Goal: Task Accomplishment & Management: Use online tool/utility

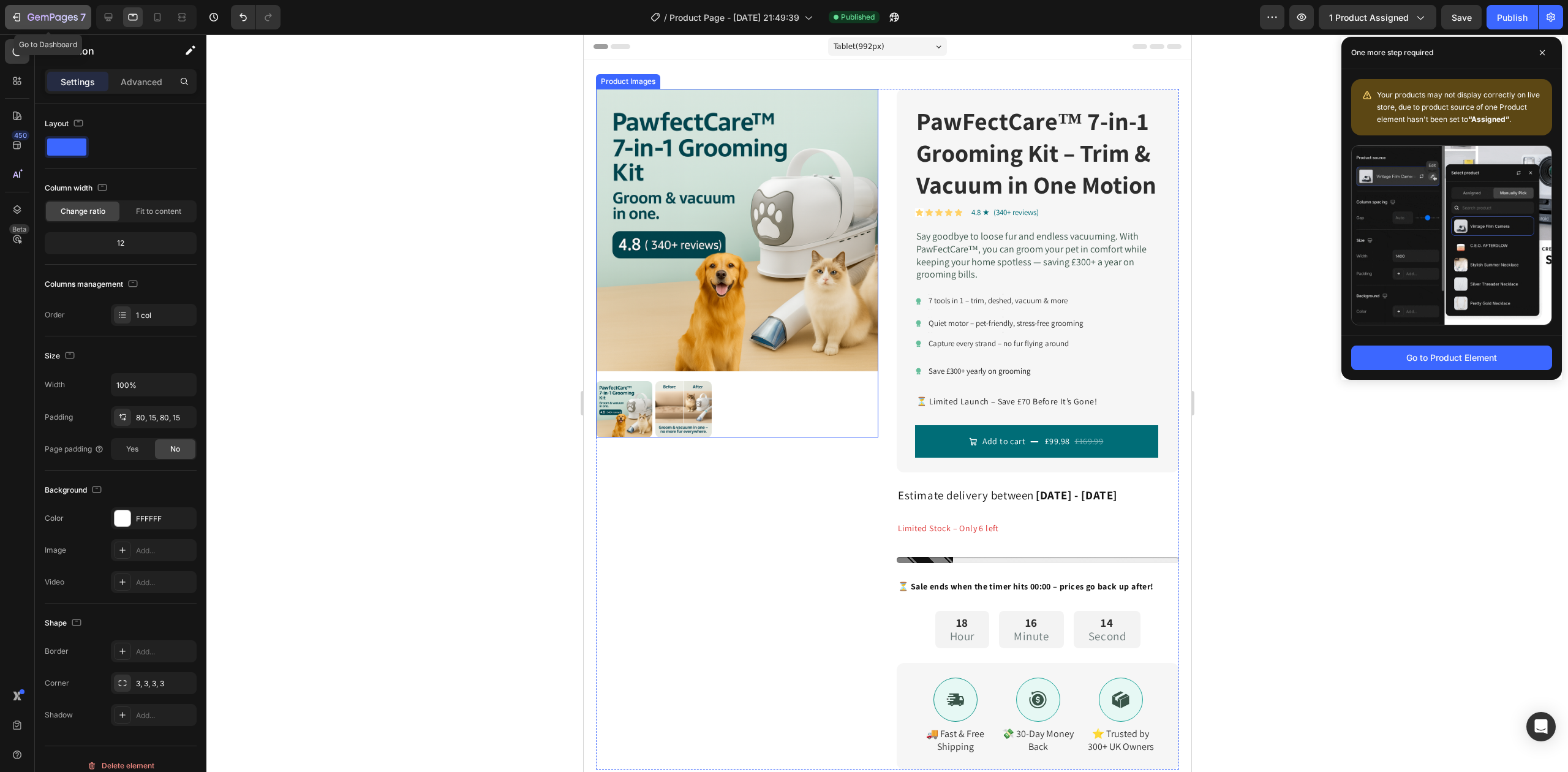
click at [45, 20] on icon "button" at bounding box center [53, 18] width 50 height 11
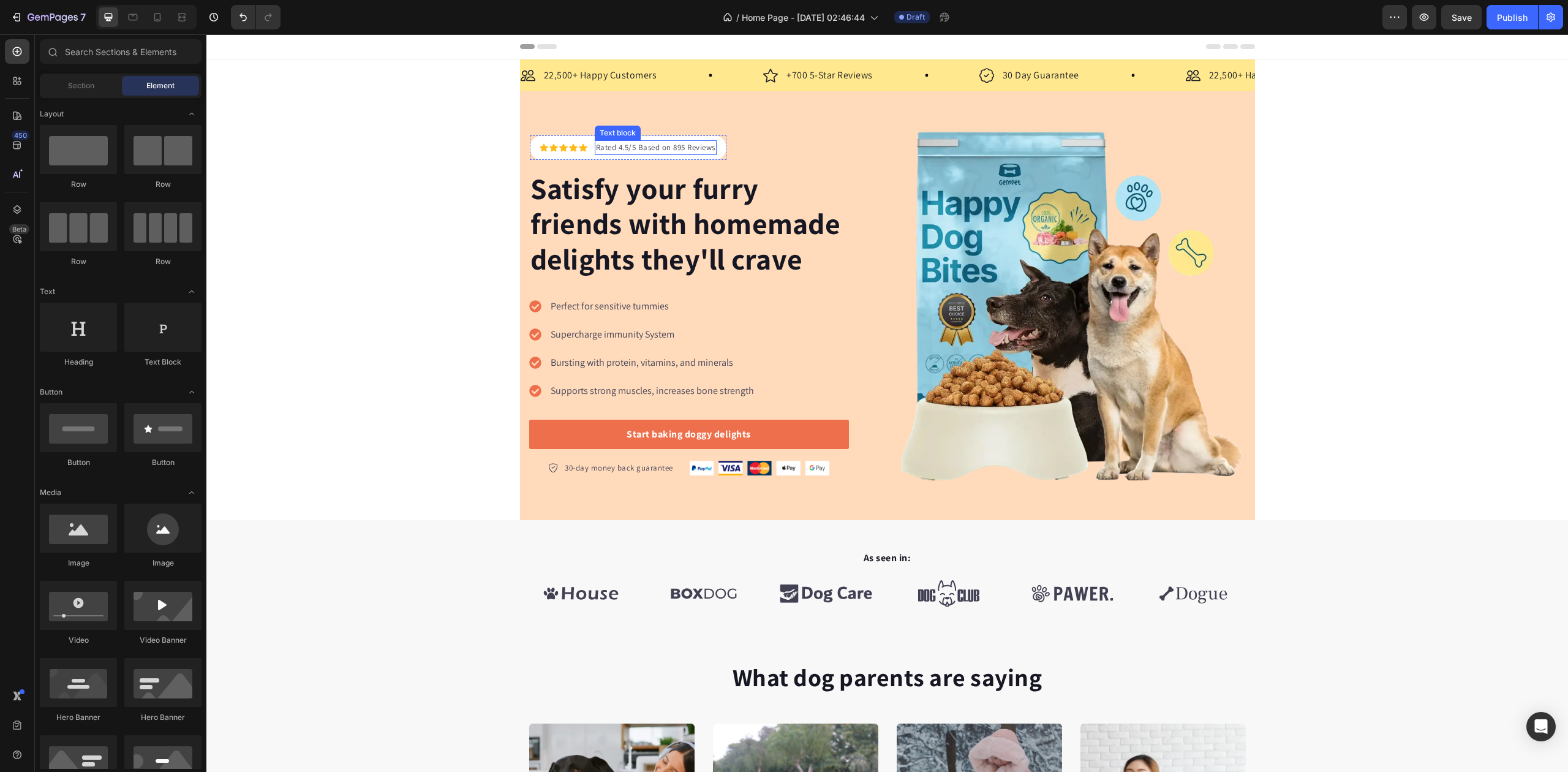
click at [613, 143] on p "Rated 4.5/5 Based on 895 Reviews" at bounding box center [655, 148] width 119 height 13
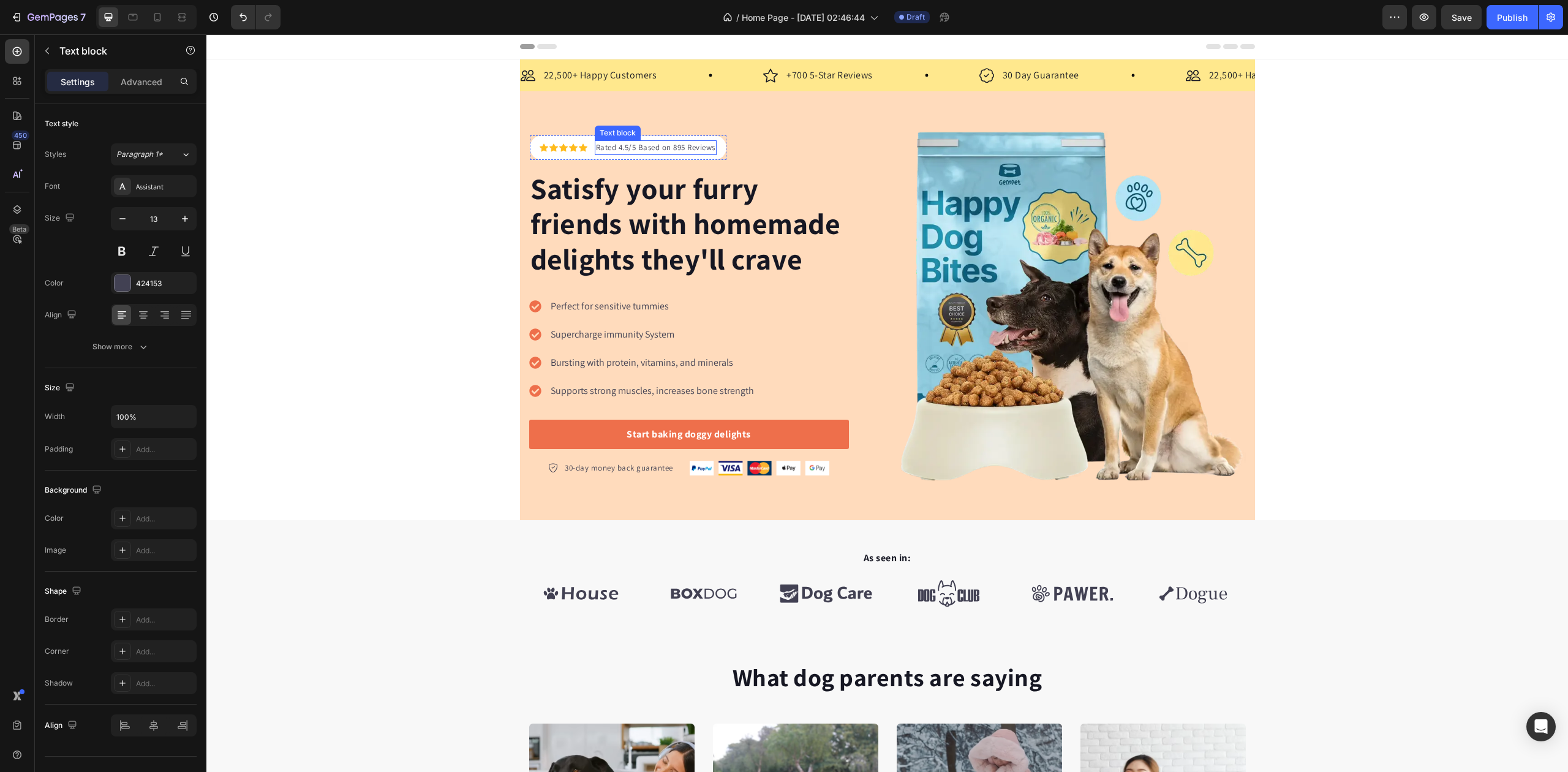
click at [613, 143] on p "Rated 4.5/5 Based on 895 Reviews" at bounding box center [655, 148] width 119 height 13
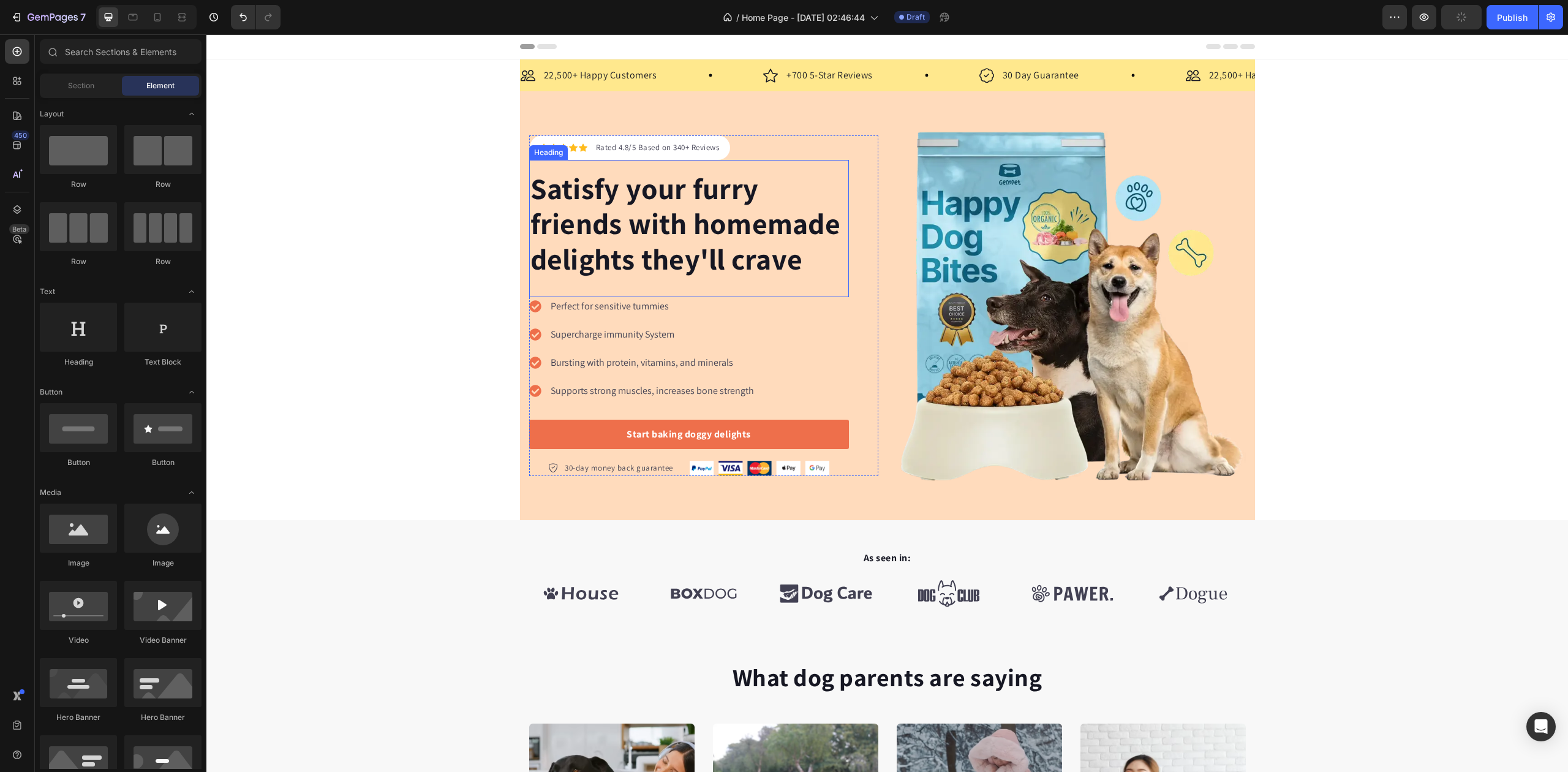
click at [653, 221] on p "Satisfy your furry friends with homemade delights they'll crave" at bounding box center [689, 223] width 317 height 106
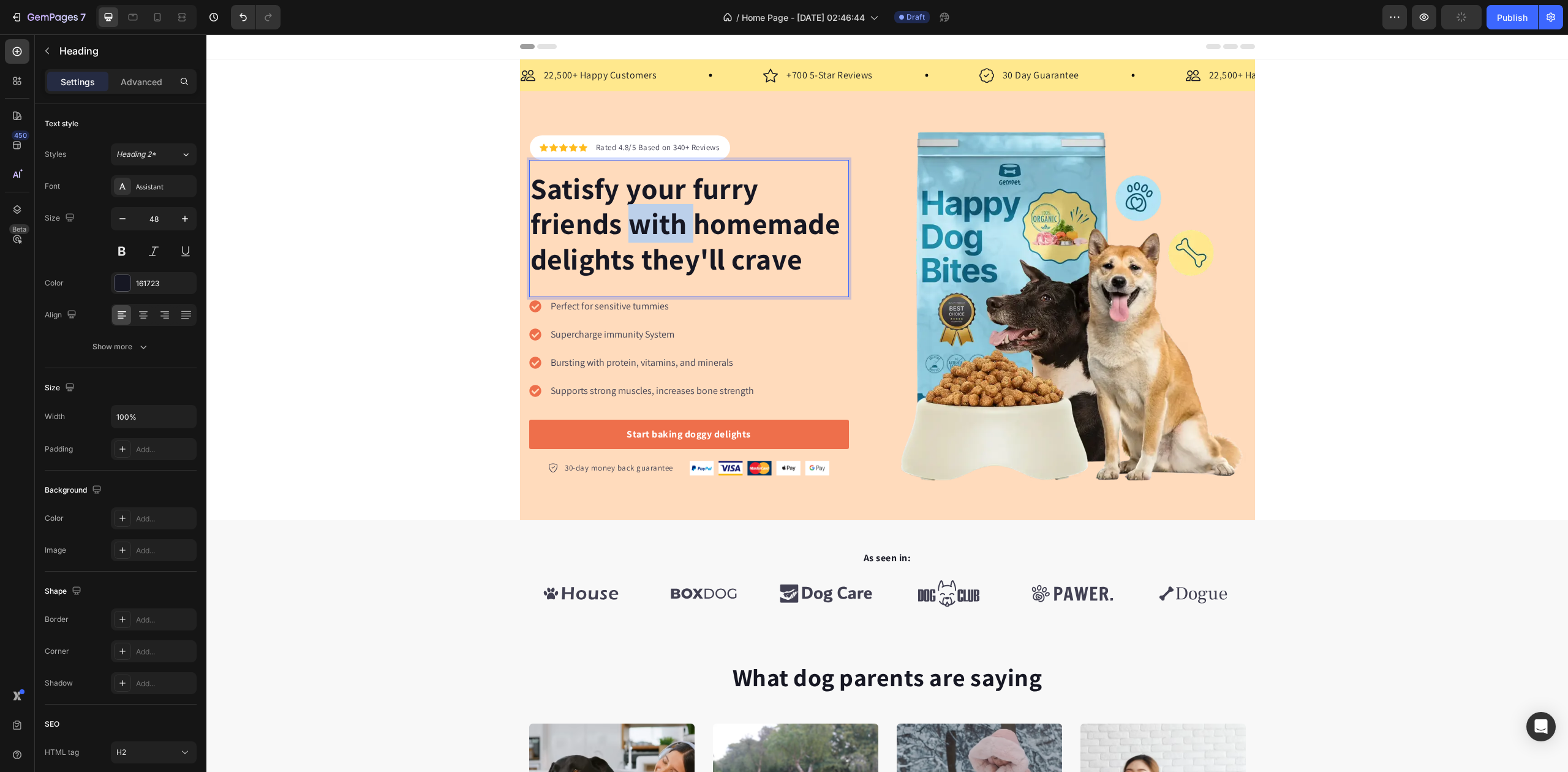
click at [653, 221] on p "Satisfy your furry friends with homemade delights they'll crave" at bounding box center [689, 223] width 317 height 106
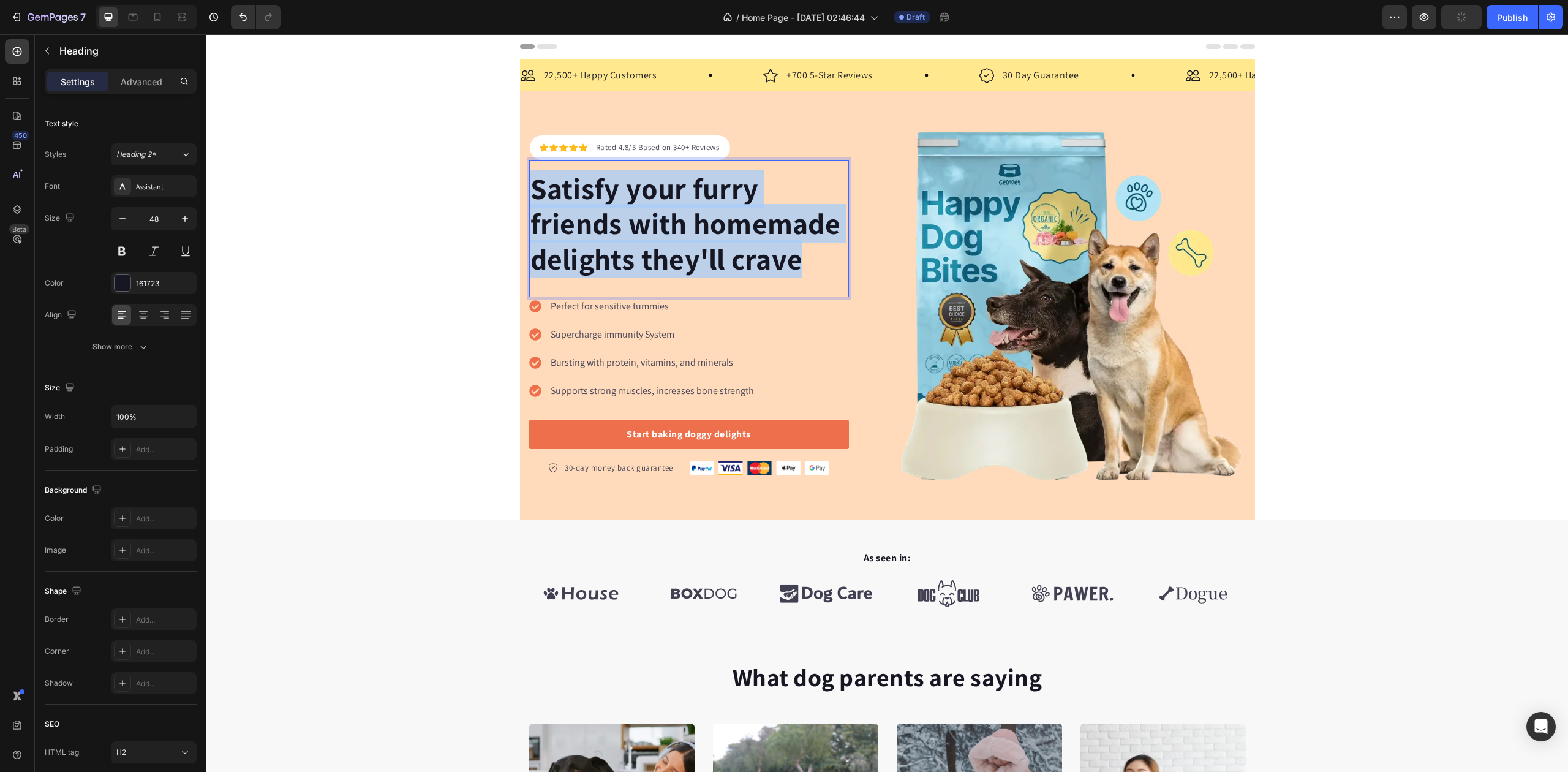
click at [653, 221] on p "Satisfy your furry friends with homemade delights they'll crave" at bounding box center [689, 223] width 317 height 106
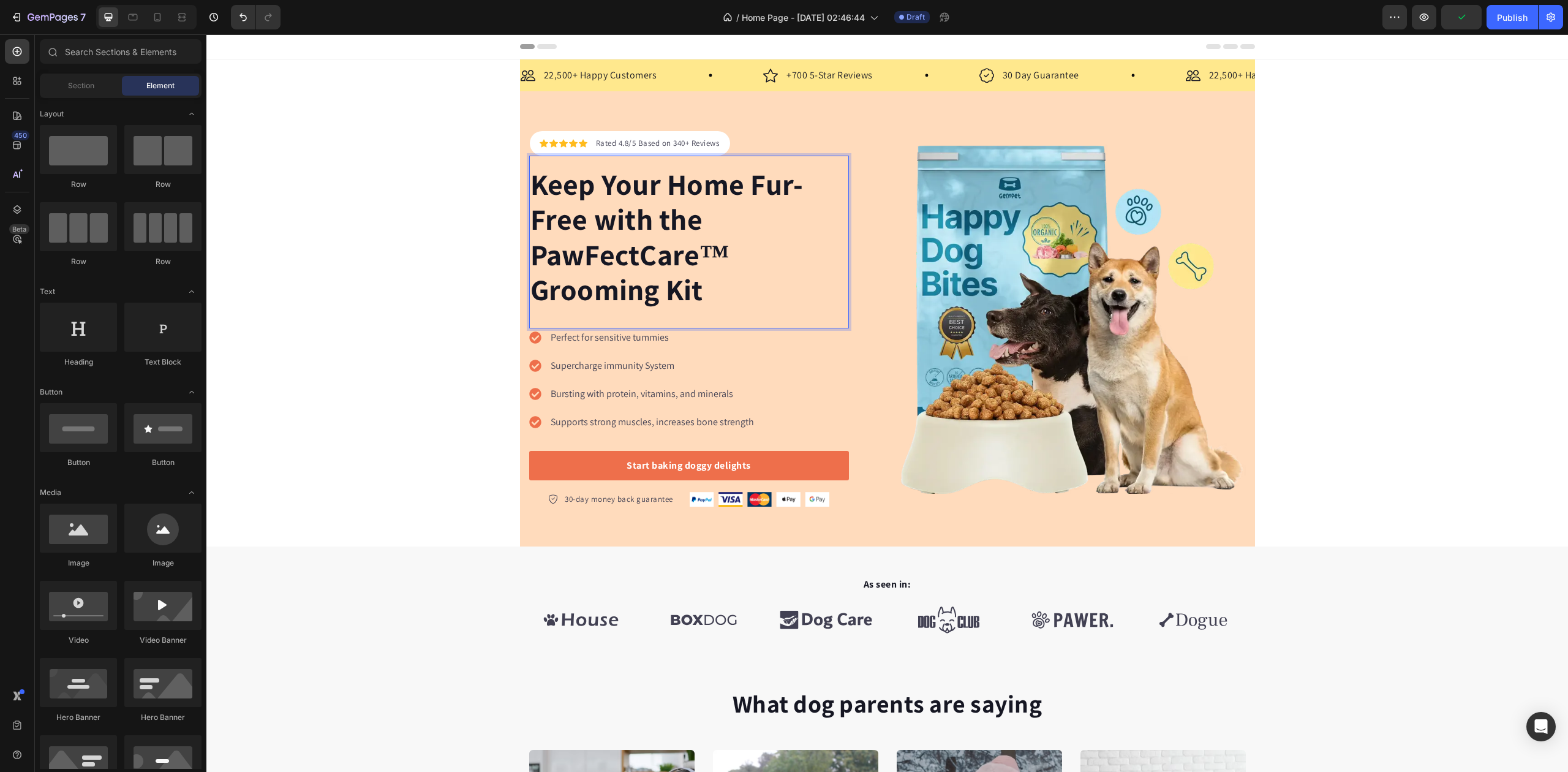
drag, startPoint x: 316, startPoint y: 162, endPoint x: 332, endPoint y: 170, distance: 17.9
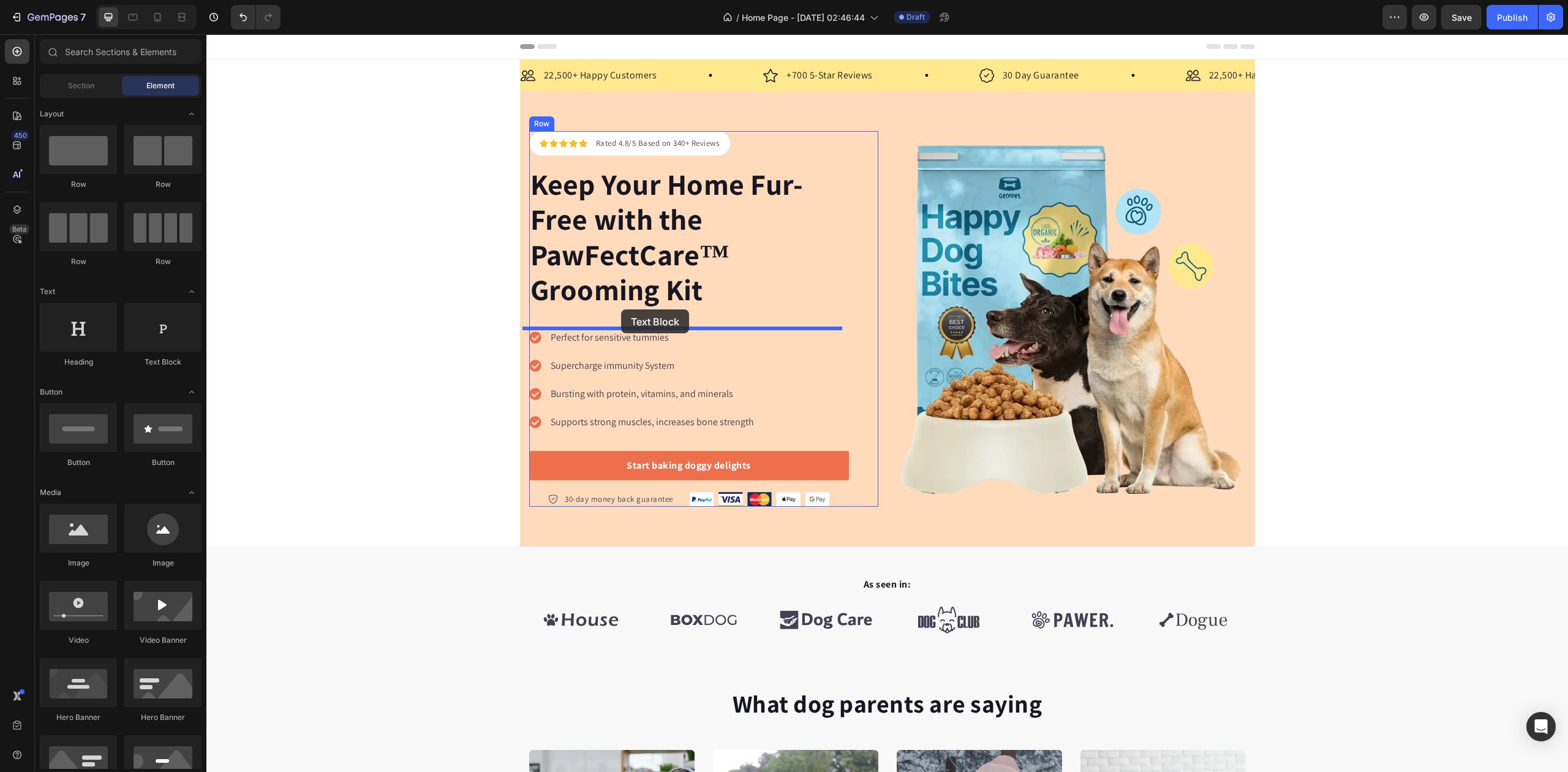
drag, startPoint x: 410, startPoint y: 373, endPoint x: 621, endPoint y: 310, distance: 220.2
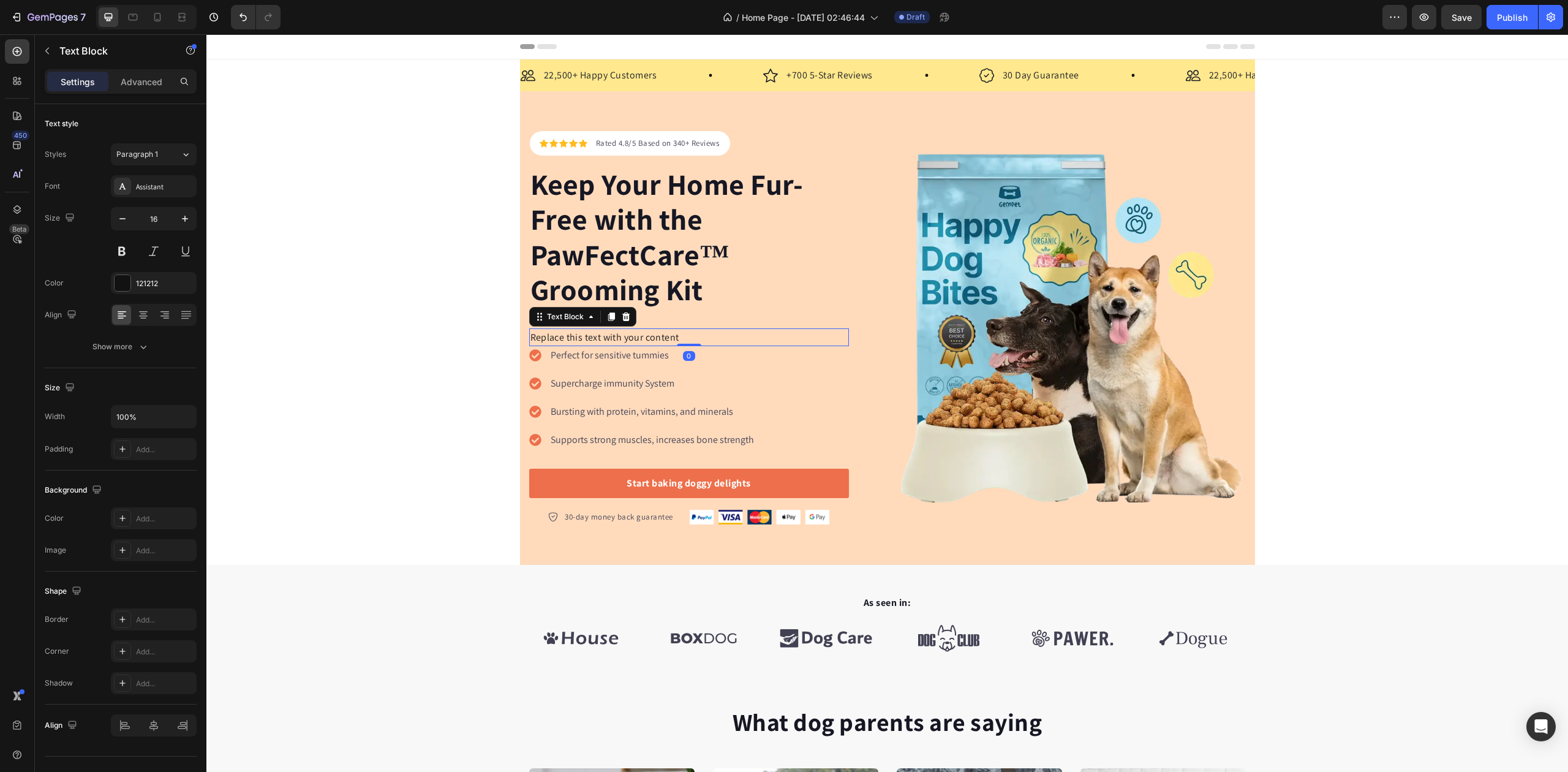
click at [616, 334] on div "Replace this text with your content" at bounding box center [689, 337] width 320 height 18
click at [616, 334] on p "Replace this text with your content" at bounding box center [689, 337] width 317 height 16
click at [615, 334] on p "Replace this text with your content" at bounding box center [689, 337] width 317 height 16
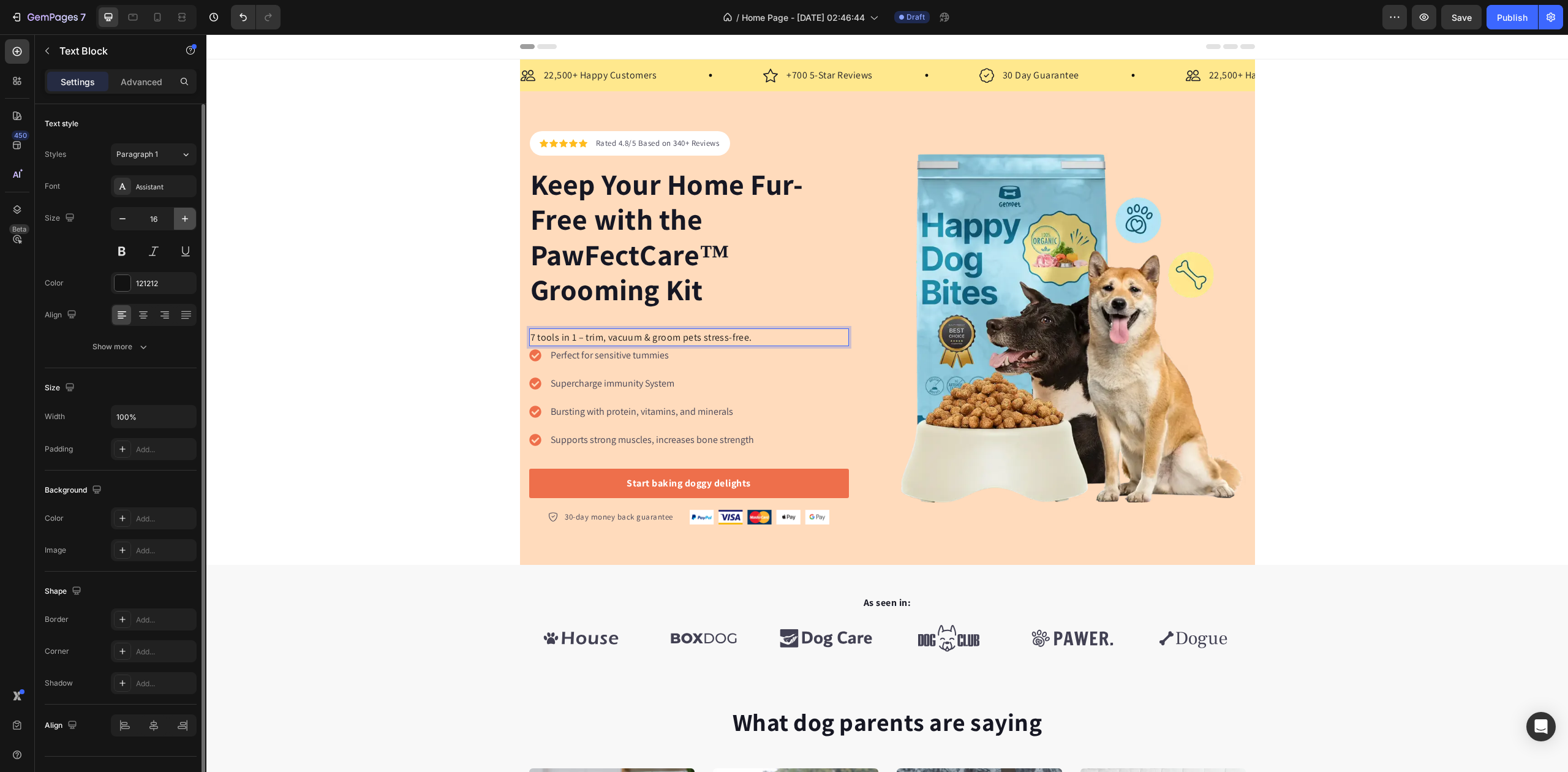
click at [184, 221] on icon "button" at bounding box center [185, 219] width 13 height 13
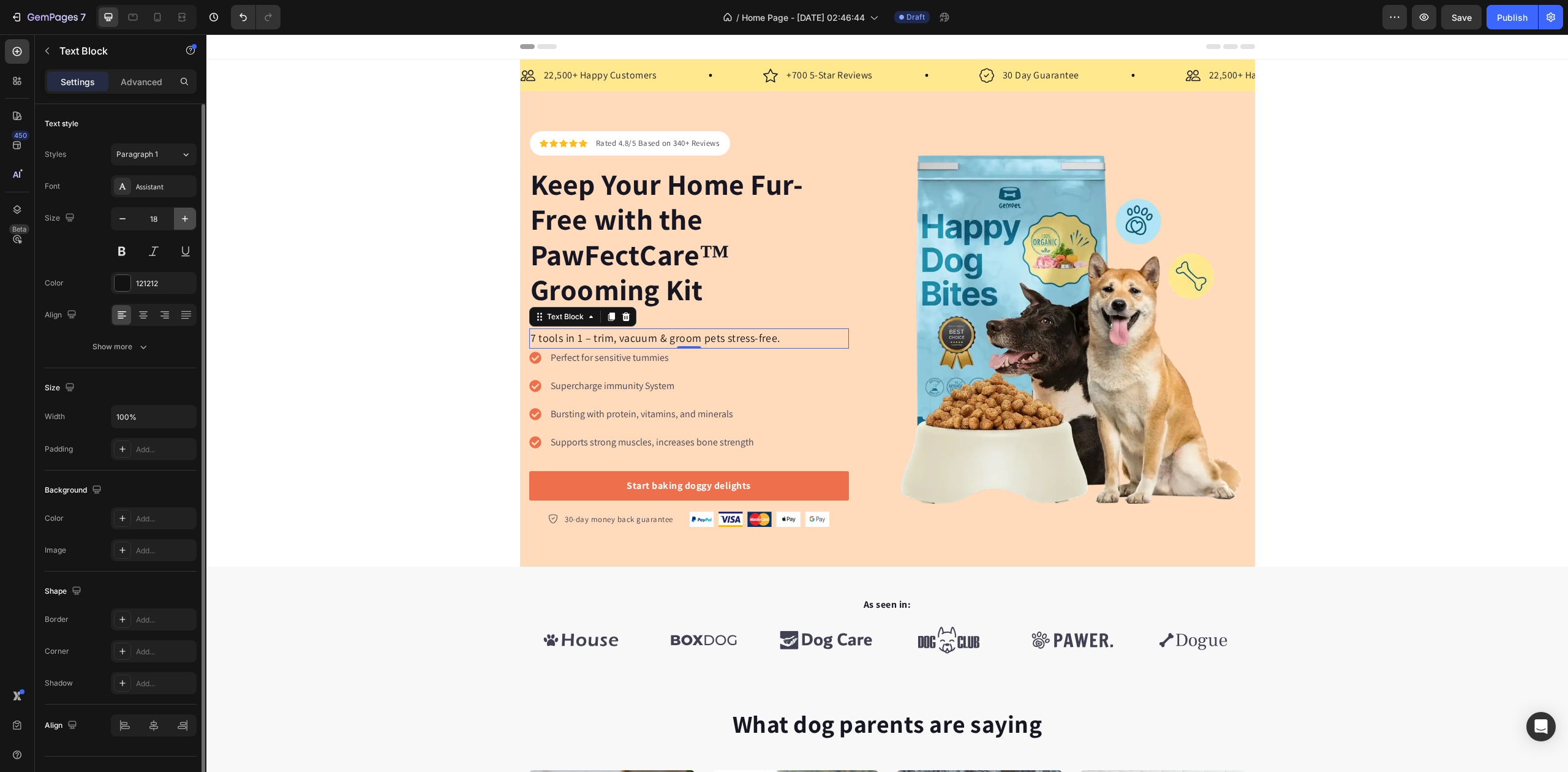
click at [184, 221] on icon "button" at bounding box center [185, 219] width 13 height 13
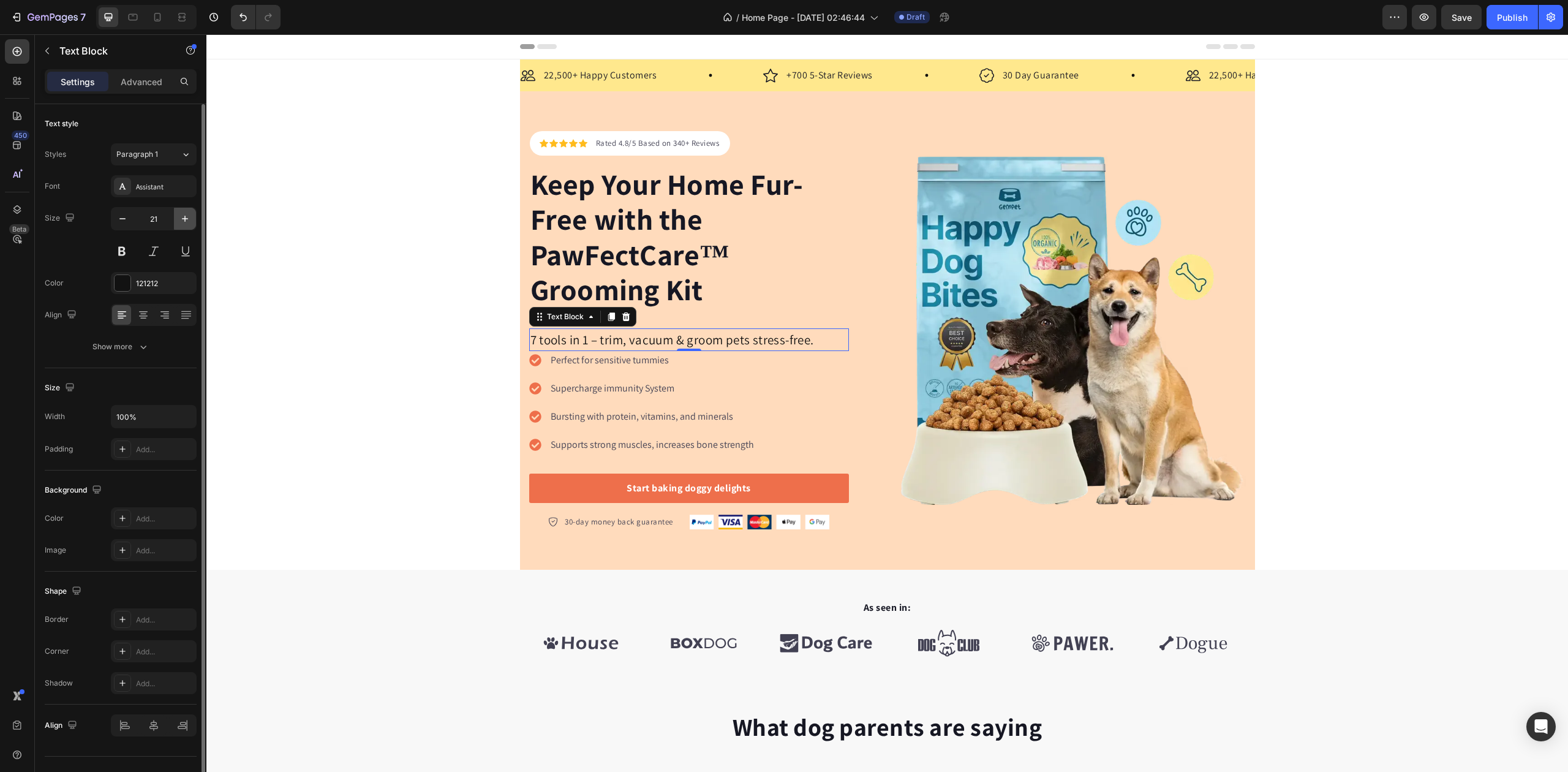
click at [184, 221] on icon "button" at bounding box center [185, 219] width 13 height 13
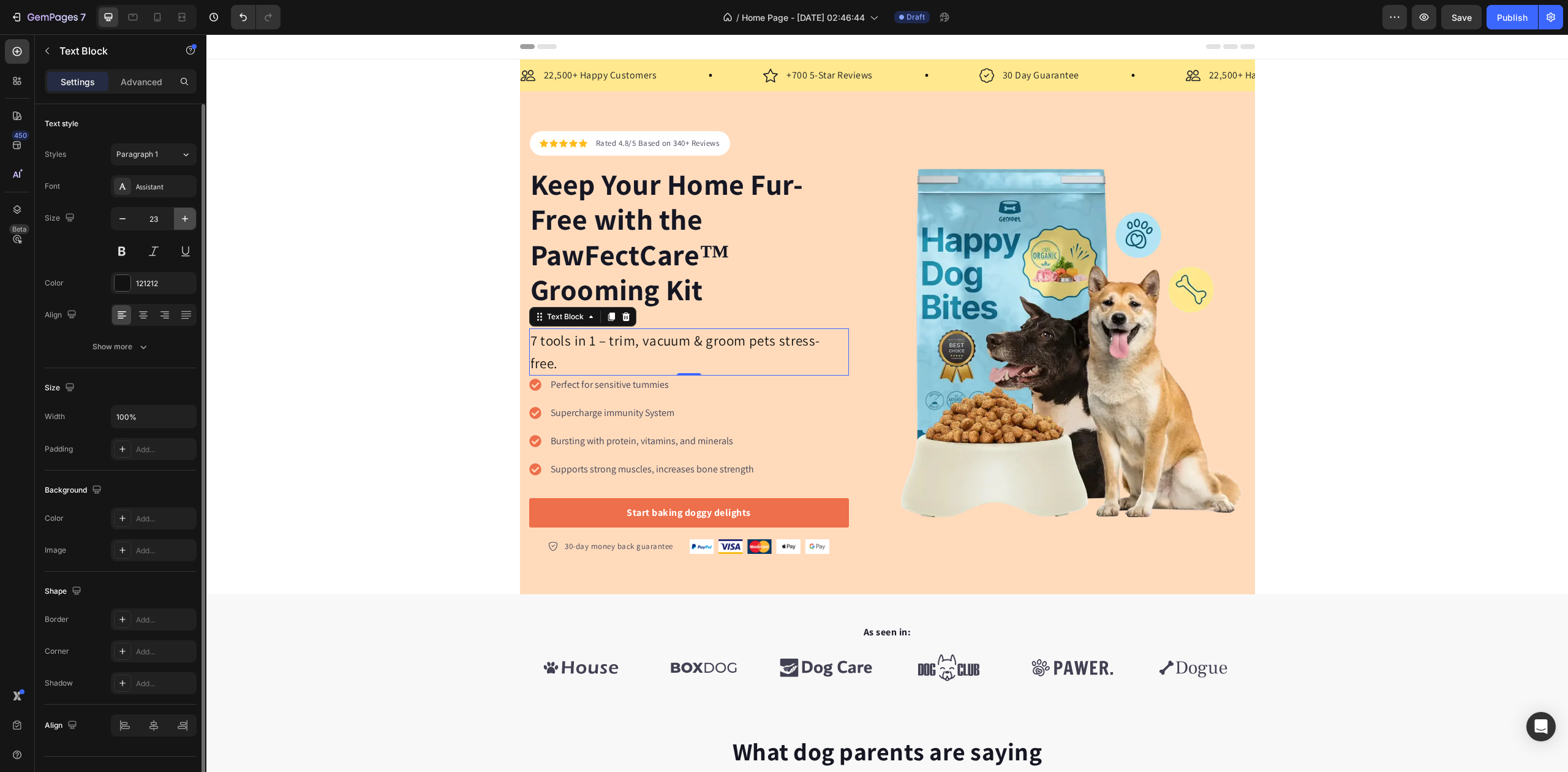
click at [183, 221] on icon "button" at bounding box center [185, 219] width 13 height 13
type input "25"
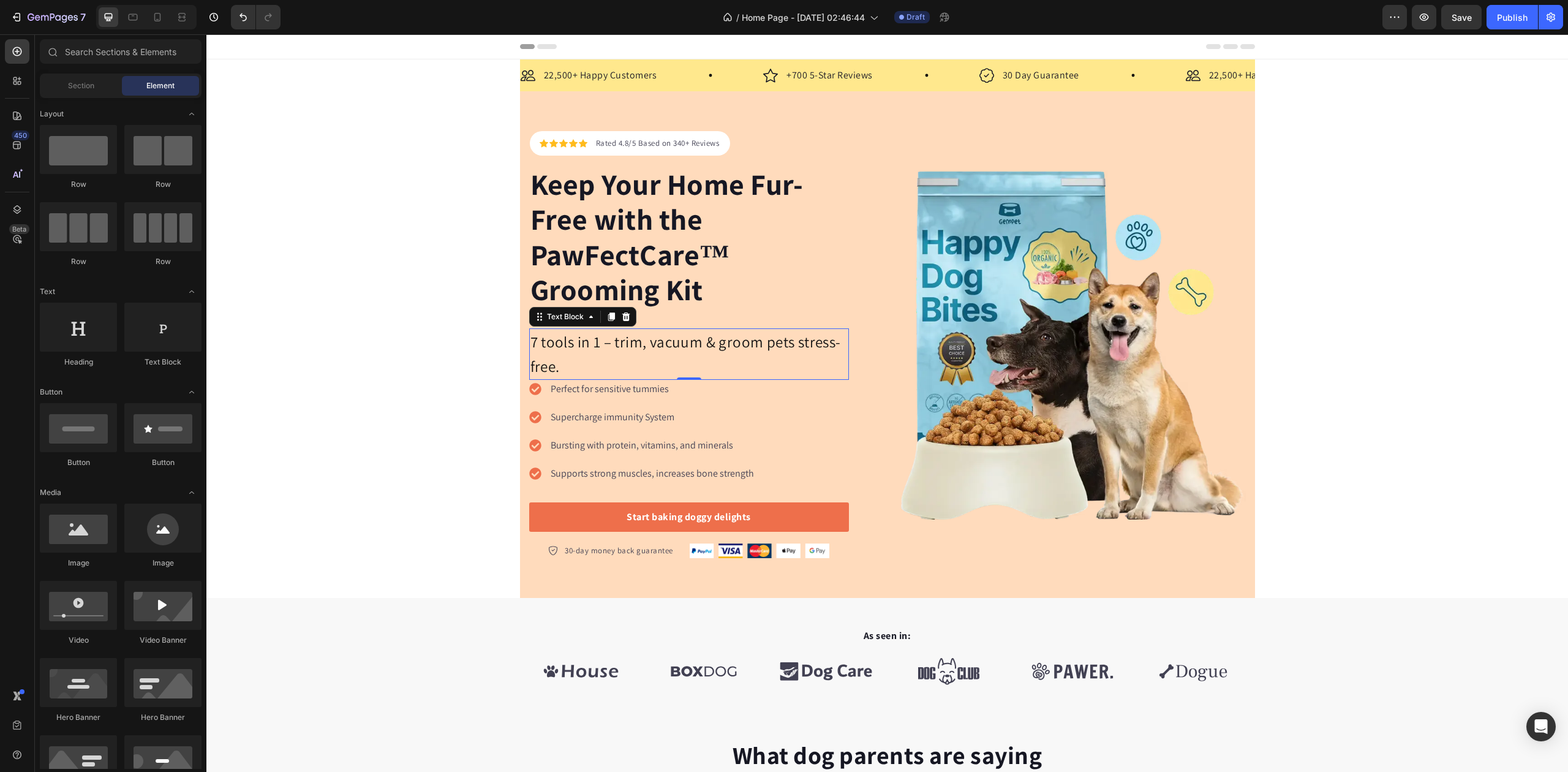
click at [593, 396] on p "Perfect for sensitive tummies" at bounding box center [652, 389] width 203 height 15
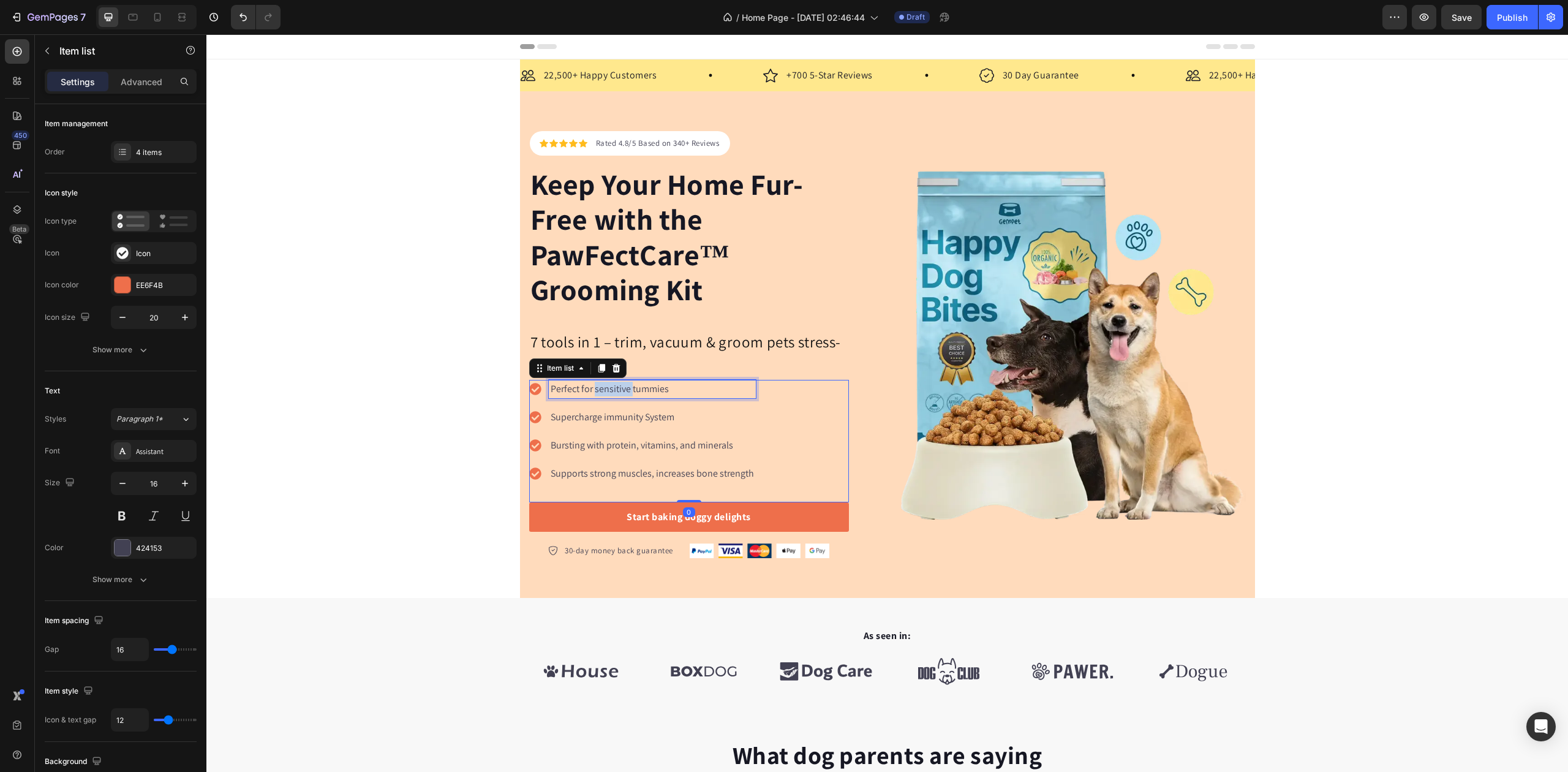
click at [593, 396] on p "Perfect for sensitive tummies" at bounding box center [652, 389] width 203 height 15
click at [597, 420] on p "Supercharge immunity System" at bounding box center [652, 417] width 203 height 15
click at [598, 420] on p "Supercharge immunity System" at bounding box center [652, 417] width 203 height 15
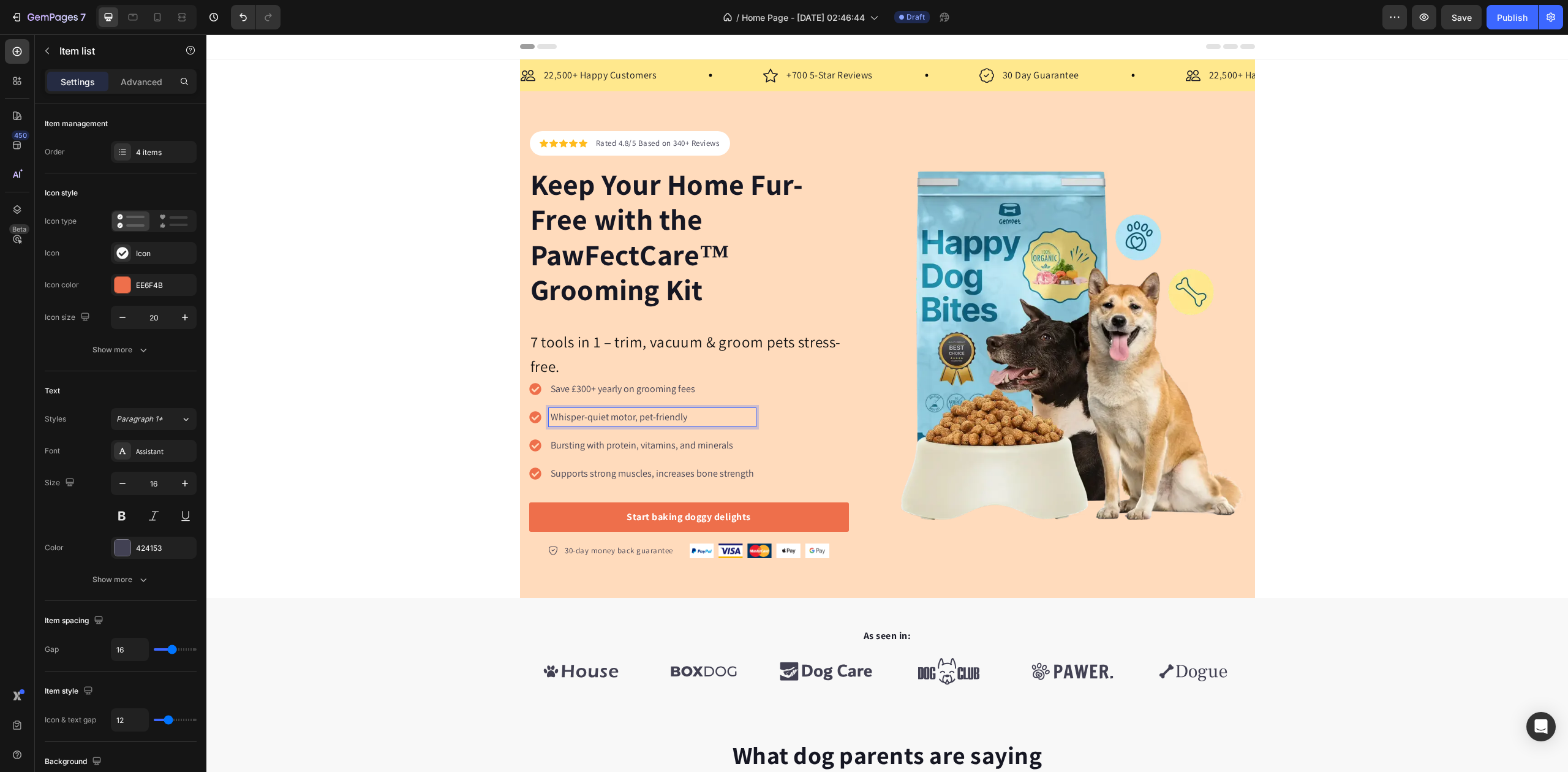
click at [610, 447] on p "Bursting with protein, vitamins, and minerals" at bounding box center [652, 445] width 203 height 15
click at [610, 446] on p "Bursting with protein, vitamins, and minerals" at bounding box center [652, 445] width 203 height 15
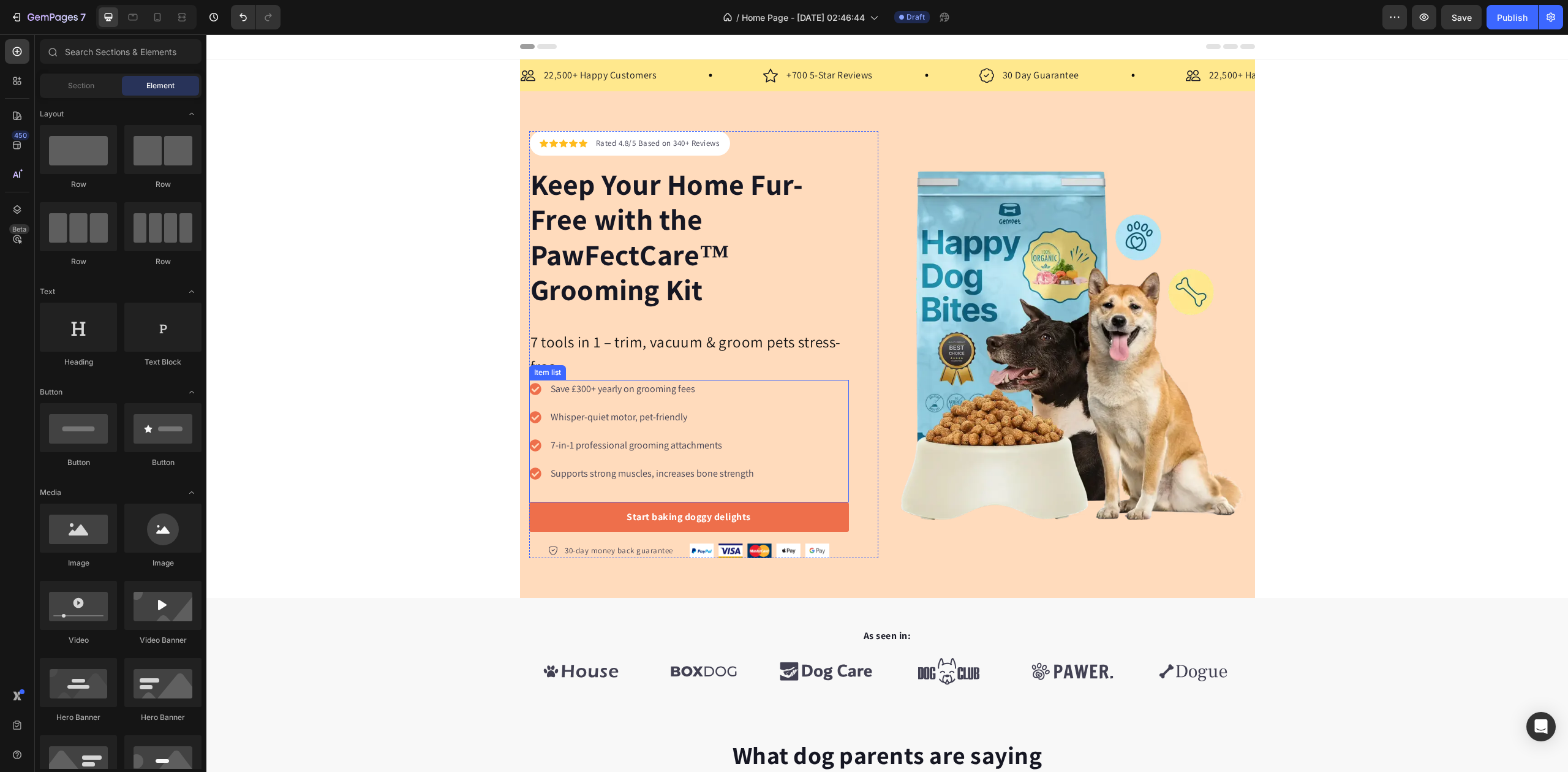
click at [587, 483] on div "Supports strong muscles, increases bone strength" at bounding box center [652, 473] width 207 height 18
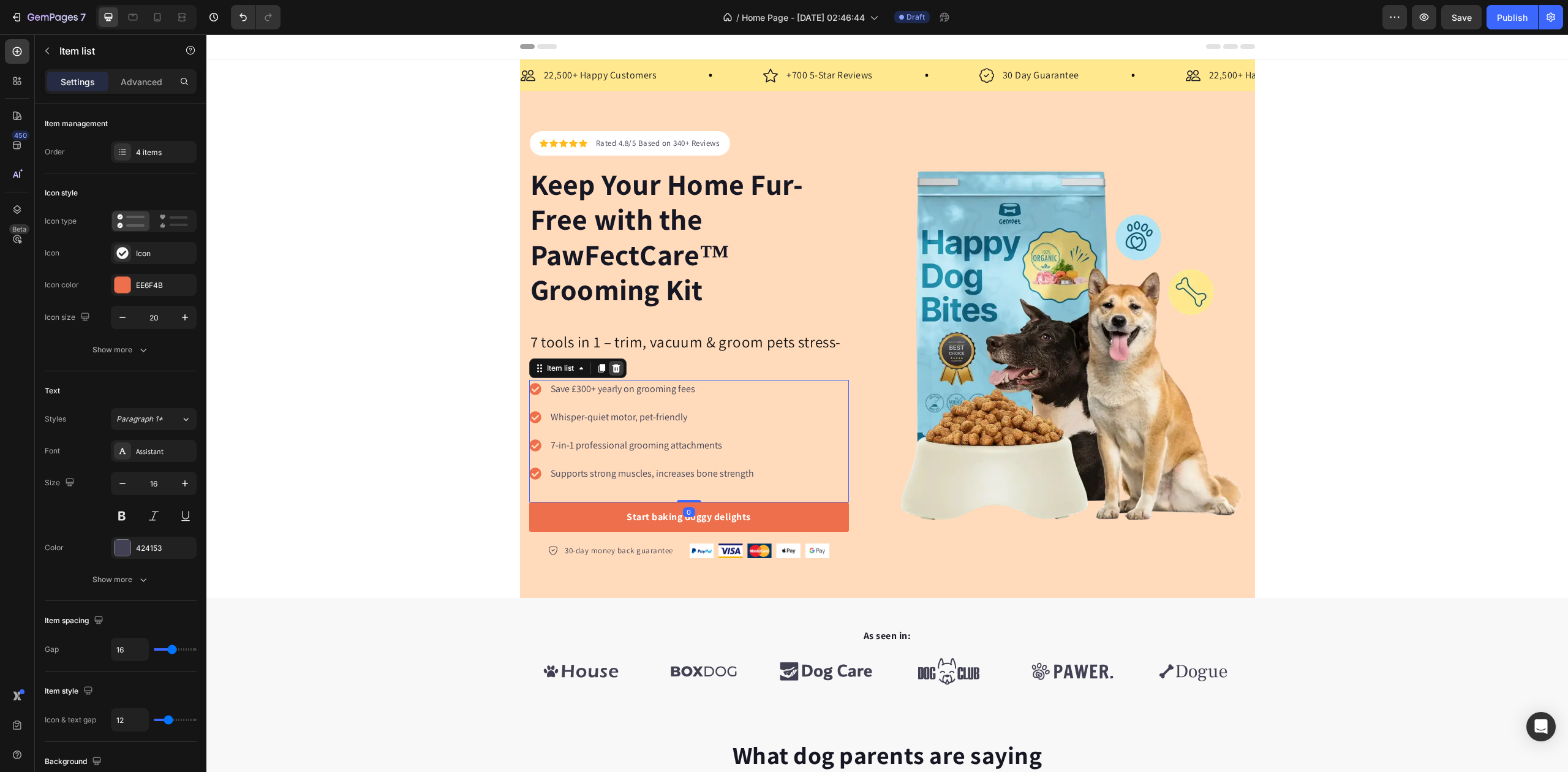
click at [613, 371] on icon at bounding box center [615, 368] width 8 height 9
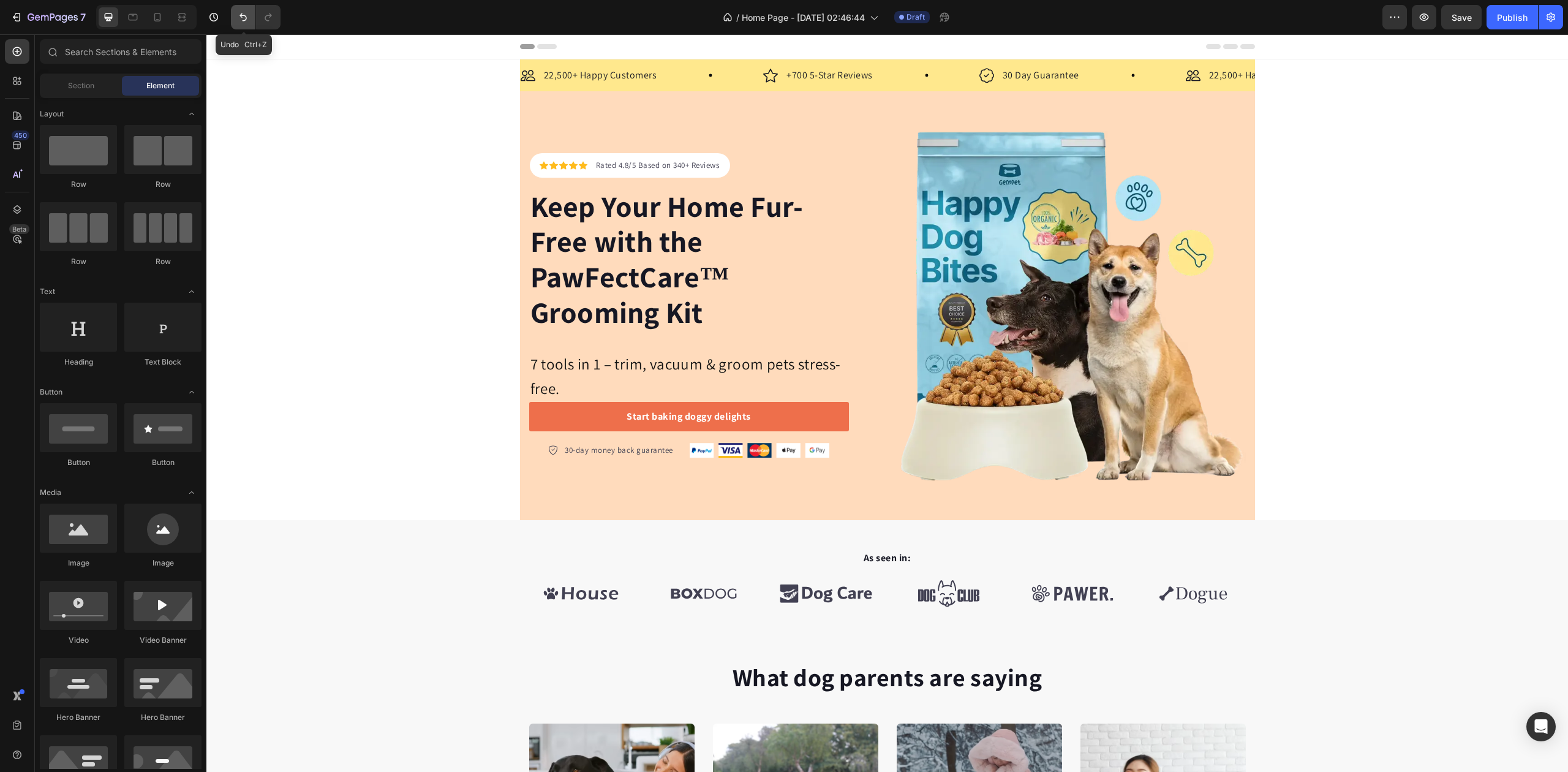
click at [236, 21] on button "Undo/Redo" at bounding box center [243, 17] width 24 height 24
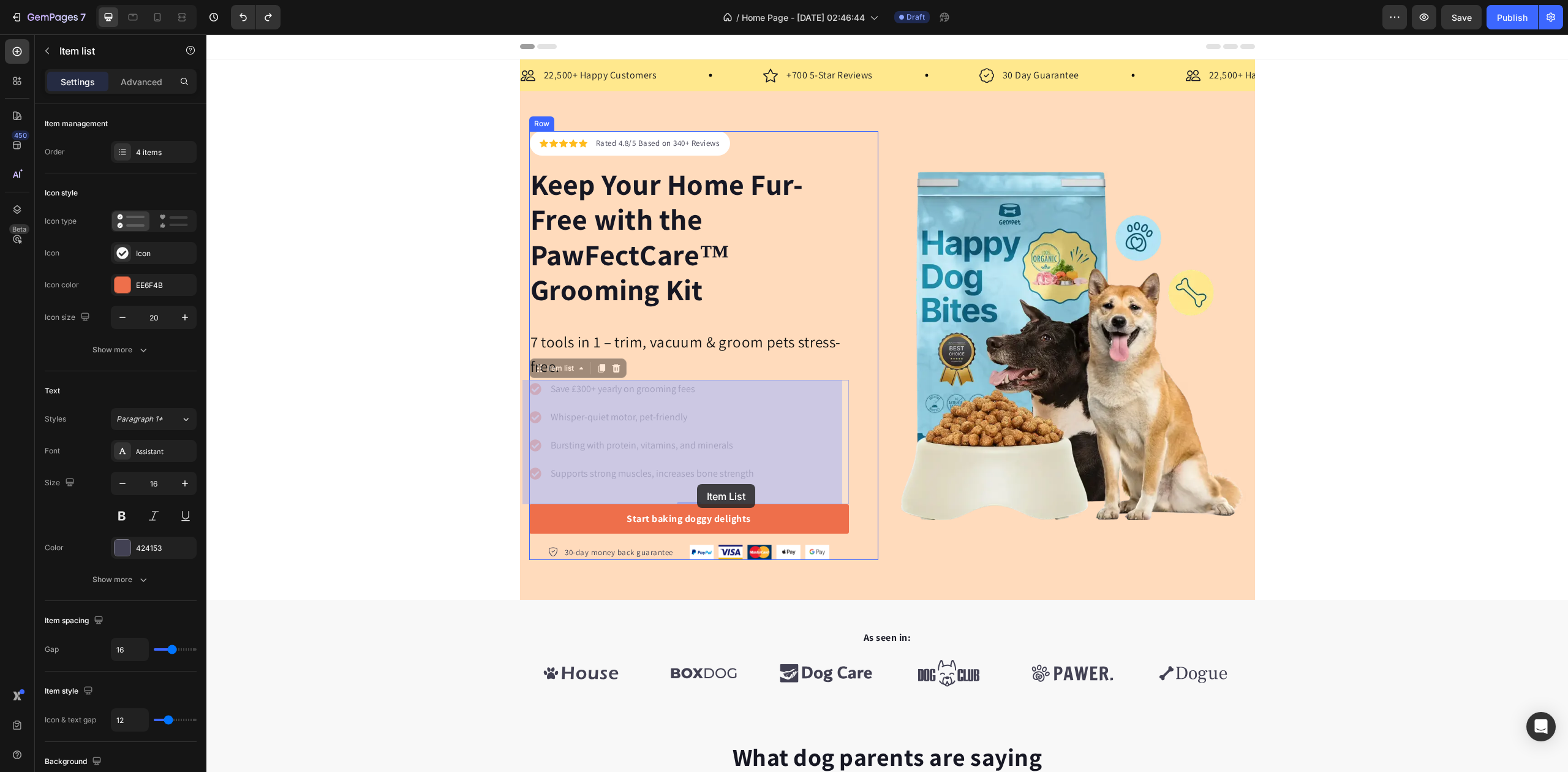
drag, startPoint x: 749, startPoint y: 477, endPoint x: 702, endPoint y: 484, distance: 47.5
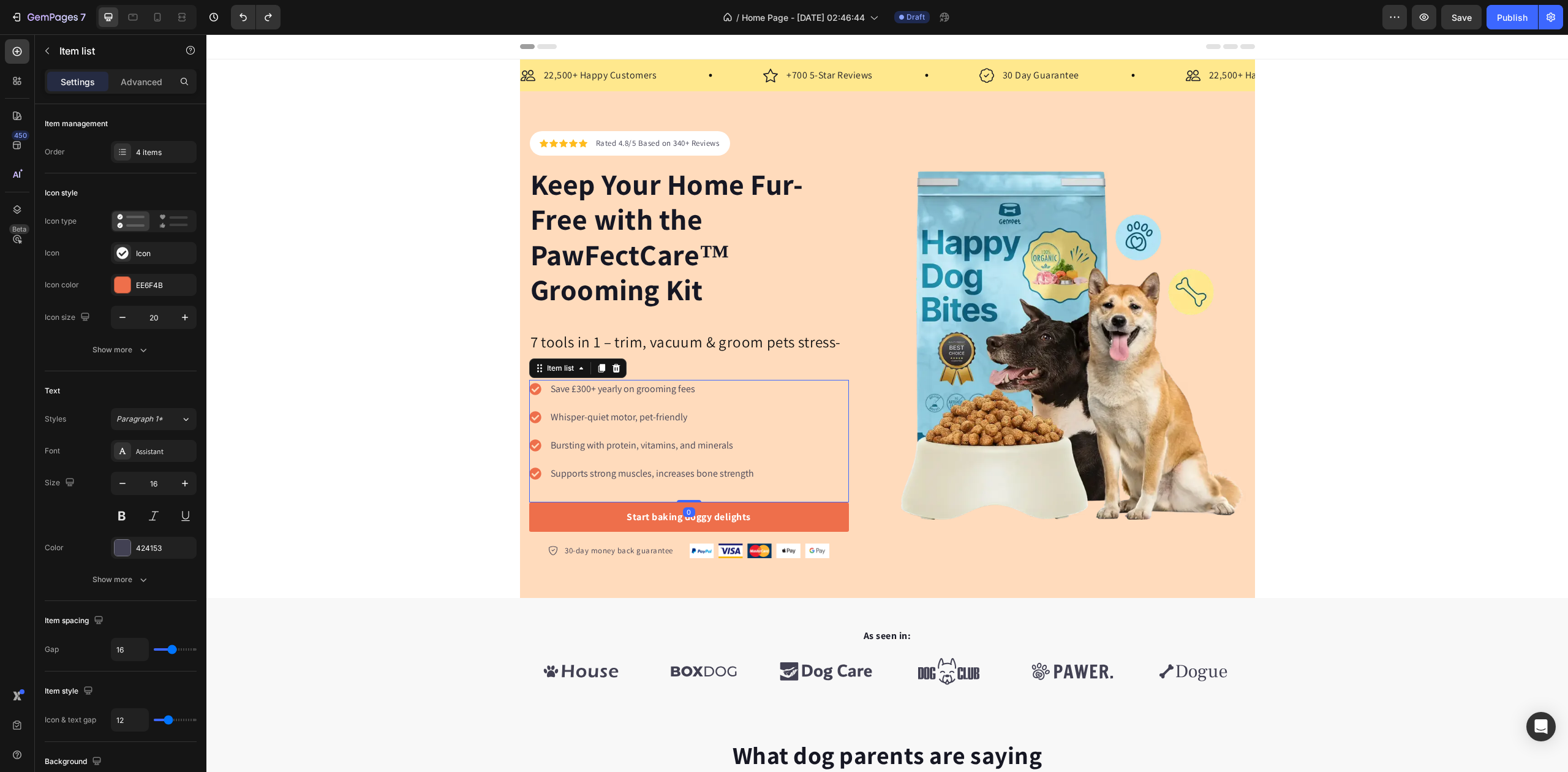
click at [726, 479] on p "Supports strong muscles, increases bone strength" at bounding box center [652, 474] width 203 height 15
click at [726, 473] on p "Supports strong muscles, increases bone strength" at bounding box center [652, 474] width 203 height 15
click at [819, 464] on div "Save £300+ yearly on grooming fees Whisper-quiet motor, pet-friendly Bursting w…" at bounding box center [689, 441] width 320 height 123
click at [744, 478] on p "Supports strong muscles, increases bone strength" at bounding box center [652, 474] width 203 height 15
click at [743, 478] on p "Supports strong muscles, increases bone strength" at bounding box center [652, 474] width 203 height 15
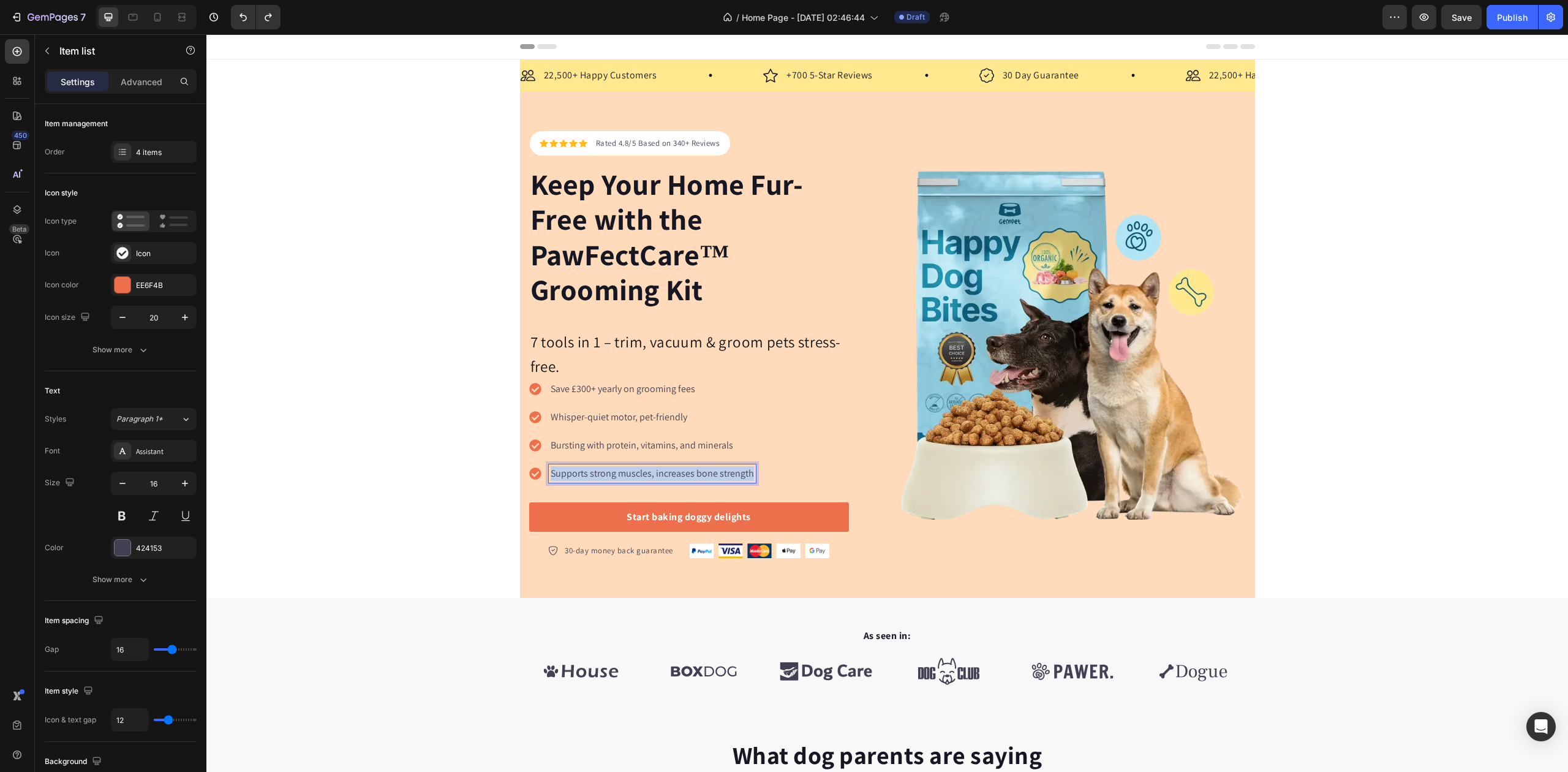
click at [743, 478] on p "Supports strong muscles, increases bone strength" at bounding box center [652, 474] width 203 height 15
click at [534, 473] on icon at bounding box center [535, 473] width 12 height 12
click at [530, 474] on icon at bounding box center [535, 474] width 13 height 13
drag, startPoint x: 692, startPoint y: 502, endPoint x: 692, endPoint y: 485, distance: 17.0
click at [692, 485] on div "Save £300+ yearly on grooming fees Whisper-quiet motor, pet-friendly Bursting w…" at bounding box center [689, 441] width 320 height 123
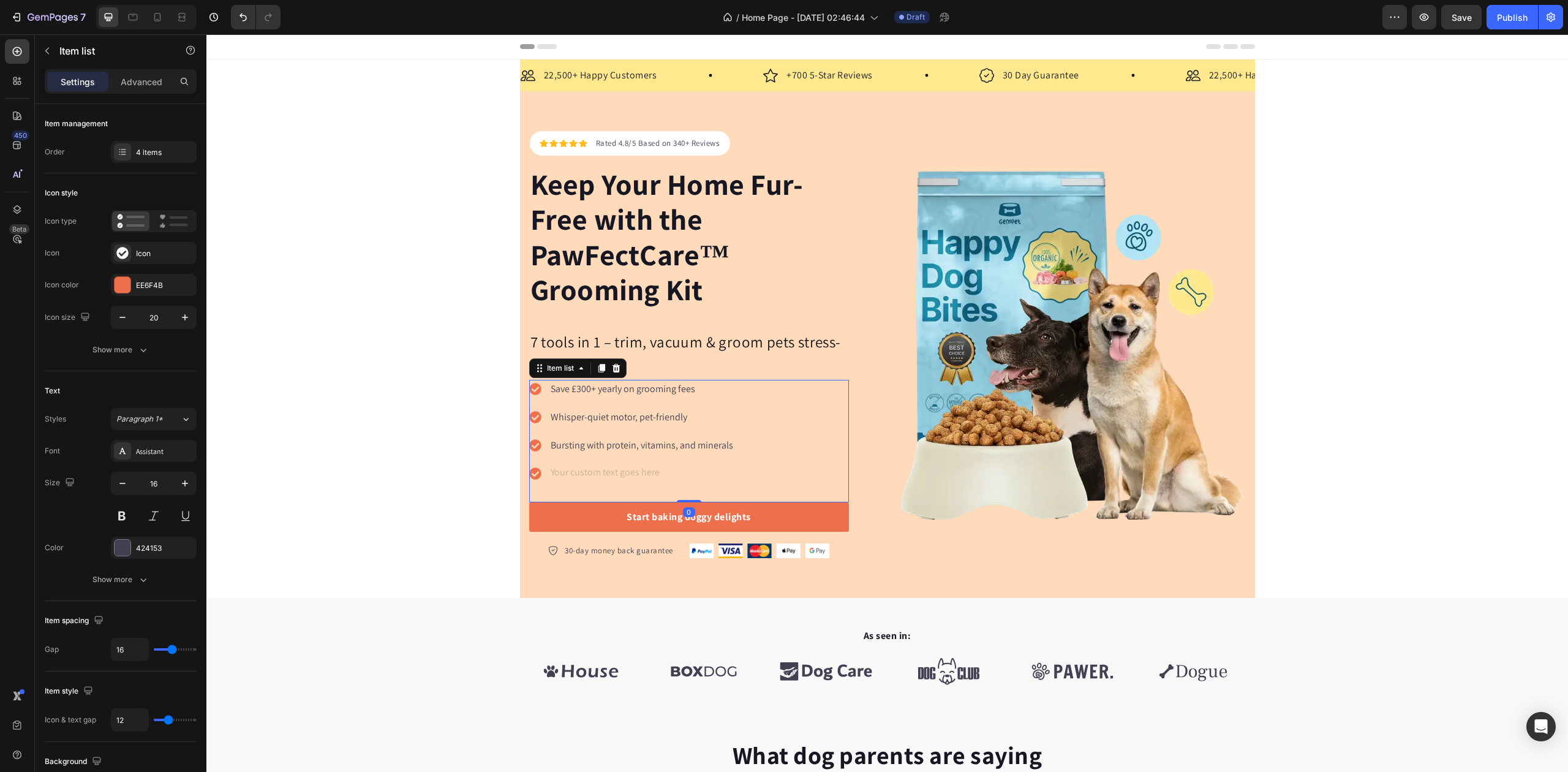
type input "100%"
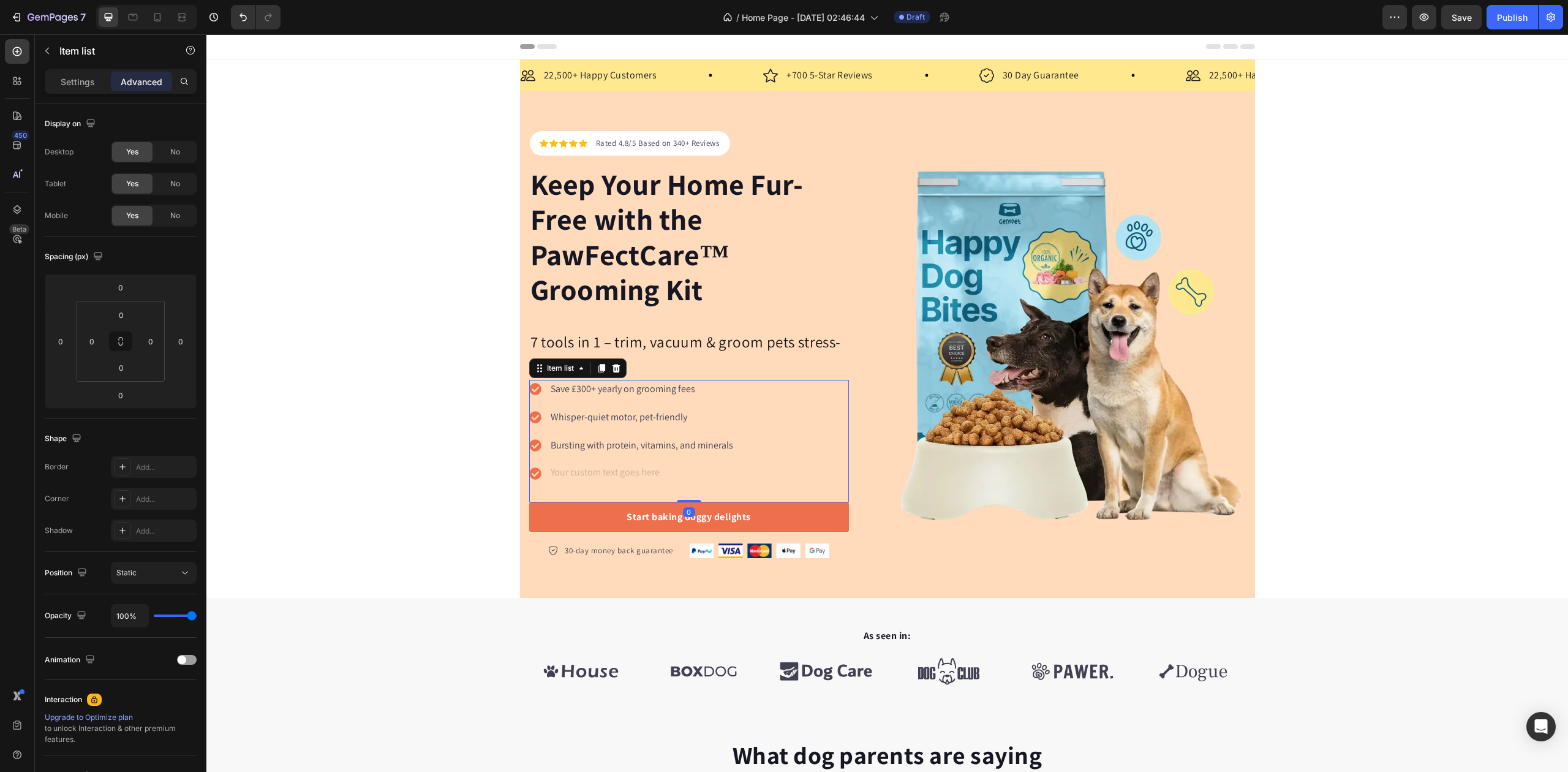
click at [535, 471] on div at bounding box center [632, 473] width 206 height 18
click at [529, 473] on icon at bounding box center [535, 473] width 12 height 12
click at [244, 14] on icon "Undo/Redo" at bounding box center [243, 18] width 13 height 13
click at [244, 15] on icon "Undo/Redo" at bounding box center [243, 18] width 13 height 13
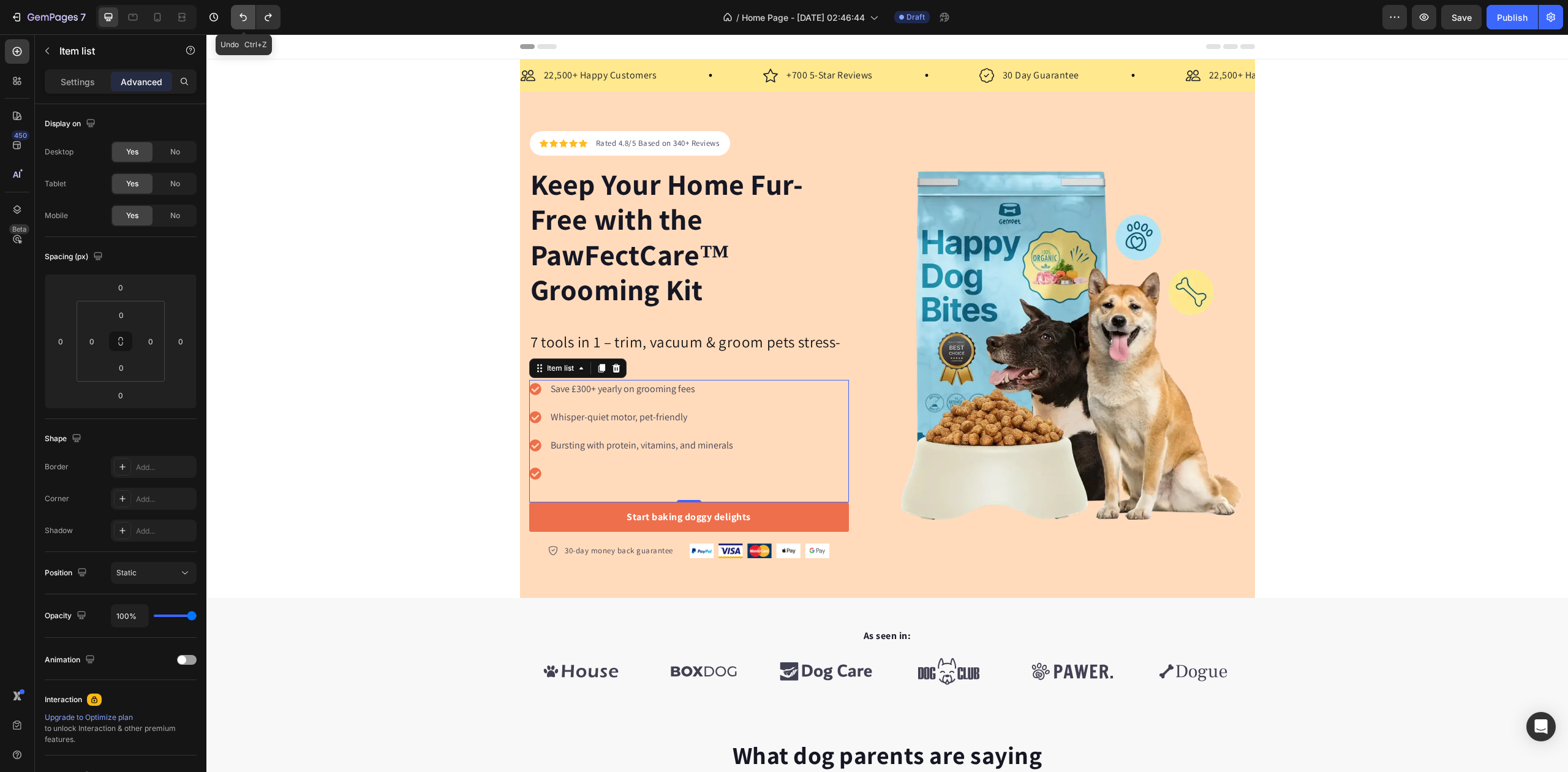
click at [244, 15] on icon "Undo/Redo" at bounding box center [243, 18] width 13 height 13
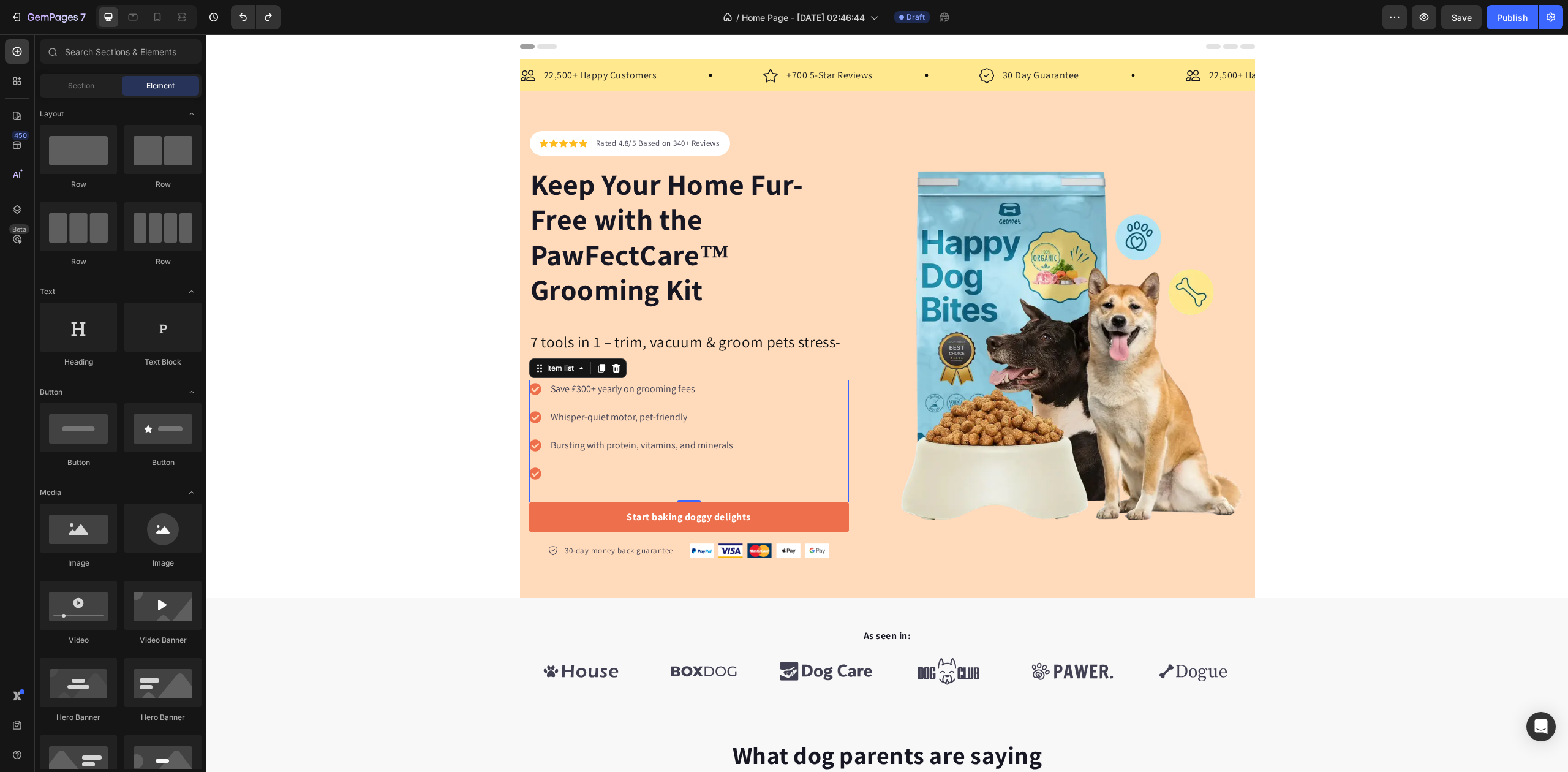
click at [245, 22] on icon "Undo/Redo" at bounding box center [243, 18] width 13 height 13
click at [241, 13] on icon "Undo/Redo" at bounding box center [243, 18] width 13 height 13
click at [633, 474] on p "Supports strong muscles, increases bone strength" at bounding box center [652, 474] width 203 height 15
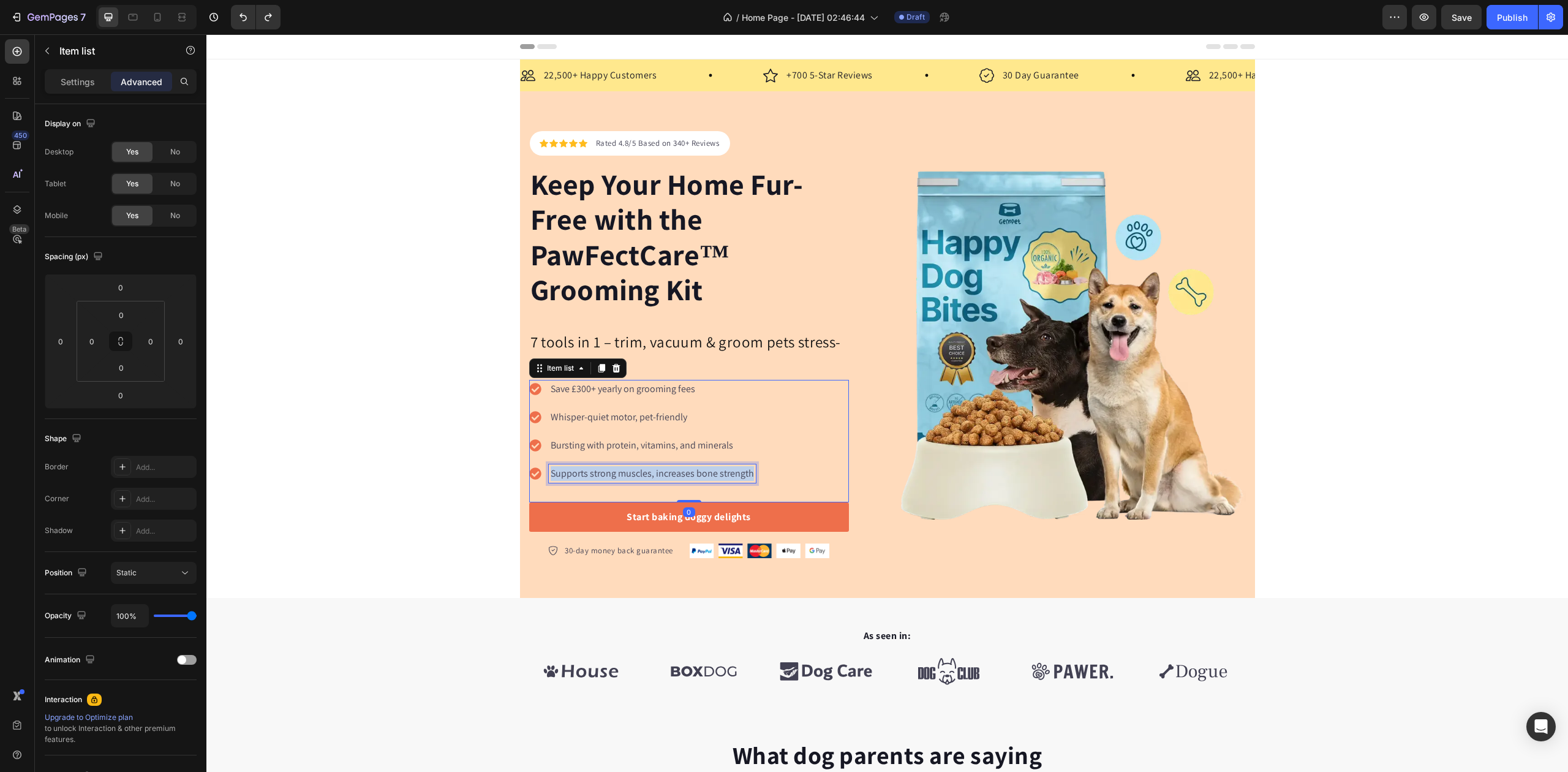
click at [633, 474] on p "Supports strong muscles, increases bone strength" at bounding box center [652, 474] width 203 height 15
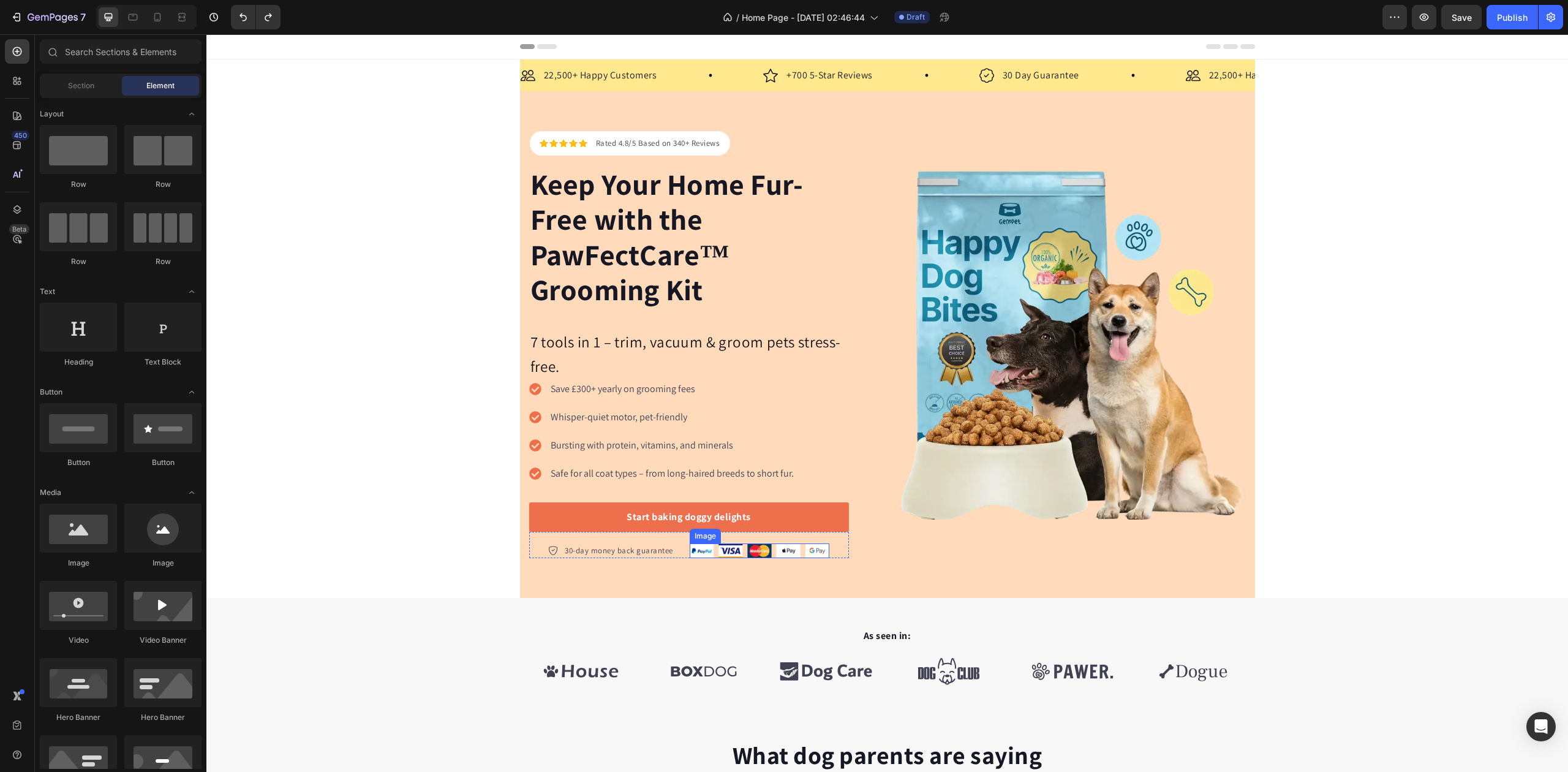
click at [782, 551] on img at bounding box center [759, 551] width 139 height 15
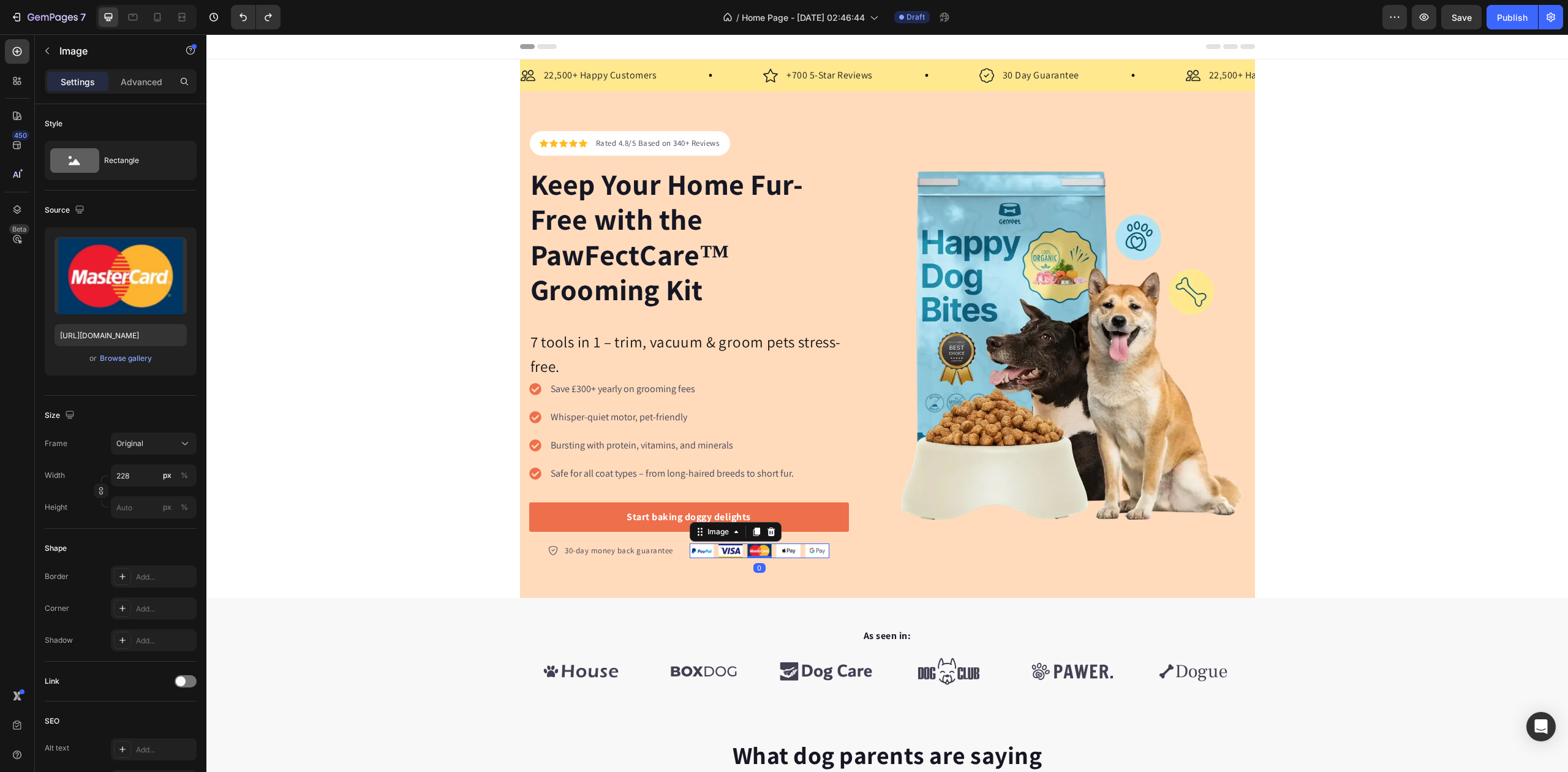
click at [778, 550] on img at bounding box center [759, 551] width 139 height 15
click at [802, 555] on img at bounding box center [759, 551] width 139 height 15
click at [812, 552] on img at bounding box center [759, 551] width 139 height 15
click at [717, 551] on img at bounding box center [759, 551] width 139 height 15
click at [703, 551] on img at bounding box center [759, 551] width 139 height 15
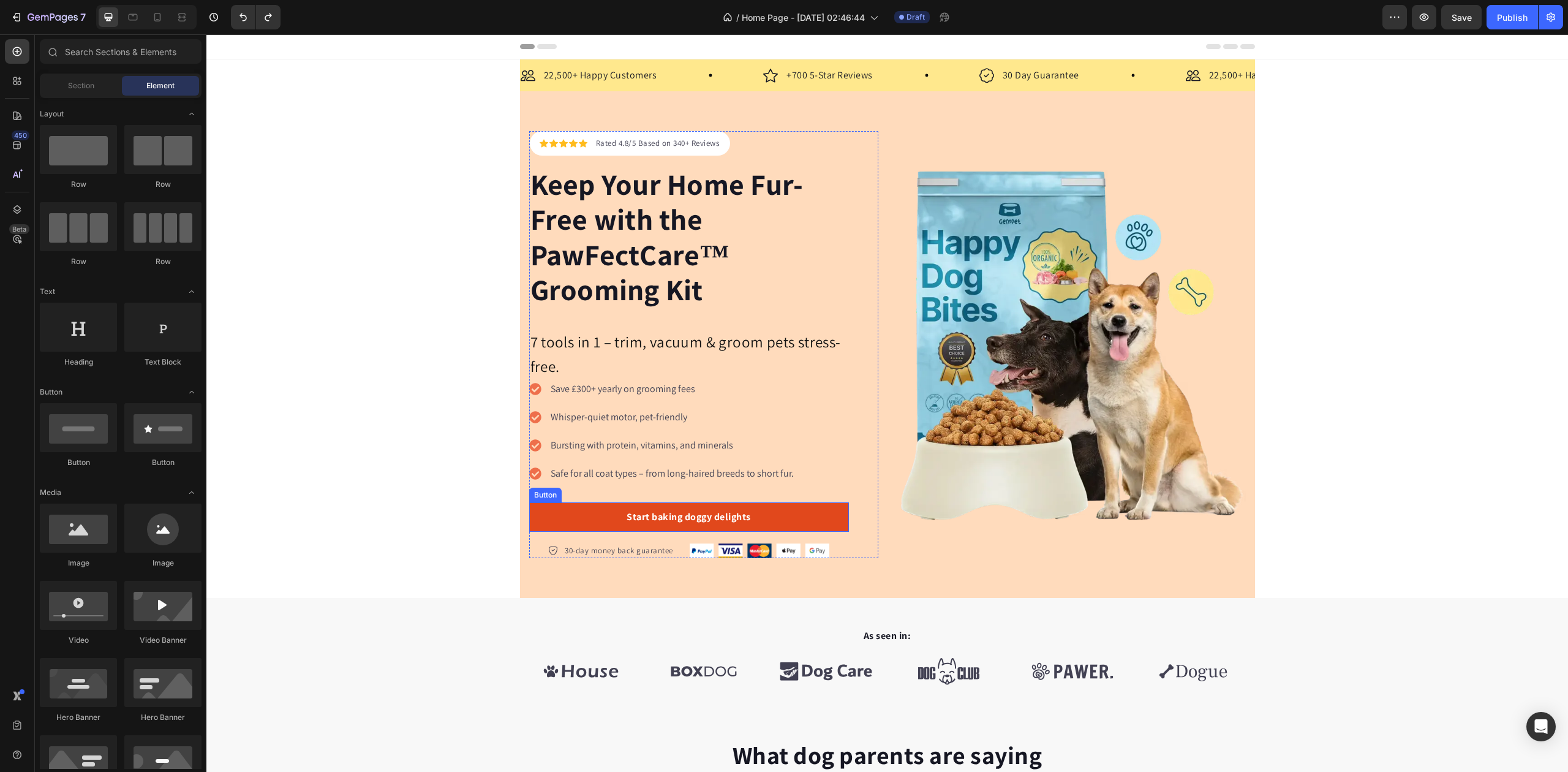
click at [652, 510] on link "Start baking doggy delights" at bounding box center [689, 517] width 320 height 29
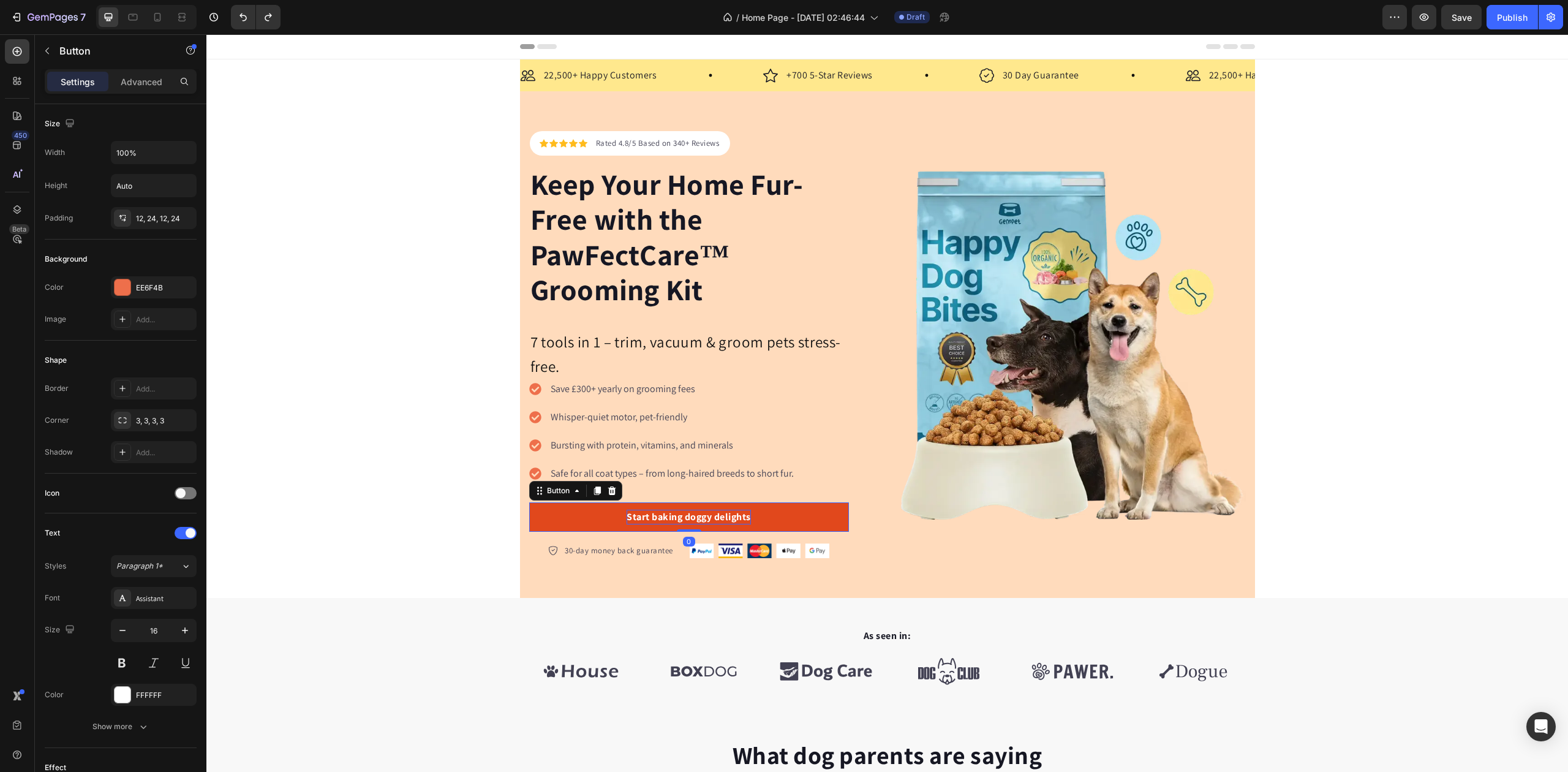
click at [667, 514] on div "Start baking doggy delights" at bounding box center [689, 517] width 124 height 15
click at [667, 514] on p "Start baking doggy delights" at bounding box center [689, 517] width 124 height 15
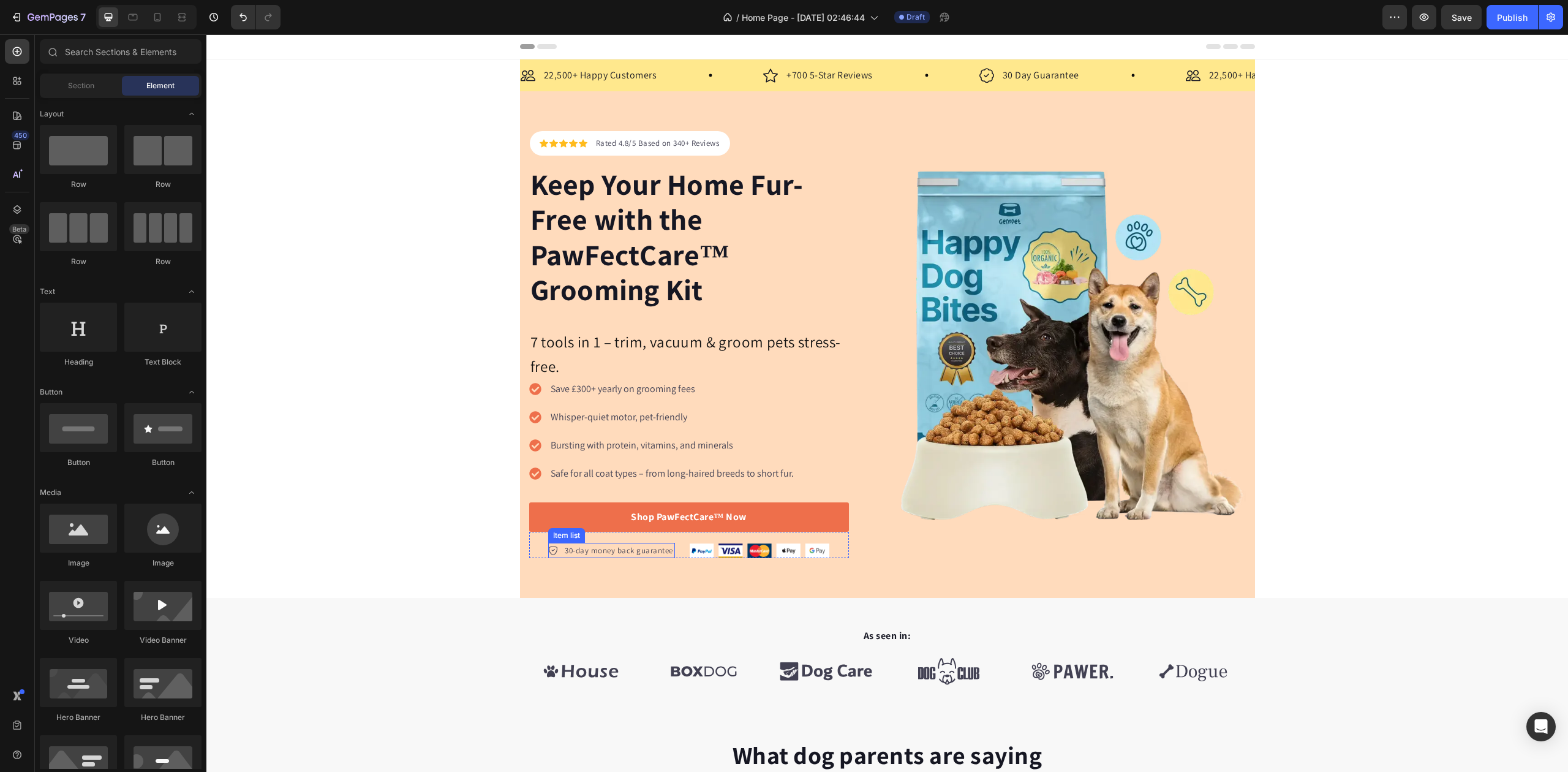
click at [616, 552] on p "30-day money back guarantee" at bounding box center [619, 551] width 108 height 13
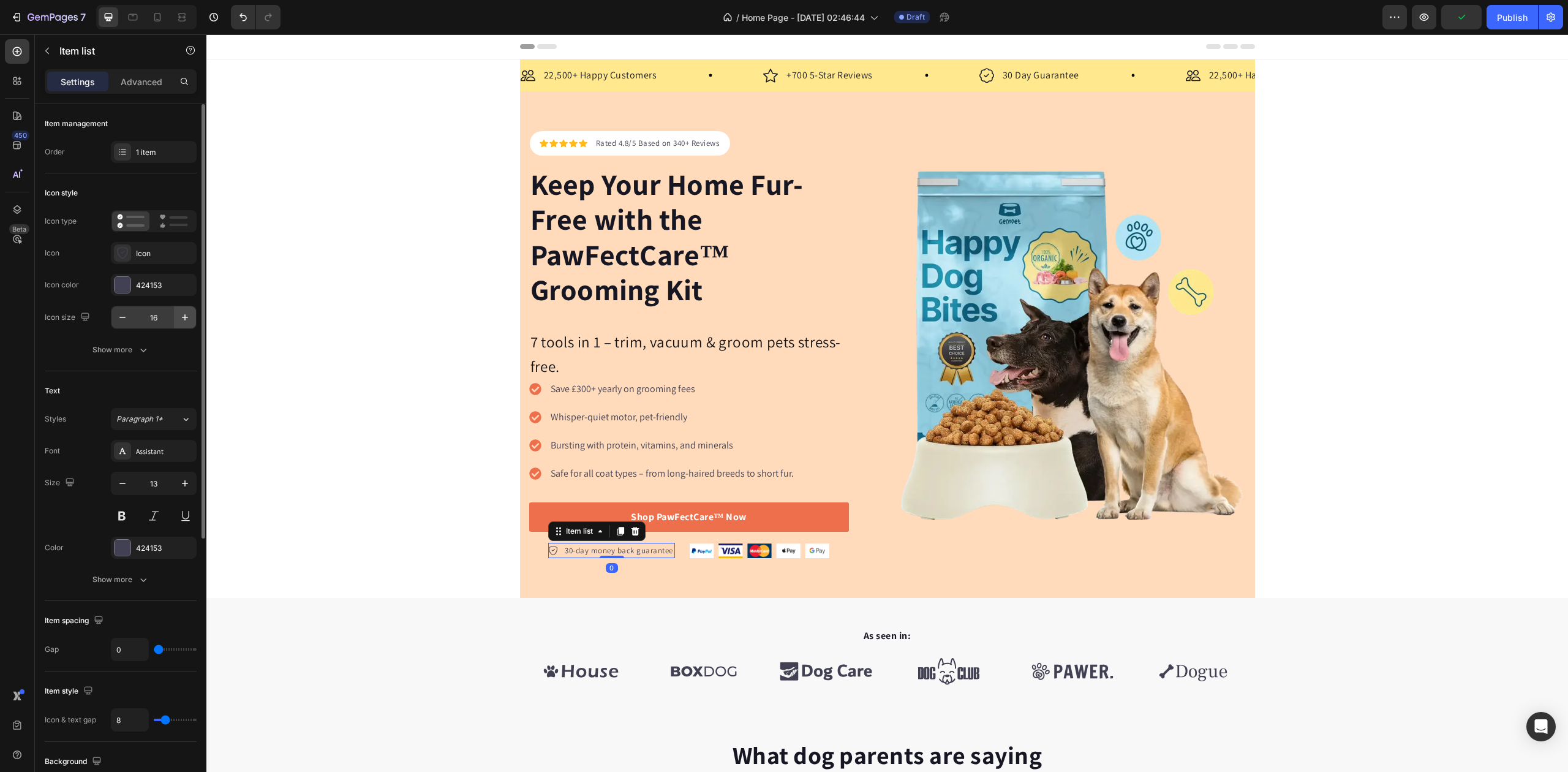
click at [186, 318] on icon "button" at bounding box center [185, 317] width 6 height 6
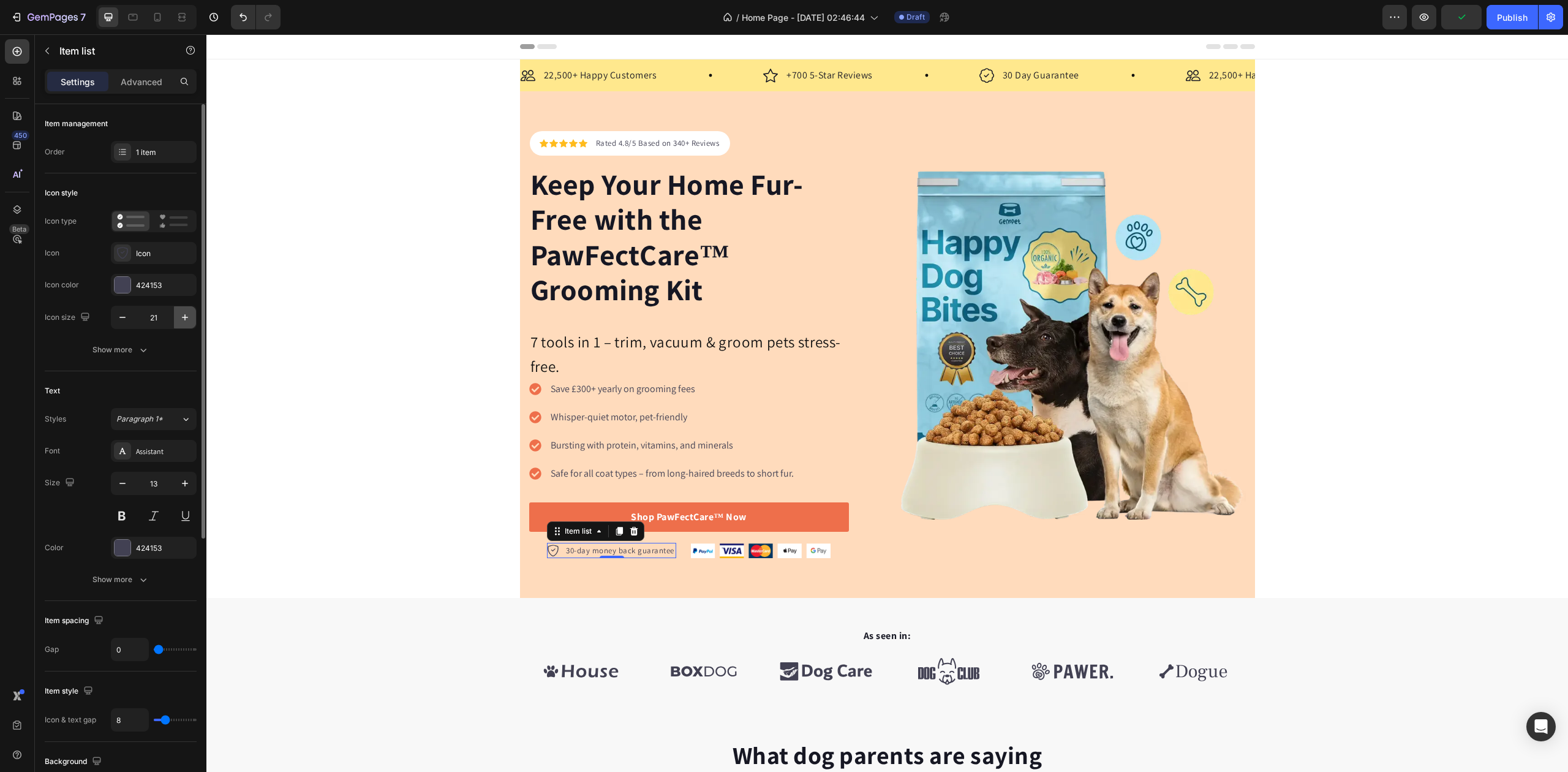
click at [186, 318] on icon "button" at bounding box center [185, 317] width 6 height 6
click at [597, 552] on p "30-day money back guarantee" at bounding box center [622, 551] width 108 height 13
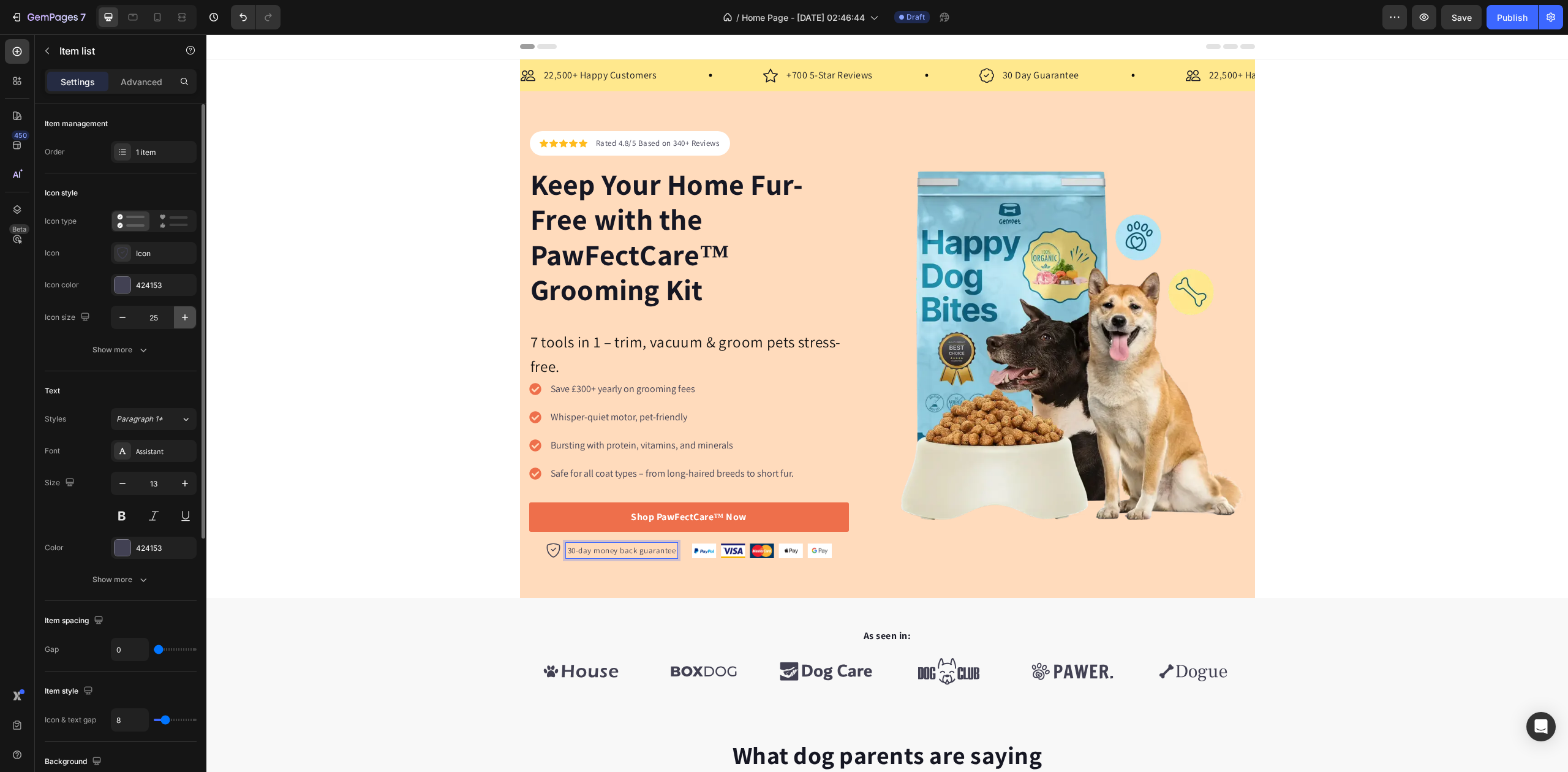
click at [190, 317] on icon "button" at bounding box center [185, 318] width 13 height 13
click at [599, 551] on p "30-day money back guarantee" at bounding box center [622, 551] width 108 height 13
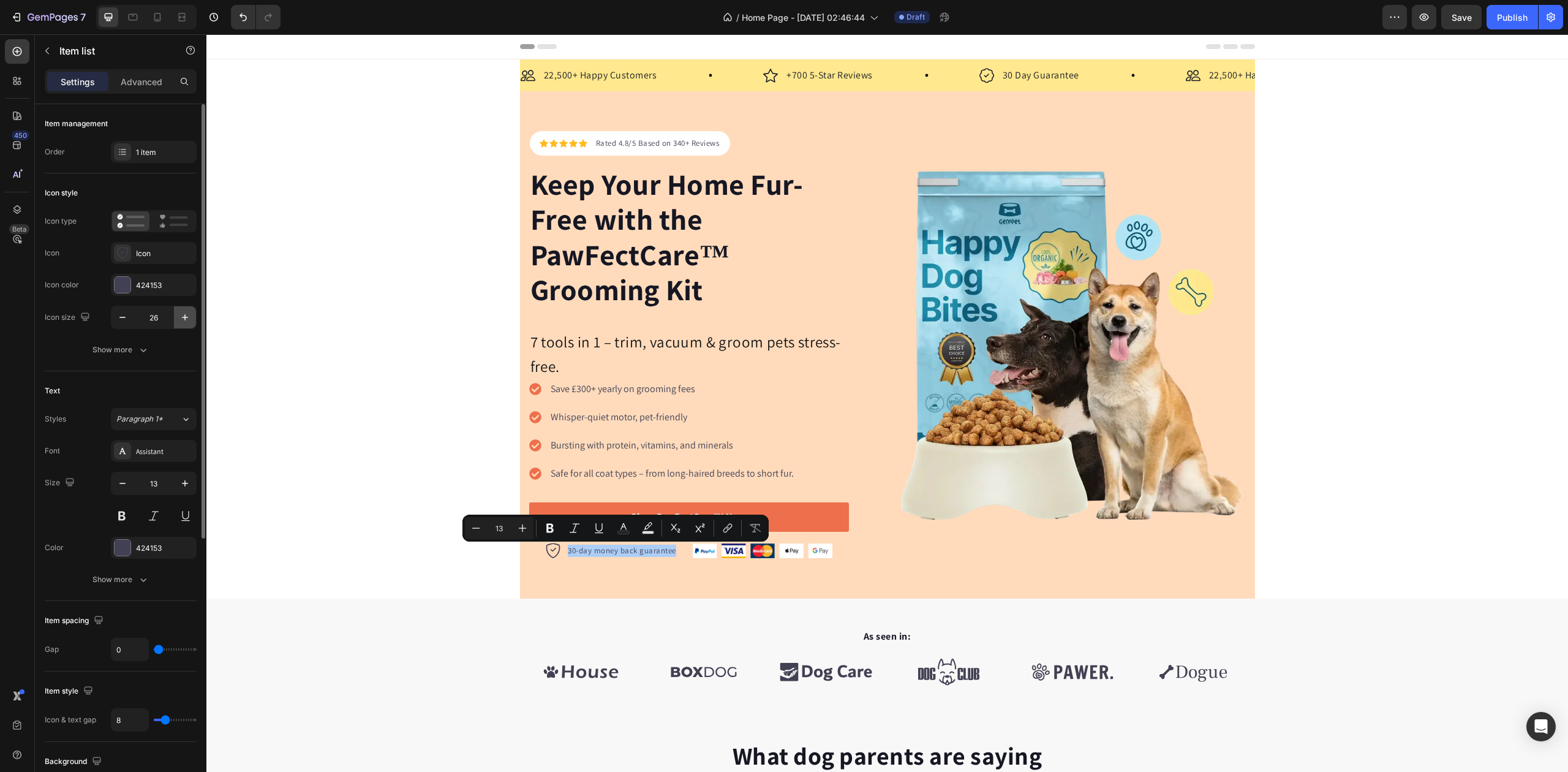
click at [188, 316] on icon "button" at bounding box center [185, 318] width 13 height 13
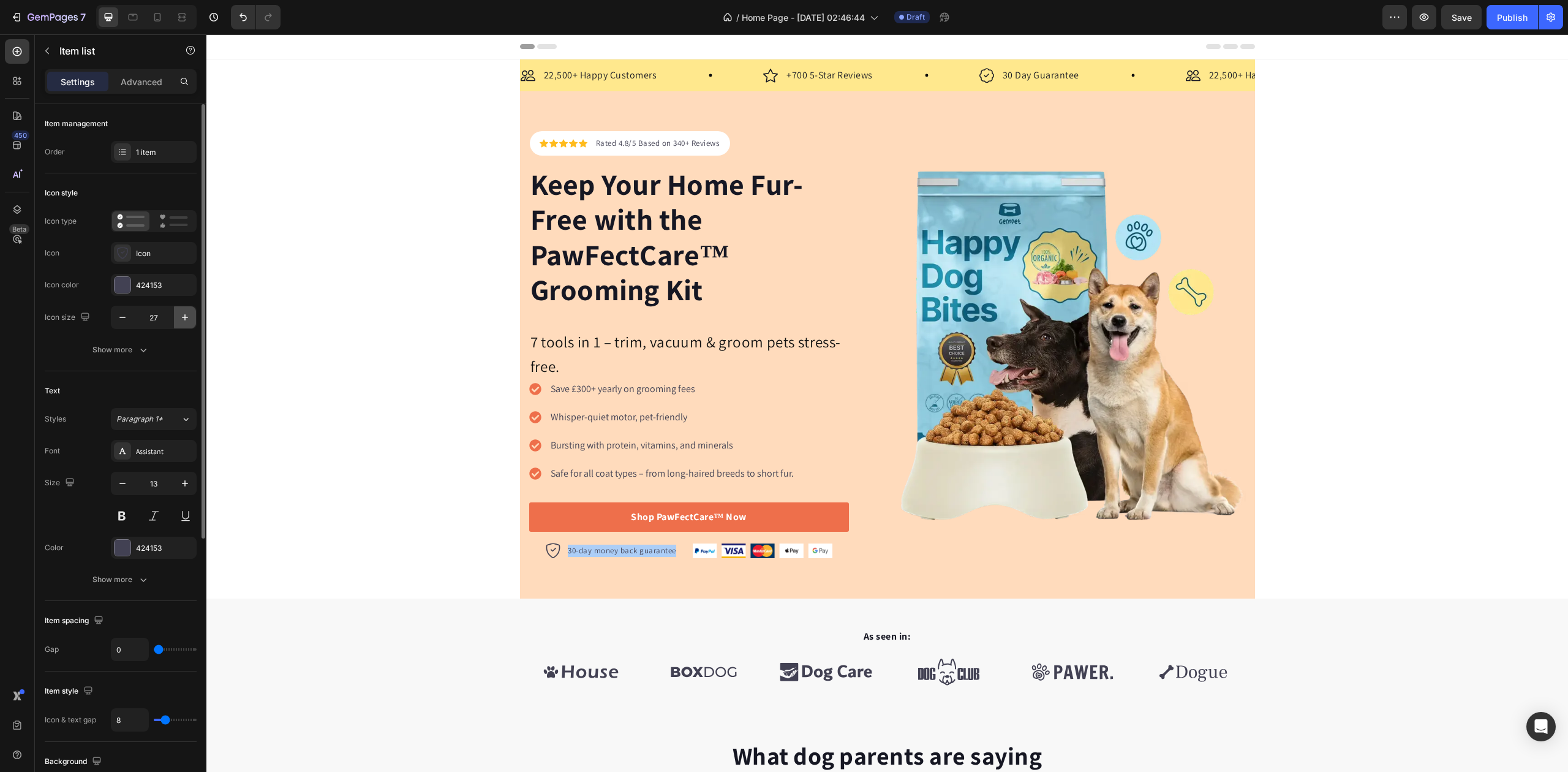
click at [188, 316] on icon "button" at bounding box center [185, 318] width 13 height 13
click at [187, 317] on icon "button" at bounding box center [185, 318] width 13 height 13
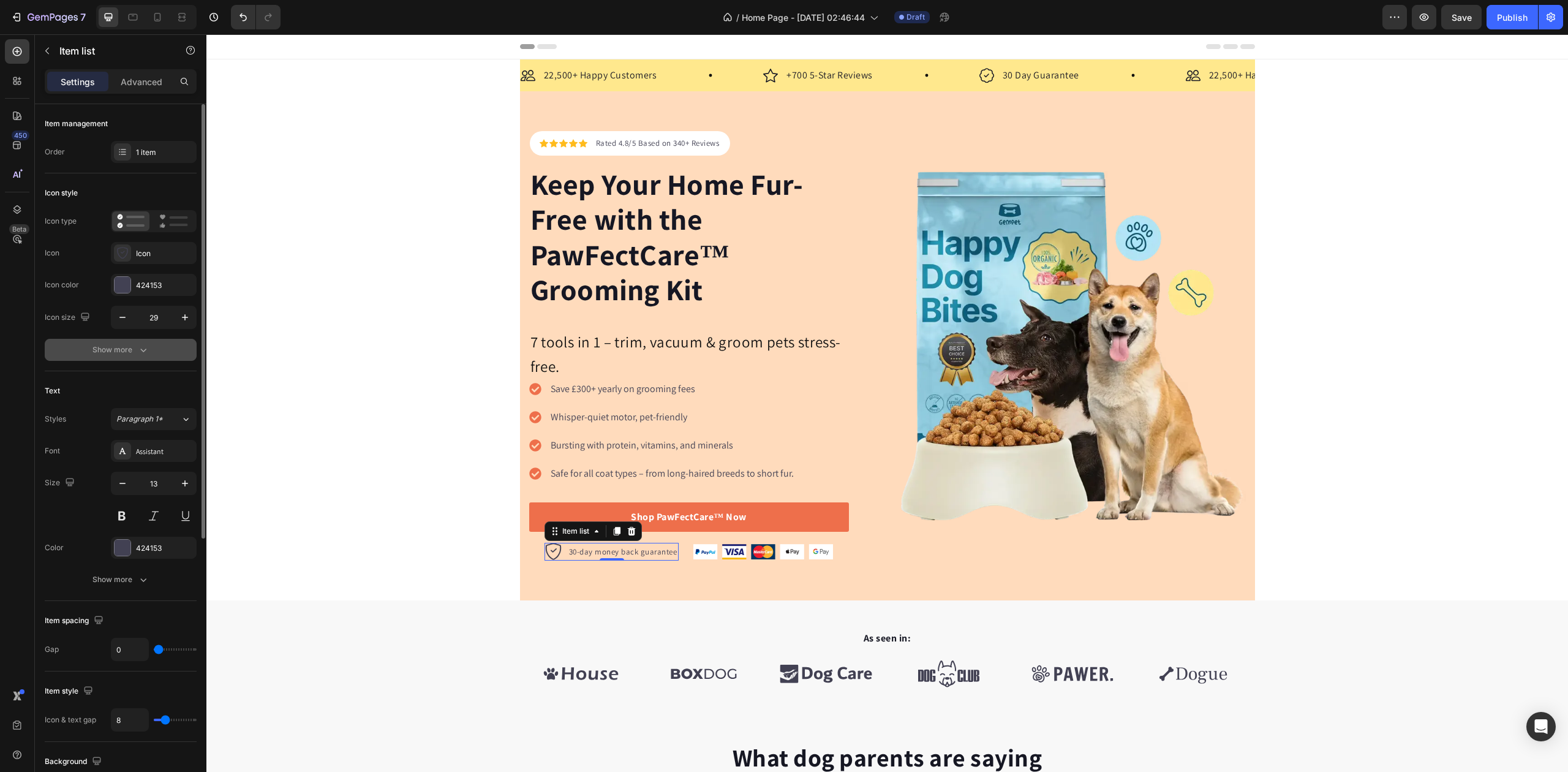
type input "30"
click at [184, 358] on button "Show more" at bounding box center [120, 350] width 152 height 22
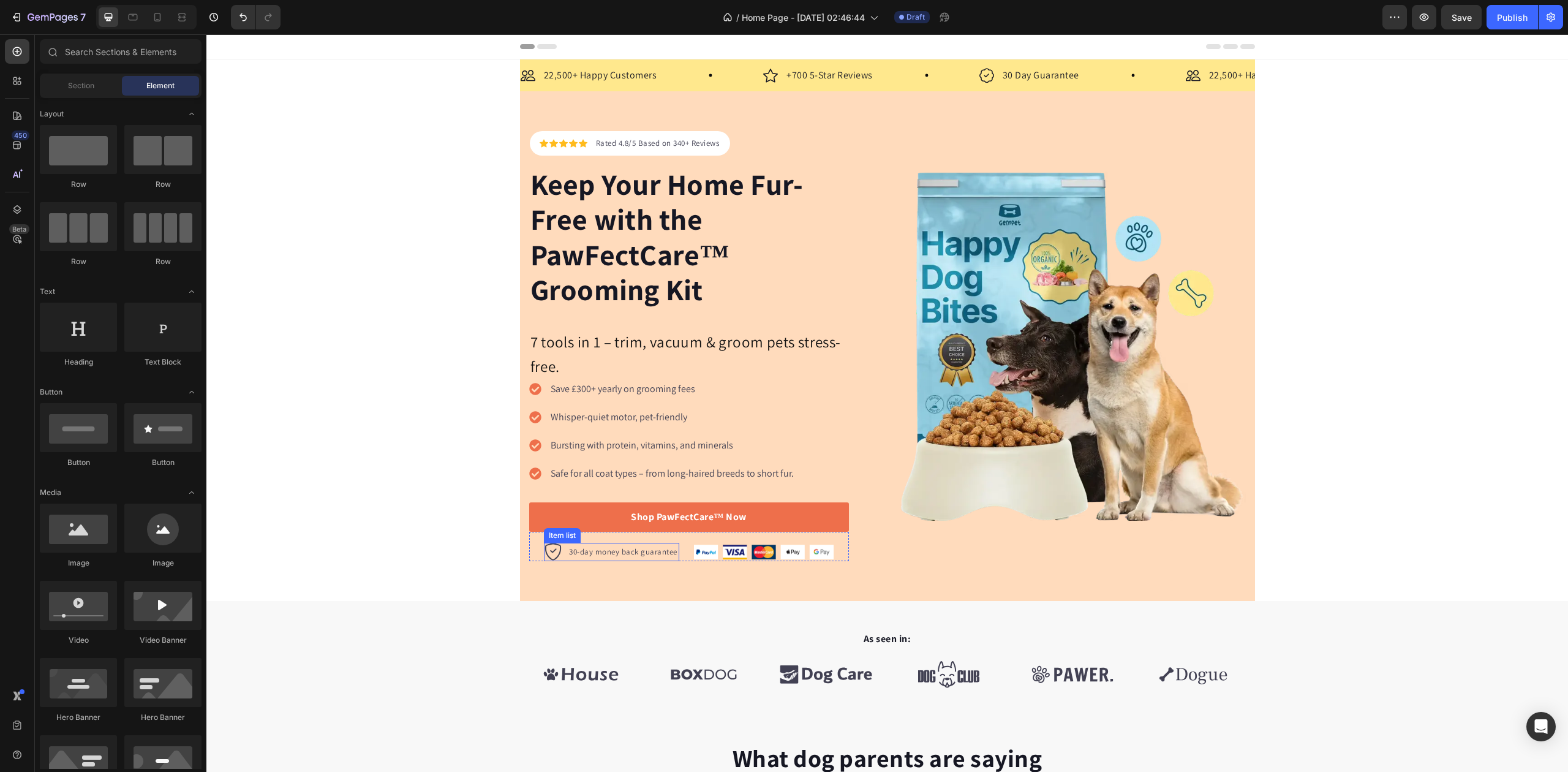
click at [580, 558] on p "30-day money back guarantee" at bounding box center [623, 552] width 108 height 13
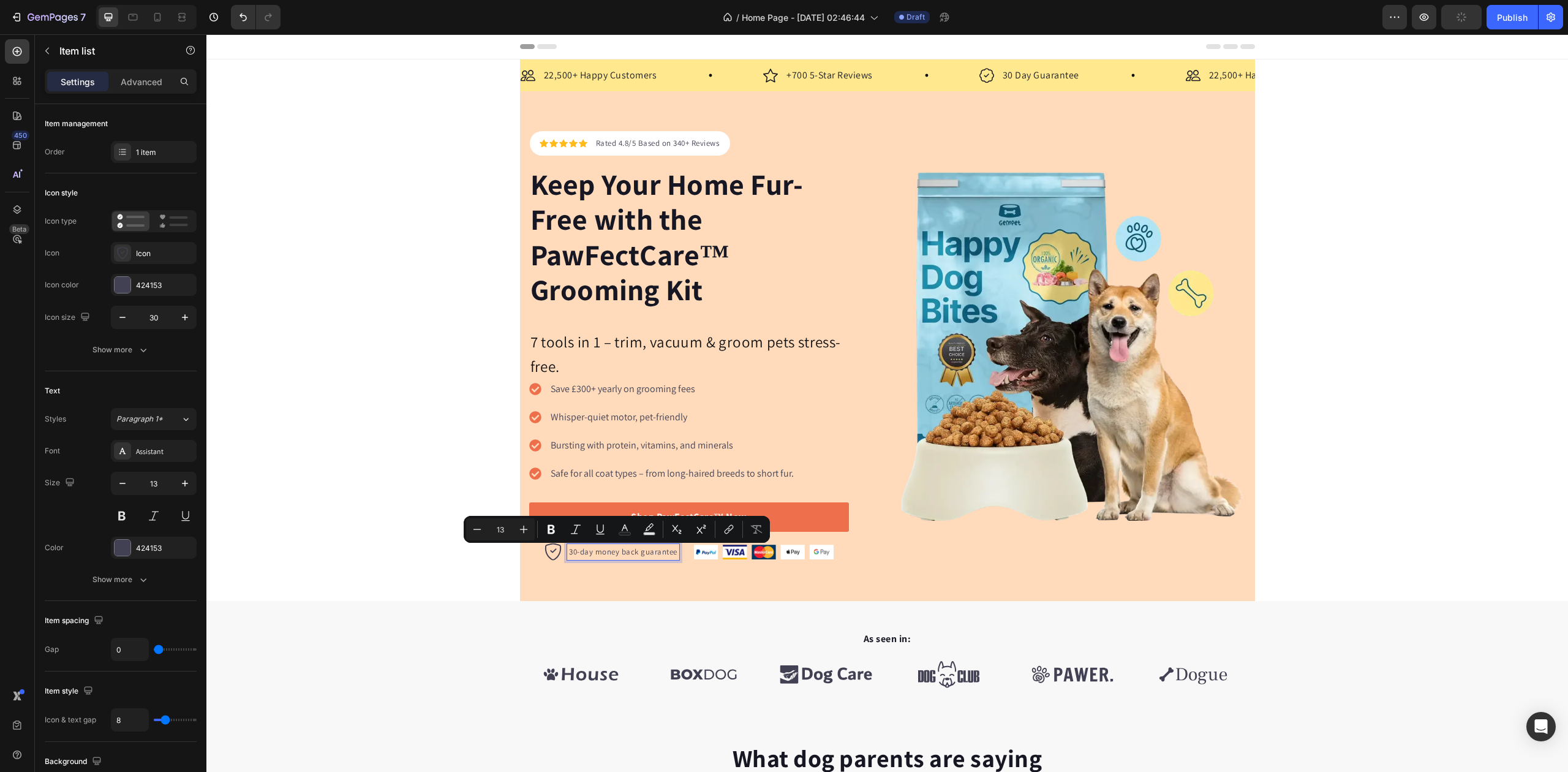
drag, startPoint x: 564, startPoint y: 555, endPoint x: 778, endPoint y: 569, distance: 214.5
click at [189, 487] on icon "button" at bounding box center [185, 484] width 13 height 13
click at [189, 486] on icon "button" at bounding box center [185, 484] width 13 height 13
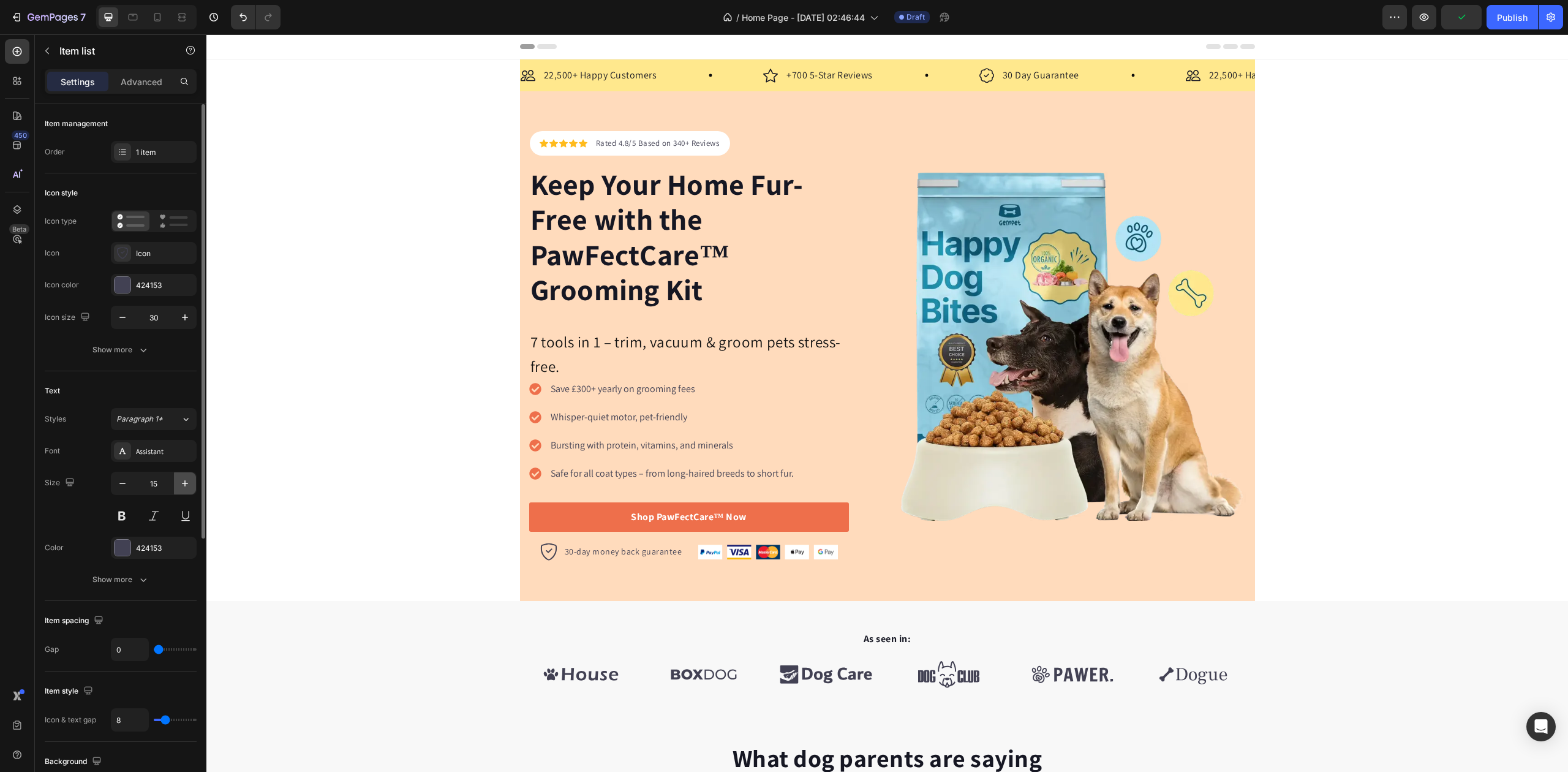
click at [189, 486] on icon "button" at bounding box center [185, 484] width 13 height 13
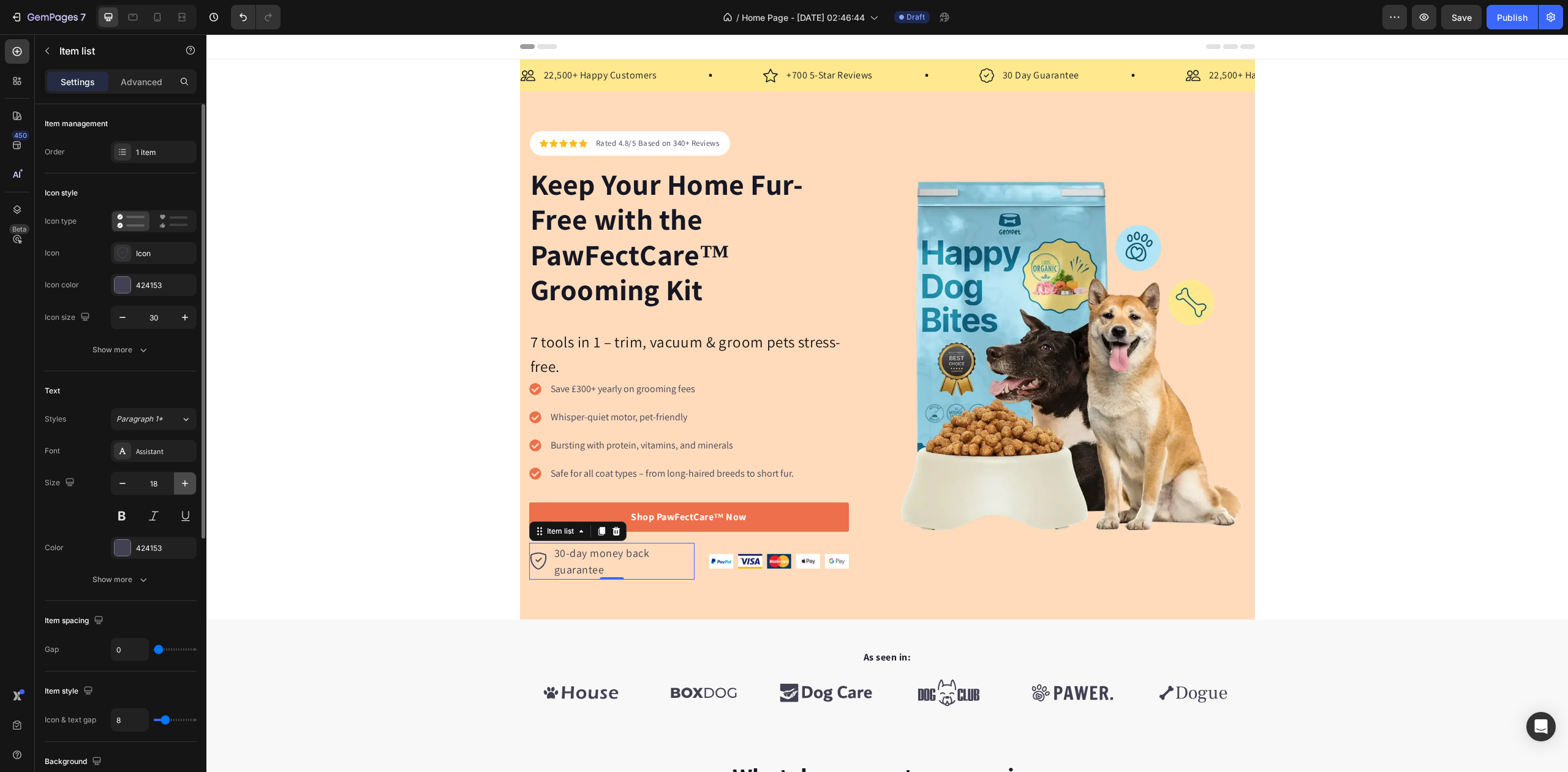
click at [189, 486] on icon "button" at bounding box center [185, 484] width 13 height 13
click at [123, 484] on icon "button" at bounding box center [123, 484] width 6 height 1
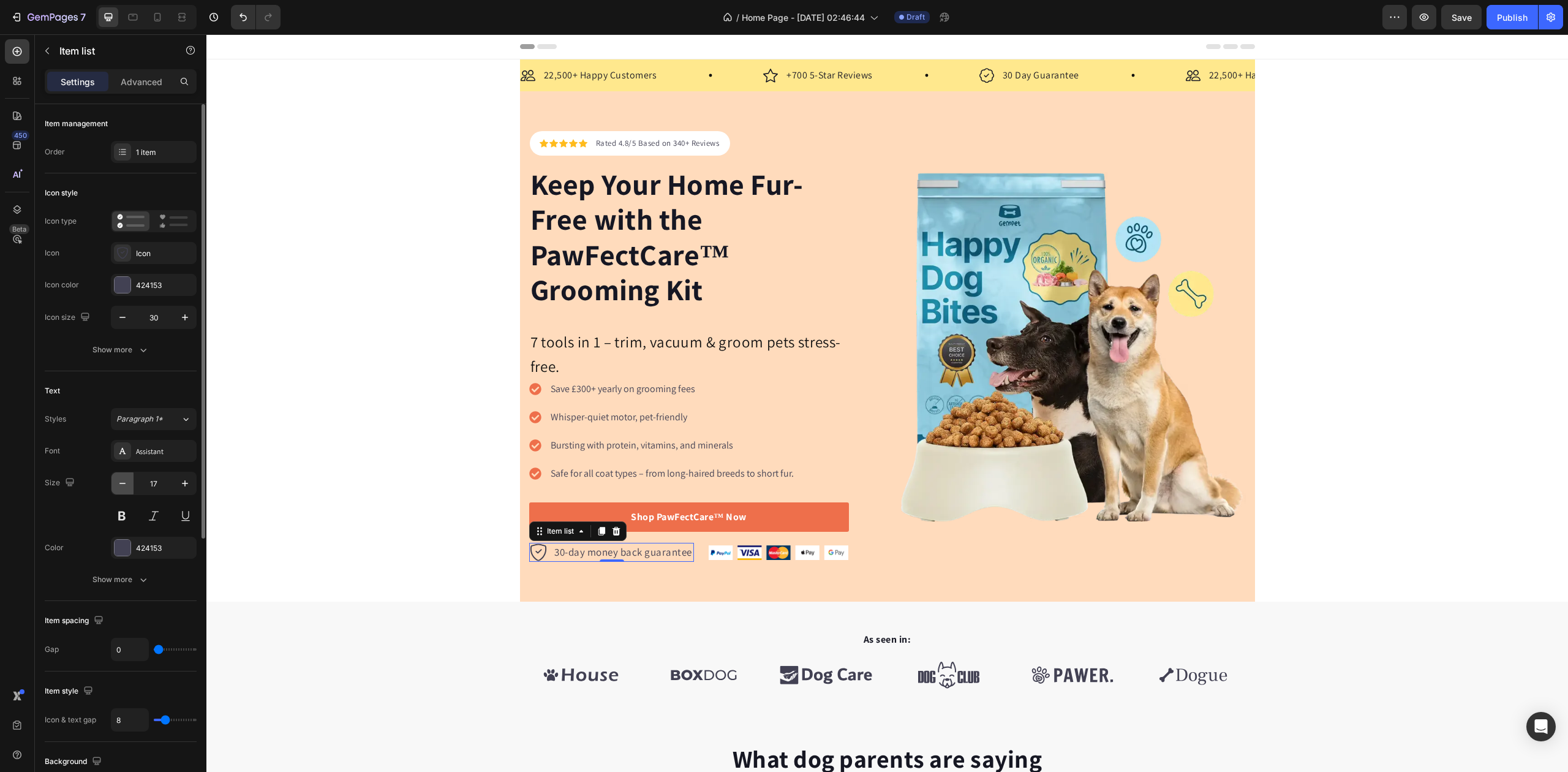
click at [123, 484] on icon "button" at bounding box center [123, 484] width 6 height 1
click at [185, 485] on icon "button" at bounding box center [185, 484] width 6 height 6
type input "17"
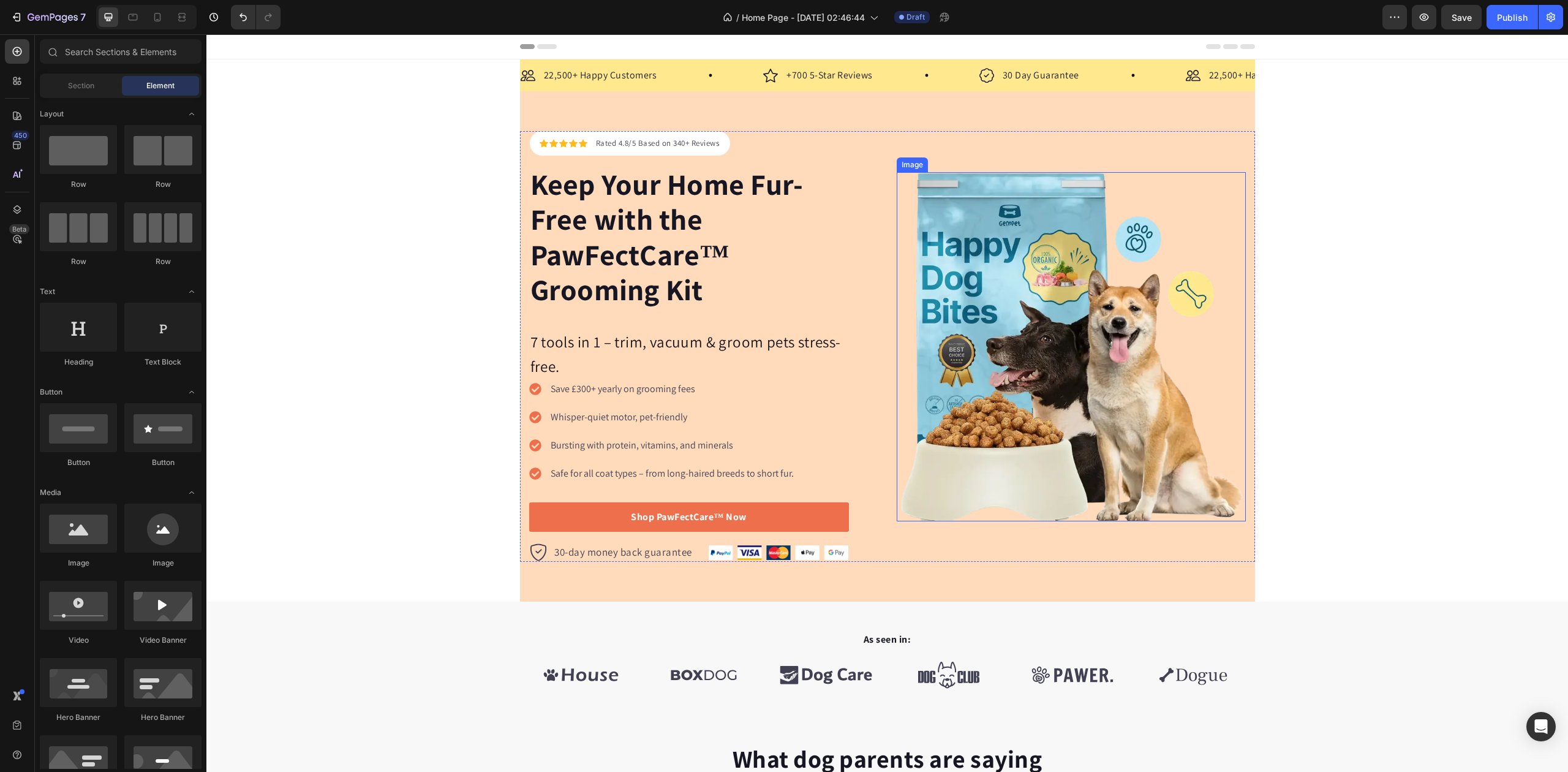
click at [1116, 365] on img at bounding box center [1071, 347] width 349 height 349
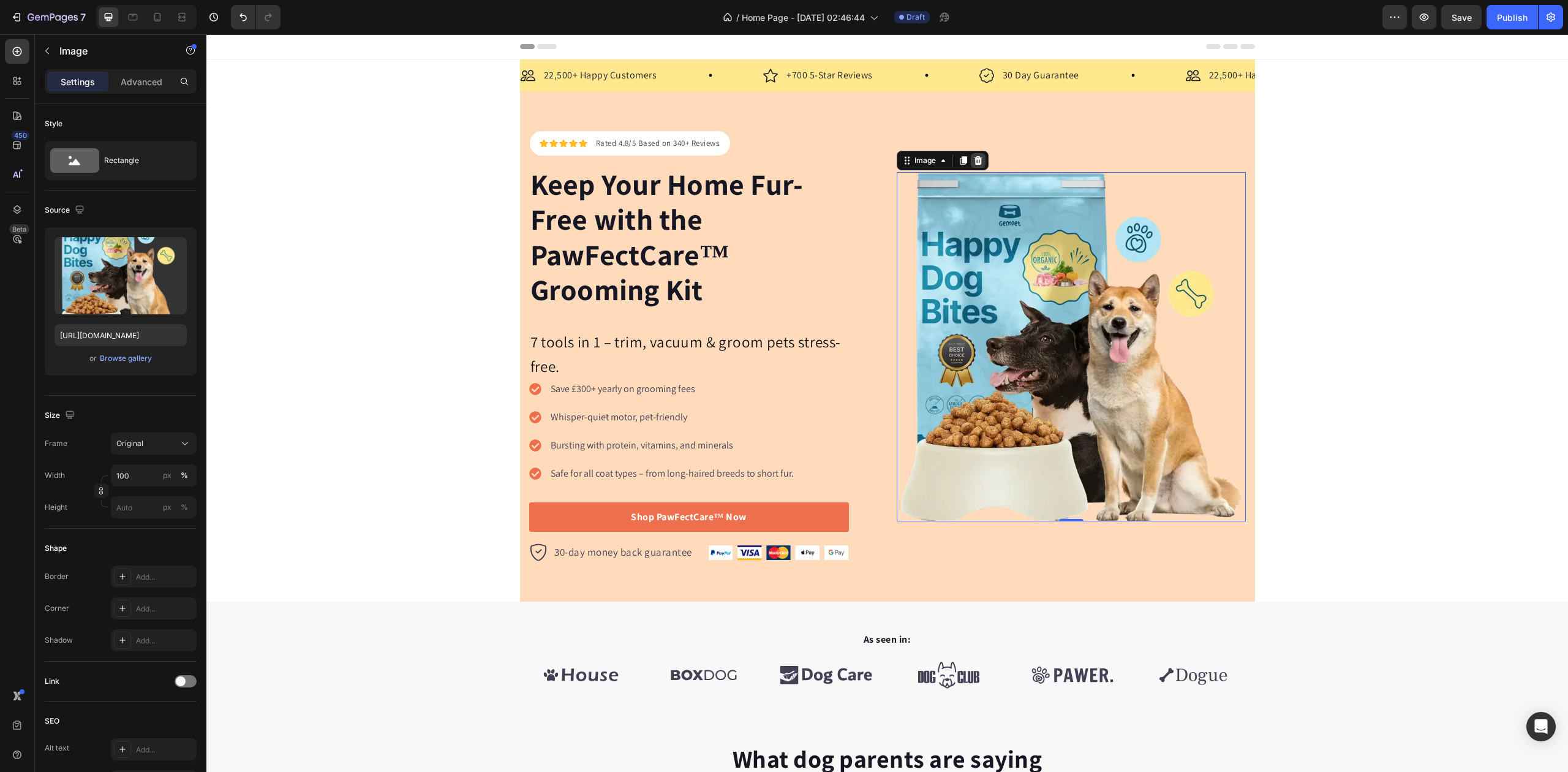
click at [973, 163] on icon at bounding box center [978, 161] width 10 height 10
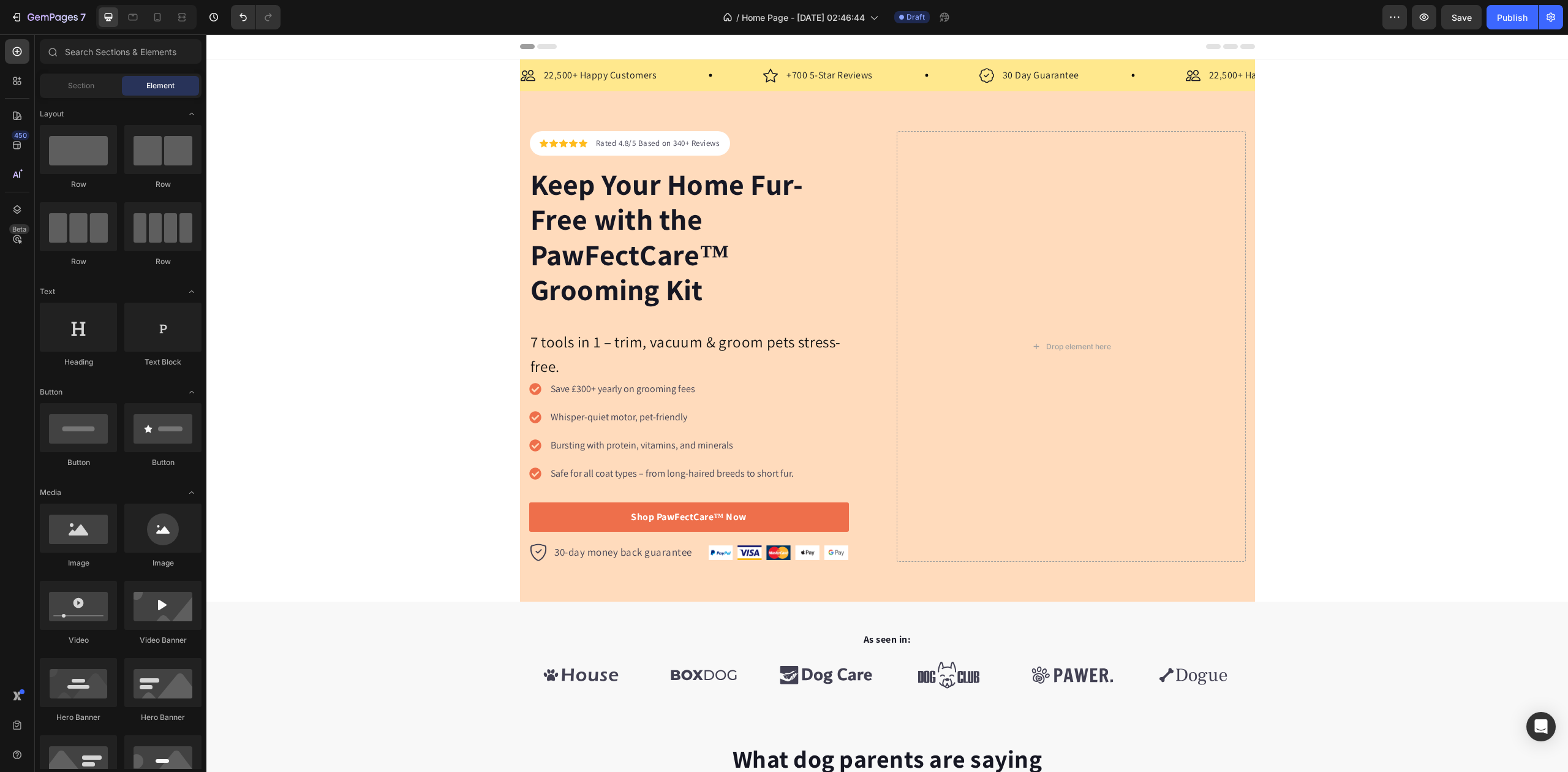
scroll to position [81, 0]
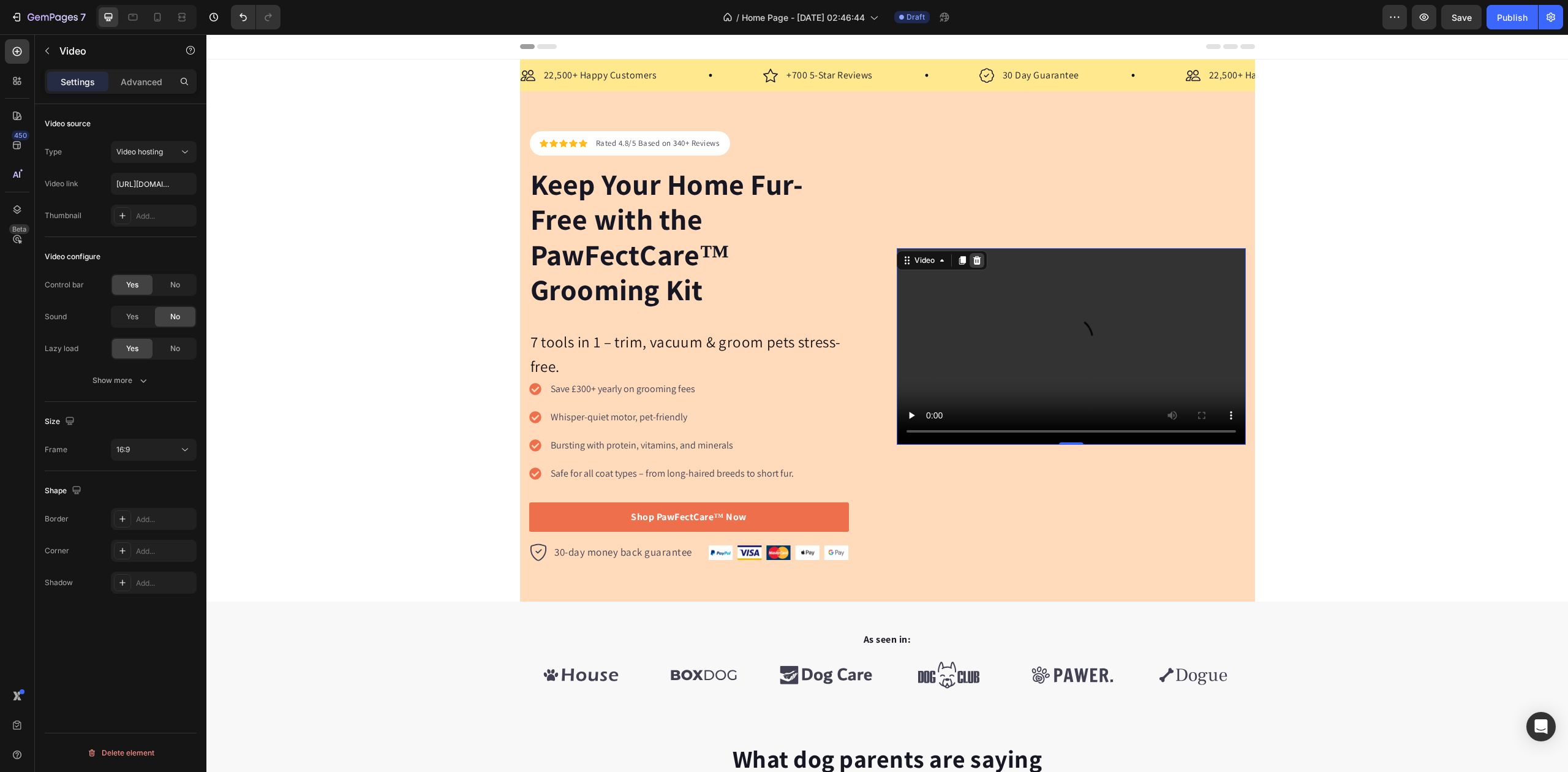
click at [972, 263] on icon at bounding box center [977, 260] width 10 height 10
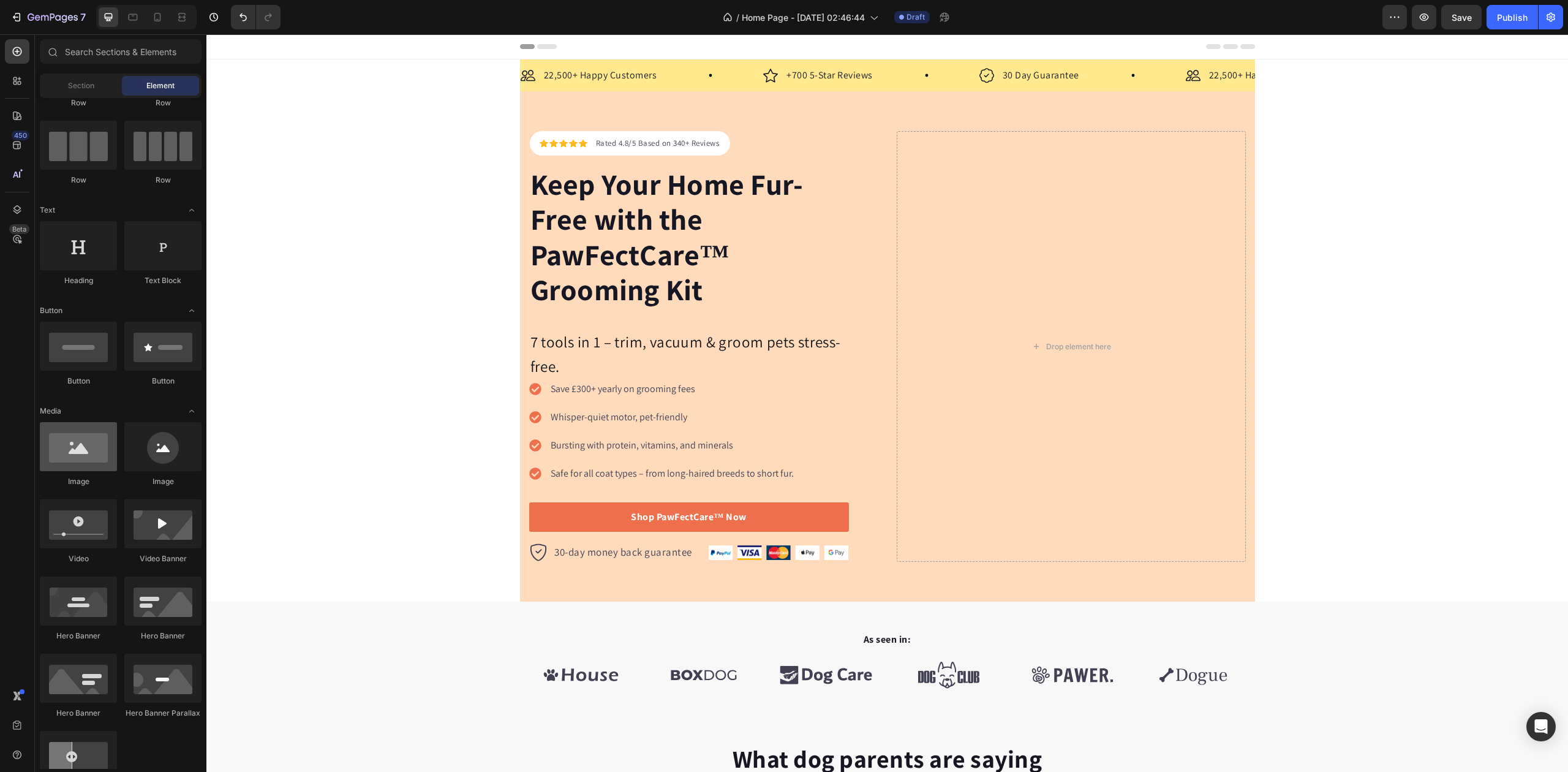
scroll to position [0, 0]
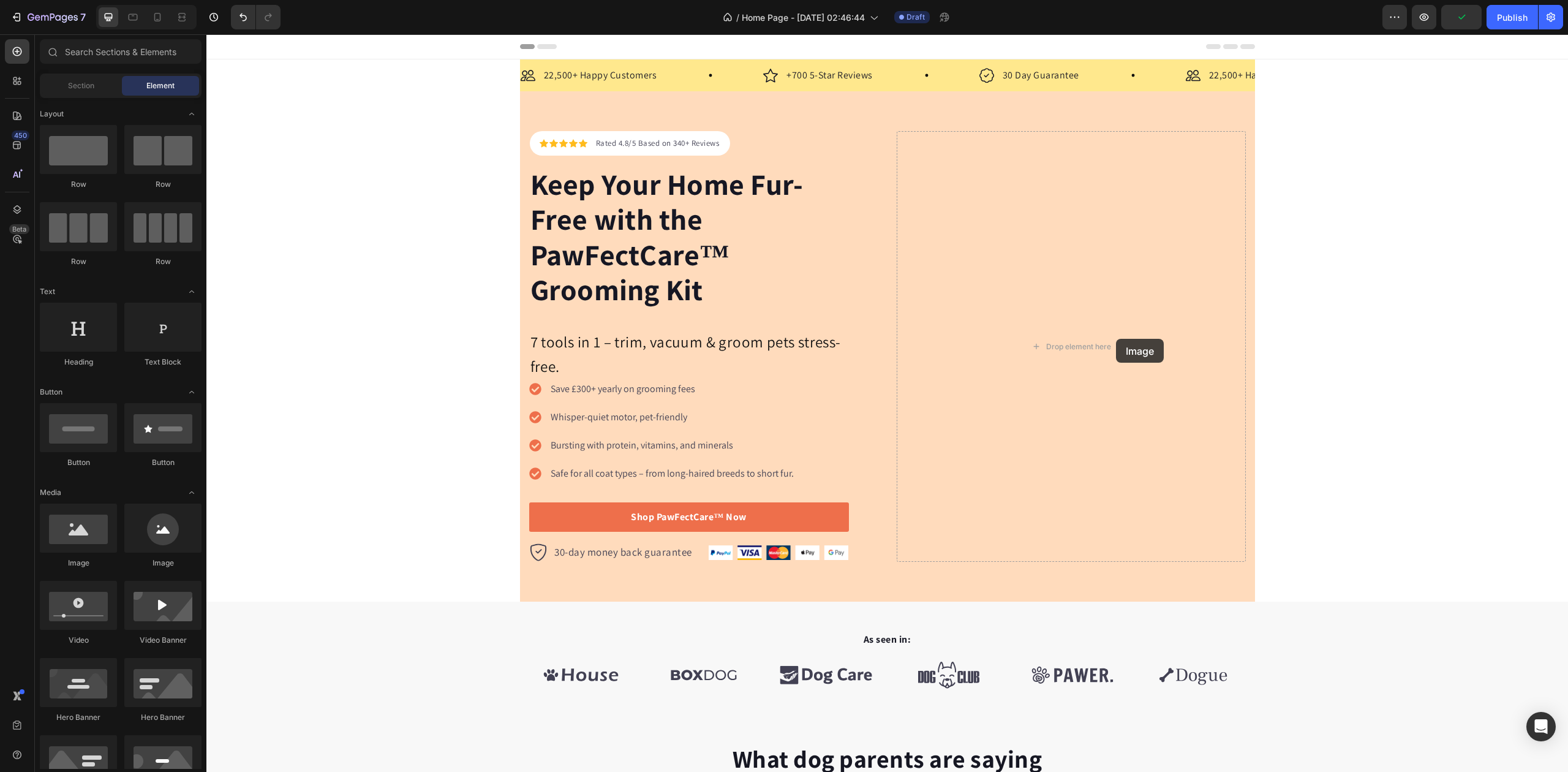
drag, startPoint x: 313, startPoint y: 560, endPoint x: 1128, endPoint y: 342, distance: 843.7
click at [235, 21] on button "Undo/Redo" at bounding box center [243, 17] width 24 height 24
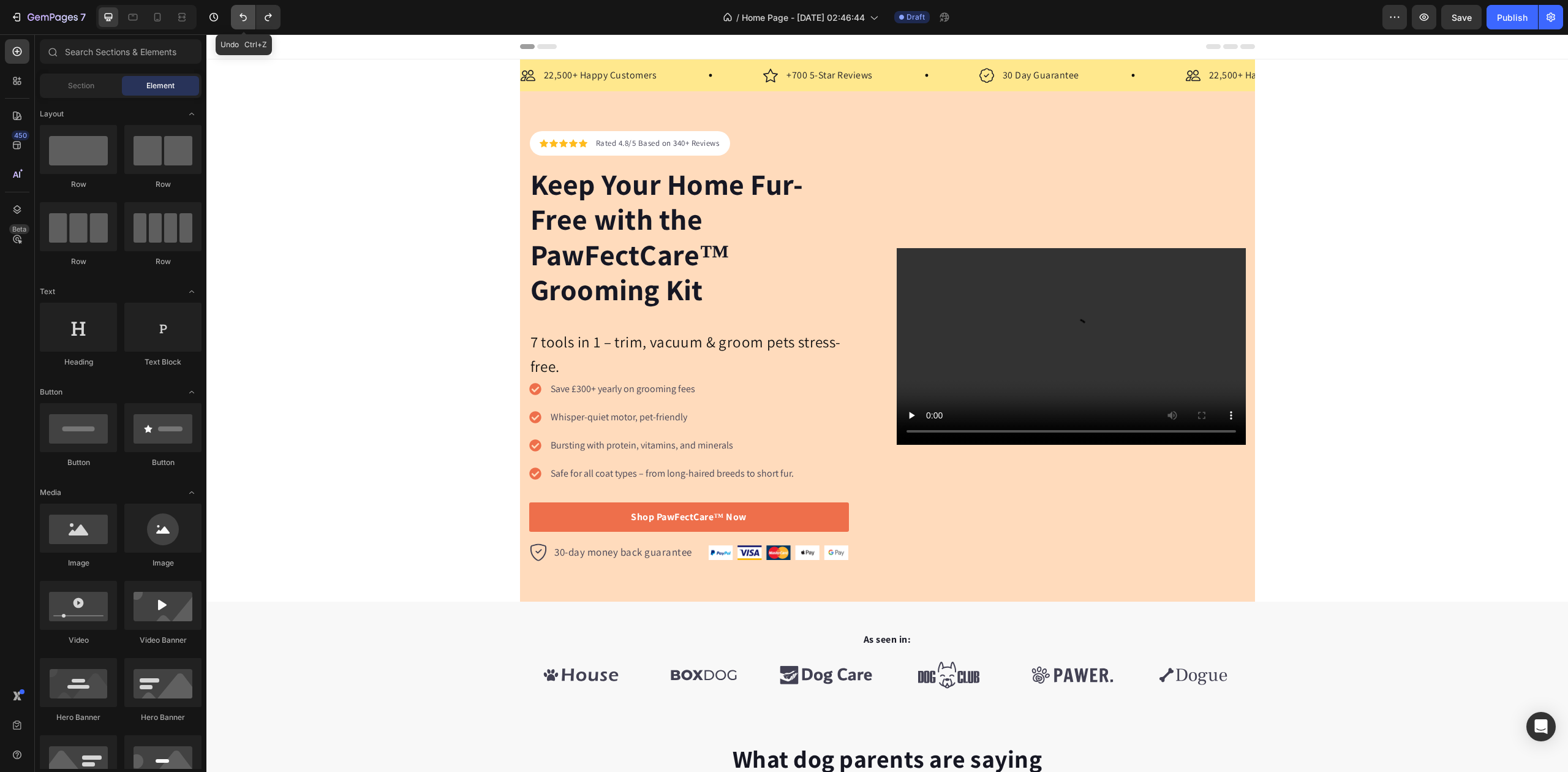
click at [241, 15] on icon "Undo/Redo" at bounding box center [243, 18] width 13 height 13
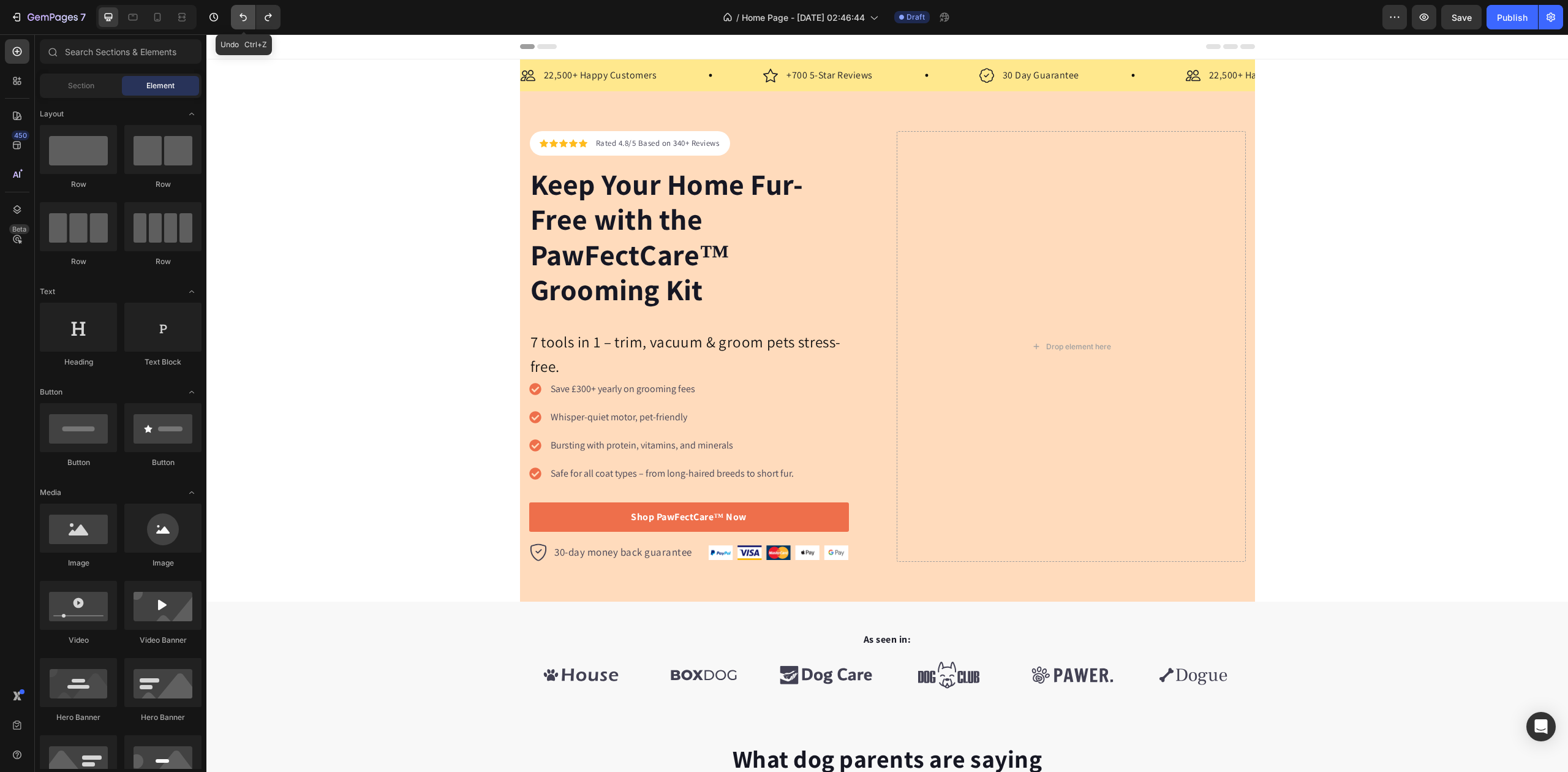
click at [239, 15] on icon "Undo/Redo" at bounding box center [243, 18] width 13 height 13
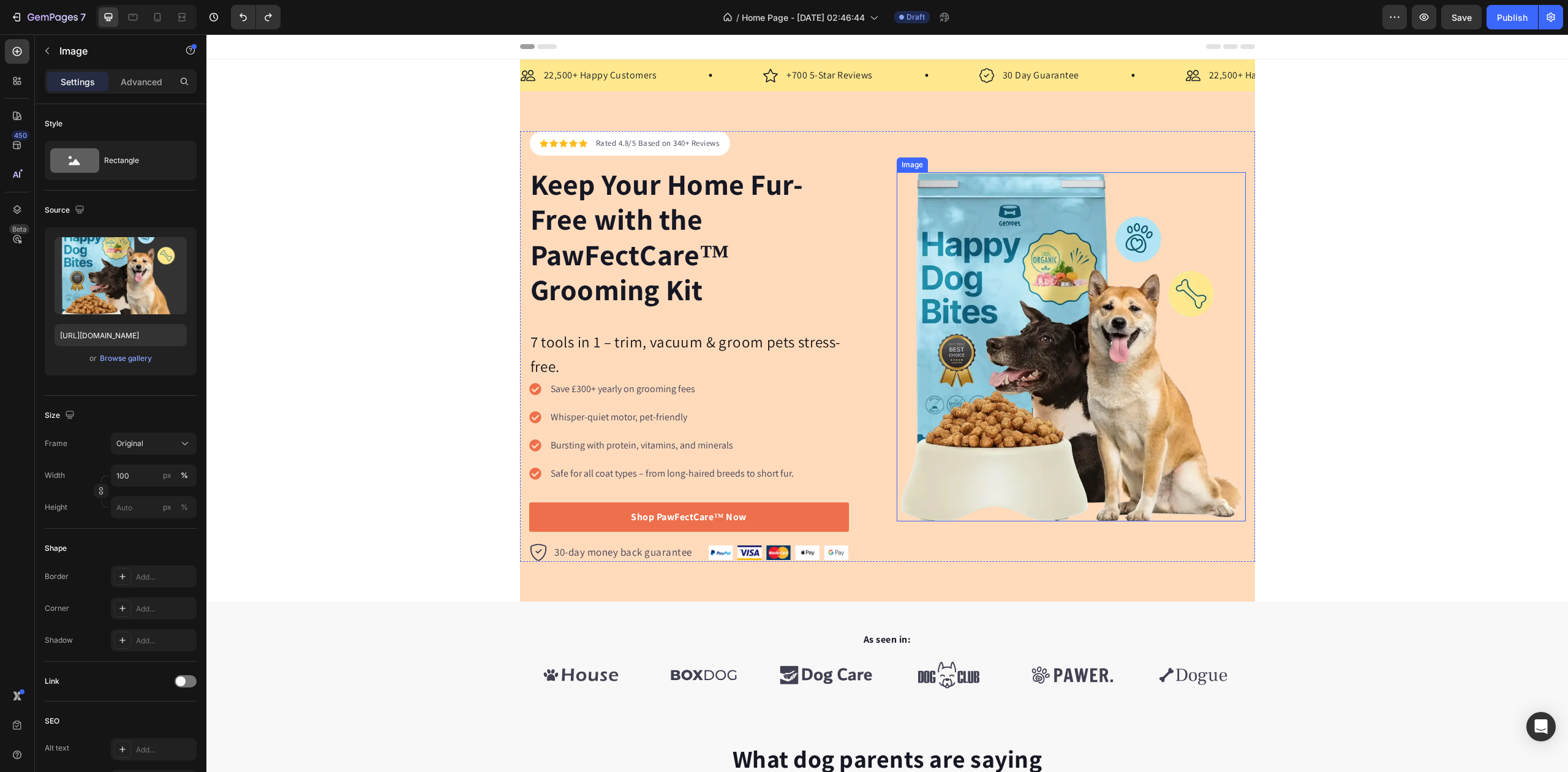
click at [1125, 390] on img at bounding box center [1071, 347] width 349 height 349
click at [116, 358] on div "Browse gallery" at bounding box center [126, 358] width 52 height 11
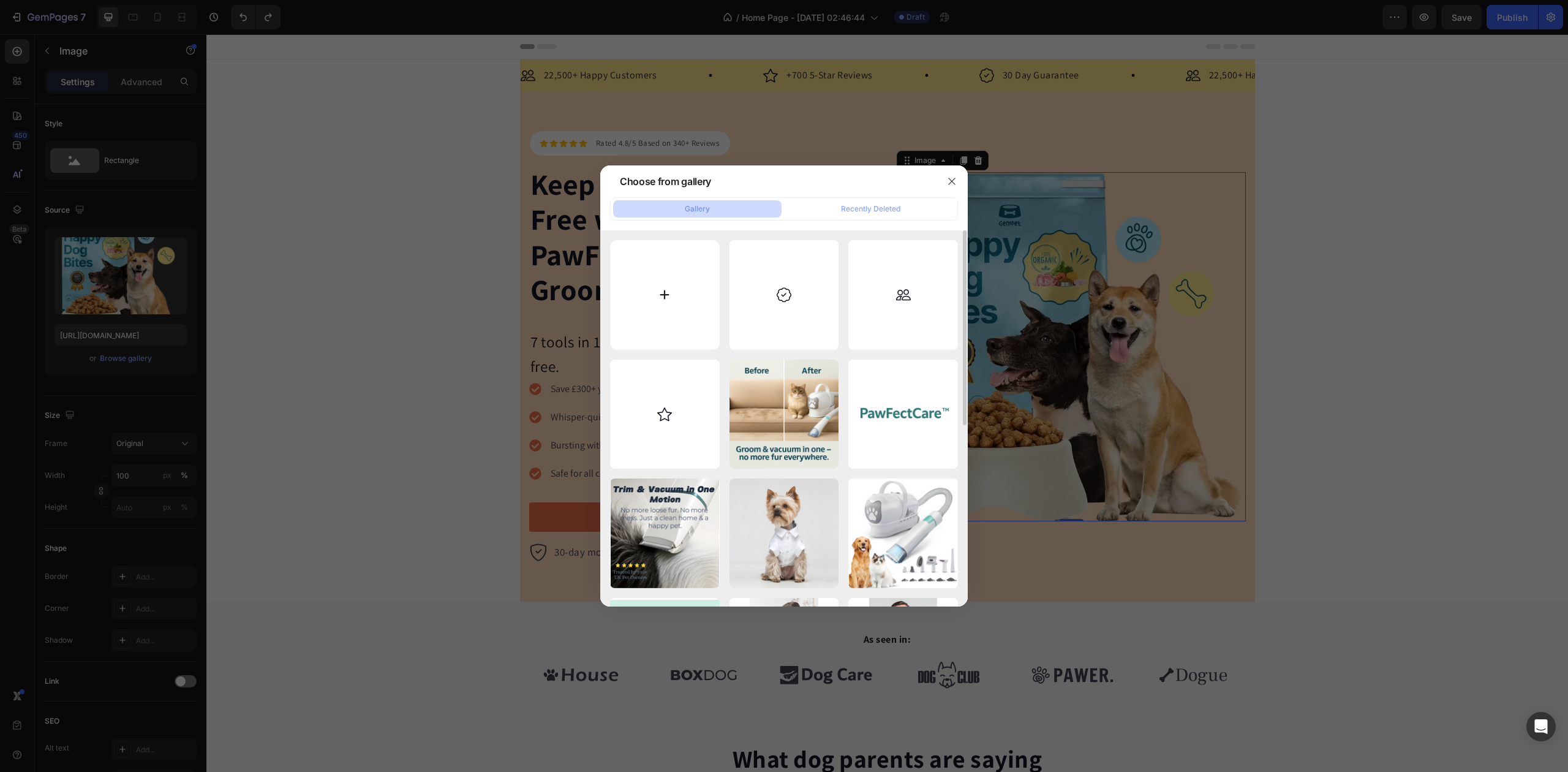
click at [700, 270] on input "file" at bounding box center [665, 295] width 109 height 109
type input "C:\fakepath\PawfectCare™ Grooming Kit in Action.png"
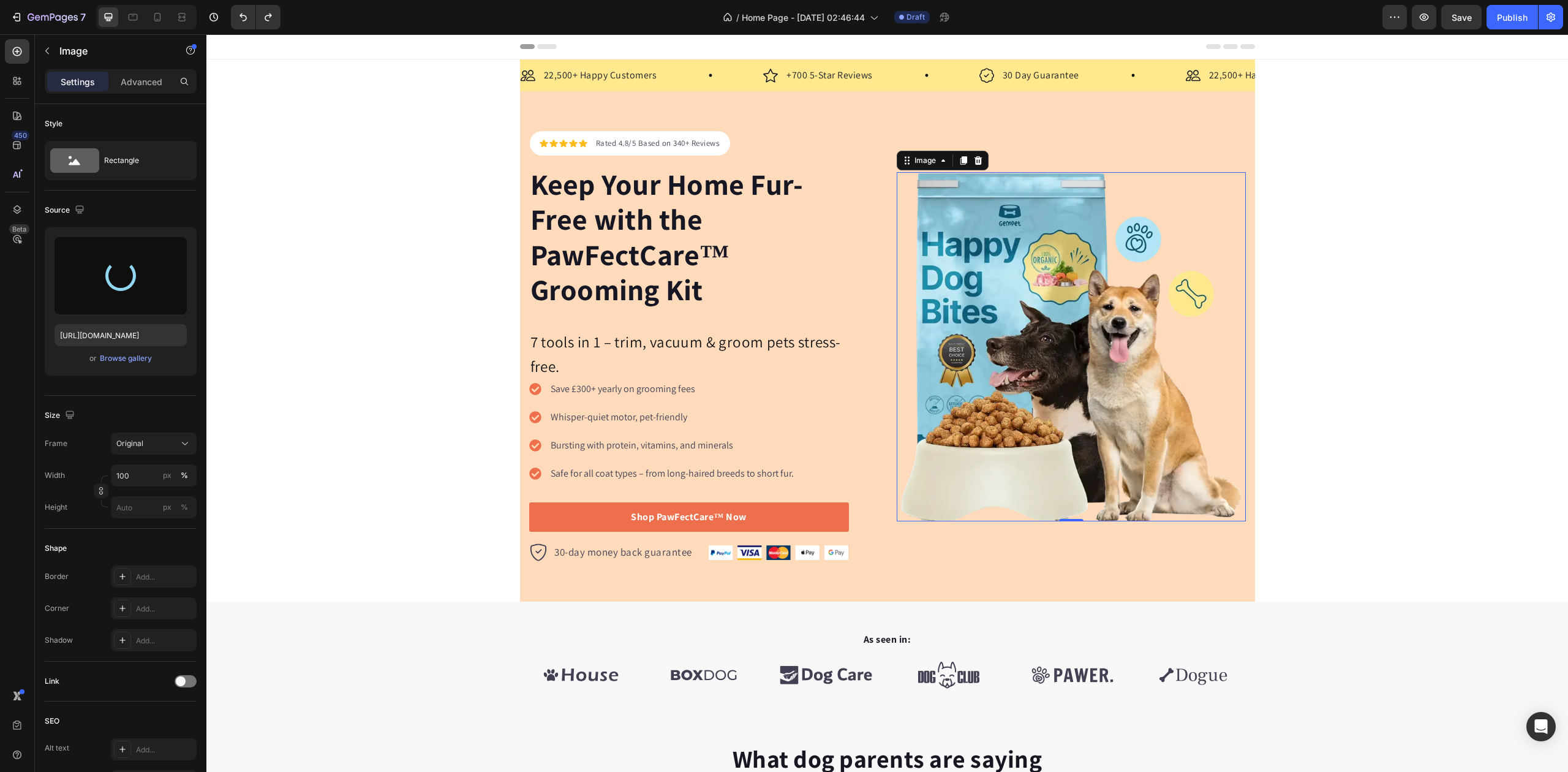
type input "https://cdn.shopify.com/s/files/1/0948/1522/4104/files/gempages_579738411934417…"
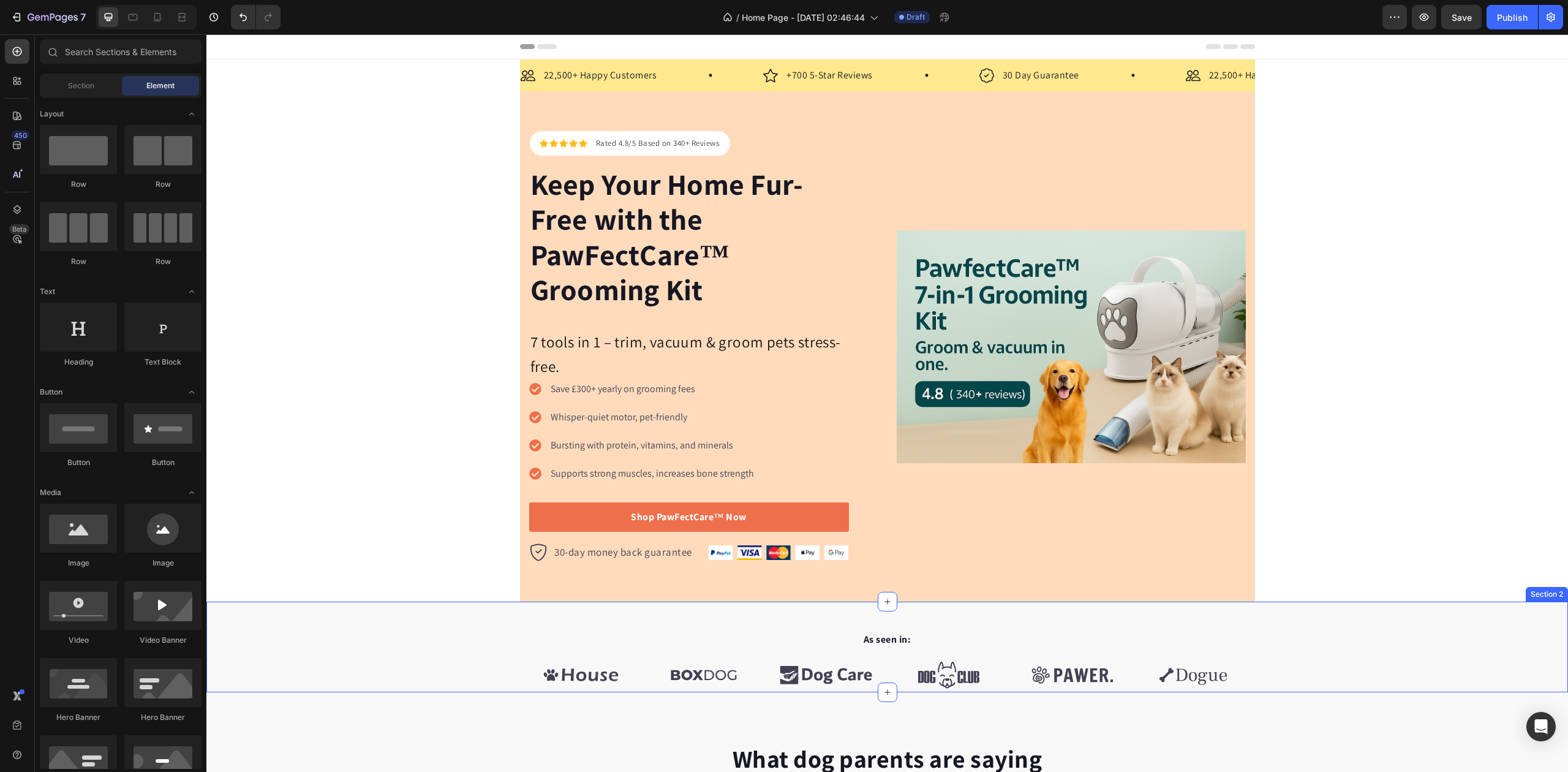
click at [1056, 297] on img at bounding box center [1071, 347] width 349 height 233
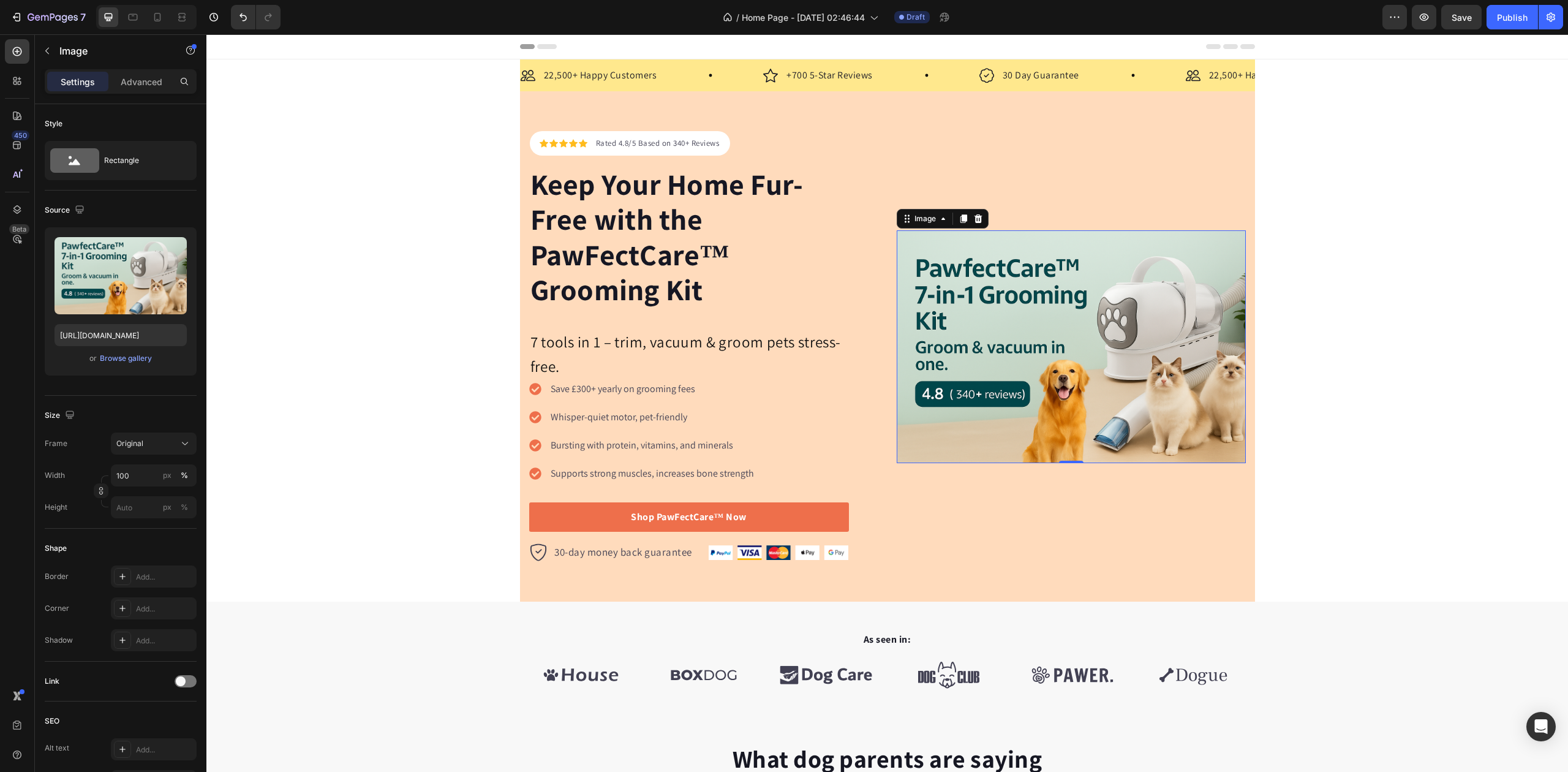
click at [1057, 332] on img at bounding box center [1071, 347] width 349 height 233
click at [959, 223] on icon at bounding box center [964, 219] width 10 height 10
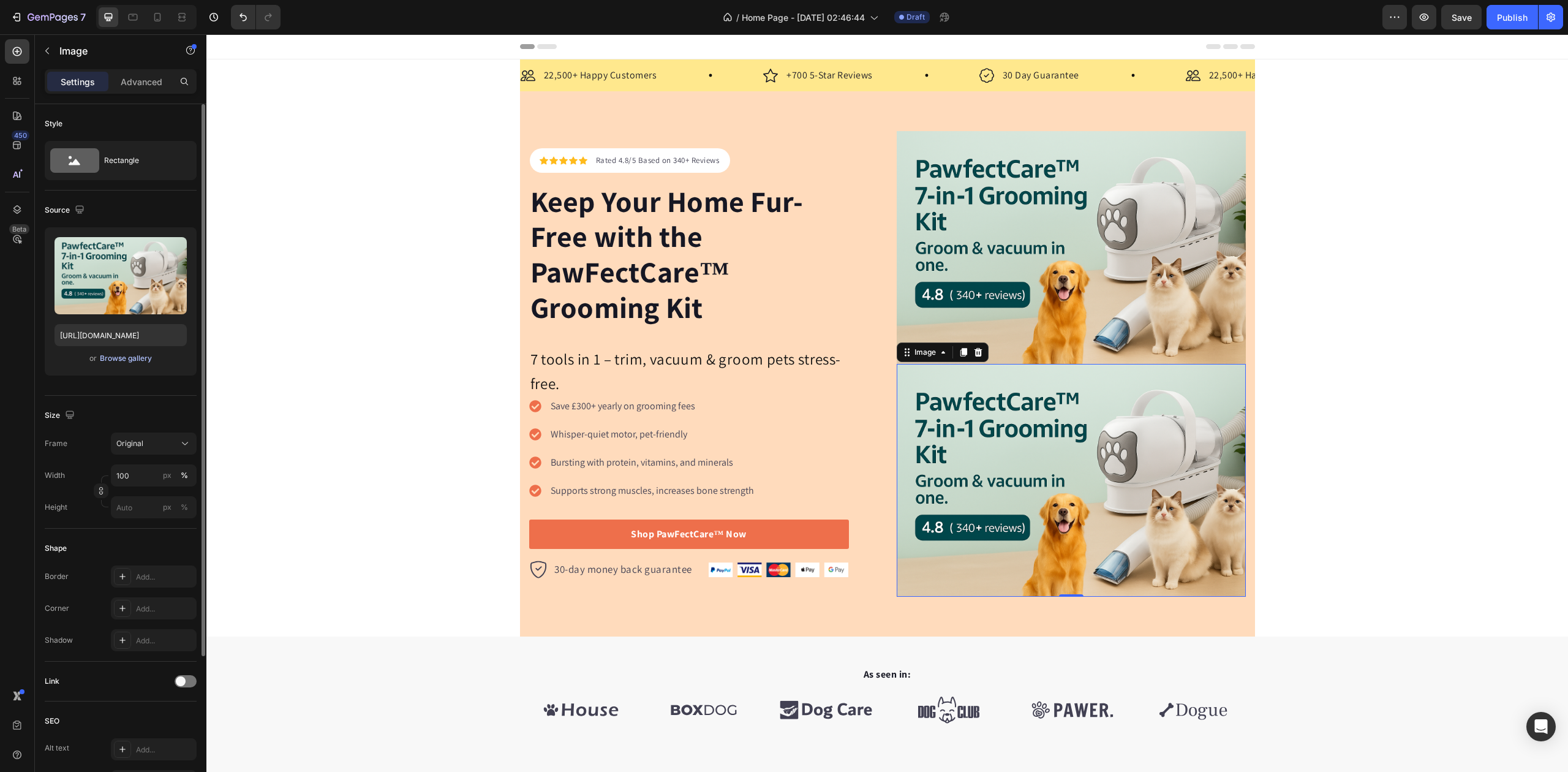
click at [133, 360] on div "Browse gallery" at bounding box center [126, 358] width 52 height 11
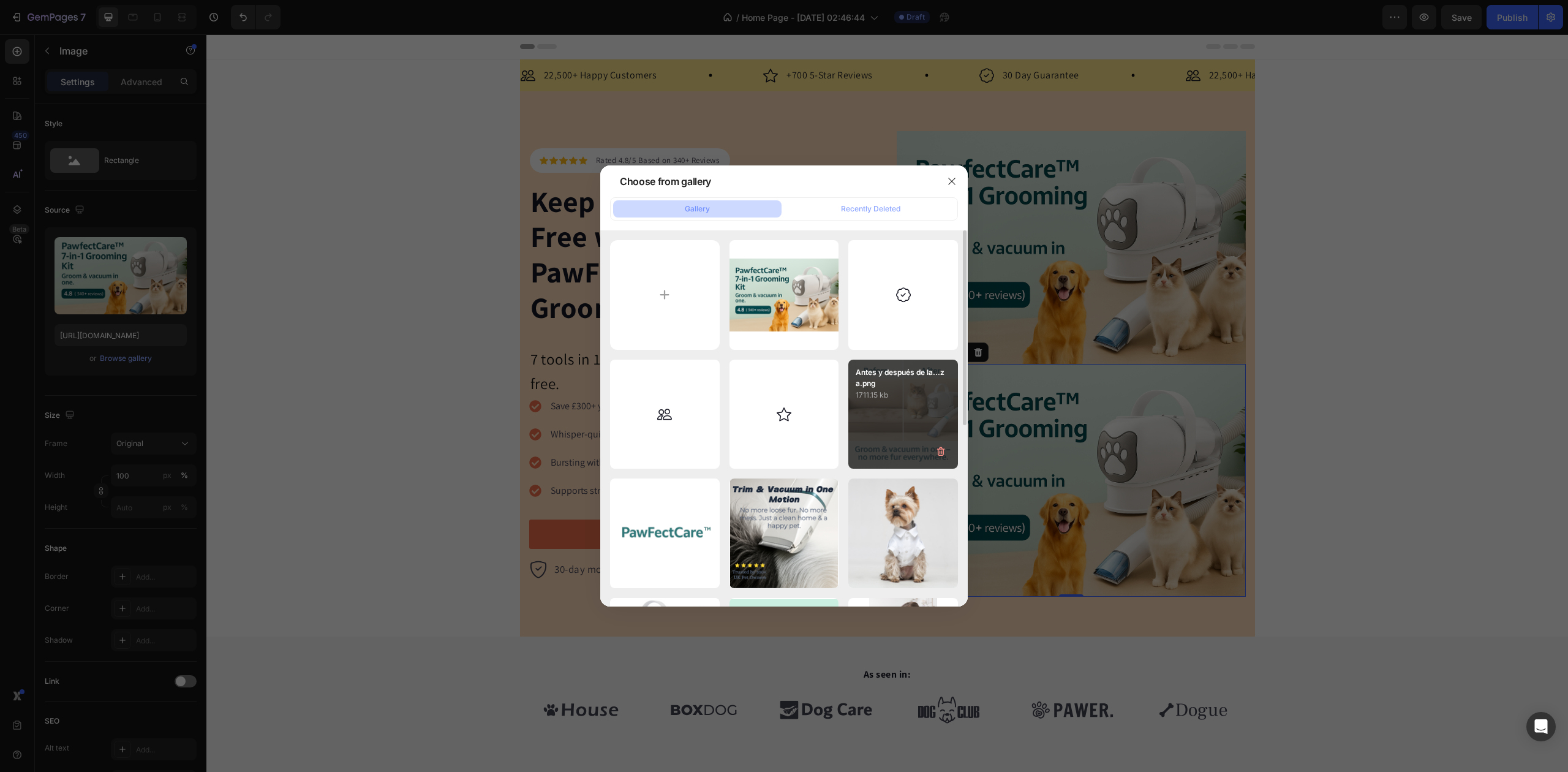
click at [891, 395] on p "1711.15 kb" at bounding box center [903, 395] width 95 height 13
type input "https://cdn.shopify.com/s/files/1/0948/1522/4104/files/gempages_579738411934417…"
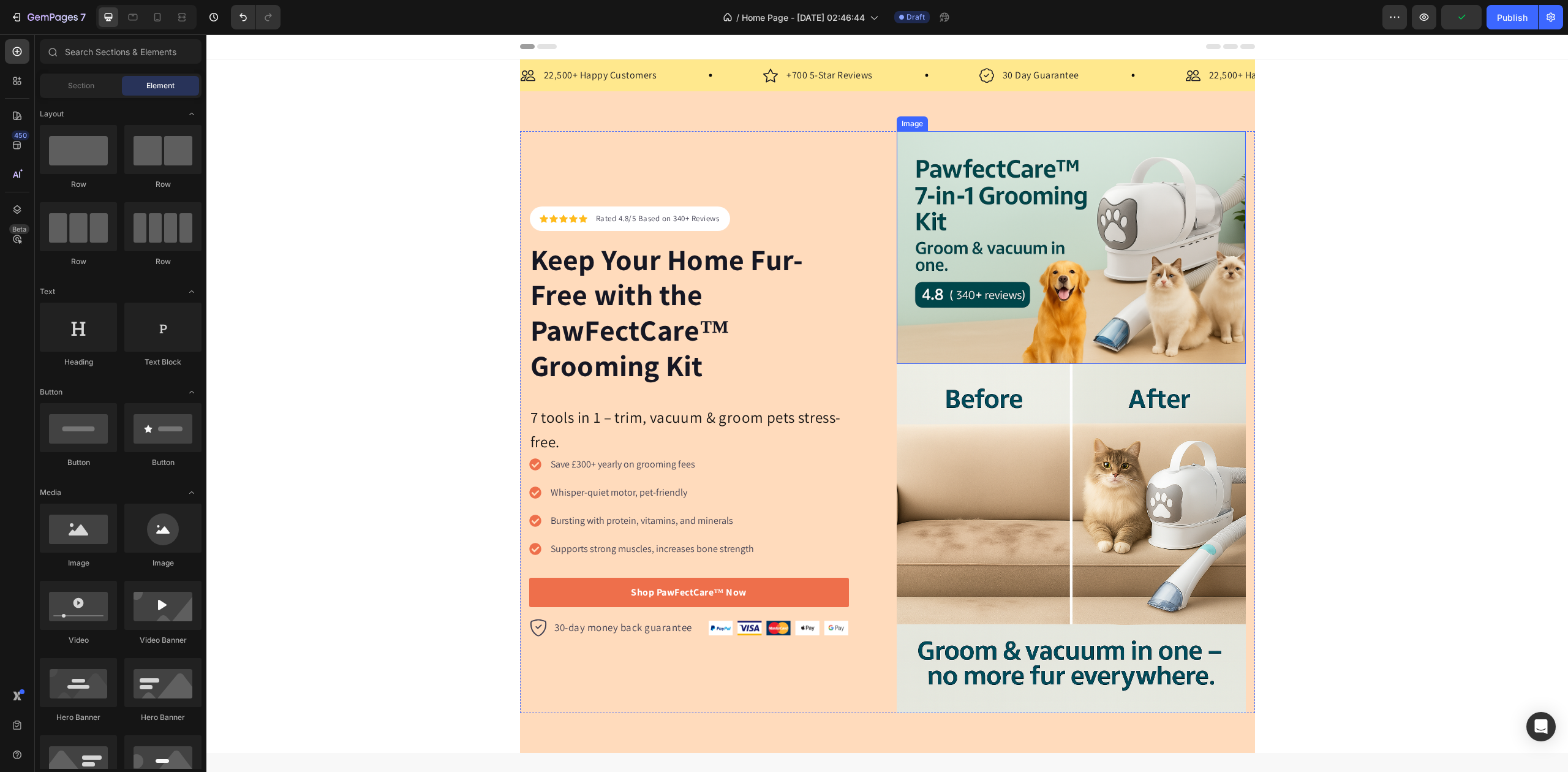
click at [1096, 305] on img at bounding box center [1071, 248] width 349 height 233
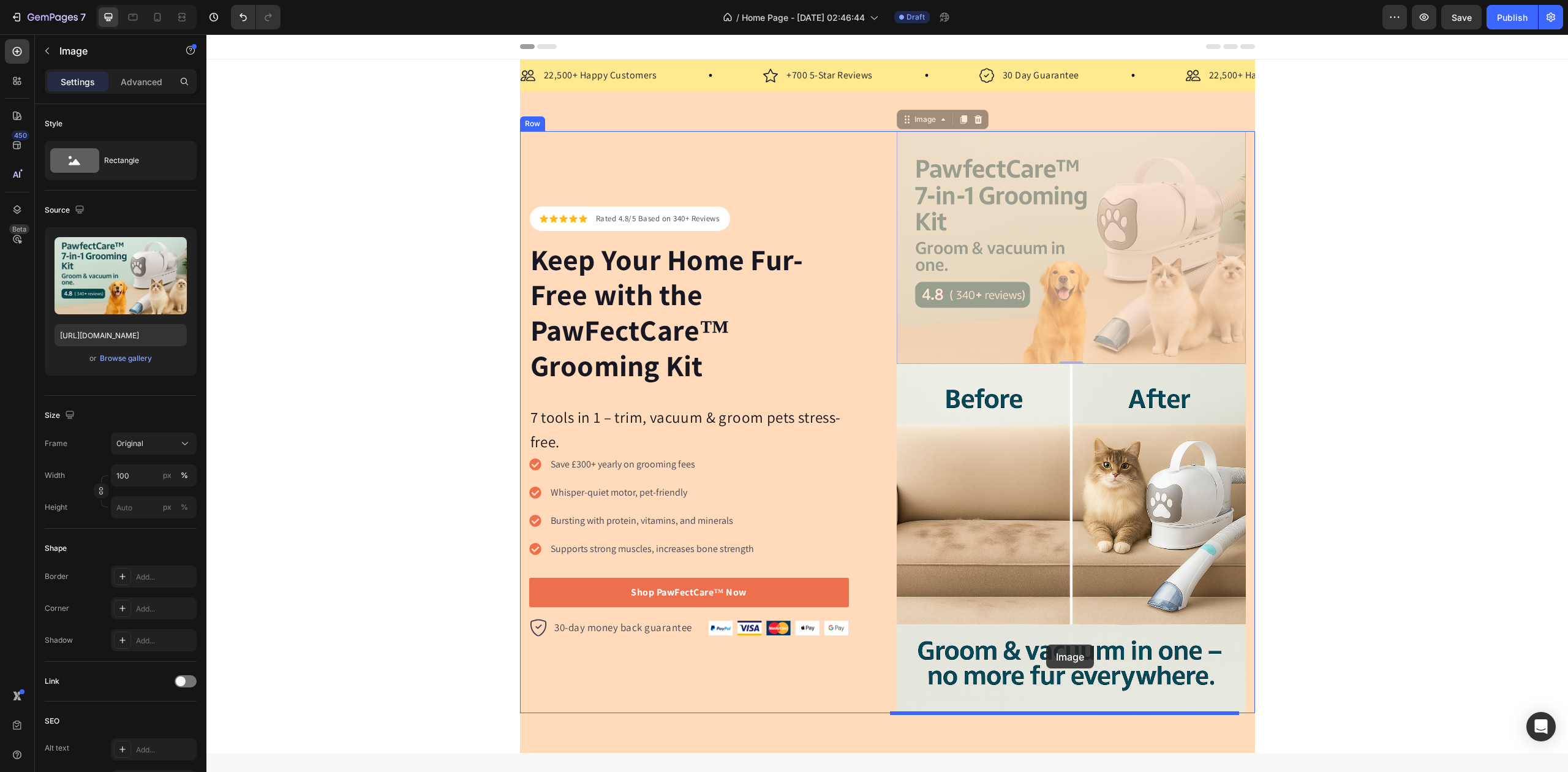
drag, startPoint x: 1069, startPoint y: 297, endPoint x: 1046, endPoint y: 644, distance: 347.8
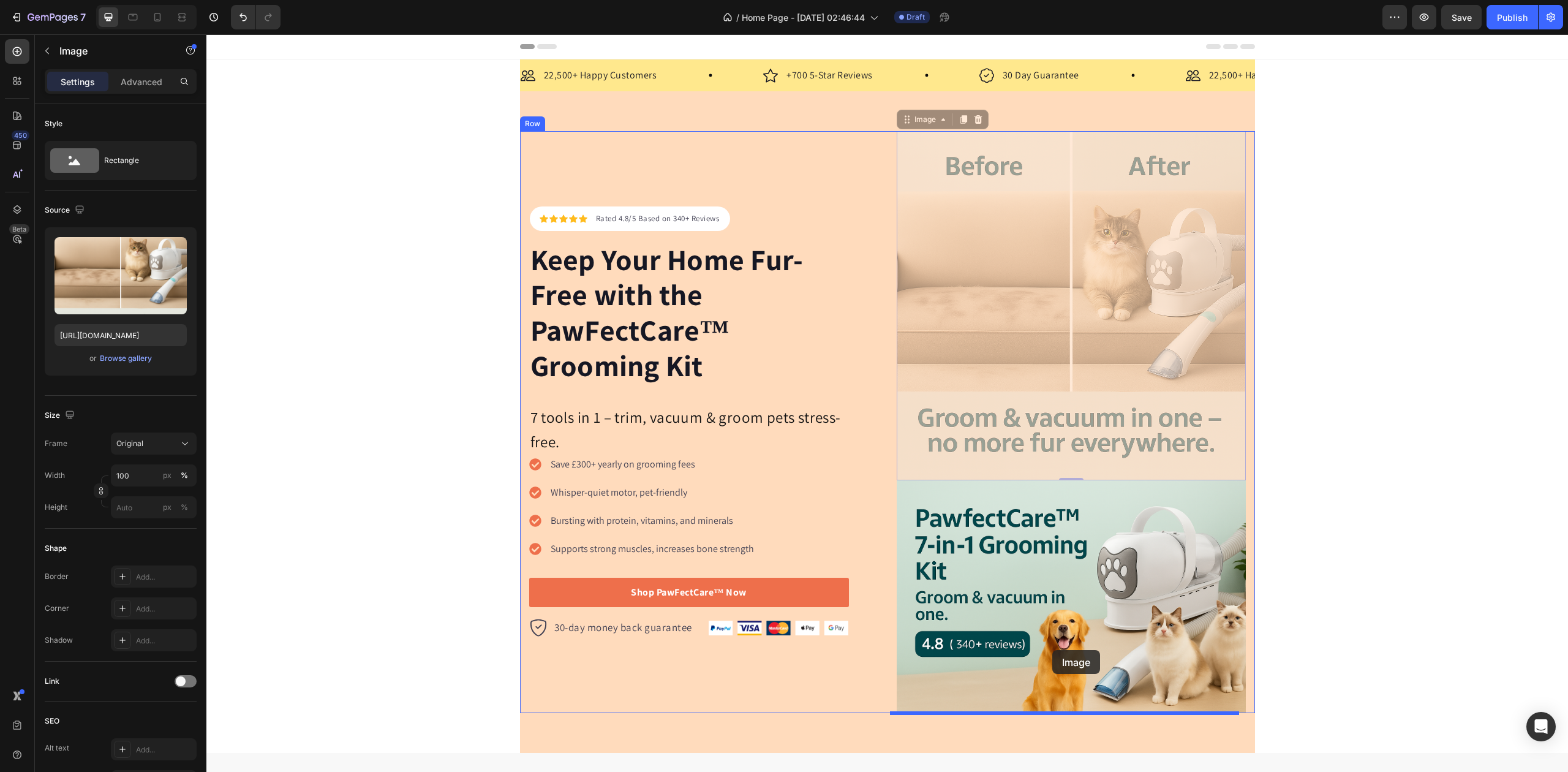
drag, startPoint x: 1071, startPoint y: 275, endPoint x: 1050, endPoint y: 663, distance: 388.6
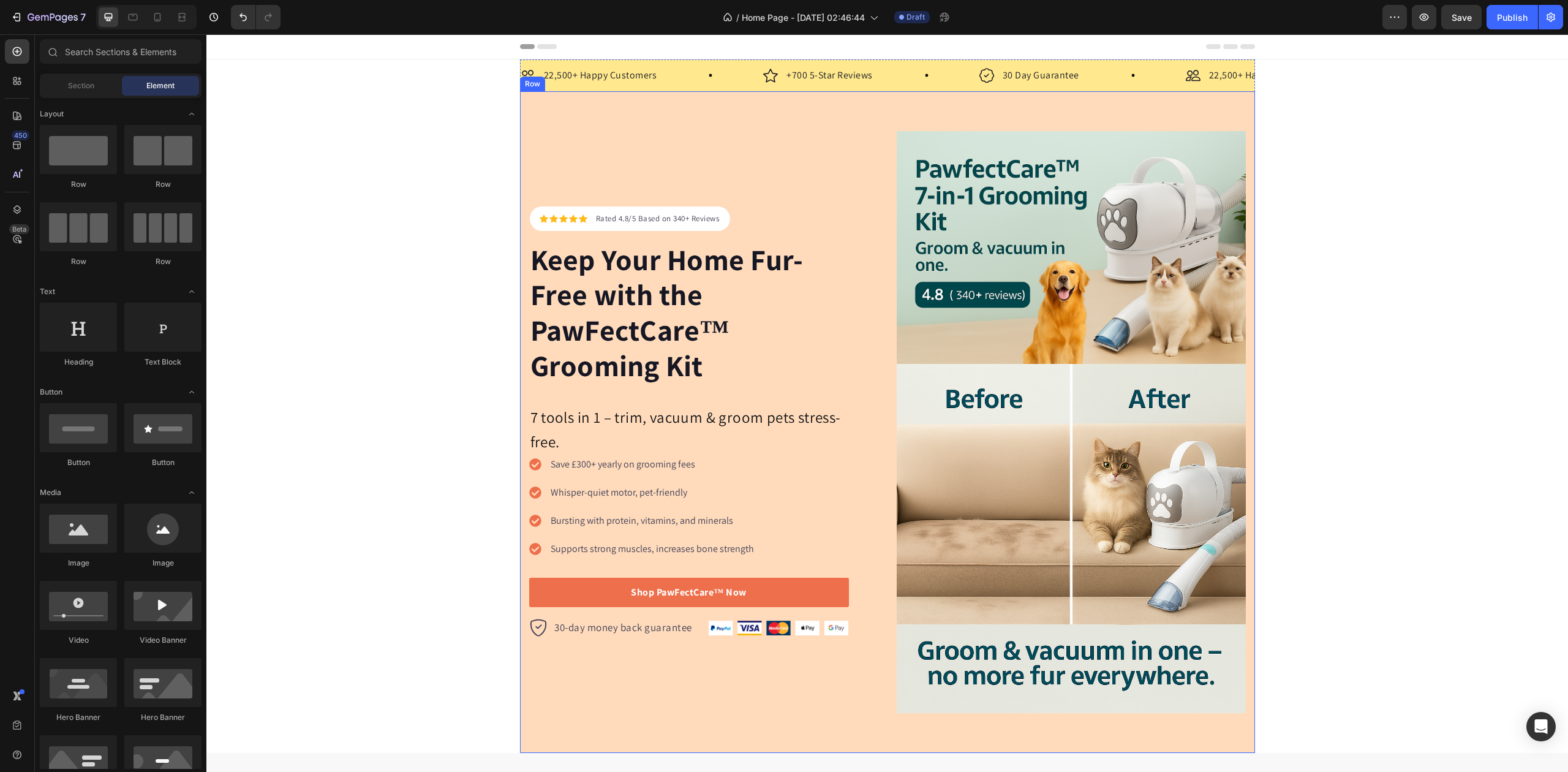
click at [525, 104] on div "Icon Icon Icon Icon Icon Icon List Hoz Rated 4.8/5 Based on 340+ Reviews Text b…" at bounding box center [888, 422] width 735 height 662
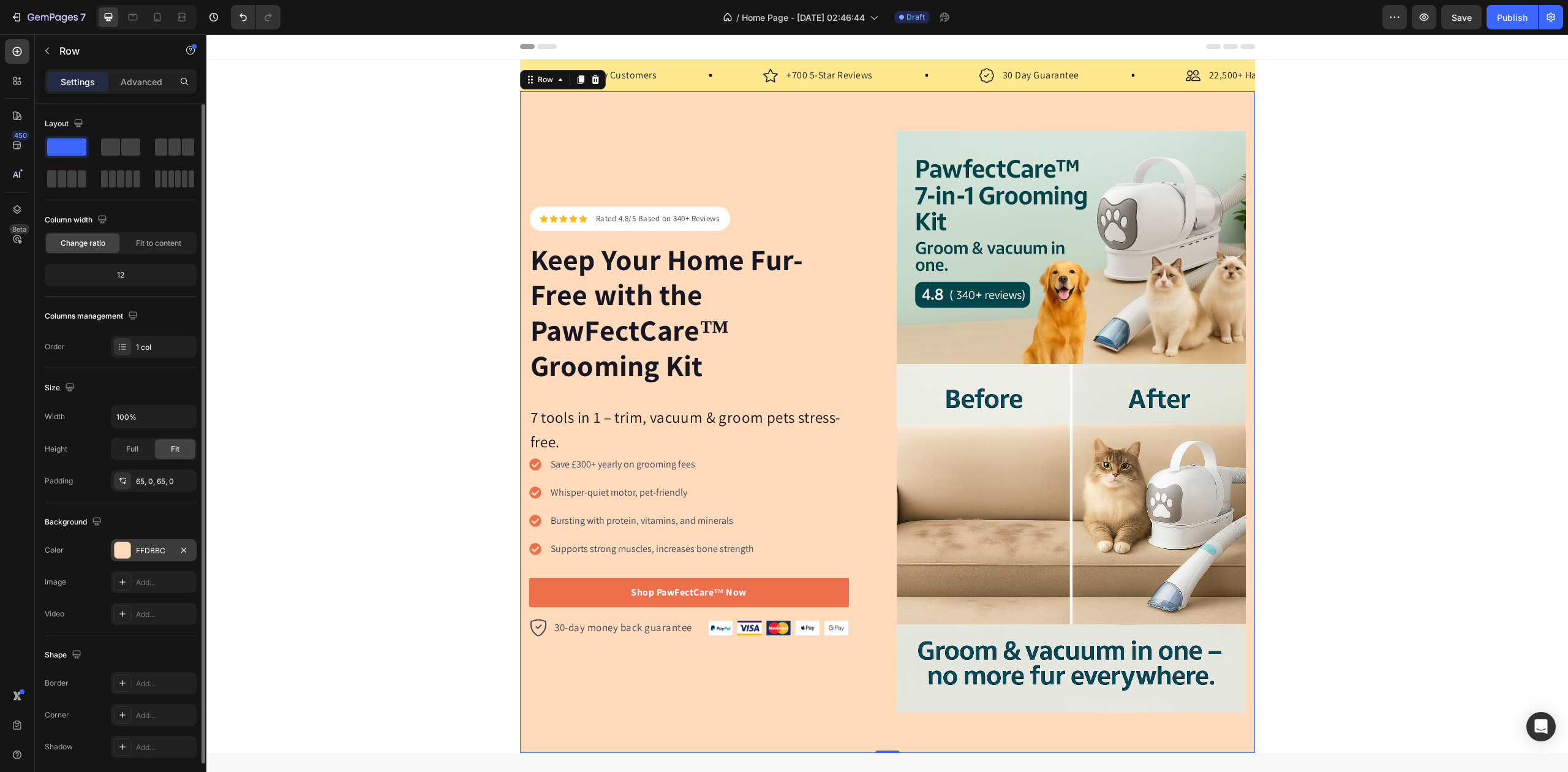
click at [156, 555] on div "FFDBBC" at bounding box center [153, 551] width 36 height 11
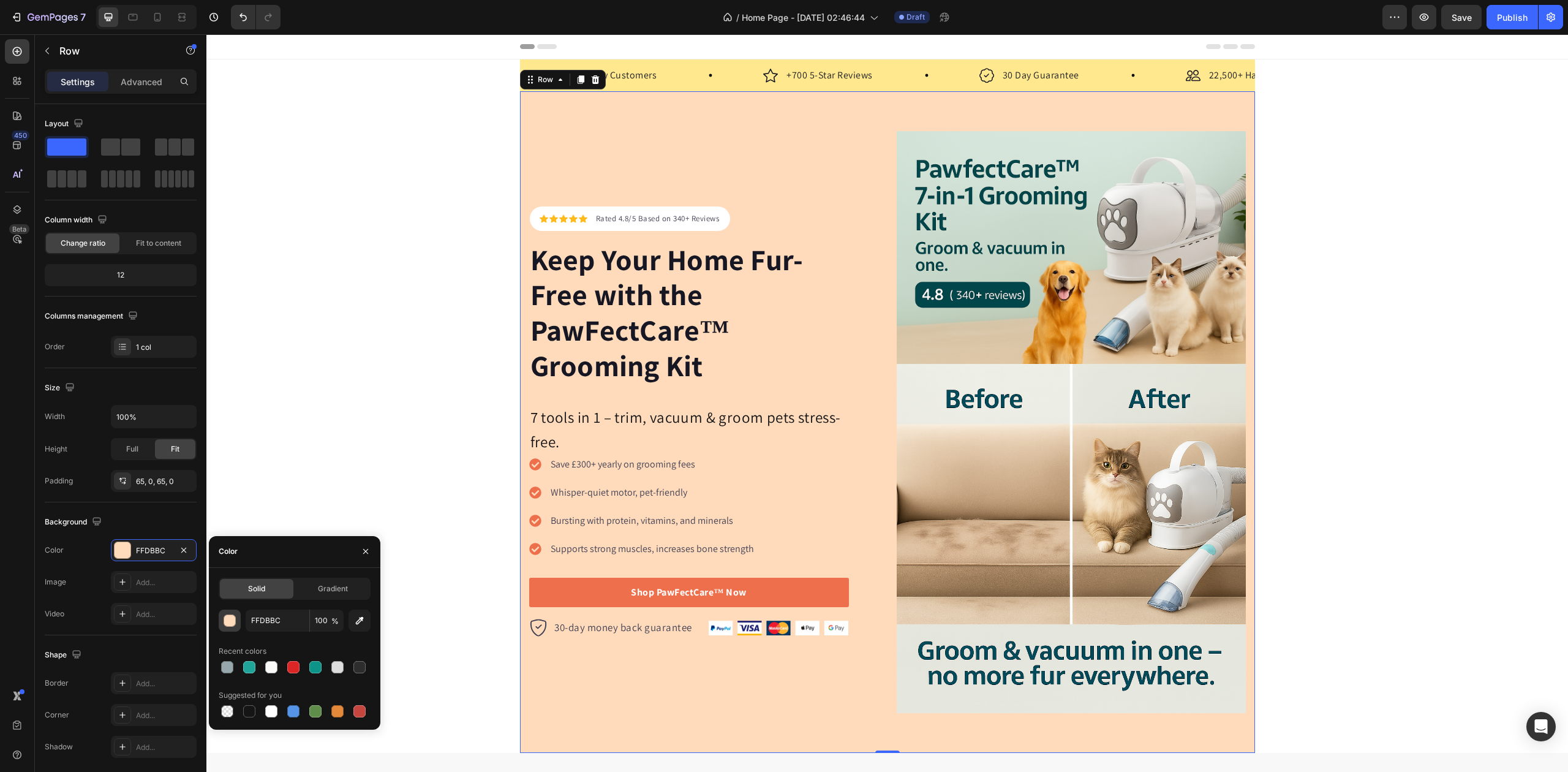
click at [228, 622] on div "button" at bounding box center [230, 621] width 13 height 13
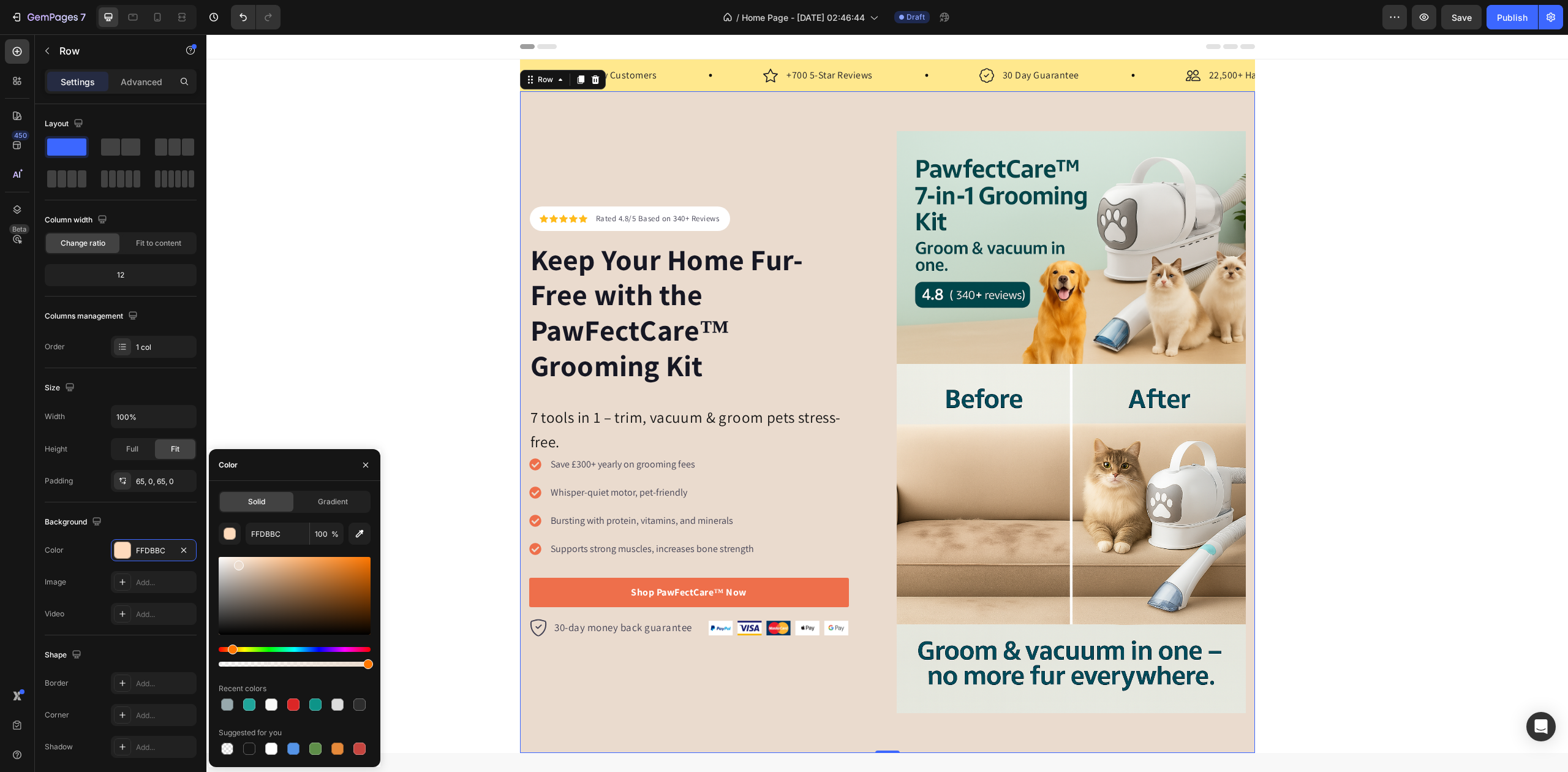
drag, startPoint x: 258, startPoint y: 567, endPoint x: 233, endPoint y: 562, distance: 25.5
click at [234, 562] on div at bounding box center [295, 596] width 152 height 78
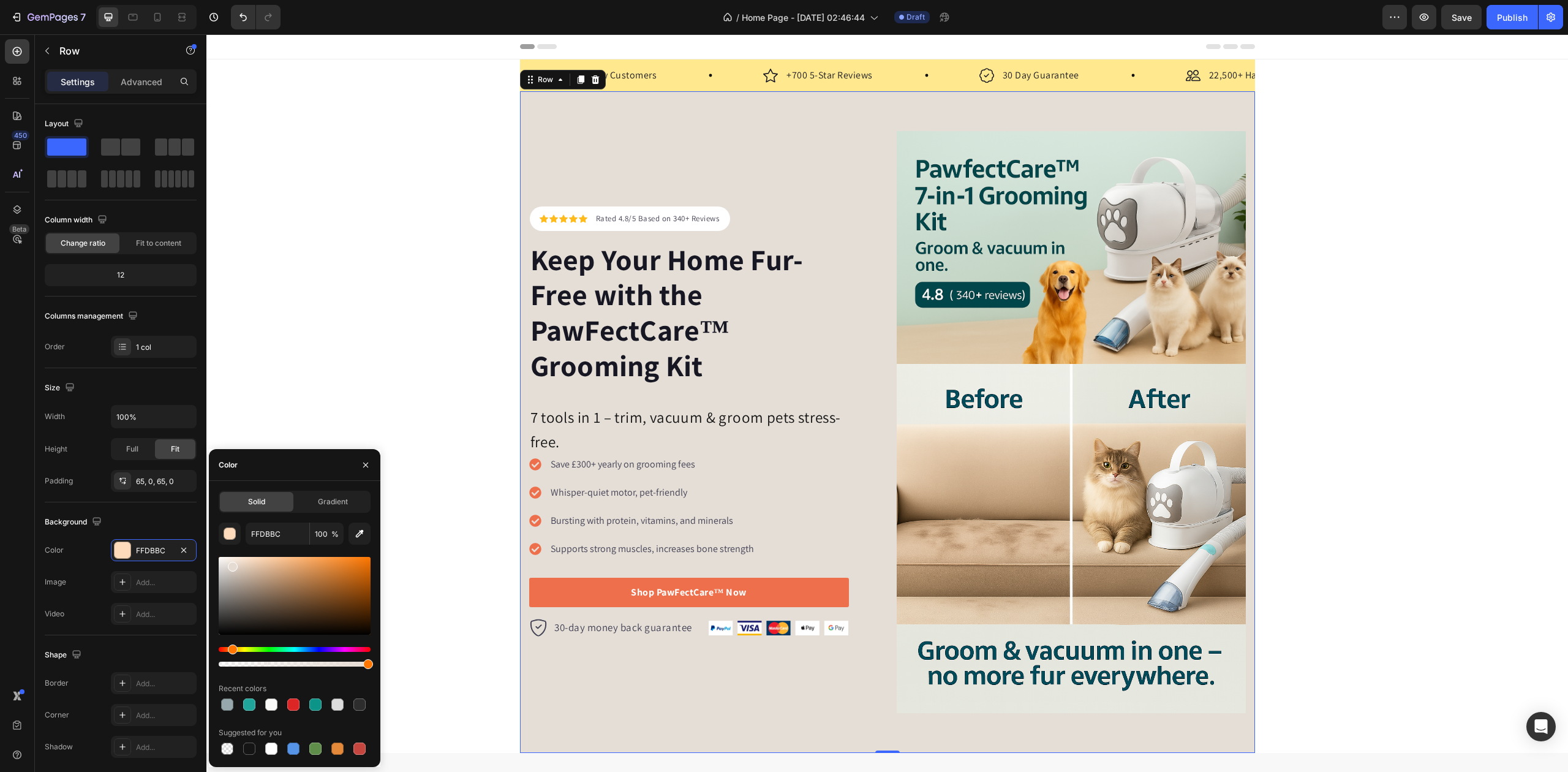
click at [228, 564] on div at bounding box center [233, 567] width 10 height 10
click at [226, 564] on div at bounding box center [228, 567] width 10 height 10
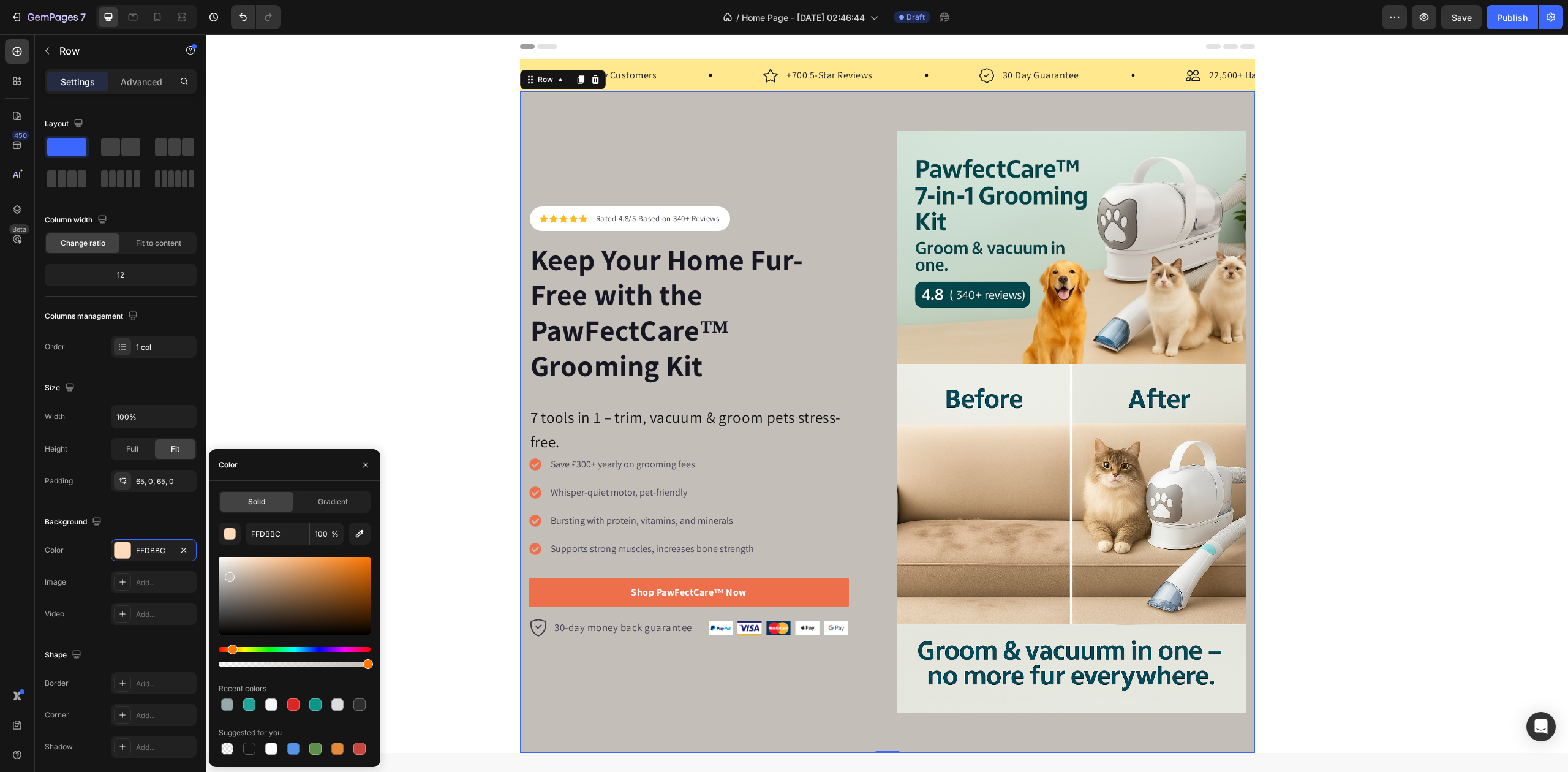
click at [228, 575] on div at bounding box center [230, 577] width 10 height 10
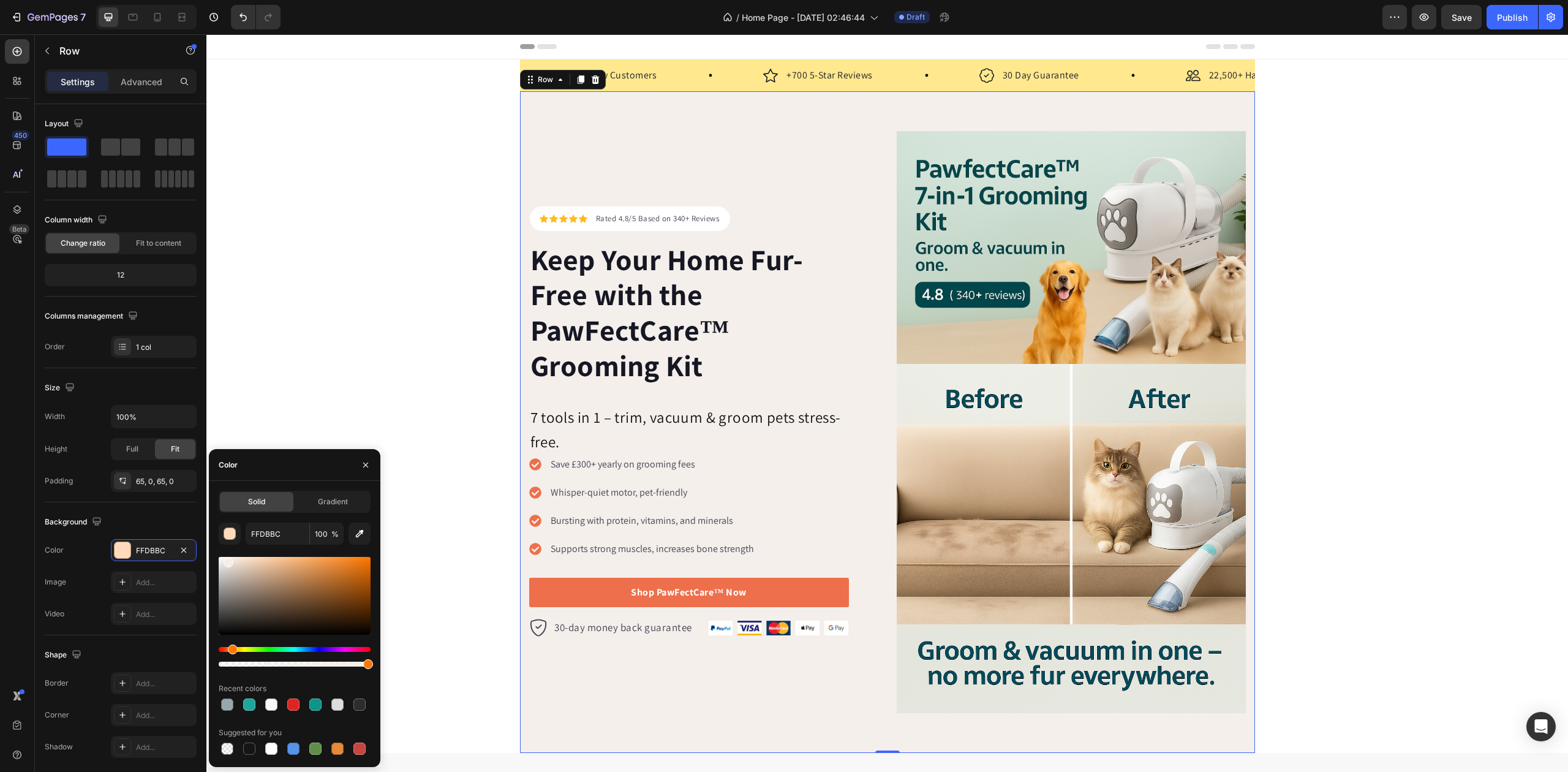
drag, startPoint x: 228, startPoint y: 574, endPoint x: 226, endPoint y: 559, distance: 15.1
click at [226, 559] on div at bounding box center [228, 562] width 10 height 10
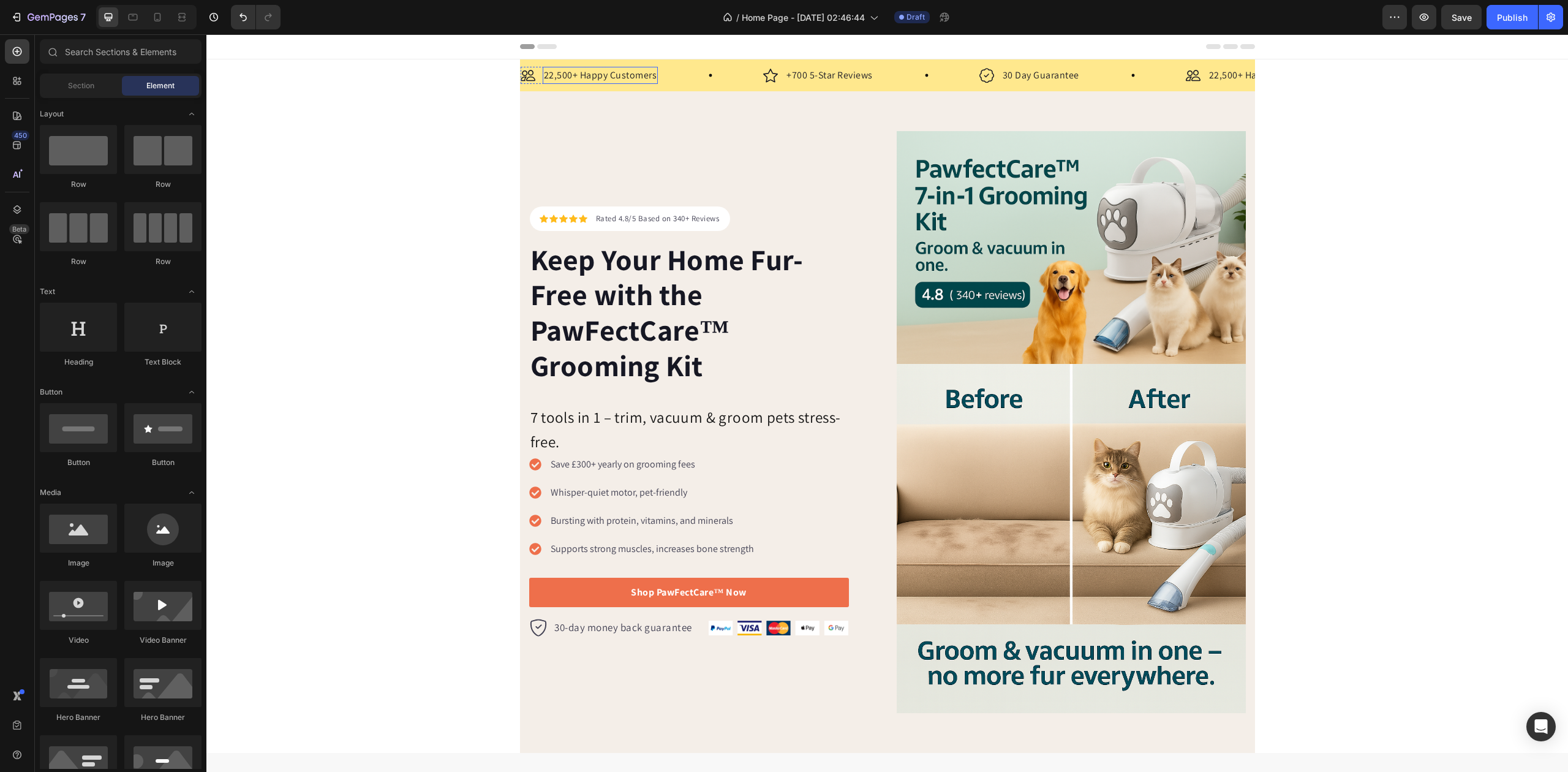
click at [625, 74] on p "22,500+ Happy Customers" at bounding box center [600, 76] width 113 height 15
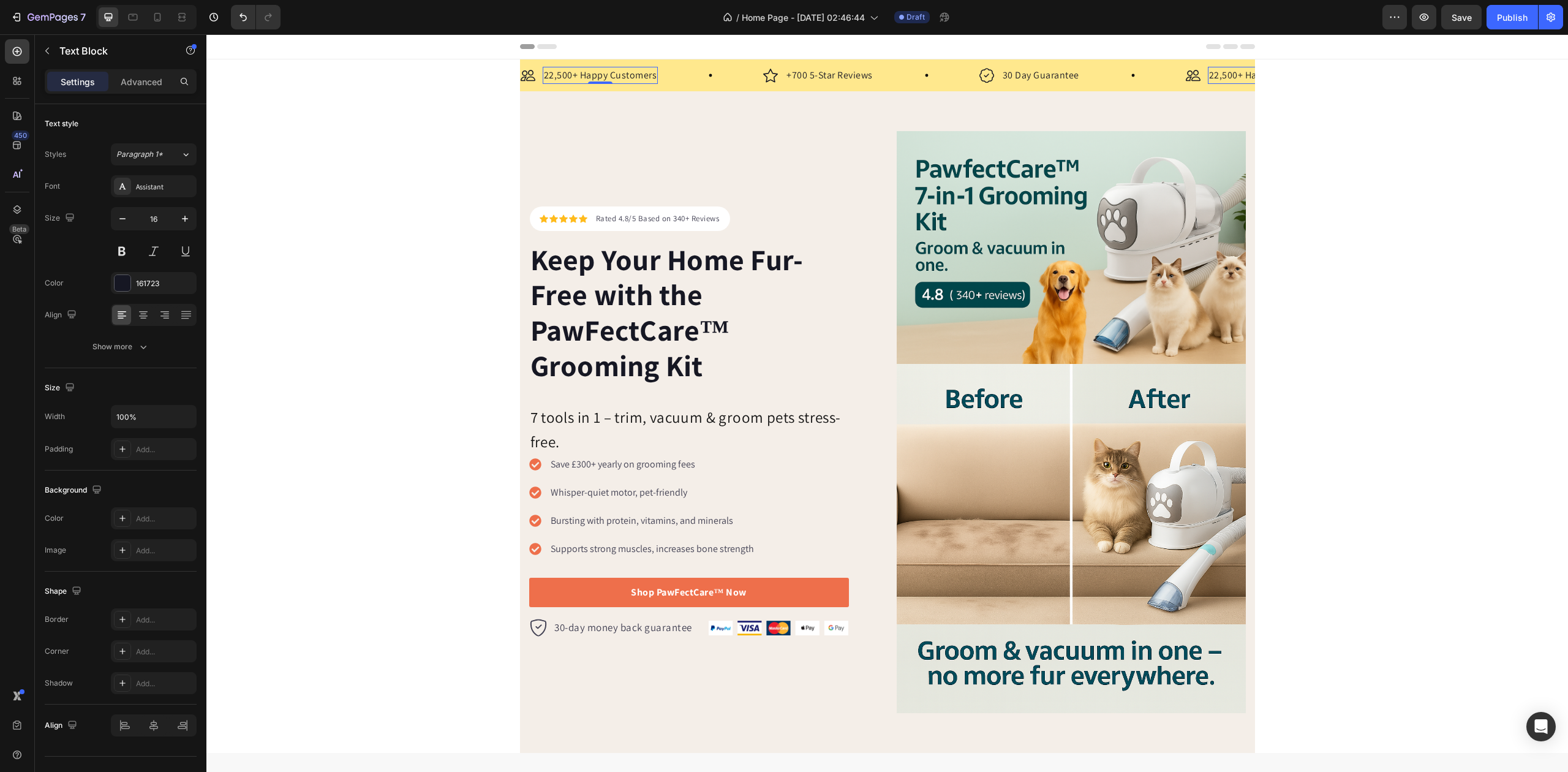
click at [625, 74] on p "22,500+ Happy Customers" at bounding box center [600, 76] width 113 height 15
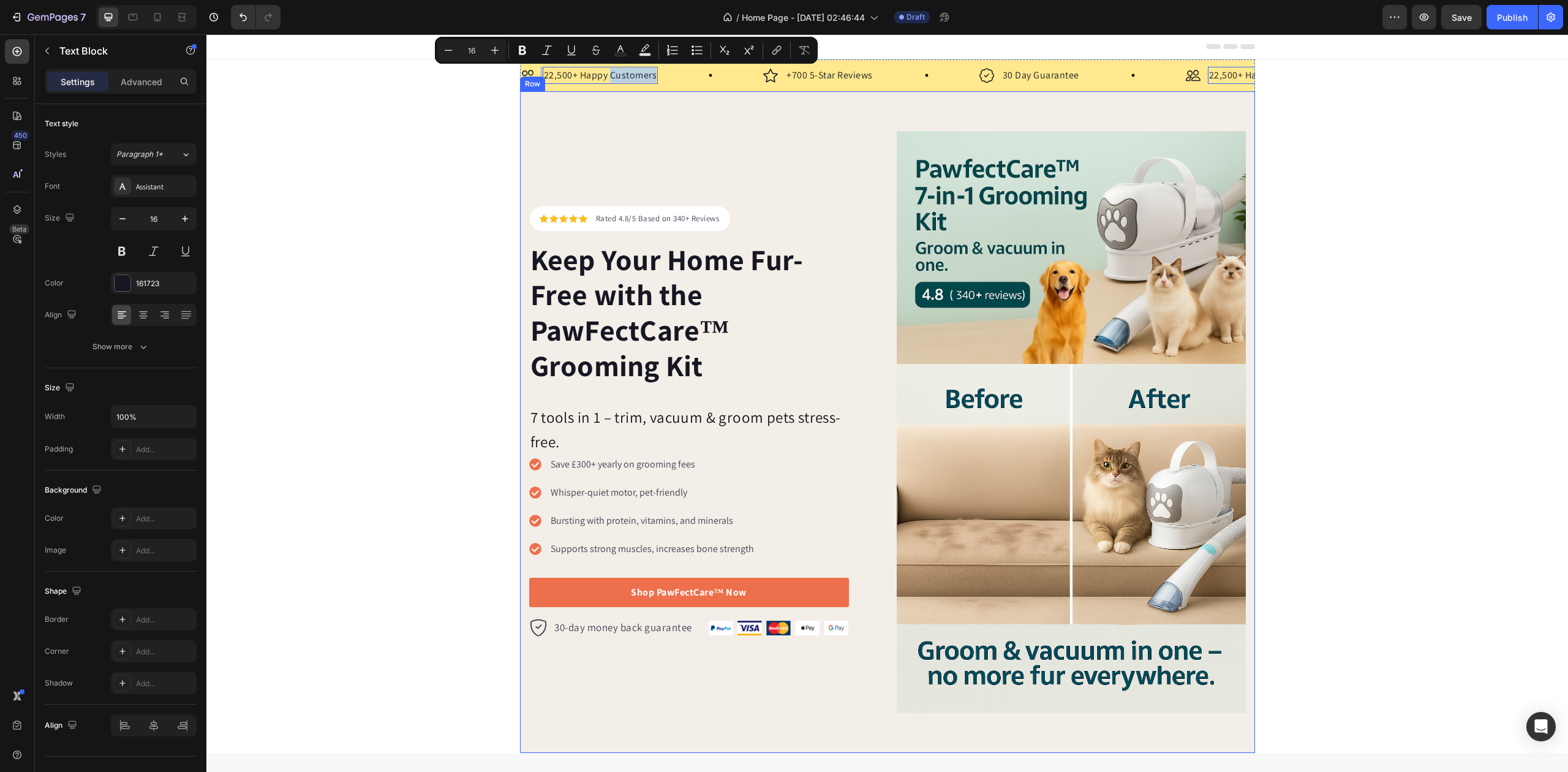
click at [638, 118] on div "Icon Icon Icon Icon Icon Icon List Hoz Rated 4.8/5 Based on 340+ Reviews Text b…" at bounding box center [888, 422] width 735 height 662
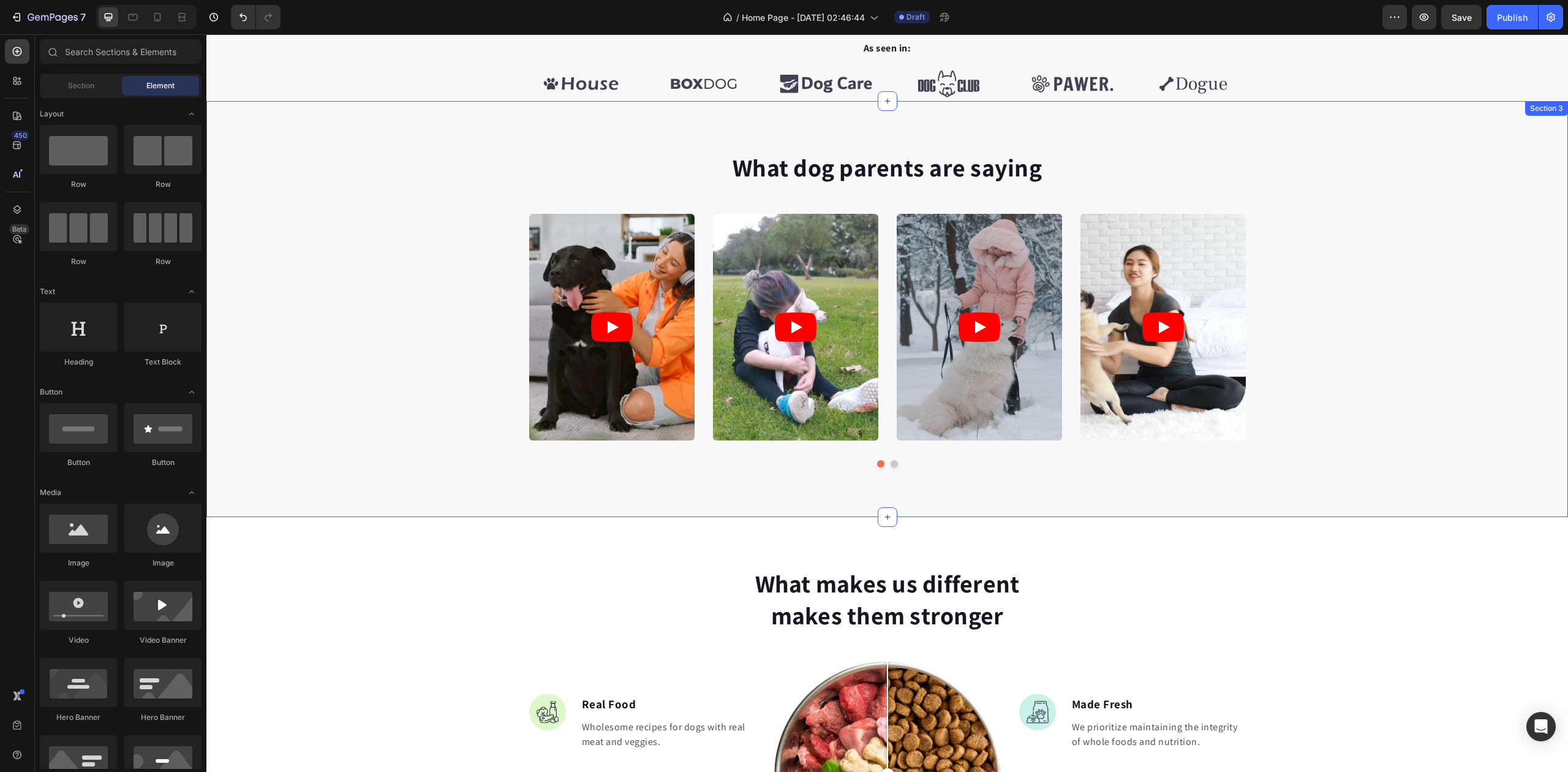
scroll to position [735, 0]
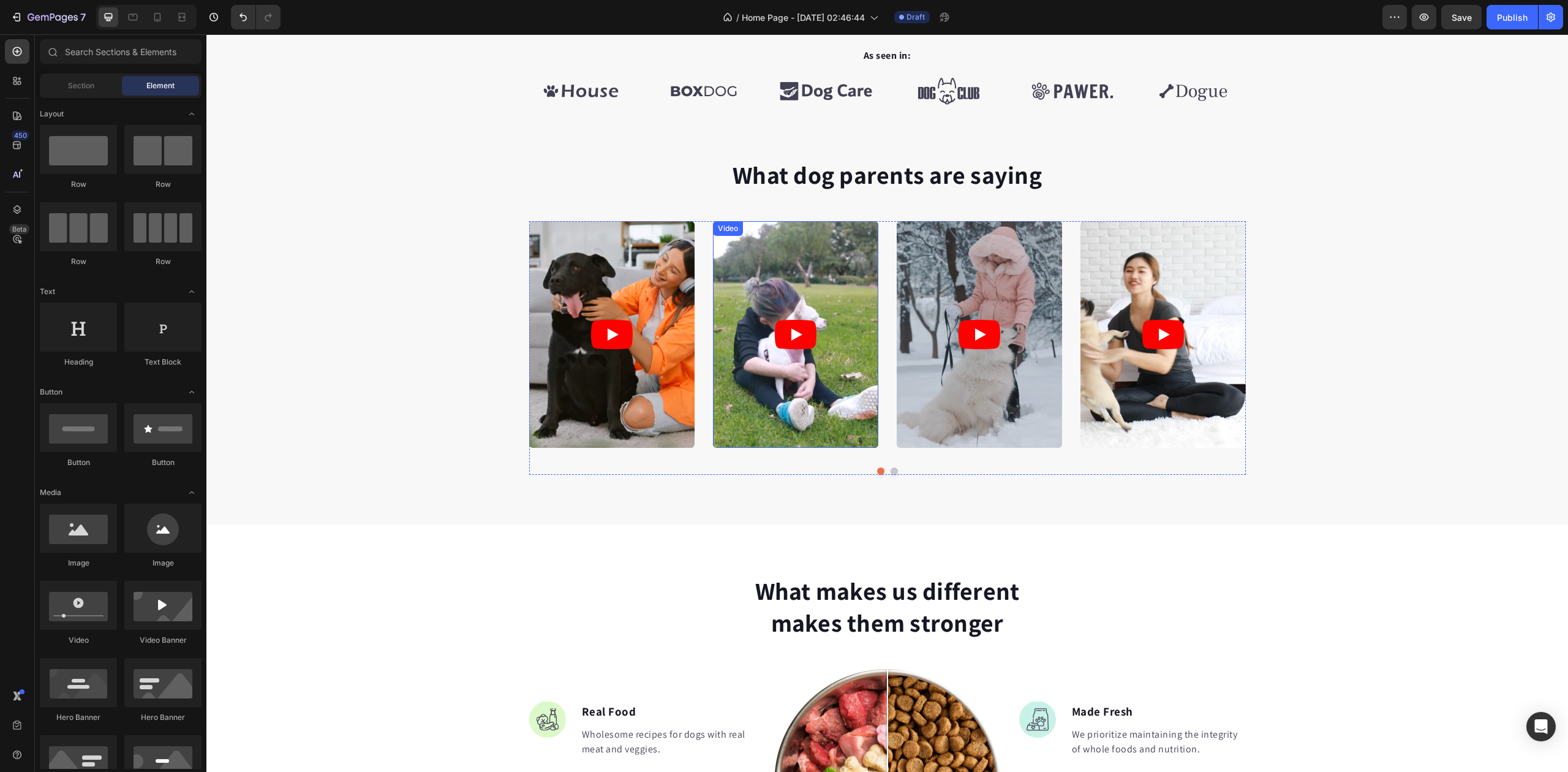
click at [775, 455] on div "Video Video Video Video Video Carousel" at bounding box center [888, 348] width 717 height 253
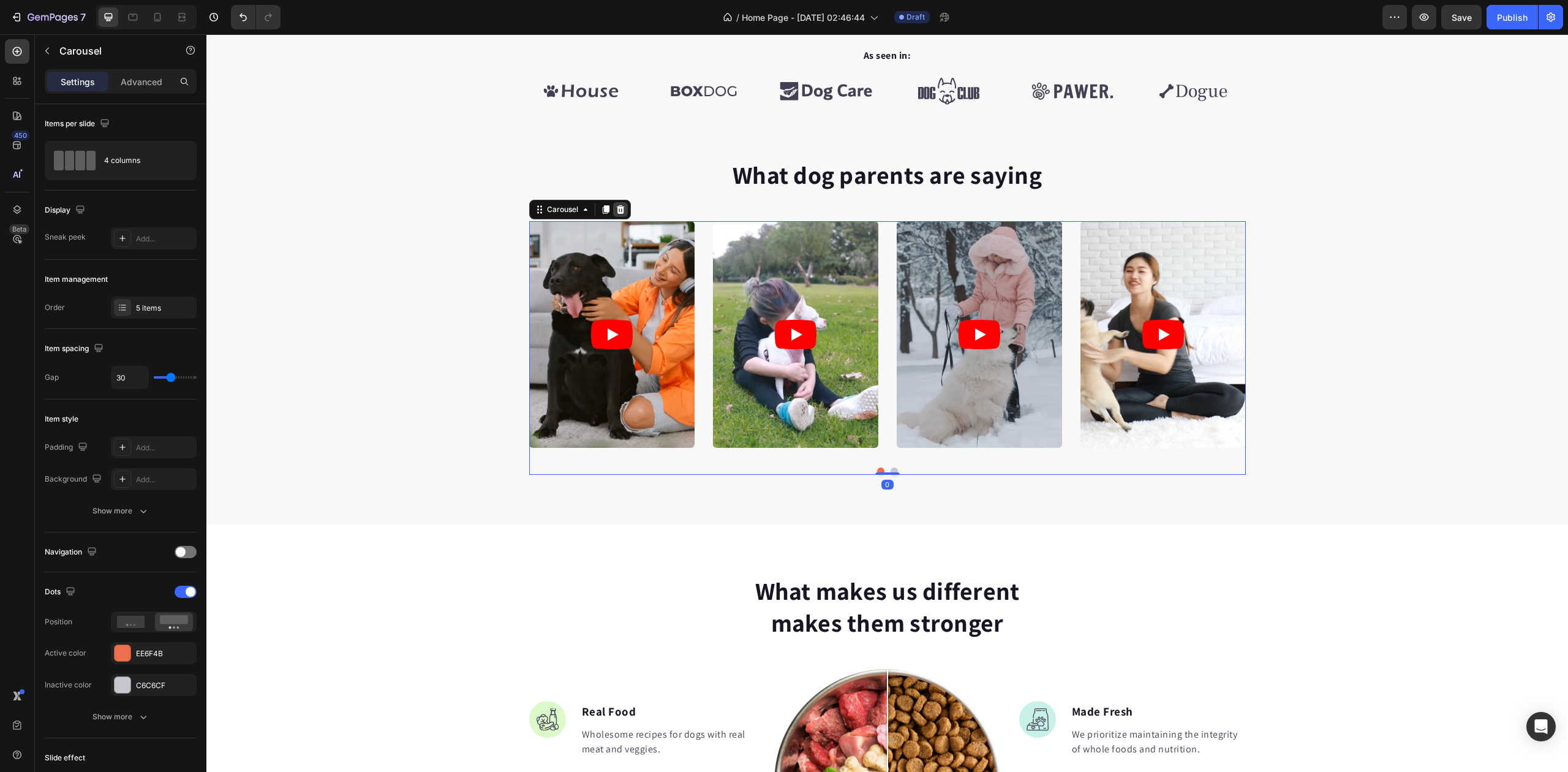
click at [616, 207] on icon at bounding box center [620, 210] width 8 height 9
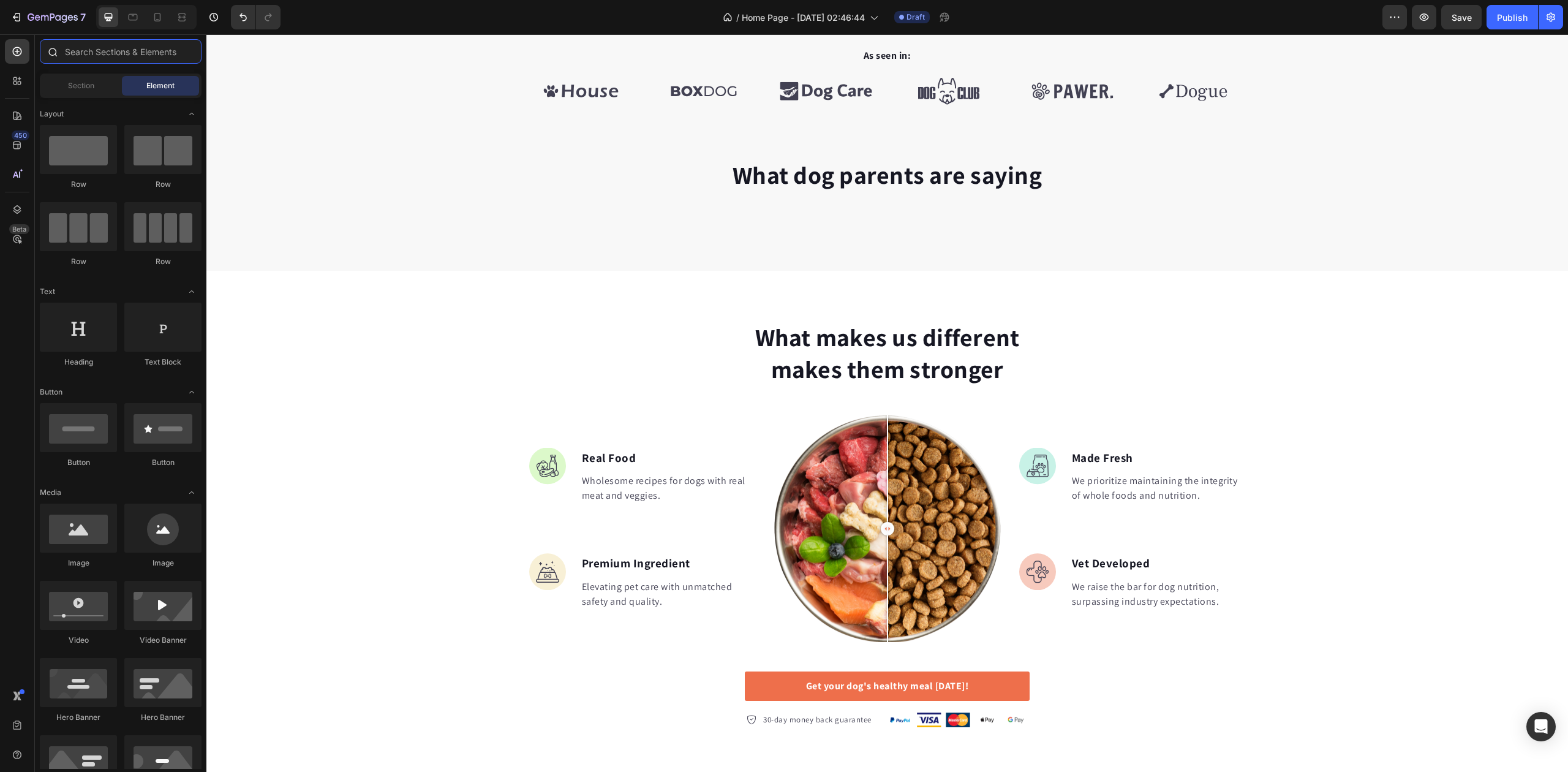
click at [114, 57] on input "text" at bounding box center [121, 51] width 162 height 24
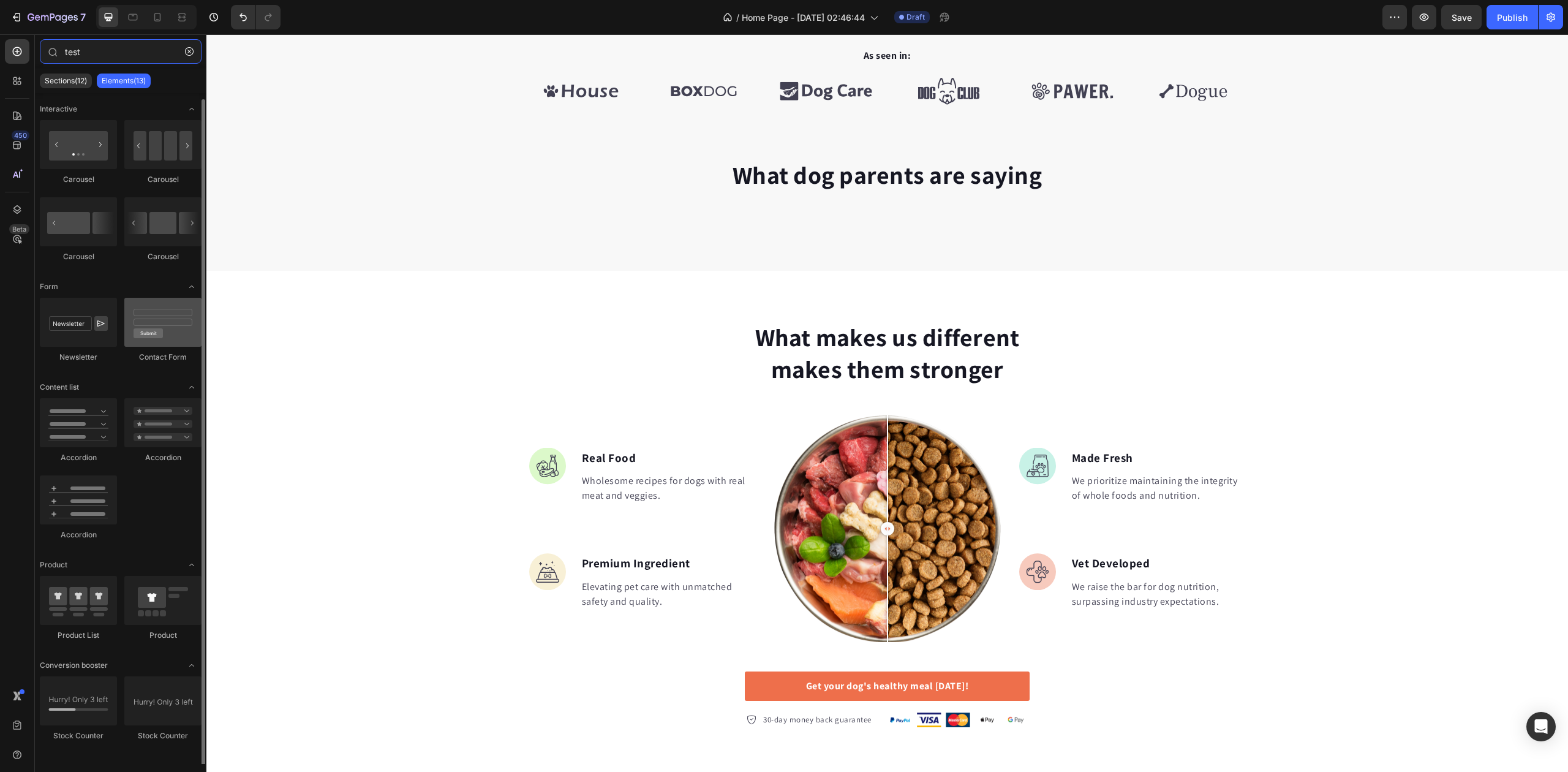
scroll to position [3, 0]
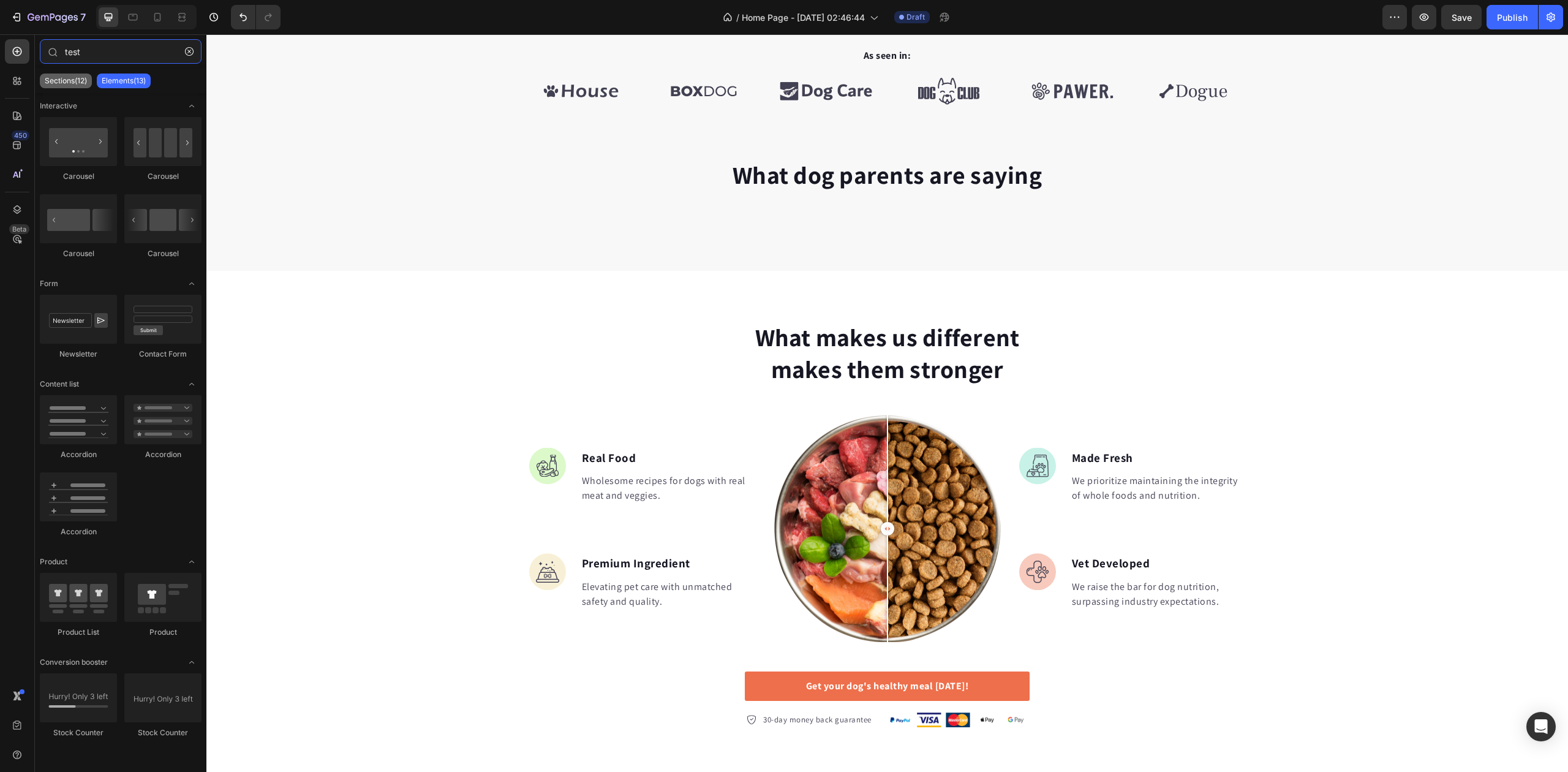
type input "test"
click at [79, 83] on p "Sections(12)" at bounding box center [66, 81] width 43 height 10
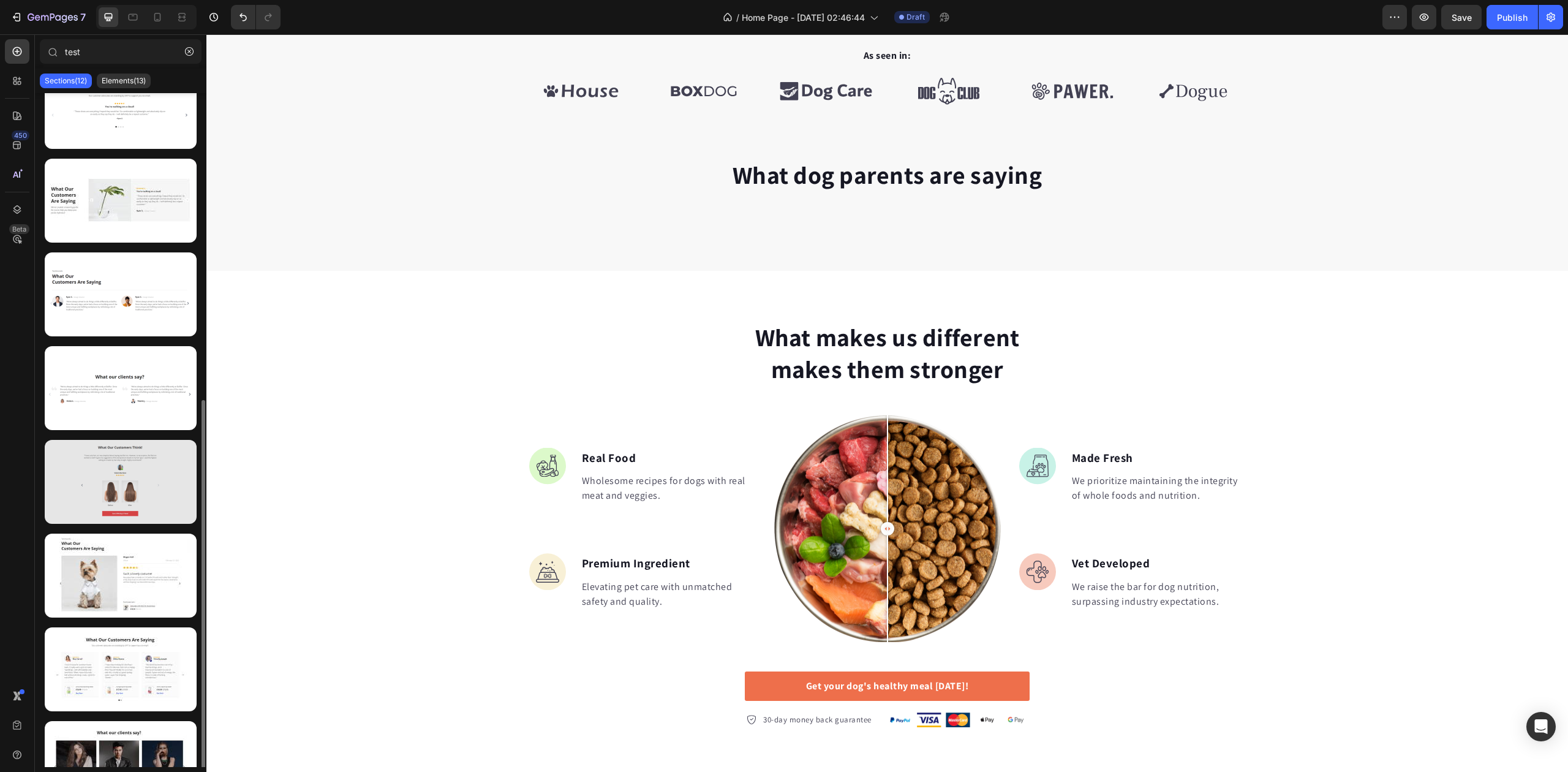
scroll to position [446, 0]
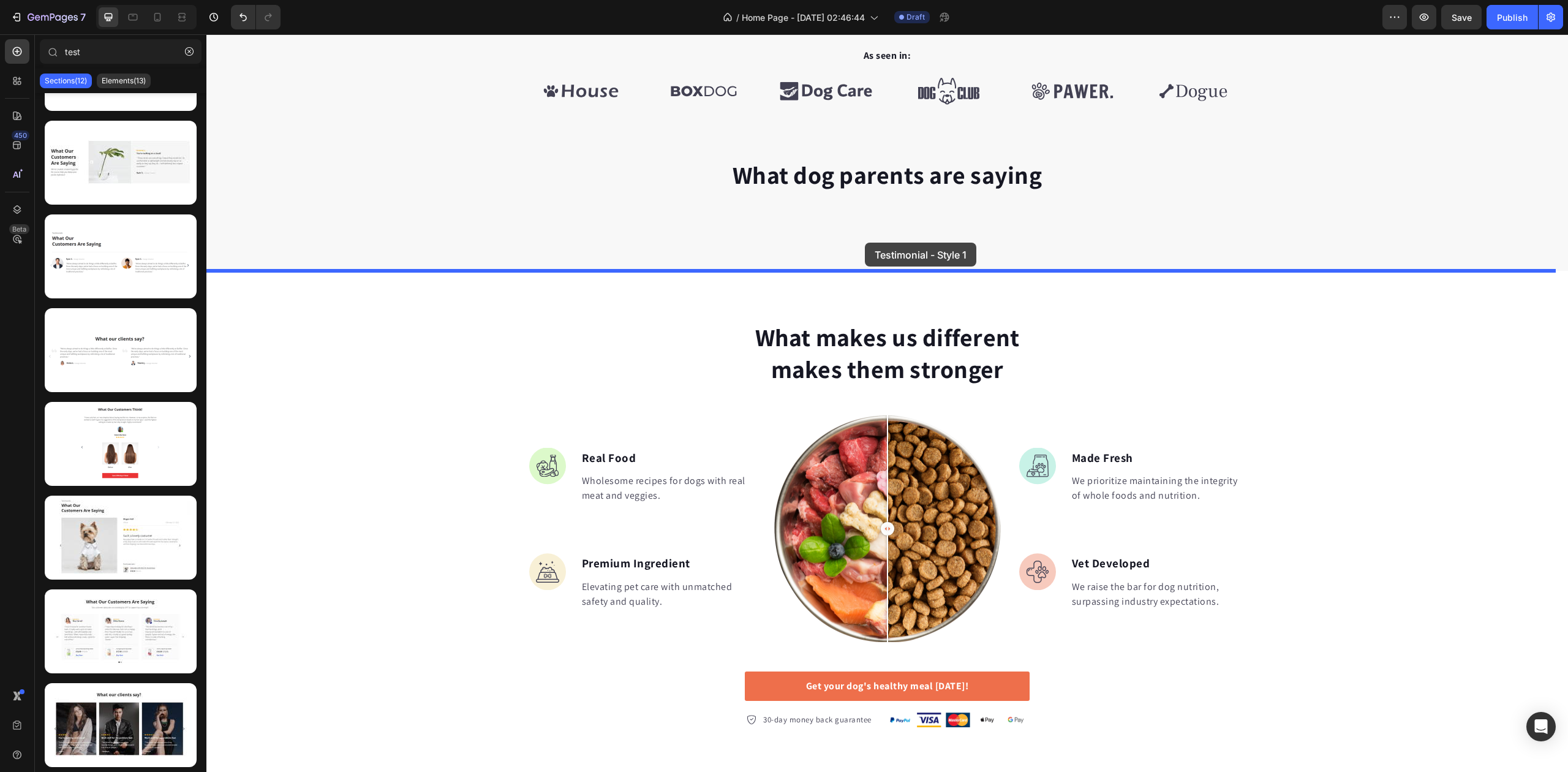
drag, startPoint x: 342, startPoint y: 676, endPoint x: 865, endPoint y: 243, distance: 679.0
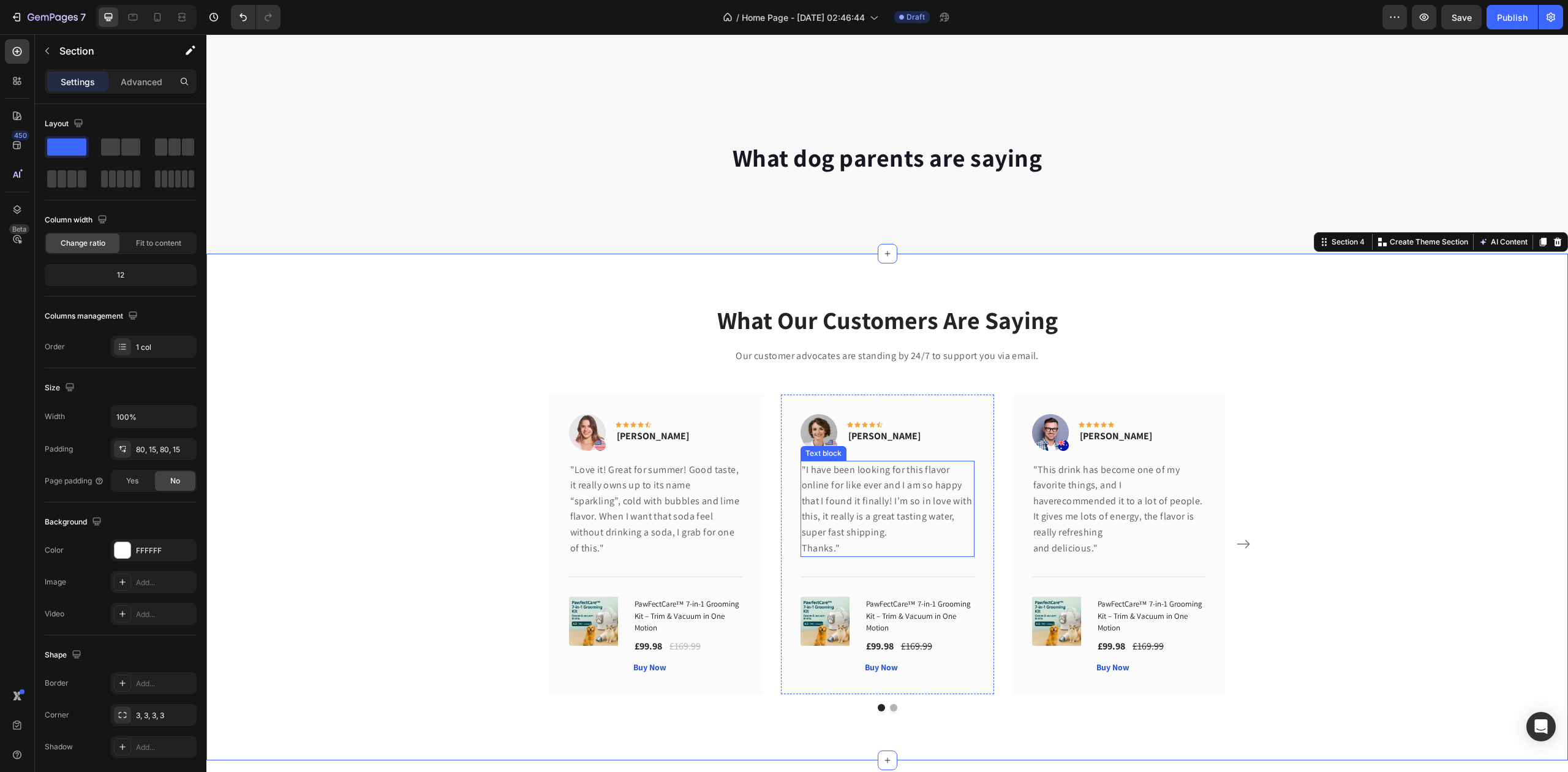
scroll to position [735, 0]
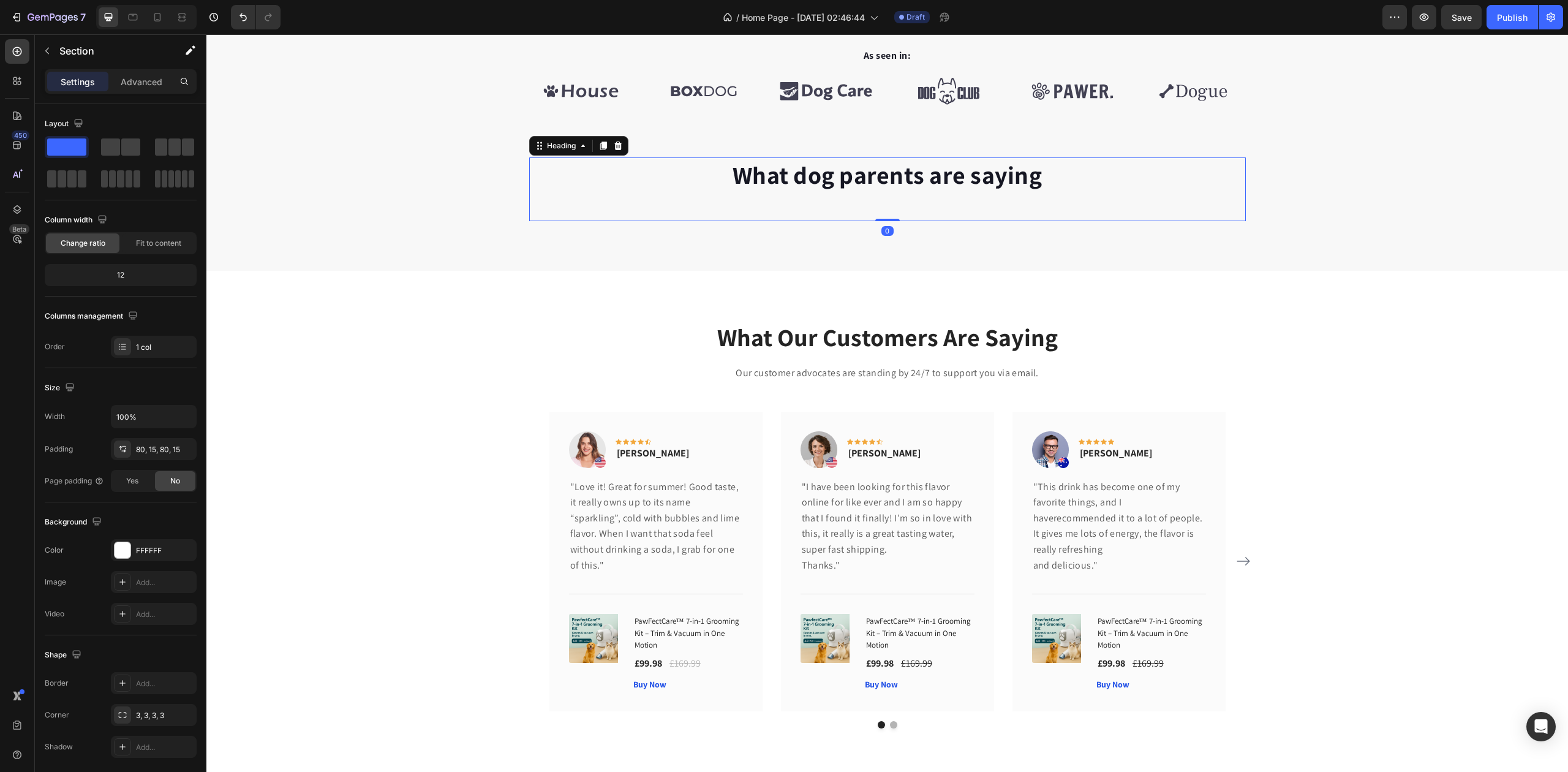
click at [821, 170] on p "What dog parents are saying" at bounding box center [888, 175] width 714 height 32
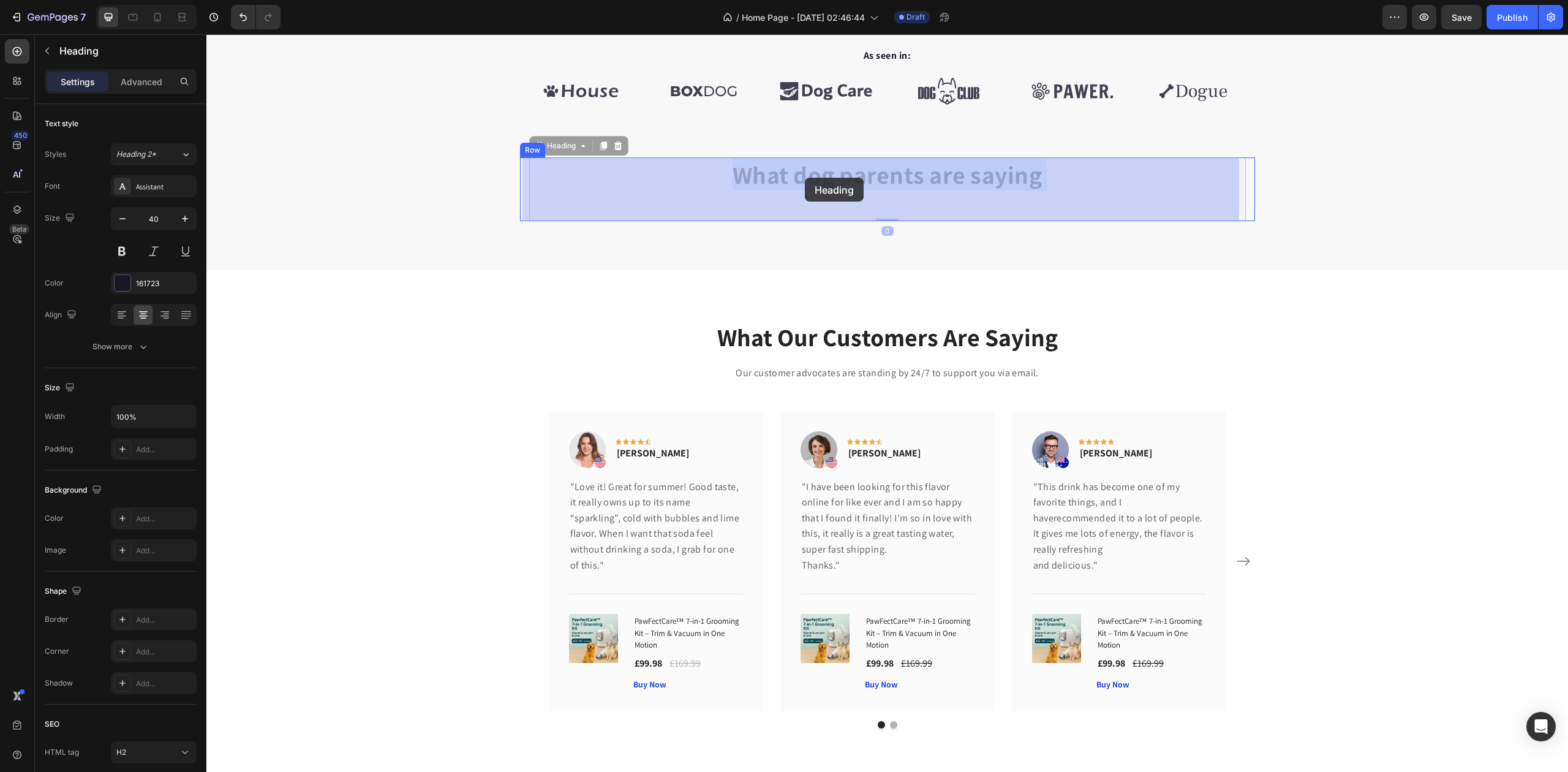
drag, startPoint x: 831, startPoint y: 178, endPoint x: 805, endPoint y: 178, distance: 26.0
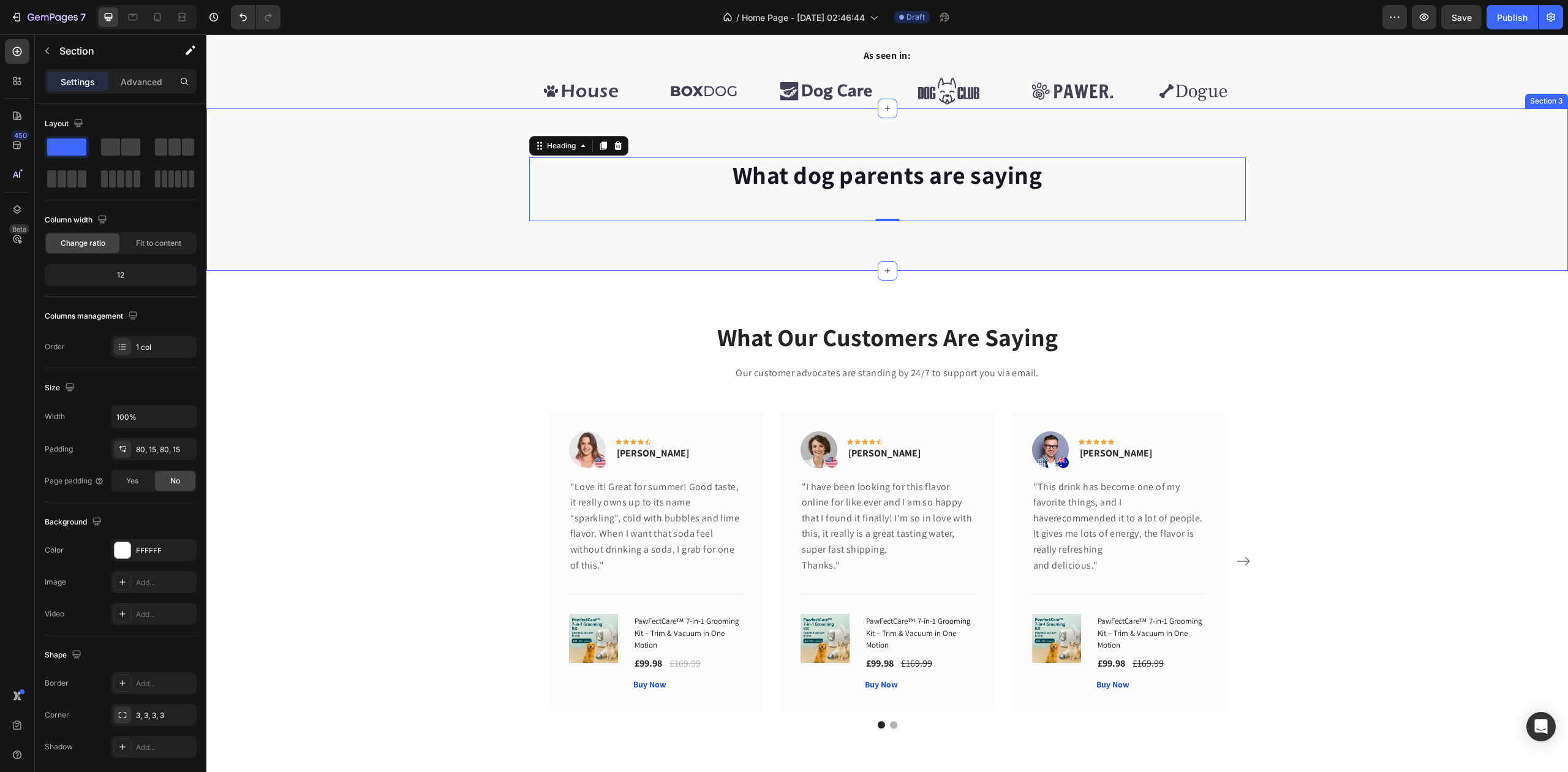
click at [424, 354] on div "What Our Customers Are Saying Heading Our customer advocates are standing by 24…" at bounding box center [888, 524] width 1343 height 409
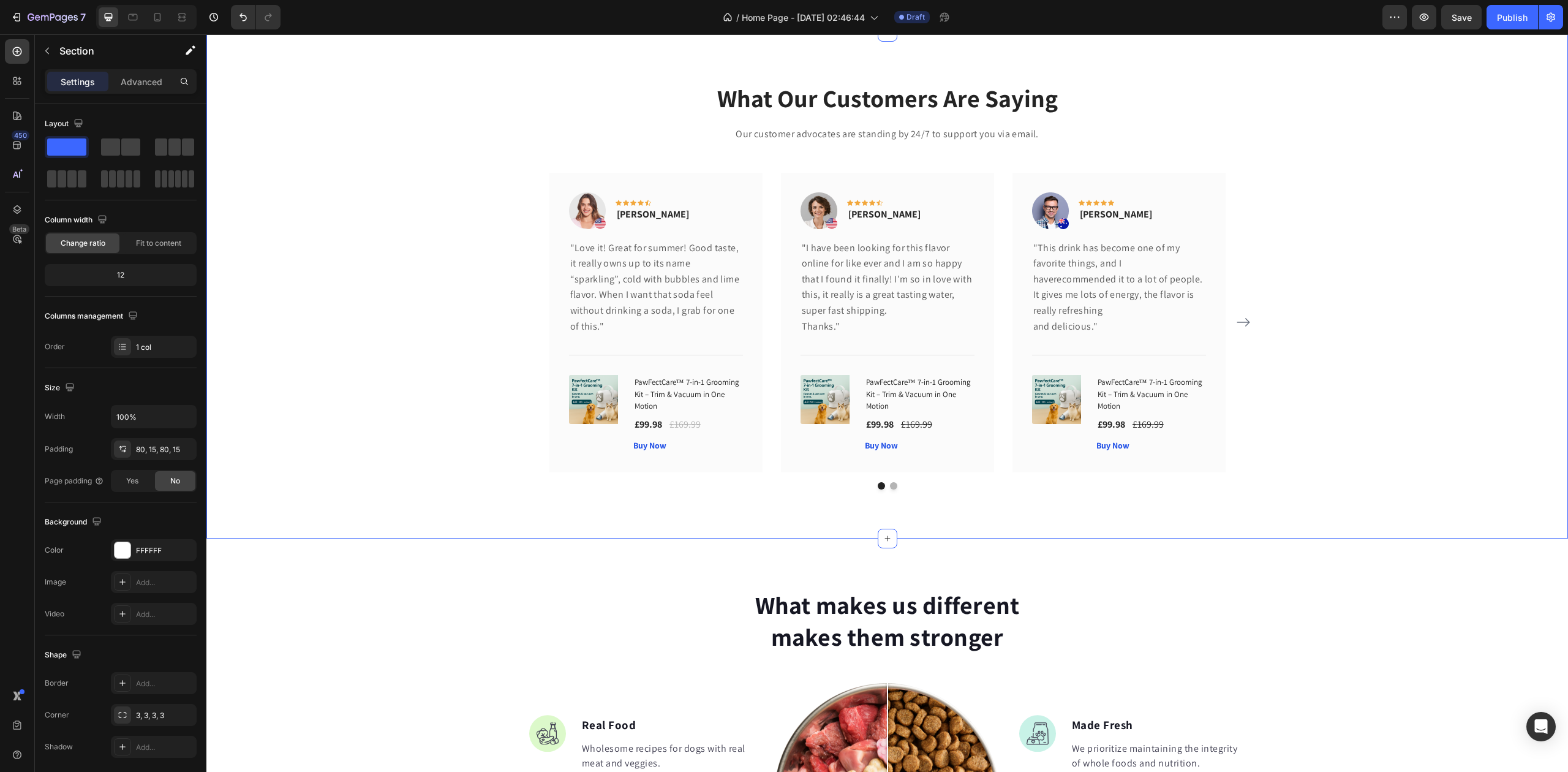
scroll to position [980, 0]
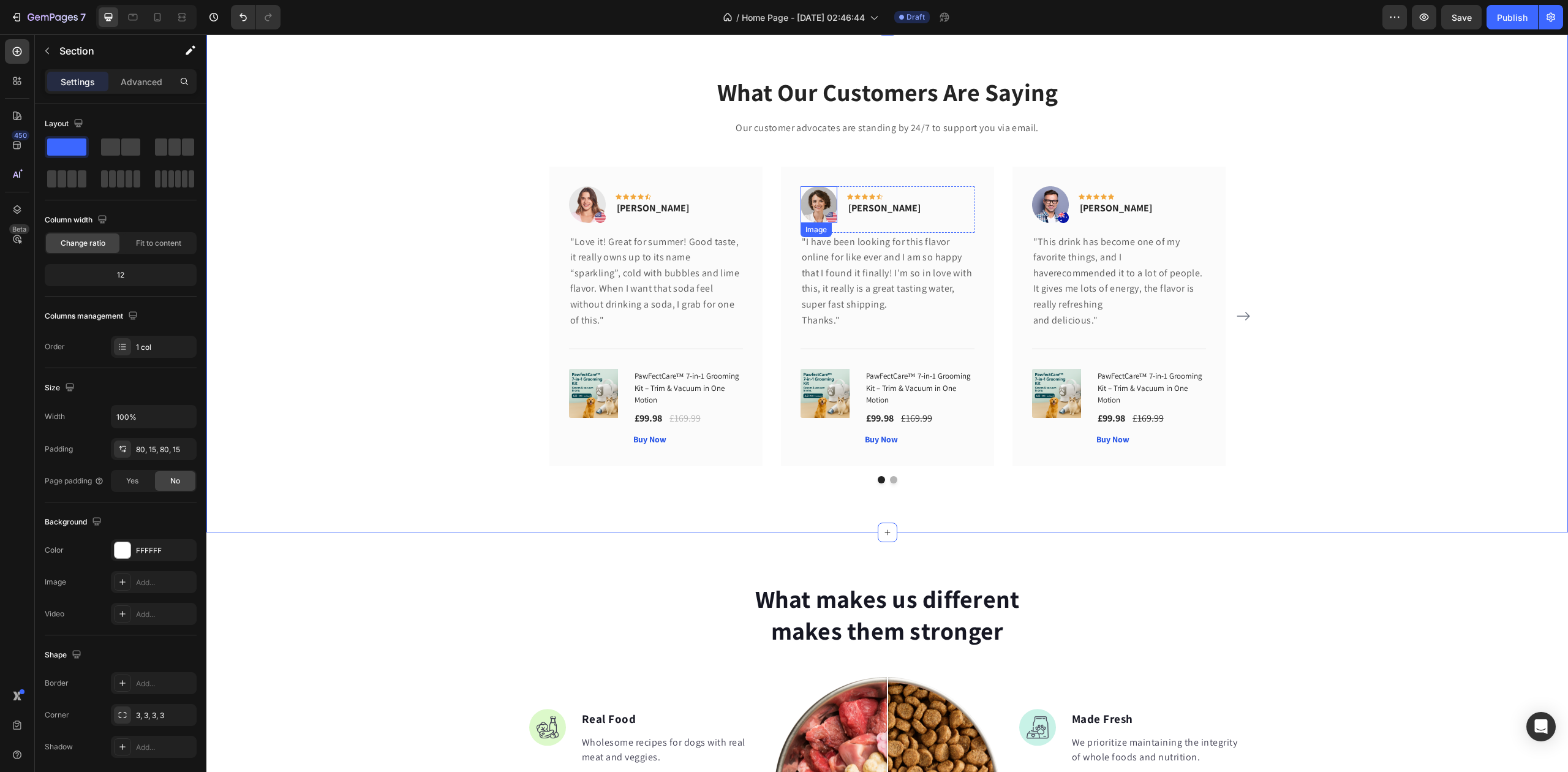
click at [814, 203] on img at bounding box center [819, 205] width 37 height 37
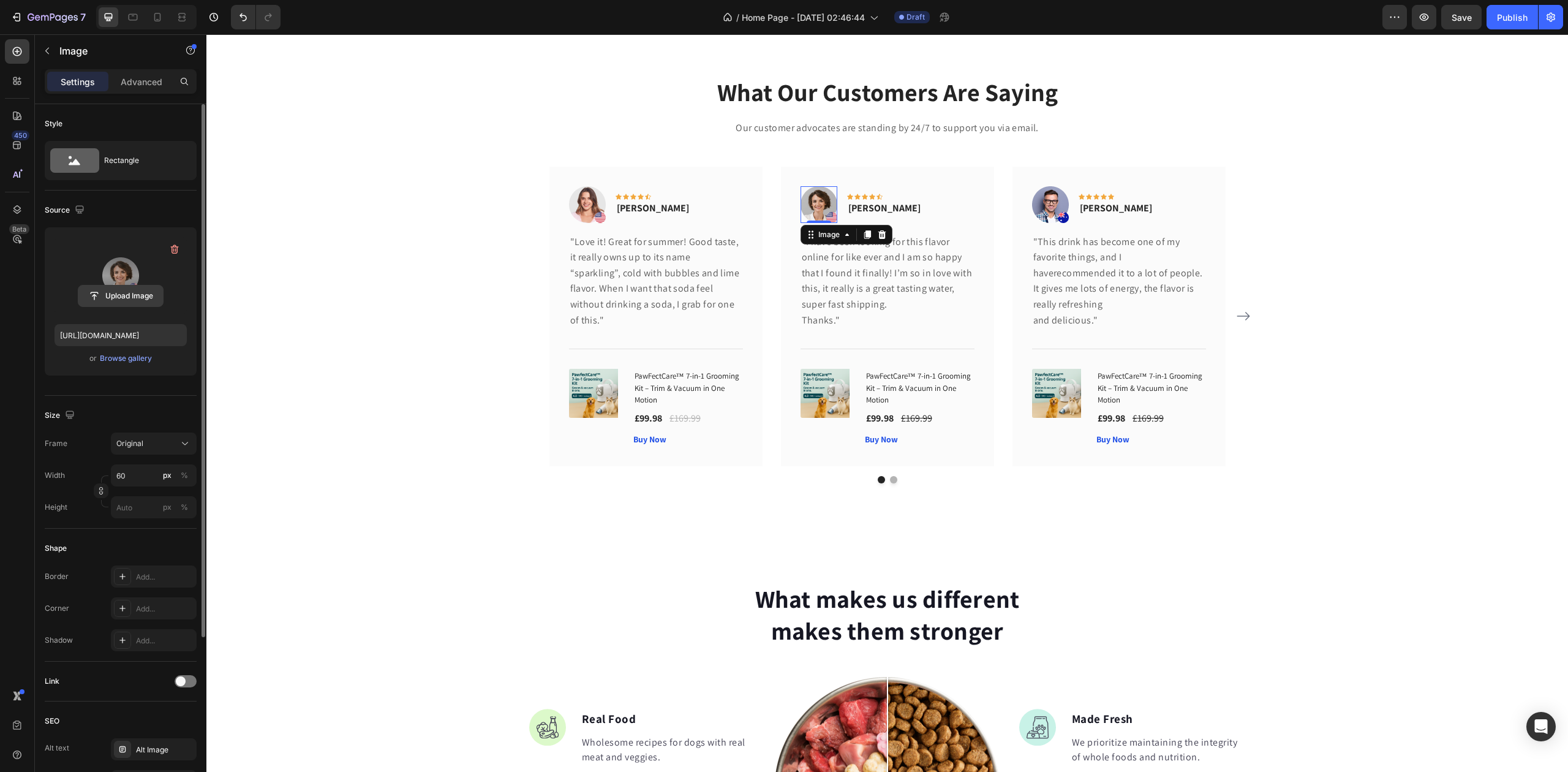
click at [125, 293] on input "file" at bounding box center [120, 295] width 84 height 21
type input "https://cdn.shopify.com/s/files/1/0948/1522/4104/files/gempages_579738411934417…"
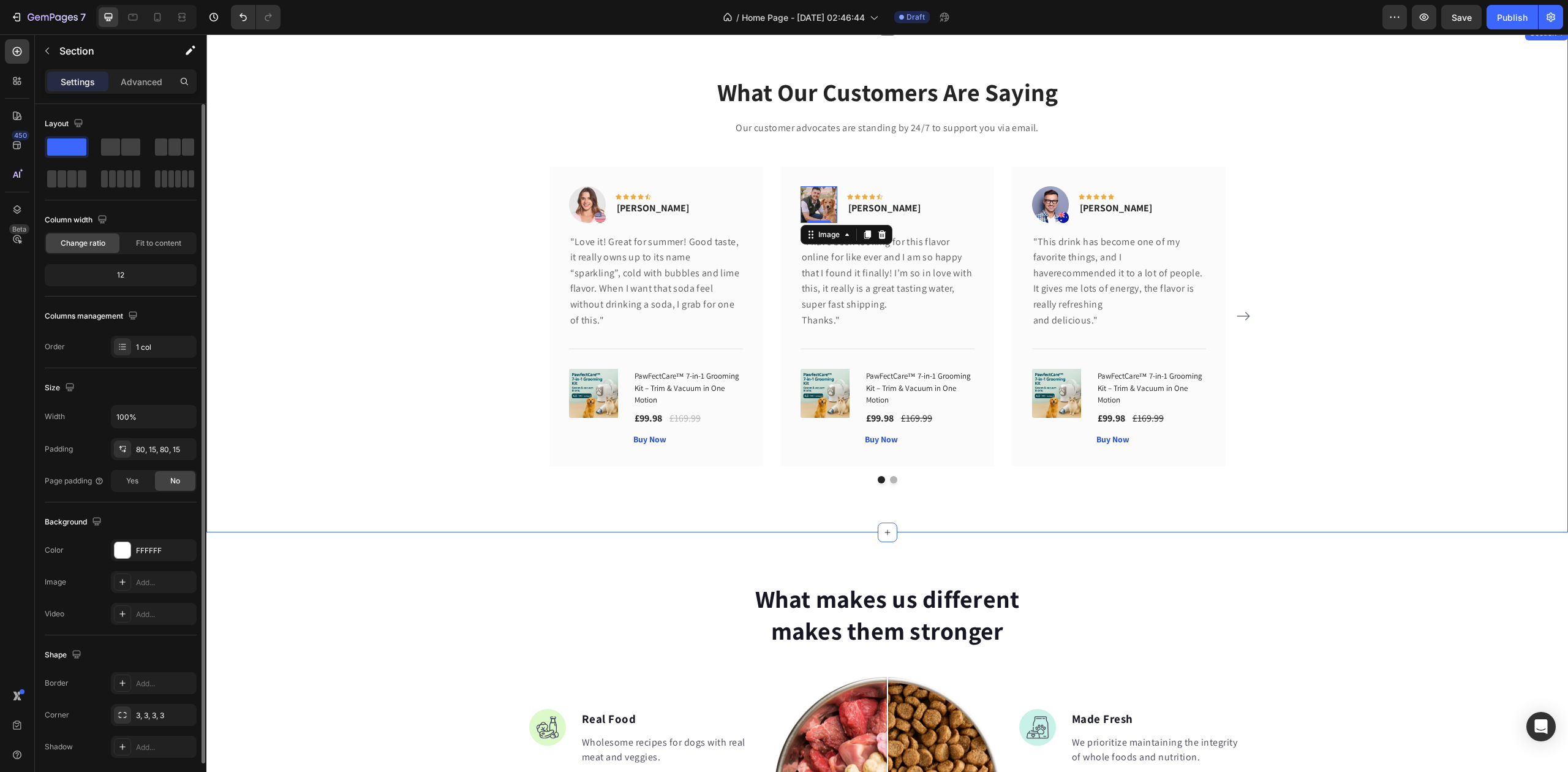
click at [339, 278] on div "What Our Customers Are Saying Heading Our customer advocates are standing by 24…" at bounding box center [888, 278] width 1343 height 409
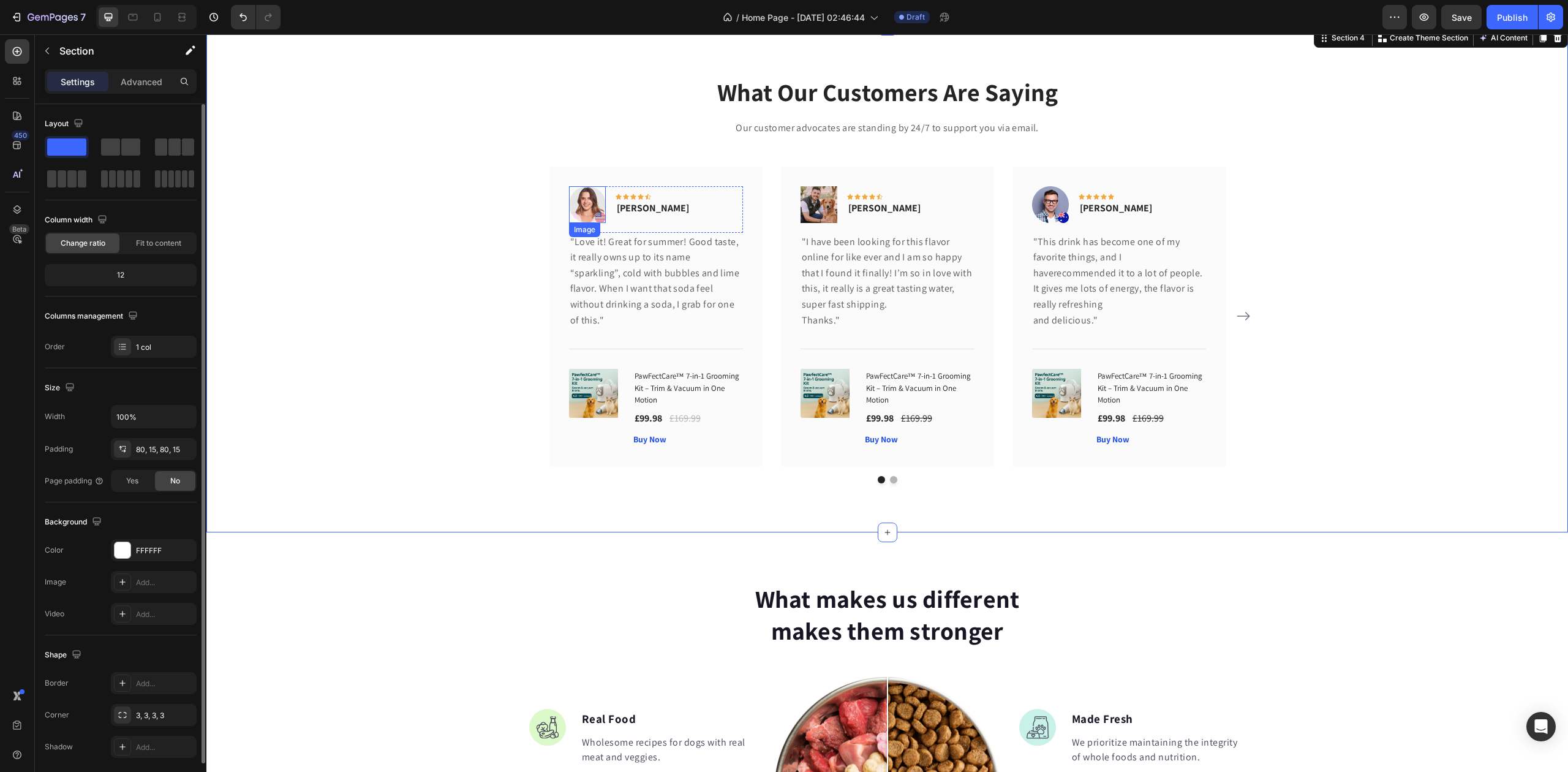
click at [570, 204] on img at bounding box center [587, 205] width 37 height 37
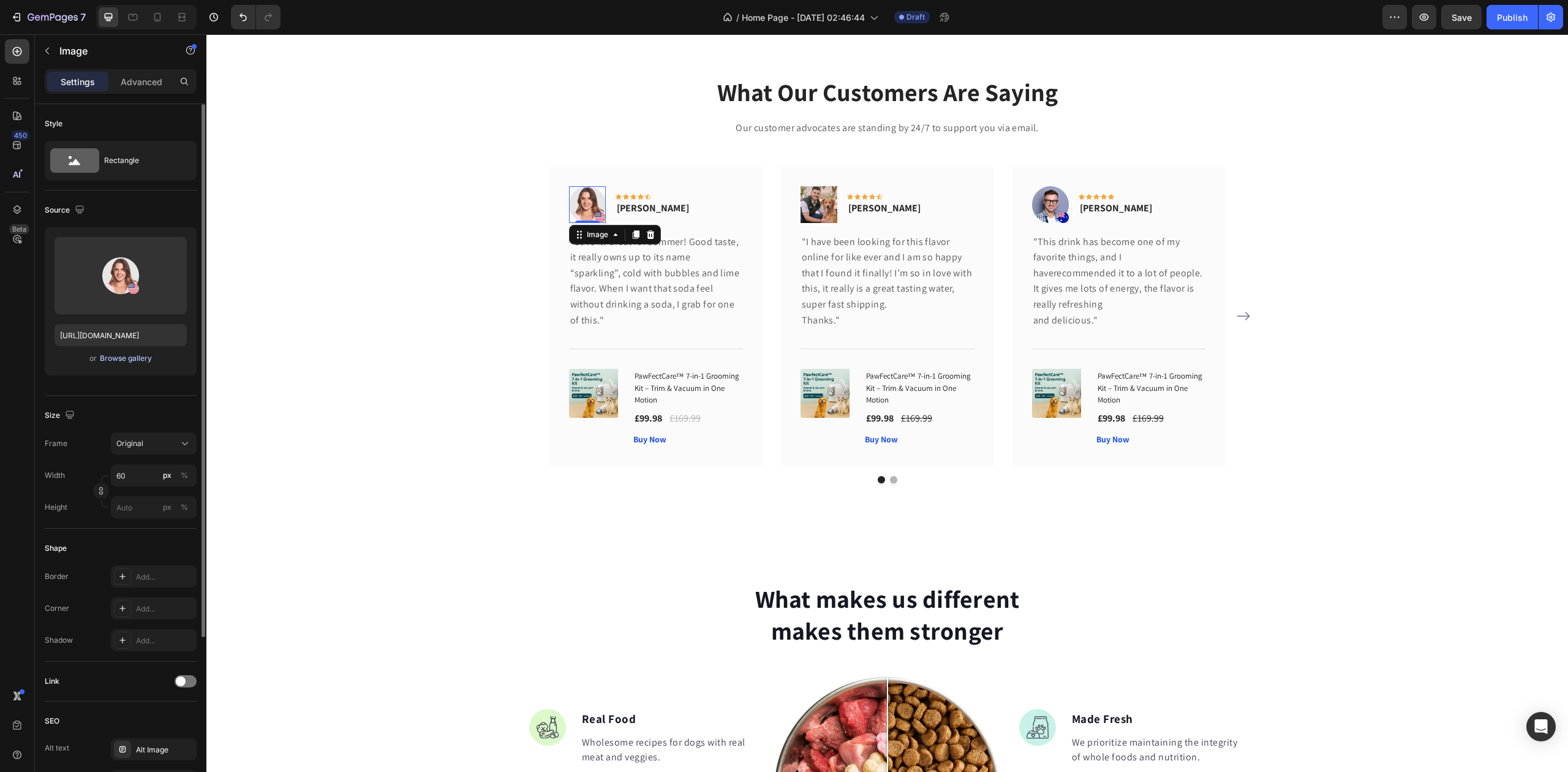
click at [113, 364] on button "Browse gallery" at bounding box center [126, 358] width 53 height 13
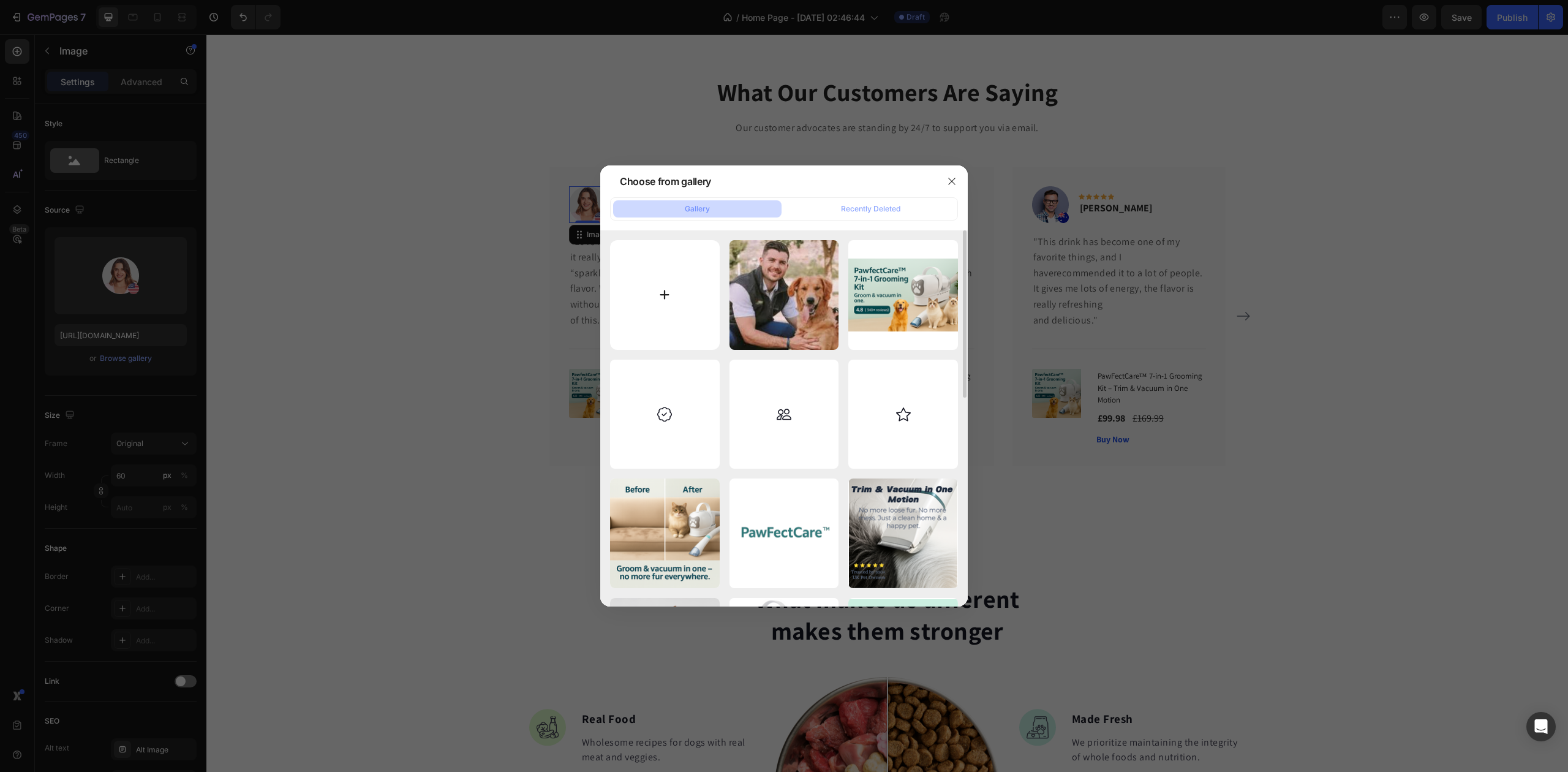
click at [672, 281] on input "file" at bounding box center [665, 295] width 109 height 109
type input "C:\fakepath\images.jpg"
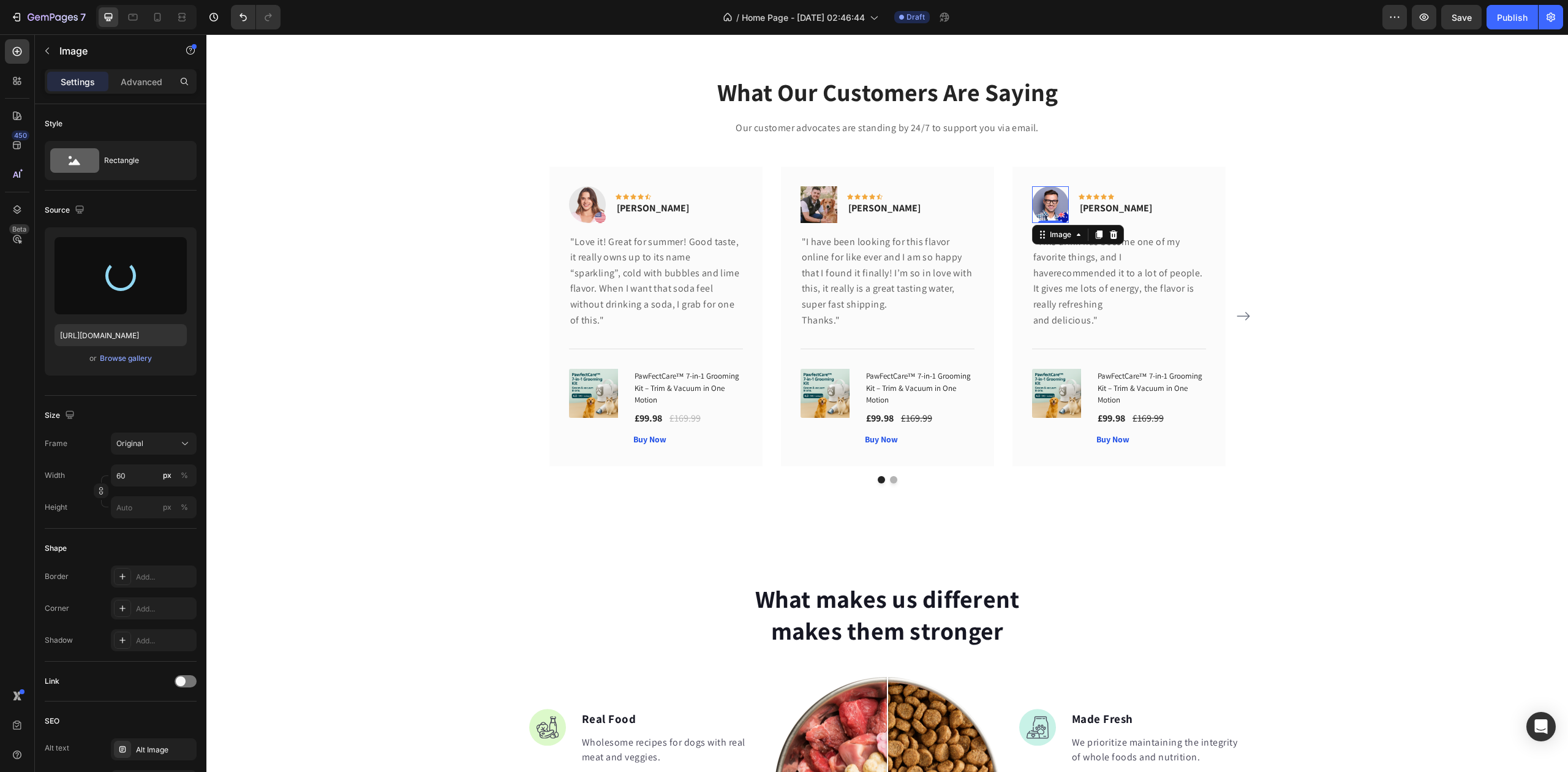
click at [1039, 203] on img at bounding box center [1050, 205] width 37 height 37
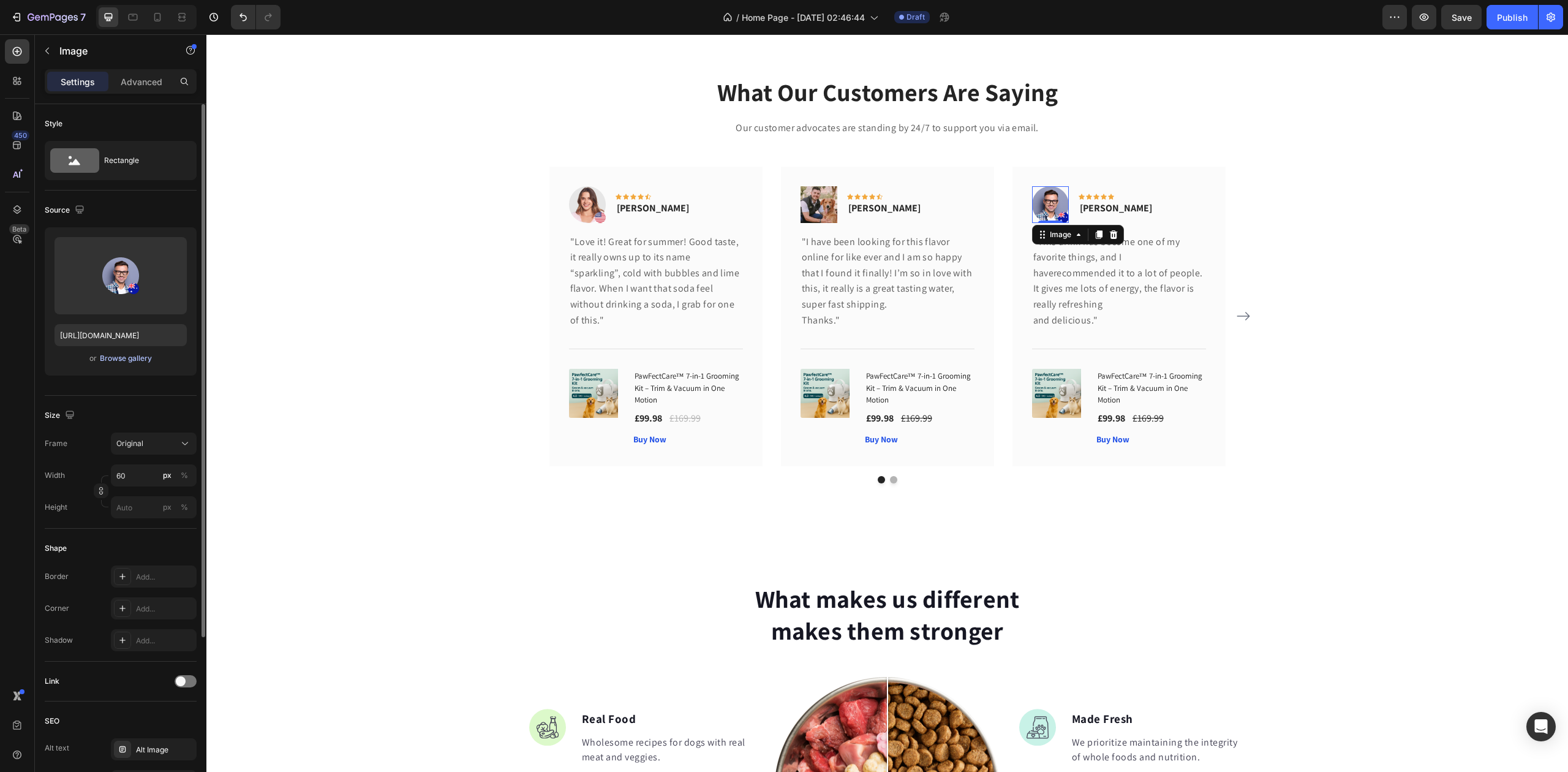
click at [103, 356] on div "Browse gallery" at bounding box center [126, 358] width 52 height 11
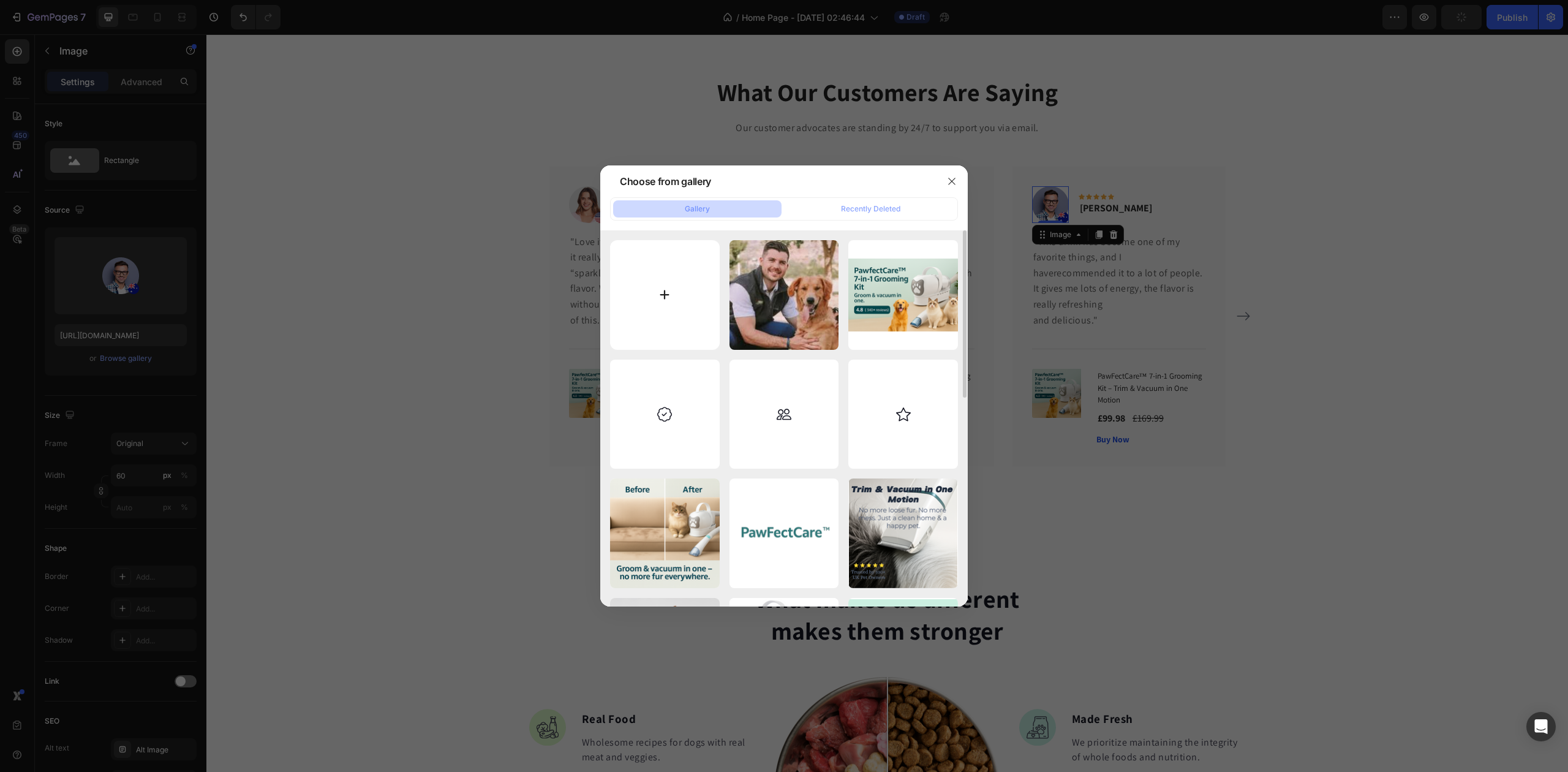
click at [635, 277] on input "file" at bounding box center [665, 295] width 109 height 109
type input "C:\fakepath\selfie-hug-woman-park-dog-260nw-2516406427.jpg"
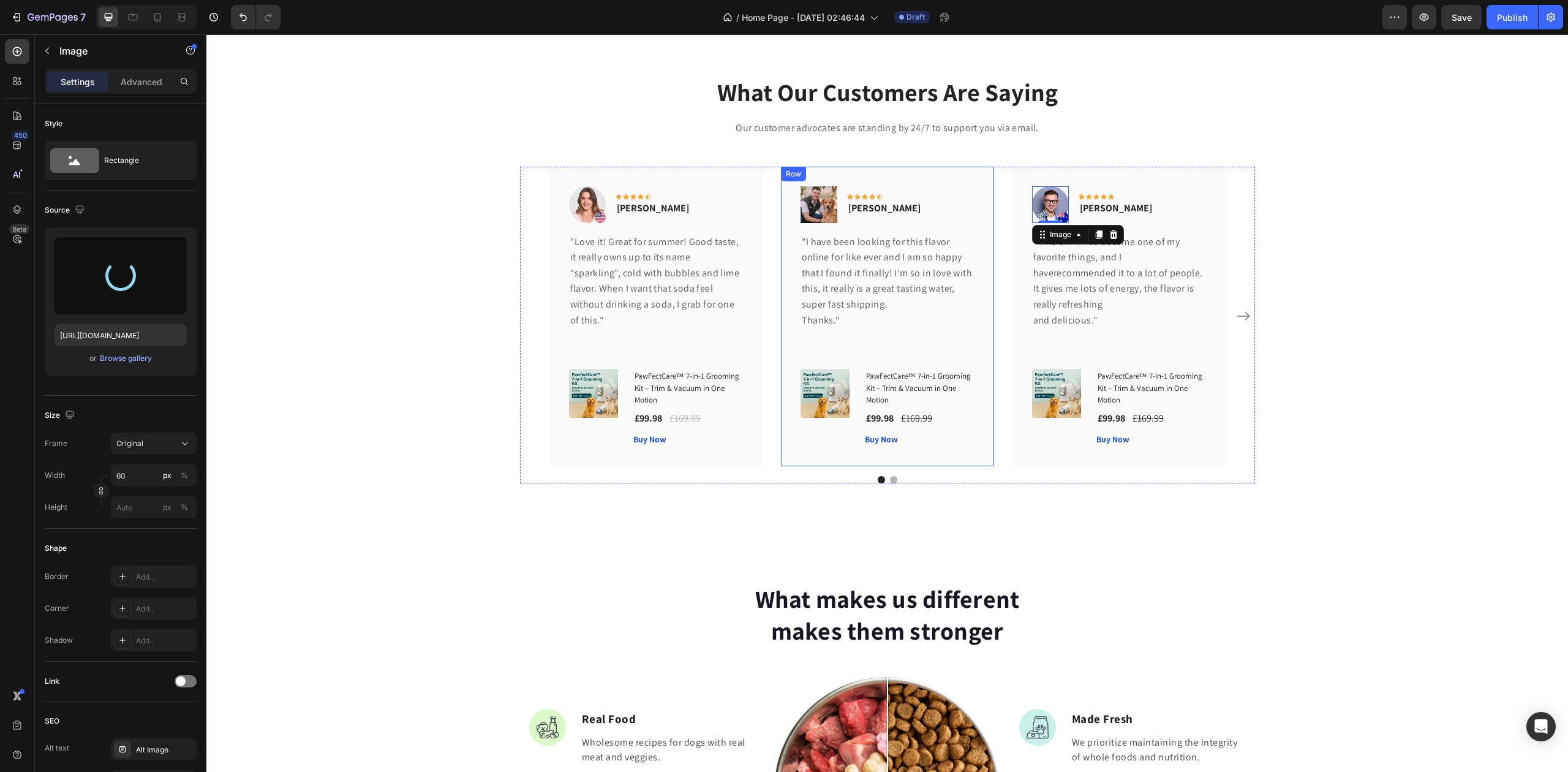
type input "https://cdn.shopify.com/s/files/1/0948/1522/4104/files/gempages_579738411934417…"
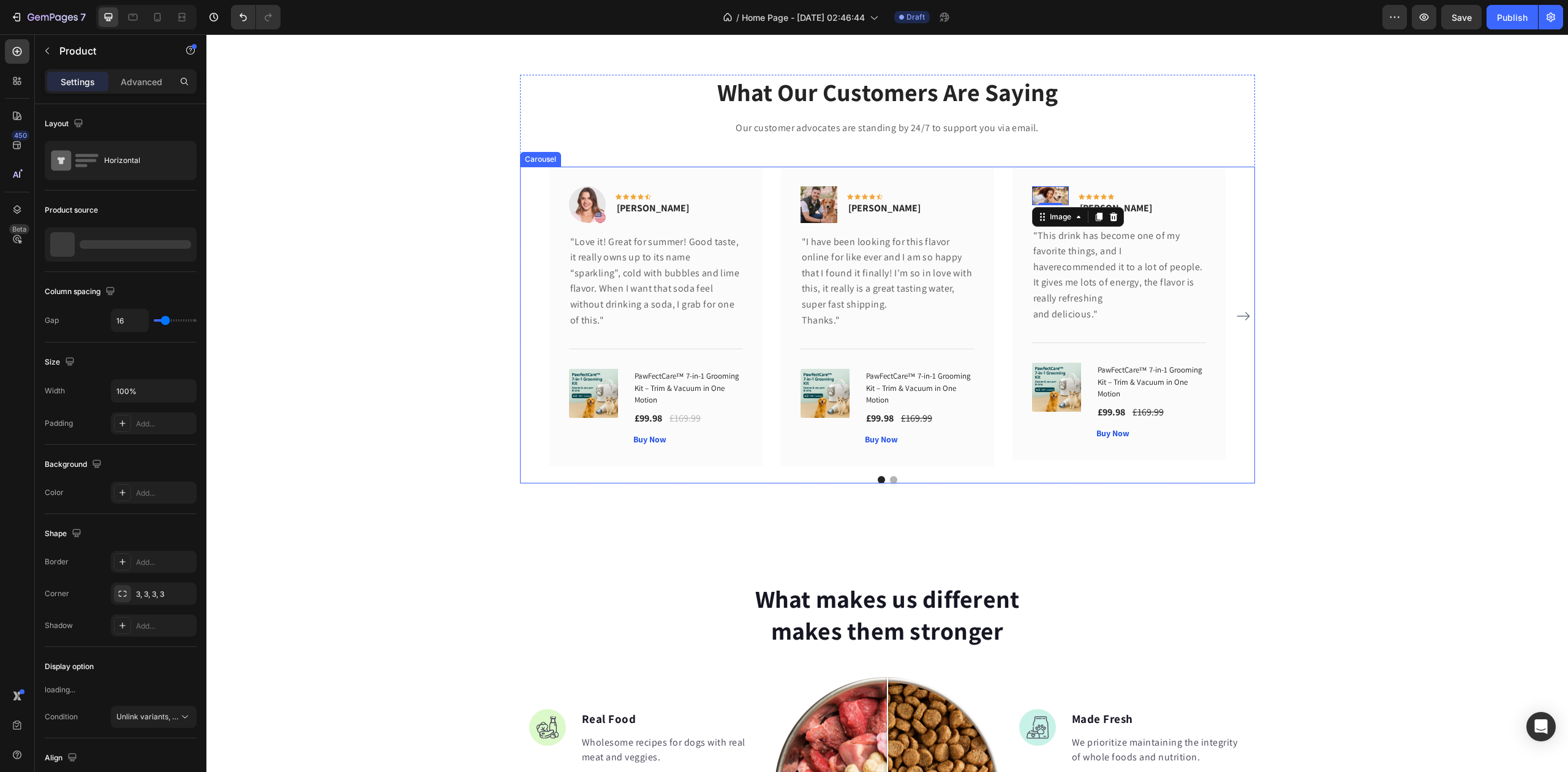
click at [602, 444] on div "(P) Images & Gallery" at bounding box center [596, 408] width 54 height 78
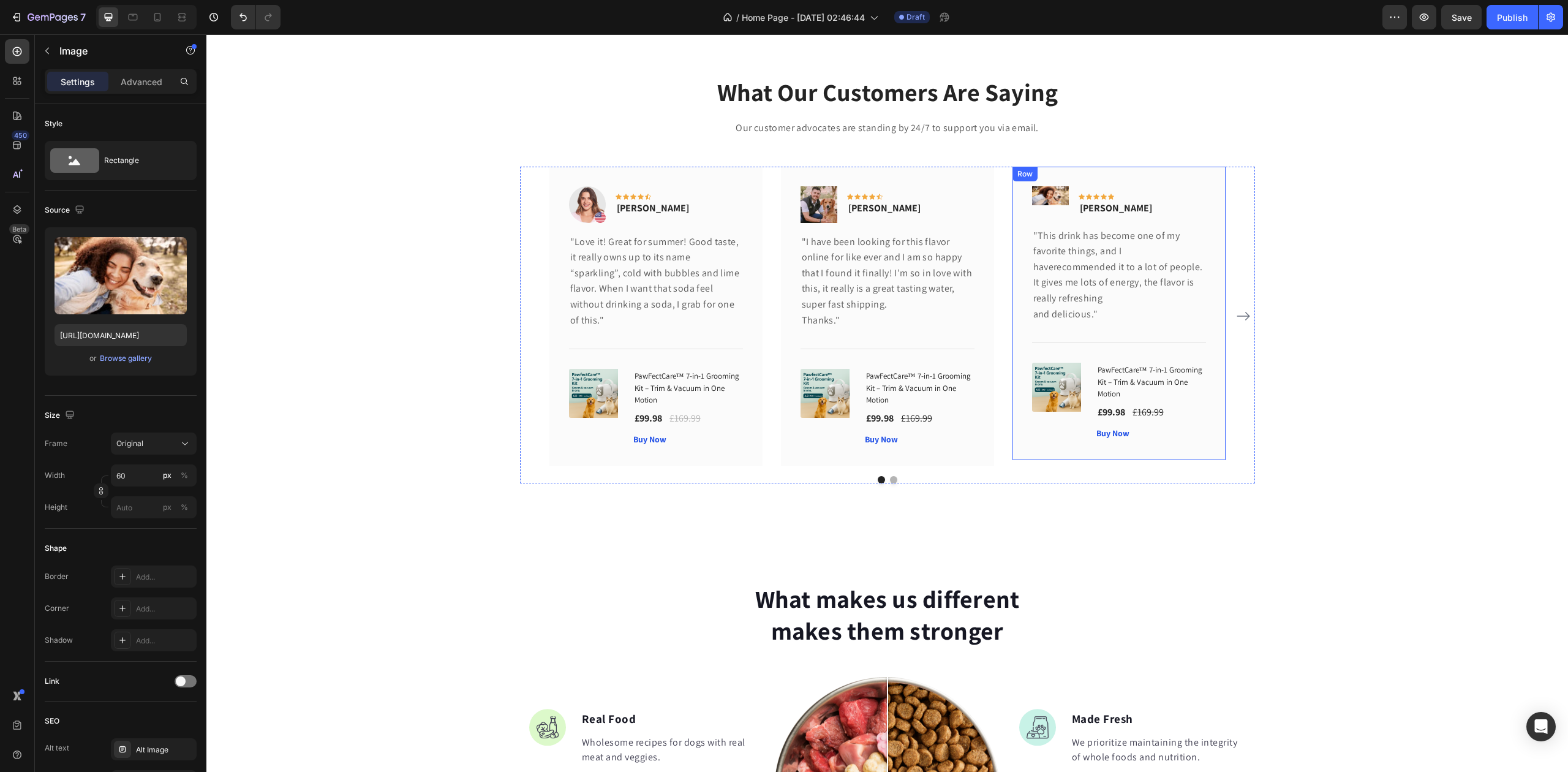
click at [1039, 193] on img at bounding box center [1050, 196] width 37 height 19
drag, startPoint x: 1046, startPoint y: 205, endPoint x: 1047, endPoint y: 218, distance: 13.0
click at [1047, 206] on div "Image 19" at bounding box center [1050, 196] width 37 height 19
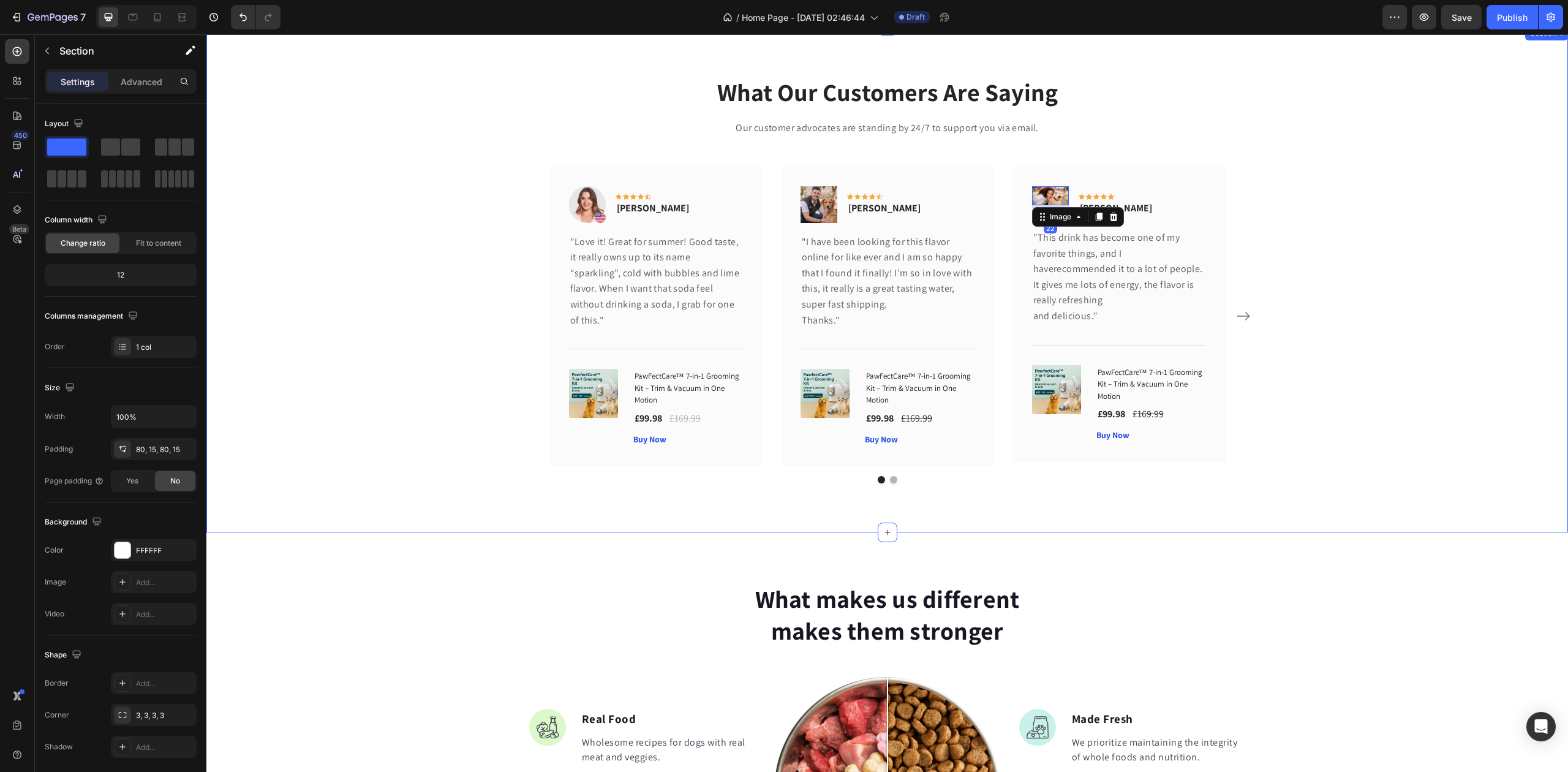
click at [1321, 191] on div "What Our Customers Are Saying Heading Our customer advocates are standing by 24…" at bounding box center [888, 278] width 1343 height 409
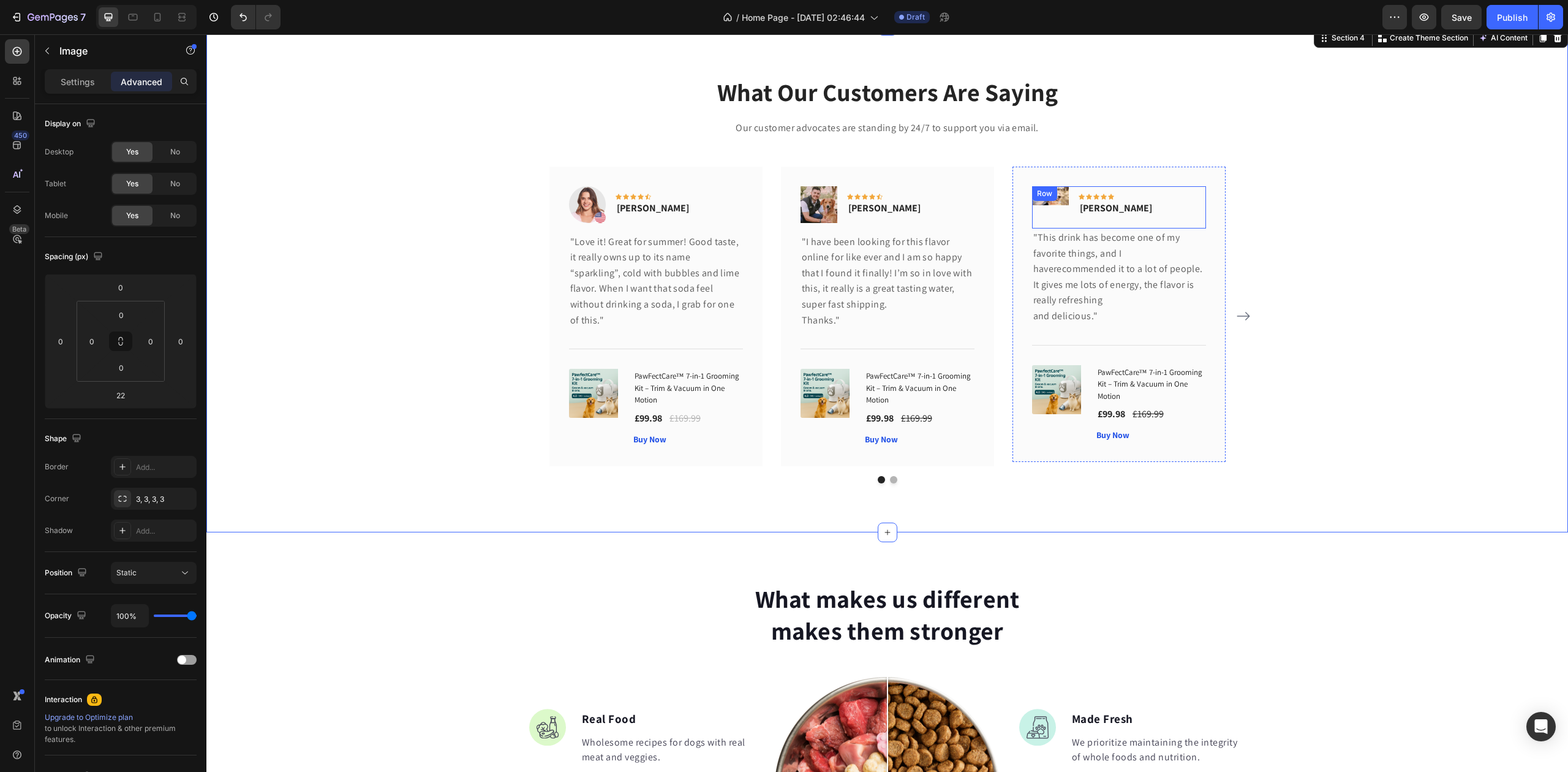
click at [1043, 197] on img at bounding box center [1050, 196] width 37 height 19
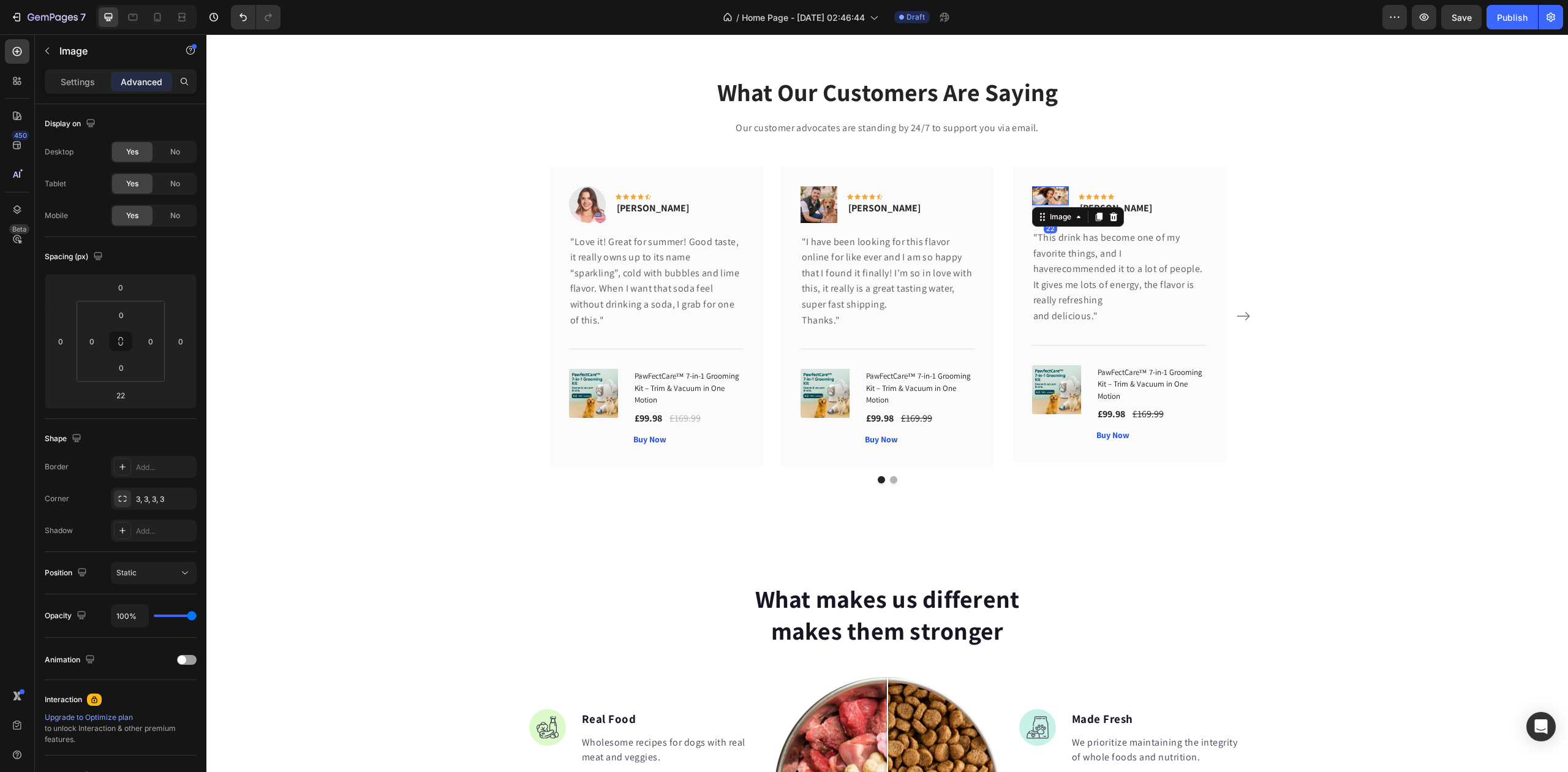
click at [999, 195] on div "Image Icon Icon Icon Icon Icon Row Rita Carroll Text block Row "Love it! Great …" at bounding box center [888, 316] width 676 height 300
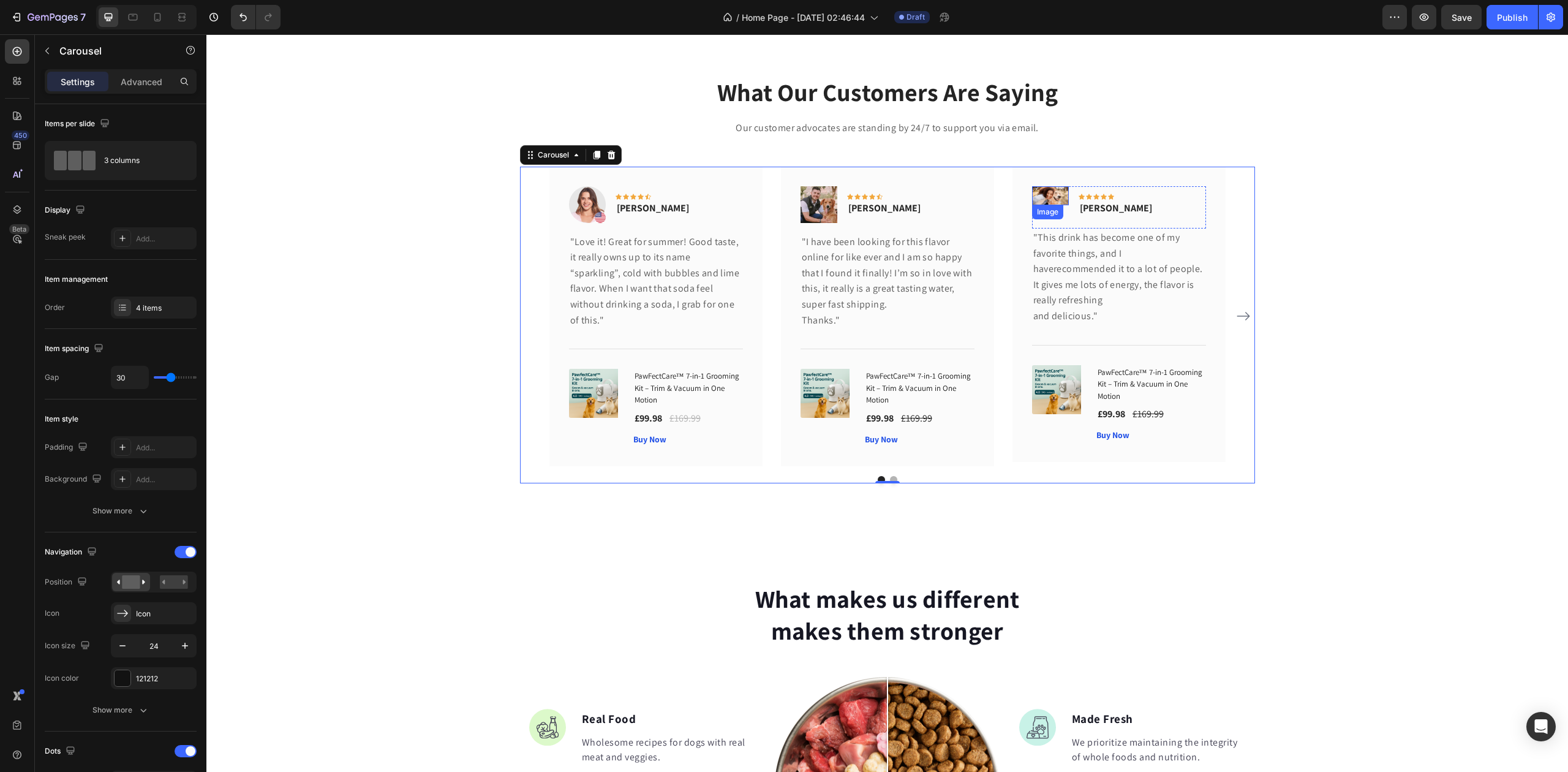
click at [1049, 196] on img at bounding box center [1050, 196] width 37 height 19
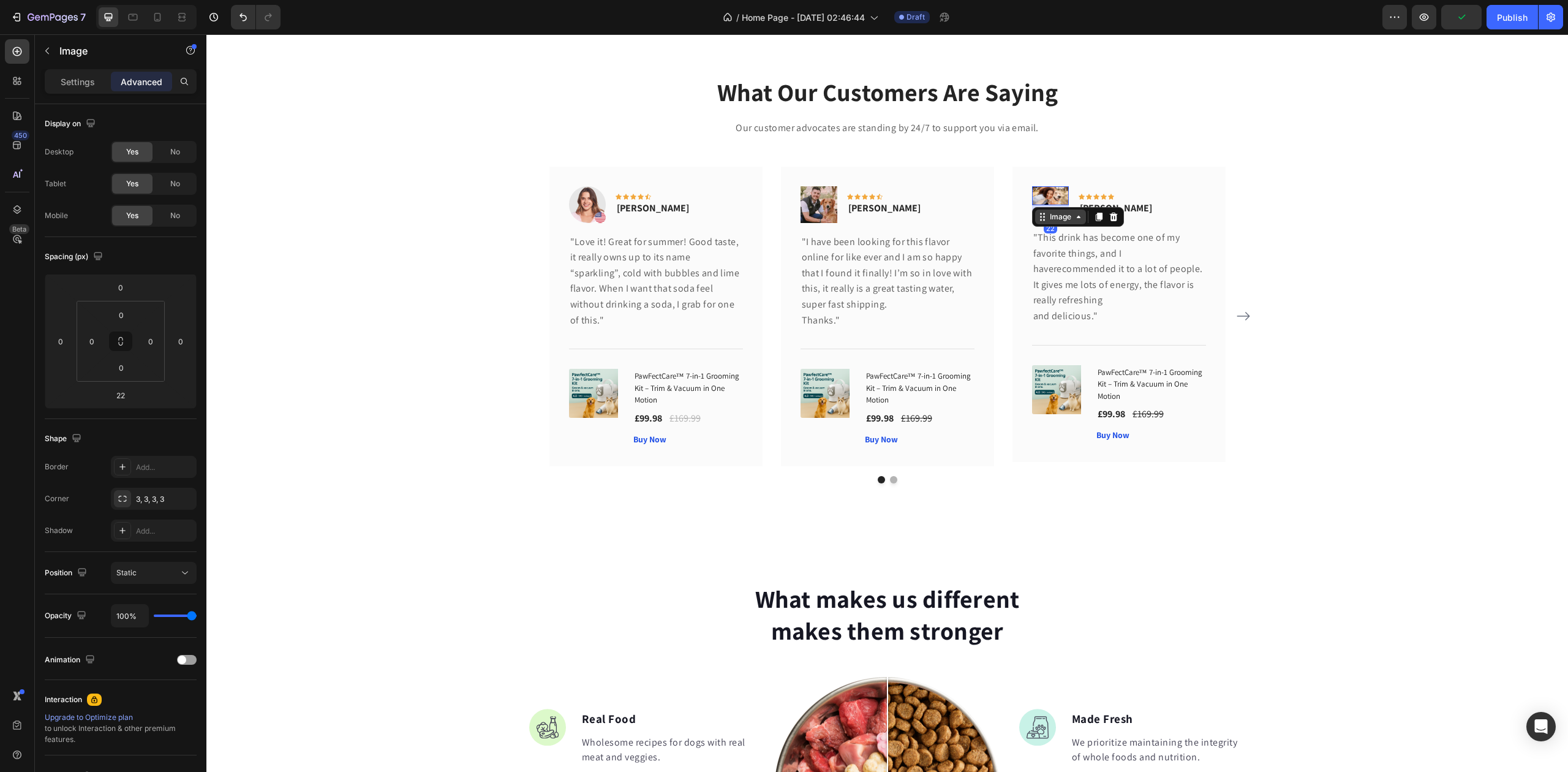
drag, startPoint x: 1043, startPoint y: 226, endPoint x: 1044, endPoint y: 216, distance: 10.0
click at [1044, 206] on div "Image 22" at bounding box center [1050, 196] width 37 height 19
drag, startPoint x: 1050, startPoint y: 219, endPoint x: 1043, endPoint y: 190, distance: 29.8
click at [1111, 214] on icon at bounding box center [1114, 217] width 10 height 10
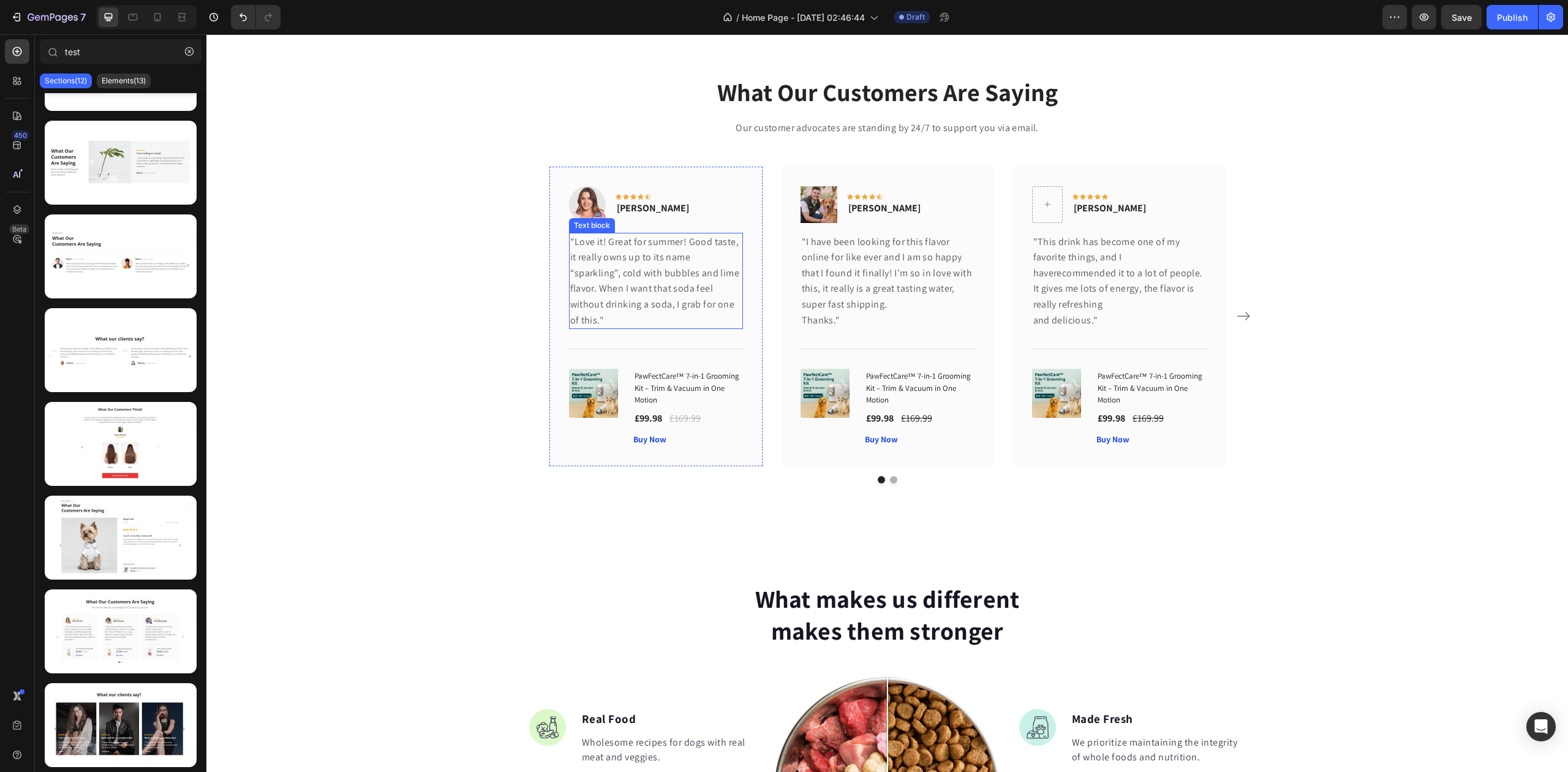
click at [576, 197] on img at bounding box center [587, 205] width 37 height 37
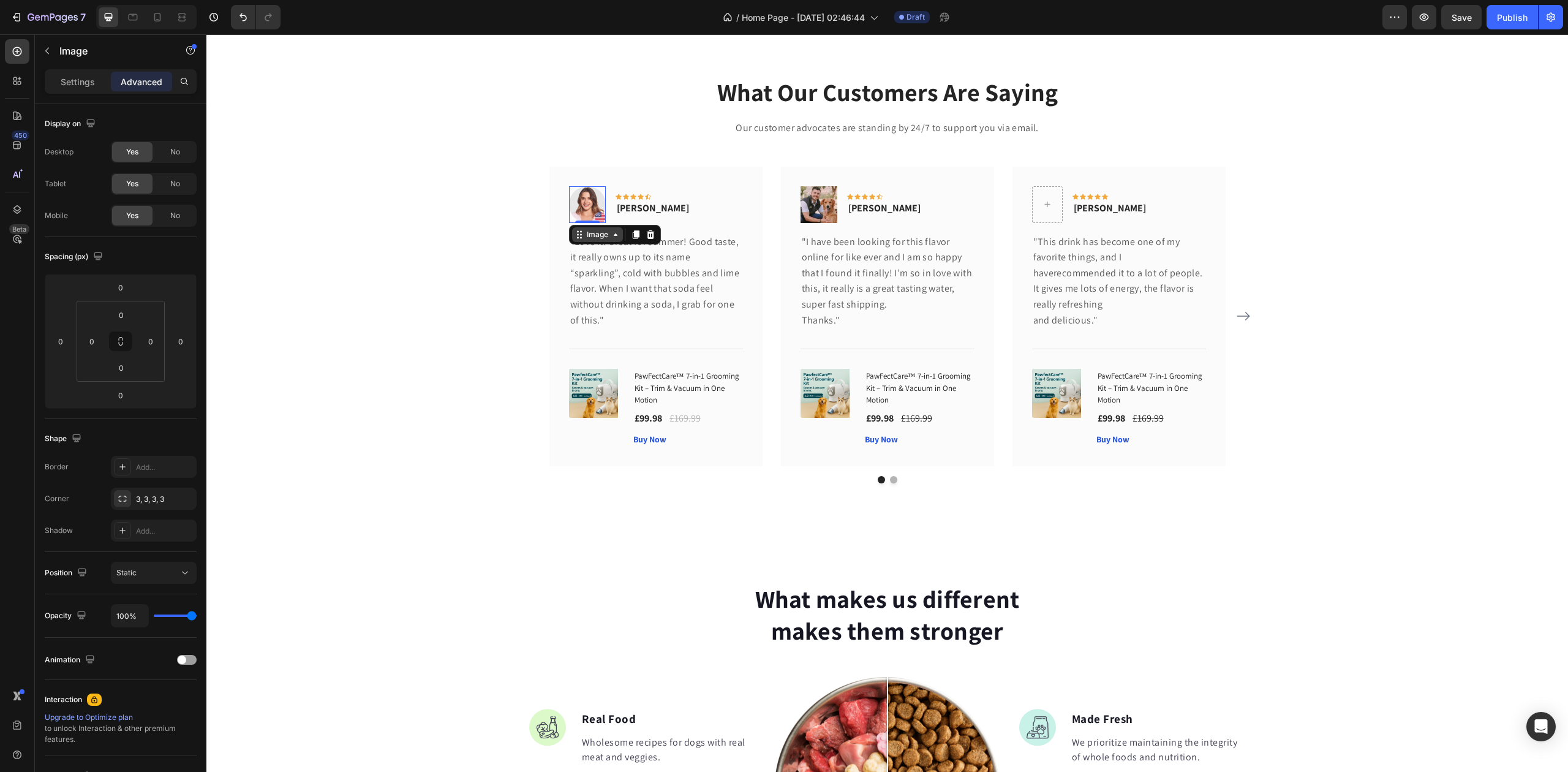
click at [598, 238] on div "Image" at bounding box center [597, 235] width 26 height 11
click at [333, 228] on div "What Our Customers Are Saying Heading Our customer advocates are standing by 24…" at bounding box center [888, 278] width 1343 height 409
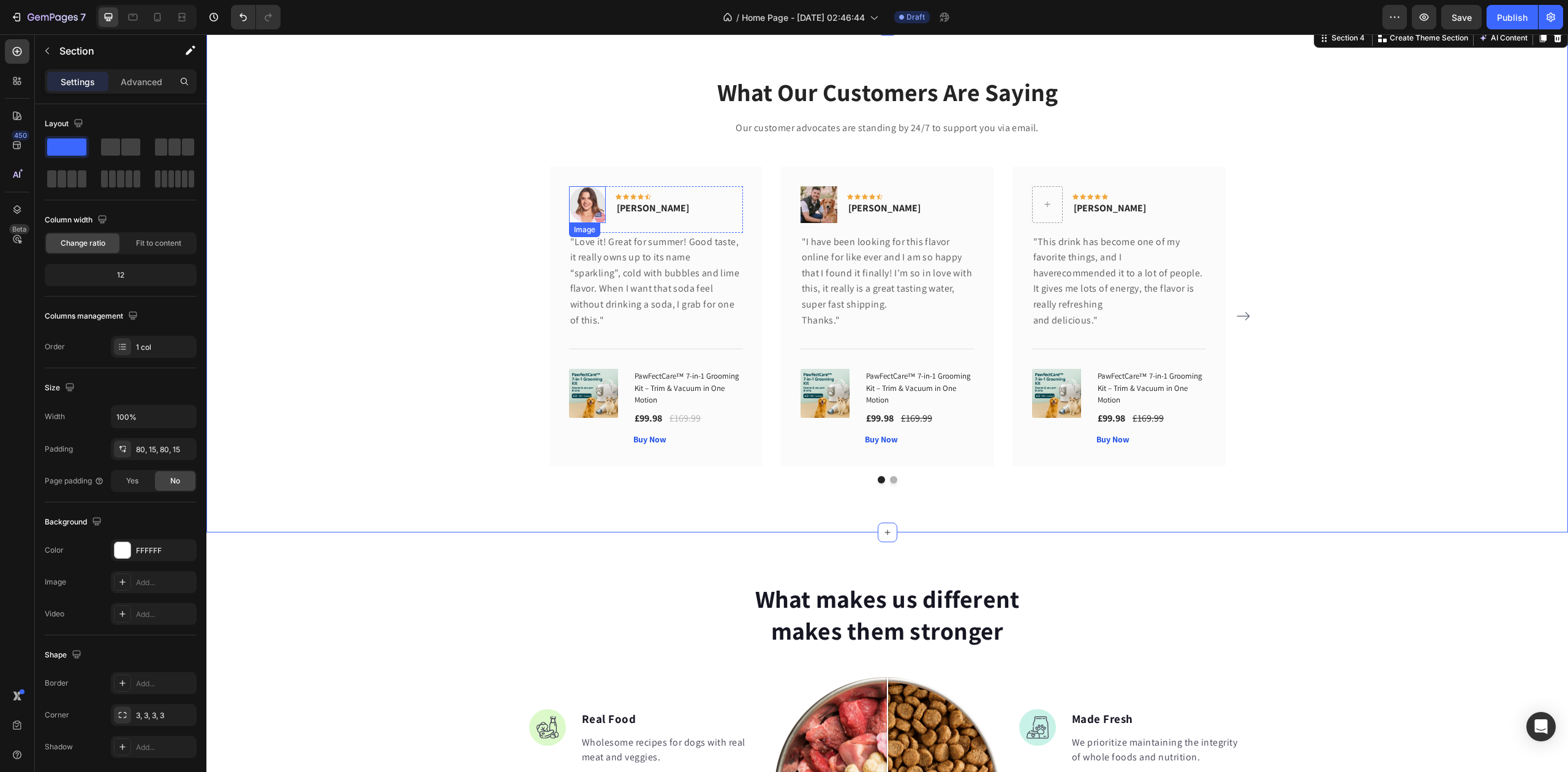
click at [587, 207] on img at bounding box center [587, 205] width 37 height 37
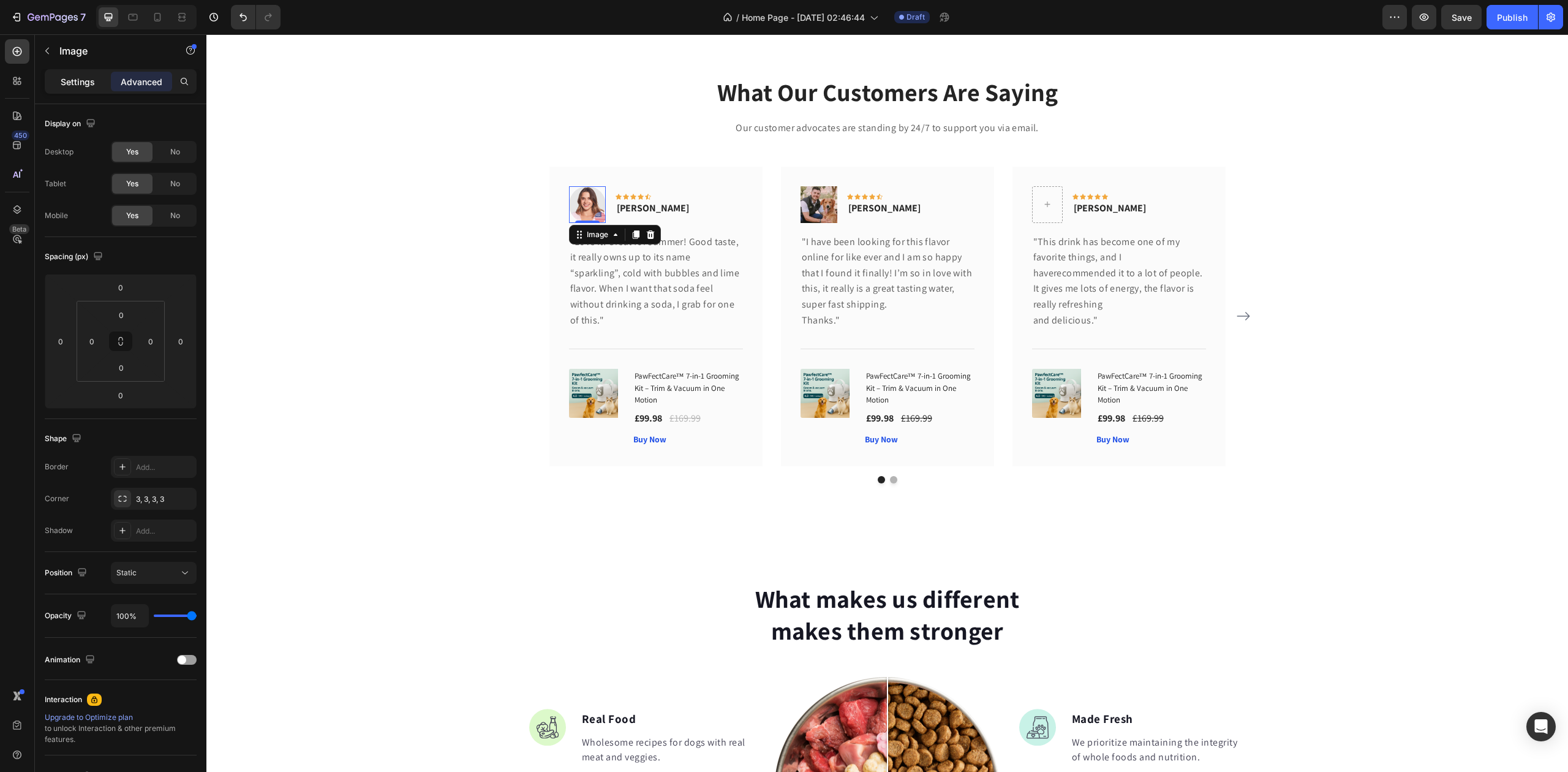
click at [69, 74] on div "Settings" at bounding box center [78, 81] width 61 height 19
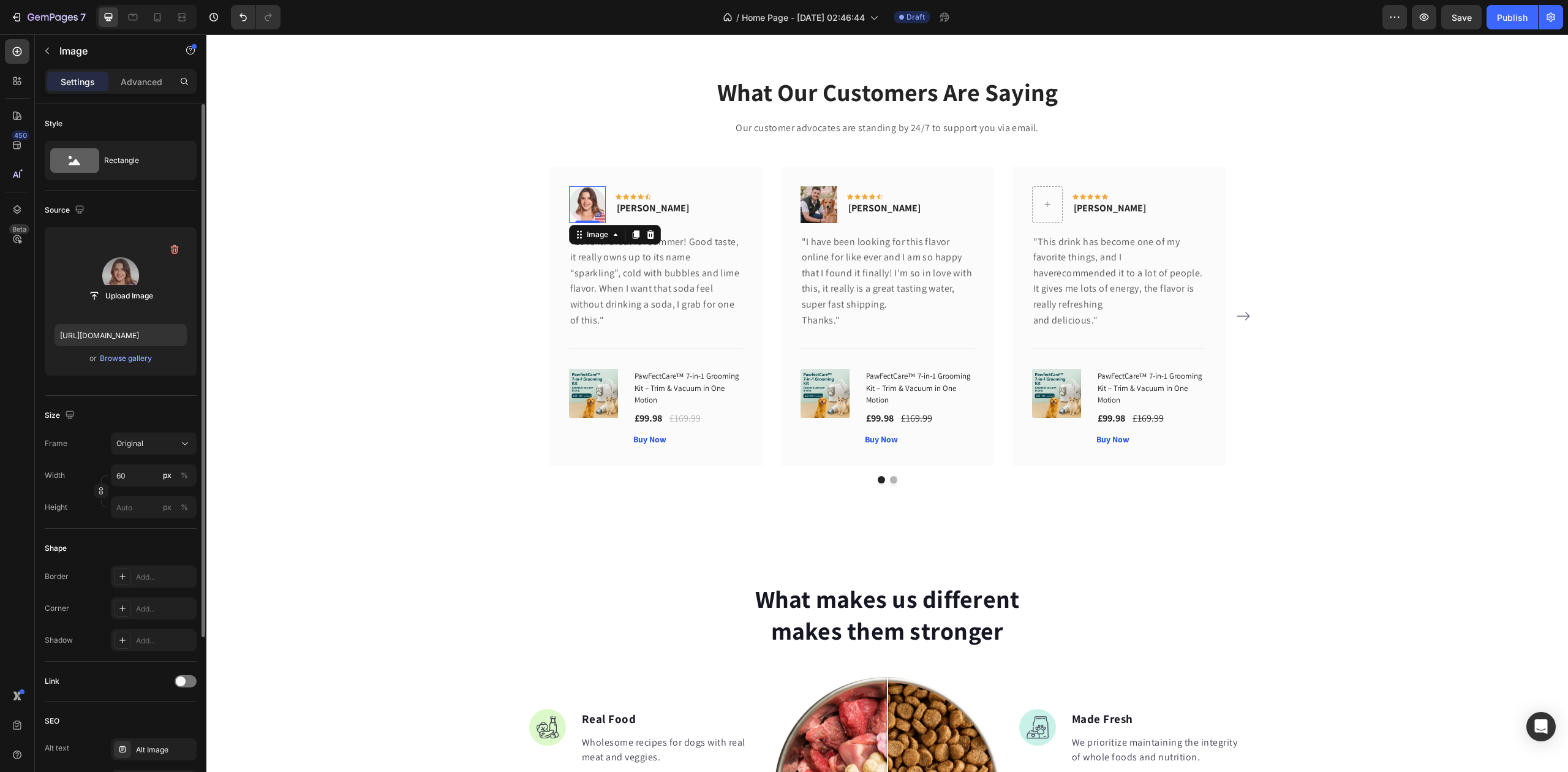
click at [136, 276] on label at bounding box center [121, 275] width 133 height 77
click at [136, 285] on input "file" at bounding box center [120, 295] width 84 height 21
click at [121, 354] on div "Browse gallery" at bounding box center [126, 358] width 52 height 11
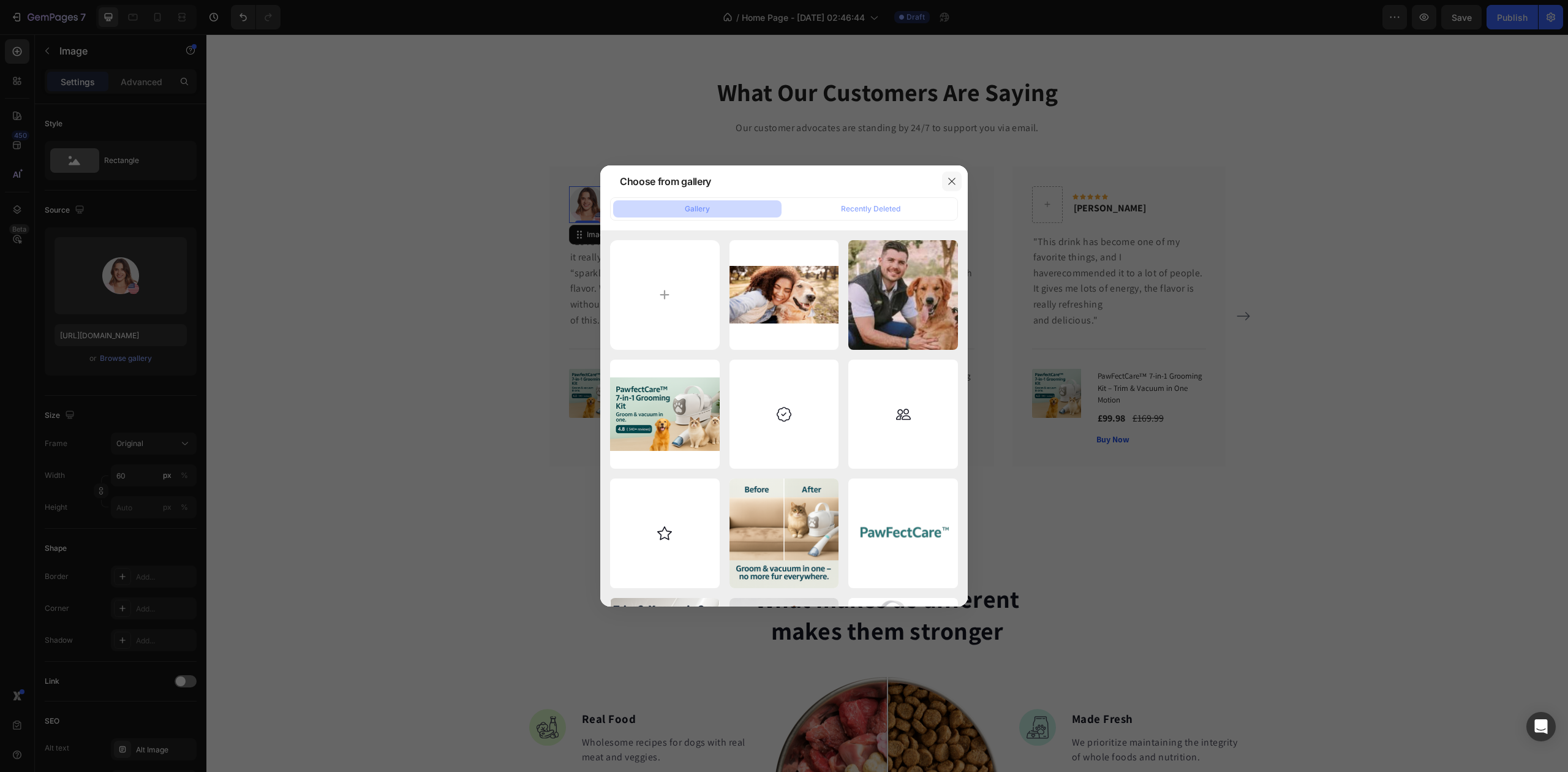
click at [956, 181] on icon "button" at bounding box center [952, 181] width 10 height 10
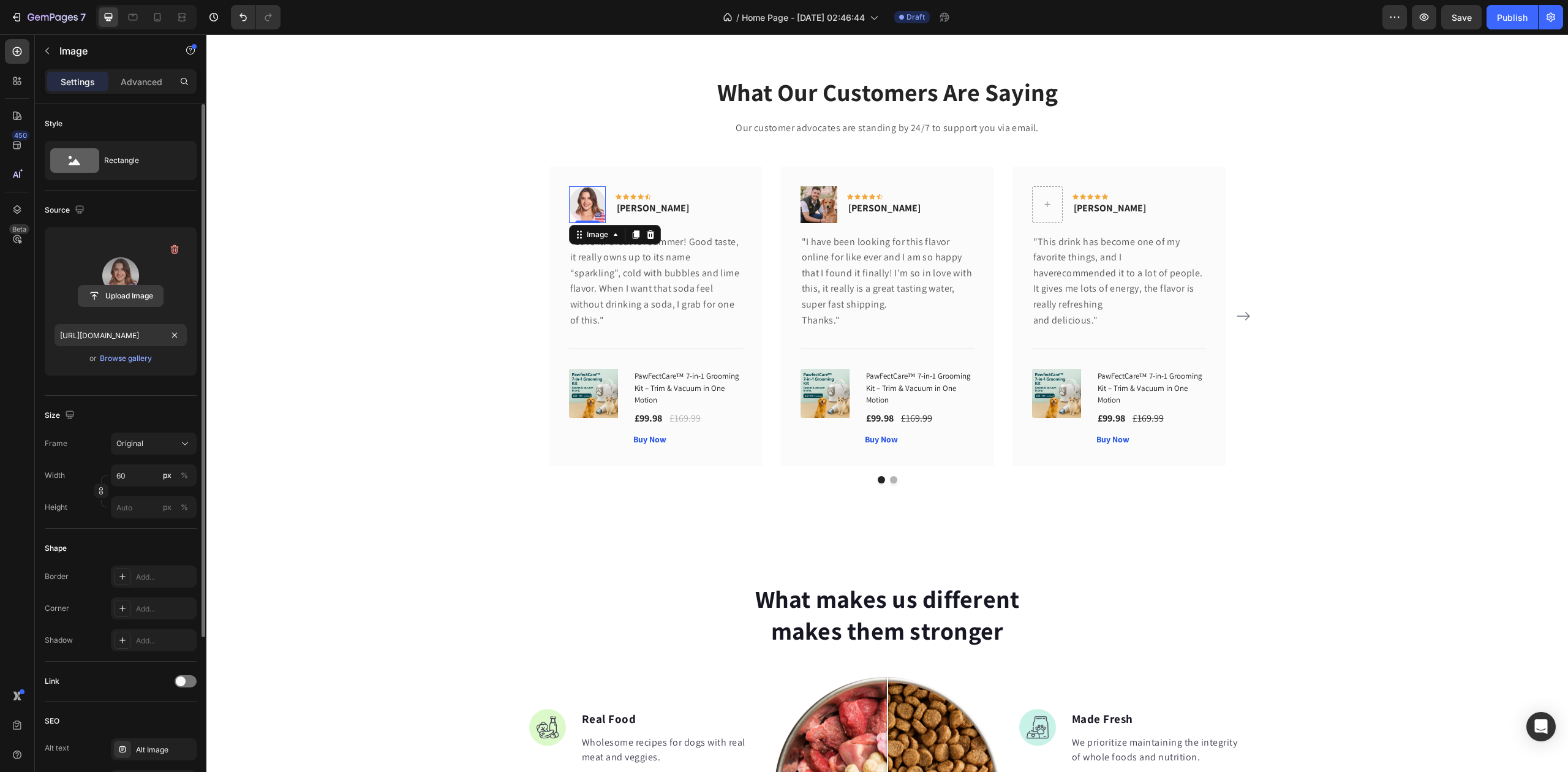
click at [126, 298] on input "file" at bounding box center [120, 295] width 84 height 21
type input "https://cdn.shopify.com/s/files/1/0948/1522/4104/files/gempages_579738411934417…"
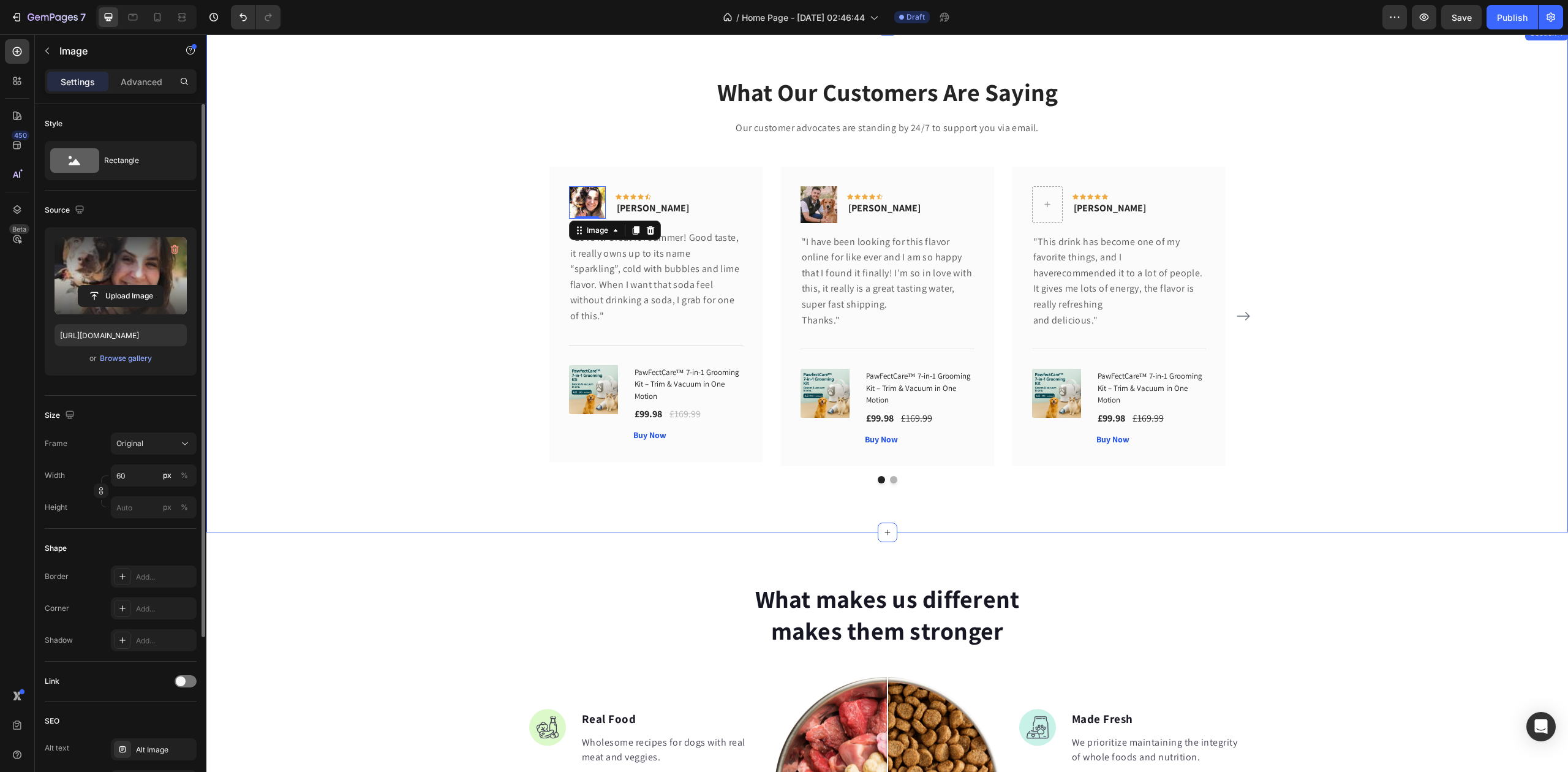
drag, startPoint x: 348, startPoint y: 305, endPoint x: 358, endPoint y: 305, distance: 10.0
click at [348, 305] on div "What Our Customers Are Saying Heading Our customer advocates are standing by 24…" at bounding box center [888, 278] width 1343 height 409
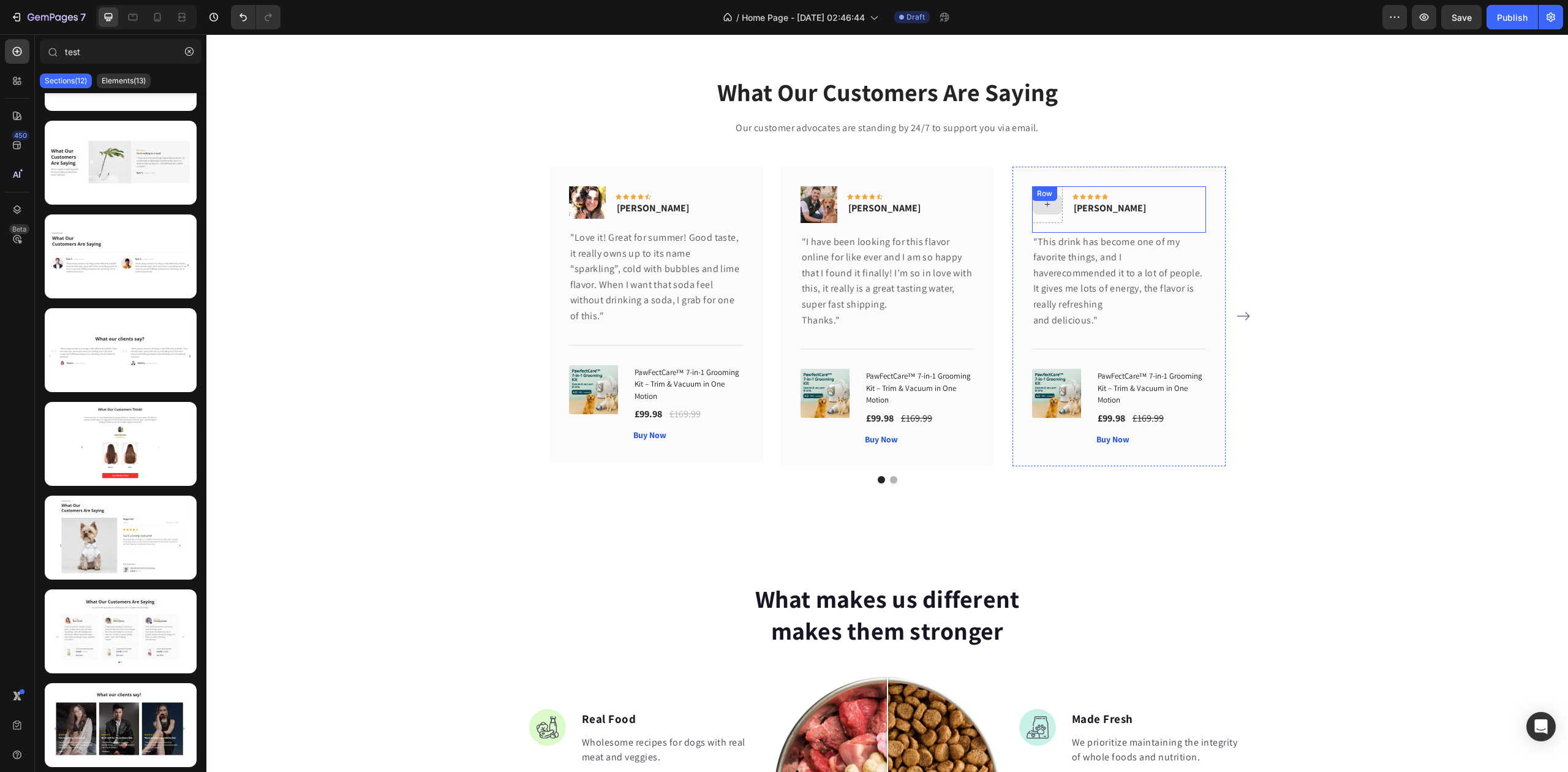
drag, startPoint x: 1040, startPoint y: 203, endPoint x: 1022, endPoint y: 220, distance: 24.8
click at [1043, 203] on icon at bounding box center [1048, 204] width 10 height 11
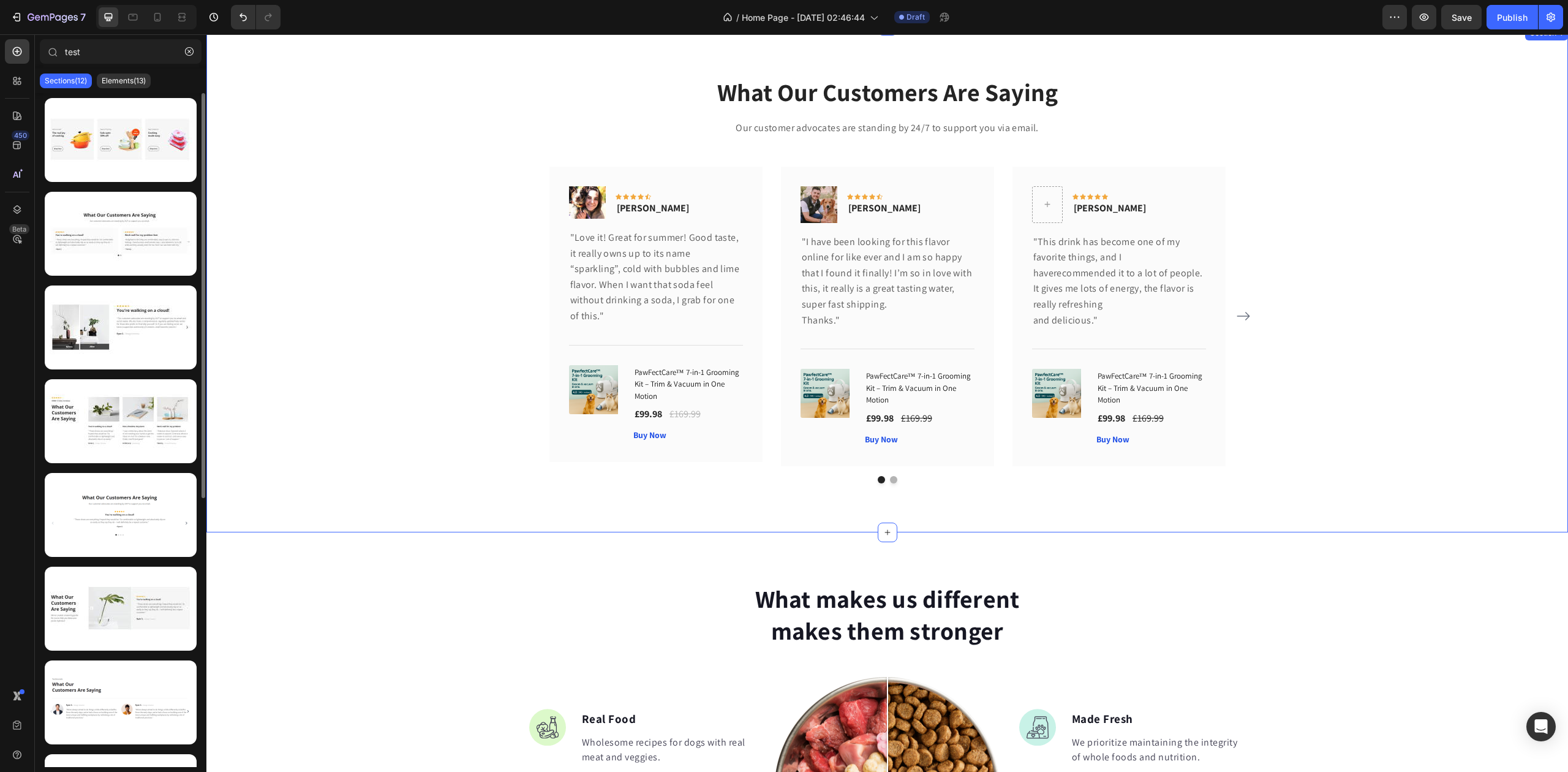
click at [1371, 209] on div "What Our Customers Are Saying Heading Our customer advocates are standing by 24…" at bounding box center [888, 278] width 1343 height 409
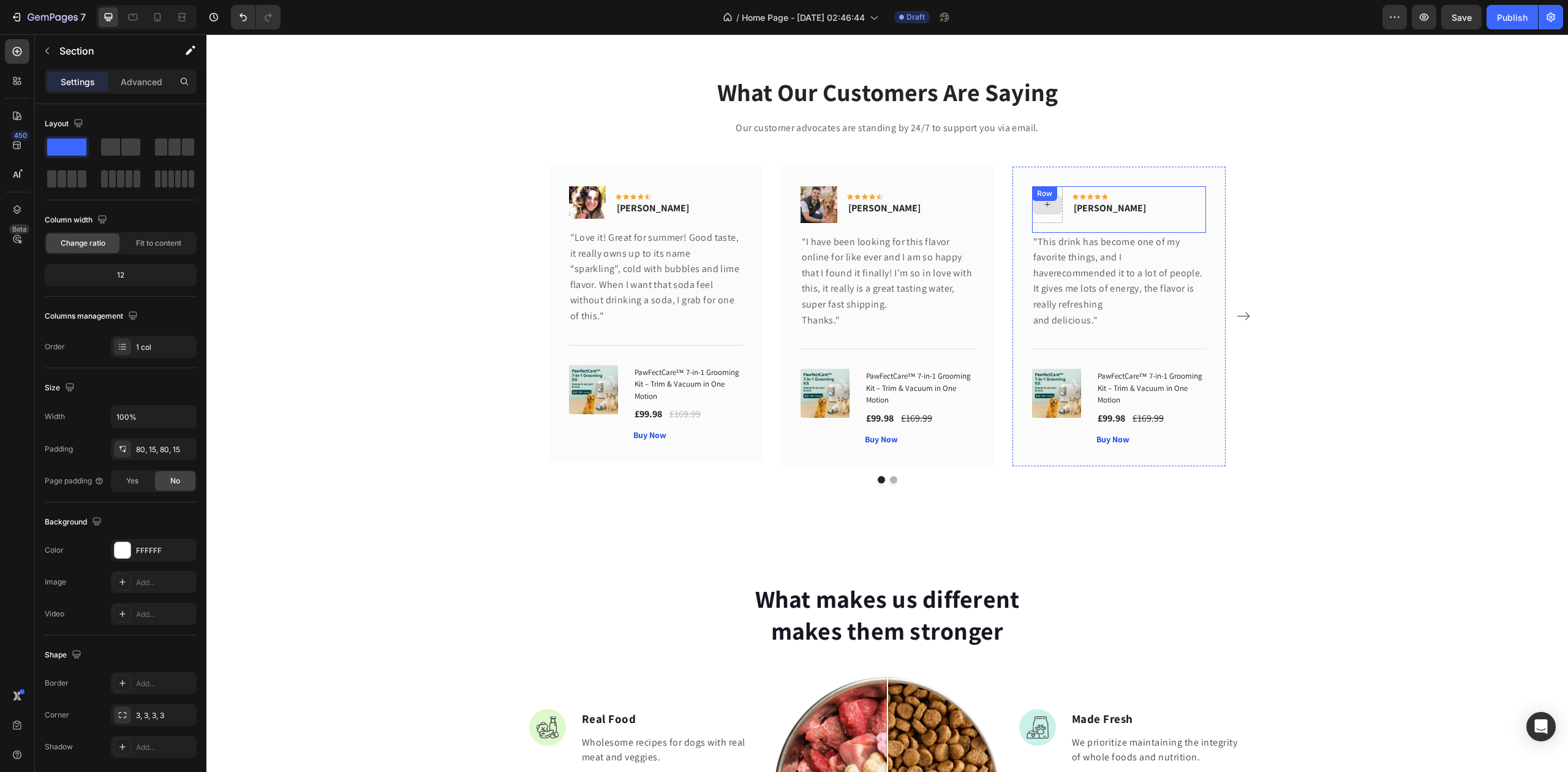
click at [1033, 211] on div at bounding box center [1047, 204] width 29 height 19
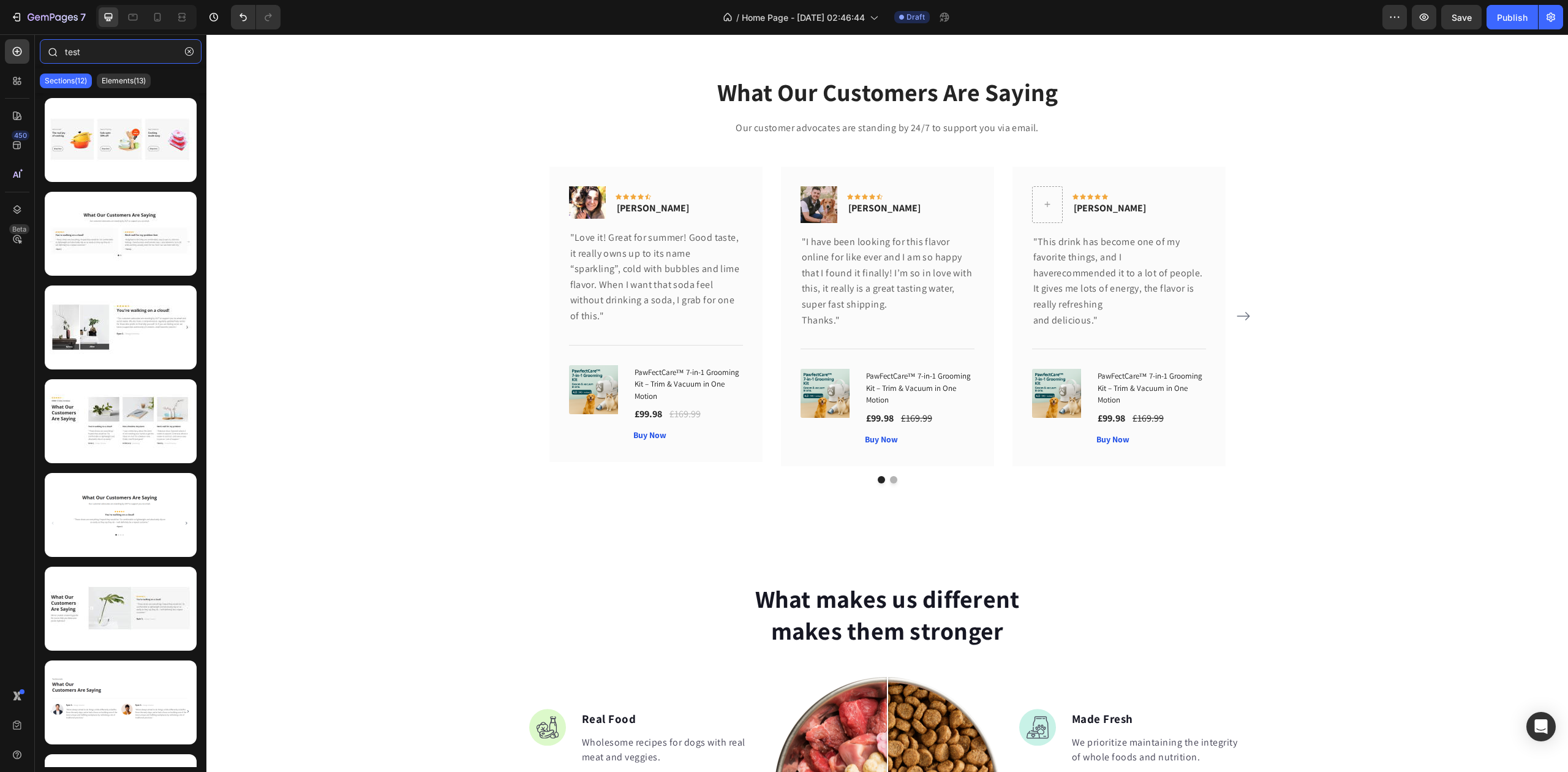
click at [57, 49] on div "test" at bounding box center [121, 54] width 171 height 29
click at [246, 16] on icon "Undo/Redo" at bounding box center [243, 18] width 8 height 8
click at [246, 15] on icon "Undo/Redo" at bounding box center [243, 18] width 8 height 8
click at [245, 15] on icon "Undo/Redo" at bounding box center [243, 18] width 13 height 13
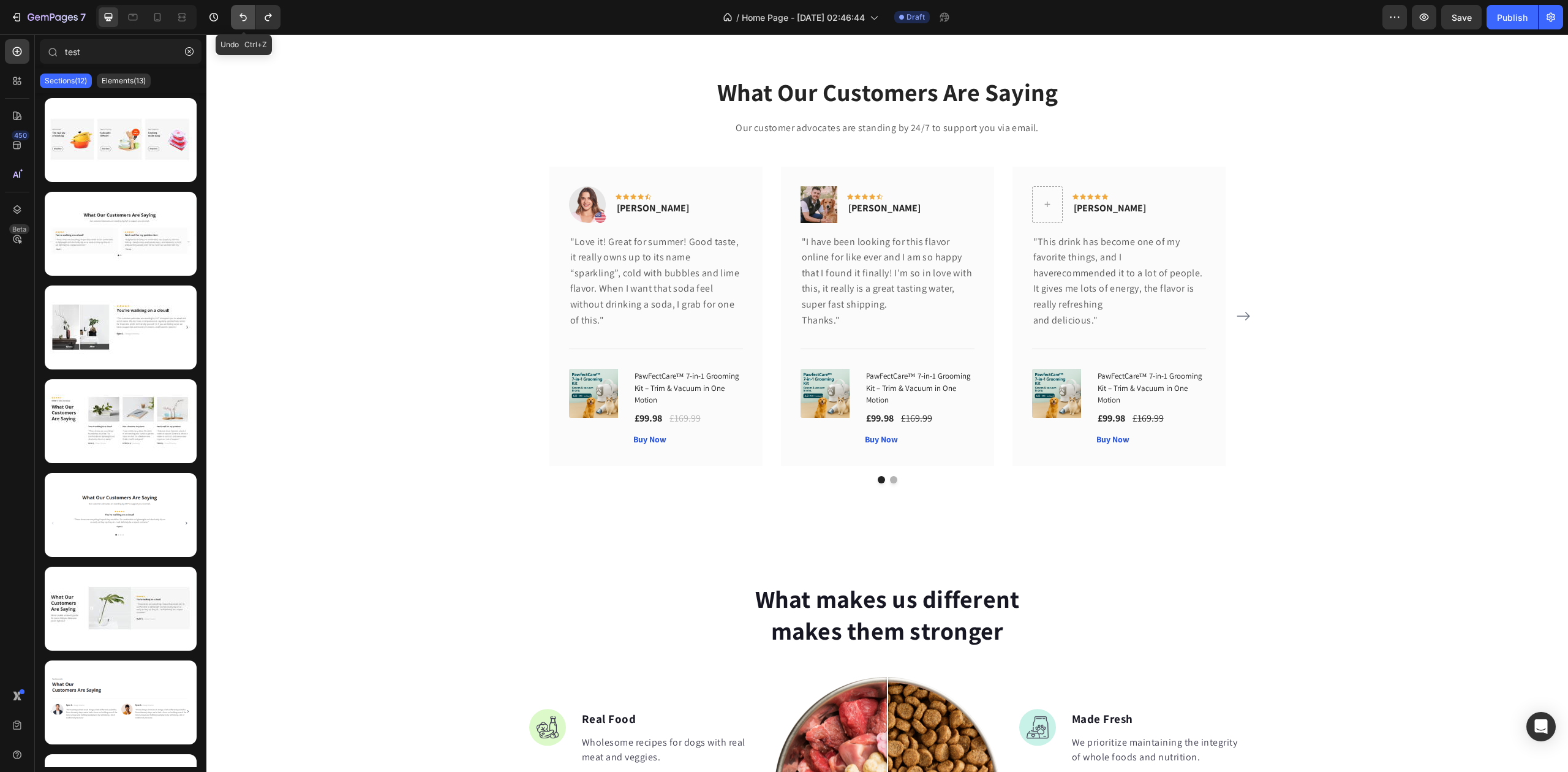
click at [245, 15] on icon "Undo/Redo" at bounding box center [243, 18] width 13 height 13
click at [243, 23] on button "Undo/Redo" at bounding box center [243, 17] width 24 height 24
click at [1032, 188] on img at bounding box center [1050, 196] width 37 height 19
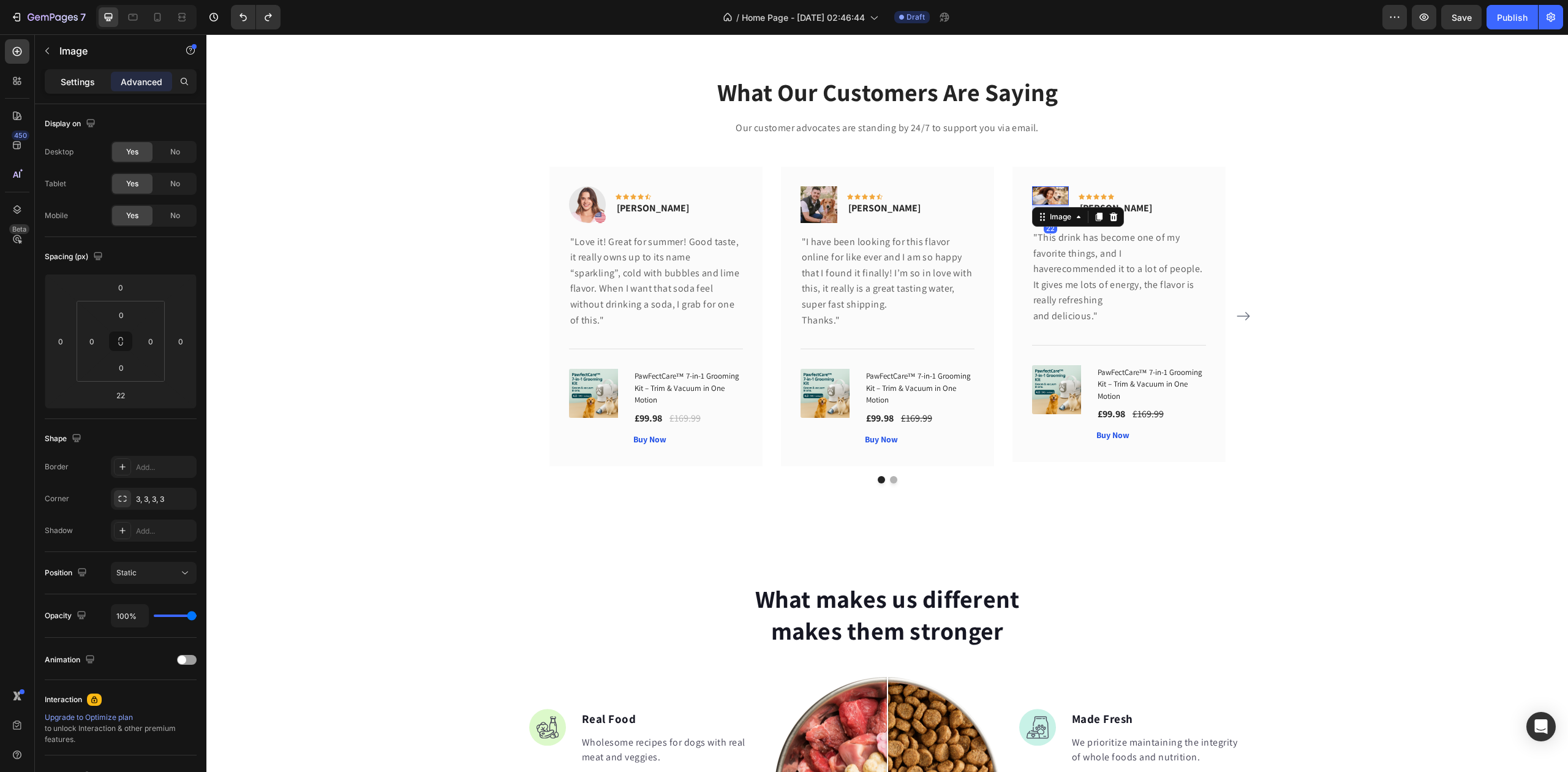
click at [74, 88] on div "Settings" at bounding box center [78, 81] width 61 height 19
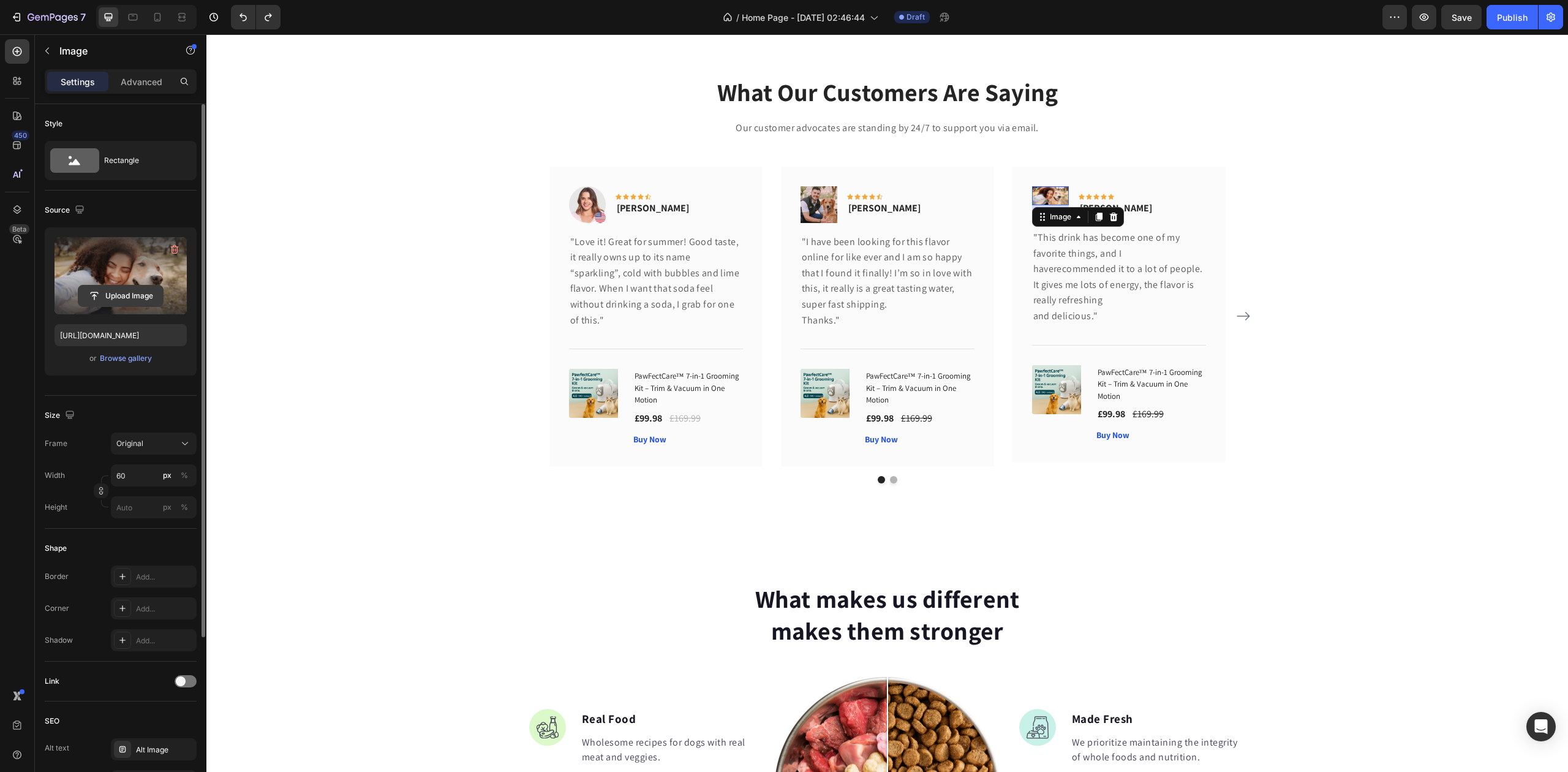
click at [134, 285] on input "file" at bounding box center [120, 295] width 84 height 21
type input "https://cdn.shopify.com/s/files/1/0948/1522/4104/files/gempages_579738411934417…"
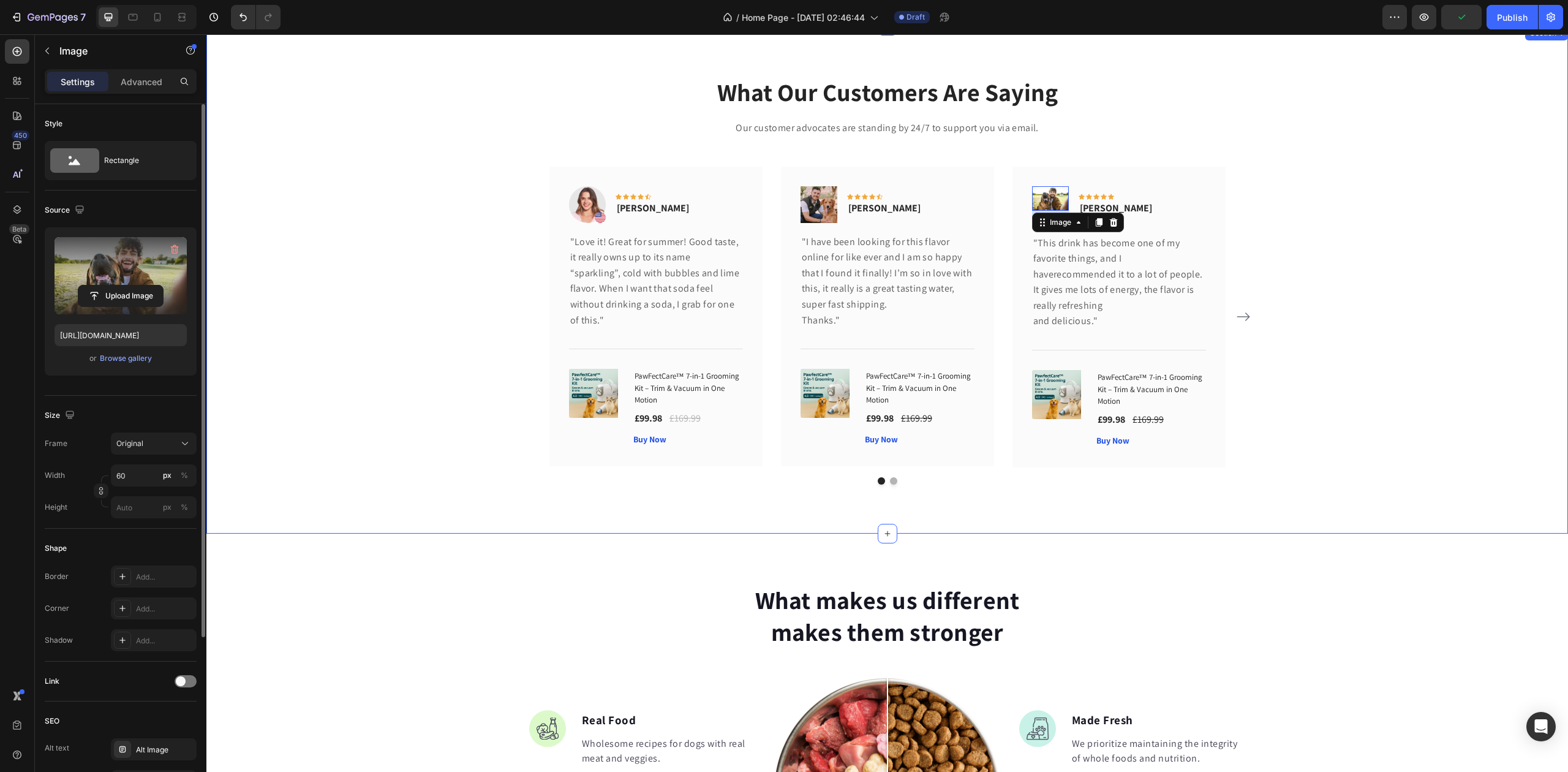
click at [417, 277] on div "What Our Customers Are Saying Heading Our customer advocates are standing by 24…" at bounding box center [888, 279] width 1343 height 410
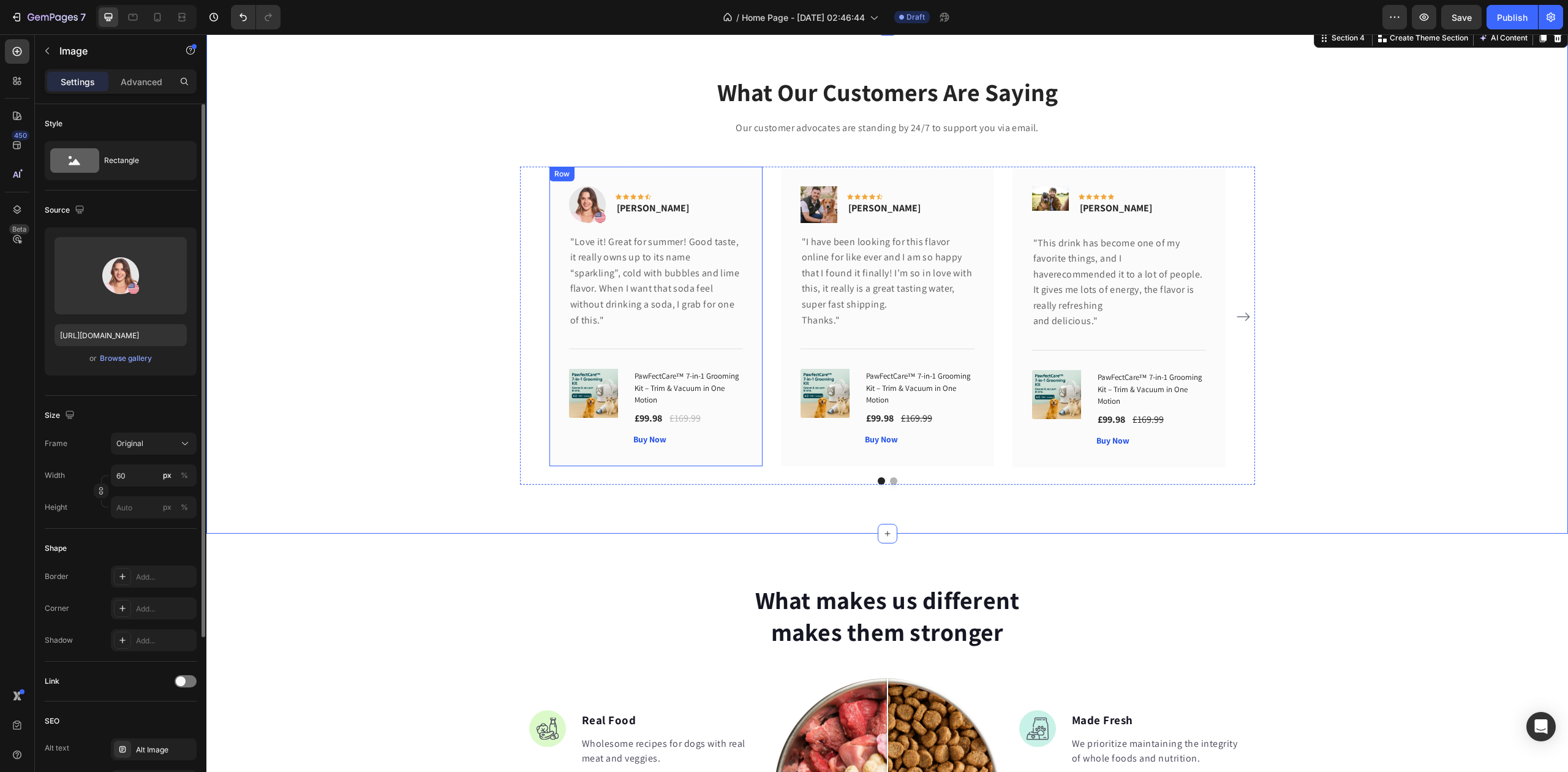
click at [569, 207] on img at bounding box center [587, 205] width 37 height 37
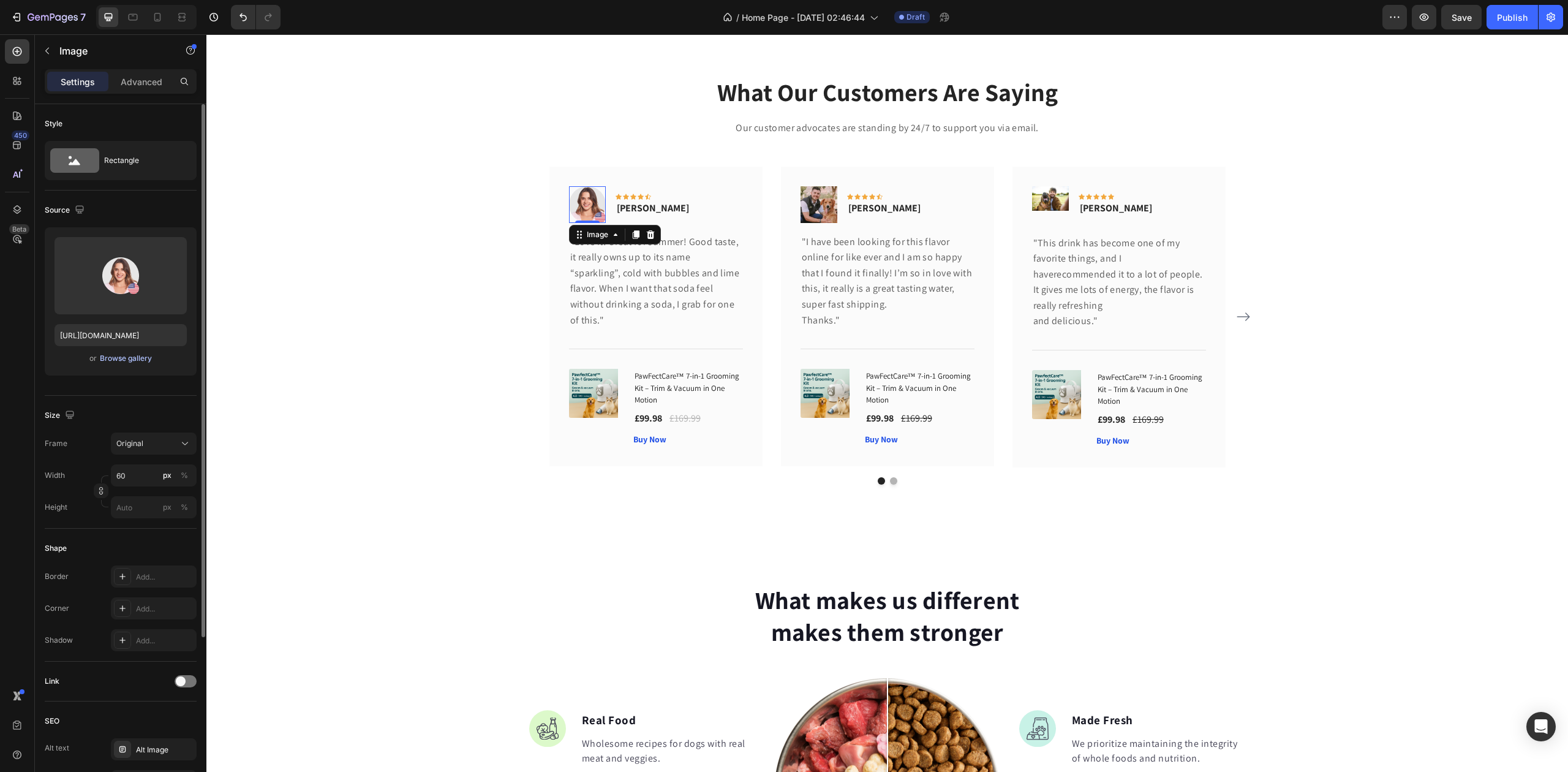
click at [126, 357] on div "Browse gallery" at bounding box center [126, 358] width 52 height 11
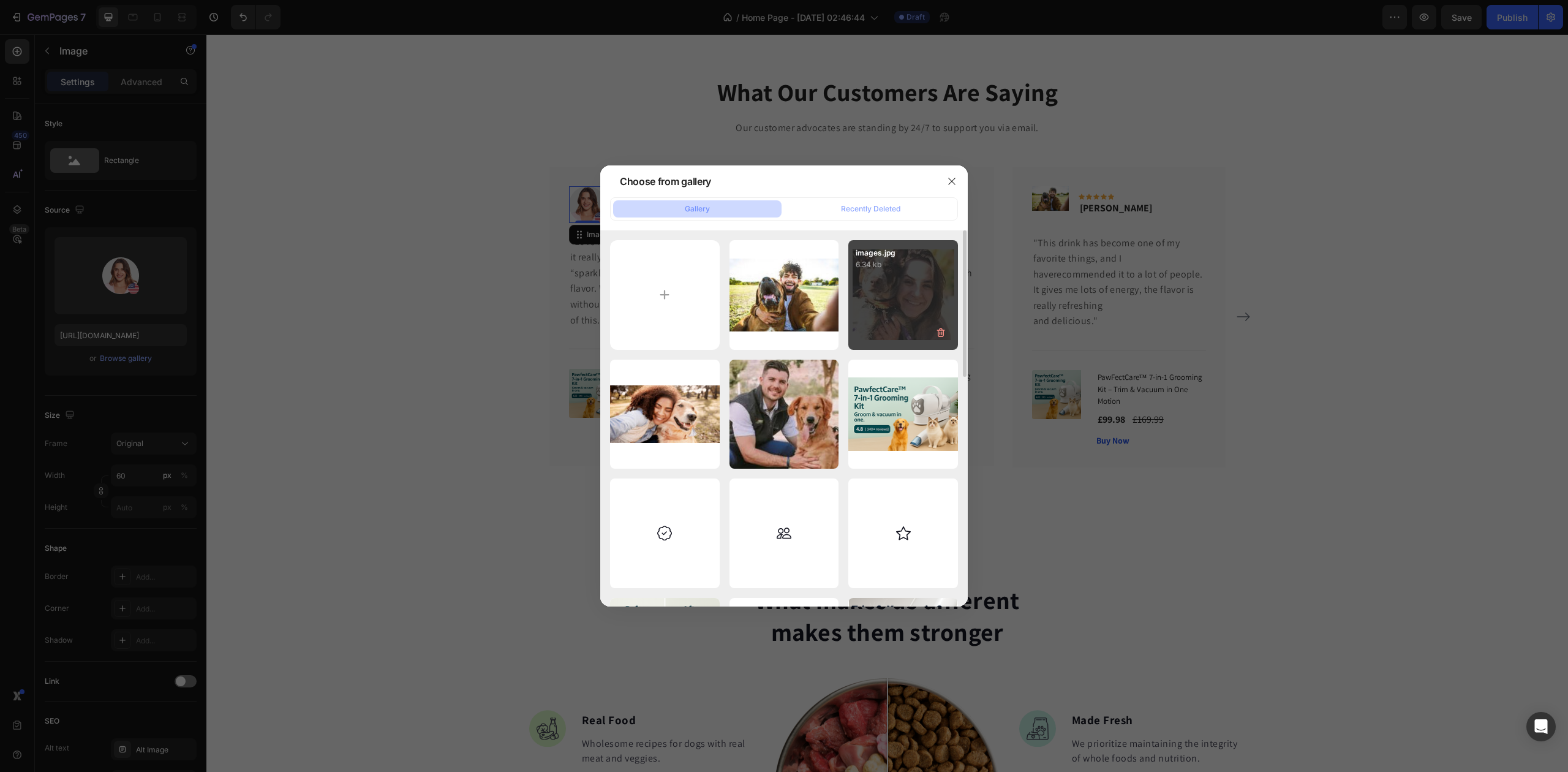
click at [883, 307] on div "images.jpg 6.34 kb" at bounding box center [903, 295] width 109 height 109
type input "https://cdn.shopify.com/s/files/1/0948/1522/4104/files/gempages_579738411934417…"
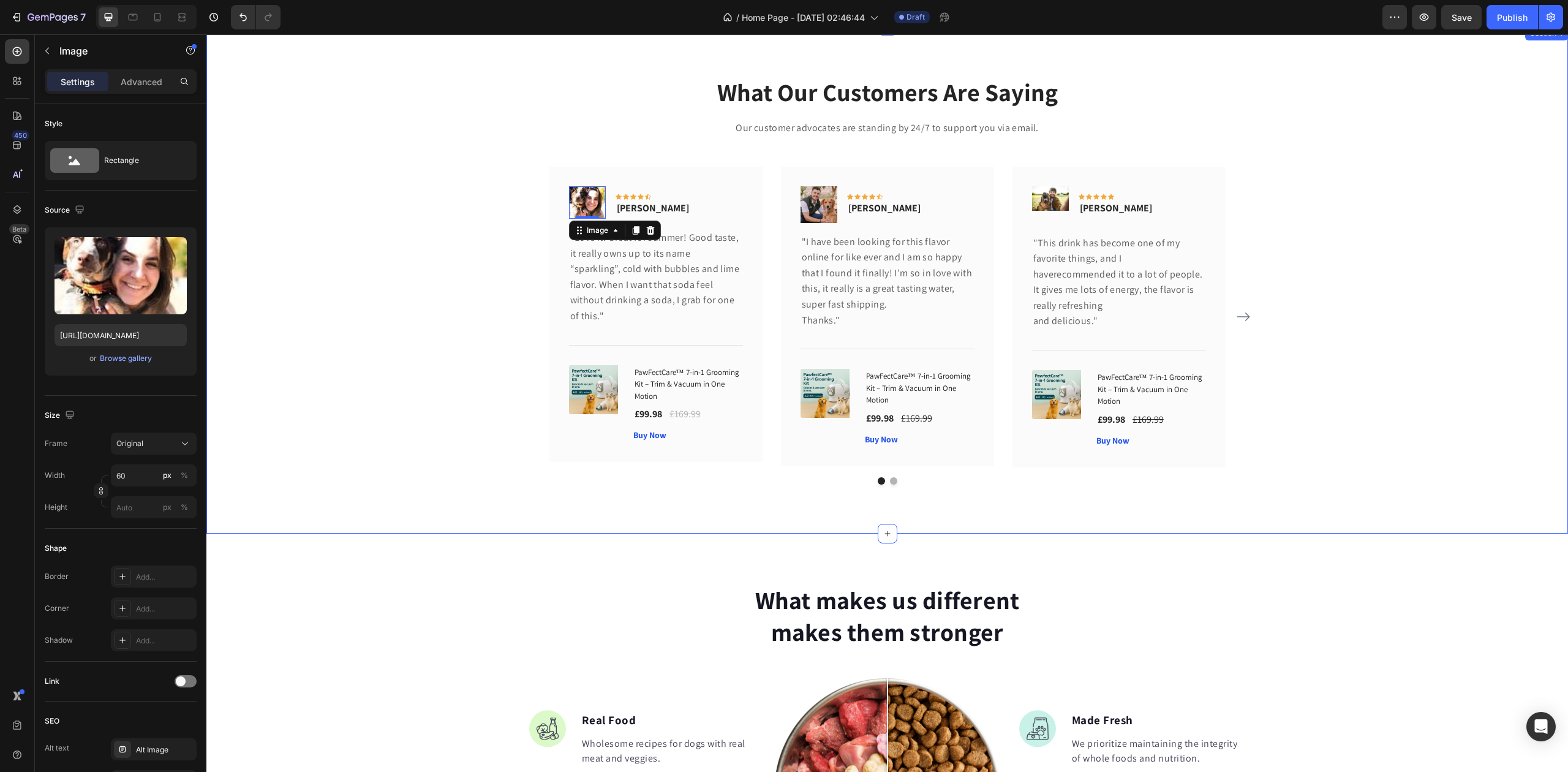
click at [482, 373] on div "What Our Customers Are Saying Heading Our customer advocates are standing by 24…" at bounding box center [888, 279] width 1343 height 410
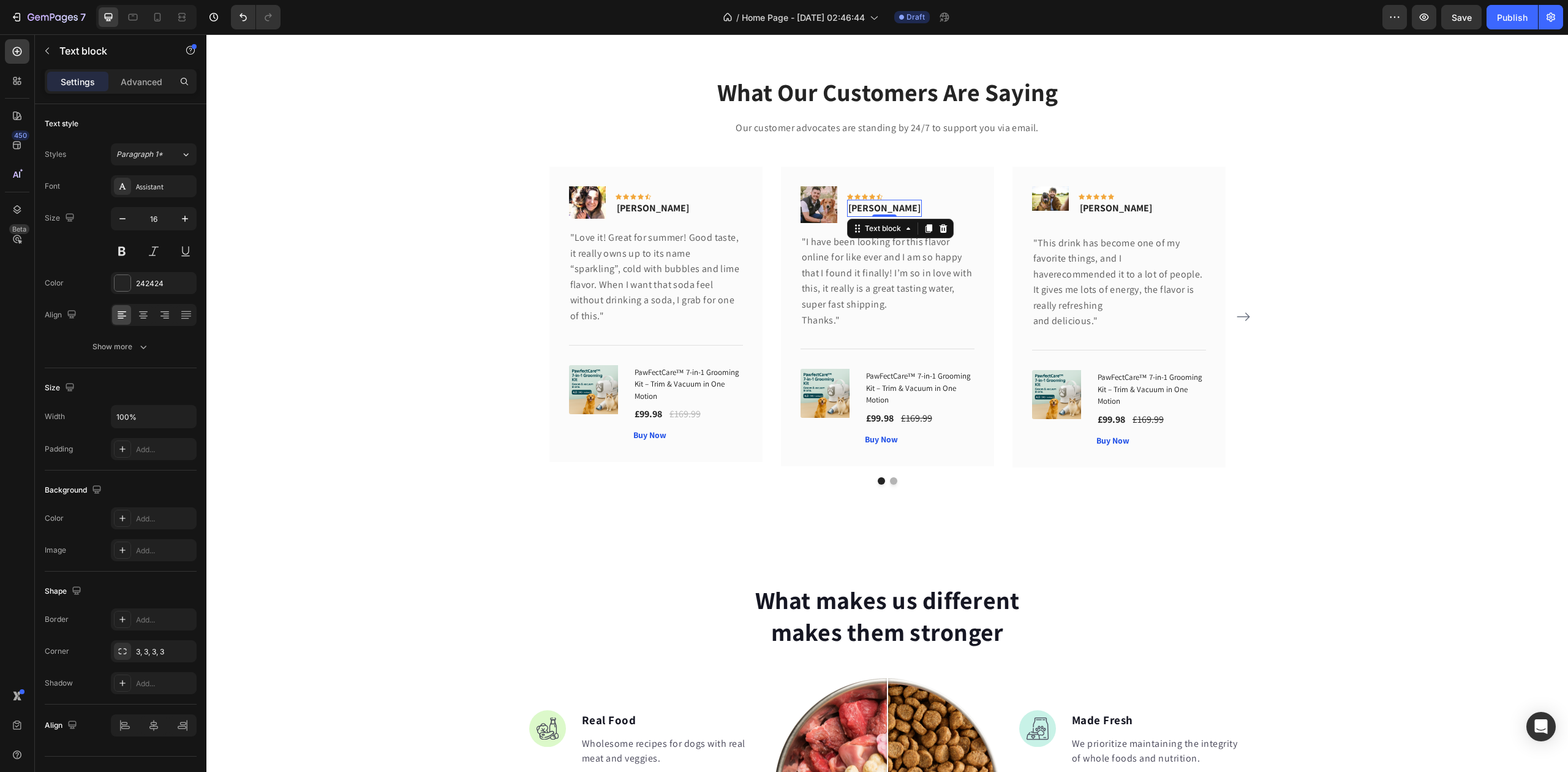
click at [879, 209] on p "Olivia Rowse" at bounding box center [885, 208] width 73 height 15
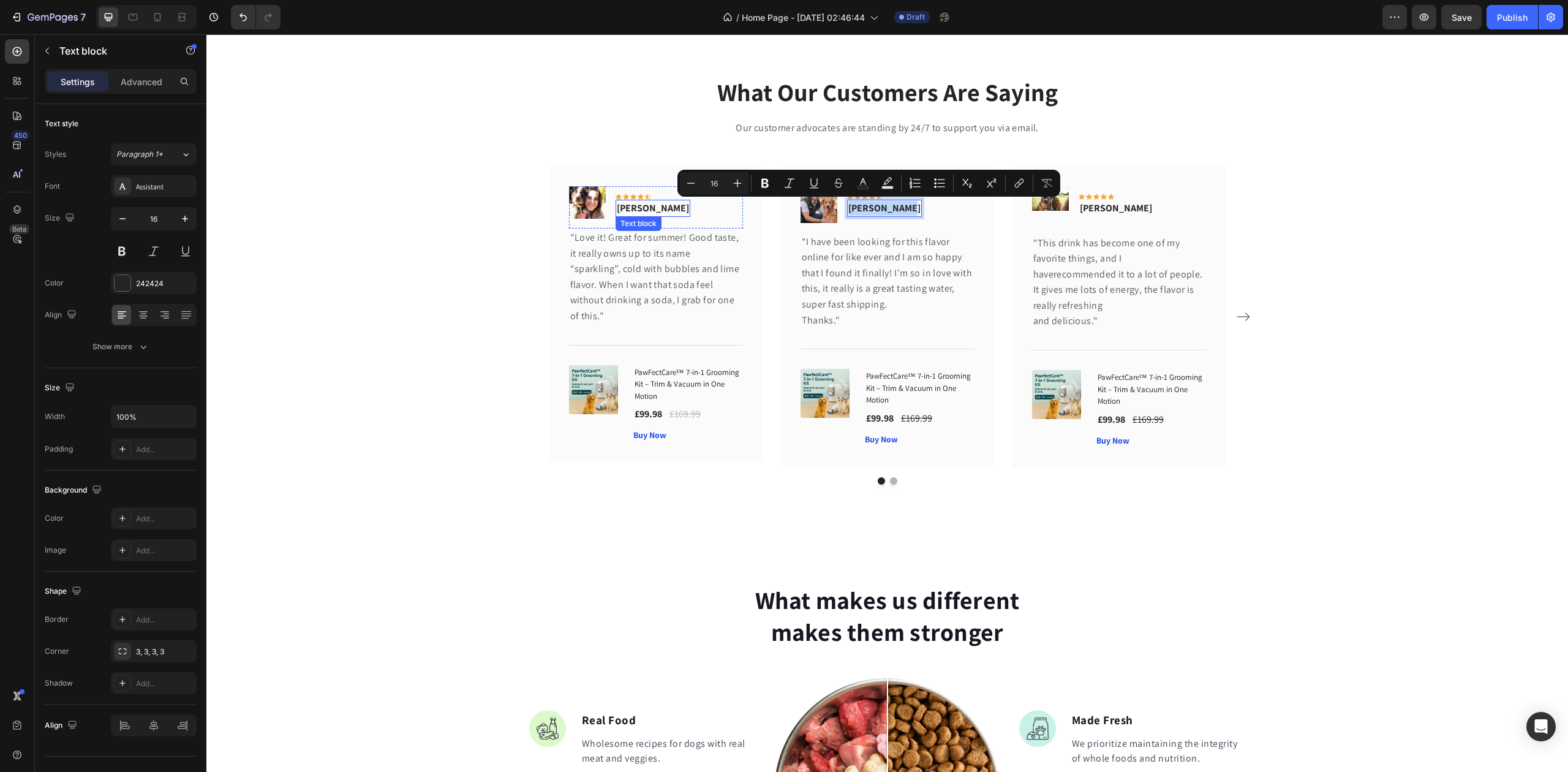
click at [636, 202] on p "Rita Carroll" at bounding box center [653, 208] width 73 height 15
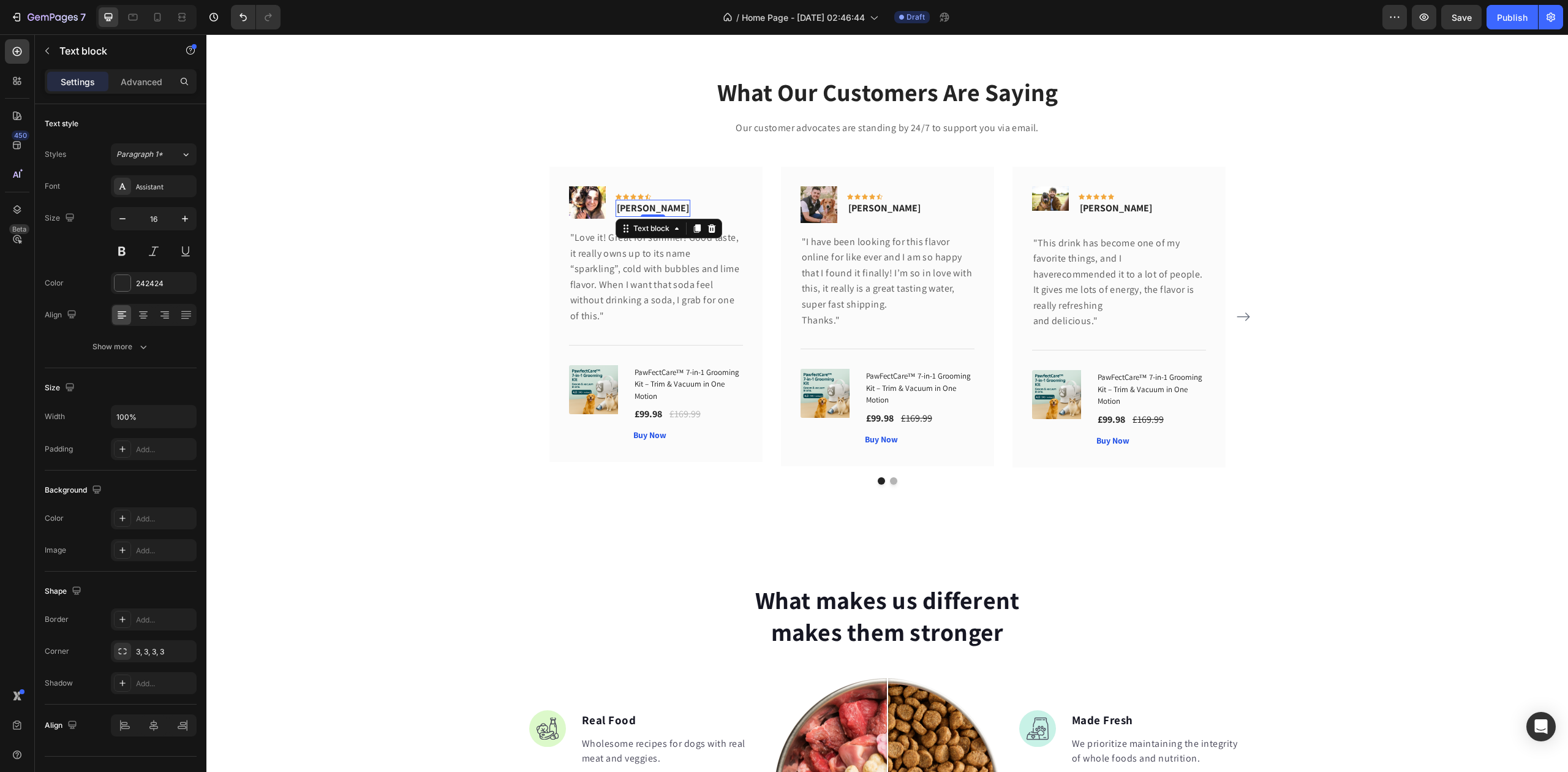
click at [636, 202] on p "Rita Carroll" at bounding box center [653, 208] width 73 height 15
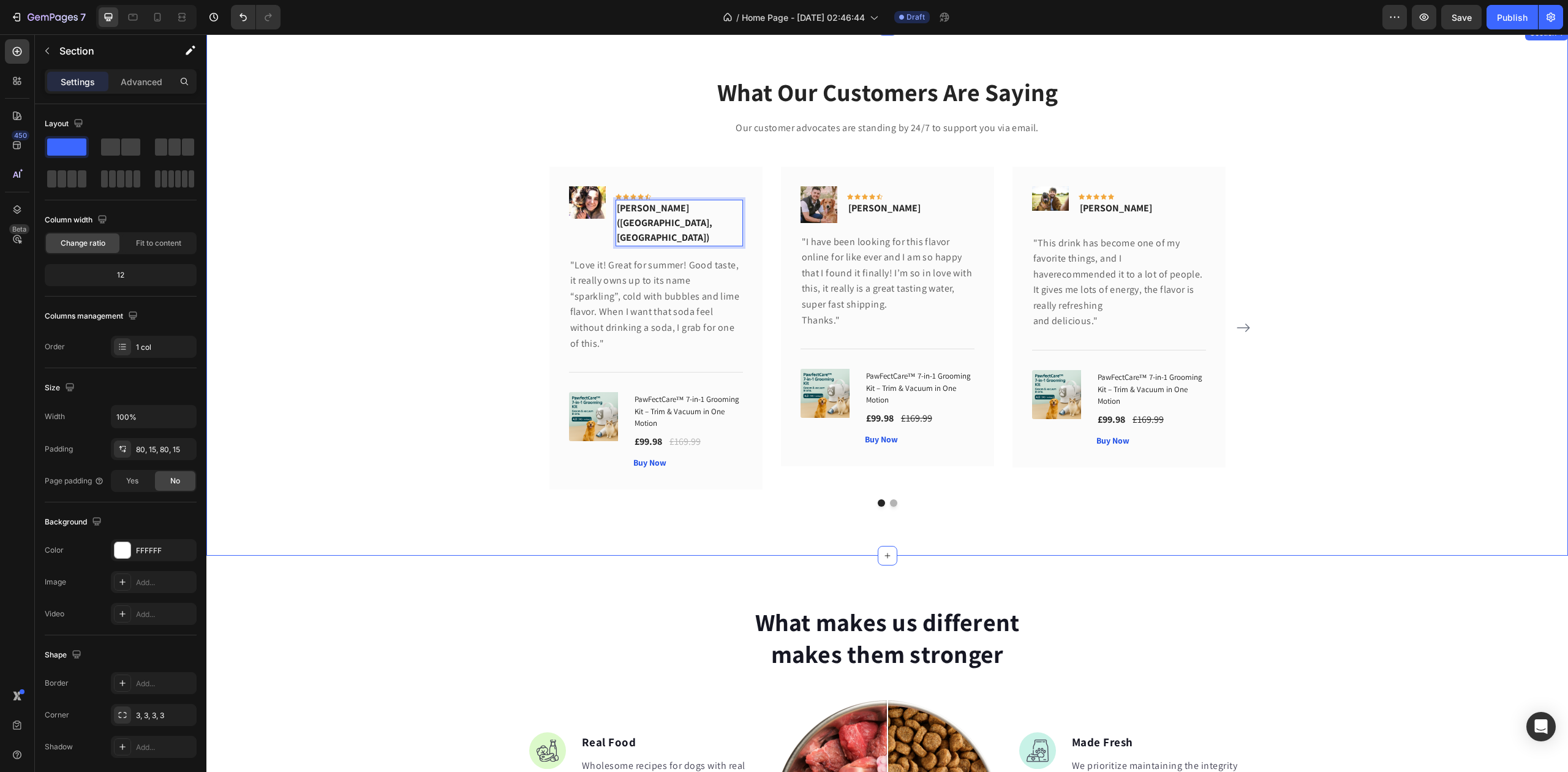
click at [400, 206] on div "What Our Customers Are Saying Heading Our customer advocates are standing by 24…" at bounding box center [888, 290] width 1343 height 432
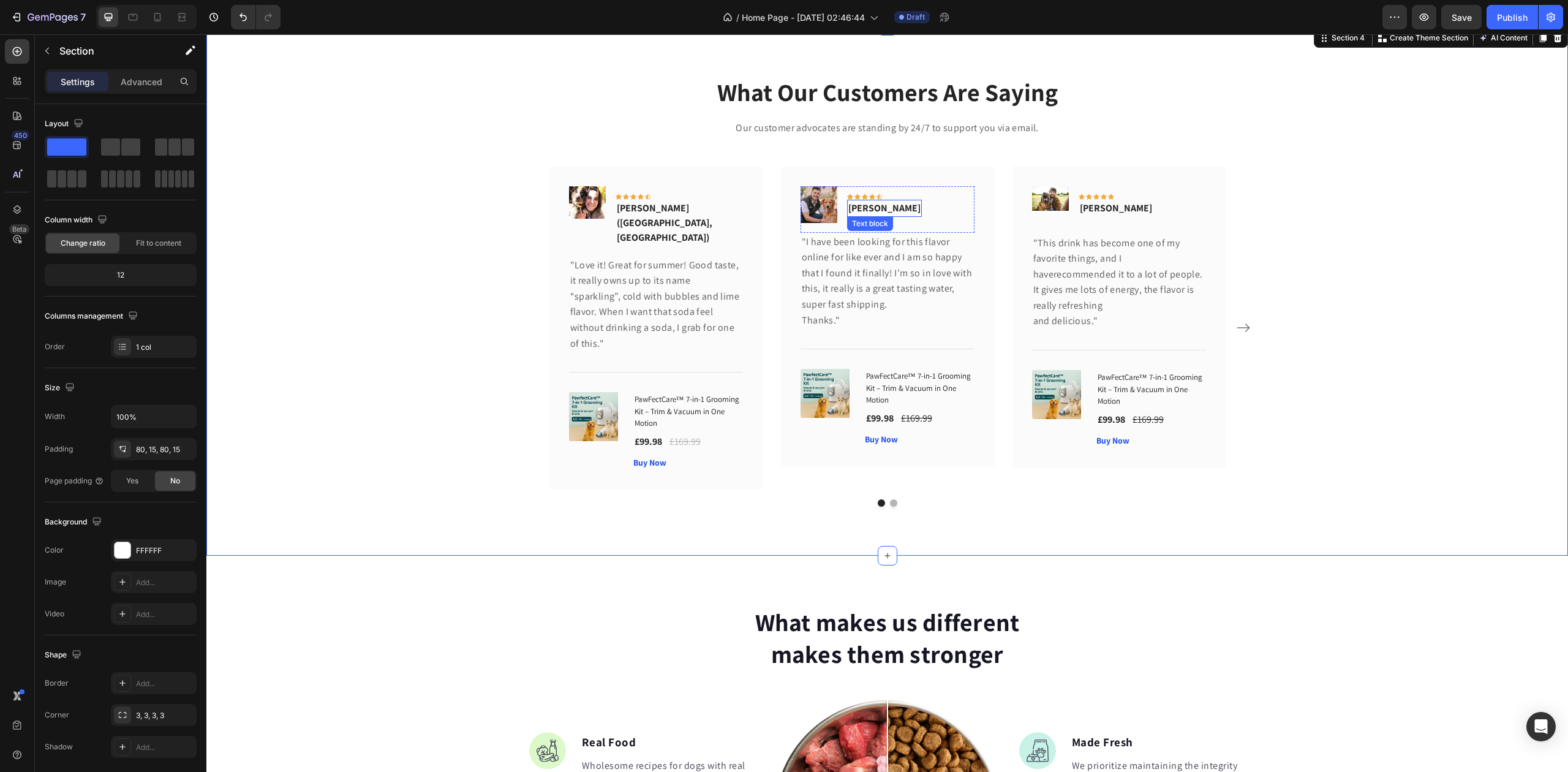
click at [873, 212] on div "Olivia Rowse Text block" at bounding box center [884, 208] width 74 height 17
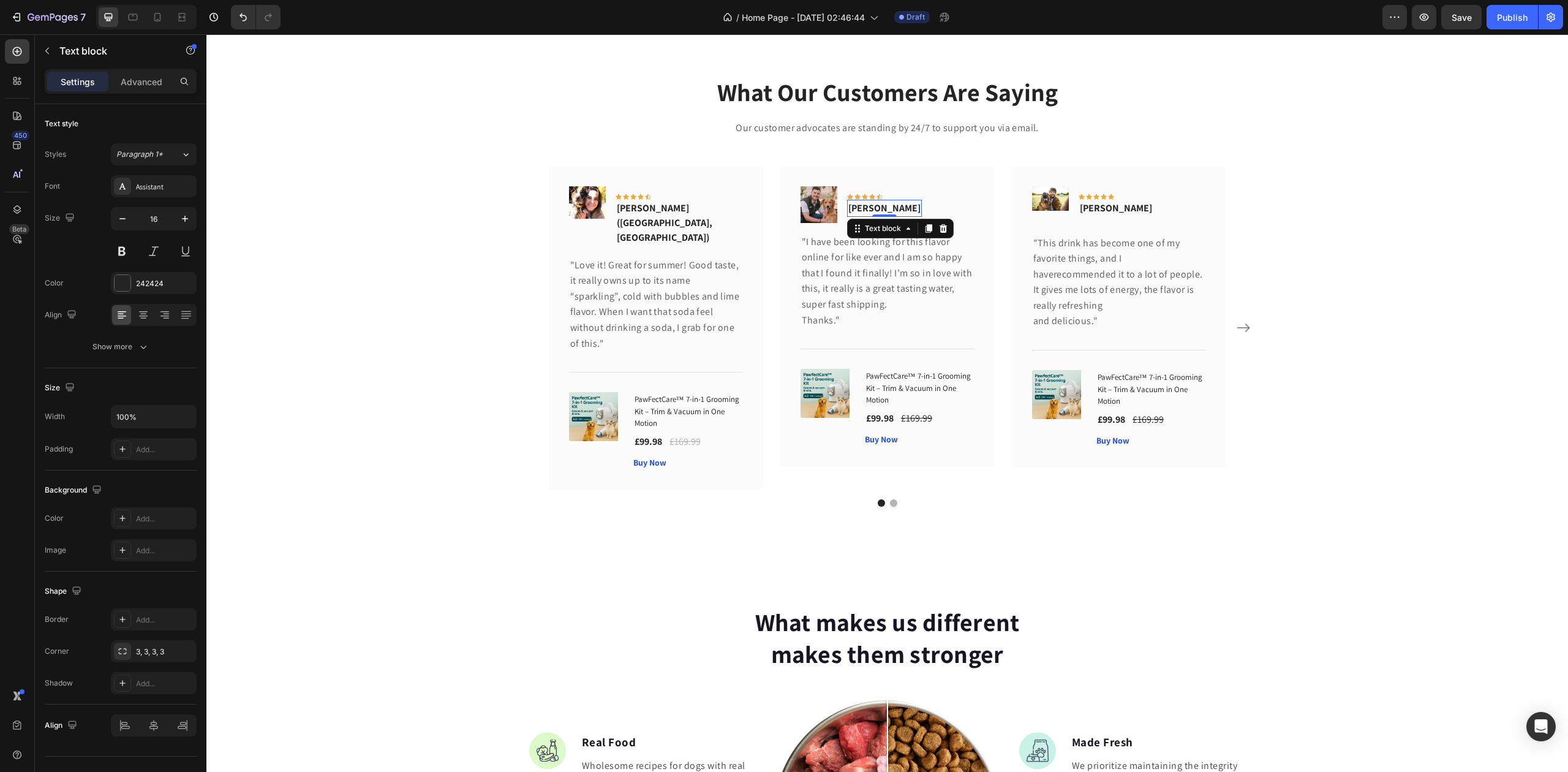
click at [879, 212] on div "0" at bounding box center [885, 217] width 13 height 10
click at [873, 210] on p "Olivia Rowse" at bounding box center [885, 208] width 73 height 15
click at [873, 209] on p "Olivia Rowse" at bounding box center [885, 208] width 73 height 15
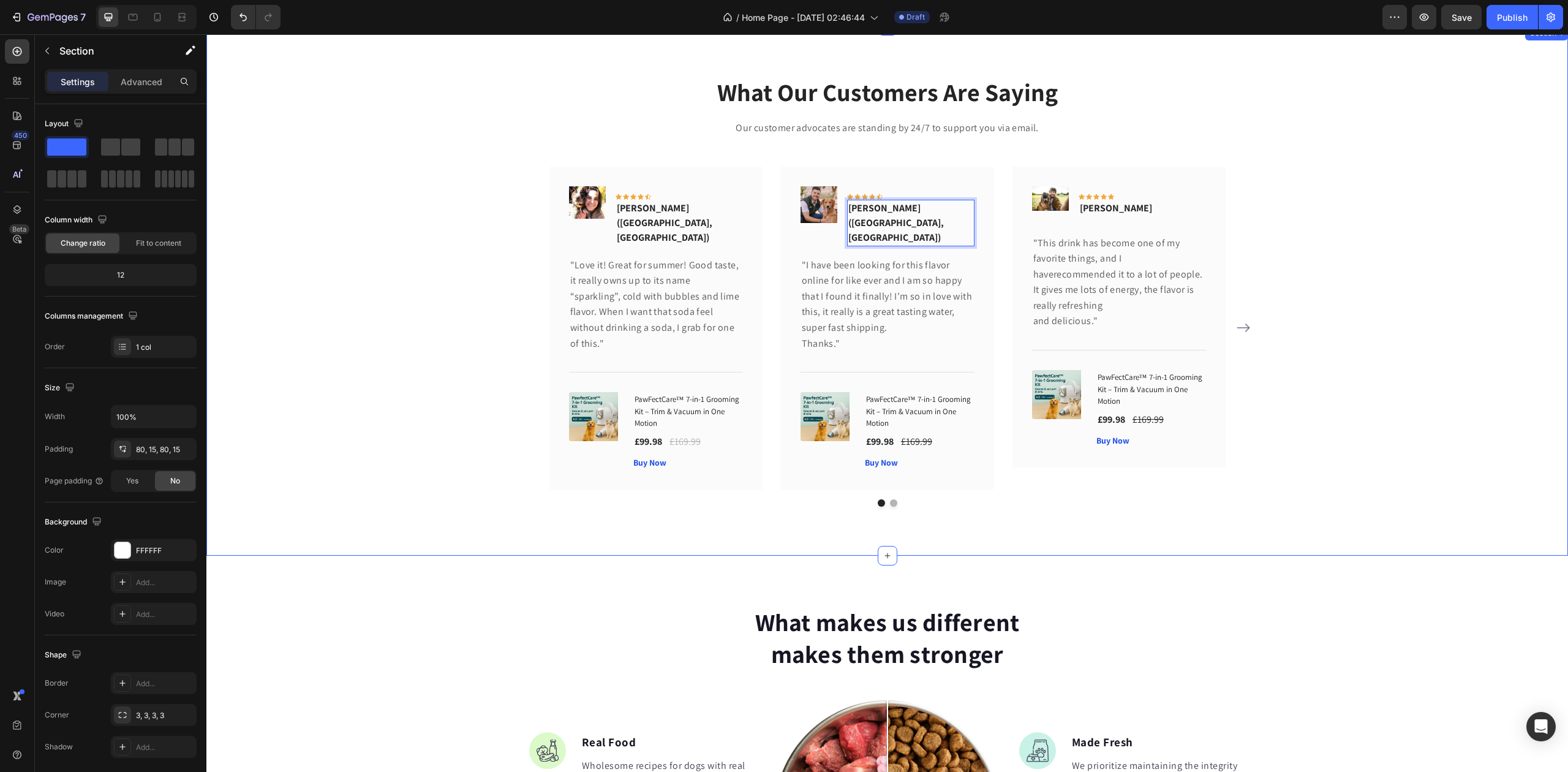
click at [321, 194] on div "What Our Customers Are Saying Heading Our customer advocates are standing by 24…" at bounding box center [888, 290] width 1343 height 432
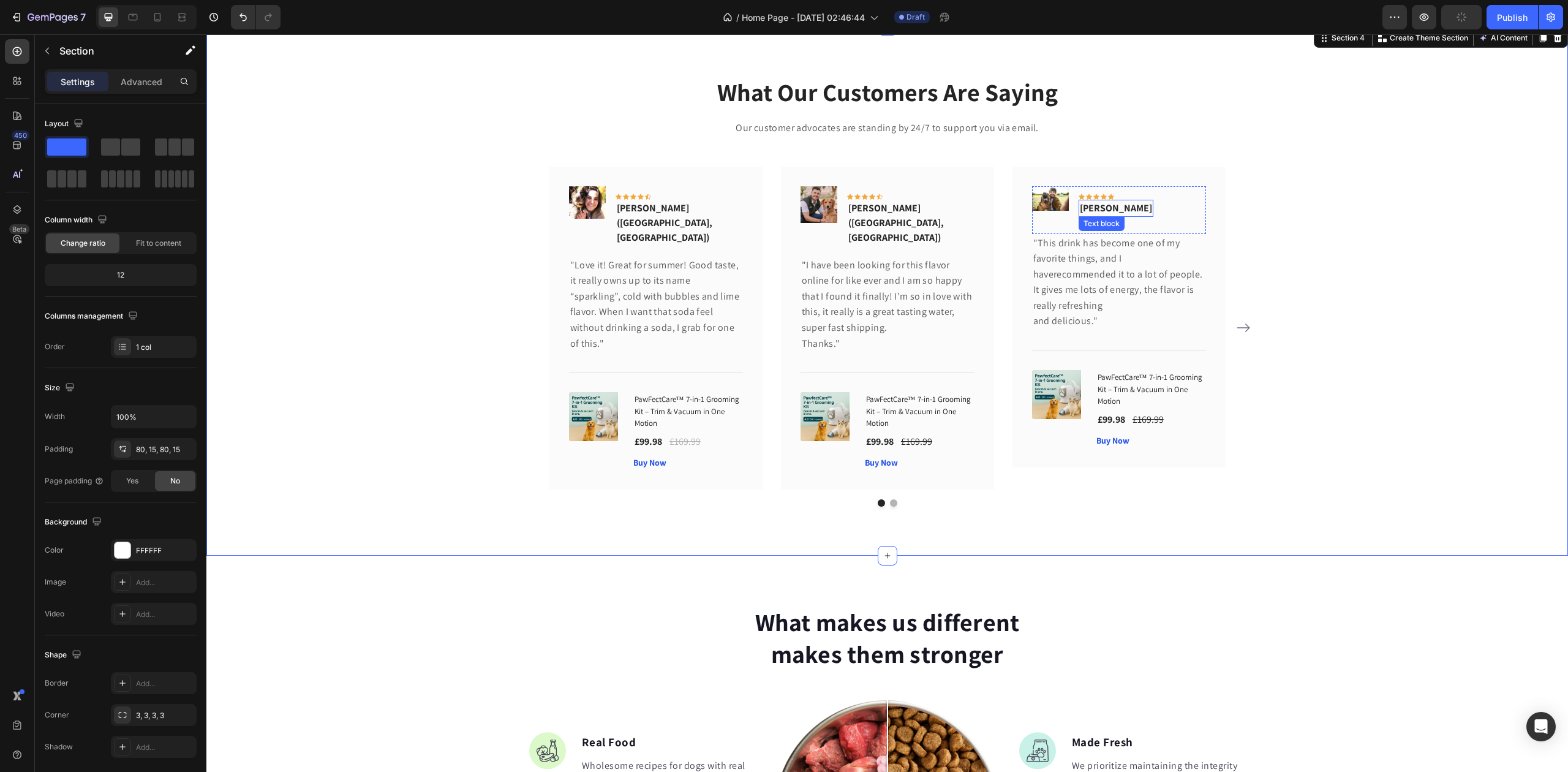
click at [1116, 215] on div "Timothy Joseph Text block" at bounding box center [1116, 208] width 74 height 17
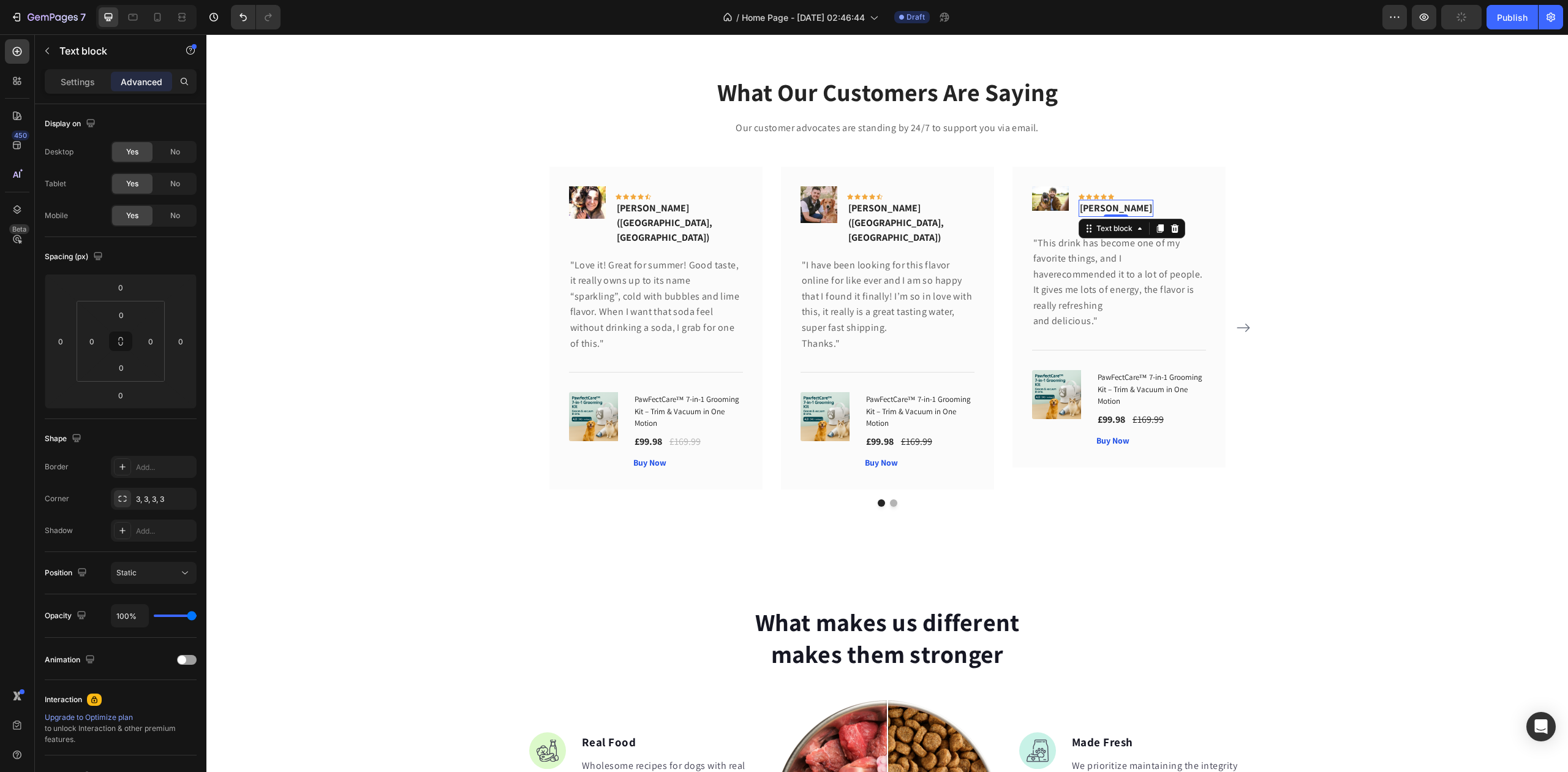
click at [1116, 215] on div at bounding box center [1116, 216] width 24 height 3
click at [1116, 214] on div at bounding box center [1116, 215] width 24 height 4
click at [1116, 204] on p "Timothy Joseph" at bounding box center [1116, 208] width 73 height 15
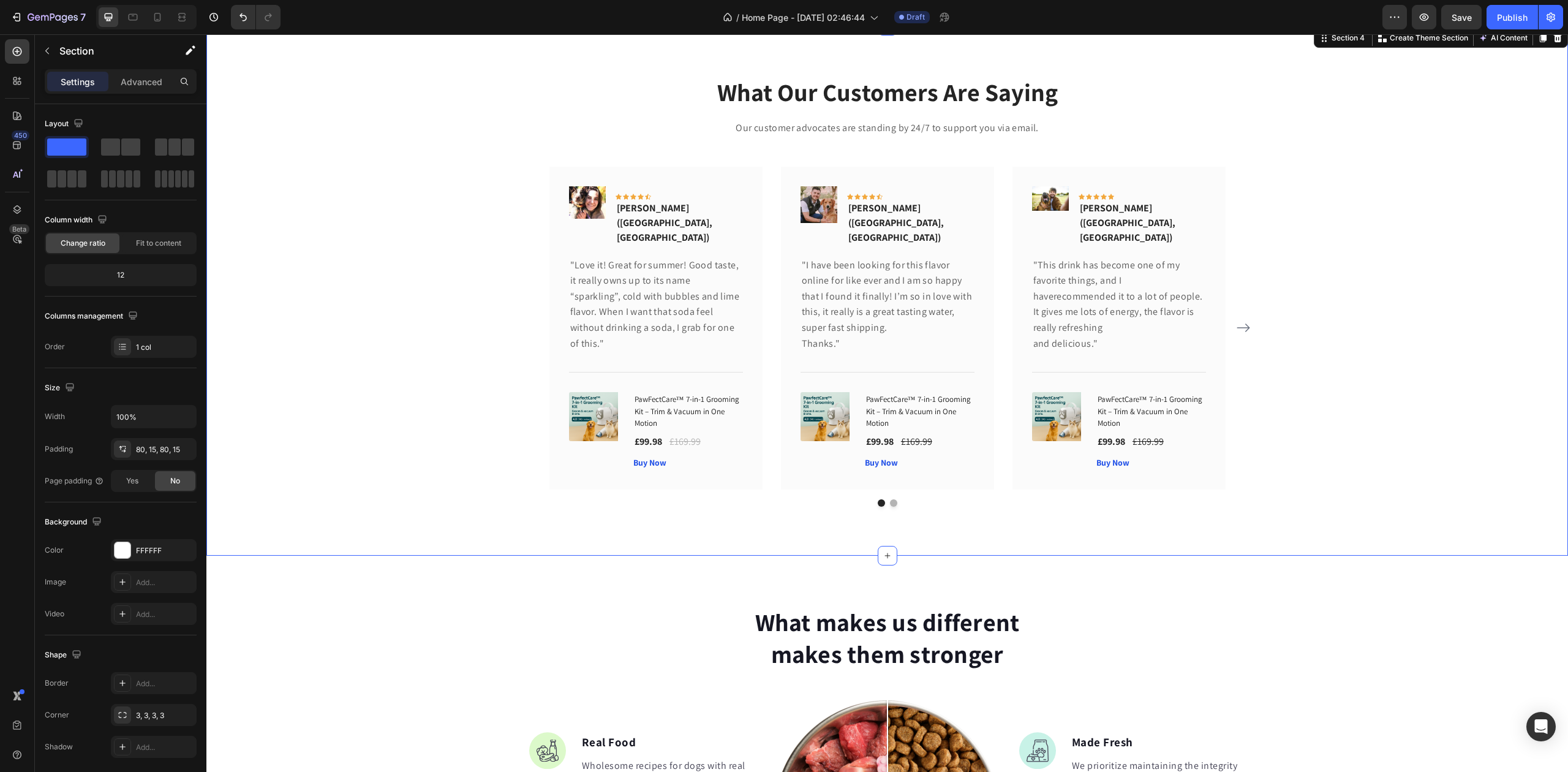
click at [1371, 213] on div "What Our Customers Are Saying Heading Our customer advocates are standing by 24…" at bounding box center [888, 290] width 1343 height 432
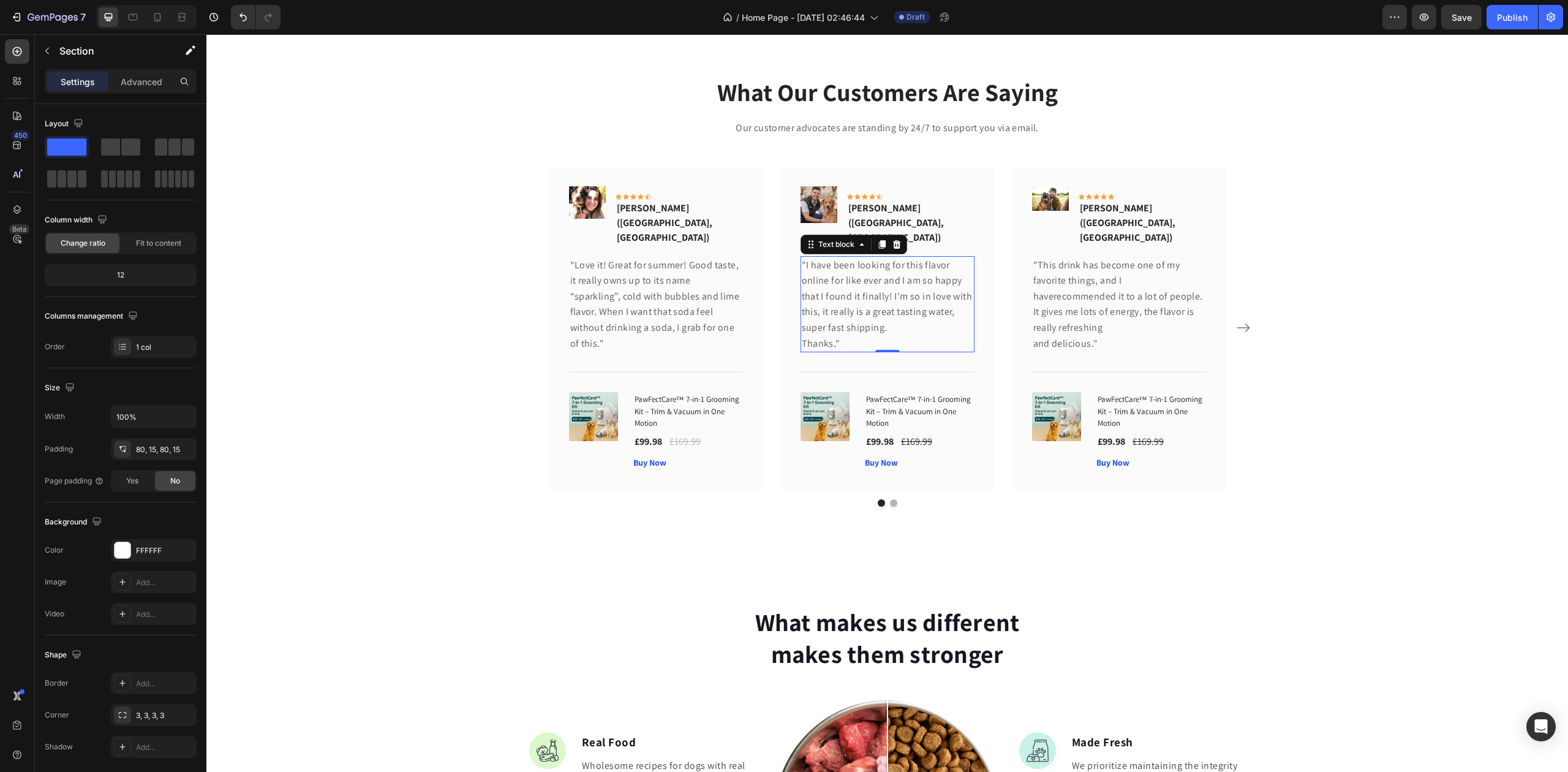
click at [873, 275] on p ""I have been looking for this flavor online for like ever and I am so happy tha…" at bounding box center [888, 296] width 171 height 78
click at [873, 275] on p ""I have been looking for this flavor online for like ever and I am so happy tha…" at bounding box center [888, 296] width 171 height 78
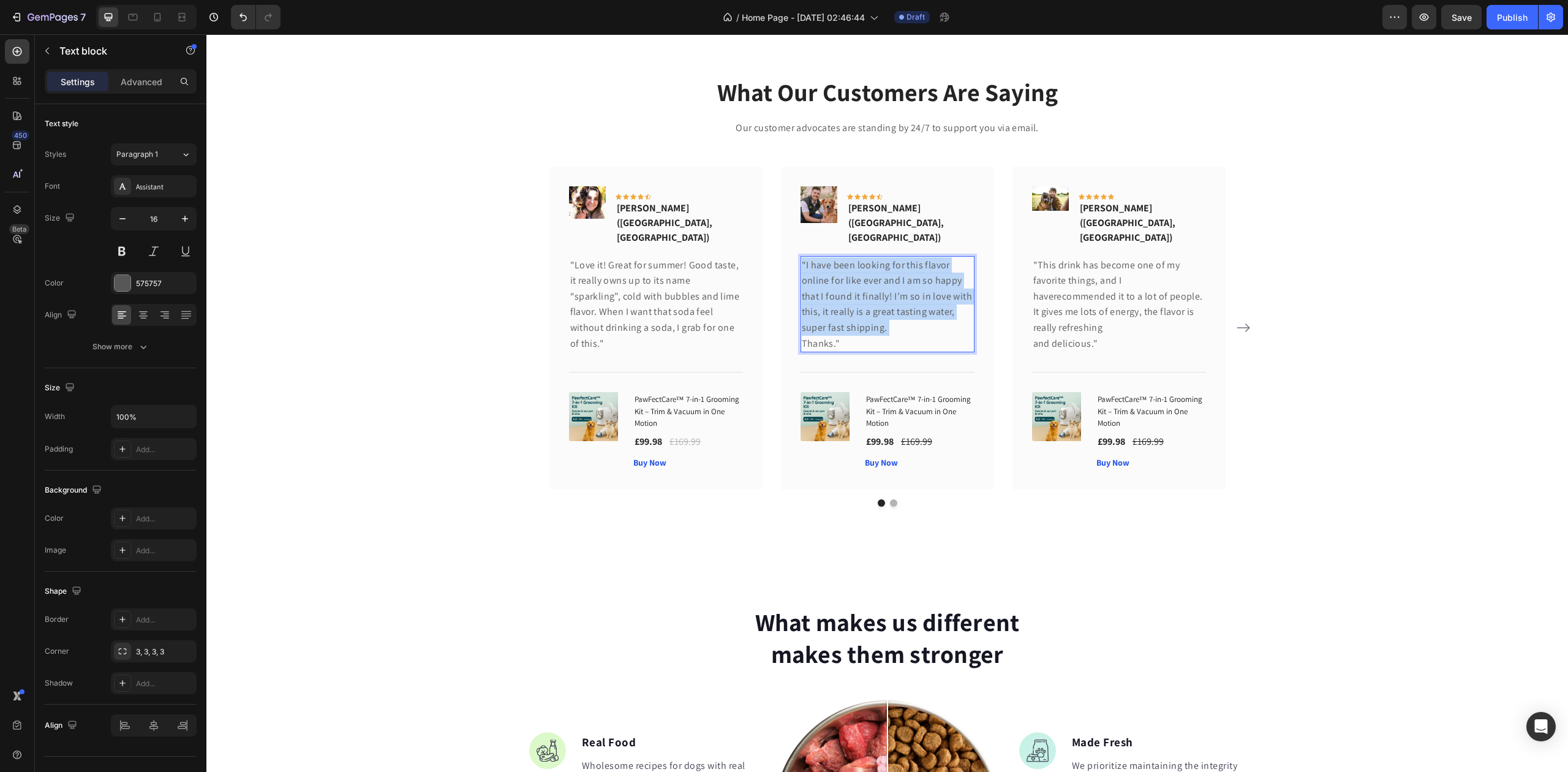
click at [873, 275] on p ""I have been looking for this flavor online for like ever and I am so happy tha…" at bounding box center [888, 296] width 171 height 78
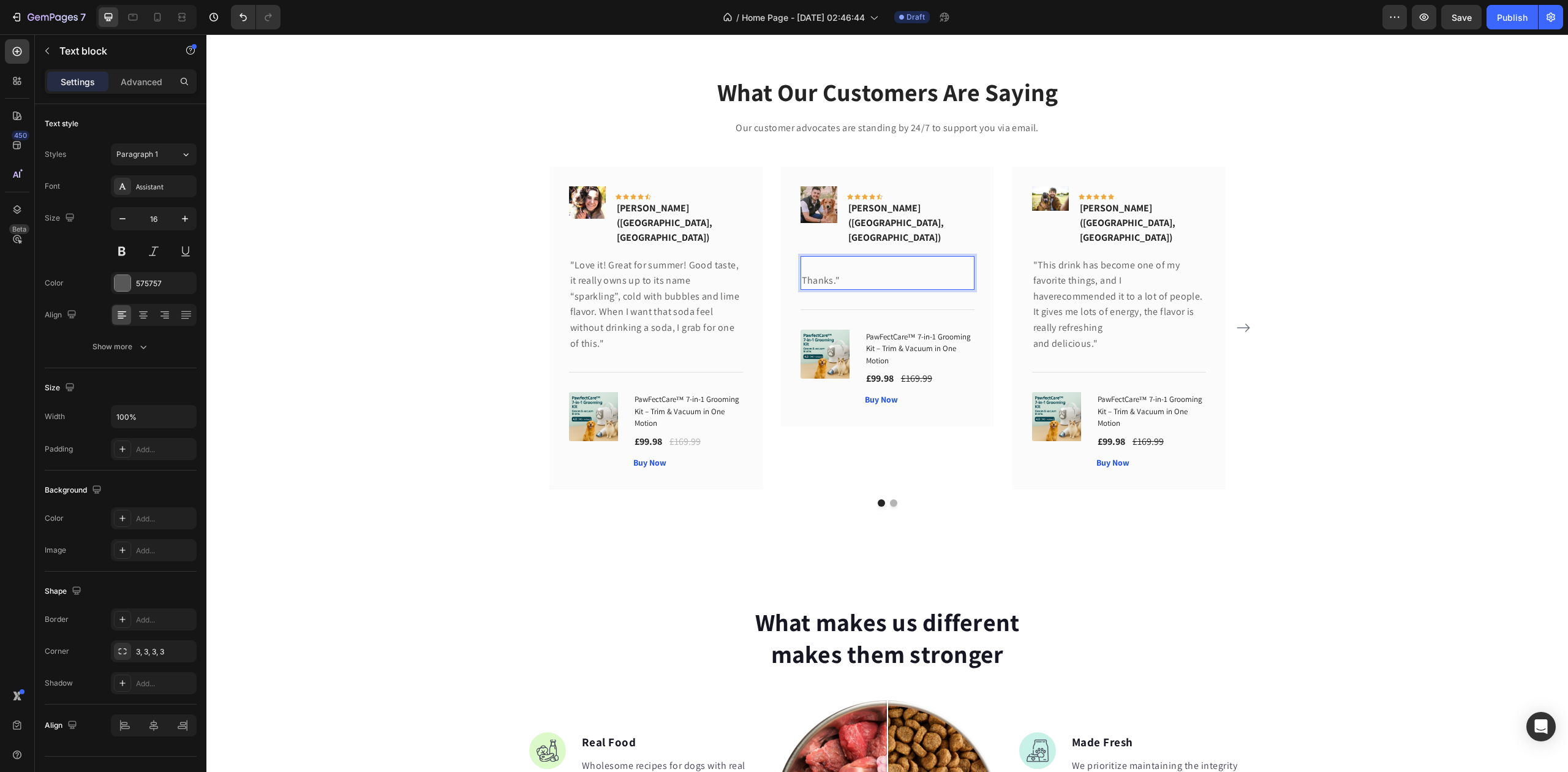
click at [844, 273] on p "Thanks."" at bounding box center [888, 280] width 171 height 16
click at [837, 256] on div "Rich Text Editor. Editing area: main" at bounding box center [888, 273] width 174 height 34
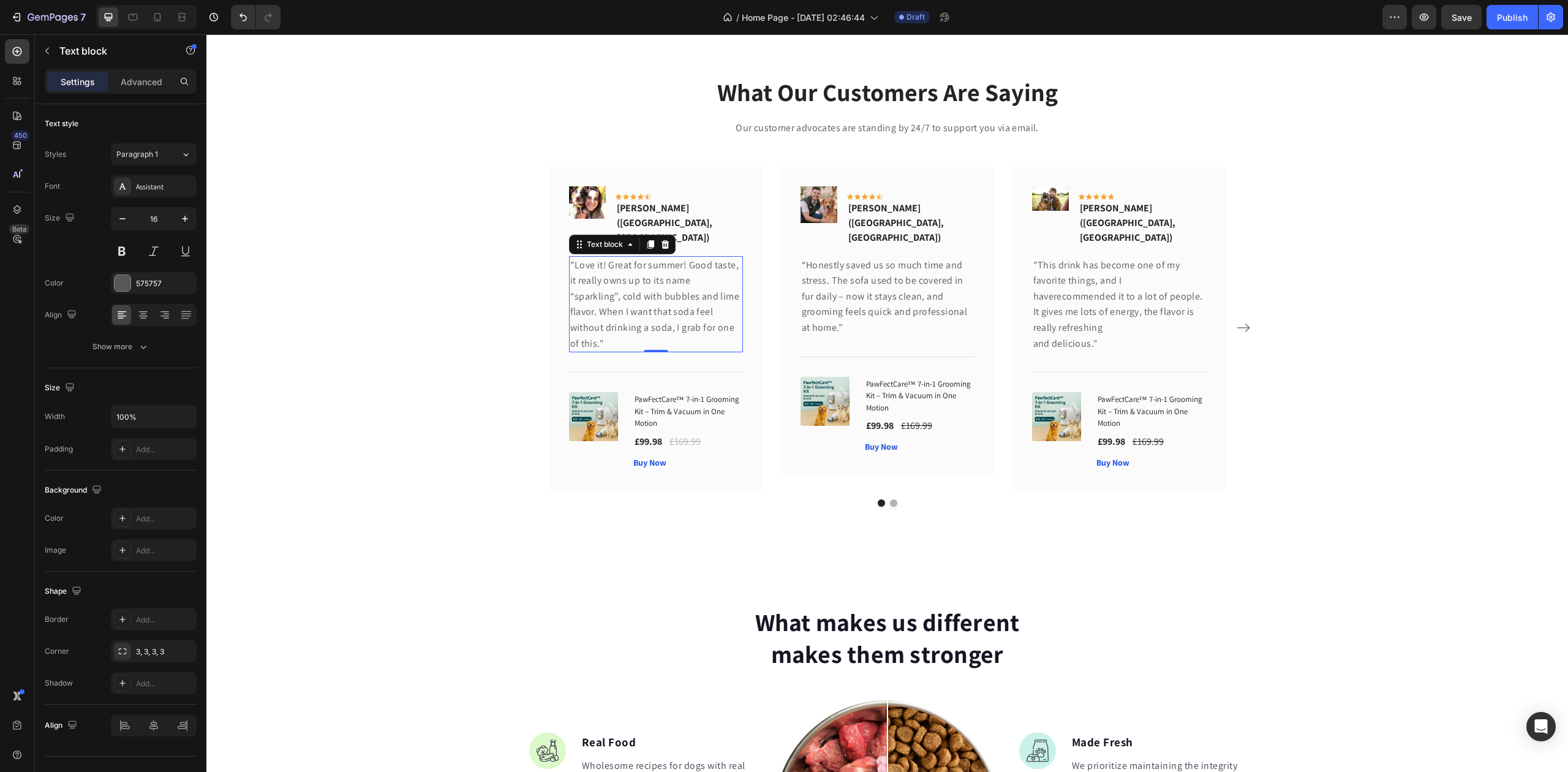
click at [623, 265] on p ""Love it! Great for summer! Good taste, it really owns up to its name “sparklin…" at bounding box center [656, 304] width 171 height 94
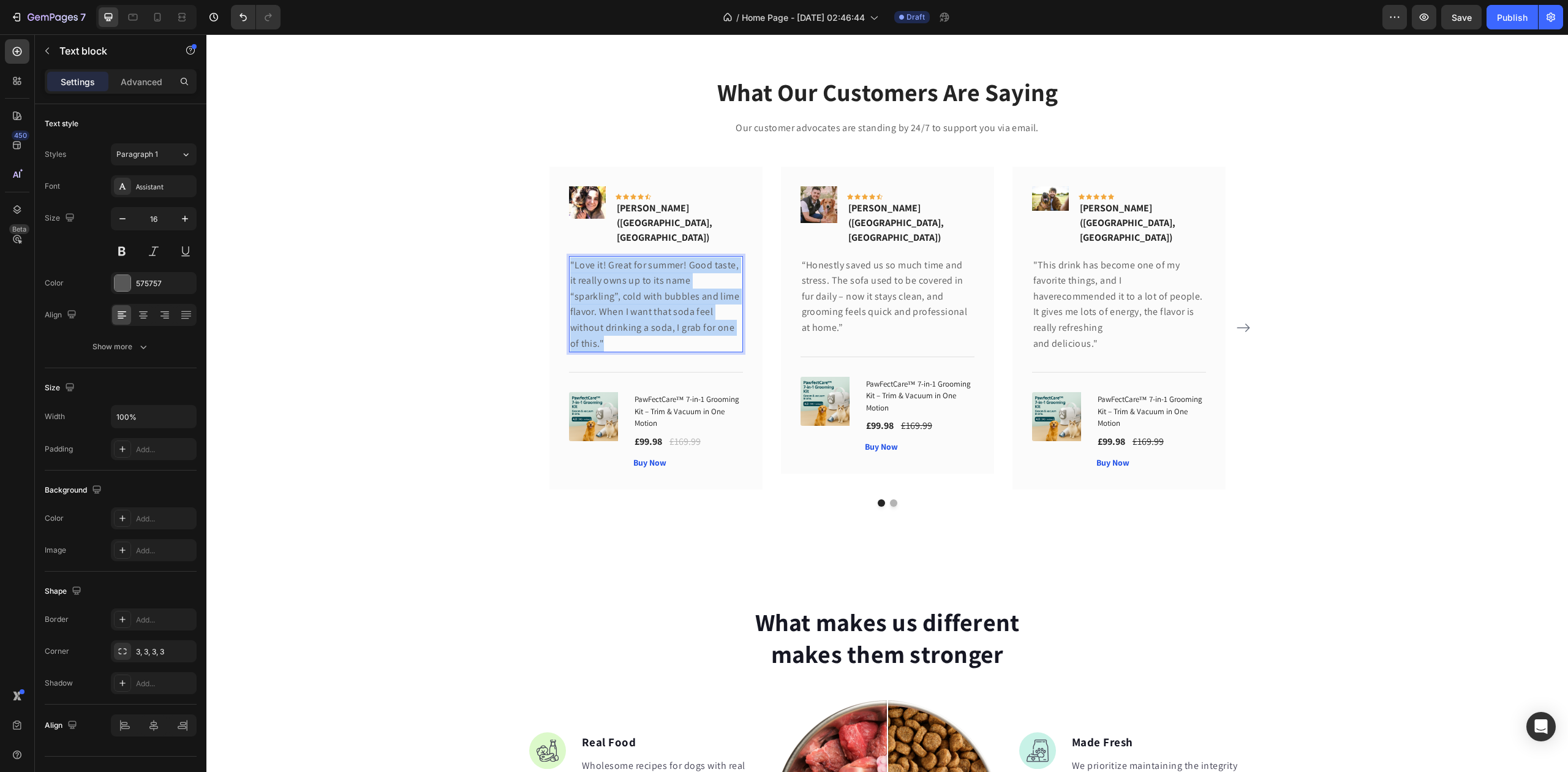
click at [623, 265] on p ""Love it! Great for summer! Good taste, it really owns up to its name “sparklin…" at bounding box center [656, 304] width 171 height 94
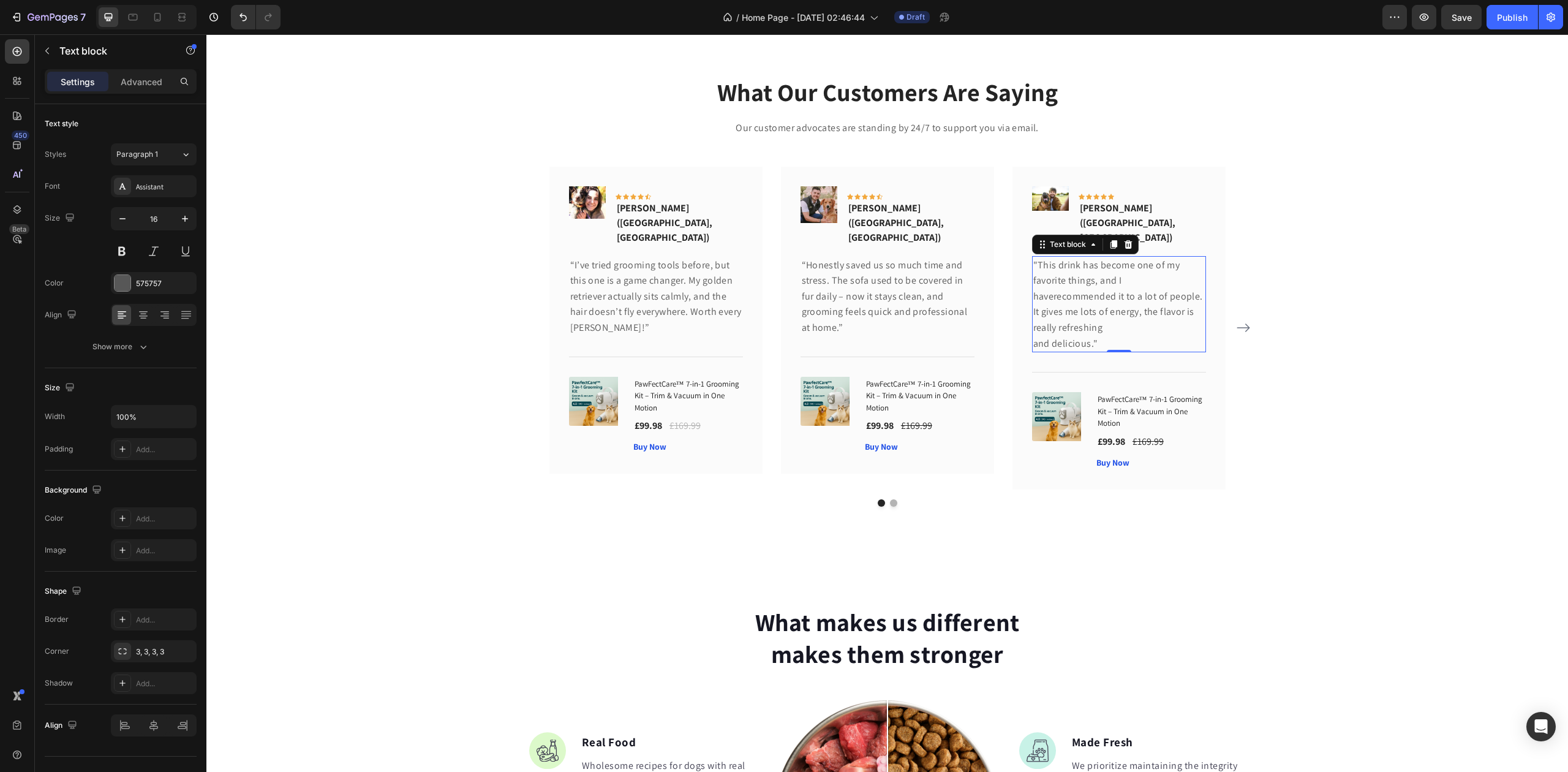
click at [1091, 267] on p ""This drink has become one of my favorite things, and I haverecommended it to a…" at bounding box center [1119, 304] width 171 height 94
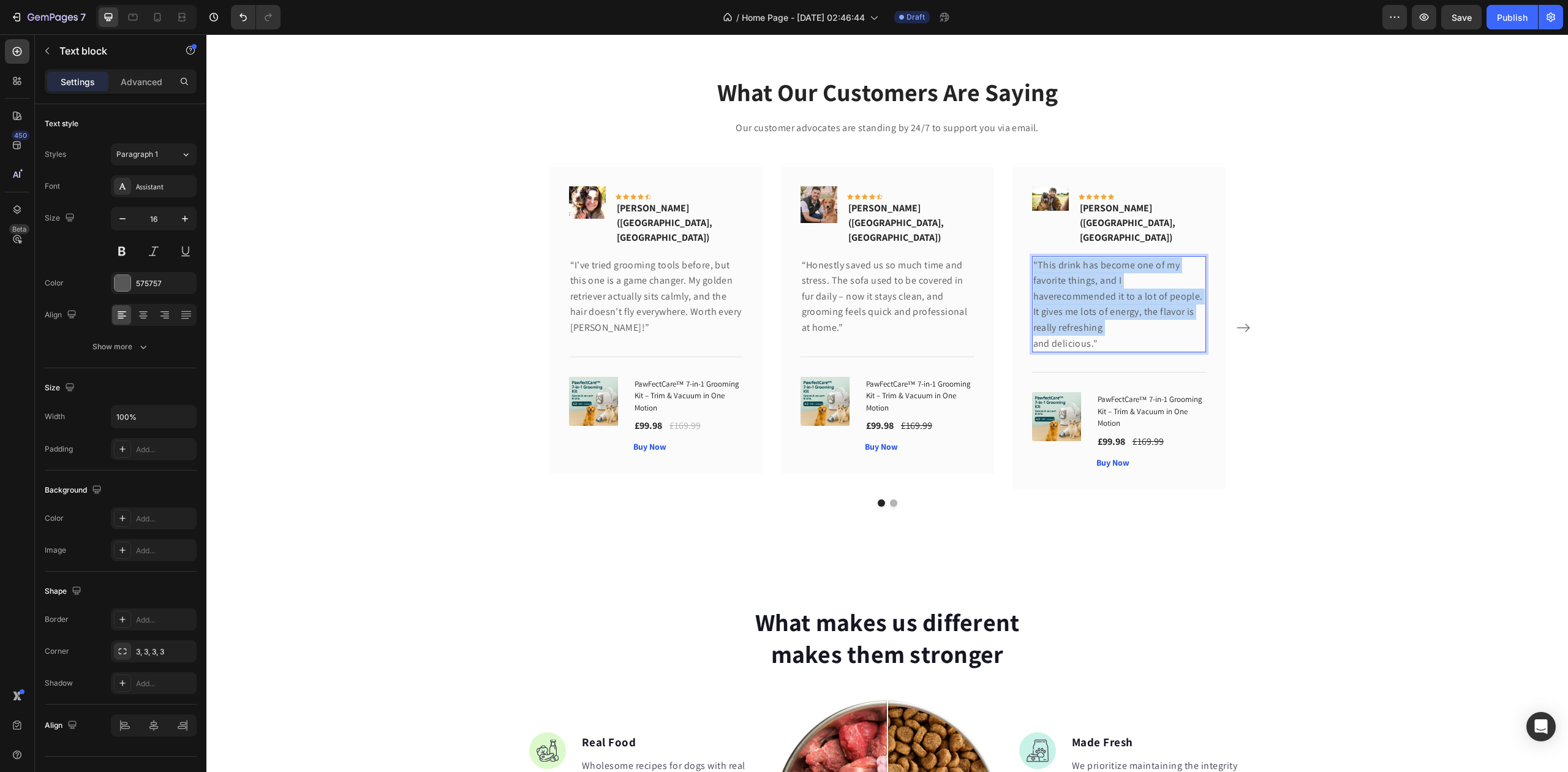
click at [1091, 267] on p ""This drink has become one of my favorite things, and I haverecommended it to a…" at bounding box center [1119, 304] width 171 height 94
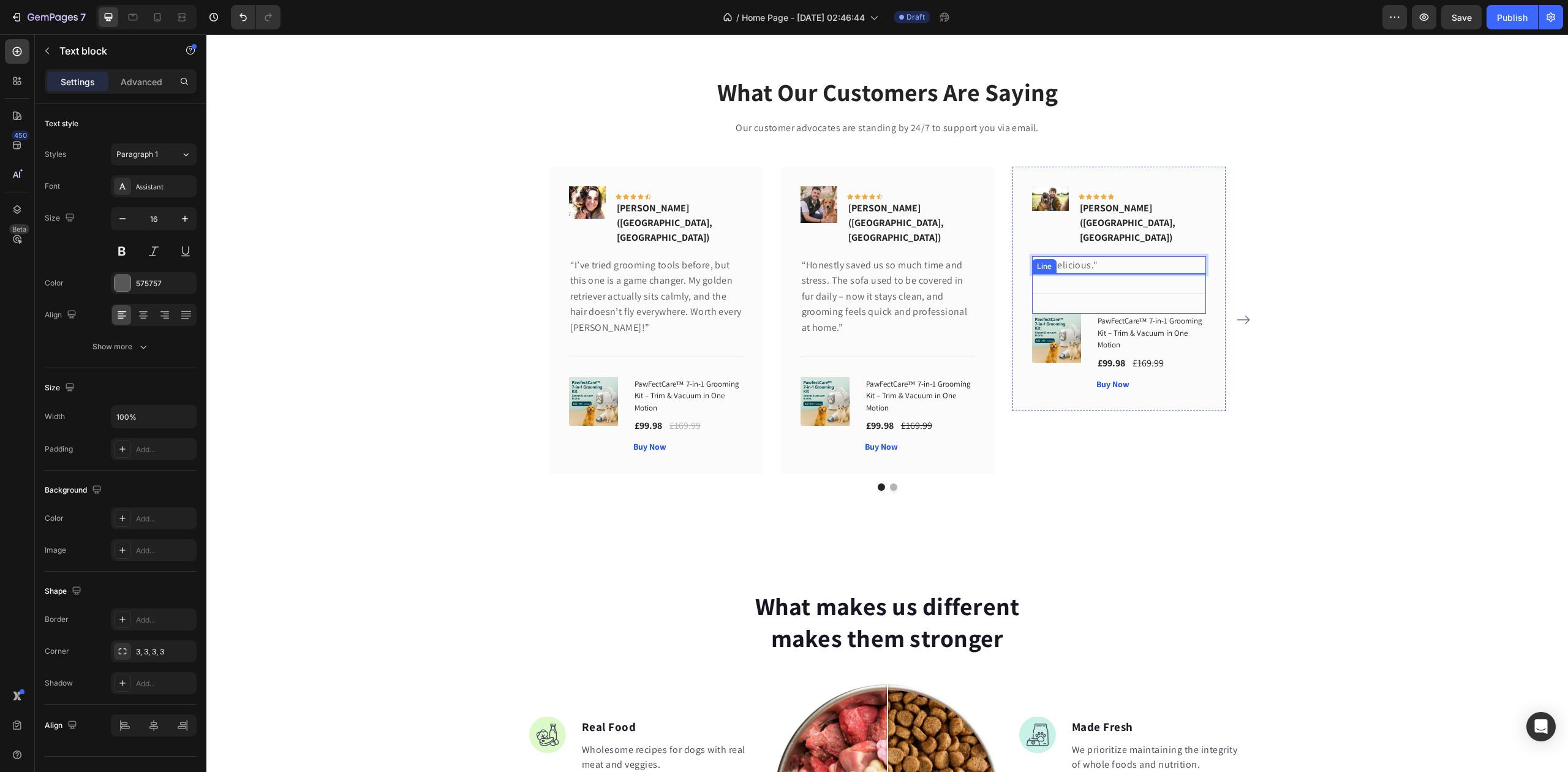
click at [1088, 274] on div "Title Line" at bounding box center [1119, 294] width 174 height 40
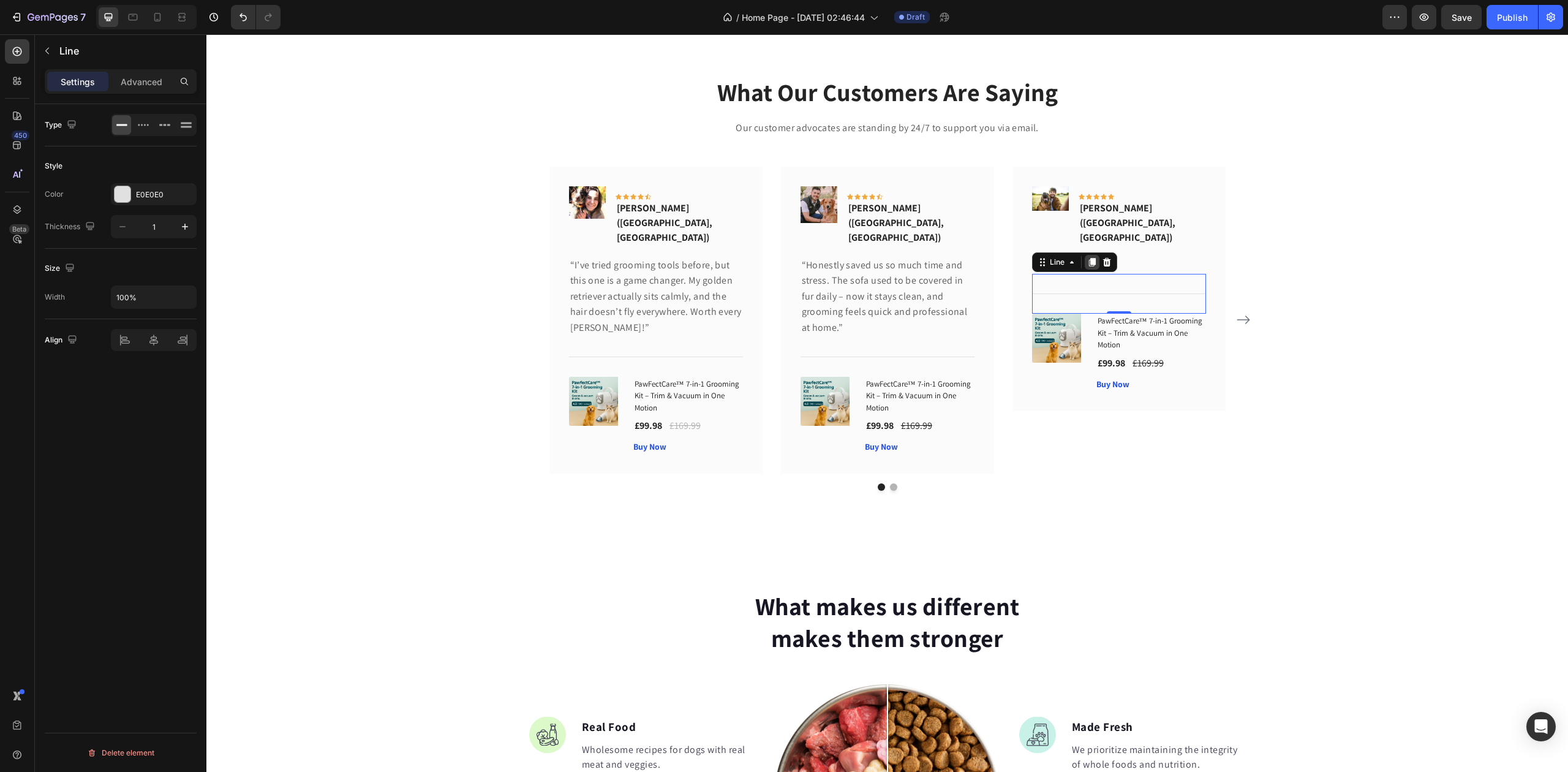
click at [1088, 258] on icon at bounding box center [1091, 262] width 7 height 9
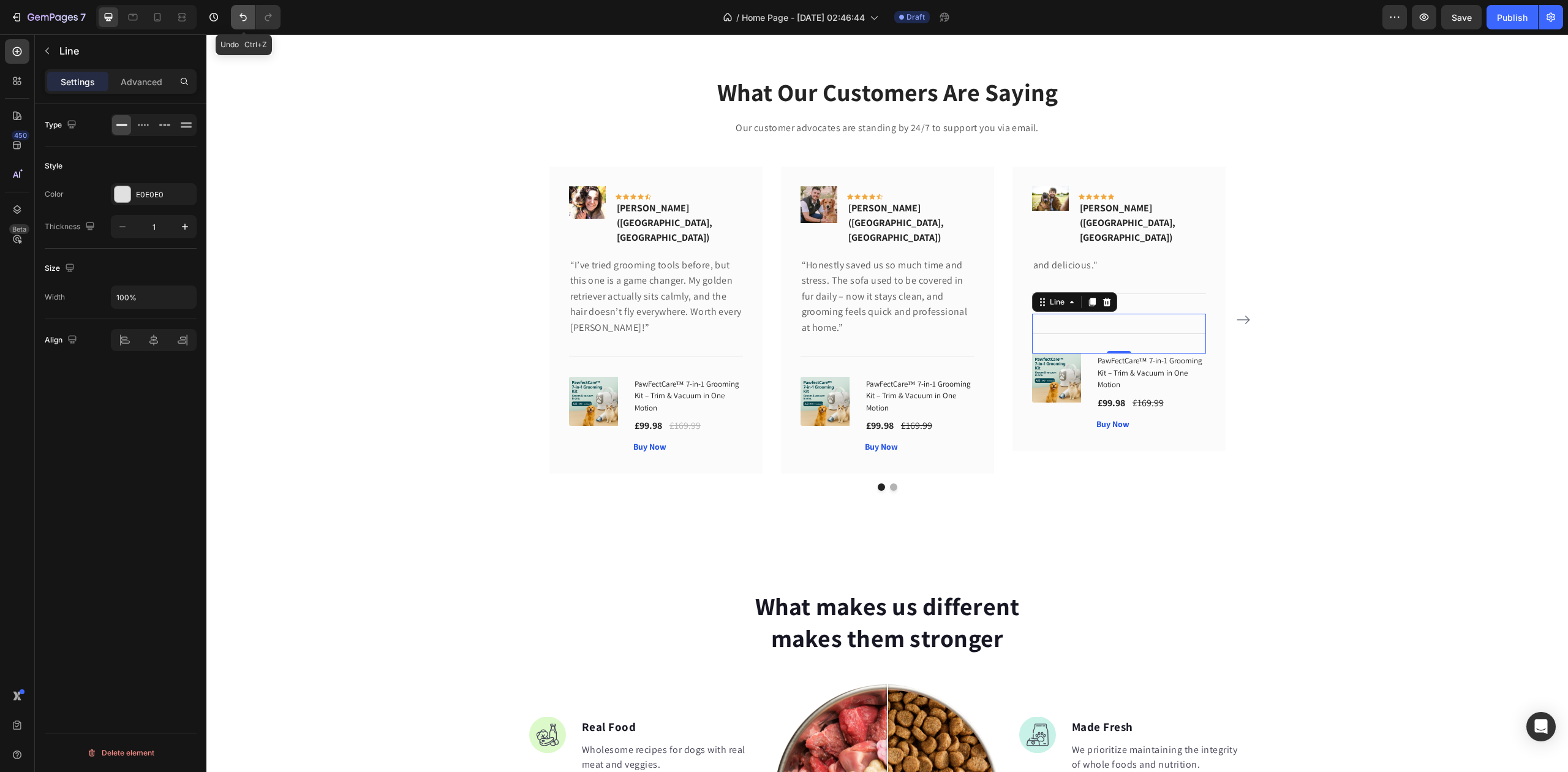
click at [243, 13] on icon "Undo/Redo" at bounding box center [243, 18] width 13 height 13
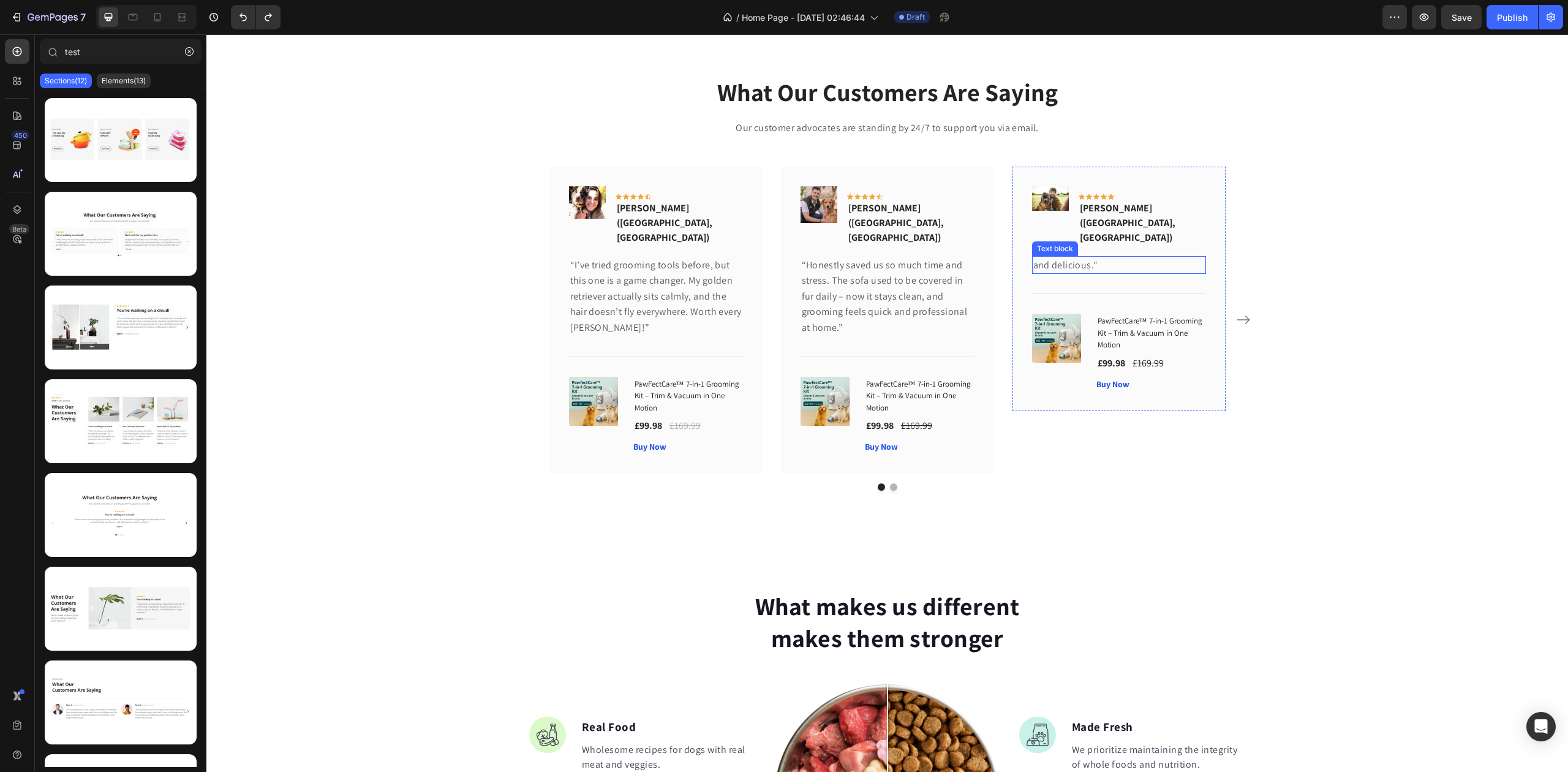
click at [1079, 257] on p "and delicious."" at bounding box center [1119, 265] width 171 height 16
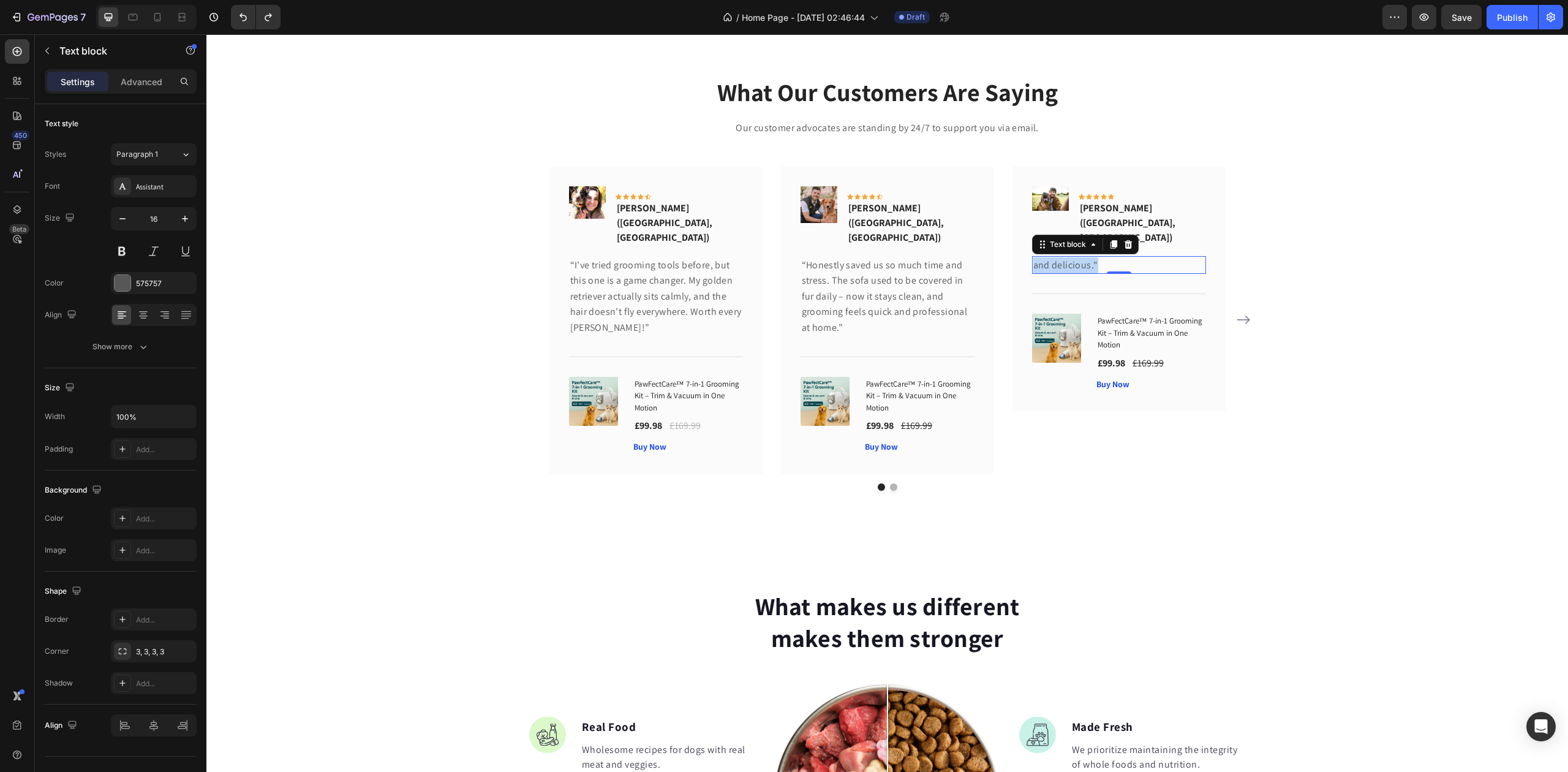
click at [1079, 257] on p "and delicious."" at bounding box center [1119, 265] width 171 height 16
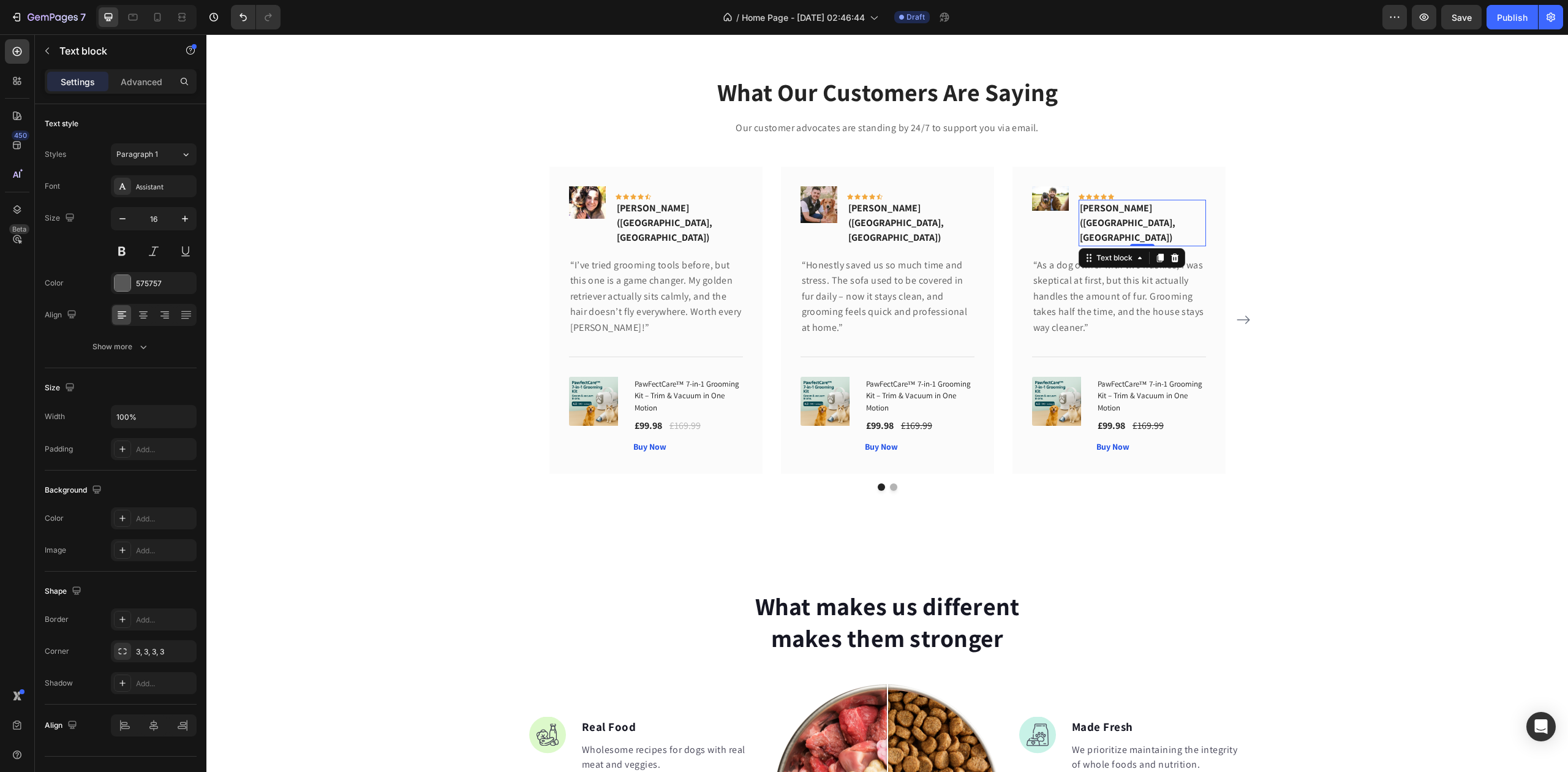
click at [1103, 211] on p "Sophie K. (Bristol, UK)" at bounding box center [1143, 223] width 125 height 44
click at [1101, 211] on p "Sophie K. (Bristol, UK)" at bounding box center [1143, 223] width 125 height 44
click at [1325, 226] on div "What Our Customers Are Saying Heading Our customer advocates are standing by 24…" at bounding box center [888, 282] width 1343 height 416
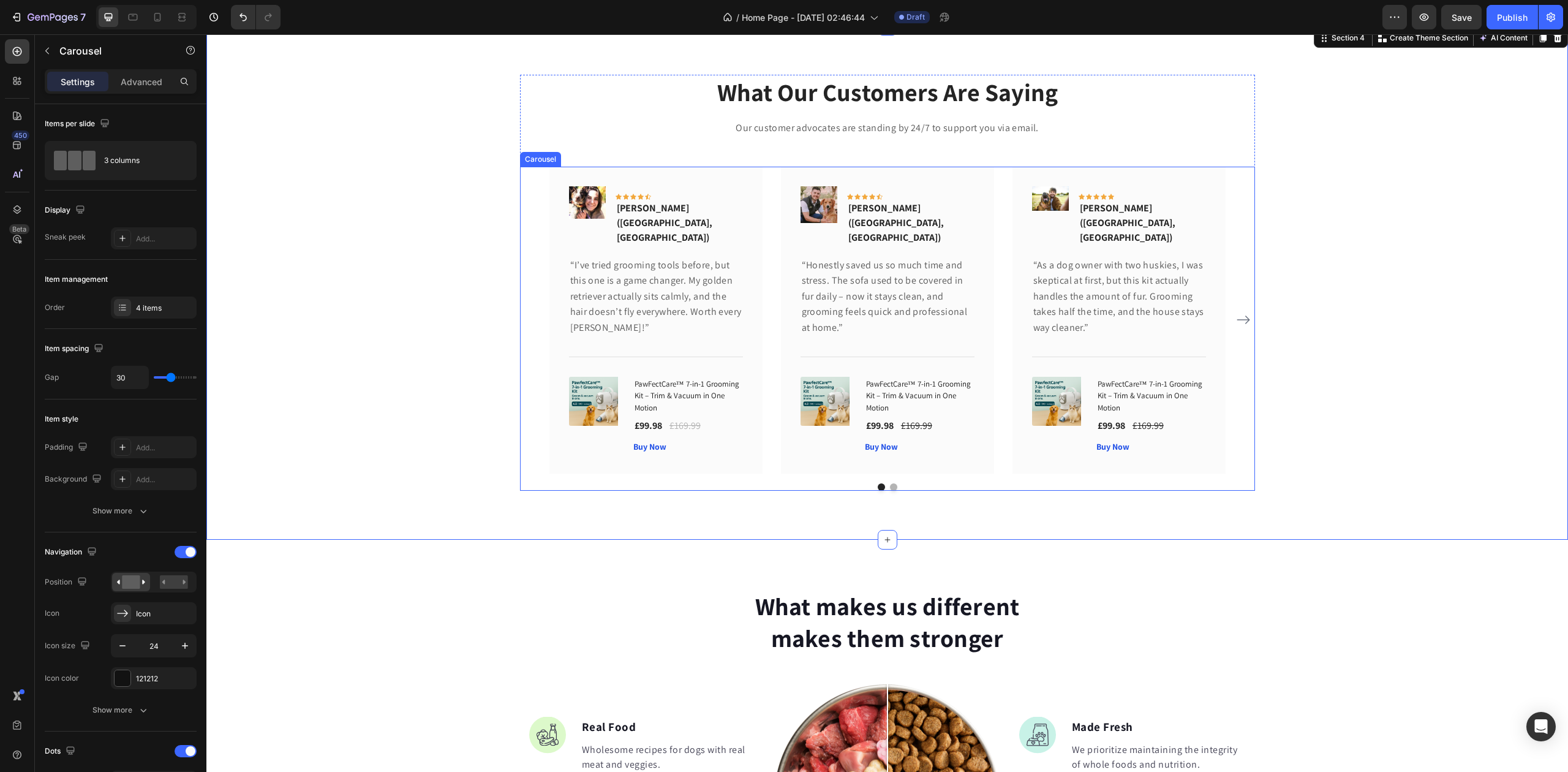
click at [890, 484] on button "Dot" at bounding box center [894, 487] width 8 height 8
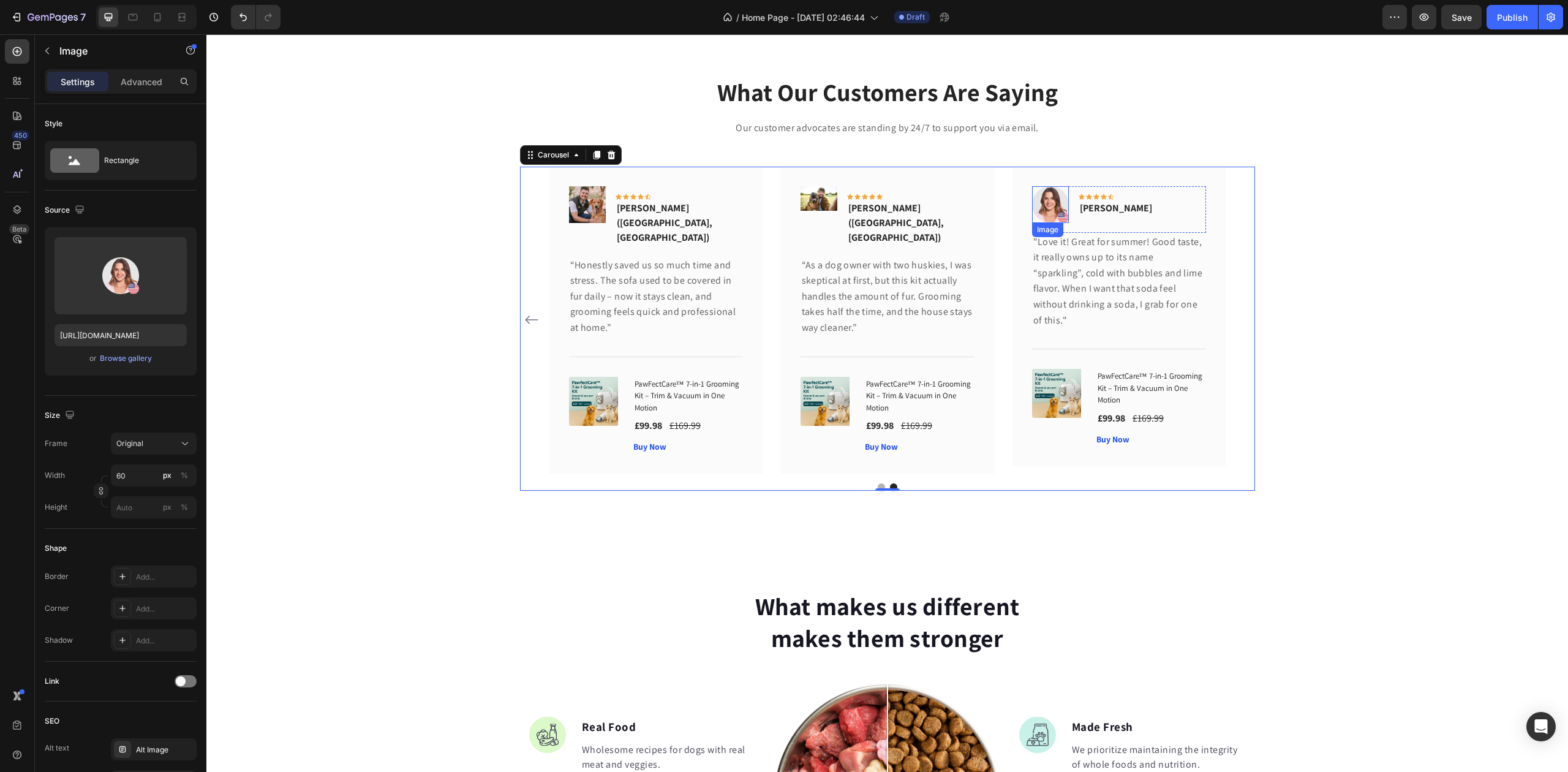
click at [1039, 192] on img at bounding box center [1050, 205] width 37 height 37
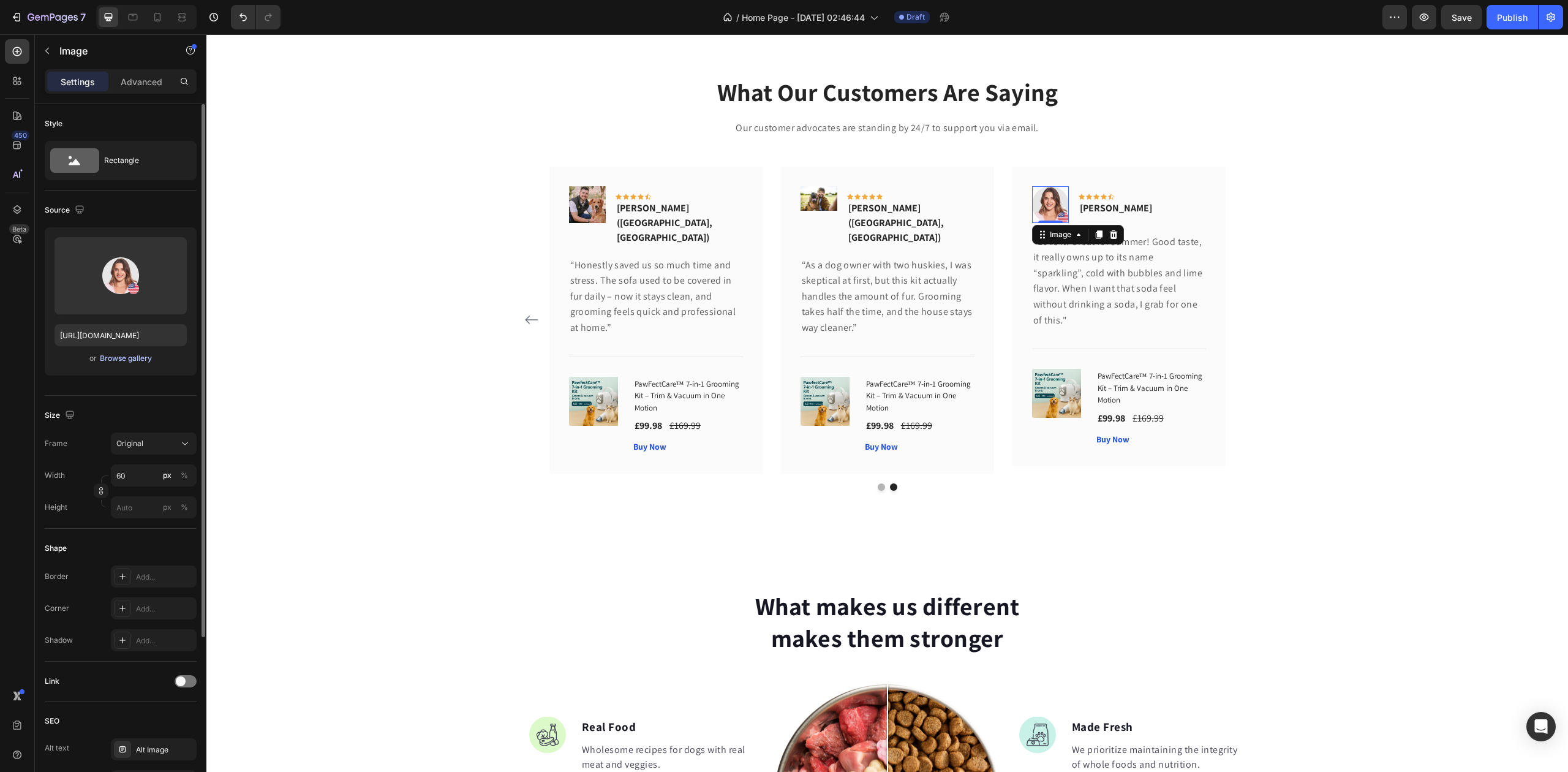
click at [109, 354] on div "Browse gallery" at bounding box center [126, 358] width 52 height 11
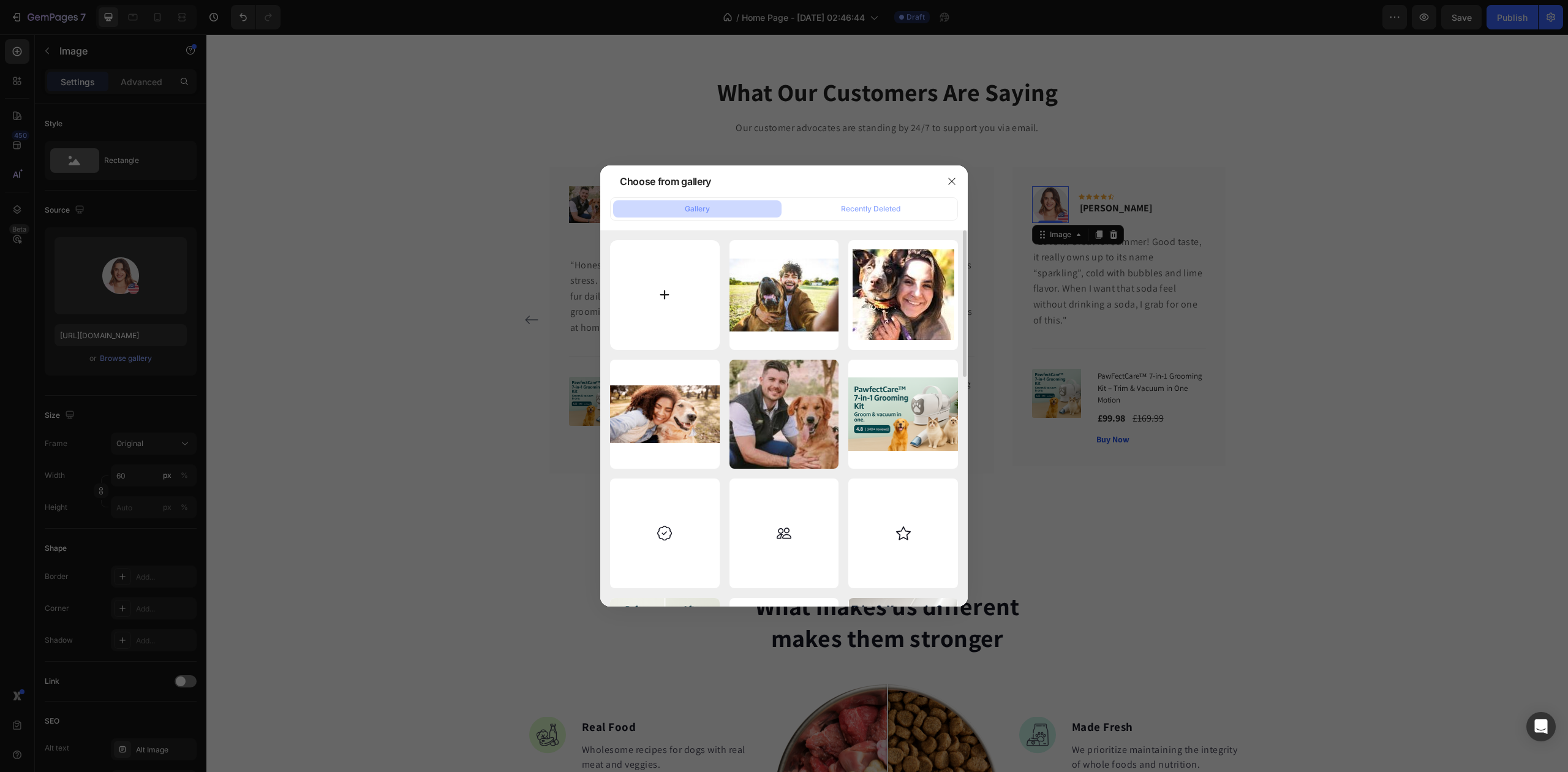
click at [681, 283] on input "file" at bounding box center [665, 295] width 109 height 109
type input "C:\fakepath\images (3).jpg"
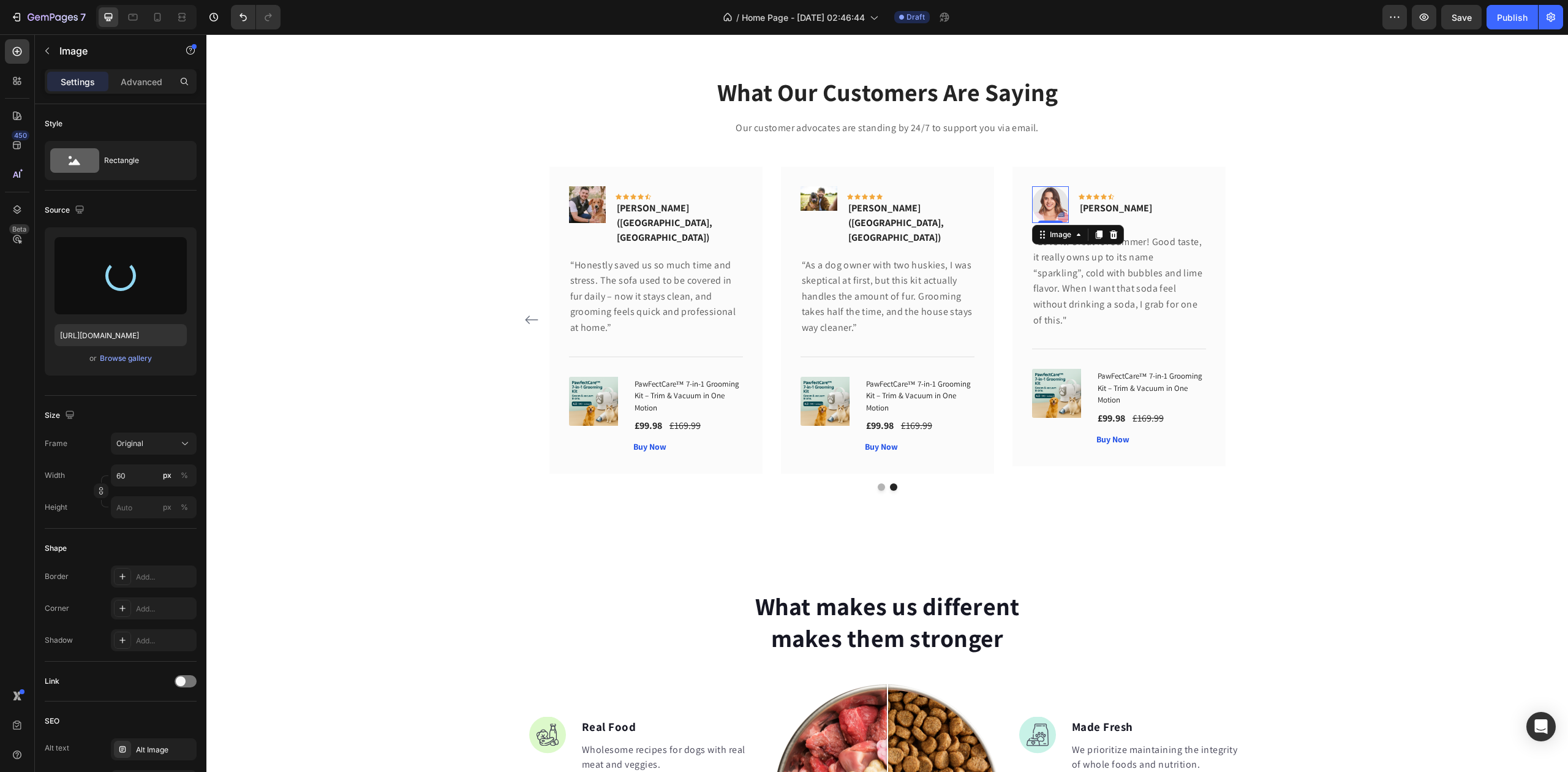
type input "https://cdn.shopify.com/s/files/1/0948/1522/4104/files/gempages_579738411934417…"
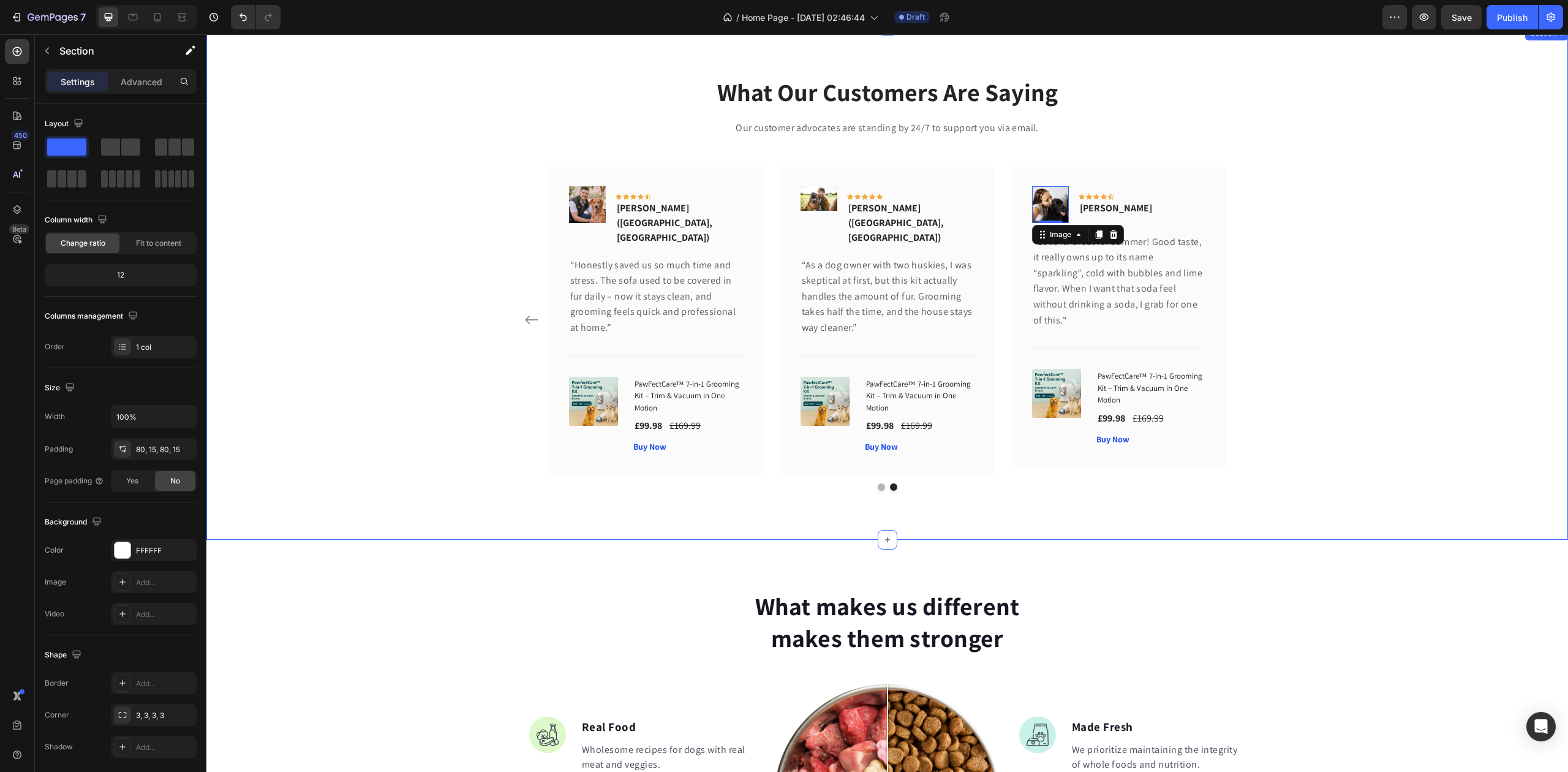
click at [405, 314] on div "What Our Customers Are Saying Heading Our customer advocates are standing by 24…" at bounding box center [888, 282] width 1343 height 416
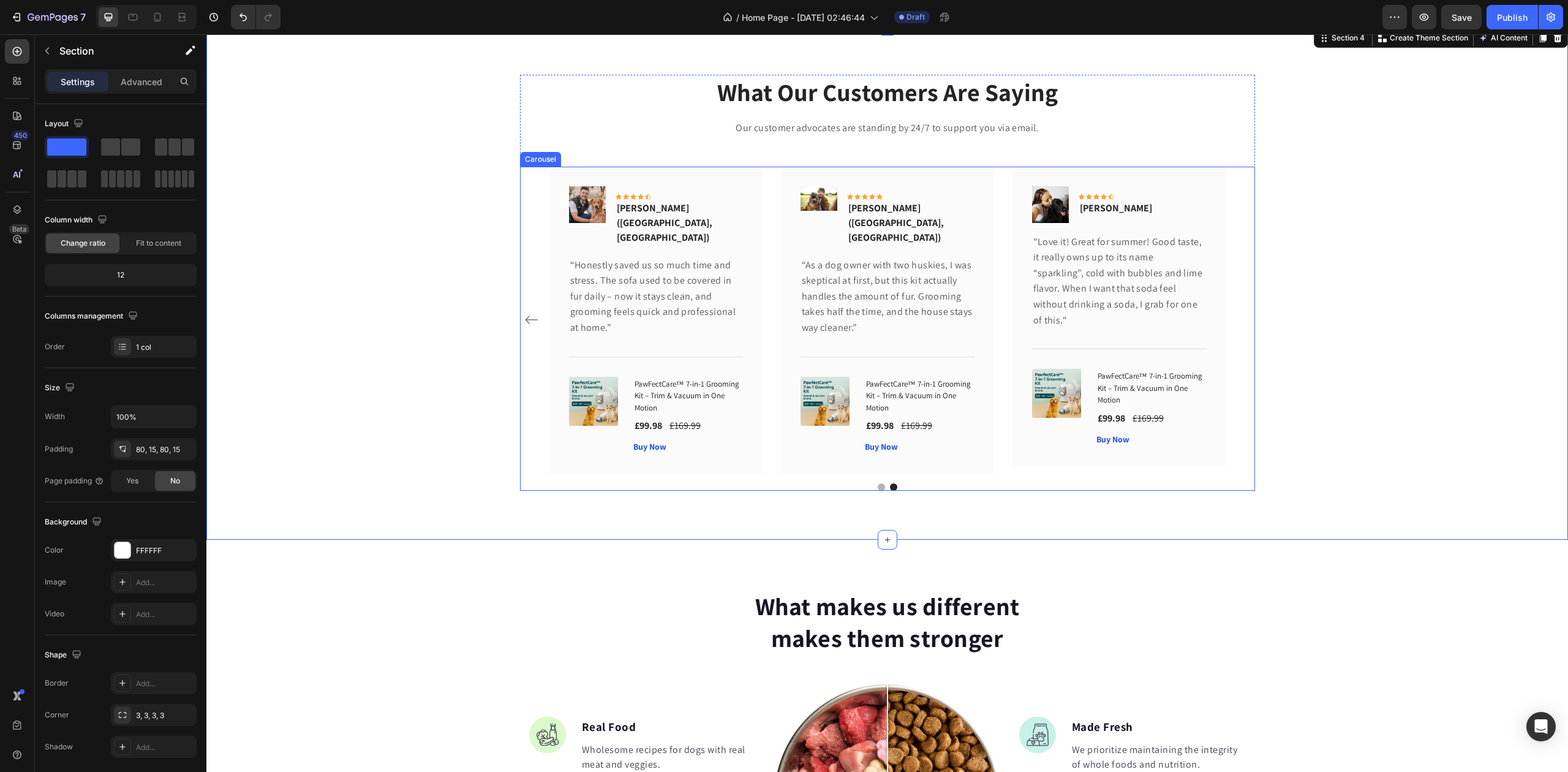
click at [878, 484] on button "Dot" at bounding box center [882, 487] width 8 height 8
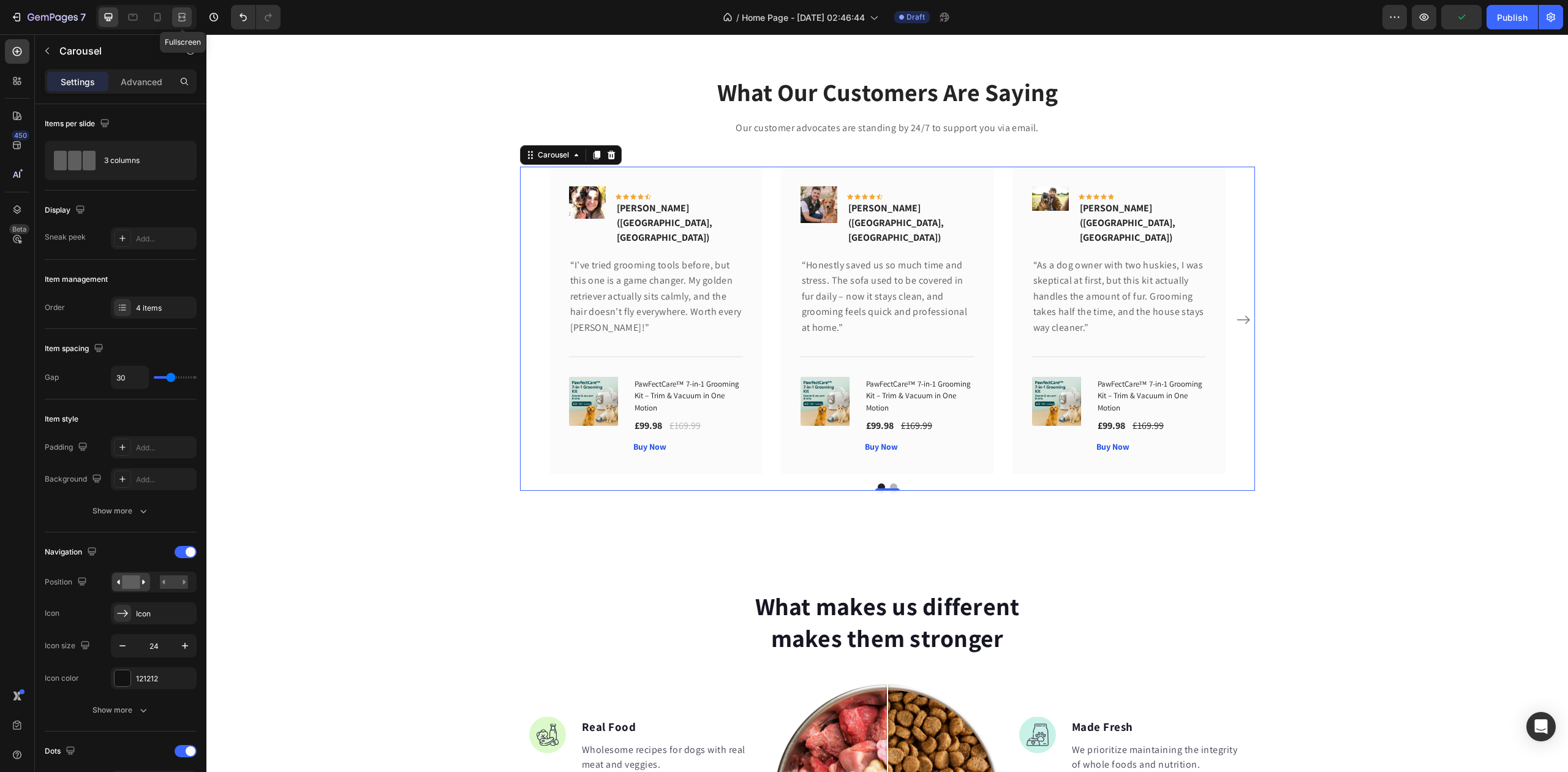
click at [184, 16] on icon at bounding box center [182, 18] width 13 height 13
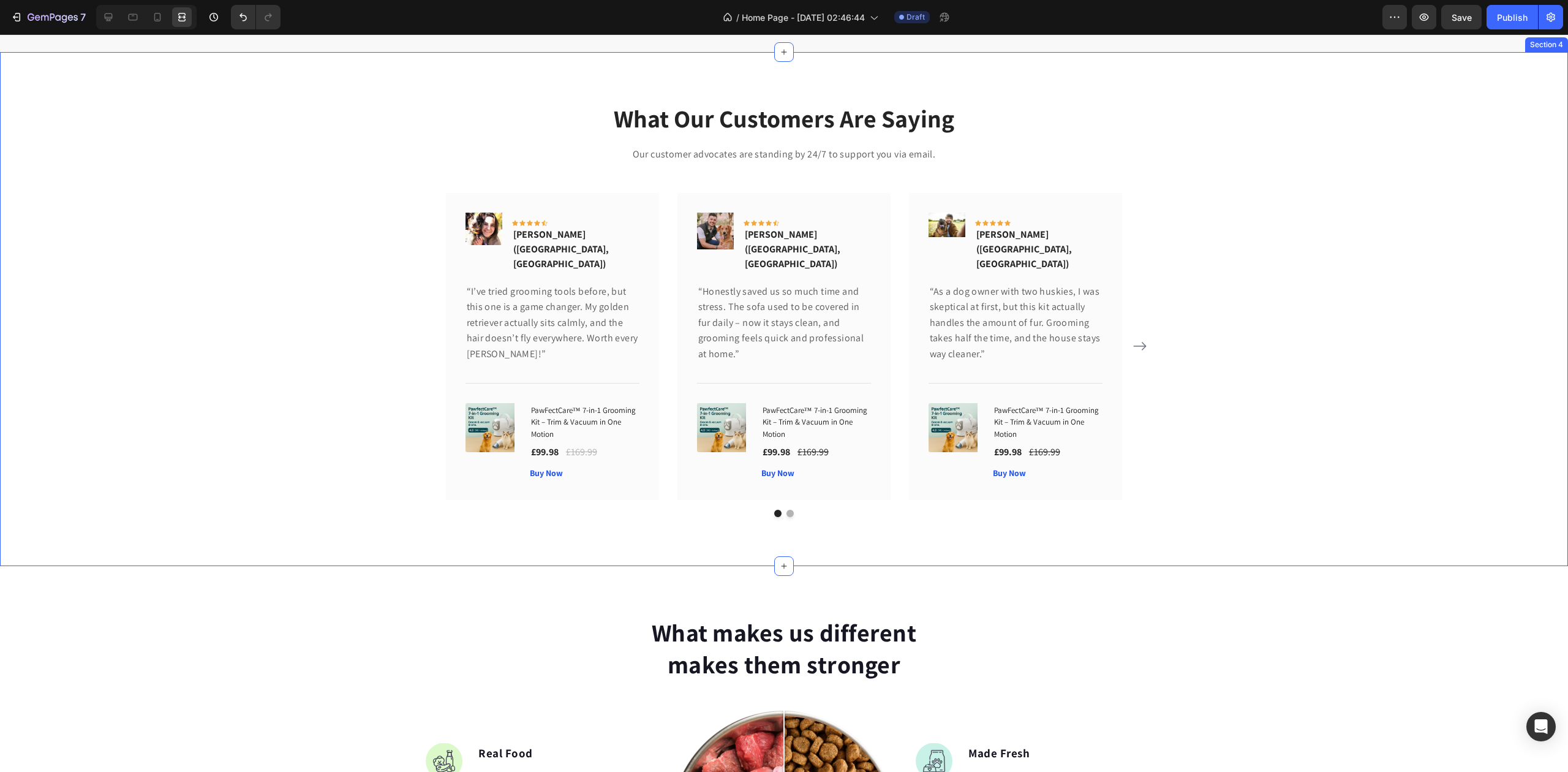
scroll to position [980, 0]
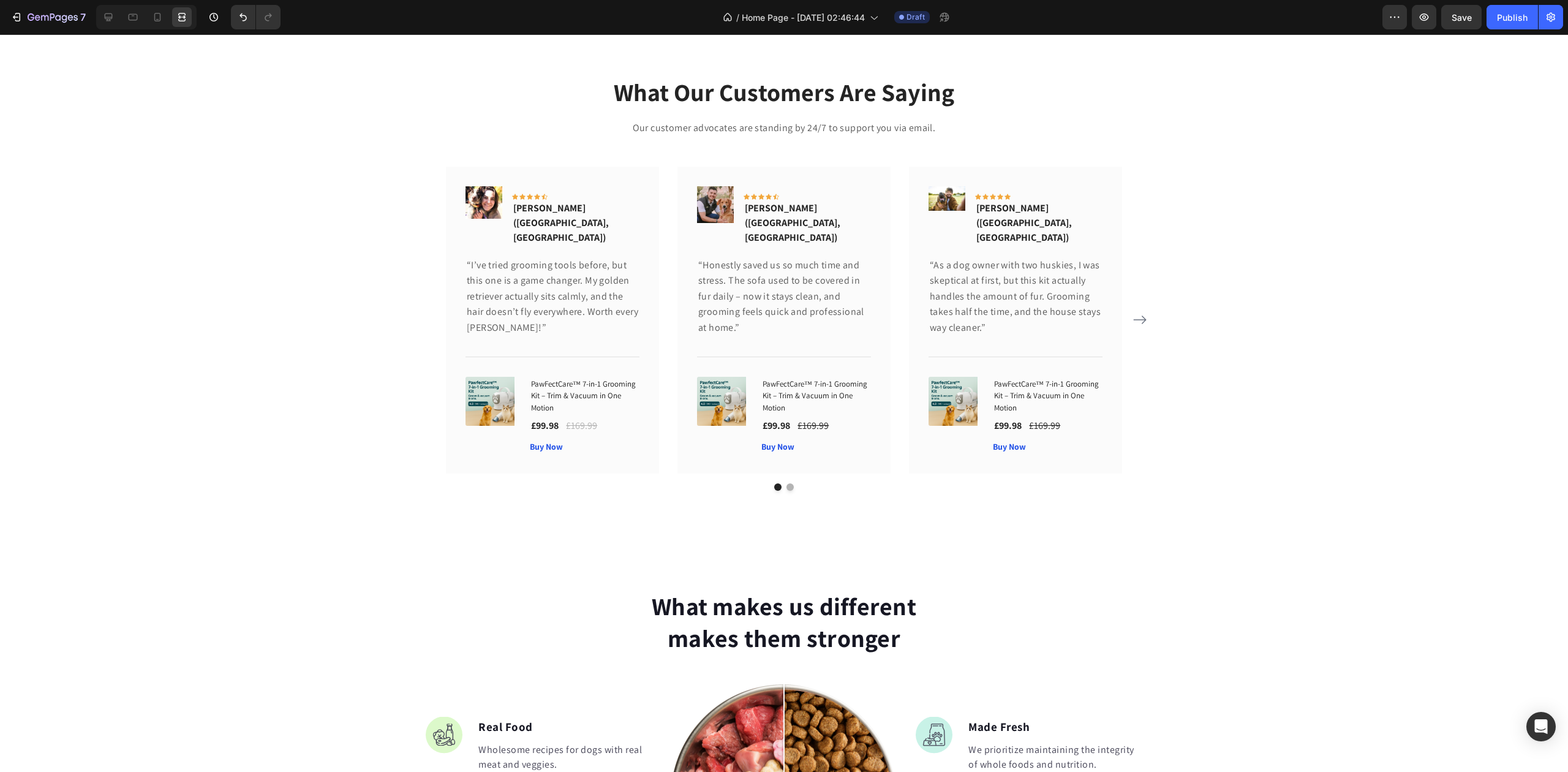
click at [787, 484] on button "Dot" at bounding box center [791, 487] width 8 height 8
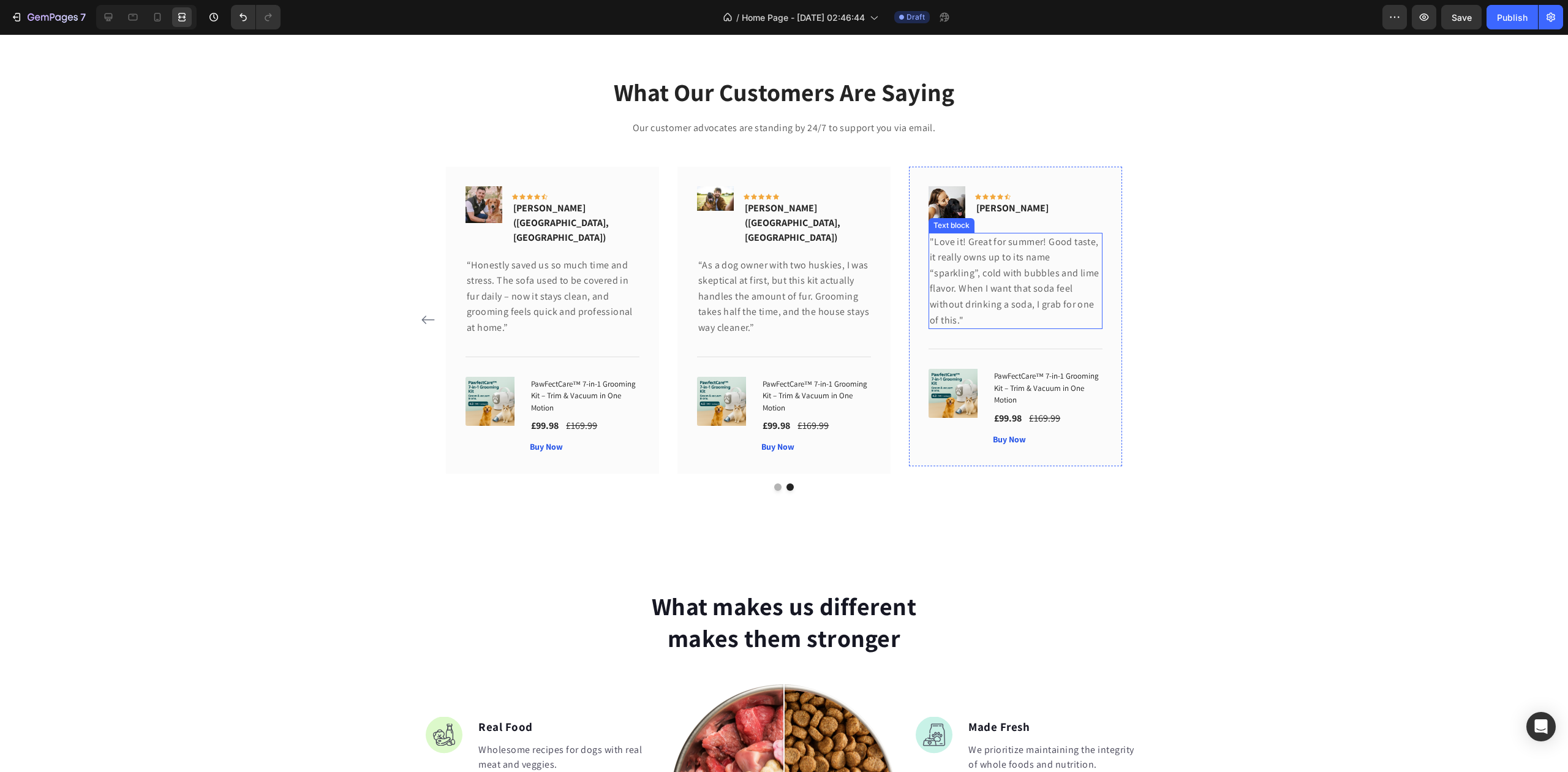
click at [961, 236] on p ""Love it! Great for summer! Good taste, it really owns up to its name “sparklin…" at bounding box center [1016, 281] width 171 height 94
click at [961, 236] on p ""Love it! Great for summer! Good taste, it really owns up to its name “sparklin…" at bounding box center [1016, 281] width 171 height 94
click at [976, 260] on p ""Love it! Great for summer! Good taste, it really owns up to its name “sparklin…" at bounding box center [1016, 281] width 171 height 94
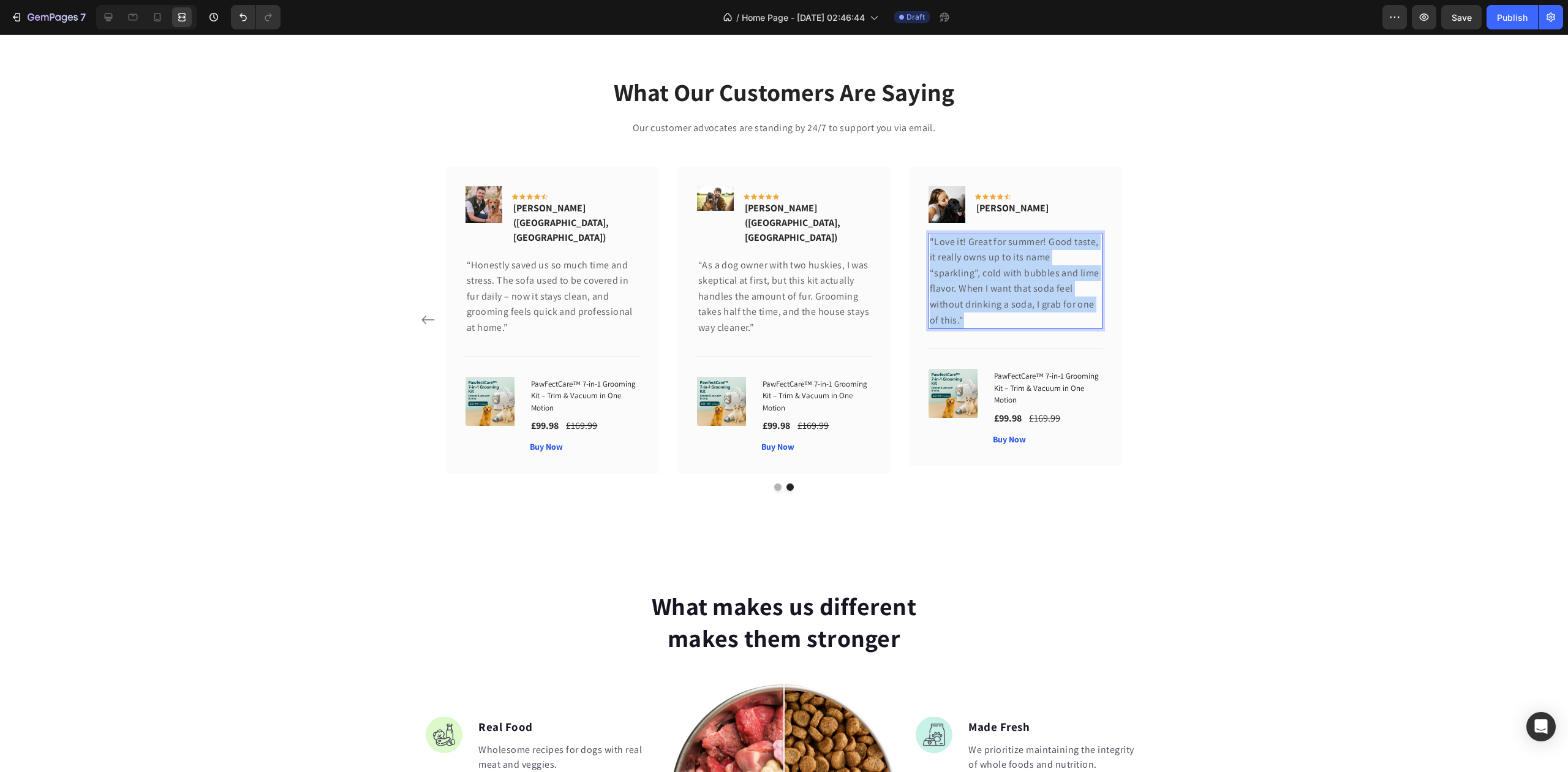
click at [976, 260] on p ""Love it! Great for summer! Good taste, it really owns up to its name “sparklin…" at bounding box center [1016, 281] width 171 height 94
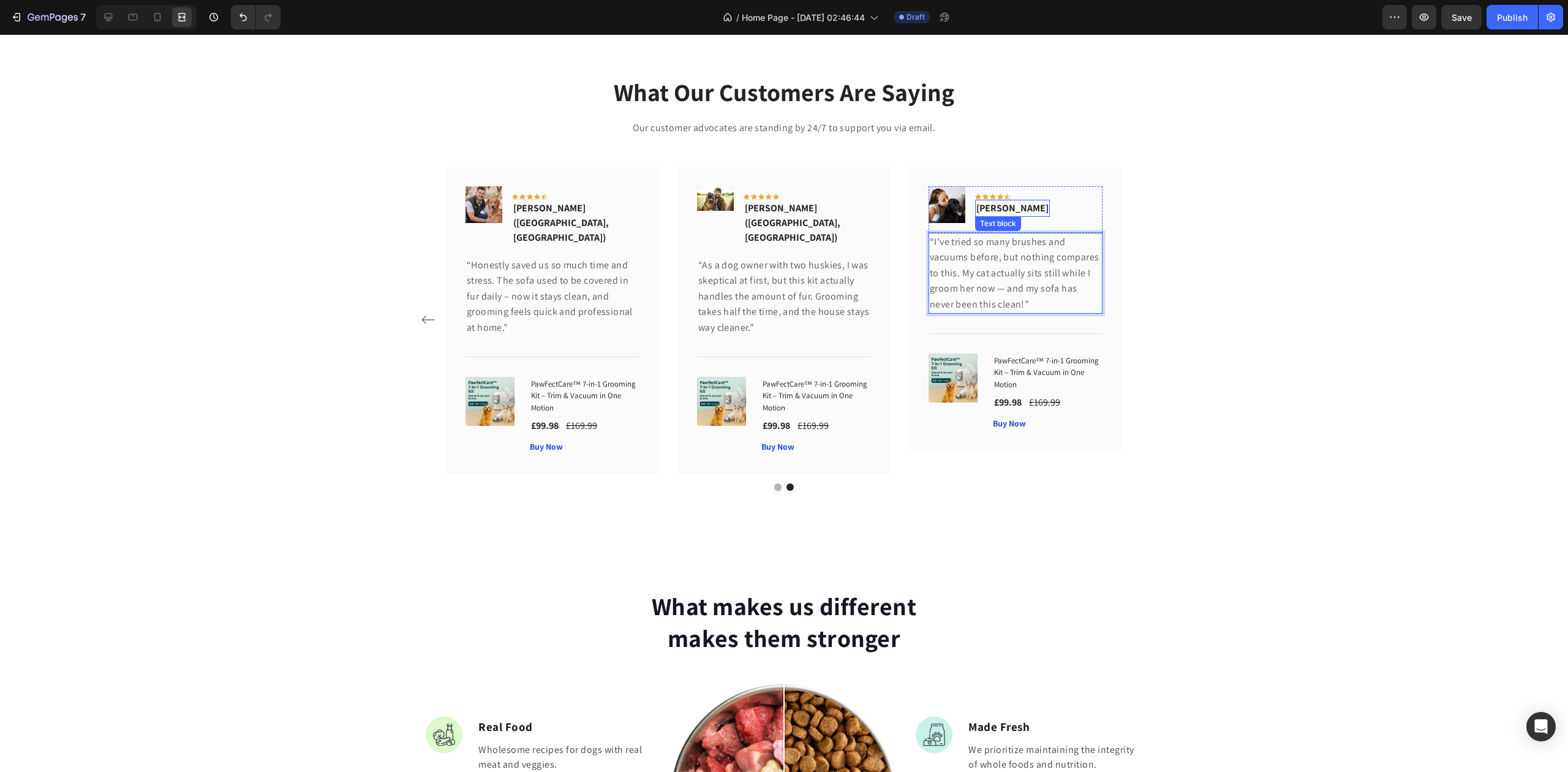
click at [1002, 211] on p "Rita Carroll" at bounding box center [1013, 208] width 73 height 15
click at [1001, 211] on p "Rita Carroll" at bounding box center [1013, 208] width 73 height 15
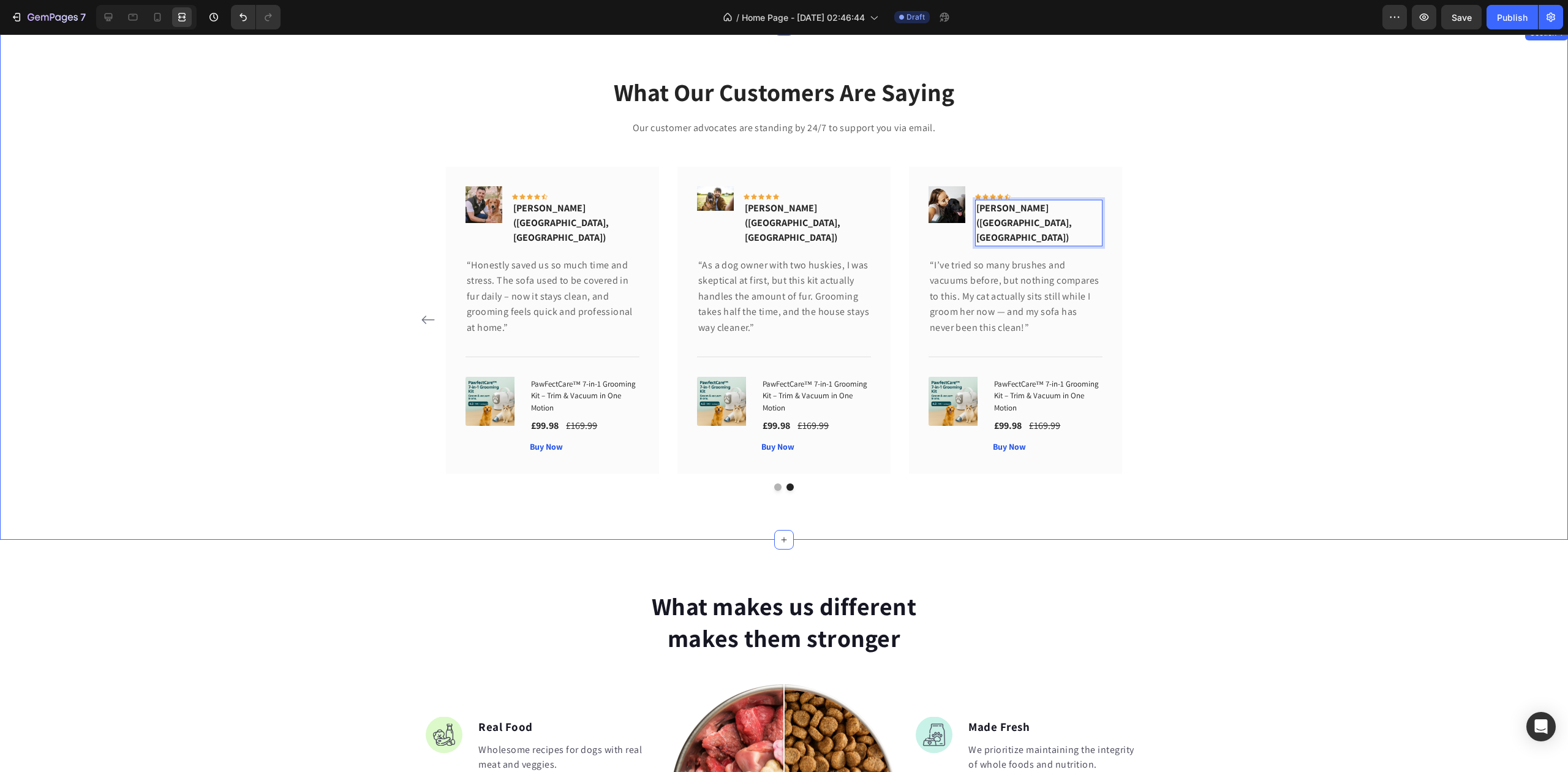
click at [1327, 249] on div "What Our Customers Are Saying Heading Our customer advocates are standing by 24…" at bounding box center [784, 282] width 1550 height 416
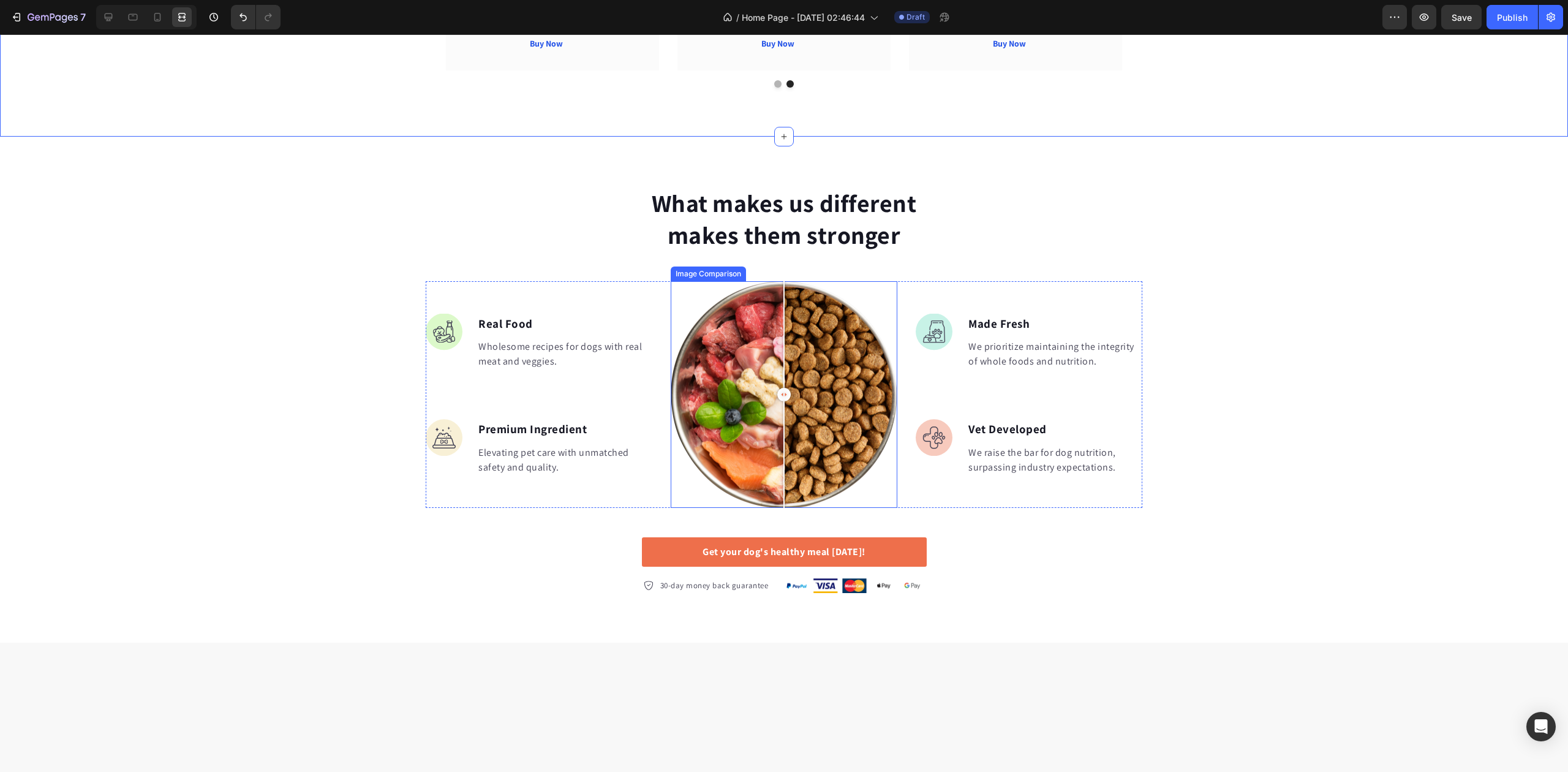
scroll to position [1388, 0]
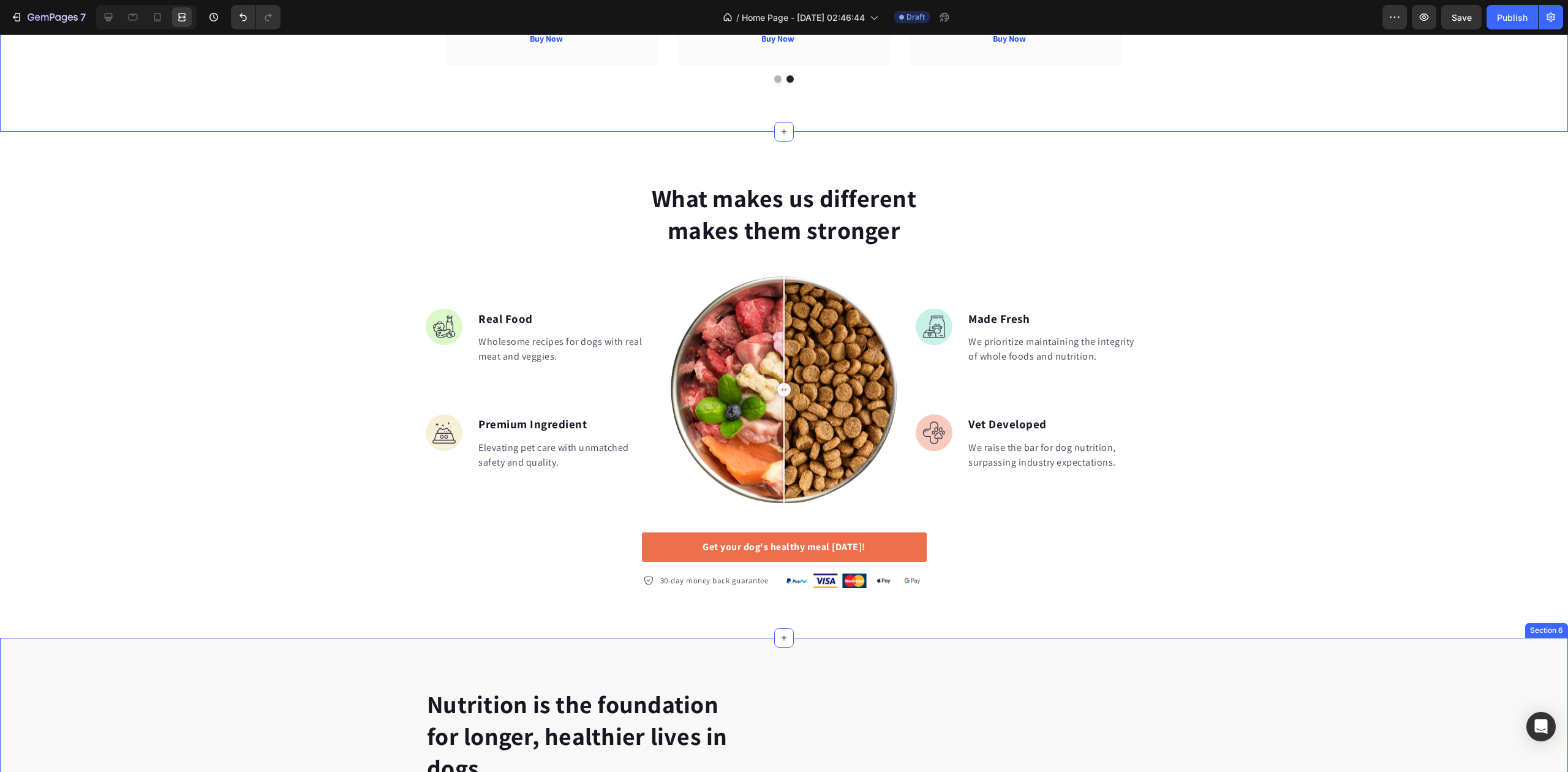
drag, startPoint x: 1197, startPoint y: 615, endPoint x: 1263, endPoint y: 663, distance: 81.6
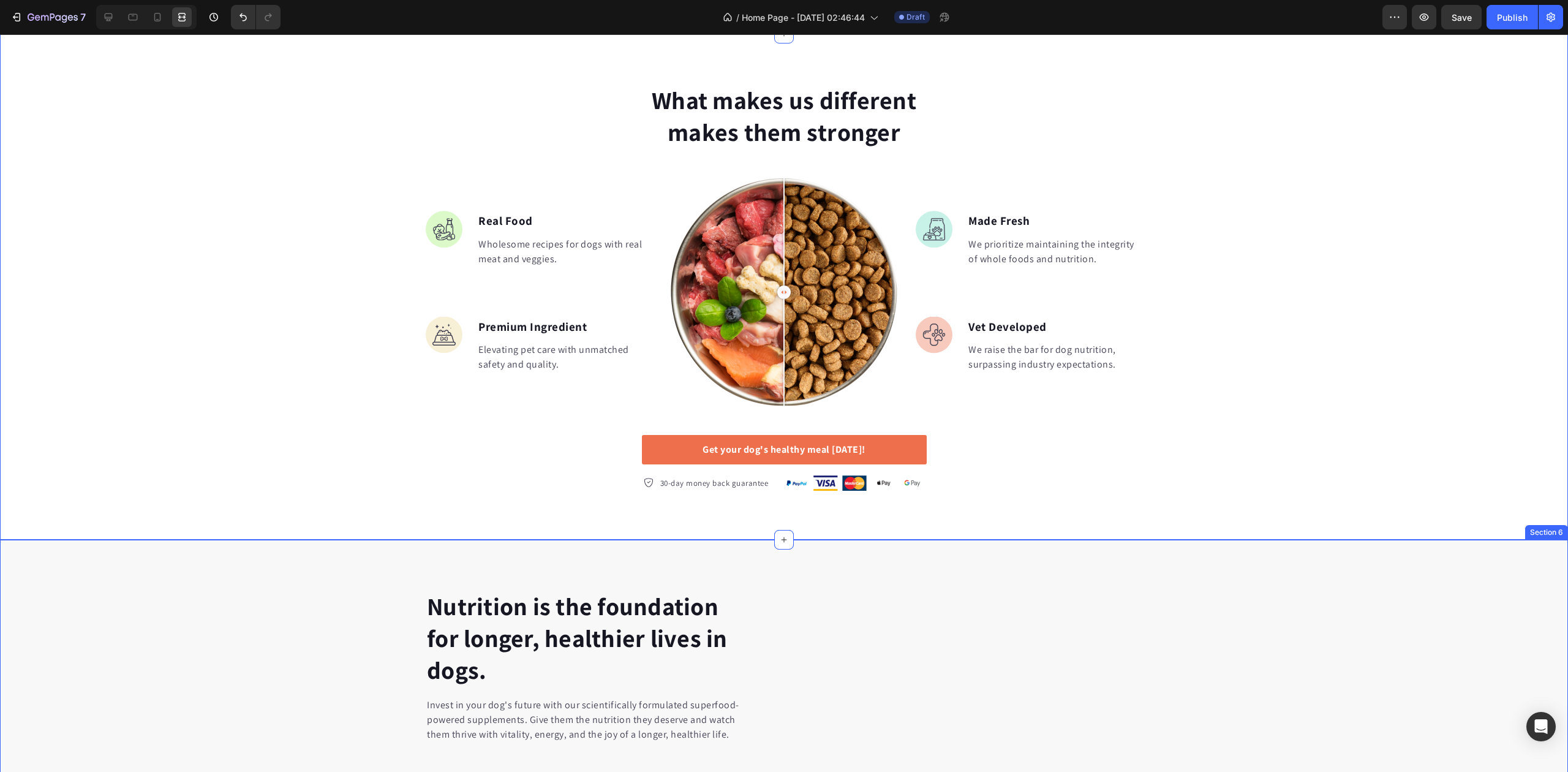
scroll to position [1471, 0]
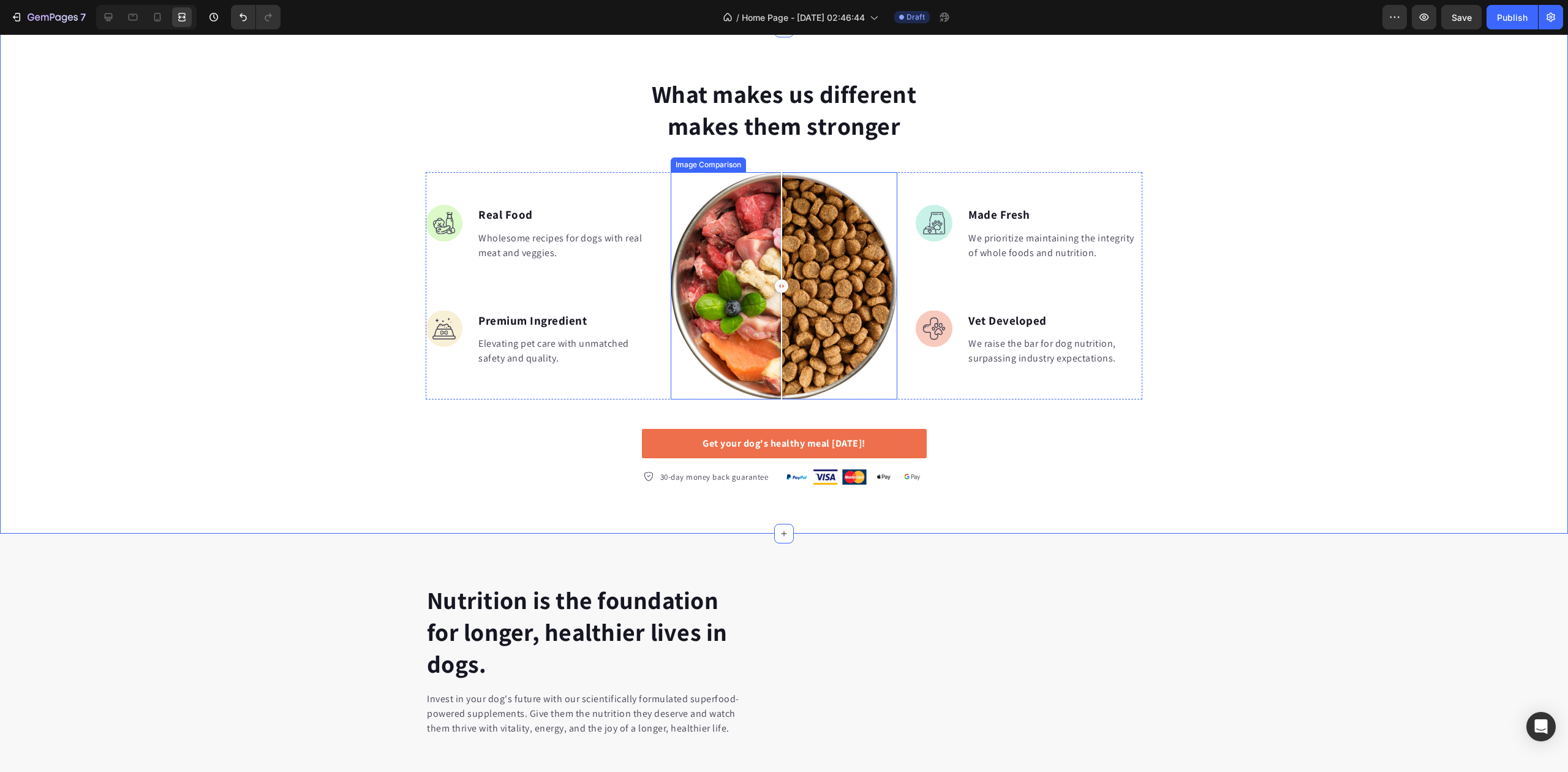
drag, startPoint x: 774, startPoint y: 288, endPoint x: 797, endPoint y: 297, distance: 24.7
click at [780, 283] on div at bounding box center [782, 287] width 14 height 14
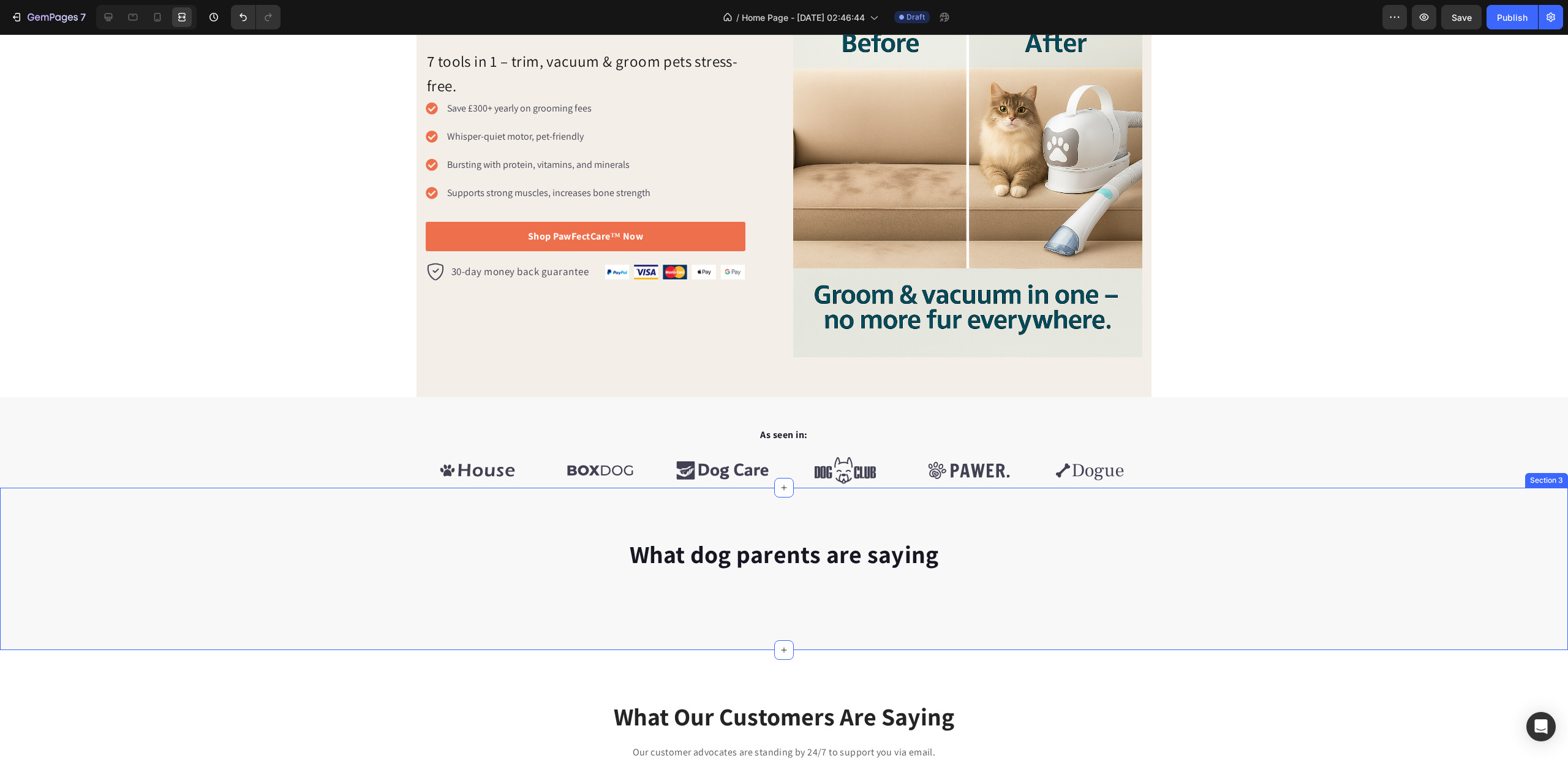
scroll to position [81, 0]
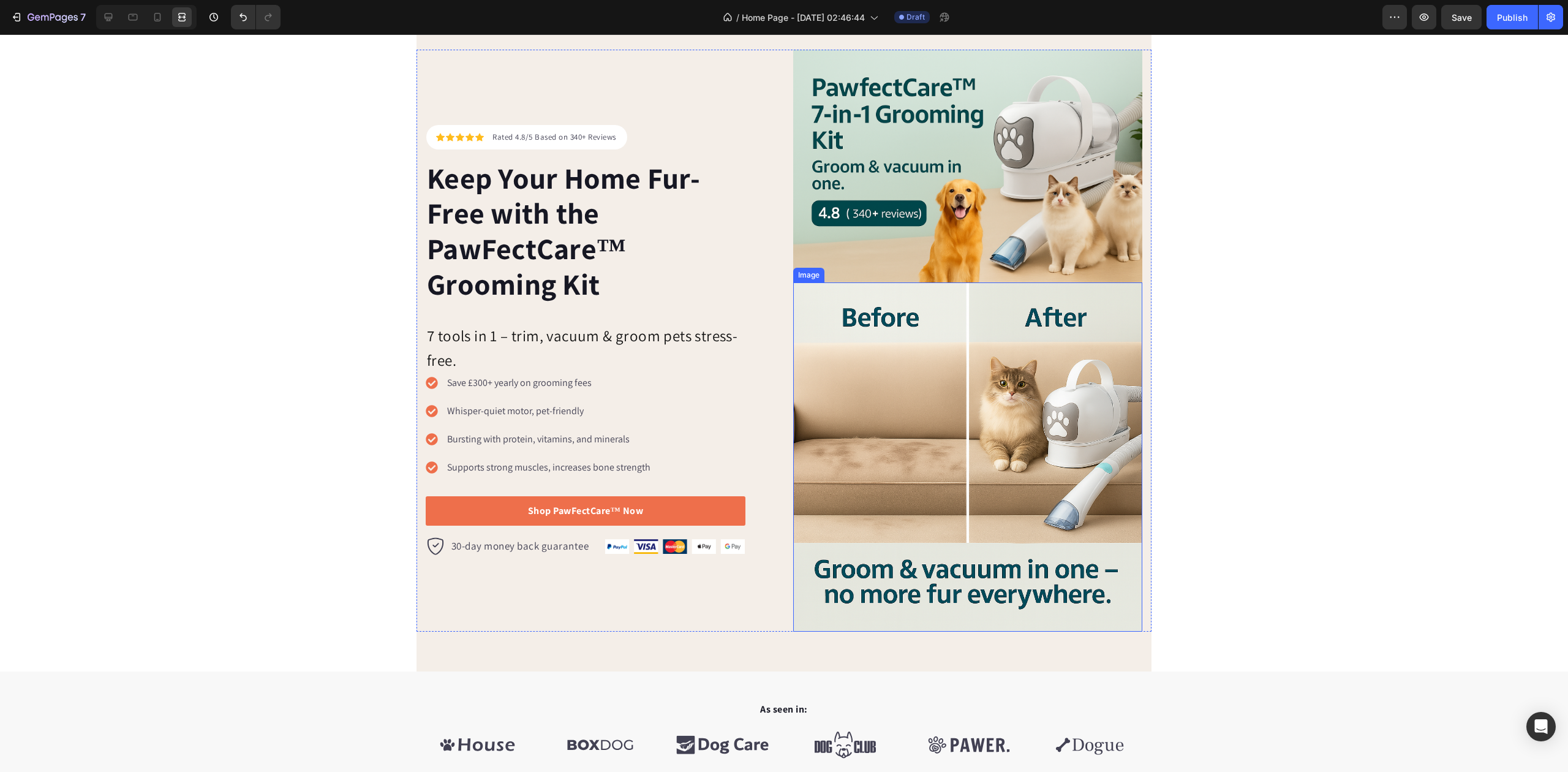
click at [995, 442] on img at bounding box center [968, 457] width 349 height 349
click at [944, 390] on img at bounding box center [968, 457] width 349 height 349
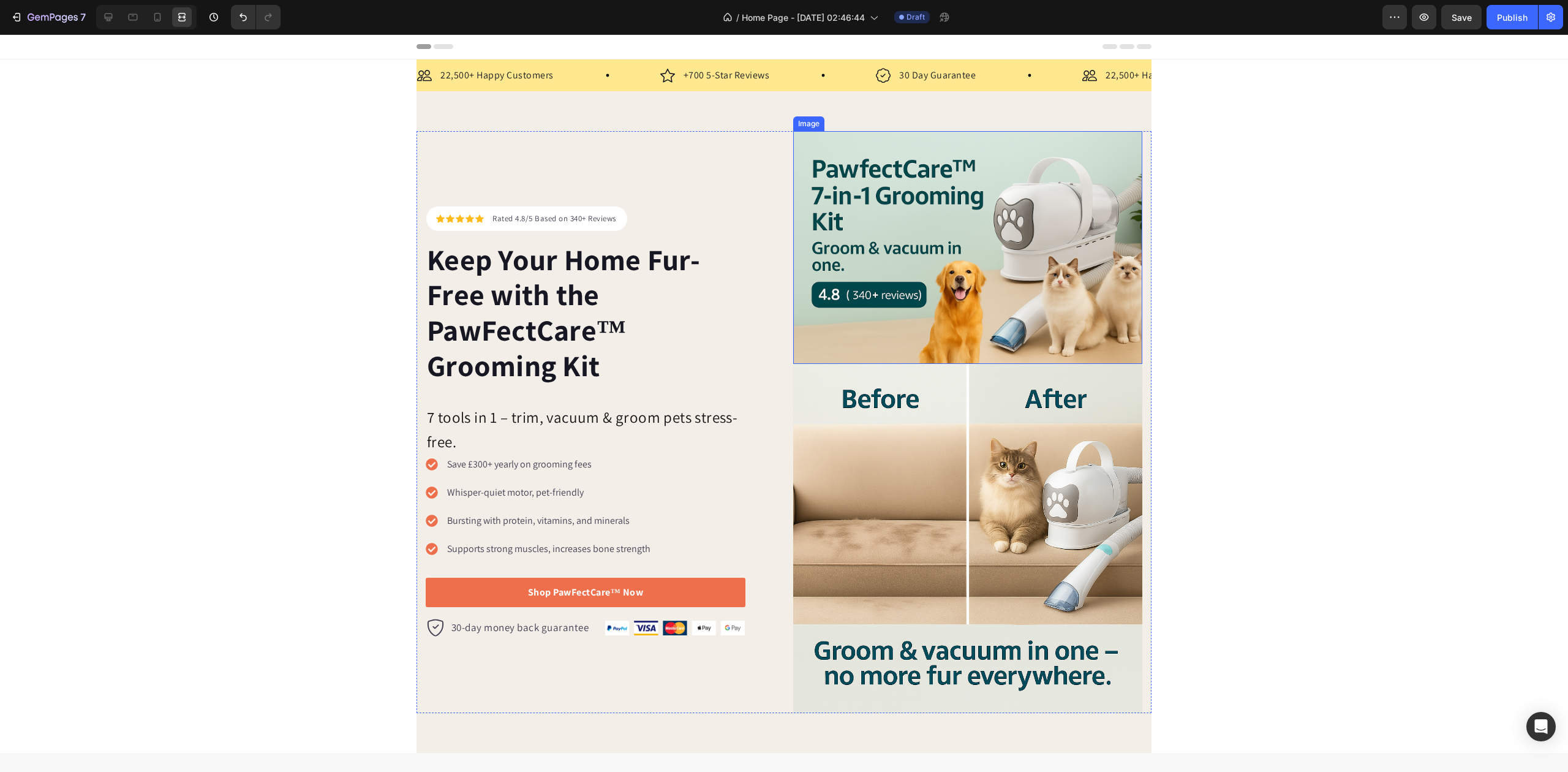
click at [966, 265] on img at bounding box center [968, 248] width 349 height 233
click at [606, 270] on h2 "Keep Your Home Fur-Free with the PawFectCare™ Grooming Kit" at bounding box center [585, 312] width 320 height 143
click at [552, 285] on h2 "Keep Your Home Fur-Free with the PawFectCare™ Grooming Kit" at bounding box center [585, 312] width 320 height 143
click at [552, 285] on p "Keep Your Home Fur-Free with the PawFectCare™ Grooming Kit" at bounding box center [585, 312] width 317 height 141
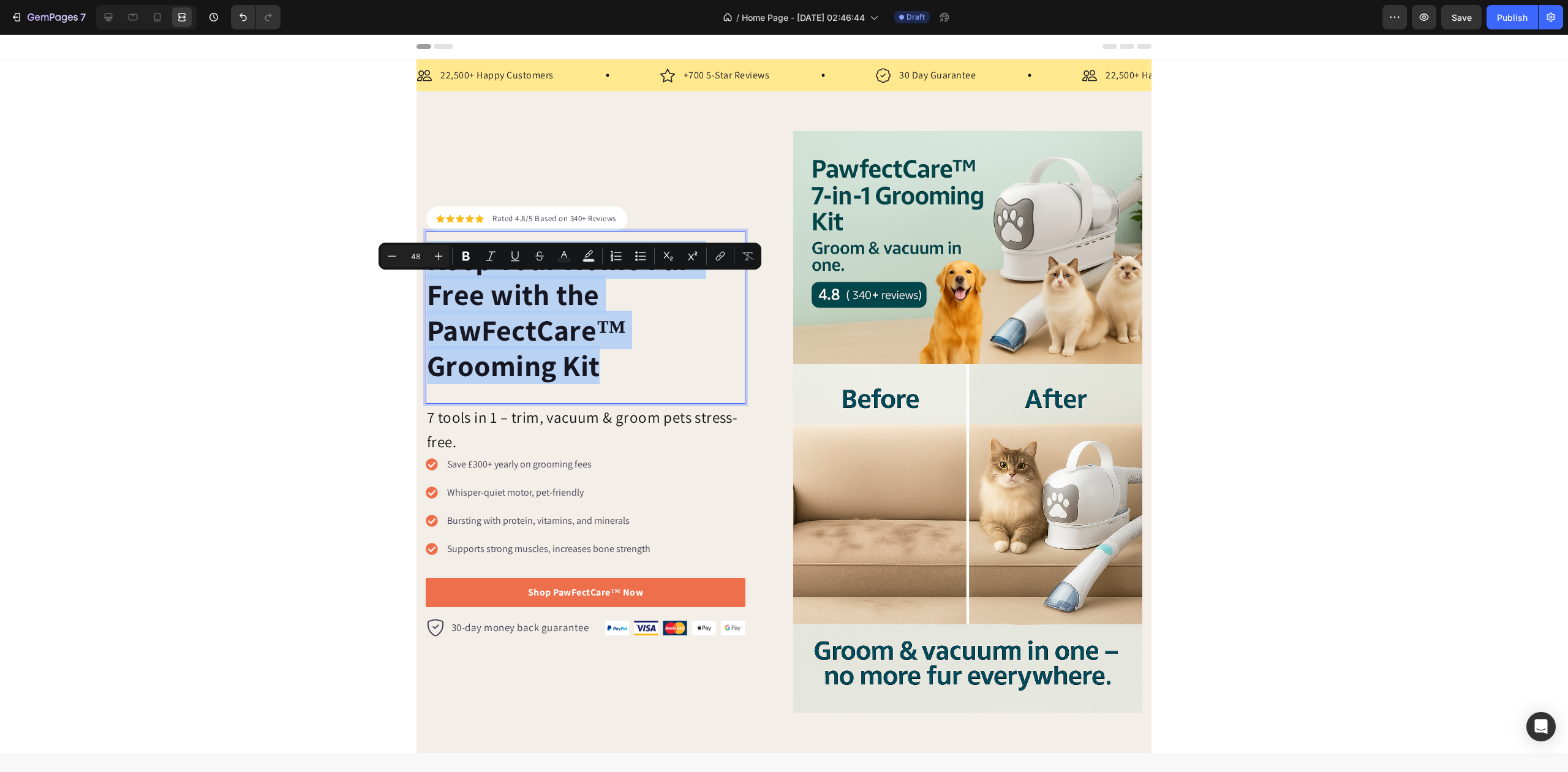
click at [552, 285] on p "Keep Your Home Fur-Free with the PawFectCare™ Grooming Kit" at bounding box center [585, 312] width 317 height 141
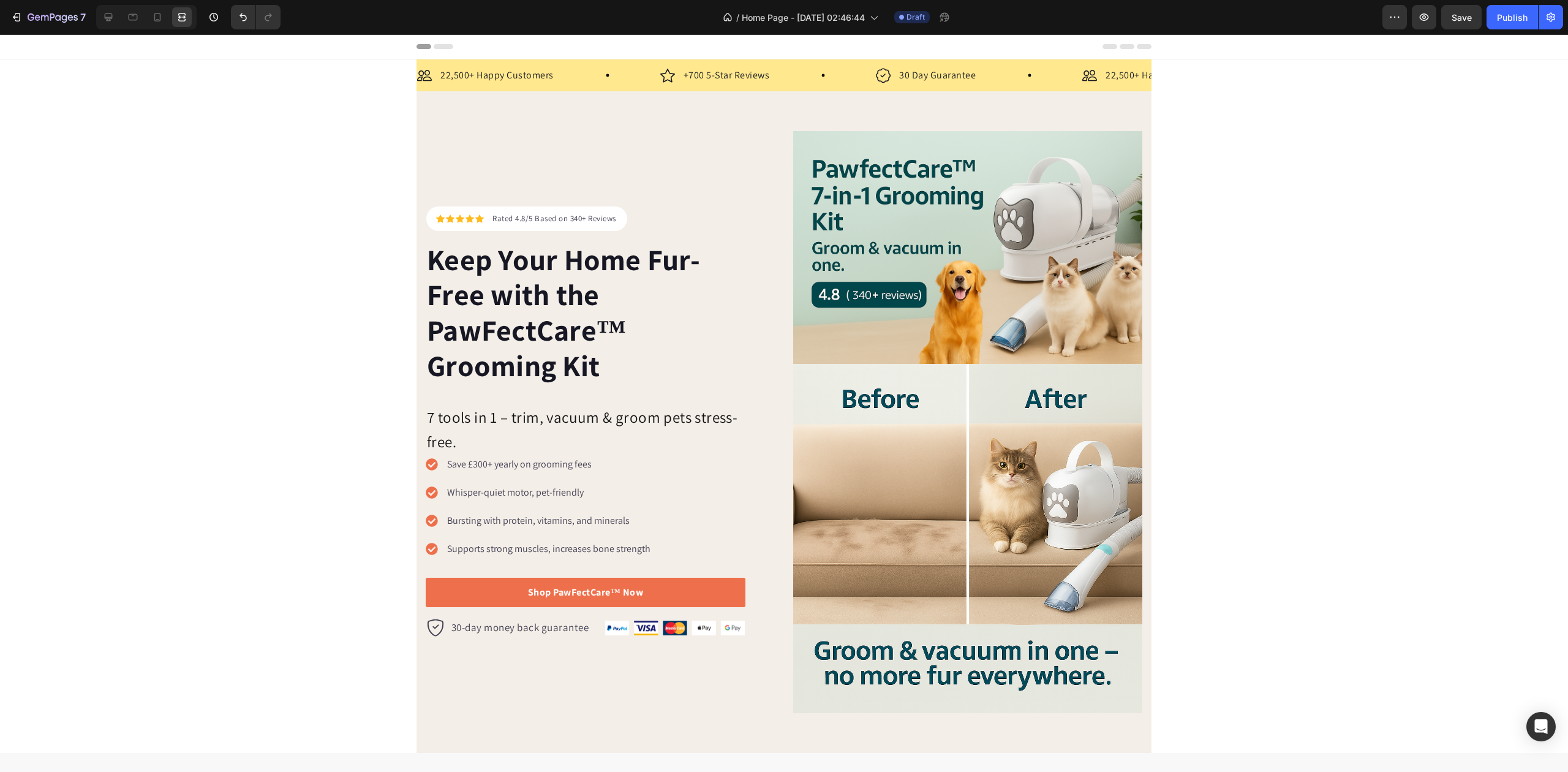
click at [48, 15] on icon "button" at bounding box center [45, 18] width 8 height 6
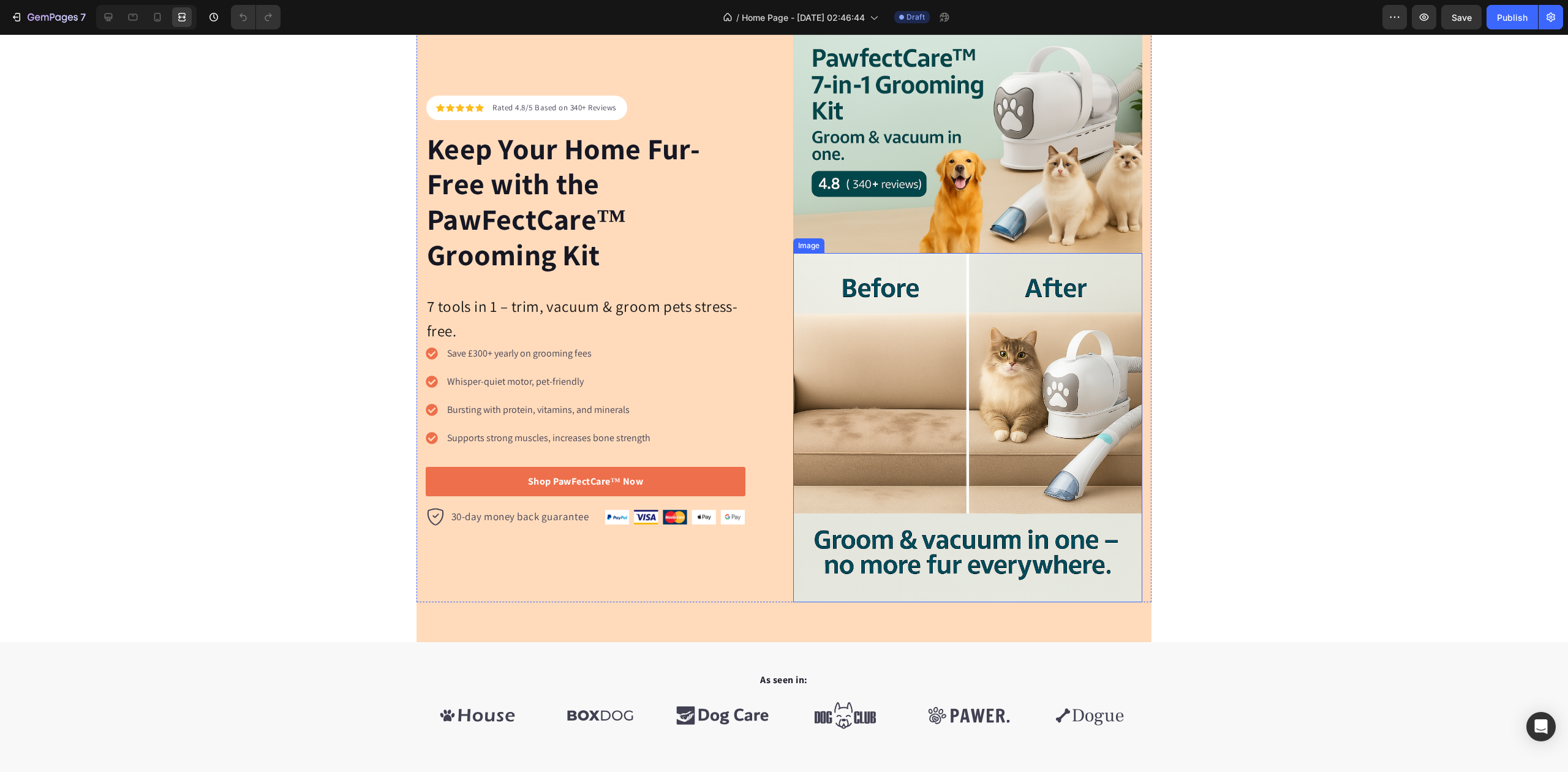
scroll to position [572, 0]
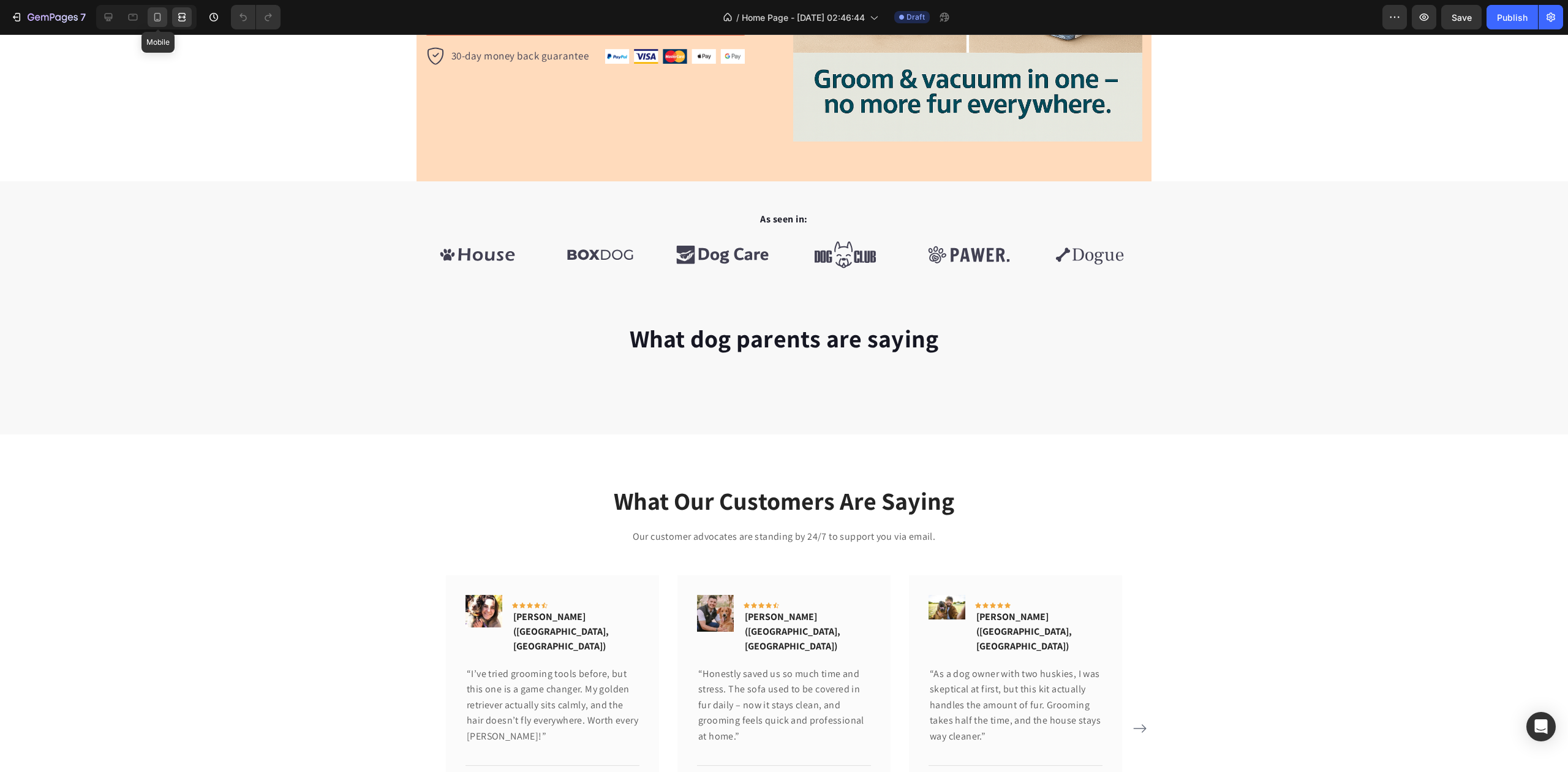
click at [157, 14] on icon at bounding box center [158, 18] width 13 height 13
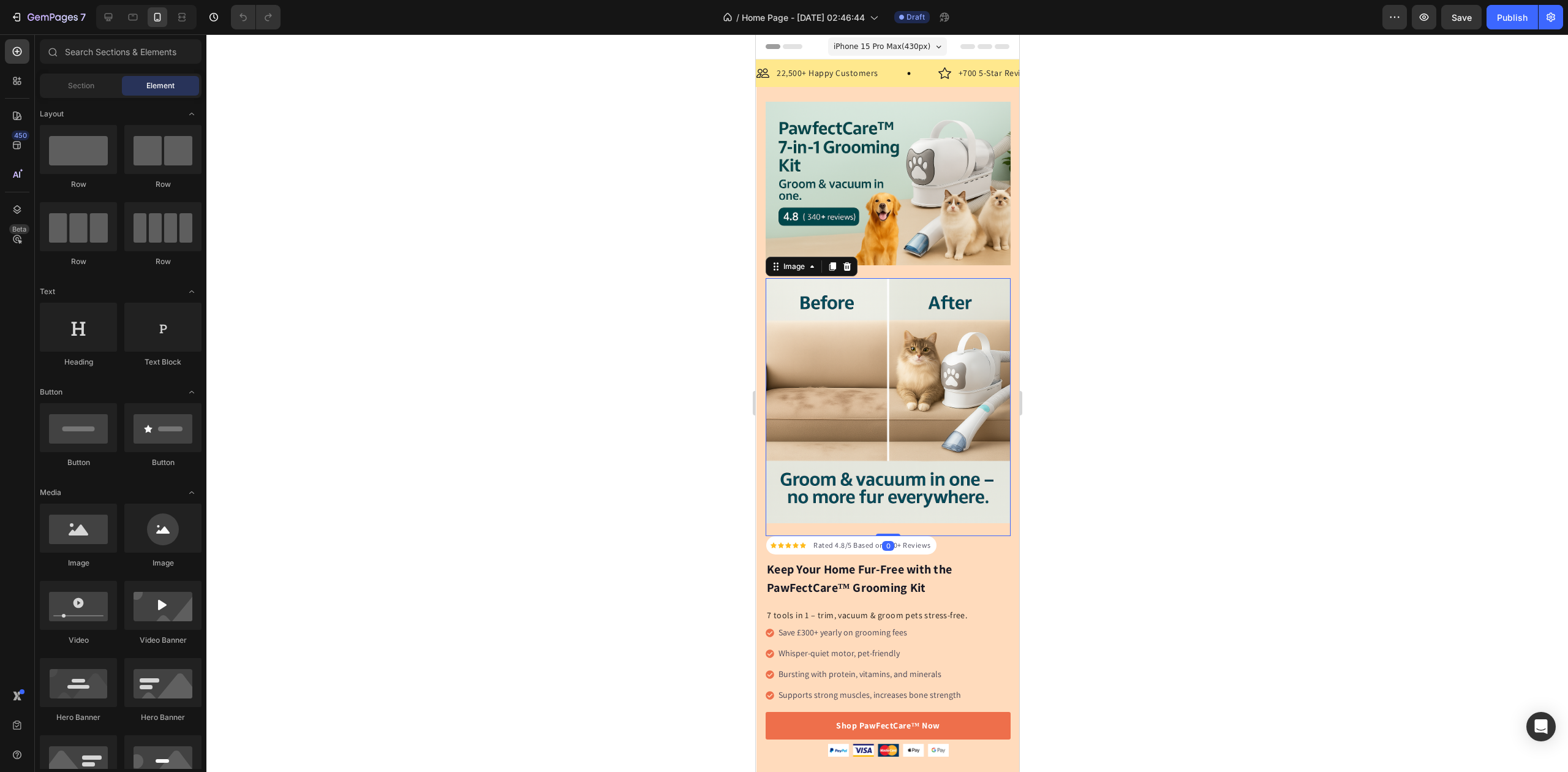
click at [906, 341] on img at bounding box center [888, 401] width 245 height 245
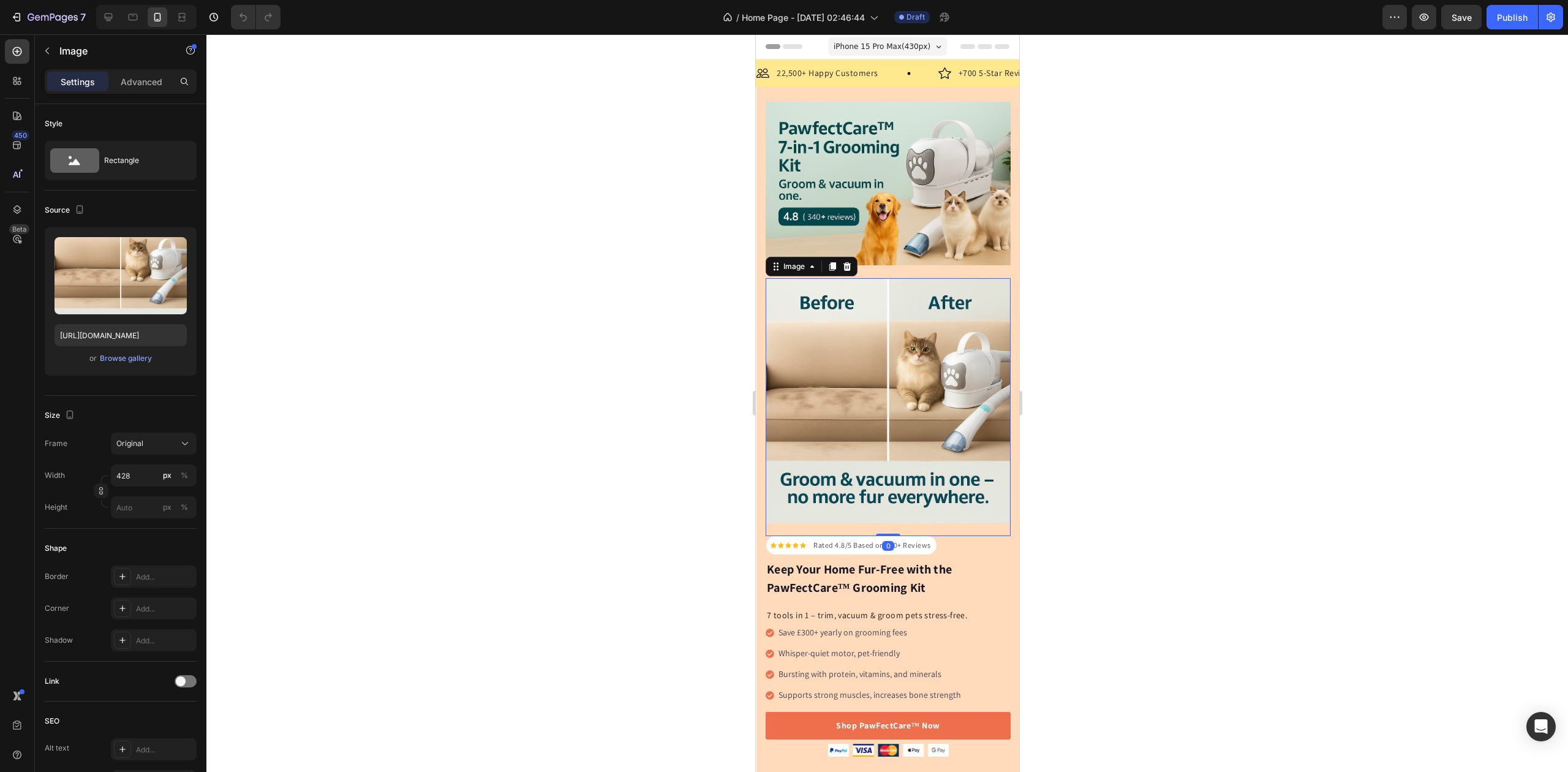
click at [847, 262] on icon at bounding box center [847, 267] width 8 height 9
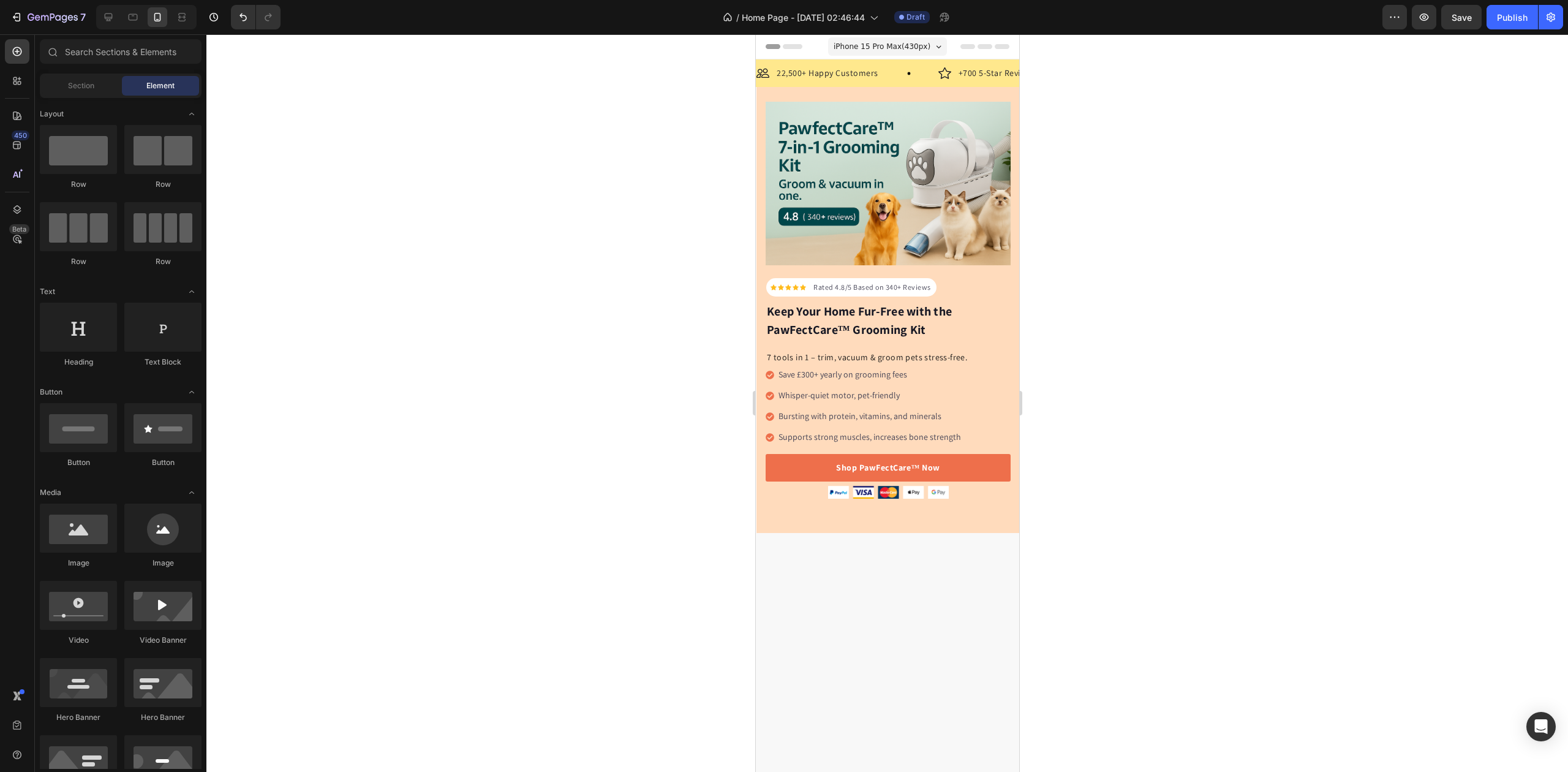
click at [1191, 313] on div at bounding box center [887, 403] width 1362 height 738
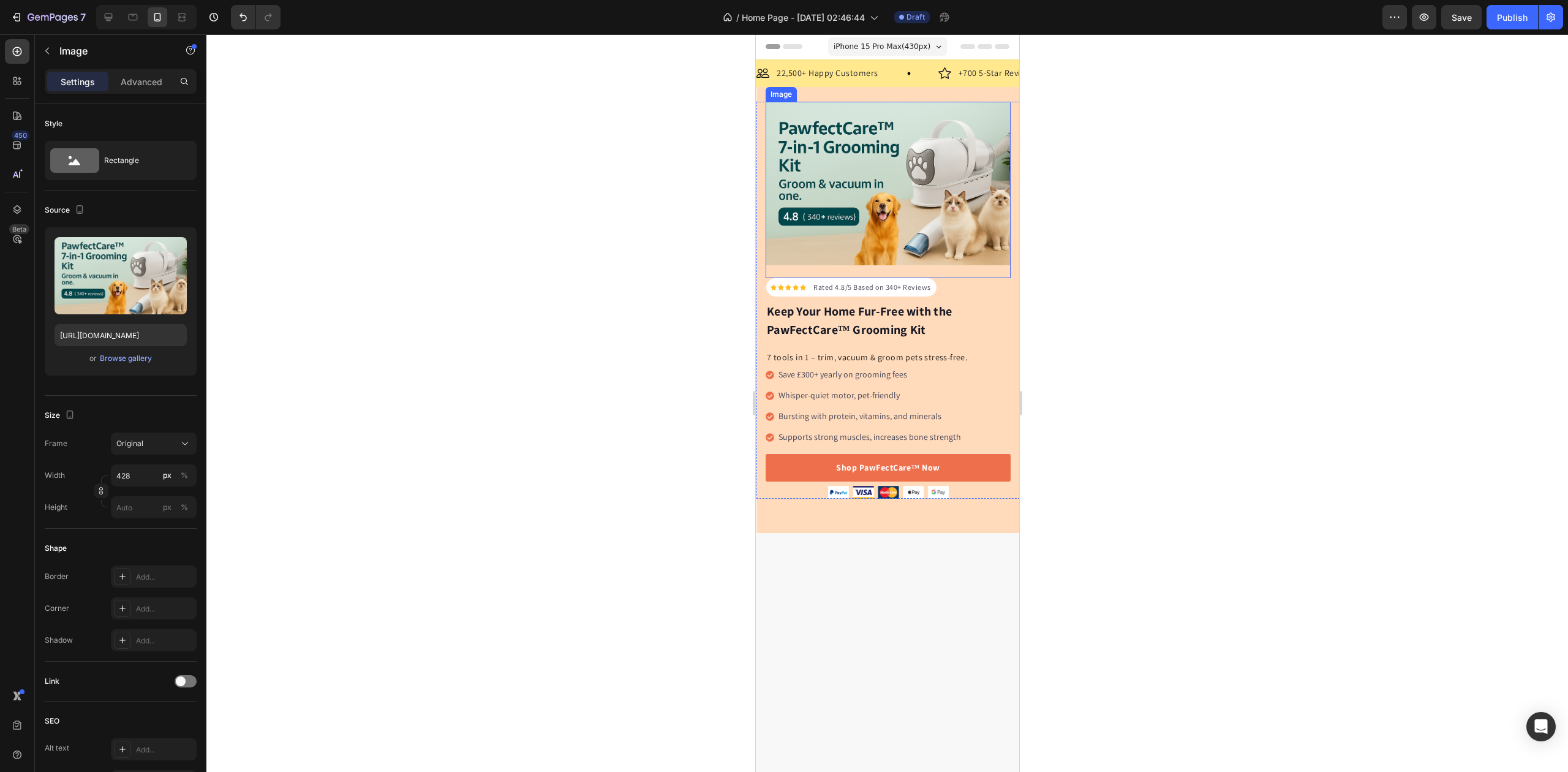
click at [865, 188] on img at bounding box center [888, 184] width 245 height 164
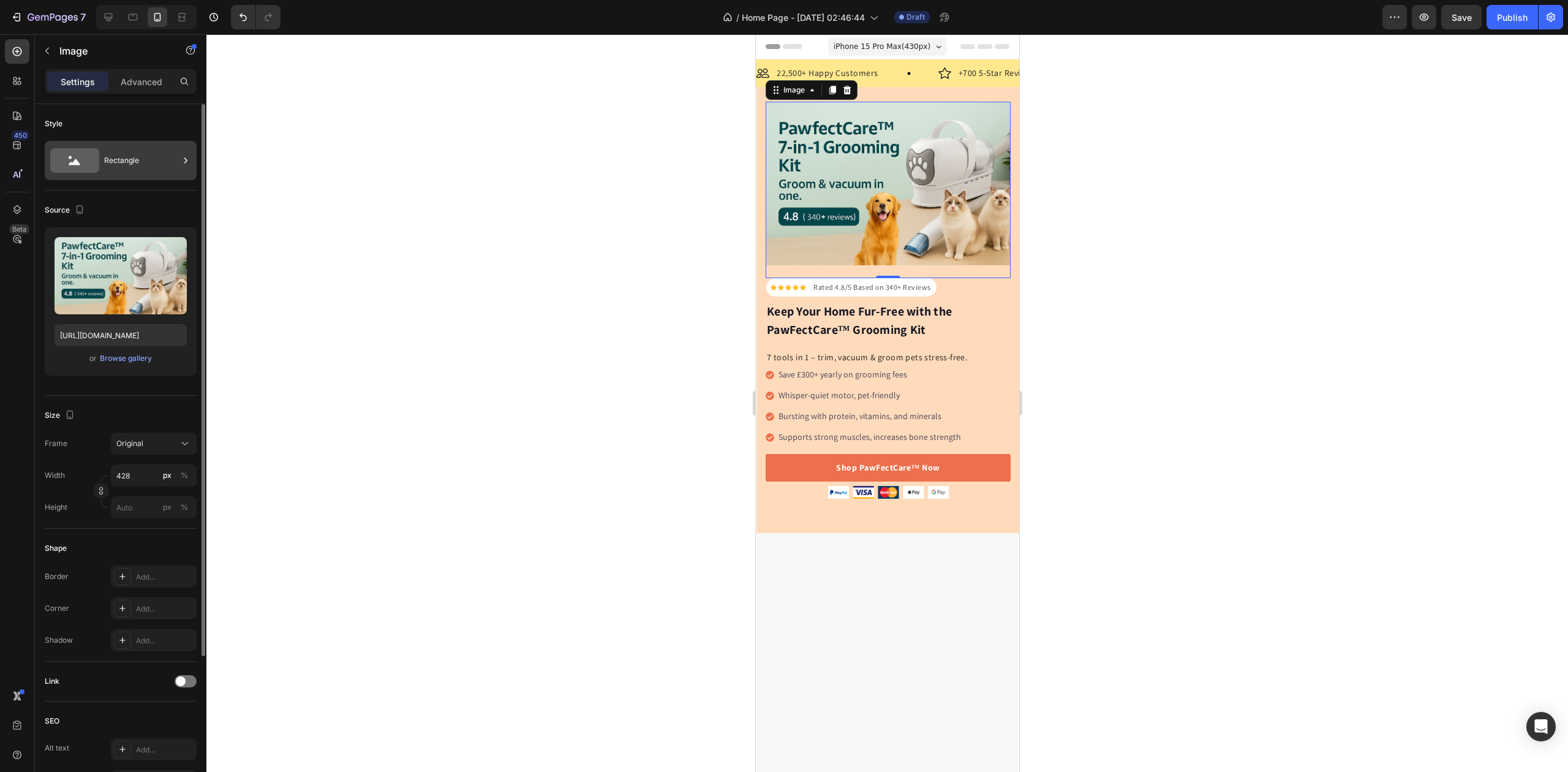
click at [128, 170] on div "Rectangle" at bounding box center [141, 160] width 74 height 28
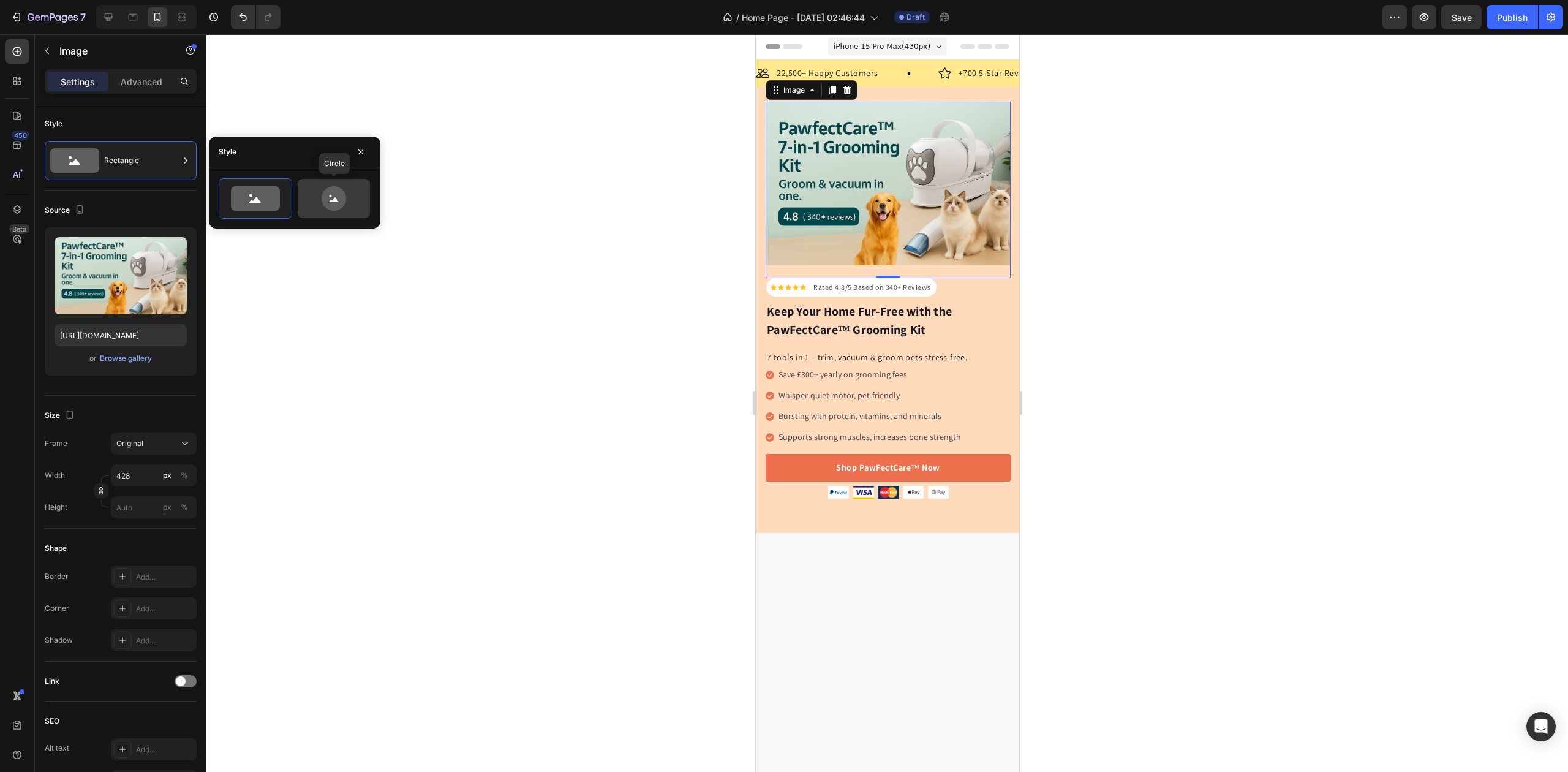
click at [316, 196] on icon at bounding box center [334, 198] width 58 height 24
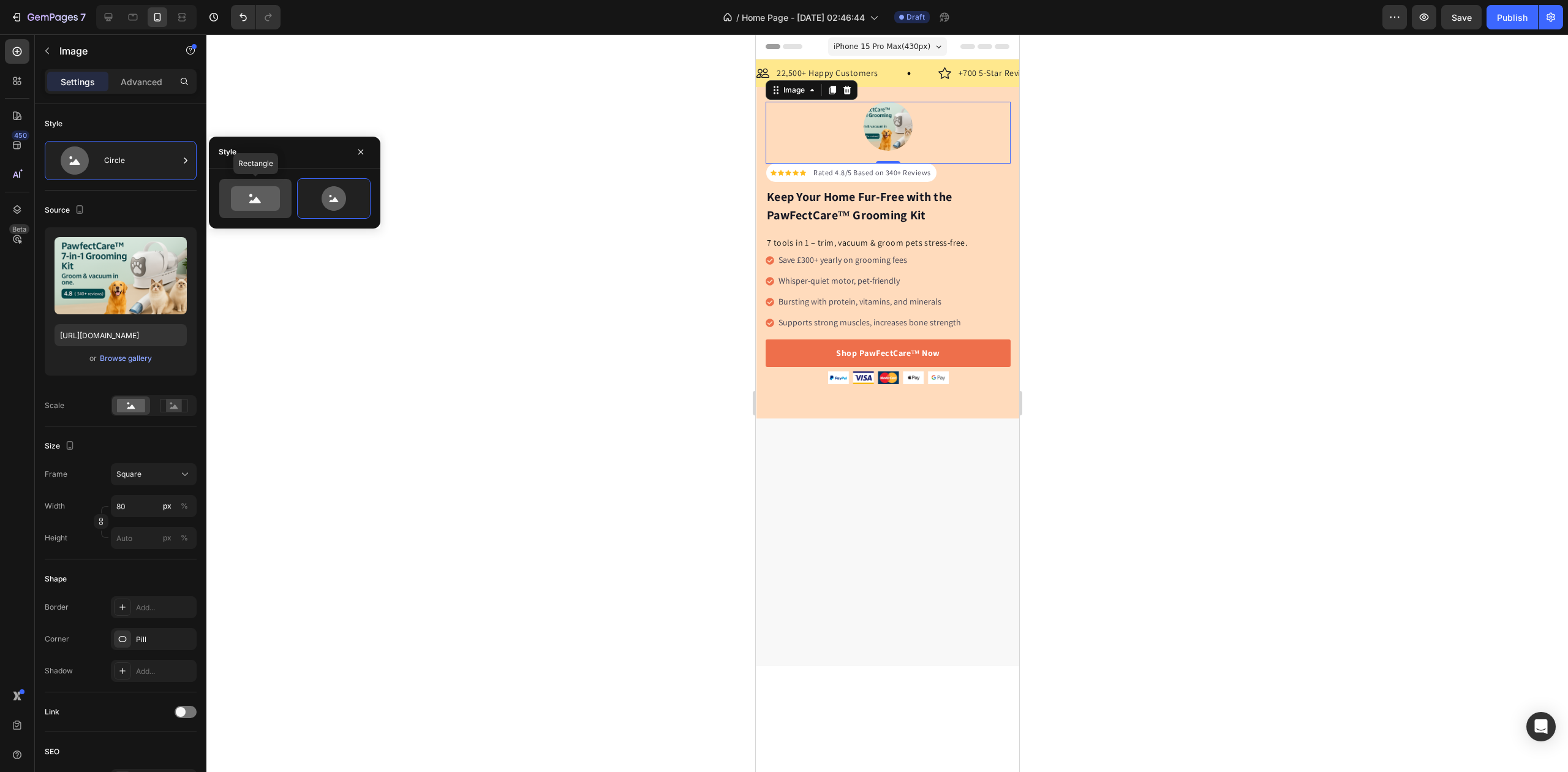
click at [273, 206] on icon at bounding box center [255, 198] width 49 height 24
type input "100"
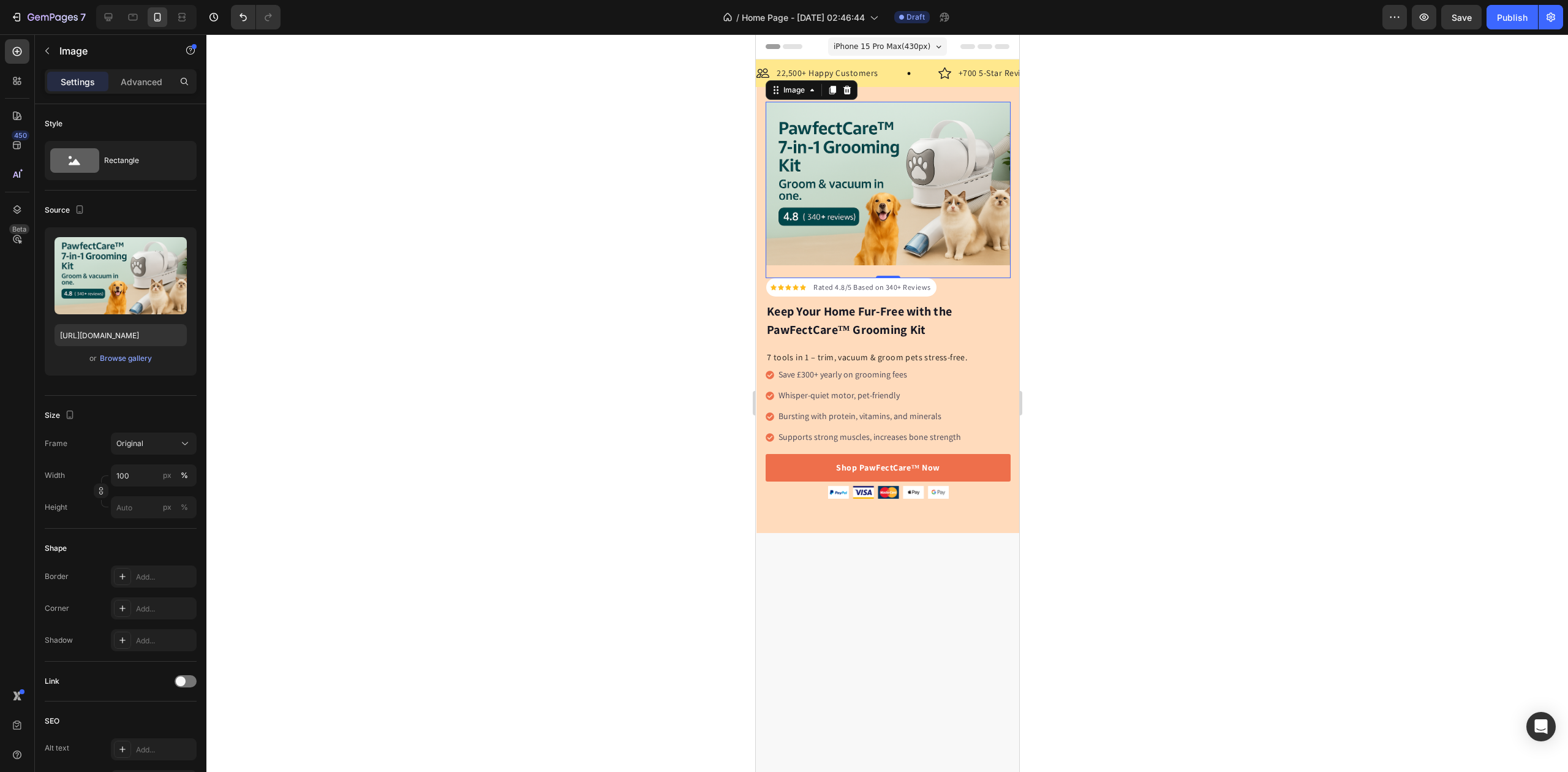
click at [529, 212] on div at bounding box center [887, 403] width 1362 height 738
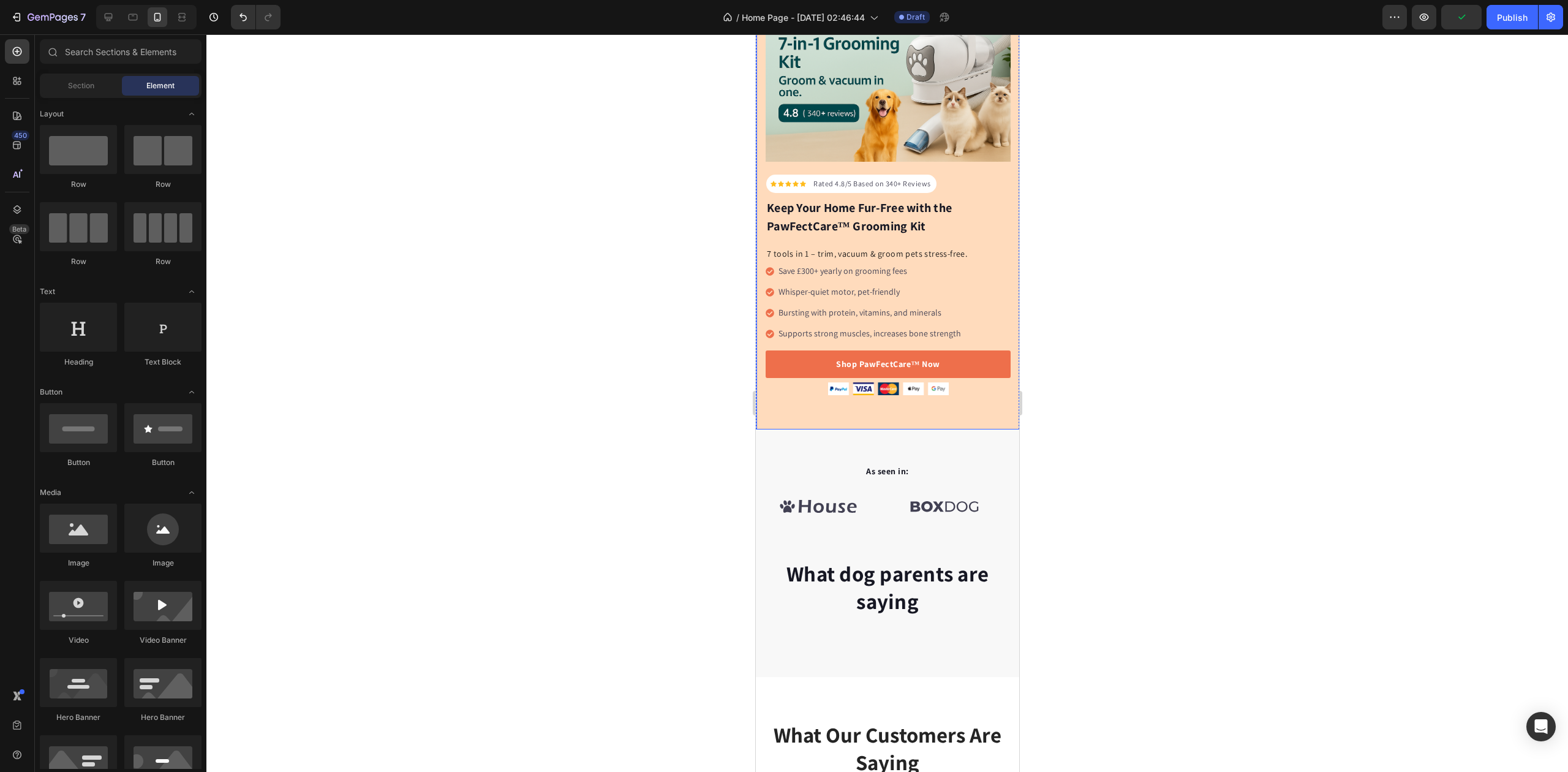
scroll to position [81, 0]
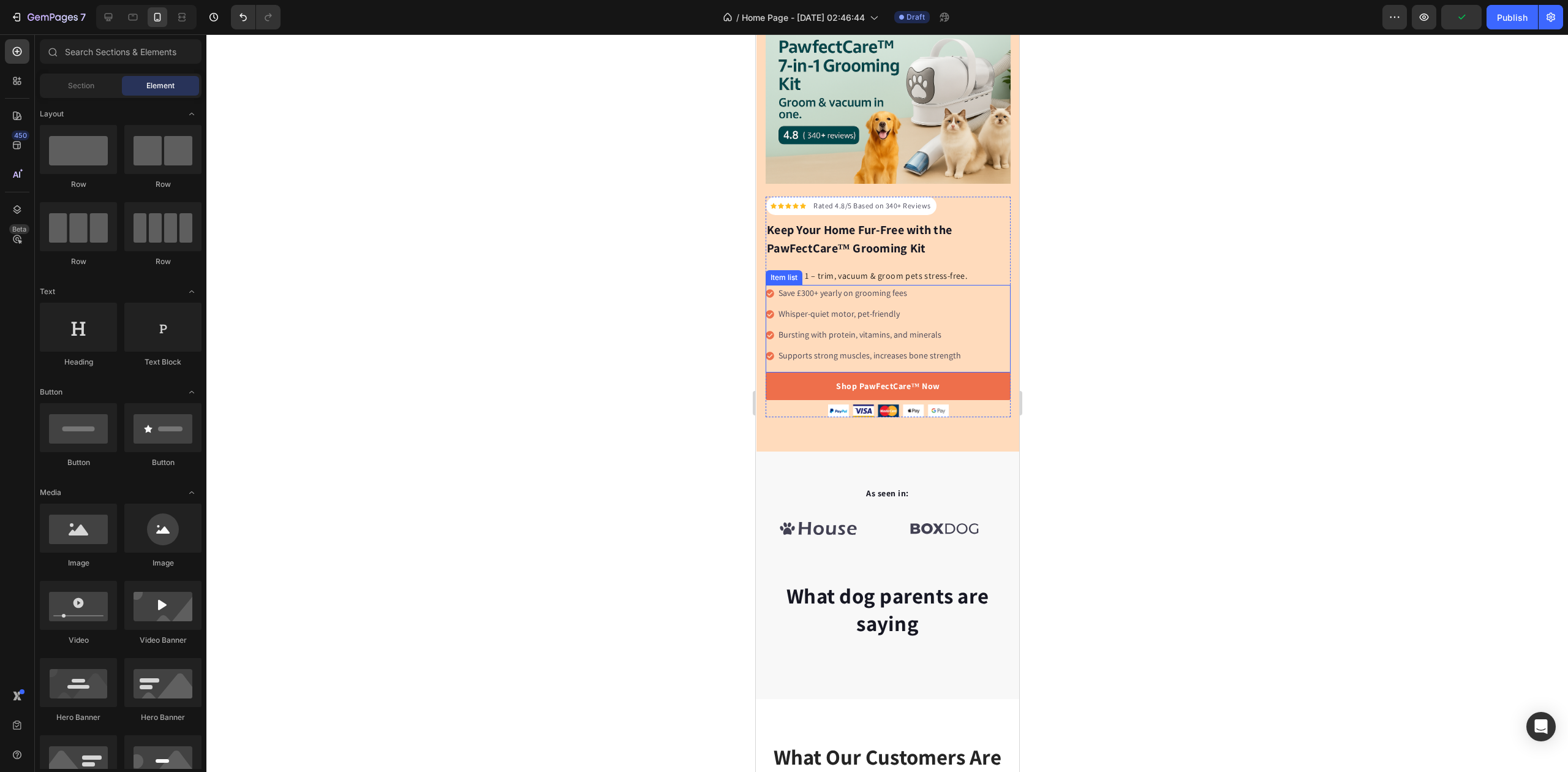
click at [910, 358] on div "Save £300+ yearly on grooming fees Whisper-quiet motor, pet-friendly Bursting w…" at bounding box center [888, 328] width 245 height 88
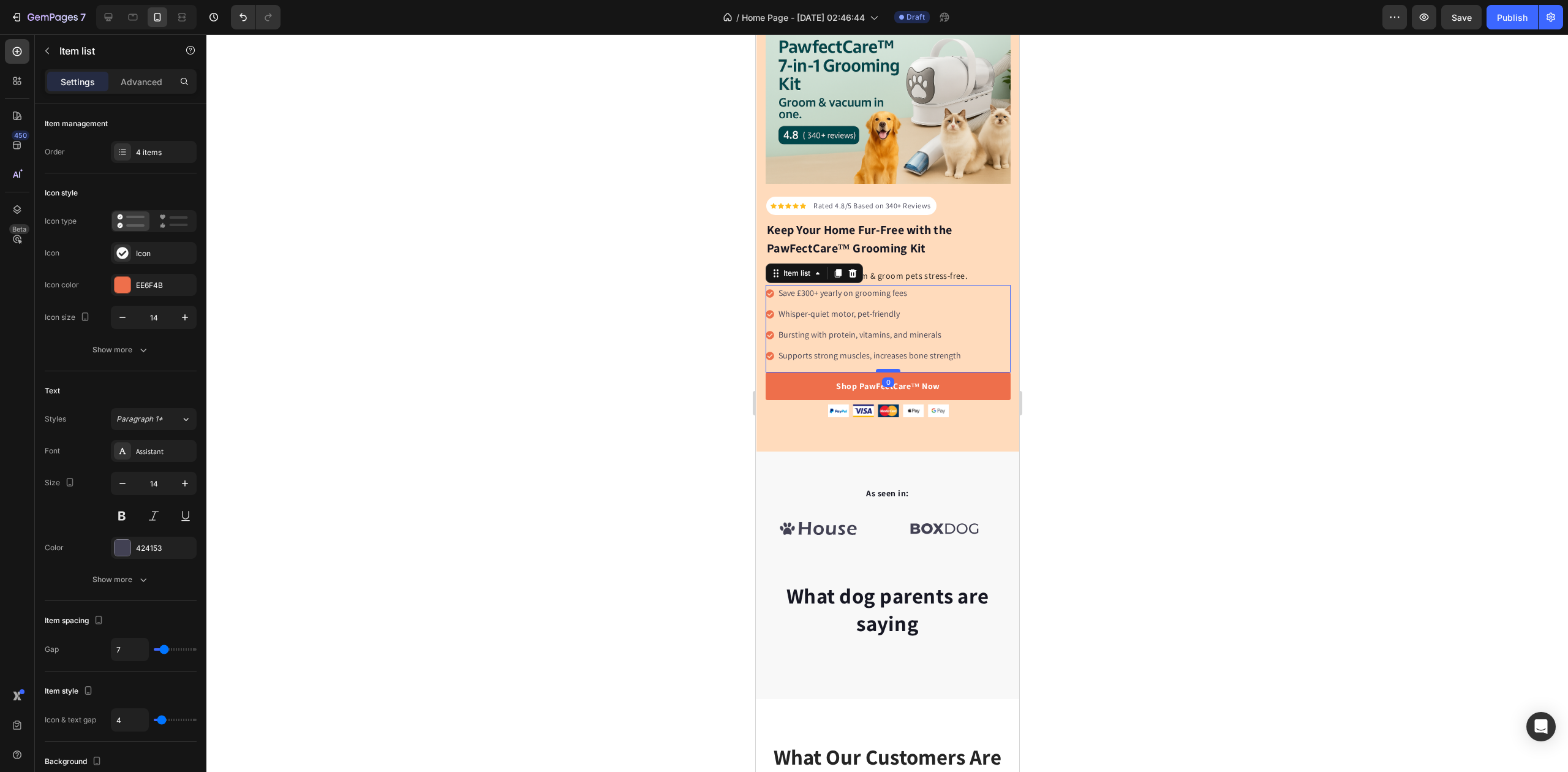
drag, startPoint x: 888, startPoint y: 363, endPoint x: 888, endPoint y: 371, distance: 8.0
click at [888, 371] on div at bounding box center [888, 371] width 24 height 4
type input "100%"
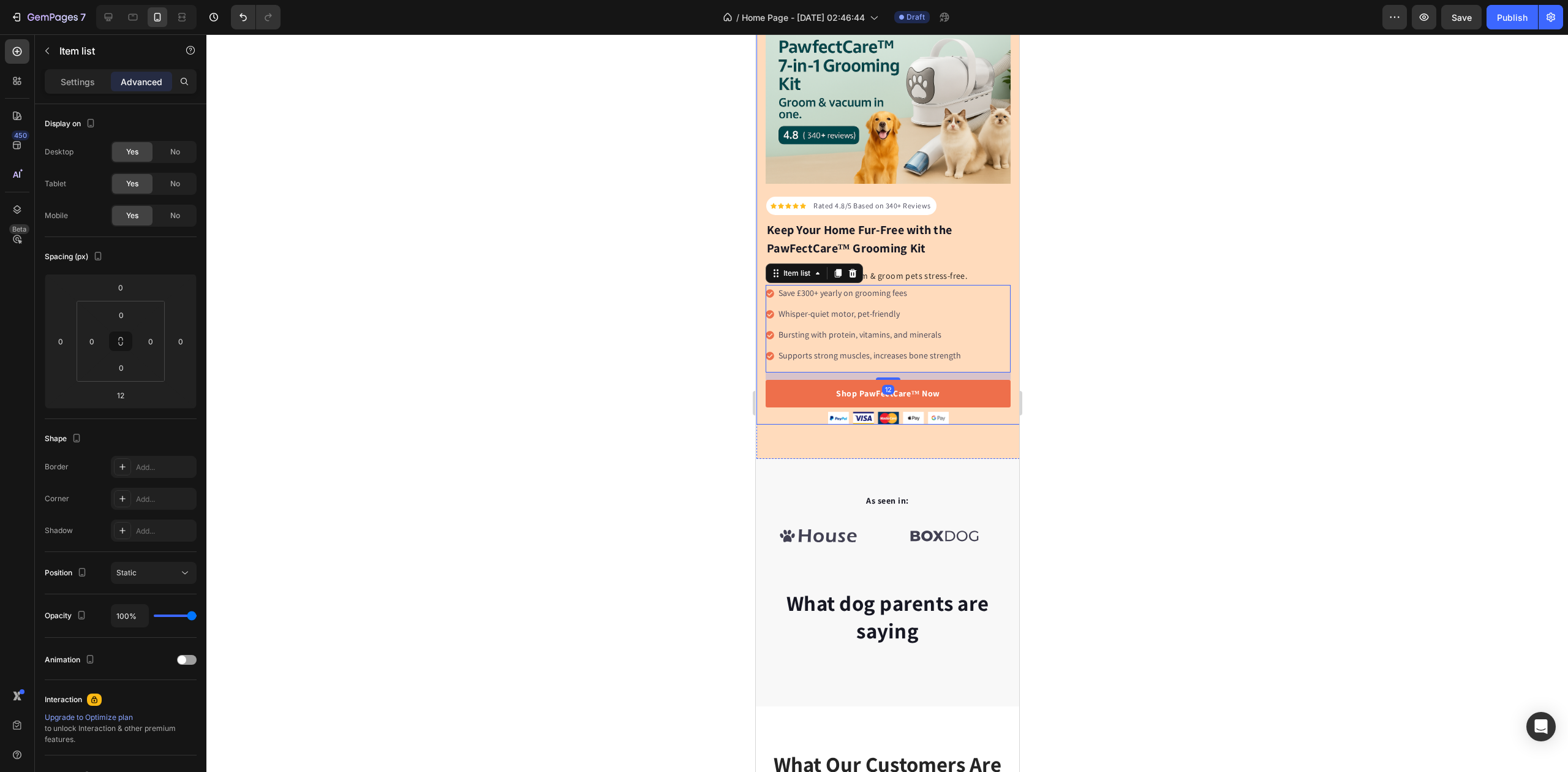
click at [677, 366] on div at bounding box center [887, 403] width 1362 height 738
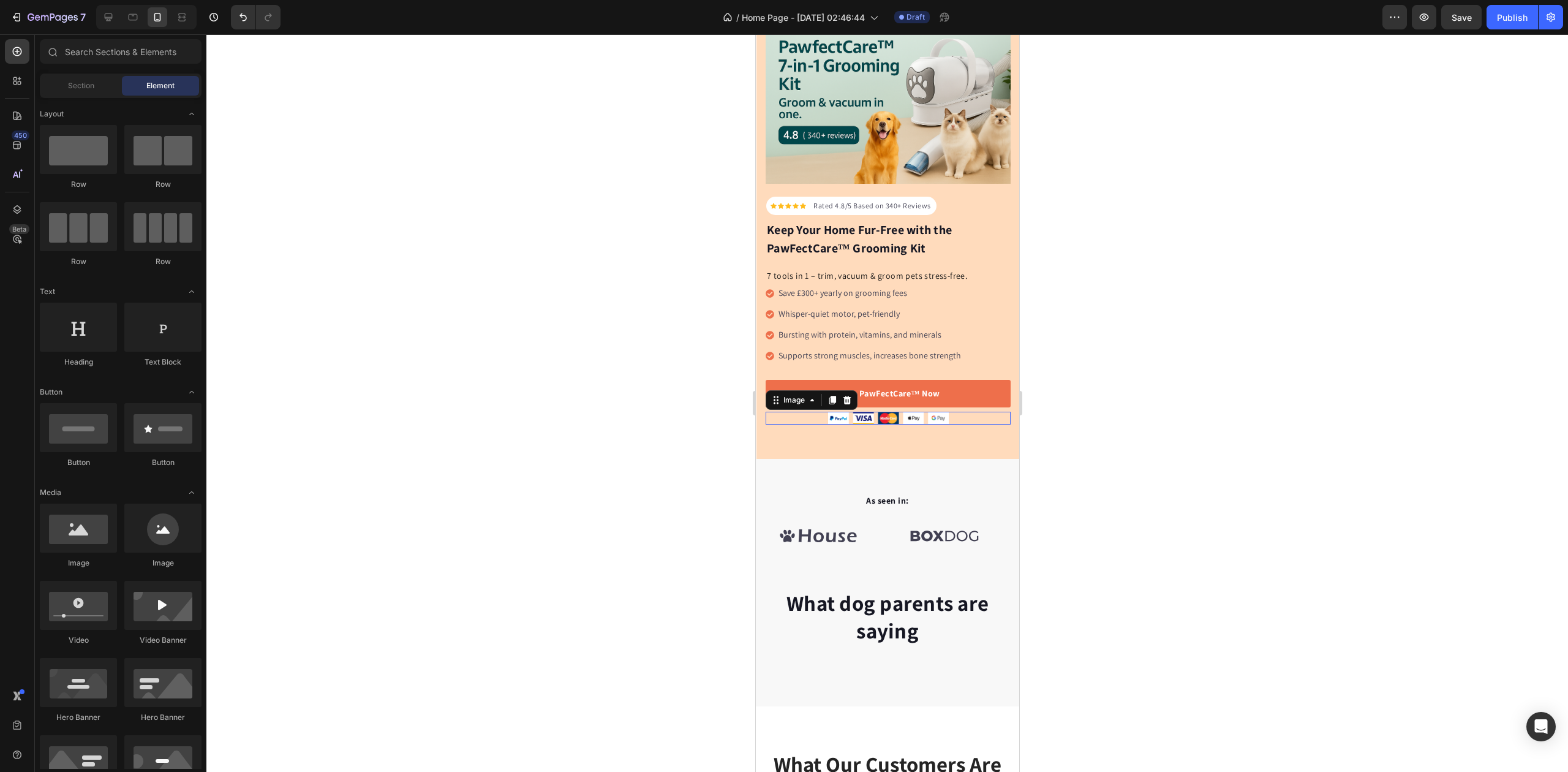
click at [867, 415] on img at bounding box center [888, 418] width 121 height 13
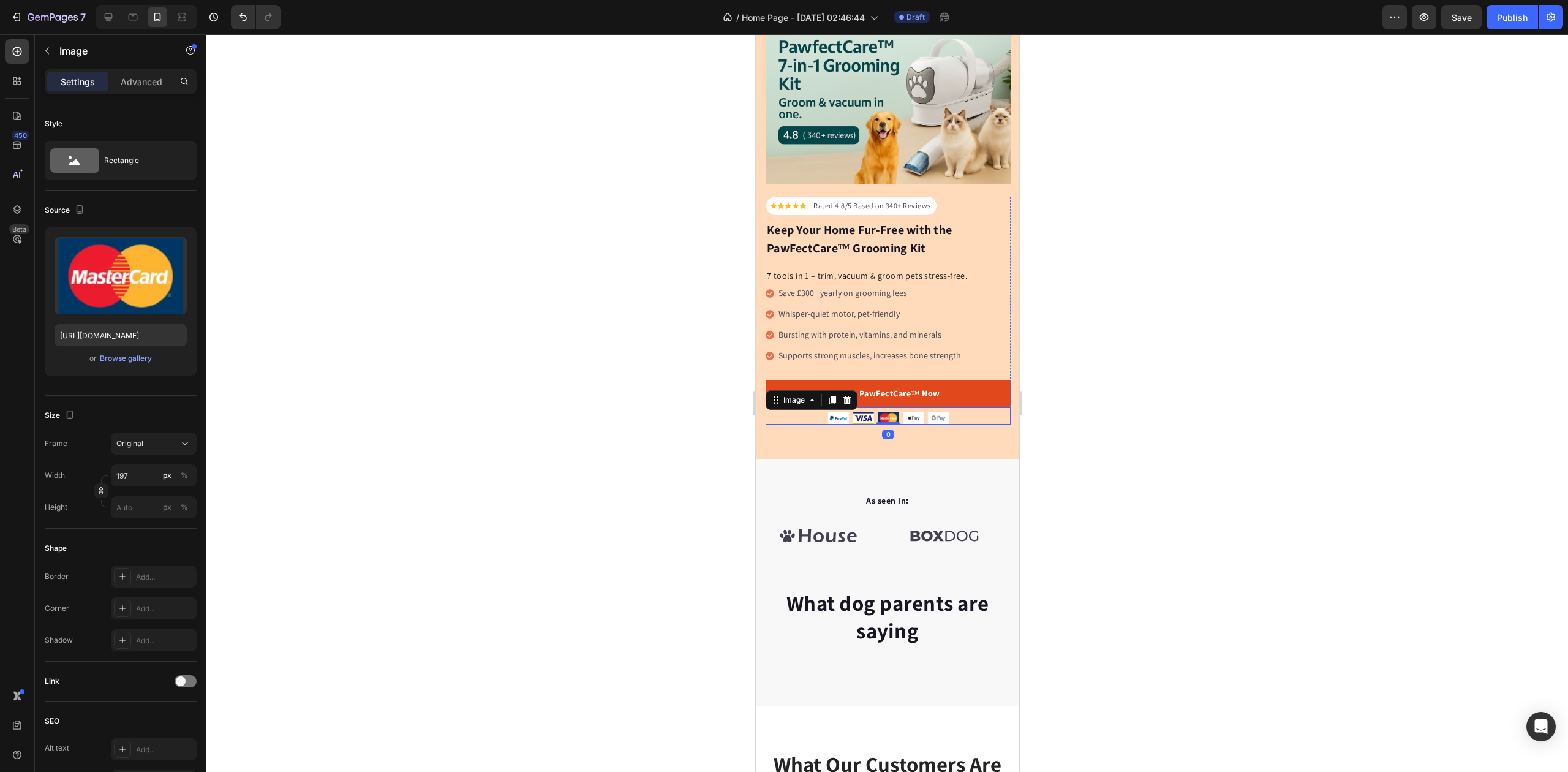
click at [887, 399] on link "Shop PawFectCare™ Now" at bounding box center [888, 394] width 245 height 28
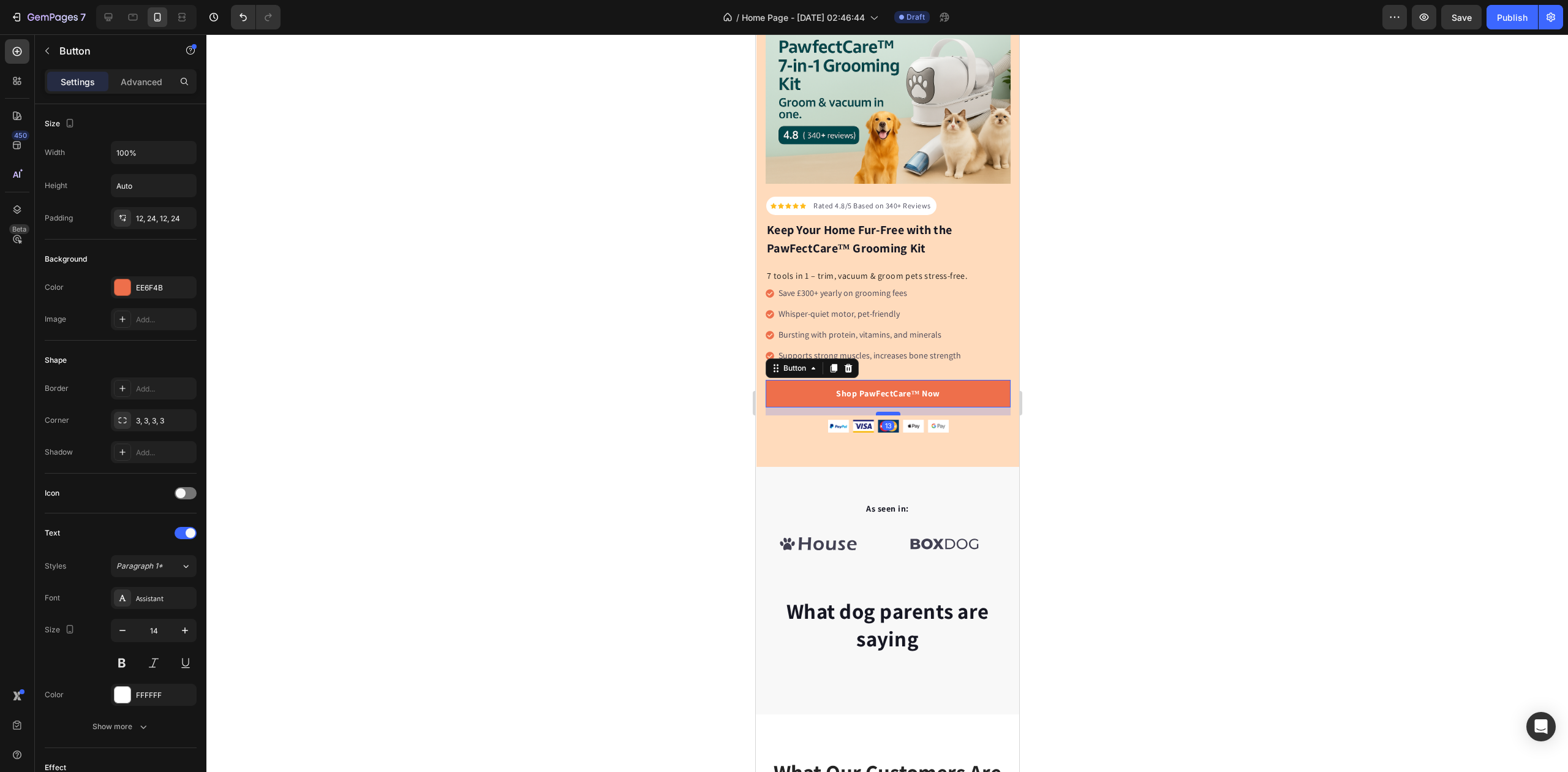
drag, startPoint x: 884, startPoint y: 400, endPoint x: 1435, endPoint y: 439, distance: 552.4
click at [884, 412] on div at bounding box center [888, 414] width 24 height 4
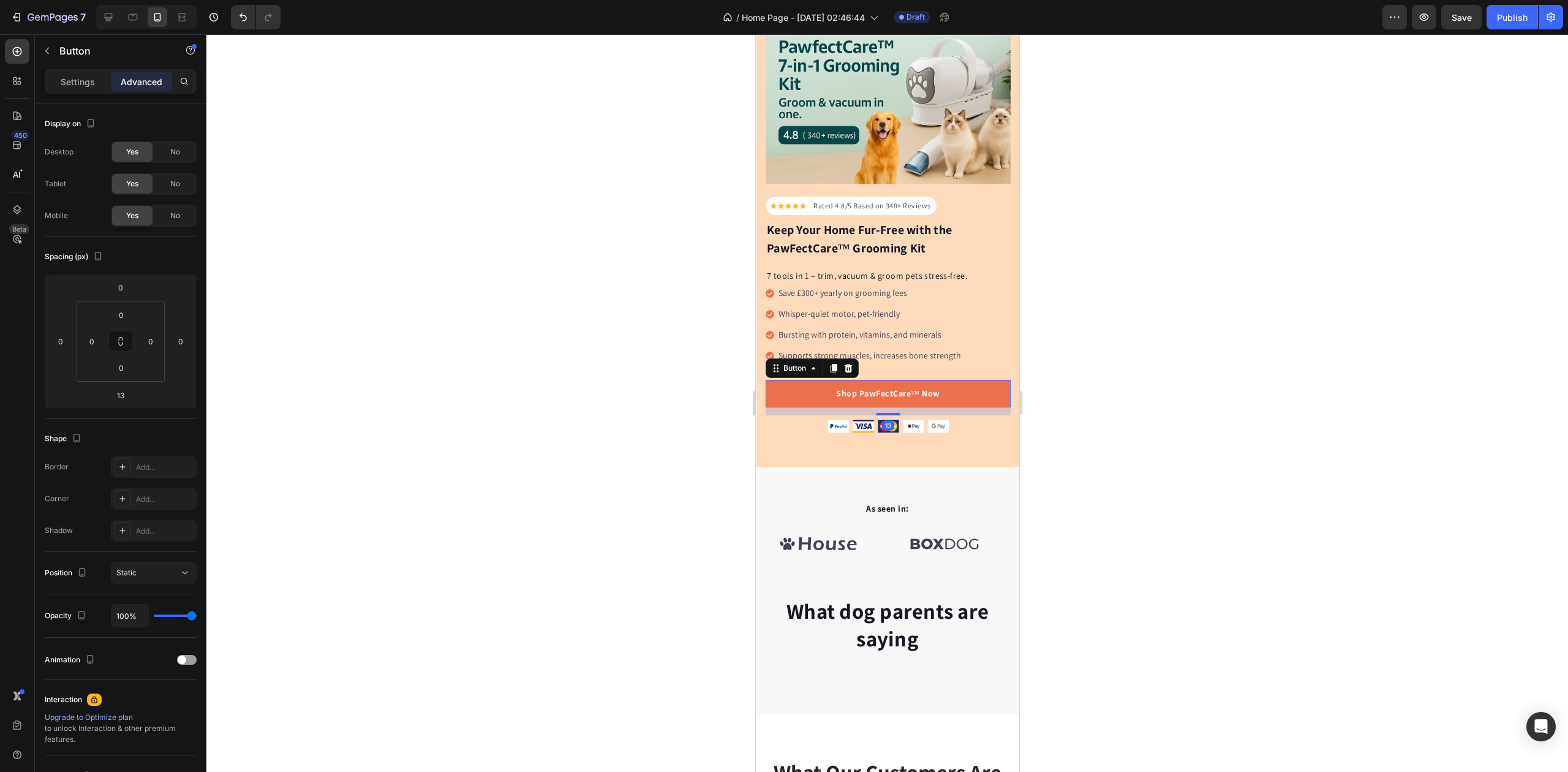
click at [584, 399] on div at bounding box center [887, 403] width 1362 height 738
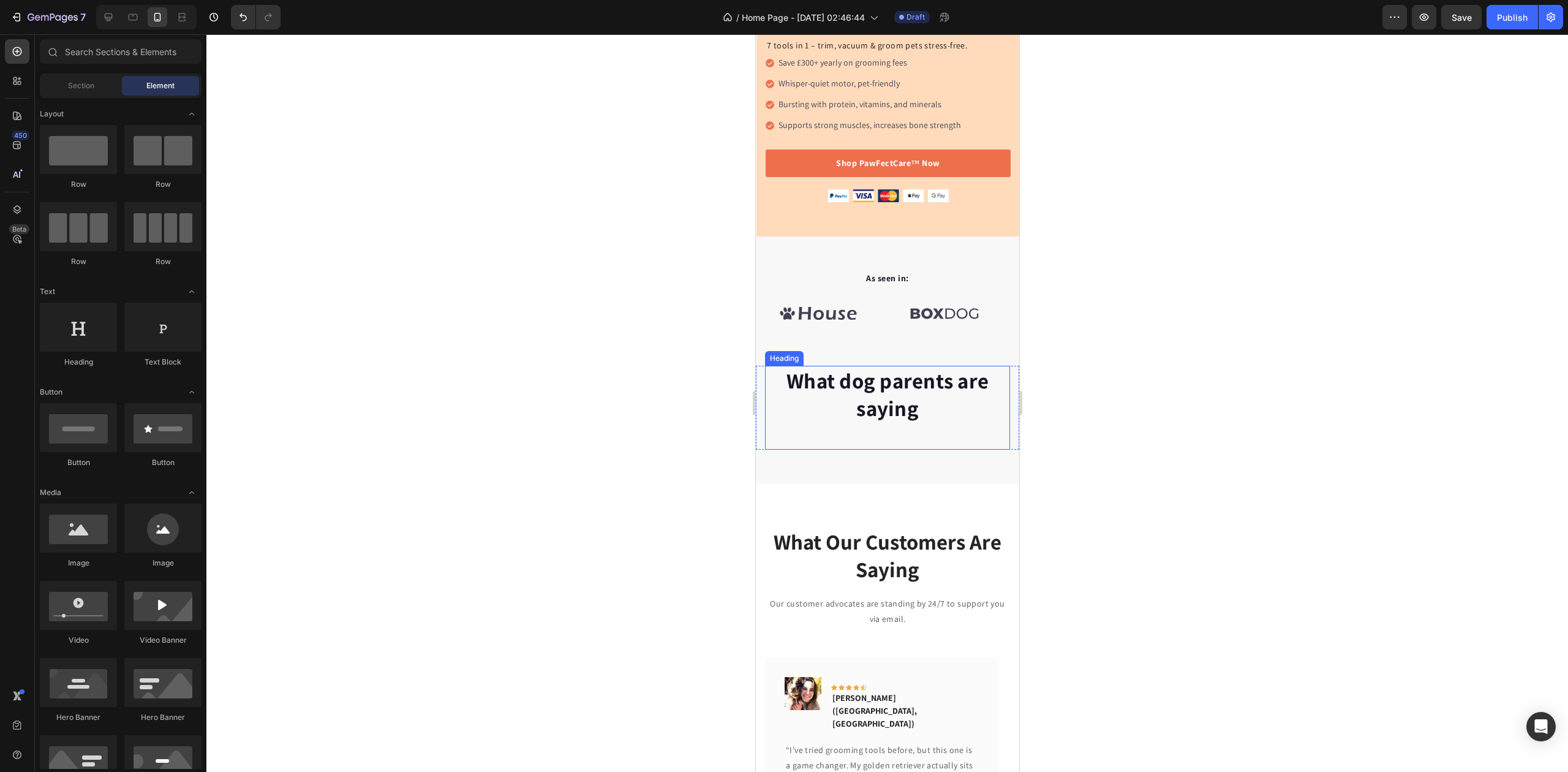
scroll to position [408, 0]
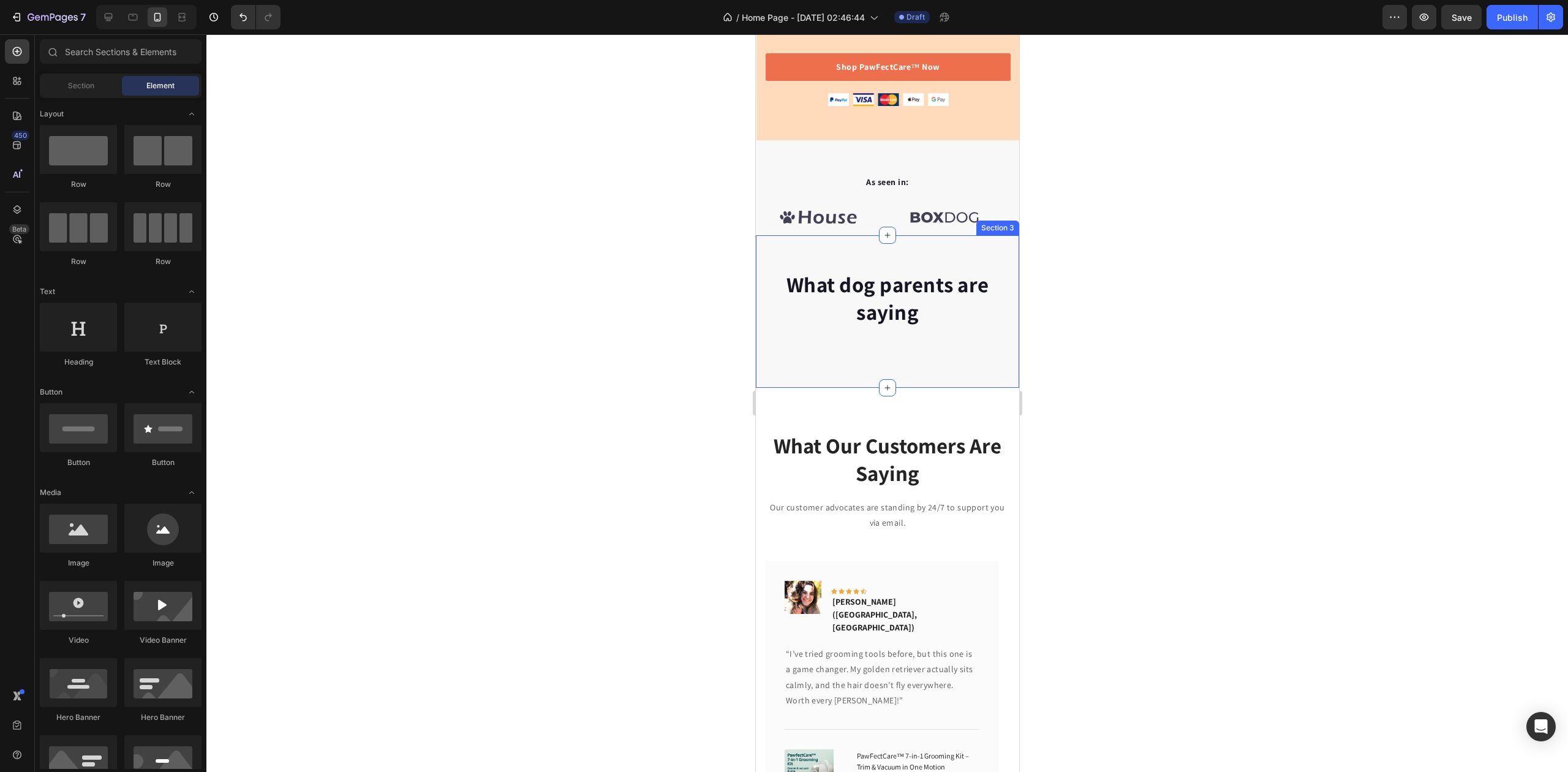
click at [884, 317] on p "What dog parents are saying" at bounding box center [887, 298] width 243 height 56
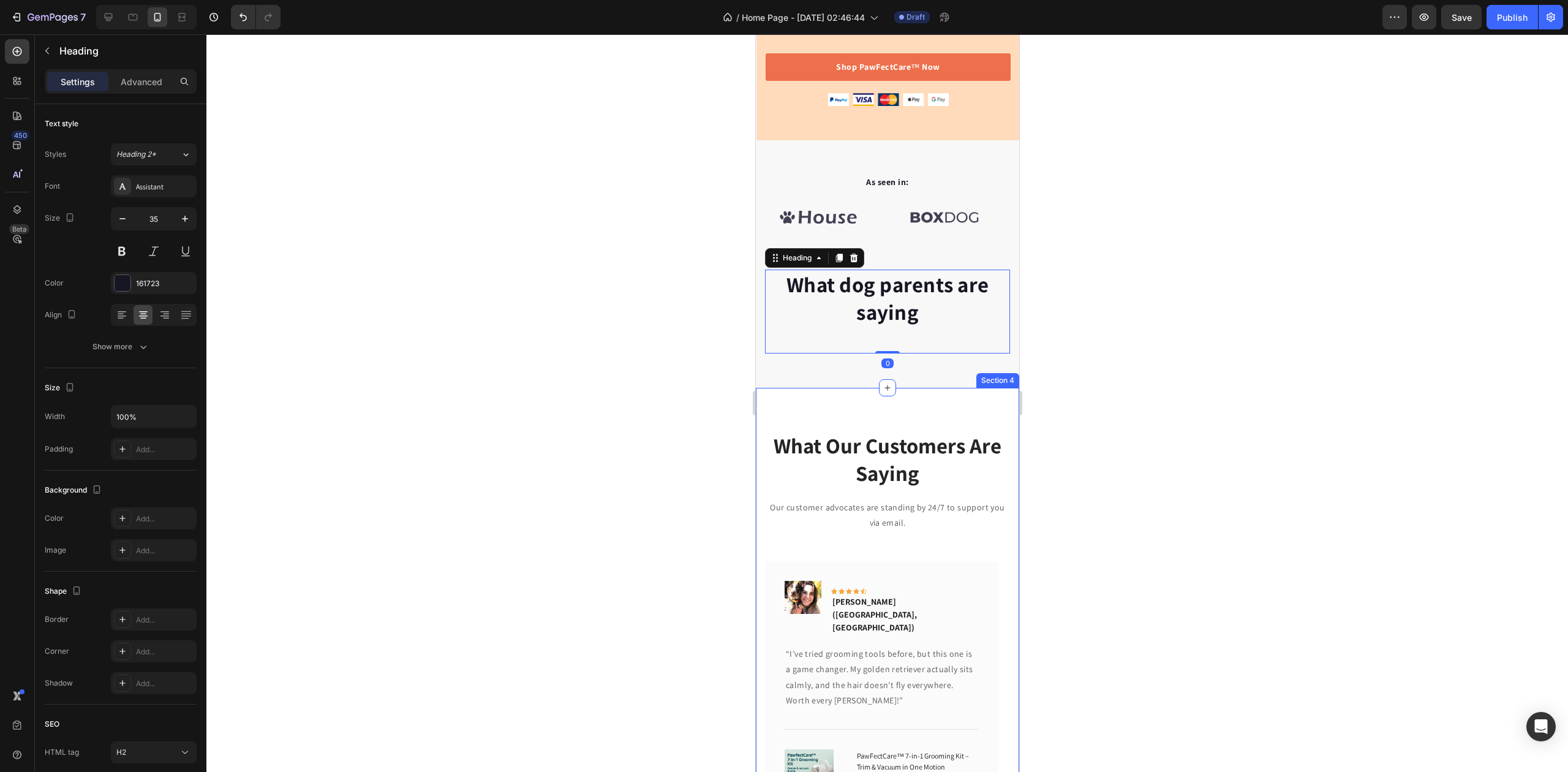
click at [909, 388] on div "What Our Customers Are Saying Heading Our customer advocates are standing by 24…" at bounding box center [887, 639] width 263 height 503
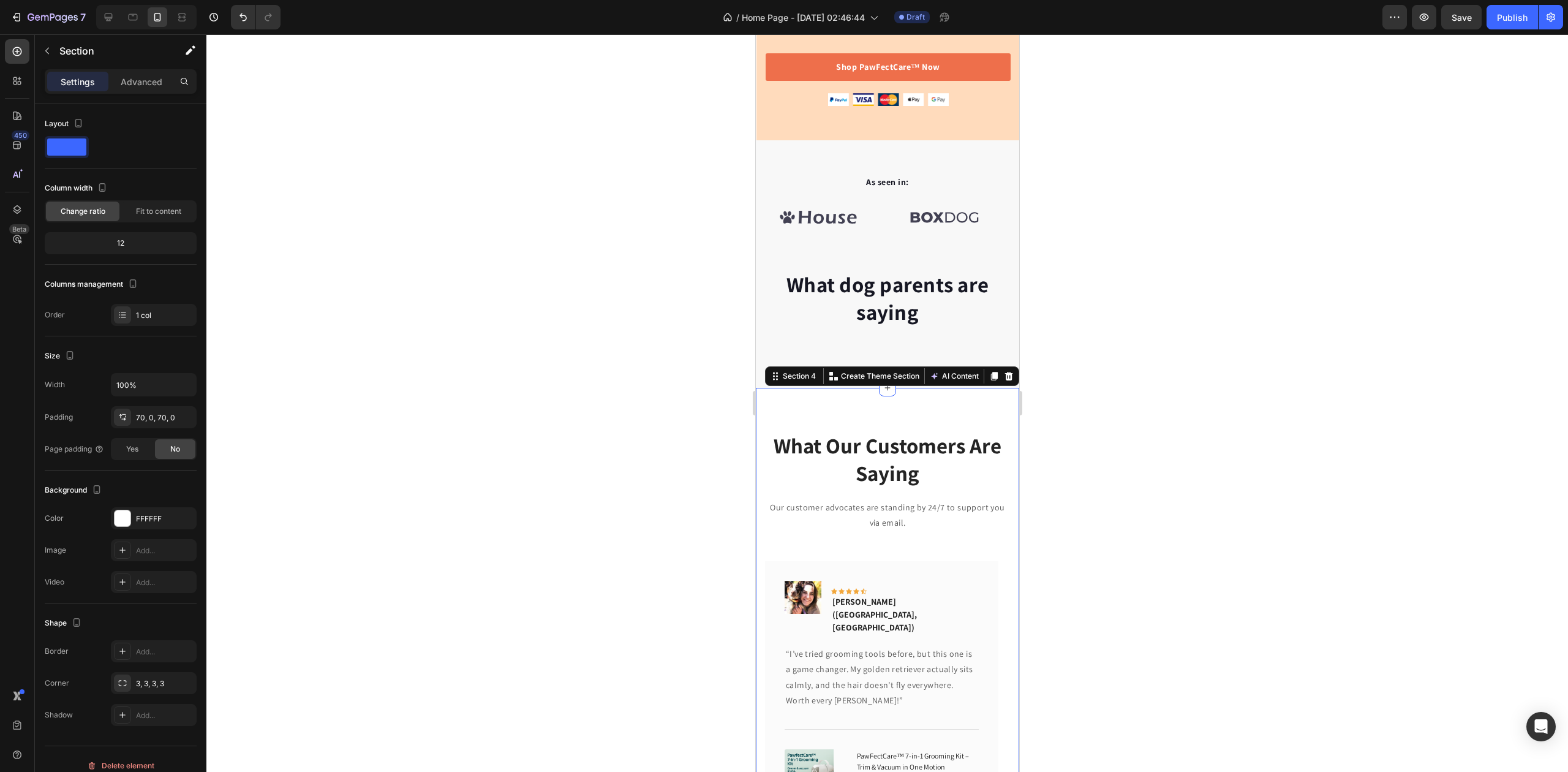
click at [1223, 342] on div at bounding box center [887, 403] width 1362 height 738
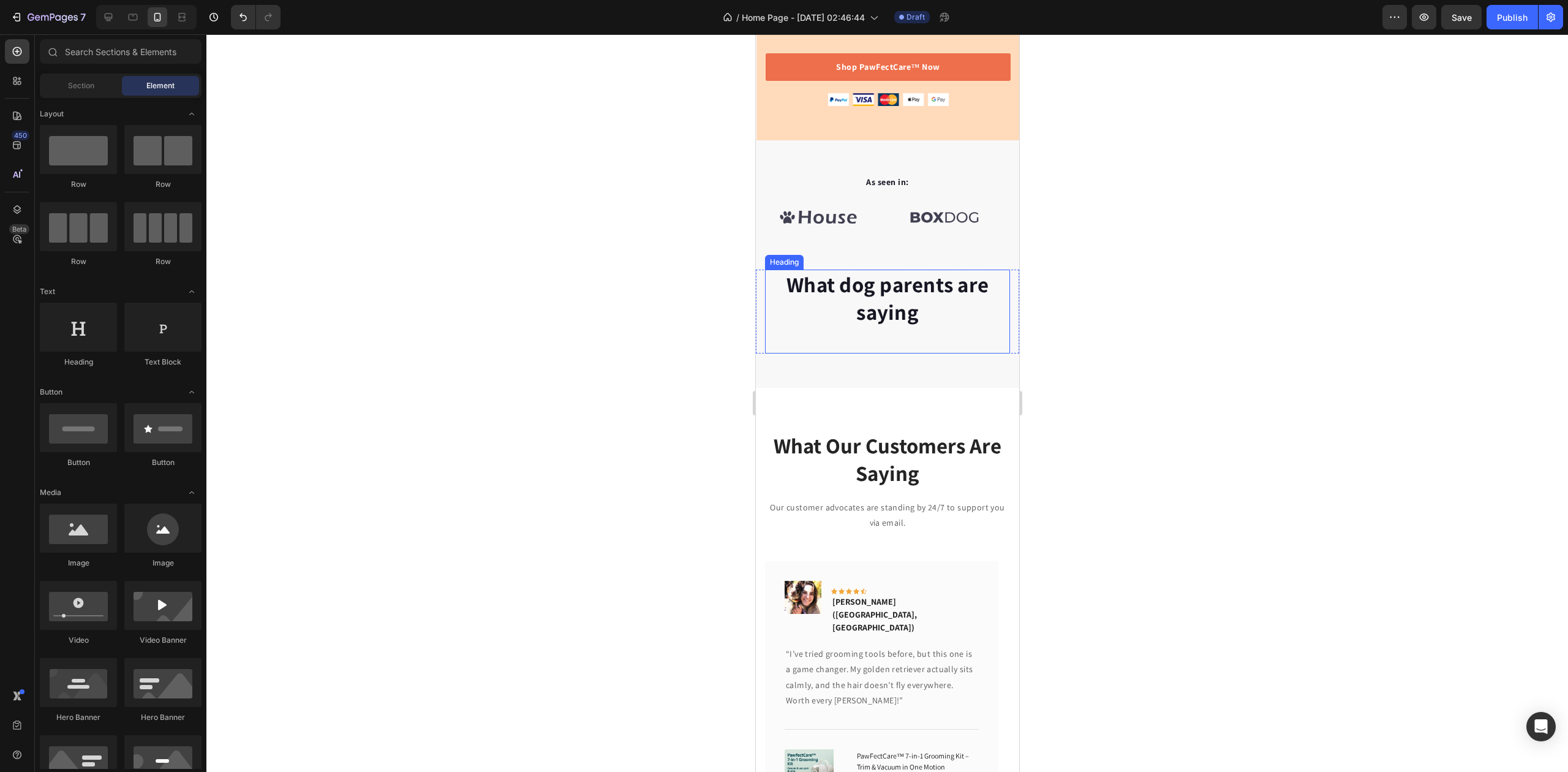
click at [883, 292] on p "What dog parents are saying" at bounding box center [887, 298] width 243 height 56
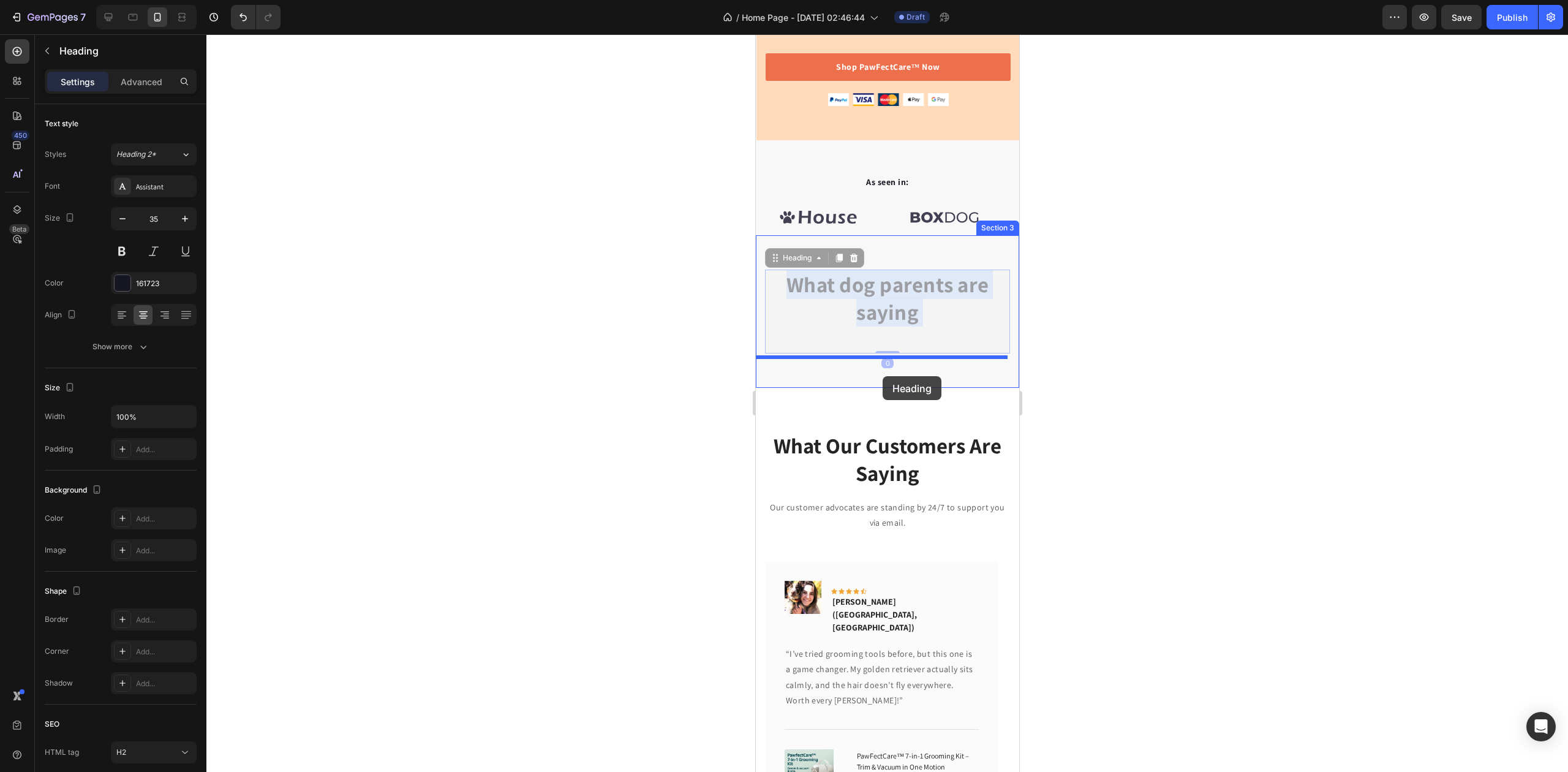
drag, startPoint x: 887, startPoint y: 300, endPoint x: 882, endPoint y: 376, distance: 76.2
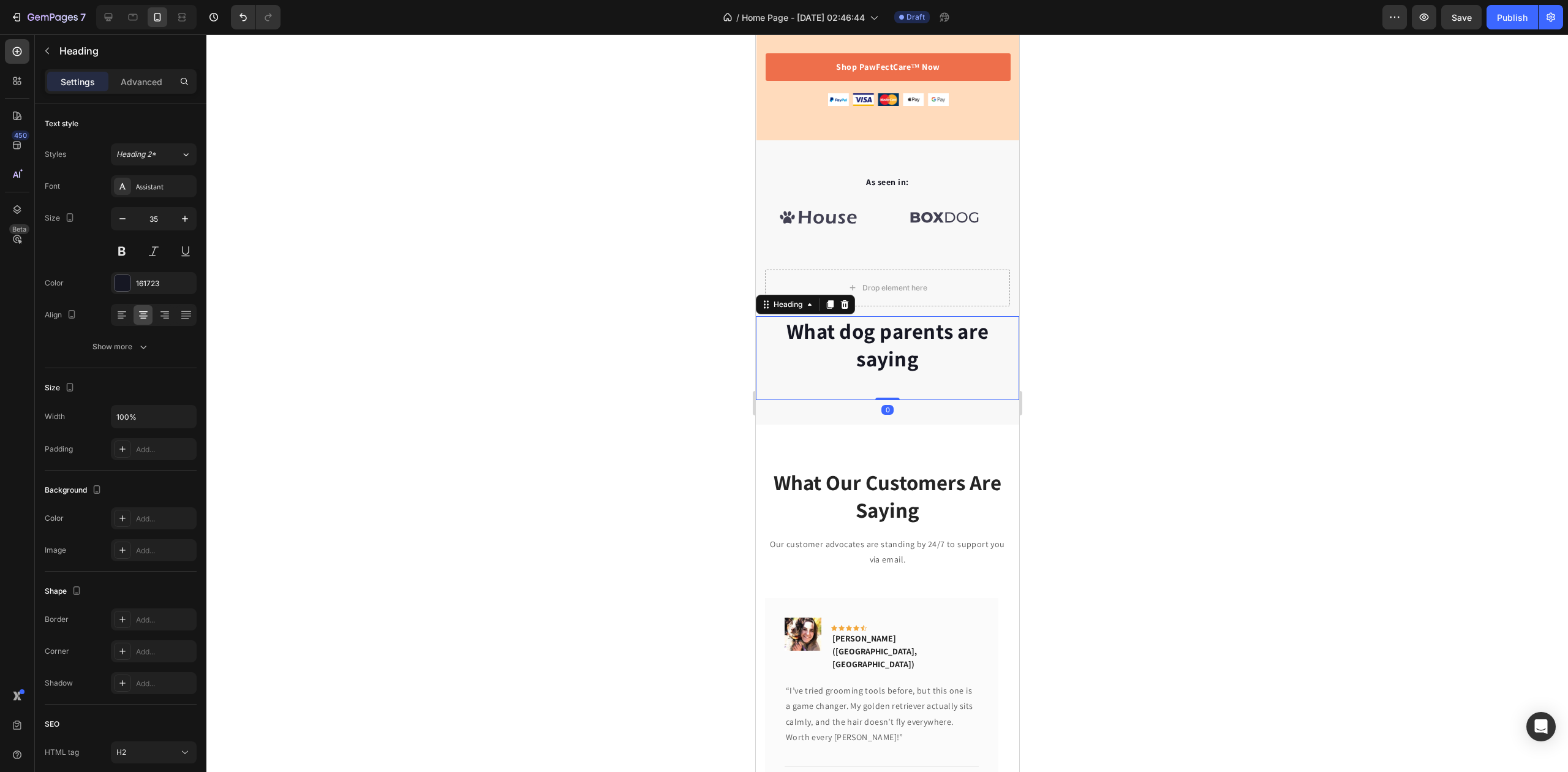
drag, startPoint x: 1219, startPoint y: 323, endPoint x: 1073, endPoint y: 342, distance: 147.2
click at [1218, 323] on div at bounding box center [887, 403] width 1362 height 738
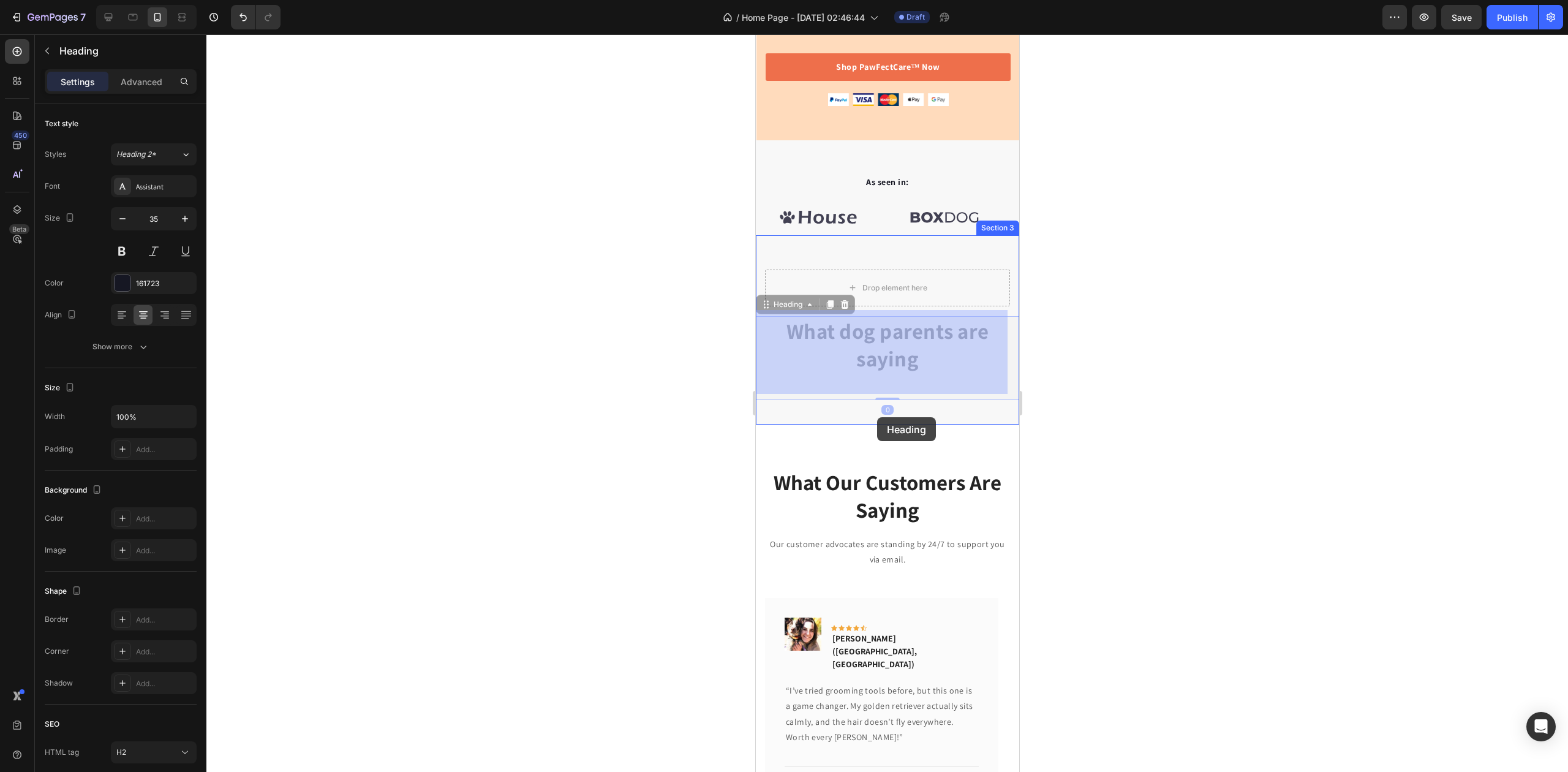
drag, startPoint x: 878, startPoint y: 347, endPoint x: 877, endPoint y: 417, distance: 70.0
drag, startPoint x: 887, startPoint y: 344, endPoint x: 882, endPoint y: 372, distance: 28.4
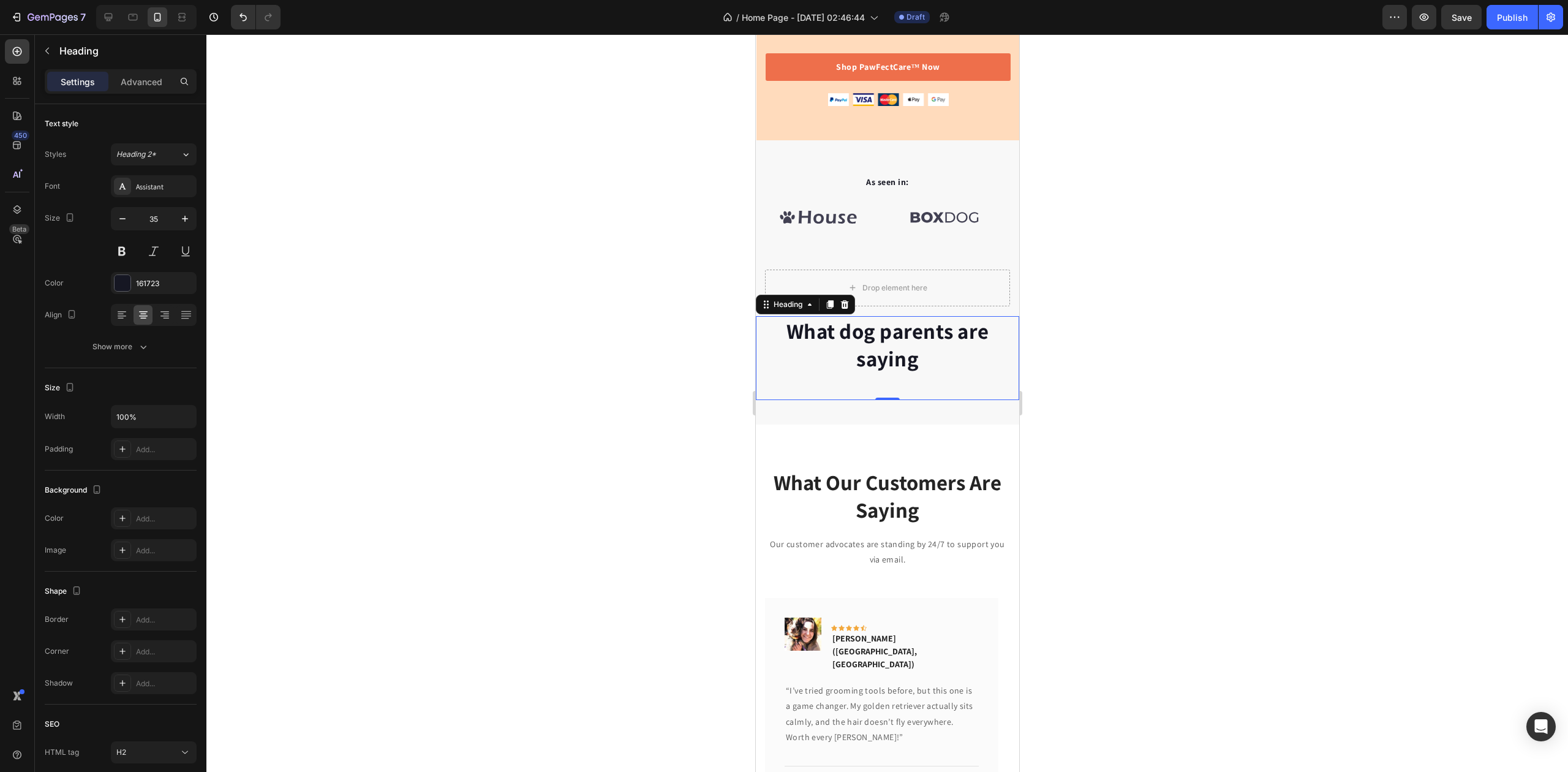
click at [1181, 320] on div at bounding box center [887, 403] width 1362 height 738
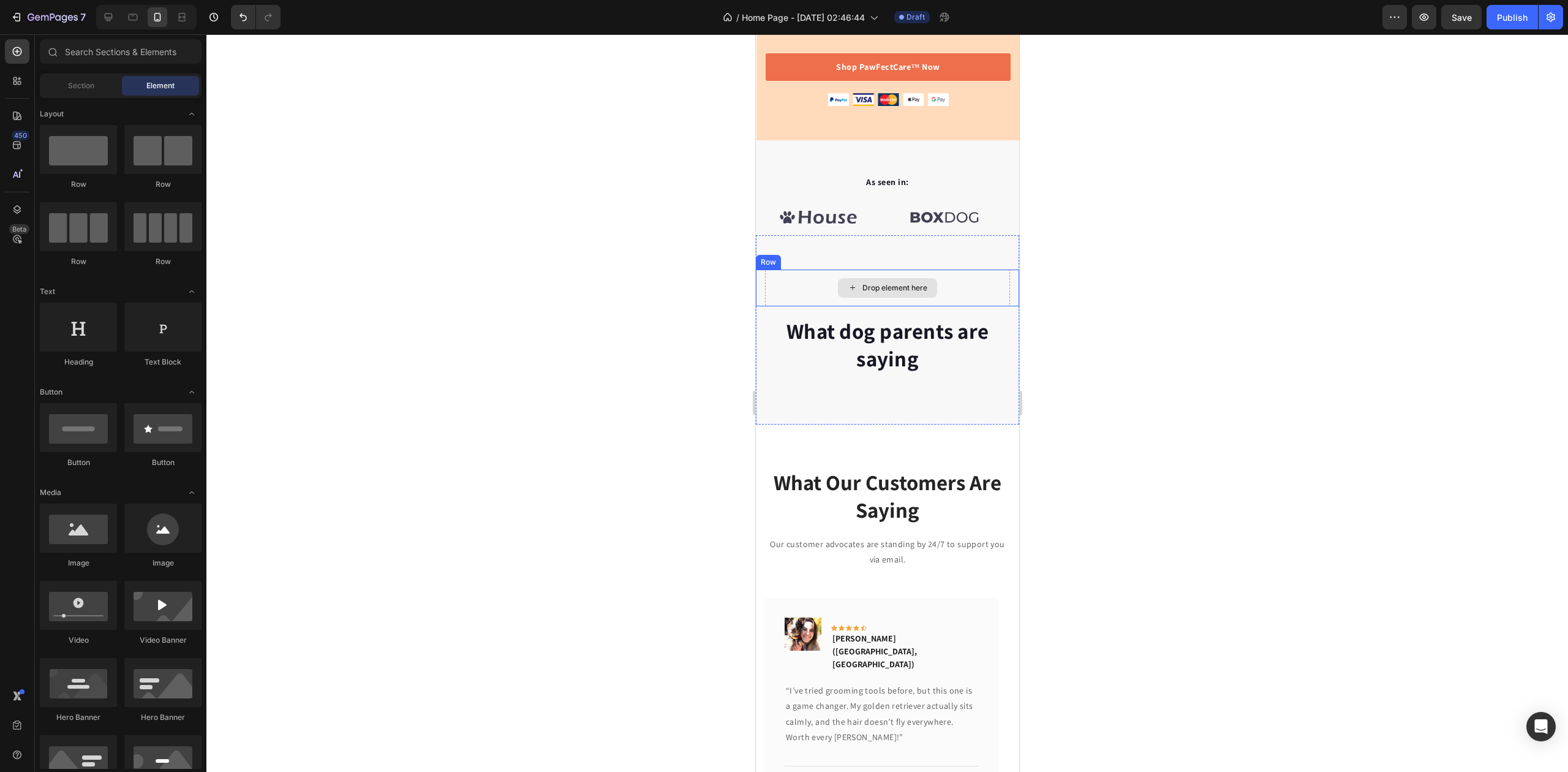
click at [938, 275] on div "Drop element here" at bounding box center [887, 288] width 245 height 37
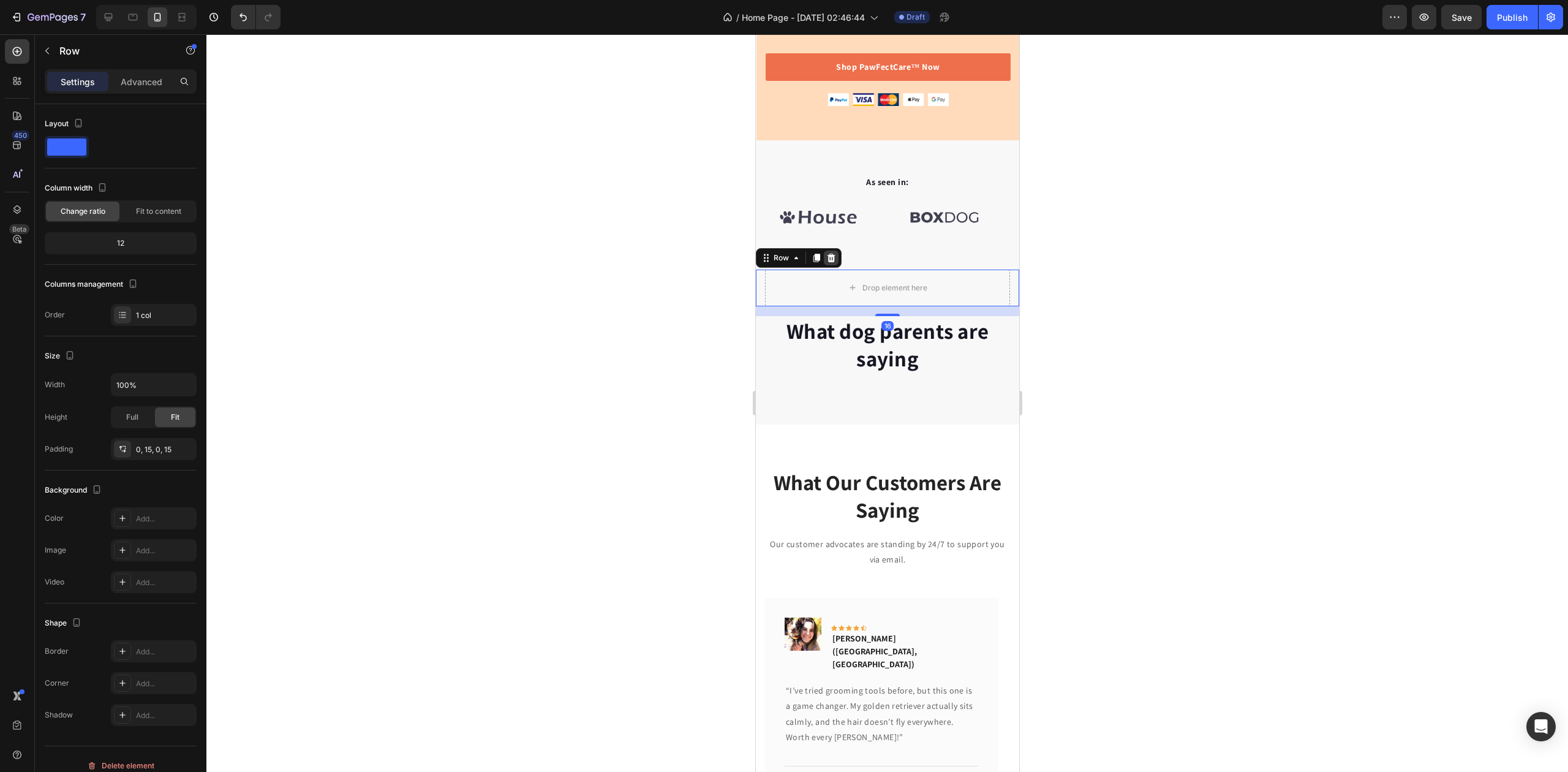
click at [832, 253] on icon at bounding box center [831, 258] width 10 height 10
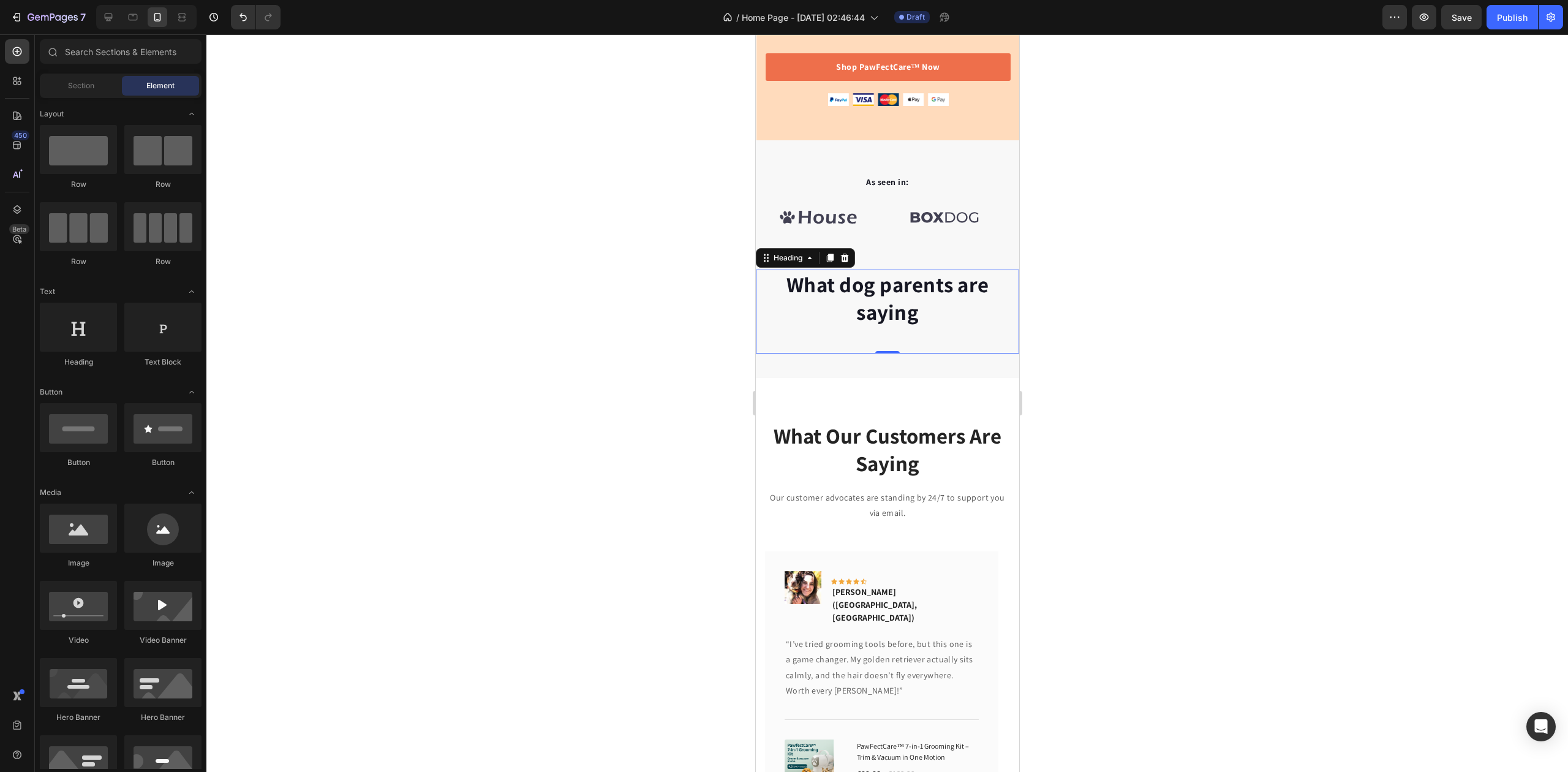
click at [904, 285] on p "What dog parents are saying" at bounding box center [887, 298] width 261 height 56
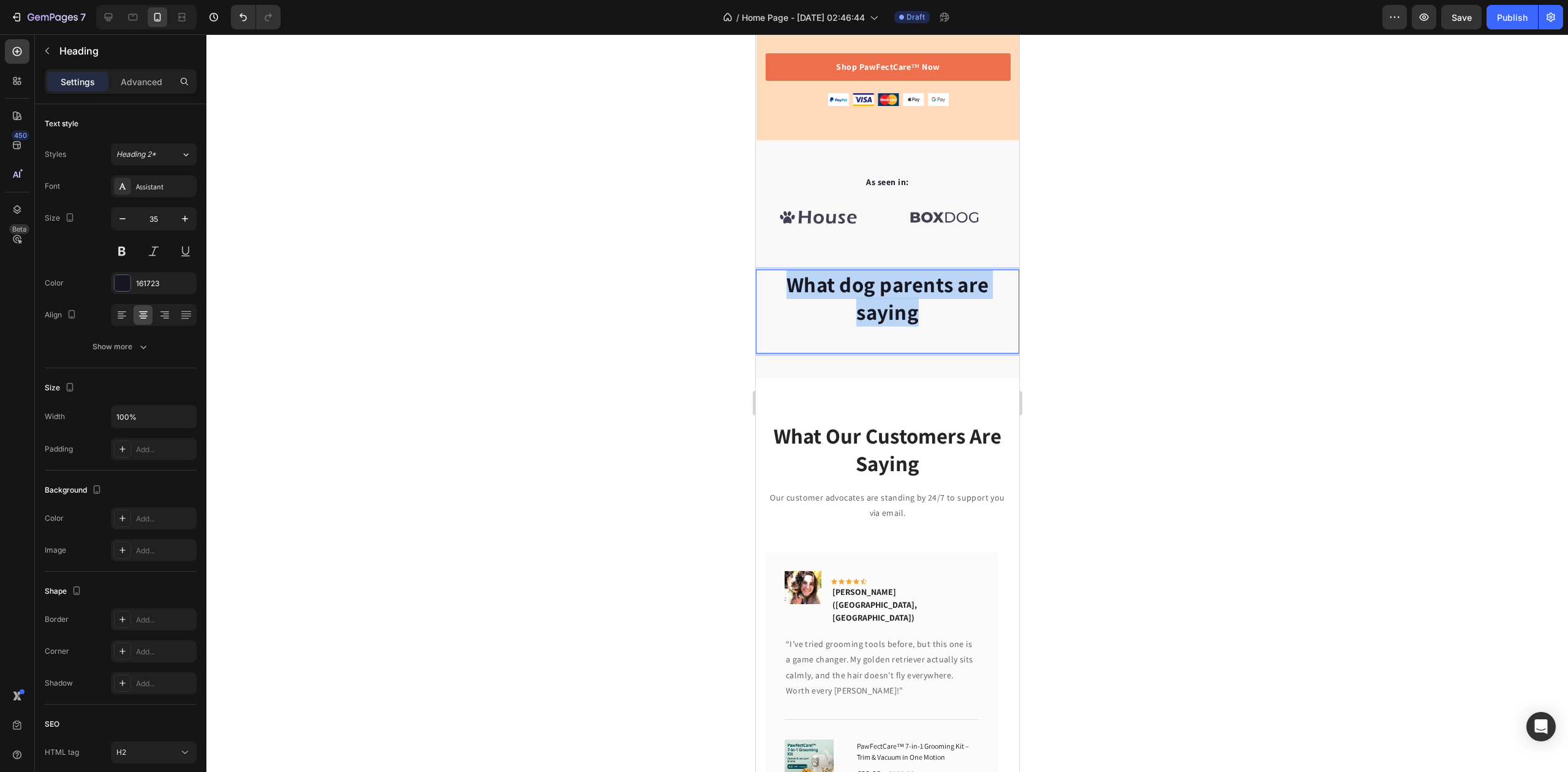
click at [903, 284] on p "What dog parents are saying" at bounding box center [887, 298] width 261 height 56
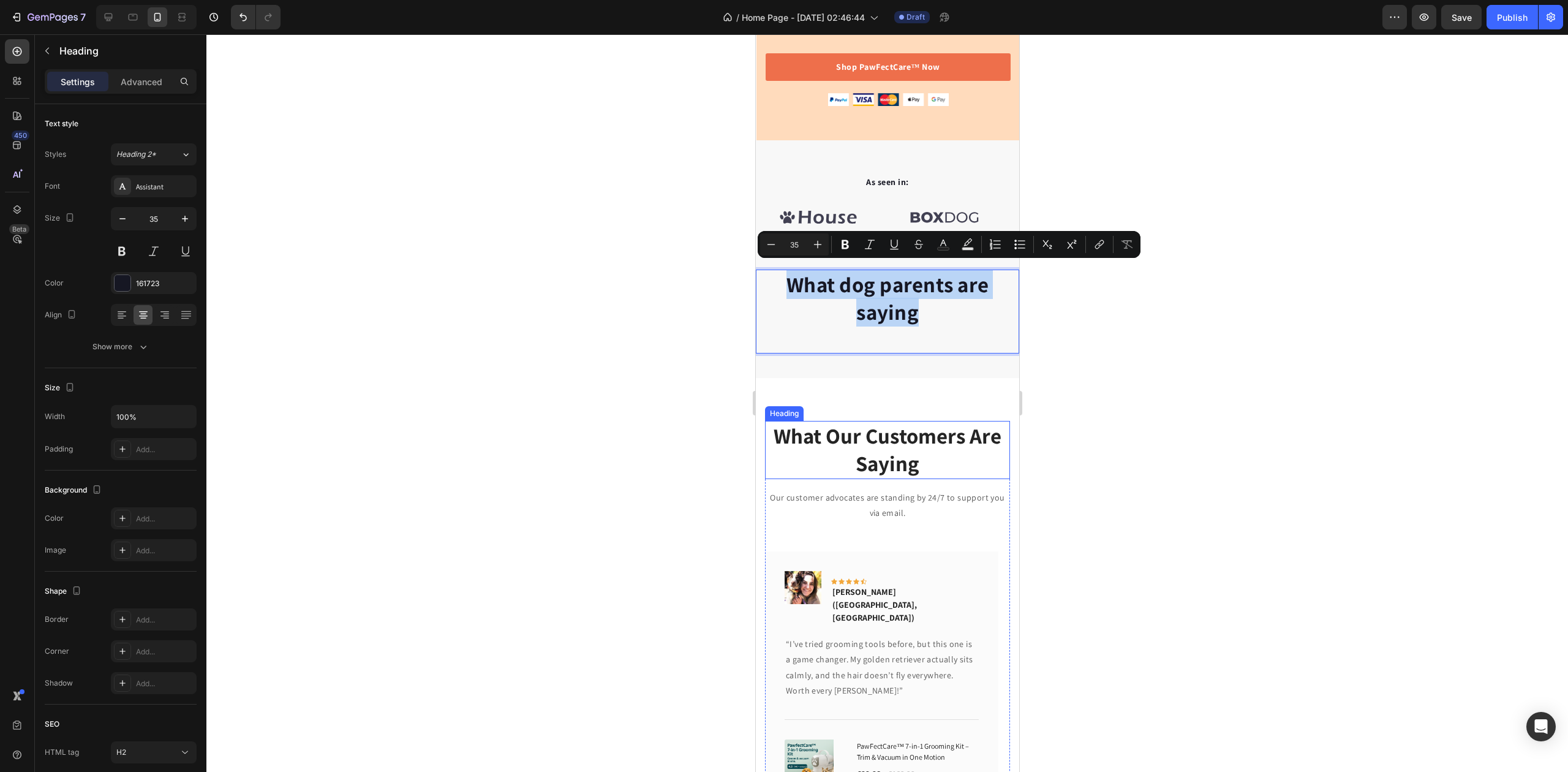
click at [869, 440] on p "What Our Customers Are Saying" at bounding box center [887, 450] width 243 height 56
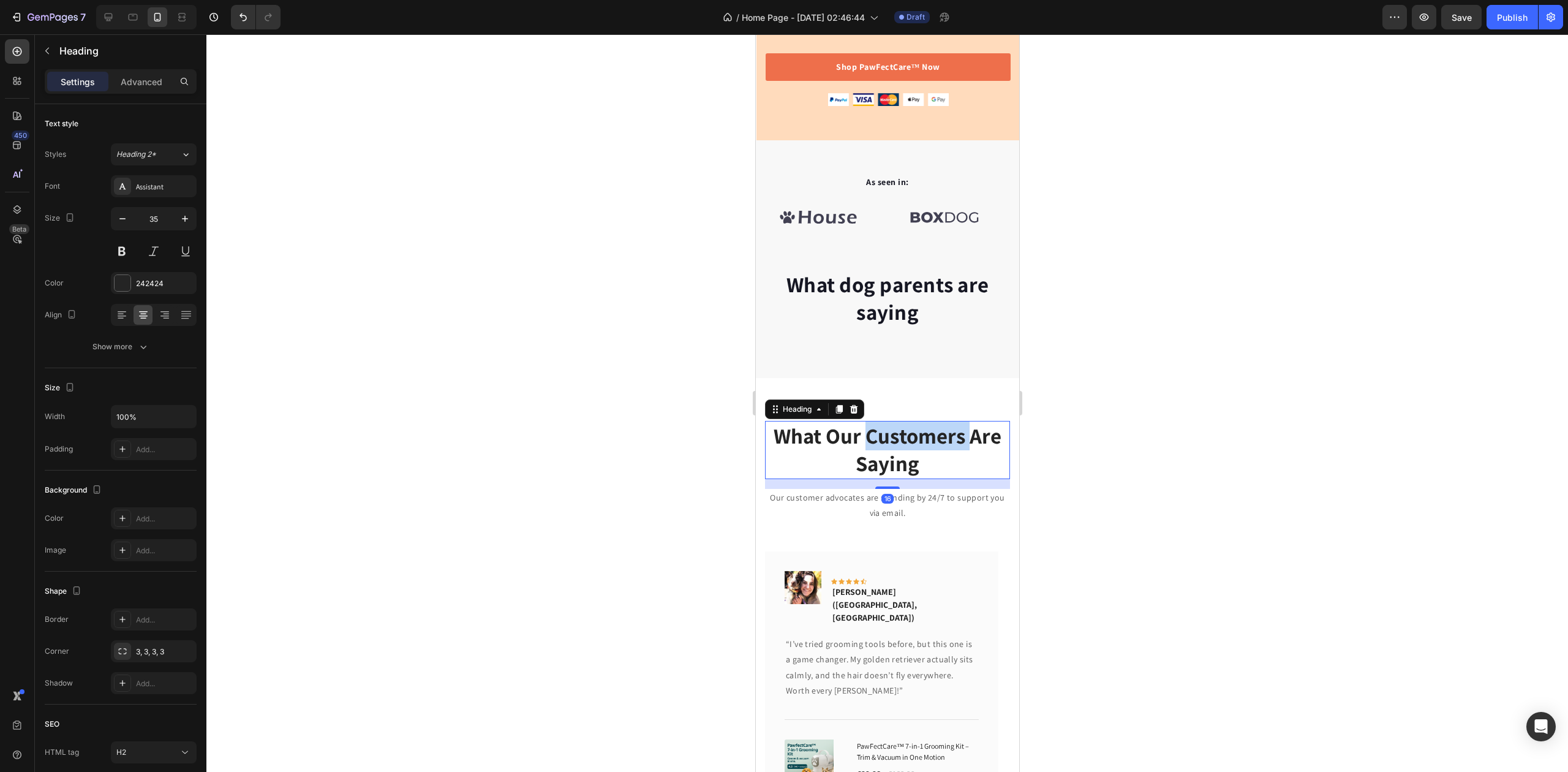
click at [869, 439] on p "What Our Customers Are Saying" at bounding box center [887, 450] width 243 height 56
click at [870, 437] on p "What Our Customers Are Saying" at bounding box center [887, 450] width 243 height 56
click at [872, 447] on p "What Our Customers Are Saying" at bounding box center [887, 450] width 243 height 56
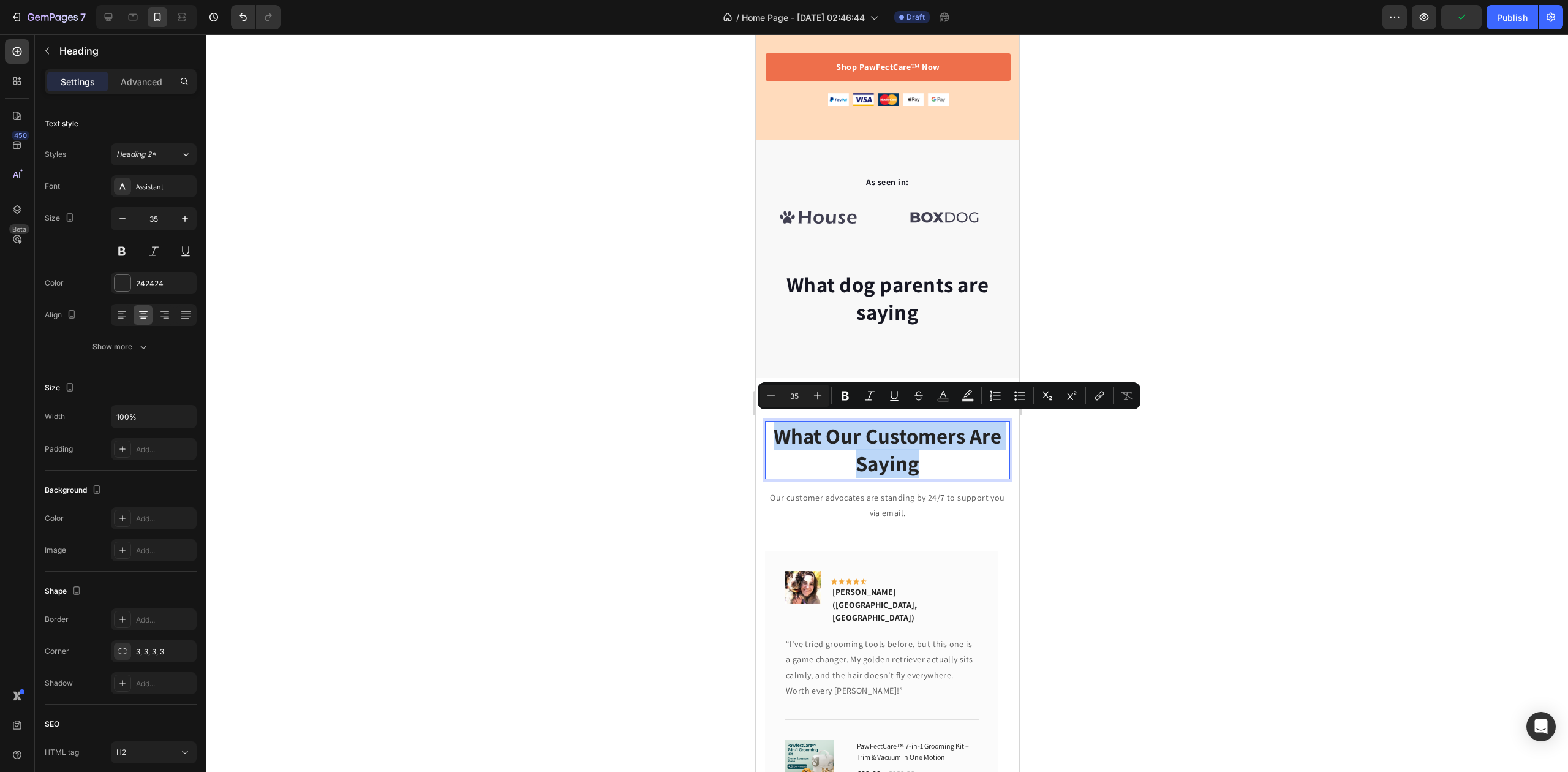
drag, startPoint x: 772, startPoint y: 425, endPoint x: 888, endPoint y: 447, distance: 118.1
click at [982, 461] on p "What Our Customers Are Saying" at bounding box center [887, 450] width 243 height 56
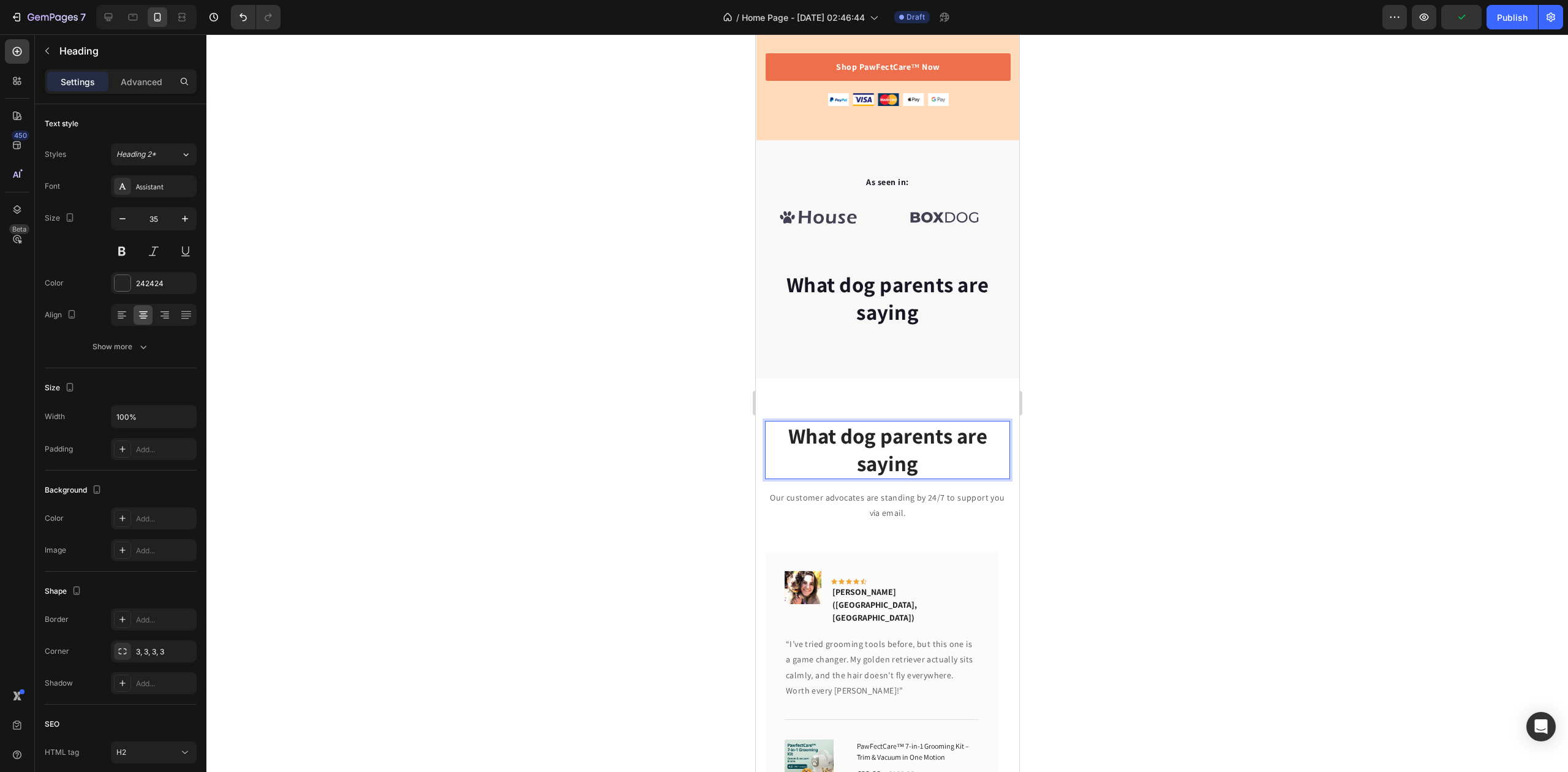
click at [929, 430] on p "What dog parents are saying" at bounding box center [887, 450] width 243 height 56
click at [869, 430] on p "What dog parents are saying" at bounding box center [887, 450] width 243 height 56
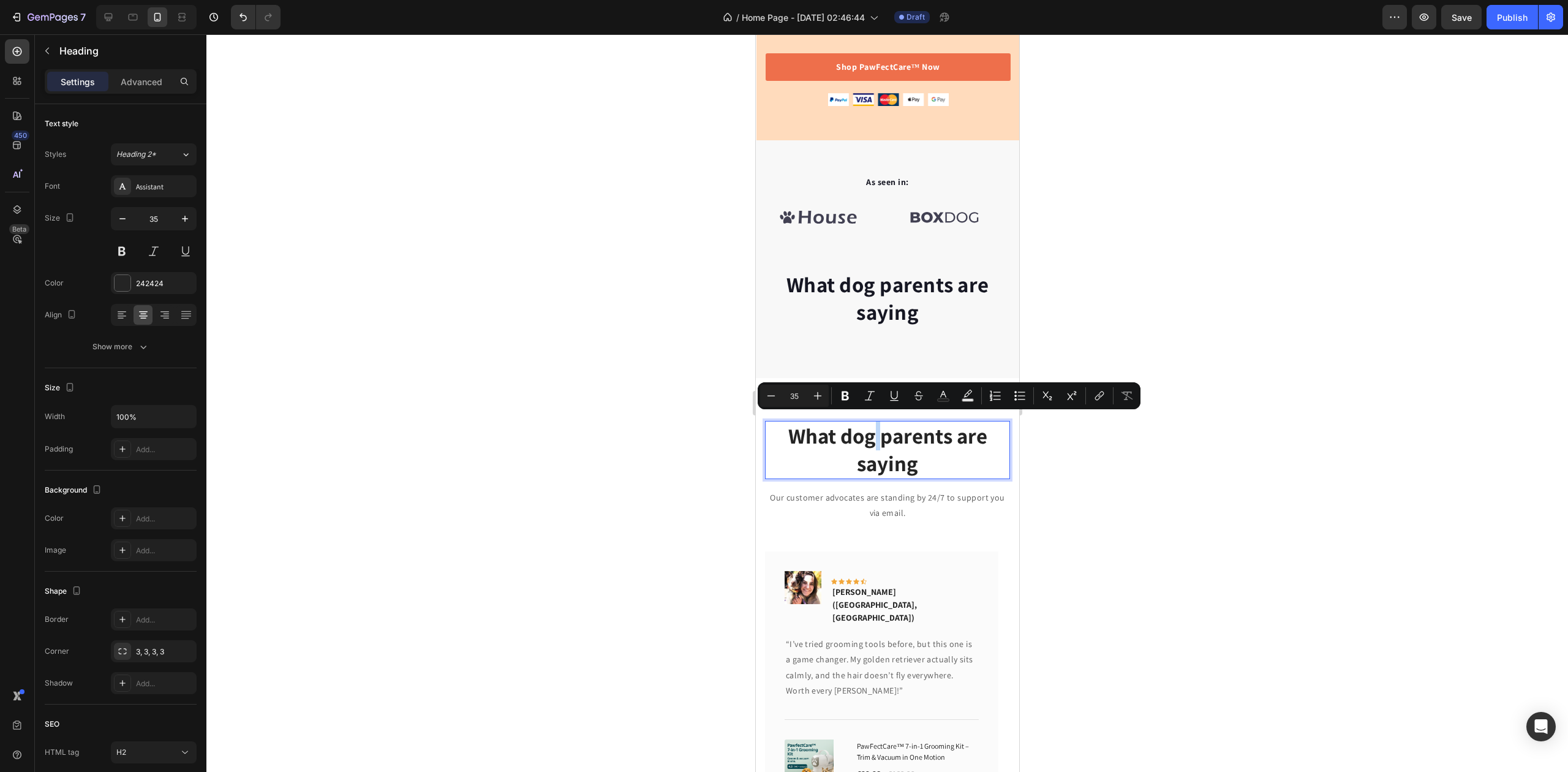
click at [869, 429] on p "What dog parents are saying" at bounding box center [887, 450] width 243 height 56
click at [869, 427] on p "What dog parents are saying" at bounding box center [887, 450] width 243 height 56
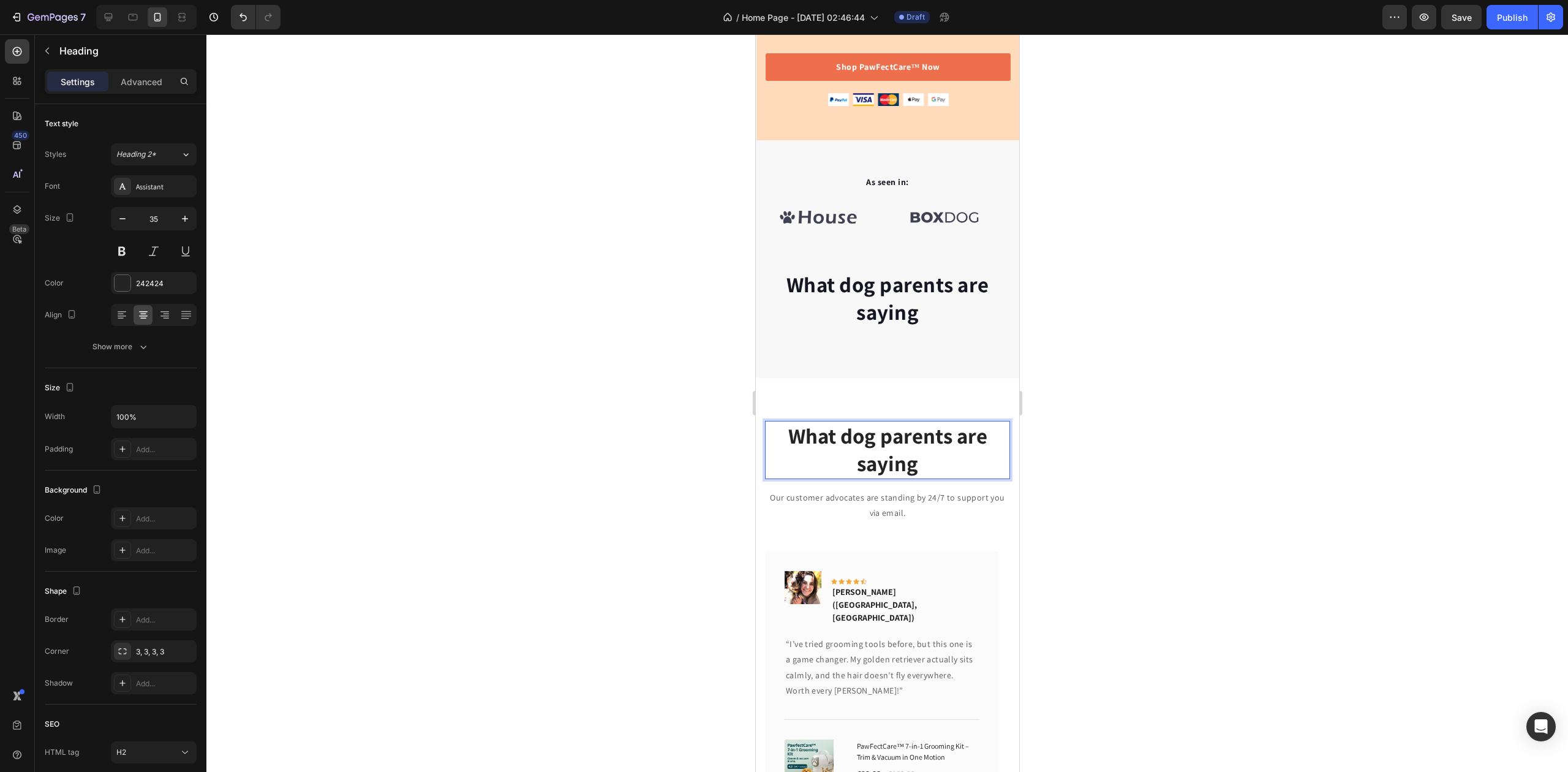
click at [857, 429] on p "What dog parents are saying" at bounding box center [887, 450] width 243 height 56
drag, startPoint x: 869, startPoint y: 432, endPoint x: 832, endPoint y: 432, distance: 37.0
click at [832, 432] on p "What dog parents are saying" at bounding box center [887, 450] width 243 height 56
click at [1238, 461] on div at bounding box center [887, 403] width 1362 height 738
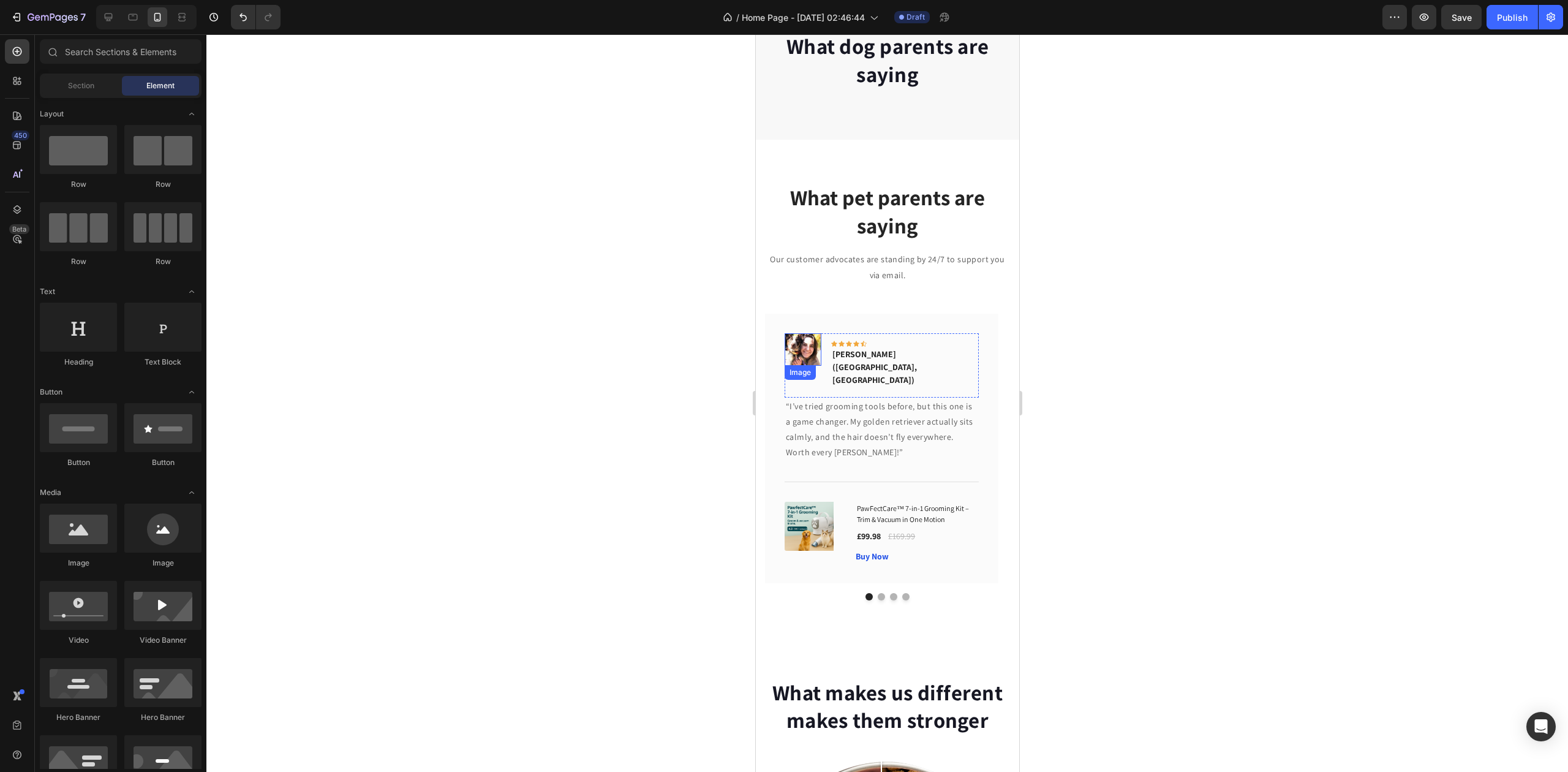
scroll to position [653, 0]
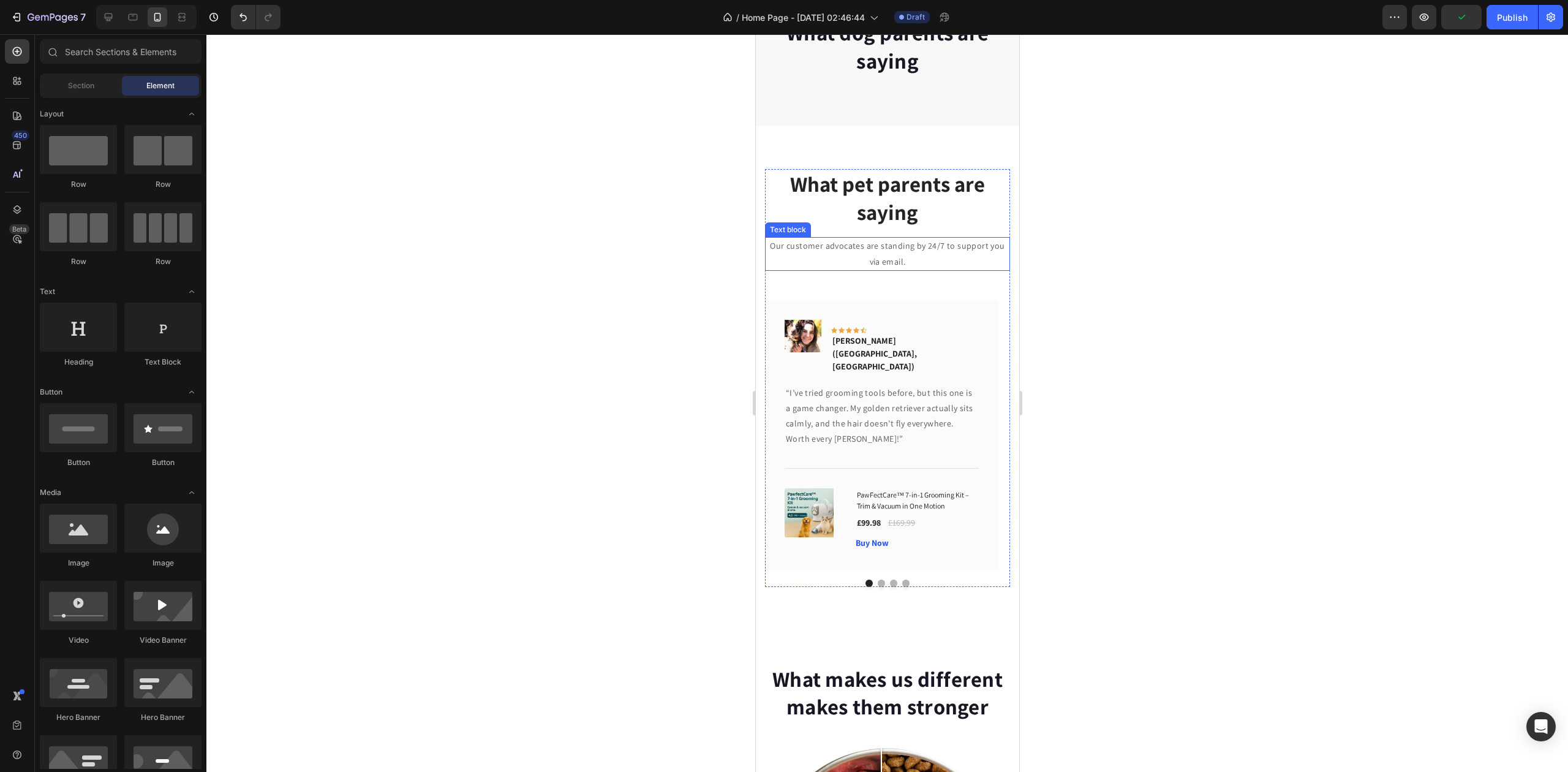
click at [897, 253] on p "Our customer advocates are standing by 24/7 to support you via email." at bounding box center [887, 253] width 243 height 31
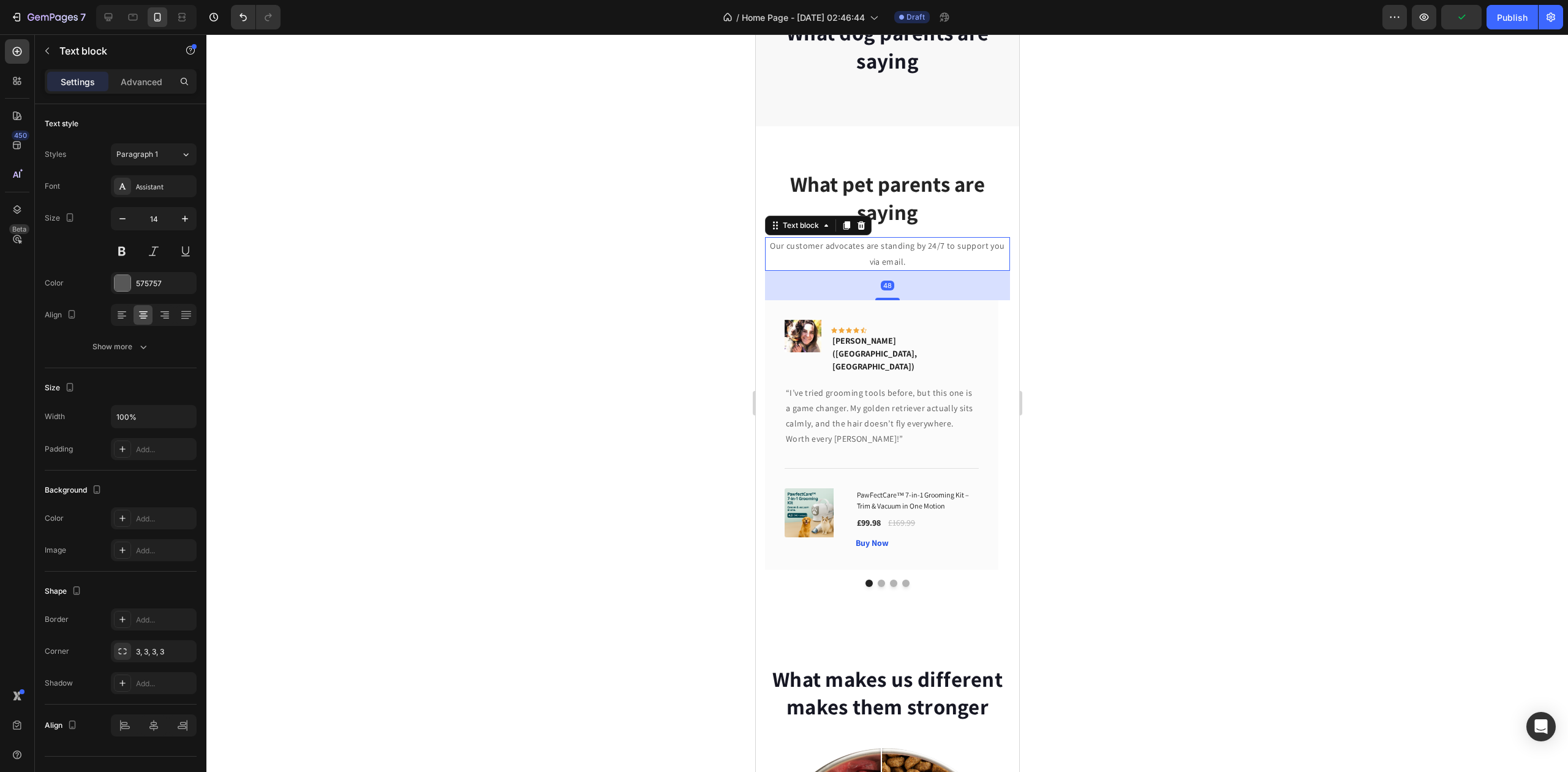
click at [1204, 275] on div at bounding box center [887, 403] width 1362 height 738
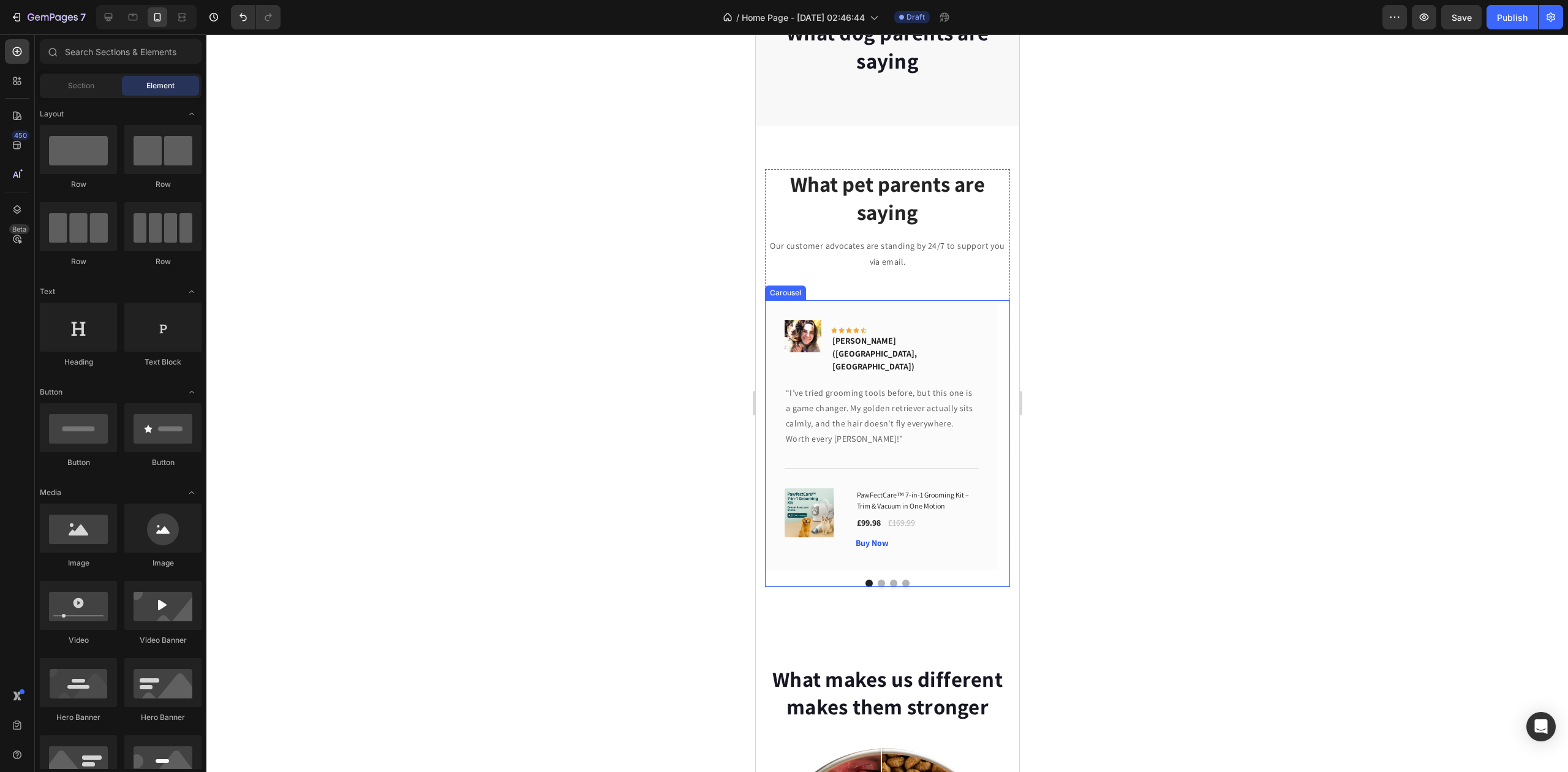
click at [877, 564] on div "Image Icon Icon Icon Icon Icon Row Emily W. (Manchester, UK) Text block Row “I’…" at bounding box center [887, 444] width 245 height 287
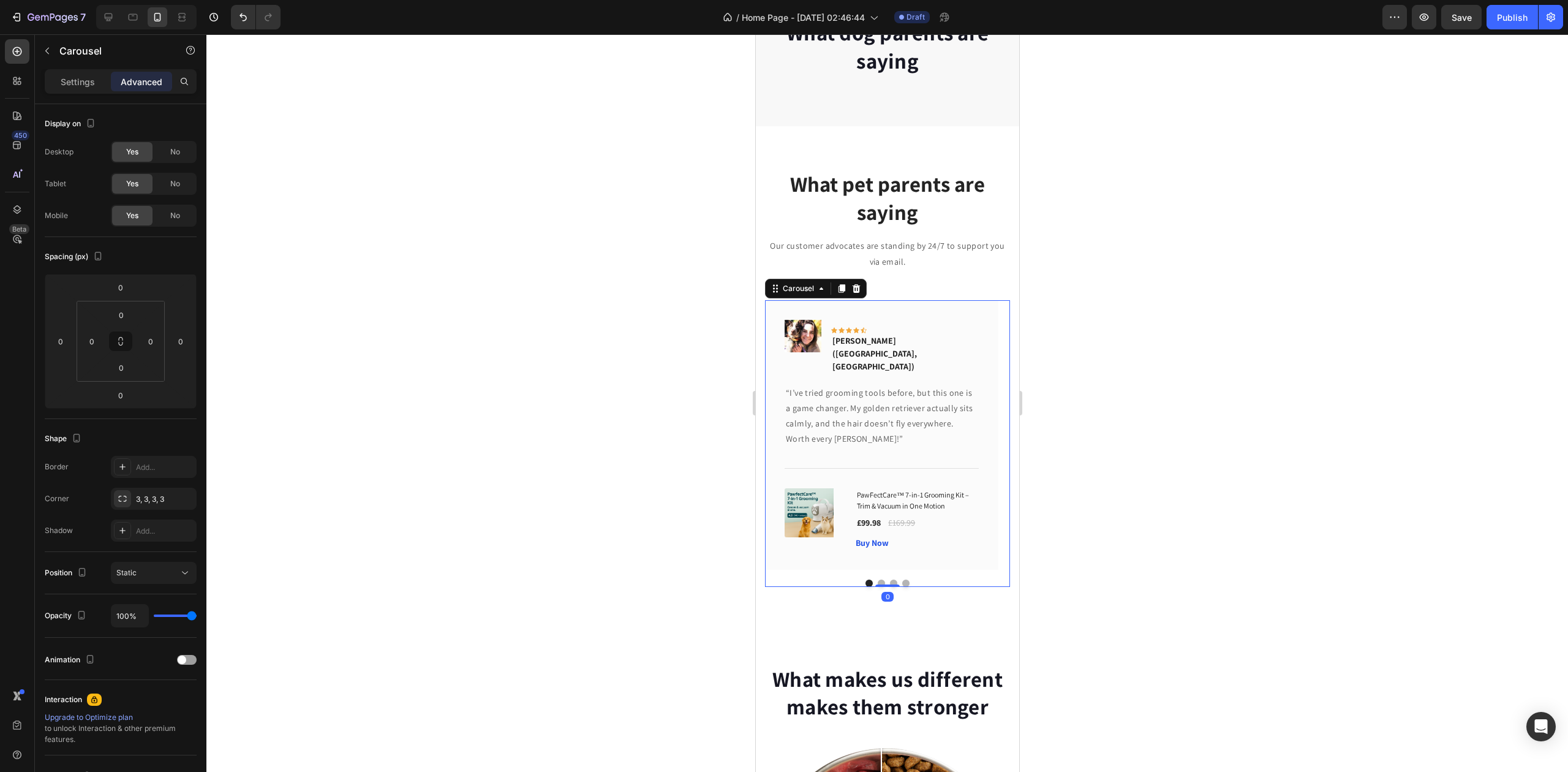
click at [1230, 457] on div at bounding box center [887, 403] width 1362 height 738
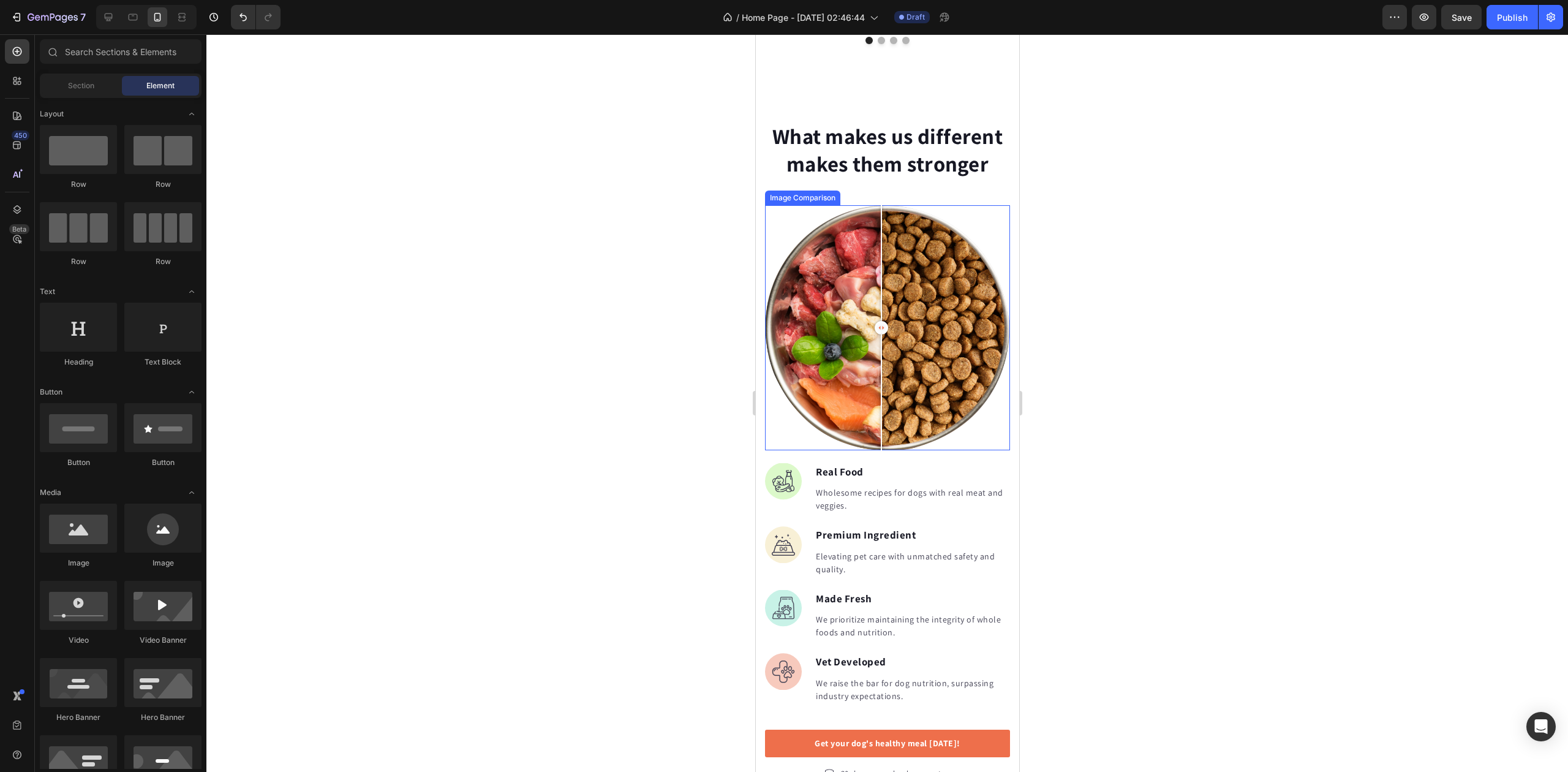
scroll to position [1226, 0]
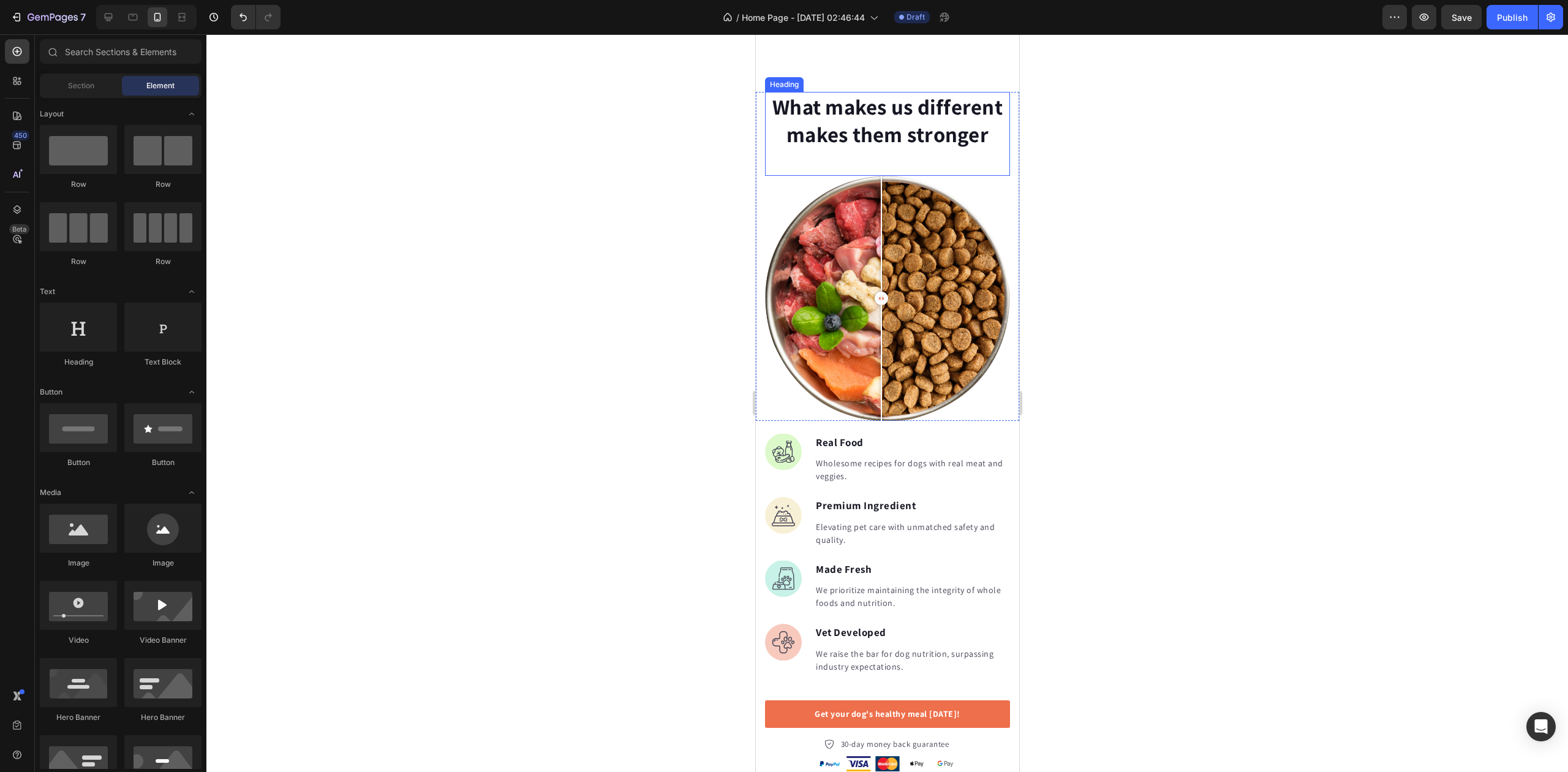
click at [848, 93] on p "What makes us different makes them stronger" at bounding box center [887, 121] width 243 height 56
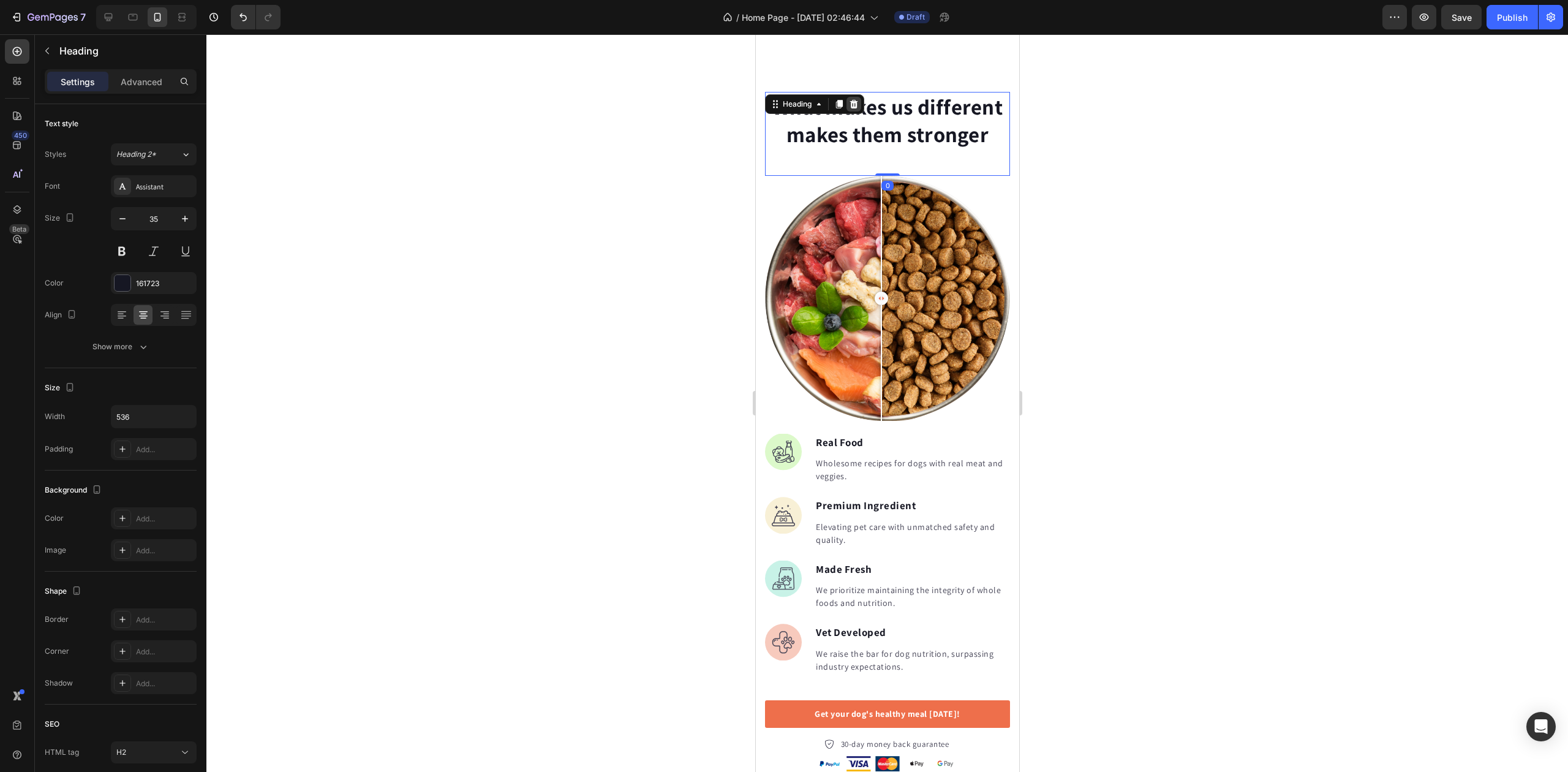
click at [857, 100] on icon at bounding box center [853, 104] width 8 height 9
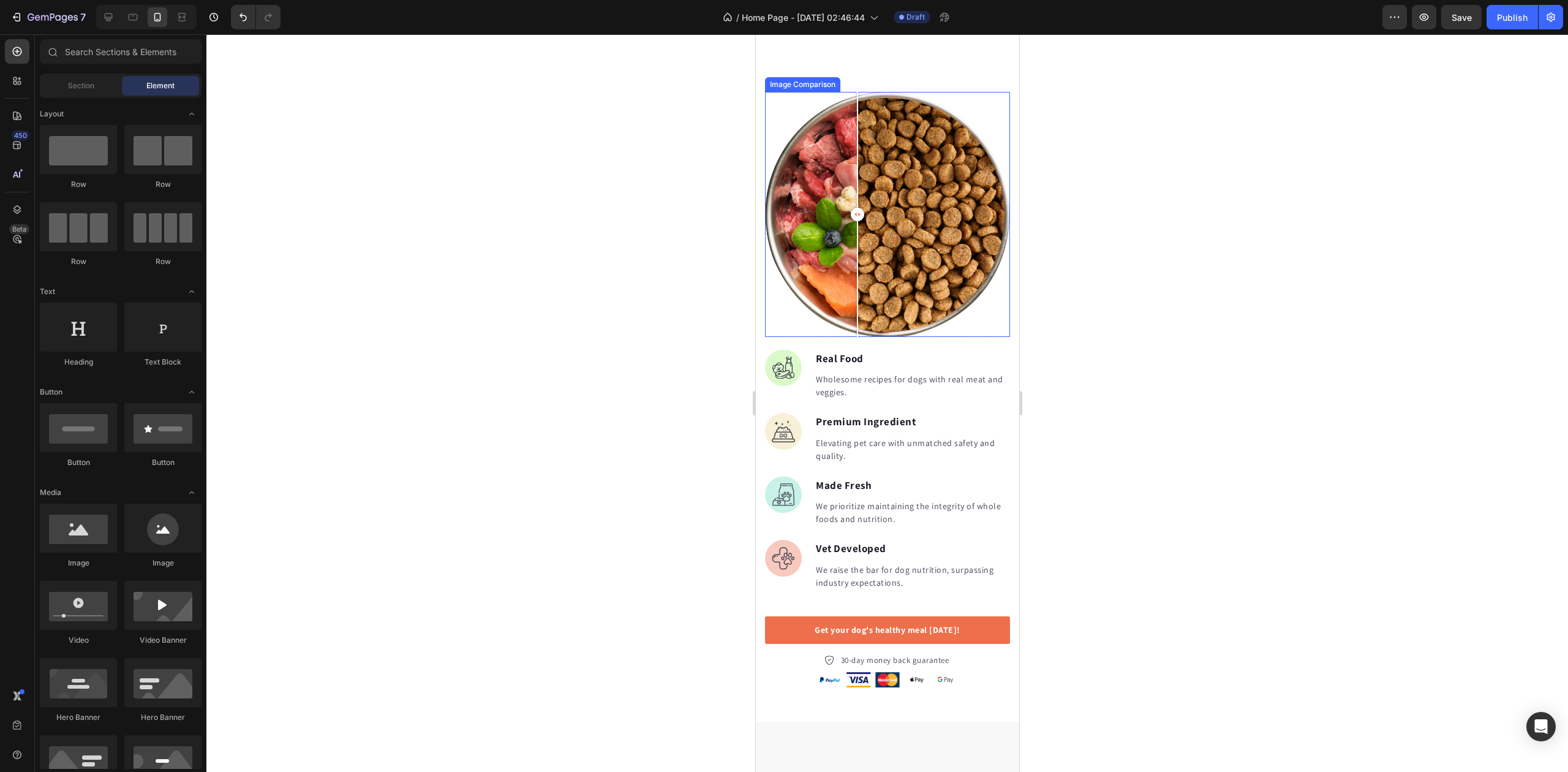
click at [857, 92] on div at bounding box center [887, 215] width 245 height 245
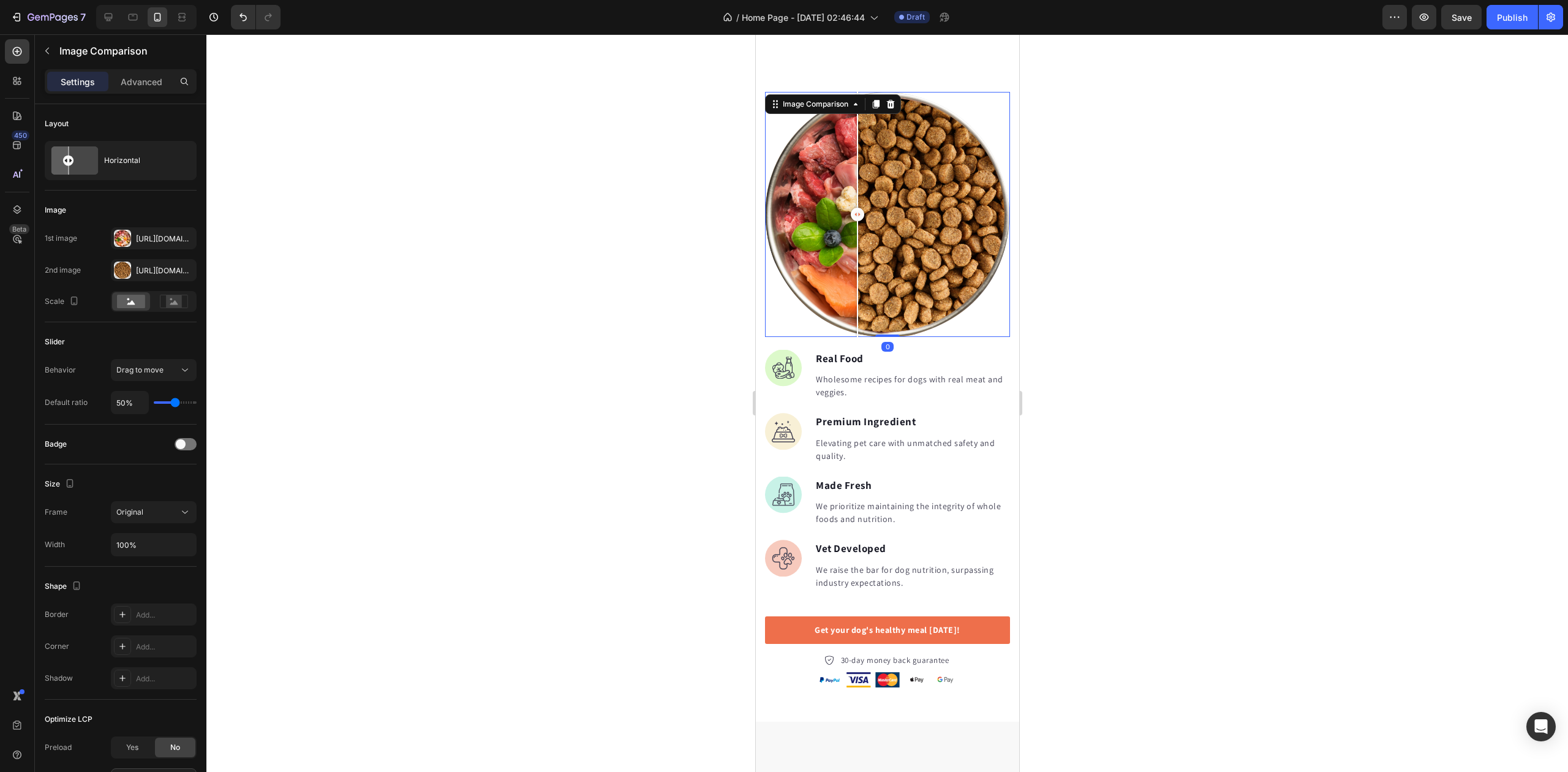
scroll to position [1062, 0]
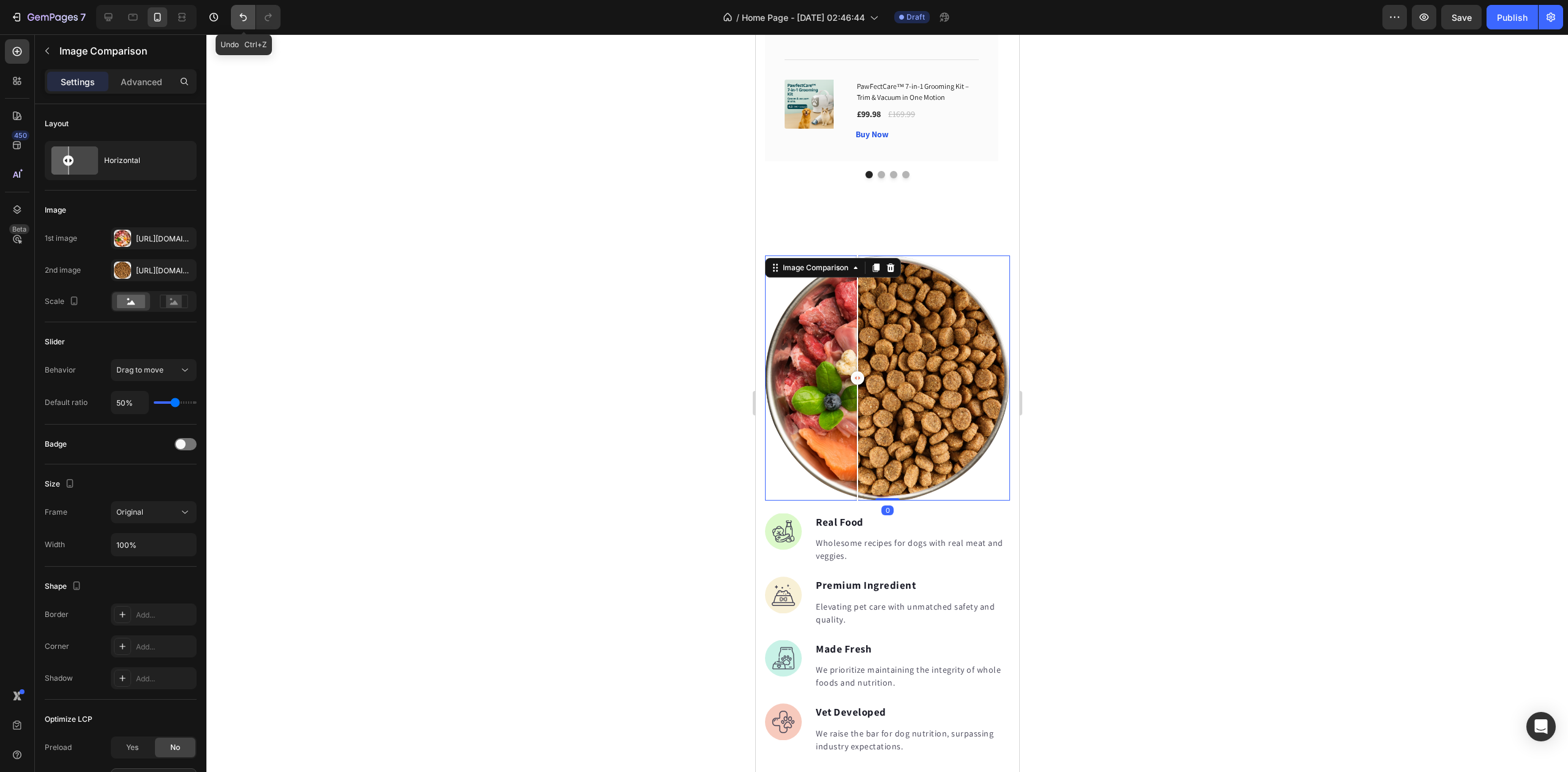
click at [244, 26] on button "Undo/Redo" at bounding box center [243, 17] width 24 height 24
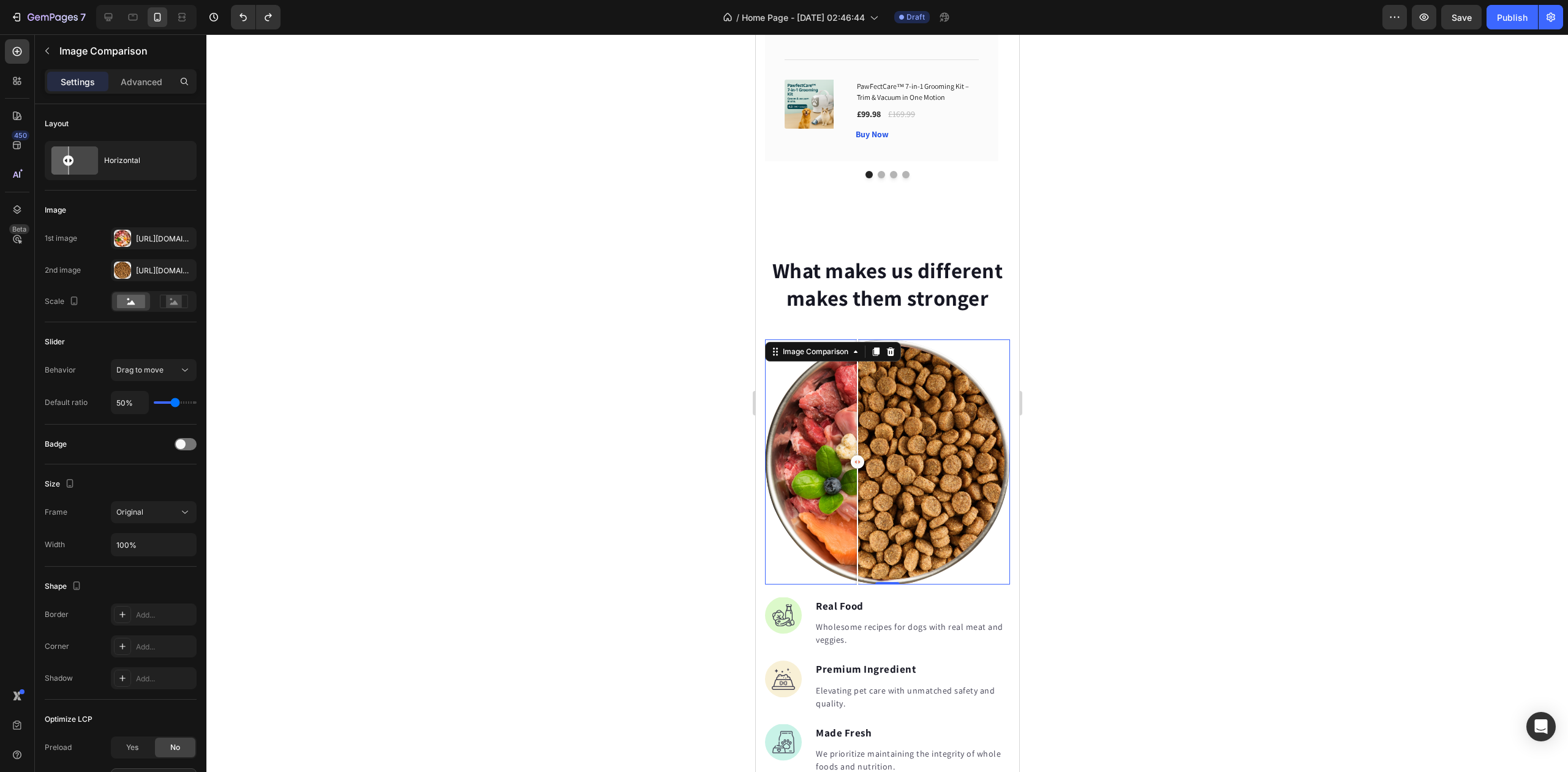
click at [734, 278] on div at bounding box center [887, 403] width 1362 height 738
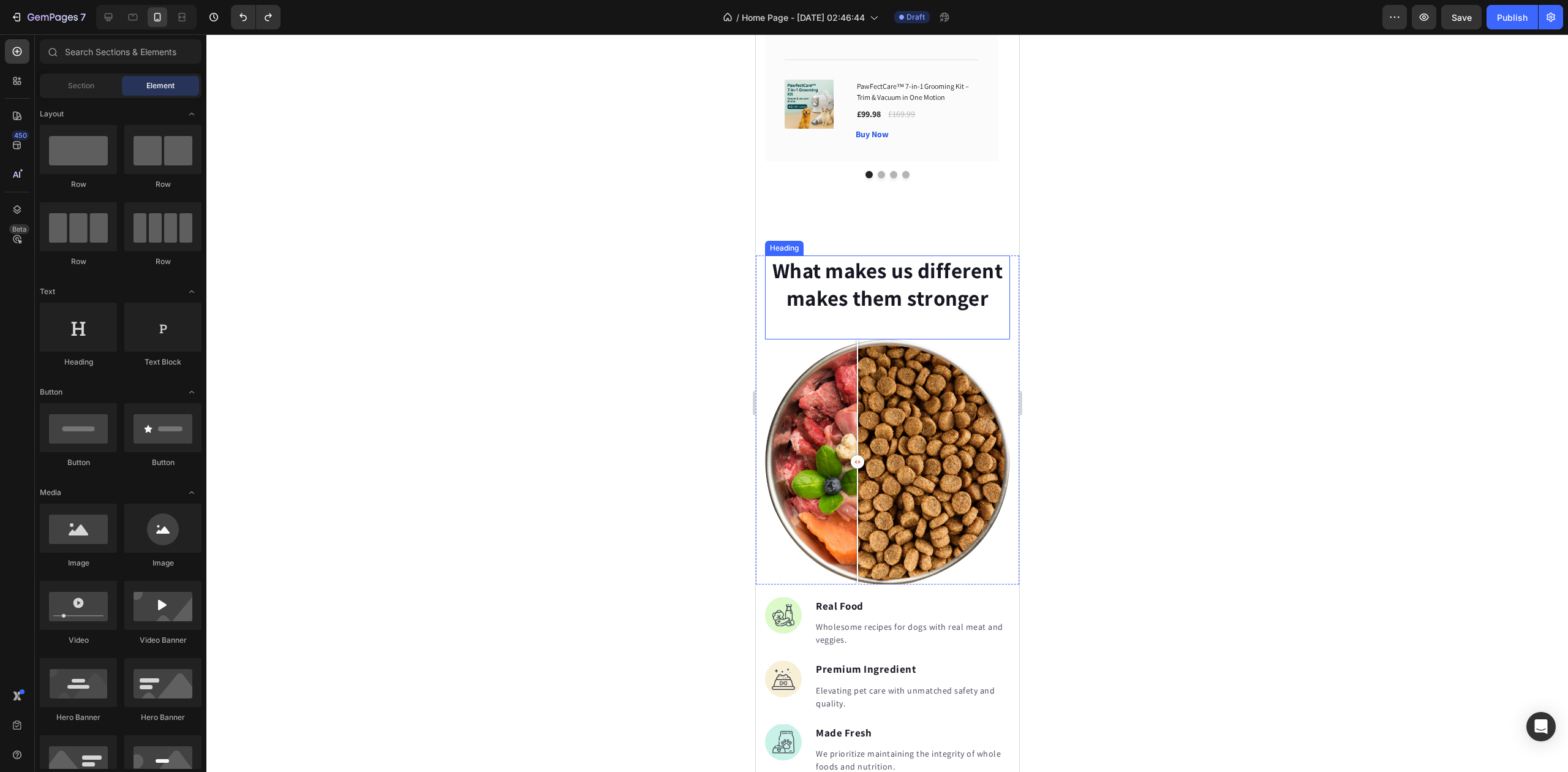
click at [918, 256] on p "What makes us different makes them stronger" at bounding box center [887, 284] width 243 height 56
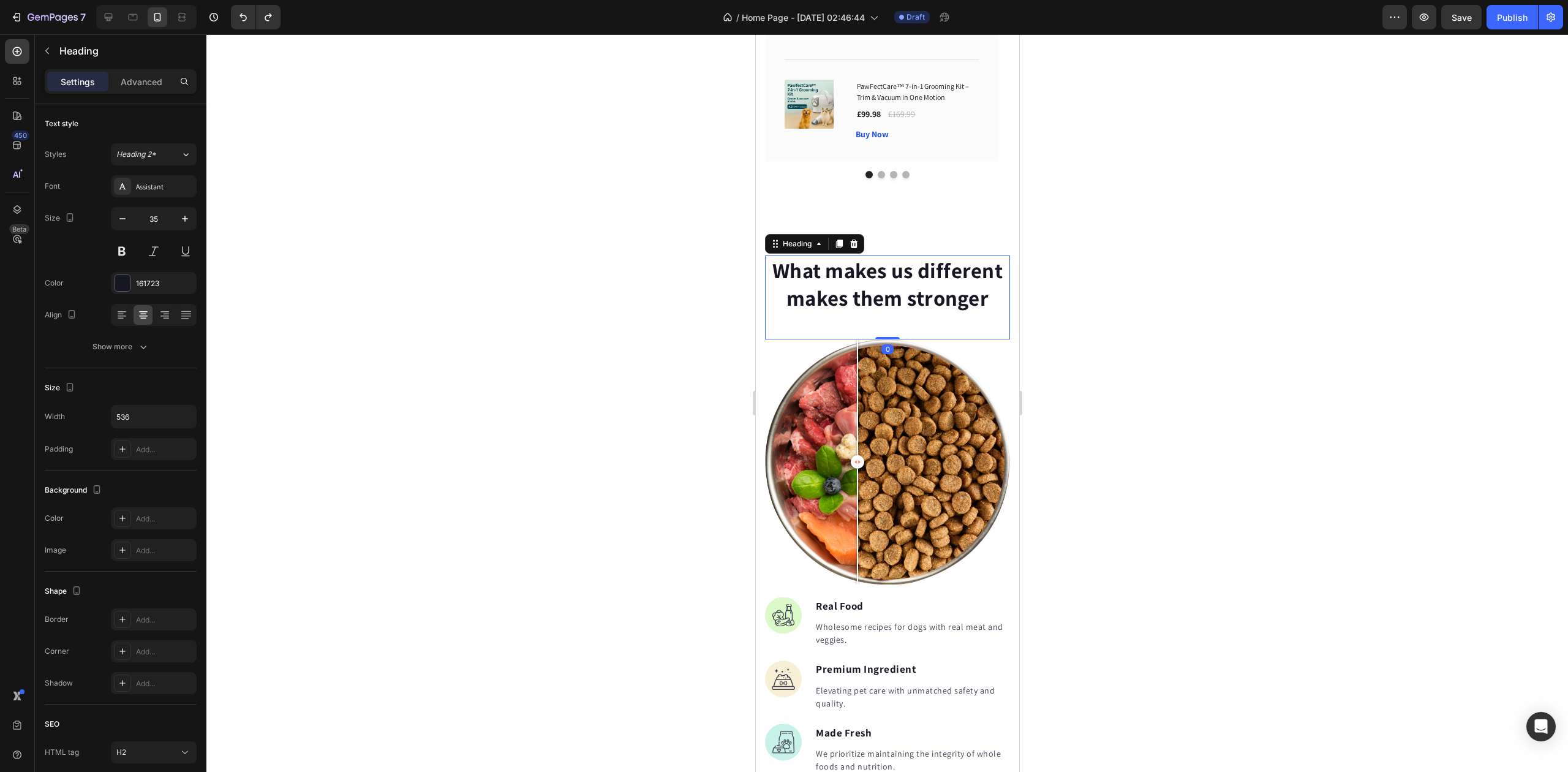
click at [918, 256] on p "What makes us different makes them stronger" at bounding box center [887, 284] width 243 height 56
click at [1161, 280] on div at bounding box center [887, 403] width 1362 height 738
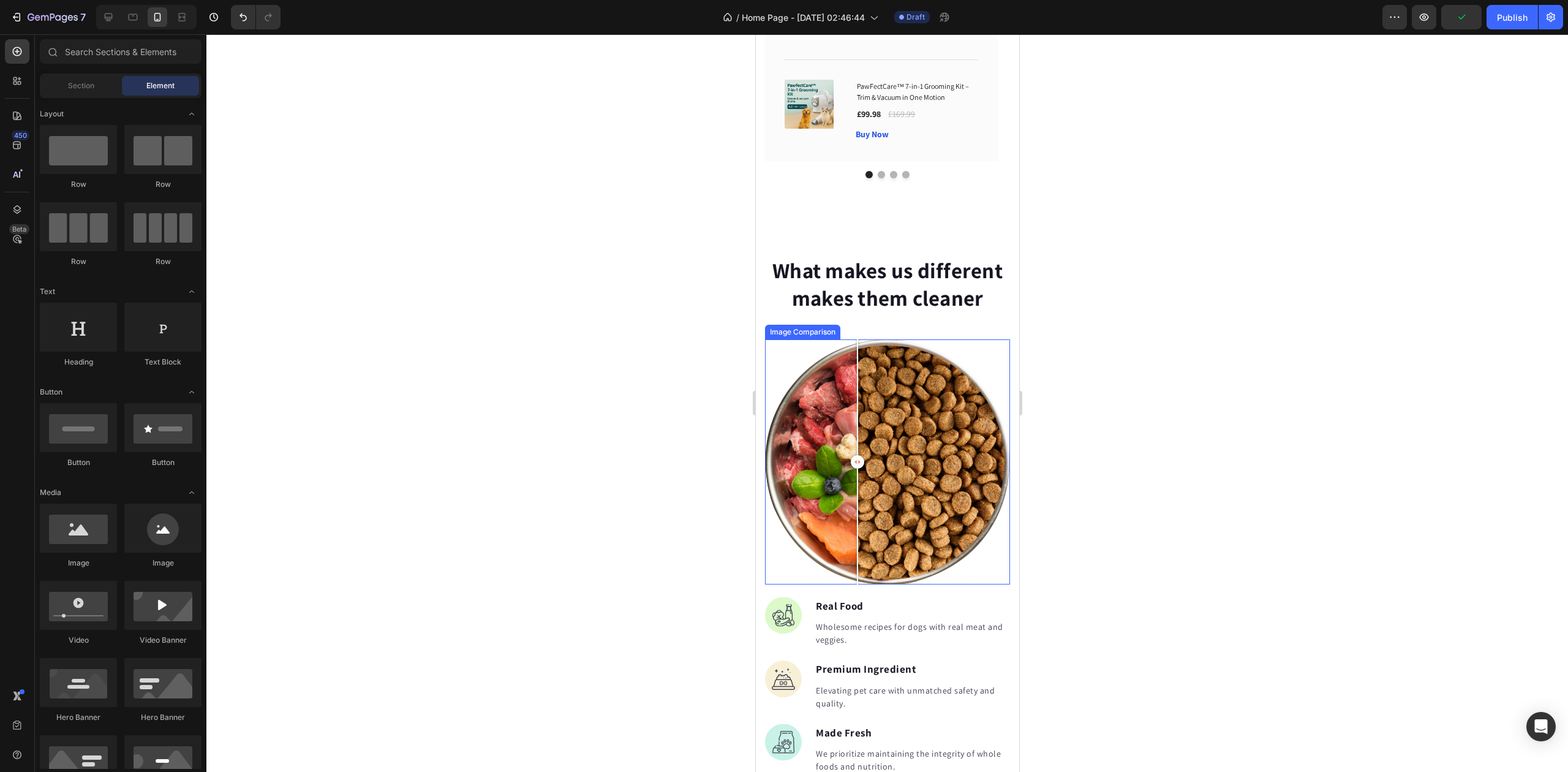
scroll to position [1307, 0]
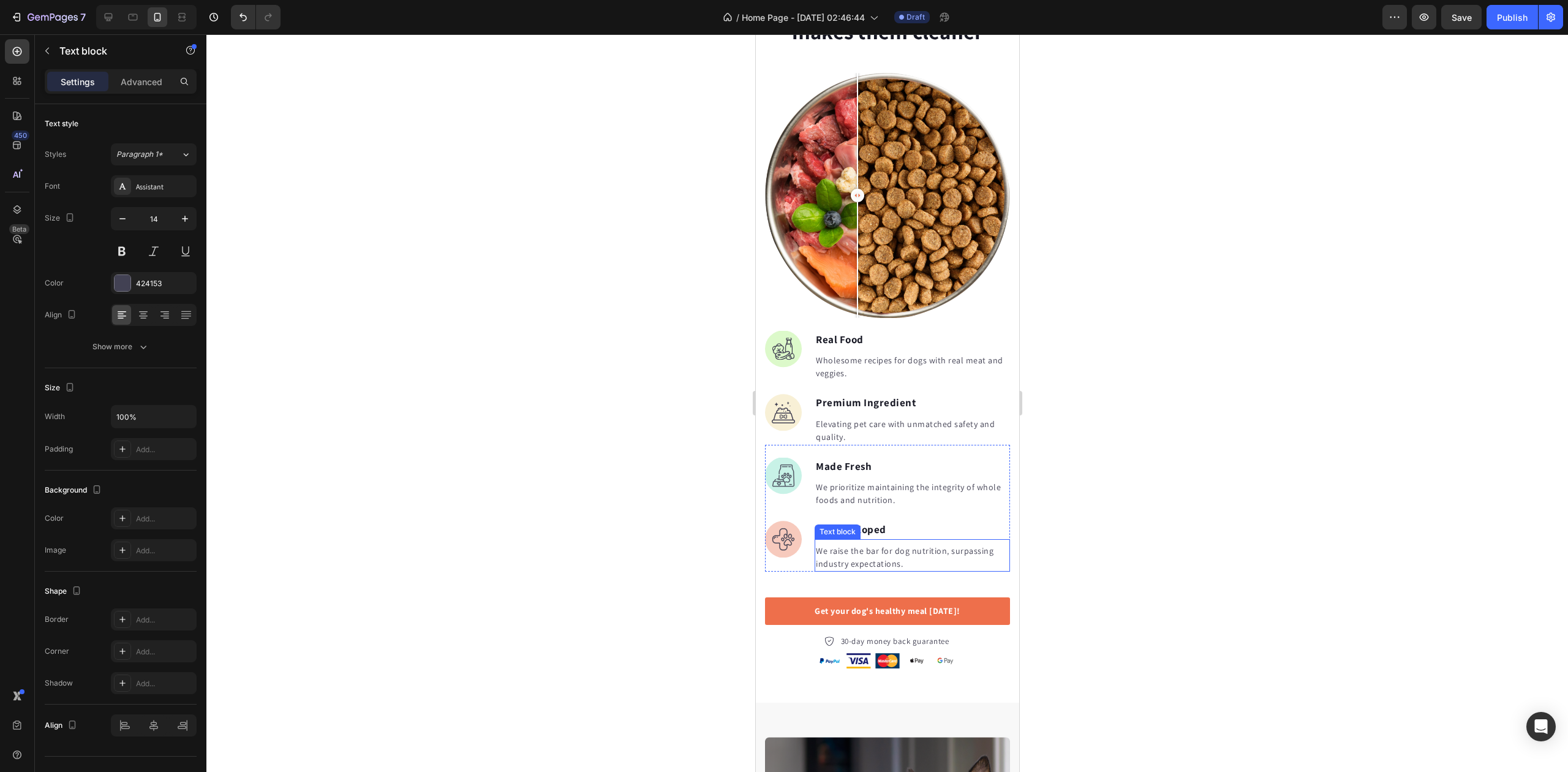
click at [852, 545] on p "We raise the bar for dog nutrition, surpassing industry expectations." at bounding box center [912, 557] width 193 height 26
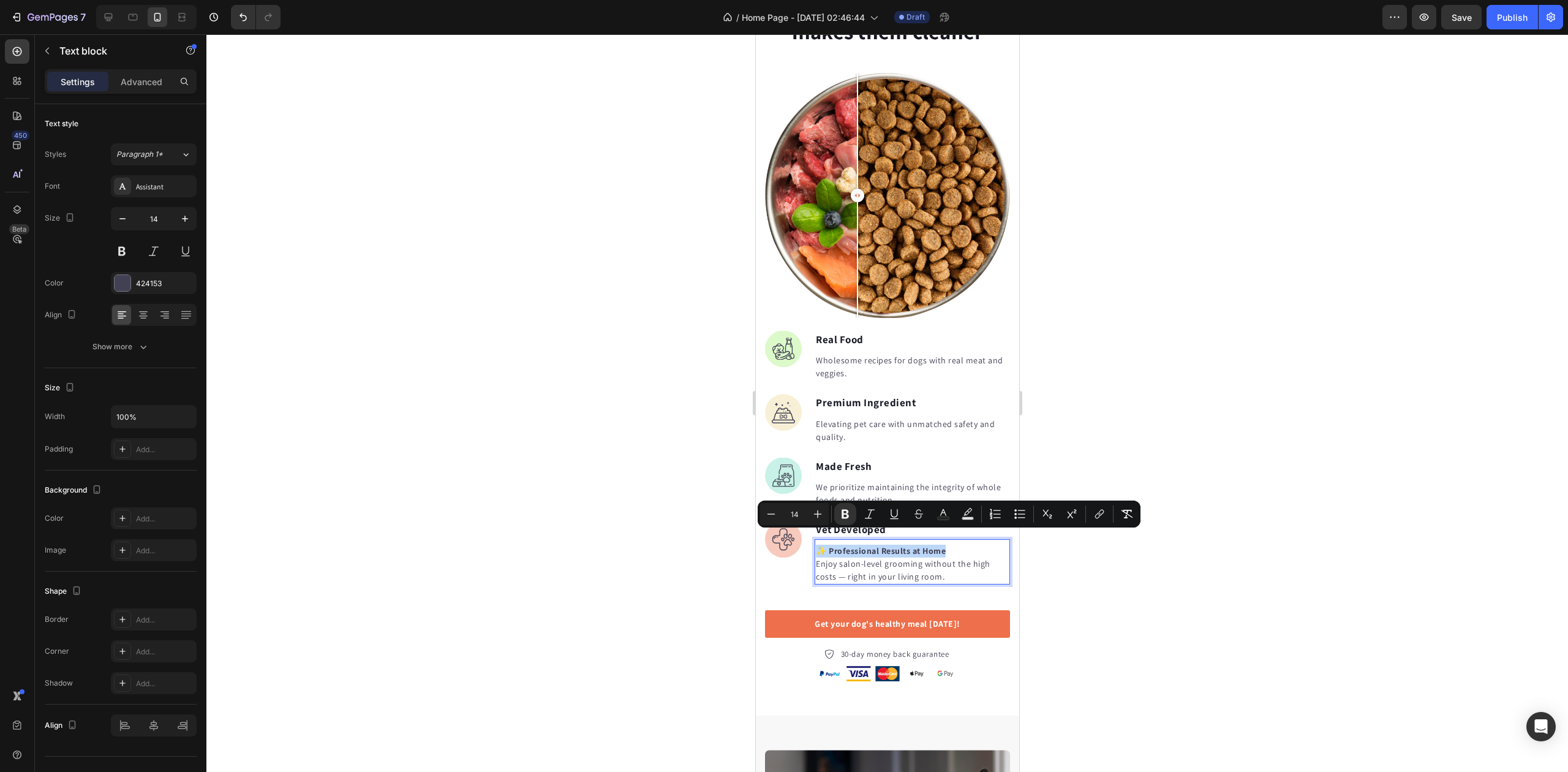
drag, startPoint x: 928, startPoint y: 541, endPoint x: 819, endPoint y: 539, distance: 109.0
click at [819, 545] on p "✨ Professional Results at Home Enjoy salon-level grooming without the high cost…" at bounding box center [912, 564] width 193 height 39
copy strong "✨ Professional Results at Home"
click at [1324, 437] on div at bounding box center [887, 403] width 1362 height 738
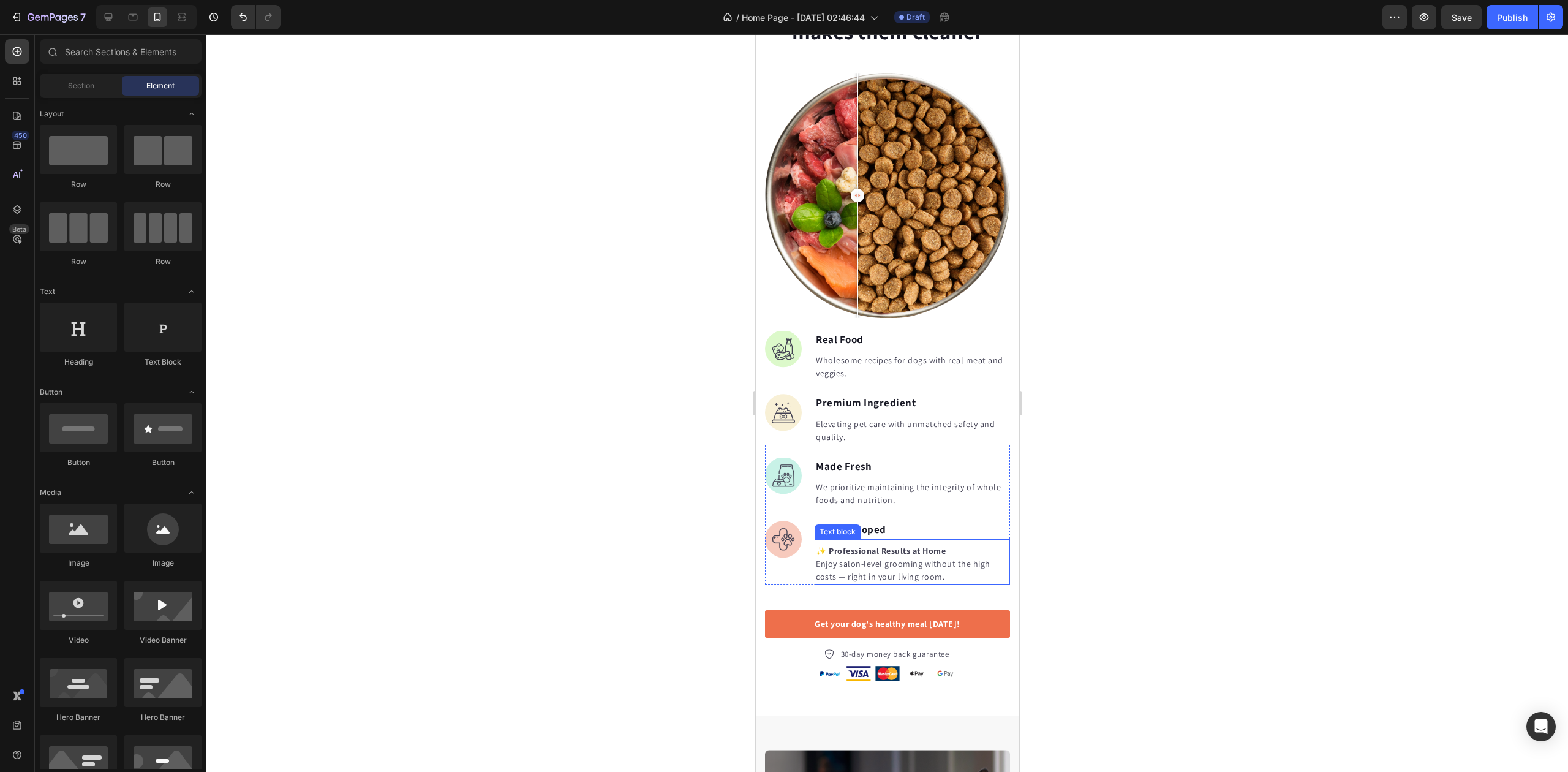
click at [849, 526] on div "Text block" at bounding box center [837, 532] width 41 height 11
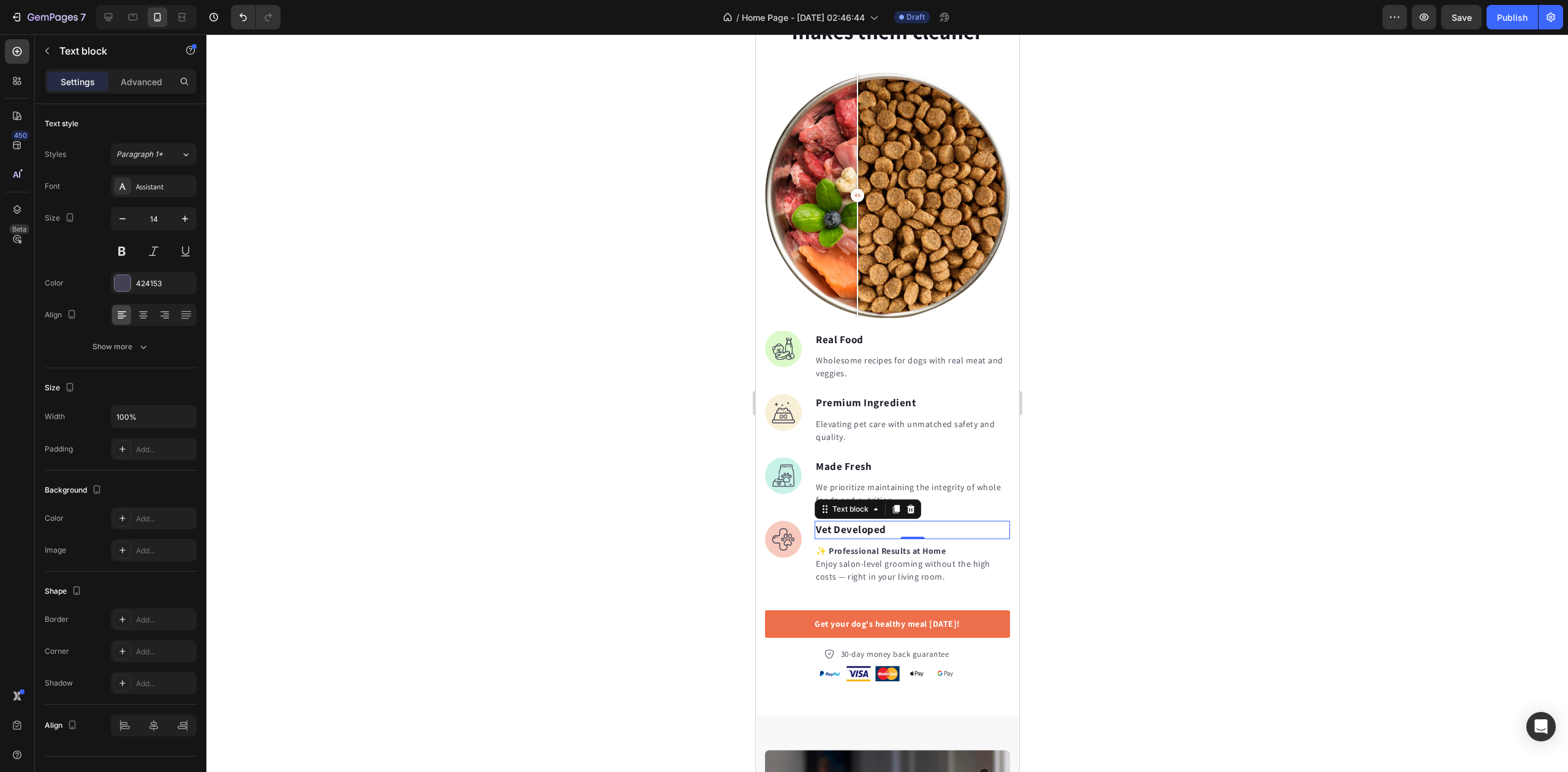
click at [849, 522] on p "Vet Developed" at bounding box center [912, 529] width 193 height 16
click at [852, 522] on p "Vet Developed" at bounding box center [912, 529] width 193 height 16
drag, startPoint x: 948, startPoint y: 539, endPoint x: 819, endPoint y: 541, distance: 129.0
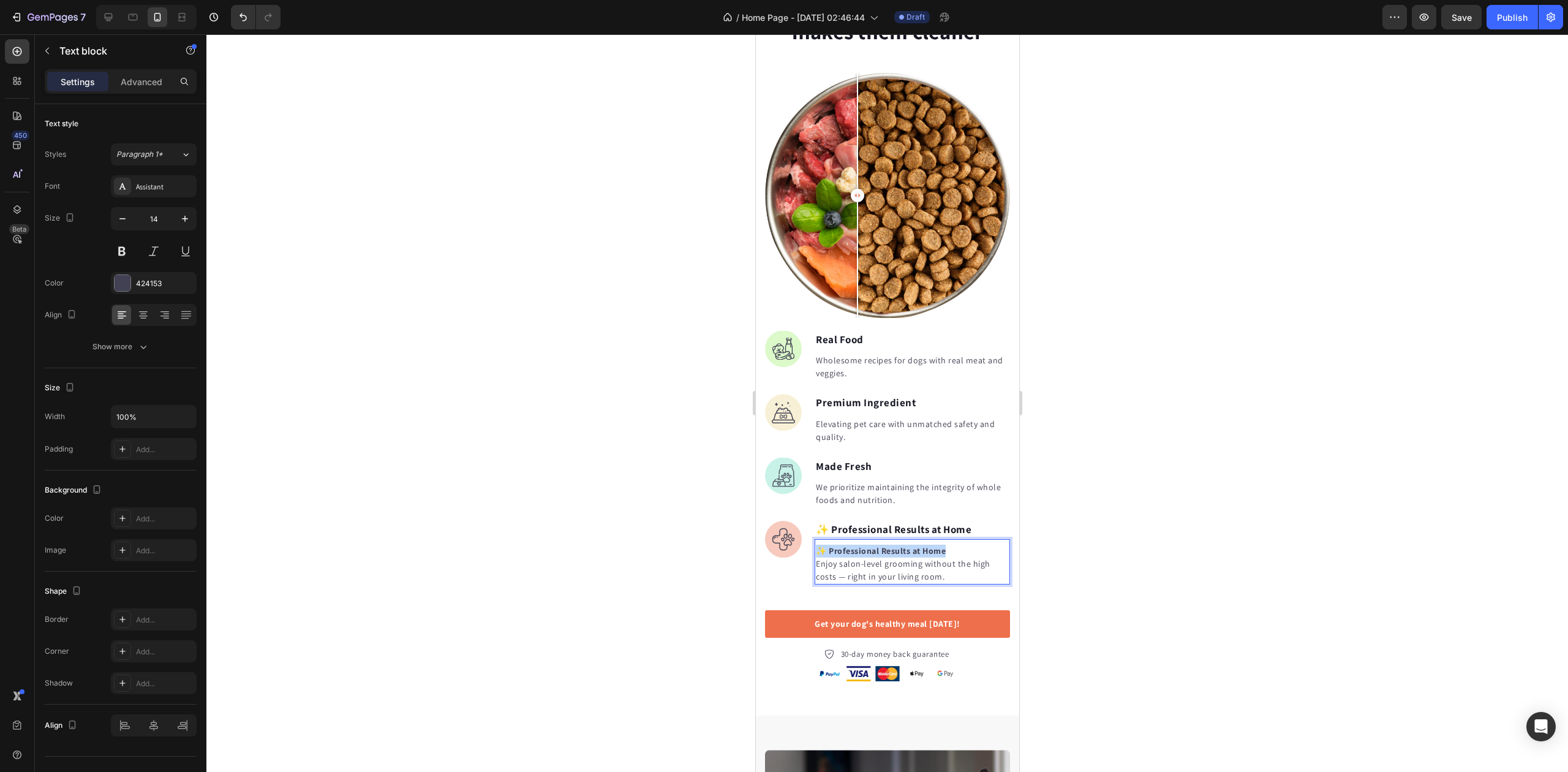
click at [819, 545] on p "✨ Professional Results at Home Enjoy salon-level grooming without the high cost…" at bounding box center [912, 564] width 193 height 39
click at [817, 549] on p "⁠⁠⁠⁠⁠⁠⁠ Enjoy salon-level grooming without the high costs — right in your livin…" at bounding box center [912, 564] width 193 height 39
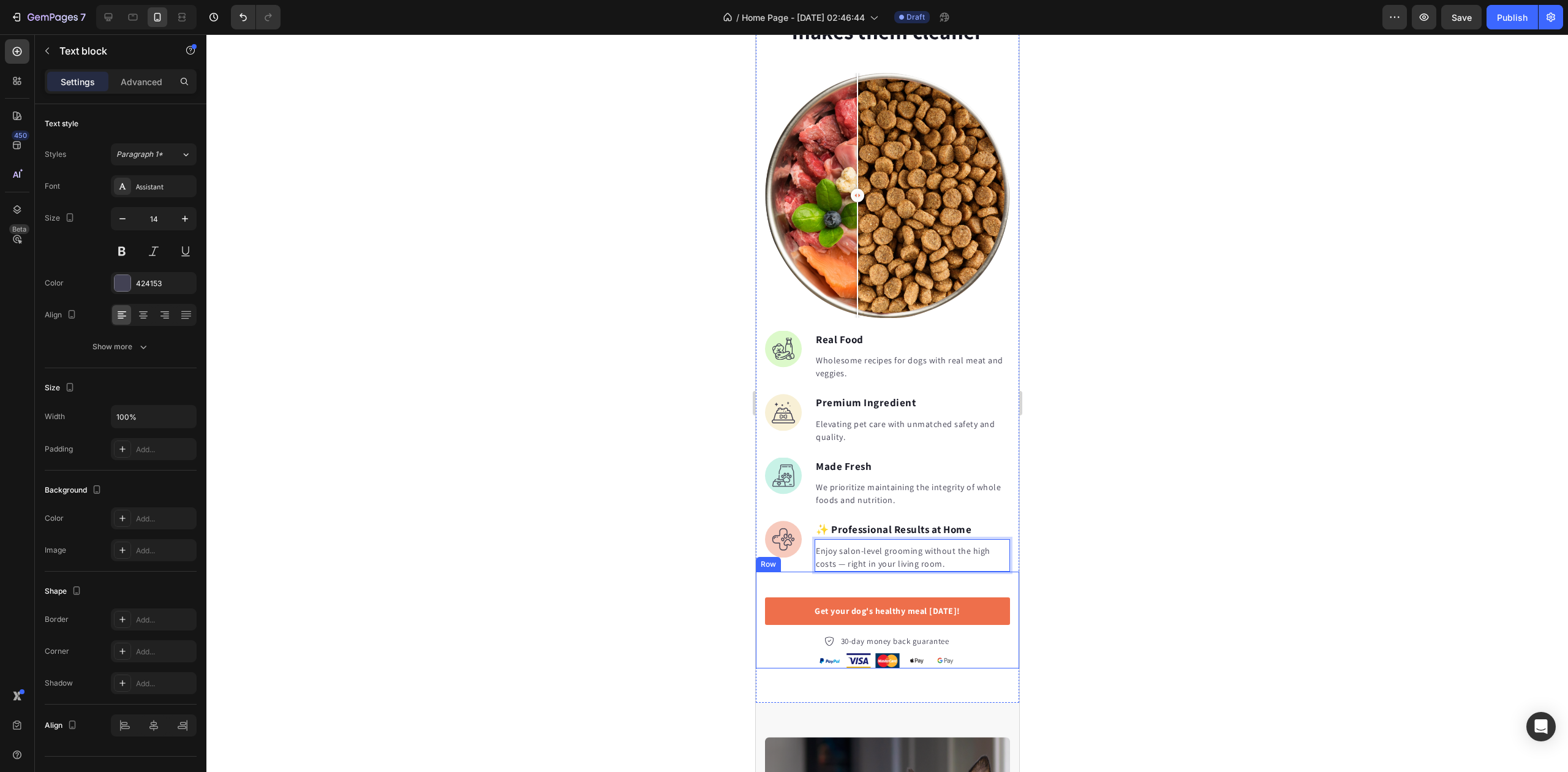
click at [671, 539] on div at bounding box center [887, 403] width 1362 height 738
click at [849, 459] on p "Made Fresh" at bounding box center [912, 467] width 193 height 16
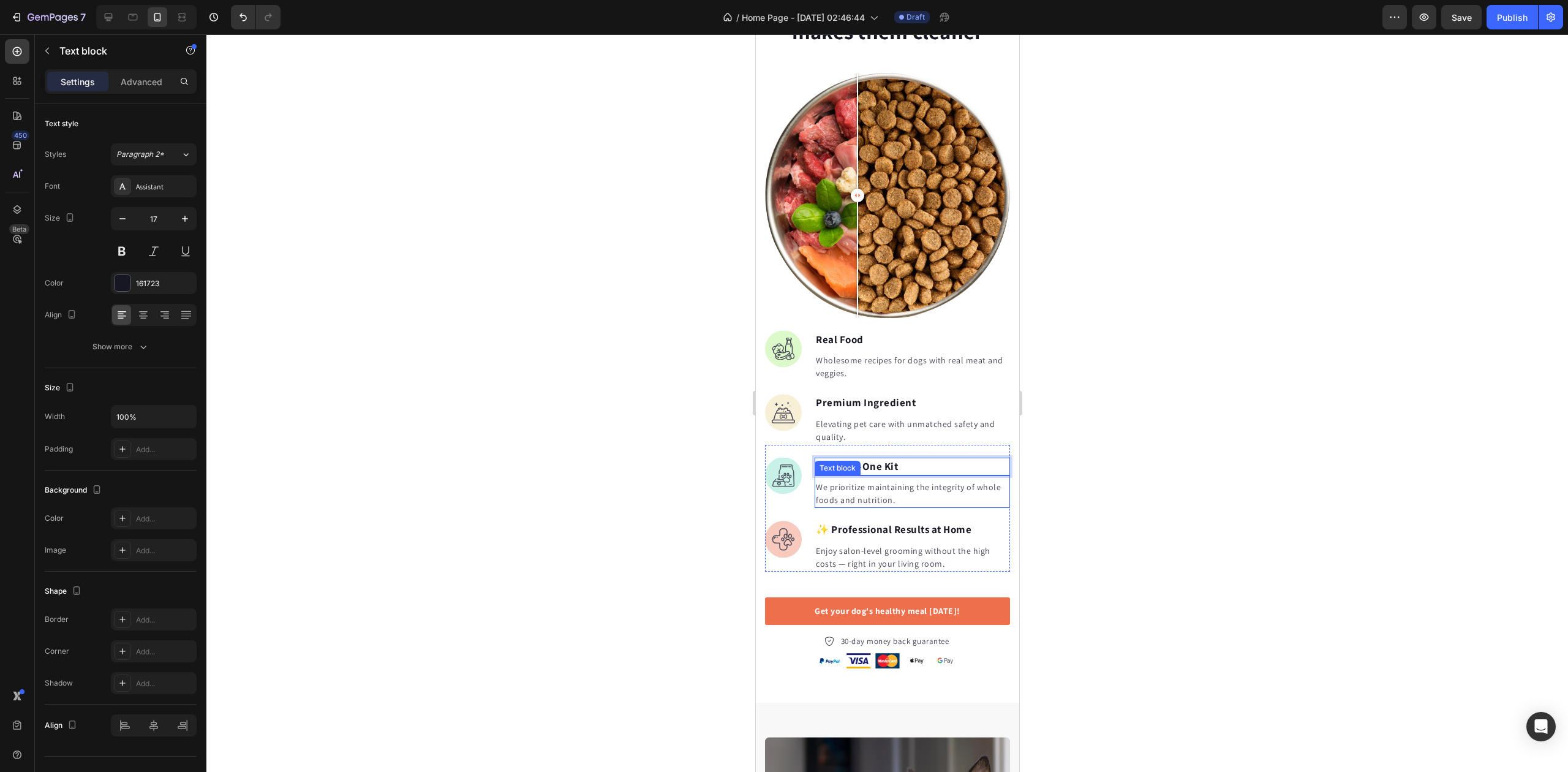
click at [874, 481] on p "We prioritize maintaining the integrity of whole foods and nutrition." at bounding box center [912, 494] width 193 height 26
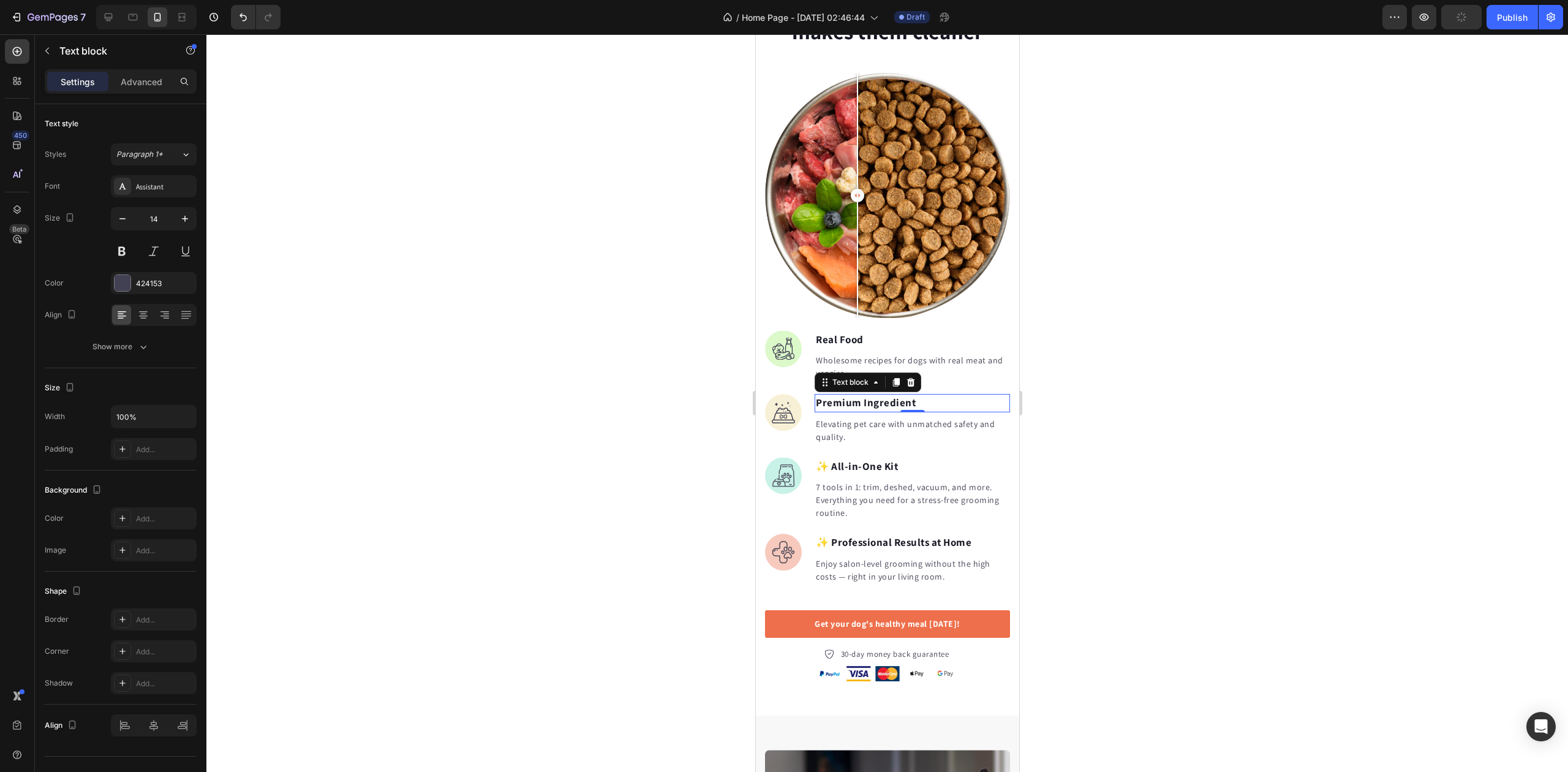
click at [872, 395] on p "Premium Ingredient" at bounding box center [912, 403] width 193 height 16
click at [836, 418] on p "Elevating pet care with unmatched safety and quality." at bounding box center [912, 430] width 193 height 26
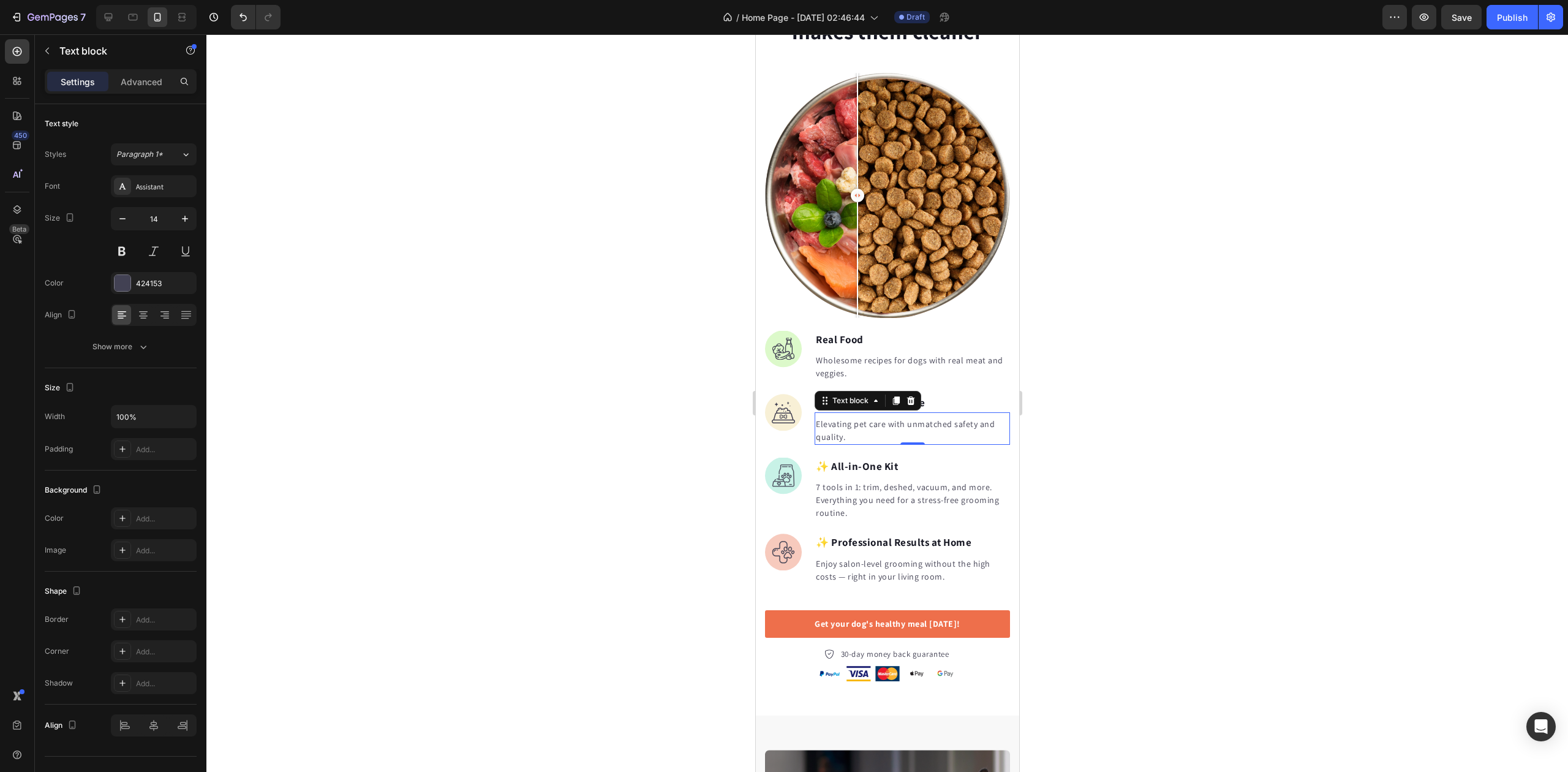
click at [836, 418] on p "Elevating pet care with unmatched safety and quality." at bounding box center [912, 430] width 193 height 26
click at [862, 332] on p "Real Food" at bounding box center [912, 340] width 193 height 16
click at [861, 332] on p "Real Food" at bounding box center [912, 340] width 193 height 16
click at [879, 354] on p "Wholesome recipes for dogs with real meat and veggies." at bounding box center [912, 367] width 193 height 26
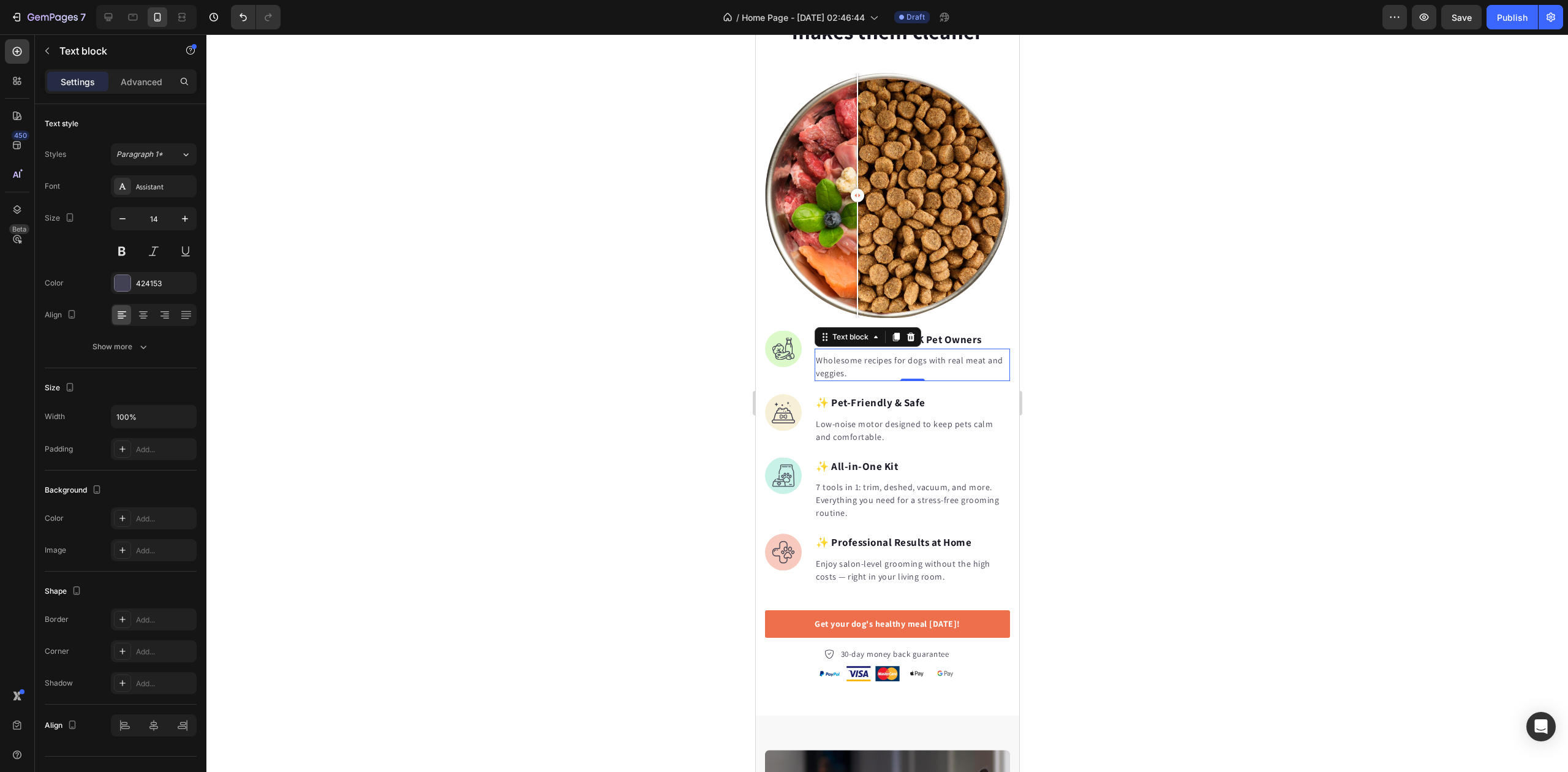
click at [879, 354] on p "Wholesome recipes for dogs with real meat and veggies." at bounding box center [912, 367] width 193 height 26
drag, startPoint x: 604, startPoint y: 308, endPoint x: 724, endPoint y: 324, distance: 121.1
click at [603, 308] on div at bounding box center [887, 403] width 1362 height 738
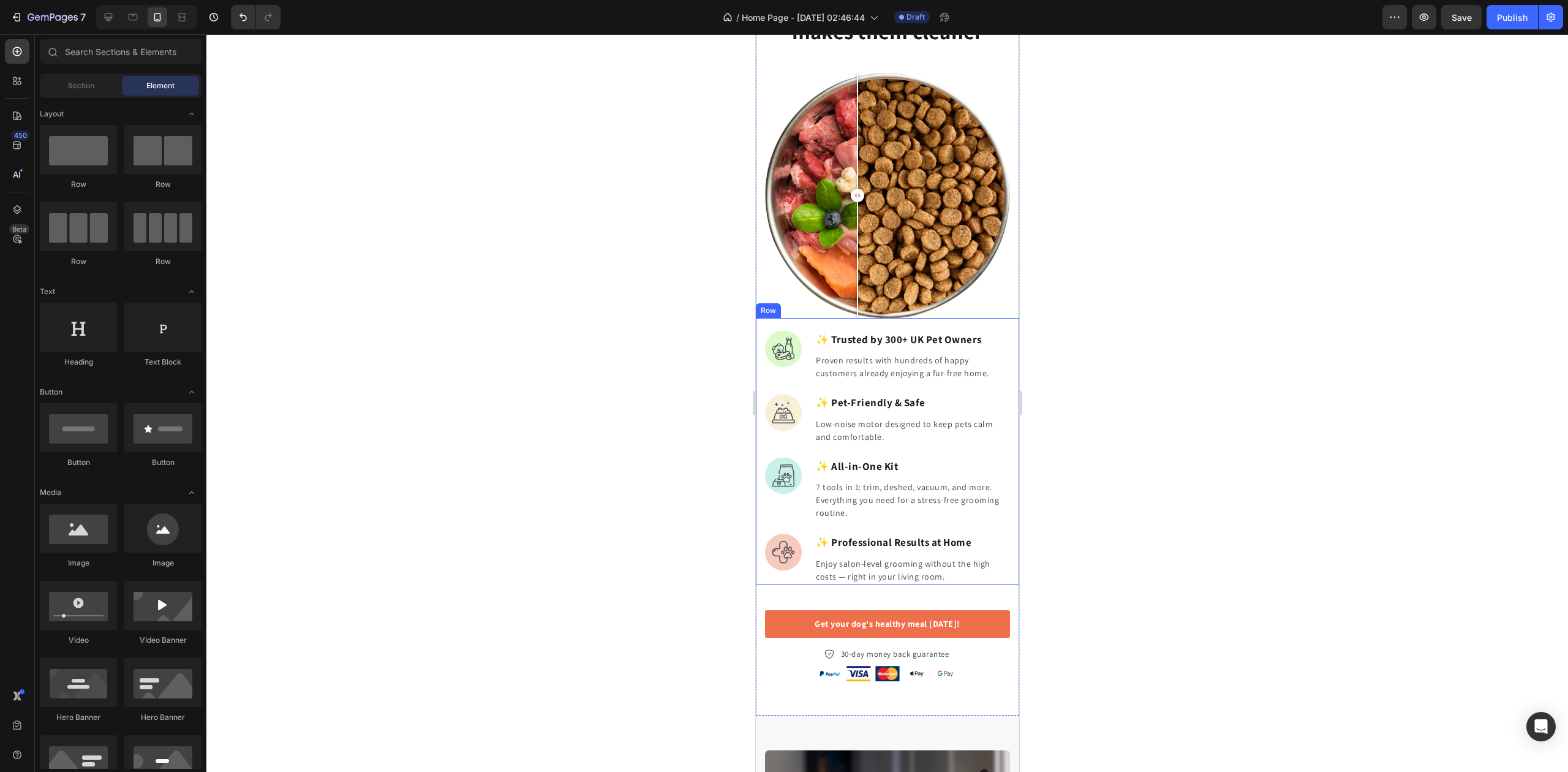
click at [614, 412] on div at bounding box center [887, 403] width 1362 height 738
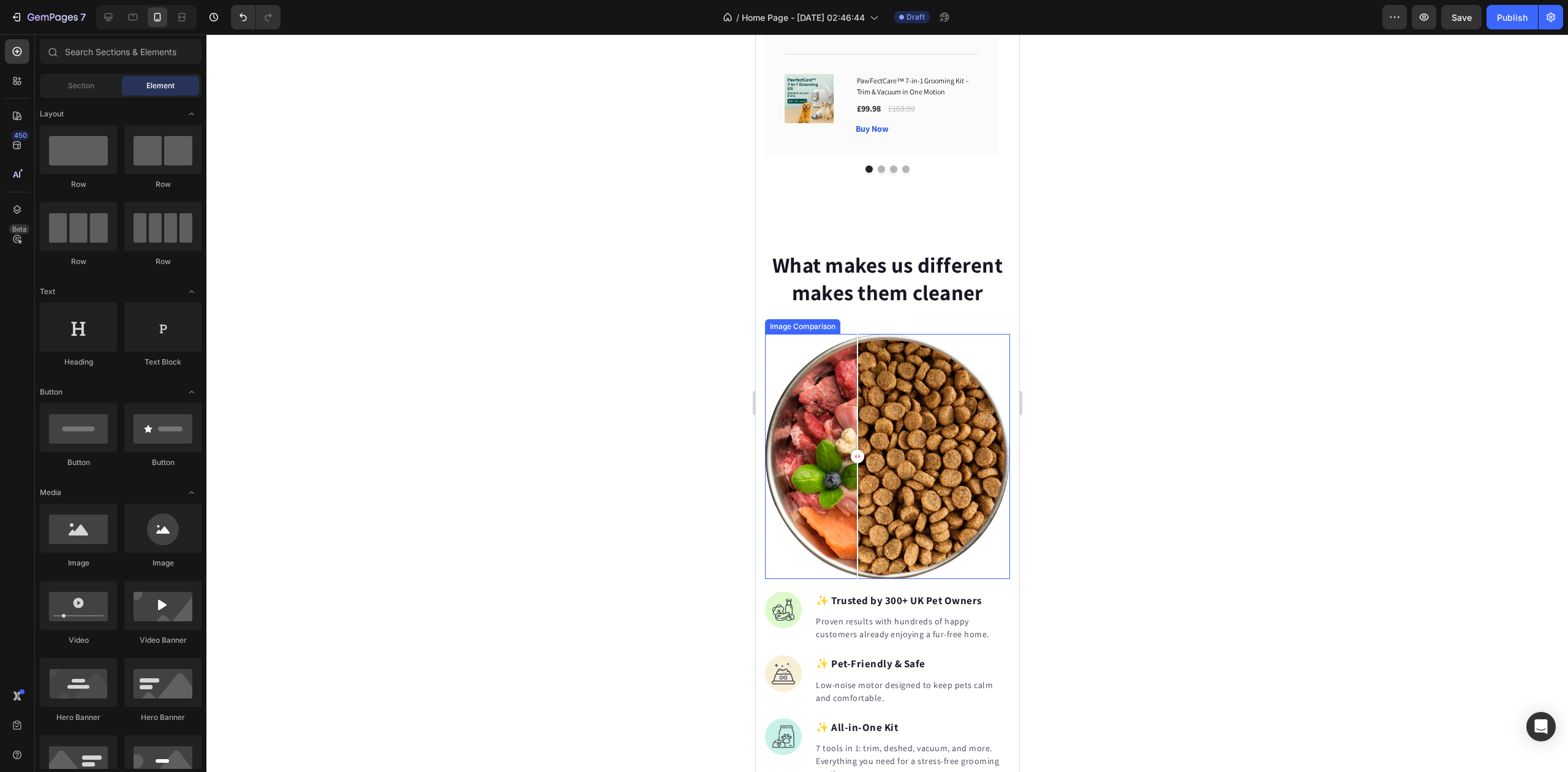
scroll to position [1062, 0]
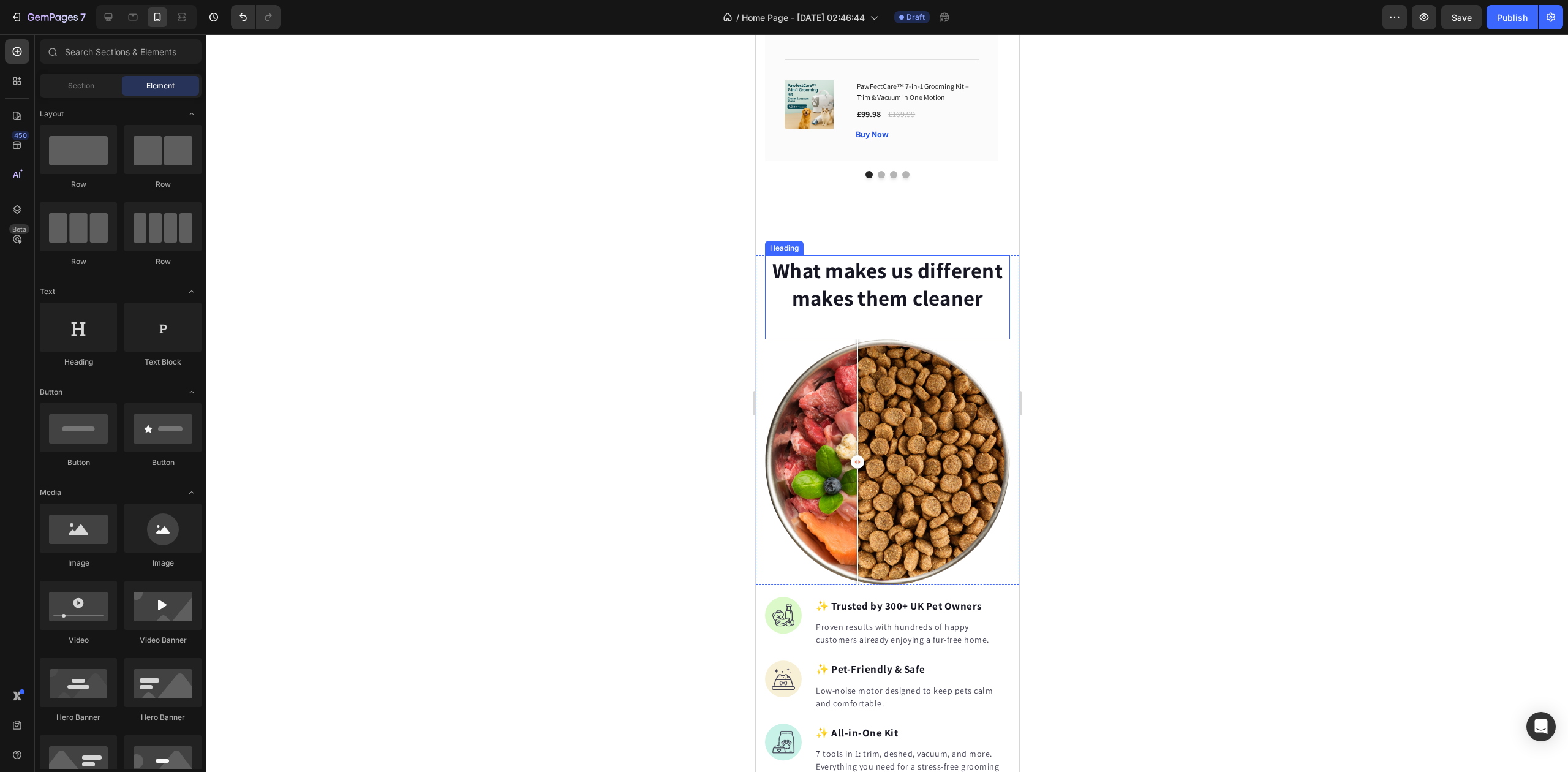
click at [873, 263] on p "What makes us different makes them cleaner" at bounding box center [887, 284] width 243 height 56
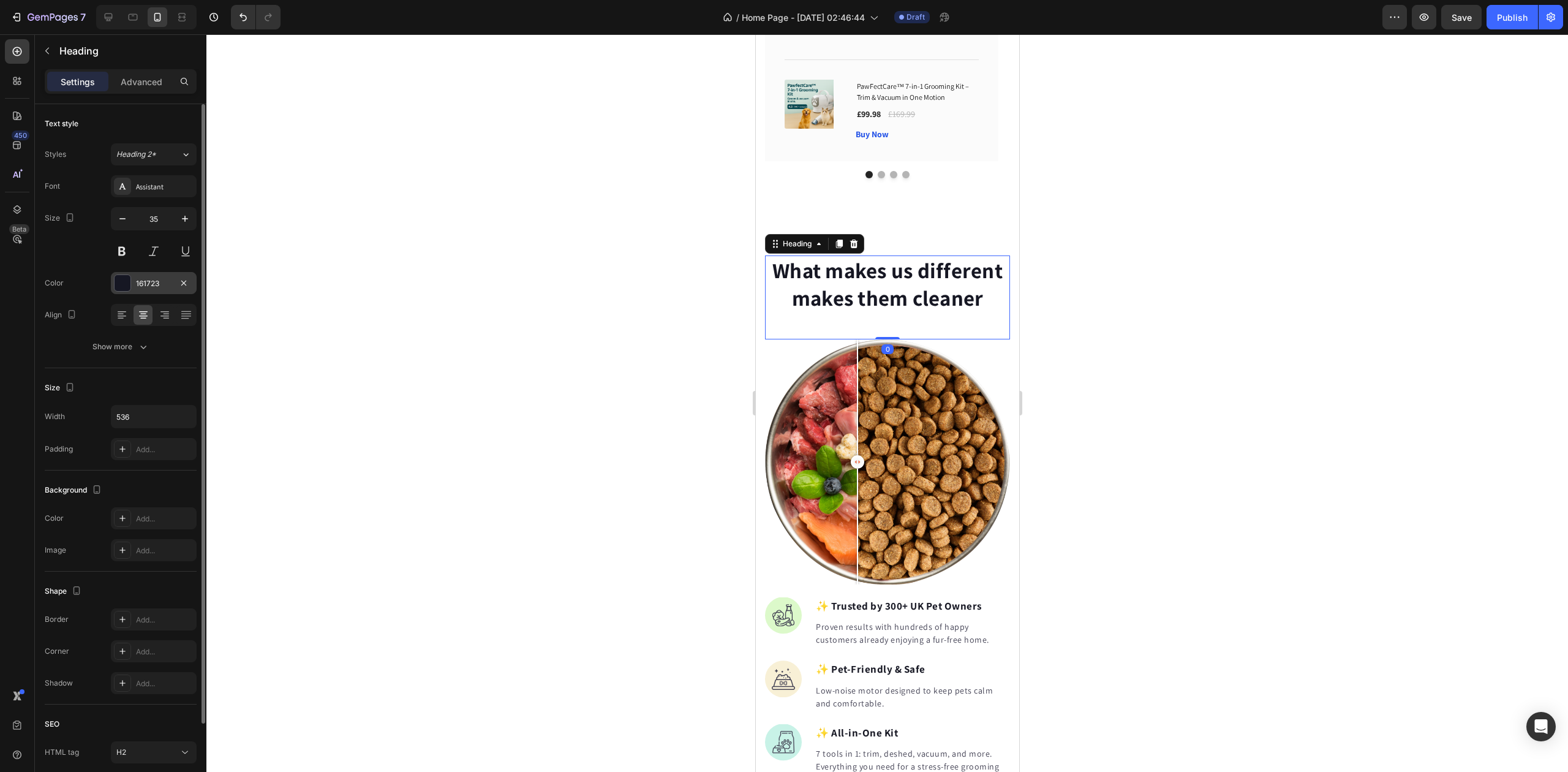
click at [143, 284] on div "161723" at bounding box center [153, 284] width 36 height 11
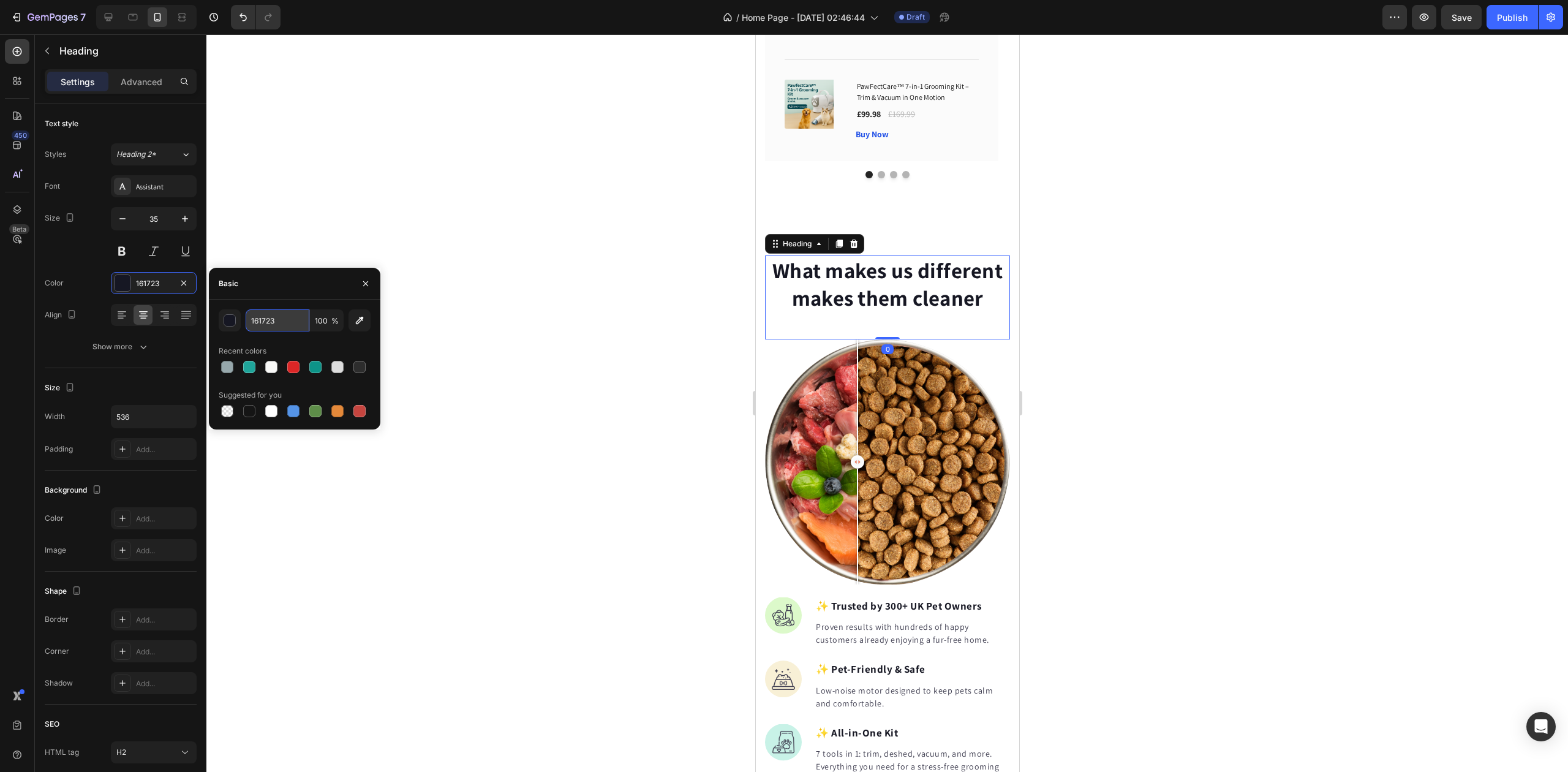
click at [257, 319] on input "161723" at bounding box center [278, 320] width 64 height 22
paste input "#1a2d3f"
click at [286, 338] on div "#1a2d3f 100 % Recent colors Suggested for you" at bounding box center [295, 365] width 152 height 110
type input "1A2D3F"
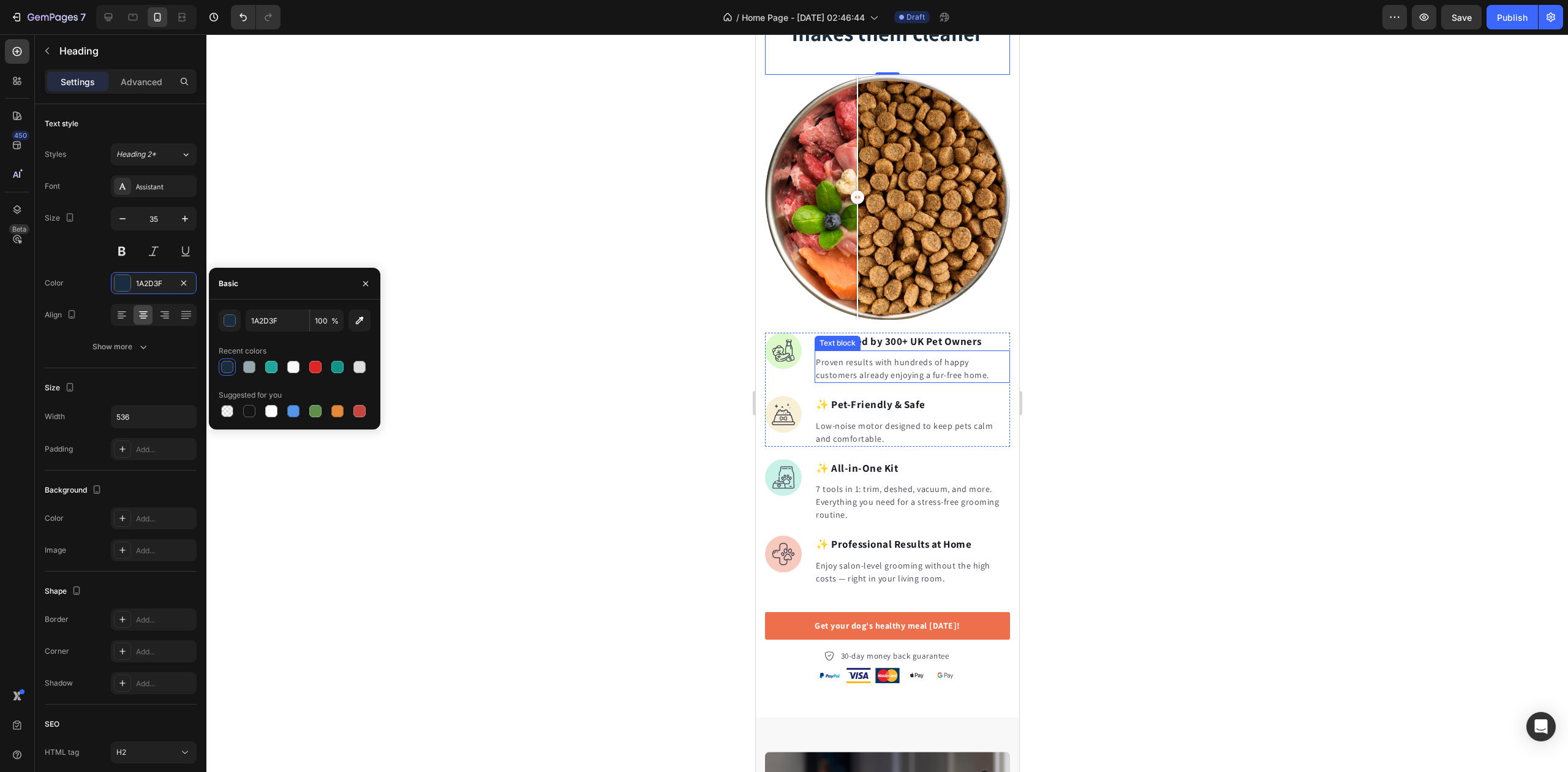
scroll to position [1307, 0]
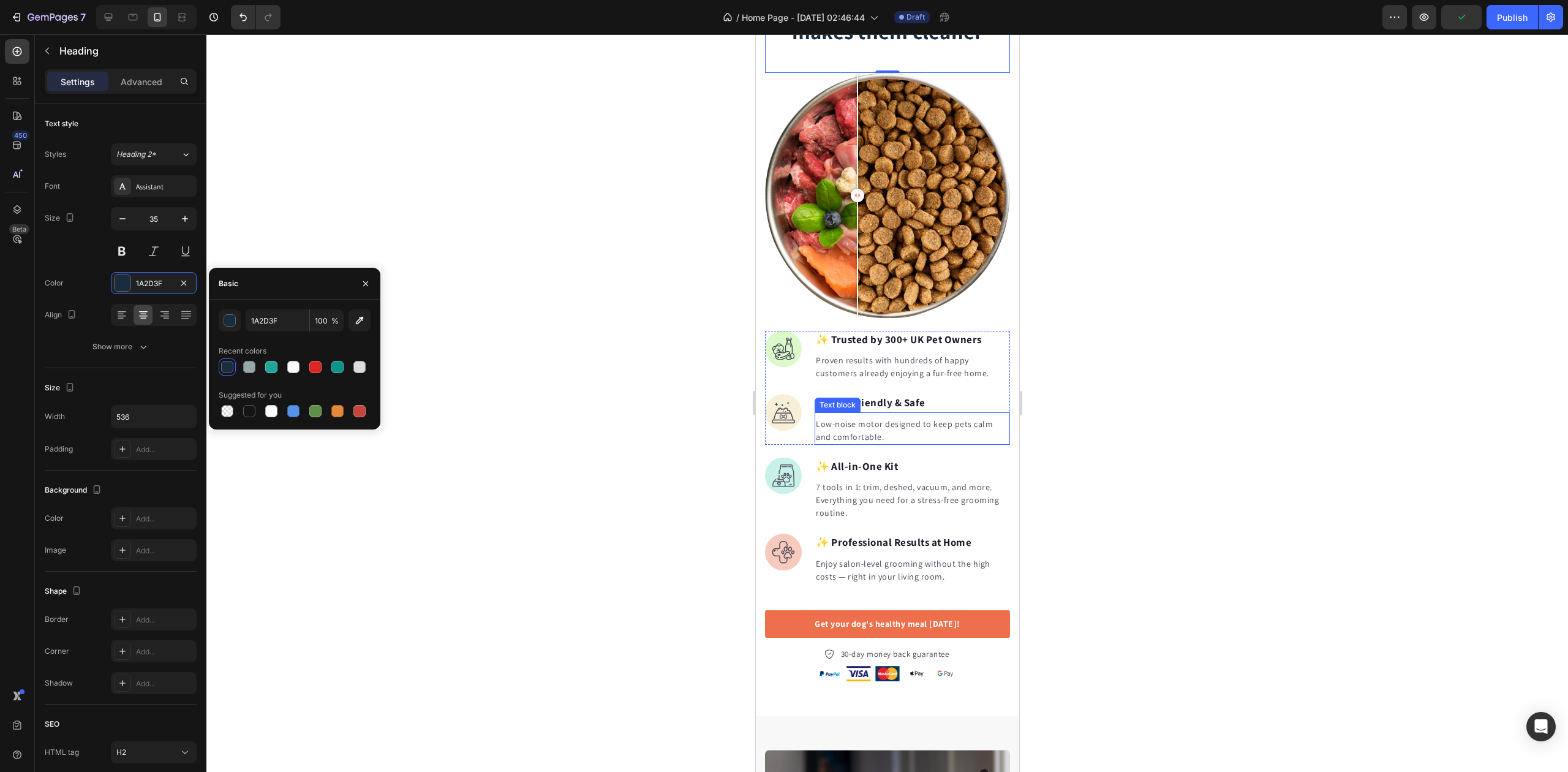
click at [848, 422] on p "Low-noise motor designed to keep pets calm and comfortable." at bounding box center [912, 430] width 193 height 26
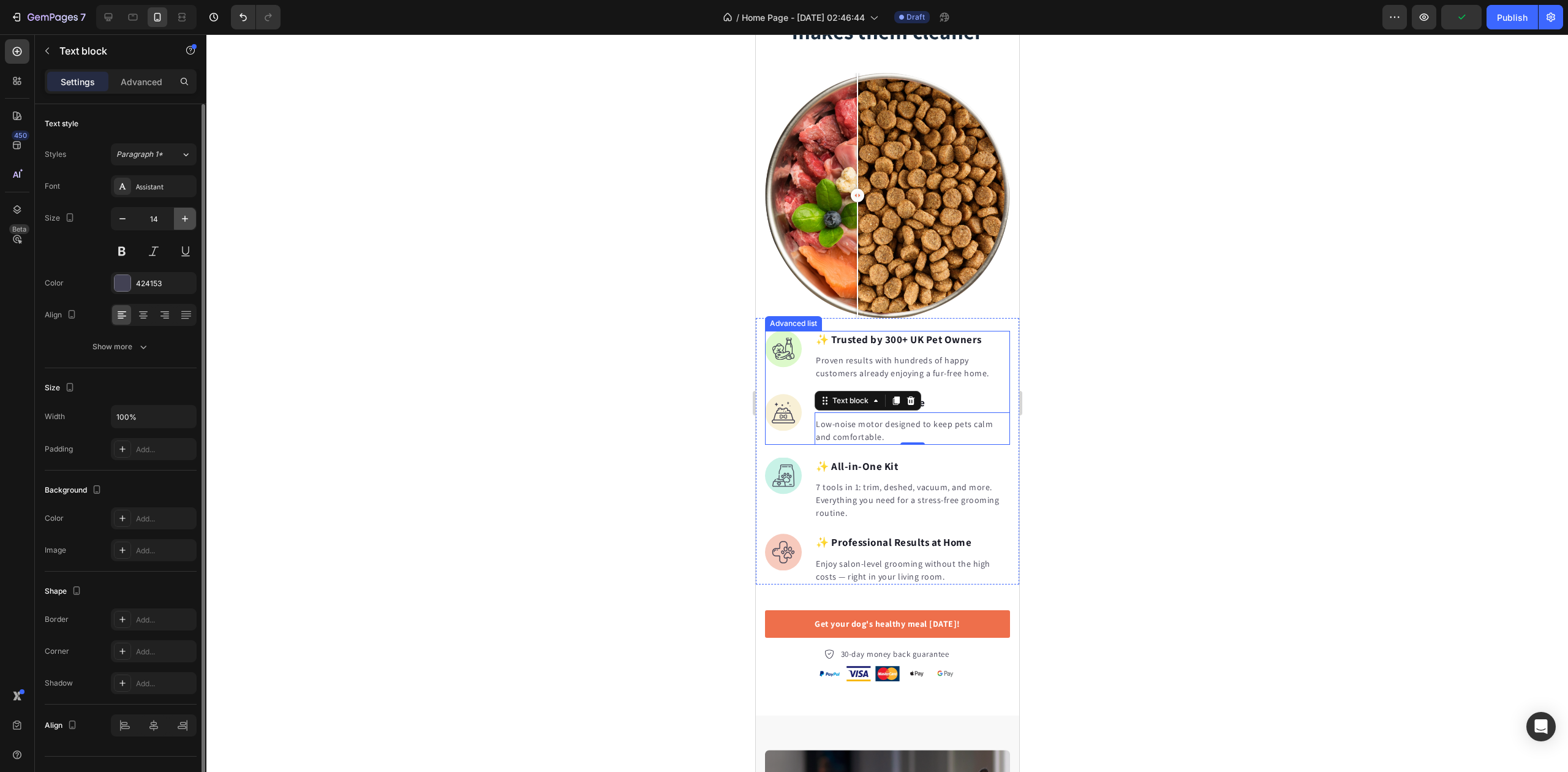
click at [185, 217] on icon "button" at bounding box center [185, 219] width 6 height 6
click at [184, 217] on icon "button" at bounding box center [185, 219] width 13 height 13
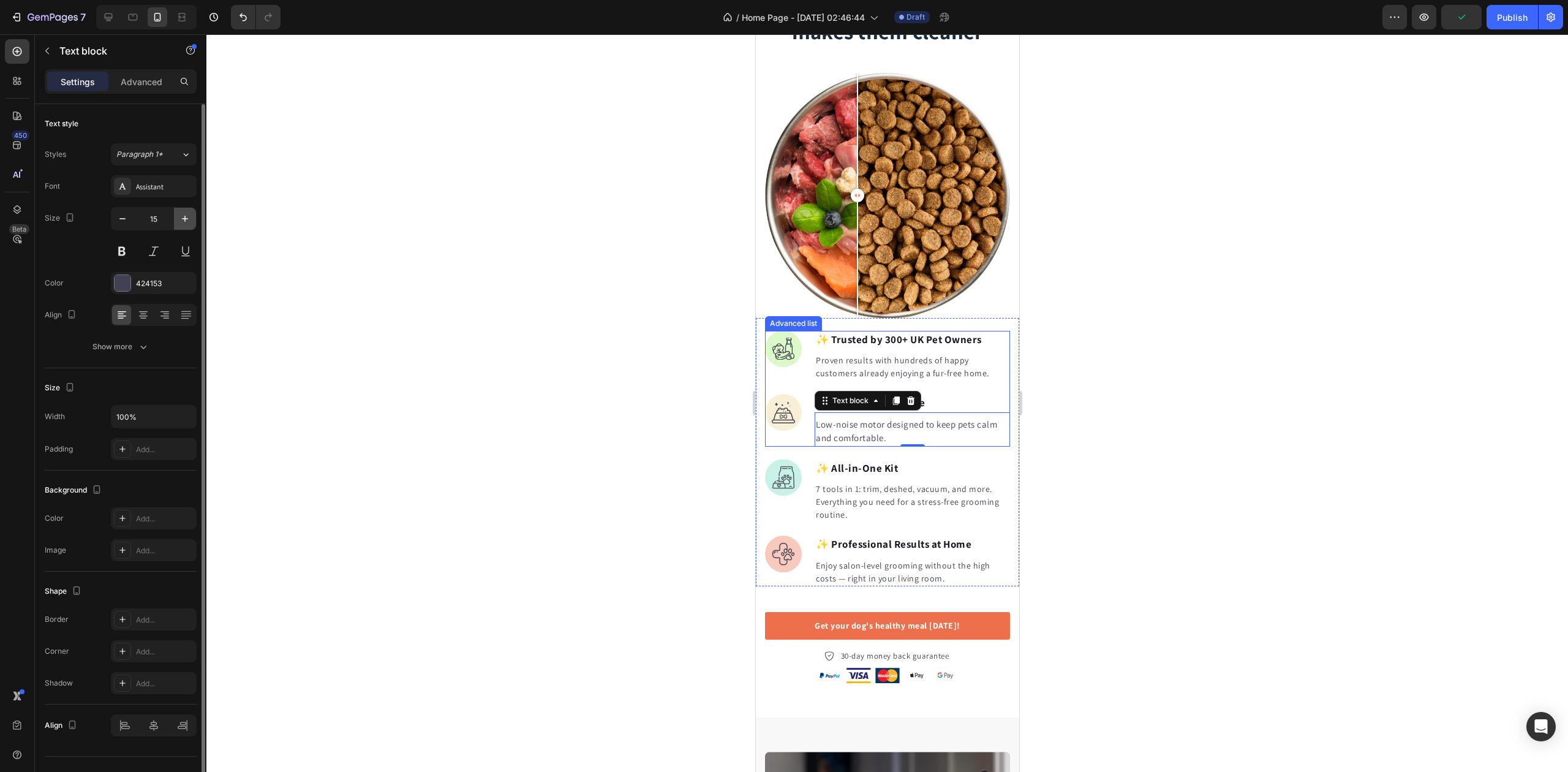
type input "16"
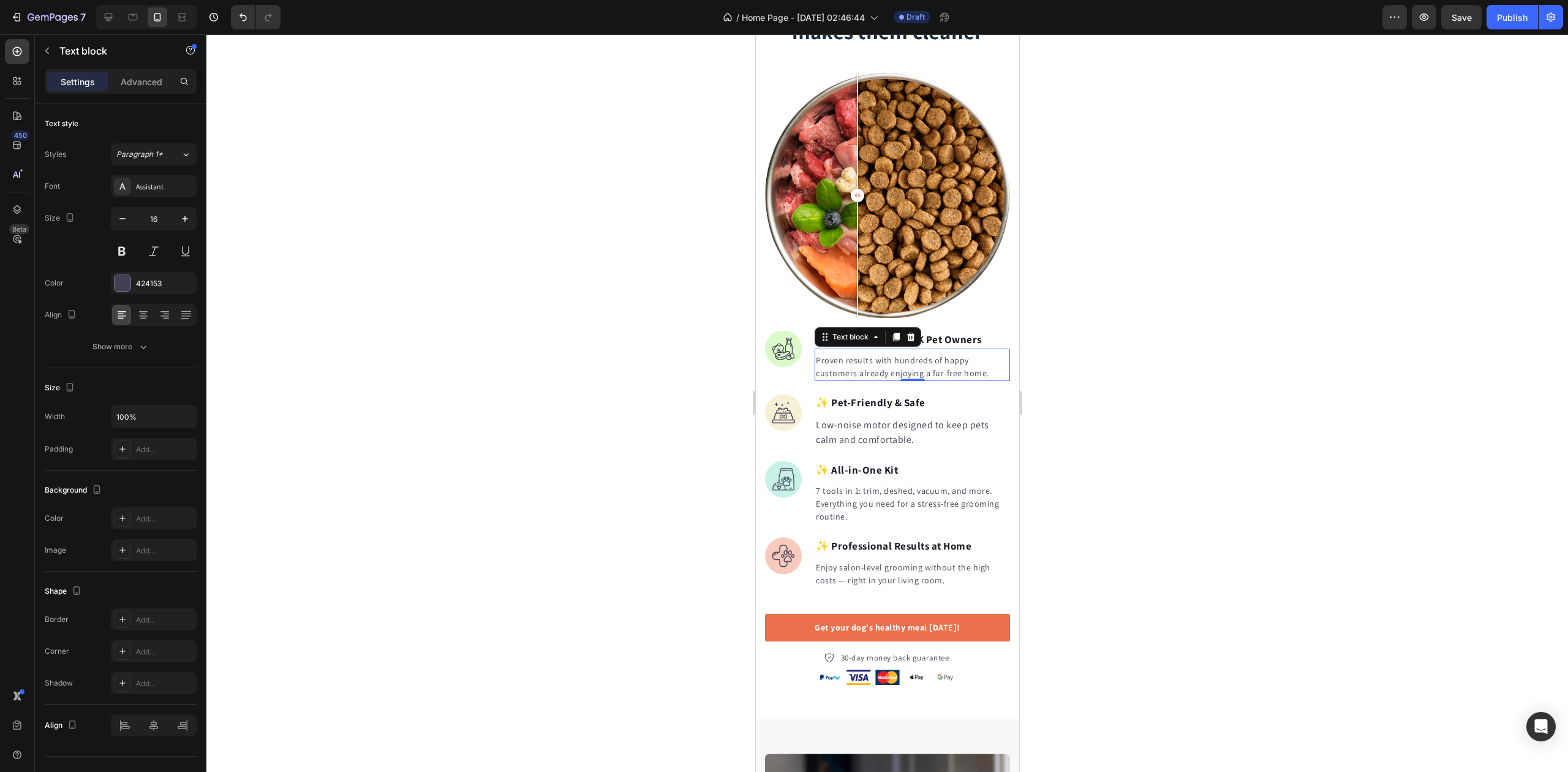
drag, startPoint x: 854, startPoint y: 351, endPoint x: 1454, endPoint y: 366, distance: 600.2
click at [854, 354] on p "Proven results with hundreds of happy customers already enjoying a fur-free hom…" at bounding box center [912, 367] width 193 height 26
click at [190, 219] on icon "button" at bounding box center [185, 219] width 13 height 13
type input "16"
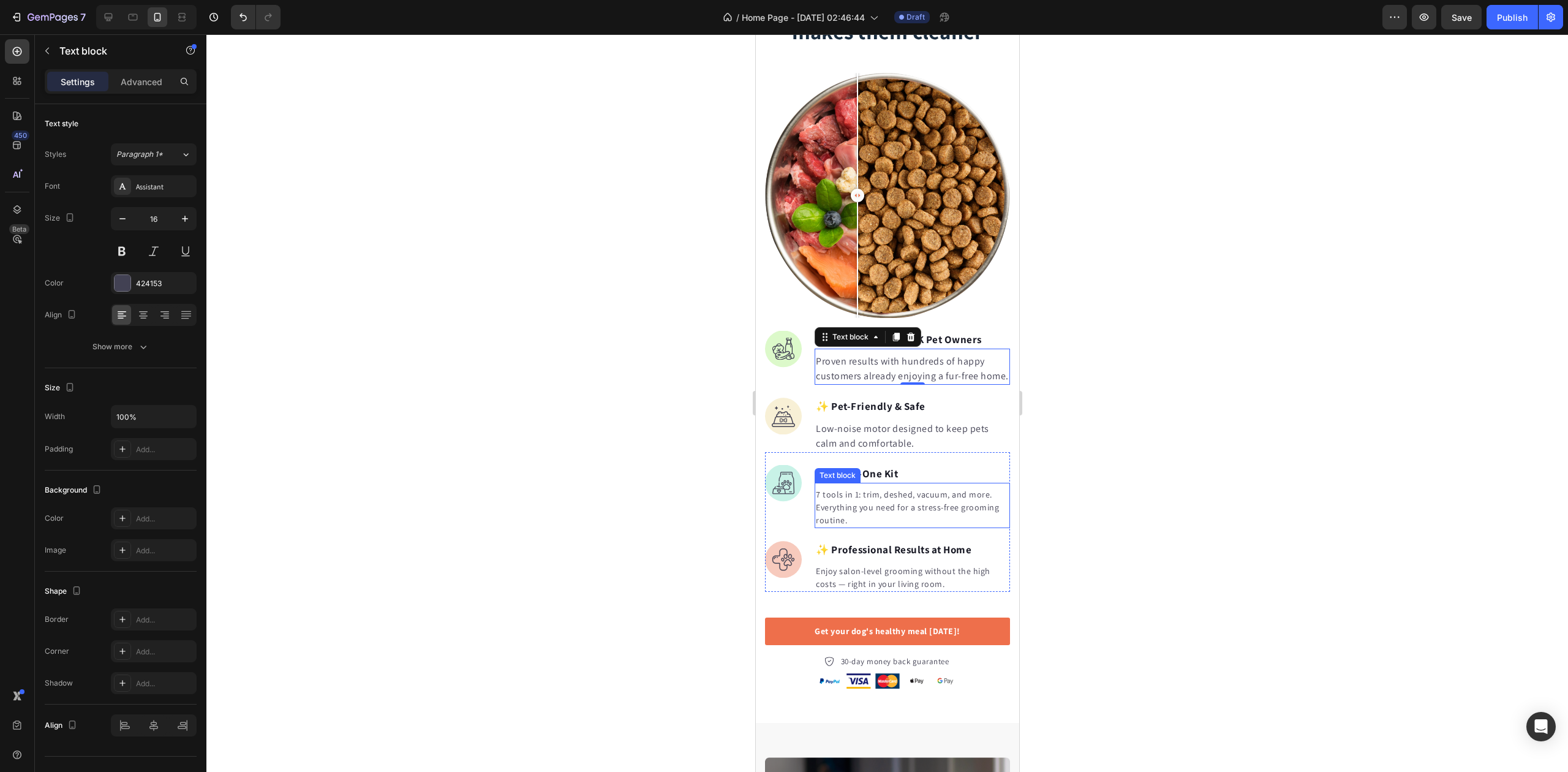
click at [872, 507] on p "7 tools in 1: trim, deshed, vacuum, and more. Everything you need for a stress-…" at bounding box center [912, 508] width 193 height 39
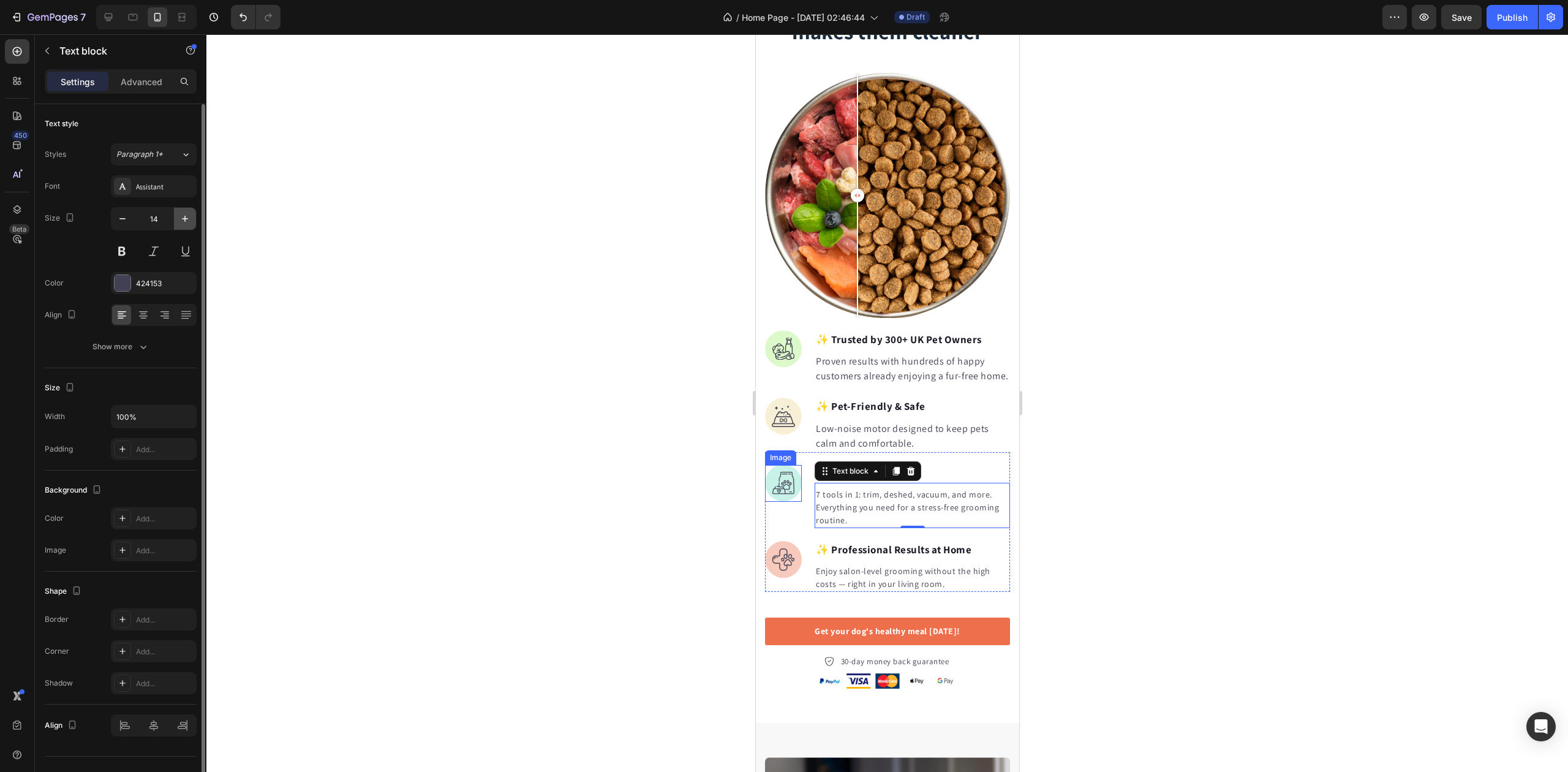
click at [183, 223] on icon "button" at bounding box center [185, 219] width 13 height 13
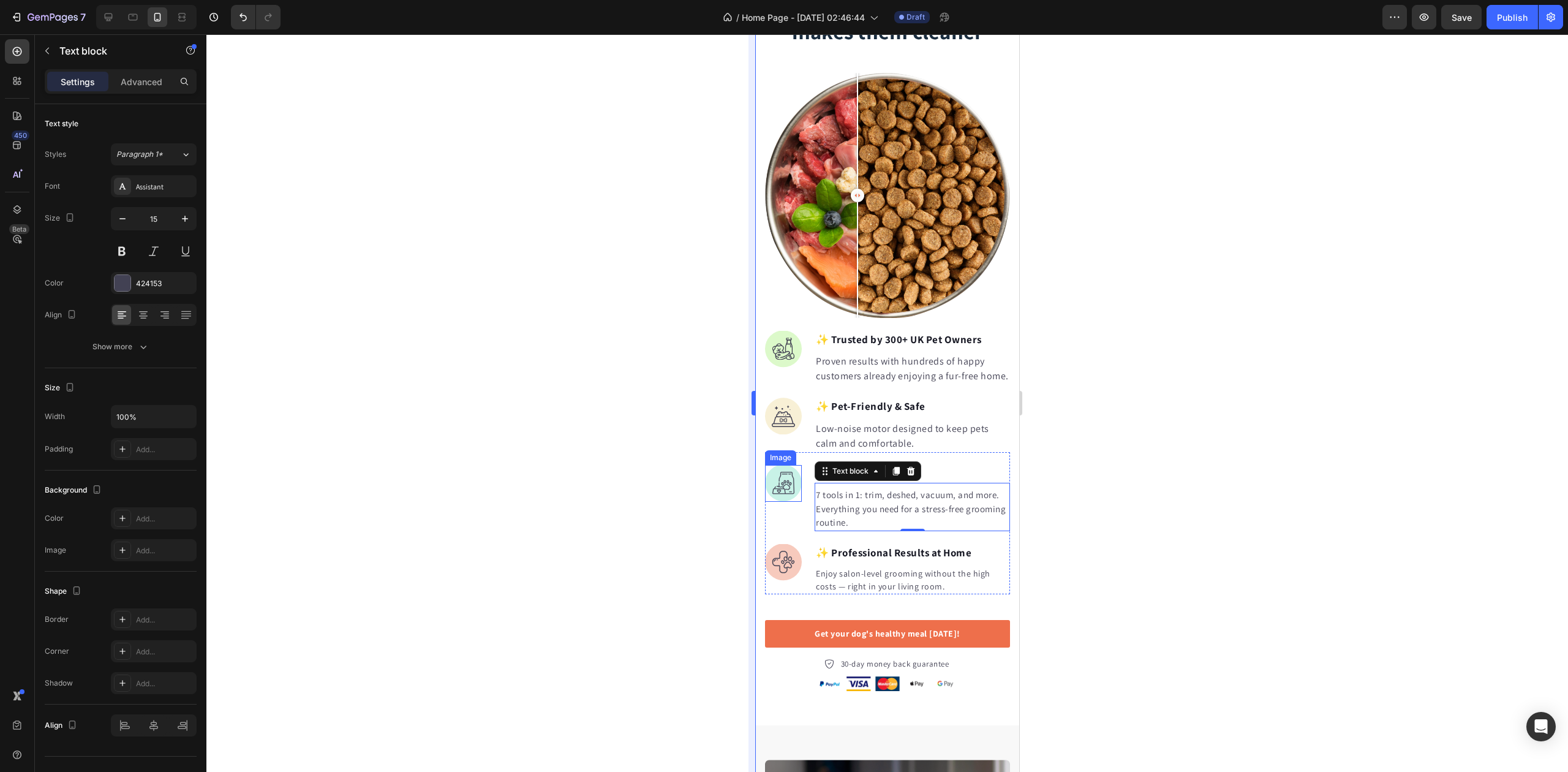
type input "16"
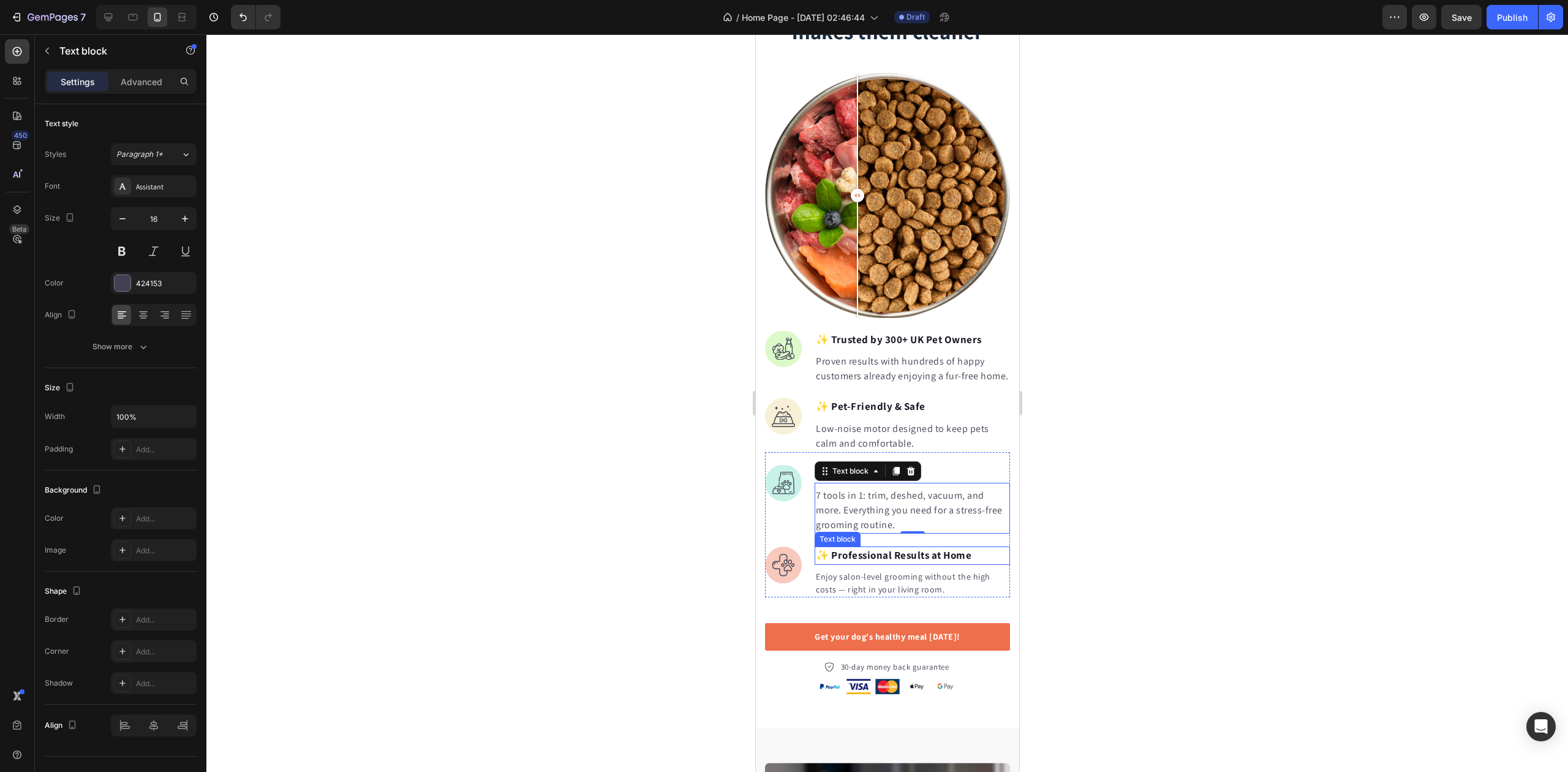
click at [859, 581] on p "Enjoy salon-level grooming without the high costs — right in your living room." at bounding box center [912, 583] width 193 height 26
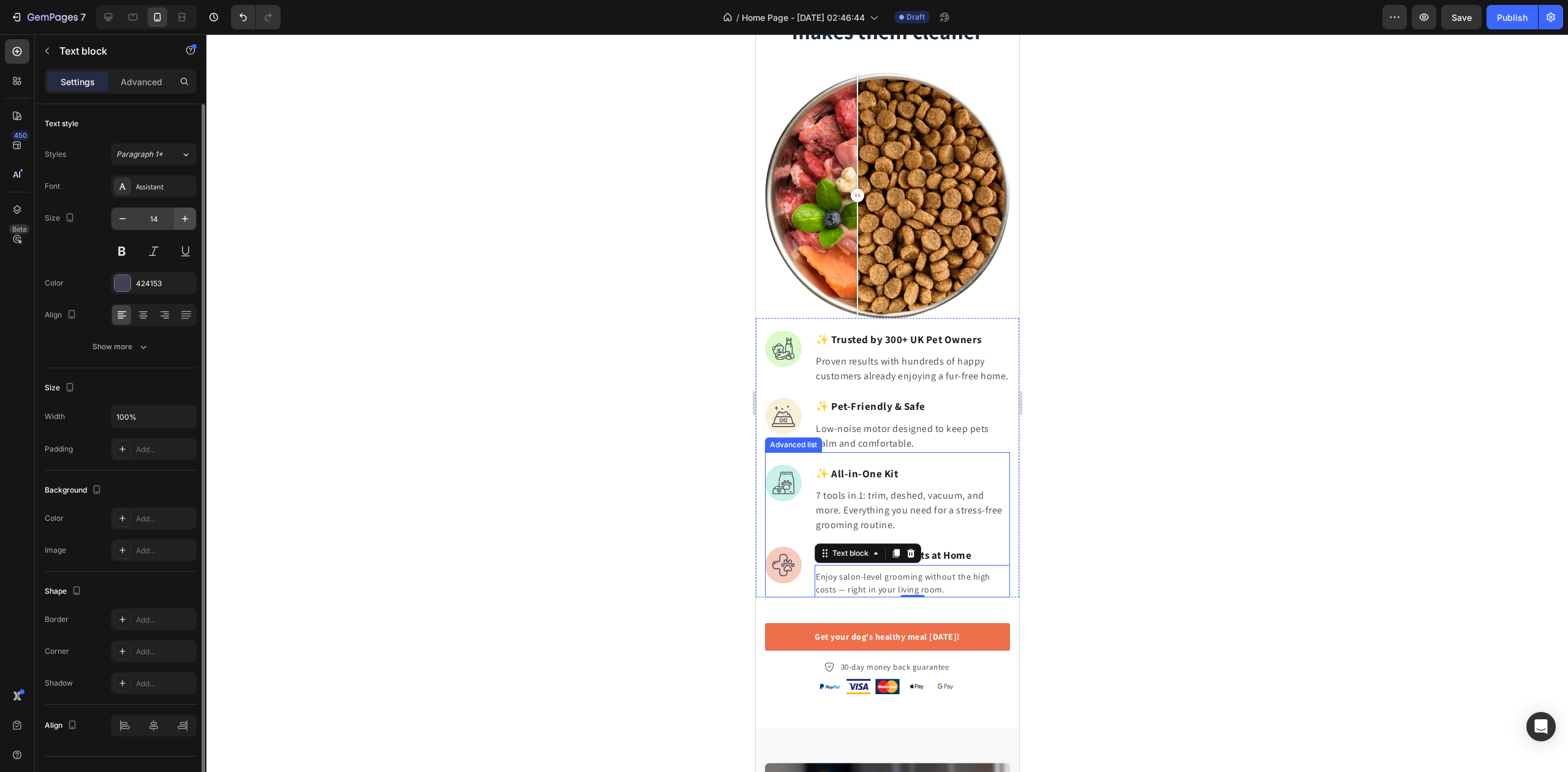
click at [192, 221] on button "button" at bounding box center [185, 218] width 22 height 22
click at [191, 221] on button "button" at bounding box center [185, 218] width 22 height 22
type input "16"
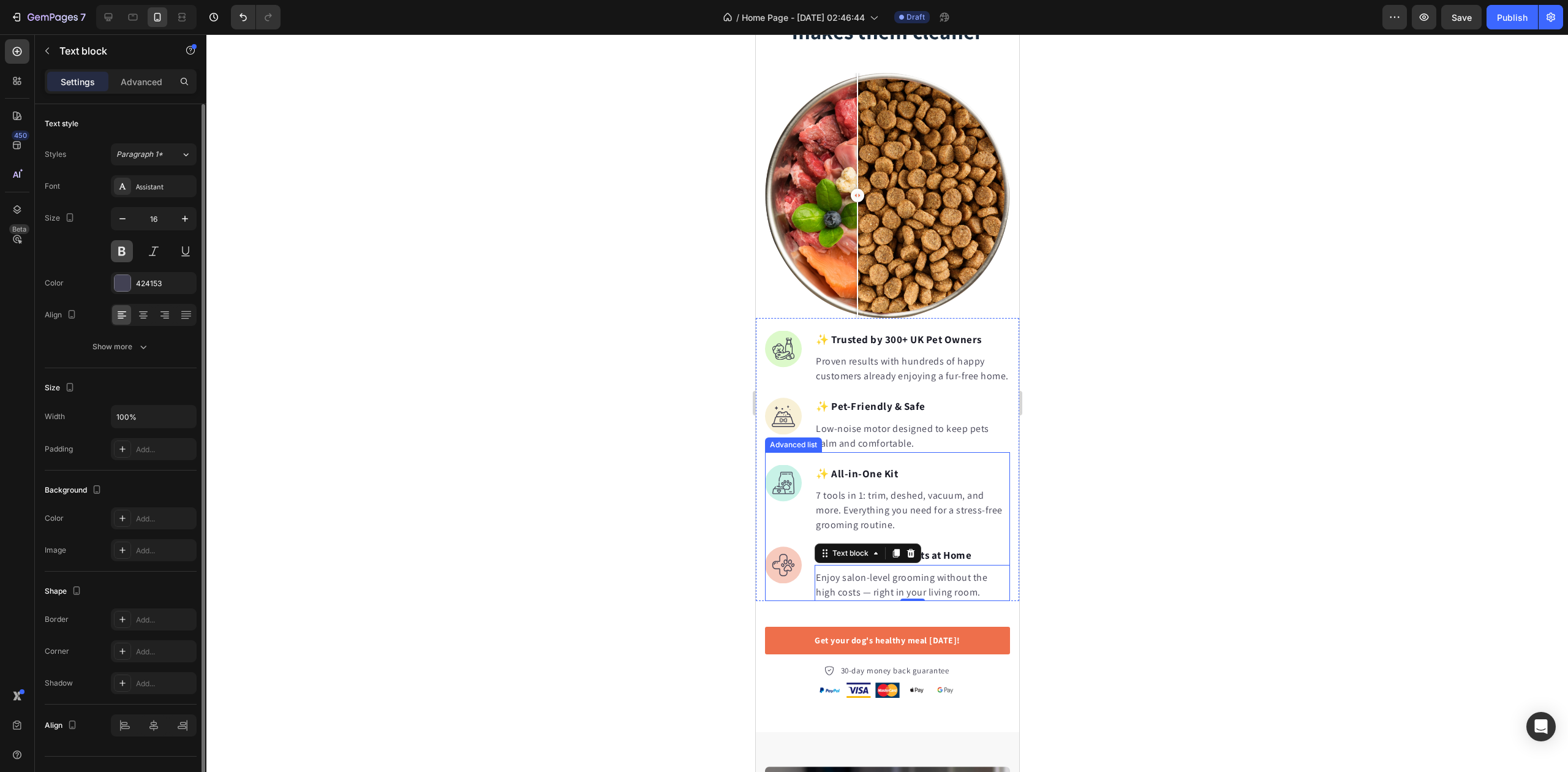
click at [125, 253] on button at bounding box center [121, 251] width 22 height 22
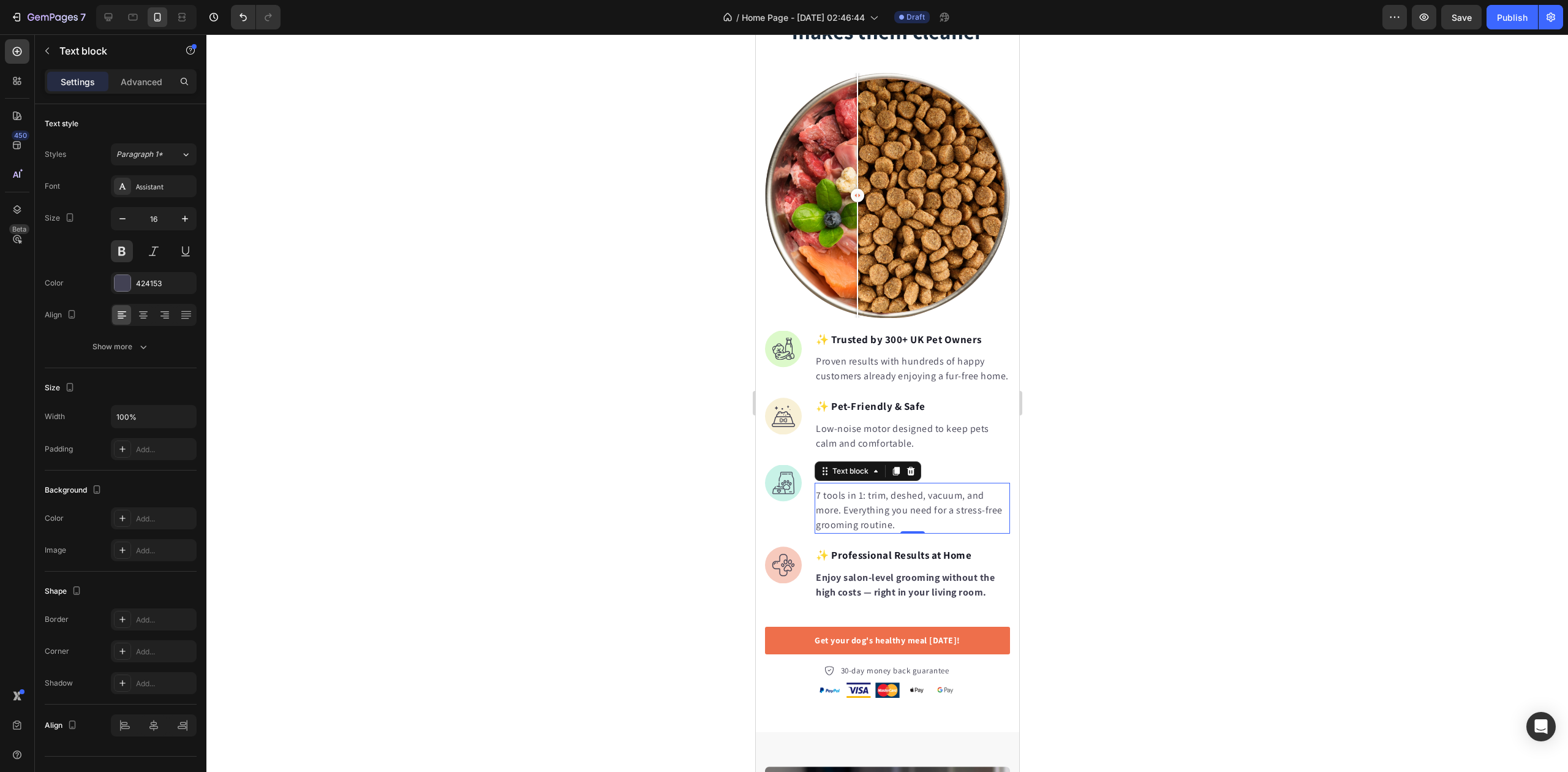
click at [876, 508] on p "7 tools in 1: trim, deshed, vacuum, and more. Everything you need for a stress-…" at bounding box center [912, 510] width 193 height 44
click at [119, 250] on button at bounding box center [121, 251] width 22 height 22
click at [907, 440] on p "Low-noise motor designed to keep pets calm and comfortable." at bounding box center [912, 436] width 193 height 29
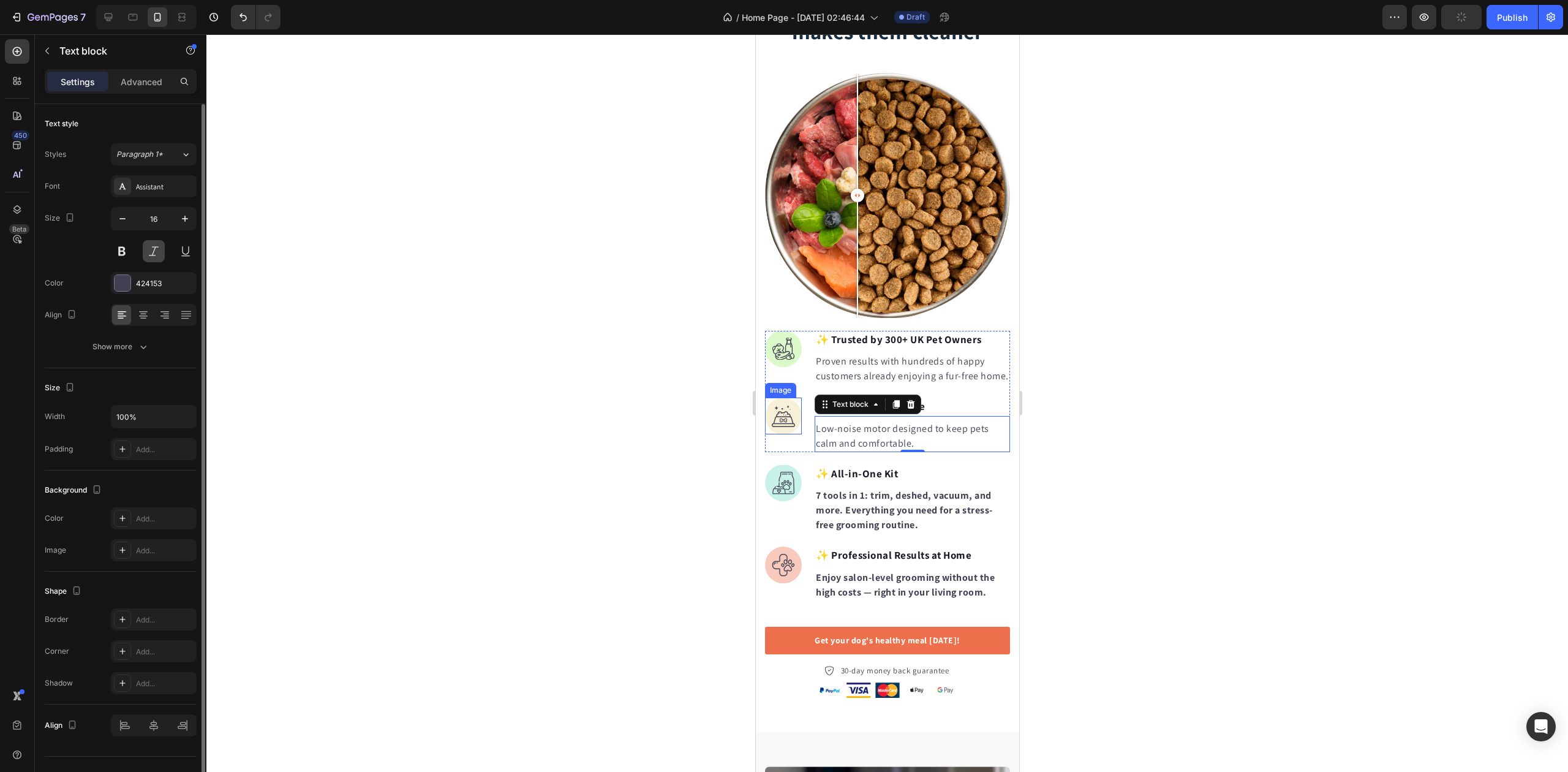
click at [128, 246] on button at bounding box center [121, 251] width 22 height 22
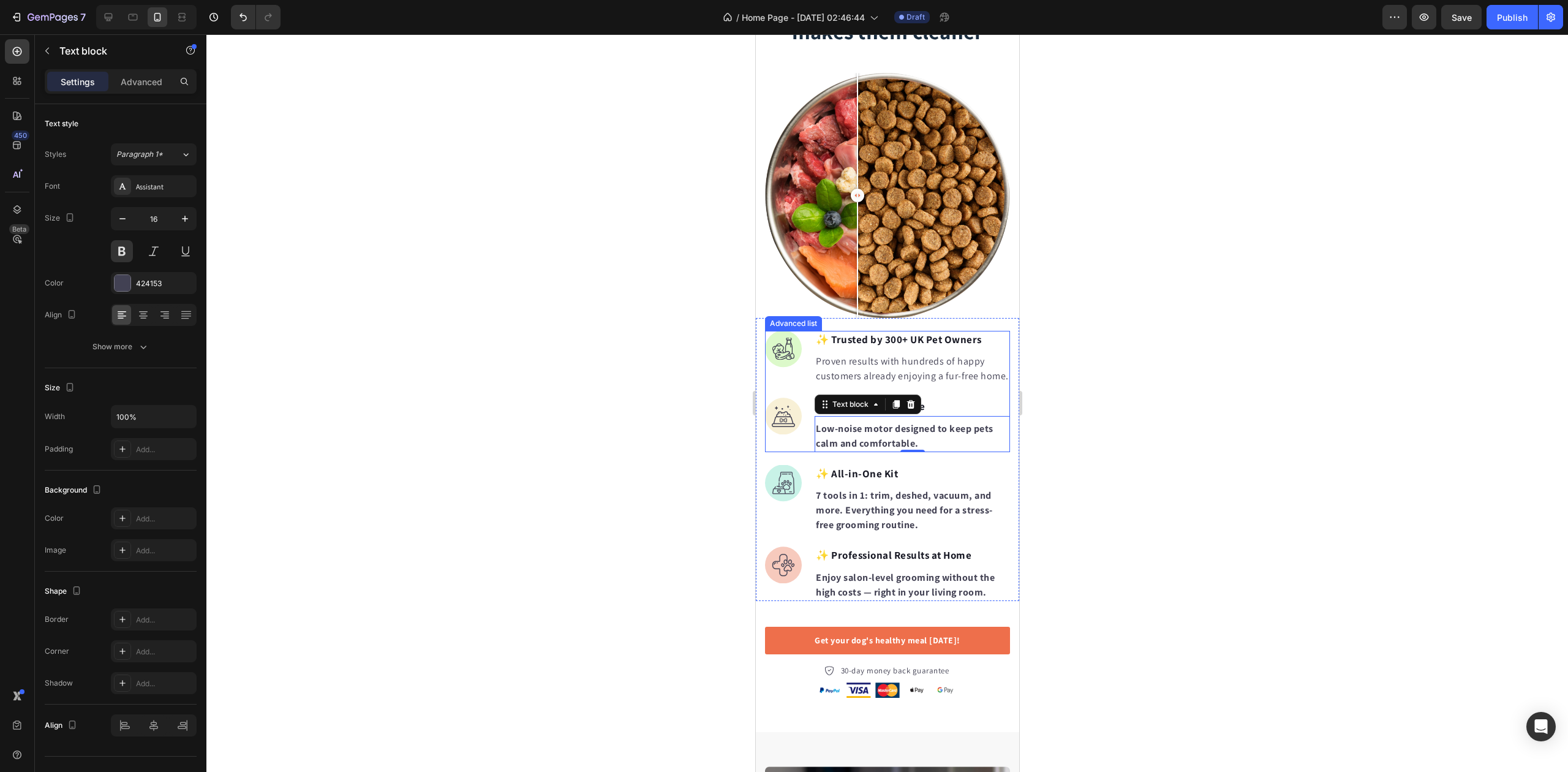
click at [903, 356] on p "Proven results with hundreds of happy customers already enjoying a fur-free hom…" at bounding box center [912, 368] width 193 height 29
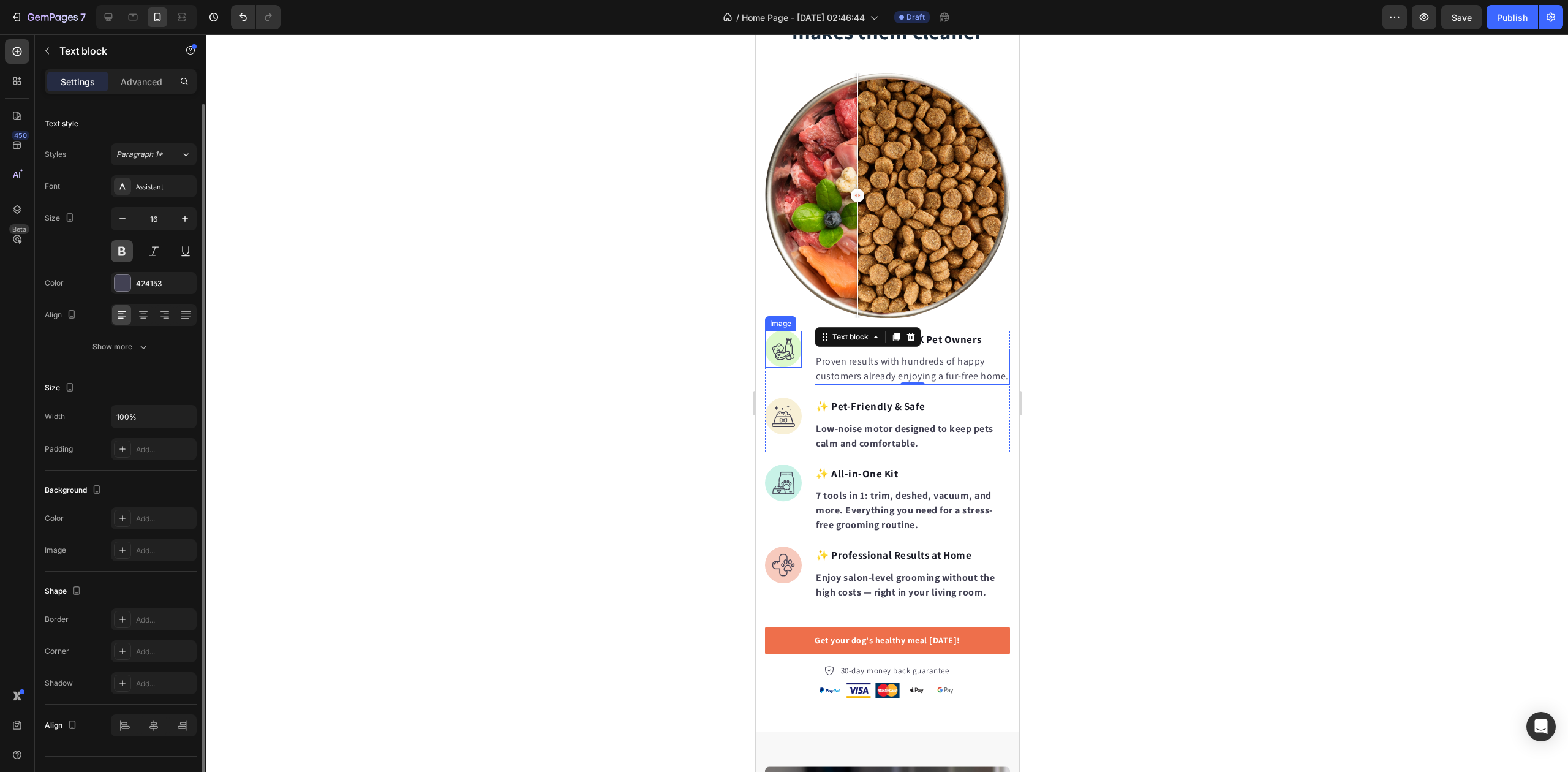
click at [118, 251] on button at bounding box center [121, 251] width 22 height 22
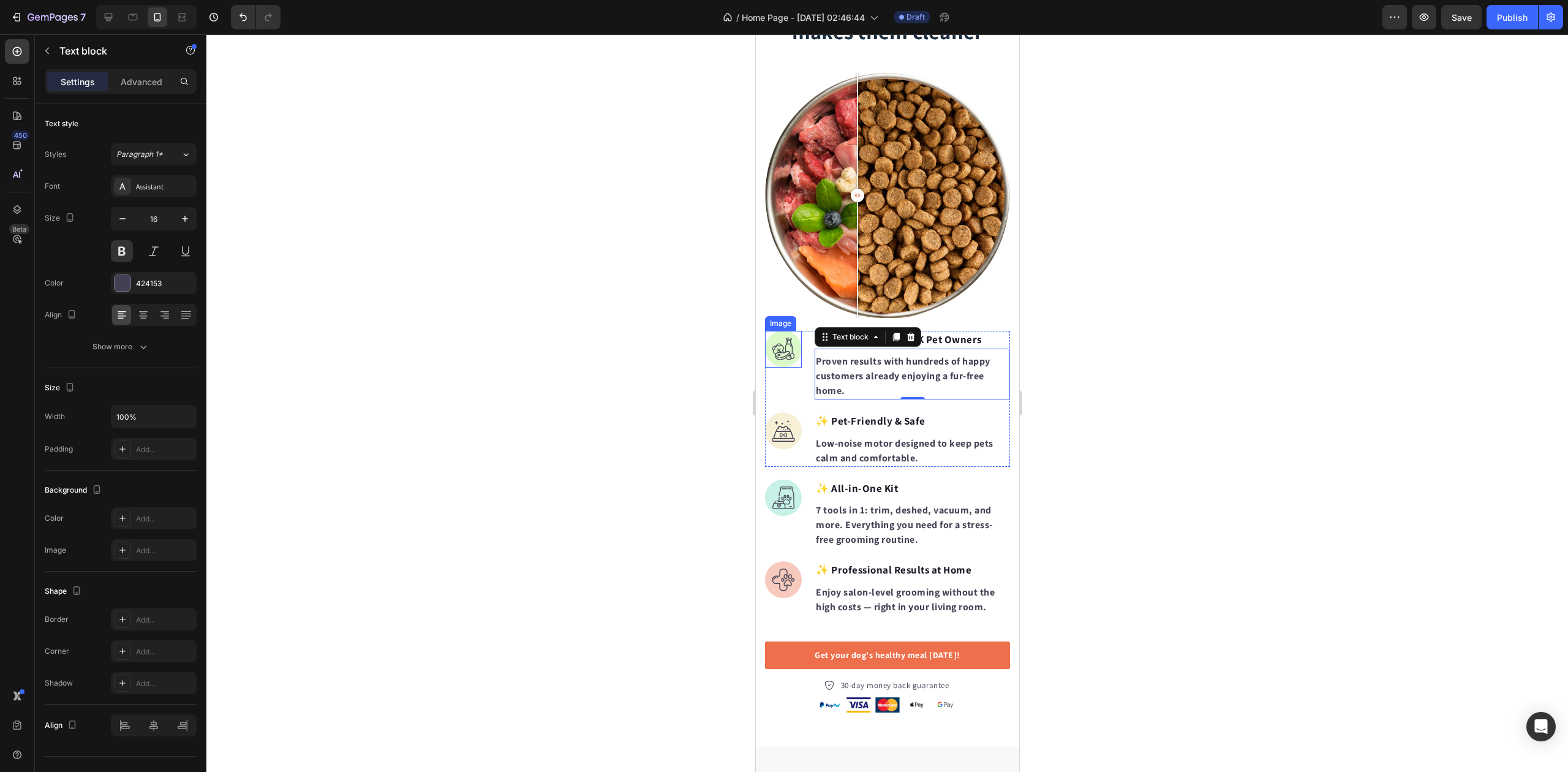
click at [400, 292] on div at bounding box center [887, 403] width 1362 height 738
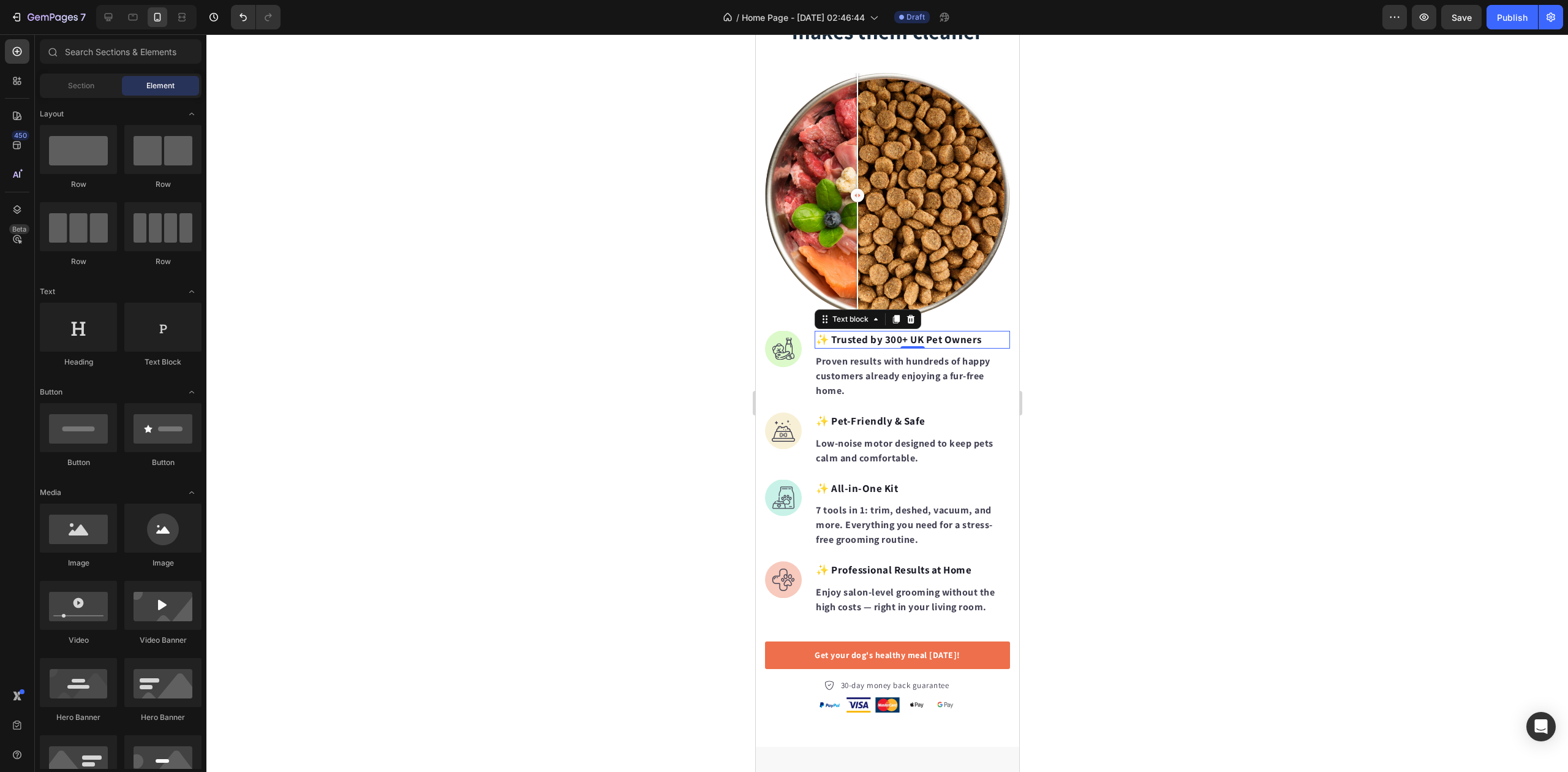
click at [938, 332] on p "✨ Trusted by 300+ UK Pet Owners" at bounding box center [912, 340] width 193 height 16
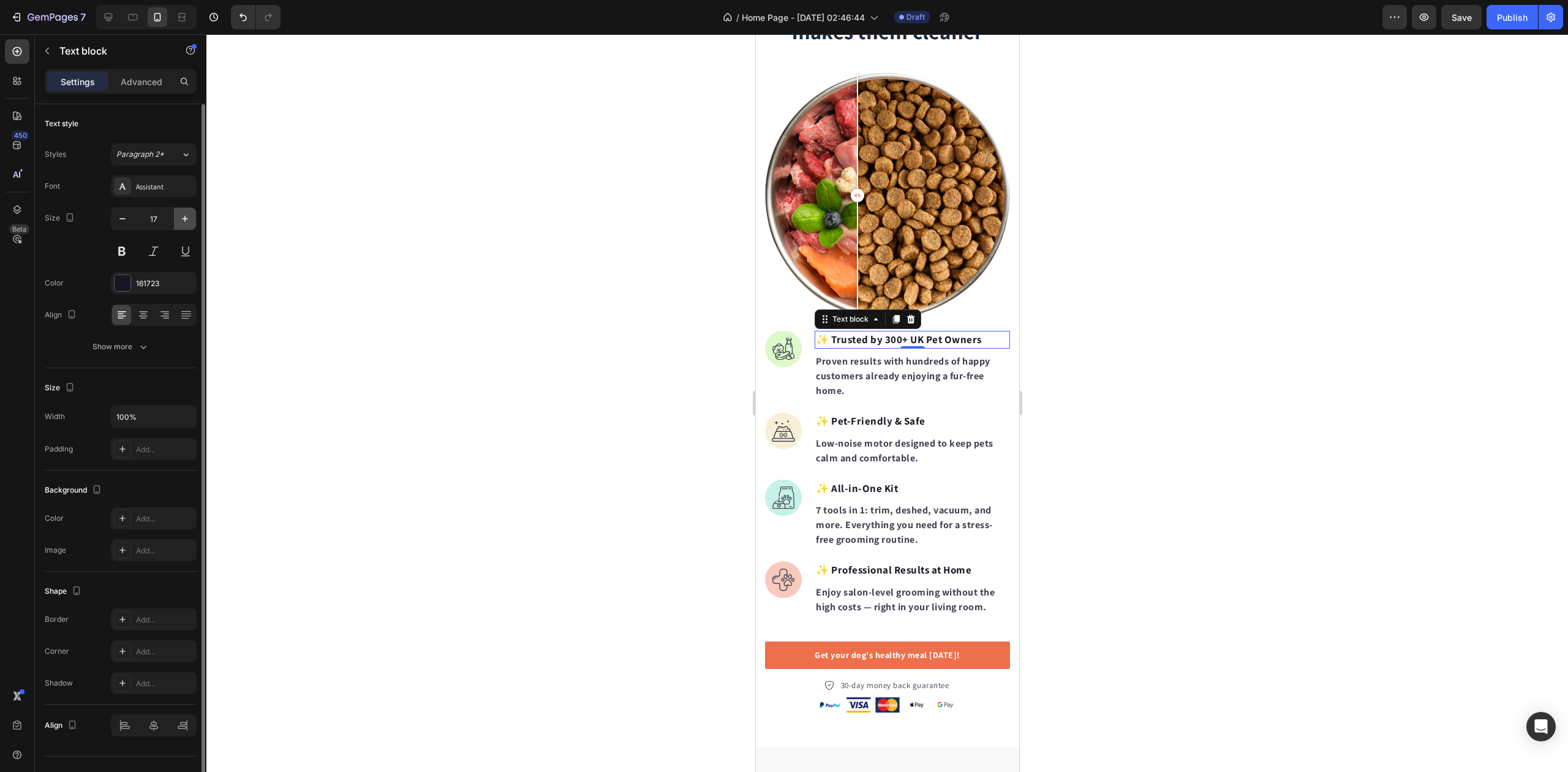
click at [183, 219] on icon "button" at bounding box center [185, 219] width 6 height 6
click at [184, 219] on icon "button" at bounding box center [185, 219] width 6 height 6
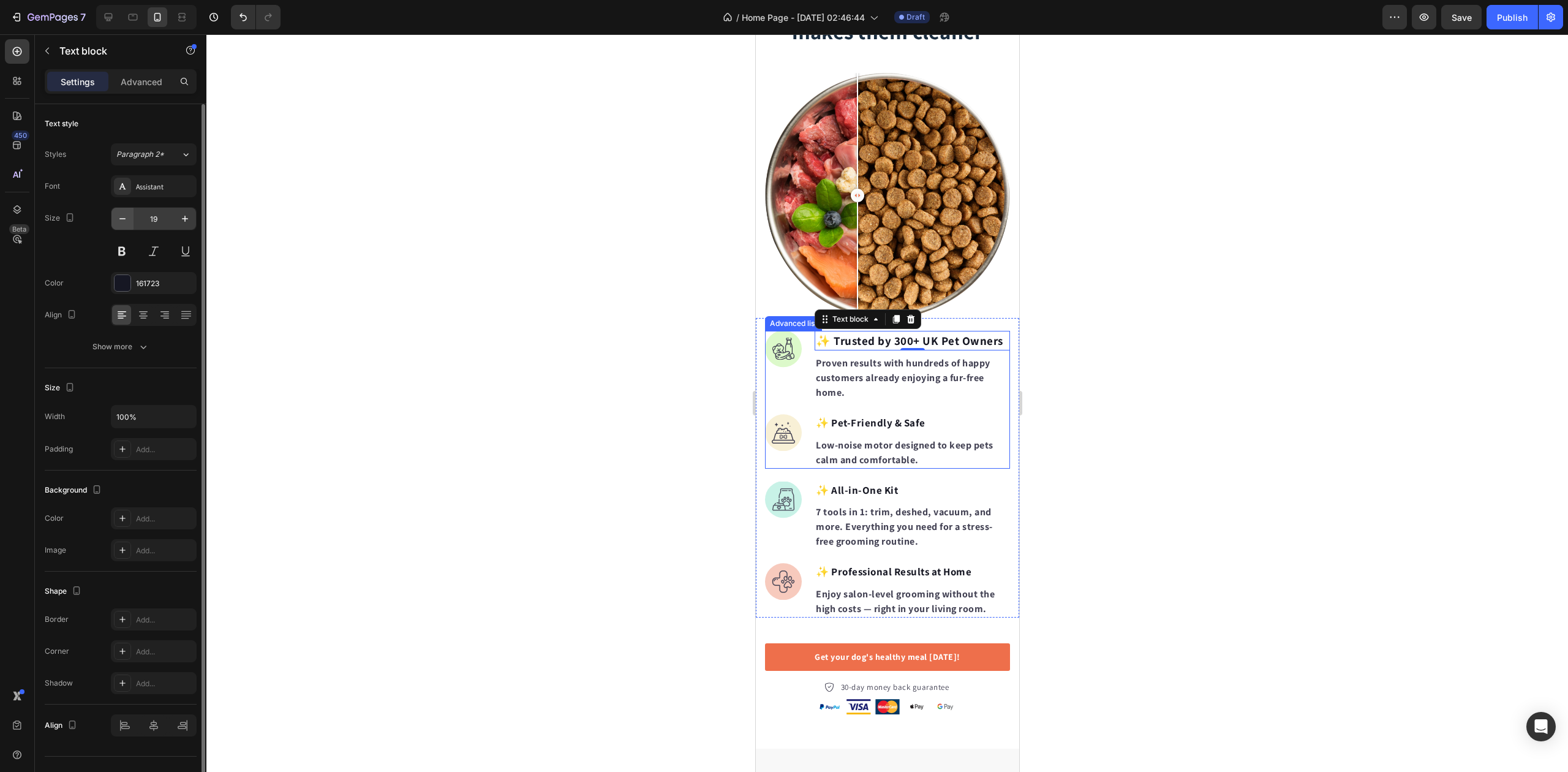
click at [128, 220] on icon "button" at bounding box center [123, 219] width 13 height 13
type input "18"
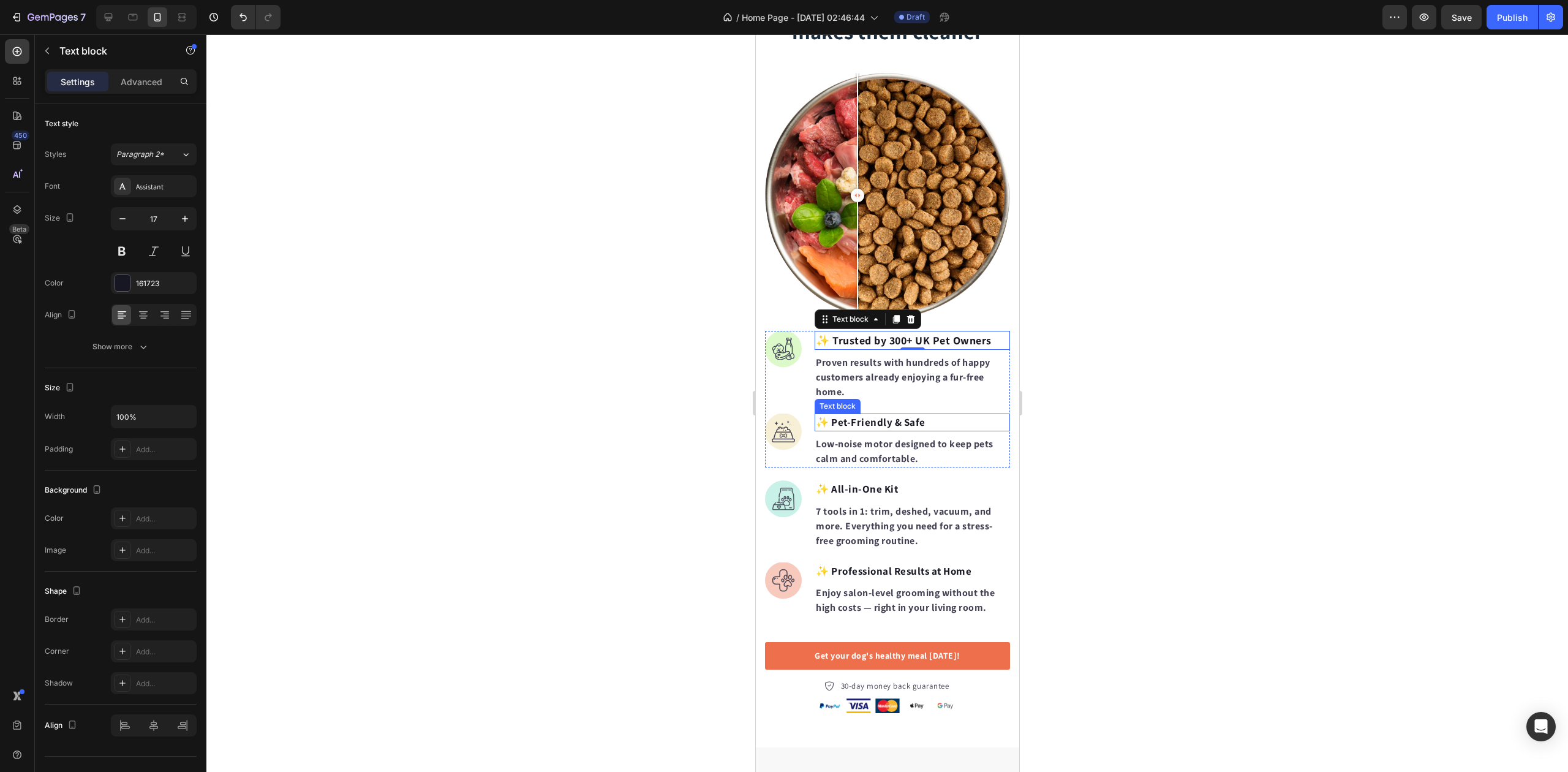
click at [864, 417] on p "✨ Pet-Friendly & Safe" at bounding box center [912, 422] width 193 height 16
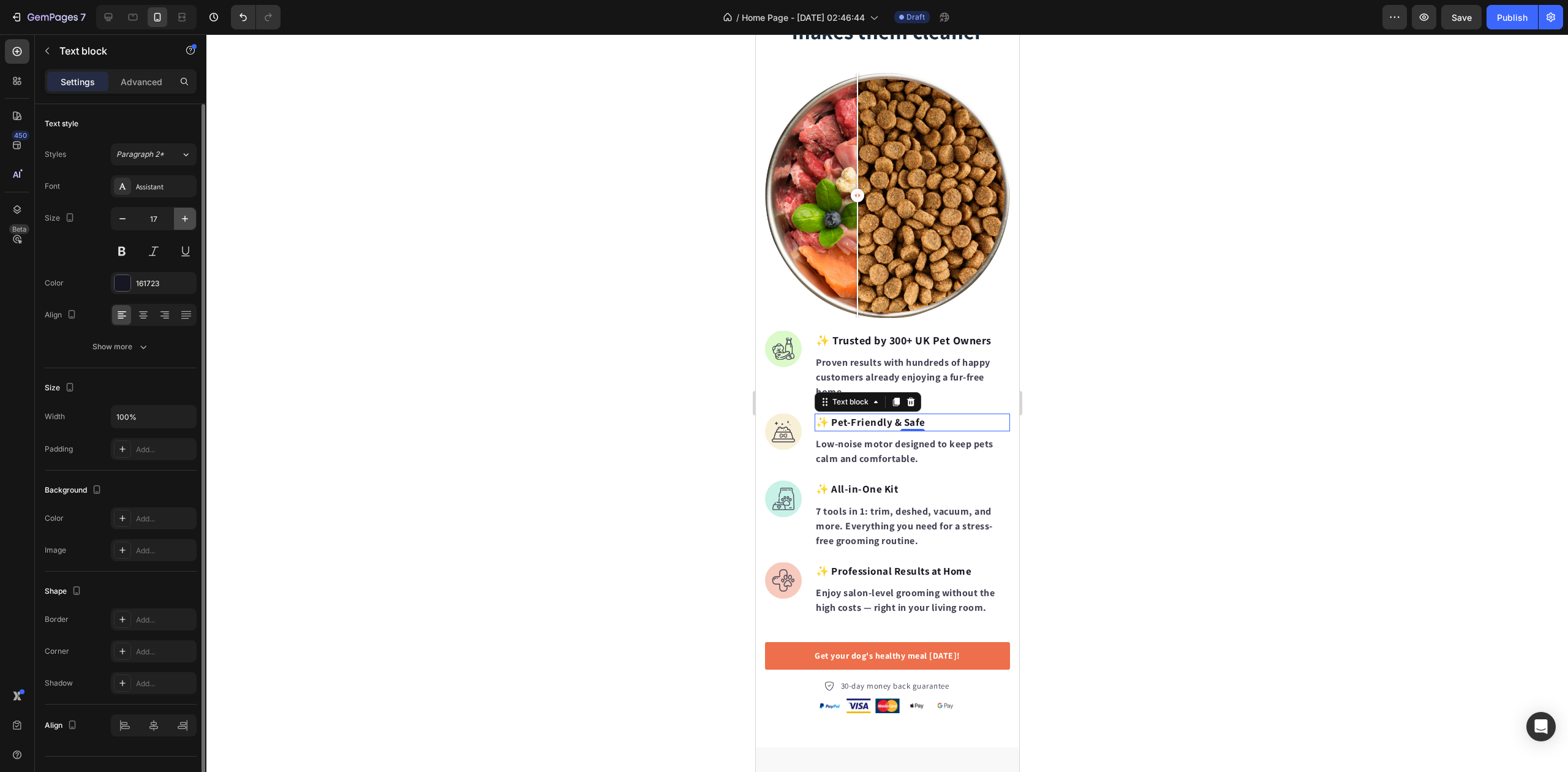
click at [185, 223] on icon "button" at bounding box center [185, 219] width 13 height 13
type input "19"
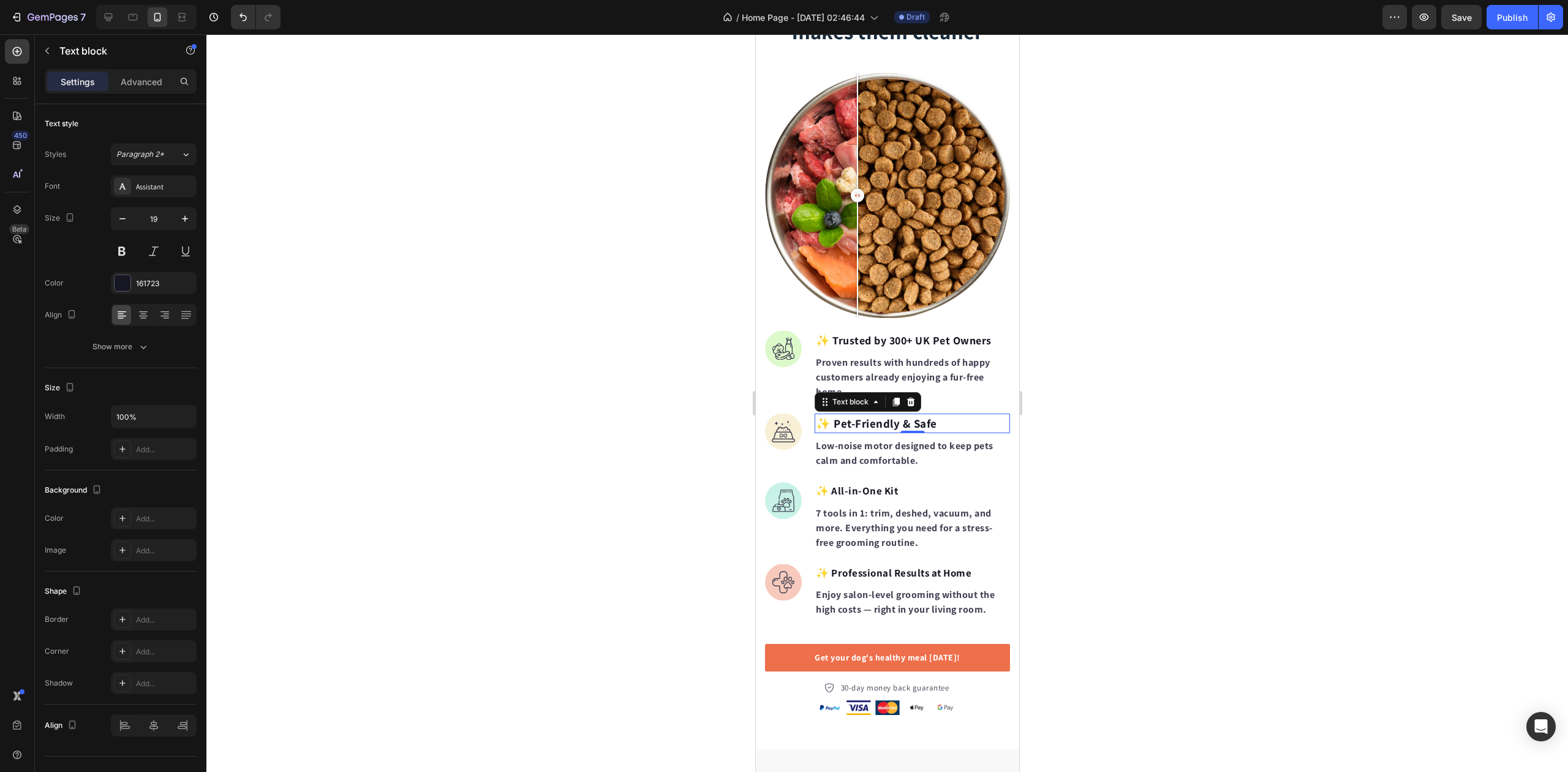
drag, startPoint x: 391, startPoint y: 285, endPoint x: 493, endPoint y: 337, distance: 114.5
click at [393, 287] on div at bounding box center [887, 403] width 1362 height 738
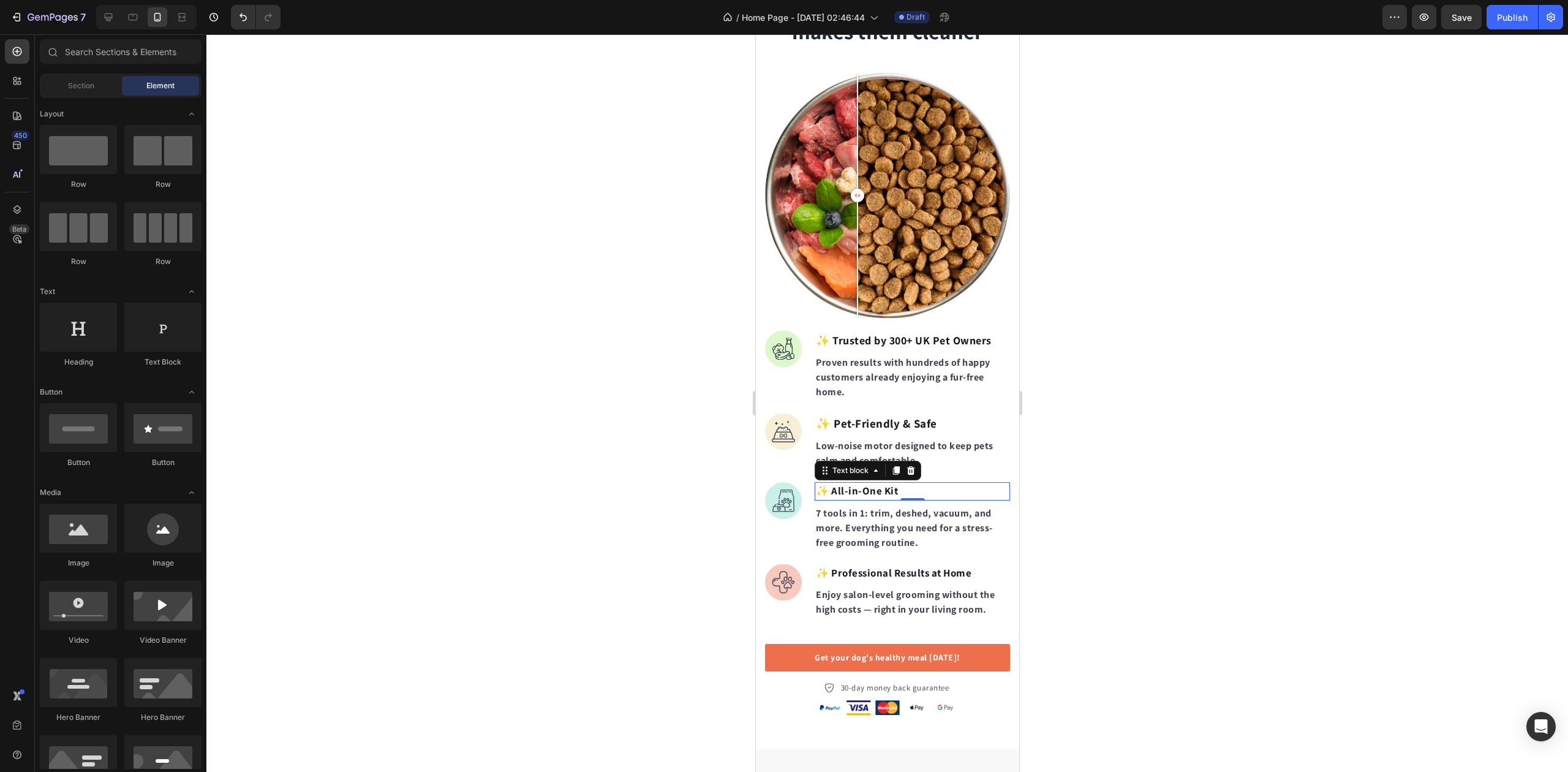
drag, startPoint x: 869, startPoint y: 482, endPoint x: 1359, endPoint y: 444, distance: 491.5
click at [869, 484] on p "✨ All-in-One Kit" at bounding box center [912, 491] width 193 height 16
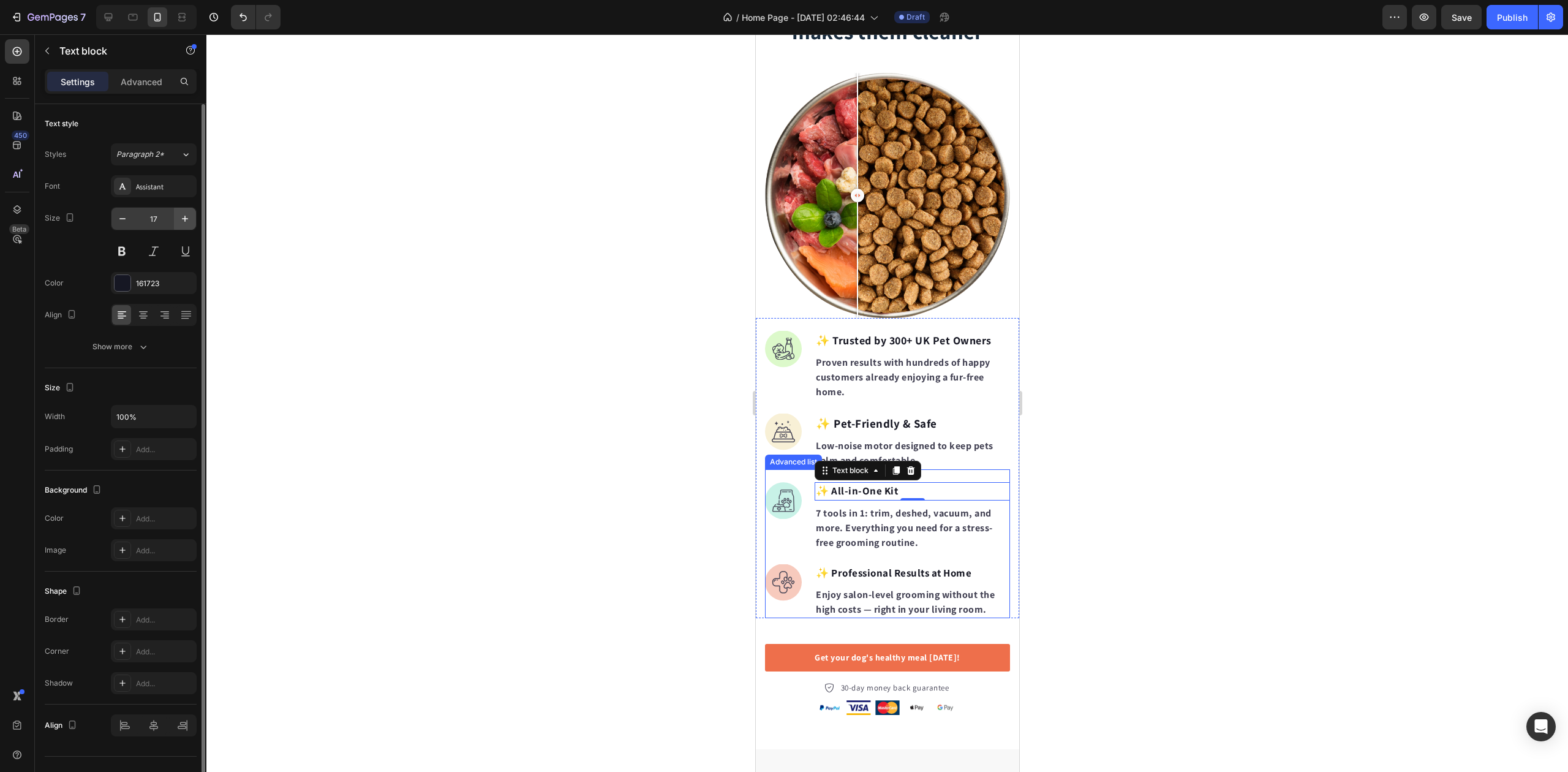
click at [187, 219] on icon "button" at bounding box center [185, 219] width 6 height 6
type input "19"
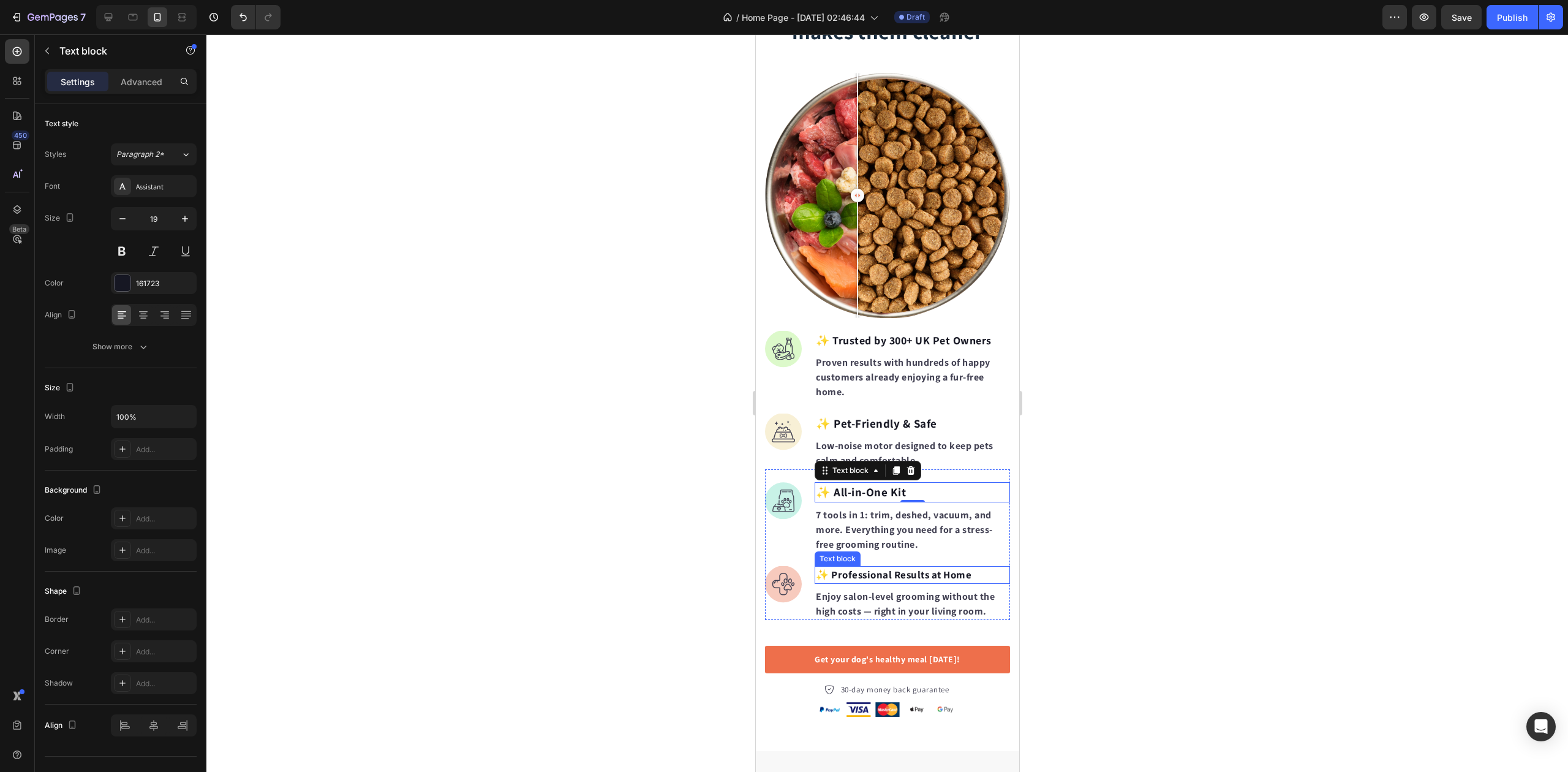
click at [848, 568] on strong "✨ Professional Results at Home" at bounding box center [893, 575] width 156 height 14
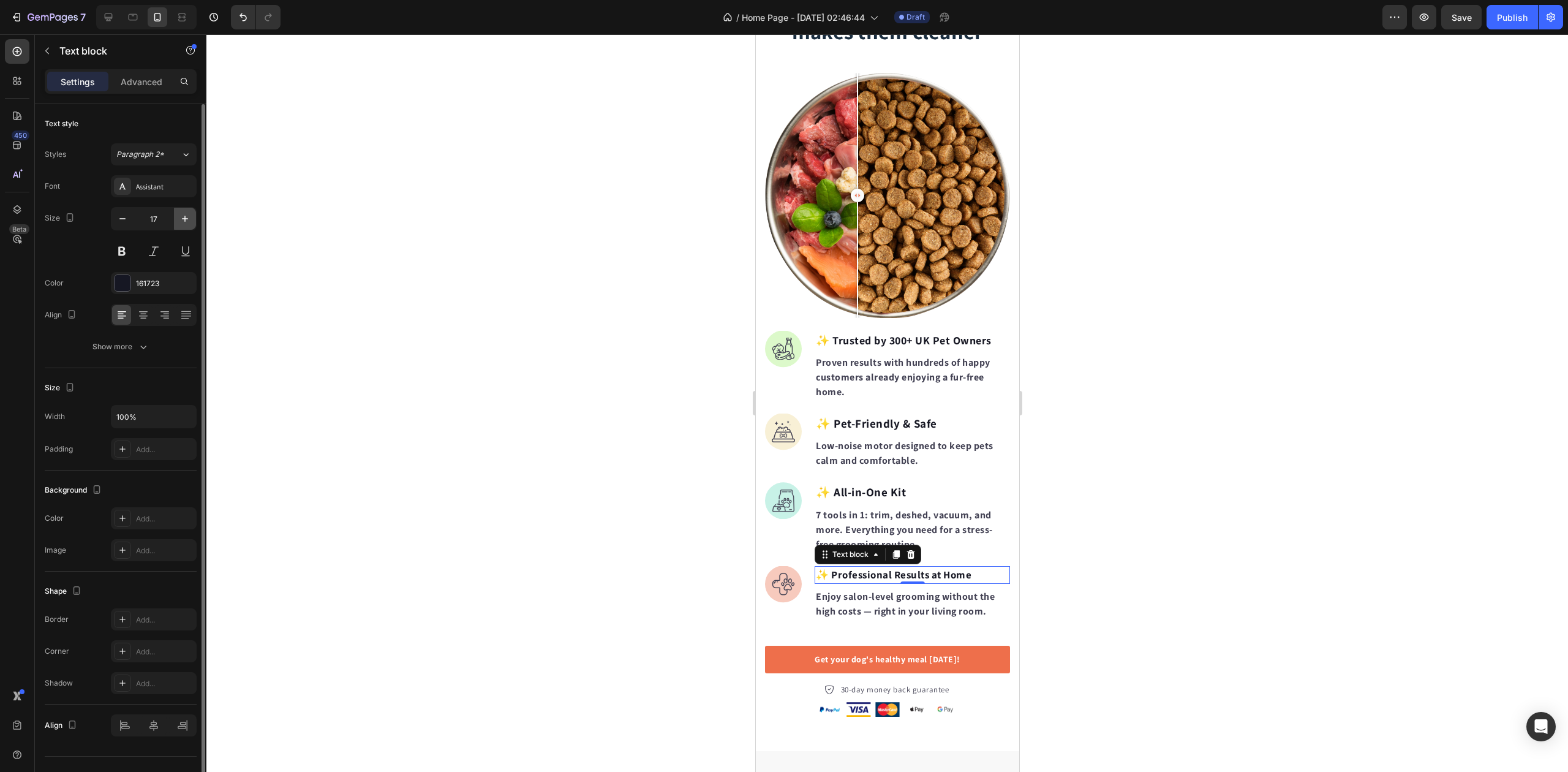
click at [188, 216] on icon "button" at bounding box center [185, 219] width 13 height 13
type input "19"
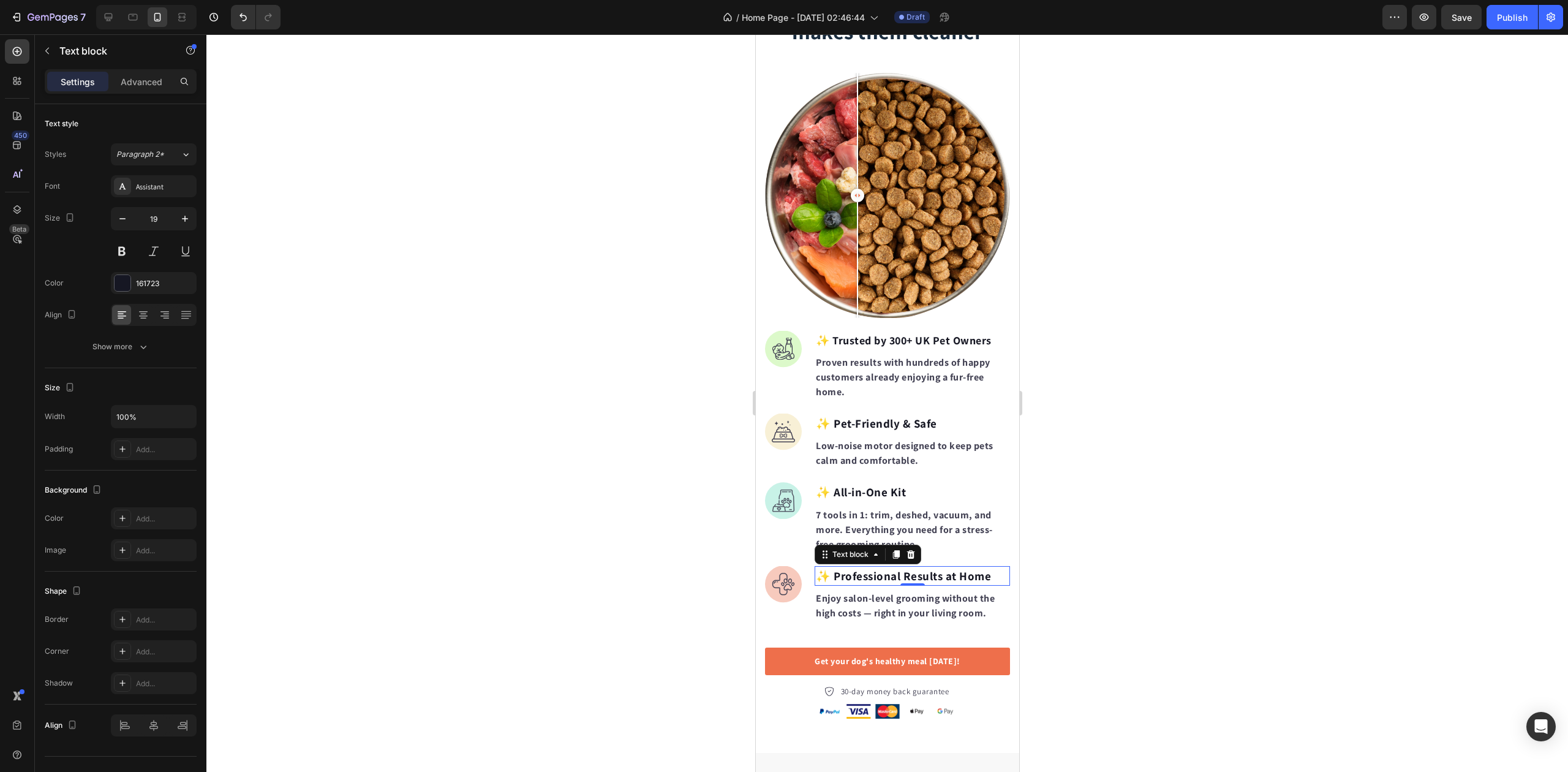
click at [523, 360] on div at bounding box center [887, 403] width 1362 height 738
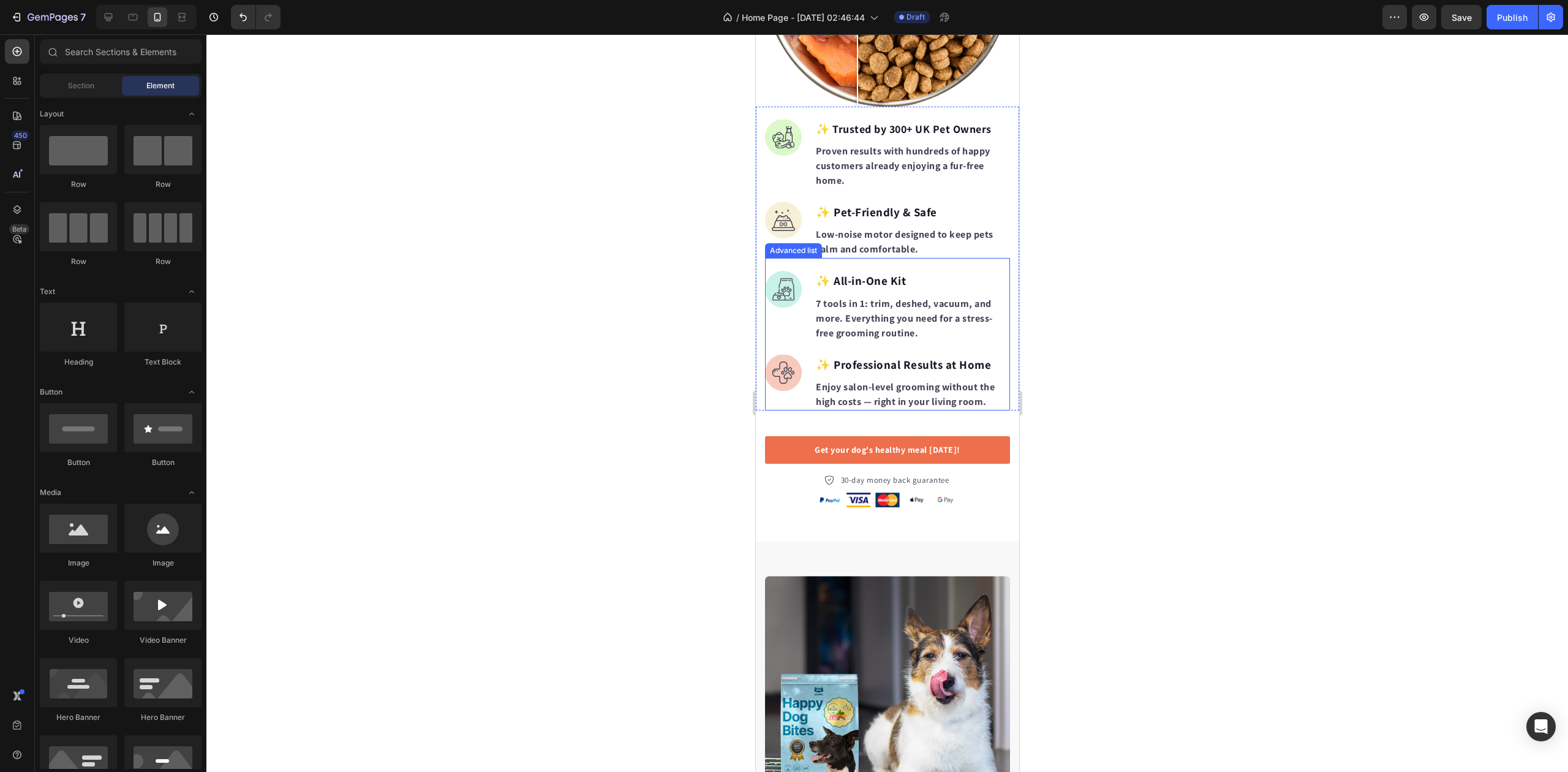
scroll to position [1552, 0]
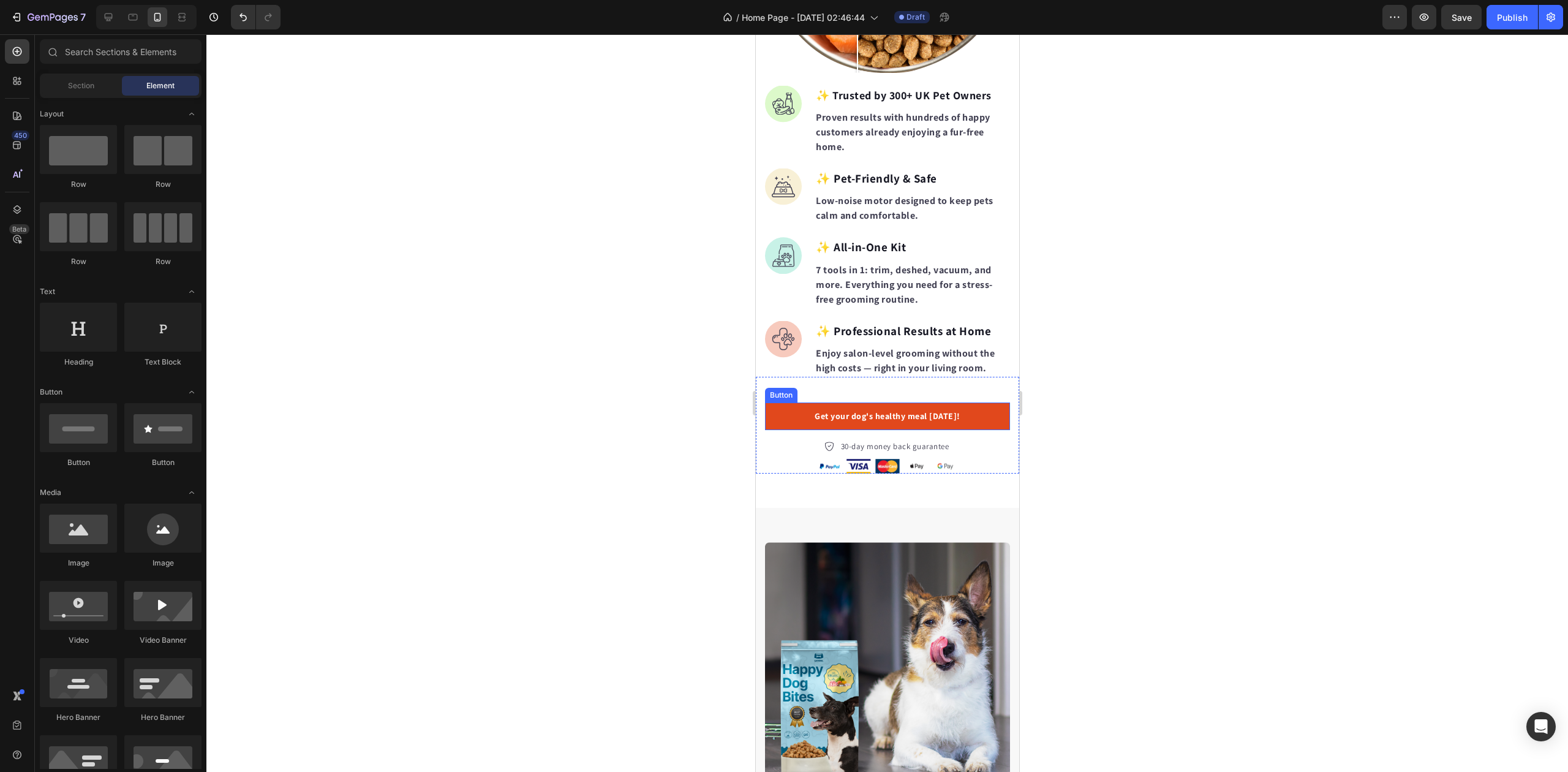
click at [955, 404] on link "Get your dog's healthy meal today!" at bounding box center [887, 416] width 245 height 28
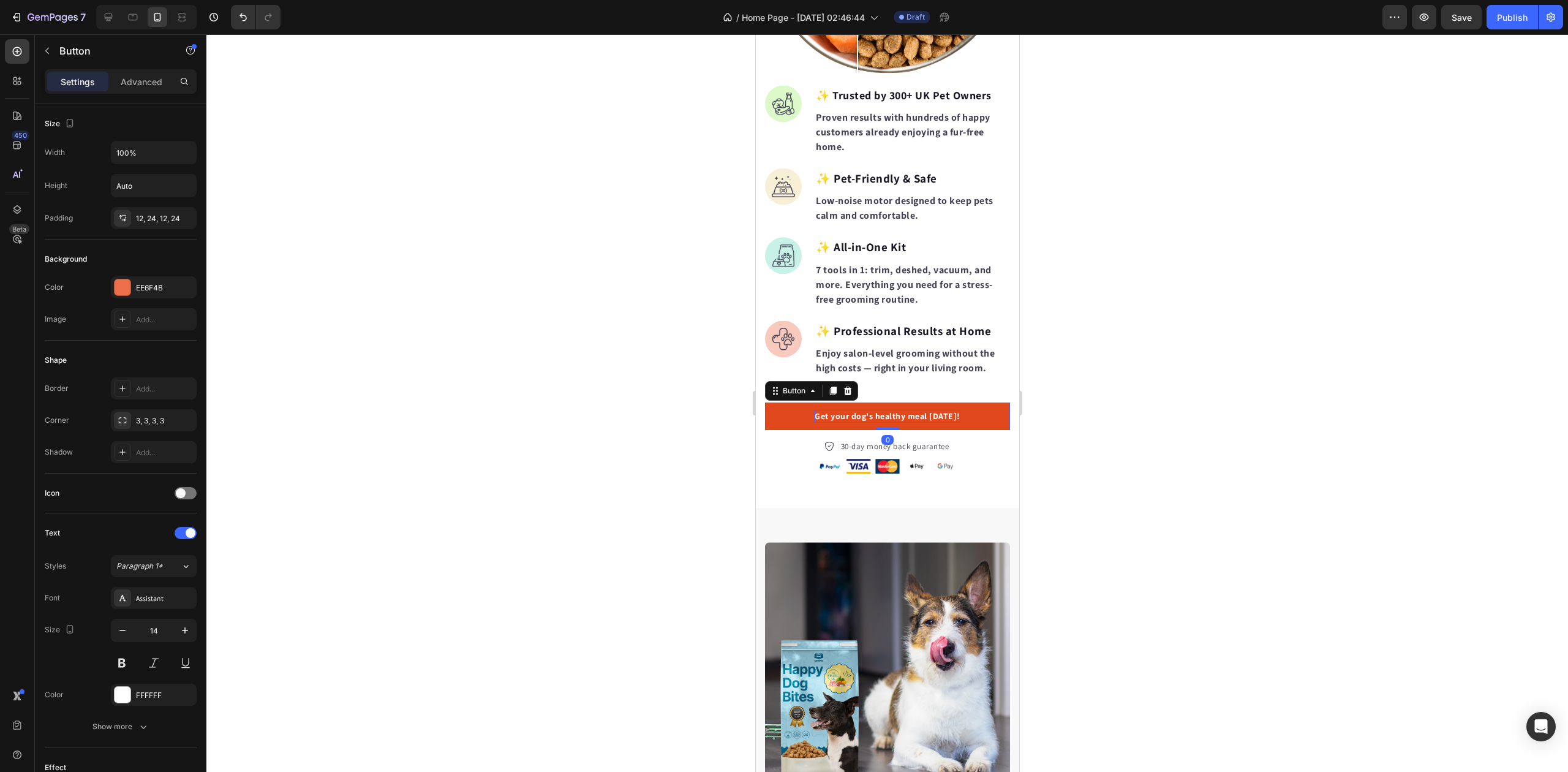
click at [938, 410] on div "Get your dog's healthy meal today!" at bounding box center [887, 416] width 146 height 13
click at [938, 410] on p "Get your dog's healthy meal today!" at bounding box center [887, 416] width 146 height 13
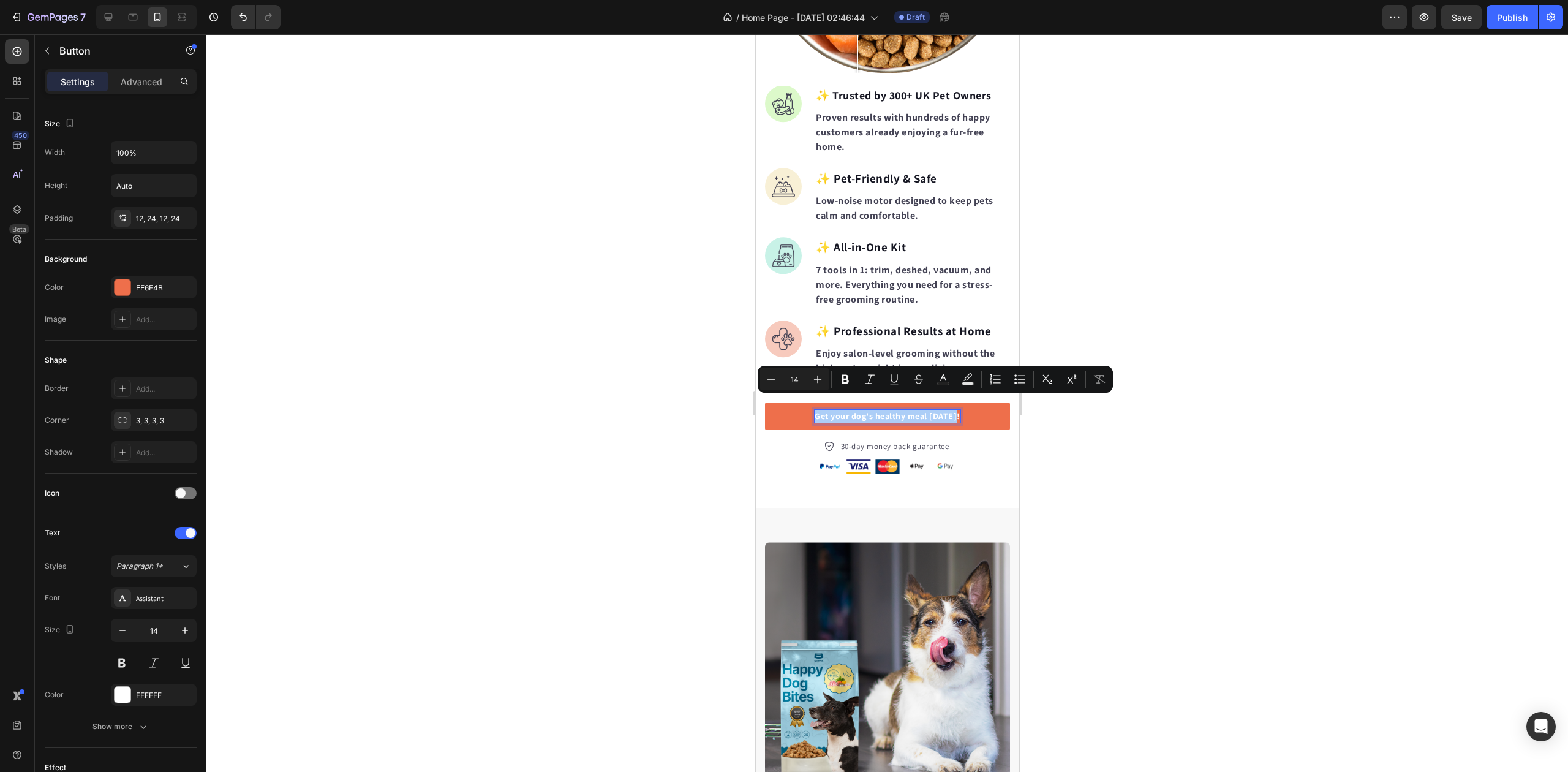
click at [635, 358] on div at bounding box center [887, 403] width 1362 height 738
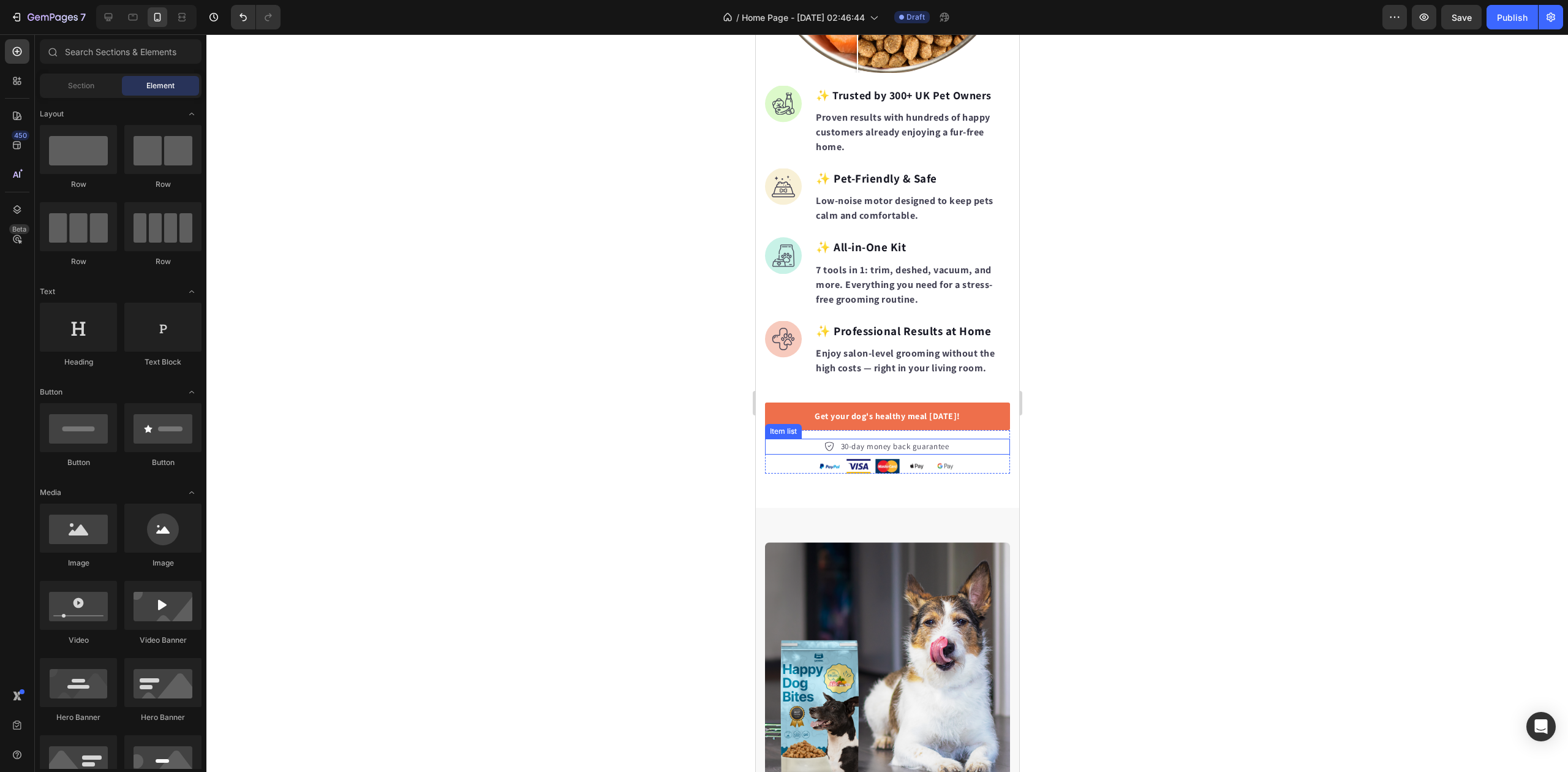
drag, startPoint x: 889, startPoint y: 435, endPoint x: 877, endPoint y: 437, distance: 12.2
click at [889, 440] on p "30-day money back guarantee" at bounding box center [894, 447] width 108 height 13
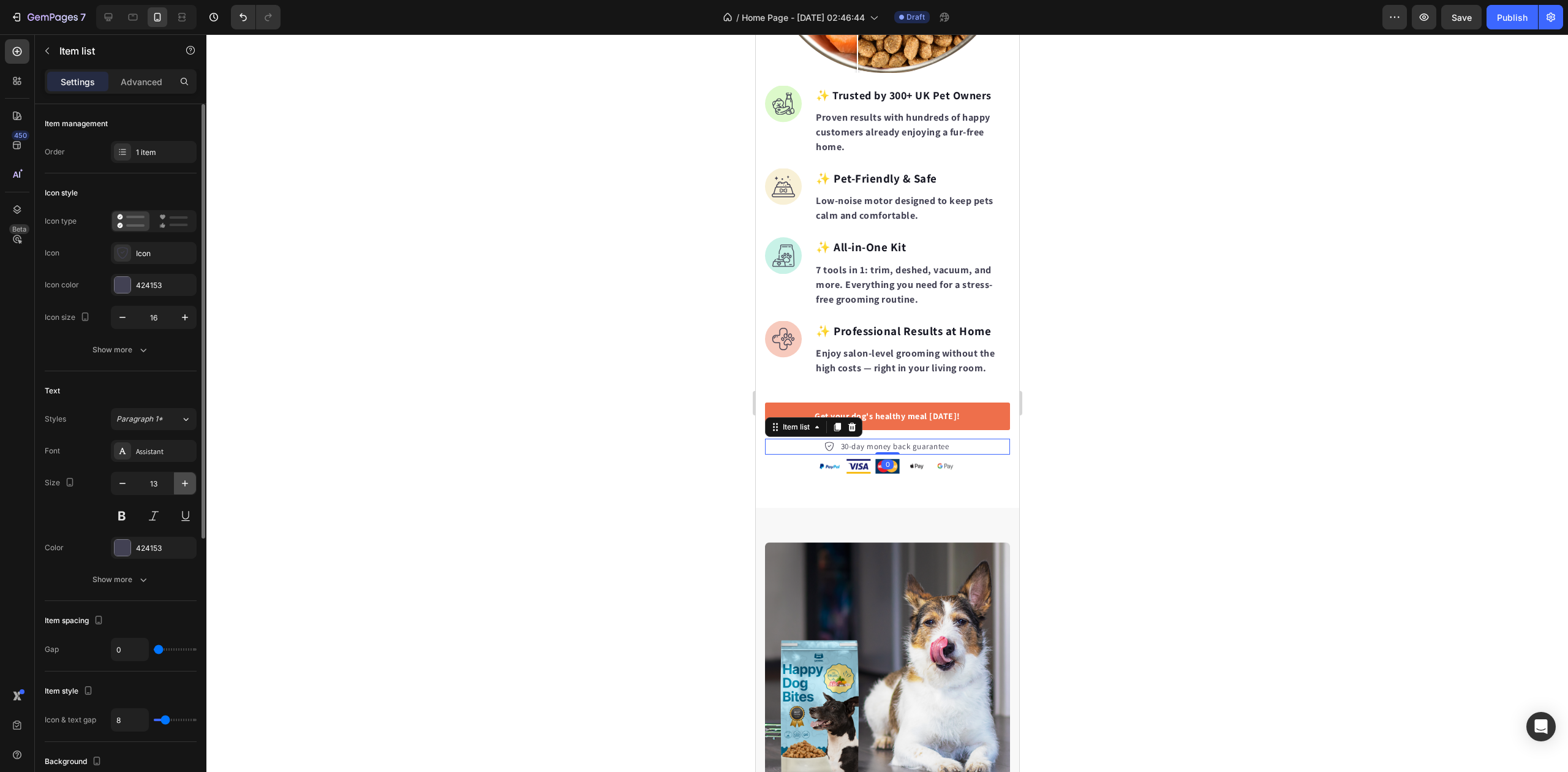
click at [182, 478] on button "button" at bounding box center [185, 483] width 22 height 22
click at [186, 480] on icon "button" at bounding box center [185, 484] width 13 height 13
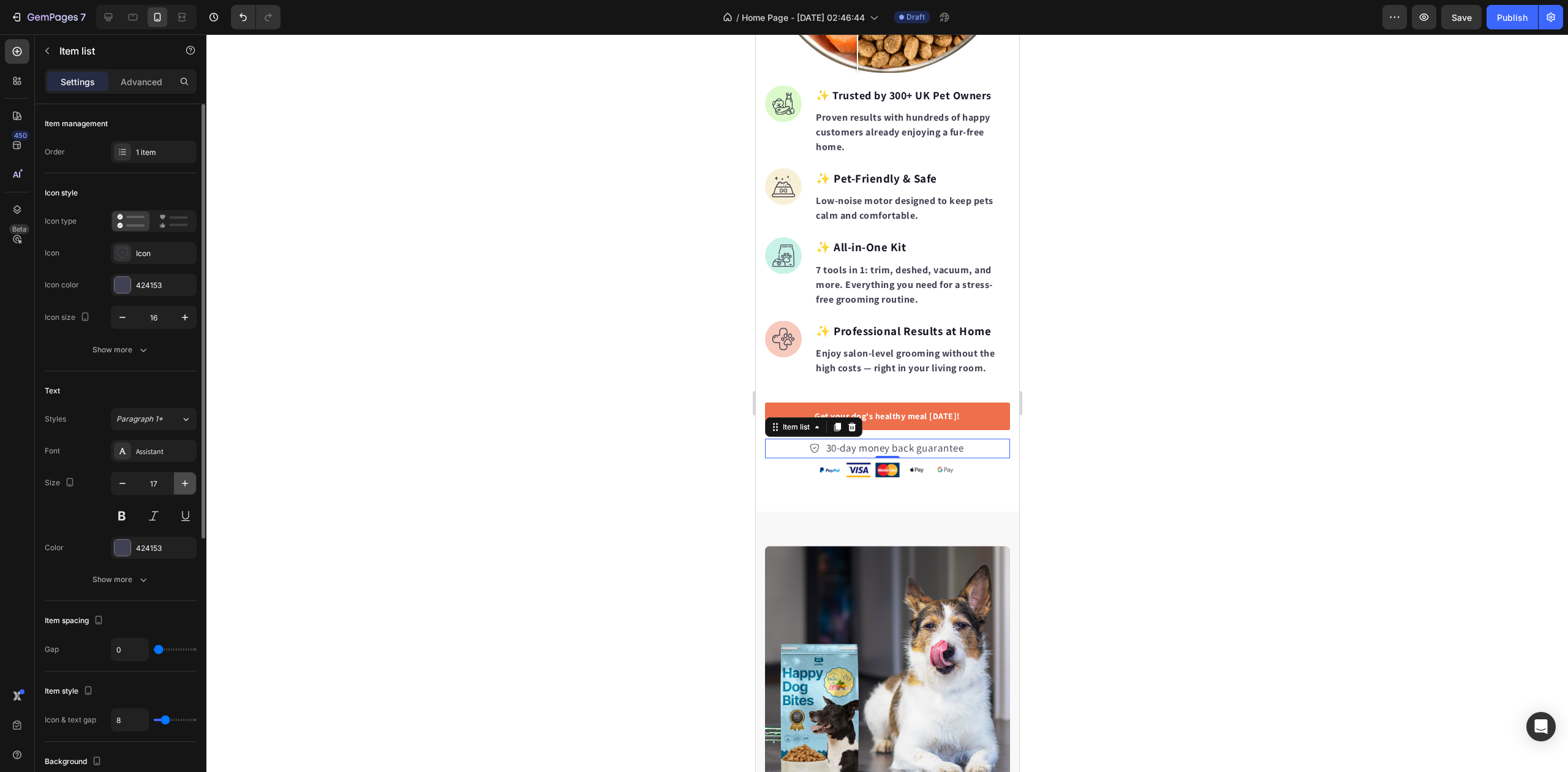
click at [186, 480] on icon "button" at bounding box center [185, 484] width 13 height 13
type input "18"
click at [185, 312] on button "button" at bounding box center [185, 317] width 22 height 22
click at [185, 313] on icon "button" at bounding box center [185, 318] width 13 height 13
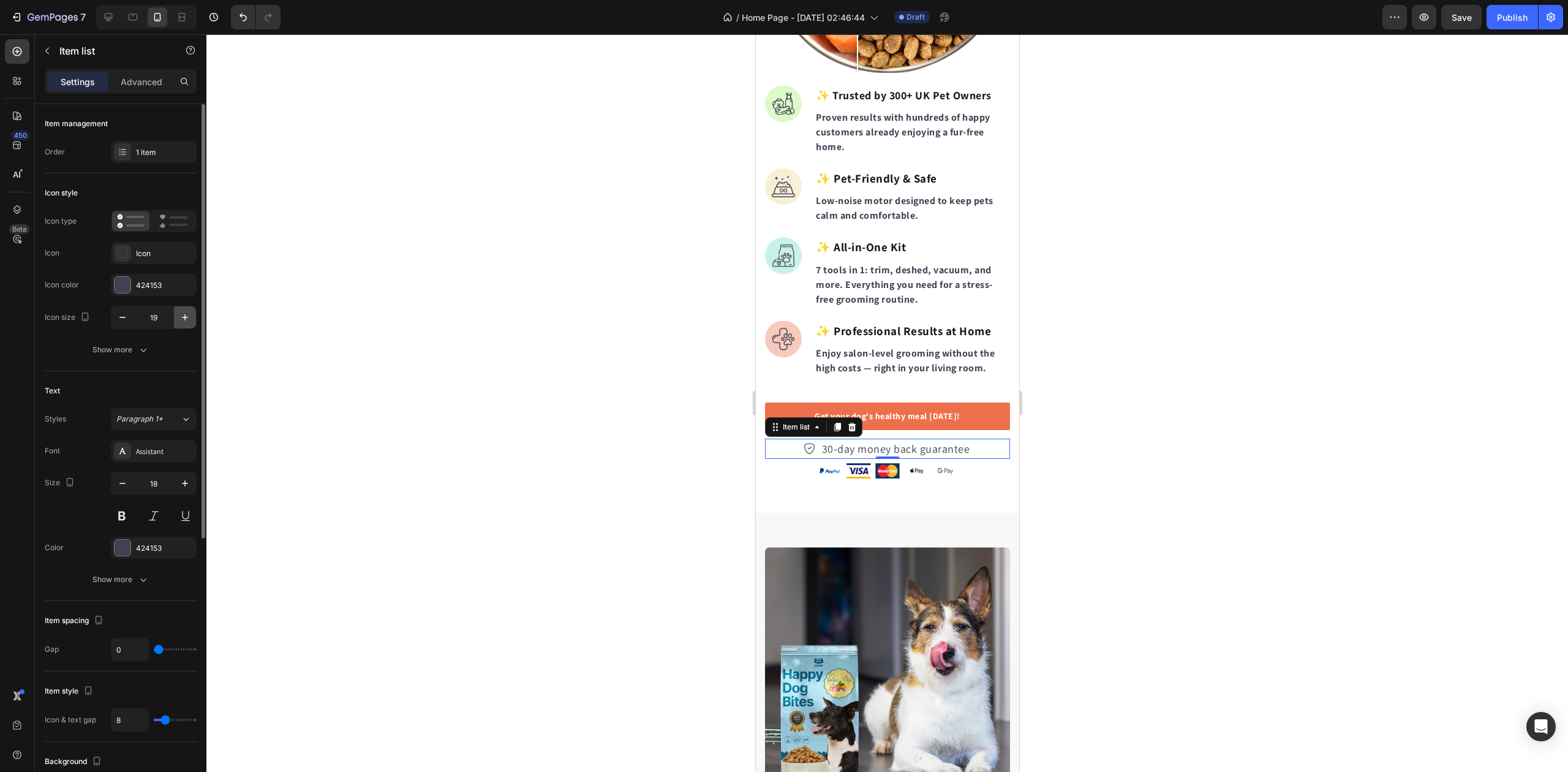
click at [185, 313] on icon "button" at bounding box center [185, 318] width 13 height 13
click at [185, 314] on icon "button" at bounding box center [185, 318] width 13 height 13
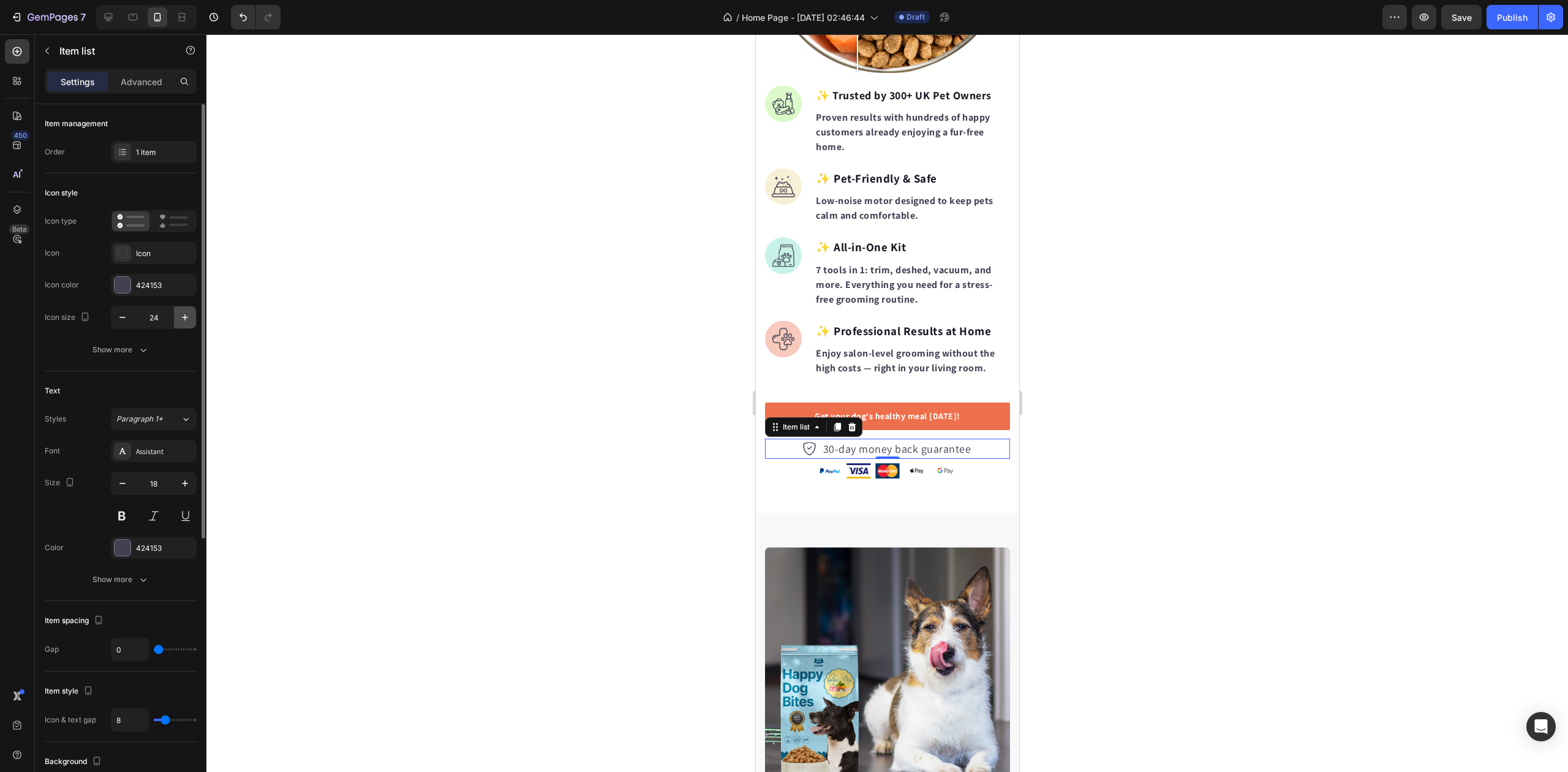
click at [185, 316] on icon "button" at bounding box center [185, 318] width 13 height 13
type input "25"
click at [387, 337] on div at bounding box center [887, 403] width 1362 height 738
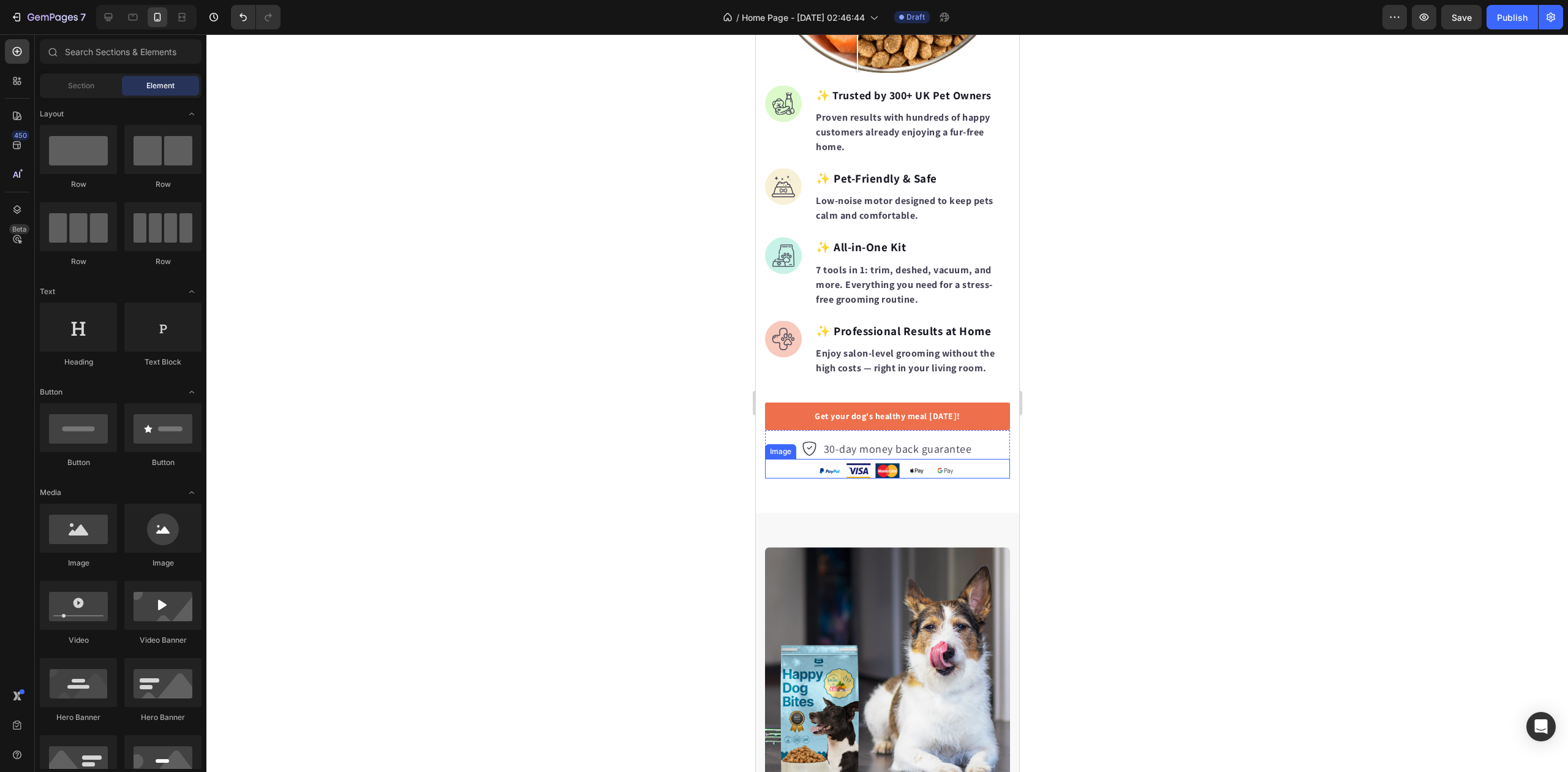
click at [862, 463] on img at bounding box center [887, 470] width 139 height 15
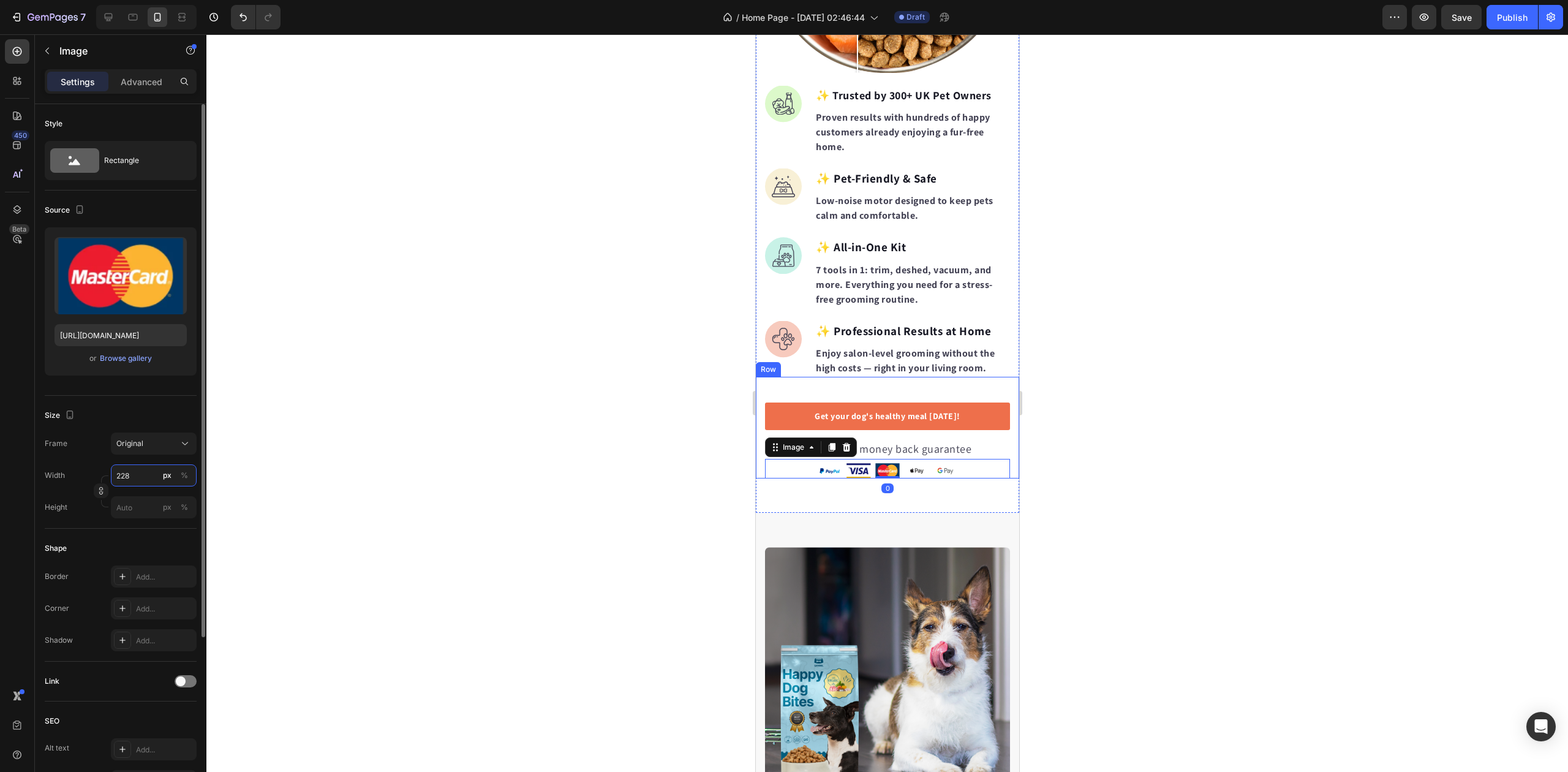
click at [143, 477] on input "228" at bounding box center [153, 475] width 86 height 22
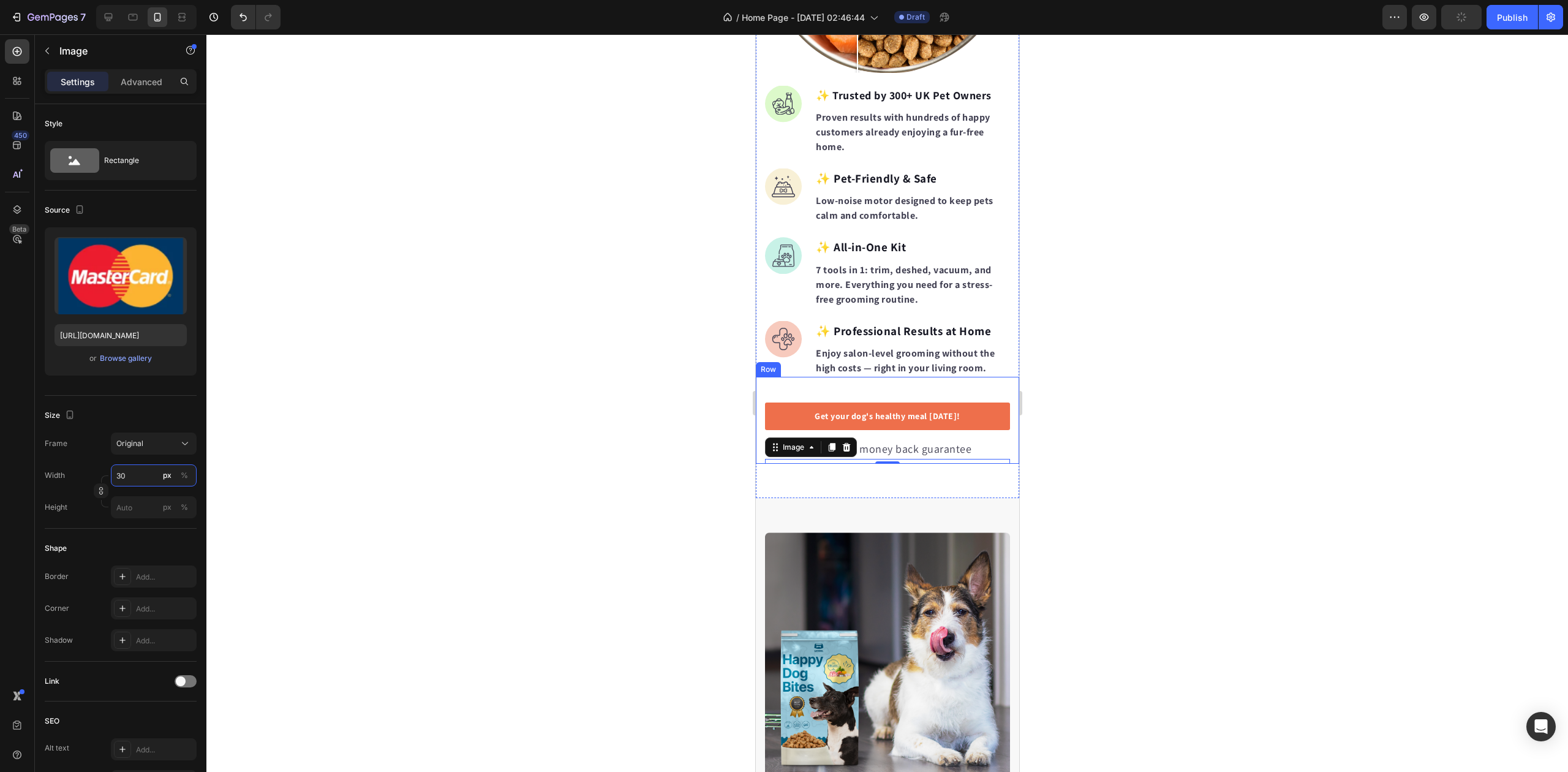
type input "300"
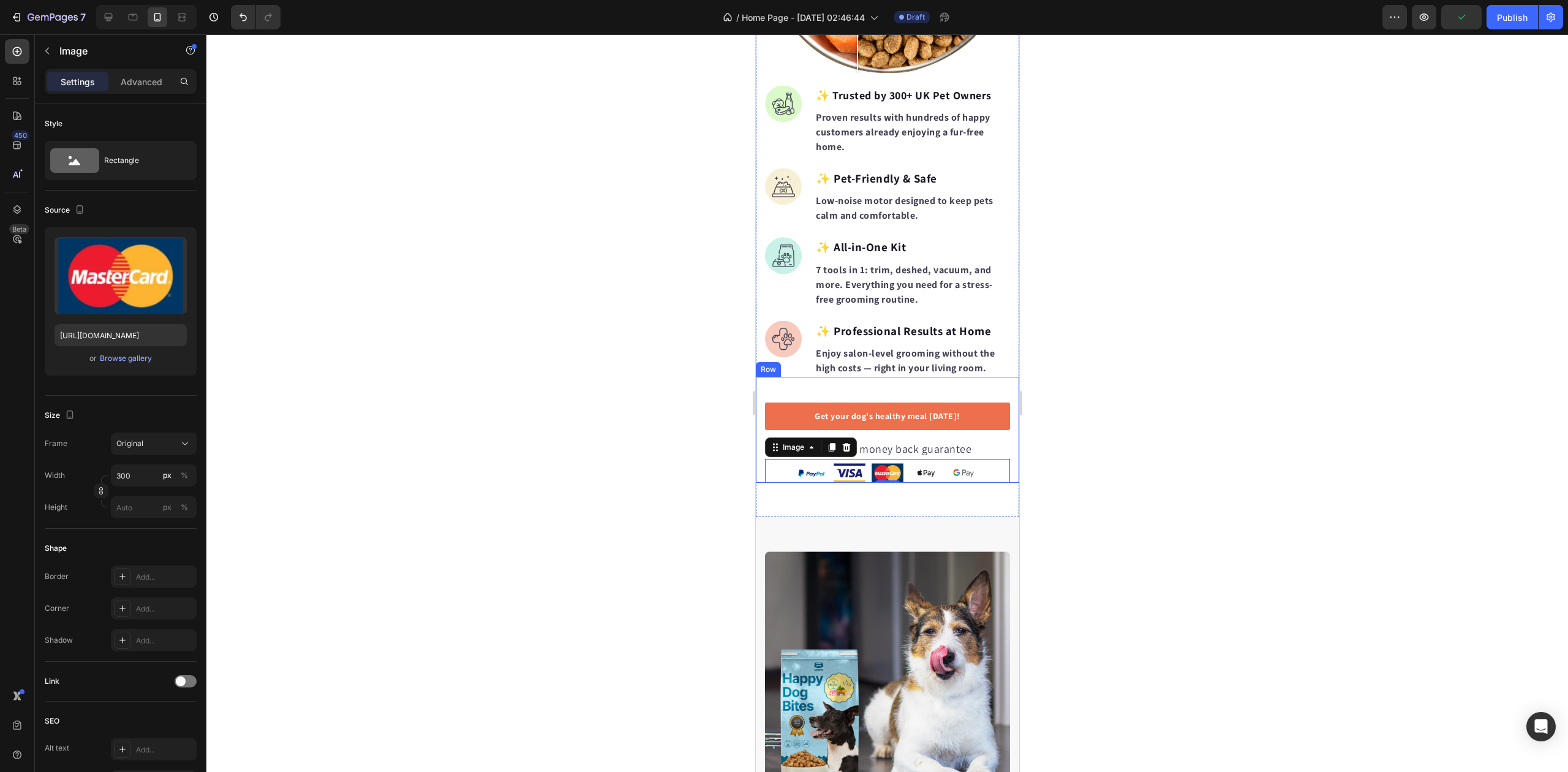
click at [430, 485] on div at bounding box center [887, 403] width 1362 height 738
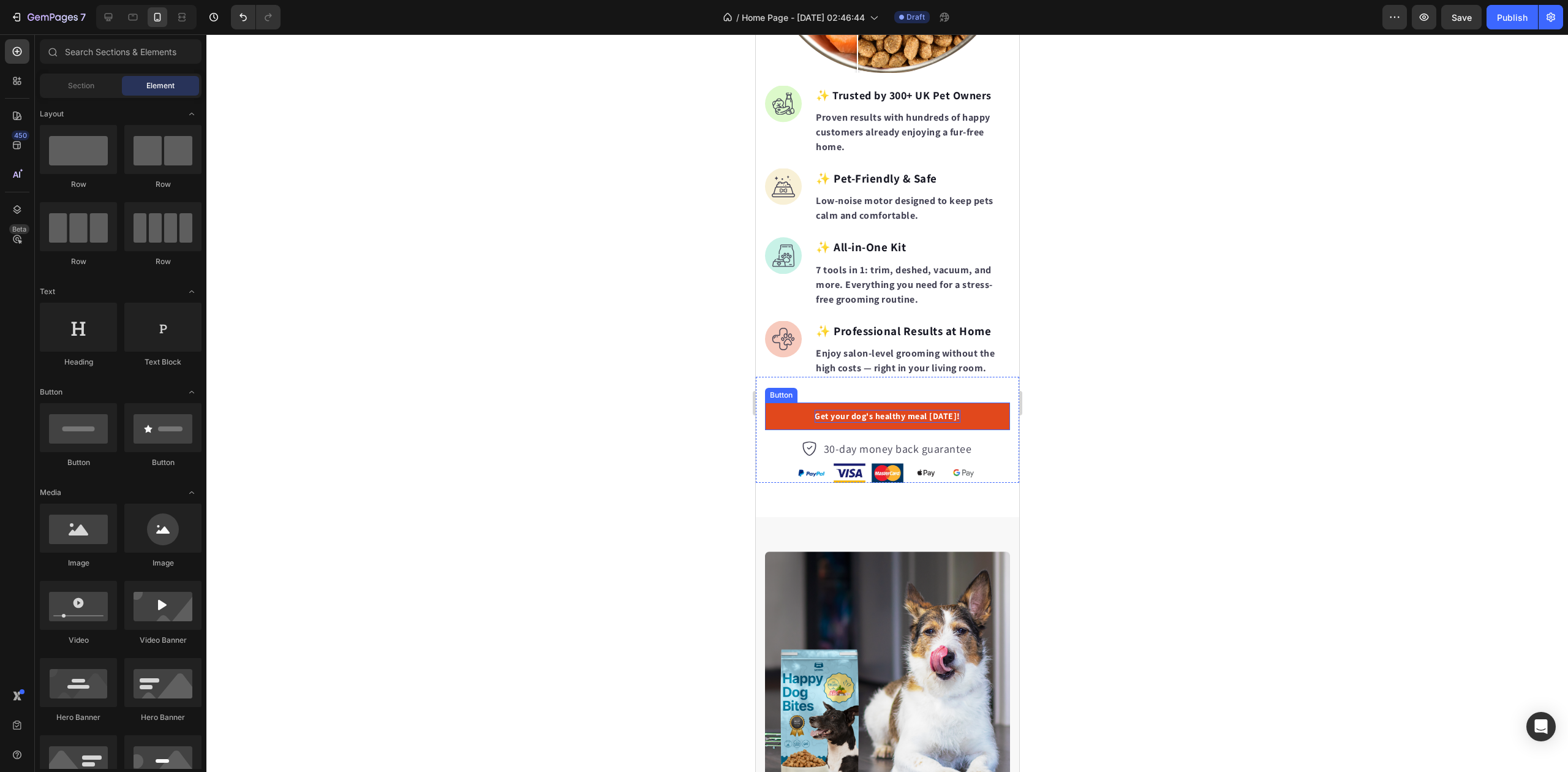
click at [877, 410] on p "Get your dog's healthy meal today!" at bounding box center [887, 416] width 146 height 13
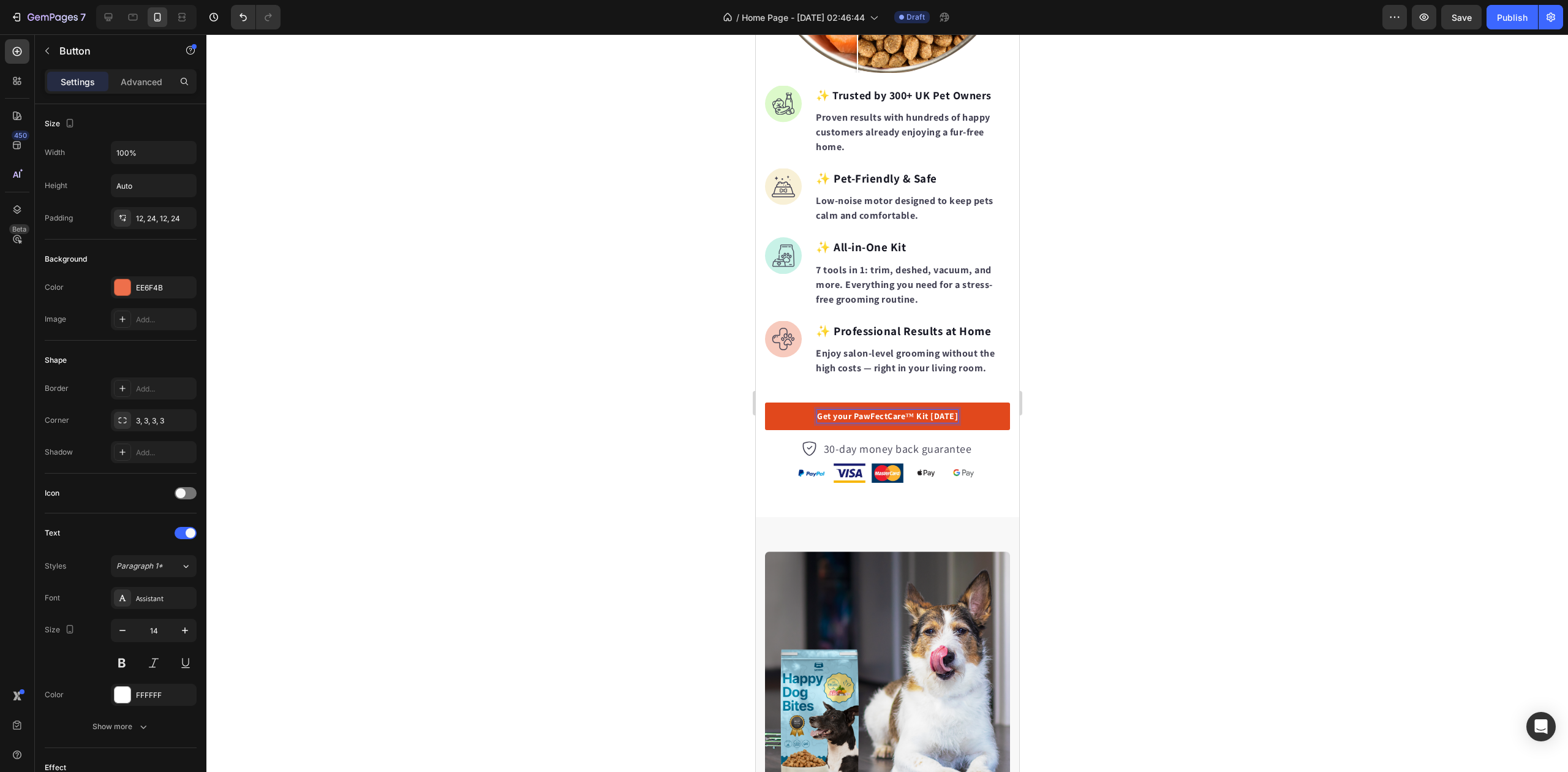
click at [615, 397] on div at bounding box center [887, 403] width 1362 height 738
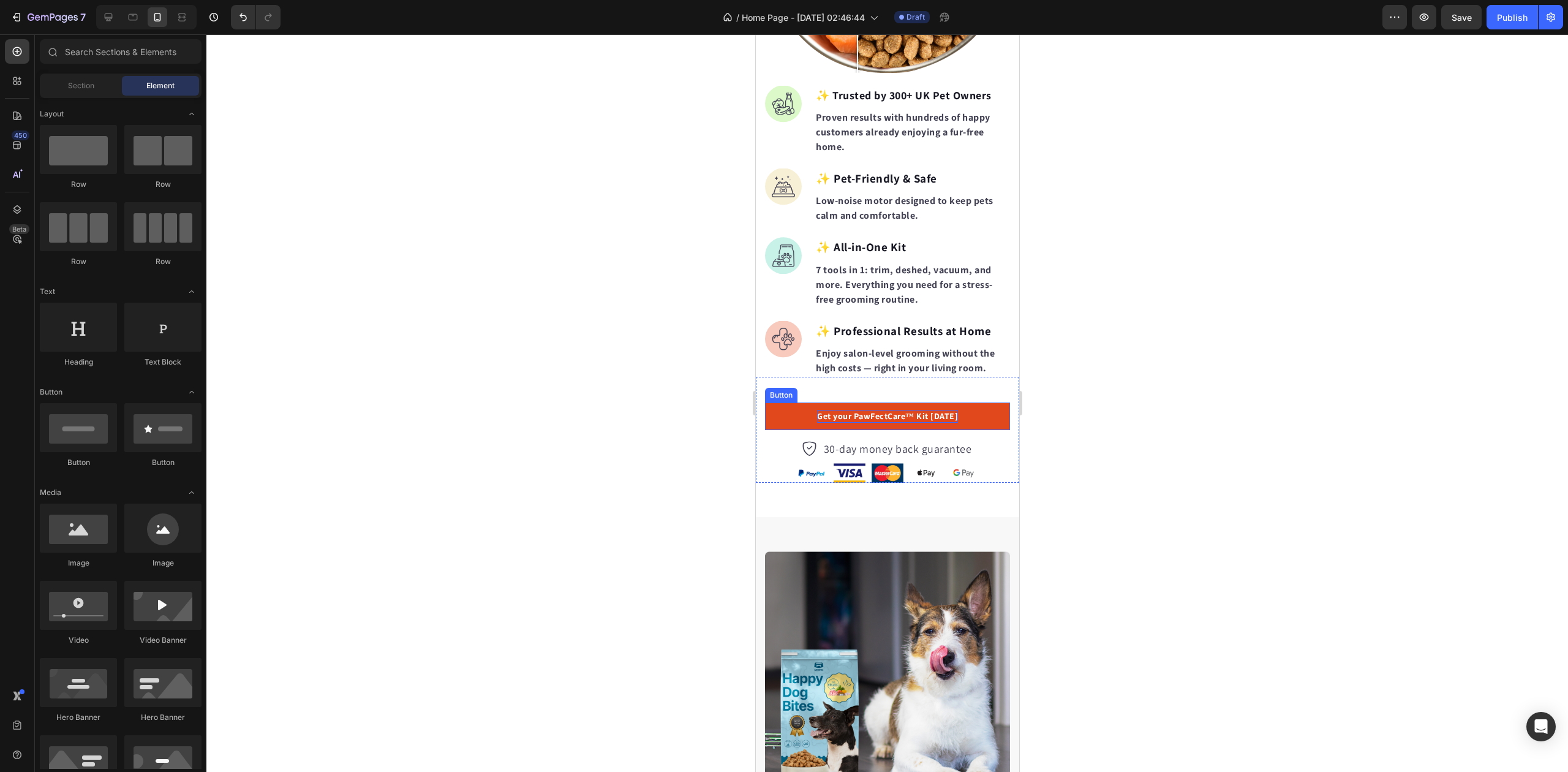
click at [982, 407] on link "Get your PawFectCare™ Kit [DATE]" at bounding box center [887, 416] width 245 height 28
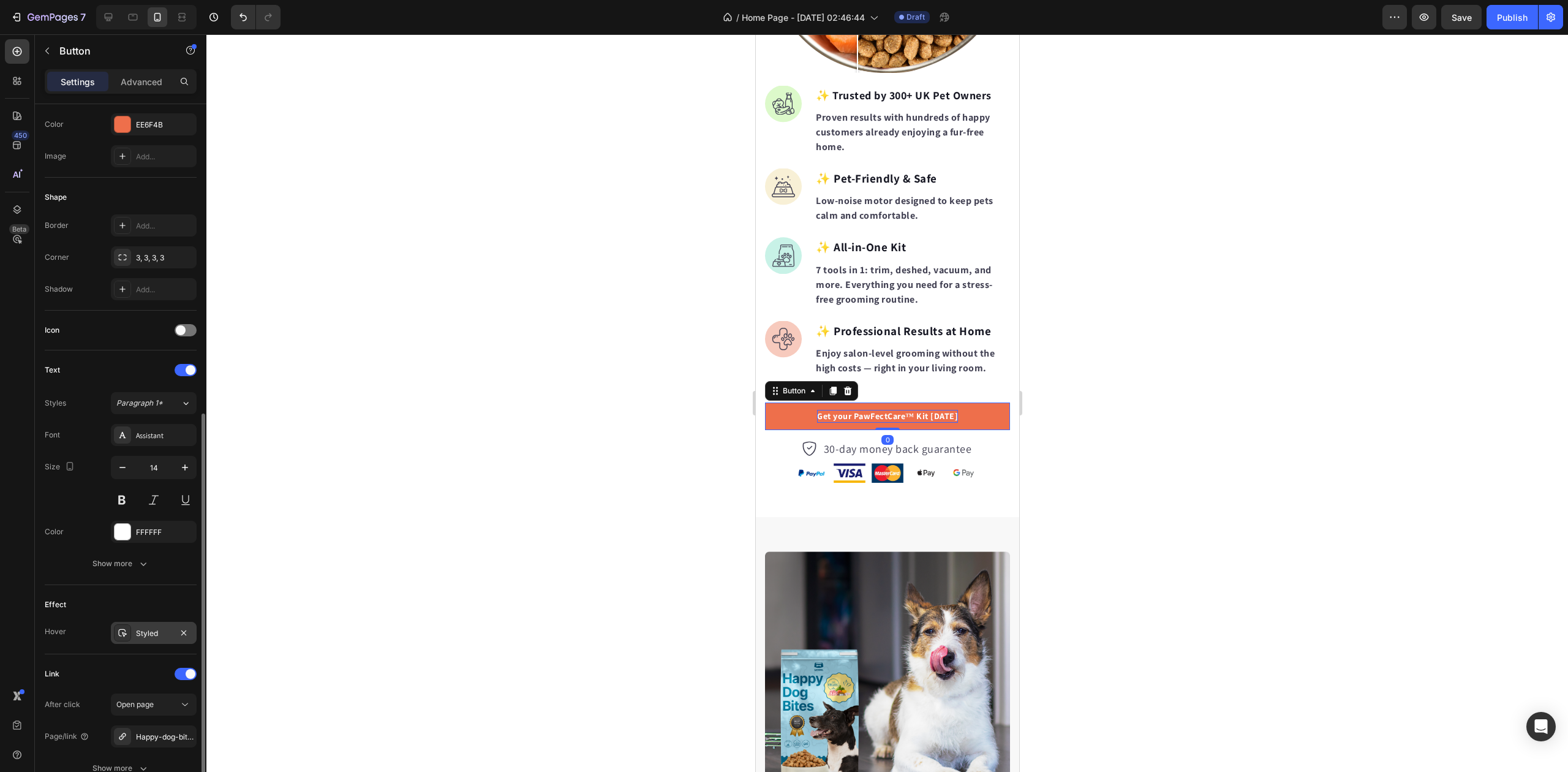
scroll to position [275, 0]
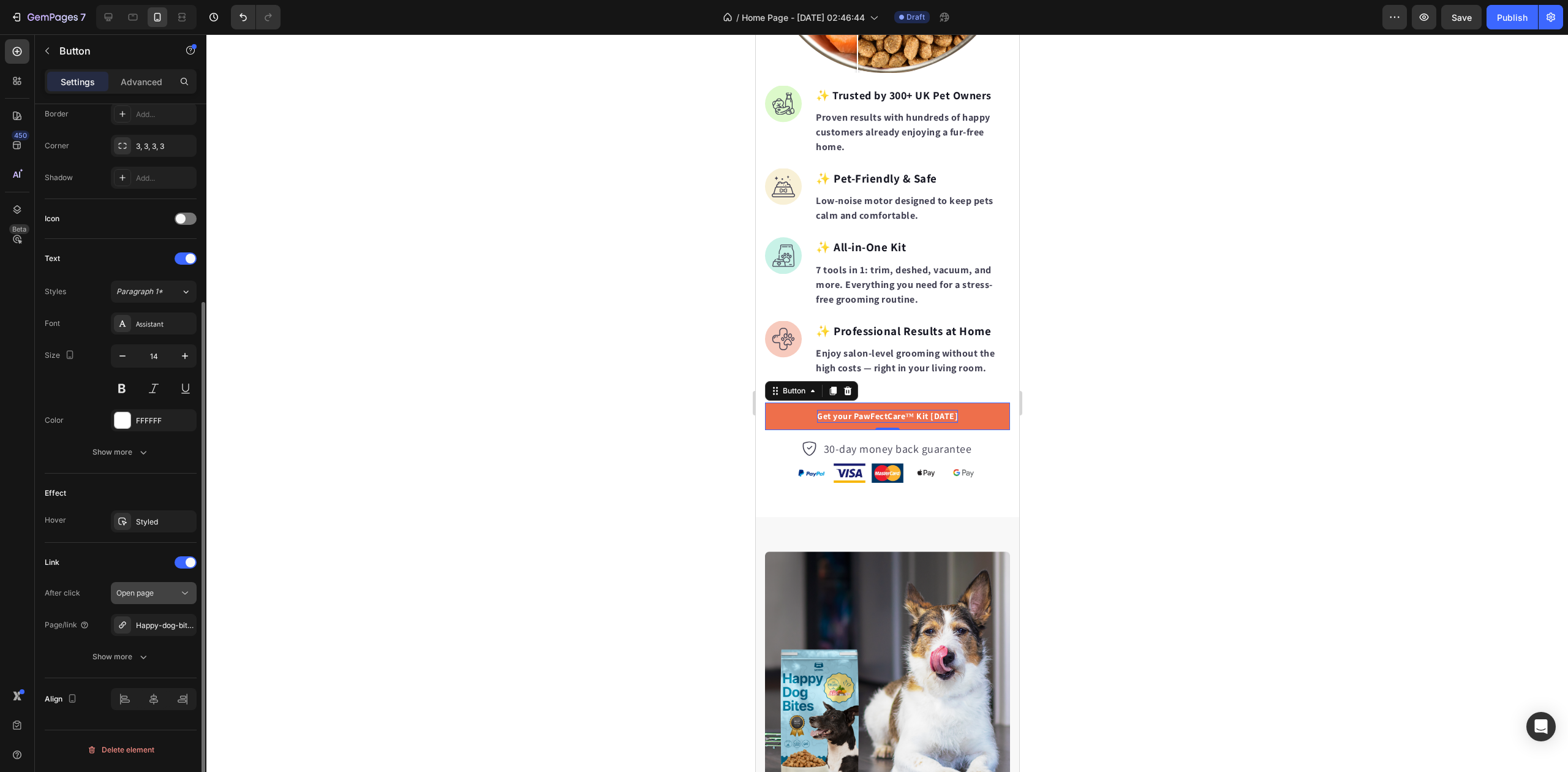
click at [151, 596] on span "Open page" at bounding box center [135, 592] width 38 height 9
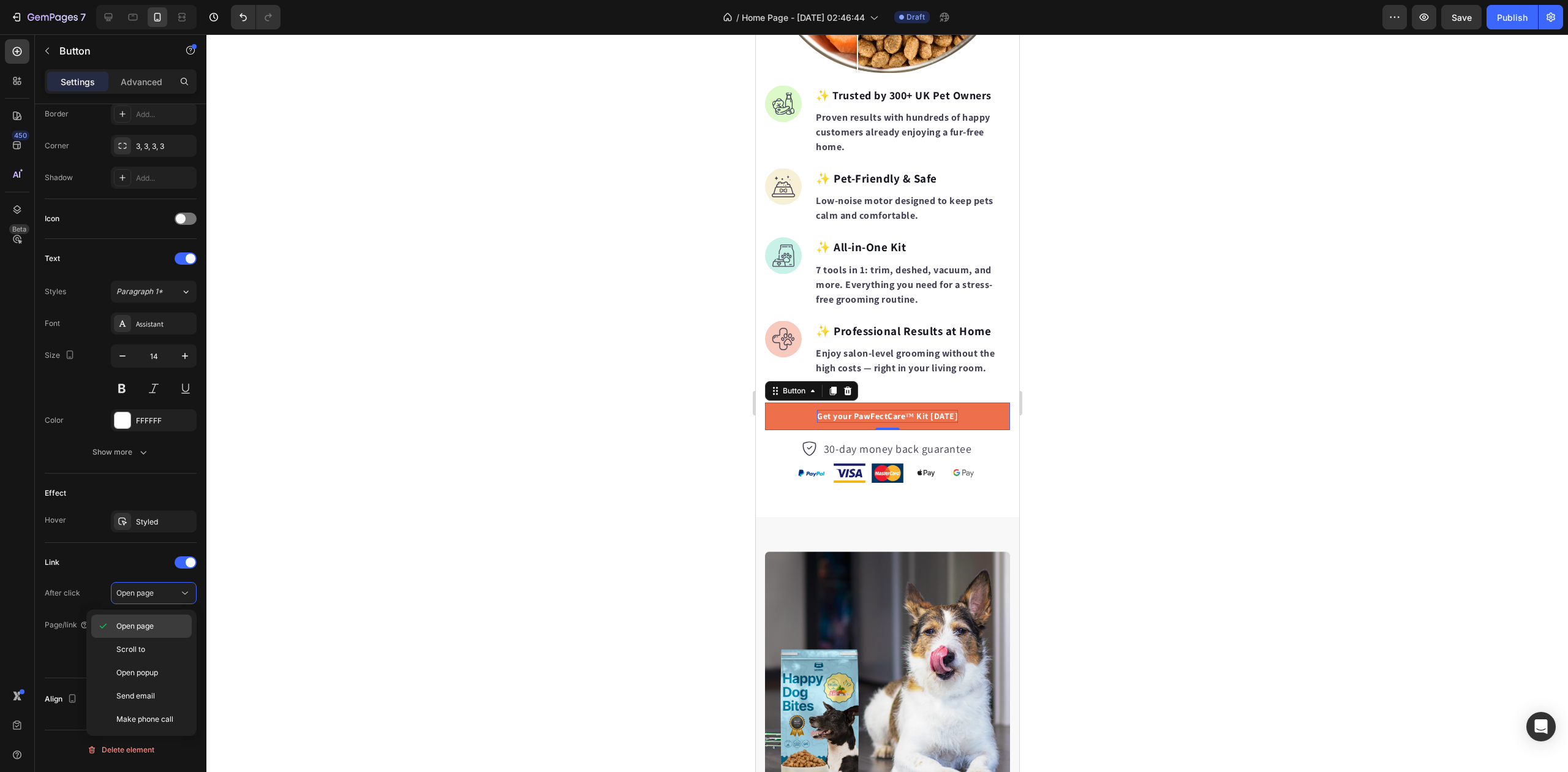
click at [148, 621] on span "Open page" at bounding box center [135, 626] width 38 height 11
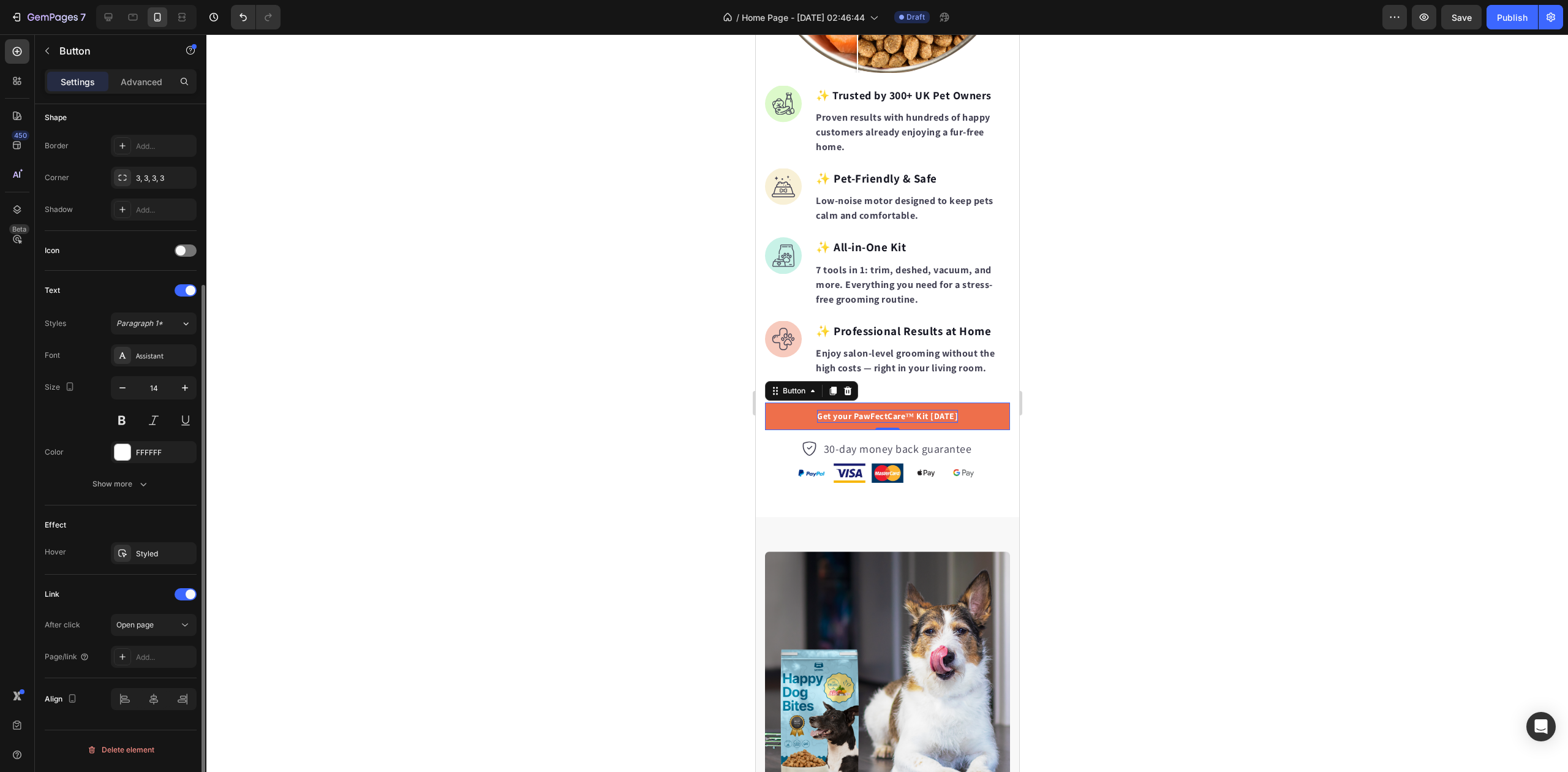
scroll to position [243, 0]
click at [542, 550] on div at bounding box center [887, 403] width 1362 height 738
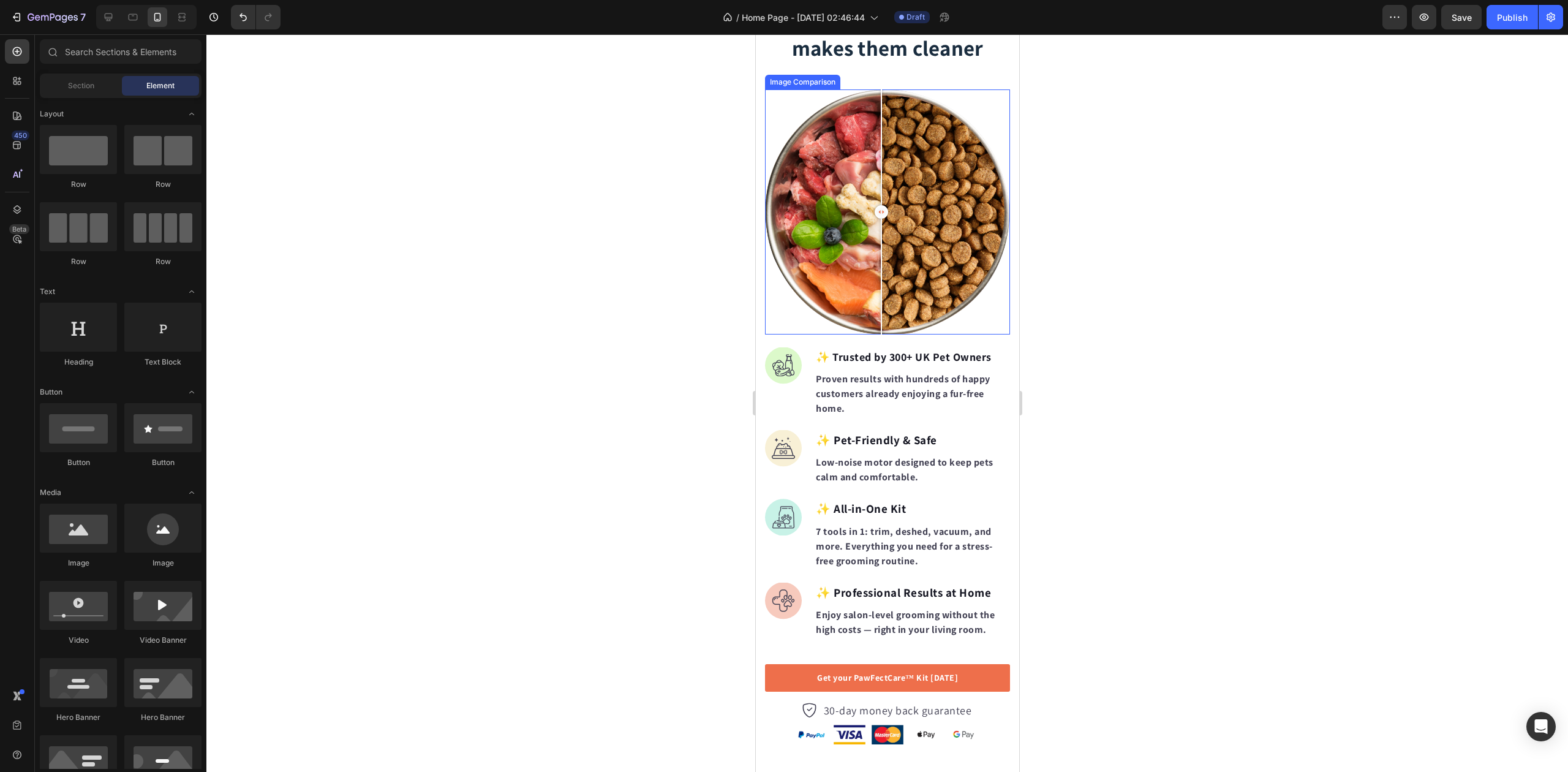
scroll to position [1299, 0]
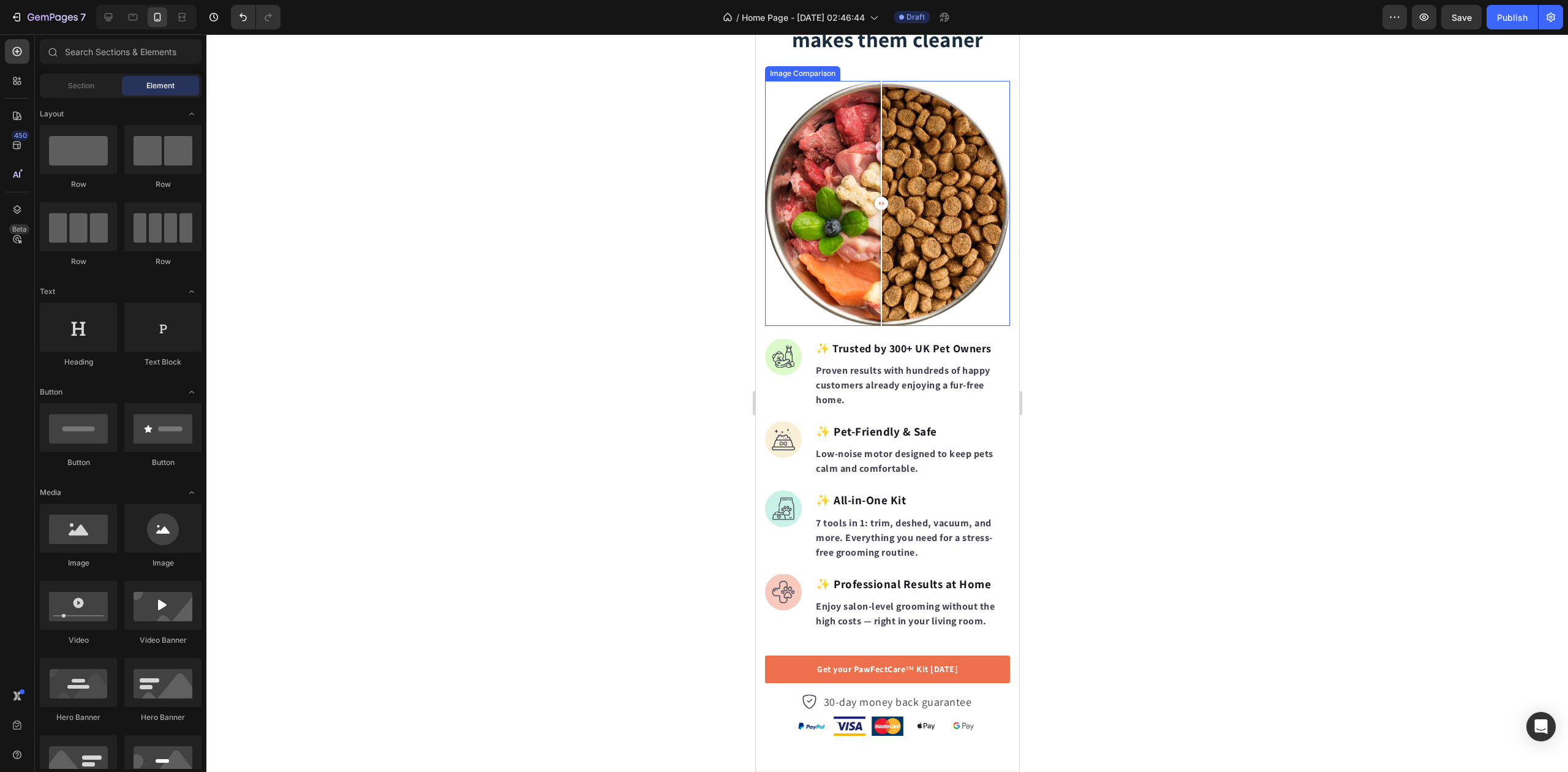
click at [904, 206] on div at bounding box center [887, 203] width 245 height 245
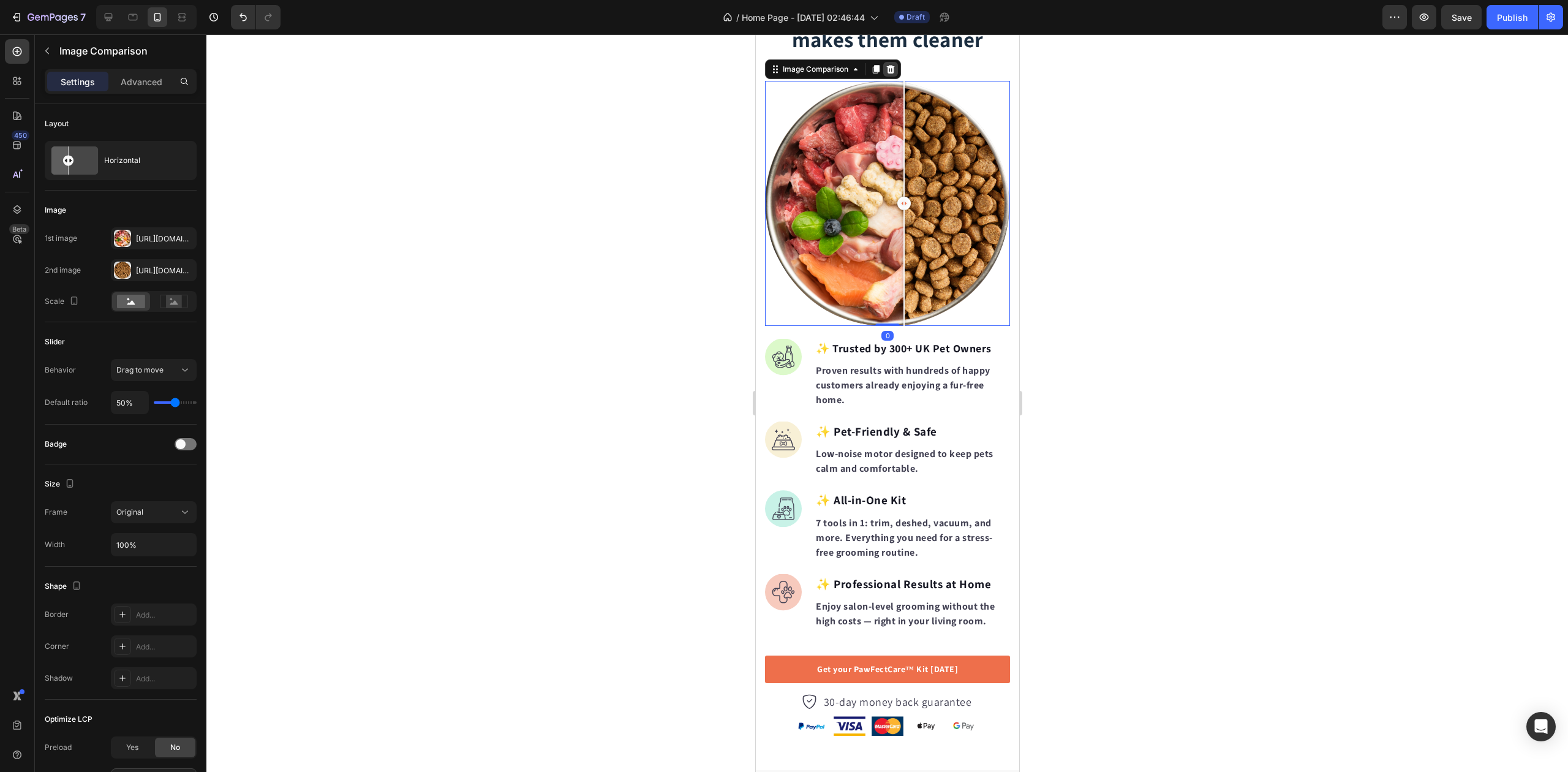
click at [892, 69] on icon at bounding box center [890, 69] width 10 height 10
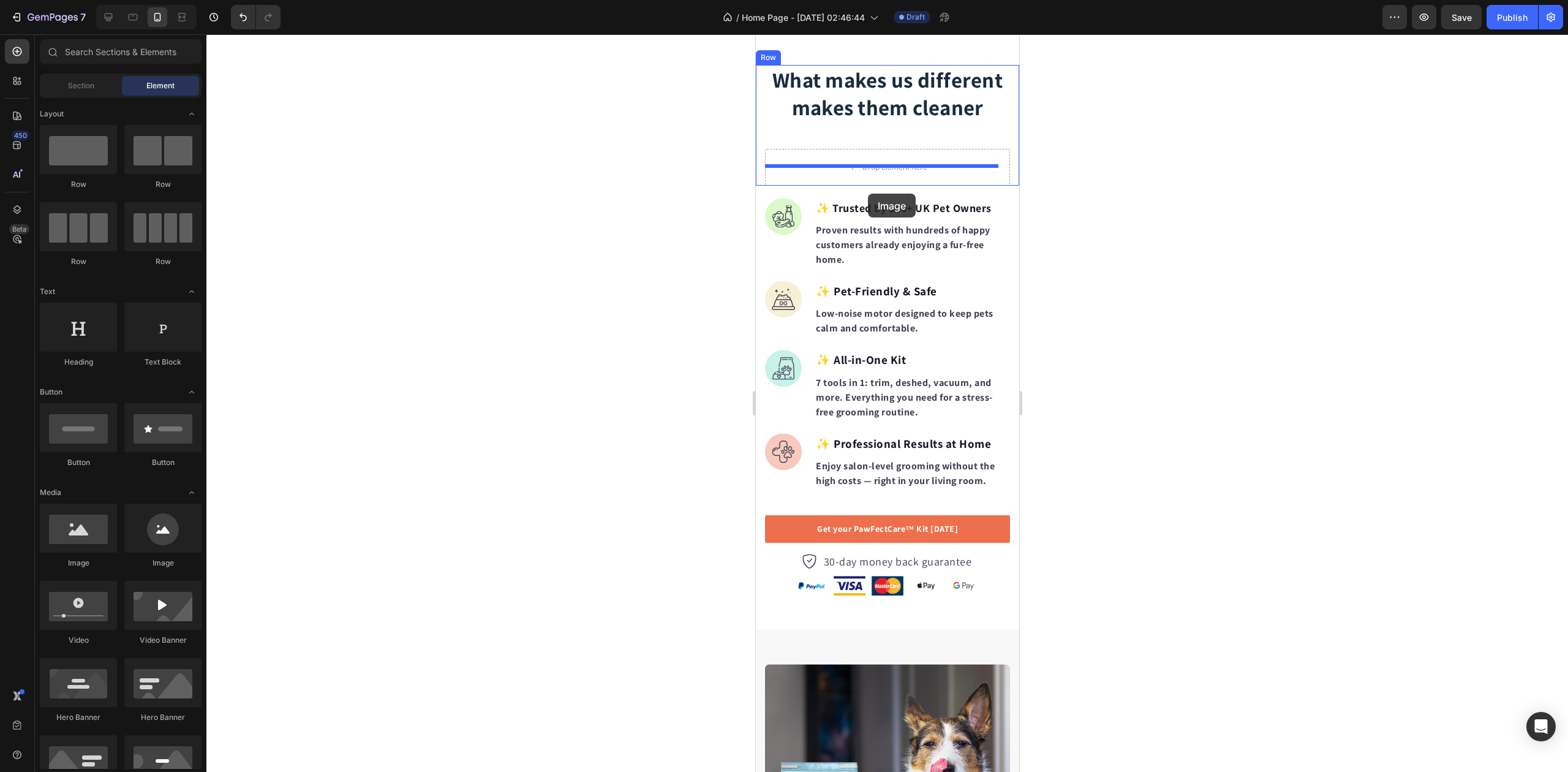
scroll to position [1206, 0]
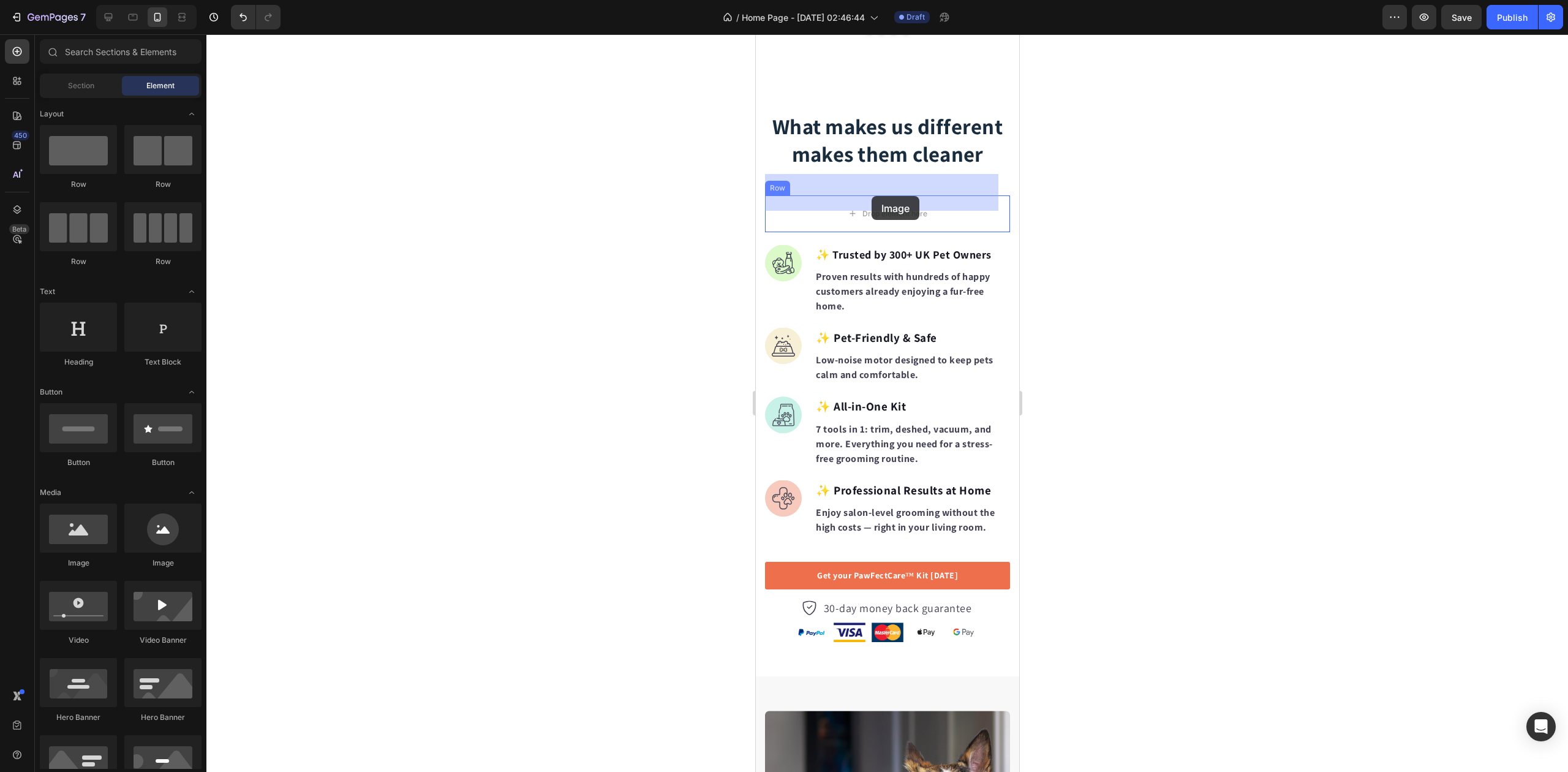
drag, startPoint x: 839, startPoint y: 564, endPoint x: 871, endPoint y: 196, distance: 369.4
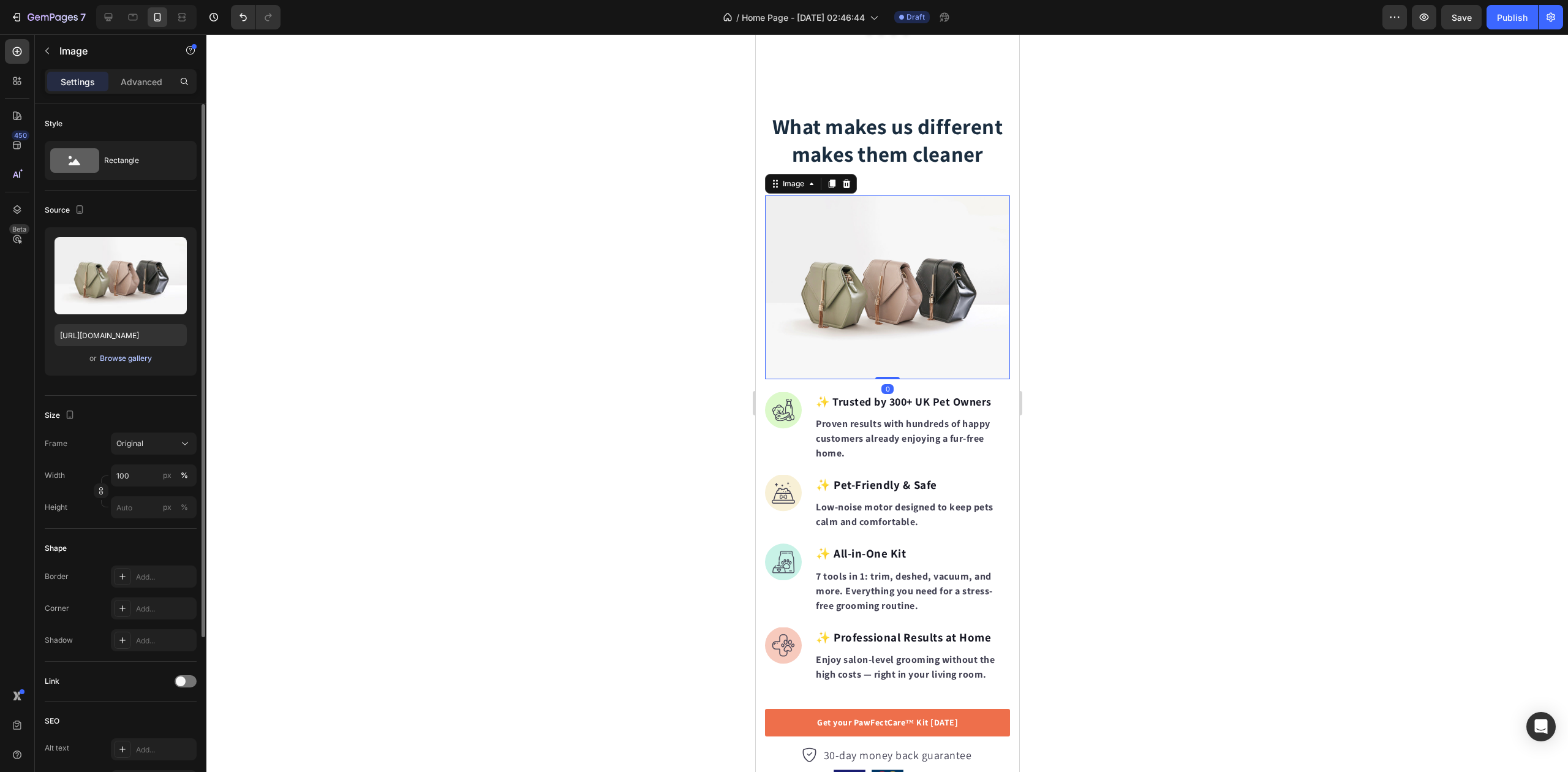
click at [129, 361] on div "Browse gallery" at bounding box center [126, 358] width 52 height 11
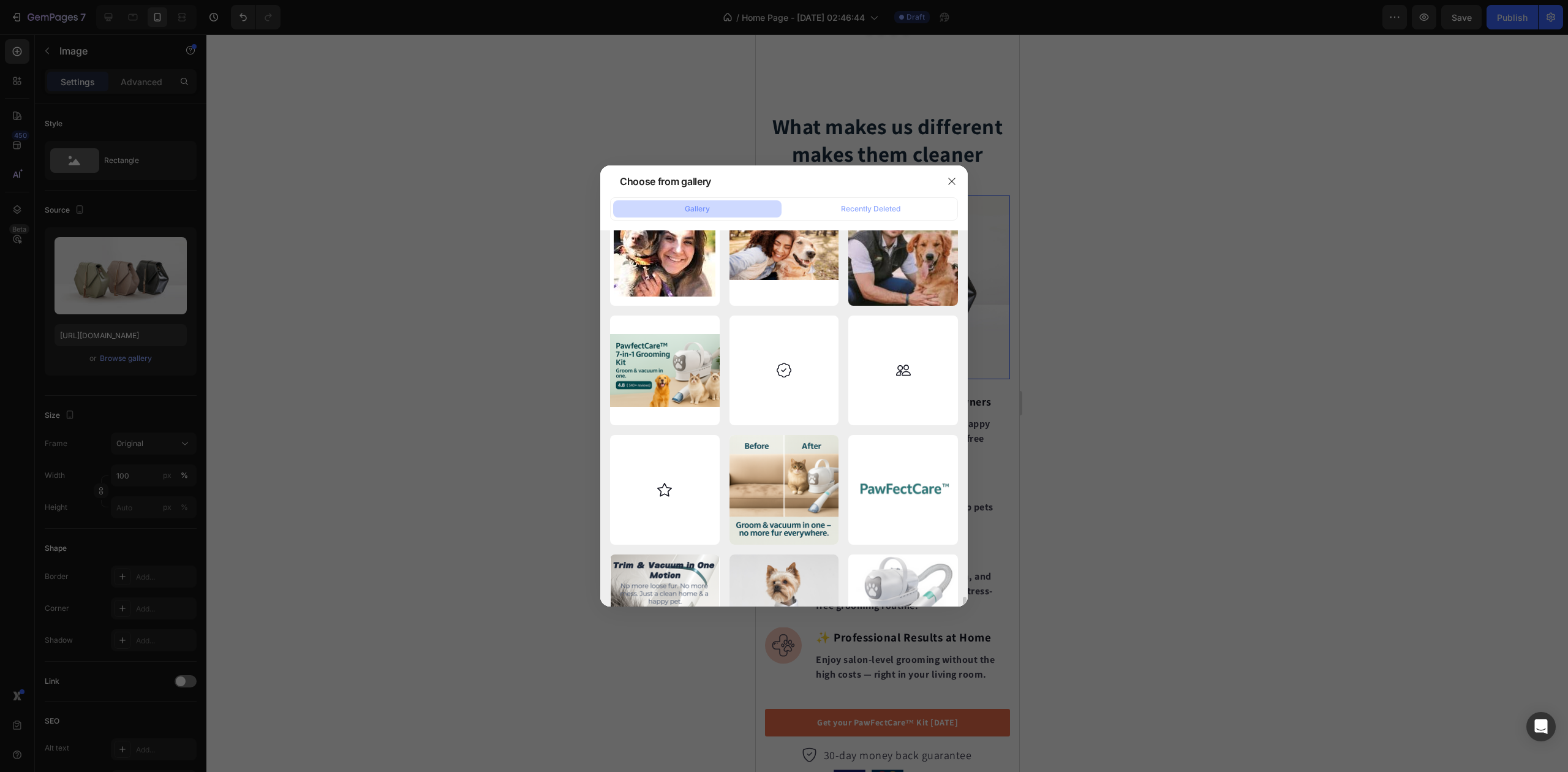
scroll to position [348, 0]
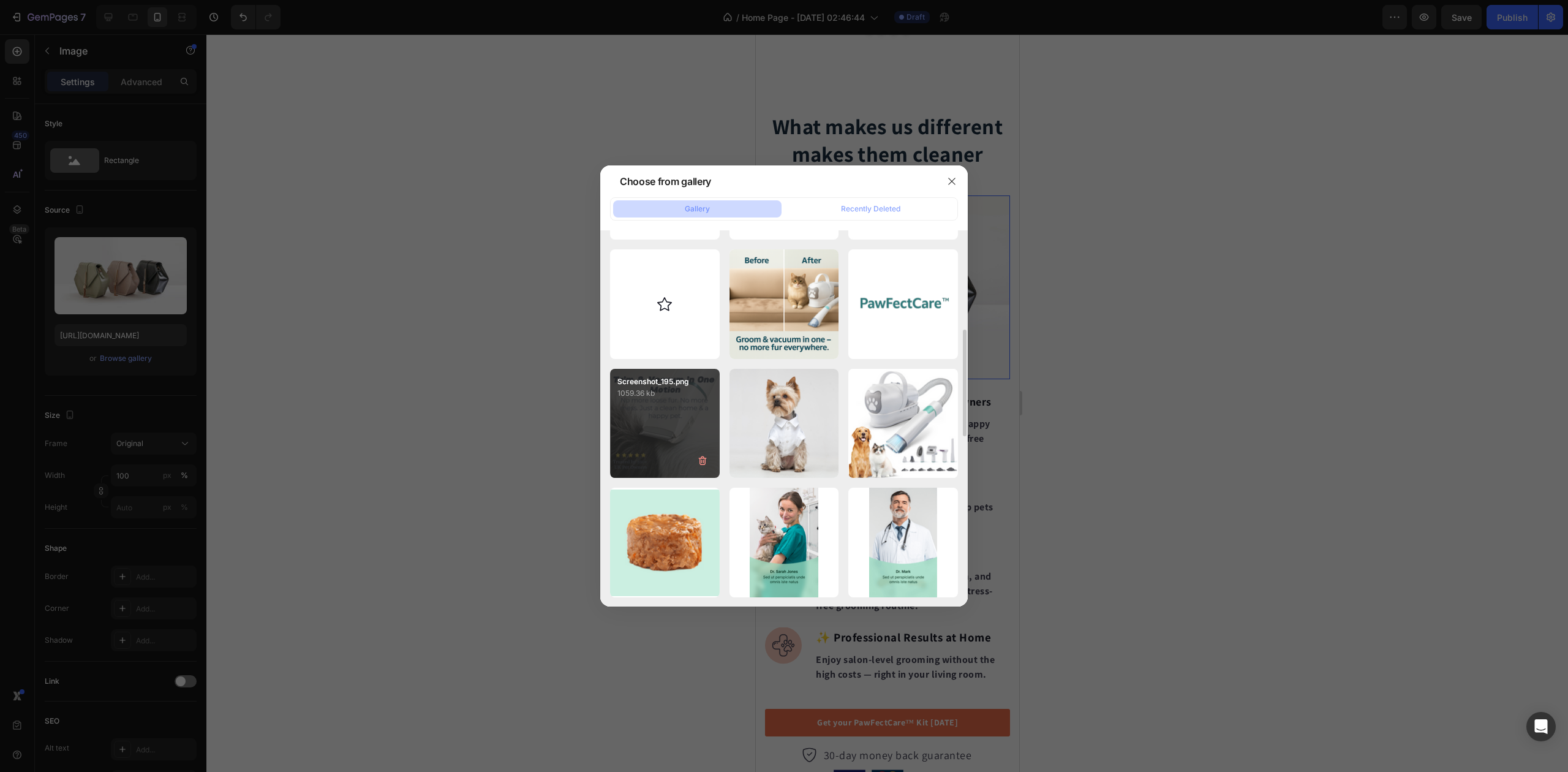
click at [708, 402] on div "Screenshot_195.png 1059.36 kb" at bounding box center [665, 424] width 109 height 109
type input "[URL][DOMAIN_NAME]"
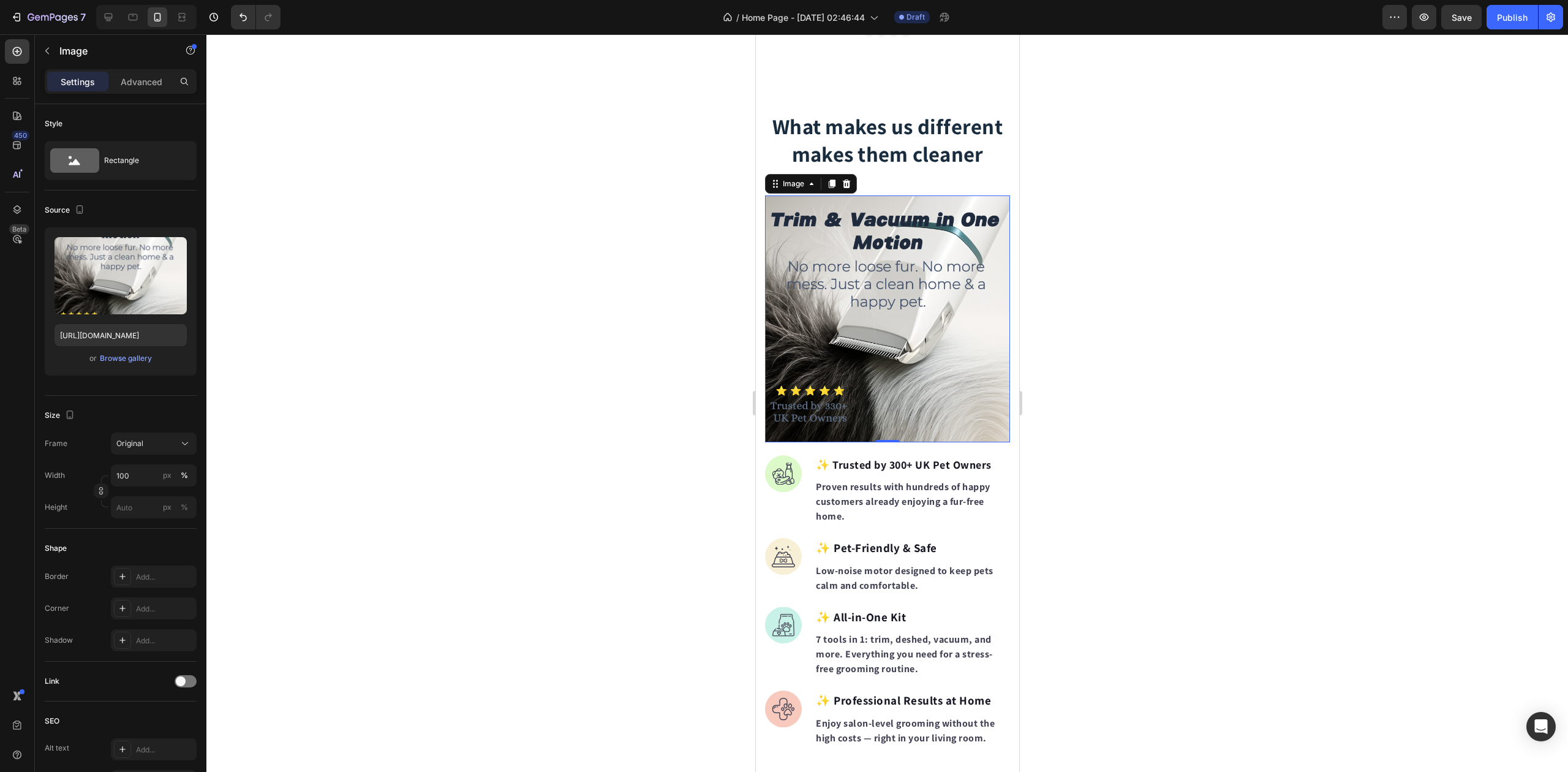
click at [1131, 322] on div at bounding box center [887, 403] width 1362 height 738
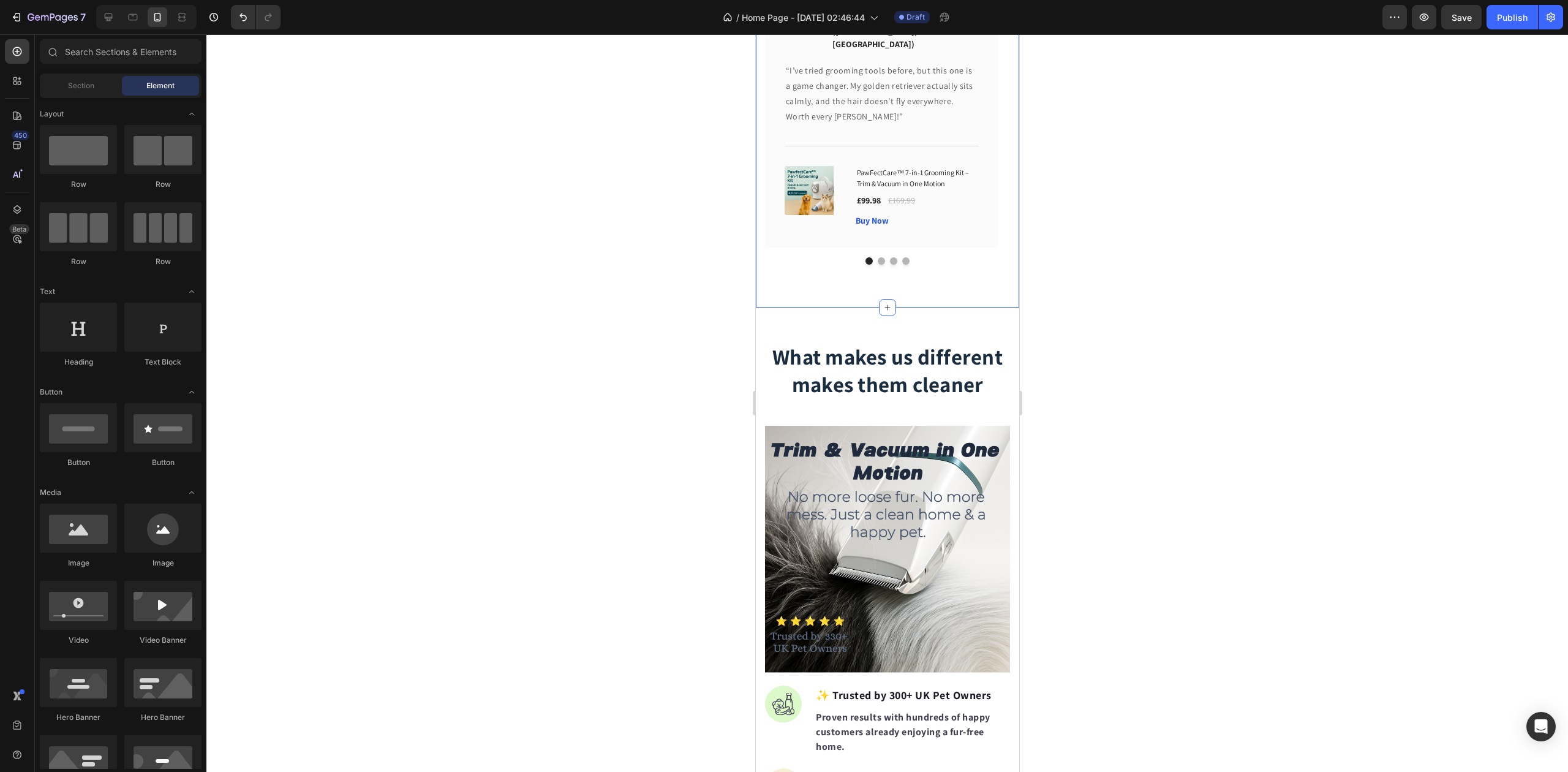
scroll to position [980, 0]
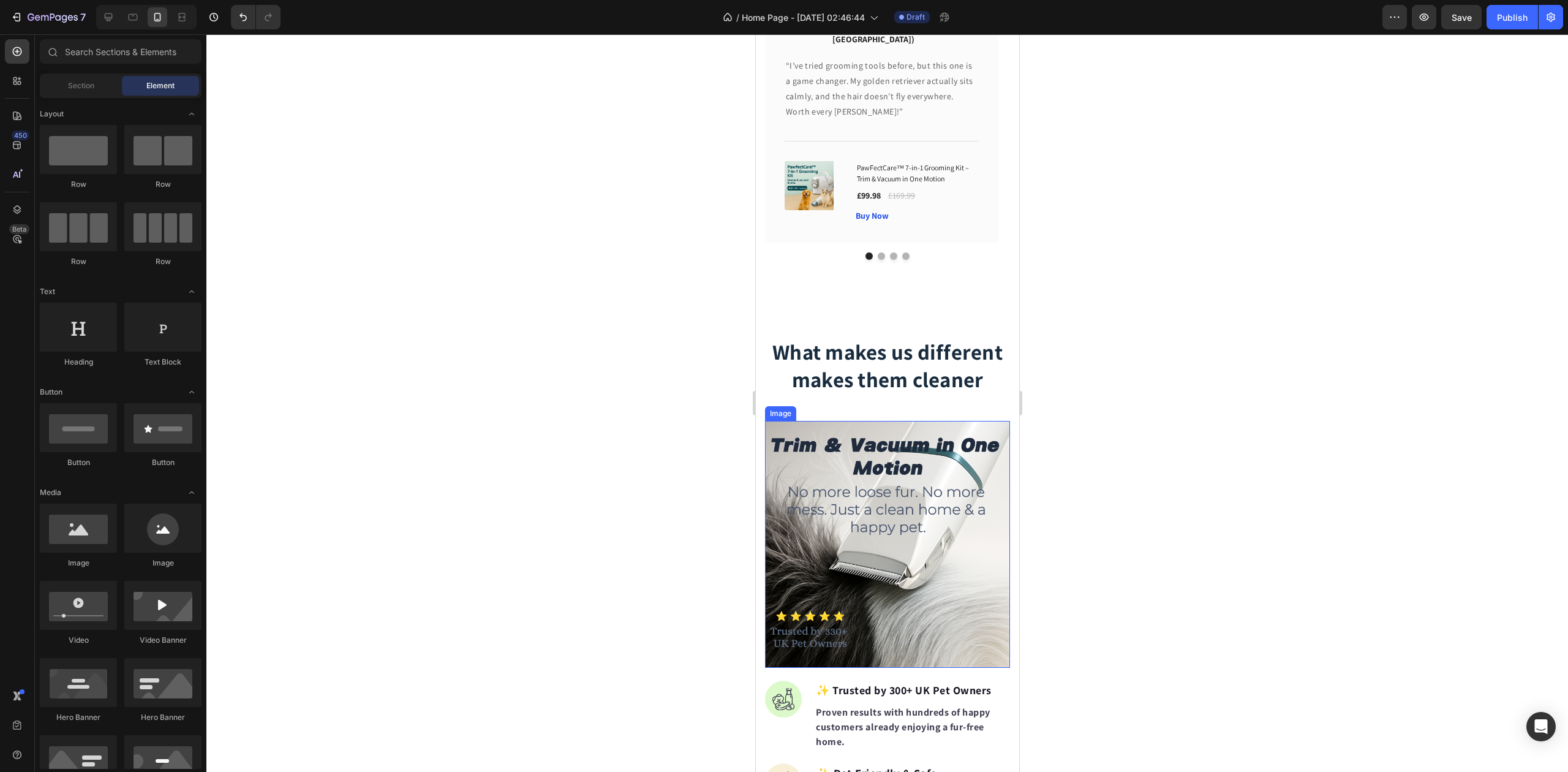
click at [913, 490] on img at bounding box center [887, 545] width 245 height 248
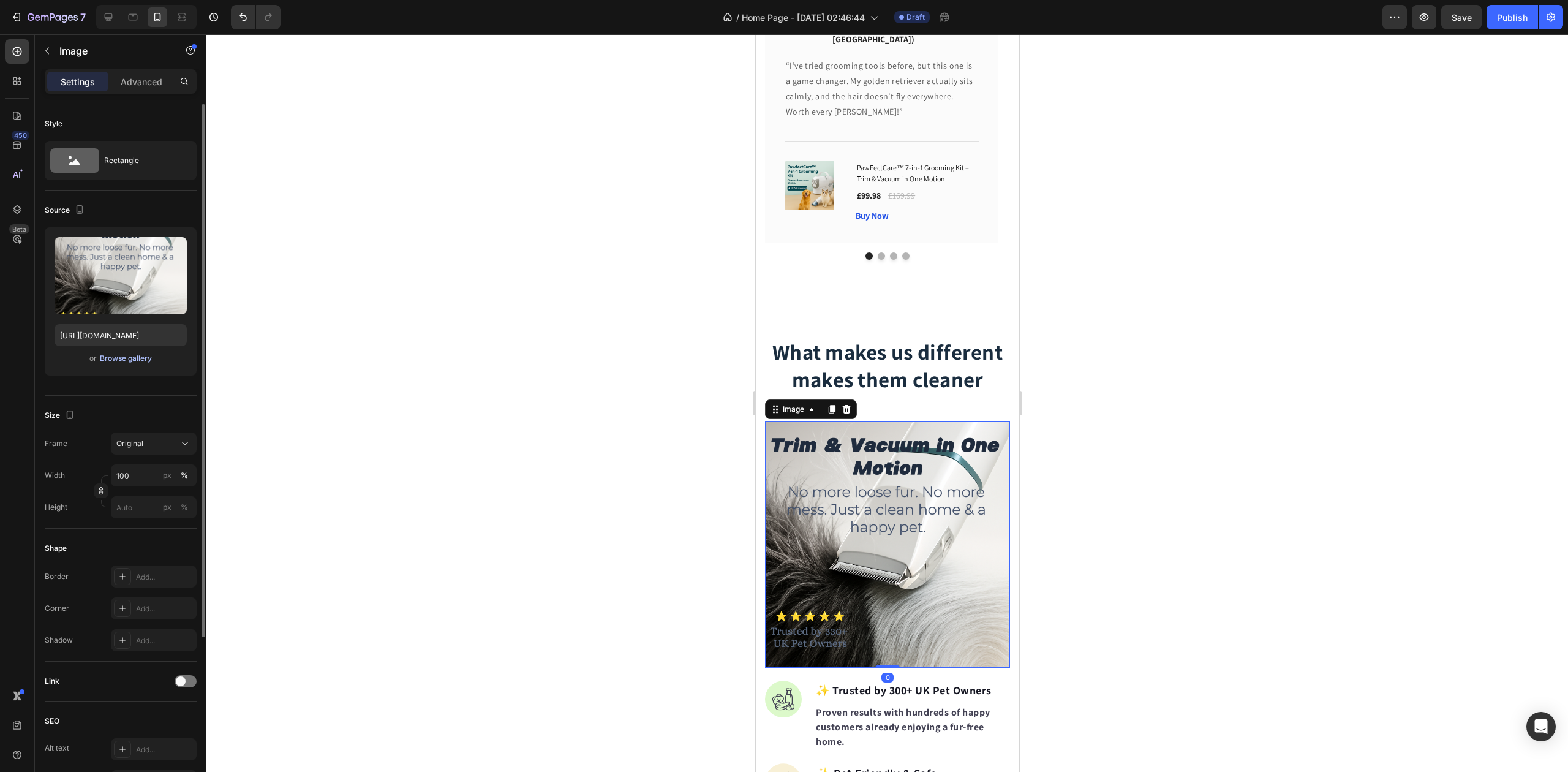
click at [123, 358] on div "Browse gallery" at bounding box center [126, 358] width 52 height 11
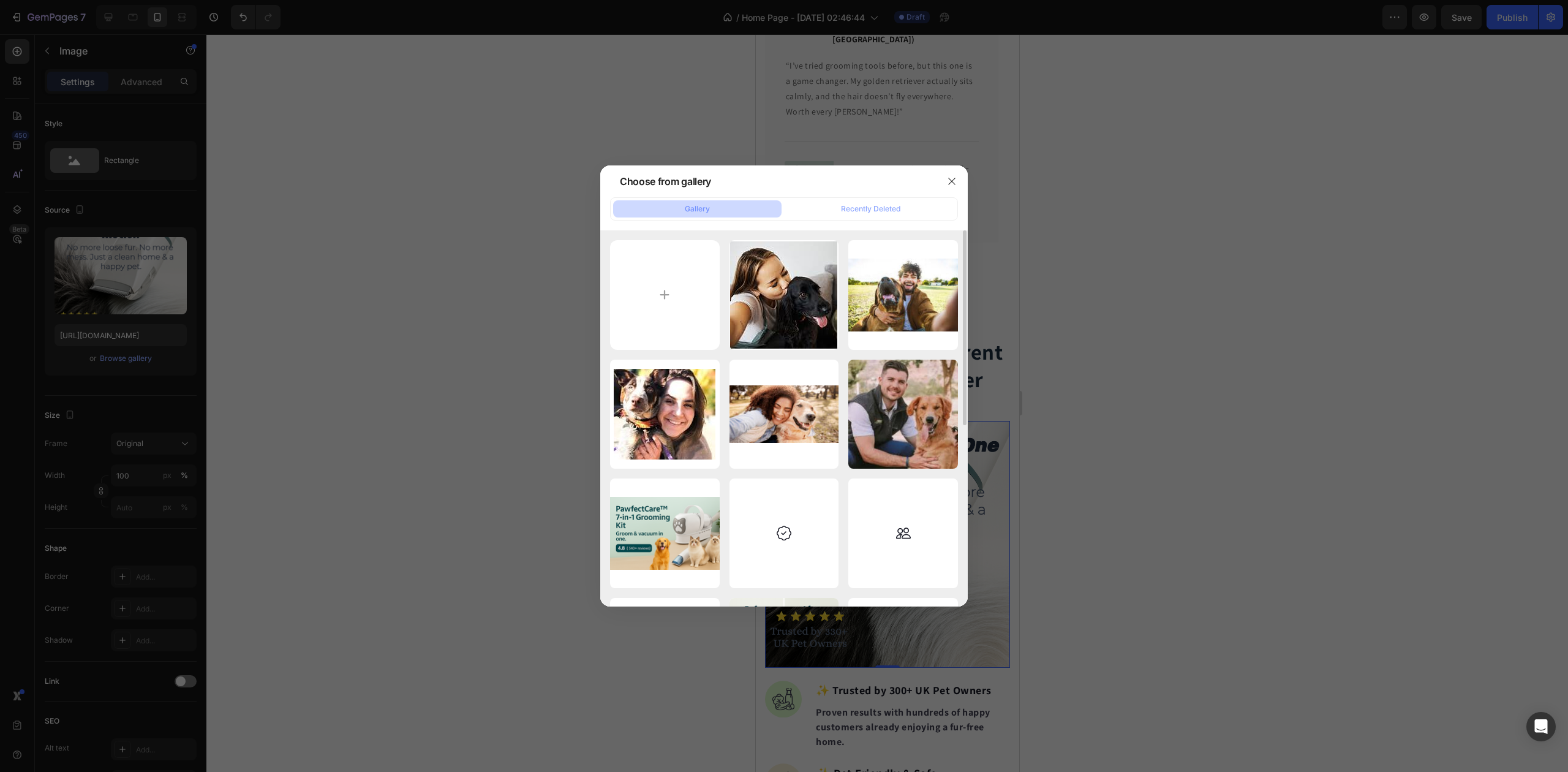
scroll to position [245, 0]
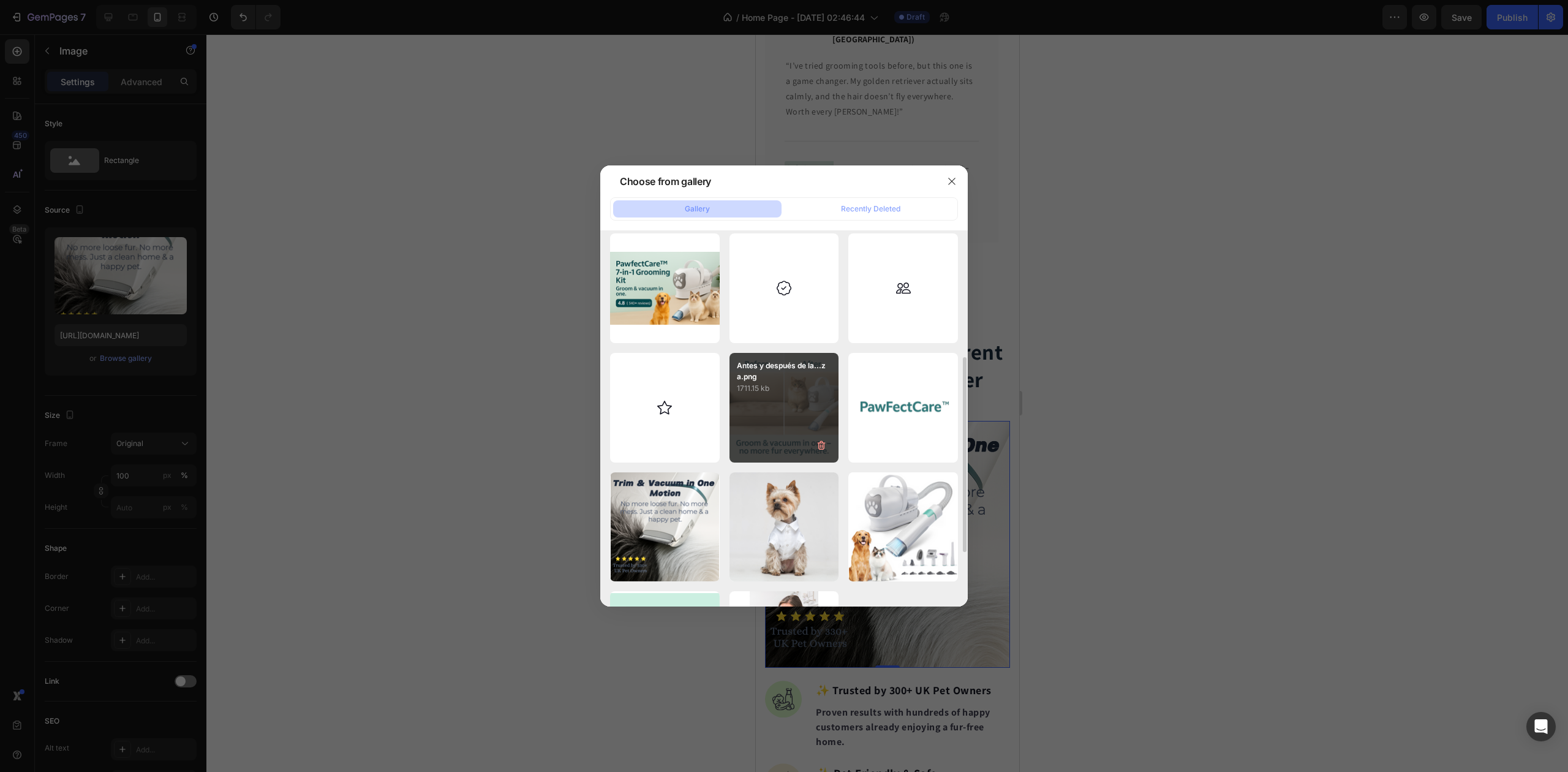
click at [805, 383] on p "1711.15 kb" at bounding box center [784, 389] width 95 height 13
type input "https://cdn.shopify.com/s/files/1/0948/1522/4104/files/gempages_579738411934417…"
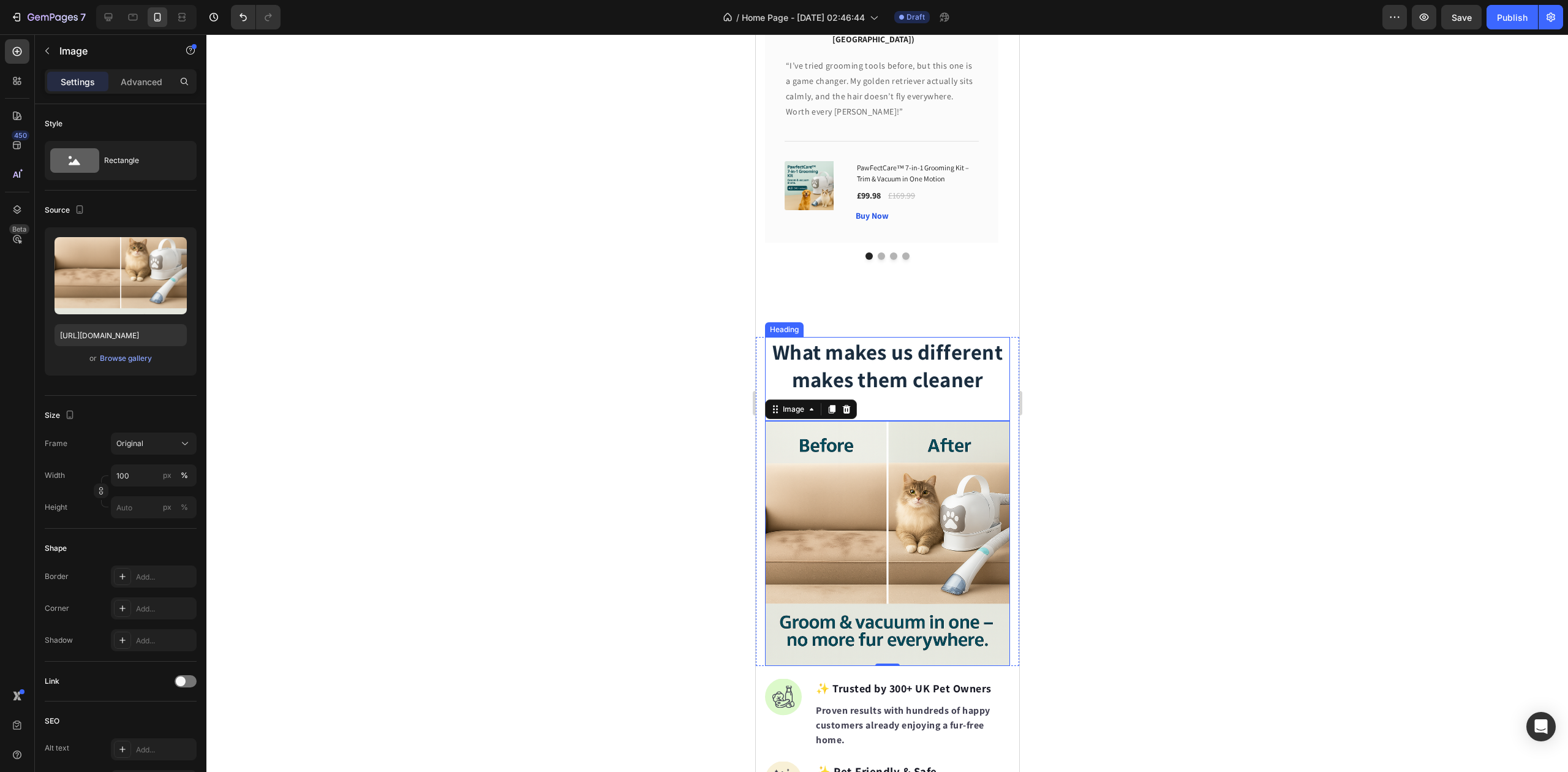
click at [562, 362] on div at bounding box center [887, 403] width 1362 height 738
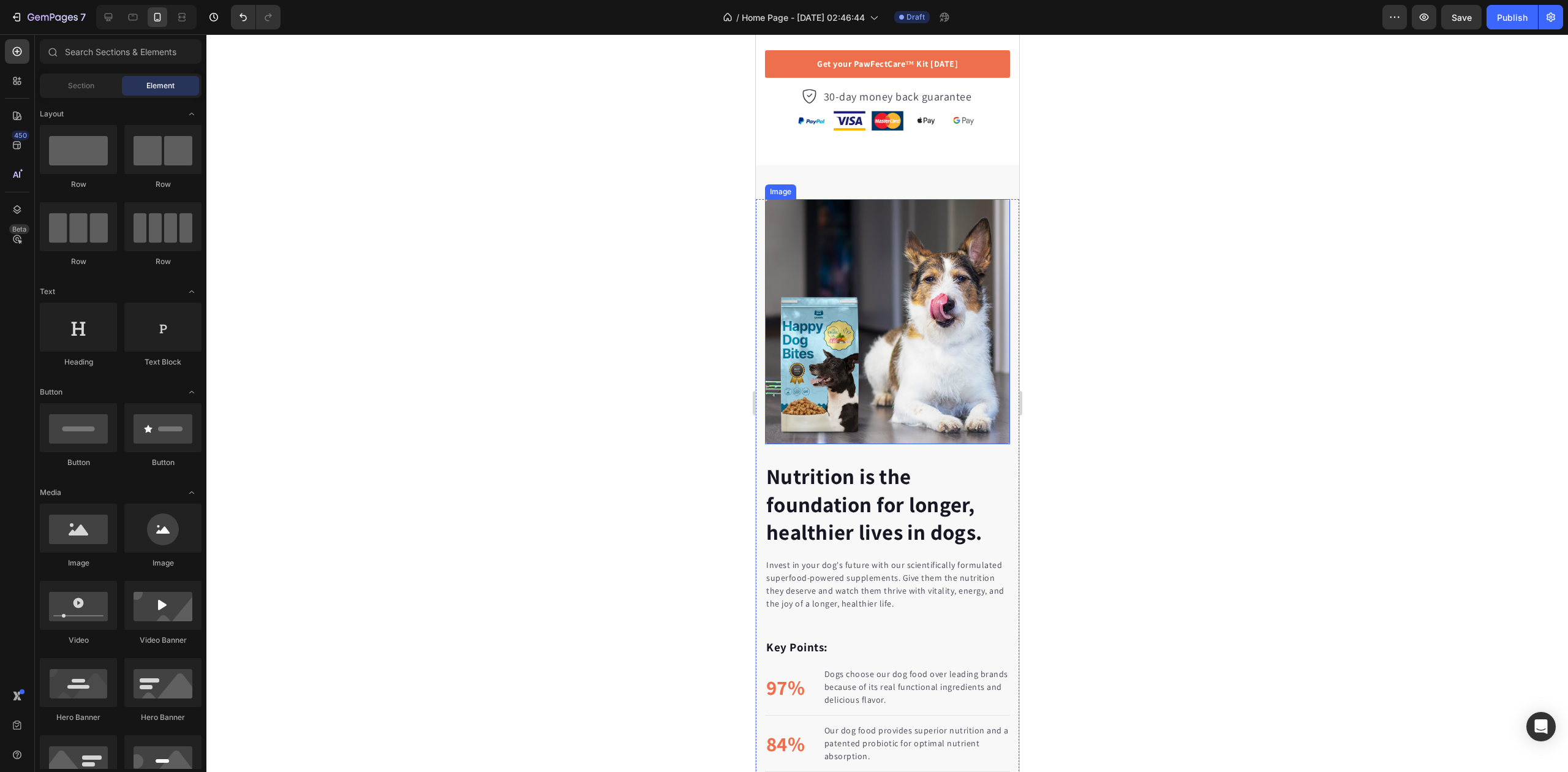
scroll to position [2042, 0]
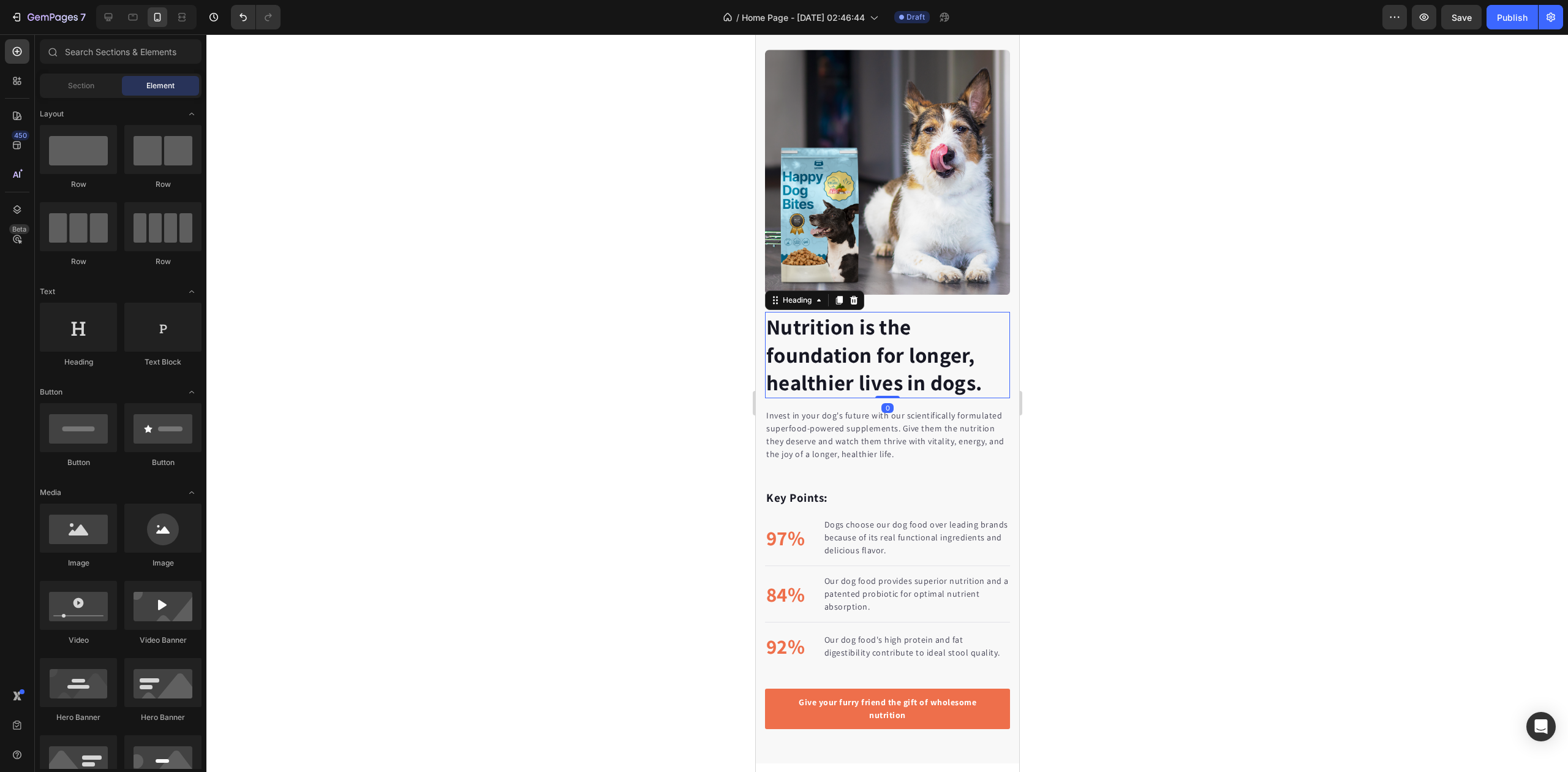
click at [837, 329] on p "Nutrition is the foundation for longer, healthier lives in dogs." at bounding box center [887, 355] width 243 height 84
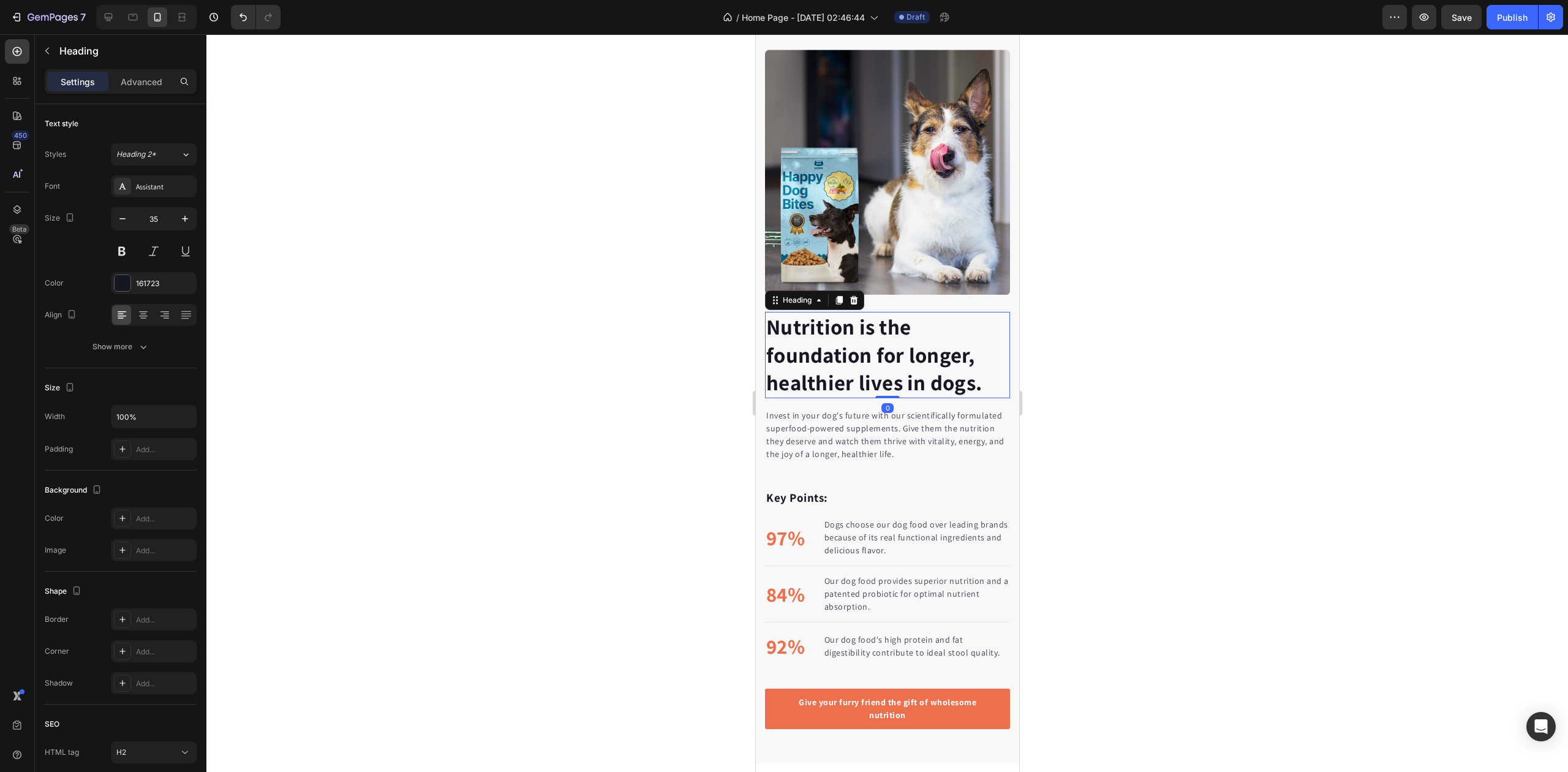
click at [837, 329] on p "Nutrition is the foundation for longer, healthier lives in dogs." at bounding box center [887, 355] width 243 height 84
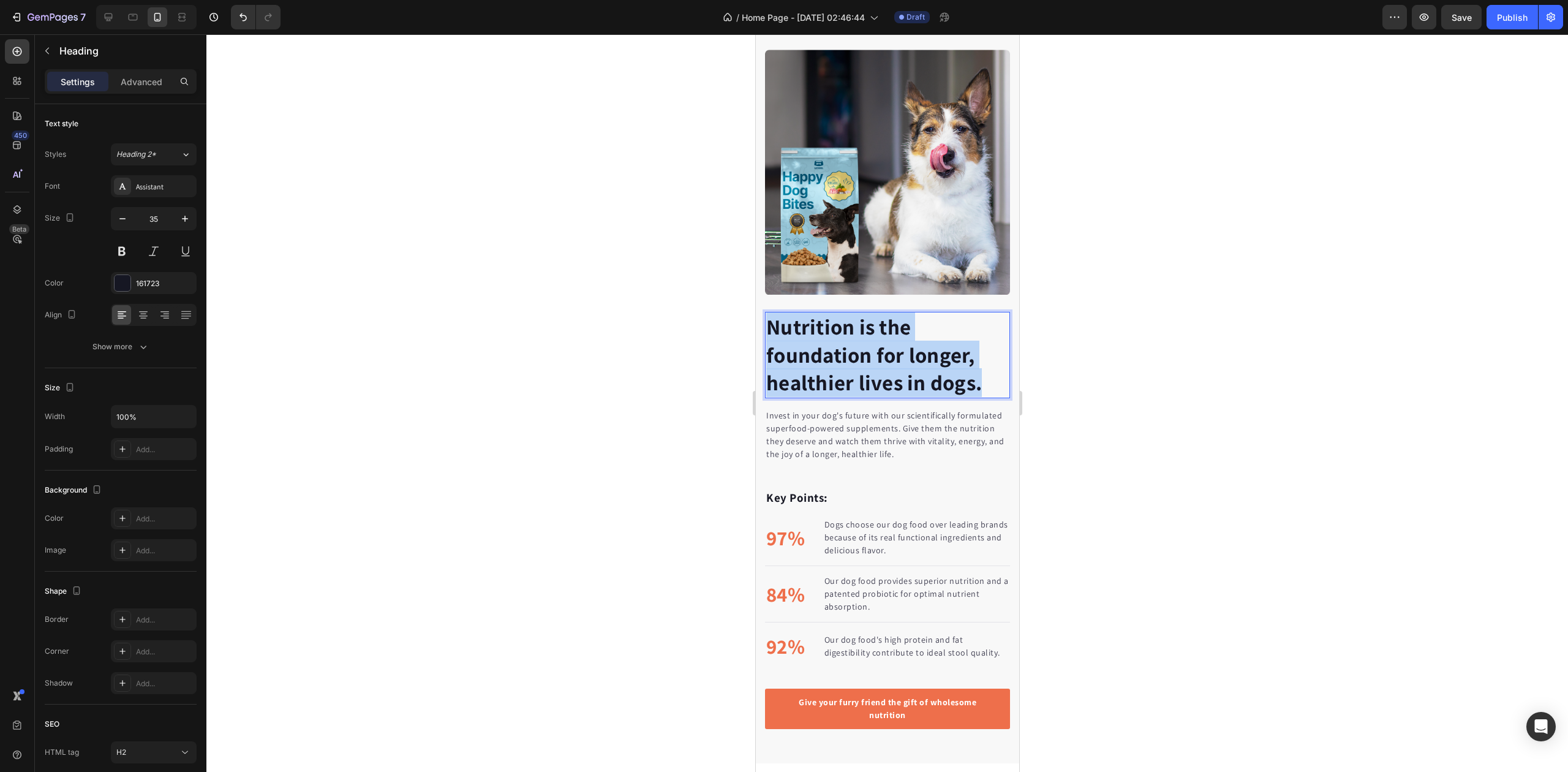
click at [837, 329] on p "Nutrition is the foundation for longer, healthier lives in dogs." at bounding box center [887, 355] width 243 height 84
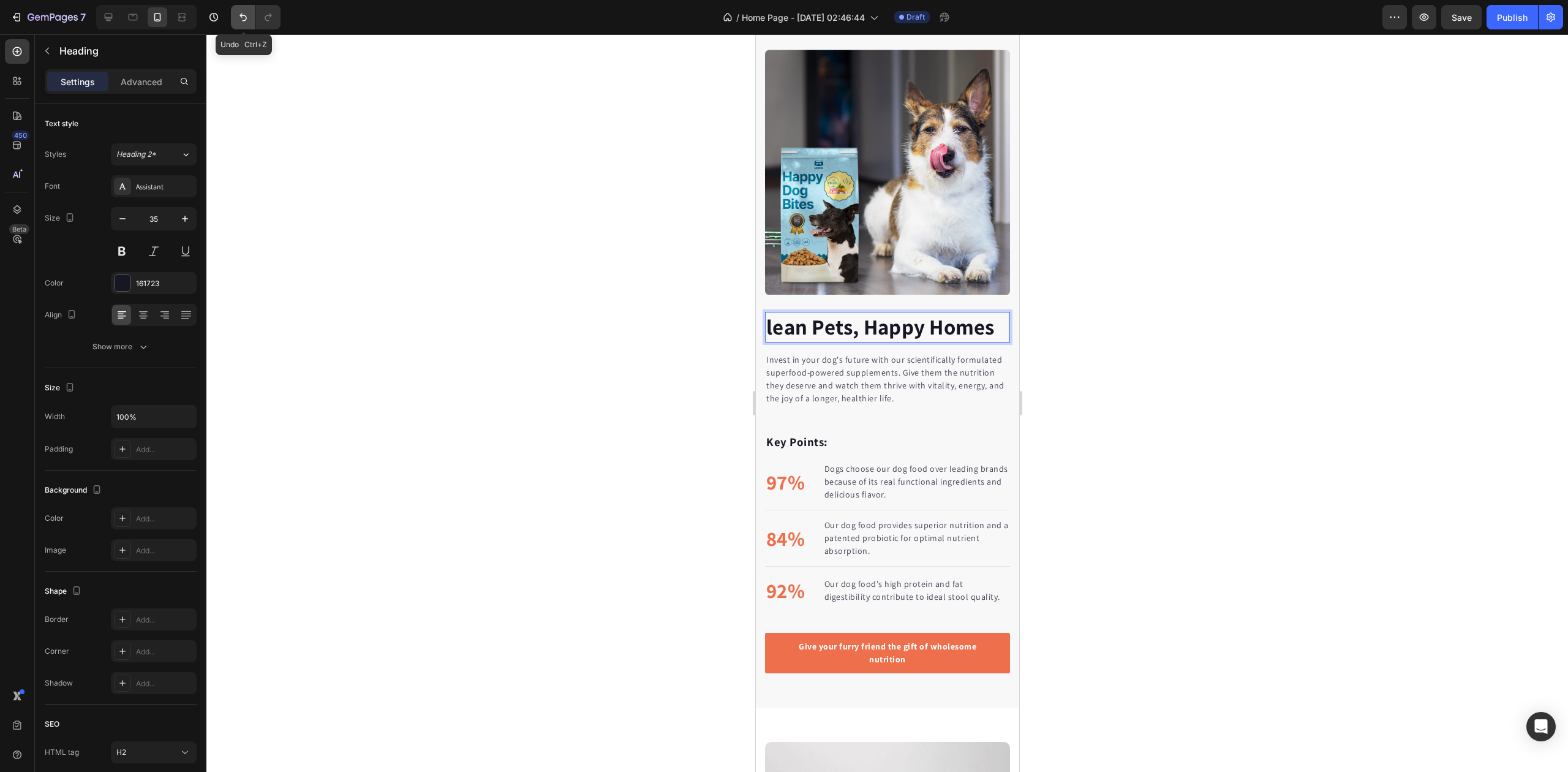
click at [248, 18] on icon "Undo/Redo" at bounding box center [243, 18] width 13 height 13
drag, startPoint x: 309, startPoint y: 96, endPoint x: 305, endPoint y: 89, distance: 8.1
click at [309, 94] on div at bounding box center [887, 403] width 1362 height 738
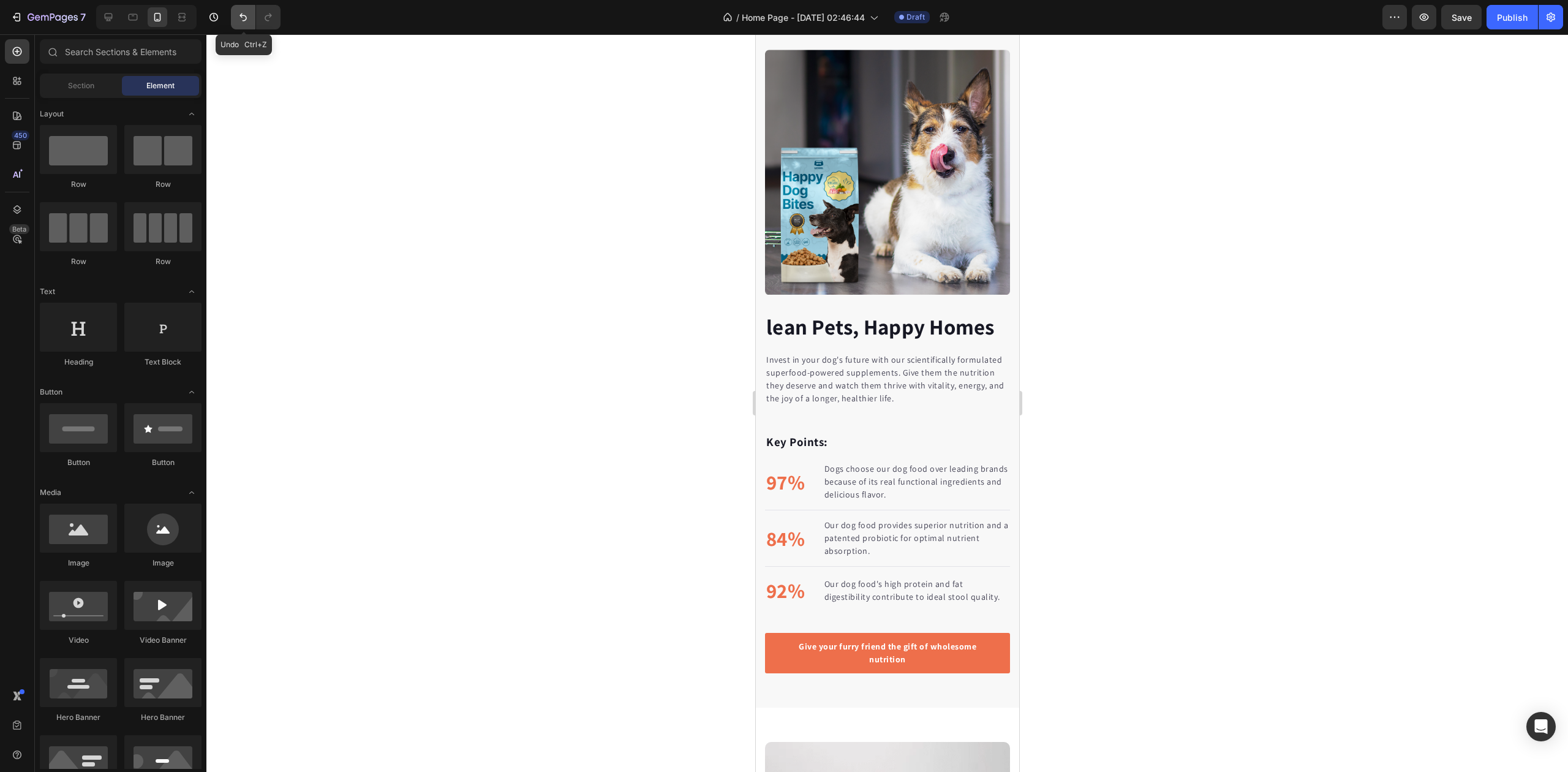
click at [241, 18] on icon "Undo/Redo" at bounding box center [243, 18] width 13 height 13
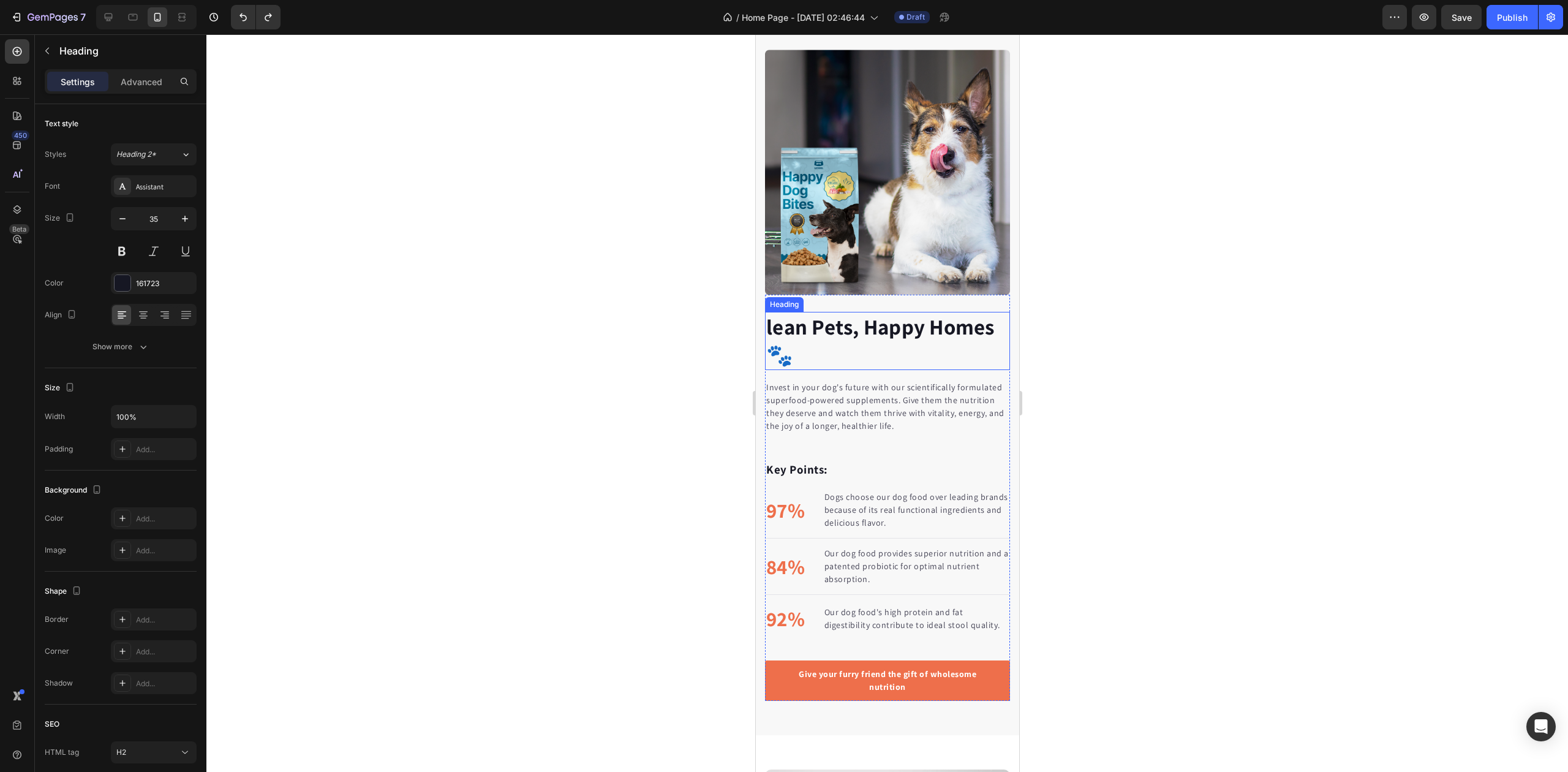
click at [784, 346] on h2 "lean Pets, Happy Homes 🐾" at bounding box center [887, 341] width 245 height 58
drag, startPoint x: 784, startPoint y: 342, endPoint x: 773, endPoint y: 342, distance: 11.0
click at [773, 342] on p "lean Pets, Happy Homes 🐾" at bounding box center [887, 340] width 243 height 56
click at [791, 343] on p "lean Pets, Happy Homes 🐾" at bounding box center [887, 340] width 243 height 56
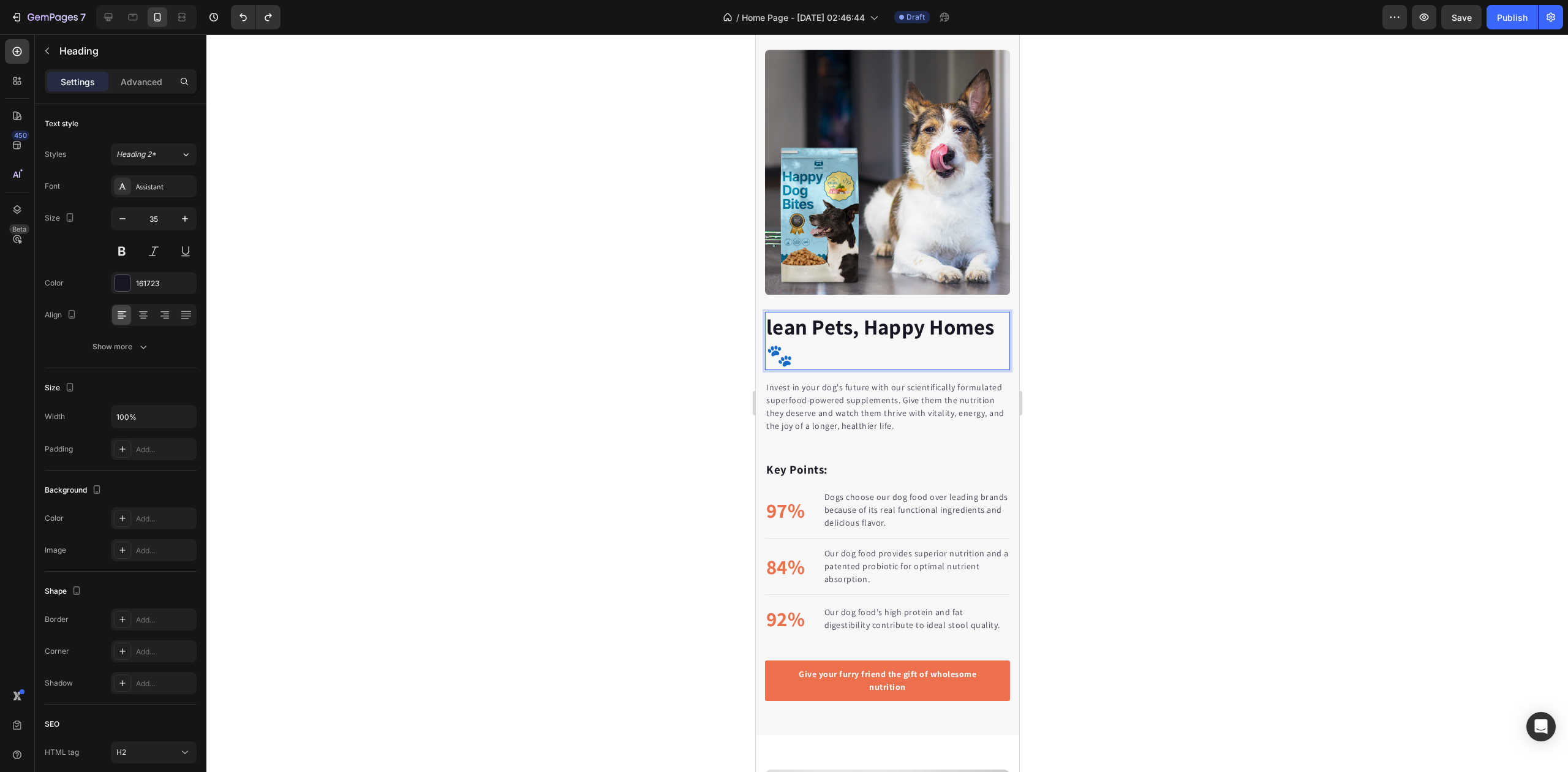
click at [791, 343] on p "lean Pets, Happy Homes 🐾" at bounding box center [887, 340] width 243 height 56
click at [124, 216] on icon "button" at bounding box center [123, 219] width 13 height 13
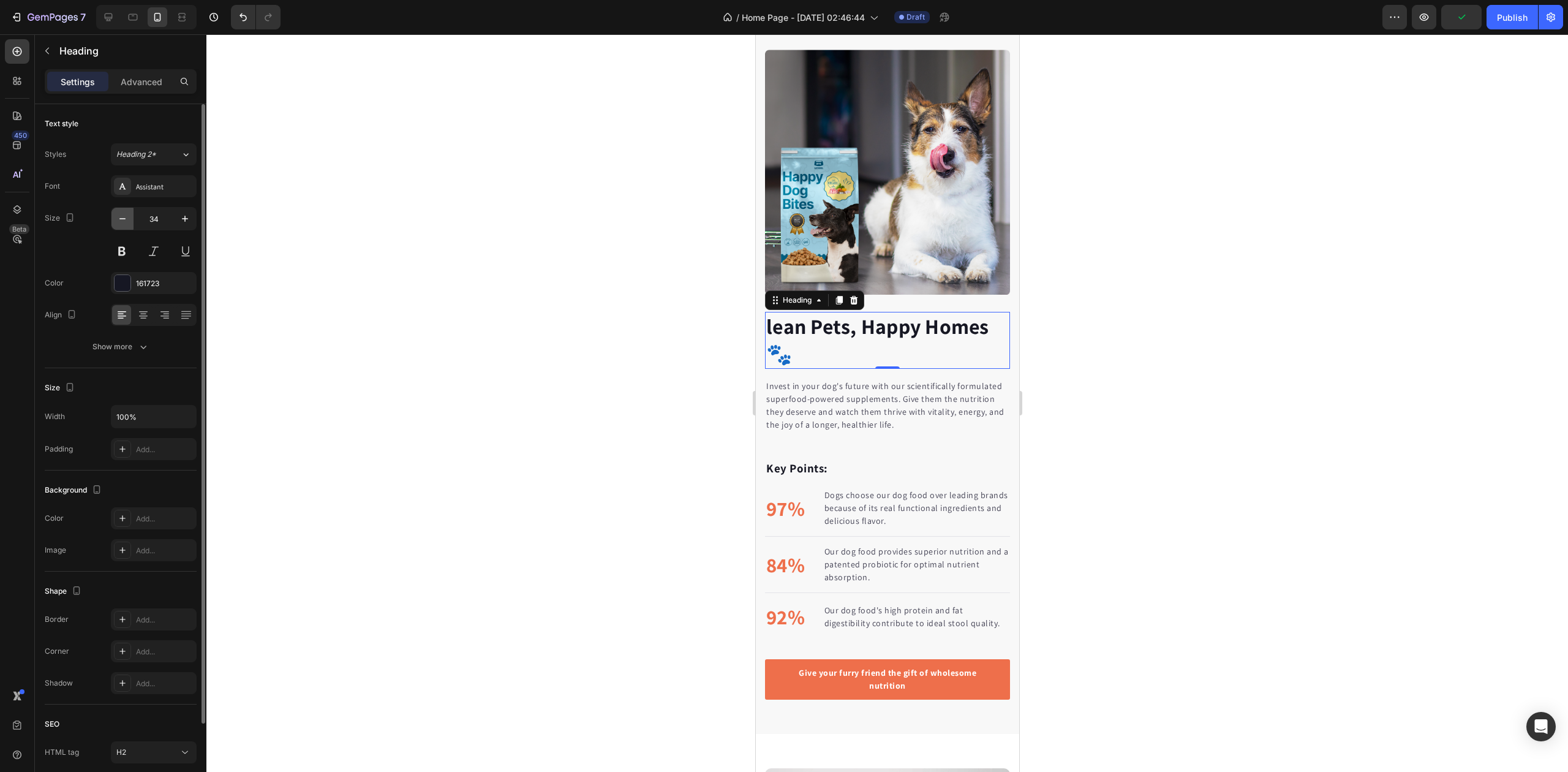
click at [124, 216] on icon "button" at bounding box center [123, 219] width 13 height 13
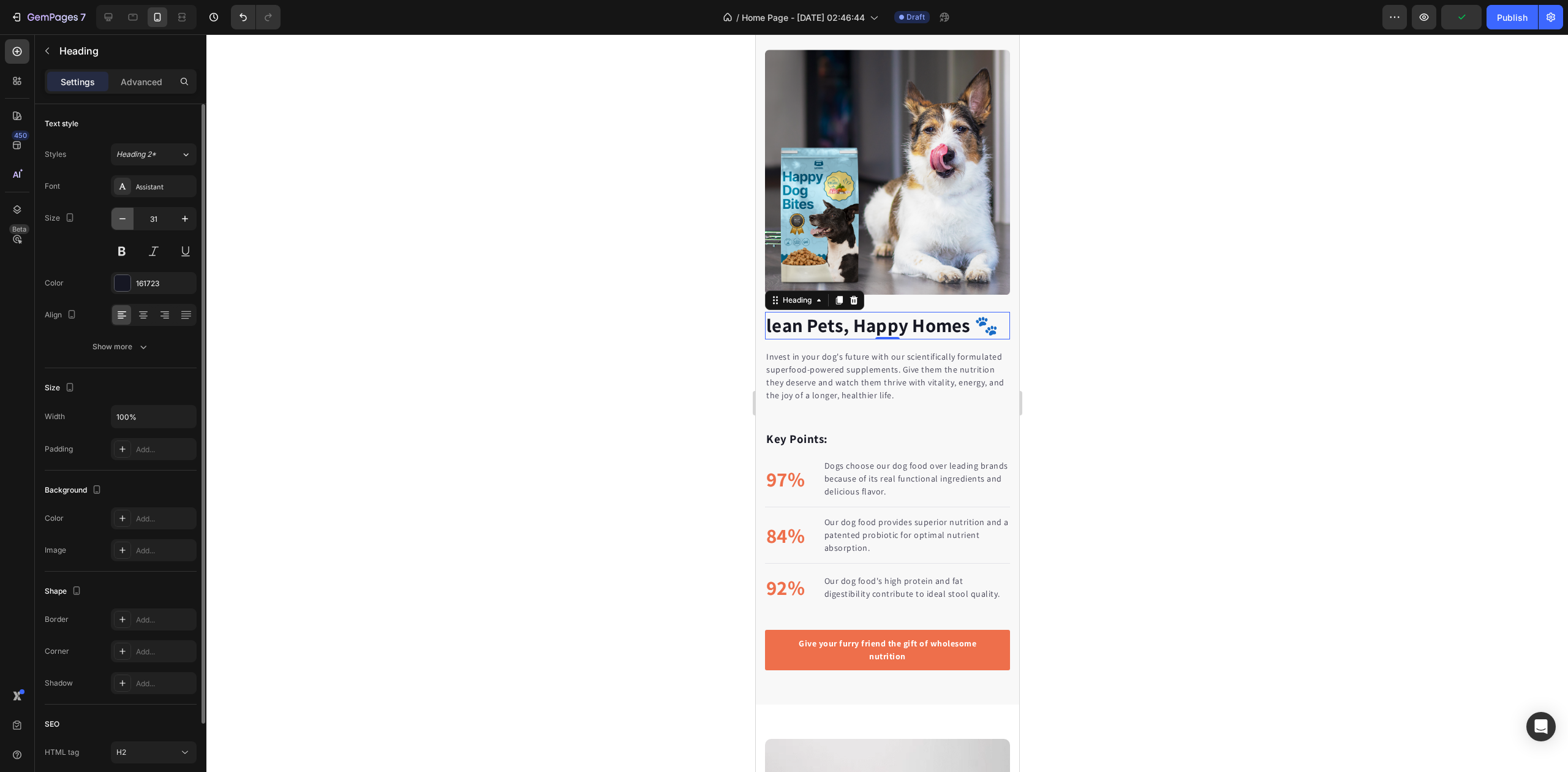
click at [124, 216] on icon "button" at bounding box center [123, 219] width 13 height 13
click at [183, 220] on icon "button" at bounding box center [185, 219] width 6 height 6
type input "30"
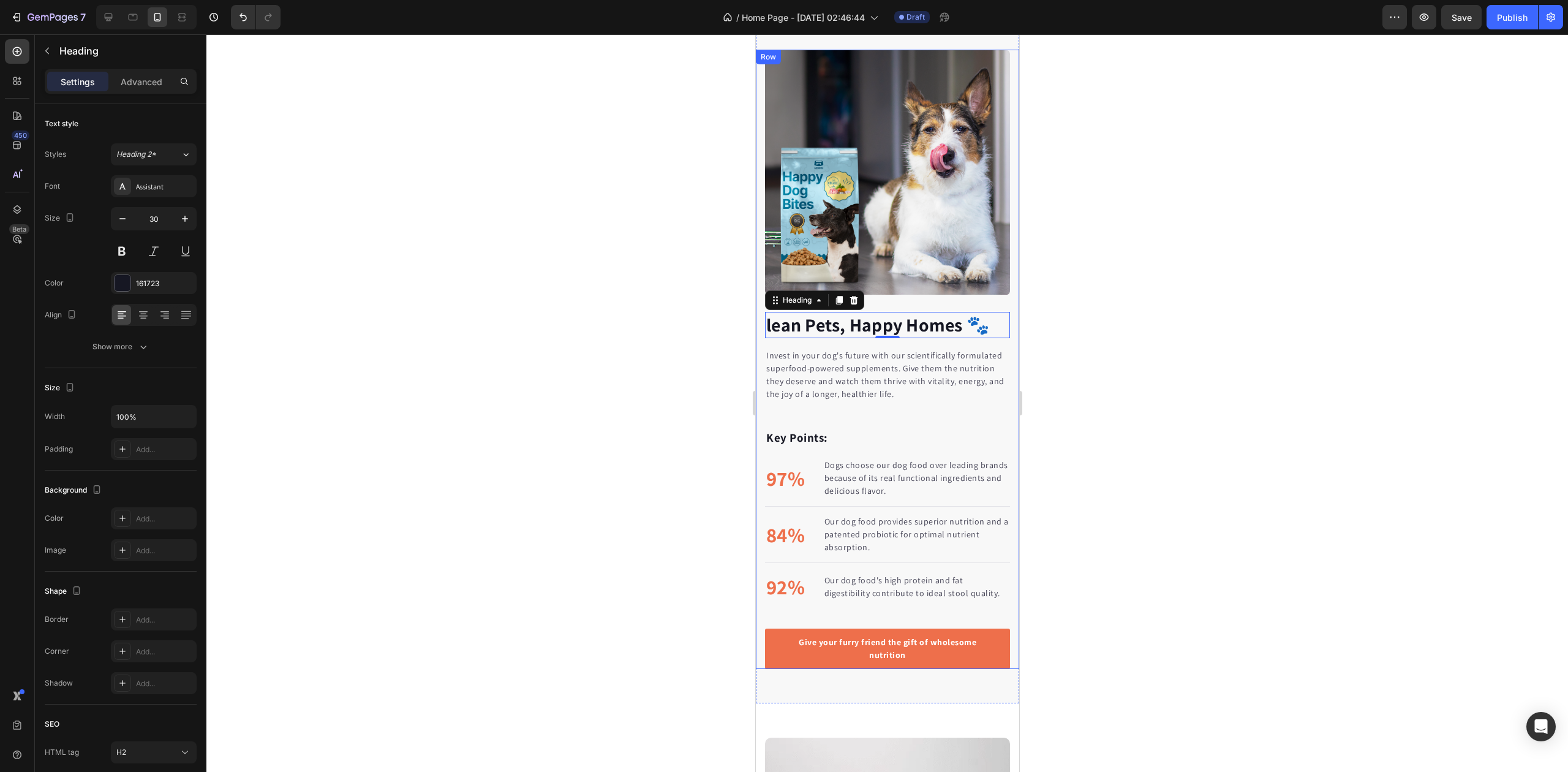
click at [999, 319] on div "lean Pets, Happy Homes 🐾 Heading 0 Invest in your dog's future with our scienti…" at bounding box center [887, 359] width 263 height 619
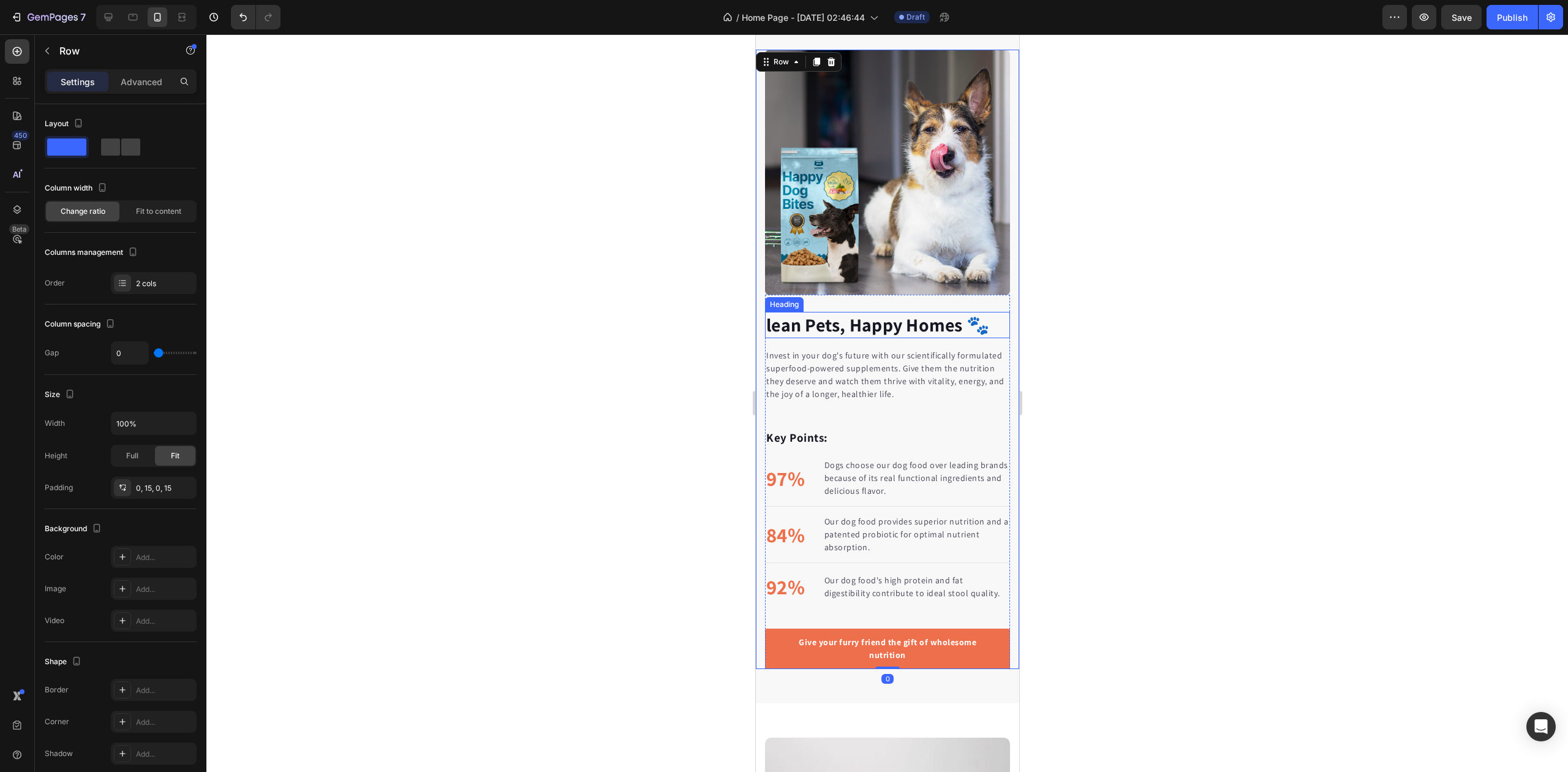
click at [988, 313] on p "lean Pets, Happy Homes 🐾" at bounding box center [887, 325] width 243 height 24
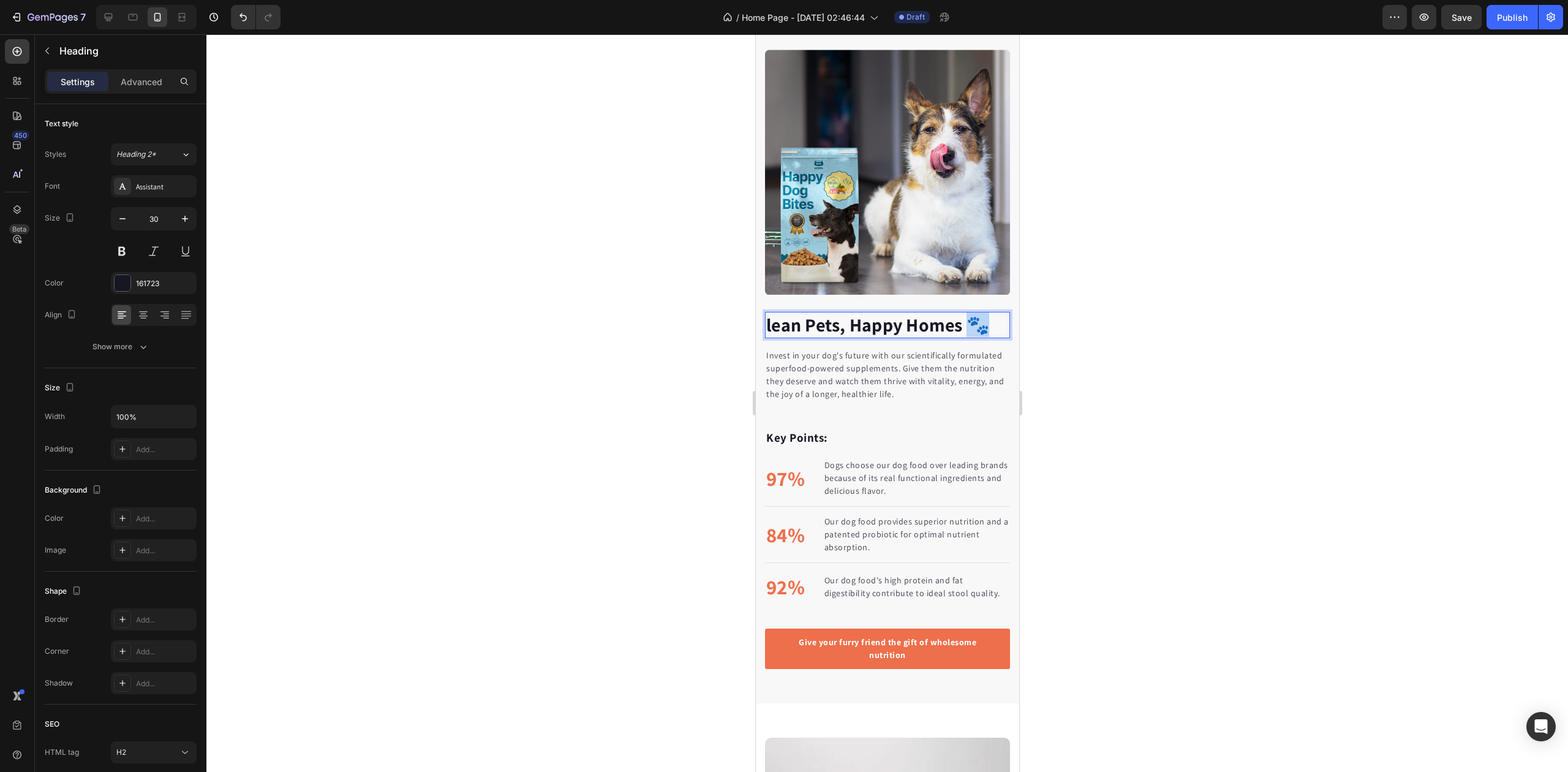
drag, startPoint x: 985, startPoint y: 314, endPoint x: 975, endPoint y: 315, distance: 10.0
click at [975, 315] on p "lean Pets, Happy Homes 🐾" at bounding box center [887, 325] width 243 height 24
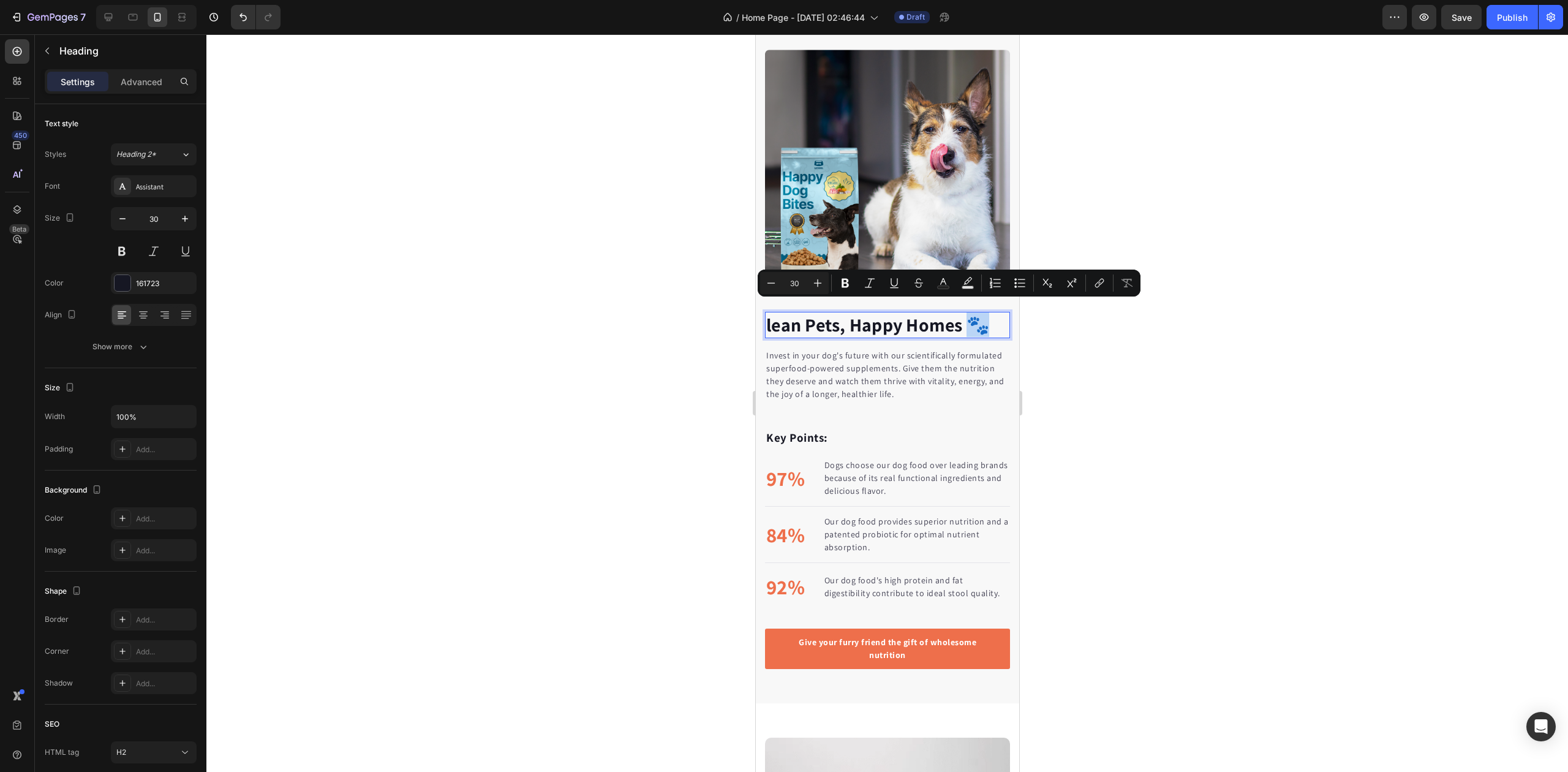
copy p "🐾"
click at [766, 314] on p "lean Pets, Happy Homes 🐾" at bounding box center [887, 325] width 243 height 24
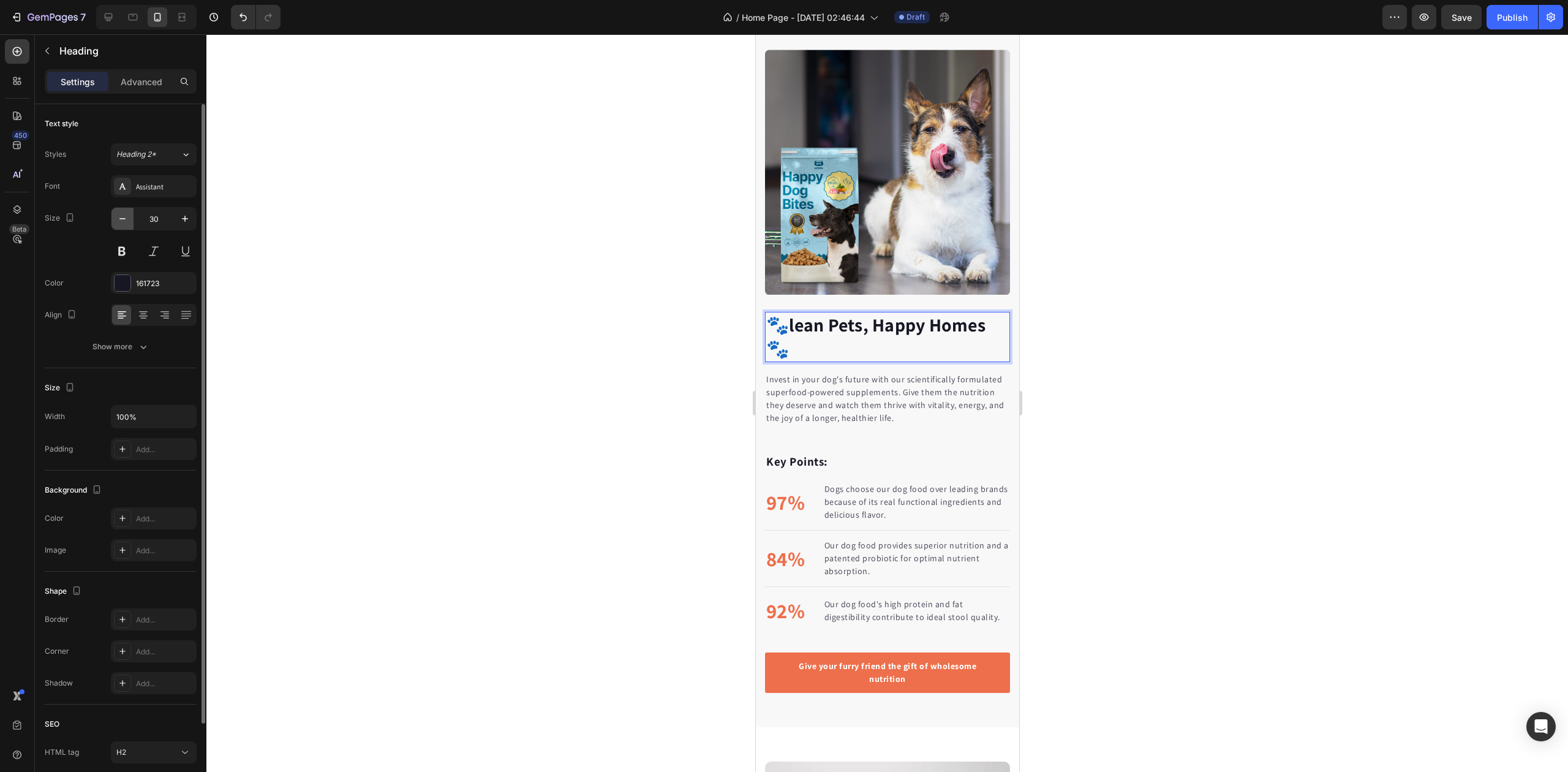
click at [123, 221] on icon "button" at bounding box center [123, 219] width 13 height 13
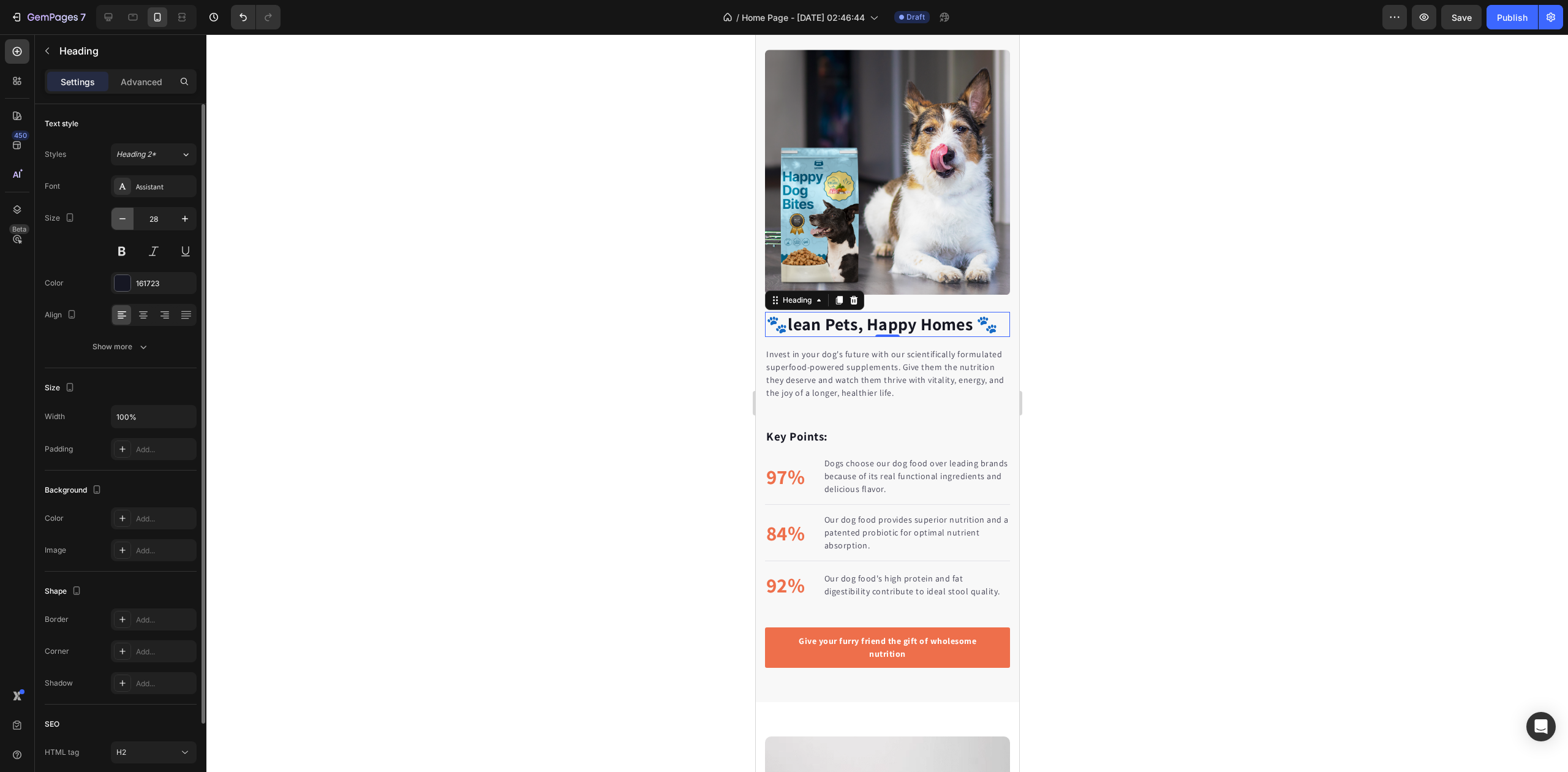
click at [123, 221] on icon "button" at bounding box center [123, 219] width 13 height 13
click at [183, 225] on button "button" at bounding box center [185, 218] width 22 height 22
click at [125, 219] on icon "button" at bounding box center [123, 219] width 6 height 1
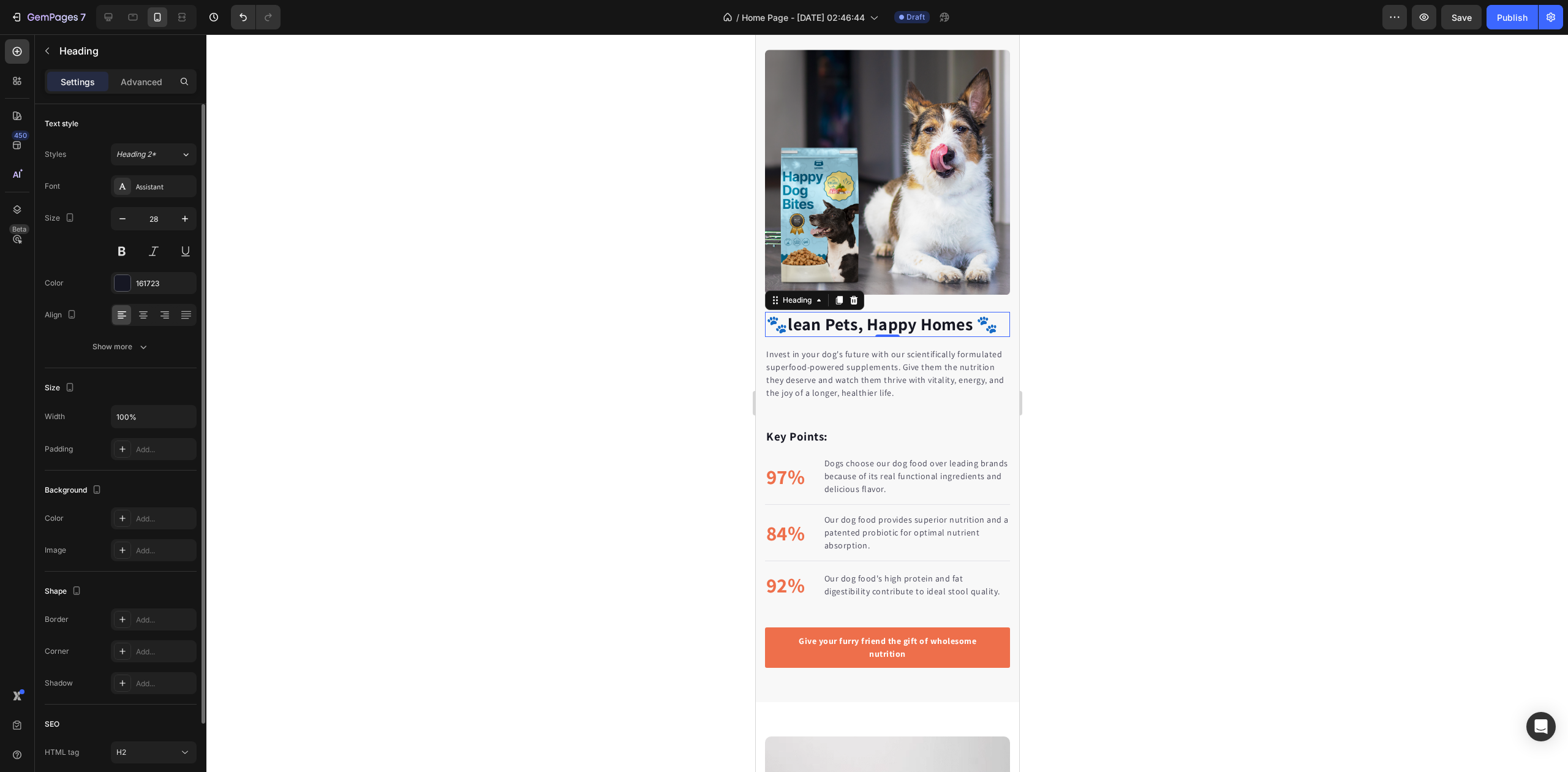
type input "27"
click at [123, 257] on button at bounding box center [121, 251] width 22 height 22
click at [123, 256] on button at bounding box center [121, 251] width 22 height 22
click at [465, 265] on div at bounding box center [887, 403] width 1362 height 738
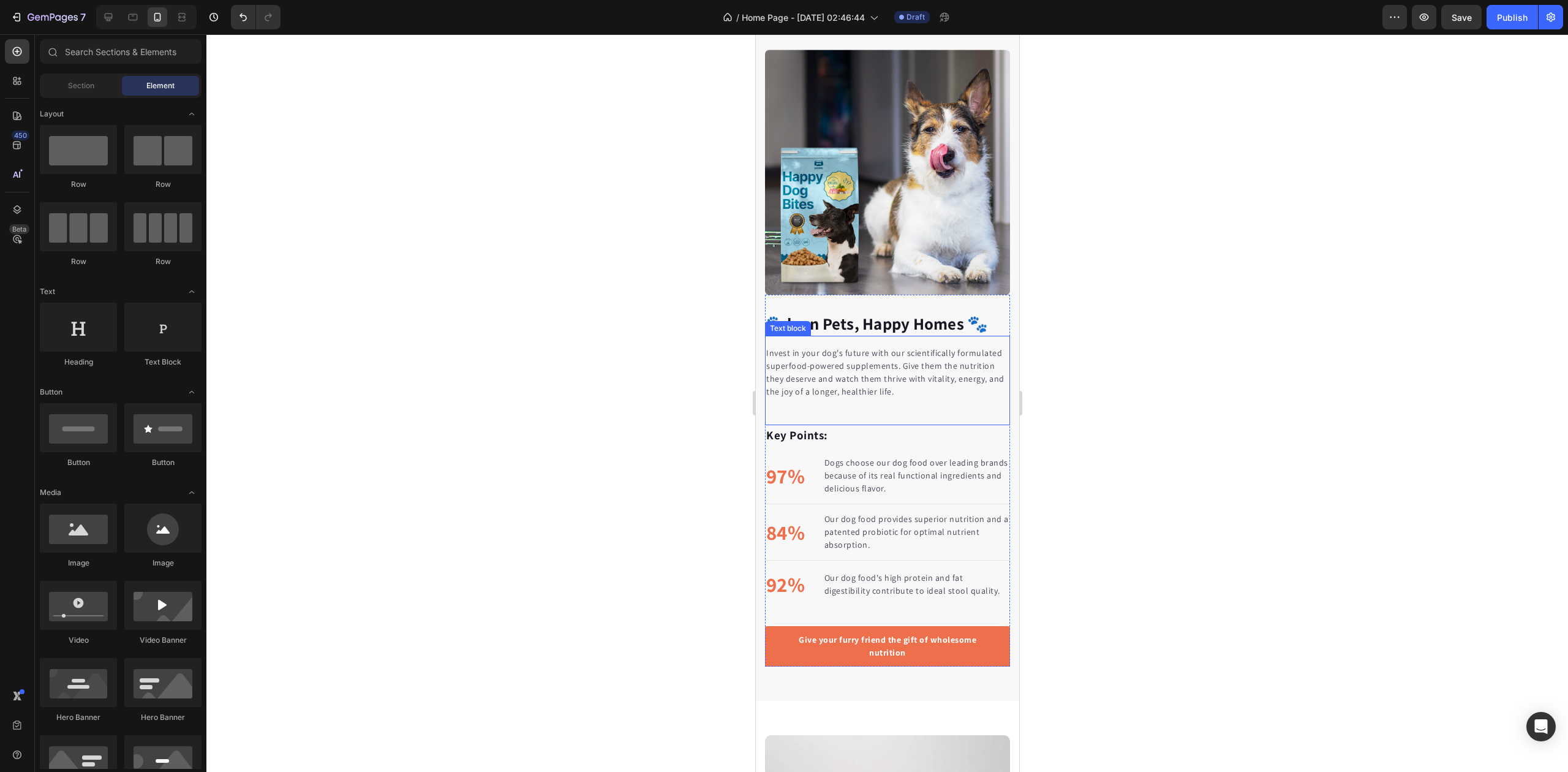
click at [812, 353] on p "Invest in your dog's future with our scientifically formulated superfood-powere…" at bounding box center [887, 372] width 243 height 51
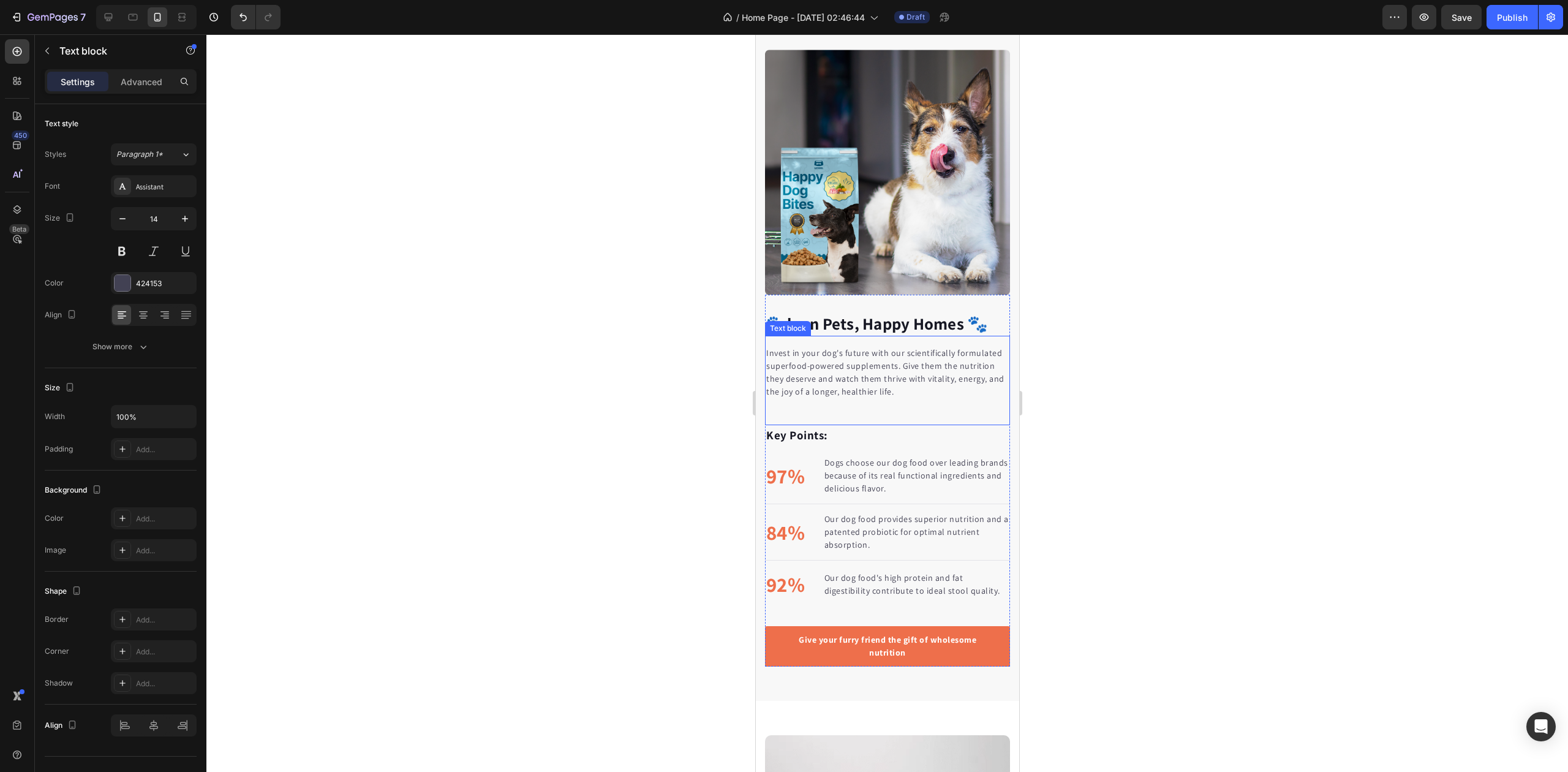
click at [812, 353] on p "Invest in your dog's future with our scientifically formulated superfood-powere…" at bounding box center [887, 372] width 243 height 51
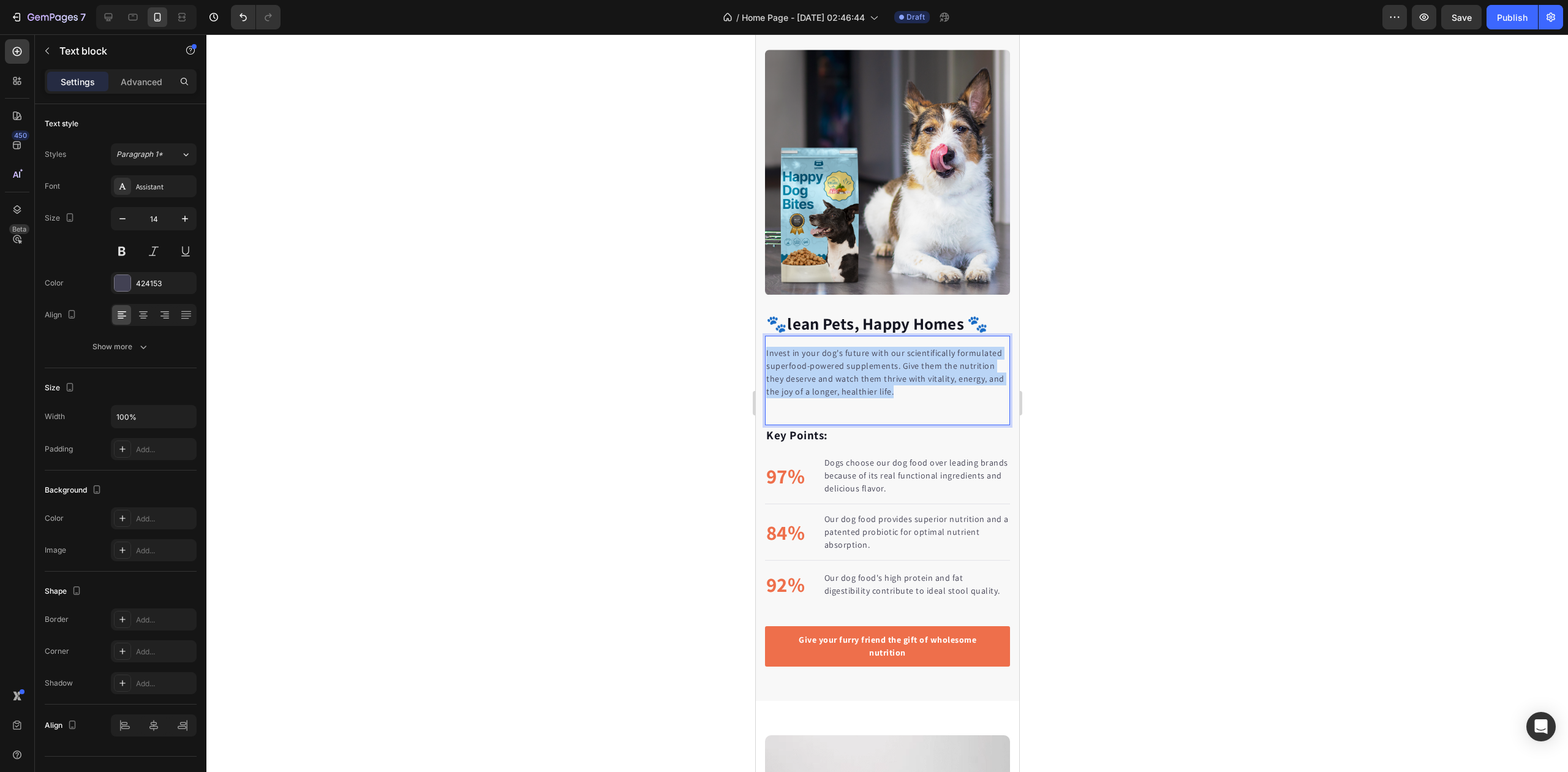
click at [812, 354] on p "Invest in your dog's future with our scientifically formulated superfood-powere…" at bounding box center [887, 372] width 243 height 51
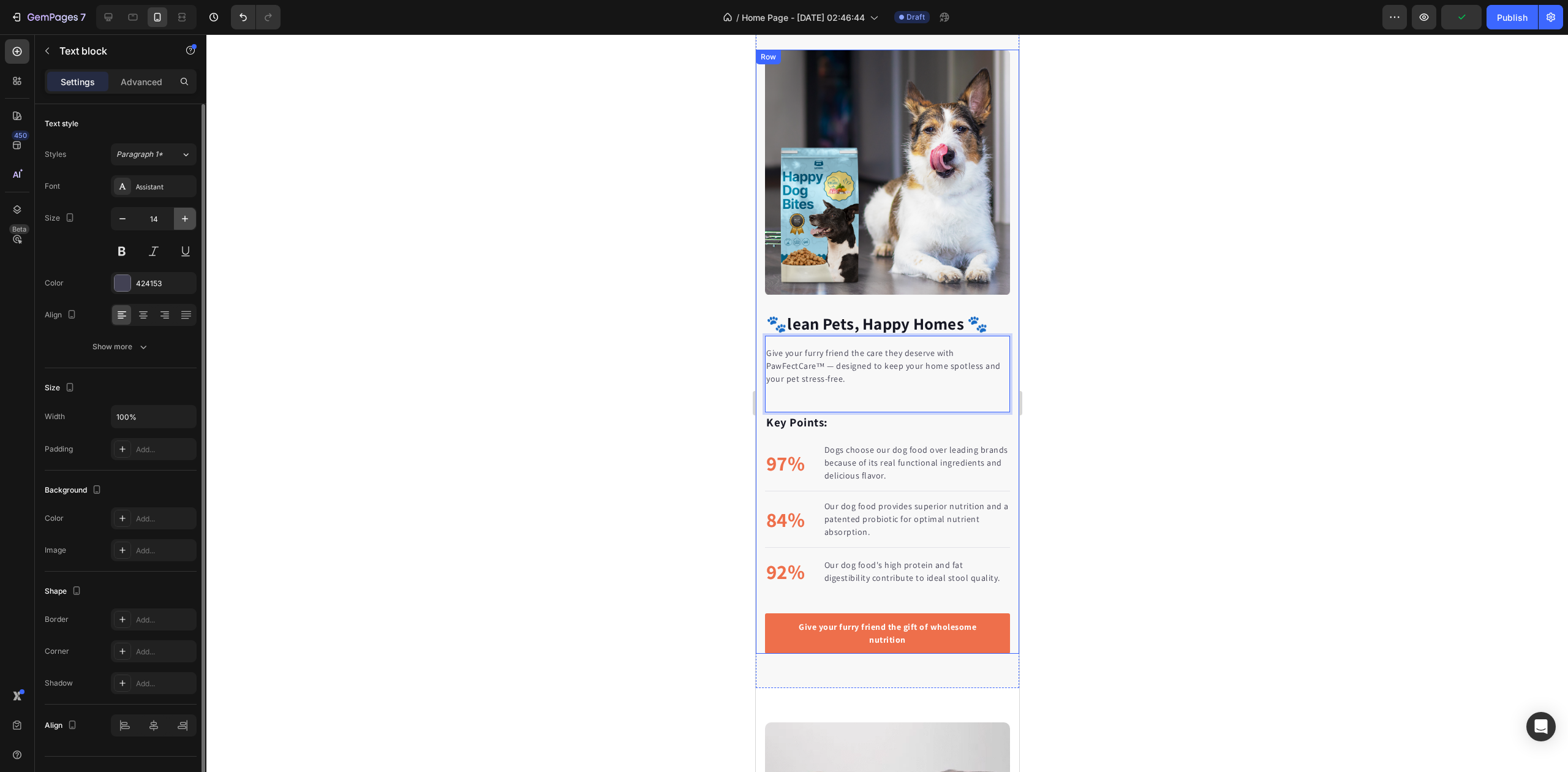
click at [185, 222] on icon "button" at bounding box center [185, 219] width 6 height 6
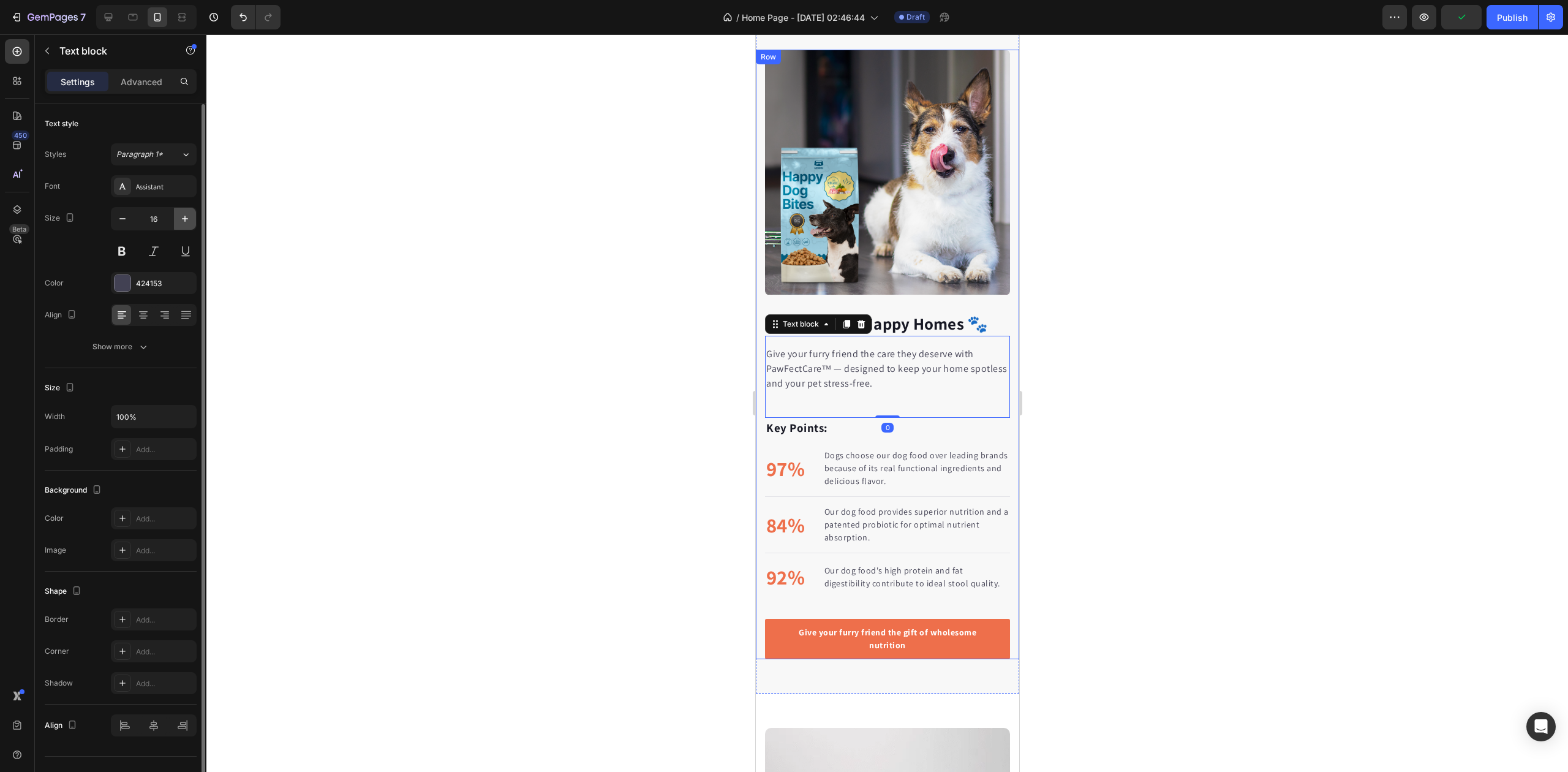
click at [185, 222] on icon "button" at bounding box center [185, 219] width 6 height 6
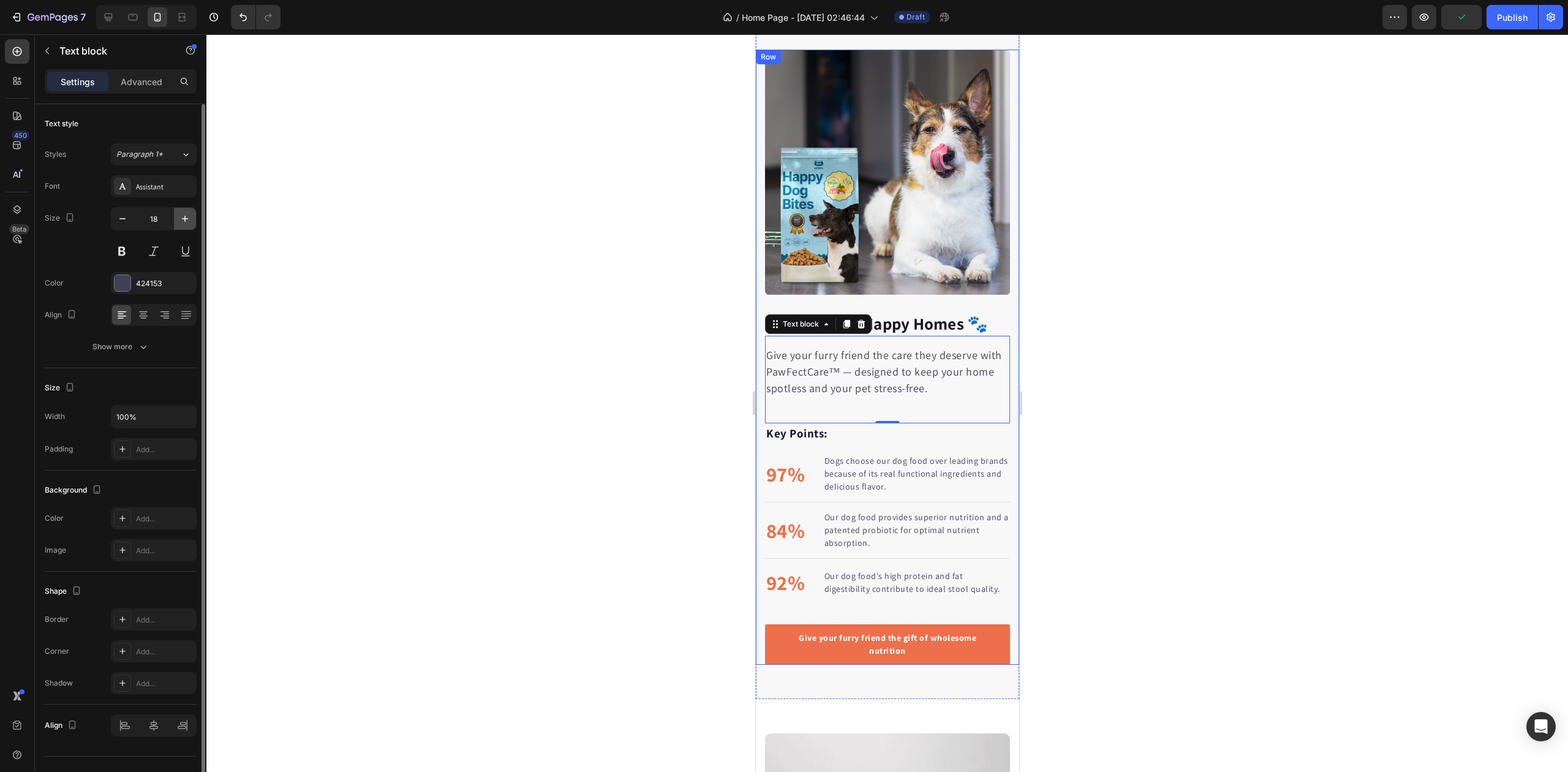
click at [185, 222] on icon "button" at bounding box center [185, 219] width 6 height 6
type input "20"
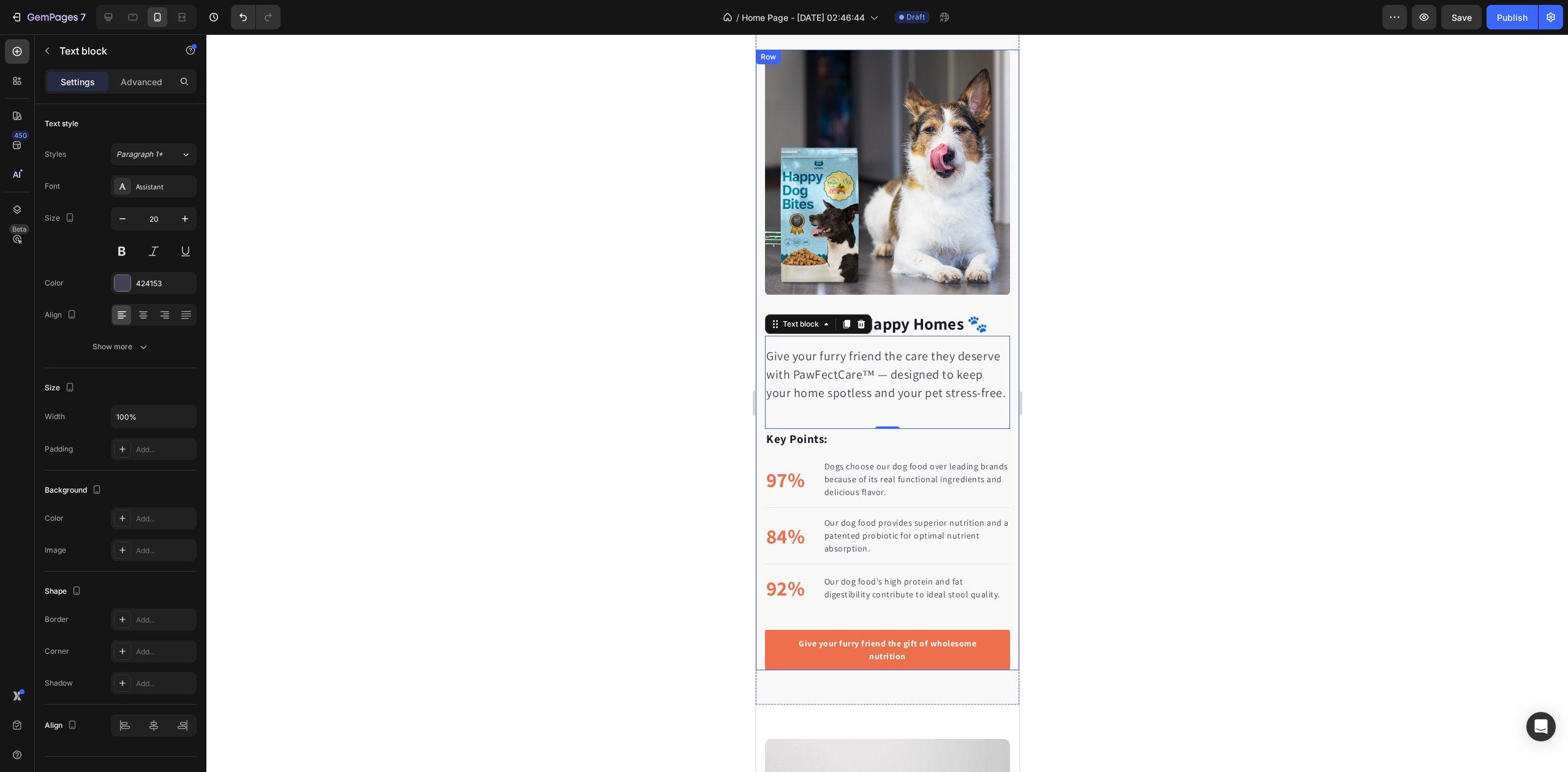
click at [407, 278] on div at bounding box center [887, 403] width 1362 height 738
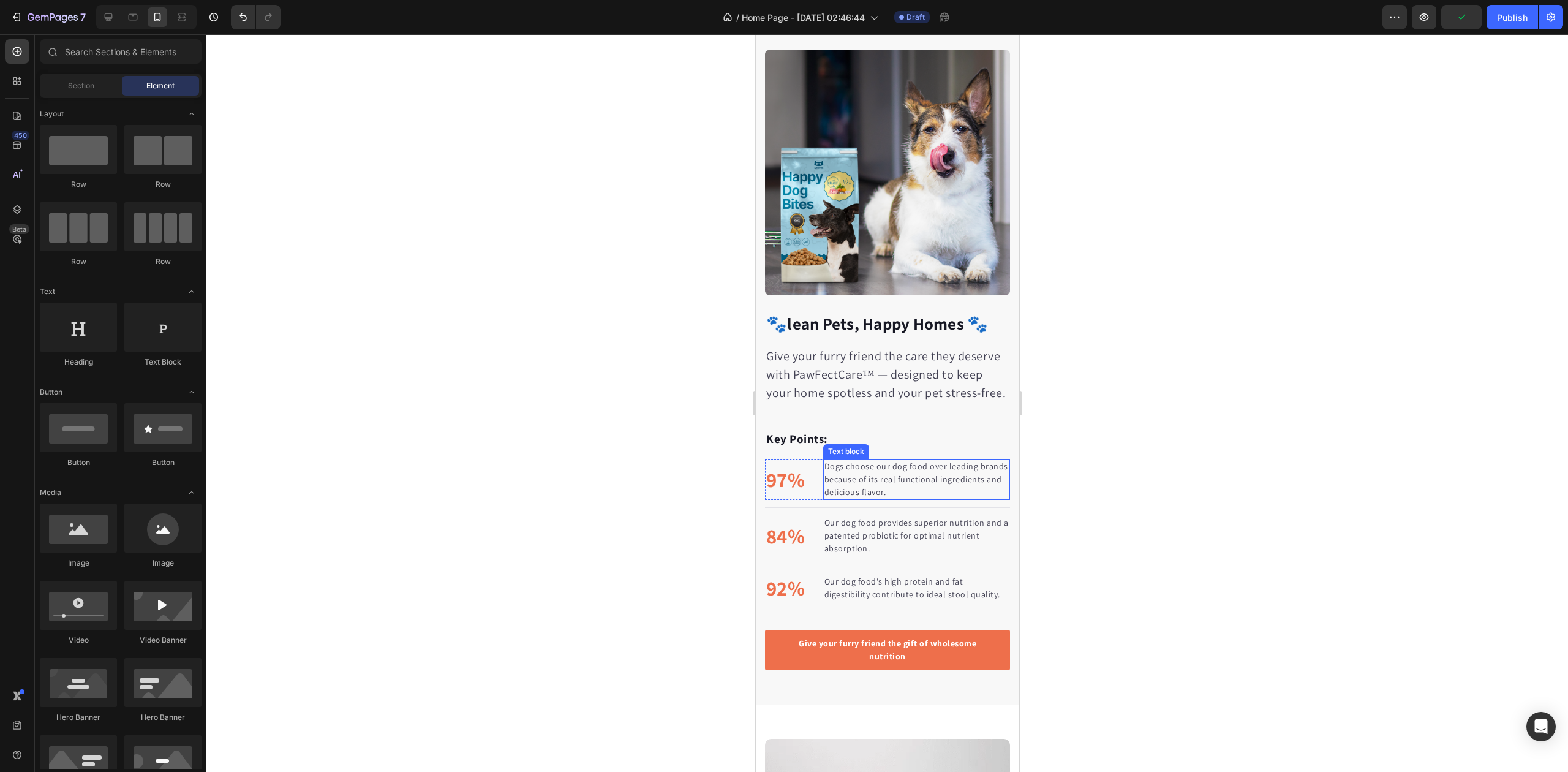
click at [879, 483] on p "Dogs choose our dog food over leading brands because of its real functional ing…" at bounding box center [916, 480] width 185 height 39
click at [878, 483] on p "Dogs choose our dog food over leading brands because of its real functional ing…" at bounding box center [916, 480] width 185 height 39
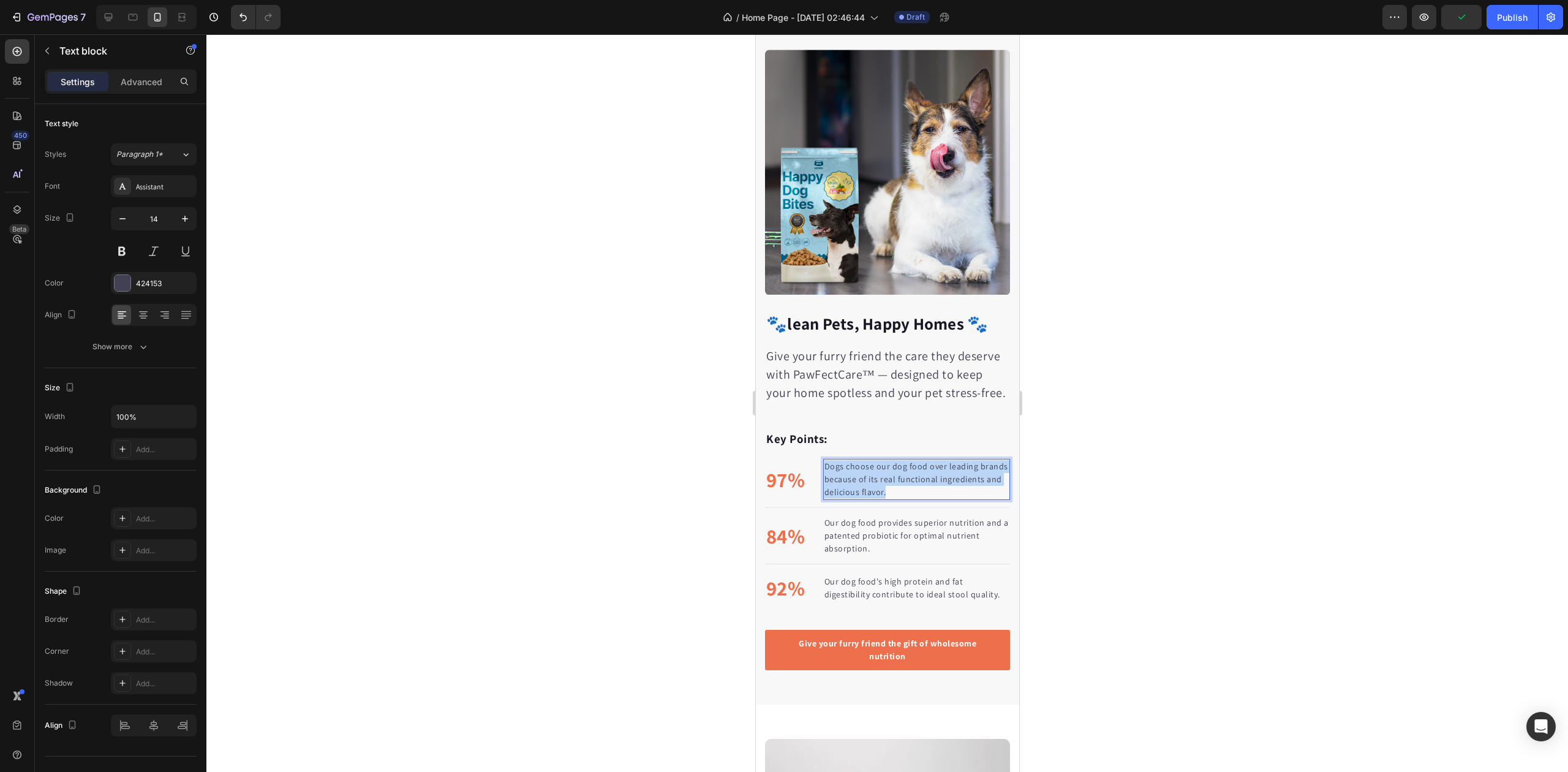
click at [878, 483] on p "Dogs choose our dog food over leading brands because of its real functional ing…" at bounding box center [916, 480] width 185 height 39
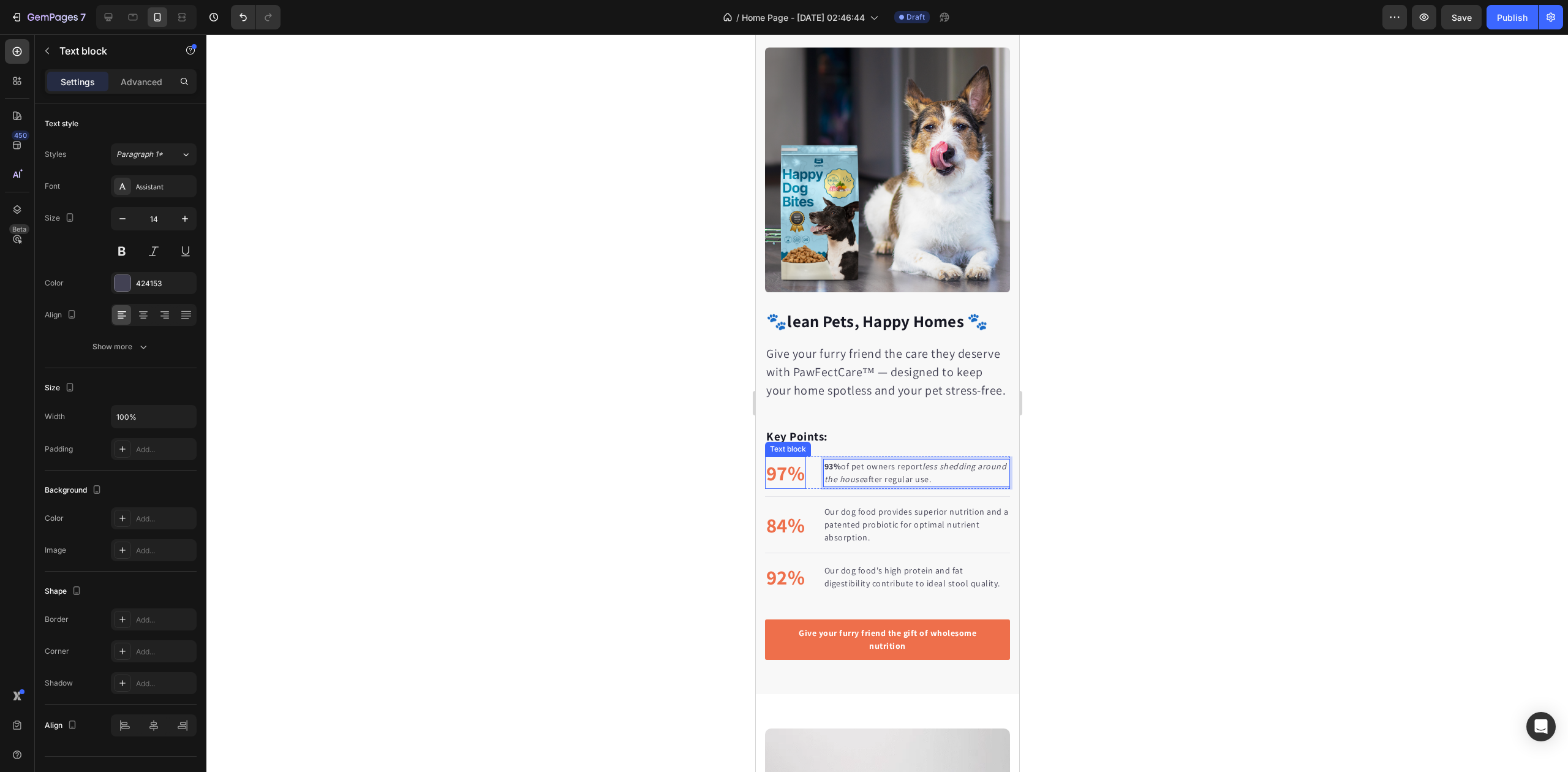
click at [797, 483] on p "97%" at bounding box center [785, 473] width 39 height 31
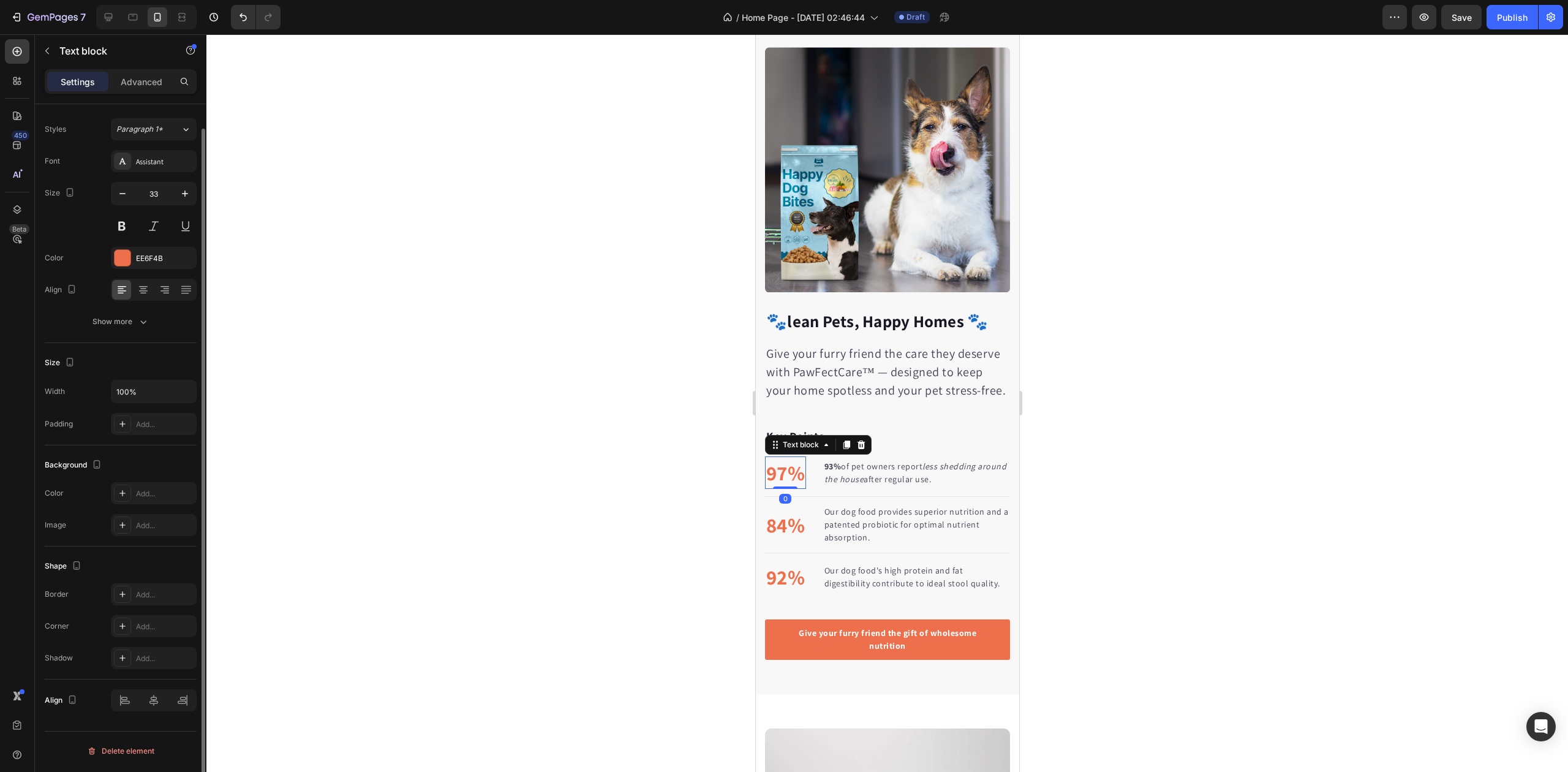
click at [786, 480] on p "97%" at bounding box center [785, 473] width 39 height 31
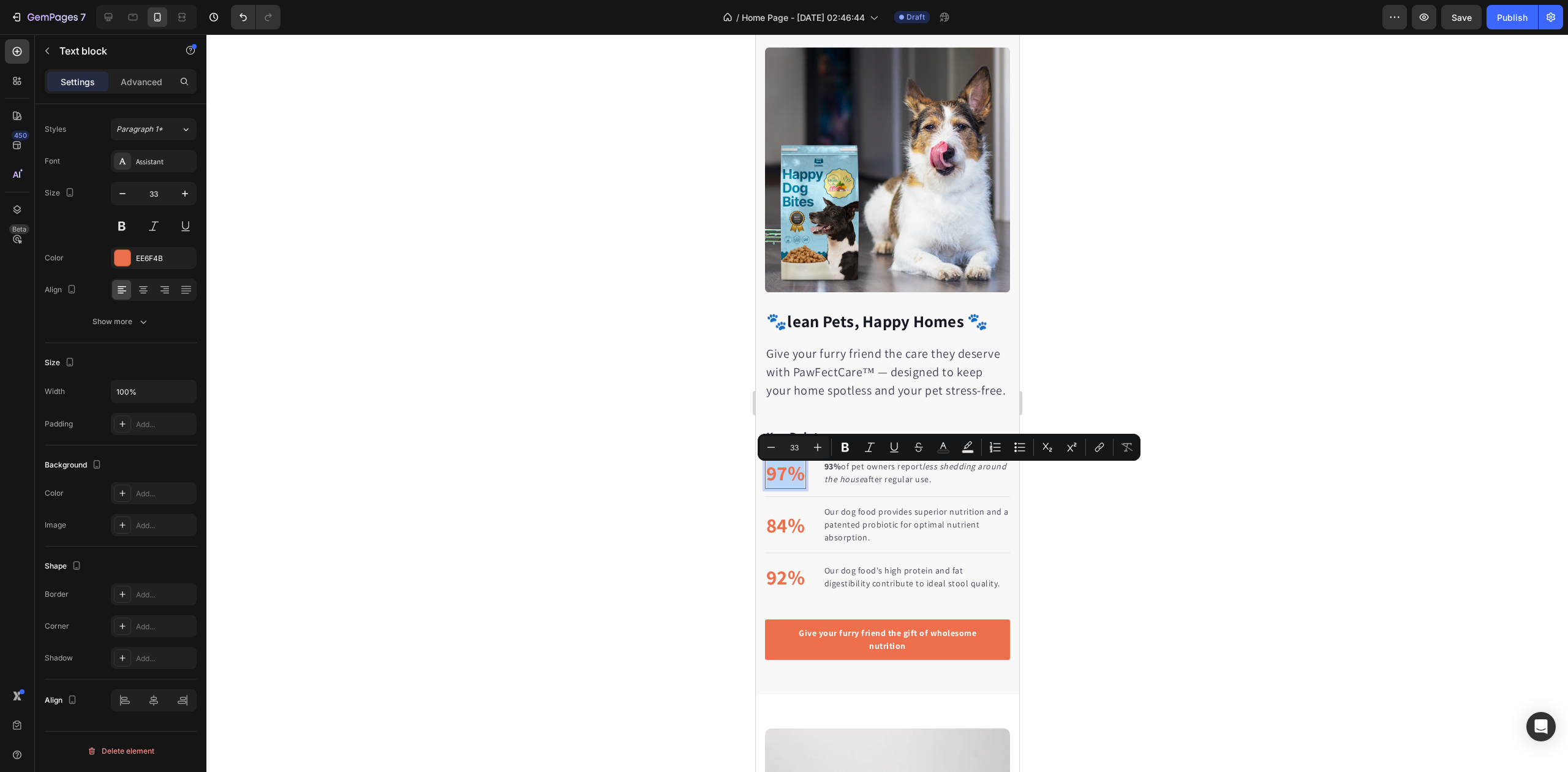
click at [781, 482] on p "97%" at bounding box center [785, 473] width 39 height 31
click at [781, 482] on p "97%" at bounding box center [785, 473] width 39 height 31
click at [777, 482] on p "97%" at bounding box center [785, 473] width 39 height 31
click at [784, 476] on p "97%" at bounding box center [785, 473] width 39 height 31
click at [789, 469] on p "97%" at bounding box center [785, 473] width 39 height 31
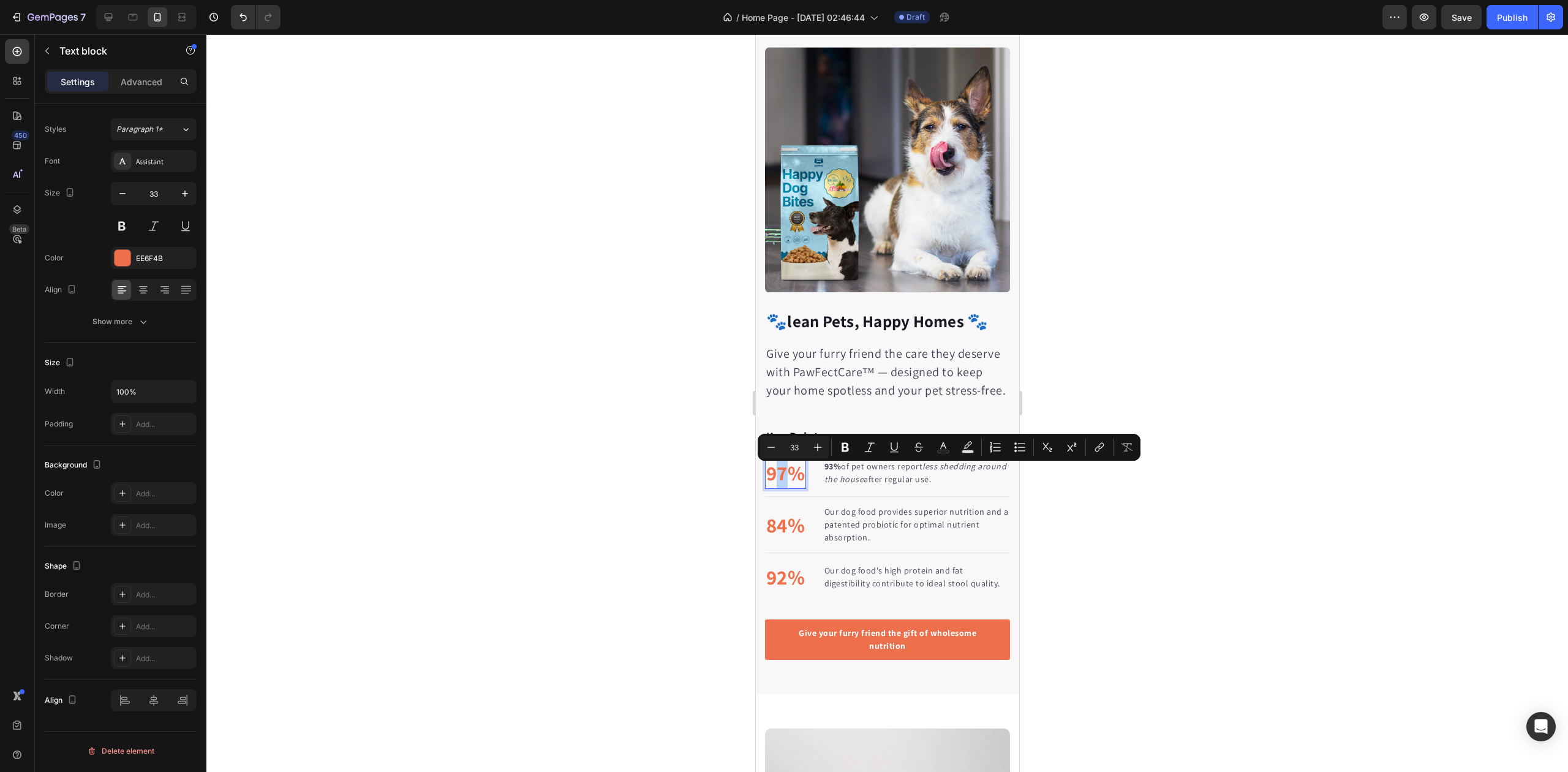
click at [781, 478] on p "97%" at bounding box center [785, 473] width 39 height 31
click at [836, 472] on strong "93%" at bounding box center [832, 467] width 17 height 11
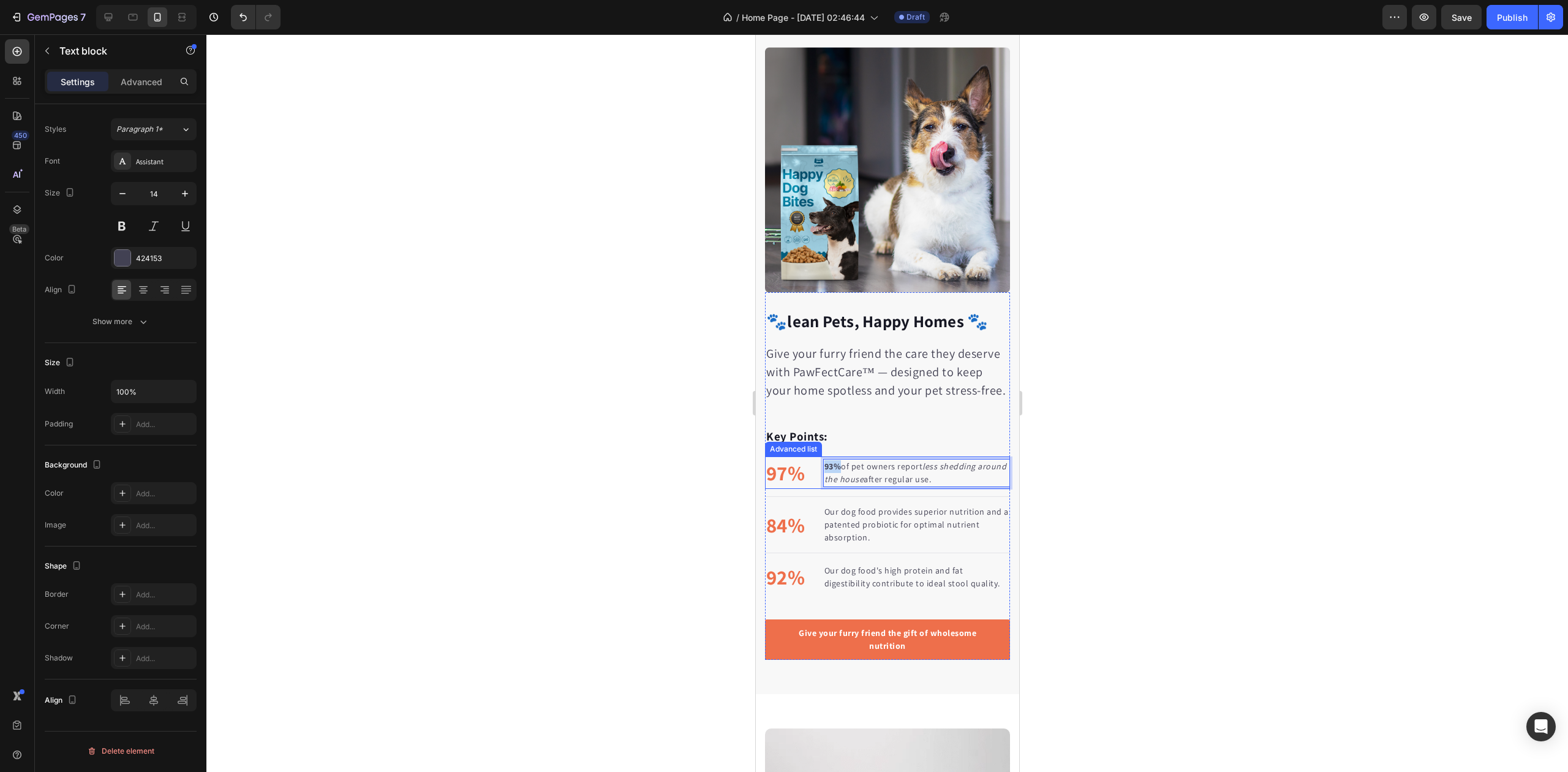
drag, startPoint x: 837, startPoint y: 472, endPoint x: 819, endPoint y: 473, distance: 18.0
click at [819, 473] on li "97% Text block 93% of pet owners report less shedding around the house after re…" at bounding box center [887, 473] width 245 height 33
click at [188, 195] on icon "button" at bounding box center [185, 194] width 13 height 13
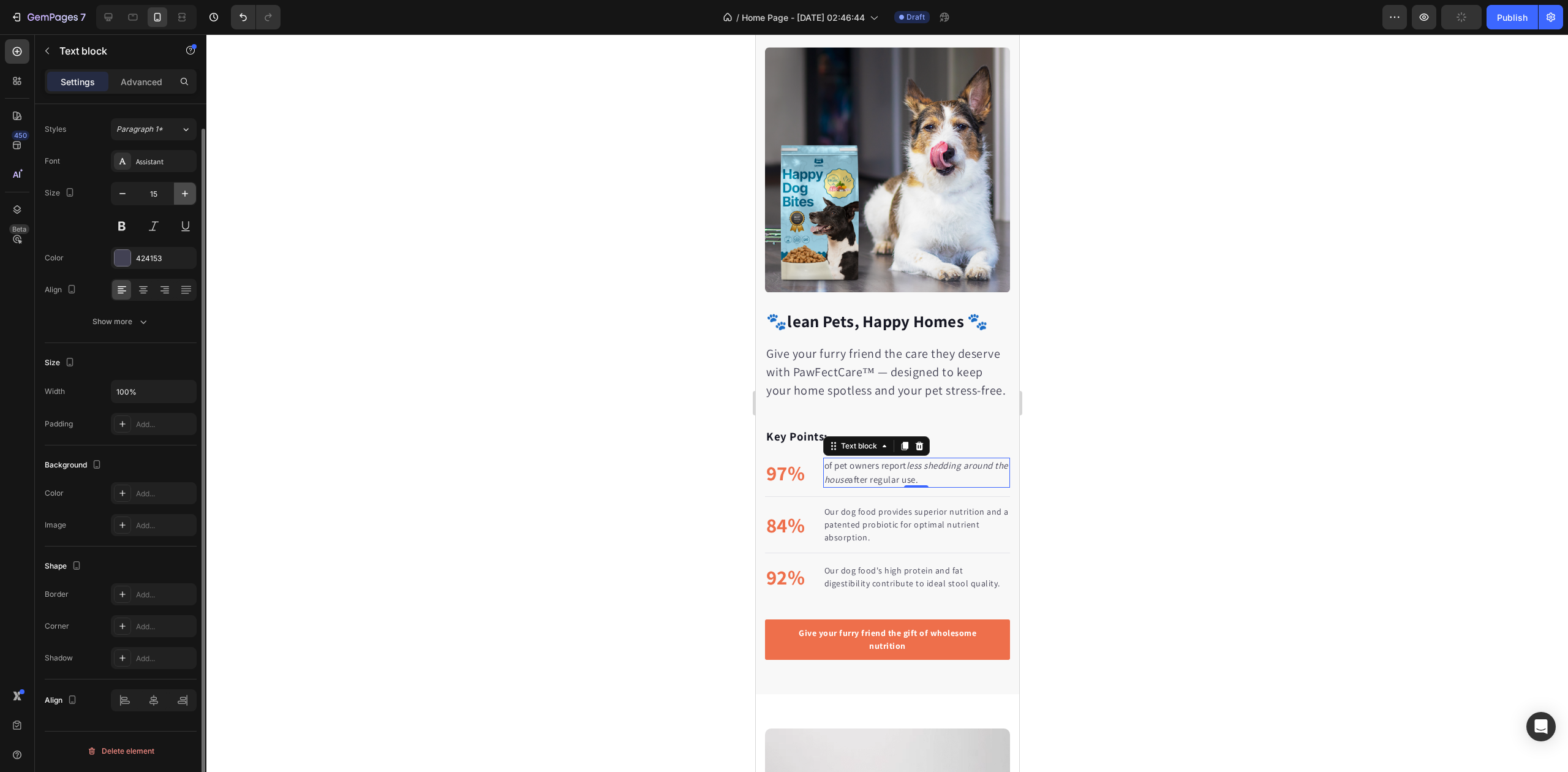
click at [188, 195] on icon "button" at bounding box center [185, 194] width 13 height 13
type input "17"
click at [569, 449] on div at bounding box center [887, 403] width 1362 height 738
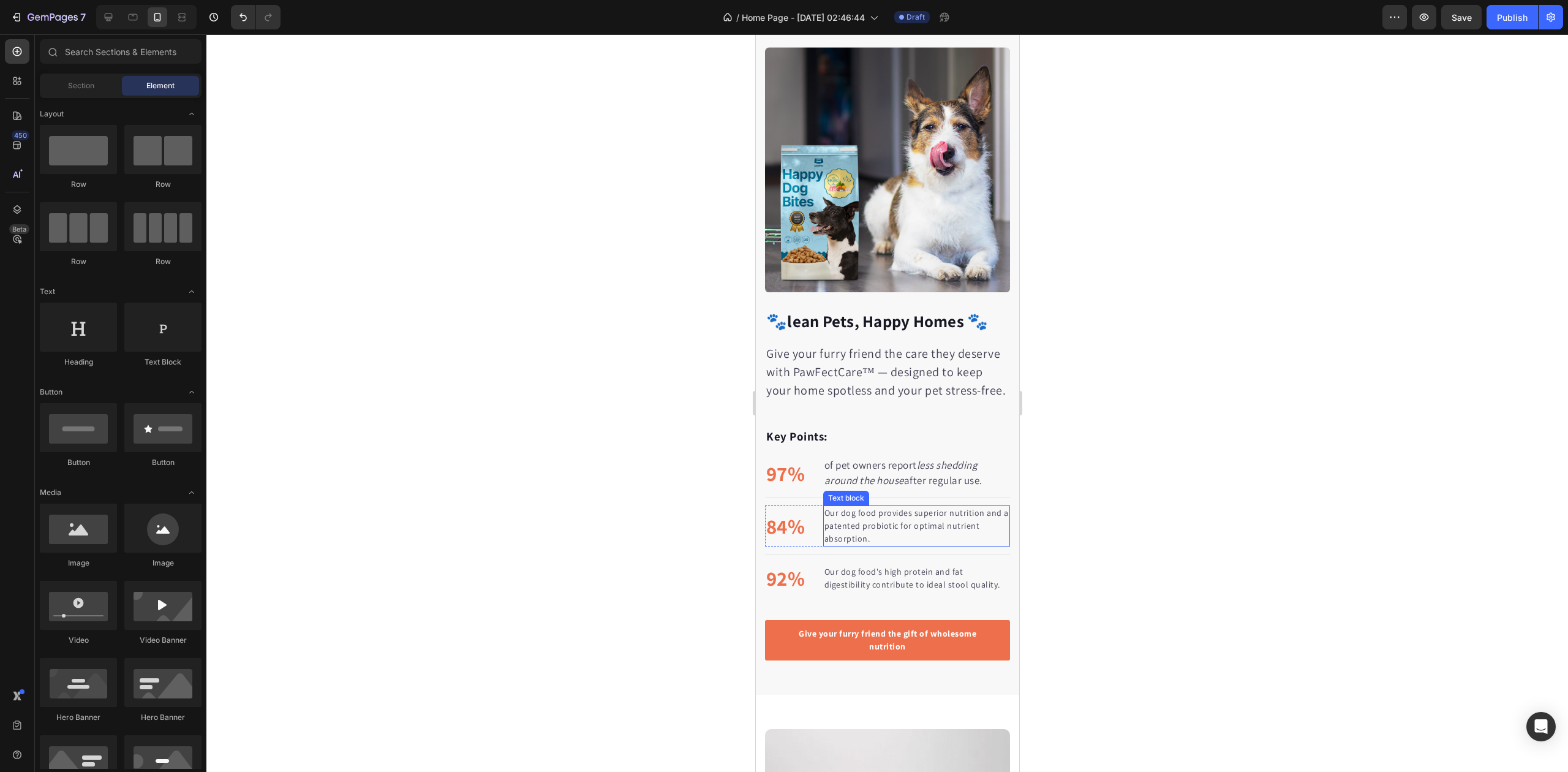
click at [846, 525] on p "Our dog food provides superior nutrition and a patented probiotic for optimal n…" at bounding box center [916, 526] width 185 height 39
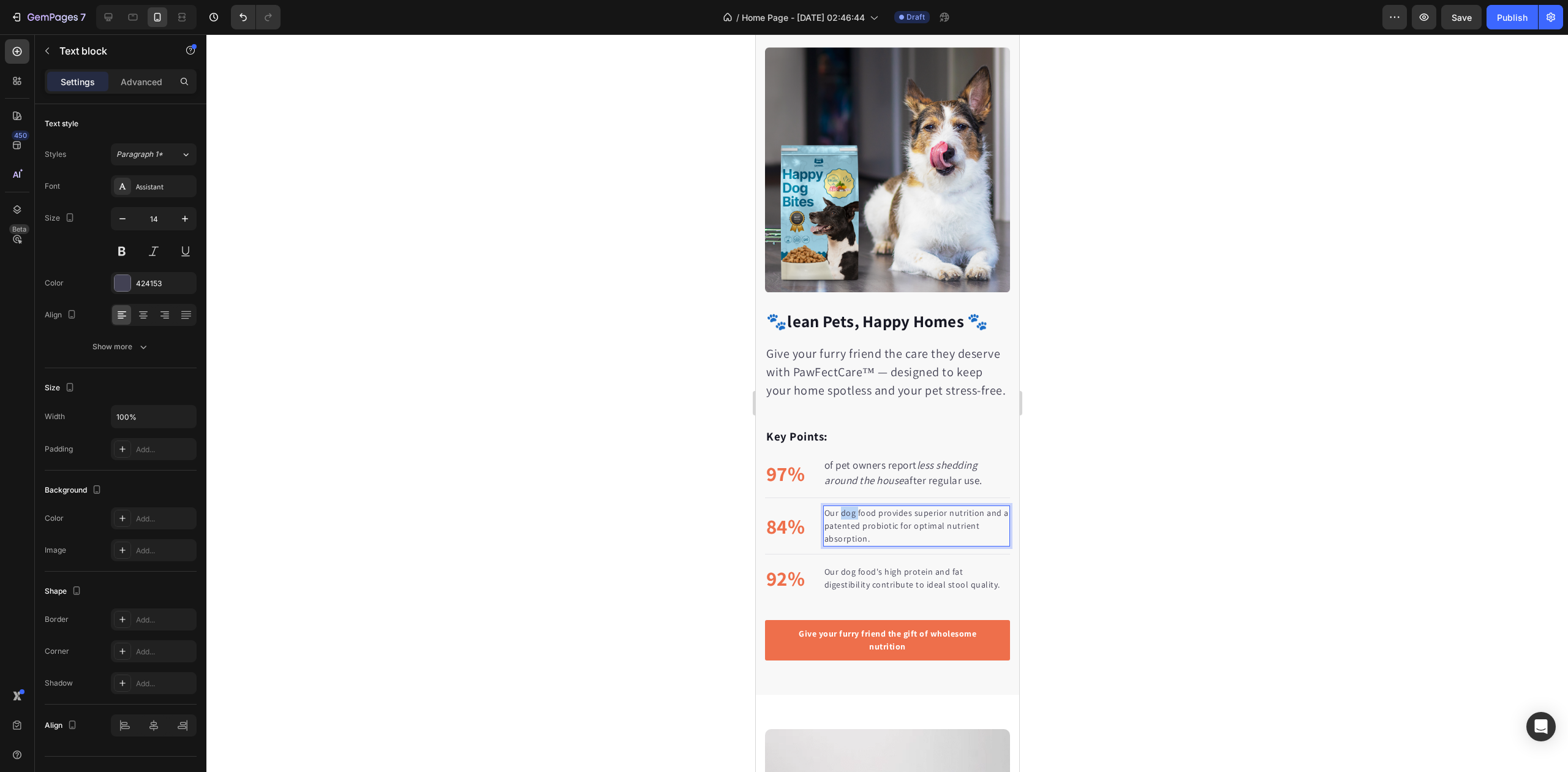
click at [846, 525] on p "Our dog food provides superior nutrition and a patented probiotic for optimal n…" at bounding box center [916, 526] width 185 height 39
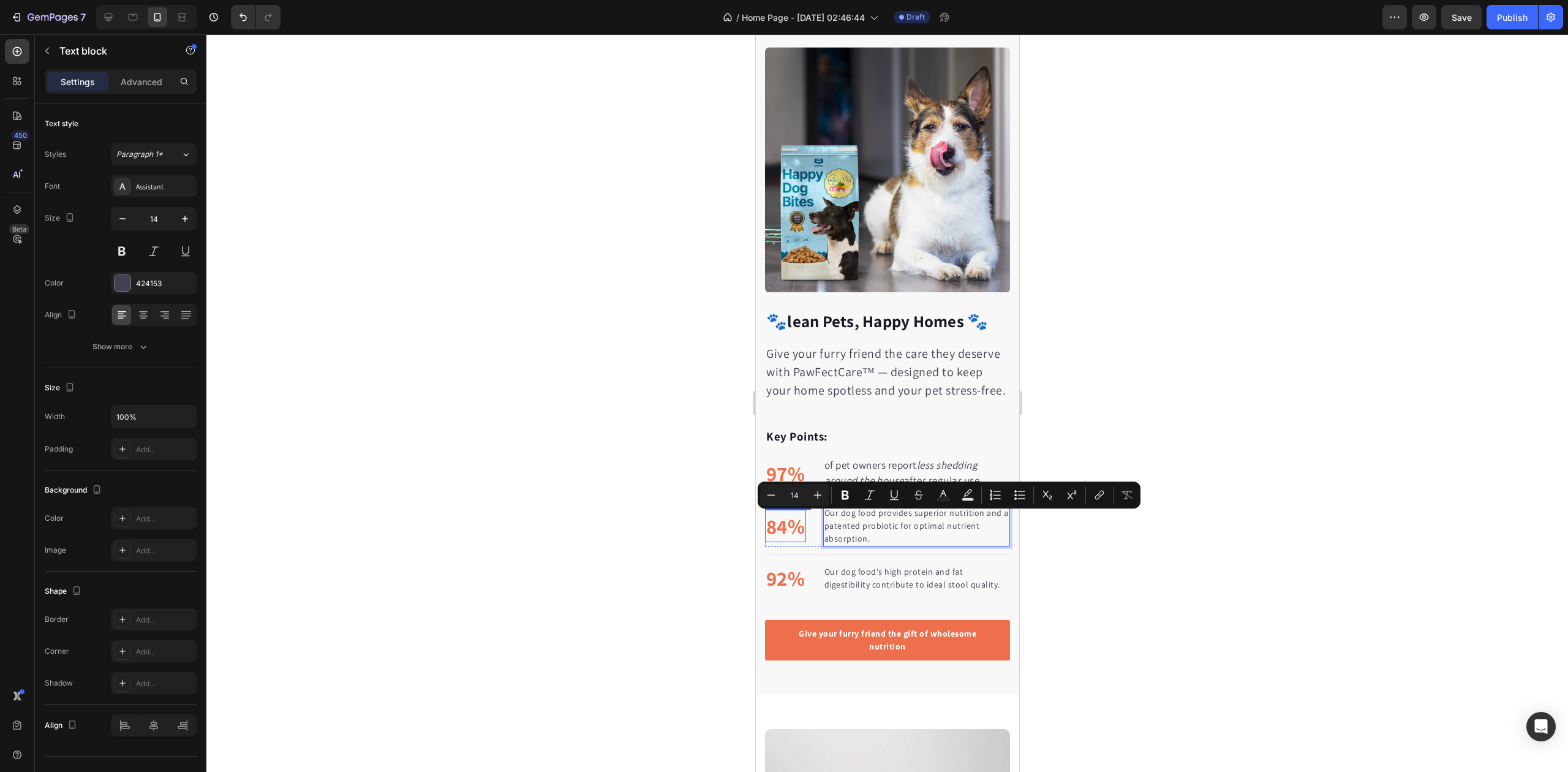
scroll to position [2047, 0]
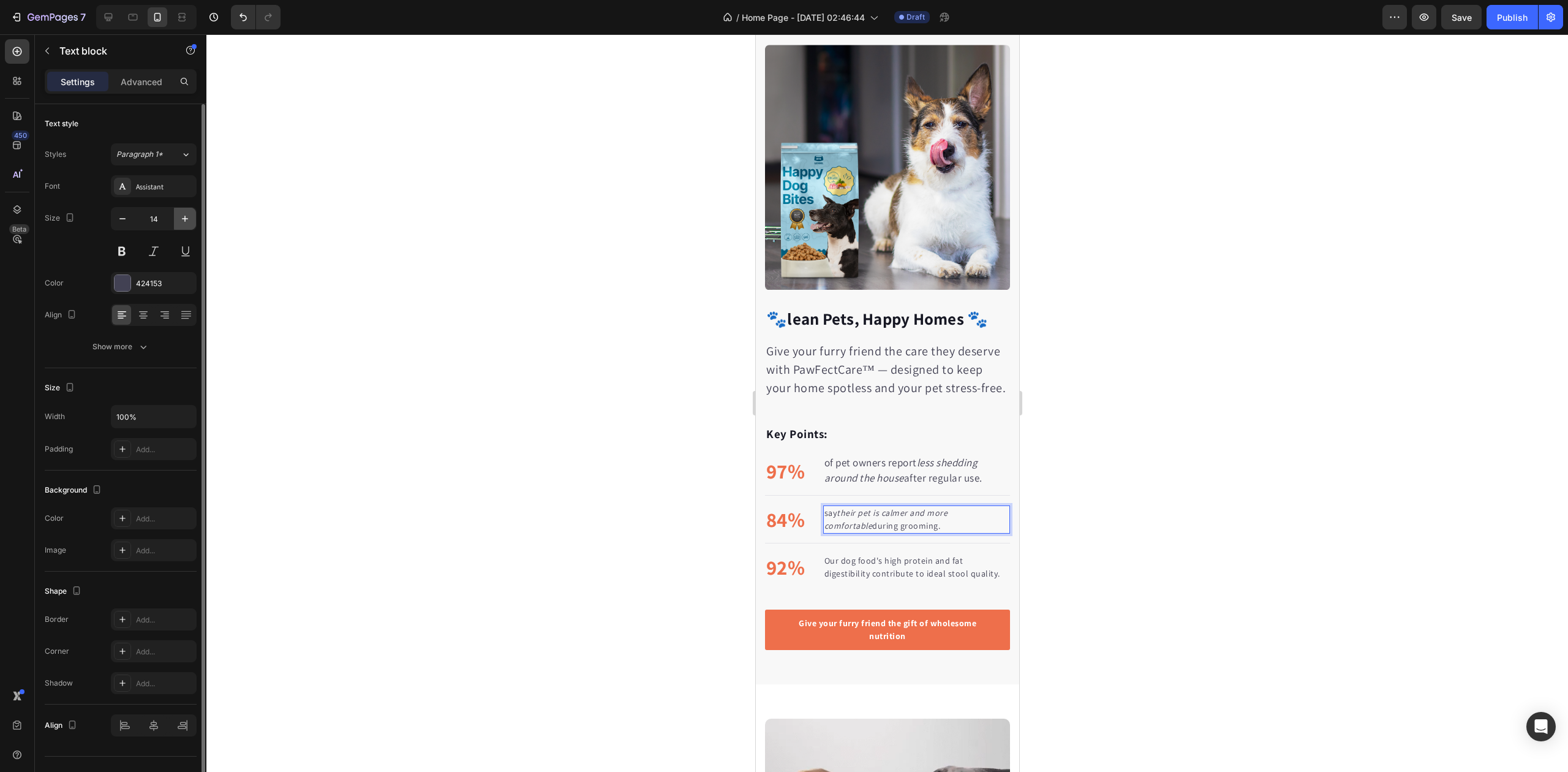
click at [181, 216] on icon "button" at bounding box center [185, 219] width 13 height 13
type input "17"
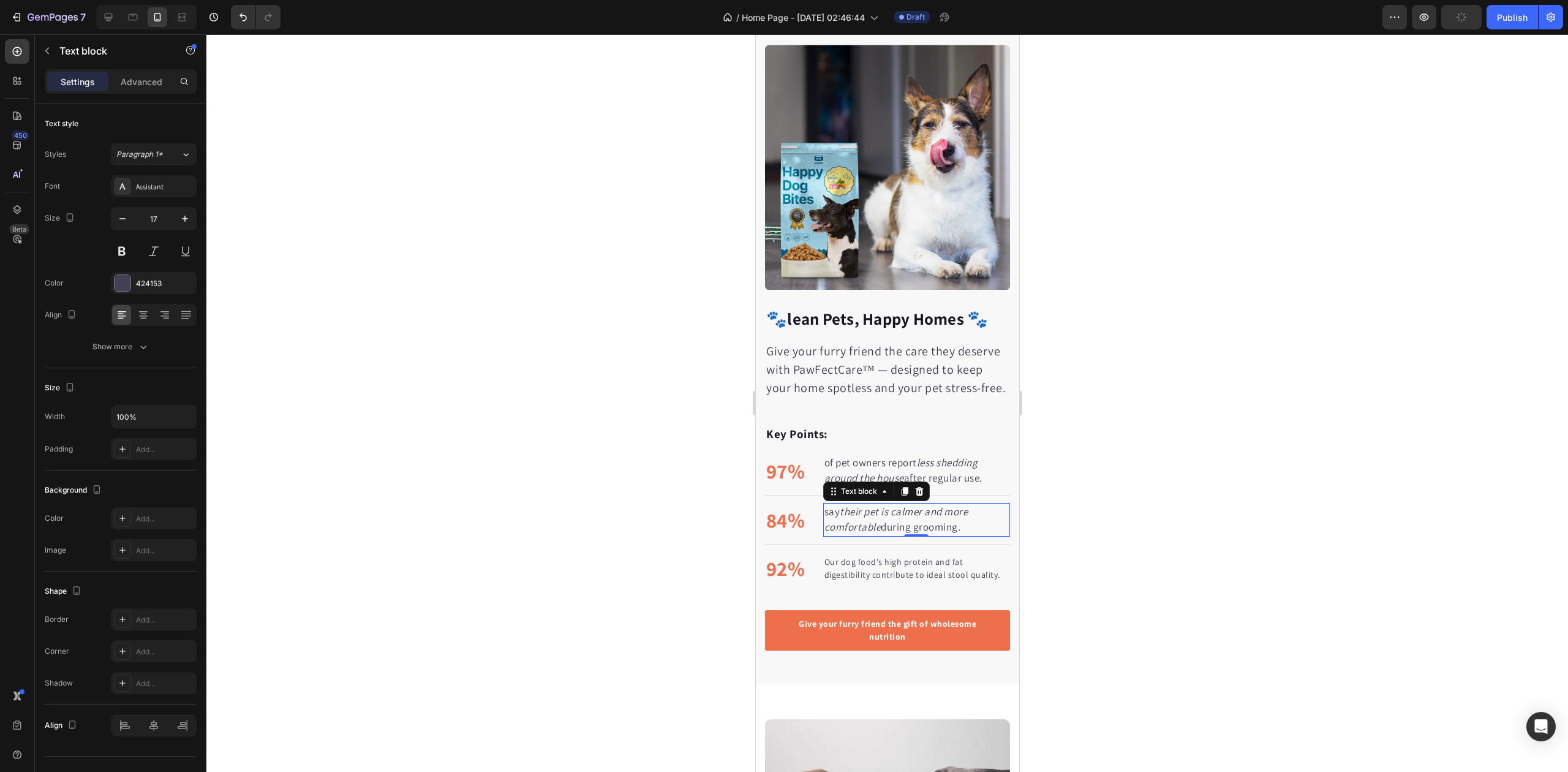
click at [645, 338] on div at bounding box center [887, 403] width 1362 height 738
click at [862, 485] on icon "less shedding around the house" at bounding box center [900, 470] width 153 height 29
click at [425, 396] on div at bounding box center [887, 403] width 1362 height 738
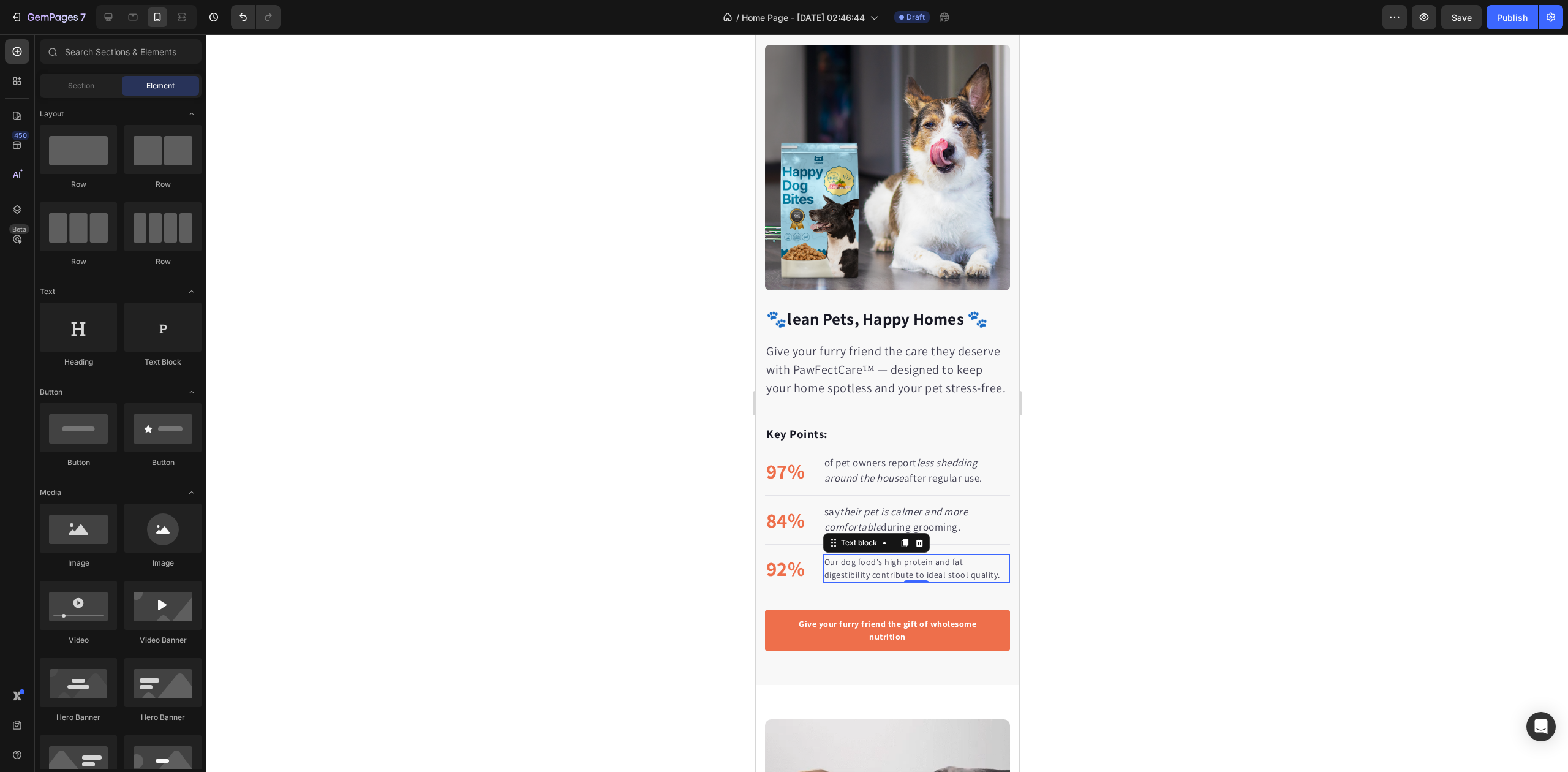
click at [843, 564] on p "Our dog food's high protein and fat digestibility contribute to ideal stool qua…" at bounding box center [916, 568] width 185 height 26
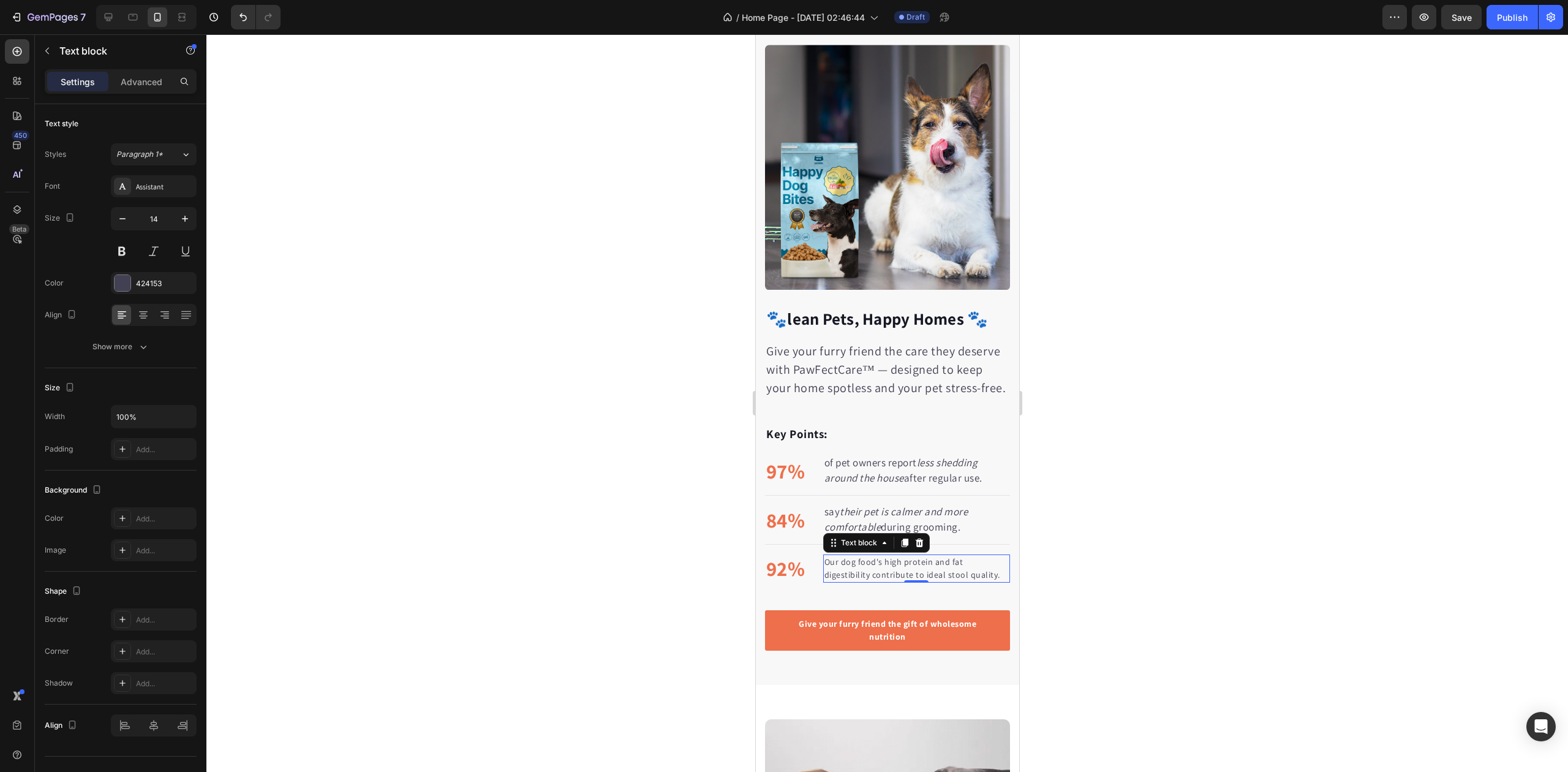
click at [843, 564] on p "Our dog food's high protein and fat digestibility contribute to ideal stool qua…" at bounding box center [916, 568] width 185 height 26
click at [182, 221] on icon "button" at bounding box center [185, 219] width 13 height 13
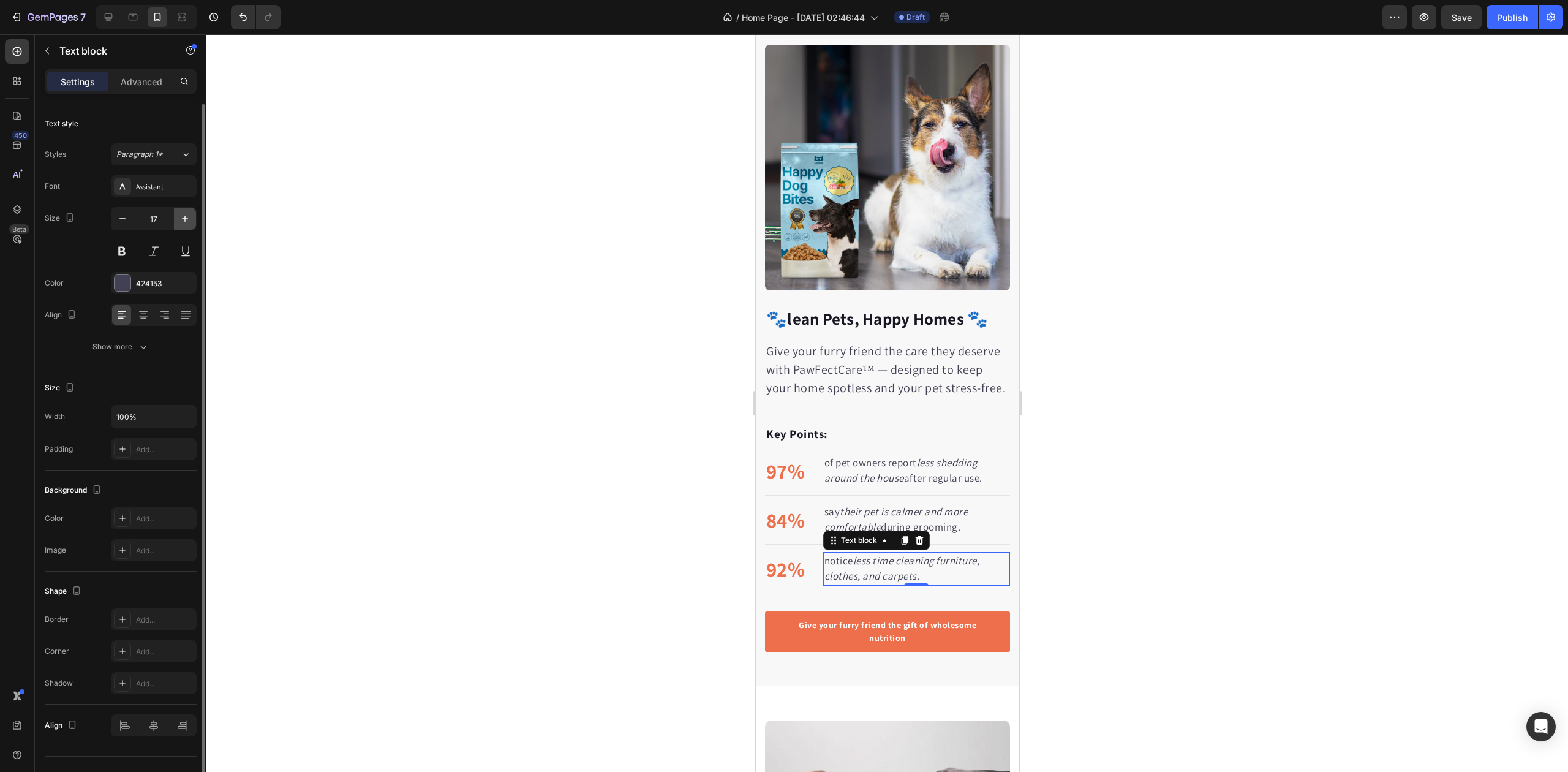
drag, startPoint x: 181, startPoint y: 221, endPoint x: 187, endPoint y: 226, distance: 7.8
click at [181, 220] on icon "button" at bounding box center [185, 219] width 13 height 13
type input "18"
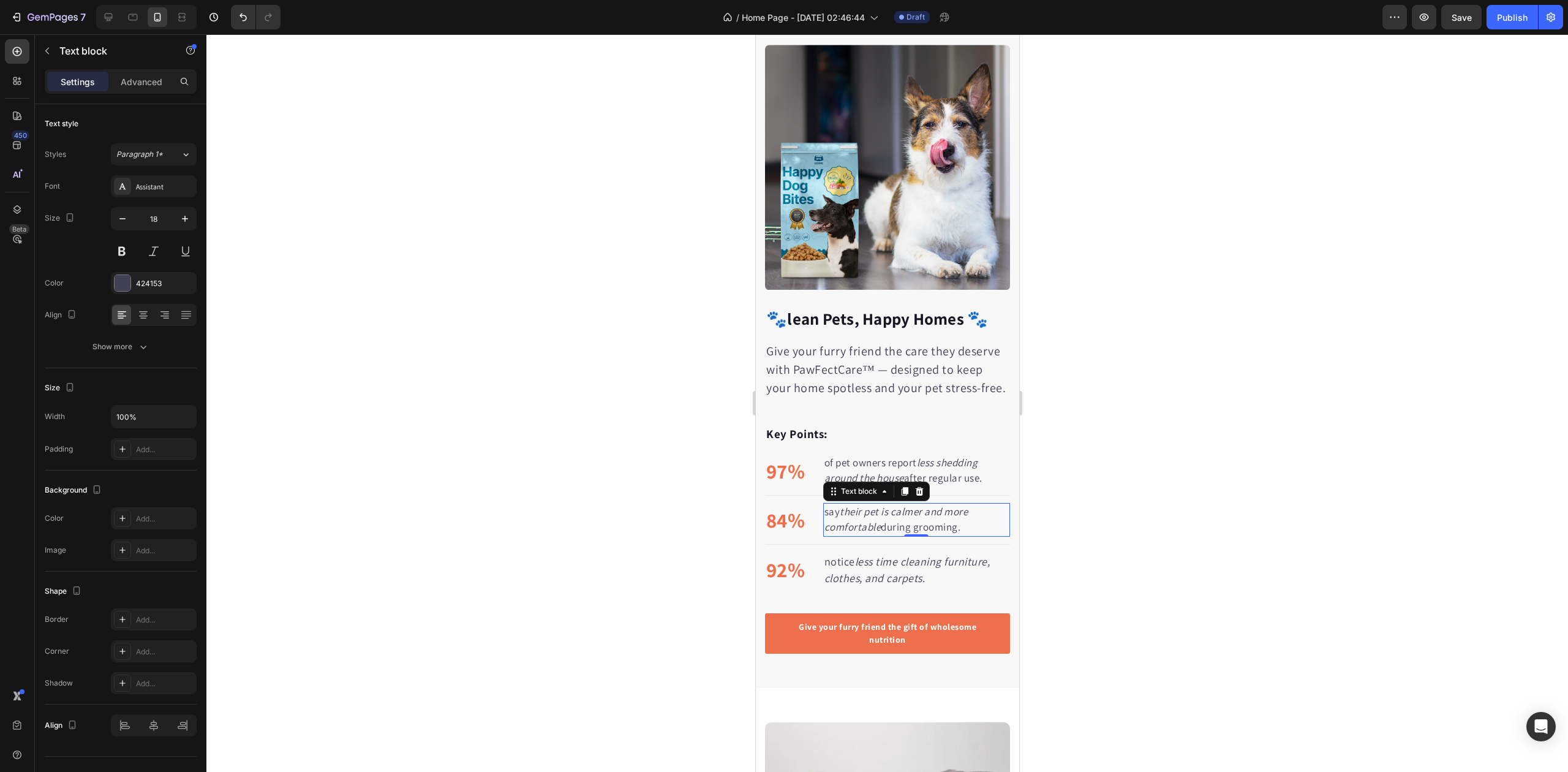
click at [910, 516] on icon "their pet is calmer and more comfortable" at bounding box center [896, 519] width 144 height 29
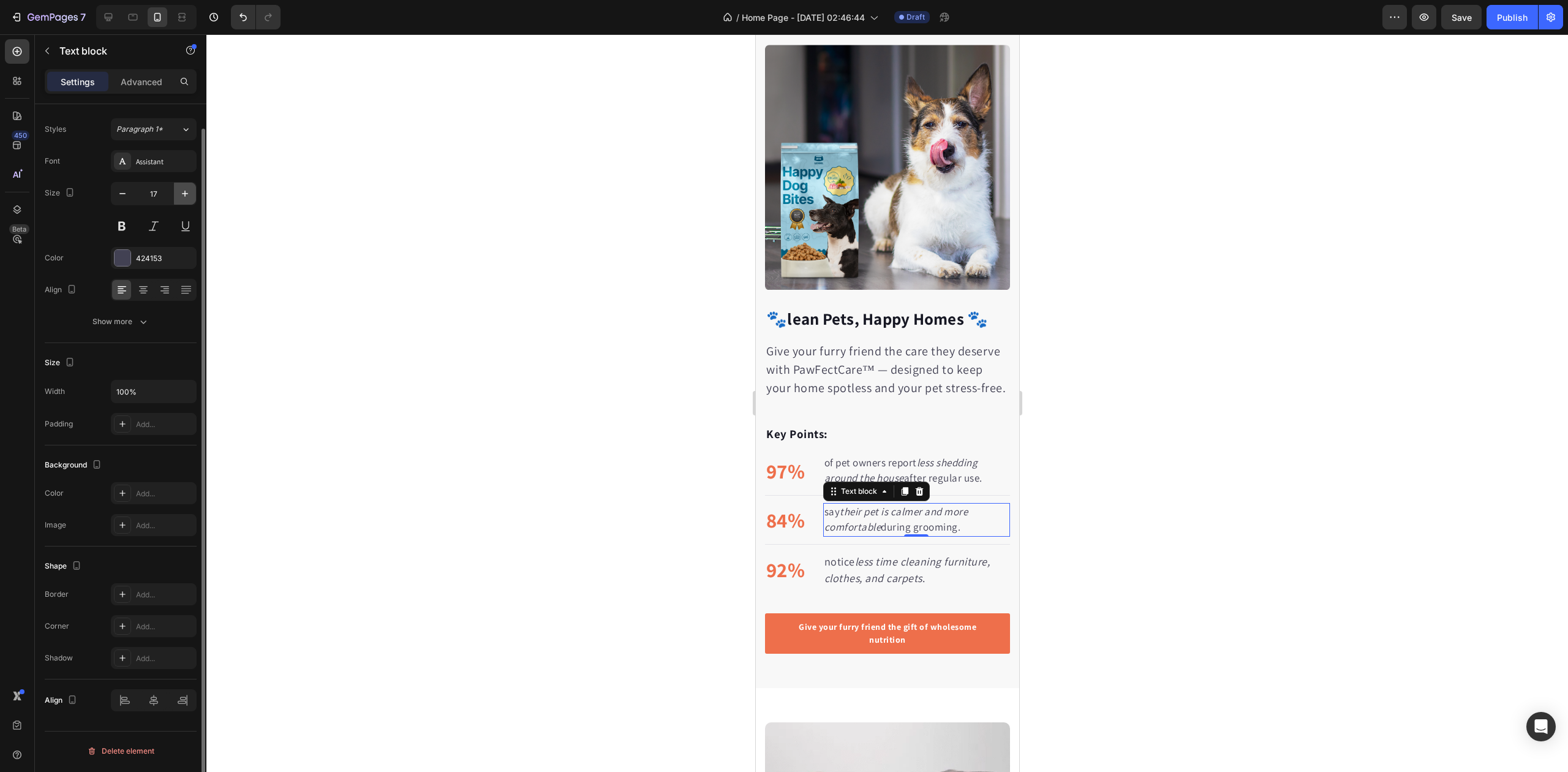
click at [185, 198] on icon "button" at bounding box center [185, 194] width 13 height 13
type input "18"
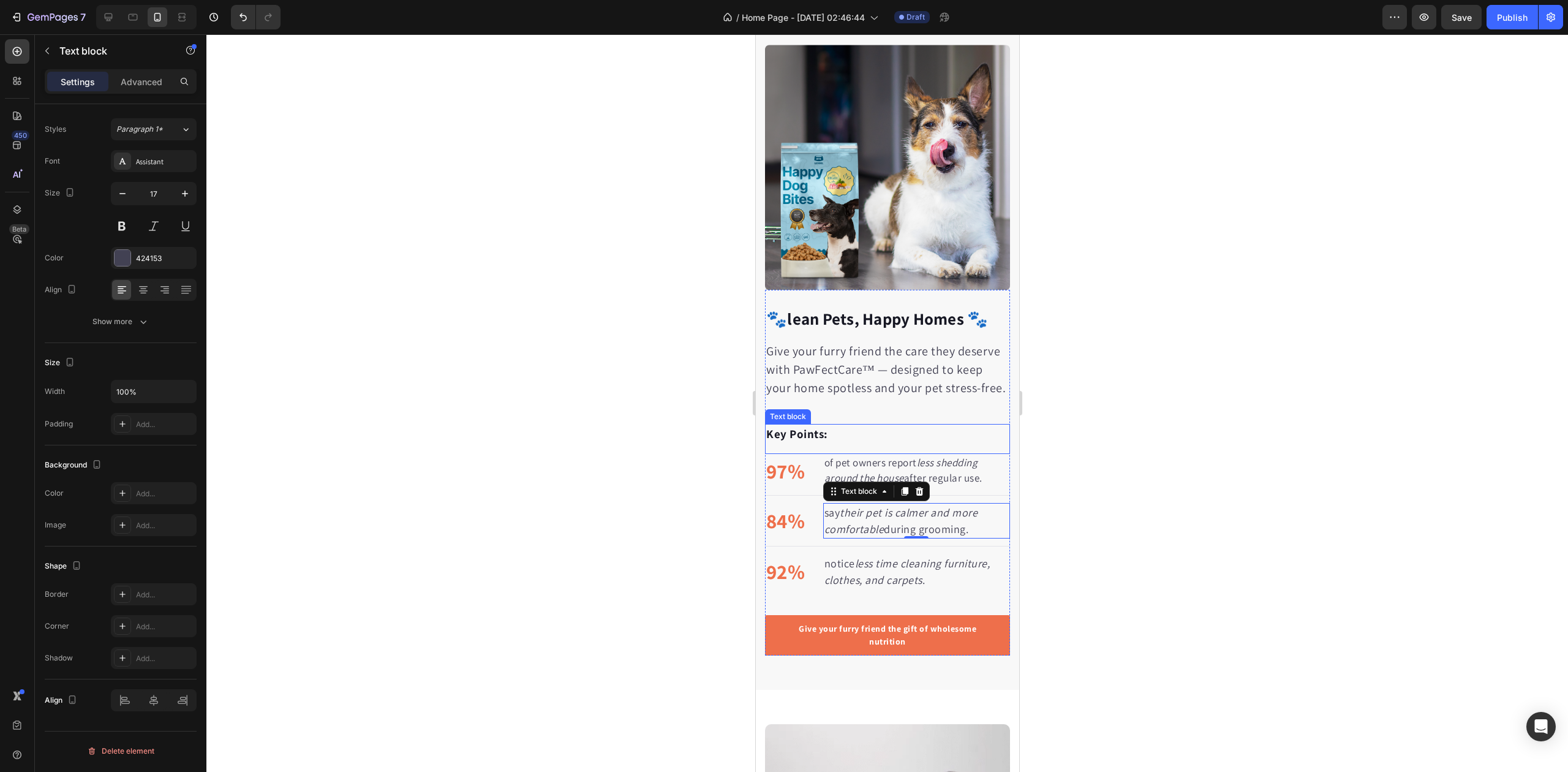
click at [859, 466] on p "of pet owners report less shedding around the house after regular use." at bounding box center [916, 471] width 185 height 31
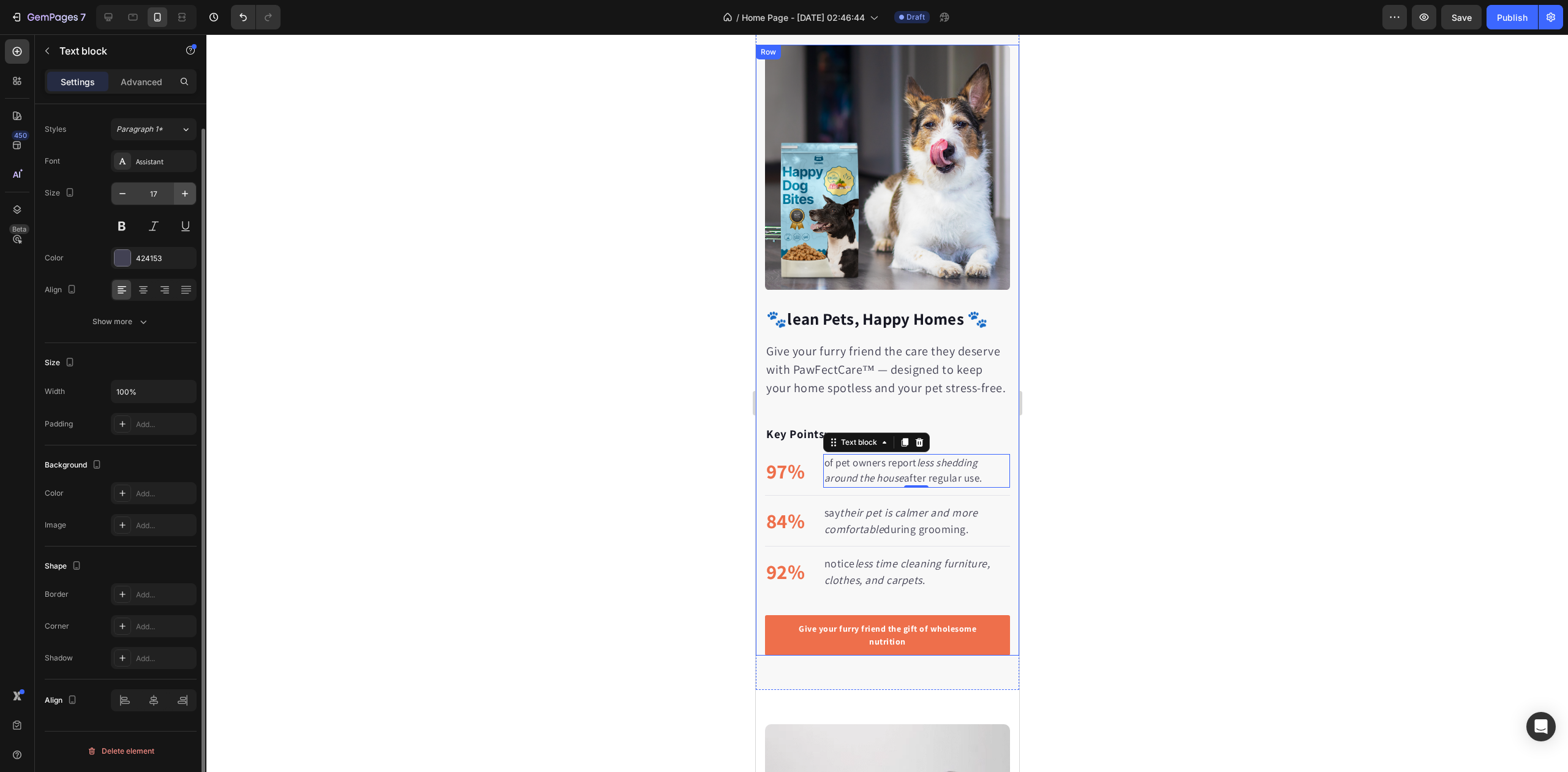
click at [184, 200] on button "button" at bounding box center [185, 193] width 22 height 22
type input "18"
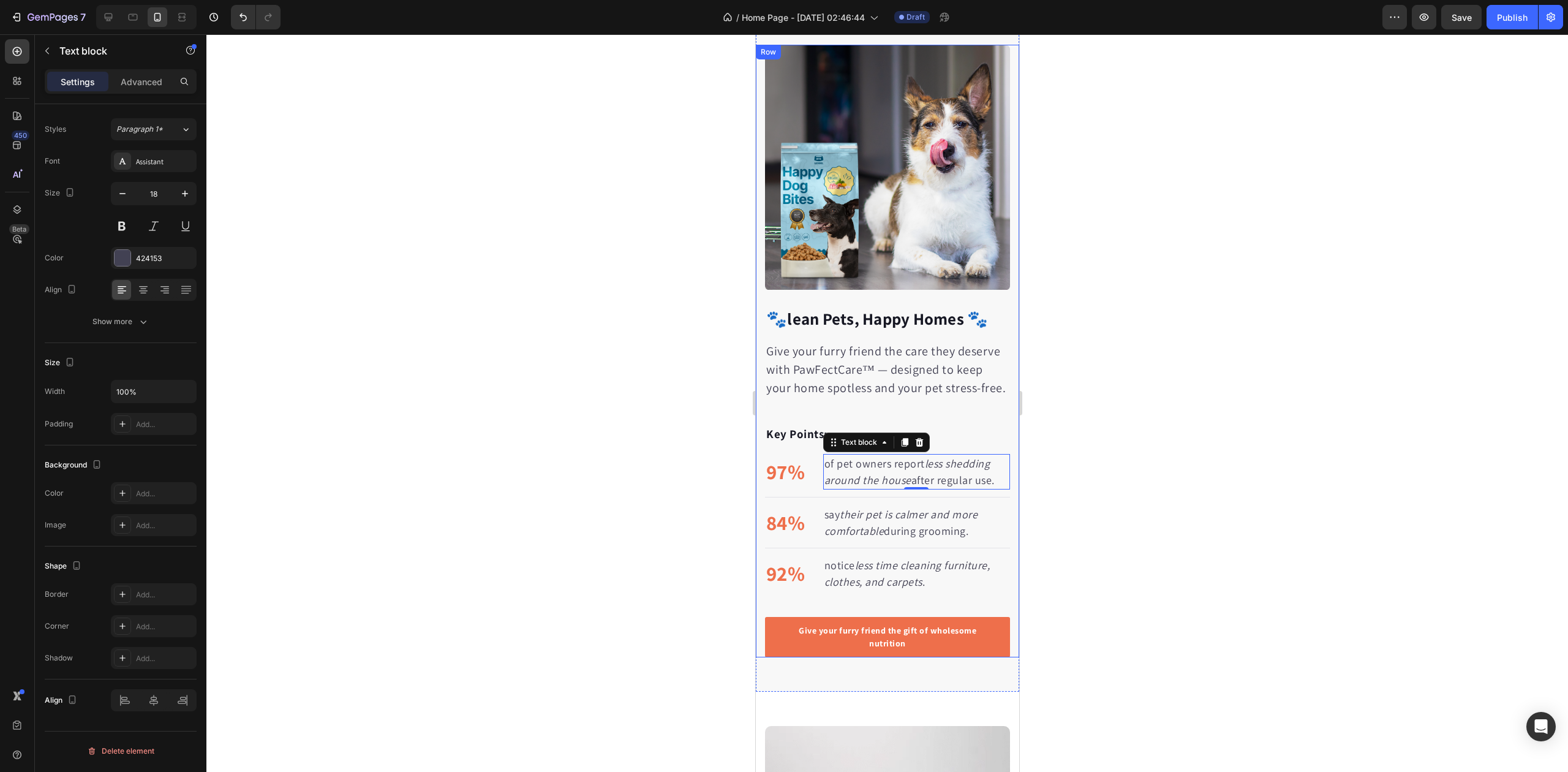
click at [456, 283] on div at bounding box center [887, 403] width 1362 height 738
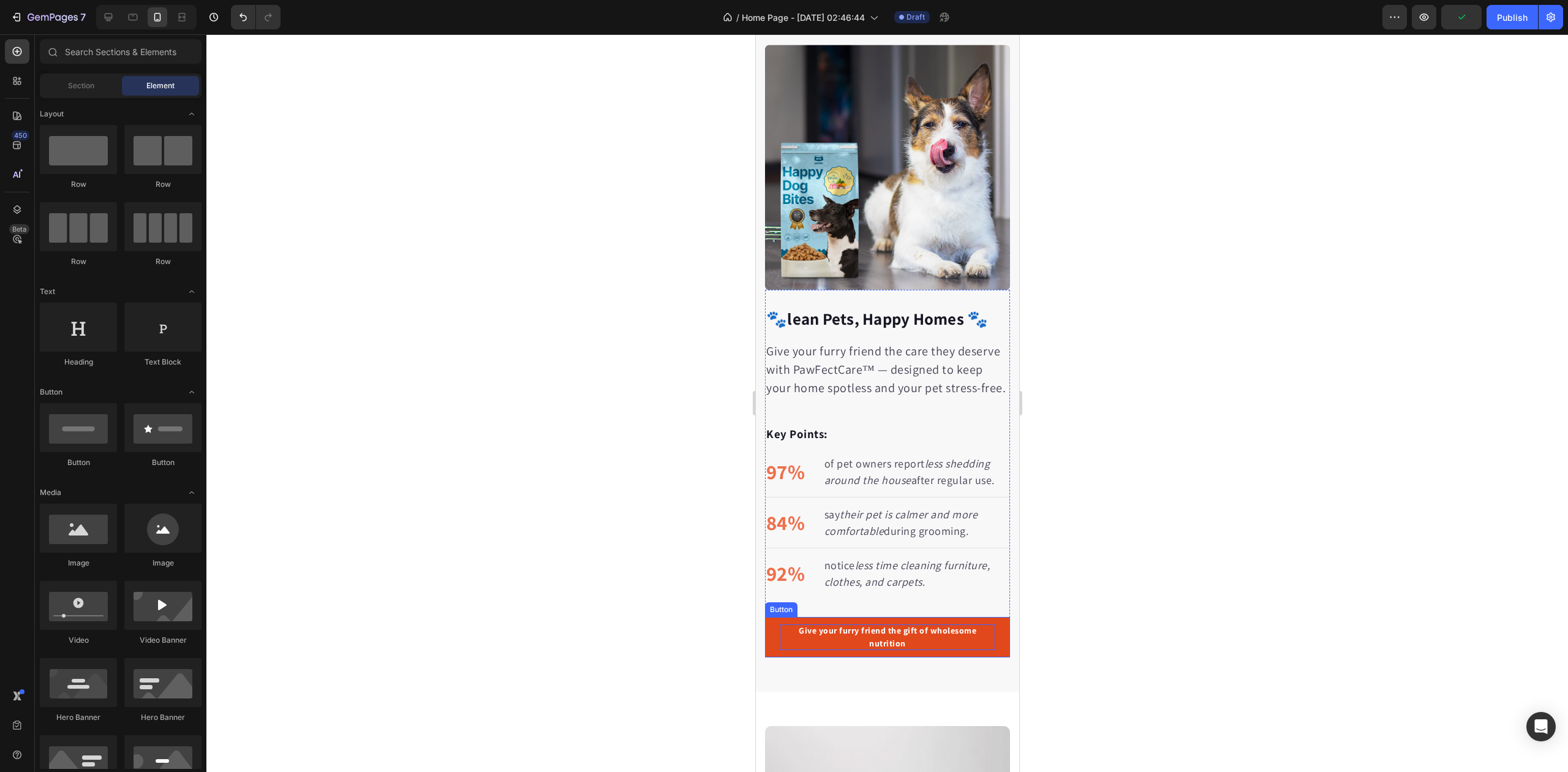
click at [852, 649] on div "Give your furry friend the gift of wholesome nutrition" at bounding box center [887, 637] width 216 height 26
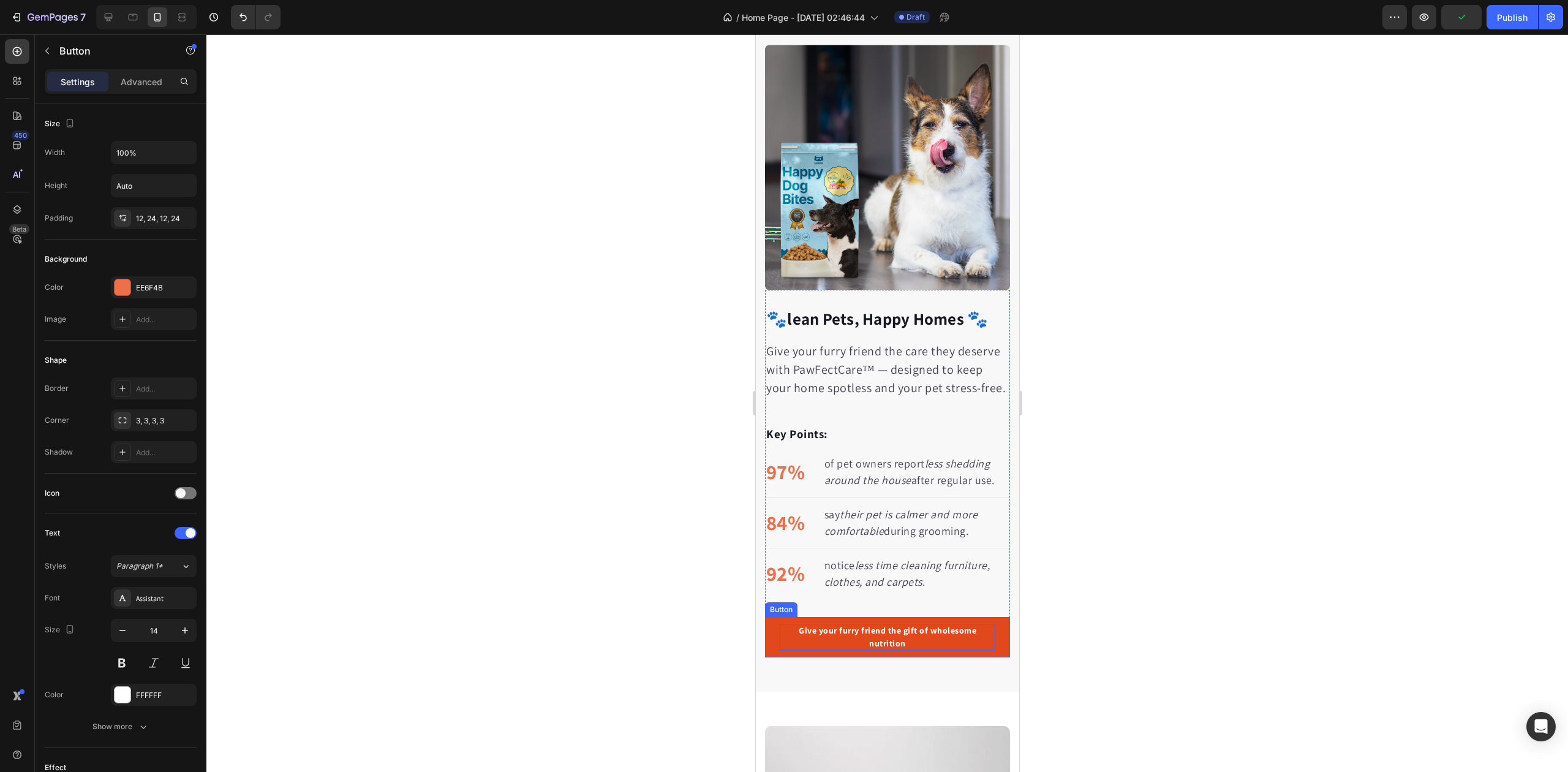
click at [852, 648] on div "Give your furry friend the gift of wholesome nutrition" at bounding box center [887, 637] width 216 height 26
click at [854, 648] on p "Give your furry friend the gift of wholesome nutrition" at bounding box center [887, 637] width 216 height 26
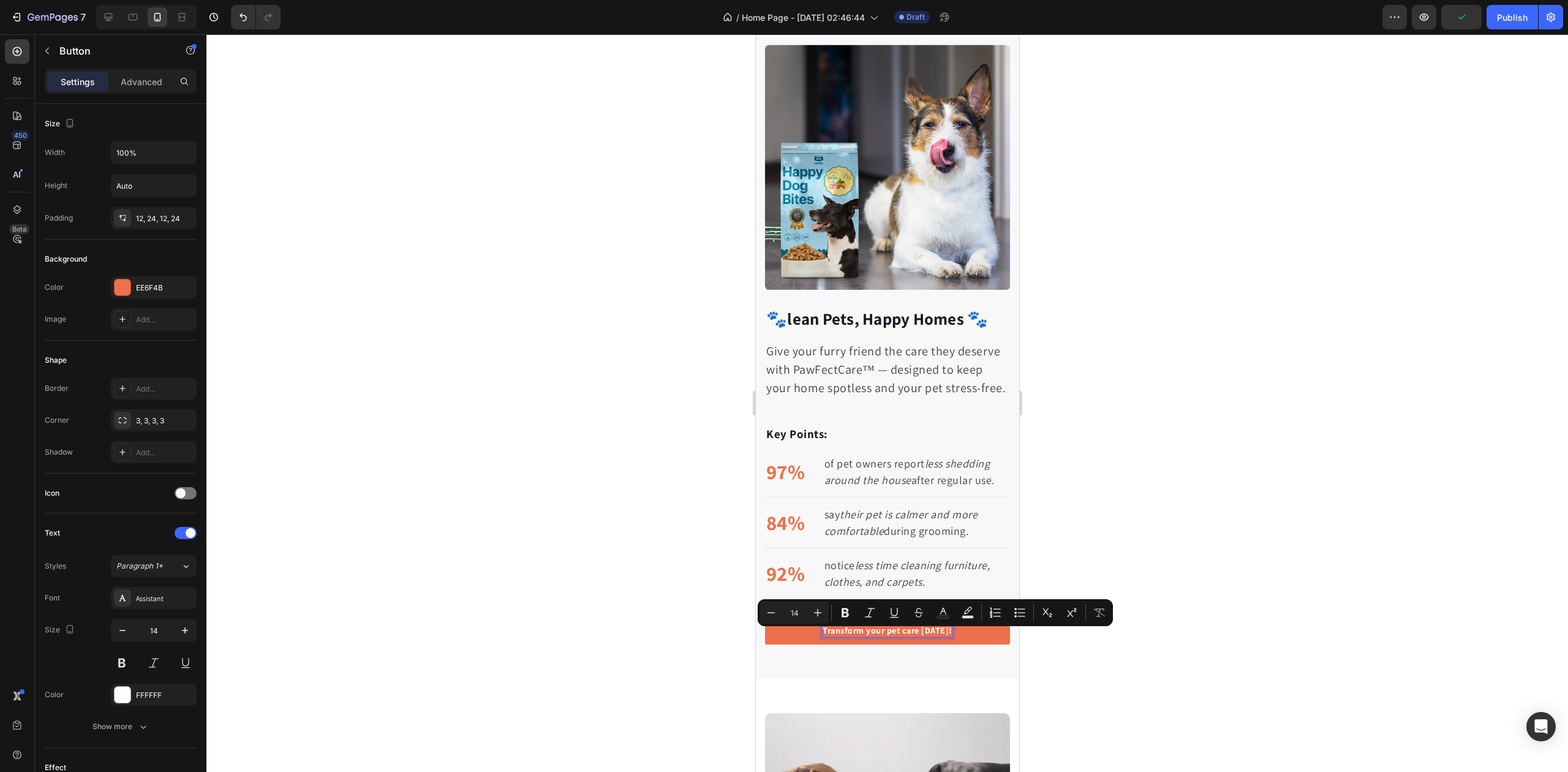
click at [498, 520] on div at bounding box center [887, 403] width 1362 height 738
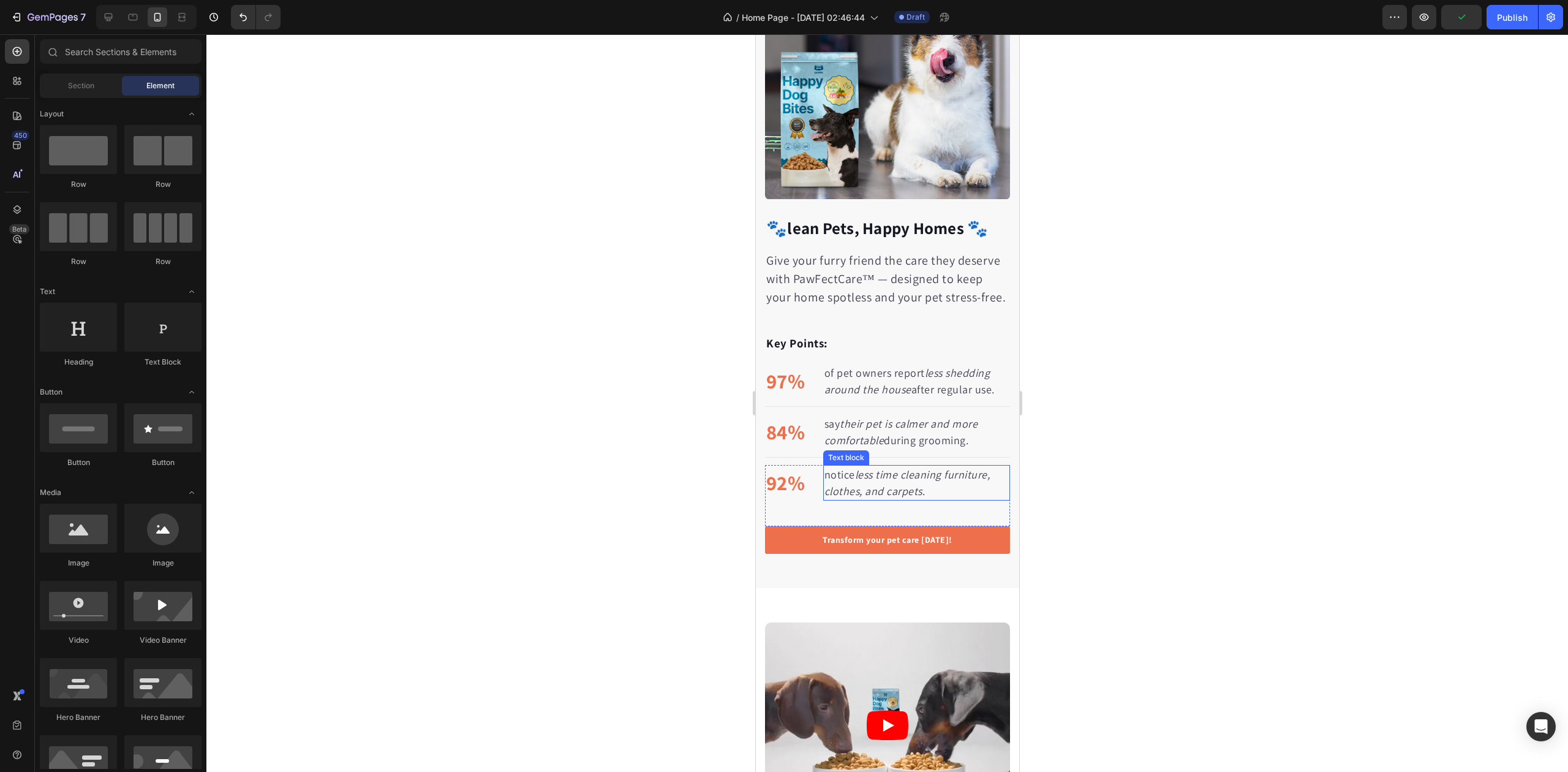
scroll to position [2292, 0]
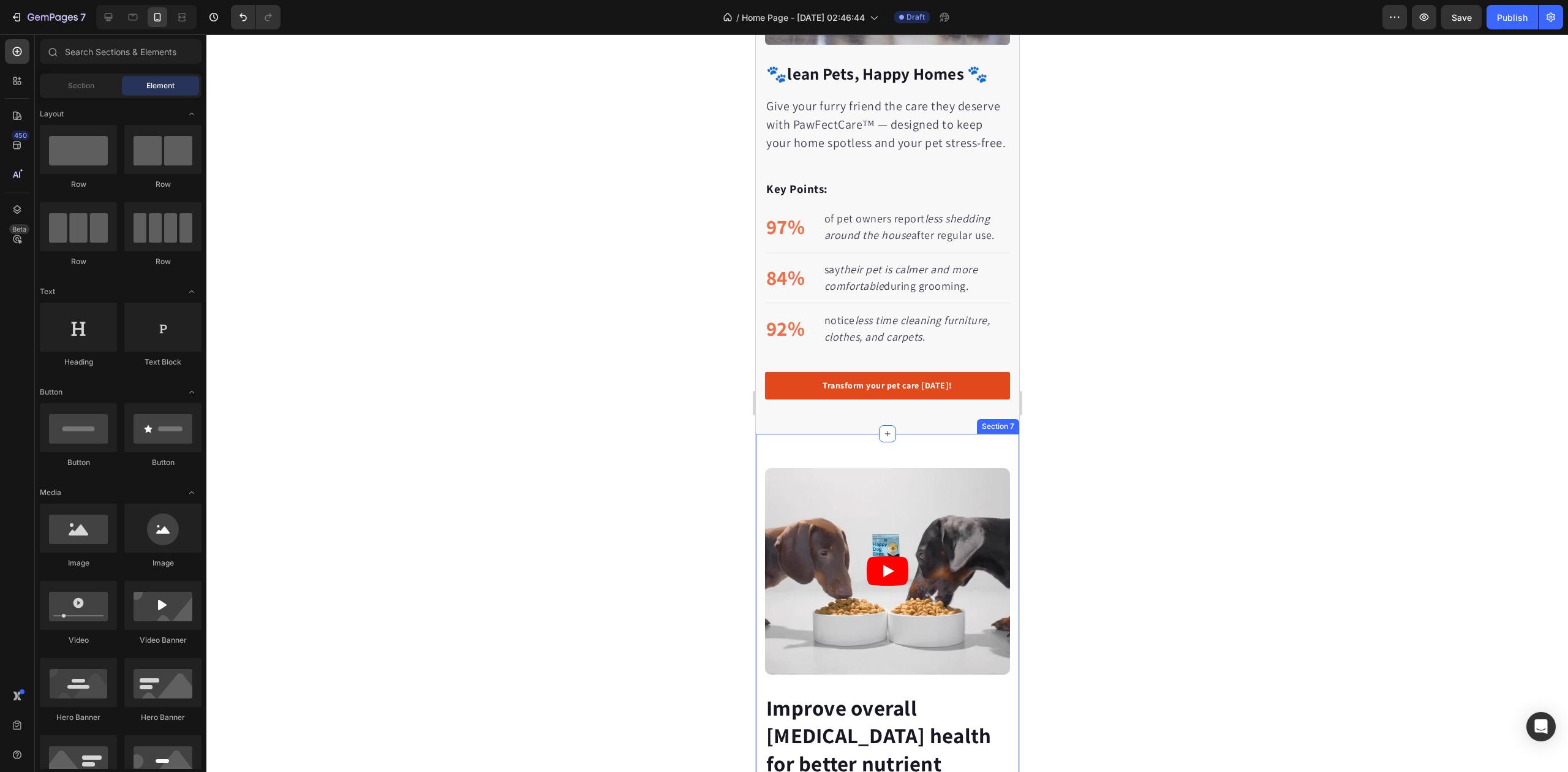
click at [888, 400] on link "Transform your pet care today!" at bounding box center [887, 386] width 245 height 28
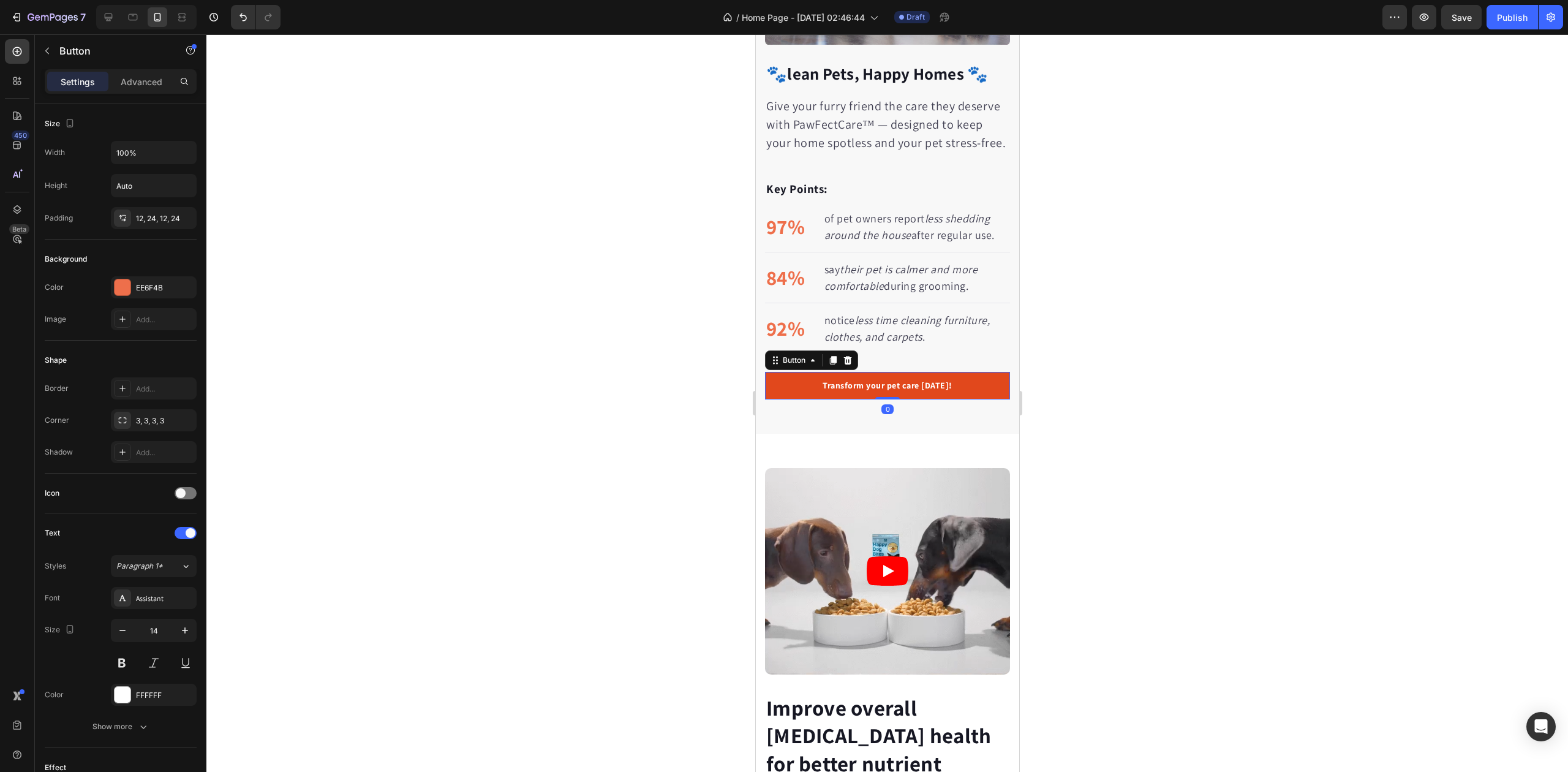
click at [888, 400] on link "Transform your pet care today!" at bounding box center [887, 386] width 245 height 28
click at [888, 390] on p "Transform your pet care today!" at bounding box center [887, 385] width 130 height 13
click at [1173, 378] on div at bounding box center [887, 403] width 1362 height 738
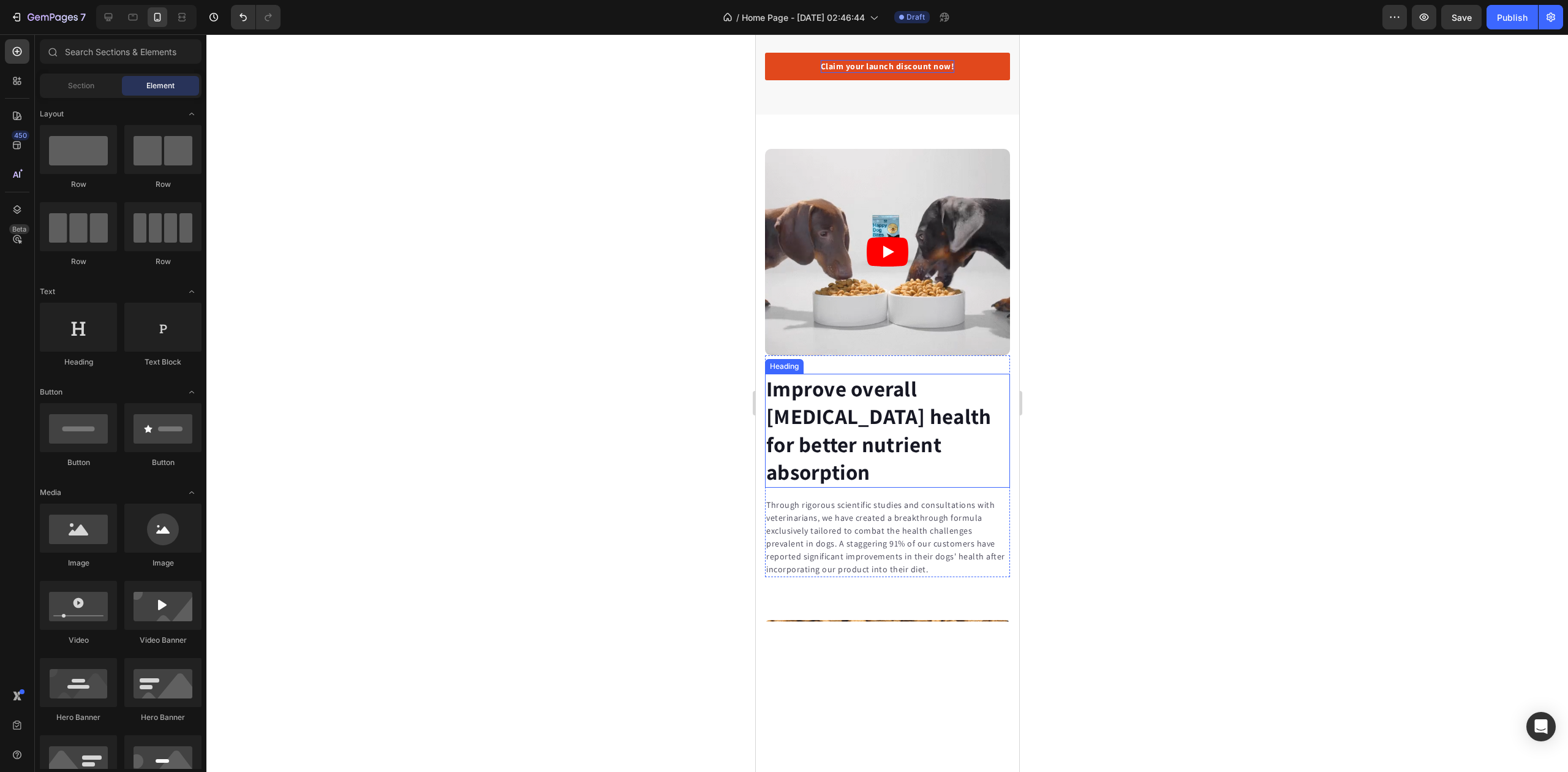
scroll to position [2619, 0]
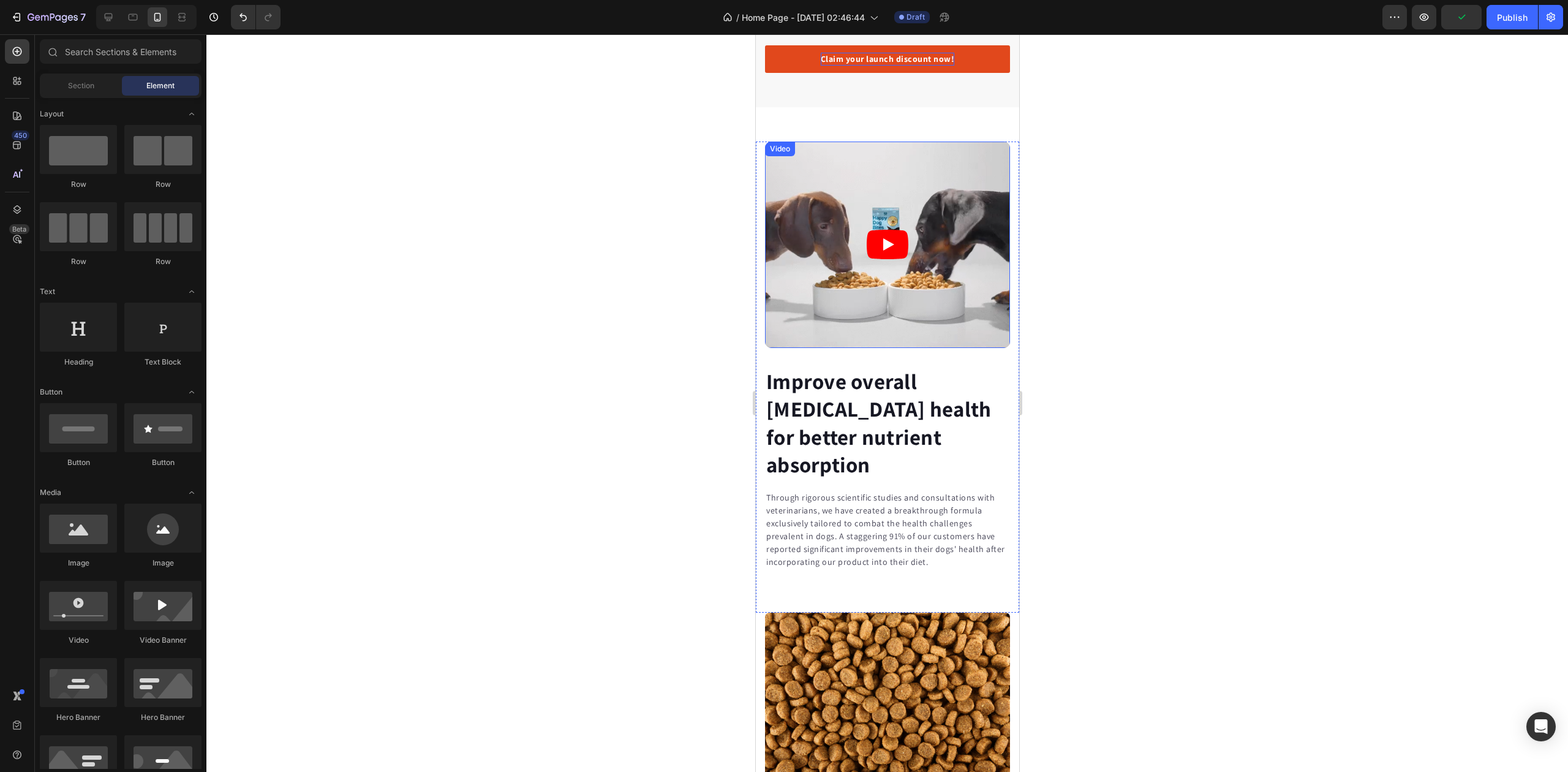
click at [966, 265] on article at bounding box center [887, 245] width 245 height 206
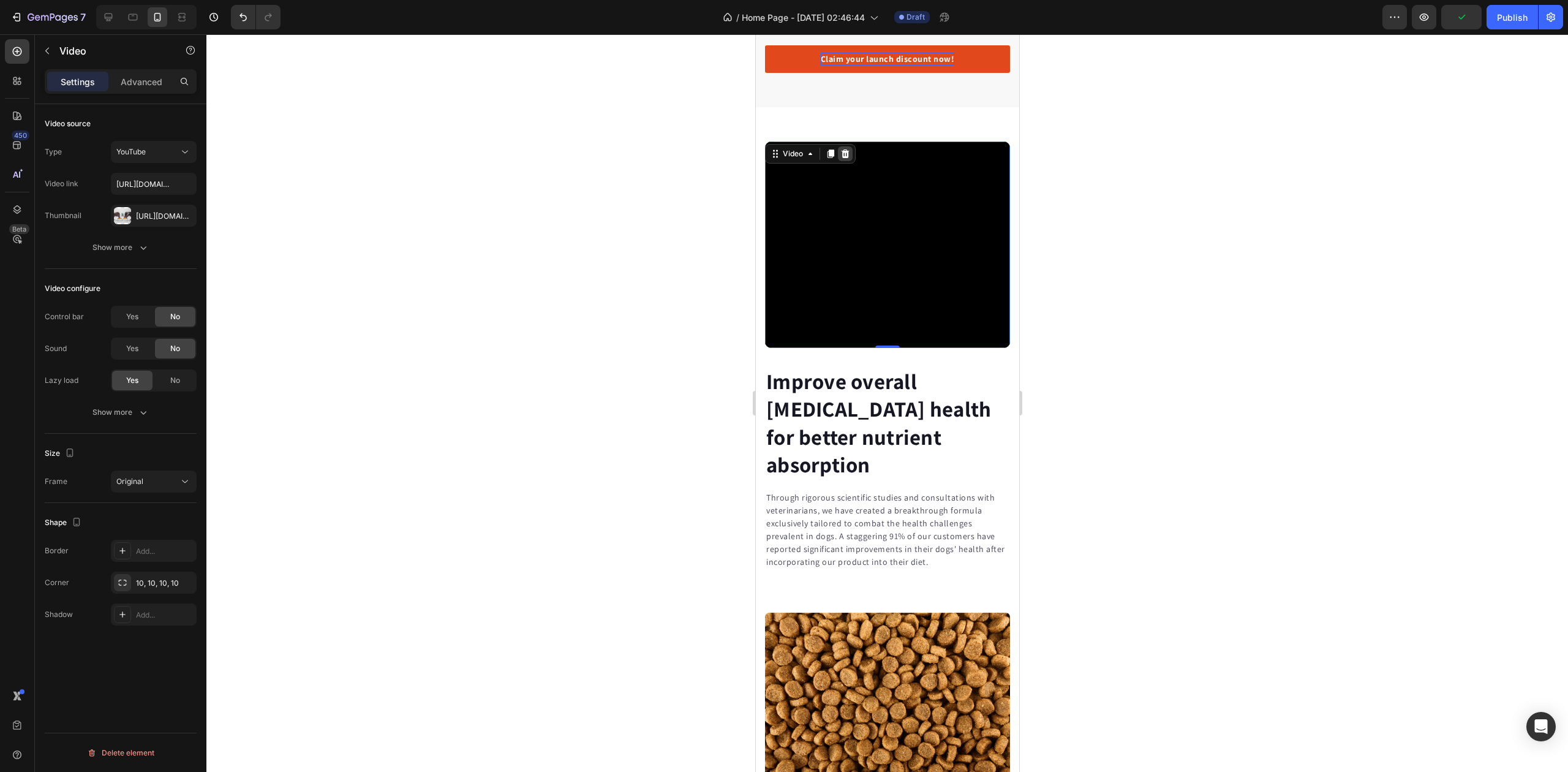
click at [847, 158] on icon at bounding box center [845, 154] width 8 height 9
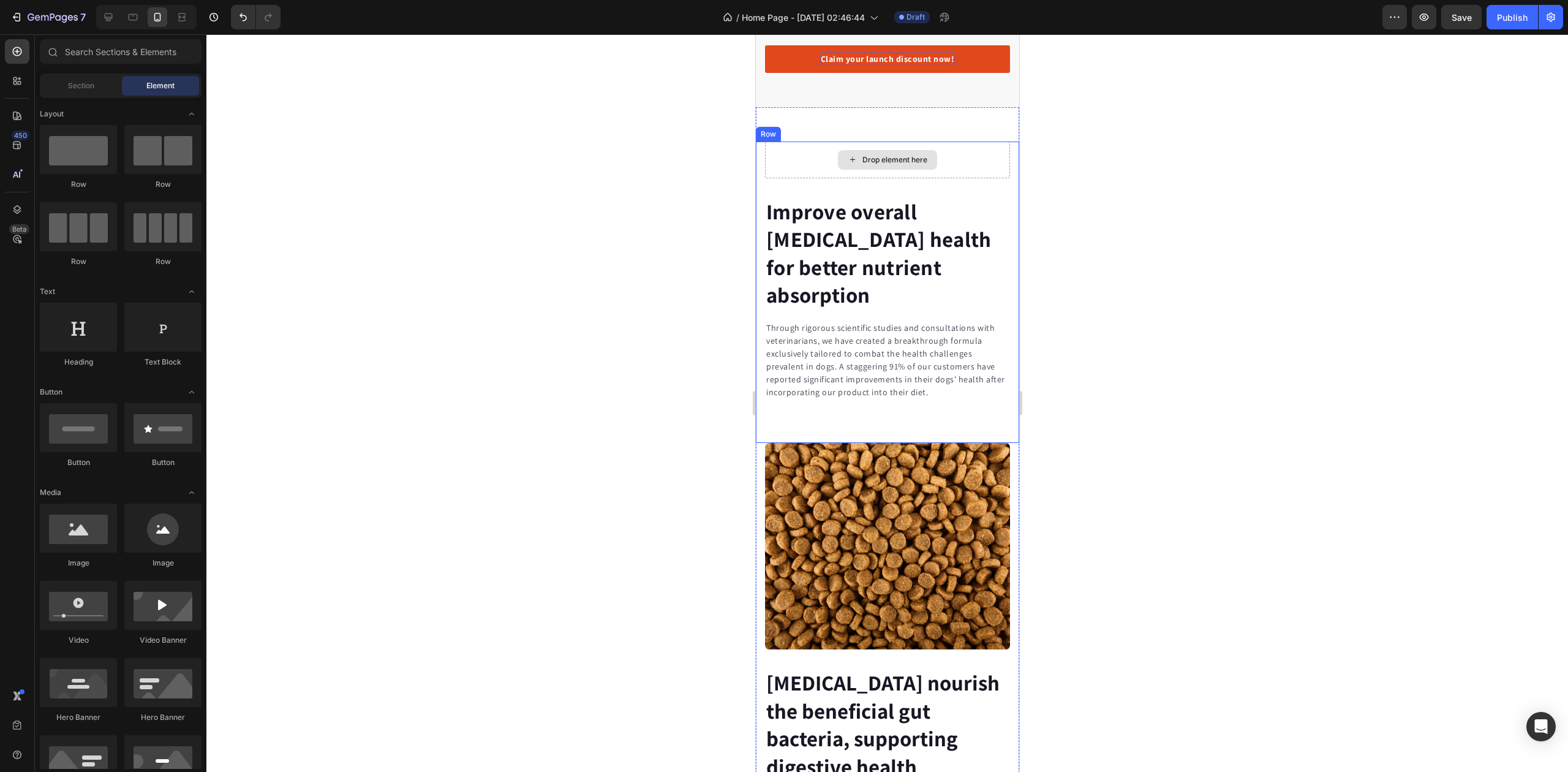
click at [893, 165] on div "Drop element here" at bounding box center [894, 160] width 65 height 10
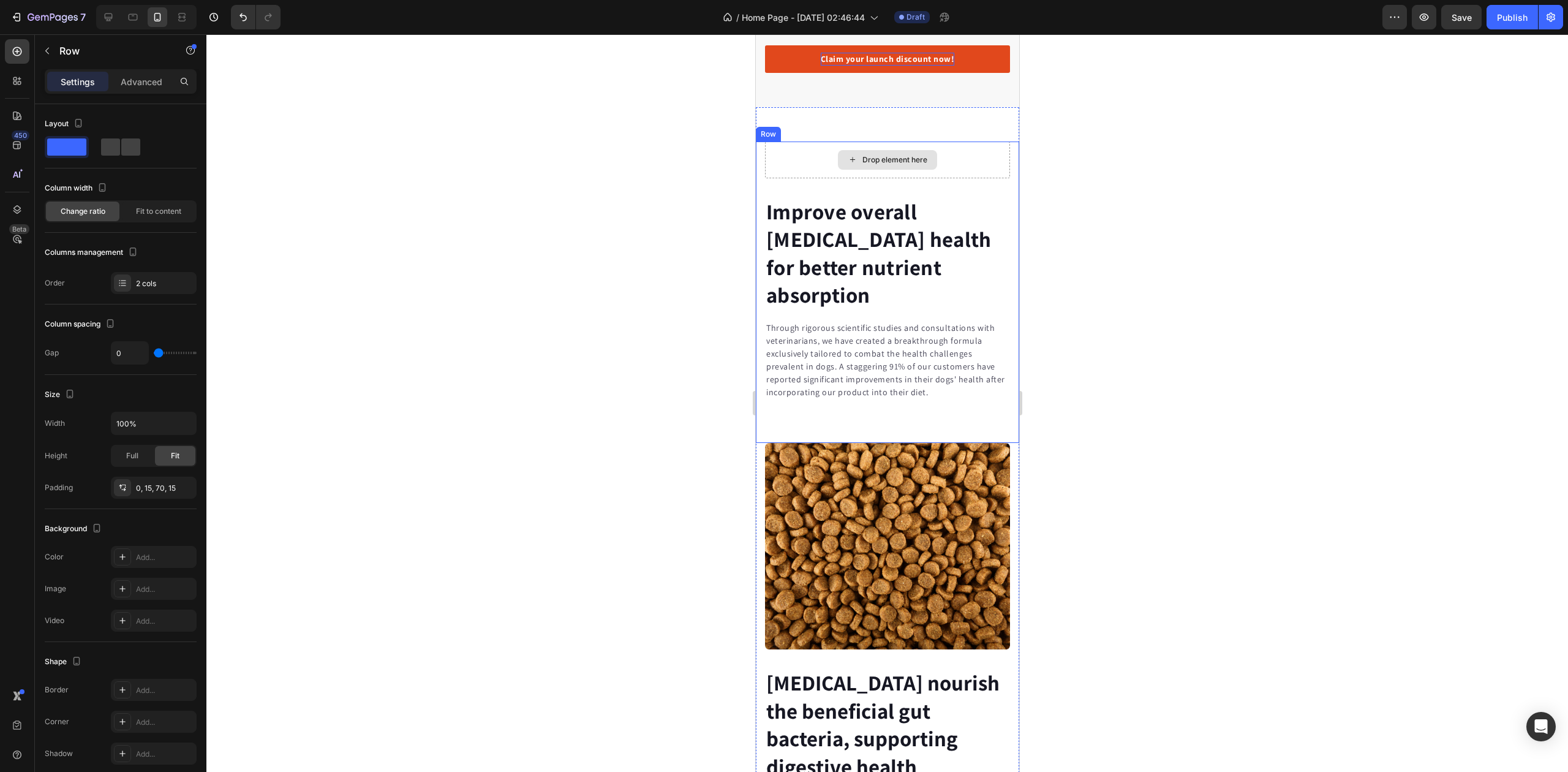
click at [975, 165] on div "Drop element here" at bounding box center [887, 160] width 245 height 37
click at [832, 134] on icon at bounding box center [831, 130] width 8 height 9
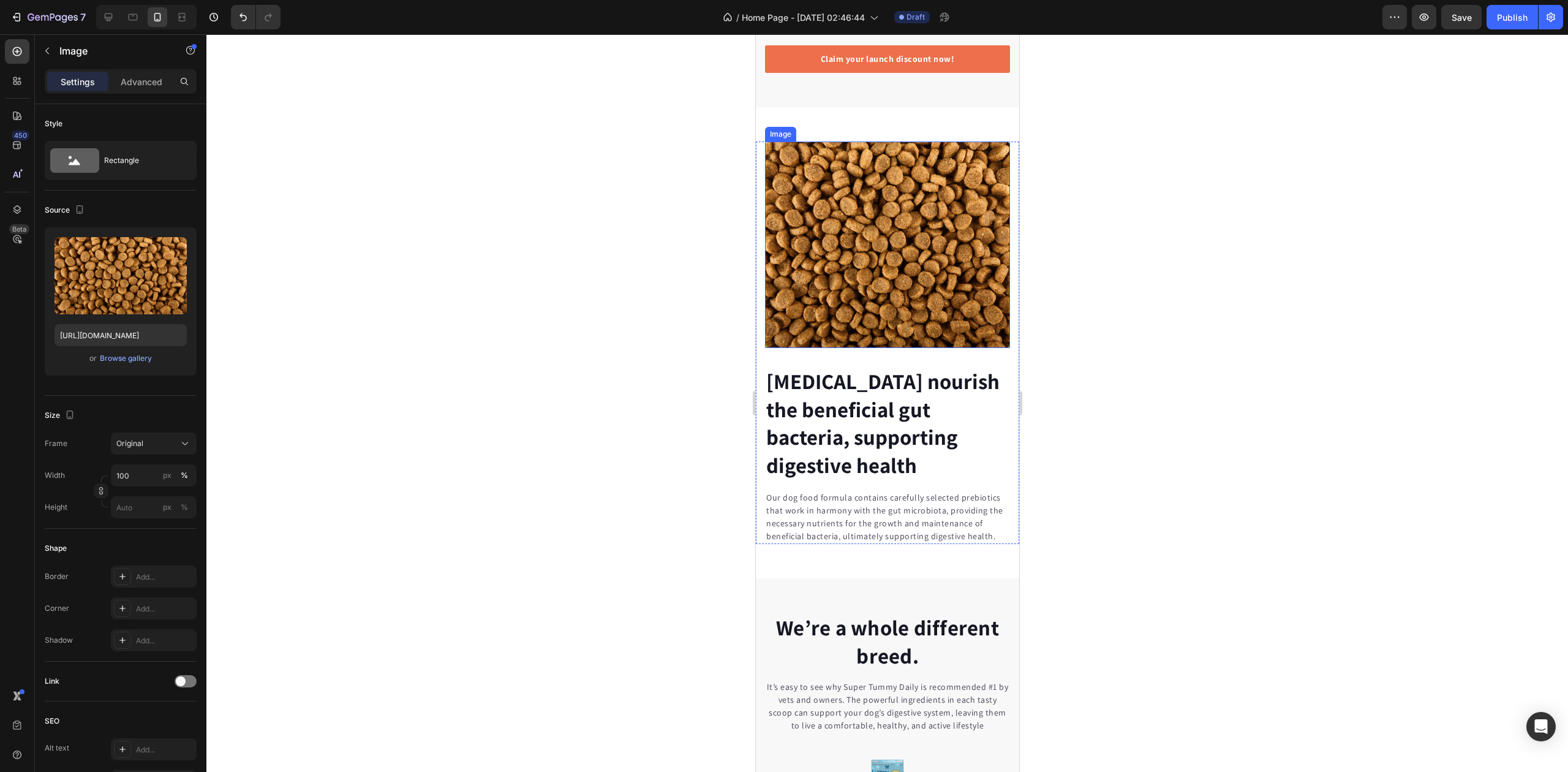
click at [930, 266] on img at bounding box center [887, 245] width 245 height 206
click at [852, 135] on div at bounding box center [846, 130] width 15 height 15
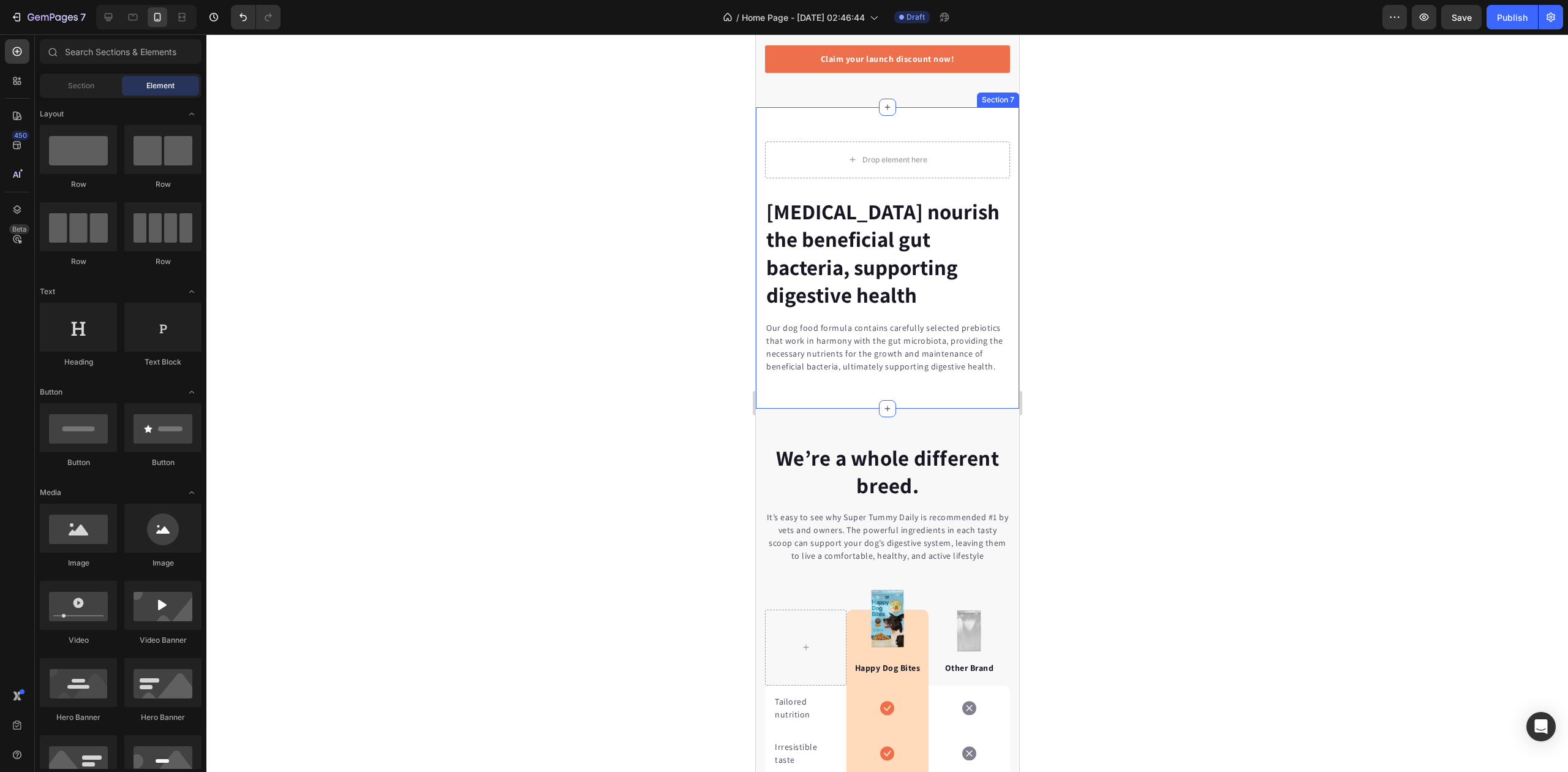
click at [938, 130] on div "Prebiotics nourish the beneficial gut bacteria, supporting digestive health Hea…" at bounding box center [887, 258] width 263 height 302
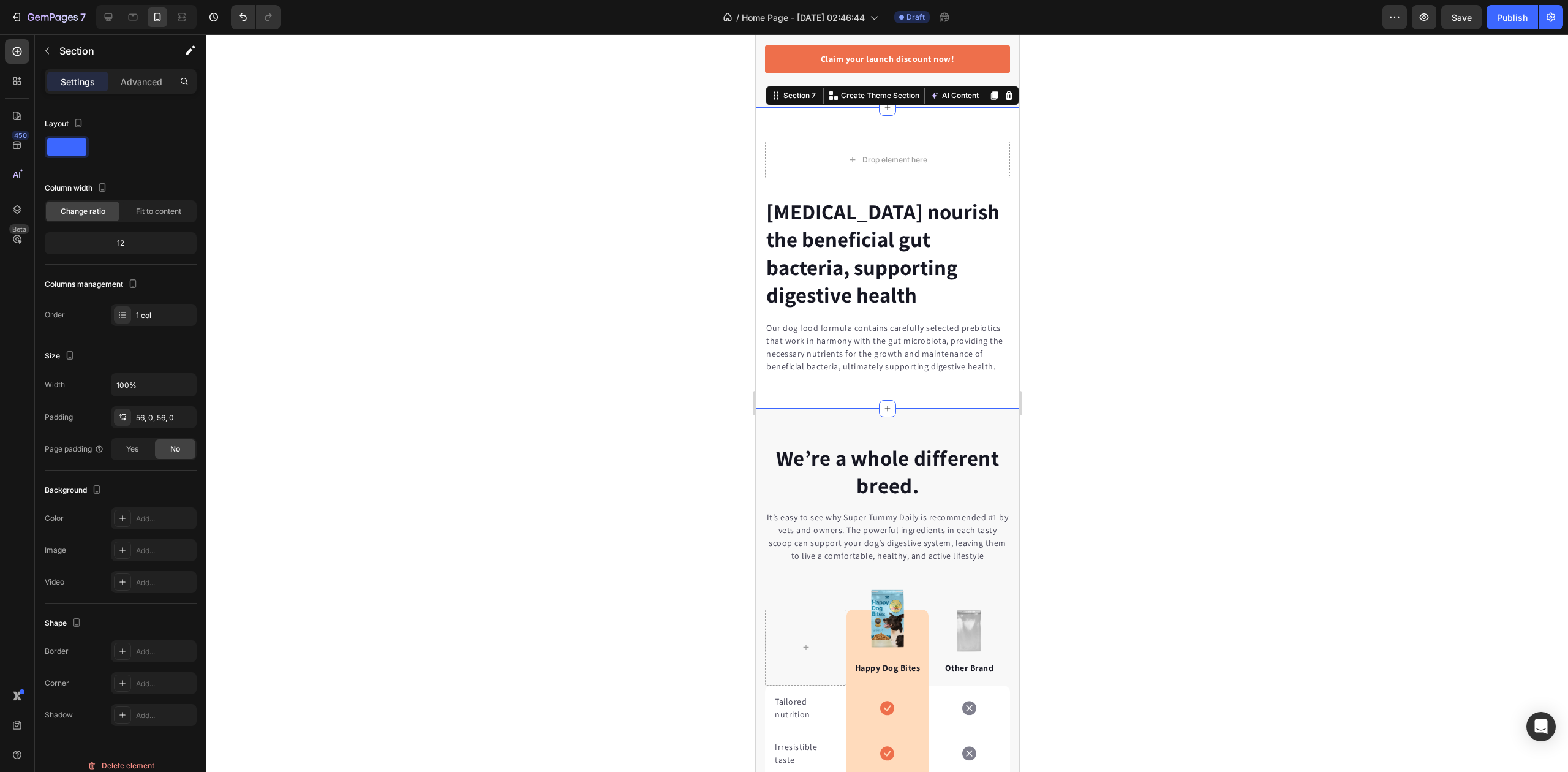
click at [1003, 101] on icon at bounding box center [1008, 96] width 10 height 10
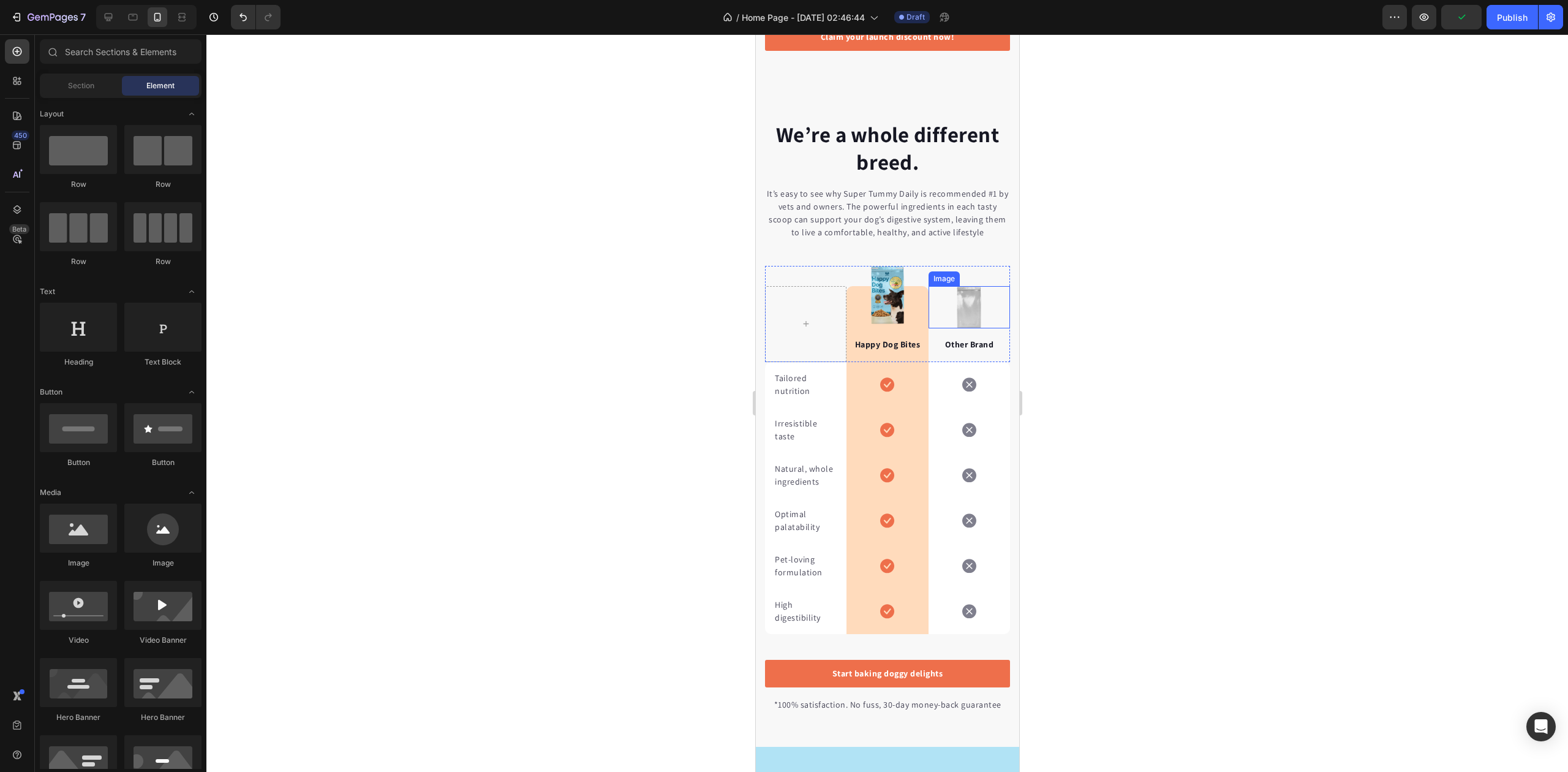
scroll to position [2647, 0]
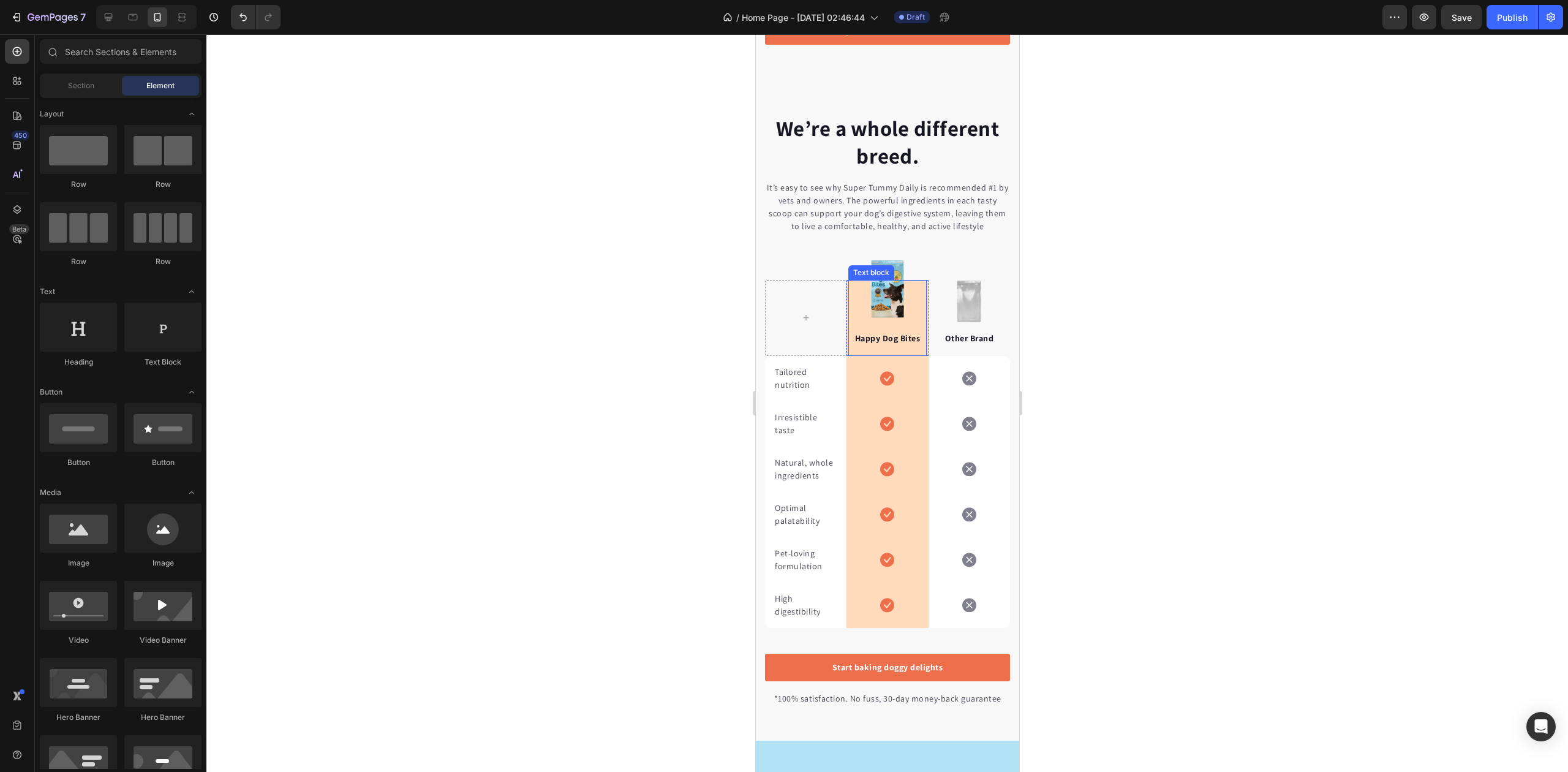
click at [884, 325] on div "Happy Dog Bites Text block" at bounding box center [887, 318] width 78 height 76
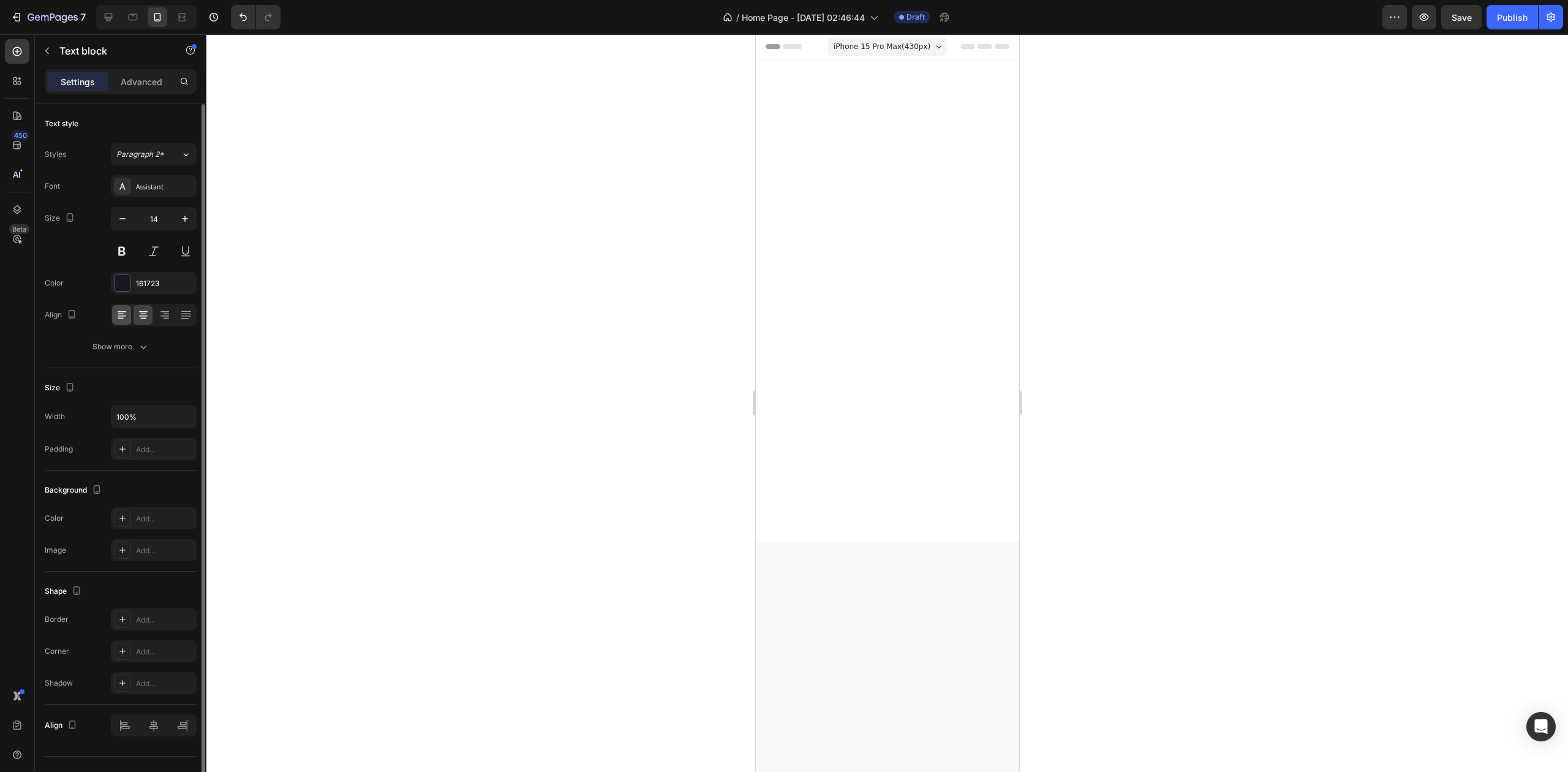
scroll to position [2647, 0]
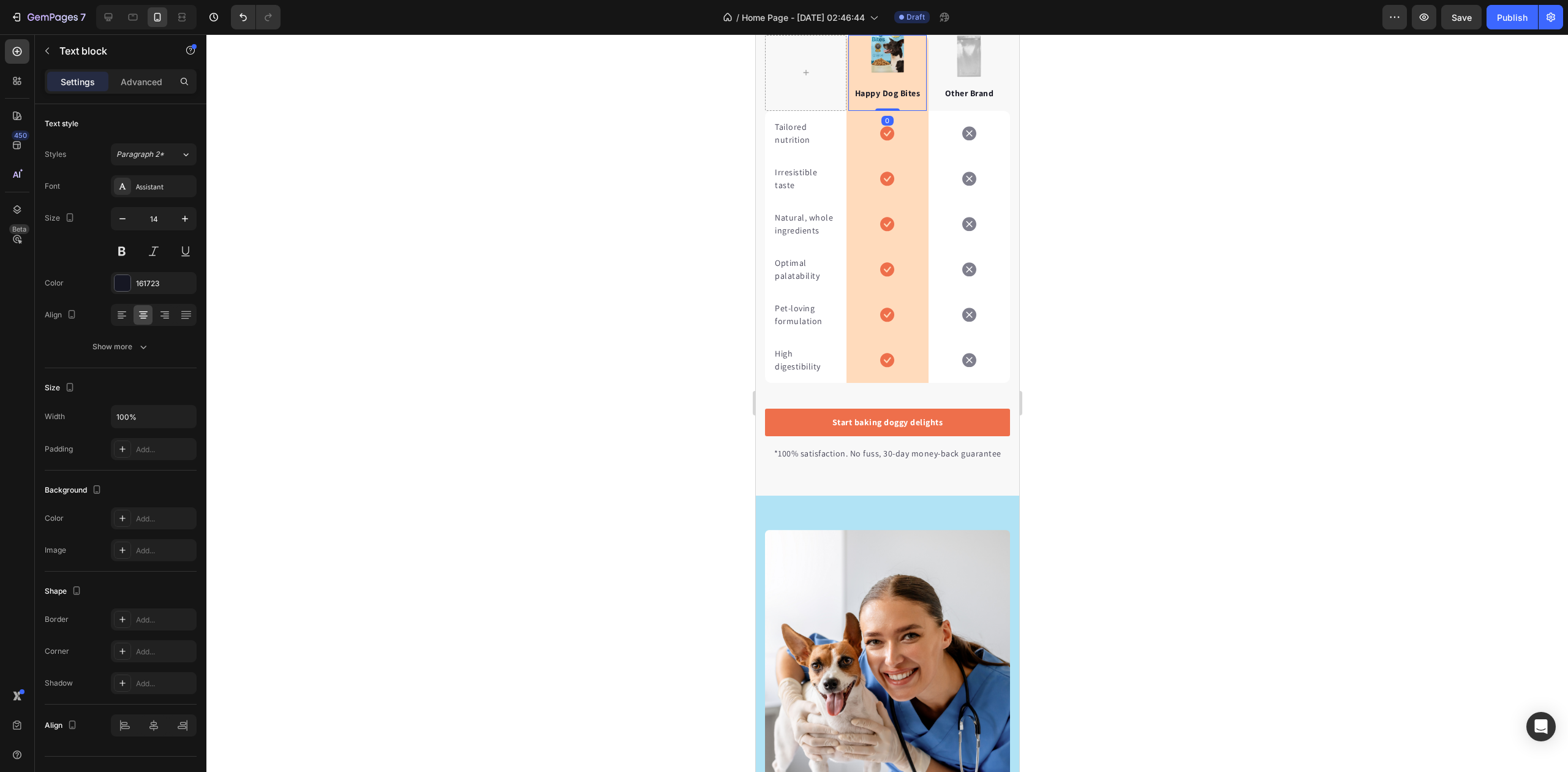
click at [888, 111] on div "Happy Dog Bites Text block 0" at bounding box center [887, 73] width 78 height 76
click at [1231, 221] on div at bounding box center [887, 403] width 1362 height 738
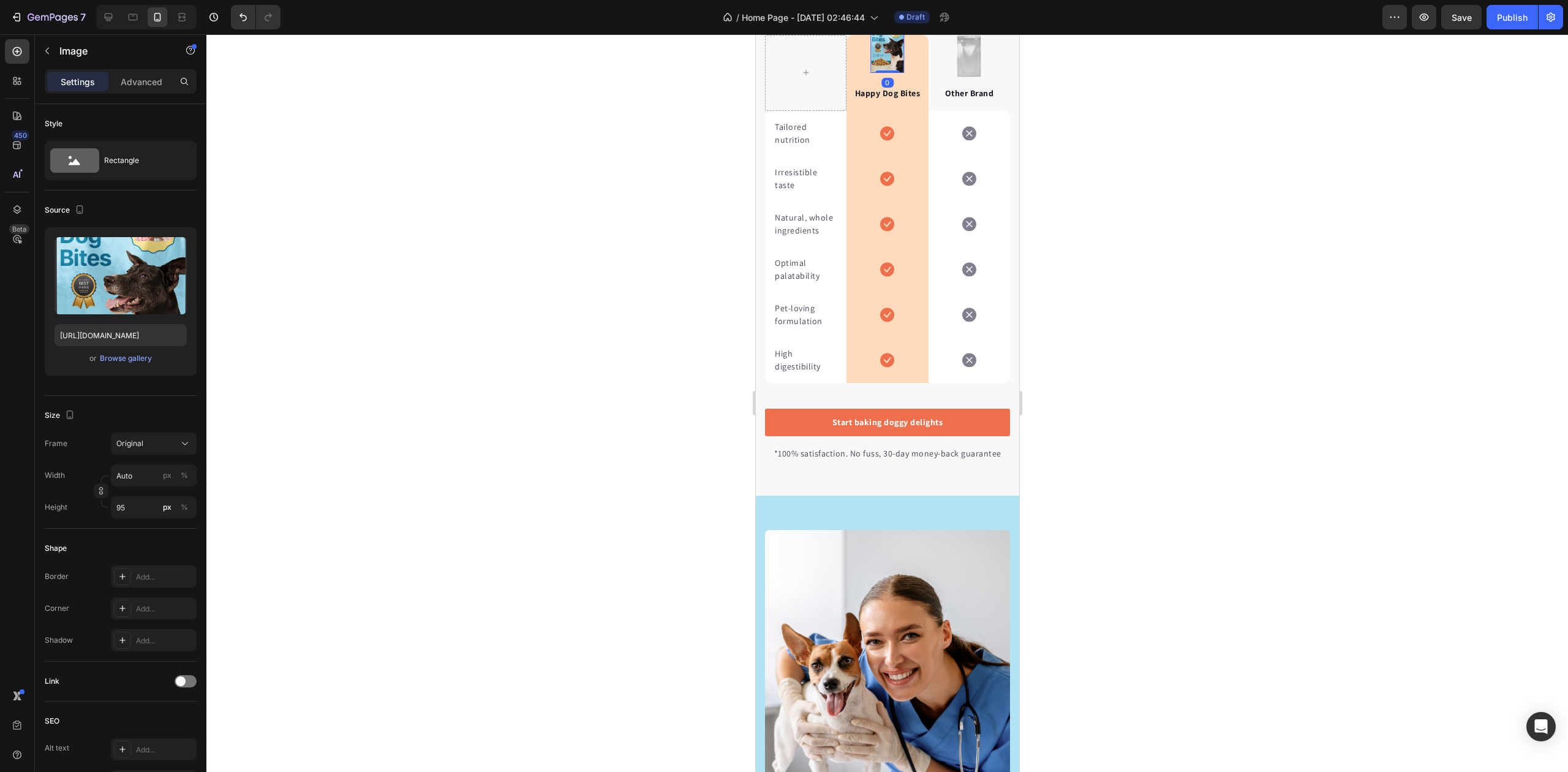
click at [884, 73] on img at bounding box center [887, 44] width 34 height 58
click at [119, 355] on div "Browse gallery" at bounding box center [126, 358] width 52 height 11
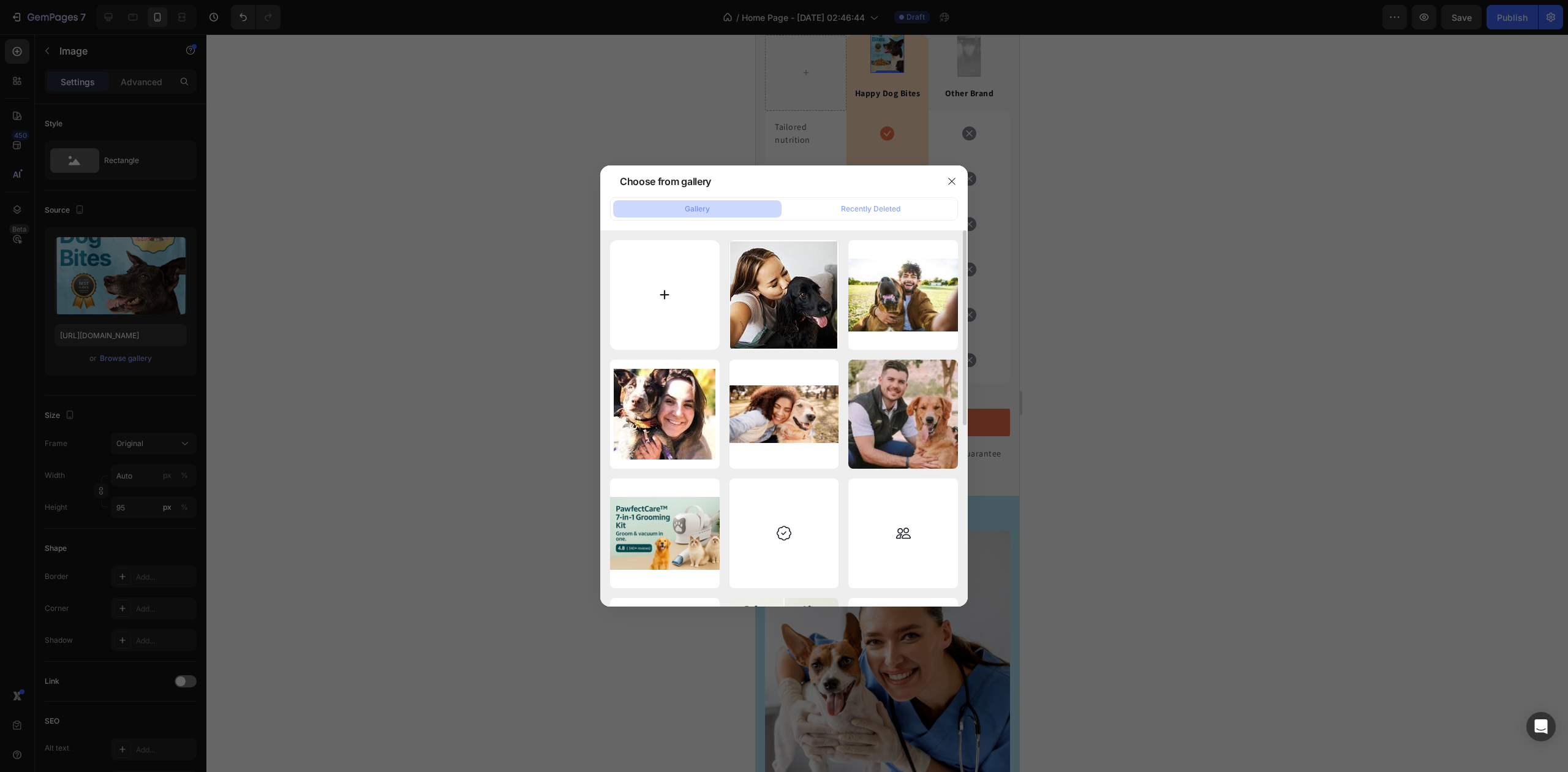
click at [665, 308] on input "file" at bounding box center [665, 295] width 109 height 109
type input "C:\fakepath\Screenshot_209.png"
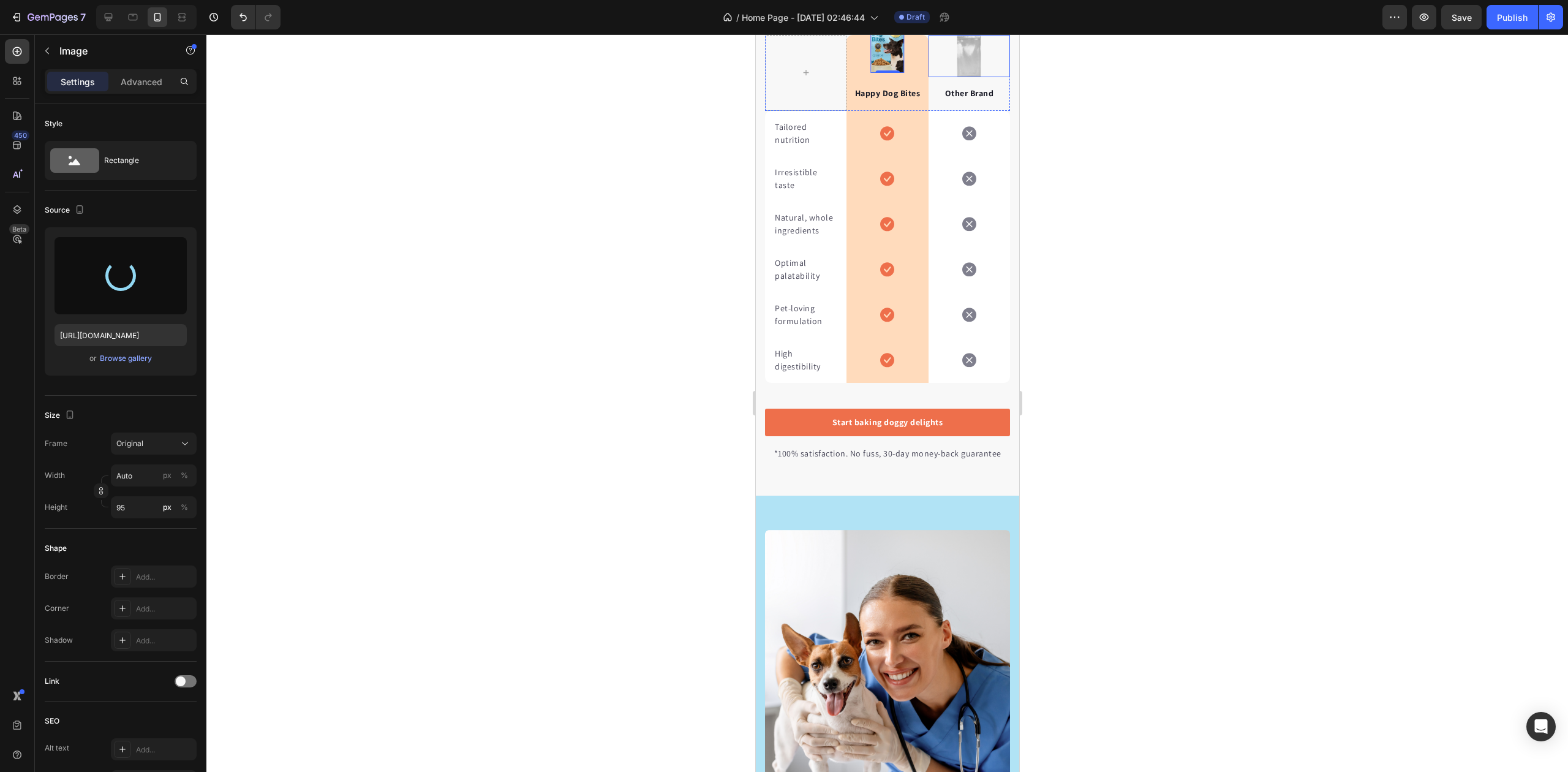
type input "https://cdn.shopify.com/s/files/1/0948/1522/4104/files/gempages_579738411934417…"
click at [1284, 332] on div at bounding box center [887, 403] width 1362 height 738
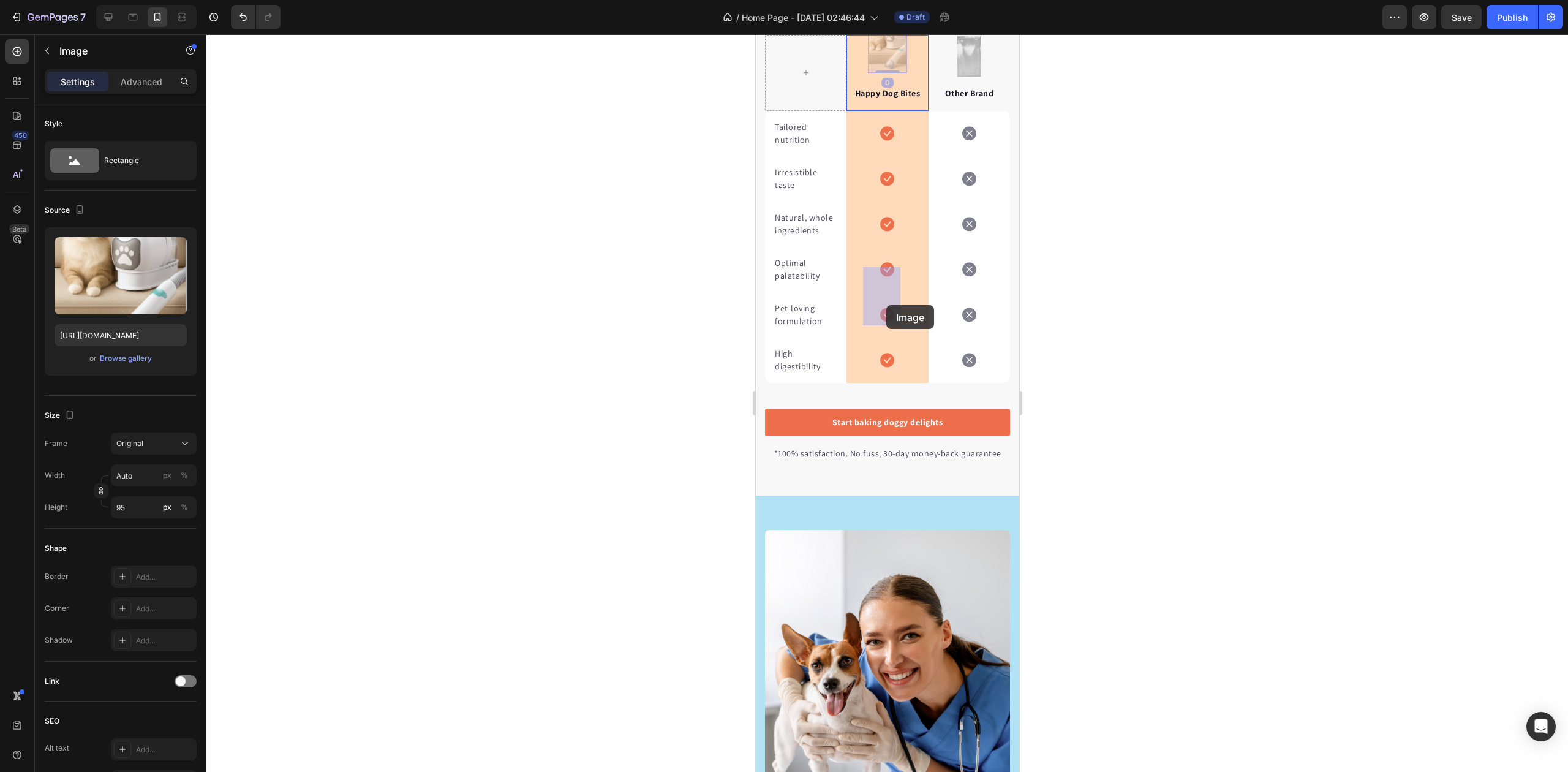
drag, startPoint x: 891, startPoint y: 270, endPoint x: 886, endPoint y: 307, distance: 37.3
click at [1282, 297] on div at bounding box center [887, 403] width 1362 height 738
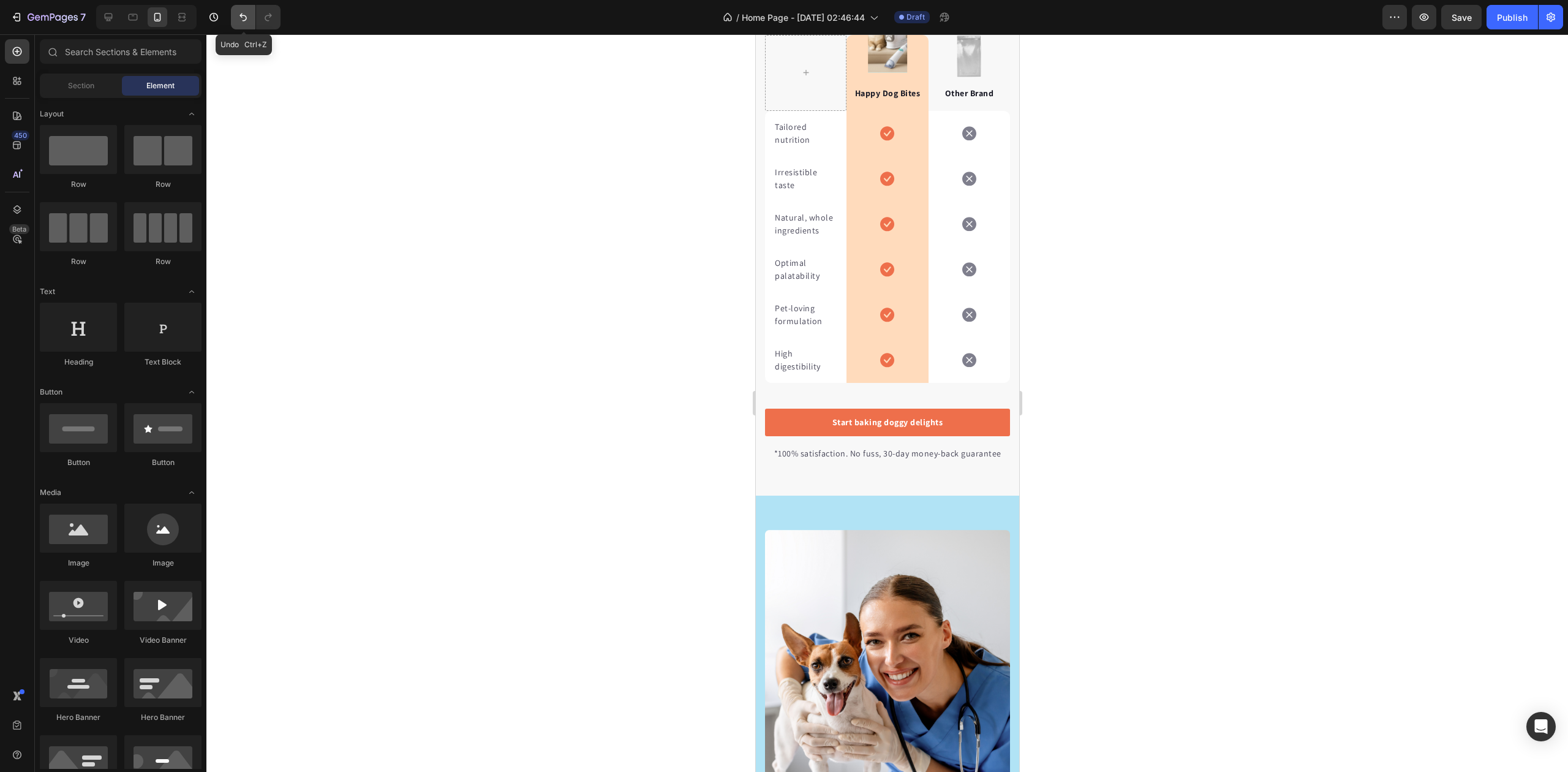
click at [235, 15] on button "Undo/Redo" at bounding box center [243, 17] width 24 height 24
click at [244, 25] on button "Undo/Redo" at bounding box center [243, 17] width 24 height 24
click at [266, 21] on icon "Undo/Redo" at bounding box center [268, 18] width 13 height 13
click at [243, 18] on icon "Undo/Redo" at bounding box center [243, 18] width 13 height 13
click at [268, 18] on icon "Undo/Redo" at bounding box center [268, 18] width 13 height 13
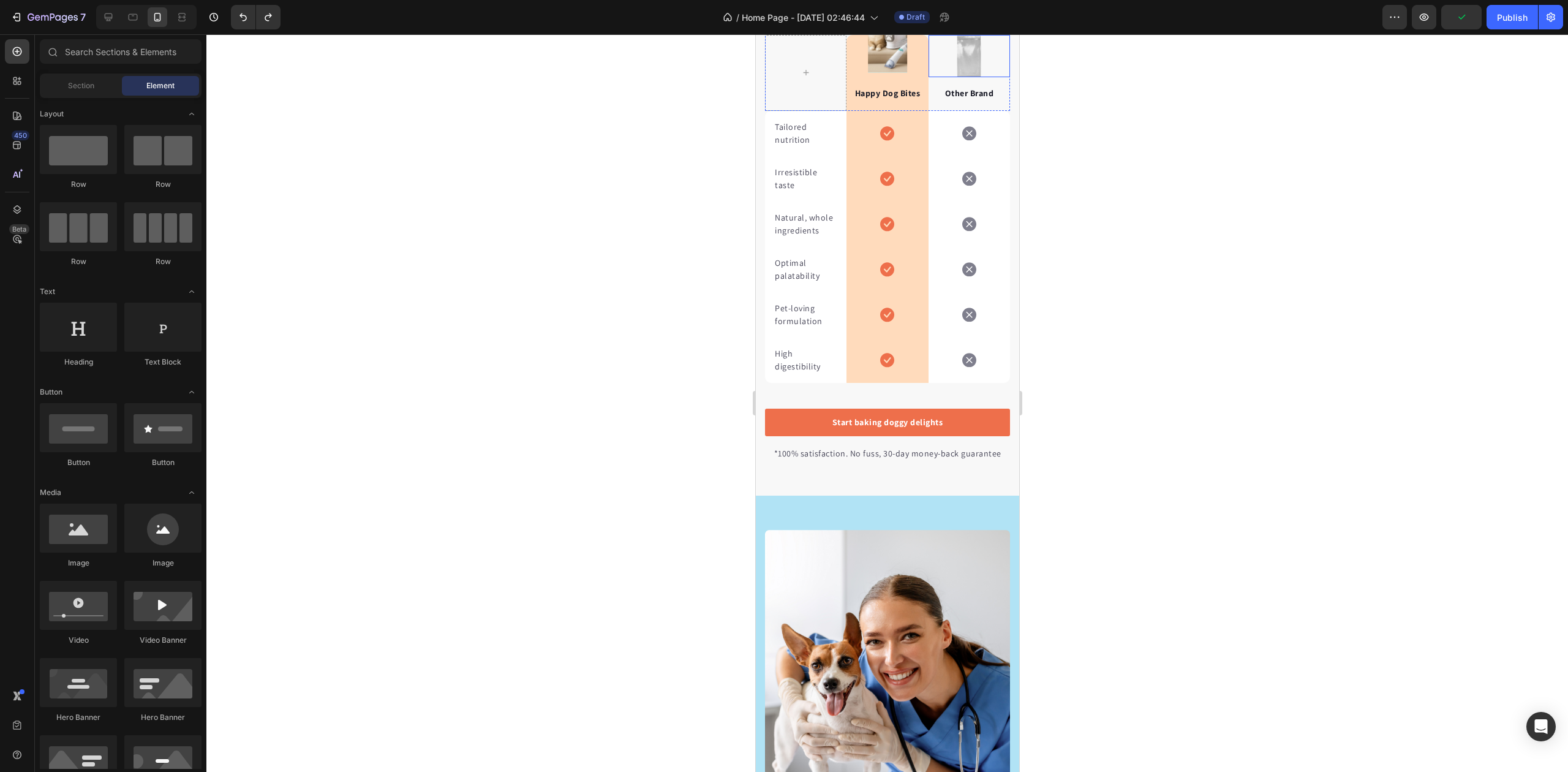
click at [965, 77] on img at bounding box center [968, 56] width 26 height 43
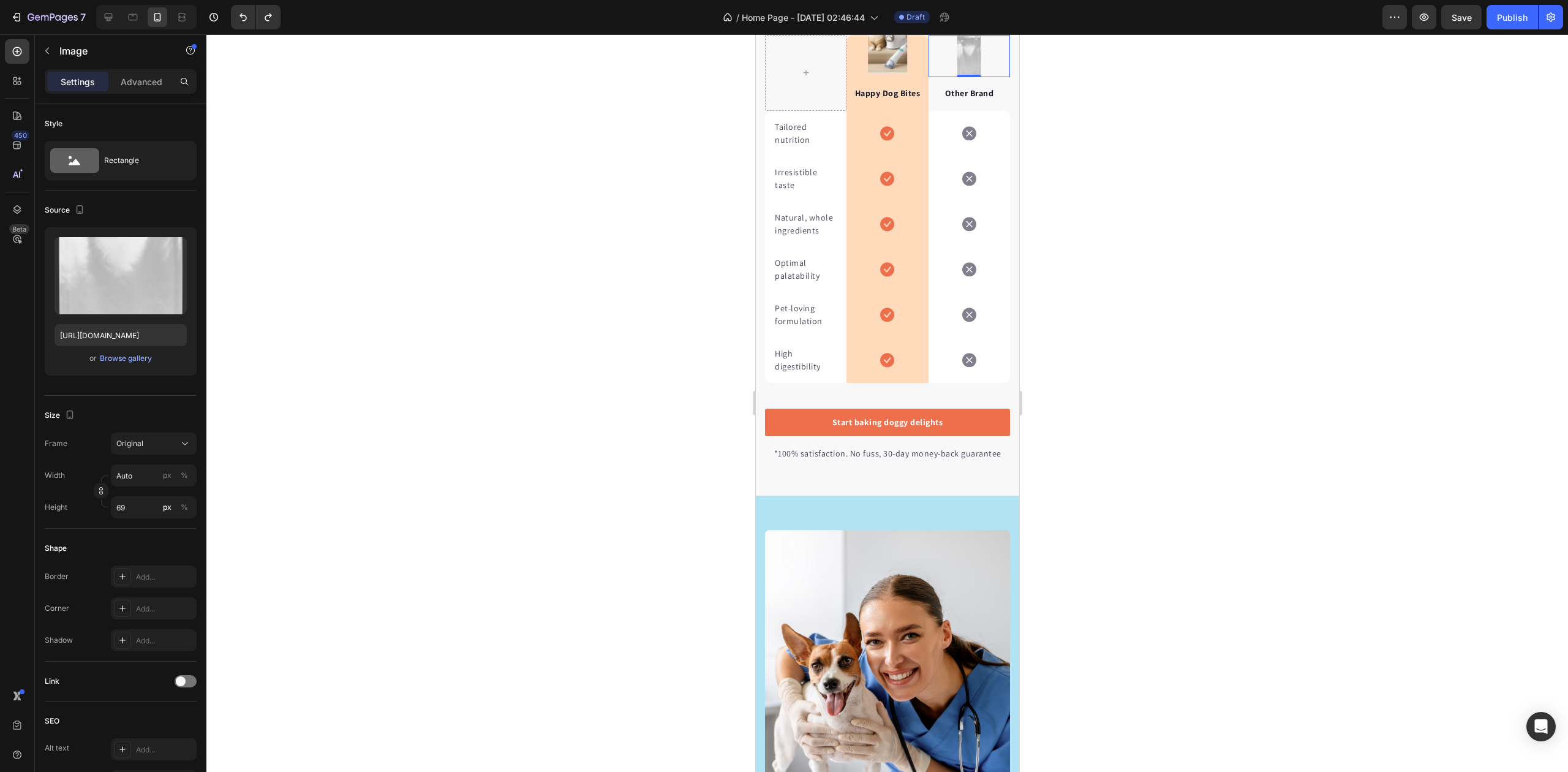
click at [1094, 320] on div at bounding box center [887, 403] width 1362 height 738
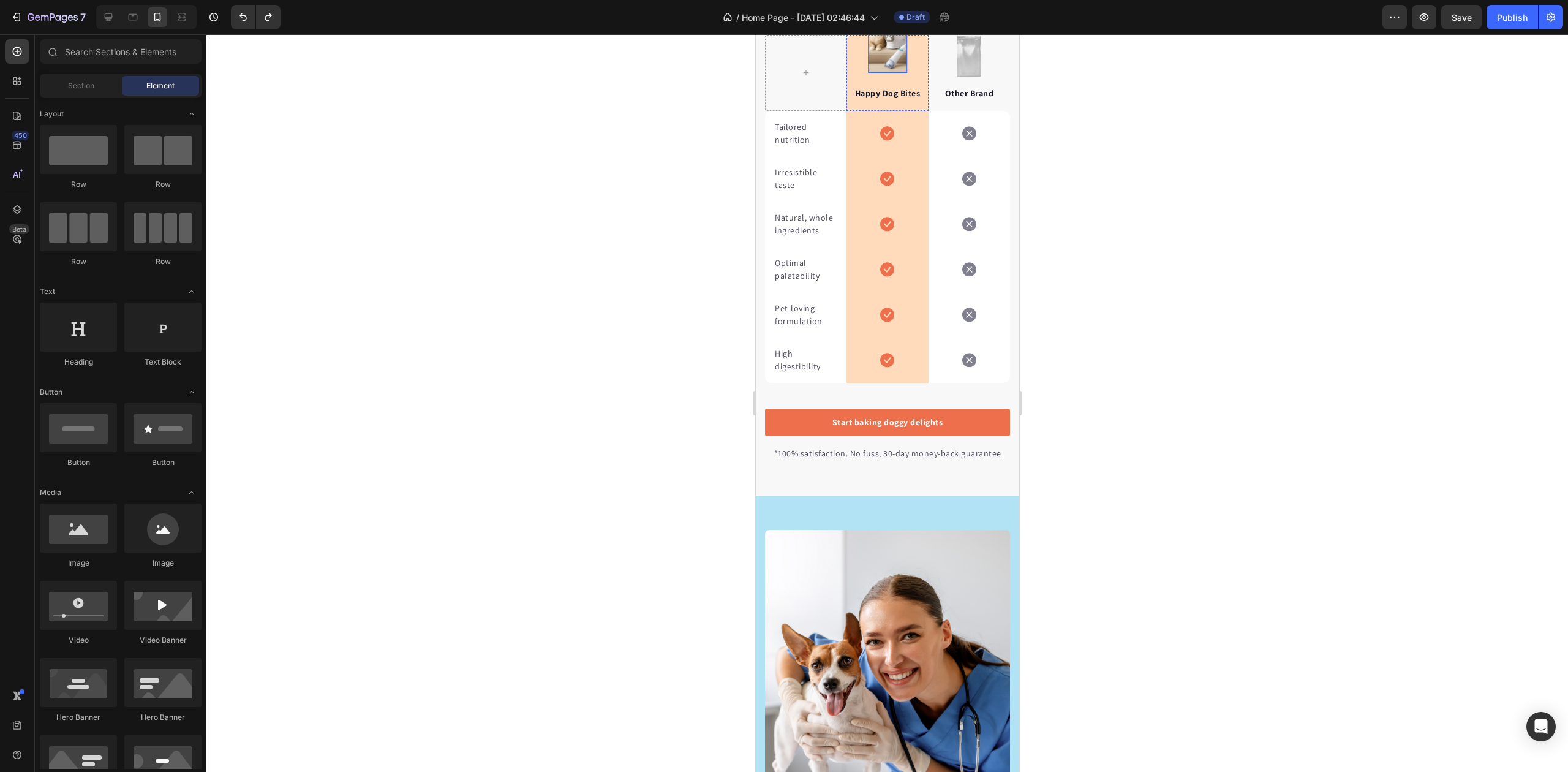
click at [887, 73] on img at bounding box center [887, 44] width 39 height 58
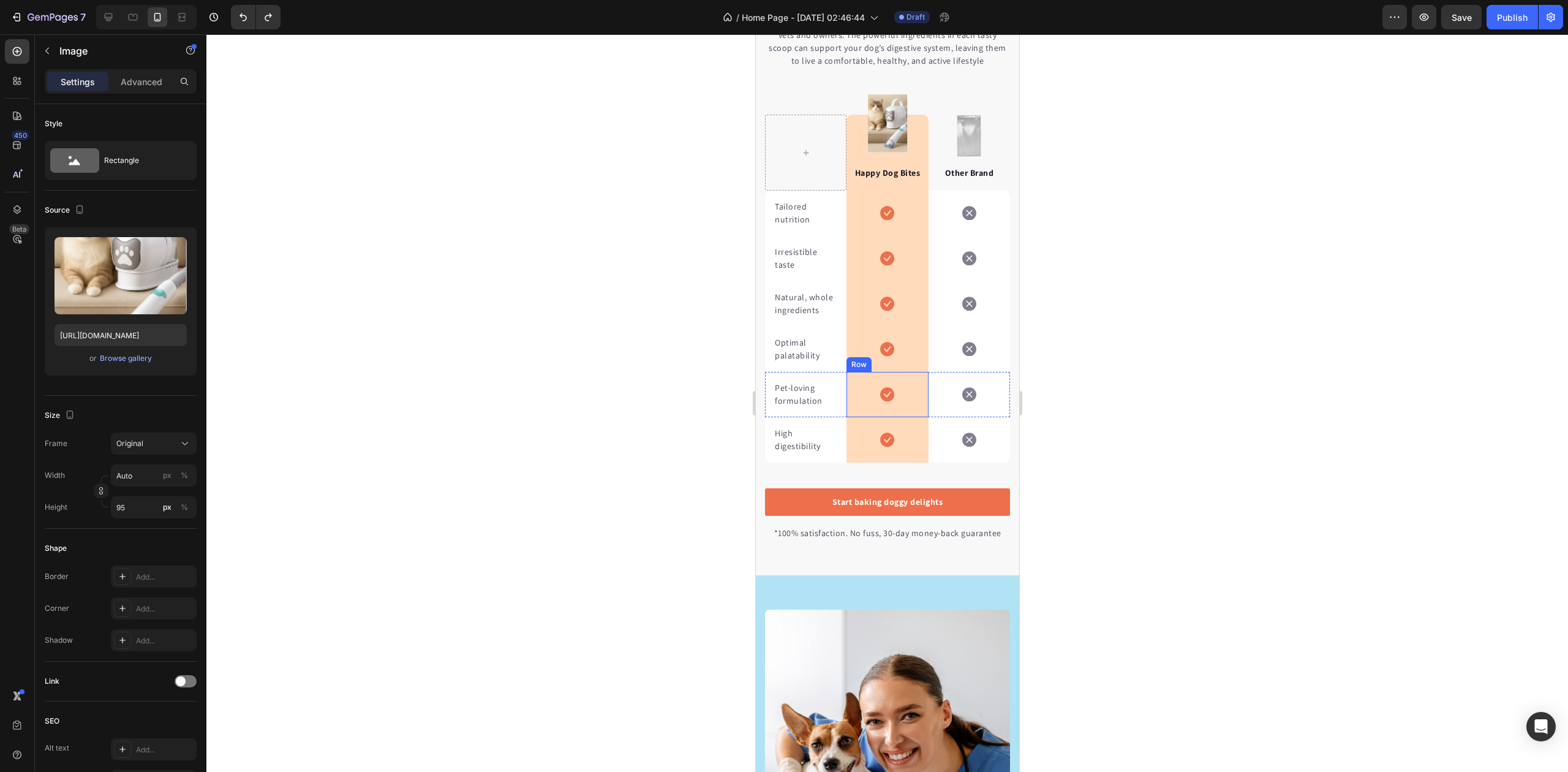
scroll to position [2641, 0]
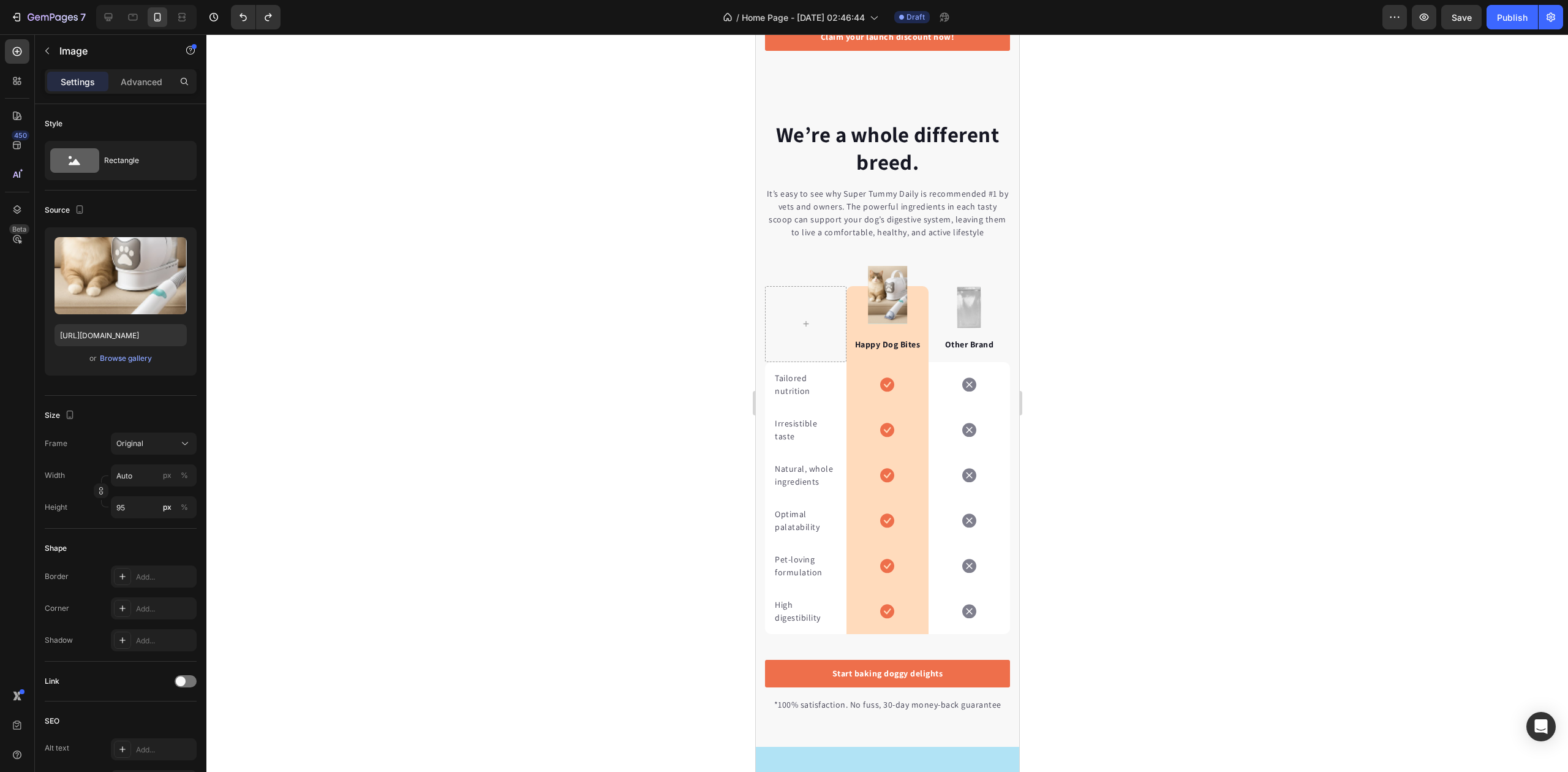
click at [892, 282] on img at bounding box center [887, 295] width 39 height 58
click at [884, 275] on img at bounding box center [887, 295] width 39 height 58
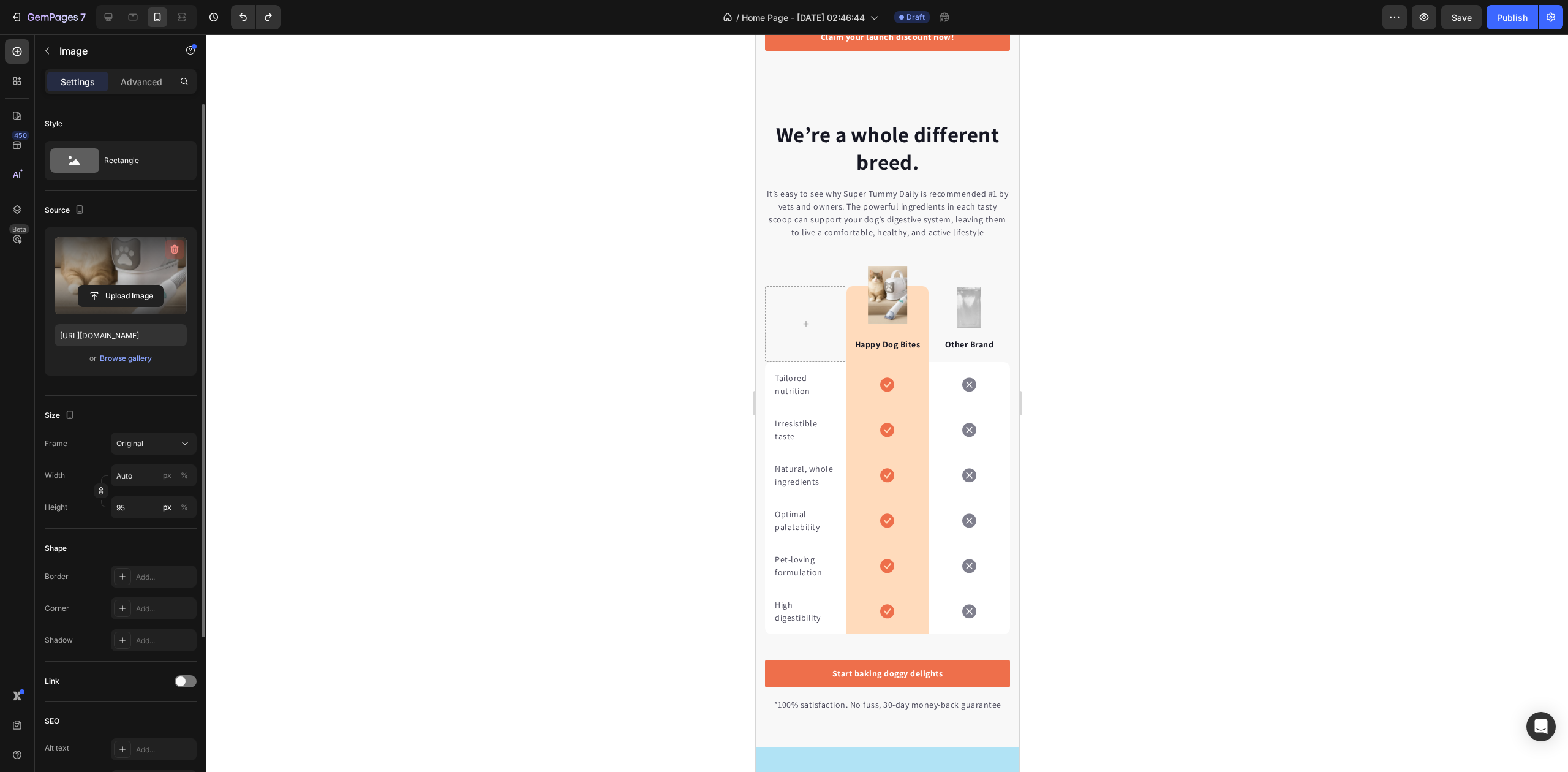
click at [169, 245] on icon "button" at bounding box center [175, 250] width 13 height 13
click at [889, 278] on img at bounding box center [887, 295] width 39 height 58
click at [881, 273] on img at bounding box center [887, 295] width 39 height 58
click at [872, 283] on img at bounding box center [887, 295] width 39 height 58
click at [867, 278] on img at bounding box center [887, 295] width 39 height 58
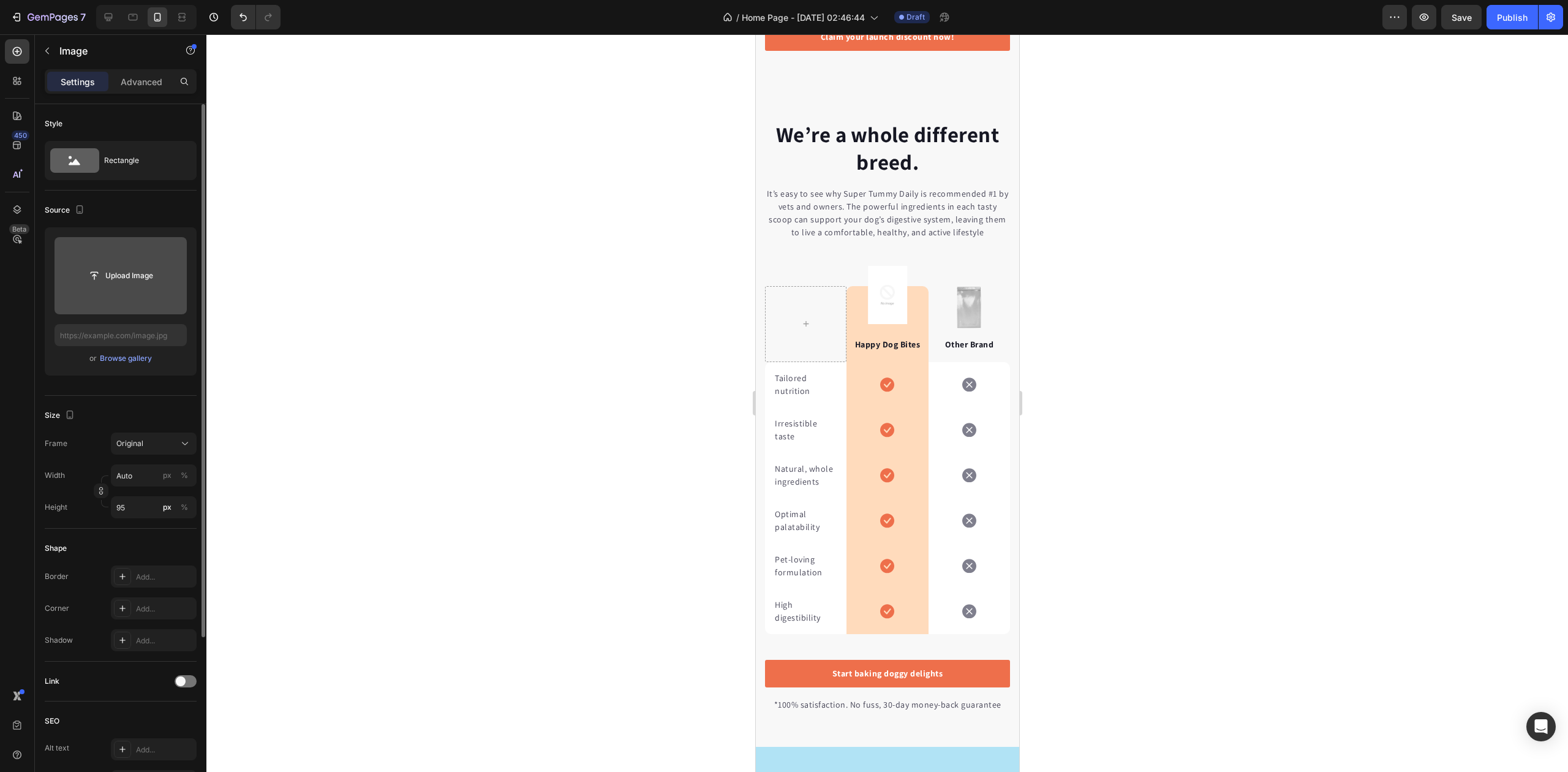
click at [872, 266] on div "It’s easy to see why Super Tummy Daily is recommended #1 by vets and owners. Th…" at bounding box center [887, 221] width 245 height 88
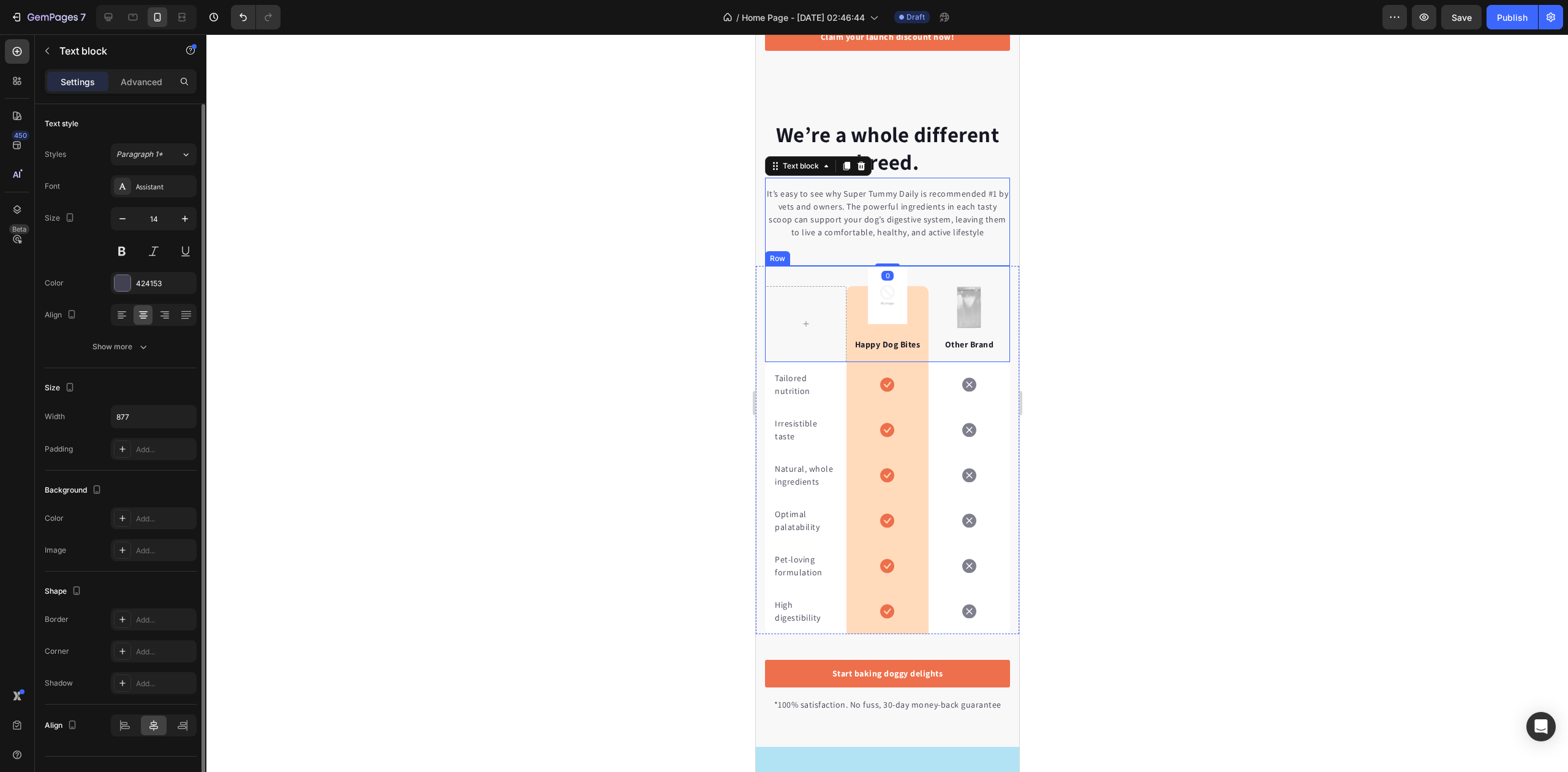
click at [687, 281] on div at bounding box center [887, 403] width 1362 height 738
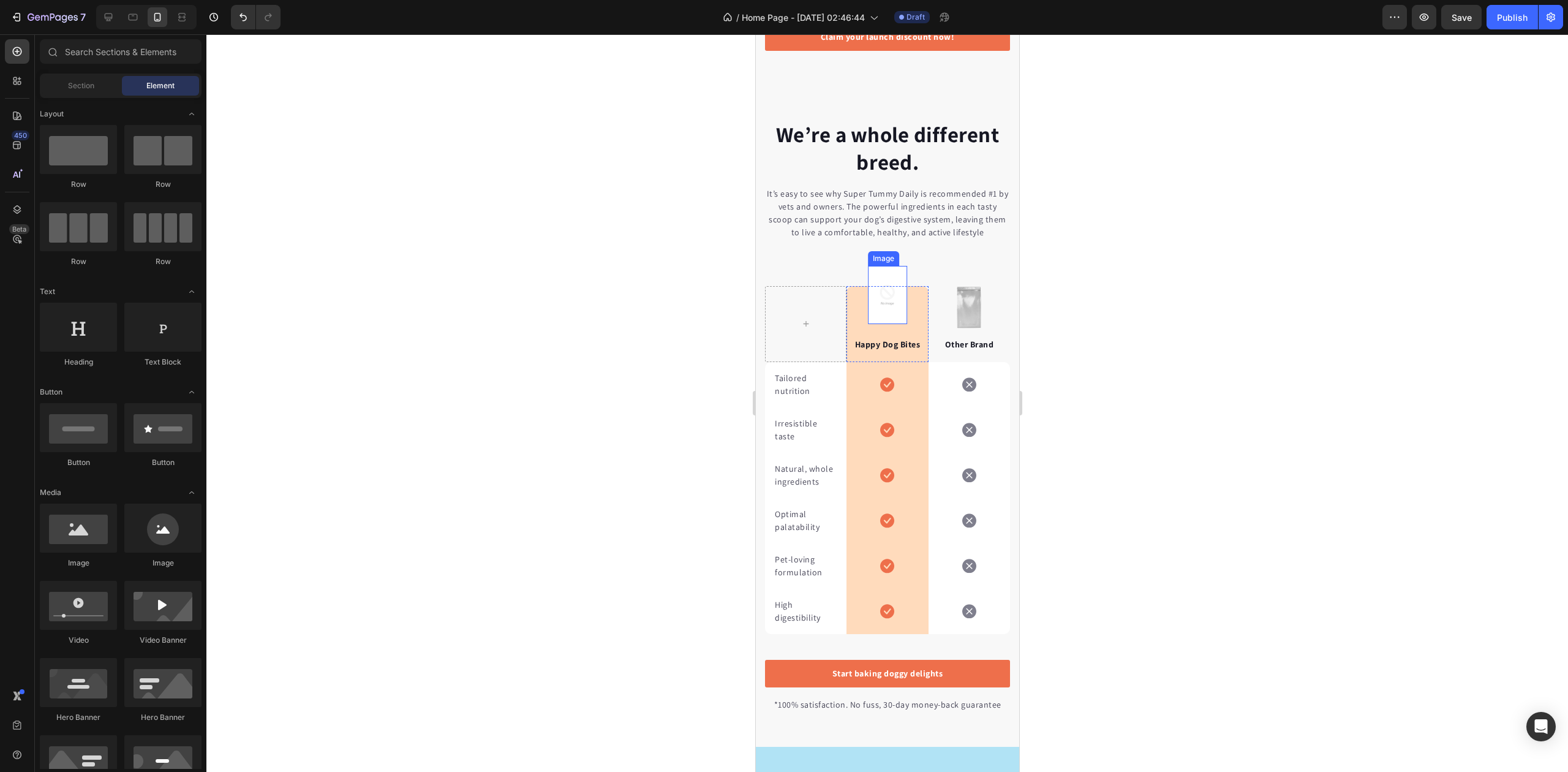
click at [871, 284] on img at bounding box center [887, 295] width 39 height 58
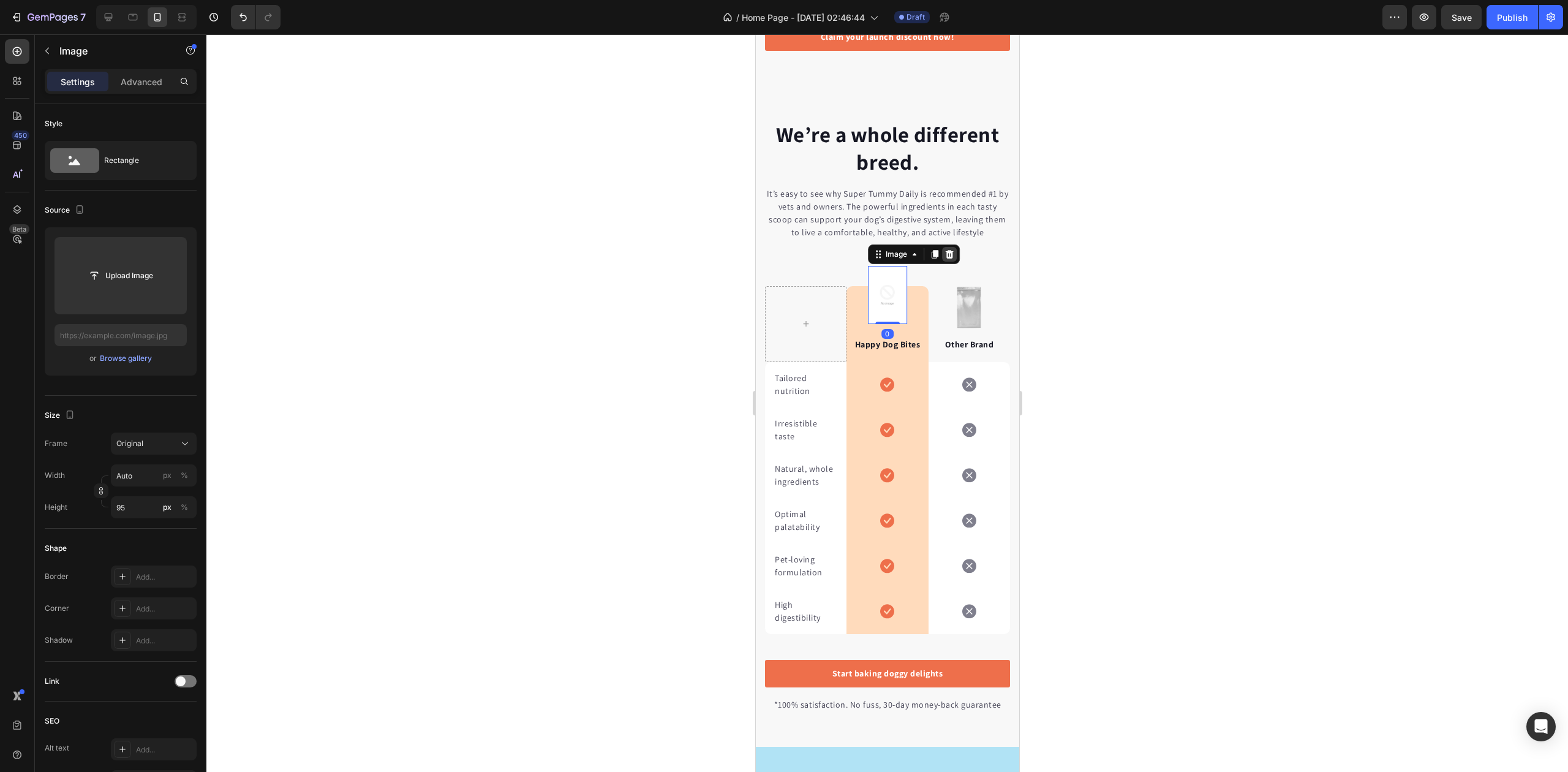
click at [942, 262] on div at bounding box center [949, 255] width 15 height 15
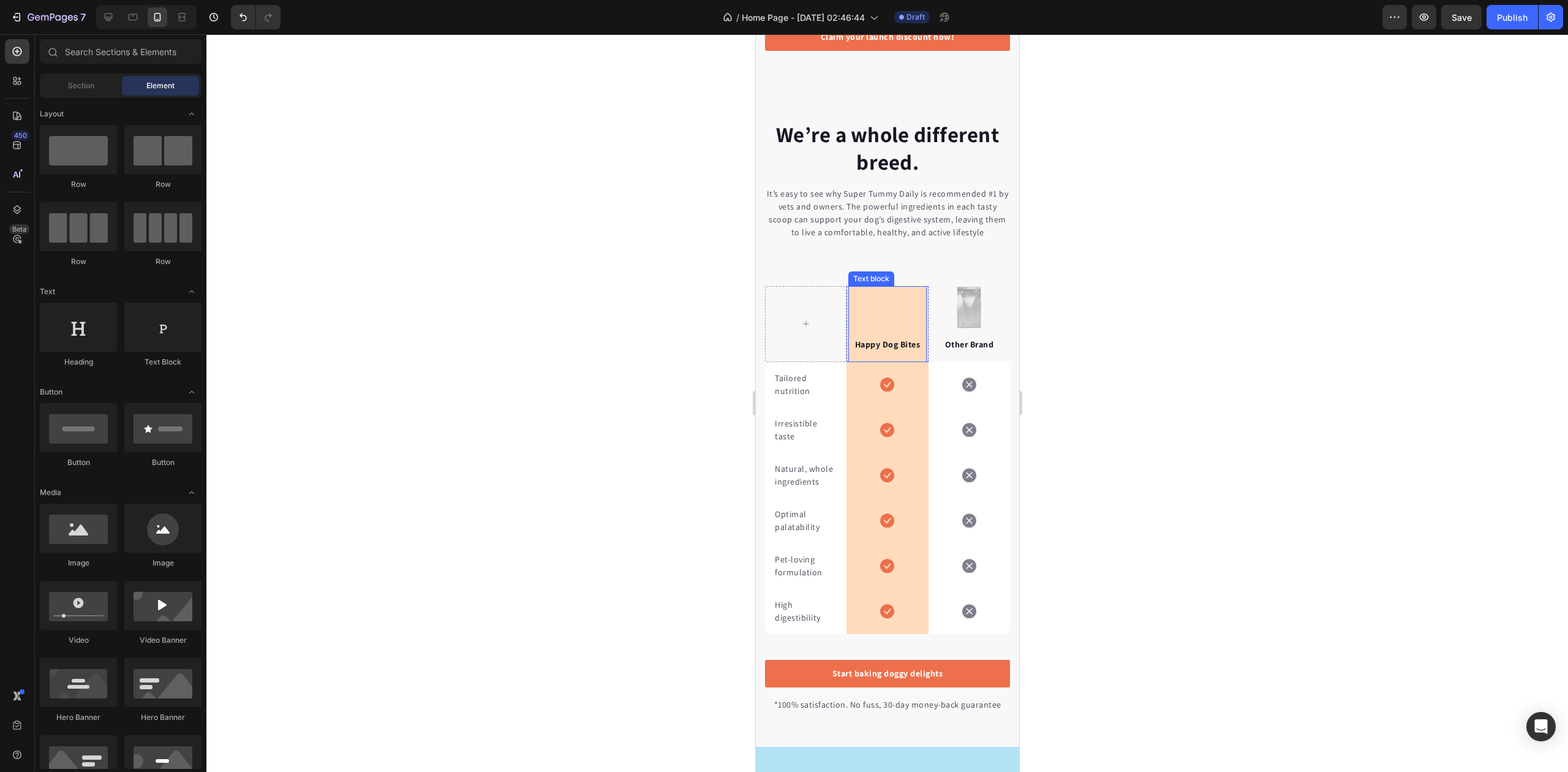
click at [894, 312] on div "Happy Dog Bites Text block" at bounding box center [887, 323] width 78 height 76
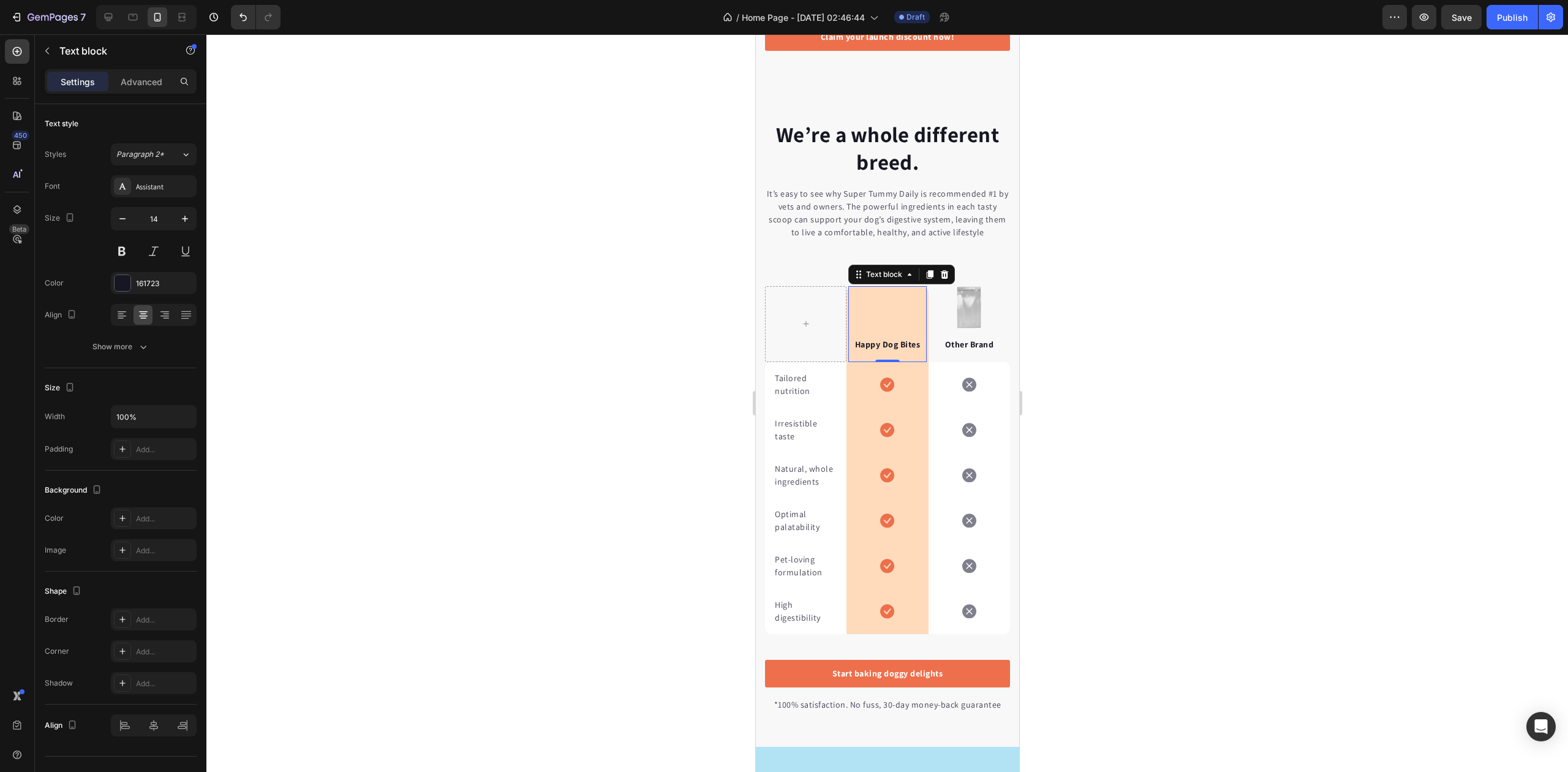
click at [884, 303] on div "Happy Dog Bites Text block 0" at bounding box center [887, 323] width 78 height 76
click at [884, 313] on div "Happy Dog Bites Text block 0" at bounding box center [887, 323] width 78 height 76
click at [884, 349] on p "Happy Dog Bites" at bounding box center [886, 345] width 75 height 13
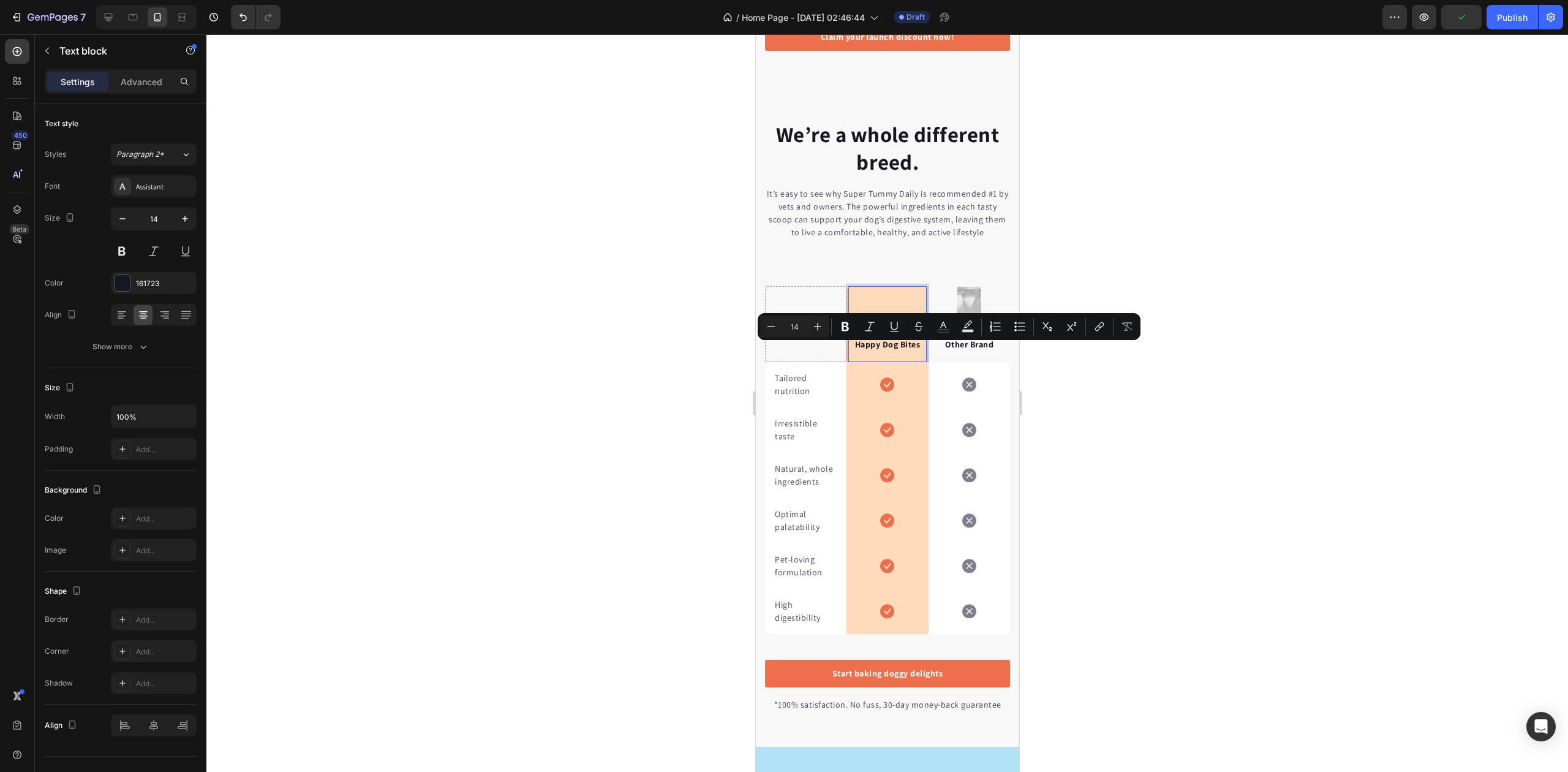
click at [849, 350] on p "Happy Dog Bites" at bounding box center [886, 345] width 75 height 13
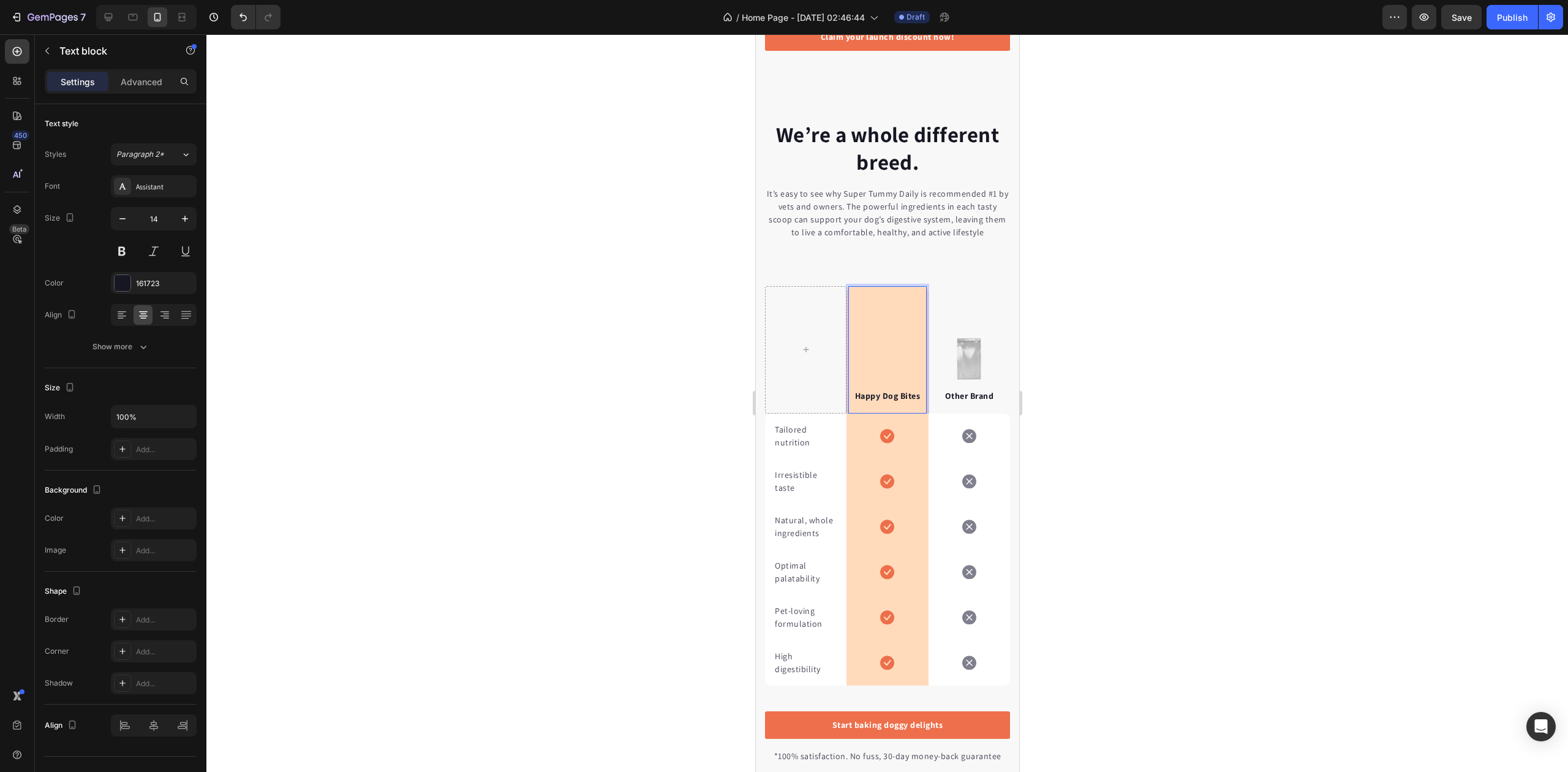
click at [852, 310] on div "Happy Dog Bites Text block 0" at bounding box center [887, 350] width 78 height 128
click at [862, 337] on div "Happy Dog Bites Text block 0" at bounding box center [887, 350] width 78 height 128
click at [869, 364] on p "Rich Text Editor. Editing area: main" at bounding box center [886, 357] width 75 height 13
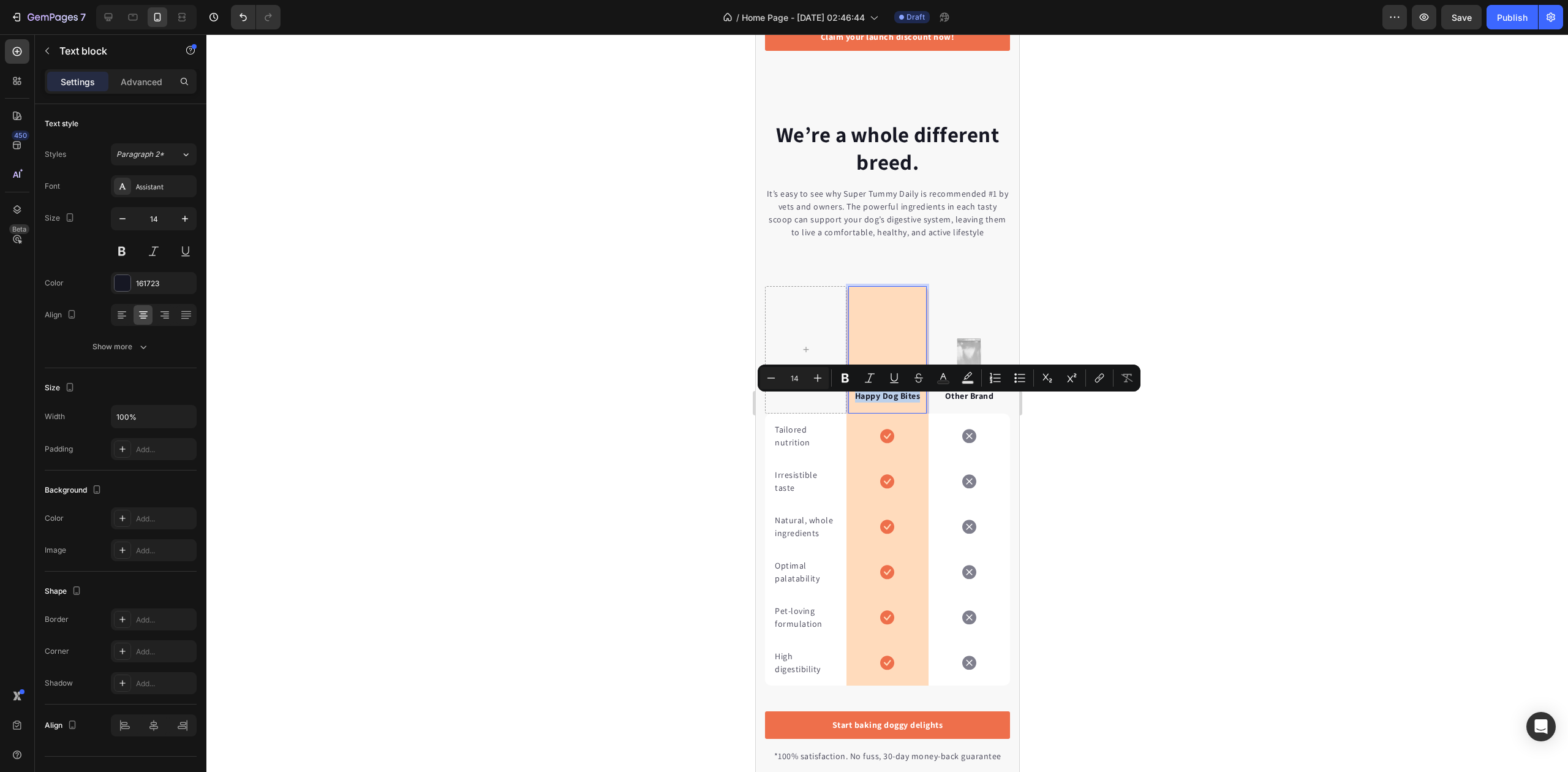
drag, startPoint x: 914, startPoint y: 402, endPoint x: 846, endPoint y: 401, distance: 68.0
click at [849, 401] on p "Happy Dog Bites" at bounding box center [886, 396] width 75 height 13
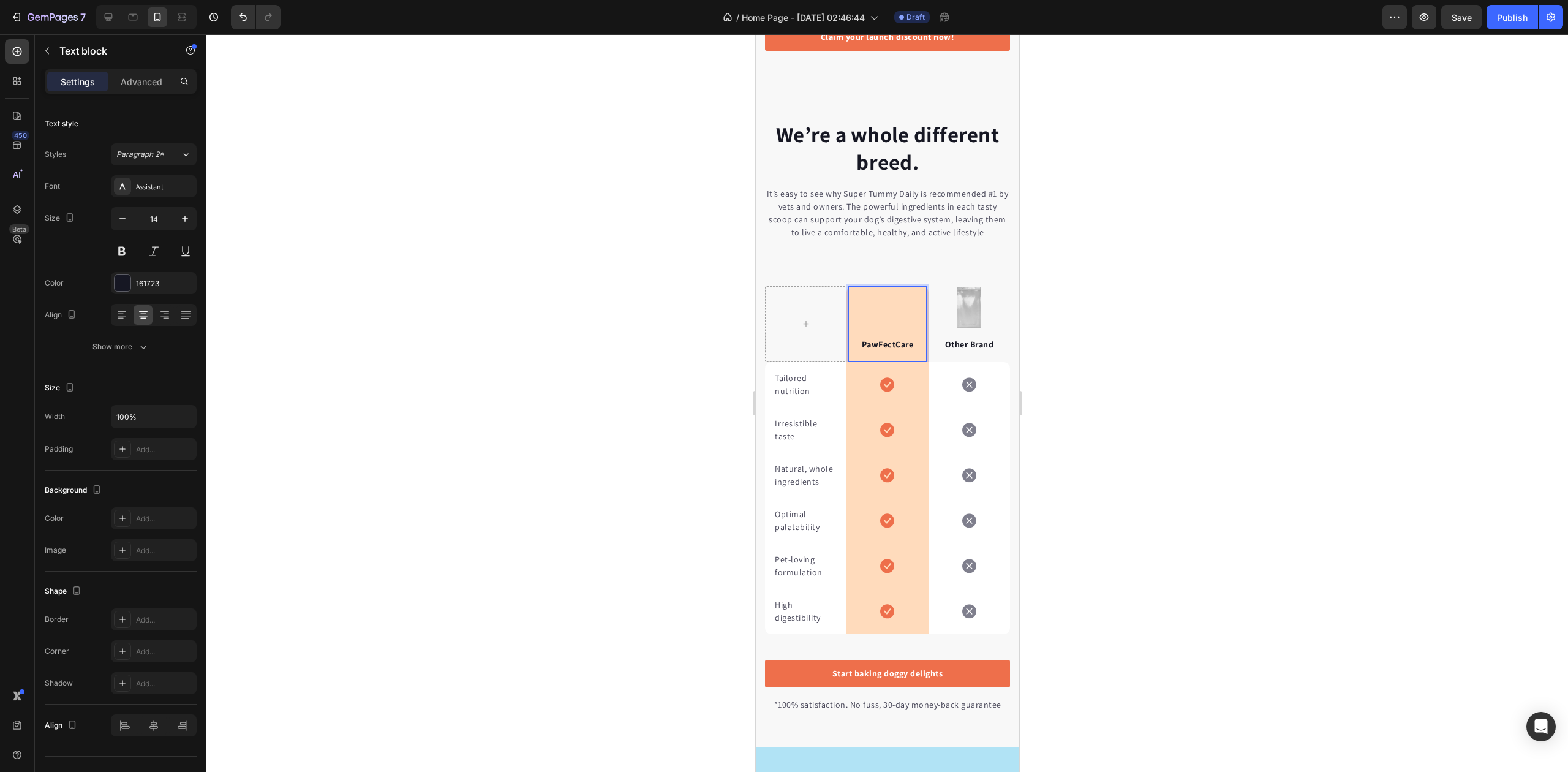
drag, startPoint x: 1099, startPoint y: 391, endPoint x: 1047, endPoint y: 375, distance: 54.4
click at [1098, 391] on div at bounding box center [887, 403] width 1362 height 738
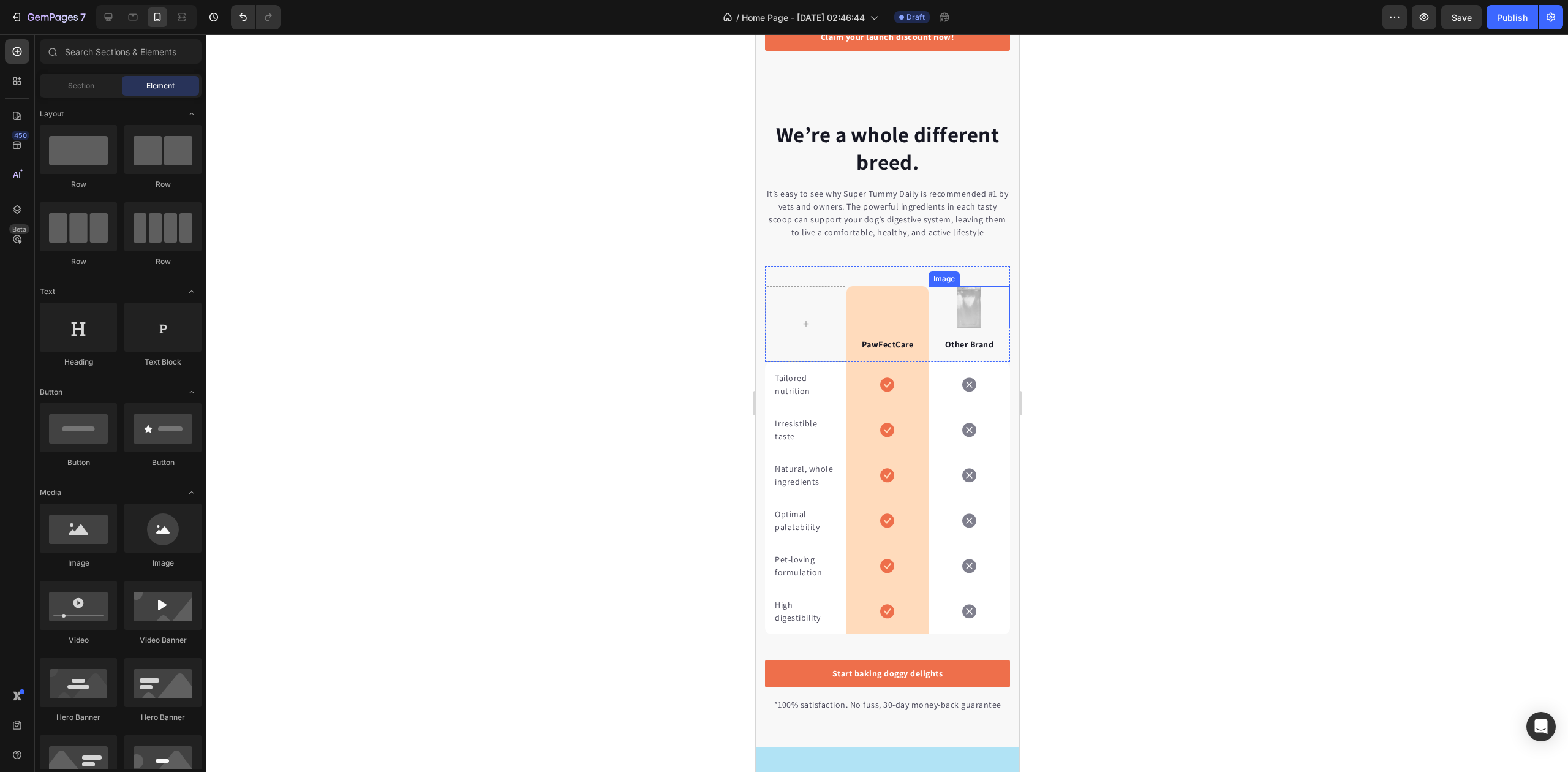
click at [965, 297] on img at bounding box center [968, 307] width 26 height 43
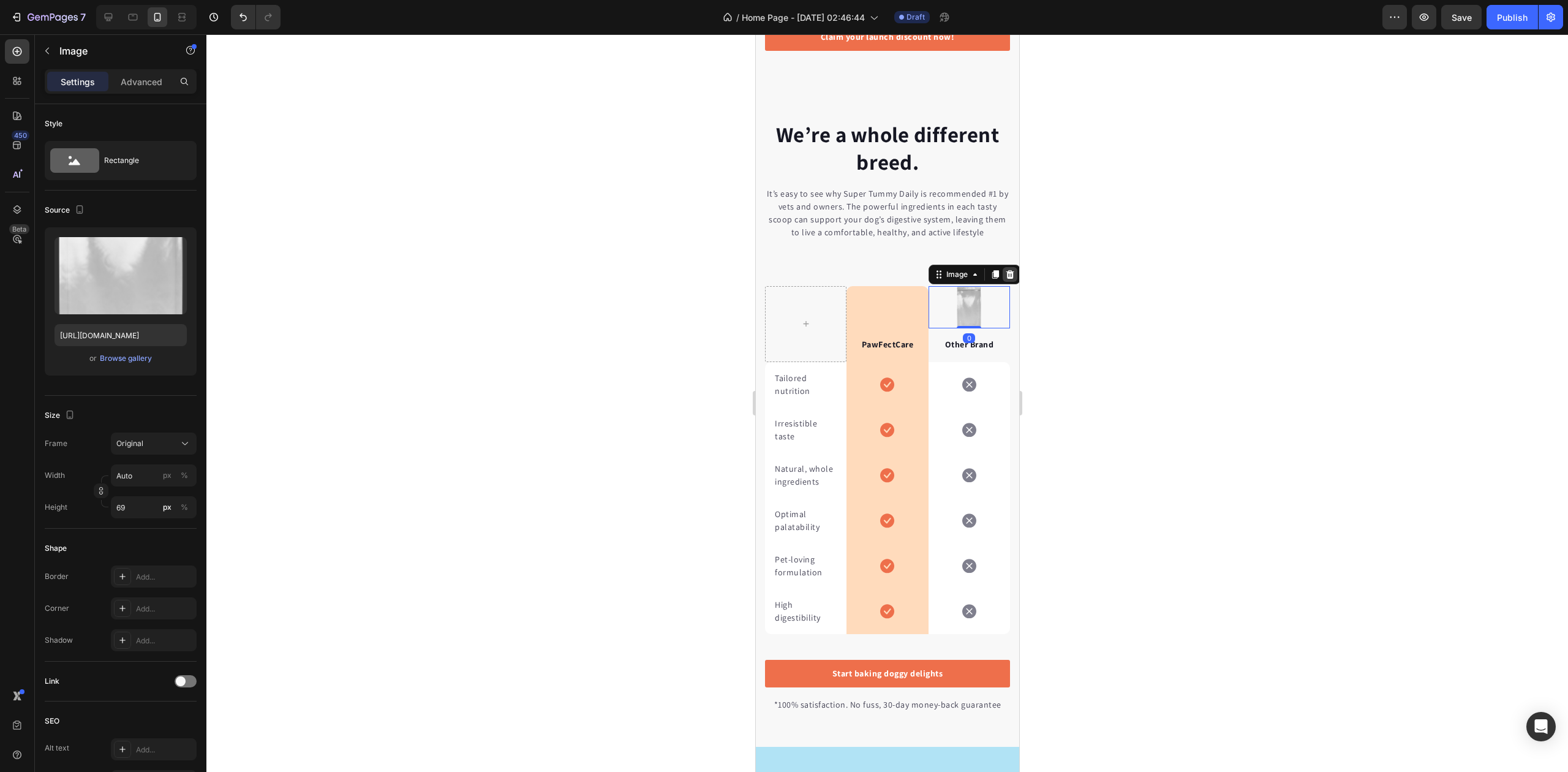
click at [1005, 279] on icon at bounding box center [1009, 275] width 8 height 9
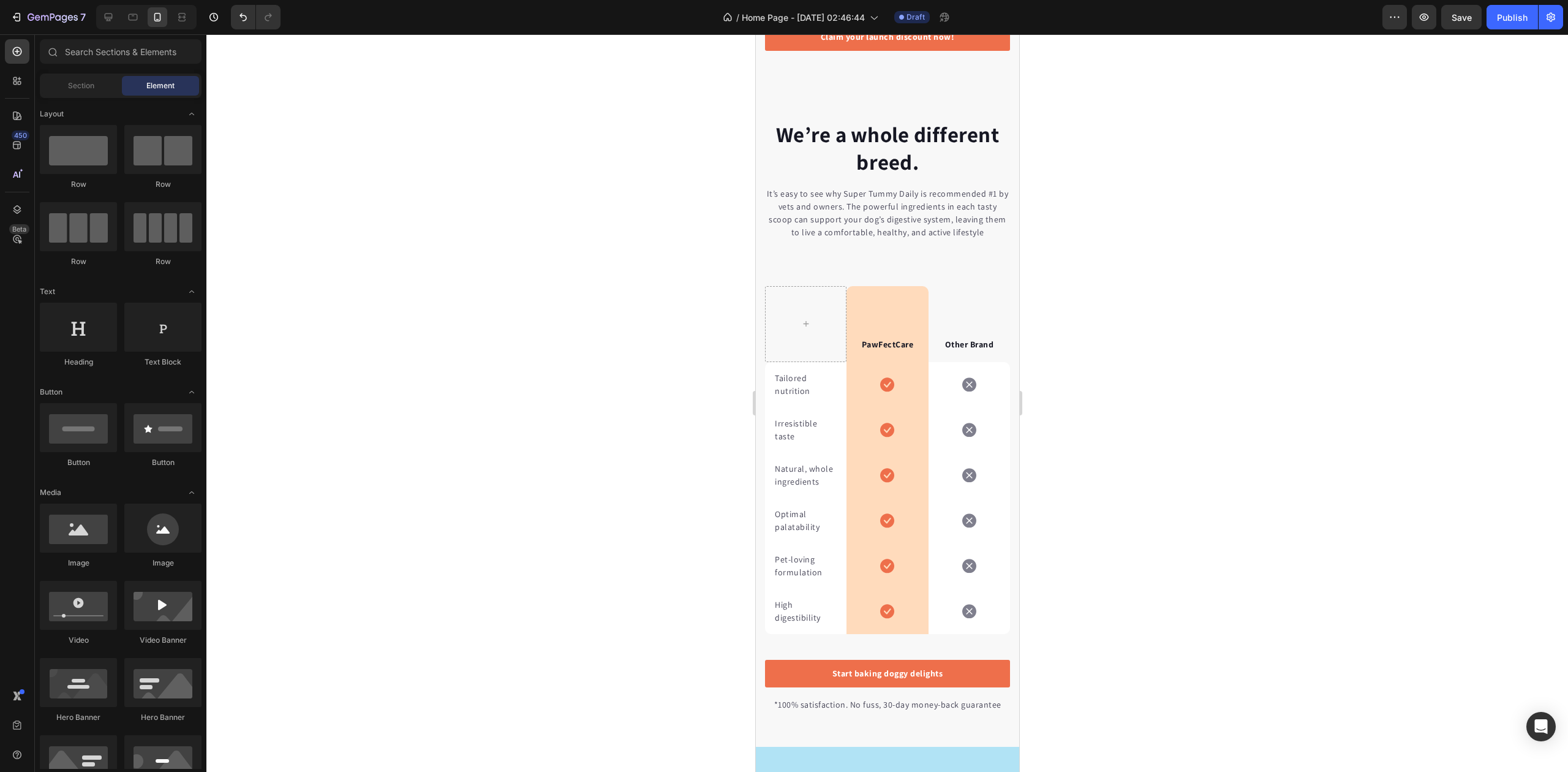
click at [1123, 297] on div at bounding box center [887, 403] width 1362 height 738
click at [865, 309] on div "PawFectCare Text block" at bounding box center [887, 323] width 78 height 76
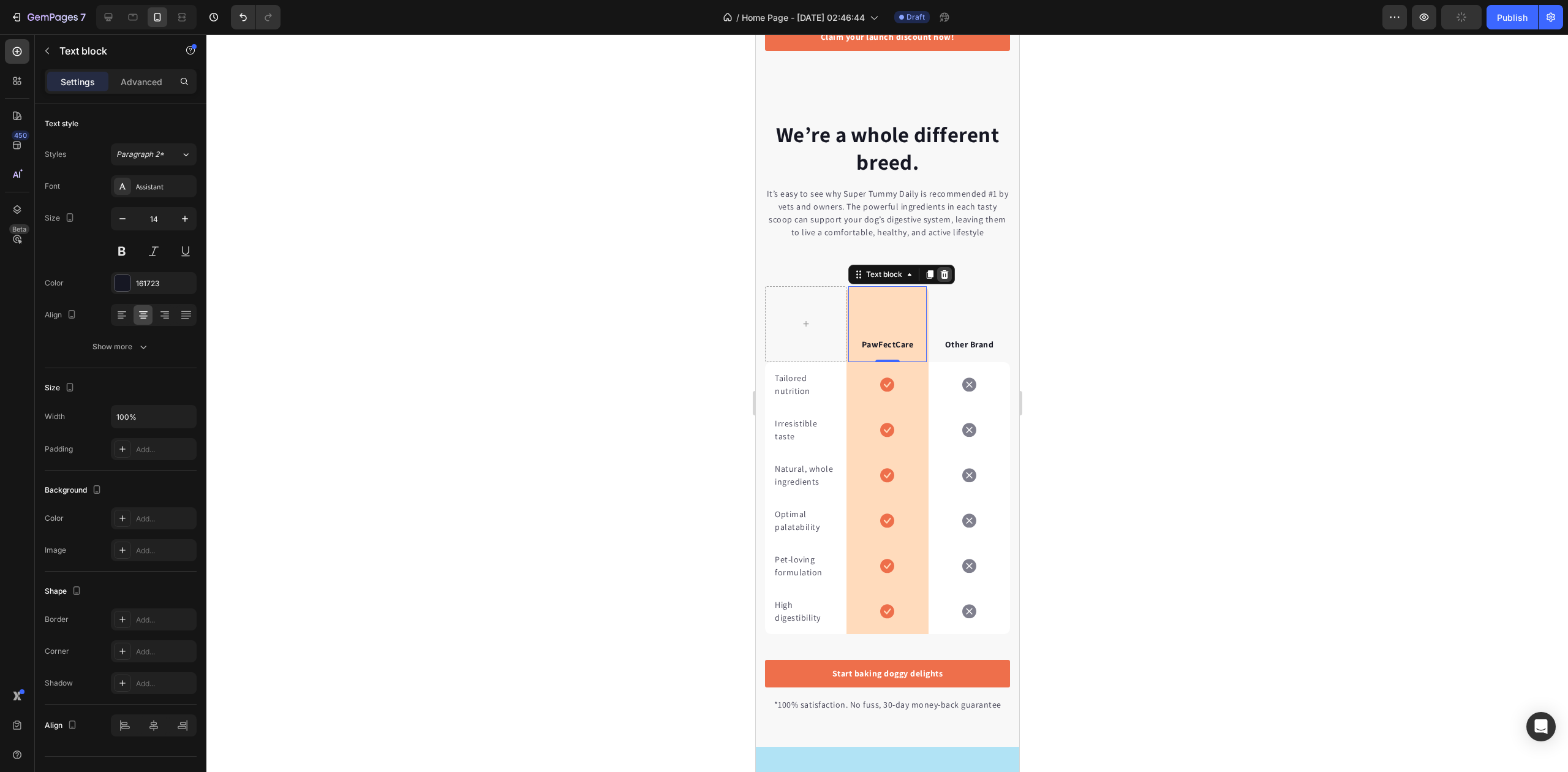
click at [943, 278] on icon at bounding box center [944, 275] width 10 height 10
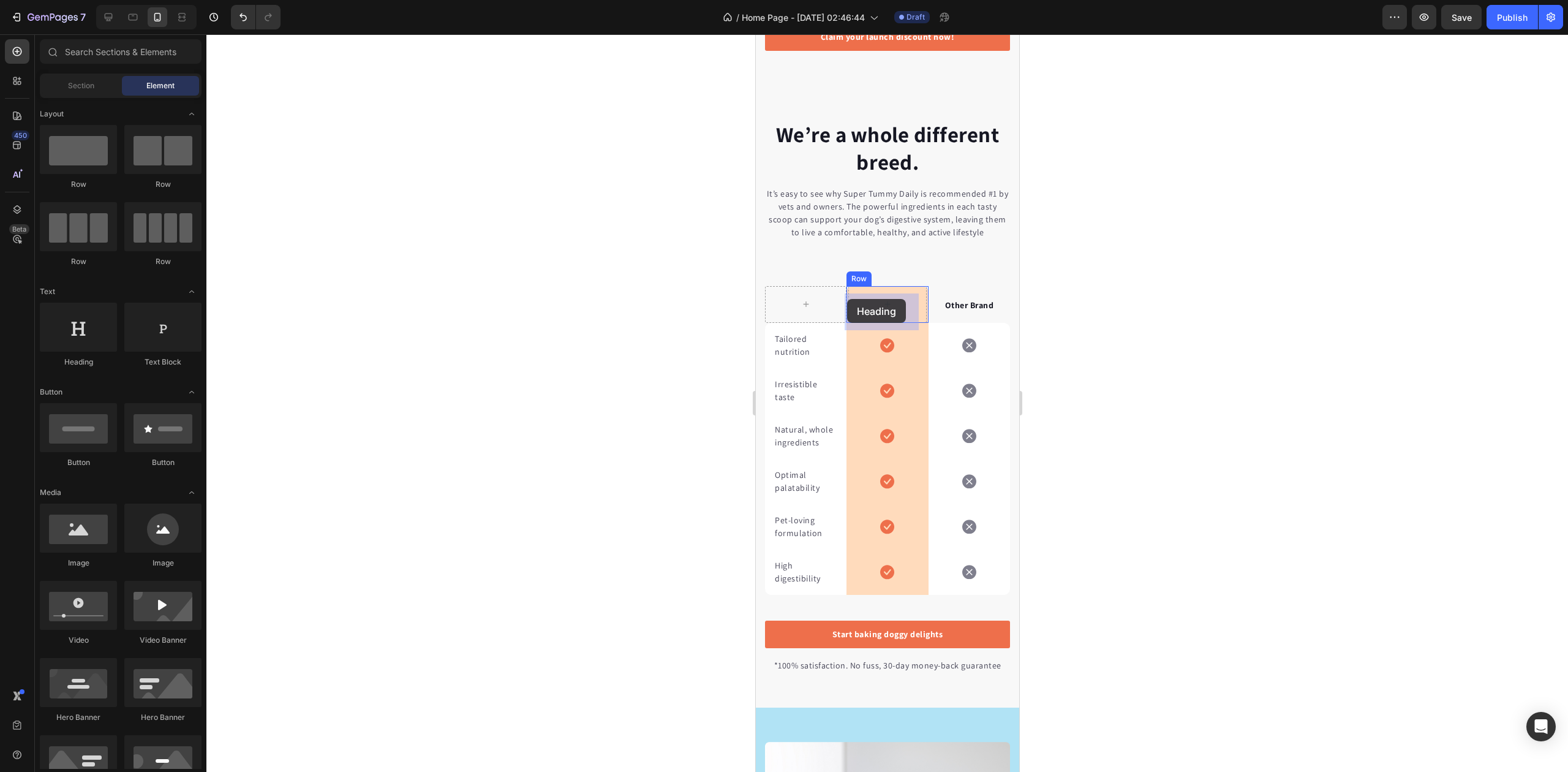
drag, startPoint x: 835, startPoint y: 380, endPoint x: 854, endPoint y: 302, distance: 80.3
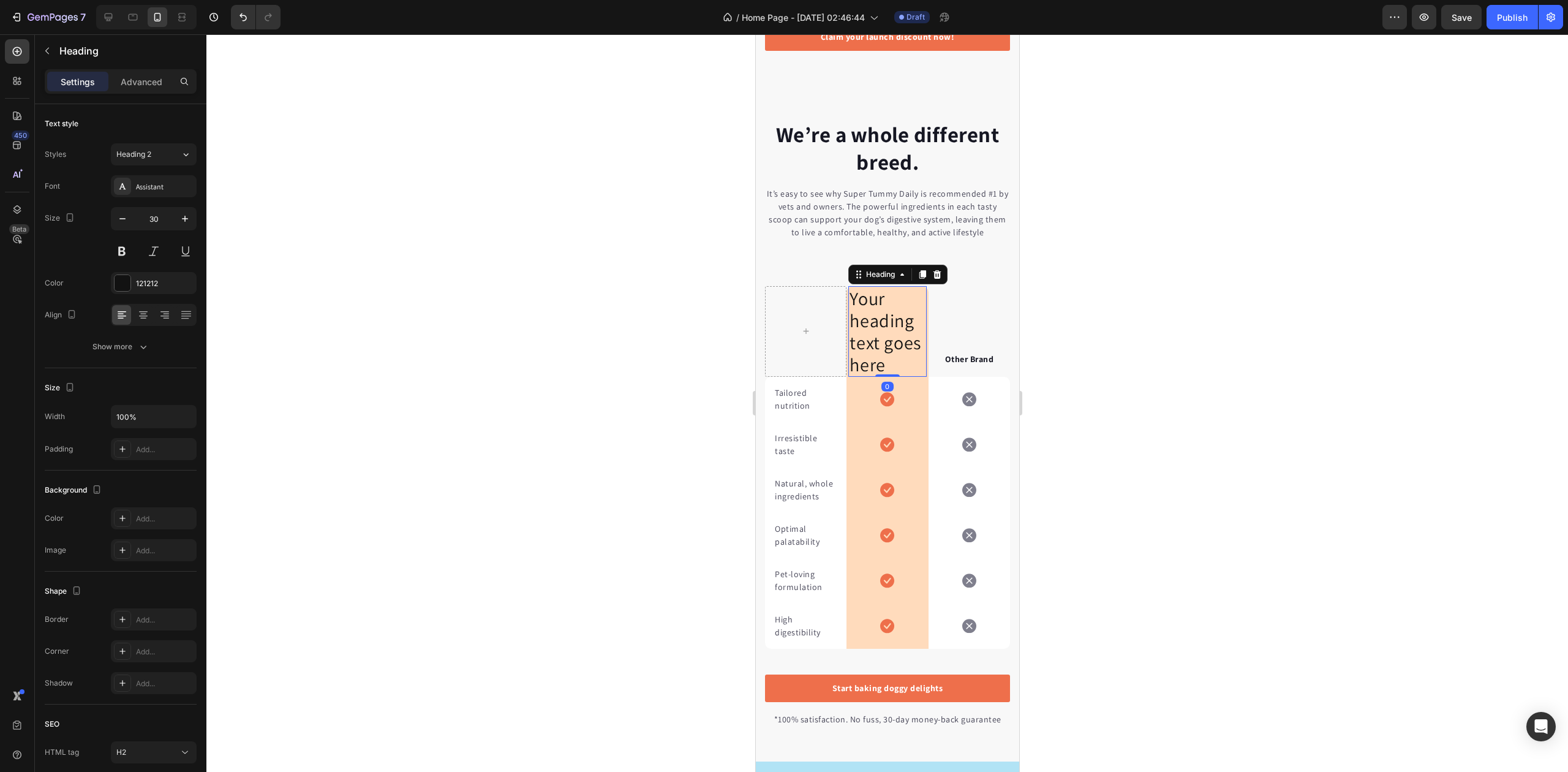
click at [872, 342] on h2 "Your heading text goes here" at bounding box center [887, 331] width 78 height 91
click at [872, 342] on p "Your heading text goes here" at bounding box center [886, 331] width 75 height 88
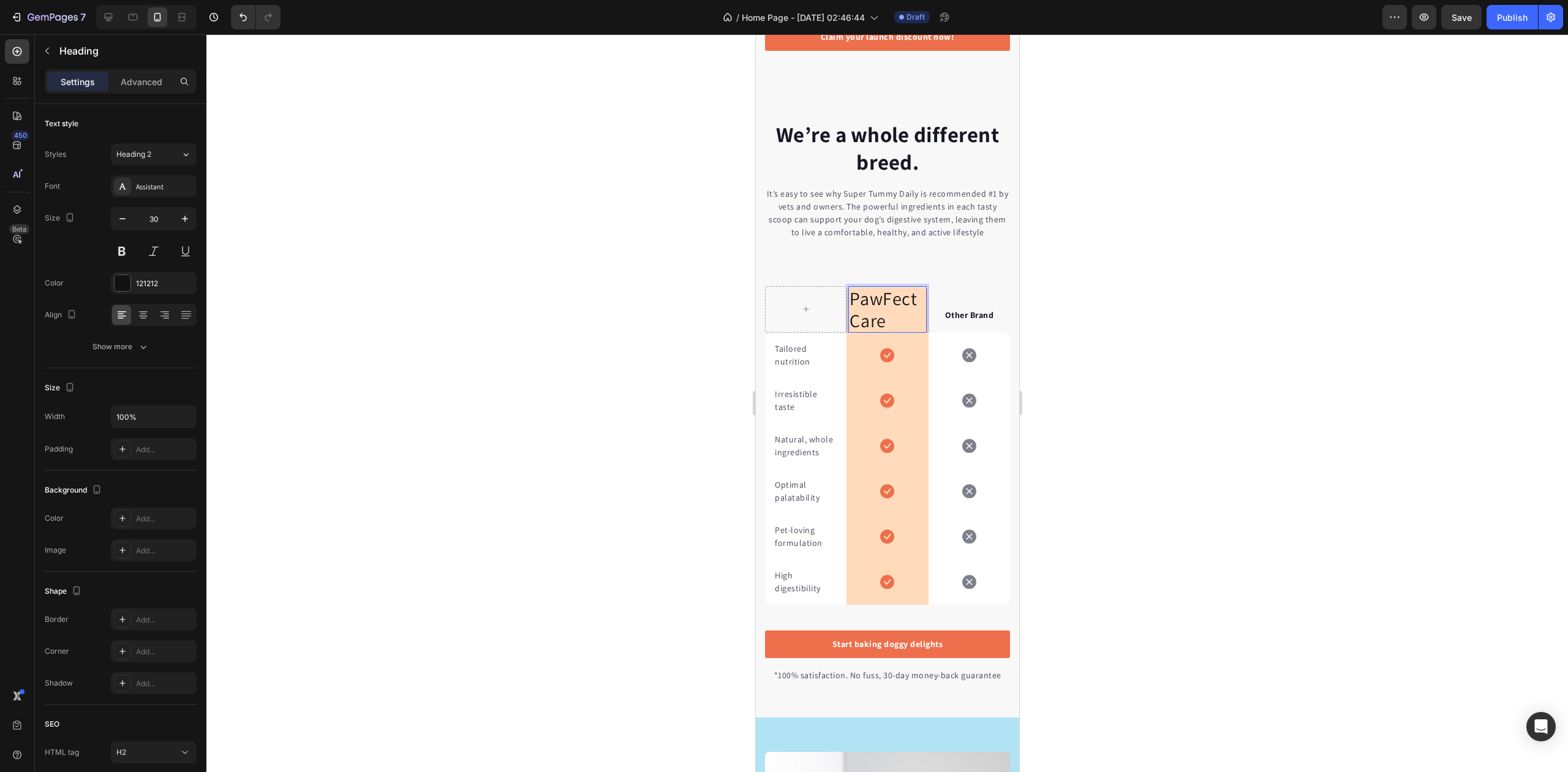
click at [877, 313] on p "PawFectCare" at bounding box center [886, 309] width 75 height 44
click at [119, 218] on icon "button" at bounding box center [123, 219] width 13 height 13
click at [119, 217] on icon "button" at bounding box center [123, 219] width 13 height 13
click at [120, 217] on icon "button" at bounding box center [123, 219] width 13 height 13
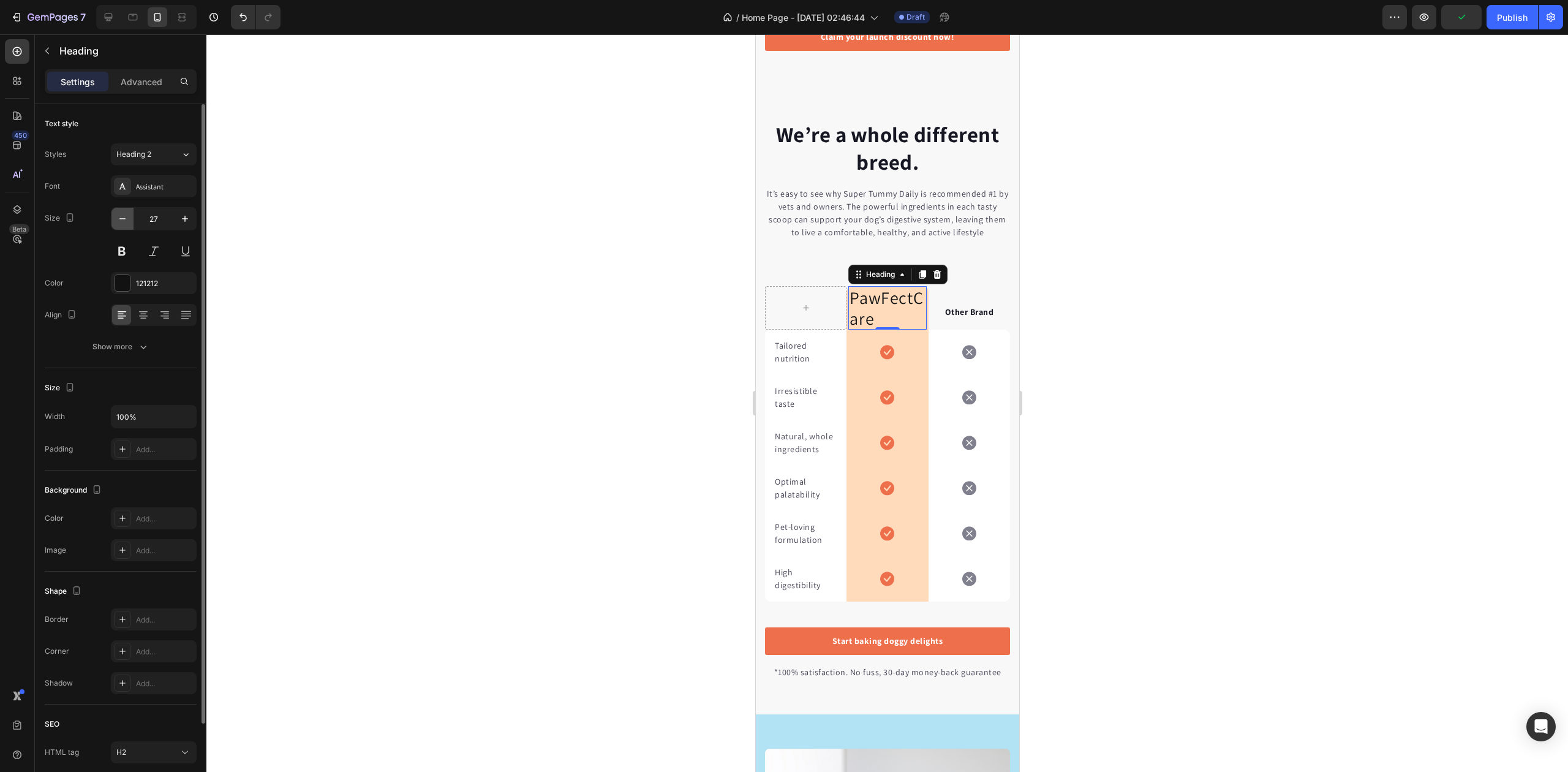
click at [120, 217] on icon "button" at bounding box center [123, 219] width 13 height 13
click at [121, 217] on icon "button" at bounding box center [123, 219] width 13 height 13
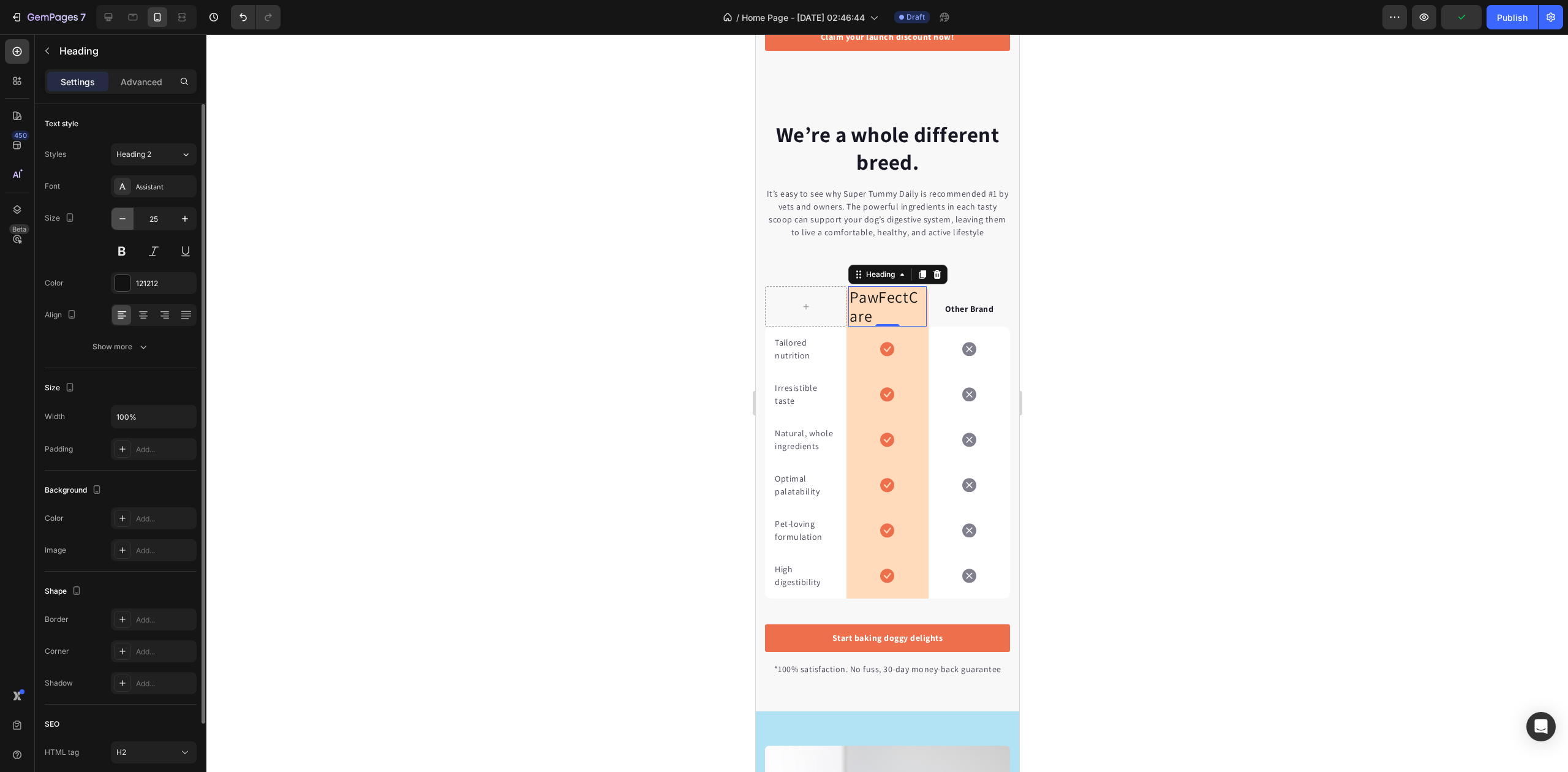
click at [121, 217] on icon "button" at bounding box center [123, 219] width 13 height 13
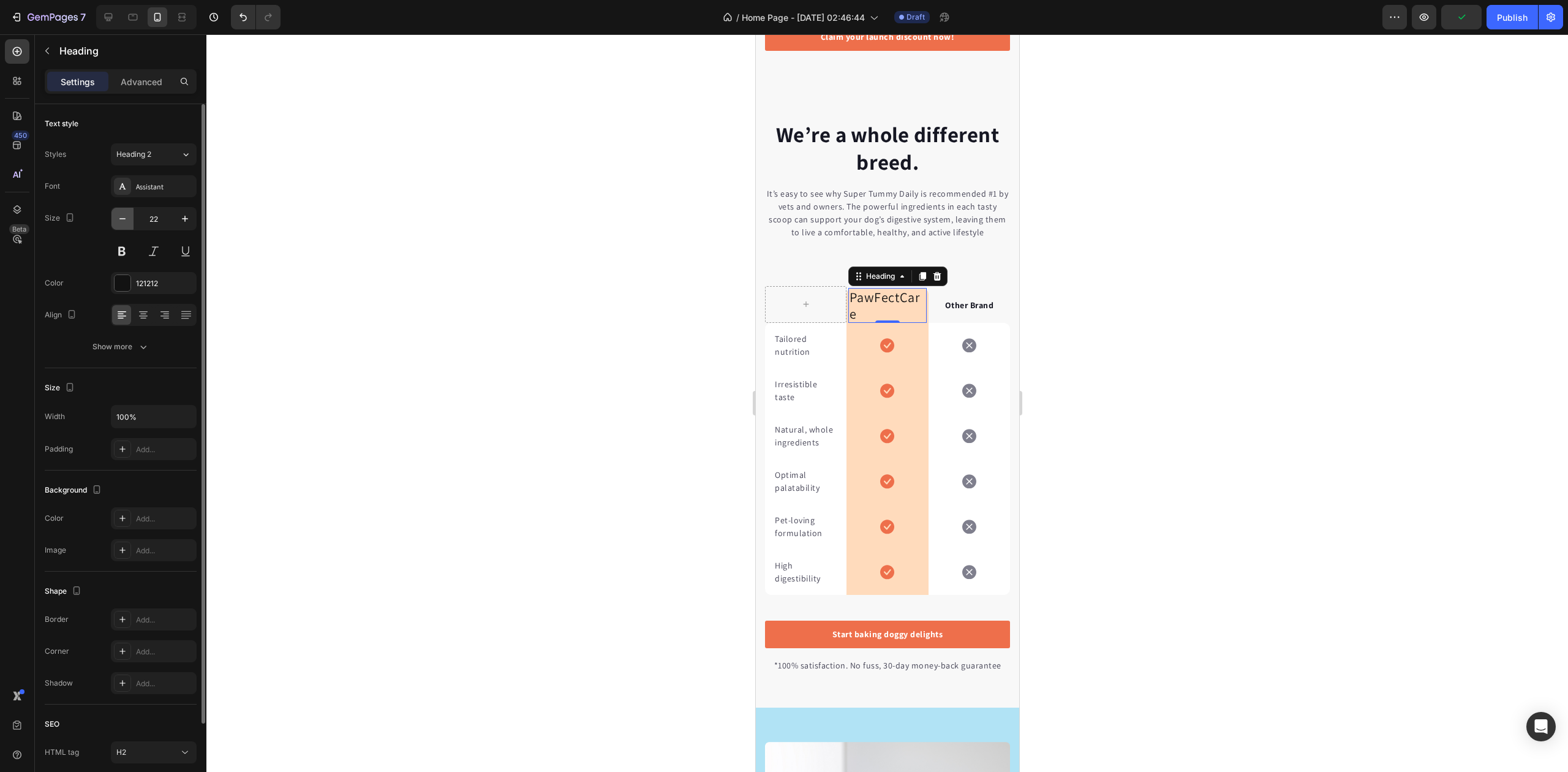
click at [121, 217] on icon "button" at bounding box center [123, 219] width 13 height 13
click at [190, 222] on icon "button" at bounding box center [185, 219] width 13 height 13
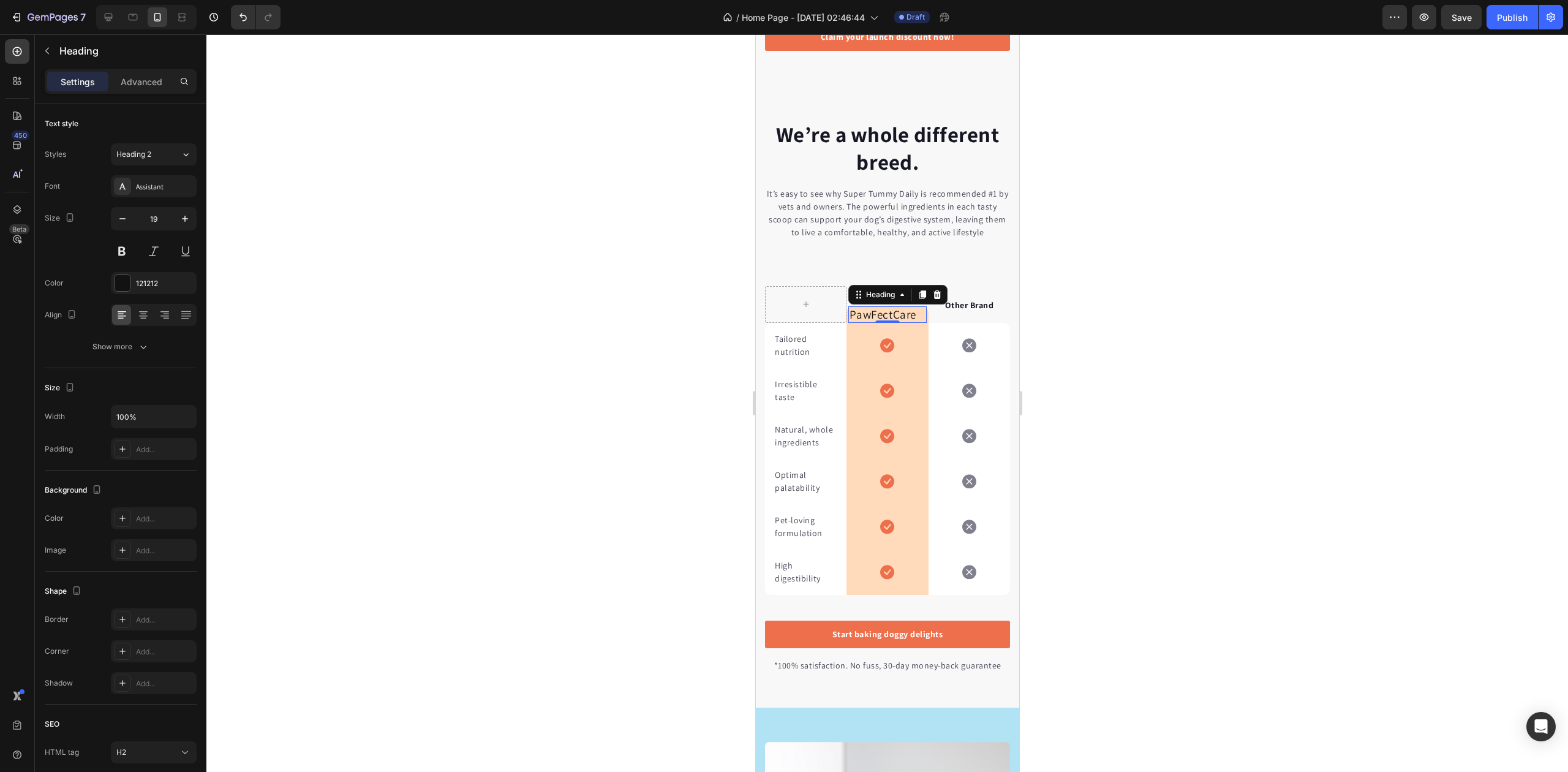
type input "20"
click at [549, 272] on div at bounding box center [887, 403] width 1362 height 738
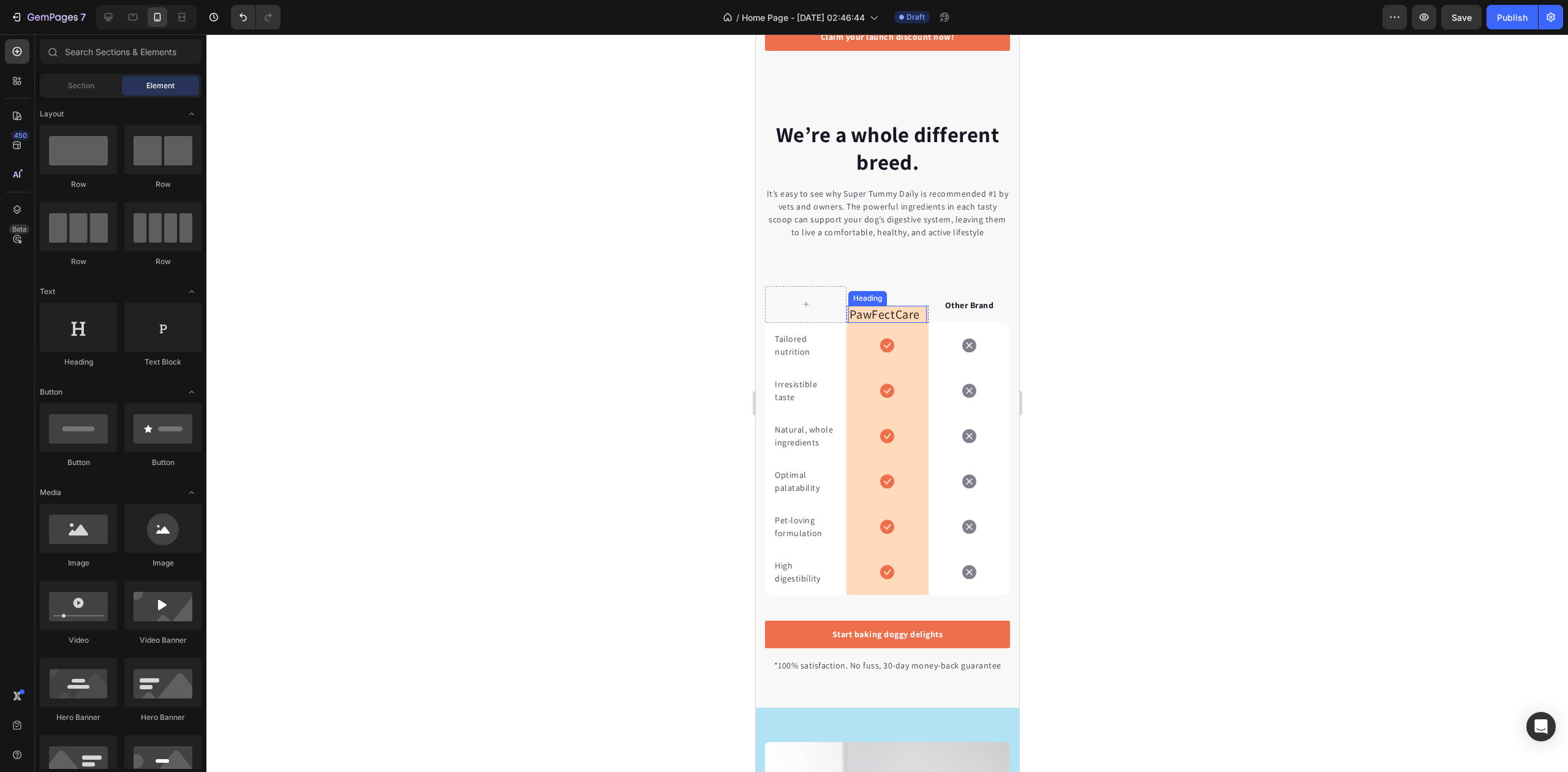
click at [898, 322] on p "PawFectCare" at bounding box center [886, 315] width 75 height 15
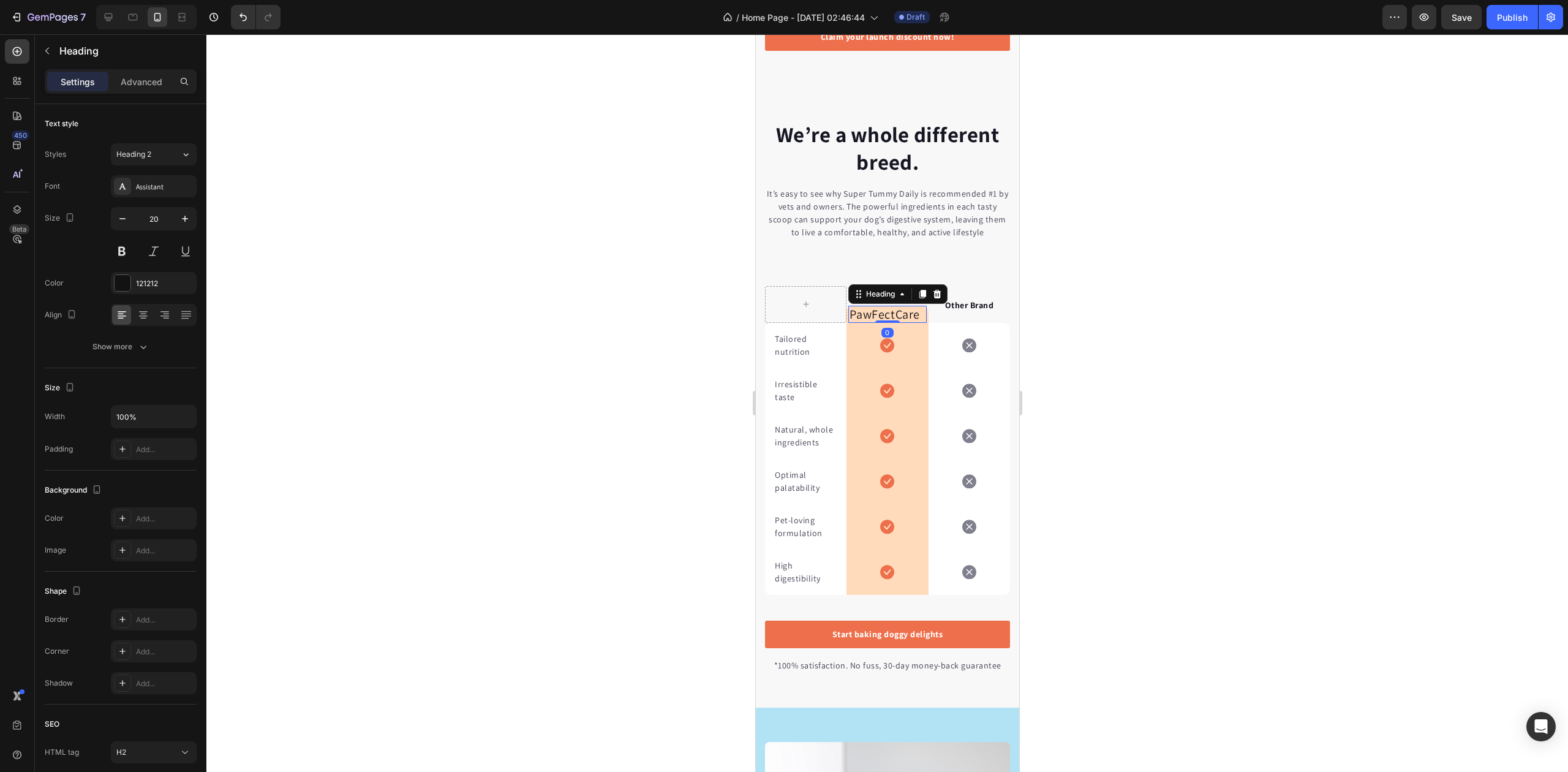
drag, startPoint x: 564, startPoint y: 246, endPoint x: 567, endPoint y: 253, distance: 7.6
click at [559, 246] on div at bounding box center [887, 403] width 1362 height 738
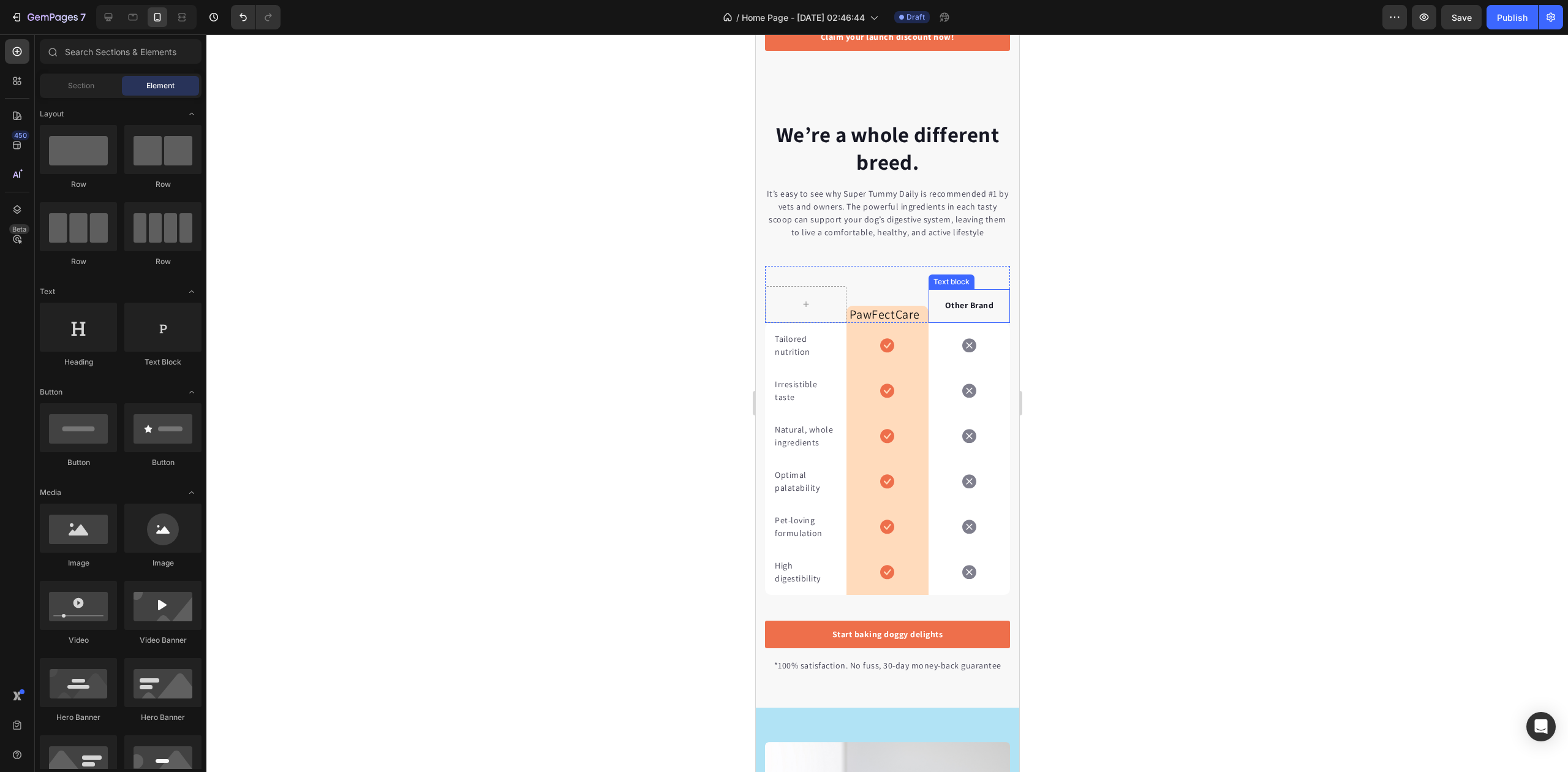
click at [968, 310] on p "Other Brand" at bounding box center [969, 305] width 75 height 13
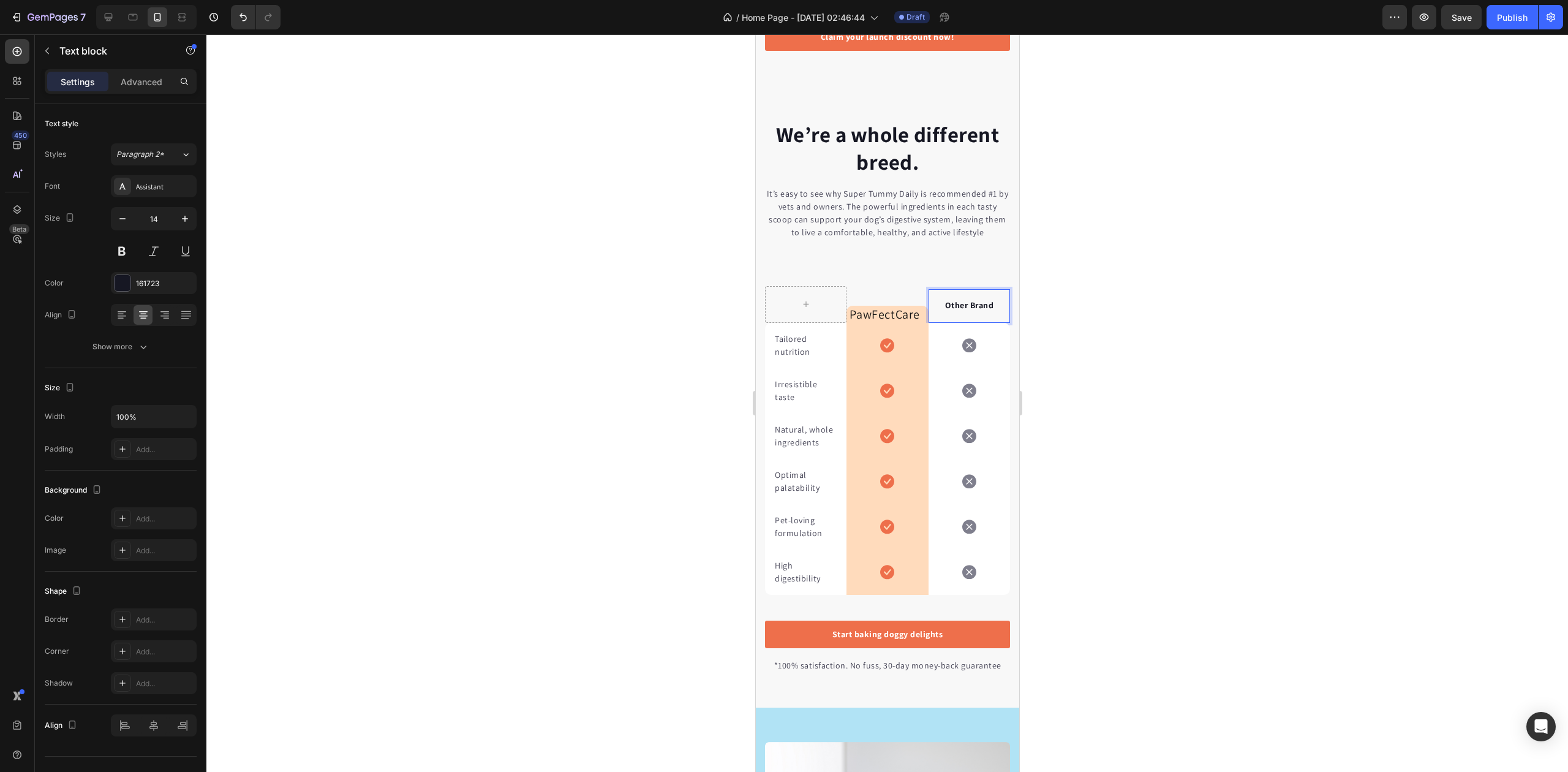
click at [958, 312] on p "Other Brand" at bounding box center [969, 305] width 75 height 13
click at [957, 312] on div "Rich Text Editor. Editing area: main" at bounding box center [969, 305] width 78 height 15
drag, startPoint x: 248, startPoint y: 278, endPoint x: 1317, endPoint y: 290, distance: 1069.1
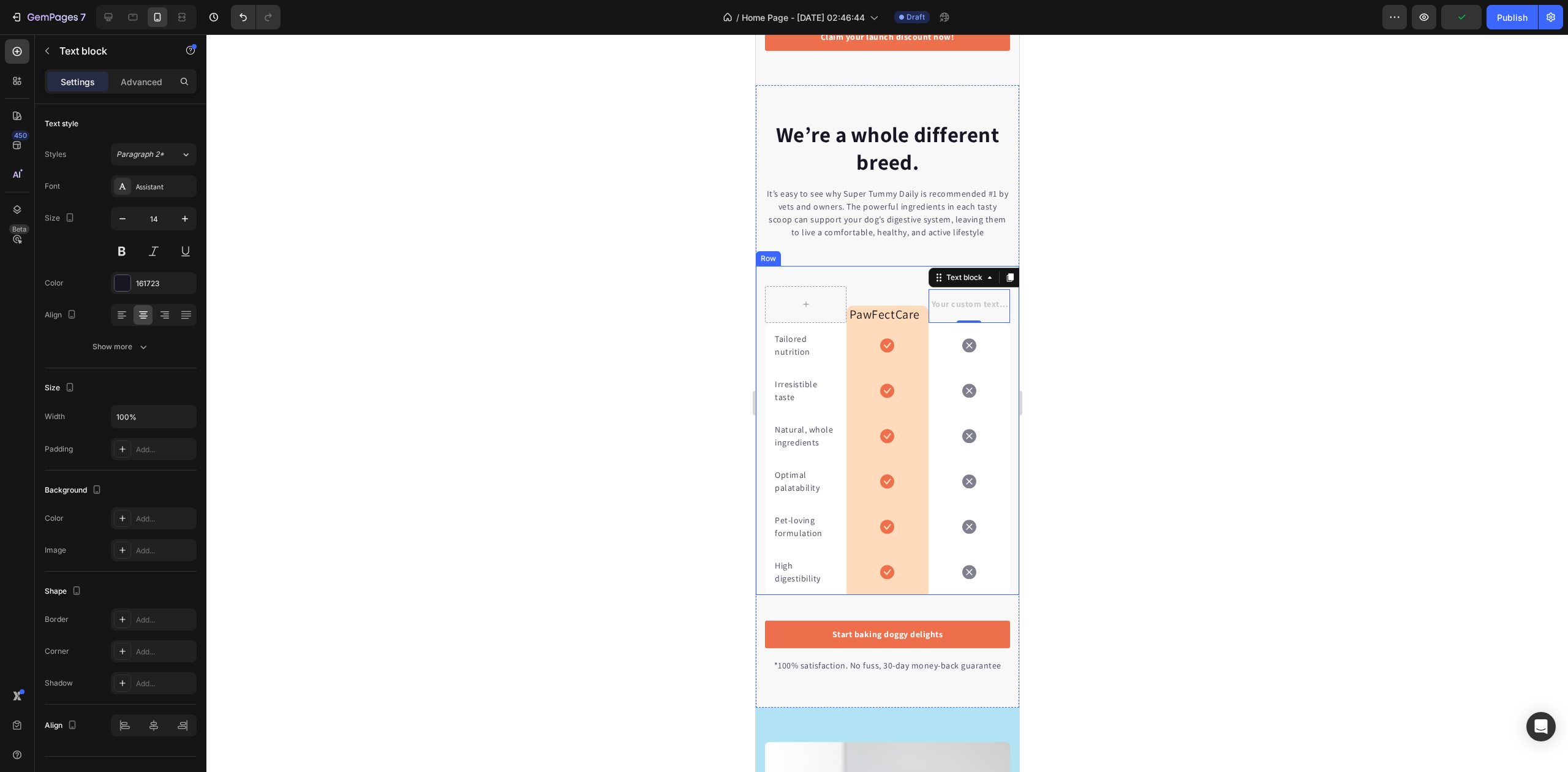
click at [1317, 290] on div at bounding box center [887, 403] width 1362 height 738
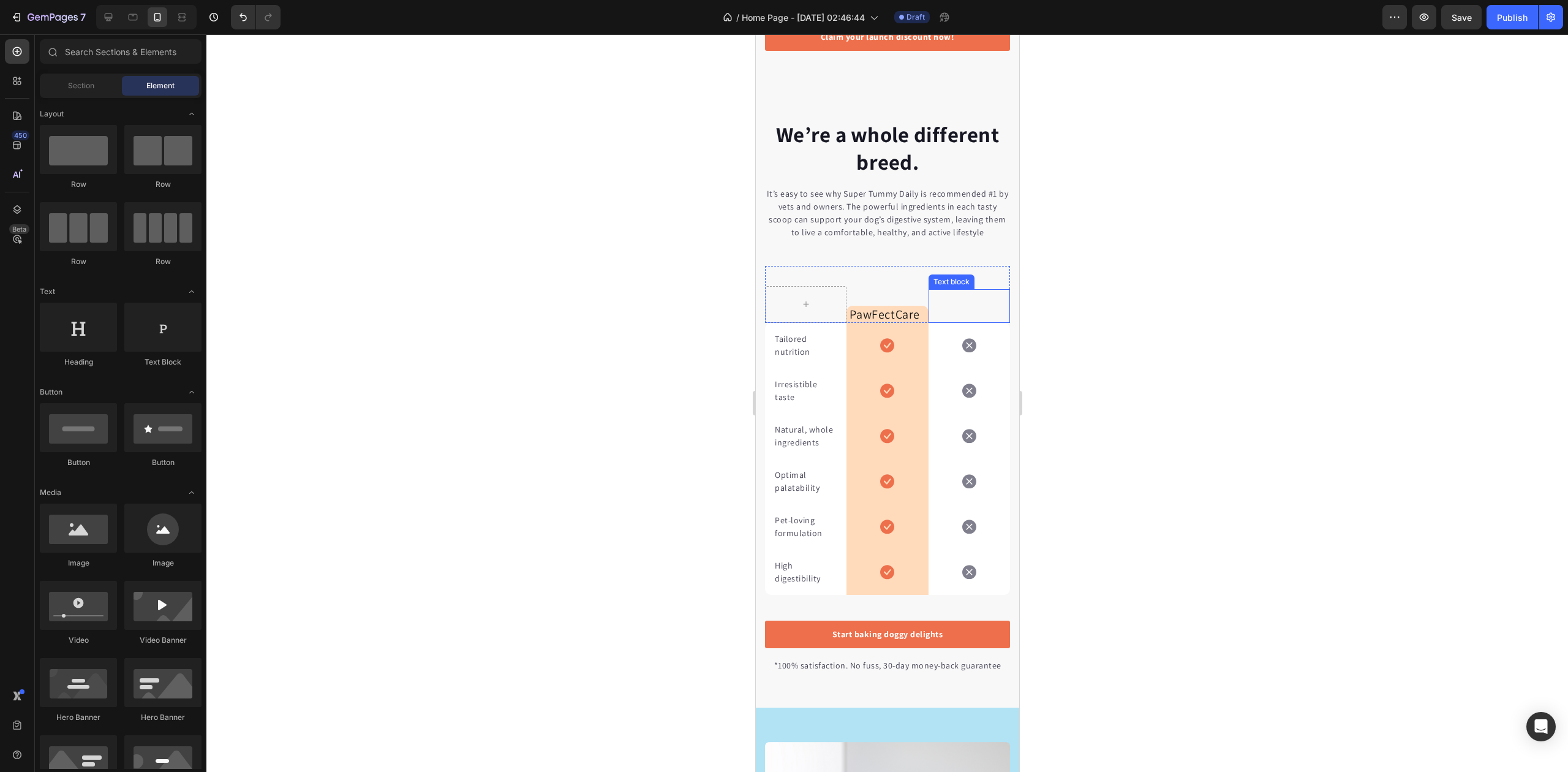
click at [963, 303] on div "Text block" at bounding box center [969, 306] width 81 height 34
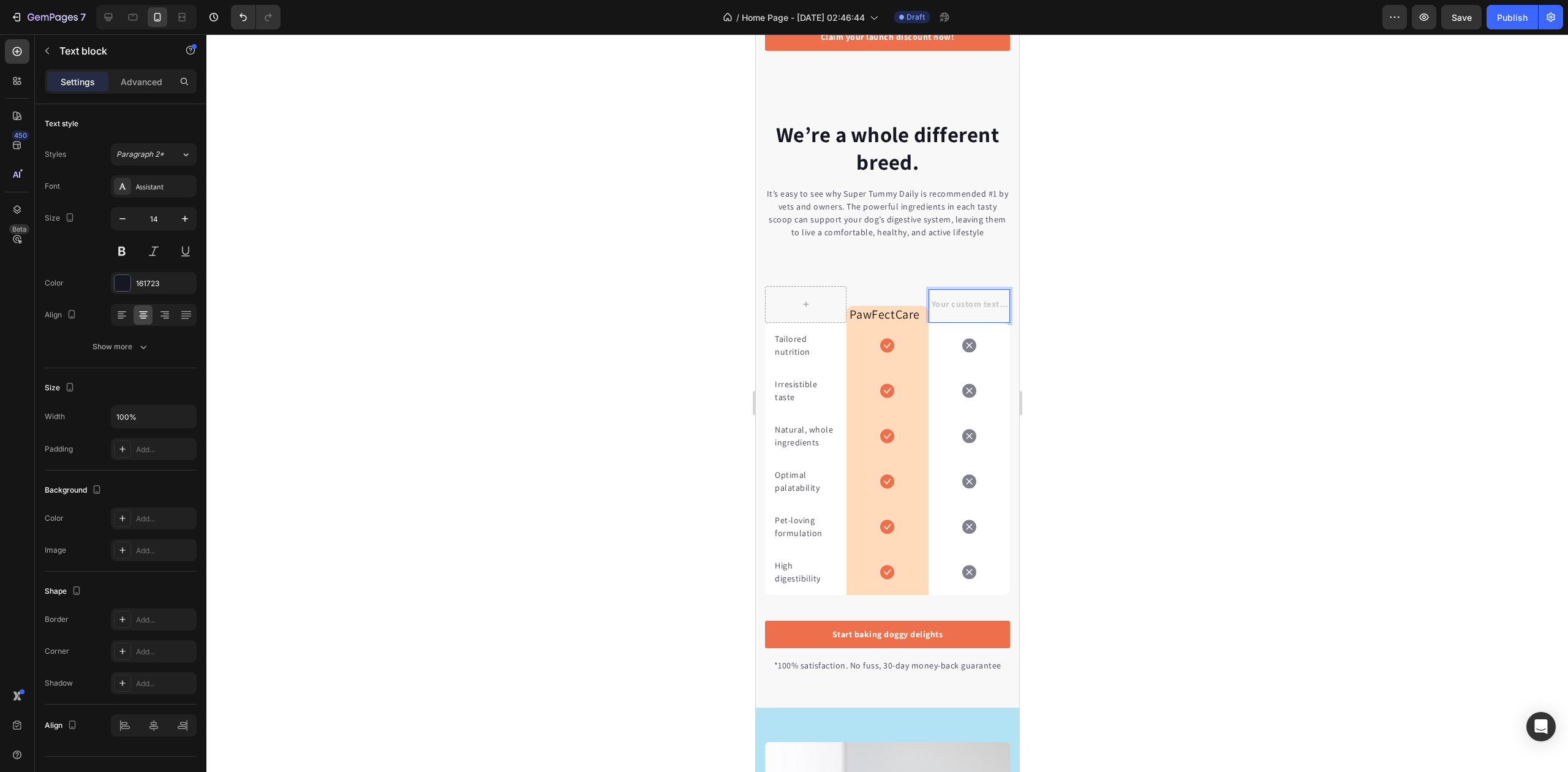
drag, startPoint x: 957, startPoint y: 313, endPoint x: 924, endPoint y: 310, distance: 33.1
drag, startPoint x: 201, startPoint y: 280, endPoint x: 1069, endPoint y: 278, distance: 868.0
click at [1176, 244] on div at bounding box center [887, 403] width 1362 height 738
click at [946, 312] on p "Rich Text Editor. Editing area: main" at bounding box center [969, 305] width 75 height 13
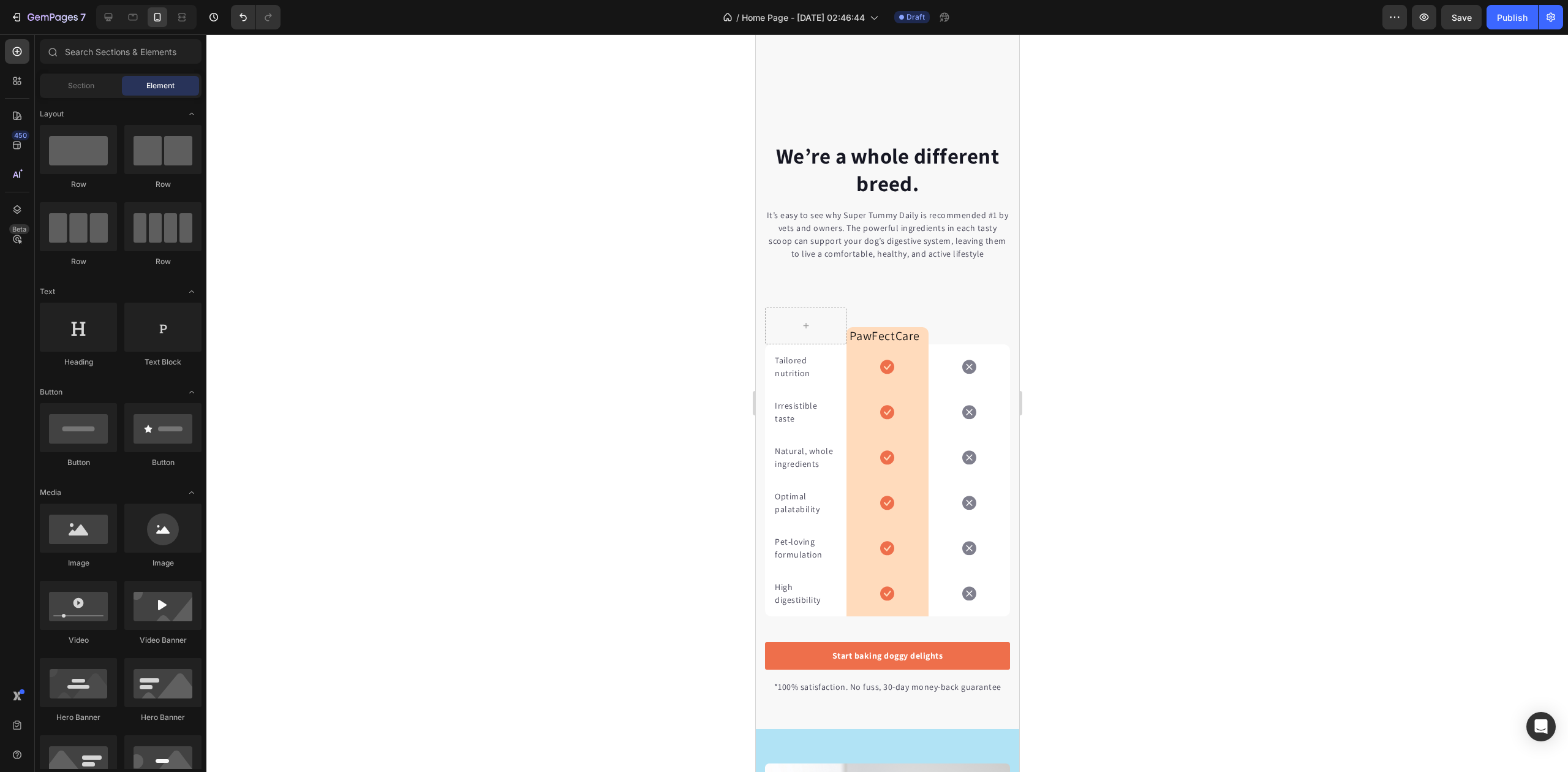
scroll to position [2358, 0]
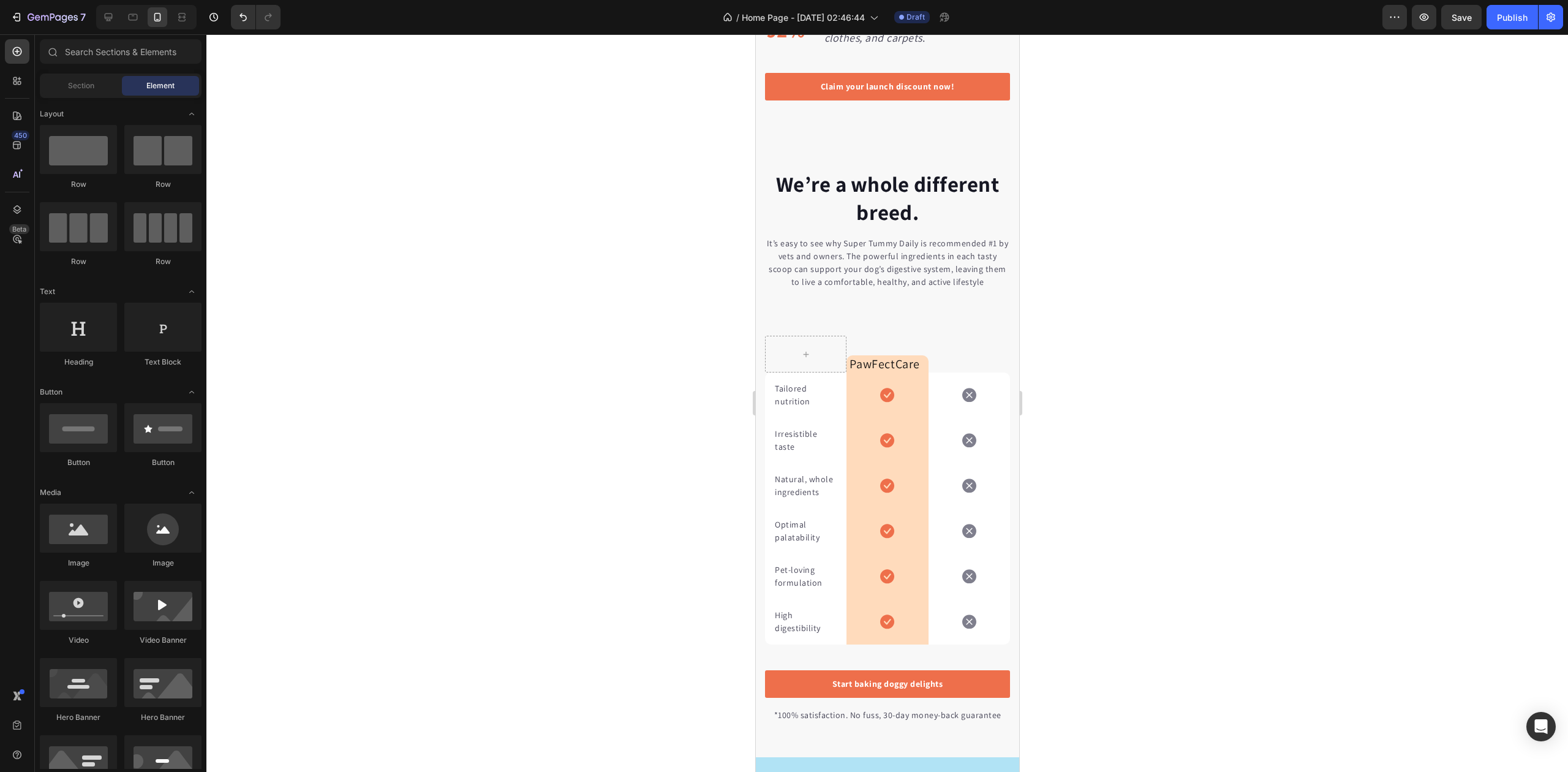
drag, startPoint x: 1009, startPoint y: 391, endPoint x: 1775, endPoint y: 493, distance: 772.8
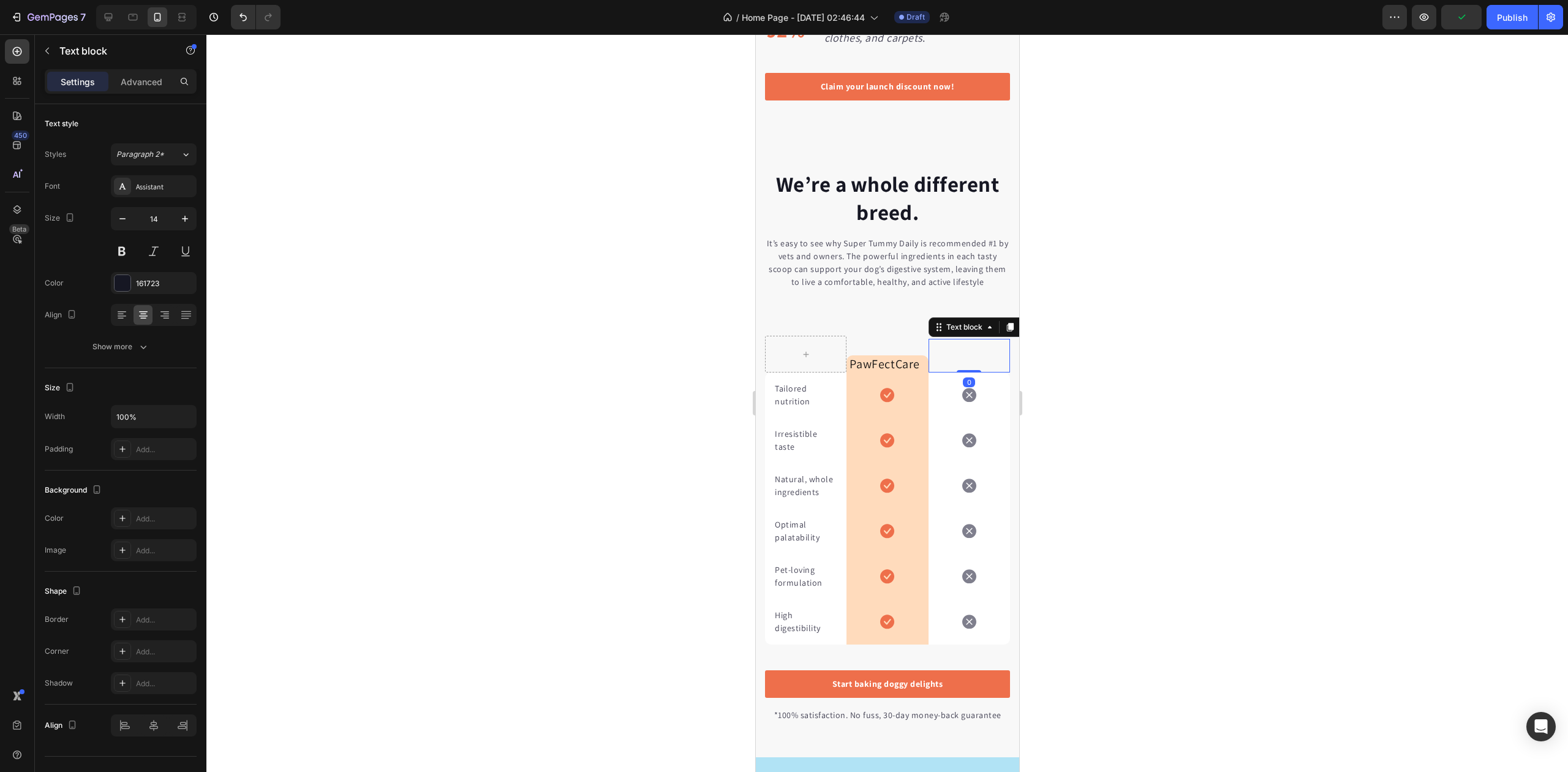
click at [956, 362] on p "Rich Text Editor. Editing area: main" at bounding box center [969, 355] width 75 height 13
drag, startPoint x: 956, startPoint y: 358, endPoint x: 867, endPoint y: 346, distance: 89.8
click at [1311, 322] on div at bounding box center [887, 403] width 1362 height 738
drag, startPoint x: 969, startPoint y: 365, endPoint x: 796, endPoint y: 354, distance: 173.3
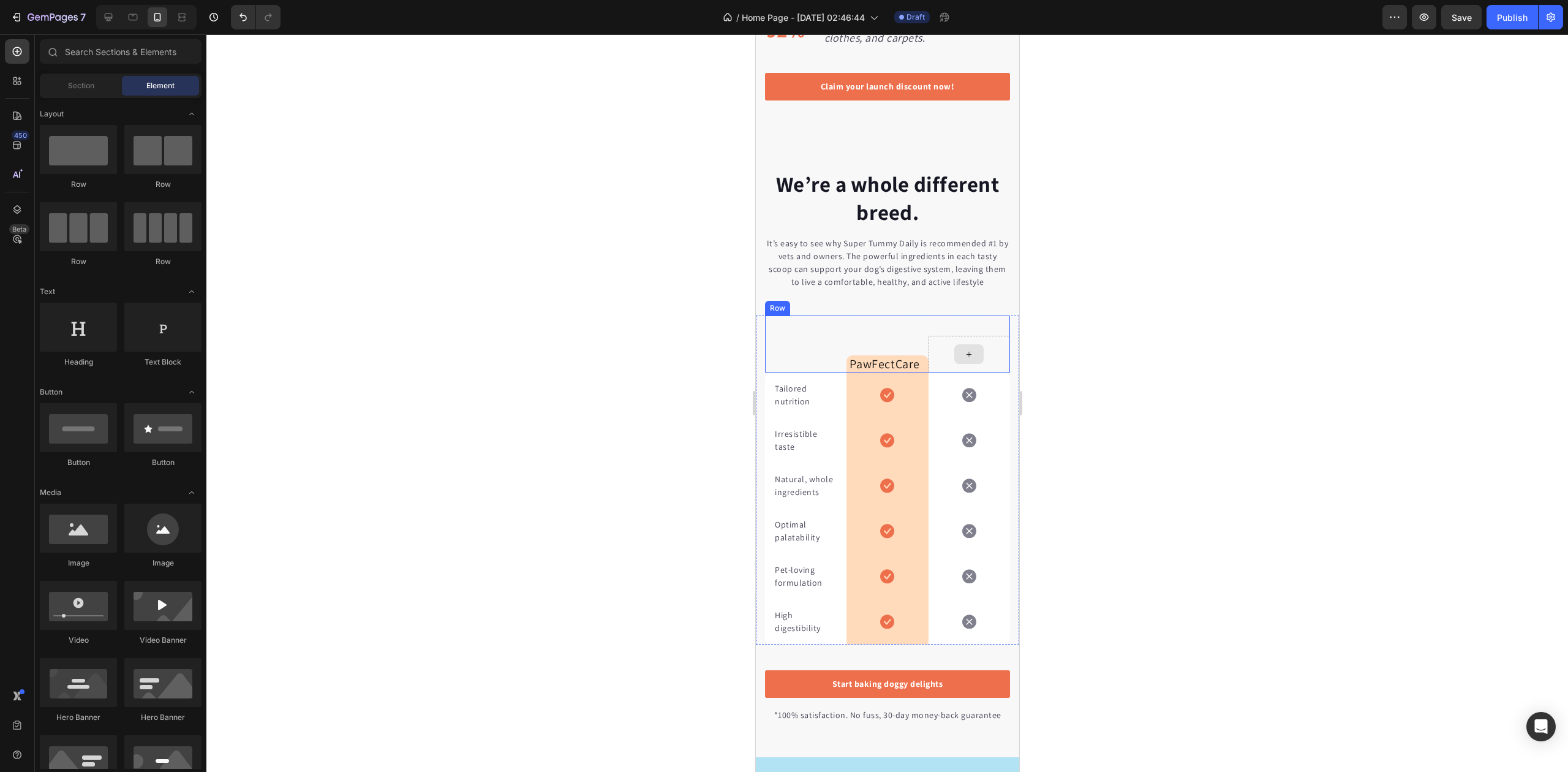
click at [964, 359] on icon at bounding box center [969, 354] width 10 height 11
drag, startPoint x: 829, startPoint y: 376, endPoint x: 948, endPoint y: 350, distance: 121.8
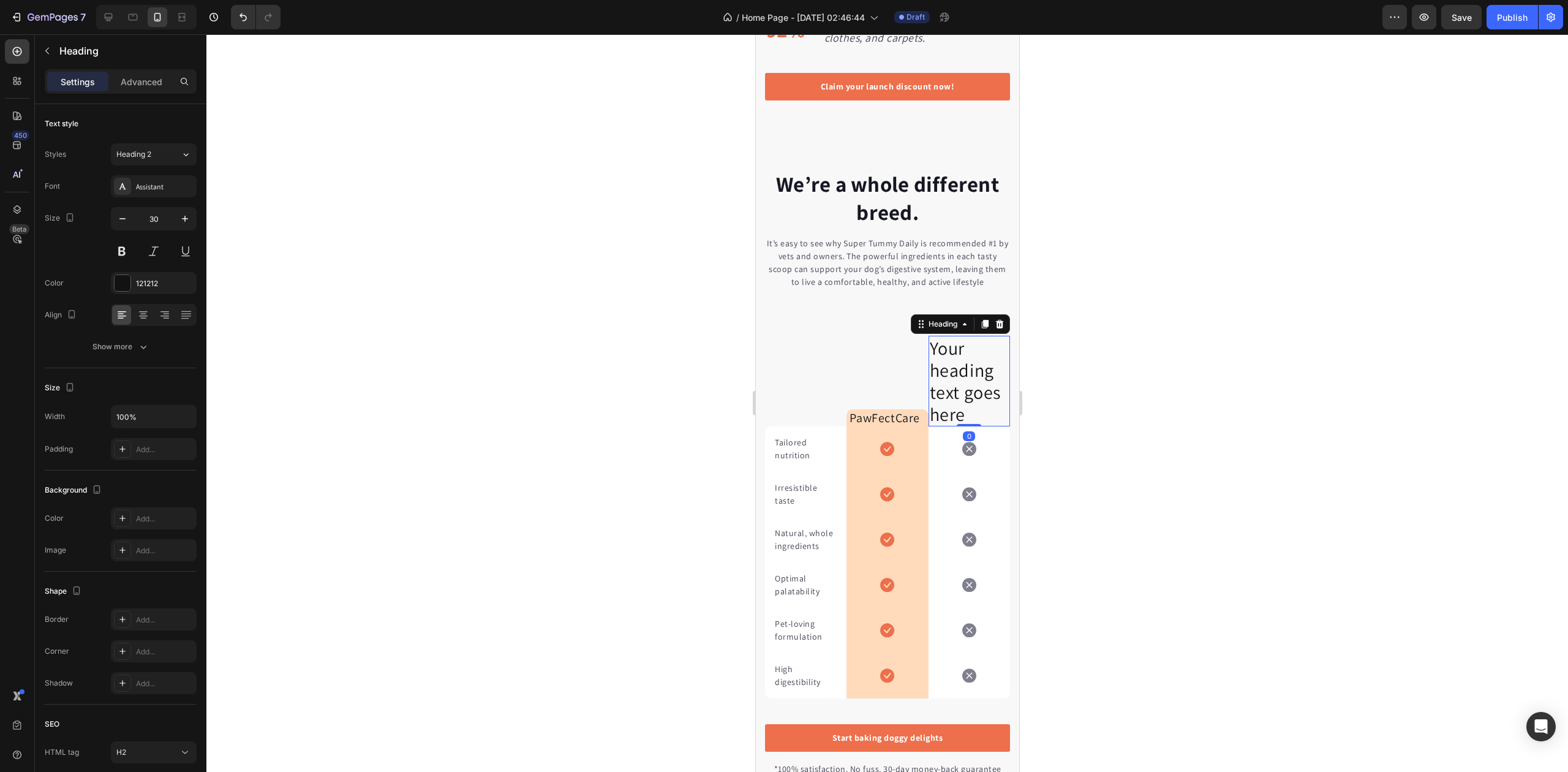
click at [964, 390] on h2 "Your heading text goes here" at bounding box center [969, 381] width 81 height 91
click at [964, 390] on p "Your heading text goes here" at bounding box center [969, 381] width 79 height 88
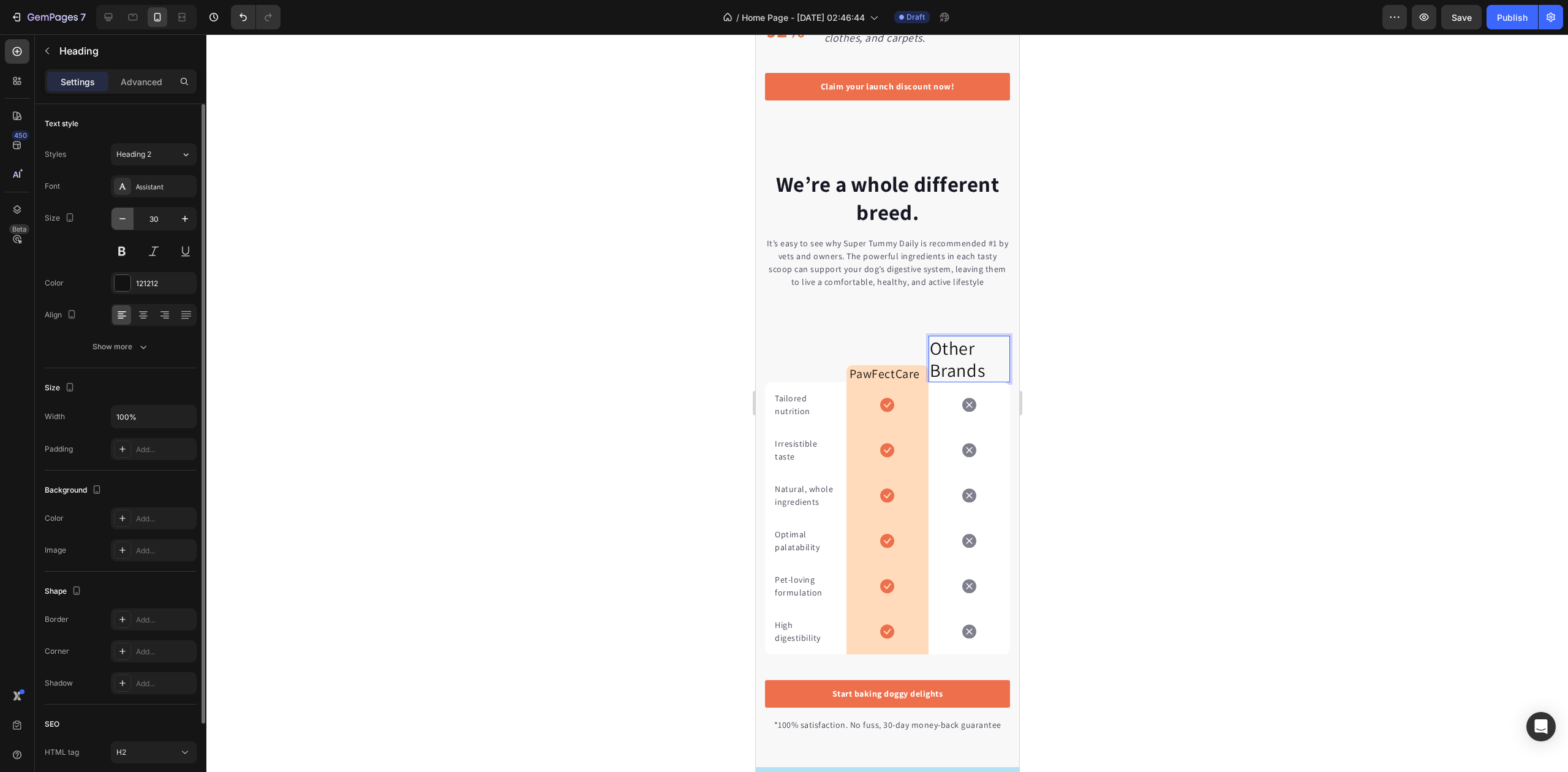
click at [118, 218] on icon "button" at bounding box center [123, 219] width 13 height 13
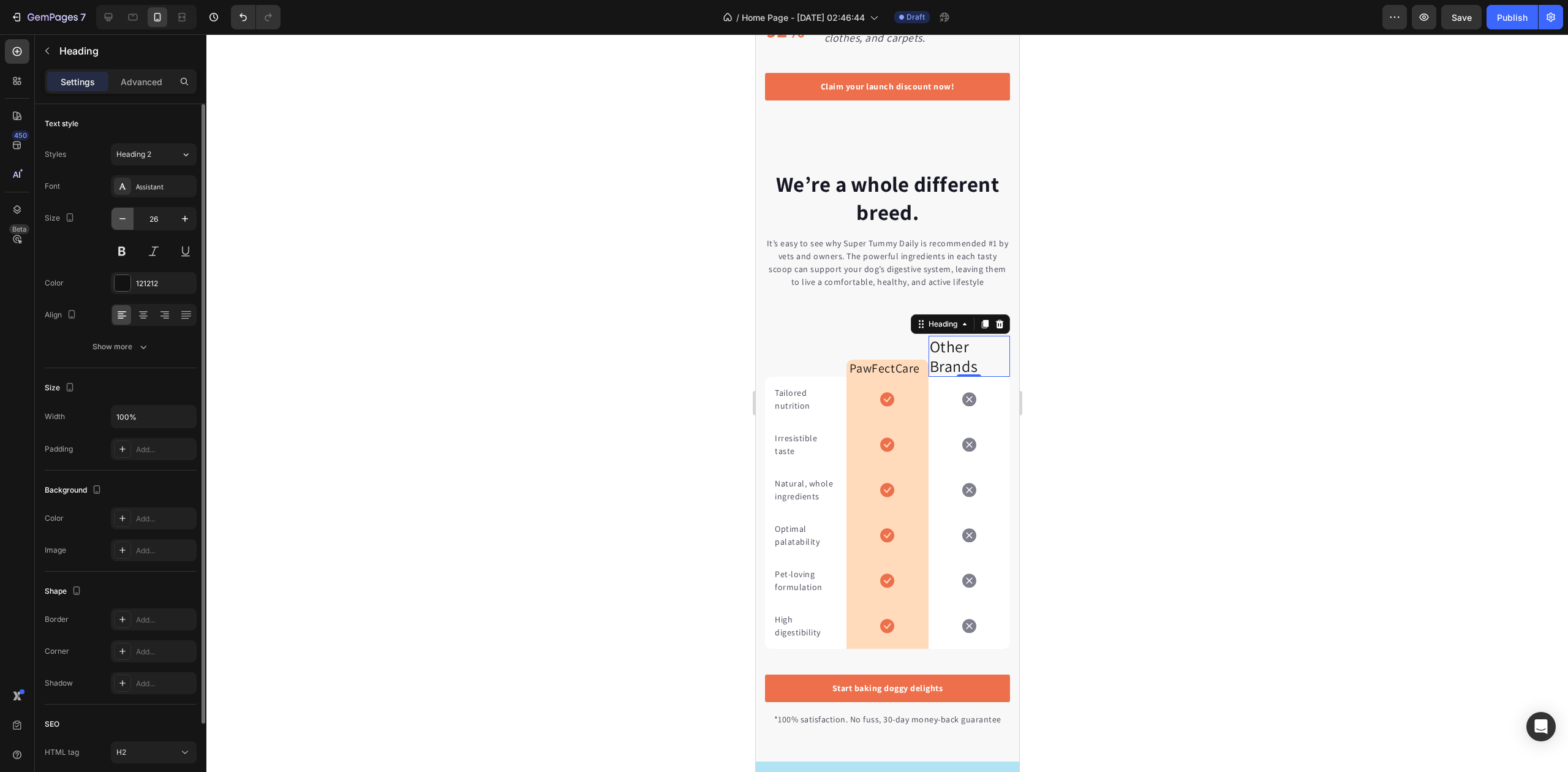
click at [118, 218] on icon "button" at bounding box center [123, 219] width 13 height 13
click at [118, 218] on icon "button" at bounding box center [123, 219] width 13 height 13
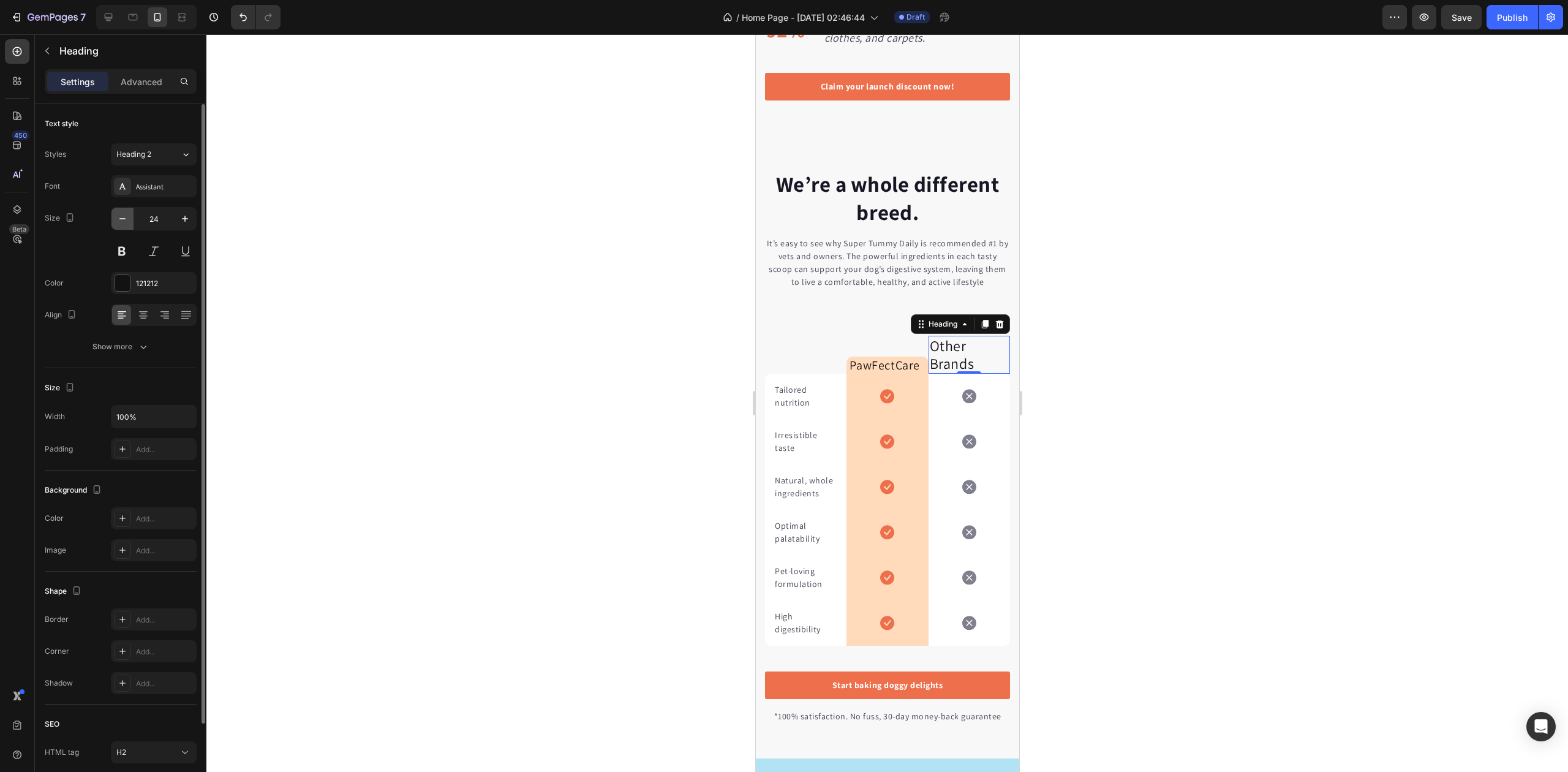
click at [118, 218] on icon "button" at bounding box center [123, 219] width 13 height 13
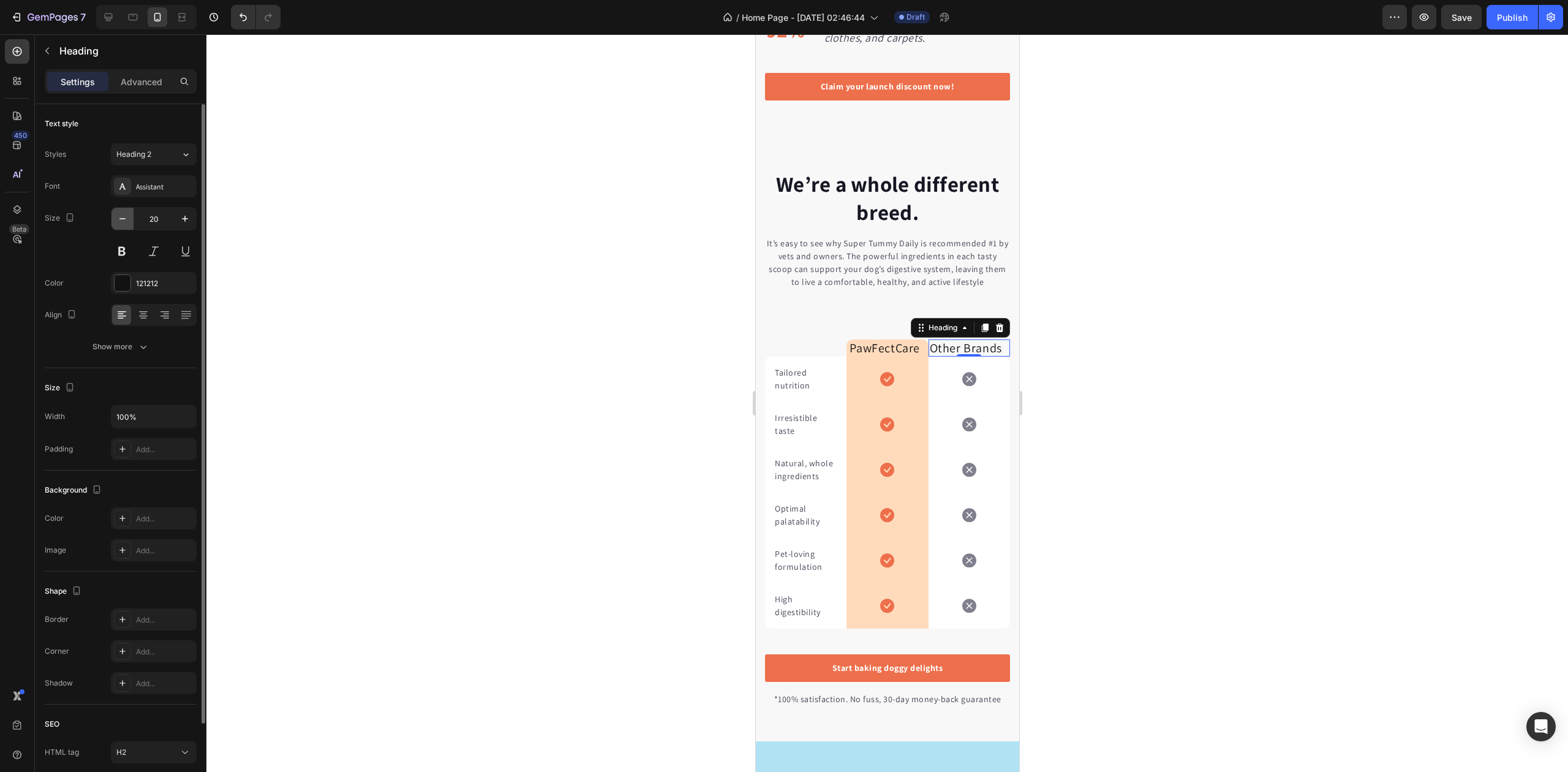
click at [118, 218] on icon "button" at bounding box center [123, 219] width 13 height 13
click at [179, 223] on icon "button" at bounding box center [185, 219] width 13 height 13
type input "20"
click at [295, 225] on div at bounding box center [887, 403] width 1362 height 738
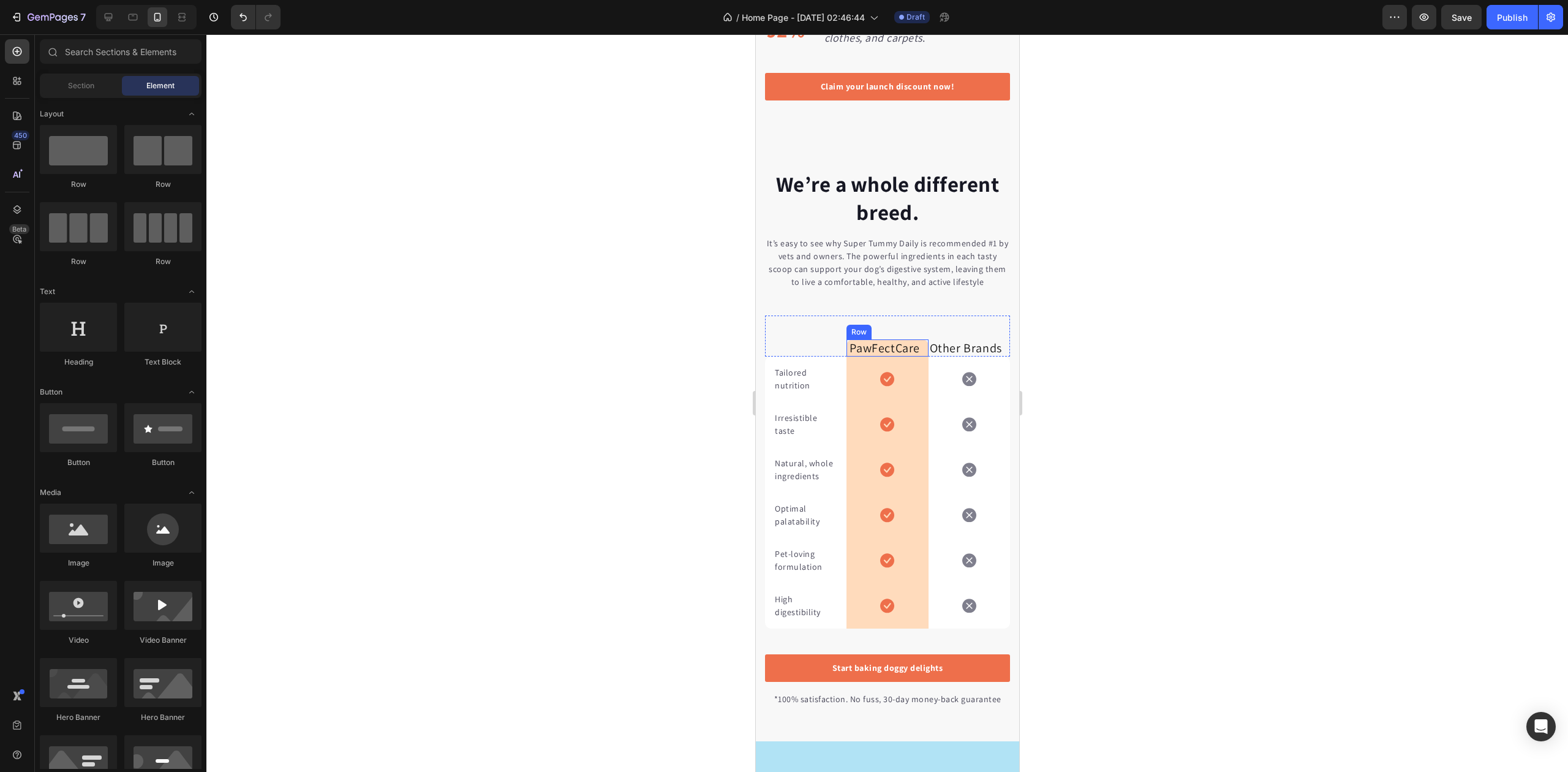
click at [918, 356] on h2 "PawFectCare" at bounding box center [887, 348] width 78 height 17
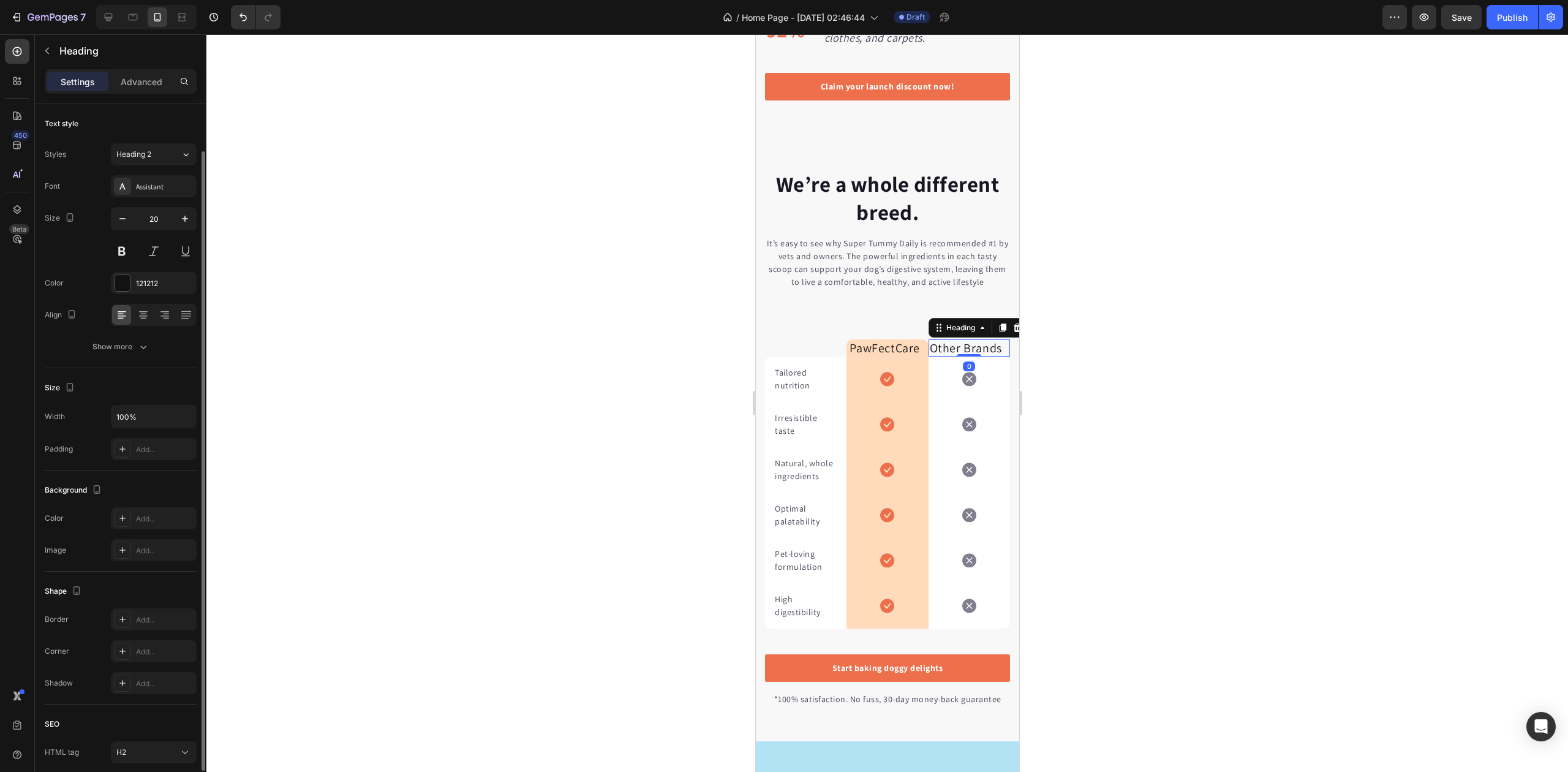
click at [929, 355] on p "Other Brands" at bounding box center [969, 348] width 79 height 15
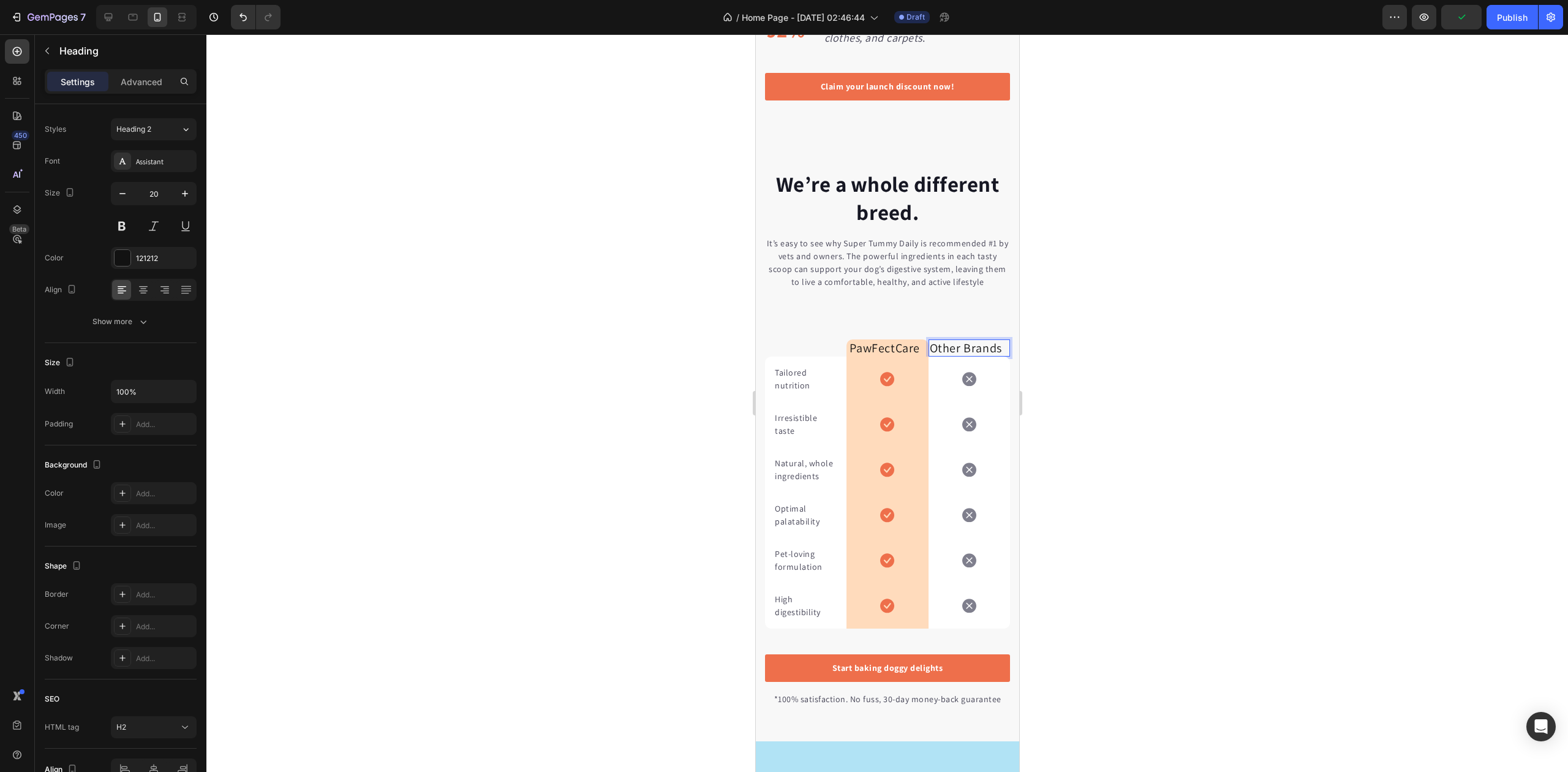
click at [1138, 404] on div at bounding box center [887, 403] width 1362 height 738
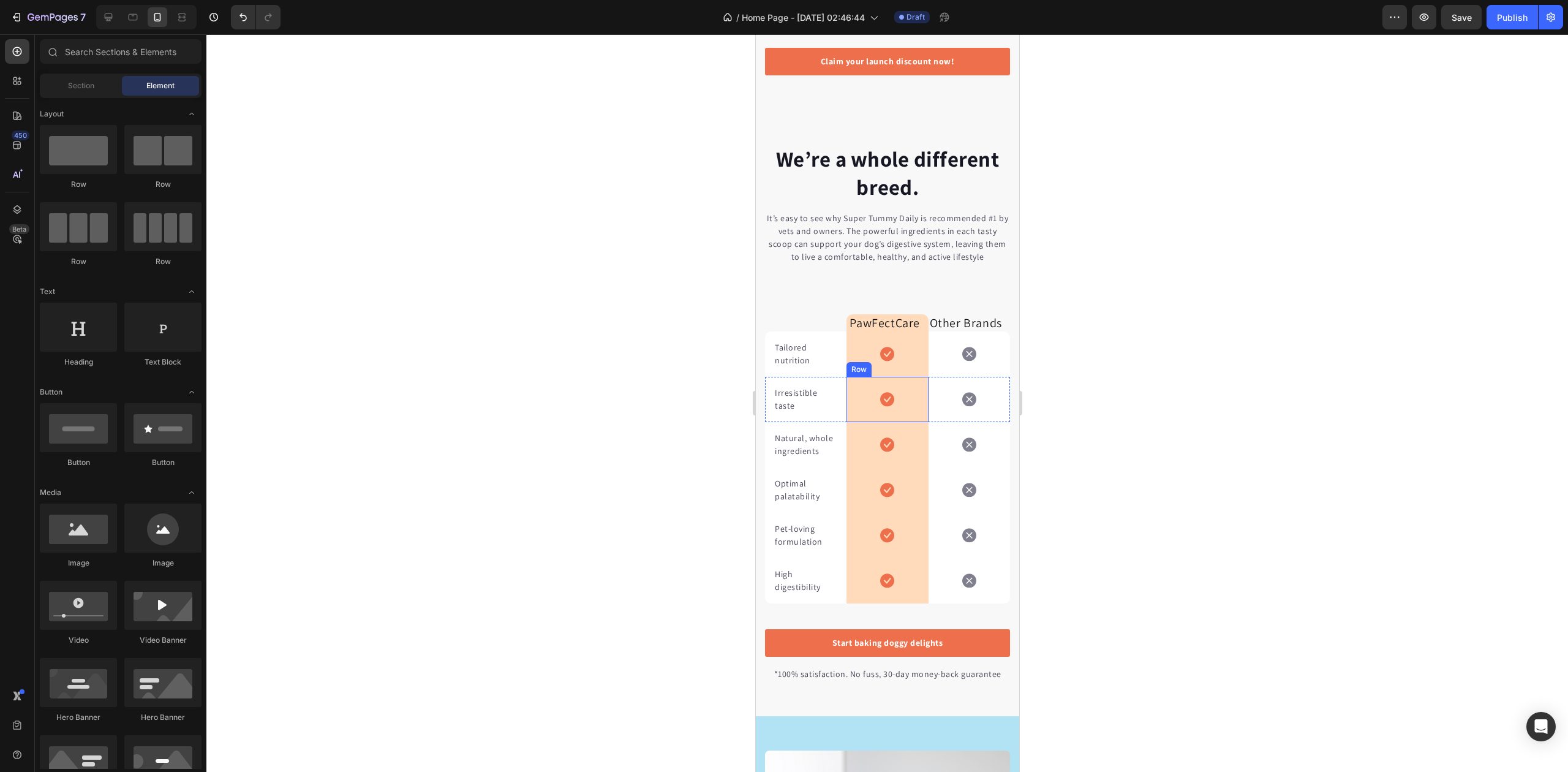
scroll to position [2439, 0]
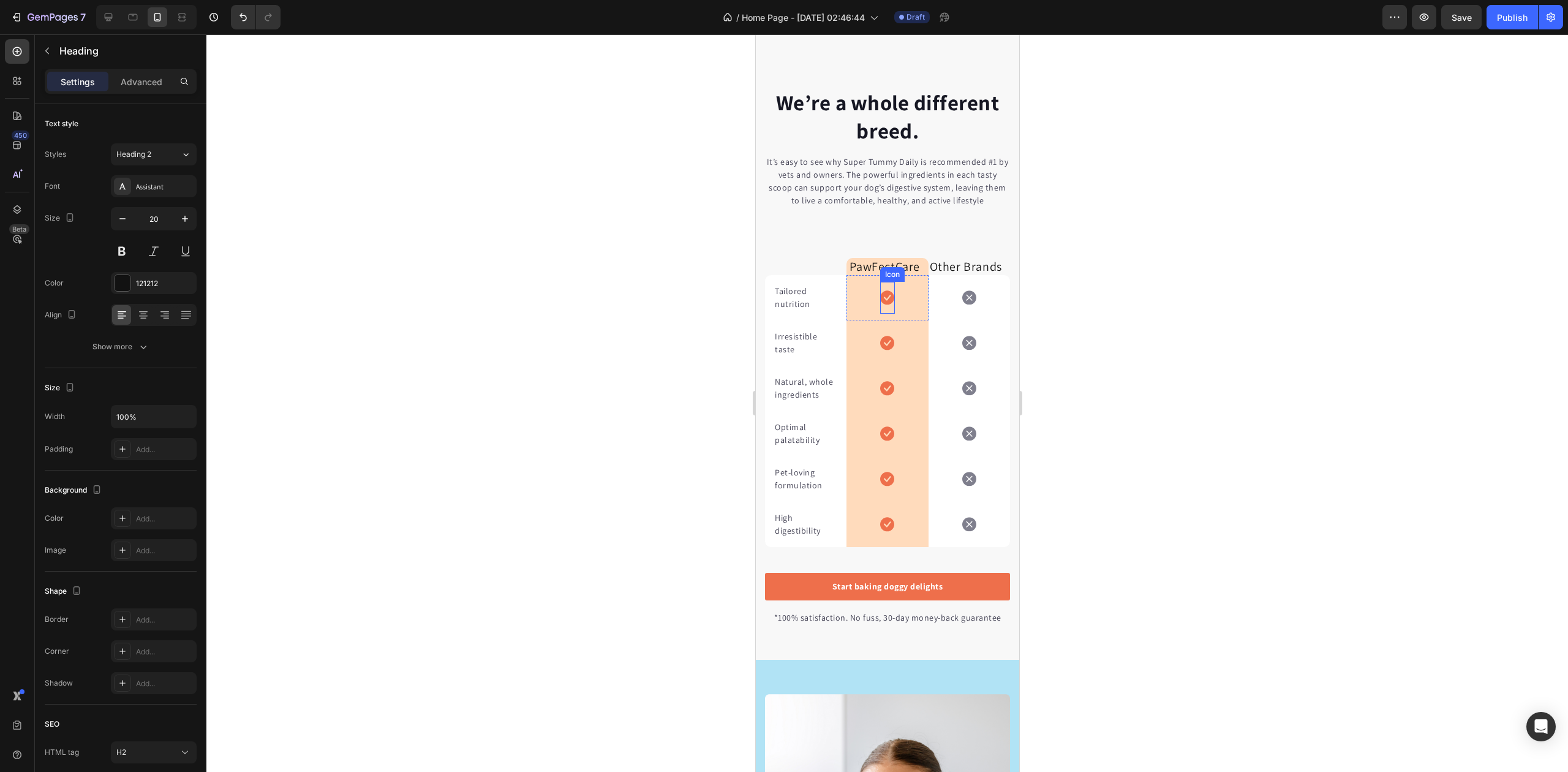
click at [872, 272] on p "PawFectCare" at bounding box center [886, 267] width 75 height 15
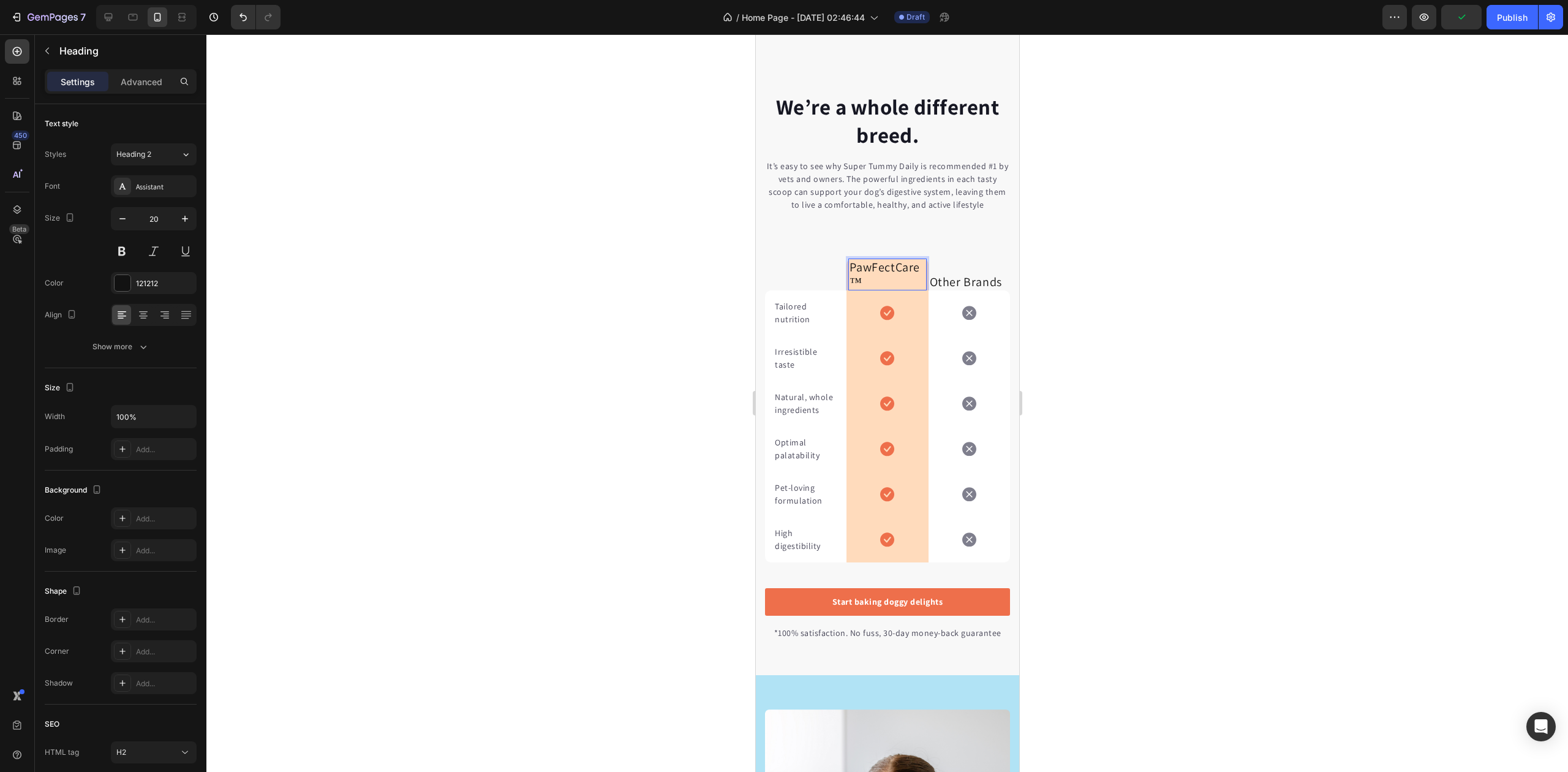
click at [607, 270] on div at bounding box center [887, 403] width 1362 height 738
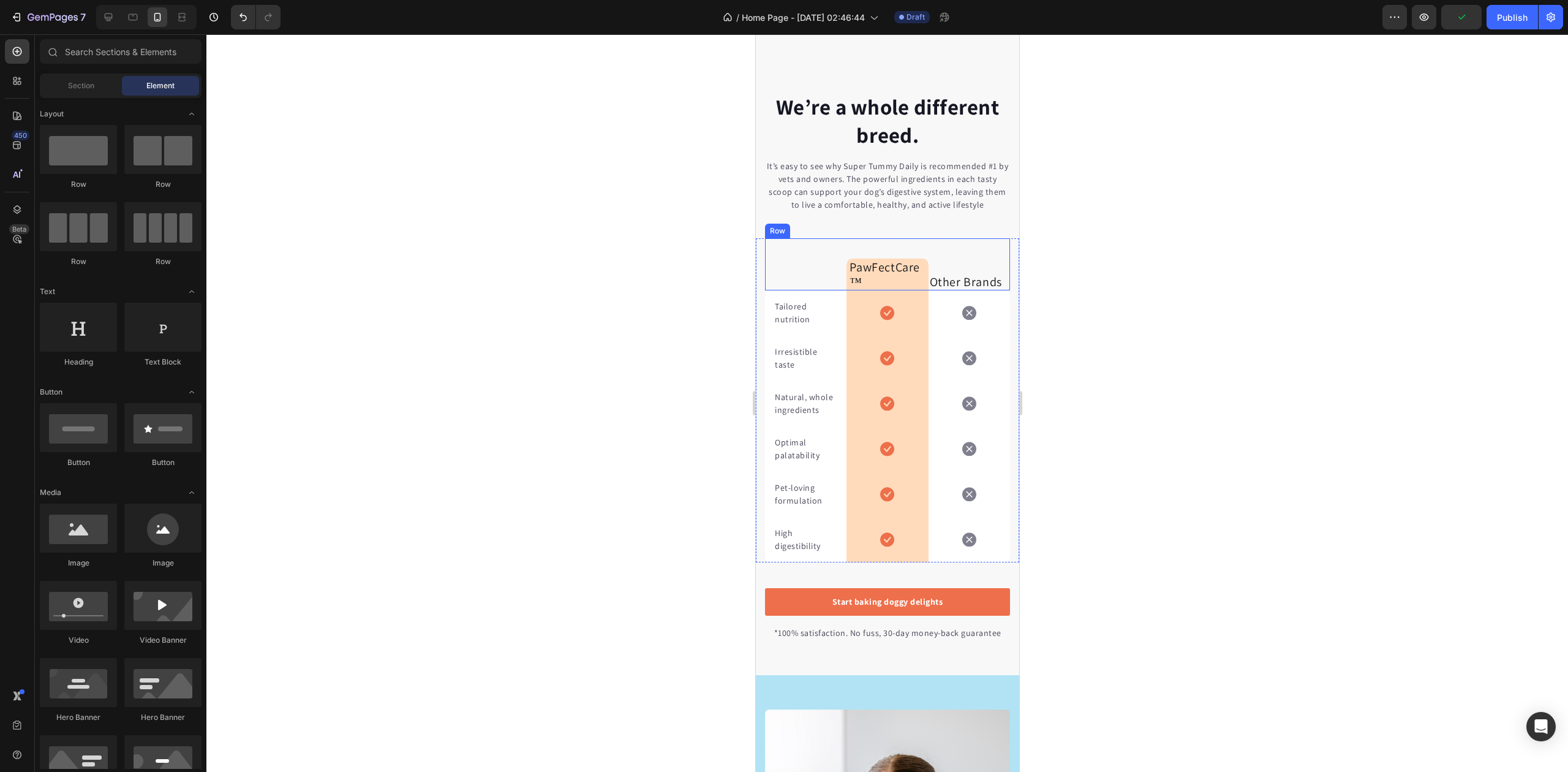
click at [882, 270] on p "PawFectCare™" at bounding box center [886, 274] width 75 height 29
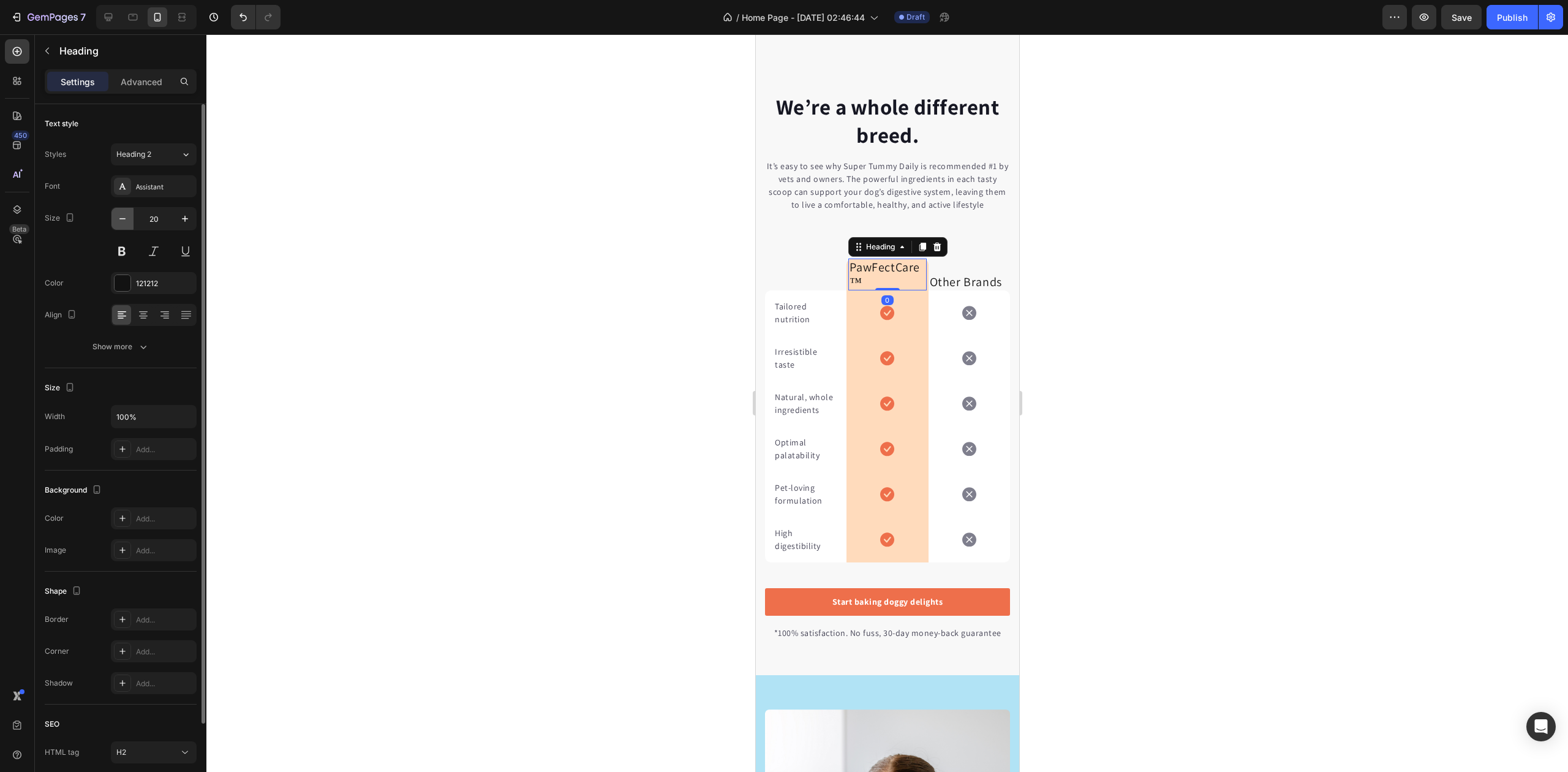
click at [126, 223] on icon "button" at bounding box center [123, 219] width 13 height 13
click at [125, 222] on icon "button" at bounding box center [123, 219] width 13 height 13
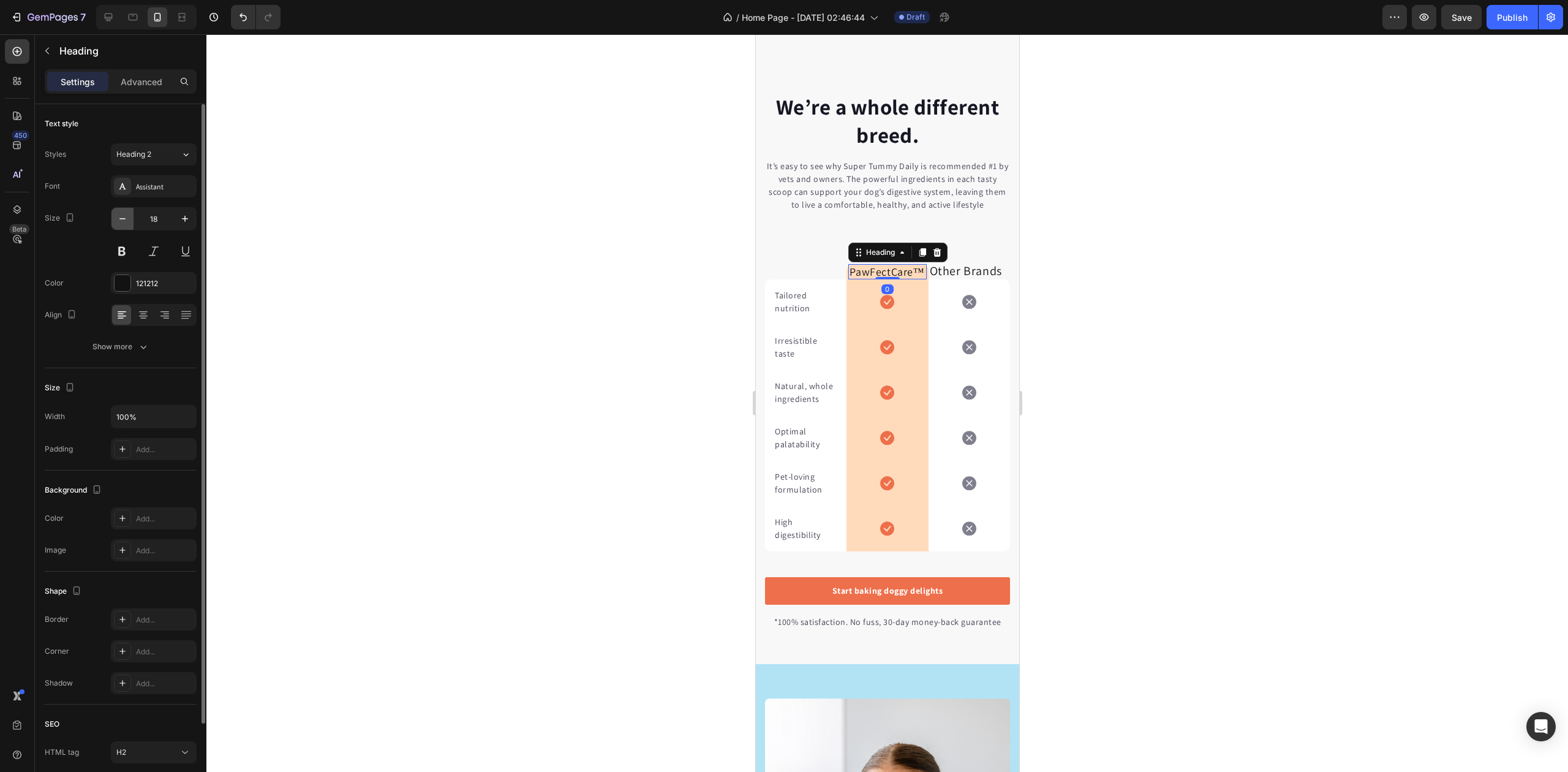
click at [125, 222] on icon "button" at bounding box center [123, 219] width 13 height 13
type input "17"
click at [383, 226] on div at bounding box center [887, 403] width 1362 height 738
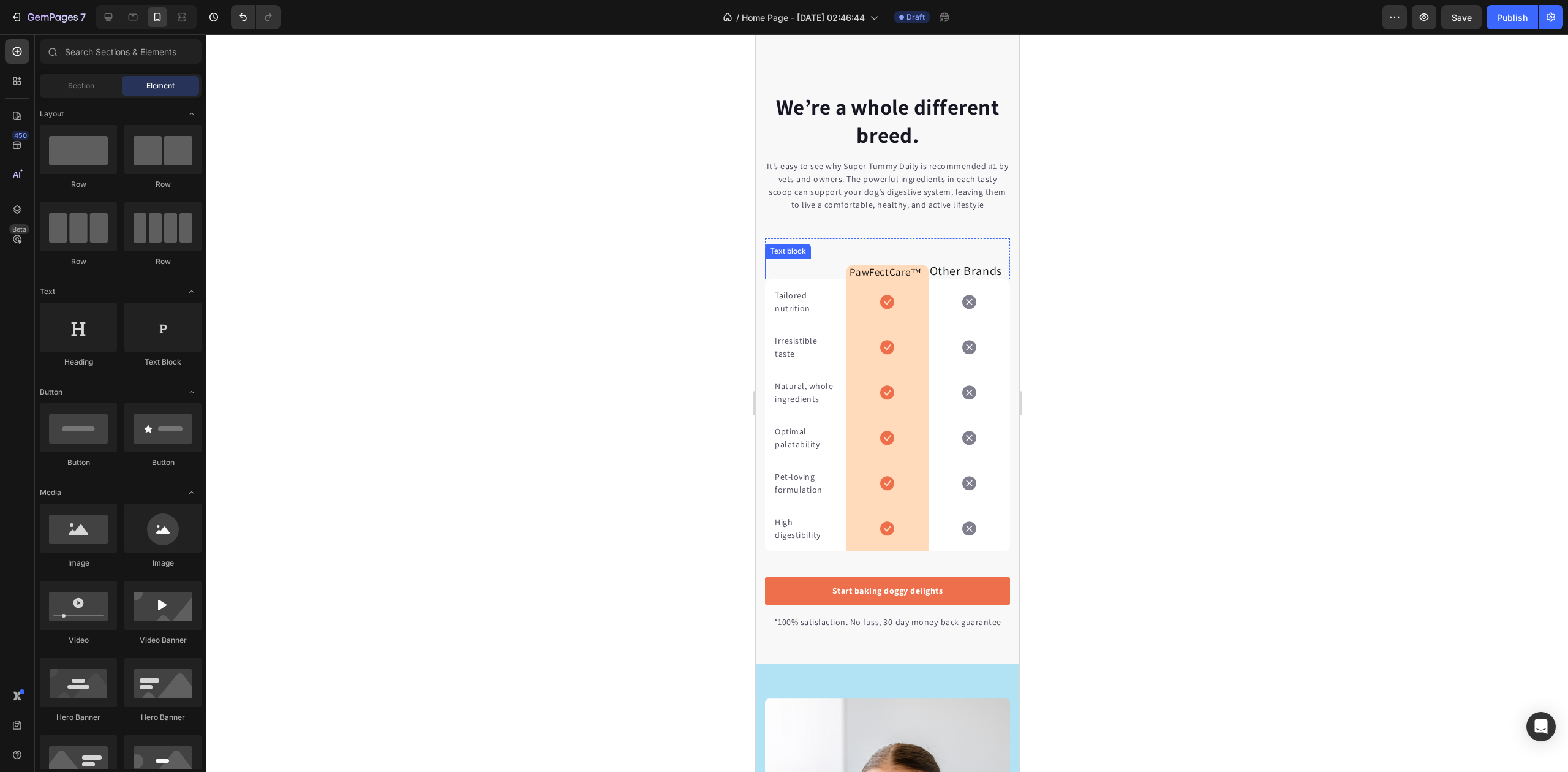
click at [866, 265] on div "Heading" at bounding box center [868, 258] width 40 height 15
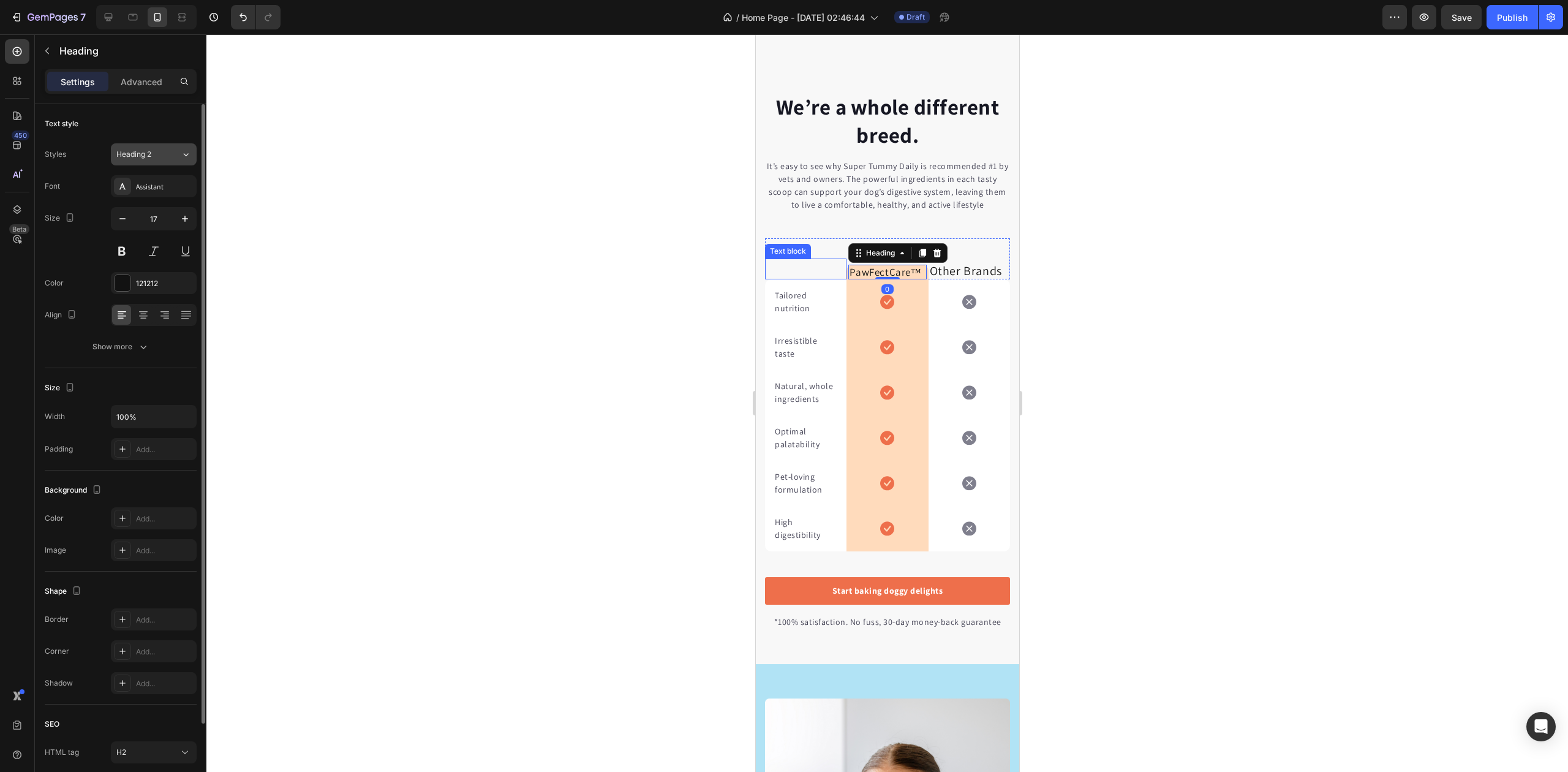
click at [159, 155] on div "Heading 2" at bounding box center [141, 155] width 49 height 11
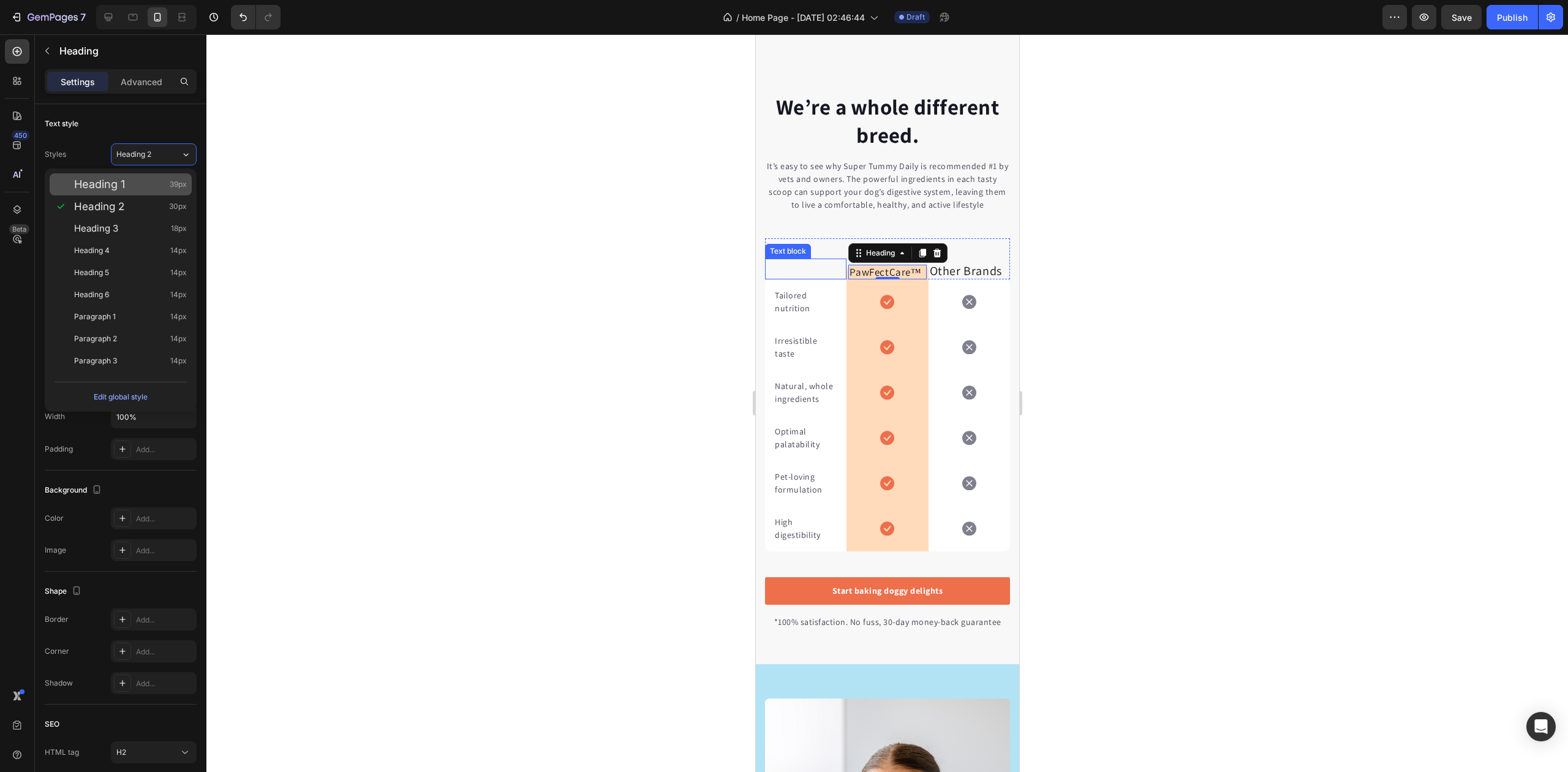
click at [131, 184] on div "Heading 1 39px" at bounding box center [131, 185] width 113 height 13
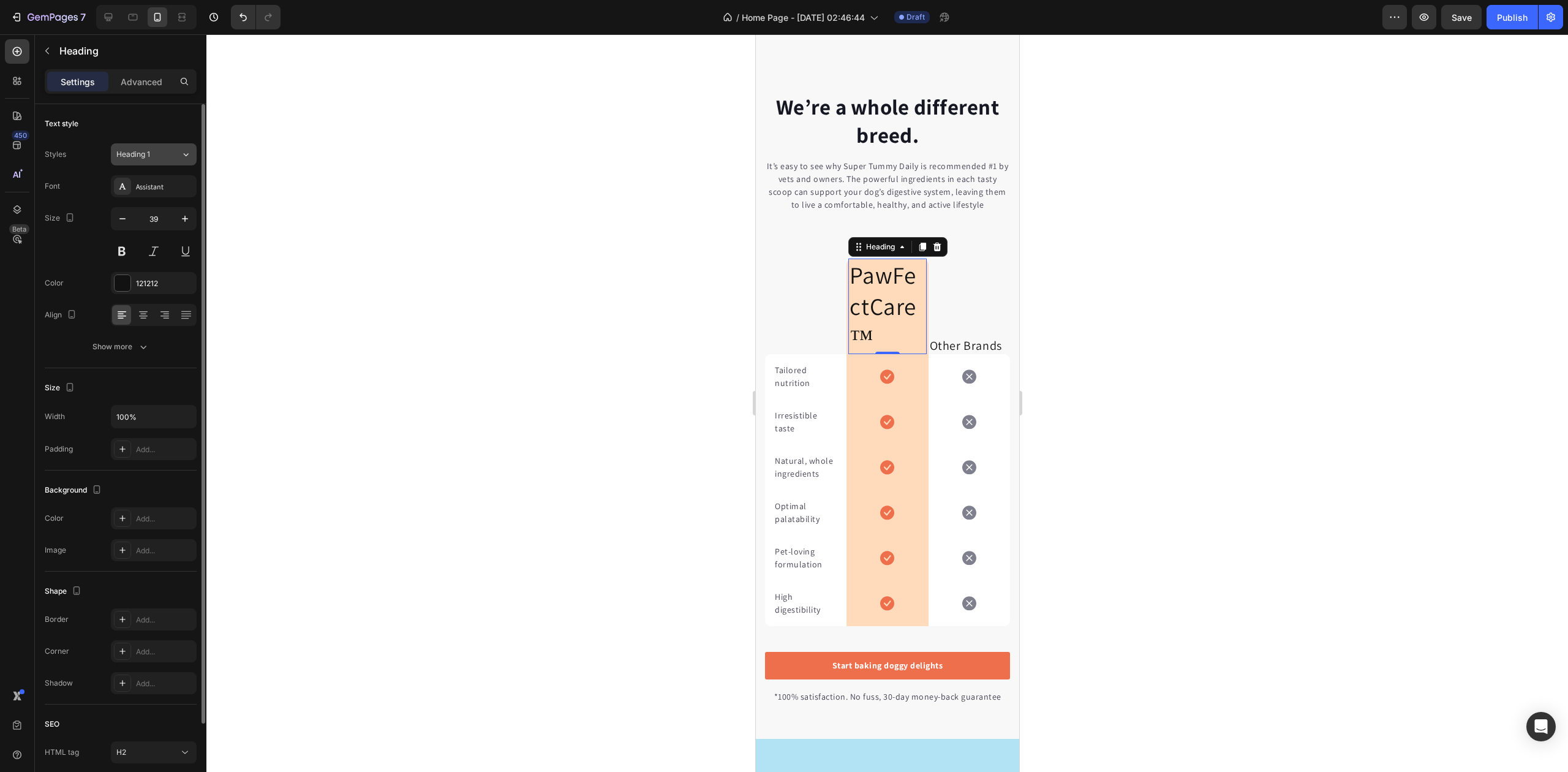
click at [158, 158] on div "Heading 1" at bounding box center [141, 155] width 49 height 11
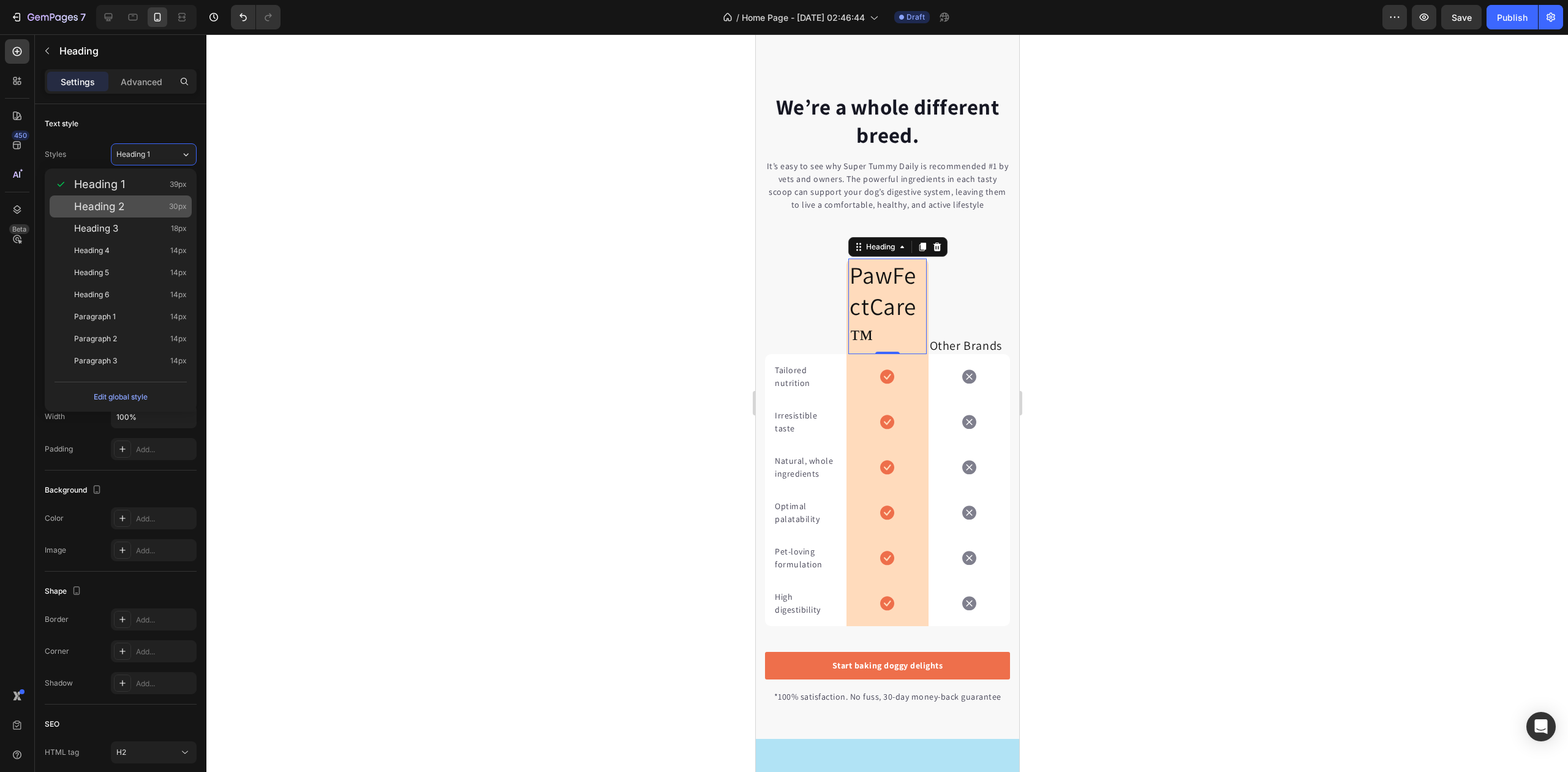
click at [151, 203] on div "Heading 2 30px" at bounding box center [131, 206] width 113 height 13
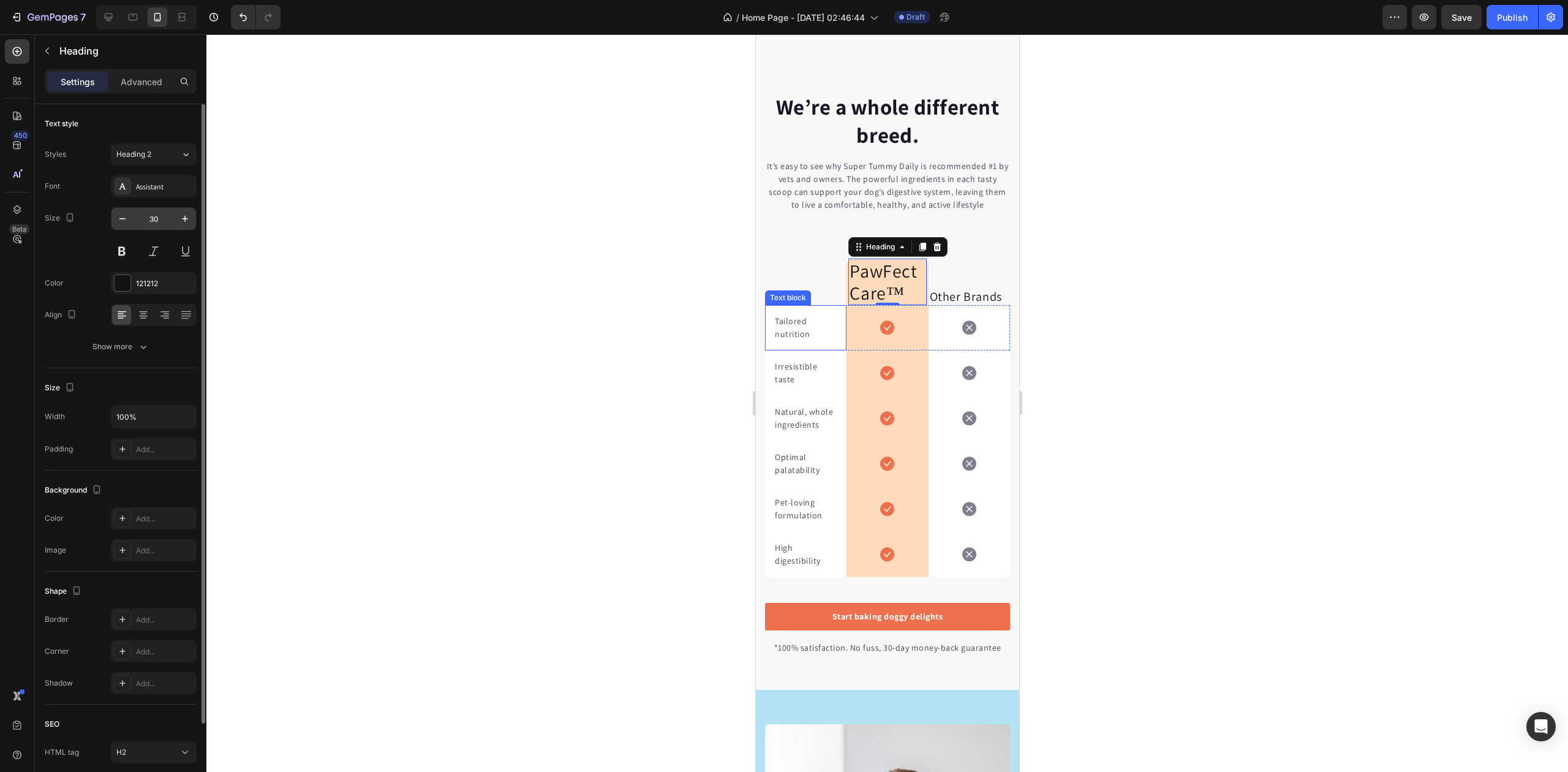
click at [153, 218] on input "30" at bounding box center [154, 218] width 41 height 22
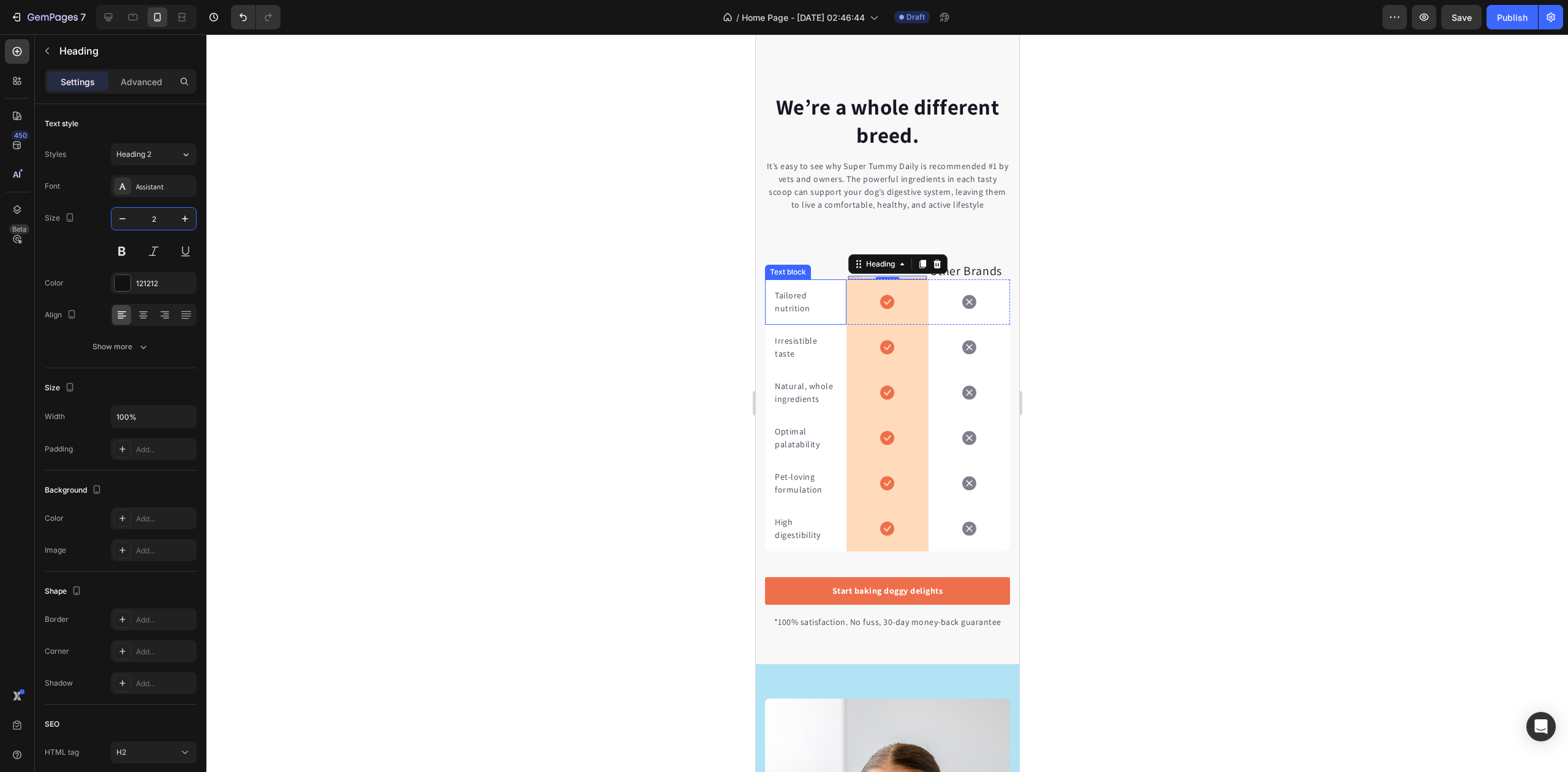
type input "20"
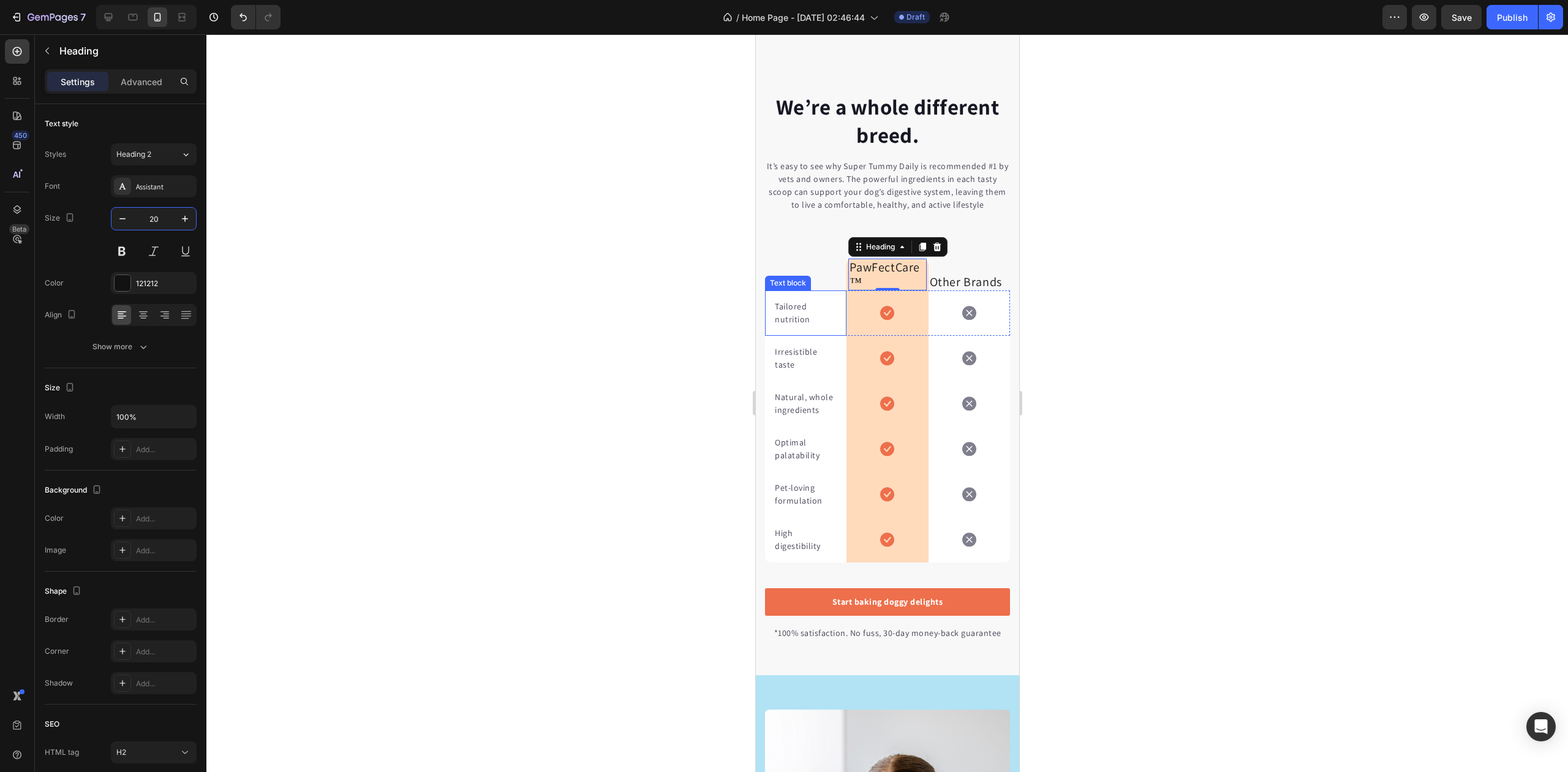
click at [438, 258] on div at bounding box center [887, 403] width 1362 height 738
click at [894, 273] on p "PawFectCare™" at bounding box center [886, 274] width 75 height 29
click at [129, 220] on button "button" at bounding box center [122, 218] width 22 height 22
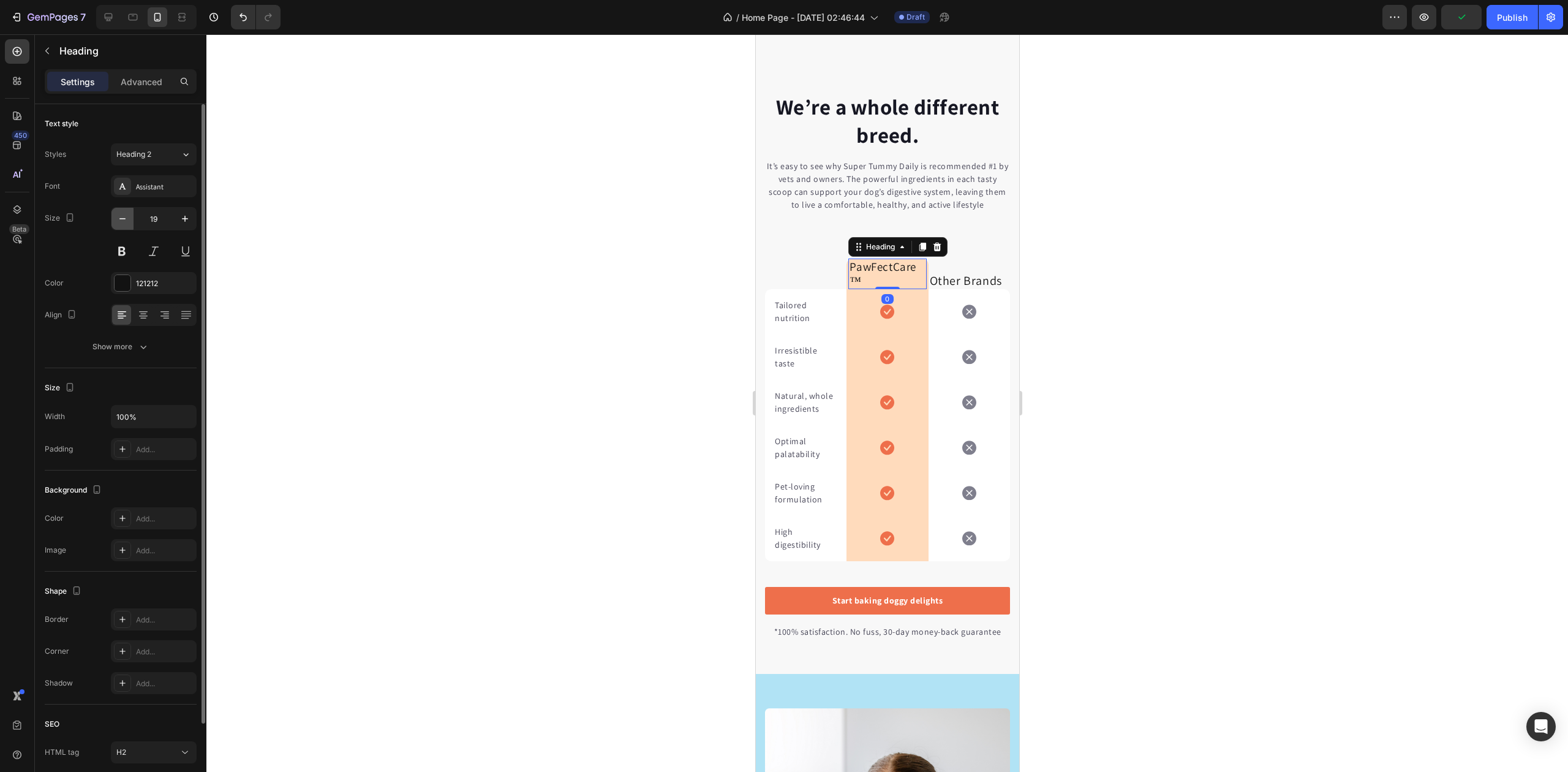
click at [129, 220] on button "button" at bounding box center [122, 218] width 22 height 22
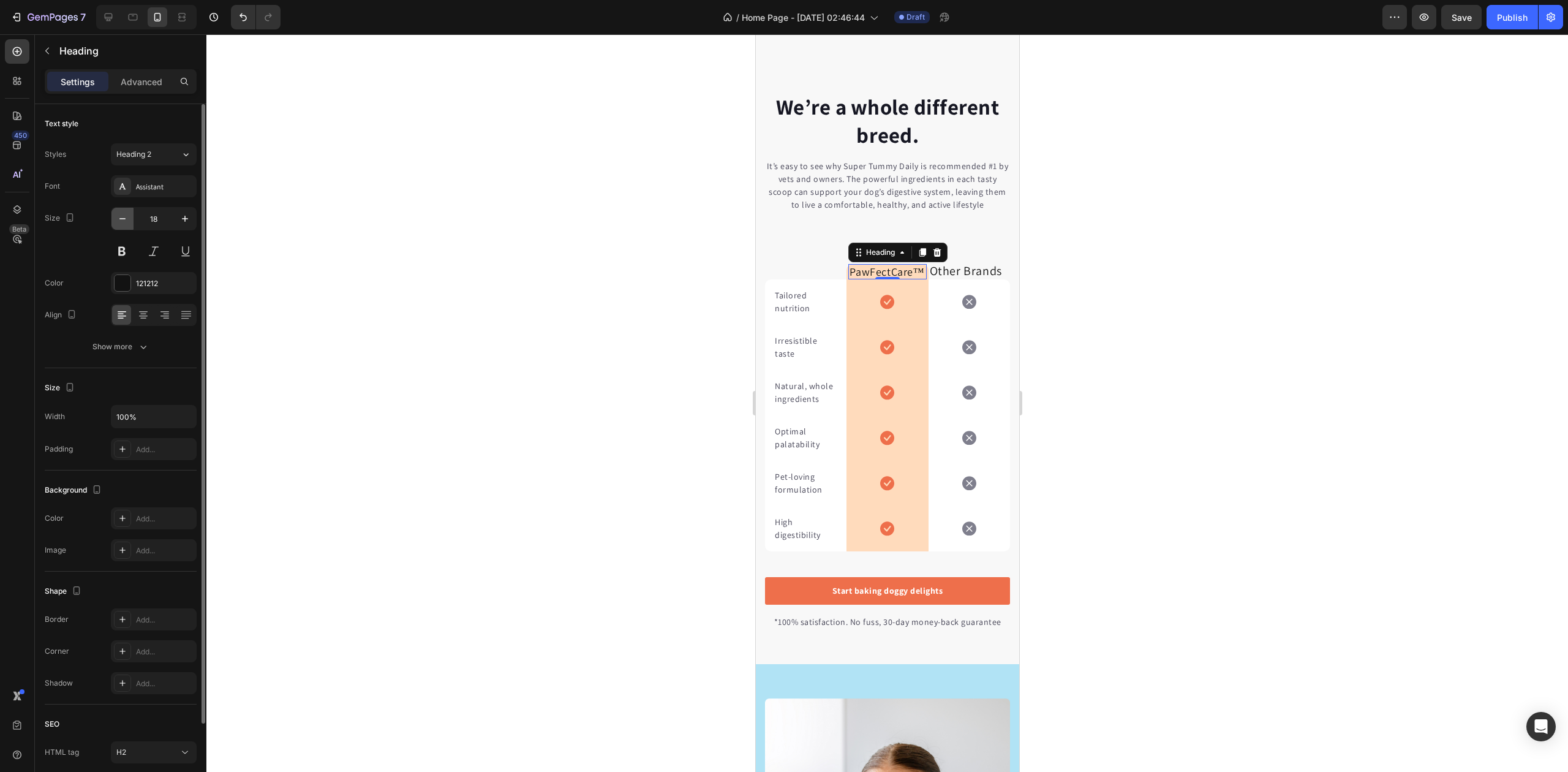
click at [121, 216] on icon "button" at bounding box center [123, 219] width 13 height 13
click at [121, 251] on button at bounding box center [121, 251] width 22 height 22
click at [125, 219] on icon "button" at bounding box center [123, 219] width 6 height 1
type input "16"
click at [453, 228] on div at bounding box center [887, 403] width 1362 height 738
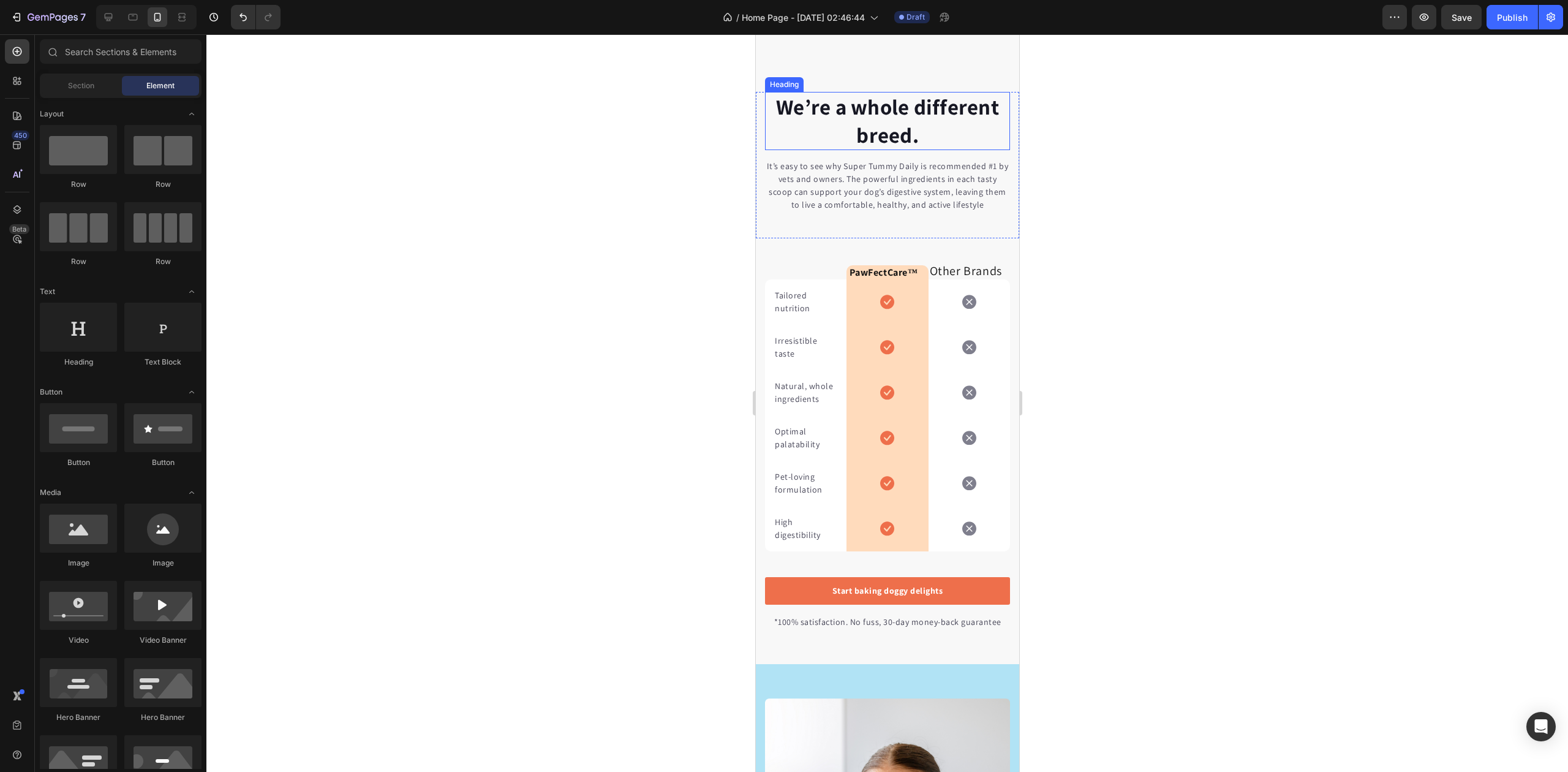
click at [852, 106] on p "We’re a whole different breed." at bounding box center [887, 121] width 243 height 56
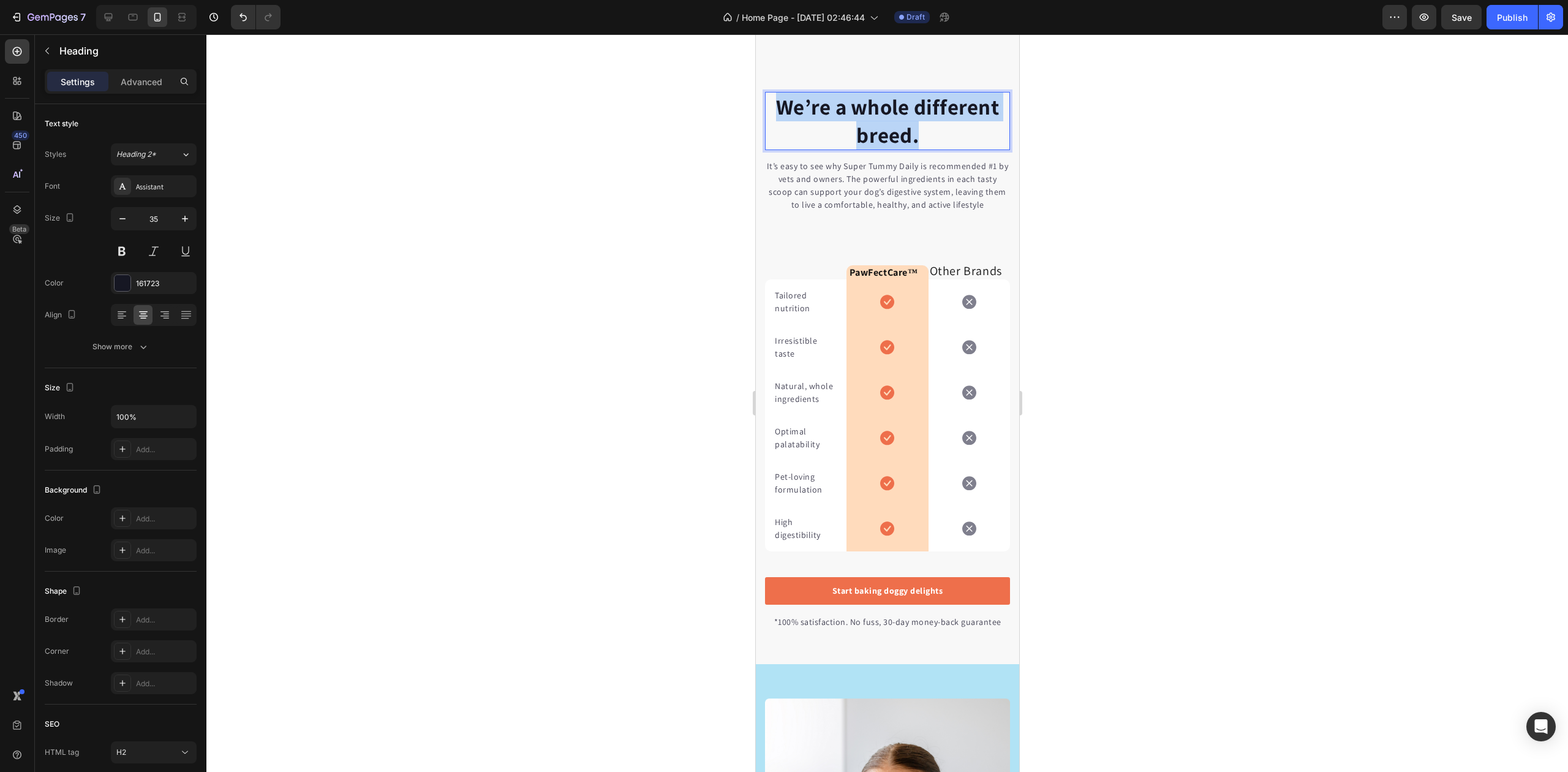
click at [852, 106] on p "We’re a whole different breed." at bounding box center [887, 121] width 243 height 56
click at [849, 202] on p "It’s easy to see why Super Tummy Daily is recommended #1 by vets and owners. Th…" at bounding box center [887, 186] width 243 height 51
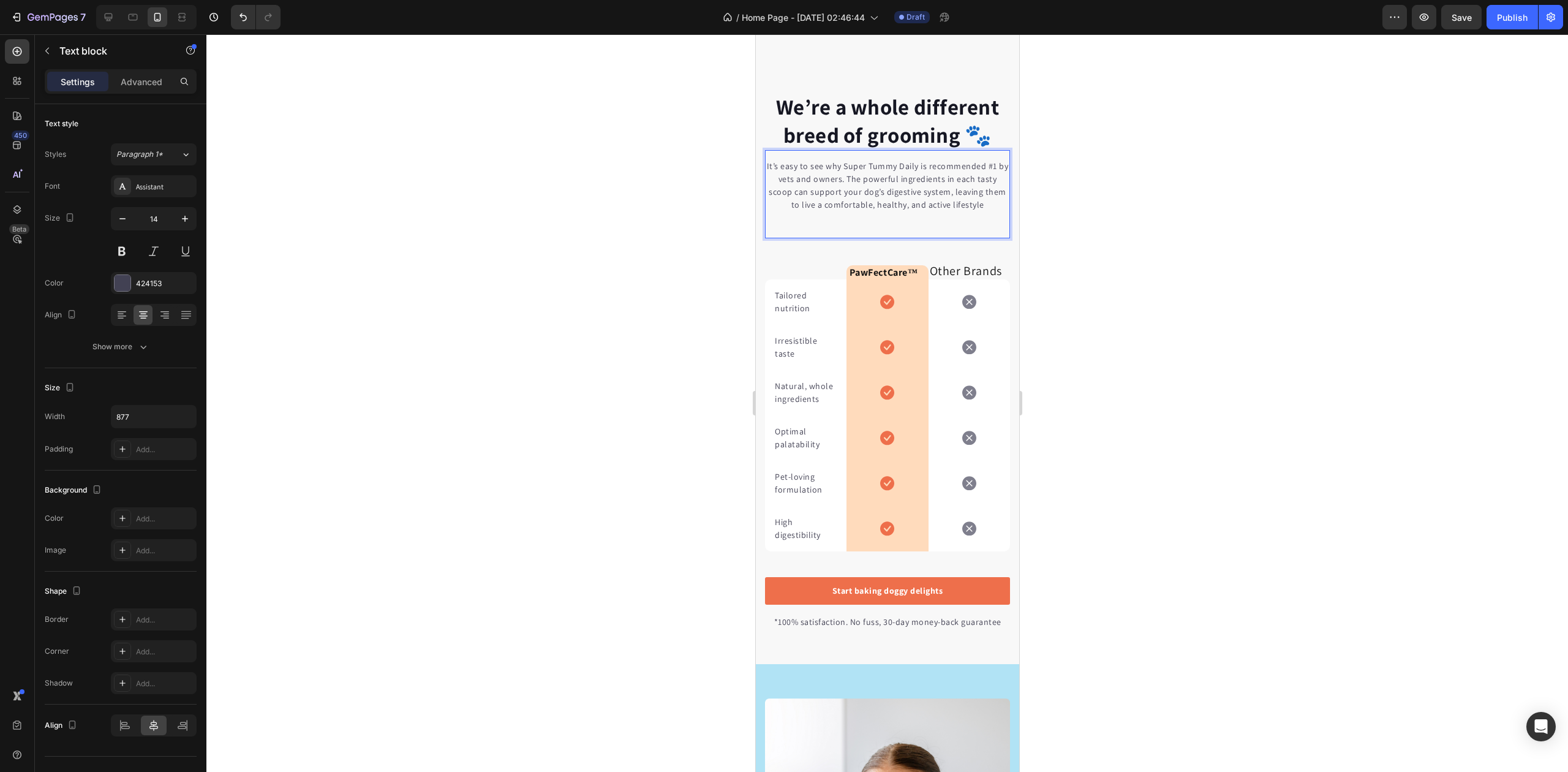
click at [847, 202] on p "It’s easy to see why Super Tummy Daily is recommended #1 by vets and owners. Th…" at bounding box center [887, 186] width 243 height 51
click at [845, 195] on p "It’s easy to see why Super Tummy Daily is recommended #1 by vets and owners. Th…" at bounding box center [887, 186] width 243 height 51
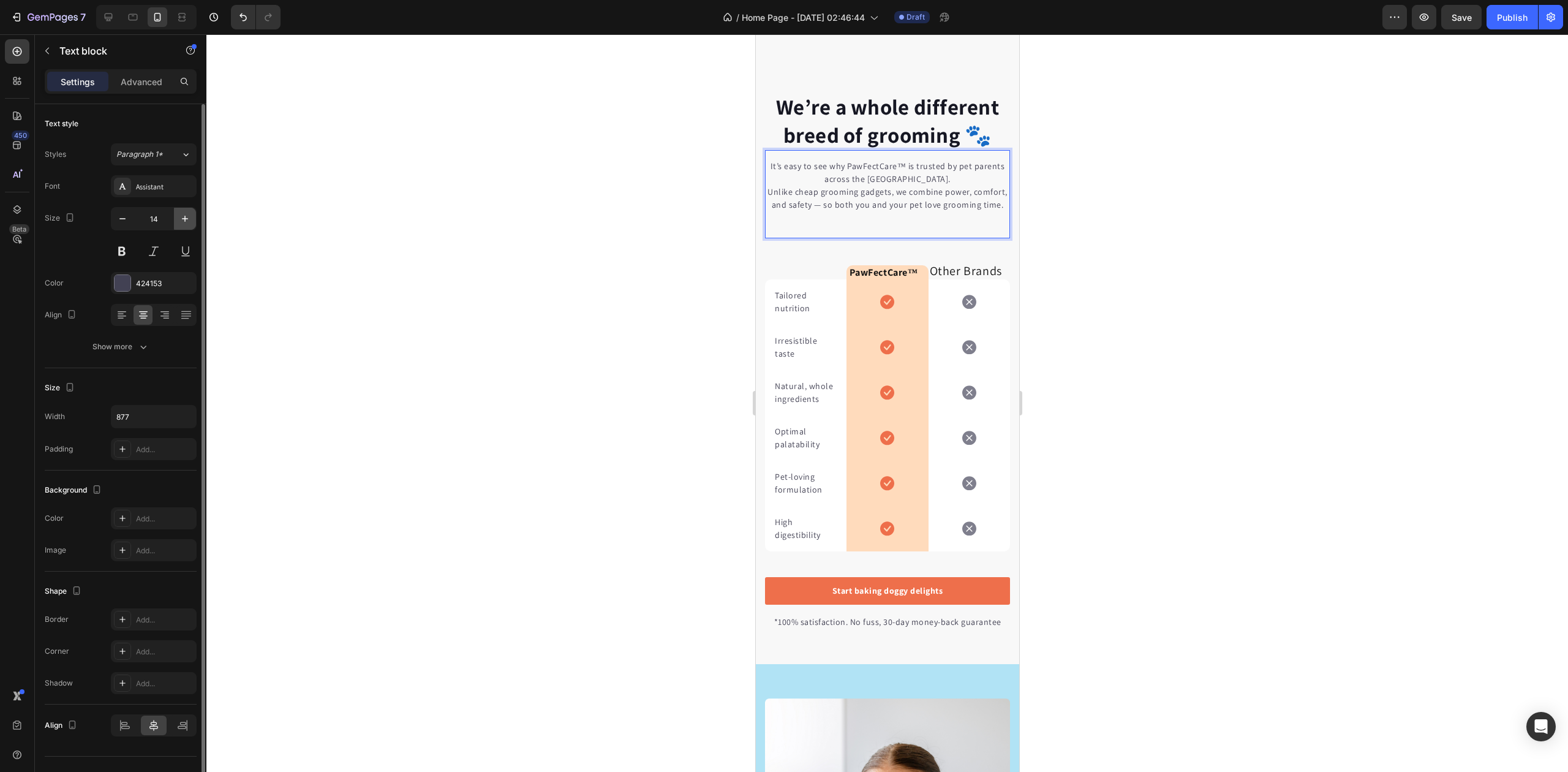
click at [180, 223] on icon "button" at bounding box center [185, 219] width 13 height 13
click at [180, 223] on icon "button" at bounding box center [185, 219] width 13 height 13
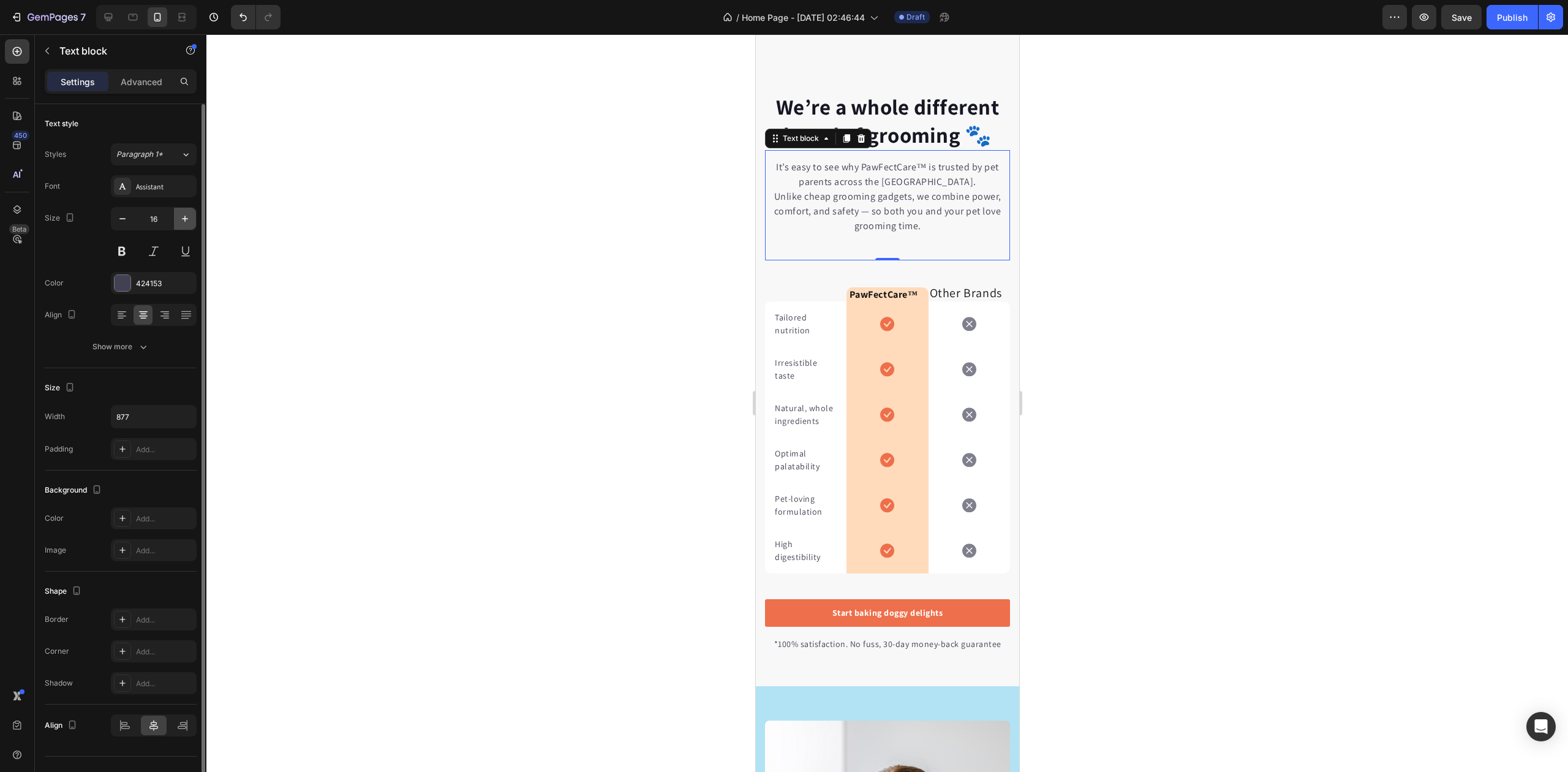
click at [180, 223] on icon "button" at bounding box center [185, 219] width 13 height 13
type input "18"
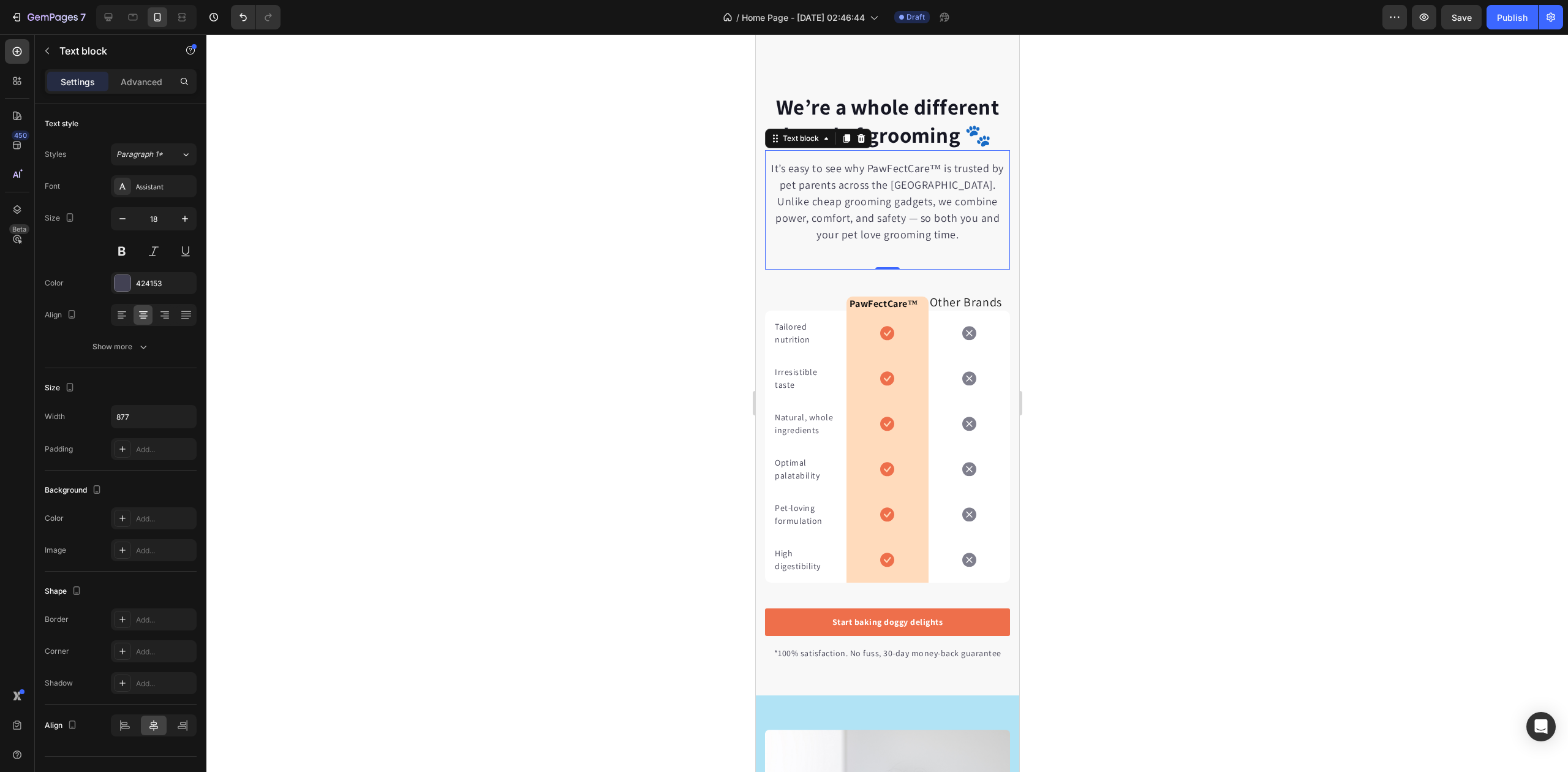
click at [318, 221] on div at bounding box center [887, 403] width 1362 height 738
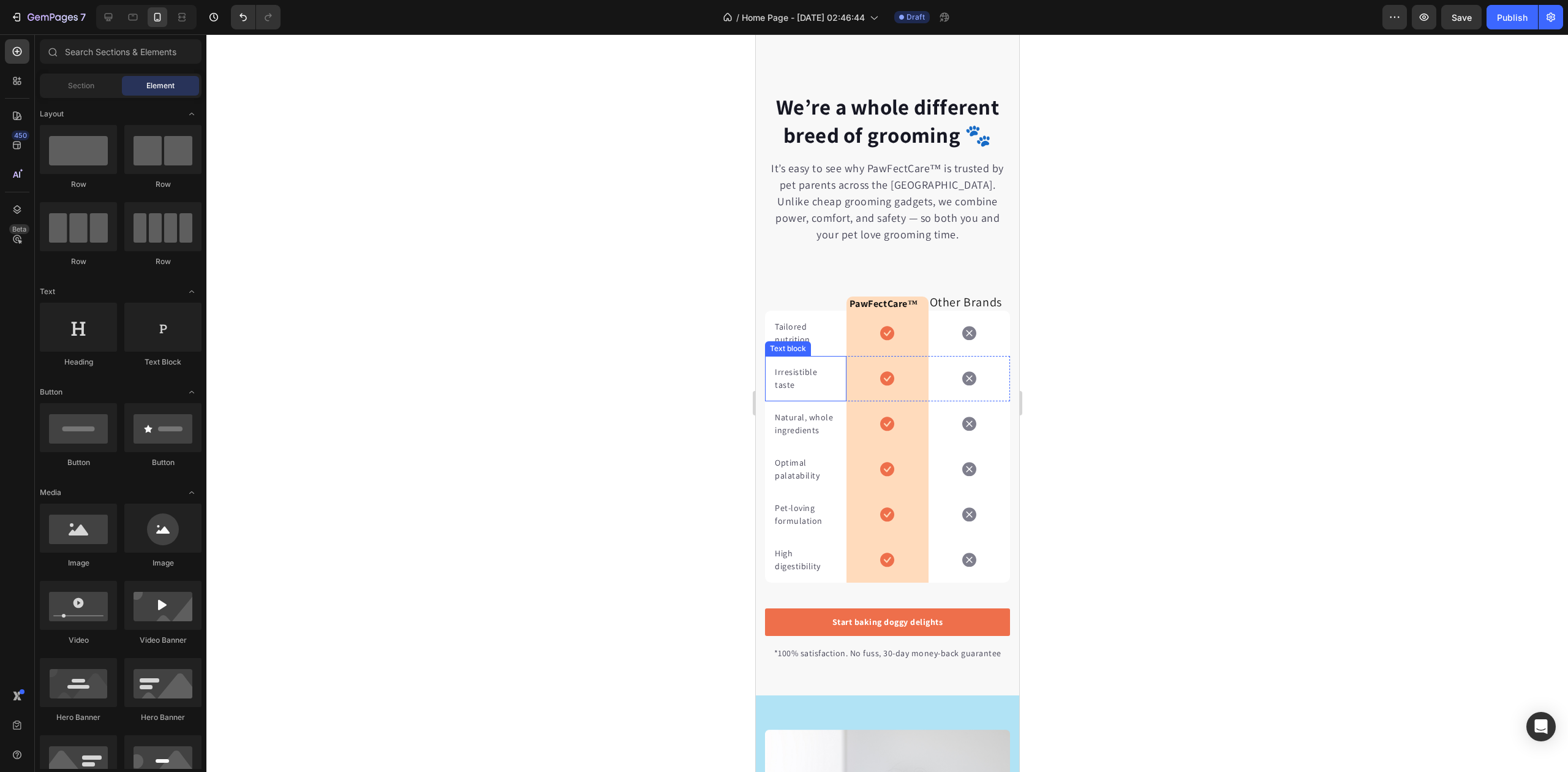
click at [784, 339] on p "Tailored nutrition" at bounding box center [805, 333] width 62 height 26
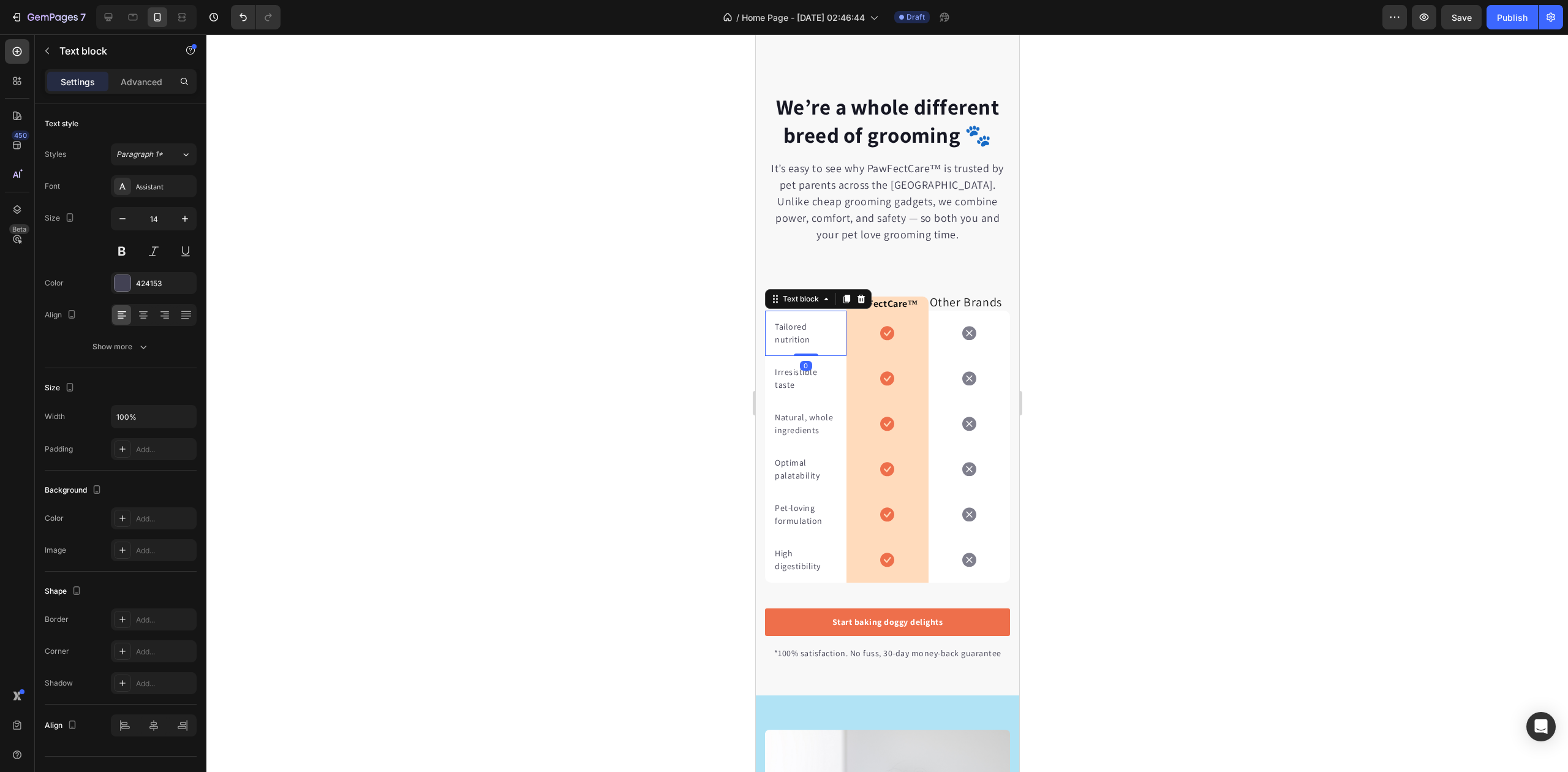
click at [784, 339] on p "Tailored nutrition" at bounding box center [805, 333] width 62 height 26
click at [789, 386] on p "Irresistible taste" at bounding box center [805, 378] width 62 height 26
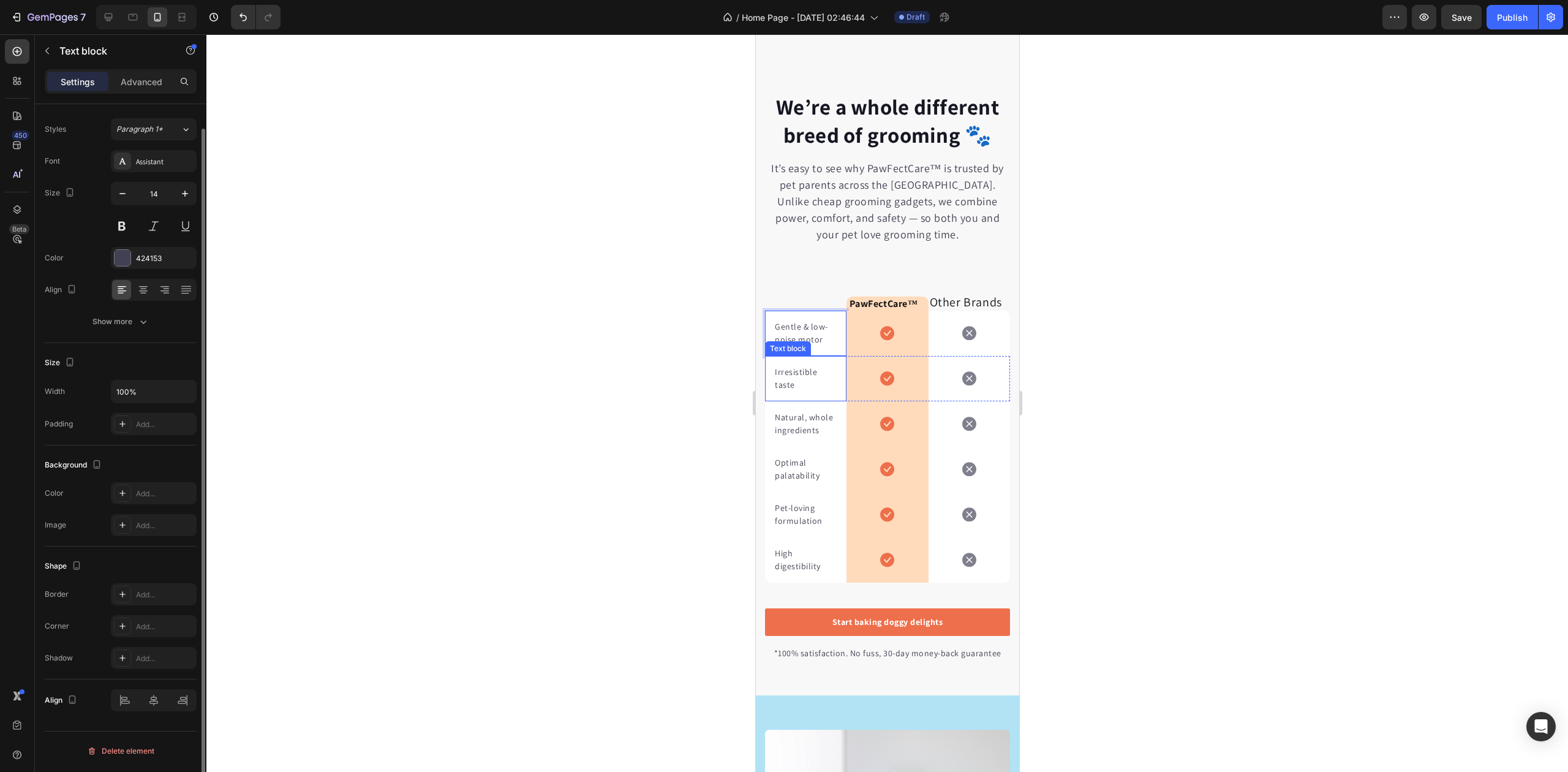
click at [789, 386] on p "Irresistible taste" at bounding box center [805, 378] width 62 height 26
click at [798, 437] on p "Natural, whole ingredients" at bounding box center [805, 424] width 62 height 26
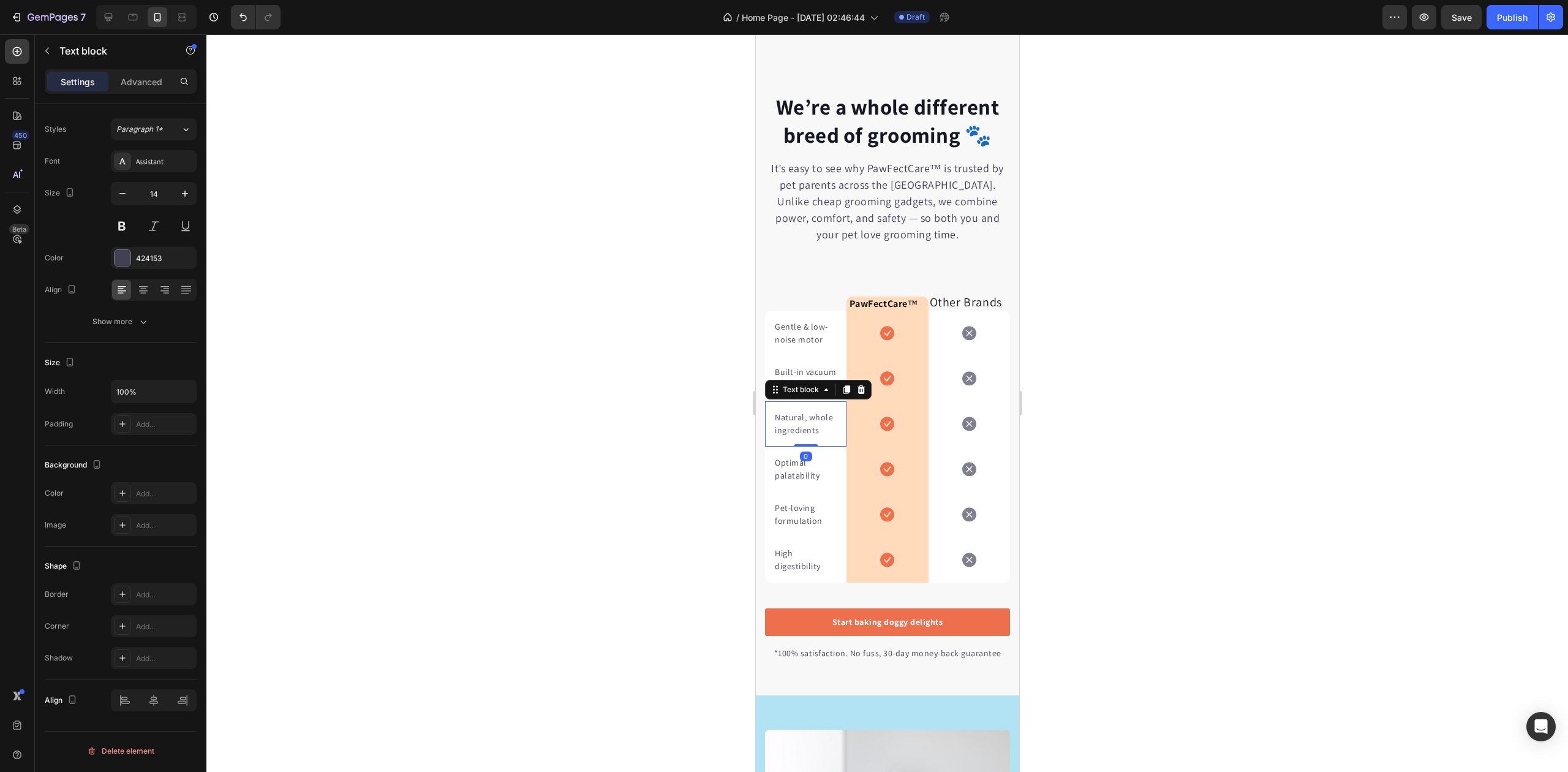
click at [797, 437] on p "Natural, whole ingredients" at bounding box center [805, 424] width 62 height 26
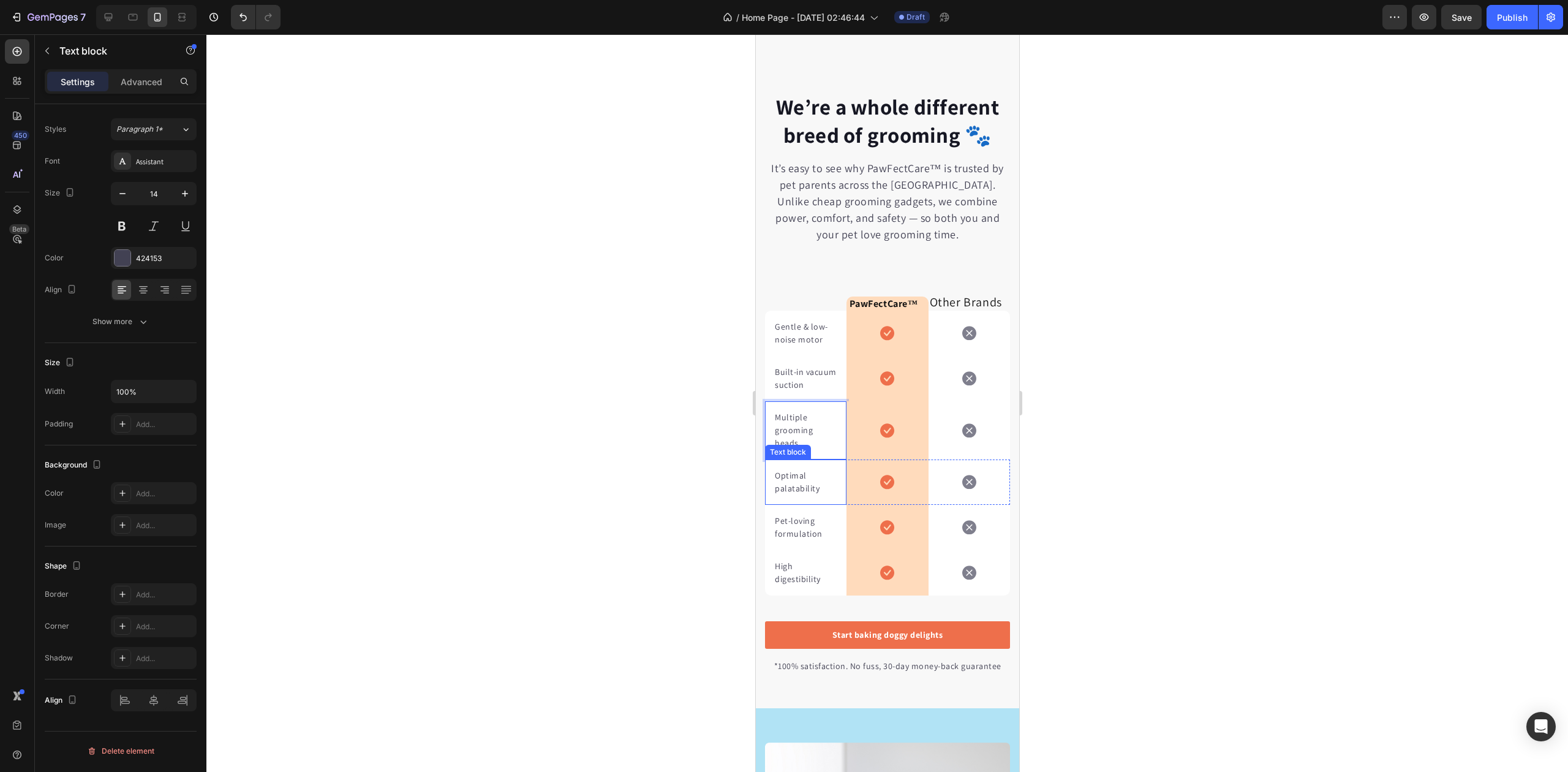
click at [802, 492] on p "Optimal palatability" at bounding box center [805, 482] width 62 height 26
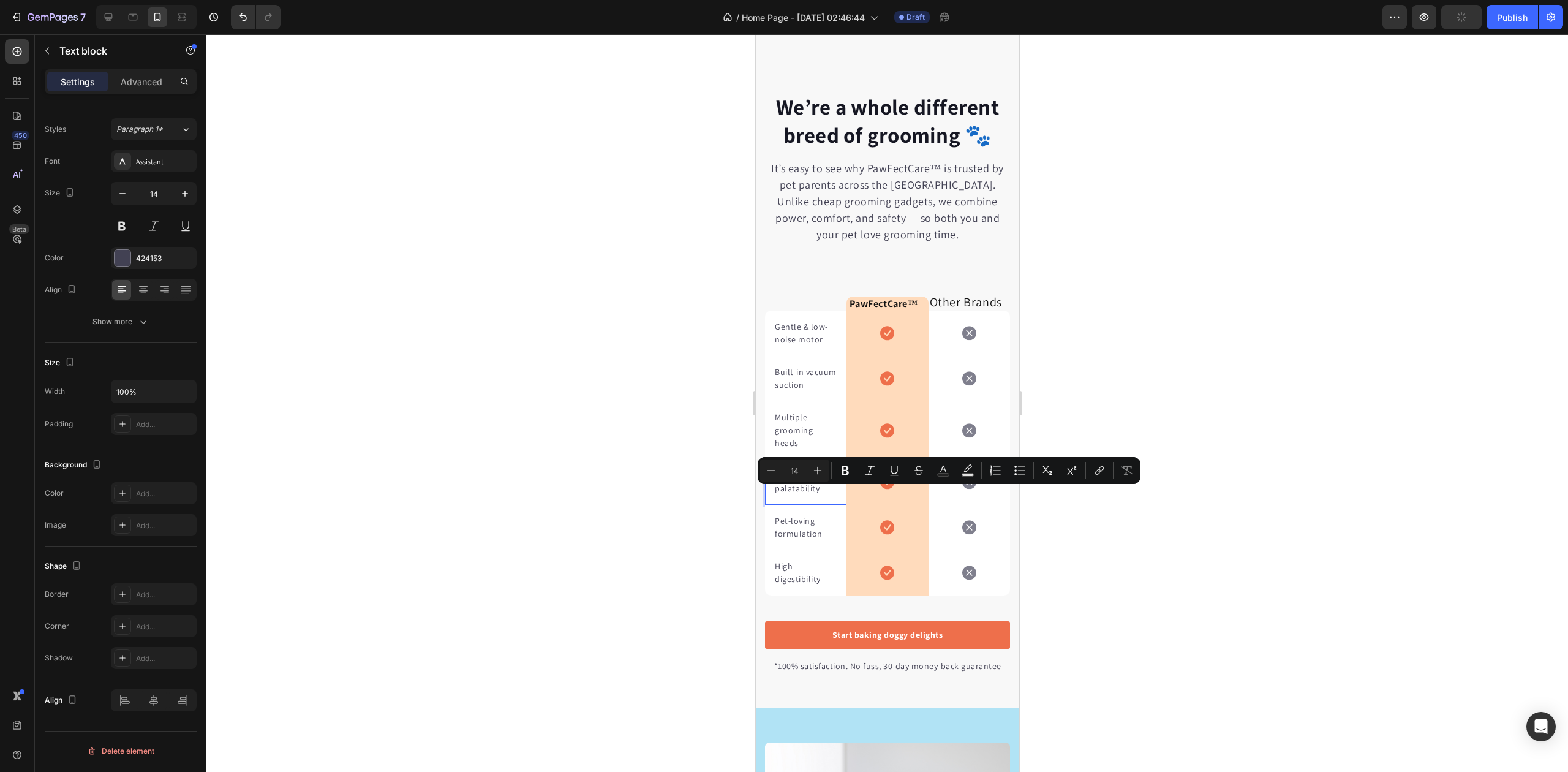
click at [802, 495] on p "Optimal palatability" at bounding box center [805, 482] width 62 height 26
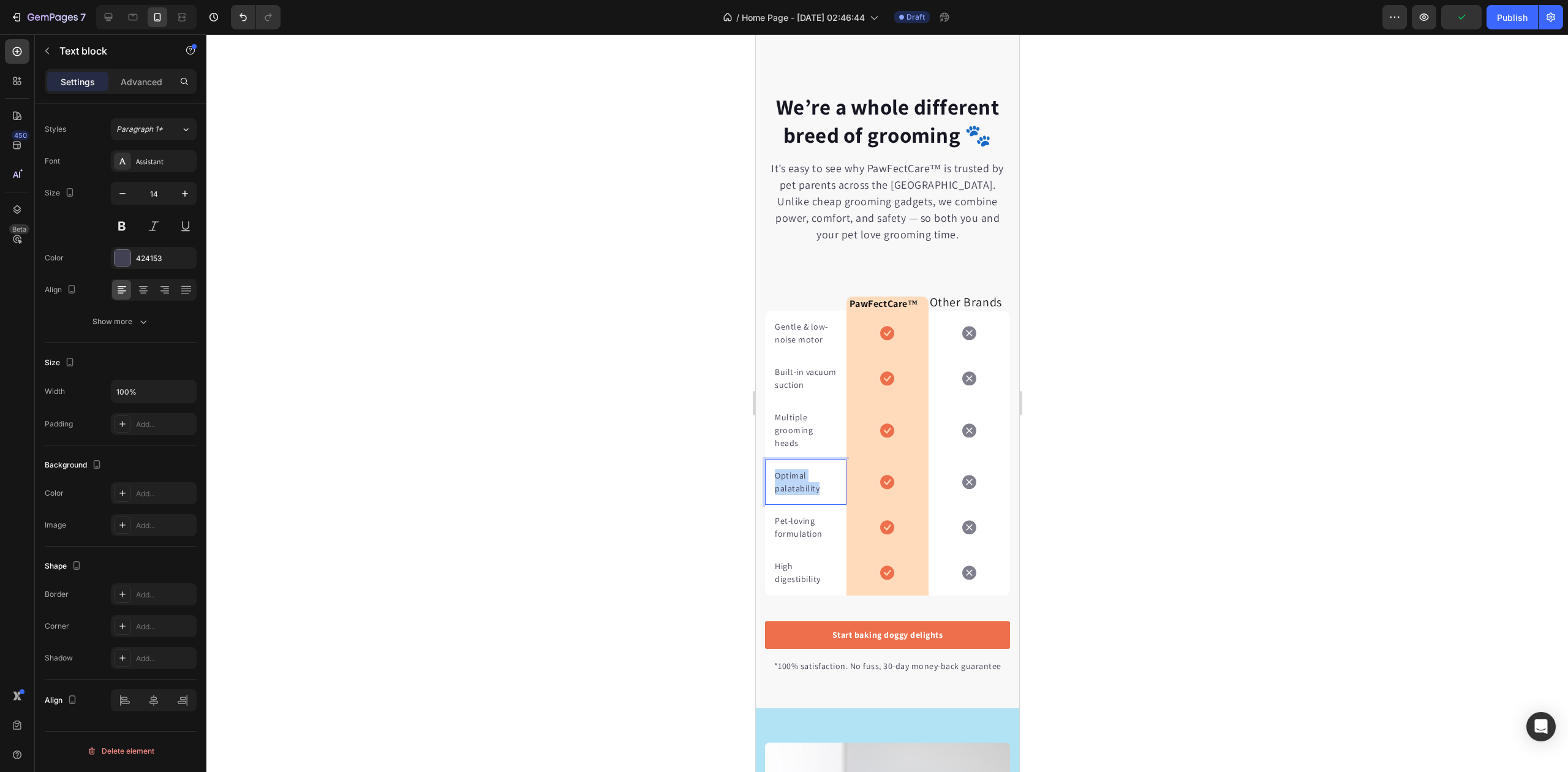
click at [802, 495] on p "Optimal palatability" at bounding box center [805, 482] width 62 height 26
click at [791, 541] on p "Pet-loving formulation" at bounding box center [805, 527] width 62 height 26
drag, startPoint x: 791, startPoint y: 551, endPoint x: 787, endPoint y: 543, distance: 8.9
click at [792, 541] on p "Pet-loving formulation" at bounding box center [805, 527] width 62 height 26
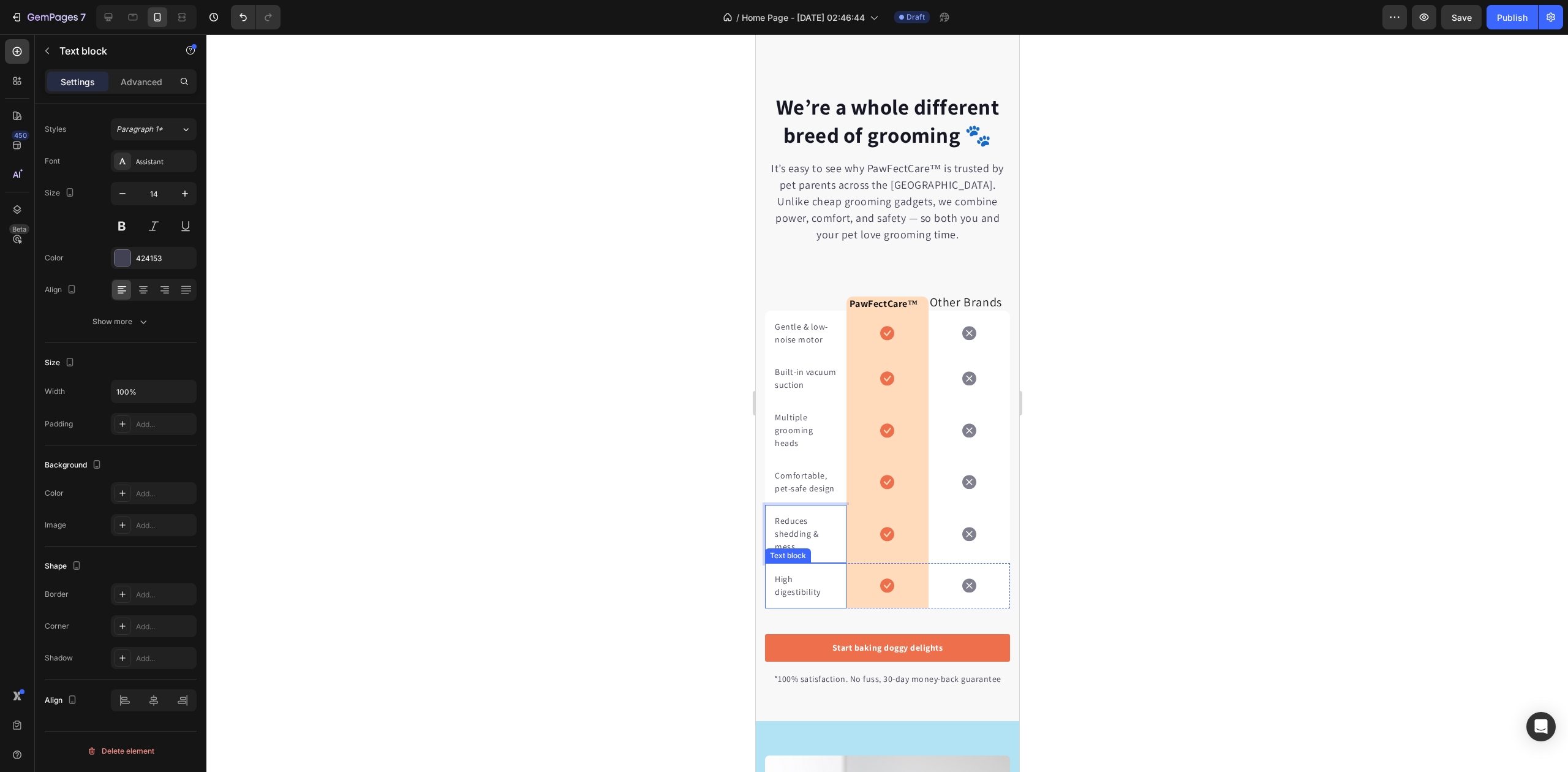
click at [798, 599] on p "High digestibility" at bounding box center [805, 586] width 62 height 26
click at [655, 500] on div at bounding box center [887, 403] width 1362 height 738
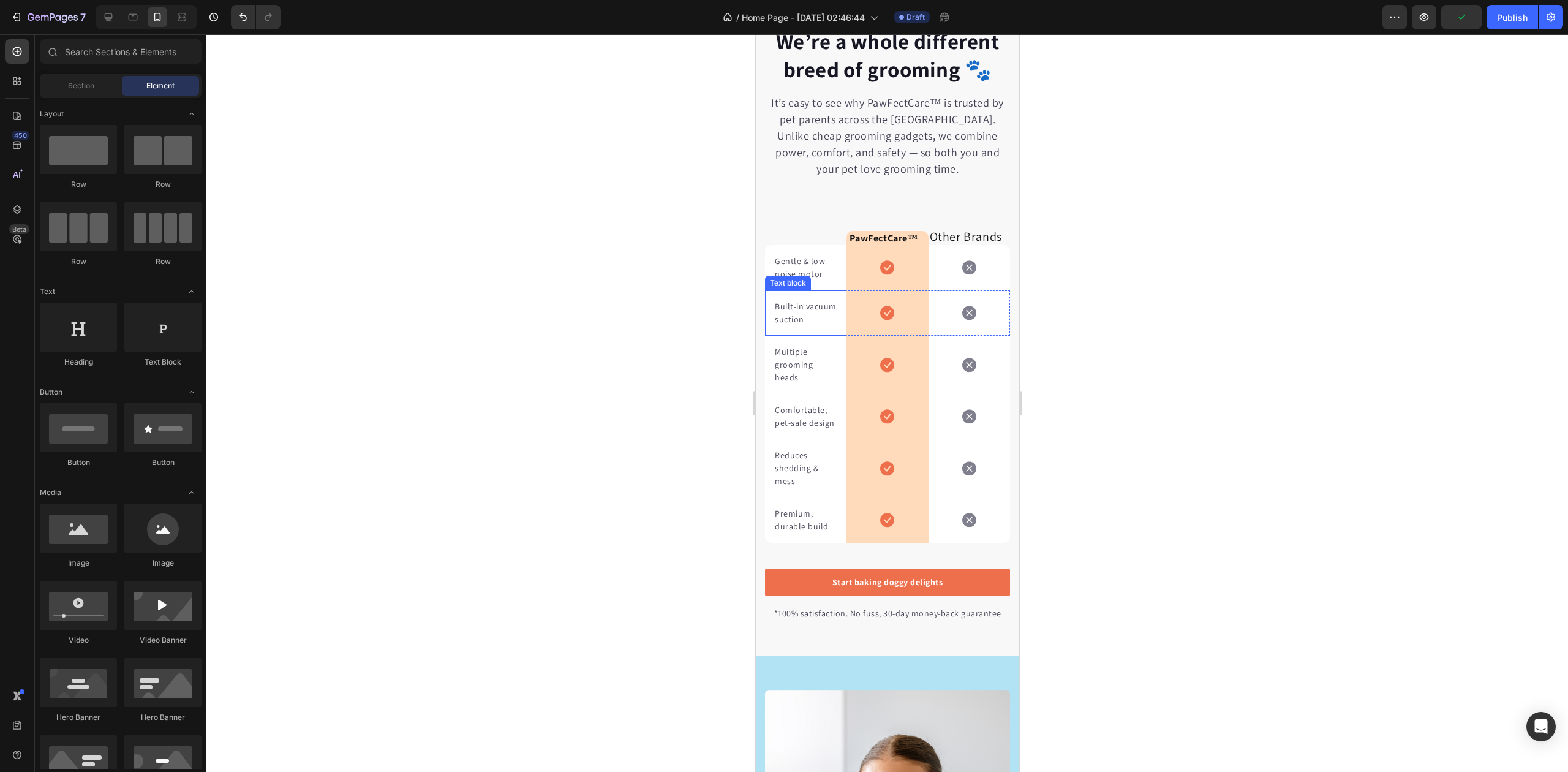
scroll to position [2517, 0]
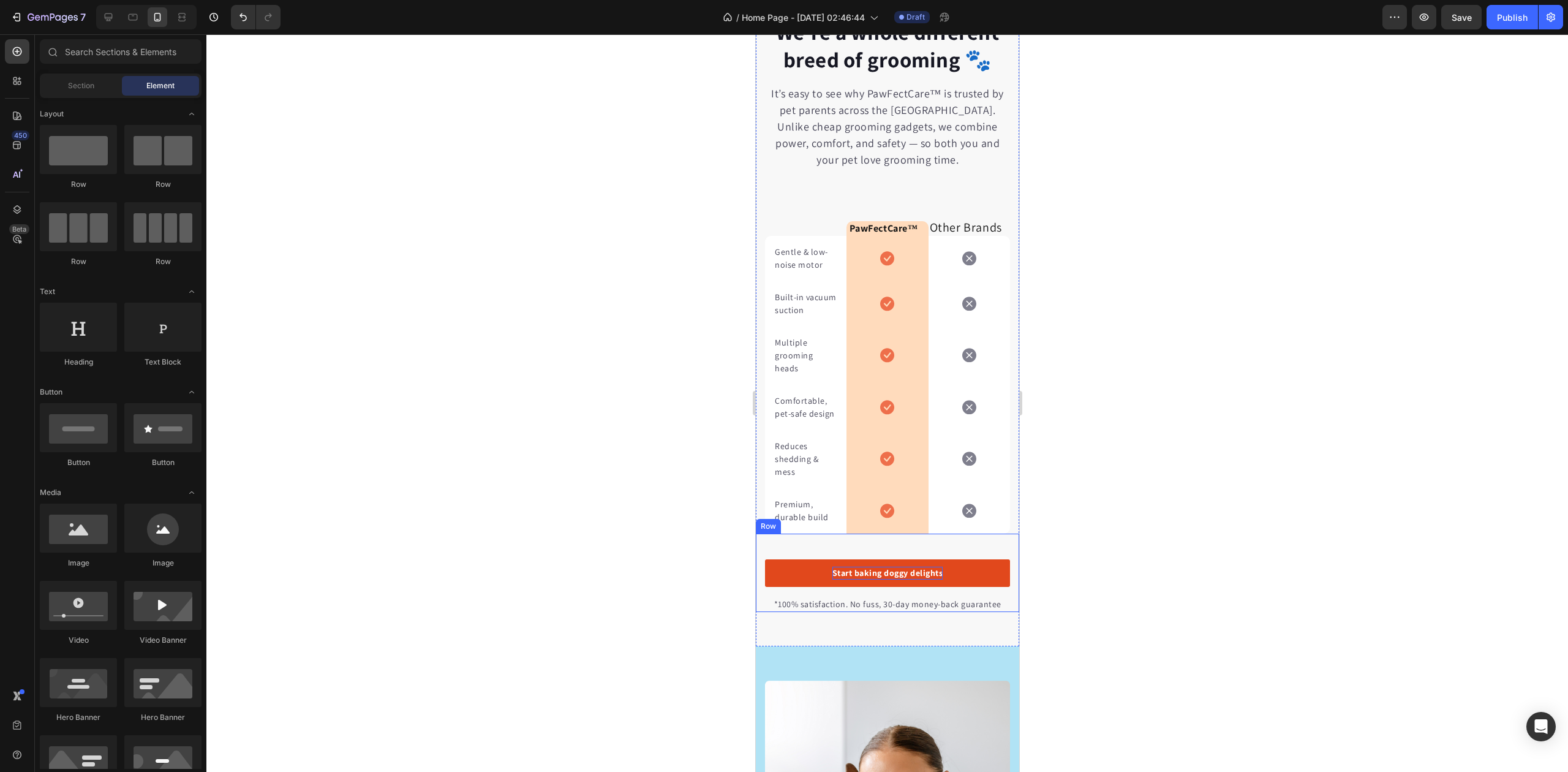
click at [899, 580] on div "Start baking doggy delights" at bounding box center [887, 573] width 111 height 13
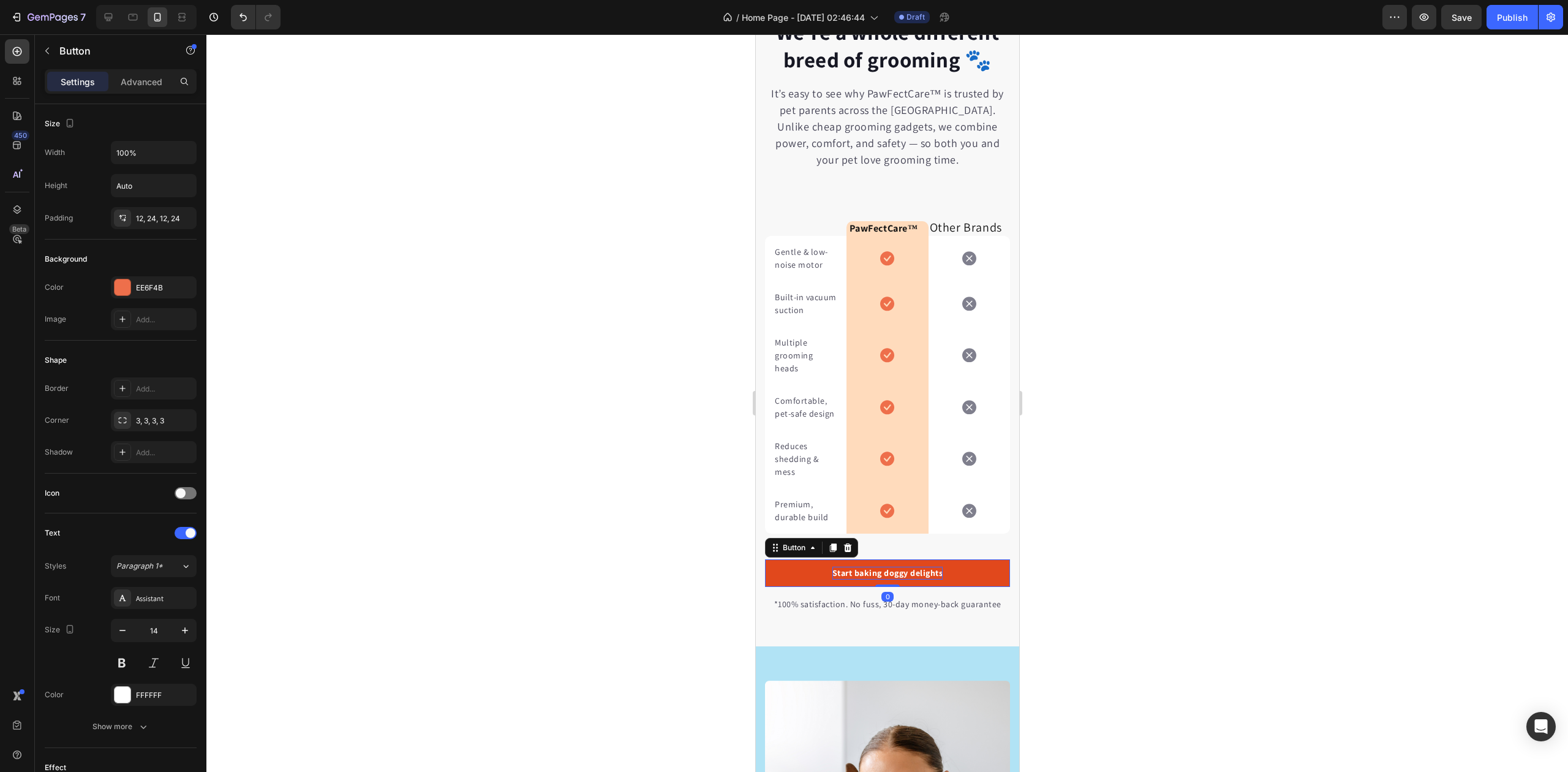
click at [899, 580] on div "Start baking doggy delights" at bounding box center [887, 573] width 111 height 13
click at [899, 580] on p "Start baking doggy delights" at bounding box center [887, 573] width 111 height 13
click at [867, 580] on p "Upgrade your pet care today" at bounding box center [887, 573] width 118 height 13
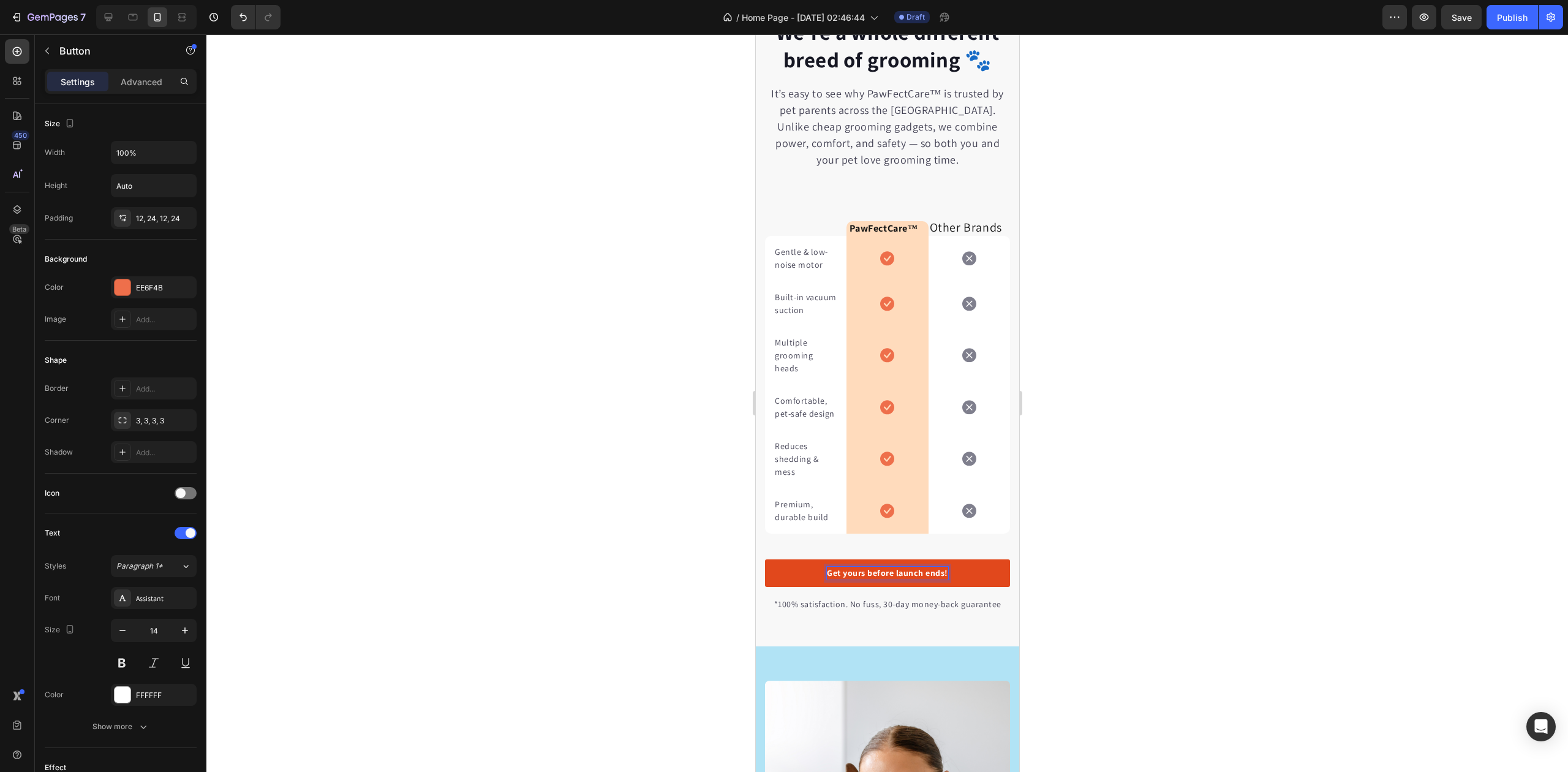
drag, startPoint x: 680, startPoint y: 524, endPoint x: 691, endPoint y: 533, distance: 14.2
click at [680, 523] on div at bounding box center [887, 403] width 1362 height 738
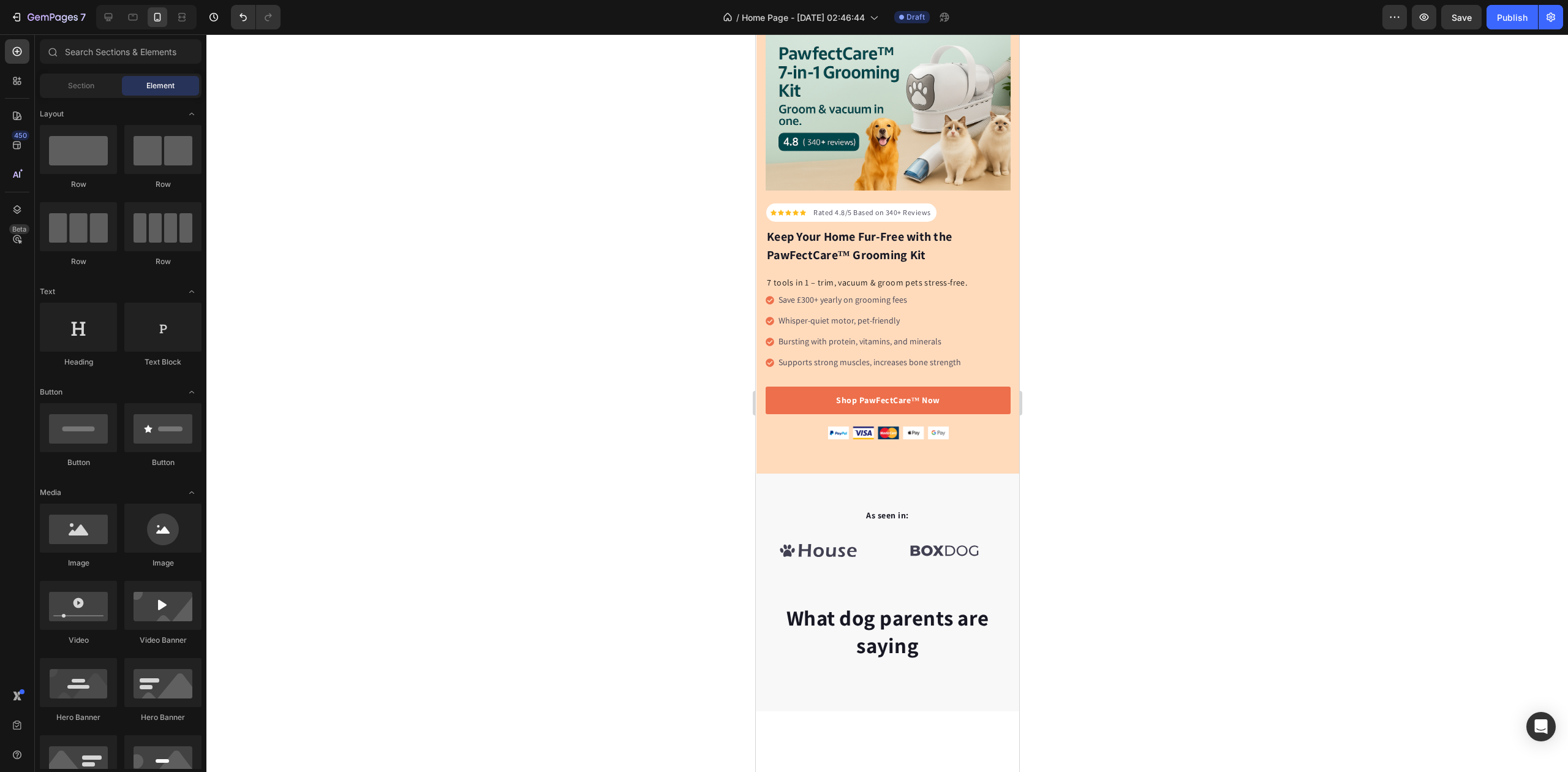
scroll to position [0, 0]
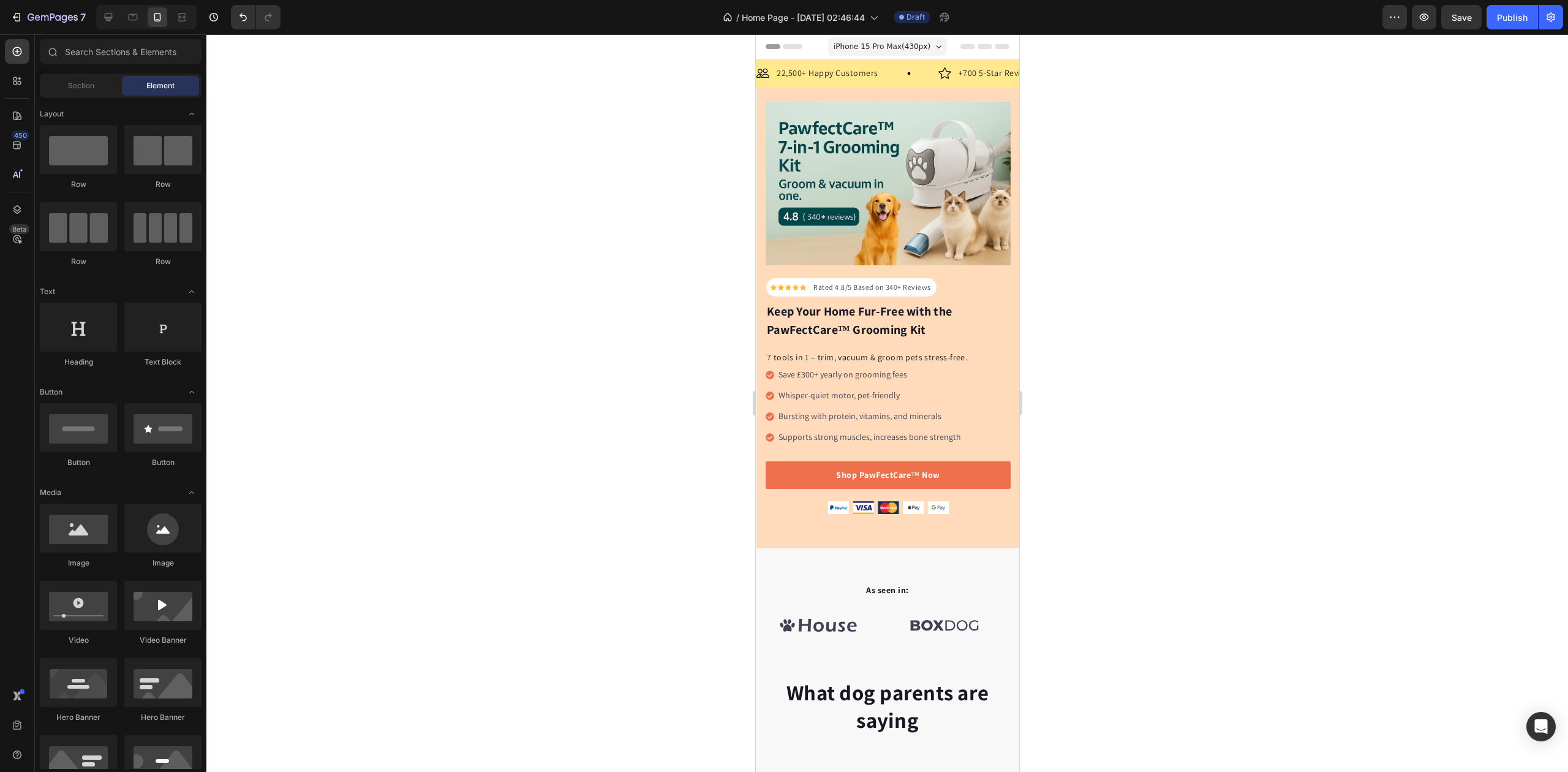
drag, startPoint x: 1014, startPoint y: 371, endPoint x: 1768, endPoint y: 42, distance: 822.7
click at [963, 467] on link "Shop PawFectCare™ Now" at bounding box center [888, 475] width 245 height 28
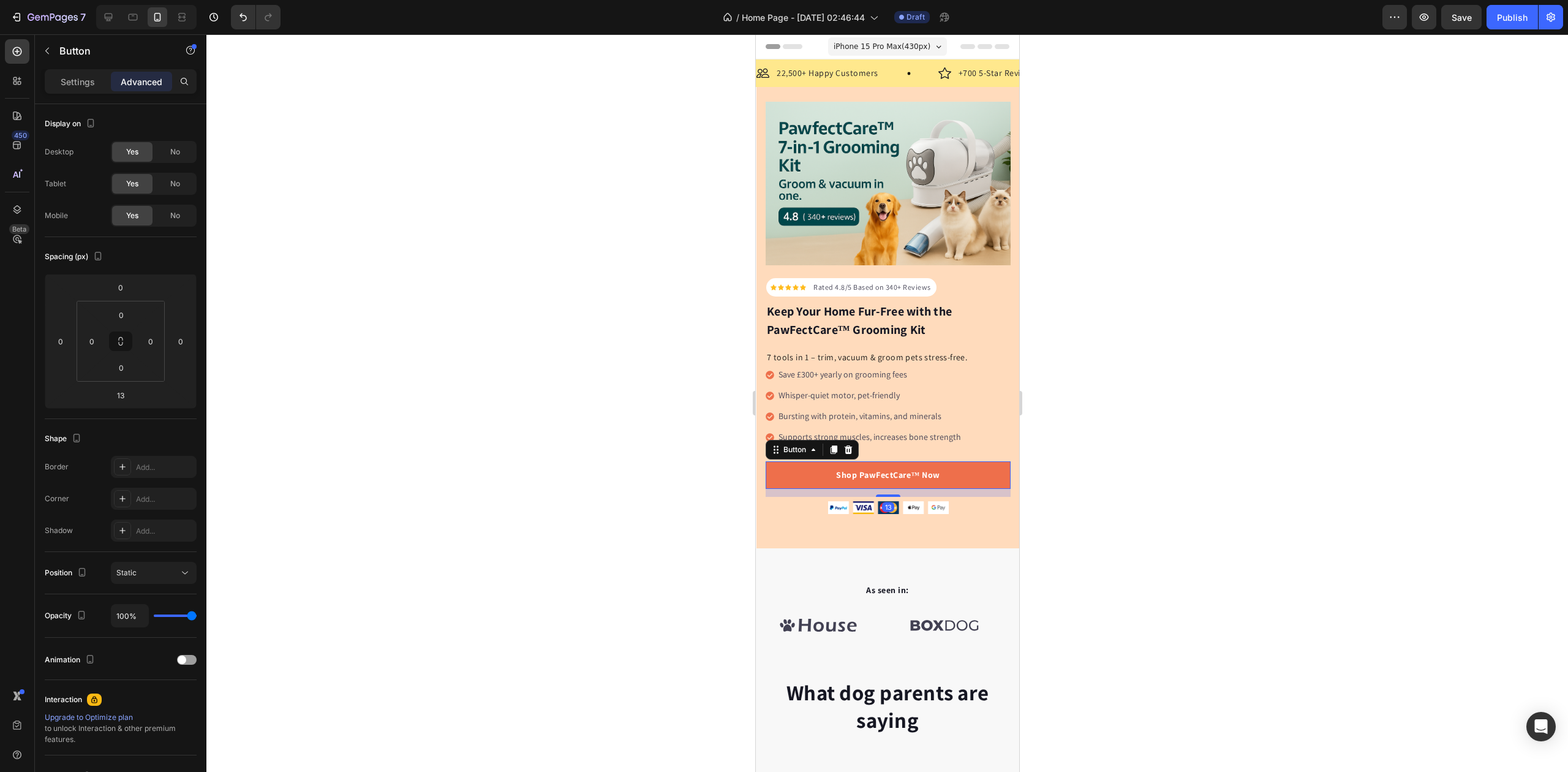
click at [79, 79] on p "Settings" at bounding box center [78, 81] width 34 height 13
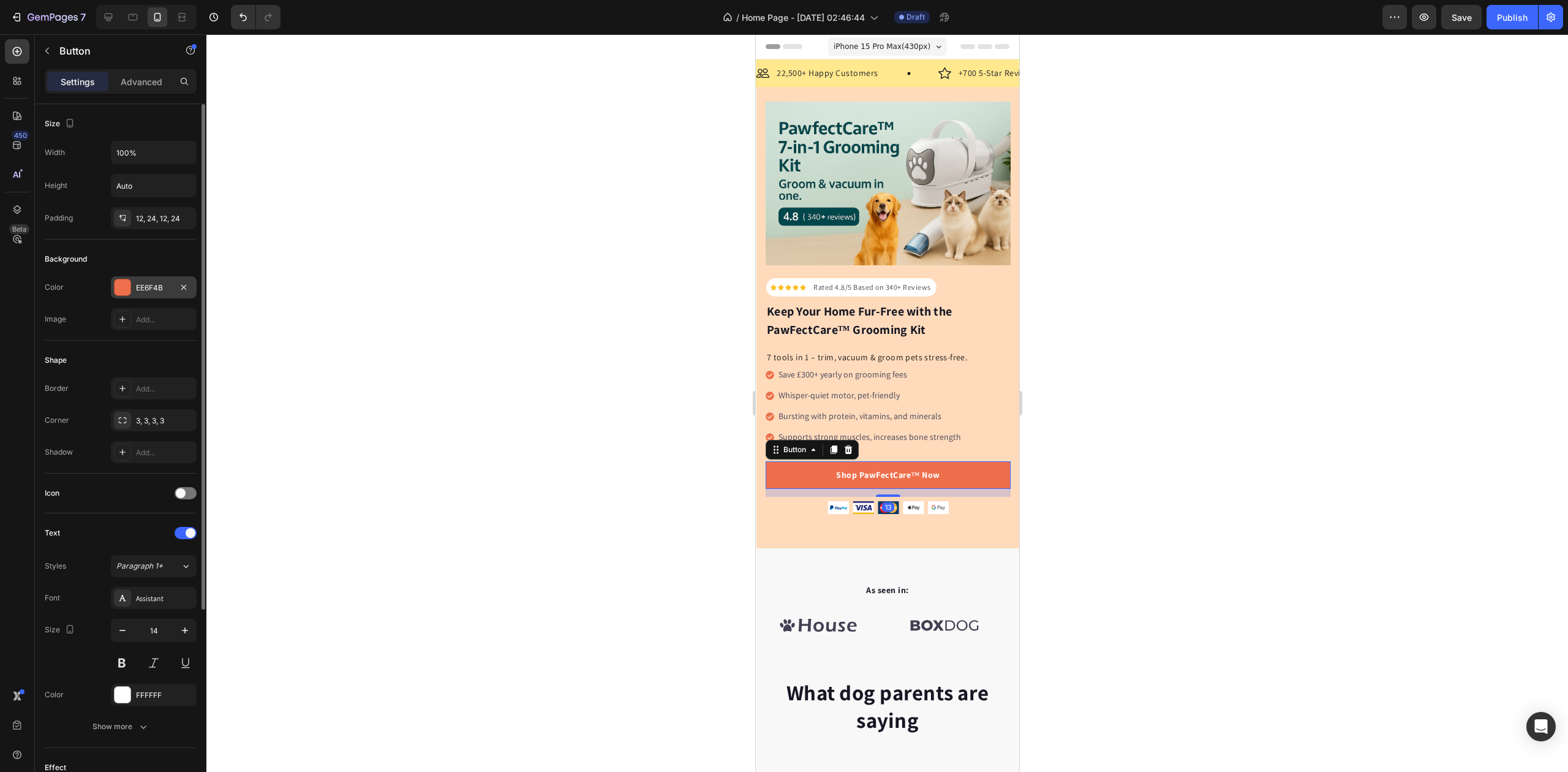
click at [159, 290] on div "EE6F4B" at bounding box center [153, 288] width 36 height 11
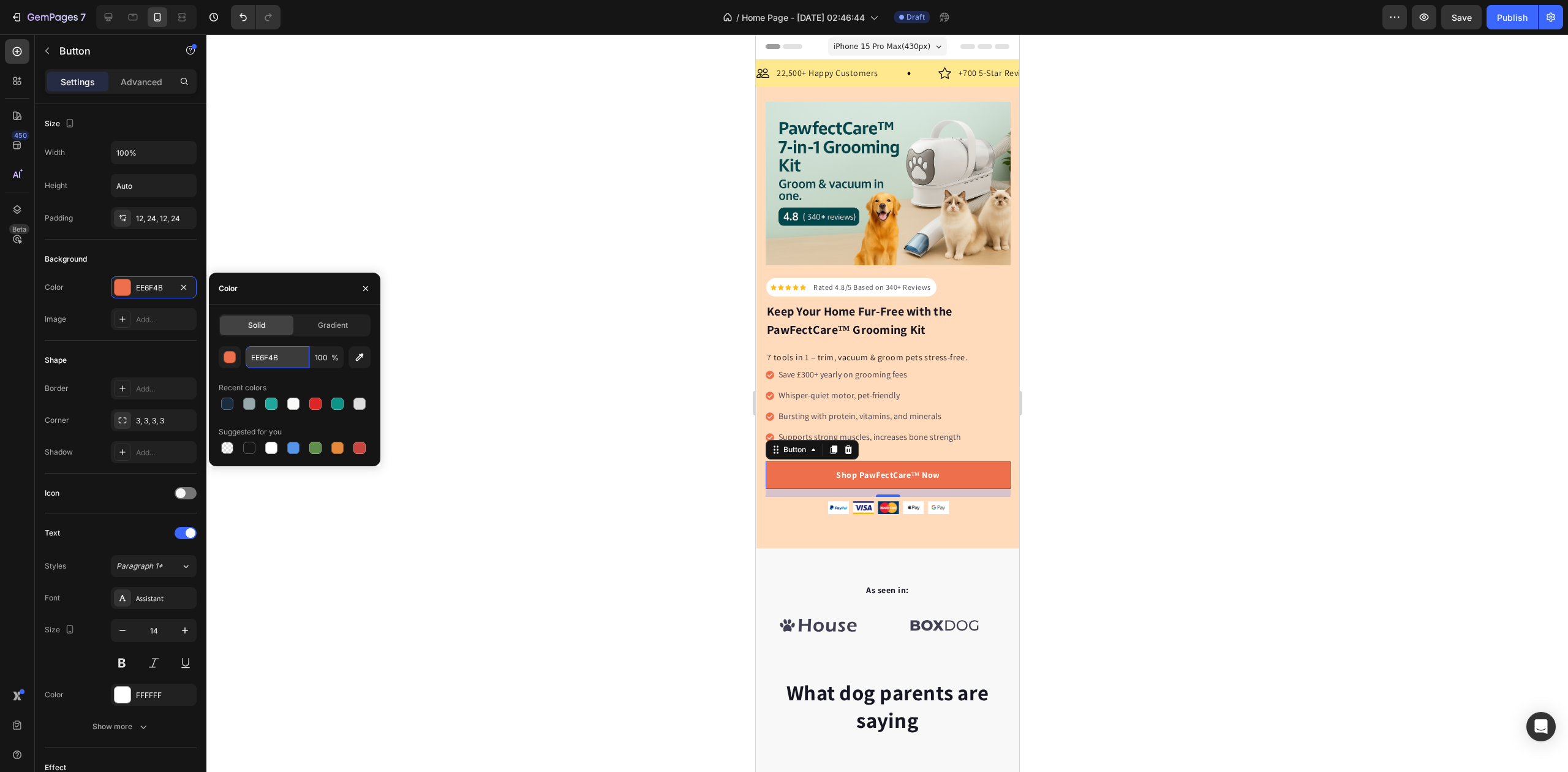
click at [277, 358] on input "EE6F4B" at bounding box center [278, 357] width 64 height 22
paste input "#007C77"
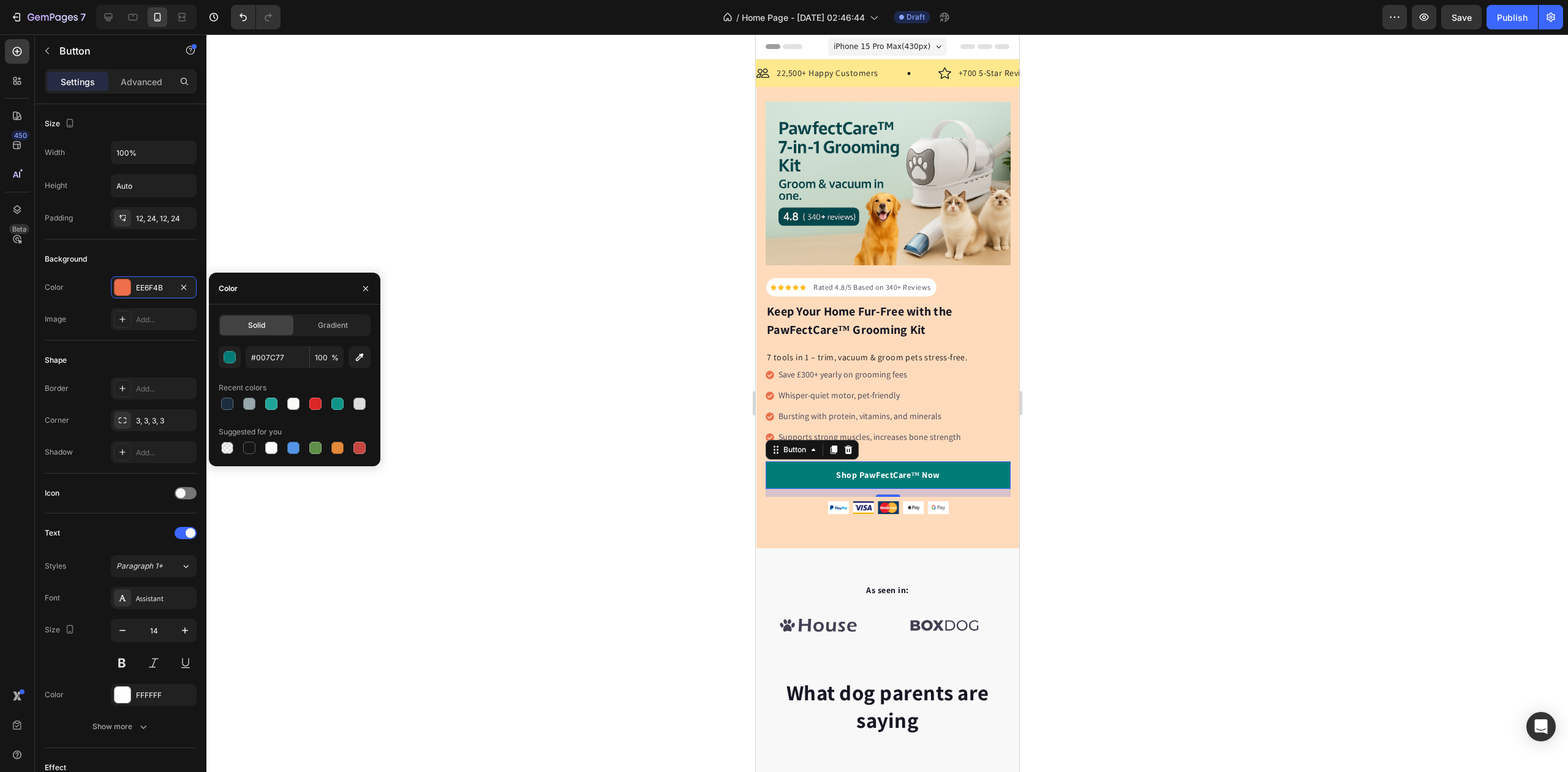
click at [302, 304] on div "Color" at bounding box center [295, 288] width 171 height 32
type input "007C77"
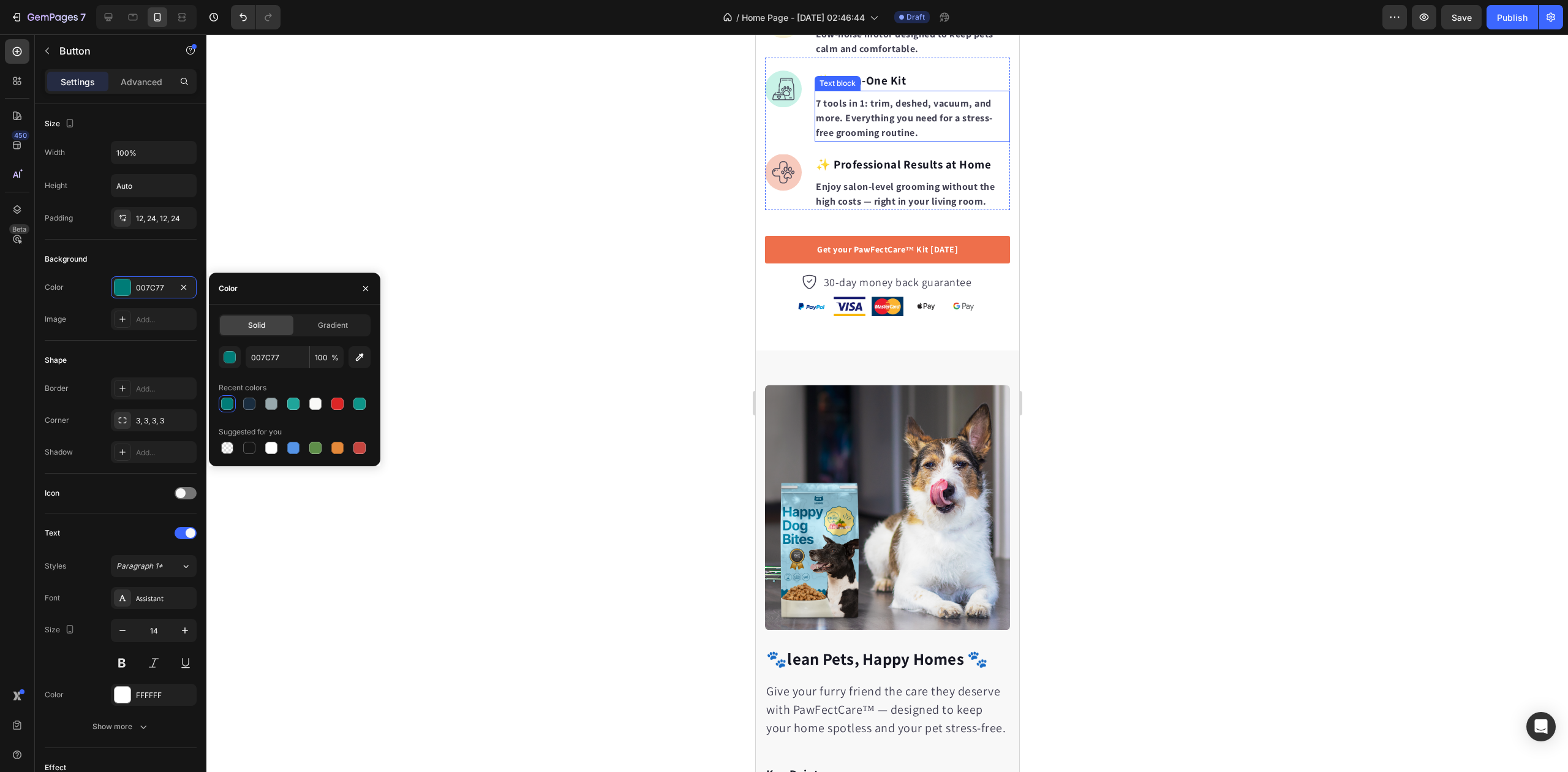
scroll to position [1552, 0]
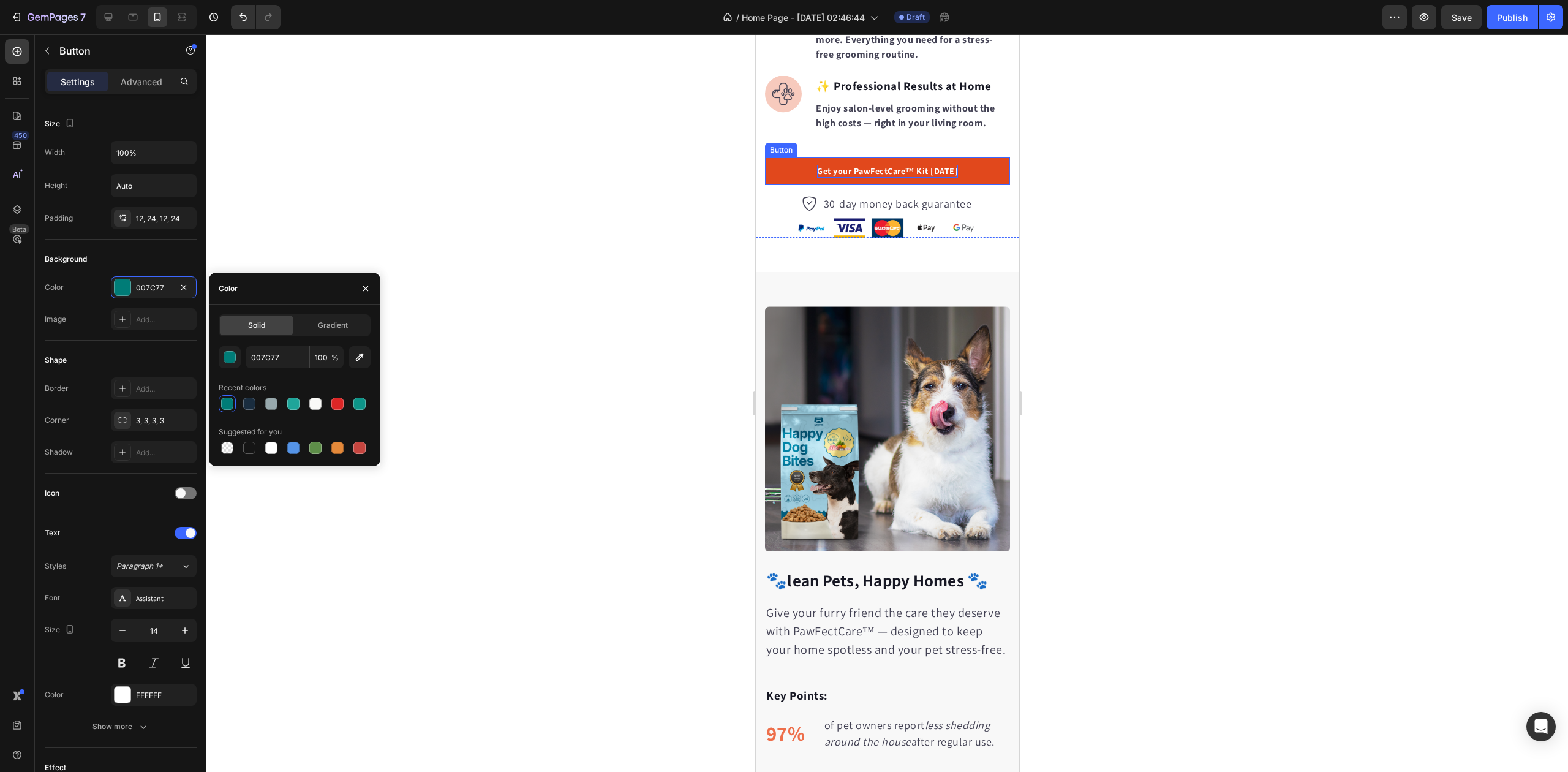
click at [904, 178] on p "Get your PawFectCare™ Kit [DATE]" at bounding box center [887, 171] width 141 height 13
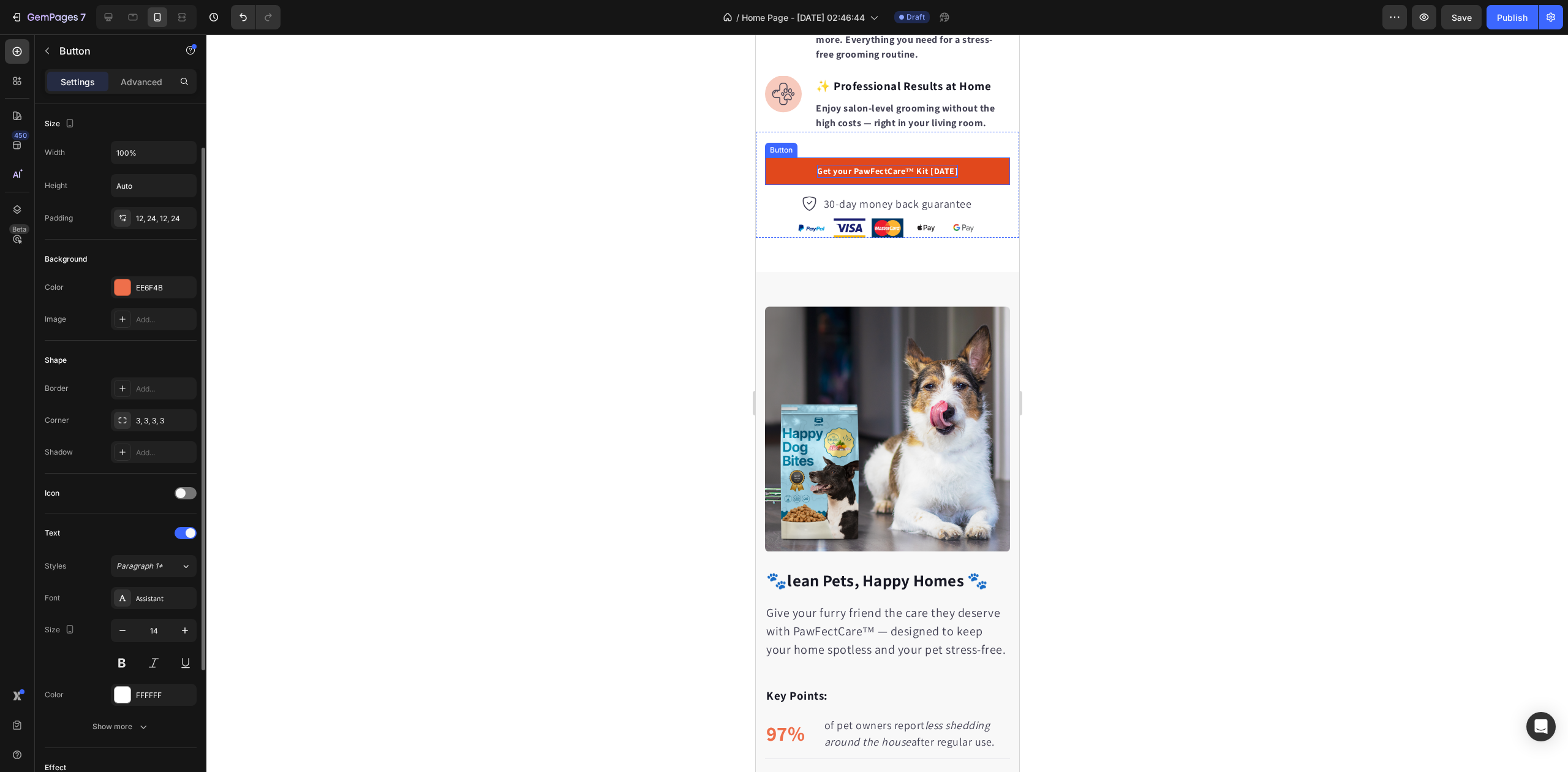
scroll to position [25, 0]
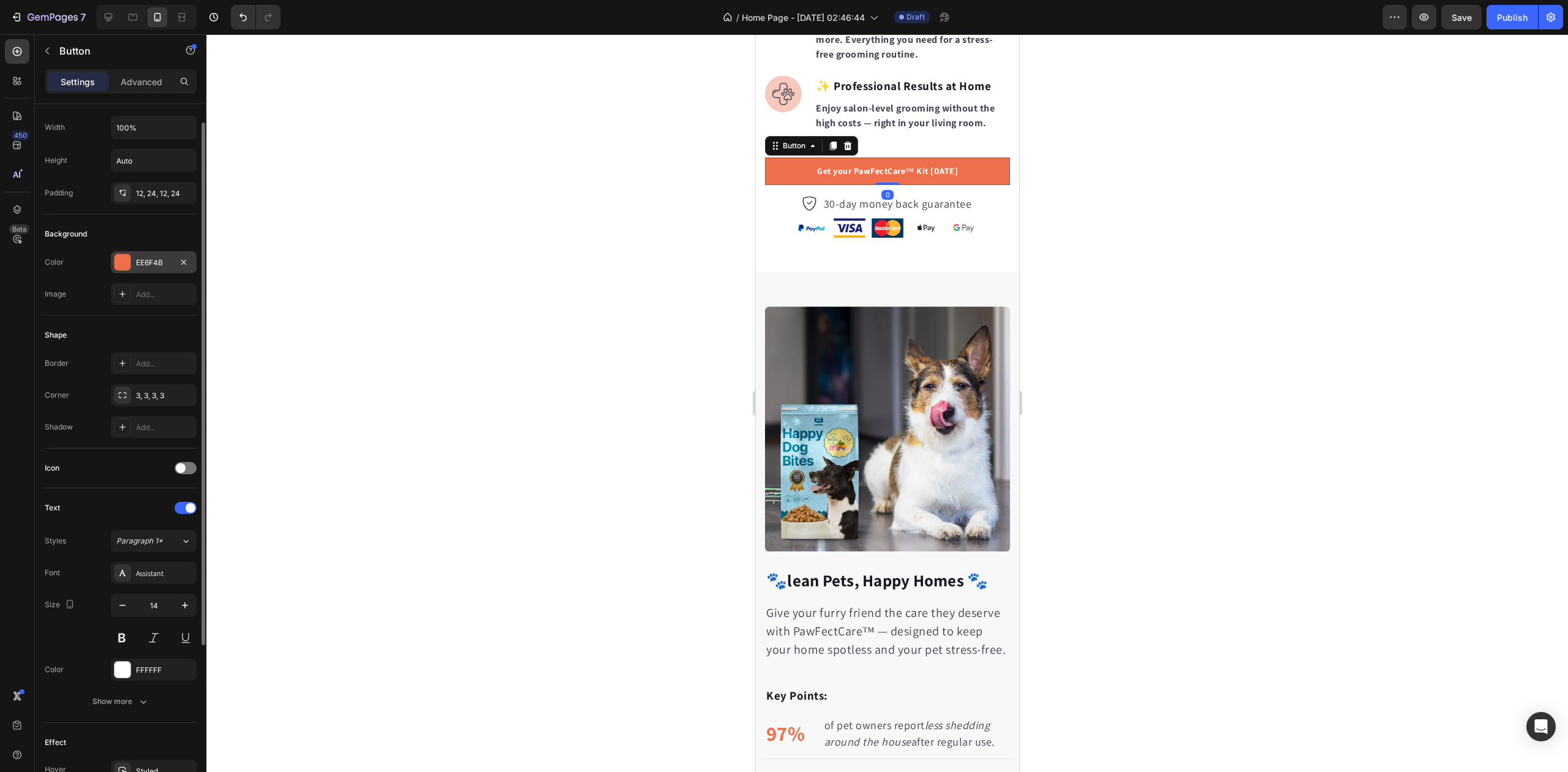
click at [133, 265] on div "EE6F4B" at bounding box center [153, 262] width 86 height 22
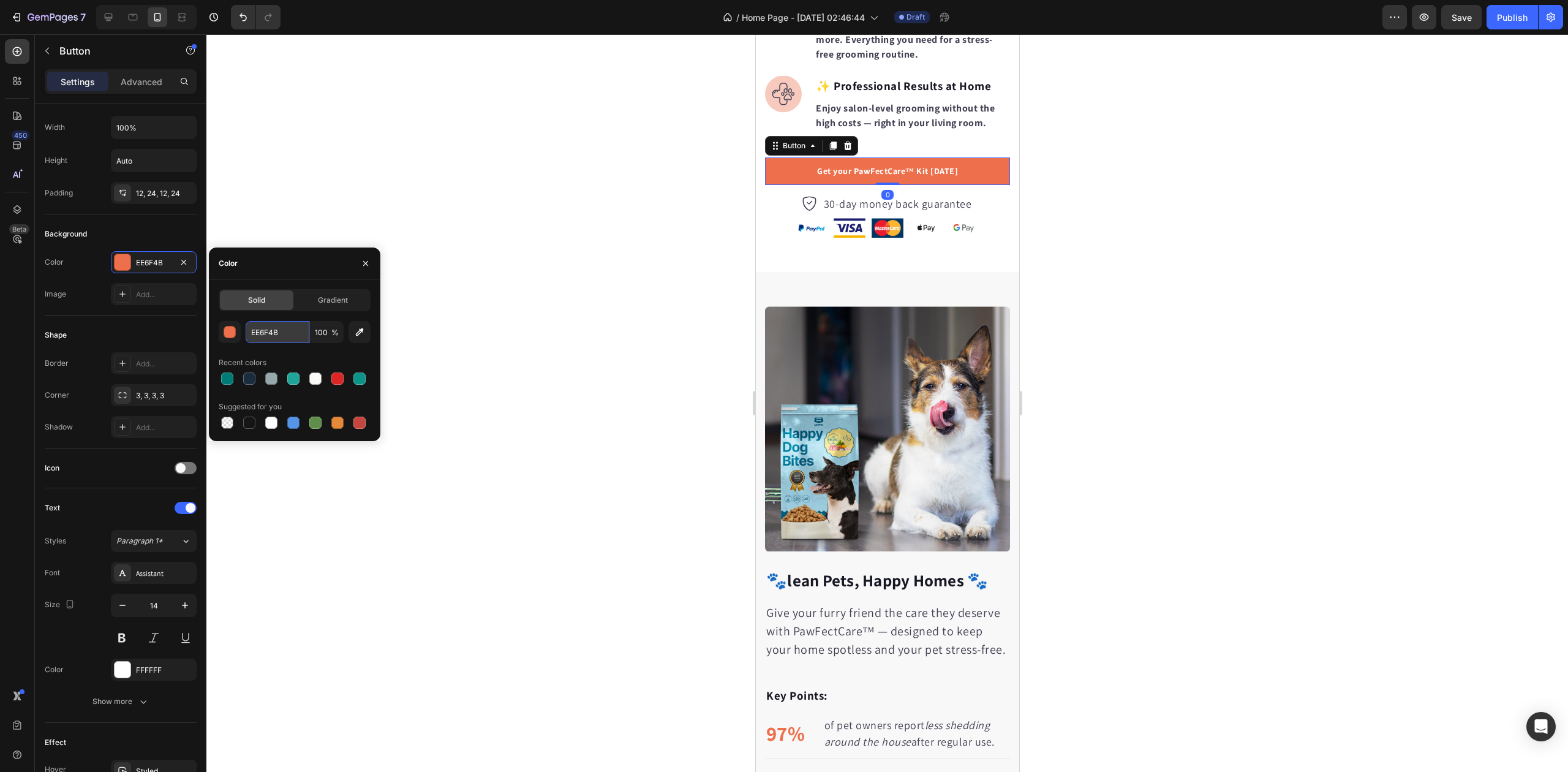
click at [273, 327] on input "EE6F4B" at bounding box center [278, 332] width 64 height 22
paste input "#FF6B35"
click at [290, 345] on div "#FF6B35 100 % Recent colors Suggested for you" at bounding box center [295, 376] width 152 height 110
type input "FF6B35"
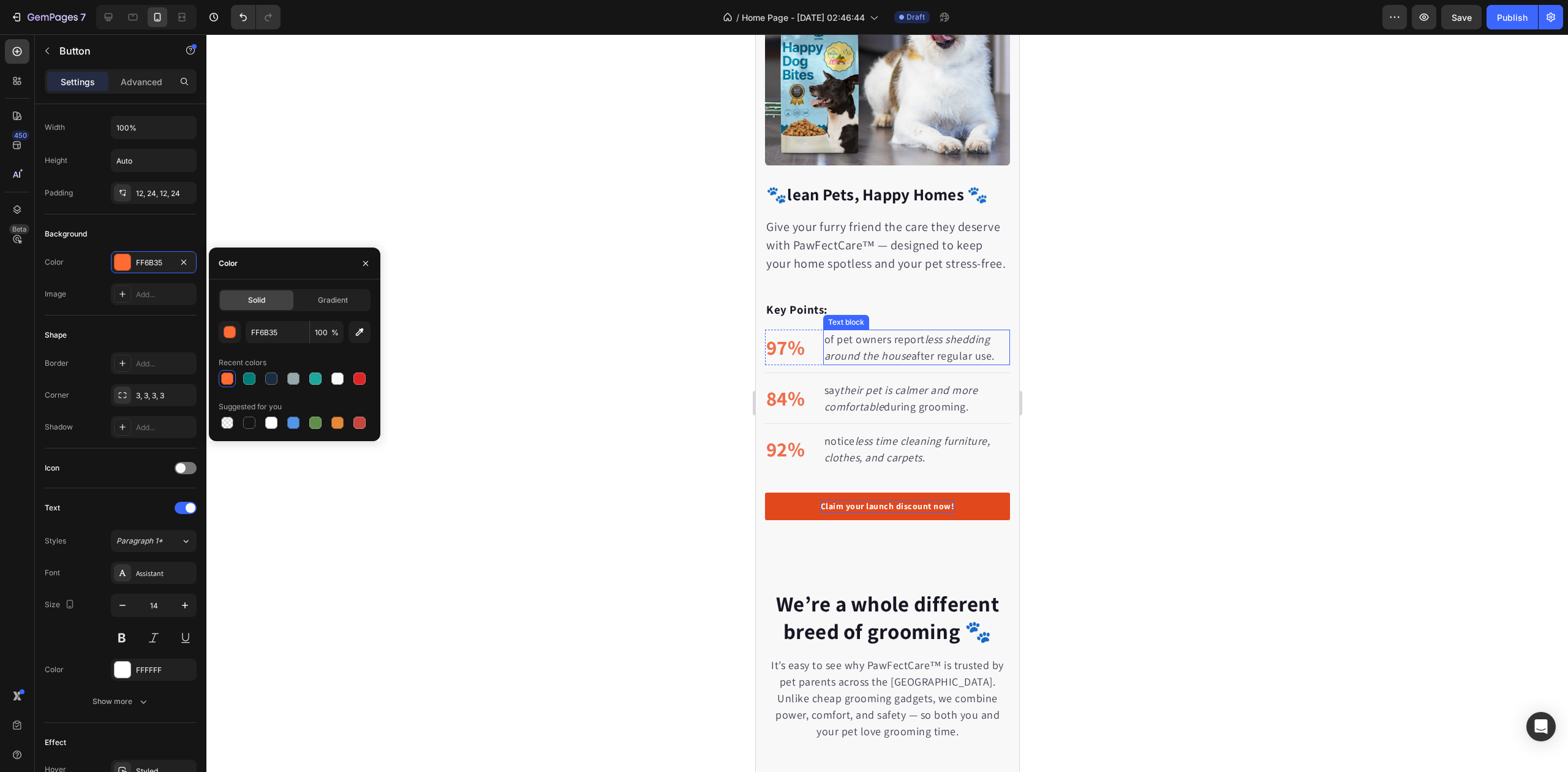
scroll to position [2206, 0]
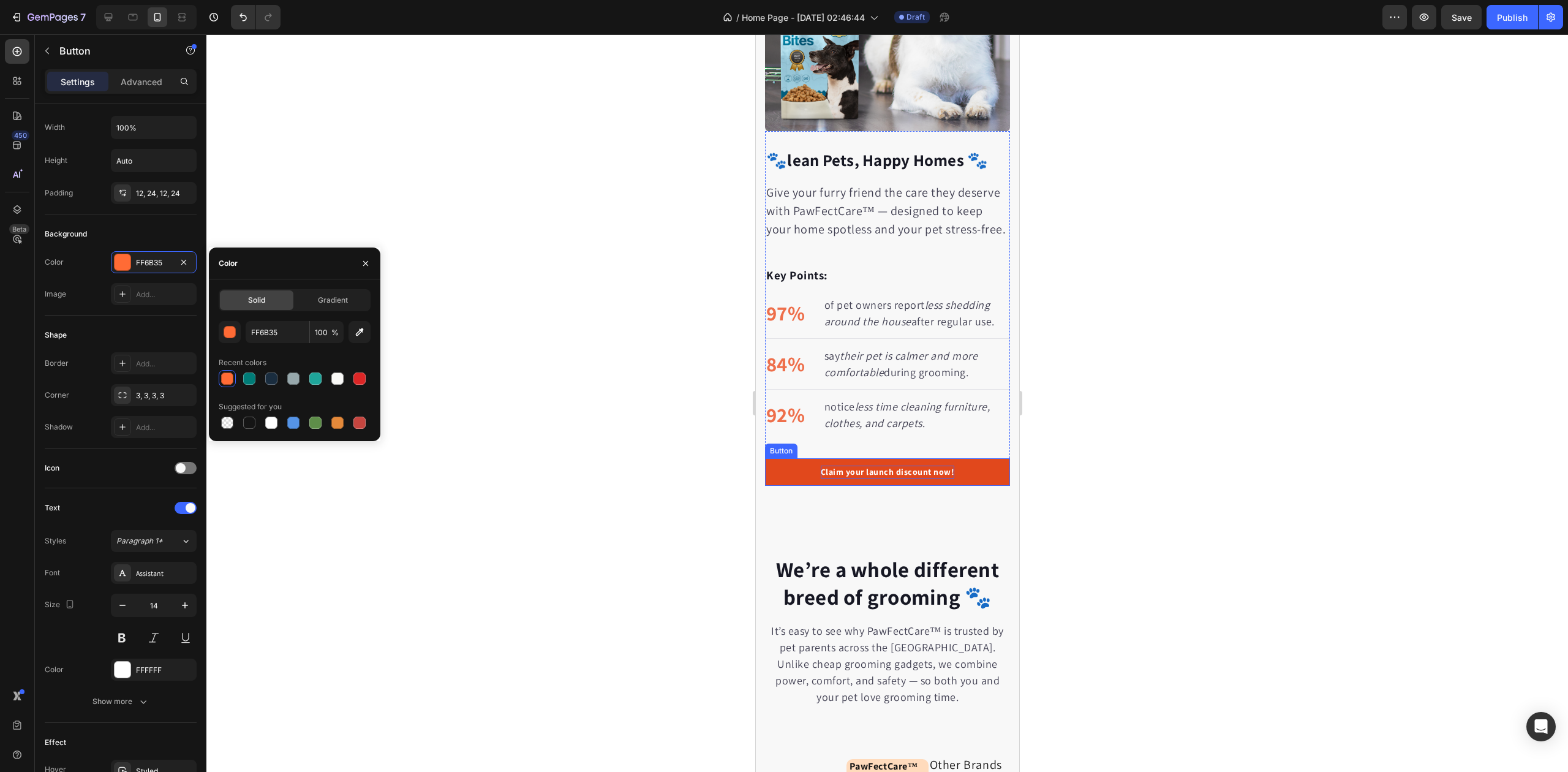
click at [879, 475] on p "Claim your launch discount now!" at bounding box center [887, 472] width 134 height 13
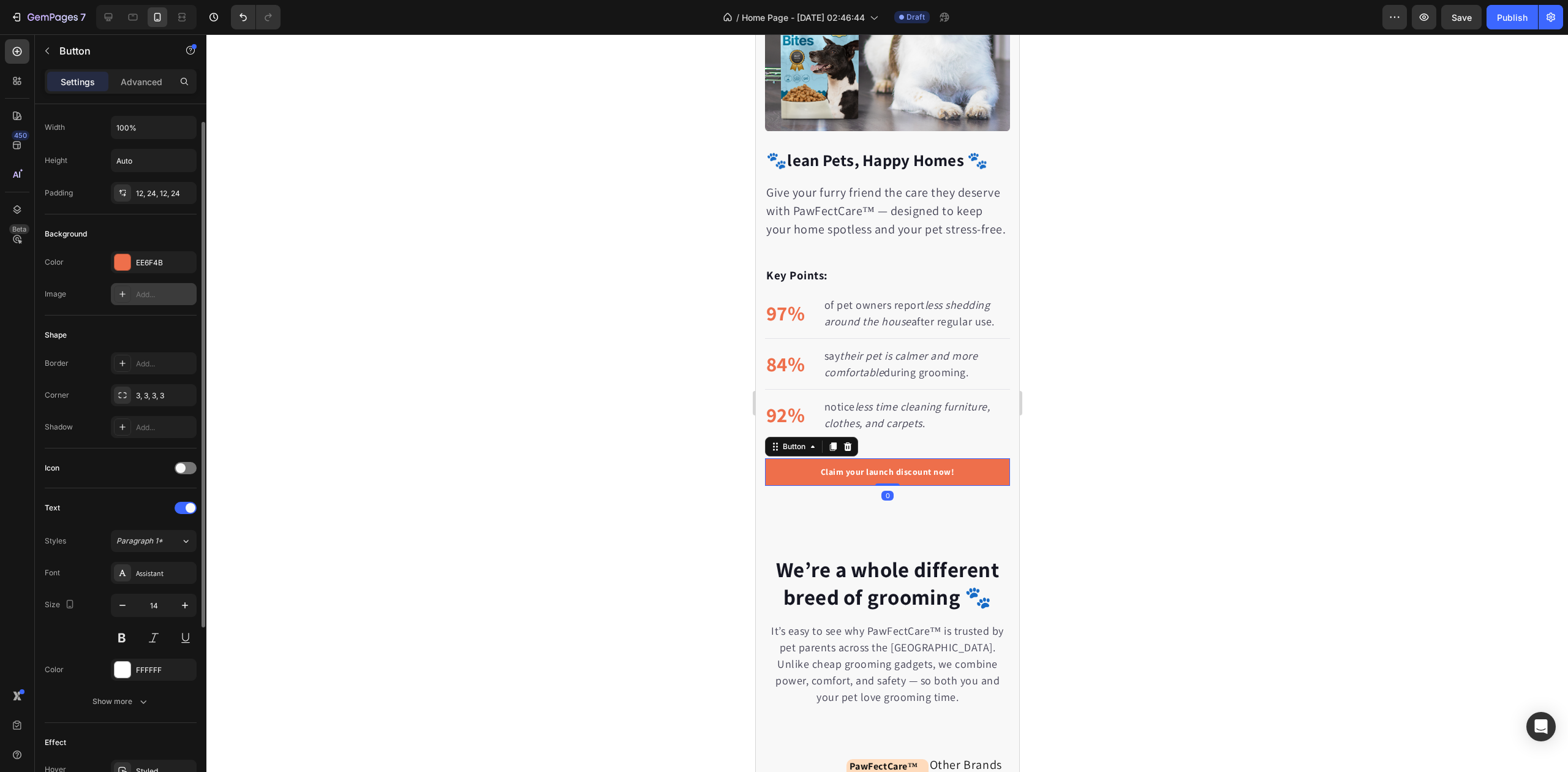
drag, startPoint x: 146, startPoint y: 265, endPoint x: 171, endPoint y: 302, distance: 44.7
click at [146, 265] on div "EE6F4B" at bounding box center [164, 263] width 58 height 11
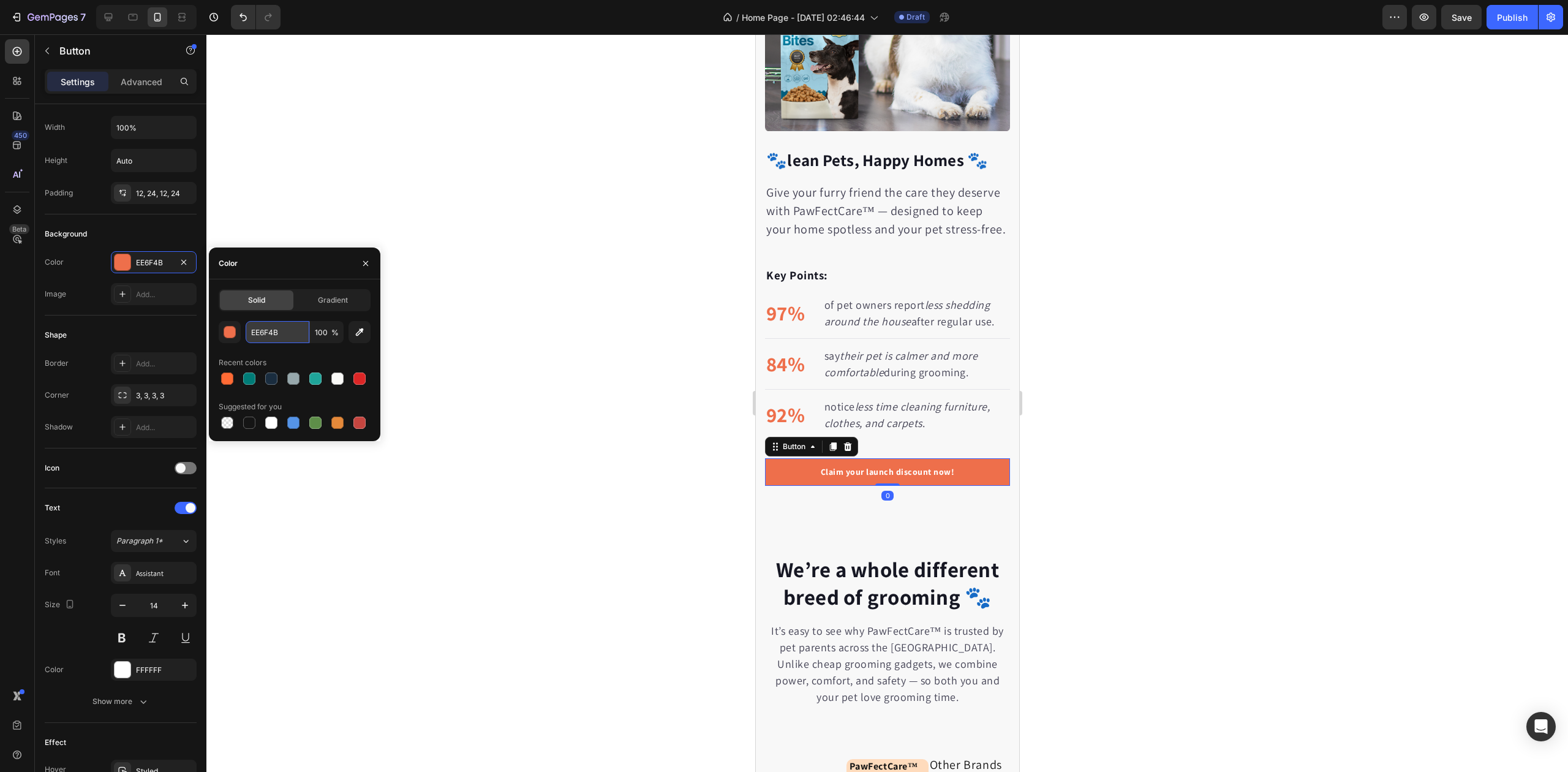
click at [258, 331] on input "EE6F4B" at bounding box center [278, 332] width 64 height 22
paste input "#FF6B35"
type input "FF6B35"
click at [295, 348] on div "FF6B35 100 % Recent colors Suggested for you" at bounding box center [295, 376] width 152 height 110
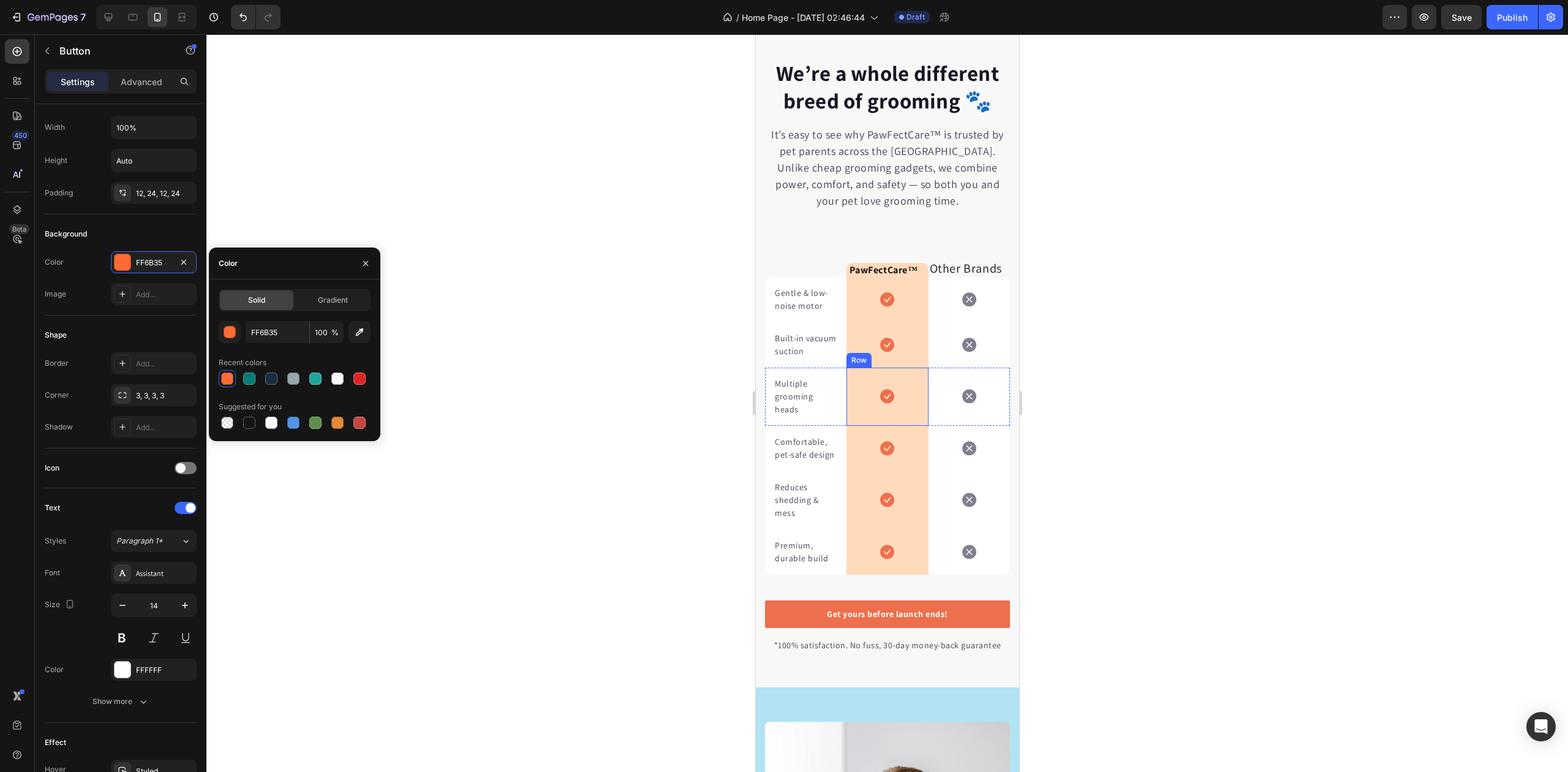
scroll to position [2941, 0]
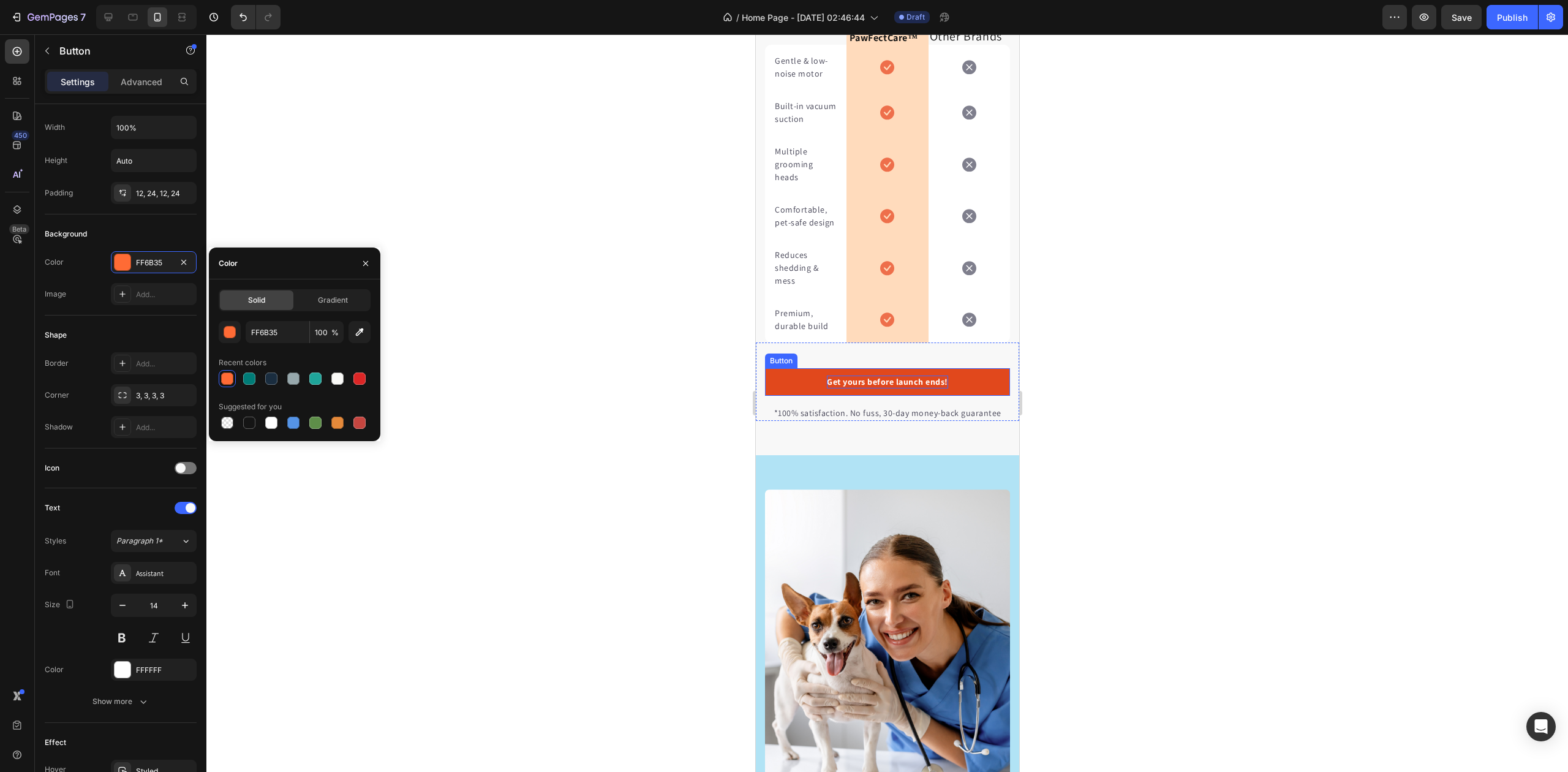
click at [884, 389] on p "Get yours before launch ends!" at bounding box center [887, 382] width 121 height 13
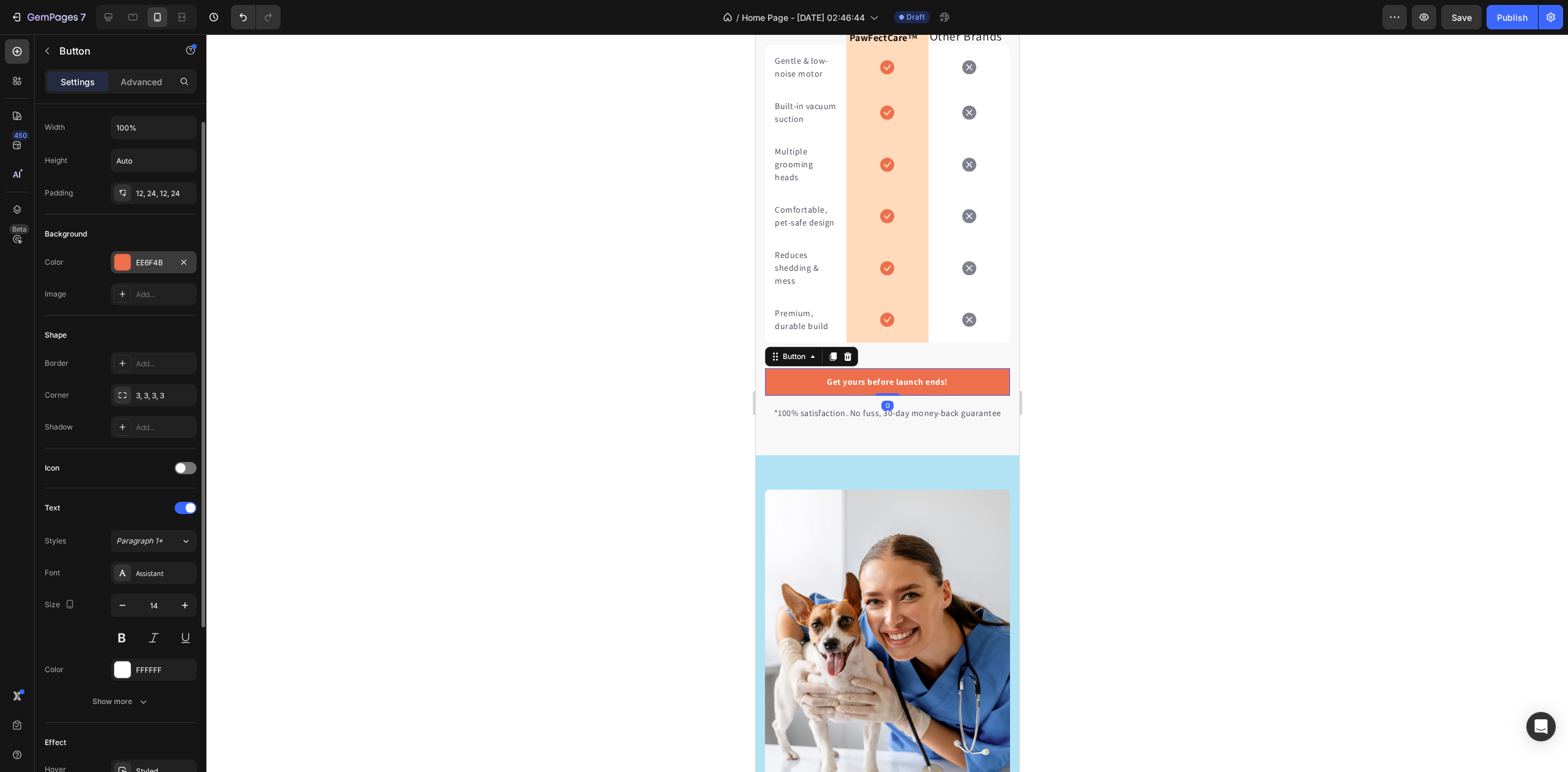
click at [145, 262] on div "EE6F4B" at bounding box center [153, 263] width 36 height 11
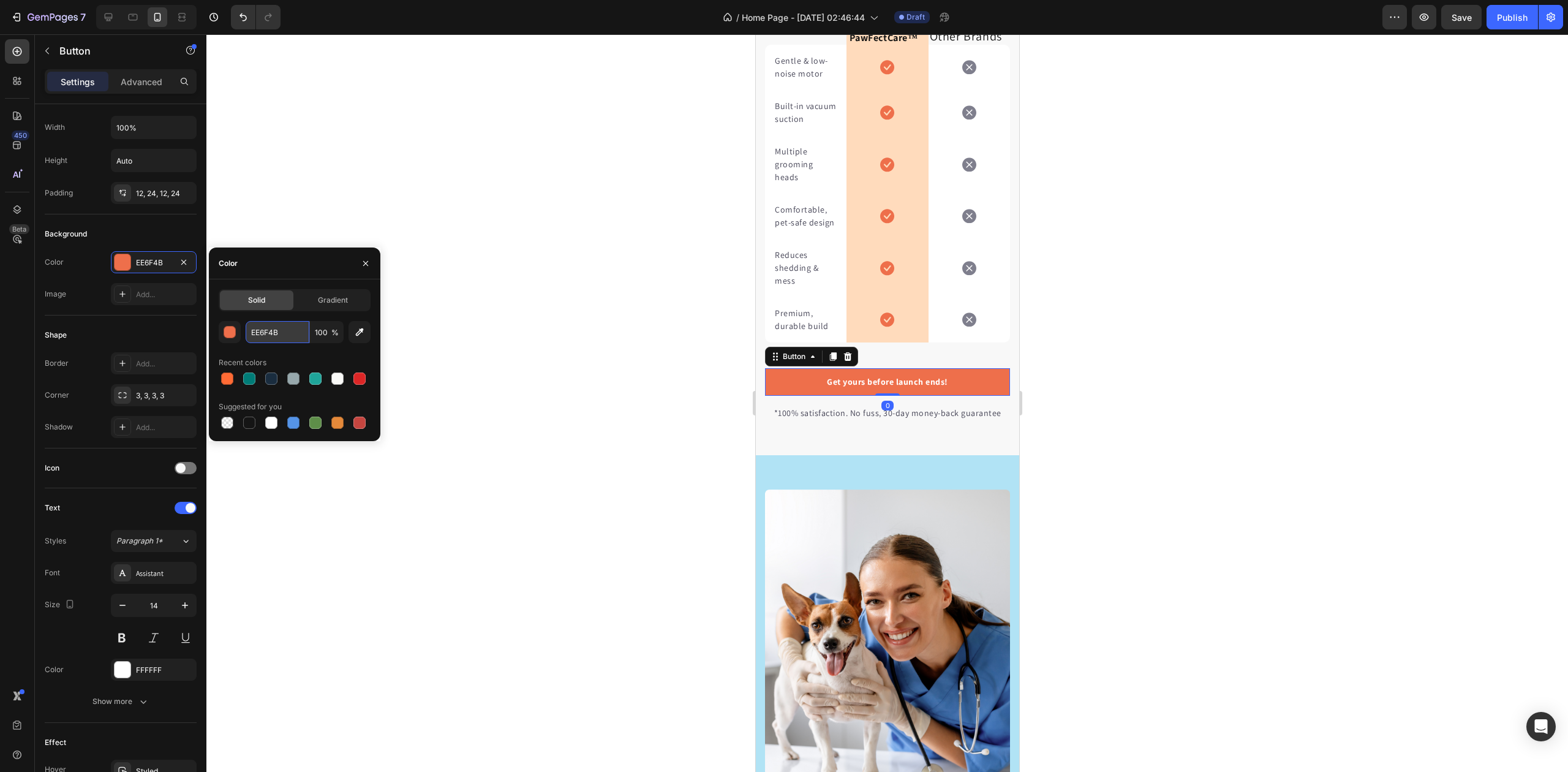
click at [263, 335] on input "EE6F4B" at bounding box center [278, 332] width 64 height 22
paste input "#FF6B35"
type input "FF6B35"
click at [315, 354] on div "Recent colors" at bounding box center [295, 362] width 152 height 19
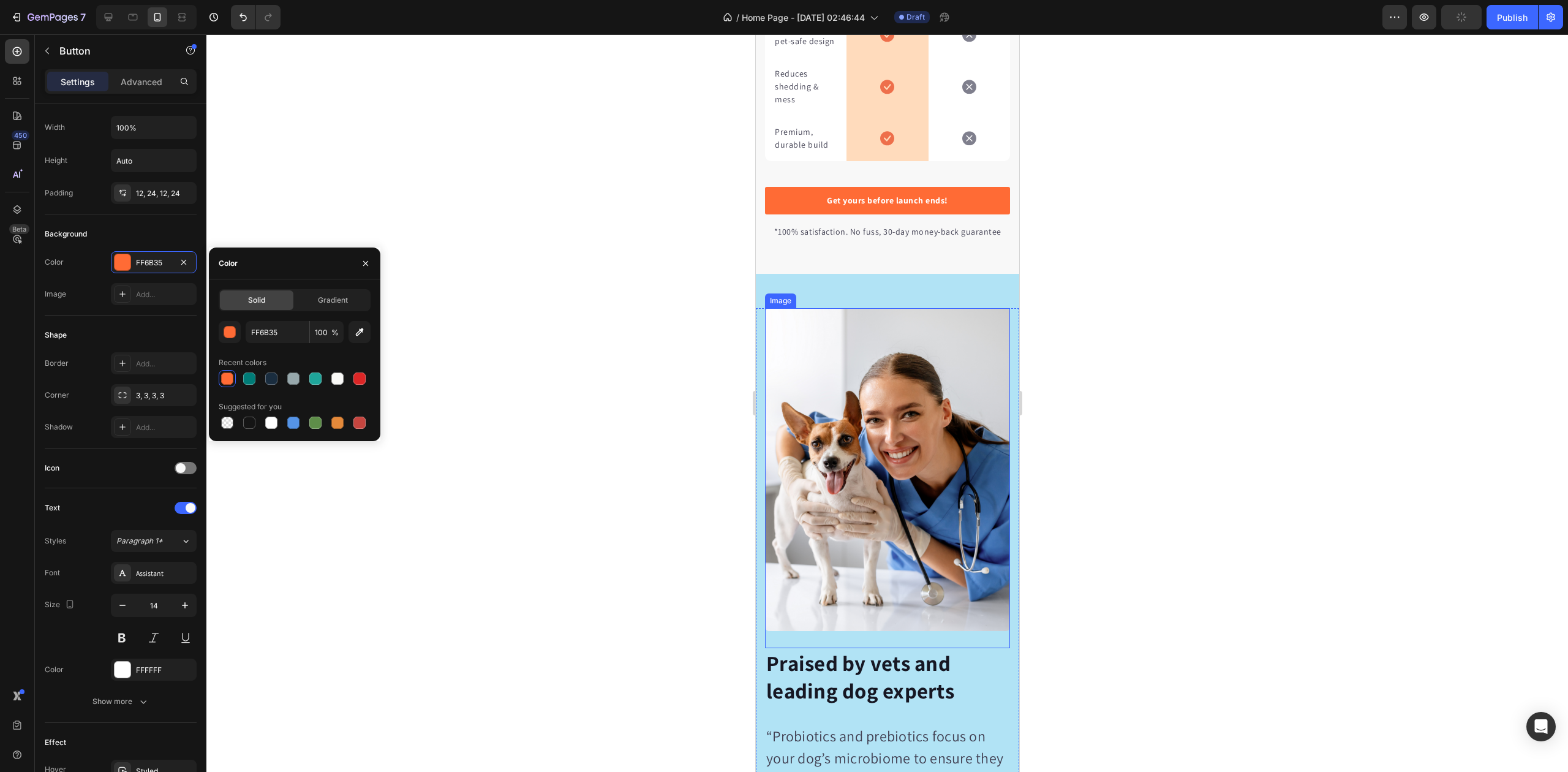
scroll to position [3104, 0]
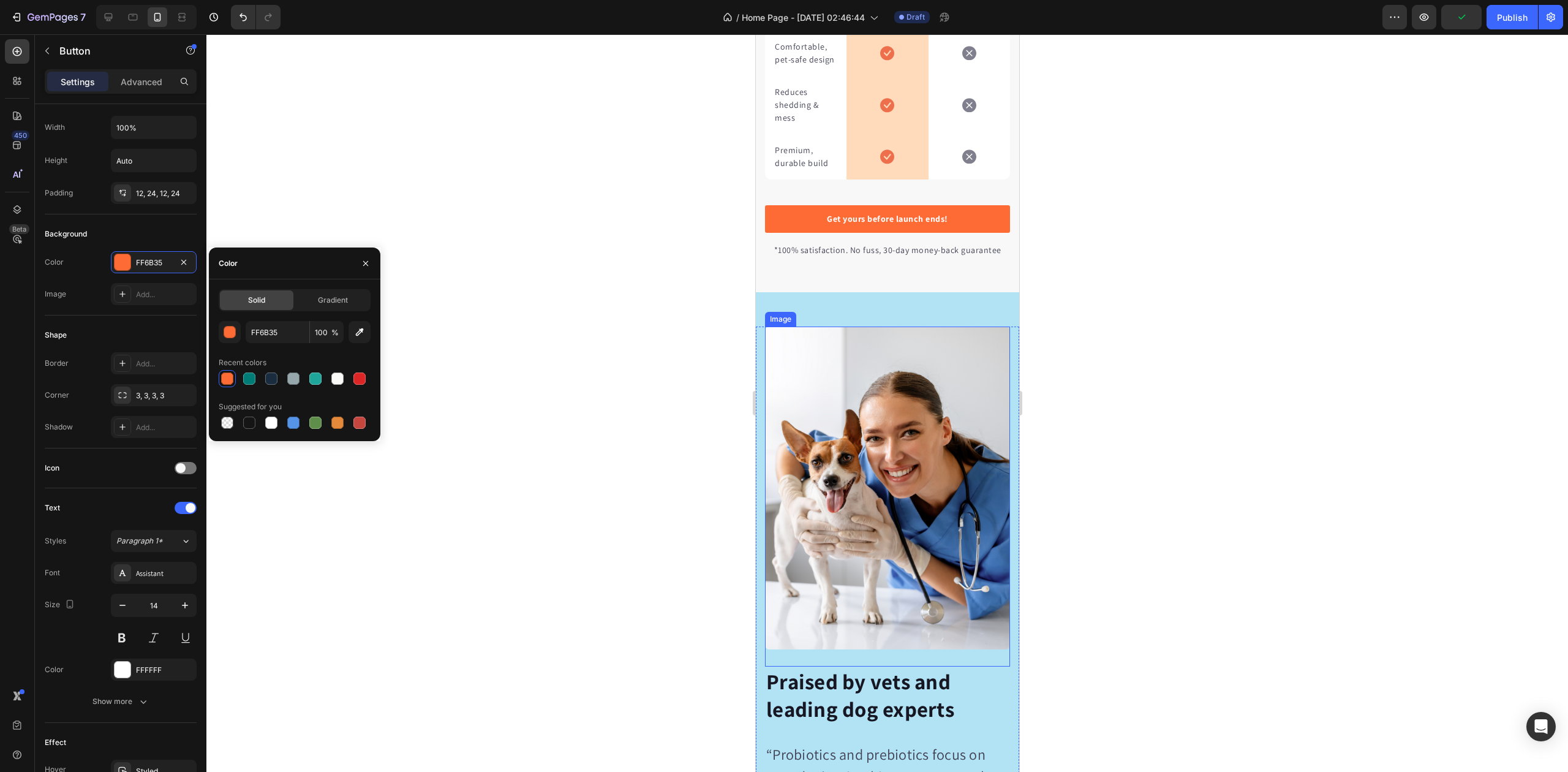
click at [924, 339] on div "Image Image Praised by vets and leading dog experts Heading “Probiotics and pre…" at bounding box center [887, 618] width 263 height 653
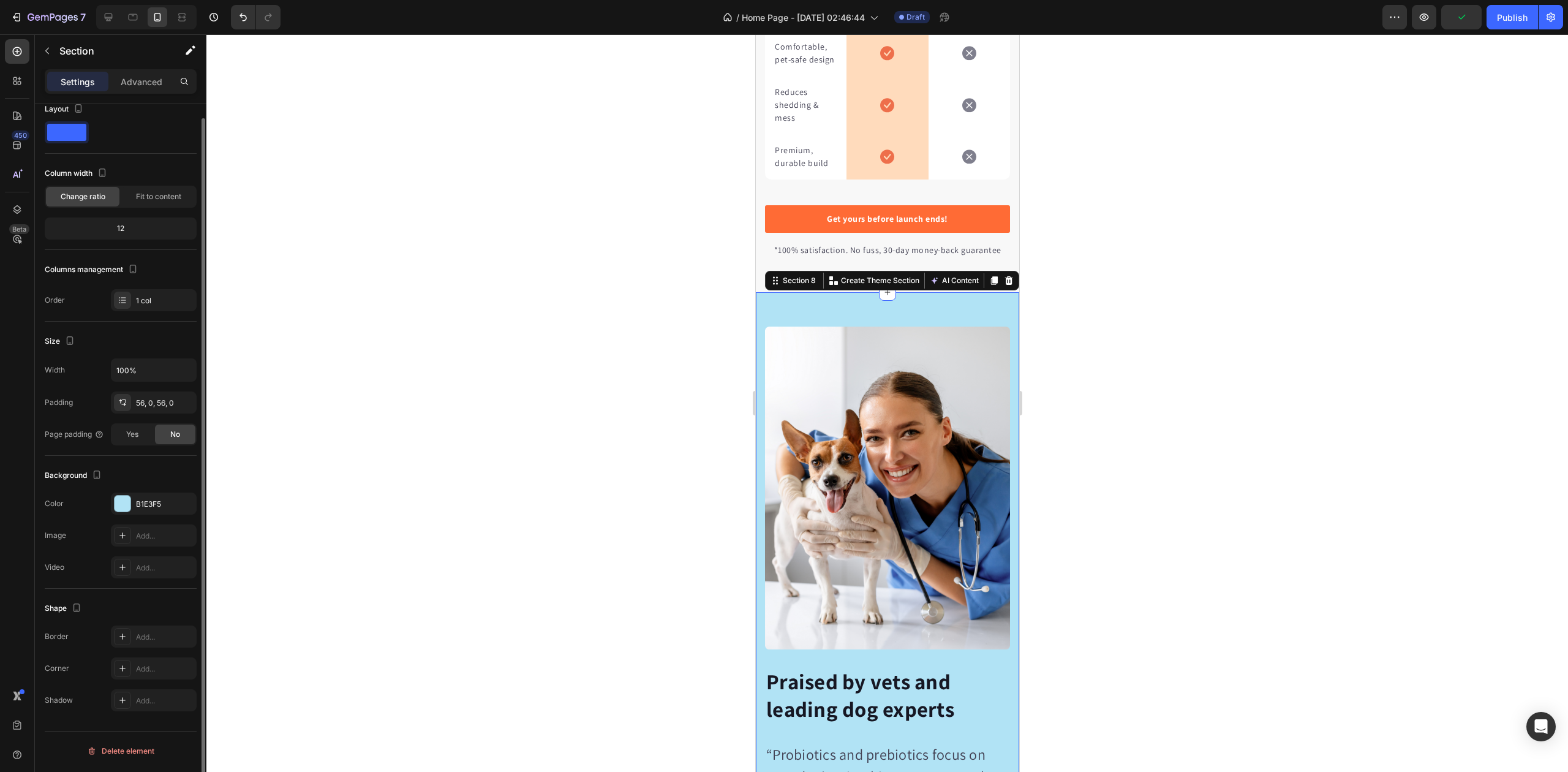
scroll to position [0, 0]
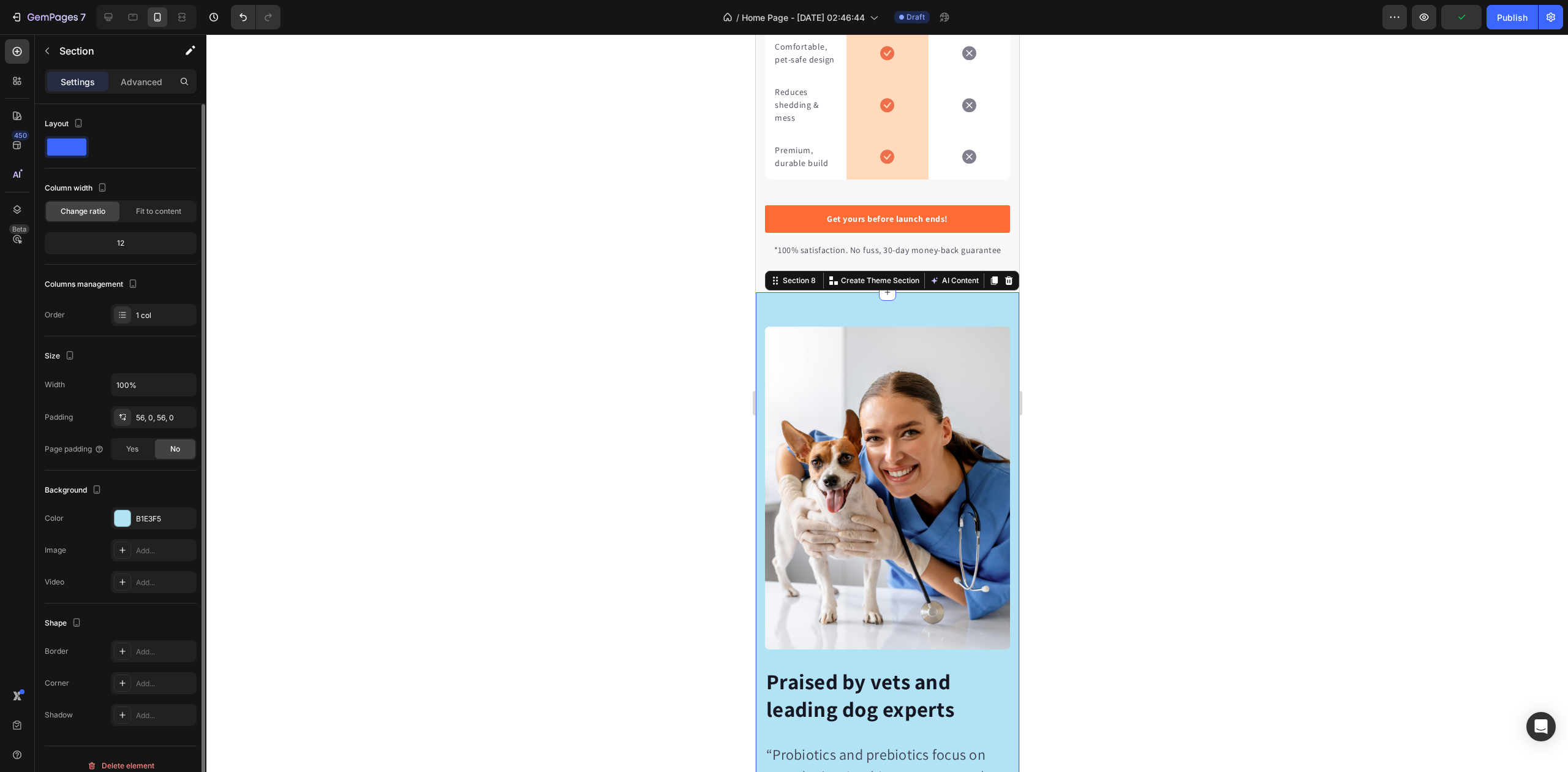
click at [1004, 285] on icon at bounding box center [1008, 281] width 8 height 9
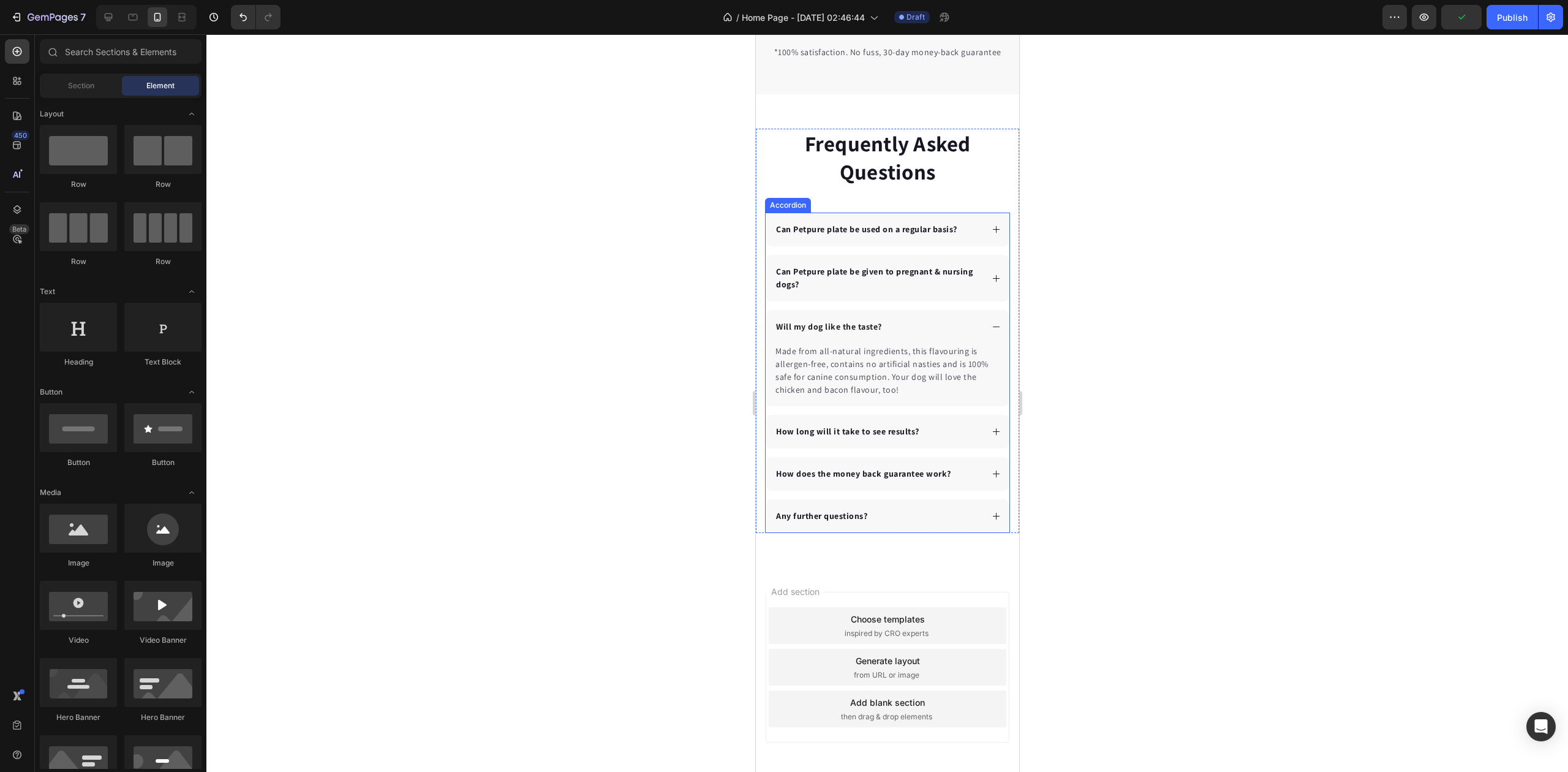
scroll to position [3186, 0]
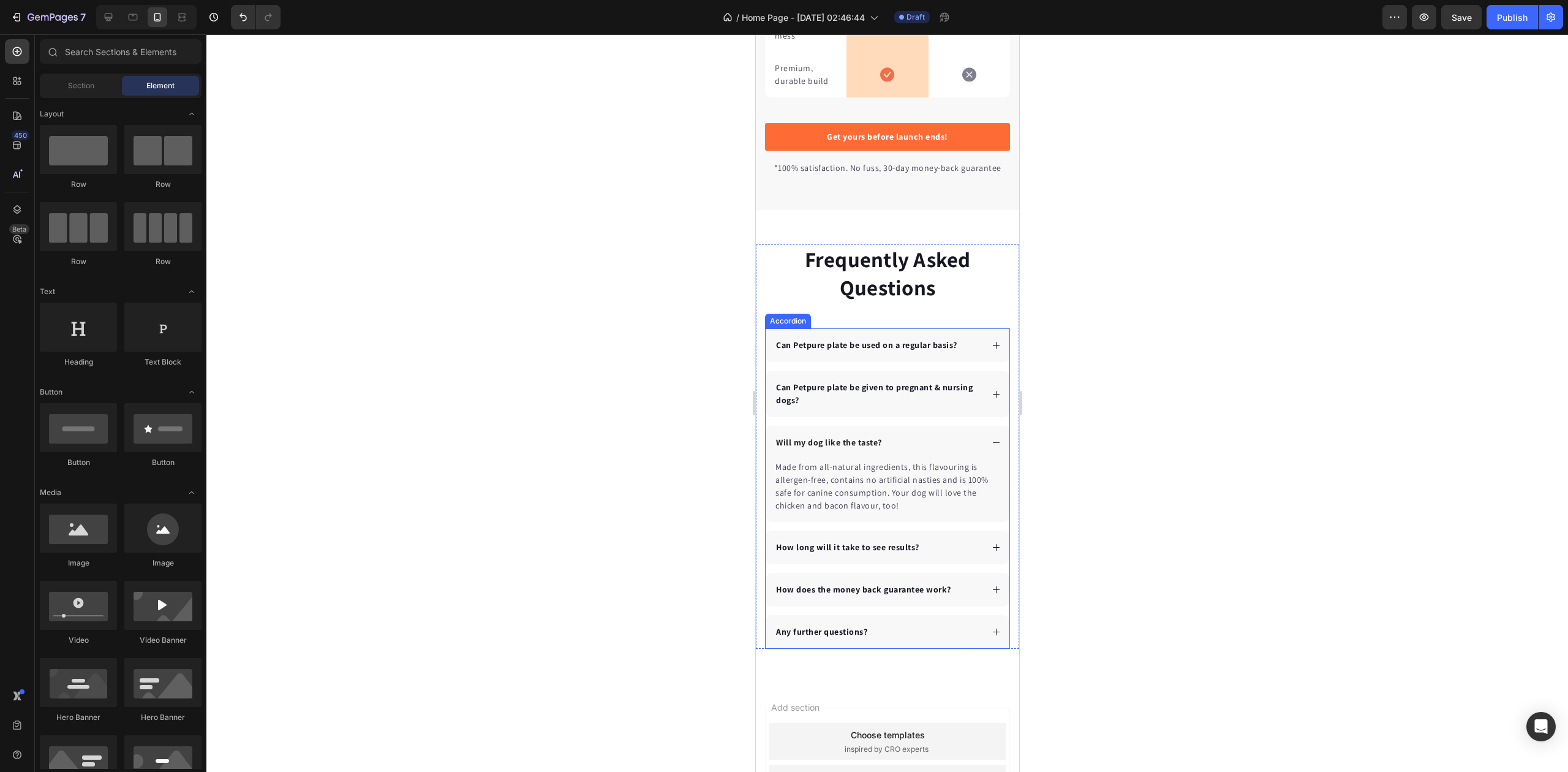
click at [950, 352] on p "Can Petpure plate be used on a regular basis?" at bounding box center [866, 345] width 181 height 13
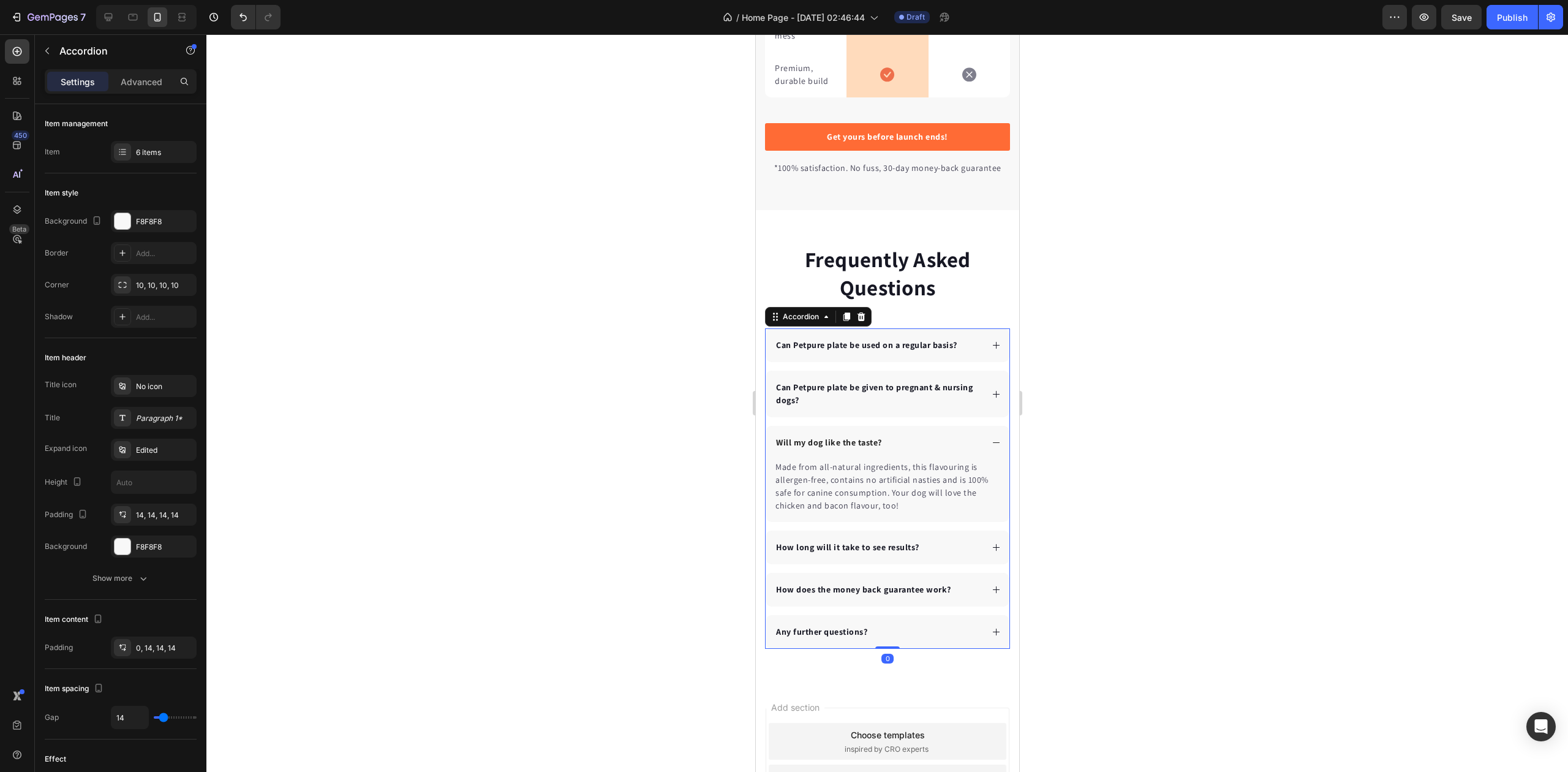
click at [991, 350] on icon at bounding box center [996, 345] width 9 height 9
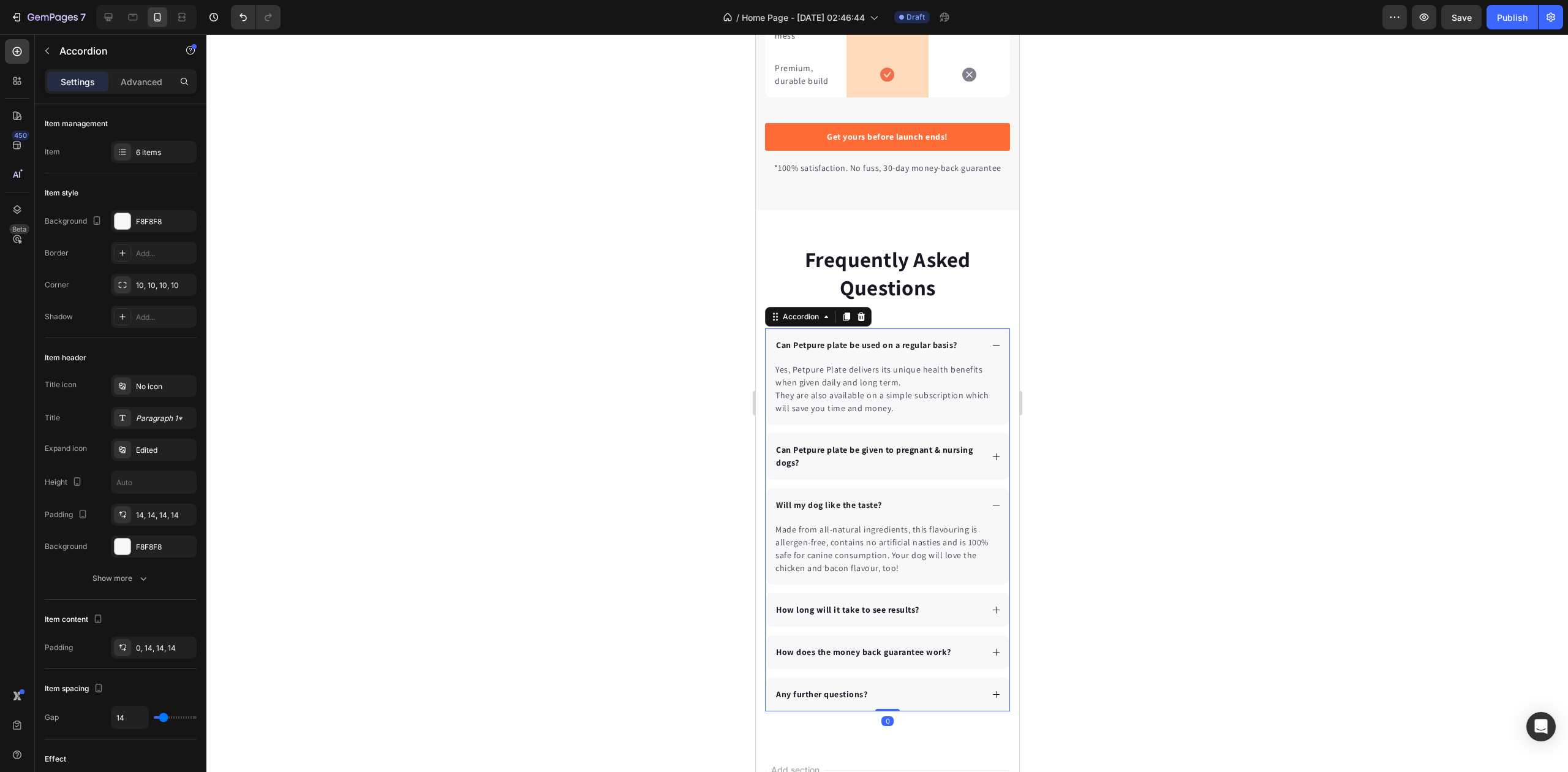
click at [991, 350] on icon at bounding box center [996, 345] width 9 height 9
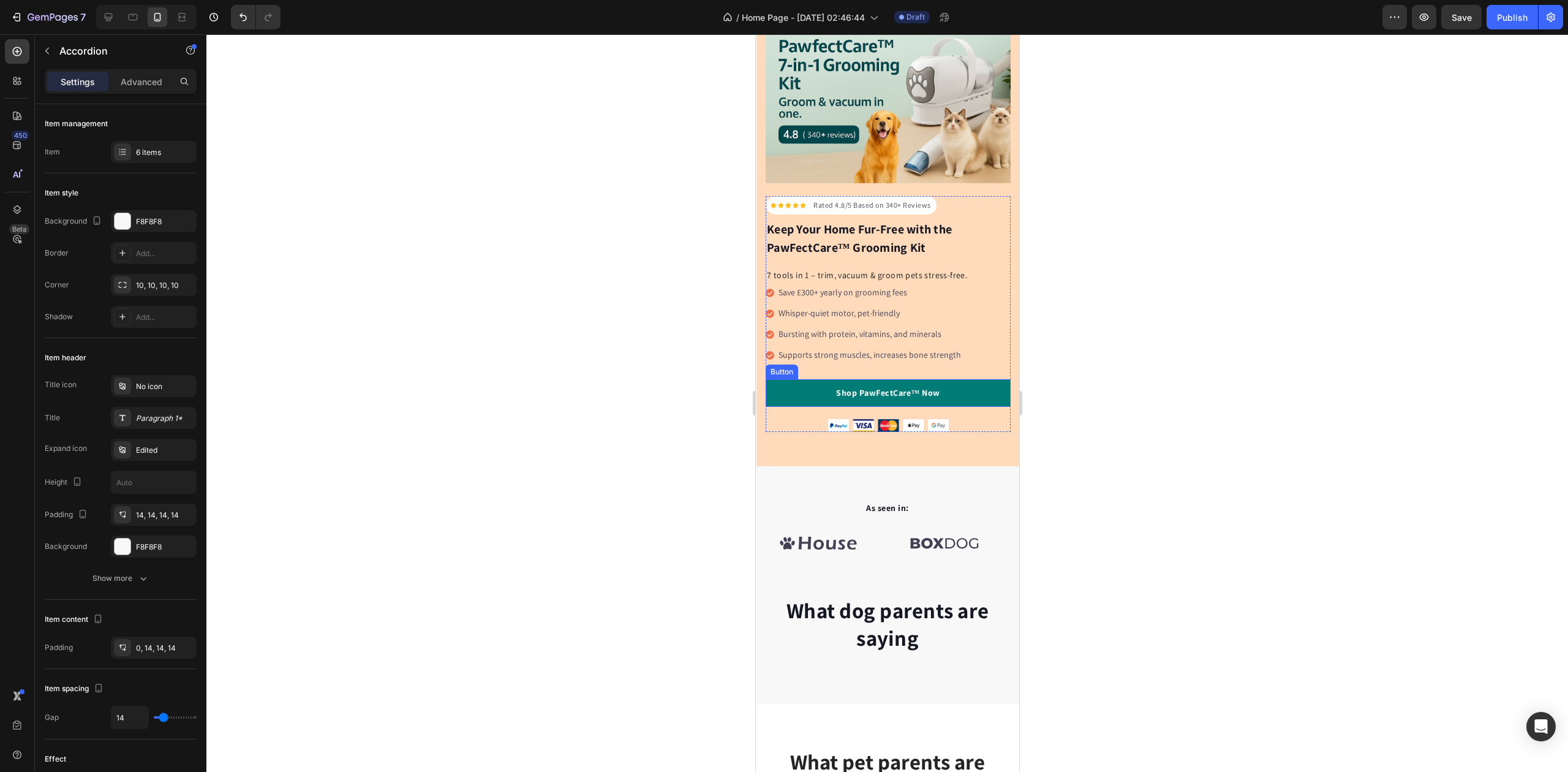
scroll to position [0, 0]
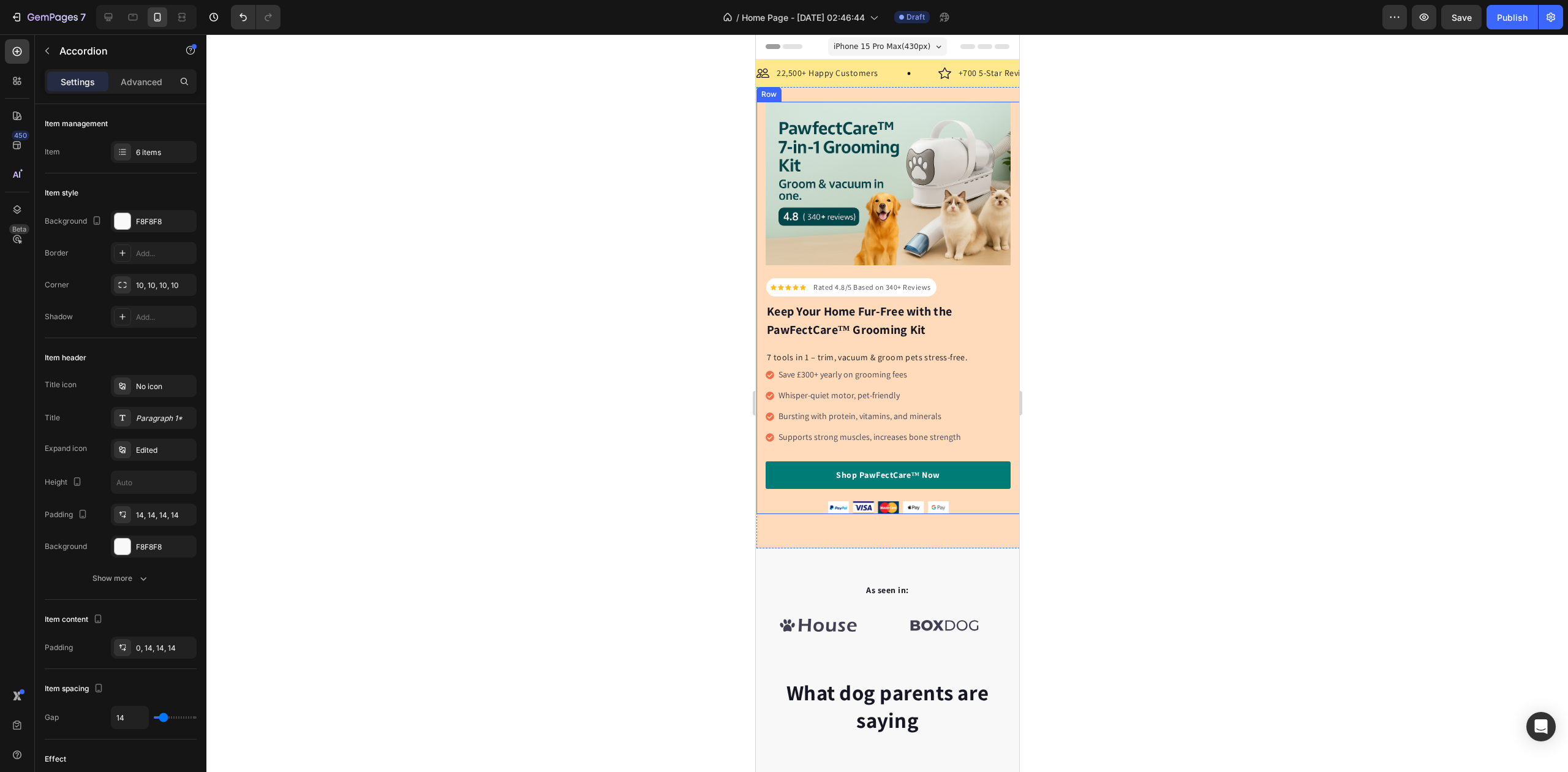
click at [763, 268] on div "Icon Icon Icon Icon Icon Icon List Hoz Rated 4.8/5 Based on 340+ Reviews Text b…" at bounding box center [888, 308] width 263 height 412
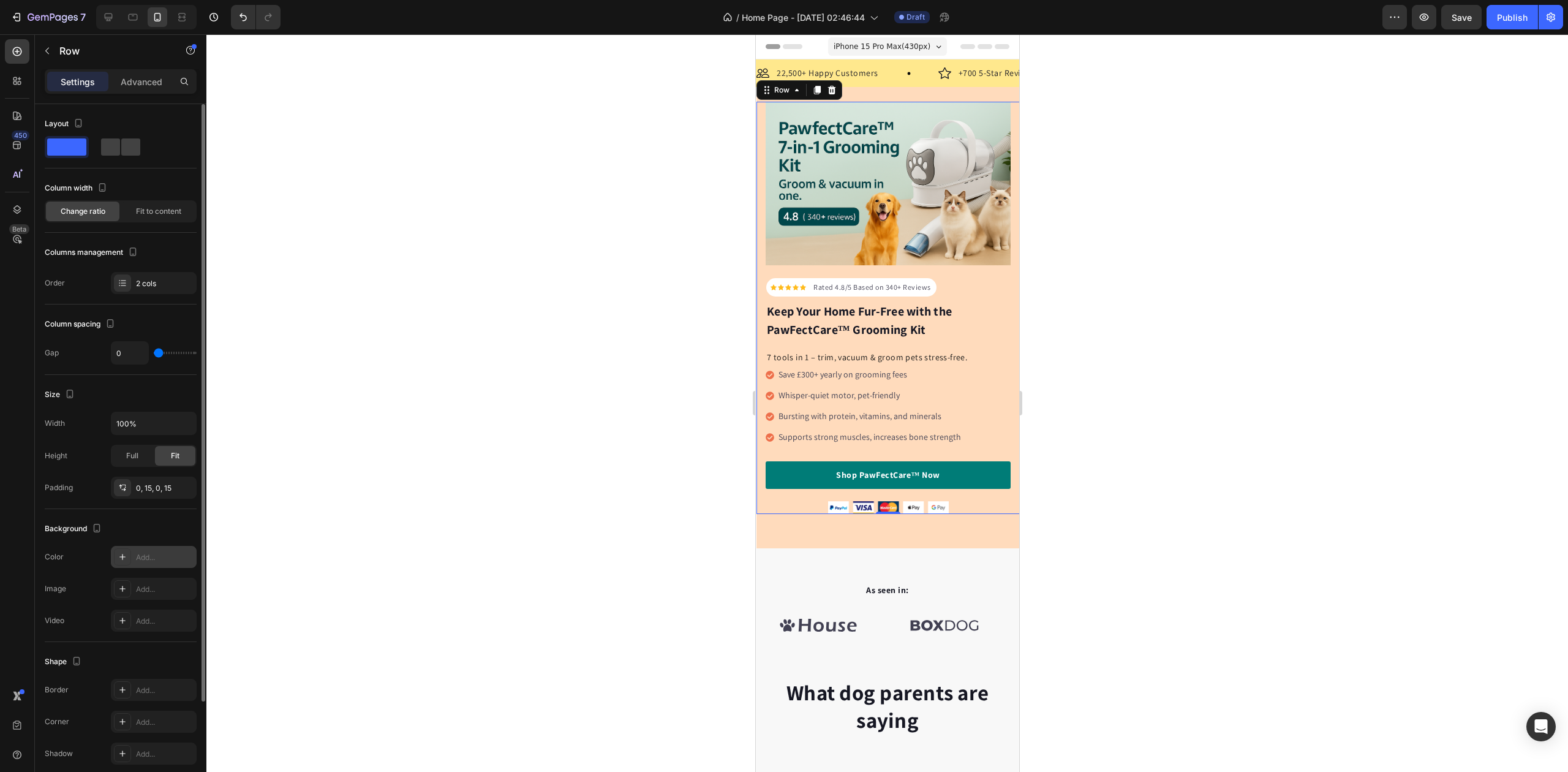
click at [144, 549] on div "Add..." at bounding box center [153, 557] width 86 height 22
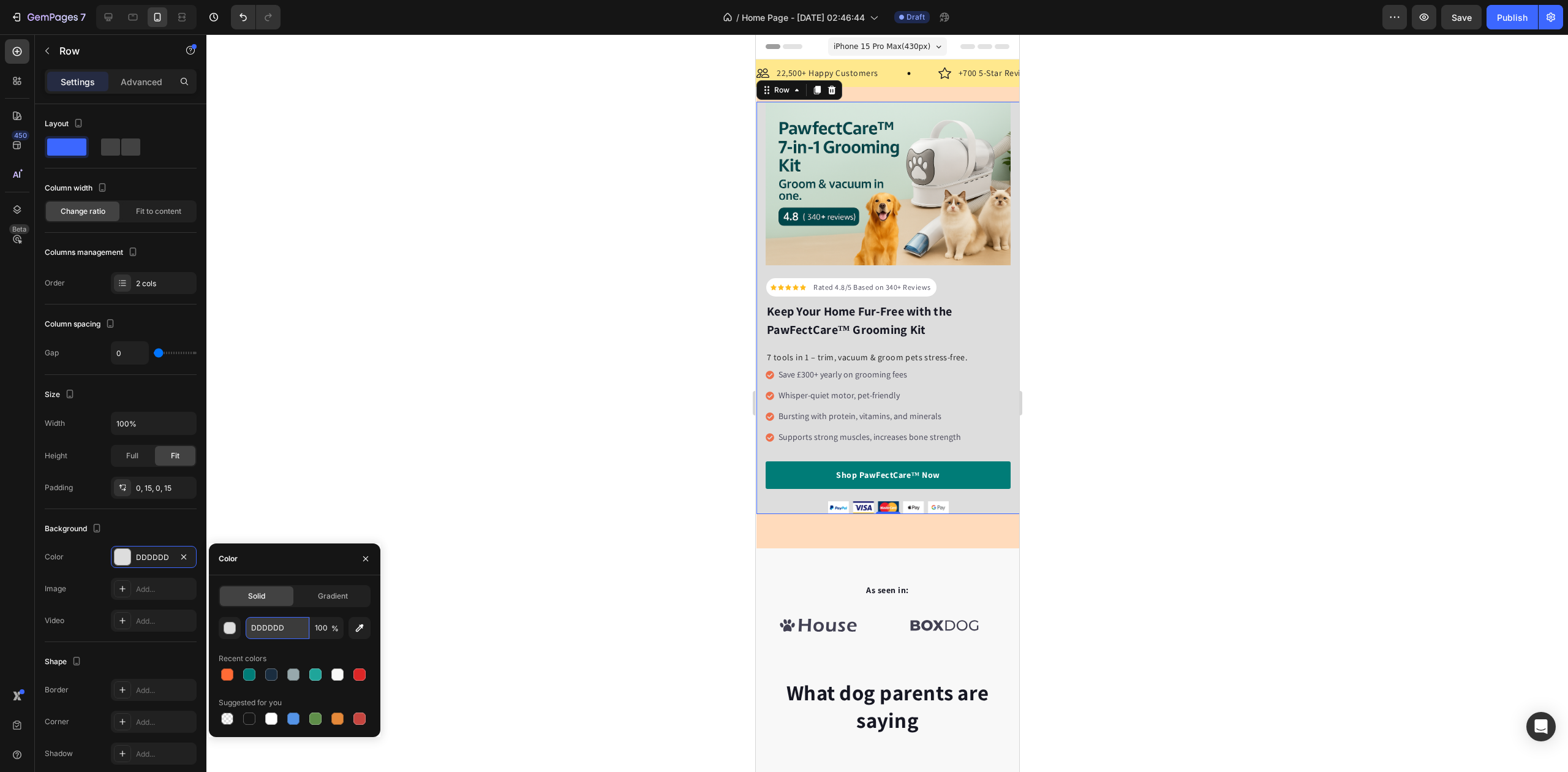
click at [260, 620] on input "DDDDDD" at bounding box center [278, 627] width 64 height 22
paste input "#F9FAFB"
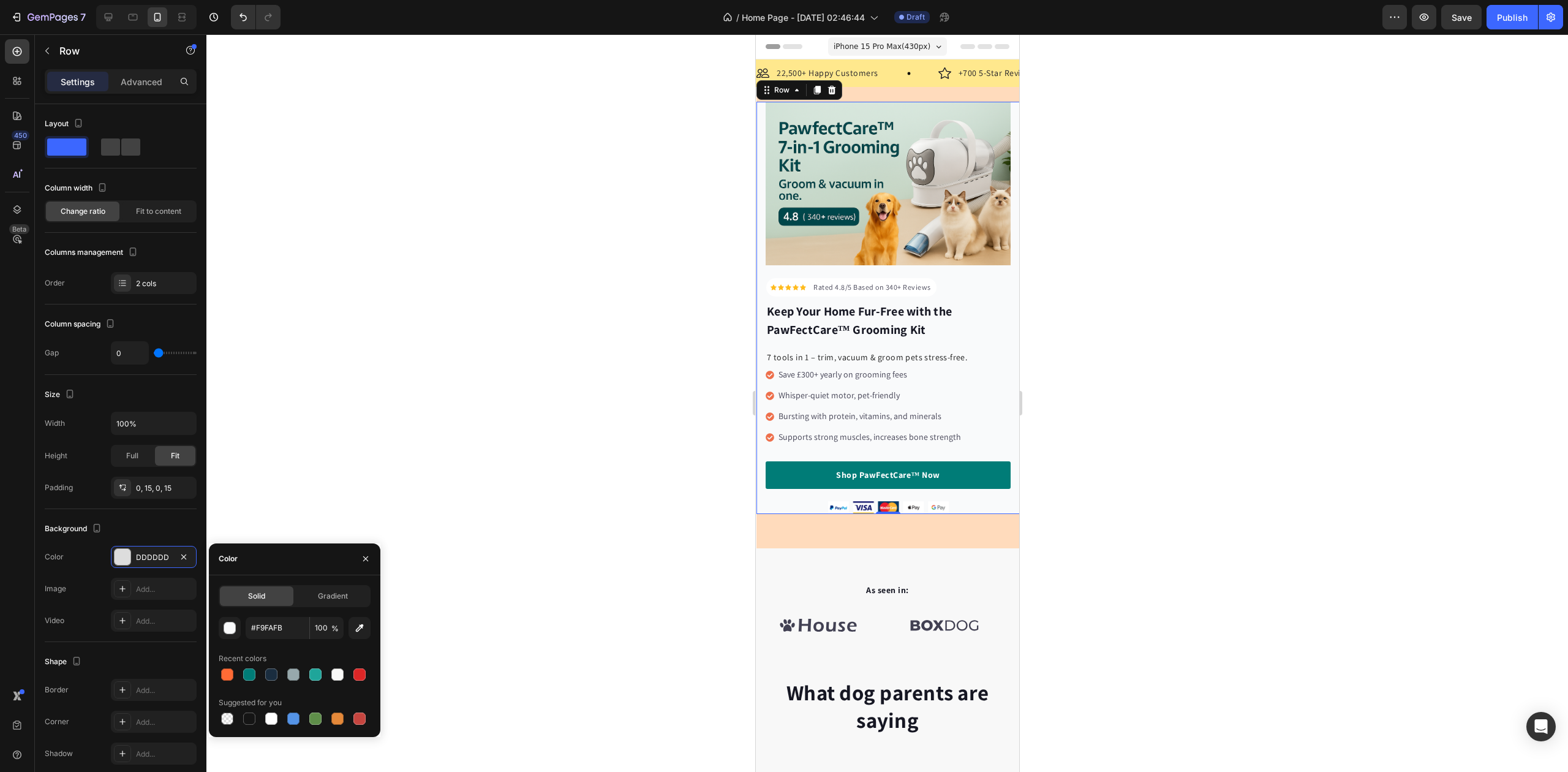
type input "F9FAFB"
click at [290, 645] on div "F9FAFB 100 % Recent colors Suggested for you" at bounding box center [295, 672] width 152 height 110
click at [907, 93] on div "Icon Icon Icon Icon Icon Icon List Hoz Rated 4.8/5 Based on 340+ Reviews Text b…" at bounding box center [888, 318] width 263 height 462
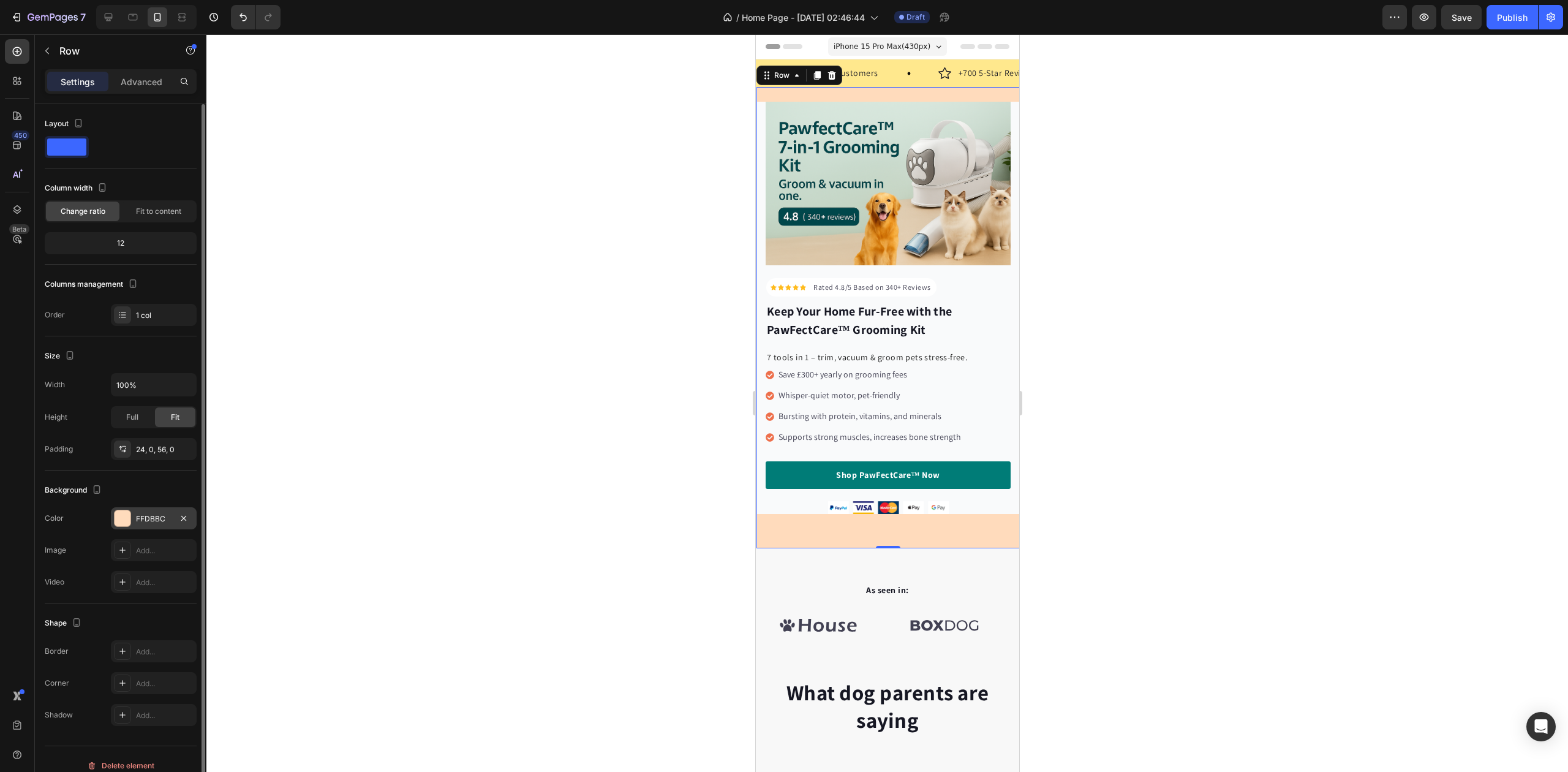
click at [164, 521] on div "FFDBBC" at bounding box center [153, 519] width 36 height 11
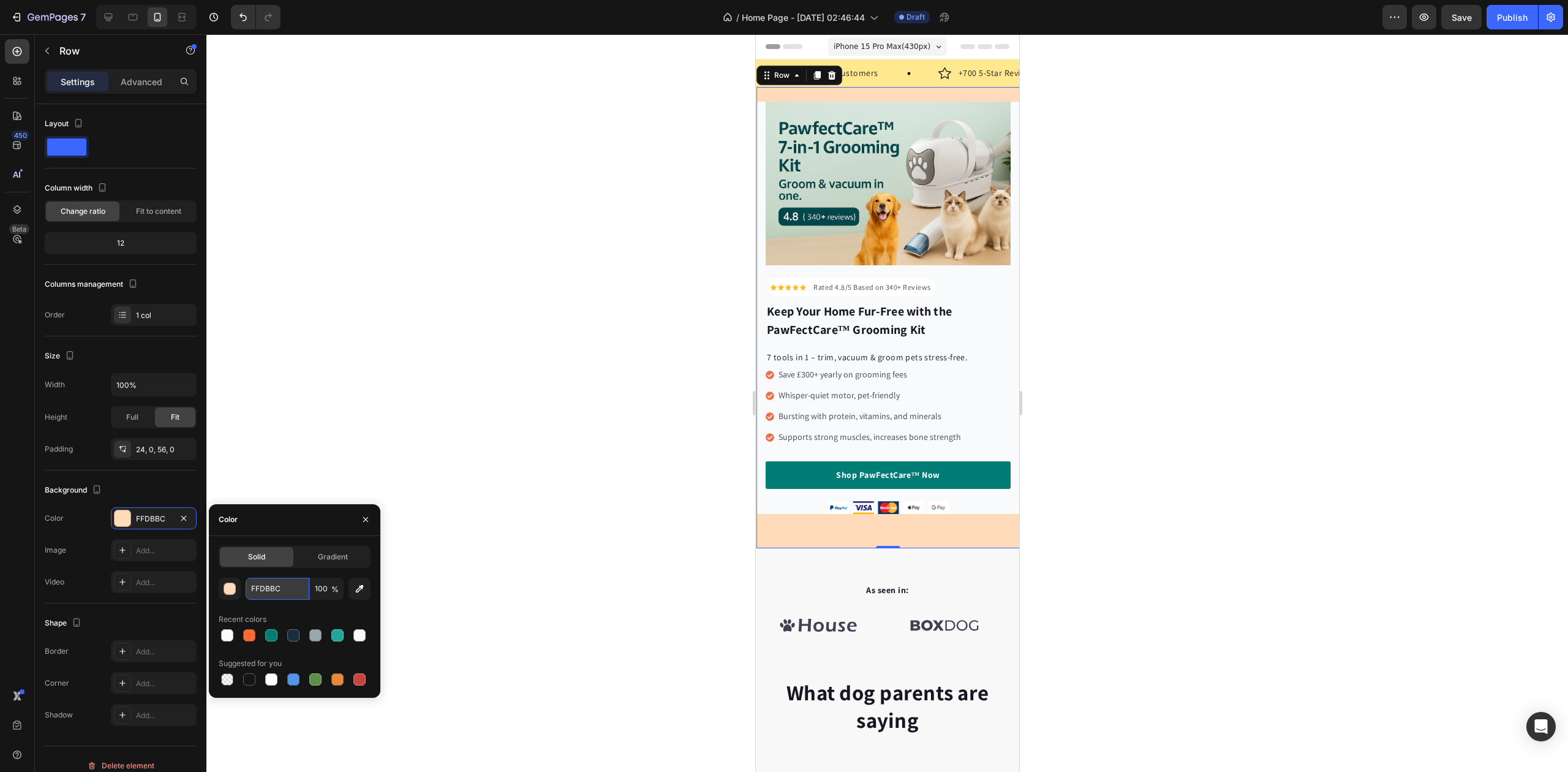
click at [258, 583] on input "FFDBBC" at bounding box center [278, 589] width 64 height 22
click at [225, 638] on div at bounding box center [228, 636] width 13 height 13
type input "F9FAFB"
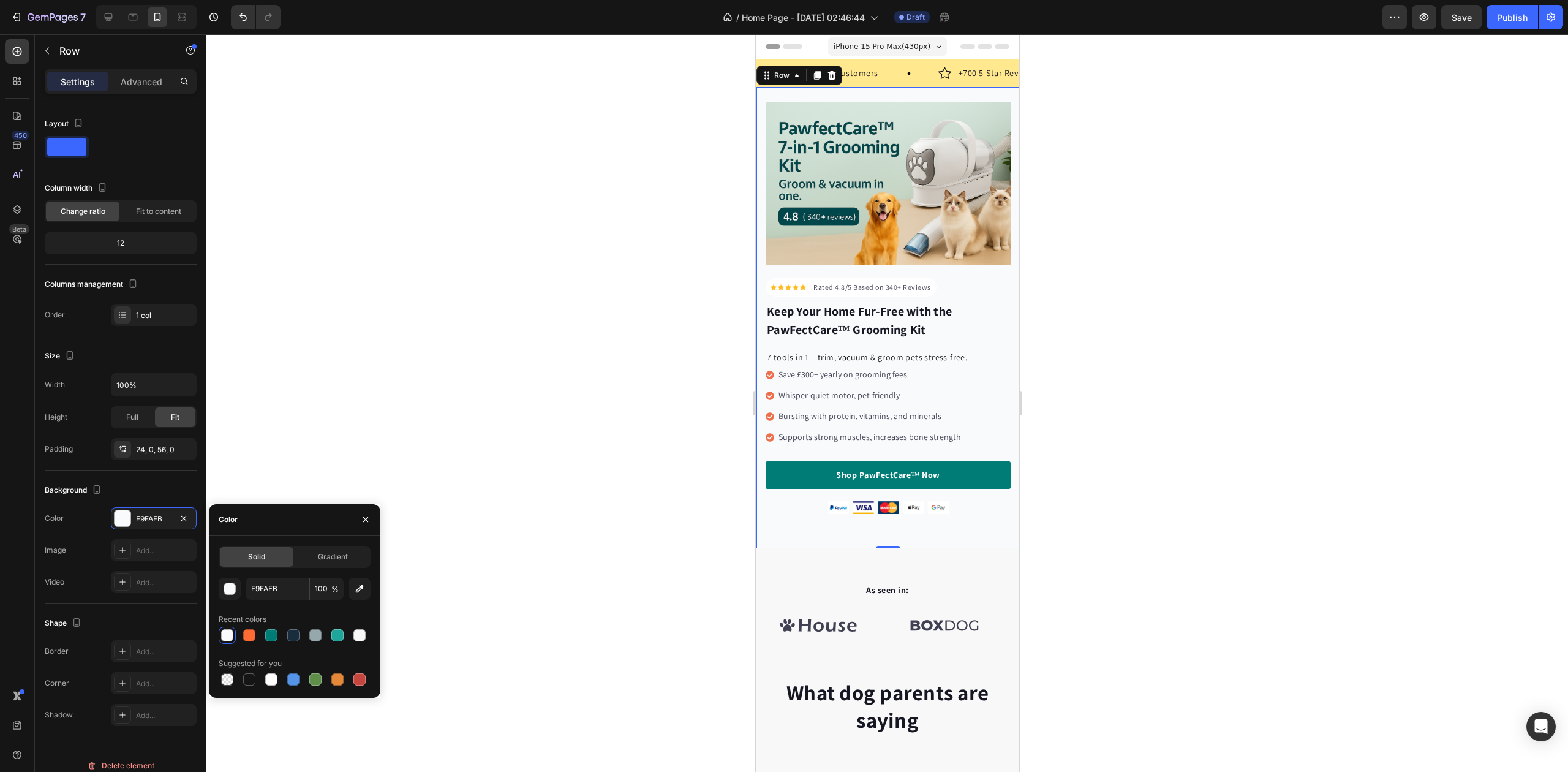
click at [520, 405] on div at bounding box center [887, 403] width 1362 height 738
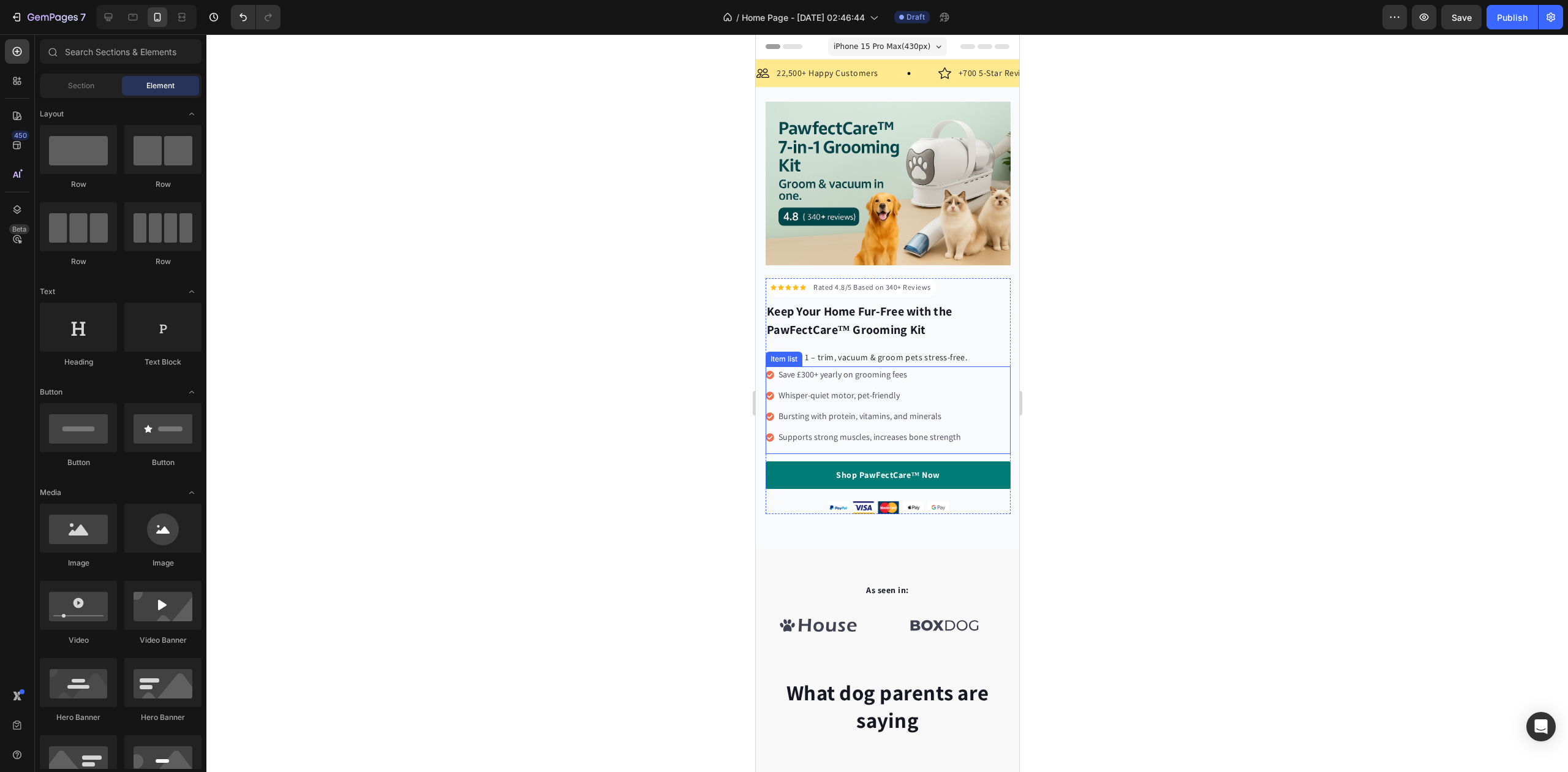
scroll to position [163, 0]
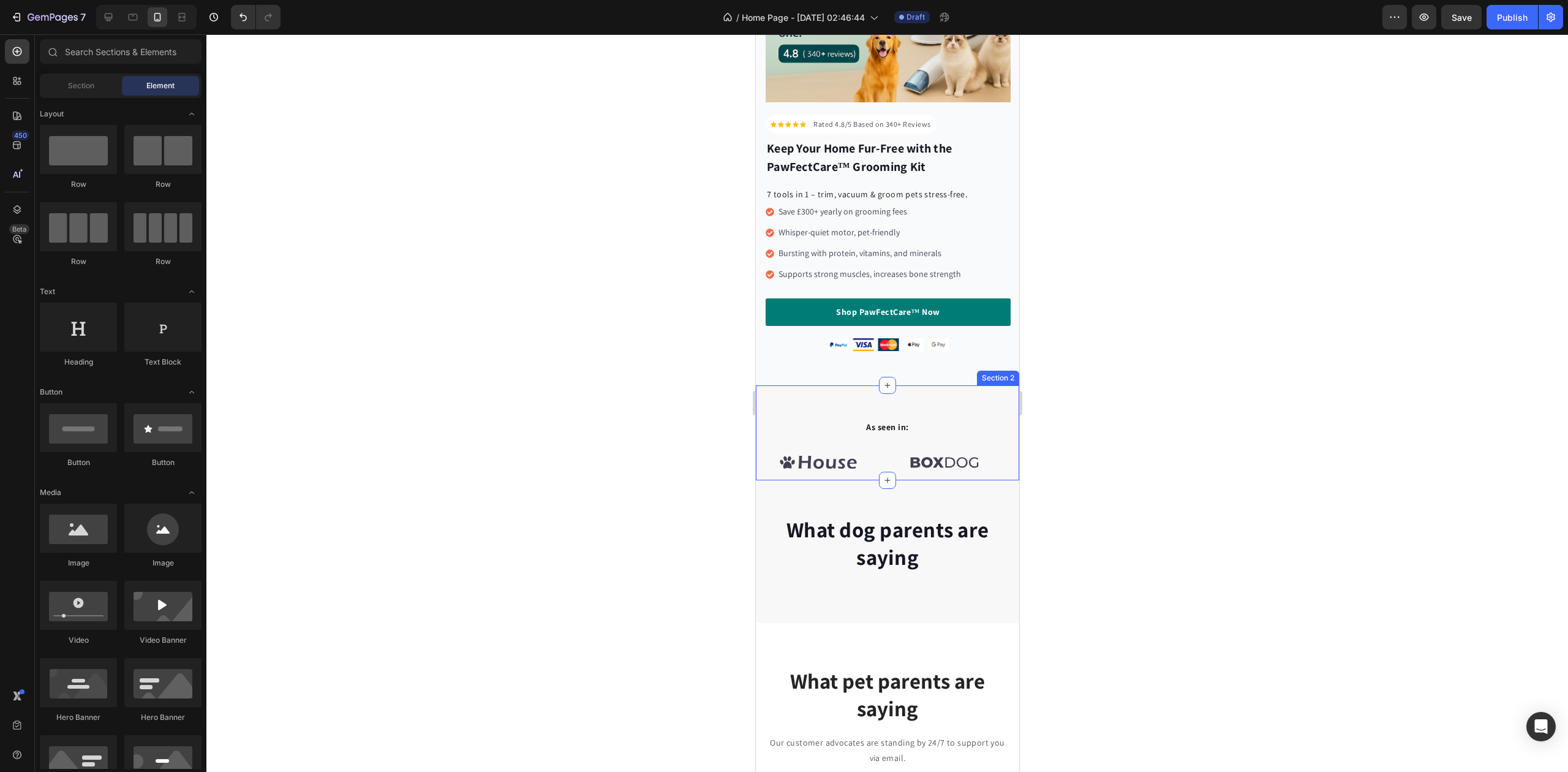
click at [831, 388] on div "As seen in: Text block Image Image Image Image Image Image Carousel Row Section…" at bounding box center [887, 433] width 263 height 95
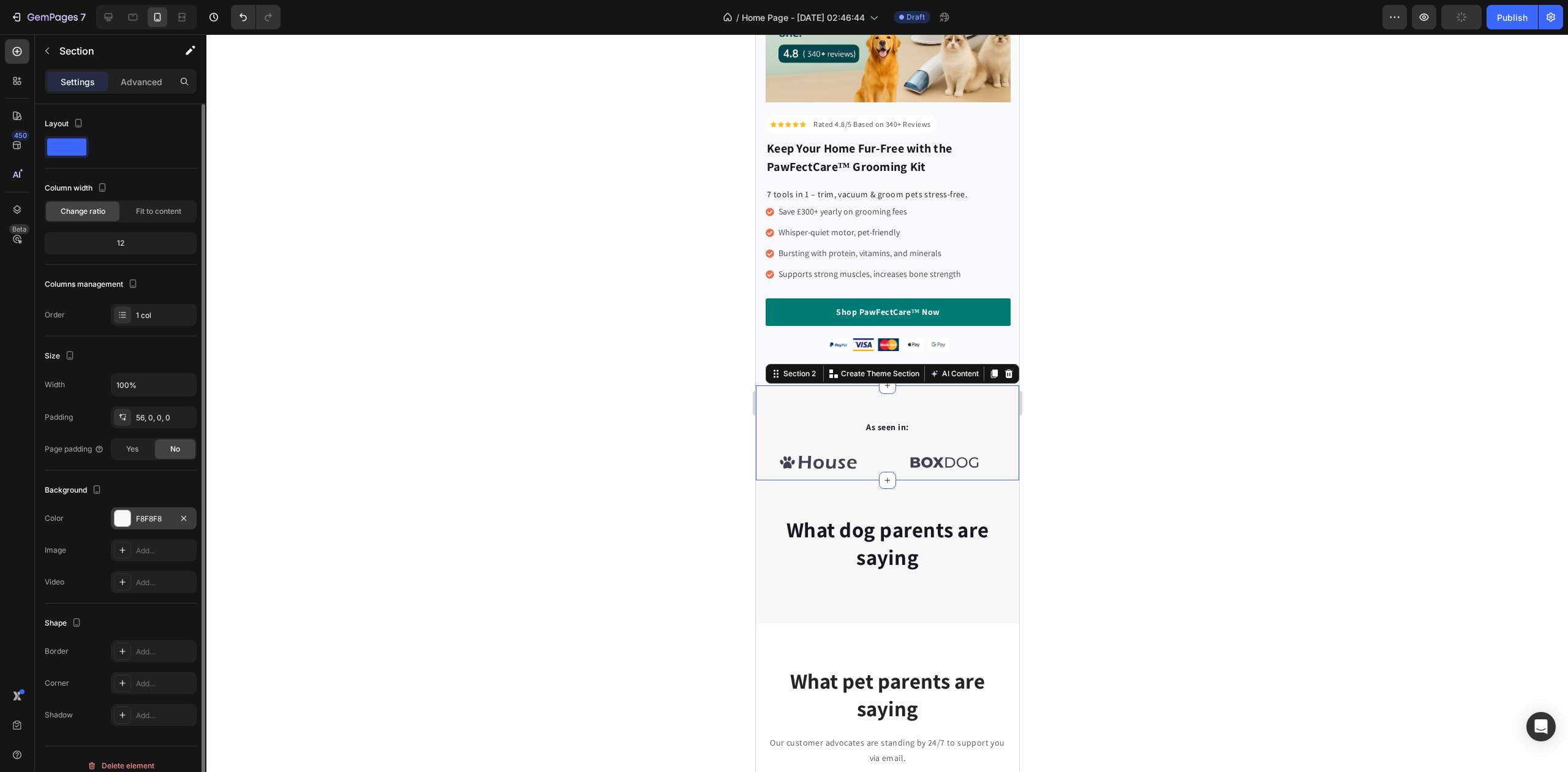
click at [163, 514] on div "F8F8F8" at bounding box center [153, 518] width 86 height 22
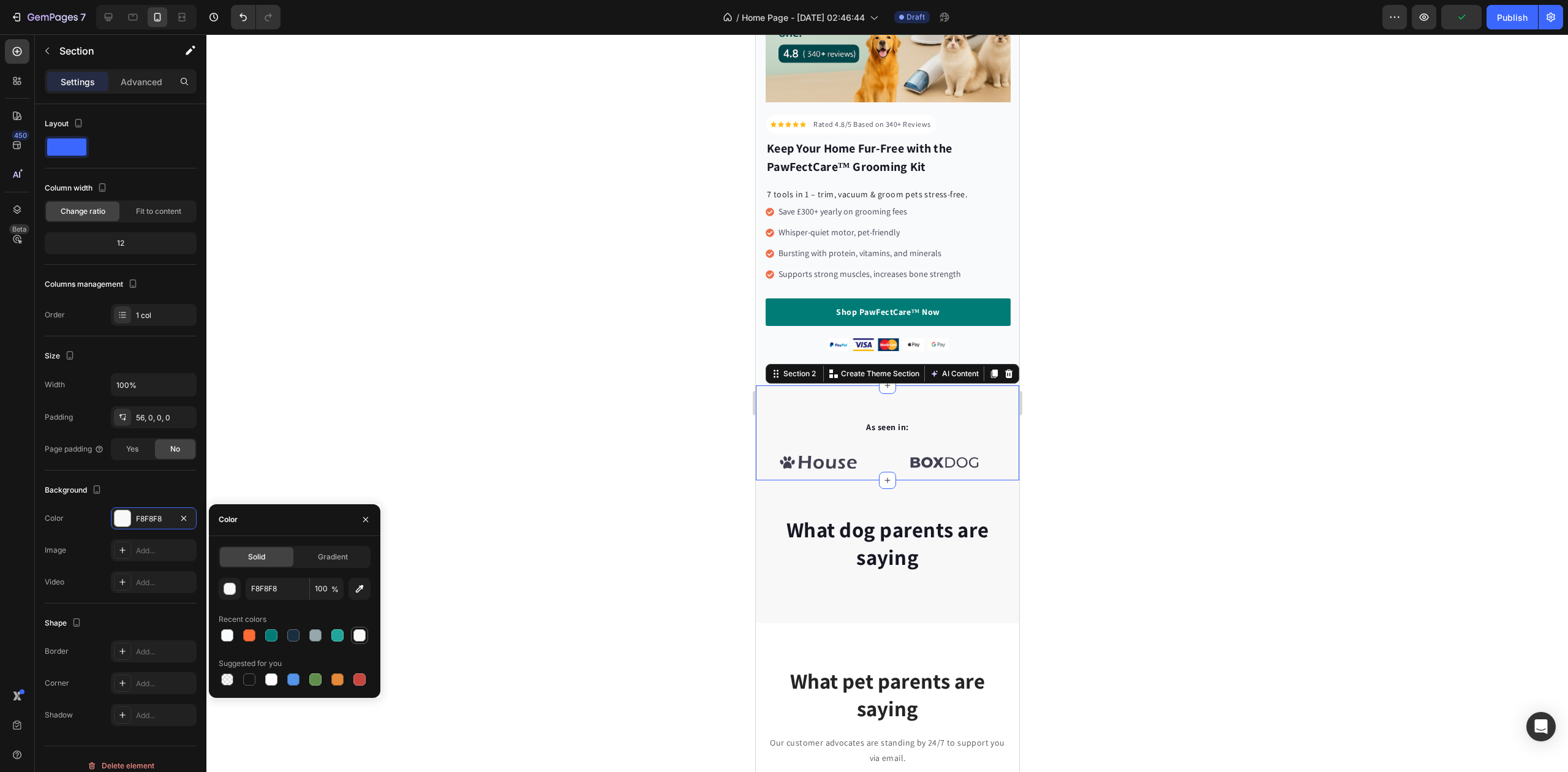
click at [355, 636] on div at bounding box center [360, 636] width 13 height 13
type input "F9F9F7"
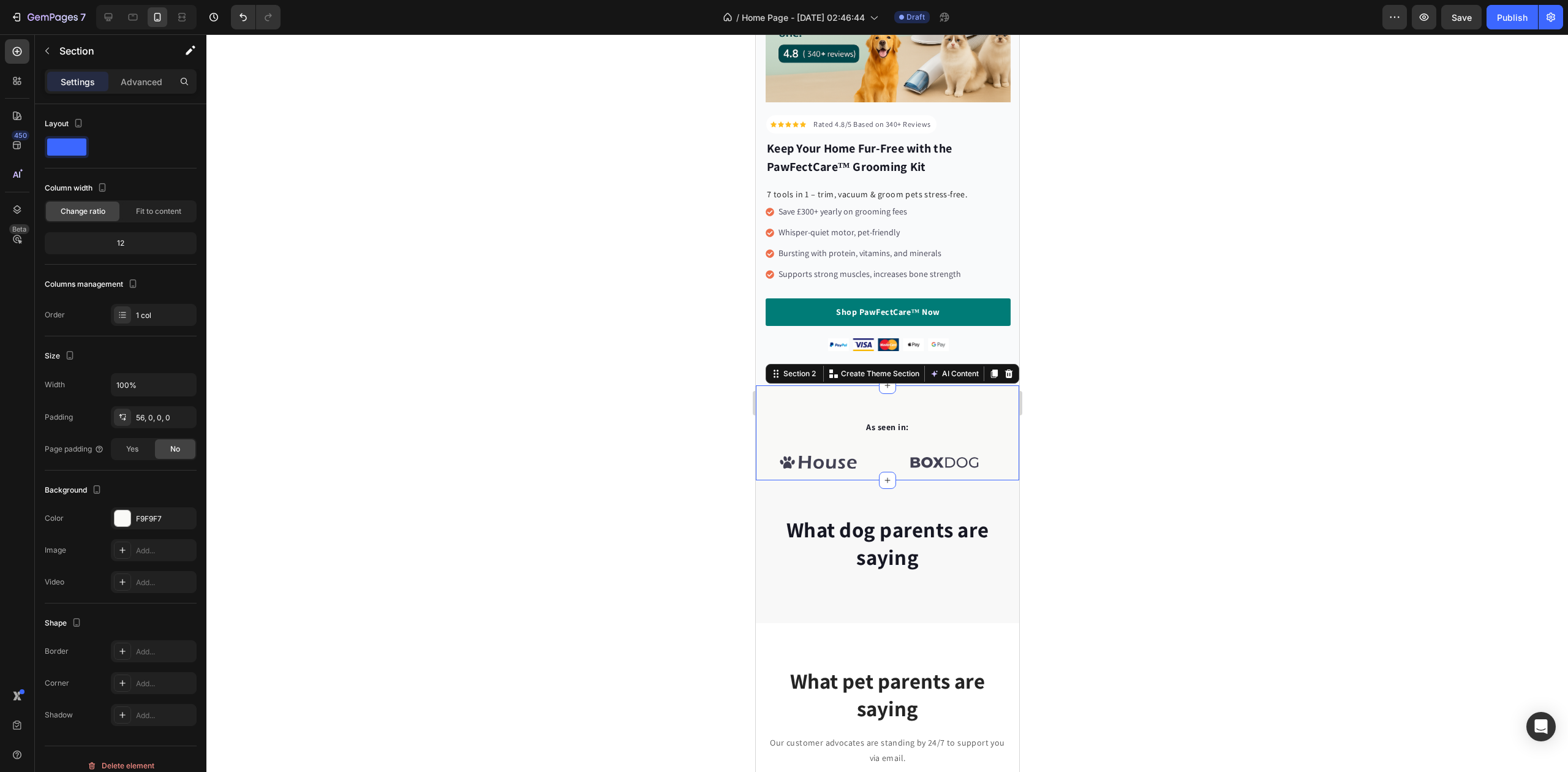
click at [672, 419] on div at bounding box center [887, 403] width 1362 height 738
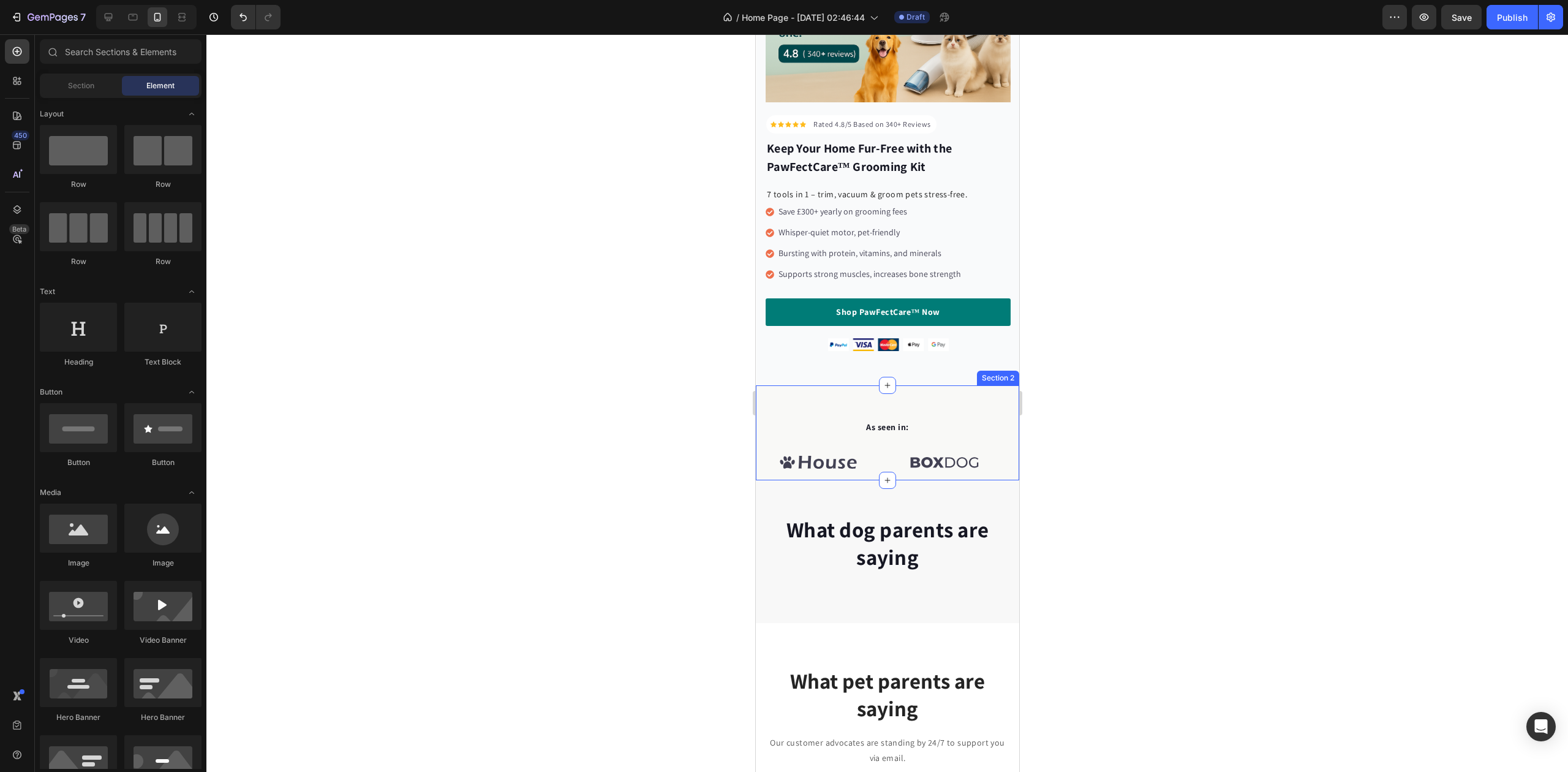
scroll to position [0, 0]
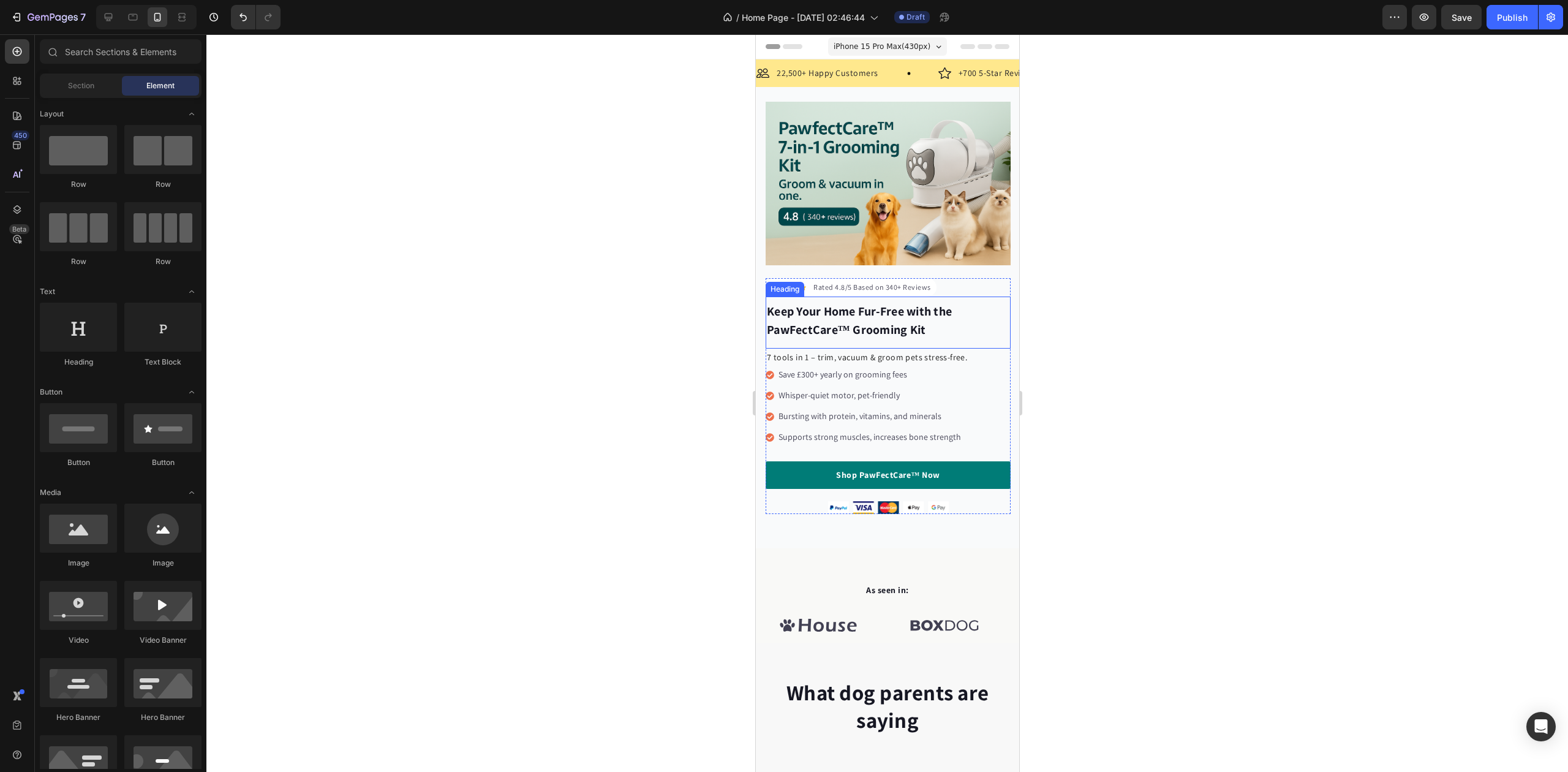
click at [830, 321] on h2 "Keep Your Home Fur-Free with the PawFectCare™ Grooming Kit" at bounding box center [888, 320] width 245 height 39
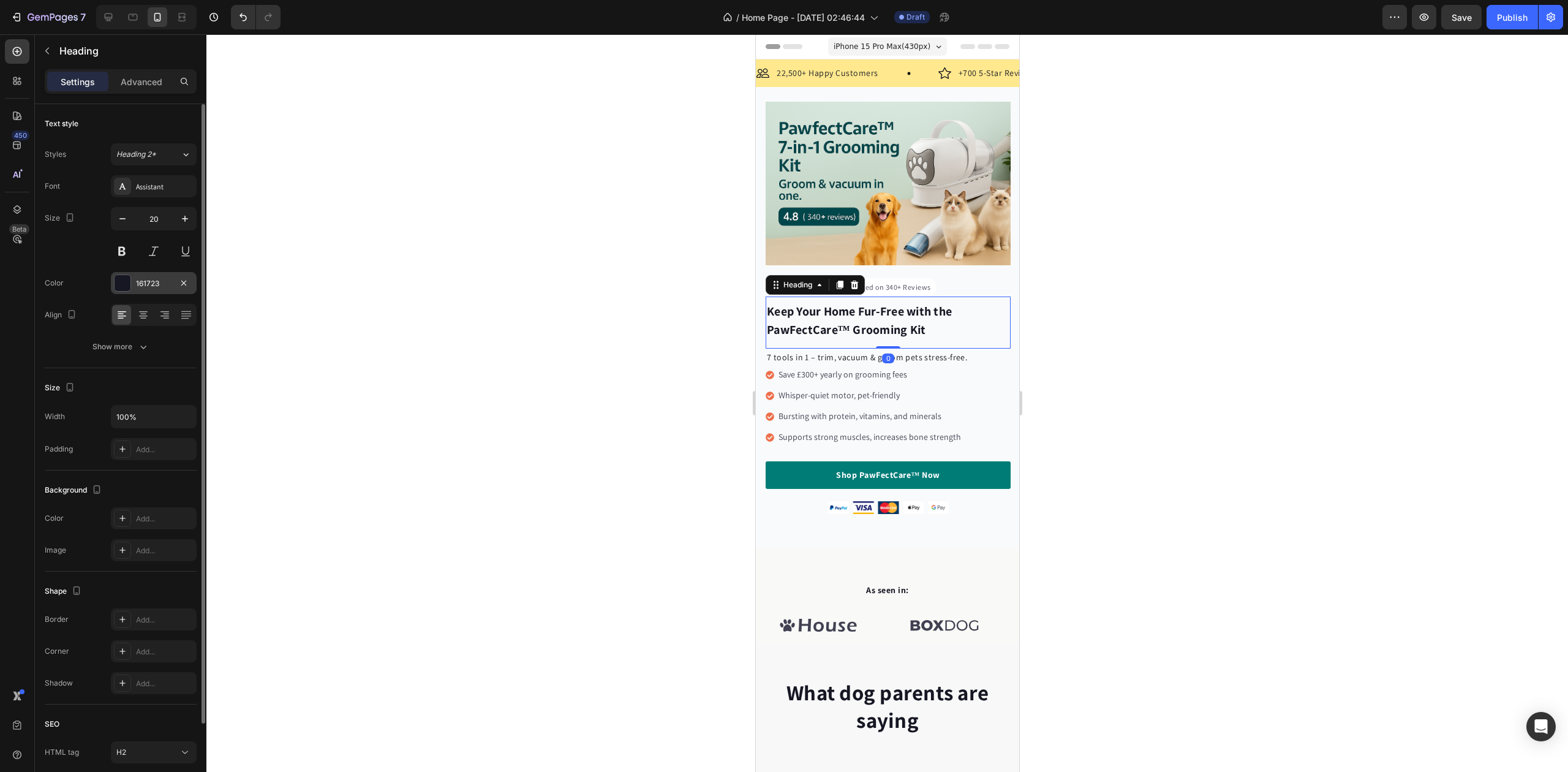
click at [144, 280] on div "161723" at bounding box center [153, 284] width 36 height 11
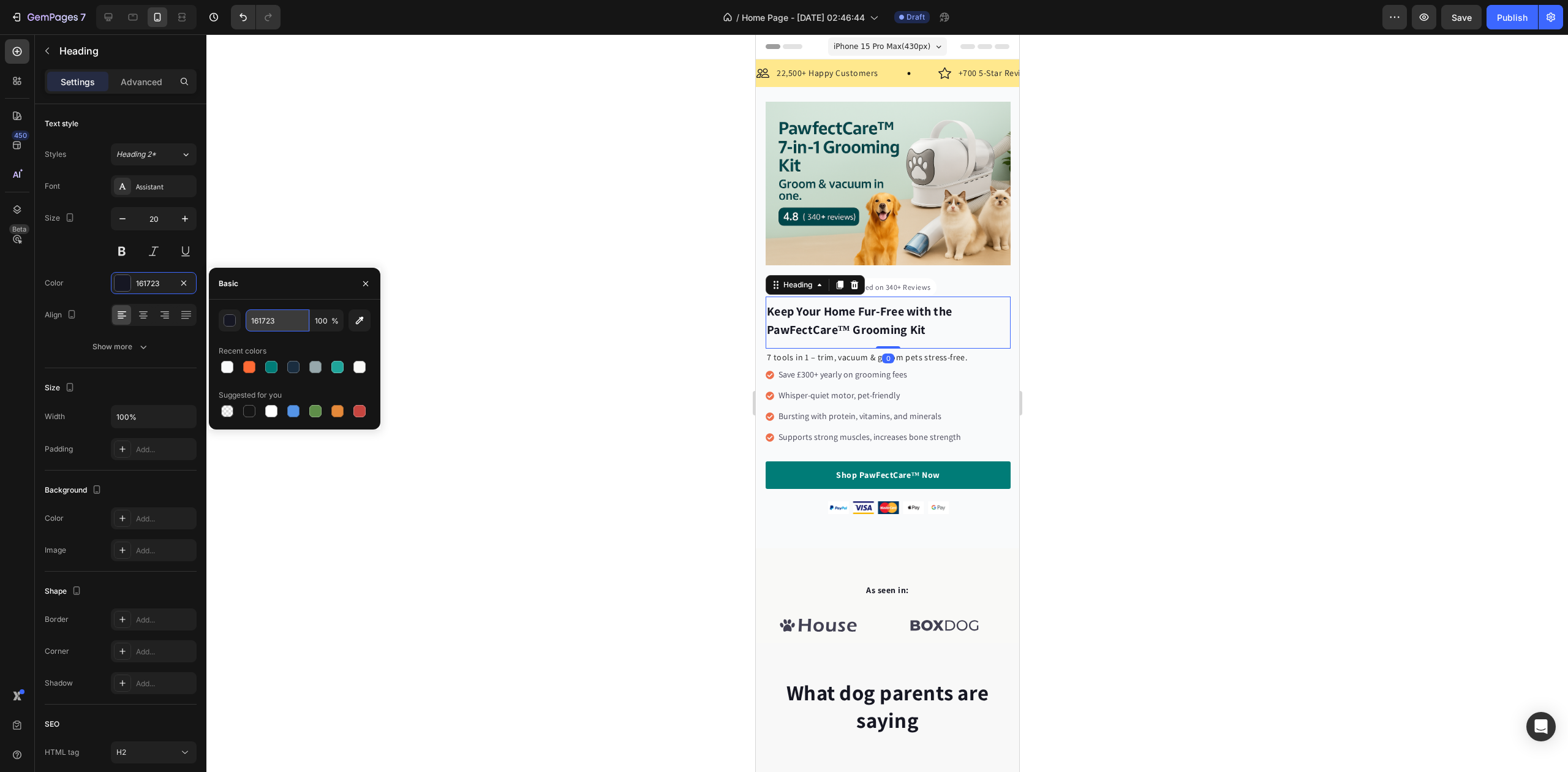
click at [262, 318] on input "161723" at bounding box center [278, 320] width 64 height 22
paste input "#1F2A37"
click at [280, 338] on div "#1F2A37 100 % Recent colors Suggested for you" at bounding box center [295, 365] width 152 height 110
type input "1F2A37"
click at [704, 358] on div at bounding box center [887, 403] width 1362 height 738
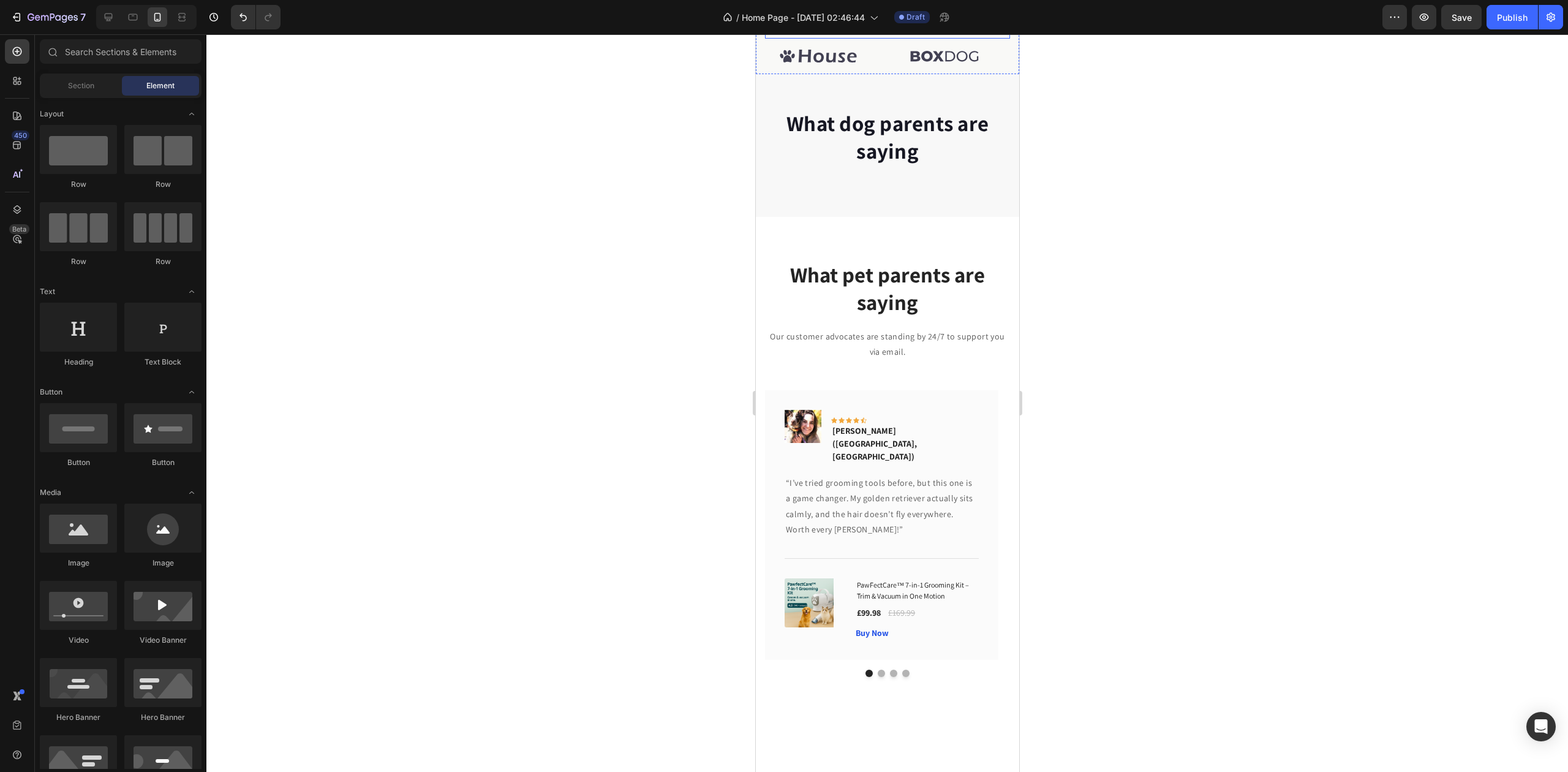
scroll to position [572, 0]
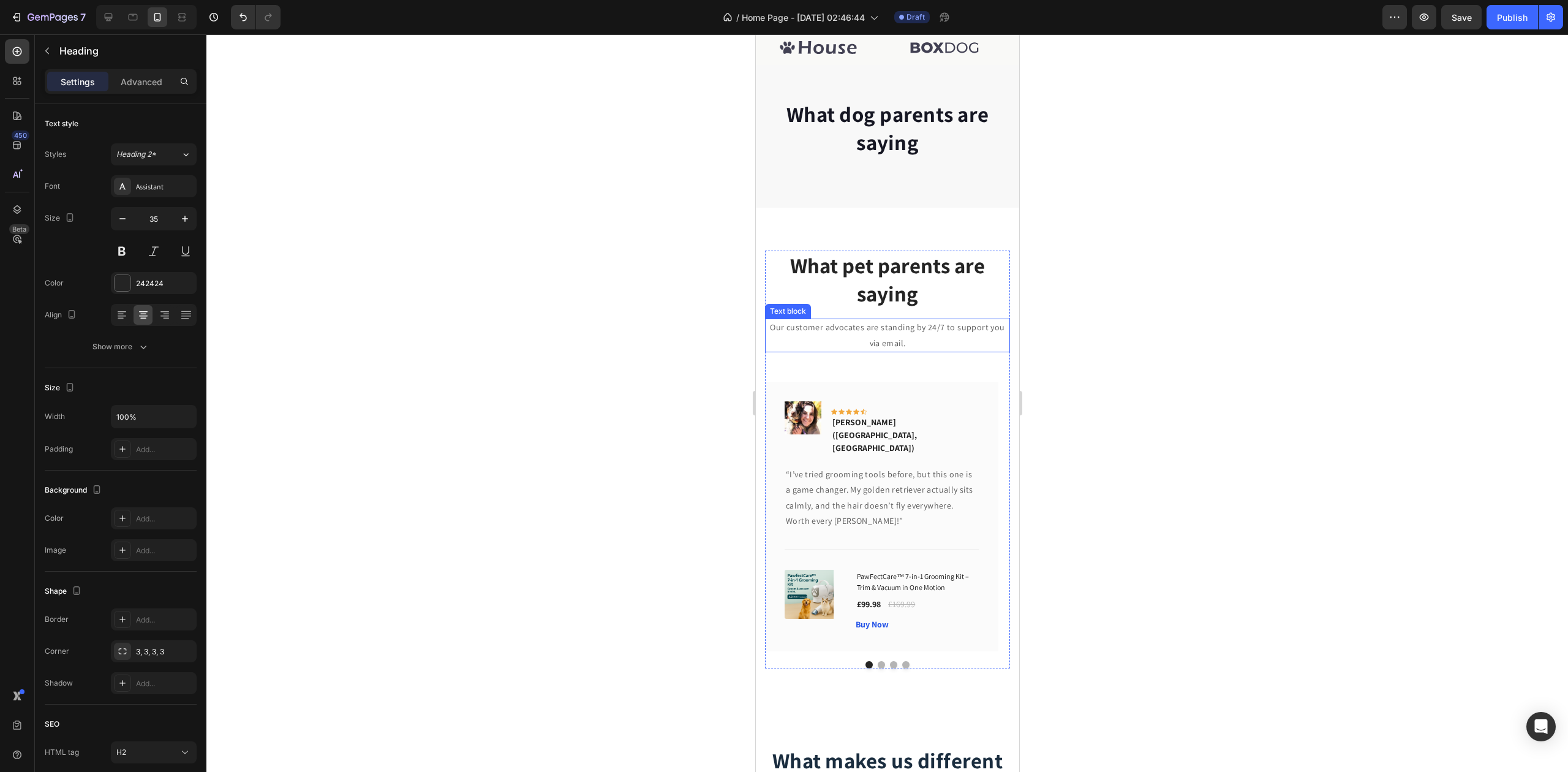
click at [876, 275] on h2 "What pet parents are saying" at bounding box center [887, 280] width 245 height 58
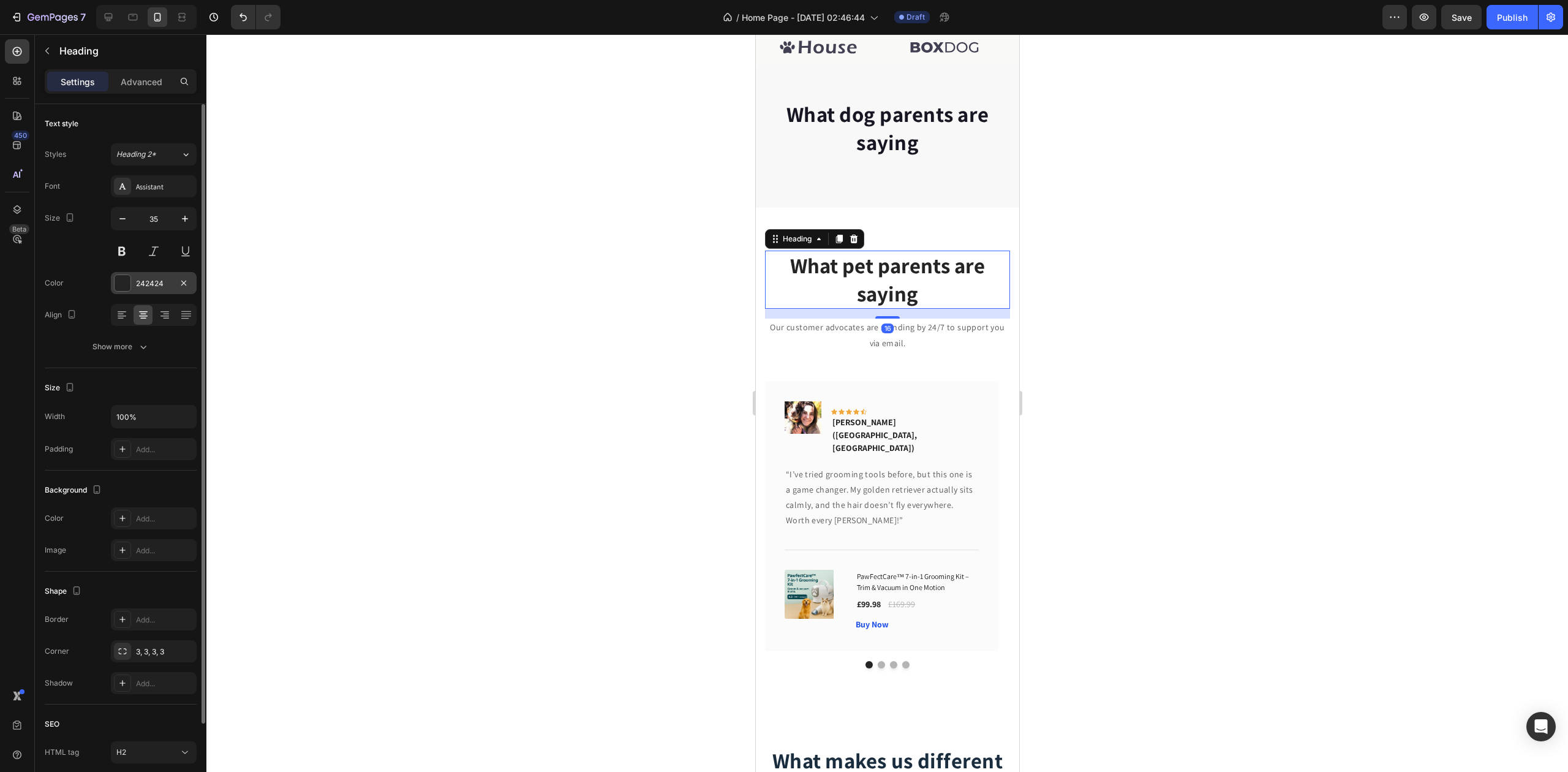
click at [138, 292] on div "242424" at bounding box center [153, 283] width 86 height 22
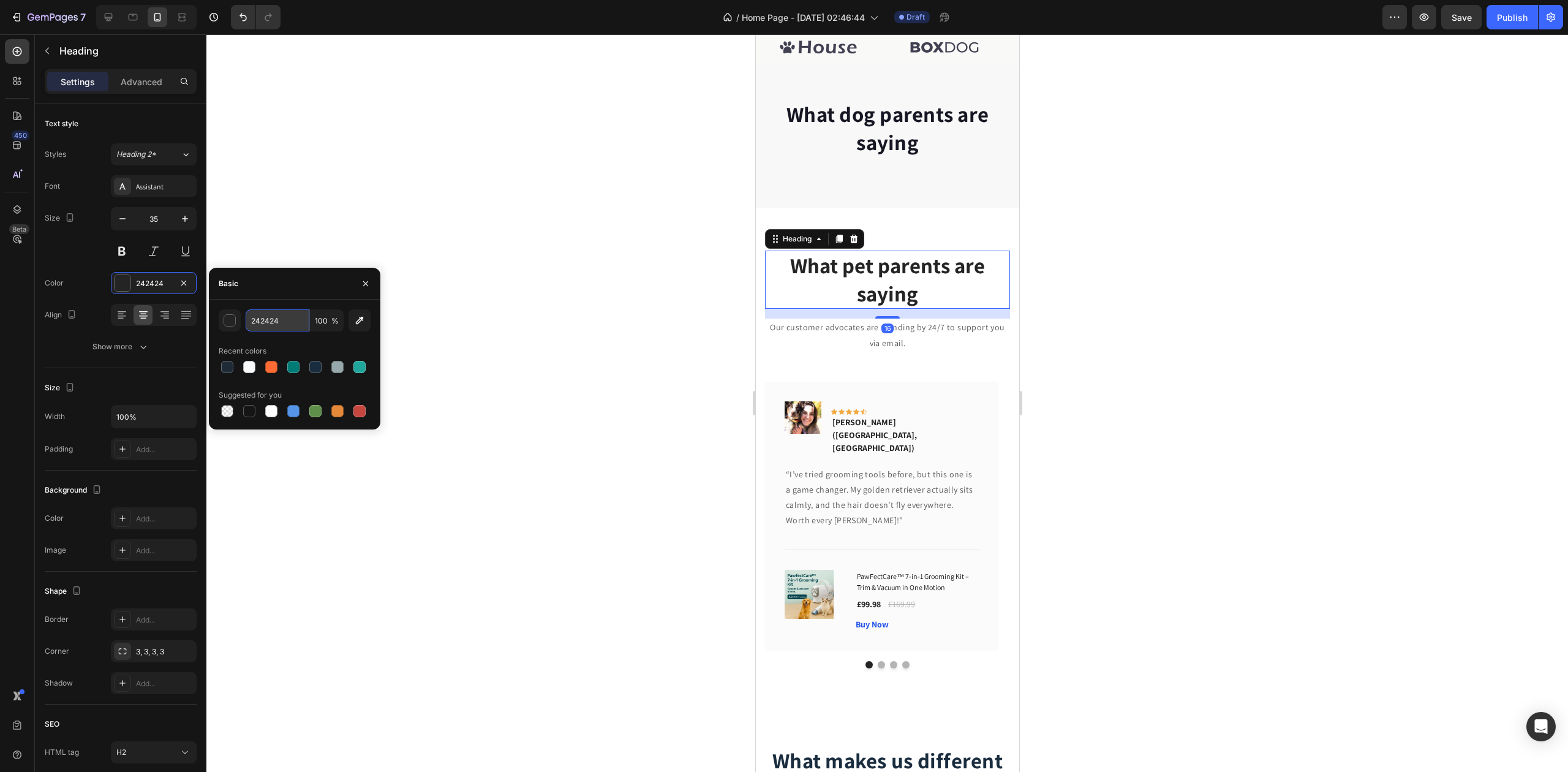
click at [258, 313] on input "242424" at bounding box center [278, 320] width 64 height 22
paste input "#1F2A37"
click at [305, 340] on div "#1F2A37 100 % Recent colors Suggested for you" at bounding box center [295, 365] width 152 height 110
type input "1F2A37"
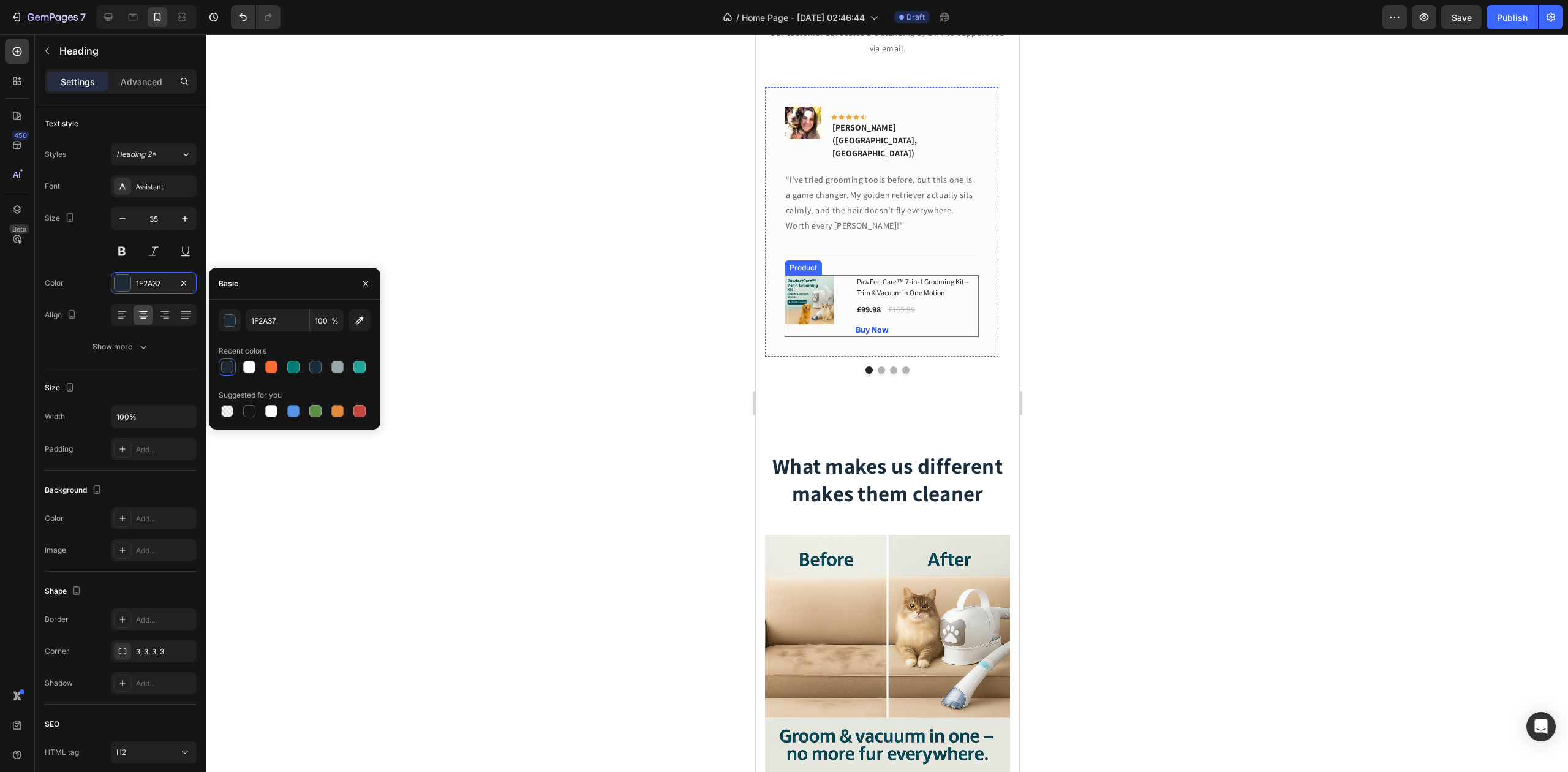
scroll to position [980, 0]
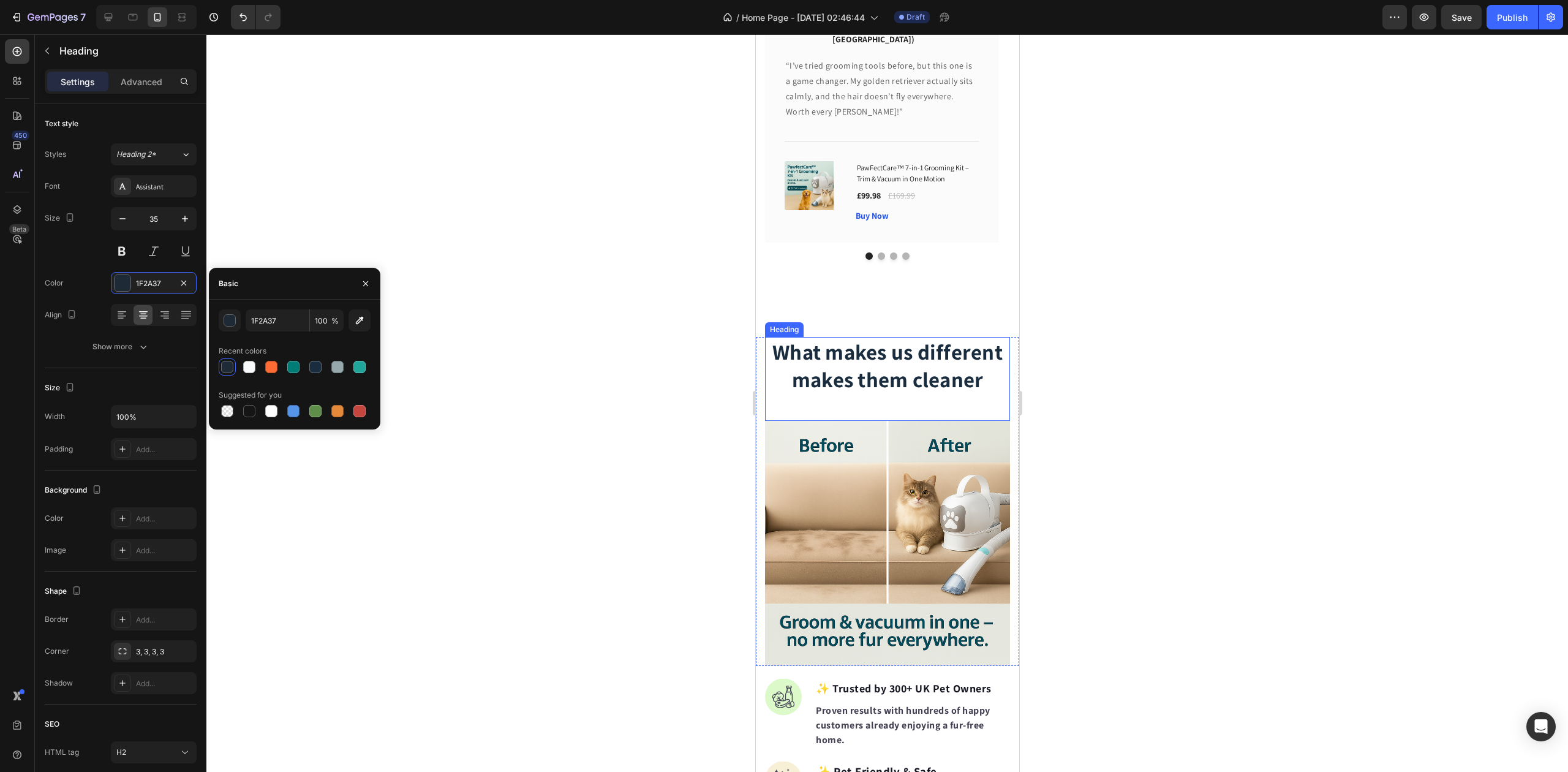
click at [871, 337] on h2 "What makes us different makes them cleaner" at bounding box center [887, 366] width 245 height 58
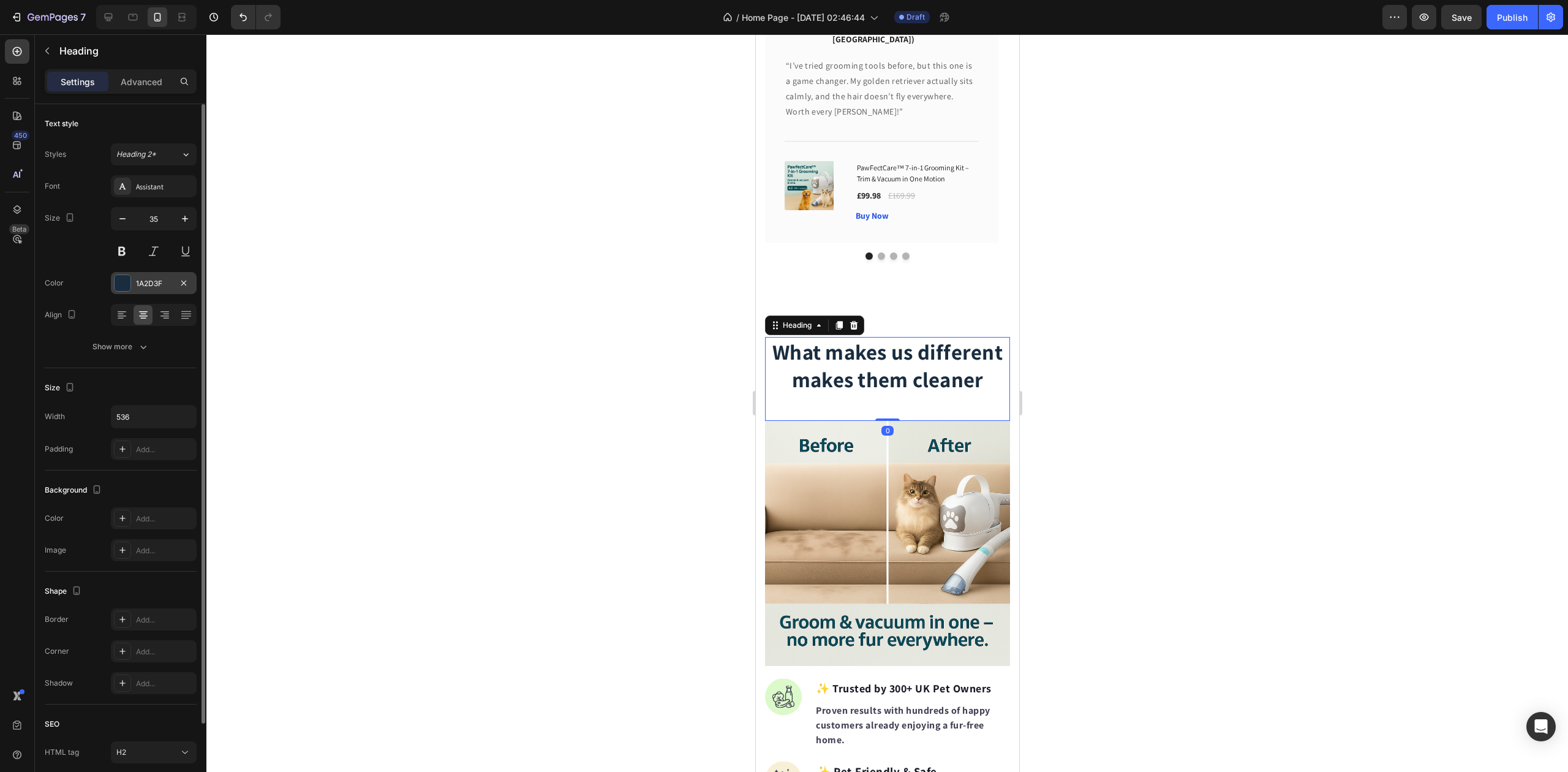
click at [144, 283] on div "1A2D3F" at bounding box center [153, 284] width 36 height 11
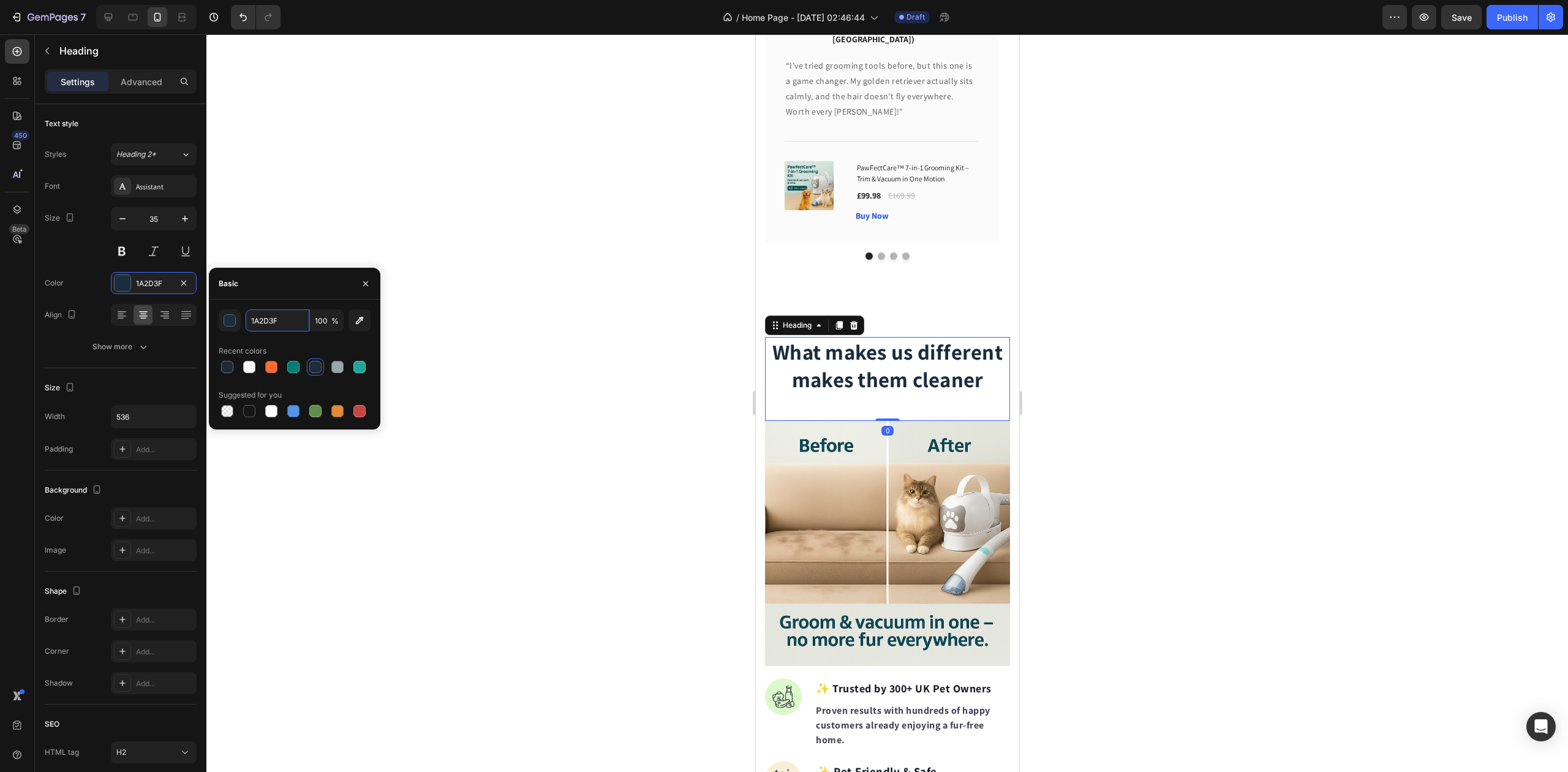
drag, startPoint x: 267, startPoint y: 322, endPoint x: 283, endPoint y: 337, distance: 21.9
click at [268, 322] on input "1A2D3F" at bounding box center [278, 320] width 64 height 22
paste input "#1F2A37"
type input "1F2A37"
click at [283, 339] on div "1F2A37 100 % Recent colors Suggested for you" at bounding box center [295, 365] width 152 height 110
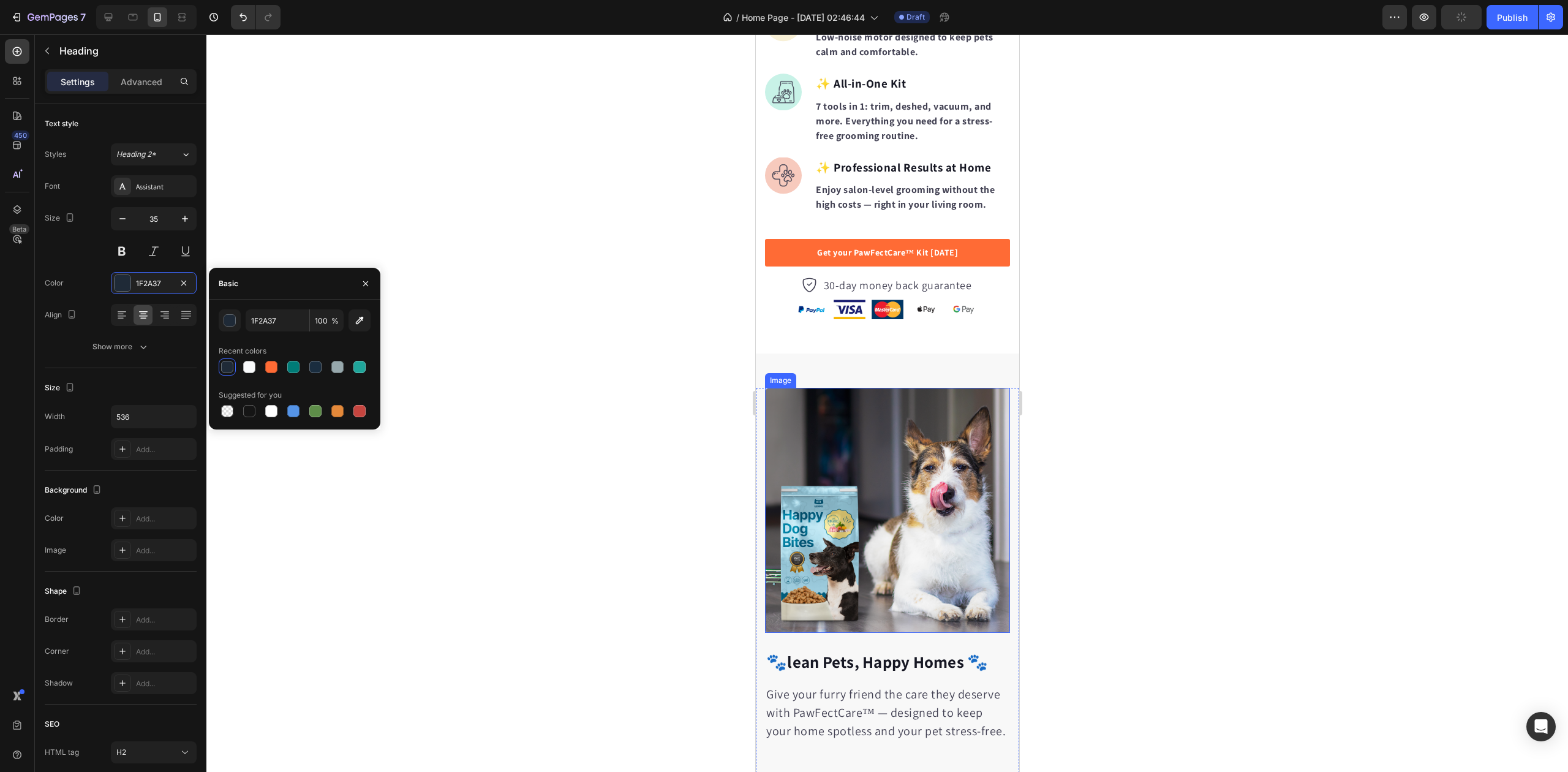
scroll to position [2124, 0]
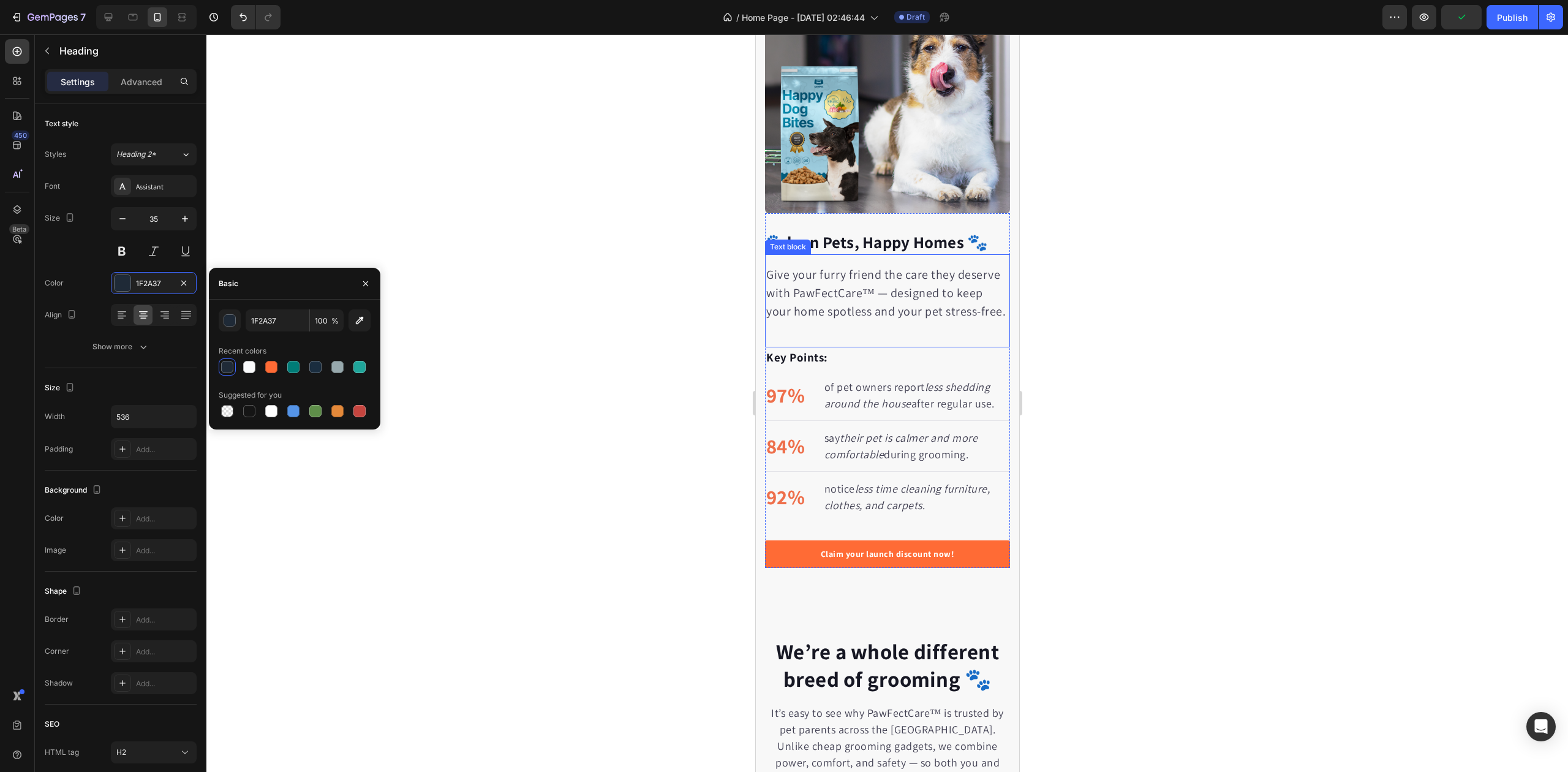
click at [899, 254] on div "Give your furry friend the care they deserve with PawFectCare™ — designed to ke…" at bounding box center [887, 300] width 245 height 93
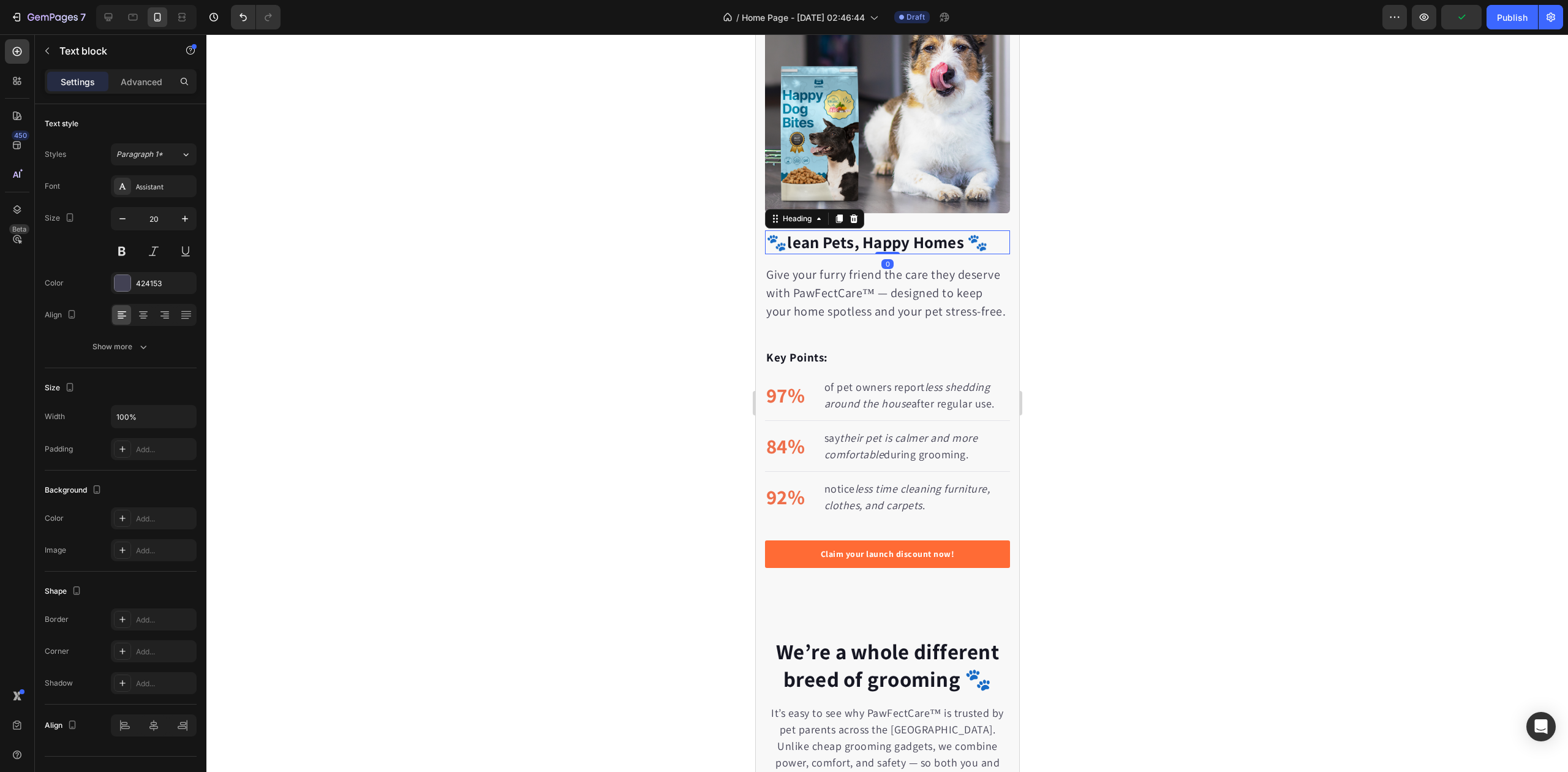
click at [904, 231] on h2 "🐾lean Pets, Happy Homes 🐾" at bounding box center [887, 242] width 245 height 24
click at [139, 282] on div "161723" at bounding box center [153, 284] width 36 height 11
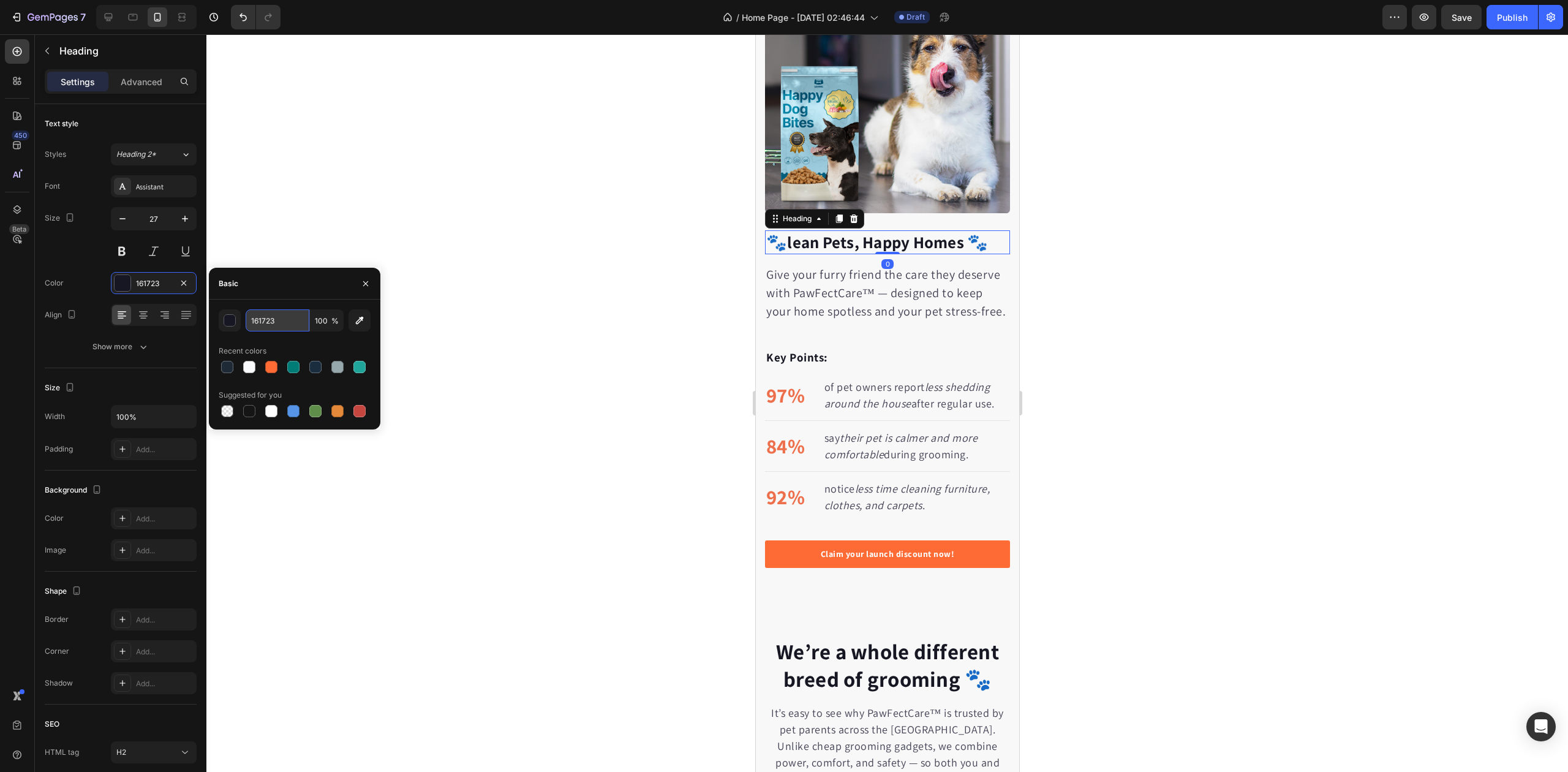
click at [268, 317] on input "161723" at bounding box center [278, 320] width 64 height 22
paste input "#1F2A37"
click at [304, 339] on div "#1F2A37 100 % Recent colors Suggested for you" at bounding box center [295, 365] width 152 height 110
type input "1F2A37"
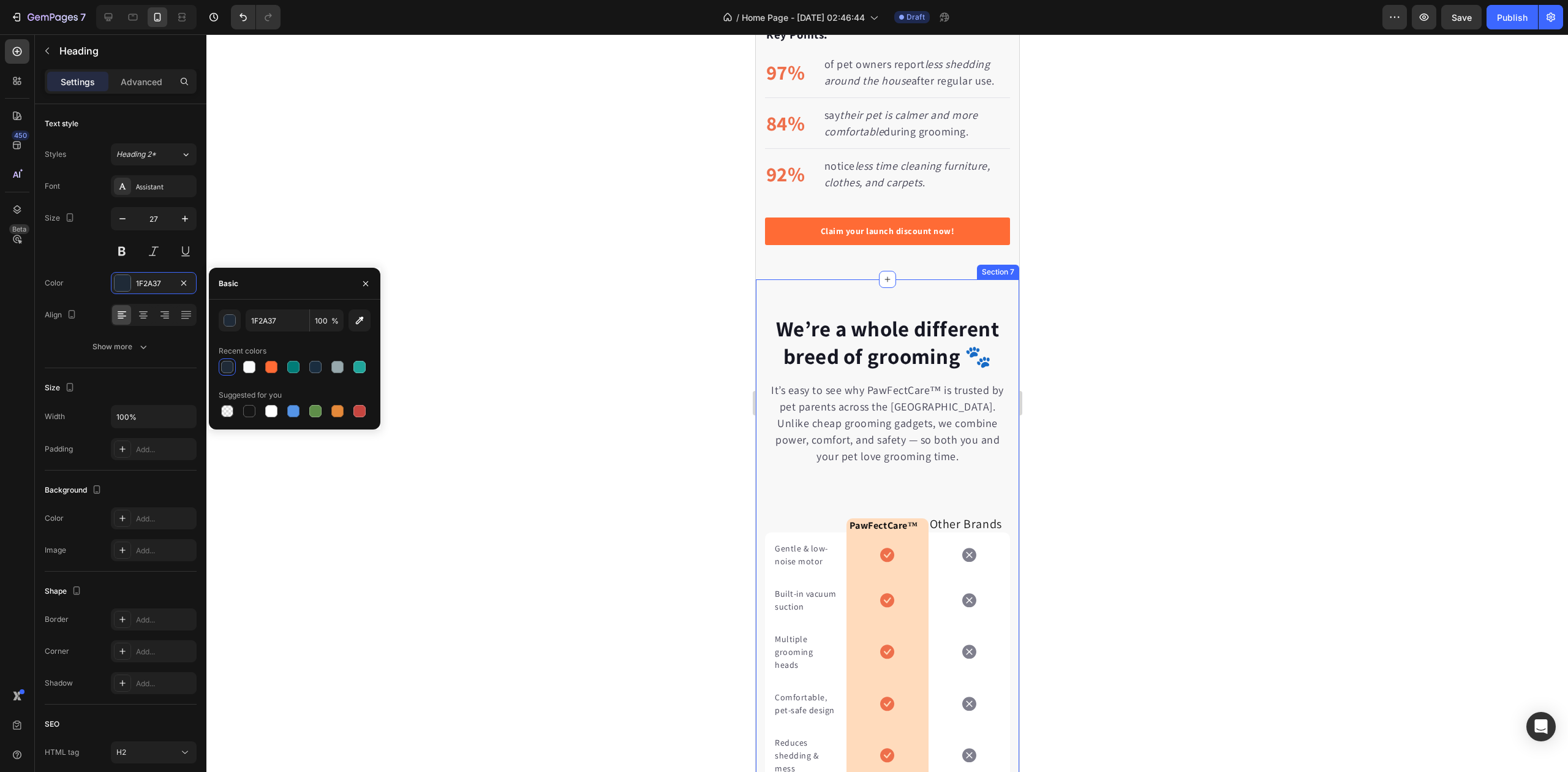
scroll to position [2451, 0]
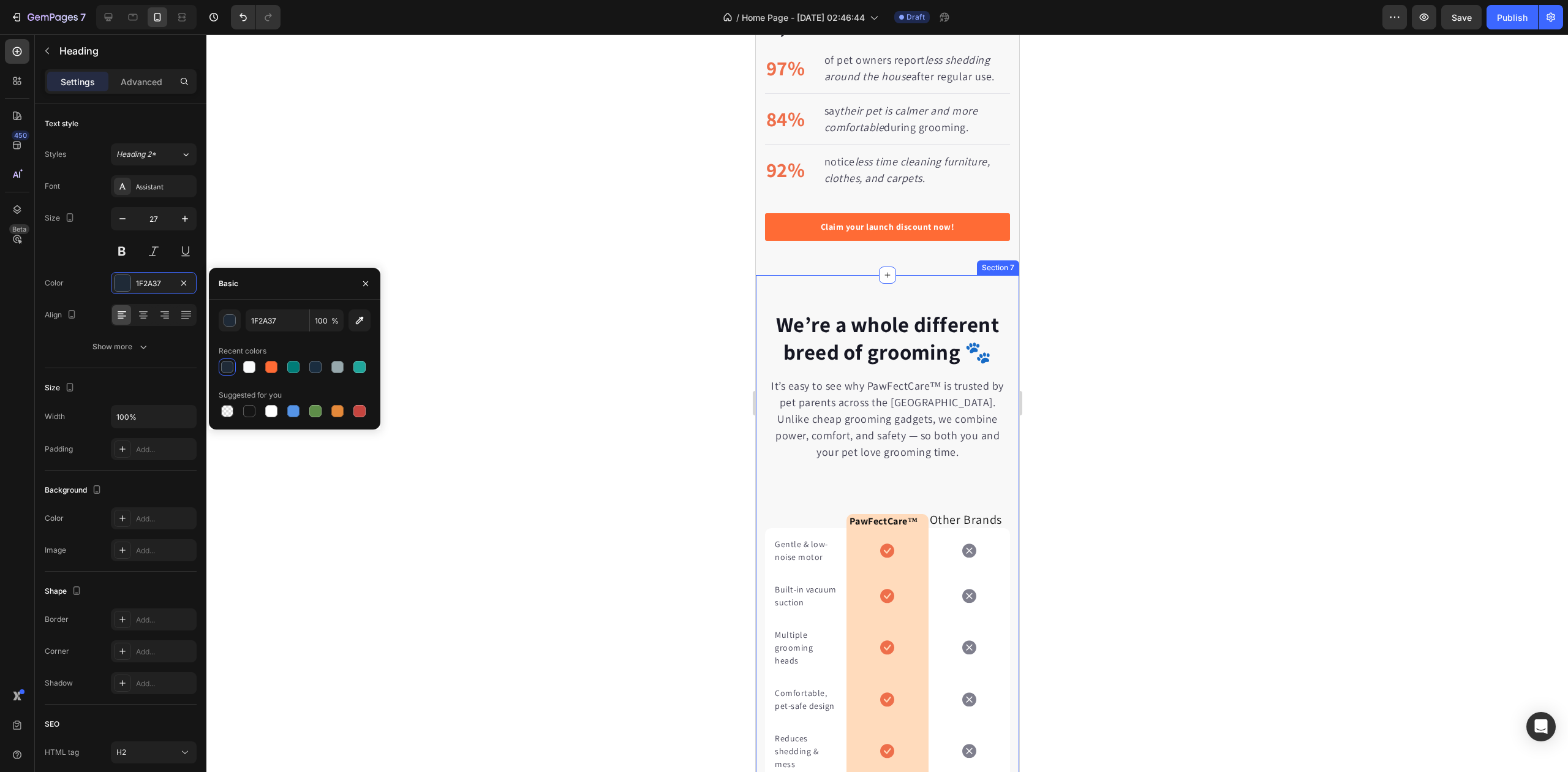
click at [856, 343] on h2 "We’re a whole different breed of grooming 🐾" at bounding box center [887, 338] width 245 height 58
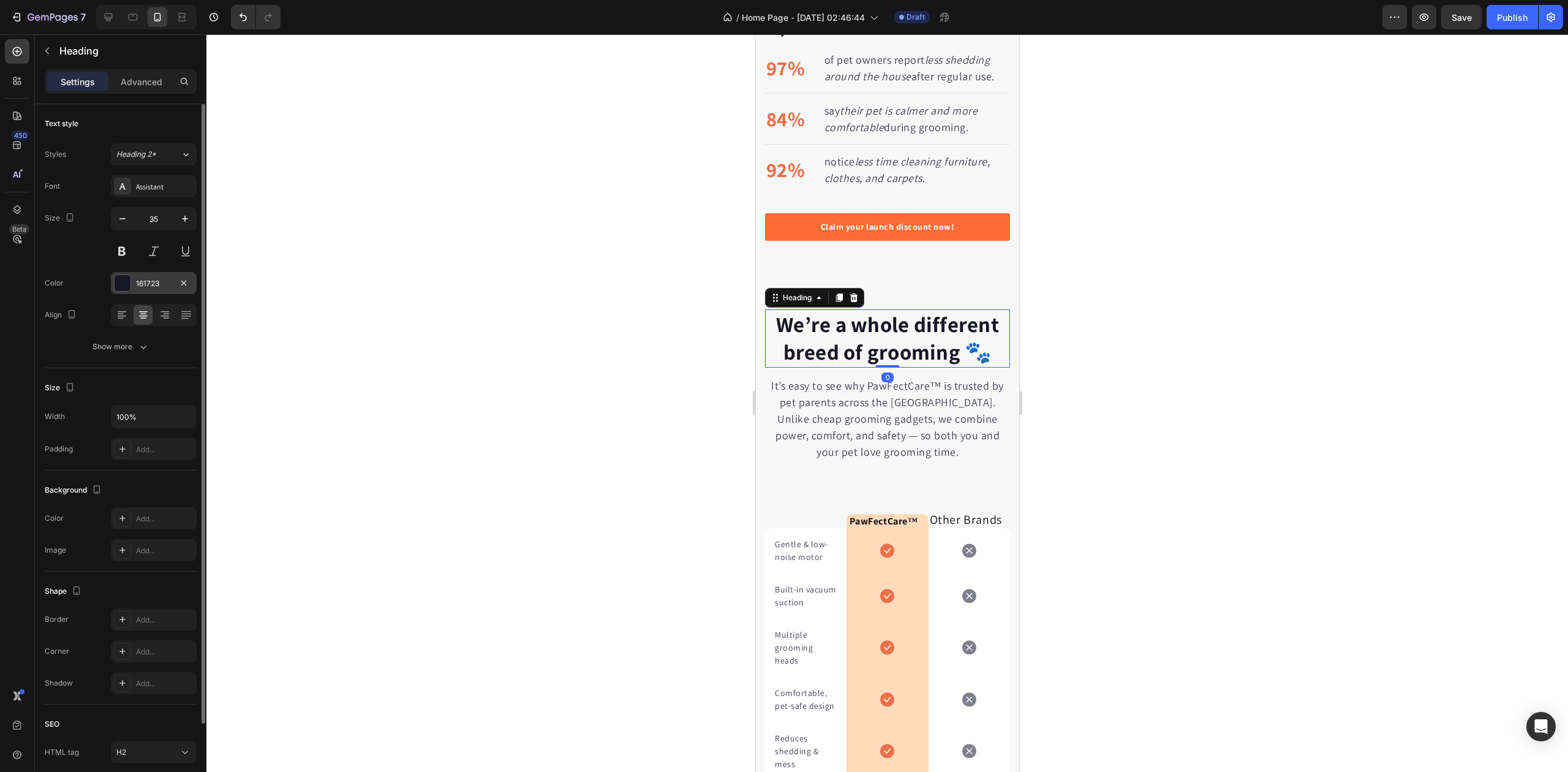
click at [134, 287] on div "161723" at bounding box center [153, 283] width 86 height 22
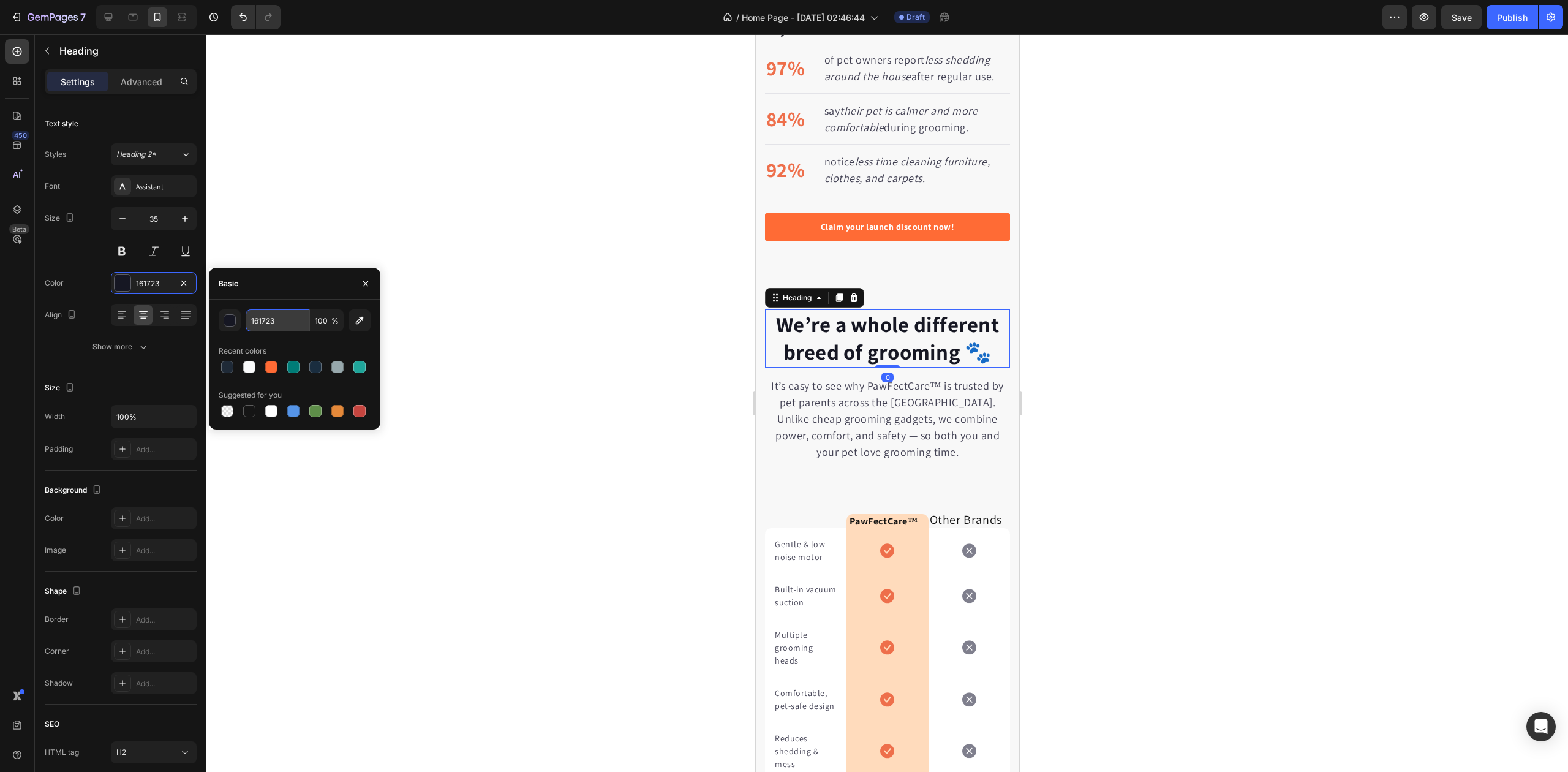
click at [246, 323] on input "161723" at bounding box center [278, 320] width 64 height 22
paste input "#1F2A37"
type input "1F2A37"
click at [297, 342] on div "Recent colors" at bounding box center [295, 351] width 152 height 19
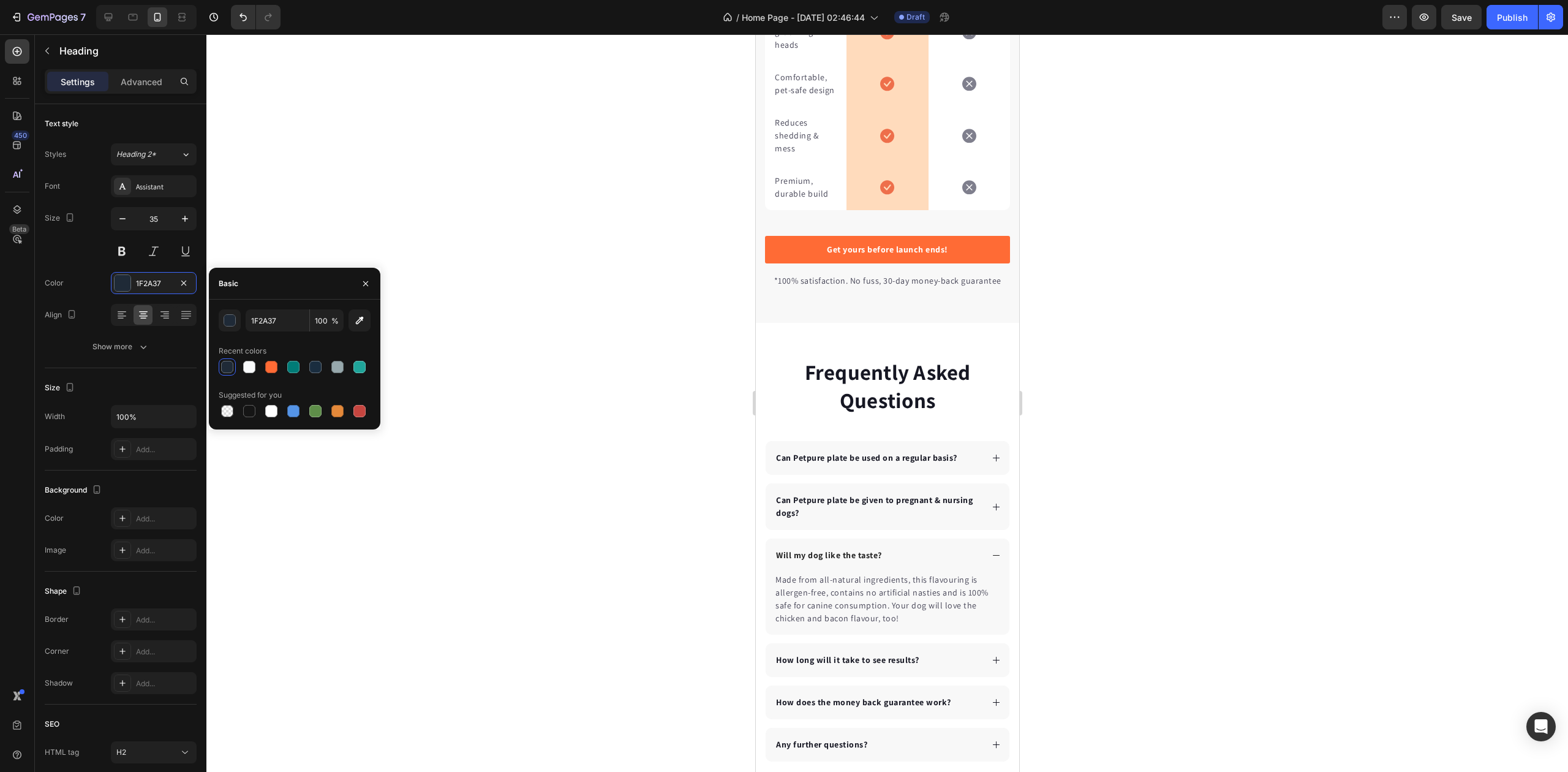
scroll to position [3186, 0]
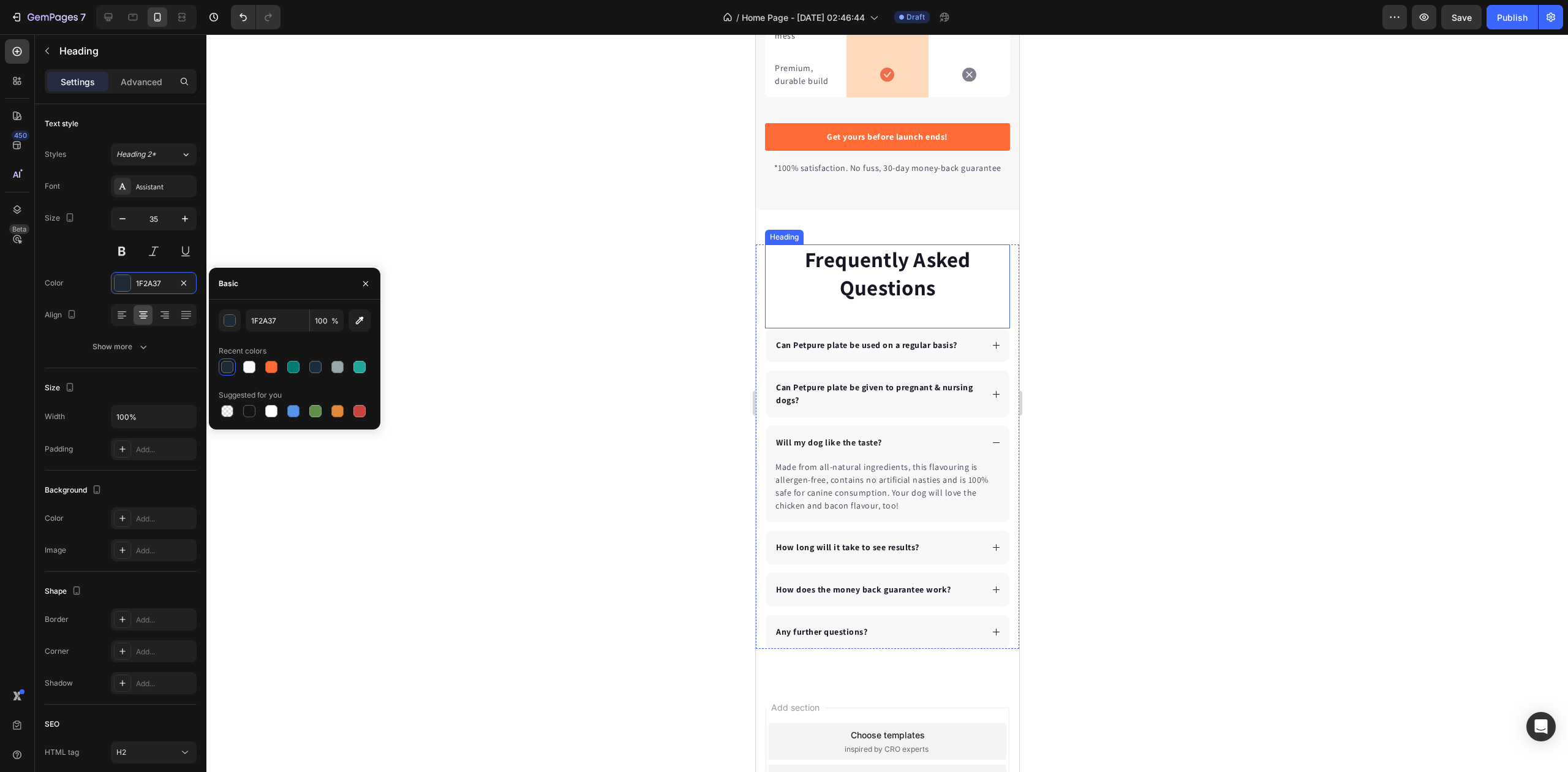
click at [884, 294] on p "Frequently Asked Questions" at bounding box center [887, 273] width 243 height 56
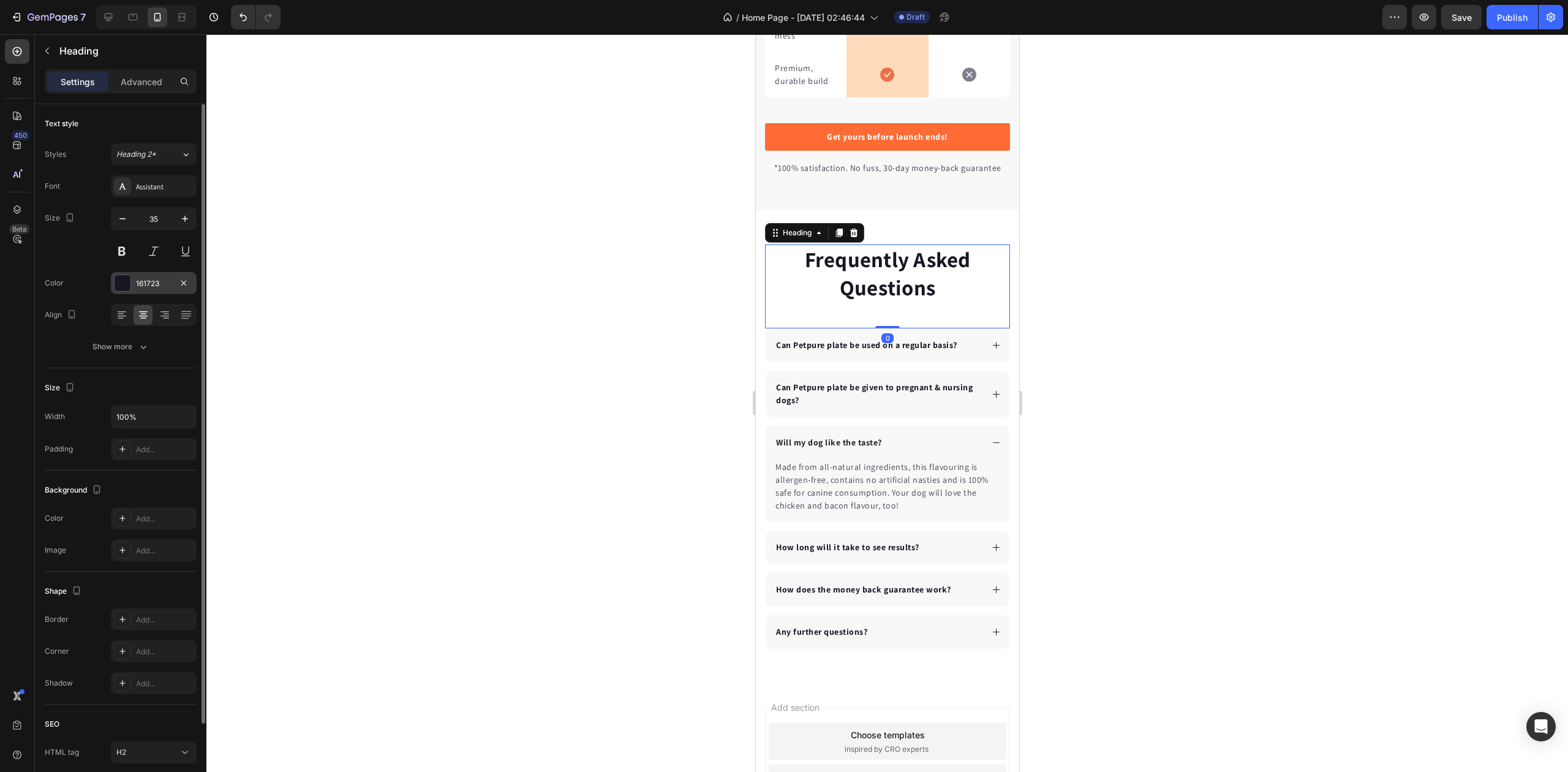
click at [149, 283] on div "161723" at bounding box center [153, 284] width 36 height 11
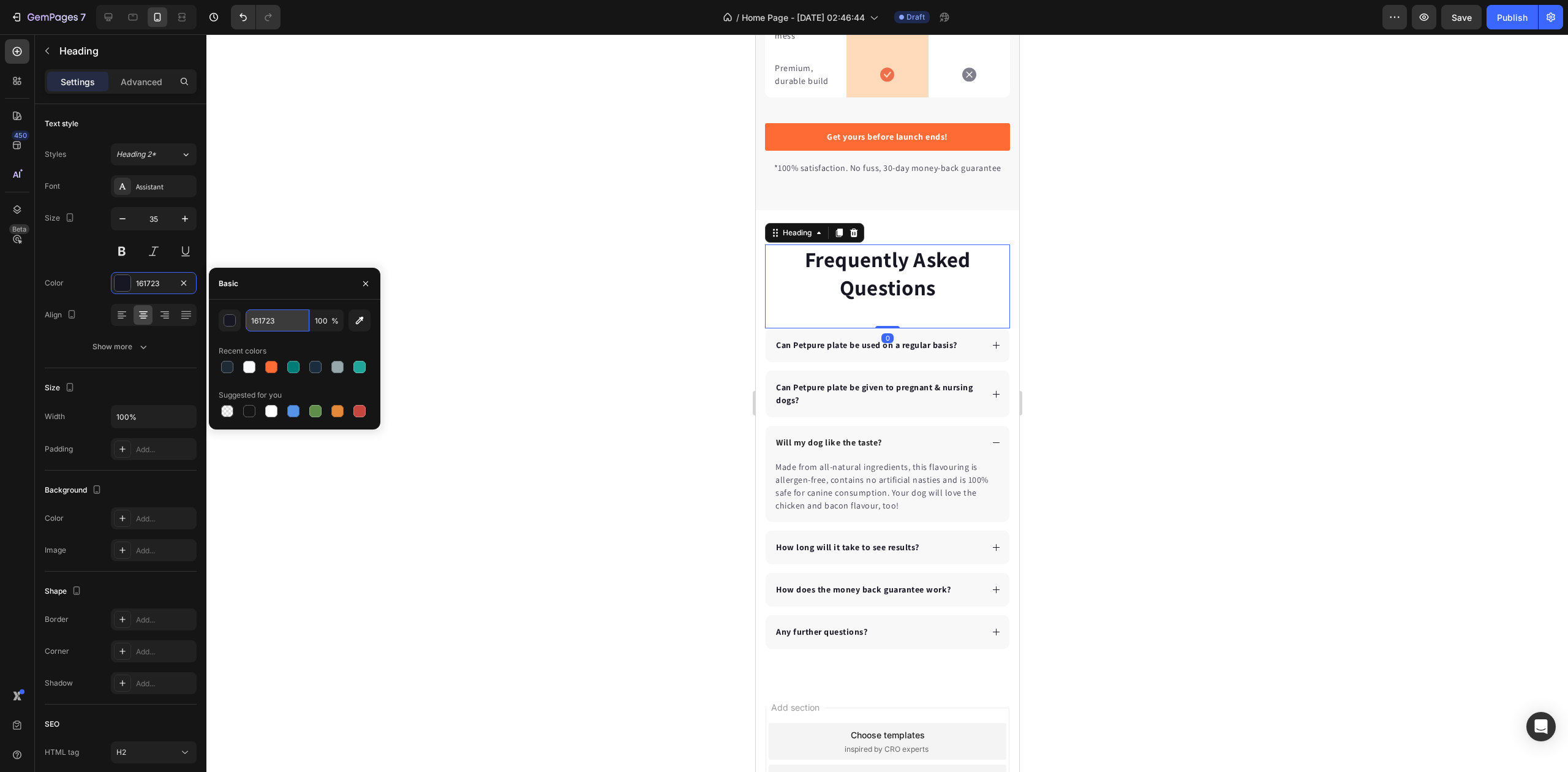
click at [258, 315] on input "161723" at bounding box center [278, 320] width 64 height 22
paste input "#1F2A37"
type input "1F2A37"
click at [278, 337] on div "1F2A37 100 % Recent colors Suggested for you" at bounding box center [295, 365] width 152 height 110
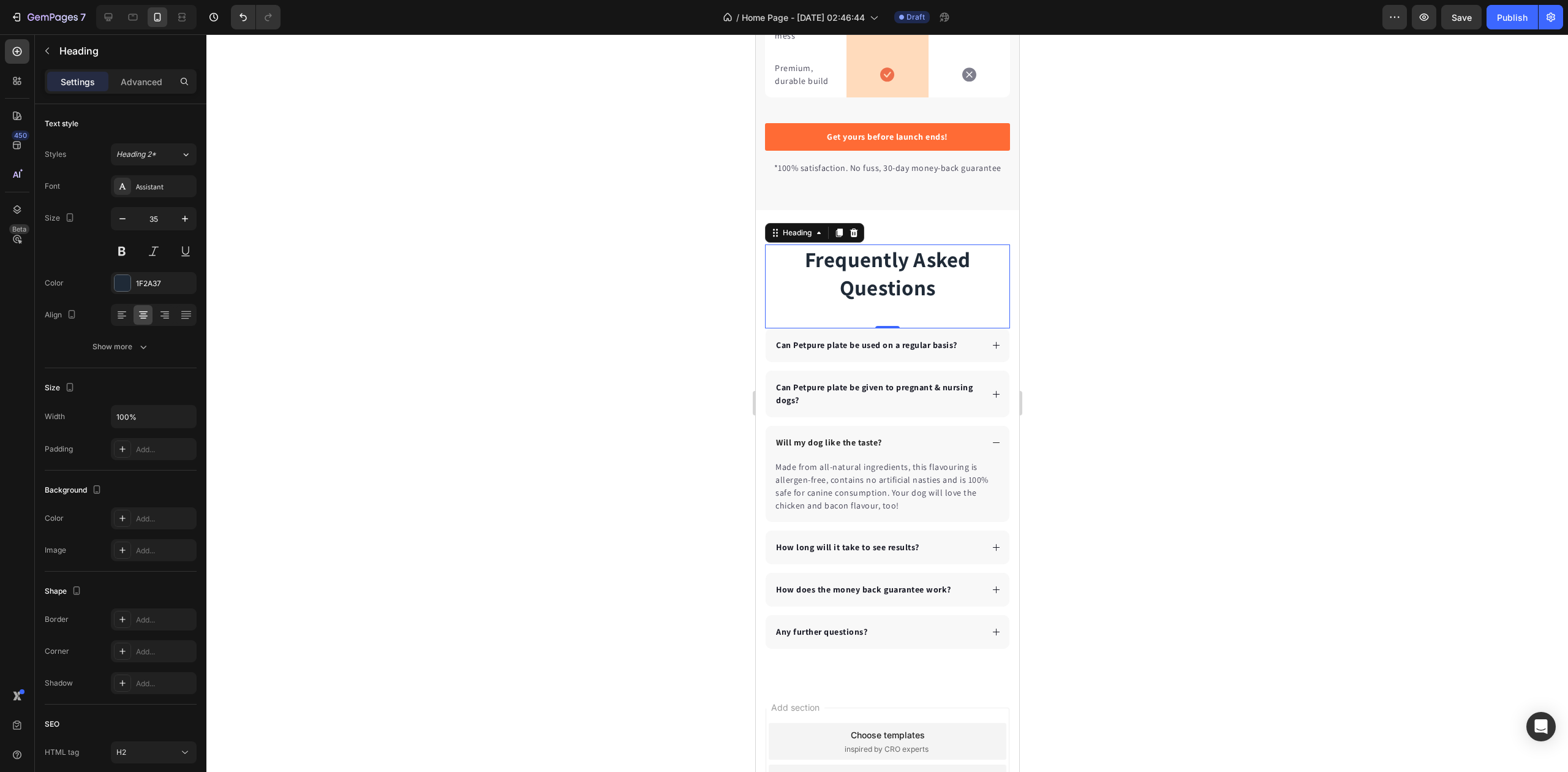
click at [562, 352] on div at bounding box center [887, 403] width 1362 height 738
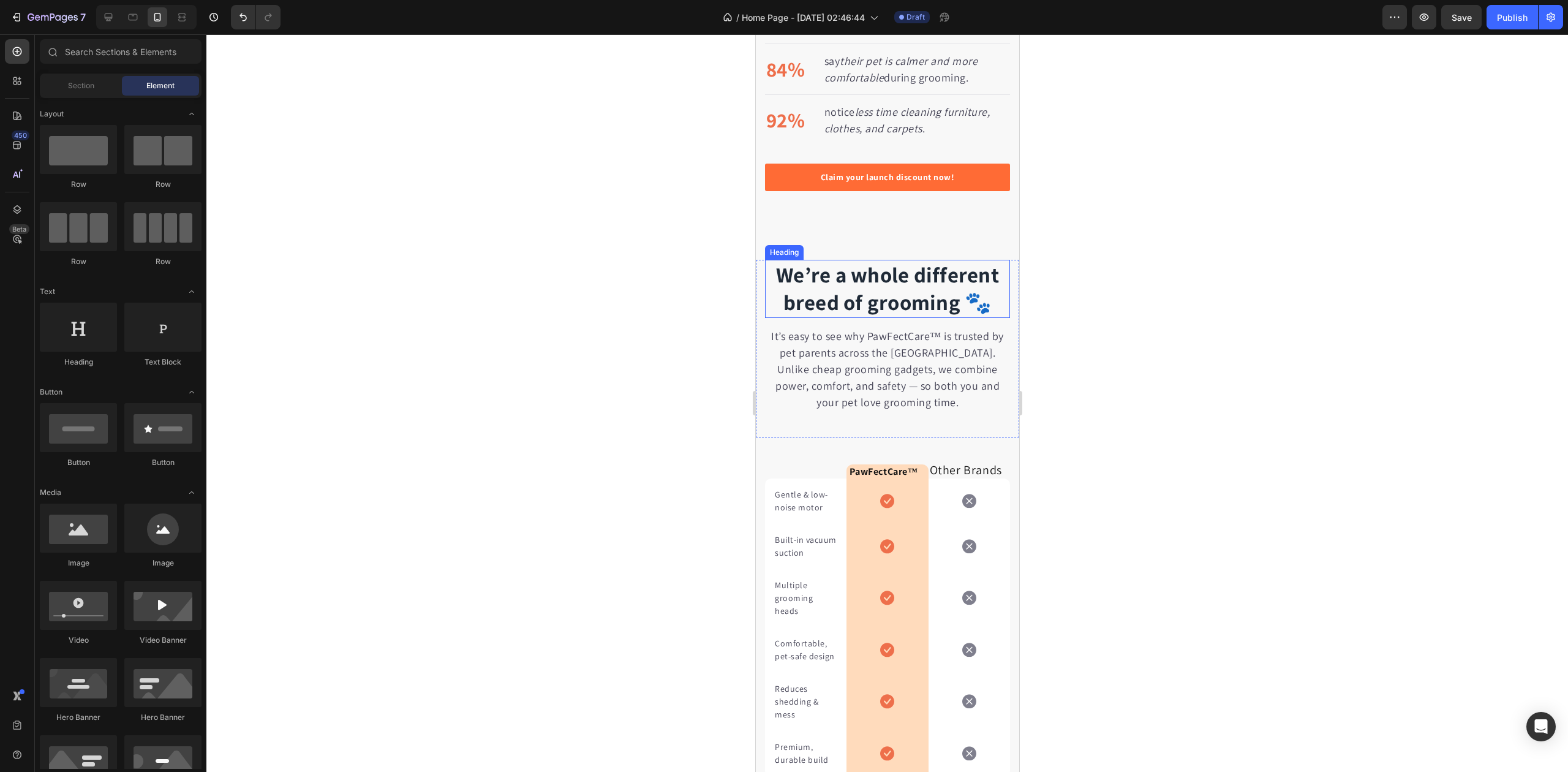
scroll to position [2315, 0]
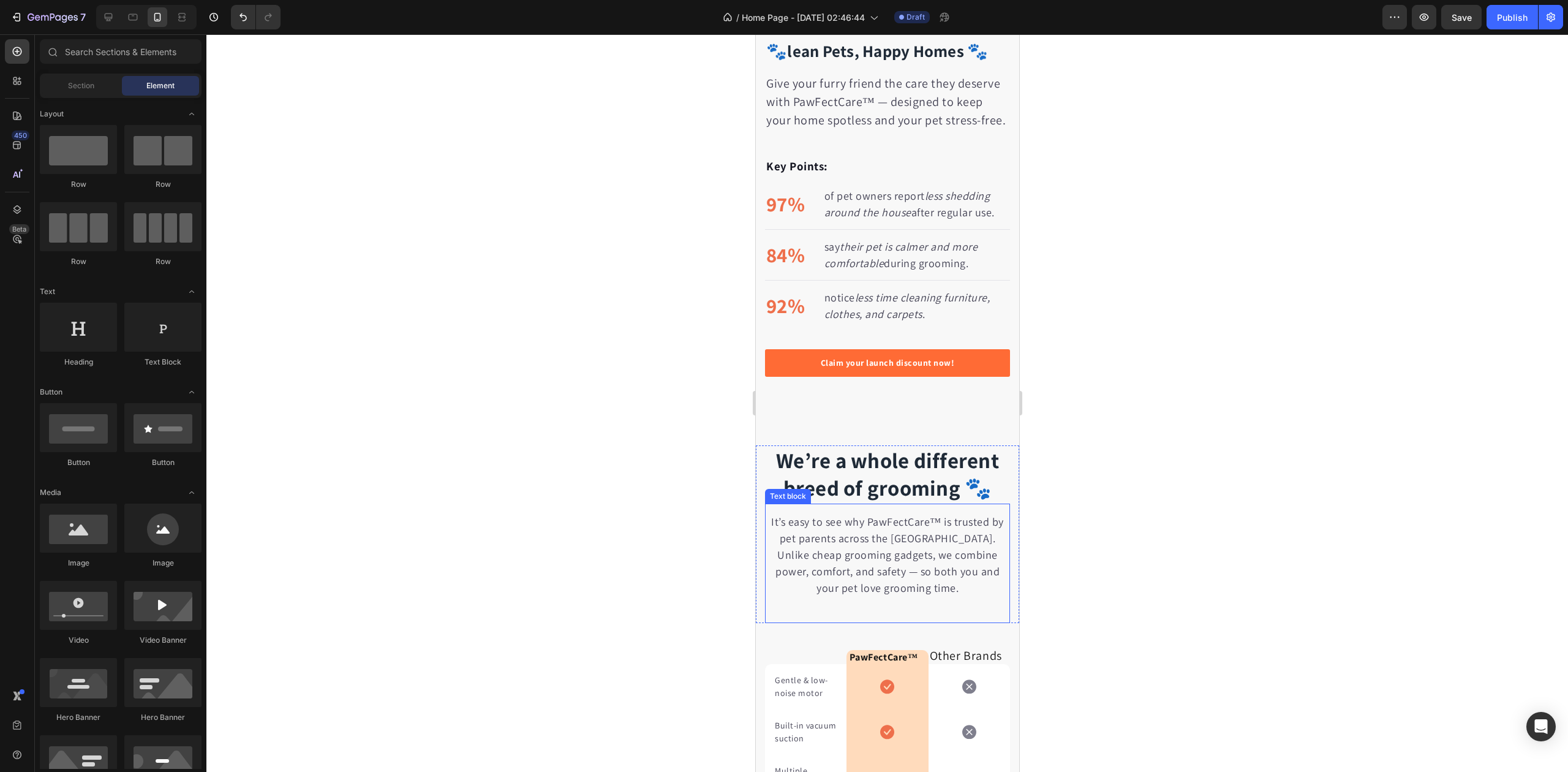
click at [864, 546] on p "It’s easy to see why PawFectCare™ is trusted by pet parents across the UK. Unli…" at bounding box center [887, 555] width 243 height 83
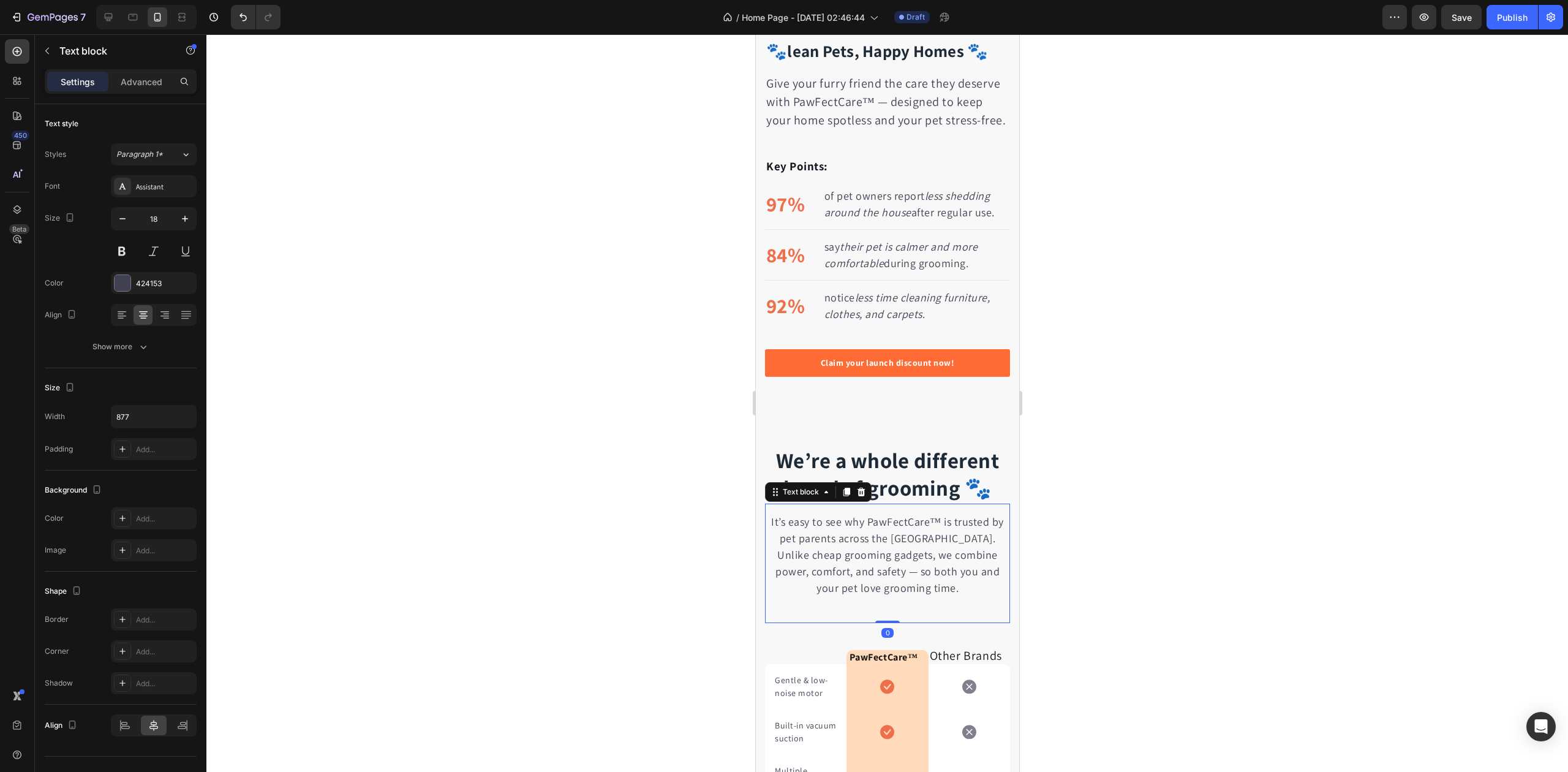
drag, startPoint x: 864, startPoint y: 546, endPoint x: 840, endPoint y: 538, distance: 25.3
click at [864, 547] on p "It’s easy to see why PawFectCare™ is trusted by pet parents across the UK. Unli…" at bounding box center [887, 555] width 243 height 83
click at [871, 559] on p "It’s easy to see why PawFectCare™ is trusted by pet parents across the UK. Unli…" at bounding box center [887, 555] width 243 height 83
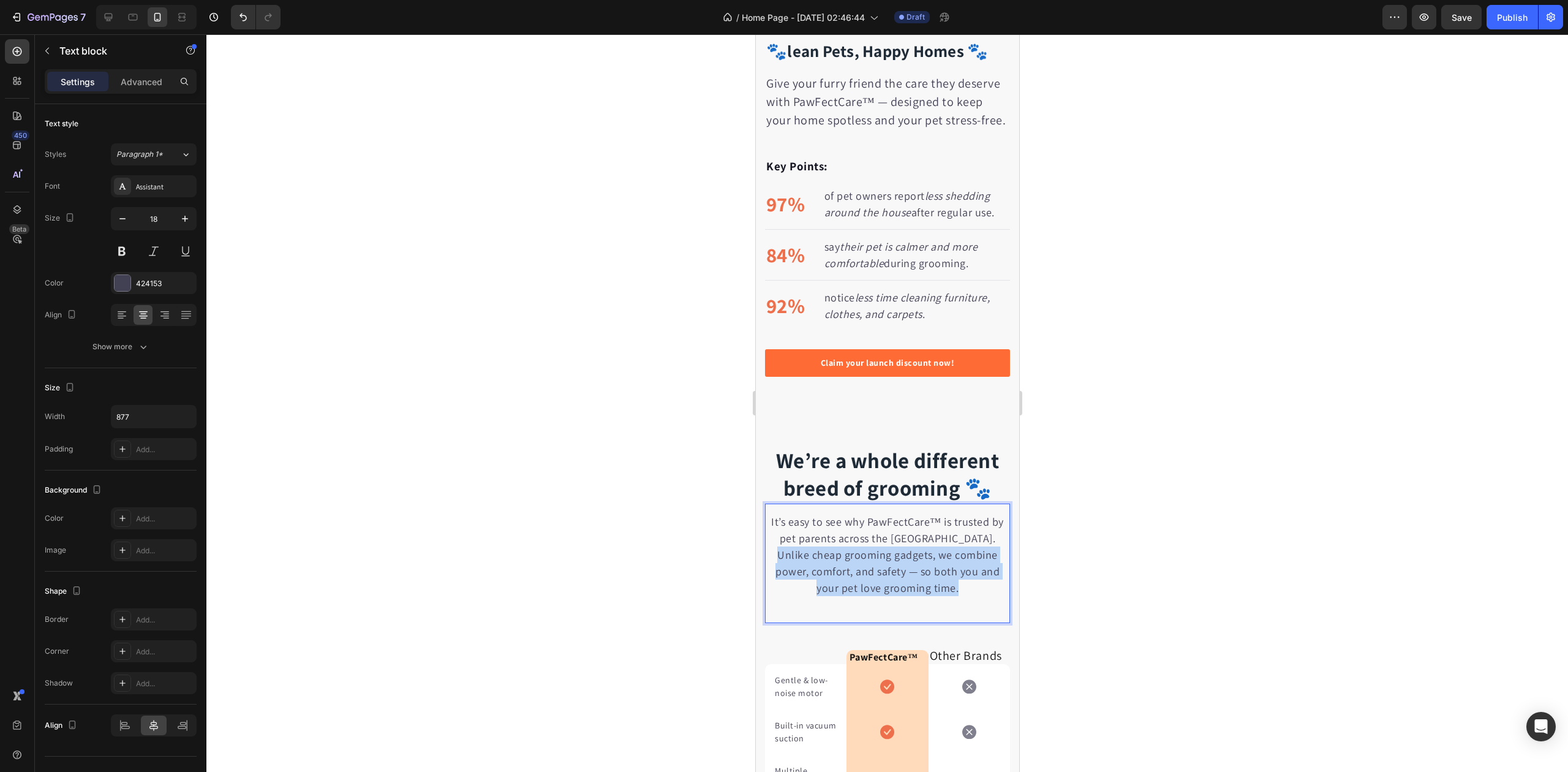
click at [871, 559] on p "It’s easy to see why PawFectCare™ is trusted by pet parents across the UK. Unli…" at bounding box center [887, 555] width 243 height 83
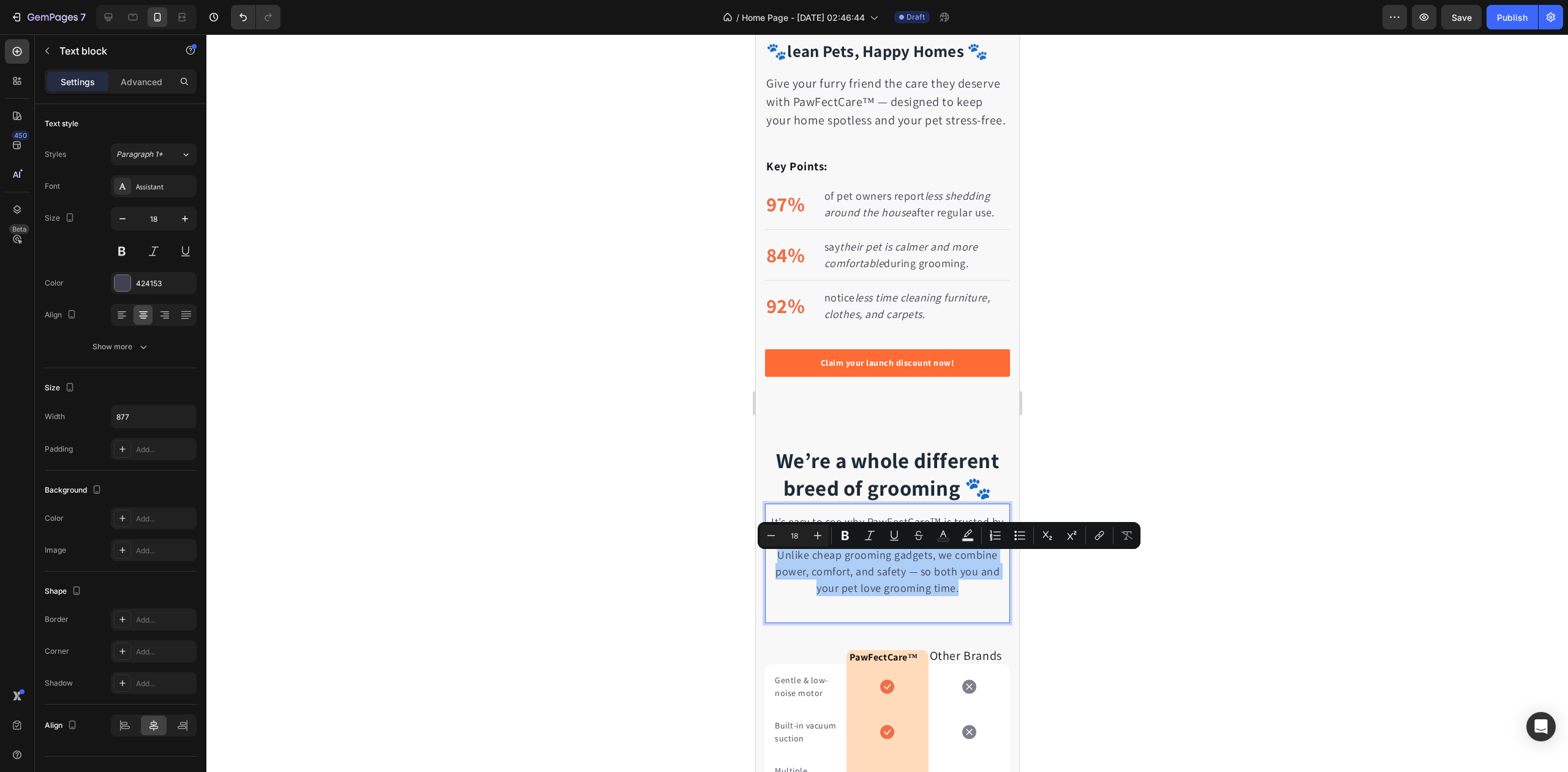
click at [630, 496] on div at bounding box center [887, 403] width 1362 height 738
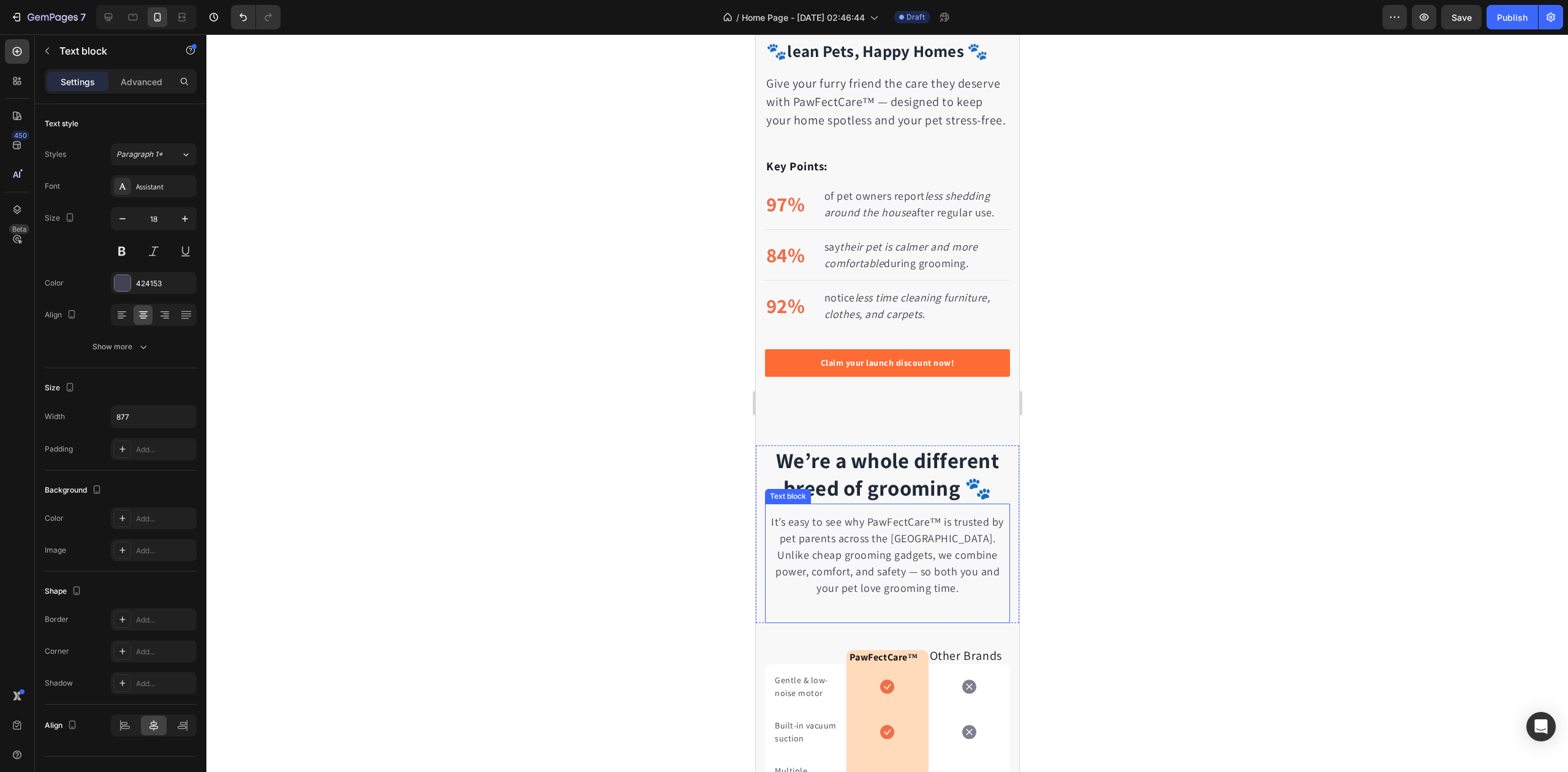
click at [769, 527] on p "It’s easy to see why PawFectCare™ is trusted by pet parents across the UK. Unli…" at bounding box center [887, 555] width 243 height 83
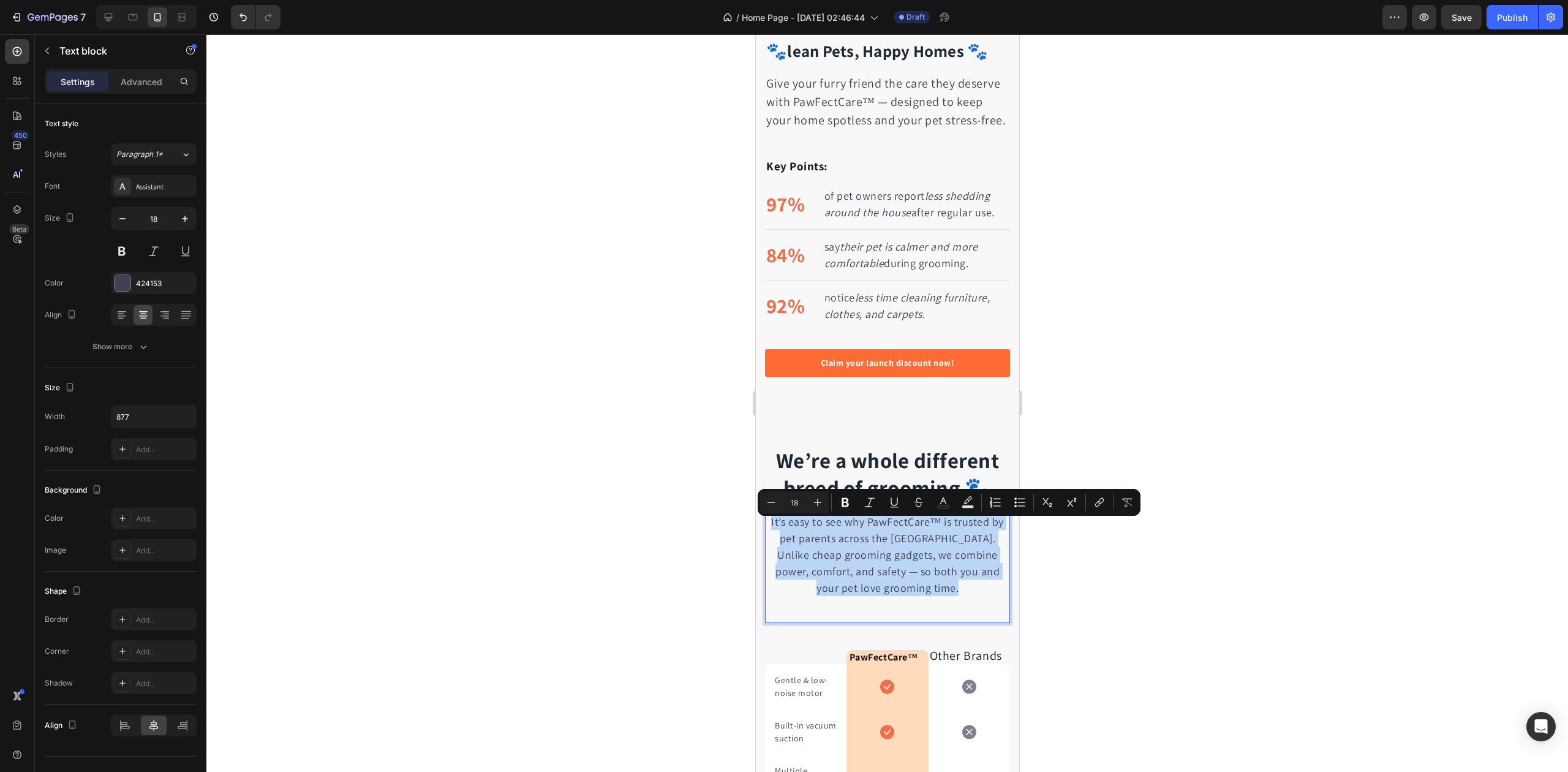
drag, startPoint x: 766, startPoint y: 527, endPoint x: 936, endPoint y: 599, distance: 184.6
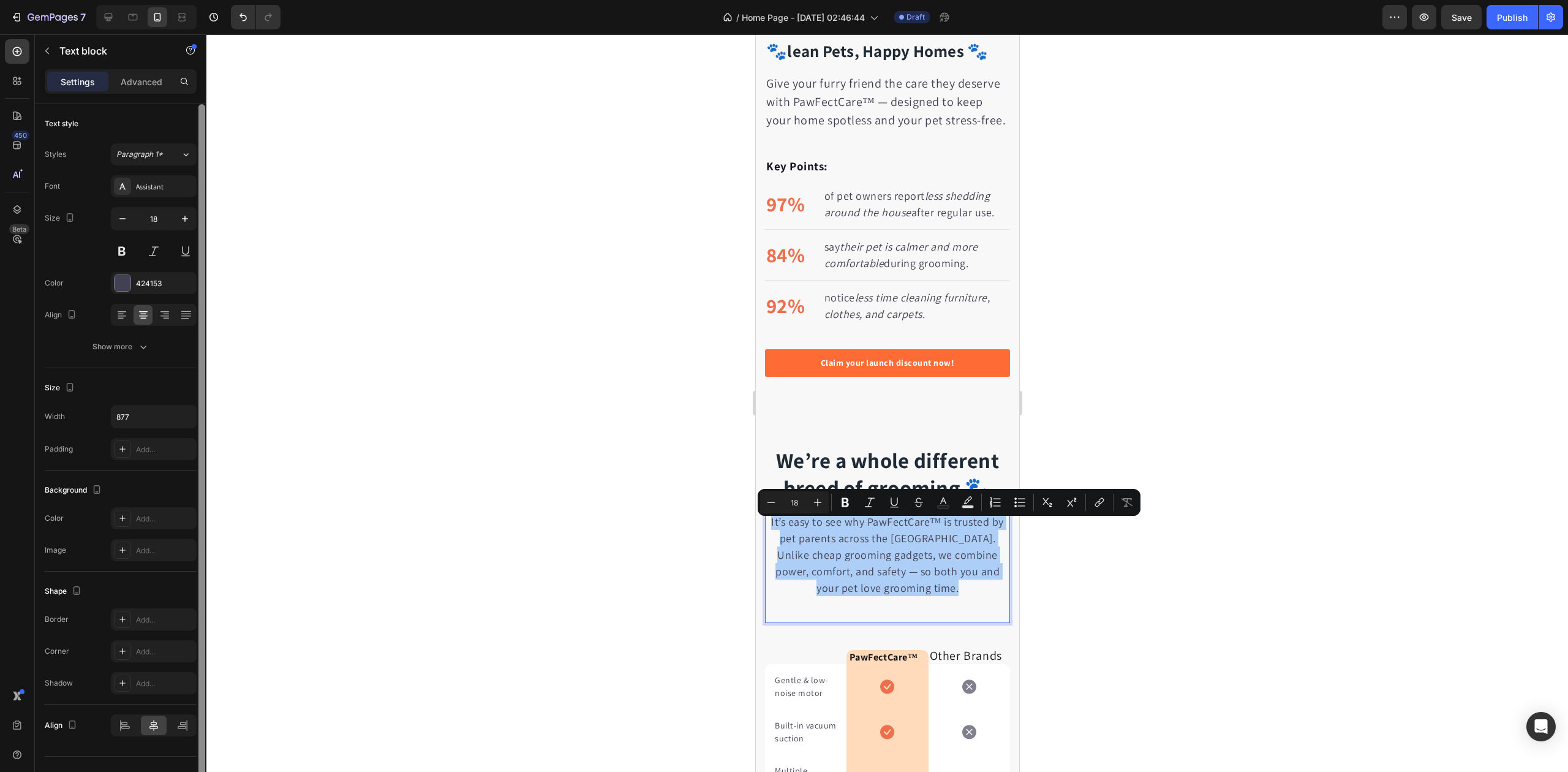
drag, startPoint x: 167, startPoint y: 281, endPoint x: 202, endPoint y: 307, distance: 43.6
click at [167, 280] on div "424153" at bounding box center [164, 284] width 58 height 11
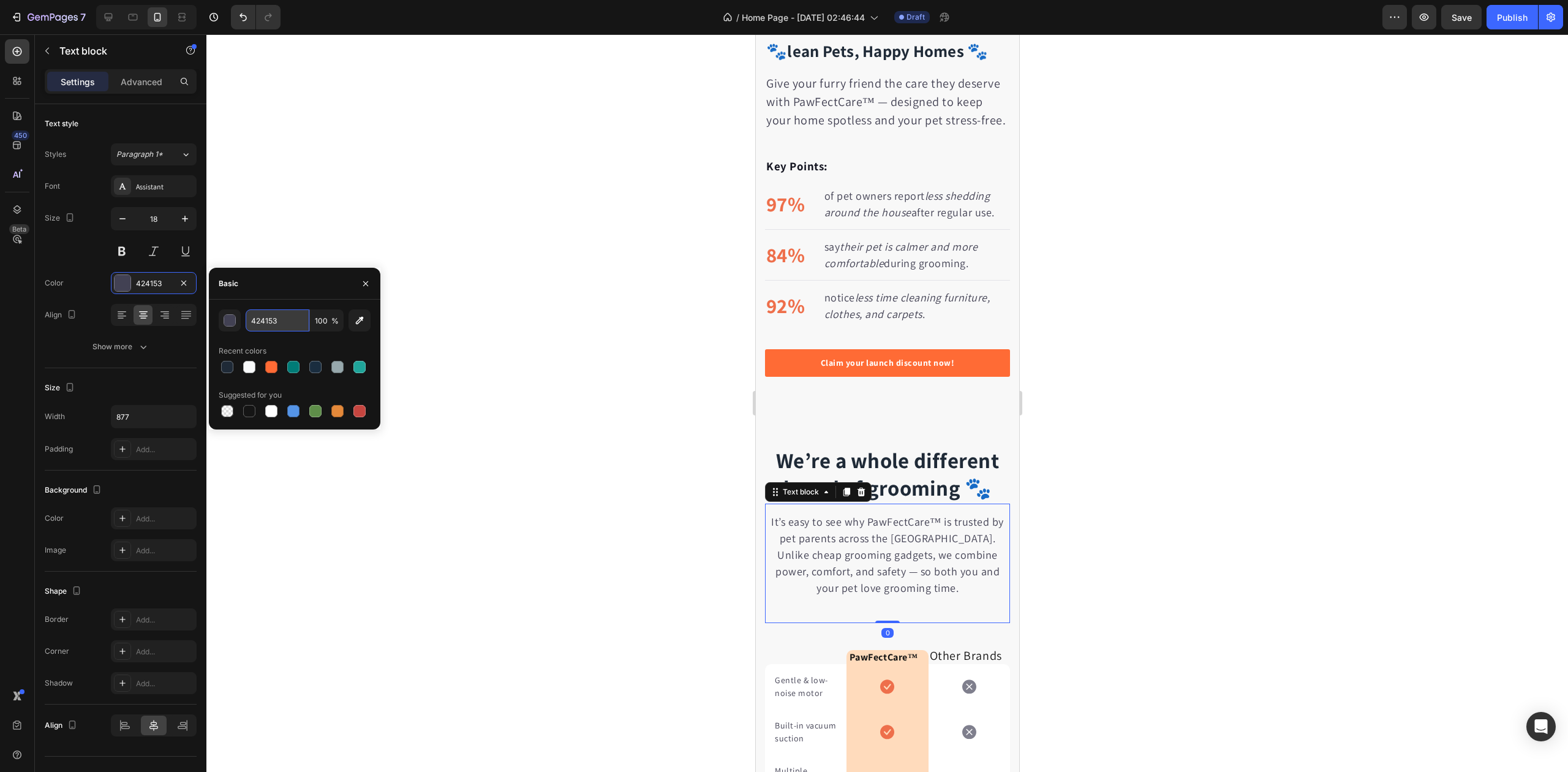
click at [280, 317] on input "424153" at bounding box center [278, 320] width 64 height 22
paste input "#4B556"
click at [285, 341] on div "#4B5563 100 % Recent colors Suggested for you" at bounding box center [295, 365] width 152 height 110
type input "4B5563"
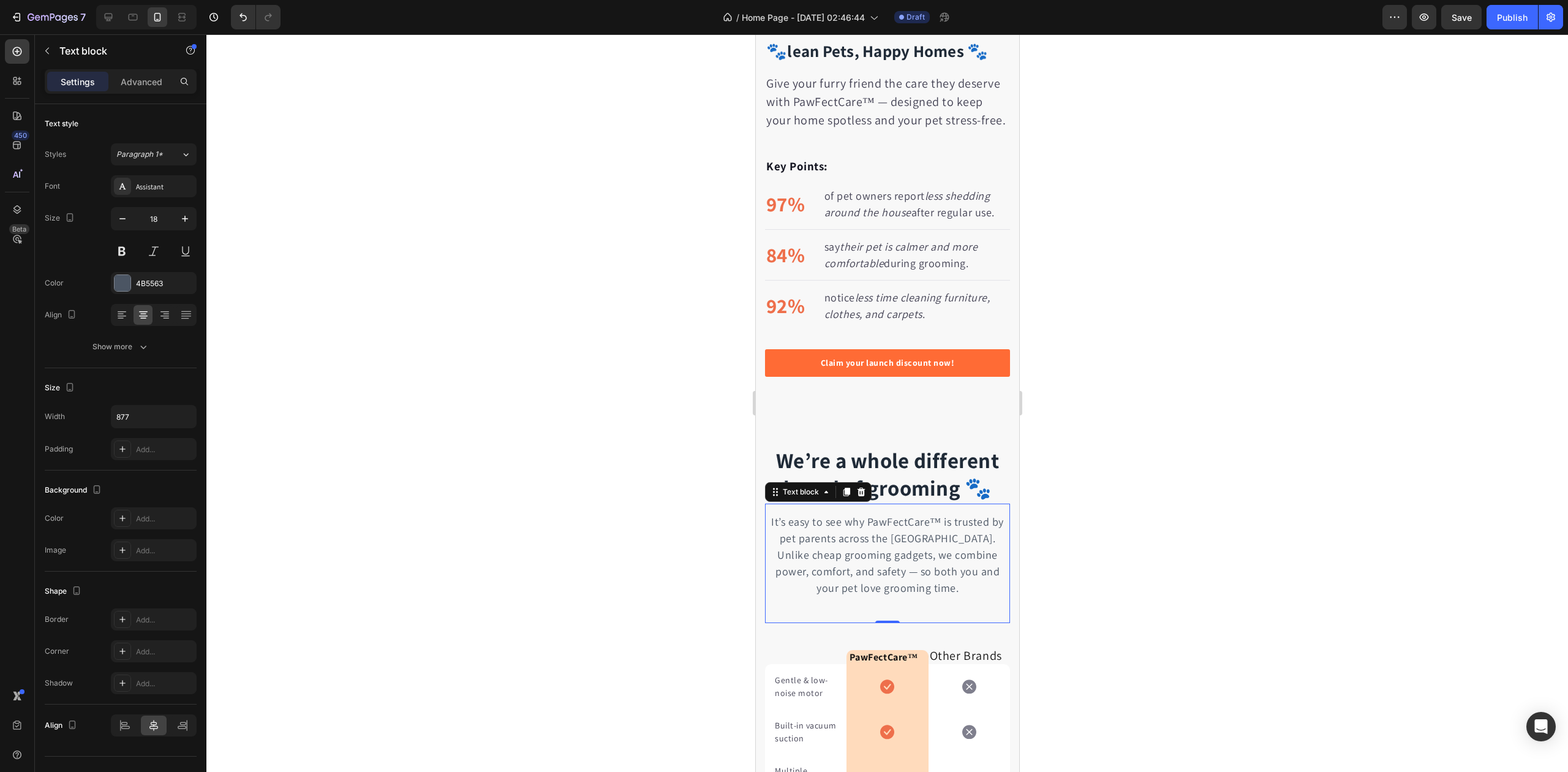
click at [584, 331] on div at bounding box center [887, 403] width 1362 height 738
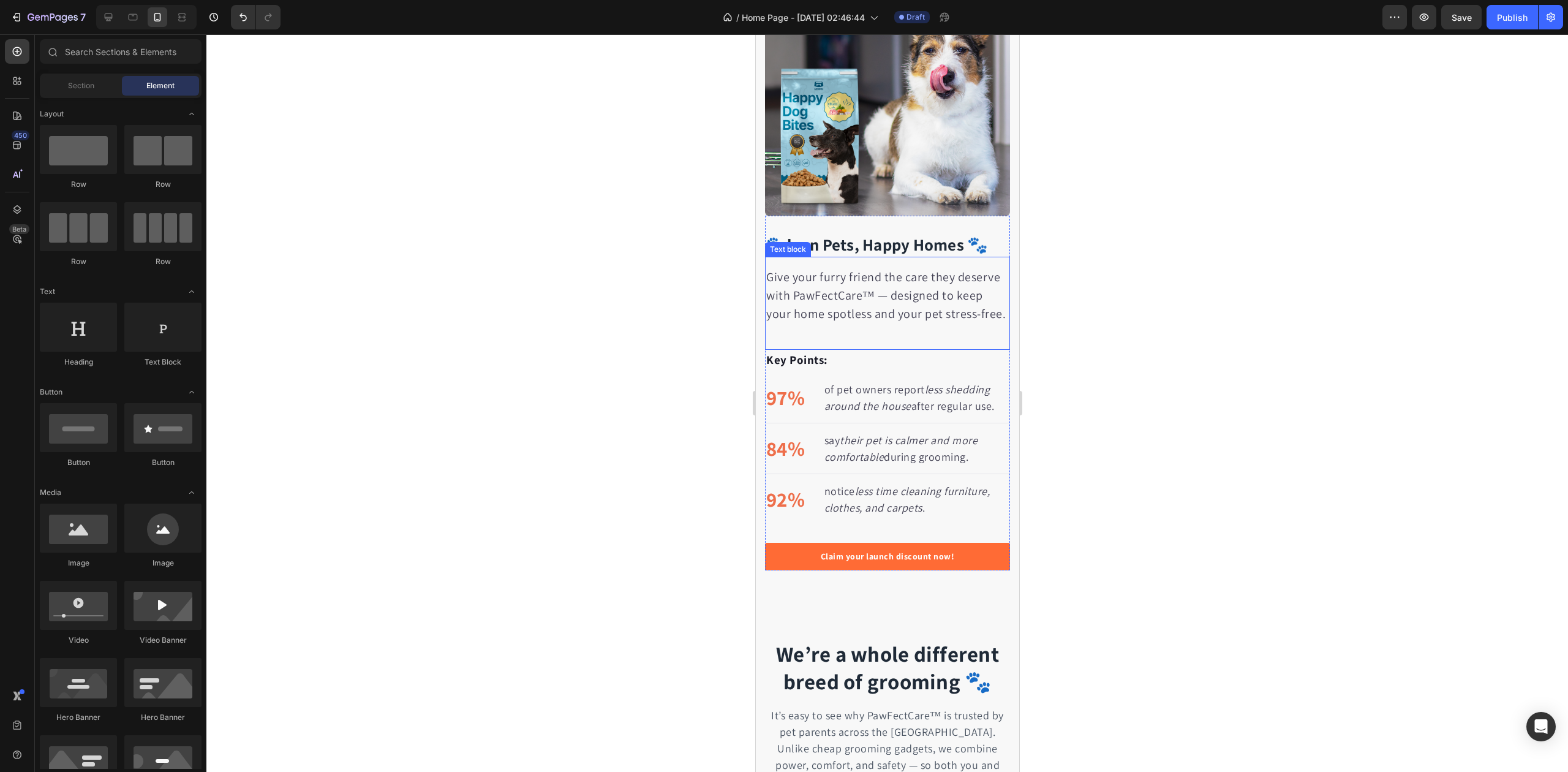
scroll to position [2070, 0]
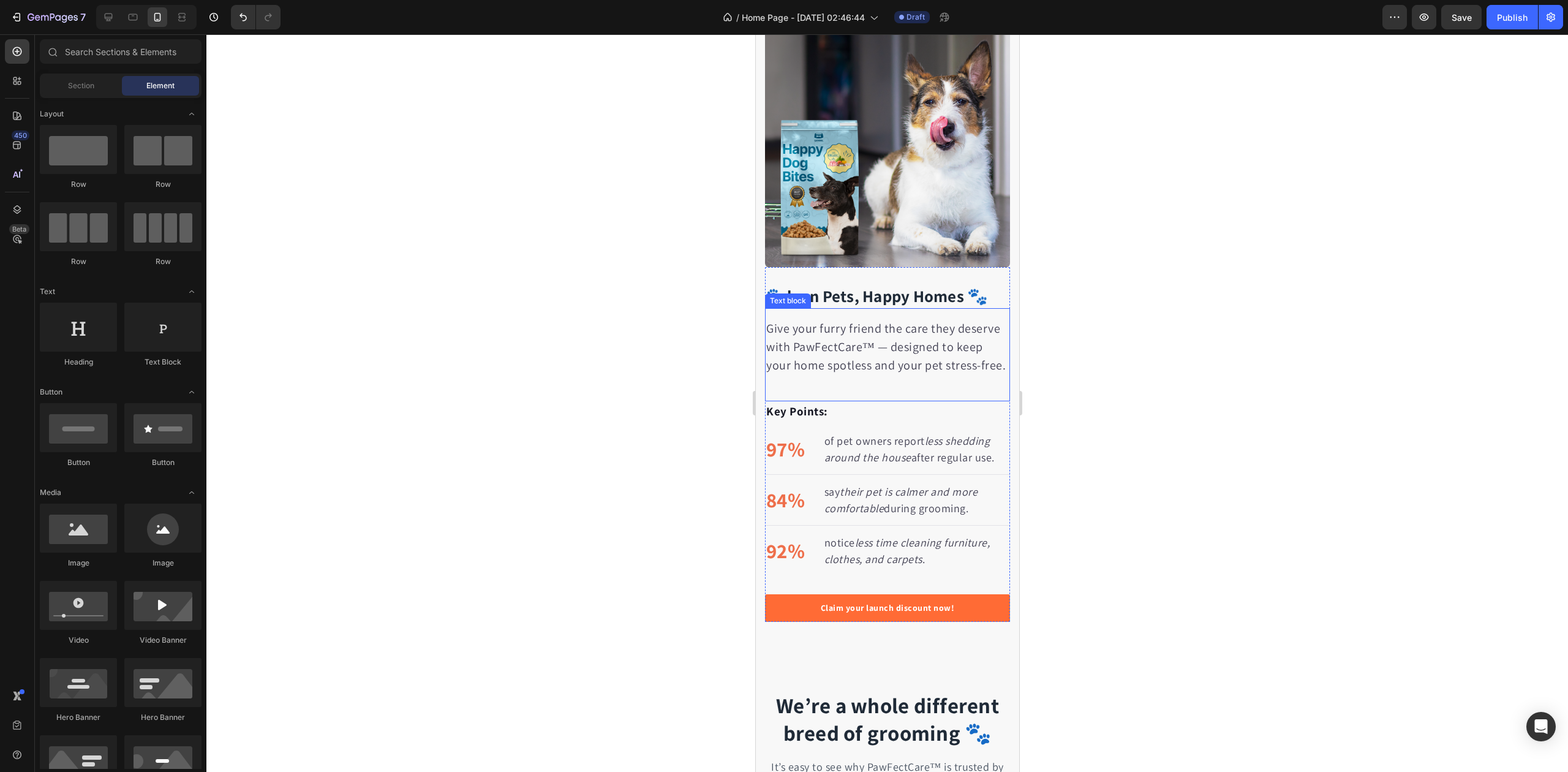
click at [826, 343] on p "Give your furry friend the care they deserve with PawFectCare™ — designed to ke…" at bounding box center [887, 347] width 243 height 55
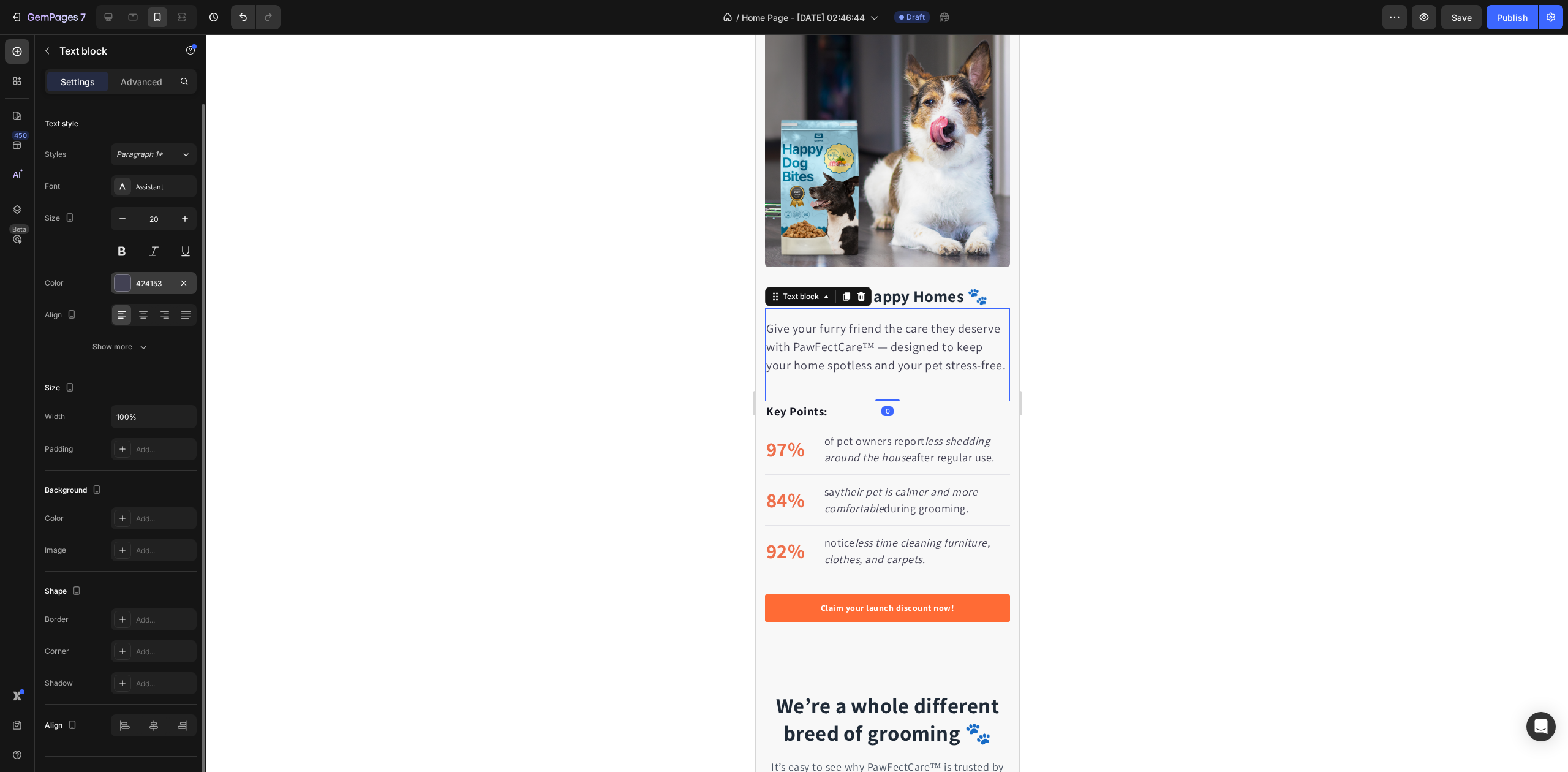
click at [150, 288] on div "424153" at bounding box center [153, 284] width 36 height 11
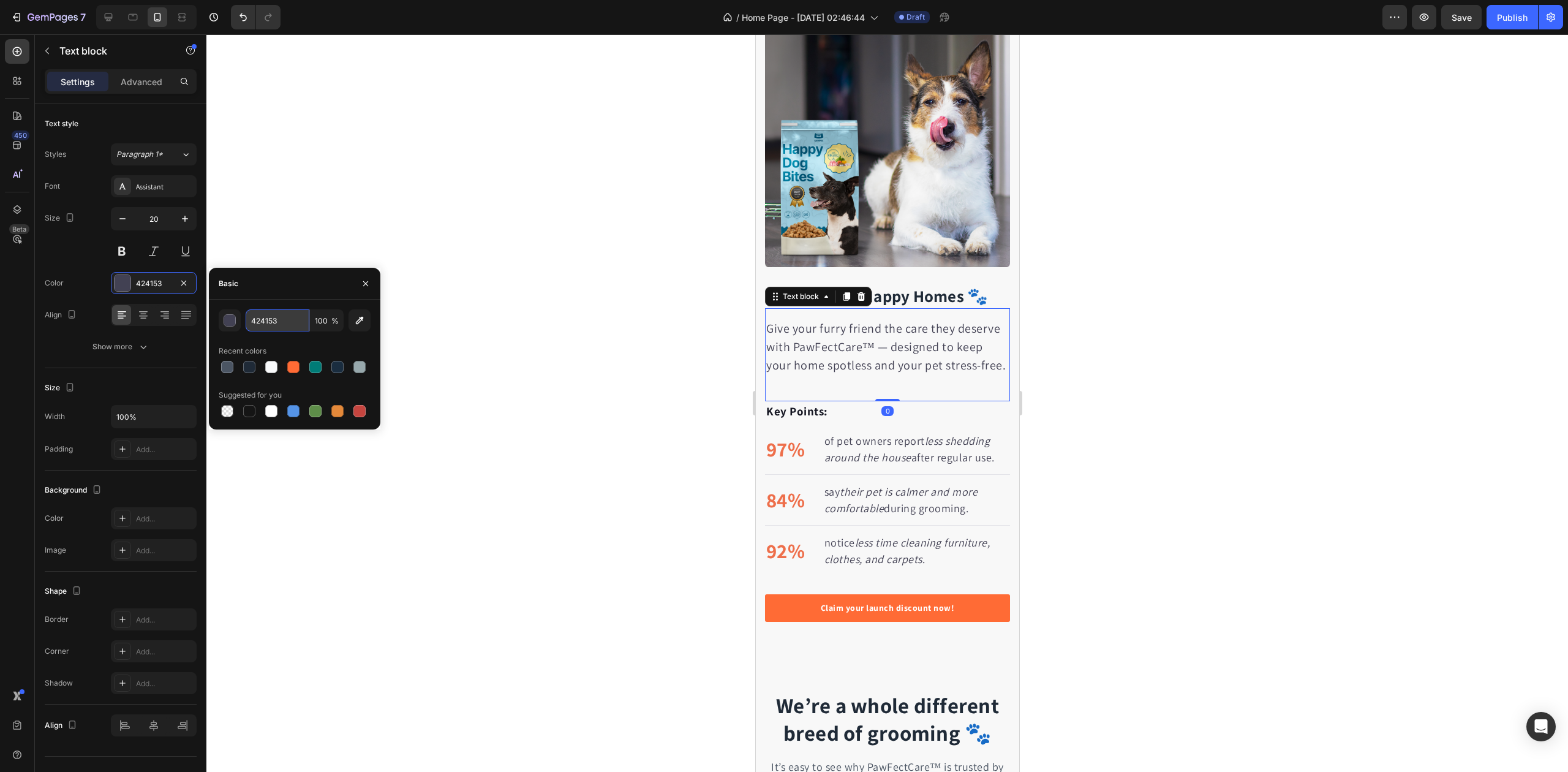
click at [256, 315] on input "424153" at bounding box center [278, 320] width 64 height 22
paste input "#4B556"
type input "4B5563"
click at [273, 337] on div "4B5563 100 % Recent colors Suggested for you" at bounding box center [295, 365] width 152 height 110
click at [957, 451] on icon "less shedding around the house" at bounding box center [906, 449] width 166 height 31
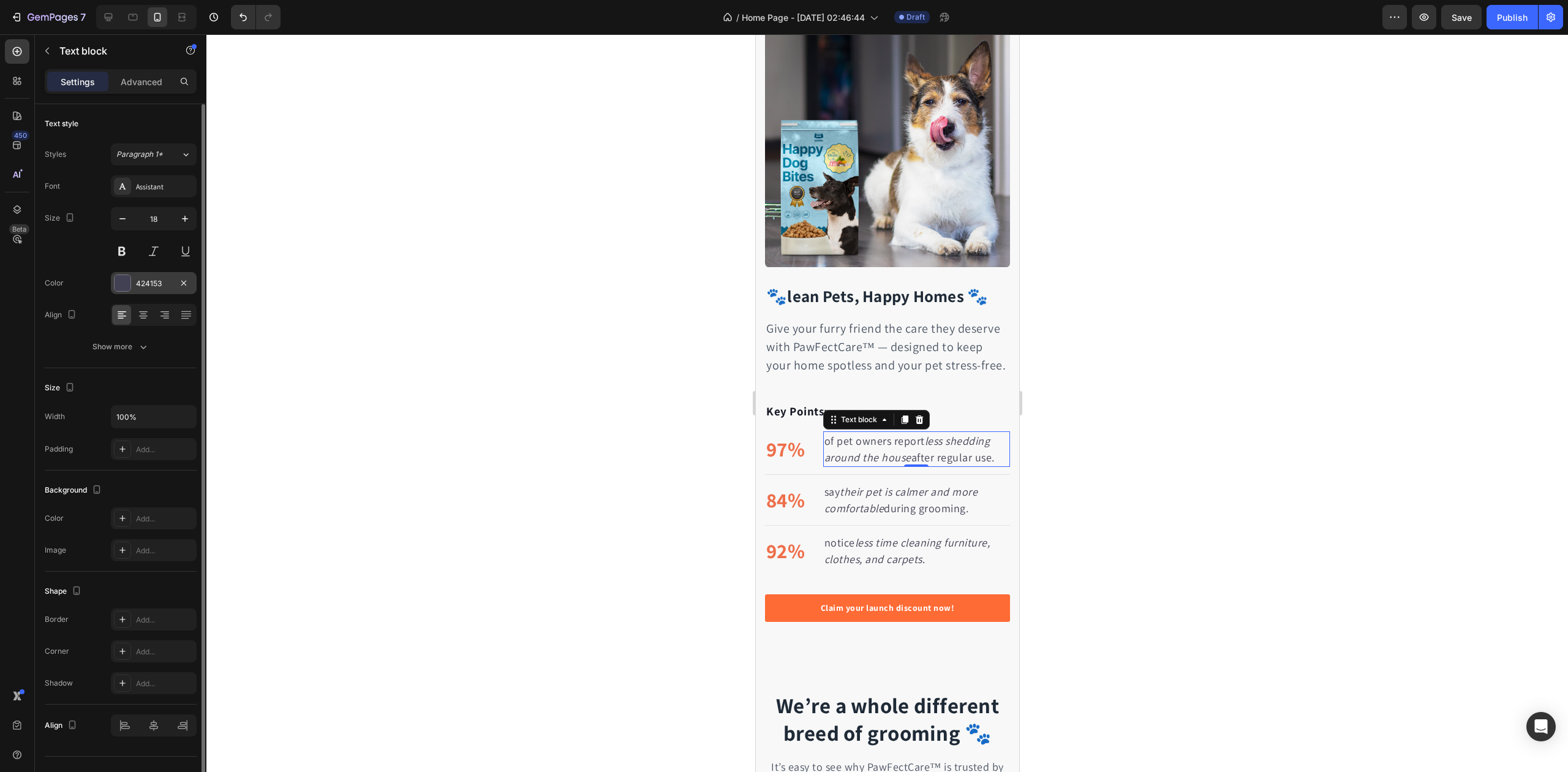
click at [165, 288] on div "424153" at bounding box center [153, 284] width 36 height 11
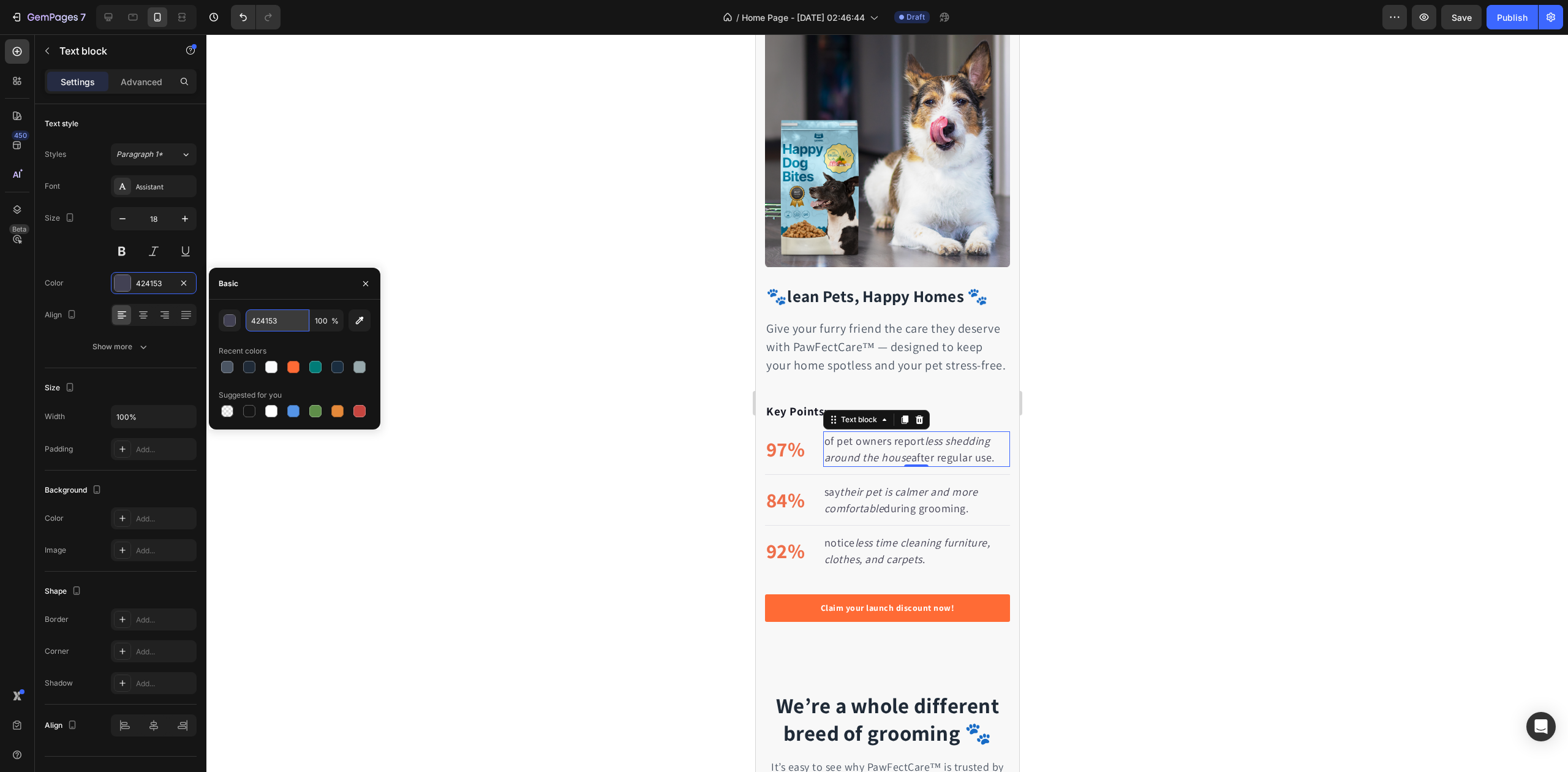
click at [265, 317] on input "424153" at bounding box center [278, 320] width 64 height 22
paste input "#4B556"
type input "4B5563"
drag, startPoint x: 307, startPoint y: 344, endPoint x: 343, endPoint y: 346, distance: 36.1
click at [307, 343] on div "Recent colors" at bounding box center [295, 351] width 152 height 19
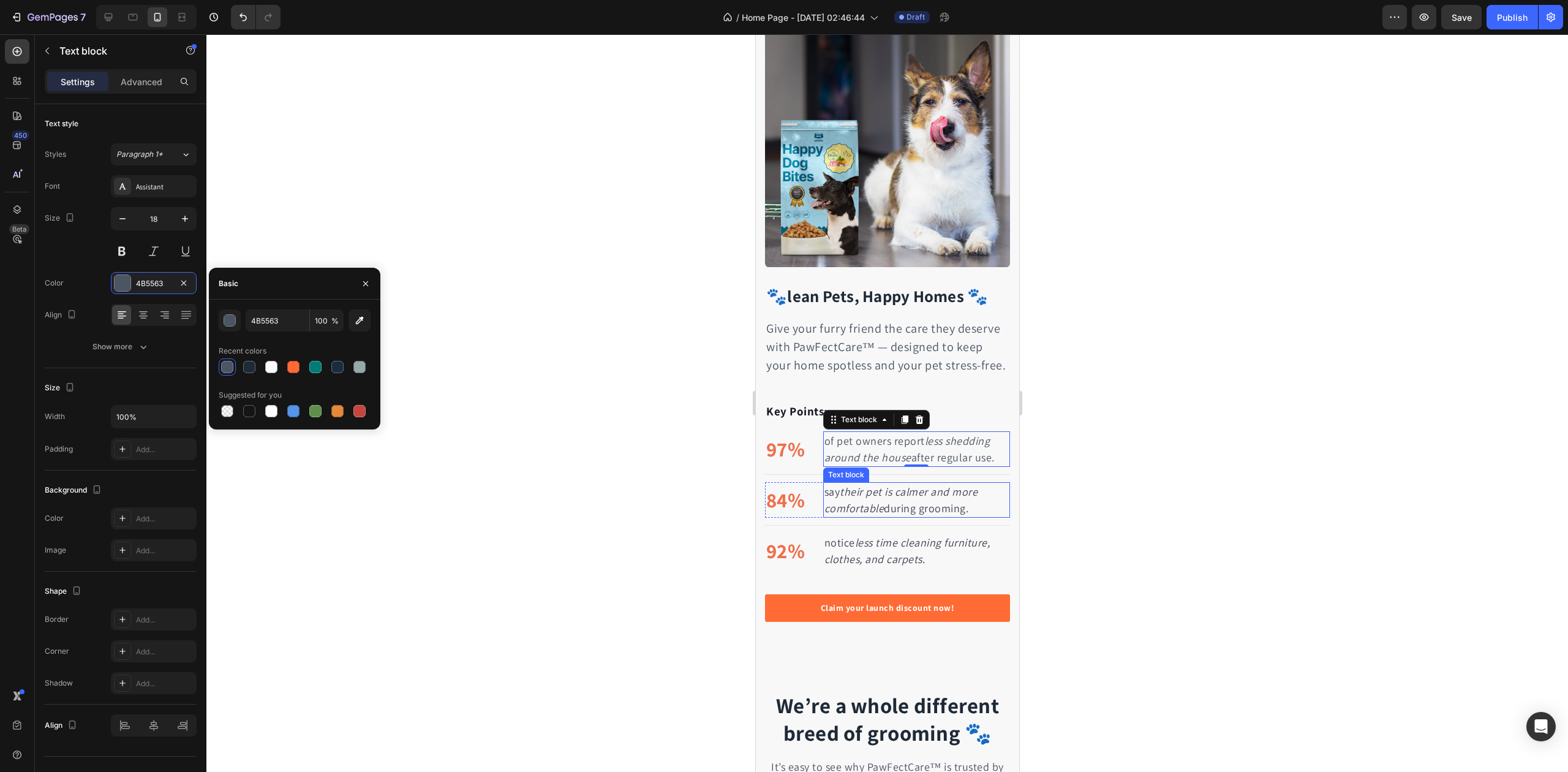
click at [914, 498] on icon "their pet is calmer and more comfortable" at bounding box center [901, 500] width 154 height 31
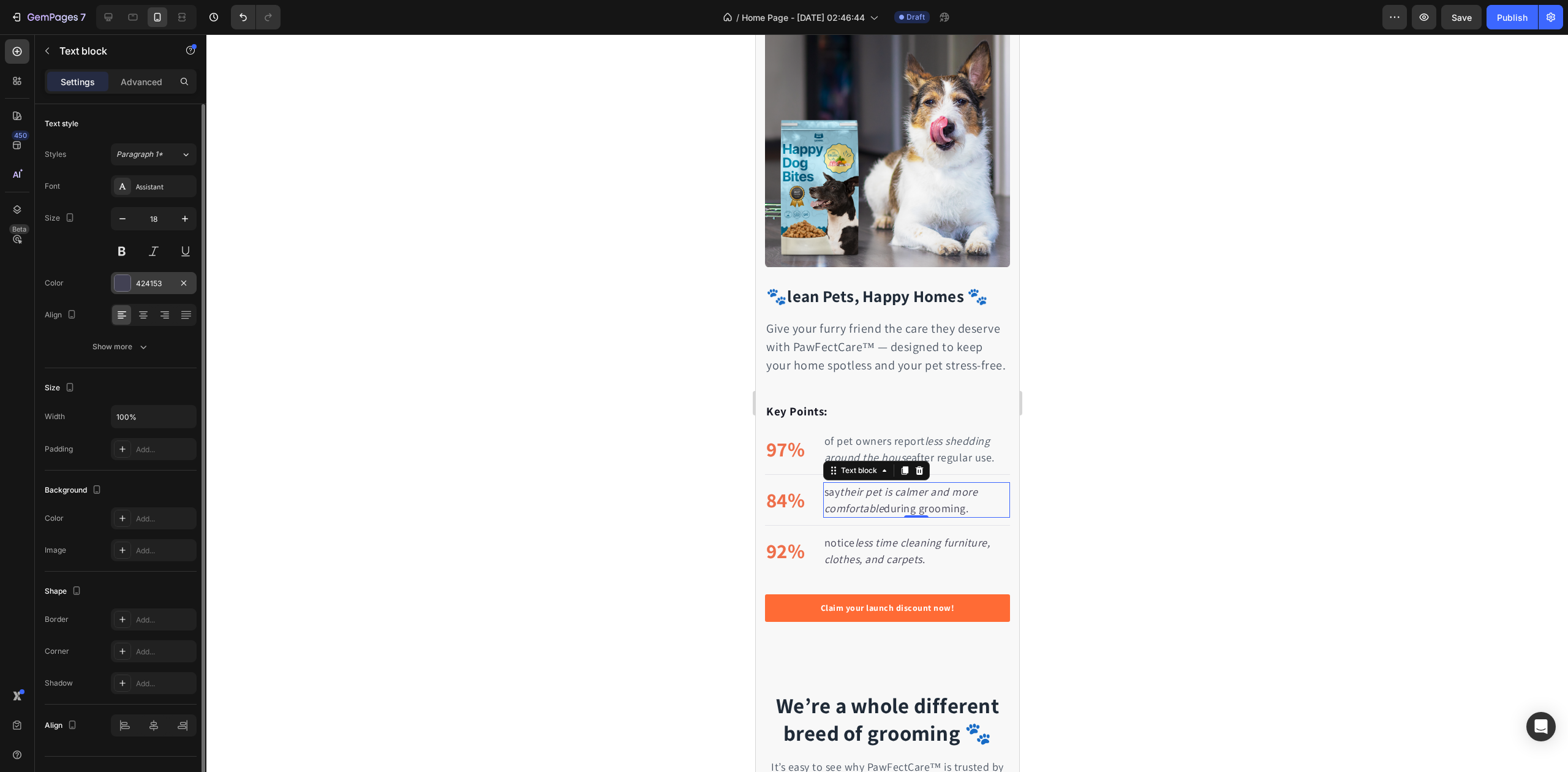
click at [167, 272] on div "Font Assistant Size 18 Color 424153 Align Show more" at bounding box center [120, 267] width 152 height 183
click at [166, 280] on div "424153" at bounding box center [153, 284] width 36 height 11
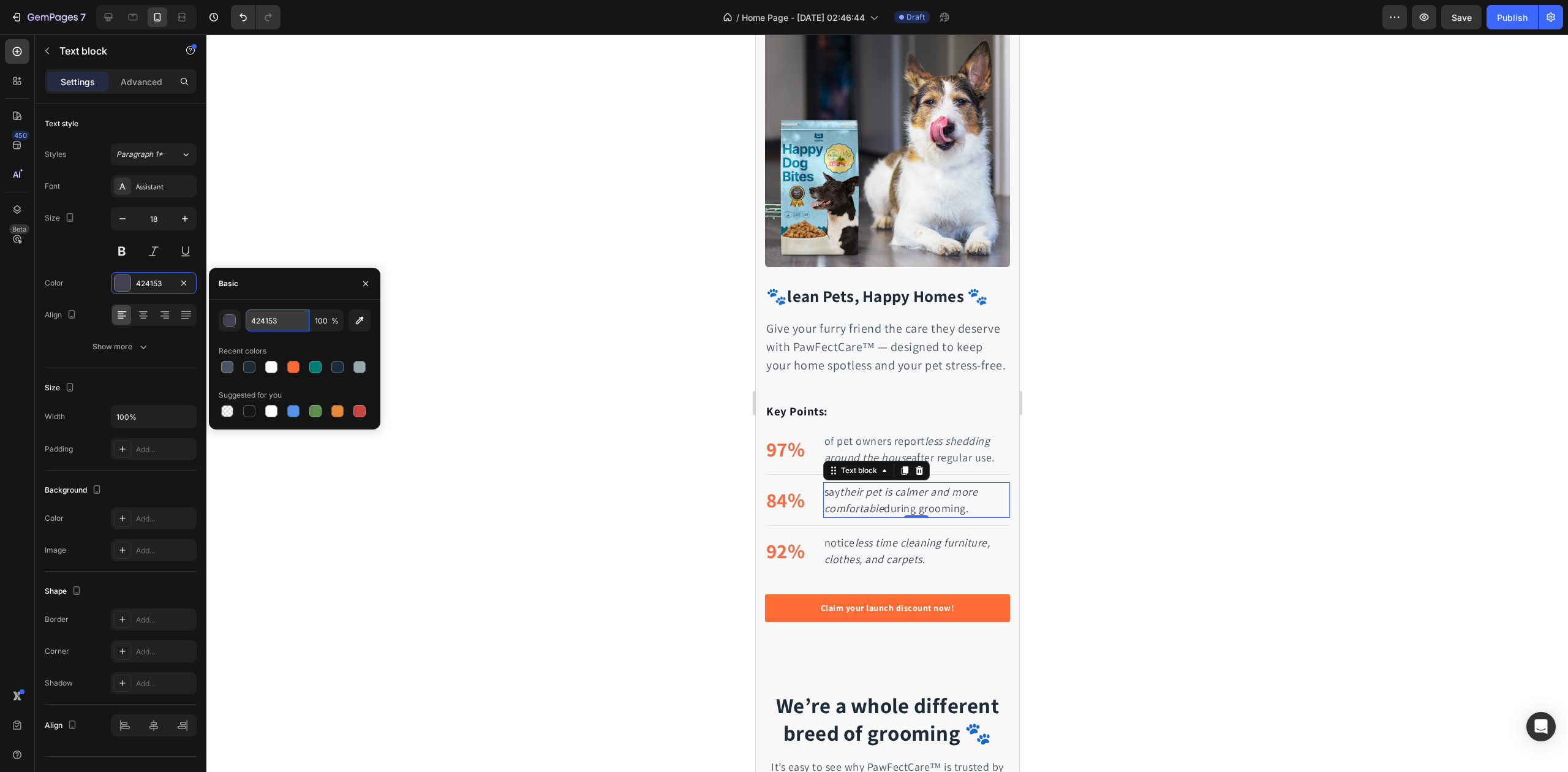
click at [260, 320] on input "424153" at bounding box center [278, 320] width 64 height 22
paste input "#4B556"
type input "4B5563"
click at [312, 341] on div "4B5563 100 % Recent colors Suggested for you" at bounding box center [295, 365] width 152 height 110
click at [911, 540] on div "notice less time cleaning furniture, clothes, and carpets ." at bounding box center [916, 551] width 187 height 36
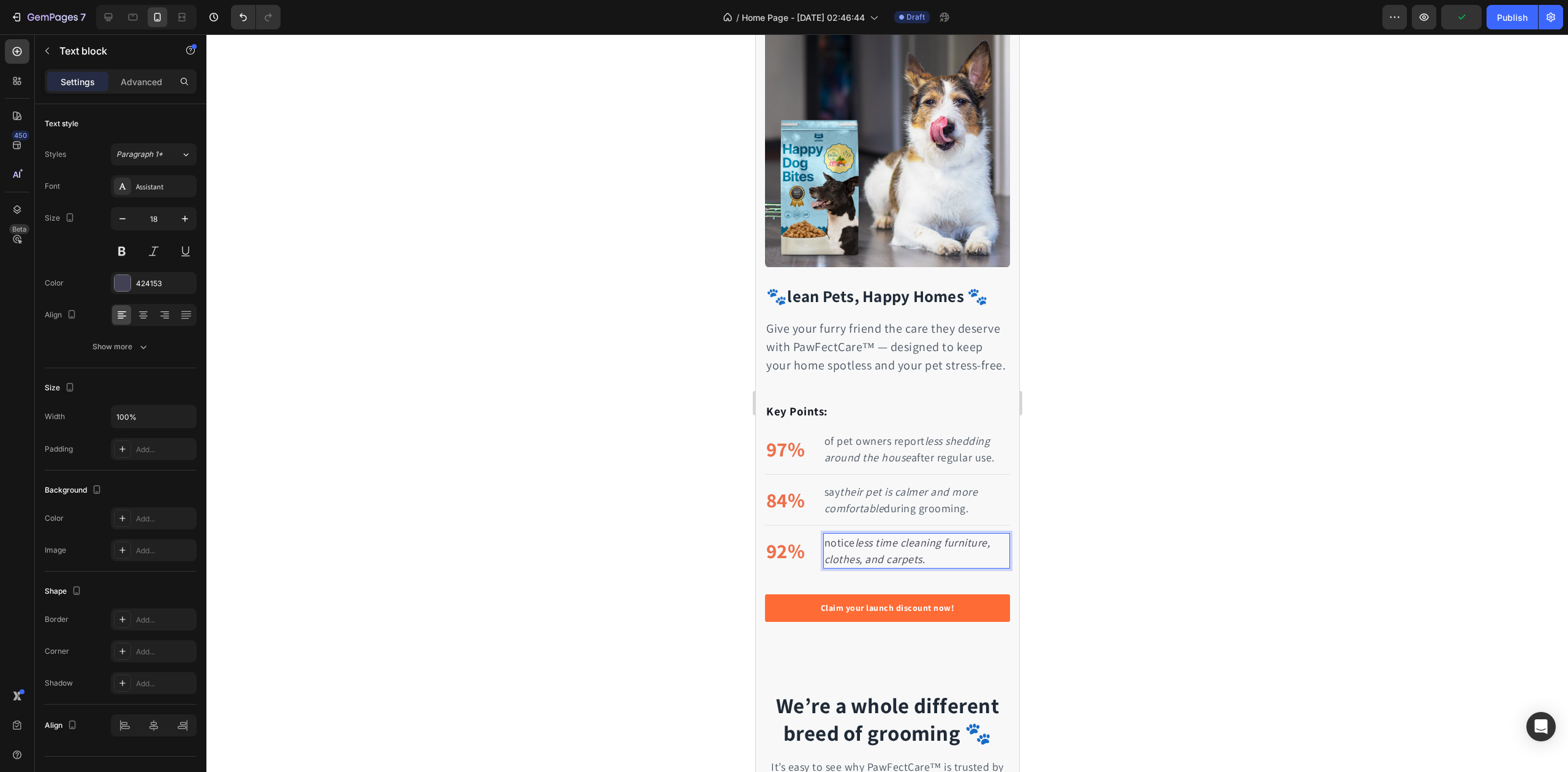
click at [910, 547] on icon "less time cleaning furniture, clothes, and carpets" at bounding box center [906, 551] width 166 height 31
click at [160, 282] on div "424153" at bounding box center [153, 284] width 36 height 11
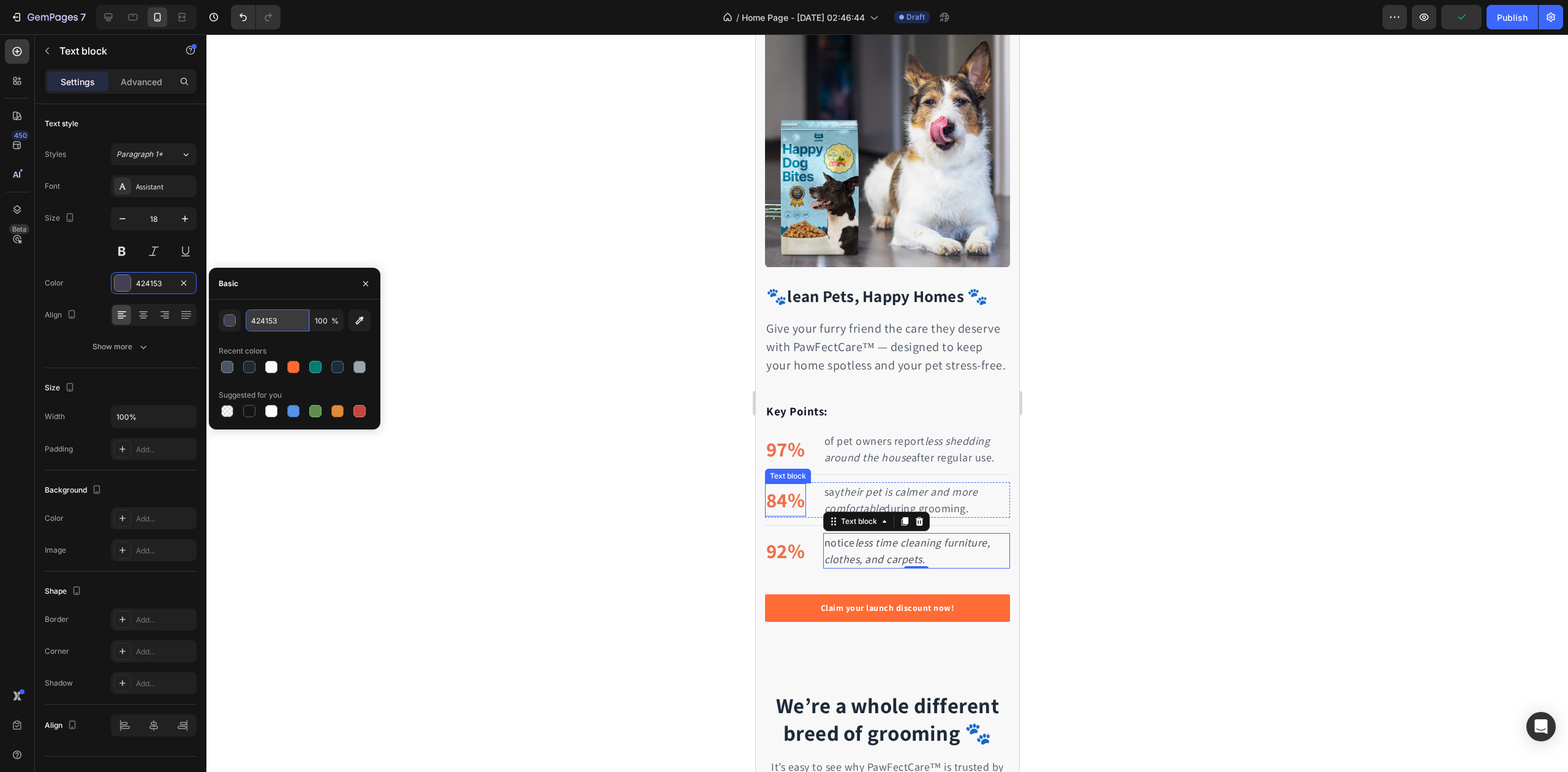
click at [258, 322] on input "424153" at bounding box center [278, 320] width 64 height 22
paste input "#4B556"
click at [296, 338] on div "#4B5563 100 % Recent colors Suggested for you" at bounding box center [295, 365] width 152 height 110
type input "4B5563"
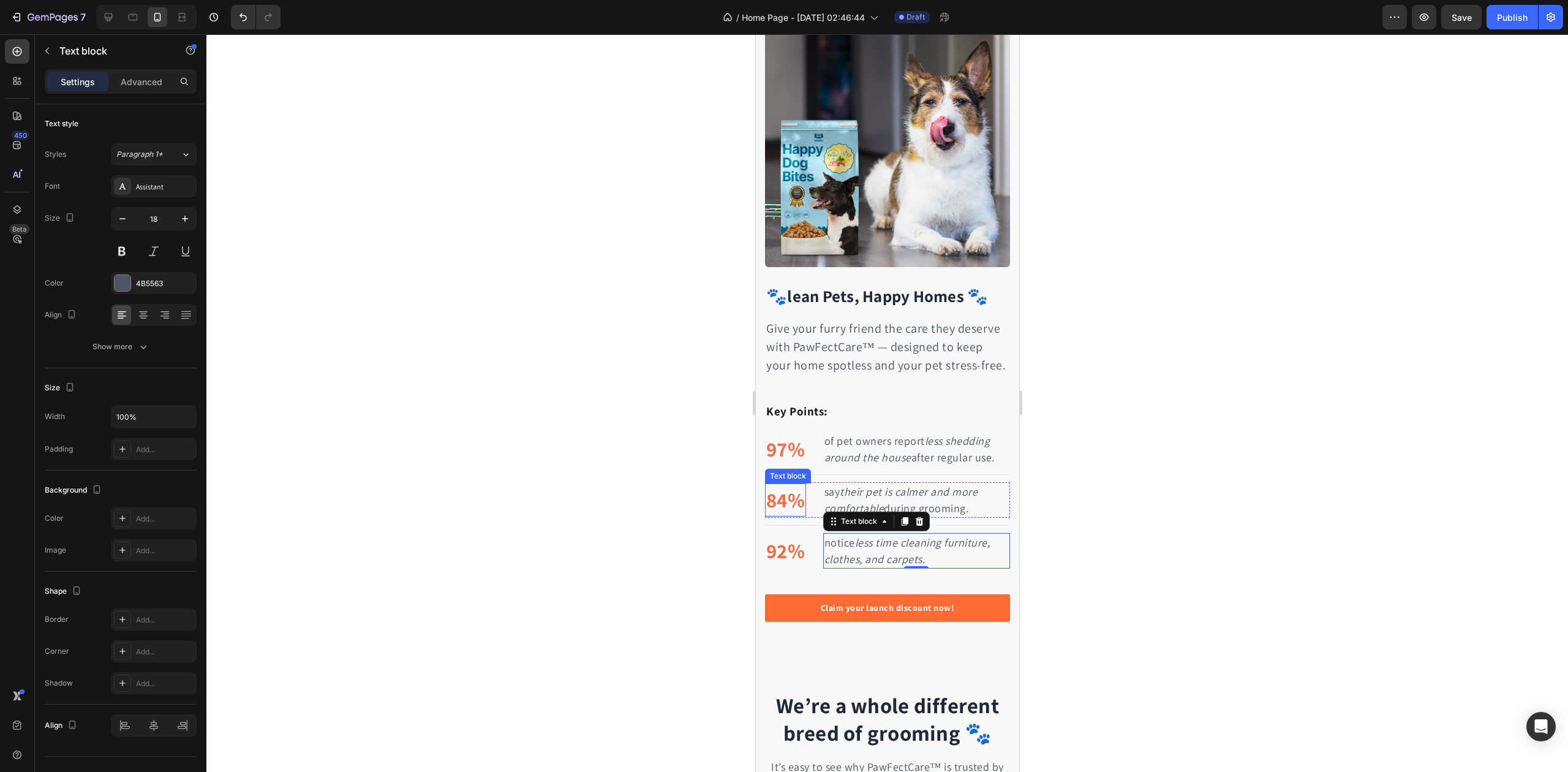
click at [552, 302] on div at bounding box center [887, 403] width 1362 height 738
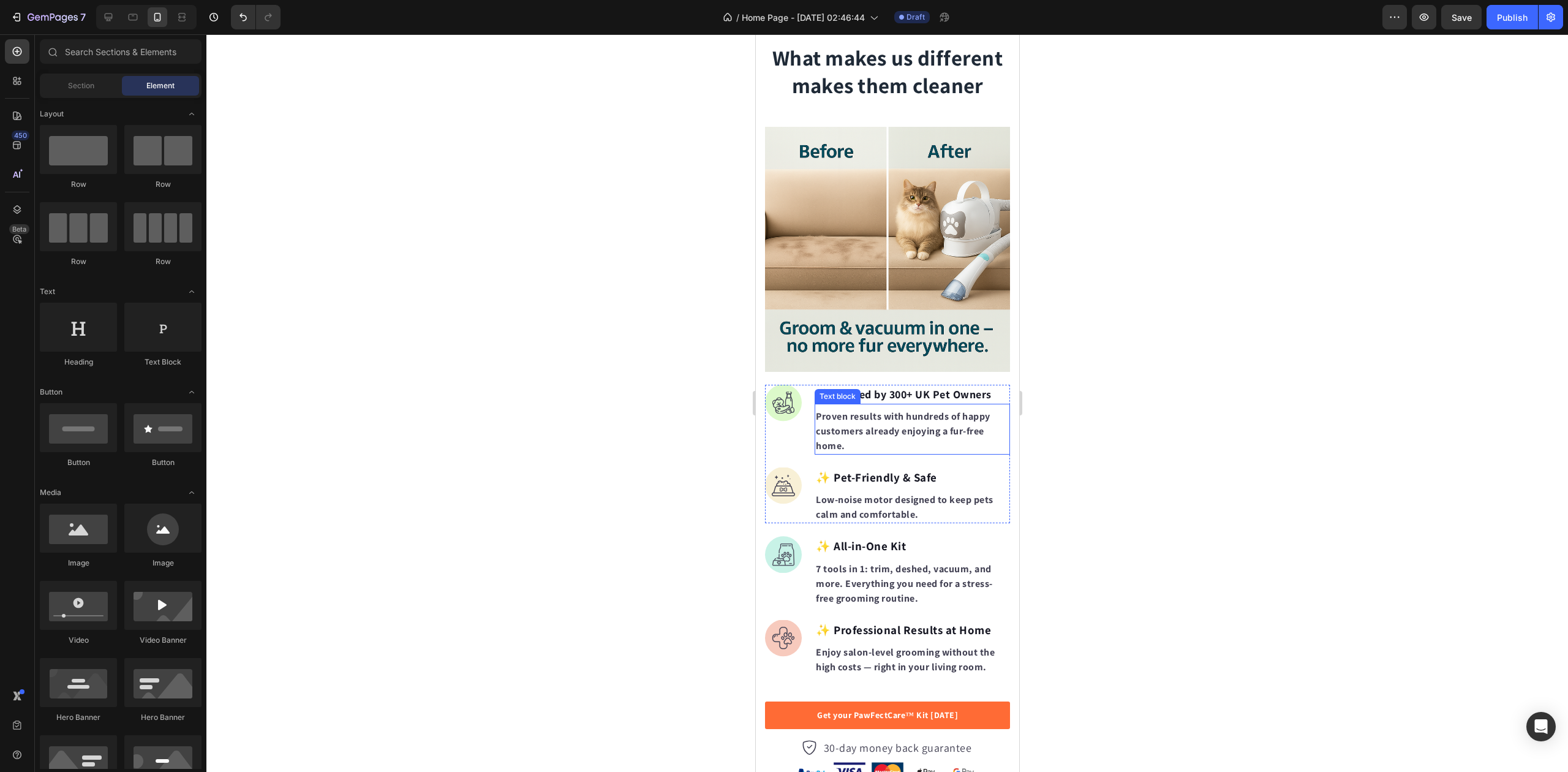
scroll to position [1498, 0]
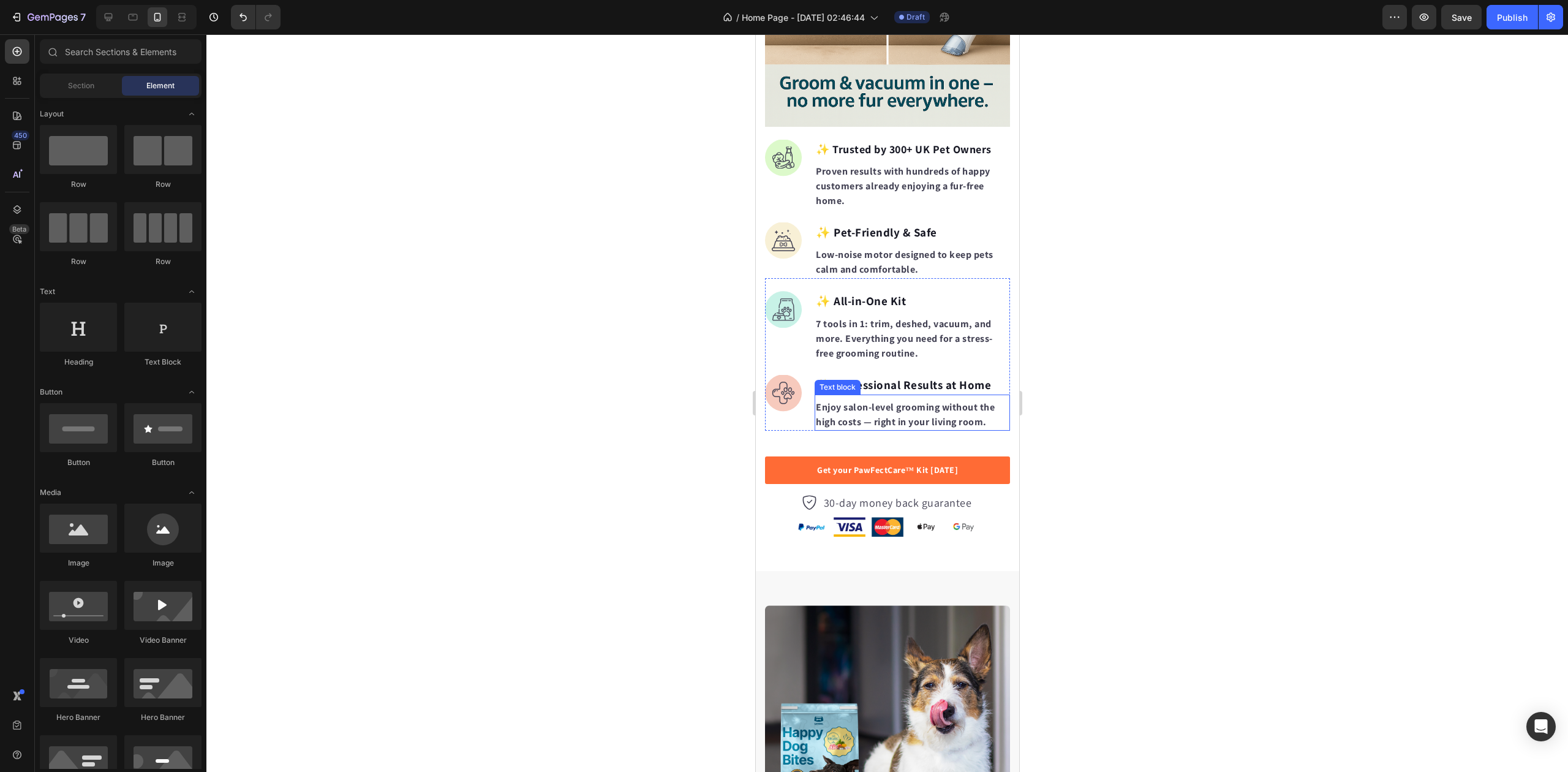
click at [871, 400] on p "Enjoy salon-level grooming without the high costs — right in your living room." at bounding box center [912, 415] width 193 height 29
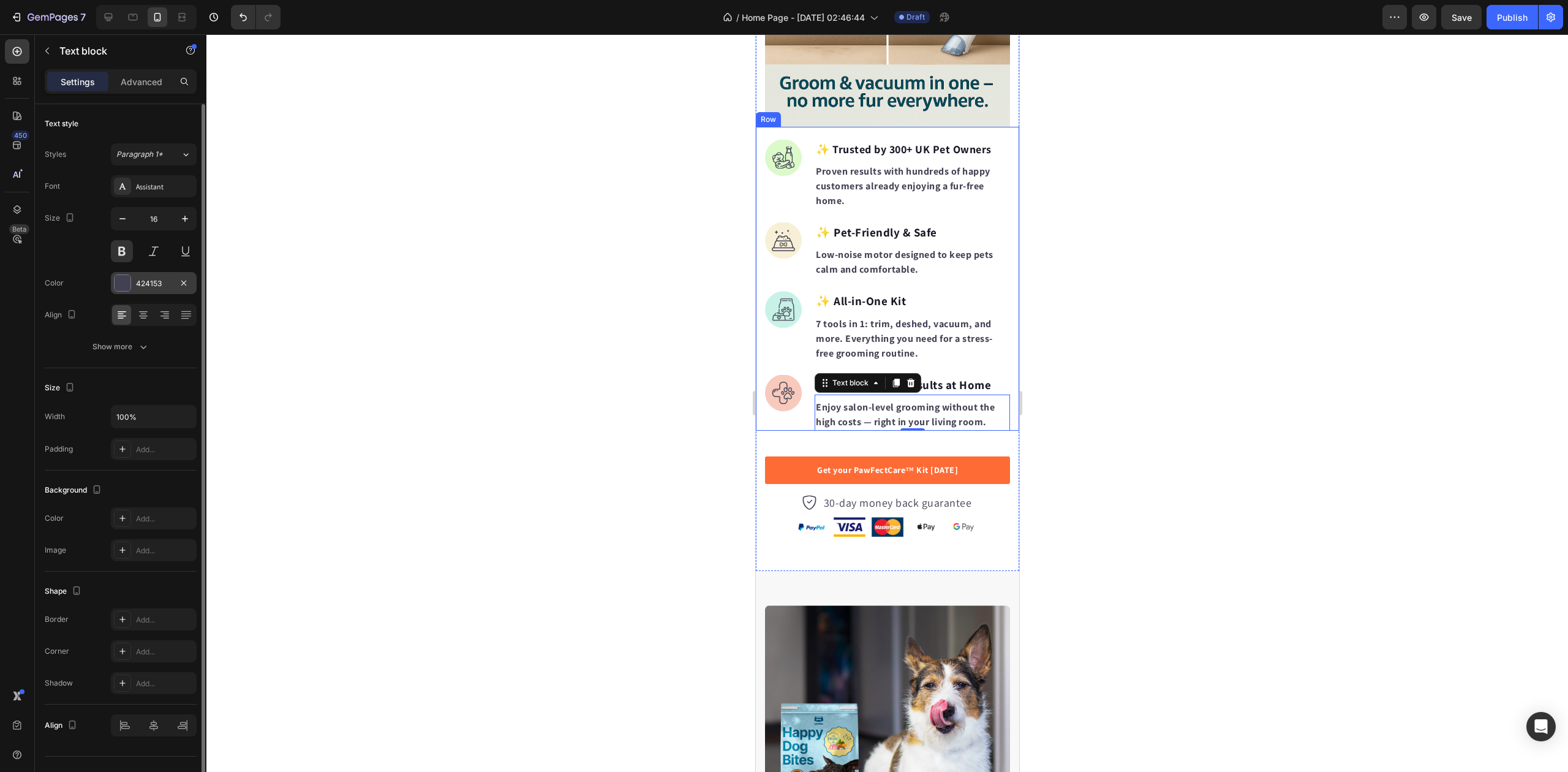
click at [161, 285] on div "424153" at bounding box center [153, 284] width 36 height 11
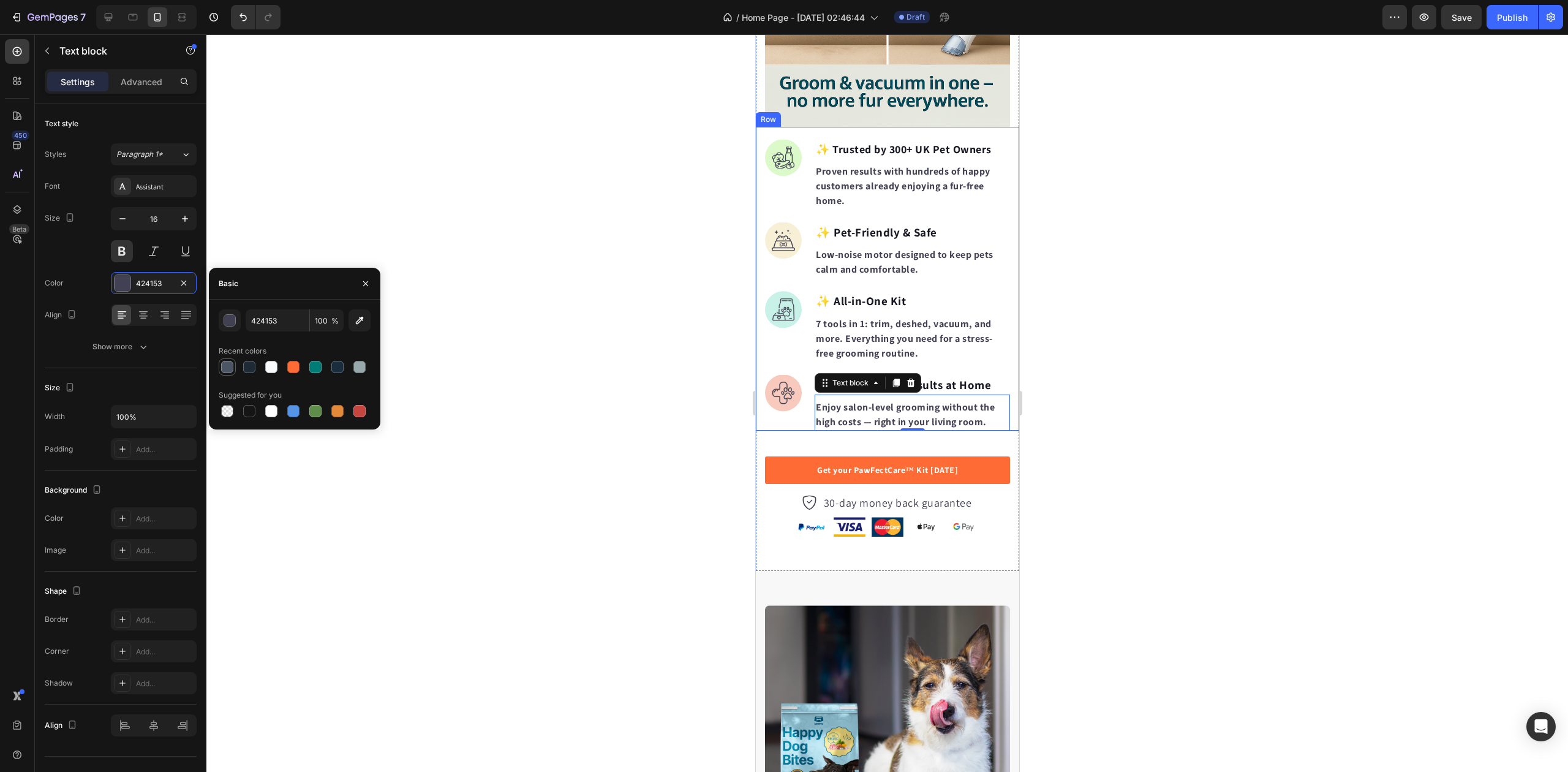
click at [224, 368] on div at bounding box center [228, 367] width 13 height 13
click at [263, 324] on input "4B5563" at bounding box center [278, 320] width 64 height 22
paste input "#"
type input "4B5563"
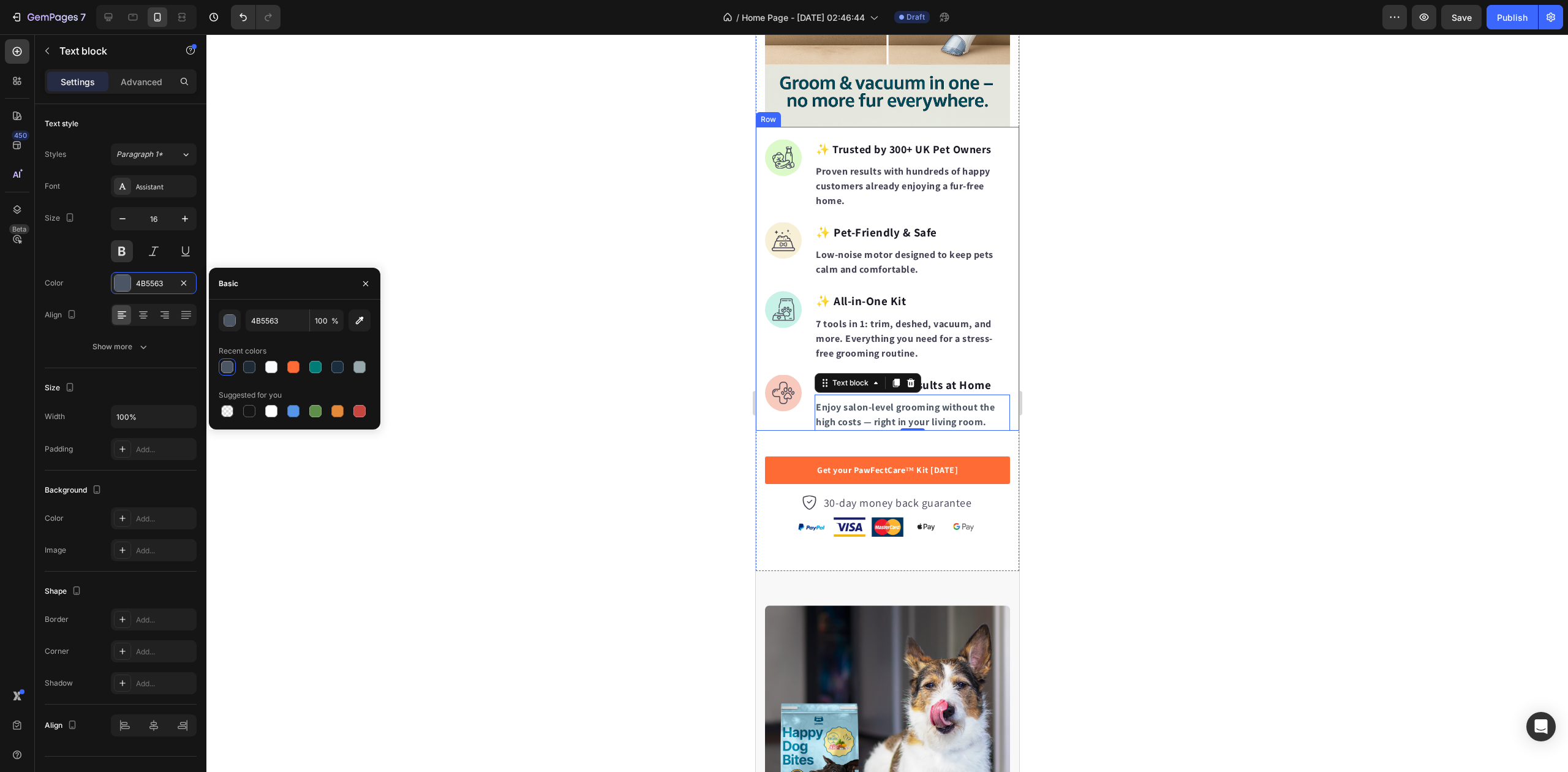
click at [270, 336] on div "4B5563 100 % Recent colors Suggested for you" at bounding box center [295, 365] width 152 height 110
click at [225, 362] on div at bounding box center [228, 367] width 13 height 13
click at [468, 357] on div at bounding box center [887, 403] width 1362 height 738
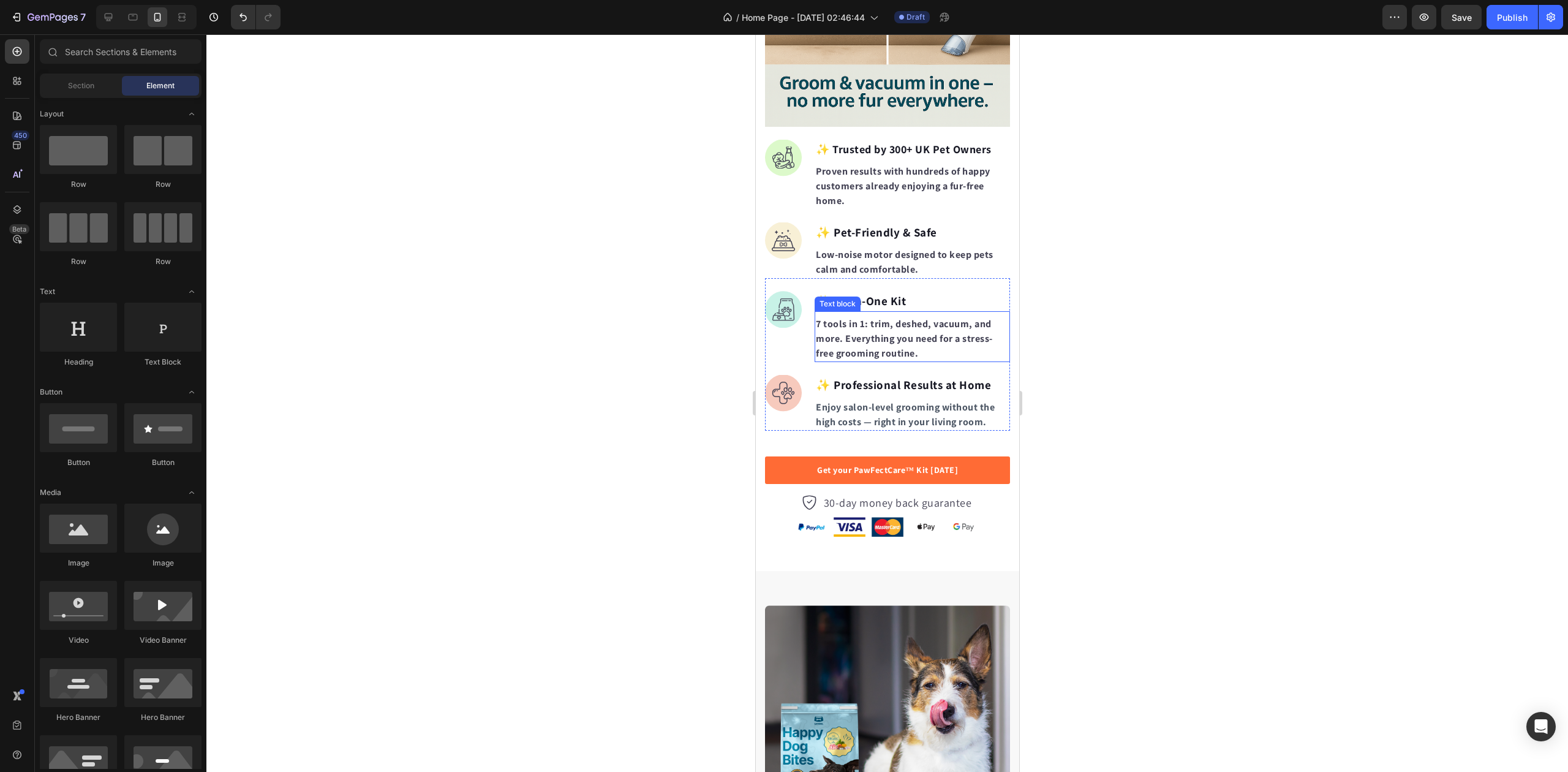
click at [916, 332] on p "7 tools in 1: trim, deshed, vacuum, and more. Everything you need for a stress-…" at bounding box center [912, 338] width 193 height 44
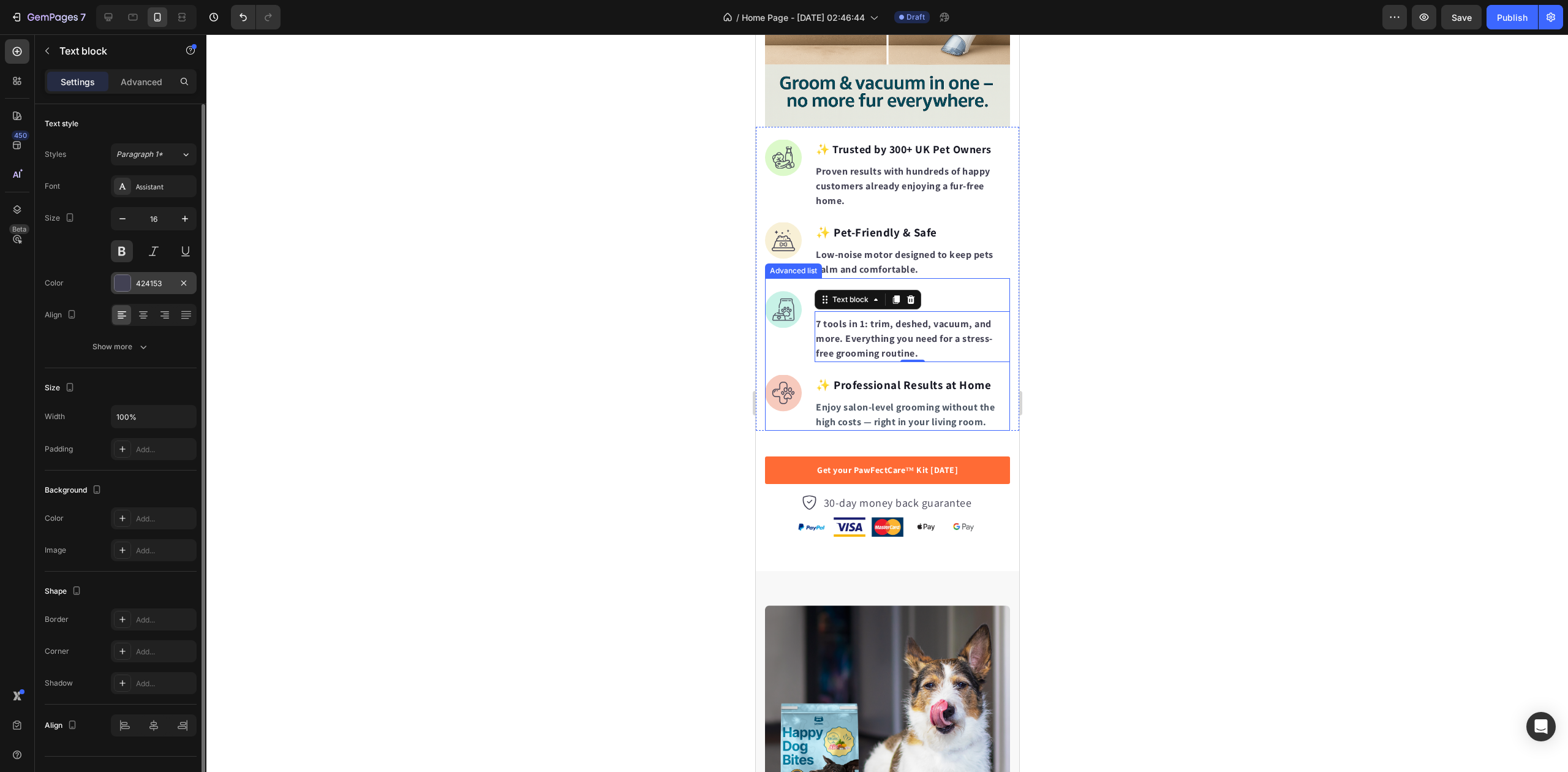
click at [157, 288] on div "424153" at bounding box center [153, 284] width 36 height 11
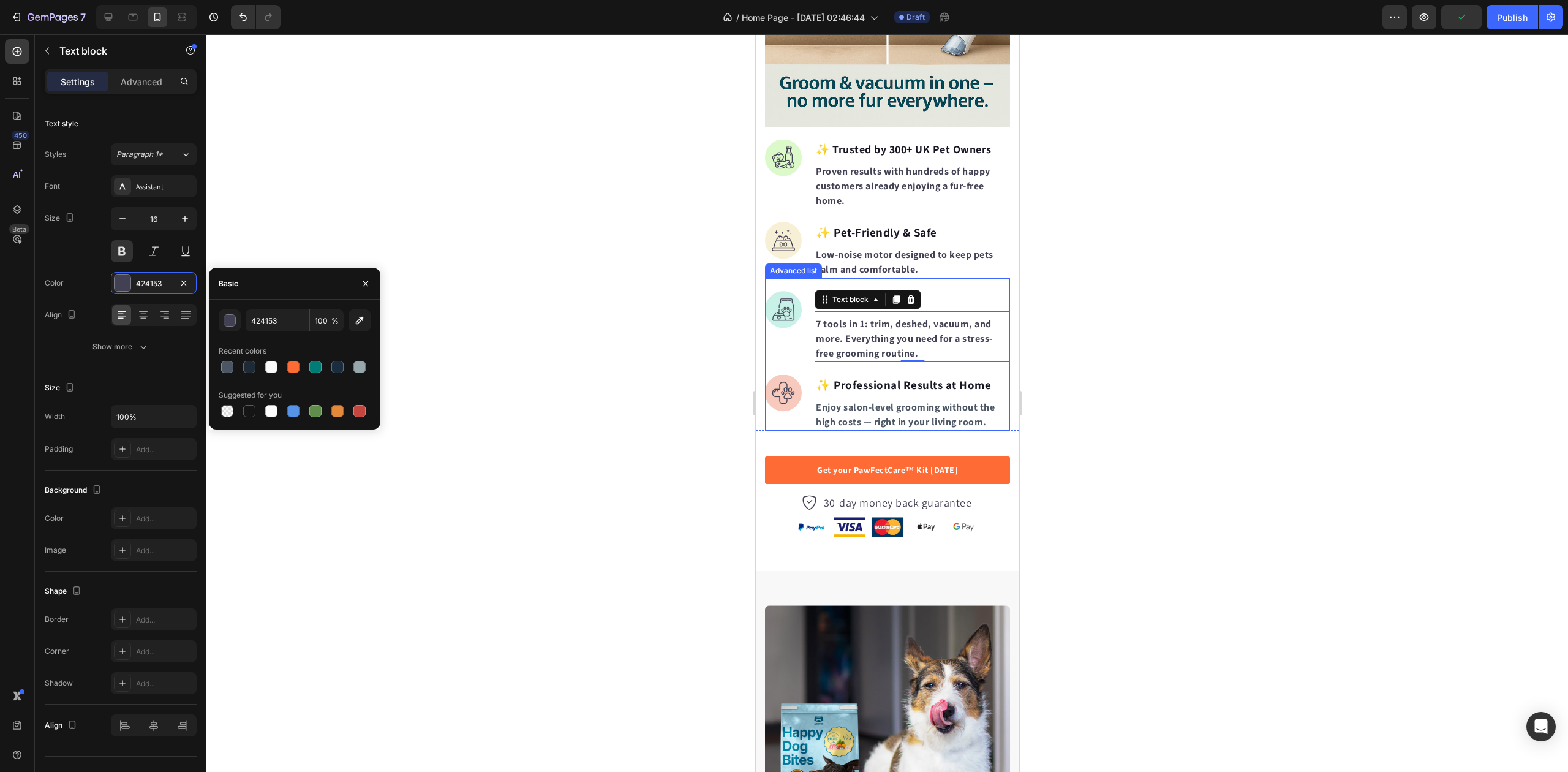
click at [217, 363] on div "424153 100 % Recent colors Suggested for you" at bounding box center [295, 365] width 171 height 110
click at [219, 368] on div at bounding box center [227, 367] width 17 height 17
type input "4B5563"
drag, startPoint x: 854, startPoint y: 251, endPoint x: 1270, endPoint y: 342, distance: 425.8
click at [854, 251] on p "Low-noise motor designed to keep pets calm and comfortable." at bounding box center [912, 262] width 193 height 29
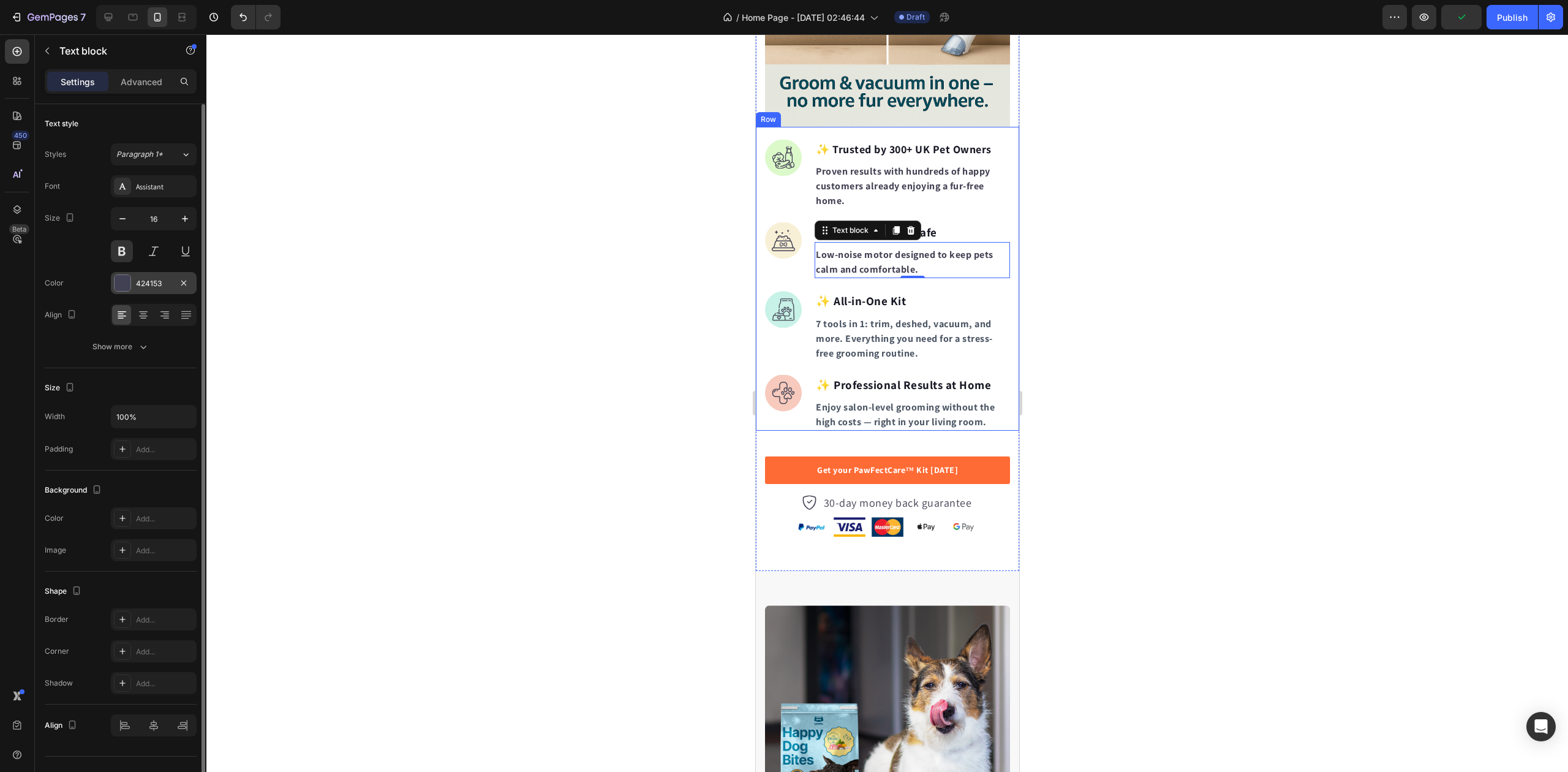
click at [188, 285] on icon "button" at bounding box center [184, 283] width 10 height 10
click at [153, 287] on div "Add..." at bounding box center [164, 284] width 58 height 11
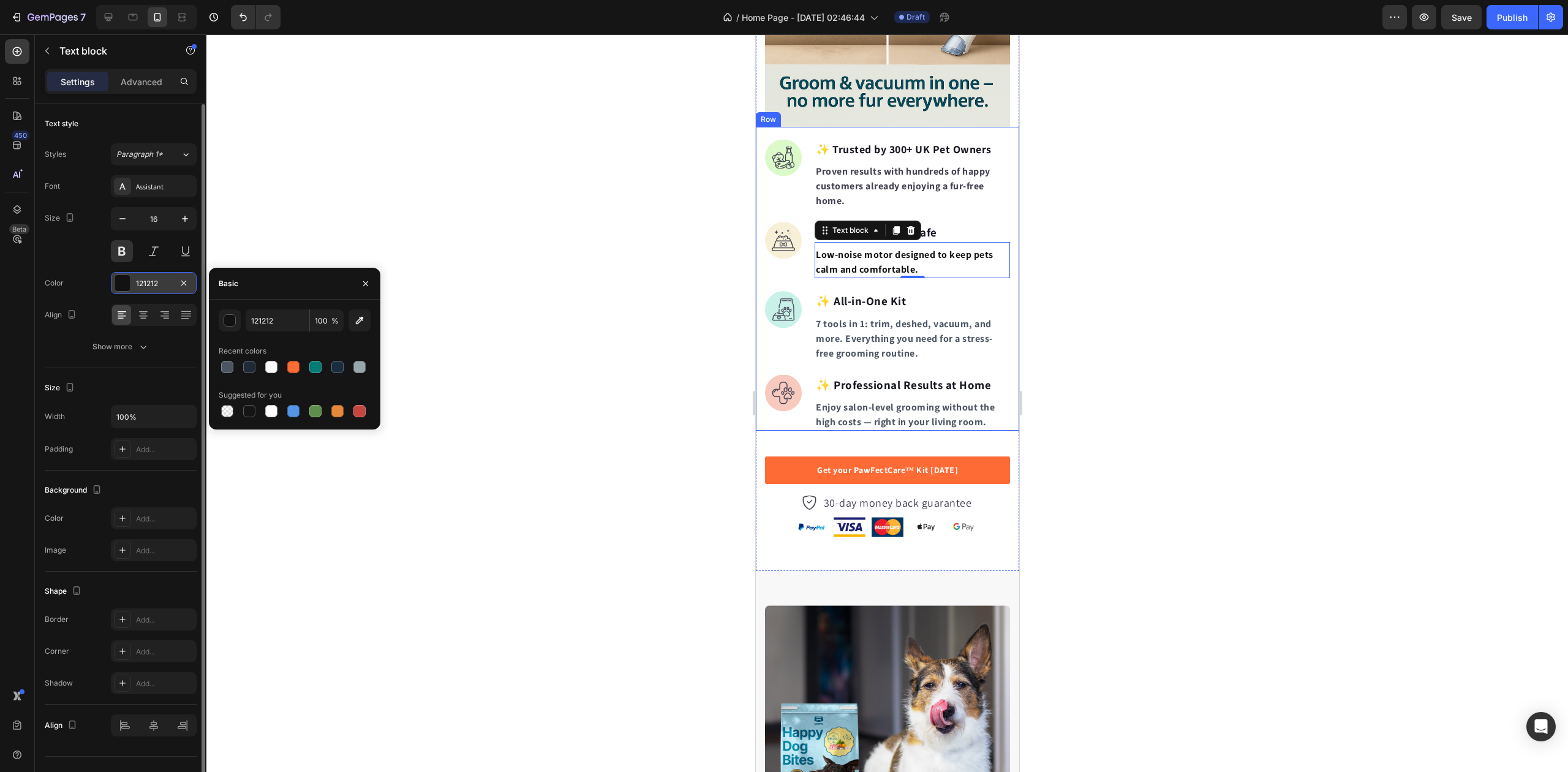
drag, startPoint x: 220, startPoint y: 360, endPoint x: 238, endPoint y: 358, distance: 18.1
click at [220, 361] on div at bounding box center [227, 367] width 17 height 17
type input "4B5563"
click at [876, 175] on p "Proven results with hundreds of happy customers already enjoying a fur-free hom…" at bounding box center [912, 186] width 193 height 44
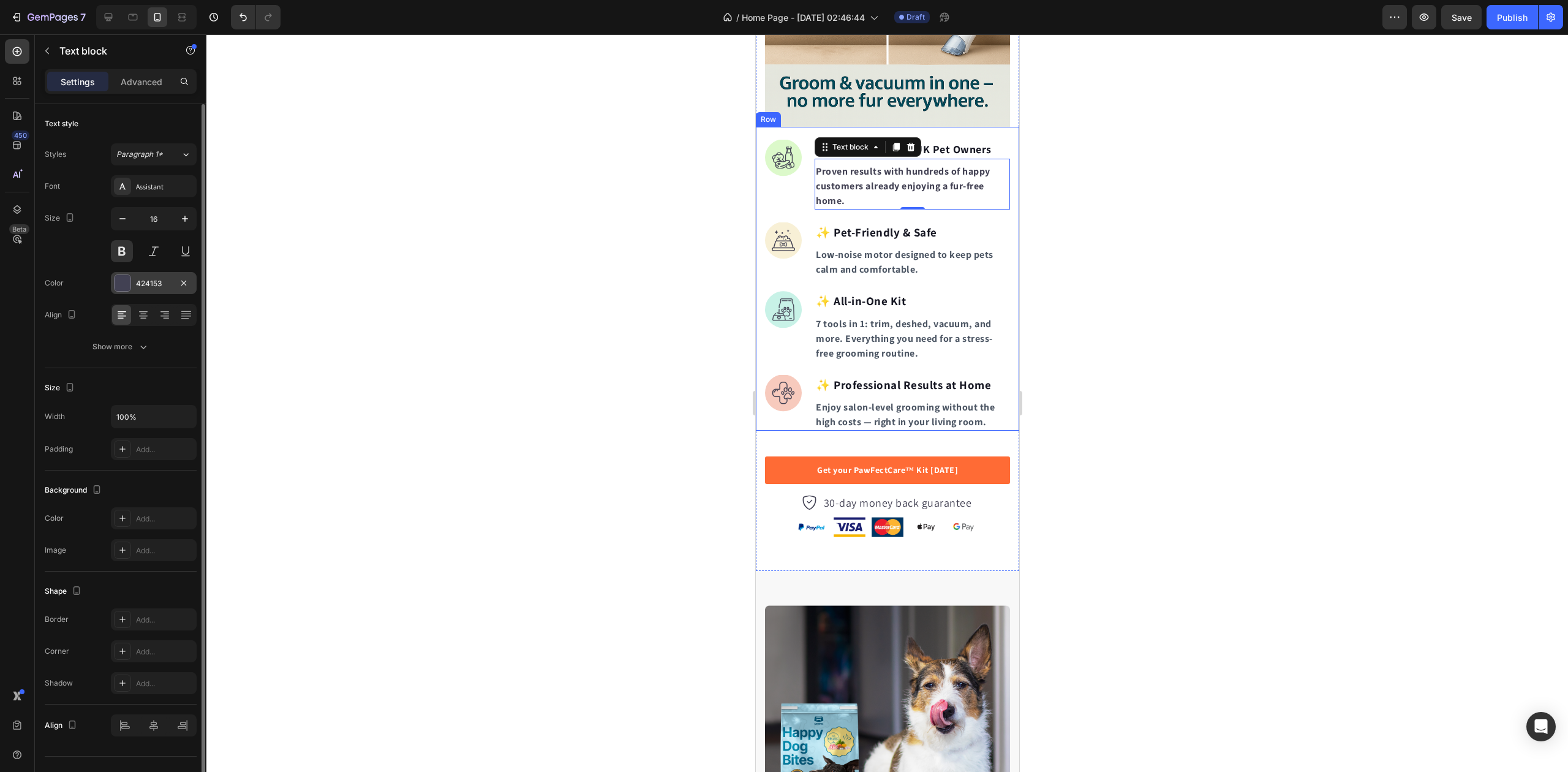
click at [138, 284] on div "424153" at bounding box center [153, 284] width 36 height 11
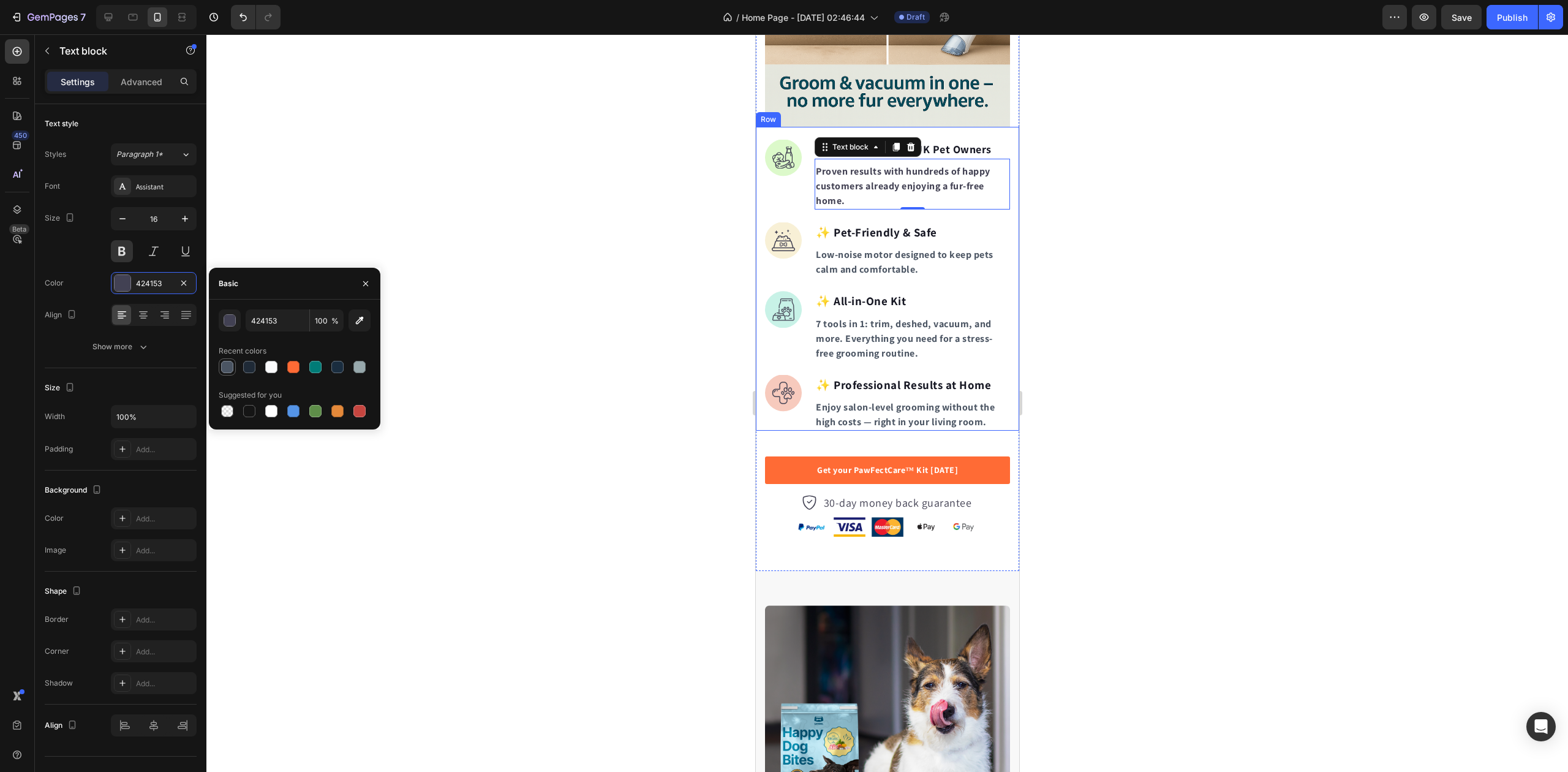
click at [224, 368] on div at bounding box center [228, 367] width 13 height 13
type input "4B5563"
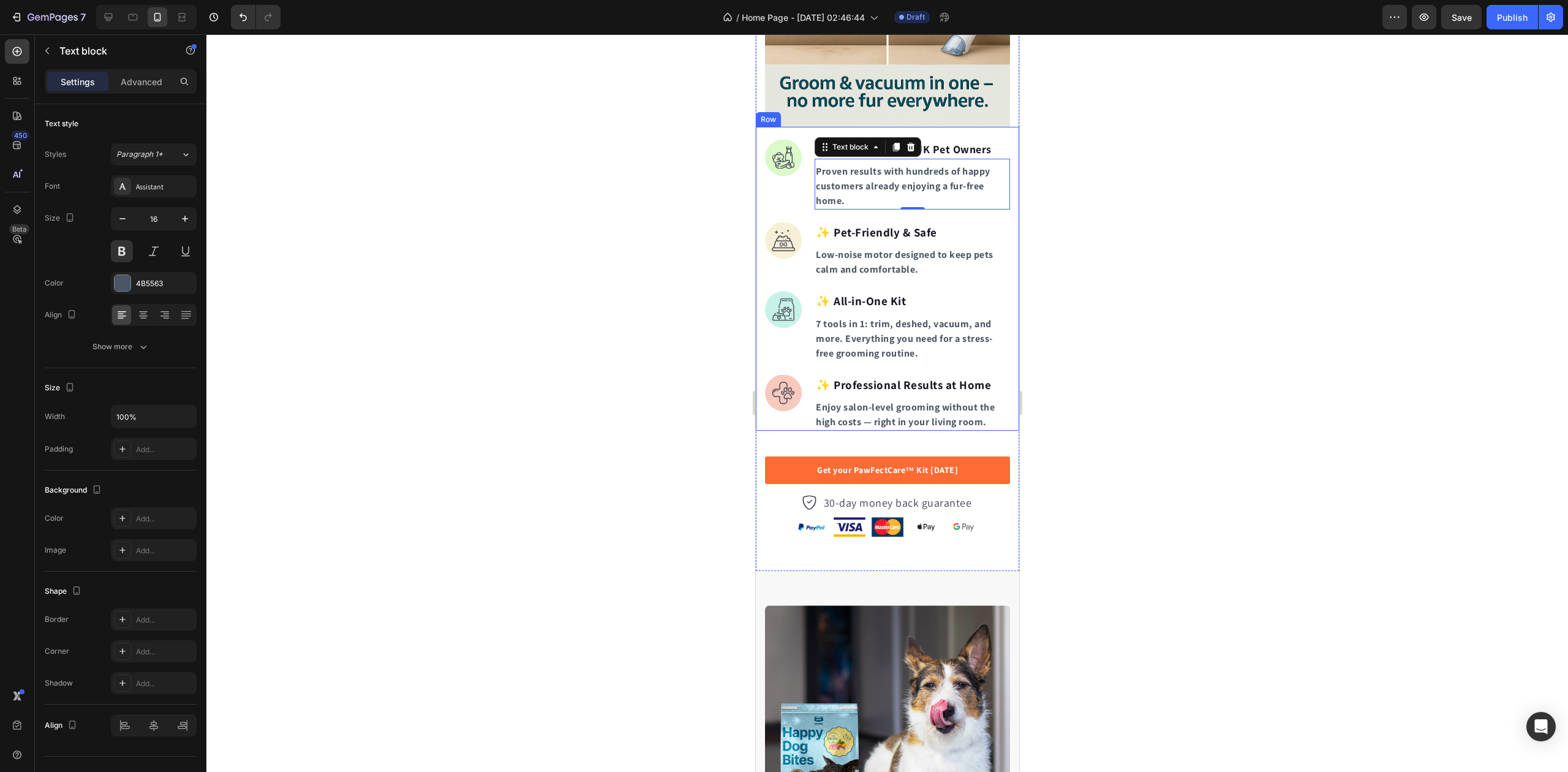
click at [679, 203] on div at bounding box center [887, 403] width 1362 height 738
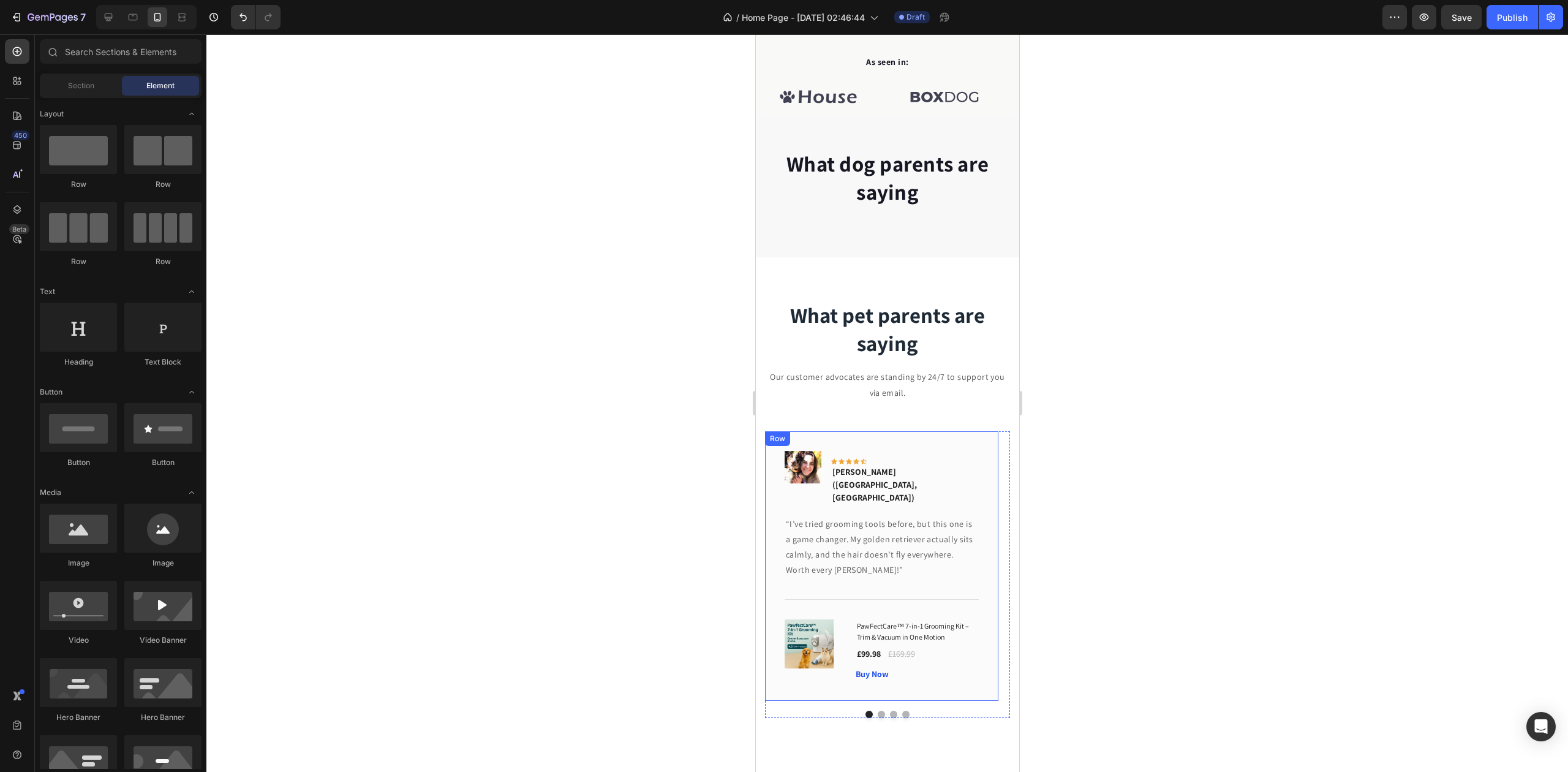
scroll to position [518, 0]
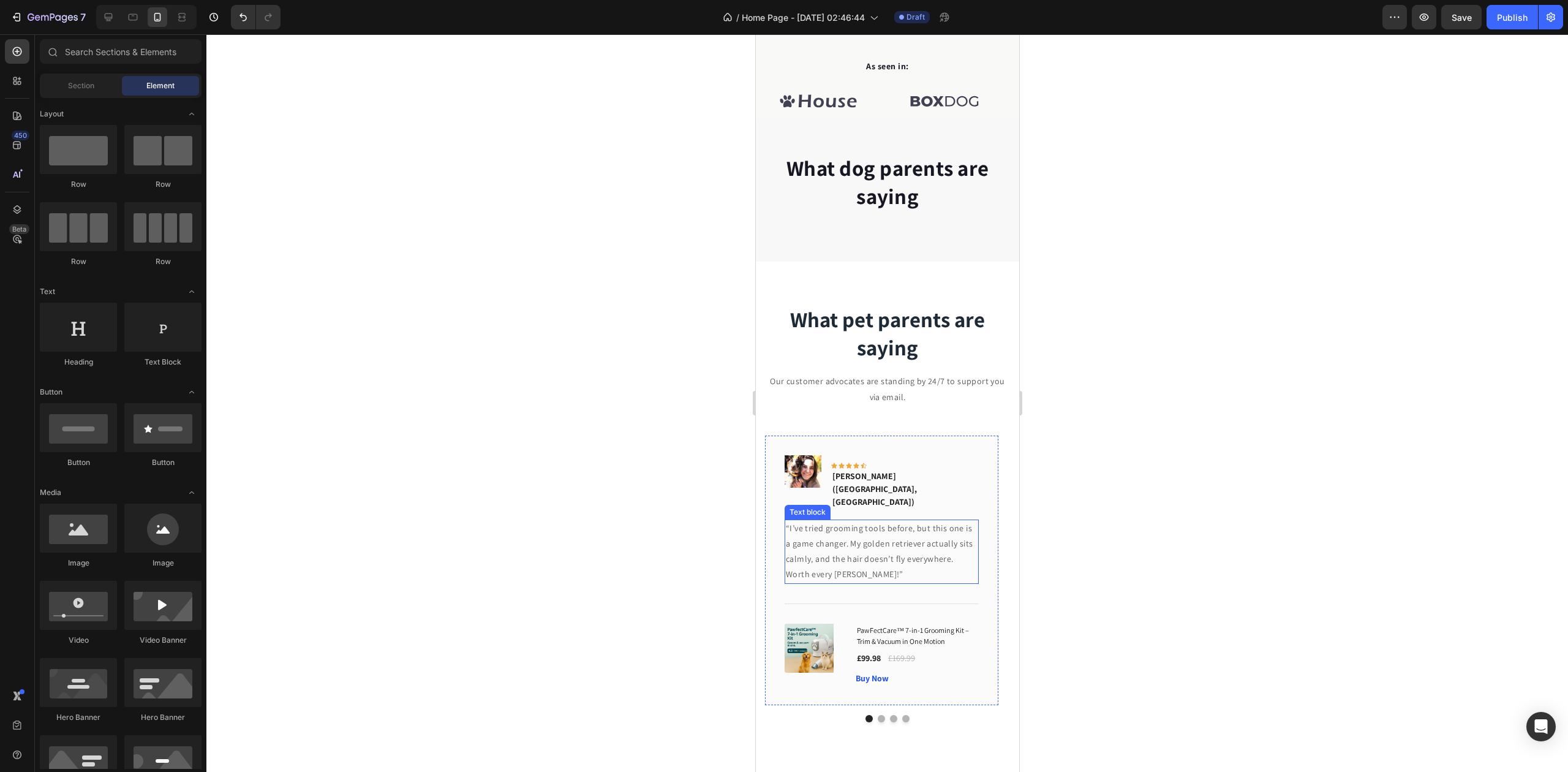
click at [847, 521] on p "“I’ve tried grooming tools before, but this one is a game changer. My golden re…" at bounding box center [881, 552] width 192 height 62
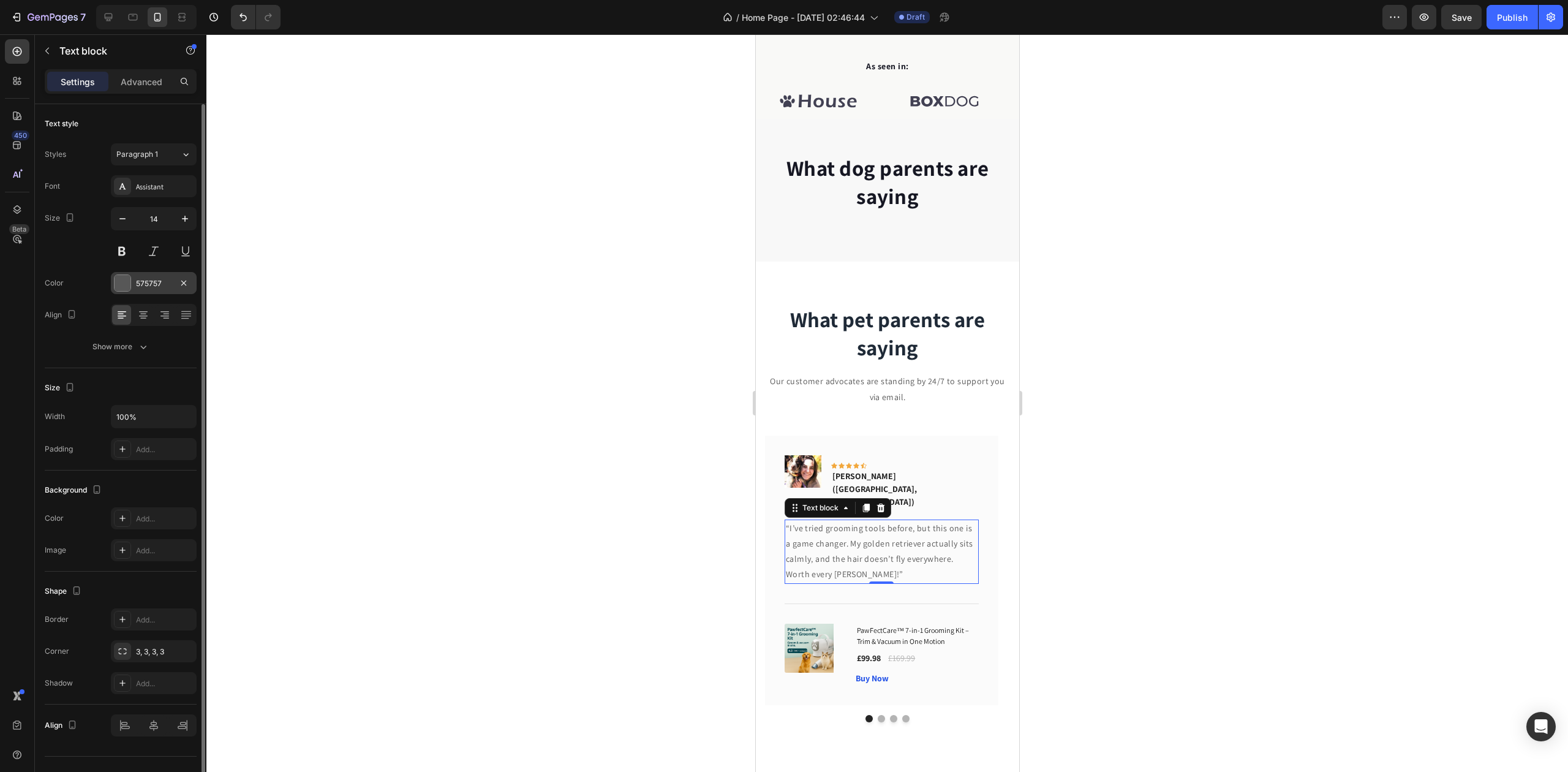
click at [156, 287] on div "575757" at bounding box center [153, 284] width 36 height 11
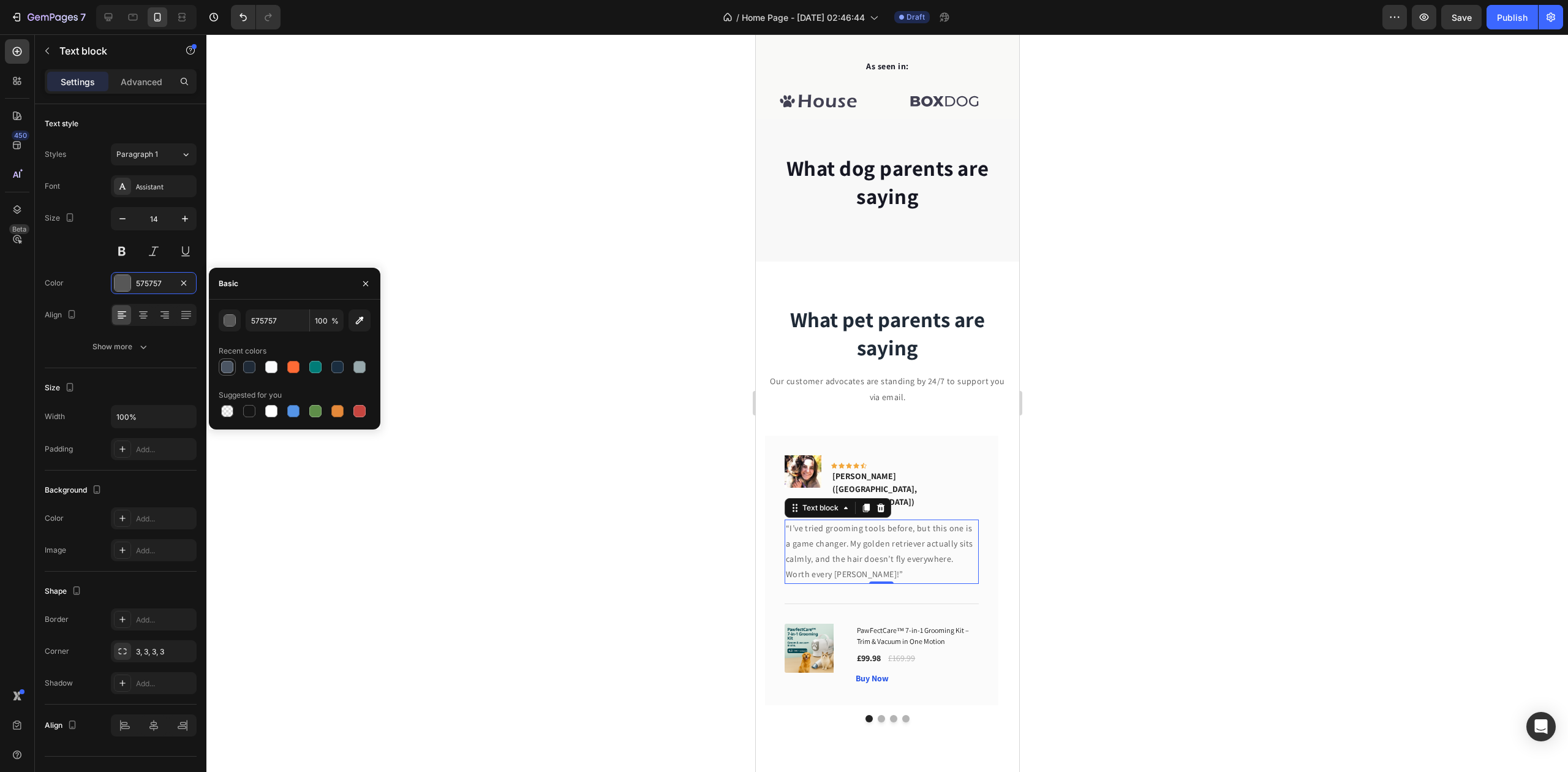
click at [221, 368] on div at bounding box center [228, 367] width 13 height 13
type input "4B5563"
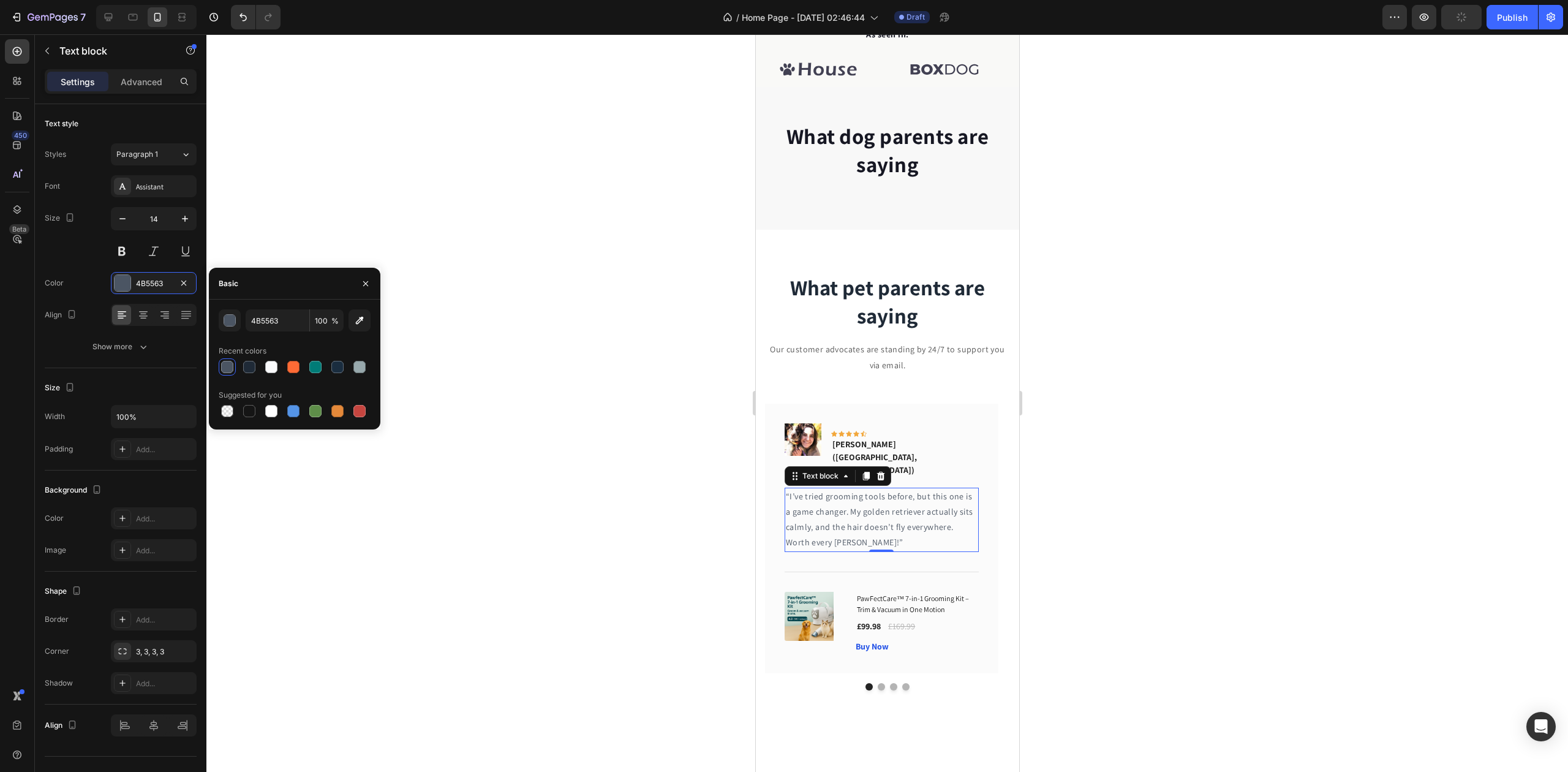
scroll to position [599, 0]
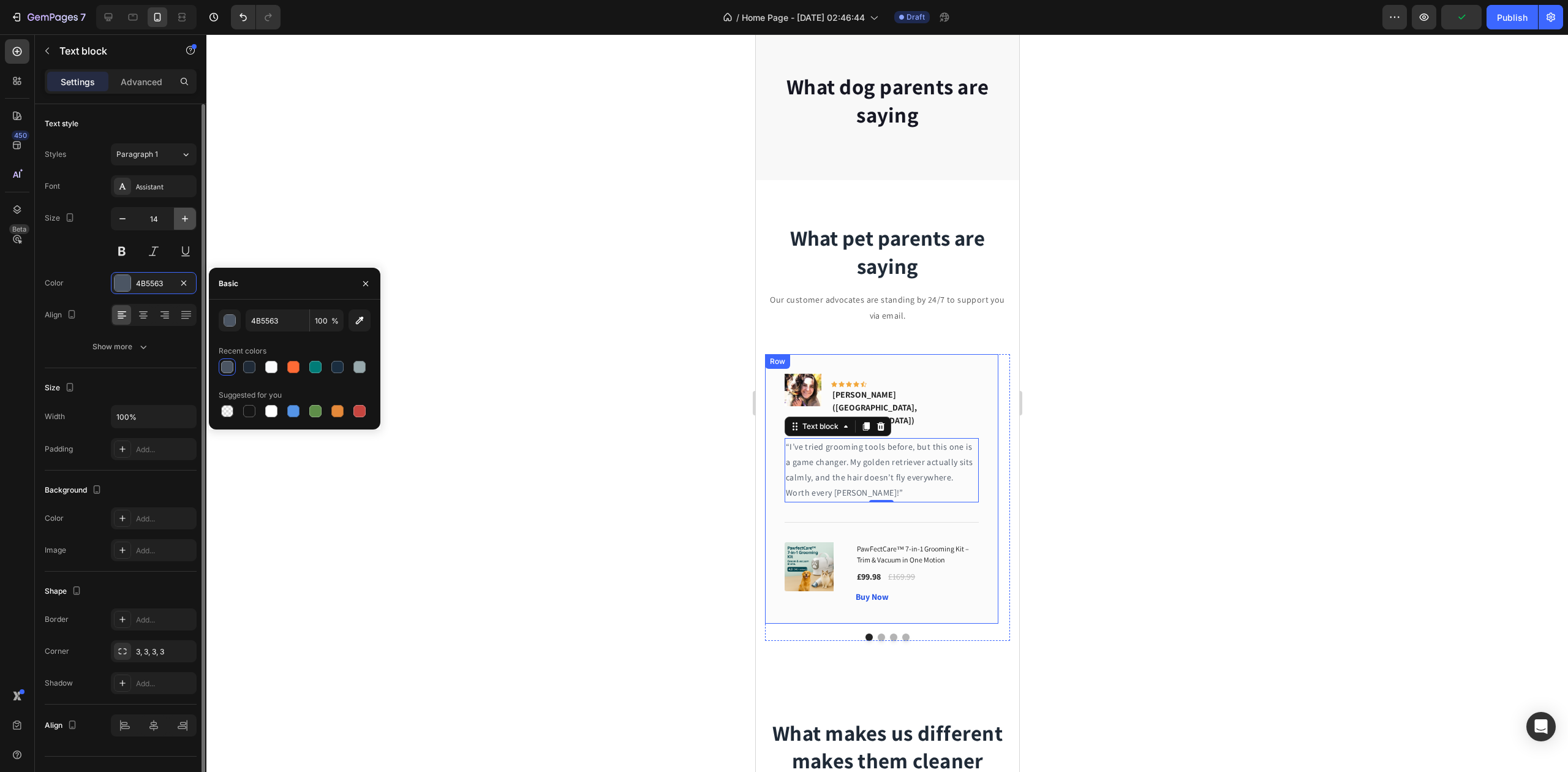
click at [181, 220] on icon "button" at bounding box center [185, 219] width 13 height 13
click at [182, 220] on icon "button" at bounding box center [185, 219] width 6 height 6
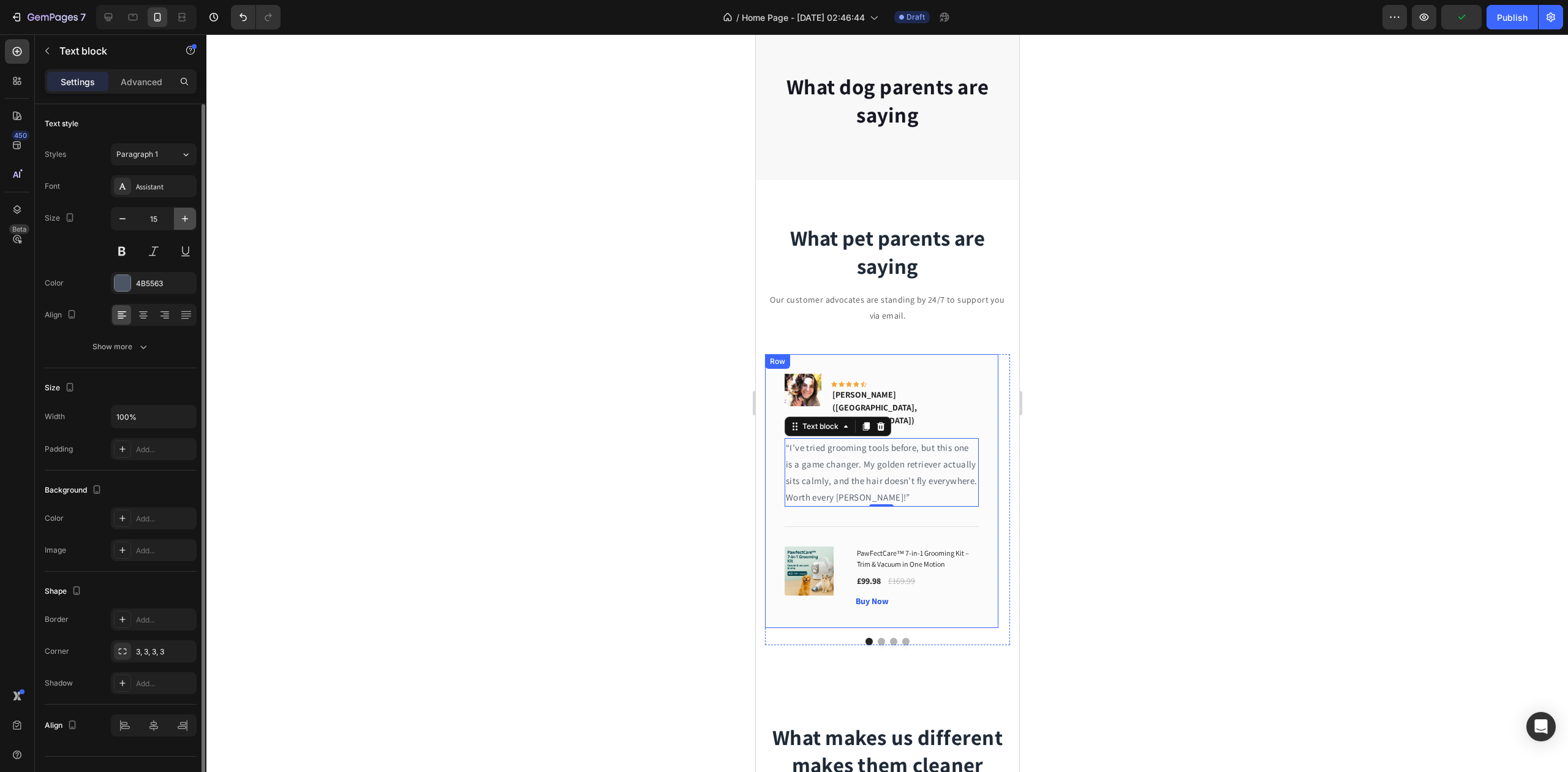
click at [182, 220] on icon "button" at bounding box center [185, 219] width 6 height 6
type input "17"
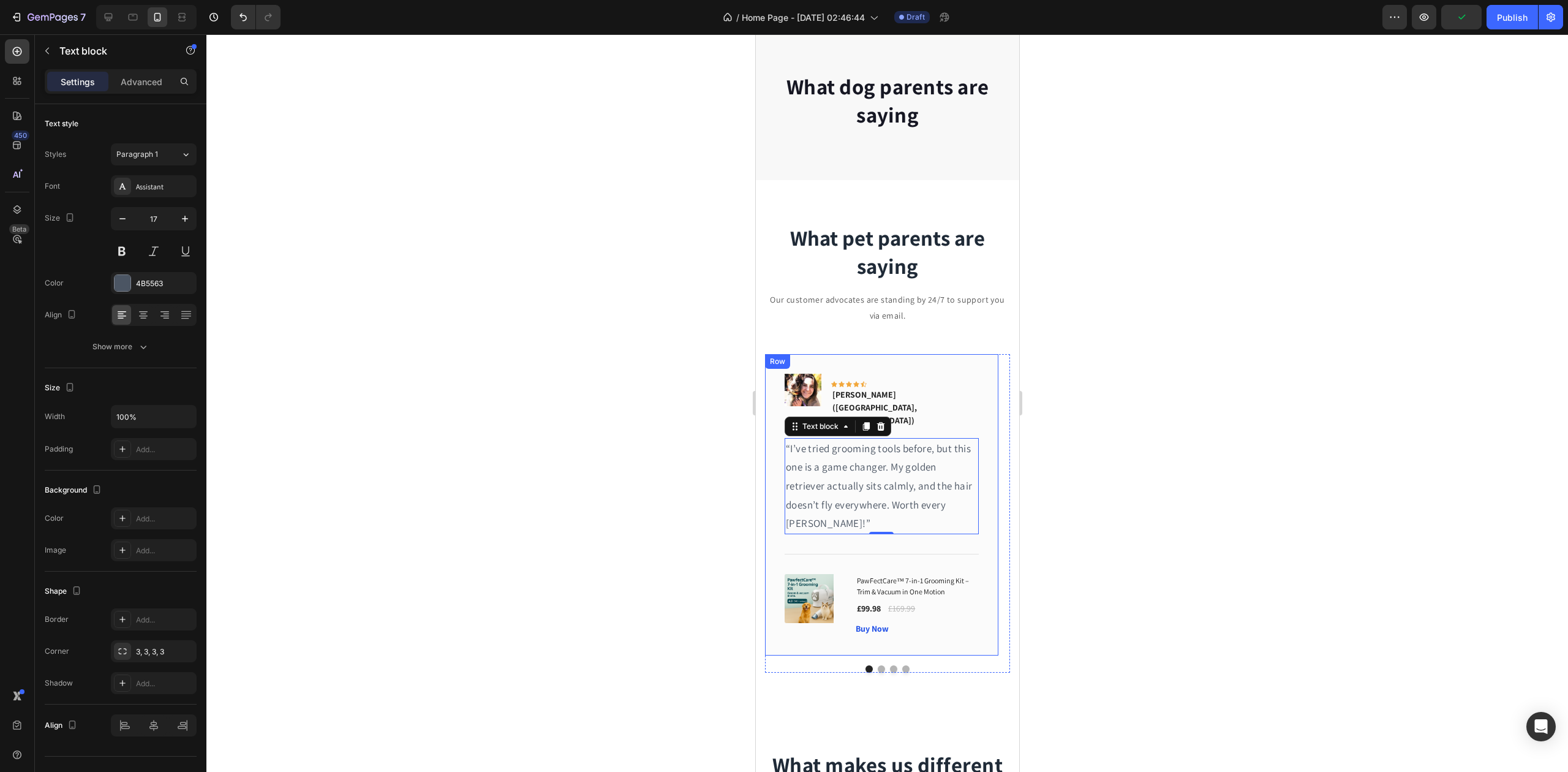
click at [422, 287] on div at bounding box center [887, 403] width 1362 height 738
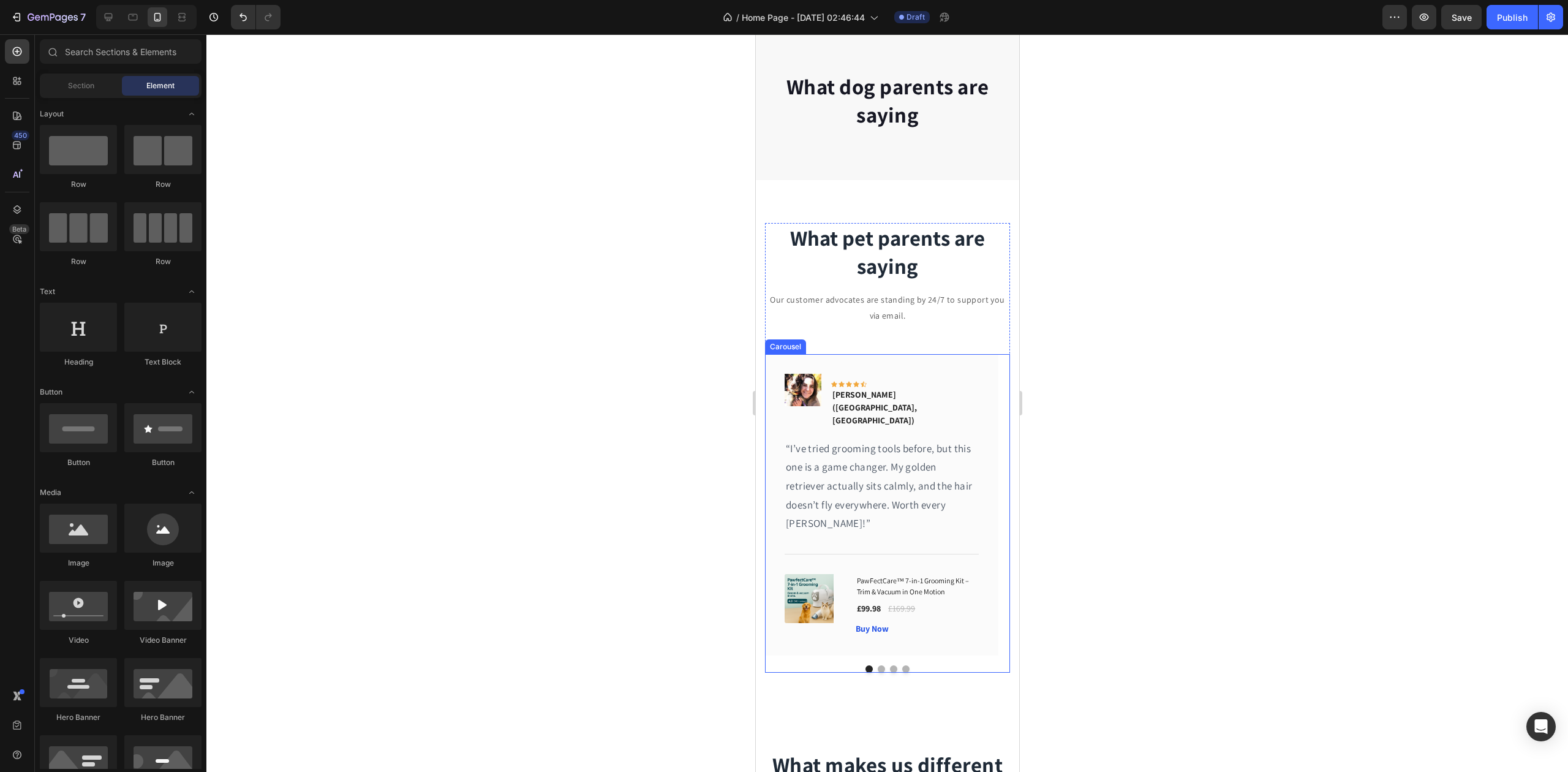
click at [878, 666] on button "Dot" at bounding box center [881, 669] width 8 height 8
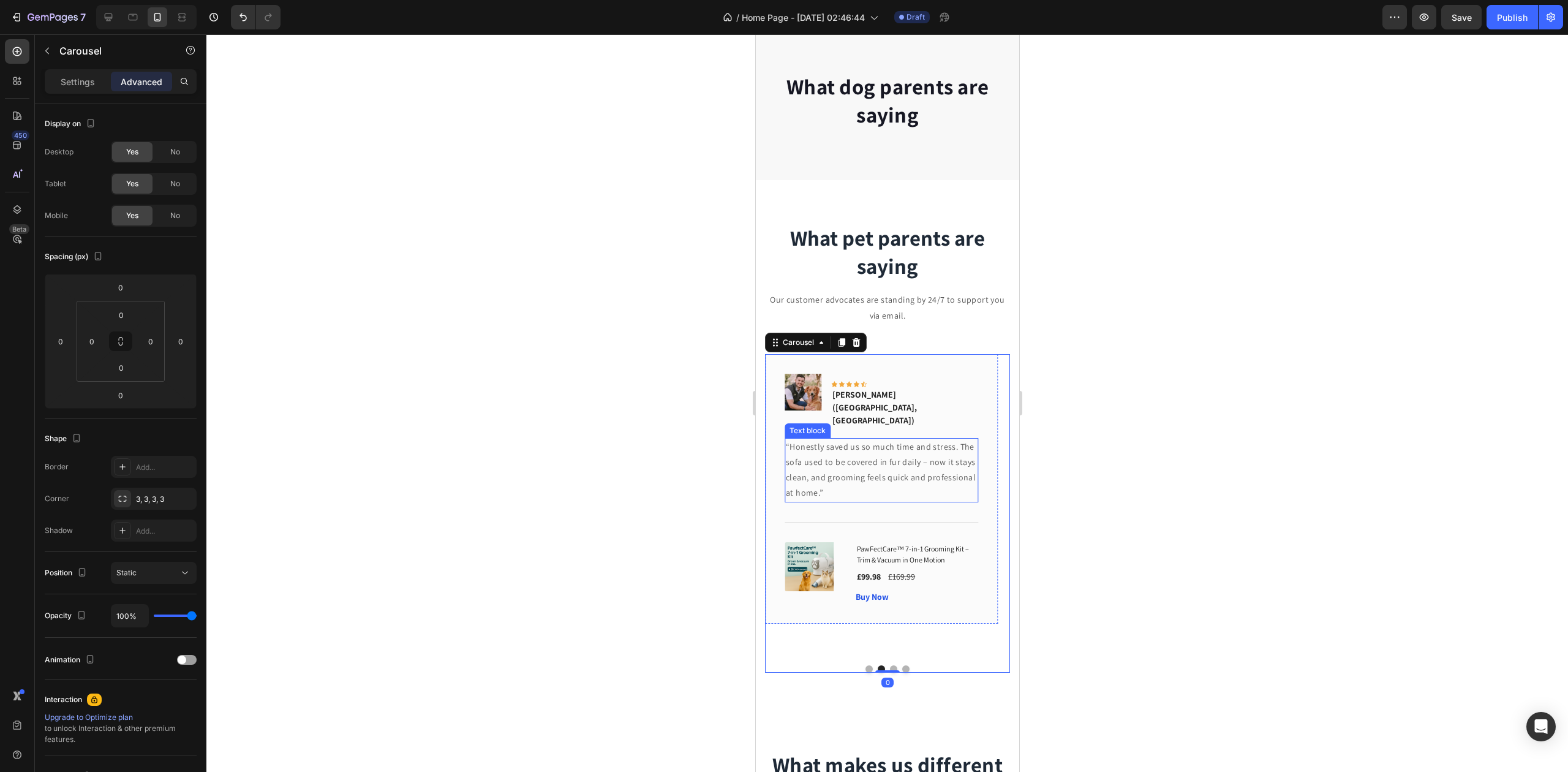
click at [841, 449] on p "“Honestly saved us so much time and stress. The sofa used to be covered in fur …" at bounding box center [881, 470] width 192 height 62
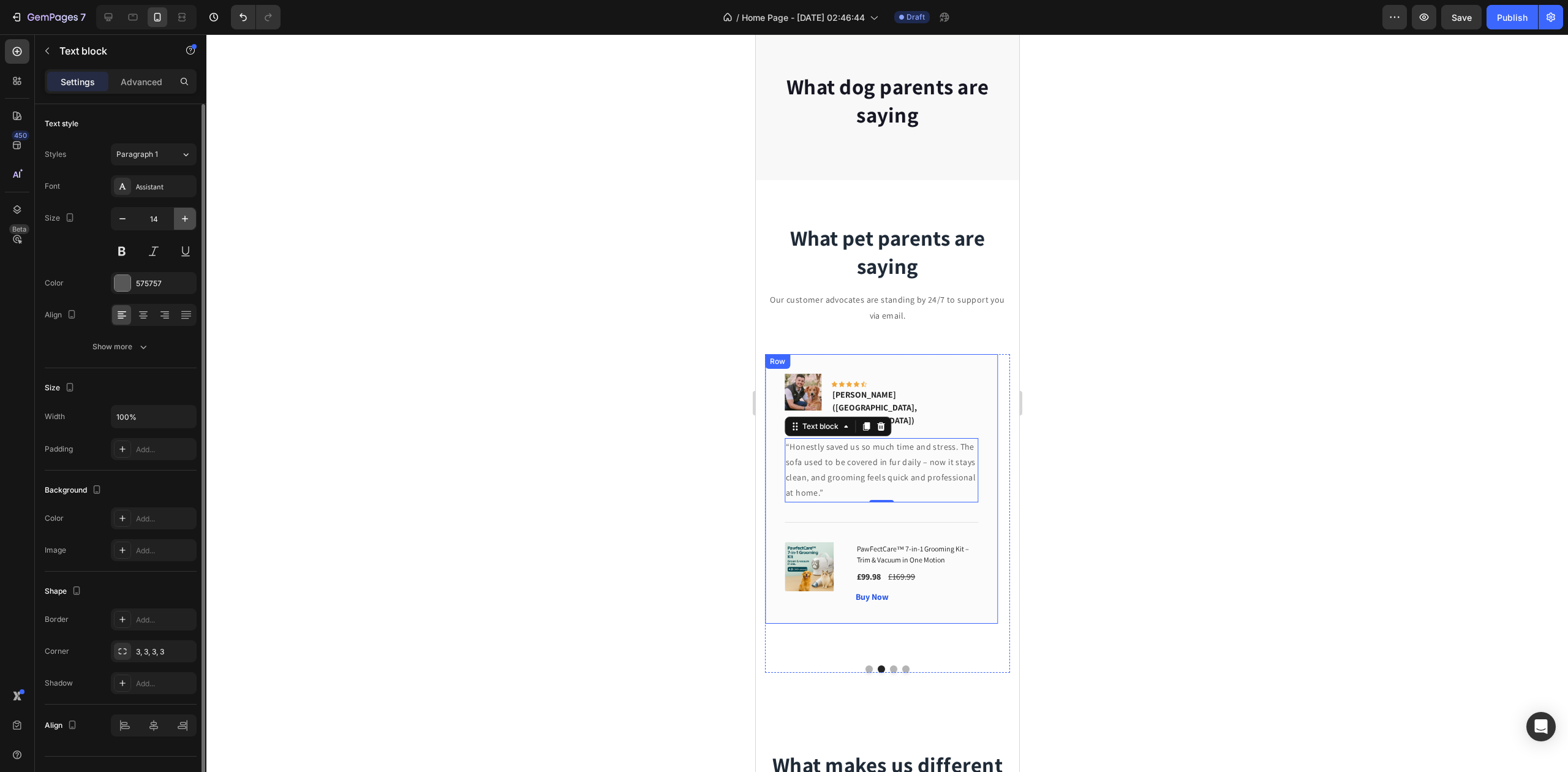
click at [184, 216] on icon "button" at bounding box center [185, 219] width 13 height 13
type input "17"
drag, startPoint x: 155, startPoint y: 278, endPoint x: 169, endPoint y: 293, distance: 20.5
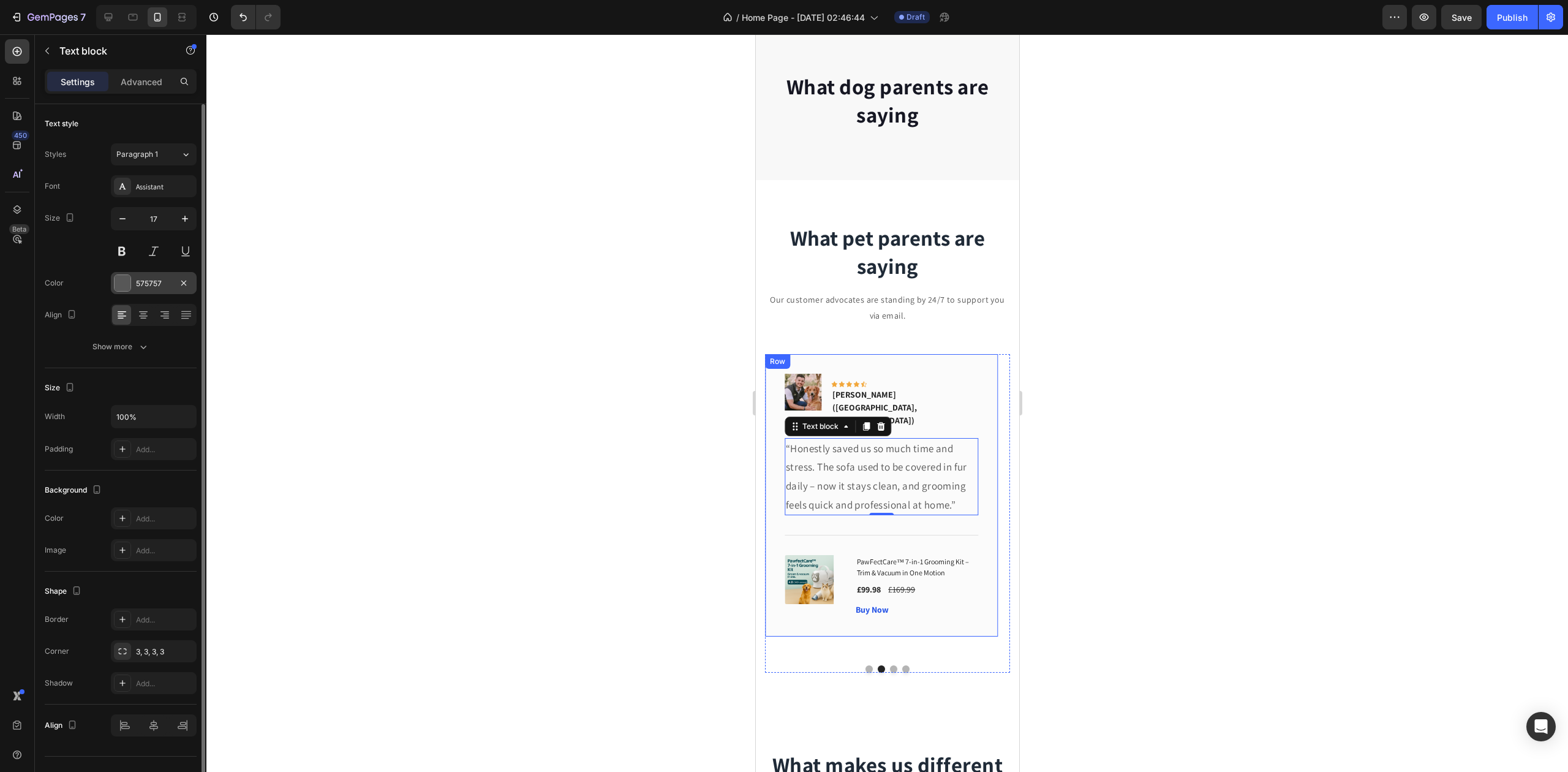
click at [154, 278] on div "575757" at bounding box center [153, 283] width 86 height 22
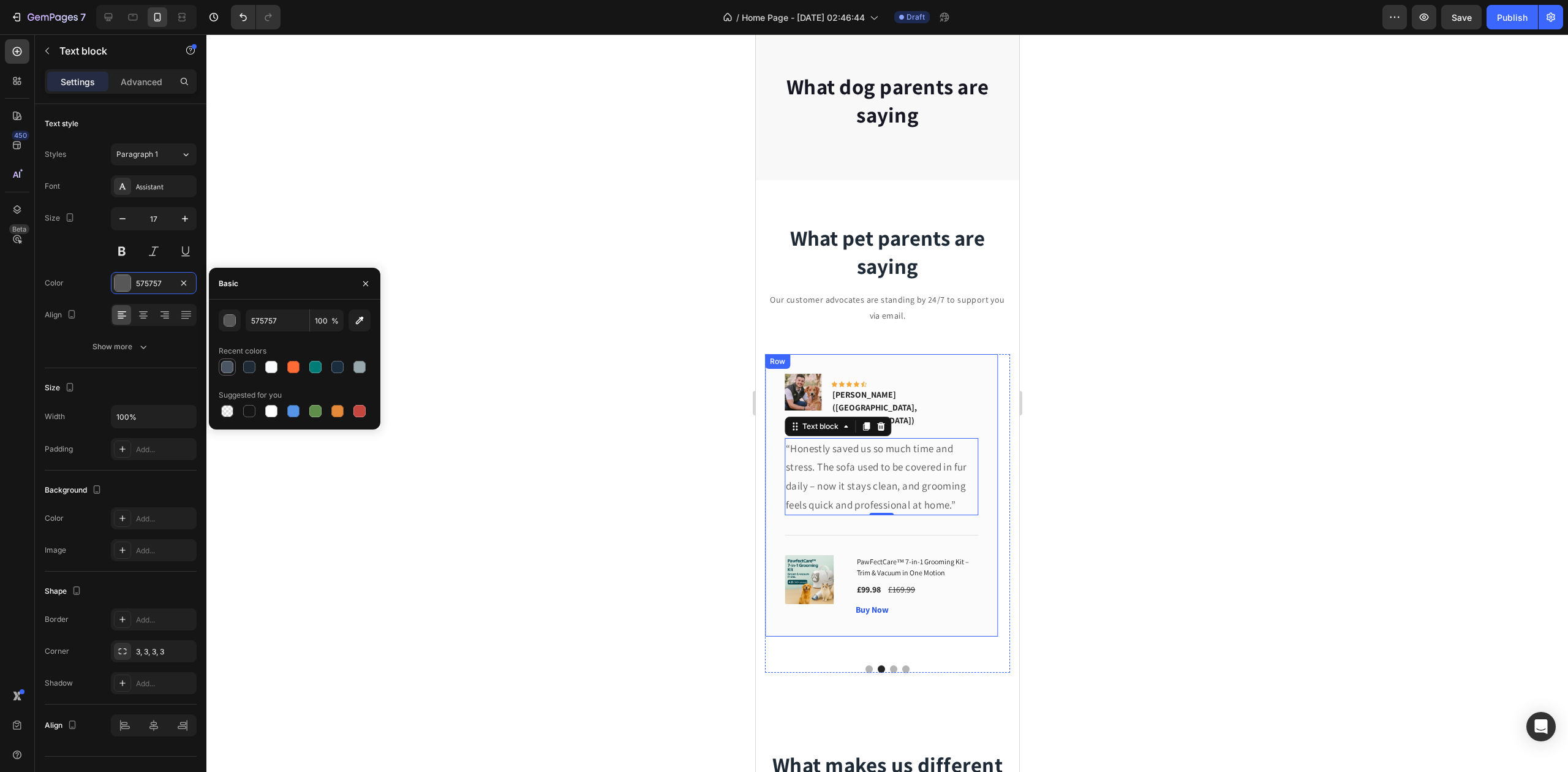
click at [226, 367] on div at bounding box center [228, 367] width 13 height 13
type input "4B5563"
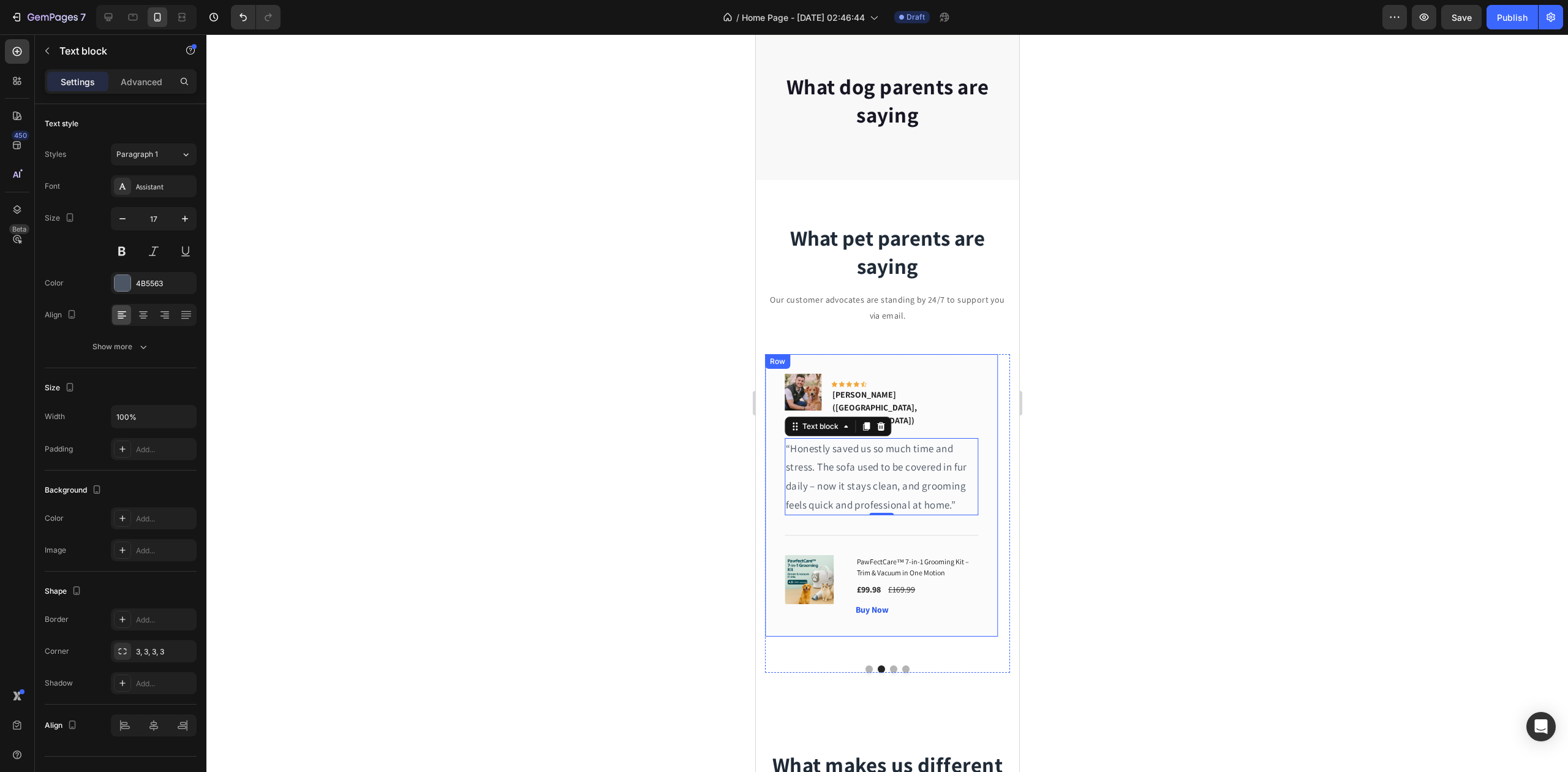
click at [540, 489] on div at bounding box center [887, 403] width 1362 height 738
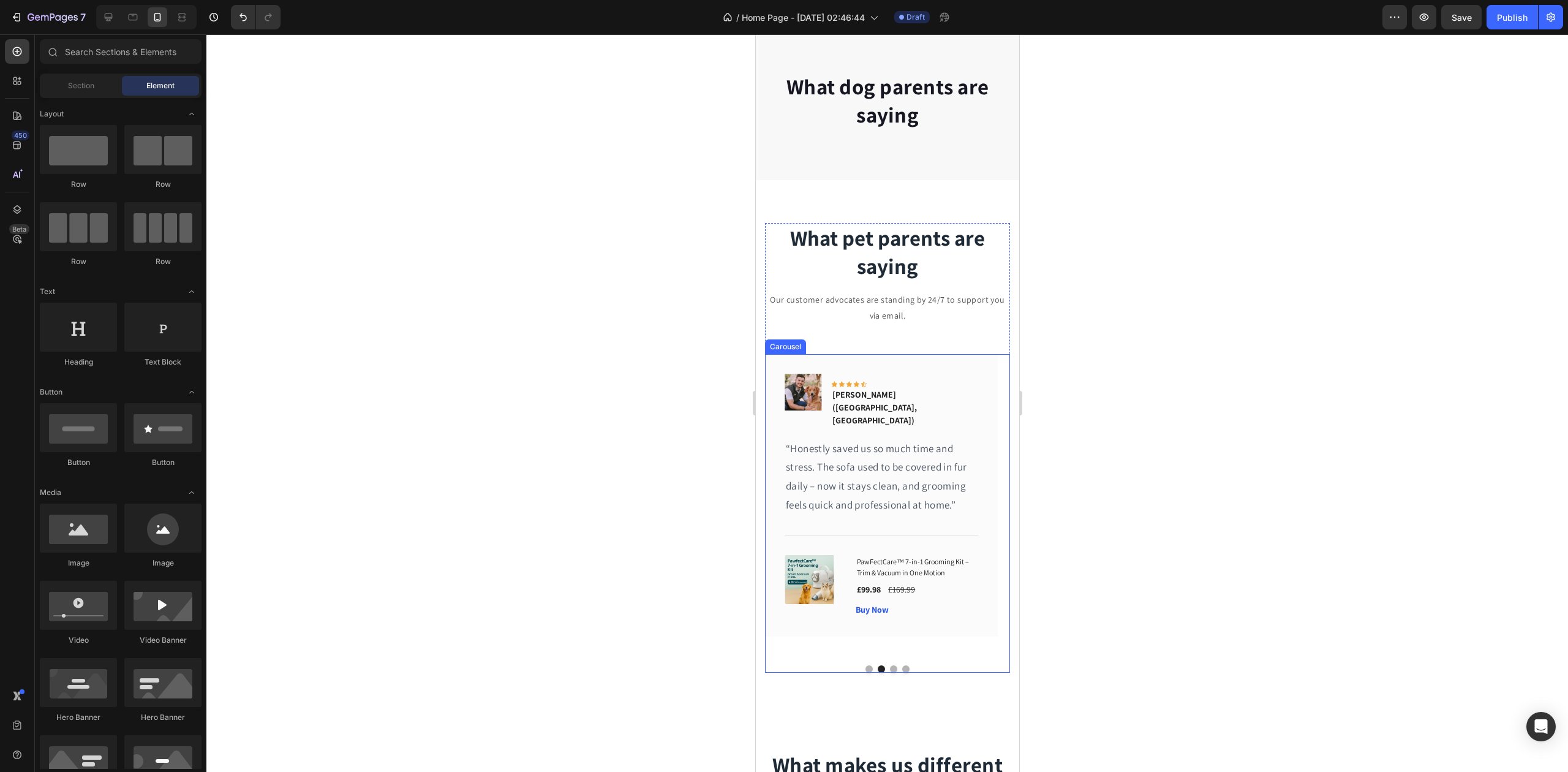
click at [889, 666] on button "Dot" at bounding box center [893, 669] width 8 height 8
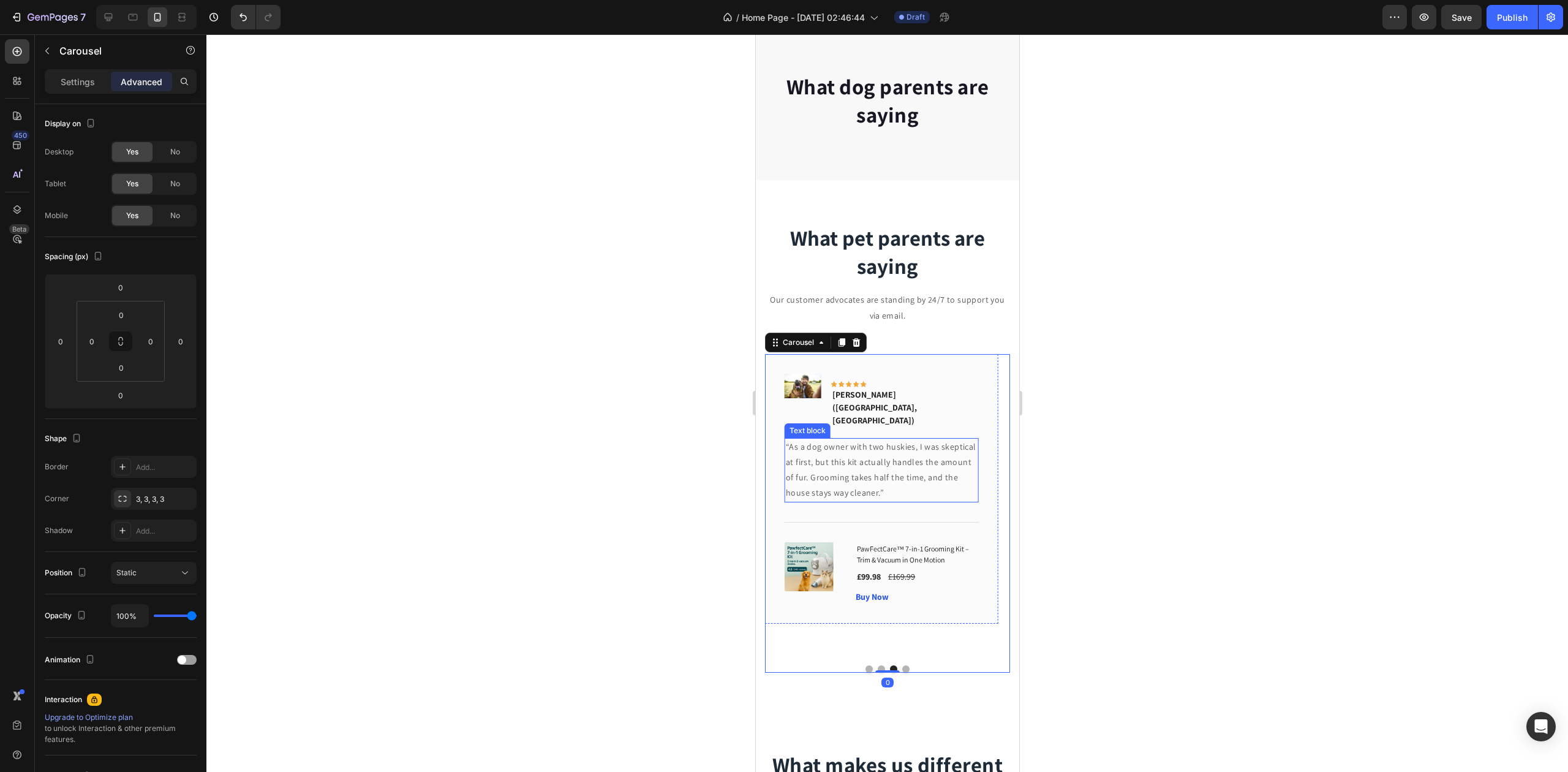
click at [854, 469] on p "“As a dog owner with two huskies, I was skeptical at first, but this kit actual…" at bounding box center [881, 470] width 192 height 62
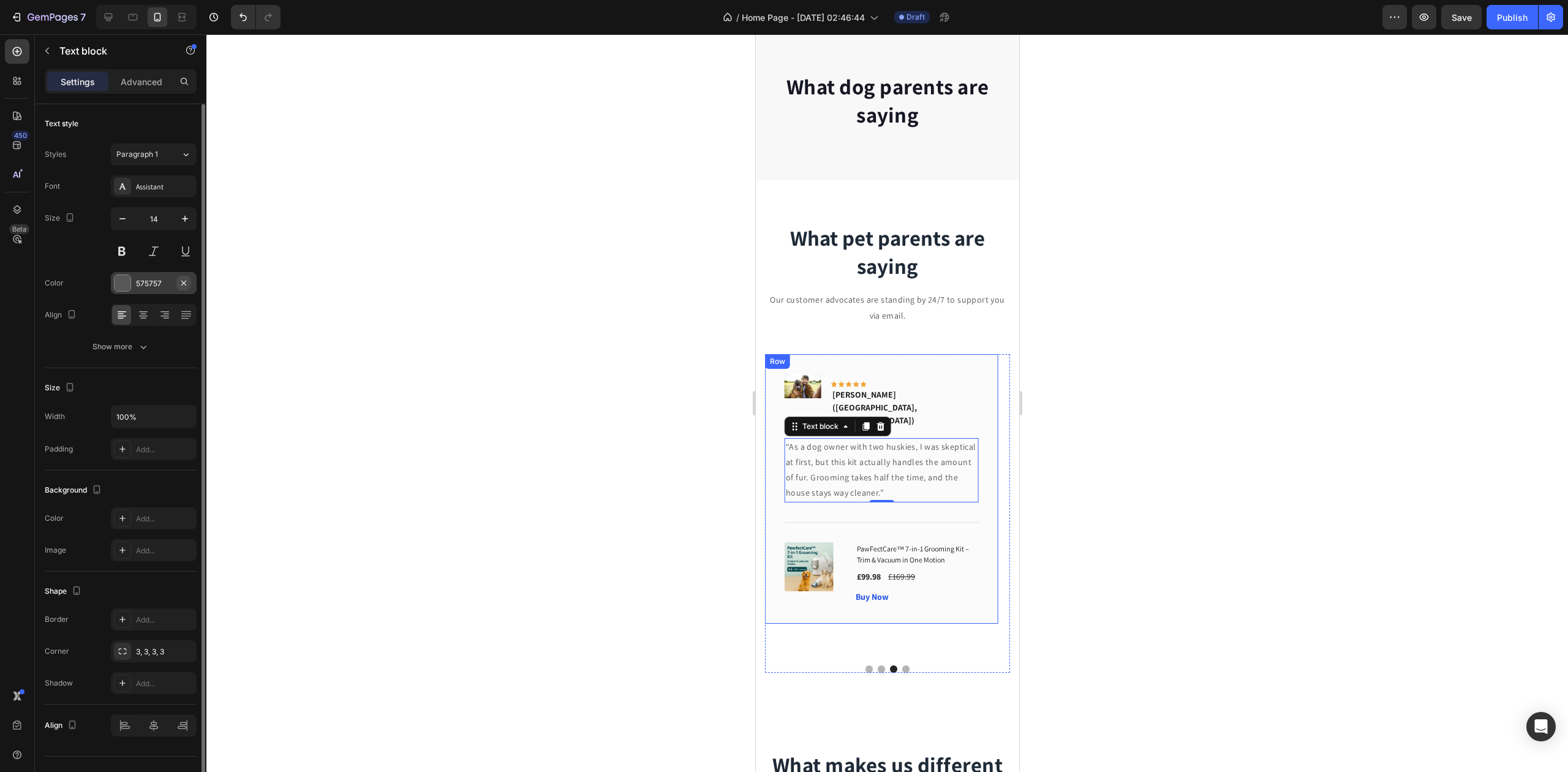
click at [185, 284] on icon "button" at bounding box center [184, 283] width 5 height 5
click at [155, 282] on div "Add..." at bounding box center [164, 284] width 58 height 11
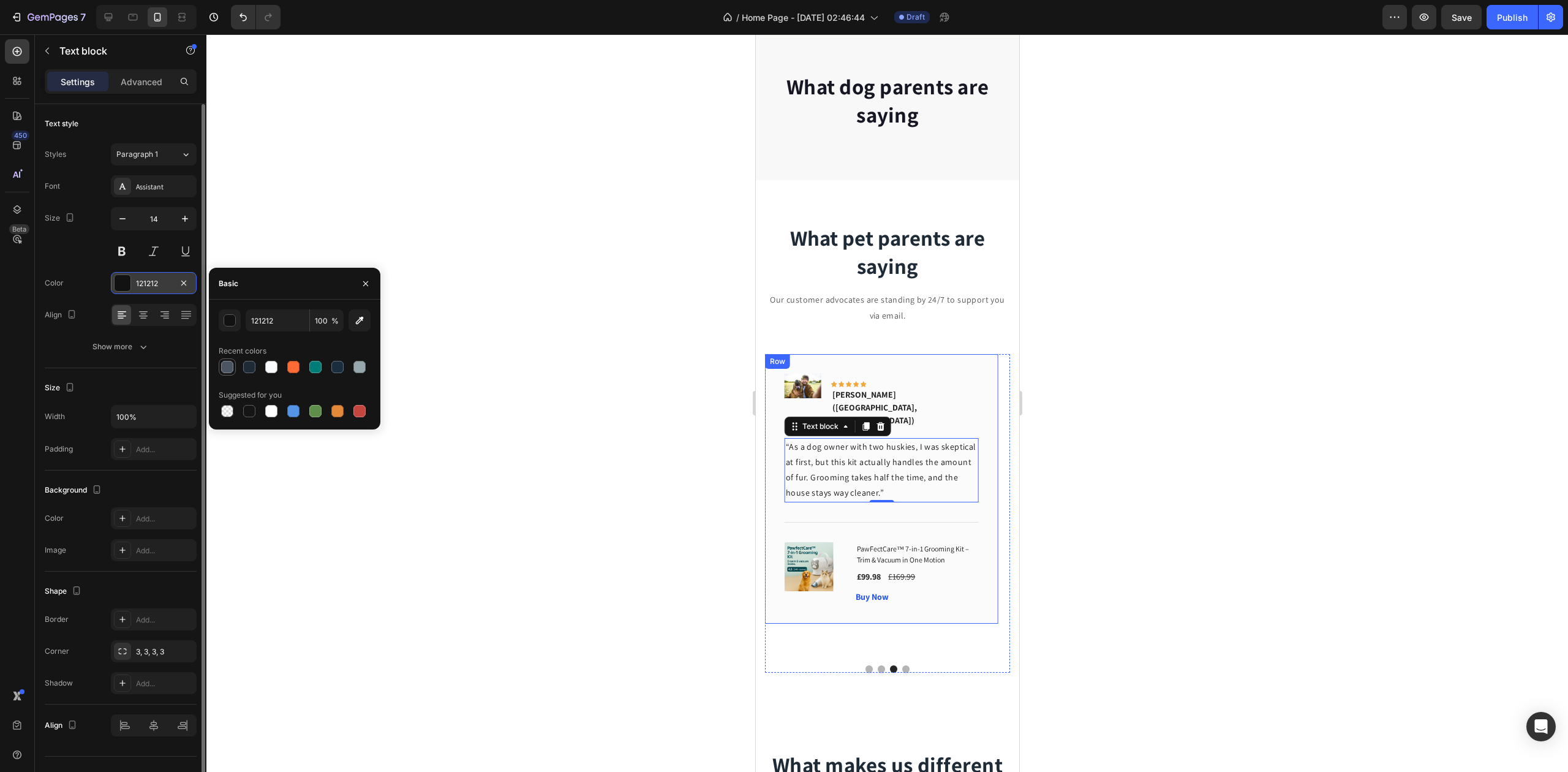
click at [226, 369] on div at bounding box center [228, 367] width 13 height 13
type input "4B5563"
click at [183, 223] on icon "button" at bounding box center [185, 219] width 13 height 13
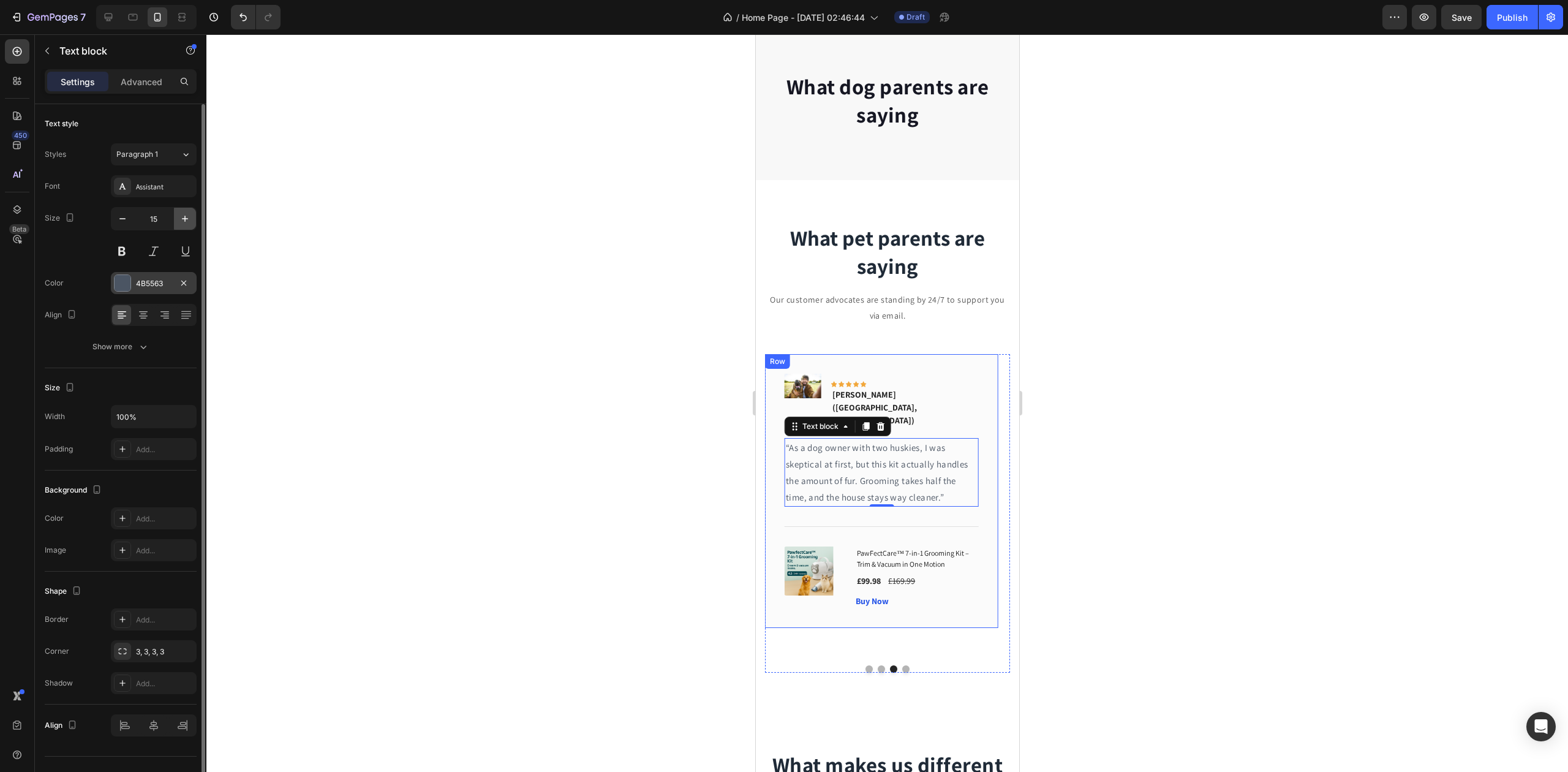
click at [183, 223] on icon "button" at bounding box center [185, 219] width 13 height 13
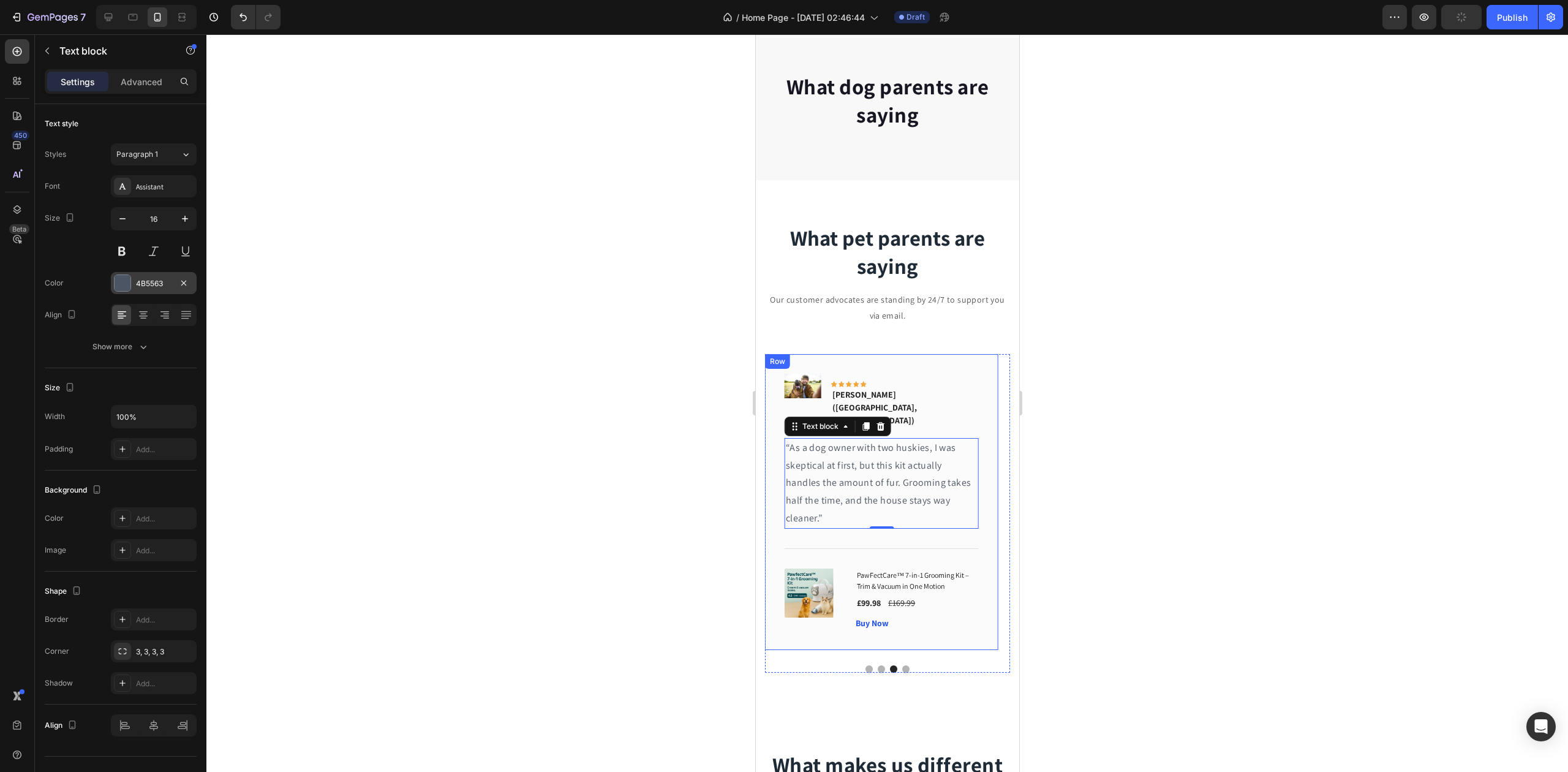
type input "17"
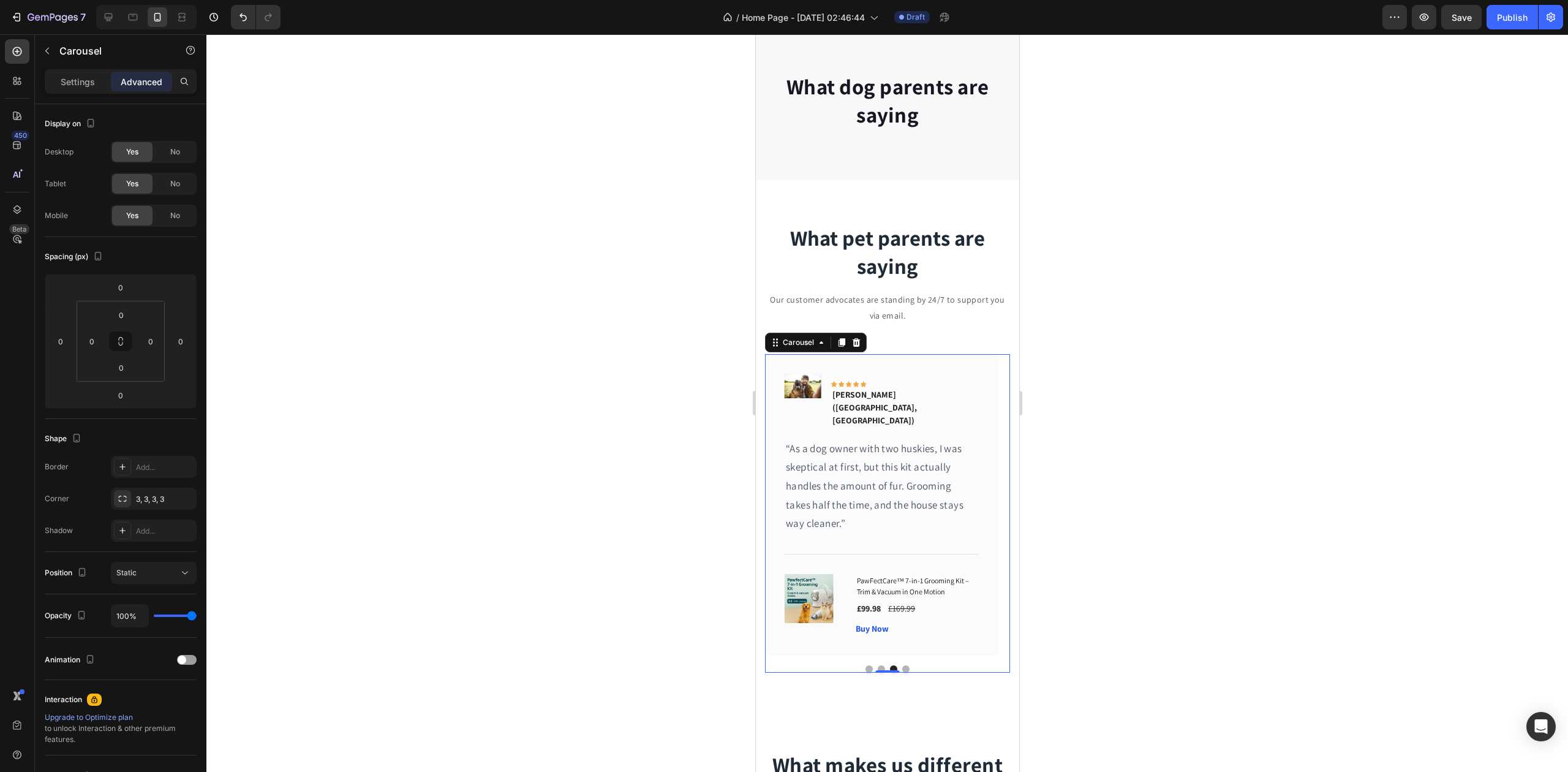
drag, startPoint x: 901, startPoint y: 653, endPoint x: 1397, endPoint y: 554, distance: 505.8
click at [902, 666] on button "Dot" at bounding box center [906, 669] width 8 height 8
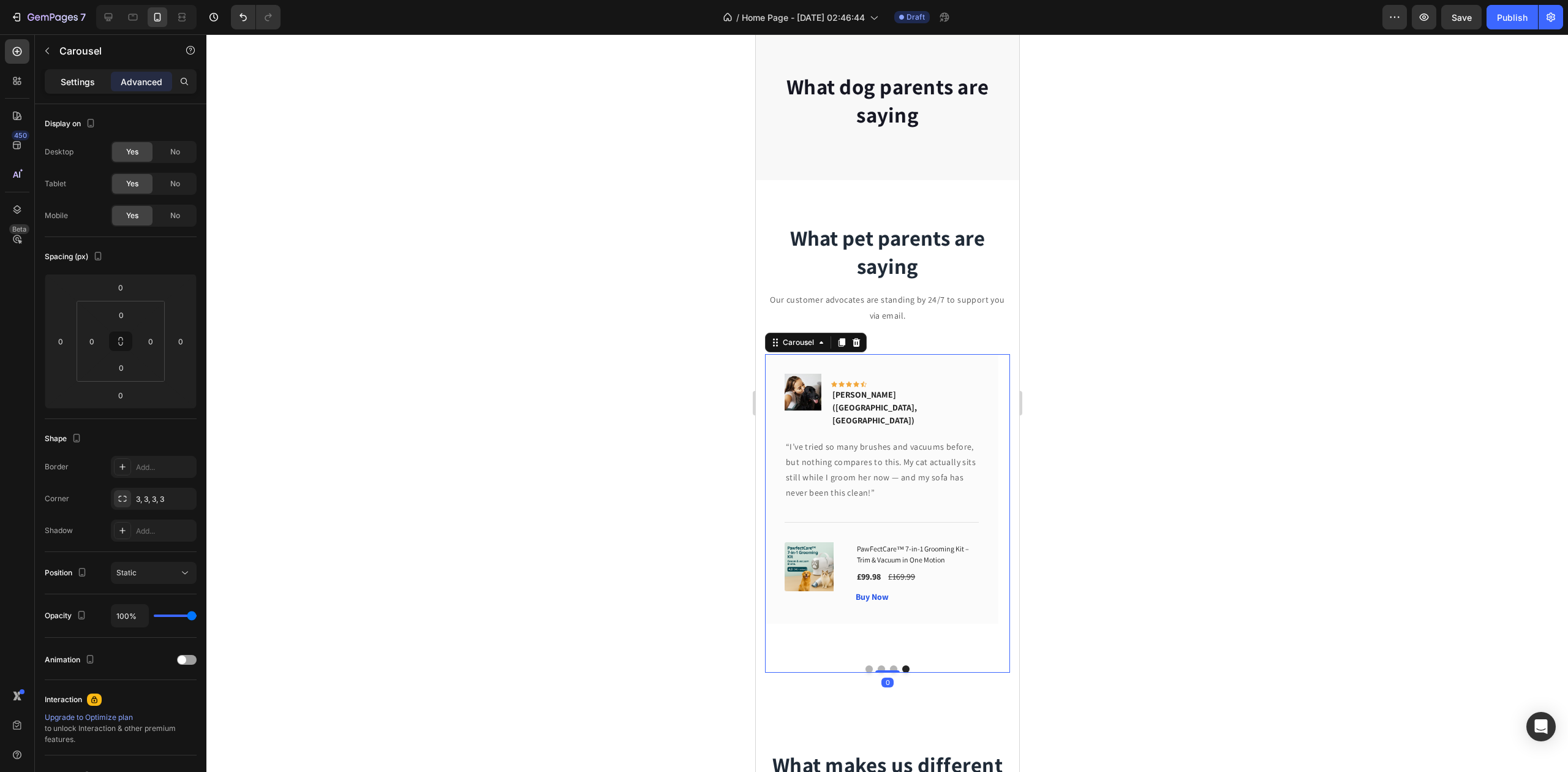
click at [82, 83] on p "Settings" at bounding box center [78, 81] width 34 height 13
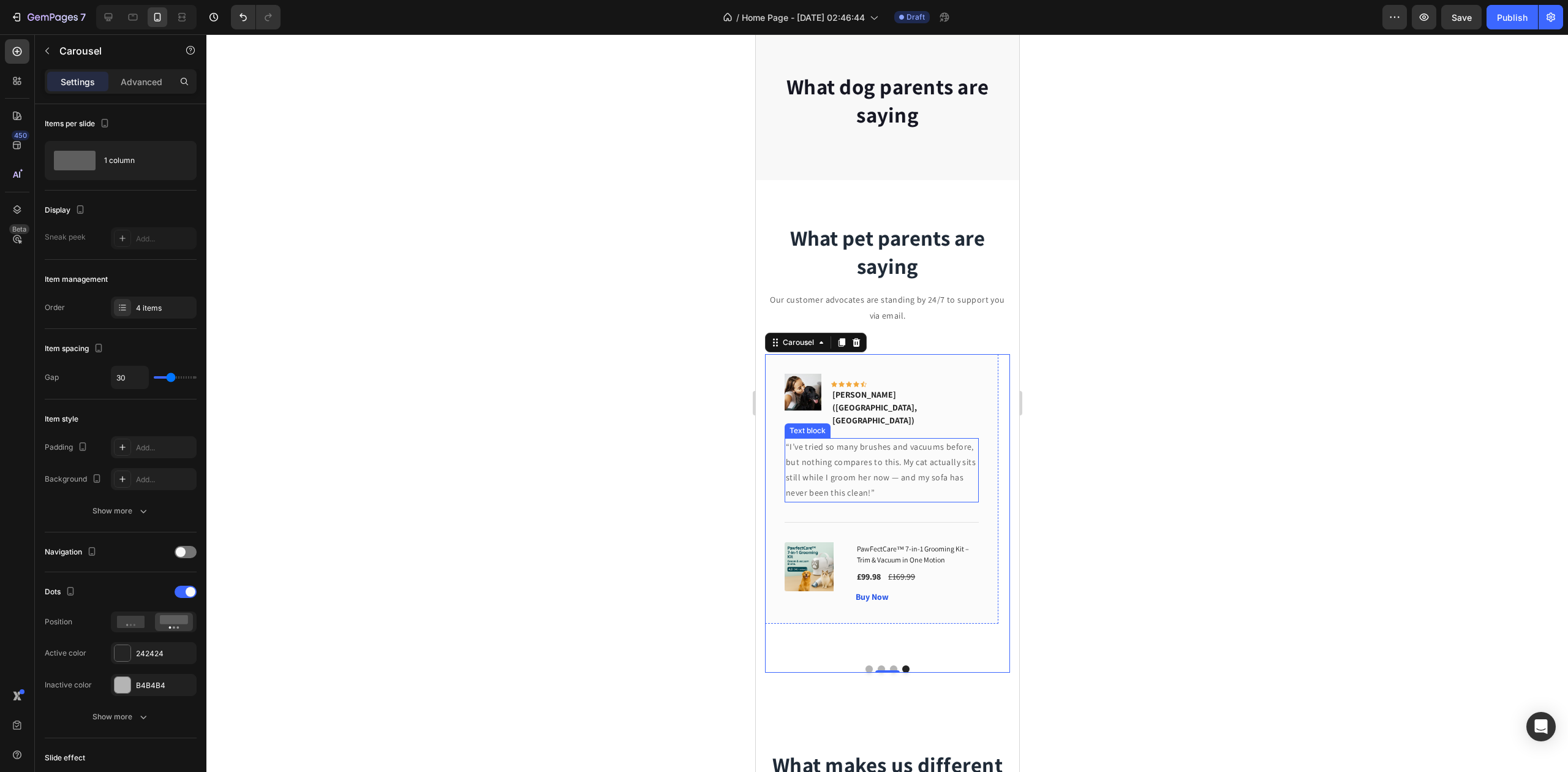
click at [807, 452] on p "“I’ve tried so many brushes and vacuums before, but nothing compares to this. M…" at bounding box center [881, 470] width 192 height 62
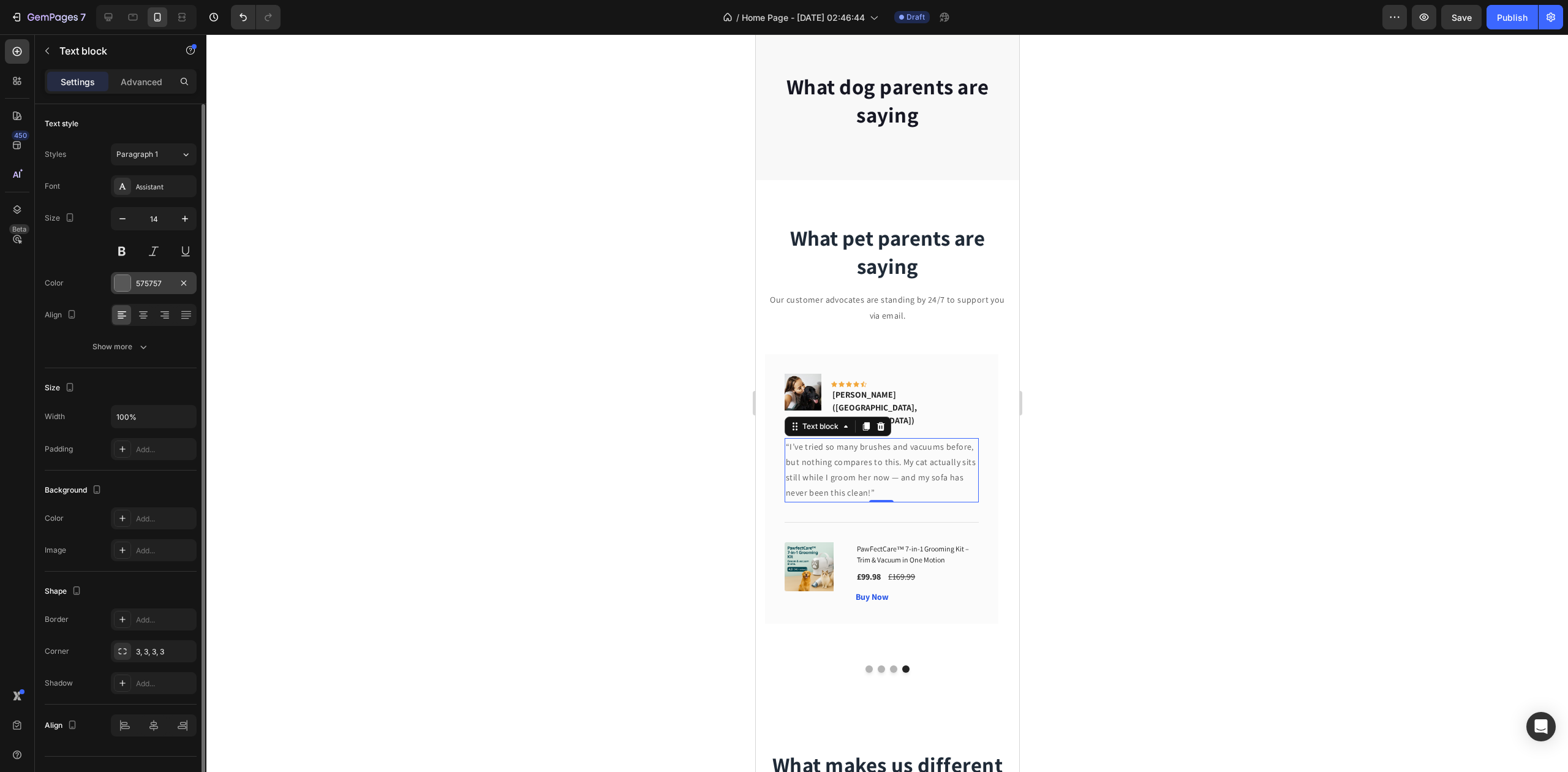
click at [161, 285] on div "575757" at bounding box center [153, 284] width 36 height 11
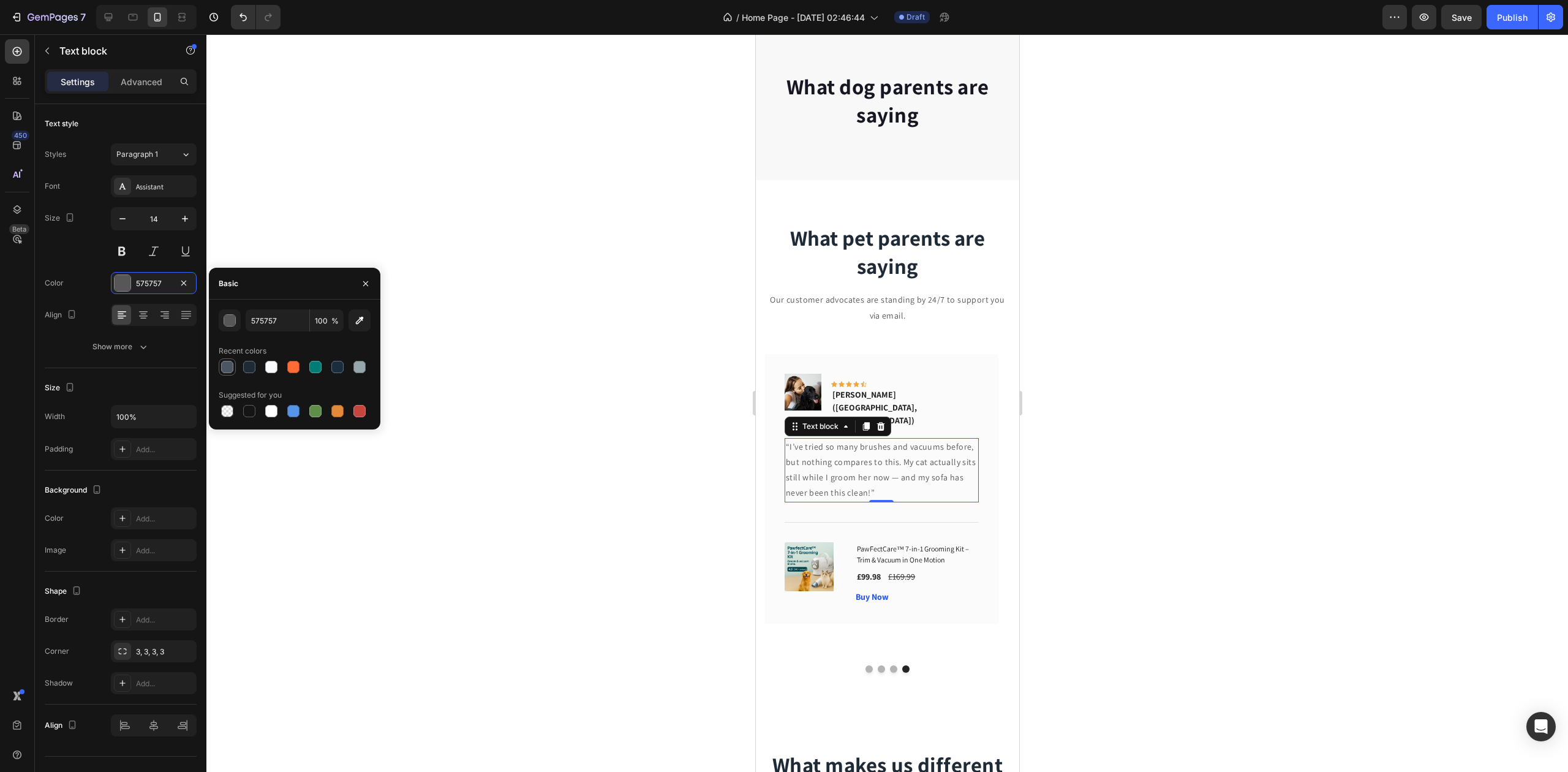
click at [229, 365] on div at bounding box center [228, 367] width 13 height 13
type input "4B5563"
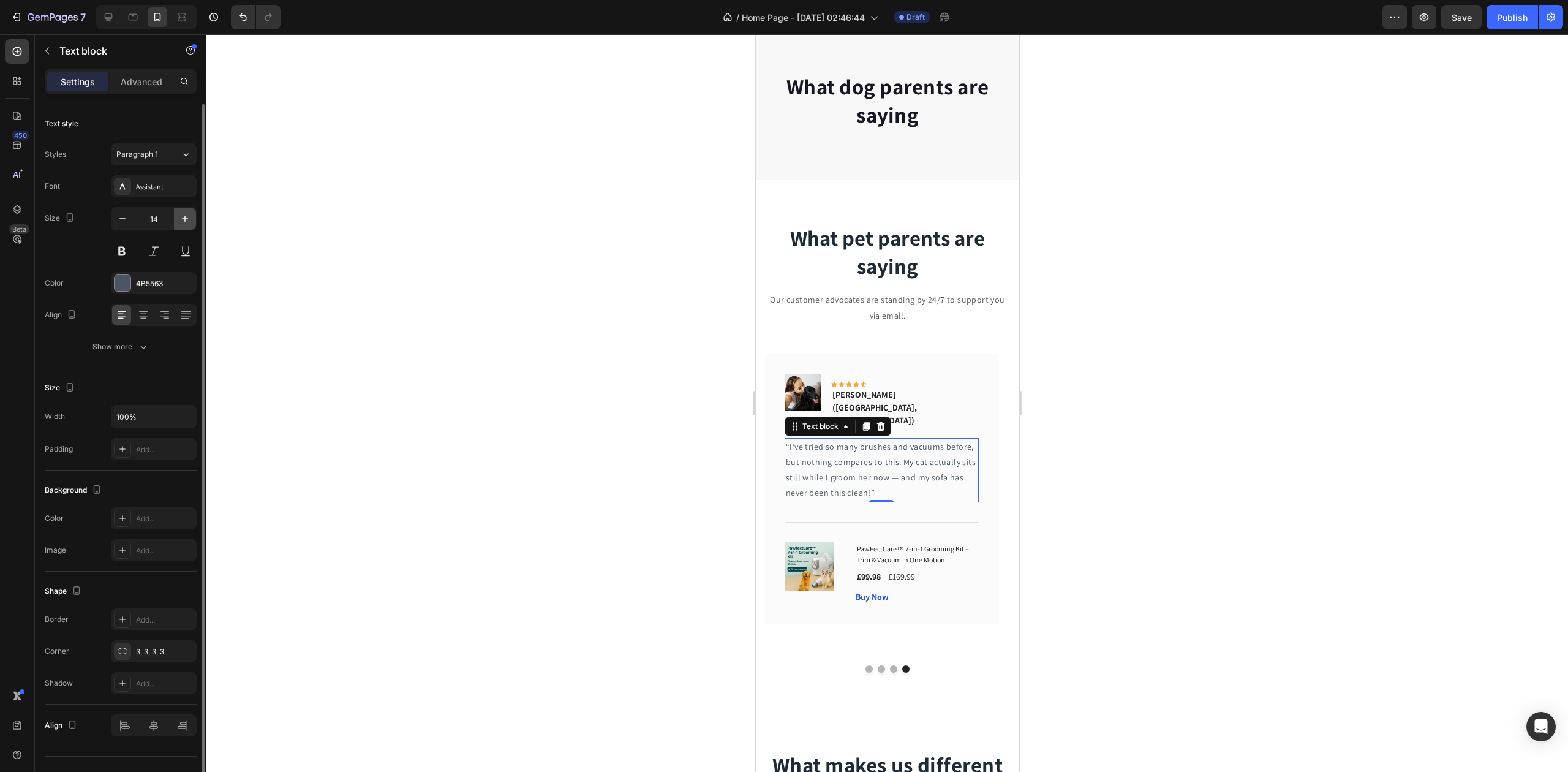
click at [191, 221] on button "button" at bounding box center [185, 218] width 22 height 22
type input "17"
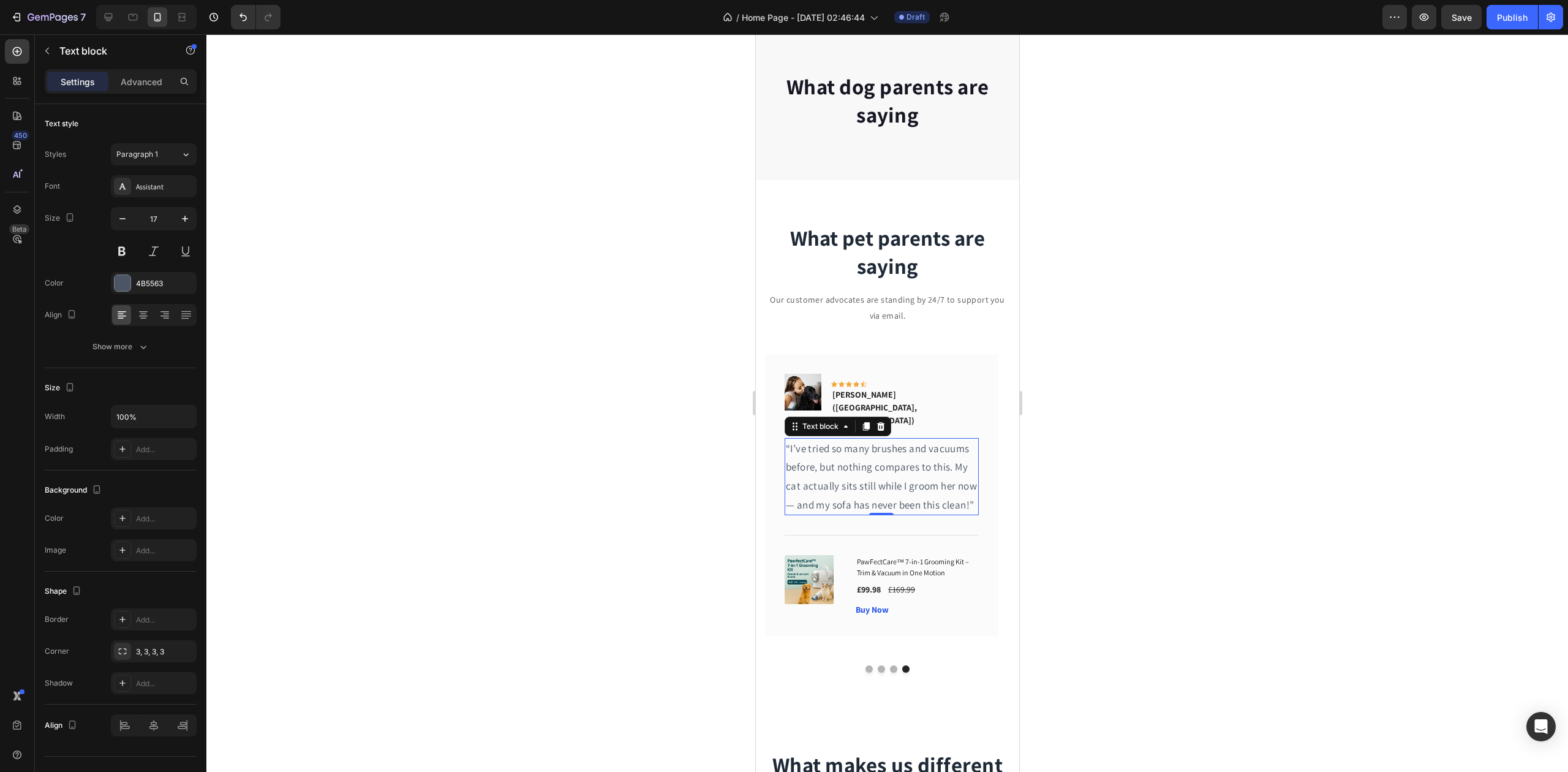
click at [535, 370] on div at bounding box center [887, 403] width 1362 height 738
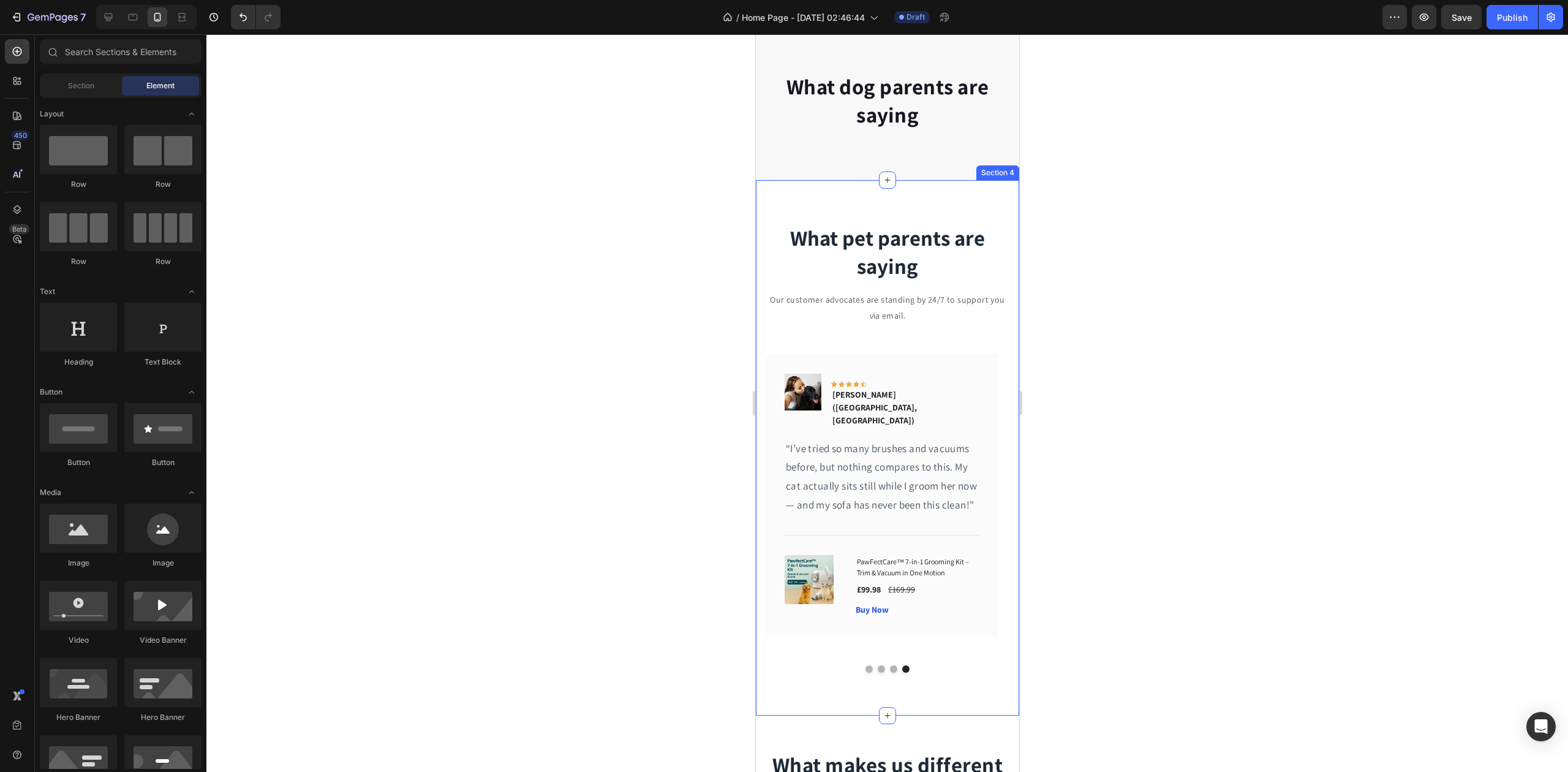
click at [852, 297] on p "Our customer advocates are standing by 24/7 to support you via email." at bounding box center [887, 307] width 243 height 31
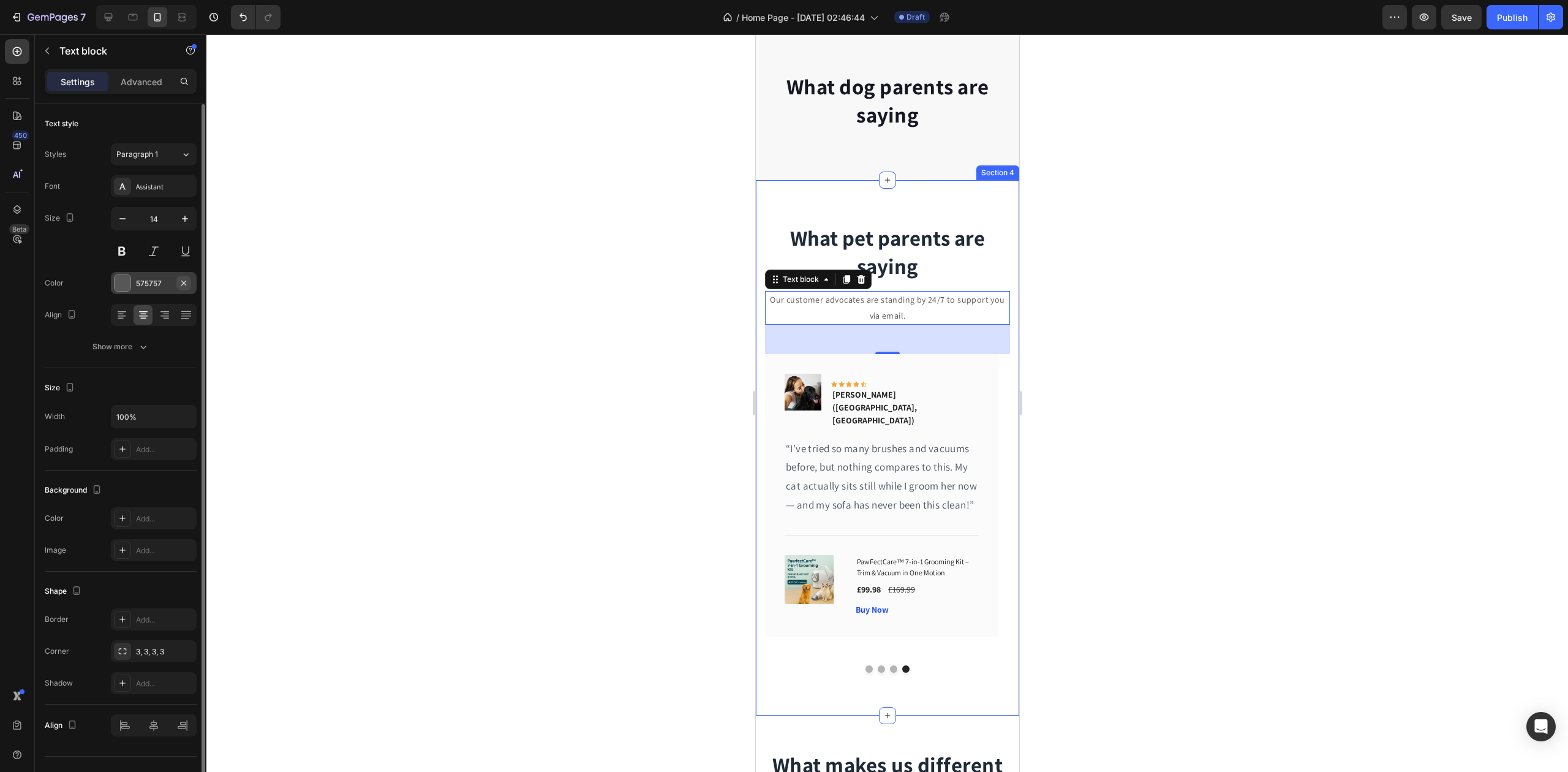
click at [176, 284] on button "button" at bounding box center [184, 283] width 15 height 15
click at [155, 287] on div "Add..." at bounding box center [164, 284] width 58 height 11
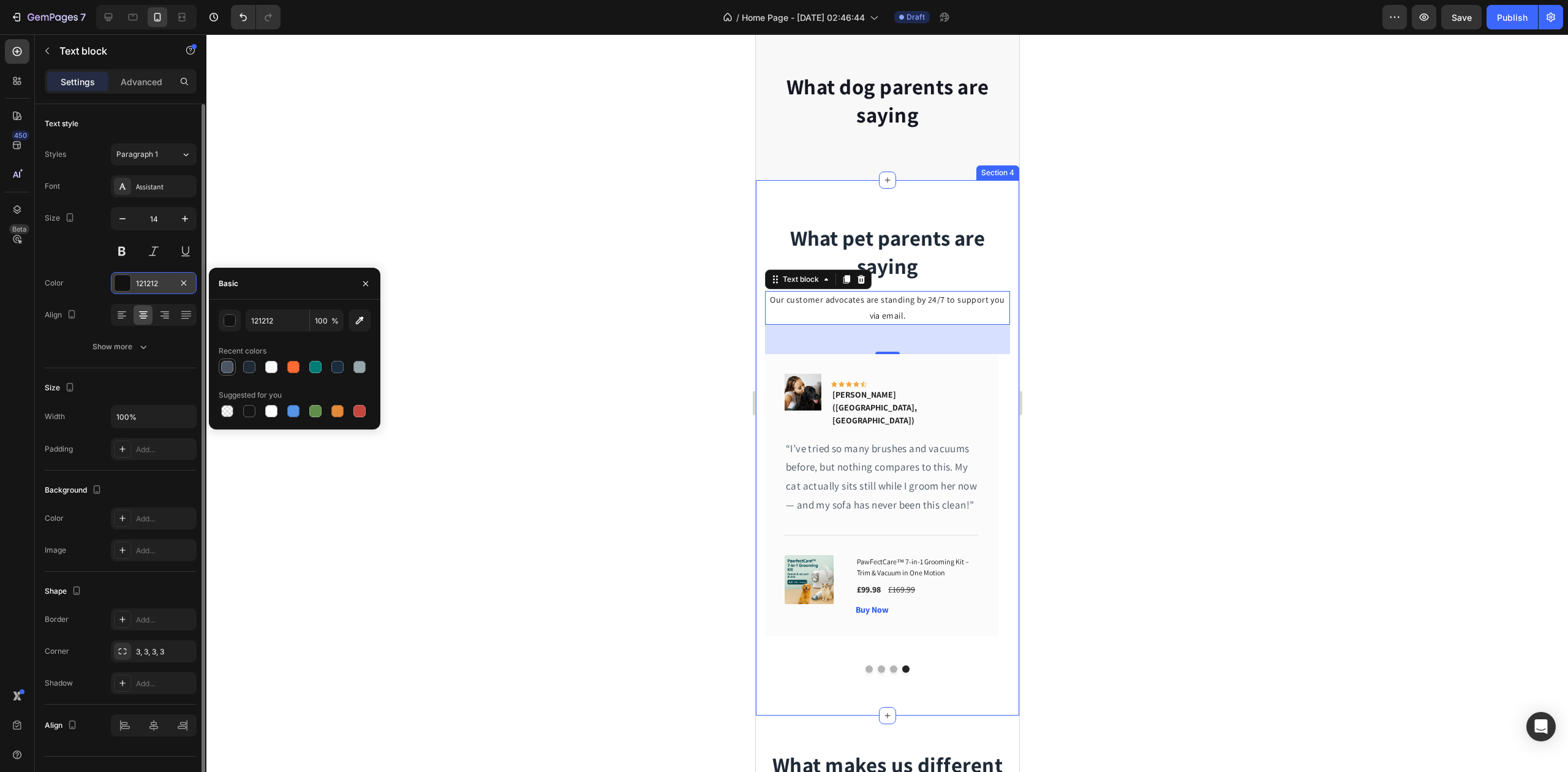
click at [229, 366] on div at bounding box center [228, 367] width 13 height 13
type input "4B5563"
click at [182, 223] on icon "button" at bounding box center [185, 219] width 13 height 13
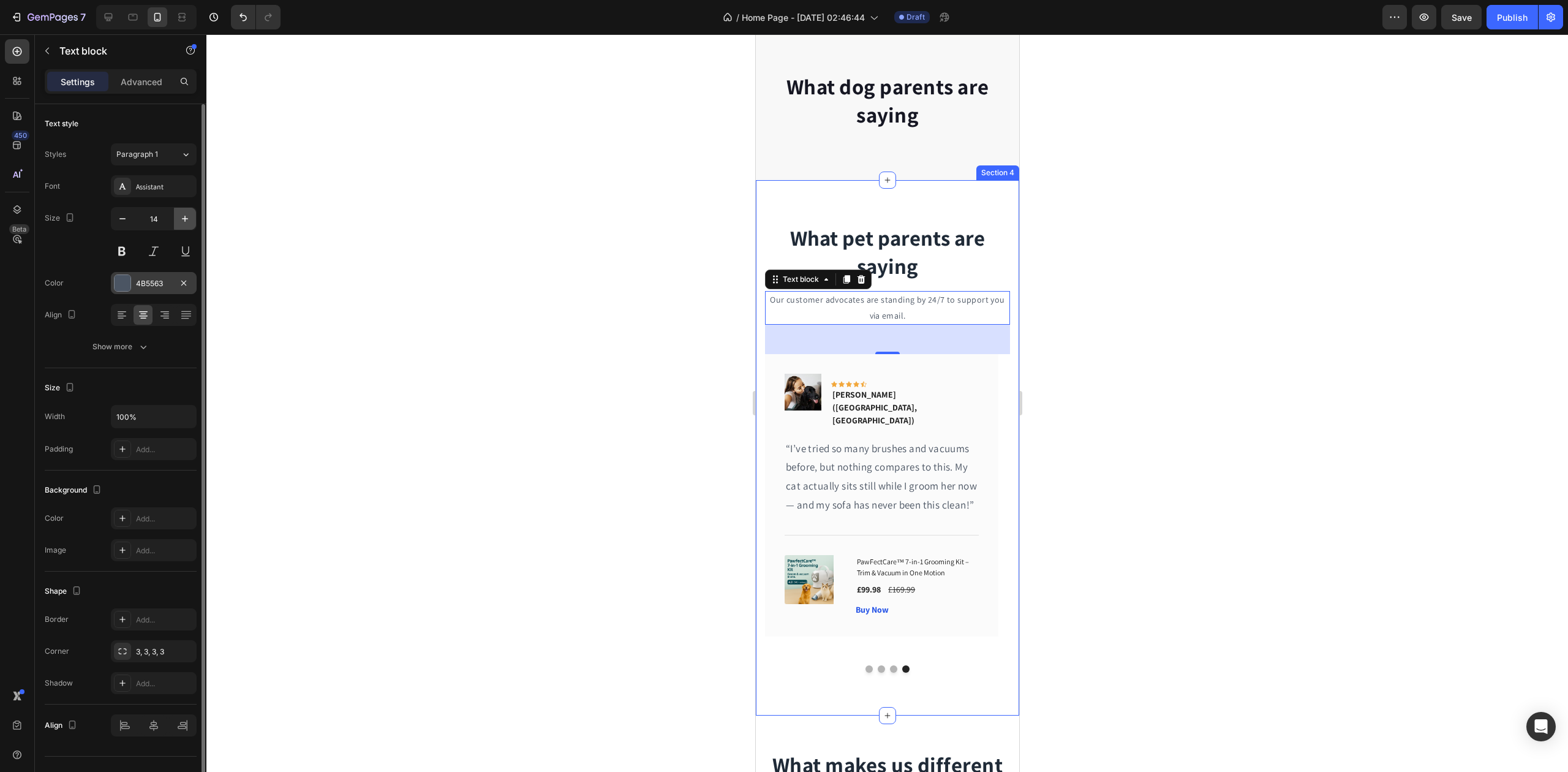
click at [182, 223] on icon "button" at bounding box center [185, 219] width 13 height 13
type input "18"
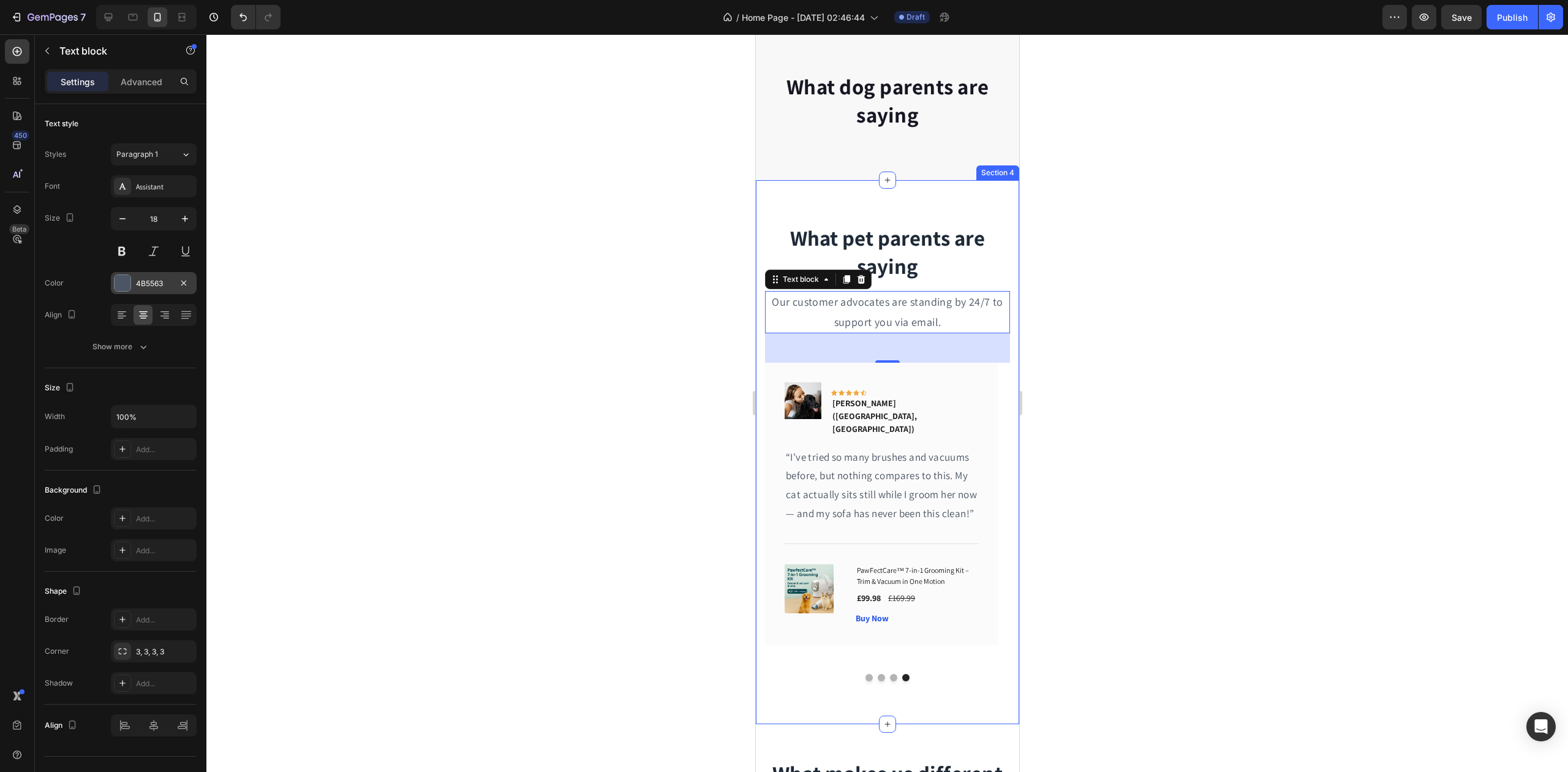
click at [398, 246] on div at bounding box center [887, 403] width 1362 height 738
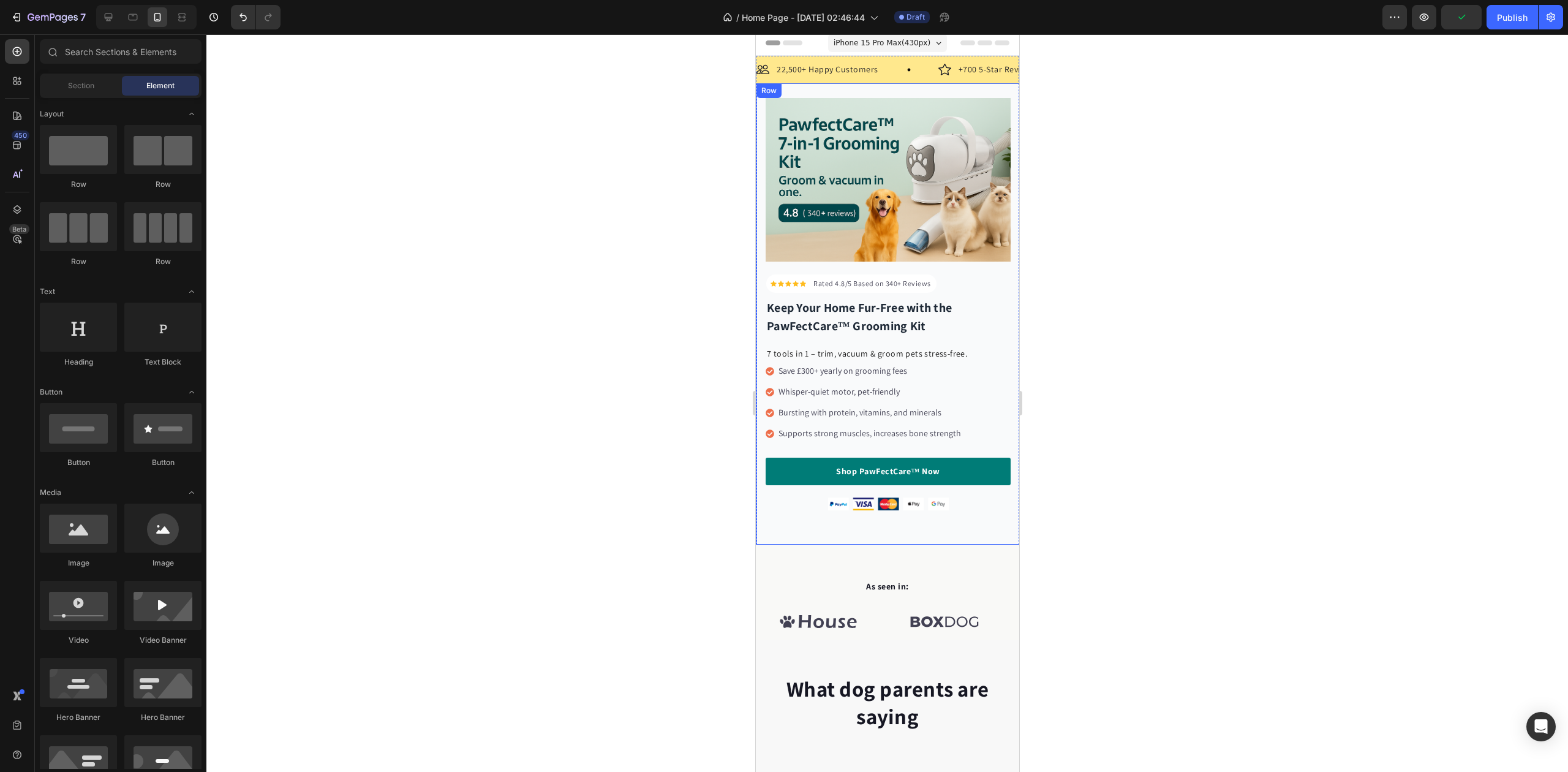
scroll to position [0, 0]
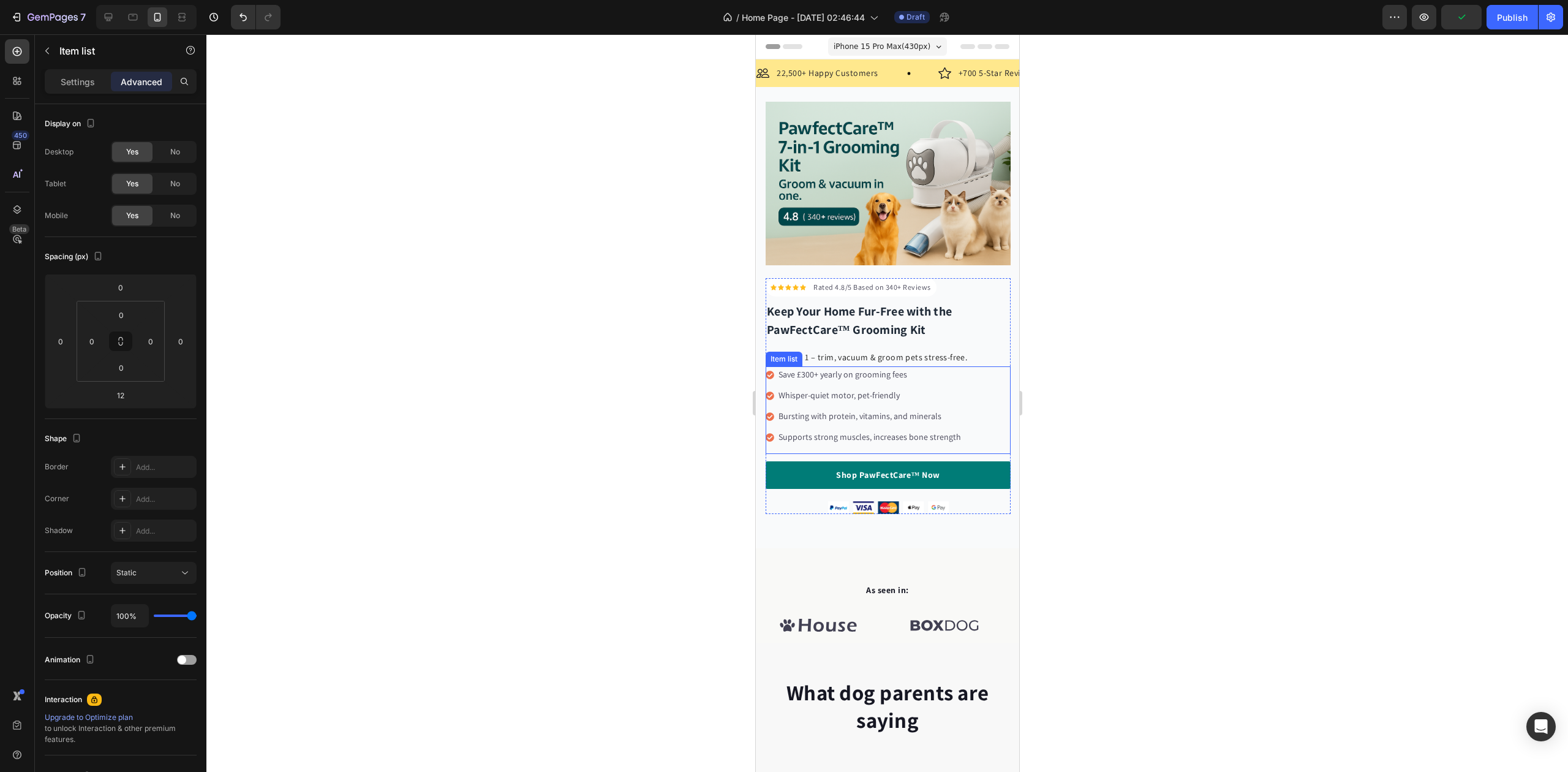
click at [808, 370] on p "Save £300+ yearly on grooming fees" at bounding box center [869, 375] width 183 height 13
click at [68, 65] on div "Item list" at bounding box center [104, 51] width 139 height 32
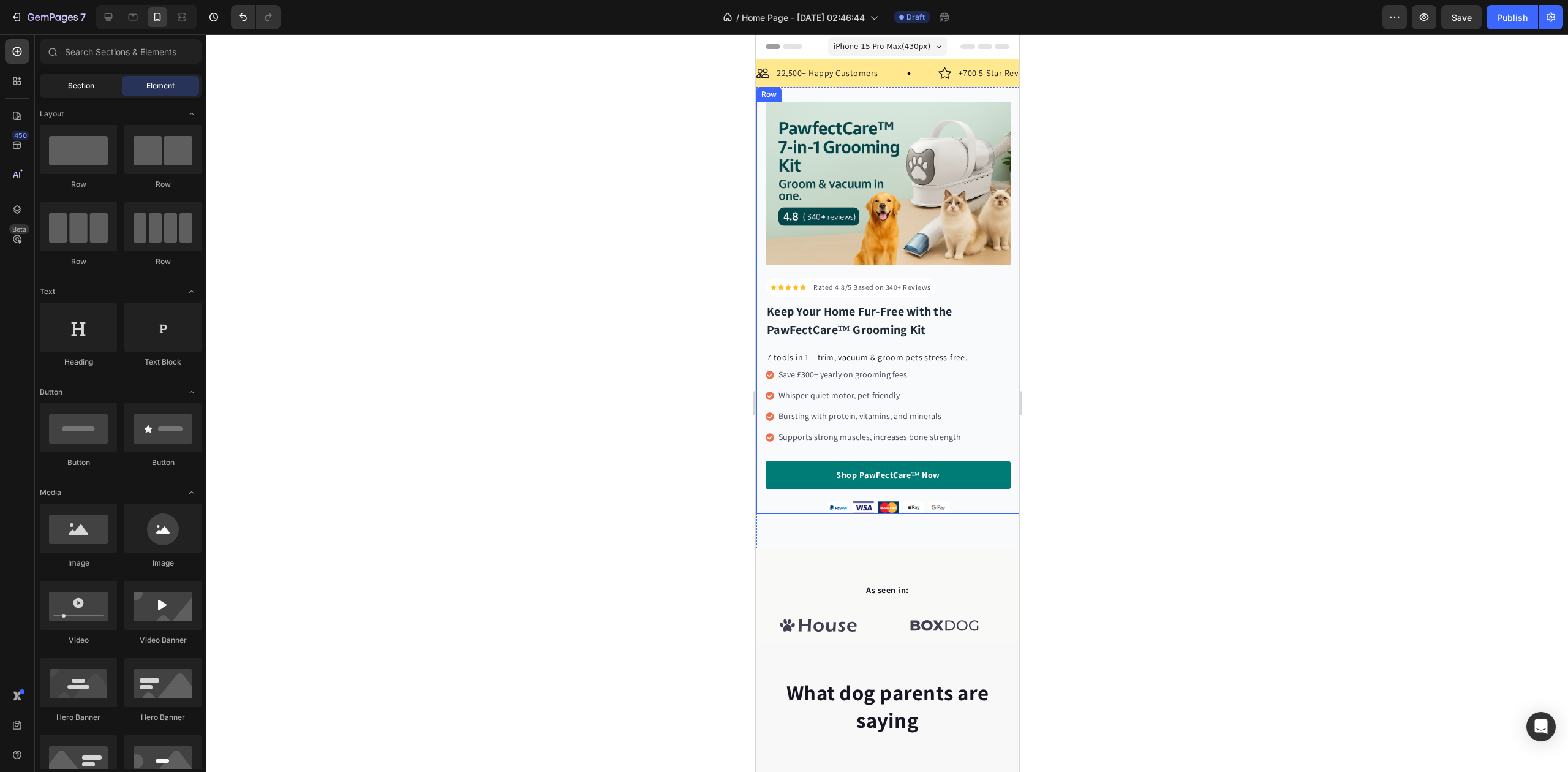
click at [86, 88] on span "Section" at bounding box center [81, 86] width 26 height 11
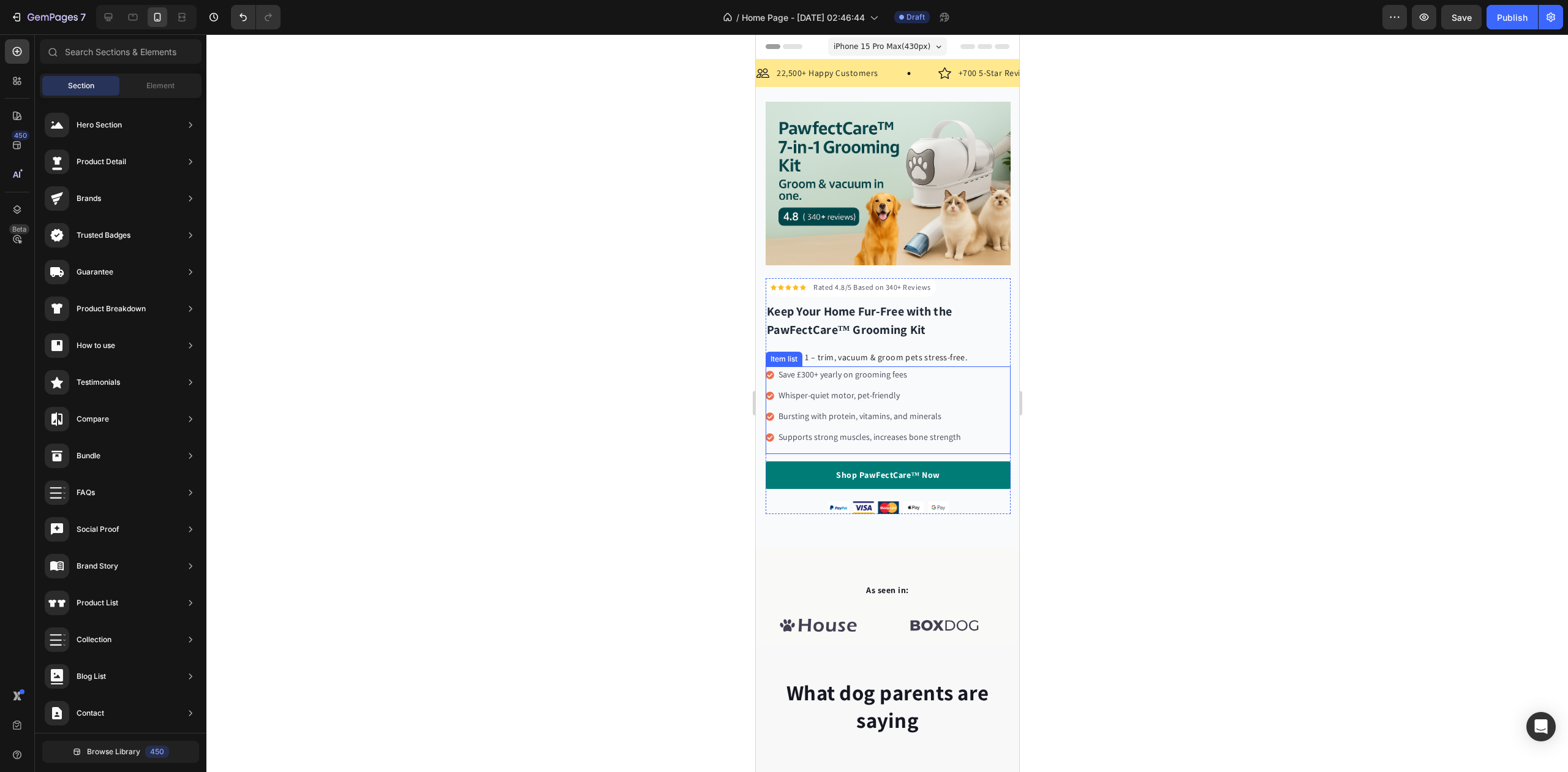
click at [827, 368] on p "Save £300+ yearly on grooming fees" at bounding box center [869, 375] width 183 height 13
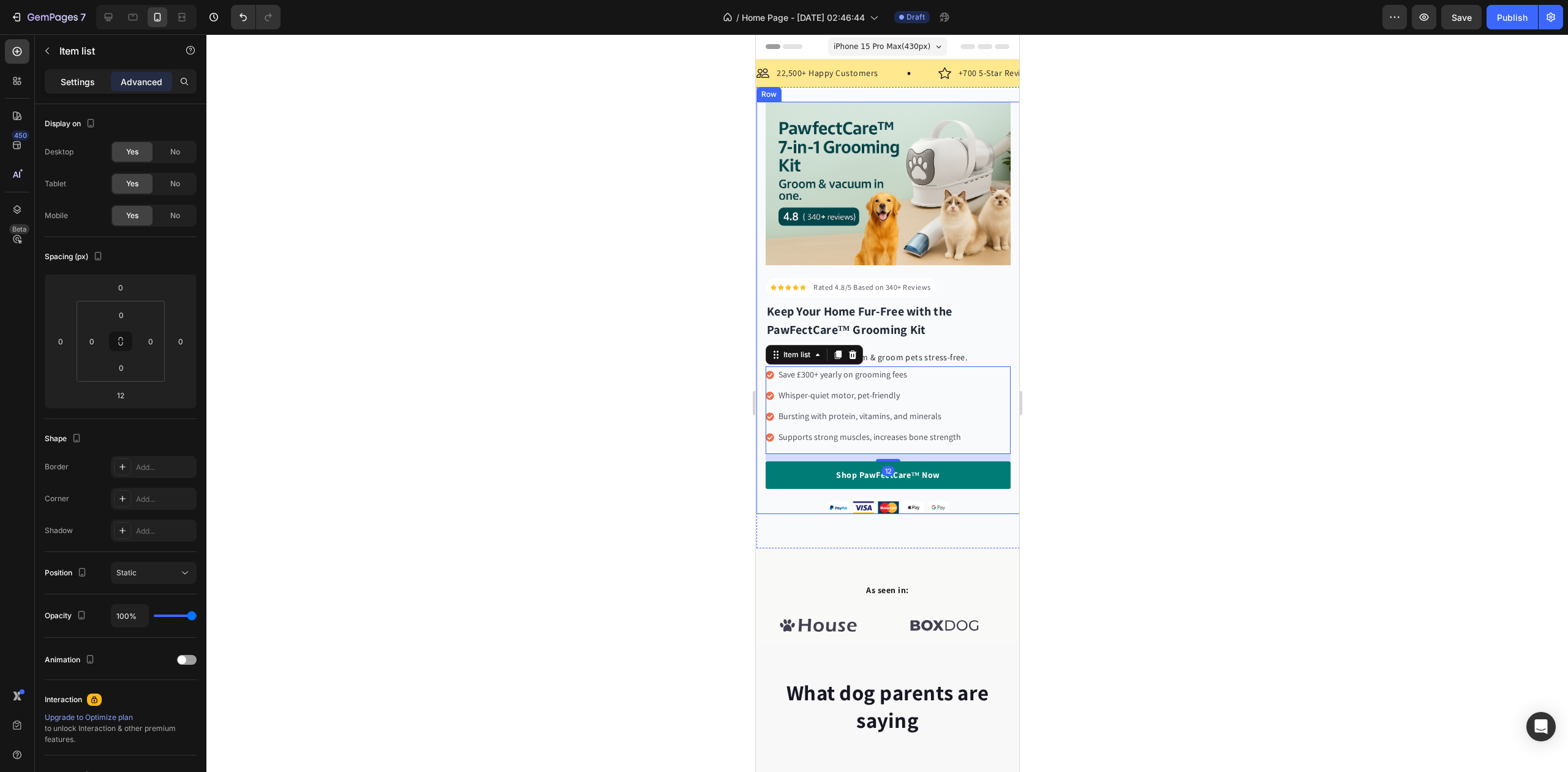
click at [77, 76] on p "Settings" at bounding box center [78, 81] width 34 height 13
type input "4"
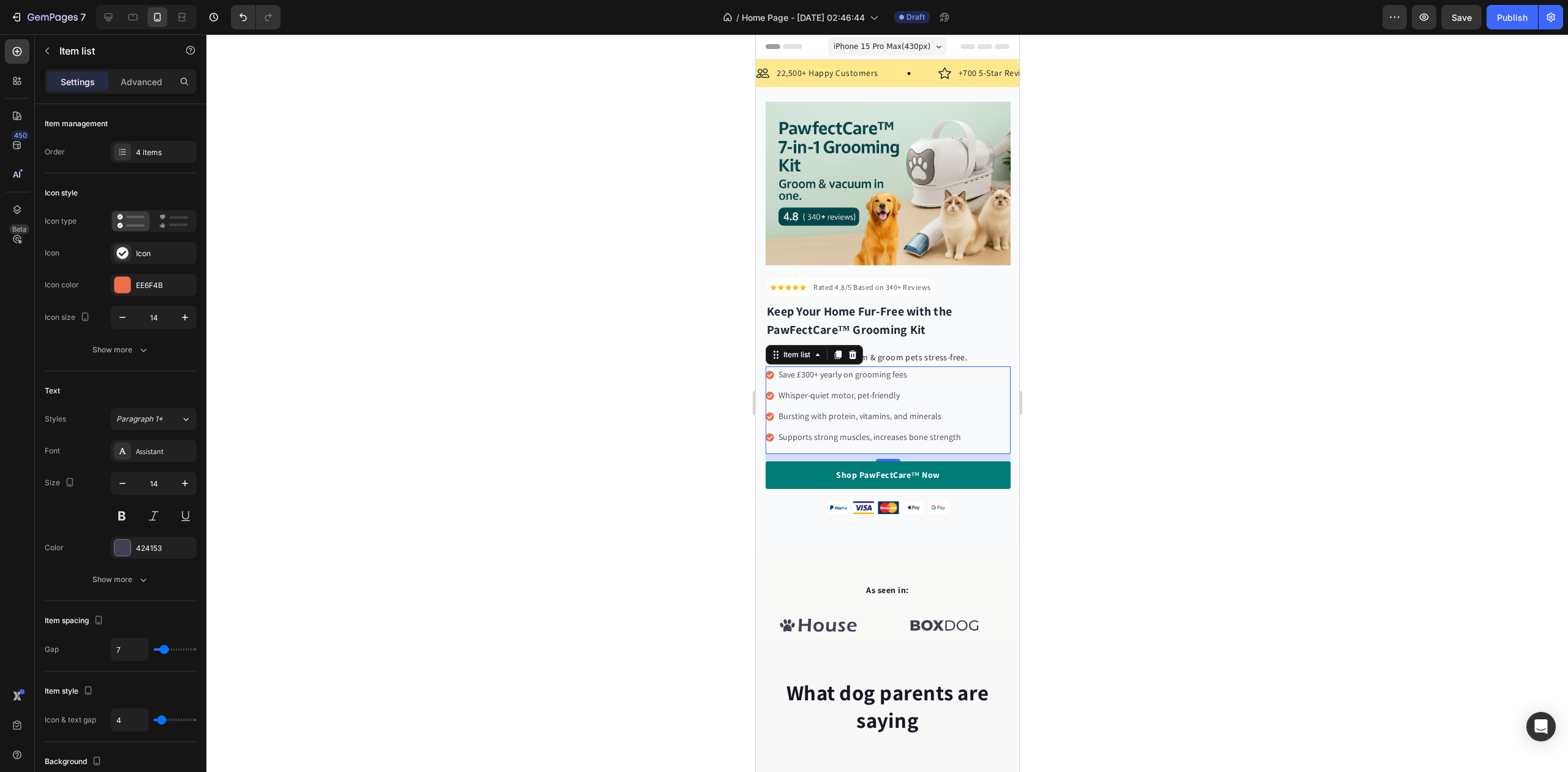
click at [881, 371] on p "Save £300+ yearly on grooming fees" at bounding box center [869, 375] width 183 height 13
click at [879, 368] on p "Save £300+ yearly on grooming fees" at bounding box center [869, 375] width 183 height 13
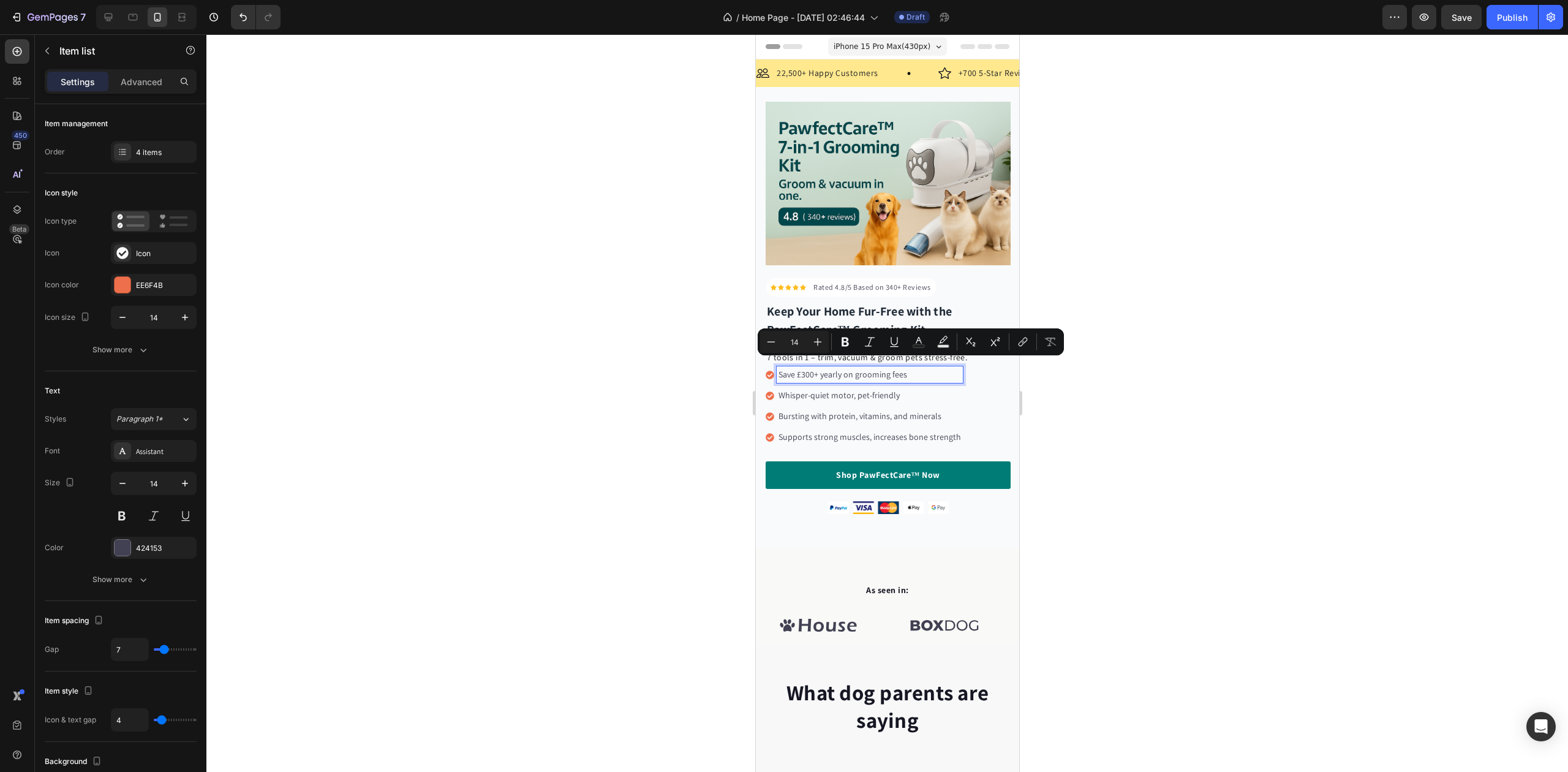
click at [897, 369] on p "Save £300+ yearly on grooming fees" at bounding box center [869, 375] width 183 height 13
drag, startPoint x: 904, startPoint y: 368, endPoint x: 779, endPoint y: 368, distance: 125.0
click at [779, 368] on p "Save £300+ yearly on grooming fees" at bounding box center [869, 375] width 183 height 13
click at [919, 342] on icon "Editor contextual toolbar" at bounding box center [919, 342] width 13 height 13
type input "424153"
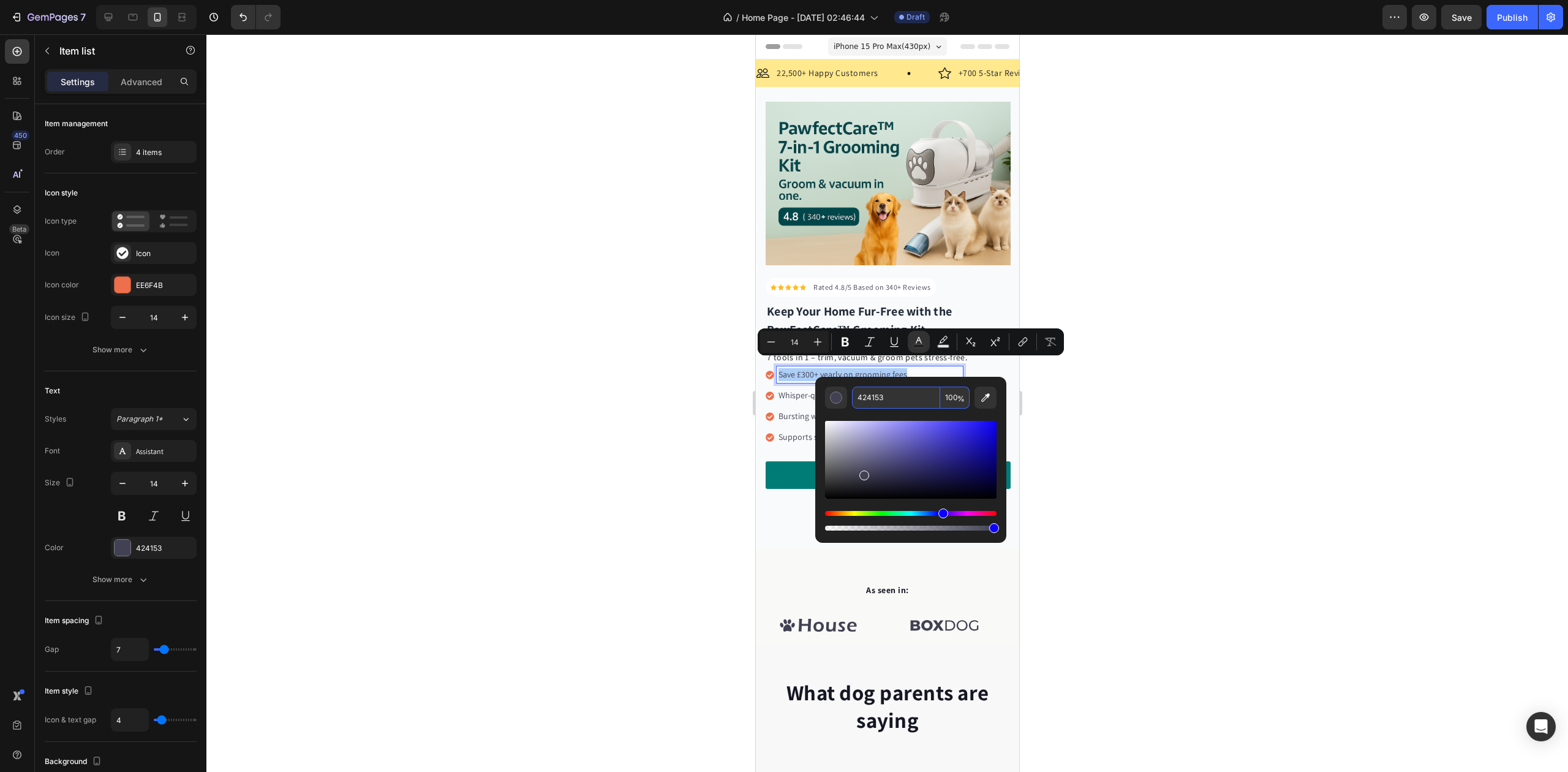
click at [871, 400] on input "424153" at bounding box center [896, 397] width 88 height 22
click at [871, 399] on input "424153" at bounding box center [896, 397] width 88 height 22
paste input "#4B556"
type input "4B5563"
click at [880, 414] on div "Editor contextual toolbar" at bounding box center [911, 470] width 171 height 124
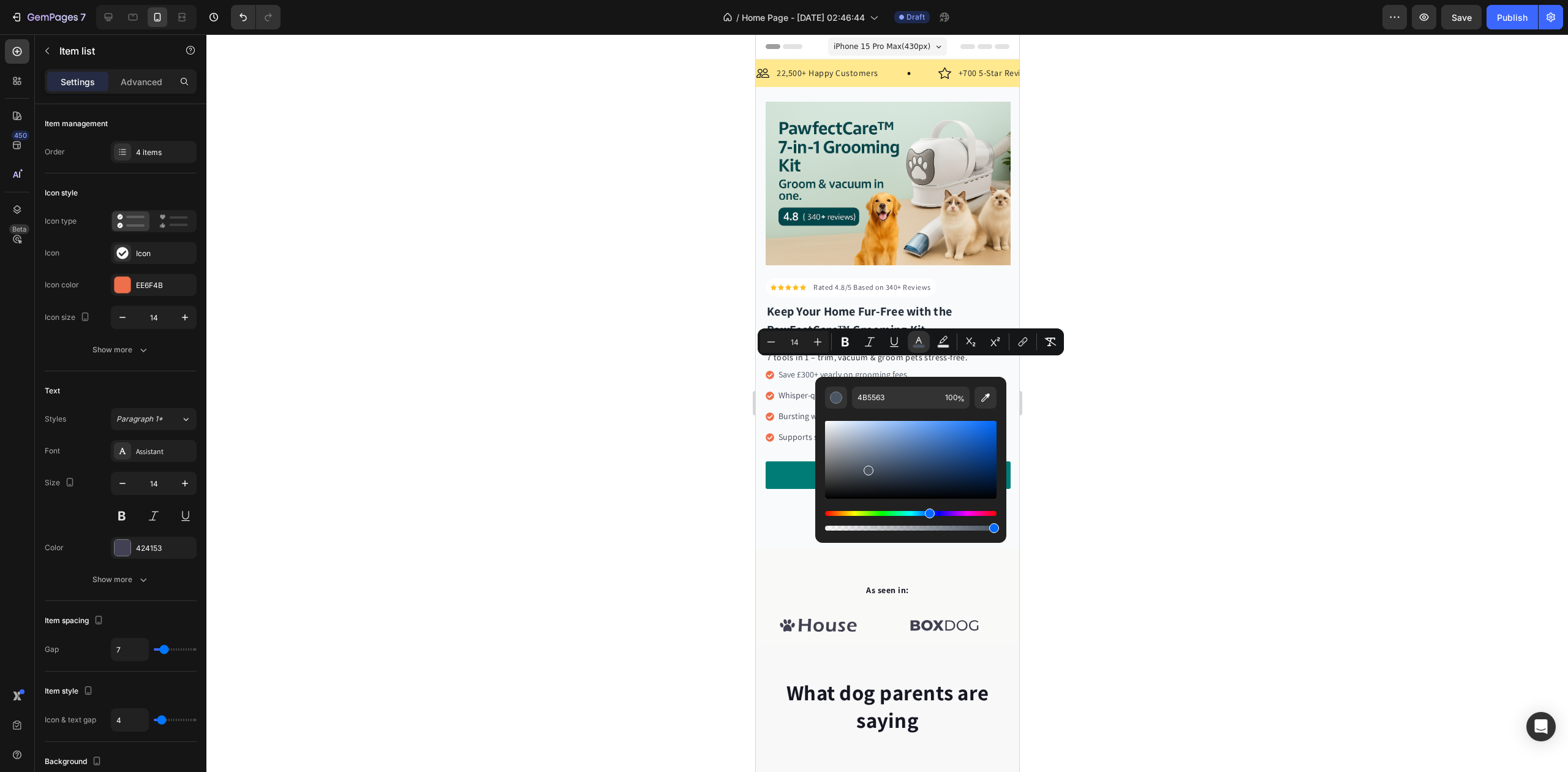
type input "16"
drag, startPoint x: 779, startPoint y: 388, endPoint x: 1654, endPoint y: 428, distance: 875.9
click at [899, 394] on p "Whisper-quiet motor, pet-friendly" at bounding box center [869, 395] width 183 height 13
click at [608, 372] on div at bounding box center [887, 403] width 1362 height 738
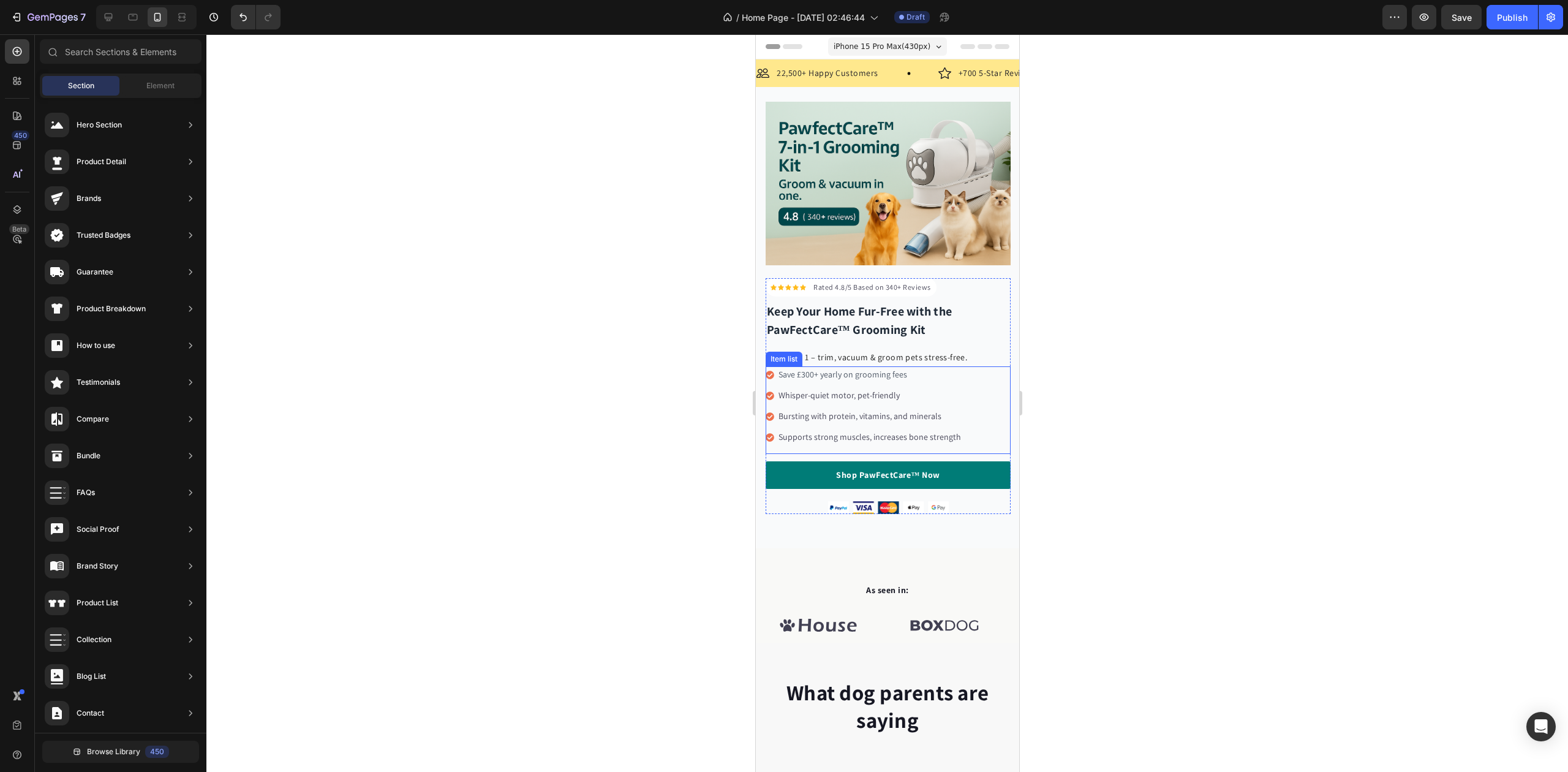
click at [894, 390] on p "Whisper-quiet motor, pet-friendly" at bounding box center [869, 395] width 183 height 13
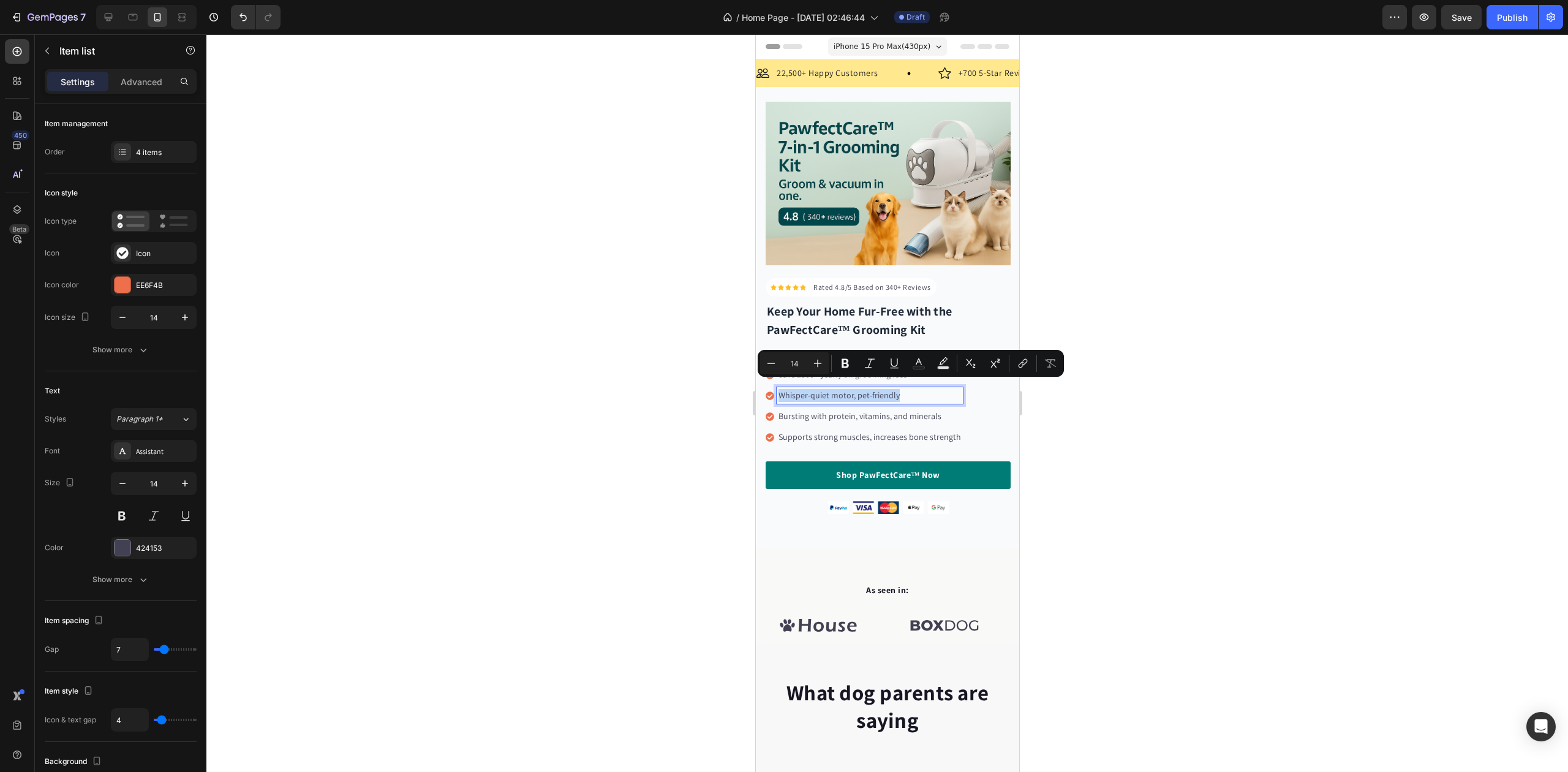
drag, startPoint x: 896, startPoint y: 389, endPoint x: 781, endPoint y: 413, distance: 117.5
click at [909, 363] on button "Text Color" at bounding box center [919, 363] width 22 height 22
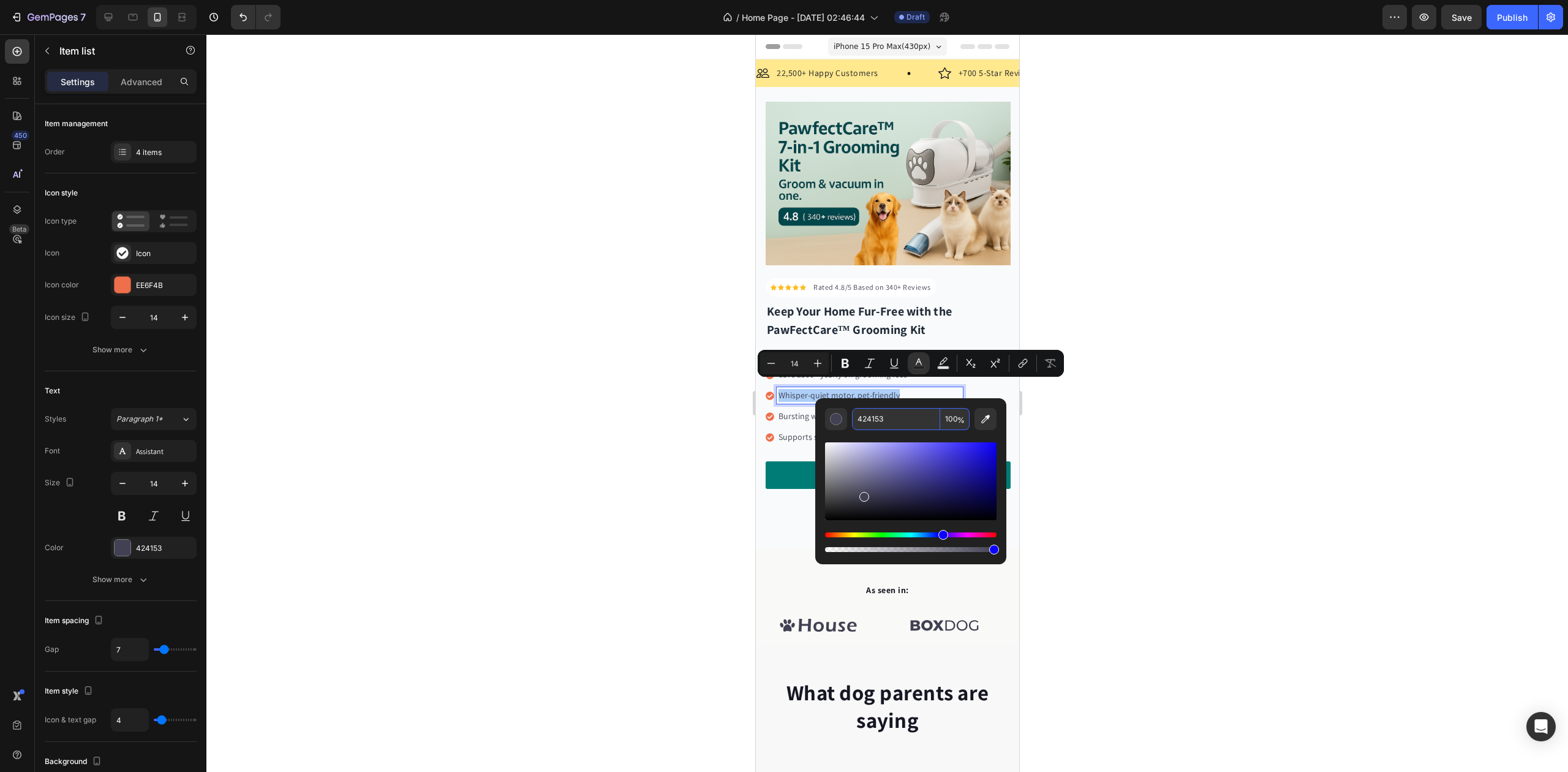
click at [857, 422] on input "424153" at bounding box center [896, 419] width 88 height 22
click at [858, 419] on input "424153" at bounding box center [896, 419] width 88 height 22
paste input "#4B5563"
click at [879, 437] on div "Editor contextual toolbar" at bounding box center [911, 492] width 171 height 124
click at [884, 417] on input "424153" at bounding box center [896, 419] width 88 height 22
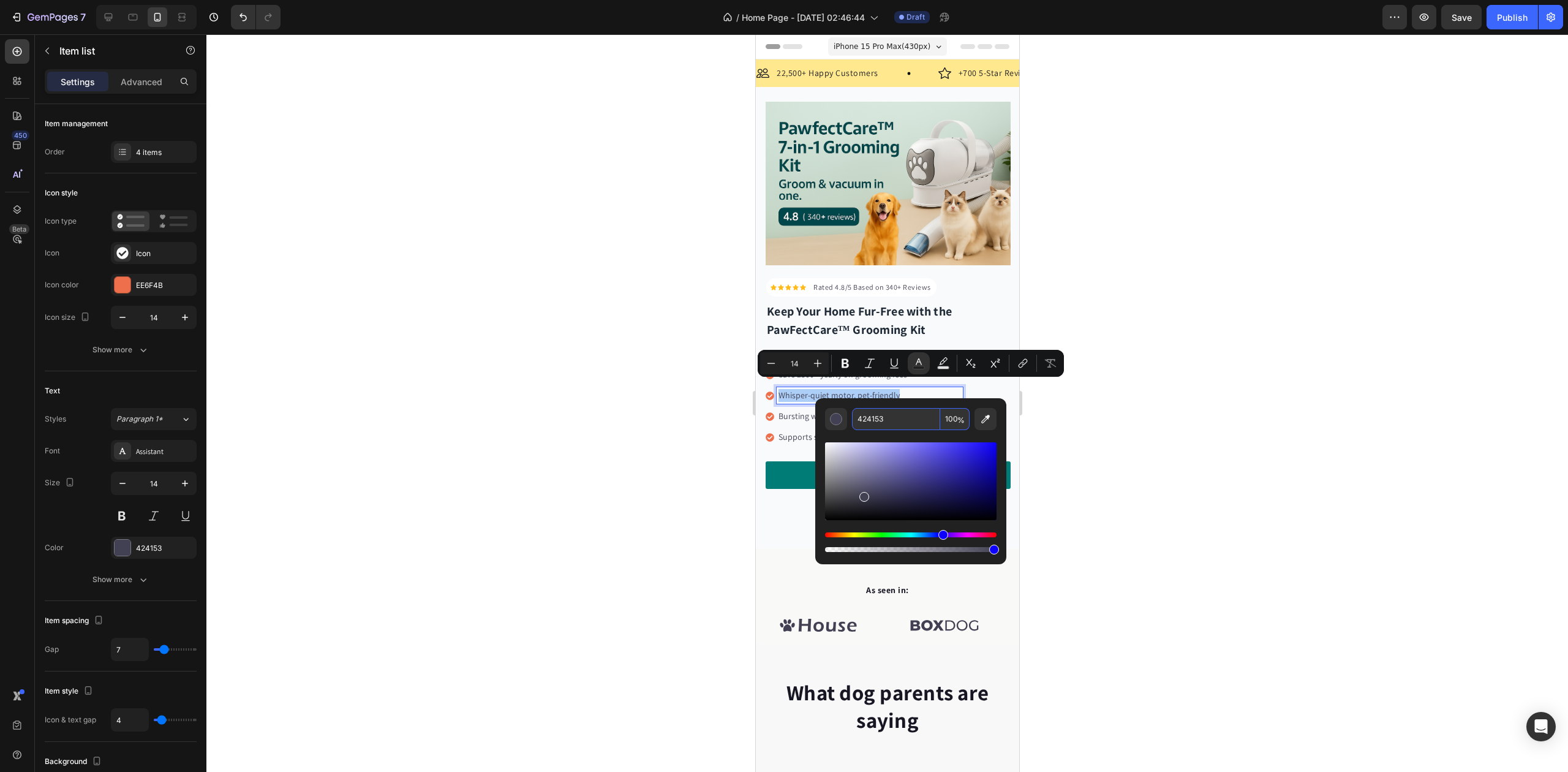
click at [883, 417] on input "424153" at bounding box center [896, 419] width 88 height 22
paste input "#4B556"
type input "424153"
click at [874, 434] on div "Editor contextual toolbar" at bounding box center [911, 492] width 171 height 124
drag, startPoint x: 655, startPoint y: 405, endPoint x: 708, endPoint y: 407, distance: 53.0
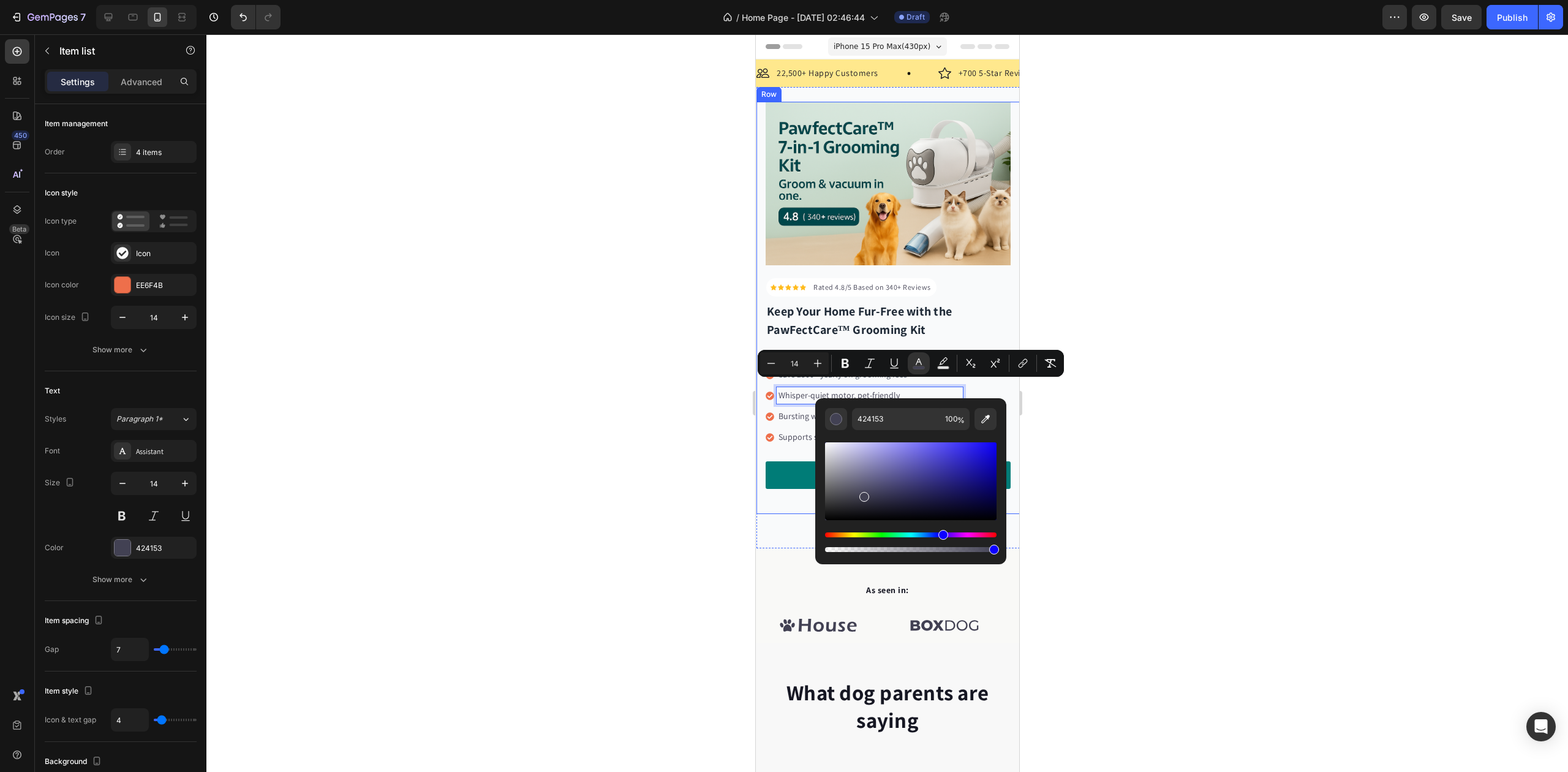
click at [657, 405] on div at bounding box center [887, 403] width 1362 height 738
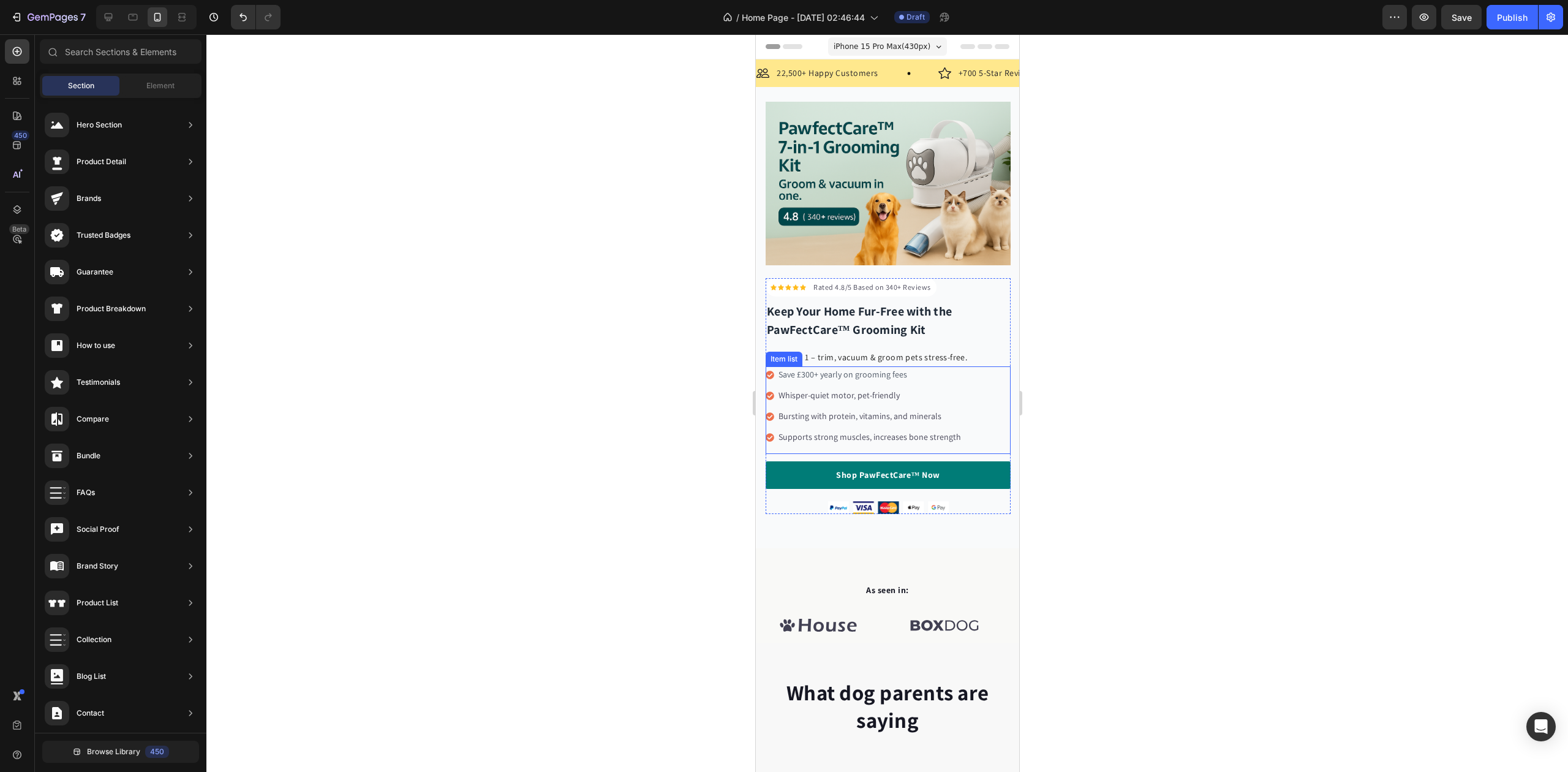
click at [791, 390] on span "Whisper-quiet motor, pet-friendly" at bounding box center [839, 395] width 121 height 11
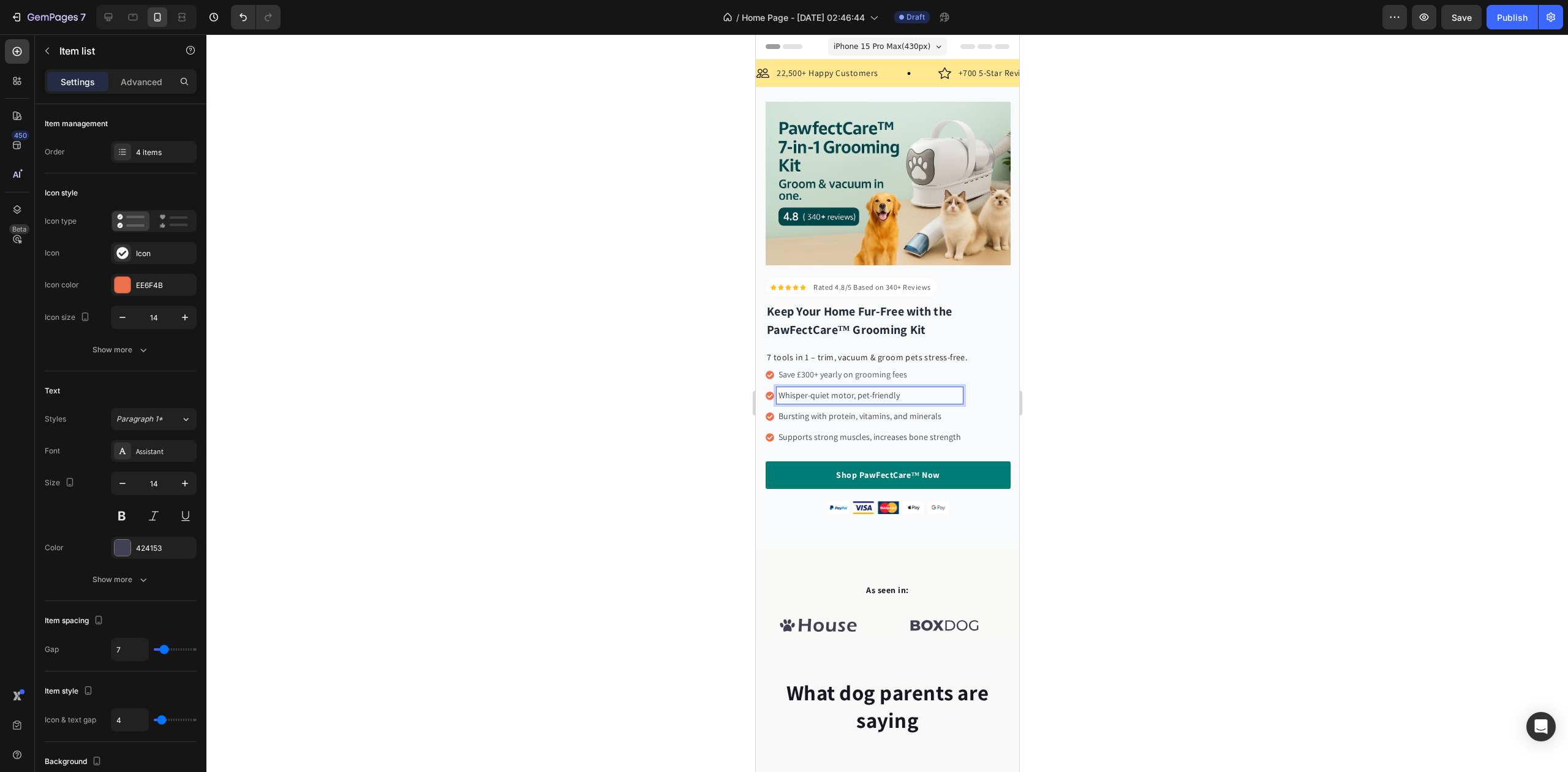
click at [794, 390] on span "Whisper-quiet motor, pet-friendly" at bounding box center [839, 395] width 121 height 11
drag, startPoint x: 781, startPoint y: 388, endPoint x: 896, endPoint y: 390, distance: 115.0
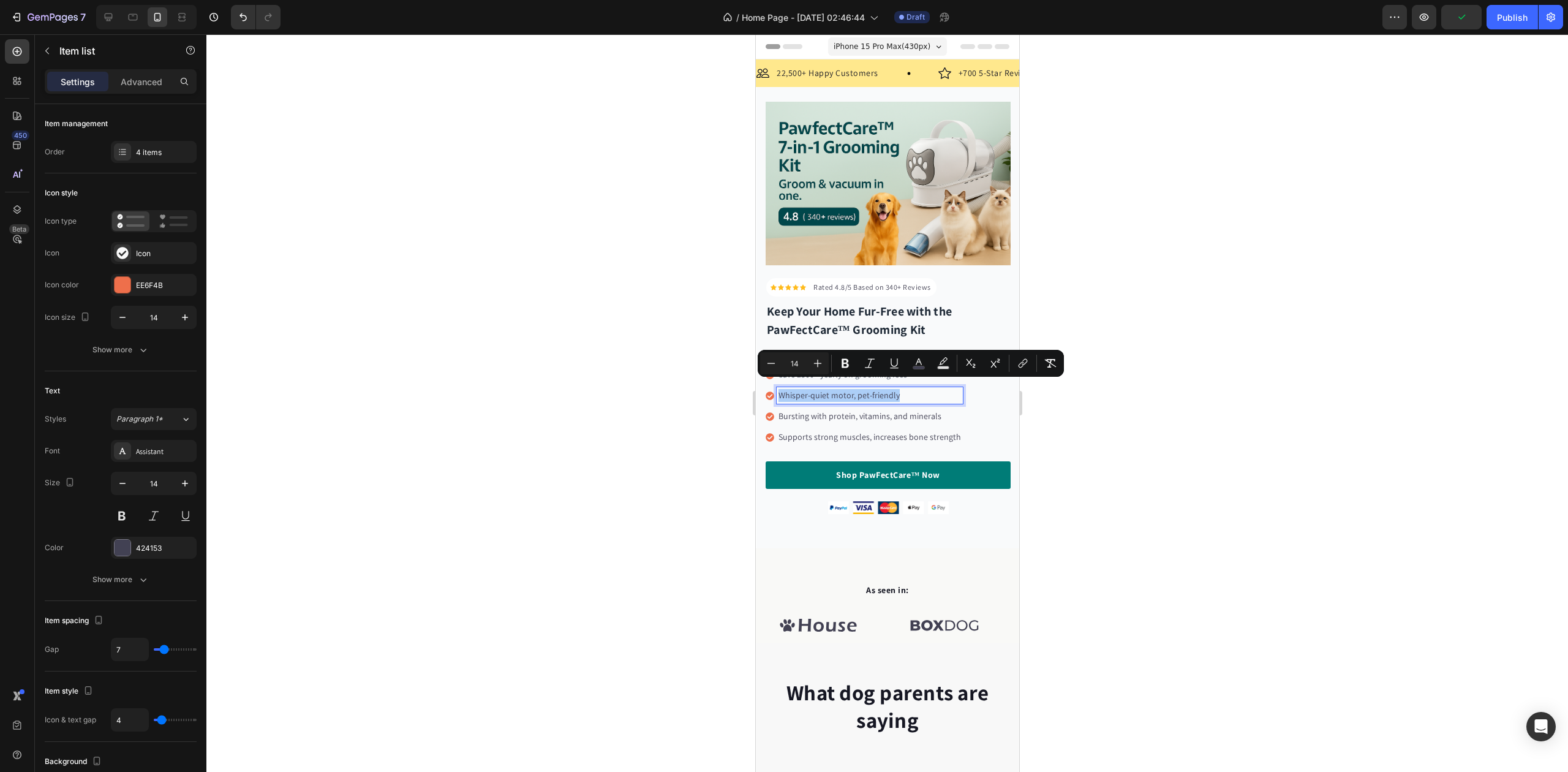
click at [907, 361] on div "Minus 14 Plus Bold Italic Underline color Text Background Color Subscript Super…" at bounding box center [911, 363] width 301 height 22
click at [916, 365] on icon "Editor contextual toolbar" at bounding box center [919, 363] width 13 height 13
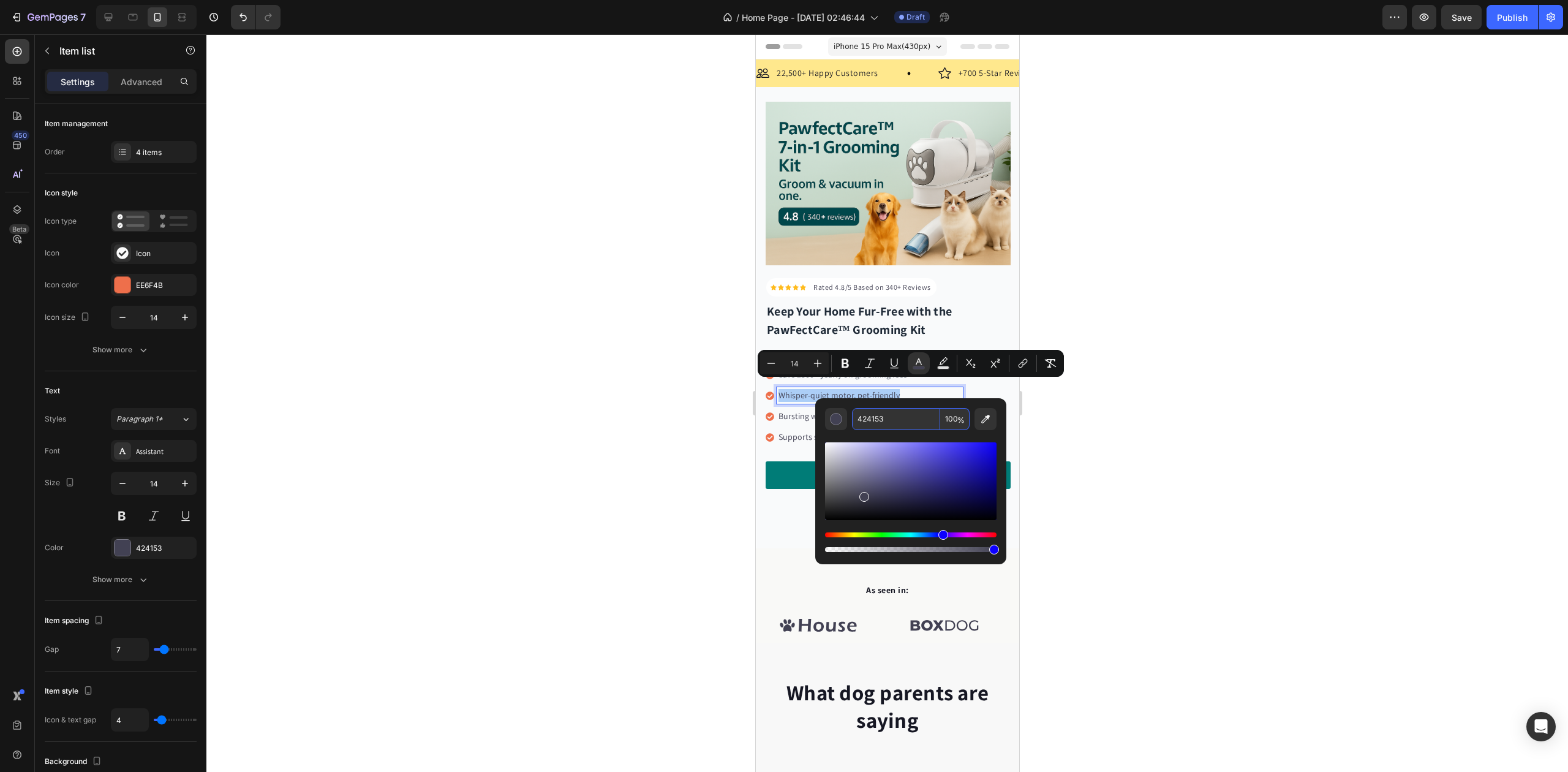
click at [873, 414] on input "424153" at bounding box center [896, 419] width 88 height 22
paste input "#4B556"
type input "4B5563"
click at [853, 430] on div "Editor contextual toolbar" at bounding box center [911, 492] width 171 height 124
type input "16"
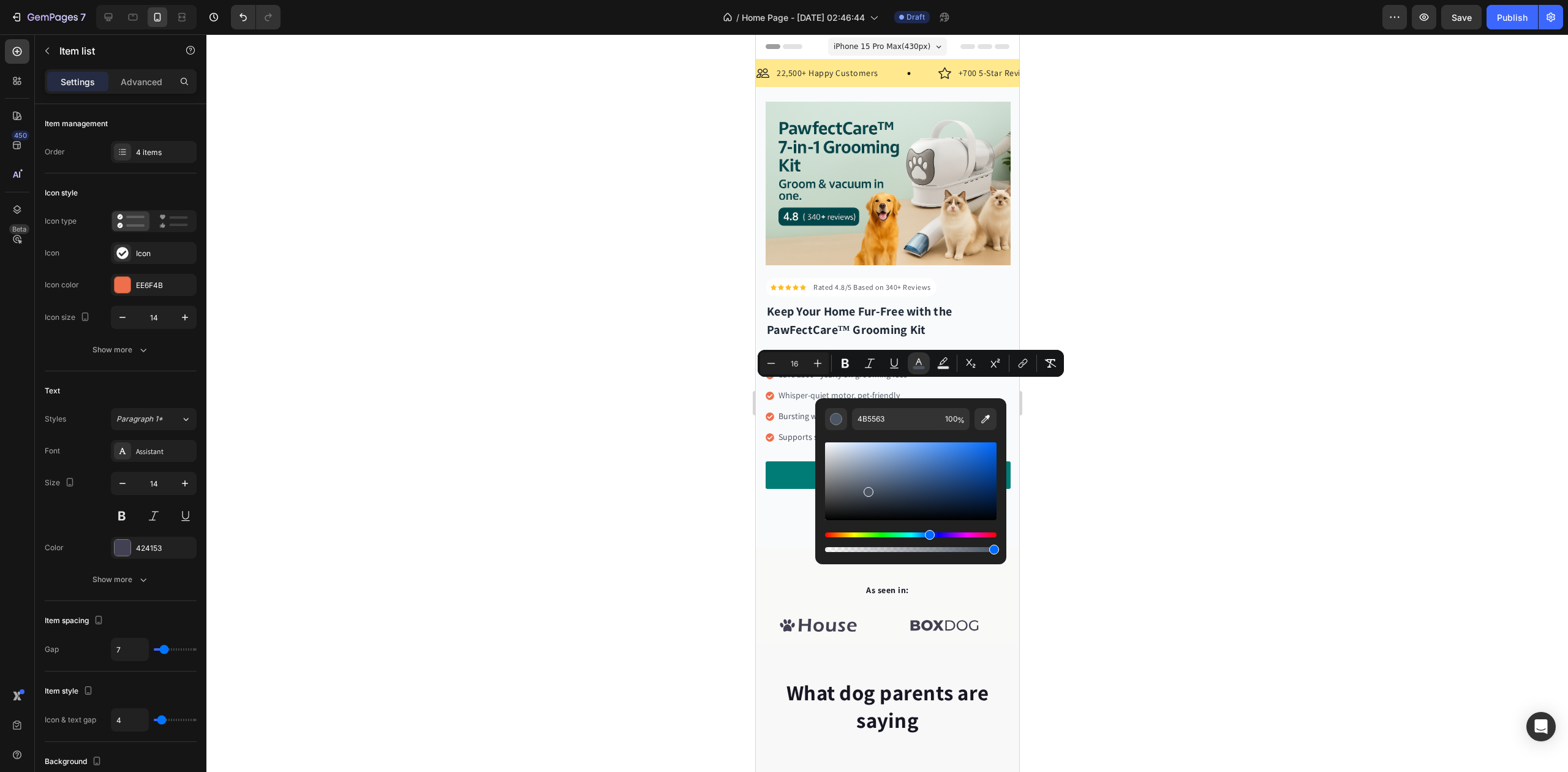
click at [727, 405] on div at bounding box center [887, 403] width 1362 height 738
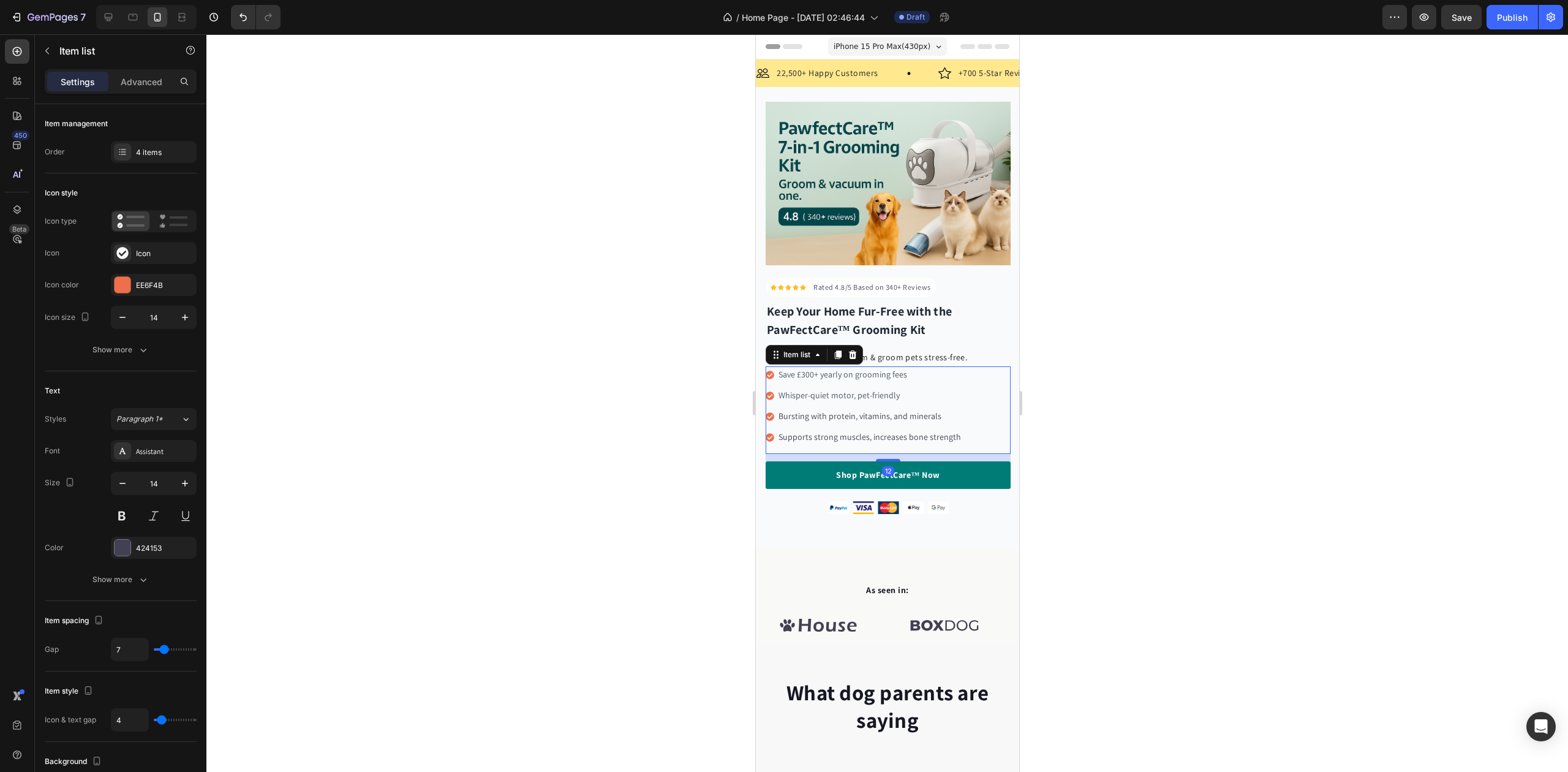
click at [782, 410] on p "Bursting with protein, vitamins, and minerals" at bounding box center [869, 416] width 183 height 13
drag, startPoint x: 779, startPoint y: 410, endPoint x: 943, endPoint y: 412, distance: 164.0
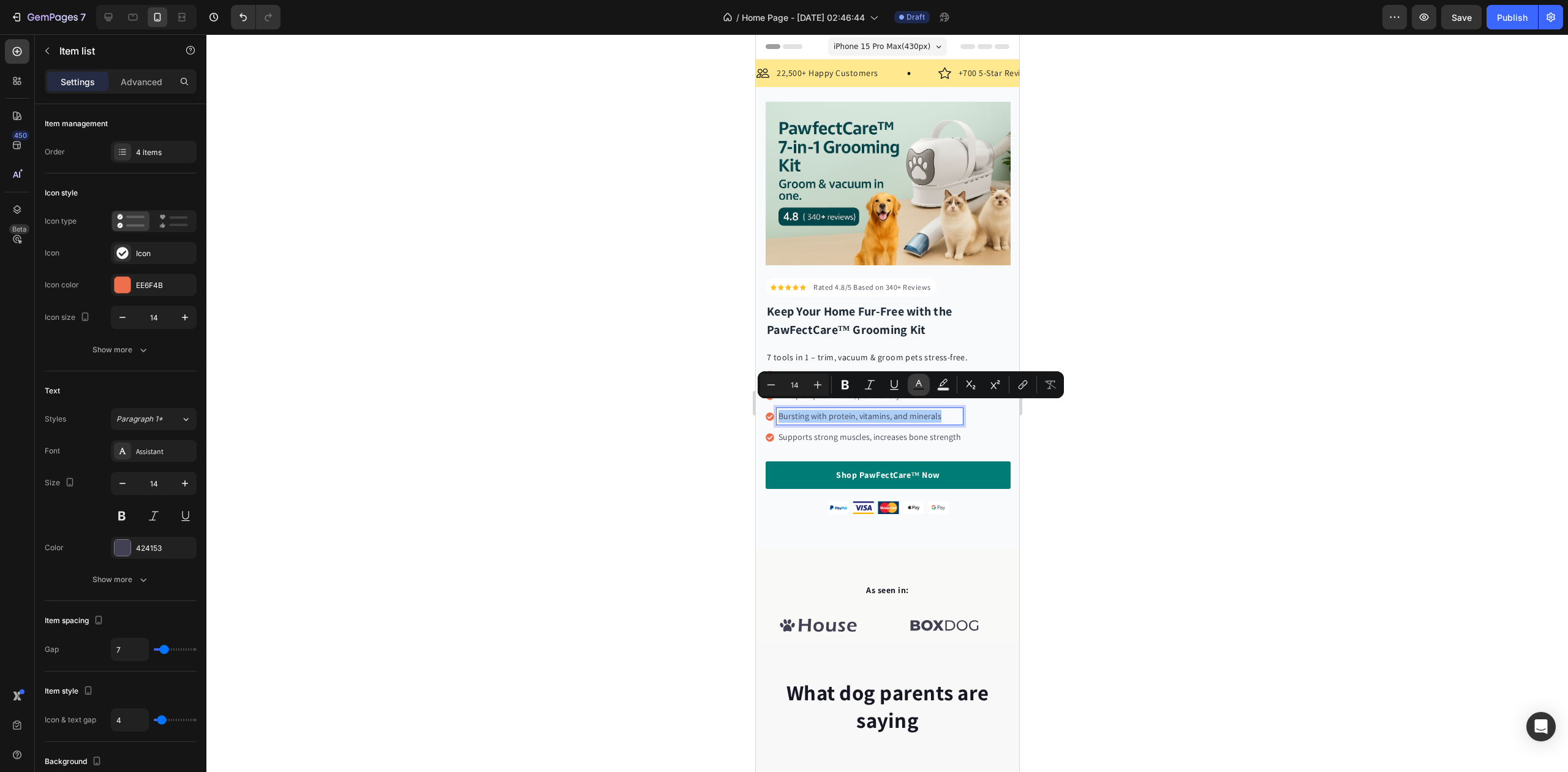
click at [915, 383] on icon "Editor contextual toolbar" at bounding box center [919, 385] width 13 height 13
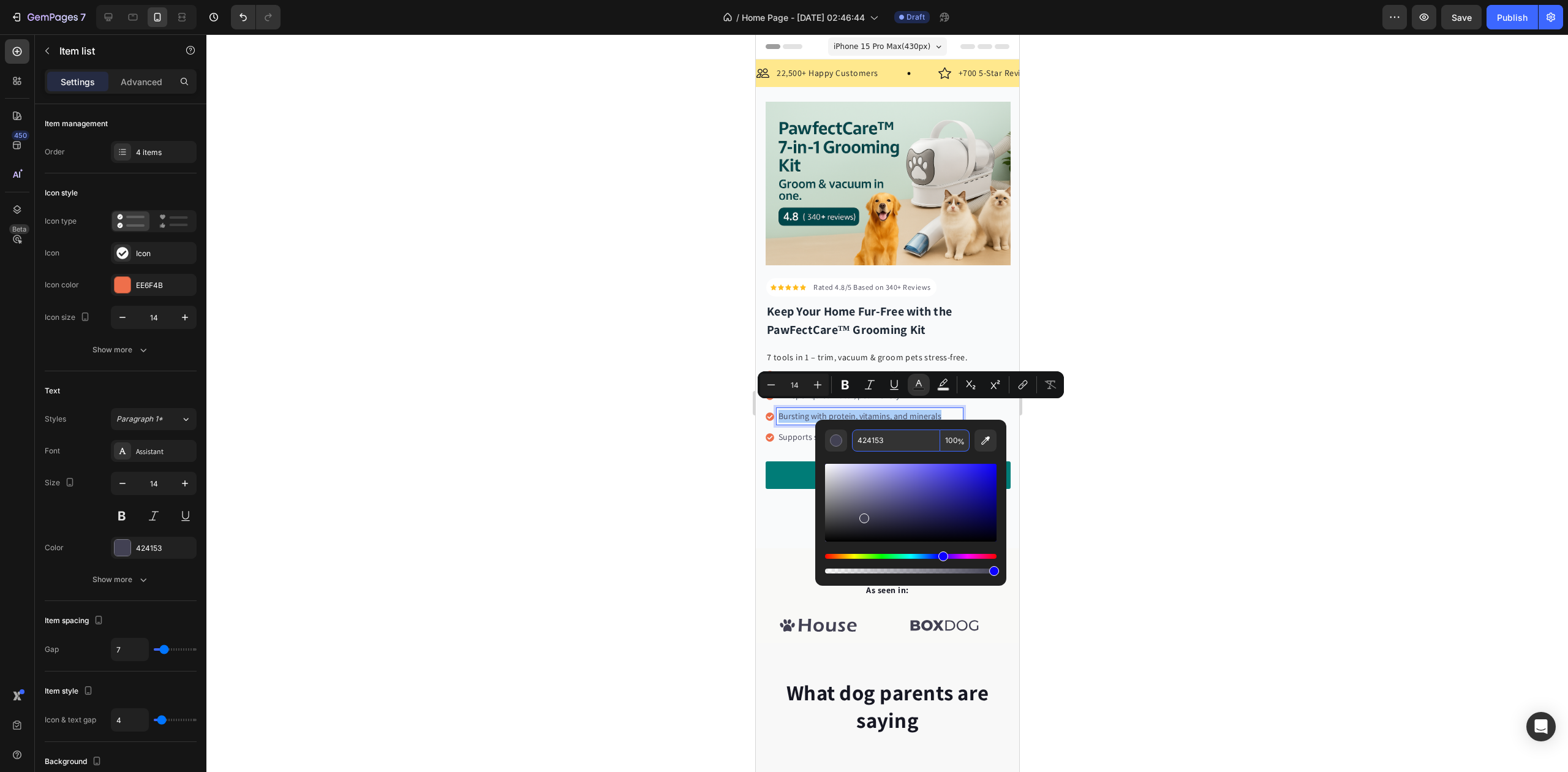
click at [871, 440] on input "424153" at bounding box center [896, 440] width 88 height 22
paste input "#4B556"
type input "4B5563"
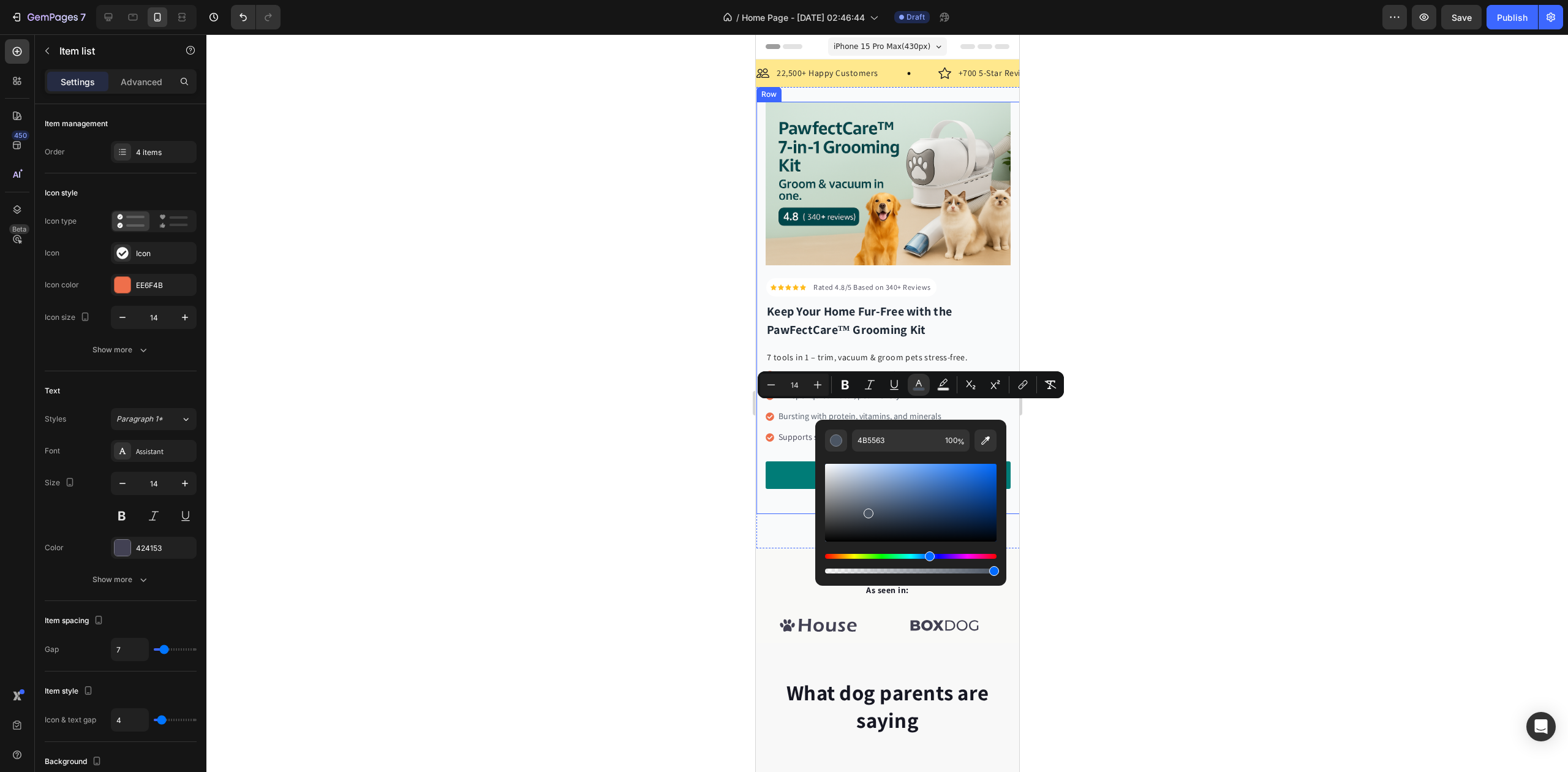
drag, startPoint x: 692, startPoint y: 432, endPoint x: 709, endPoint y: 428, distance: 17.5
click at [692, 430] on div at bounding box center [887, 403] width 1362 height 738
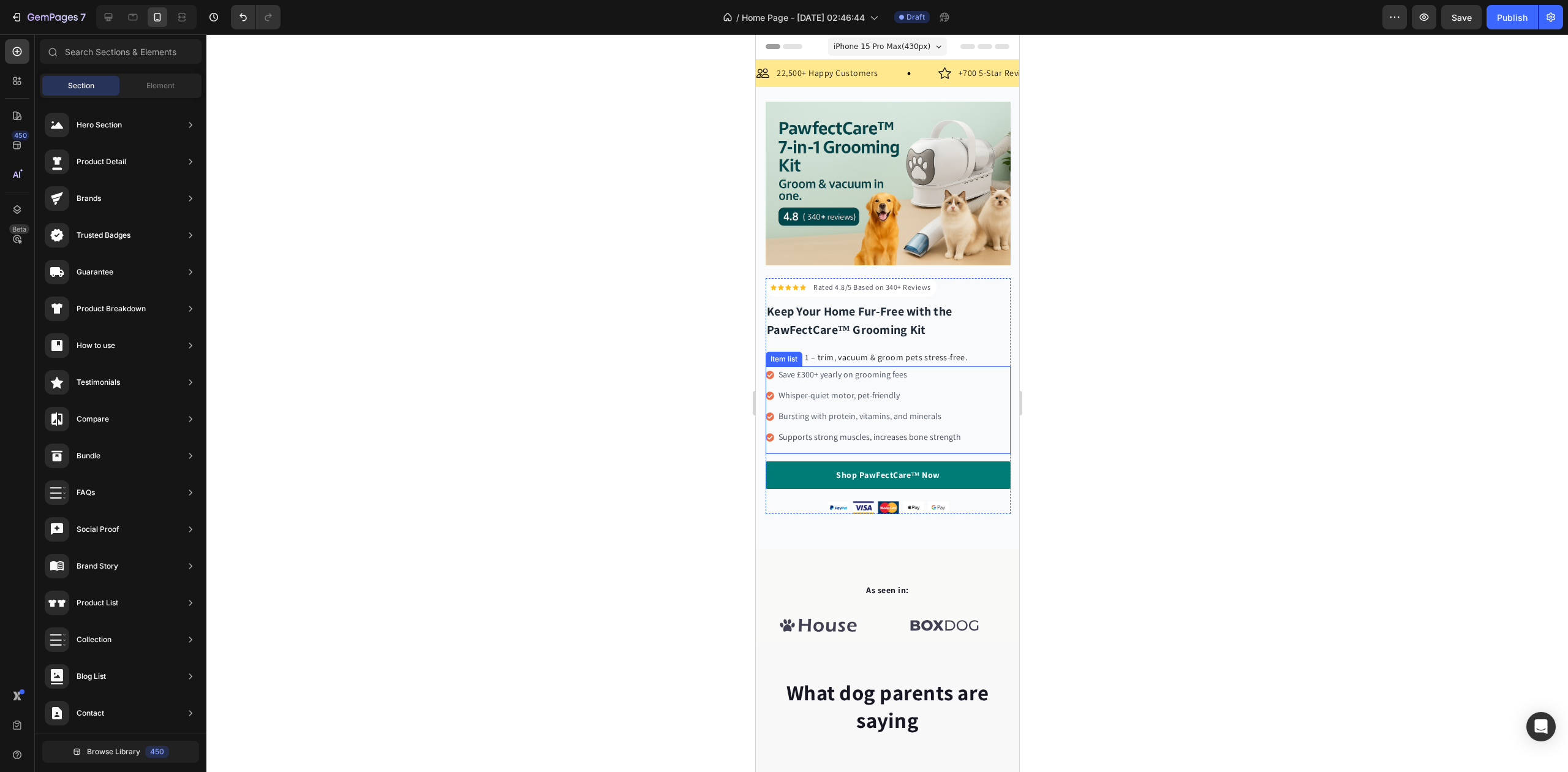
click at [779, 431] on p "Supports strong muscles, increases bone strength" at bounding box center [869, 437] width 183 height 13
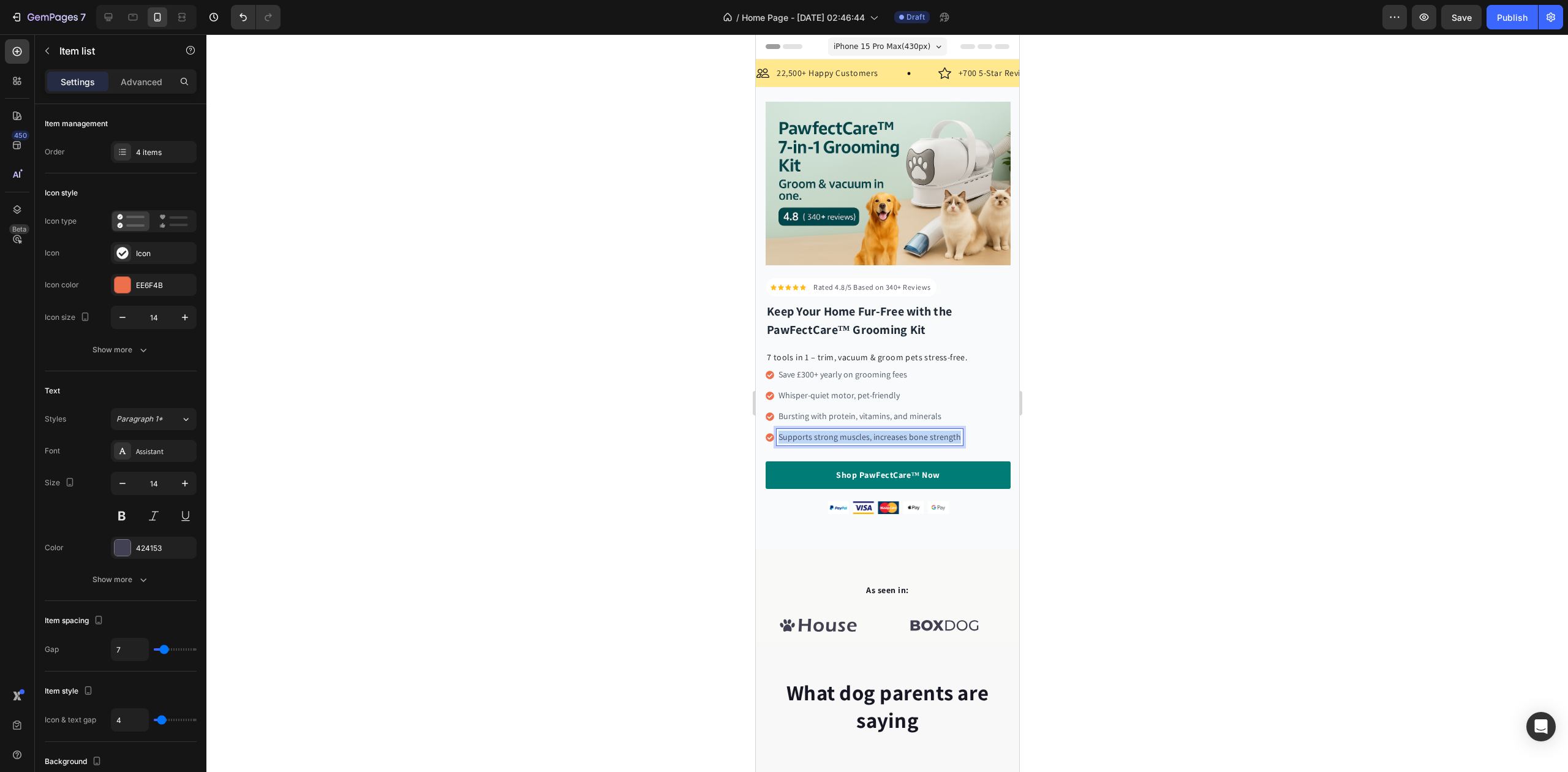
drag, startPoint x: 779, startPoint y: 430, endPoint x: 960, endPoint y: 430, distance: 181.0
click at [914, 407] on icon "Editor contextual toolbar" at bounding box center [919, 406] width 13 height 13
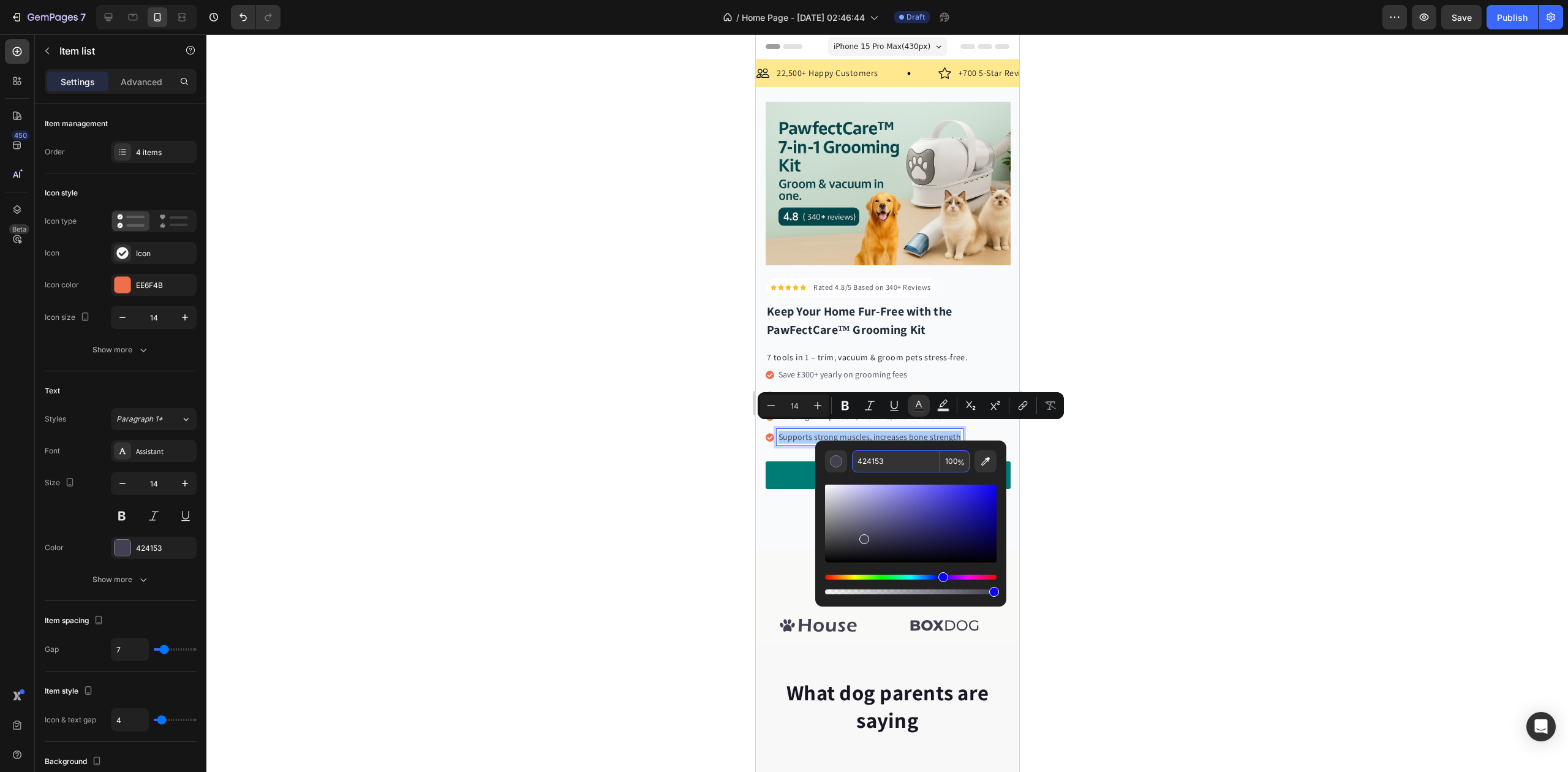
click at [869, 459] on input "424153" at bounding box center [896, 461] width 88 height 22
paste input "#4B556"
type input "4B5563"
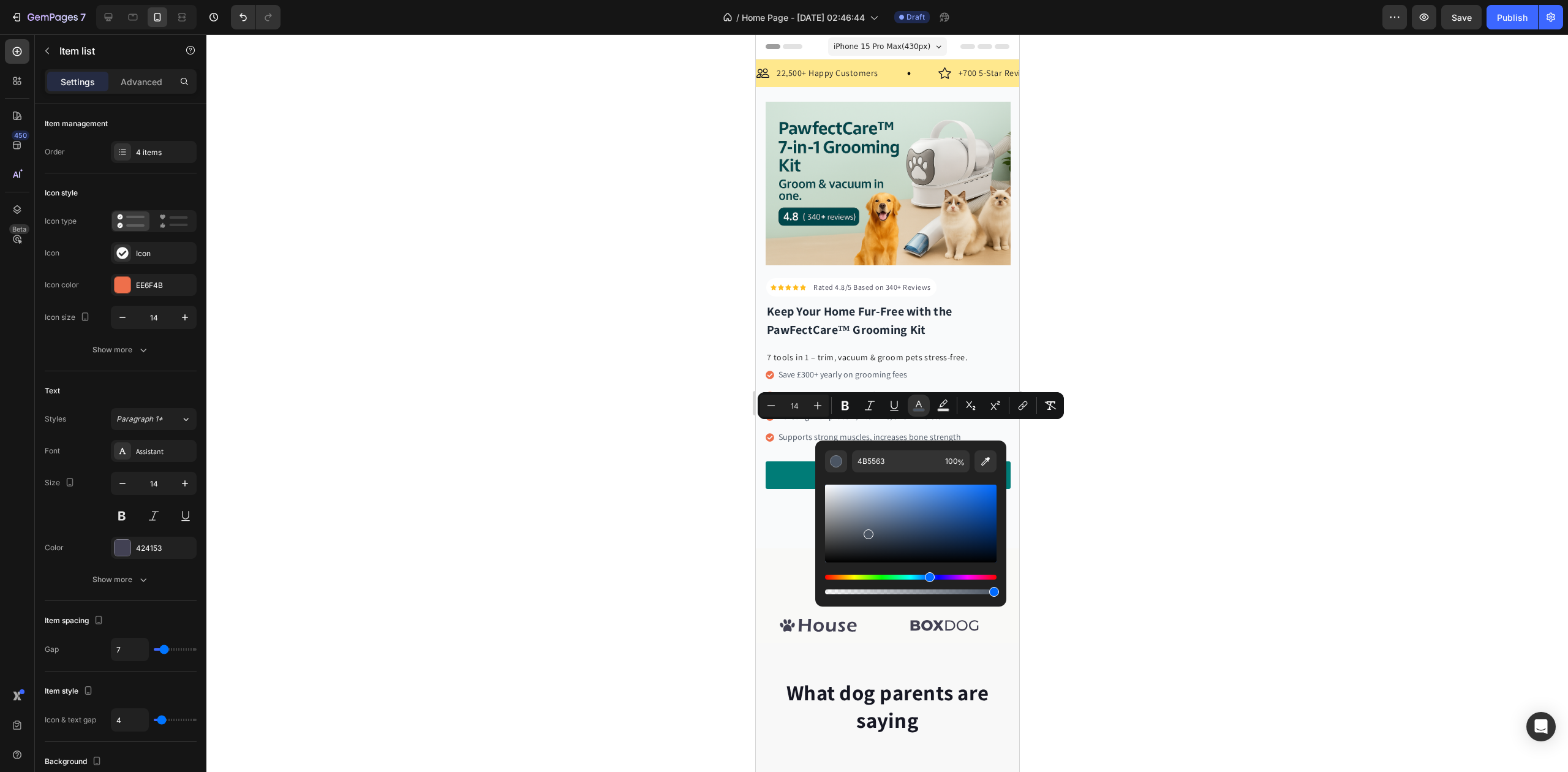
click at [697, 412] on div at bounding box center [887, 403] width 1362 height 738
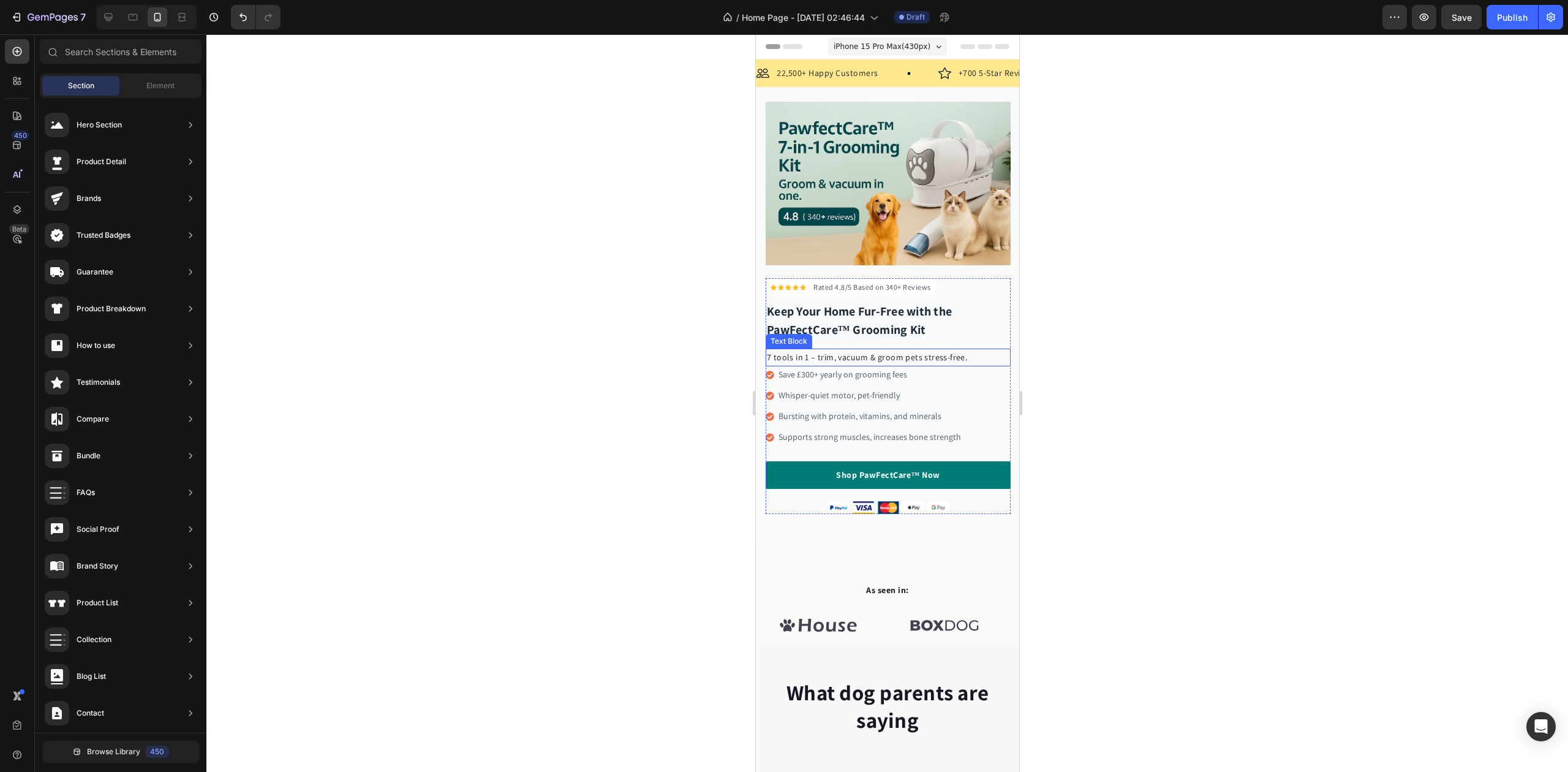
click at [850, 354] on p "7 tools in 1 – trim, vacuum & groom pets stress-free." at bounding box center [888, 357] width 243 height 15
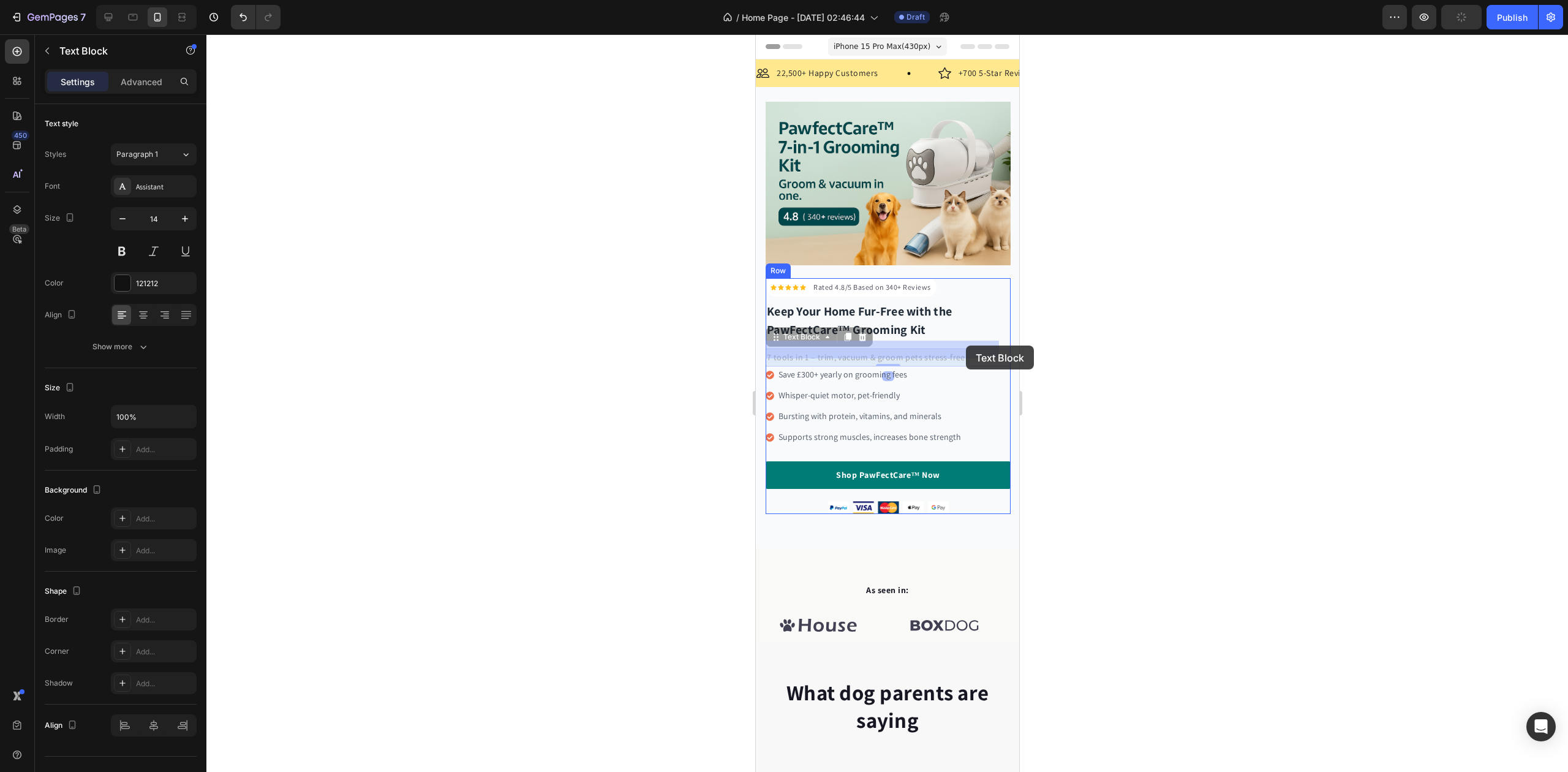
drag, startPoint x: 766, startPoint y: 350, endPoint x: 965, endPoint y: 345, distance: 199.1
click at [790, 350] on p "7 tools in 1 – trim, vacuum & groom pets stress-free." at bounding box center [888, 357] width 243 height 15
click at [789, 350] on p "7 tools in 1 – trim, vacuum & groom pets stress-free." at bounding box center [888, 357] width 243 height 15
click at [789, 350] on p "7 tools in 1 – trim, vacuum & groom pets stress-free." at bounding box center [888, 357] width 243 height 15
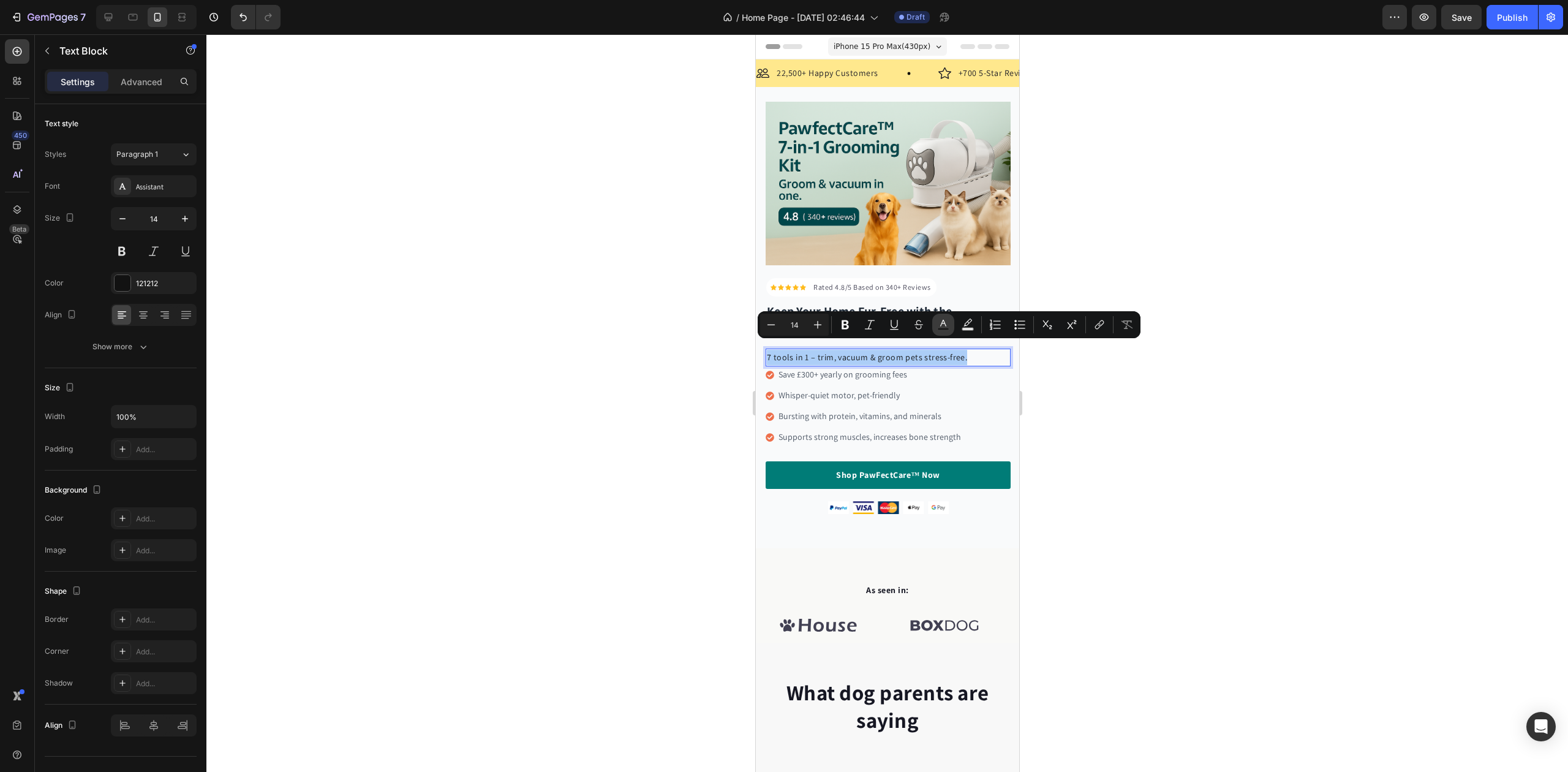
click at [946, 328] on rect "Editor contextual toolbar" at bounding box center [944, 329] width 12 height 3
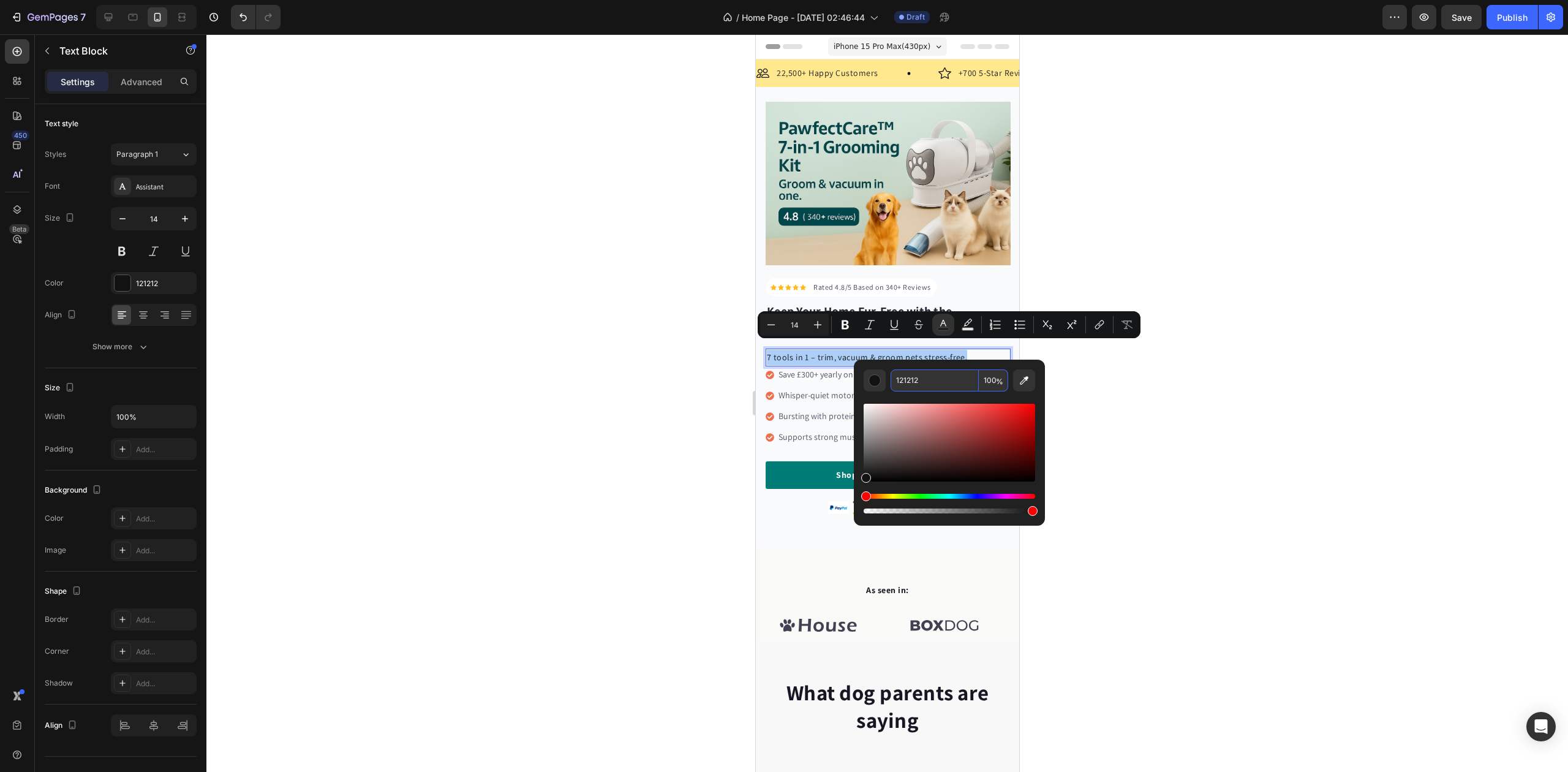
click at [908, 375] on input "121212" at bounding box center [934, 380] width 88 height 22
paste input "#4B5563"
type input "4B5563"
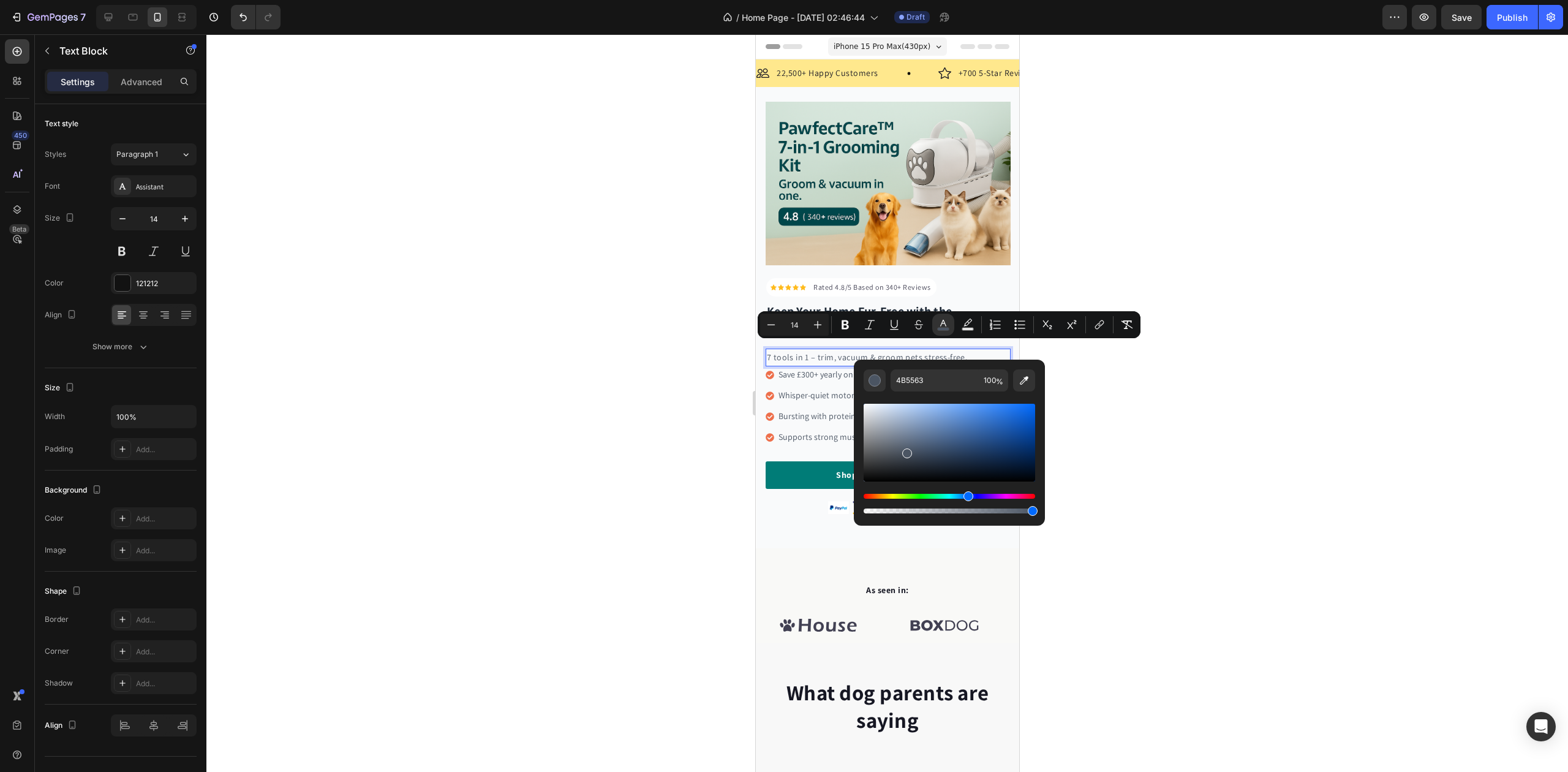
click at [650, 395] on div at bounding box center [887, 403] width 1362 height 738
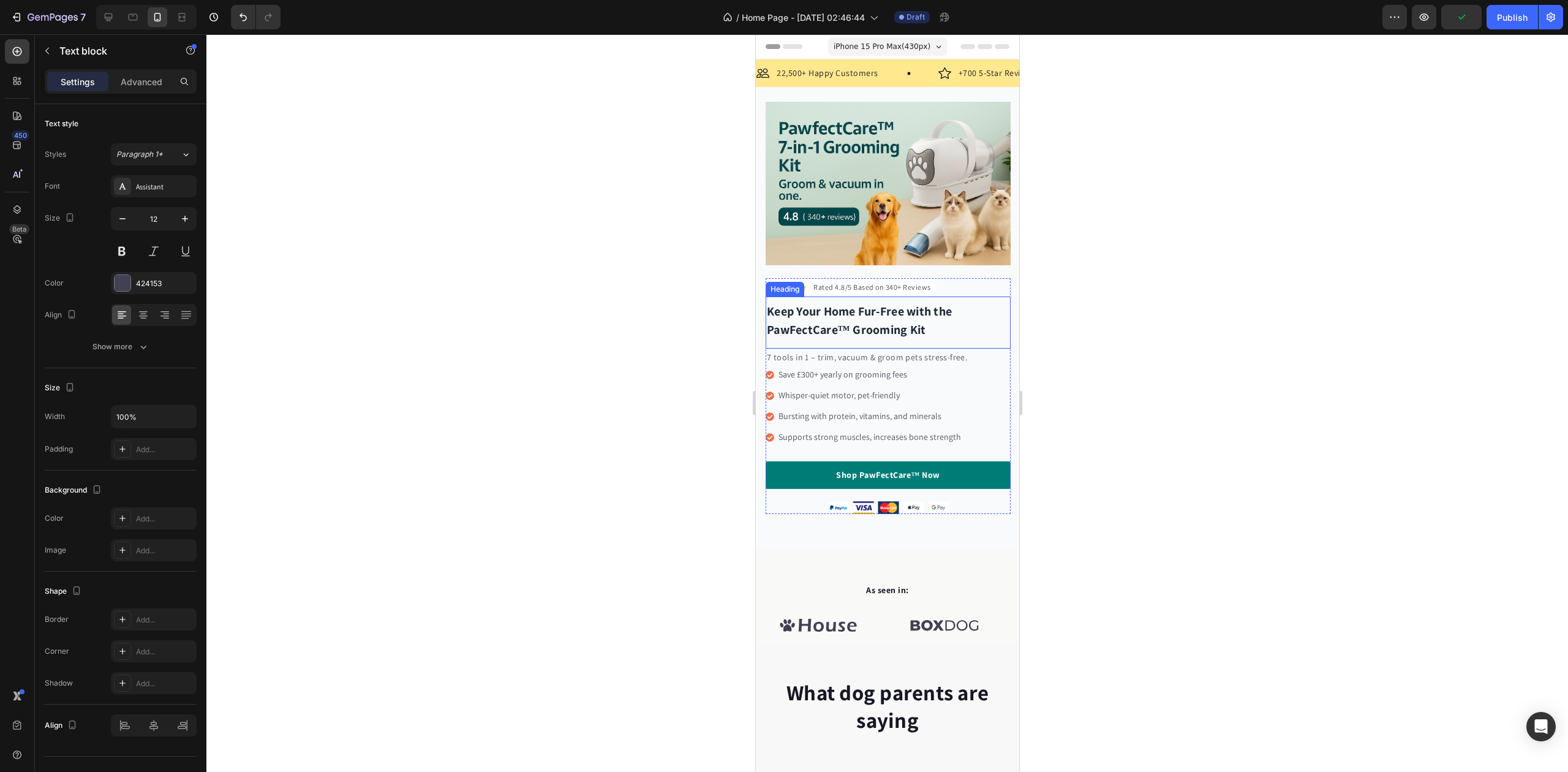
click at [846, 282] on p "Rated 4.8/5 Based on 340+ Reviews" at bounding box center [872, 288] width 118 height 11
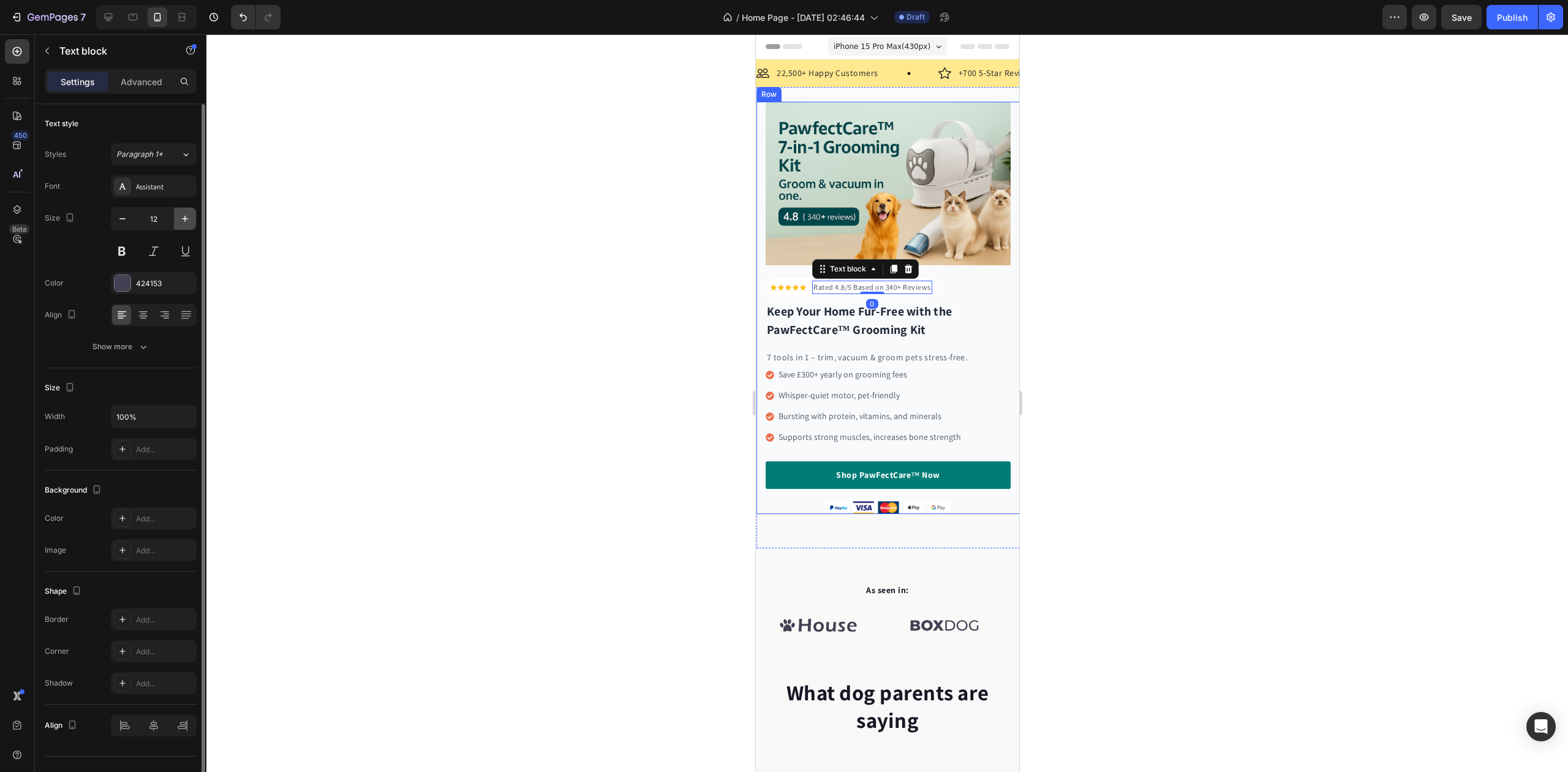
click at [177, 216] on button "button" at bounding box center [185, 218] width 22 height 22
click at [179, 217] on icon "button" at bounding box center [185, 219] width 13 height 13
click at [179, 218] on icon "button" at bounding box center [185, 219] width 13 height 13
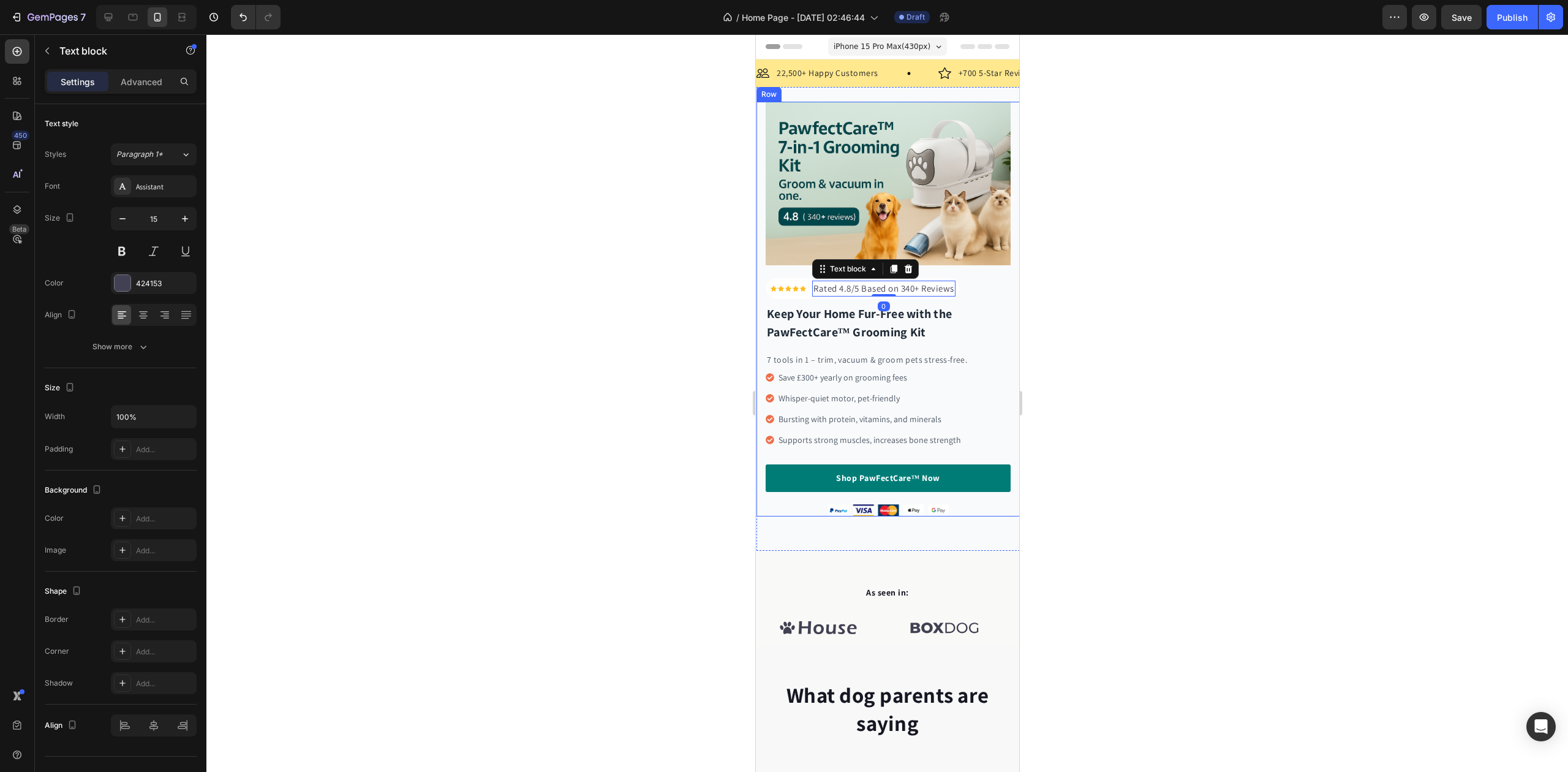
click at [179, 220] on icon "button" at bounding box center [185, 219] width 13 height 13
type input "17"
click at [789, 287] on div "Icon" at bounding box center [788, 290] width 6 height 6
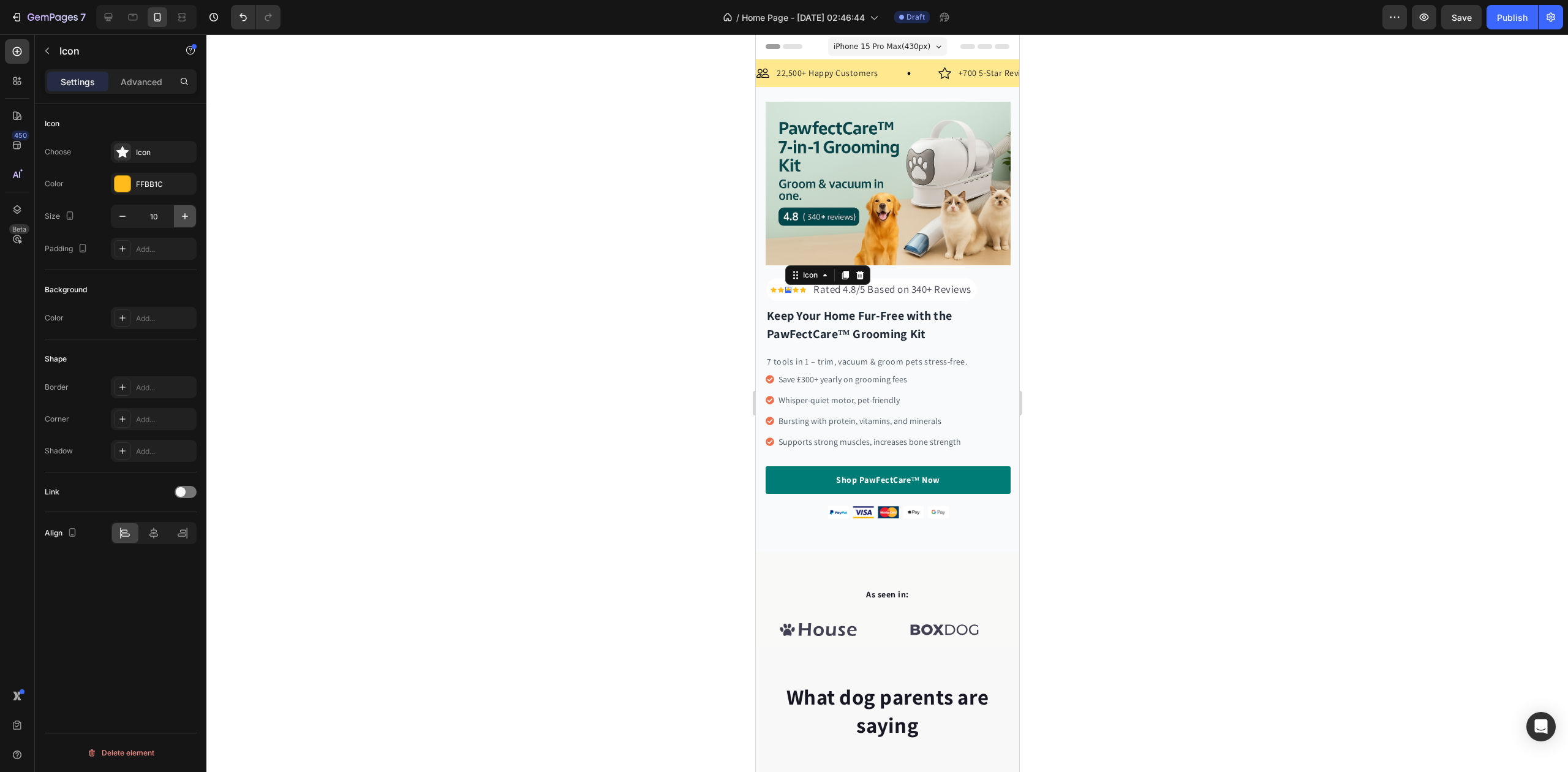
click at [185, 214] on icon "button" at bounding box center [185, 216] width 6 height 6
click at [185, 214] on icon "button" at bounding box center [185, 216] width 13 height 13
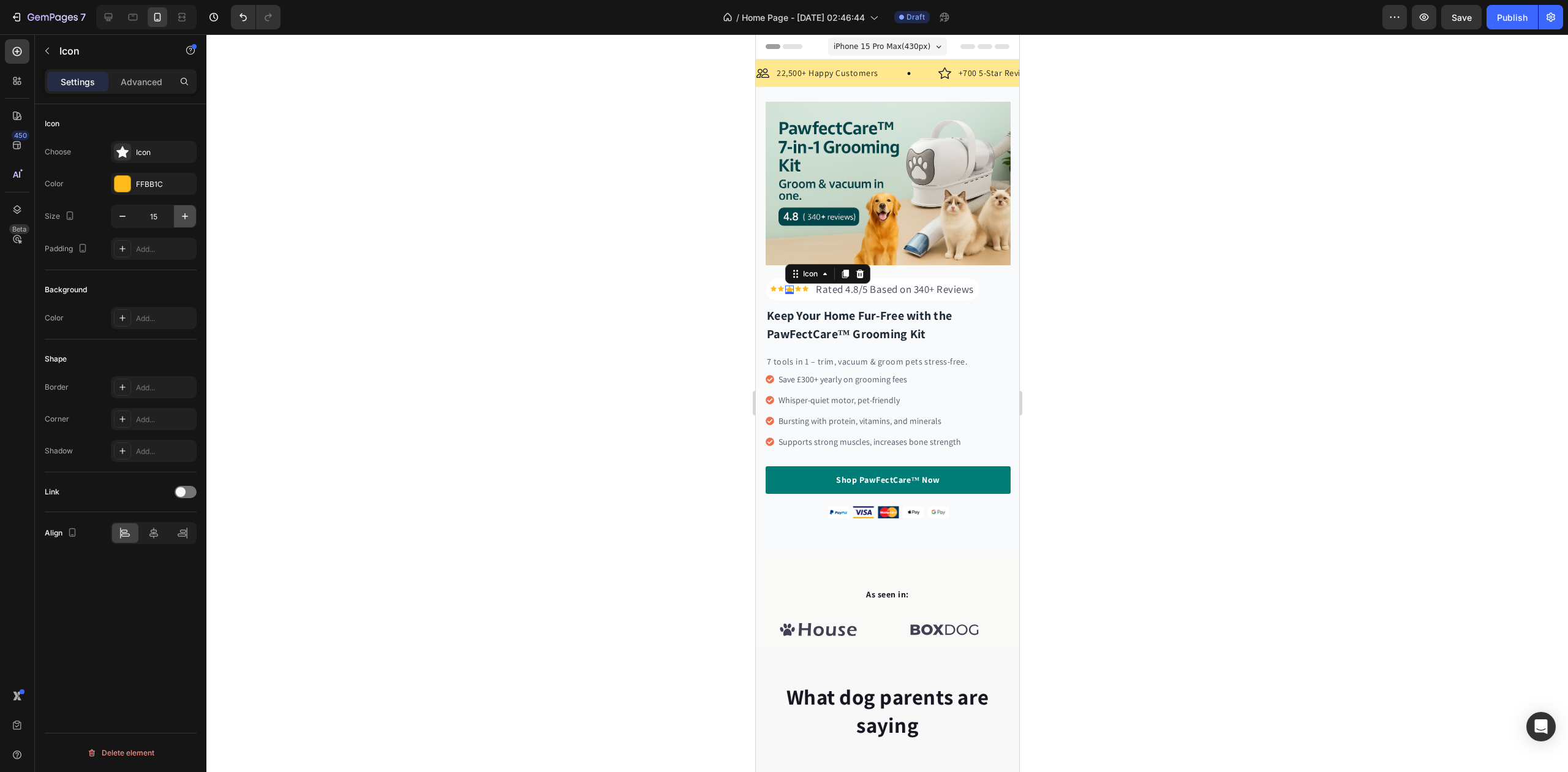
click at [185, 214] on icon "button" at bounding box center [185, 216] width 13 height 13
click at [185, 214] on icon "button" at bounding box center [185, 216] width 6 height 6
click at [123, 217] on icon "button" at bounding box center [123, 216] width 6 height 1
click at [187, 216] on icon "button" at bounding box center [185, 216] width 6 height 6
click at [186, 216] on icon "button" at bounding box center [185, 216] width 6 height 6
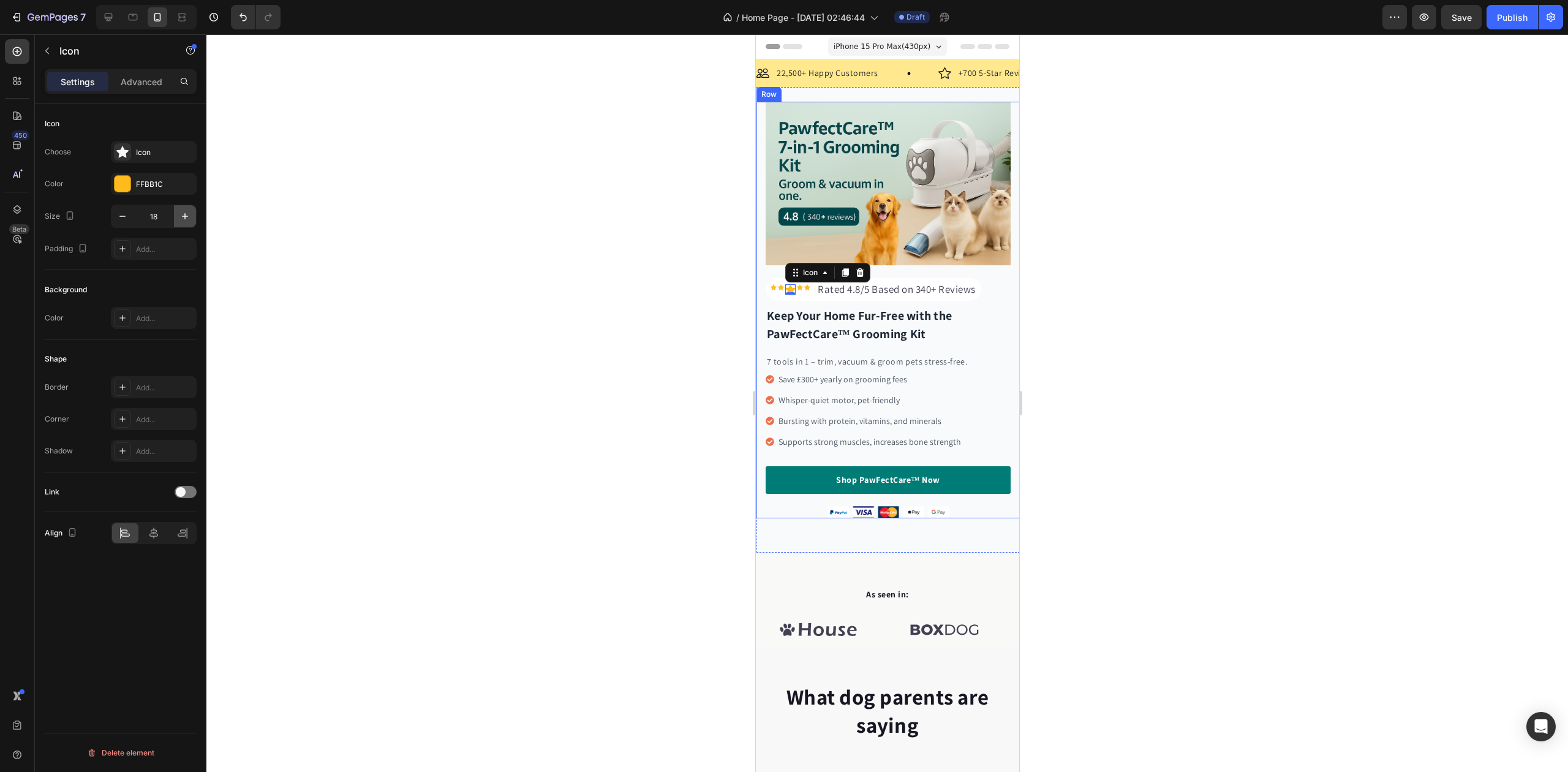
click at [185, 216] on icon "button" at bounding box center [185, 216] width 6 height 6
type input "20"
click at [771, 283] on div "Icon" at bounding box center [773, 287] width 6 height 6
click at [188, 214] on icon "button" at bounding box center [185, 216] width 13 height 13
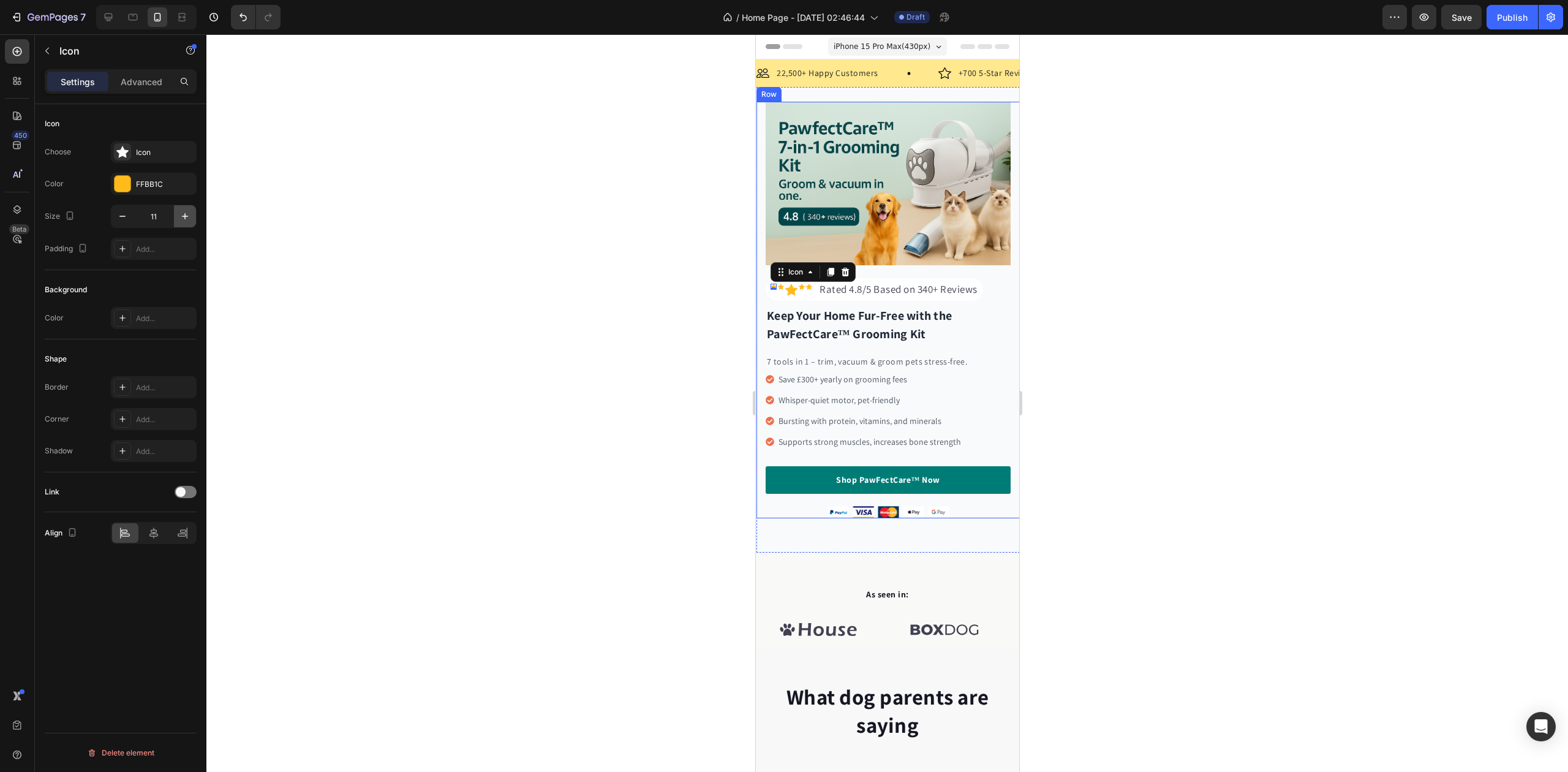
click at [187, 214] on icon "button" at bounding box center [185, 216] width 13 height 13
click at [186, 214] on icon "button" at bounding box center [185, 216] width 13 height 13
click at [186, 215] on icon "button" at bounding box center [185, 216] width 13 height 13
click at [185, 215] on icon "button" at bounding box center [185, 216] width 13 height 13
click at [185, 215] on icon "button" at bounding box center [185, 216] width 6 height 6
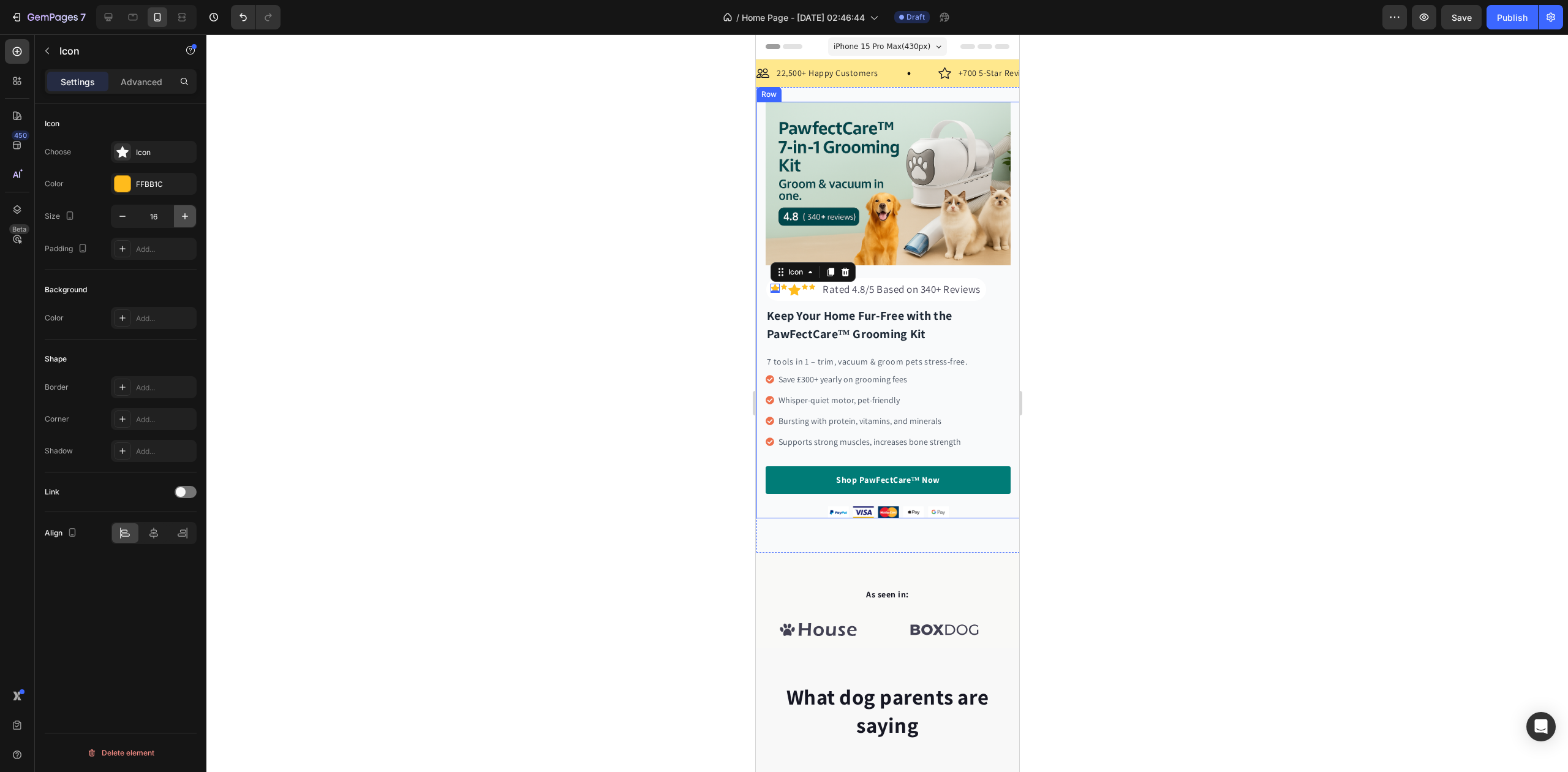
click at [185, 215] on icon "button" at bounding box center [185, 216] width 6 height 6
click at [185, 216] on icon "button" at bounding box center [185, 216] width 6 height 6
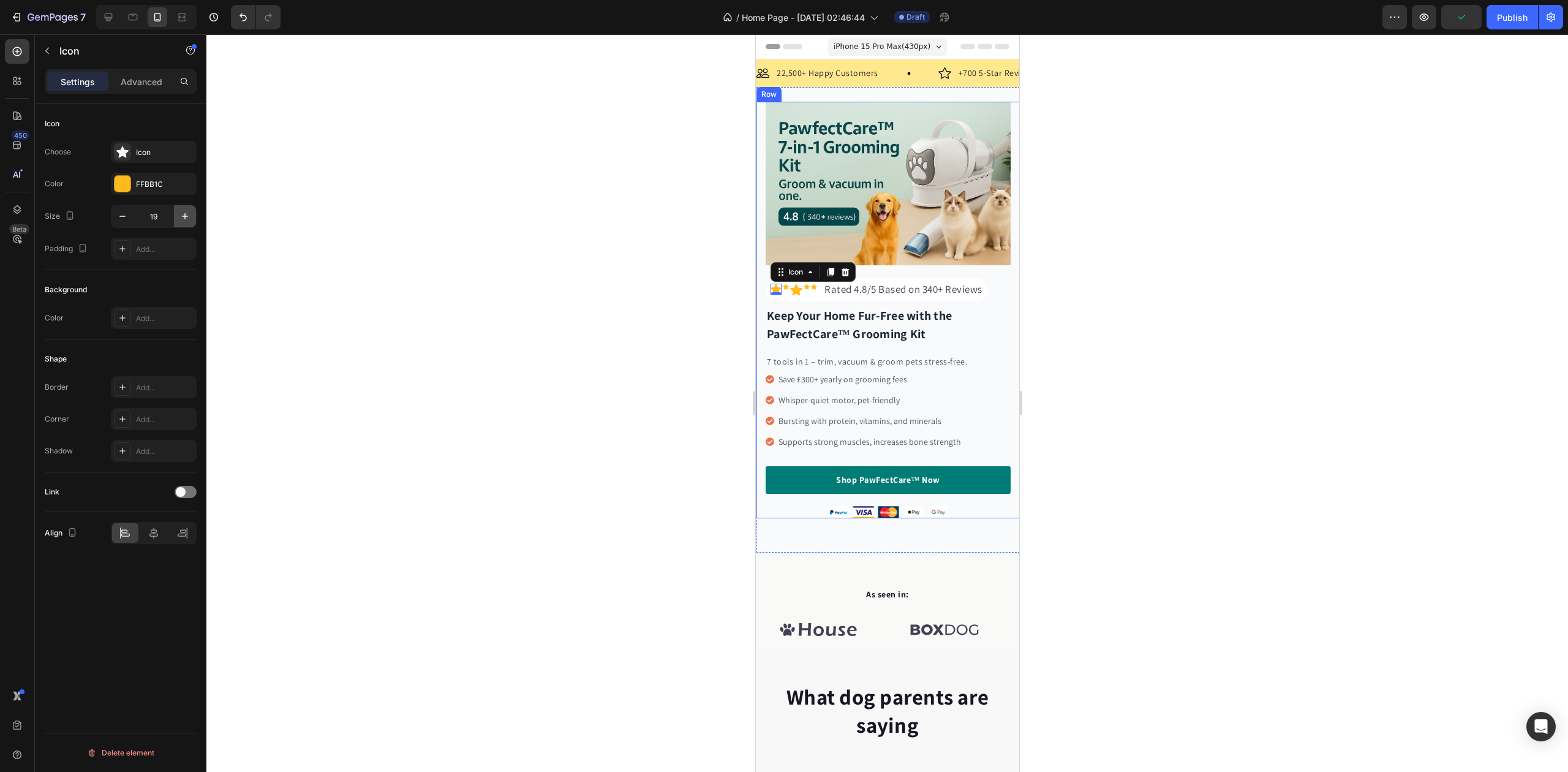
type input "20"
click at [788, 283] on div "Icon" at bounding box center [787, 287] width 6 height 6
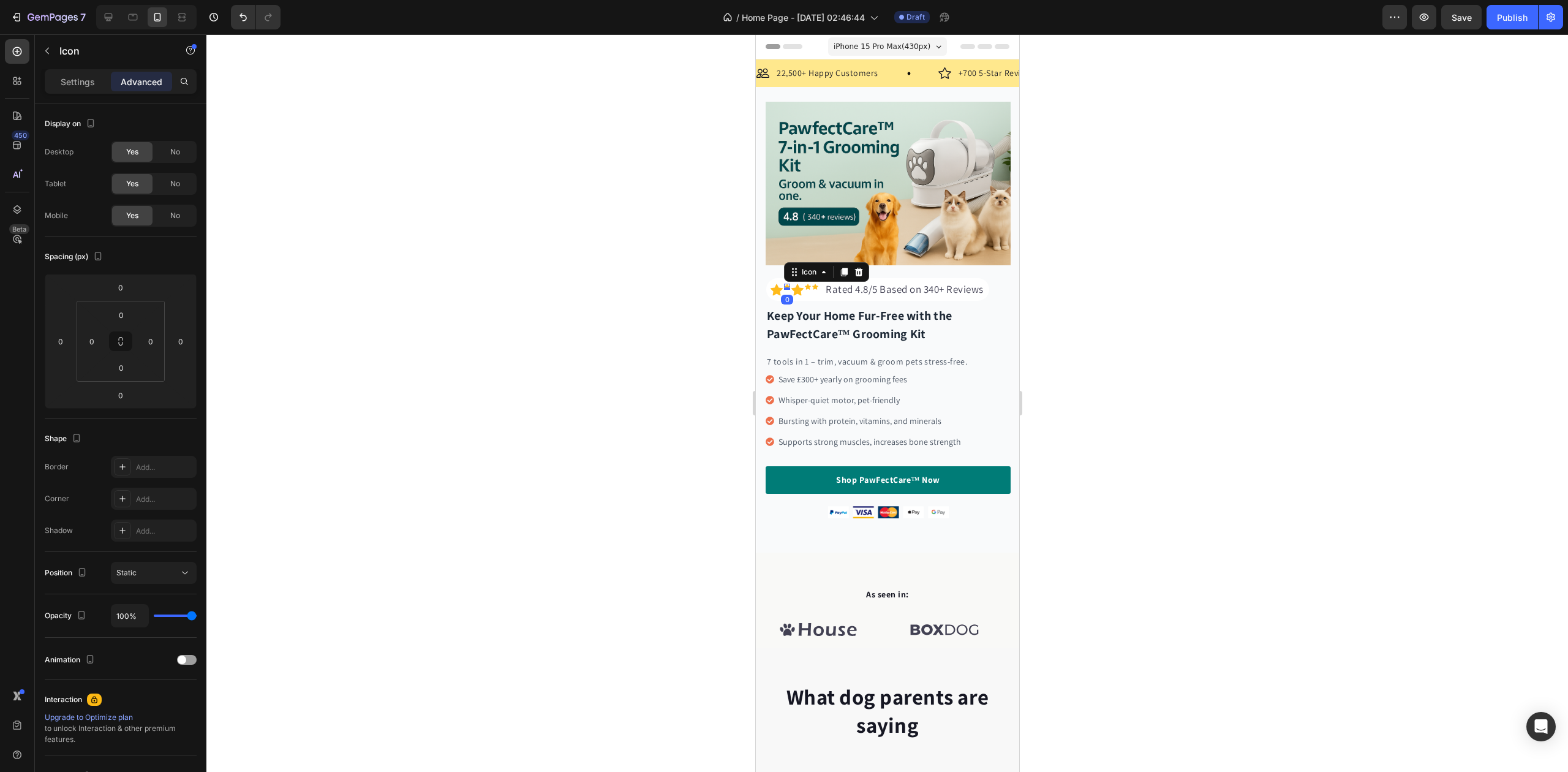
click at [92, 88] on div "Settings" at bounding box center [78, 81] width 61 height 19
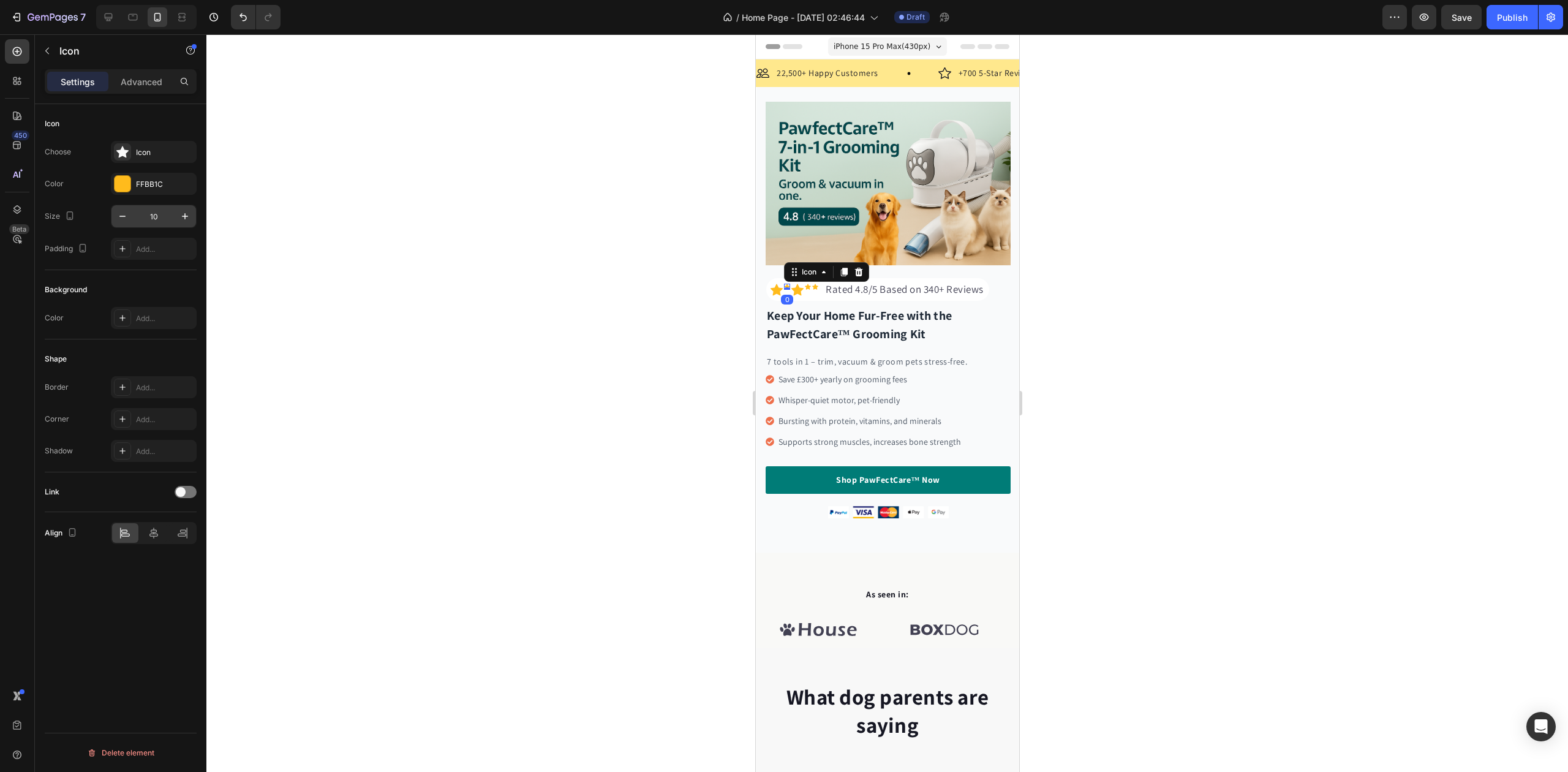
click at [148, 214] on input "10" at bounding box center [154, 216] width 41 height 22
type input "20"
click at [813, 283] on div "Icon" at bounding box center [814, 287] width 6 height 6
click at [150, 211] on input "10" at bounding box center [154, 216] width 41 height 22
type input "20"
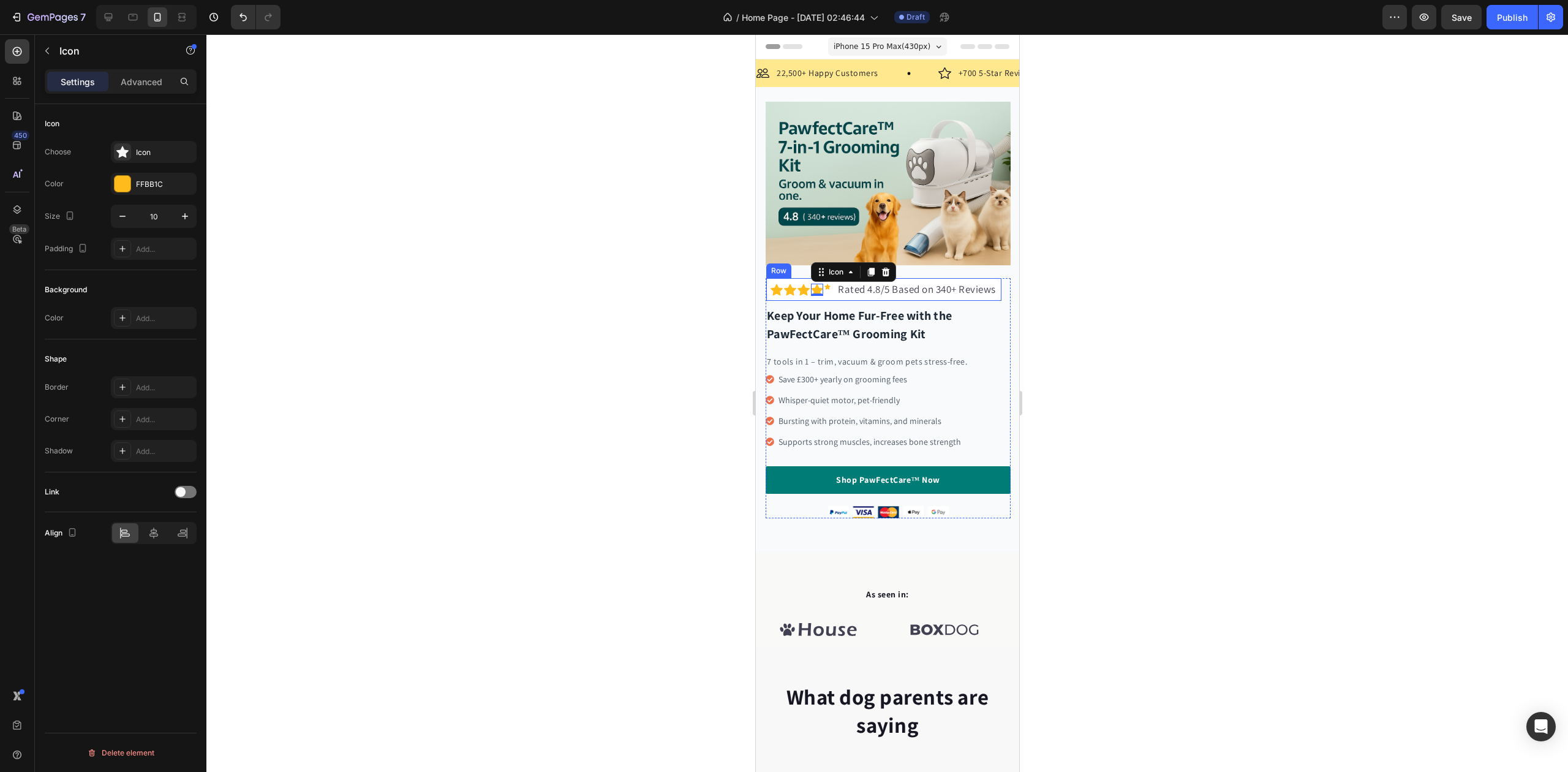
click at [825, 283] on div "Icon" at bounding box center [827, 287] width 6 height 6
click at [144, 220] on input "10" at bounding box center [154, 216] width 41 height 22
type input "20"
click at [456, 271] on div at bounding box center [887, 403] width 1362 height 738
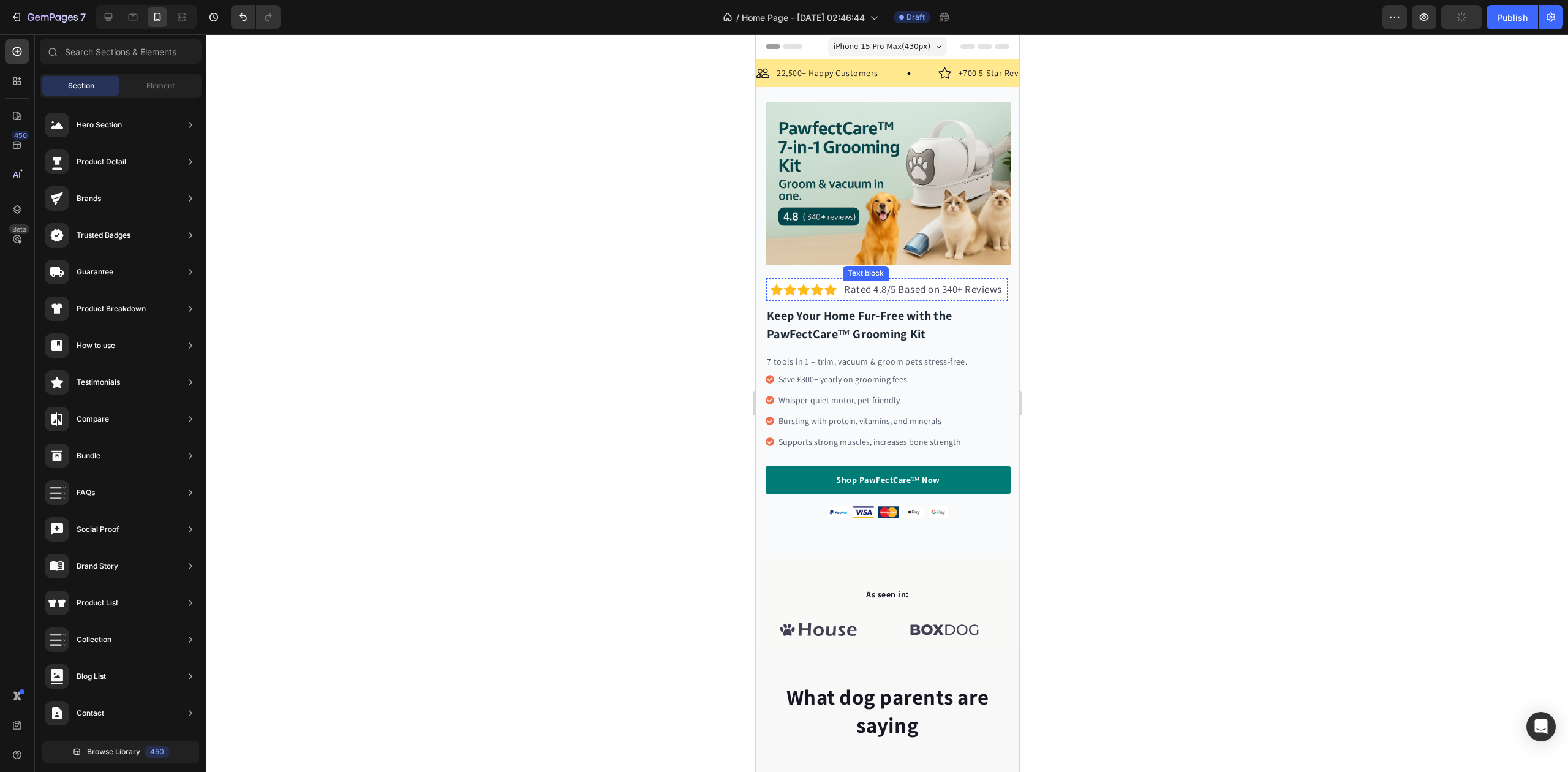
click at [988, 282] on p "Rated 4.8/5 Based on 340+ Reviews" at bounding box center [923, 290] width 158 height 16
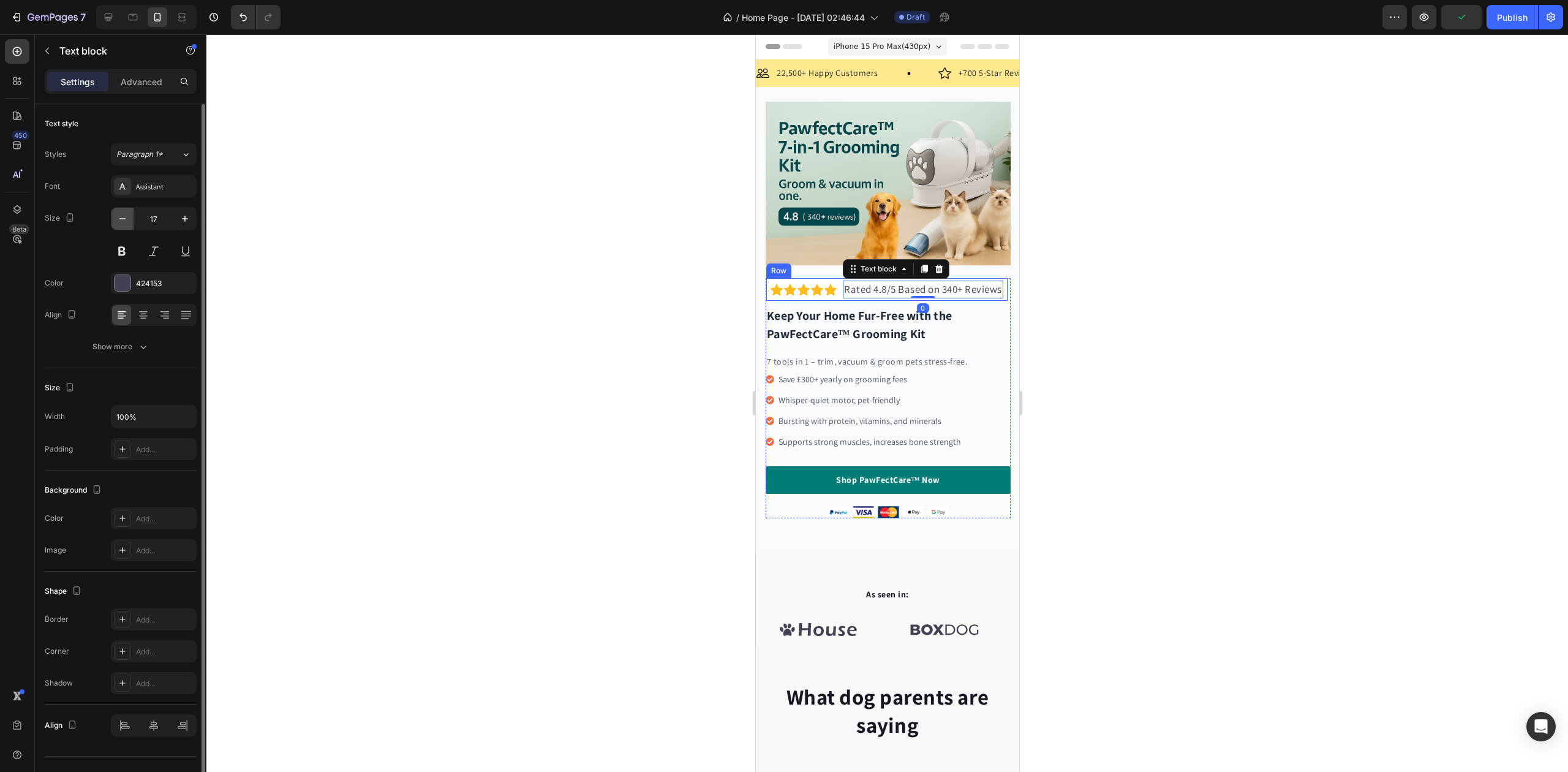
click at [123, 221] on icon "button" at bounding box center [123, 219] width 13 height 13
click at [123, 220] on icon "button" at bounding box center [123, 219] width 6 height 1
type input "15"
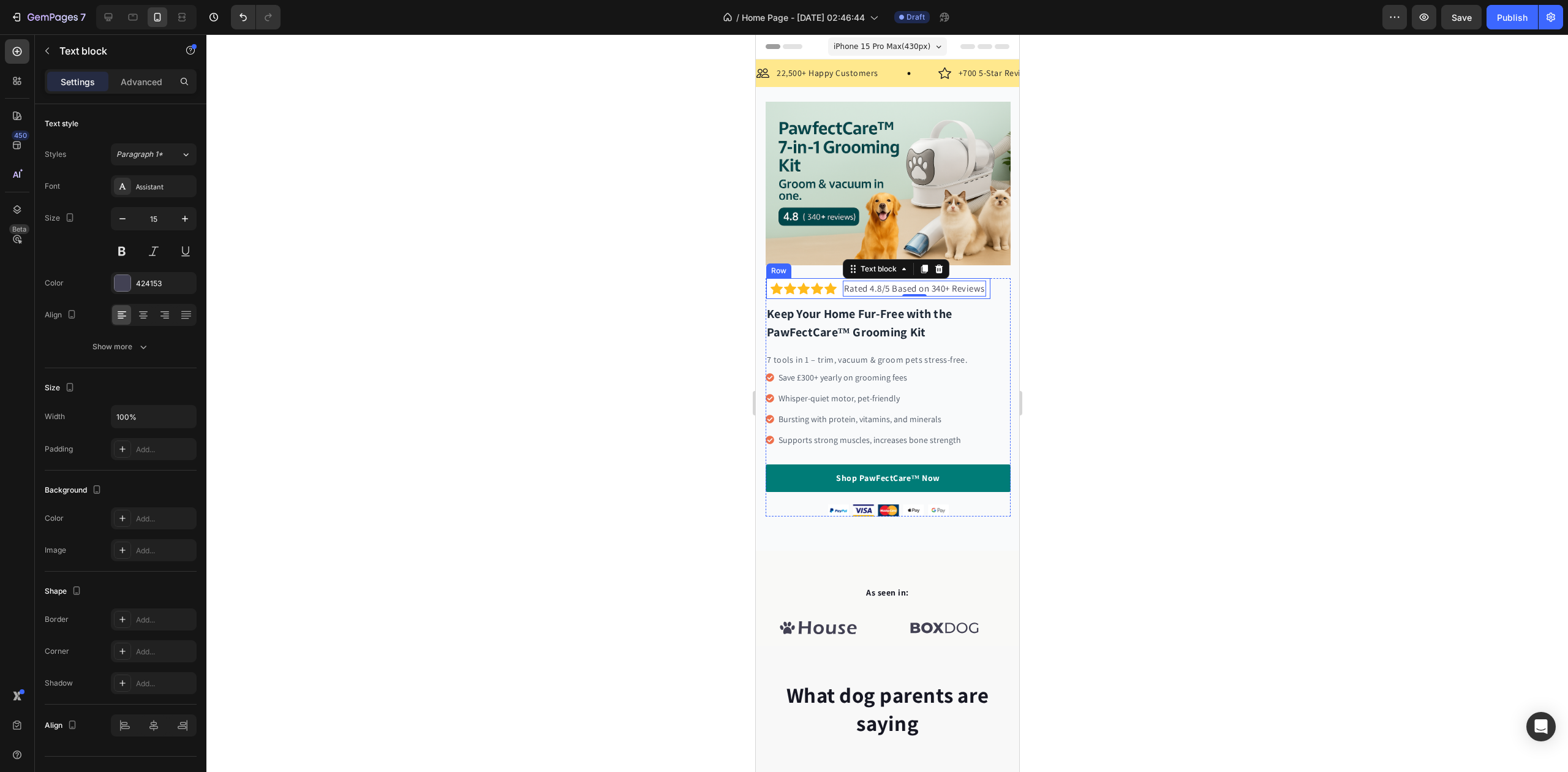
click at [496, 271] on div at bounding box center [887, 403] width 1362 height 738
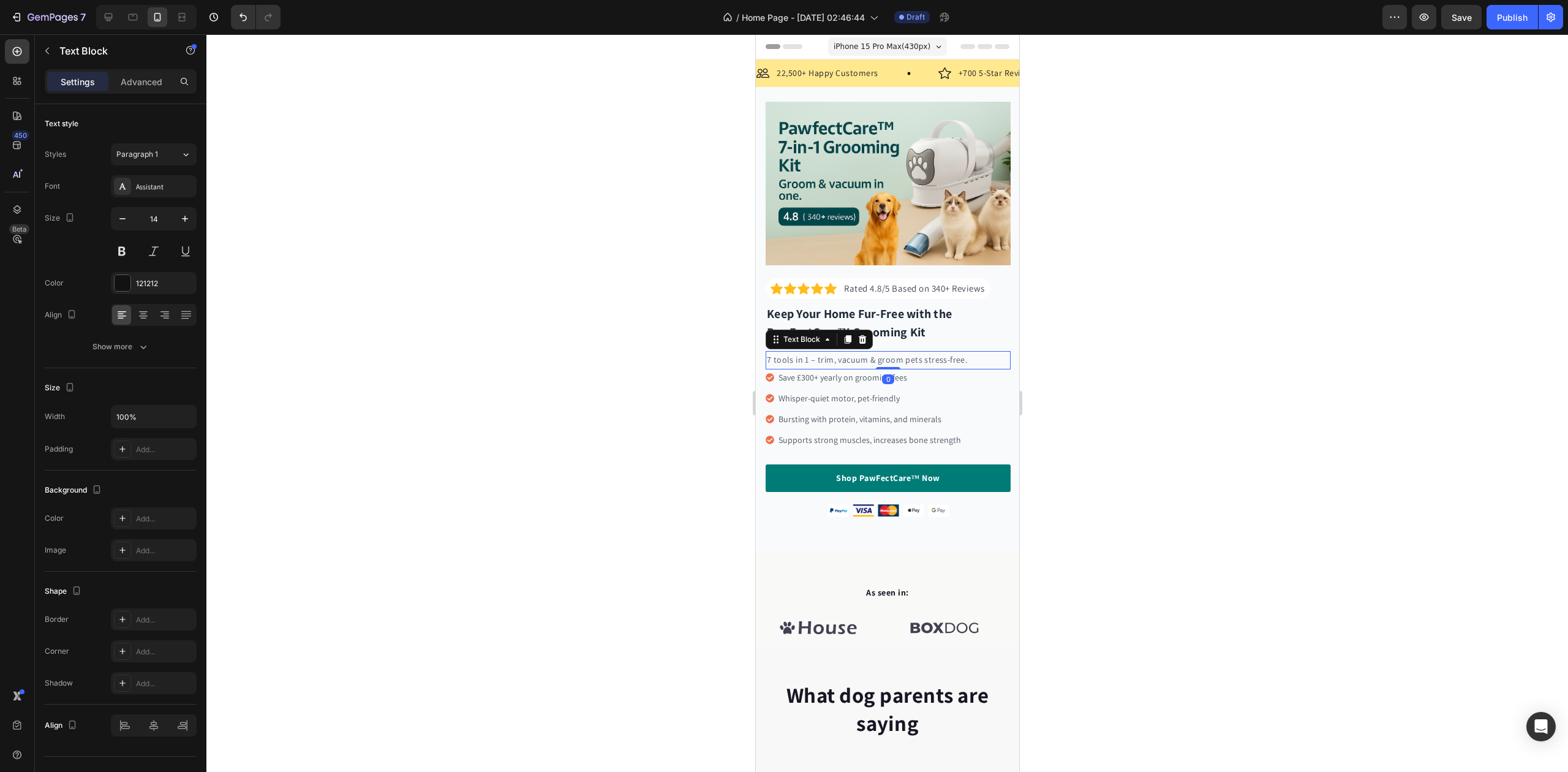
click at [789, 354] on span "7 tools in 1 – trim, vacuum & groom pets stress-free." at bounding box center [866, 360] width 200 height 11
click at [192, 218] on button "button" at bounding box center [185, 218] width 22 height 22
type input "16"
drag, startPoint x: 805, startPoint y: 372, endPoint x: 1397, endPoint y: 398, distance: 592.6
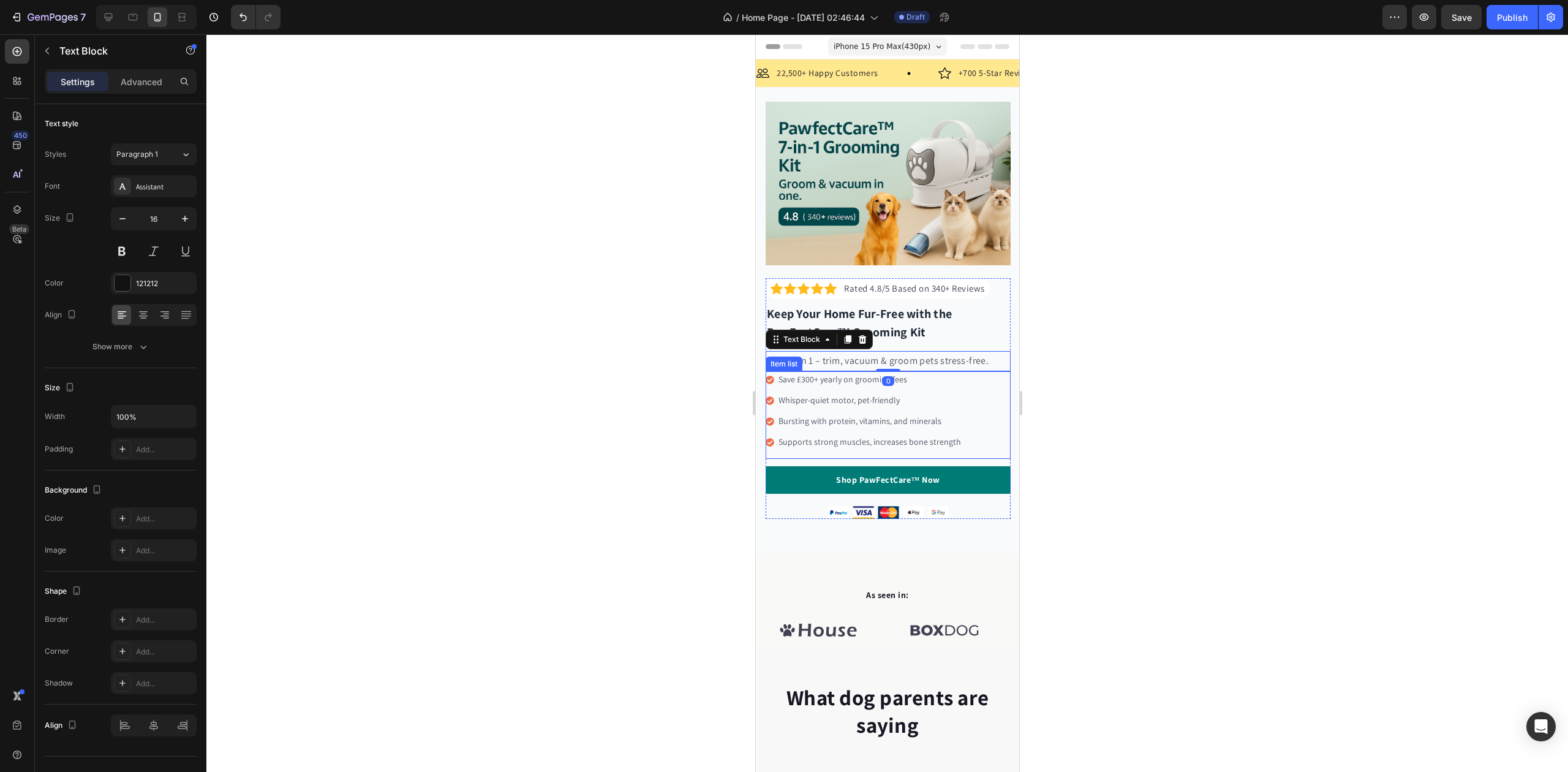
click at [805, 373] on span "Save £300+ yearly on grooming fees" at bounding box center [842, 379] width 129 height 11
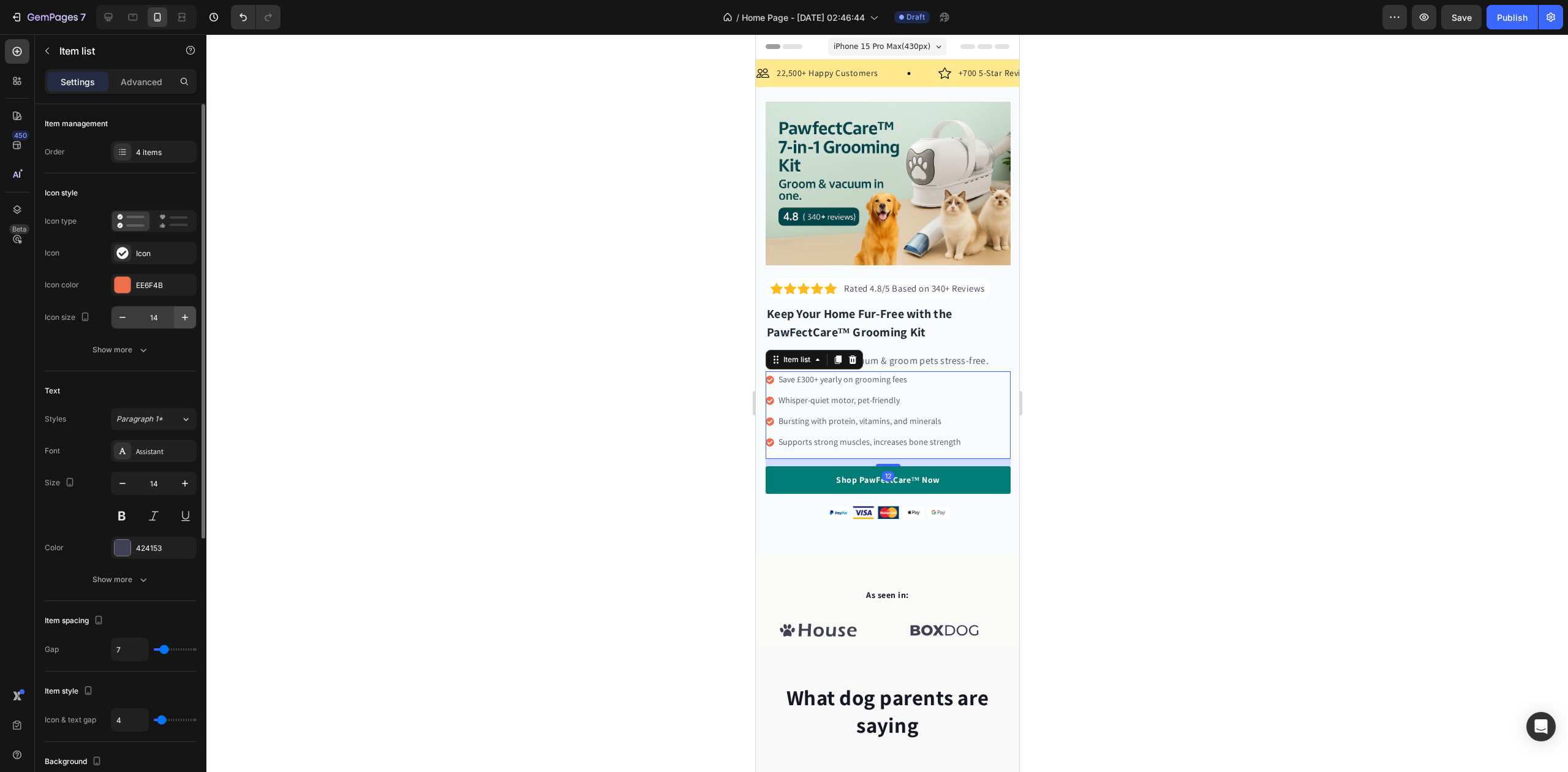
click at [180, 322] on icon "button" at bounding box center [185, 318] width 13 height 13
type input "16"
click at [183, 488] on icon "button" at bounding box center [185, 484] width 13 height 13
click at [184, 489] on icon "button" at bounding box center [185, 484] width 13 height 13
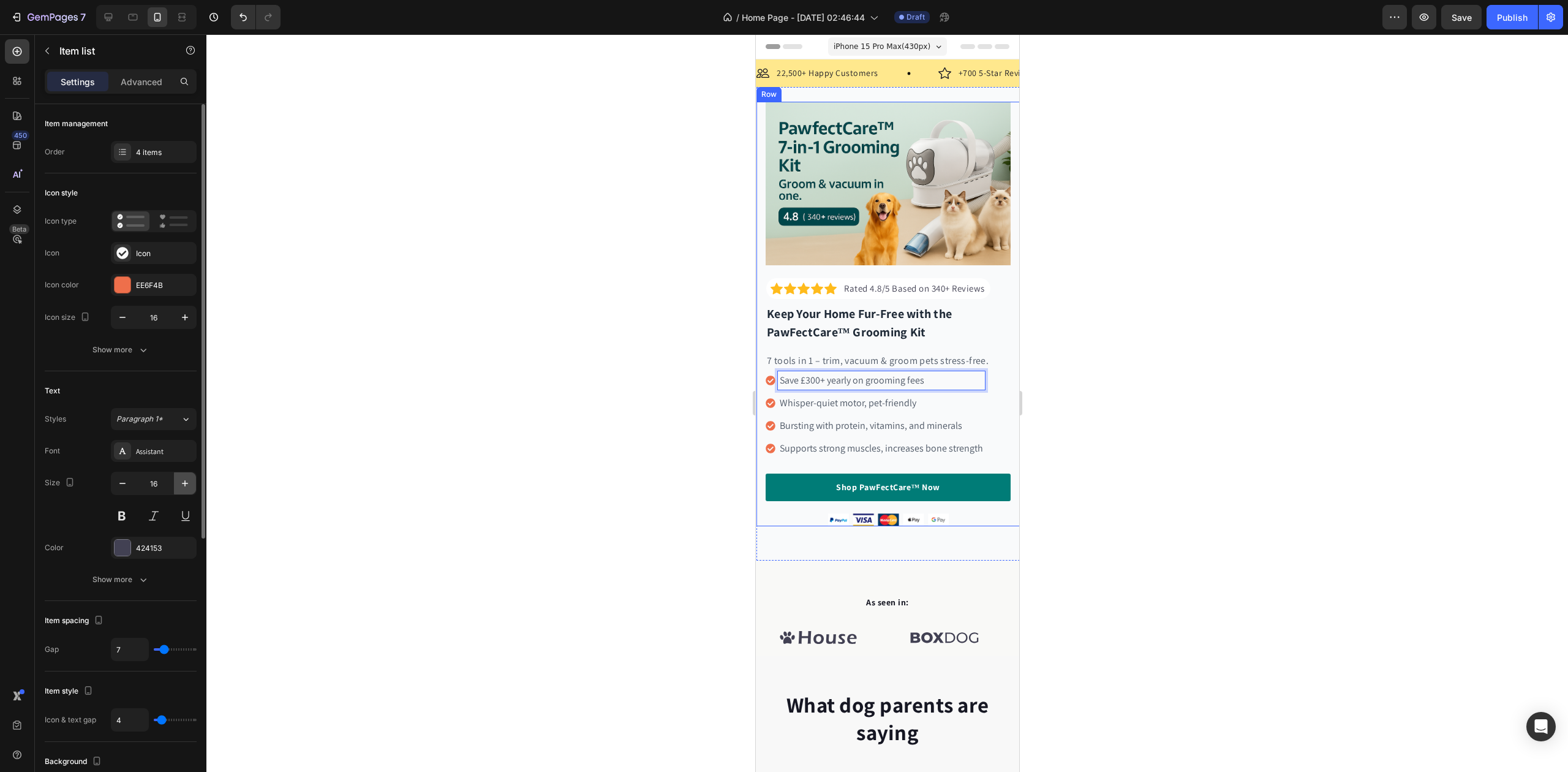
click at [184, 490] on icon "button" at bounding box center [185, 484] width 13 height 13
type input "18"
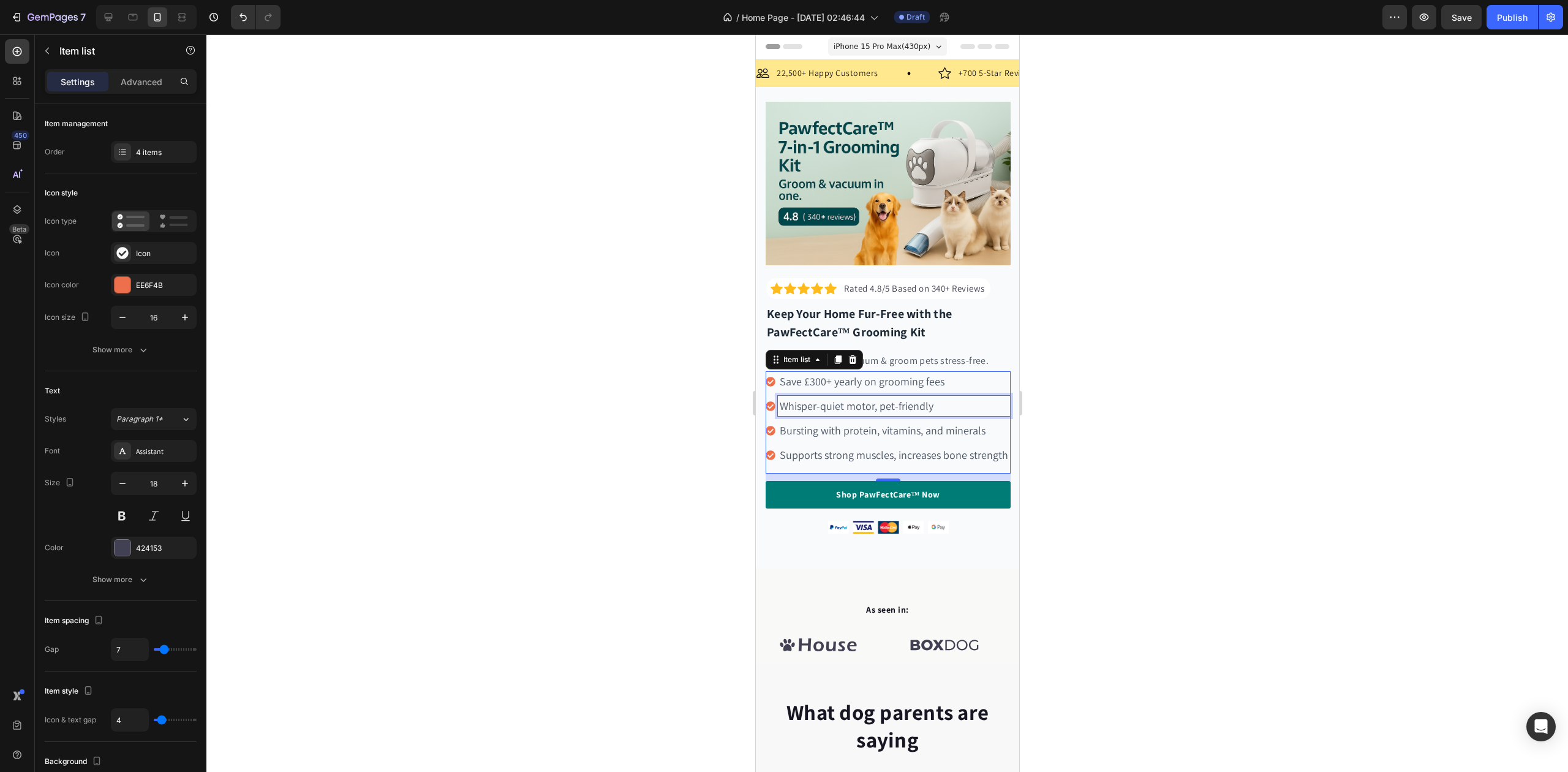
click at [789, 399] on span "Whisper-quiet motor, pet-friendly" at bounding box center [856, 406] width 154 height 14
click at [820, 427] on span "Bursting with protein, vitamins, and minerals" at bounding box center [882, 430] width 206 height 14
click at [837, 451] on span "Supports strong muscles, increases bone strength" at bounding box center [893, 455] width 228 height 14
click at [615, 386] on div at bounding box center [887, 403] width 1362 height 738
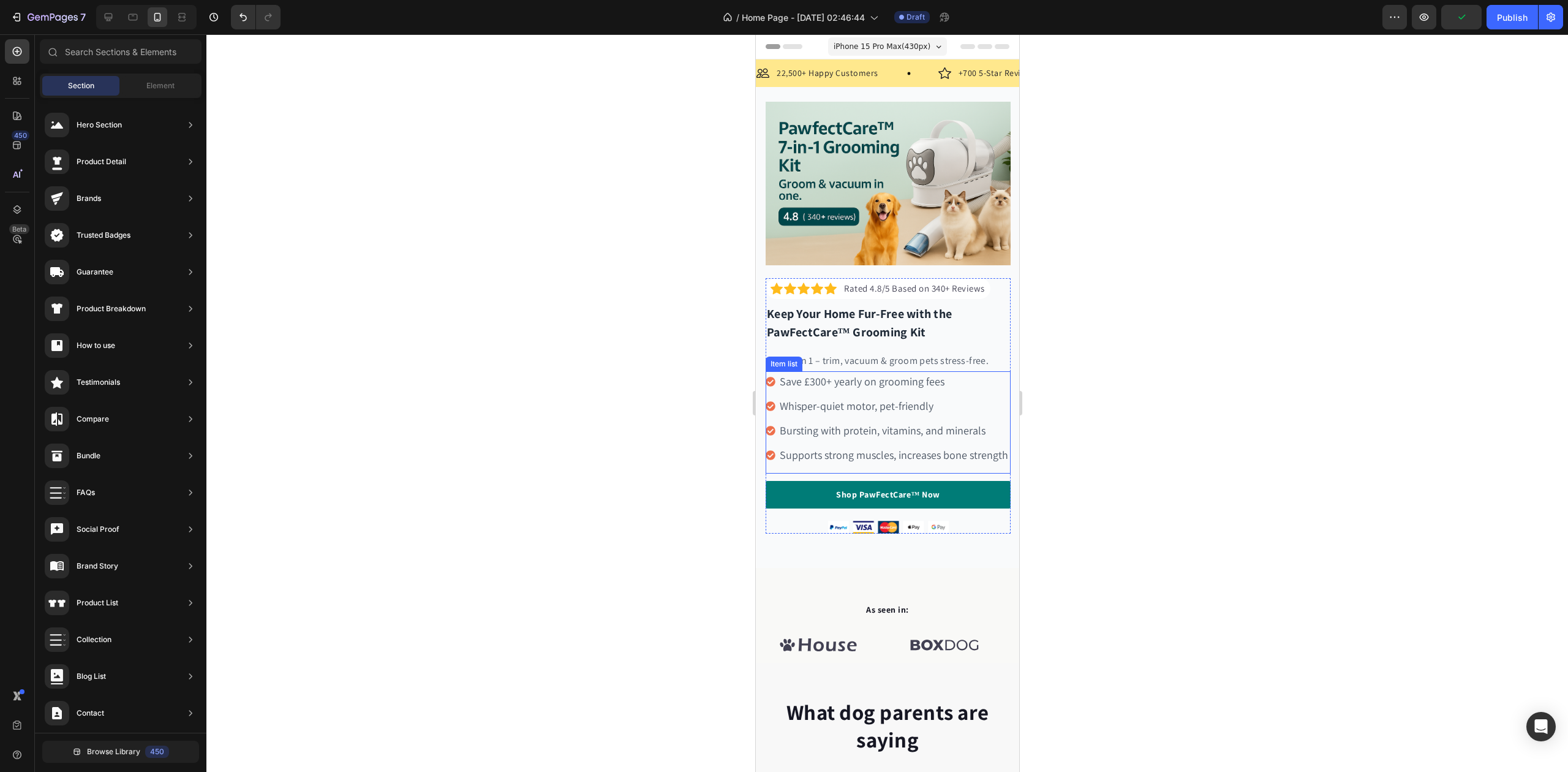
click at [854, 354] on span "7 tools in 1 – trim, vacuum & groom pets stress-free." at bounding box center [877, 360] width 222 height 13
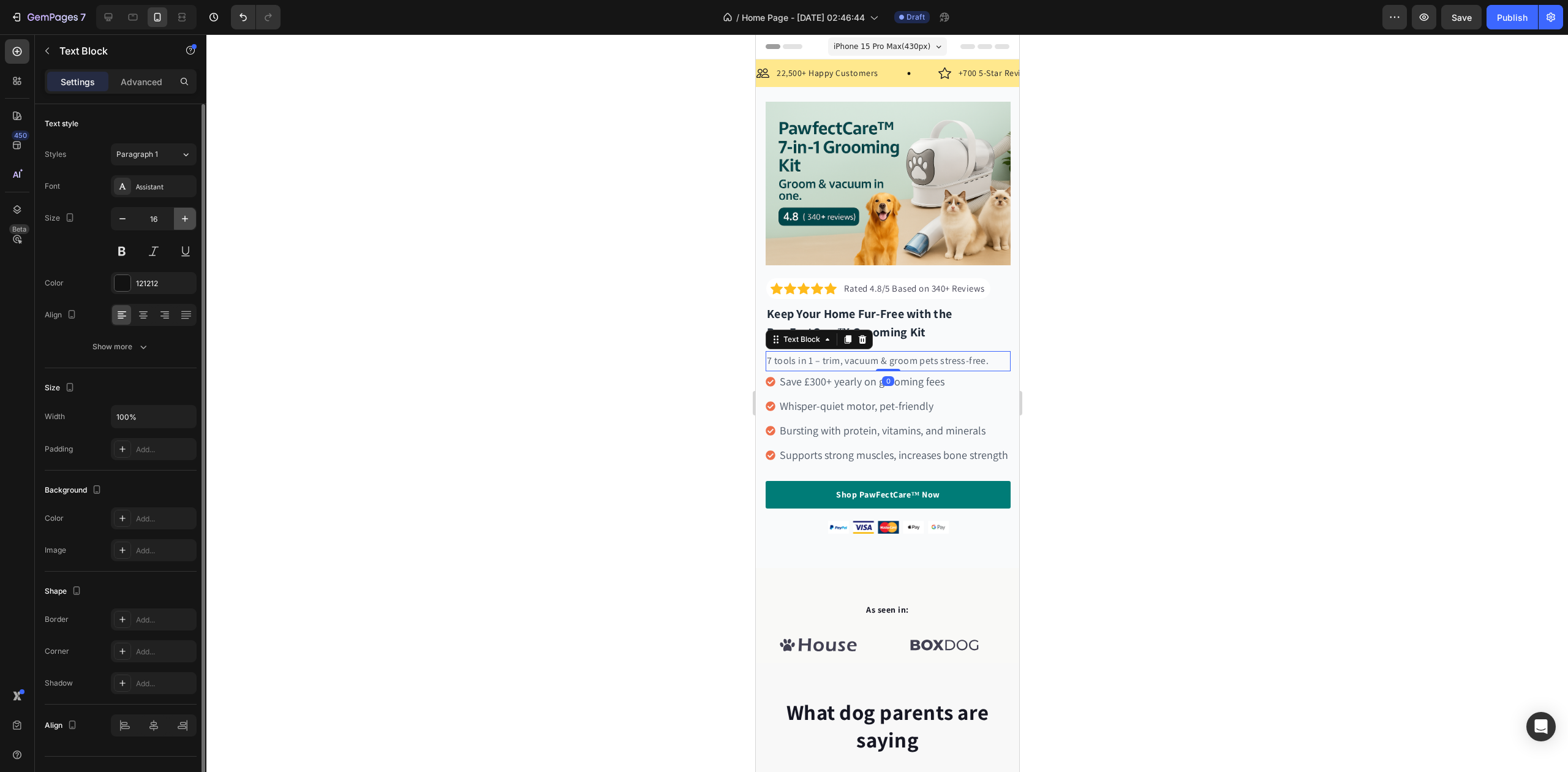
click at [182, 217] on icon "button" at bounding box center [185, 219] width 13 height 13
click at [183, 217] on icon "button" at bounding box center [185, 219] width 13 height 13
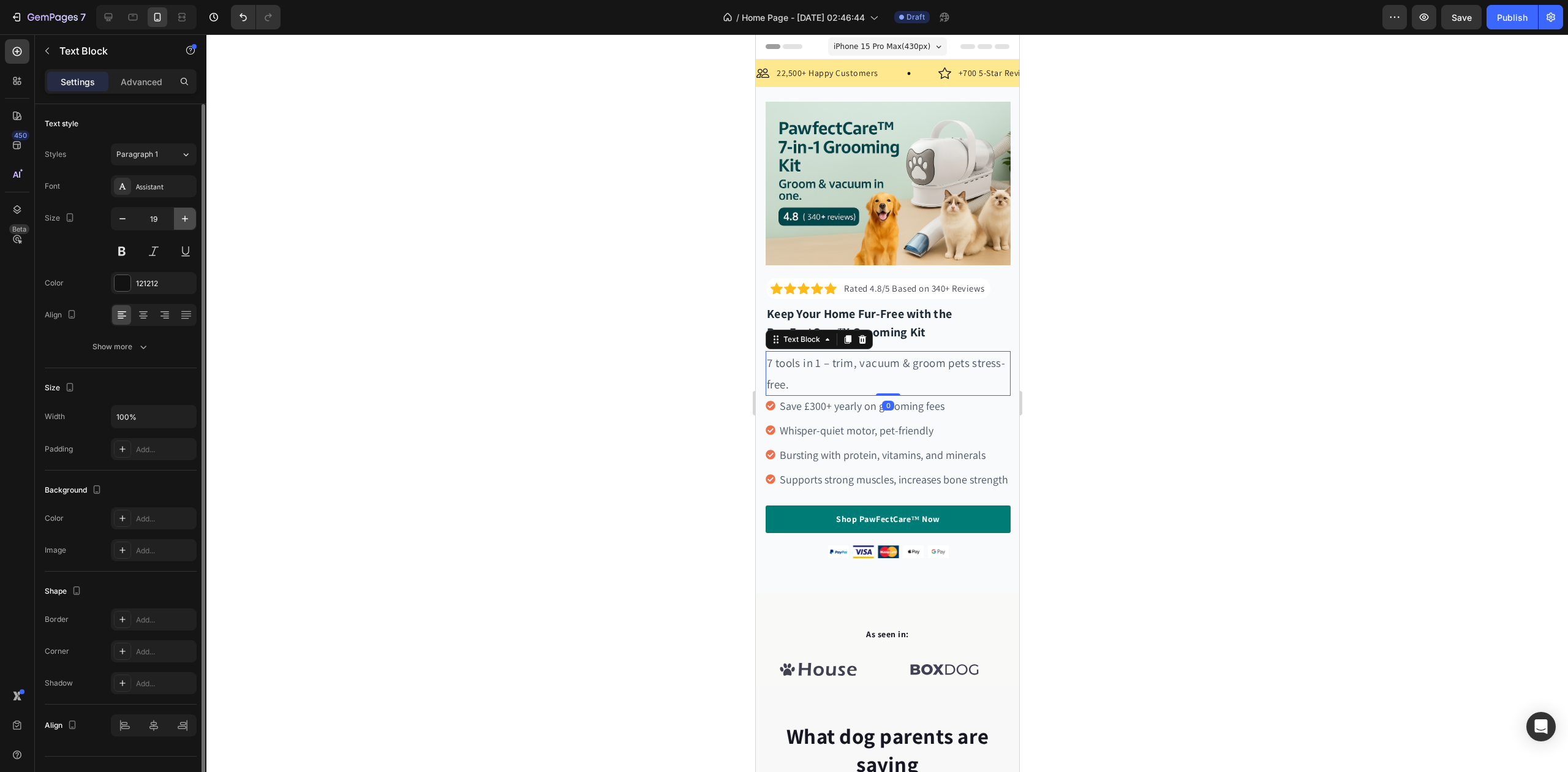
click at [183, 217] on icon "button" at bounding box center [185, 219] width 13 height 13
type input "20"
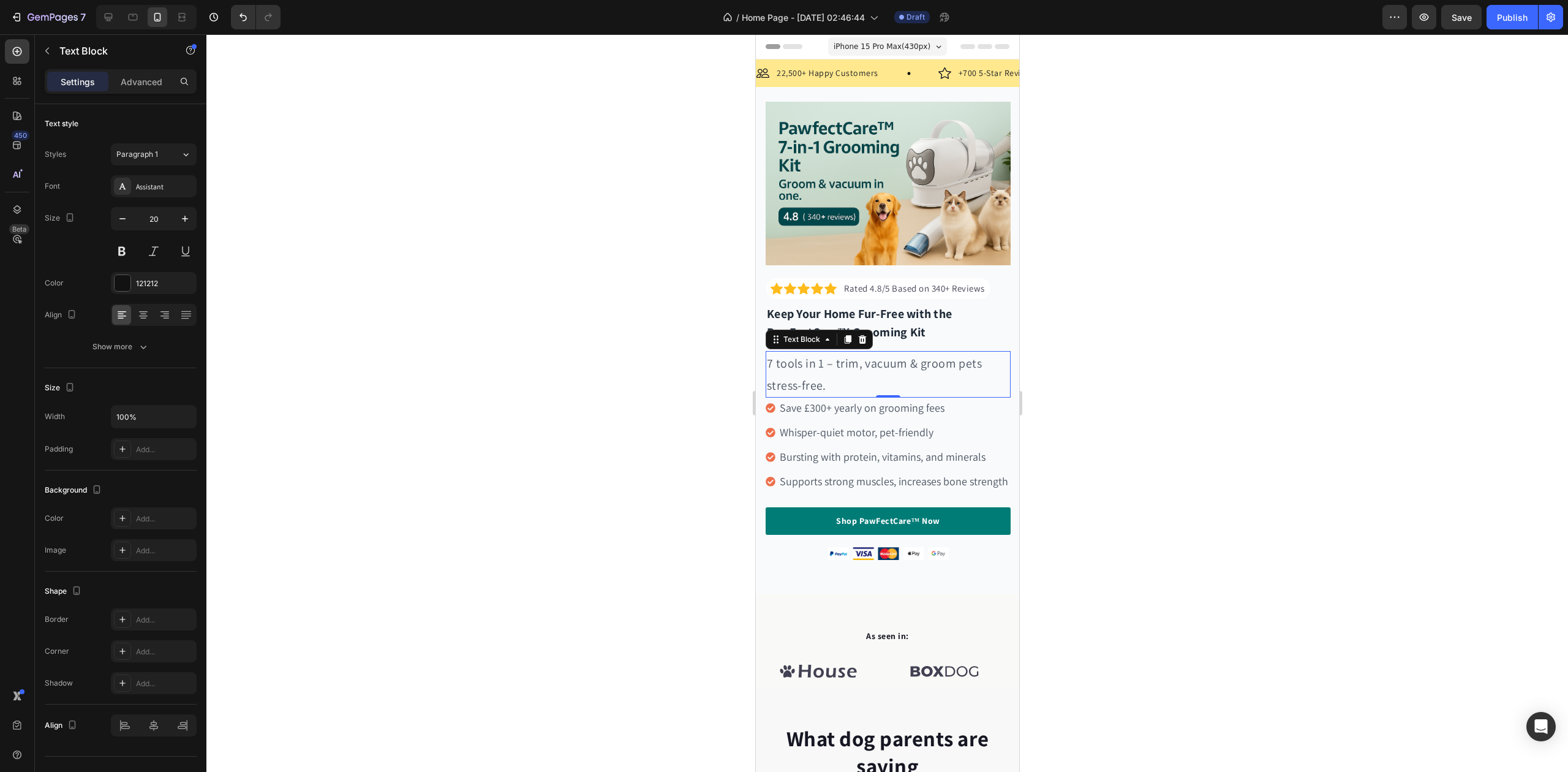
click at [433, 347] on div at bounding box center [887, 403] width 1362 height 738
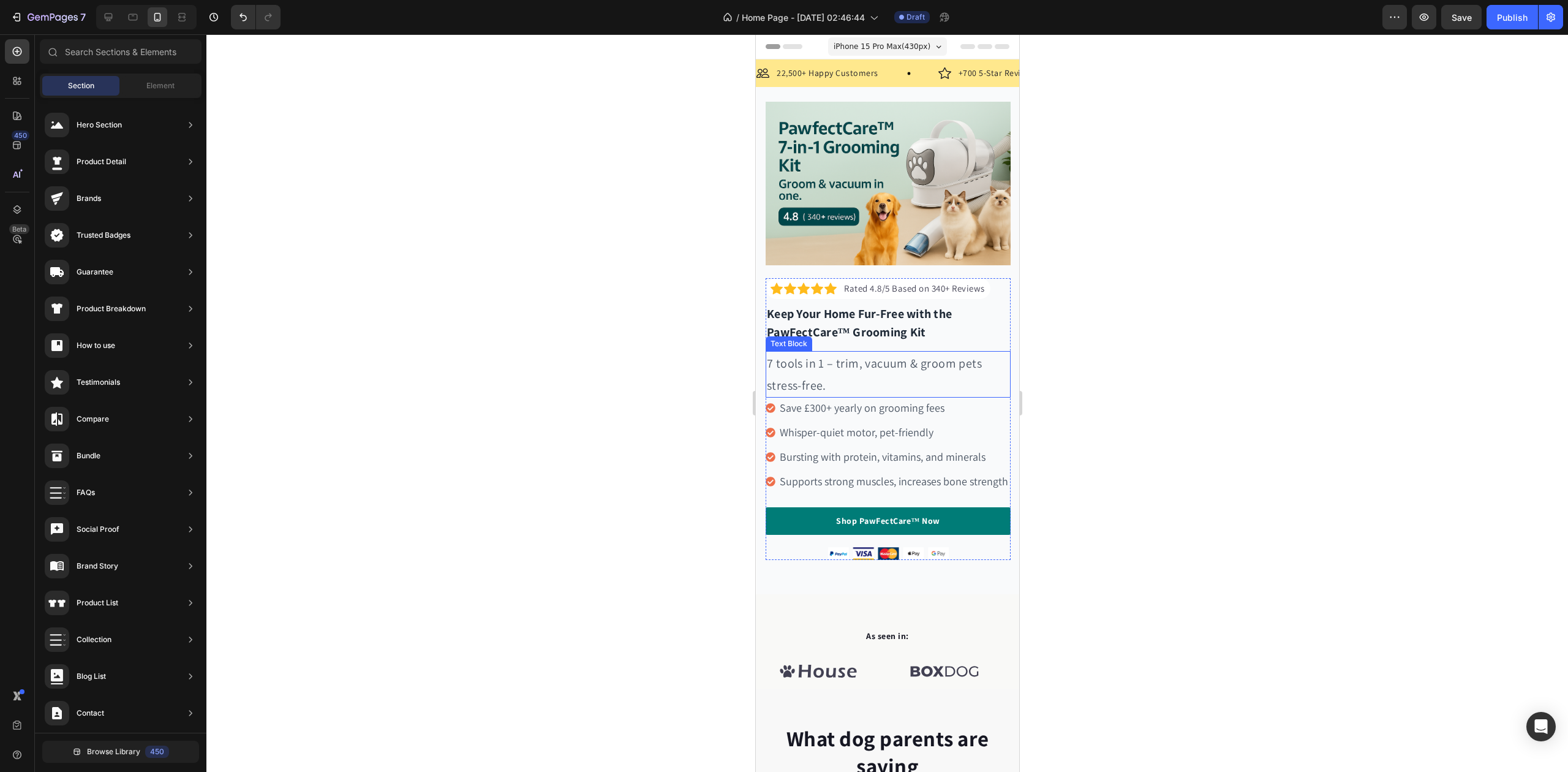
click at [772, 355] on span "7 tools in 1 – trim, vacuum & groom pets stress-free." at bounding box center [874, 374] width 215 height 38
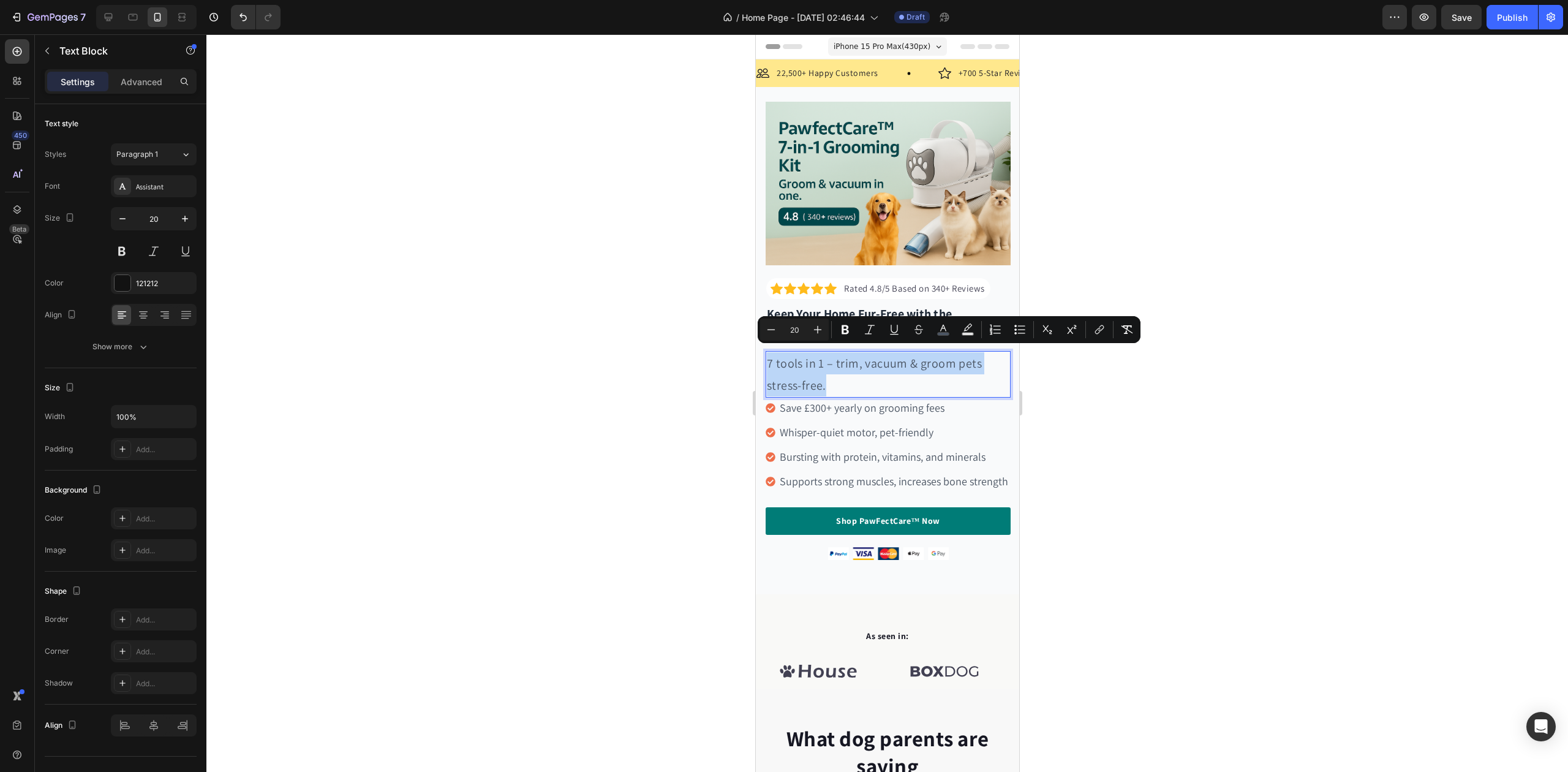
drag, startPoint x: 766, startPoint y: 354, endPoint x: 832, endPoint y: 373, distance: 68.7
click at [1156, 513] on div at bounding box center [887, 403] width 1362 height 738
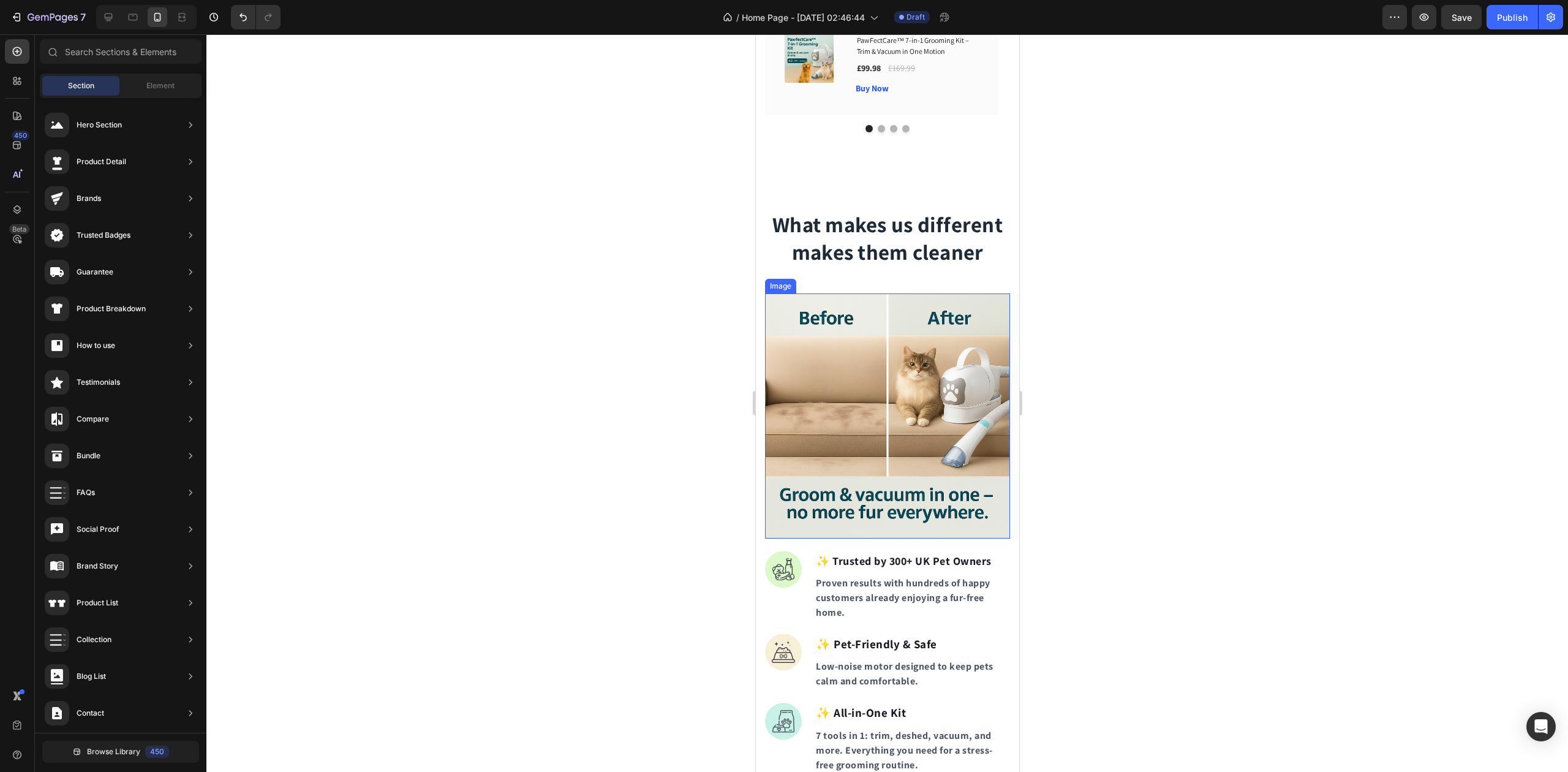
scroll to position [1226, 0]
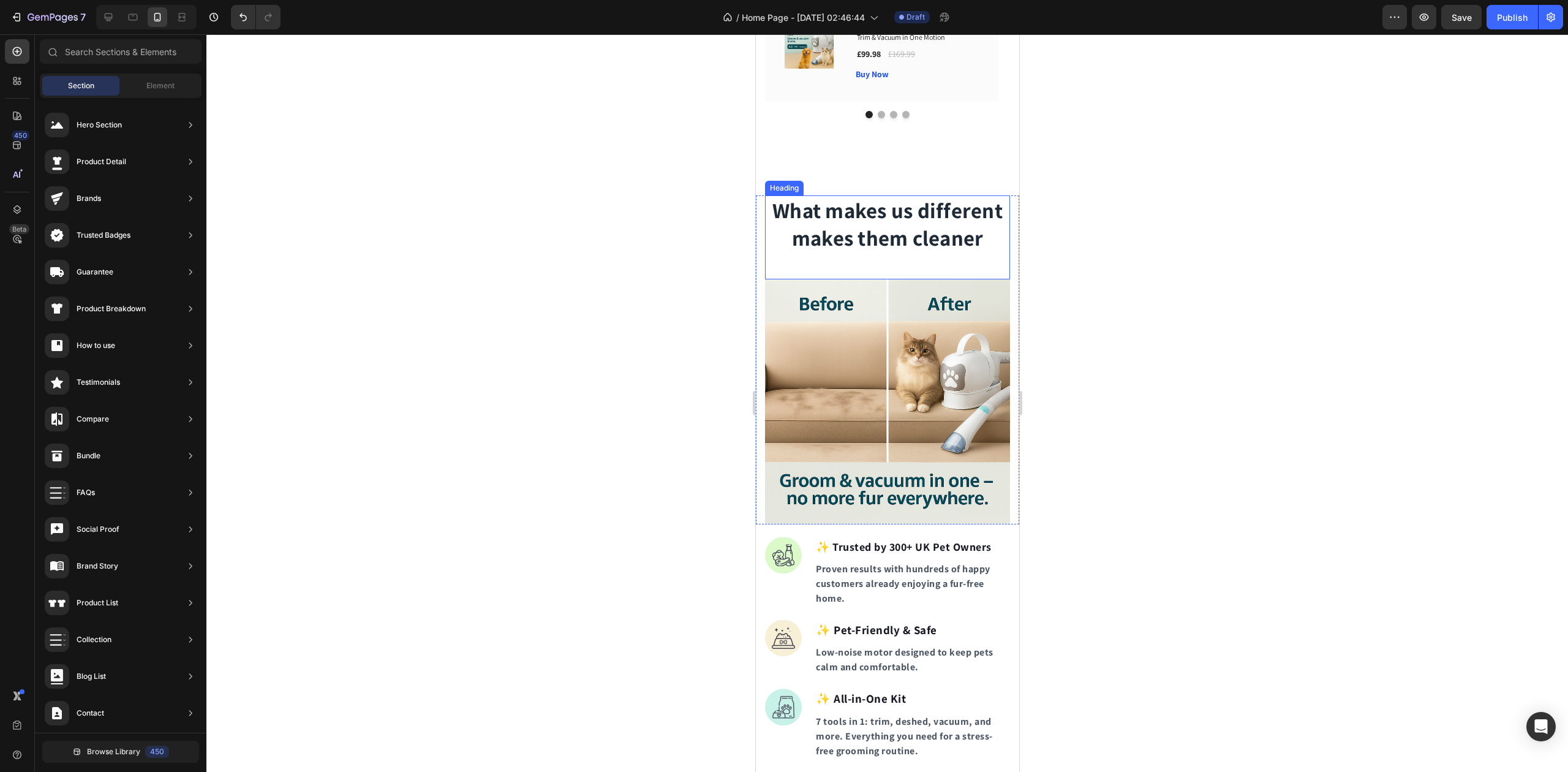
click at [766, 219] on h2 "What makes us different makes them cleaner" at bounding box center [887, 224] width 245 height 58
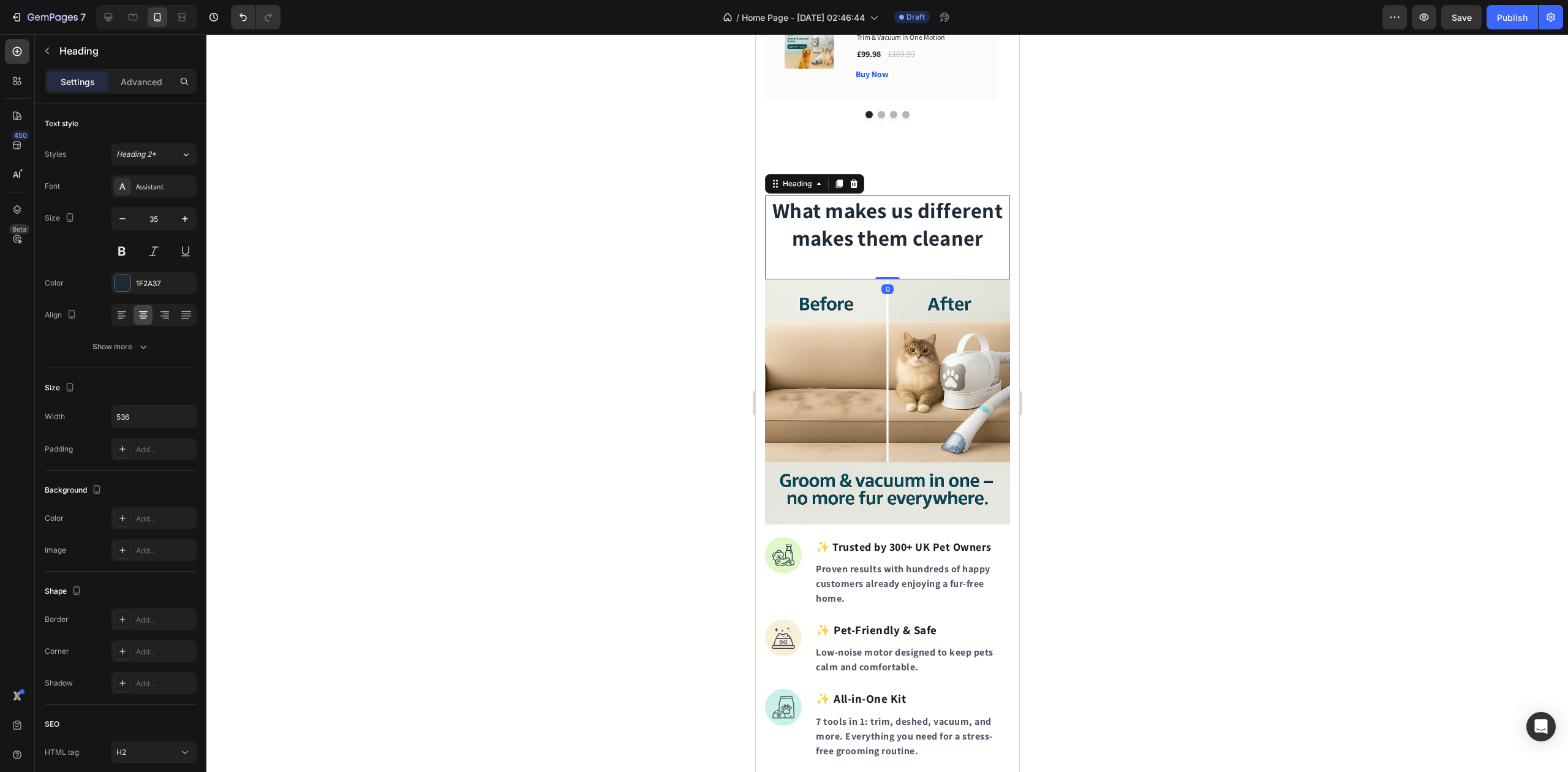
click at [761, 163] on div "What makes us different makes them cleaner Heading 0 Image Real Food Text block…" at bounding box center [887, 565] width 263 height 808
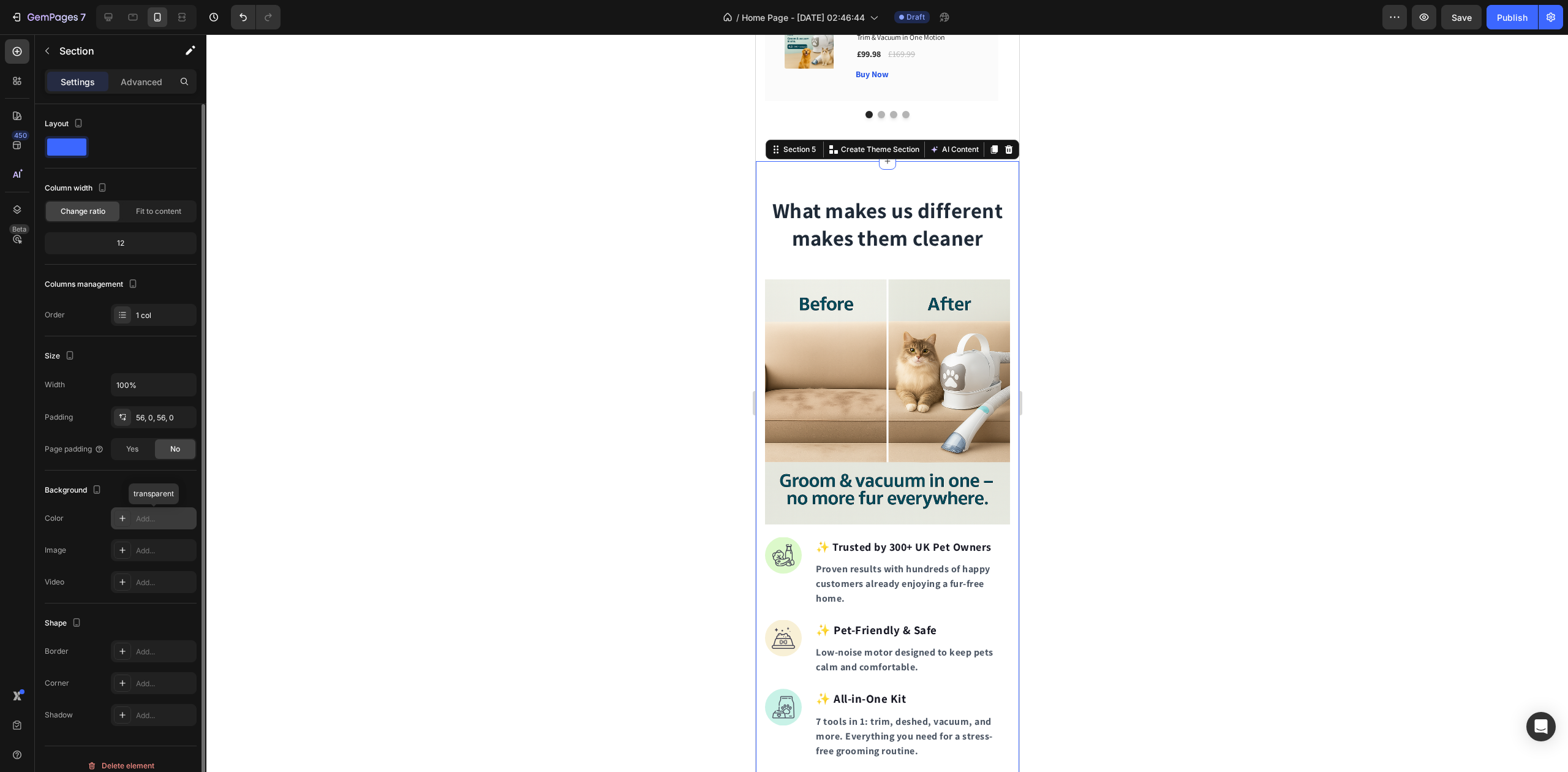
click at [159, 520] on div "Add..." at bounding box center [164, 519] width 58 height 11
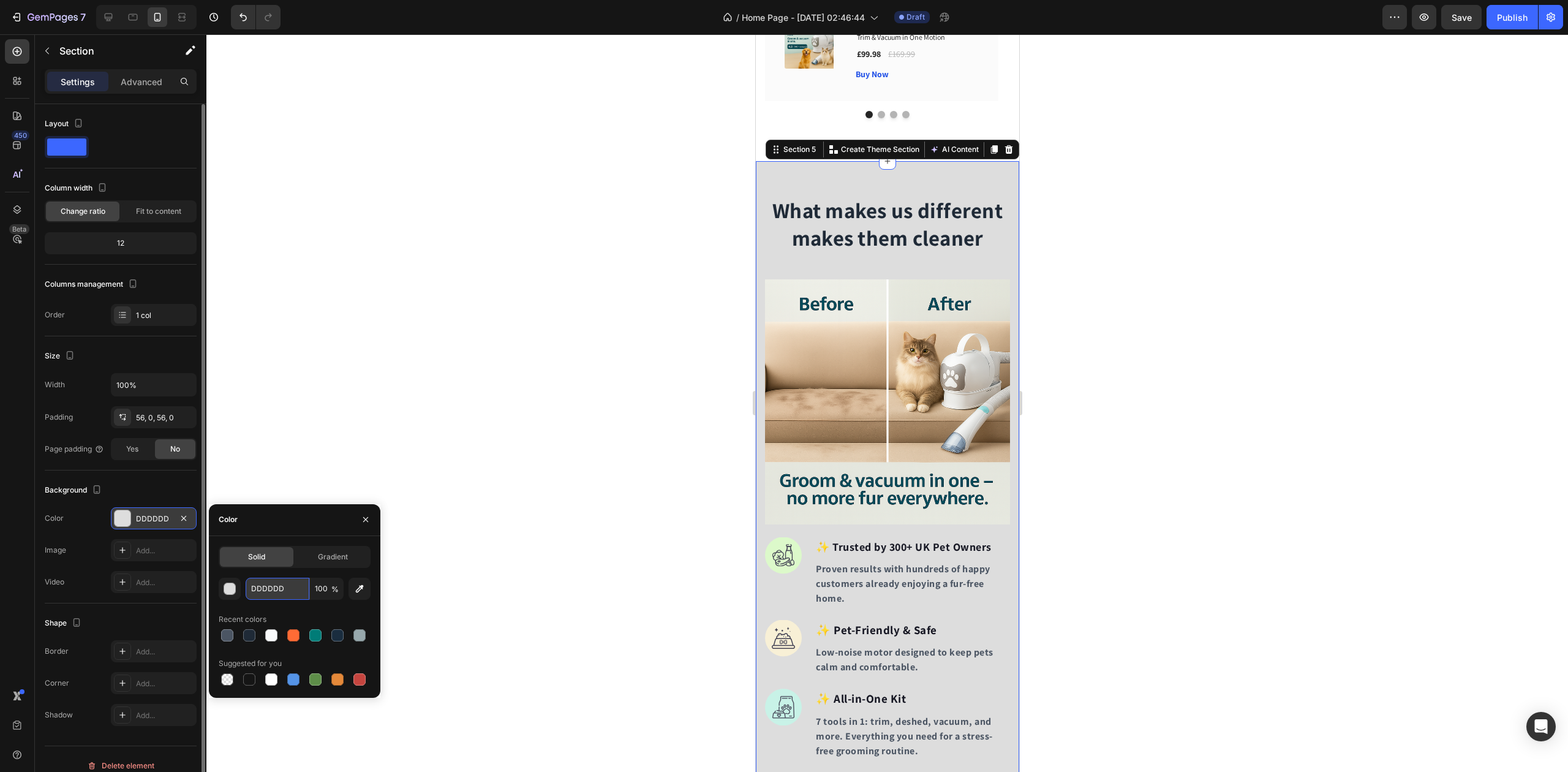
click at [271, 581] on input "DDDDDD" at bounding box center [278, 589] width 64 height 22
click at [271, 583] on input "DDDDDD" at bounding box center [278, 589] width 64 height 22
paste input "(#F9FAFB"
click at [280, 574] on div "Solid Gradient (#F9FAFBDD 100 % Recent colors Suggested for you" at bounding box center [295, 617] width 152 height 142
click at [278, 587] on input "DDDDDD" at bounding box center [278, 589] width 64 height 22
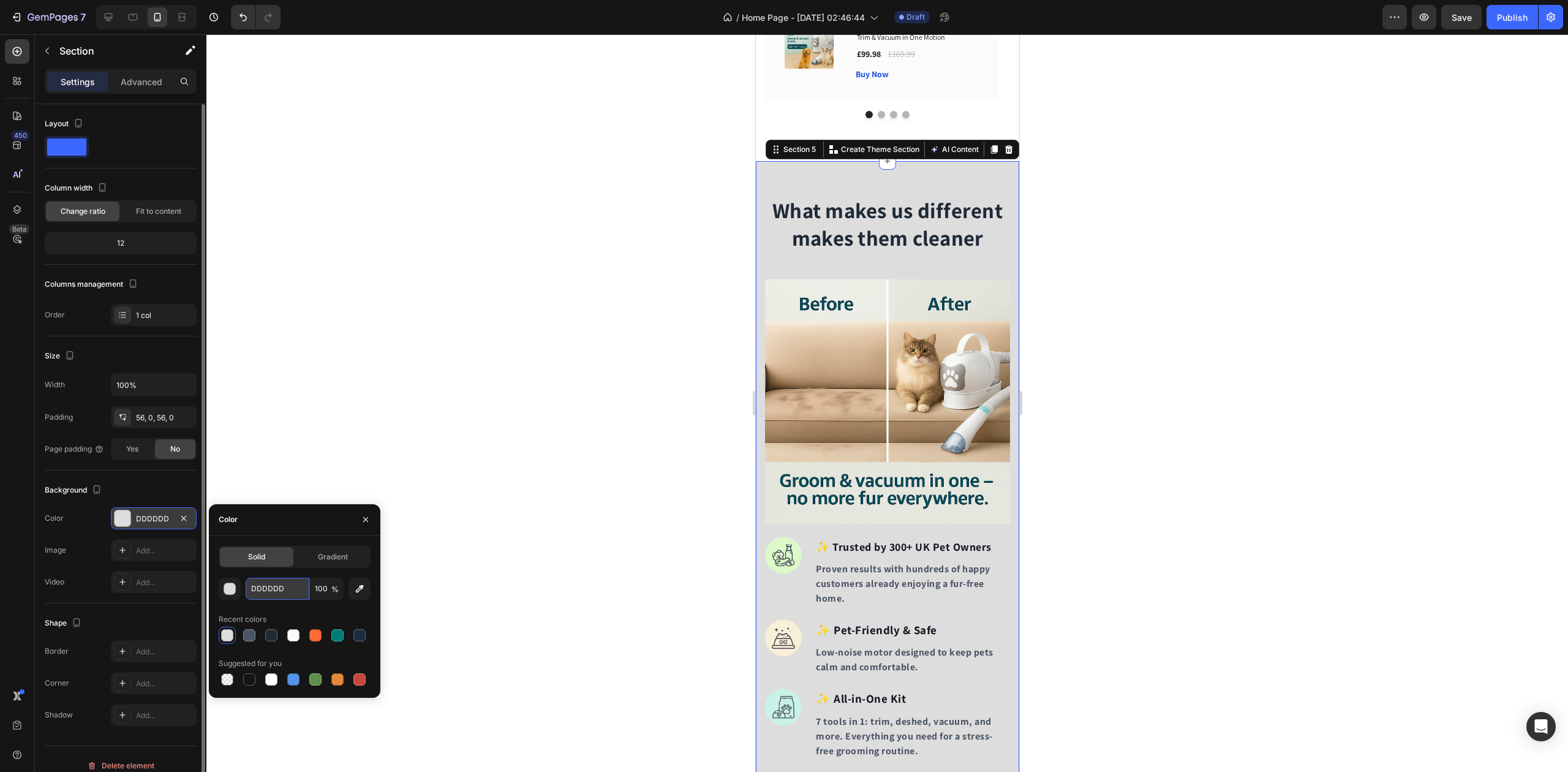
click at [277, 588] on input "DDDDDD" at bounding box center [278, 589] width 64 height 22
paste input "(#F9FAFB"
click at [253, 591] on input "(#F9FAFB" at bounding box center [278, 589] width 64 height 22
click at [253, 589] on input "(#F9FAFB" at bounding box center [278, 589] width 64 height 22
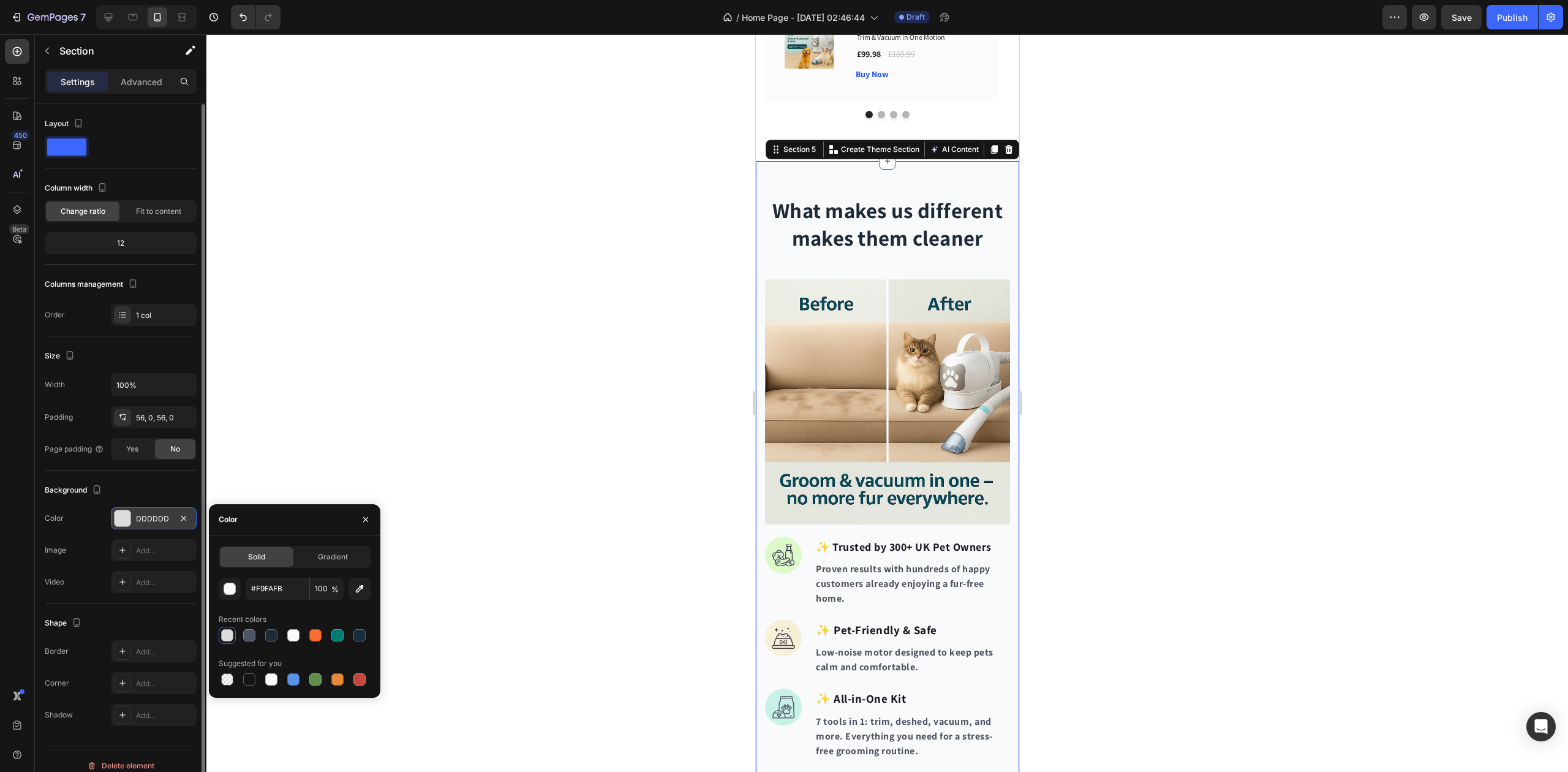
click at [281, 604] on div "#F9FAFB 100 % Recent colors Suggested for you" at bounding box center [295, 633] width 152 height 110
type input "F9FAFB"
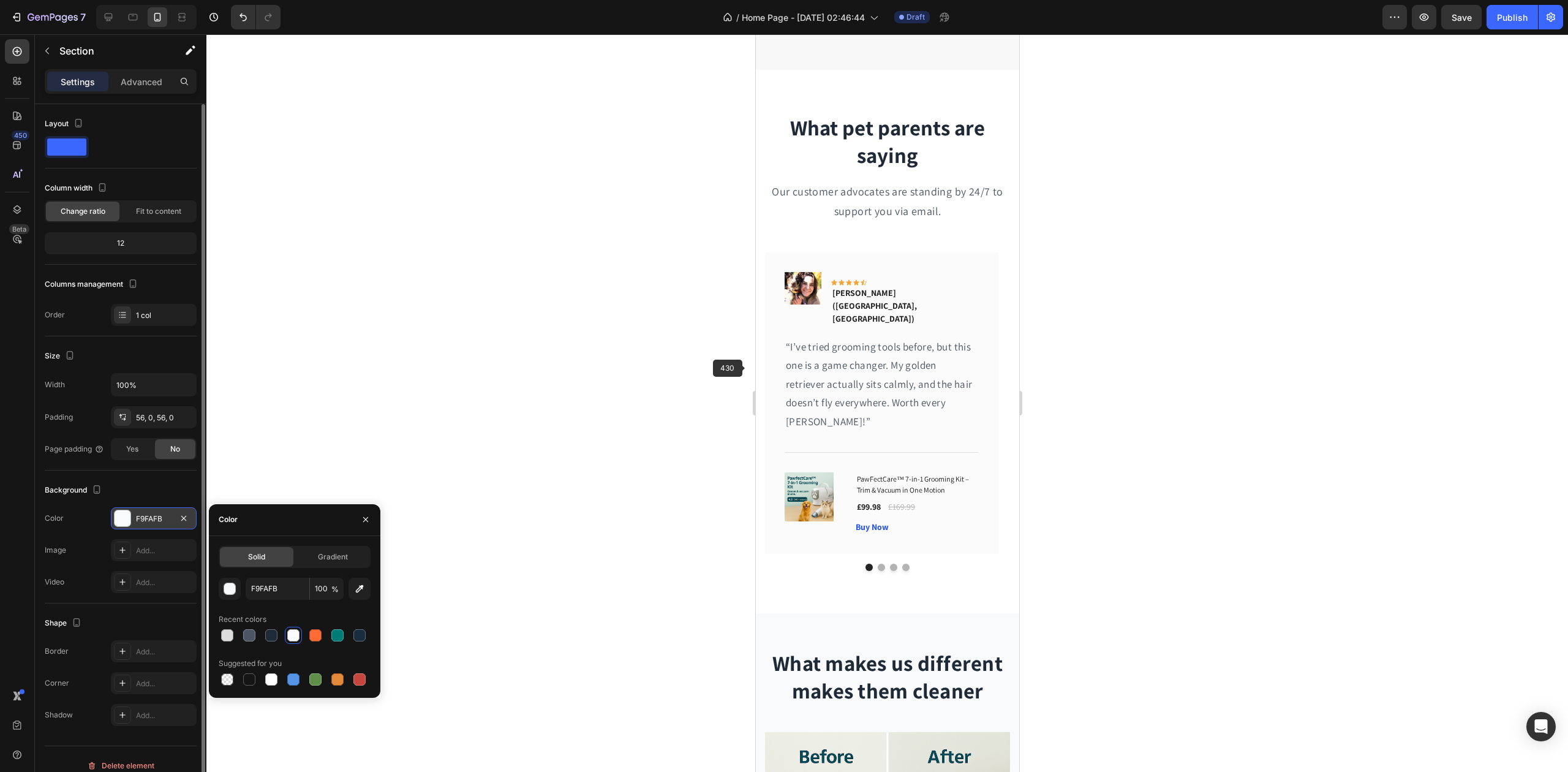
scroll to position [763, 0]
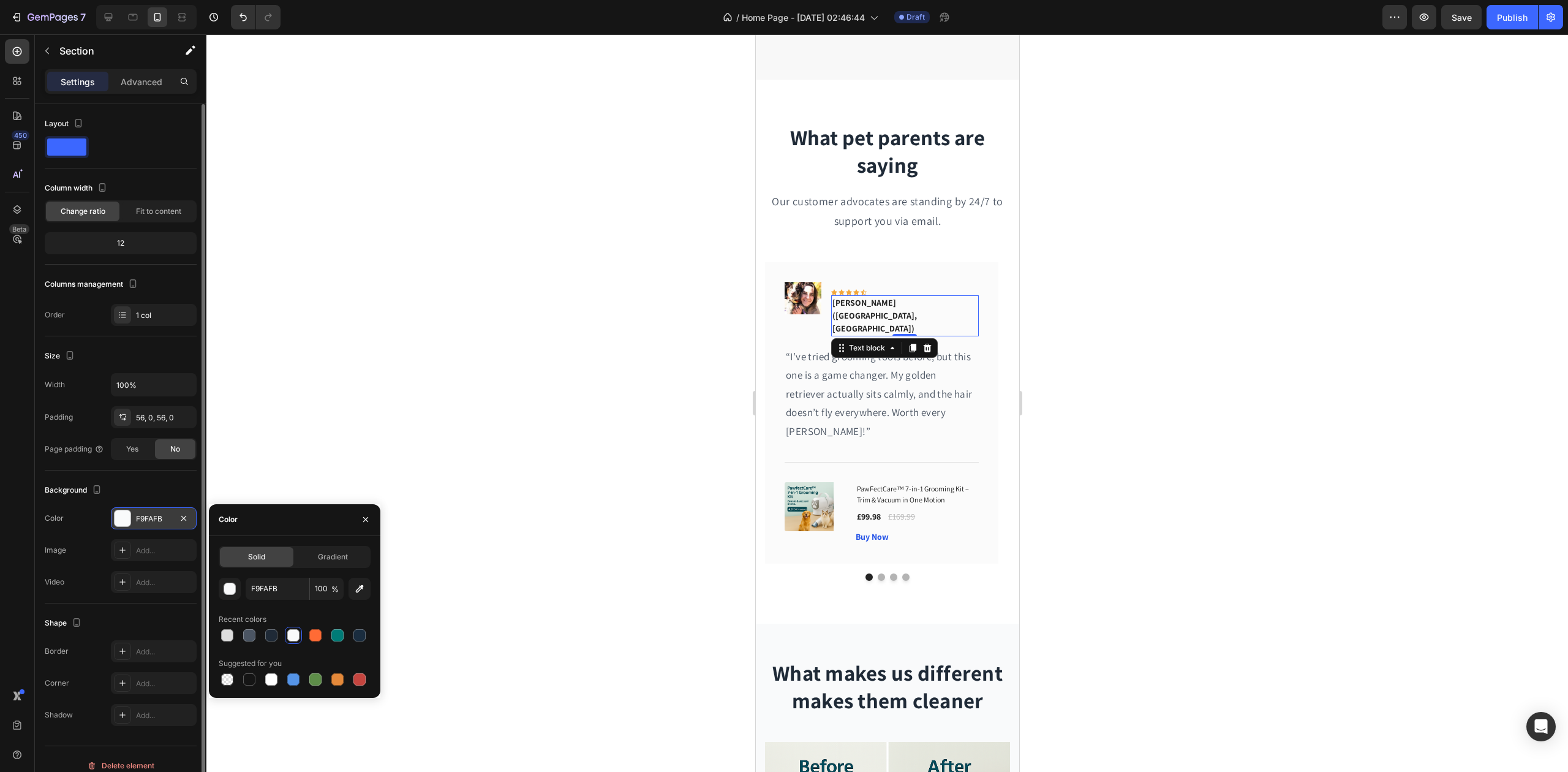
click at [848, 303] on p "[PERSON_NAME] ([GEOGRAPHIC_DATA], [GEOGRAPHIC_DATA])" at bounding box center [904, 316] width 145 height 39
click at [848, 302] on p "[PERSON_NAME] ([GEOGRAPHIC_DATA], [GEOGRAPHIC_DATA])" at bounding box center [904, 316] width 145 height 39
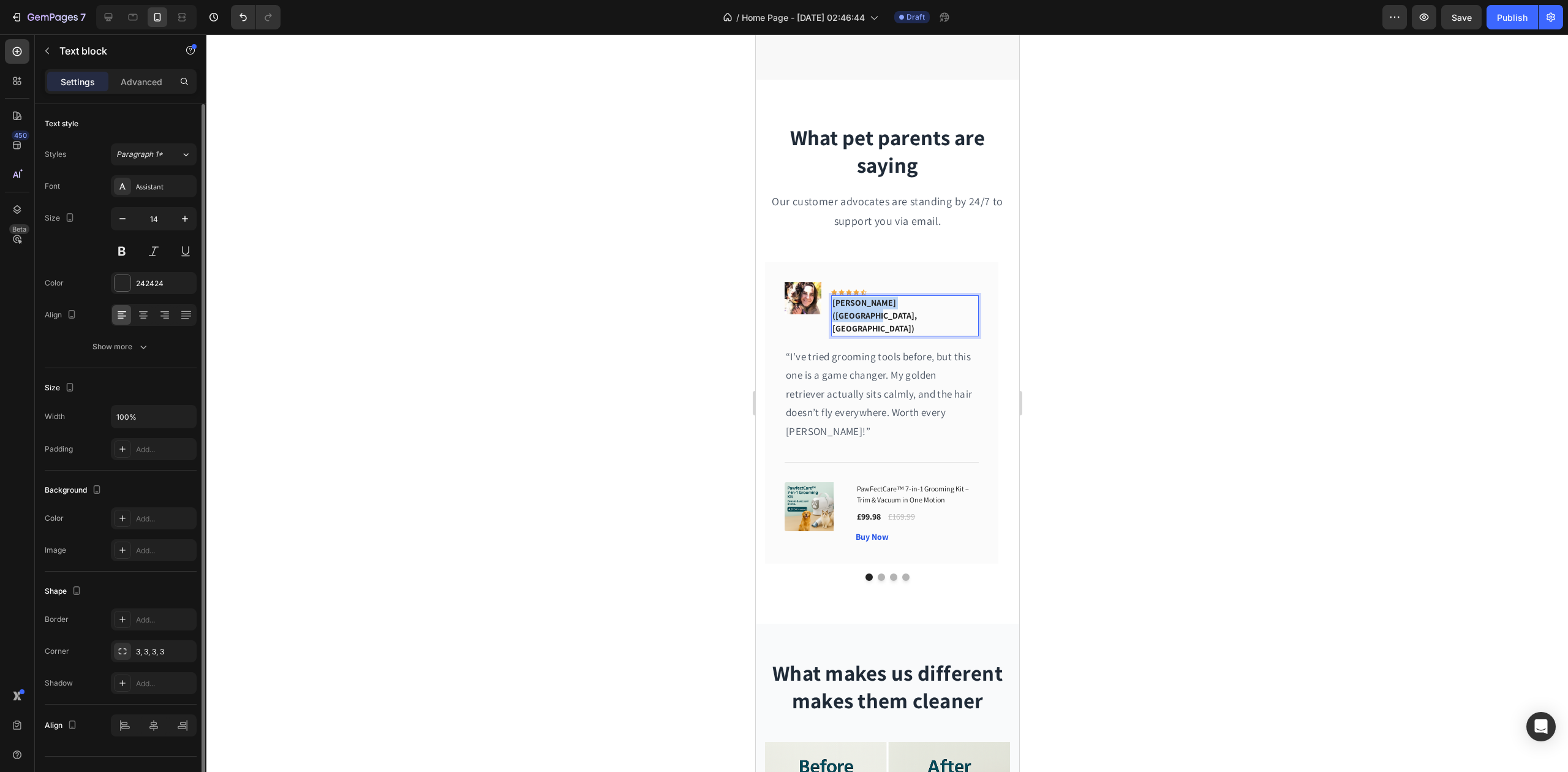
click at [848, 302] on p "[PERSON_NAME] ([GEOGRAPHIC_DATA], [GEOGRAPHIC_DATA])" at bounding box center [904, 316] width 145 height 39
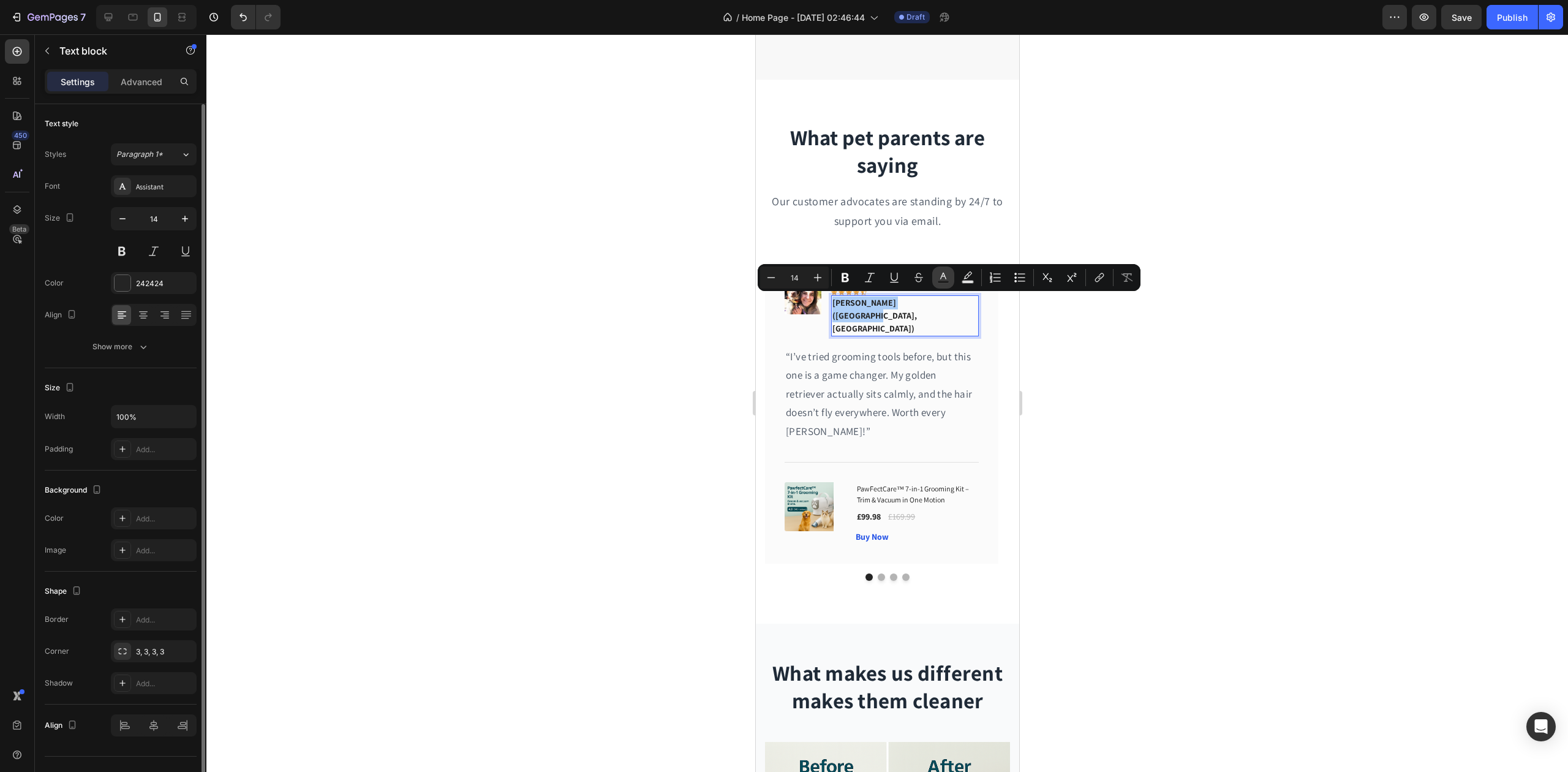
click at [942, 283] on rect "Editor contextual toolbar" at bounding box center [944, 282] width 12 height 3
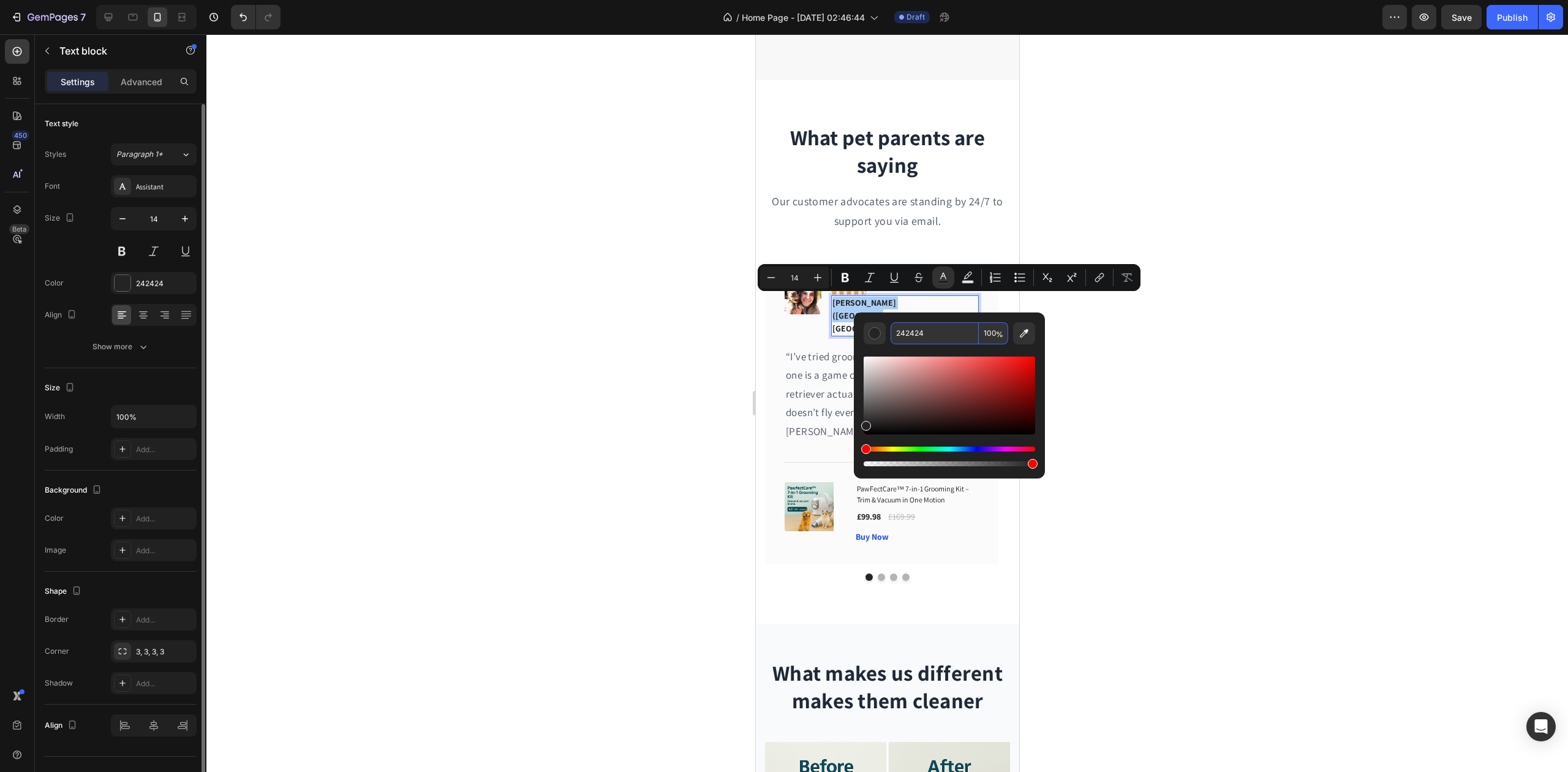
click at [914, 327] on input "242424" at bounding box center [934, 333] width 88 height 22
paste input "#007C77"
type input "007C77"
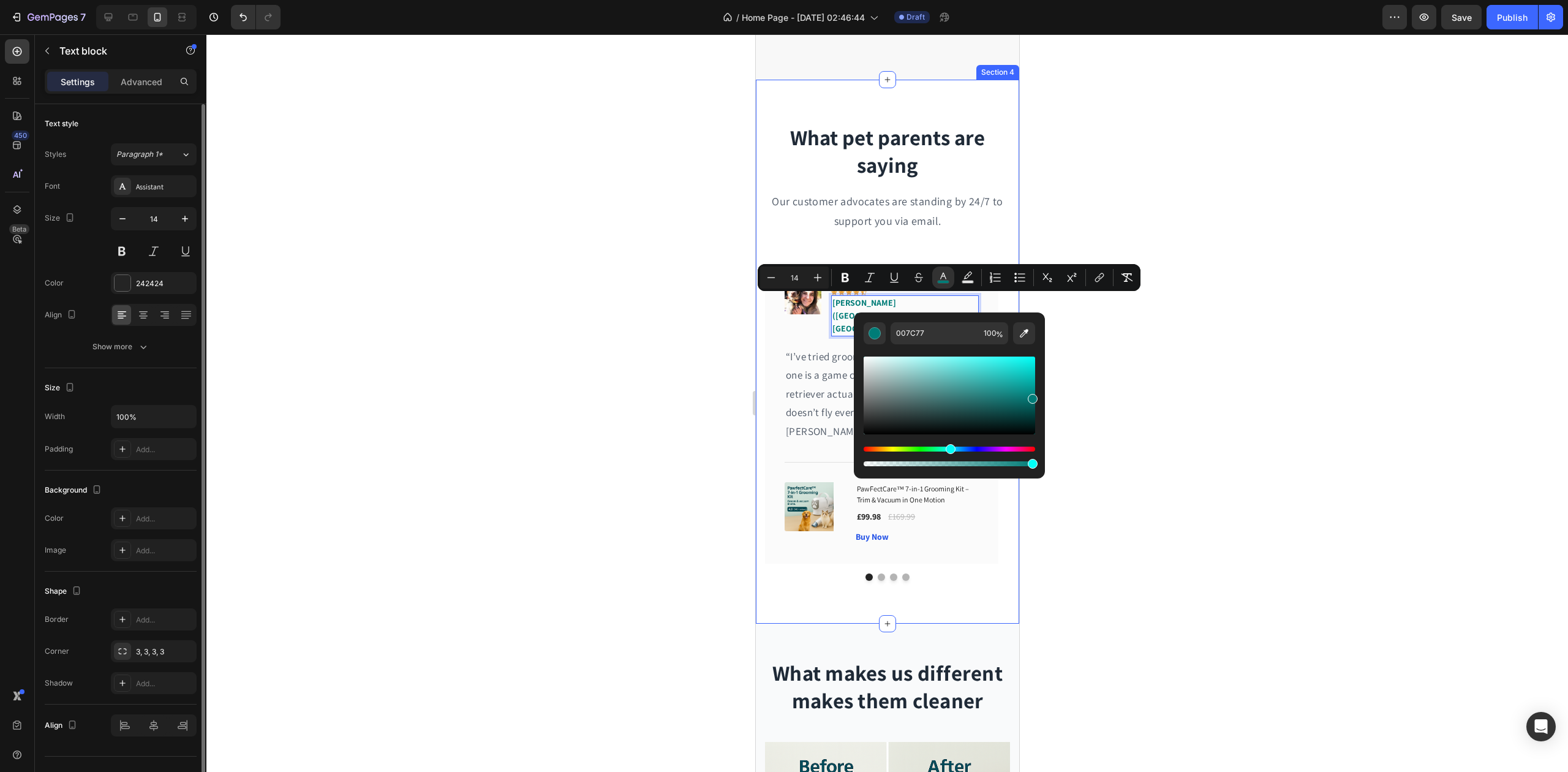
click at [654, 342] on div at bounding box center [887, 403] width 1362 height 738
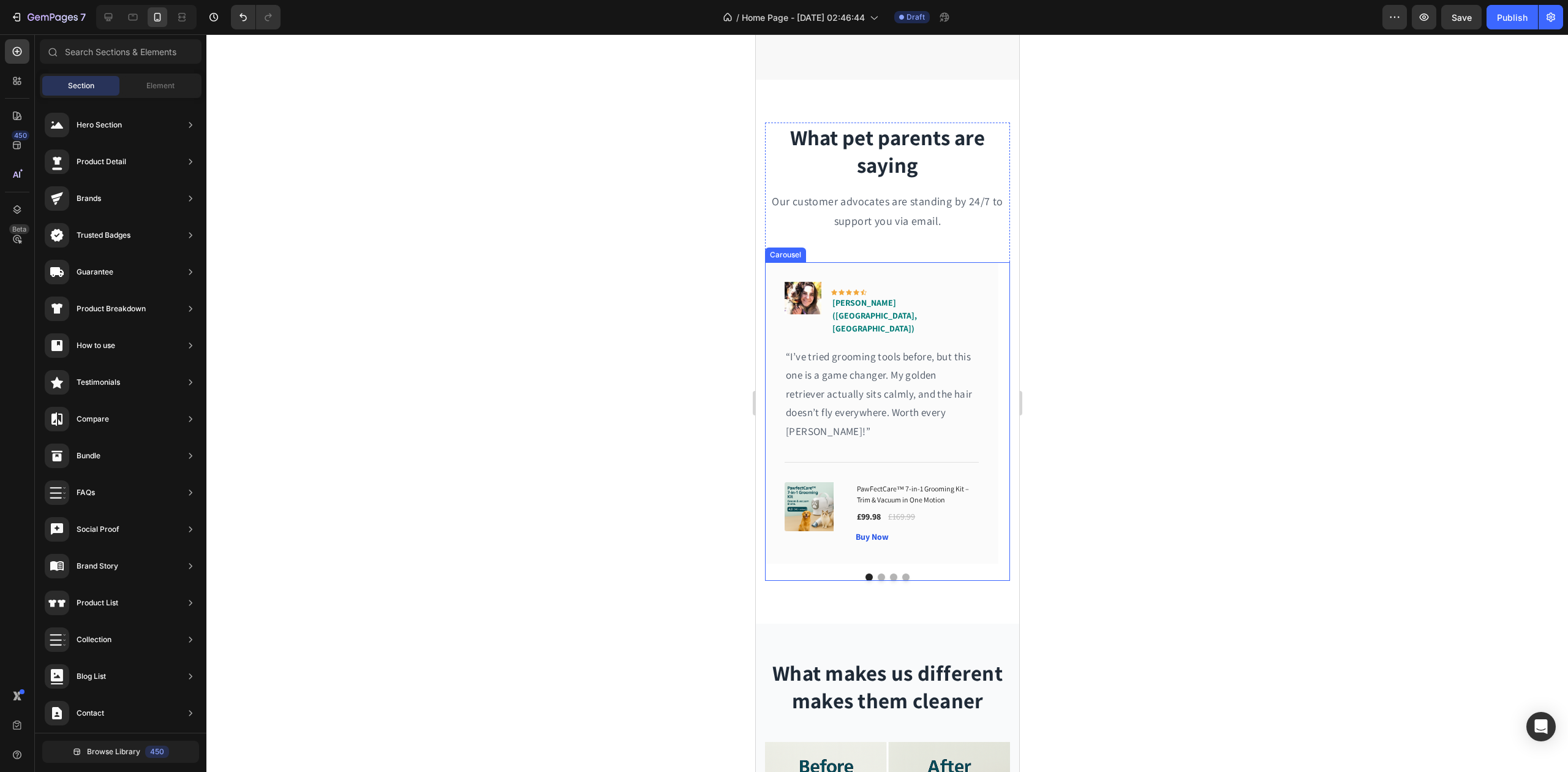
click at [878, 574] on button "Dot" at bounding box center [881, 577] width 8 height 8
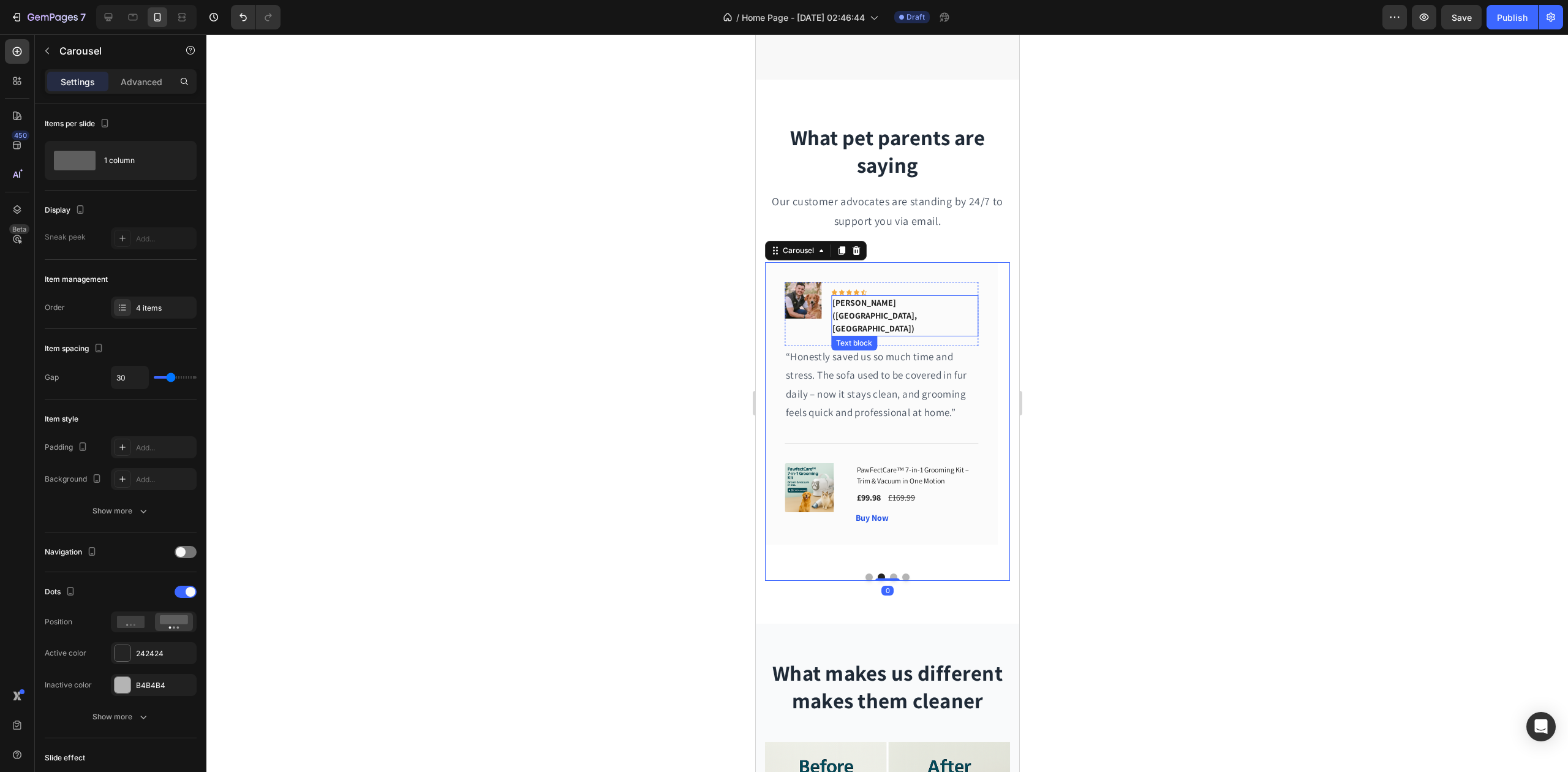
click at [883, 302] on p "[PERSON_NAME] ([GEOGRAPHIC_DATA], [GEOGRAPHIC_DATA])" at bounding box center [904, 316] width 145 height 39
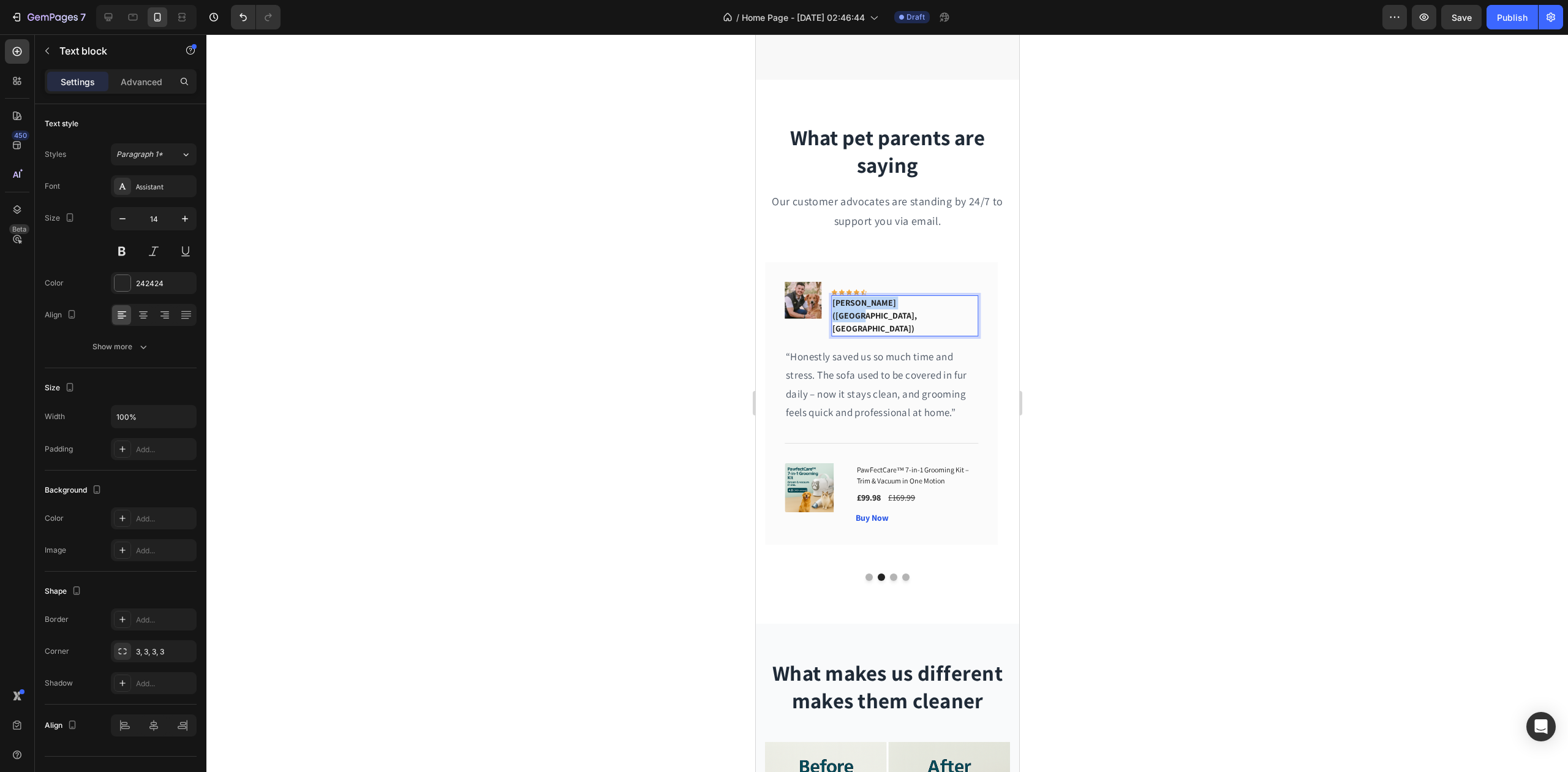
click at [883, 302] on p "[PERSON_NAME] ([GEOGRAPHIC_DATA], [GEOGRAPHIC_DATA])" at bounding box center [904, 316] width 145 height 39
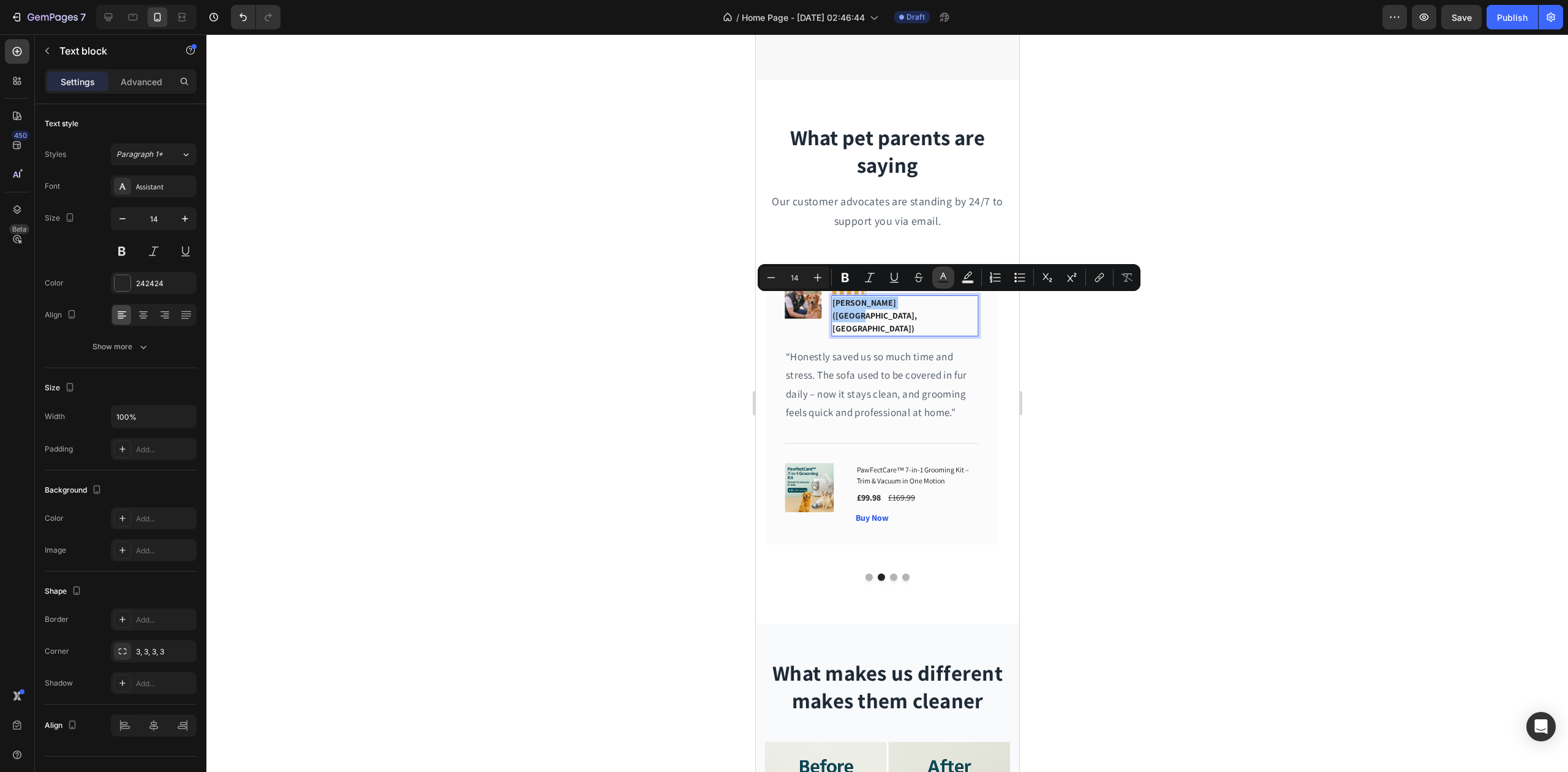
click at [938, 276] on icon "Editor contextual toolbar" at bounding box center [944, 278] width 13 height 13
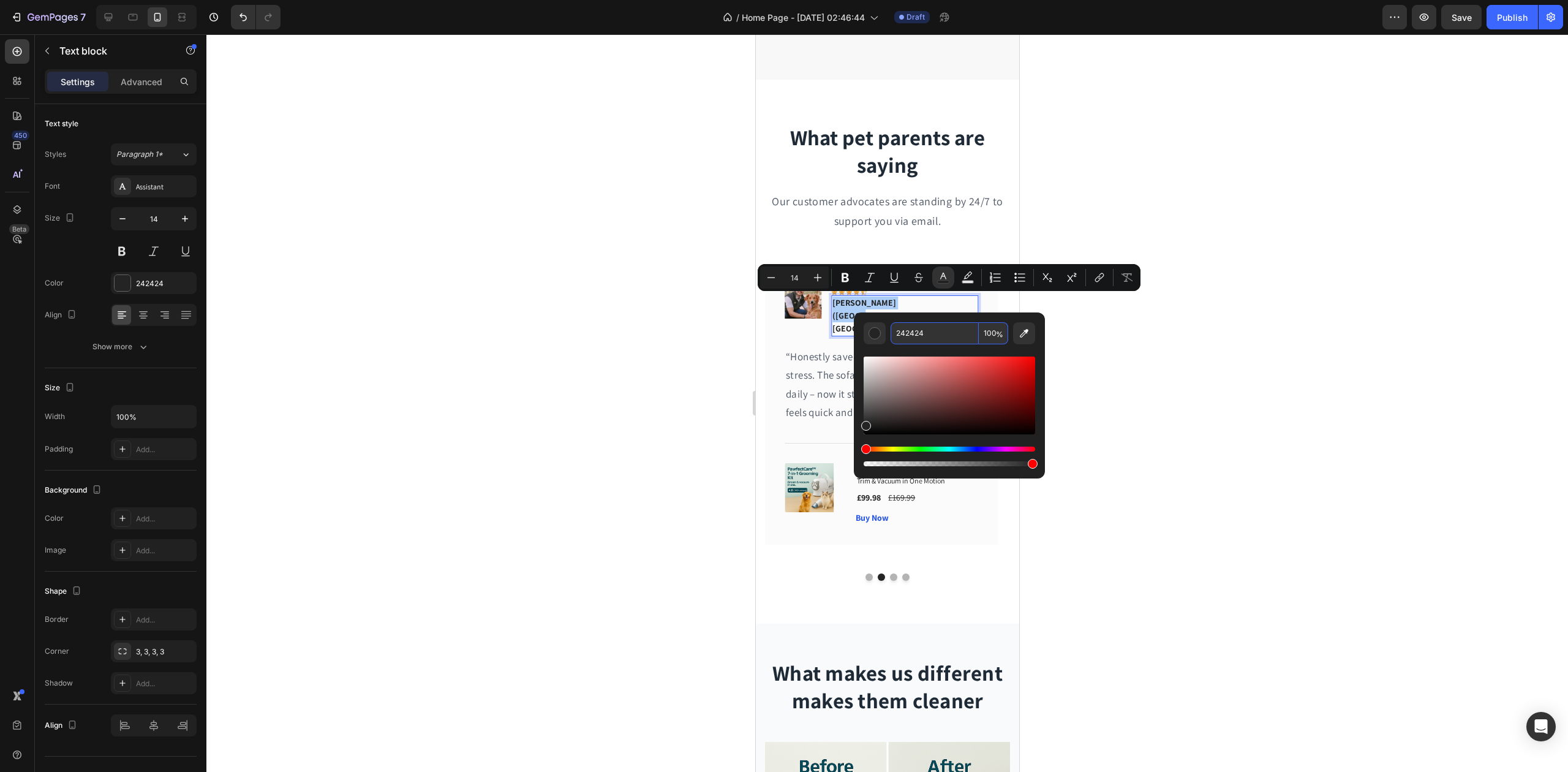
click at [914, 335] on input "242424" at bounding box center [934, 333] width 88 height 22
paste input "#007C77"
type input "007C77"
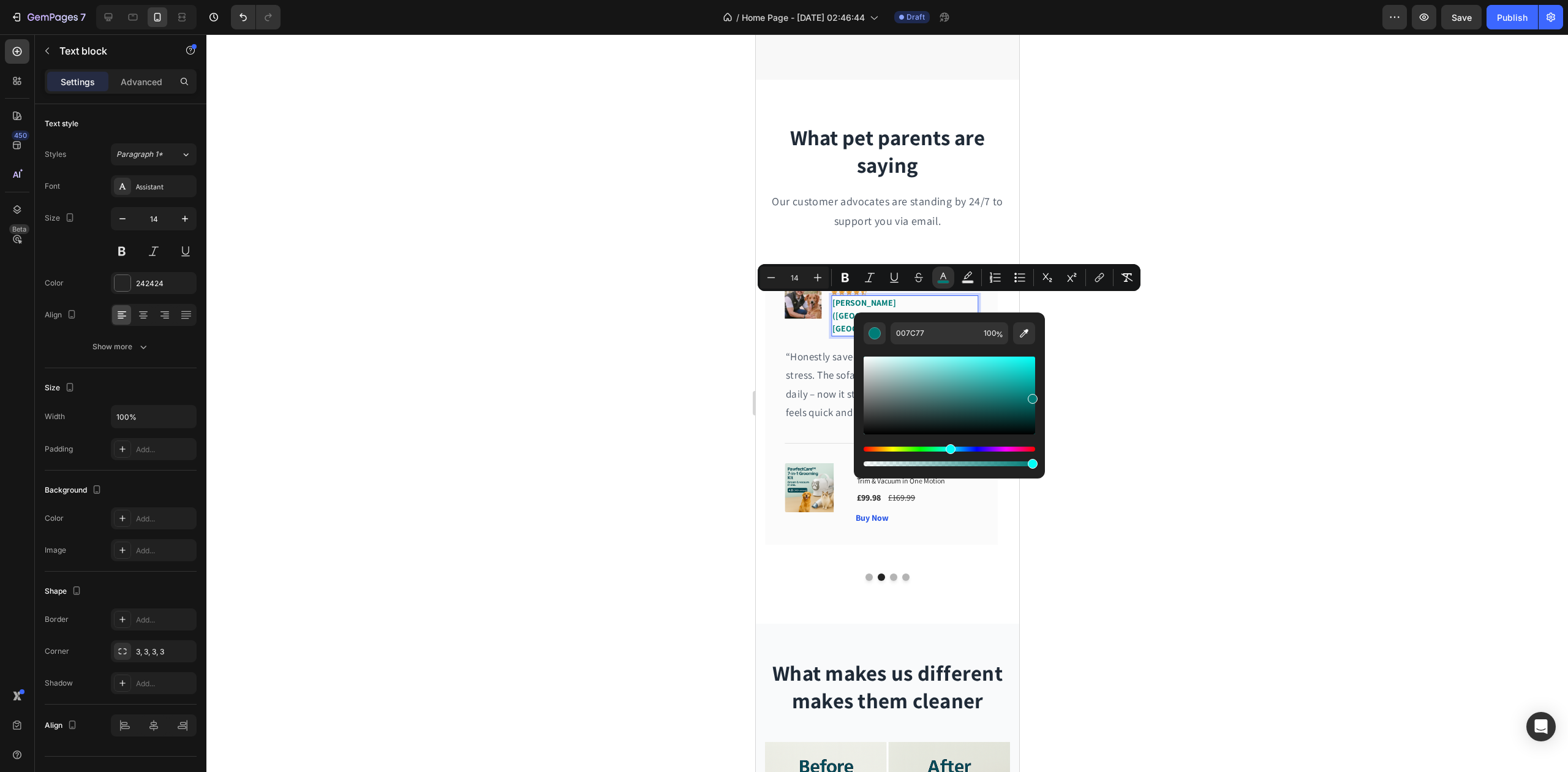
click at [672, 358] on div at bounding box center [887, 403] width 1362 height 738
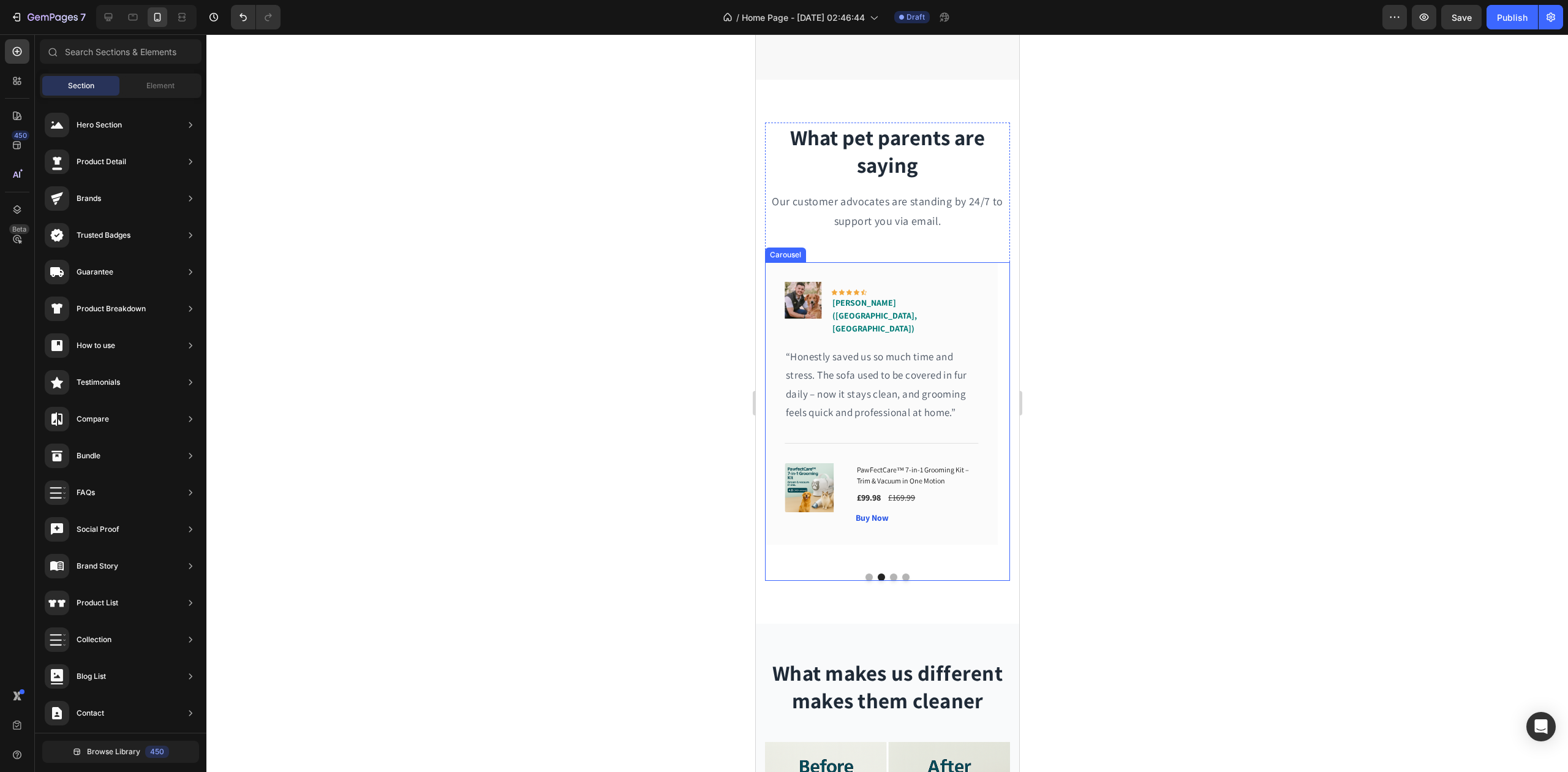
drag, startPoint x: 886, startPoint y: 560, endPoint x: 883, endPoint y: 510, distance: 50.1
click at [889, 574] on button "Dot" at bounding box center [893, 577] width 8 height 8
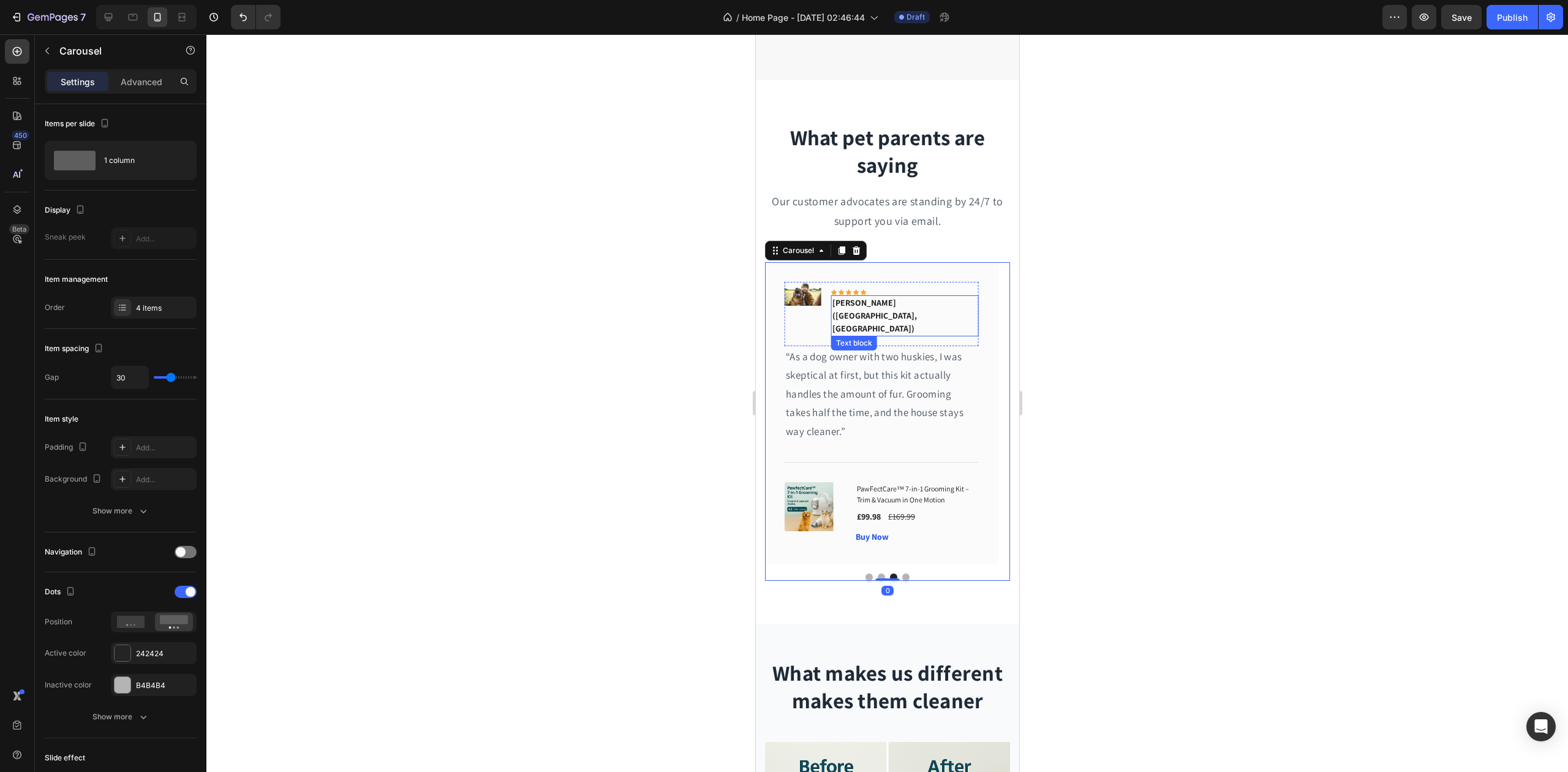
click at [888, 303] on p "[PERSON_NAME] ([GEOGRAPHIC_DATA], [GEOGRAPHIC_DATA])" at bounding box center [904, 316] width 145 height 39
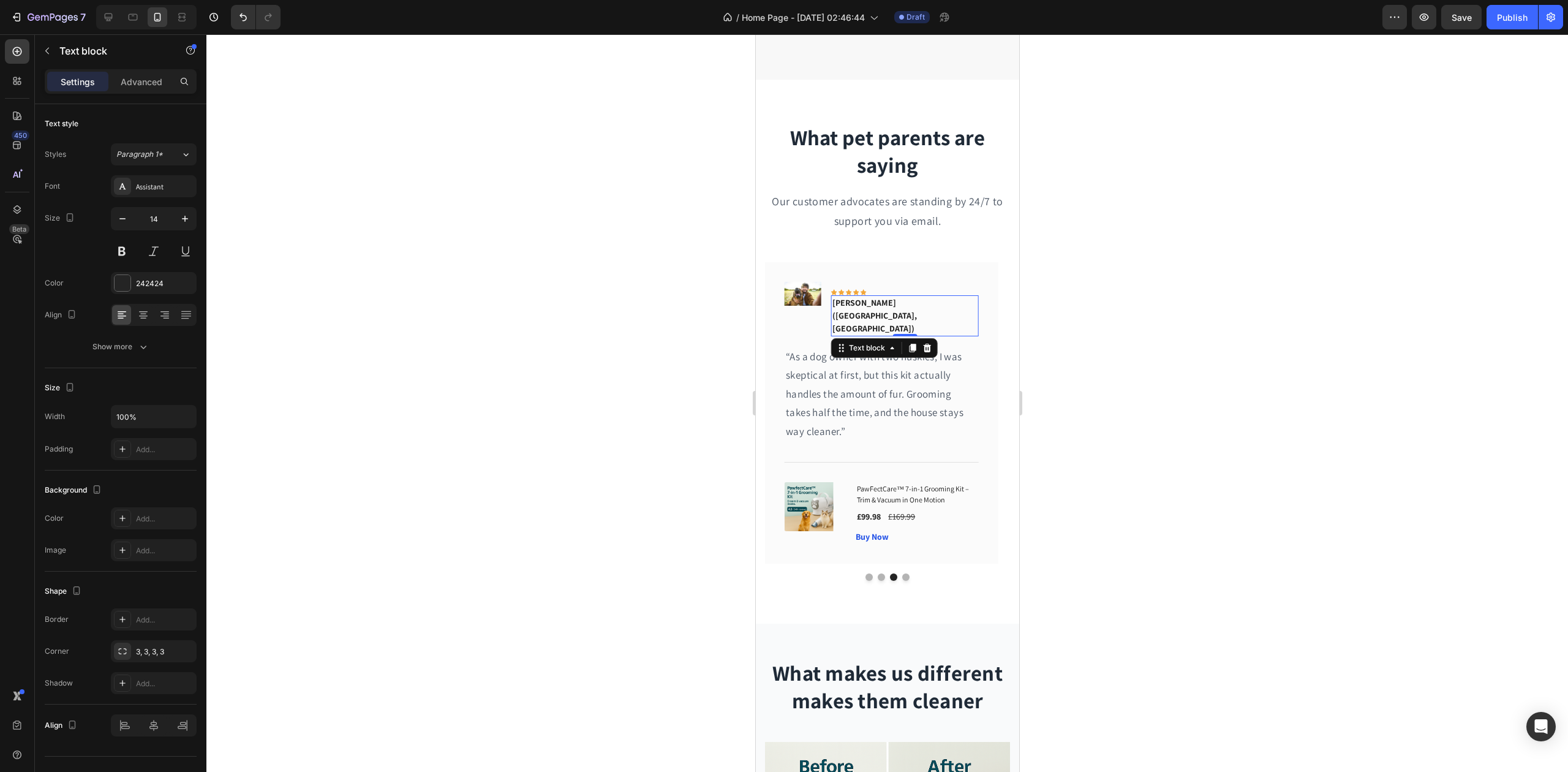
click at [888, 303] on p "[PERSON_NAME] ([GEOGRAPHIC_DATA], [GEOGRAPHIC_DATA])" at bounding box center [904, 316] width 145 height 39
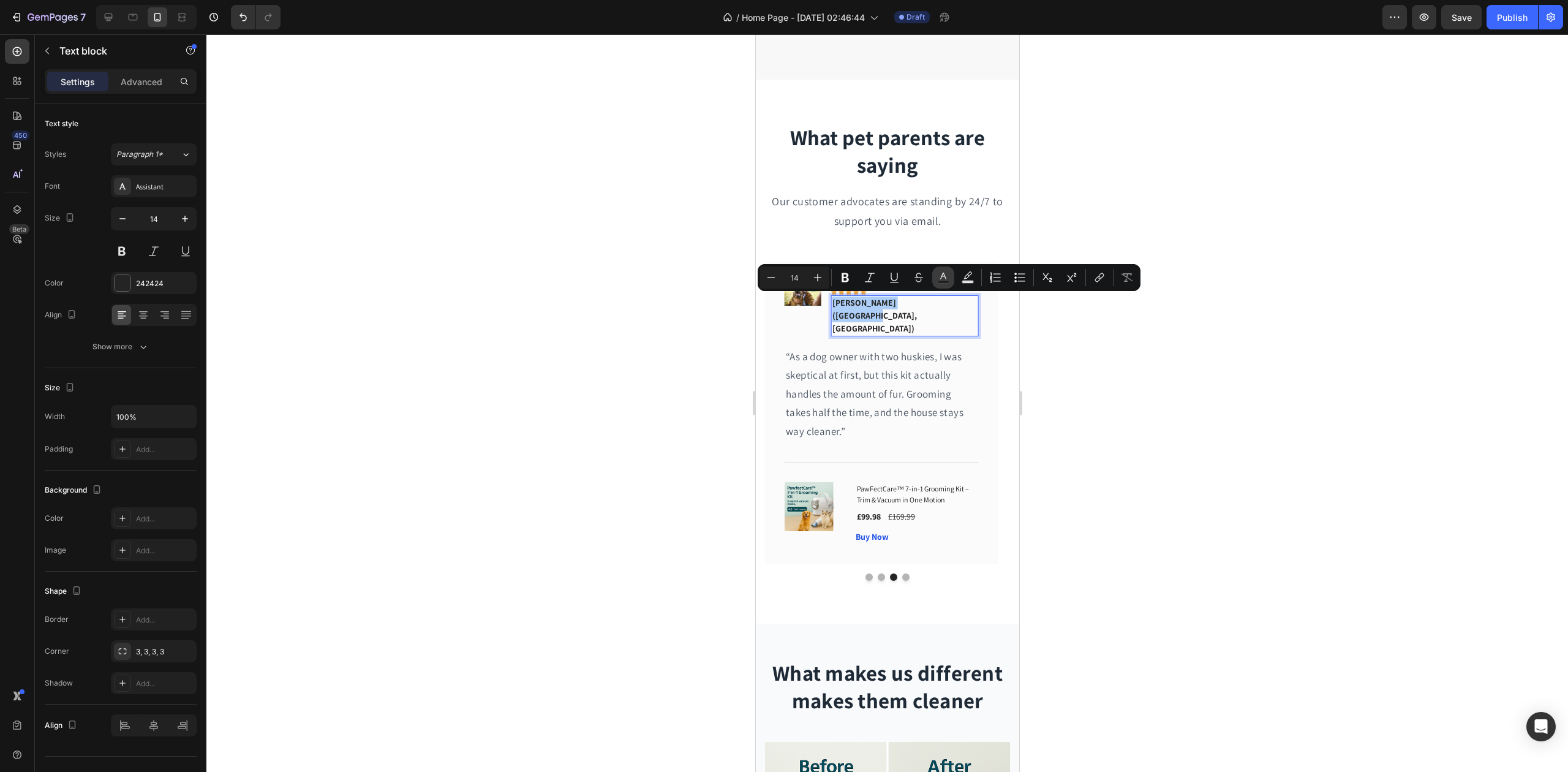
click at [938, 272] on icon "Editor contextual toolbar" at bounding box center [944, 278] width 13 height 13
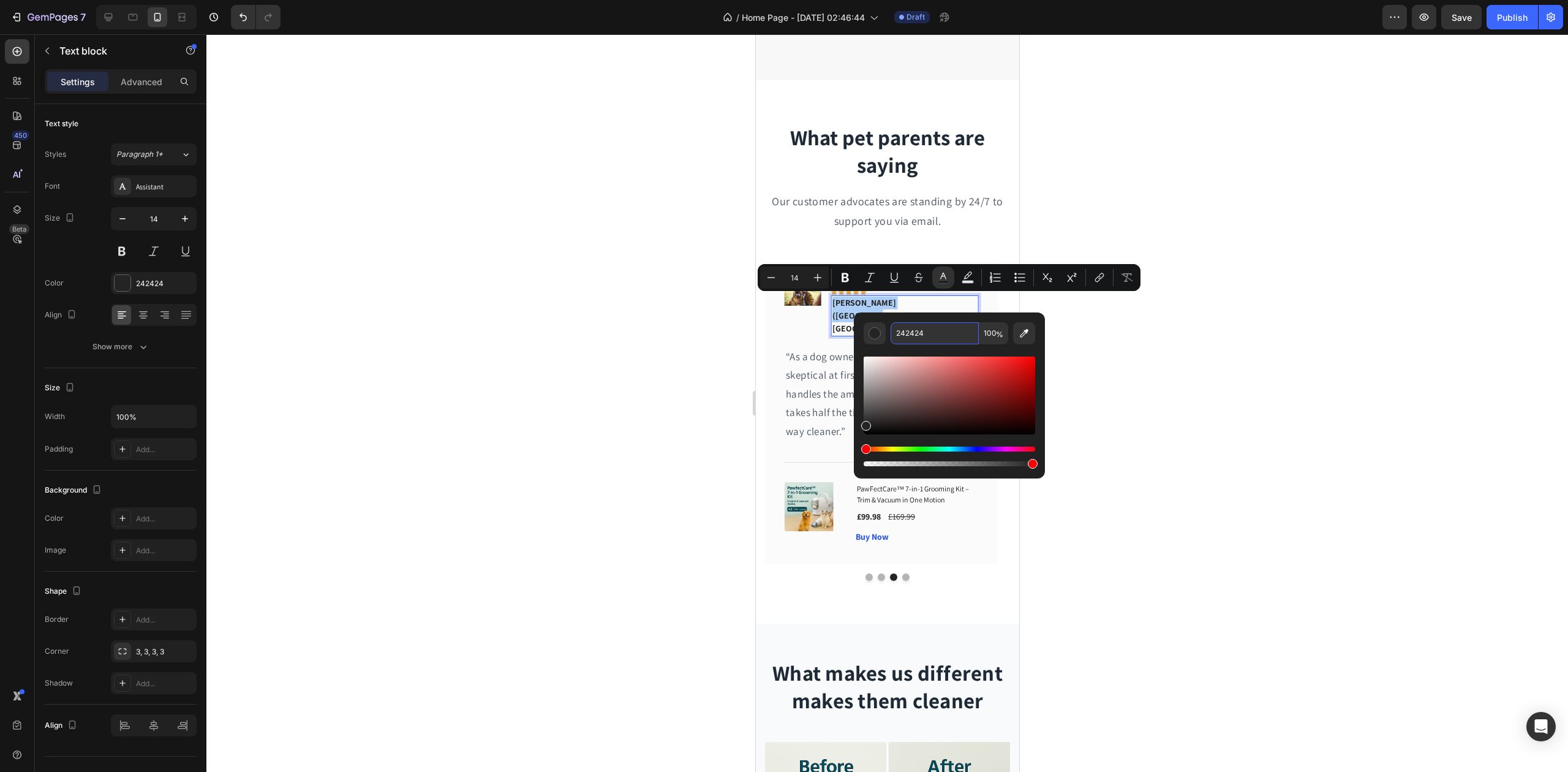
click at [915, 332] on input "242424" at bounding box center [934, 333] width 88 height 22
paste input "#007C77"
type input "007C77"
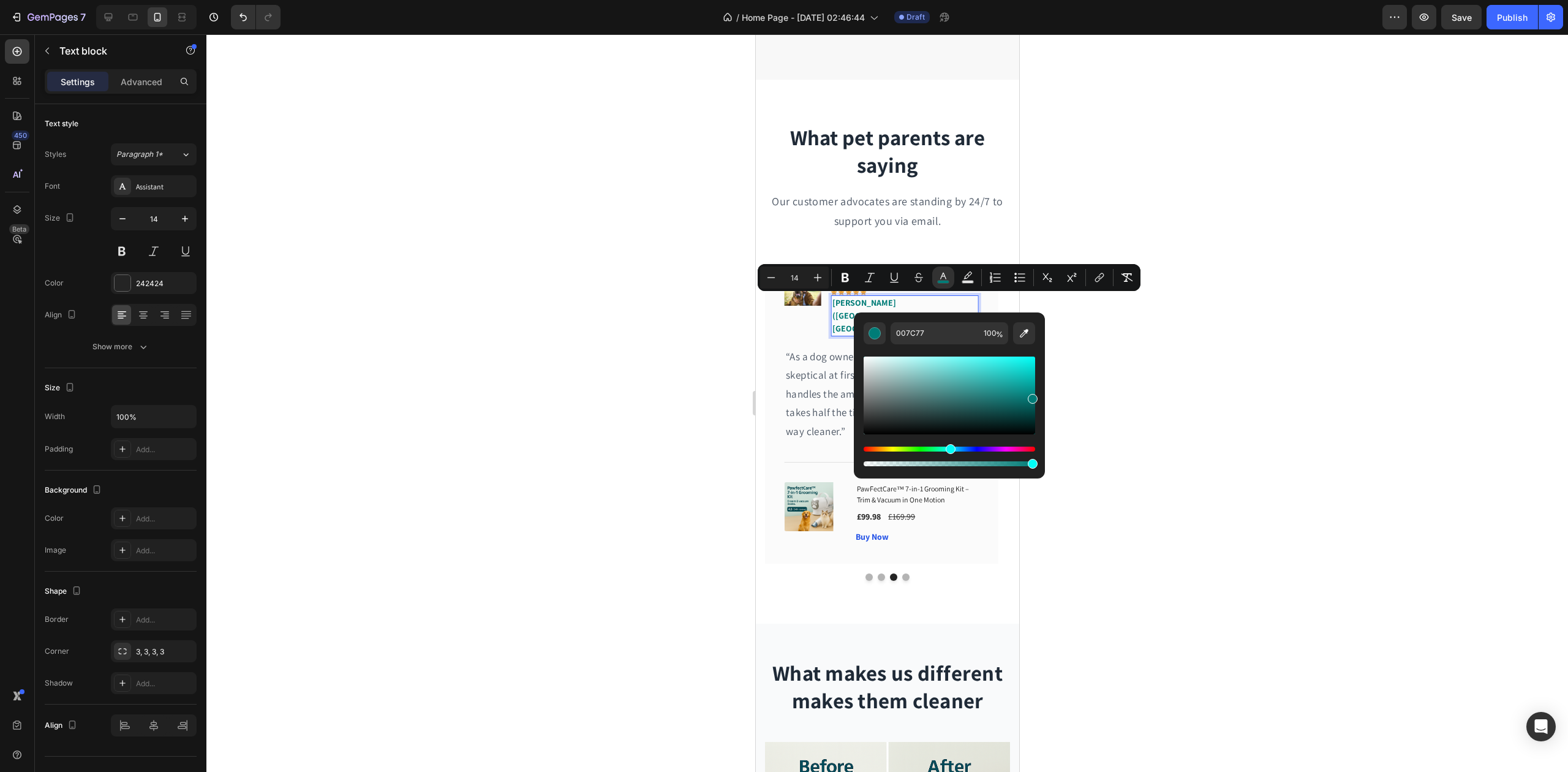
click at [684, 371] on div at bounding box center [887, 403] width 1362 height 738
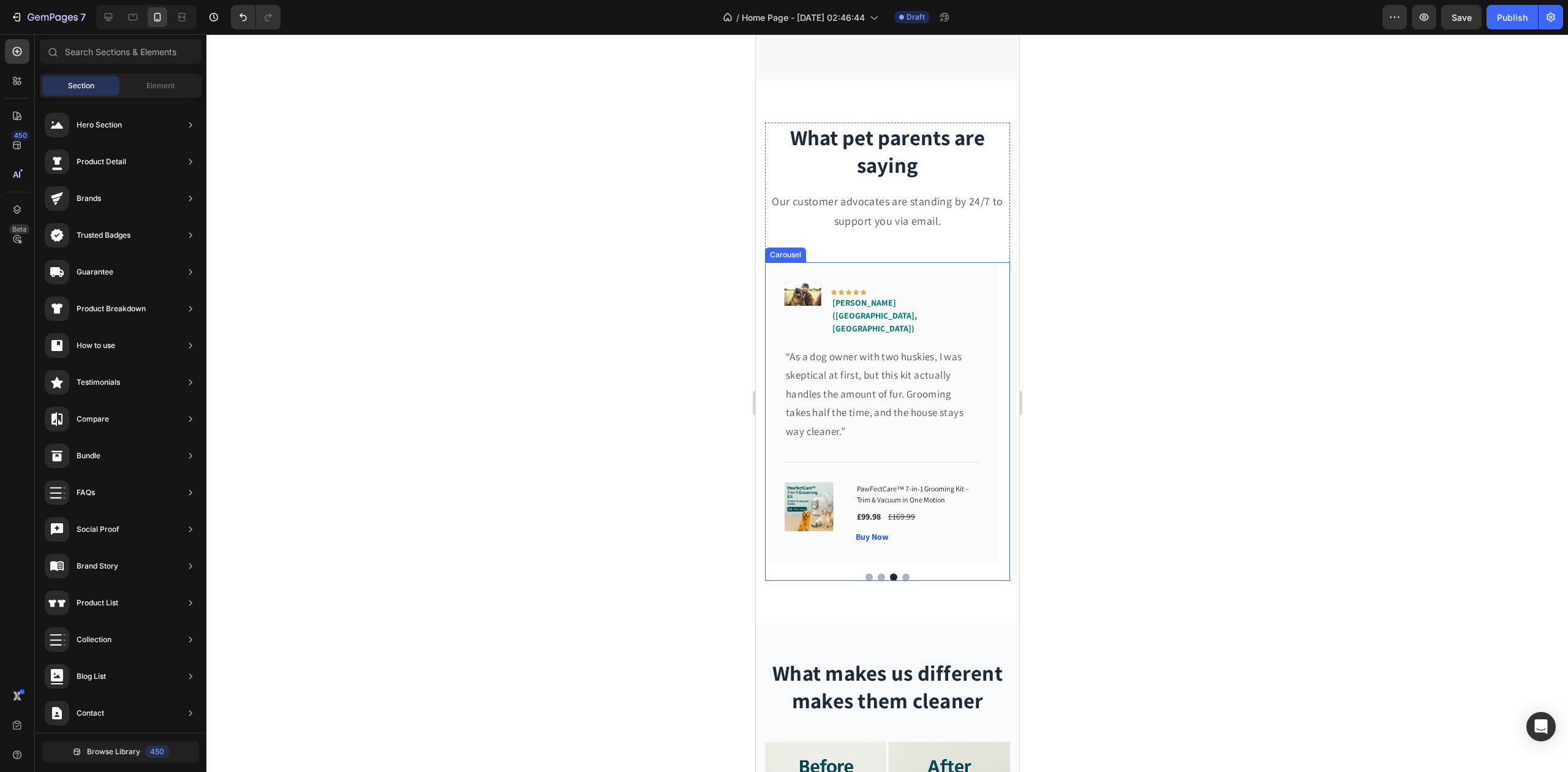
click at [896, 574] on div at bounding box center [887, 577] width 245 height 8
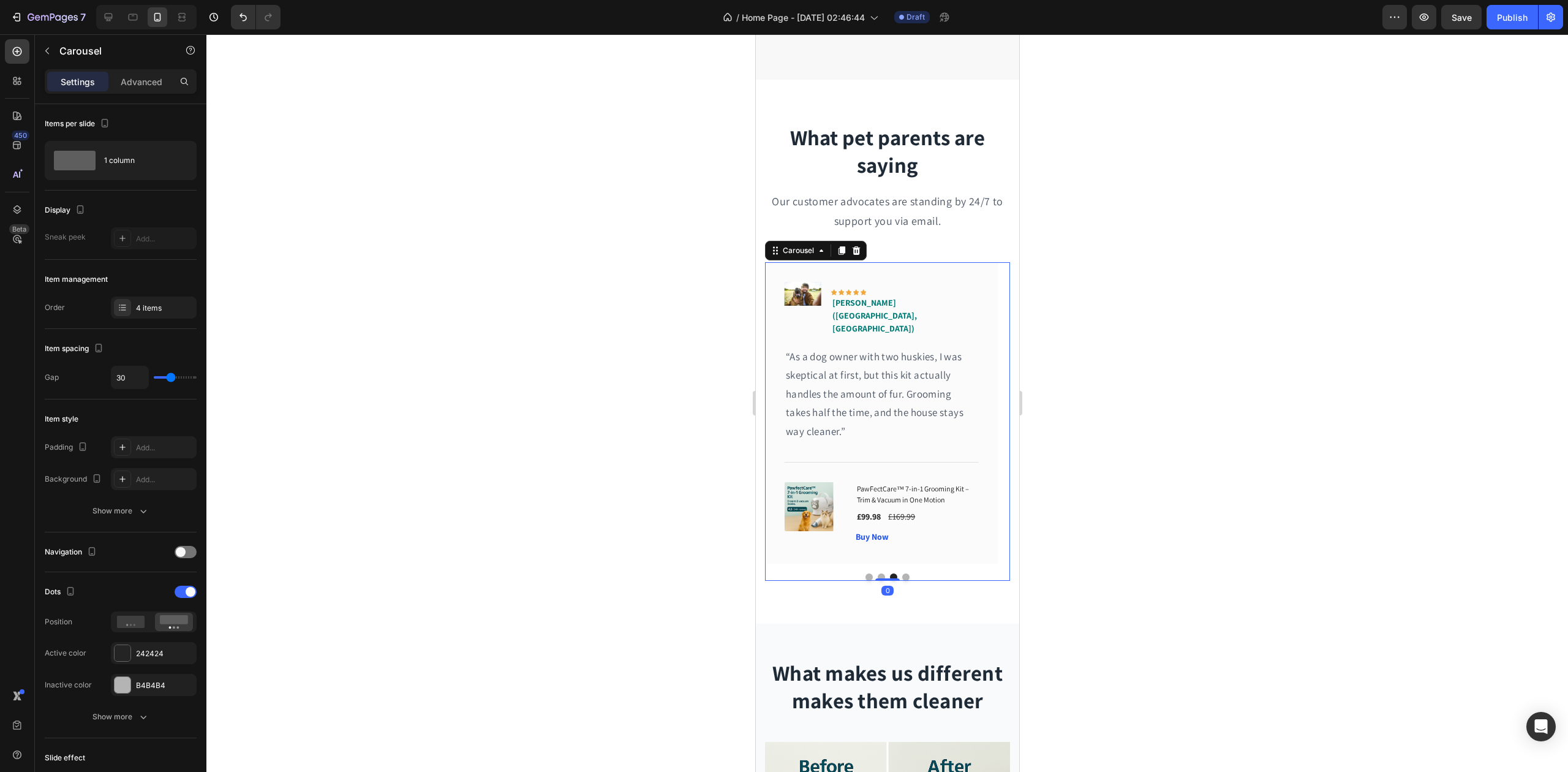
click at [902, 574] on button "Dot" at bounding box center [906, 577] width 8 height 8
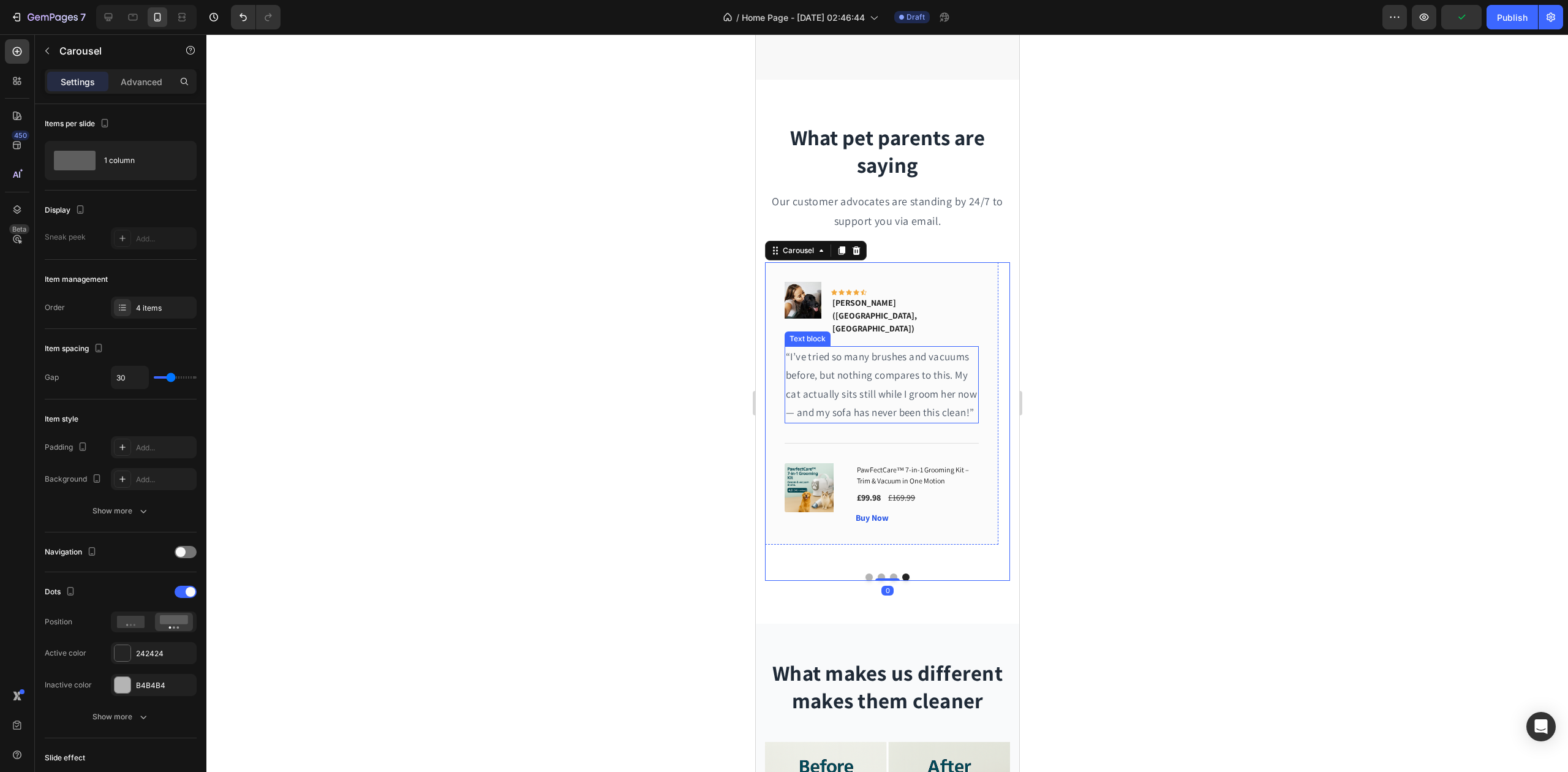
click at [904, 299] on p "[PERSON_NAME] ([GEOGRAPHIC_DATA], [GEOGRAPHIC_DATA])" at bounding box center [904, 316] width 145 height 39
click at [904, 299] on p "[PERSON_NAME] ([GEOGRAPHIC_DATA], [GEOGRAPHIC_DATA])" at bounding box center [904, 316] width 145 height 39
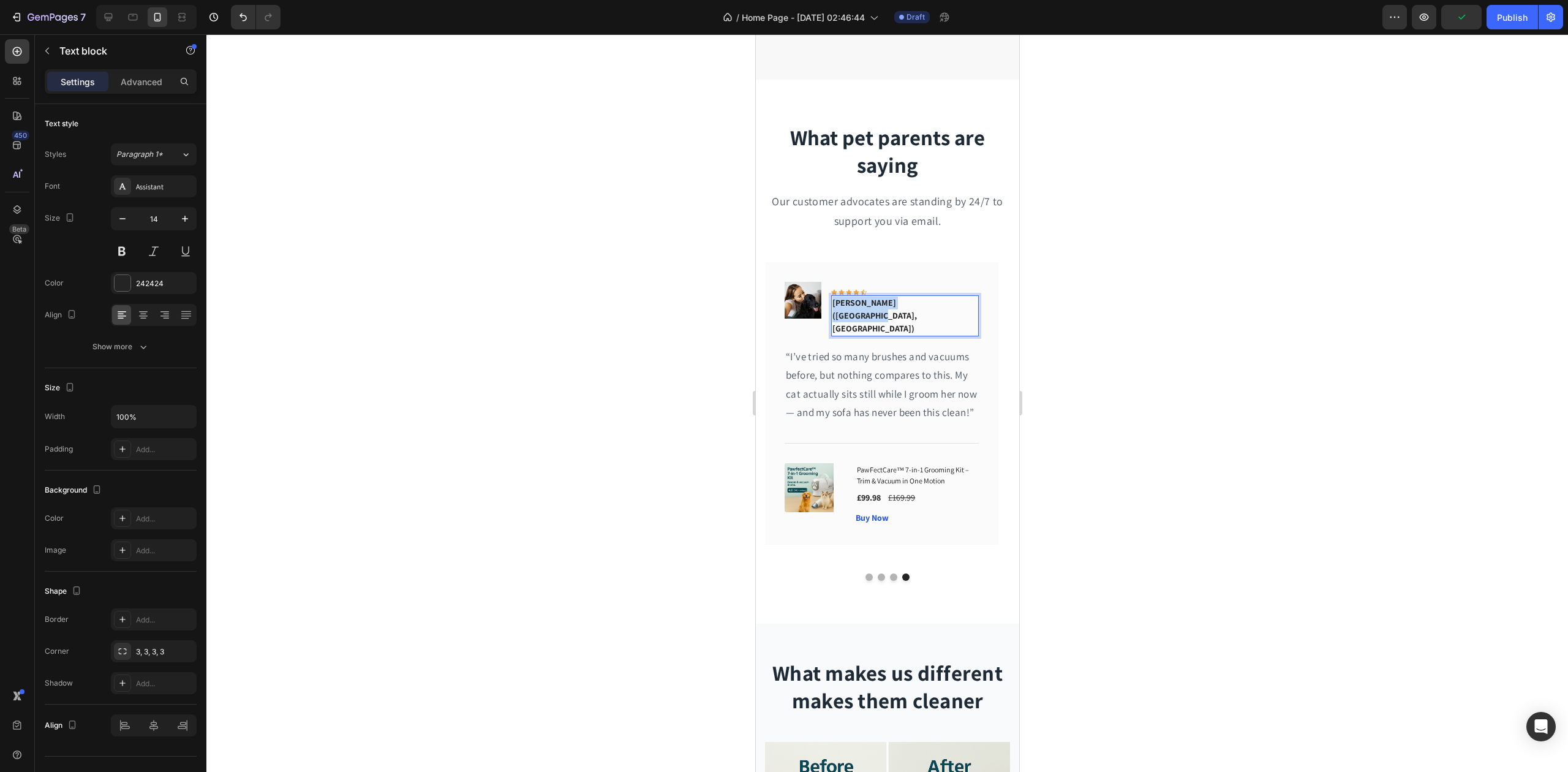
click at [904, 299] on p "[PERSON_NAME] ([GEOGRAPHIC_DATA], [GEOGRAPHIC_DATA])" at bounding box center [904, 316] width 145 height 39
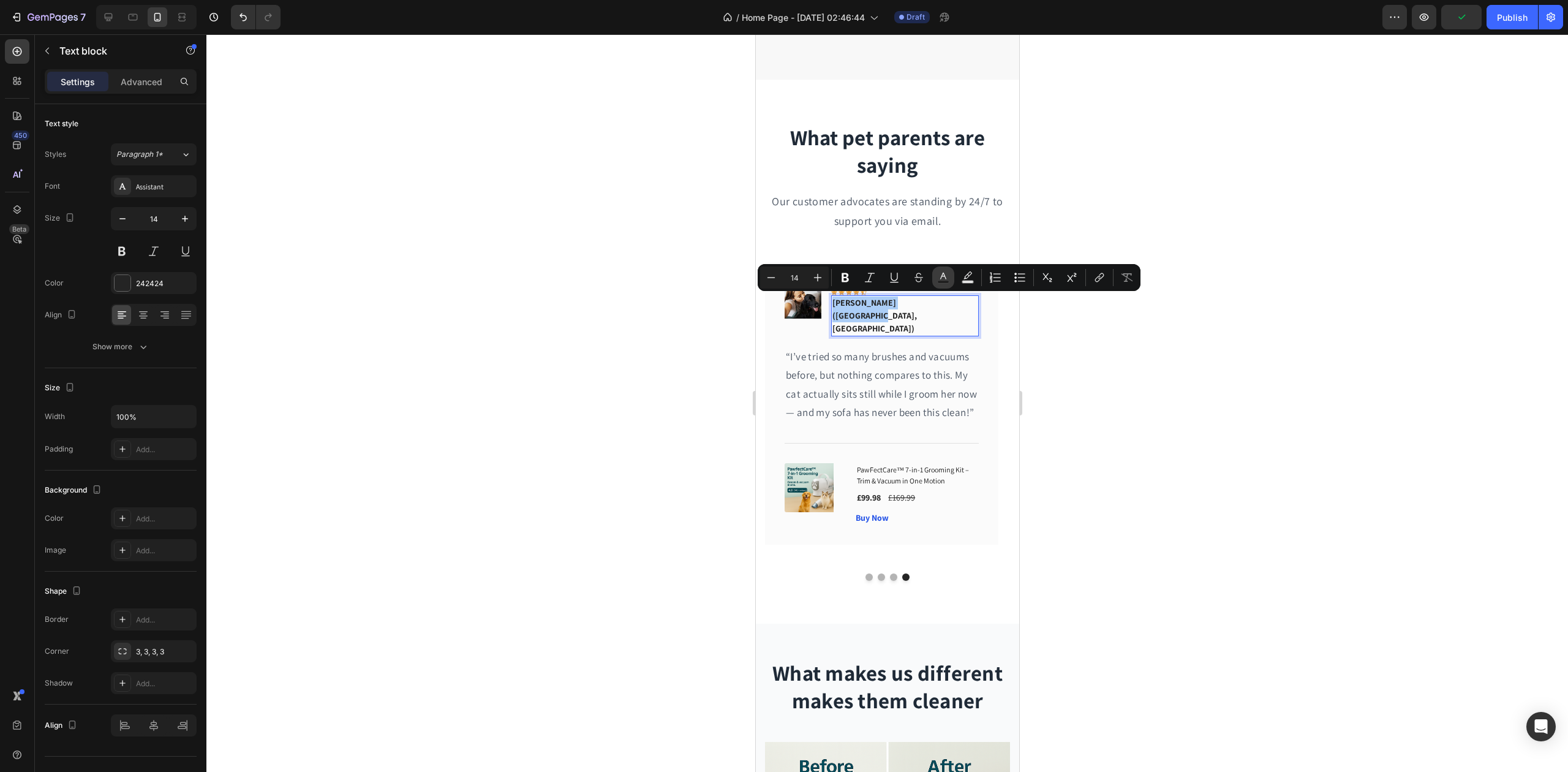
click at [941, 281] on rect "Editor contextual toolbar" at bounding box center [944, 282] width 12 height 3
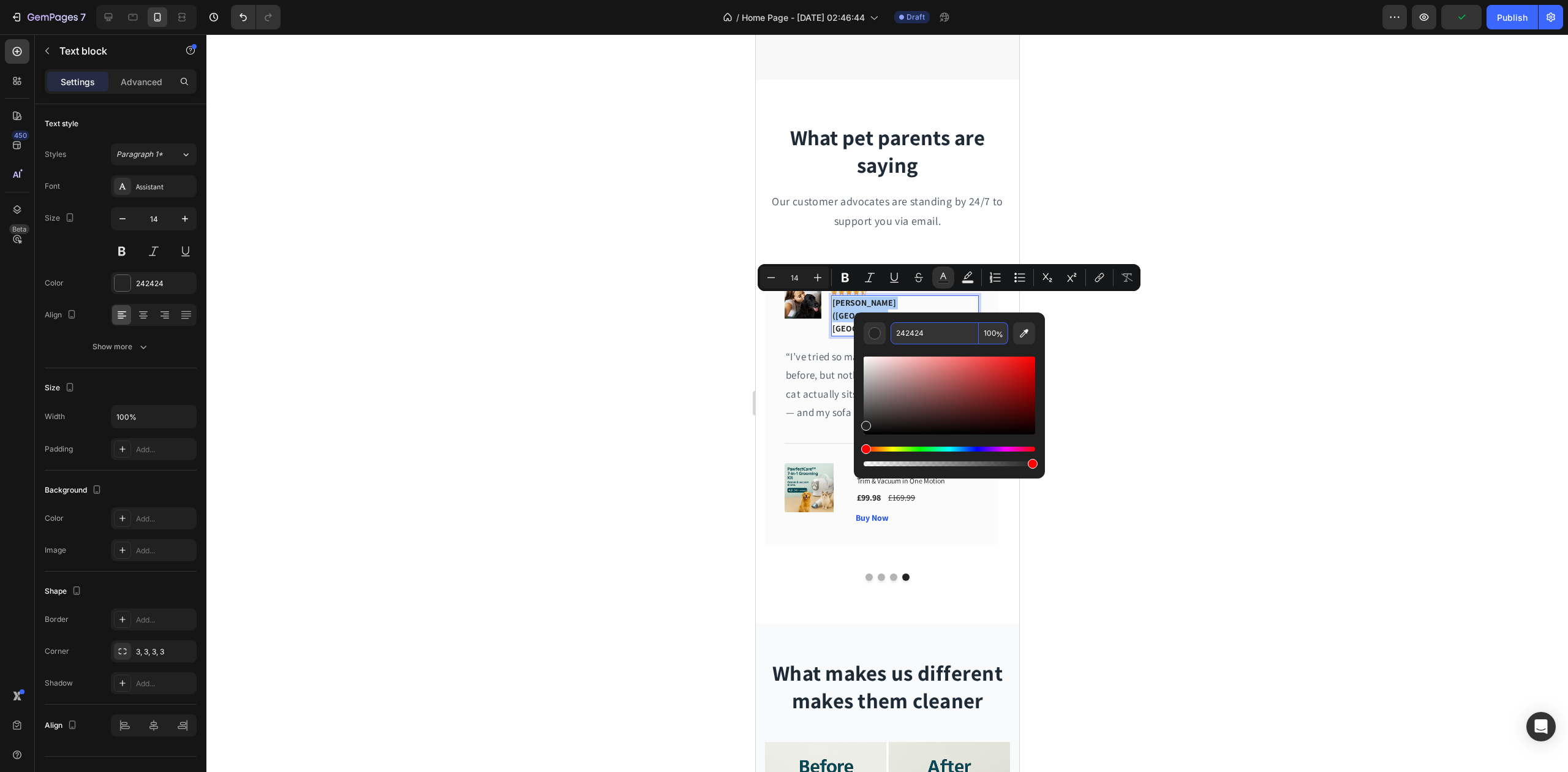
click at [918, 327] on input "242424" at bounding box center [934, 333] width 88 height 22
paste input "#007C77"
type input "007C77"
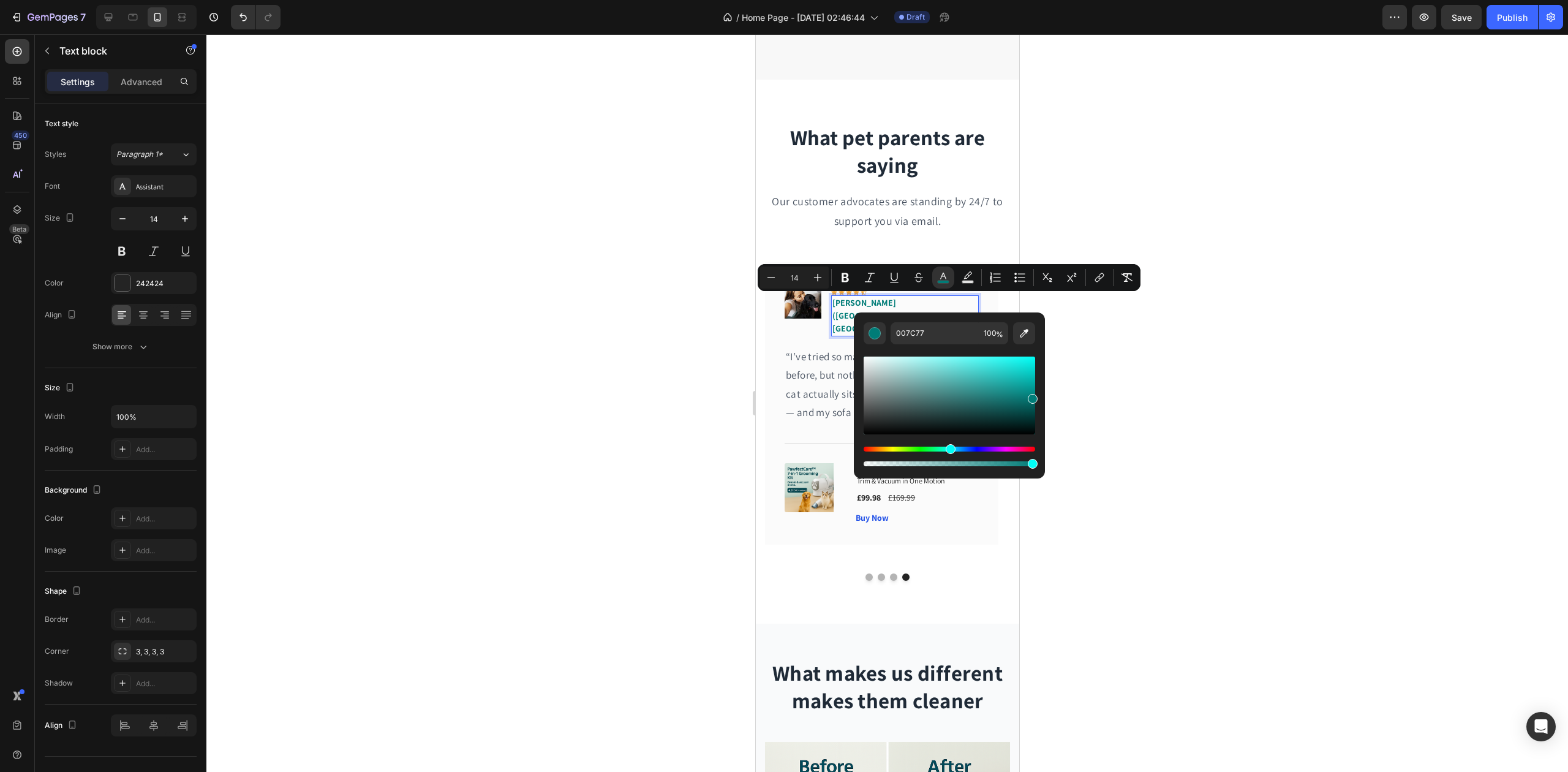
click at [672, 334] on div at bounding box center [887, 403] width 1362 height 738
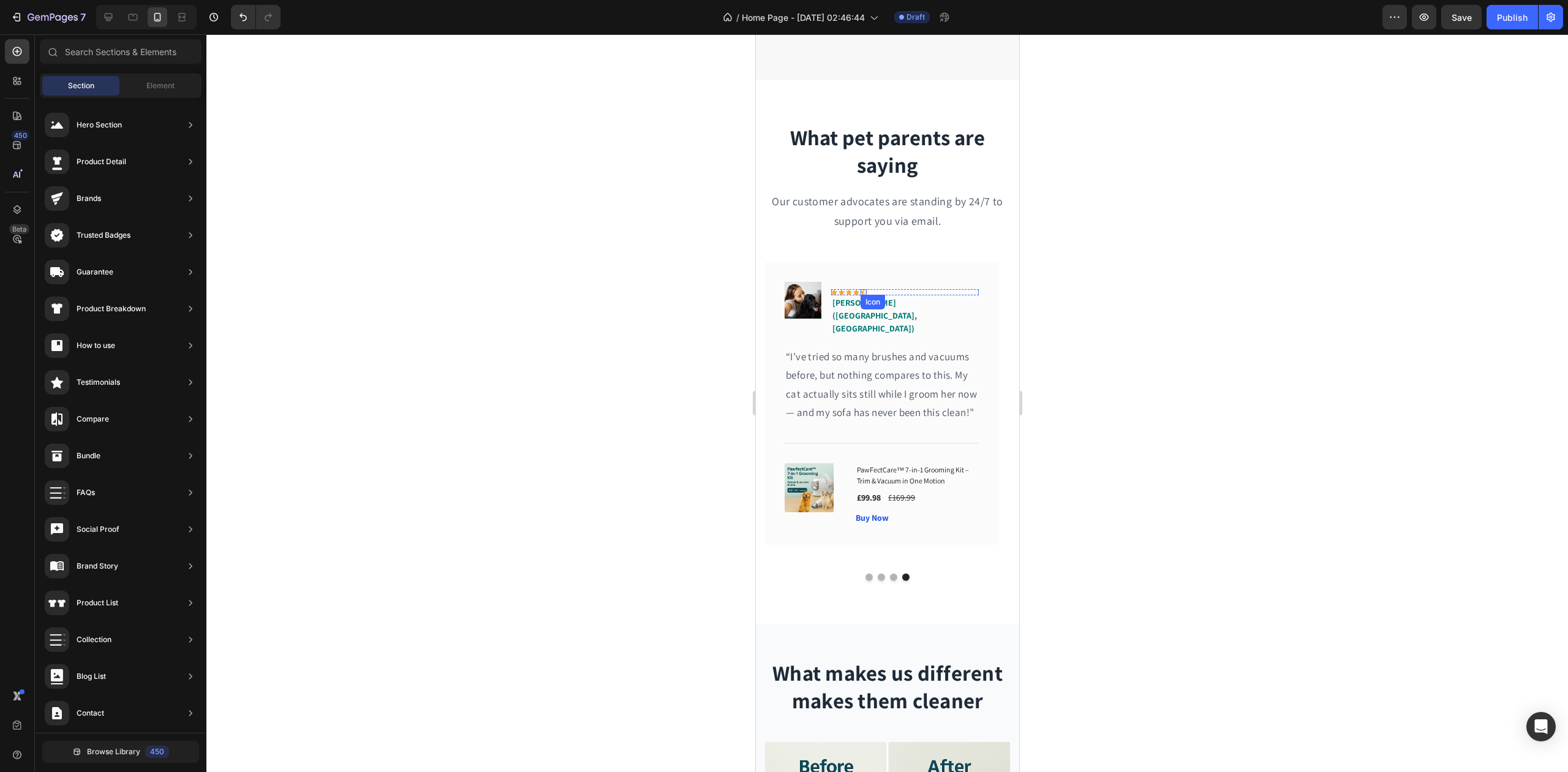
click at [879, 289] on div "Icon Icon Icon Icon Icon Row" at bounding box center [904, 292] width 148 height 6
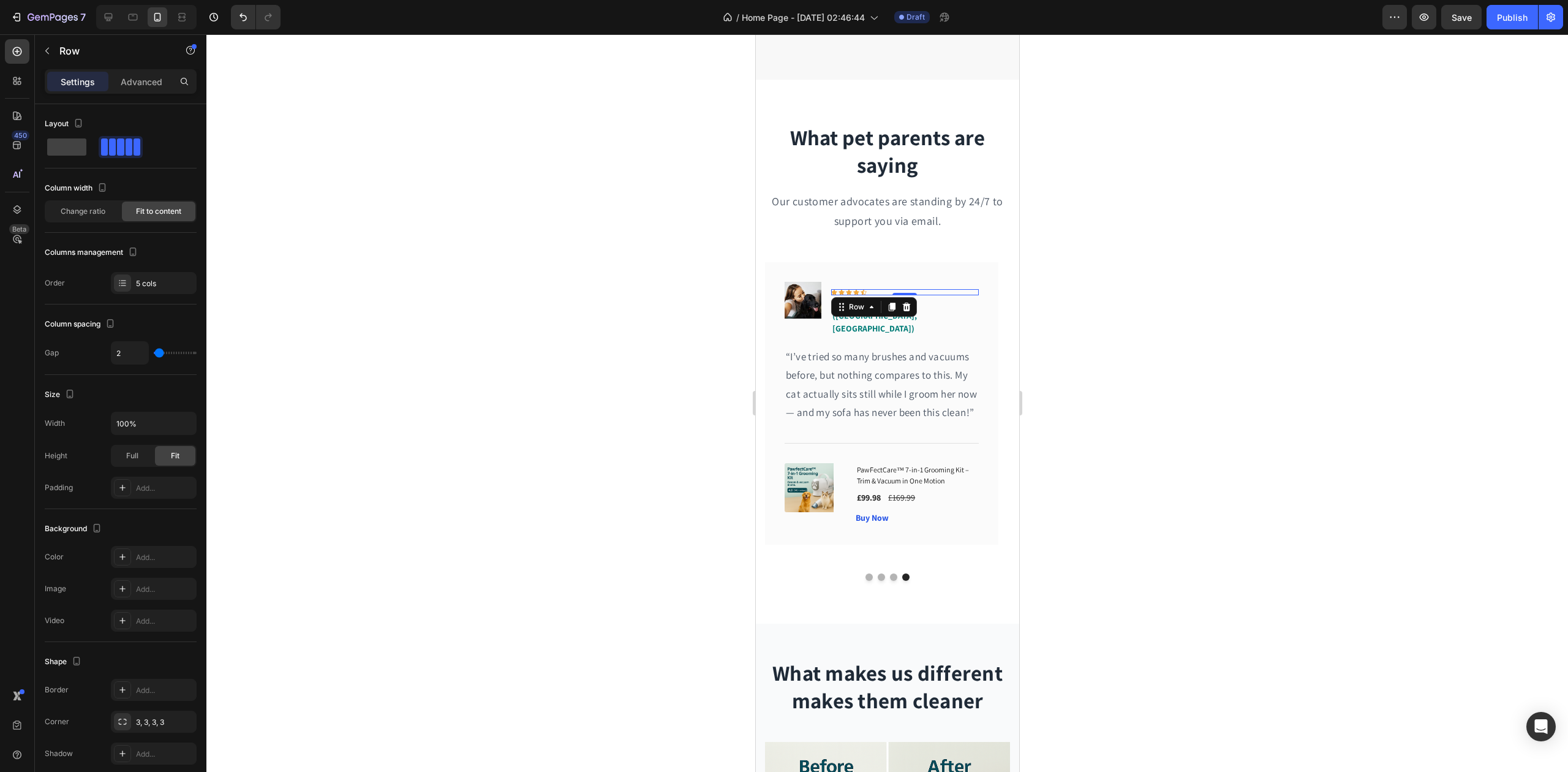
click at [400, 319] on div at bounding box center [887, 403] width 1362 height 738
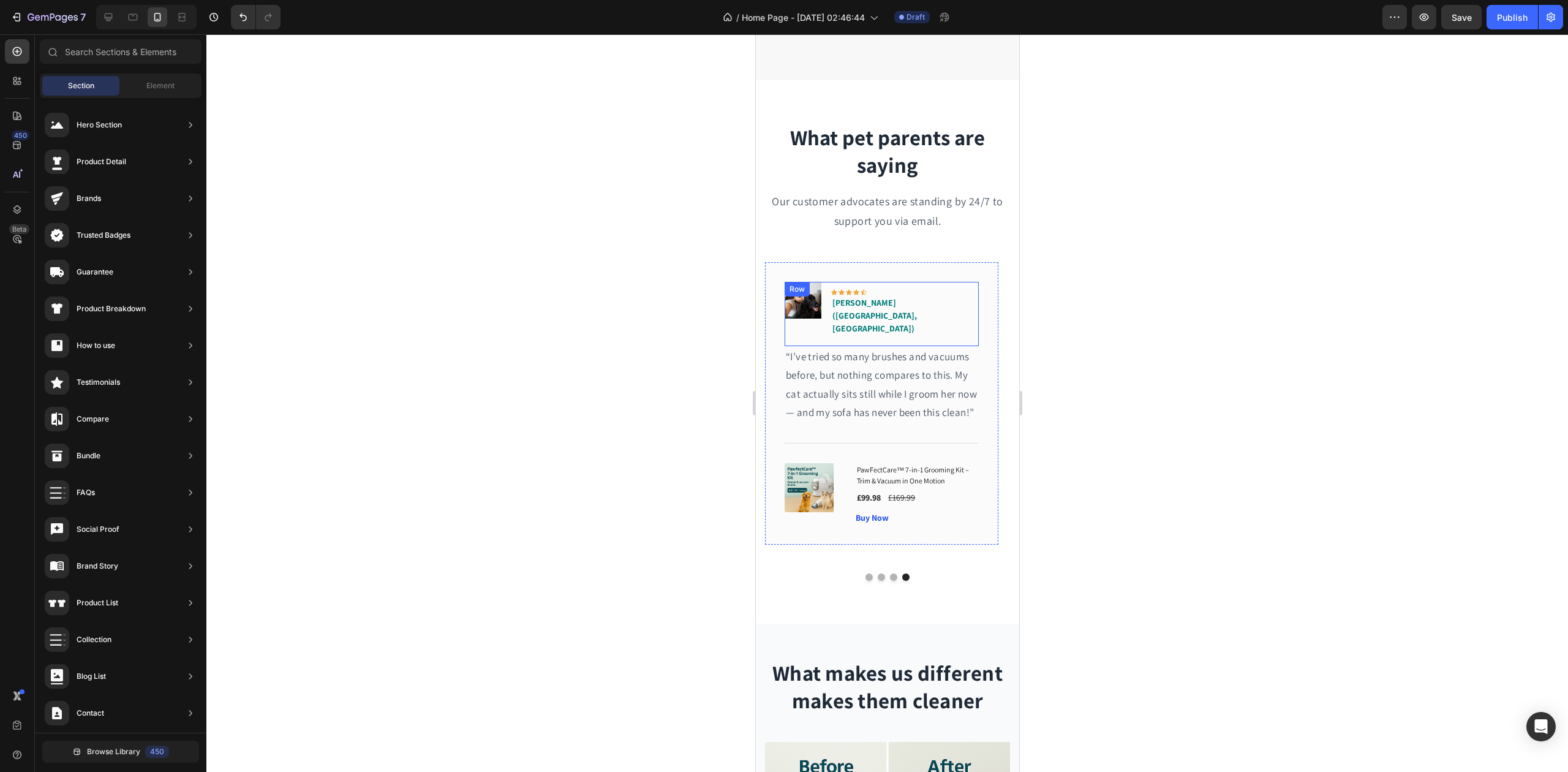
click at [963, 302] on div "Image Icon Icon Icon Icon Icon Row Sophie L. (Manchester, UK) Text block Row" at bounding box center [881, 314] width 194 height 64
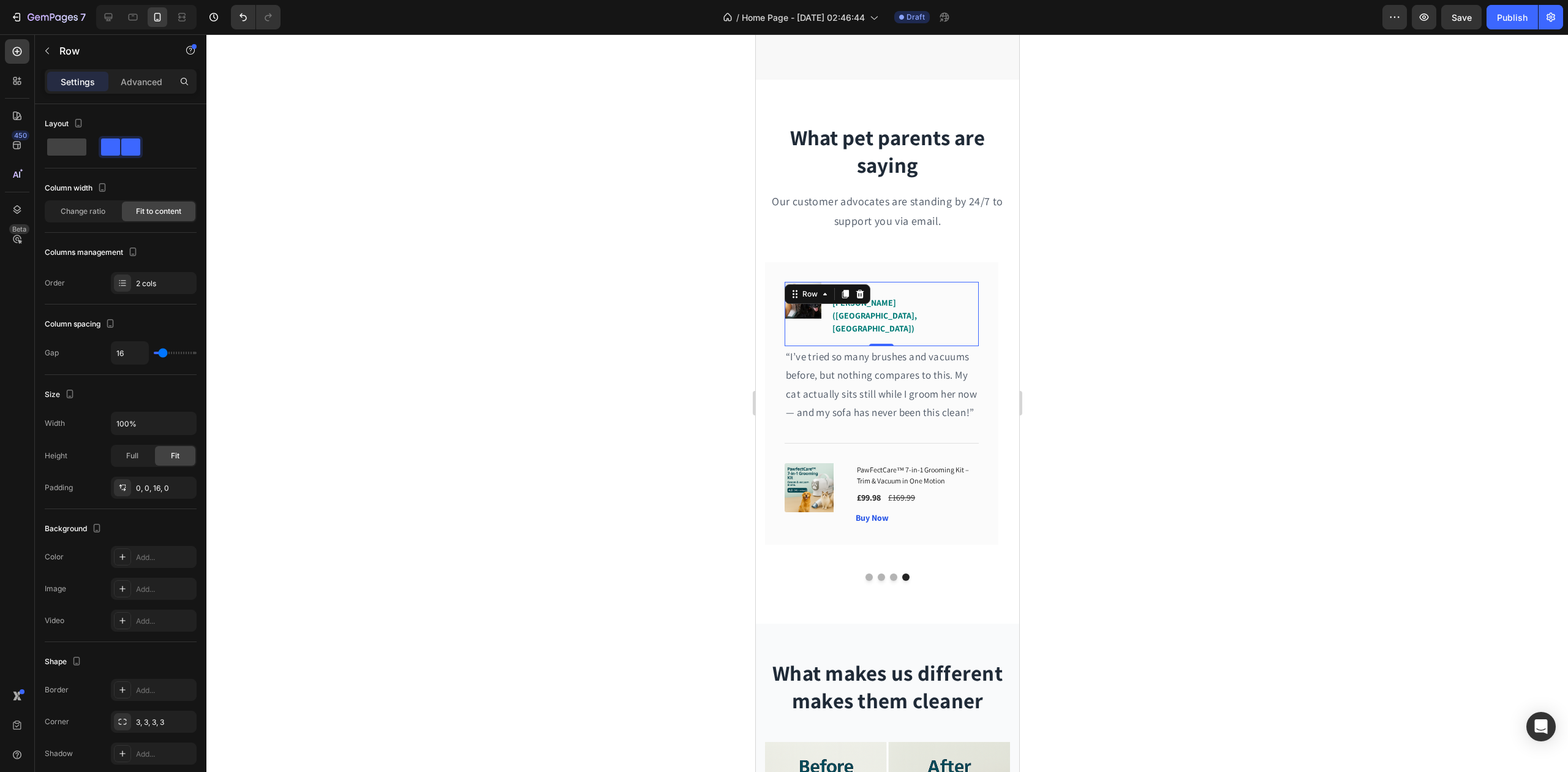
drag, startPoint x: 540, startPoint y: 275, endPoint x: 687, endPoint y: 290, distance: 147.8
click at [540, 273] on div at bounding box center [887, 403] width 1362 height 738
click at [849, 321] on div "Image Icon Icon Icon Icon Icon Row Sophie L. (Manchester, UK) Text block Row 0" at bounding box center [881, 314] width 194 height 64
click at [904, 304] on span "[PERSON_NAME] ([GEOGRAPHIC_DATA], [GEOGRAPHIC_DATA])" at bounding box center [874, 315] width 84 height 37
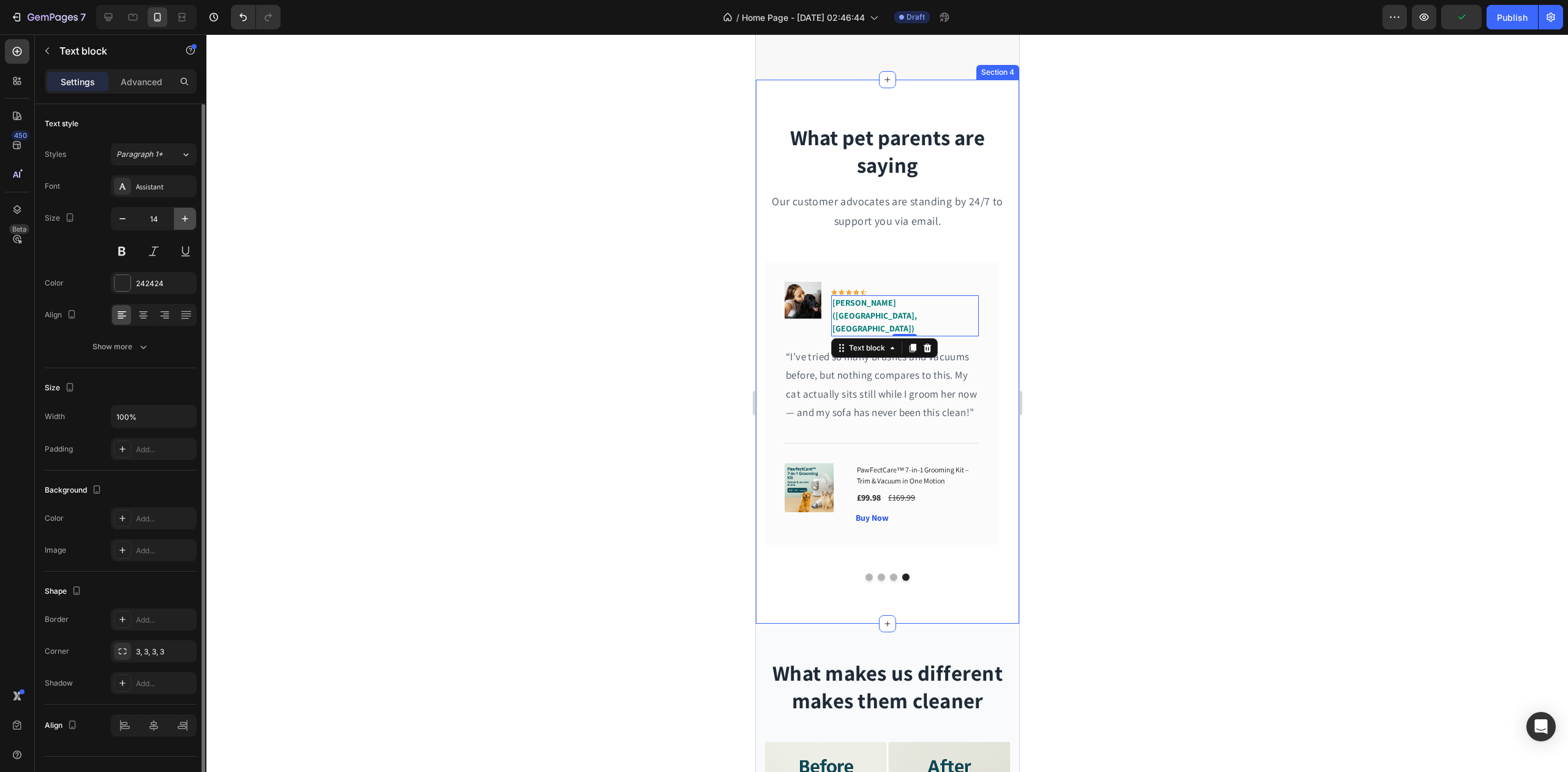
click at [185, 223] on icon "button" at bounding box center [185, 219] width 13 height 13
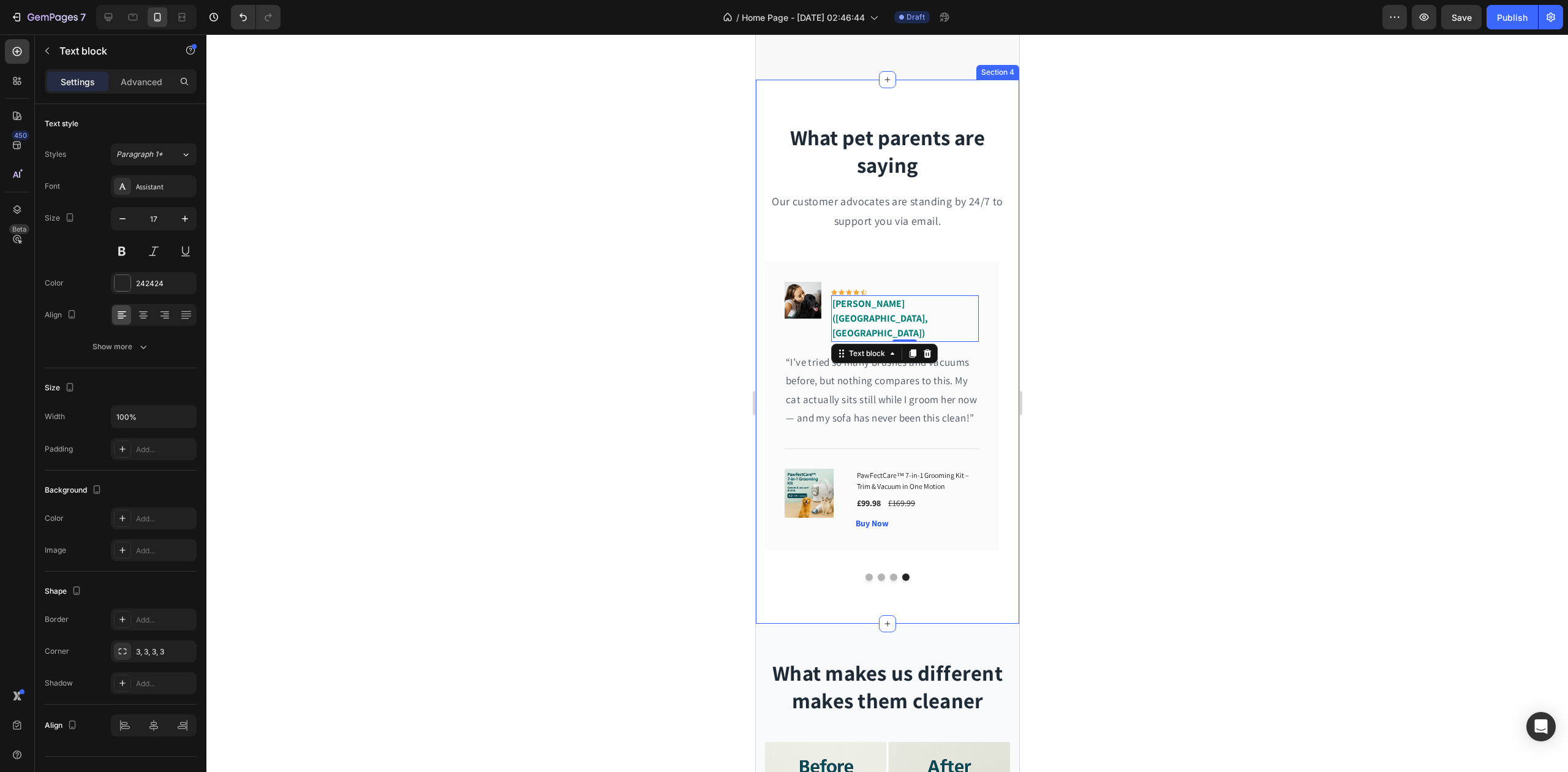
type input "18"
click at [865, 288] on div "Image Icon Icon Icon Icon Icon Row Sophie L. (Manchester, UK) Text block 0 Row" at bounding box center [881, 320] width 194 height 75
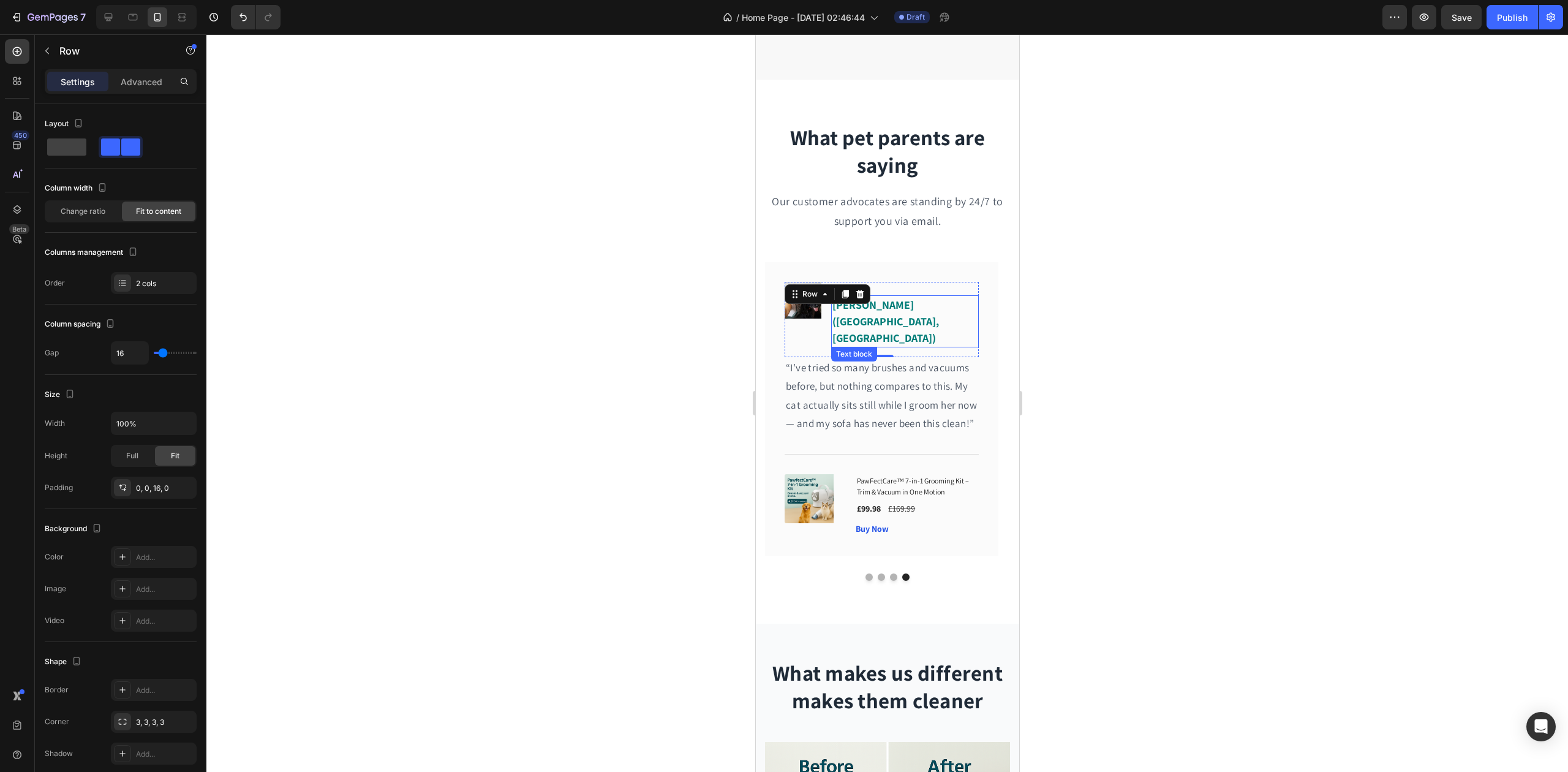
click at [928, 287] on div "Icon Icon Icon Icon Icon Row Sophie L. (Manchester, UK) Text block" at bounding box center [904, 315] width 148 height 66
click at [882, 265] on div "Image Icon Icon Icon Icon Icon Row Sophie L. (Manchester, UK) Text block Row 0 …" at bounding box center [881, 409] width 233 height 293
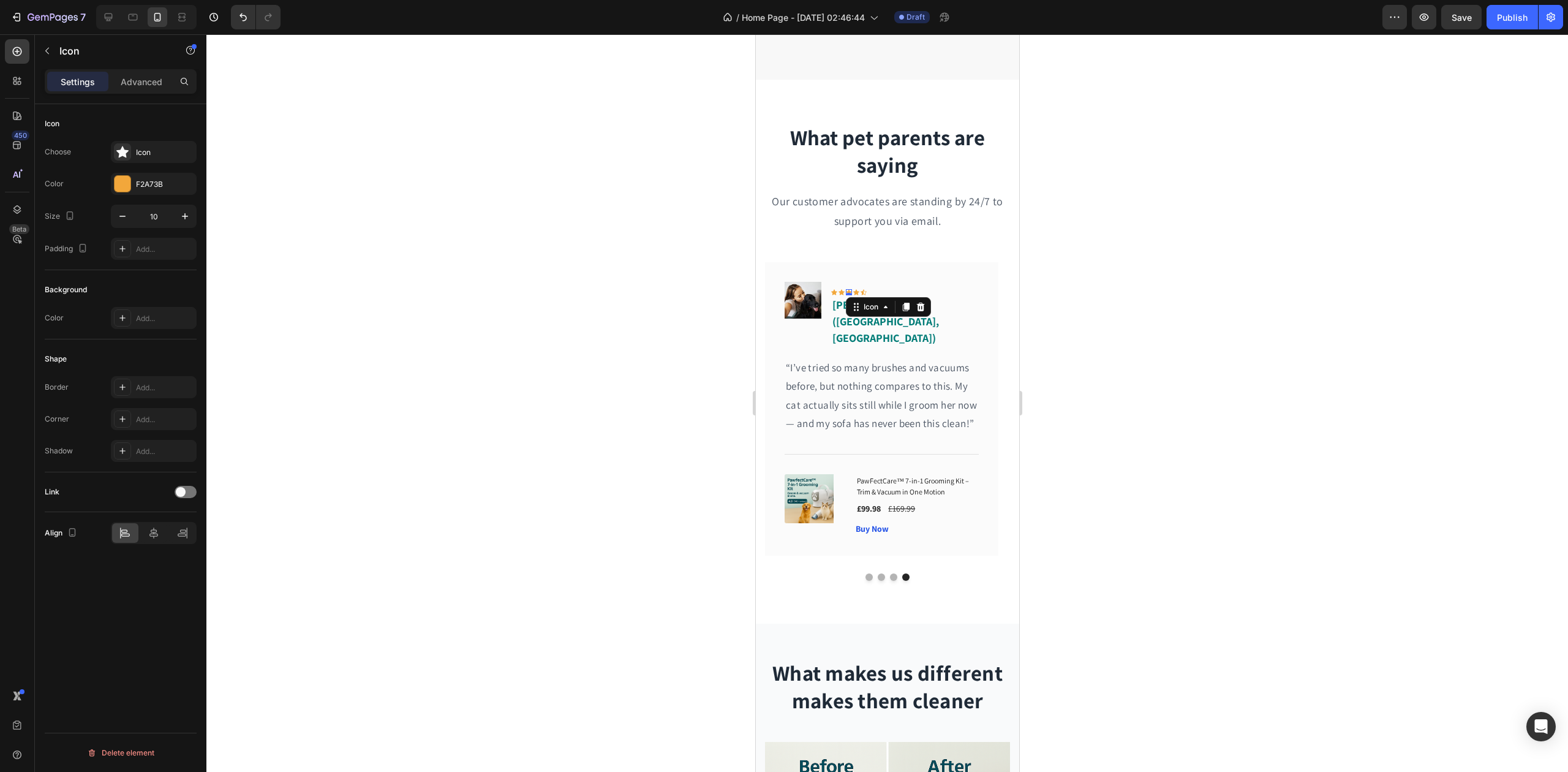
click at [846, 292] on div "Icon 0" at bounding box center [849, 292] width 6 height 6
click at [189, 221] on icon "button" at bounding box center [185, 216] width 13 height 13
click at [188, 222] on icon "button" at bounding box center [185, 216] width 13 height 13
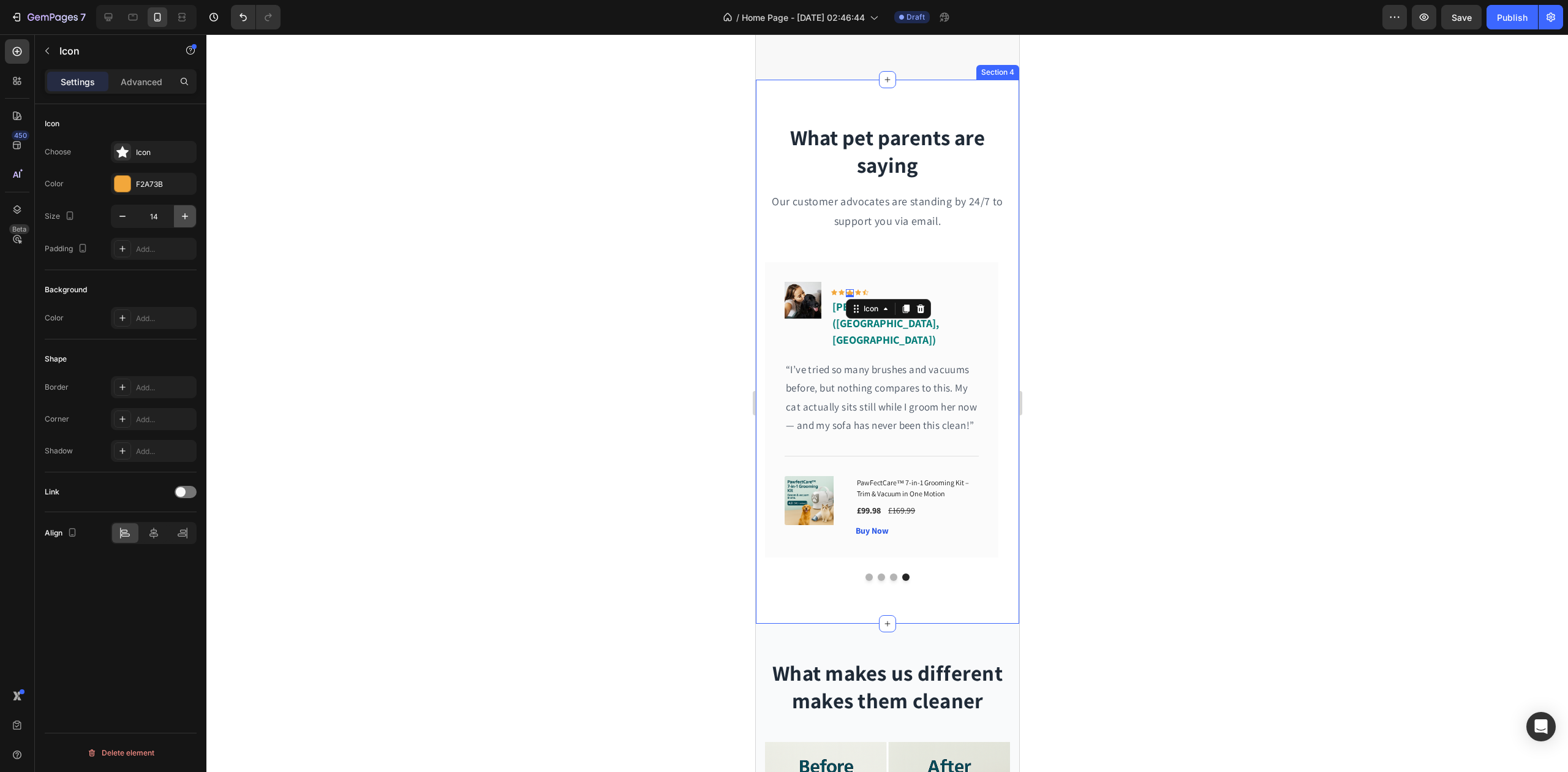
click at [188, 222] on icon "button" at bounding box center [185, 216] width 13 height 13
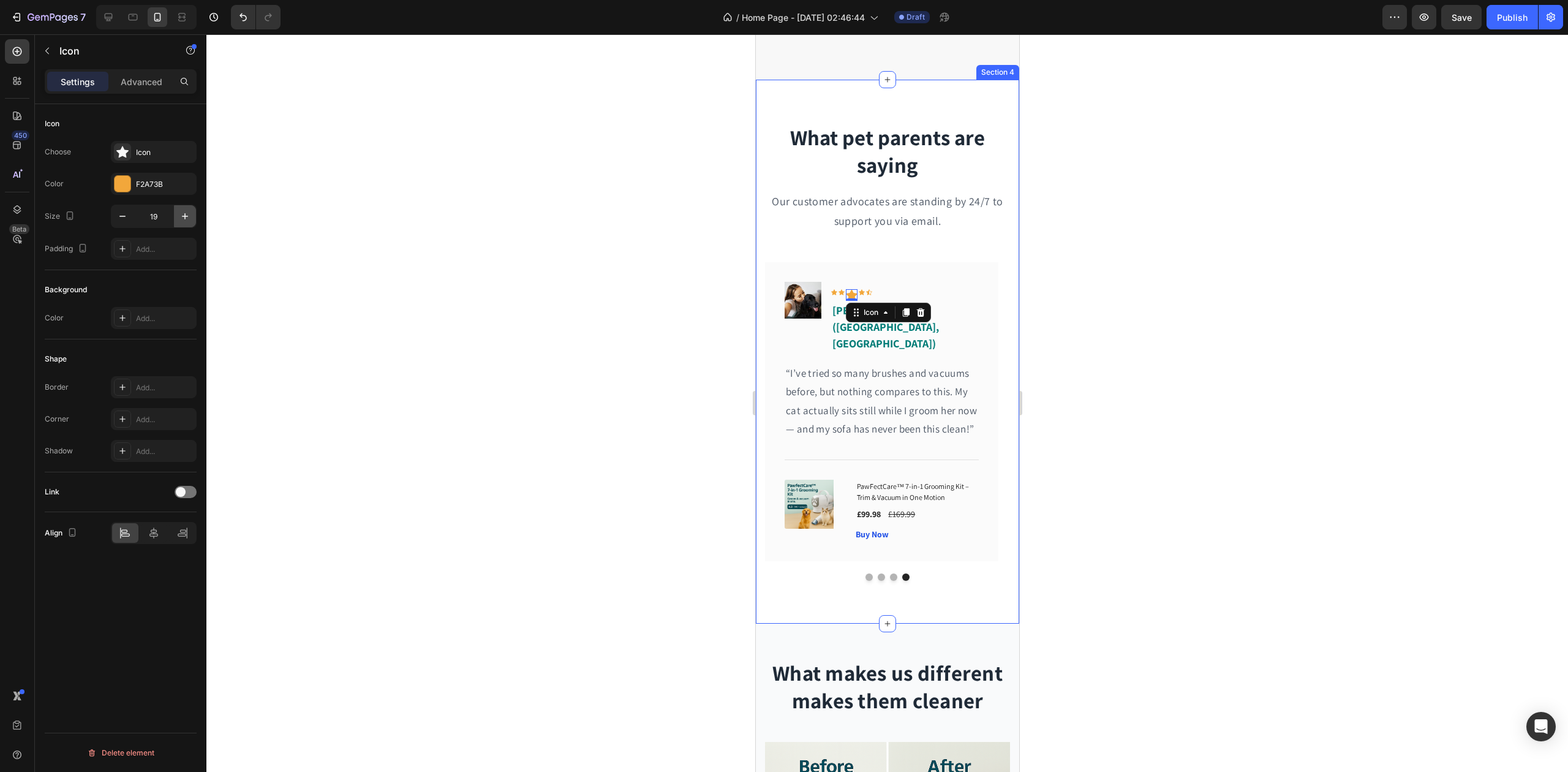
click at [188, 223] on button "button" at bounding box center [185, 216] width 22 height 22
type input "20"
click at [831, 292] on div "Icon 0" at bounding box center [834, 292] width 6 height 6
click at [161, 216] on input "10" at bounding box center [154, 216] width 41 height 22
type input "20"
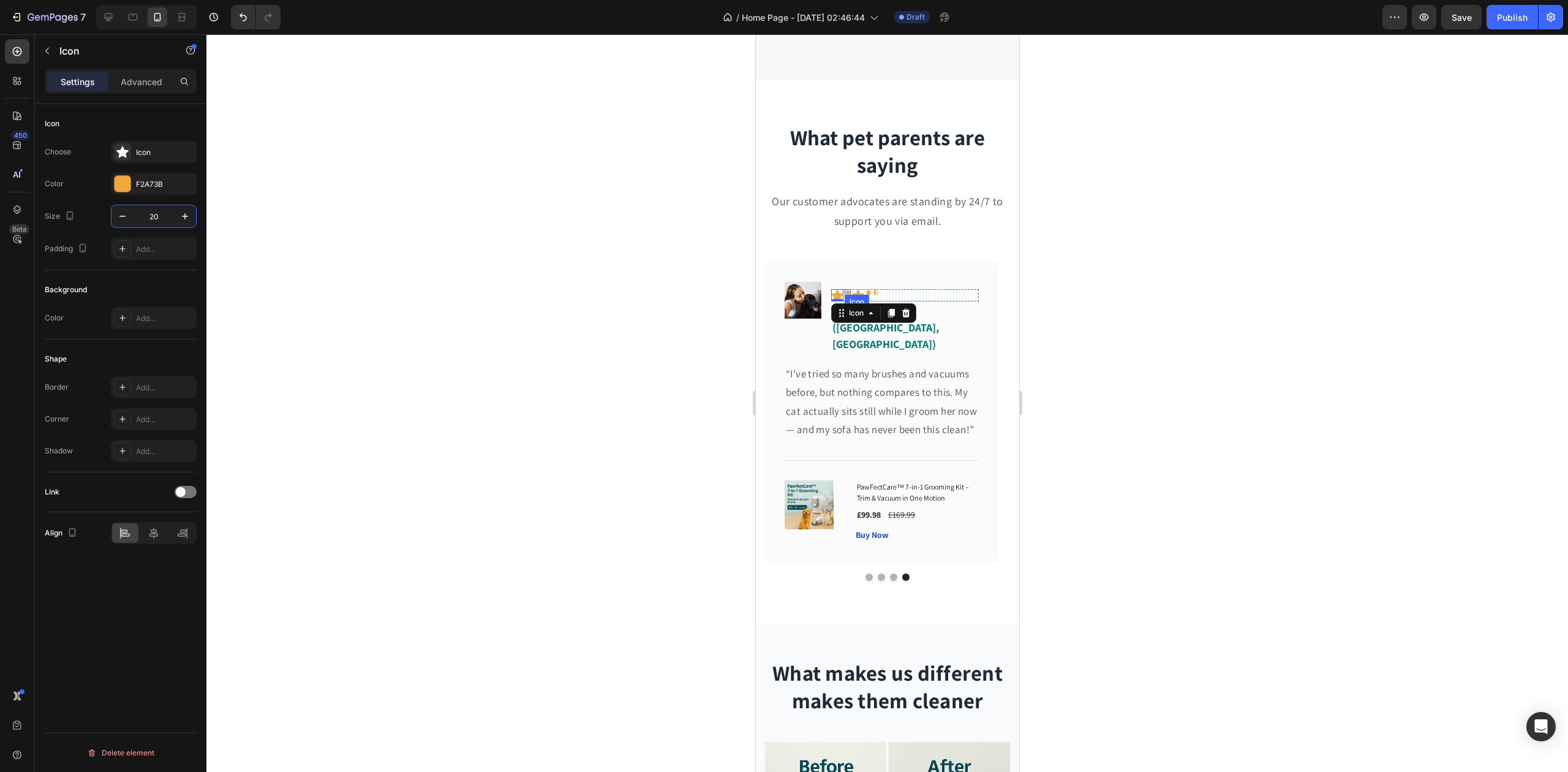
click at [846, 292] on div "Icon" at bounding box center [847, 292] width 6 height 6
click at [152, 221] on input "10" at bounding box center [154, 216] width 41 height 22
type input "20"
click at [875, 292] on icon at bounding box center [874, 292] width 6 height 6
click at [148, 216] on input "10" at bounding box center [154, 216] width 41 height 22
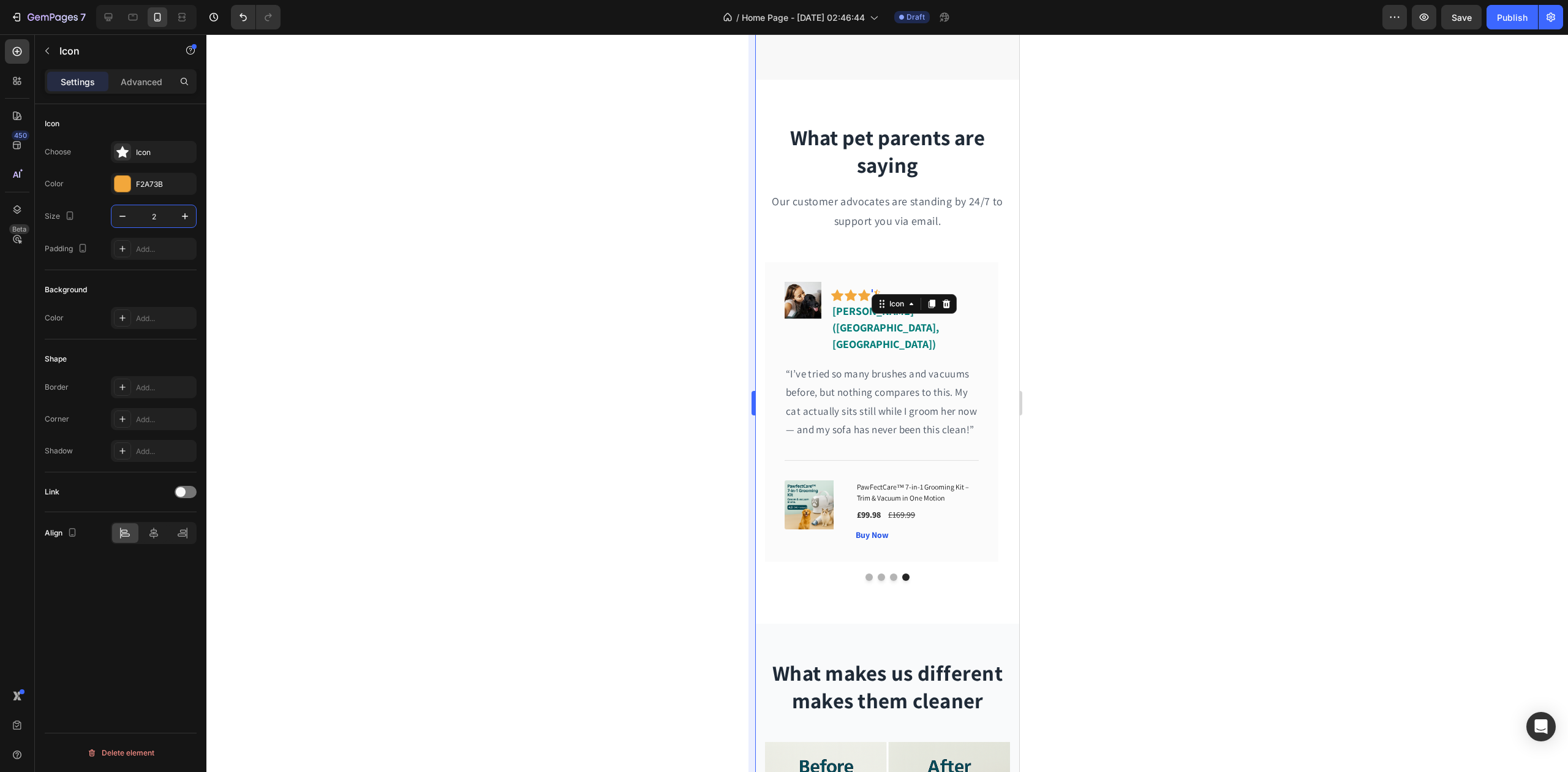
type input "20"
click at [889, 290] on div "Icon" at bounding box center [888, 292] width 6 height 6
click at [142, 216] on input "10" at bounding box center [154, 216] width 41 height 22
type input "20"
click at [472, 277] on div at bounding box center [887, 403] width 1362 height 738
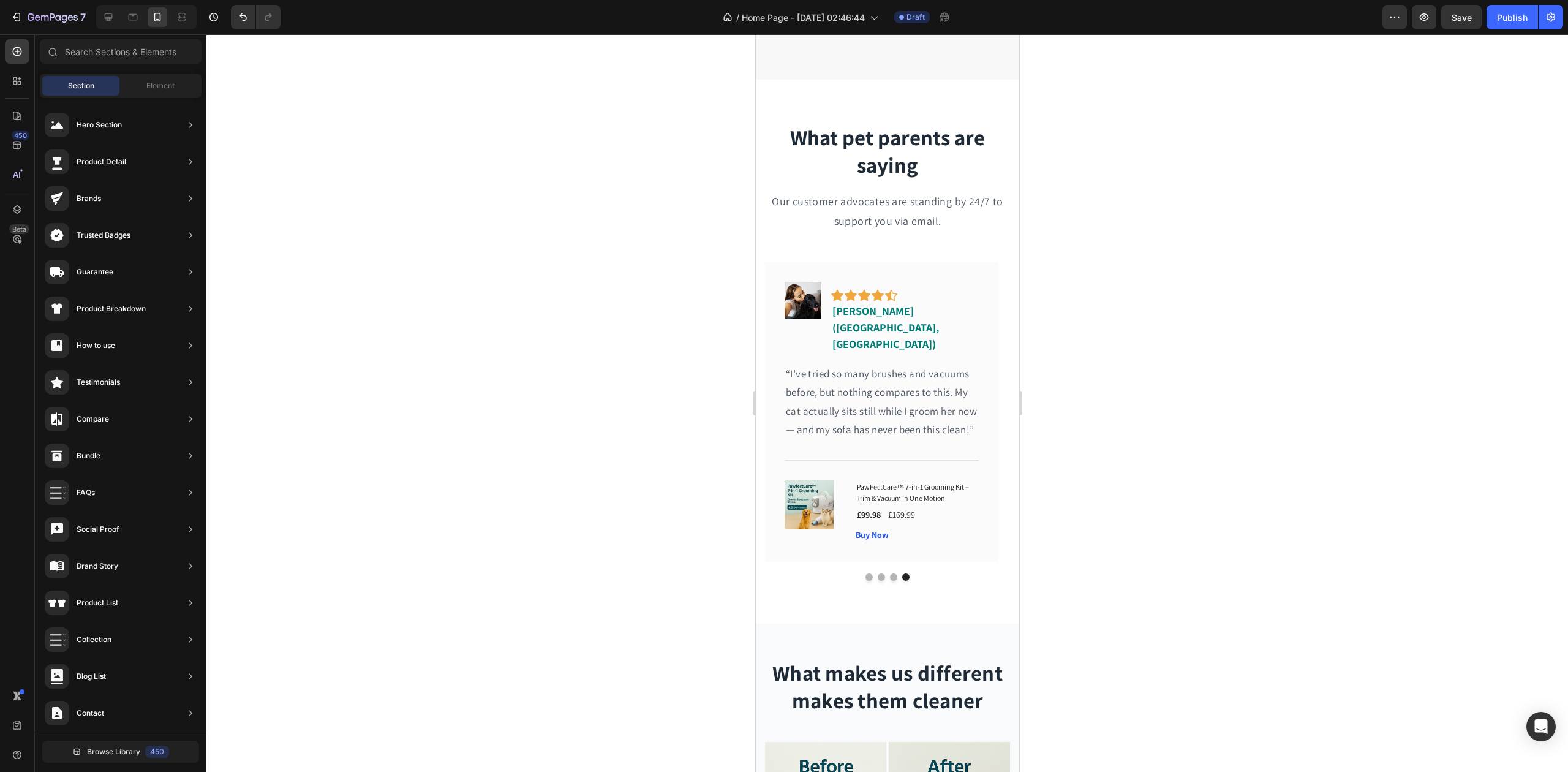
drag, startPoint x: 1293, startPoint y: 432, endPoint x: 1278, endPoint y: 429, distance: 15.3
click at [1293, 432] on div at bounding box center [887, 403] width 1362 height 738
click at [802, 303] on img at bounding box center [802, 300] width 37 height 37
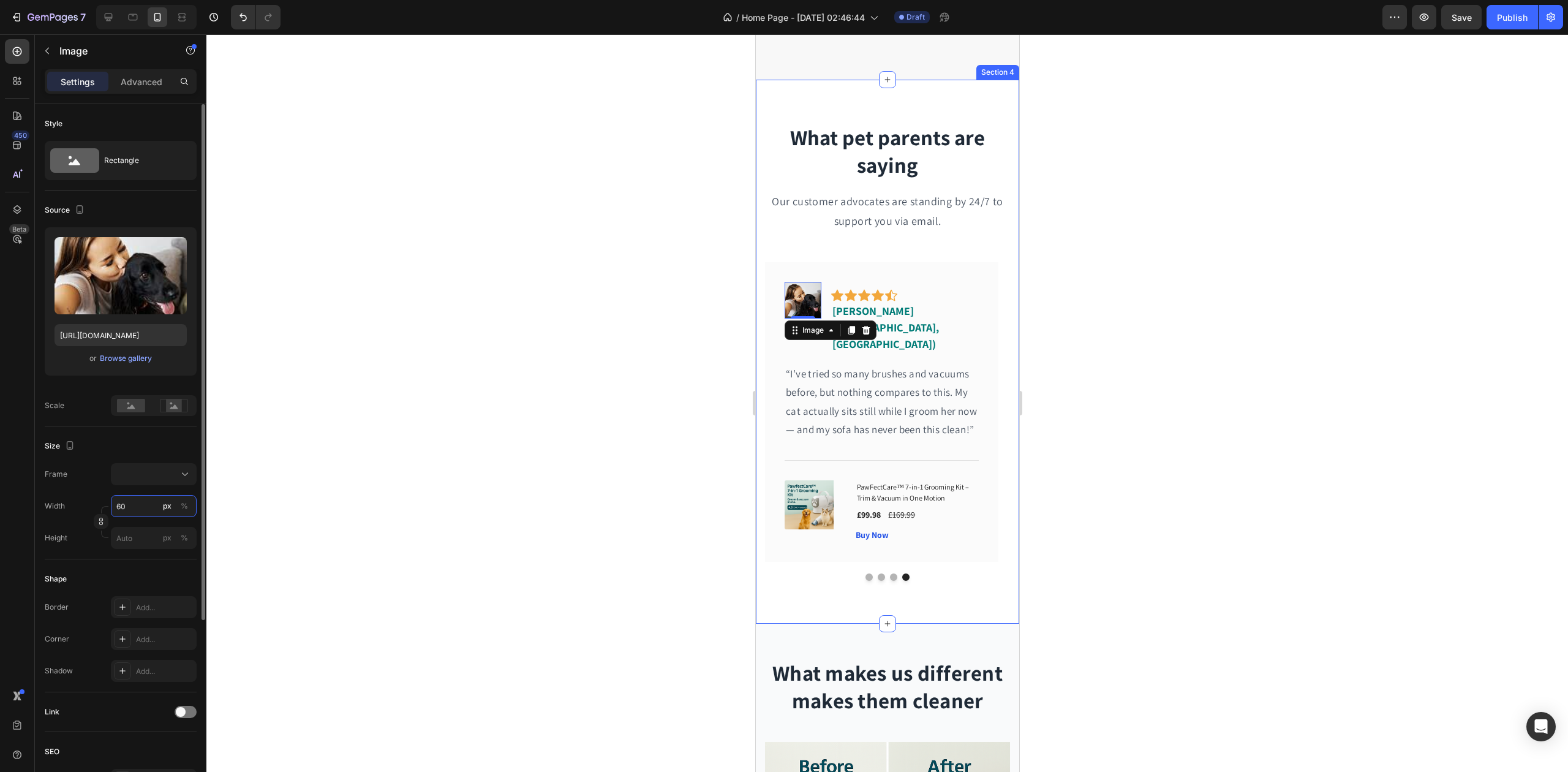
click at [139, 505] on input "60" at bounding box center [153, 505] width 86 height 22
type input "1"
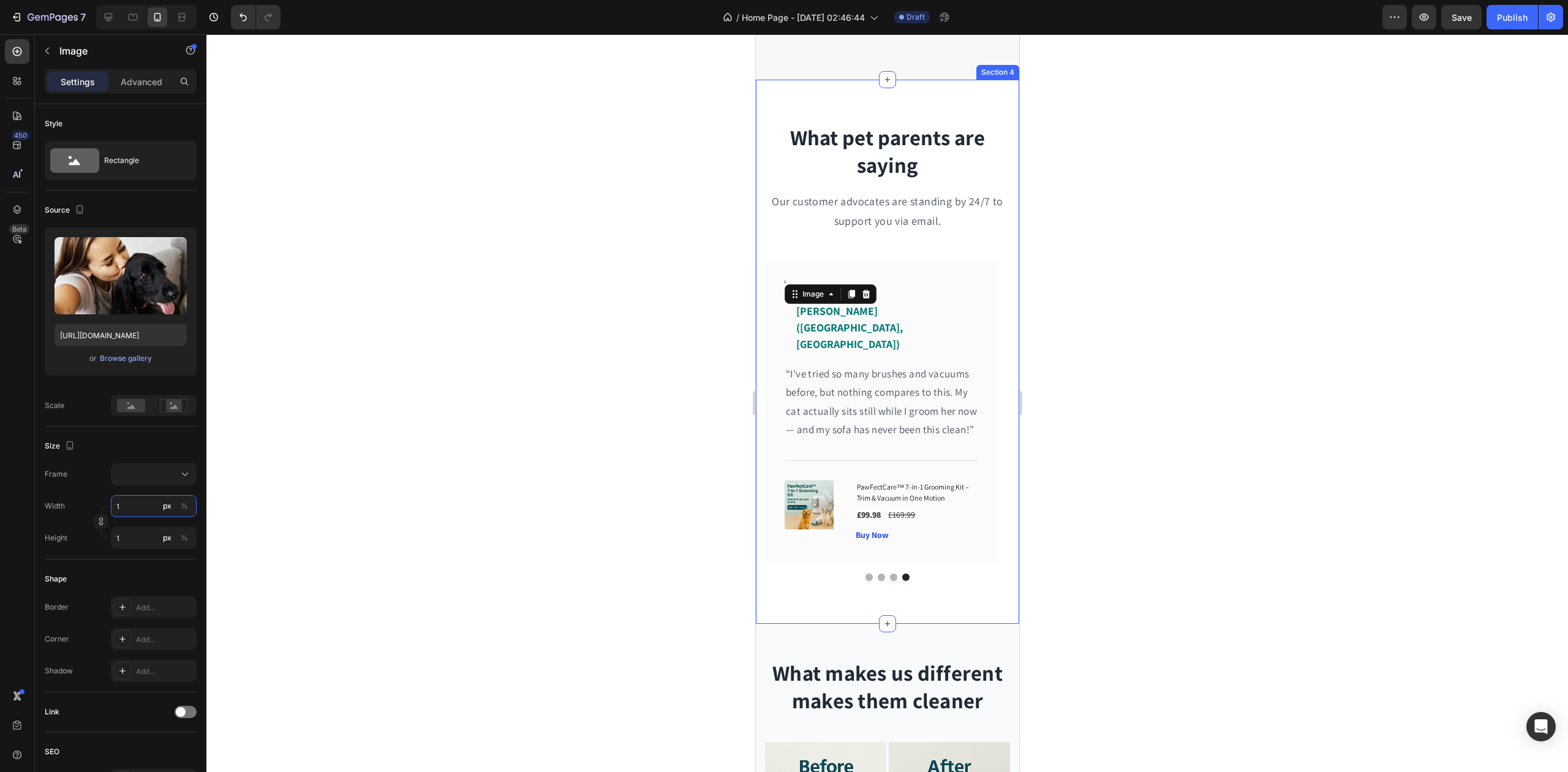
type input "10"
type input "100"
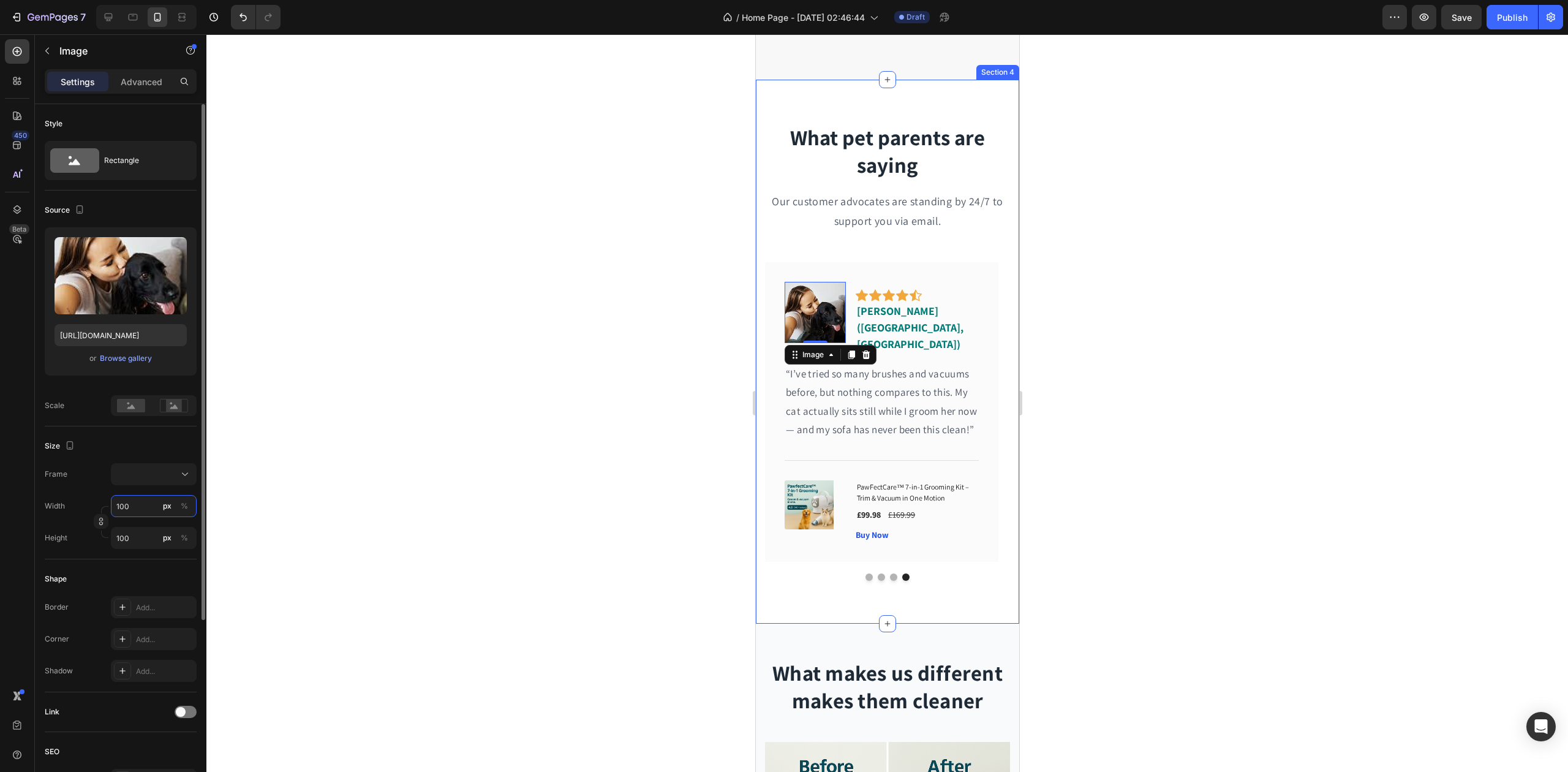
drag, startPoint x: 133, startPoint y: 507, endPoint x: 113, endPoint y: 508, distance: 20.0
click at [113, 508] on input "100" at bounding box center [153, 505] width 86 height 22
type input "7"
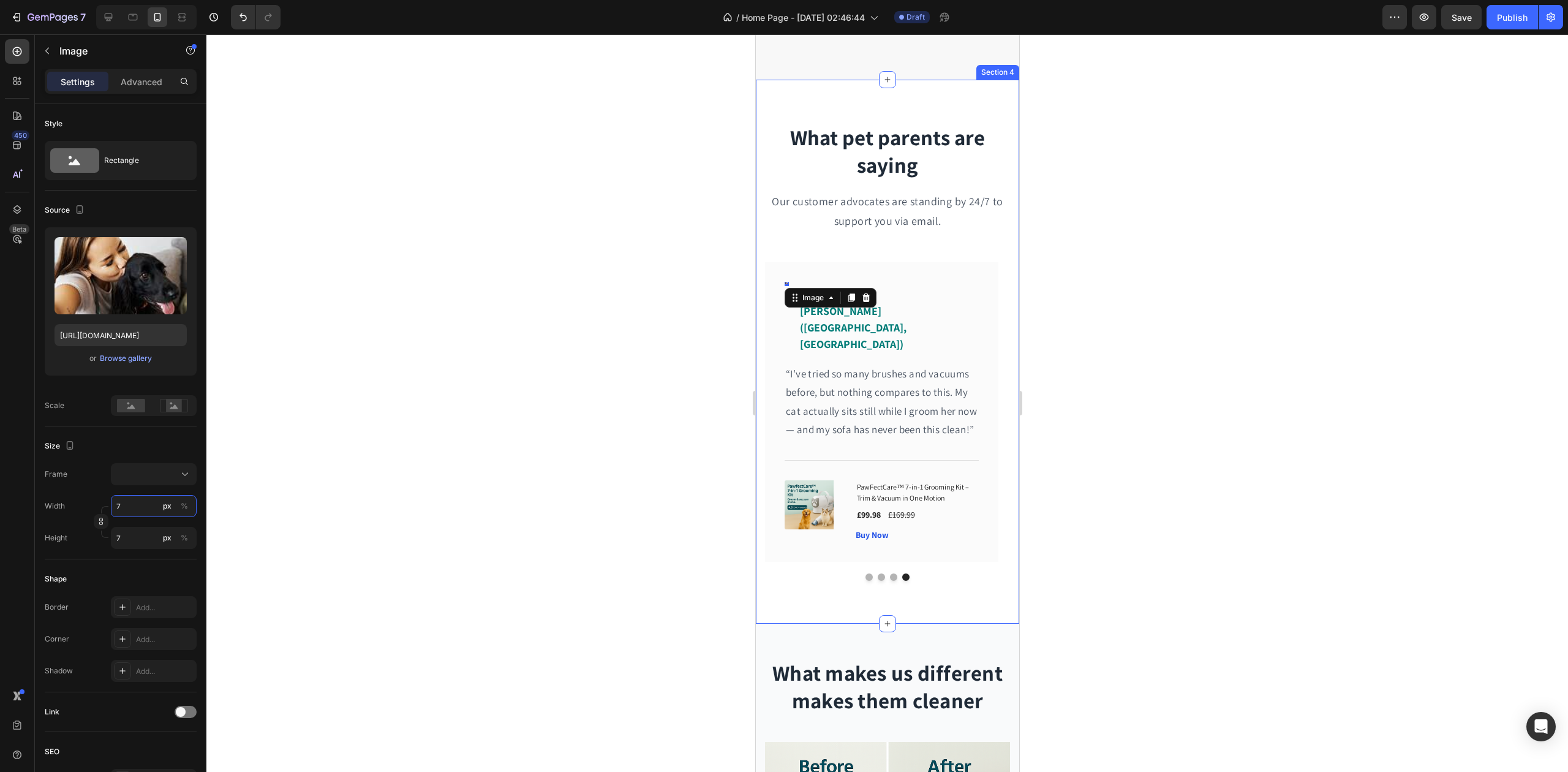
type input "75"
click at [609, 404] on div at bounding box center [887, 403] width 1362 height 738
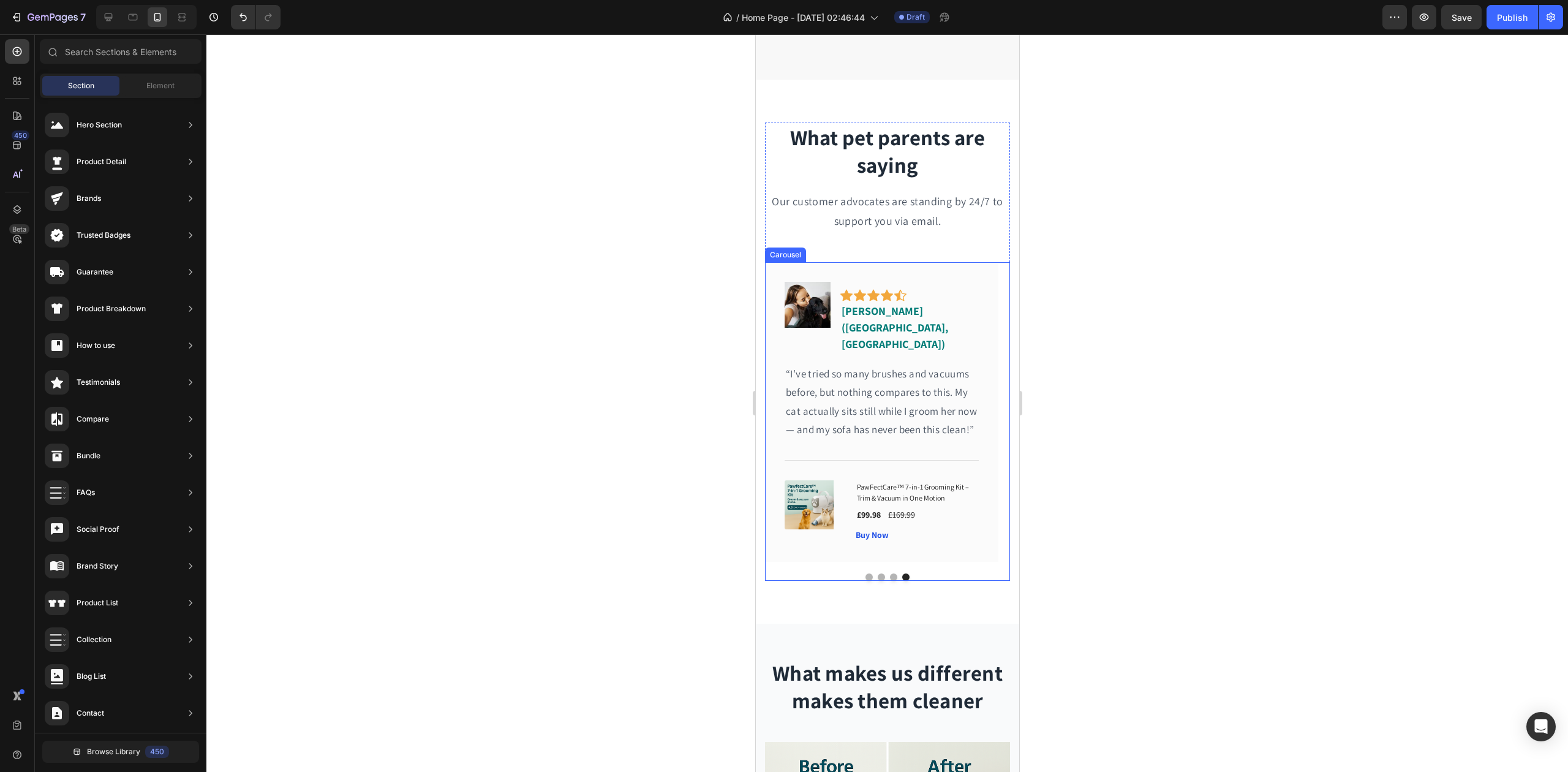
click at [889, 574] on button "Dot" at bounding box center [893, 577] width 8 height 8
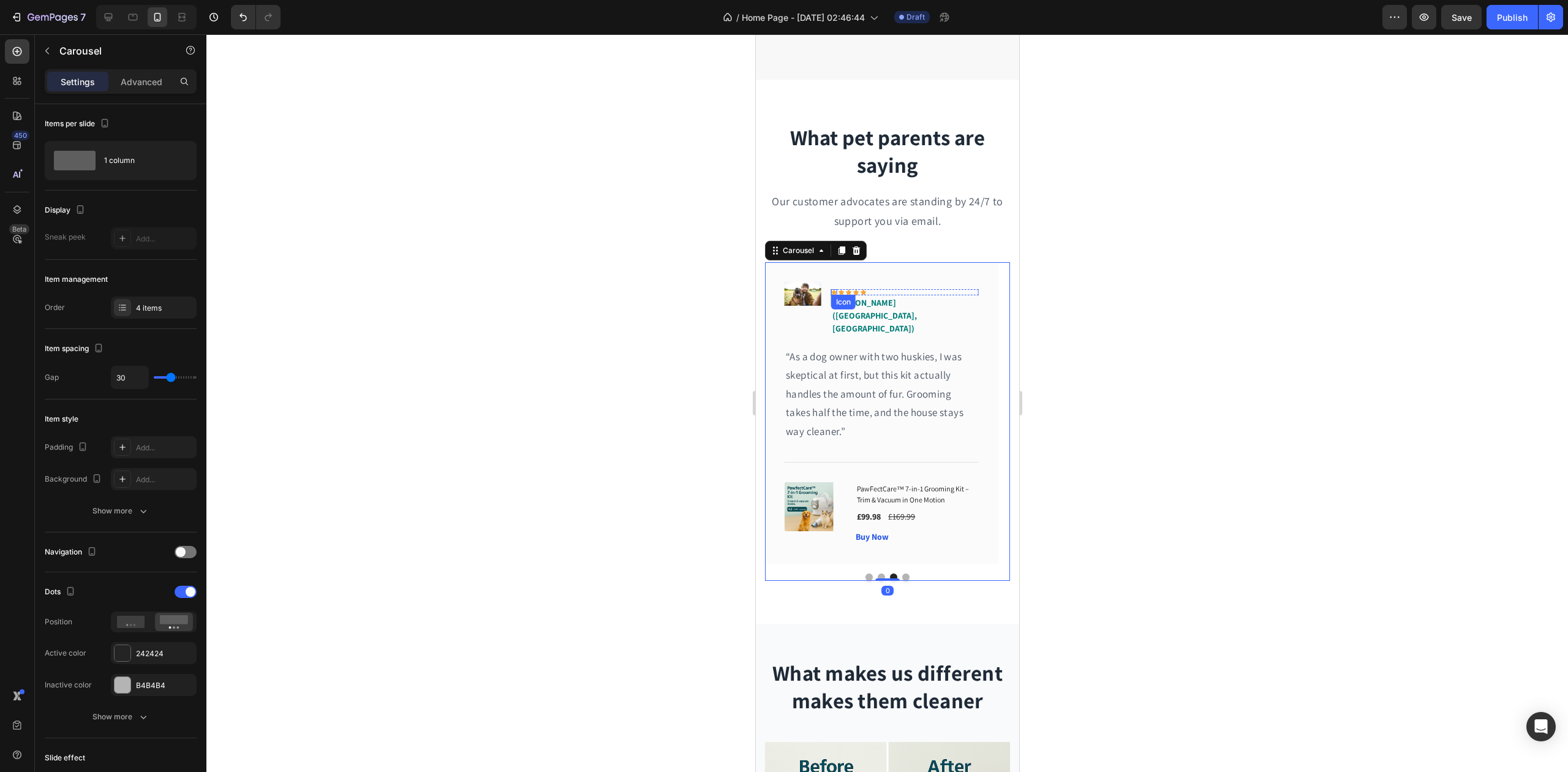
click at [832, 292] on div "Icon" at bounding box center [834, 292] width 6 height 6
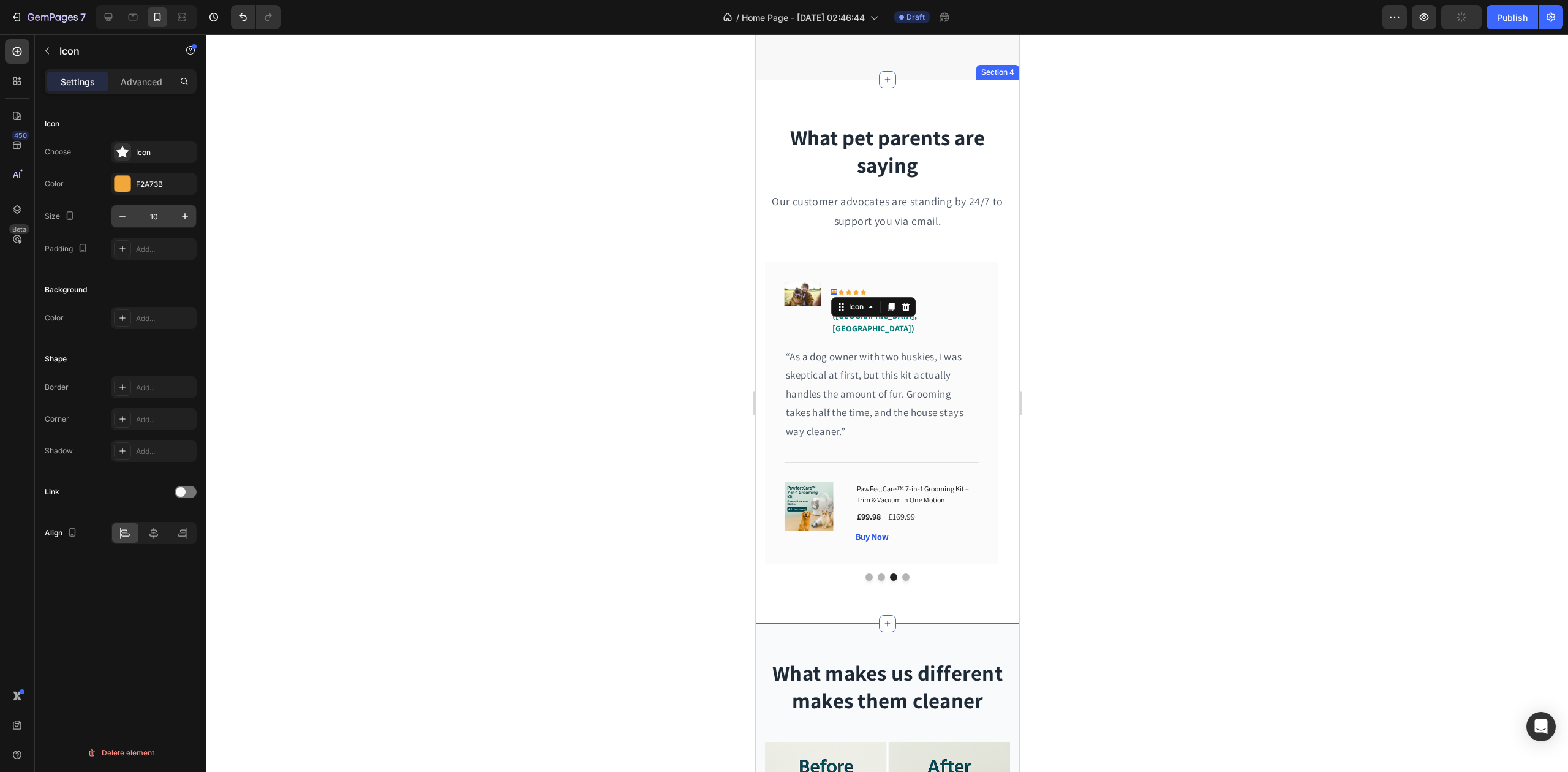
click at [149, 212] on input "10" at bounding box center [154, 216] width 41 height 22
type input "20"
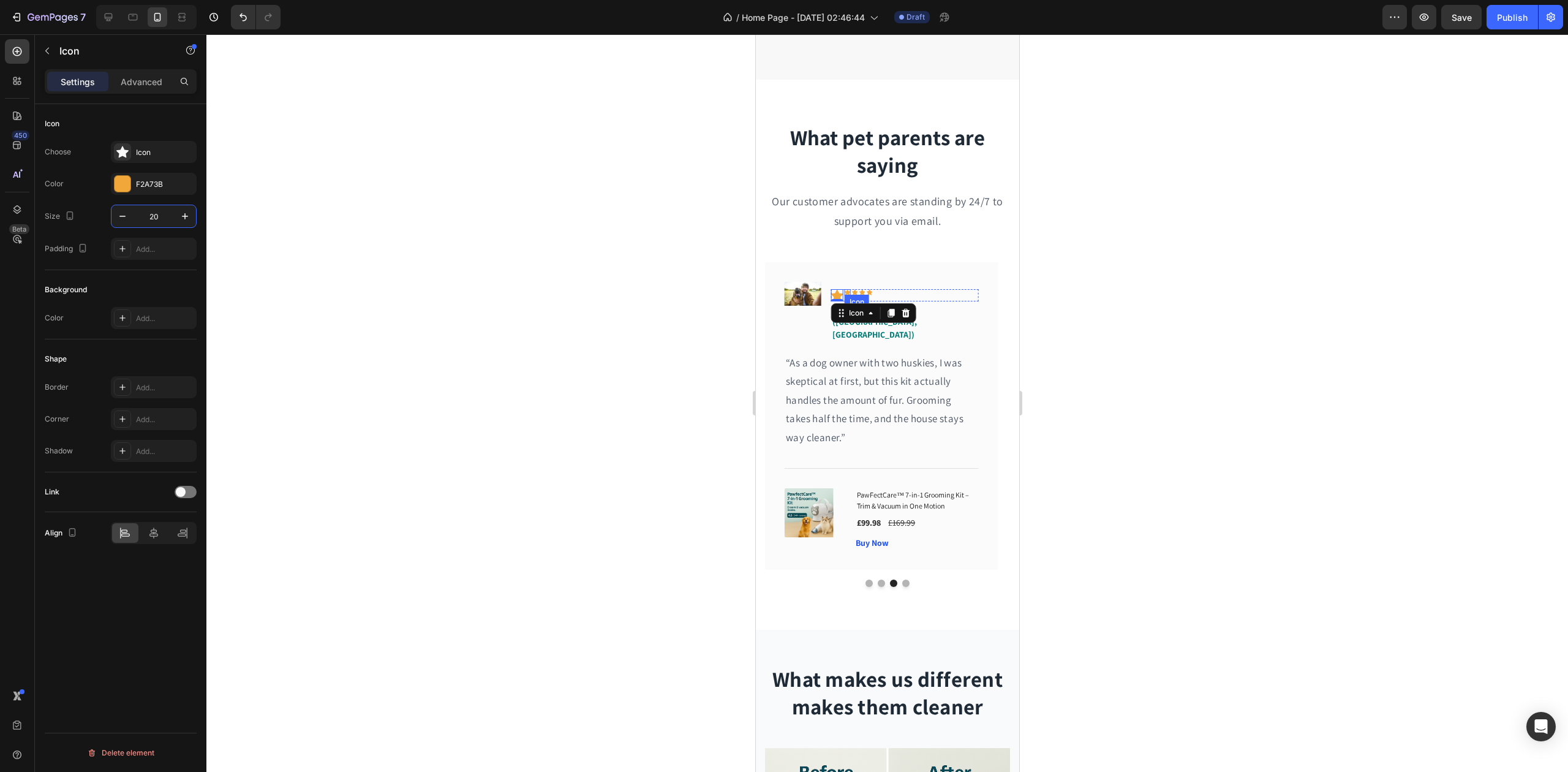
click at [847, 292] on icon at bounding box center [847, 292] width 6 height 6
click at [159, 219] on input "10" at bounding box center [154, 216] width 41 height 22
type input "20"
click at [859, 290] on div "Icon" at bounding box center [861, 292] width 6 height 6
click at [153, 218] on input "10" at bounding box center [154, 216] width 41 height 22
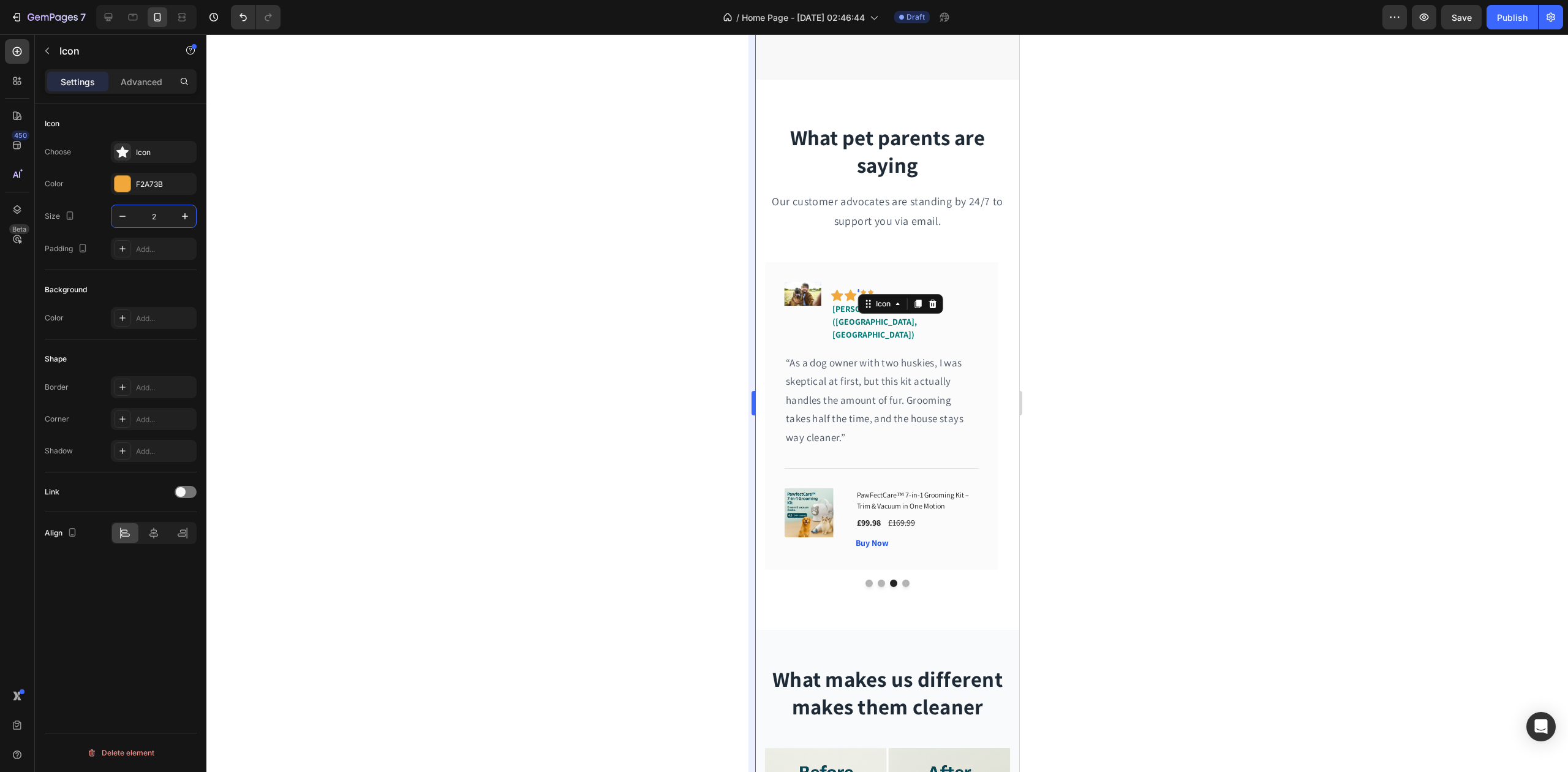
type input "20"
drag, startPoint x: 874, startPoint y: 292, endPoint x: 1173, endPoint y: 319, distance: 300.2
click at [874, 292] on div "Icon 0" at bounding box center [874, 292] width 6 height 6
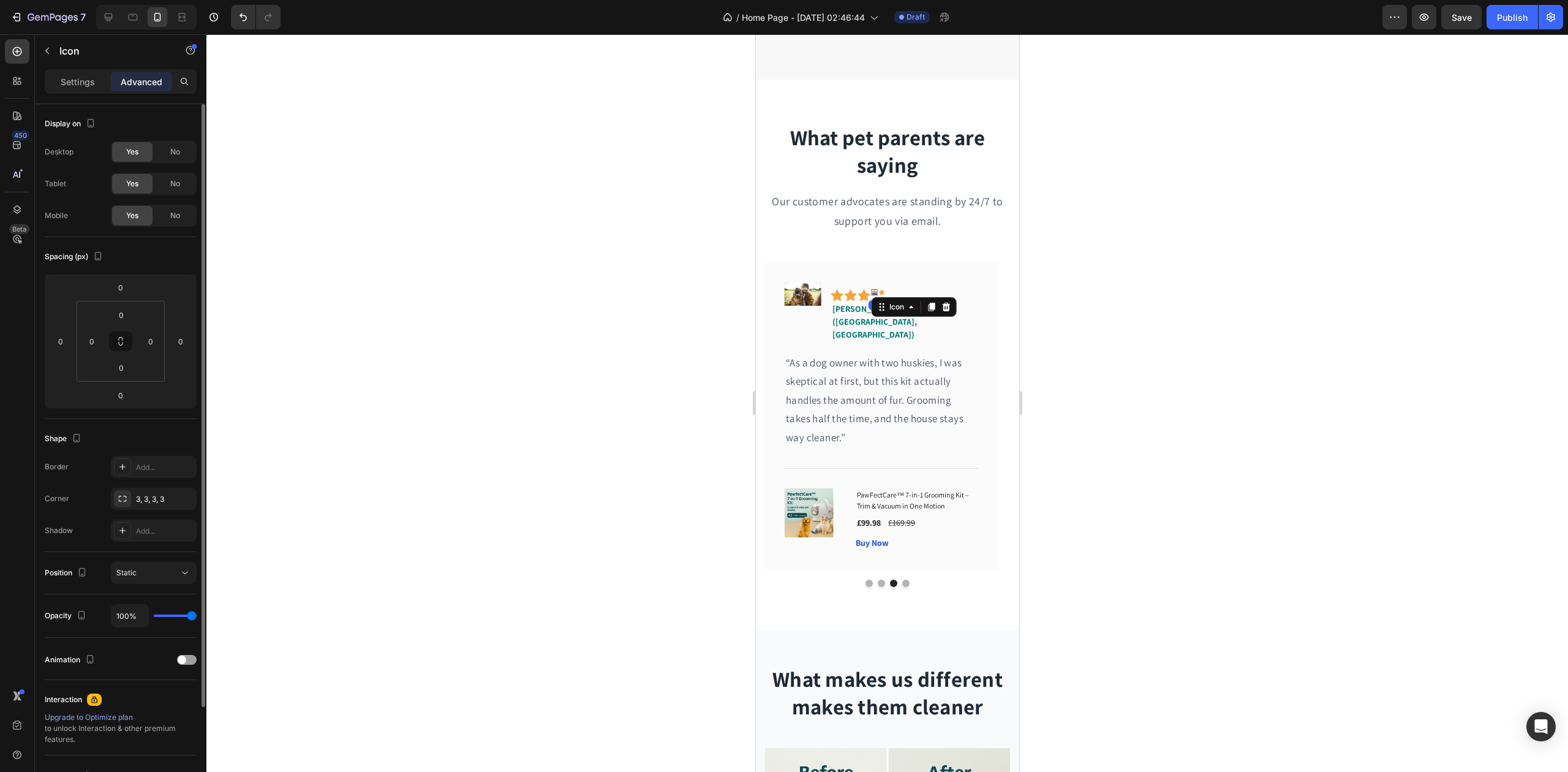
click at [79, 77] on p "Settings" at bounding box center [78, 81] width 34 height 13
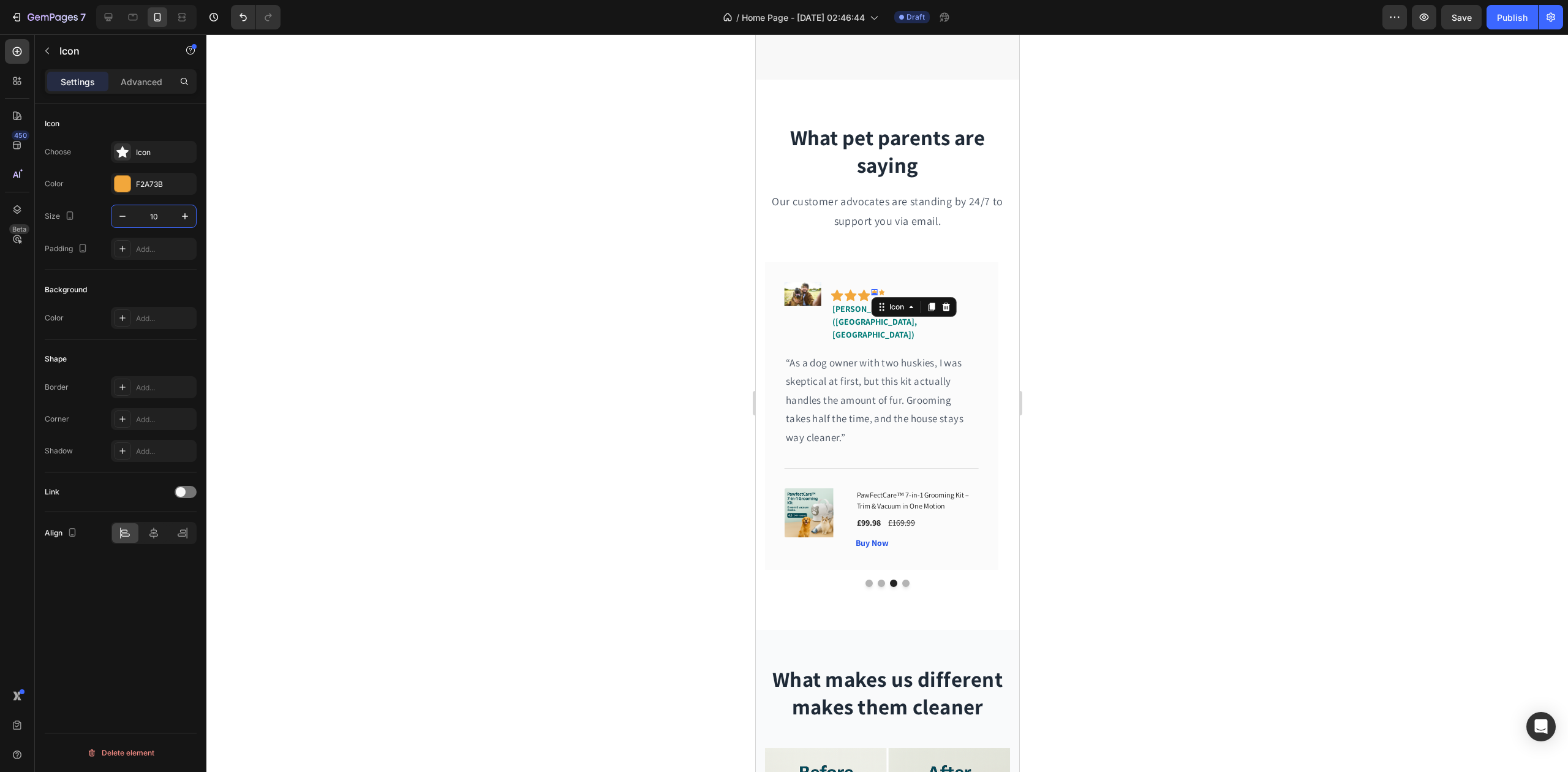
click at [152, 217] on input "10" at bounding box center [154, 216] width 41 height 22
type input "20"
click at [886, 290] on div "Icon" at bounding box center [888, 292] width 6 height 6
click at [164, 216] on input "10" at bounding box center [154, 216] width 41 height 22
type input "20"
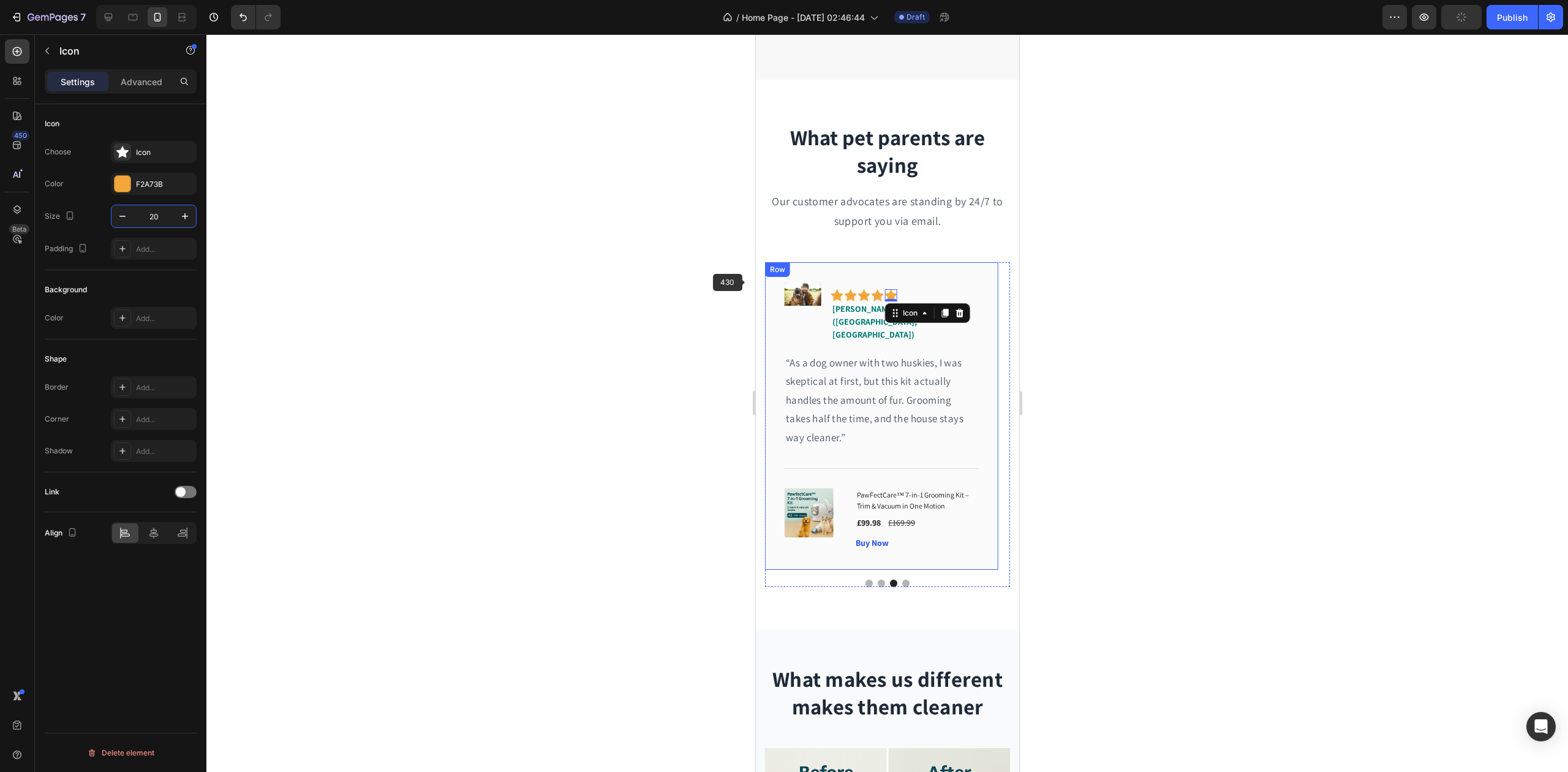
click at [810, 300] on img at bounding box center [802, 294] width 37 height 24
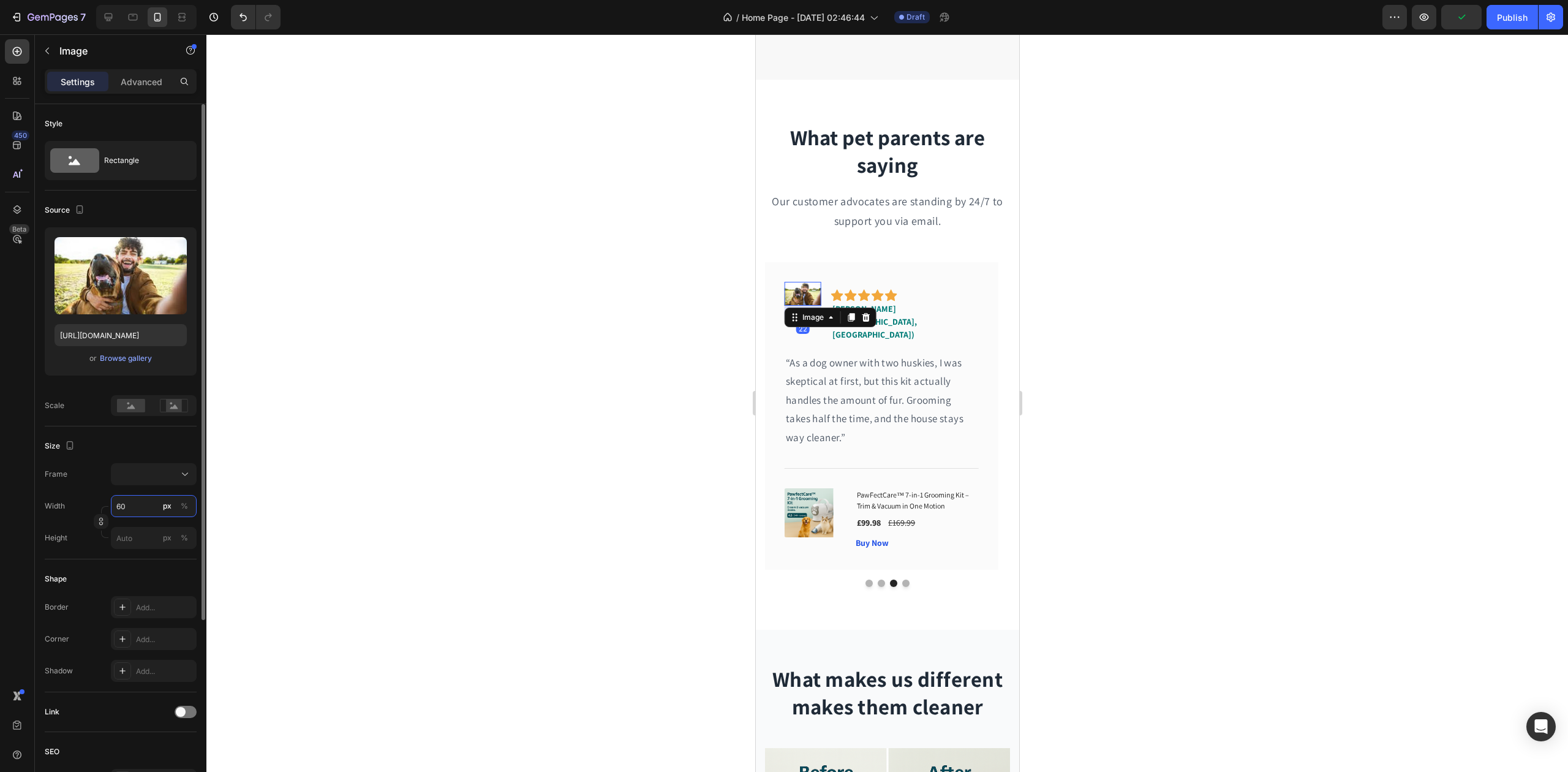
click at [134, 506] on input "60" at bounding box center [153, 505] width 86 height 22
type input "7"
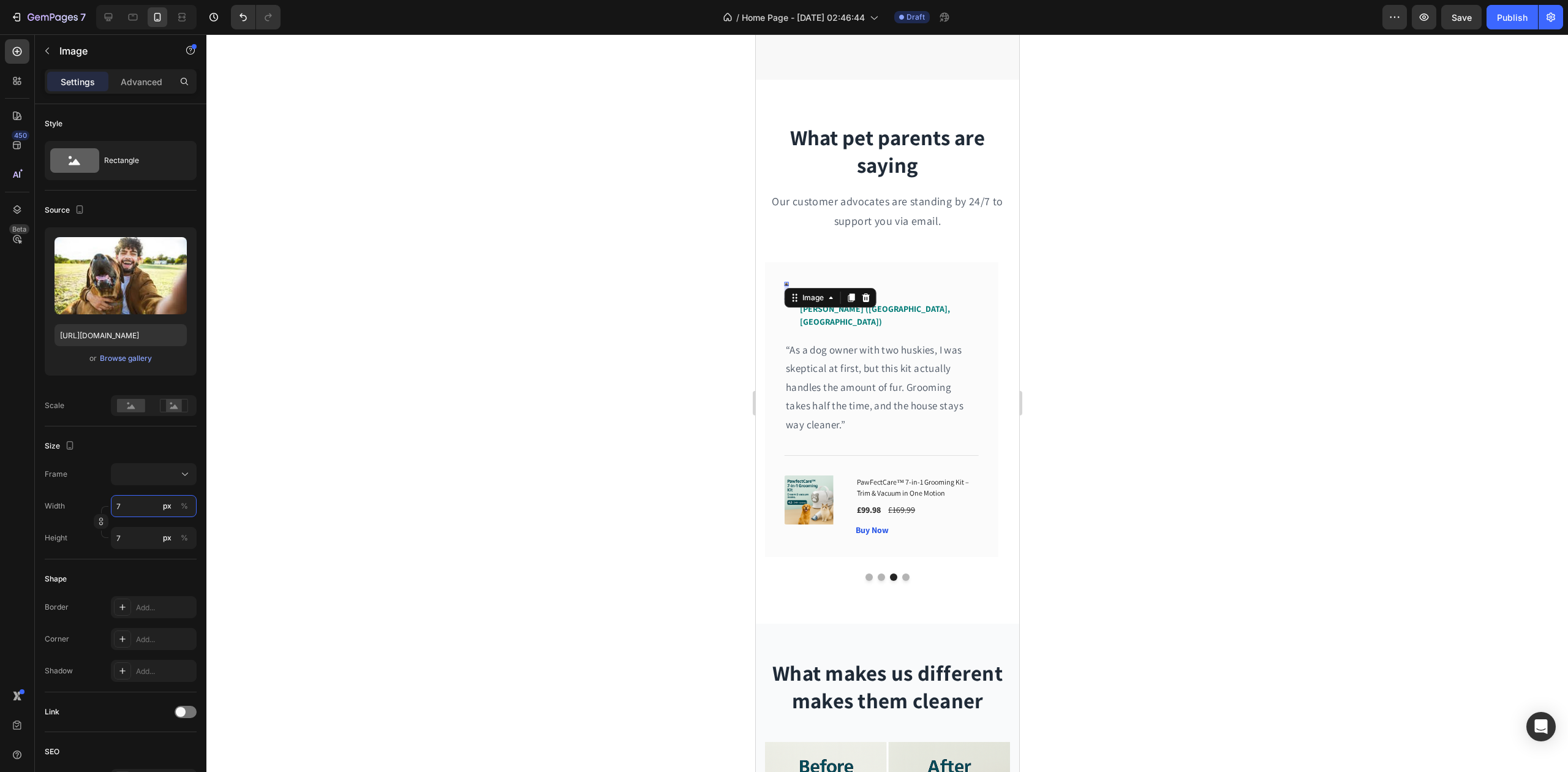
type input "75"
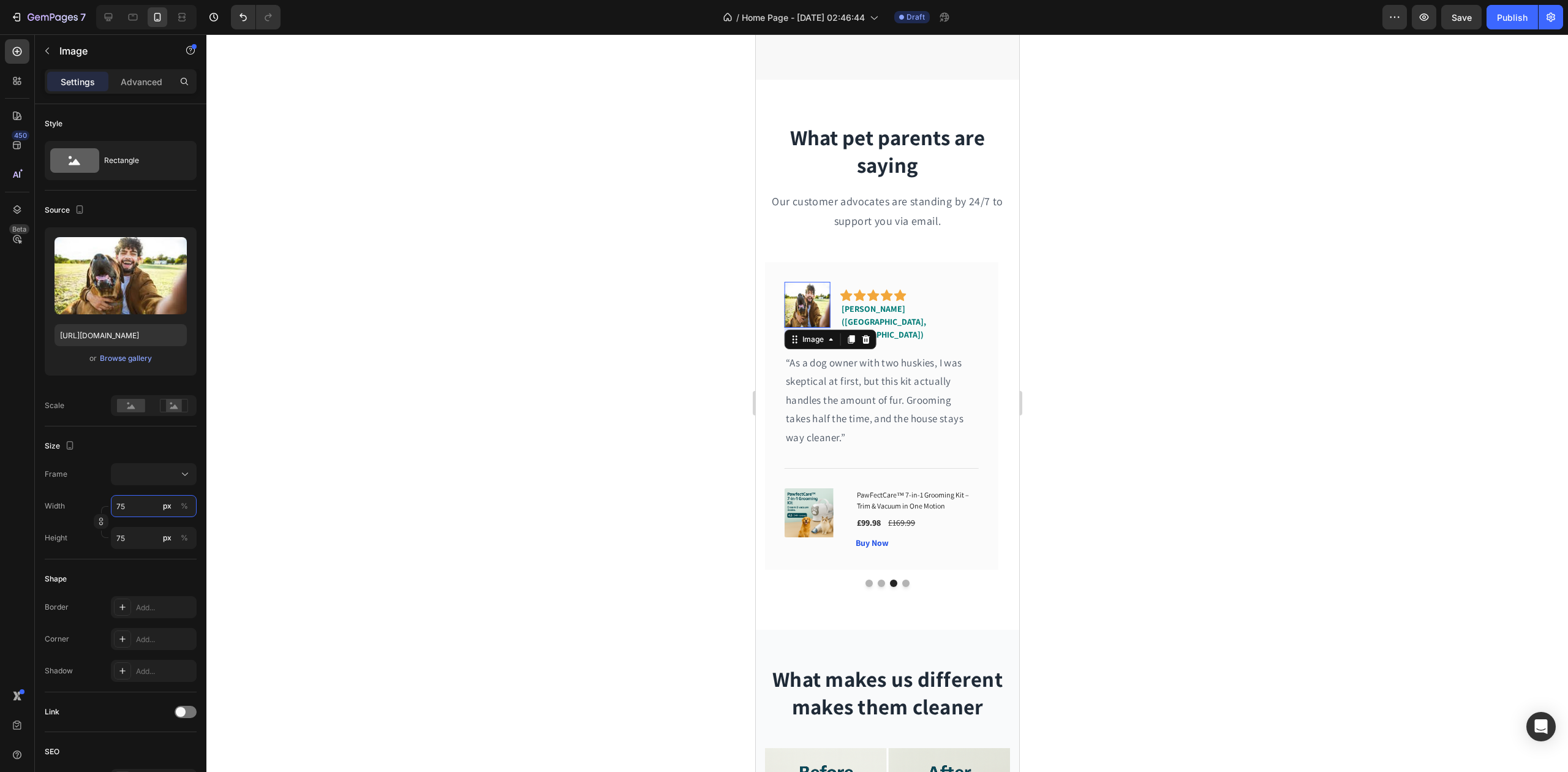
type input "75"
click at [564, 362] on div at bounding box center [887, 403] width 1362 height 738
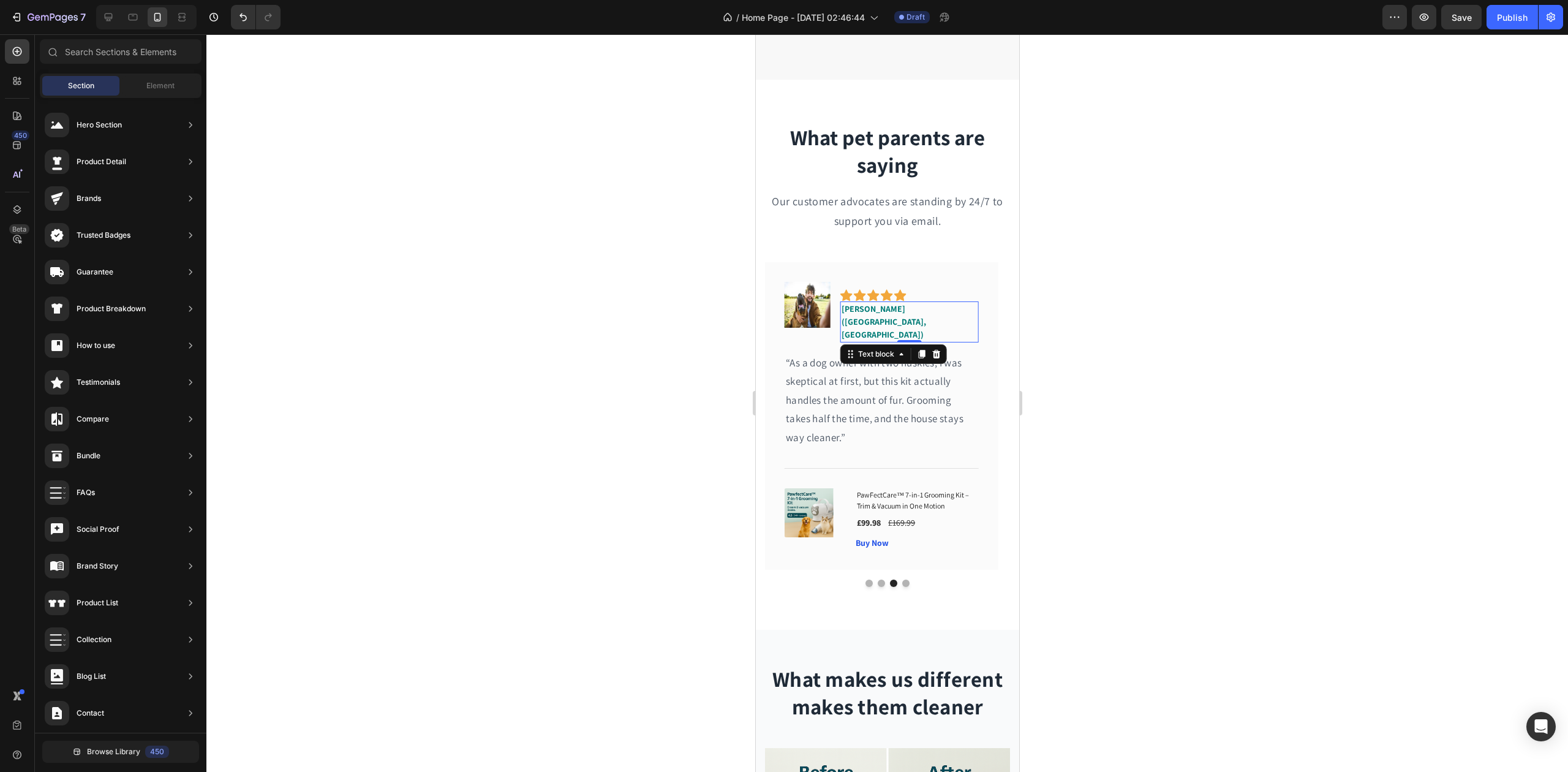
click at [902, 309] on span "[PERSON_NAME] ([GEOGRAPHIC_DATA], [GEOGRAPHIC_DATA])" at bounding box center [883, 322] width 84 height 37
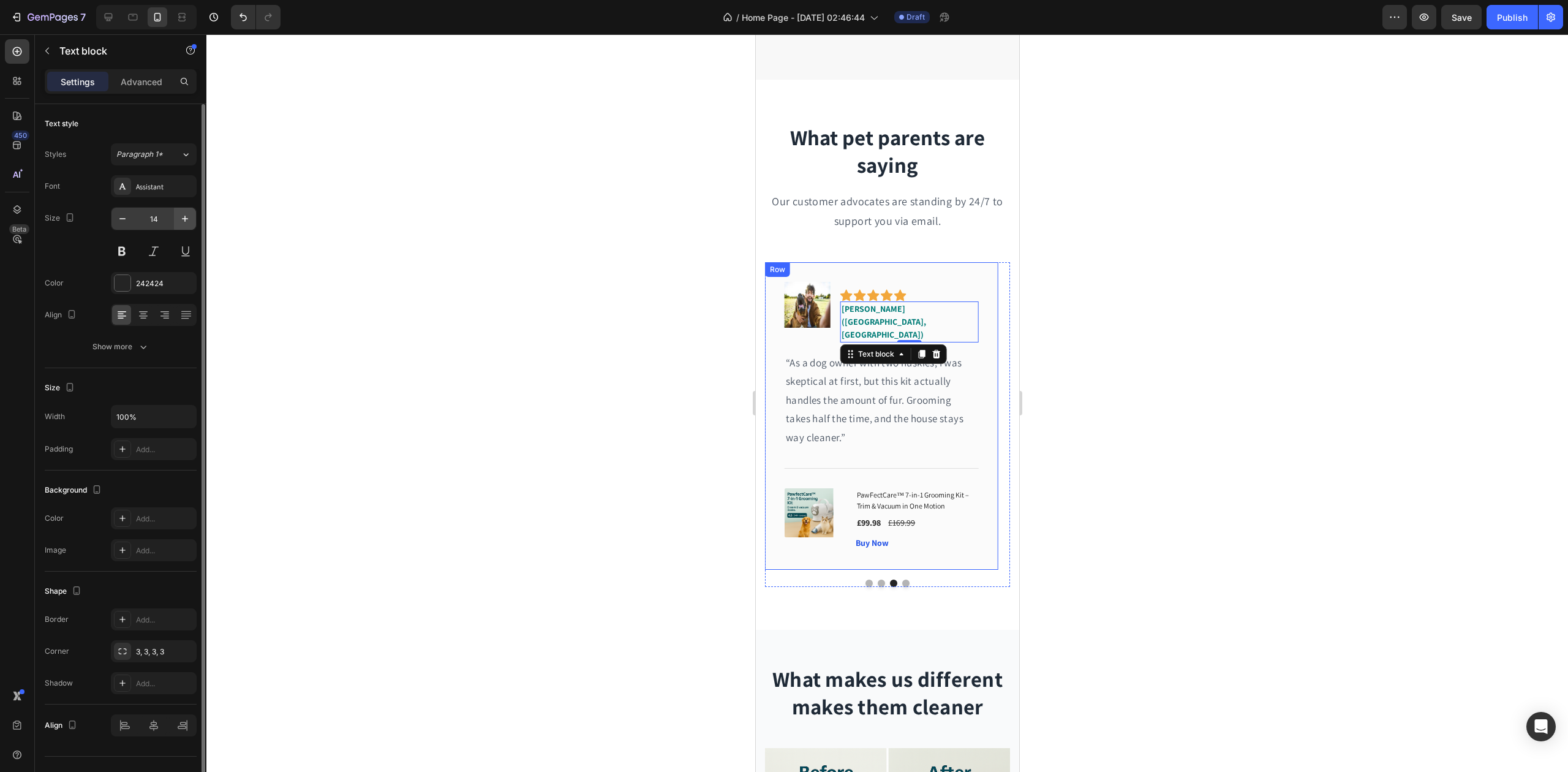
click at [188, 217] on icon "button" at bounding box center [185, 219] width 13 height 13
click at [188, 218] on icon "button" at bounding box center [185, 219] width 13 height 13
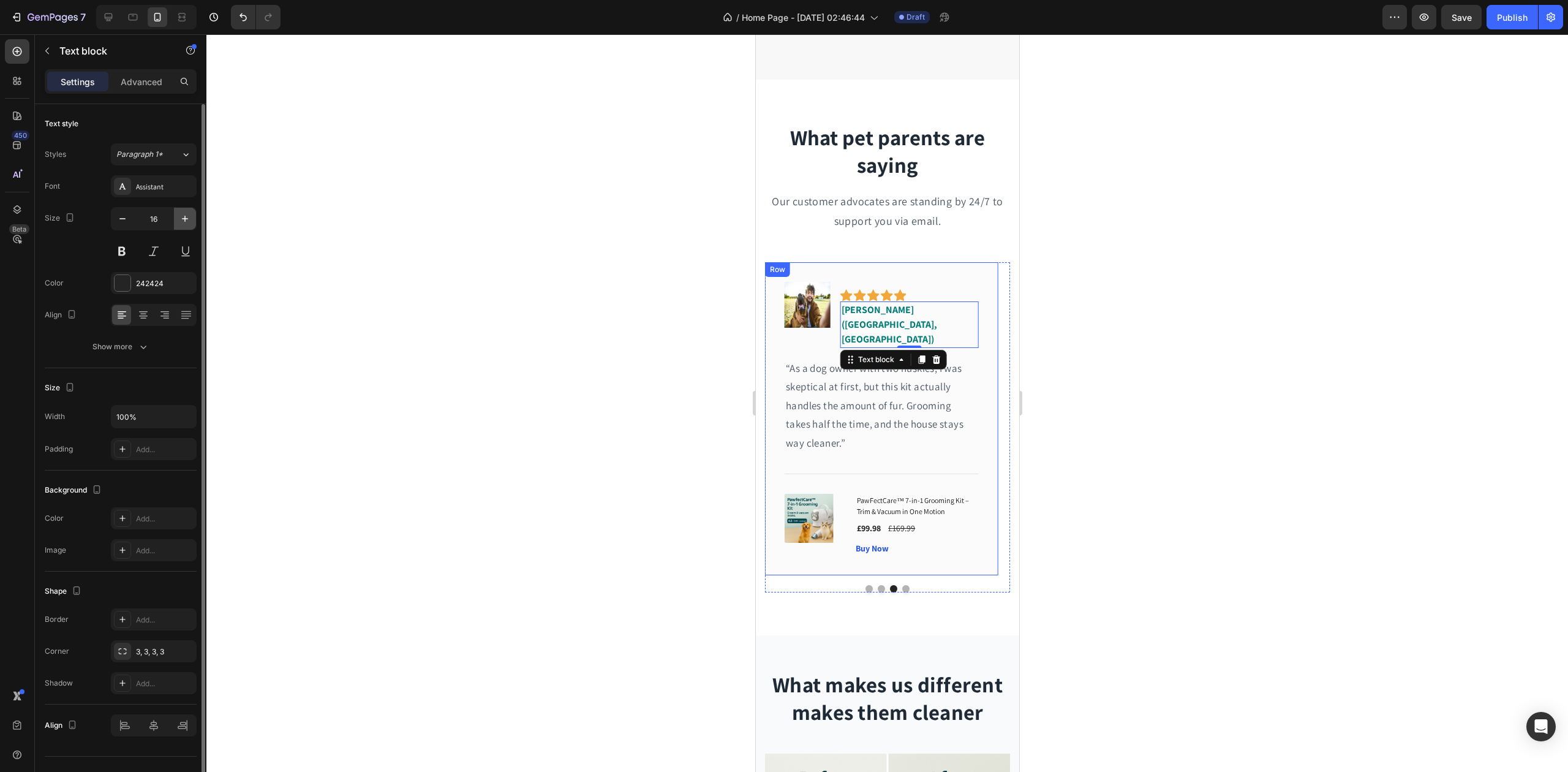
click at [187, 219] on icon "button" at bounding box center [185, 219] width 6 height 6
type input "18"
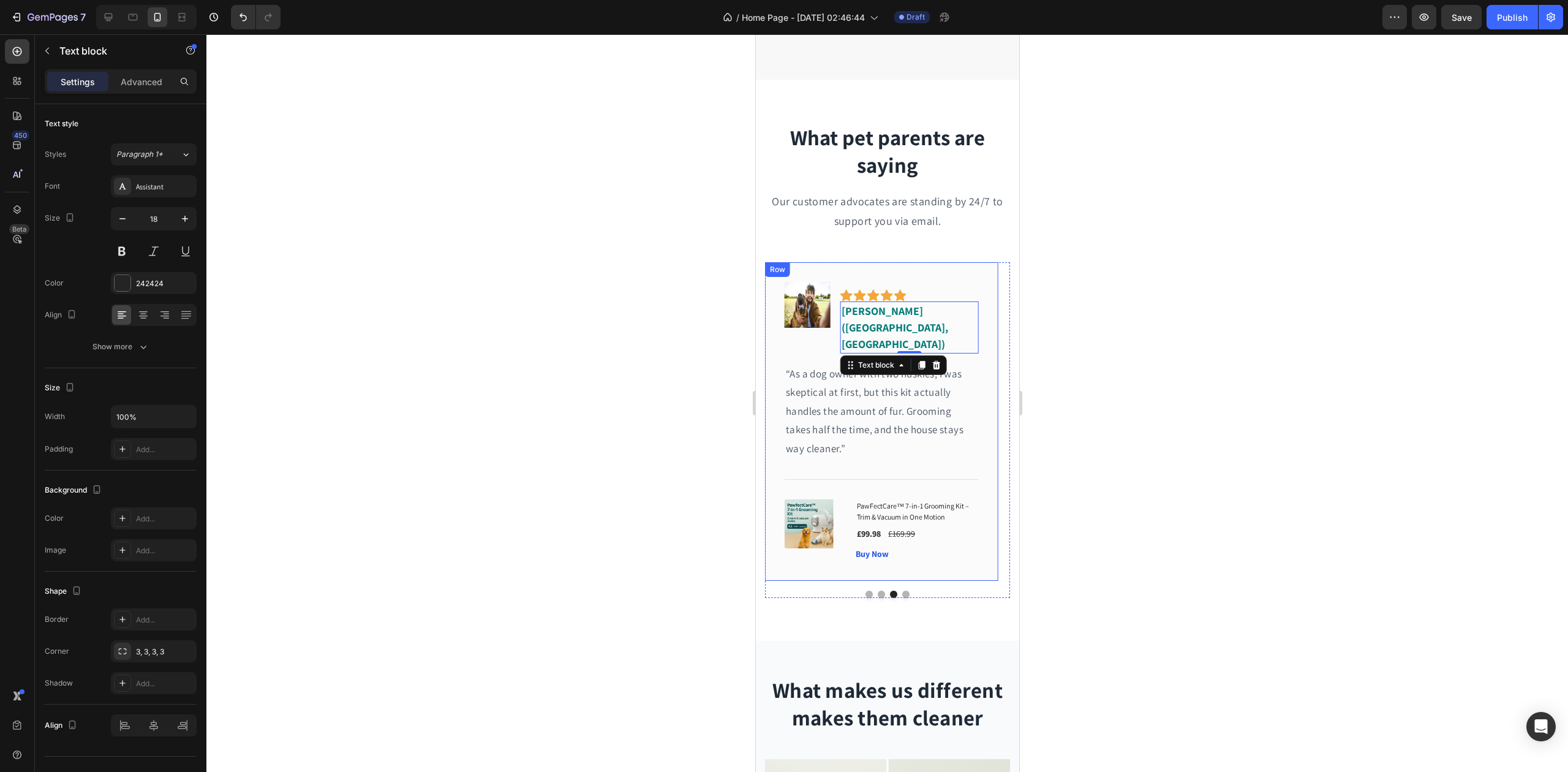
click at [405, 304] on div at bounding box center [887, 403] width 1362 height 738
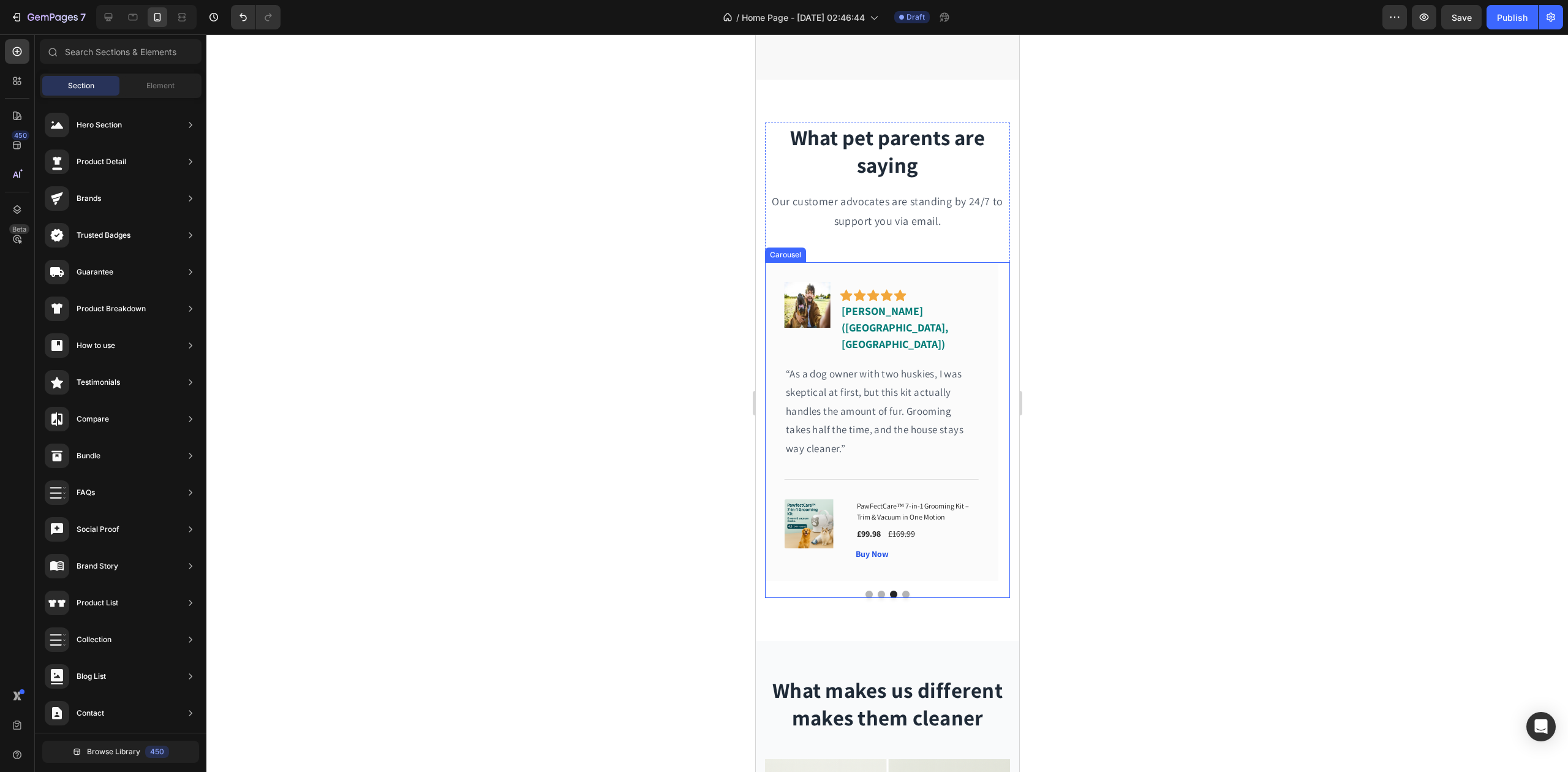
click at [878, 591] on button "Dot" at bounding box center [881, 594] width 8 height 8
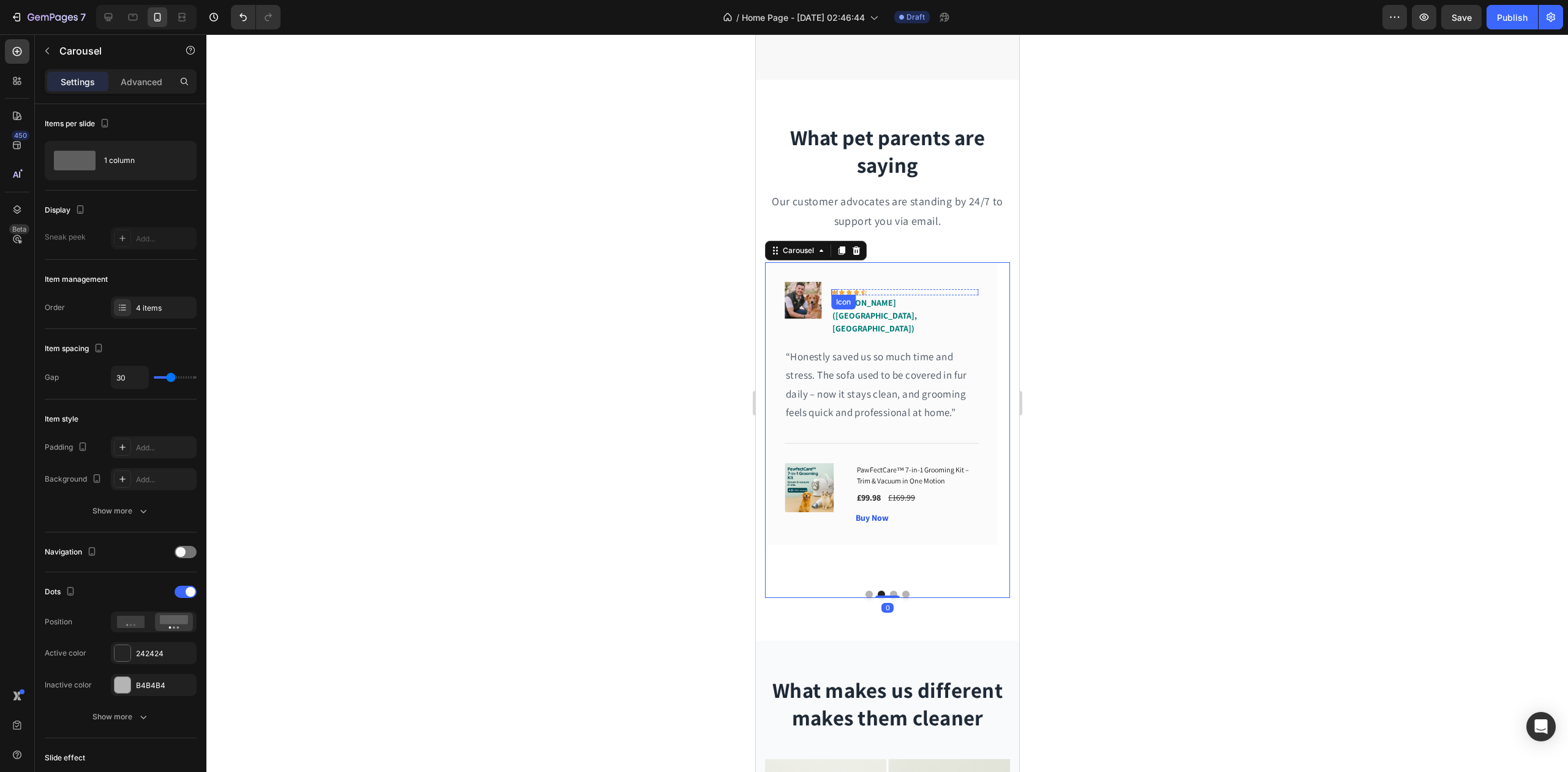
click at [833, 290] on div "Icon" at bounding box center [834, 292] width 6 height 6
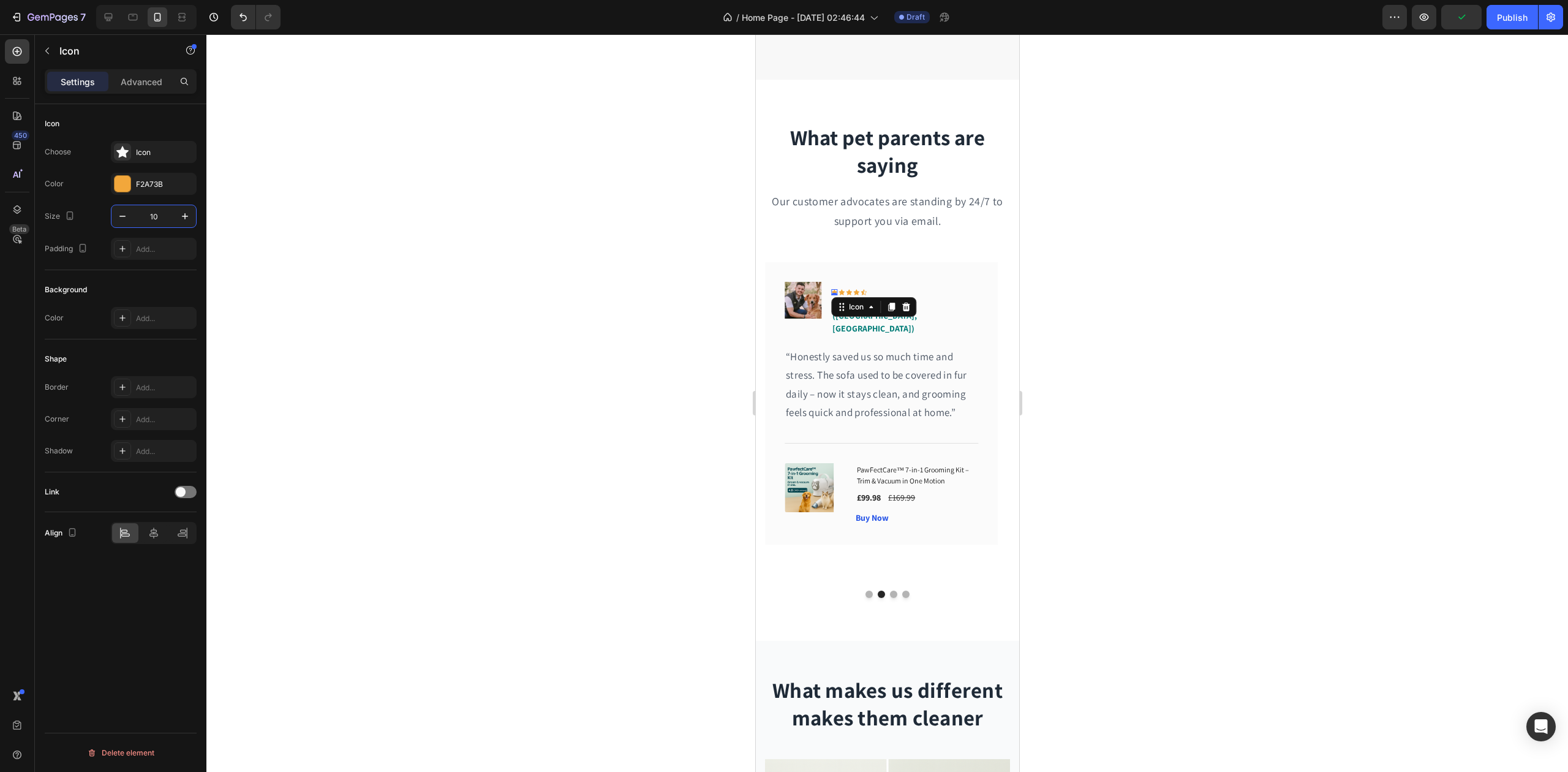
click at [159, 216] on input "10" at bounding box center [154, 216] width 41 height 22
type input "20"
click at [869, 292] on icon at bounding box center [869, 292] width 6 height 6
click at [160, 218] on input "10" at bounding box center [154, 216] width 41 height 22
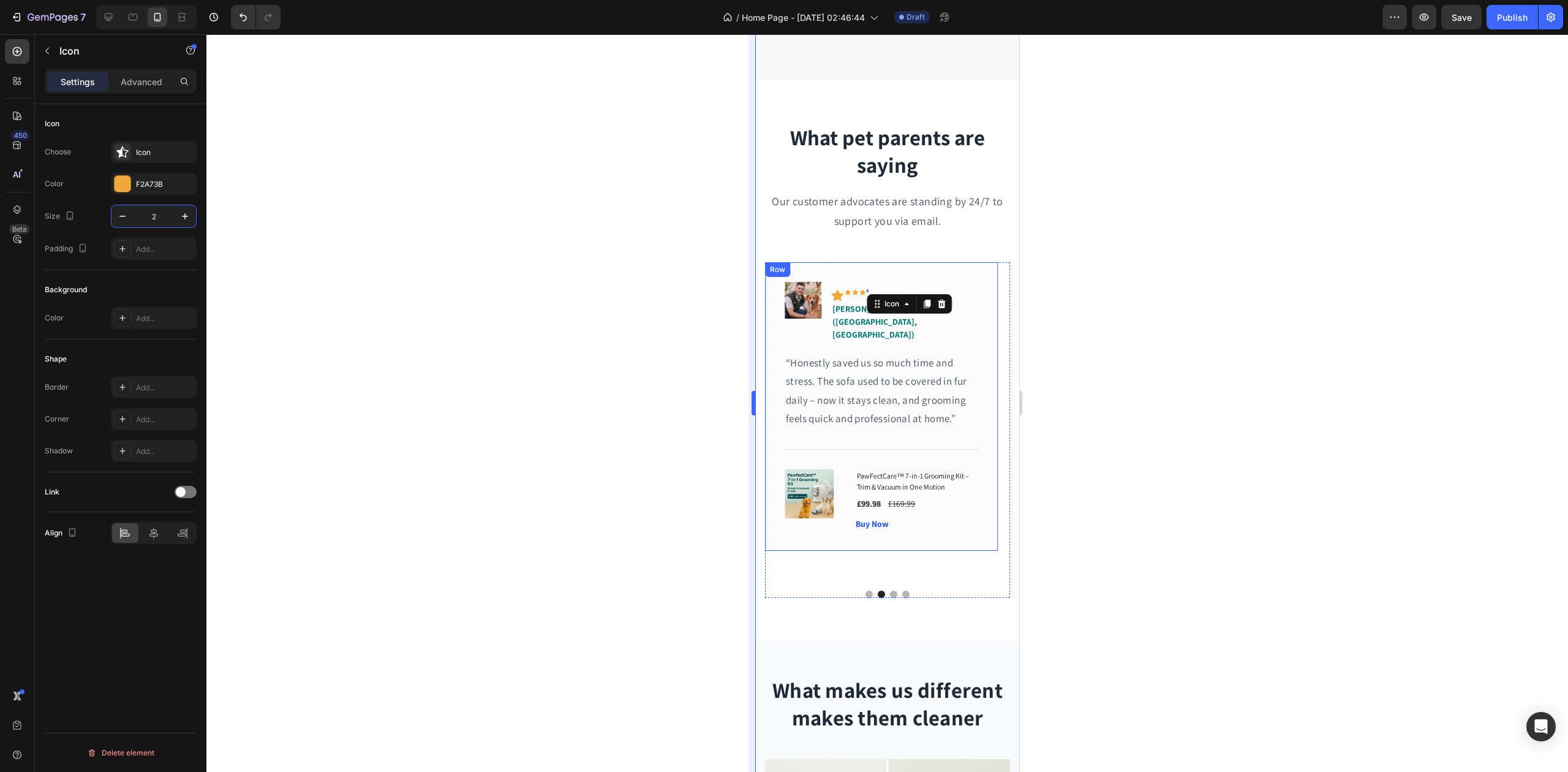
type input "20"
click at [855, 292] on div "Icon" at bounding box center [854, 292] width 6 height 6
click at [144, 211] on input "10" at bounding box center [154, 216] width 41 height 22
click at [157, 221] on input "29" at bounding box center [154, 216] width 41 height 22
click at [153, 221] on input "29" at bounding box center [154, 216] width 41 height 22
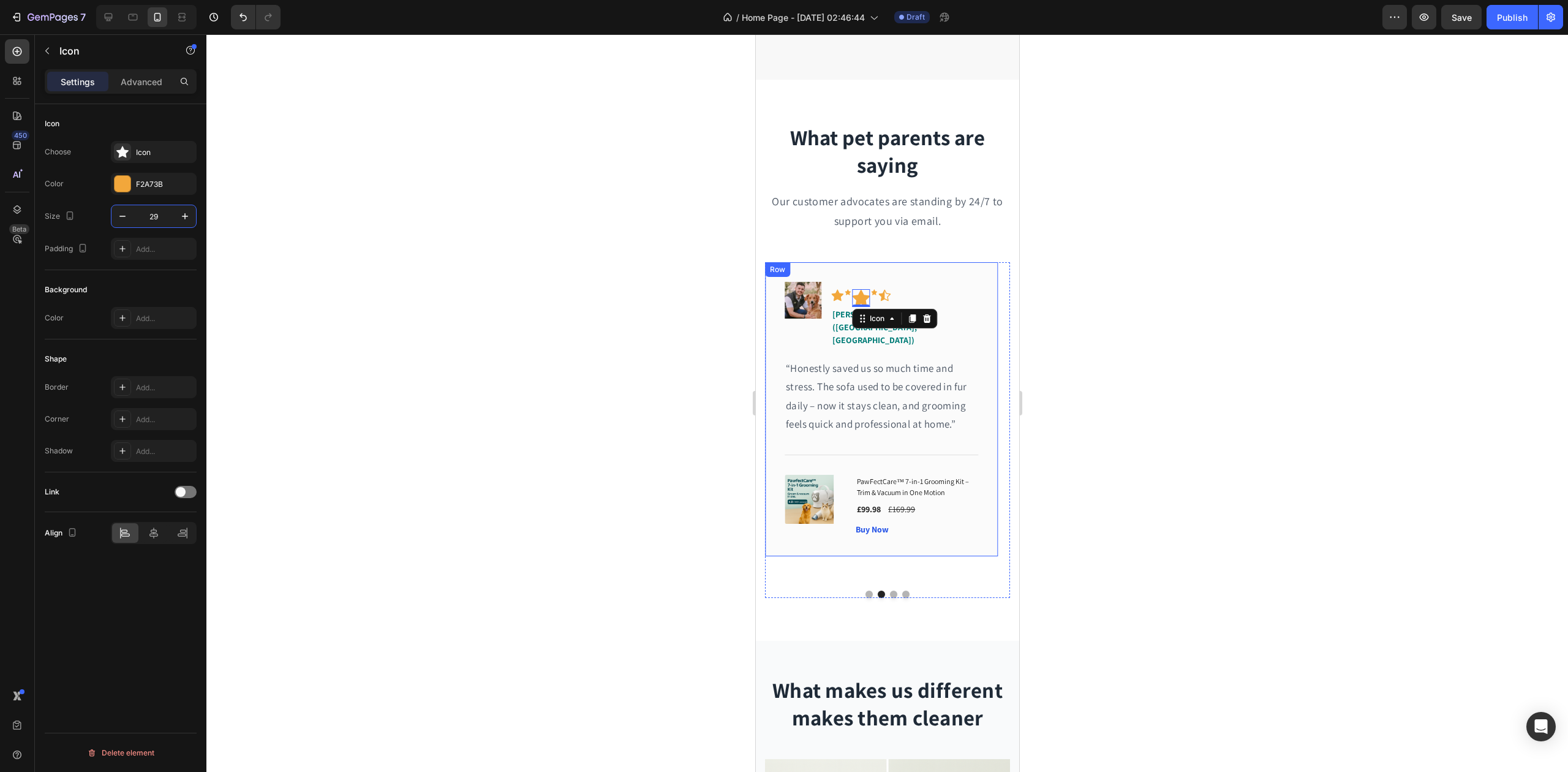
click at [164, 218] on input "29" at bounding box center [154, 216] width 41 height 22
drag, startPoint x: 161, startPoint y: 217, endPoint x: 138, endPoint y: 215, distance: 23.1
click at [134, 215] on input "29" at bounding box center [154, 216] width 41 height 22
type input "20"
click at [846, 292] on div "Icon" at bounding box center [847, 292] width 6 height 6
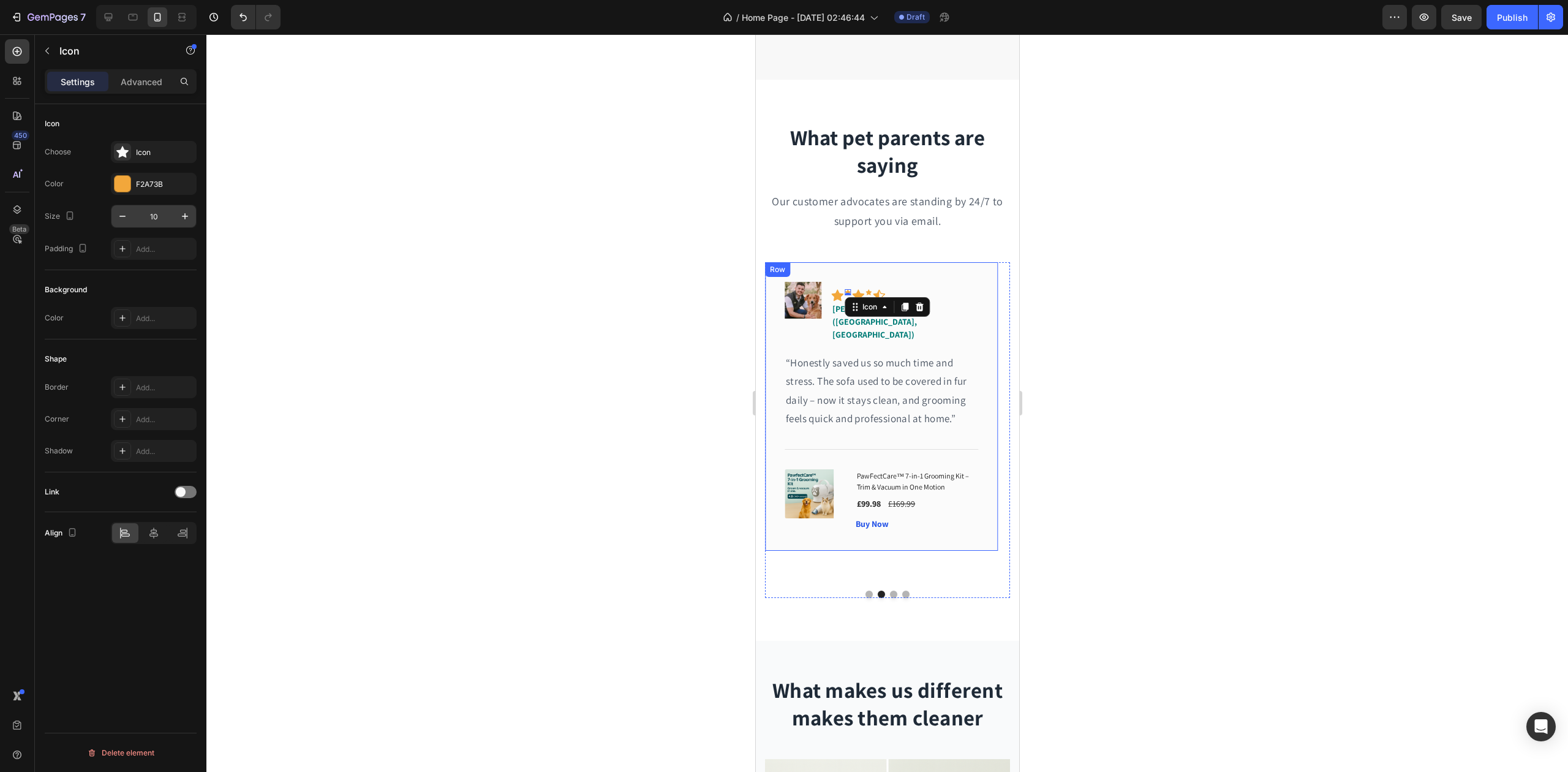
click at [162, 213] on input "10" at bounding box center [154, 216] width 41 height 22
type input "20"
click at [874, 292] on icon at bounding box center [874, 292] width 6 height 6
click at [164, 223] on input "10" at bounding box center [154, 216] width 41 height 22
type input "20"
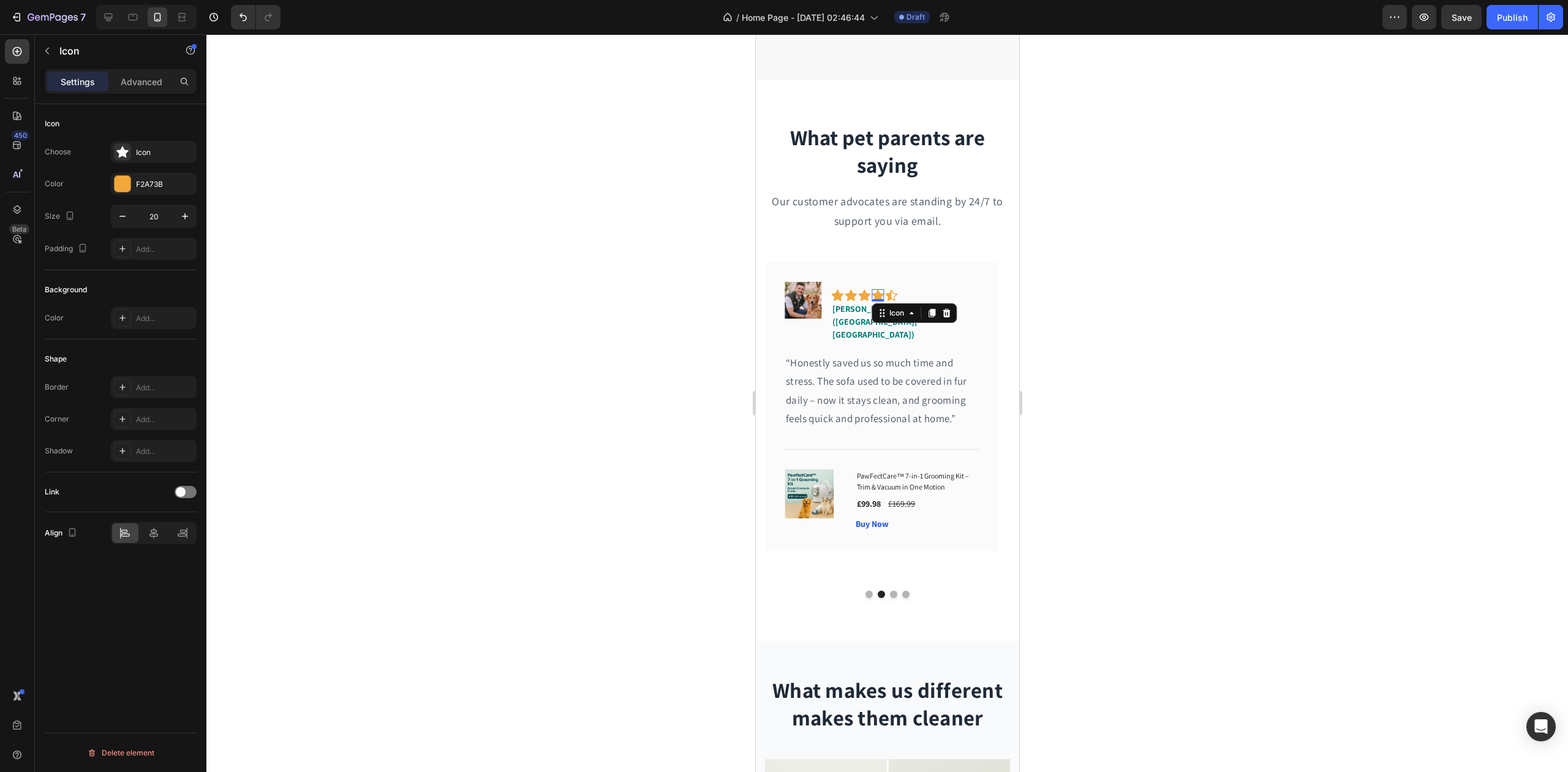
click at [622, 305] on div at bounding box center [887, 403] width 1362 height 738
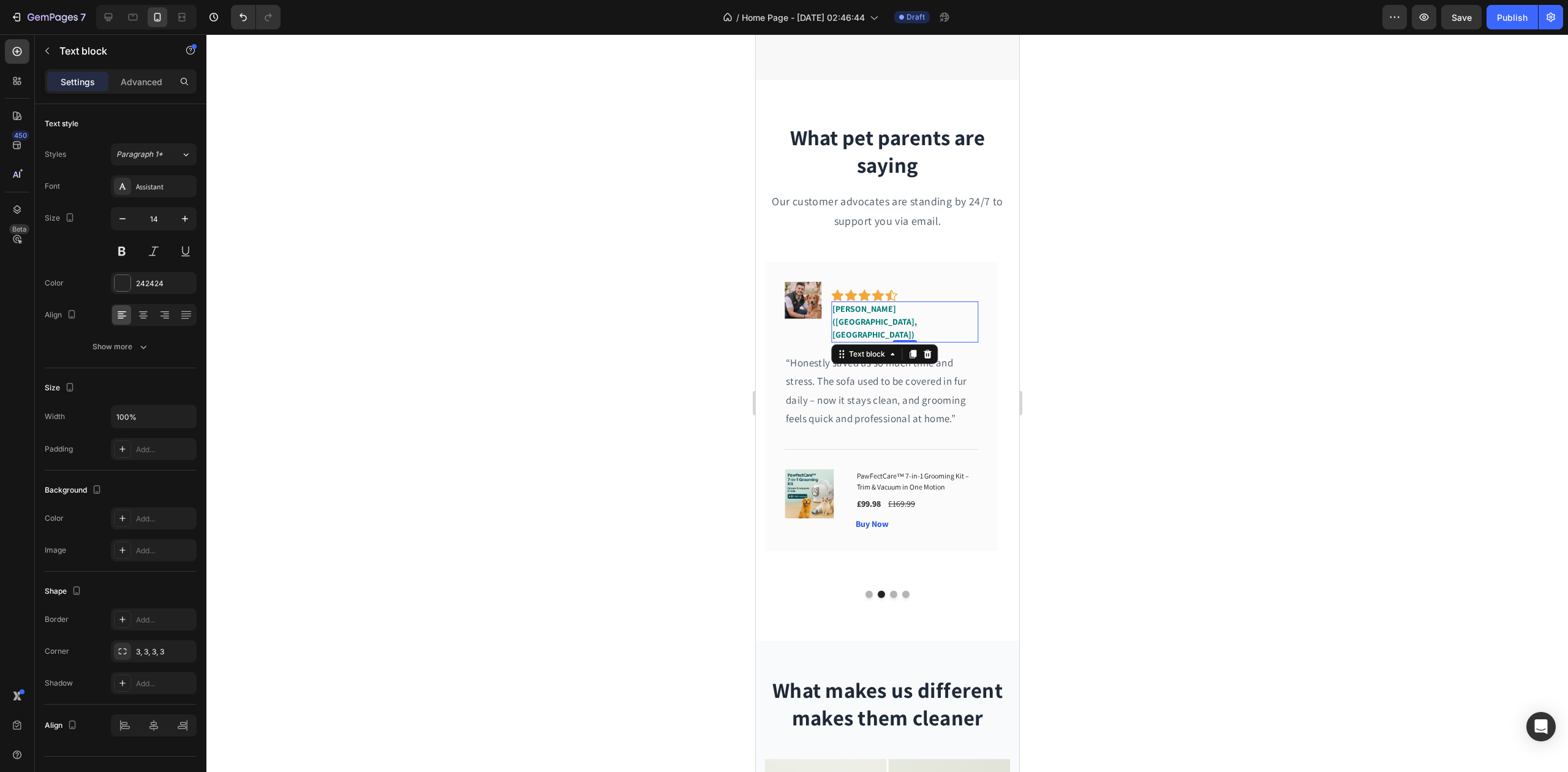
click at [884, 310] on span "[PERSON_NAME] ([GEOGRAPHIC_DATA], [GEOGRAPHIC_DATA])" at bounding box center [874, 322] width 84 height 37
click at [185, 221] on icon "button" at bounding box center [185, 219] width 6 height 6
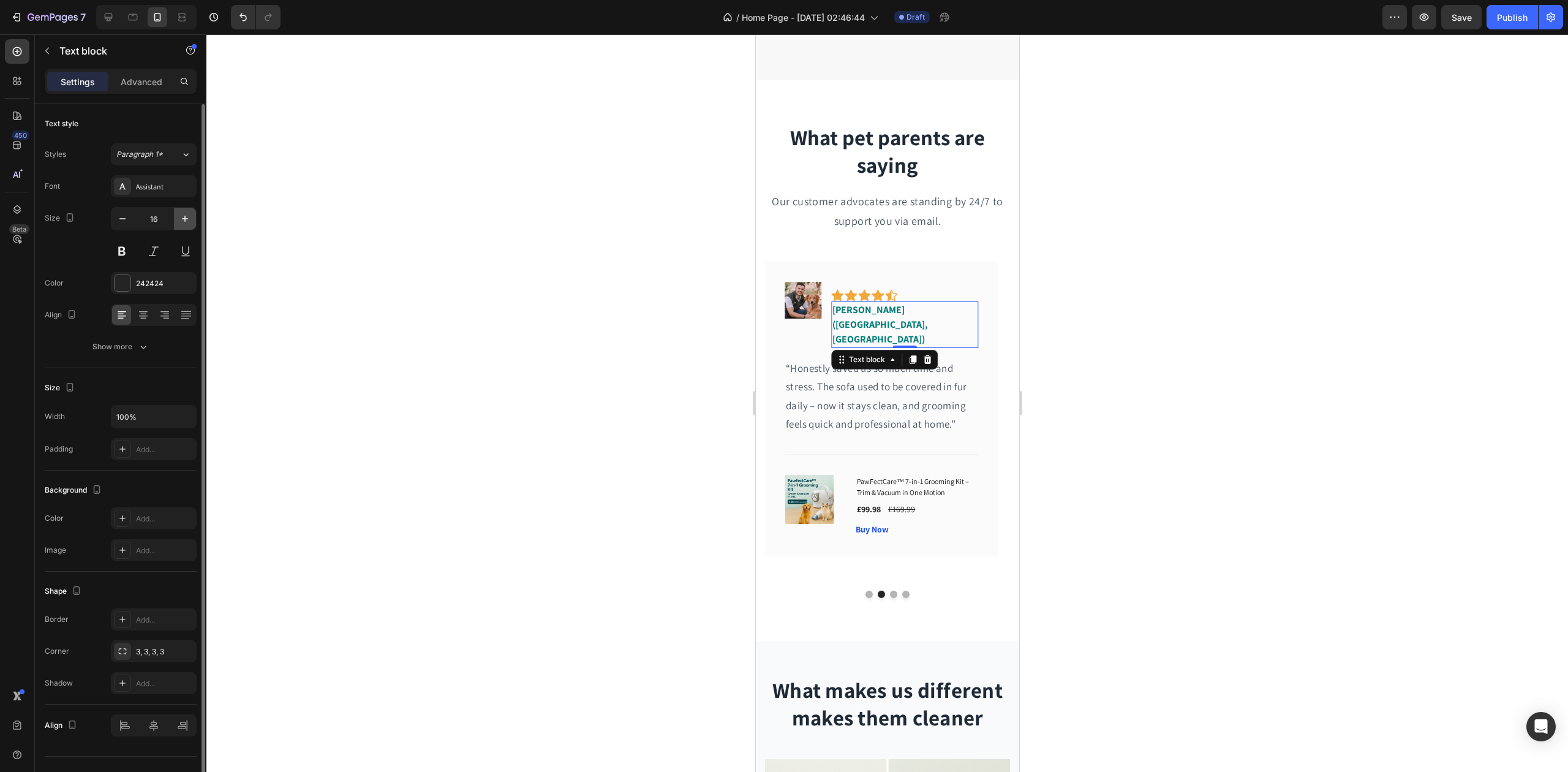
click at [185, 221] on icon "button" at bounding box center [185, 219] width 6 height 6
type input "18"
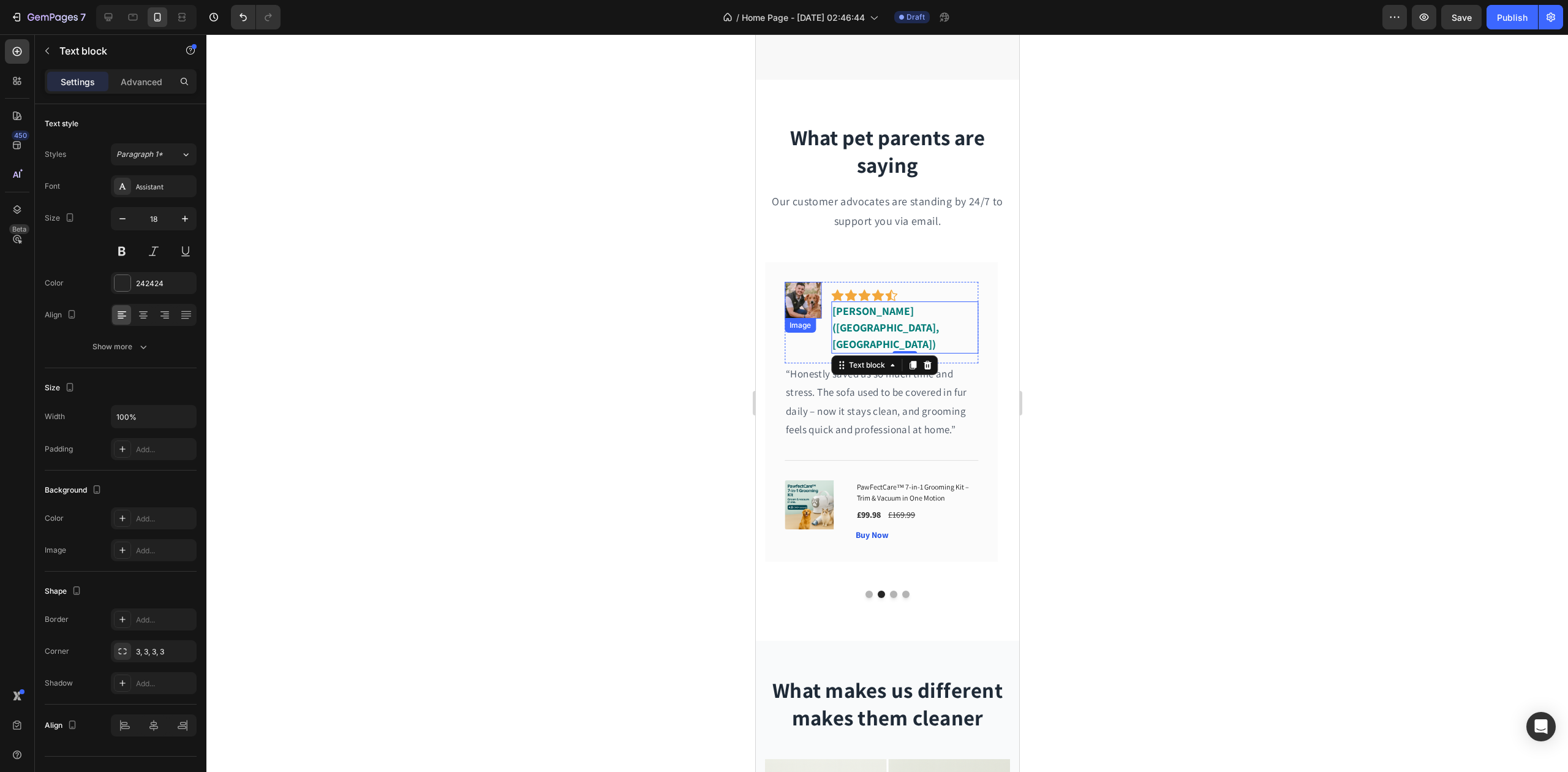
click at [811, 297] on img at bounding box center [802, 300] width 37 height 37
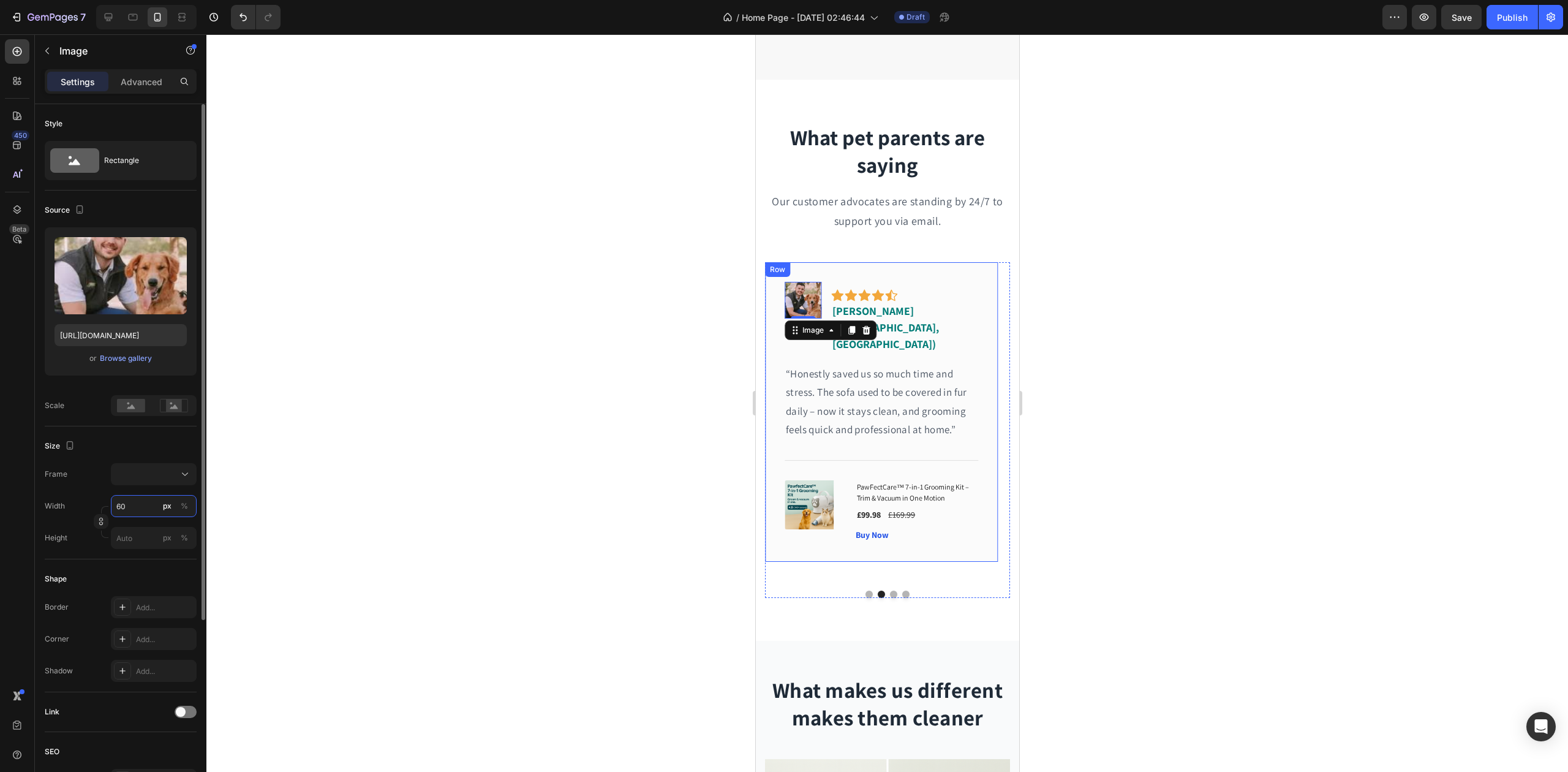
click at [128, 500] on input "60" at bounding box center [153, 505] width 86 height 22
type input "7"
type input "75"
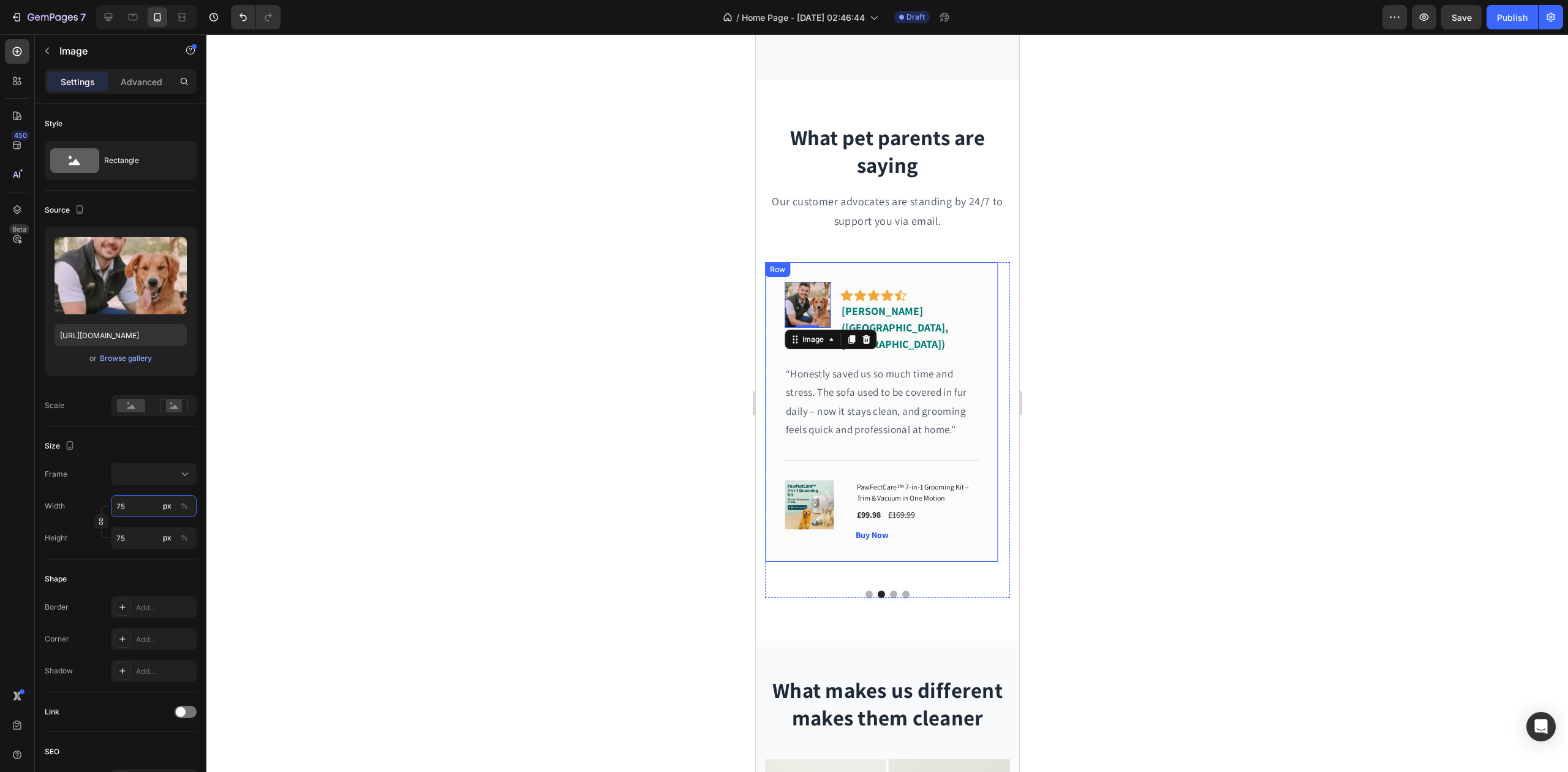
type input "75"
click at [657, 395] on div at bounding box center [887, 403] width 1362 height 738
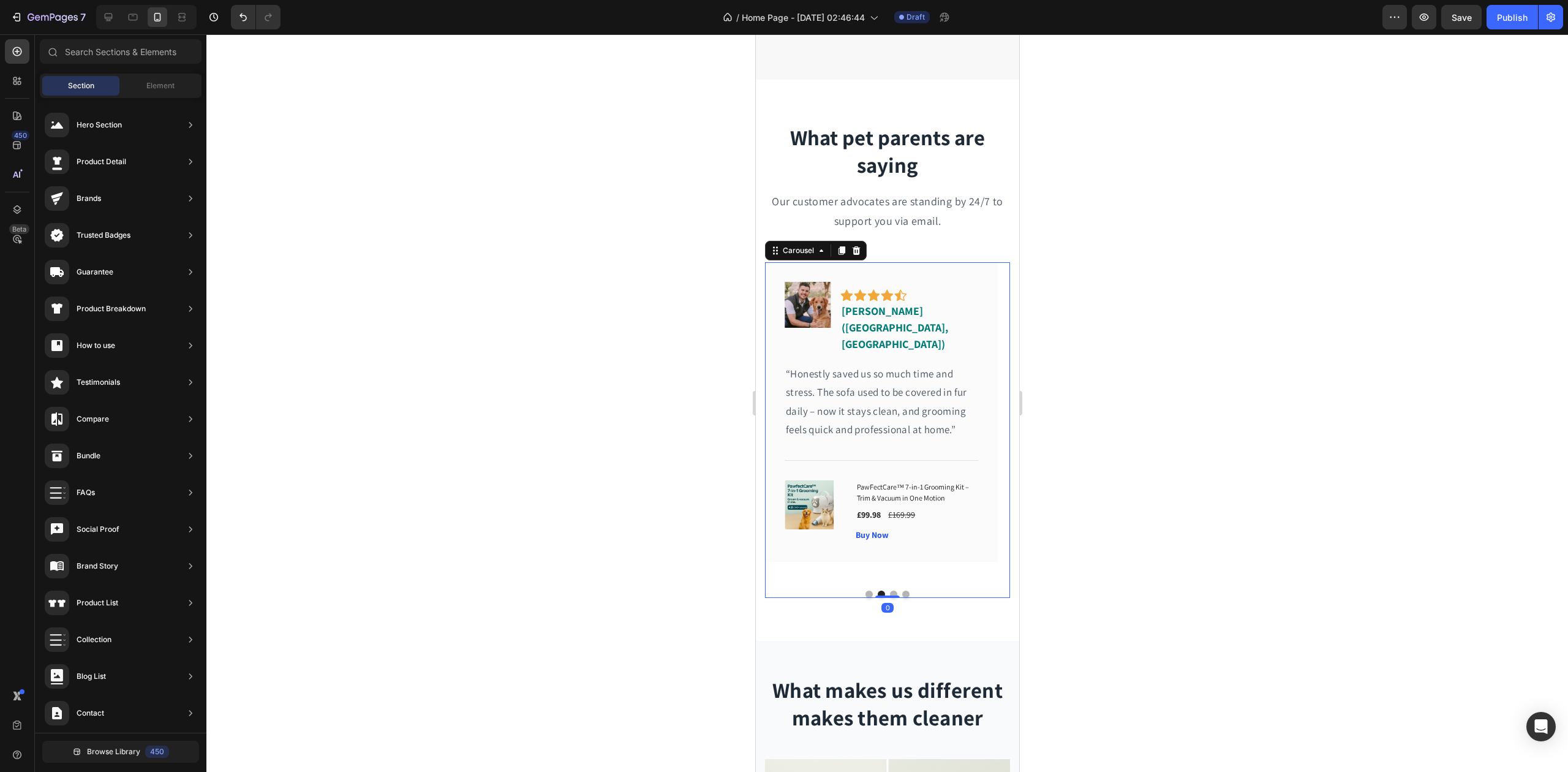
click at [865, 591] on button "Dot" at bounding box center [869, 594] width 8 height 8
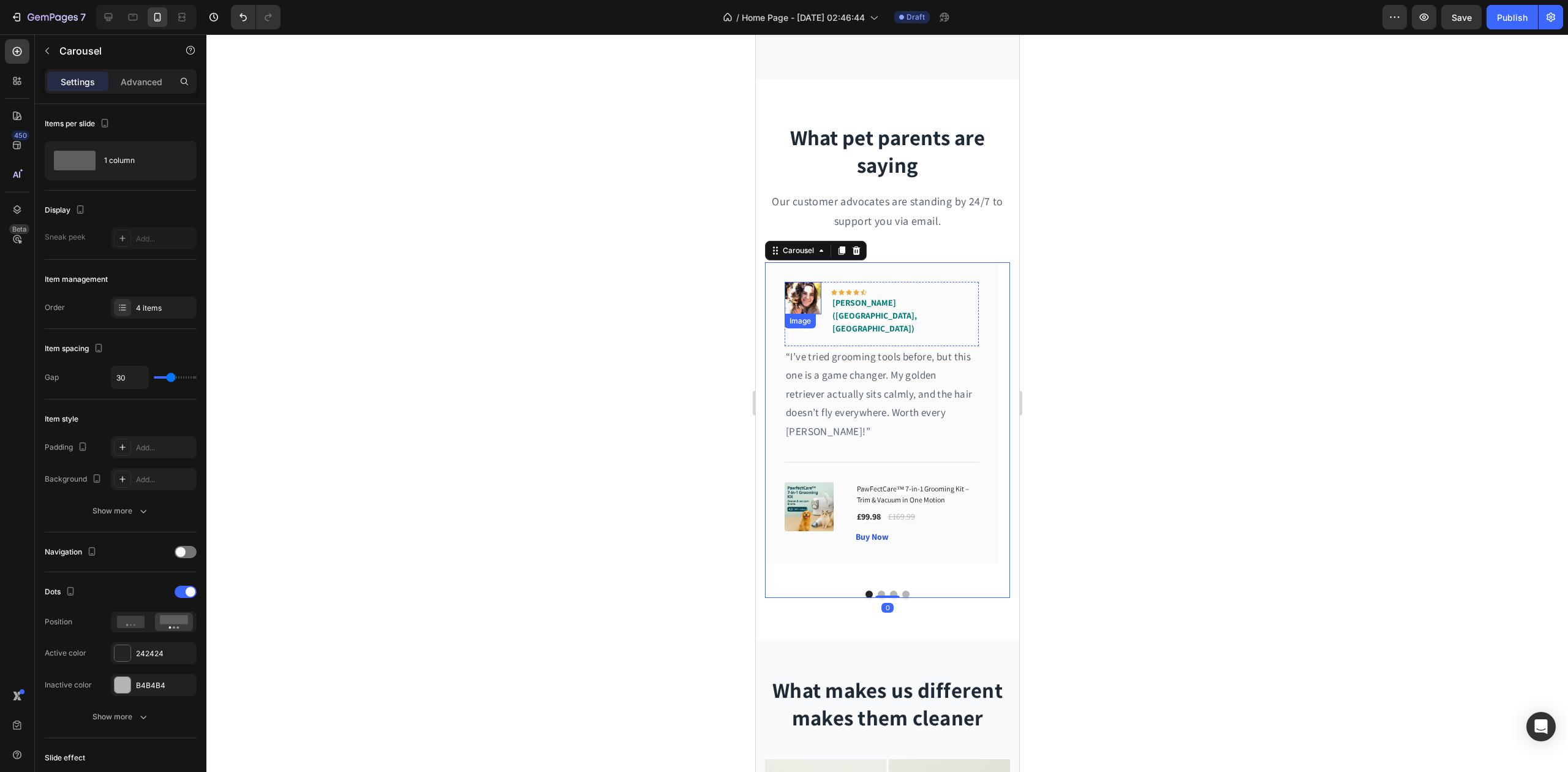
click at [804, 297] on img at bounding box center [802, 298] width 37 height 33
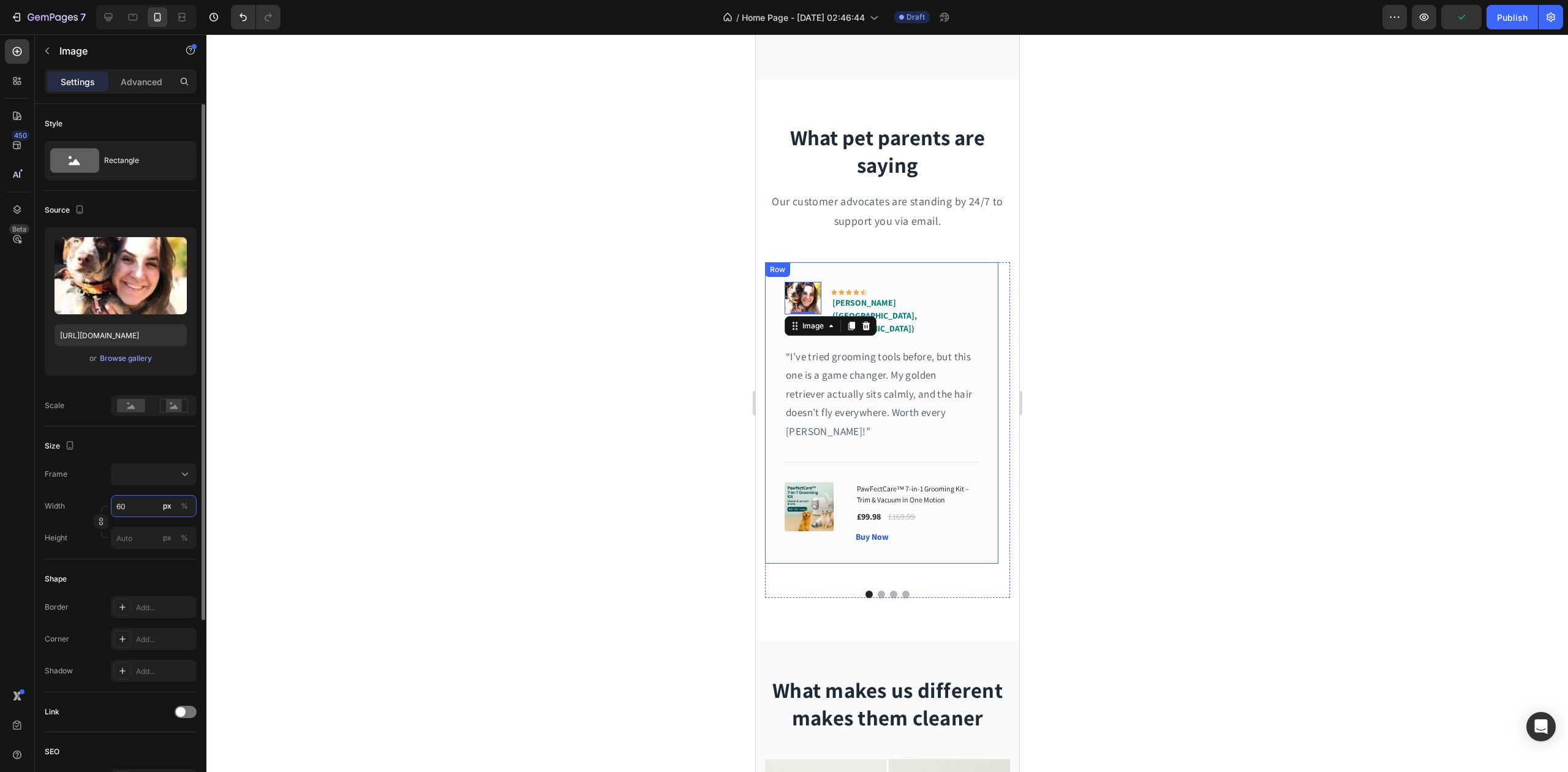
click at [126, 510] on input "60" at bounding box center [153, 505] width 86 height 22
type input "7"
type input "75"
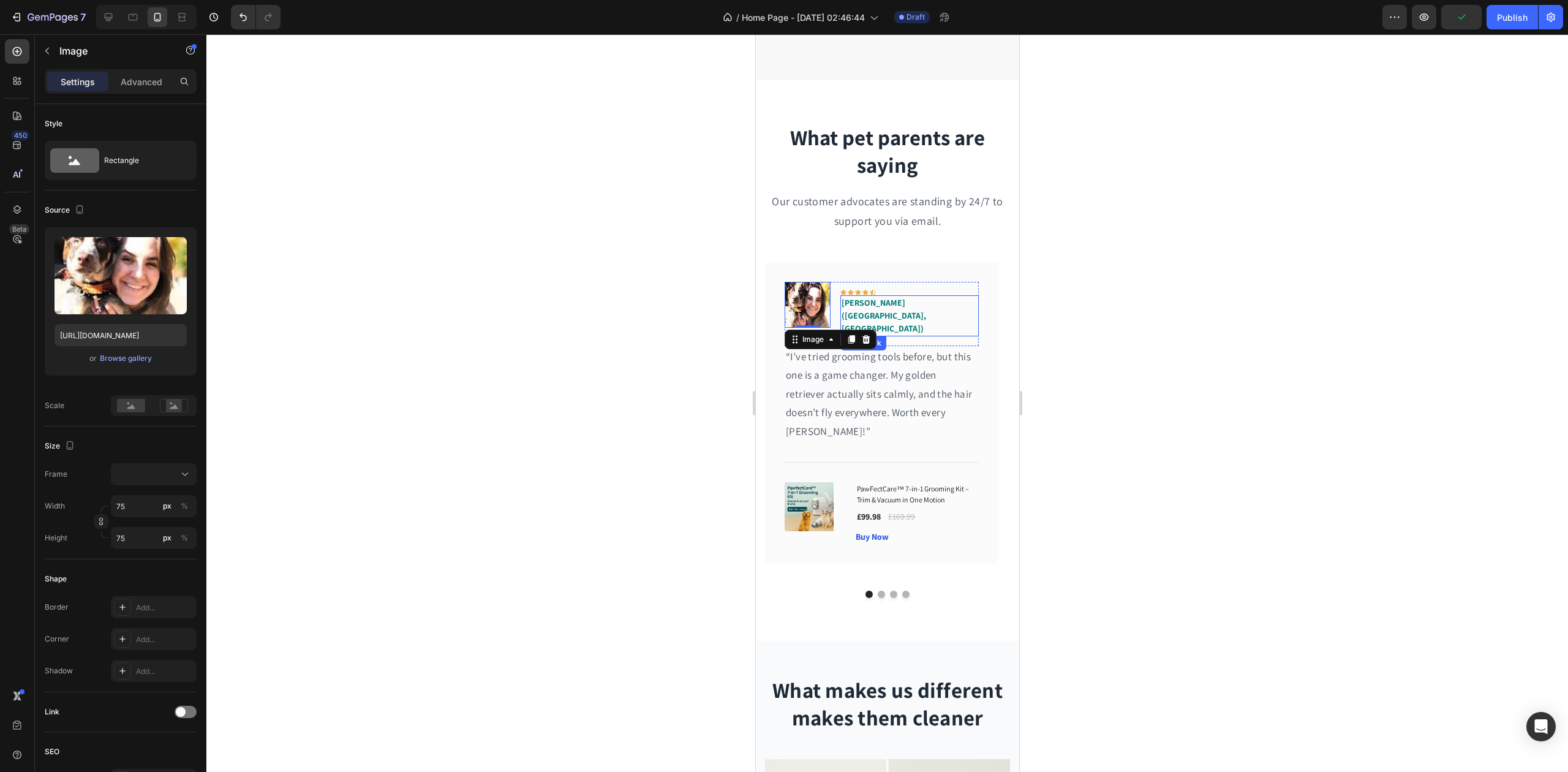
click at [888, 300] on span "[PERSON_NAME] ([GEOGRAPHIC_DATA], [GEOGRAPHIC_DATA])" at bounding box center [883, 315] width 84 height 37
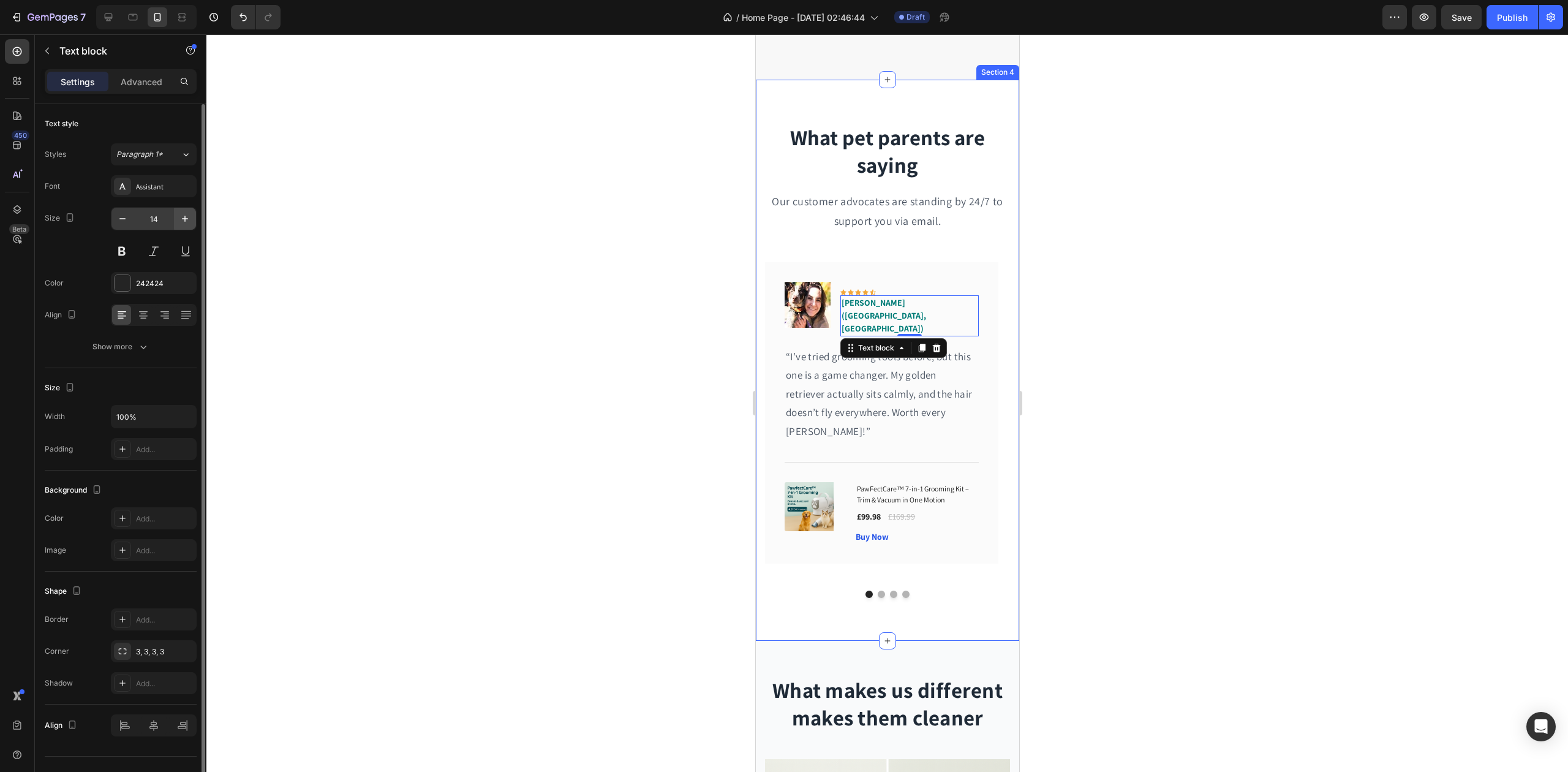
click at [186, 223] on icon "button" at bounding box center [185, 219] width 13 height 13
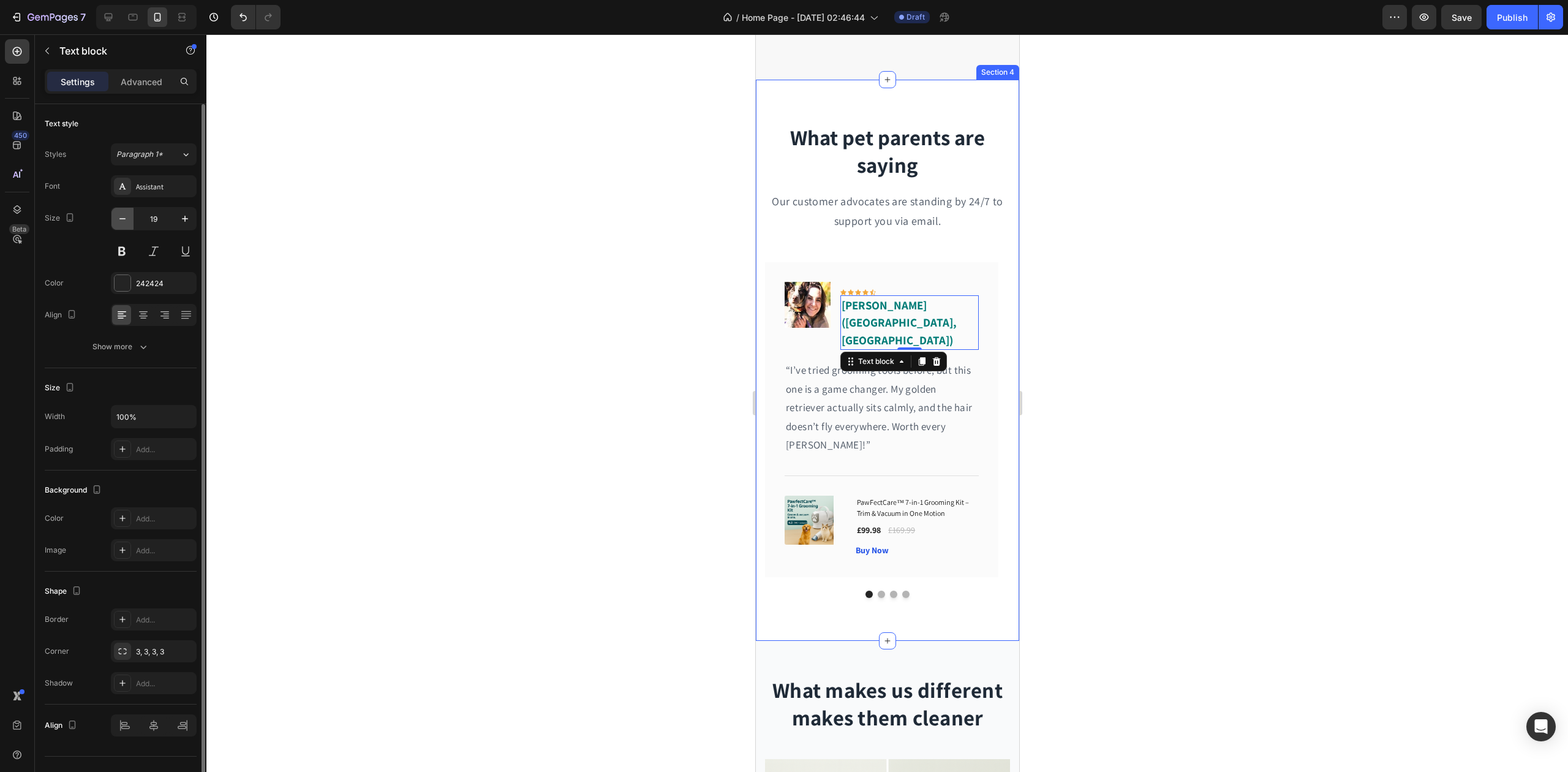
click at [126, 221] on icon "button" at bounding box center [123, 219] width 13 height 13
type input "18"
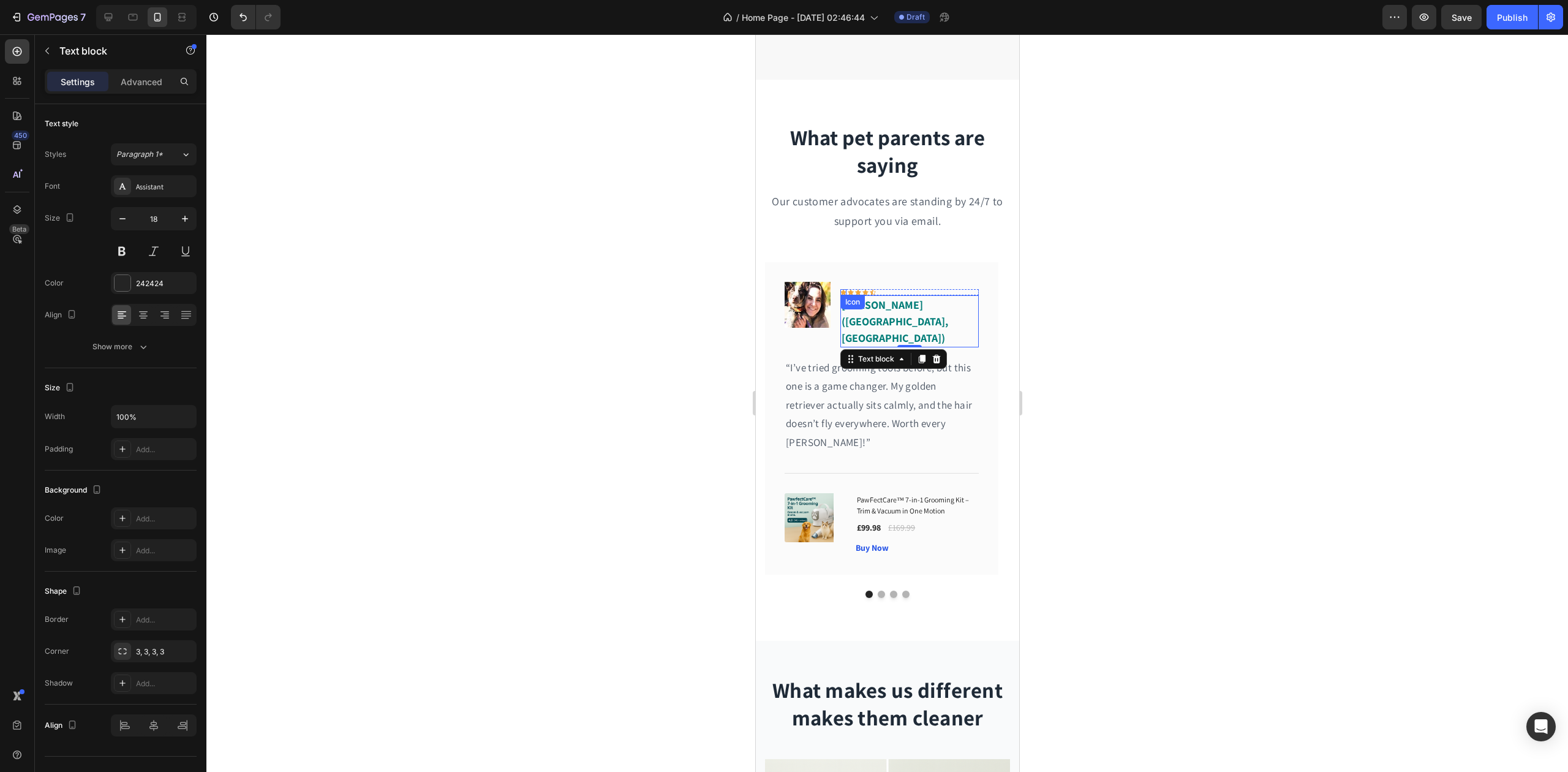
click at [841, 290] on div "Icon" at bounding box center [843, 292] width 6 height 6
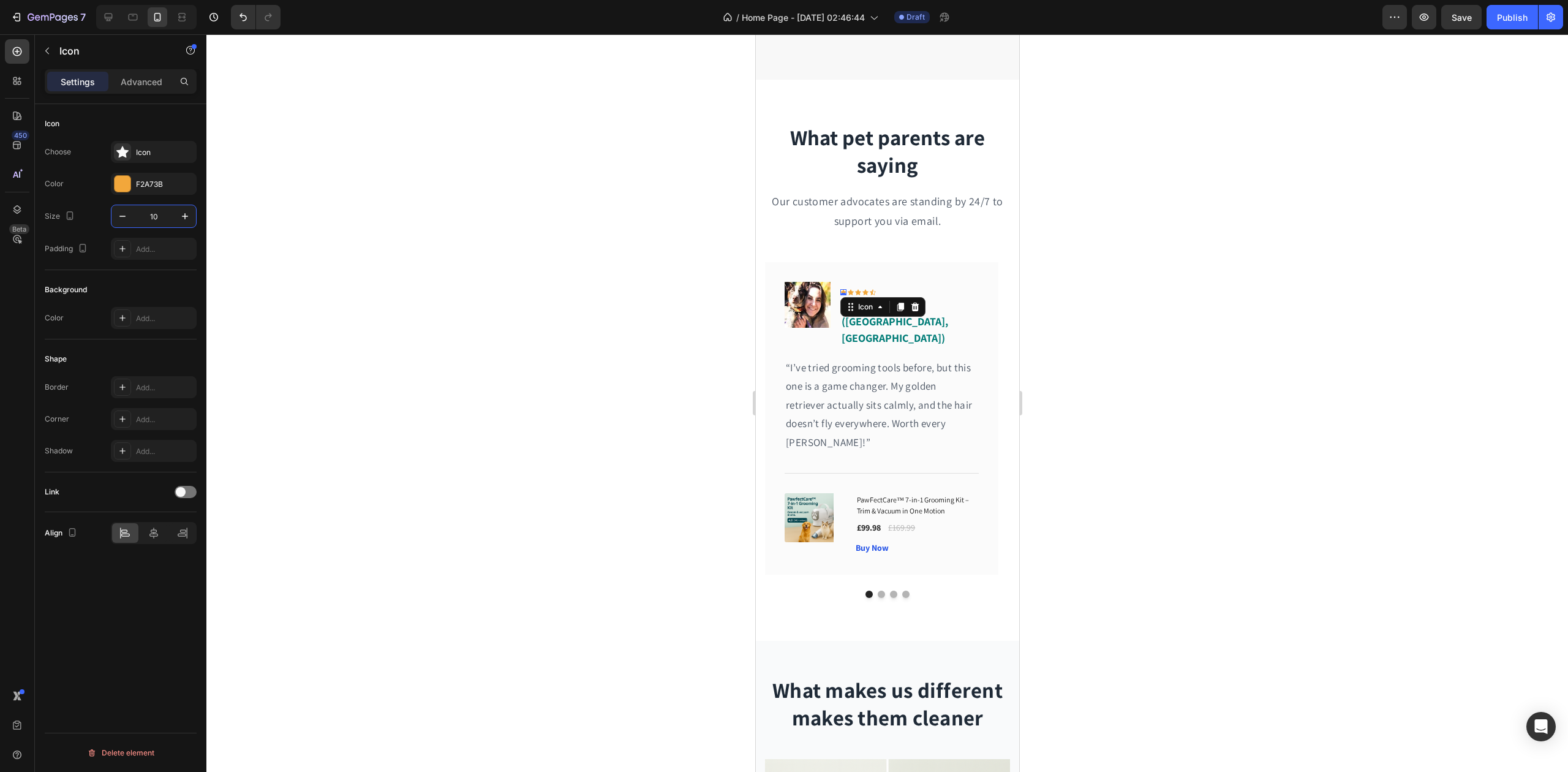
click at [165, 216] on input "10" at bounding box center [154, 216] width 41 height 22
type input "20"
click at [855, 292] on icon at bounding box center [856, 292] width 6 height 6
click at [141, 217] on input "10" at bounding box center [154, 216] width 41 height 22
type input "20"
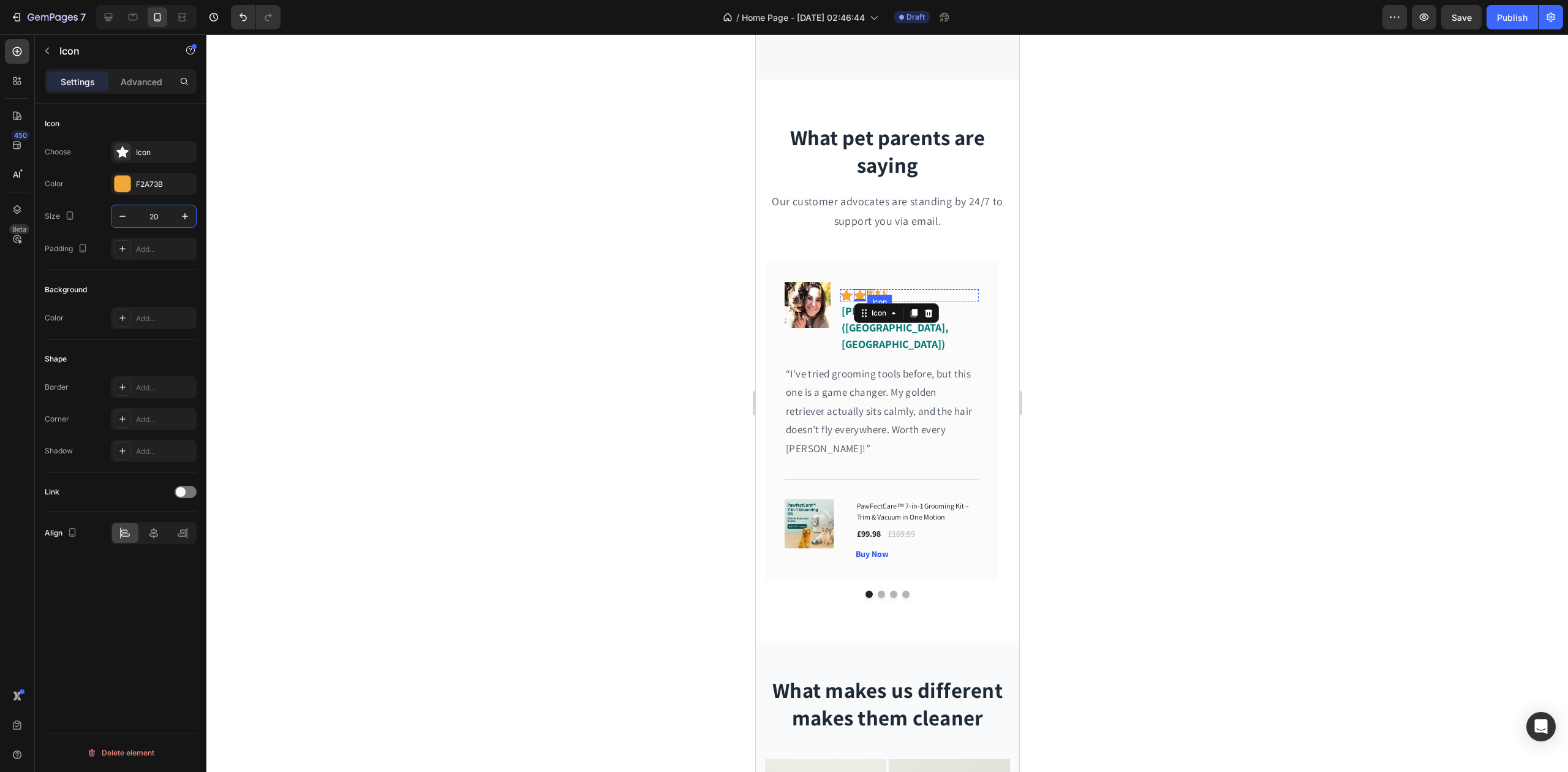
click at [872, 292] on div "Icon" at bounding box center [870, 292] width 6 height 6
click at [155, 216] on input "10" at bounding box center [154, 216] width 41 height 22
type input "20"
click at [882, 290] on icon at bounding box center [883, 292] width 6 height 6
click at [164, 210] on input "10" at bounding box center [154, 216] width 41 height 22
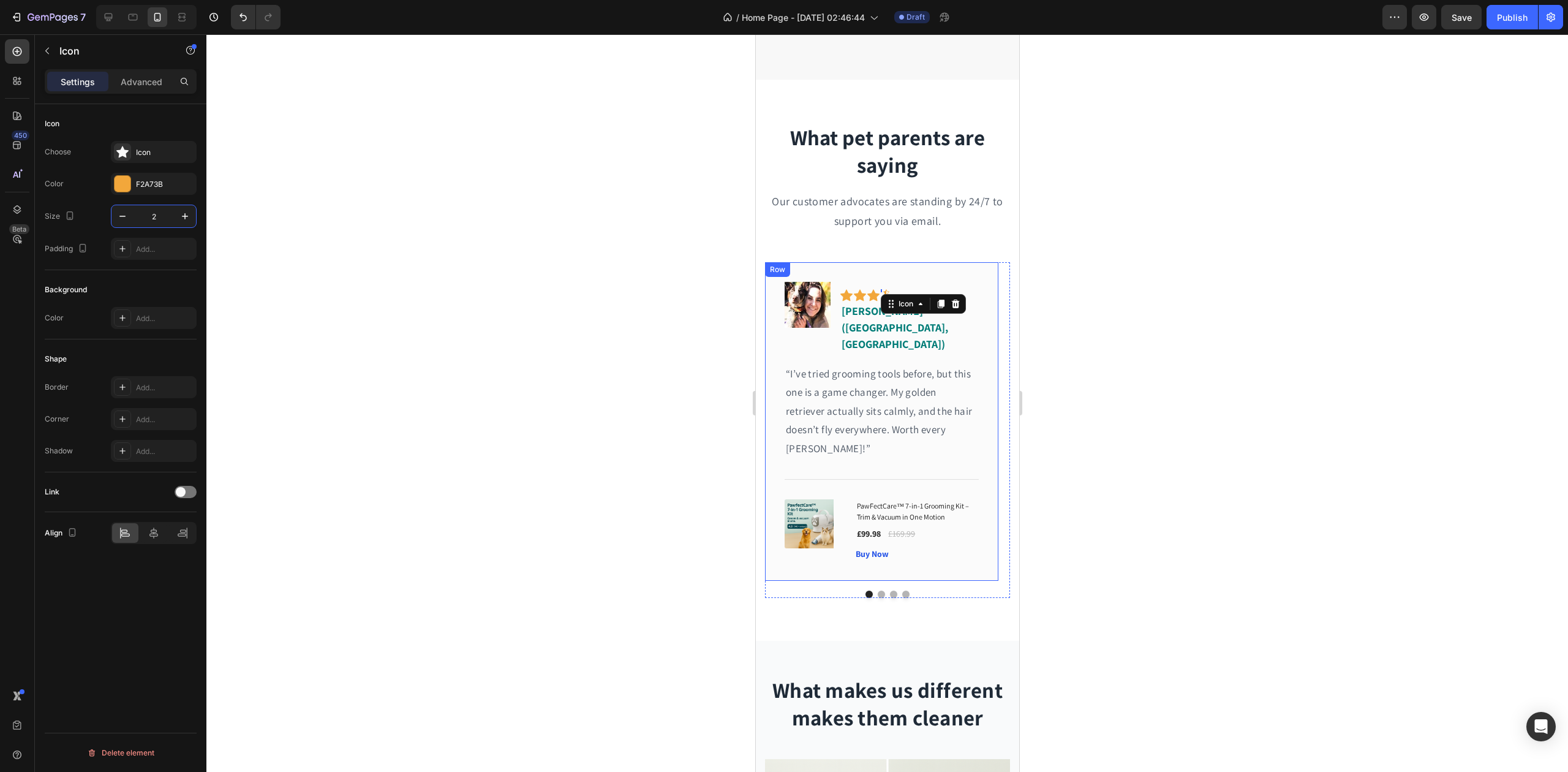
type input "20"
drag, startPoint x: 898, startPoint y: 289, endPoint x: 1160, endPoint y: 285, distance: 262.0
click at [898, 289] on icon at bounding box center [897, 292] width 6 height 6
click at [159, 215] on input "10" at bounding box center [154, 216] width 41 height 22
type input "20"
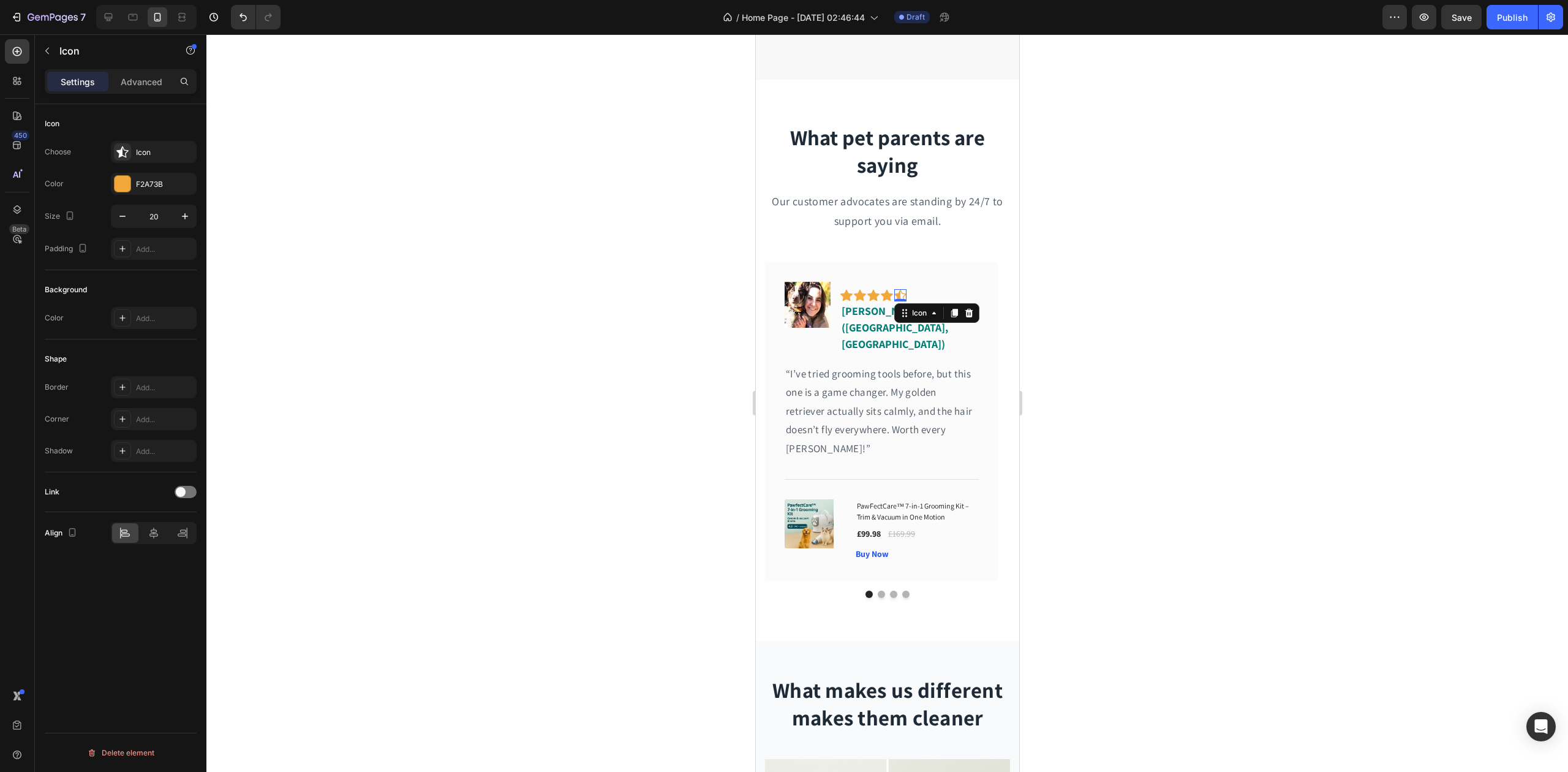
drag, startPoint x: 552, startPoint y: 272, endPoint x: 597, endPoint y: 289, distance: 48.1
click at [552, 270] on div at bounding box center [887, 403] width 1362 height 738
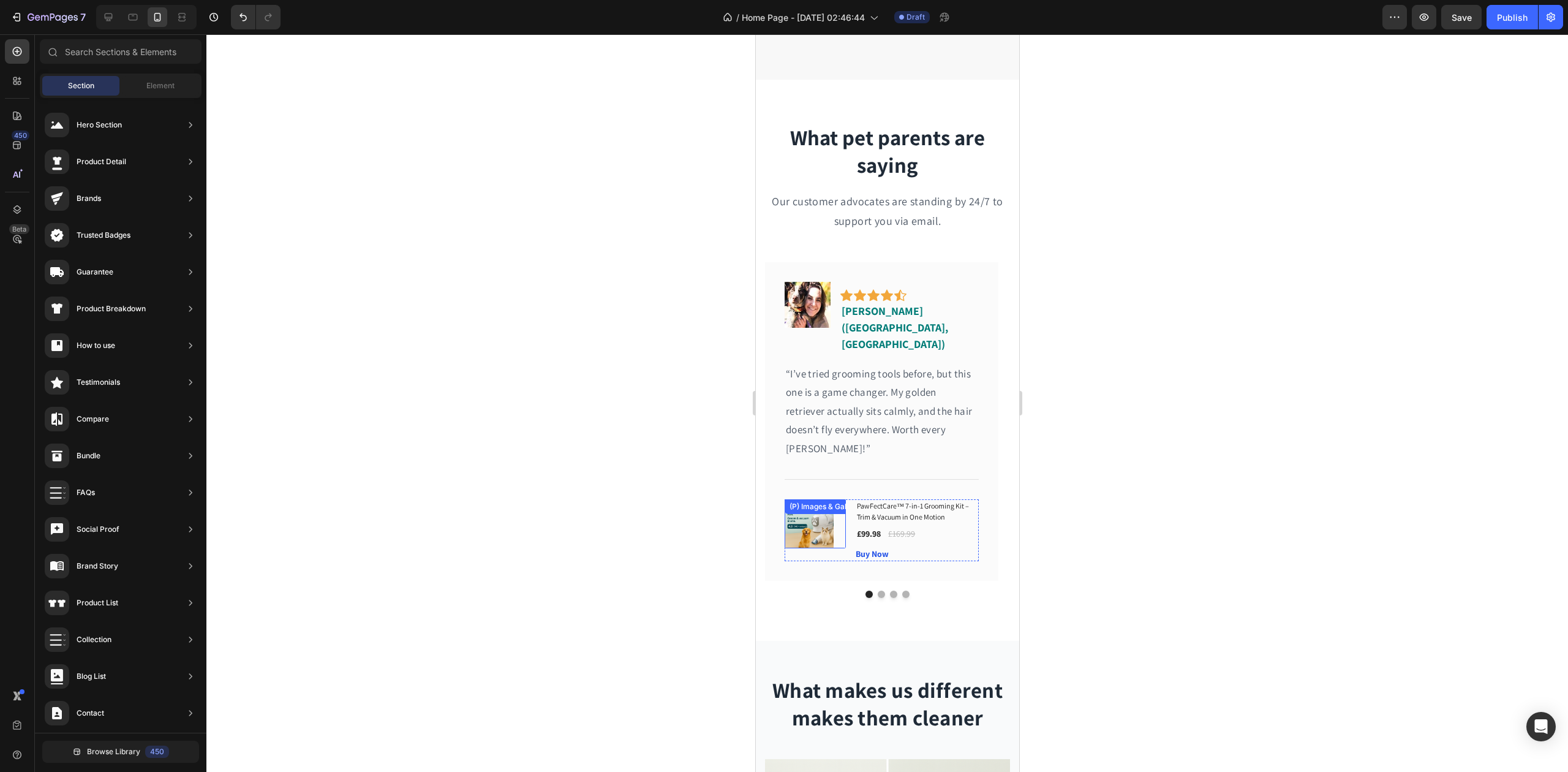
click at [836, 499] on div "(P) Images & Gallery" at bounding box center [815, 524] width 61 height 49
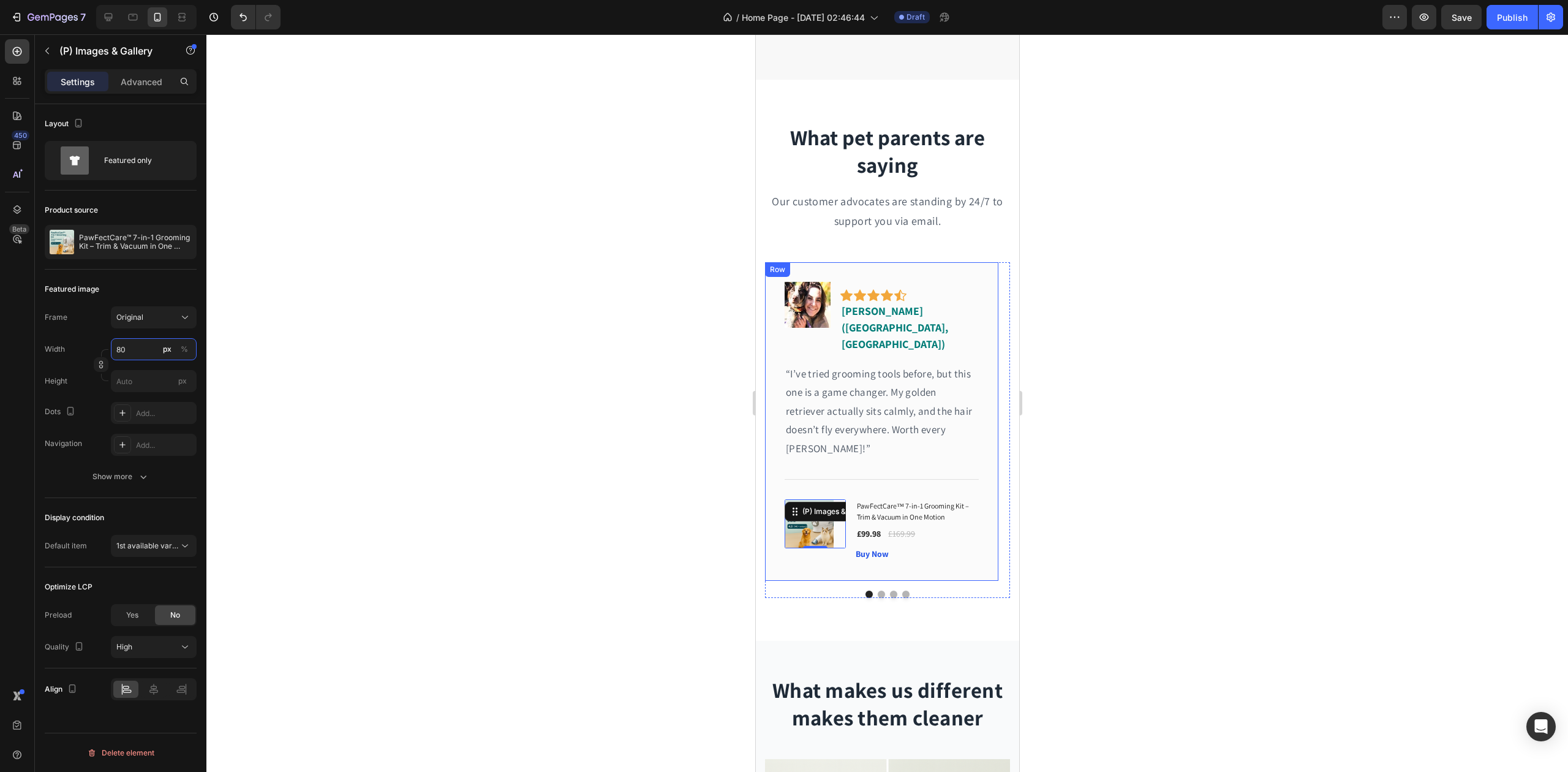
click at [130, 349] on input "80" at bounding box center [153, 349] width 86 height 22
type input "100"
click at [918, 514] on div "(P) Price" at bounding box center [907, 519] width 35 height 11
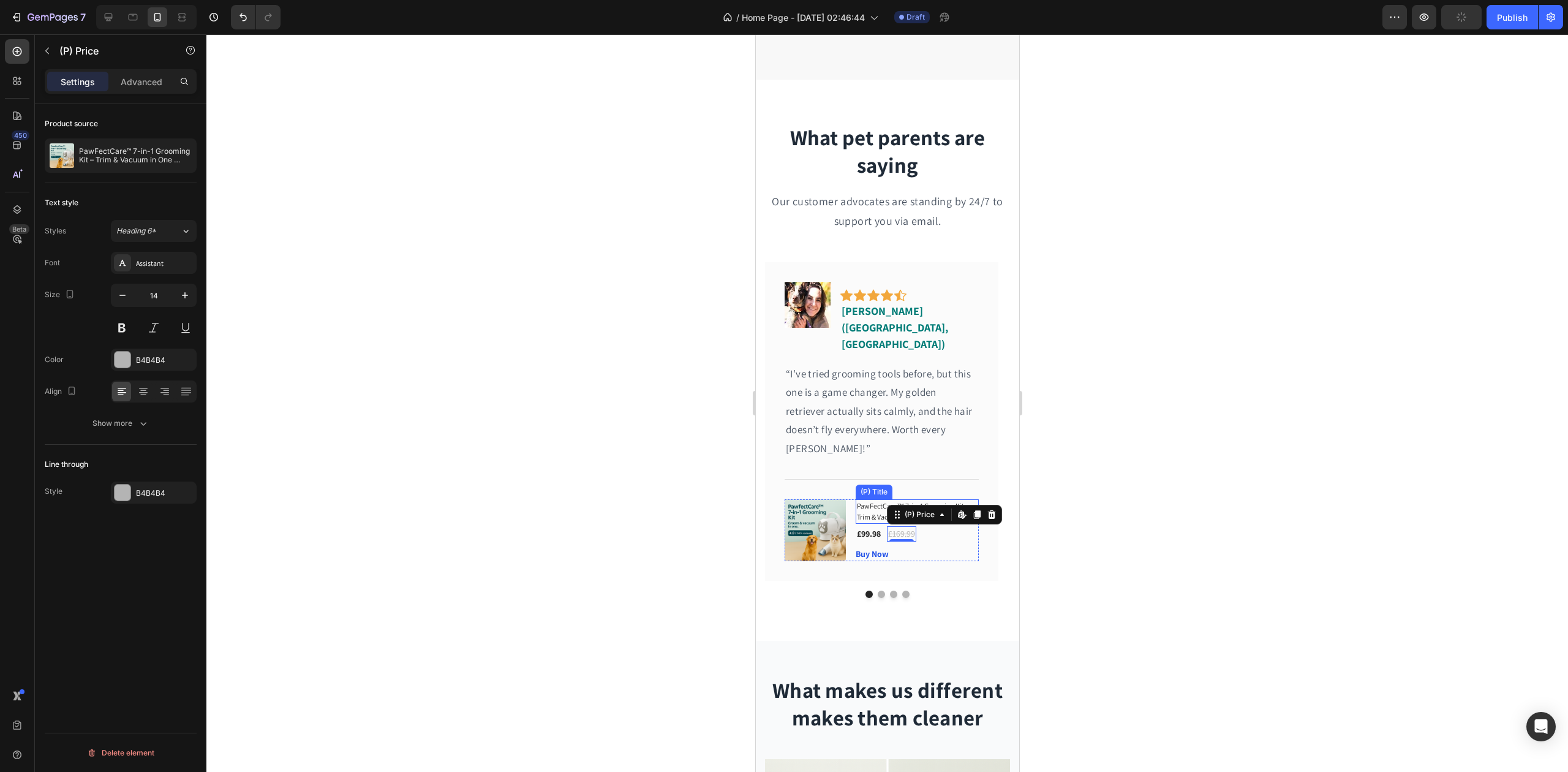
click at [864, 499] on h1 "PawFectCare™ 7-in-1 Grooming Kit – Trim & Vacuum in One Motion" at bounding box center [916, 511] width 123 height 24
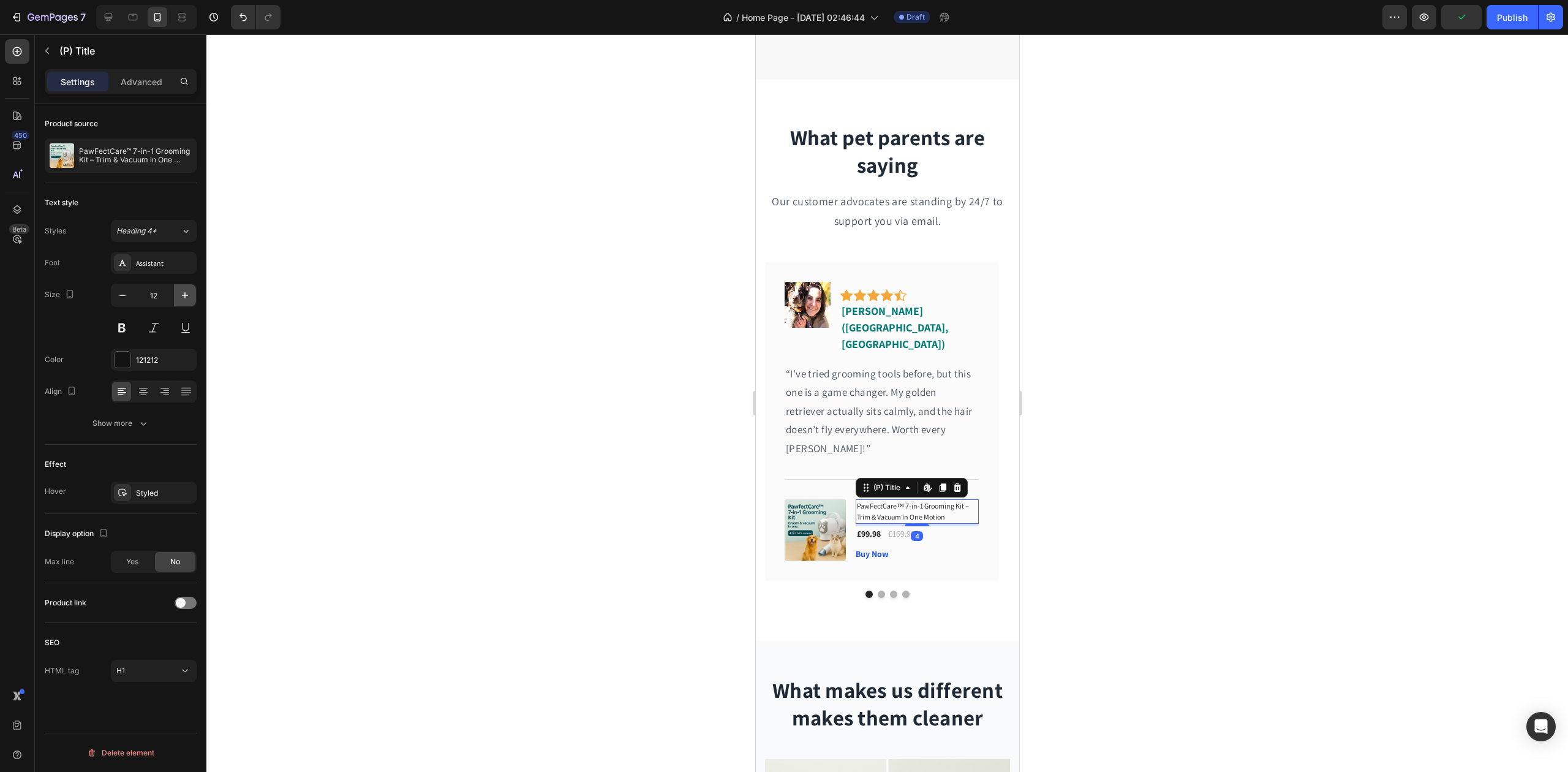
click at [183, 292] on icon "button" at bounding box center [185, 295] width 13 height 13
click at [182, 290] on icon "button" at bounding box center [185, 295] width 13 height 13
click at [182, 290] on icon "button" at bounding box center [185, 295] width 13 height 13
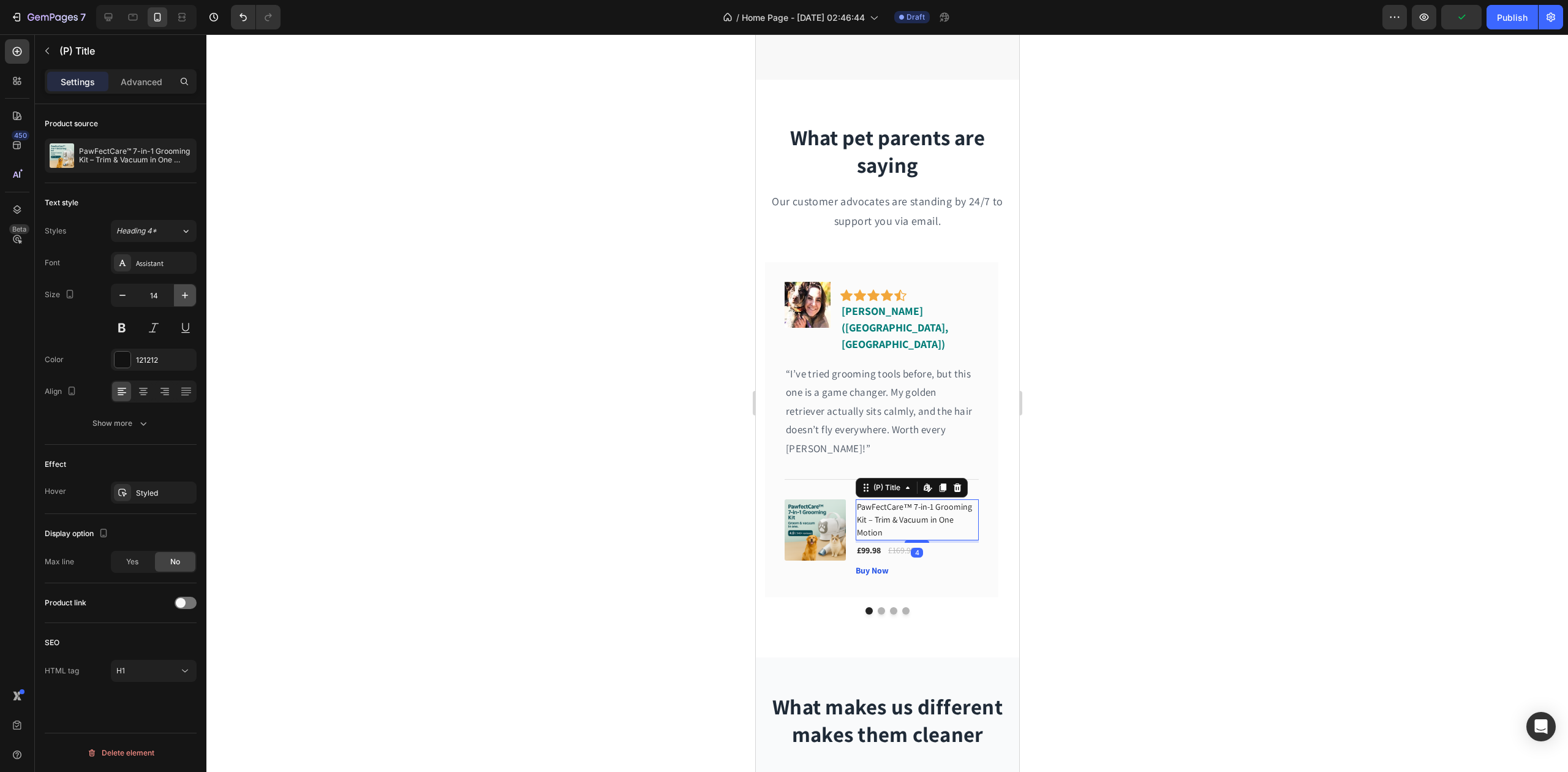
click at [182, 290] on icon "button" at bounding box center [185, 295] width 13 height 13
type input "17"
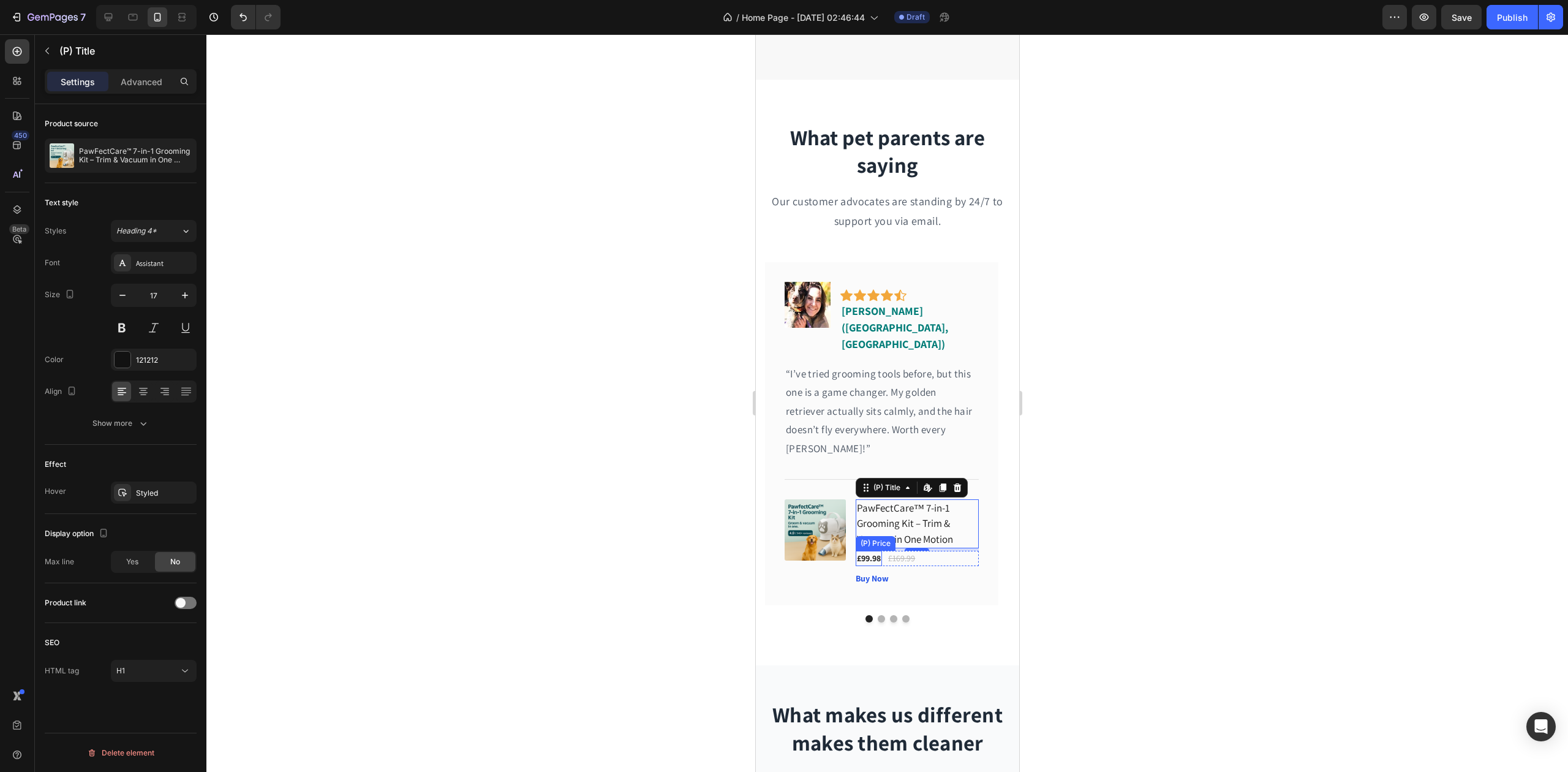
click at [870, 551] on div "£99.98" at bounding box center [868, 559] width 26 height 15
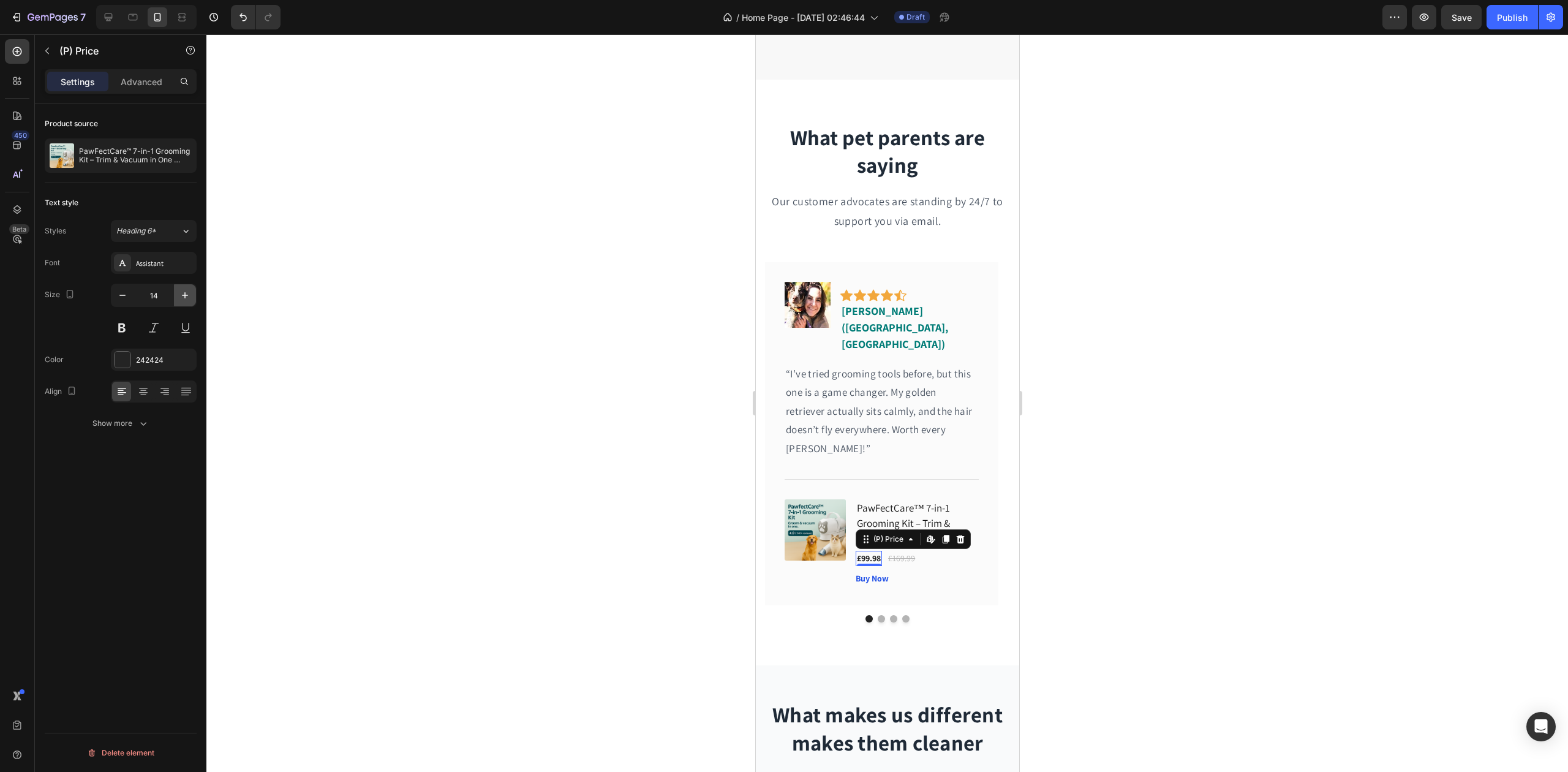
click at [182, 293] on icon "button" at bounding box center [185, 295] width 13 height 13
click at [182, 295] on icon "button" at bounding box center [185, 295] width 13 height 13
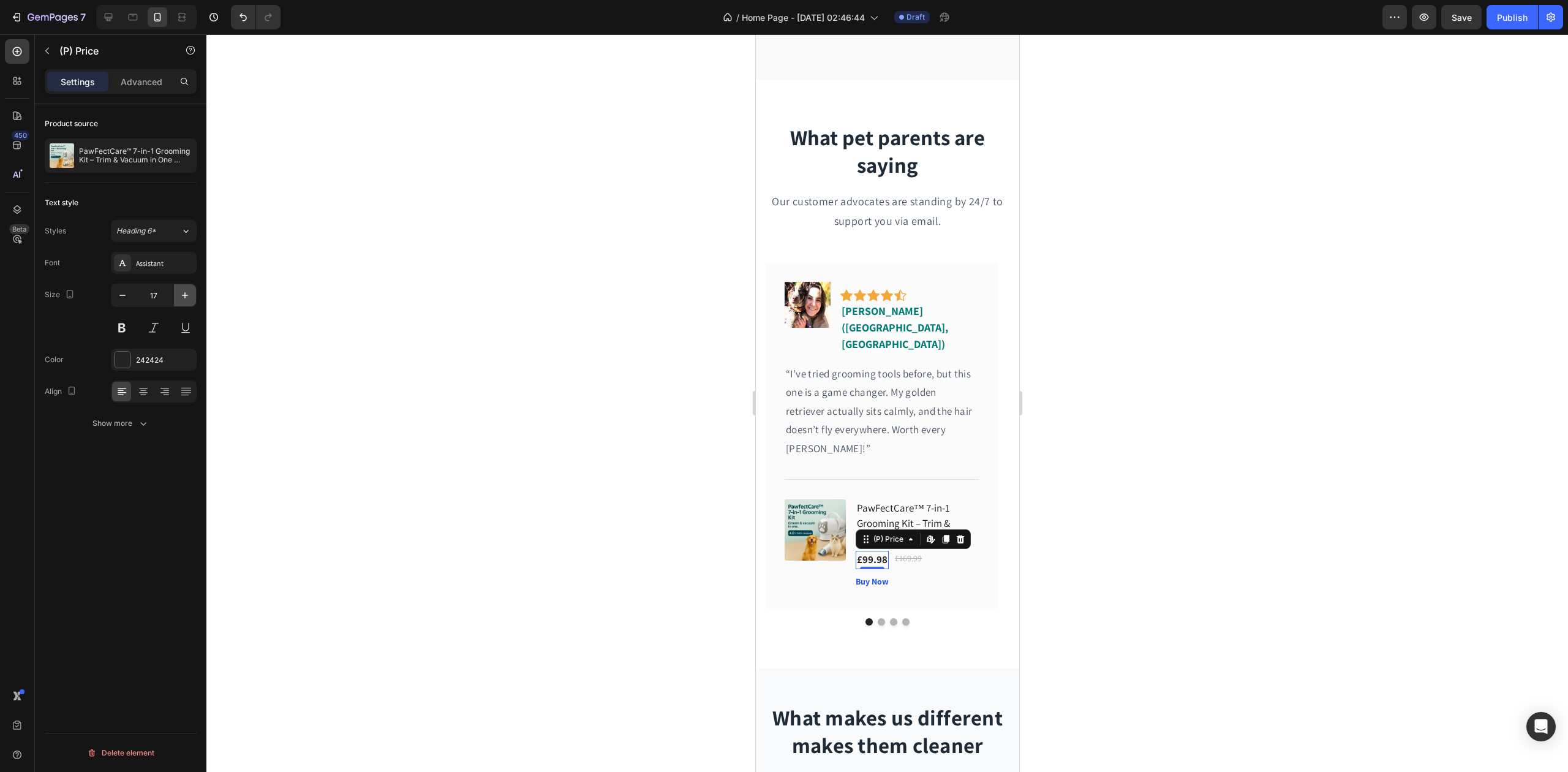
click at [182, 295] on icon "button" at bounding box center [185, 295] width 13 height 13
type input "19"
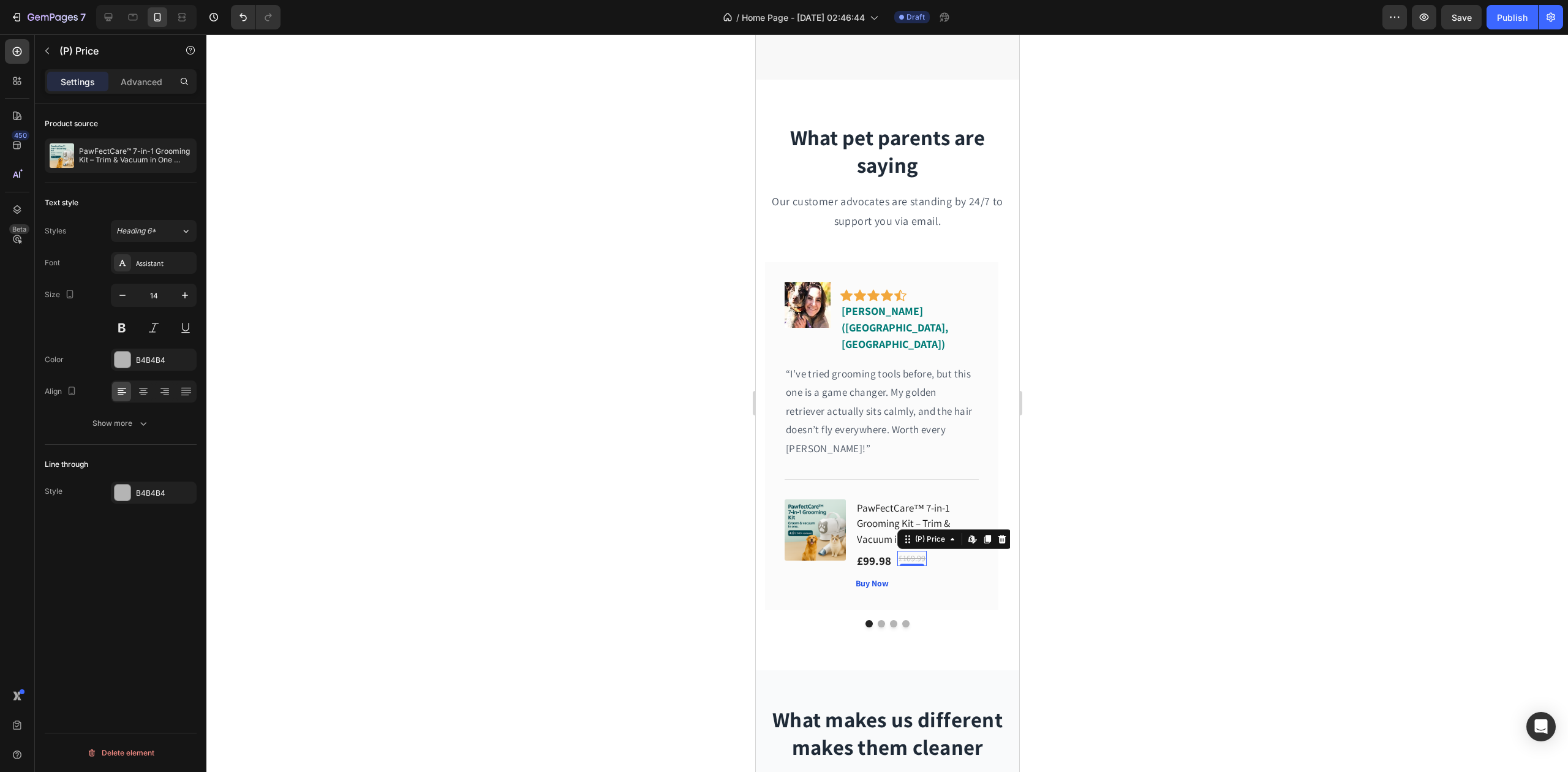
click at [926, 551] on div "£169.99" at bounding box center [911, 559] width 29 height 15
click at [179, 290] on icon "button" at bounding box center [185, 295] width 13 height 13
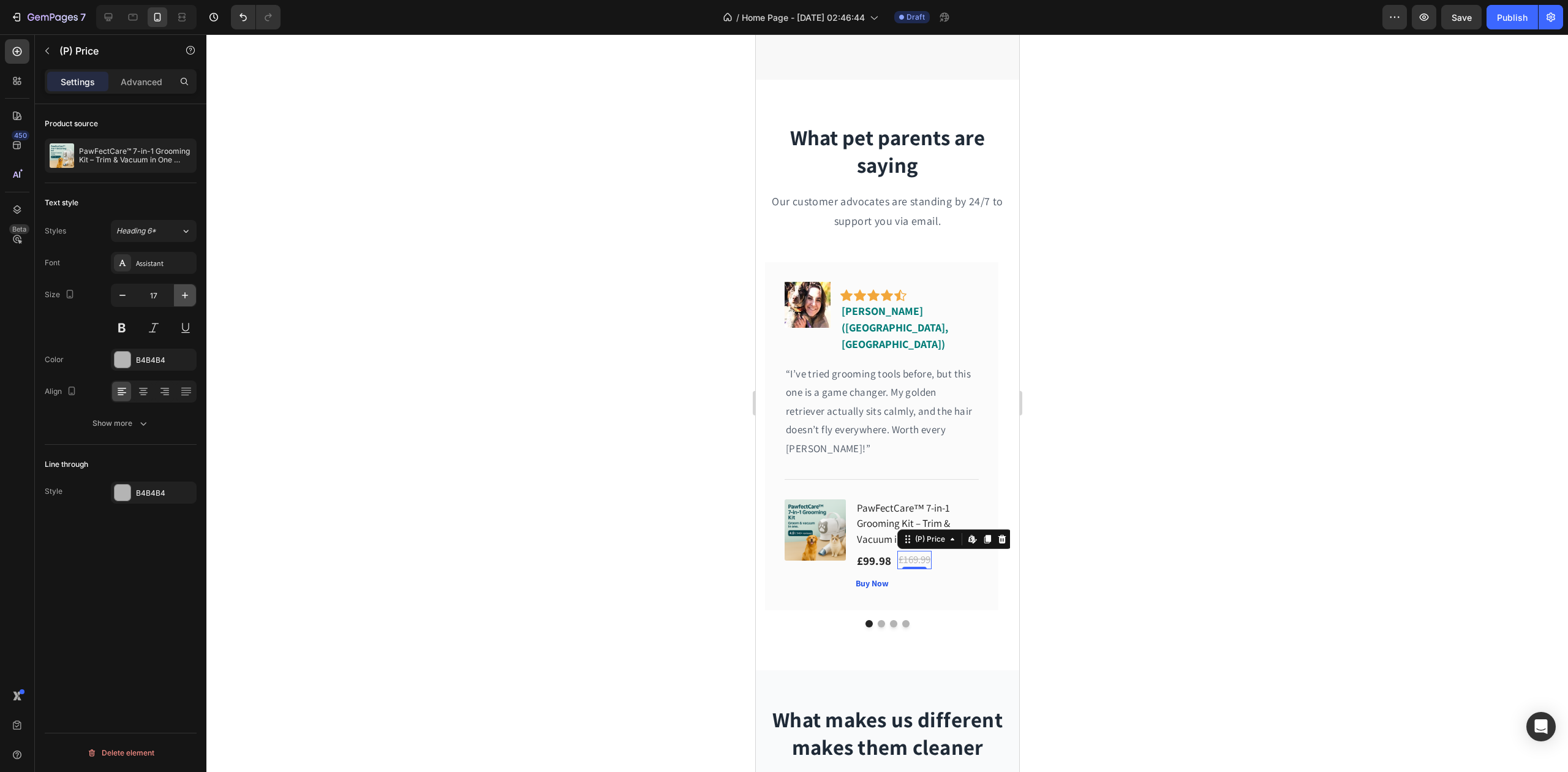
click at [179, 290] on icon "button" at bounding box center [185, 295] width 13 height 13
click at [180, 290] on icon "button" at bounding box center [185, 295] width 13 height 13
click at [181, 292] on icon "button" at bounding box center [185, 295] width 13 height 13
click at [125, 300] on icon "button" at bounding box center [123, 295] width 13 height 13
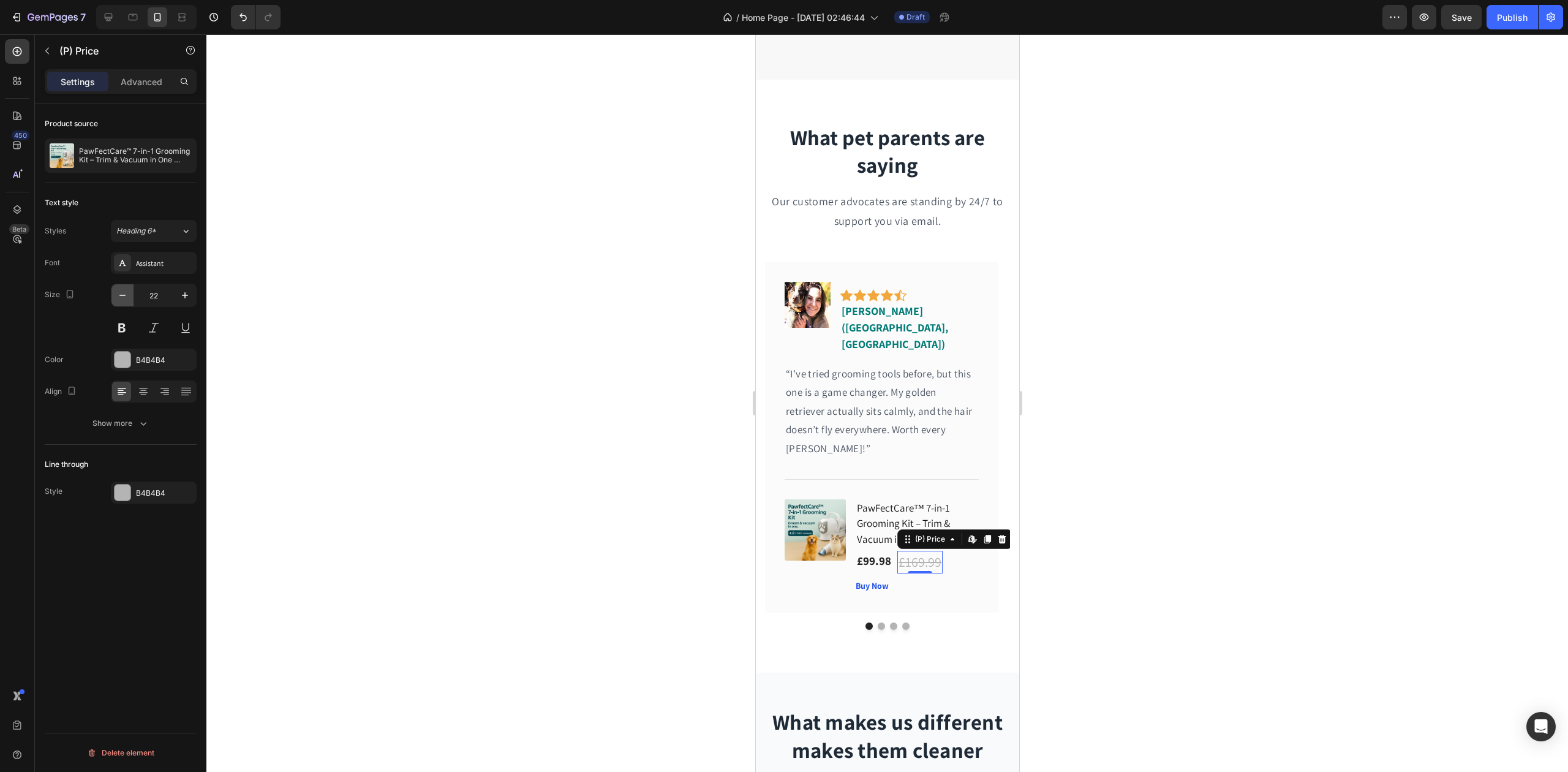
click at [125, 300] on icon "button" at bounding box center [123, 295] width 13 height 13
click at [124, 300] on icon "button" at bounding box center [123, 295] width 13 height 13
click at [123, 300] on icon "button" at bounding box center [123, 295] width 13 height 13
click at [123, 300] on icon "button" at bounding box center [123, 295] width 13 height 13
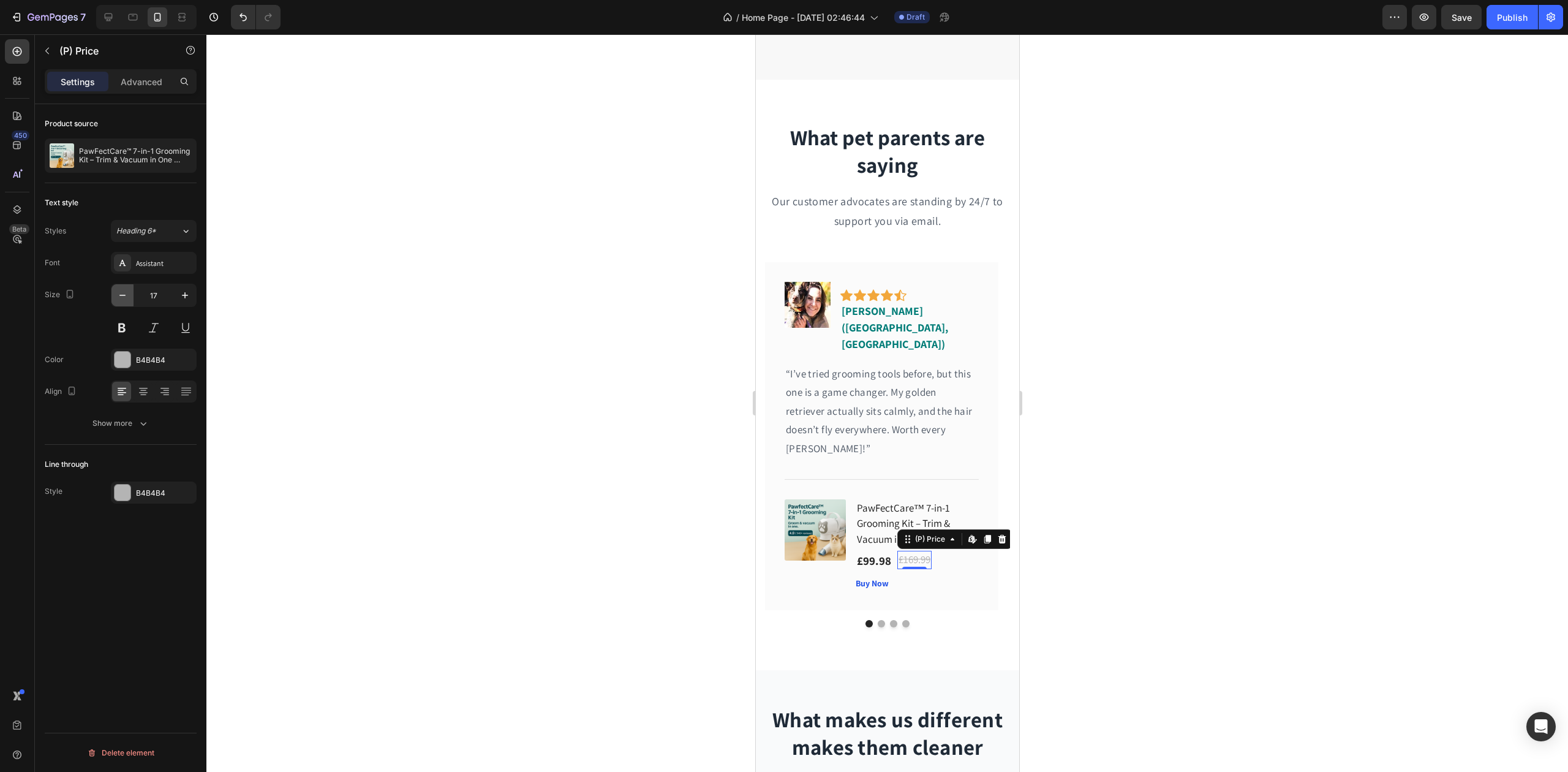
type input "16"
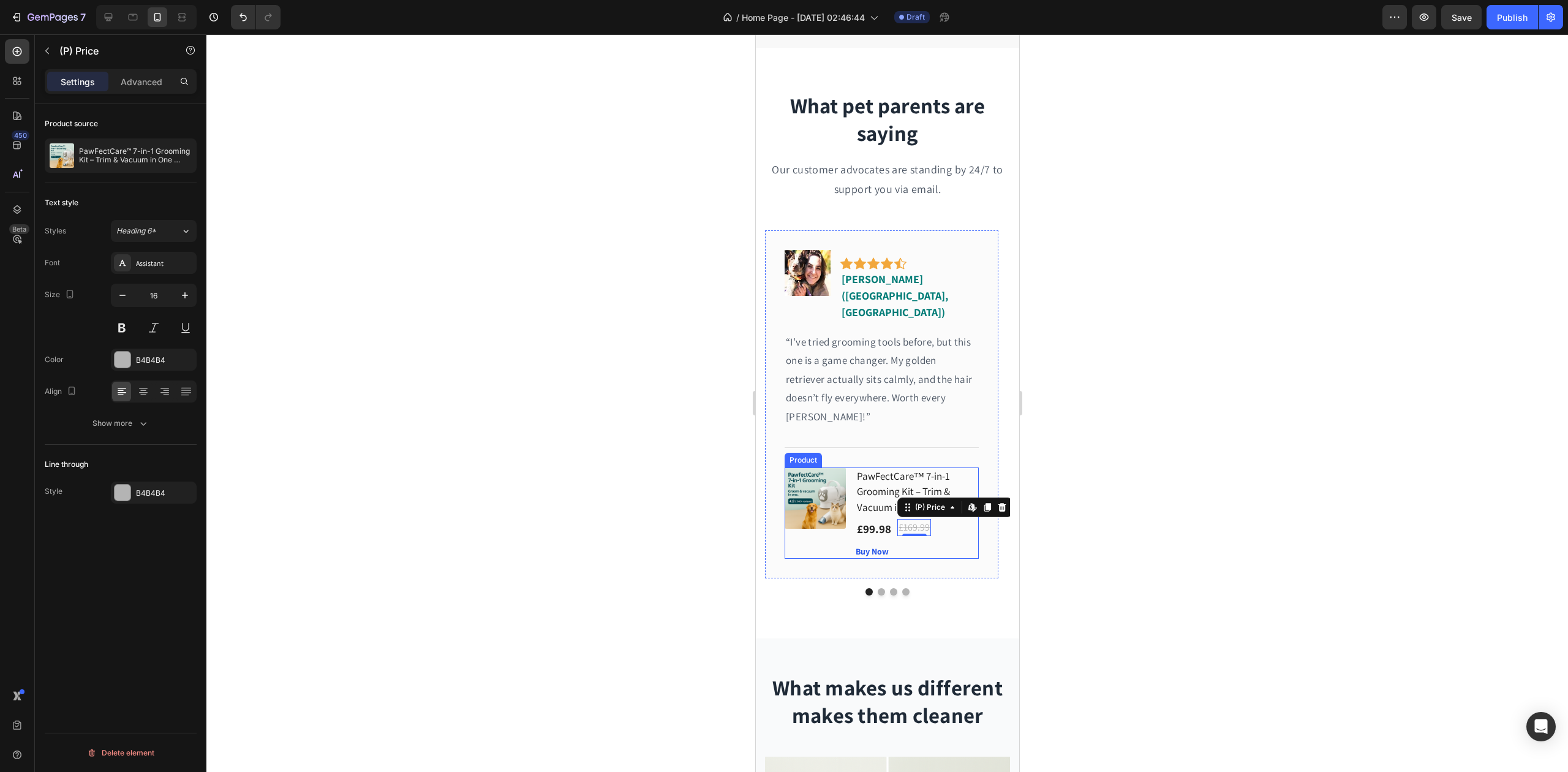
scroll to position [845, 0]
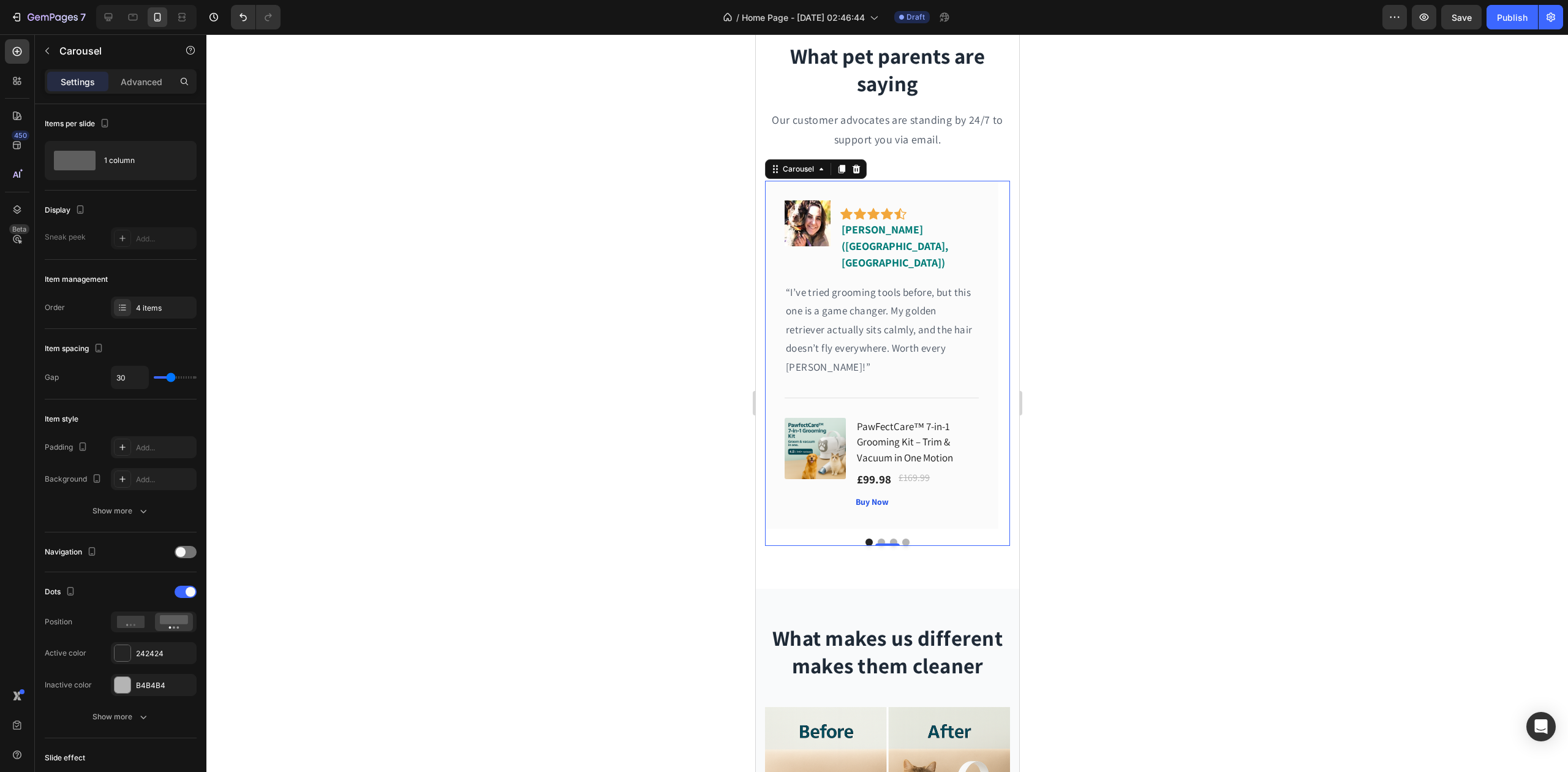
click at [878, 539] on button "Dot" at bounding box center [881, 542] width 8 height 8
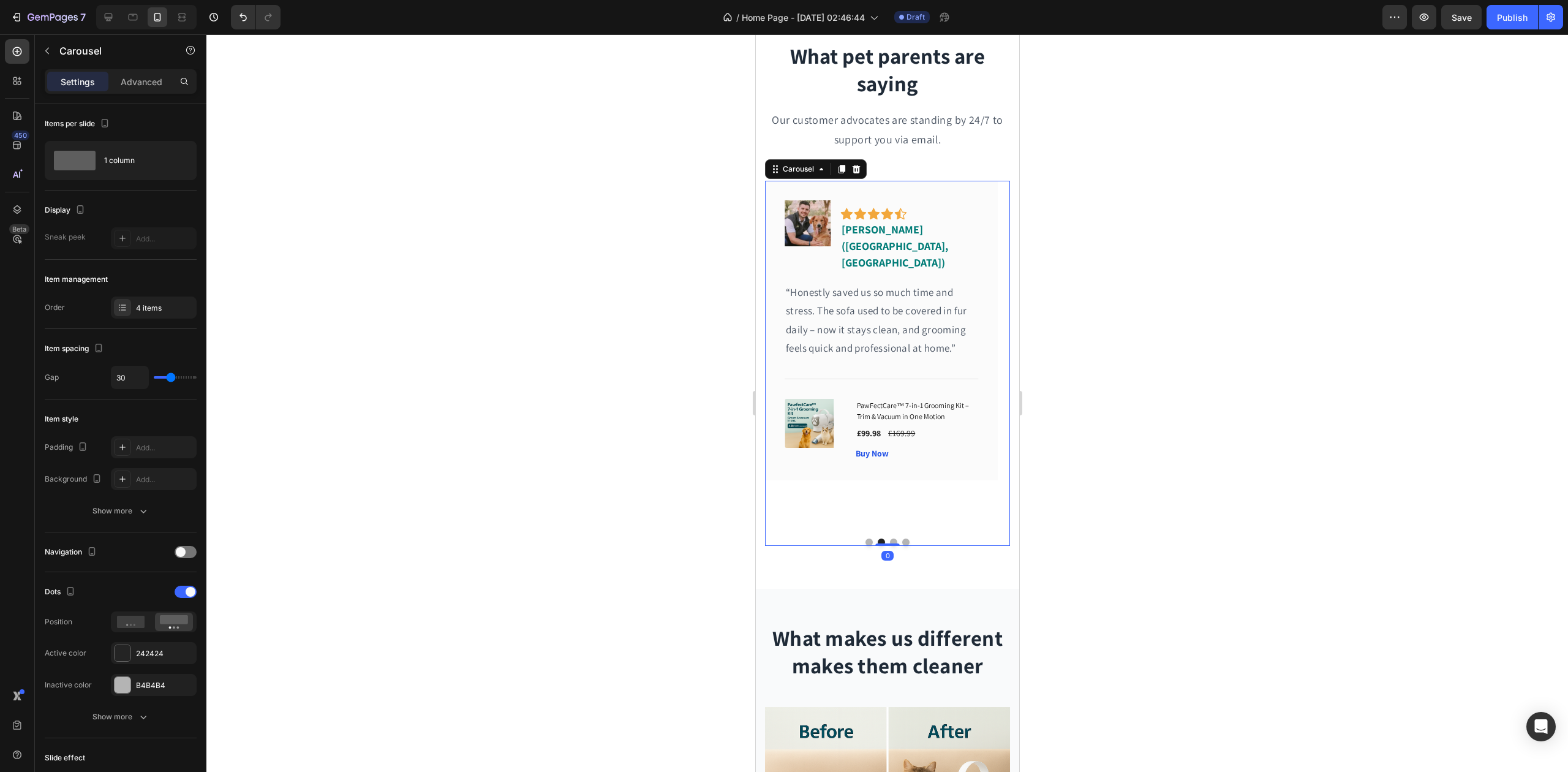
click at [865, 539] on button "Dot" at bounding box center [869, 542] width 8 height 8
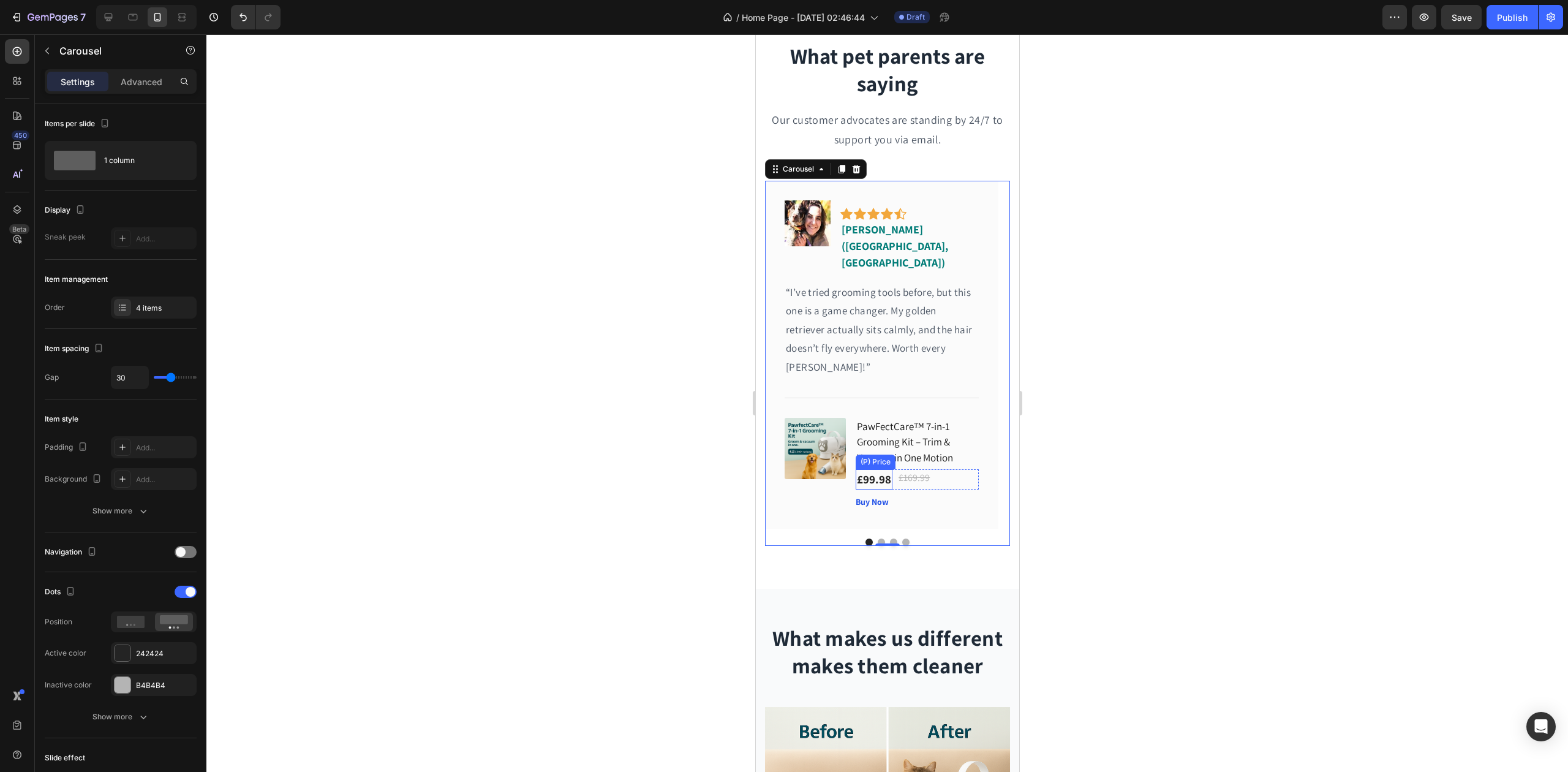
click at [875, 469] on div "£99.98 (P) Price (P) Price" at bounding box center [873, 479] width 37 height 20
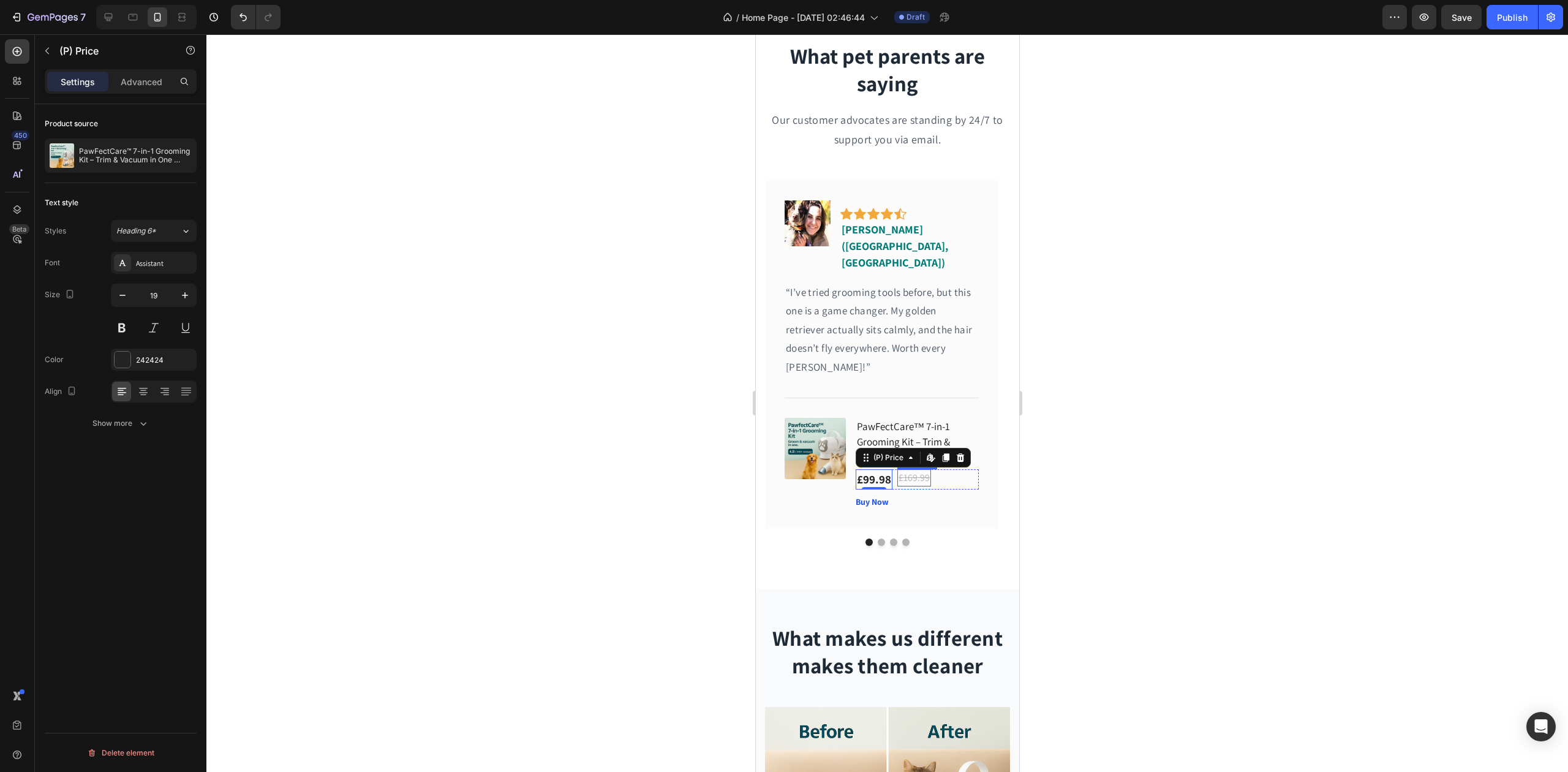
click at [908, 469] on div "£169.99" at bounding box center [914, 477] width 34 height 17
click at [819, 418] on img at bounding box center [815, 449] width 61 height 61
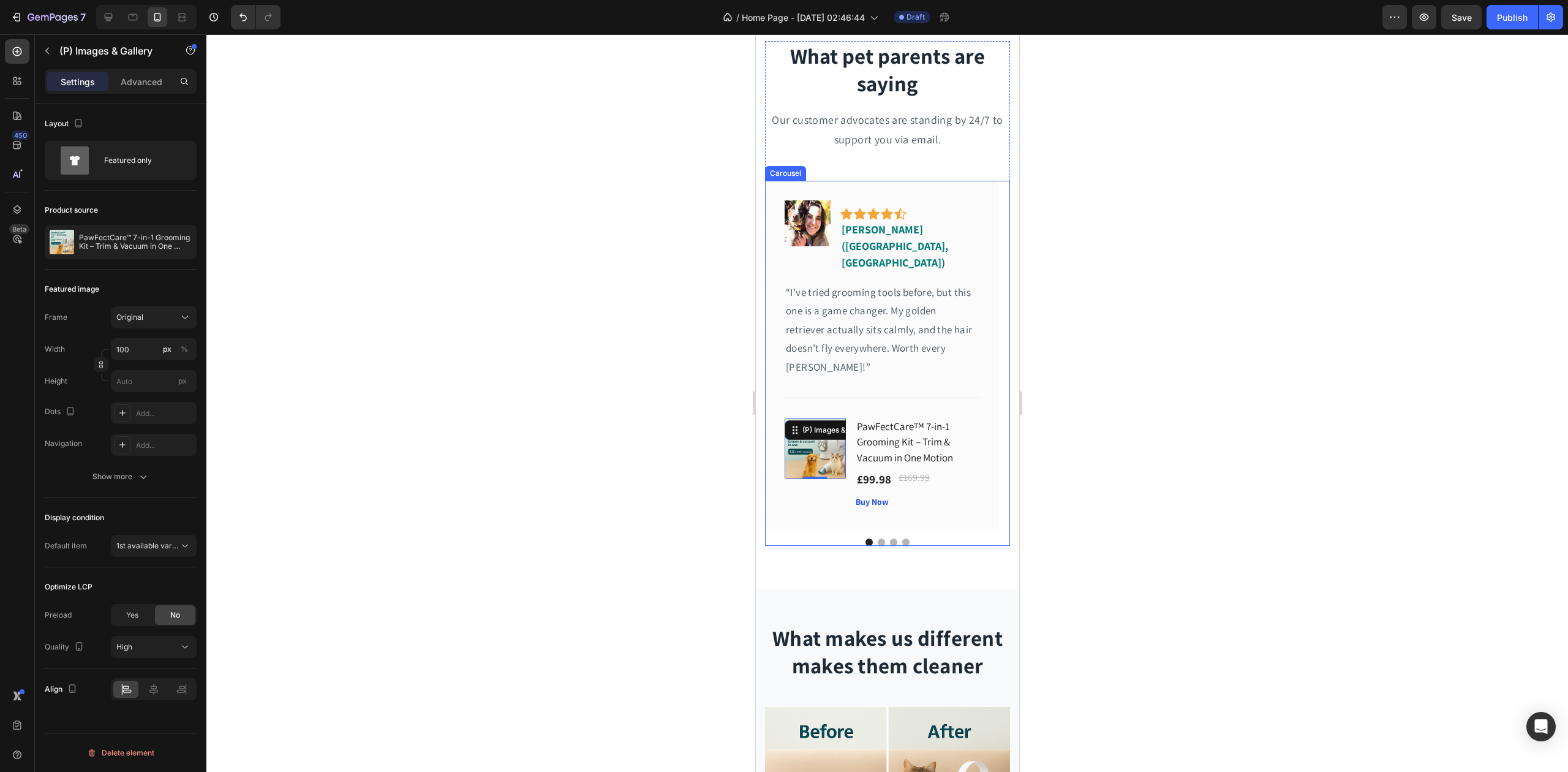
click at [878, 539] on button "Dot" at bounding box center [881, 542] width 8 height 8
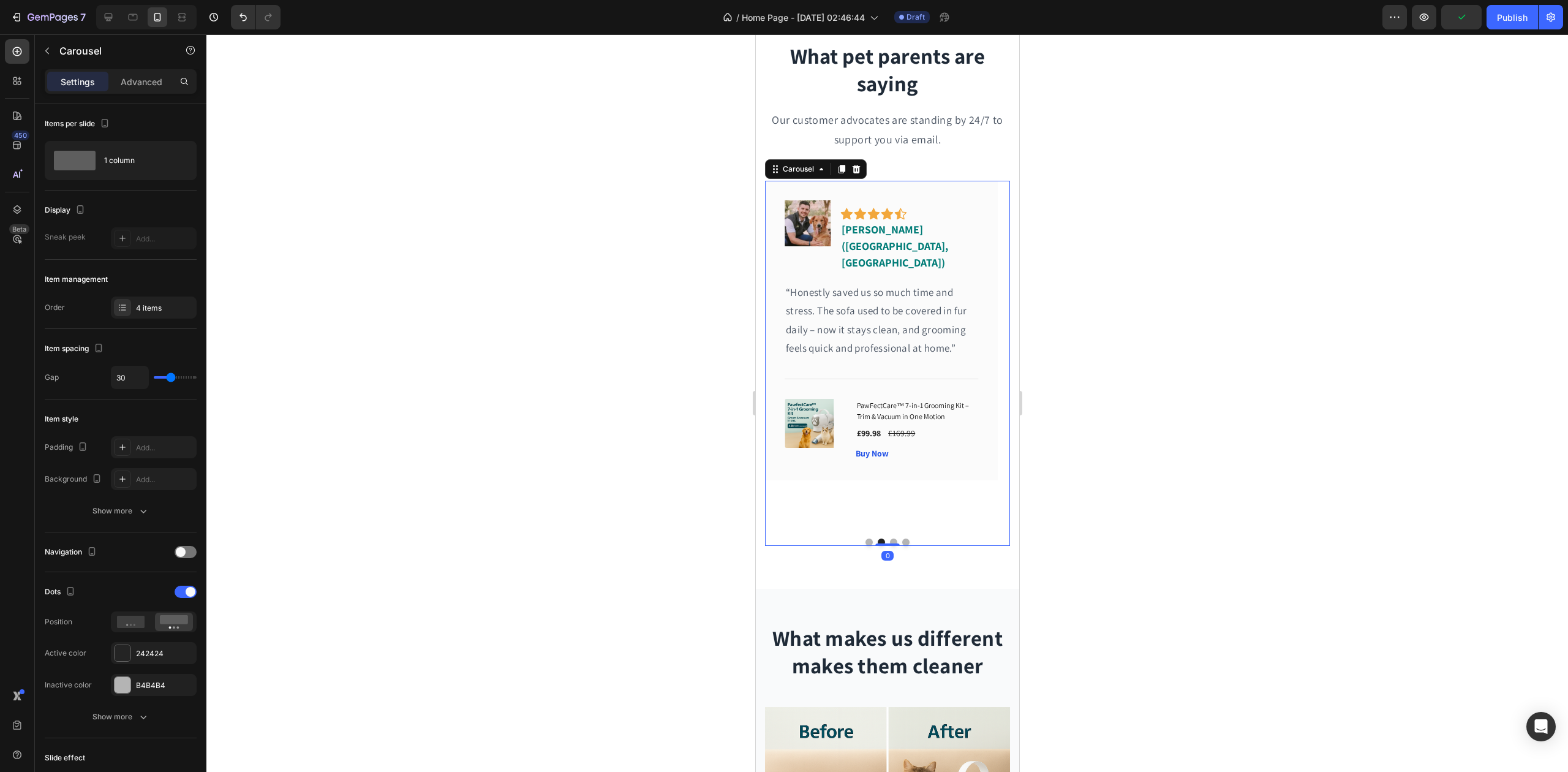
click at [856, 539] on div at bounding box center [887, 542] width 245 height 8
click at [865, 539] on button "Dot" at bounding box center [869, 542] width 8 height 8
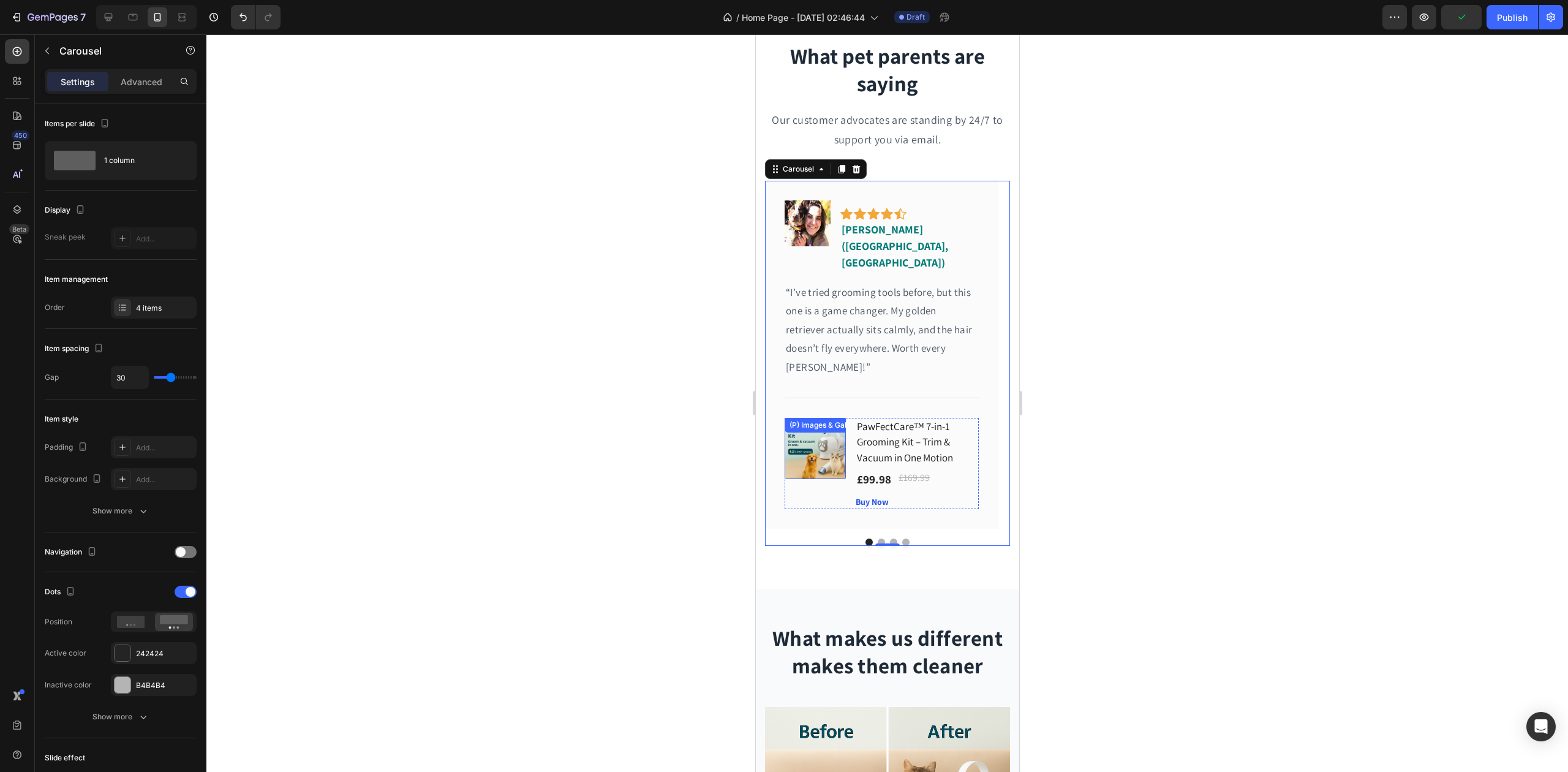
click at [819, 422] on img at bounding box center [815, 449] width 61 height 61
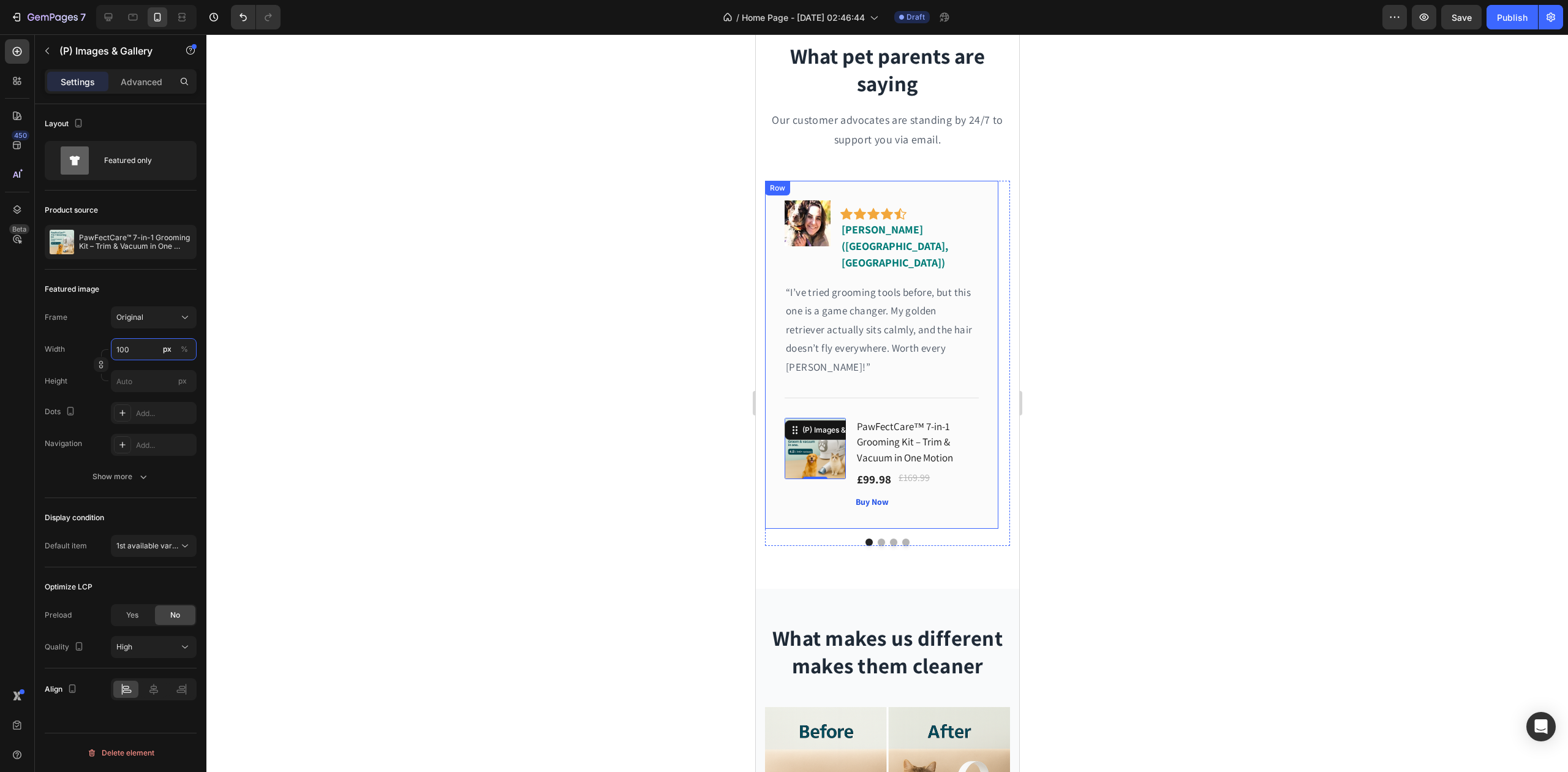
click at [141, 352] on input "100" at bounding box center [153, 349] width 86 height 22
type input "120"
click at [501, 430] on div at bounding box center [887, 403] width 1362 height 738
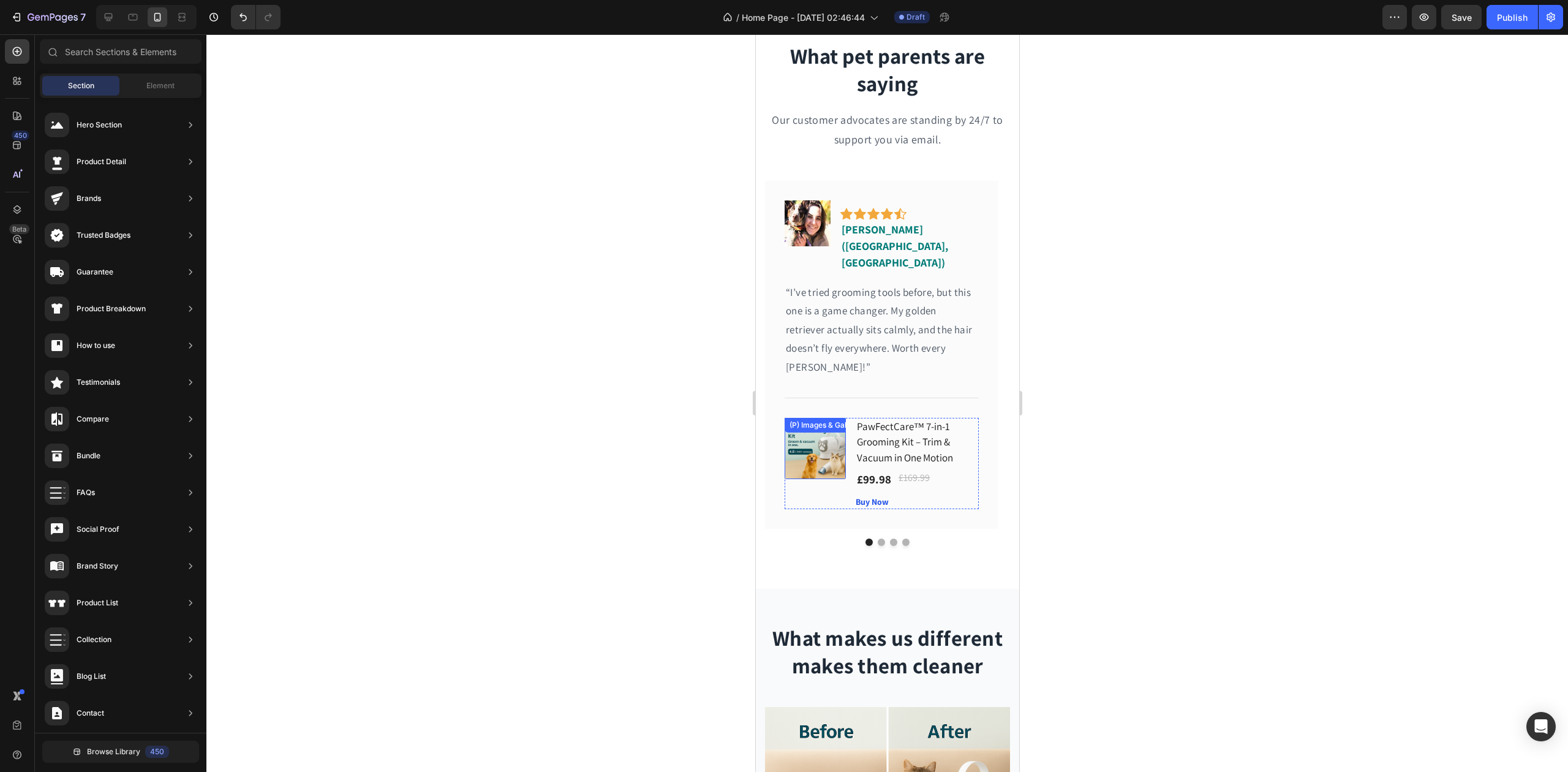
click at [823, 423] on img at bounding box center [815, 449] width 61 height 61
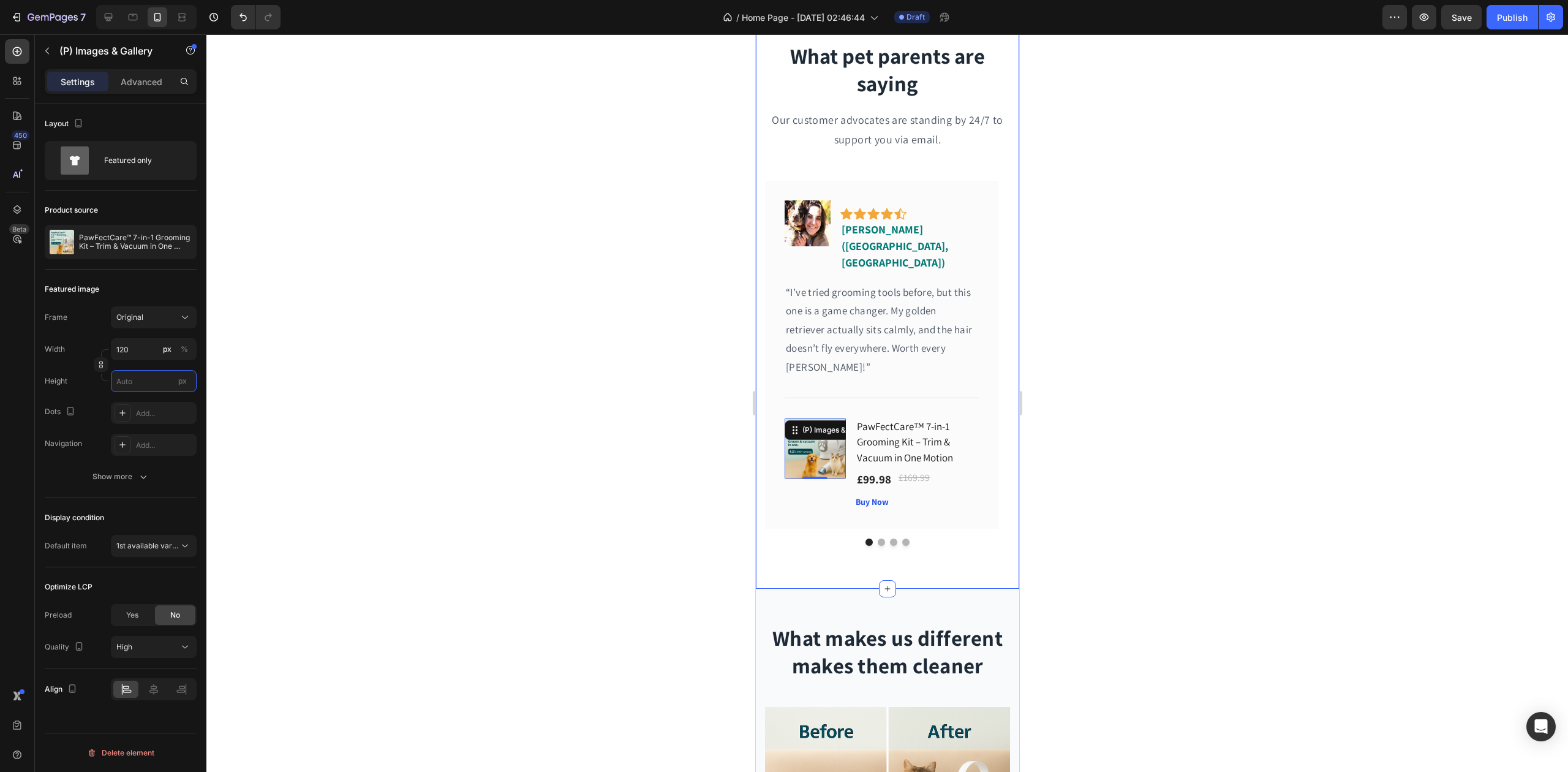
click at [141, 381] on input "px" at bounding box center [153, 381] width 86 height 22
drag, startPoint x: 145, startPoint y: 380, endPoint x: 111, endPoint y: 375, distance: 34.4
click at [111, 378] on input "120" at bounding box center [153, 381] width 86 height 22
type input "120"
click at [139, 350] on input "px %" at bounding box center [153, 349] width 86 height 22
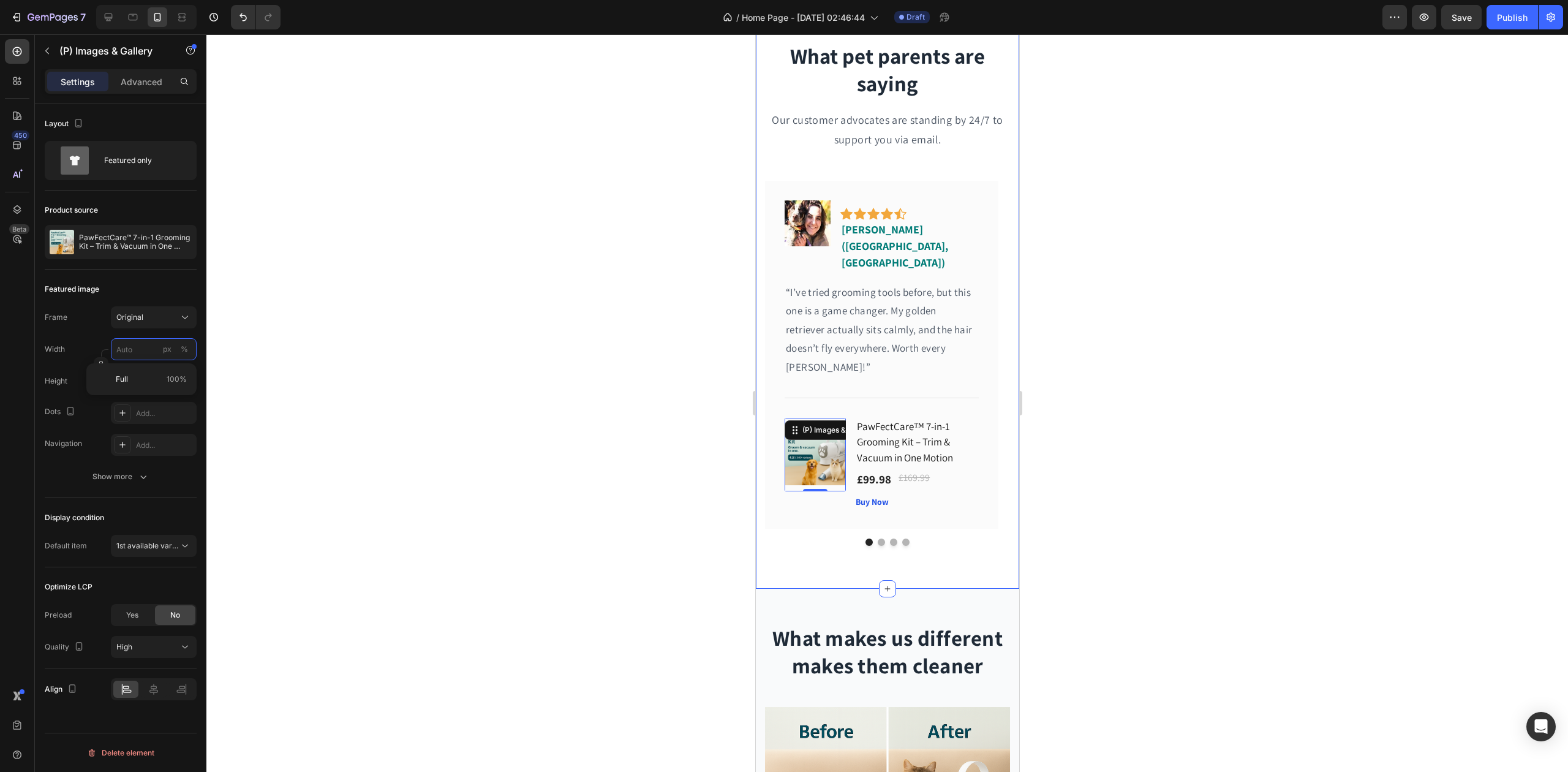
type input "1"
type input "12"
click at [338, 396] on div at bounding box center [887, 403] width 1362 height 738
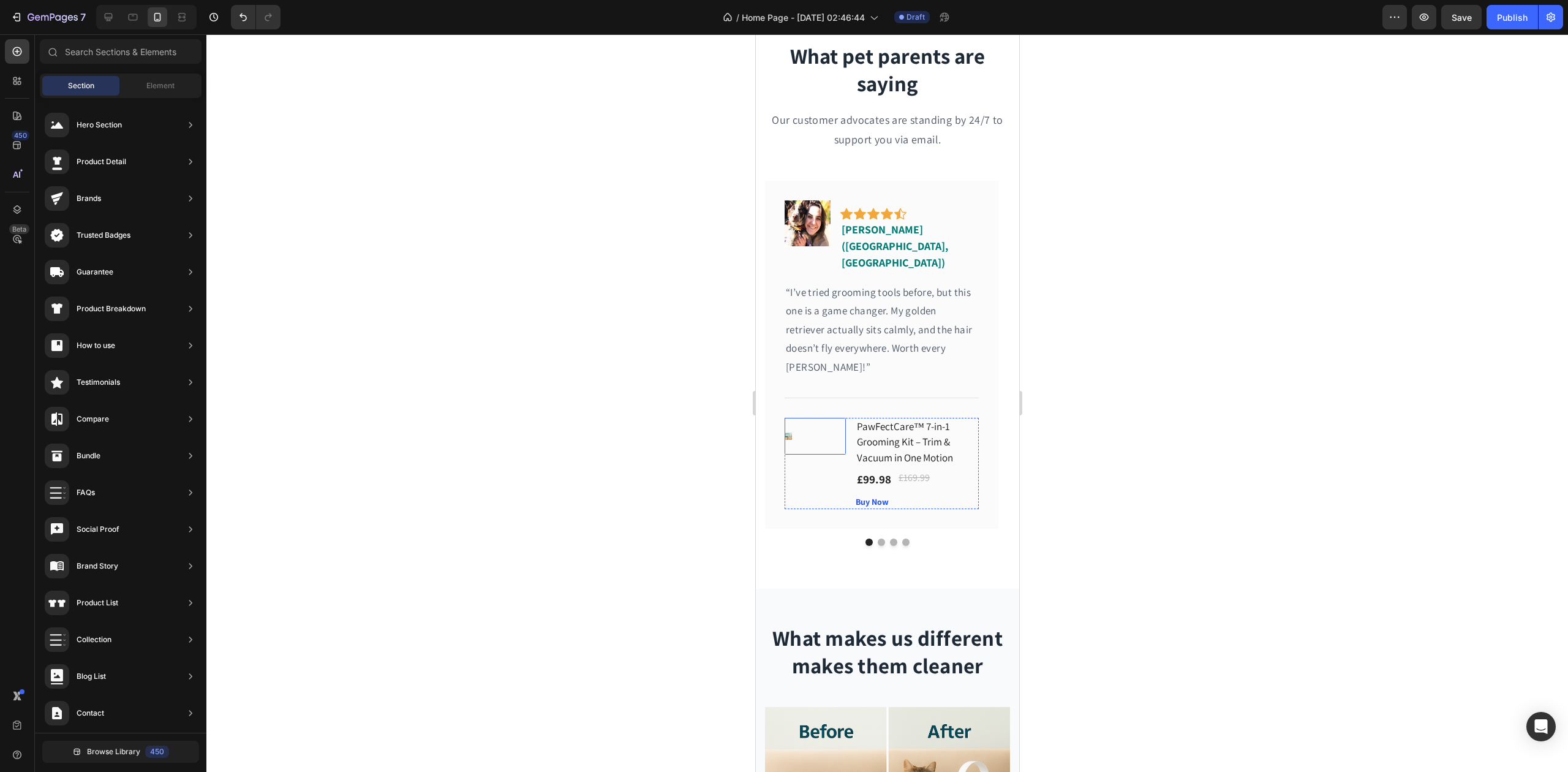
click at [786, 432] on img at bounding box center [788, 436] width 8 height 8
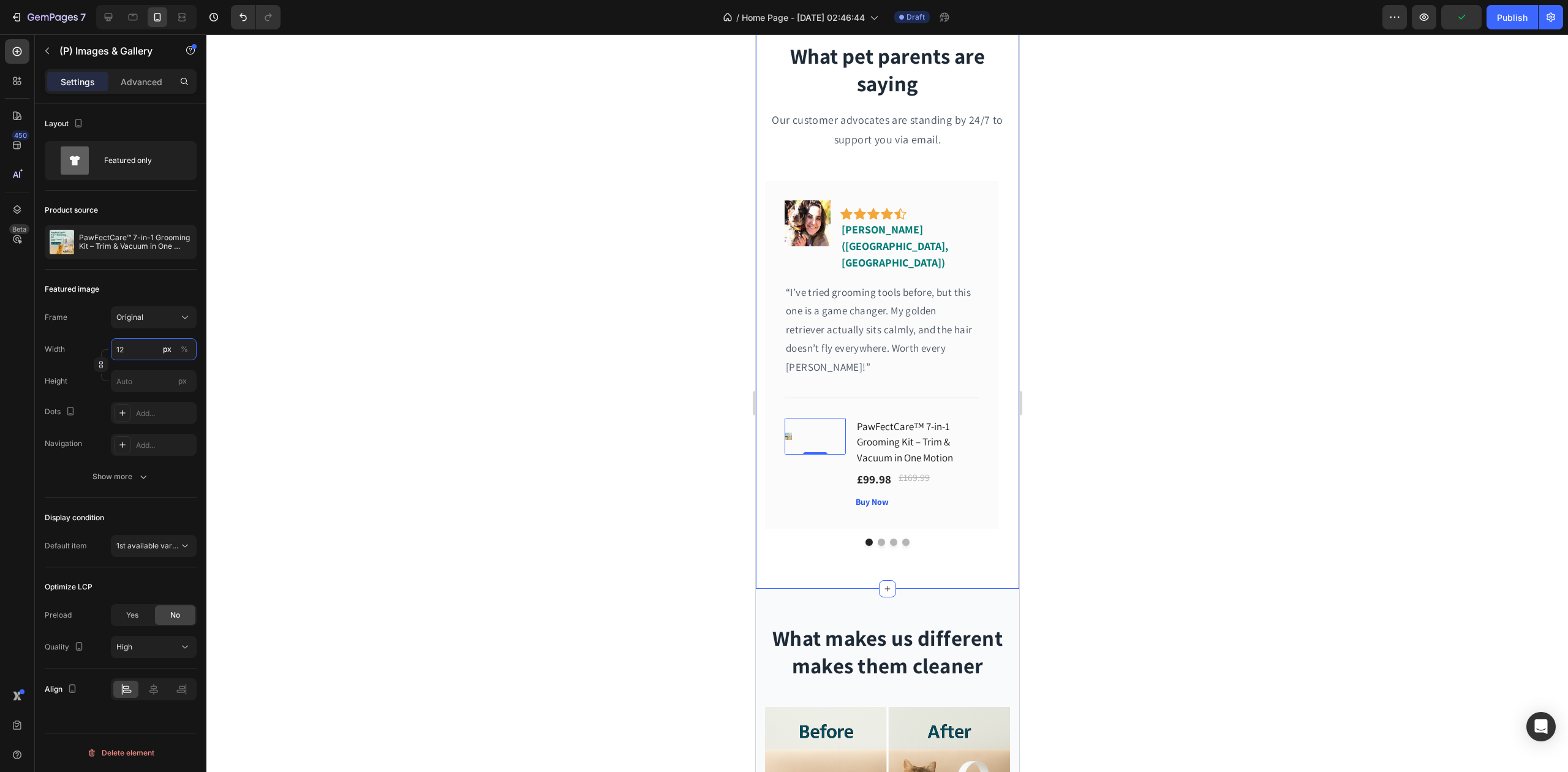
click at [141, 349] on input "12" at bounding box center [153, 349] width 86 height 22
click at [148, 352] on input "0" at bounding box center [153, 349] width 86 height 22
click at [138, 351] on input "1" at bounding box center [153, 349] width 86 height 22
drag, startPoint x: 139, startPoint y: 351, endPoint x: 108, endPoint y: 349, distance: 31.1
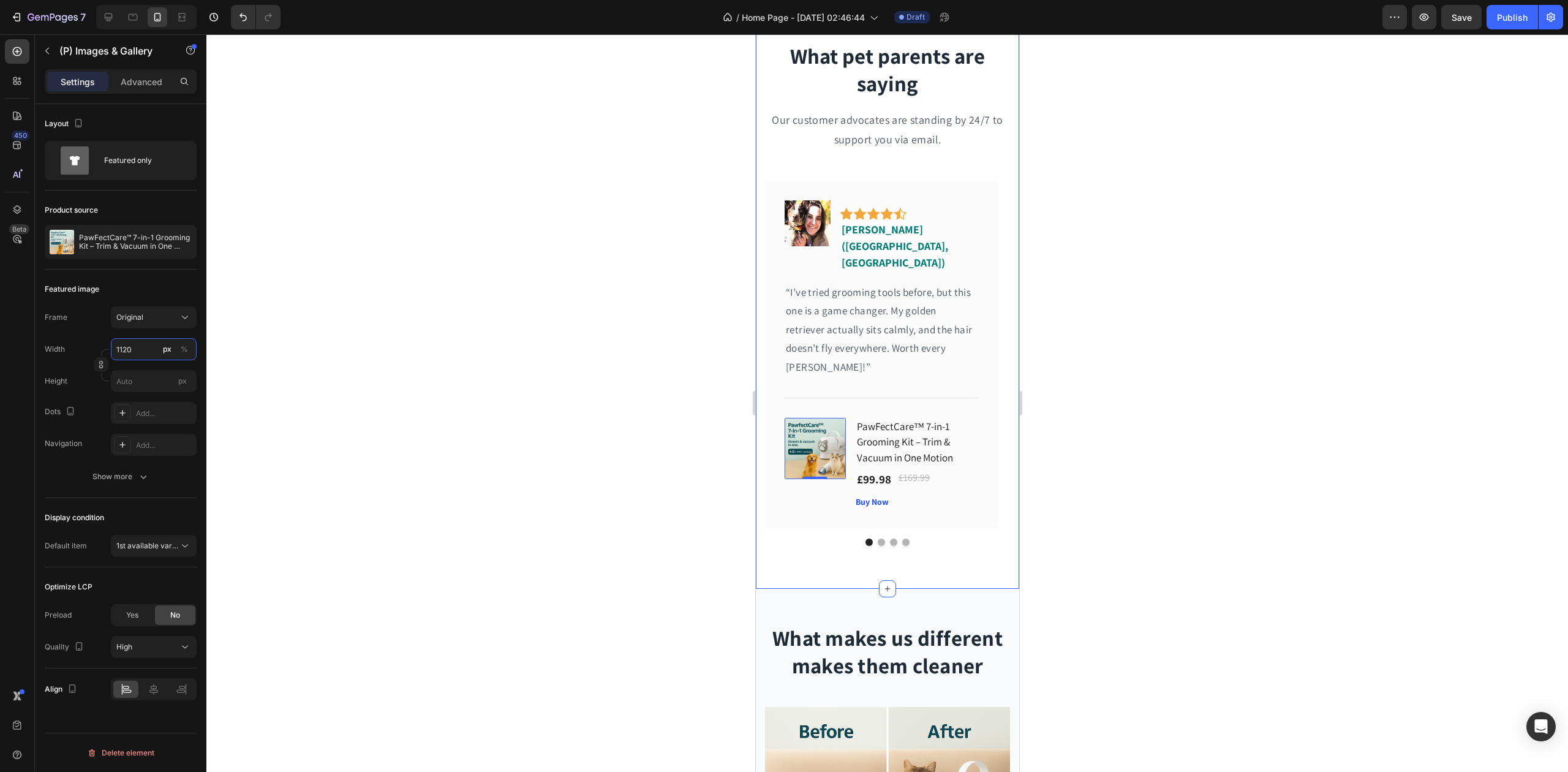
click at [108, 349] on div "Width 1120 px %" at bounding box center [120, 349] width 152 height 22
type input "120"
click at [527, 382] on div at bounding box center [887, 403] width 1362 height 738
click at [822, 436] on img at bounding box center [815, 449] width 61 height 61
drag, startPoint x: 142, startPoint y: 348, endPoint x: 116, endPoint y: 348, distance: 26.0
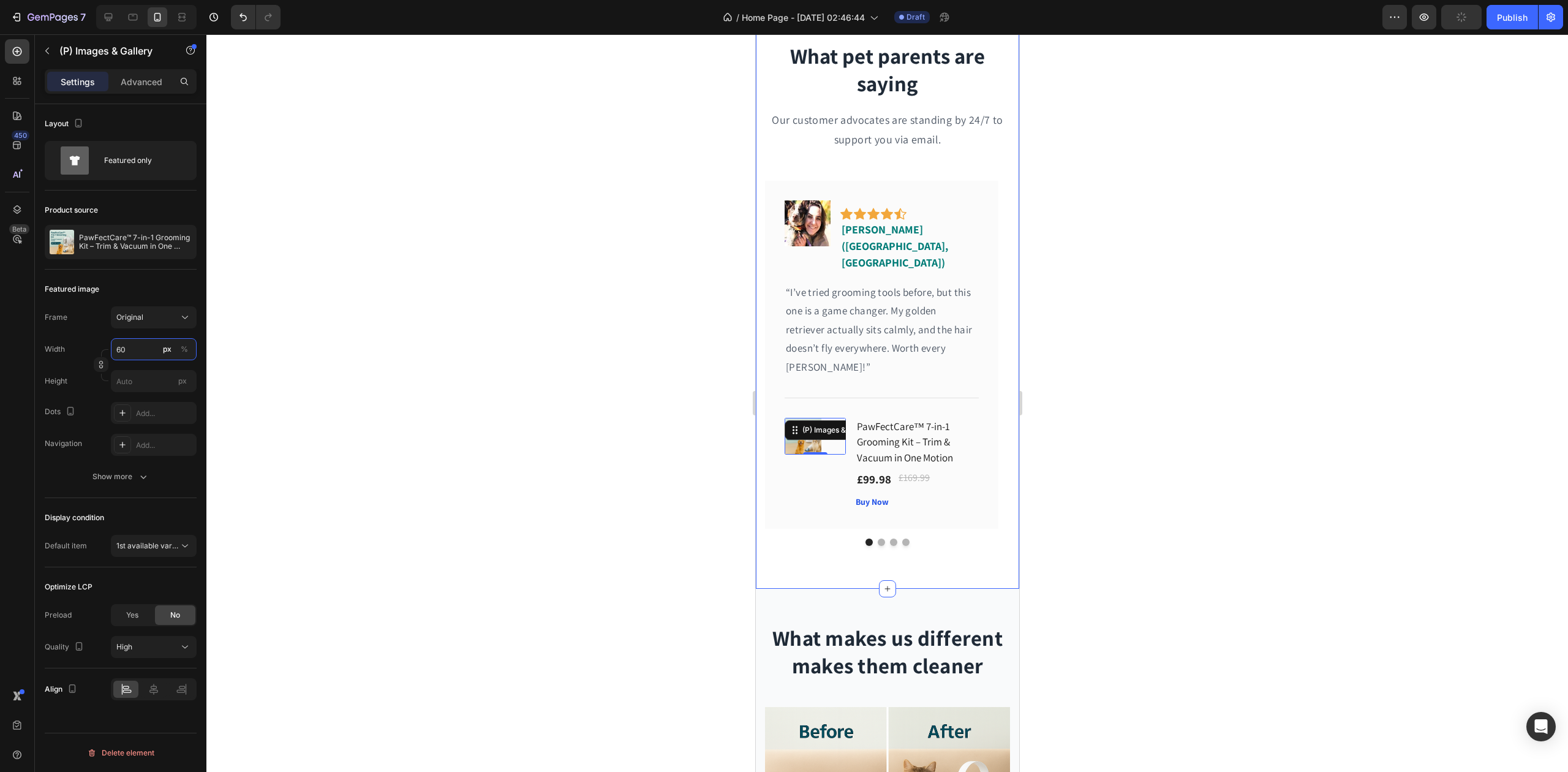
click at [116, 348] on input "60" at bounding box center [153, 349] width 86 height 22
type input "150"
click at [543, 398] on div at bounding box center [887, 403] width 1362 height 738
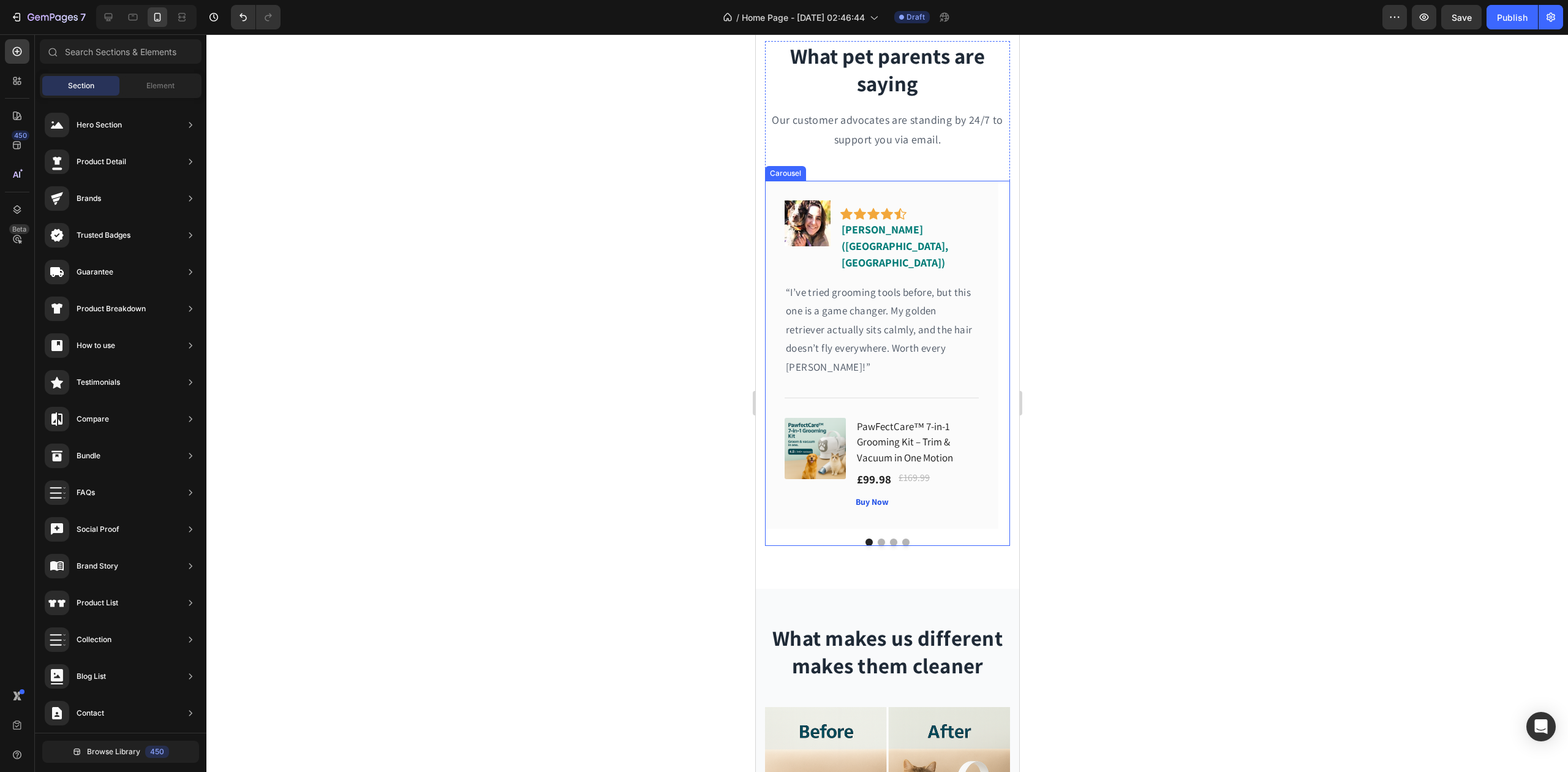
click at [878, 539] on button "Dot" at bounding box center [881, 542] width 8 height 8
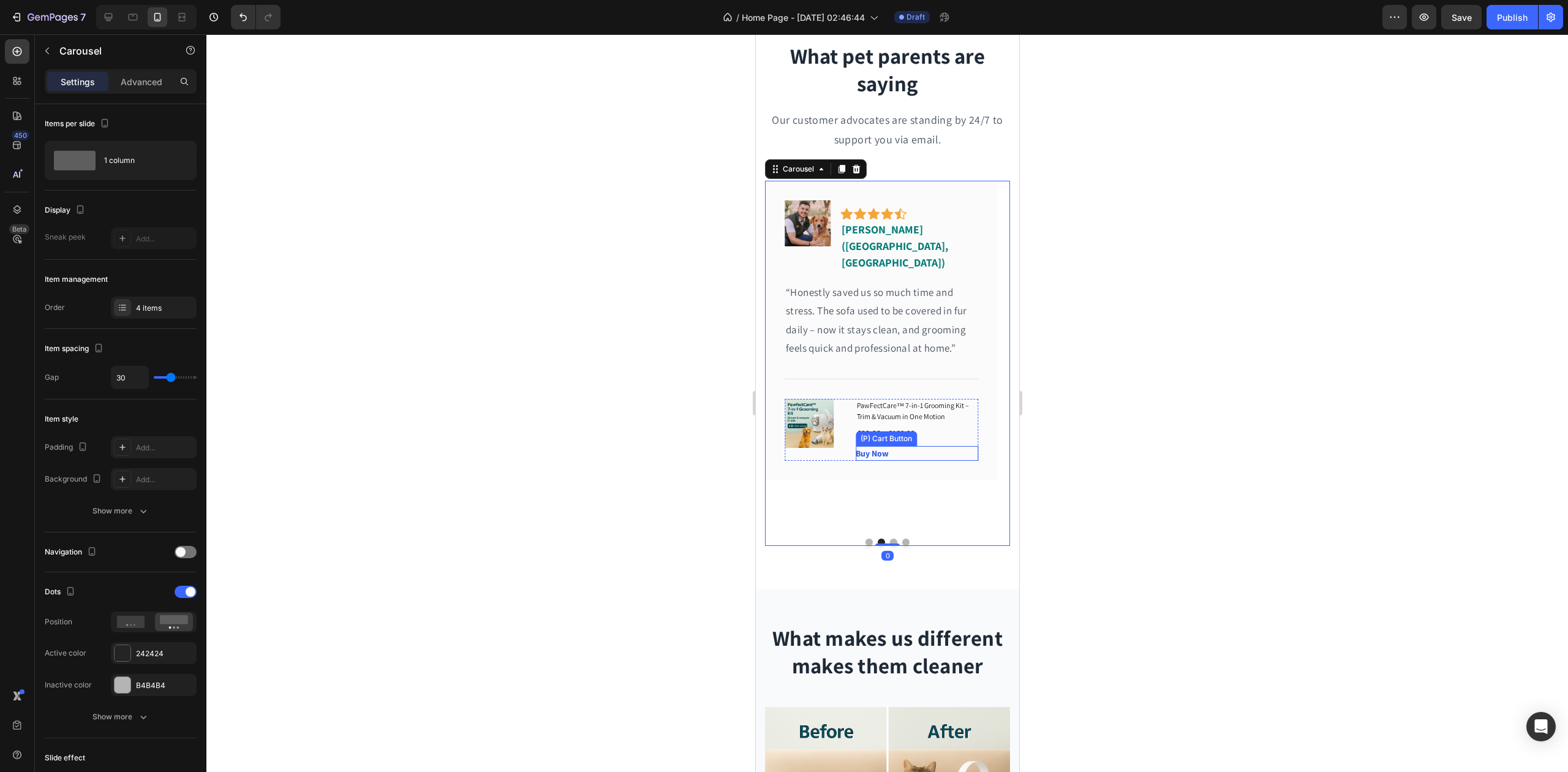
click at [867, 433] on div "(P) Cart Button" at bounding box center [886, 439] width 56 height 11
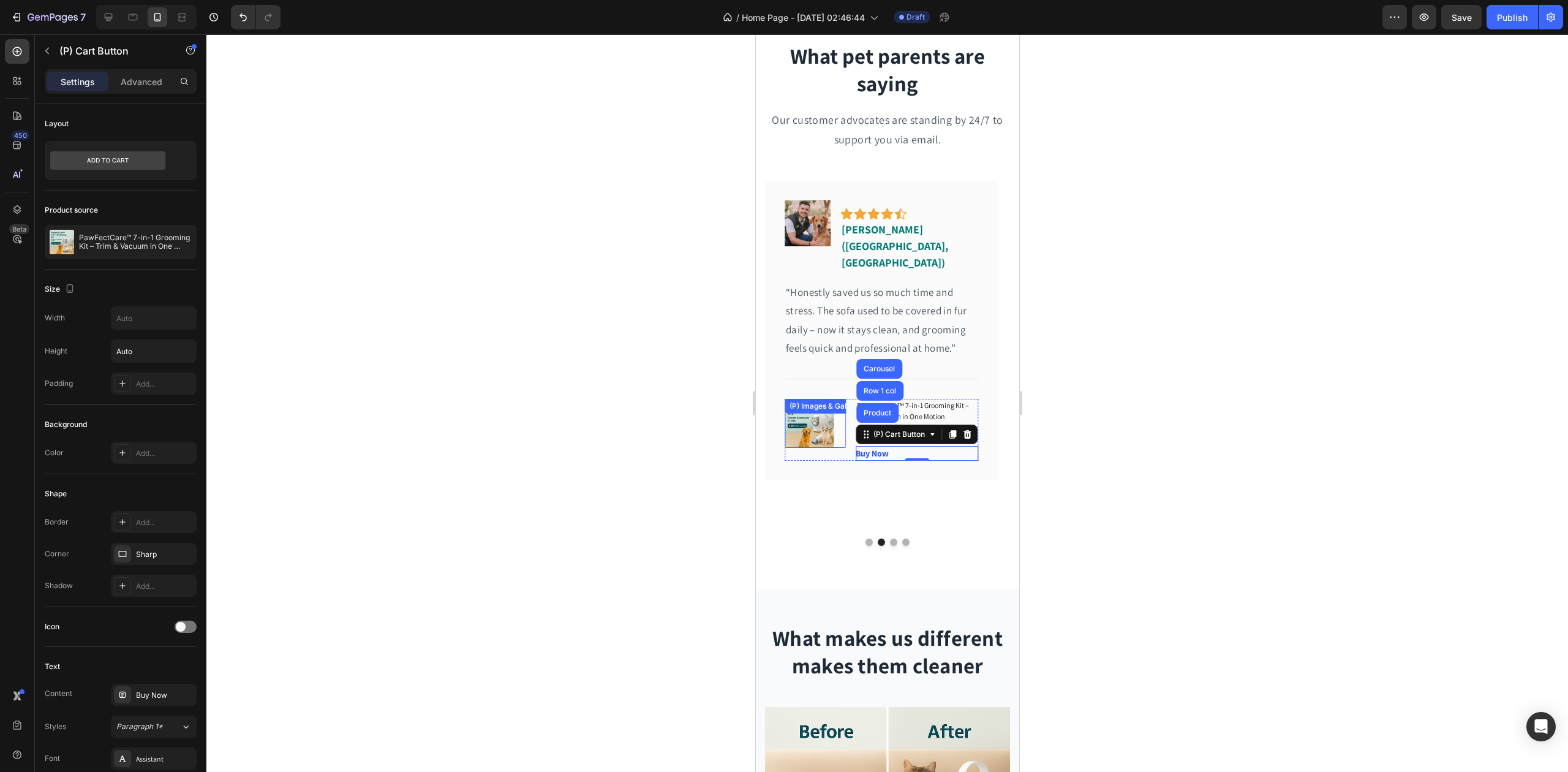
click at [675, 417] on div at bounding box center [887, 403] width 1362 height 738
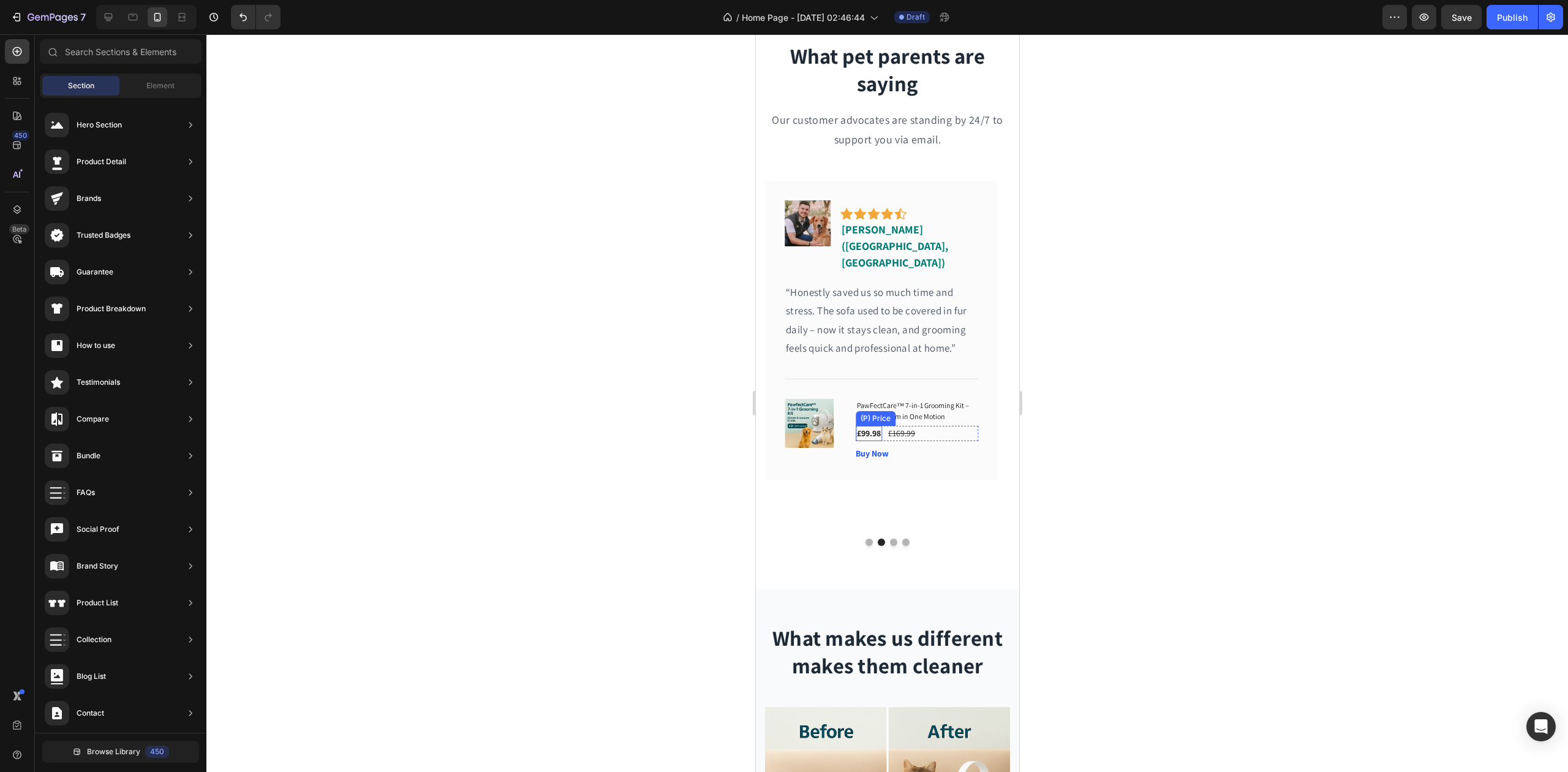
click at [879, 426] on div "£99.98" at bounding box center [868, 434] width 26 height 15
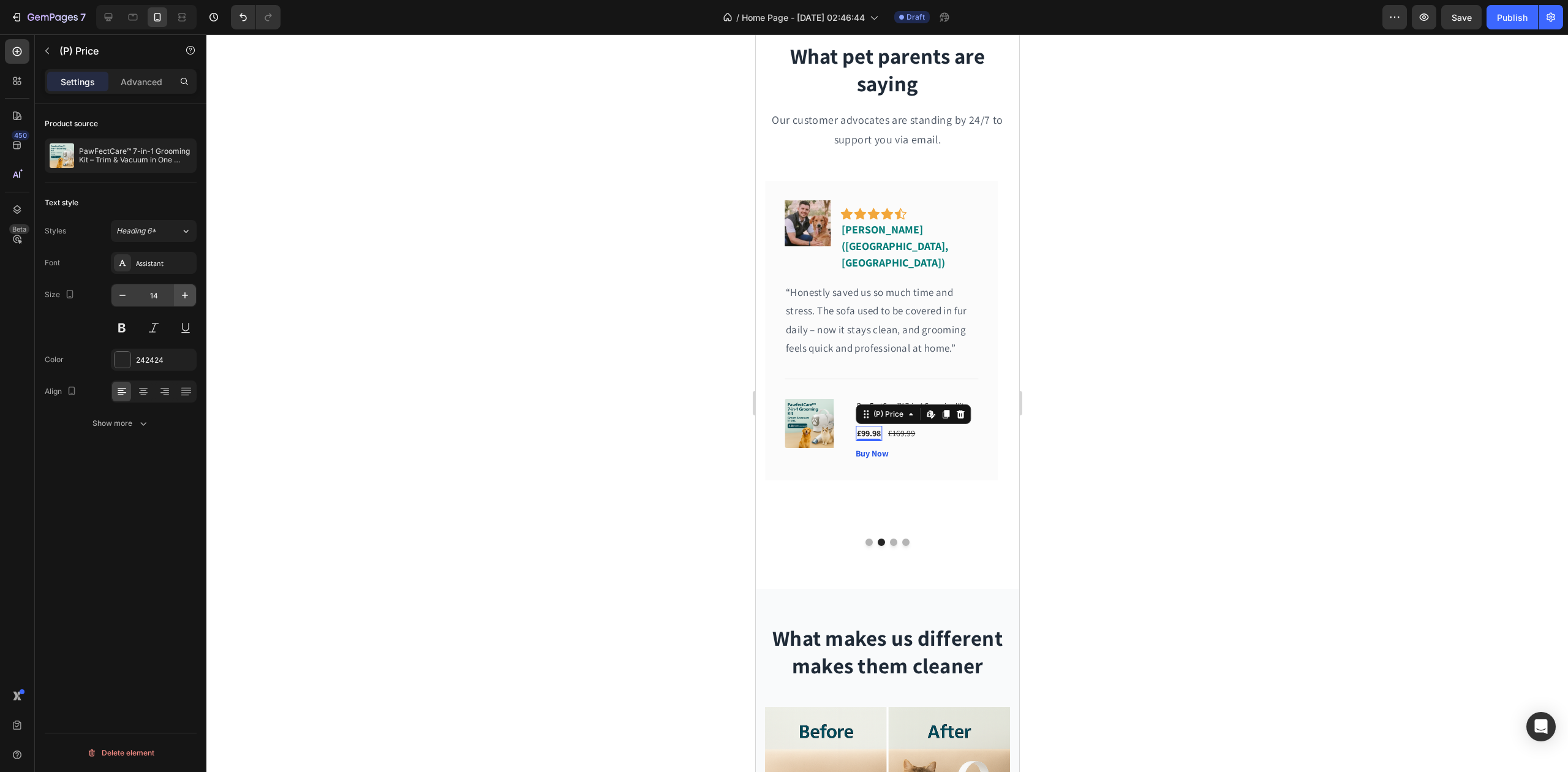
click at [185, 298] on icon "button" at bounding box center [185, 295] width 13 height 13
click at [186, 298] on icon "button" at bounding box center [185, 295] width 13 height 13
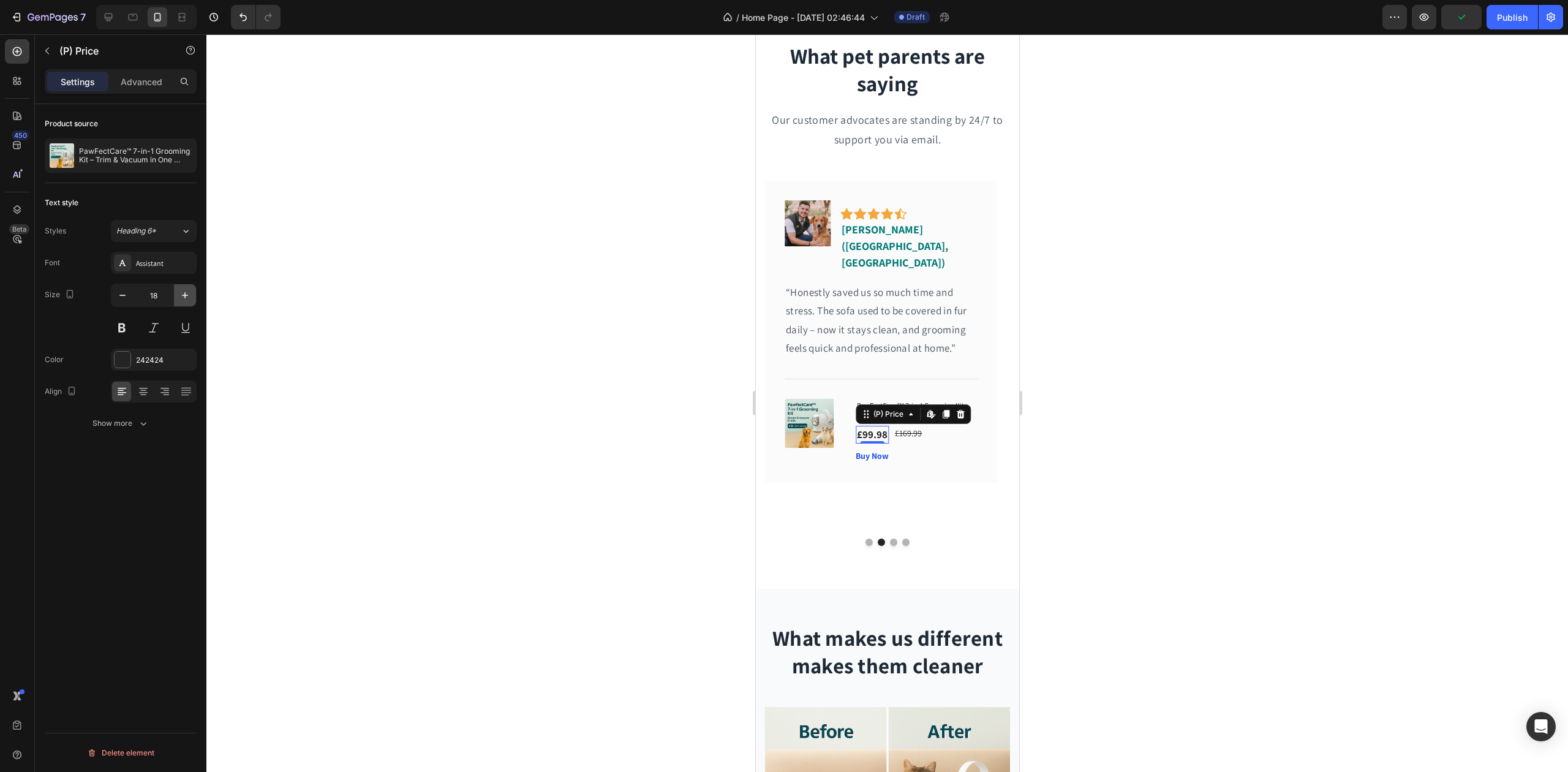
type input "19"
click at [919, 426] on div "£169.99" at bounding box center [911, 434] width 29 height 15
click at [185, 297] on icon "button" at bounding box center [185, 295] width 6 height 6
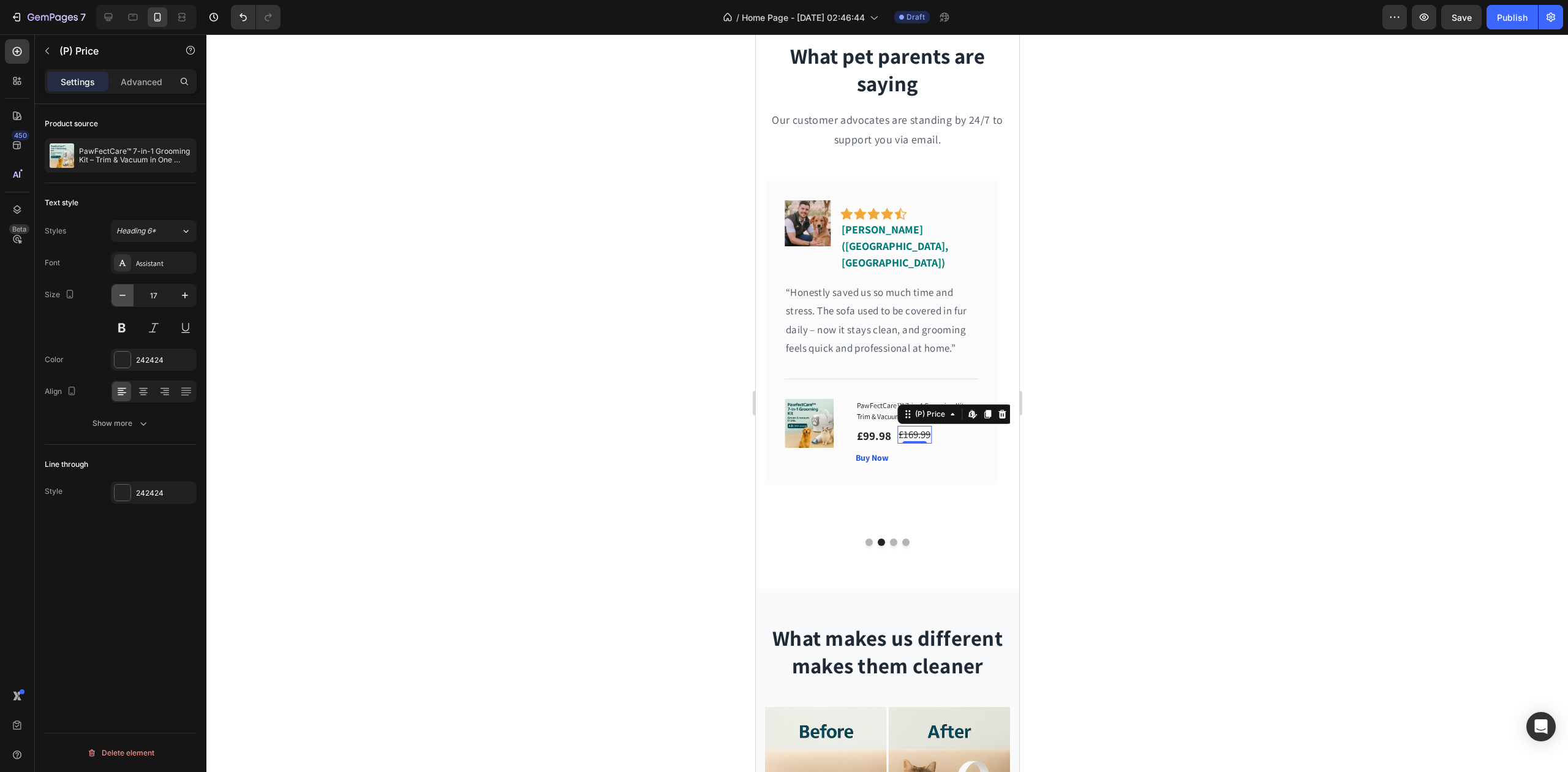
click at [121, 295] on icon "button" at bounding box center [123, 295] width 13 height 13
type input "16"
click at [799, 399] on div "(P) Images & Gallery" at bounding box center [815, 424] width 61 height 49
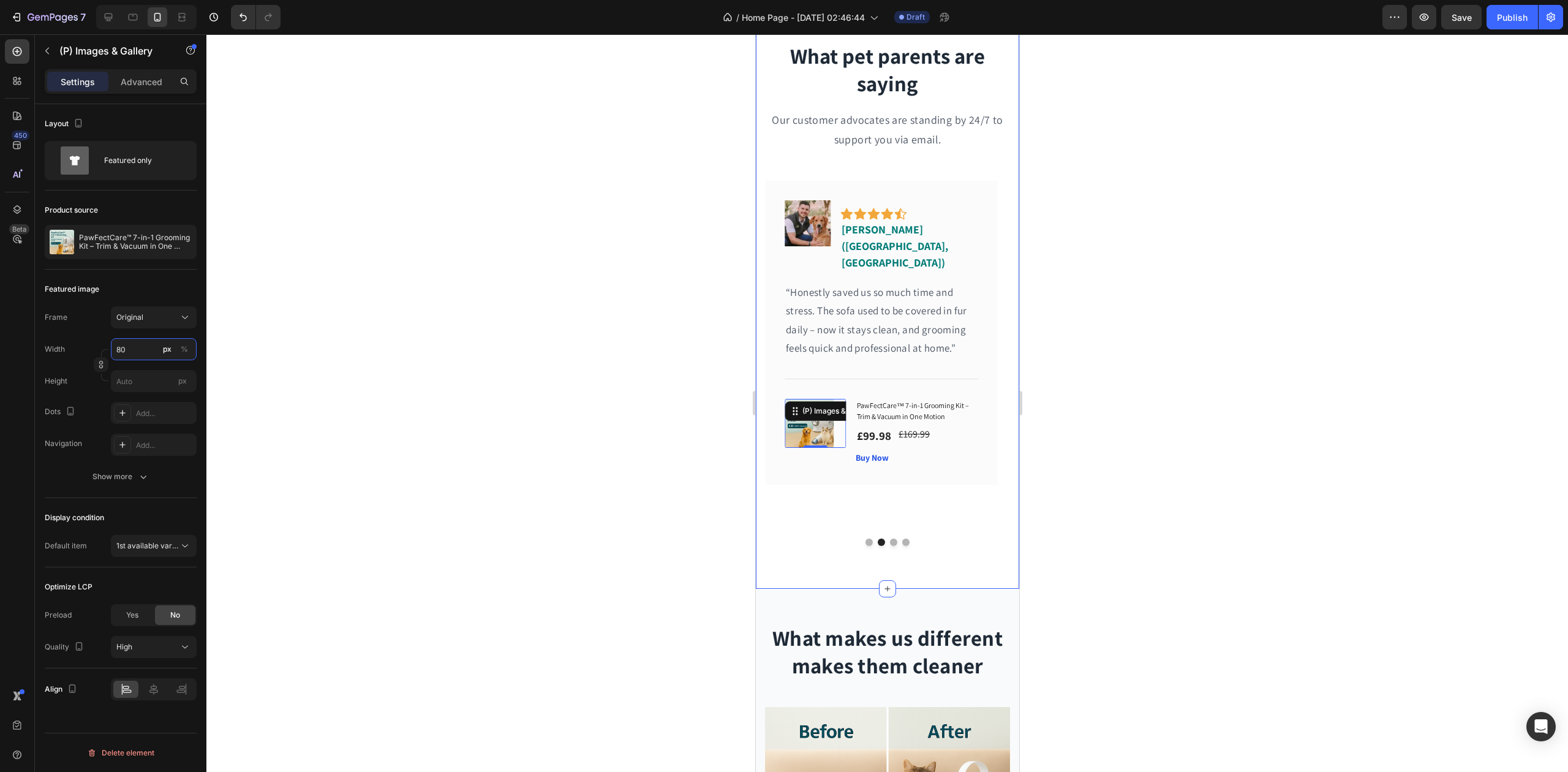
click at [133, 346] on input "80" at bounding box center [153, 349] width 86 height 22
type input "150"
click at [488, 454] on div at bounding box center [887, 403] width 1362 height 738
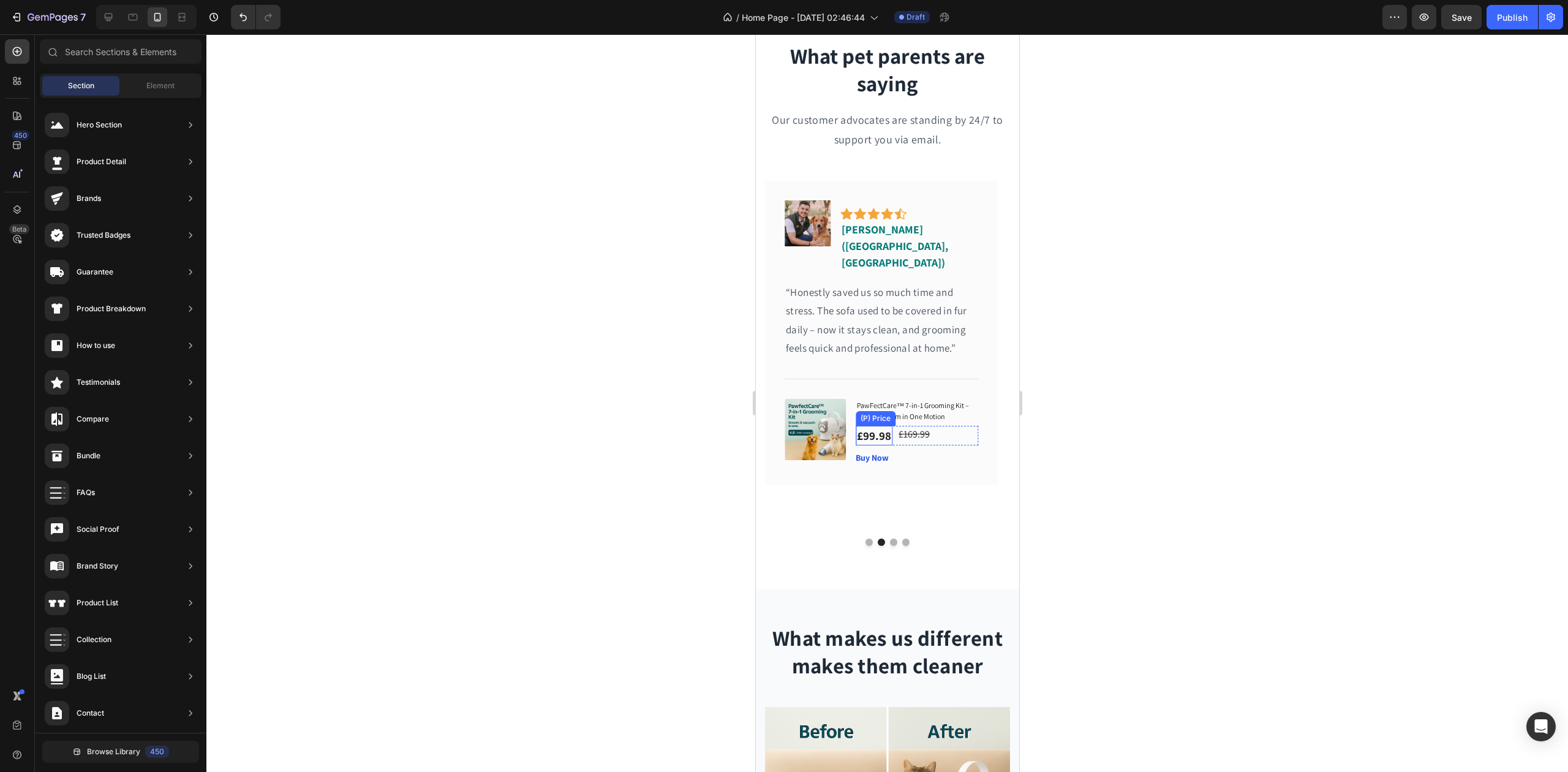
click at [887, 413] on div "(P) Price" at bounding box center [875, 419] width 35 height 11
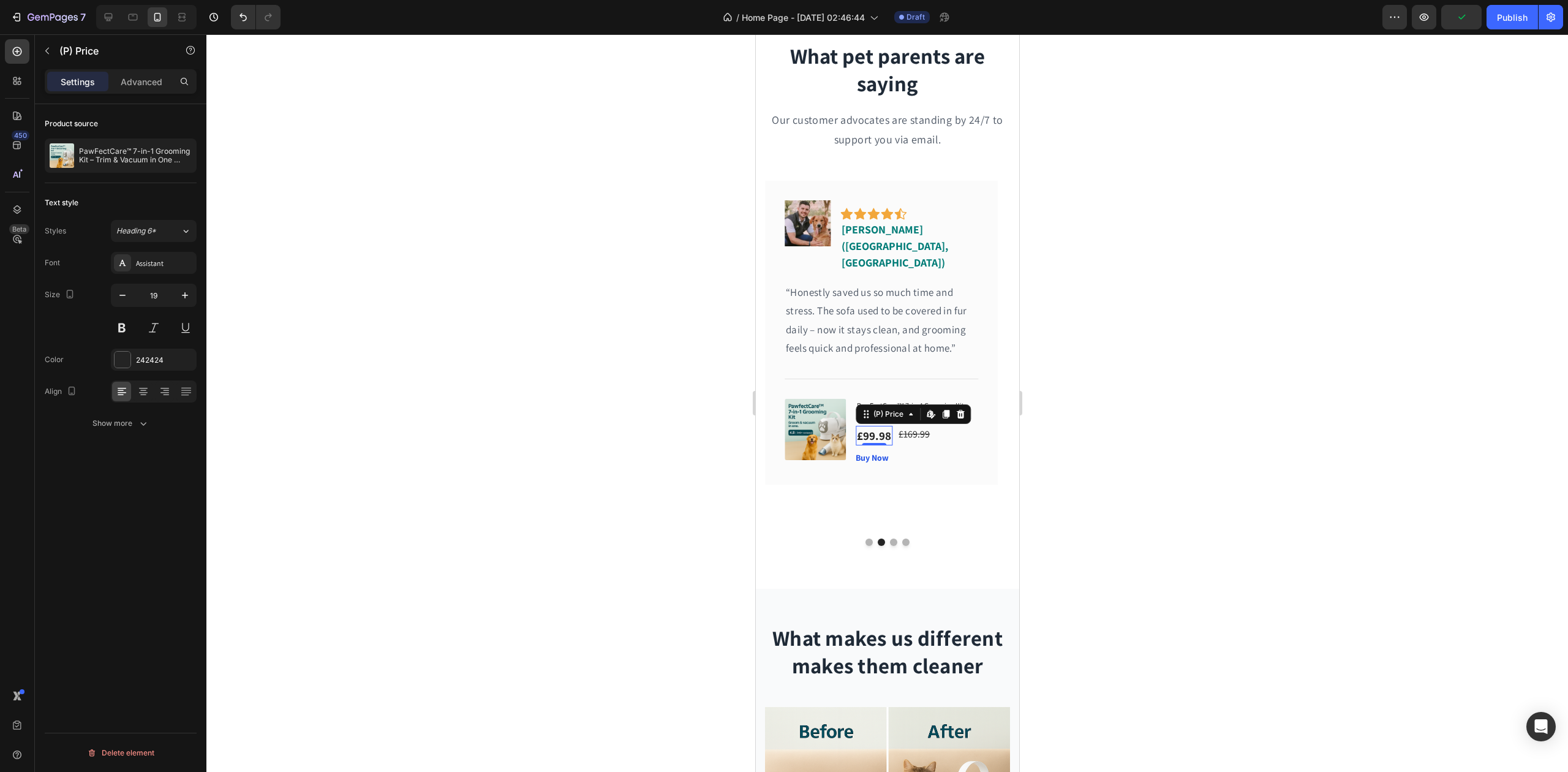
click at [1094, 390] on div at bounding box center [887, 403] width 1362 height 738
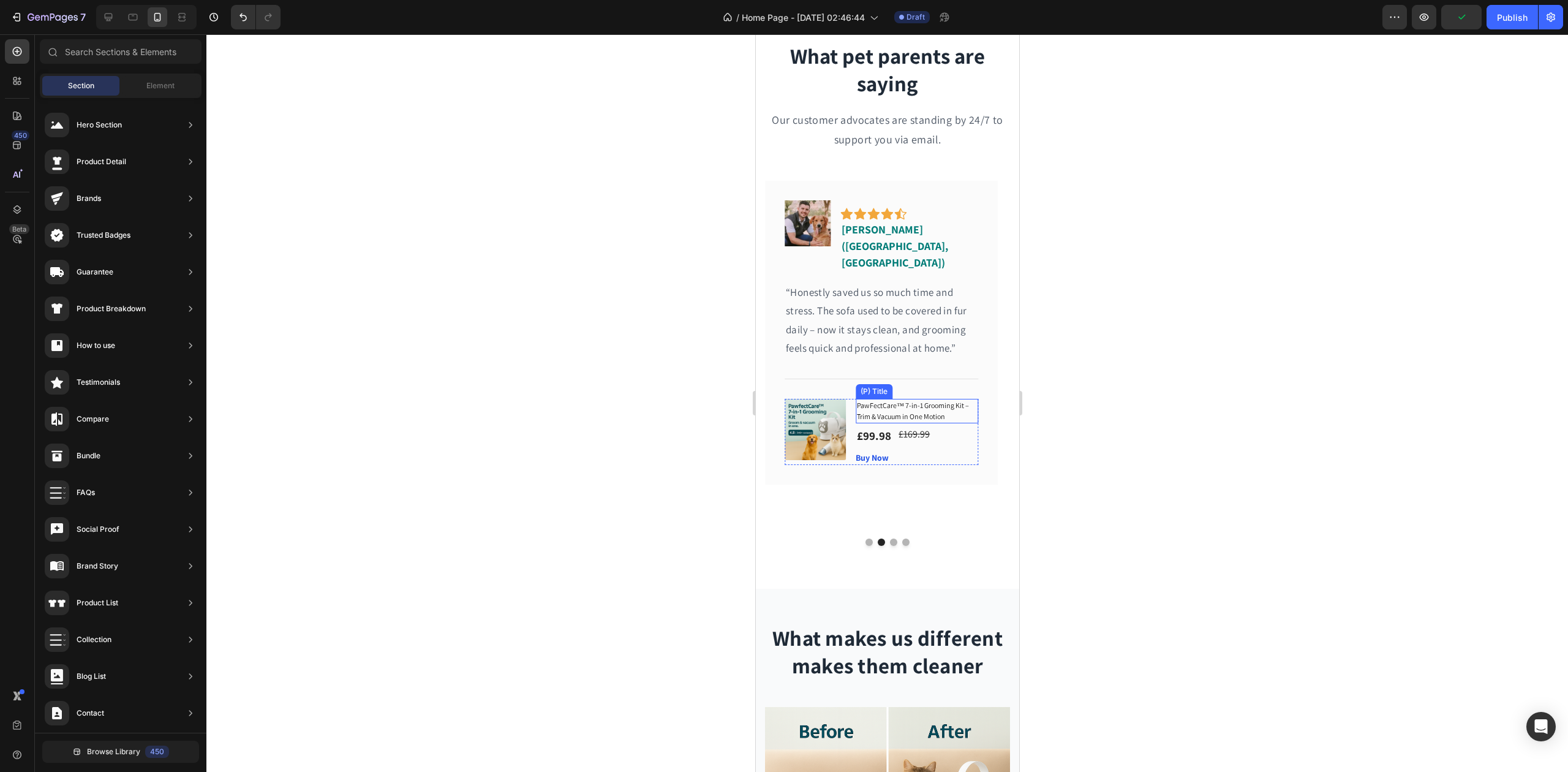
click at [950, 399] on h1 "PawFectCare™ 7-in-1 Grooming Kit – Trim & Vacuum in One Motion" at bounding box center [916, 411] width 123 height 24
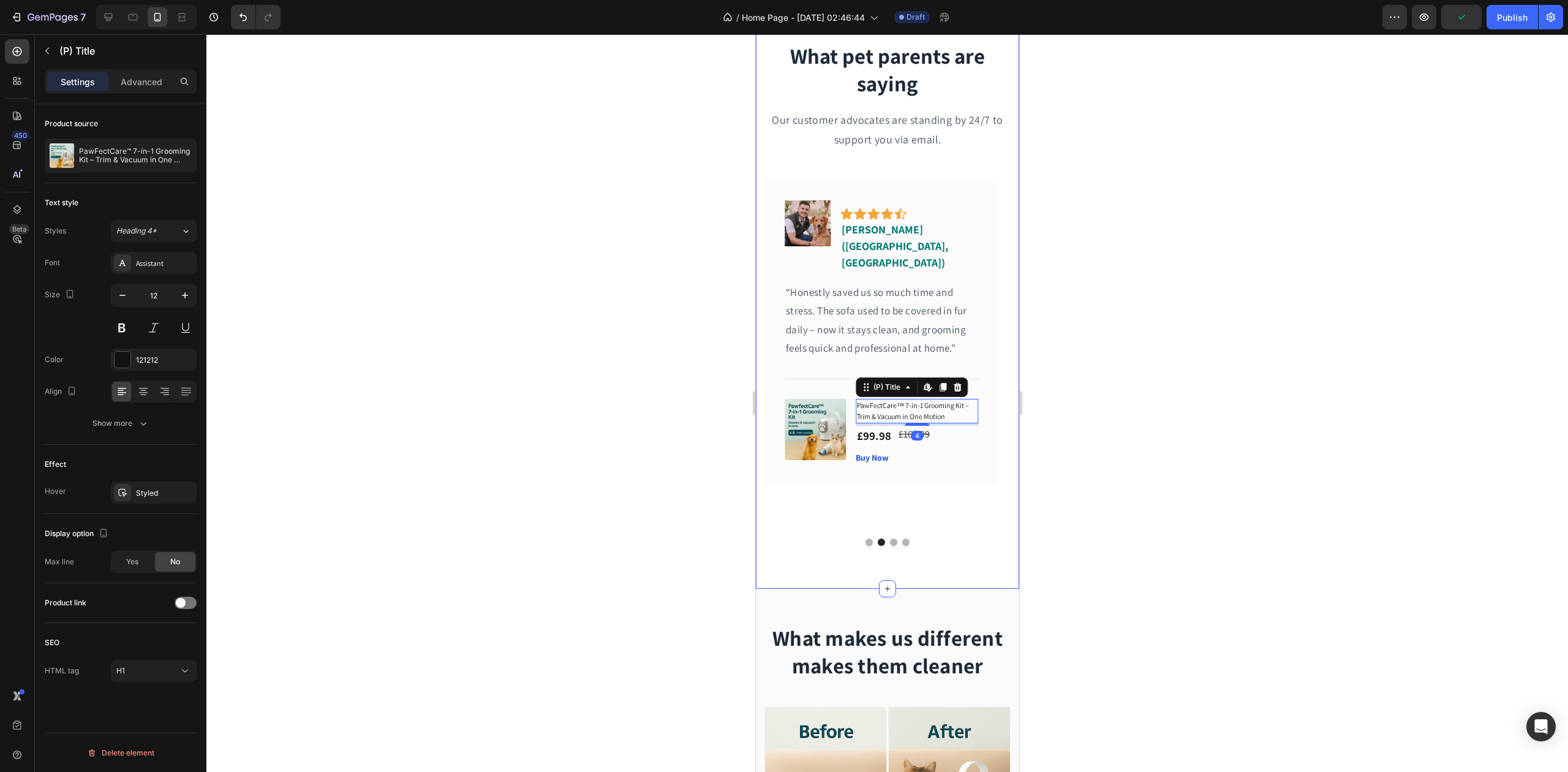
click at [199, 298] on div "Product source PawFectCare™ 7-in-1 Grooming Kit – Trim & Vacuum in One Motion T…" at bounding box center [121, 455] width 171 height 703
click at [186, 299] on icon "button" at bounding box center [185, 295] width 13 height 13
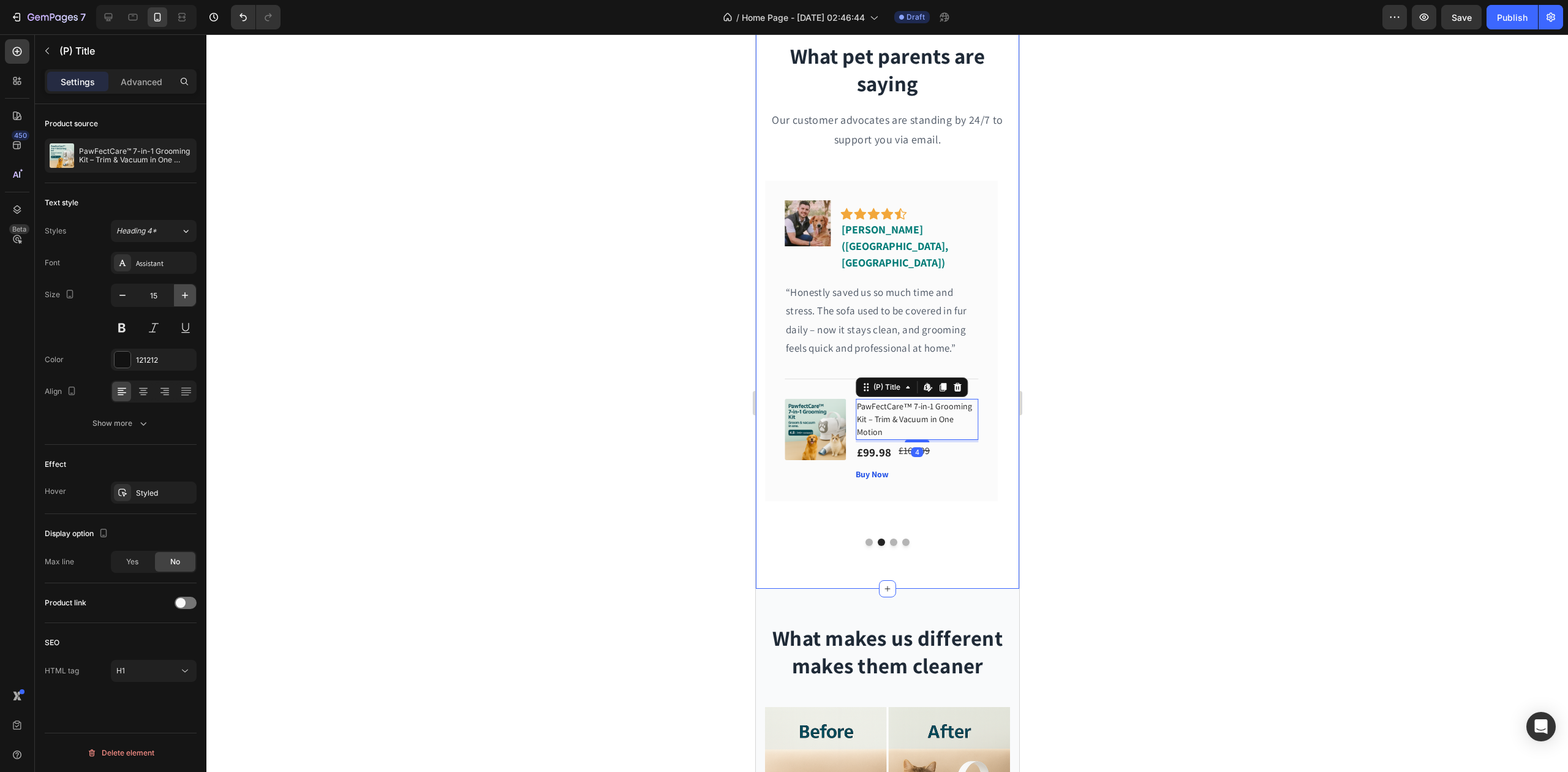
click at [186, 299] on icon "button" at bounding box center [185, 295] width 13 height 13
type input "16"
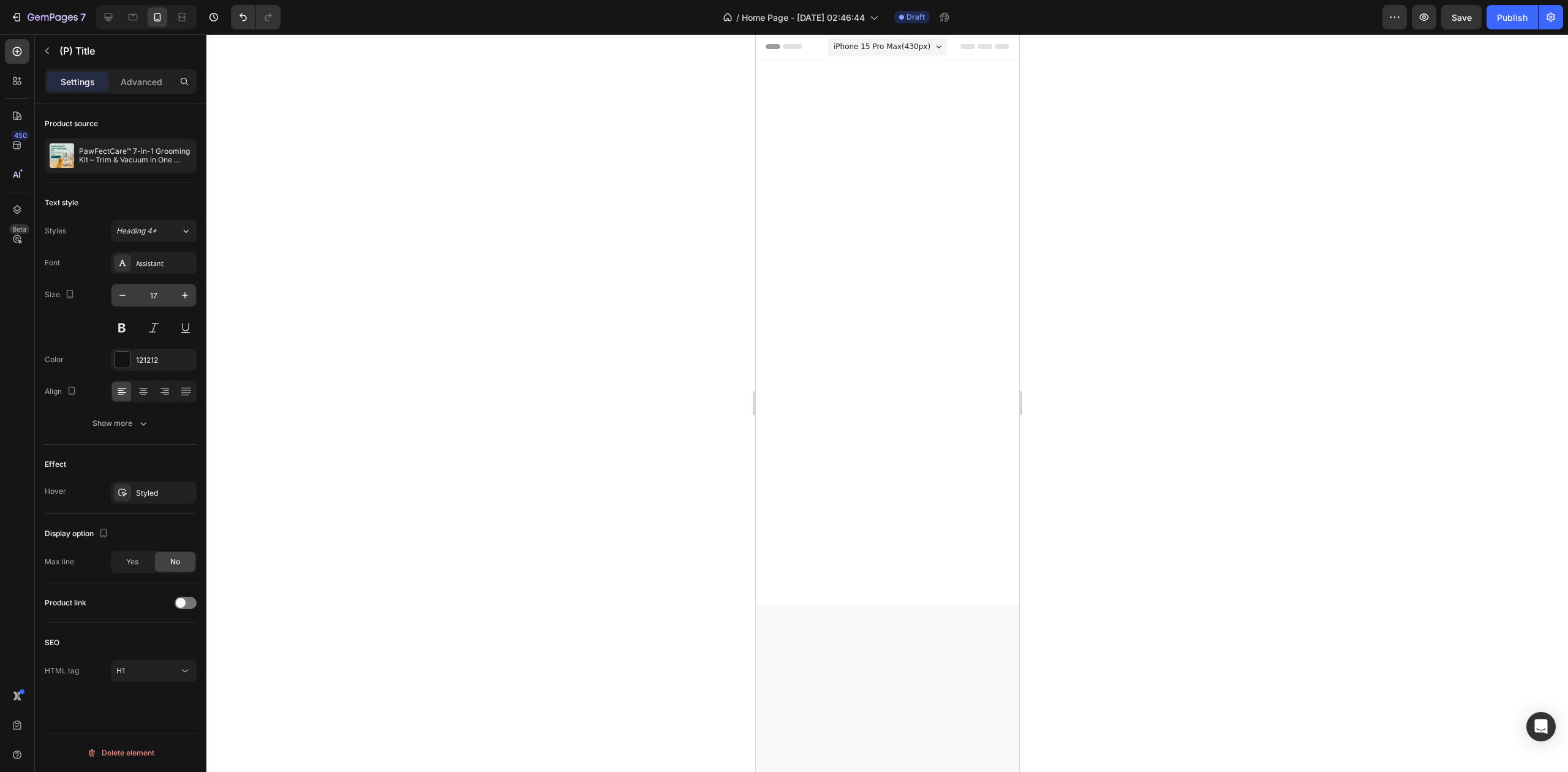
scroll to position [845, 0]
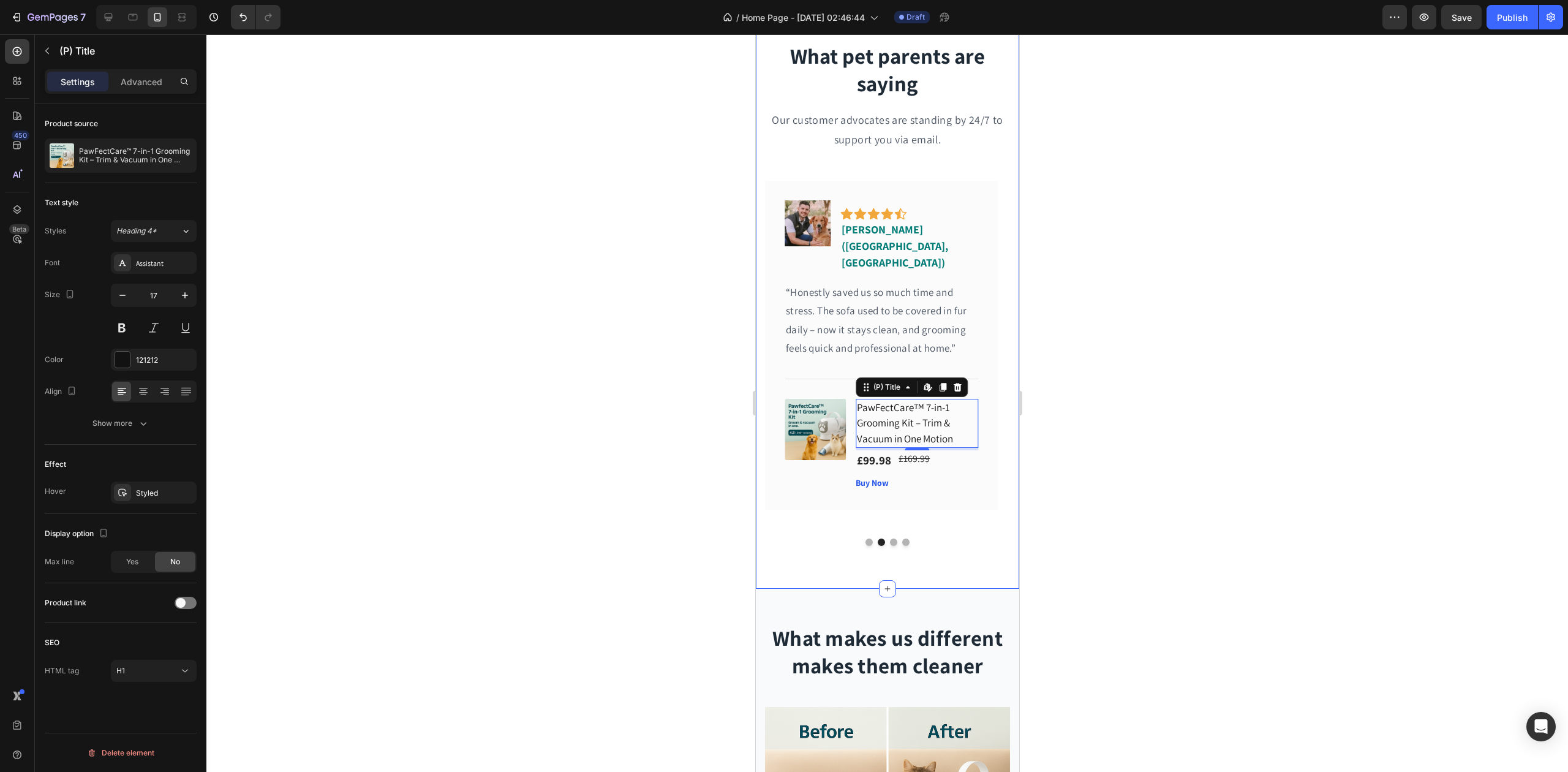
click at [358, 337] on div at bounding box center [887, 403] width 1362 height 738
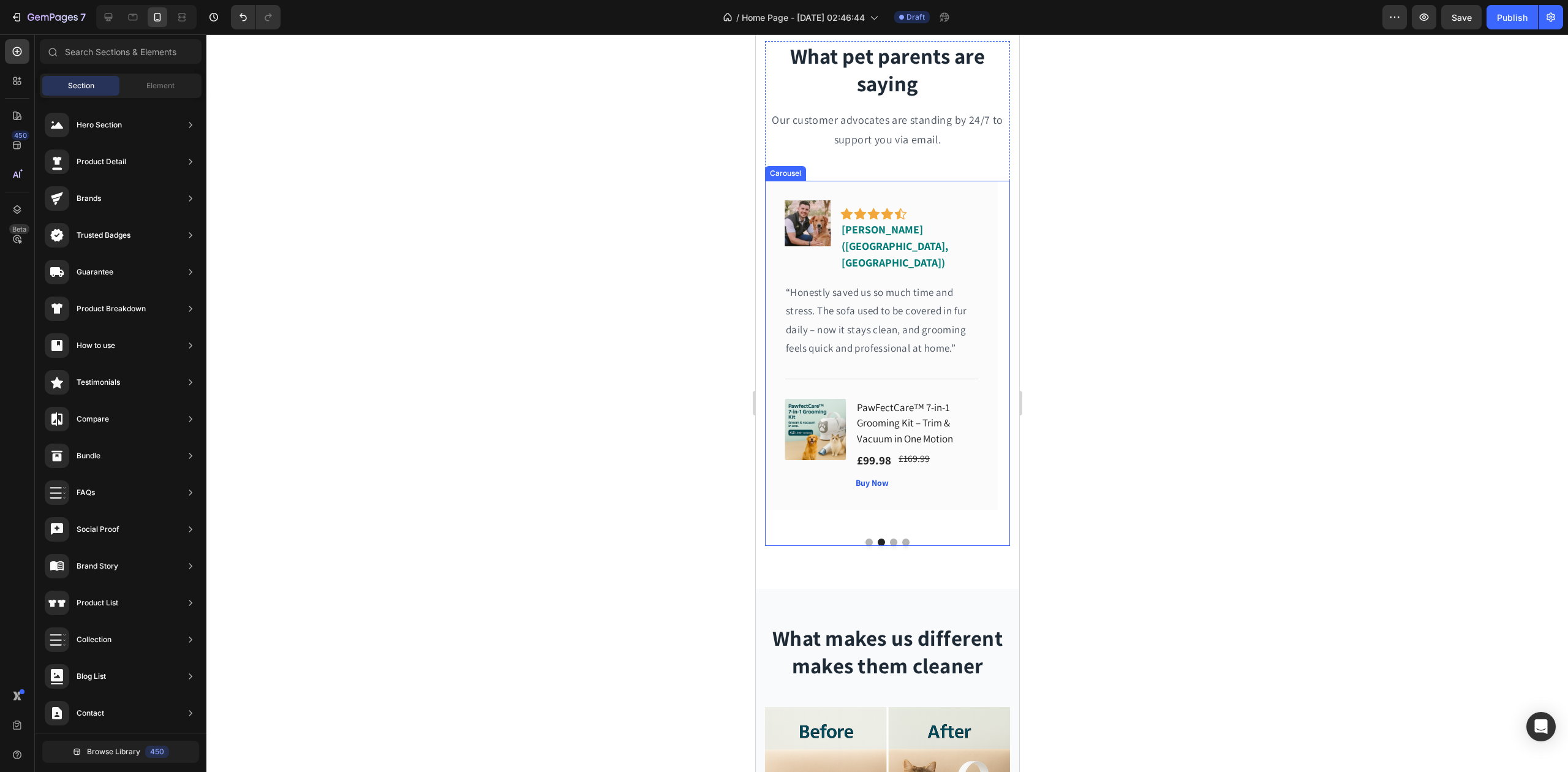
click at [889, 539] on button "Dot" at bounding box center [893, 542] width 8 height 8
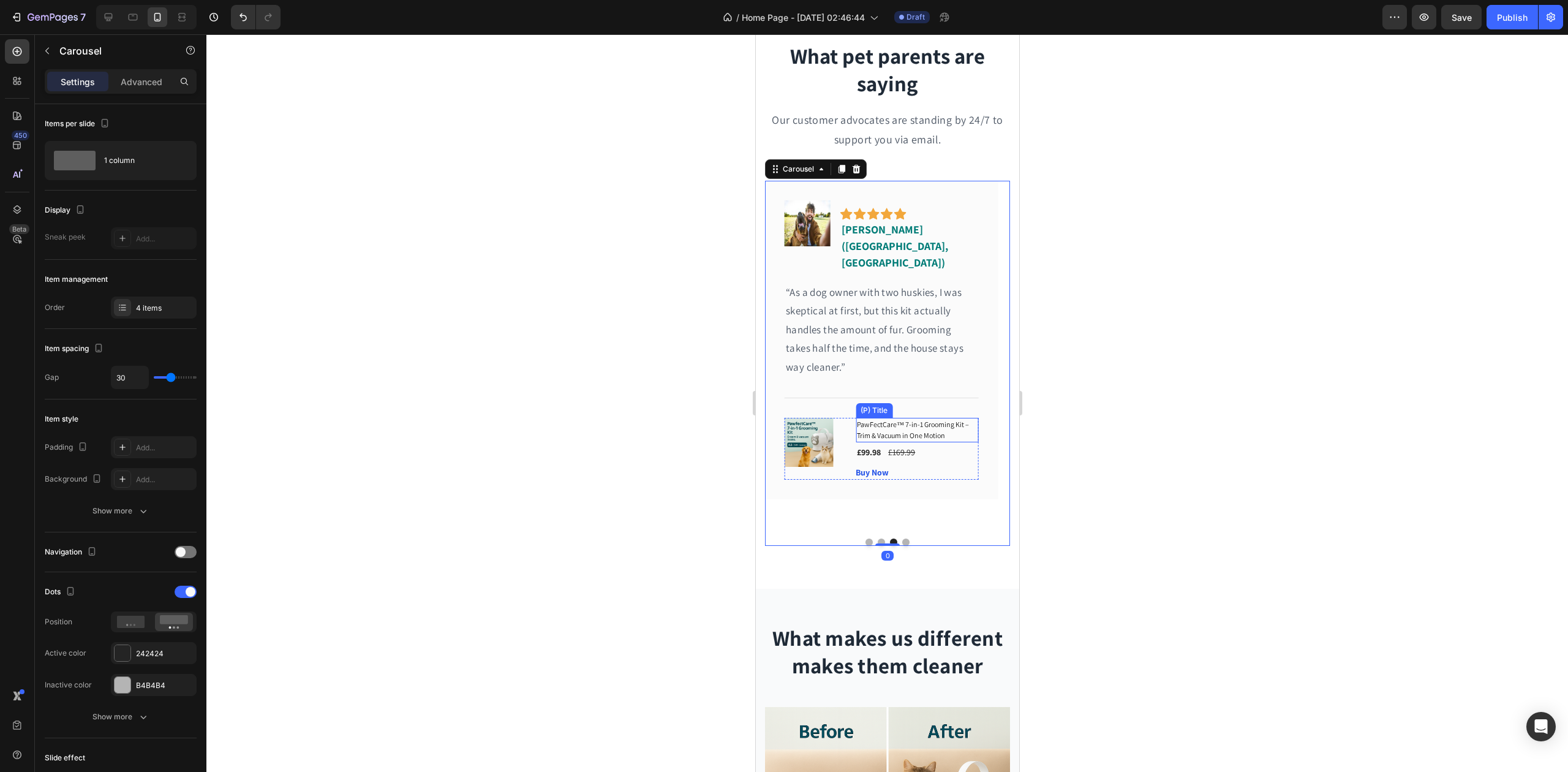
click at [881, 418] on h1 "PawFectCare™ 7-in-1 Grooming Kit – Trim & Vacuum in One Motion" at bounding box center [916, 430] width 123 height 24
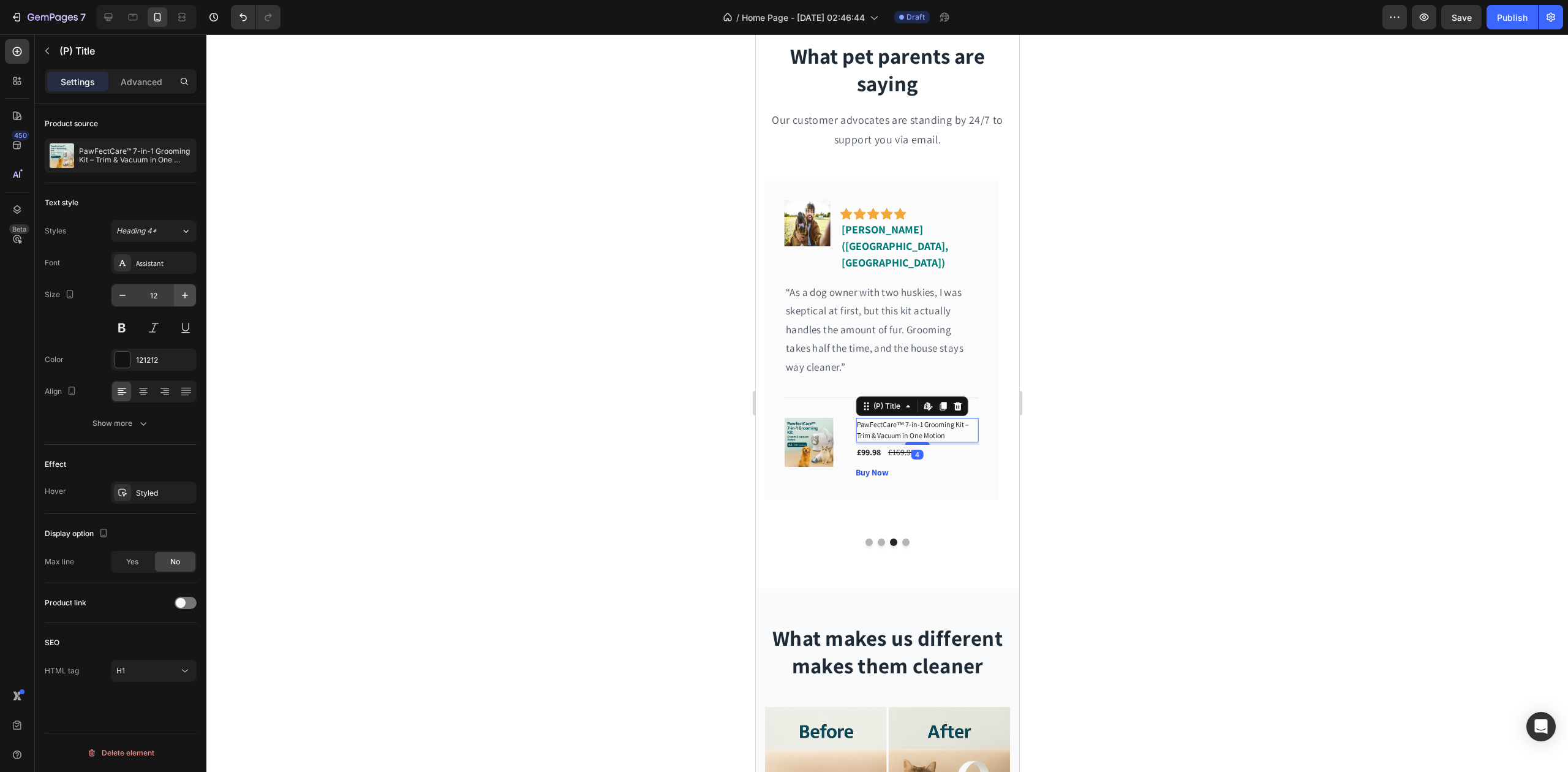
drag, startPoint x: 200, startPoint y: 292, endPoint x: 193, endPoint y: 297, distance: 8.6
click at [199, 293] on div "Product source PawFectCare™ 7-in-1 Grooming Kit – Trim & Vacuum in One Motion T…" at bounding box center [121, 455] width 171 height 703
click at [192, 297] on button "button" at bounding box center [185, 295] width 22 height 22
click at [191, 294] on button "button" at bounding box center [185, 295] width 22 height 22
click at [190, 294] on icon "button" at bounding box center [185, 295] width 13 height 13
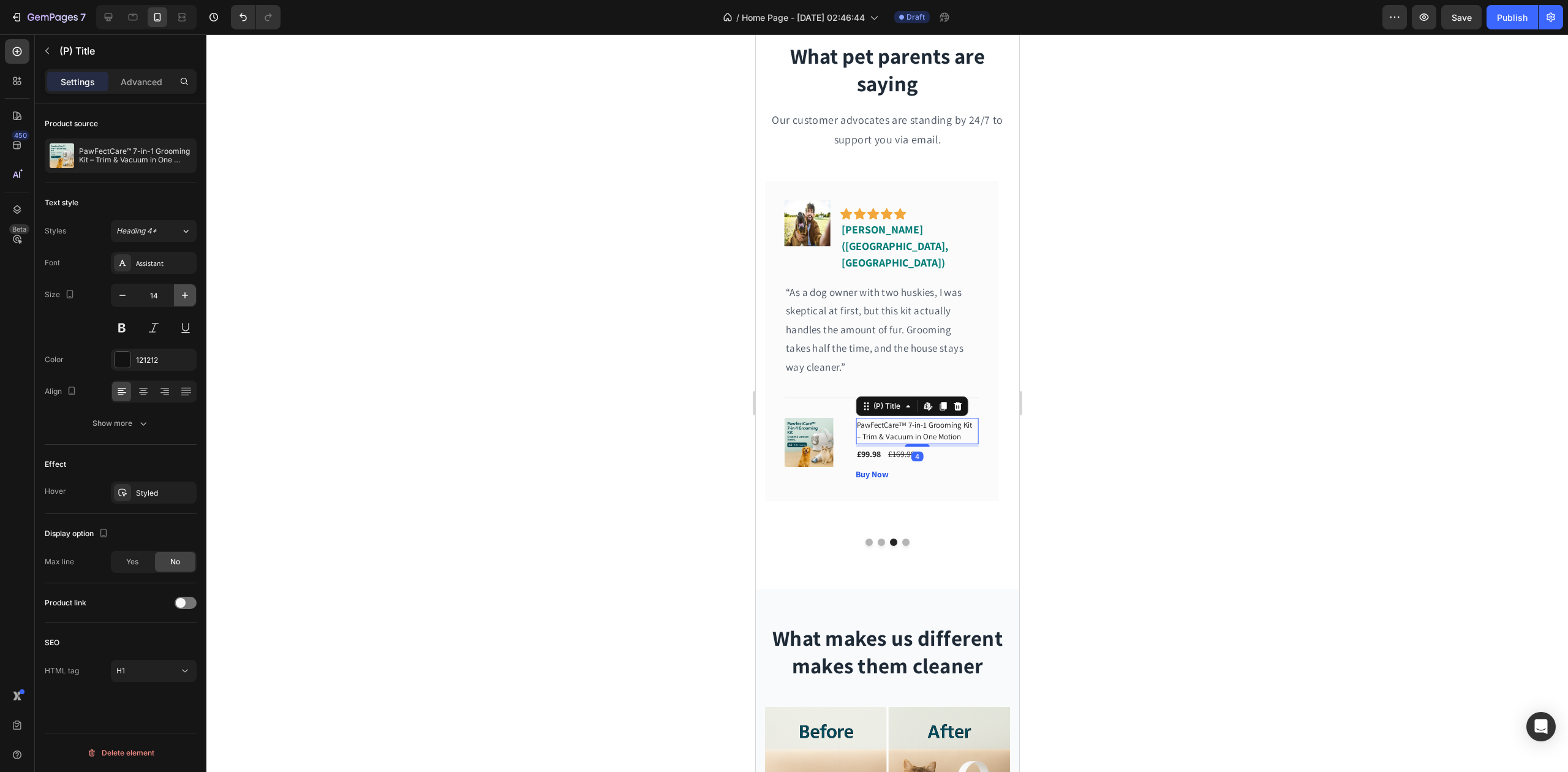
click at [190, 293] on icon "button" at bounding box center [185, 295] width 13 height 13
click at [190, 293] on icon "button" at bounding box center [185, 295] width 13 height 13
type input "17"
click at [824, 432] on img at bounding box center [809, 442] width 49 height 49
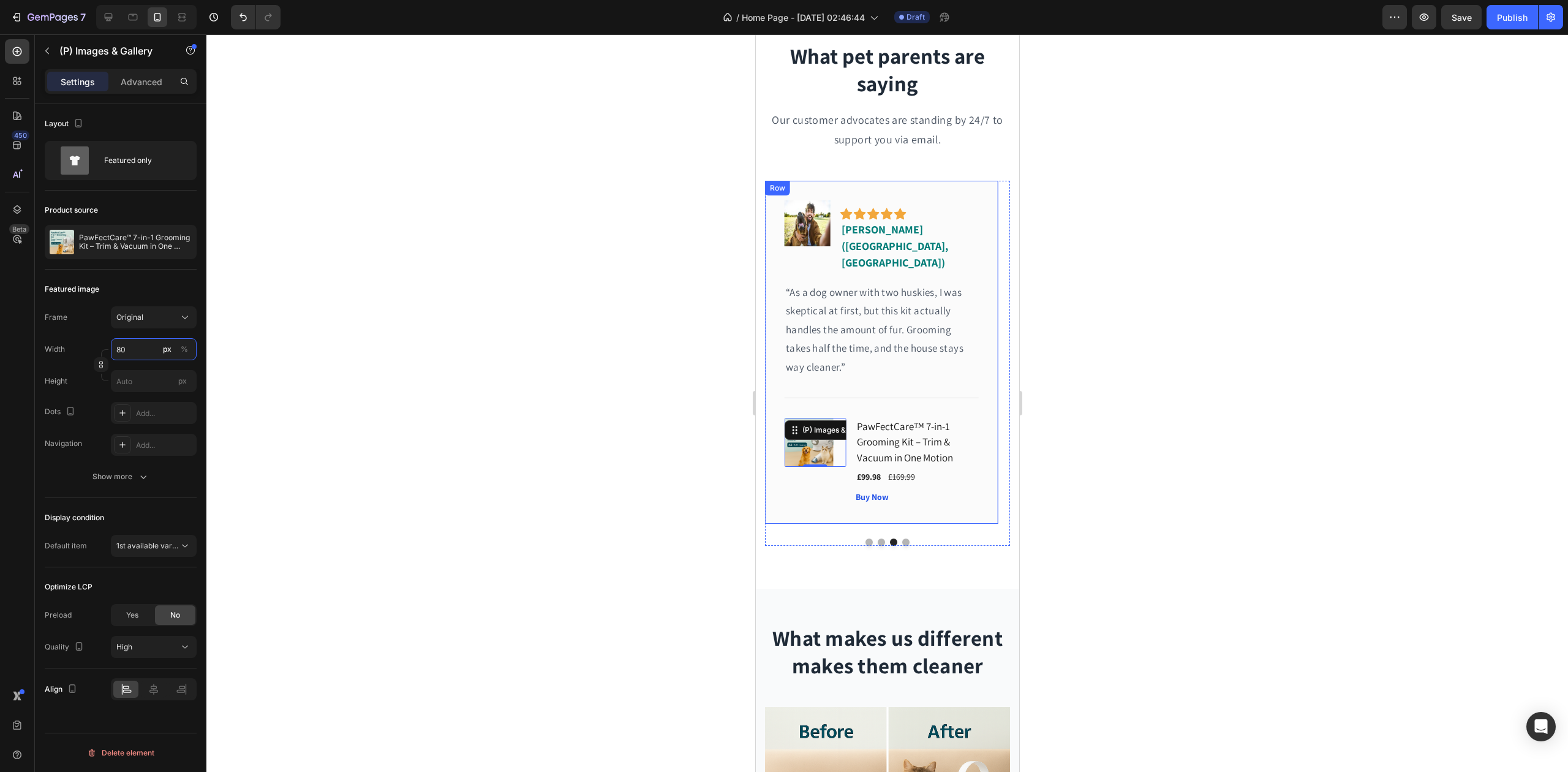
click at [138, 348] on input "80" at bounding box center [153, 349] width 86 height 22
type input "150"
click at [872, 469] on div "£99.98" at bounding box center [868, 477] width 26 height 15
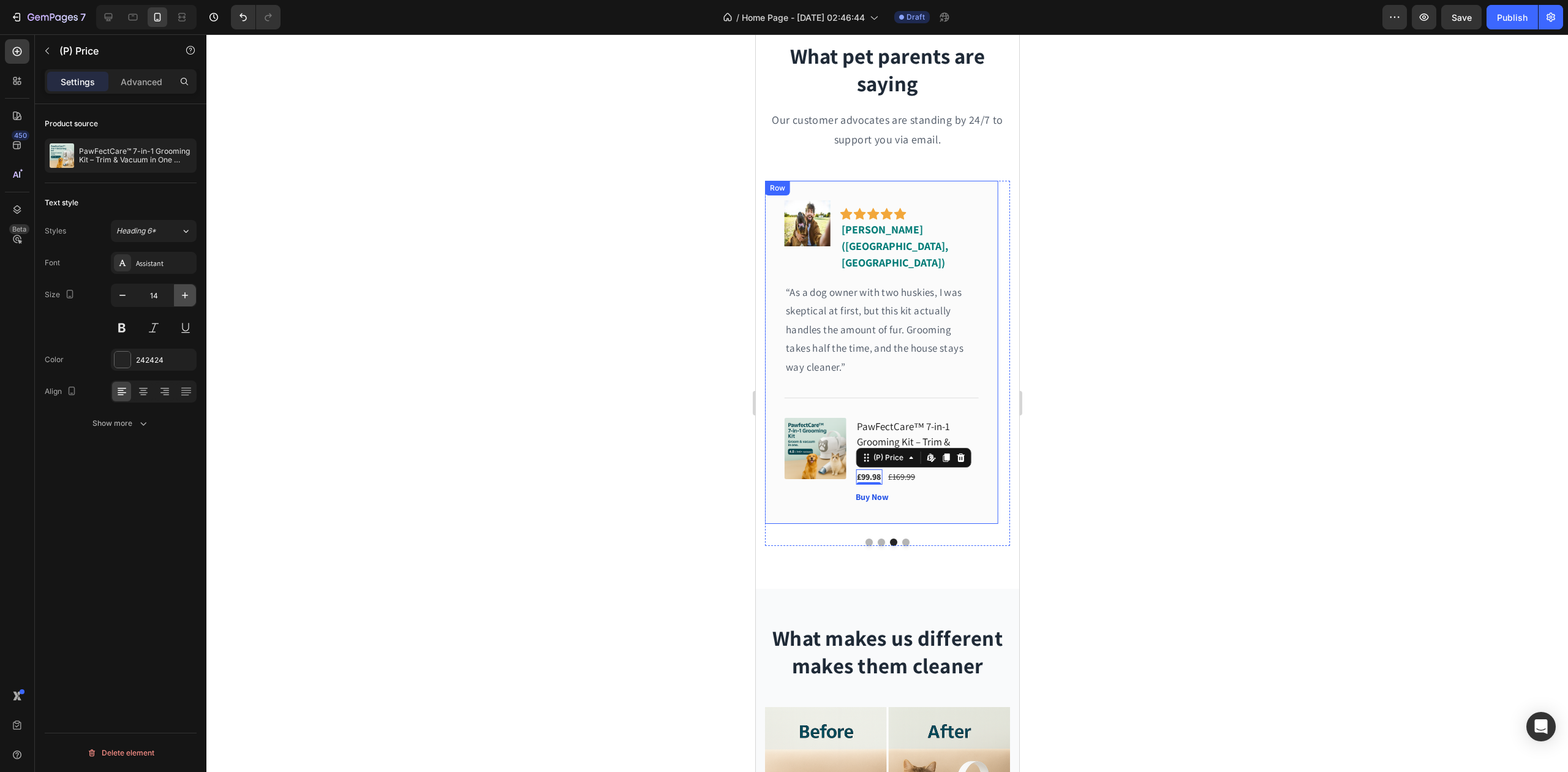
click at [184, 293] on icon "button" at bounding box center [185, 295] width 13 height 13
click at [183, 292] on icon "button" at bounding box center [185, 295] width 13 height 13
click at [184, 292] on icon "button" at bounding box center [185, 295] width 13 height 13
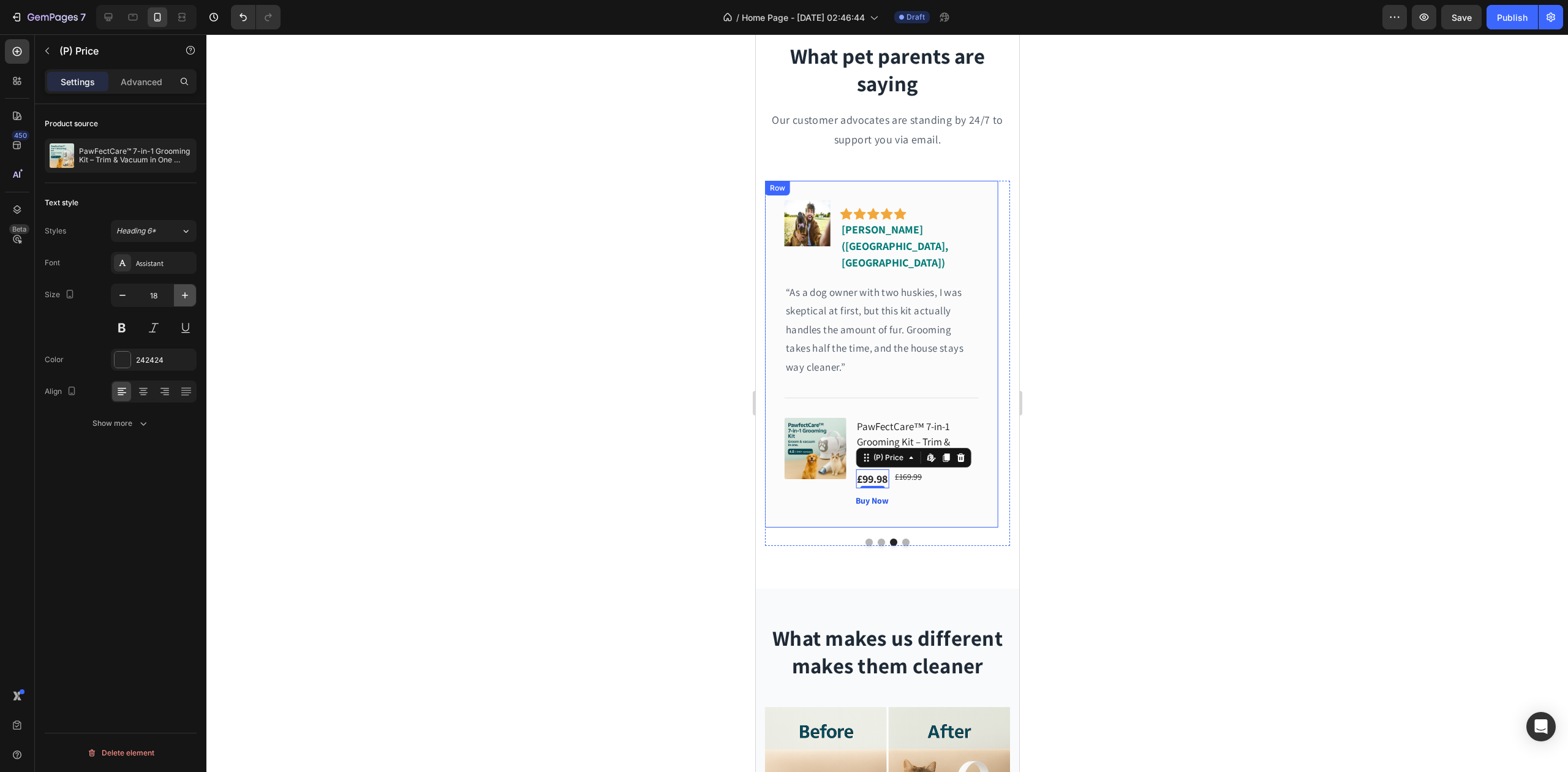
type input "19"
click at [899, 455] on div "(P) Price Edit content in Shopify" at bounding box center [913, 457] width 115 height 19
click at [907, 469] on div "£169.99" at bounding box center [911, 477] width 29 height 15
click at [185, 294] on icon "button" at bounding box center [185, 295] width 6 height 6
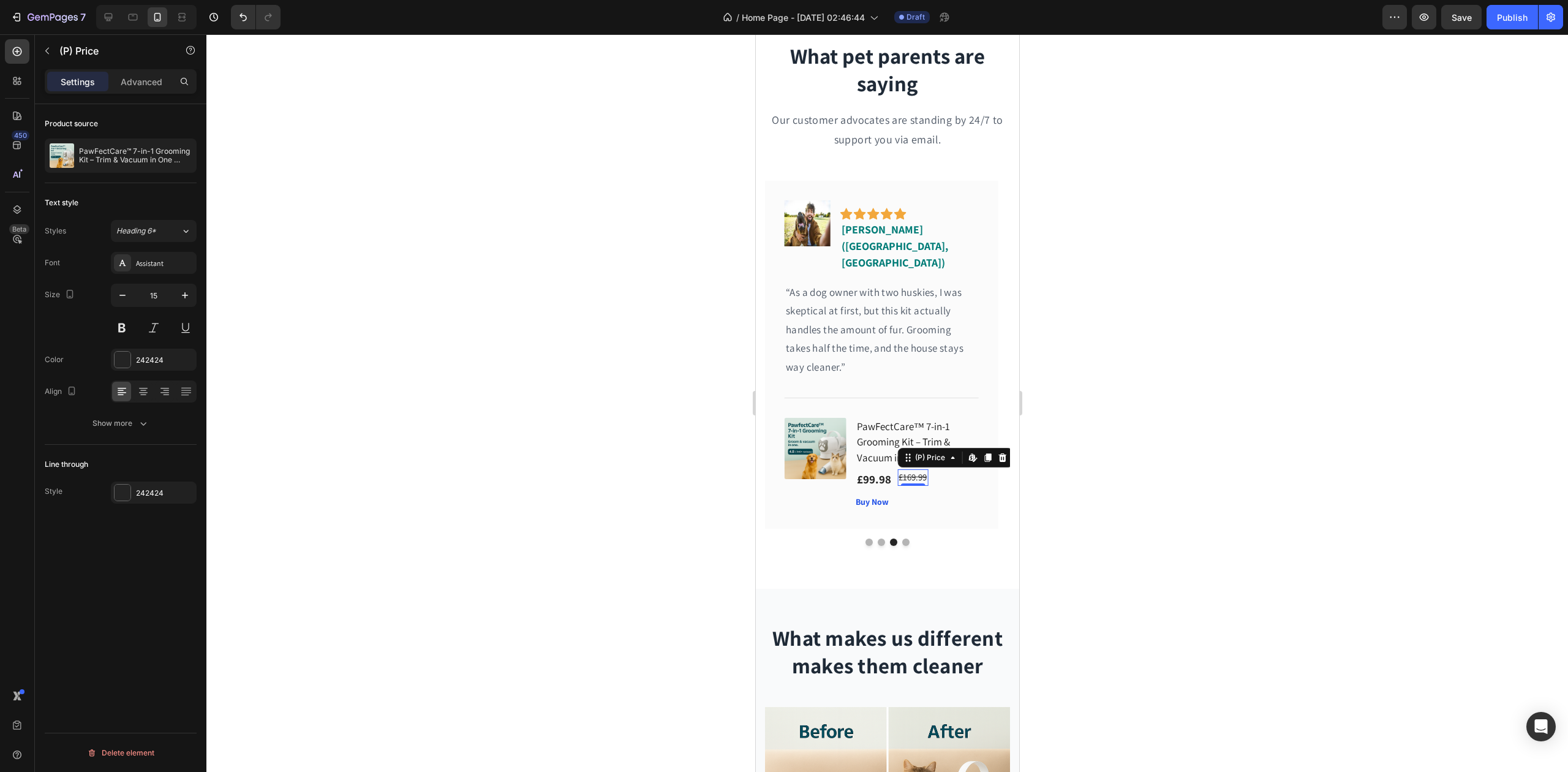
type input "16"
click at [902, 539] on button "Dot" at bounding box center [906, 542] width 8 height 8
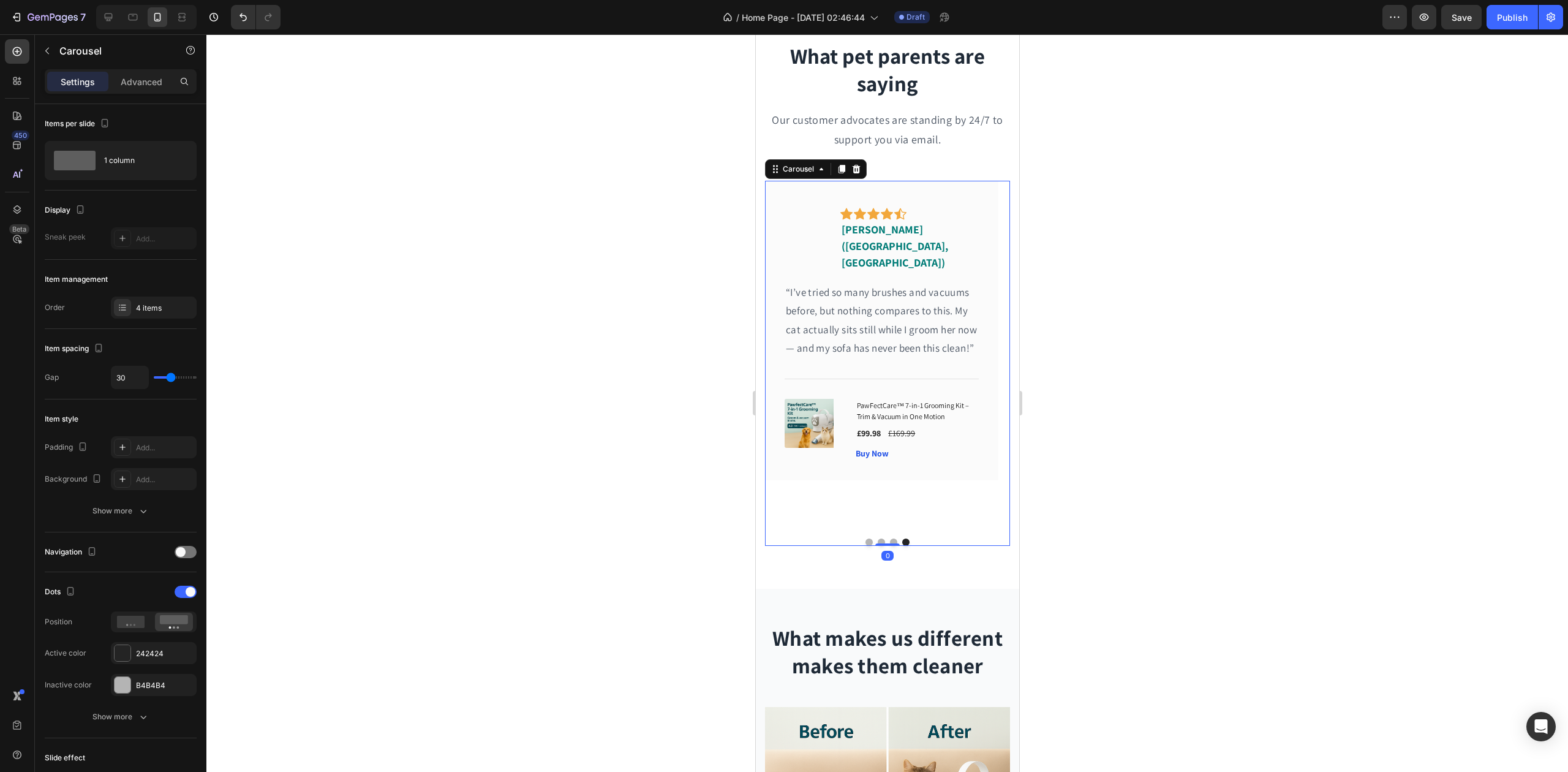
click at [813, 422] on img at bounding box center [809, 424] width 49 height 49
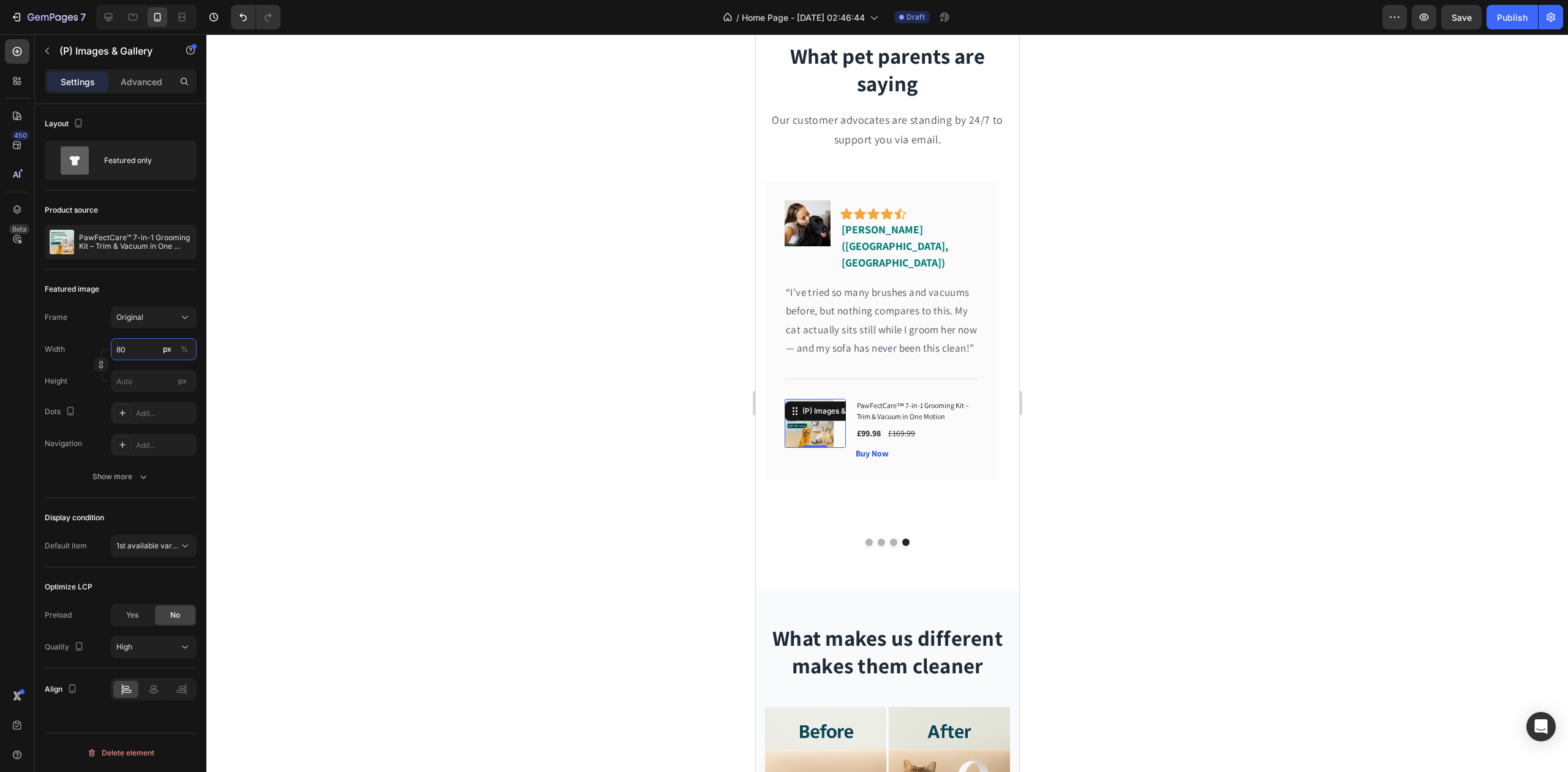
click at [139, 353] on input "80" at bounding box center [153, 349] width 86 height 22
type input "150"
click at [874, 400] on h1 "PawFectCare™ 7-in-1 Grooming Kit – Trim & Vacuum in One Motion" at bounding box center [916, 411] width 123 height 24
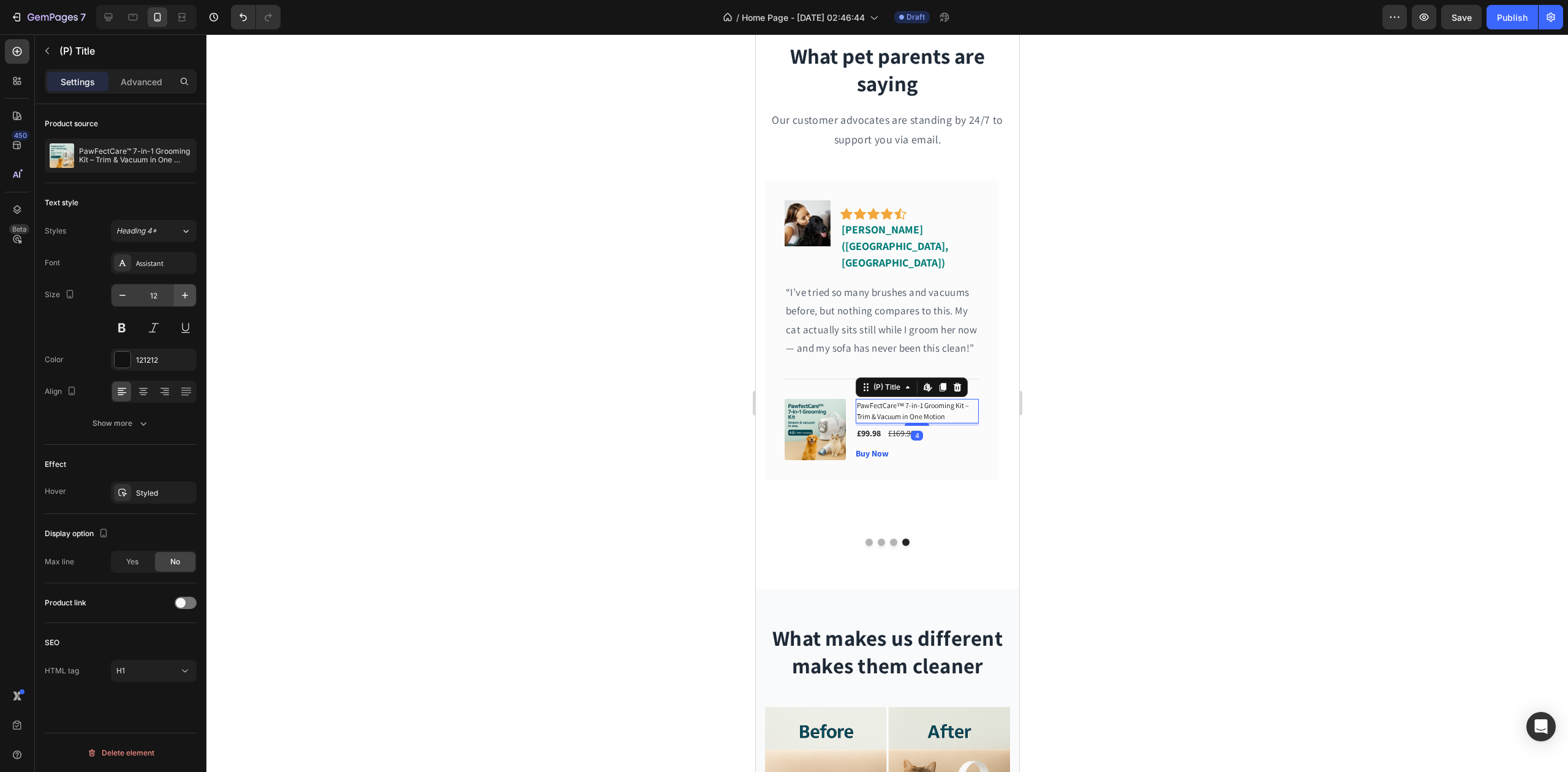
click at [179, 297] on icon "button" at bounding box center [185, 295] width 13 height 13
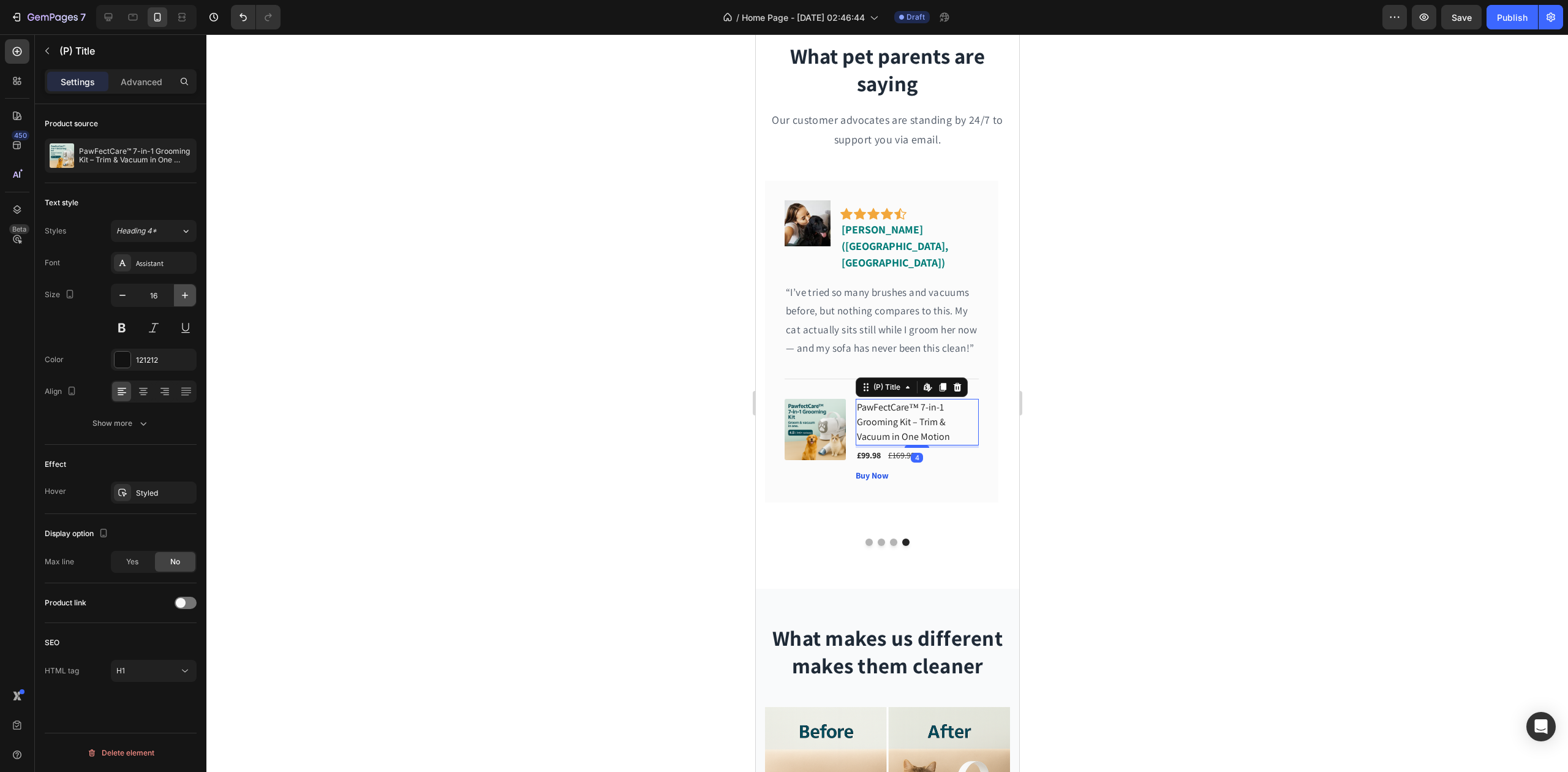
click at [179, 297] on icon "button" at bounding box center [185, 295] width 13 height 13
type input "17"
click at [872, 450] on div "£99.98" at bounding box center [868, 458] width 26 height 15
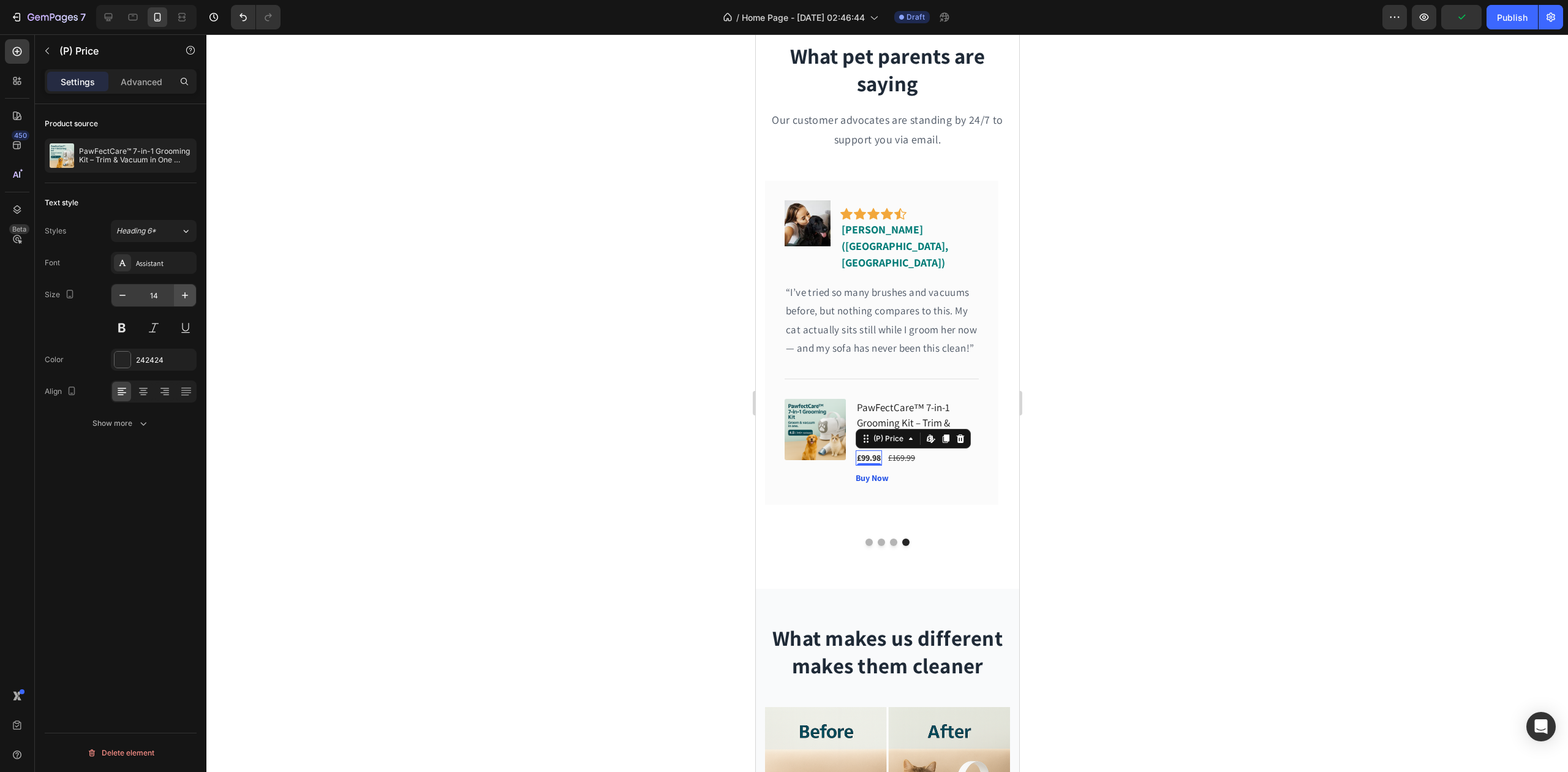
click at [191, 297] on button "button" at bounding box center [185, 295] width 22 height 22
click at [190, 297] on button "button" at bounding box center [185, 295] width 22 height 22
click at [190, 297] on icon "button" at bounding box center [185, 295] width 13 height 13
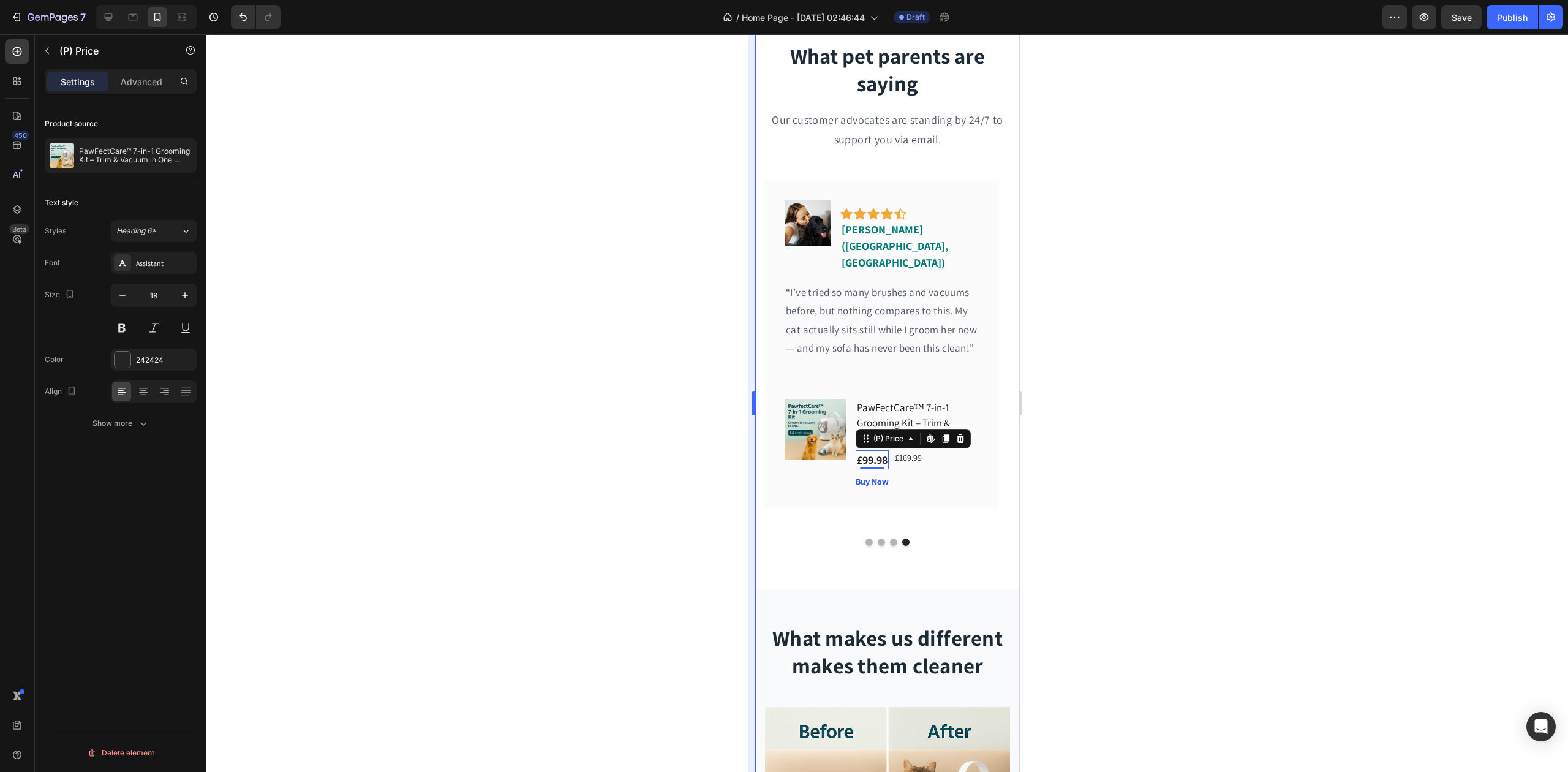
type input "19"
click at [918, 452] on div "£169.99" at bounding box center [911, 458] width 29 height 15
click at [180, 303] on button "button" at bounding box center [185, 295] width 22 height 22
type input "16"
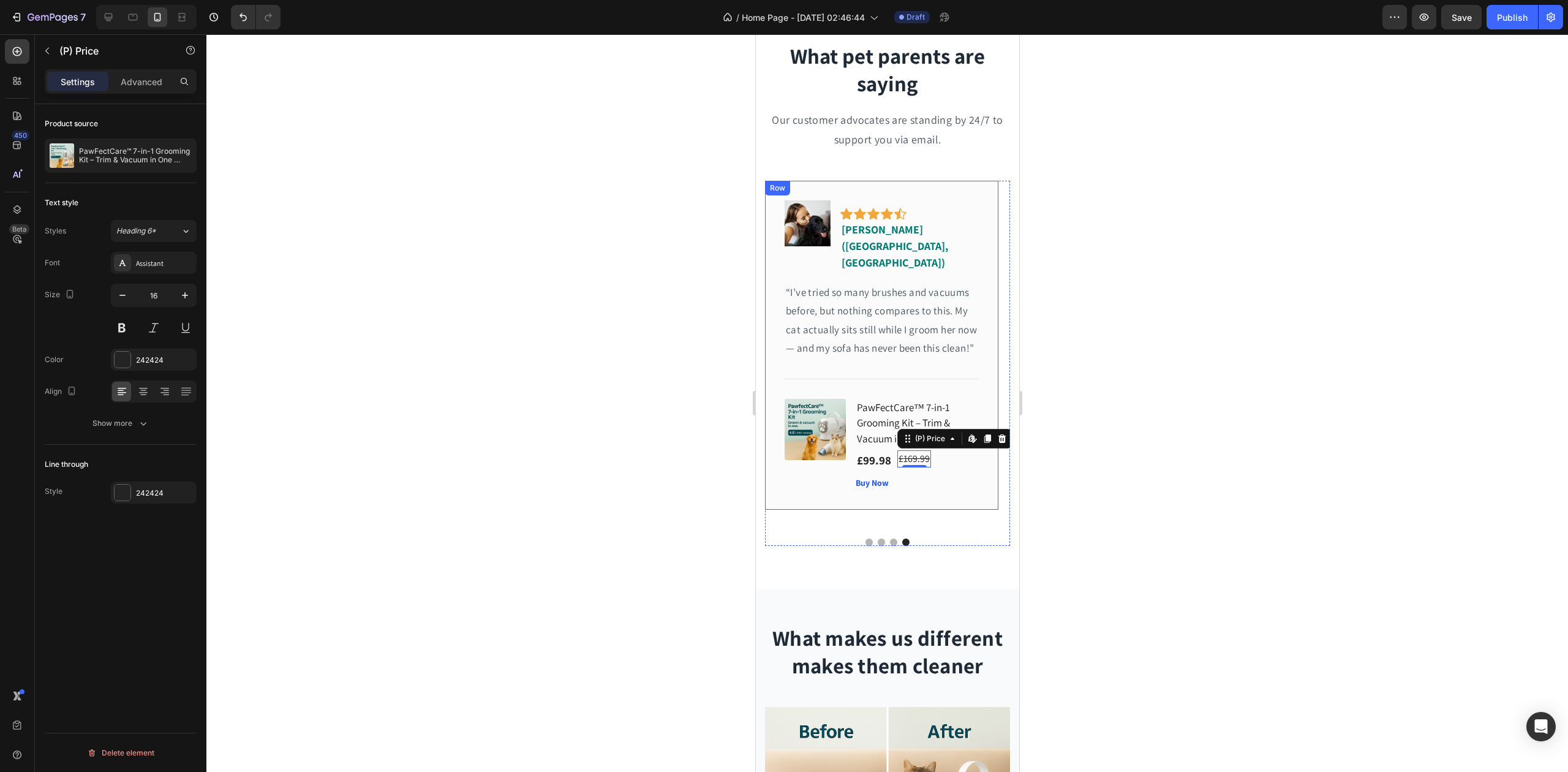
drag, startPoint x: 381, startPoint y: 328, endPoint x: 404, endPoint y: 333, distance: 23.5
click at [388, 330] on div at bounding box center [887, 403] width 1362 height 738
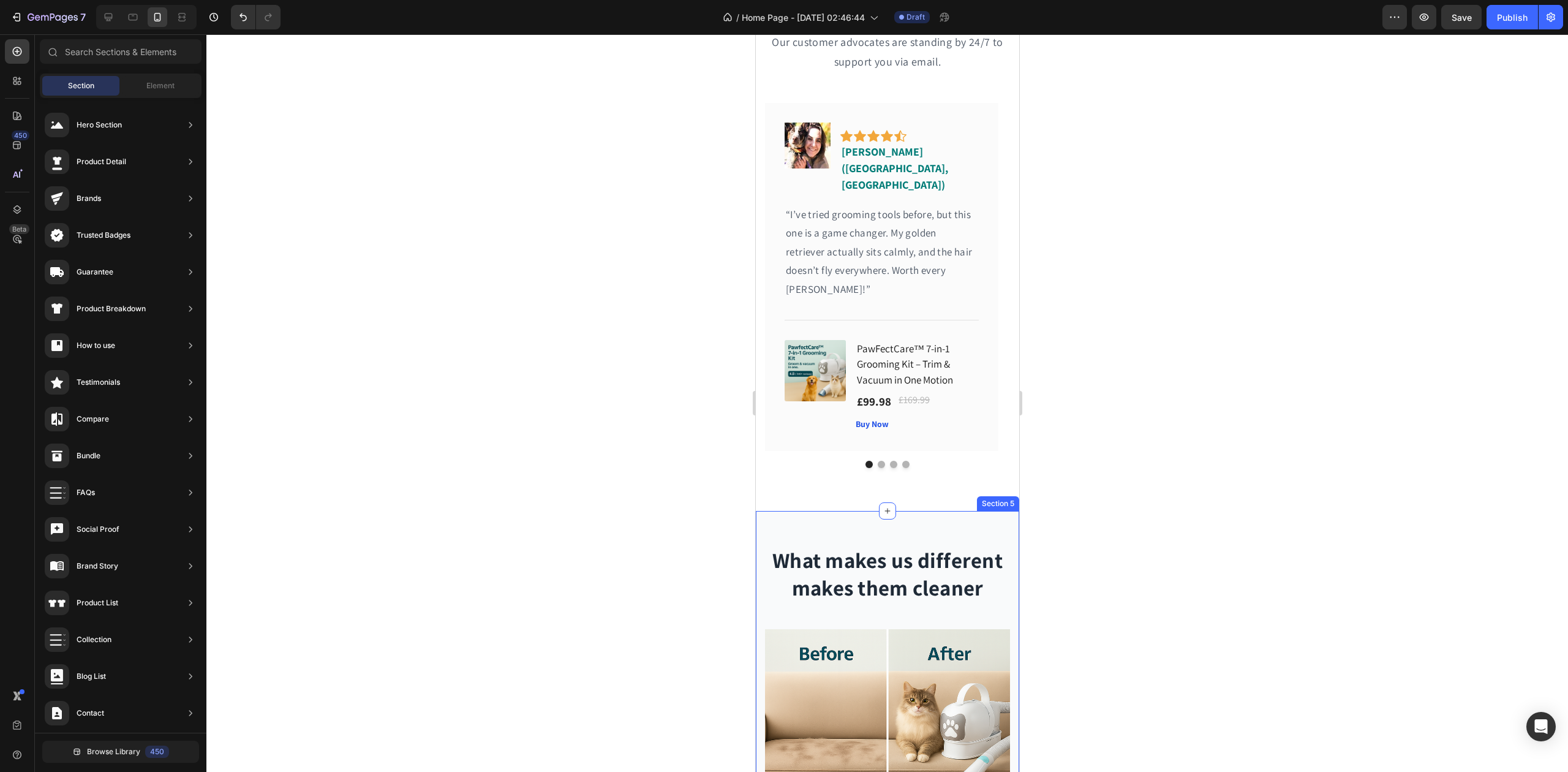
scroll to position [898, 0]
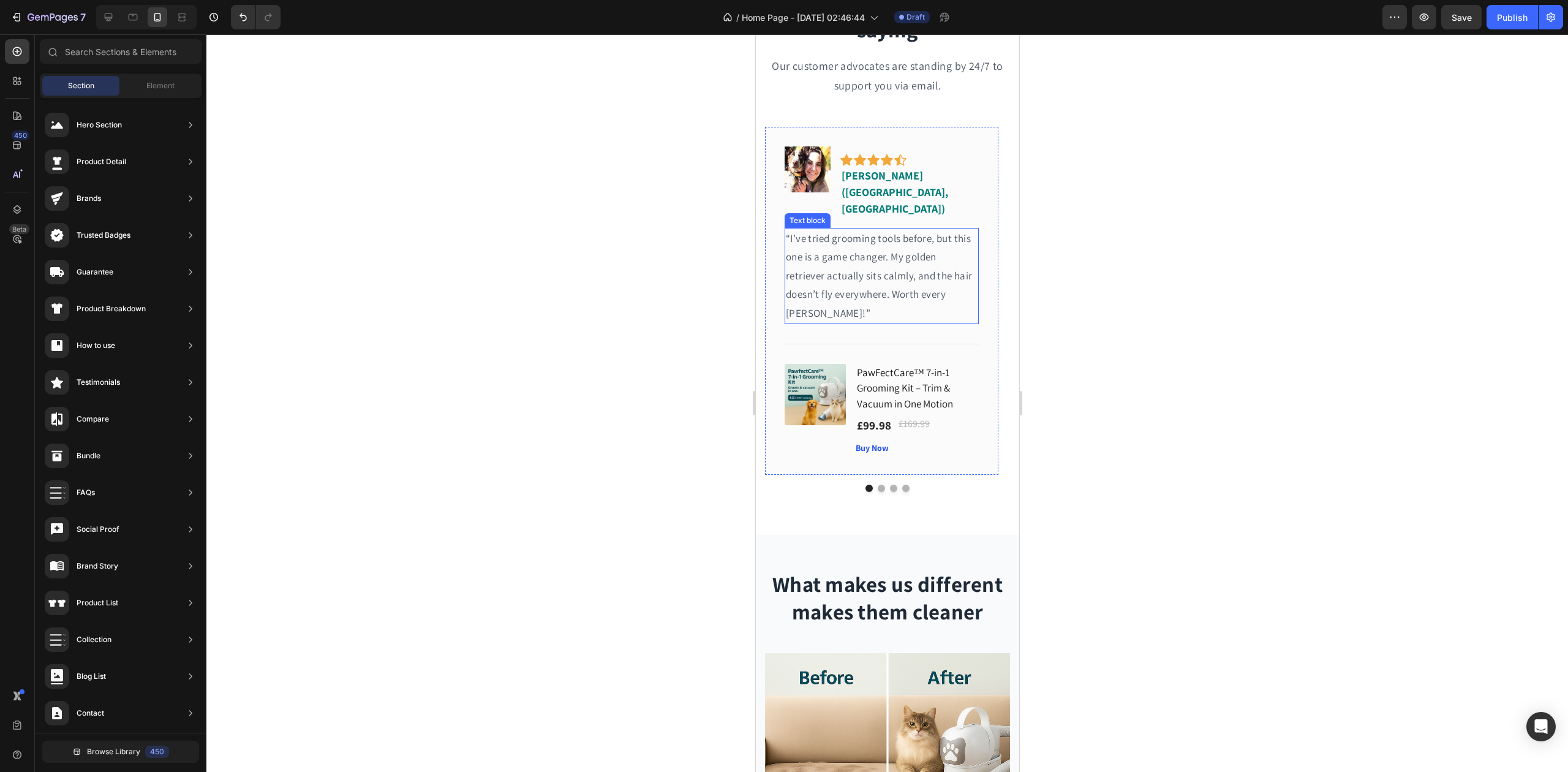
click at [861, 246] on p "“I’ve tried grooming tools before, but this one is a game changer. My golden re…" at bounding box center [881, 276] width 192 height 94
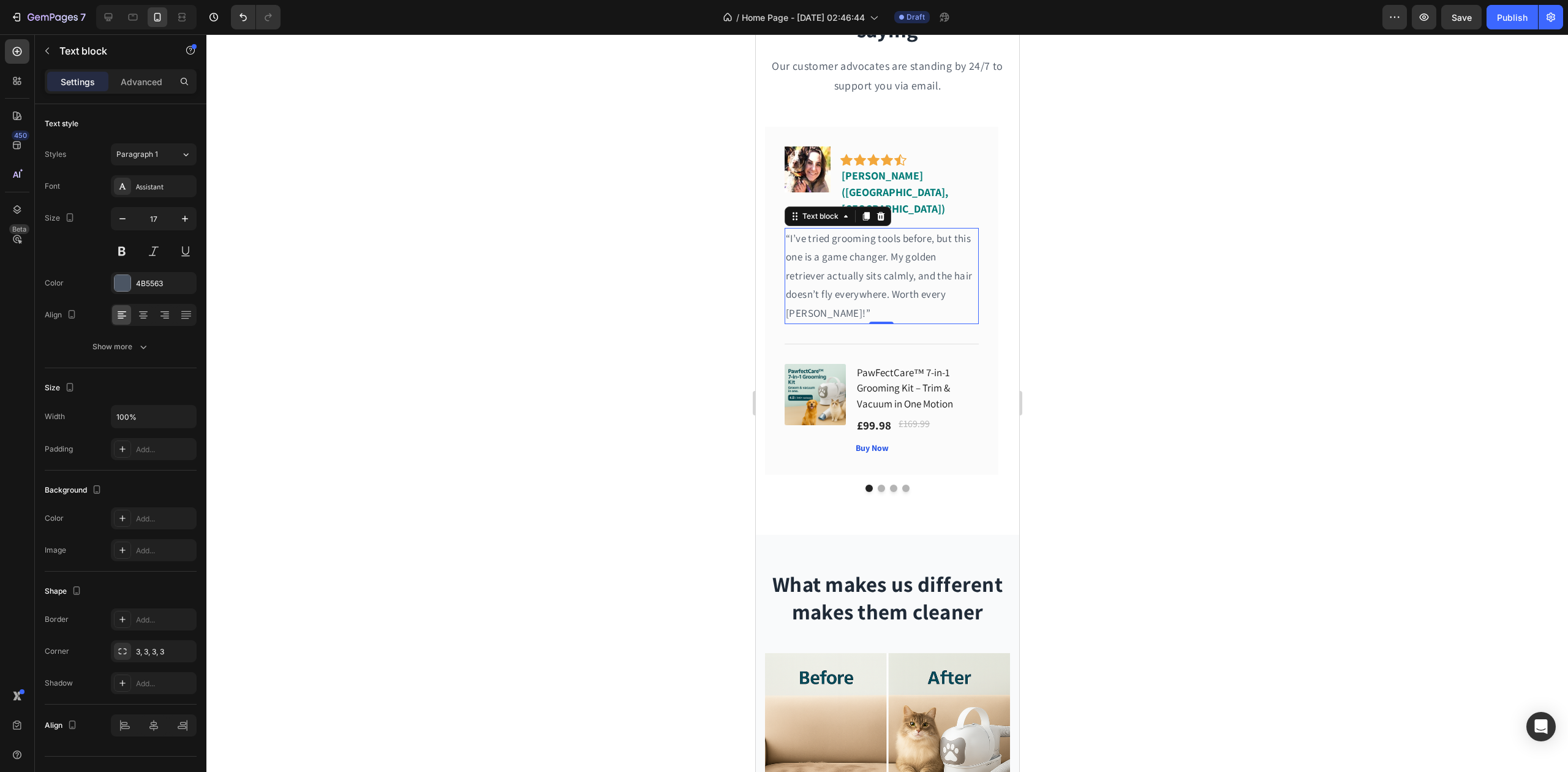
click at [861, 246] on p "“I’ve tried grooming tools before, but this one is a game changer. My golden re…" at bounding box center [881, 276] width 192 height 94
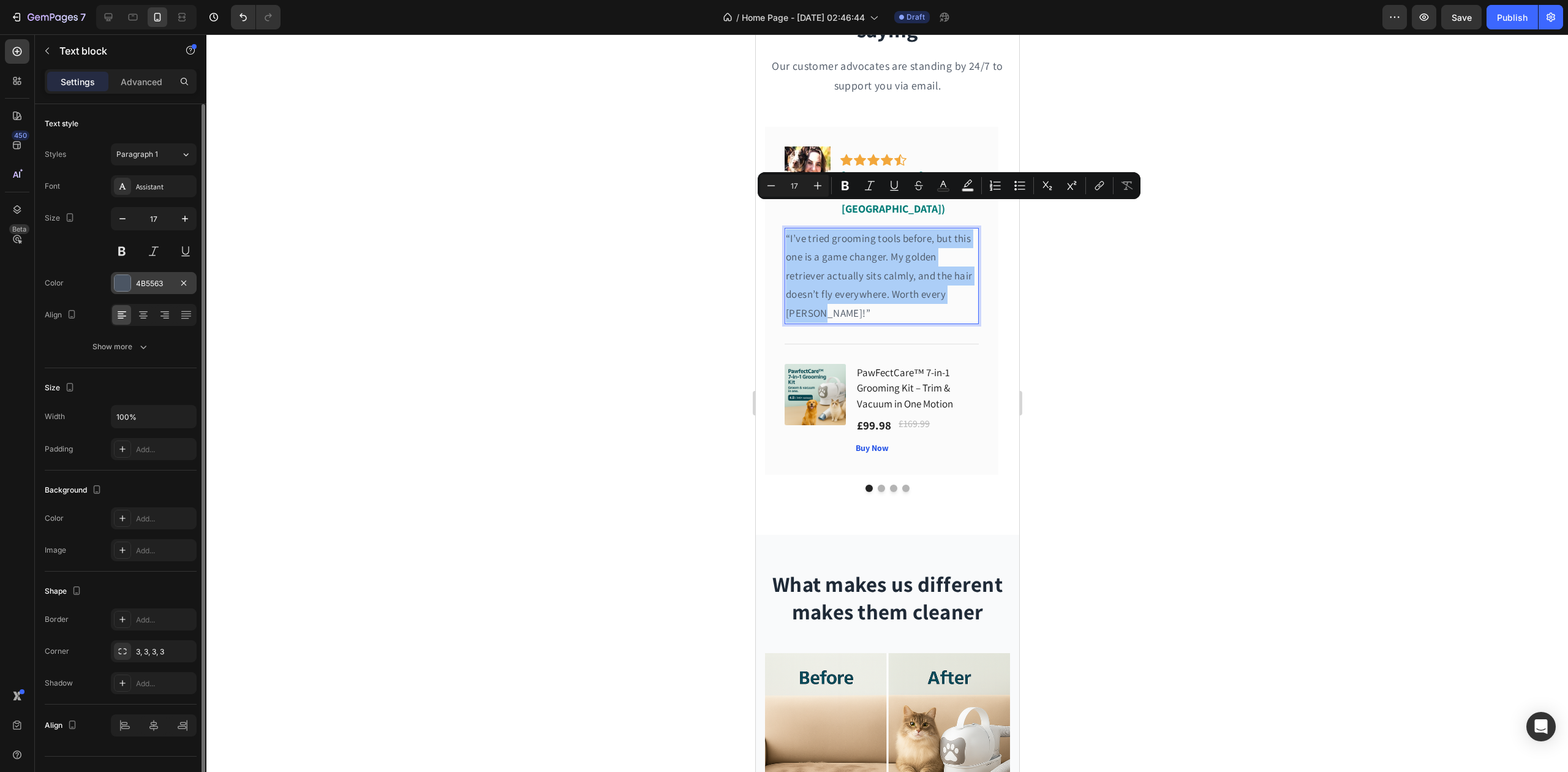
click at [151, 284] on div "4B5563" at bounding box center [153, 284] width 36 height 11
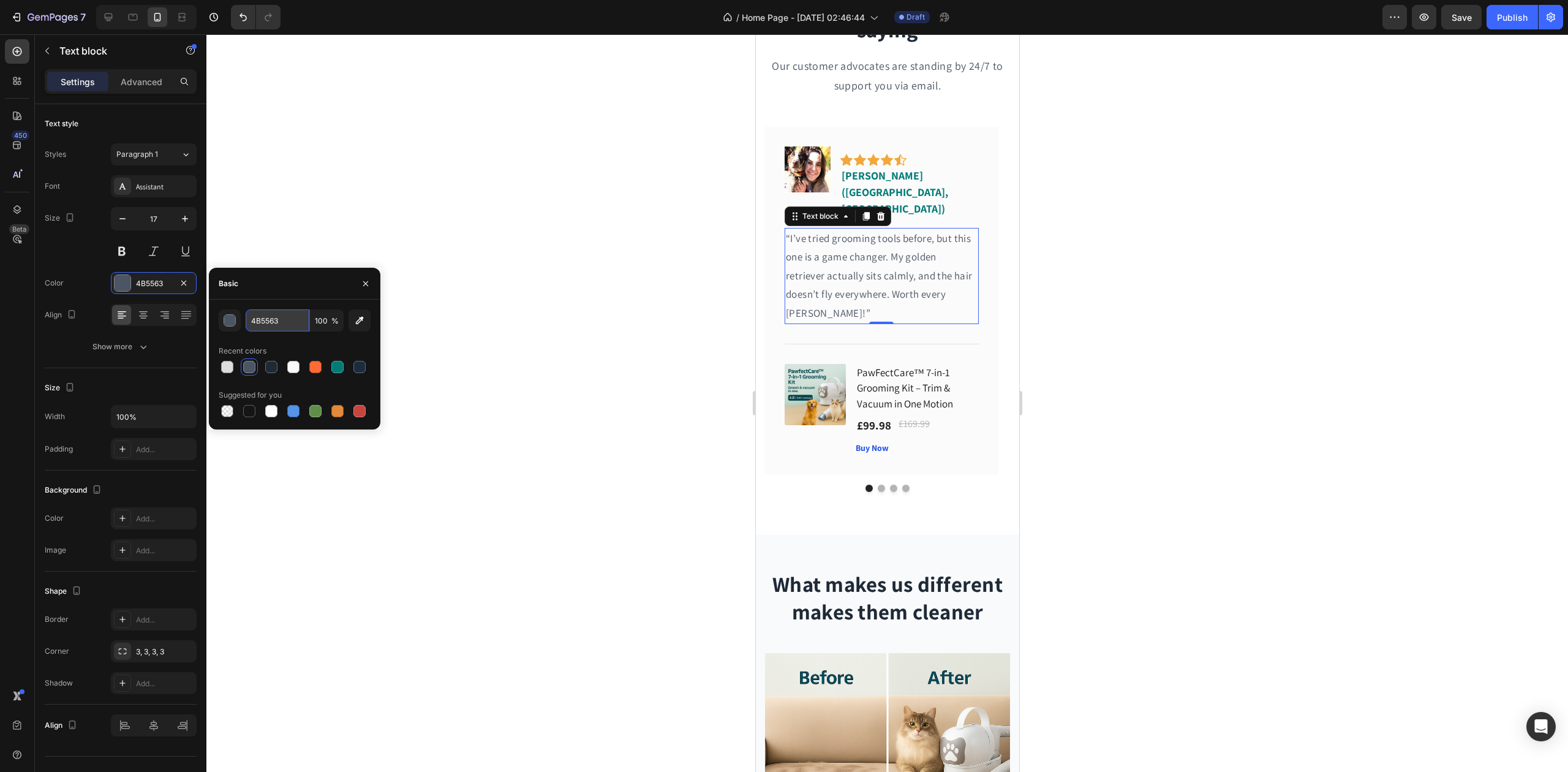
click at [265, 317] on input "4B5563" at bounding box center [278, 320] width 64 height 22
paste input "#1F2A37"
click at [282, 337] on div "#1F2A37 100 % Recent colors Suggested for you" at bounding box center [295, 365] width 152 height 110
type input "1F2A37"
click at [875, 476] on div "Image Icon Icon Icon Icon Icon Row [PERSON_NAME] ([GEOGRAPHIC_DATA], [GEOGRAPHI…" at bounding box center [887, 310] width 245 height 365
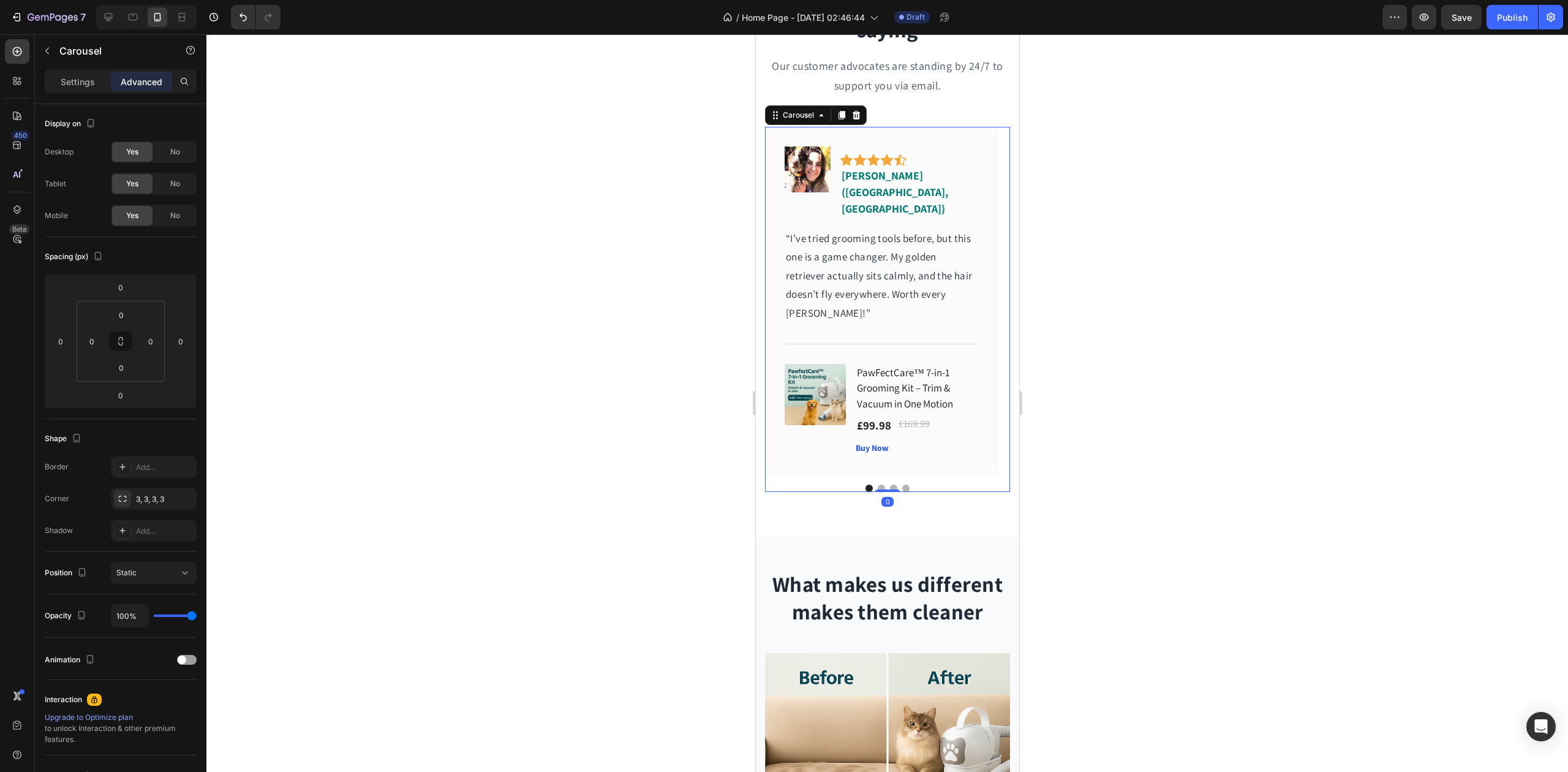
click at [878, 485] on button "Dot" at bounding box center [881, 489] width 8 height 8
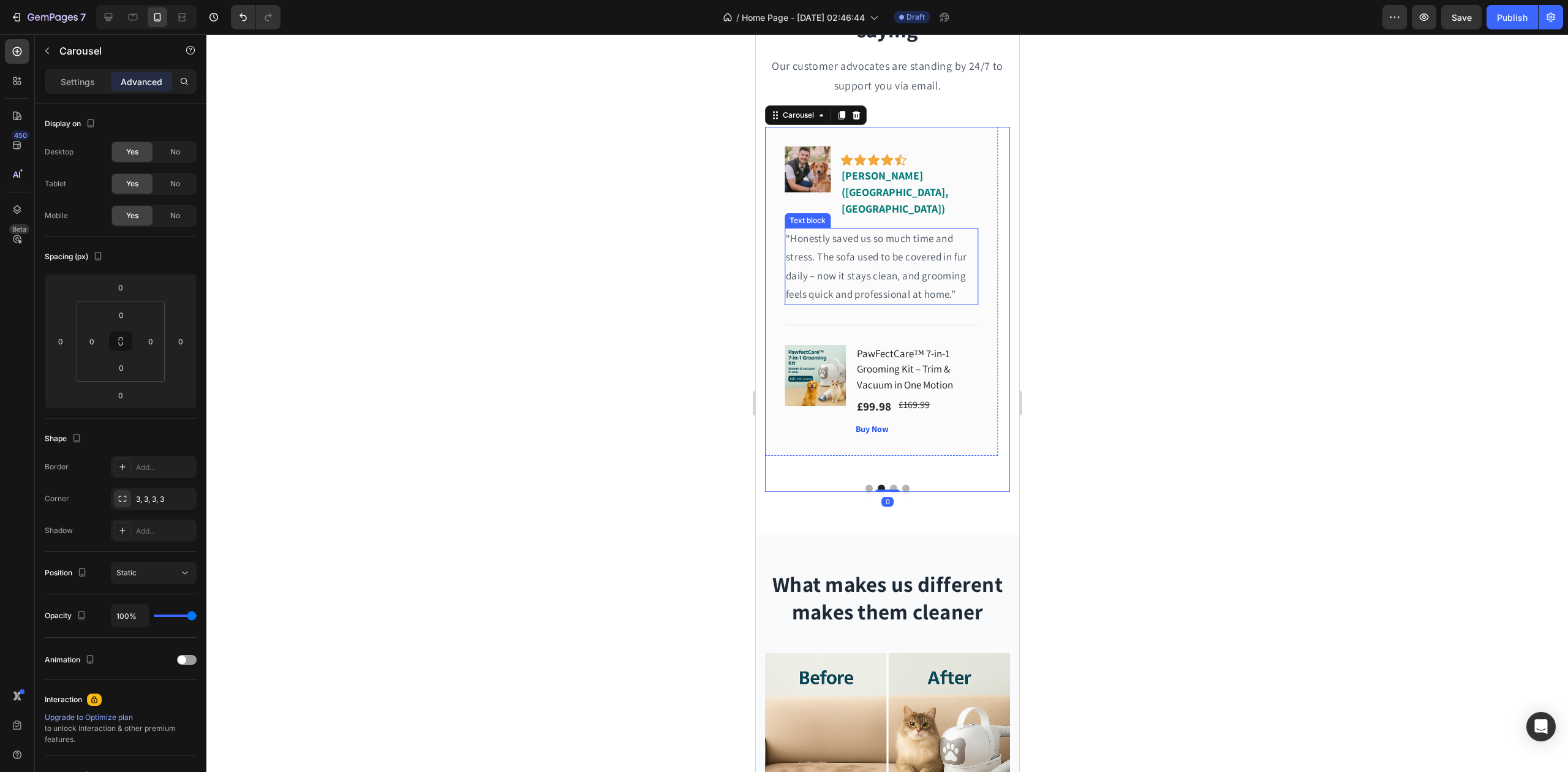
click at [864, 236] on p "“Honestly saved us so much time and stress. The sofa used to be covered in fur …" at bounding box center [881, 266] width 192 height 74
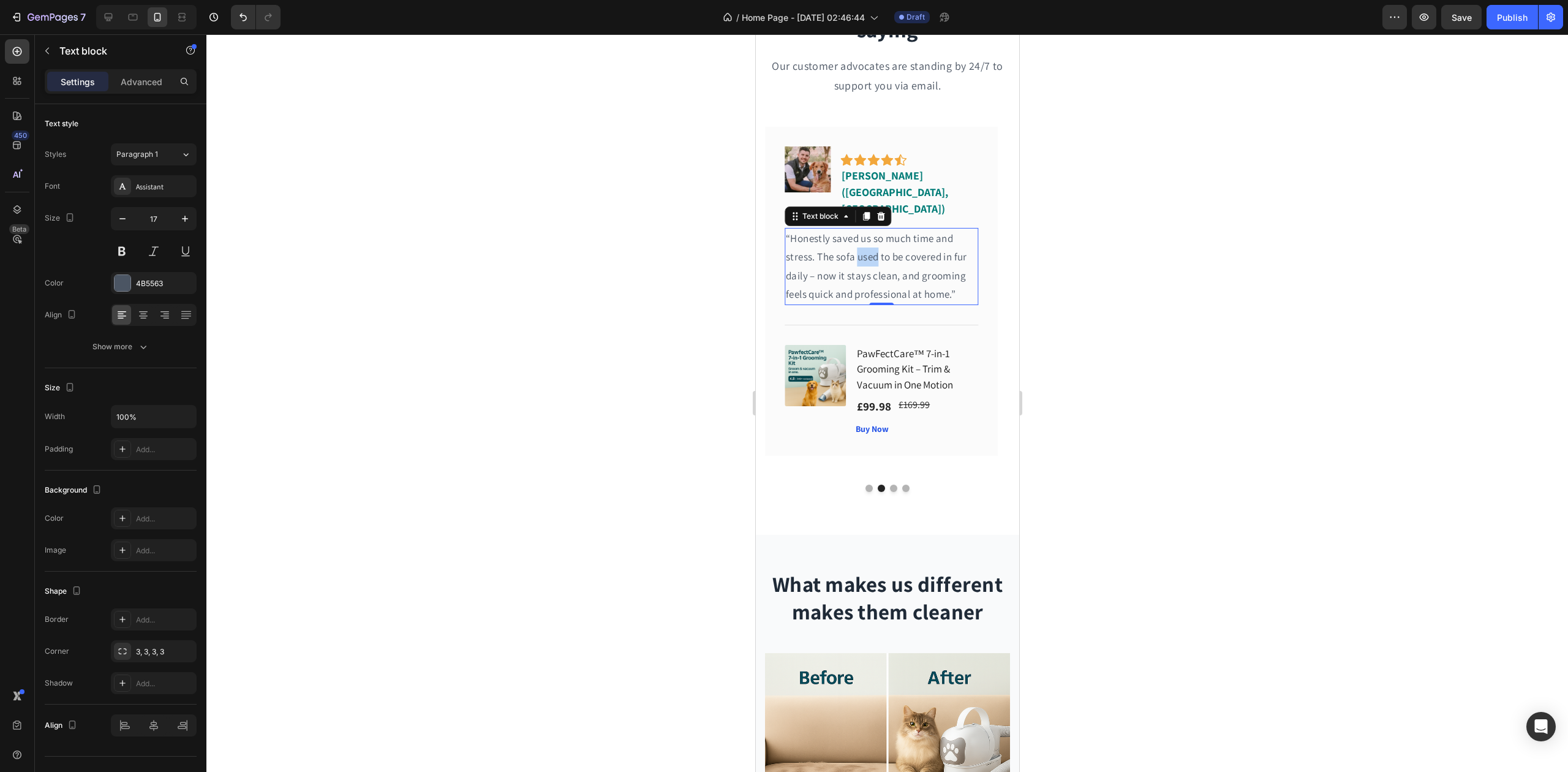
click at [862, 236] on p "“Honestly saved us so much time and stress. The sofa used to be covered in fur …" at bounding box center [881, 266] width 192 height 74
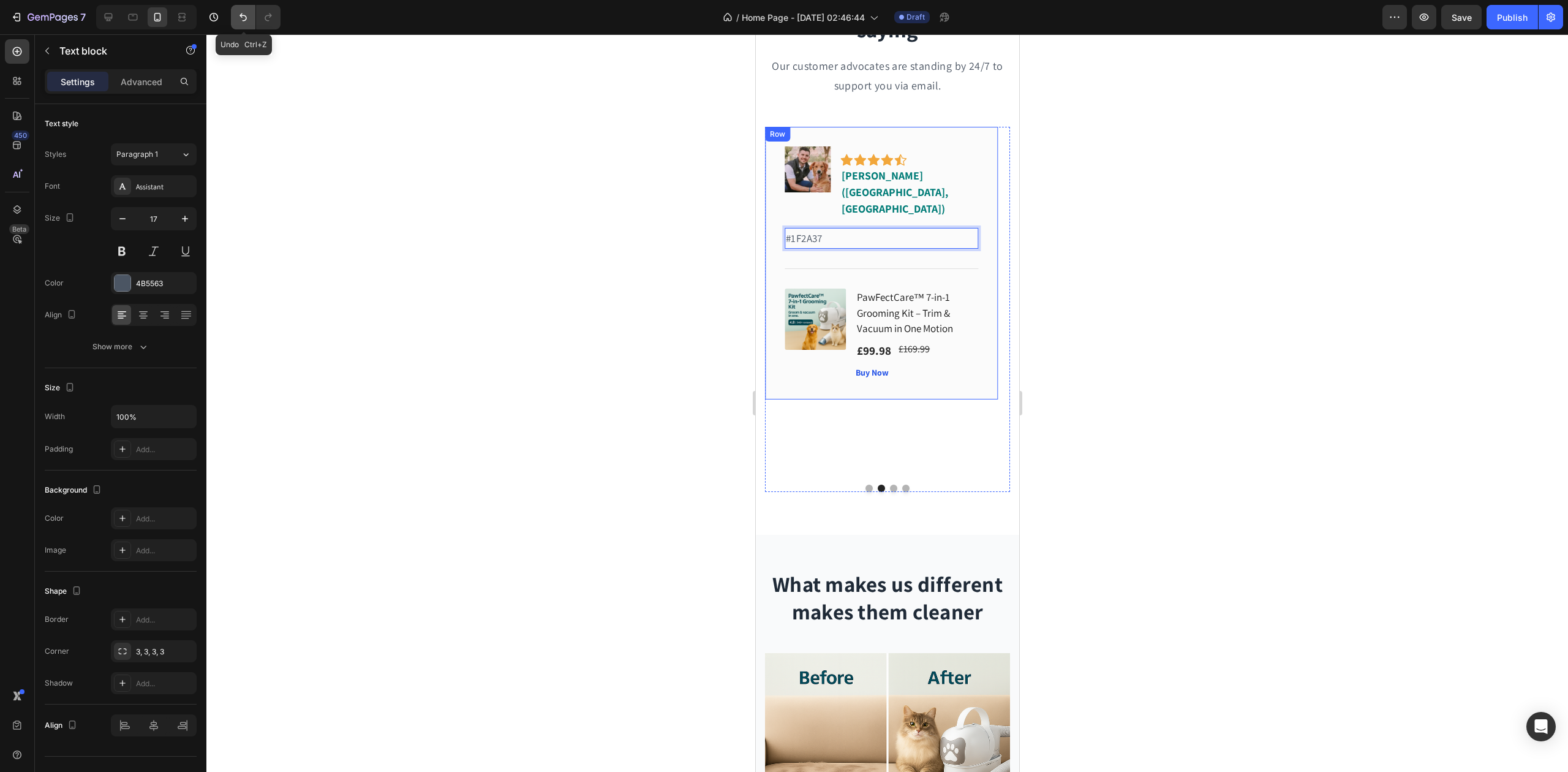
click at [241, 18] on icon "Undo/Redo" at bounding box center [243, 18] width 13 height 13
click at [241, 17] on icon "Undo/Redo" at bounding box center [243, 18] width 13 height 13
click at [417, 158] on div at bounding box center [887, 403] width 1362 height 738
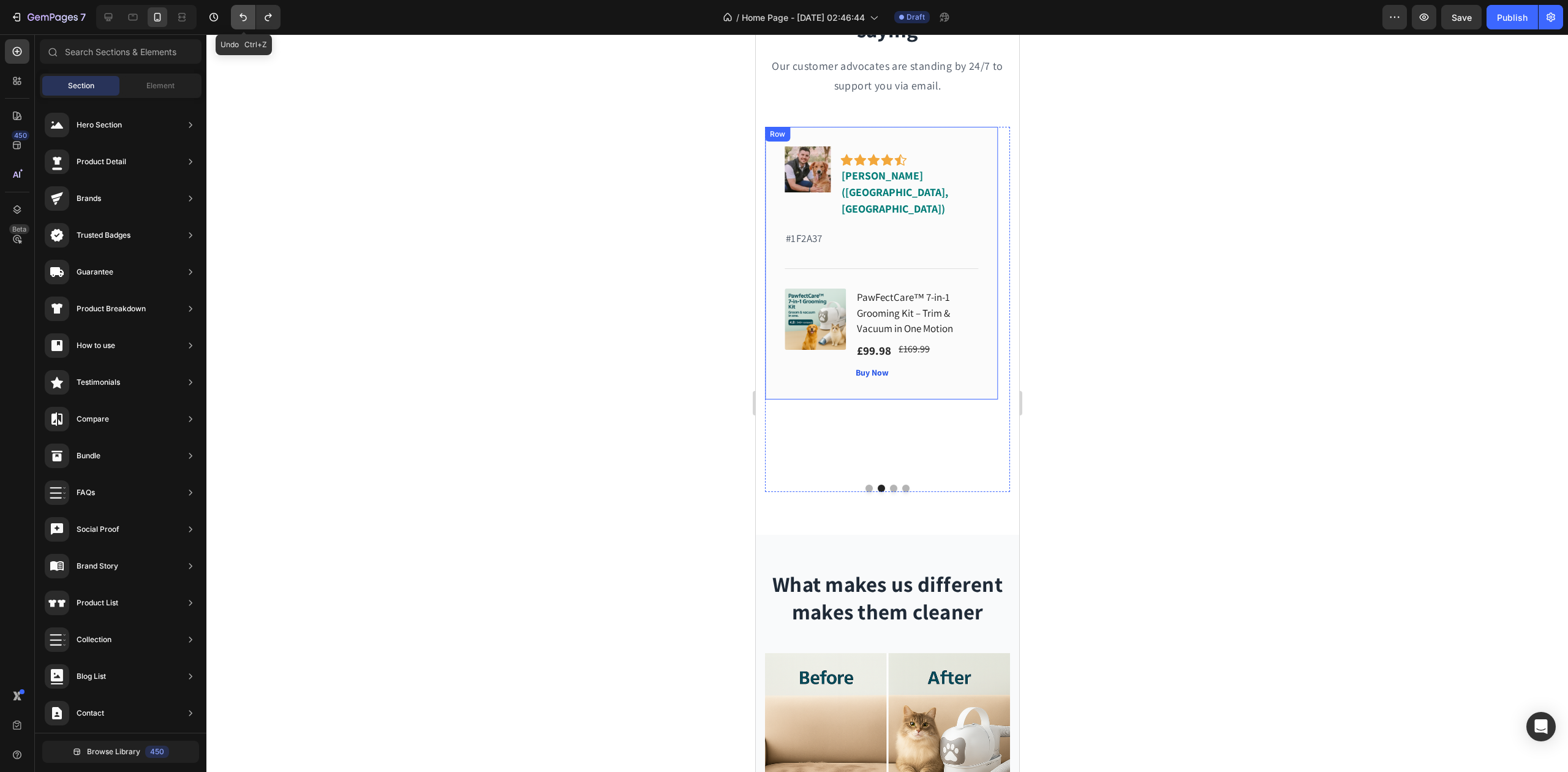
click at [248, 26] on button "Undo/Redo" at bounding box center [243, 17] width 24 height 24
click at [243, 20] on icon "Undo/Redo" at bounding box center [243, 18] width 8 height 8
click at [457, 150] on div at bounding box center [887, 403] width 1362 height 738
click at [248, 22] on icon "Undo/Redo" at bounding box center [243, 18] width 13 height 13
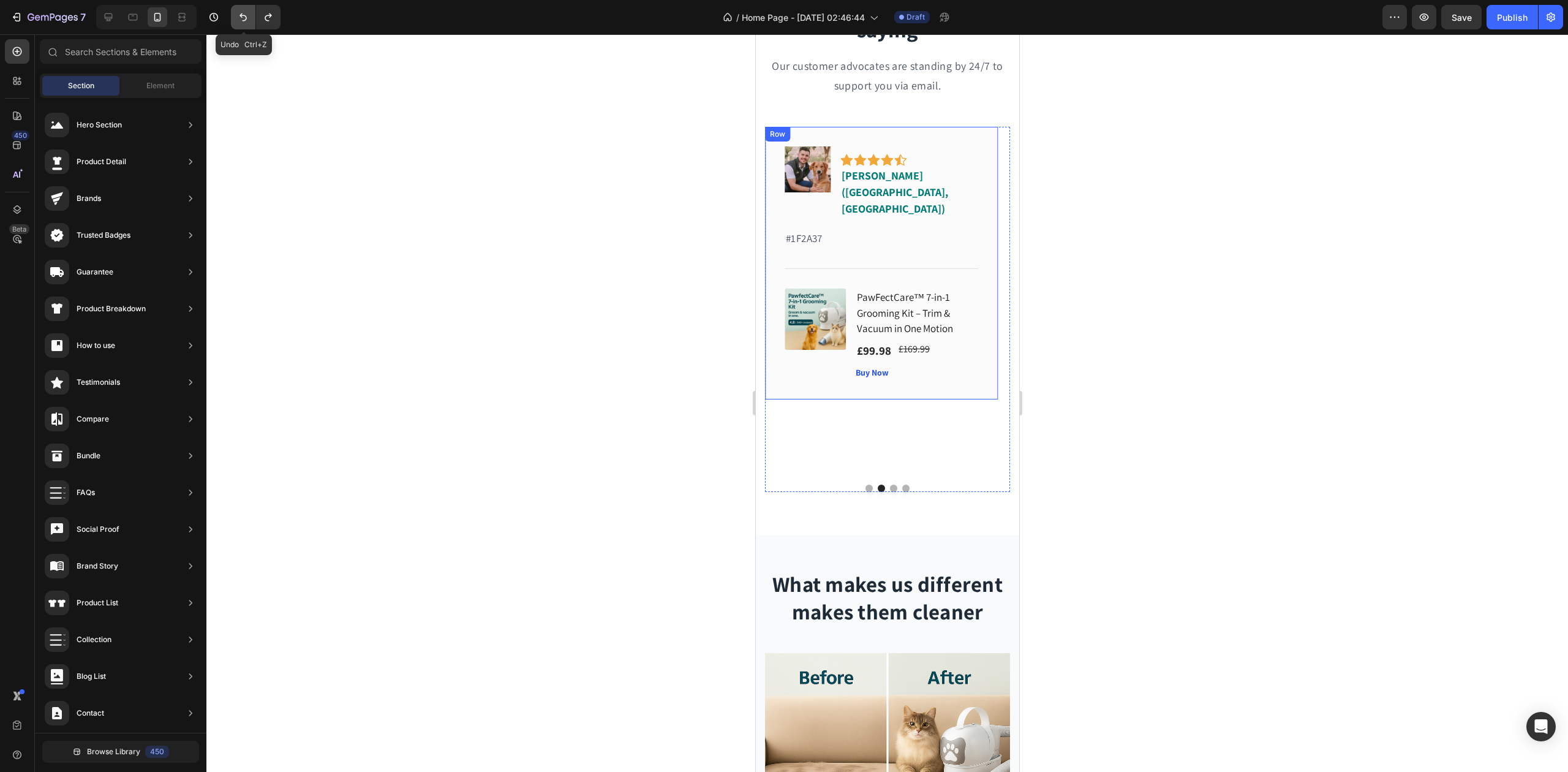
click at [241, 19] on icon "Undo/Redo" at bounding box center [243, 18] width 13 height 13
click at [239, 21] on icon "Undo/Redo" at bounding box center [243, 18] width 13 height 13
click at [240, 20] on icon "Undo/Redo" at bounding box center [243, 18] width 13 height 13
click at [258, 19] on button "Undo/Redo" at bounding box center [268, 17] width 24 height 24
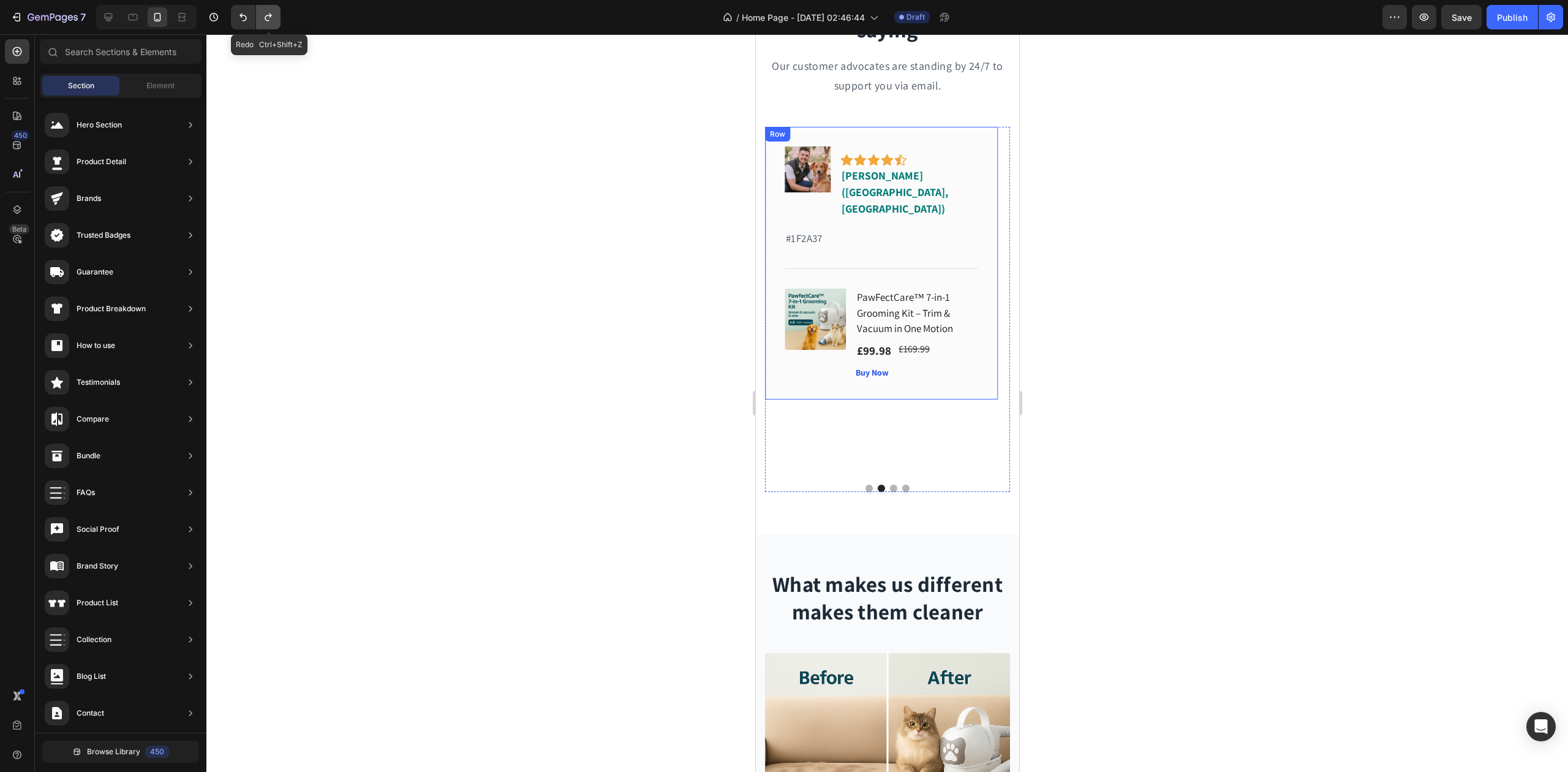
click at [258, 19] on button "Undo/Redo" at bounding box center [268, 17] width 24 height 24
click at [260, 19] on button "Undo/Redo" at bounding box center [268, 17] width 24 height 24
click at [261, 19] on button "Undo/Redo" at bounding box center [268, 17] width 24 height 24
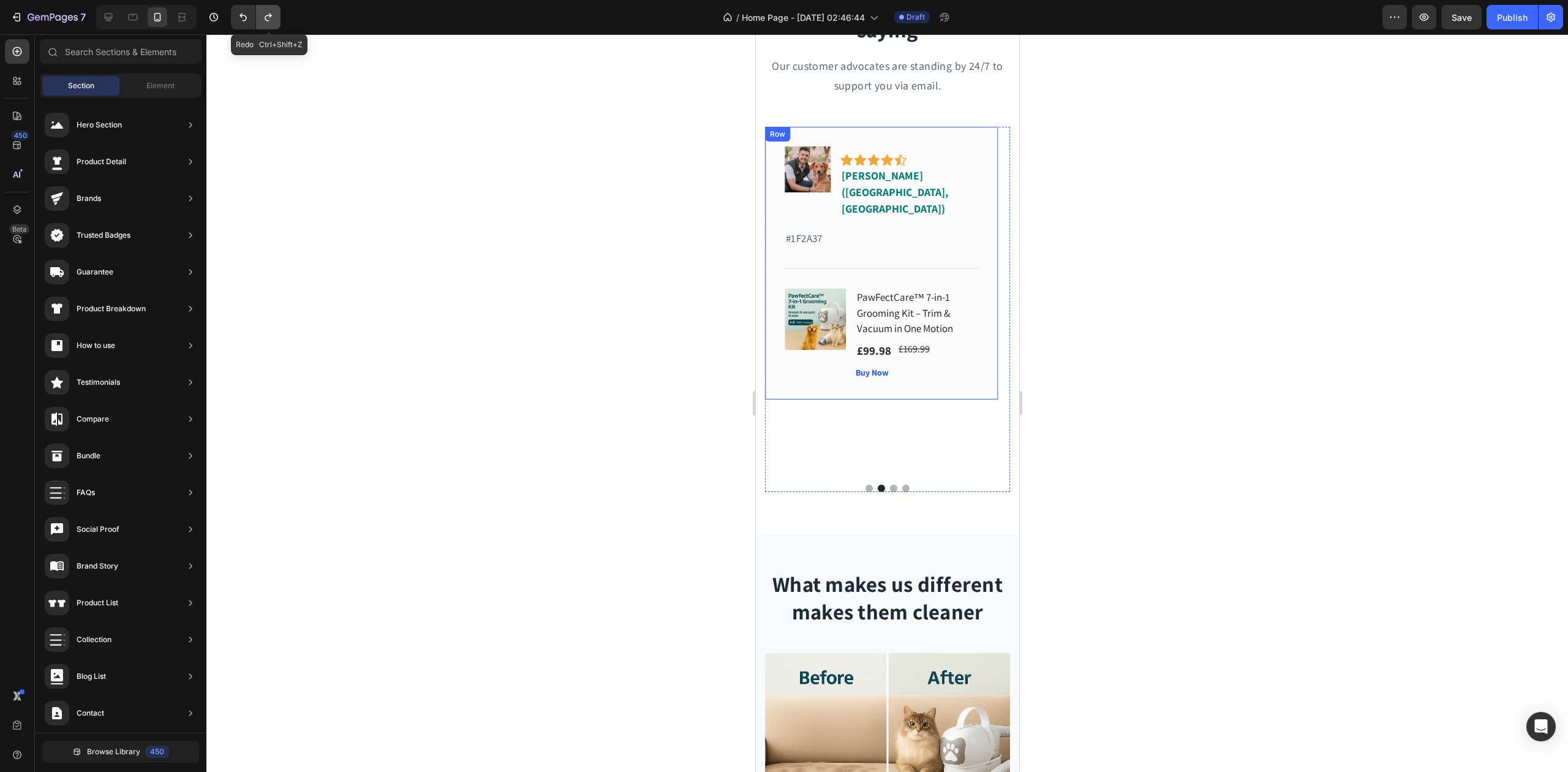
click at [261, 19] on button "Undo/Redo" at bounding box center [268, 17] width 24 height 24
click at [261, 18] on button "Undo/Redo" at bounding box center [268, 17] width 24 height 24
click at [243, 19] on icon "Undo/Redo" at bounding box center [243, 18] width 13 height 13
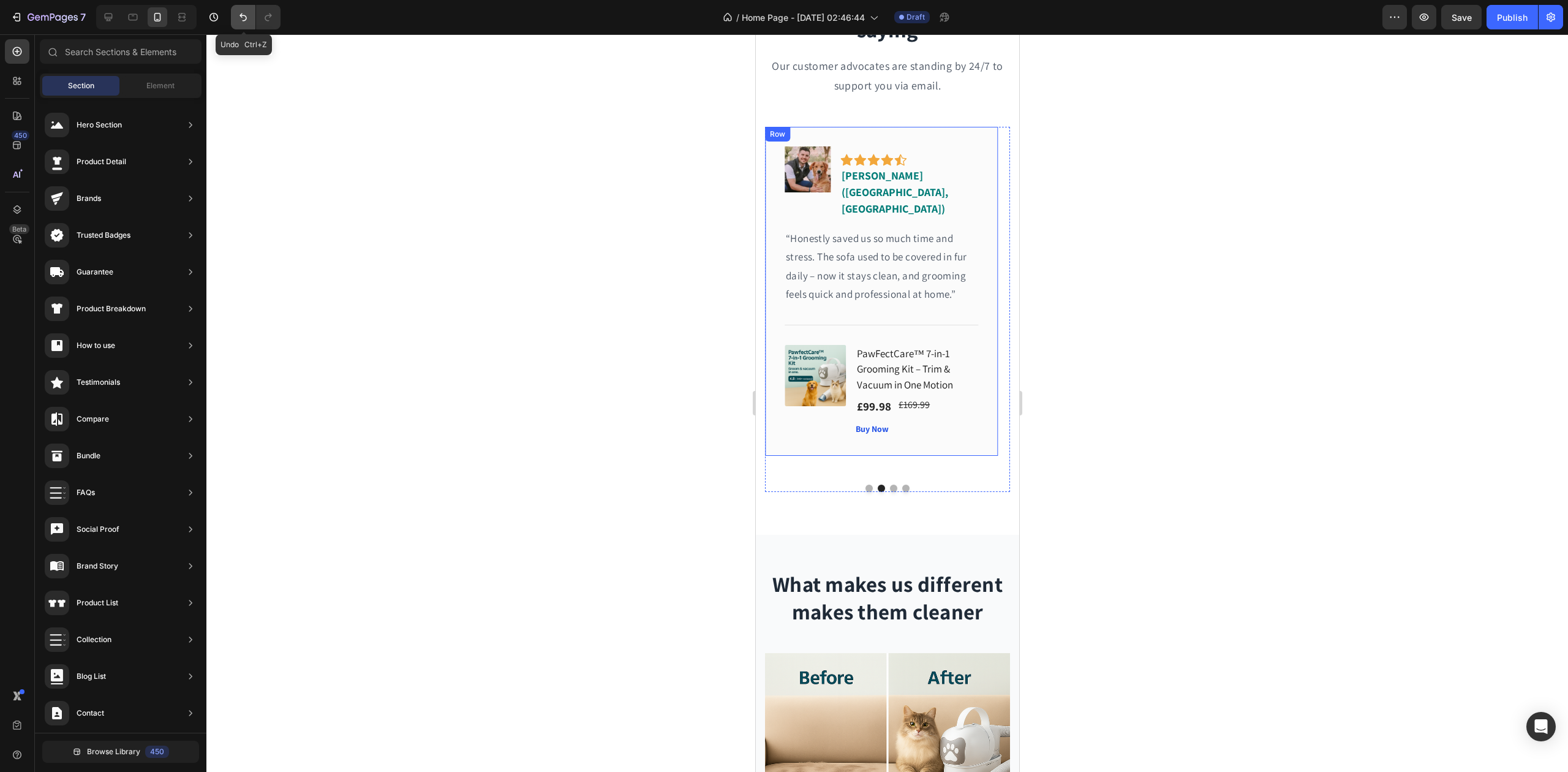
click at [243, 19] on icon "Undo/Redo" at bounding box center [243, 18] width 13 height 13
click at [843, 238] on p "“Honestly saved us so much time and stress. The sofa used to be covered in fur …" at bounding box center [881, 266] width 192 height 74
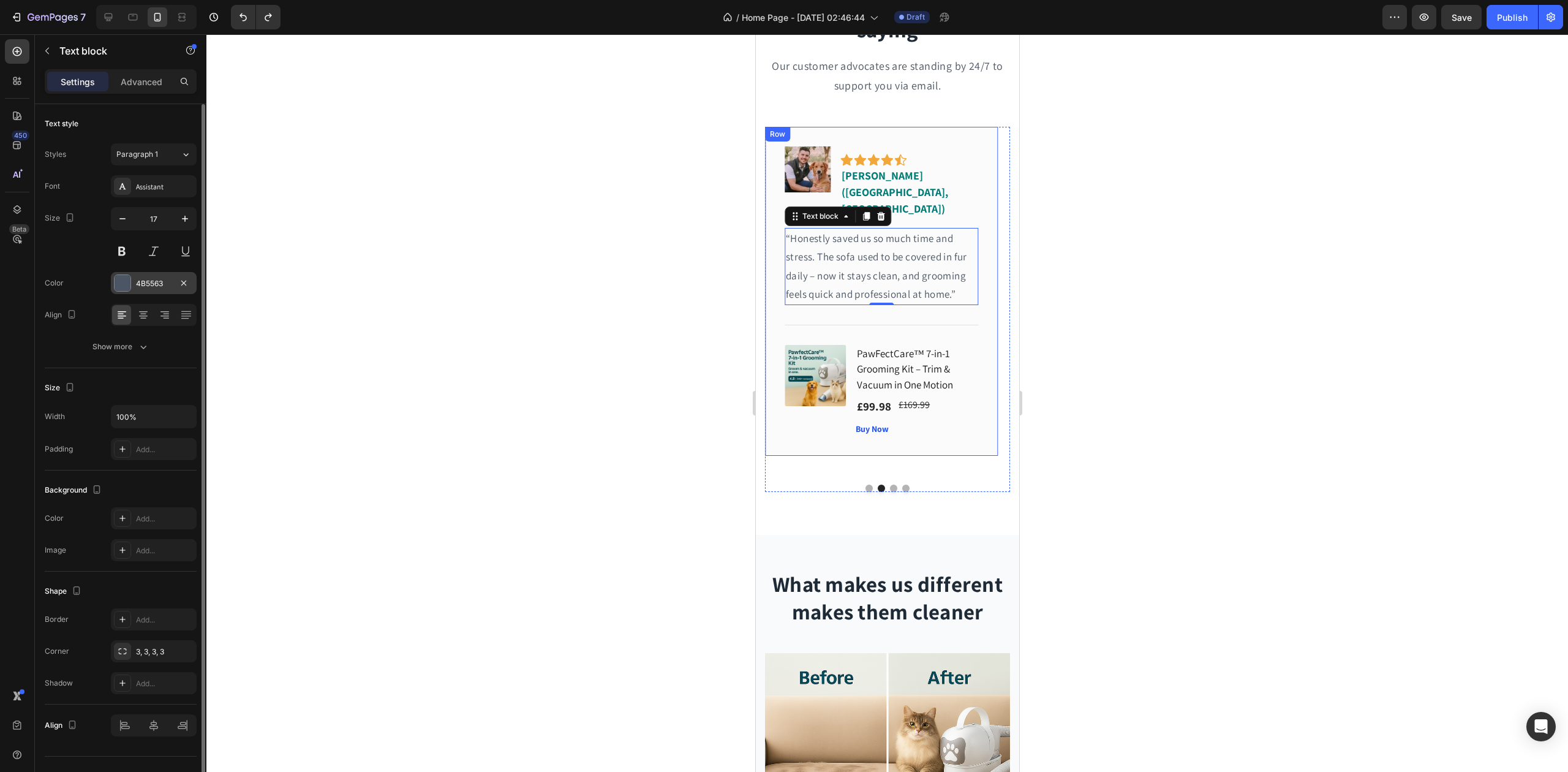
click at [149, 285] on div "4B5563" at bounding box center [153, 284] width 36 height 11
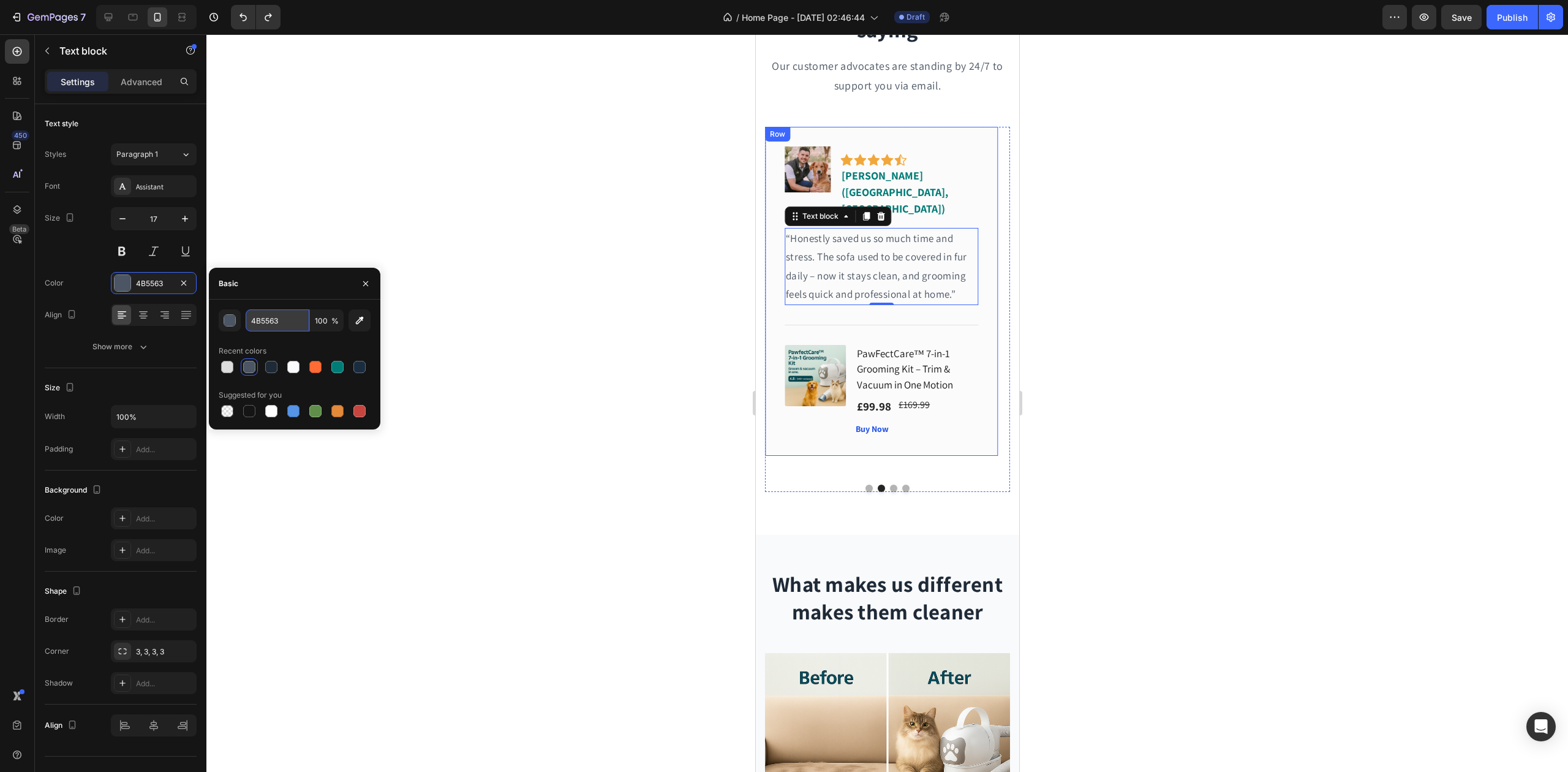
click at [270, 326] on input "4B5563" at bounding box center [278, 320] width 64 height 22
paste input "#1F2A37"
click at [282, 343] on div "Recent colors" at bounding box center [295, 351] width 152 height 19
type input "1F2A37"
click at [889, 485] on button "Dot" at bounding box center [893, 489] width 8 height 8
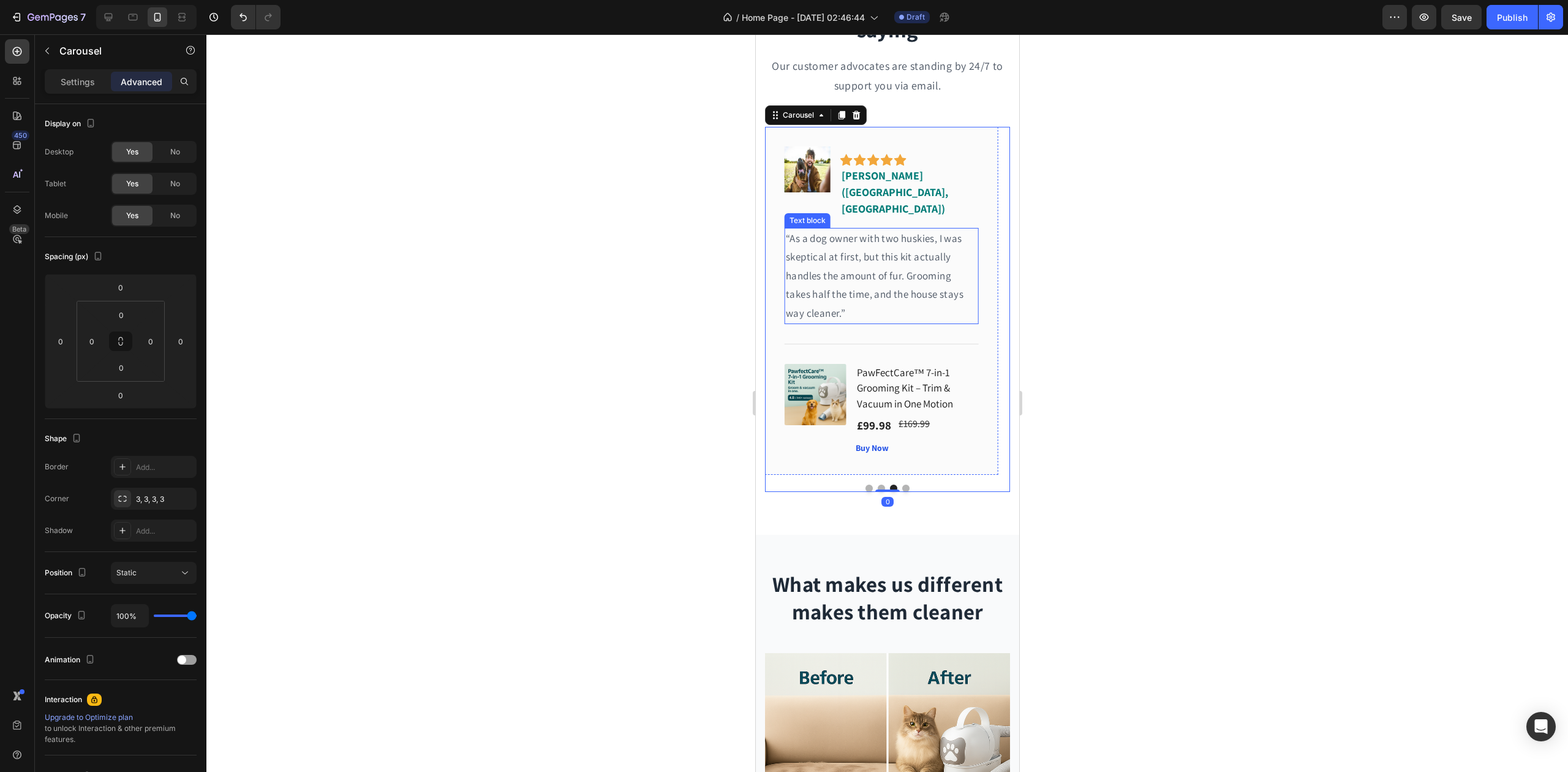
click at [845, 251] on p "“As a dog owner with two huskies, I was skeptical at first, but this kit actual…" at bounding box center [881, 276] width 192 height 94
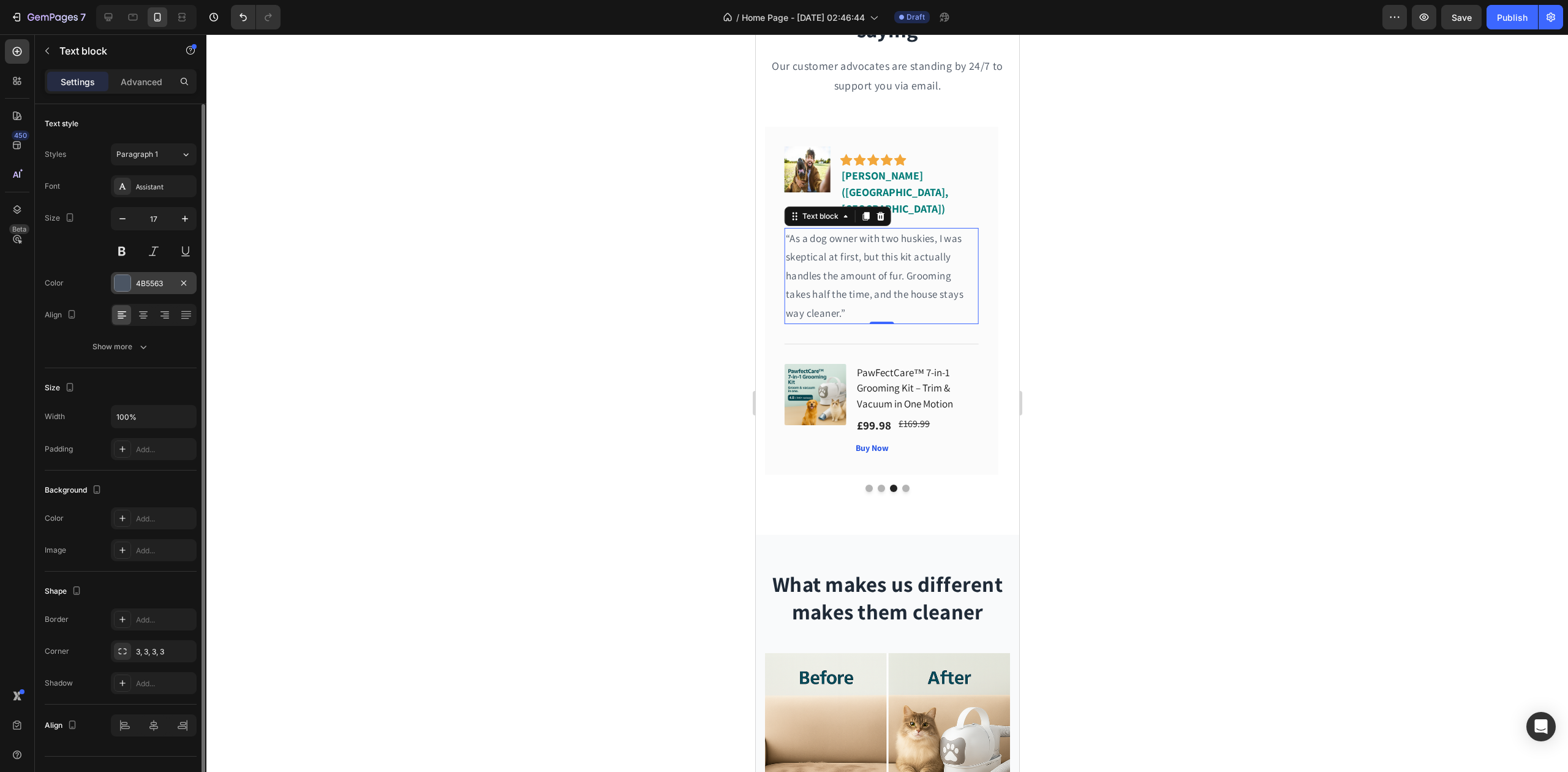
click at [157, 278] on div "4B5563" at bounding box center [153, 284] width 36 height 11
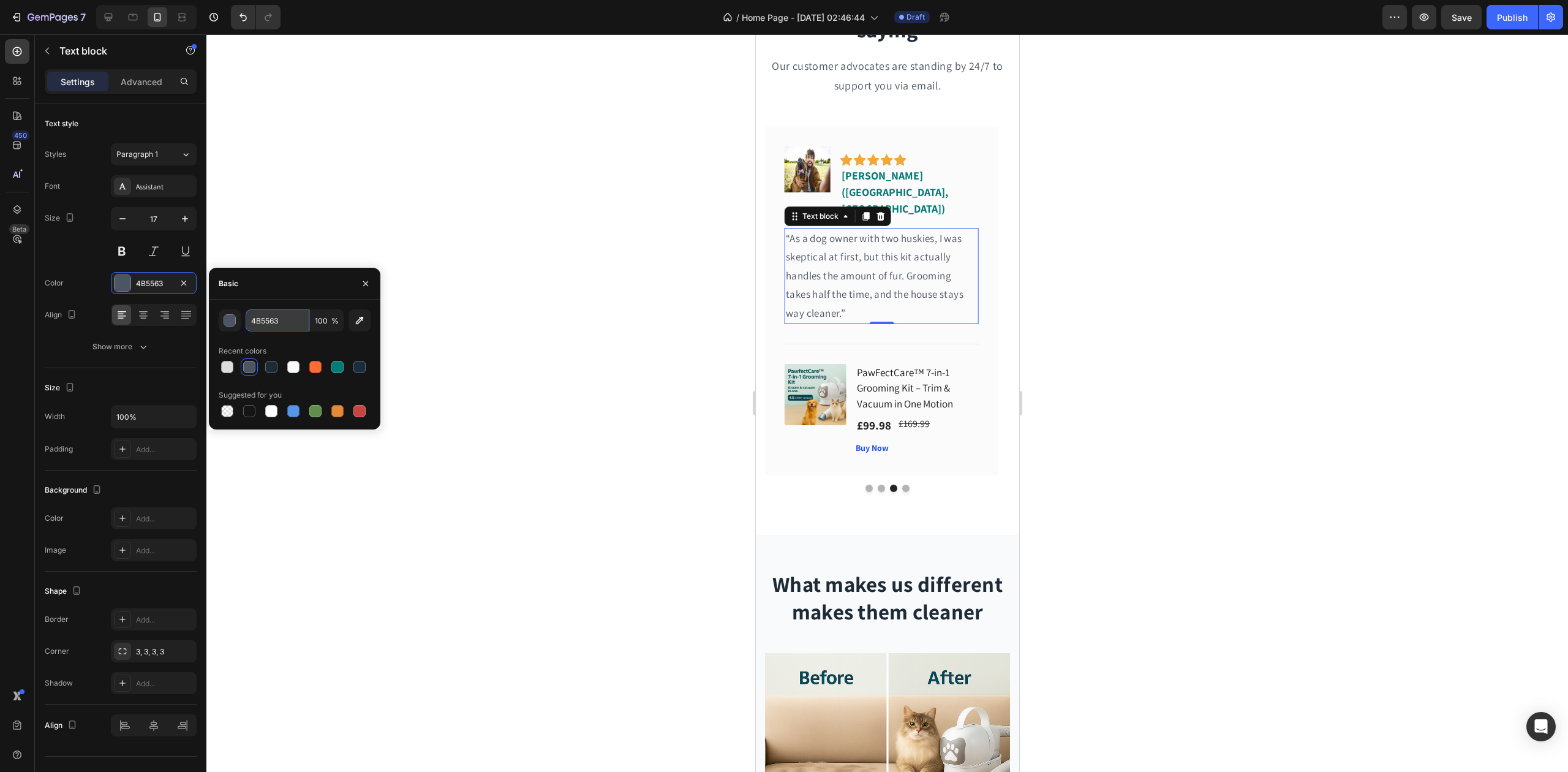
click at [283, 313] on input "4B5563" at bounding box center [278, 320] width 64 height 22
paste input "#1F2A37"
click at [295, 341] on div "#1F2A37 100 % Recent colors Suggested for you" at bounding box center [295, 365] width 152 height 110
type input "1F2A37"
click at [902, 485] on button "Dot" at bounding box center [906, 489] width 8 height 8
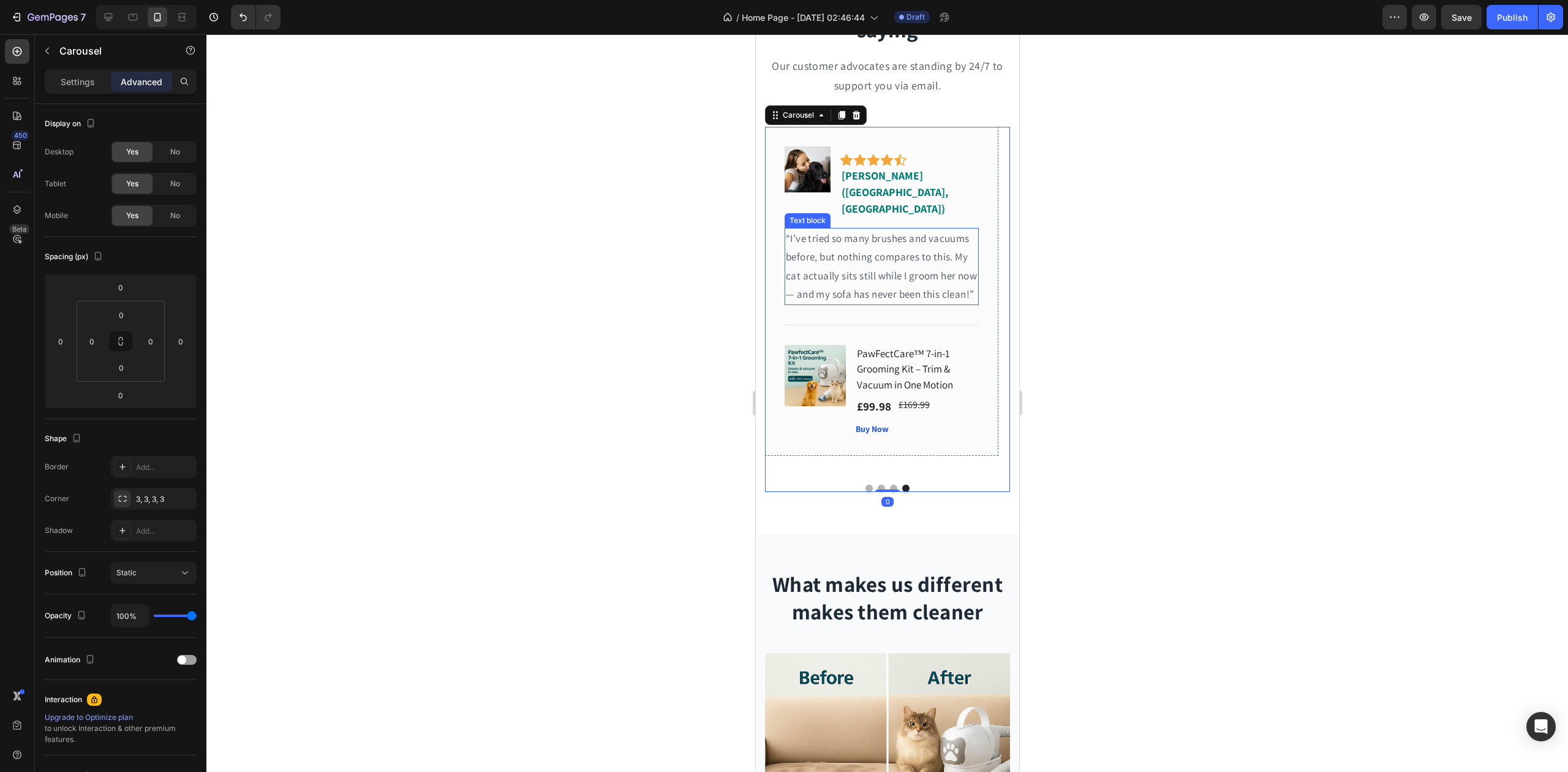
click at [845, 260] on p "“I’ve tried so many brushes and vacuums before, but nothing compares to this. M…" at bounding box center [881, 266] width 192 height 74
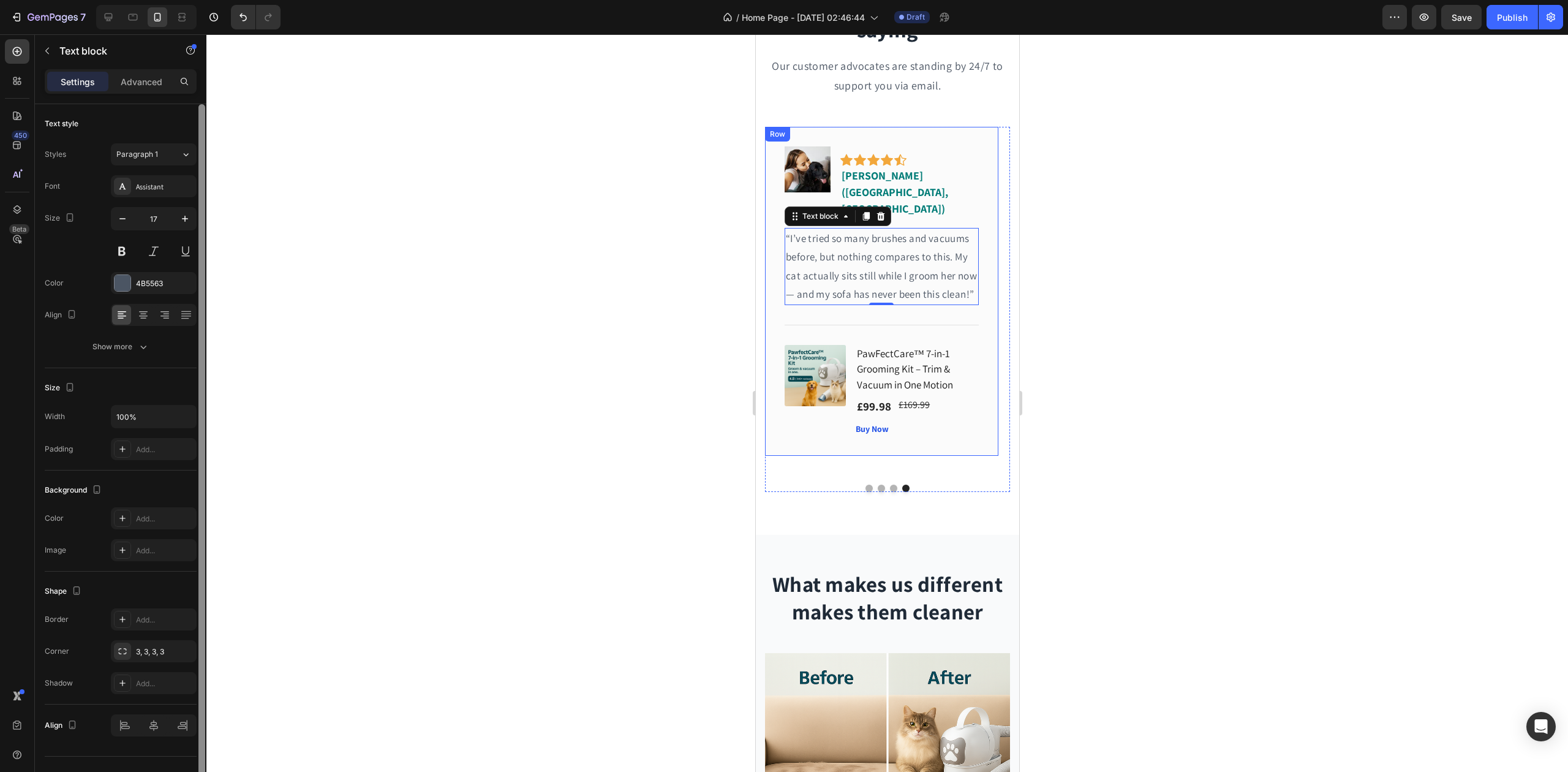
drag, startPoint x: 147, startPoint y: 282, endPoint x: 206, endPoint y: 303, distance: 62.6
click at [148, 283] on div "4B5563" at bounding box center [164, 284] width 58 height 11
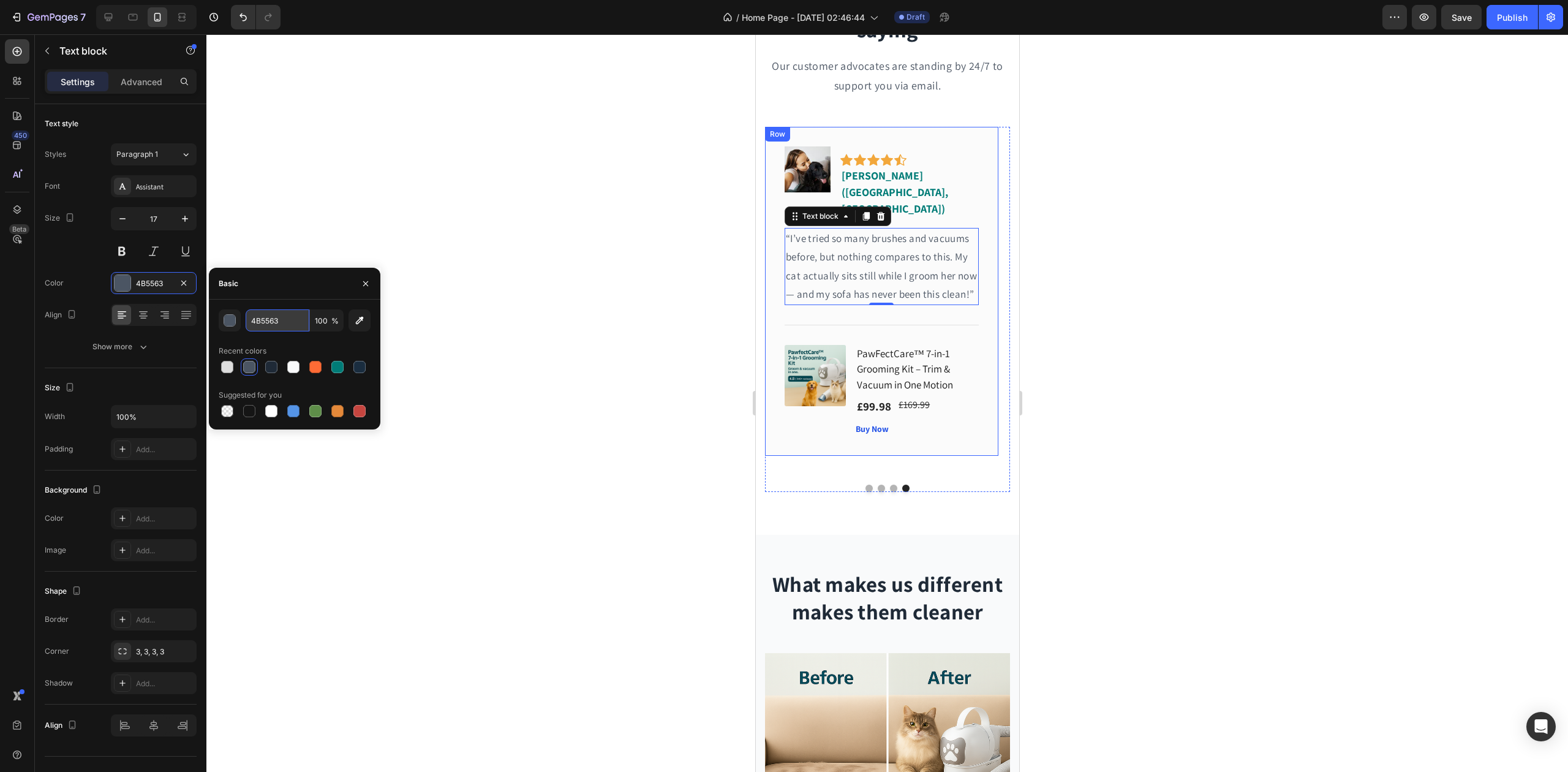
click at [268, 313] on input "4B5563" at bounding box center [278, 320] width 64 height 22
paste input "#1F2A37"
click at [295, 342] on div "Recent colors" at bounding box center [295, 351] width 152 height 19
type input "1F2A37"
click at [587, 332] on div at bounding box center [887, 403] width 1362 height 738
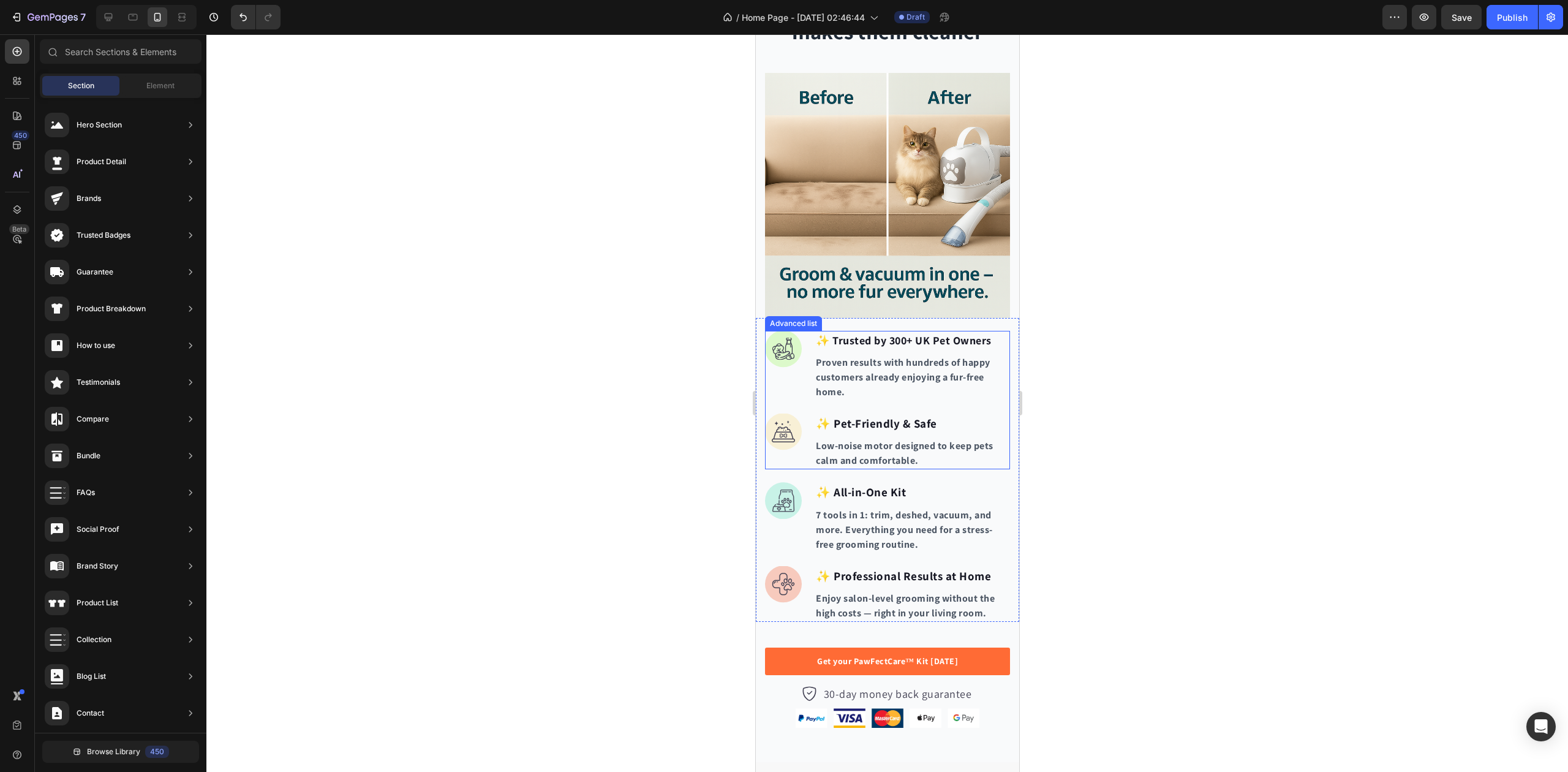
scroll to position [1471, 0]
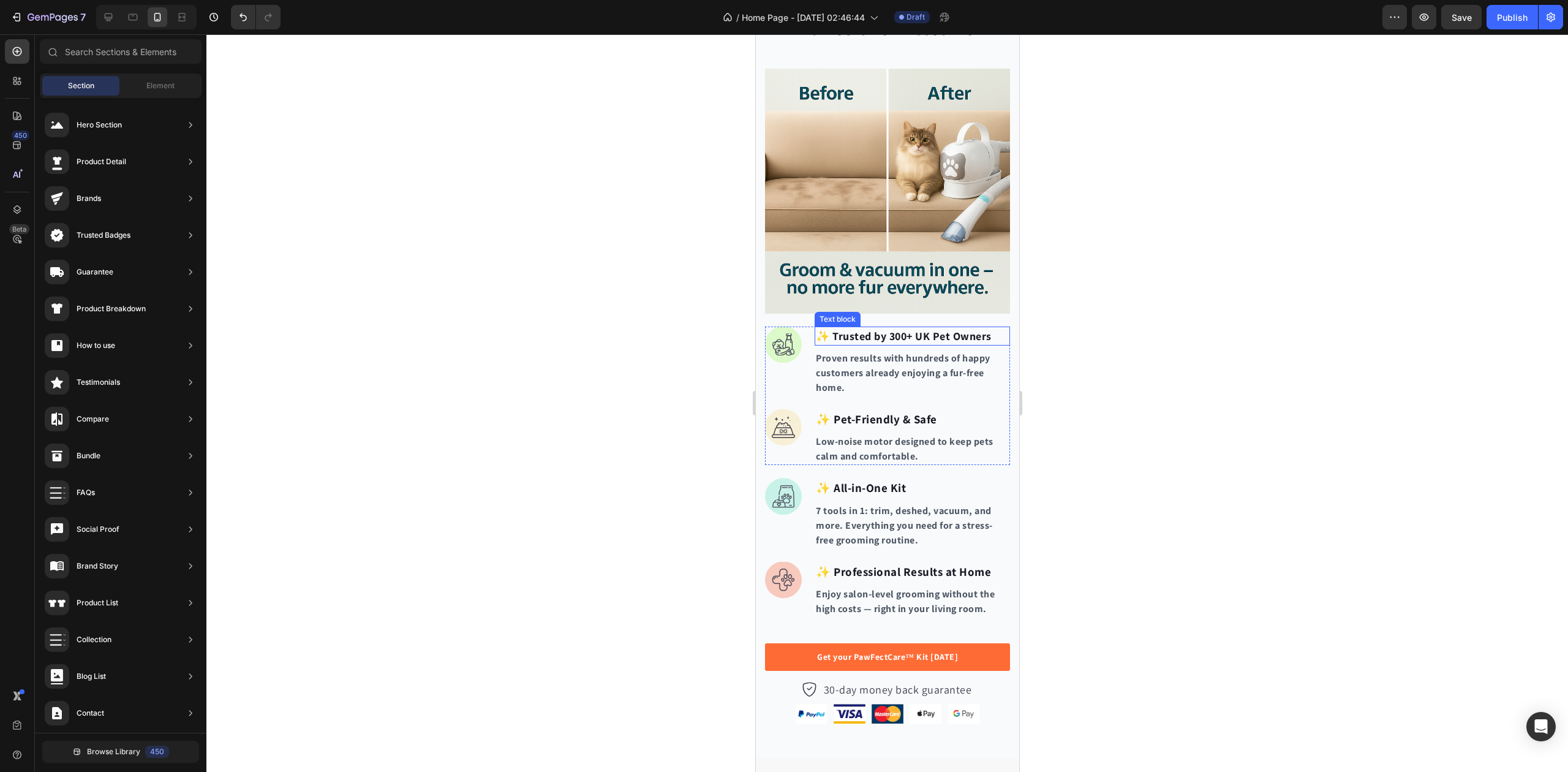
click at [872, 328] on p "✨ Trusted by 300+ UK Pet Owners" at bounding box center [912, 336] width 193 height 16
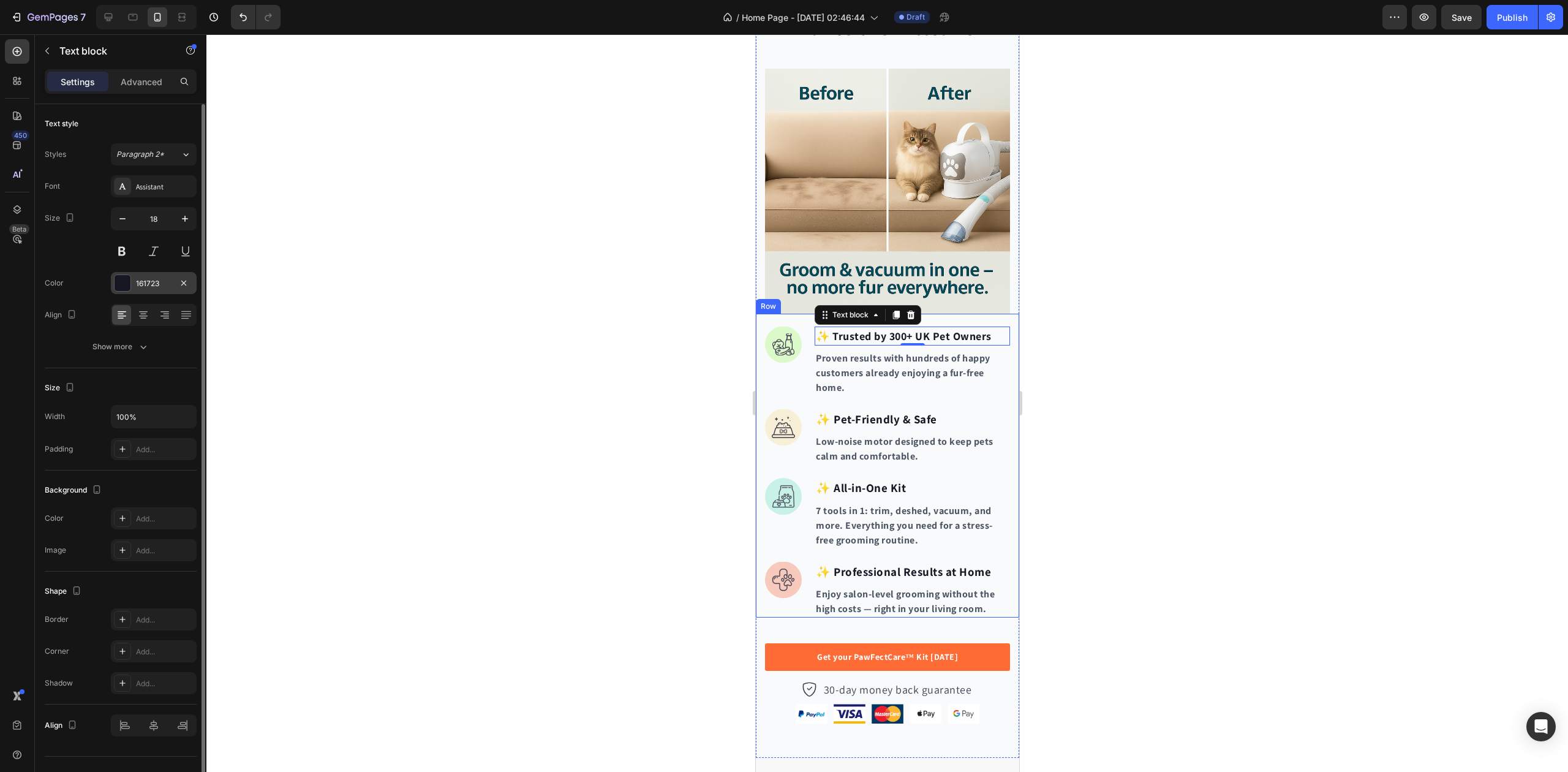
click at [144, 282] on div "161723" at bounding box center [153, 284] width 36 height 11
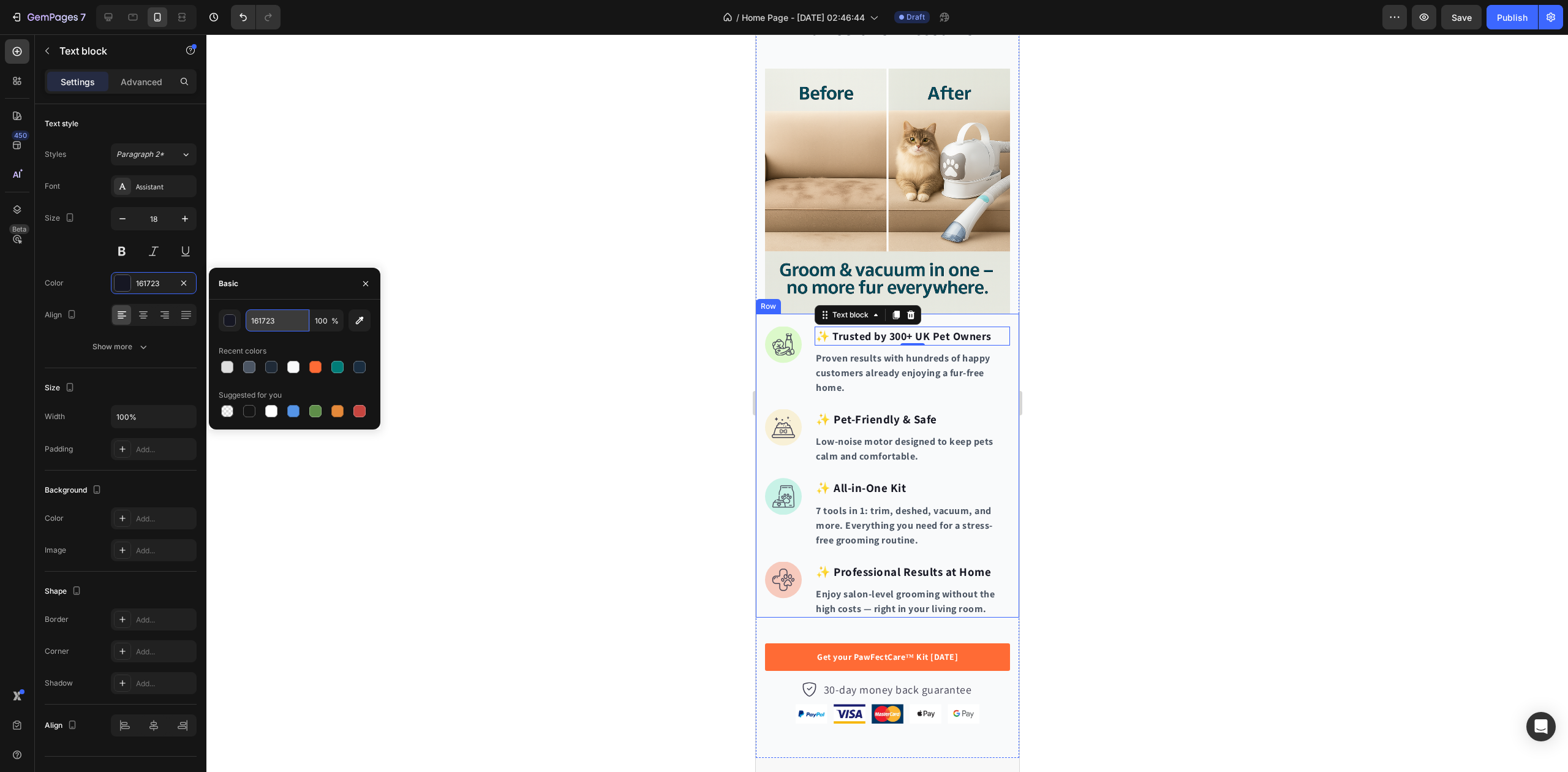
click at [263, 324] on input "161723" at bounding box center [278, 320] width 64 height 22
paste input "#1F2A37"
click at [283, 342] on div "Recent colors" at bounding box center [295, 351] width 152 height 19
type input "1F2A37"
drag, startPoint x: 871, startPoint y: 400, endPoint x: 1460, endPoint y: 425, distance: 589.5
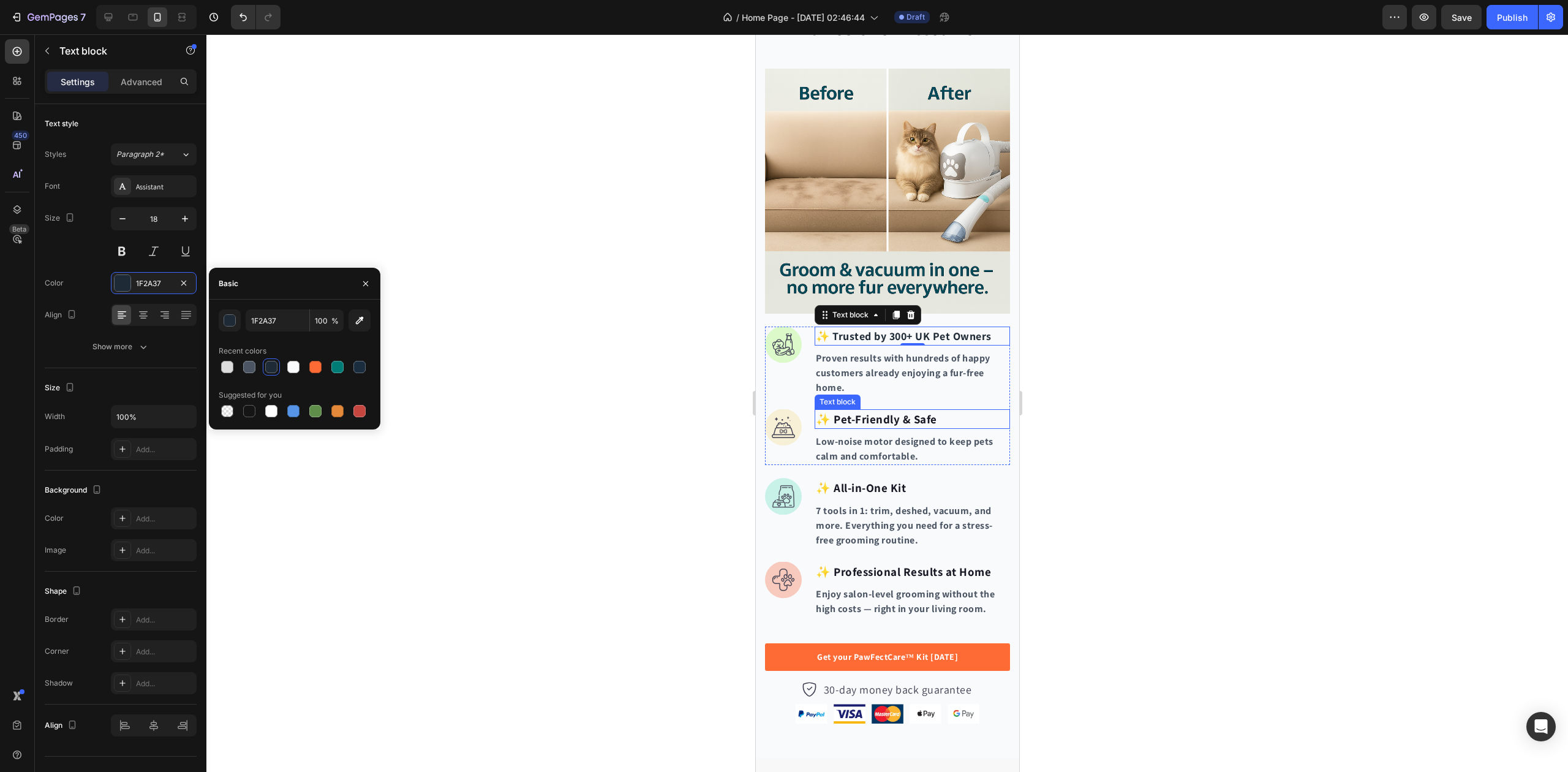
click at [871, 410] on p "✨ Pet-Friendly & Safe" at bounding box center [912, 419] width 193 height 18
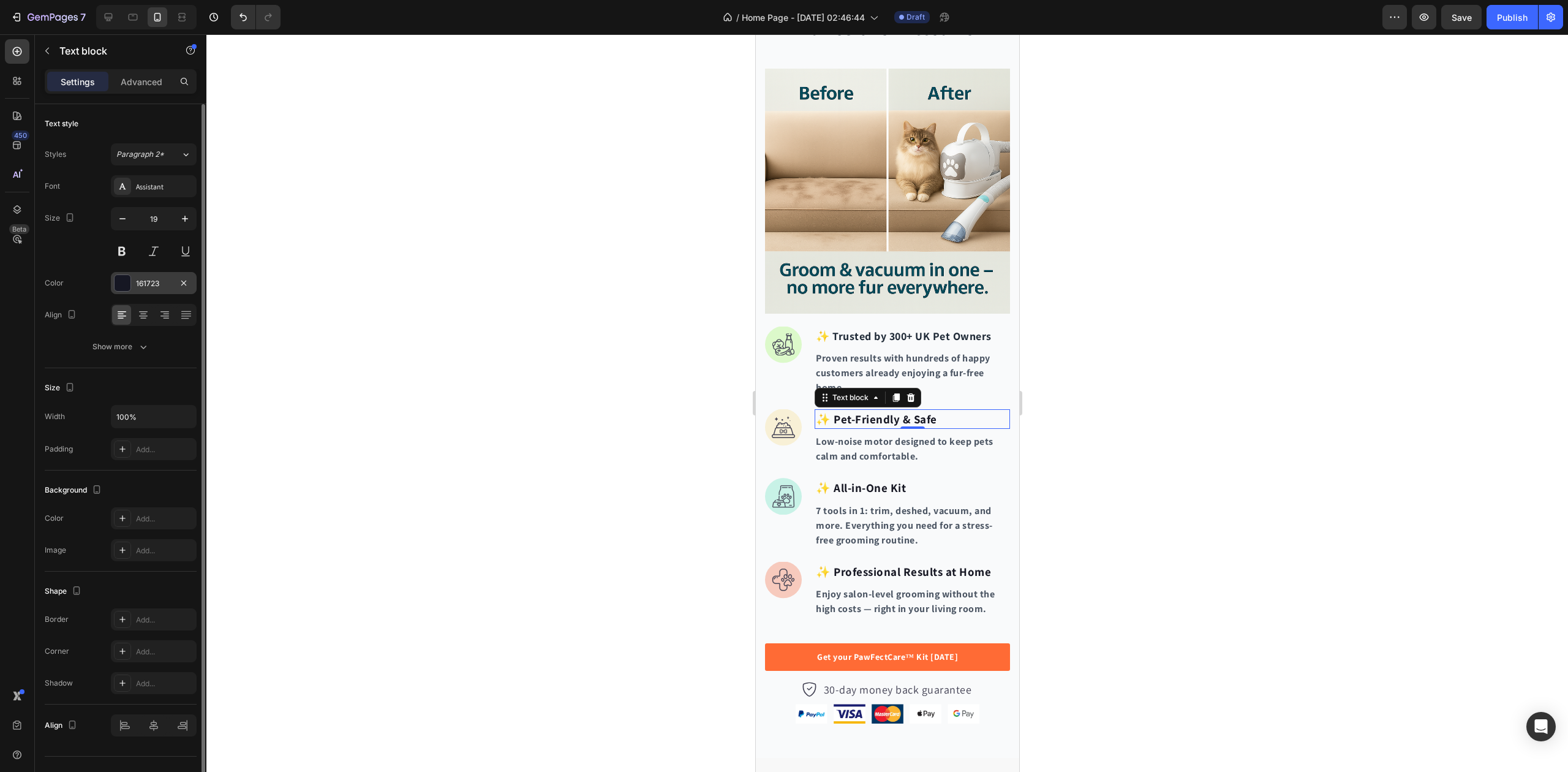
click at [158, 277] on div "161723" at bounding box center [153, 283] width 86 height 22
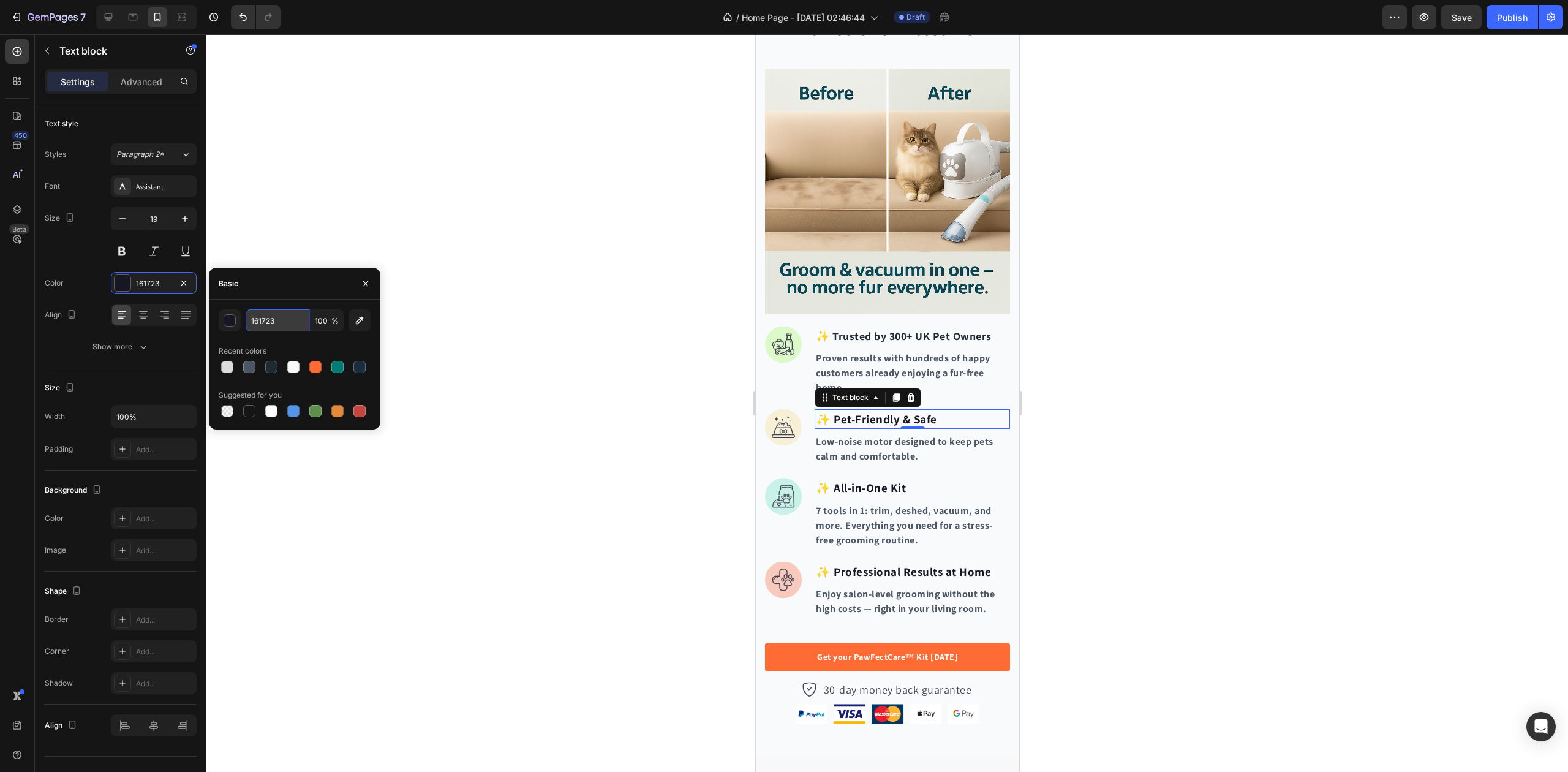
click at [265, 317] on input "161723" at bounding box center [278, 320] width 64 height 22
paste input "#1F2A37"
type input "1F2A37"
click at [271, 343] on div "Recent colors" at bounding box center [295, 351] width 152 height 19
click at [871, 479] on p "✨ All-in-One Kit" at bounding box center [912, 488] width 193 height 18
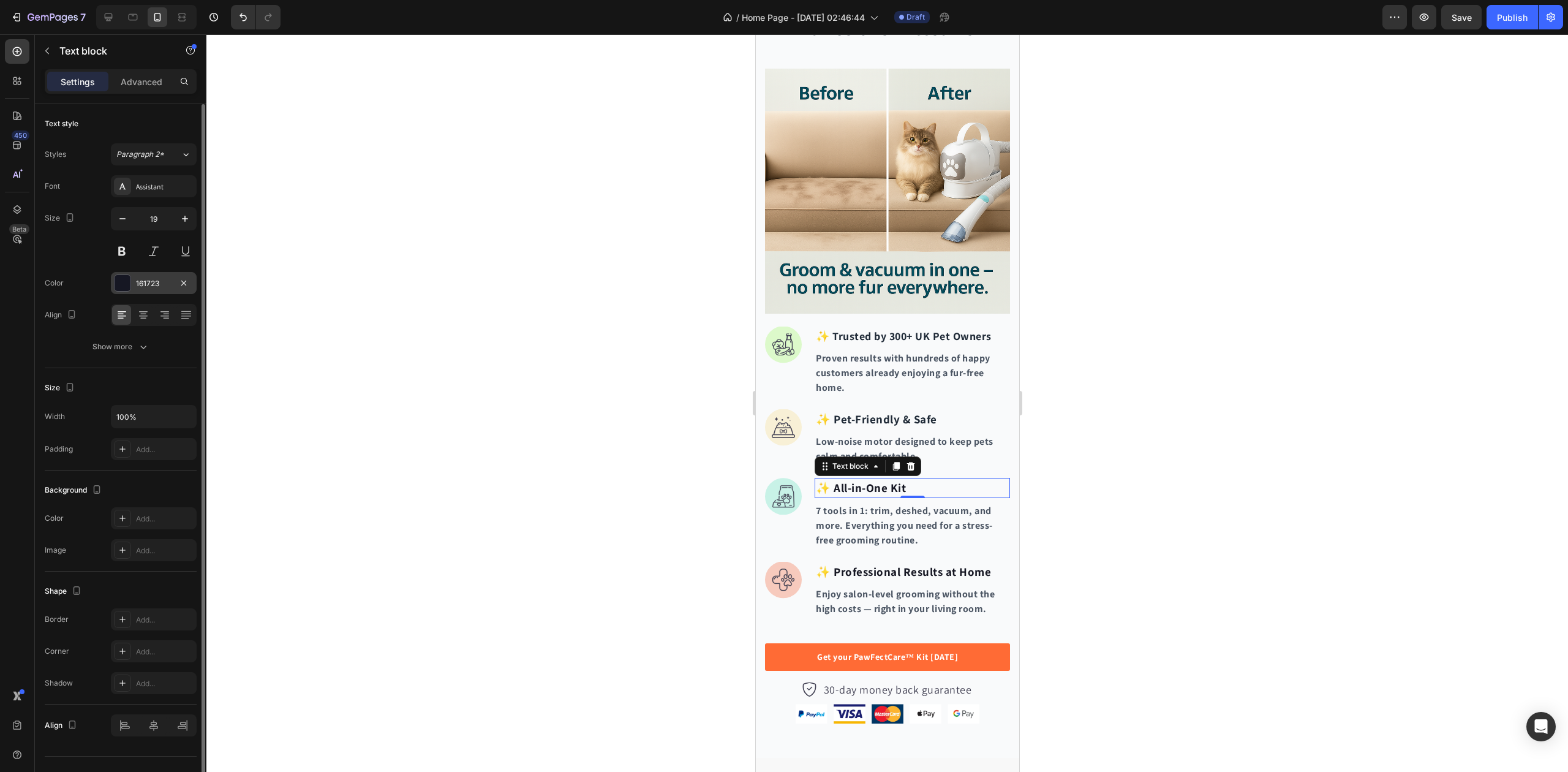
click at [143, 285] on div "161723" at bounding box center [153, 284] width 36 height 11
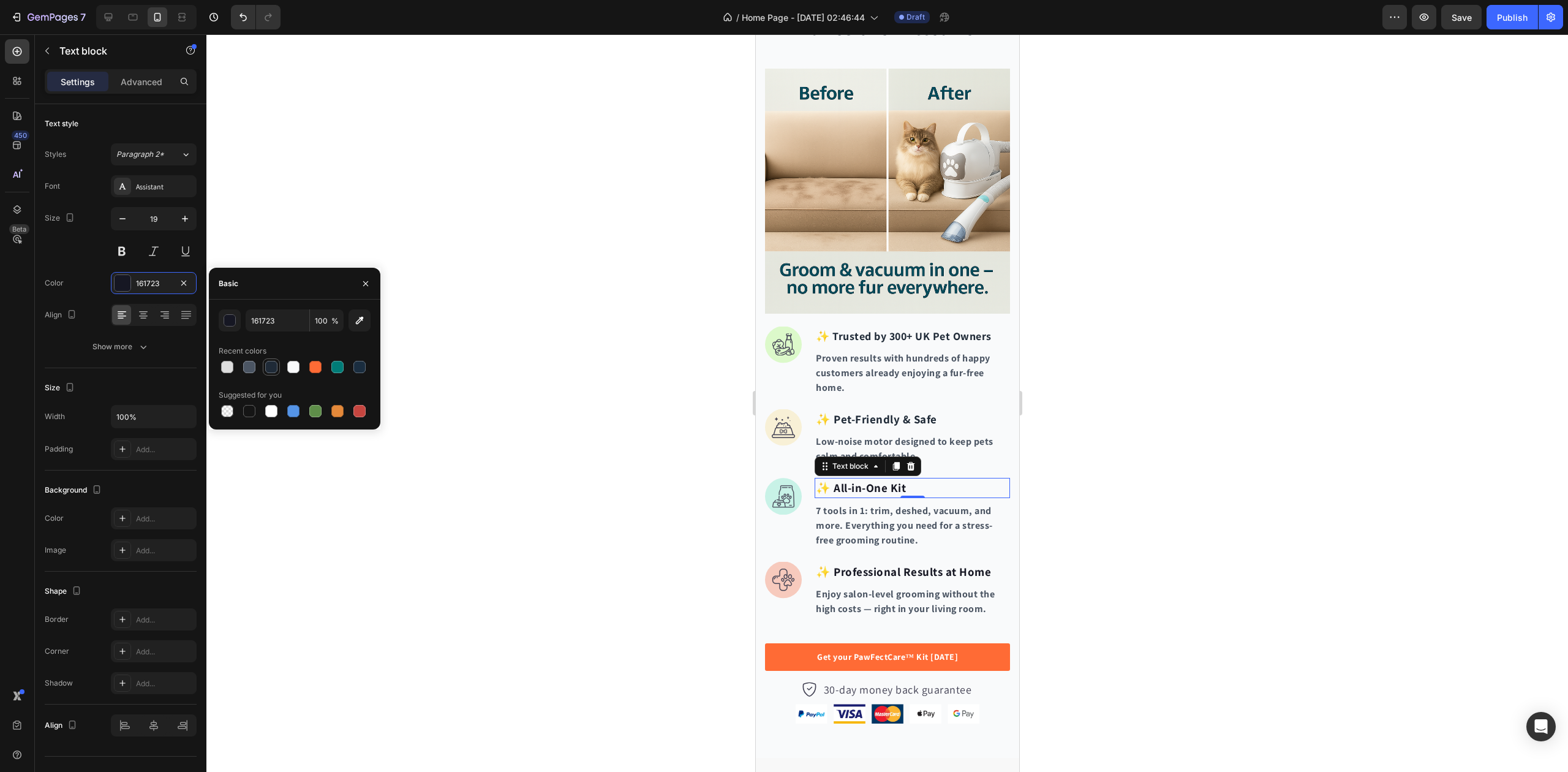
click at [273, 368] on div at bounding box center [271, 367] width 13 height 13
type input "1F2A37"
click at [574, 412] on div at bounding box center [887, 403] width 1362 height 738
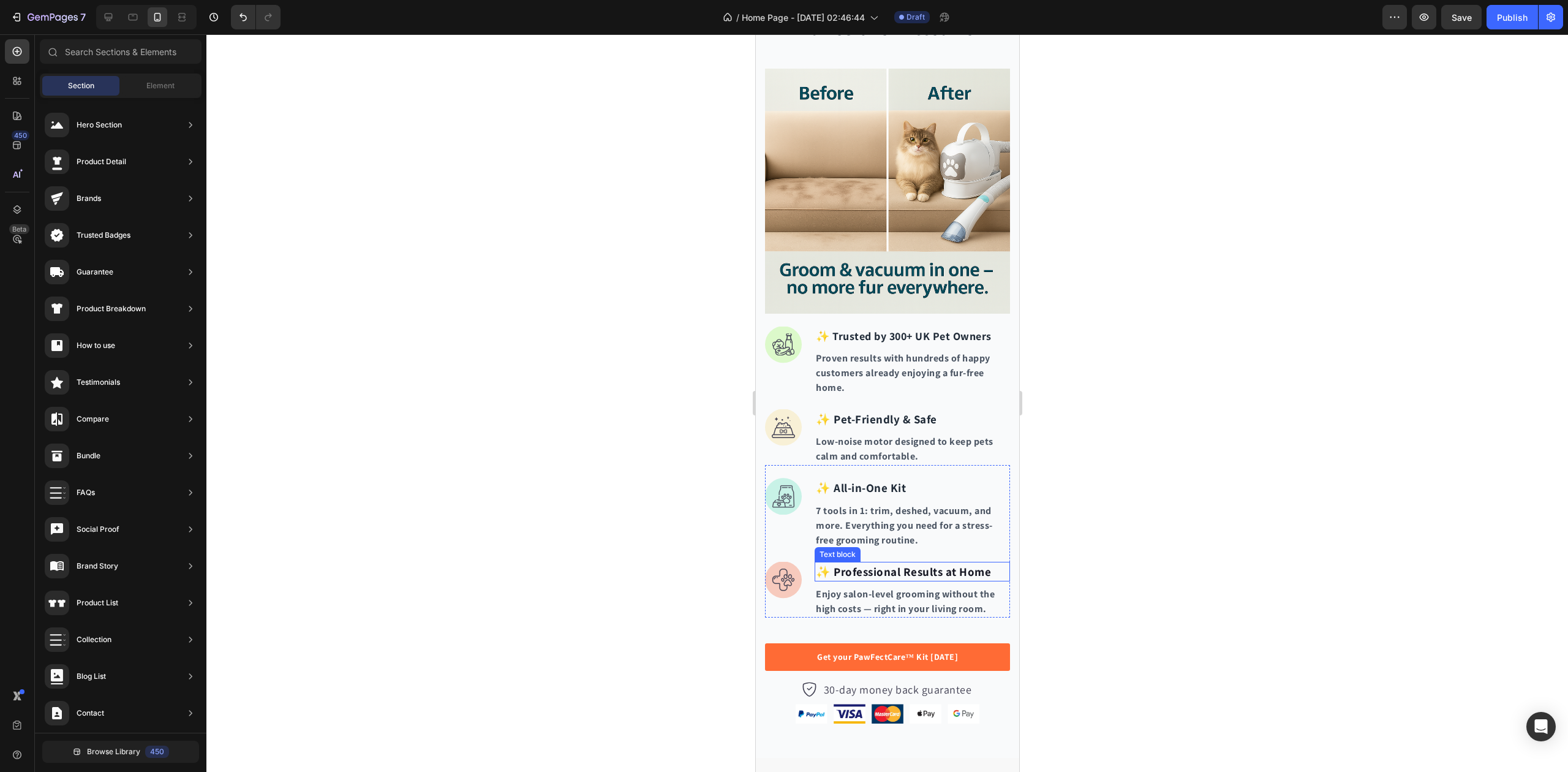
click at [864, 564] on strong "✨ Professional Results at Home" at bounding box center [903, 572] width 175 height 15
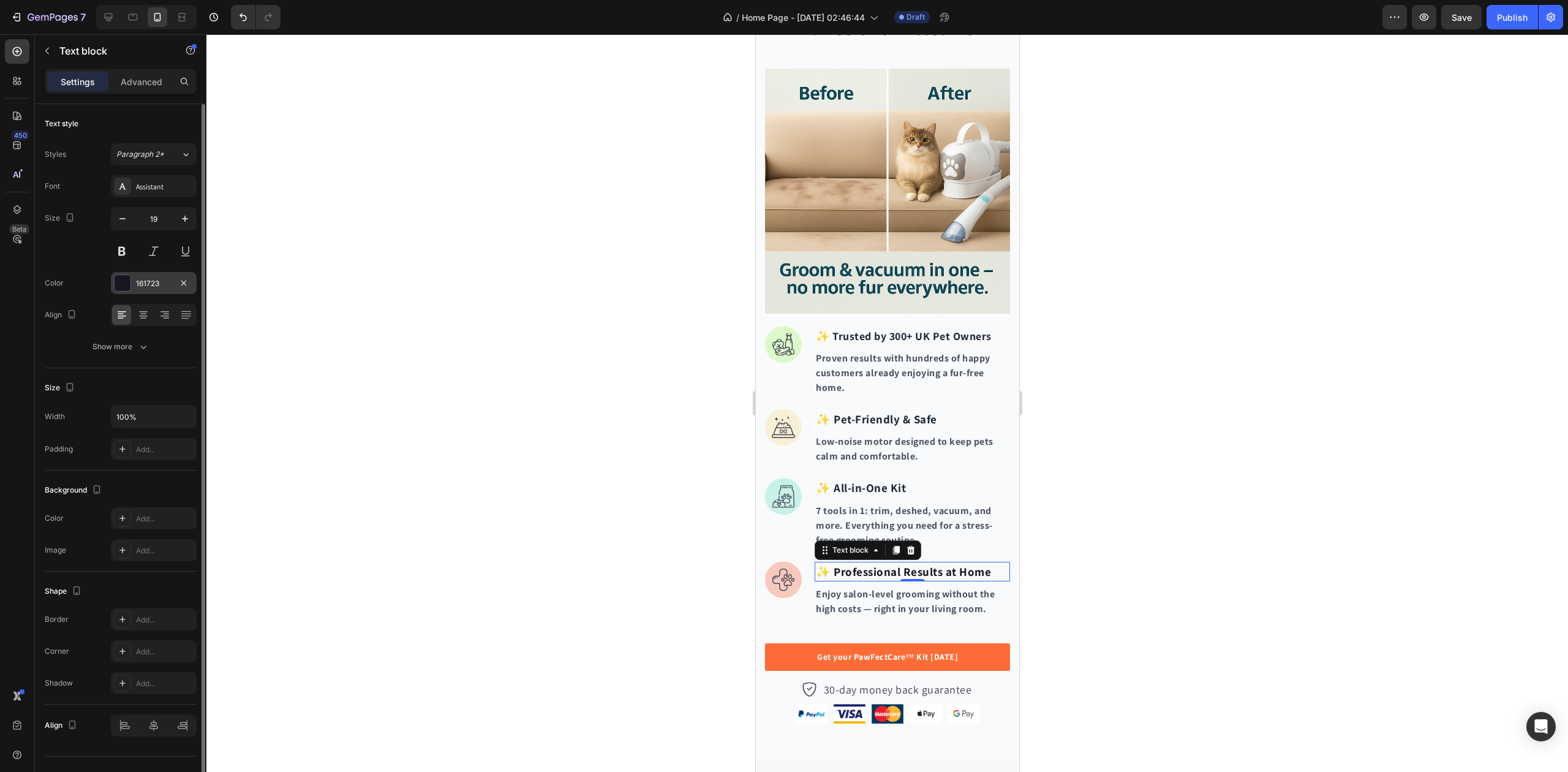
click at [142, 290] on div "161723" at bounding box center [153, 283] width 86 height 22
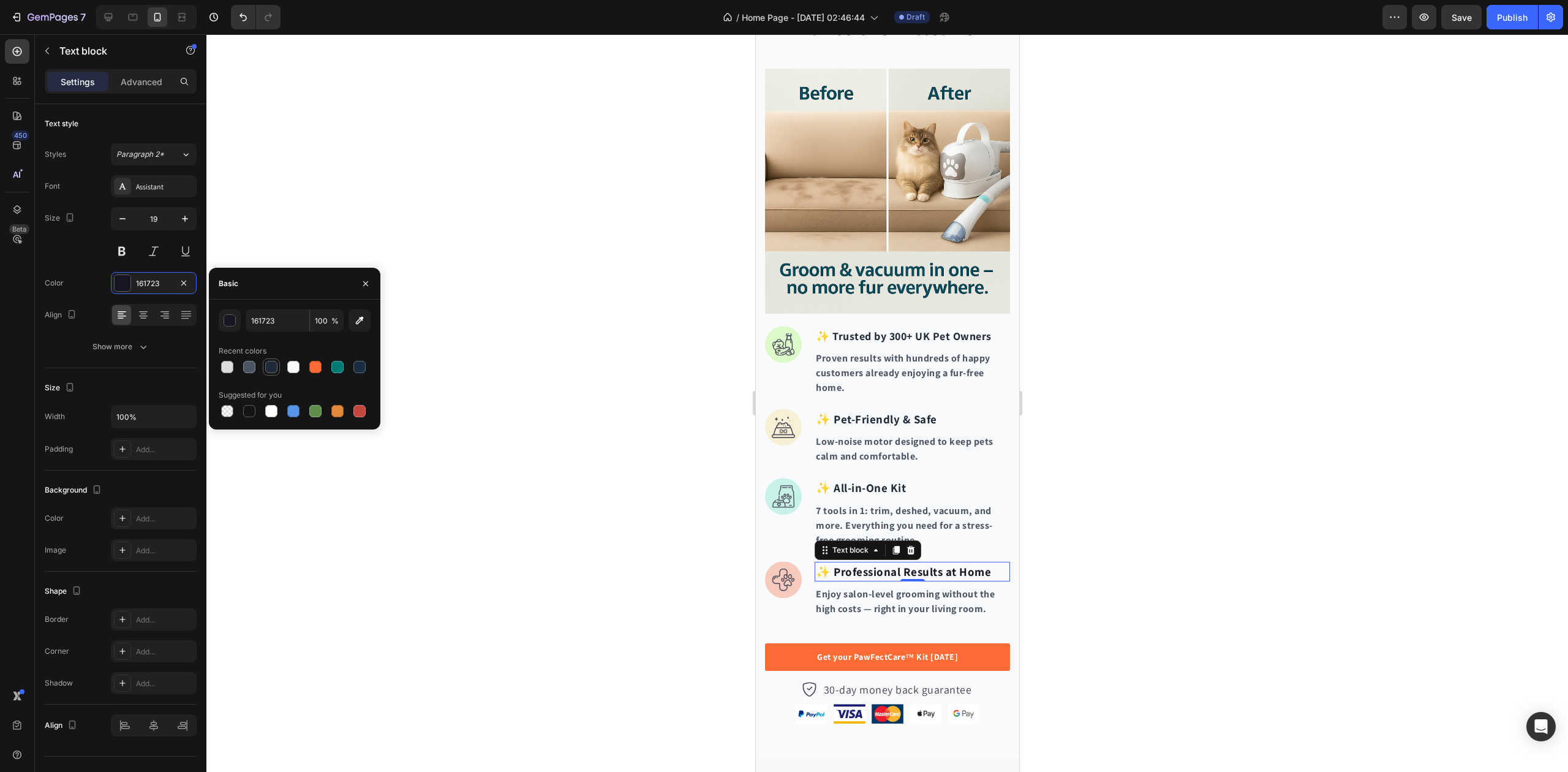
click at [268, 365] on div at bounding box center [271, 367] width 13 height 13
type input "1F2A37"
click at [530, 349] on div at bounding box center [887, 403] width 1362 height 738
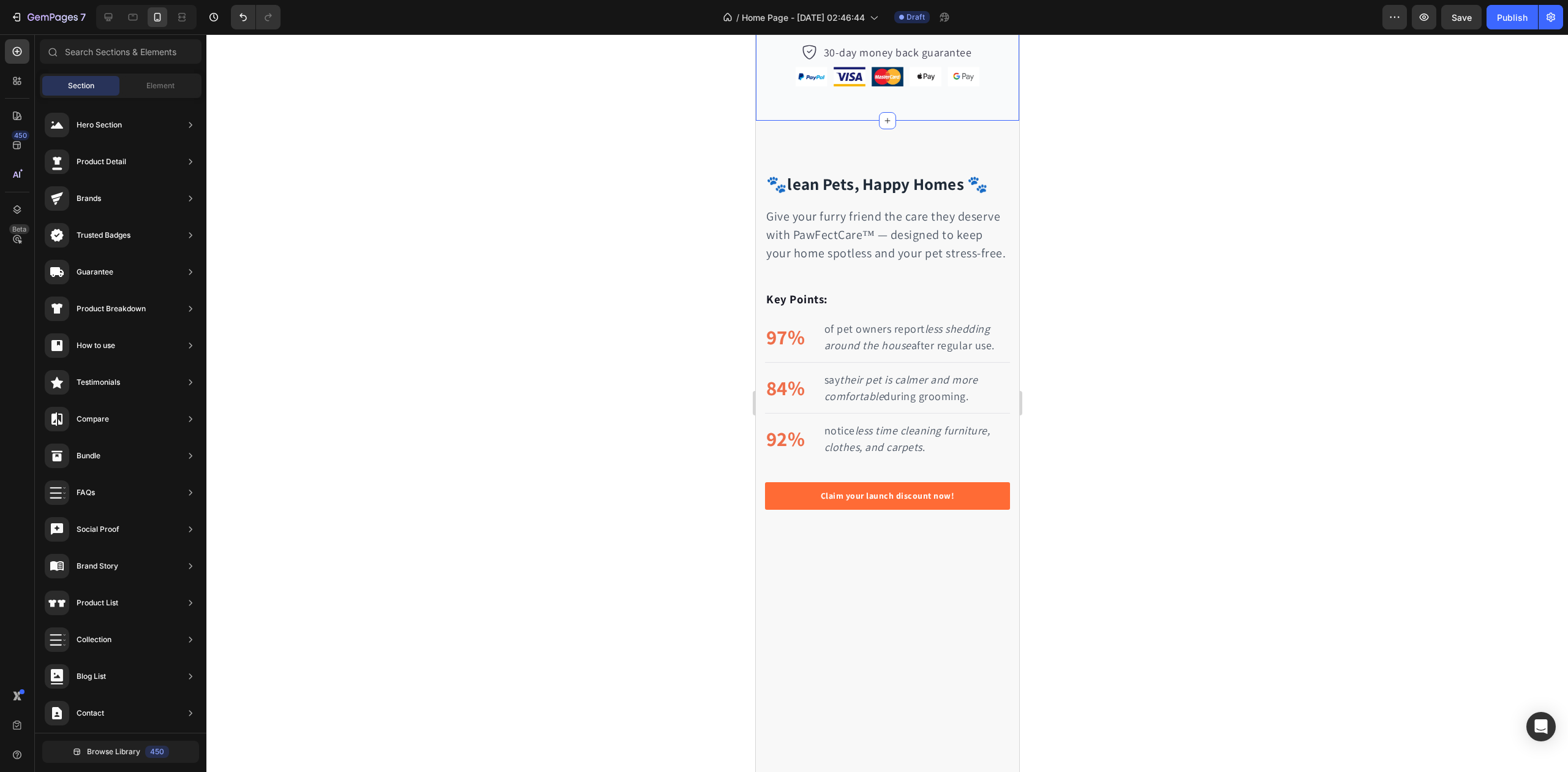
scroll to position [2287, 0]
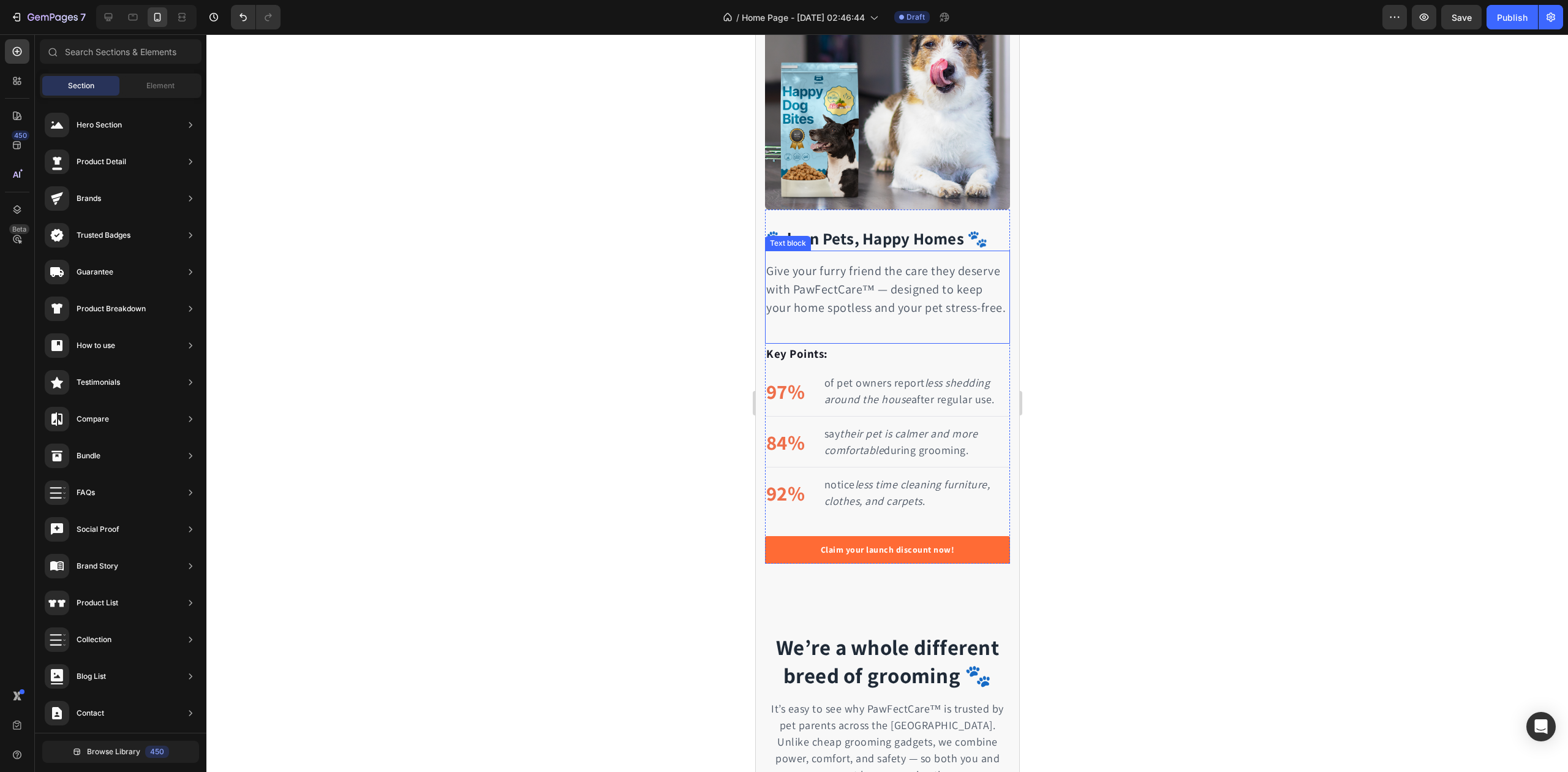
click at [776, 333] on div "Give your furry friend the care they deserve with PawFectCare™ — designed to ke…" at bounding box center [887, 297] width 245 height 93
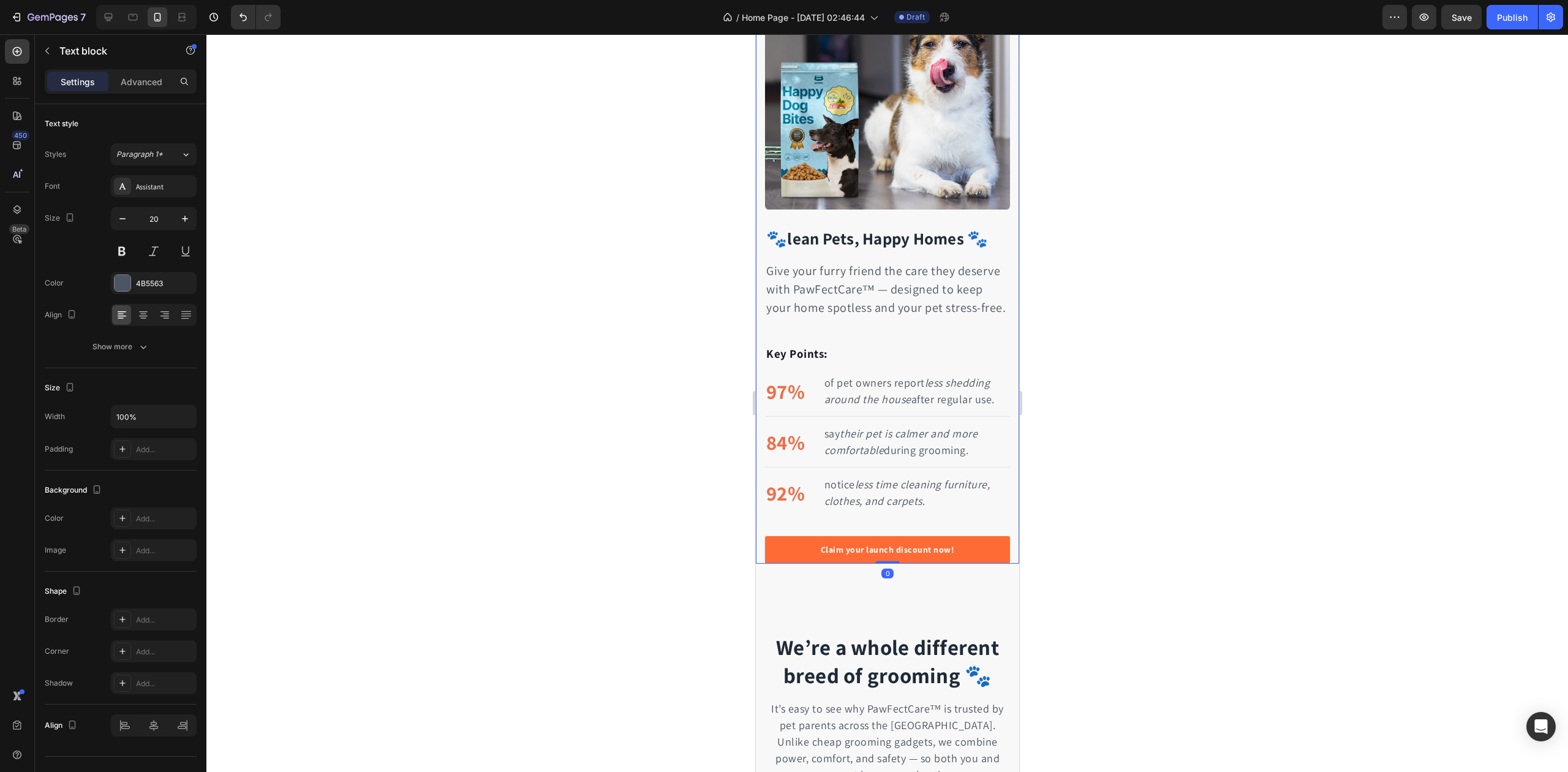
click at [757, 333] on div "🐾lean Pets, Happy Homes 🐾 Heading Give your furry friend the care they deserve …" at bounding box center [887, 264] width 263 height 600
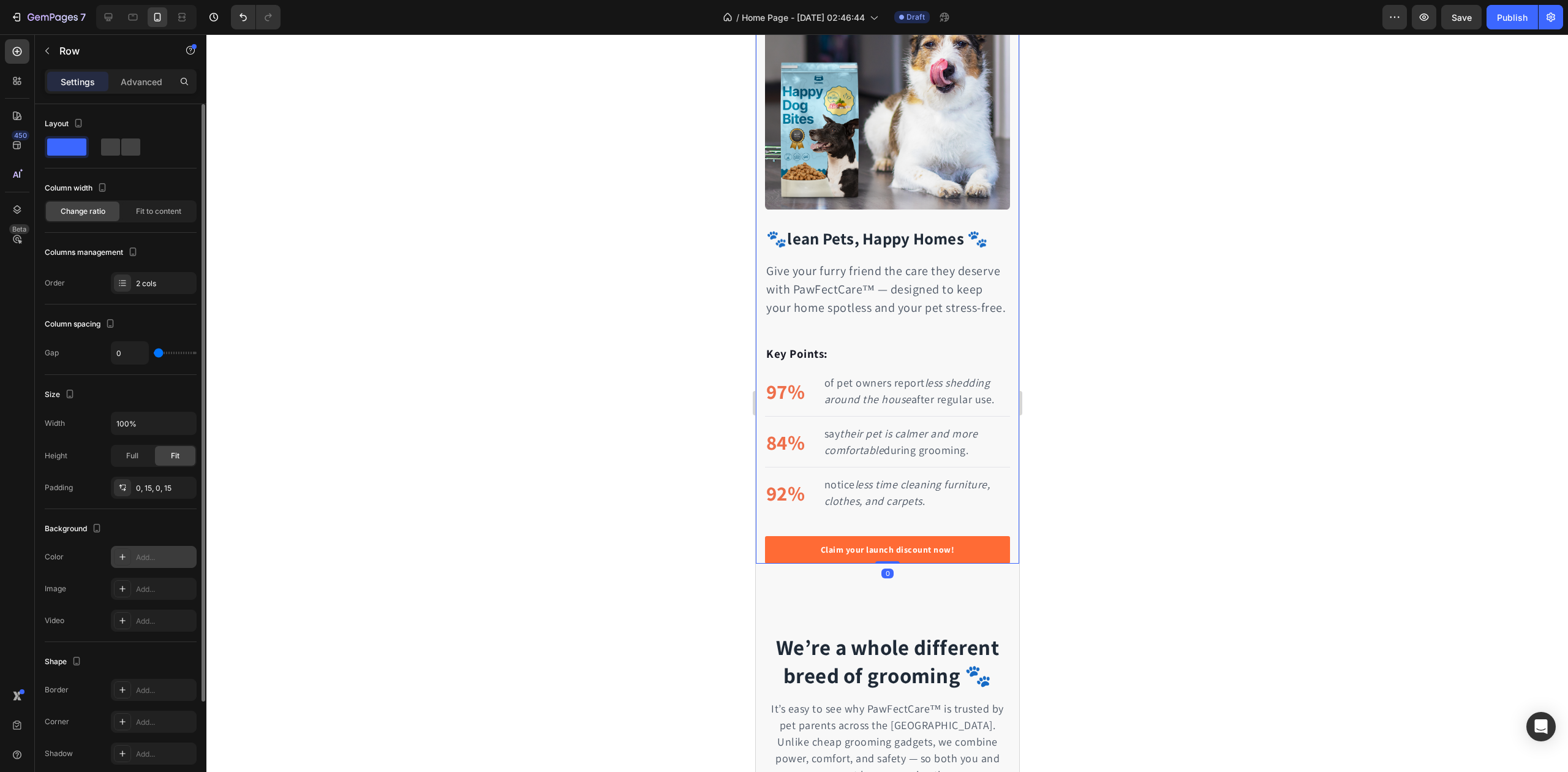
click at [146, 560] on div "Add..." at bounding box center [164, 557] width 58 height 11
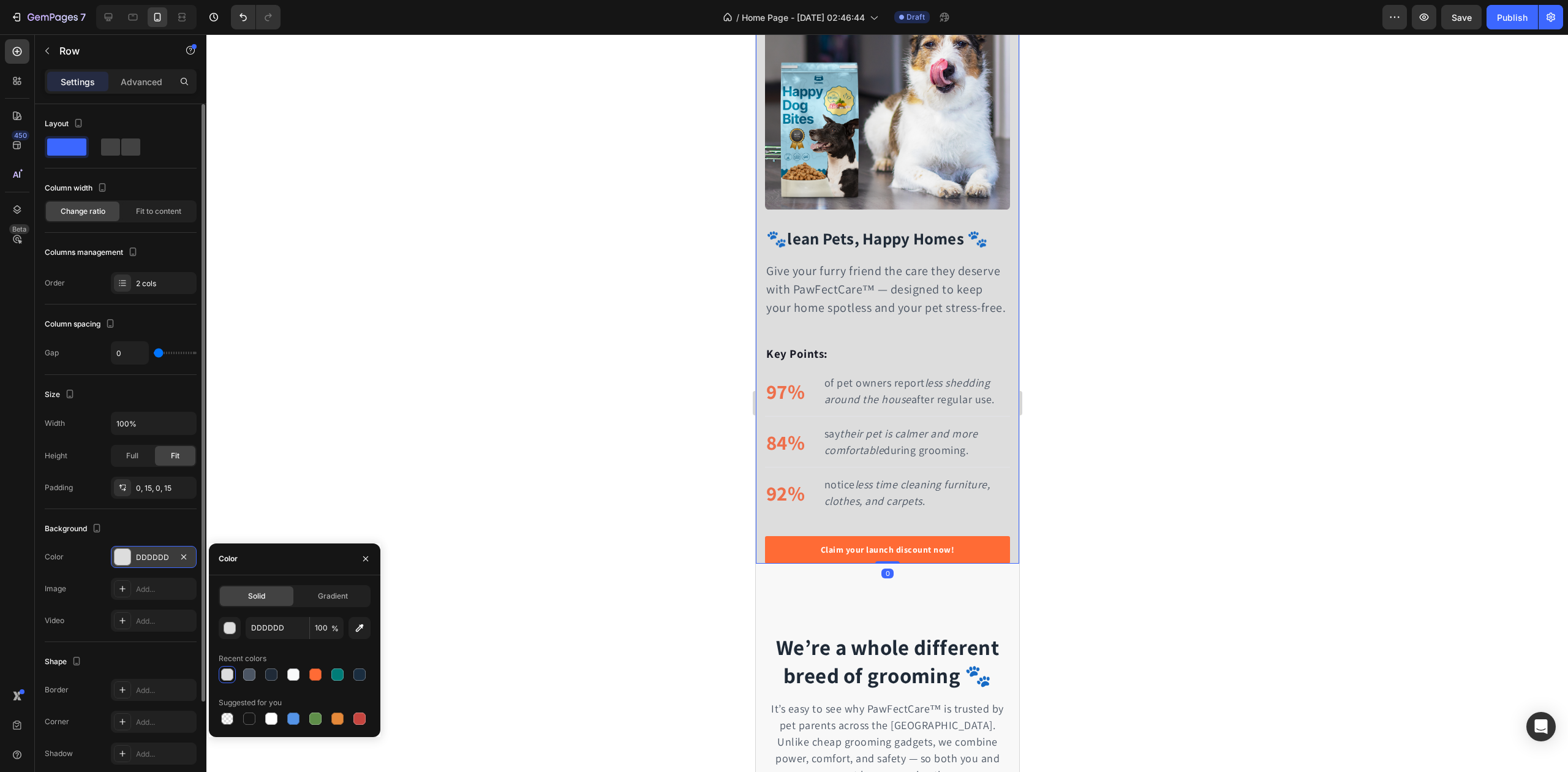
click at [265, 611] on div "Solid Gradient DDDDDD 100 % Recent colors Suggested for you" at bounding box center [295, 656] width 152 height 142
click at [270, 622] on input "DDDDDD" at bounding box center [278, 627] width 64 height 22
paste input "#F9FAFB"
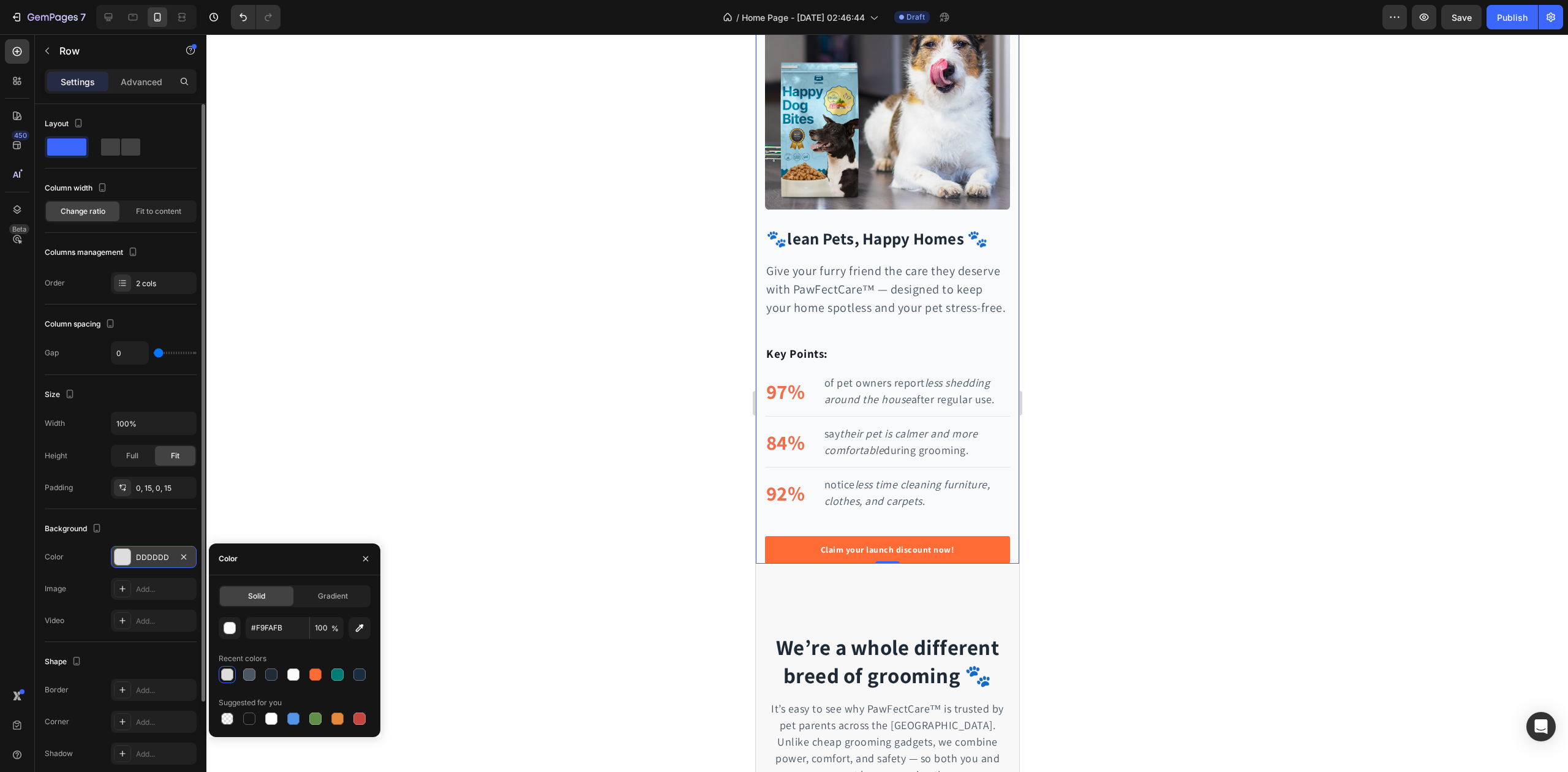
click at [286, 646] on div "#F9FAFB 100 % Recent colors Suggested for you" at bounding box center [295, 672] width 152 height 110
type input "F9FAFB"
click at [787, 401] on p "97%" at bounding box center [785, 391] width 39 height 31
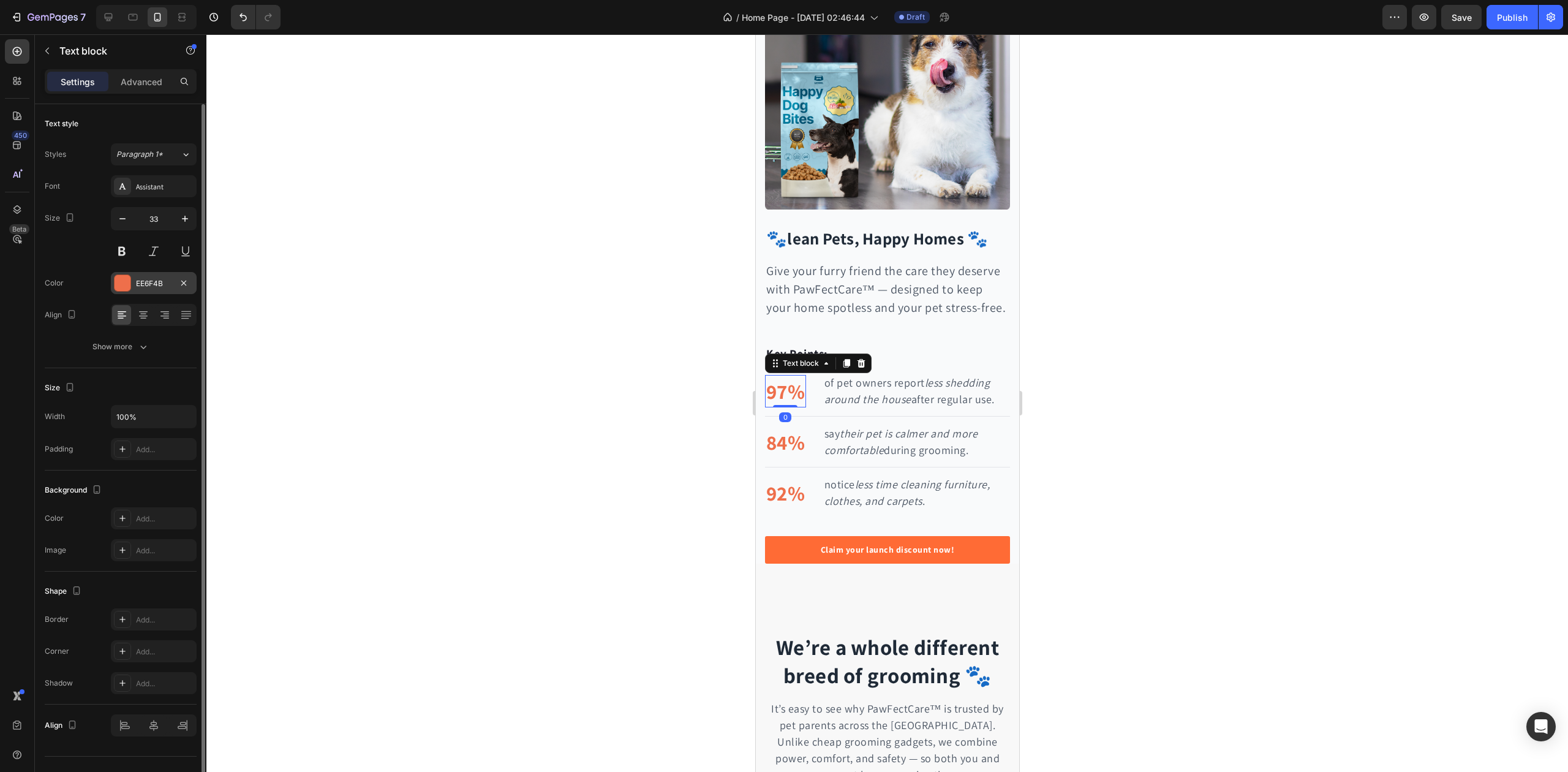
click at [164, 275] on div "EE6F4B" at bounding box center [153, 283] width 86 height 22
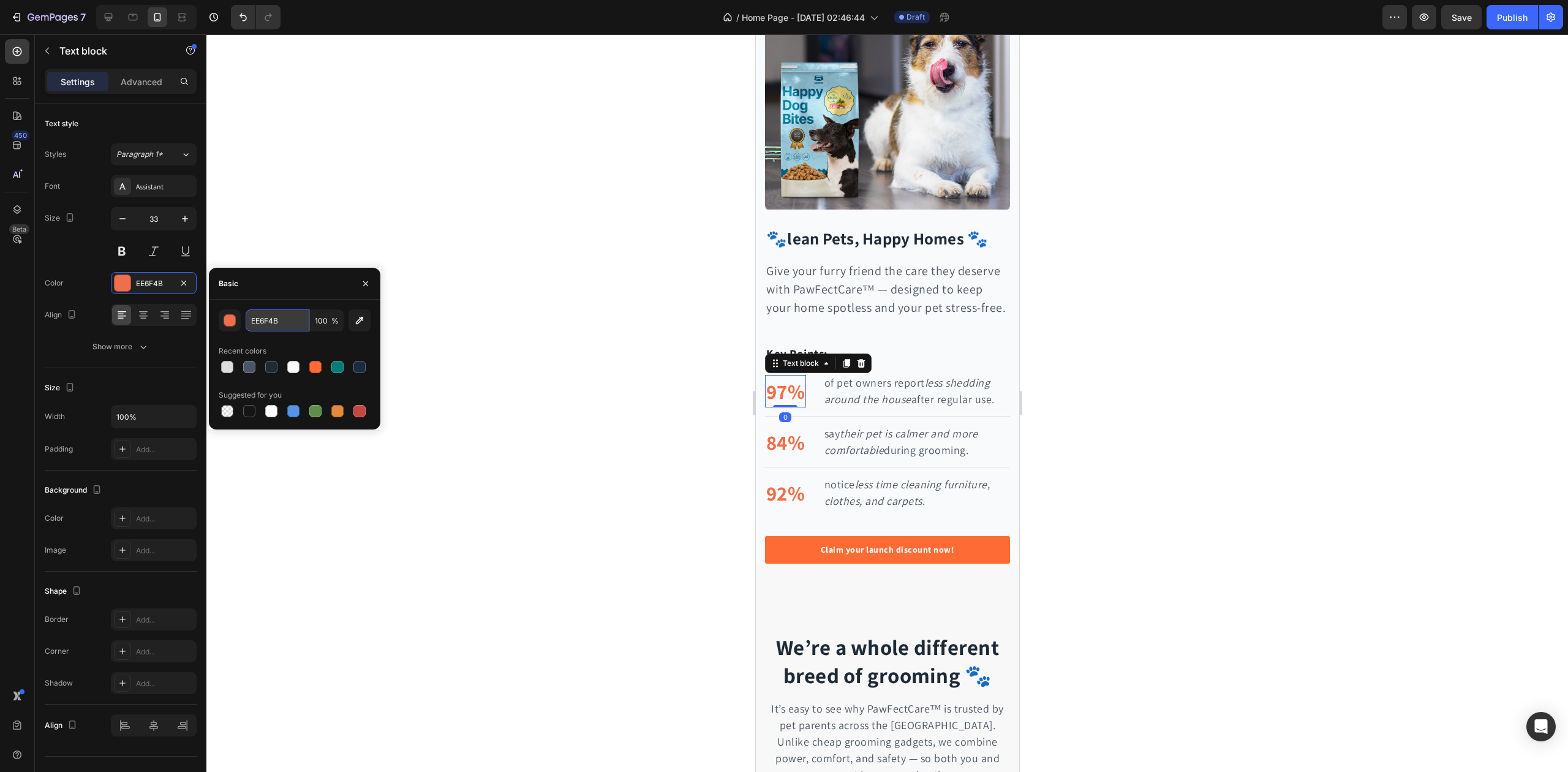
click at [273, 321] on input "EE6F4B" at bounding box center [278, 320] width 64 height 22
paste input "#FF6B35"
type input "FF6B35"
click at [283, 337] on div "FF6B35 100 % Recent colors Suggested for you" at bounding box center [295, 365] width 152 height 110
click at [784, 452] on p "84%" at bounding box center [785, 442] width 39 height 31
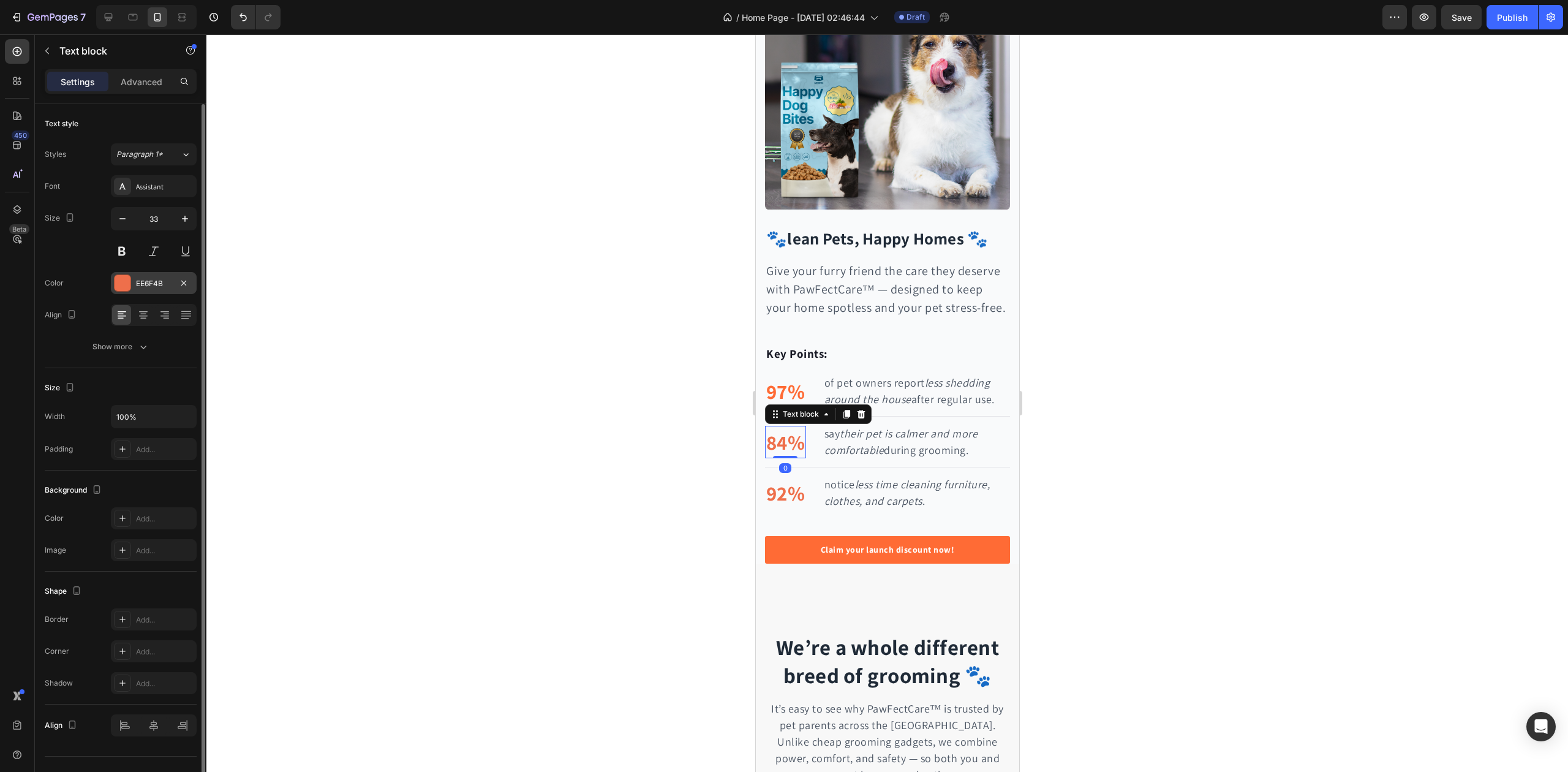
click at [165, 283] on div "EE6F4B" at bounding box center [153, 284] width 36 height 11
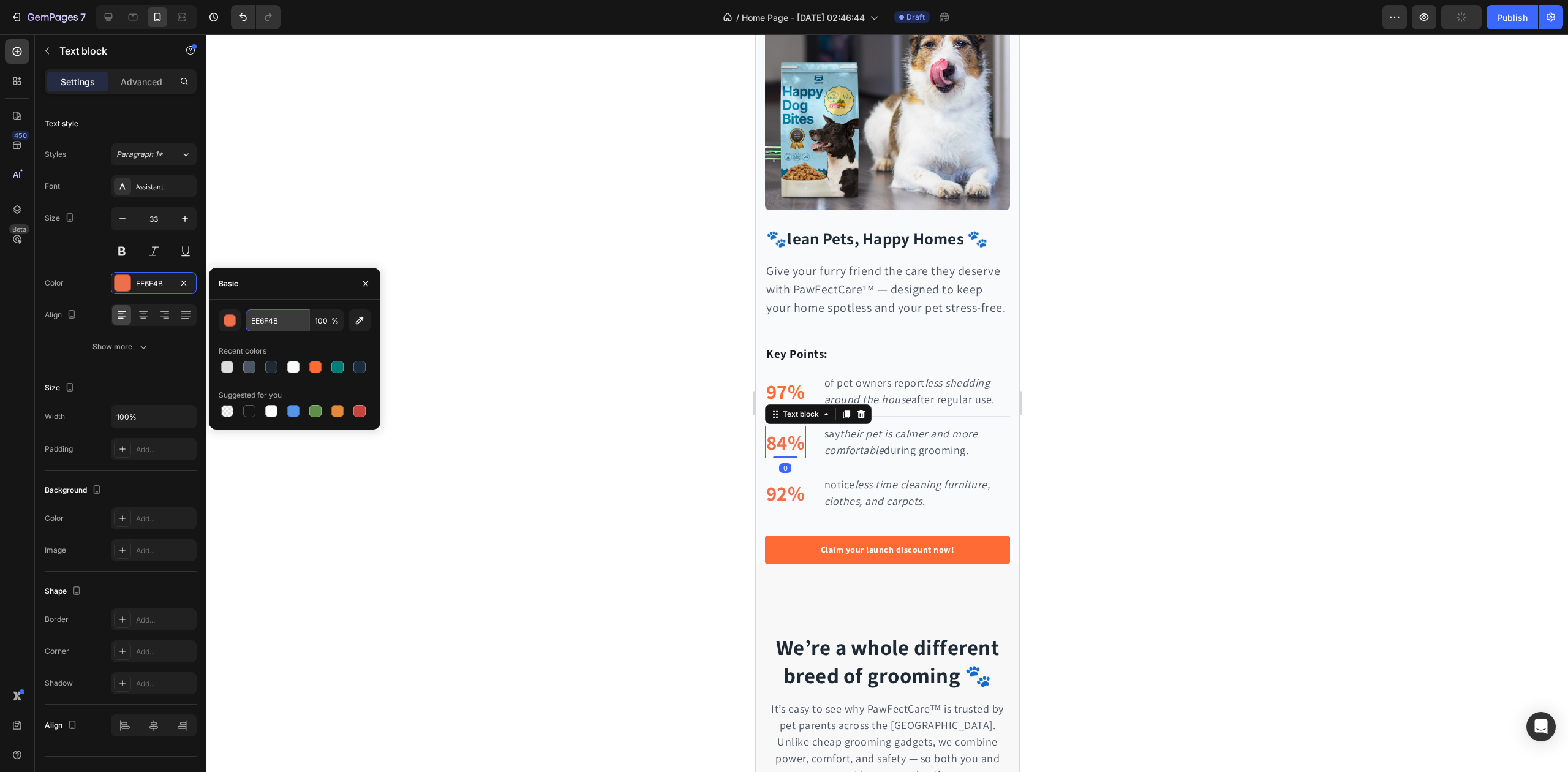
click at [251, 320] on input "EE6F4B" at bounding box center [278, 320] width 64 height 22
paste input "#FF6B35"
click at [281, 335] on div "#FF6B35 100 % Recent colors Suggested for you" at bounding box center [295, 365] width 152 height 110
type input "FF6B35"
drag, startPoint x: 786, startPoint y: 498, endPoint x: 1309, endPoint y: 452, distance: 525.0
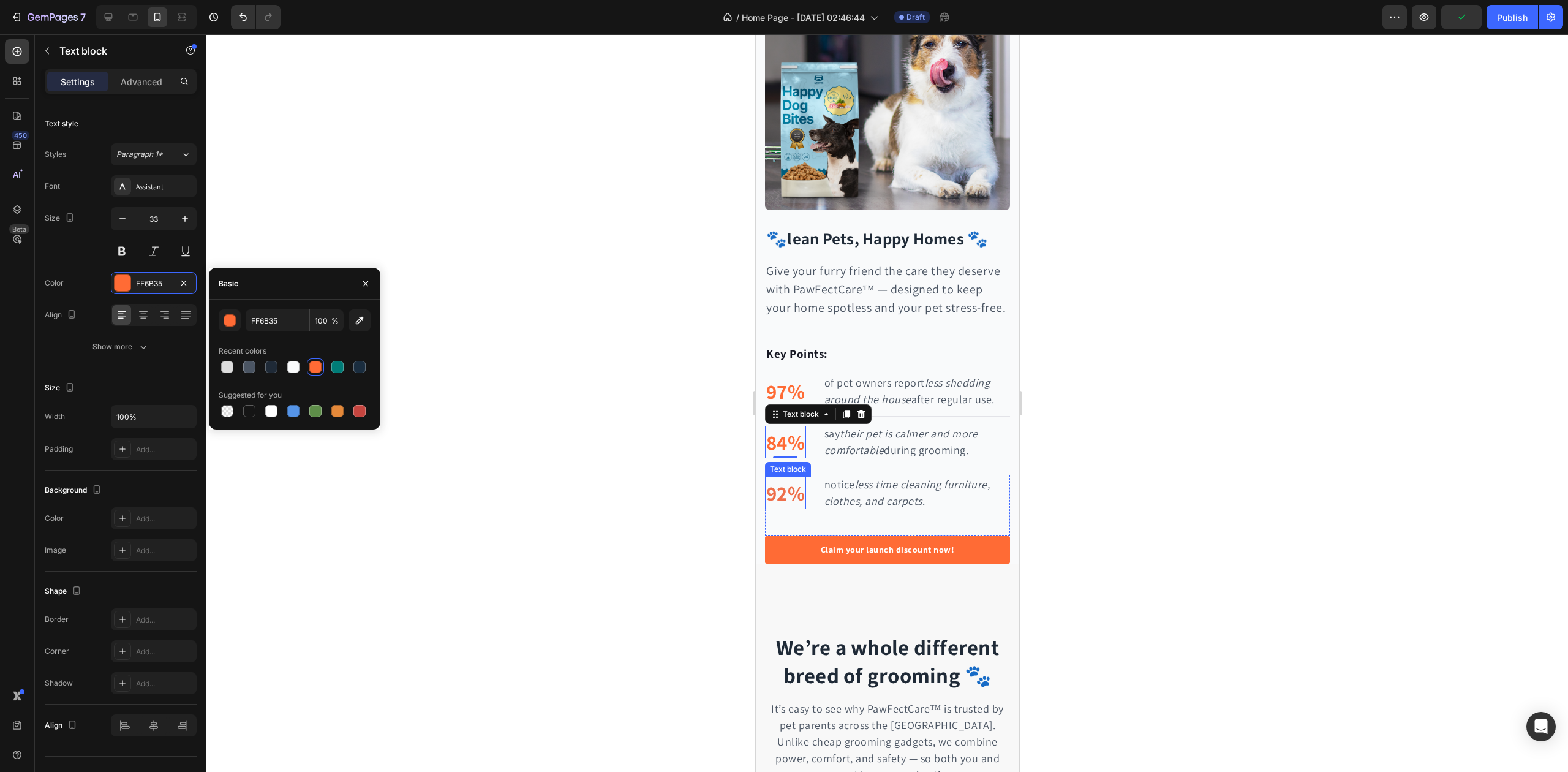
click at [786, 498] on p "92%" at bounding box center [785, 493] width 39 height 31
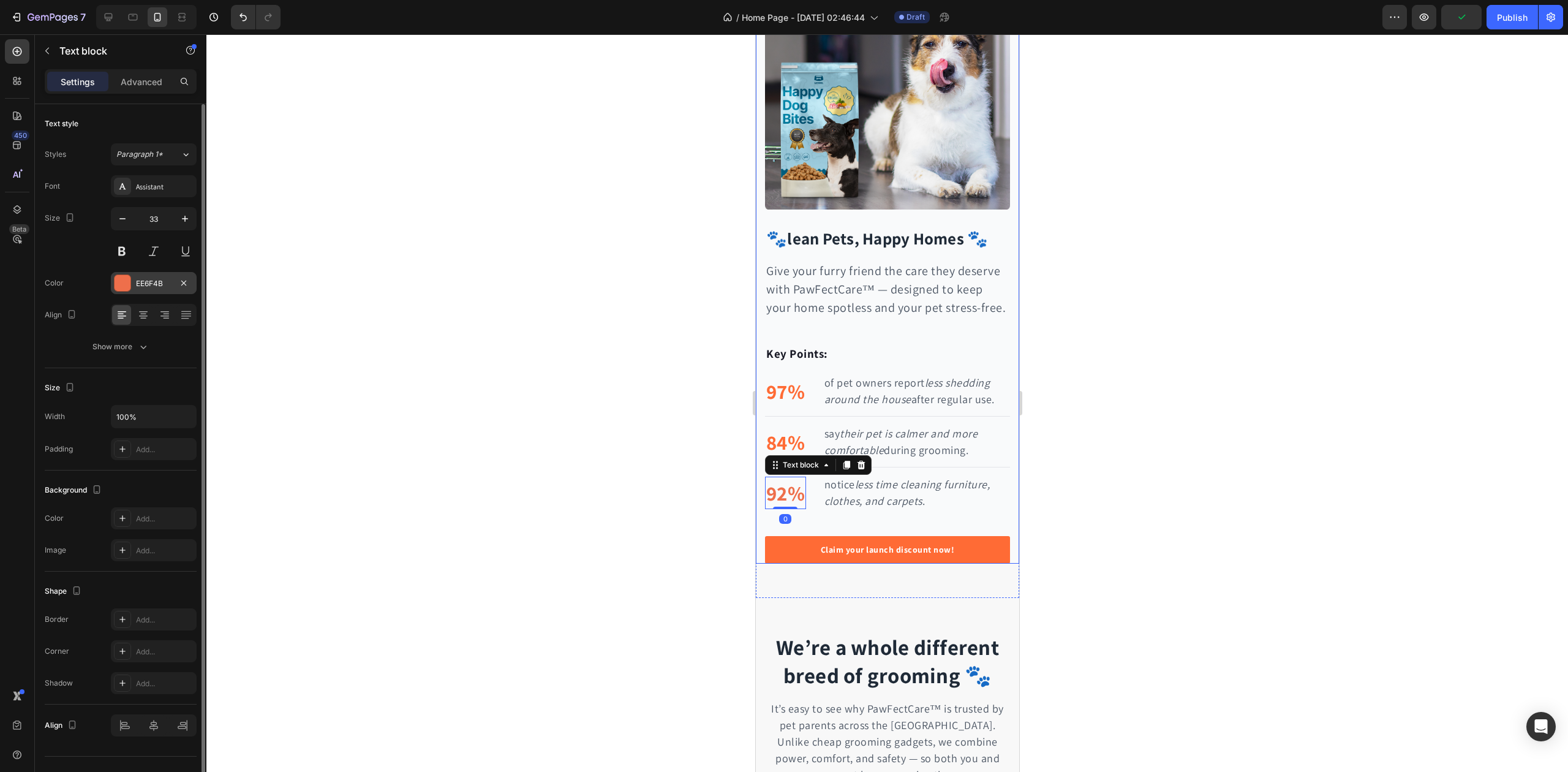
click at [169, 292] on div "EE6F4B" at bounding box center [153, 283] width 86 height 22
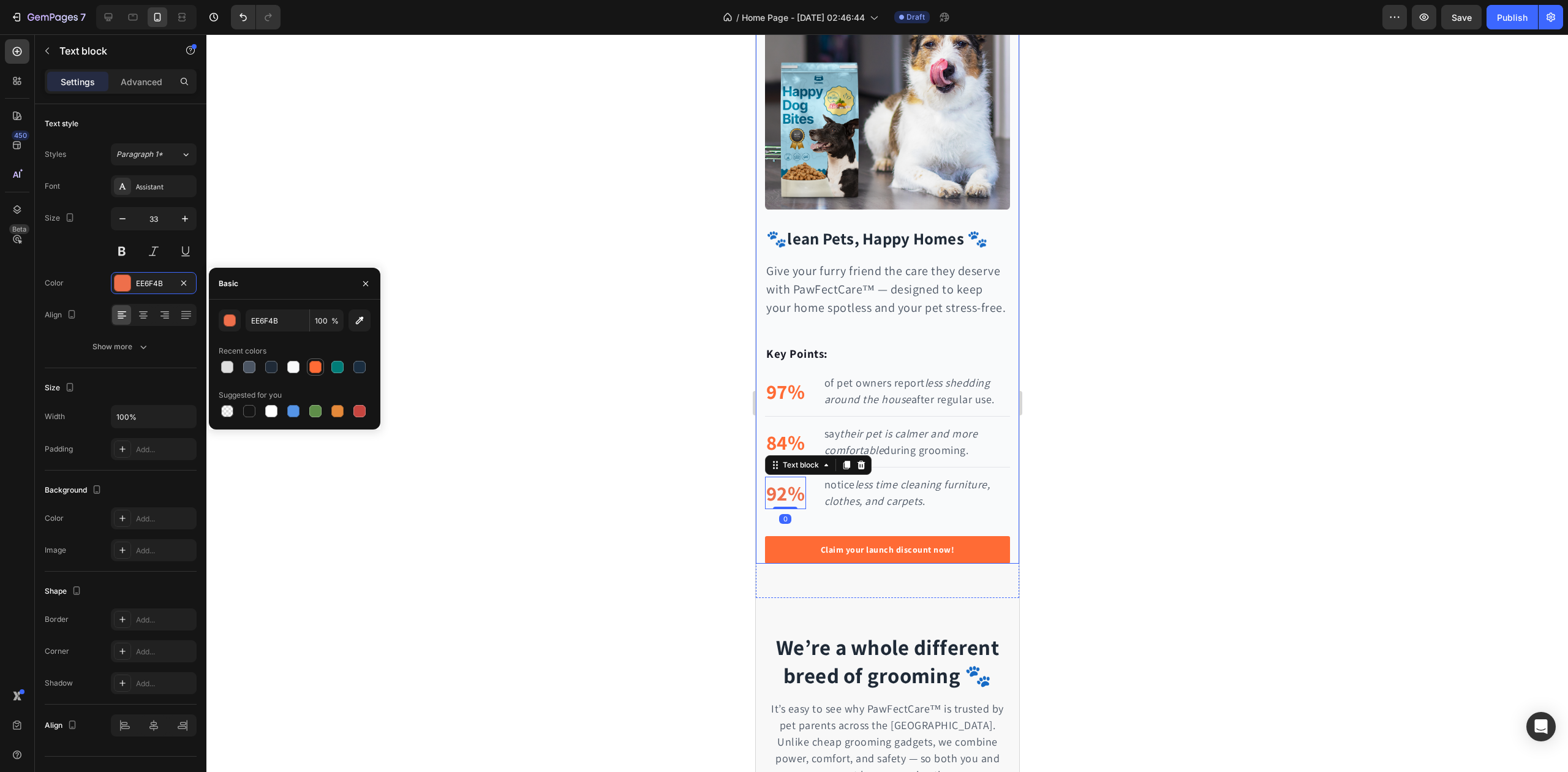
click at [312, 369] on div at bounding box center [316, 367] width 13 height 13
type input "FF6B35"
click at [495, 319] on div at bounding box center [887, 403] width 1362 height 738
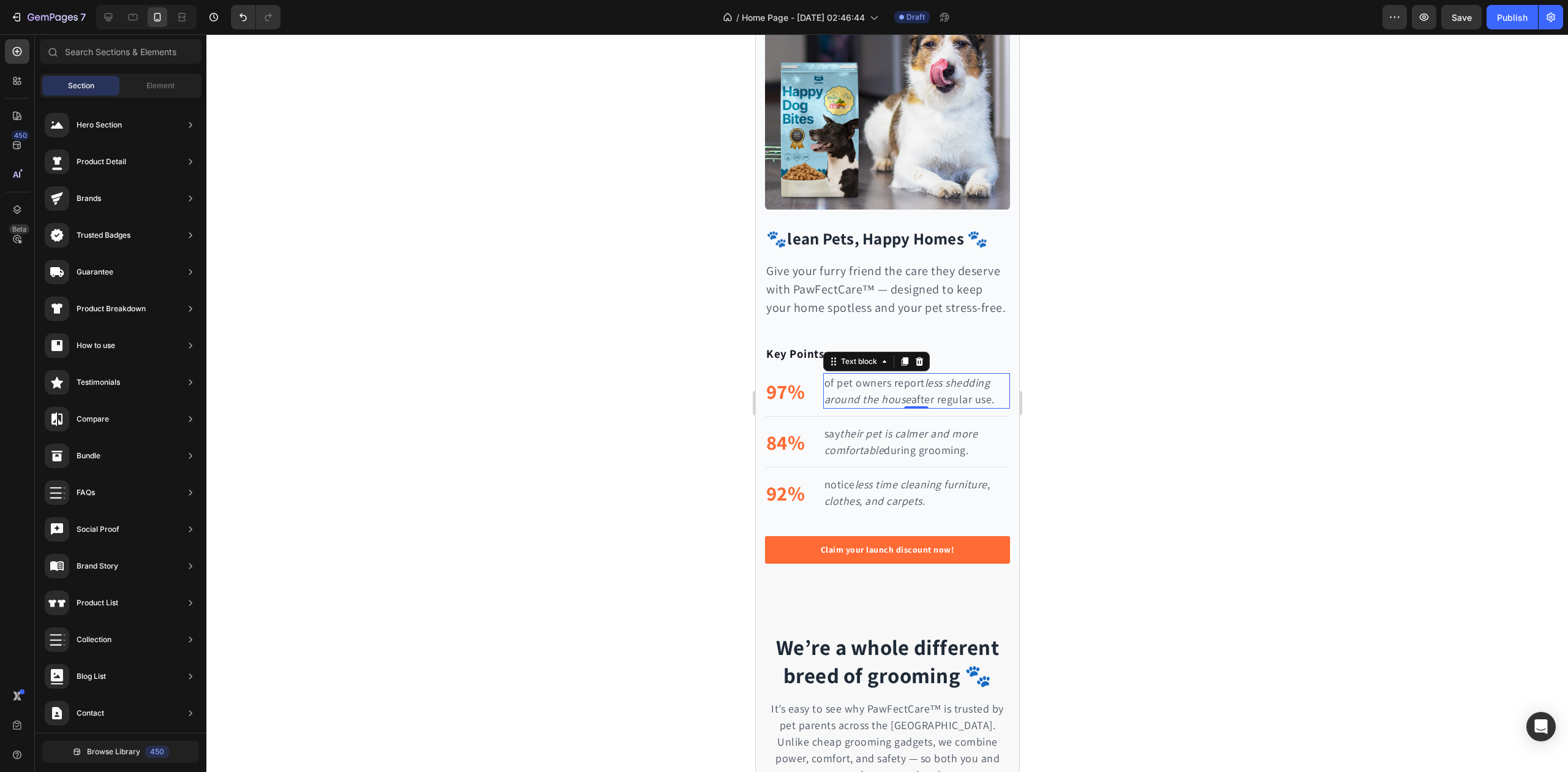
click at [874, 395] on p "of pet owners report less shedding around the house after regular use." at bounding box center [916, 390] width 185 height 33
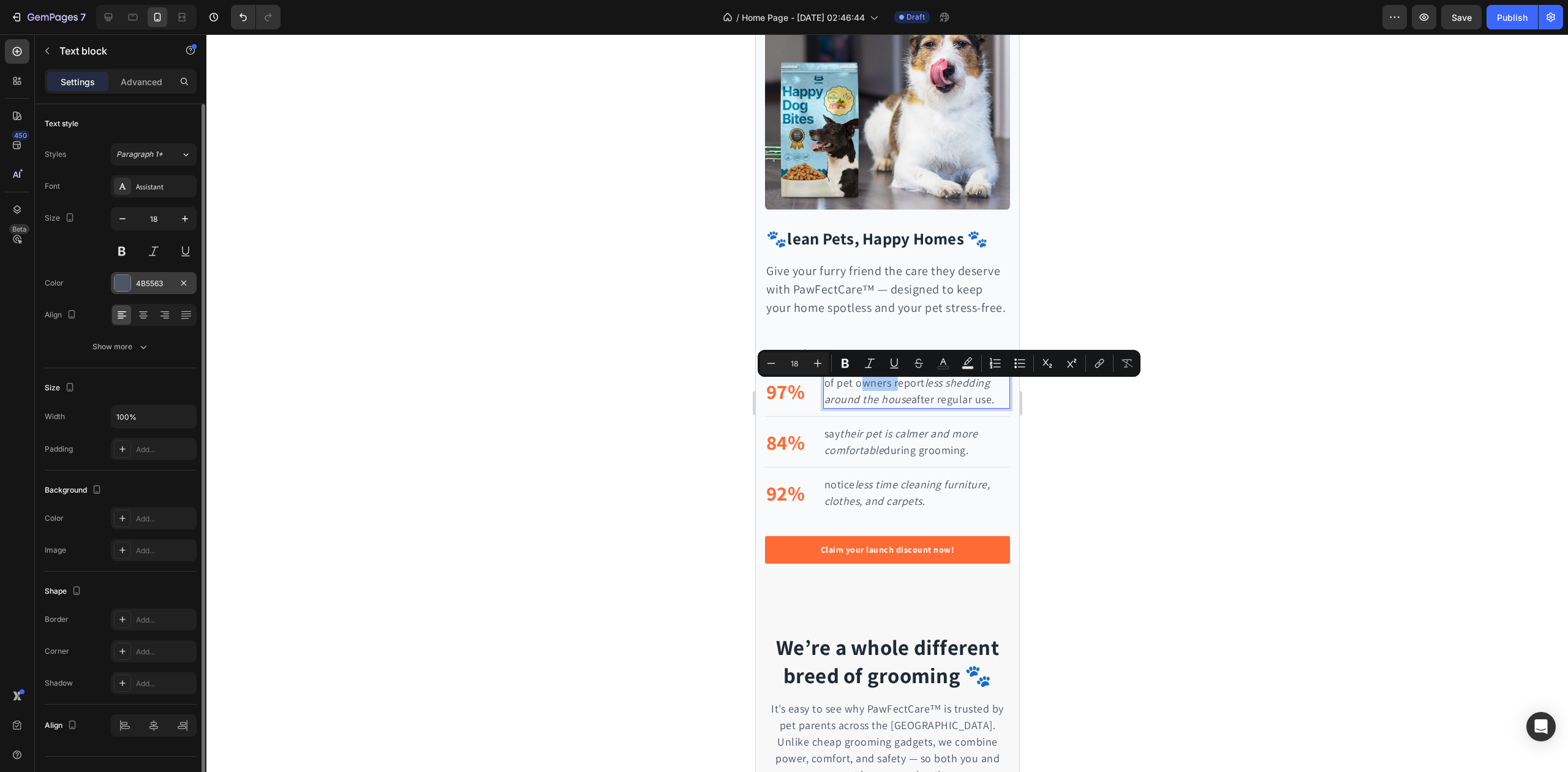
click at [149, 292] on div "4B5563" at bounding box center [153, 283] width 86 height 22
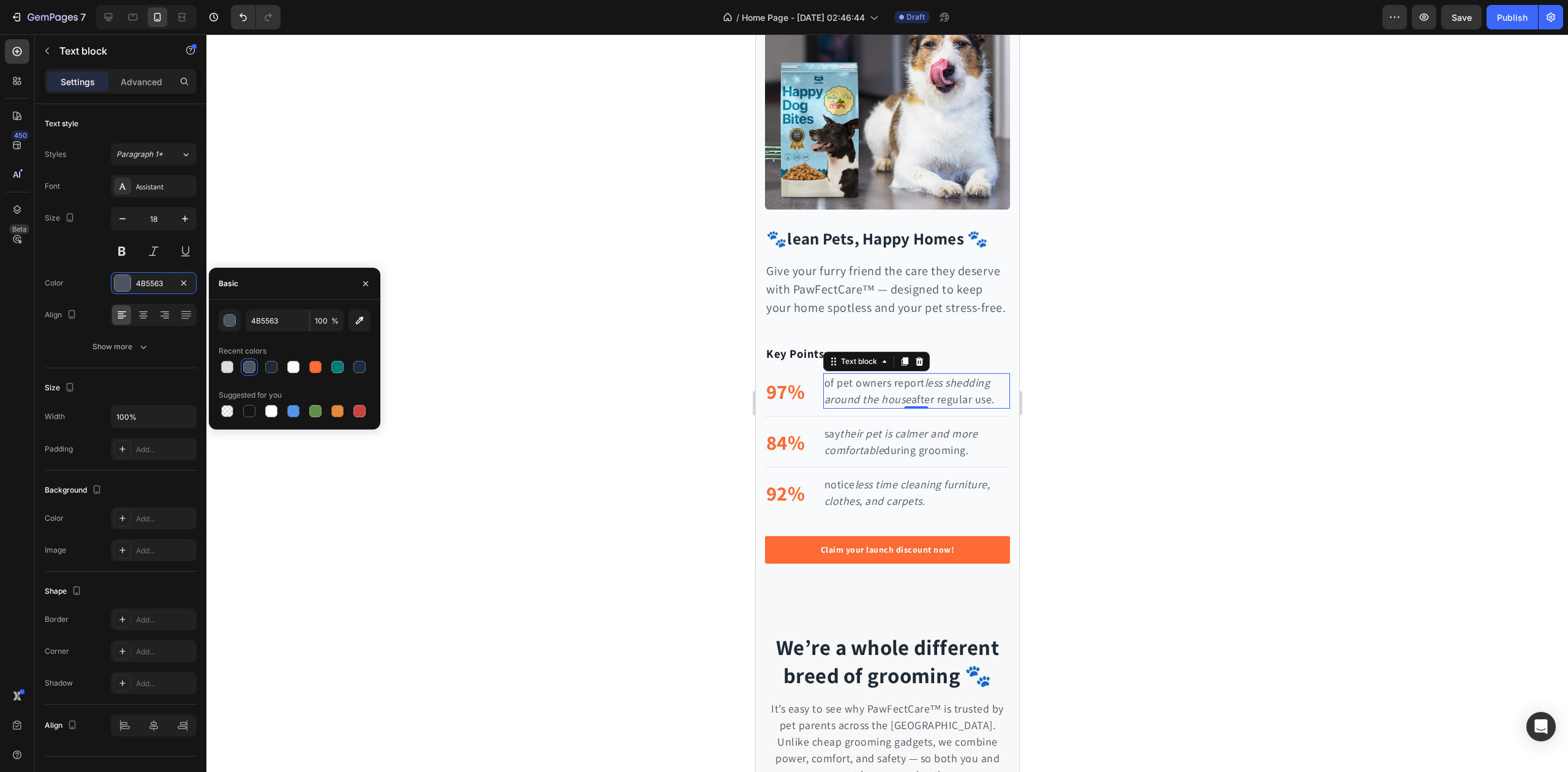
click at [807, 343] on div "Give your furry friend the care they deserve with PawFectCare™ — designed to ke…" at bounding box center [887, 297] width 245 height 93
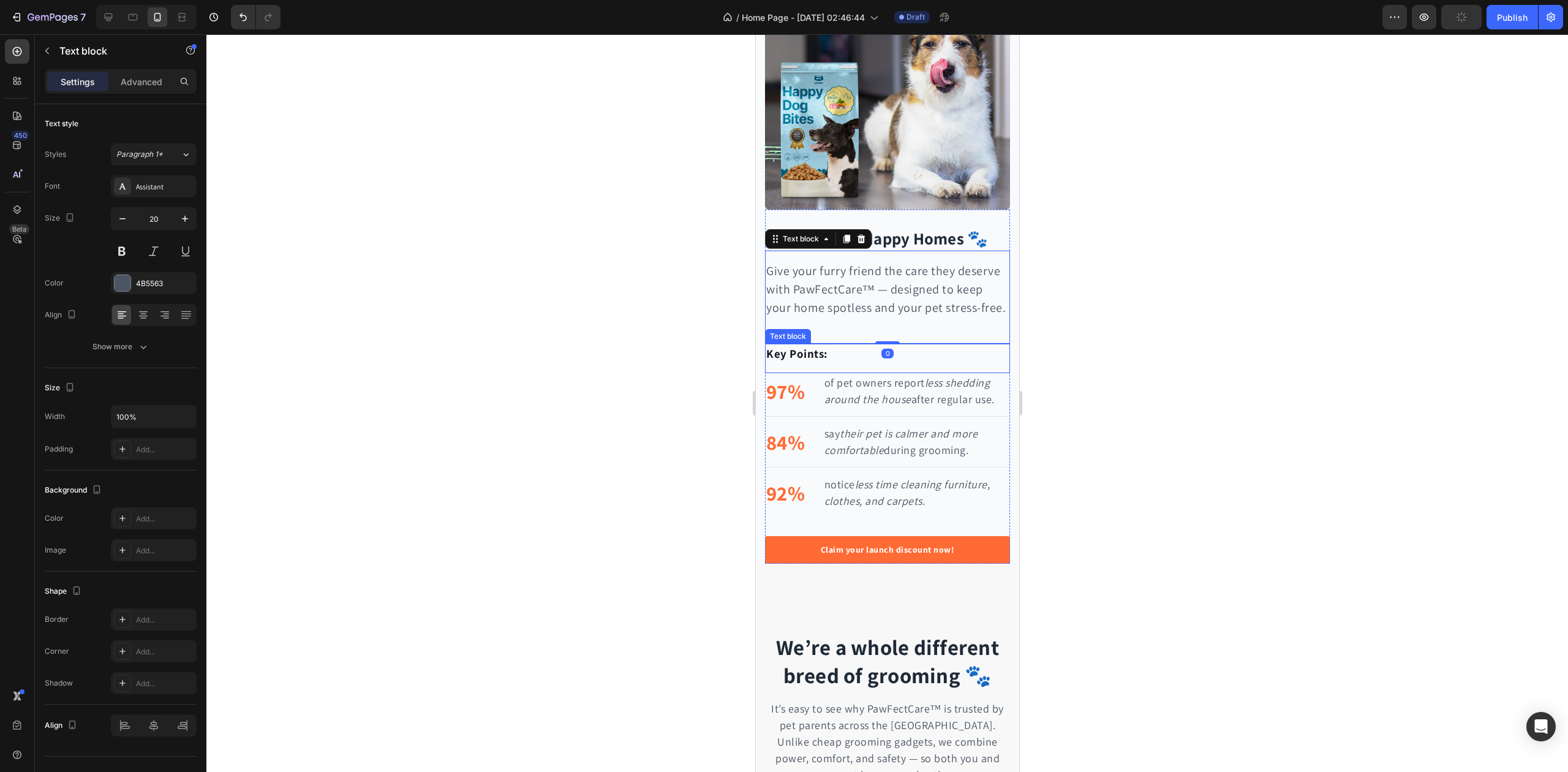
click at [879, 389] on p "of pet owners report less shedding around the house after regular use." at bounding box center [916, 390] width 185 height 33
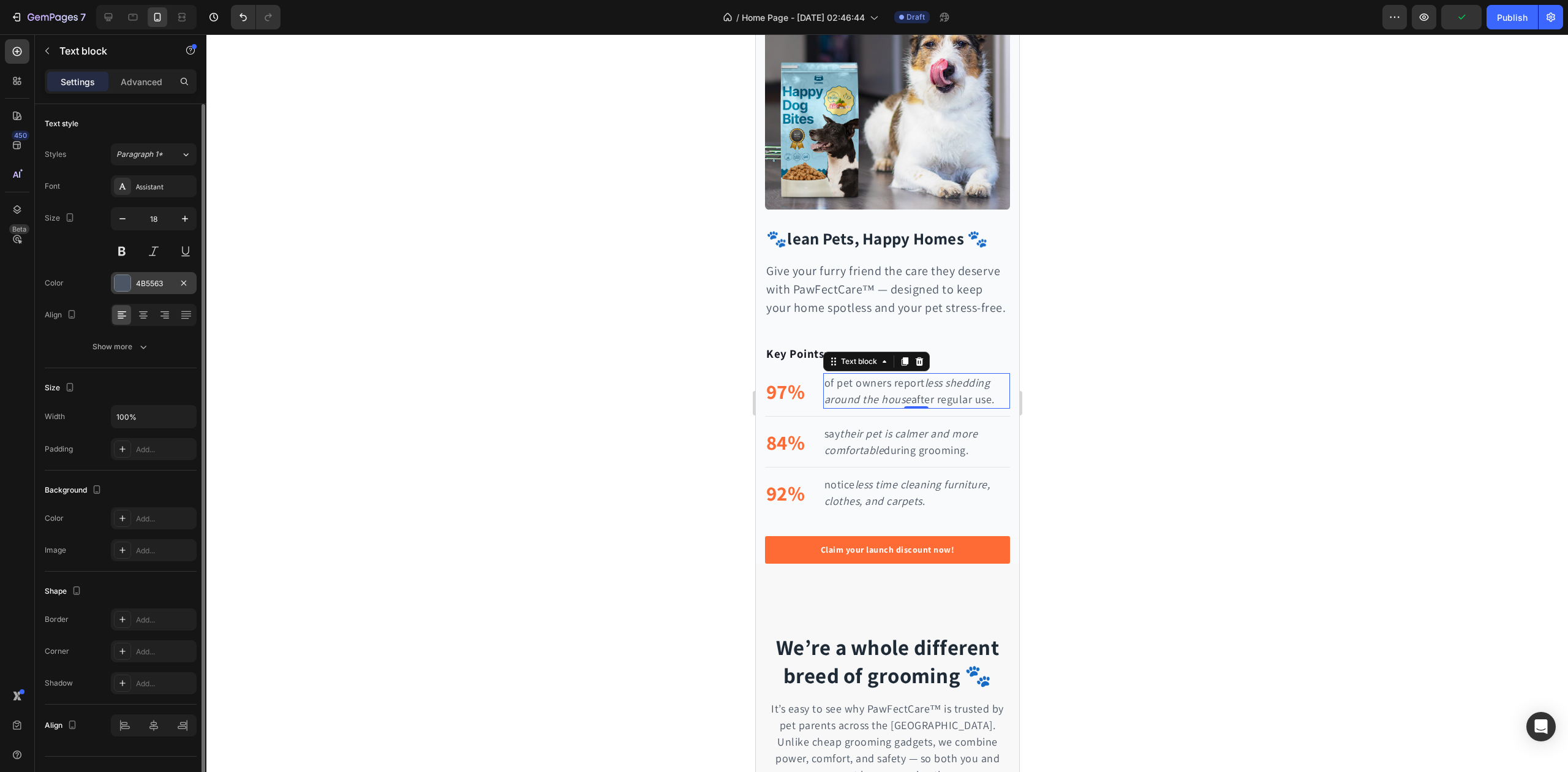
click at [154, 287] on div "4B5563" at bounding box center [153, 284] width 36 height 11
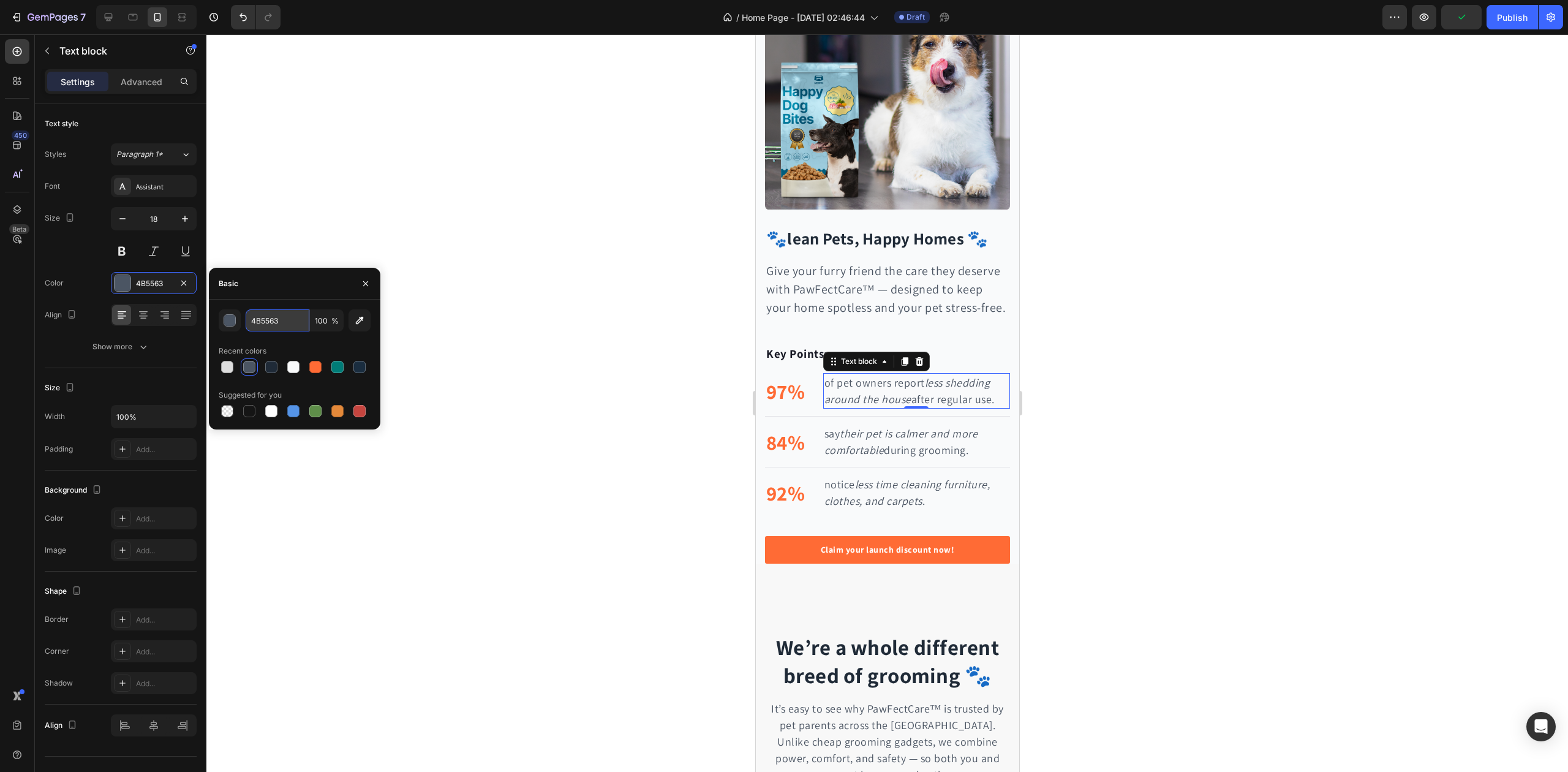
click at [278, 325] on input "4B5563" at bounding box center [278, 320] width 64 height 22
paste input "#1F2A37"
click at [280, 338] on div "#1F2A37 100 % Recent colors Suggested for you" at bounding box center [295, 365] width 152 height 110
type input "1F2A37"
click at [879, 452] on icon "their pet is calmer and more comfortable" at bounding box center [901, 442] width 154 height 31
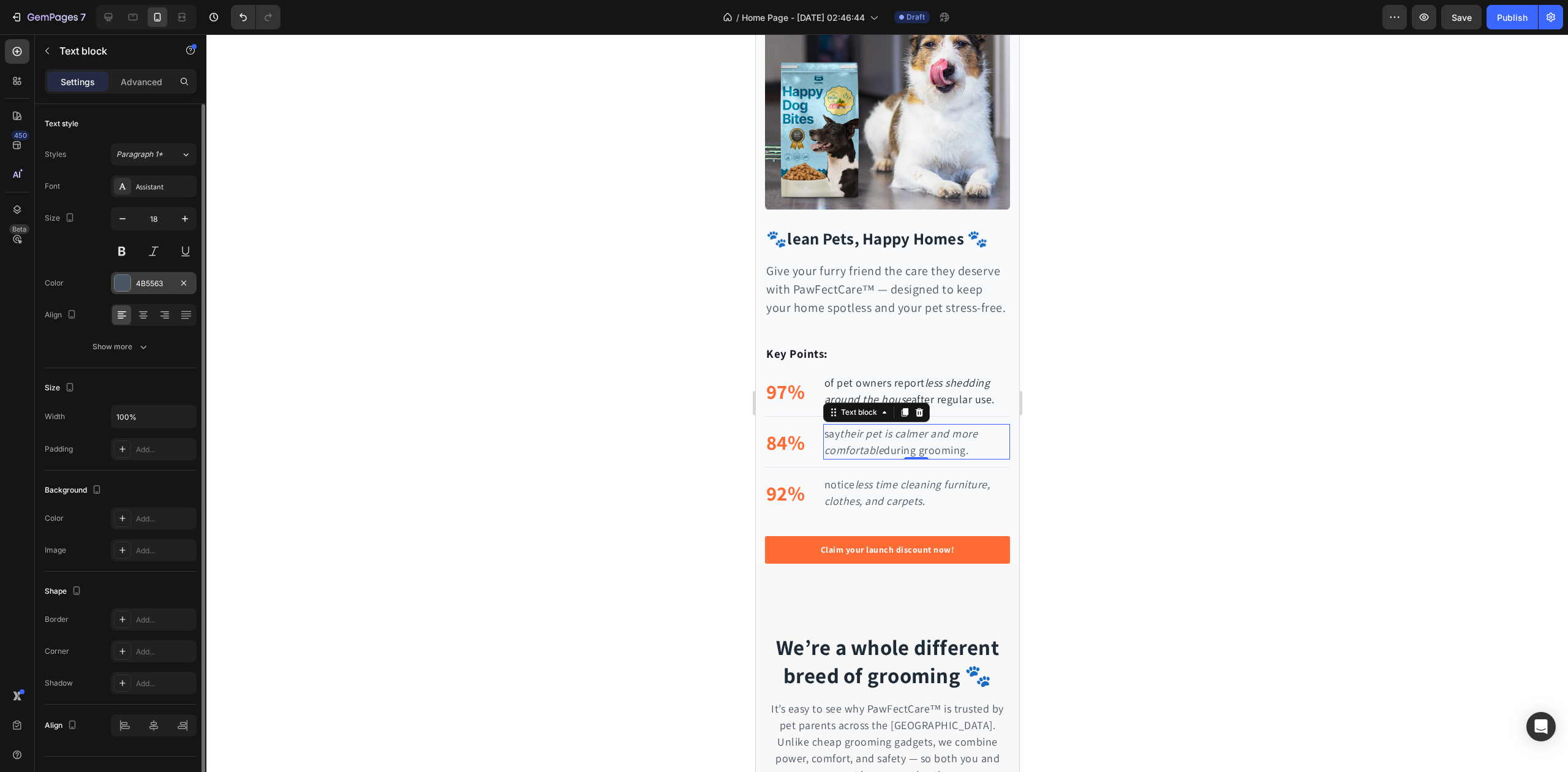
click at [150, 284] on div "4B5563" at bounding box center [153, 284] width 36 height 11
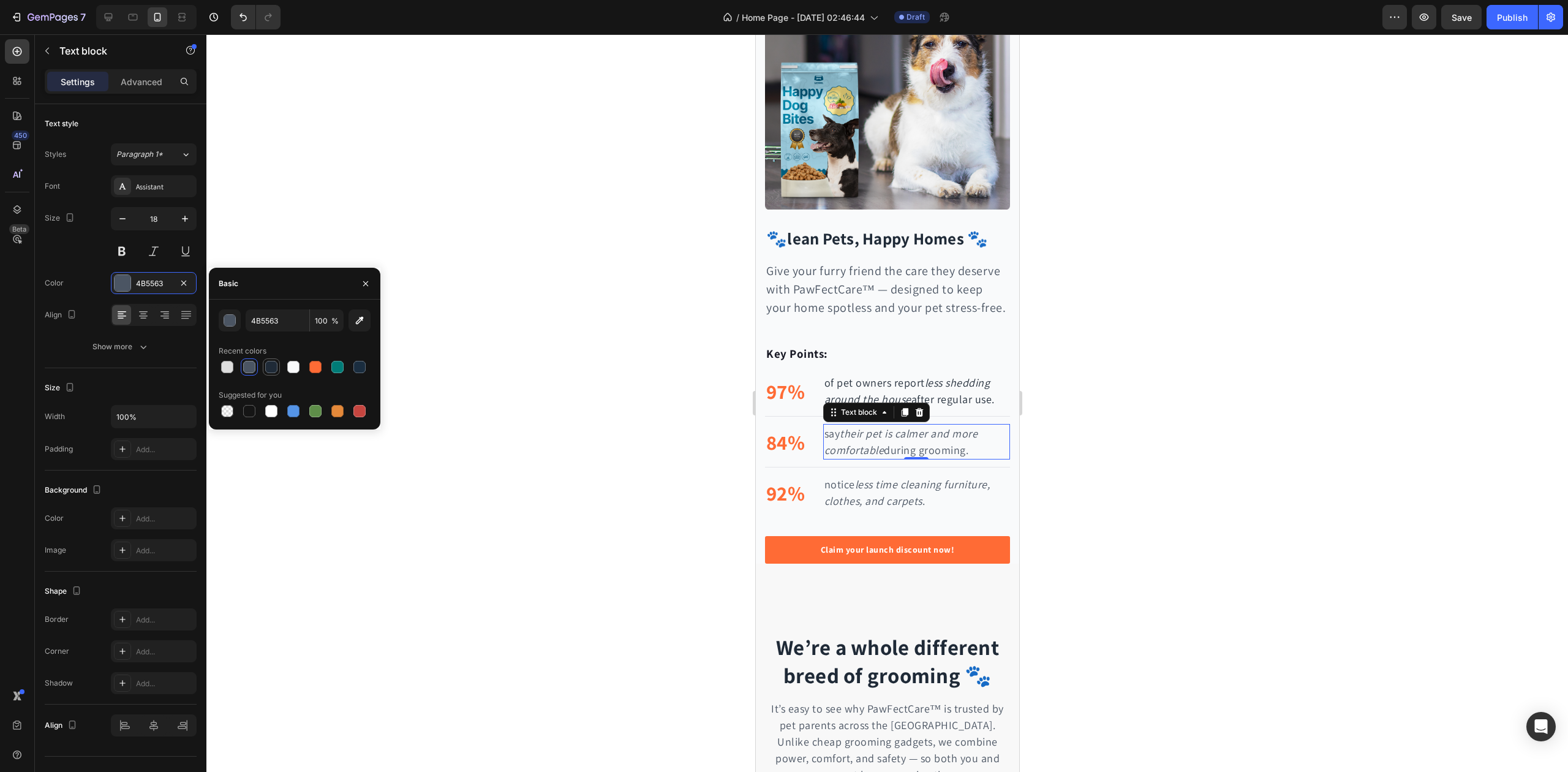
click at [268, 365] on div at bounding box center [271, 367] width 13 height 13
type input "1F2A37"
click at [597, 430] on div at bounding box center [887, 403] width 1362 height 738
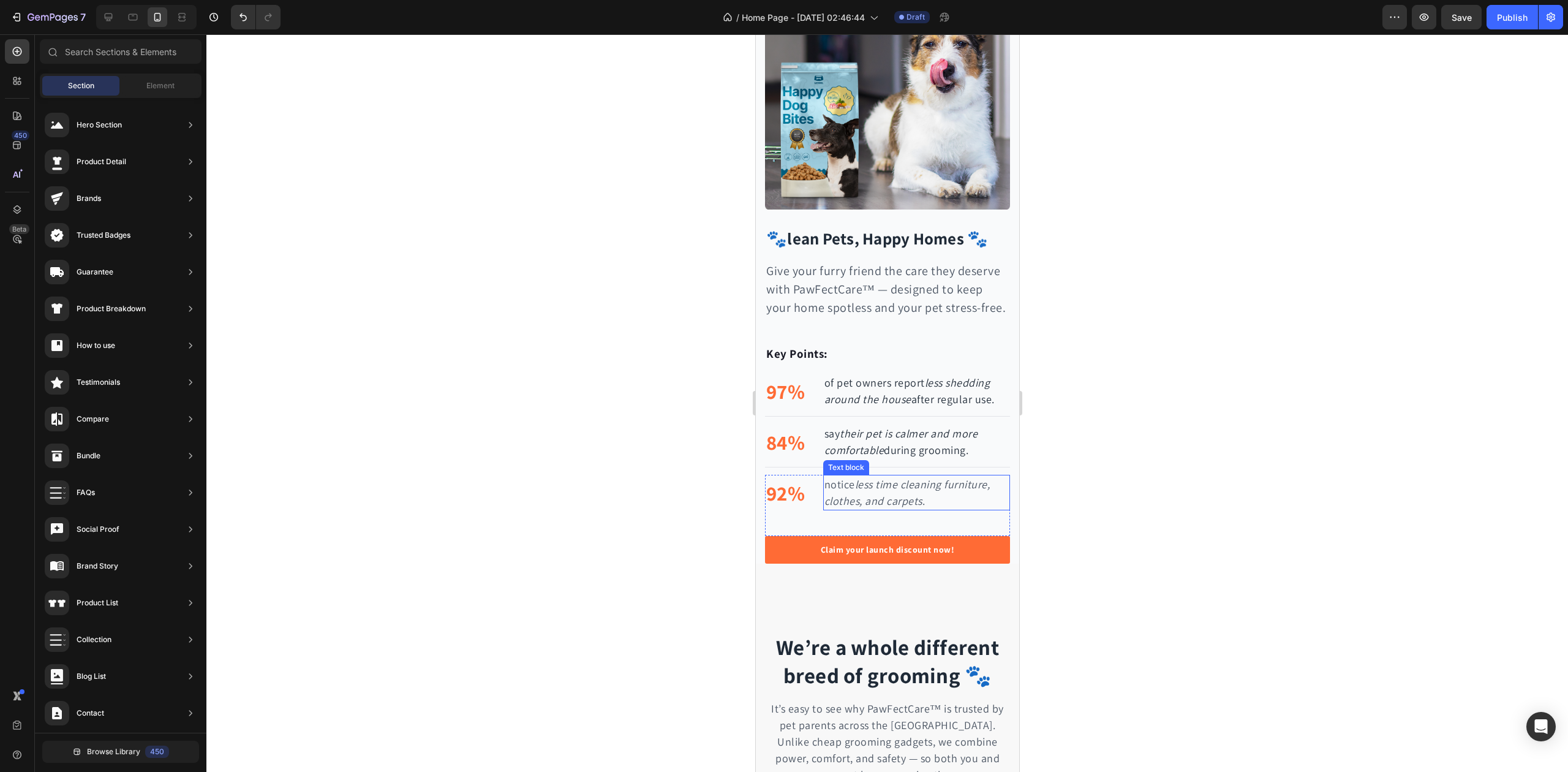
click at [851, 497] on p "notice less time cleaning furniture, clothes, and carpets ." at bounding box center [916, 492] width 185 height 33
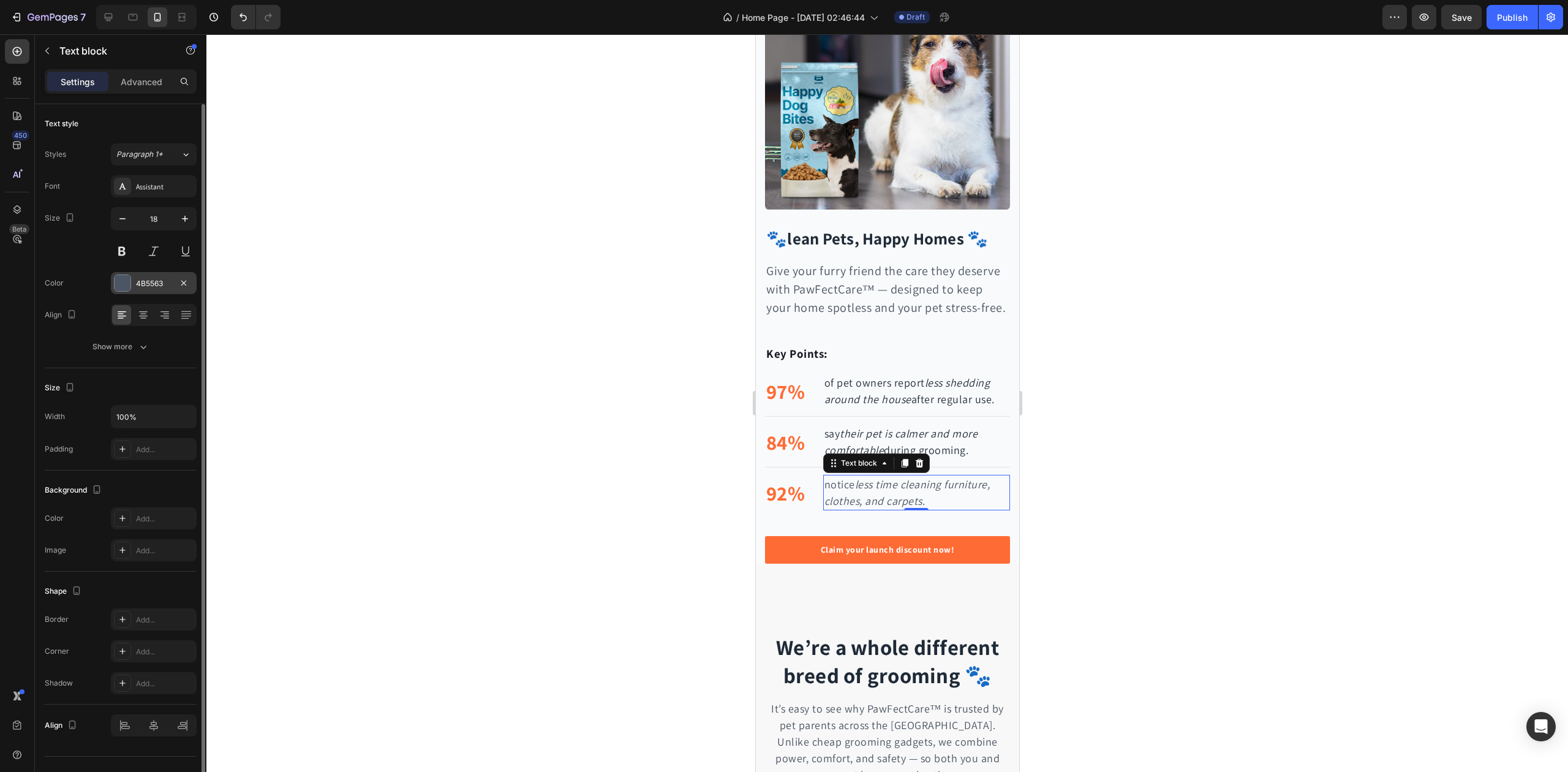
click at [156, 284] on div "4B5563" at bounding box center [153, 284] width 36 height 11
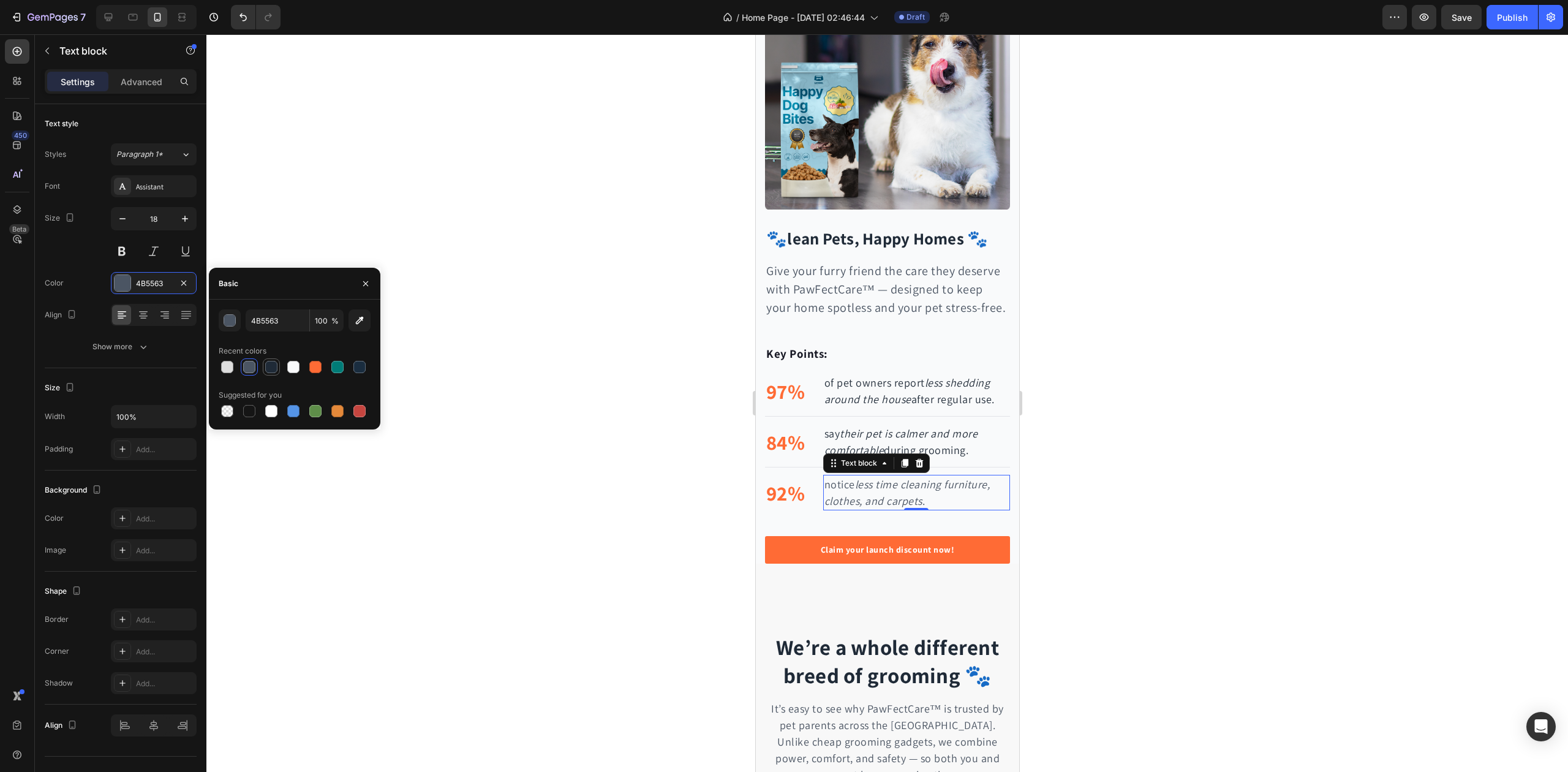
click at [268, 368] on div at bounding box center [271, 367] width 13 height 13
type input "1F2A37"
click at [498, 389] on div at bounding box center [887, 403] width 1362 height 738
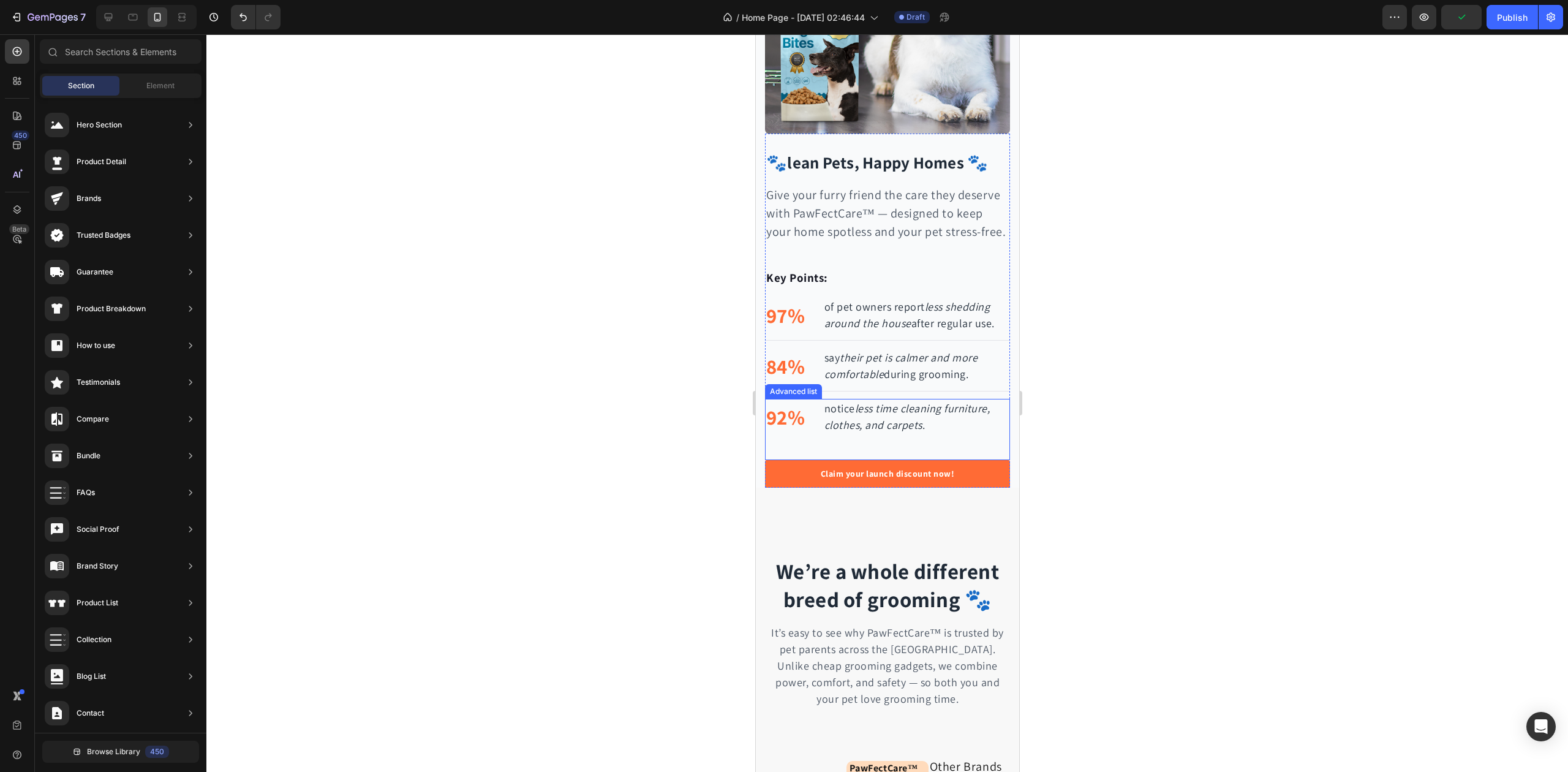
scroll to position [2369, 0]
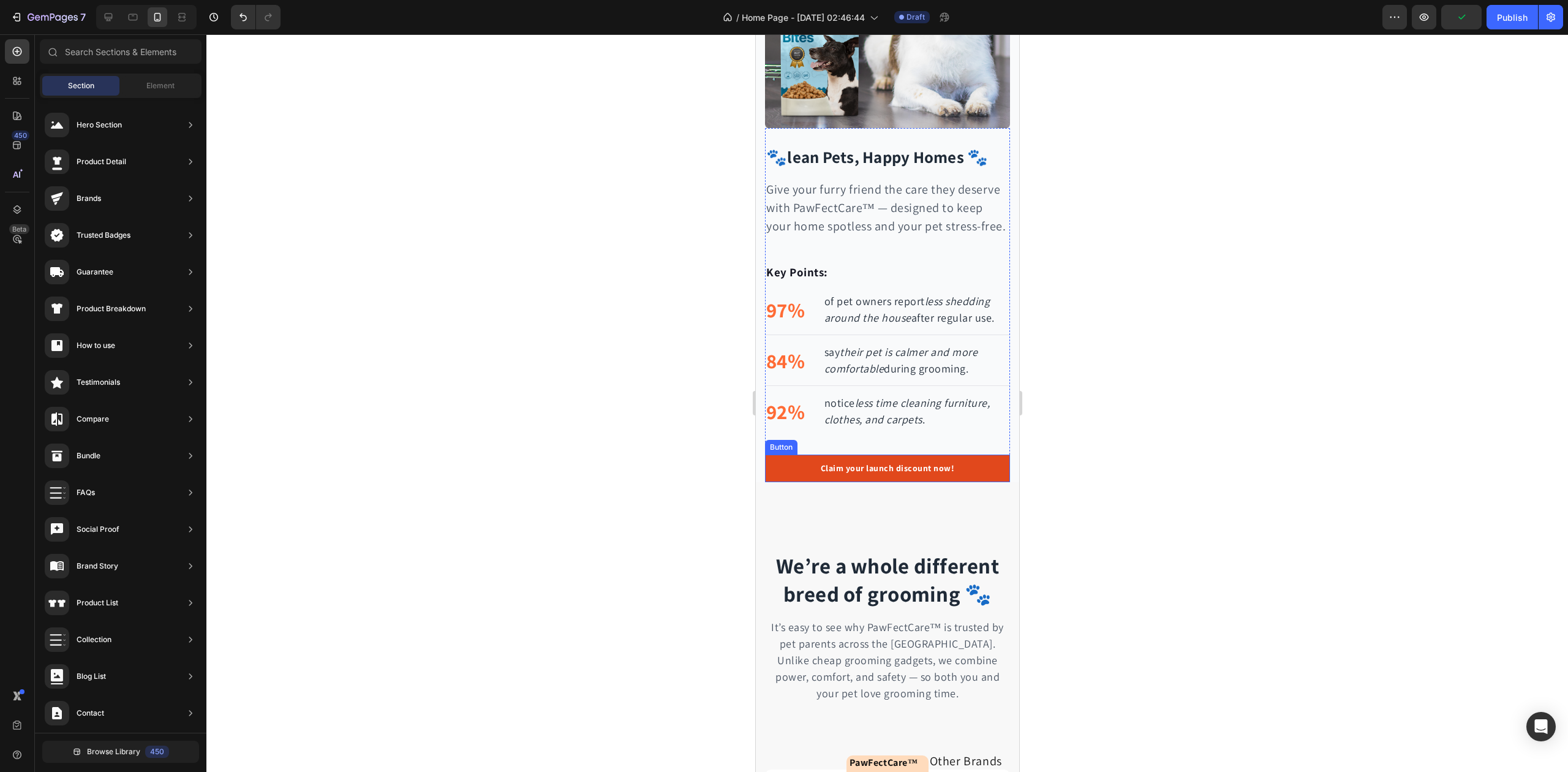
click at [791, 477] on link "Claim your launch discount now!" at bounding box center [887, 469] width 245 height 28
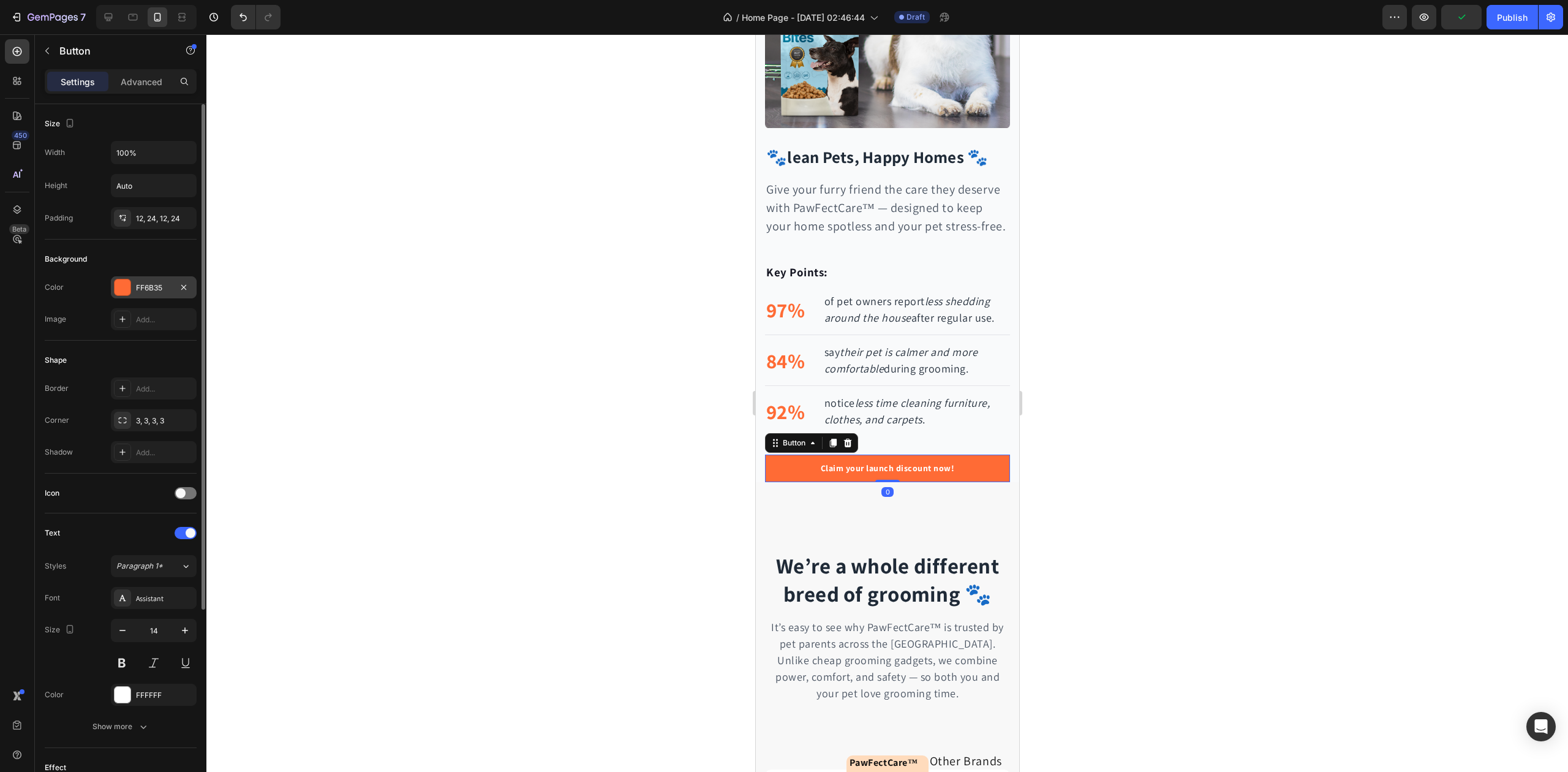
click at [150, 292] on div "FF6B35" at bounding box center [153, 288] width 36 height 11
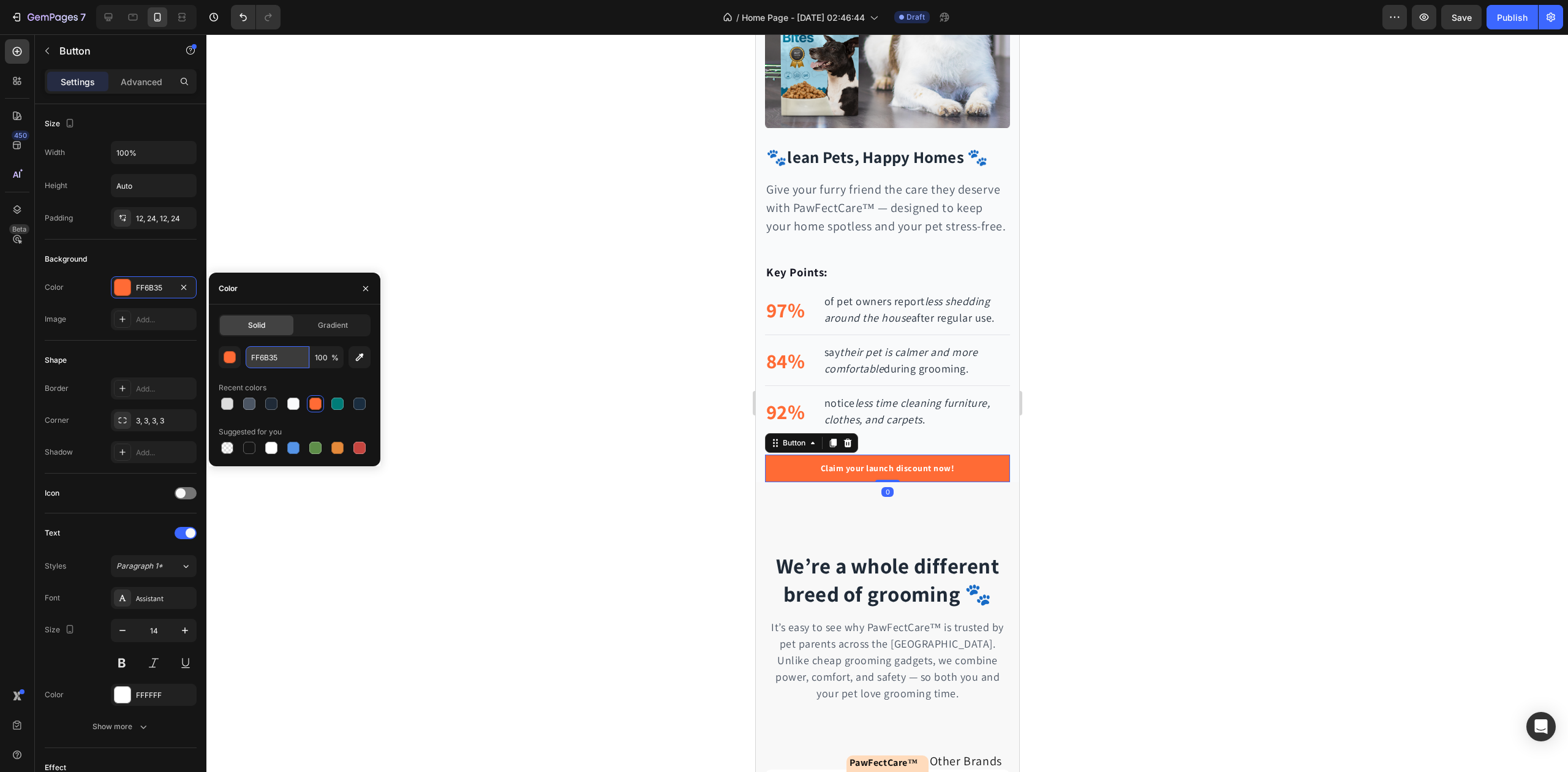
click at [258, 367] on input "FF6B35" at bounding box center [278, 357] width 64 height 22
paste input "#007C77"
click at [302, 376] on div "#007C77 100 % Recent colors Suggested for you" at bounding box center [295, 401] width 152 height 110
type input "007C77"
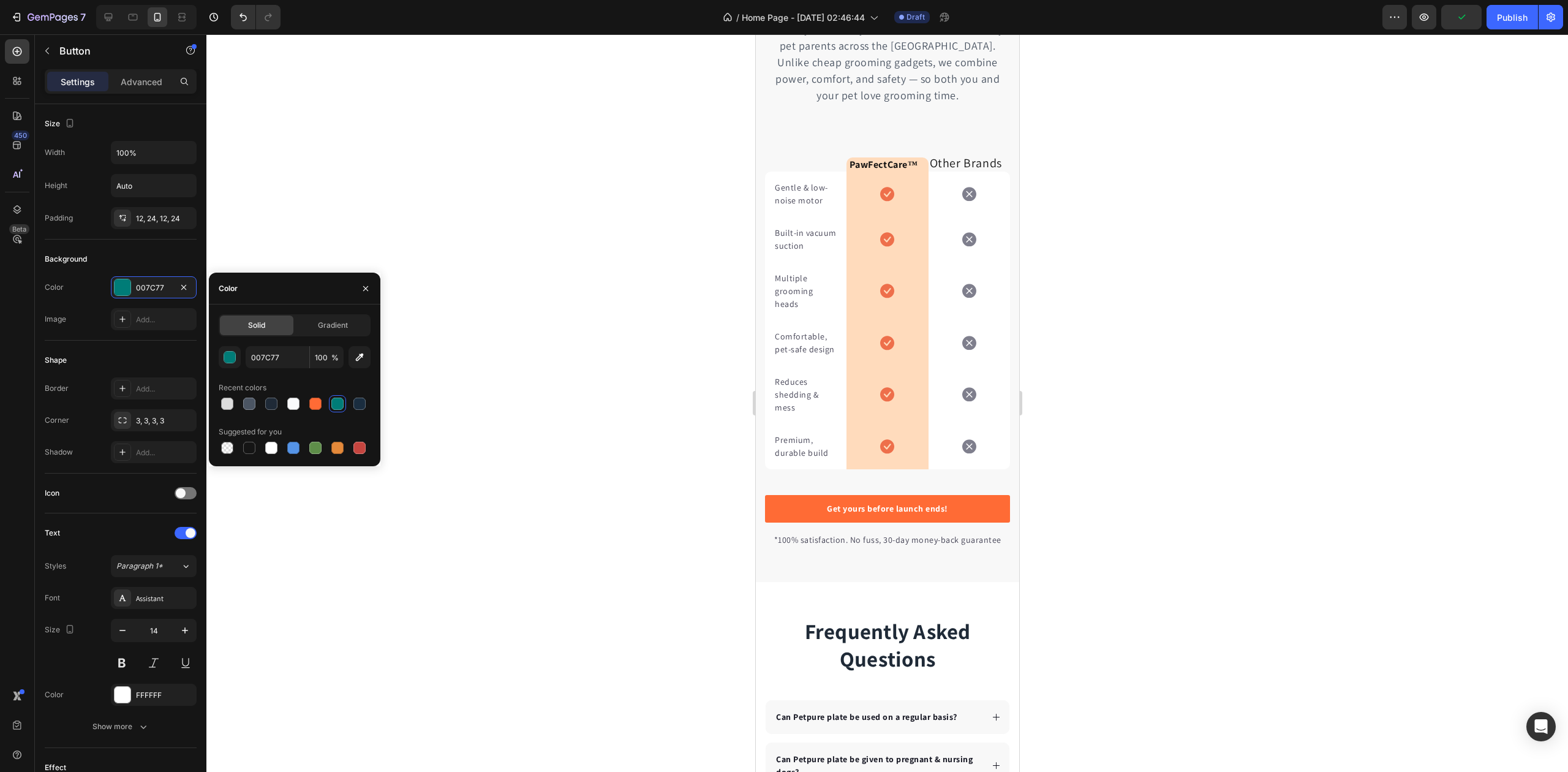
scroll to position [2941, 0]
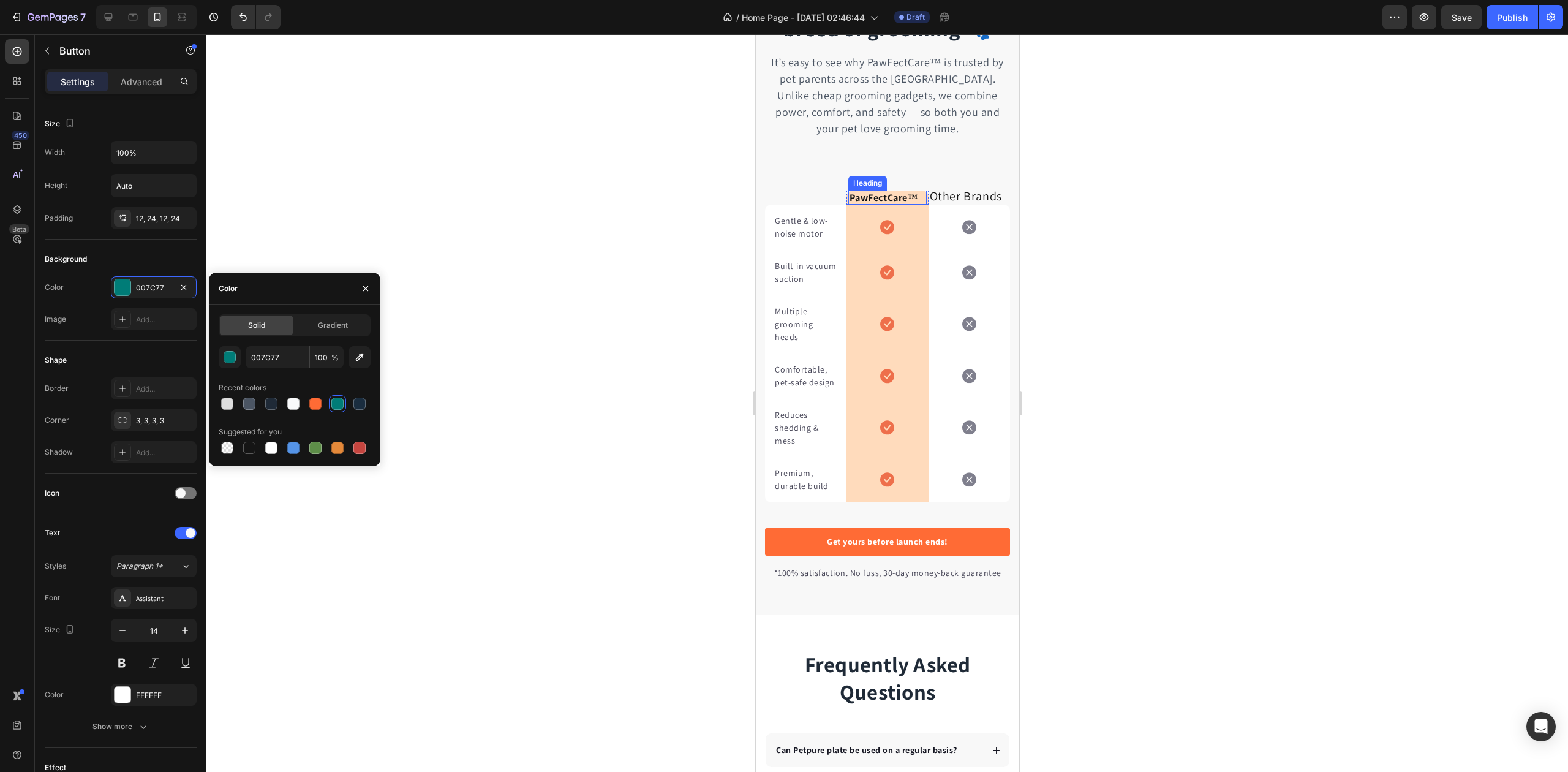
click at [875, 195] on h2 "PawFectCare™" at bounding box center [887, 198] width 78 height 14
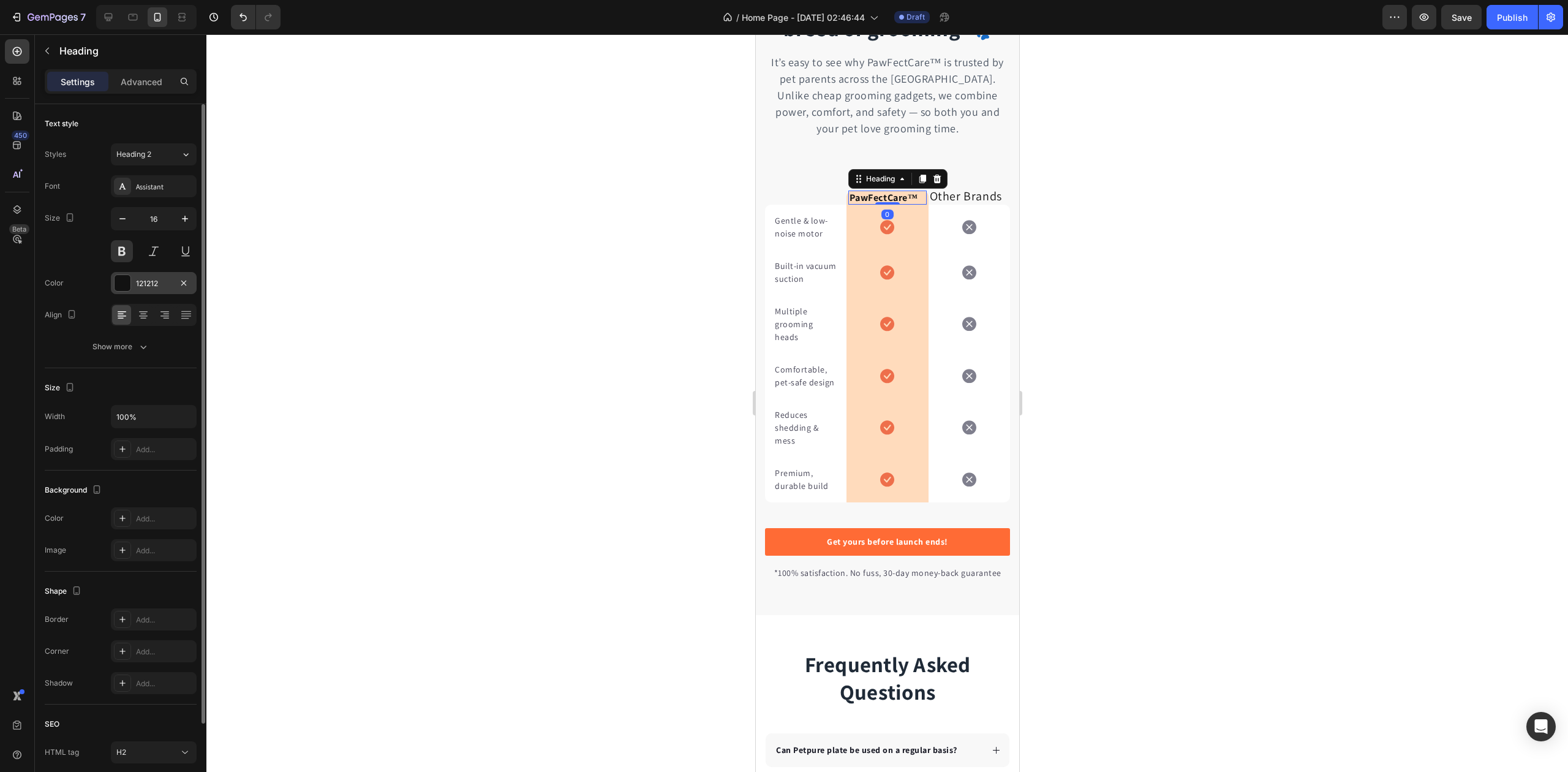
click at [153, 280] on div "121212" at bounding box center [153, 284] width 36 height 11
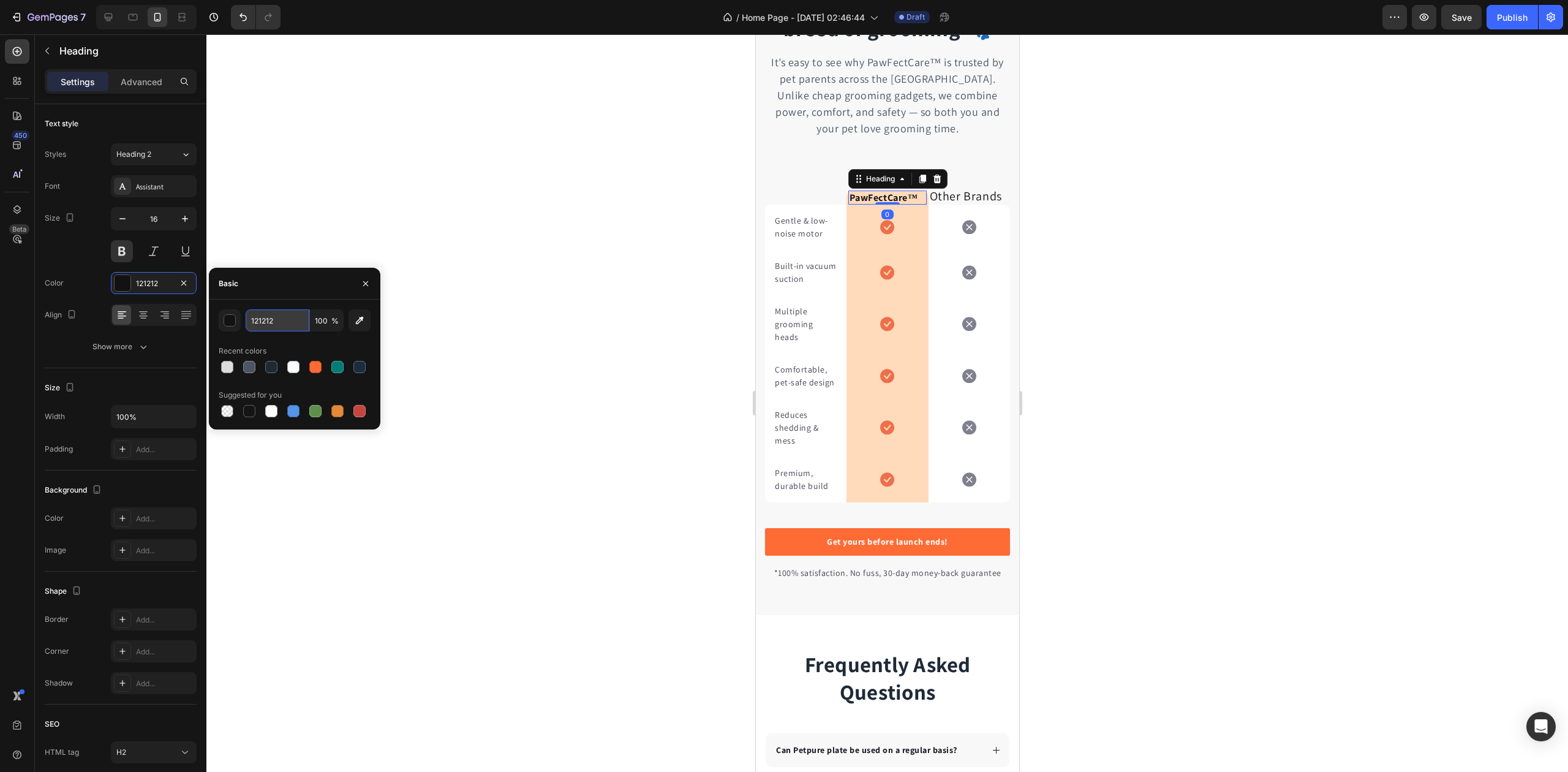
click at [257, 317] on input "121212" at bounding box center [278, 320] width 64 height 22
paste input "#007C77"
click at [277, 335] on div "#007C77 100 % Recent colors Suggested for you" at bounding box center [295, 365] width 152 height 110
type input "007C77"
click at [968, 197] on h2 "Other Brands" at bounding box center [969, 196] width 81 height 17
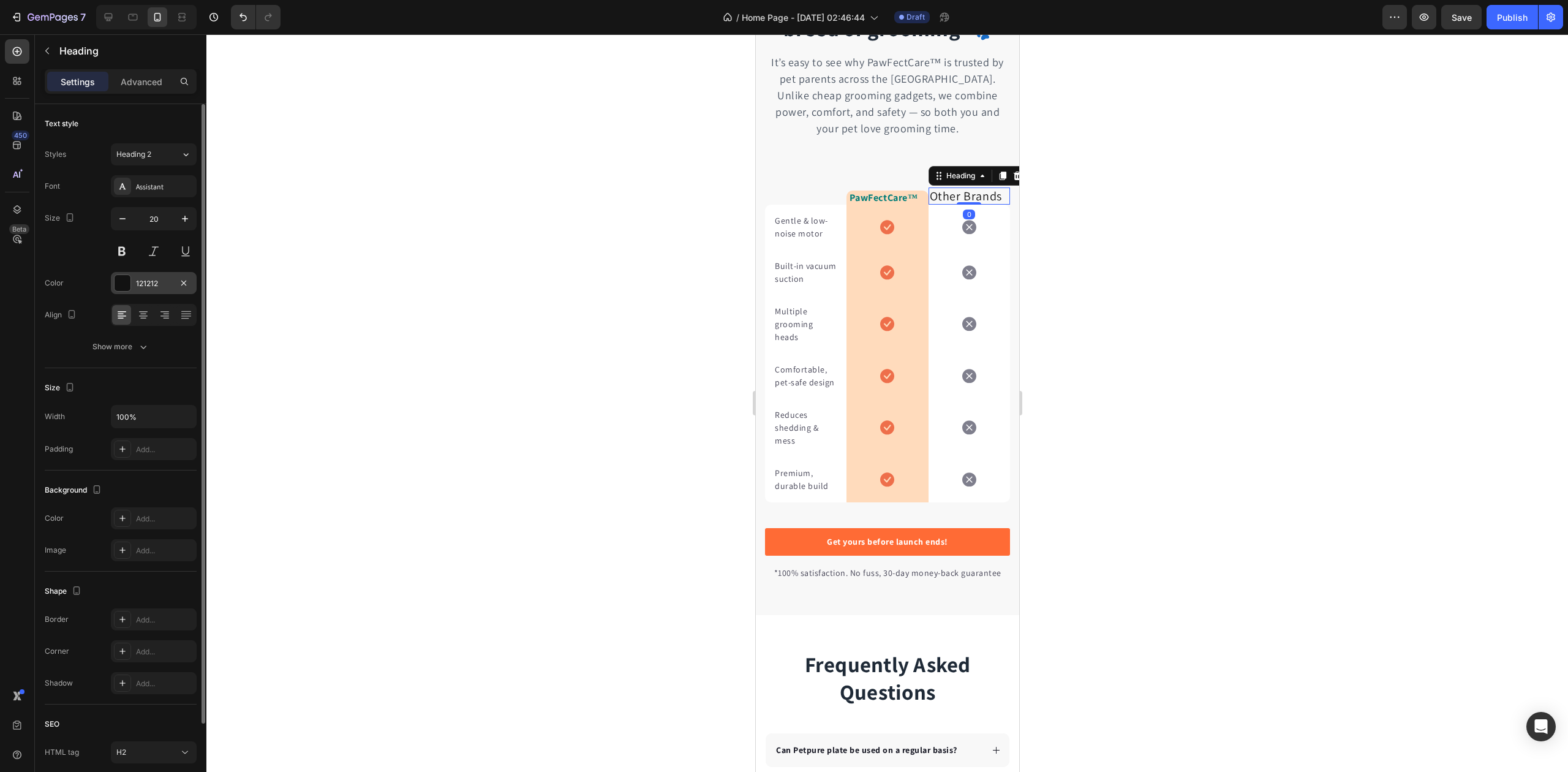
click at [146, 277] on div "121212" at bounding box center [153, 283] width 86 height 22
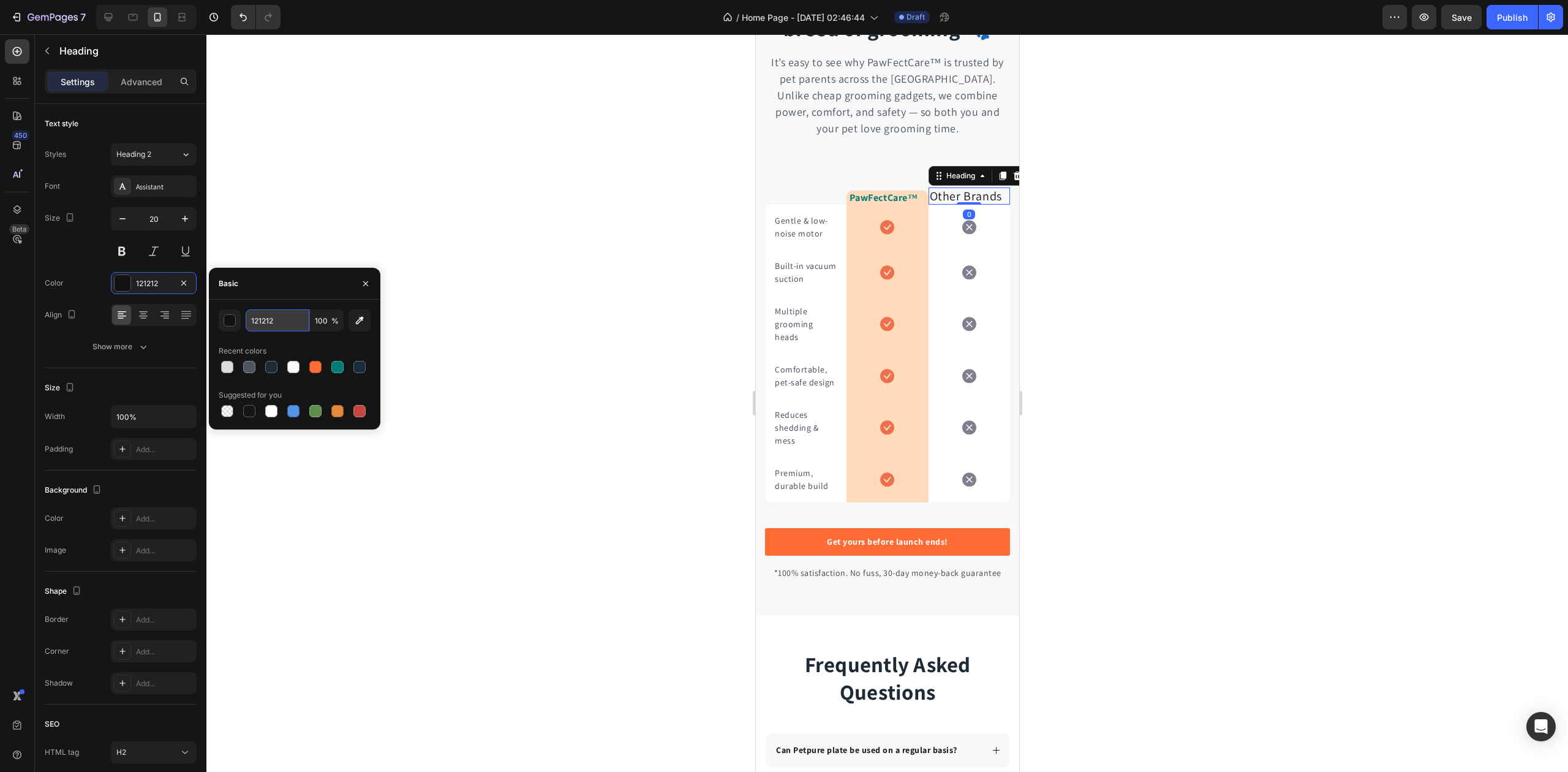
click at [266, 312] on input "121212" at bounding box center [278, 320] width 64 height 22
paste input "#F3F4F6"
click at [295, 340] on div "#F3F4F6 100 % Recent colors Suggested for you" at bounding box center [295, 365] width 152 height 110
type input "F3F4F6"
click at [759, 201] on div "Text block PawFectCare™ Heading Row Other Brands Heading 0 Row Gentle & low-noi…" at bounding box center [887, 333] width 263 height 339
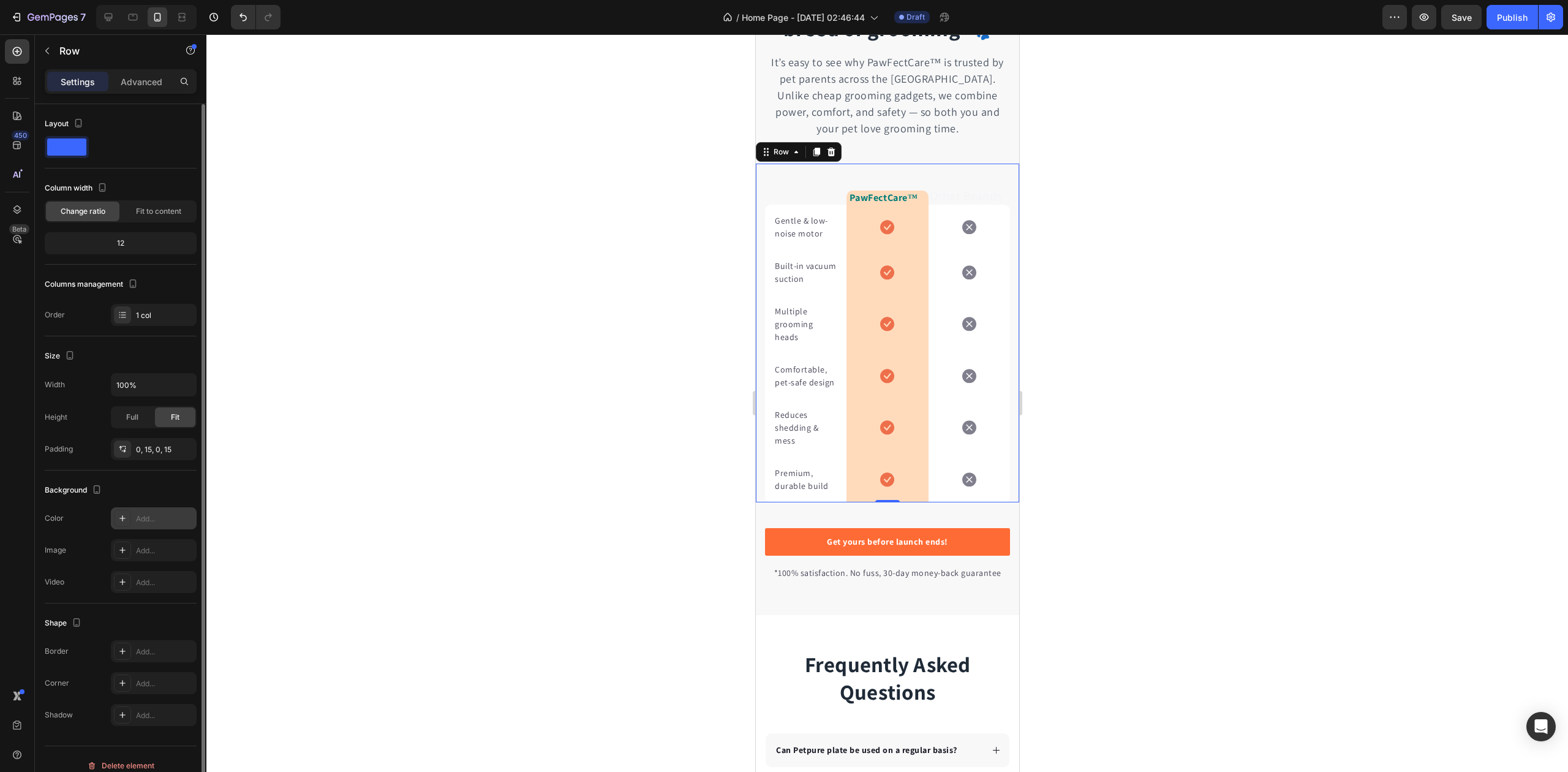
click at [155, 520] on div "Add..." at bounding box center [164, 519] width 58 height 11
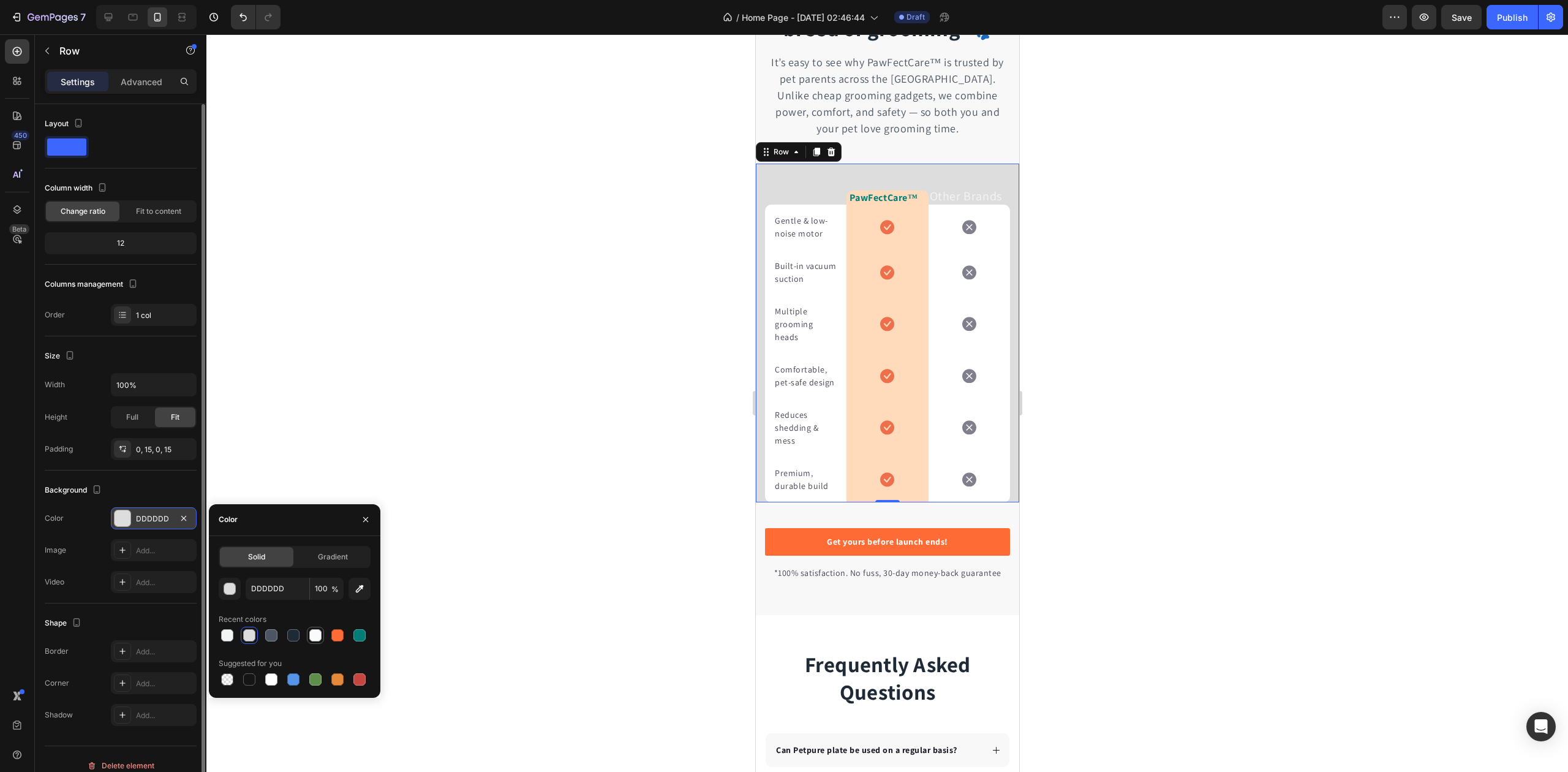
click at [310, 638] on div at bounding box center [316, 636] width 13 height 13
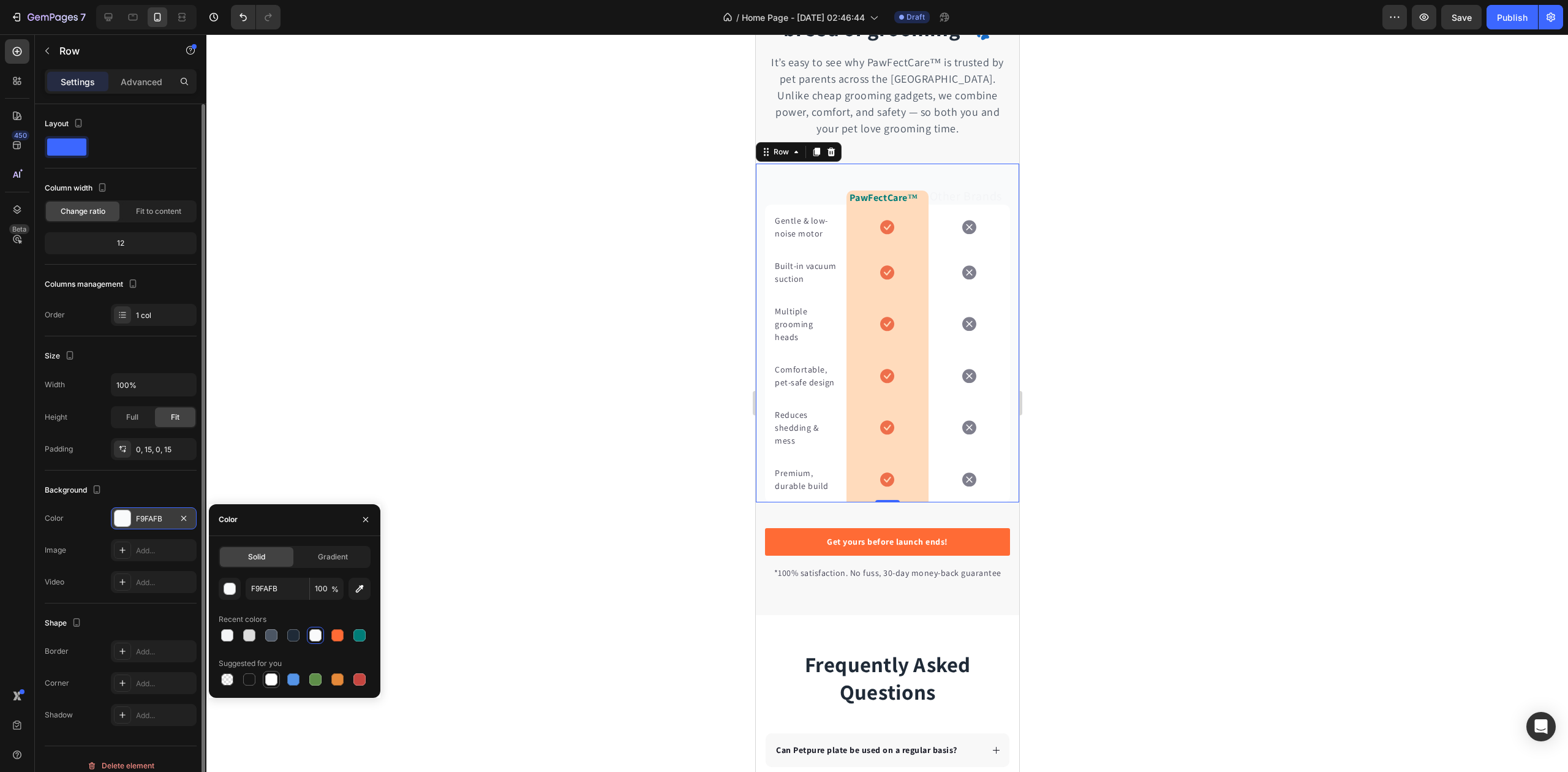
click at [273, 682] on div at bounding box center [271, 679] width 13 height 13
type input "FFFFFF"
click at [538, 229] on div at bounding box center [887, 403] width 1362 height 738
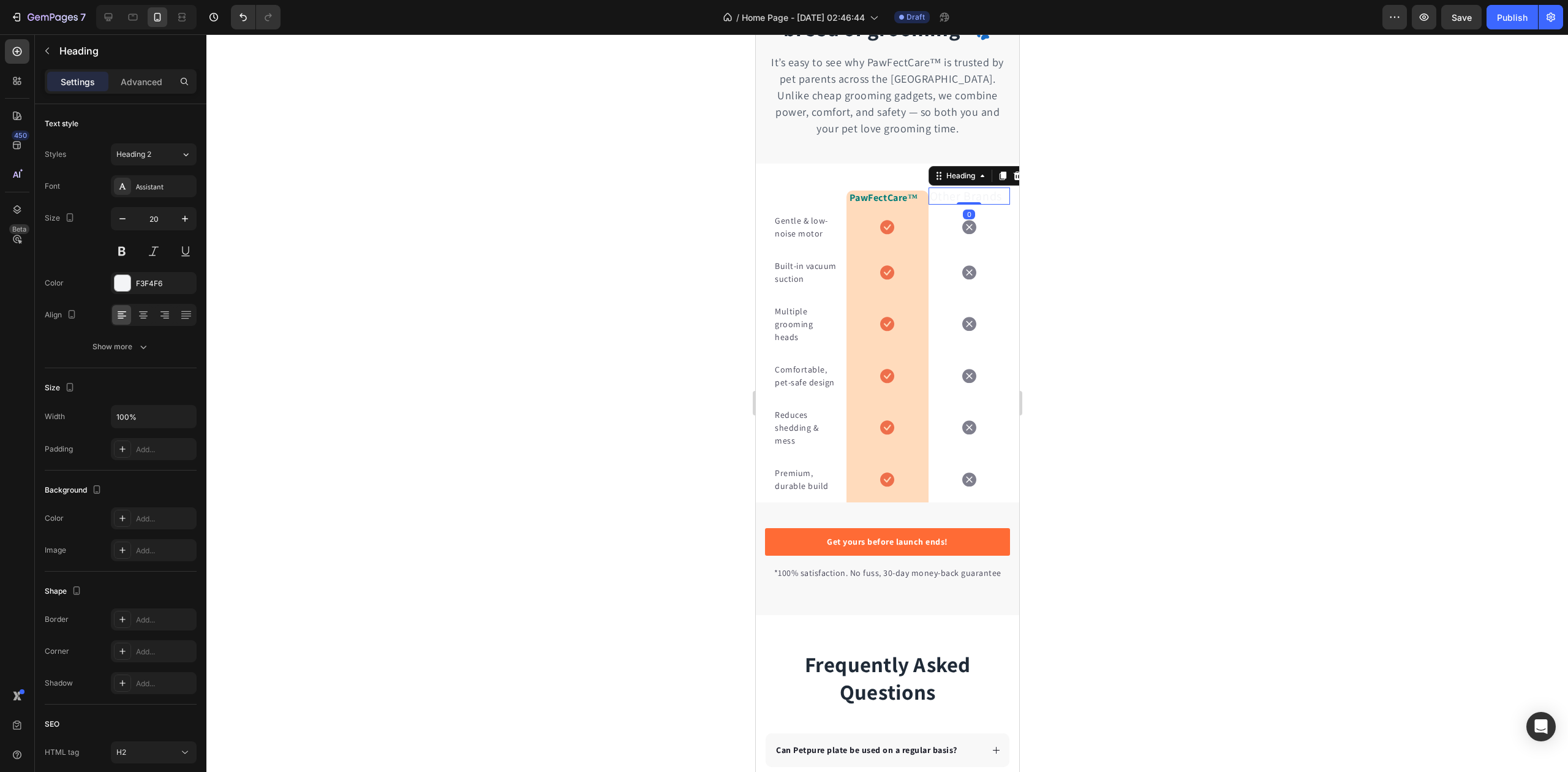
click at [960, 199] on h2 "Other Brands" at bounding box center [969, 196] width 81 height 17
click at [140, 284] on div "F3F4F6" at bounding box center [153, 284] width 36 height 11
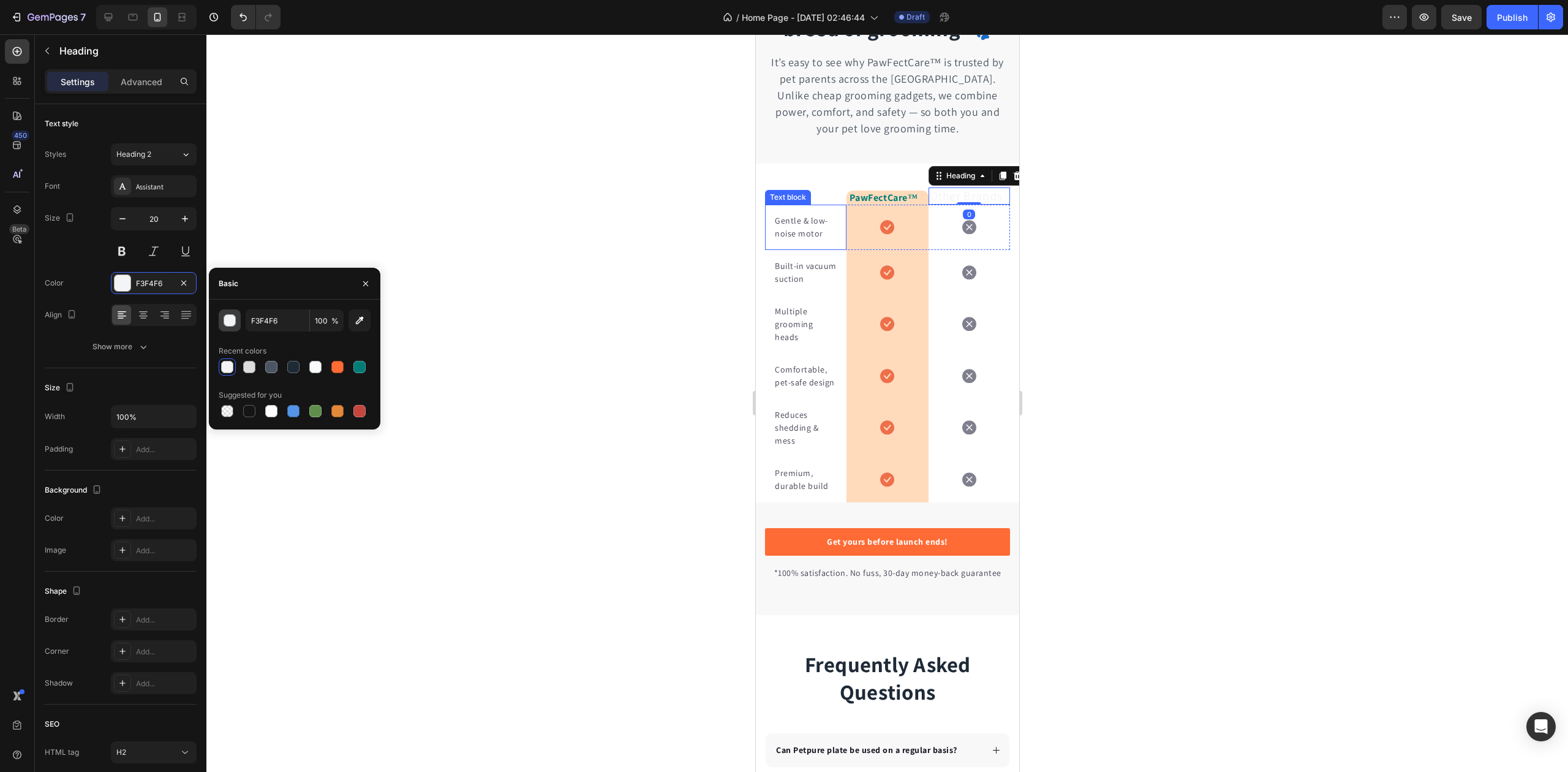
click at [233, 322] on div "button" at bounding box center [230, 321] width 13 height 13
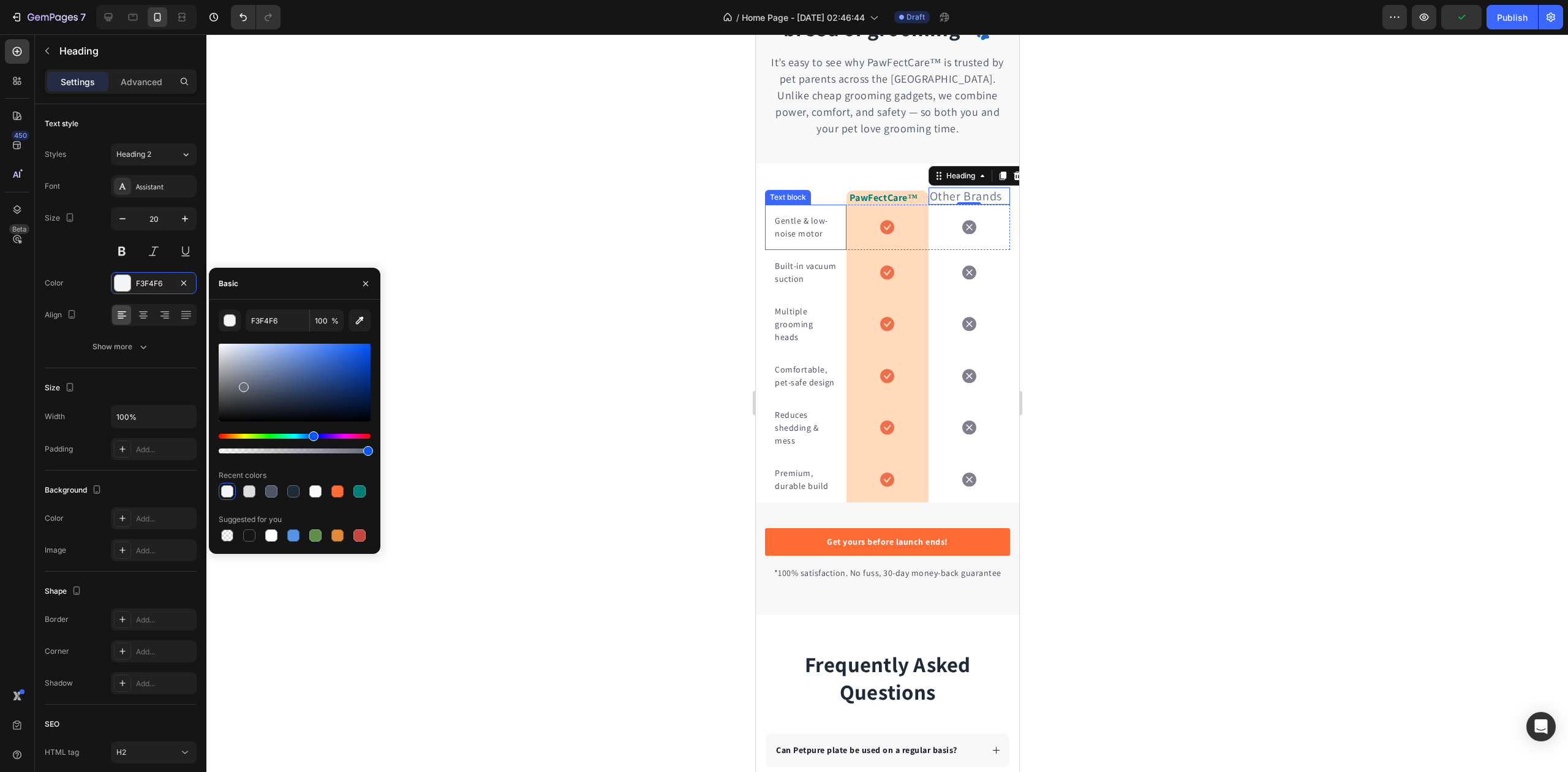
drag, startPoint x: 226, startPoint y: 361, endPoint x: 243, endPoint y: 385, distance: 29.4
click at [243, 385] on div at bounding box center [295, 382] width 152 height 78
click at [498, 201] on div at bounding box center [887, 403] width 1362 height 738
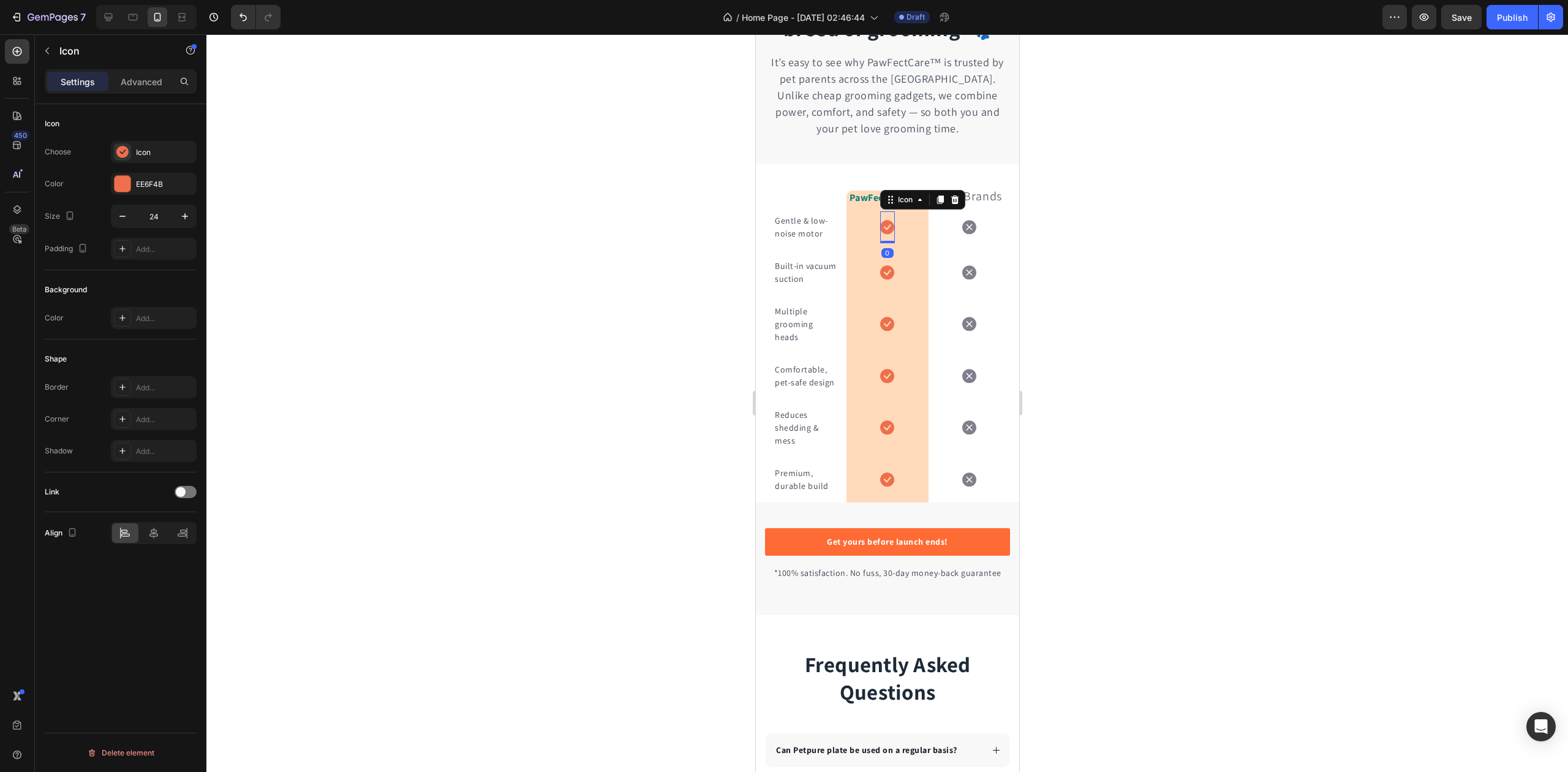
click at [884, 226] on icon at bounding box center [886, 227] width 14 height 14
click at [155, 188] on div "EE6F4B" at bounding box center [153, 185] width 36 height 11
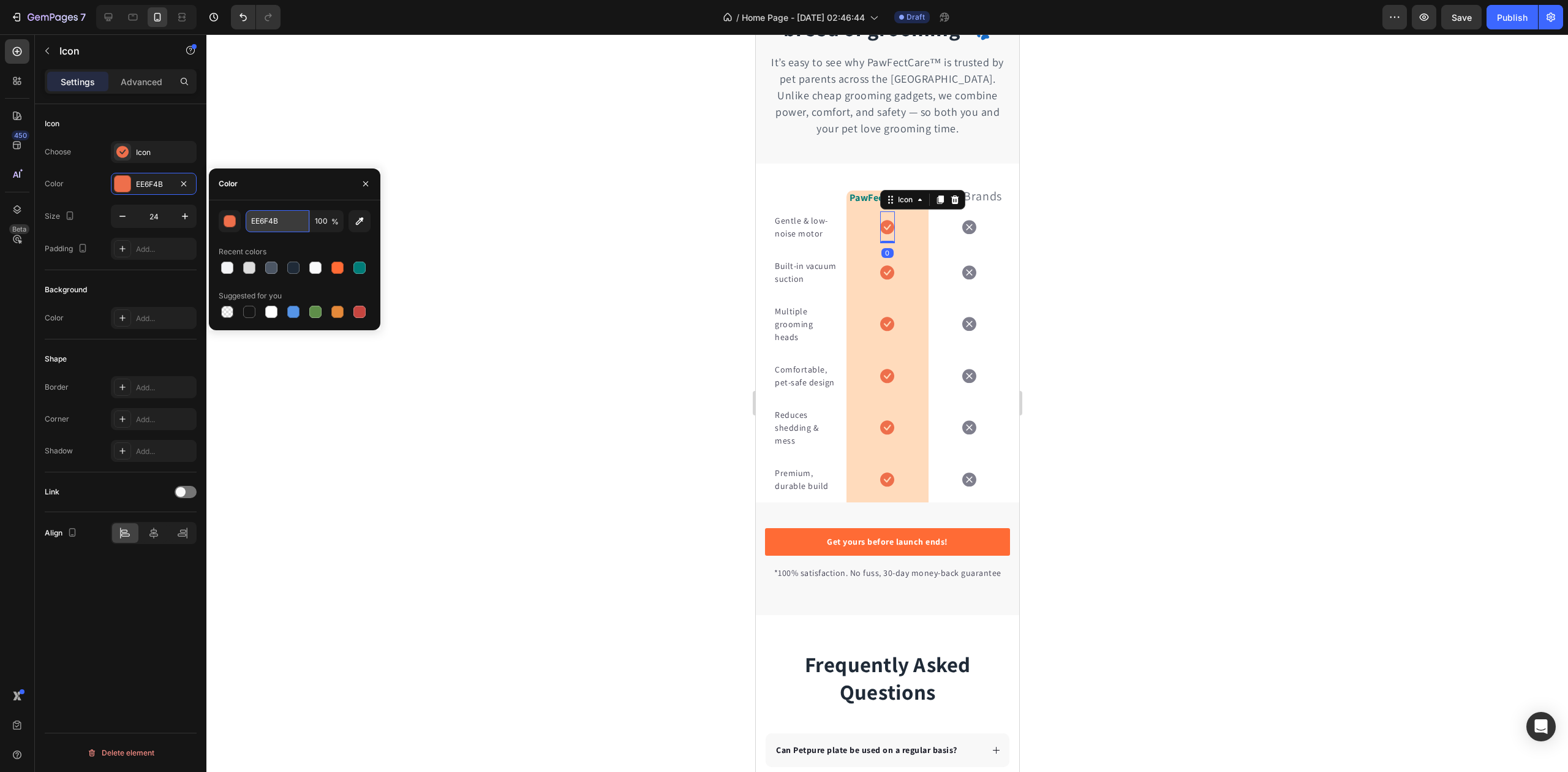
click at [253, 216] on input "EE6F4B" at bounding box center [278, 221] width 64 height 22
paste input "#007C77"
click at [283, 238] on div "#007C77 100 % Recent colors Suggested for you" at bounding box center [295, 265] width 152 height 110
type input "007C77"
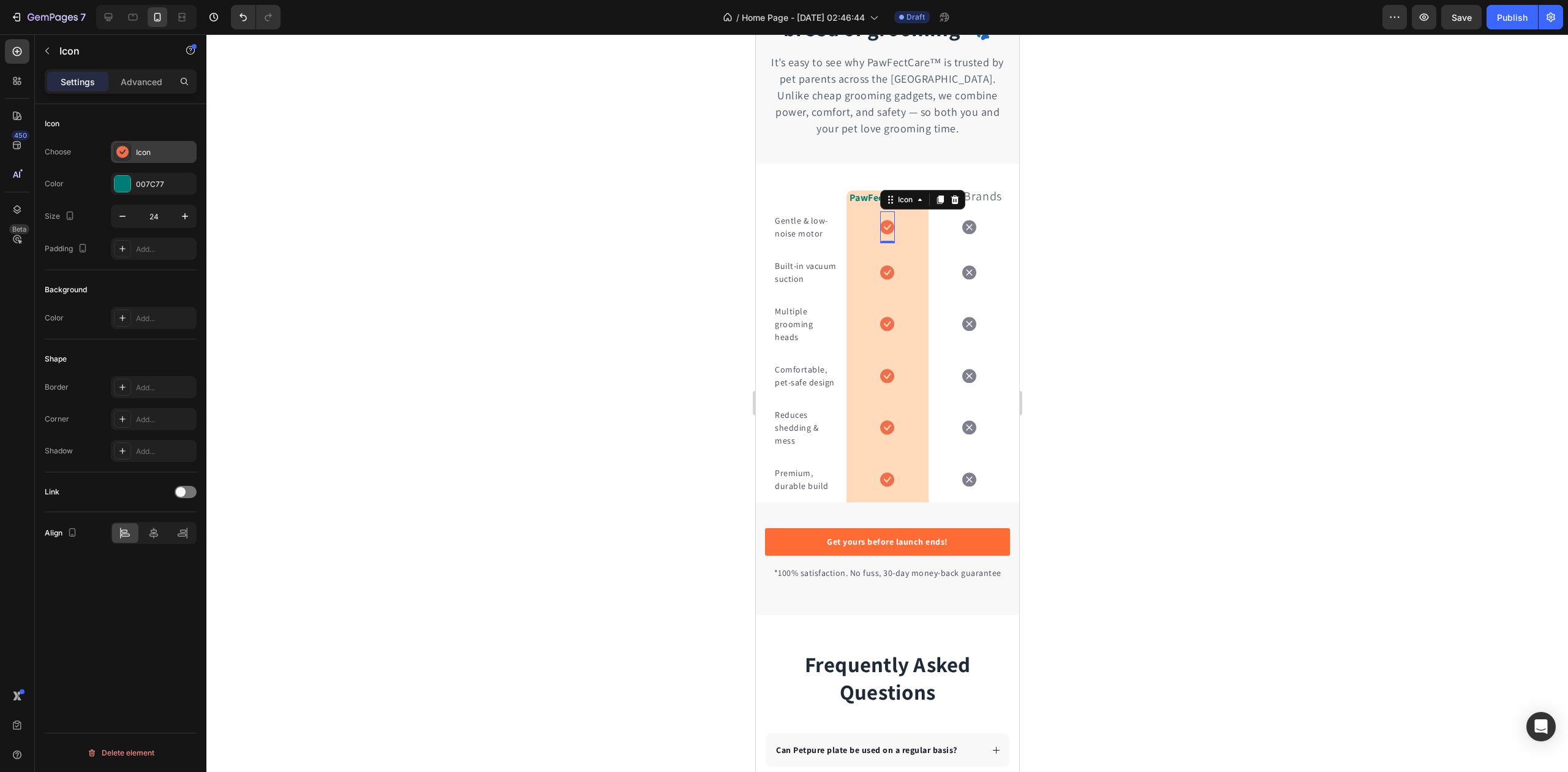
click at [158, 152] on div "Icon" at bounding box center [164, 153] width 58 height 11
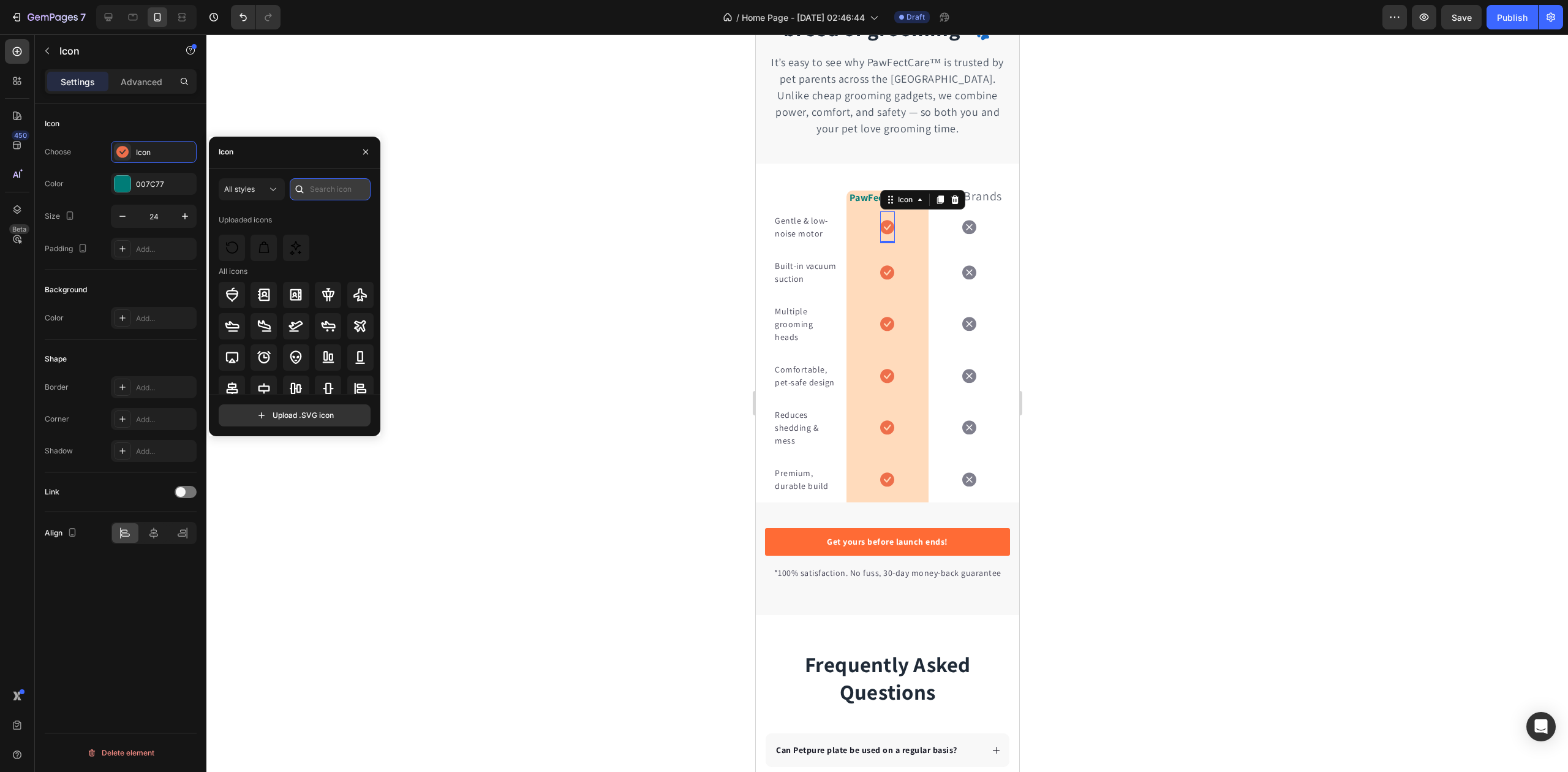
click at [310, 185] on input "text" at bounding box center [330, 189] width 81 height 22
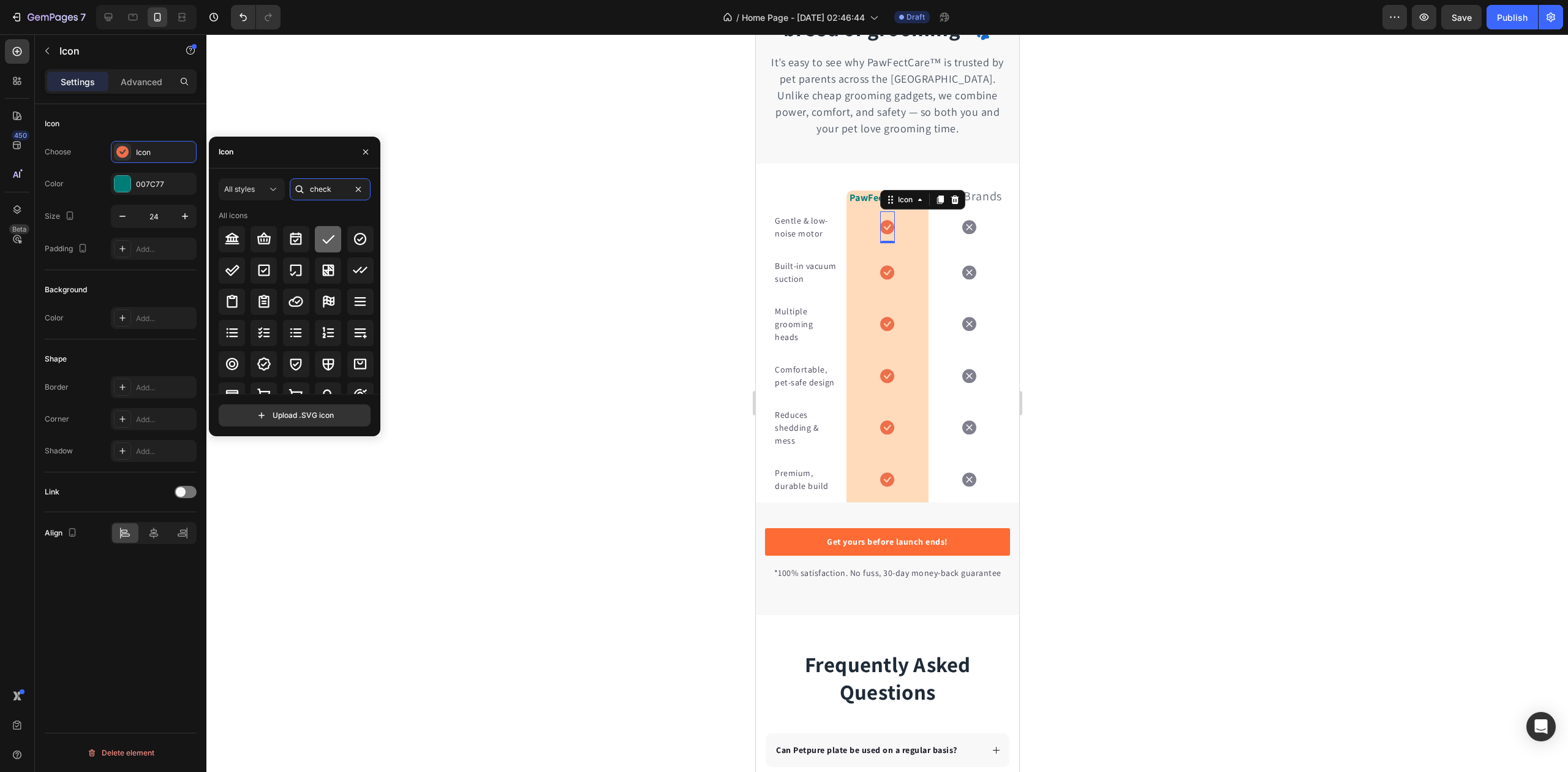
type input "check"
click at [325, 235] on icon at bounding box center [328, 239] width 15 height 15
drag, startPoint x: 327, startPoint y: 233, endPoint x: 459, endPoint y: 195, distance: 137.4
click at [410, 175] on div at bounding box center [887, 403] width 1362 height 738
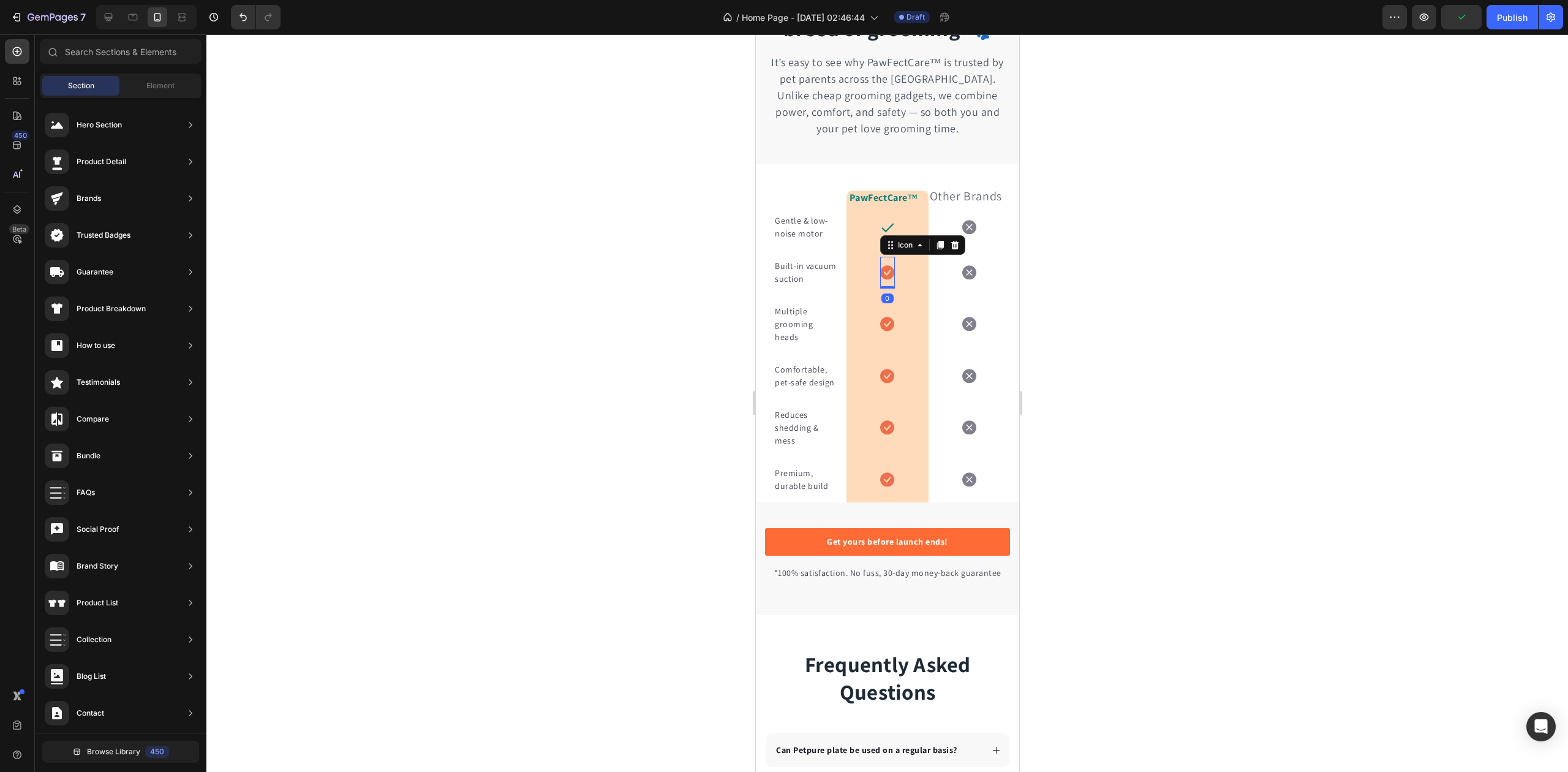
click at [879, 280] on icon at bounding box center [886, 272] width 14 height 14
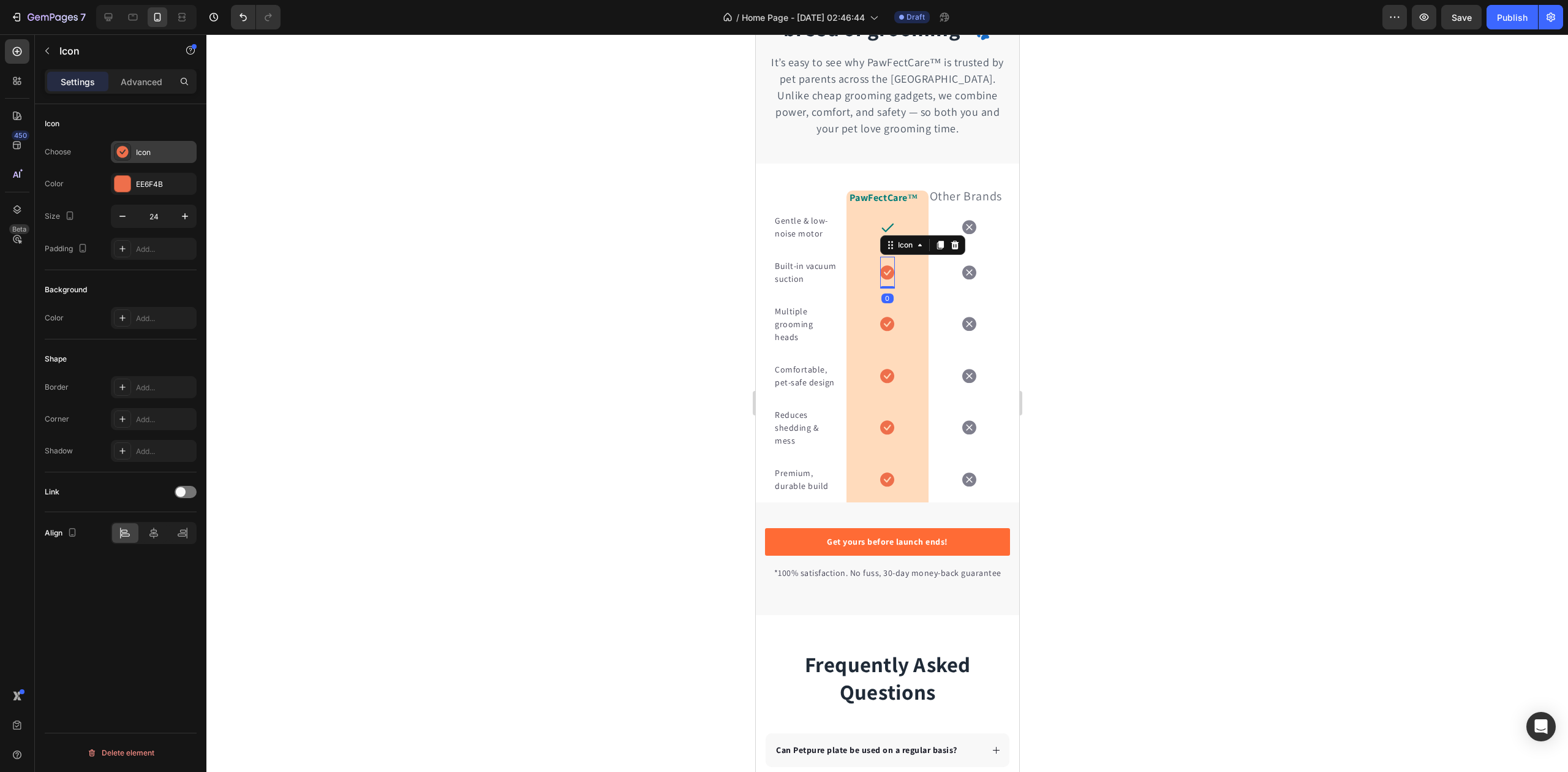
click at [147, 158] on div "Icon" at bounding box center [153, 151] width 86 height 22
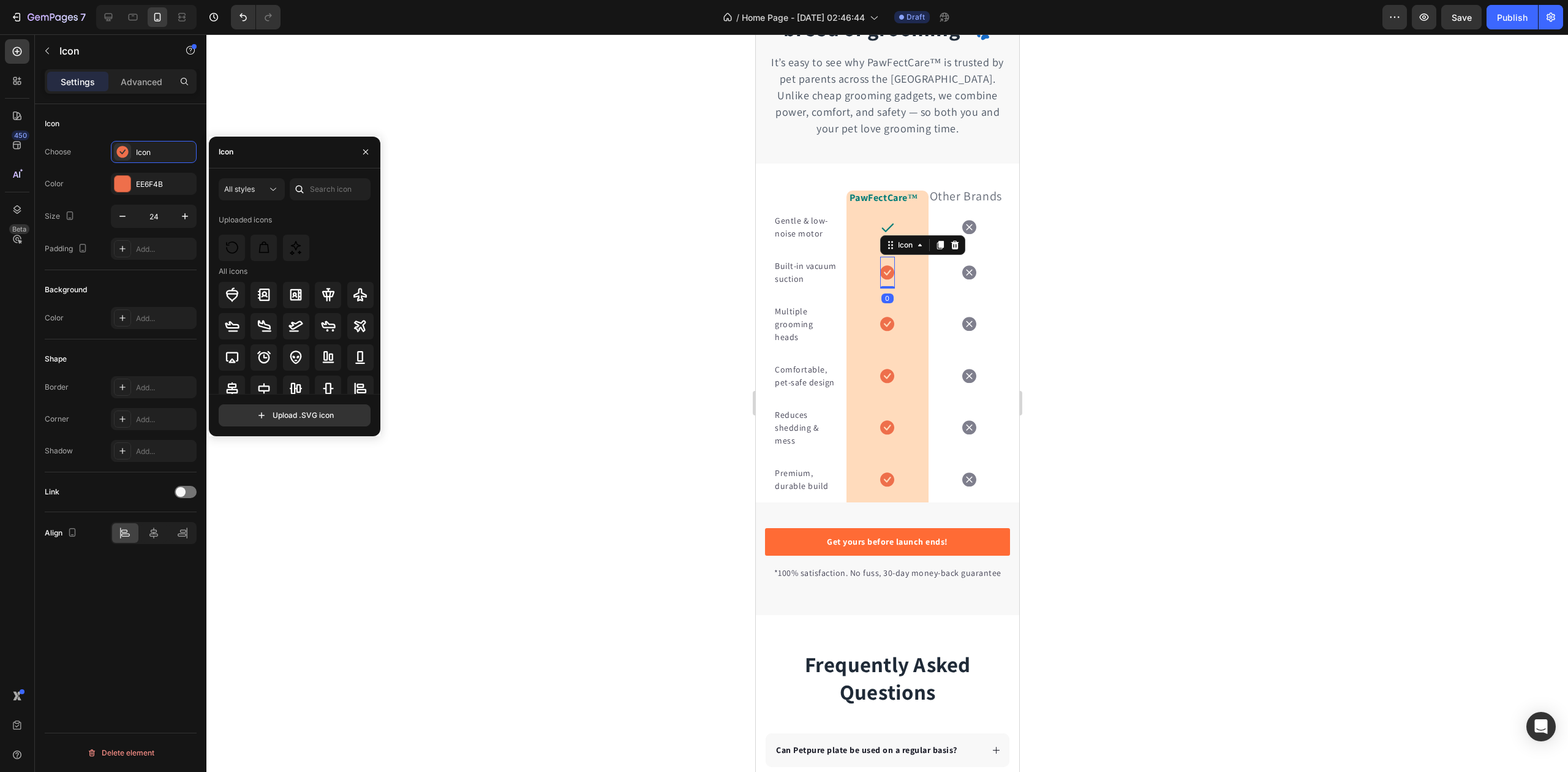
click at [257, 158] on div "Icon" at bounding box center [295, 152] width 171 height 32
click at [335, 190] on input "text" at bounding box center [330, 189] width 81 height 22
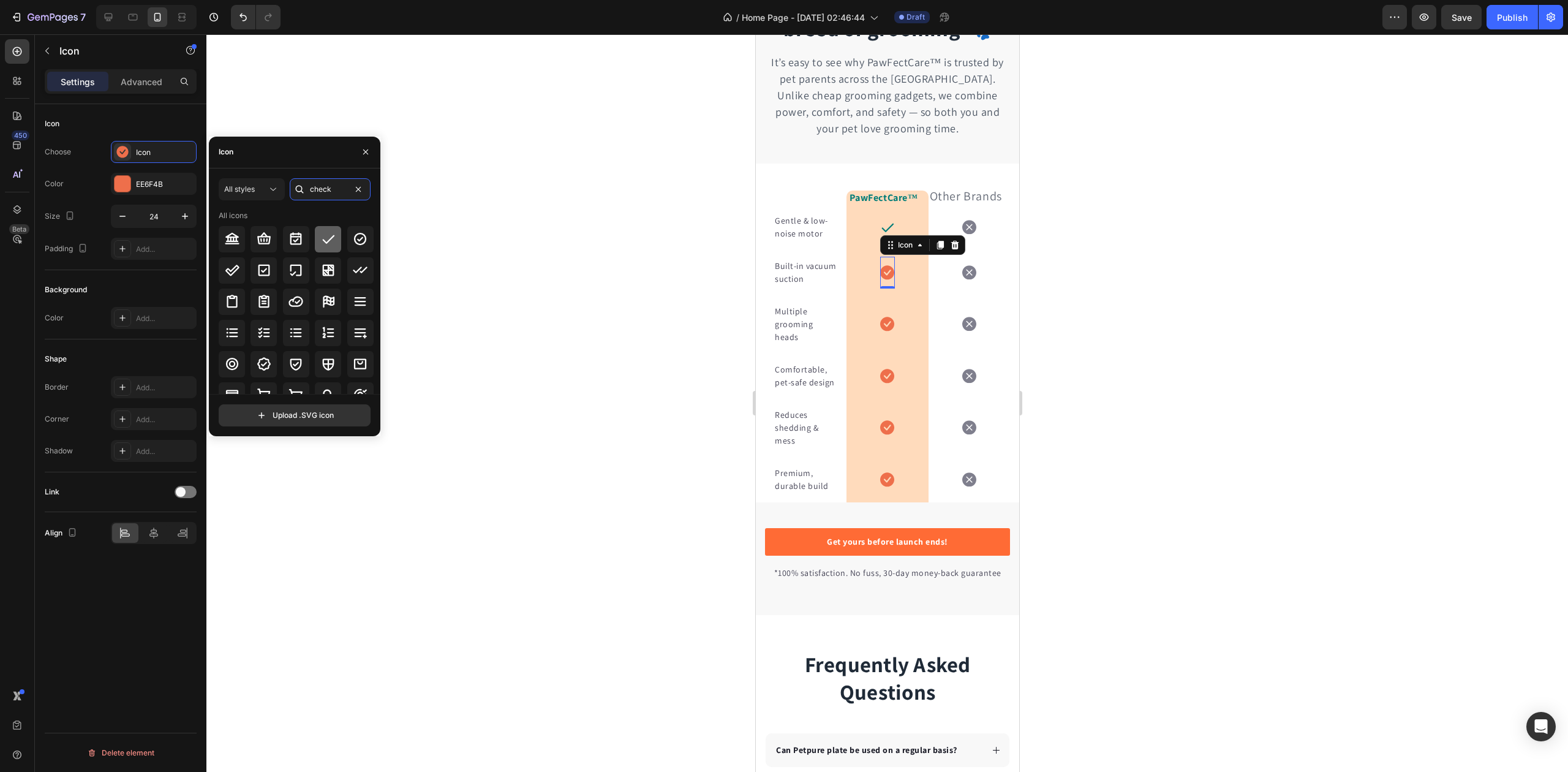
type input "check"
click at [328, 238] on icon at bounding box center [328, 239] width 15 height 15
click at [881, 331] on icon at bounding box center [886, 323] width 14 height 14
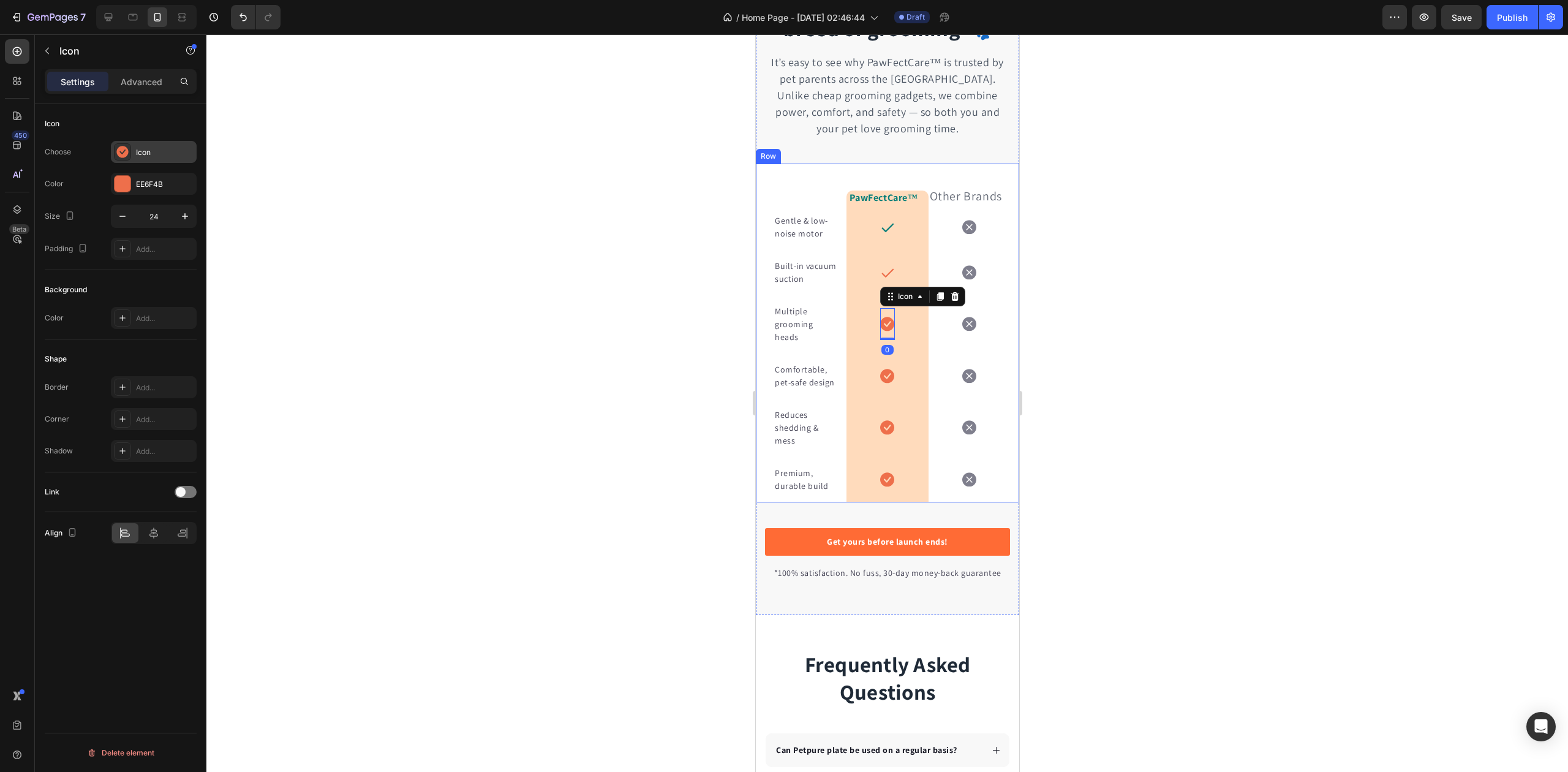
click at [143, 151] on div "Icon" at bounding box center [164, 153] width 58 height 11
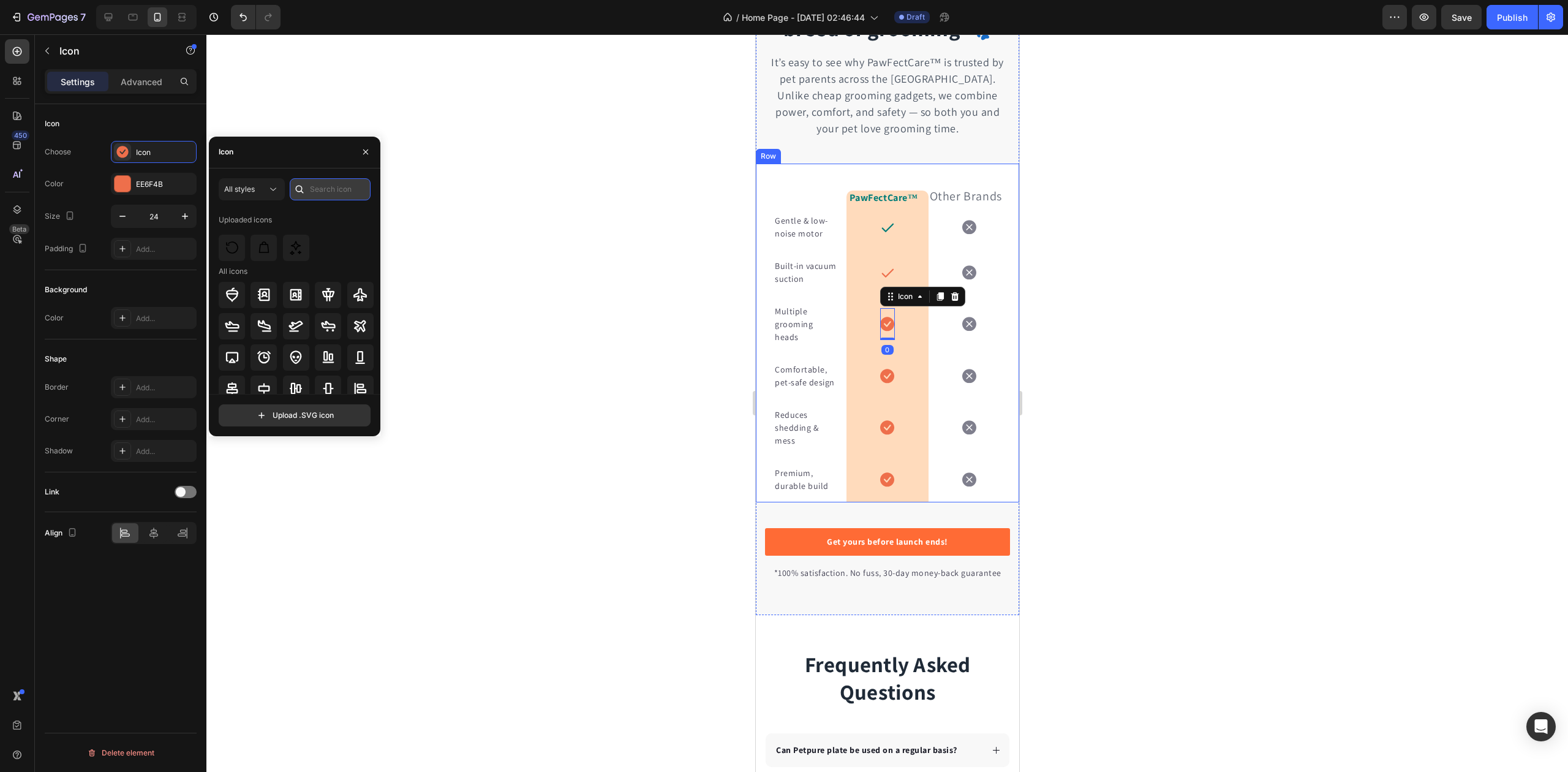
click at [322, 193] on input "text" at bounding box center [330, 189] width 81 height 22
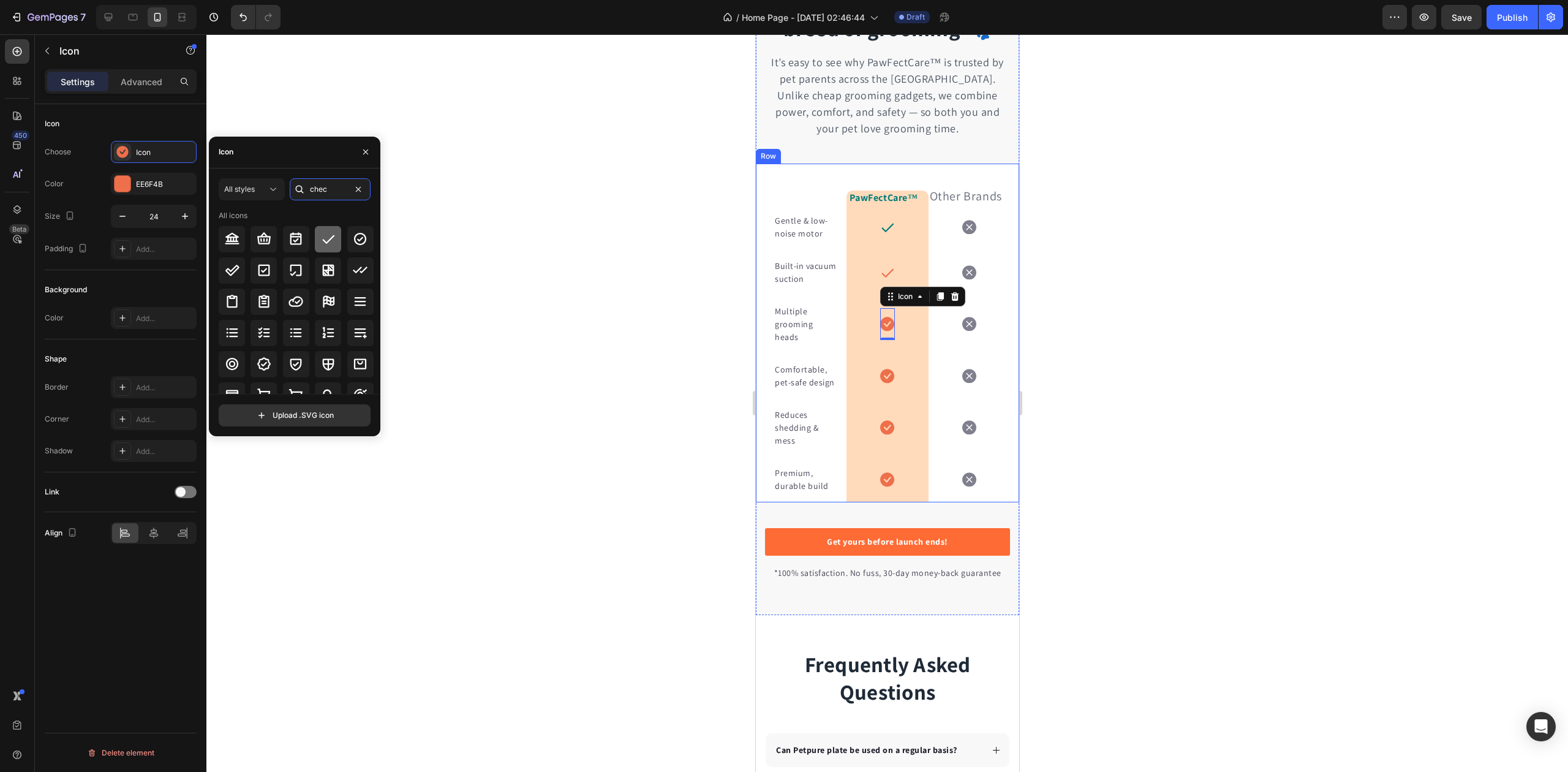
type input "chec"
click at [329, 239] on icon at bounding box center [328, 240] width 13 height 9
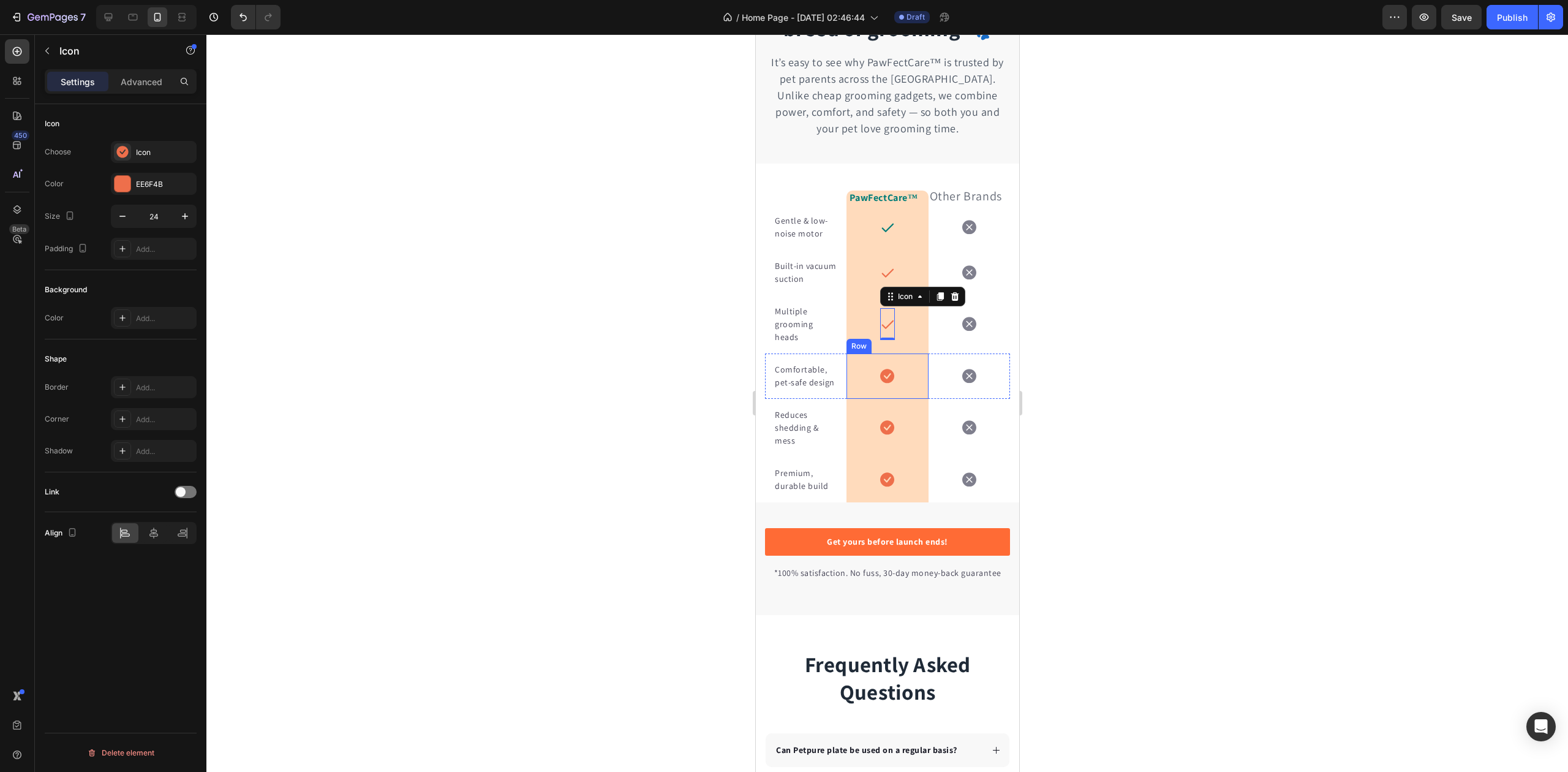
click at [881, 383] on icon at bounding box center [886, 376] width 14 height 14
click at [182, 152] on div "Icon" at bounding box center [164, 153] width 58 height 11
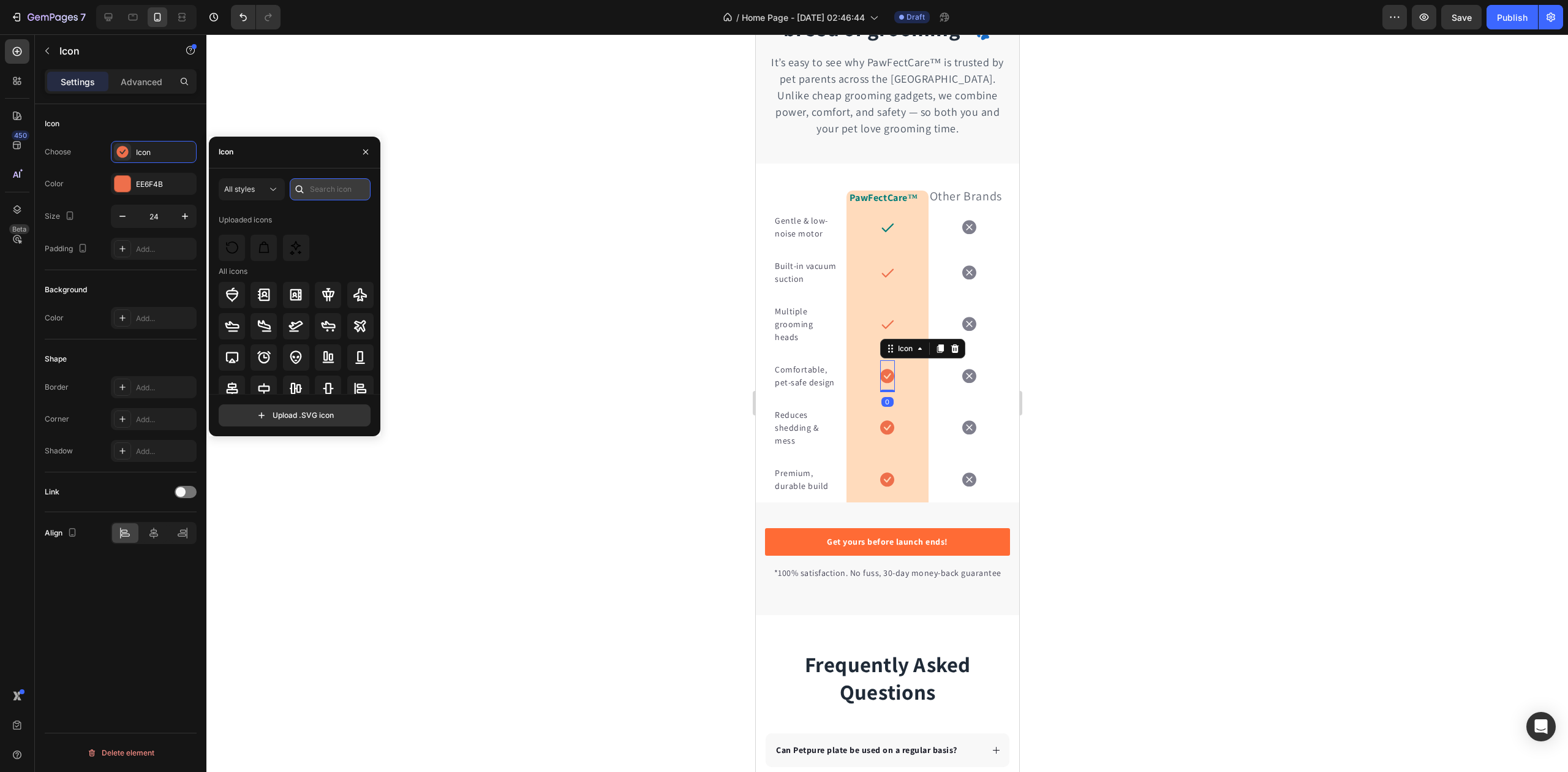
click at [321, 191] on input "text" at bounding box center [330, 189] width 81 height 22
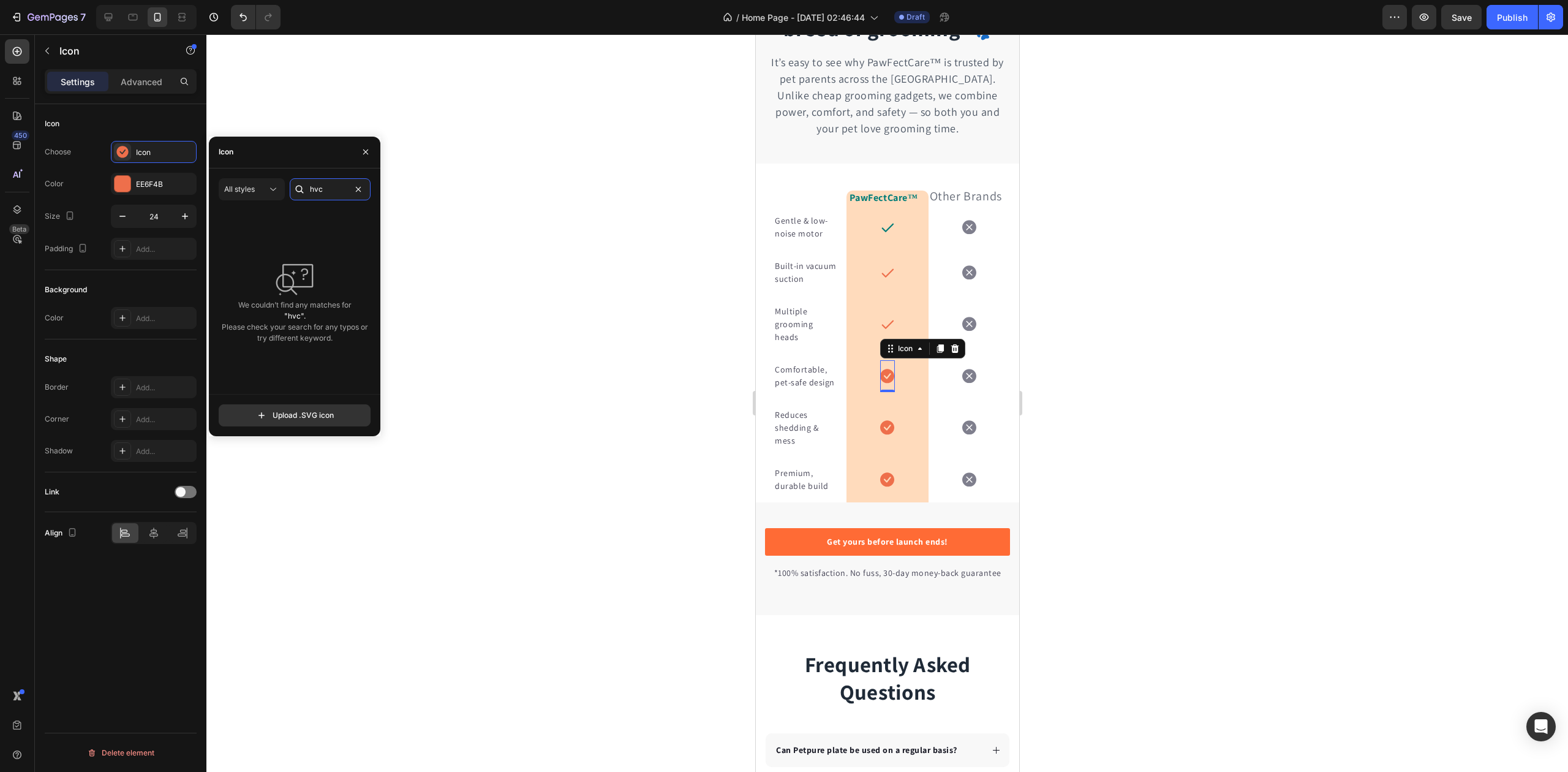
click at [286, 185] on div "All styles hvc" at bounding box center [295, 189] width 152 height 22
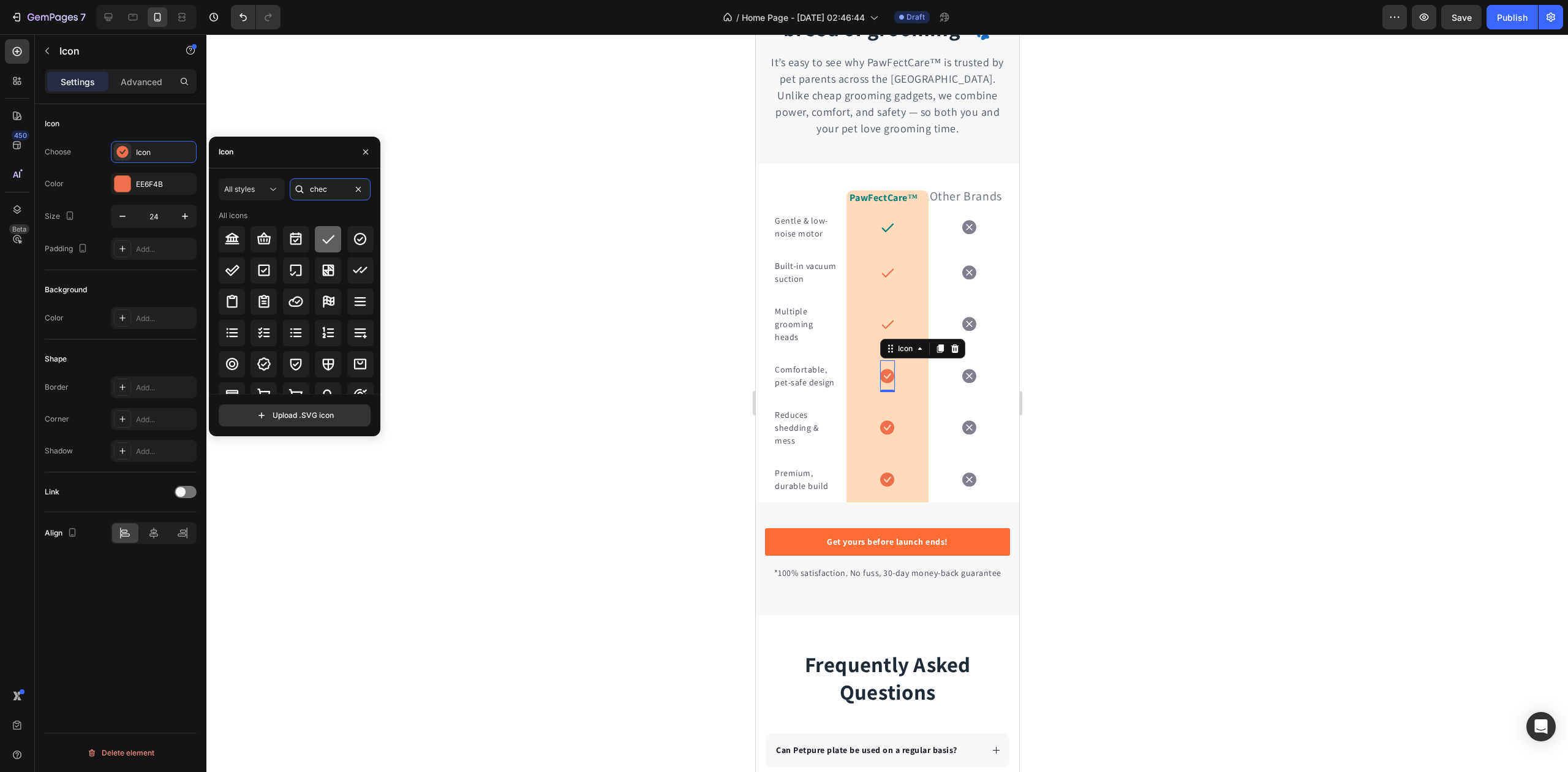
type input "chec"
click at [325, 238] on icon at bounding box center [328, 239] width 15 height 15
click at [879, 434] on icon at bounding box center [886, 427] width 14 height 14
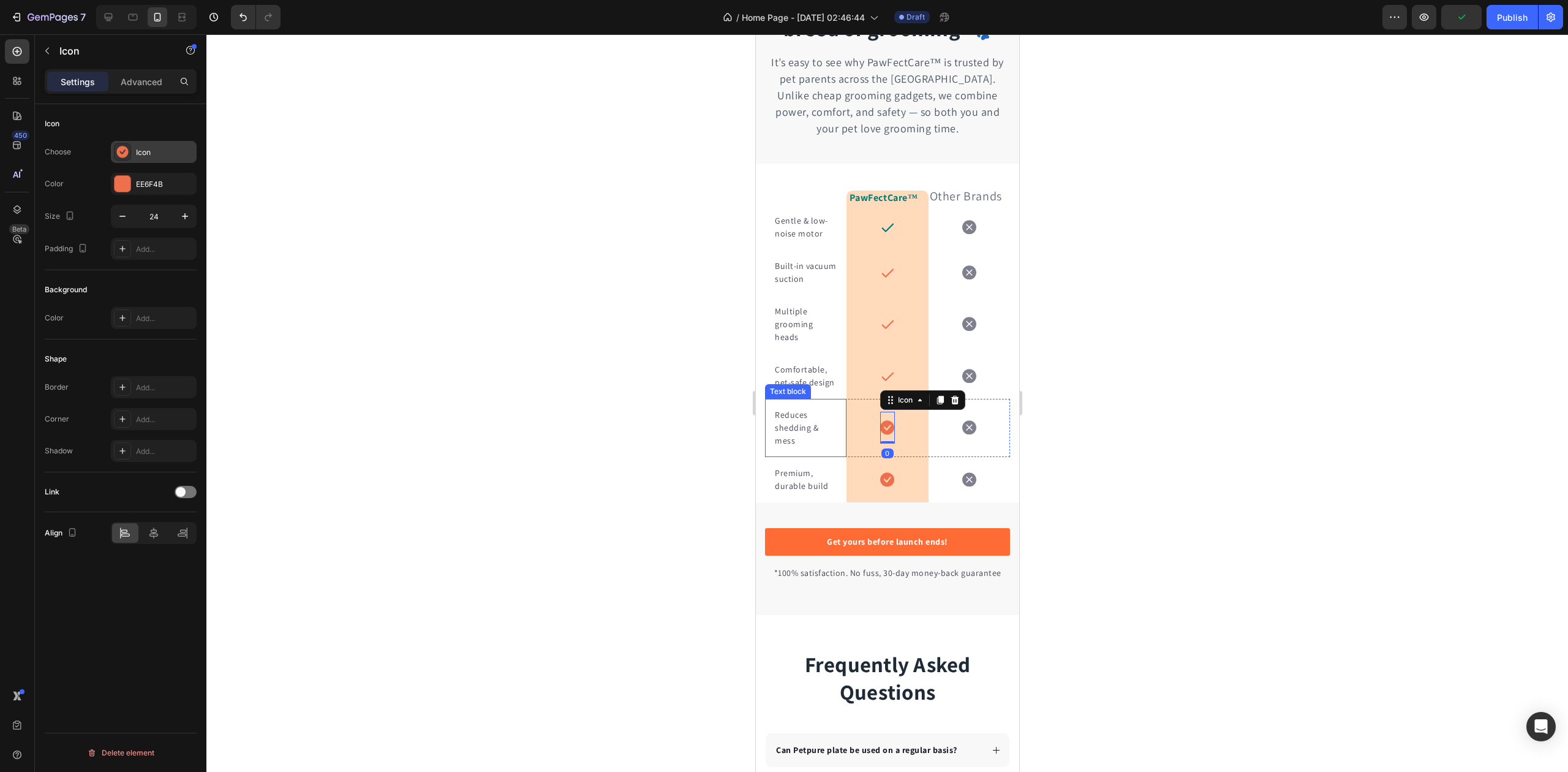
click at [148, 146] on div "Icon" at bounding box center [153, 151] width 86 height 22
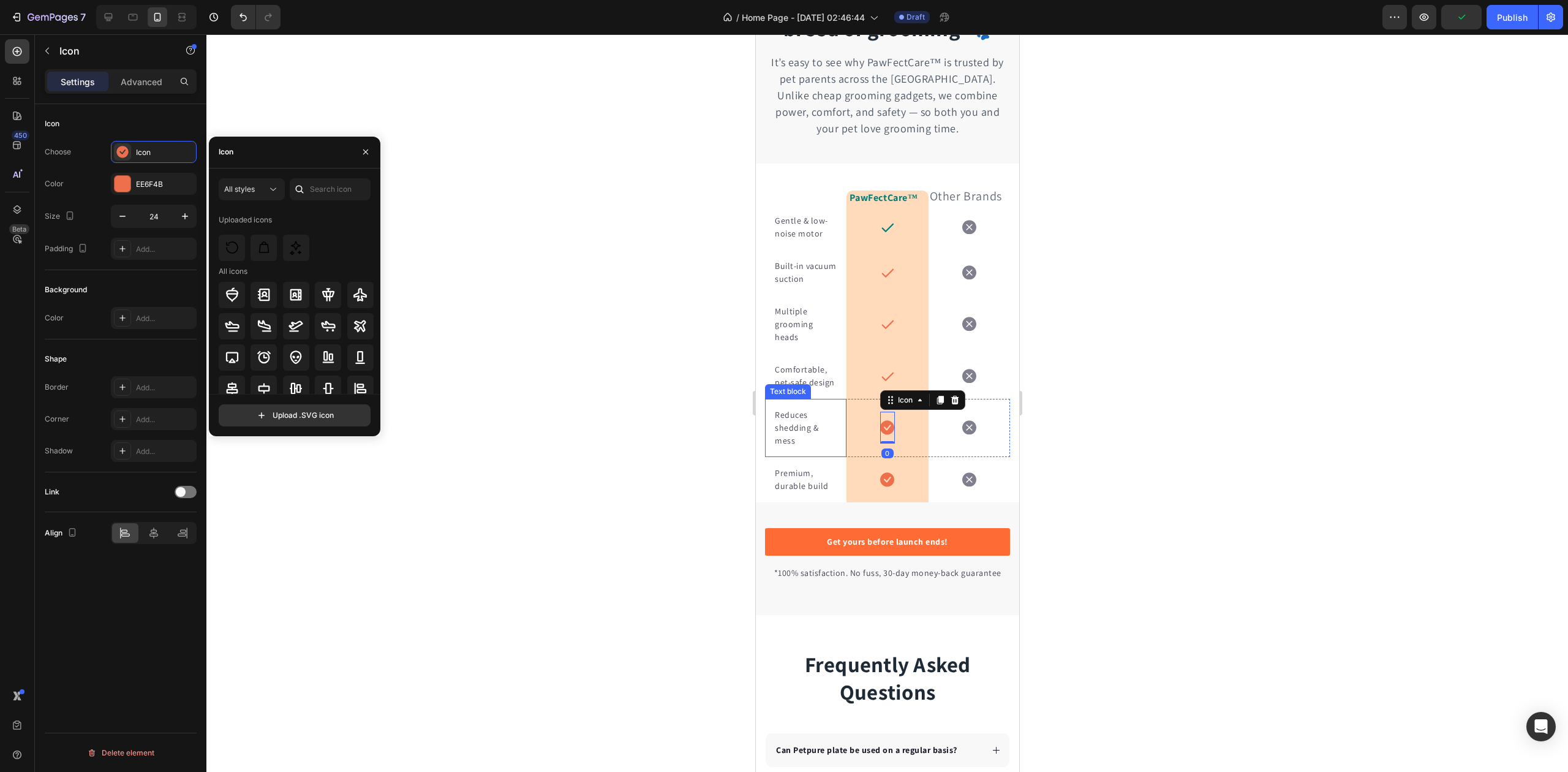
click at [307, 190] on div at bounding box center [299, 189] width 19 height 22
click at [324, 188] on input "text" at bounding box center [330, 189] width 81 height 22
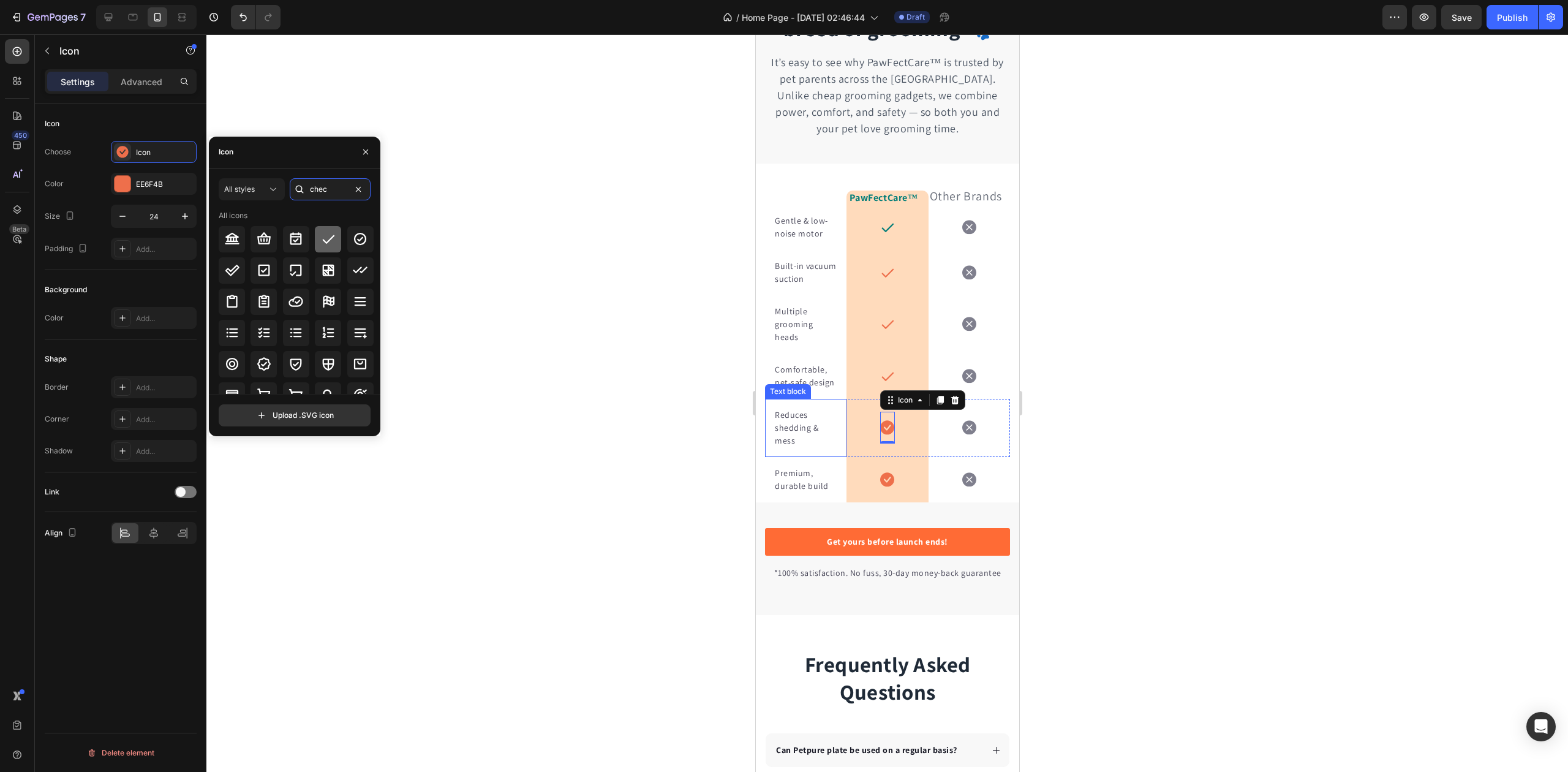
type input "chec"
click at [321, 241] on icon at bounding box center [328, 239] width 15 height 15
click at [879, 487] on icon at bounding box center [886, 479] width 14 height 14
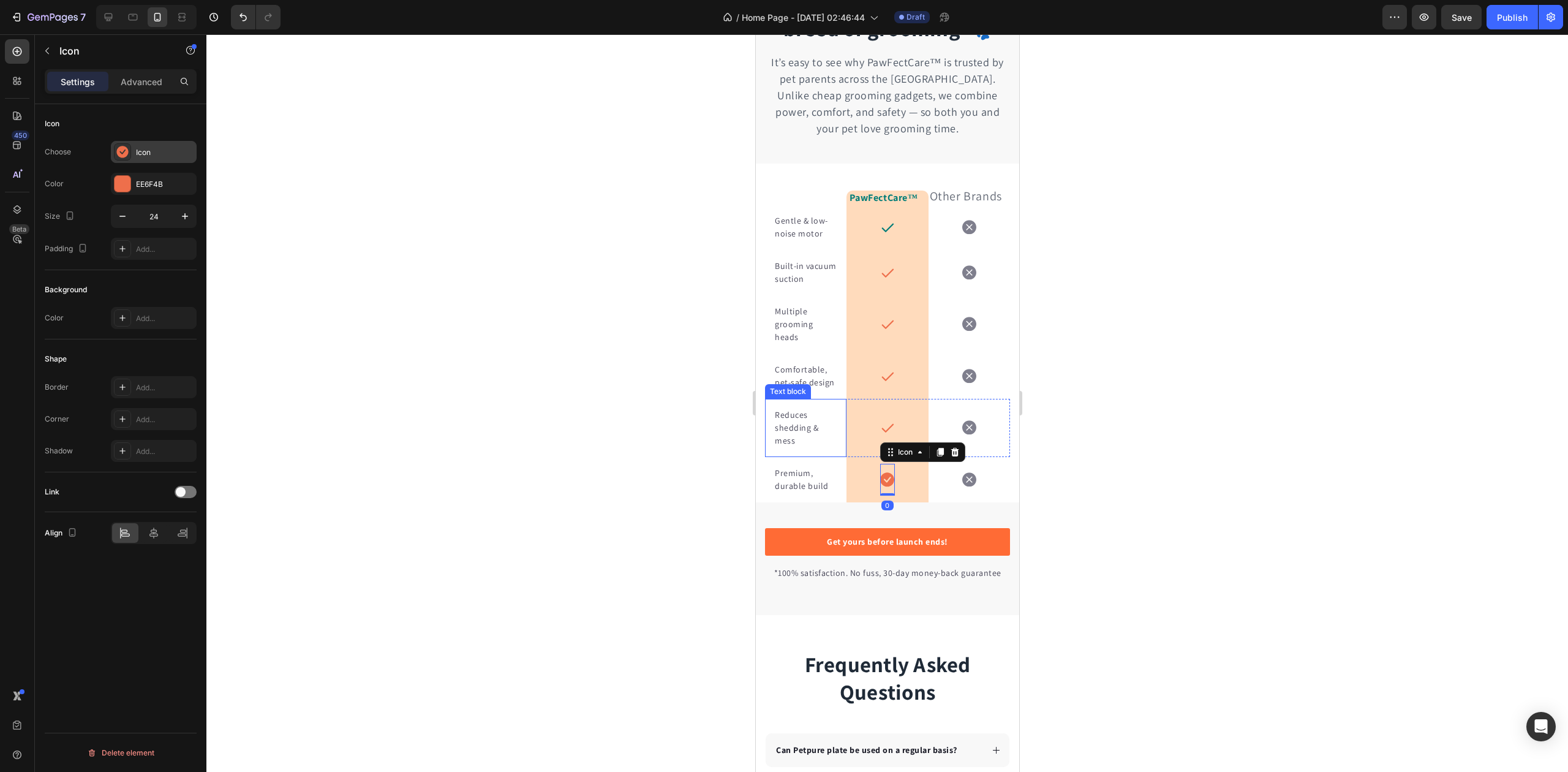
click at [155, 150] on div "Icon" at bounding box center [164, 153] width 58 height 11
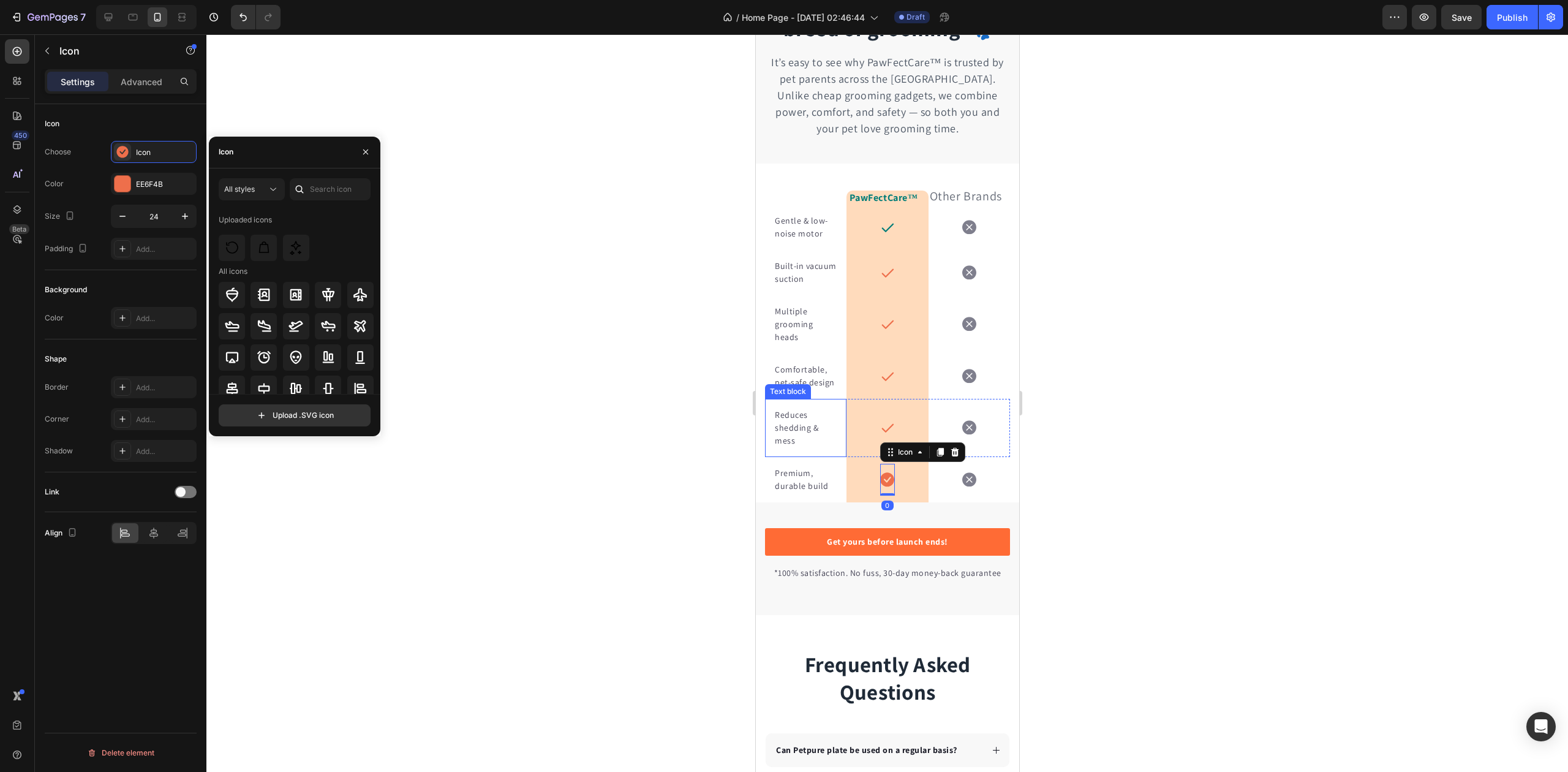
click at [307, 190] on div at bounding box center [299, 189] width 19 height 22
click at [323, 187] on input "text" at bounding box center [330, 189] width 81 height 22
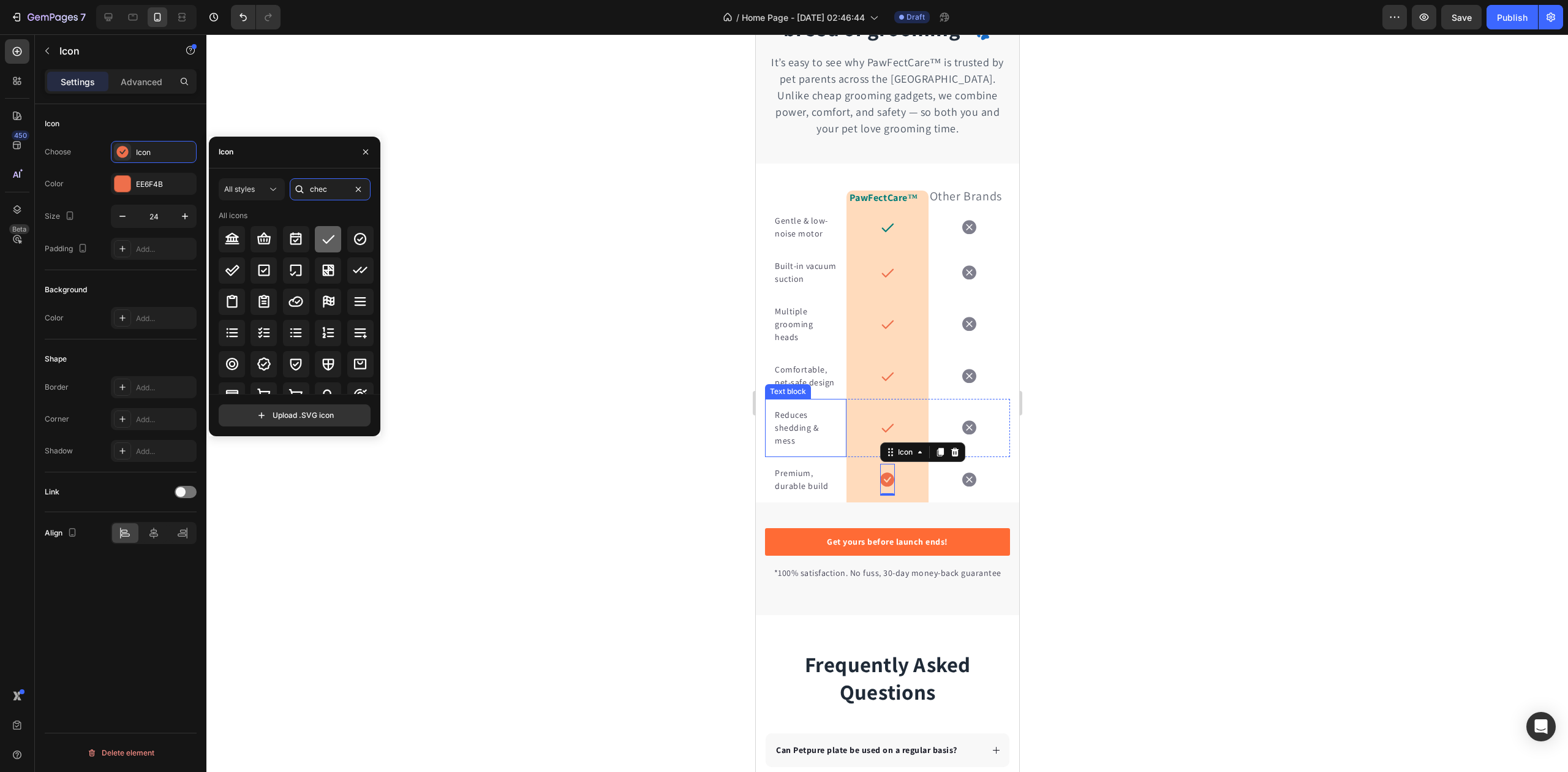
type input "chec"
click at [321, 238] on icon at bounding box center [328, 239] width 15 height 15
click at [131, 190] on div "EE6F4B" at bounding box center [153, 183] width 86 height 22
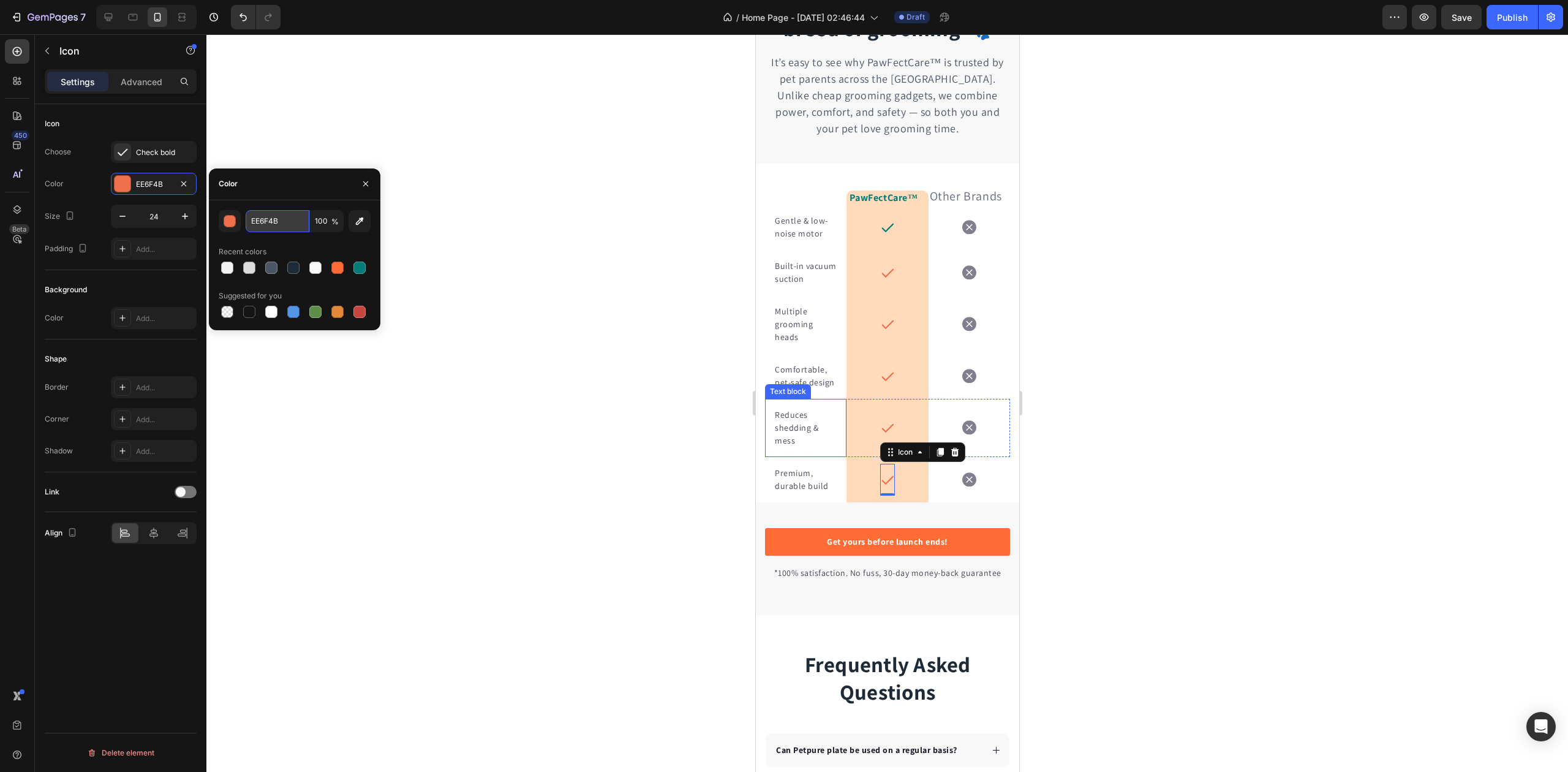
click at [265, 223] on input "EE6F4B" at bounding box center [278, 221] width 64 height 22
paste input "#007C77"
type input "#007C77"
click at [881, 435] on icon at bounding box center [887, 428] width 15 height 15
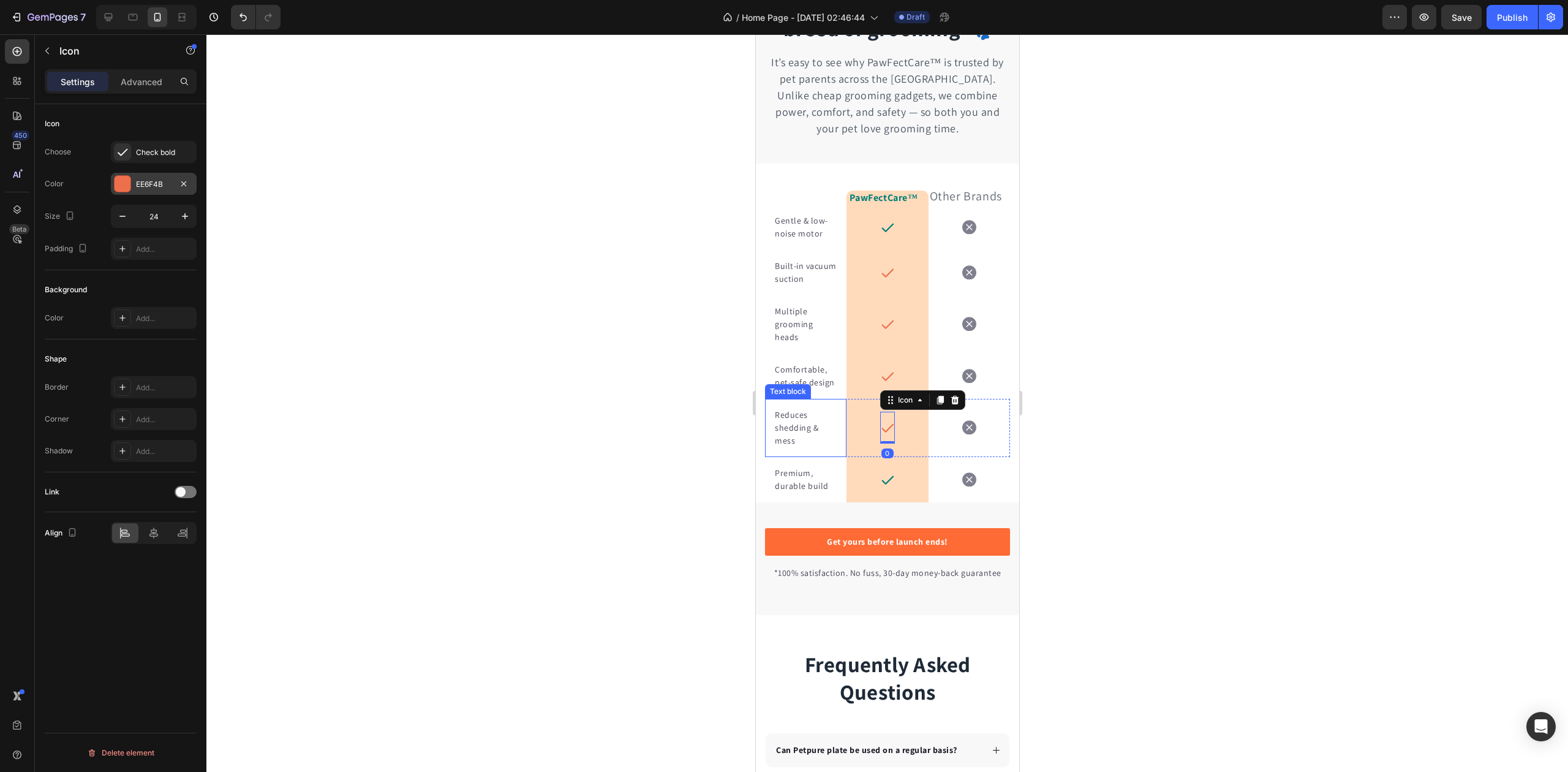
click at [164, 180] on div "EE6F4B" at bounding box center [153, 185] width 36 height 11
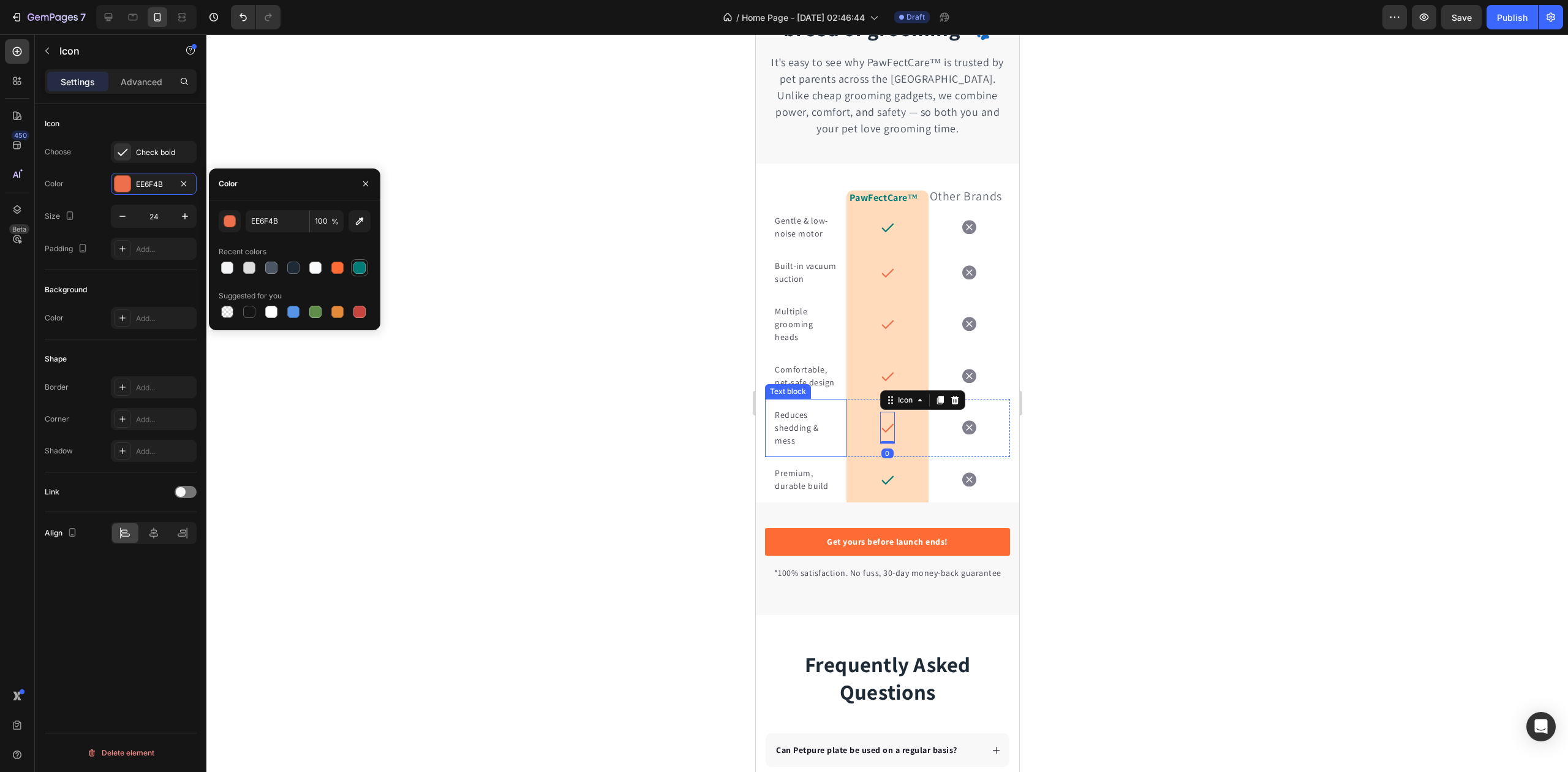
click at [358, 268] on div at bounding box center [360, 268] width 13 height 13
click at [275, 211] on input "007C77" at bounding box center [278, 221] width 64 height 22
paste input "#"
type input "007C77"
click at [296, 243] on div "Recent colors" at bounding box center [295, 251] width 152 height 19
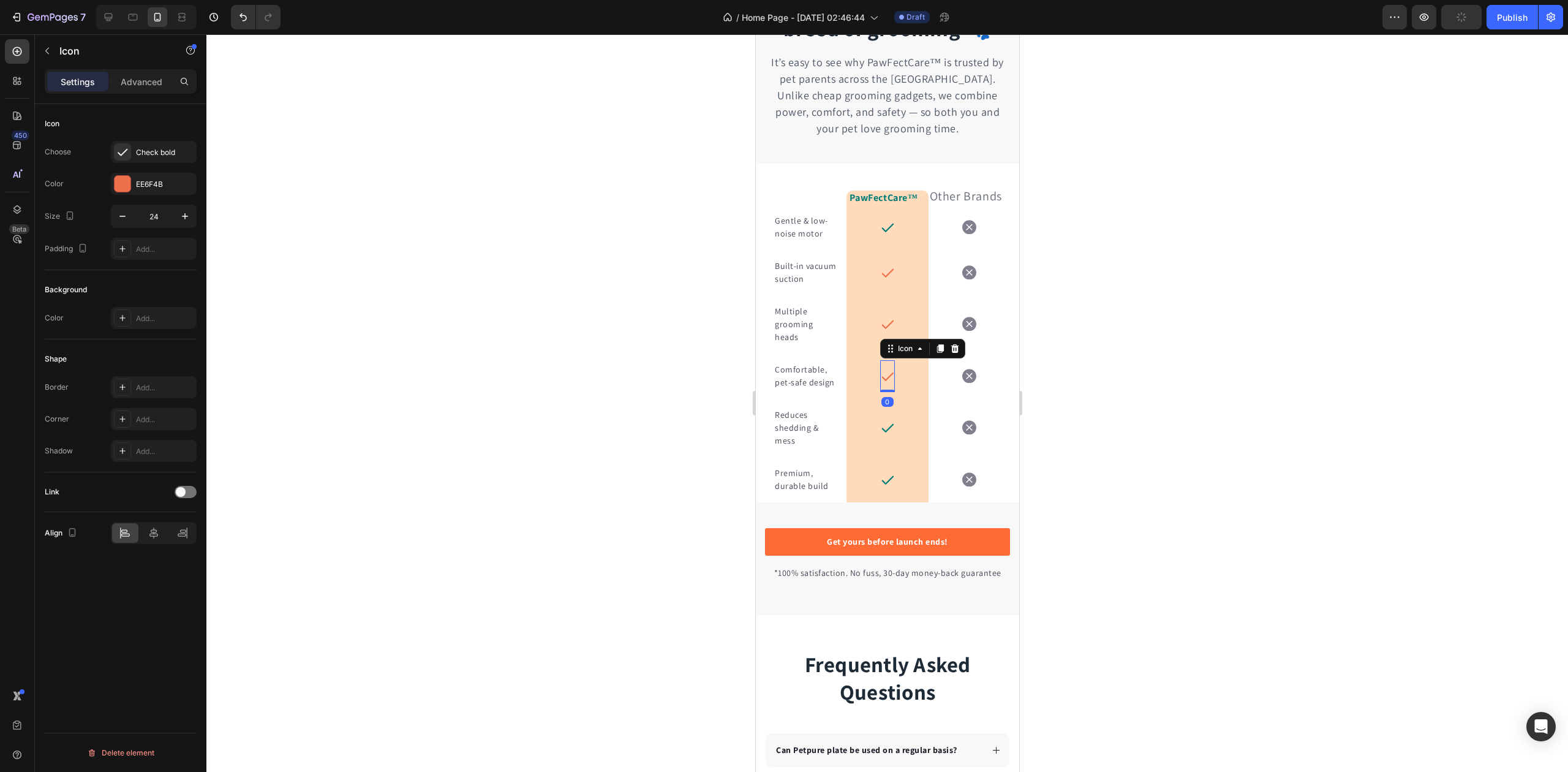
click at [881, 380] on icon at bounding box center [888, 377] width 13 height 9
click at [160, 185] on div "EE6F4B" at bounding box center [153, 185] width 36 height 11
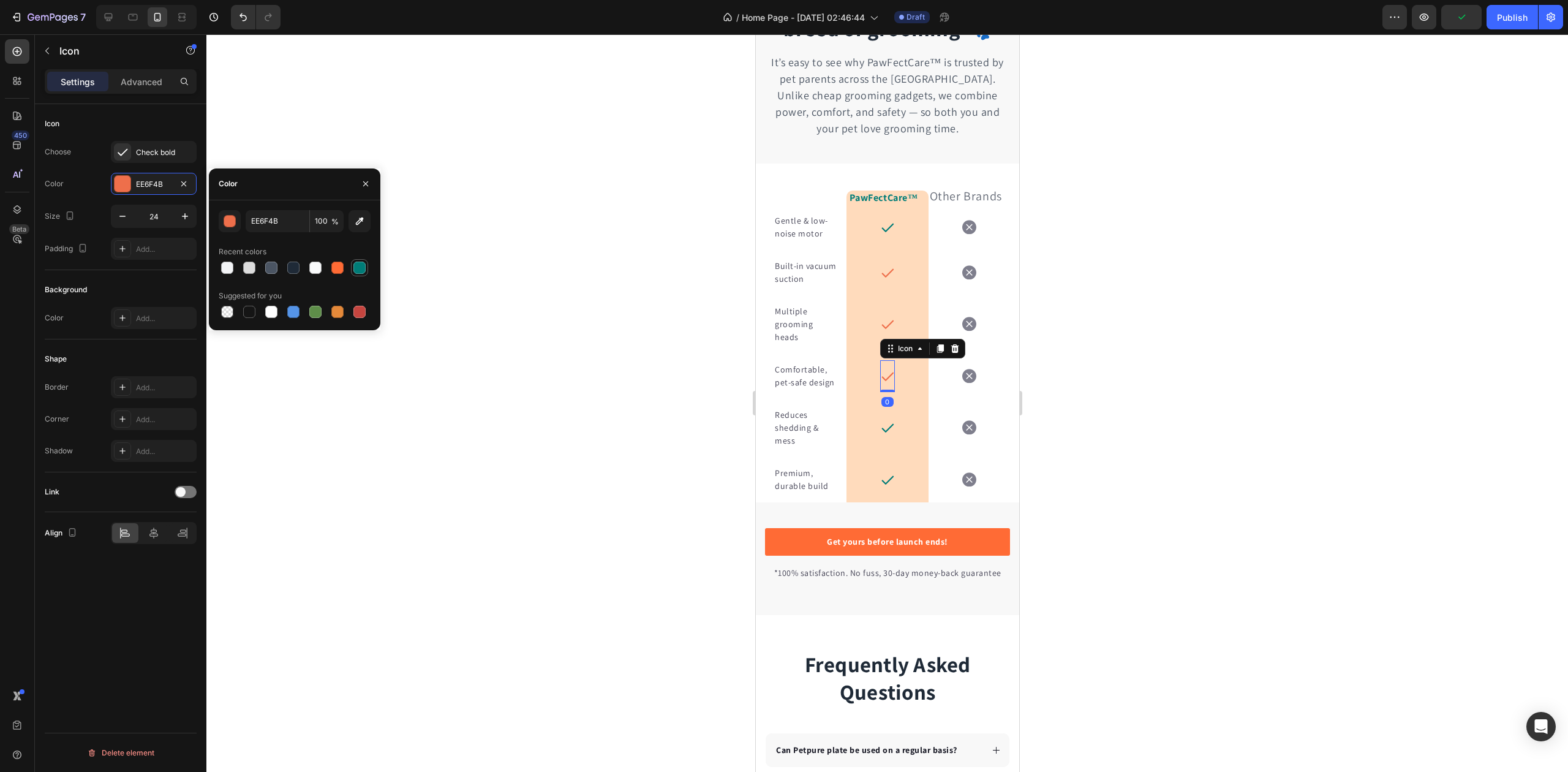
click at [355, 265] on div at bounding box center [360, 268] width 13 height 13
type input "007C77"
drag, startPoint x: 881, startPoint y: 342, endPoint x: 824, endPoint y: 332, distance: 57.9
click at [882, 332] on icon at bounding box center [887, 324] width 15 height 15
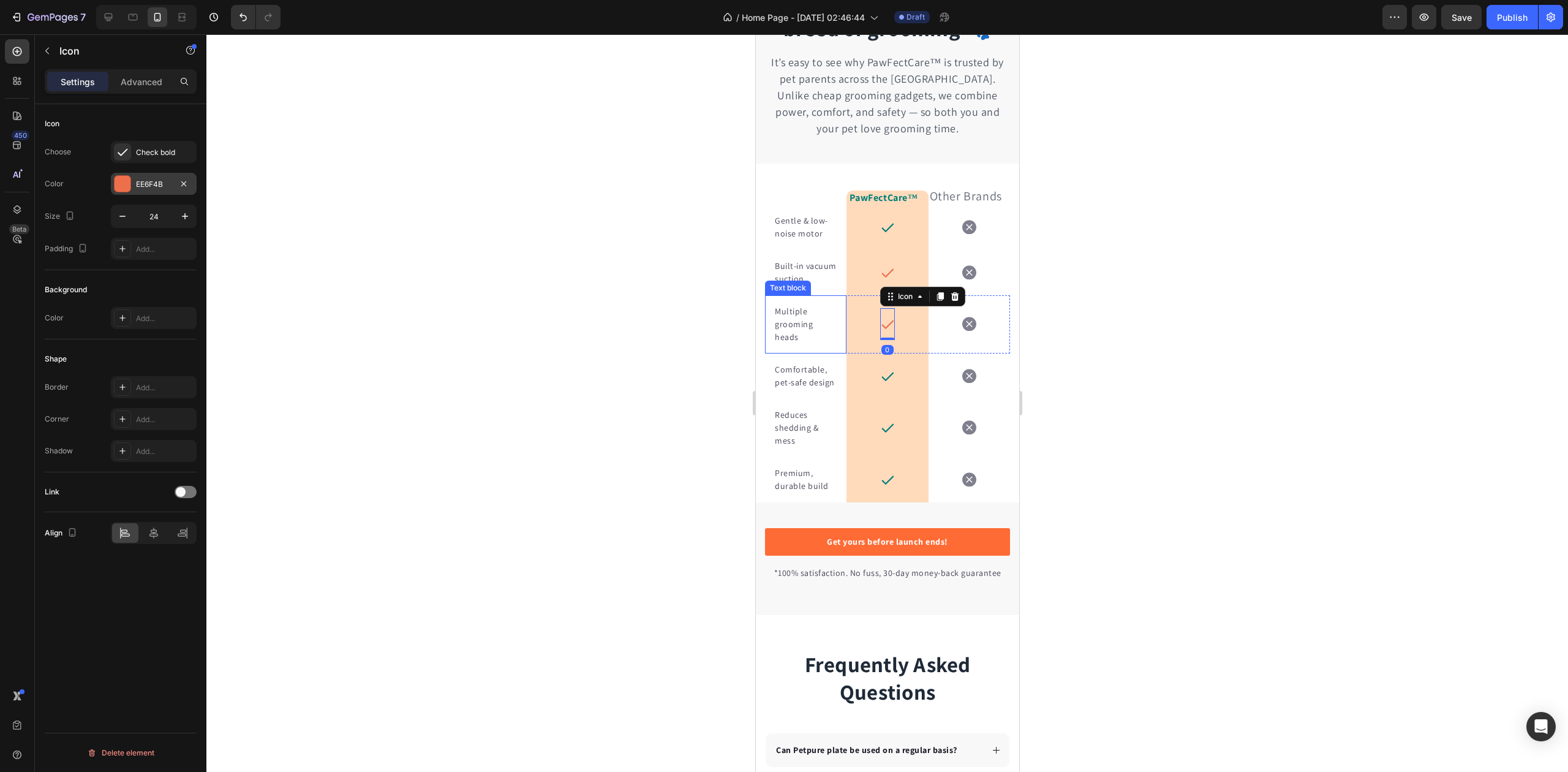
click at [137, 184] on div "EE6F4B" at bounding box center [153, 185] width 36 height 11
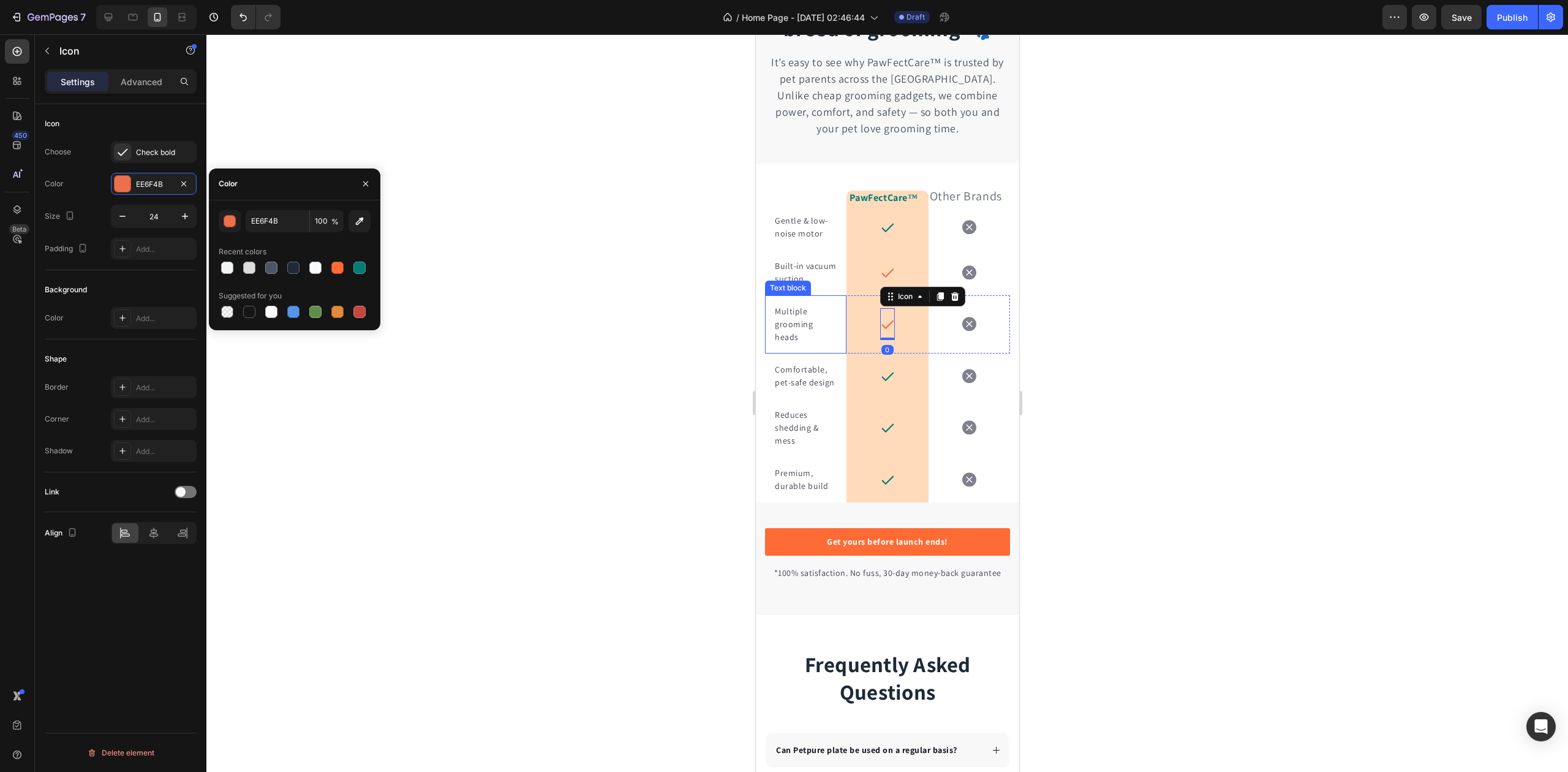
click at [348, 265] on div at bounding box center [295, 267] width 152 height 17
click at [355, 265] on div at bounding box center [360, 268] width 13 height 13
type input "007C77"
click at [879, 280] on icon at bounding box center [887, 273] width 15 height 15
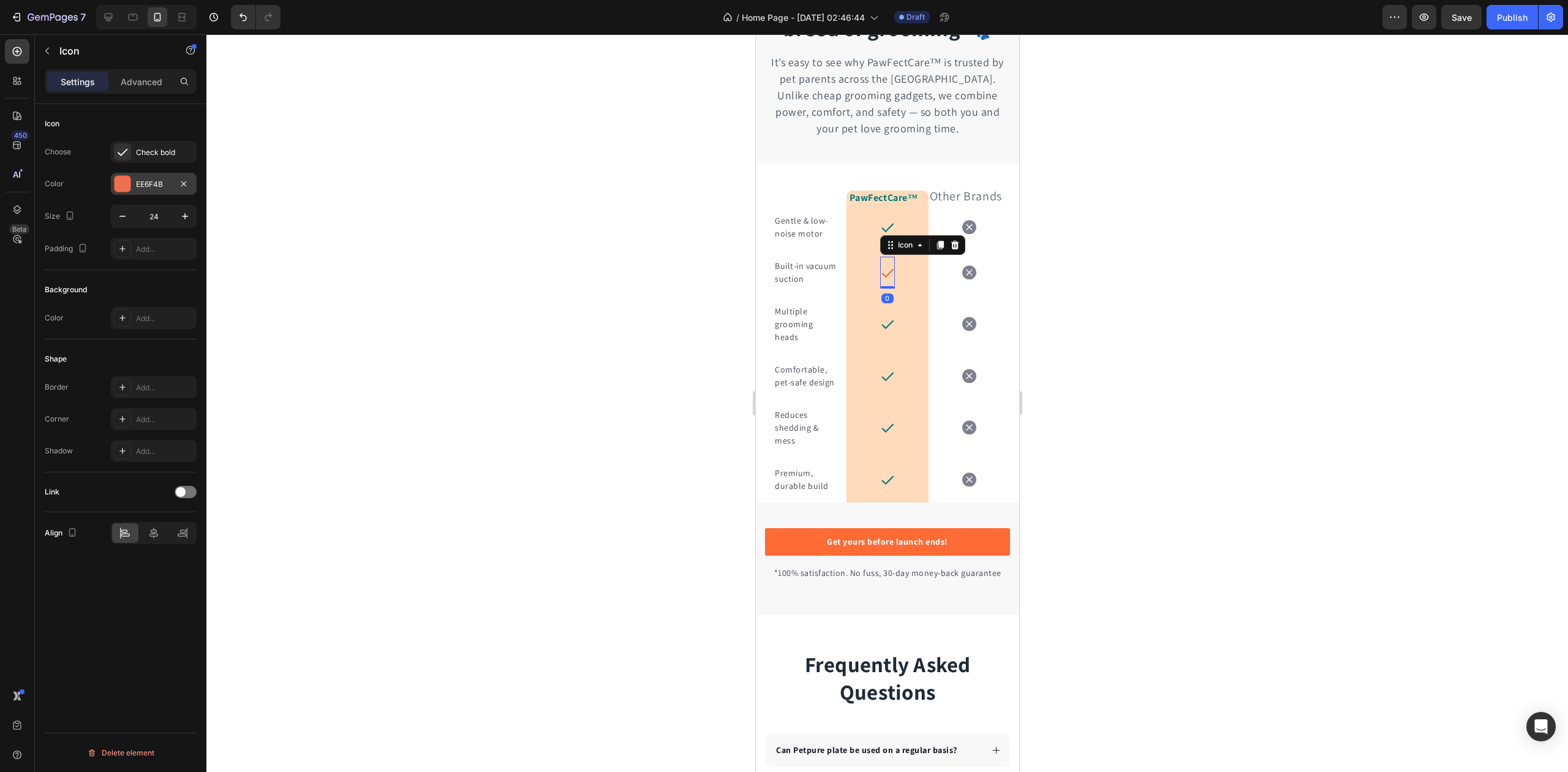
click at [174, 185] on div "EE6F4B" at bounding box center [153, 183] width 86 height 22
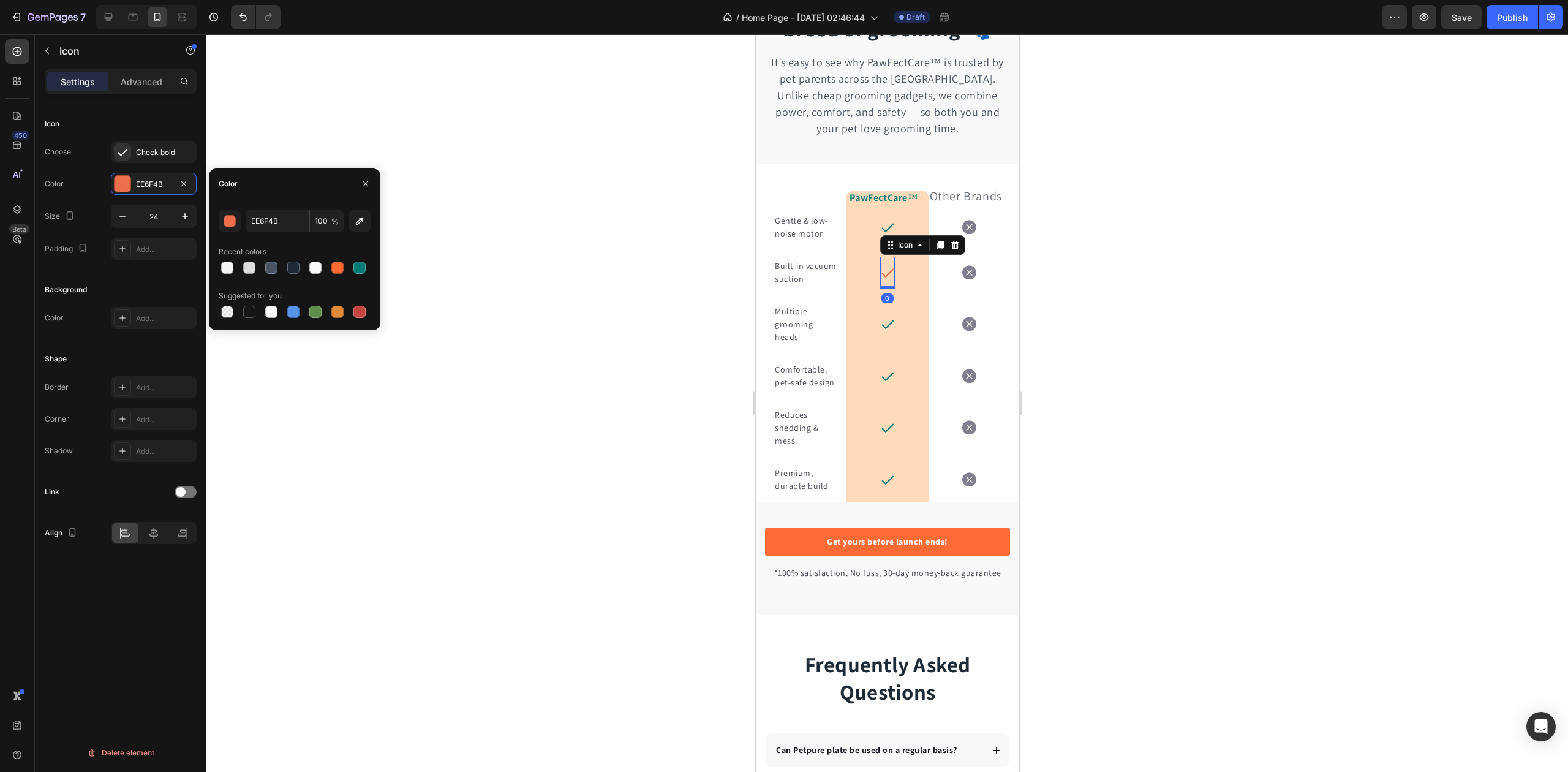
drag, startPoint x: 358, startPoint y: 271, endPoint x: 388, endPoint y: 263, distance: 31.0
click at [358, 270] on div at bounding box center [360, 268] width 13 height 13
type input "007C77"
click at [520, 244] on div at bounding box center [887, 403] width 1362 height 738
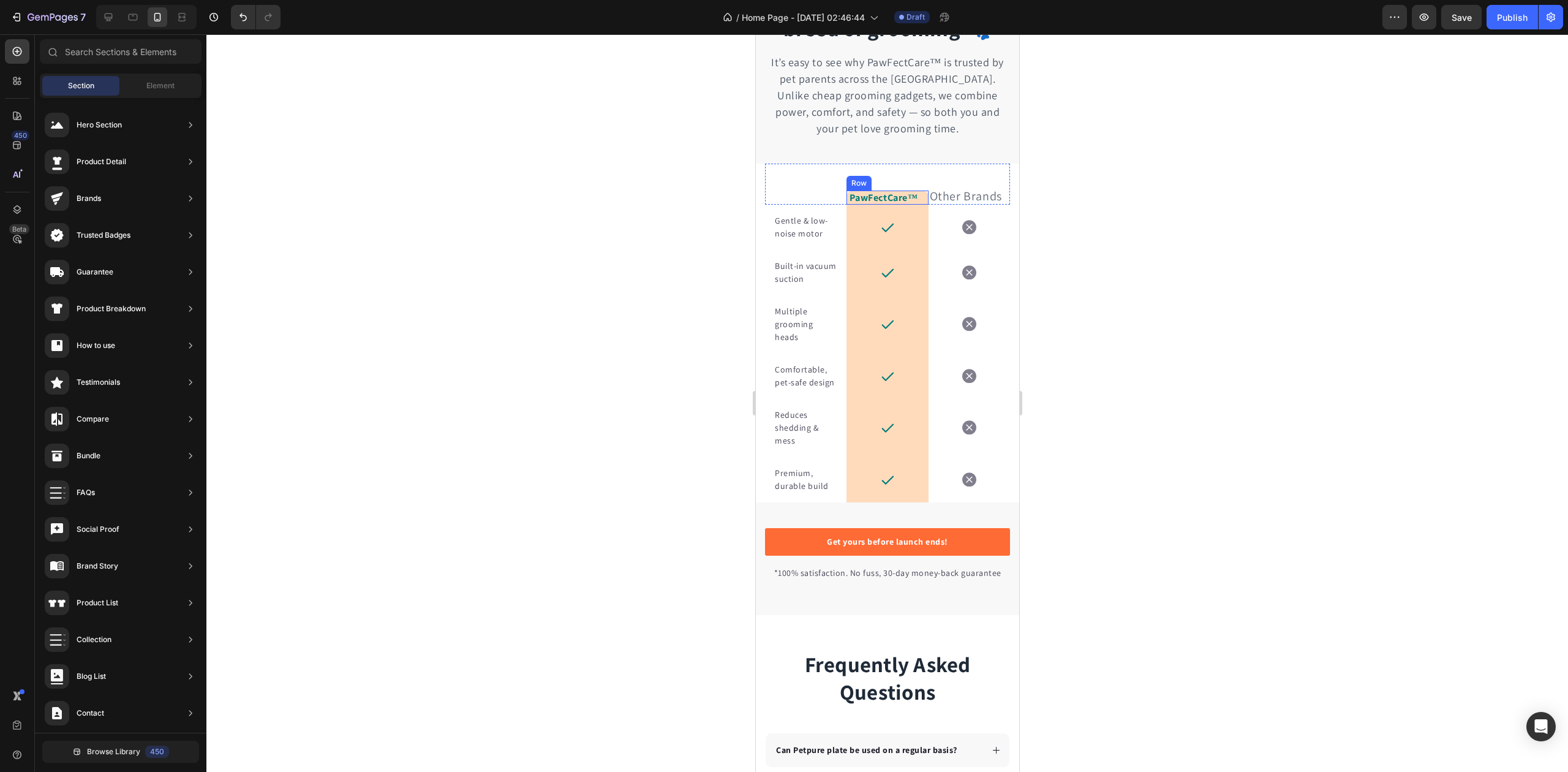
click at [846, 200] on div "PawFectCare™ Heading Row" at bounding box center [887, 198] width 81 height 14
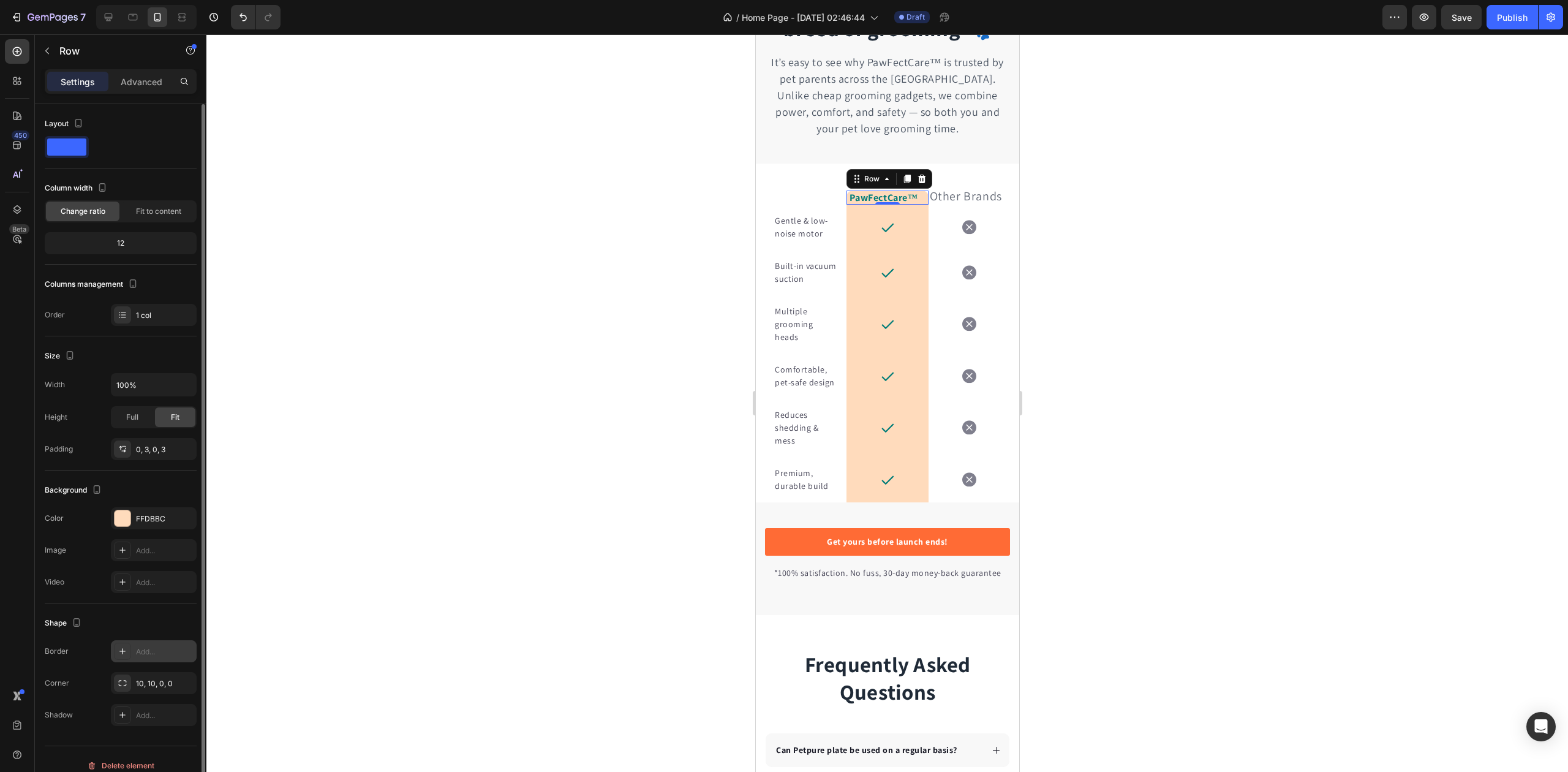
click at [133, 648] on div "Add..." at bounding box center [153, 651] width 86 height 22
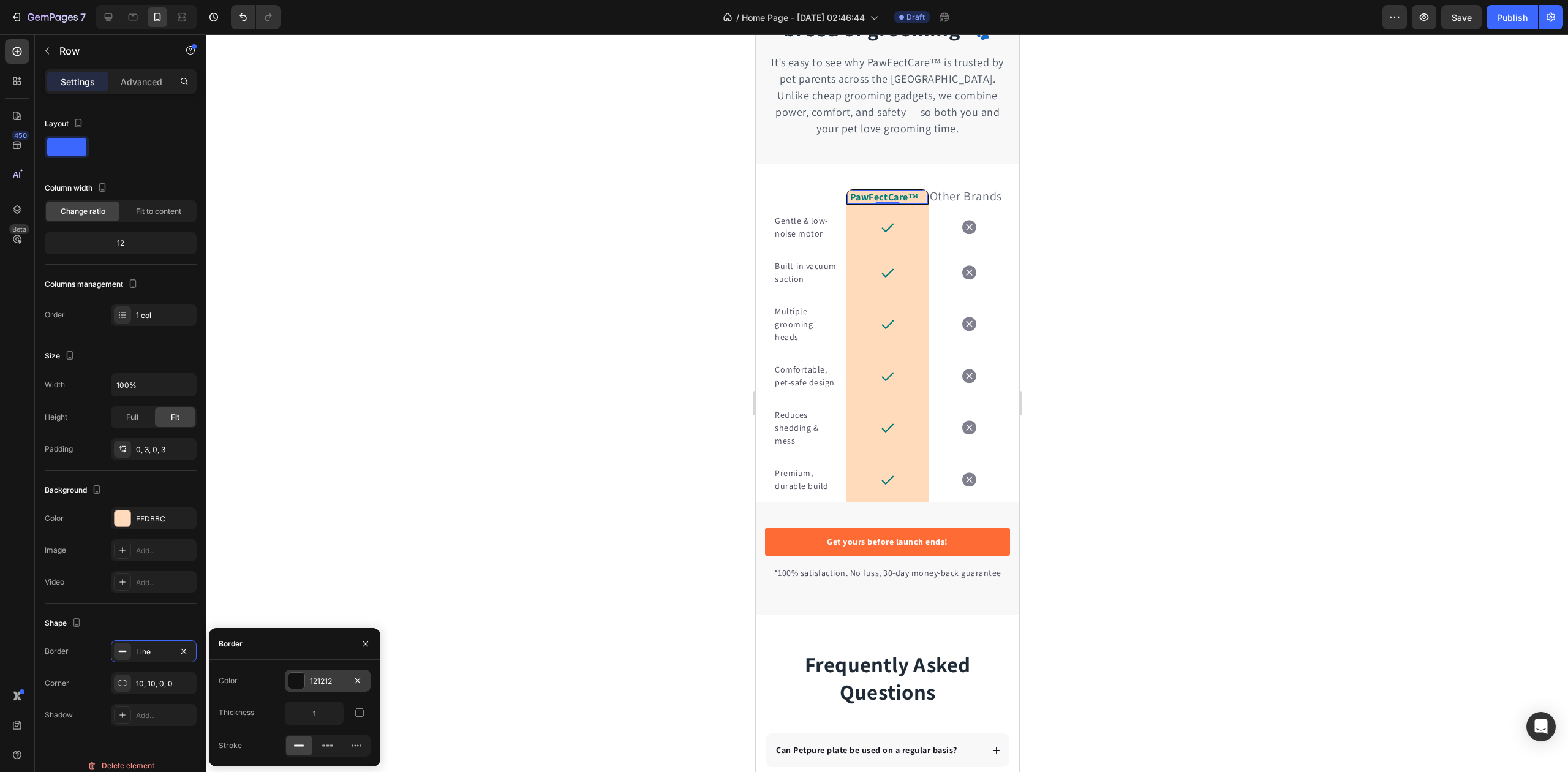
click at [318, 680] on div "121212" at bounding box center [328, 681] width 36 height 11
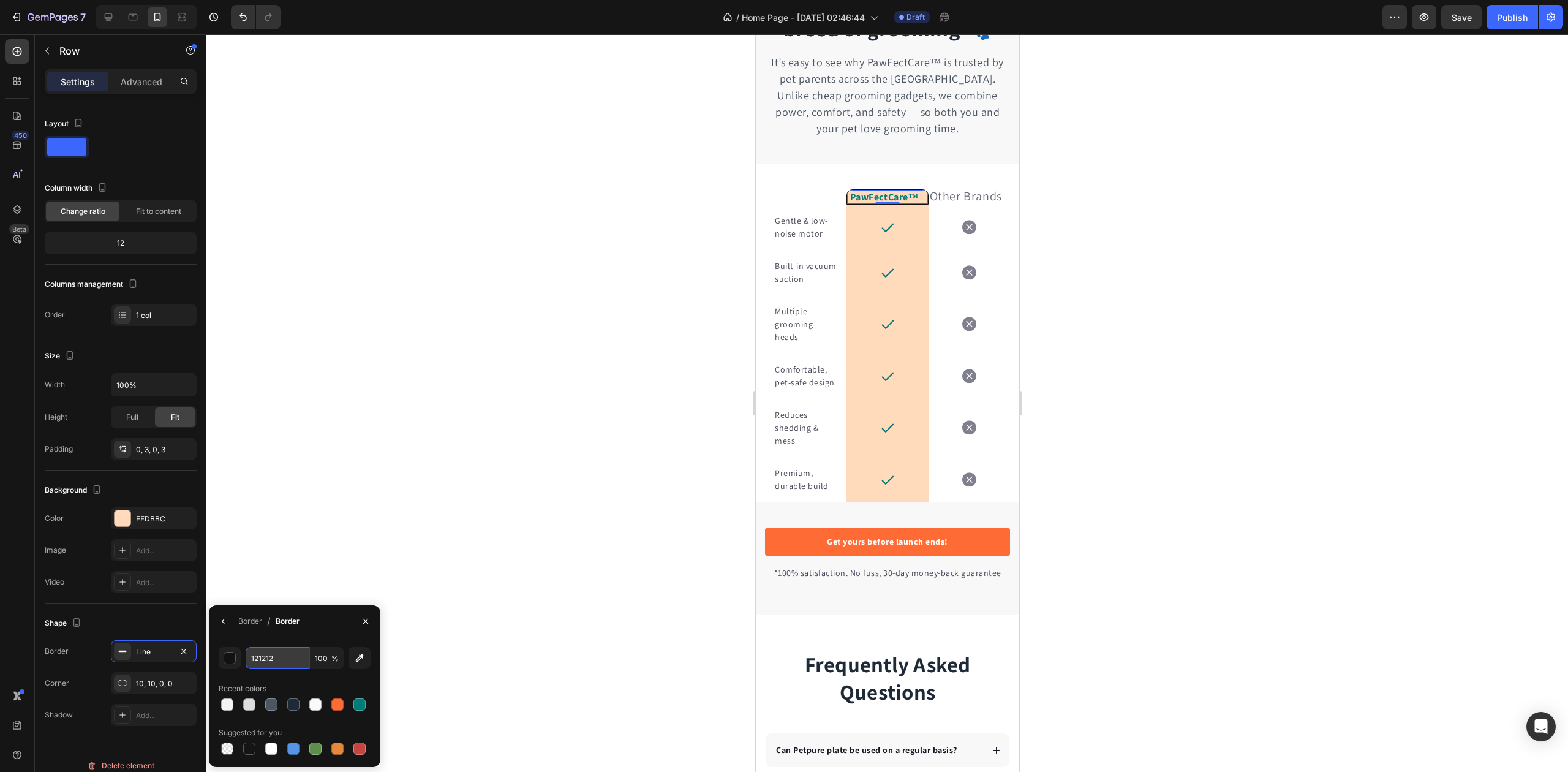
click at [267, 661] on input "121212" at bounding box center [278, 658] width 64 height 22
paste input "#E5E7EB"
type input "E5E7EB"
click at [295, 672] on div "E5E7EB 100 % Recent colors Suggested for you" at bounding box center [295, 702] width 152 height 110
click at [846, 226] on div "Icon Row" at bounding box center [887, 227] width 81 height 45
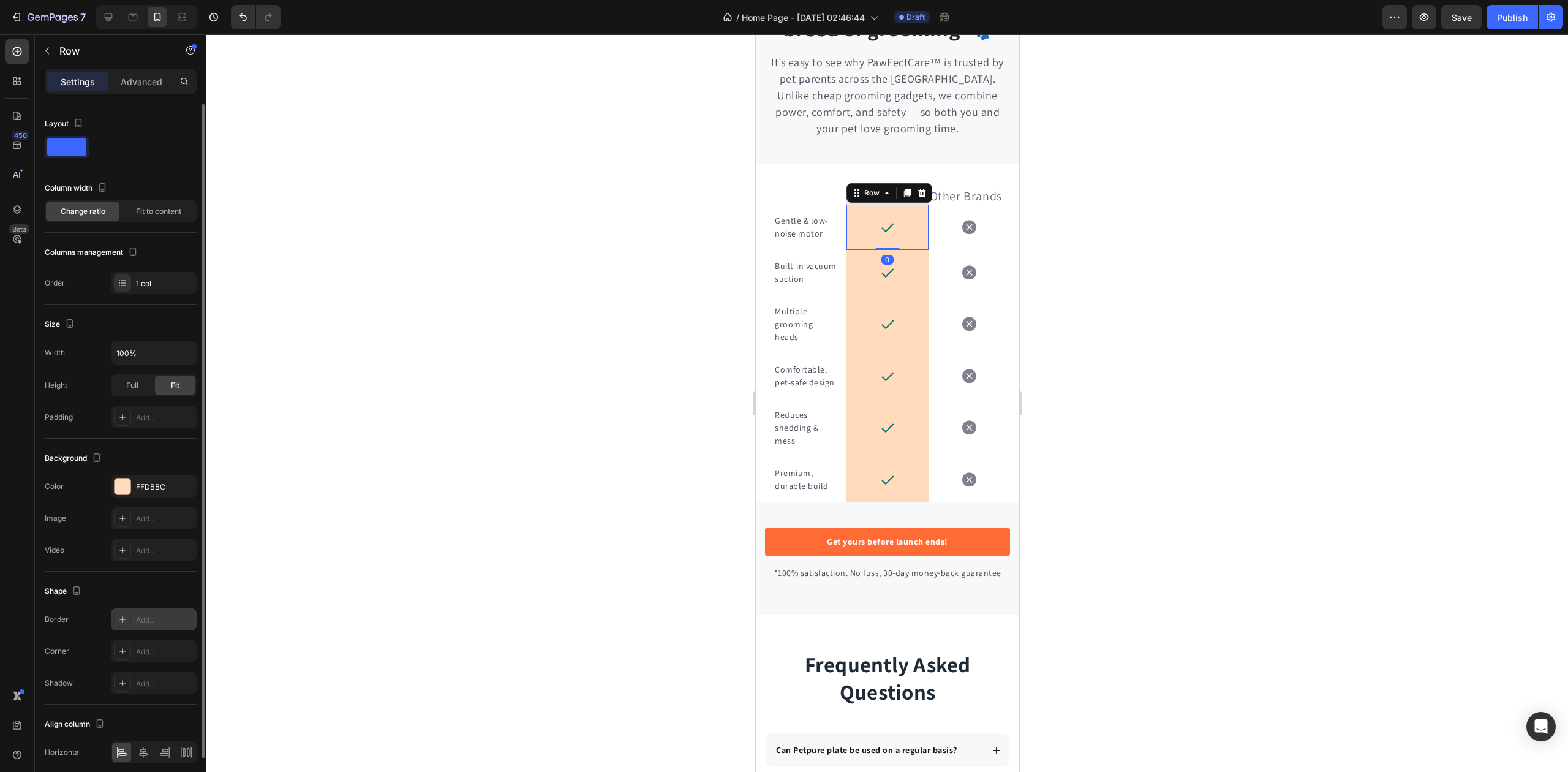
click at [143, 615] on div "Add..." at bounding box center [153, 619] width 86 height 22
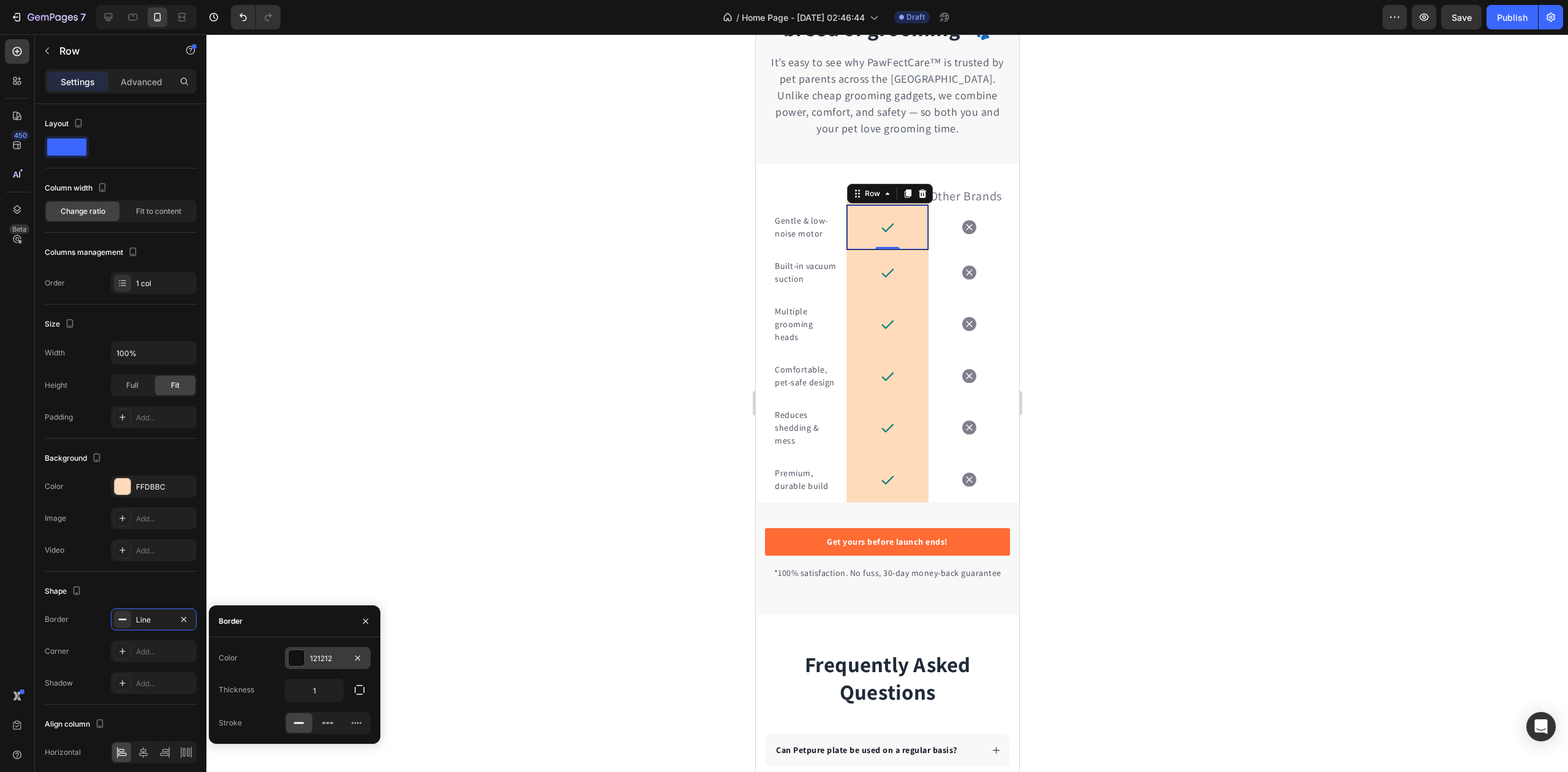
click at [298, 658] on div at bounding box center [296, 658] width 16 height 16
click at [283, 664] on input "121212" at bounding box center [278, 658] width 64 height 22
paste input "#E5E7EB"
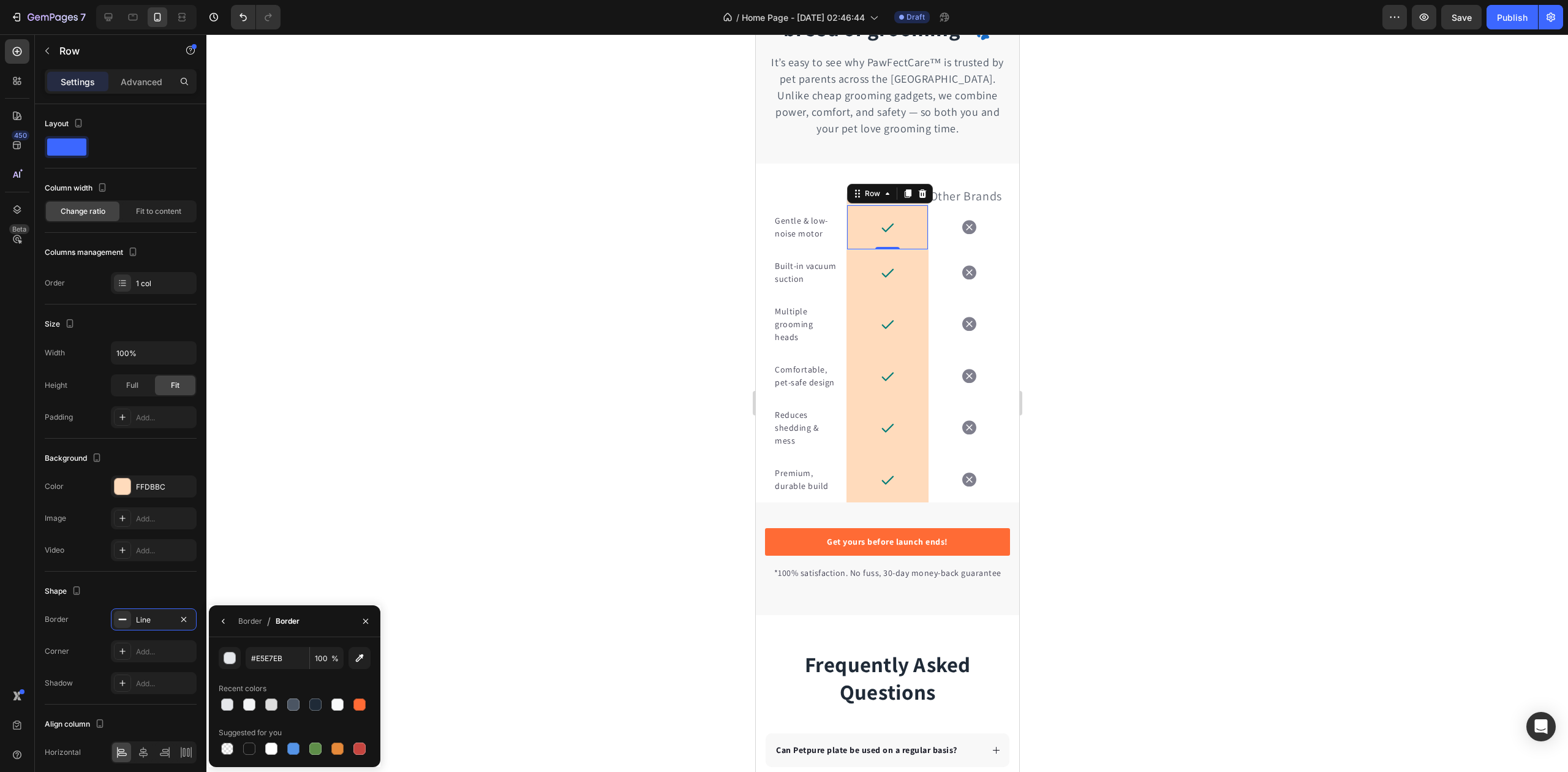
type input "E5E7EB"
click at [275, 678] on div "E5E7EB 100 % Recent colors Suggested for you" at bounding box center [295, 702] width 152 height 110
click at [846, 270] on div "Icon Row" at bounding box center [887, 273] width 81 height 45
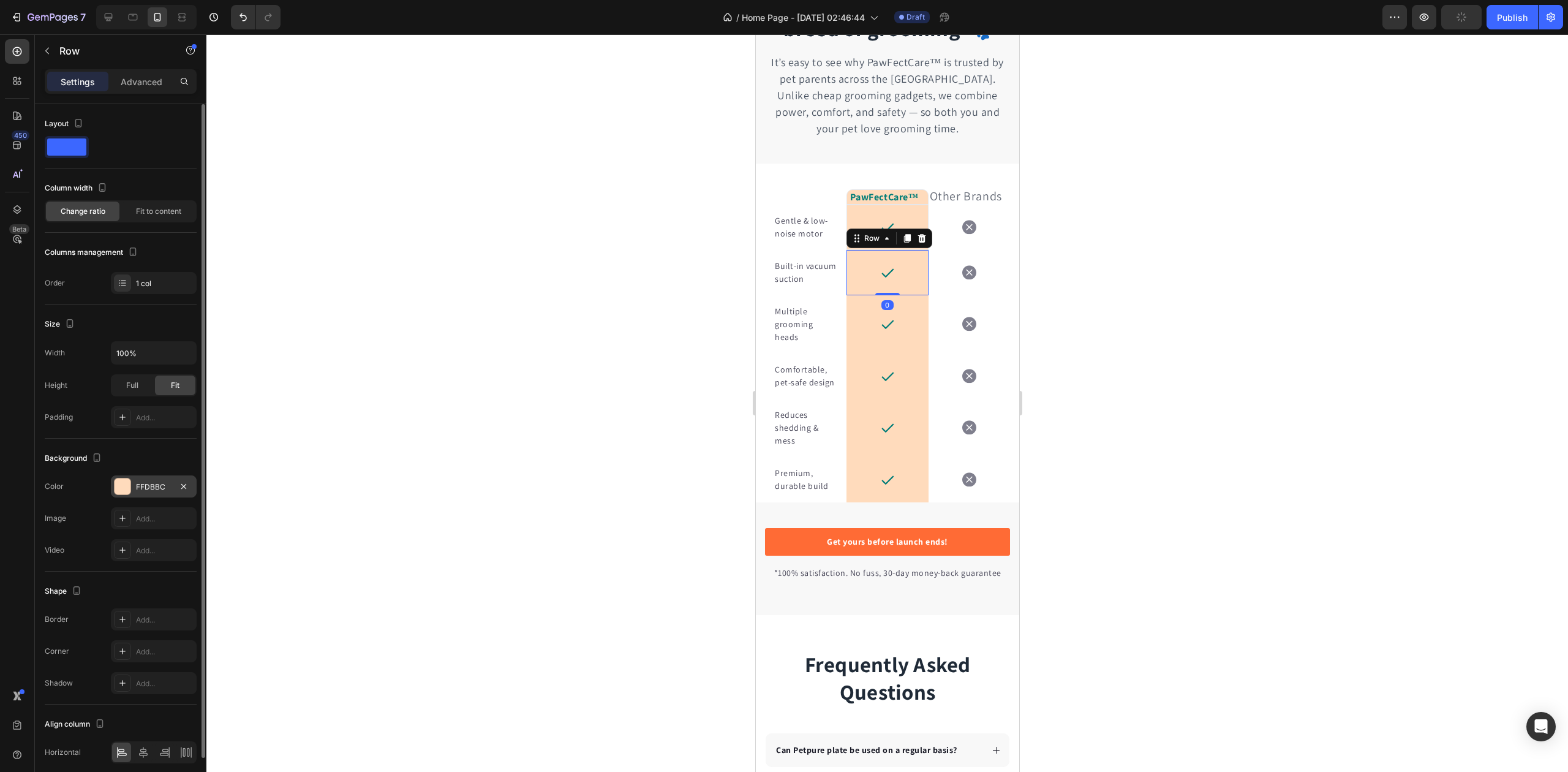
click at [131, 479] on div "FFDBBC" at bounding box center [153, 486] width 86 height 22
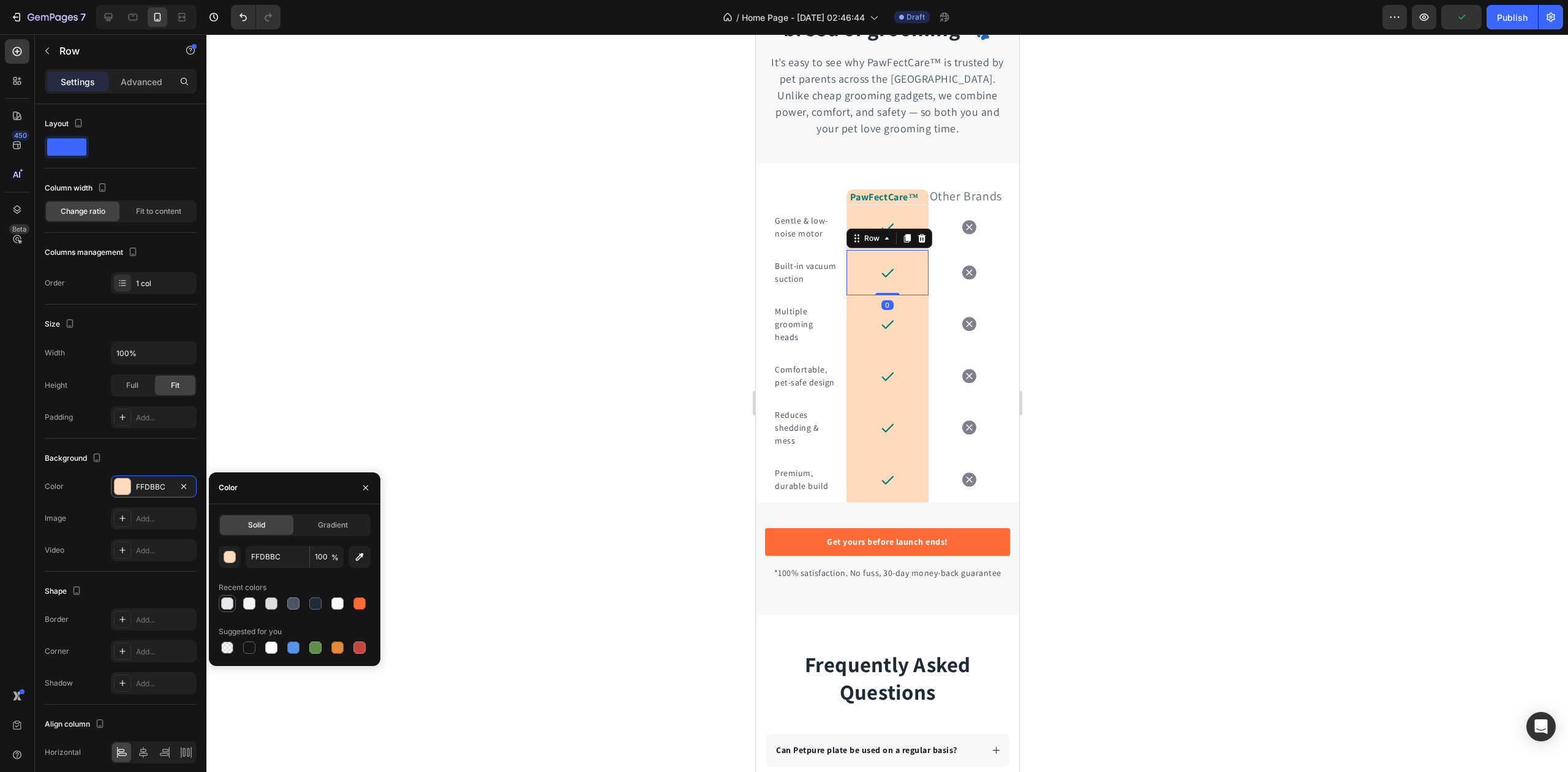
click at [226, 598] on div at bounding box center [228, 604] width 13 height 13
type input "E5E7EB"
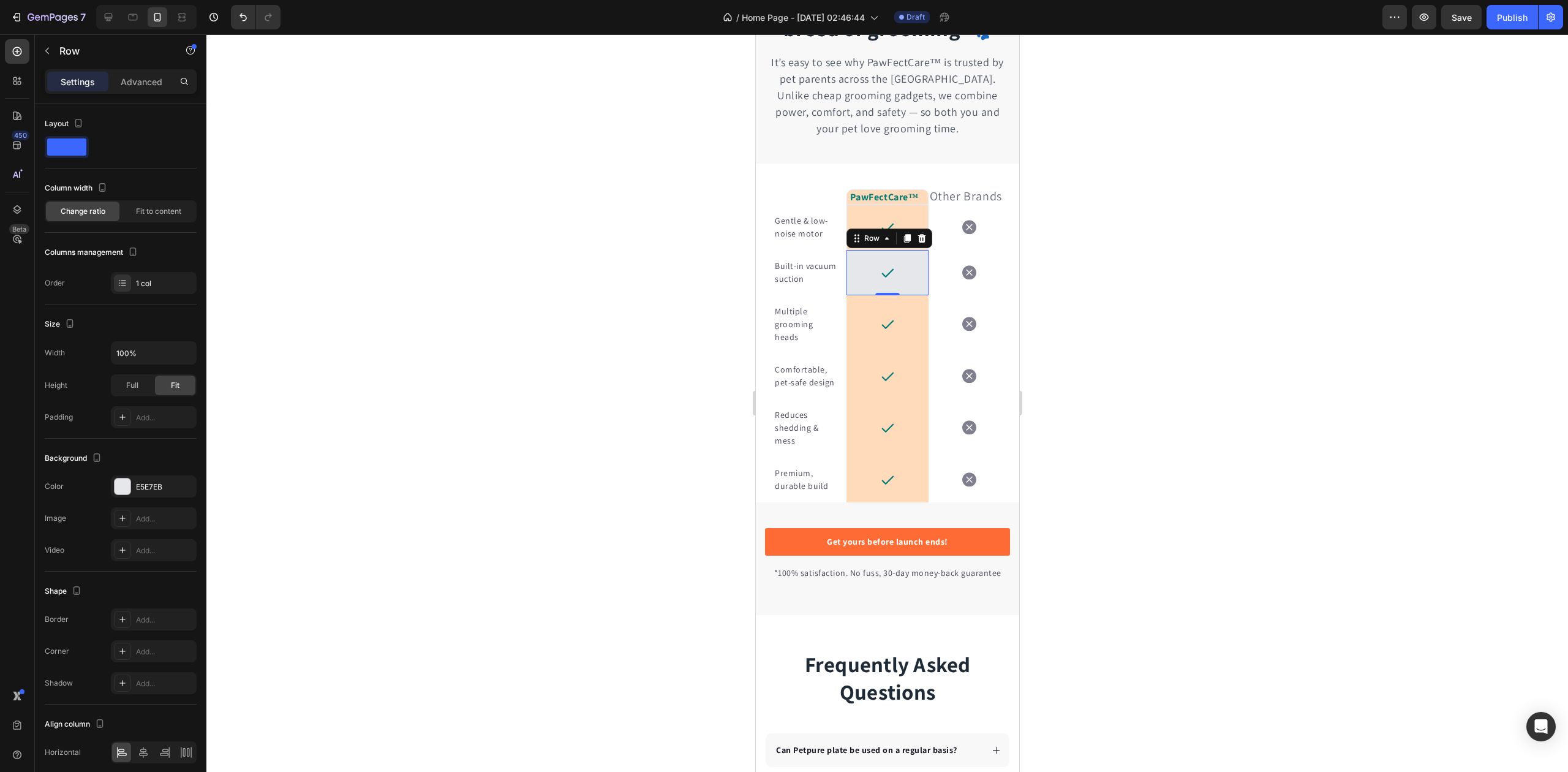
drag, startPoint x: 447, startPoint y: 346, endPoint x: 390, endPoint y: 101, distance: 251.5
drag, startPoint x: 390, startPoint y: 101, endPoint x: 248, endPoint y: 14, distance: 166.5
click at [248, 14] on icon "Undo/Redo" at bounding box center [243, 18] width 13 height 13
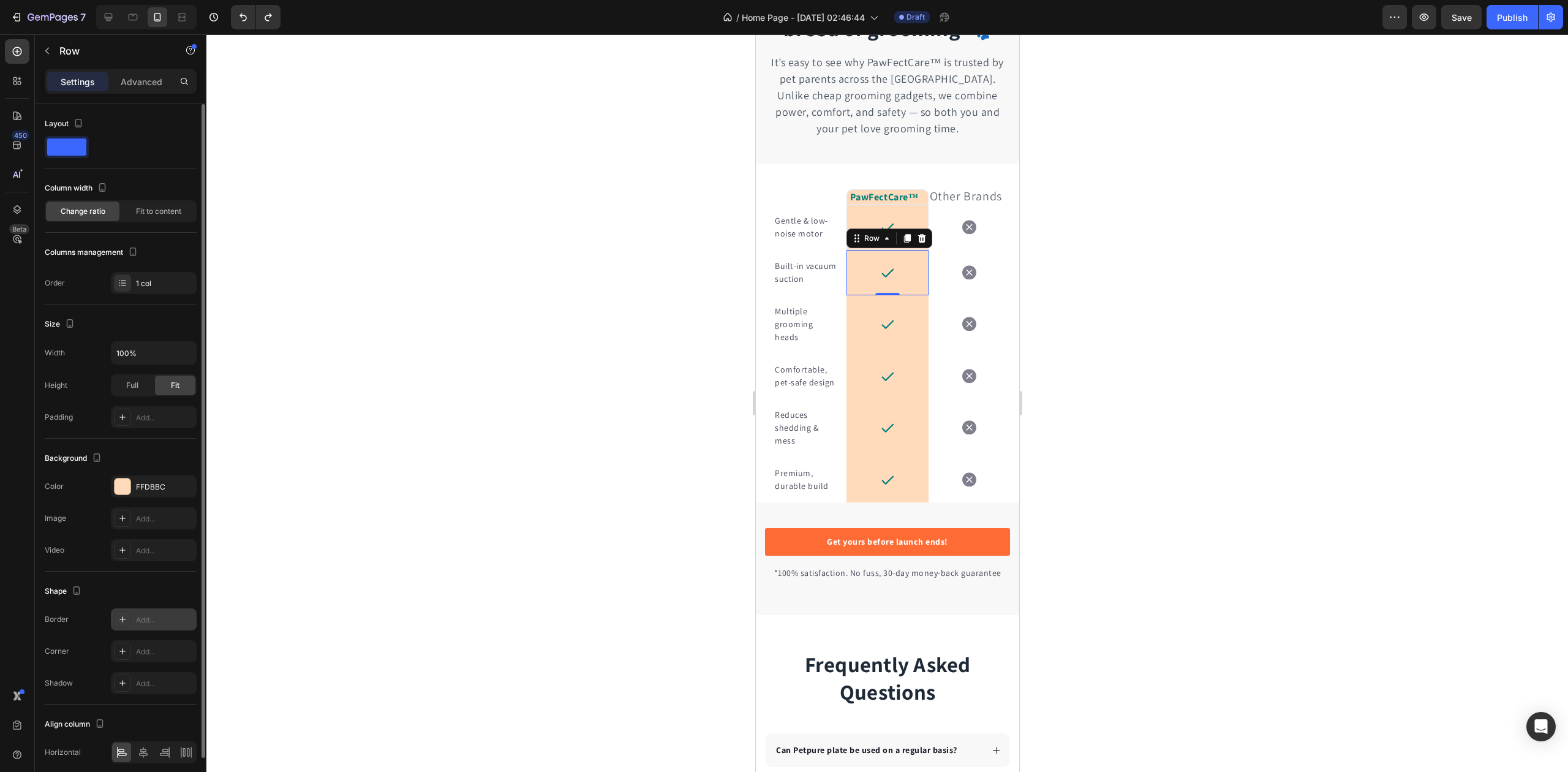
click at [147, 614] on div "Add..." at bounding box center [153, 619] width 86 height 22
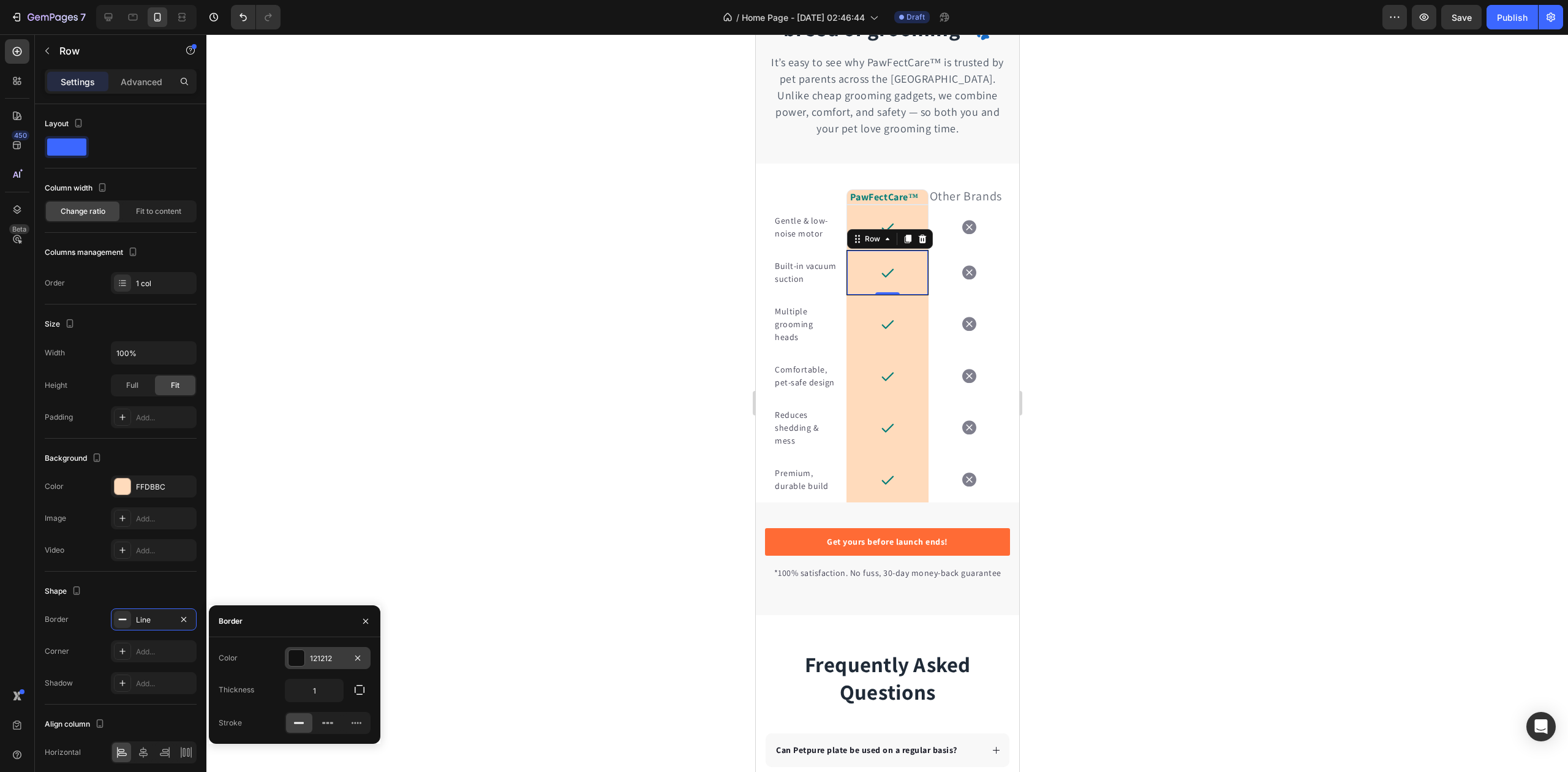
click at [298, 666] on div at bounding box center [296, 658] width 17 height 17
click at [228, 707] on div at bounding box center [228, 705] width 13 height 13
type input "E5E7EB"
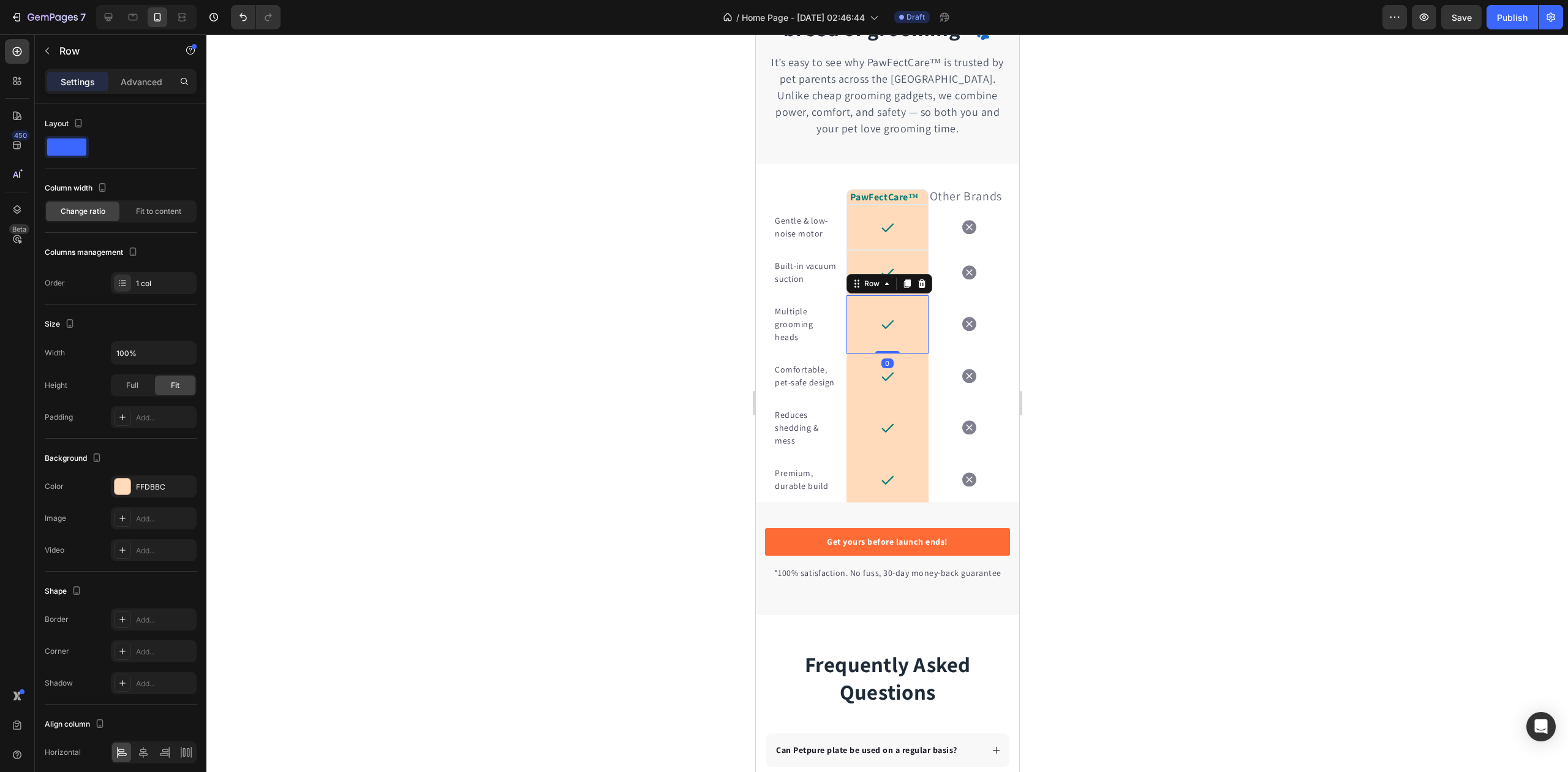
click at [851, 345] on div "Icon Row 0" at bounding box center [887, 324] width 81 height 58
click at [138, 620] on div "Add..." at bounding box center [164, 620] width 58 height 11
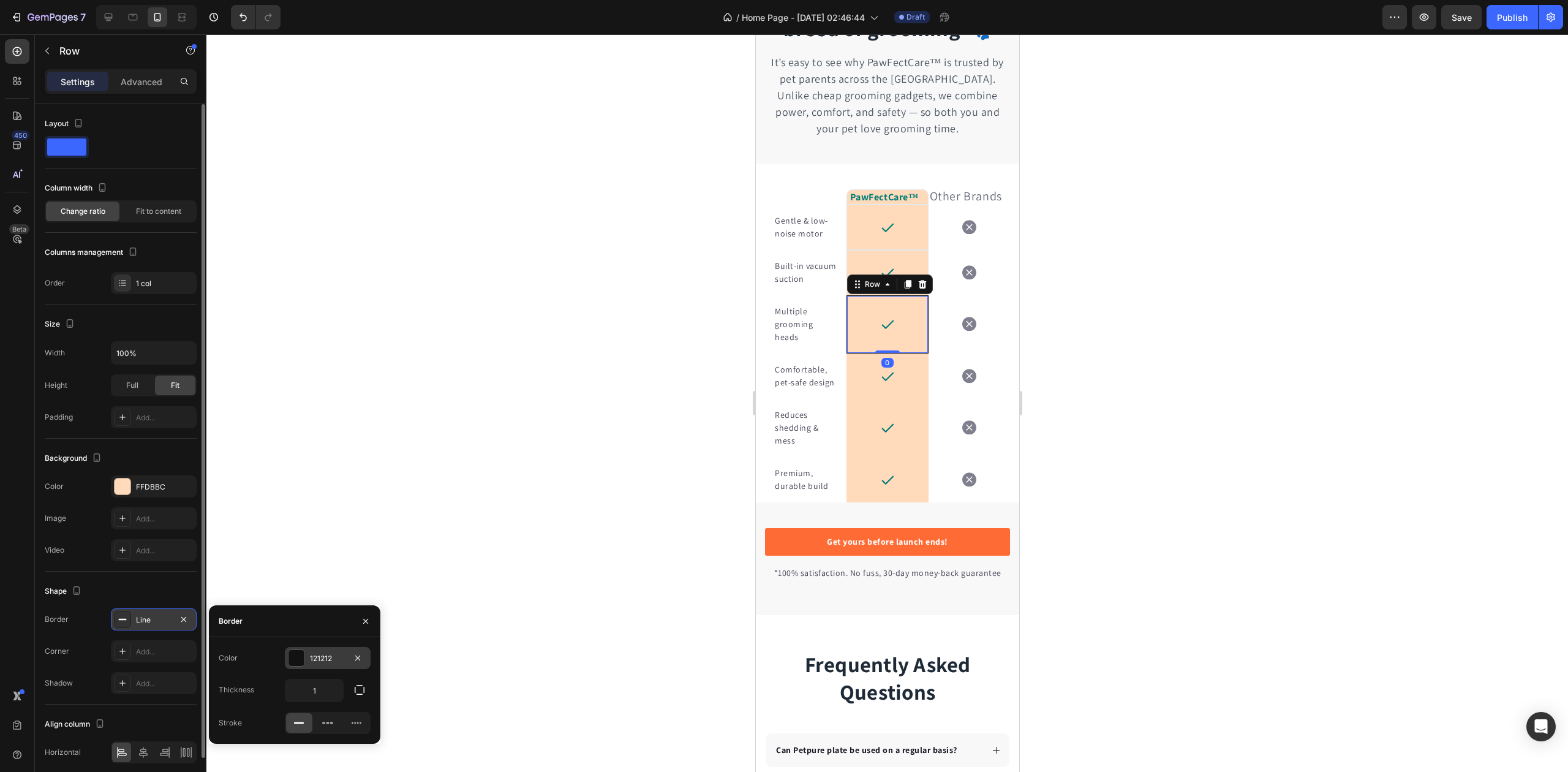
click at [310, 657] on div "121212" at bounding box center [327, 658] width 86 height 22
drag, startPoint x: 230, startPoint y: 704, endPoint x: 238, endPoint y: 700, distance: 8.9
click at [230, 704] on div at bounding box center [228, 705] width 13 height 13
type input "E5E7EB"
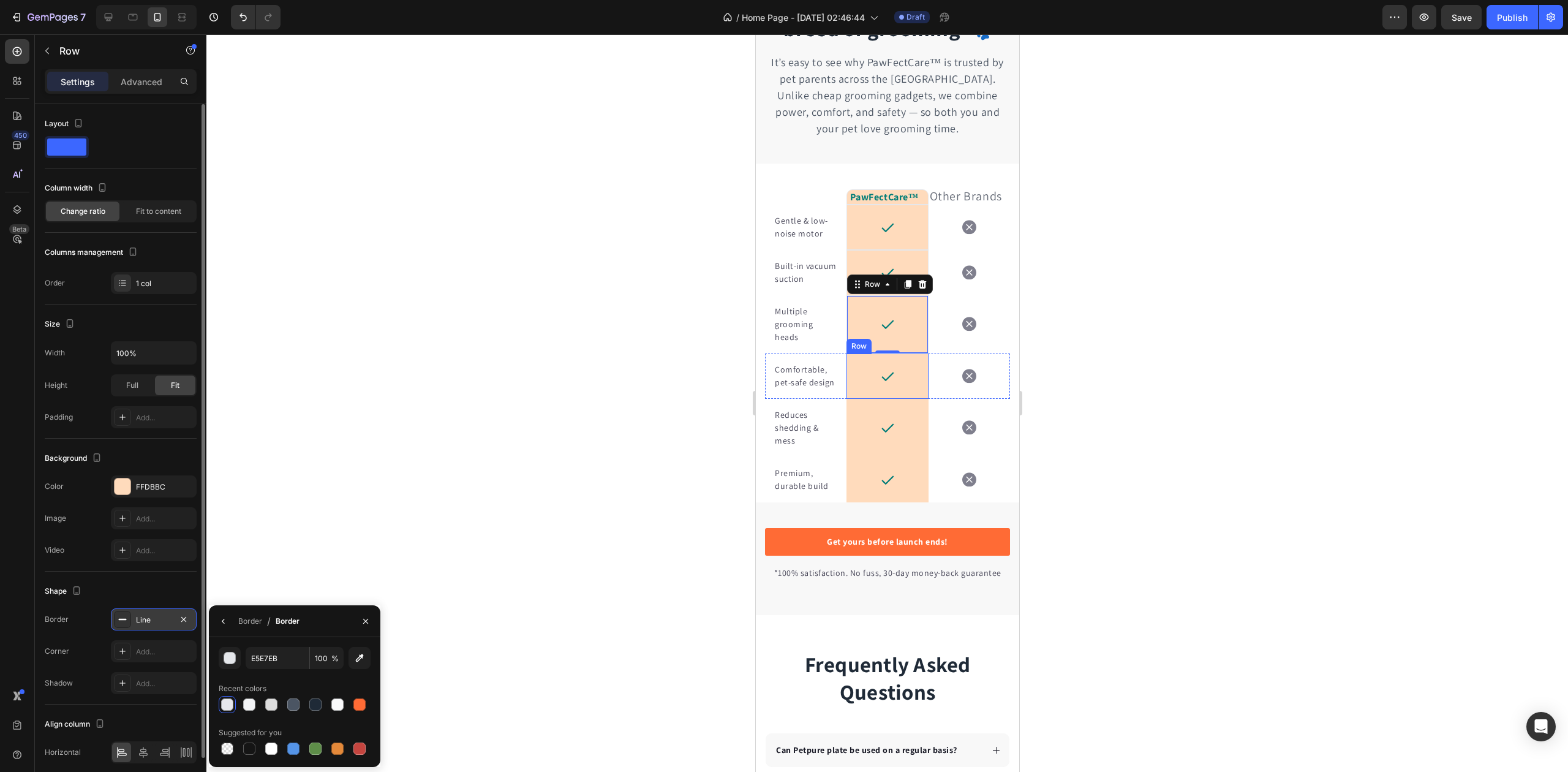
click at [846, 399] on div "Icon Row" at bounding box center [887, 376] width 81 height 45
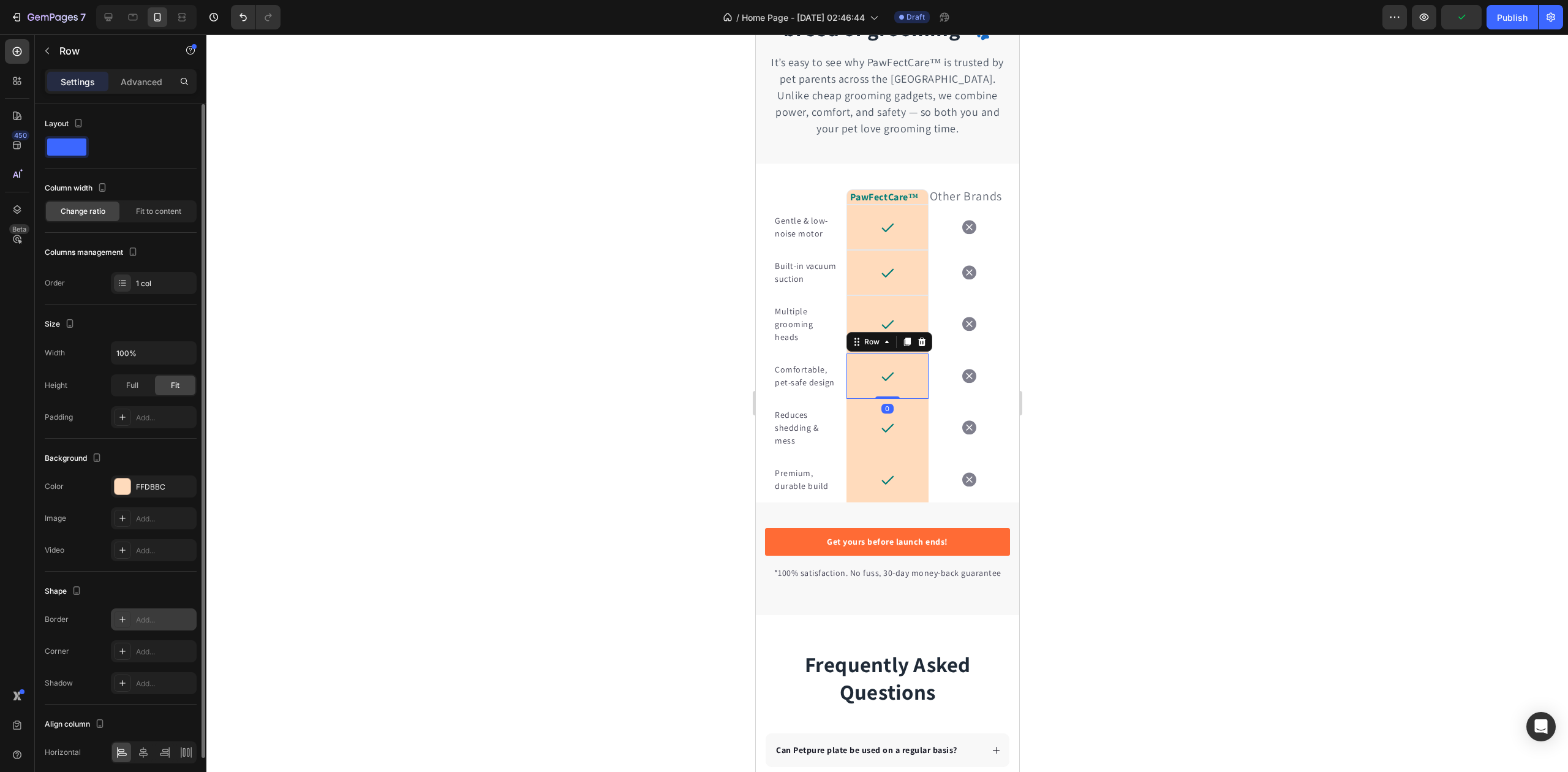
click at [140, 631] on div "Add..." at bounding box center [153, 619] width 86 height 22
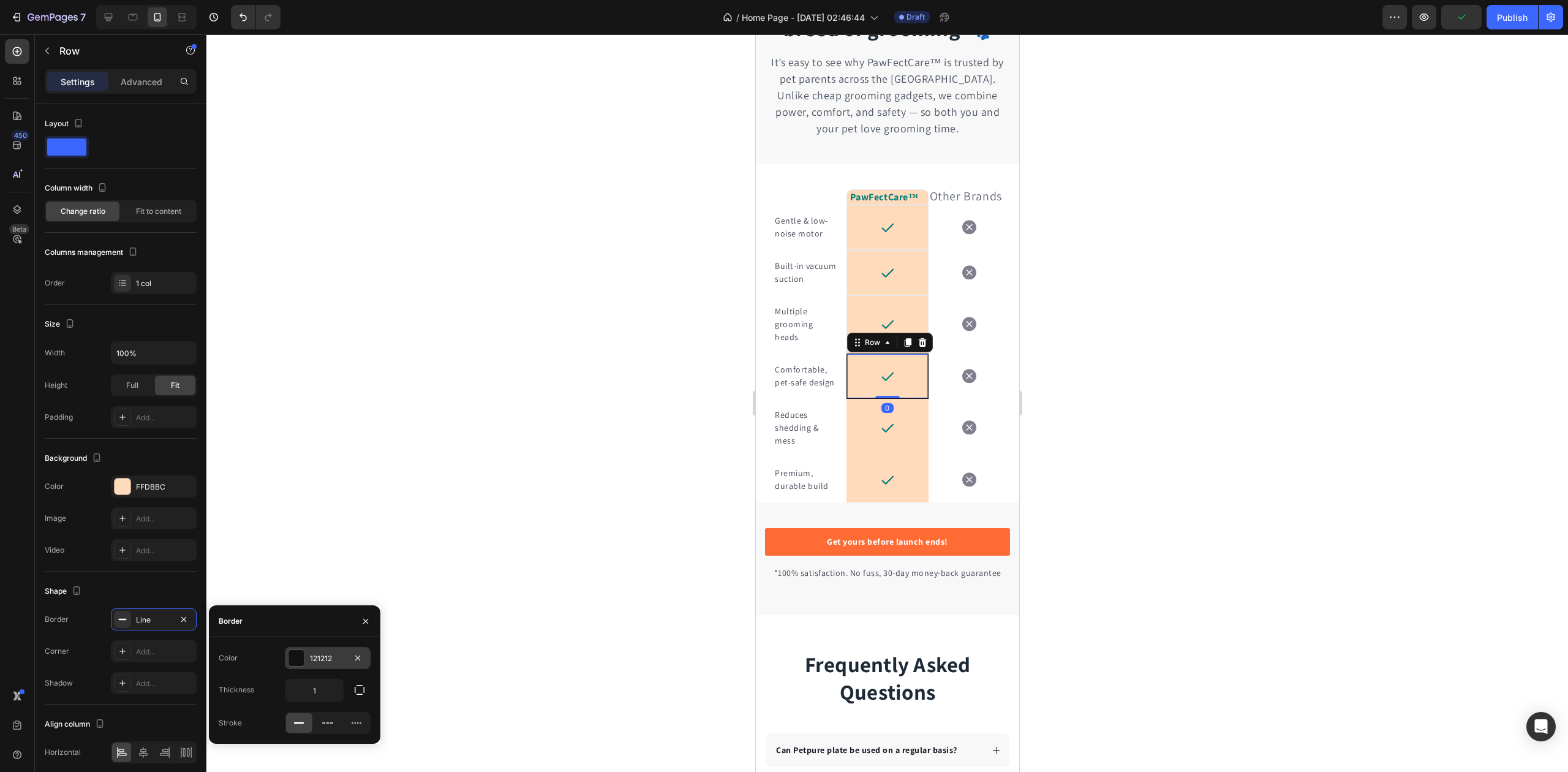
click at [310, 658] on div "121212" at bounding box center [328, 659] width 36 height 11
click at [231, 701] on div at bounding box center [228, 705] width 13 height 13
type input "E5E7EB"
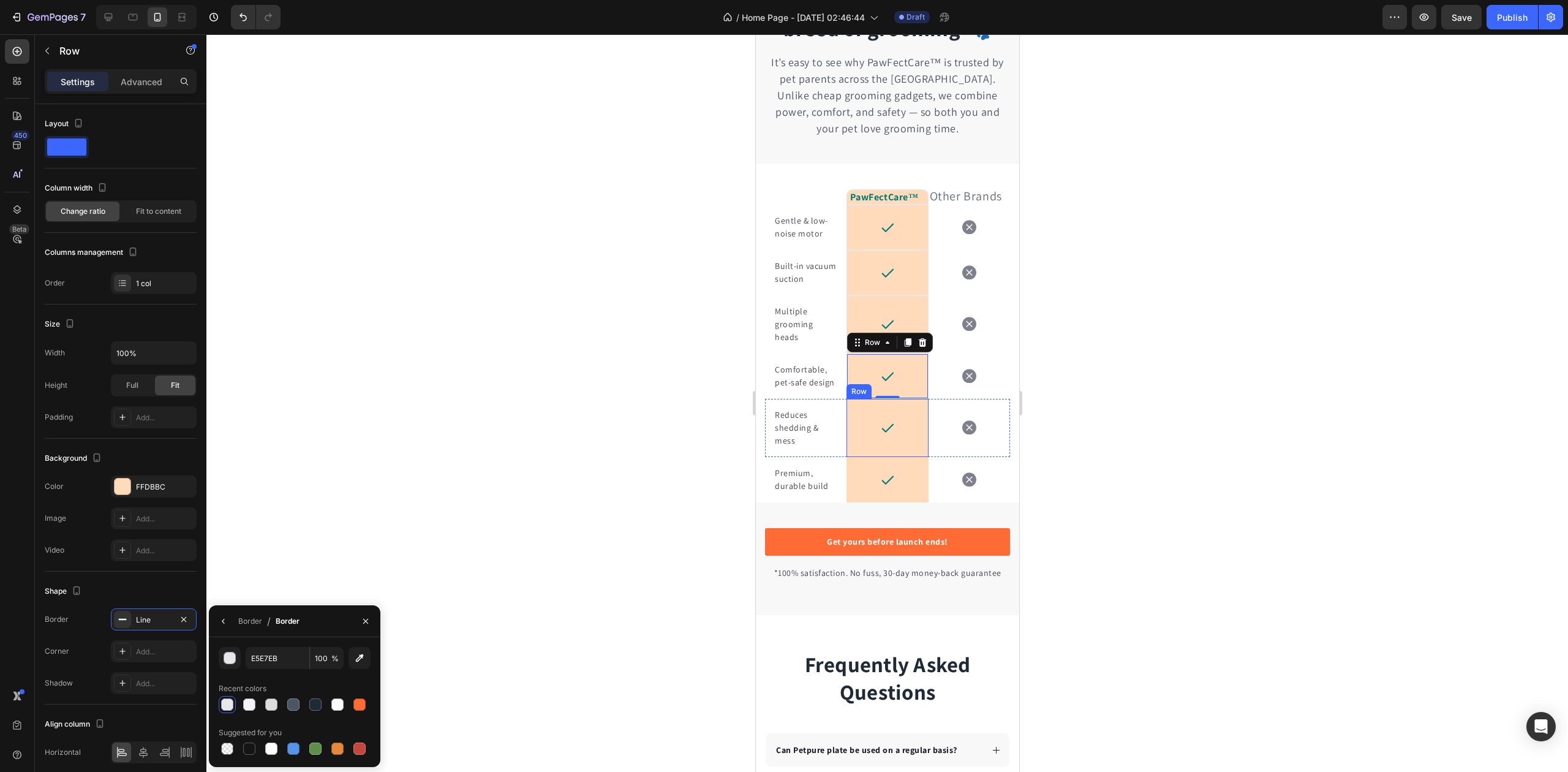
click at [848, 457] on div "Icon Row" at bounding box center [887, 428] width 81 height 58
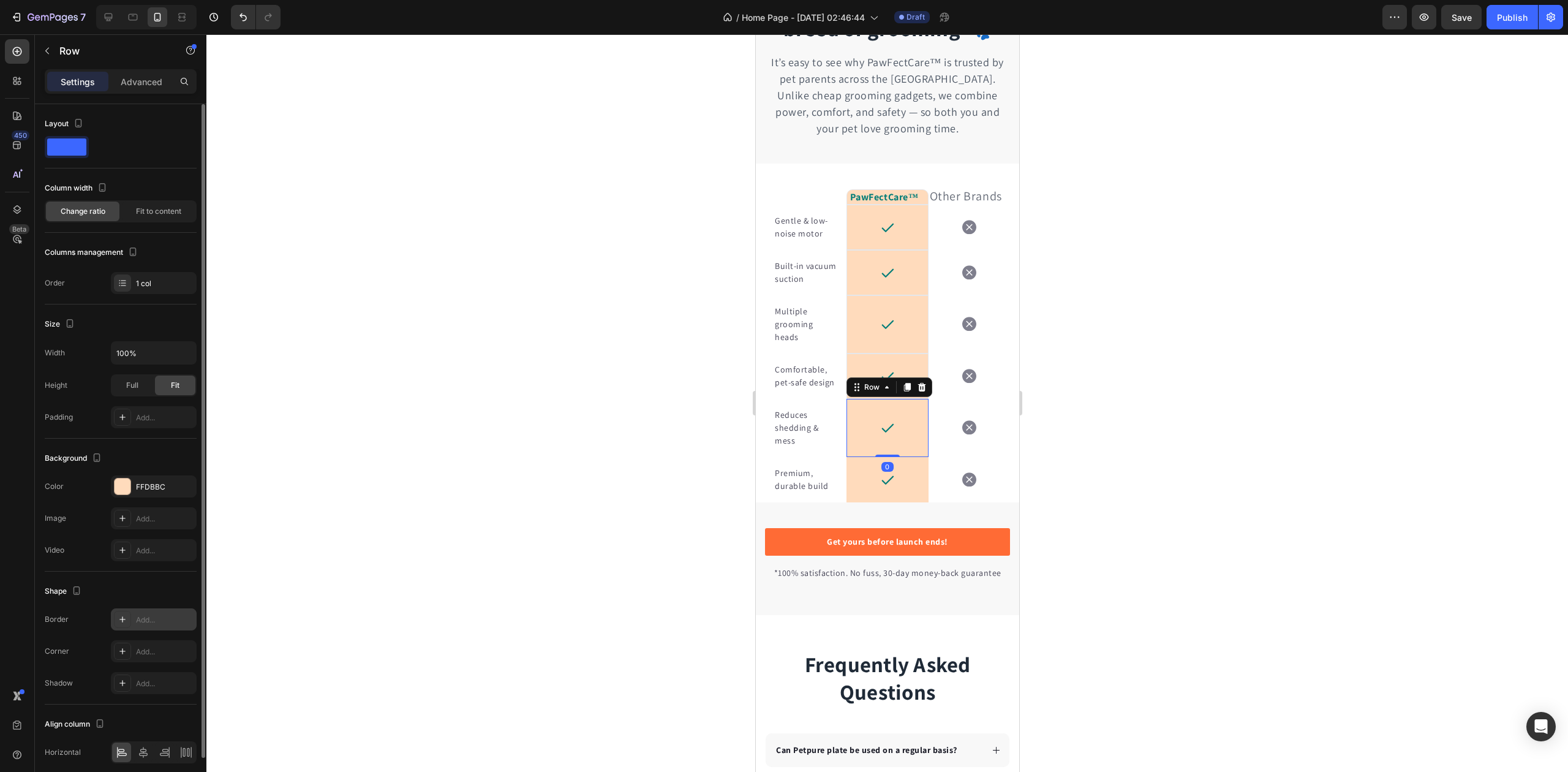
click at [157, 616] on div "Add..." at bounding box center [164, 620] width 58 height 11
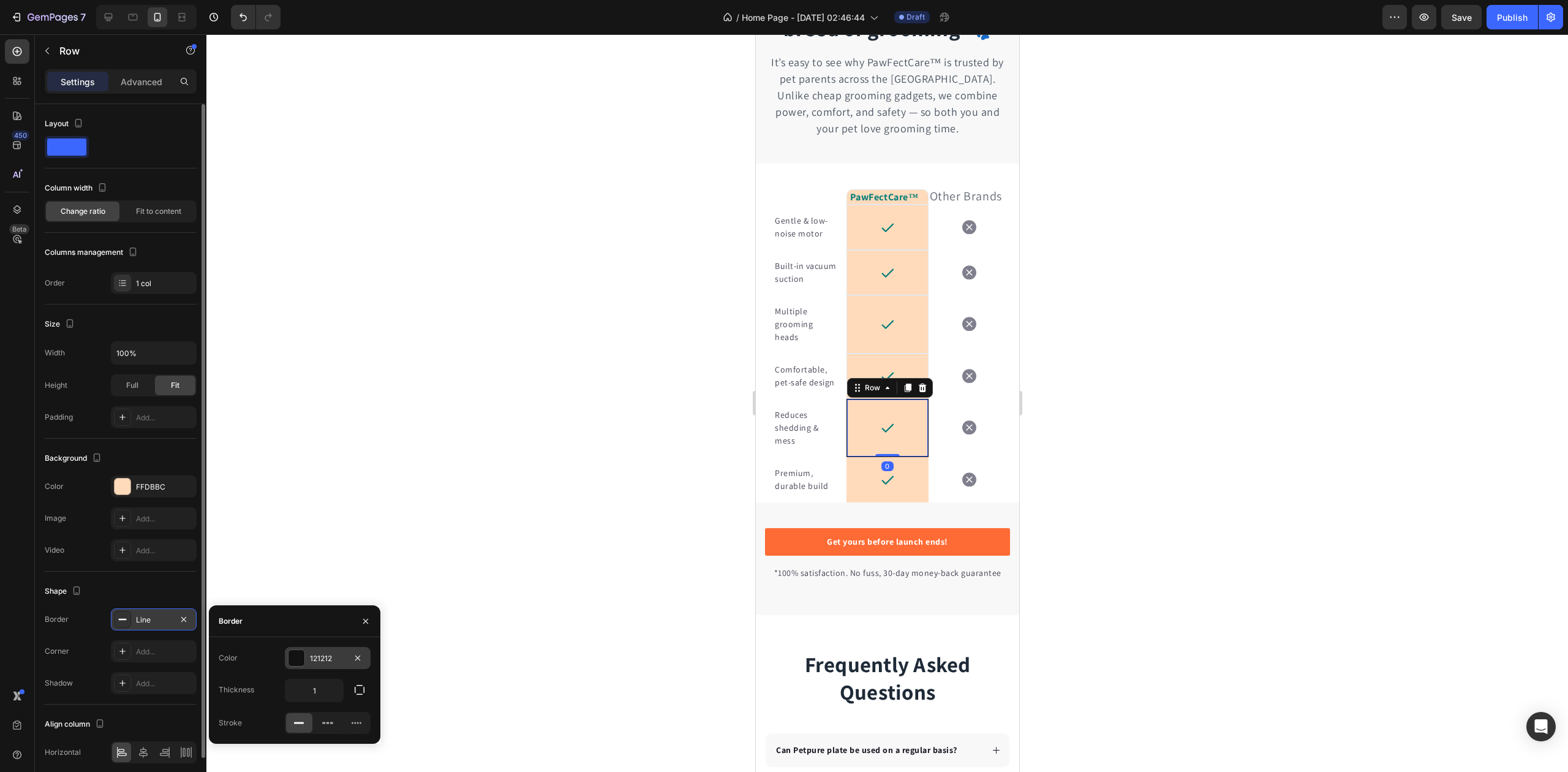
click at [309, 653] on div "121212" at bounding box center [327, 658] width 86 height 22
click at [214, 703] on div "121212 100 % Recent colors Suggested for you" at bounding box center [295, 702] width 171 height 110
click at [224, 703] on div at bounding box center [228, 705] width 13 height 13
type input "E5E7EB"
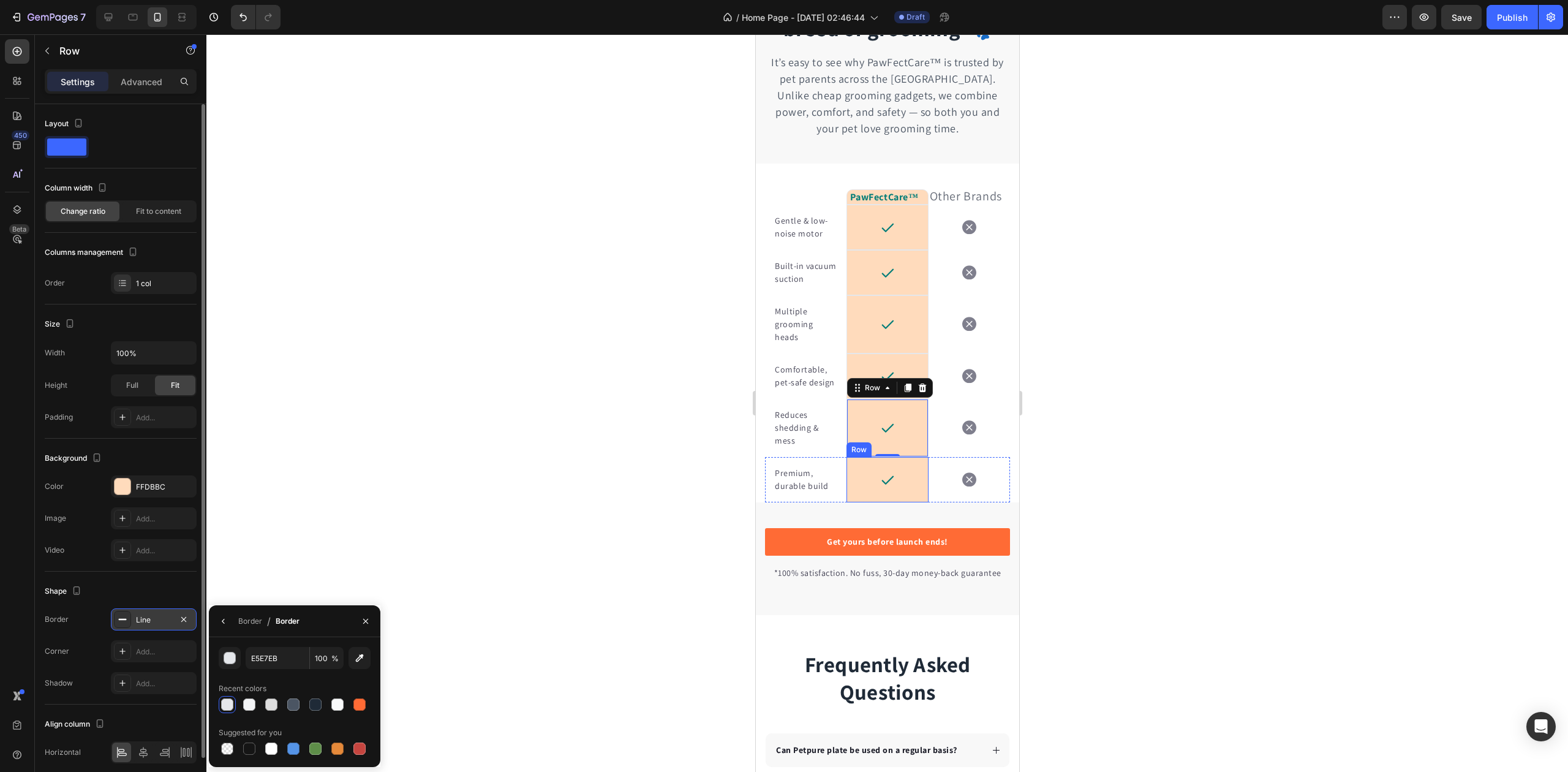
click at [846, 502] on div "Icon Row" at bounding box center [887, 480] width 81 height 45
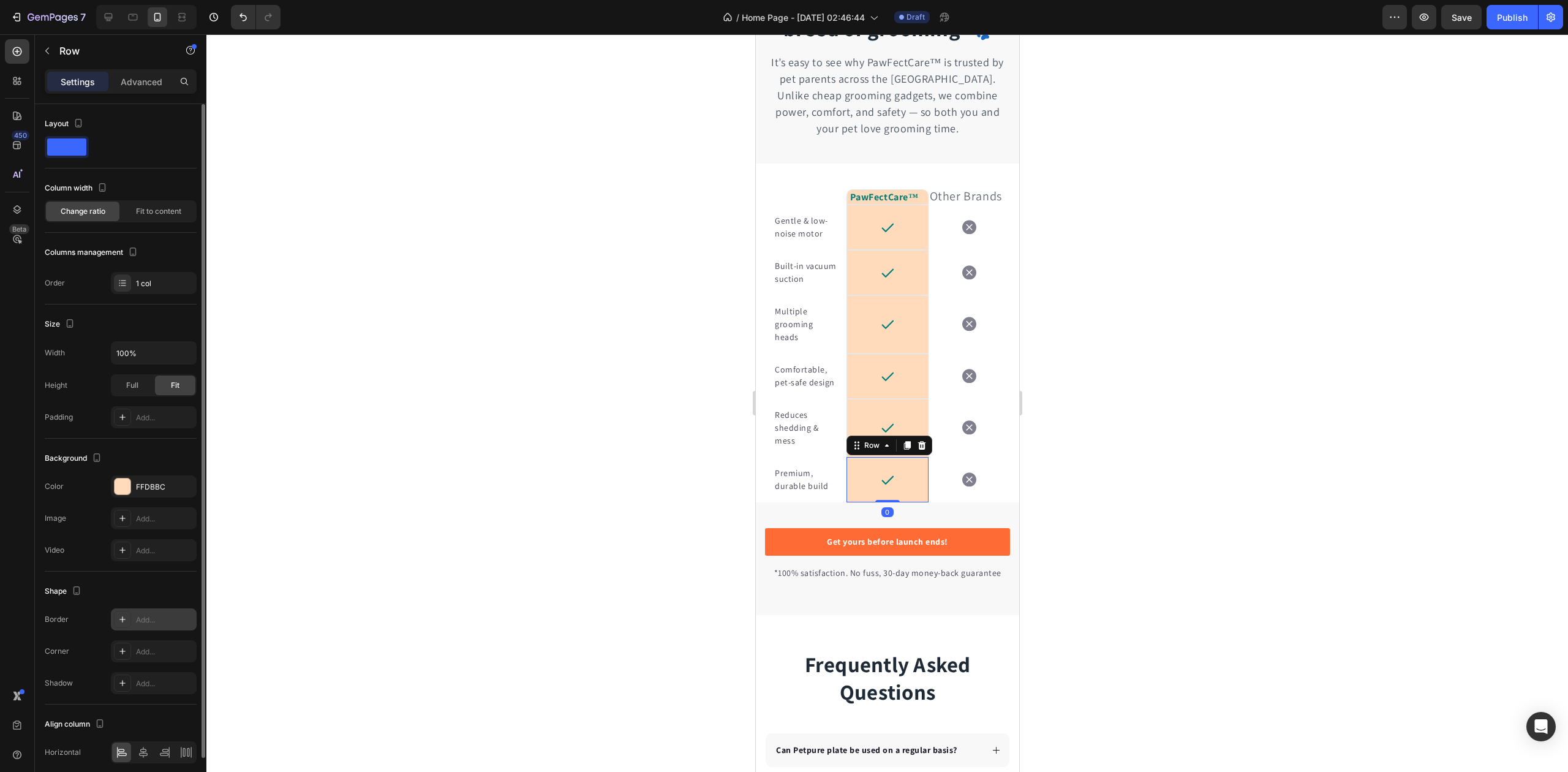
click at [163, 618] on div "Add..." at bounding box center [164, 620] width 58 height 11
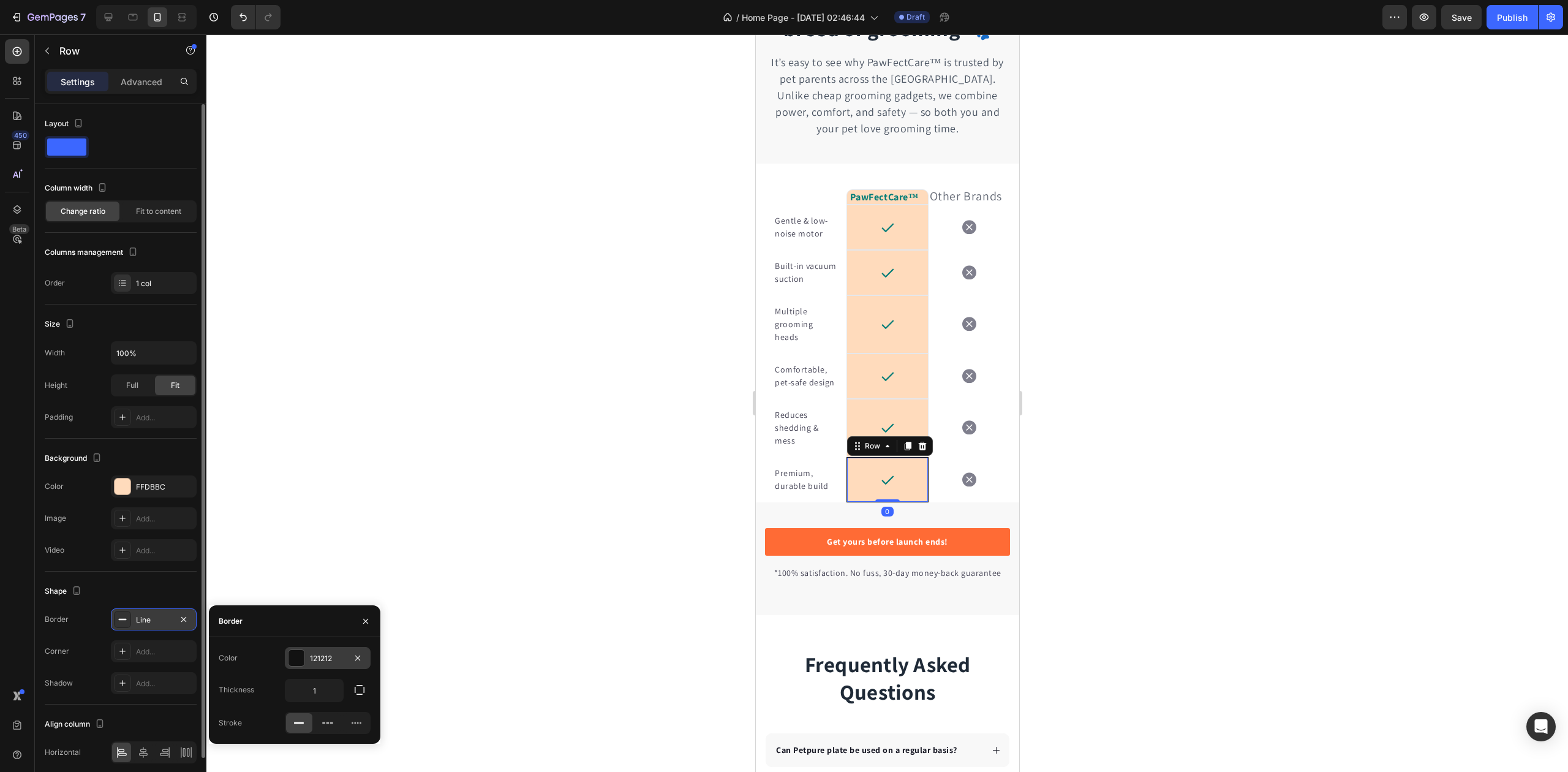
click at [293, 658] on div at bounding box center [296, 658] width 16 height 16
click at [229, 704] on div at bounding box center [228, 705] width 13 height 13
type input "E5E7EB"
click at [488, 518] on div at bounding box center [887, 403] width 1362 height 738
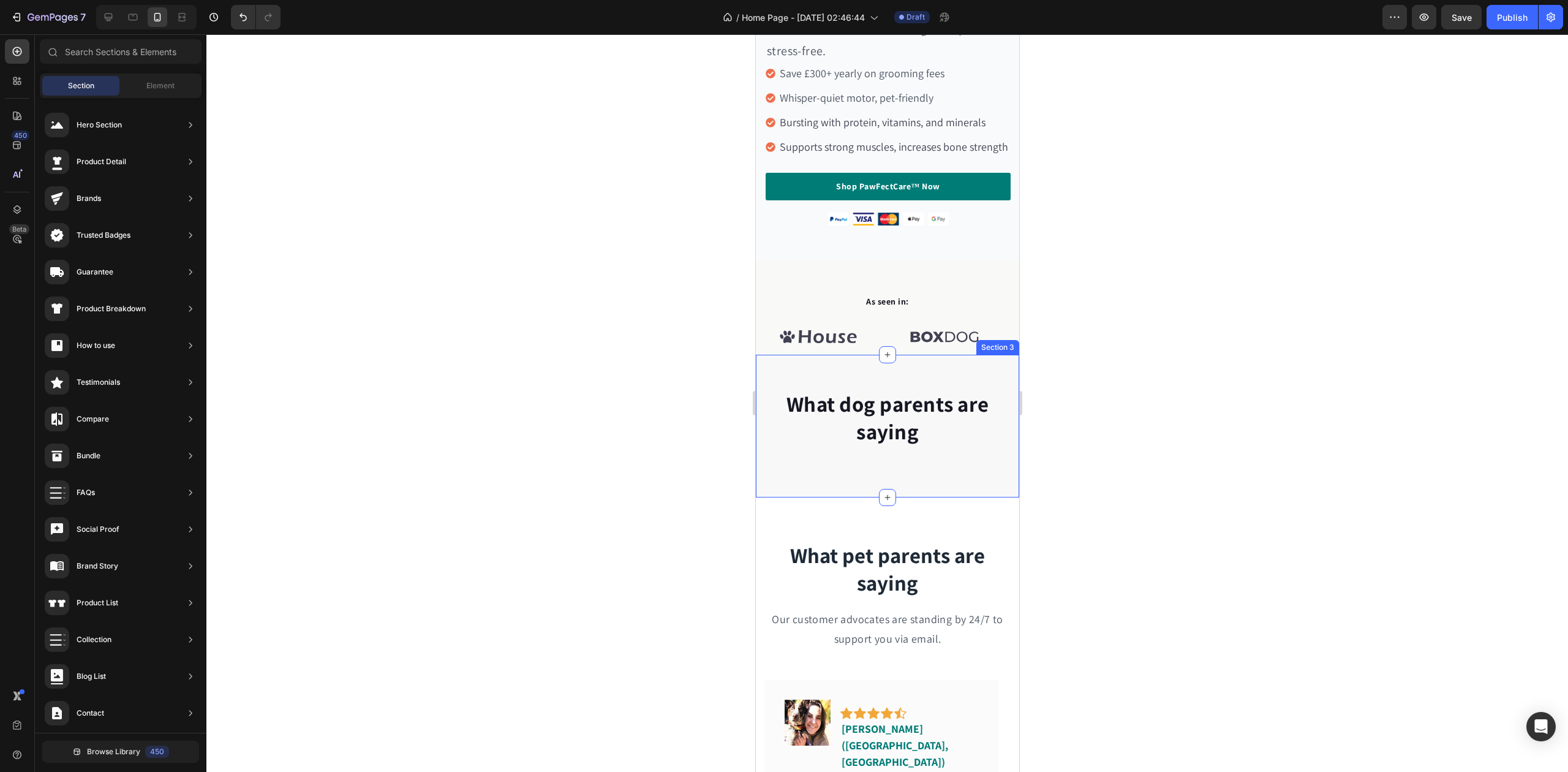
scroll to position [0, 0]
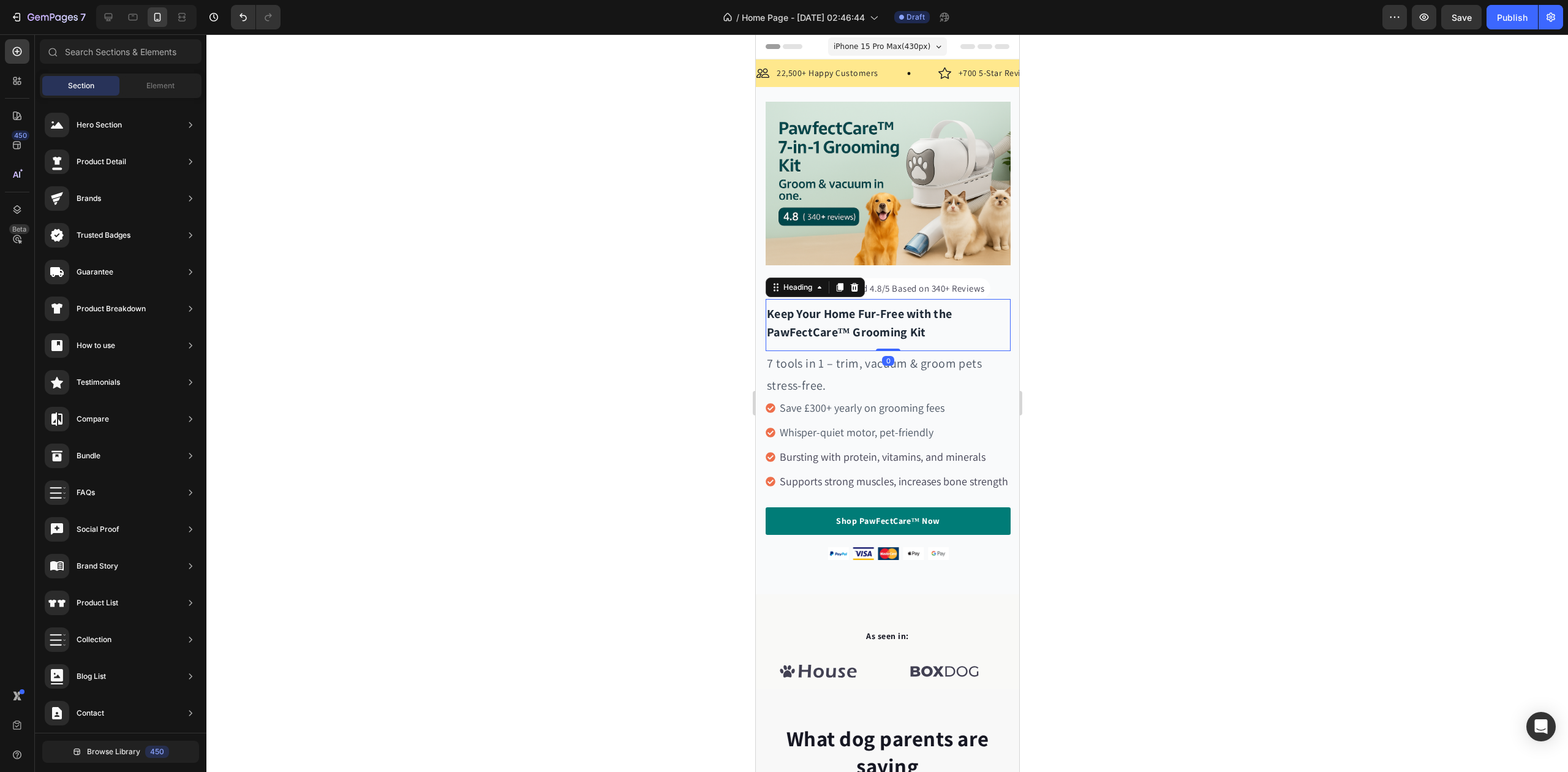
click at [813, 320] on h2 "Keep Your Home Fur-Free with the PawFectCare™ Grooming Kit" at bounding box center [888, 323] width 245 height 39
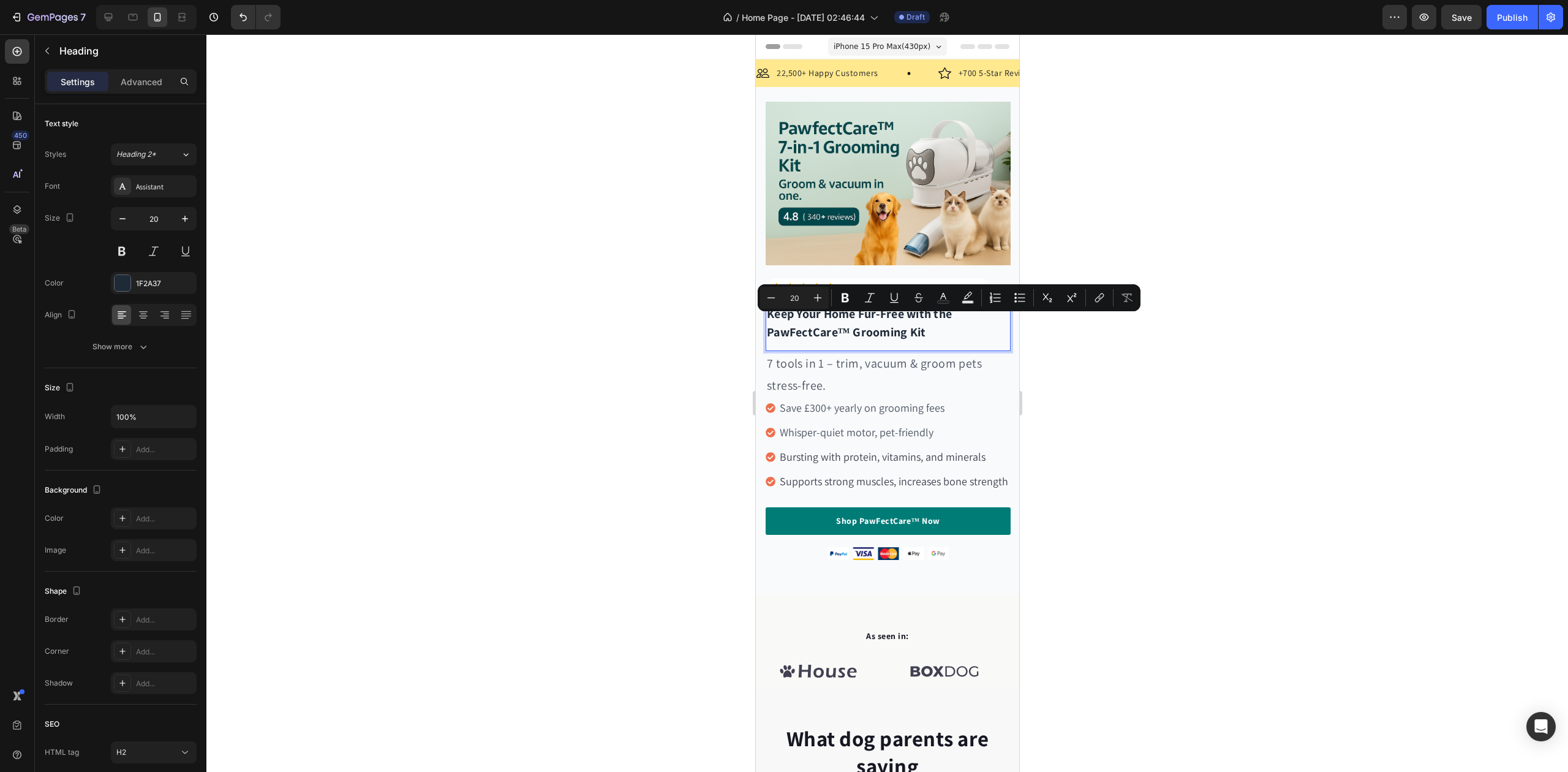
click at [714, 320] on div at bounding box center [887, 403] width 1362 height 738
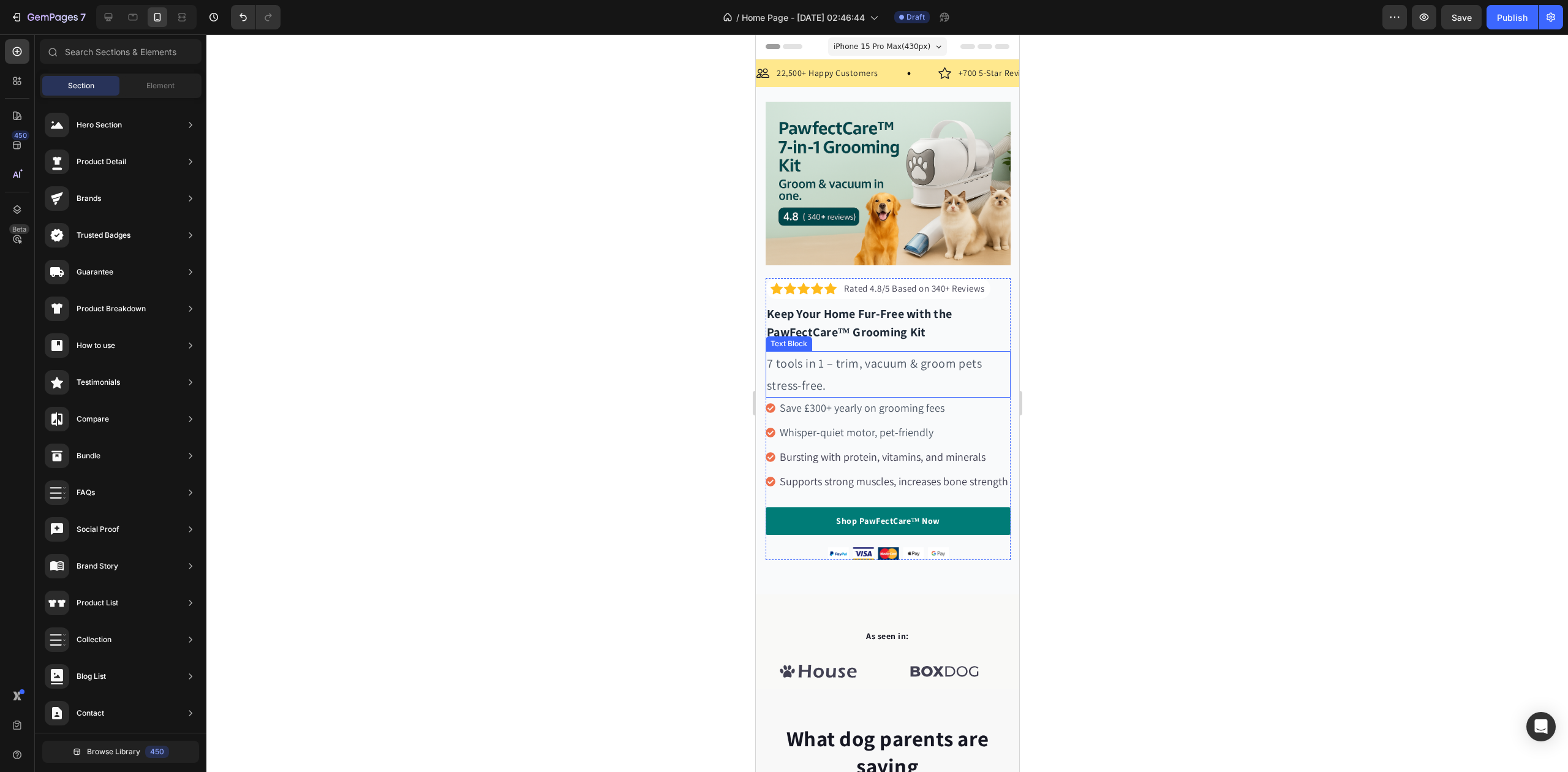
click at [822, 357] on span "7 tools in 1 – trim, vacuum & groom pets stress-free." at bounding box center [874, 374] width 215 height 38
click at [821, 357] on span "7 tools in 1 – trim, vacuum & groom pets stress-free." at bounding box center [874, 374] width 215 height 38
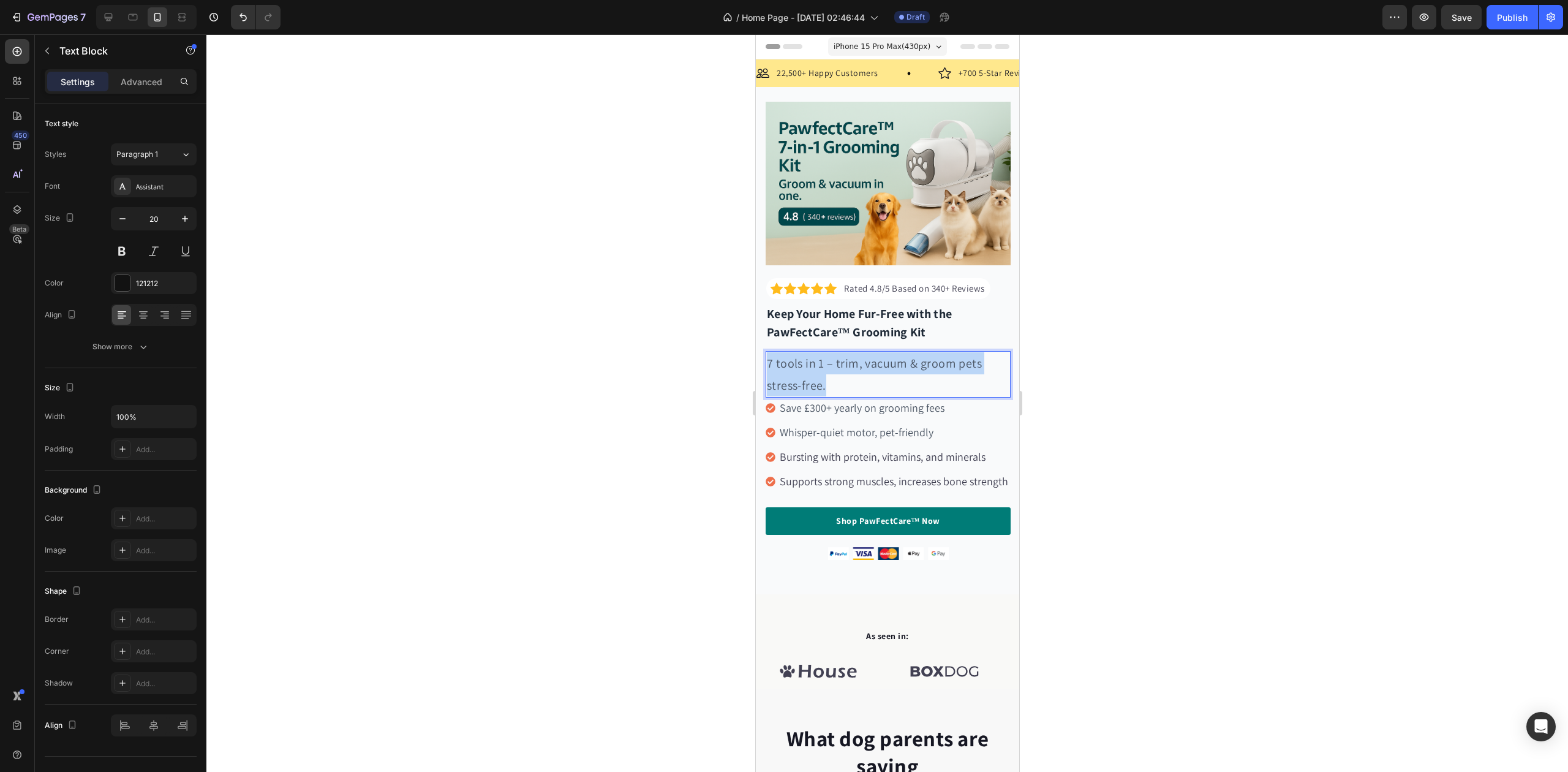
click at [821, 357] on span "7 tools in 1 – trim, vacuum & groom pets stress-free." at bounding box center [874, 374] width 215 height 38
click at [624, 340] on div at bounding box center [887, 403] width 1362 height 738
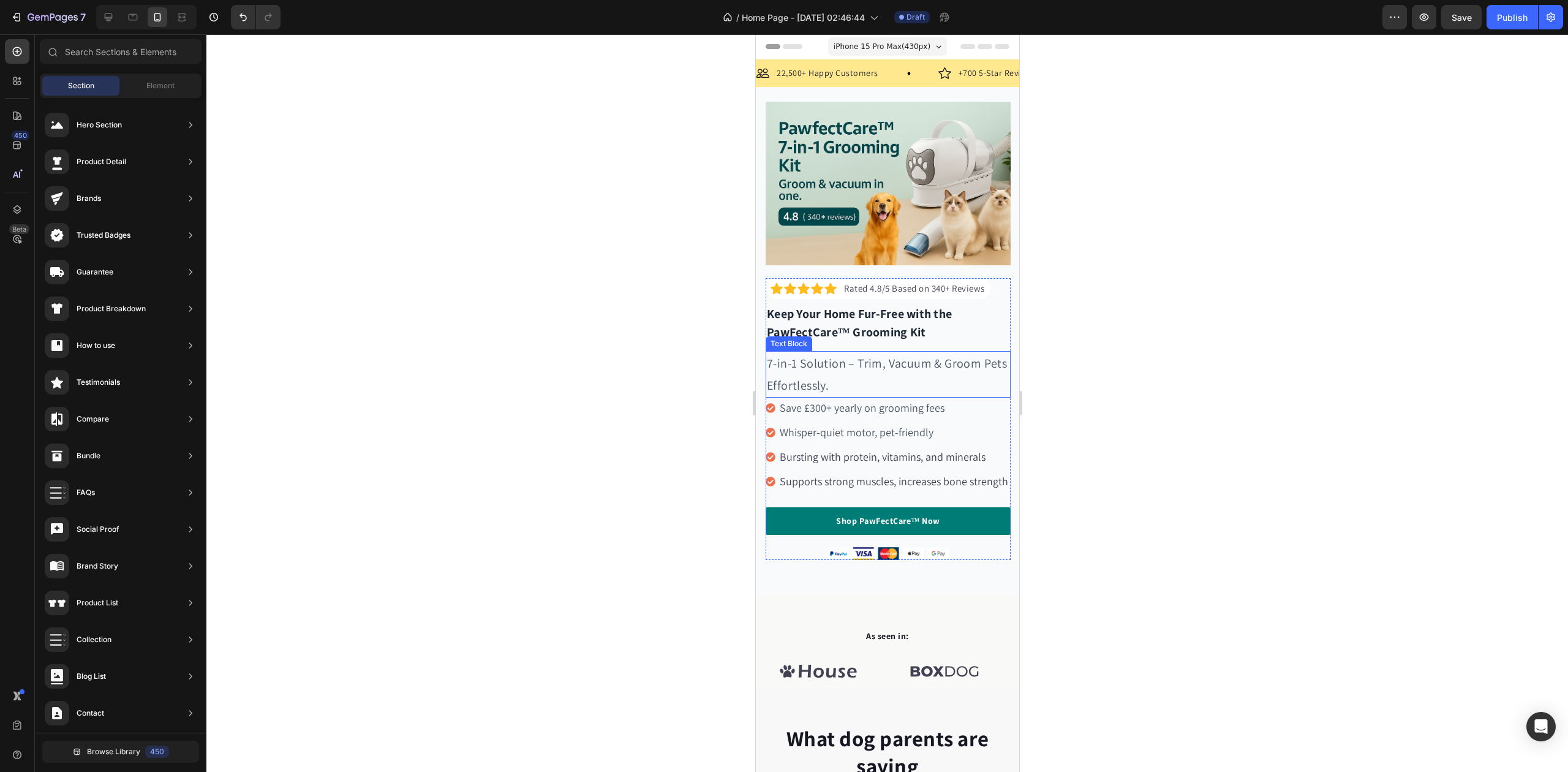
click at [839, 366] on p "7-in-1 Solution – Trim, Vacuum & Groom Pets Effortlessly." at bounding box center [888, 374] width 243 height 44
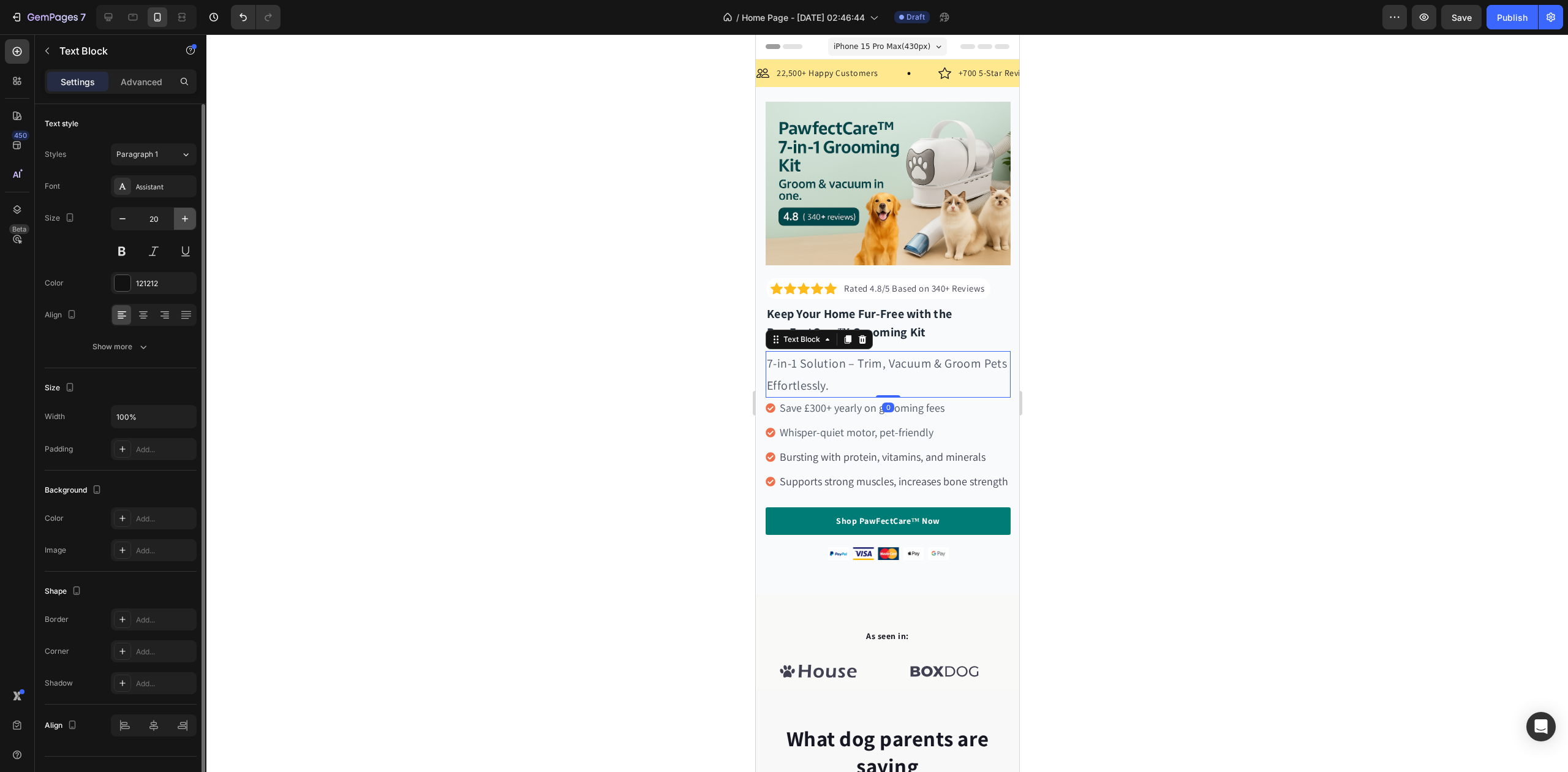
click at [177, 215] on button "button" at bounding box center [185, 218] width 22 height 22
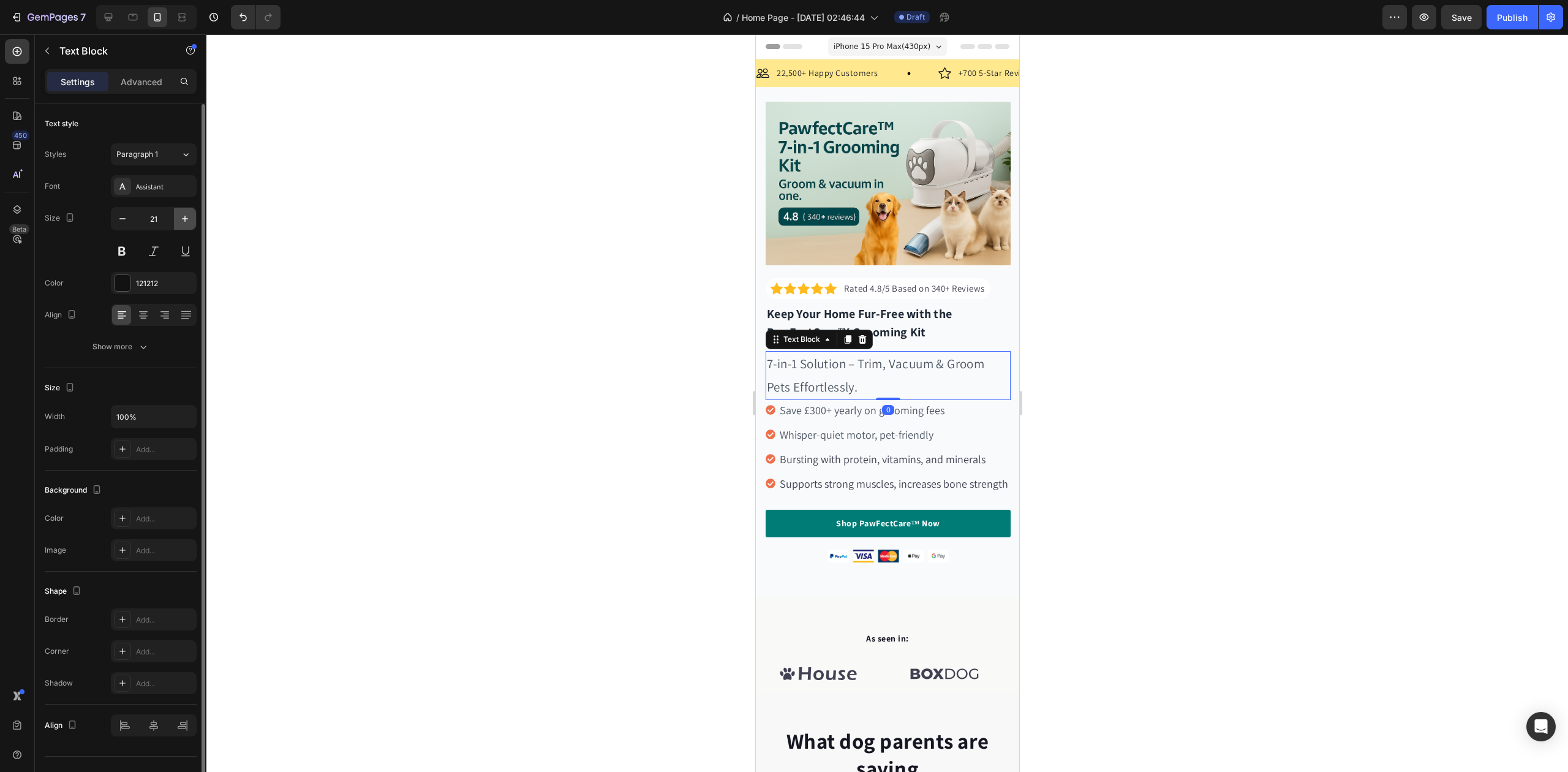
click at [177, 215] on button "button" at bounding box center [185, 218] width 22 height 22
click at [177, 214] on button "button" at bounding box center [185, 218] width 22 height 22
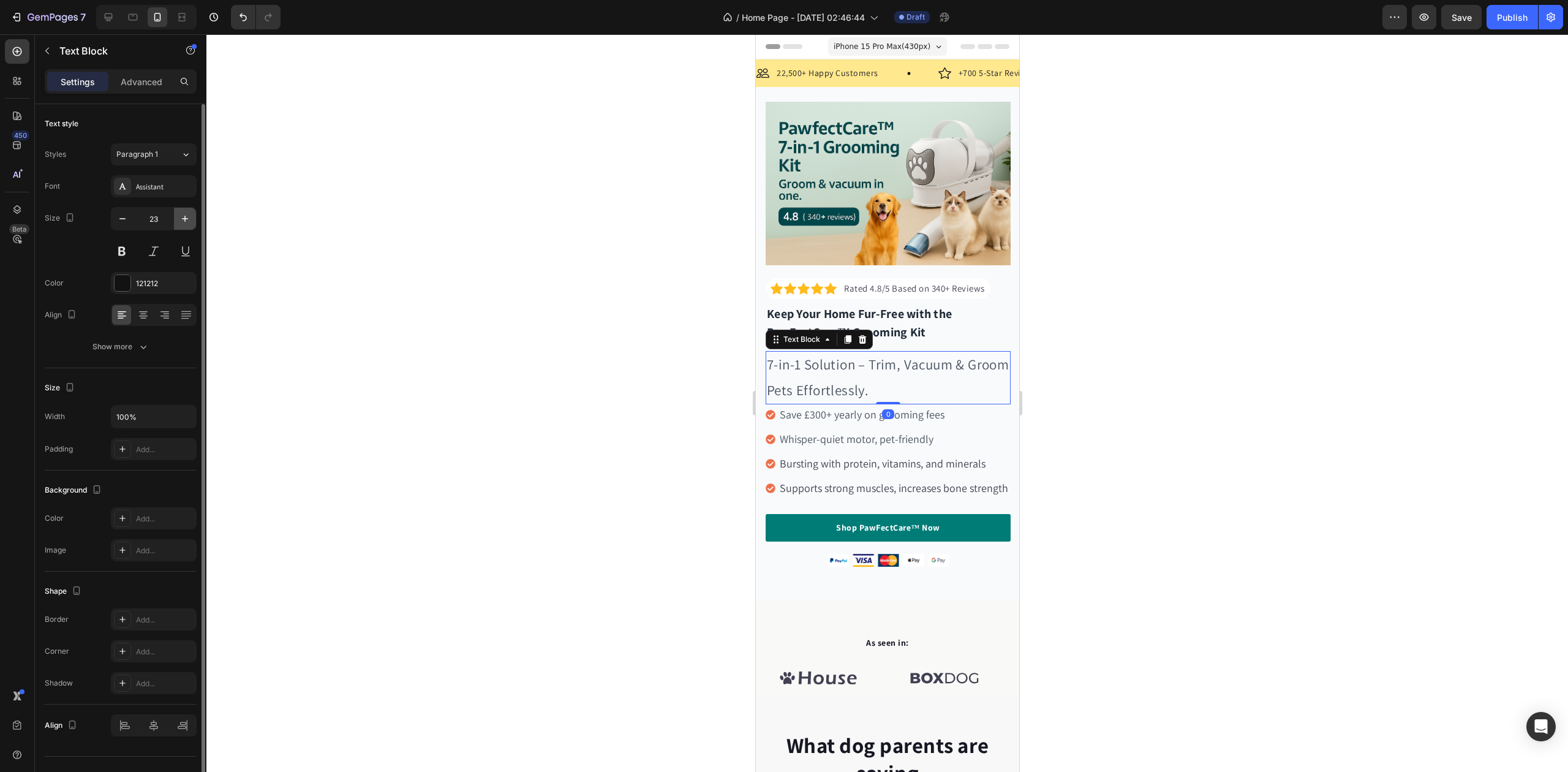
type input "24"
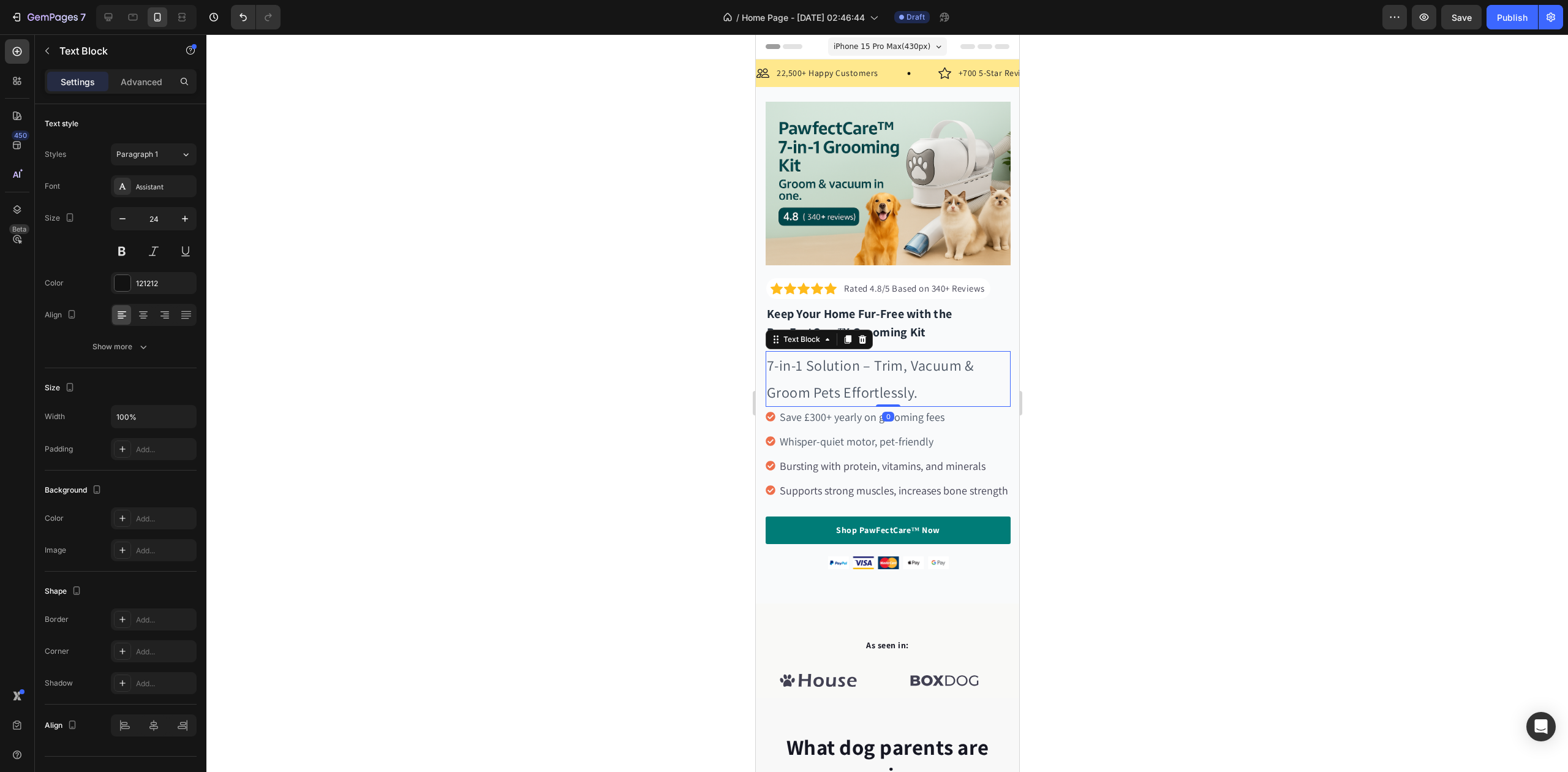
click at [482, 297] on div at bounding box center [887, 403] width 1362 height 738
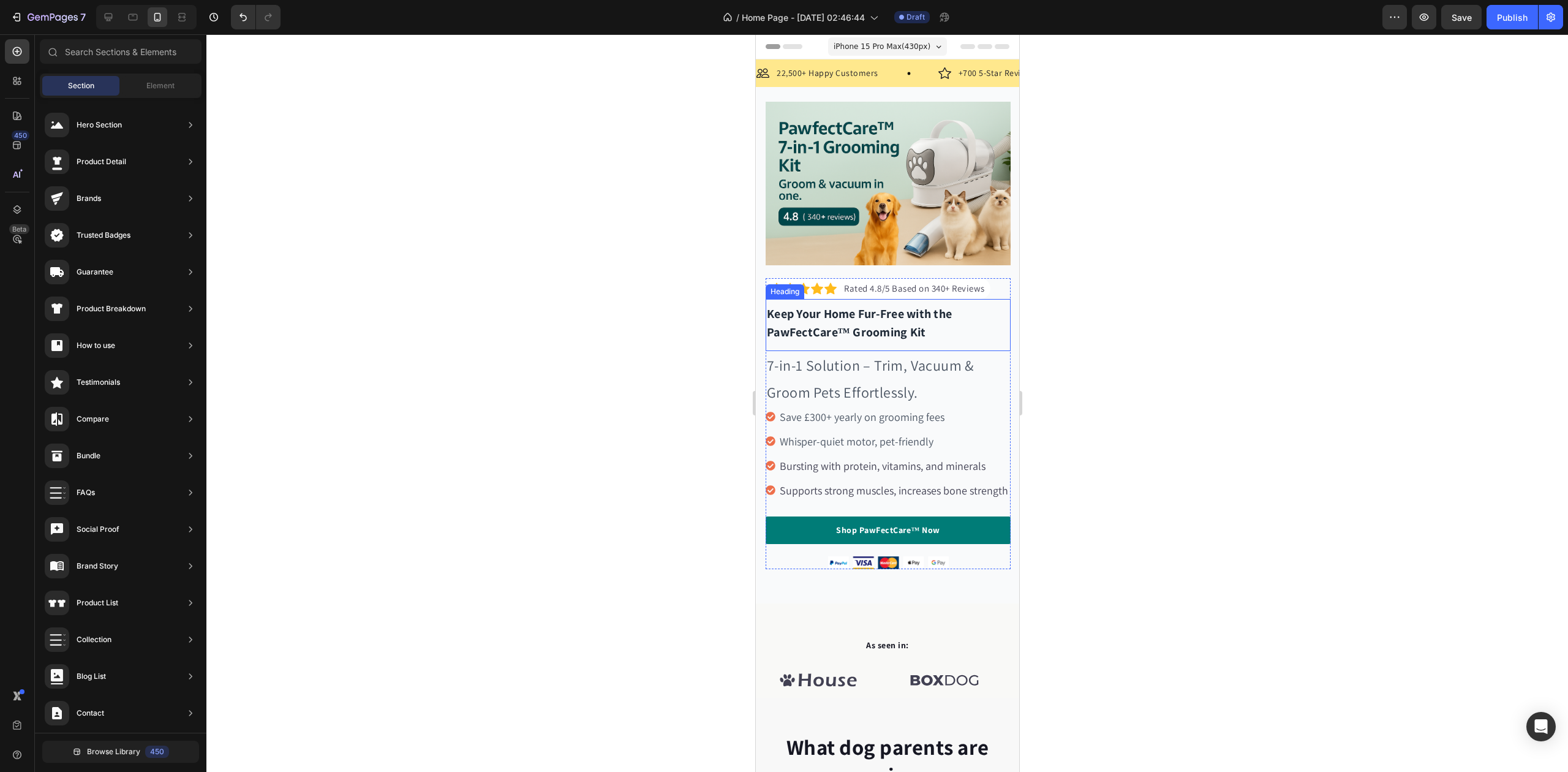
click at [884, 315] on p "Keep Your Home Fur-Free with the PawFectCare™ Grooming Kit" at bounding box center [888, 323] width 243 height 37
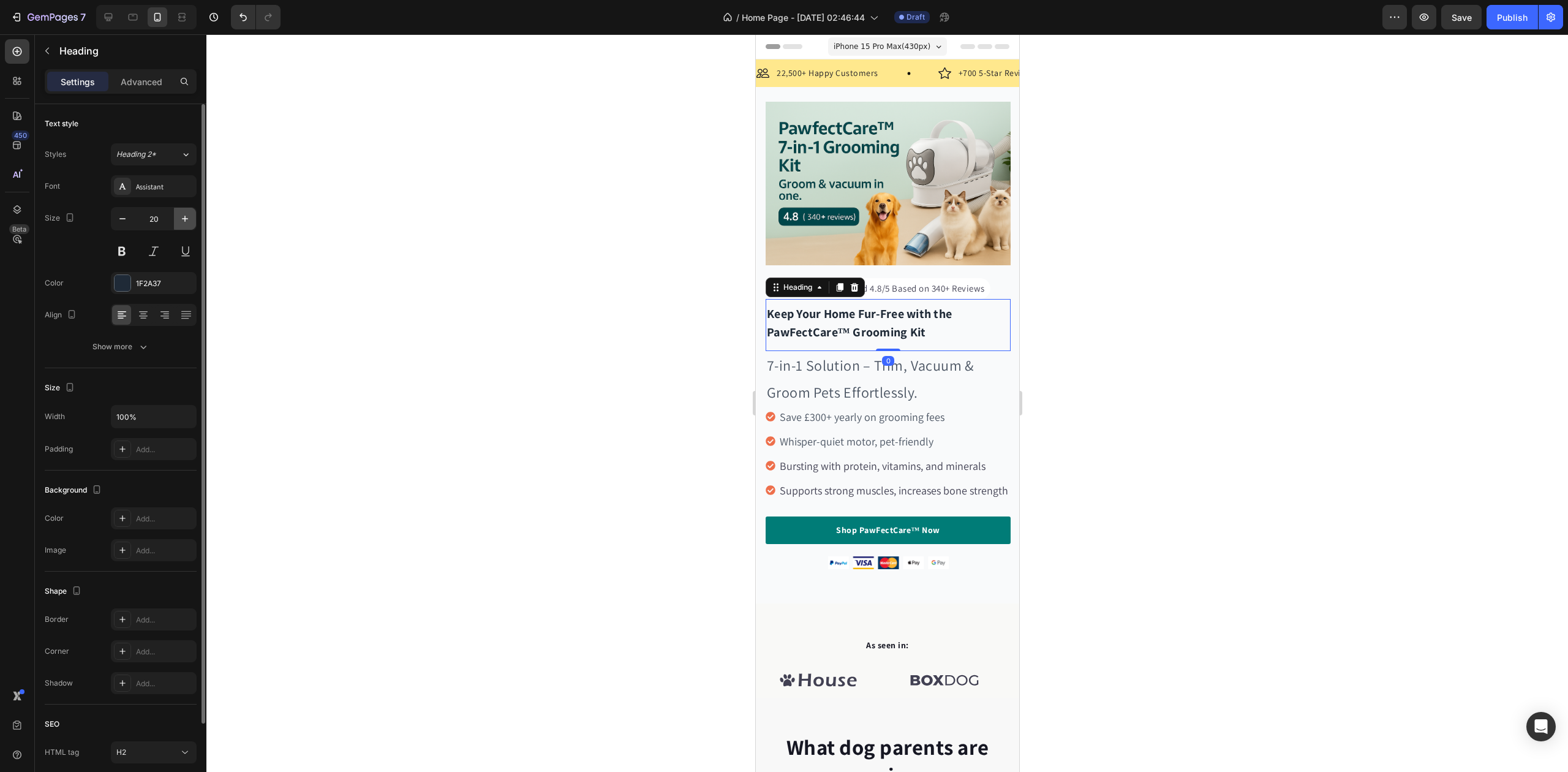
click at [189, 217] on icon "button" at bounding box center [185, 219] width 13 height 13
click at [188, 216] on icon "button" at bounding box center [185, 219] width 13 height 13
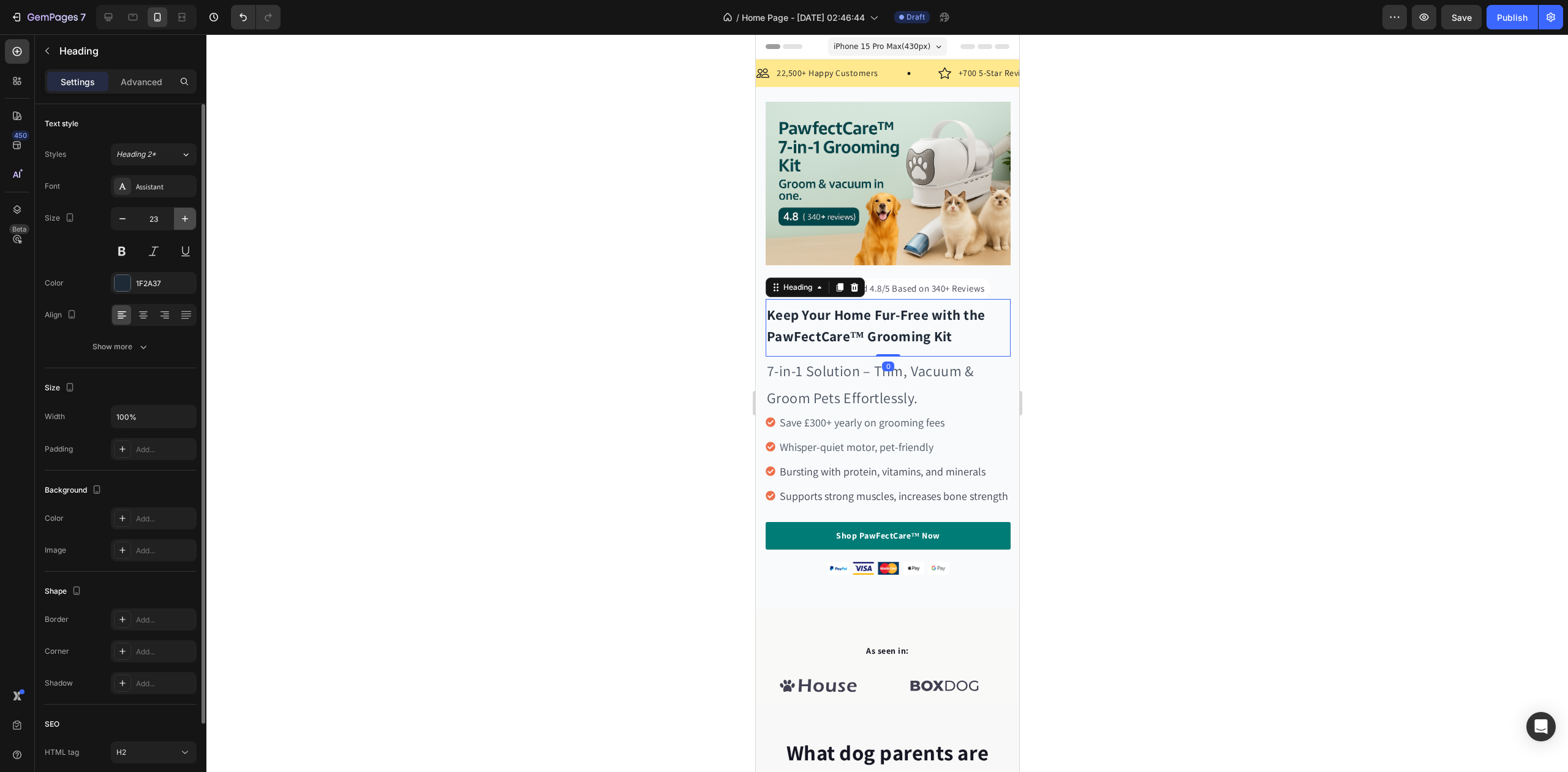
click at [187, 216] on icon "button" at bounding box center [185, 219] width 13 height 13
type input "25"
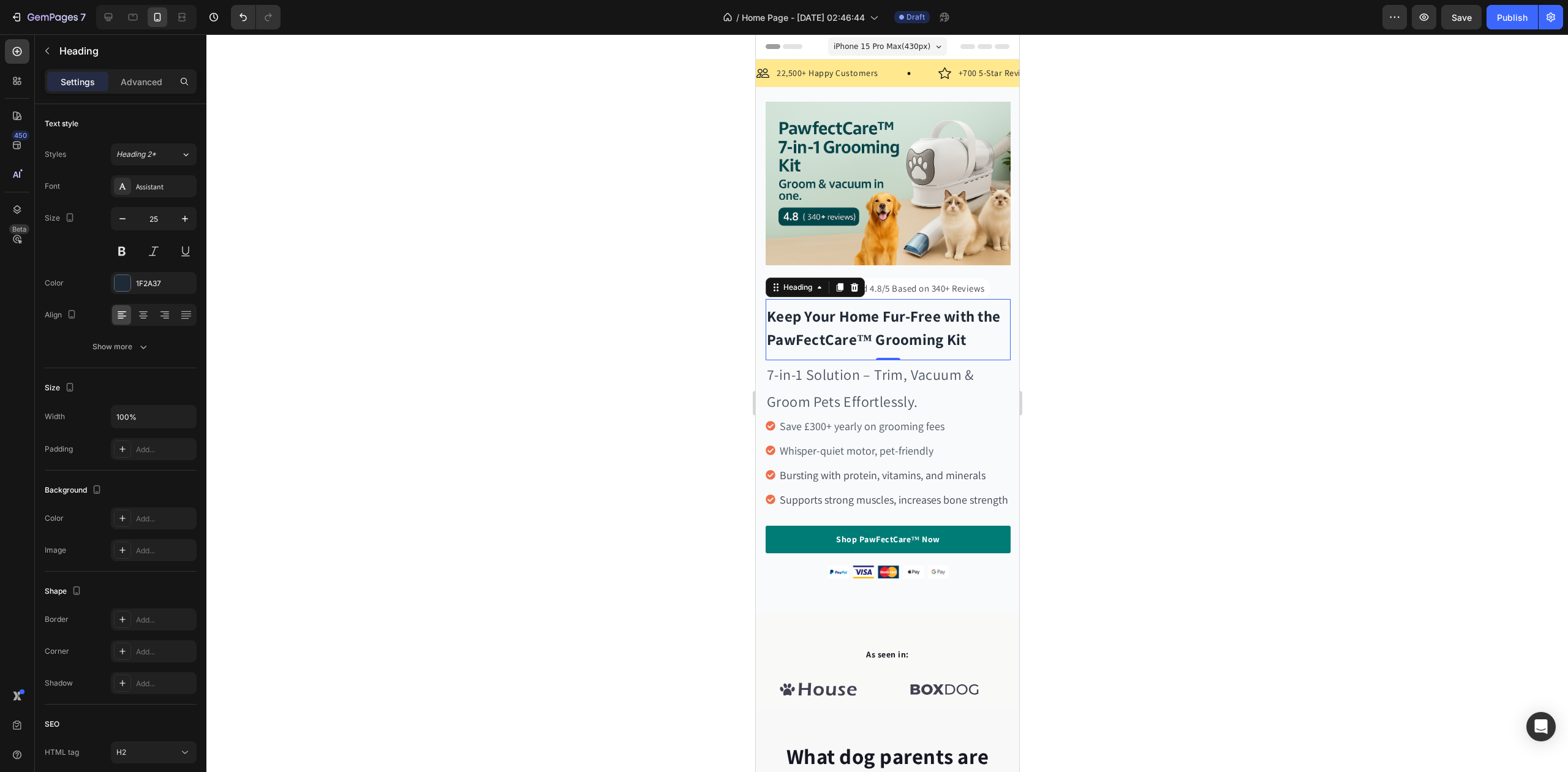
drag, startPoint x: 380, startPoint y: 284, endPoint x: 387, endPoint y: 285, distance: 7.1
click at [380, 285] on div at bounding box center [887, 403] width 1362 height 738
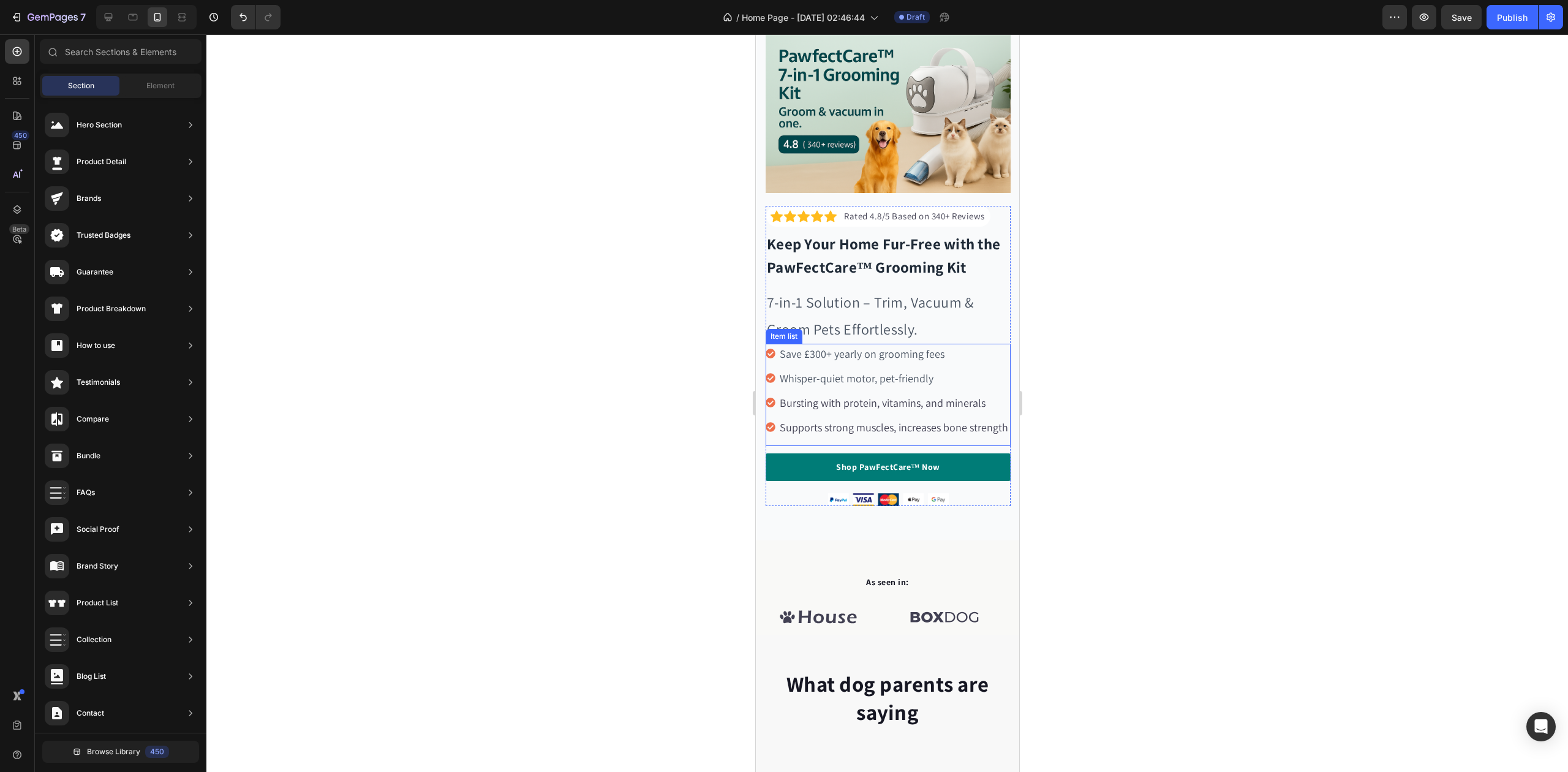
scroll to position [81, 0]
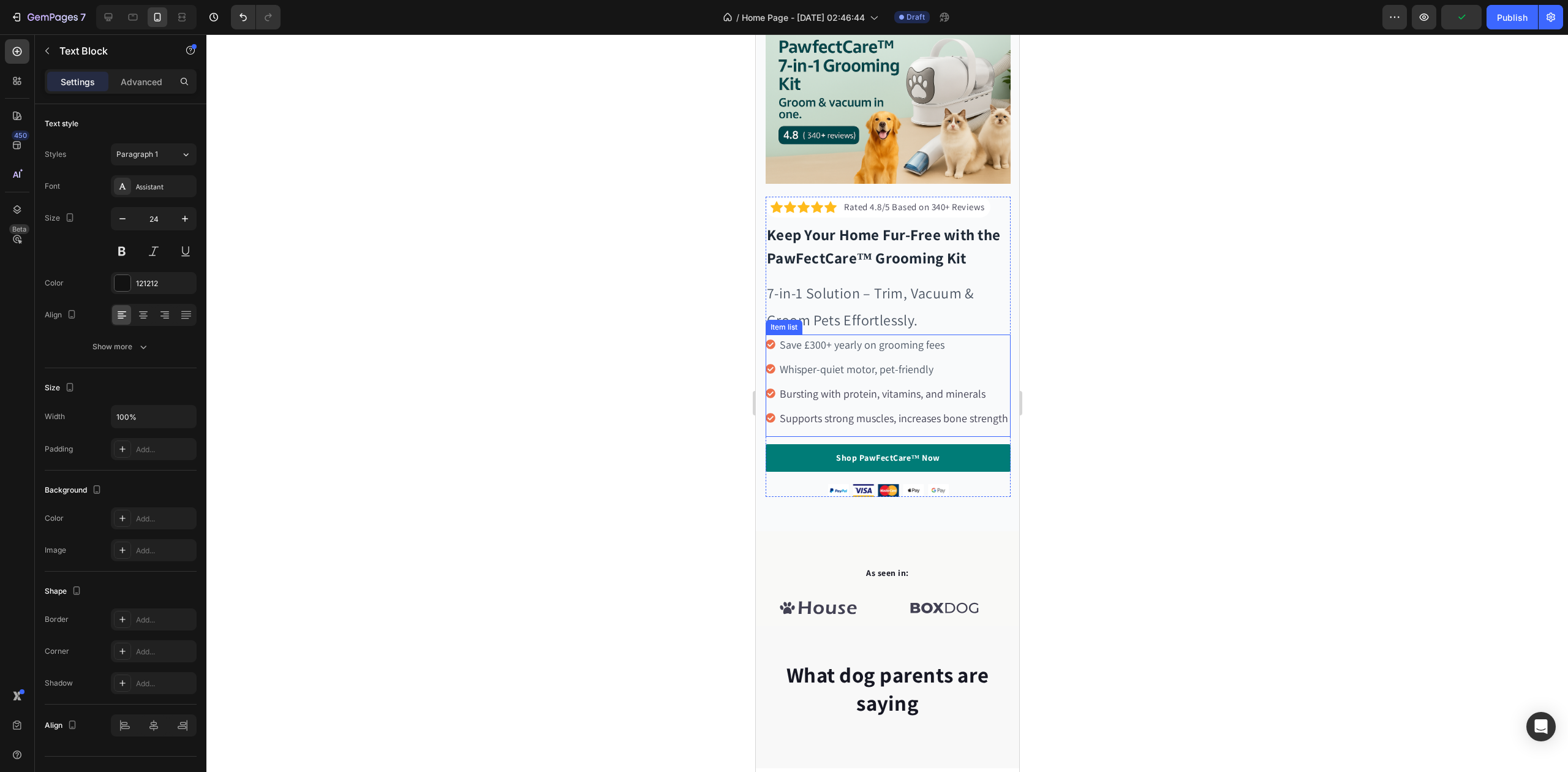
click at [819, 305] on span "7-in-1 Solution – Trim, Vacuum & Groom Pets Effortlessly." at bounding box center [869, 305] width 207 height 46
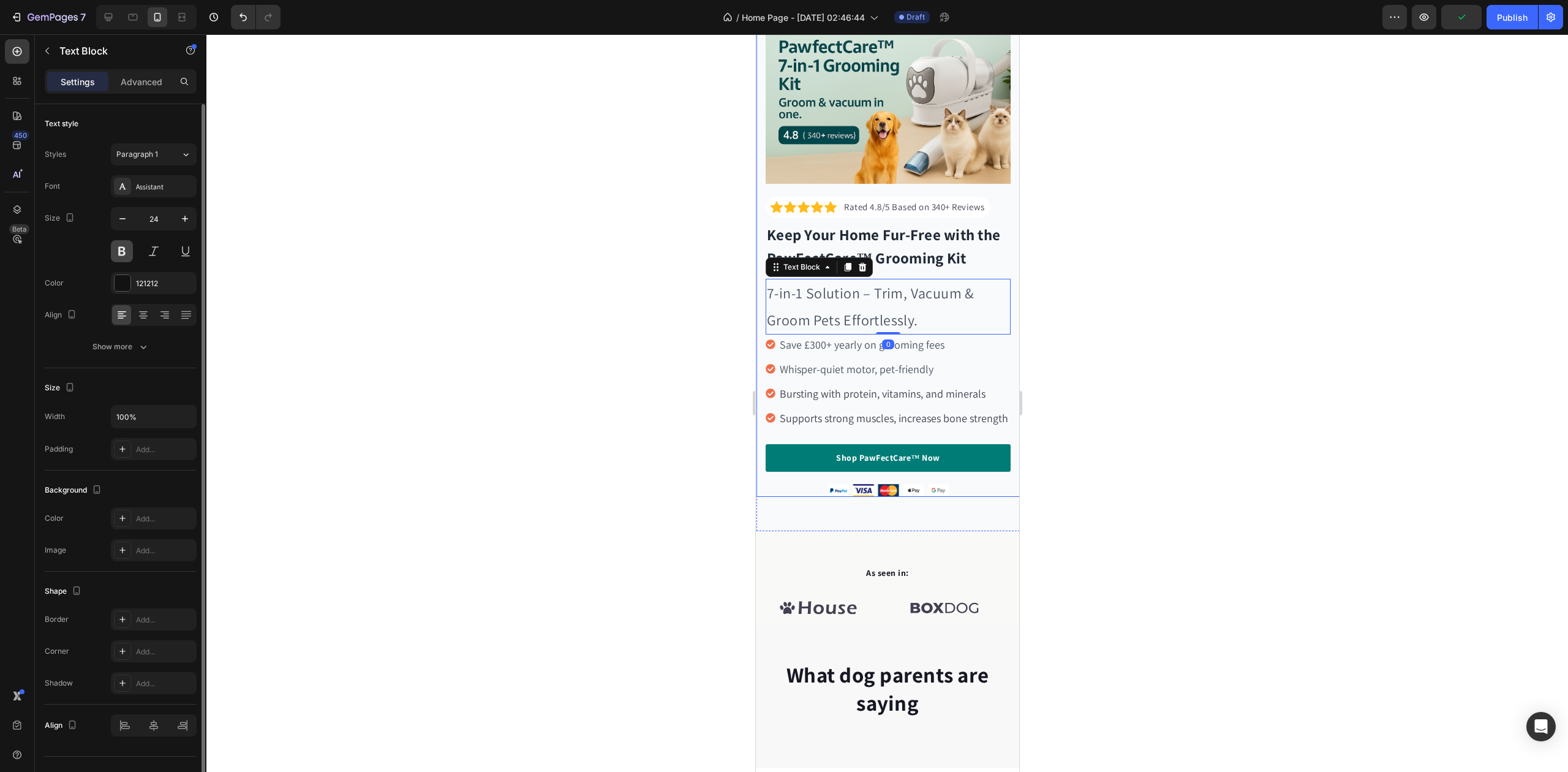
click at [124, 250] on button at bounding box center [121, 251] width 22 height 22
click at [348, 277] on div at bounding box center [887, 403] width 1362 height 738
click at [849, 297] on p "7-in-1 Solution – Trim, Vacuum & Groom Pets Effortlessly." at bounding box center [888, 307] width 243 height 53
click at [123, 228] on button "button" at bounding box center [122, 218] width 22 height 22
click at [123, 228] on button "button" at bounding box center [122, 218] width 22 height 22
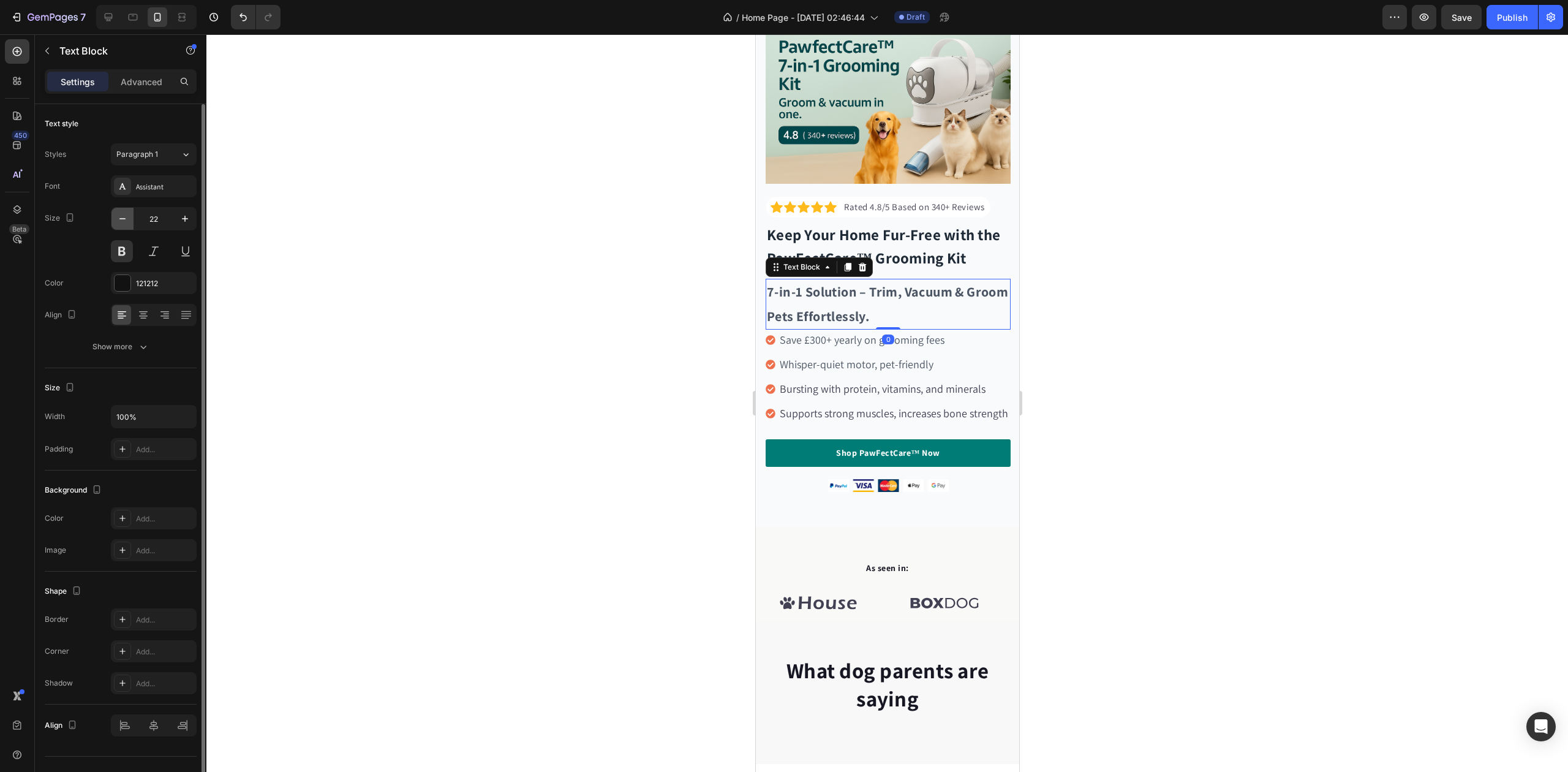
click at [123, 226] on button "button" at bounding box center [122, 218] width 22 height 22
type input "21"
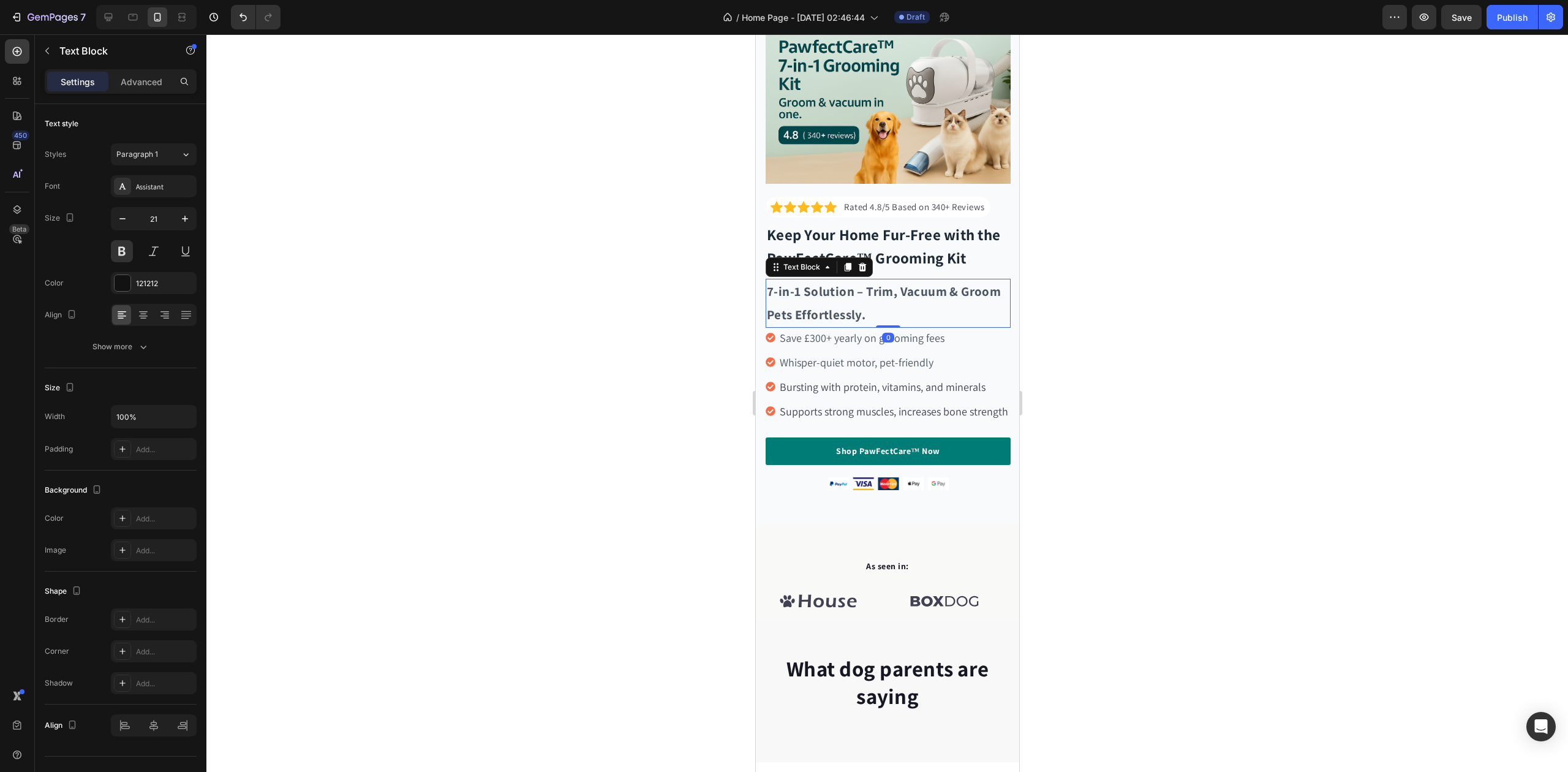
click at [612, 287] on div at bounding box center [887, 403] width 1362 height 738
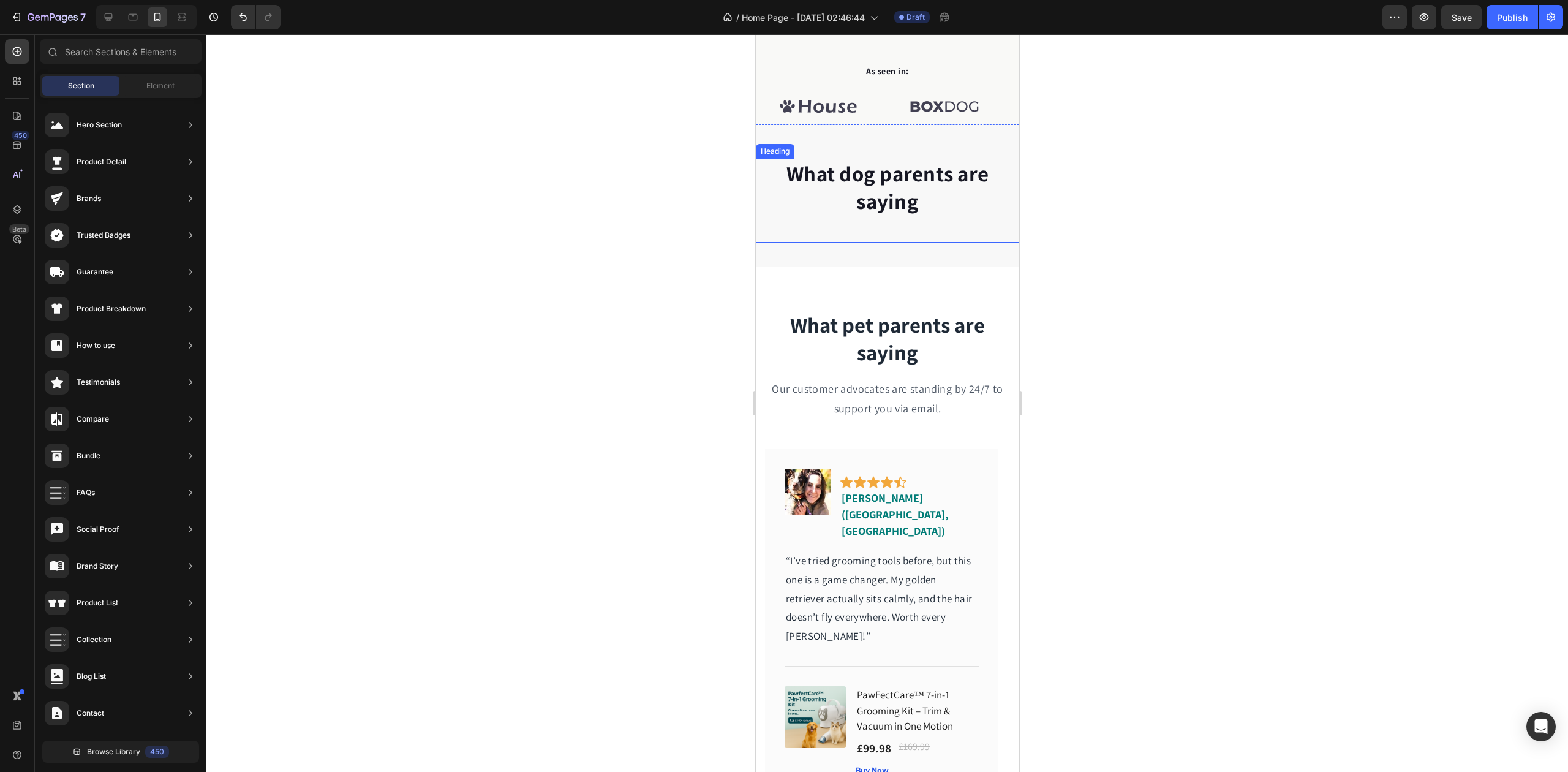
scroll to position [572, 0]
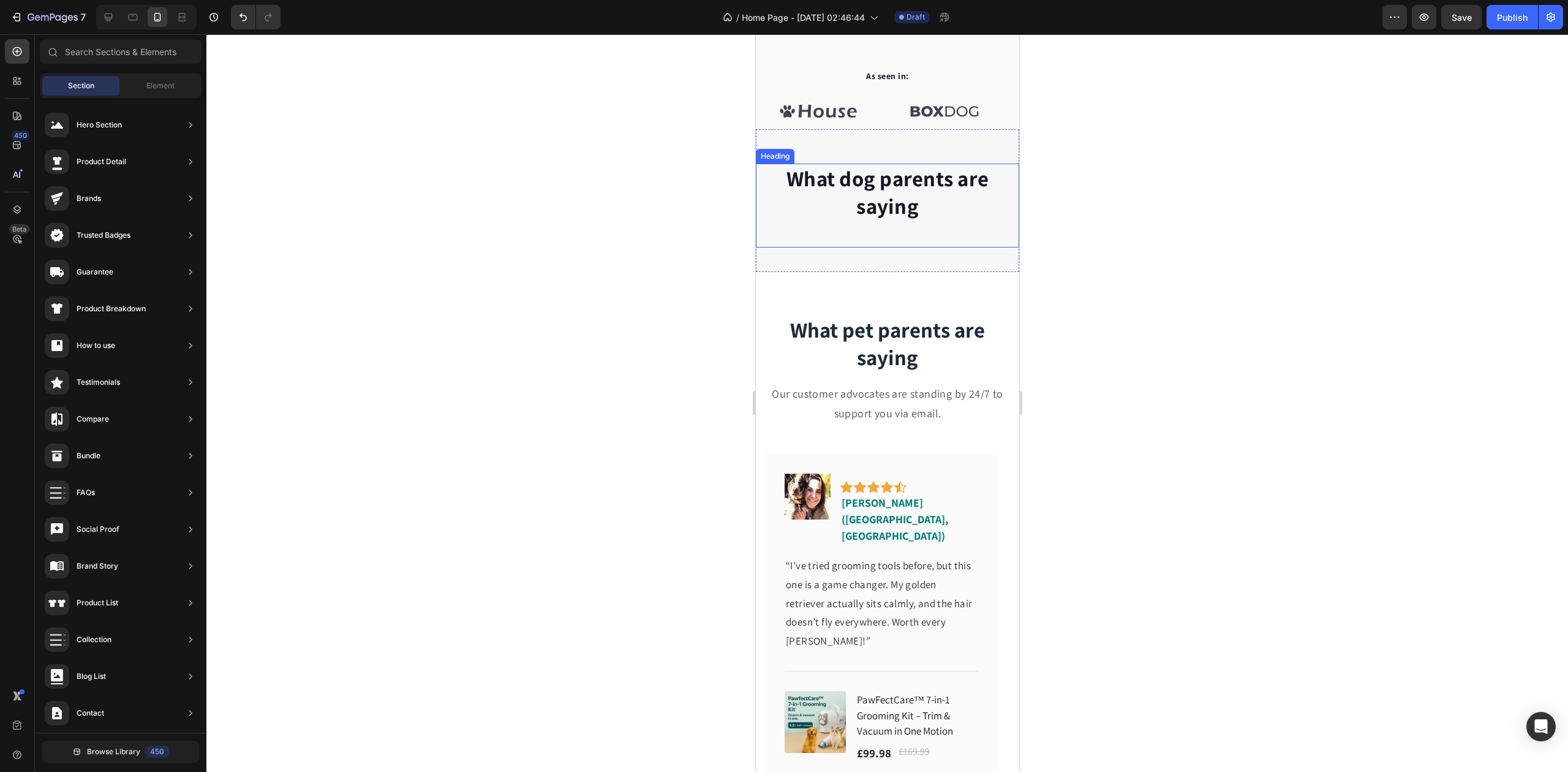
click at [883, 207] on p "What dog parents are saying" at bounding box center [887, 192] width 261 height 56
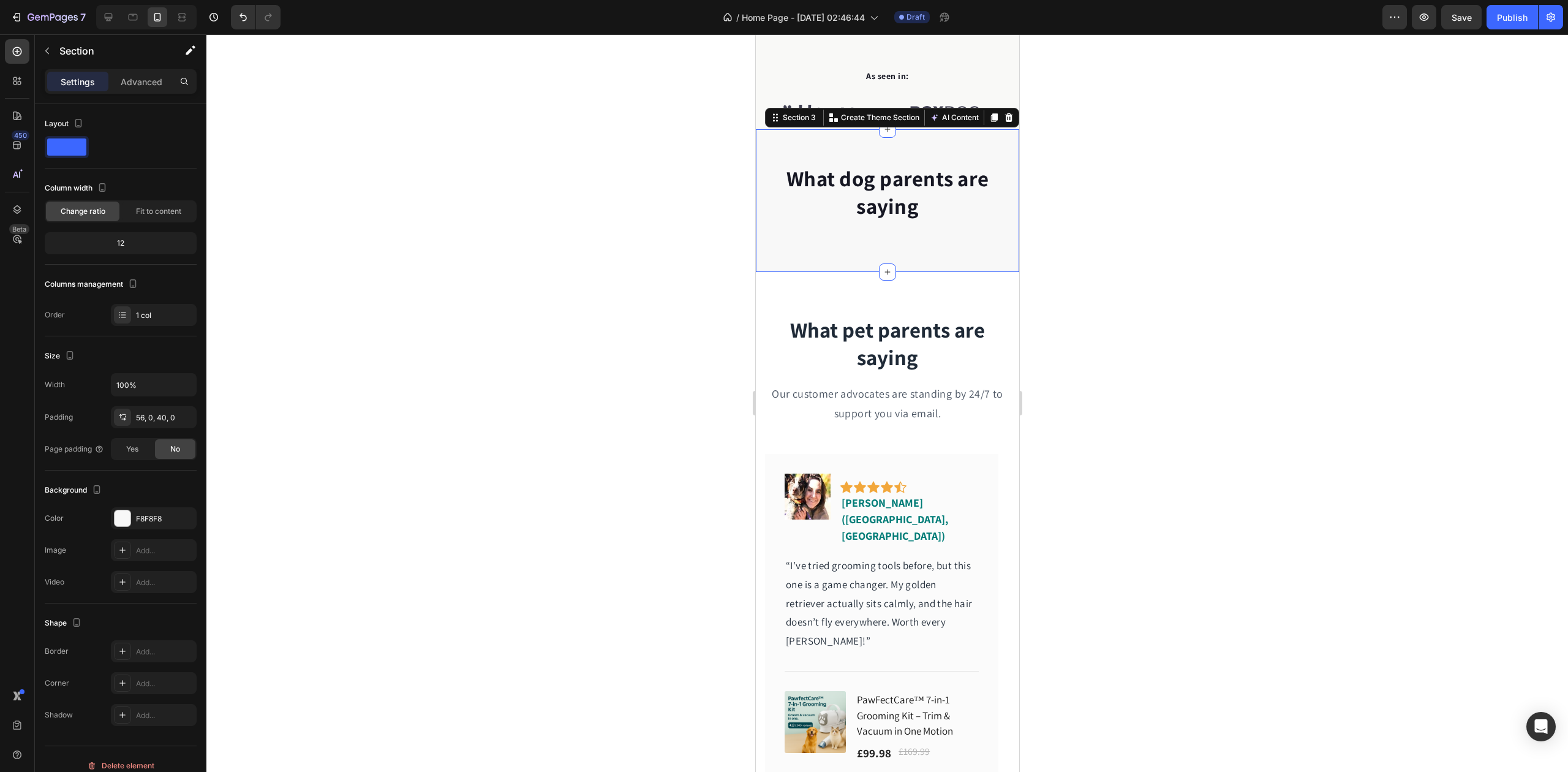
click at [848, 148] on div "What dog parents are saying Heading Section 3 You can create reusable sections …" at bounding box center [887, 201] width 263 height 143
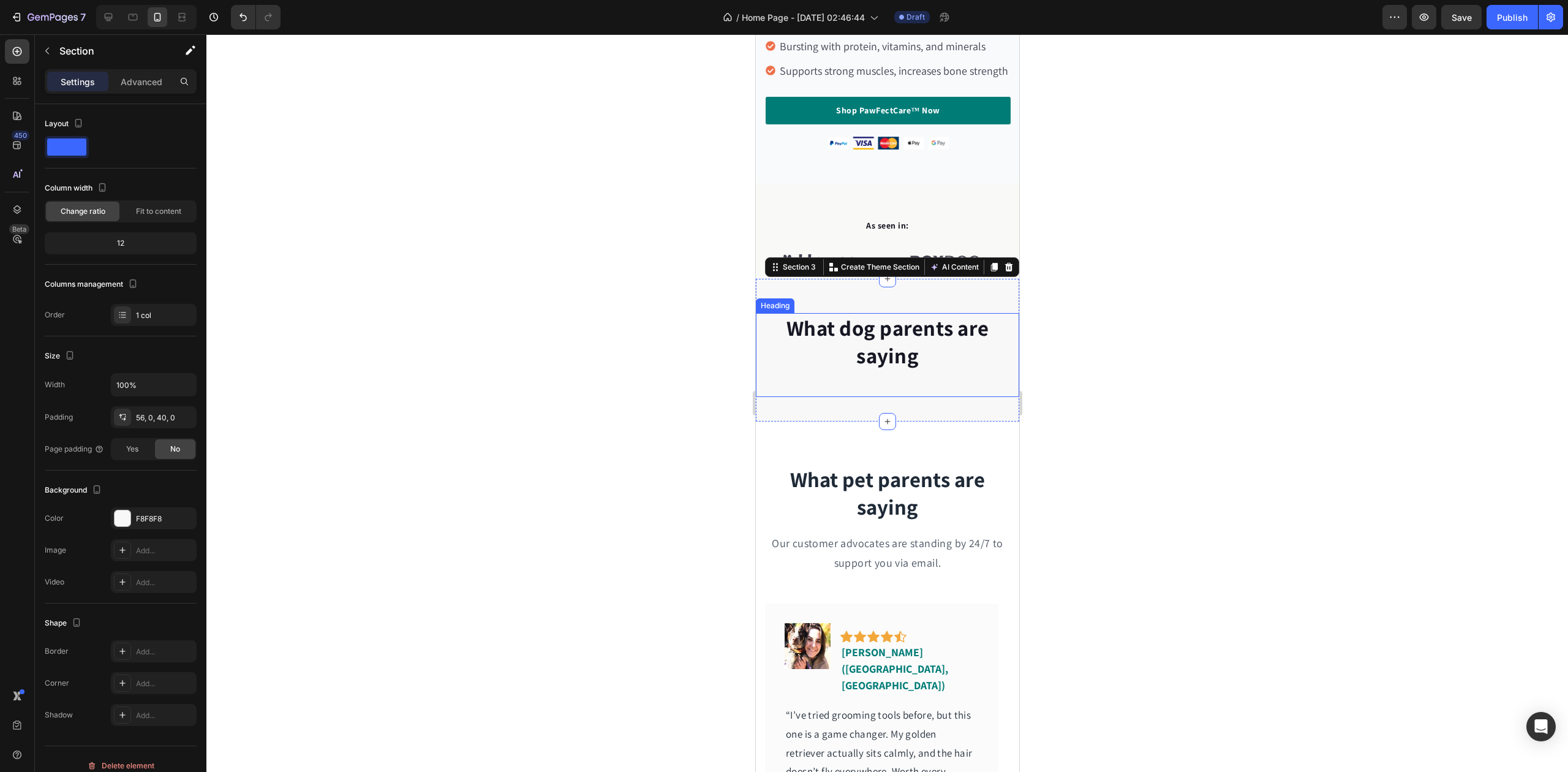
scroll to position [408, 0]
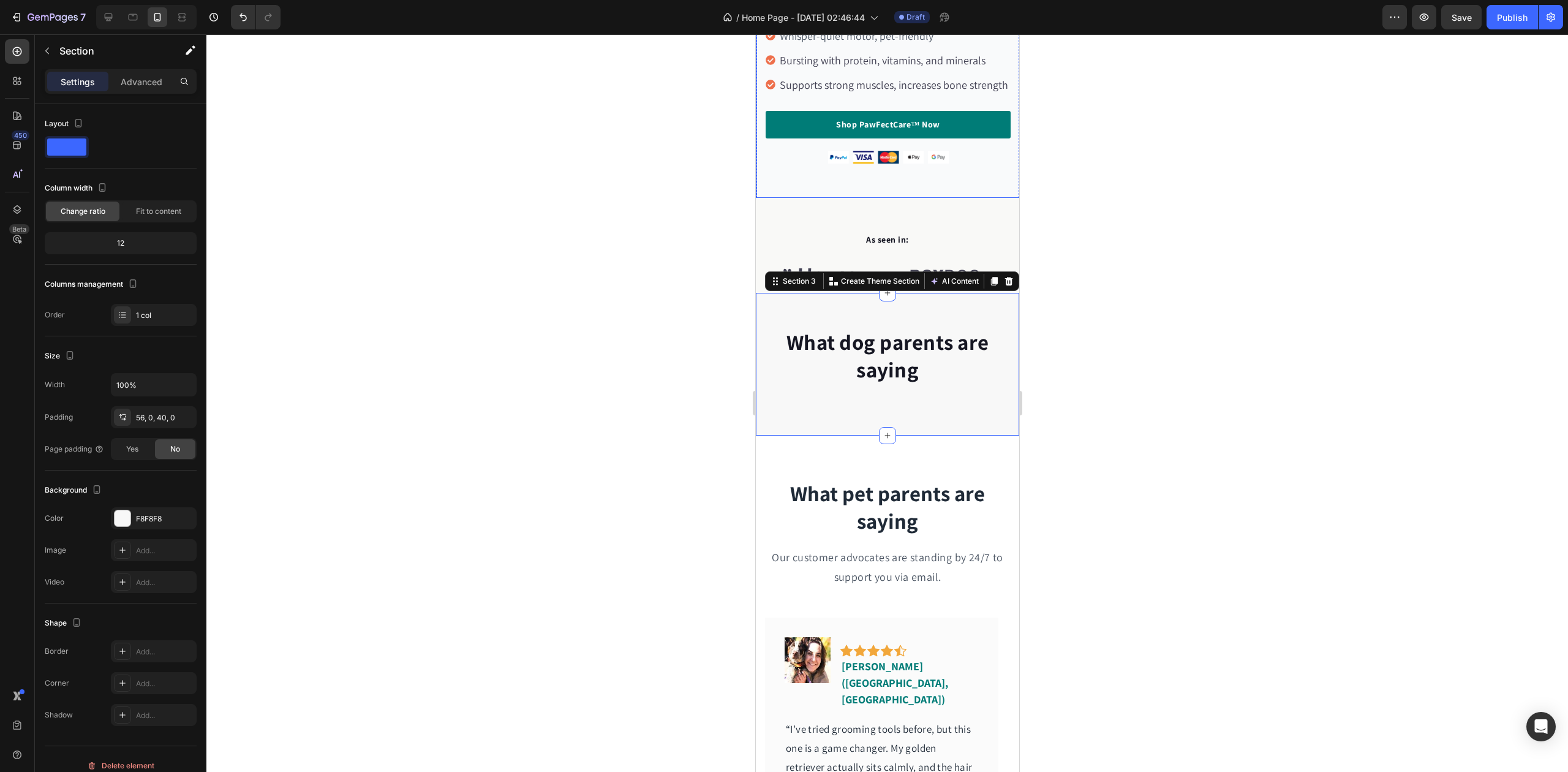
click at [967, 221] on div "As seen in: Text block Image Image Image Image Image Image Carousel Row Section…" at bounding box center [887, 245] width 263 height 95
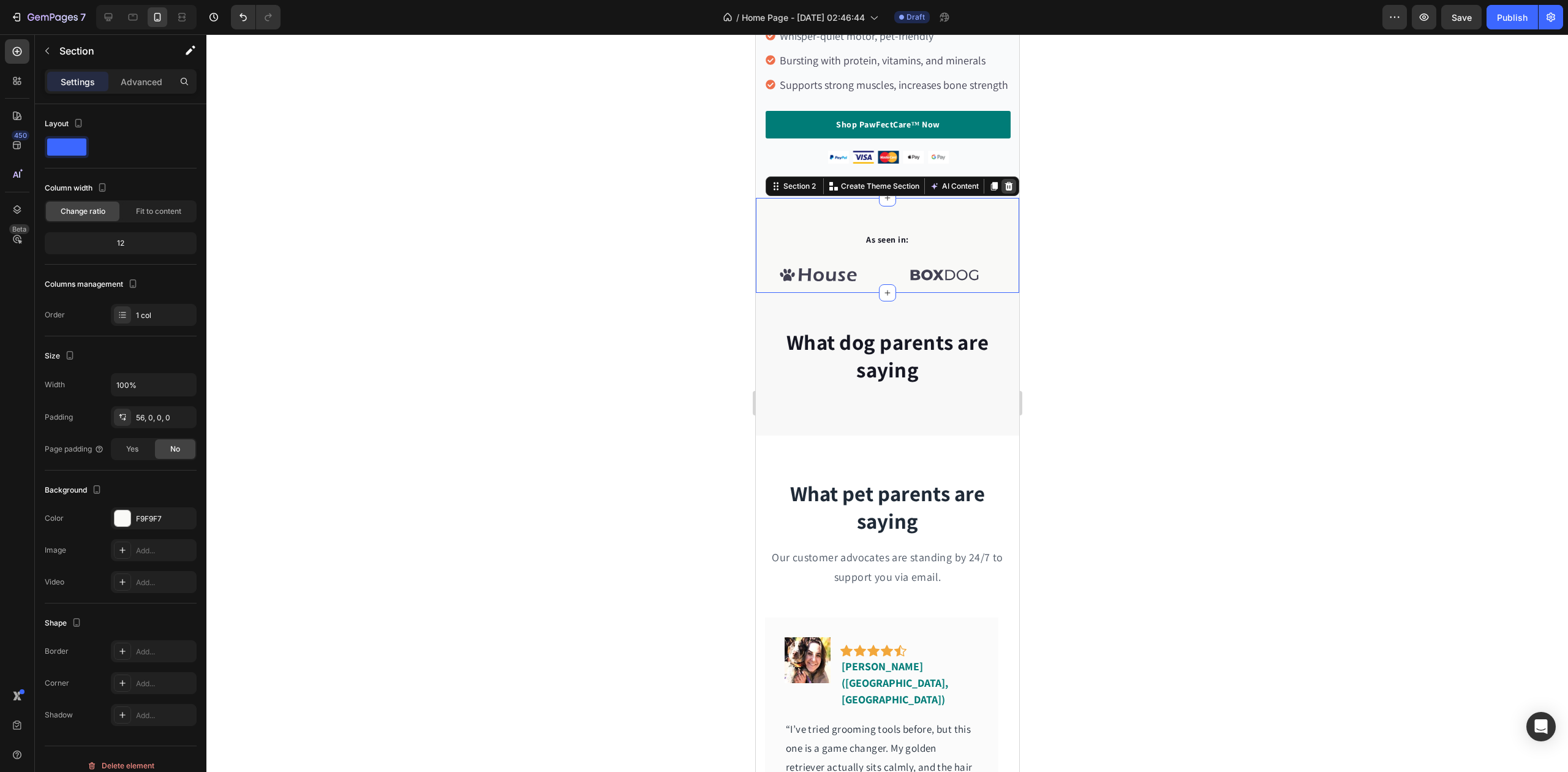
click at [1003, 191] on icon at bounding box center [1008, 186] width 10 height 10
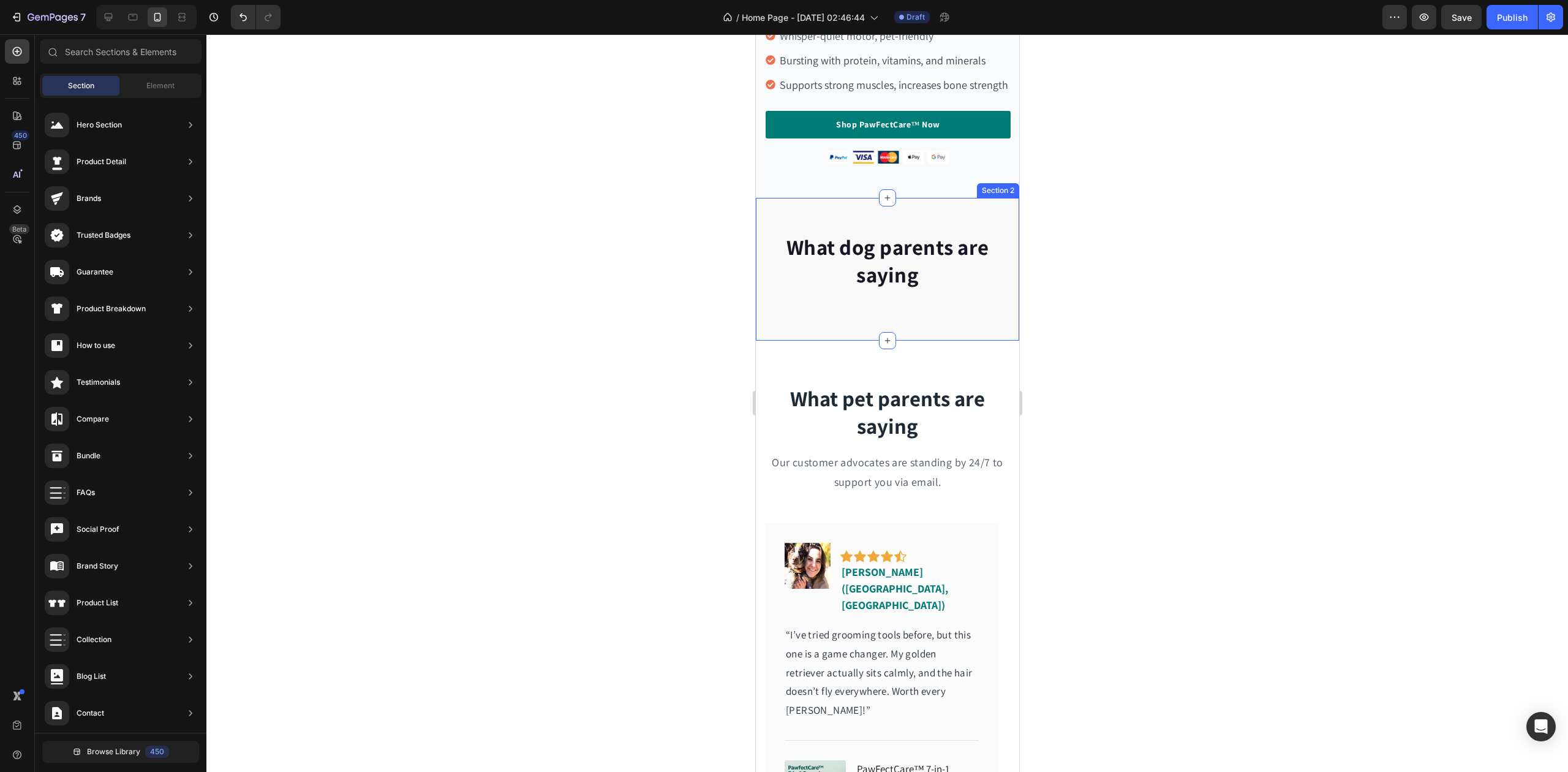
click at [984, 223] on div "What dog parents are saying Heading Section 2" at bounding box center [887, 269] width 263 height 143
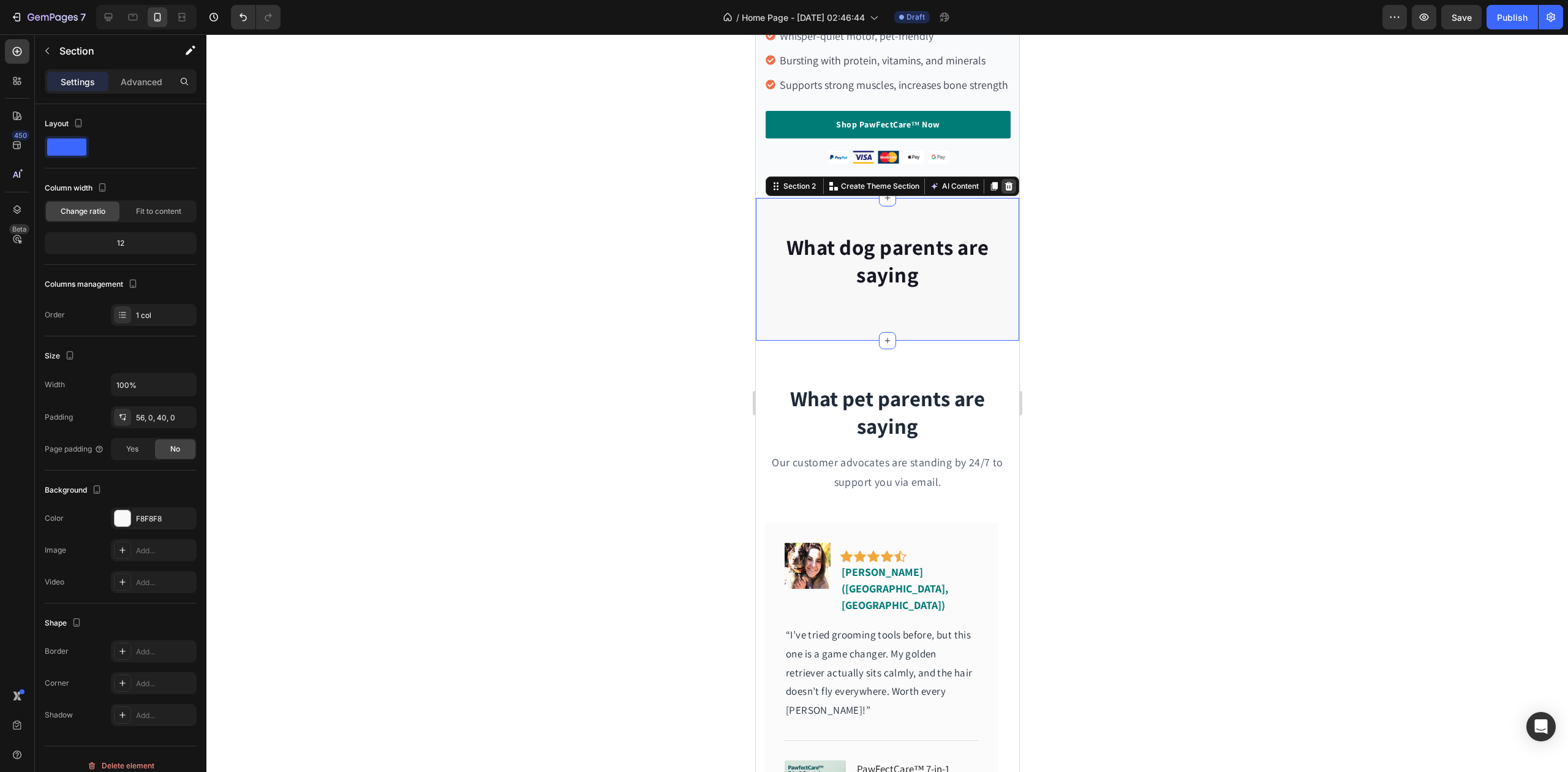
click at [1004, 191] on icon at bounding box center [1008, 186] width 8 height 9
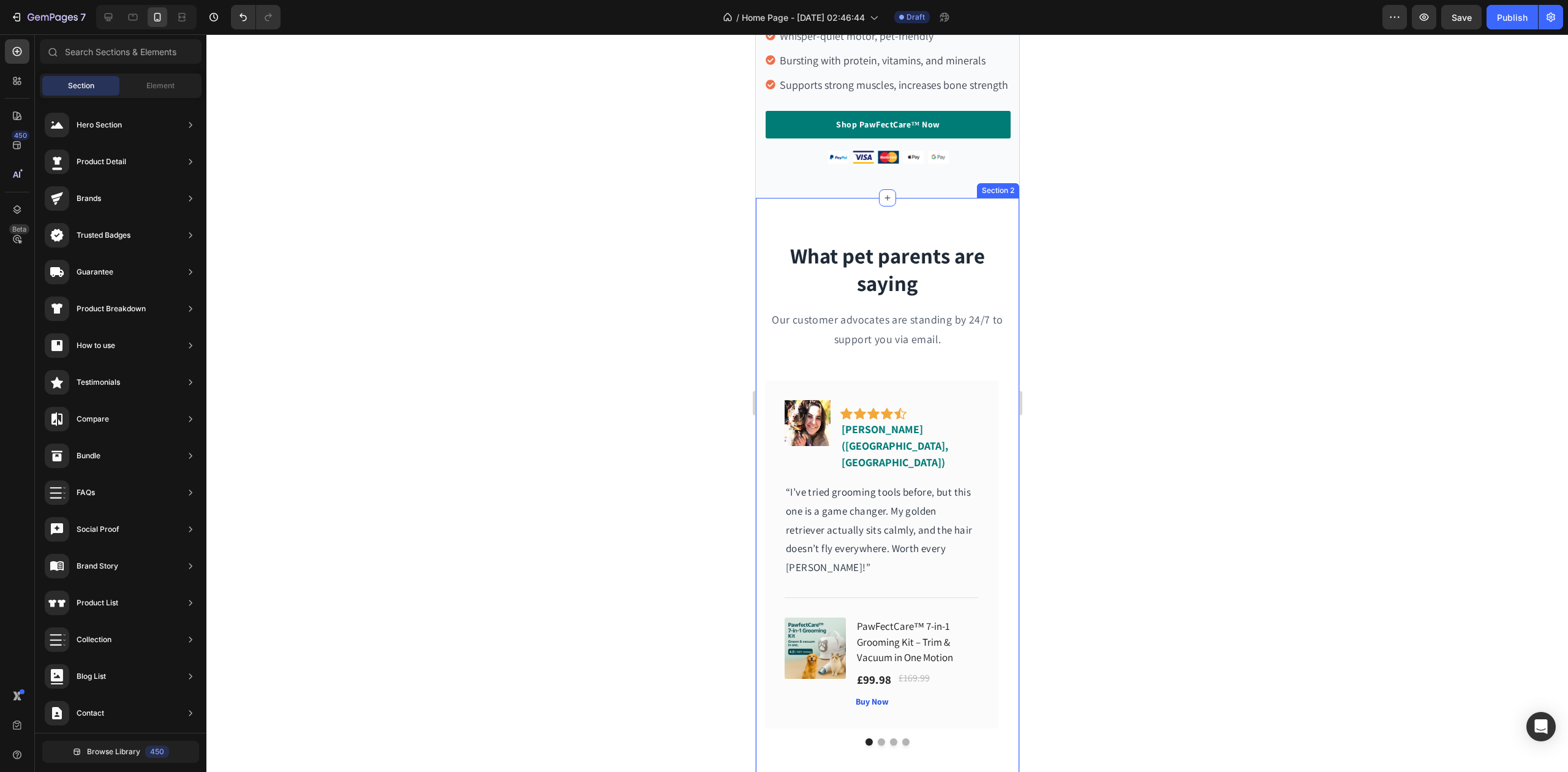
click at [916, 219] on div "What pet parents are saying Heading Our customer advocates are standing by 24/7…" at bounding box center [887, 493] width 263 height 591
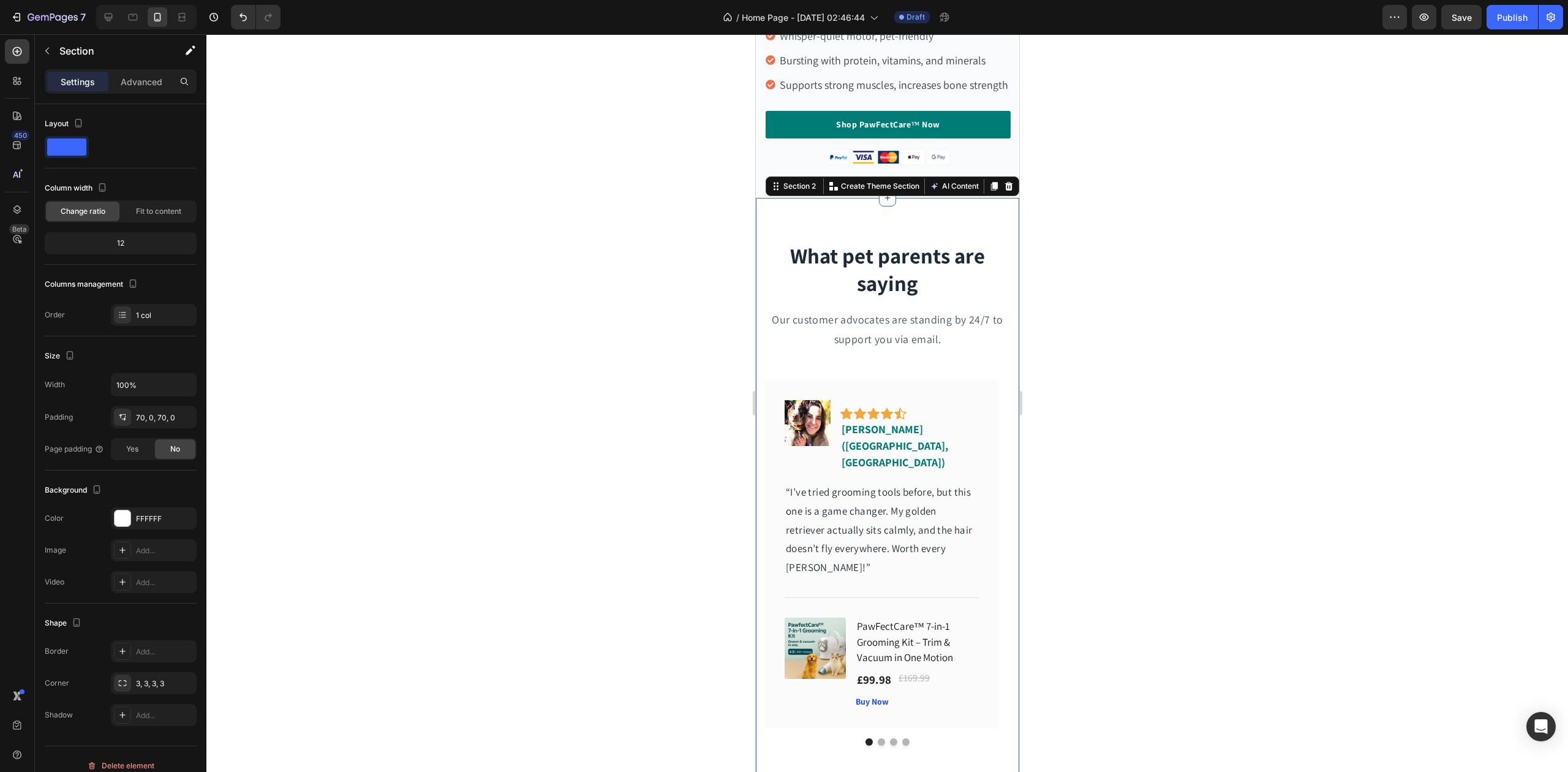
click at [1109, 207] on div at bounding box center [887, 403] width 1362 height 738
drag, startPoint x: 889, startPoint y: 204, endPoint x: 886, endPoint y: 182, distance: 22.2
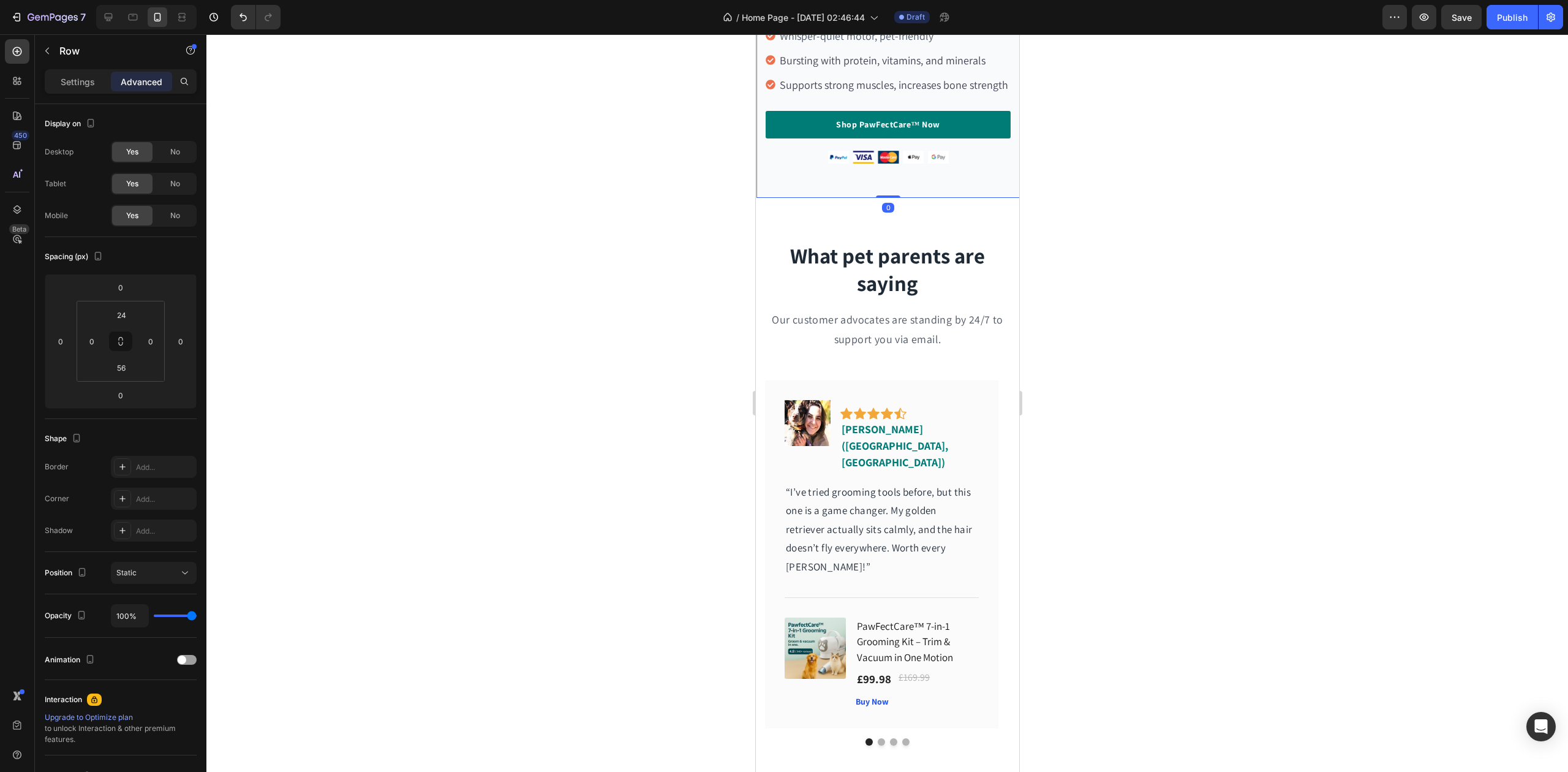
click at [650, 210] on div at bounding box center [887, 403] width 1362 height 738
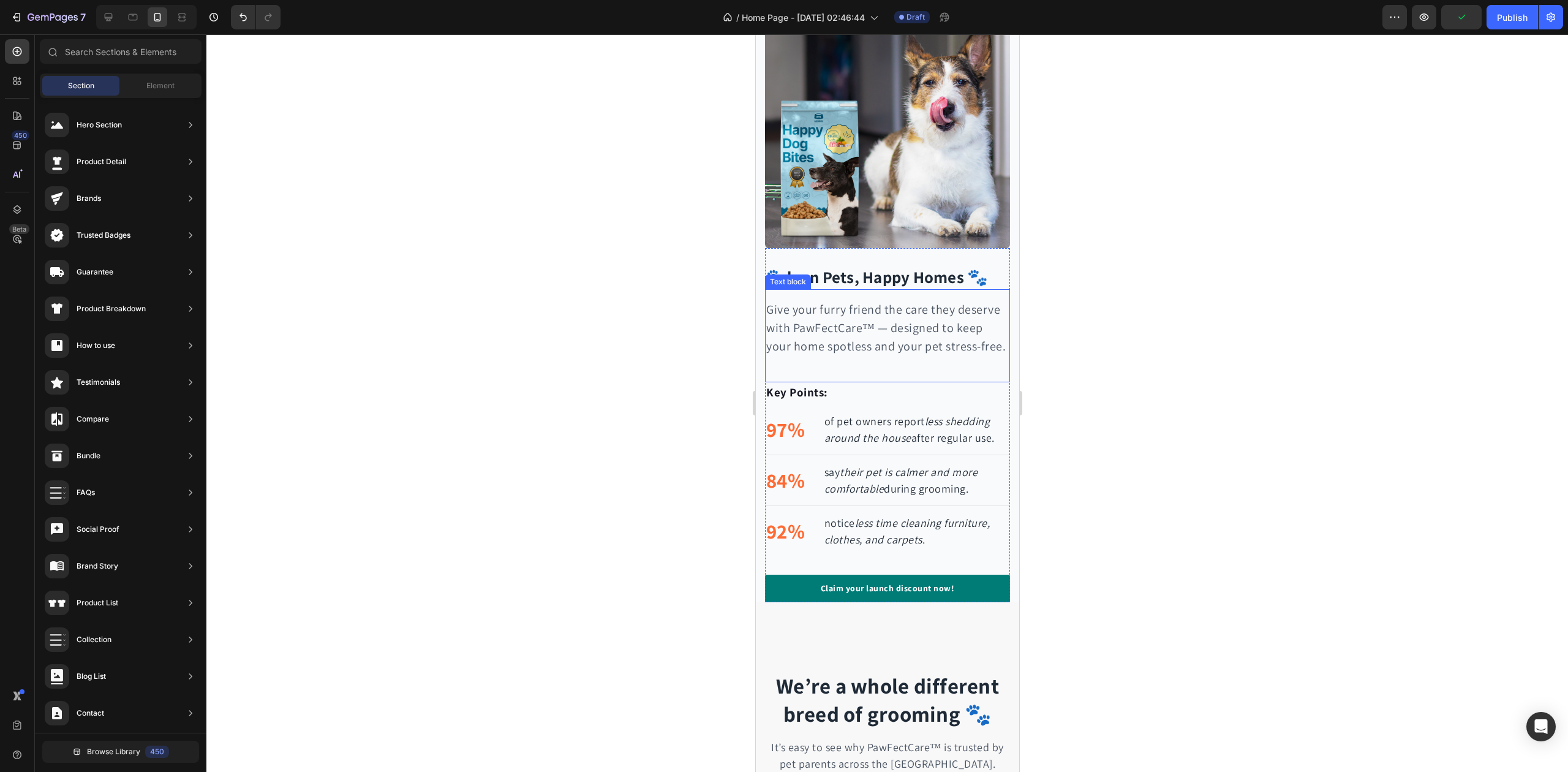
scroll to position [1797, 0]
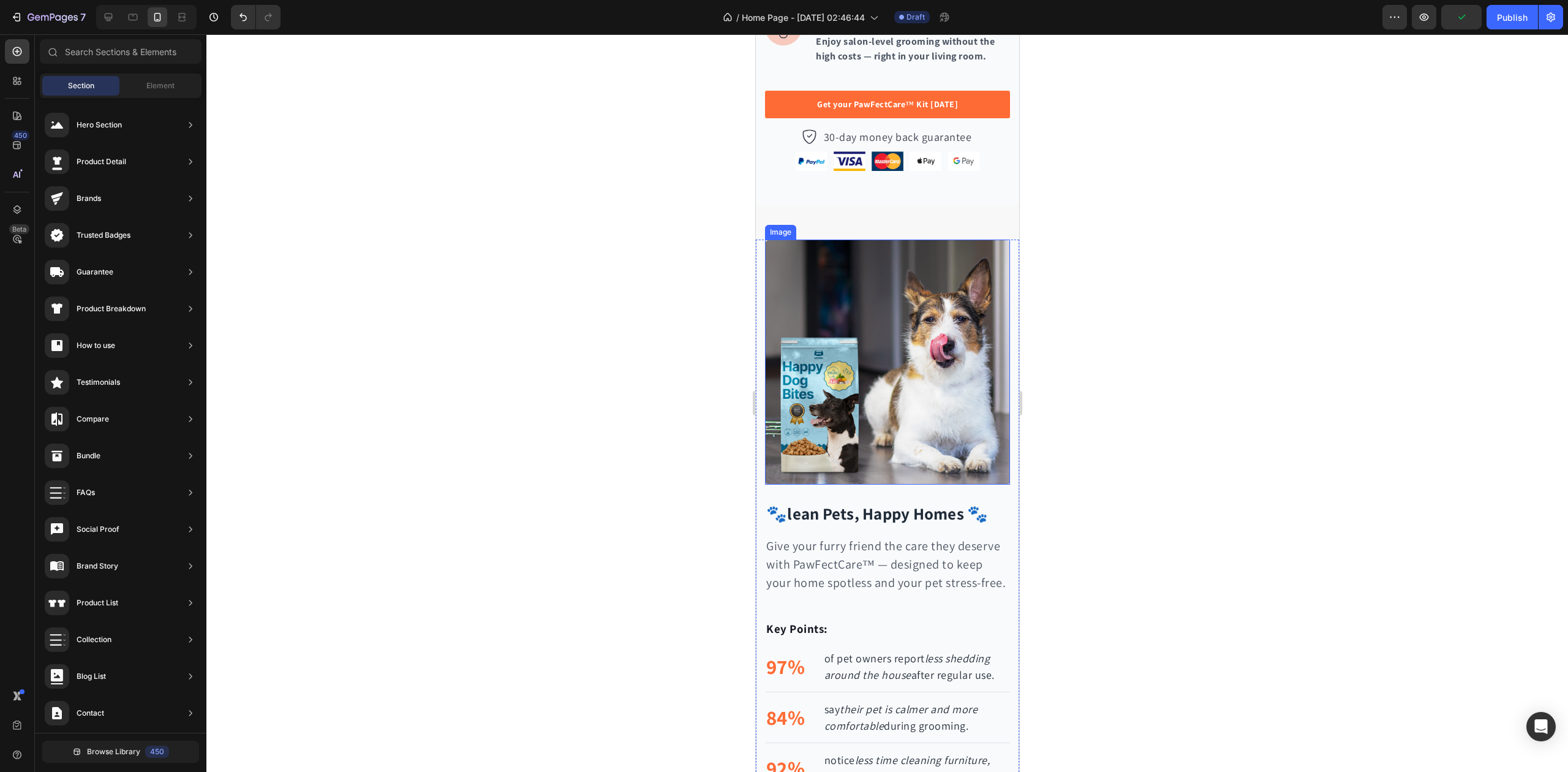
click at [856, 349] on img at bounding box center [887, 362] width 245 height 245
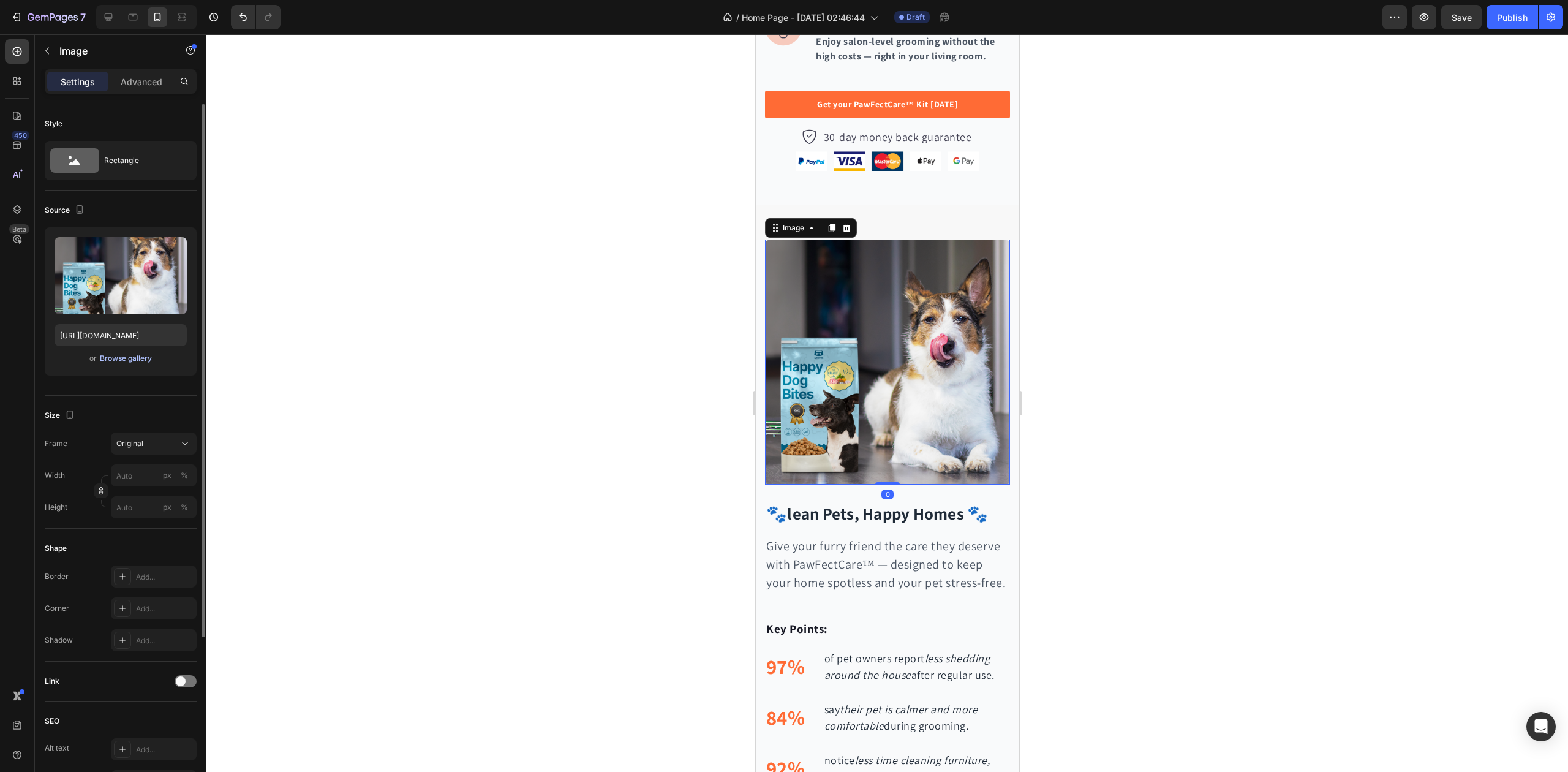
click at [133, 358] on div "Browse gallery" at bounding box center [126, 358] width 52 height 11
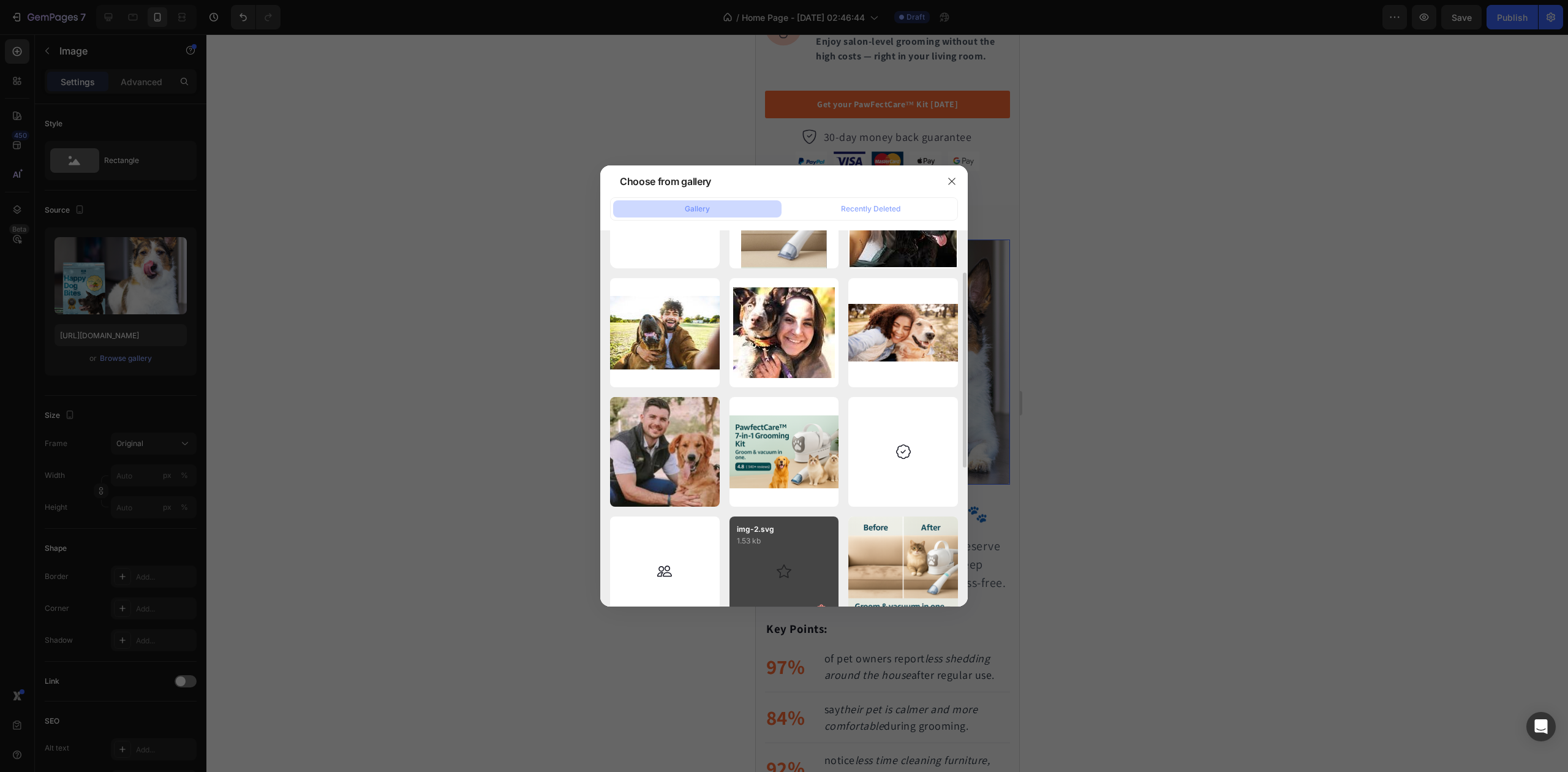
scroll to position [245, 0]
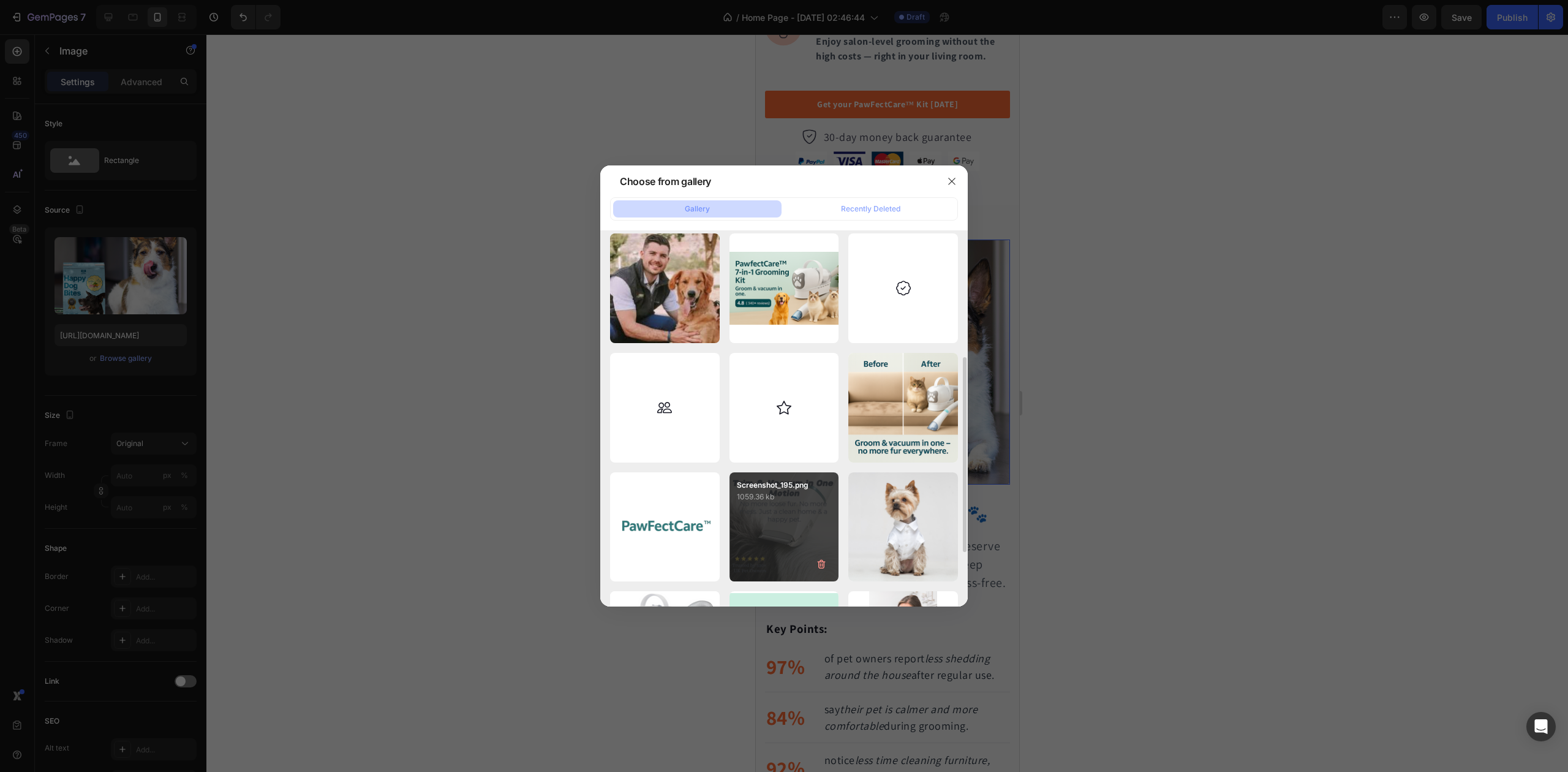
click at [777, 513] on div "Screenshot_195.png 1059.36 kb" at bounding box center [784, 527] width 109 height 109
type input "[URL][DOMAIN_NAME]"
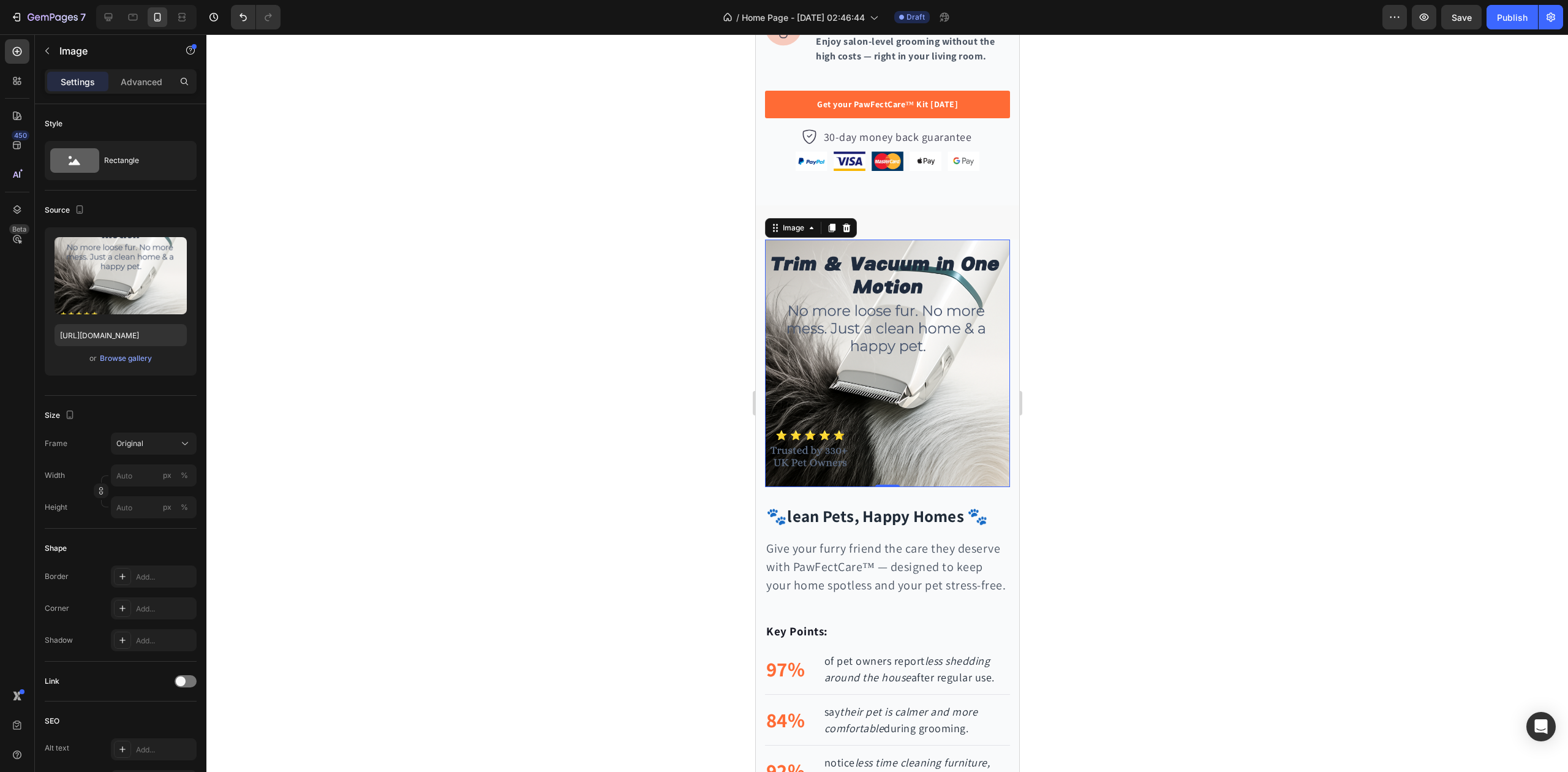
click at [1115, 424] on div at bounding box center [887, 403] width 1362 height 738
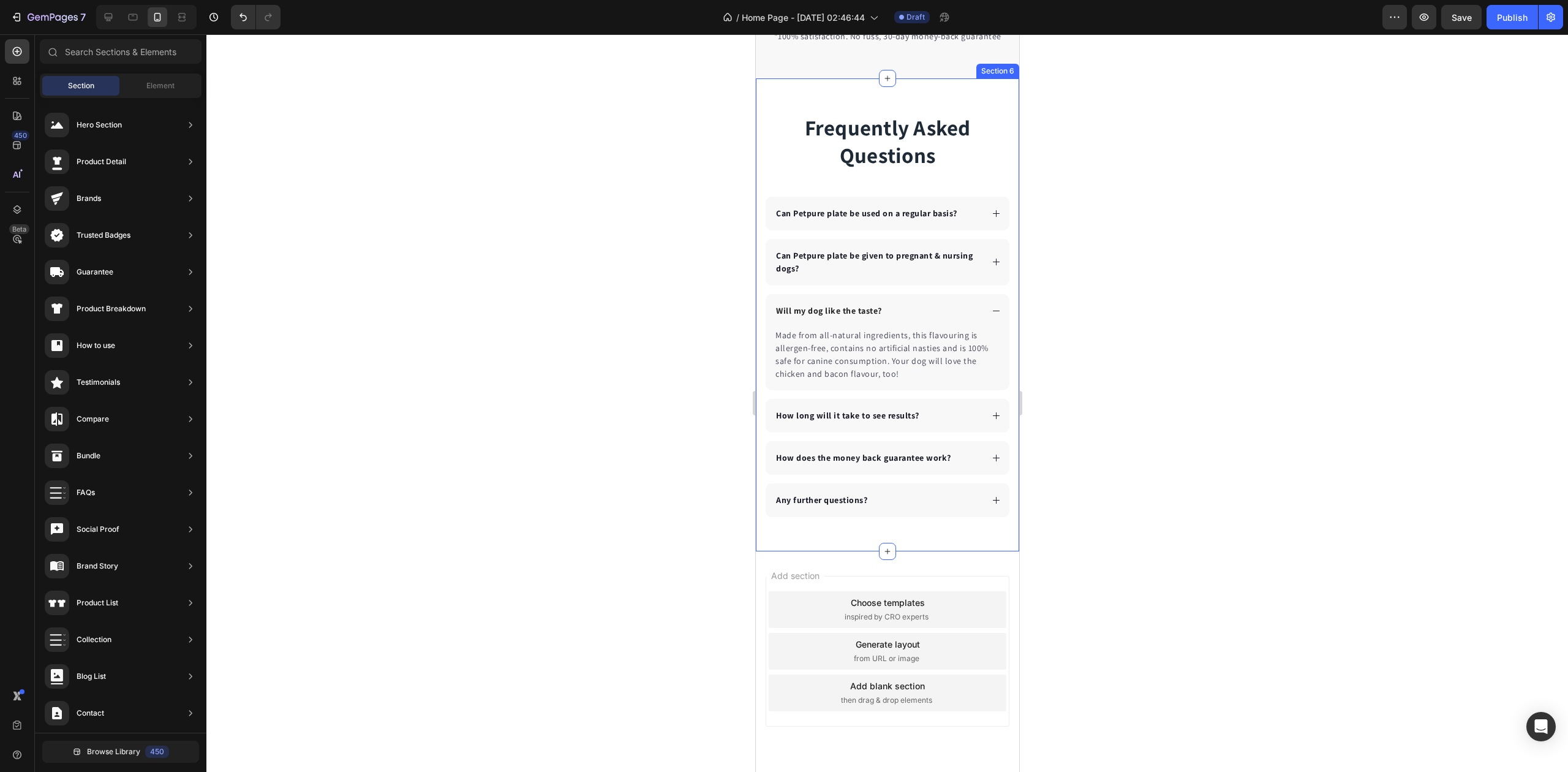
scroll to position [3248, 0]
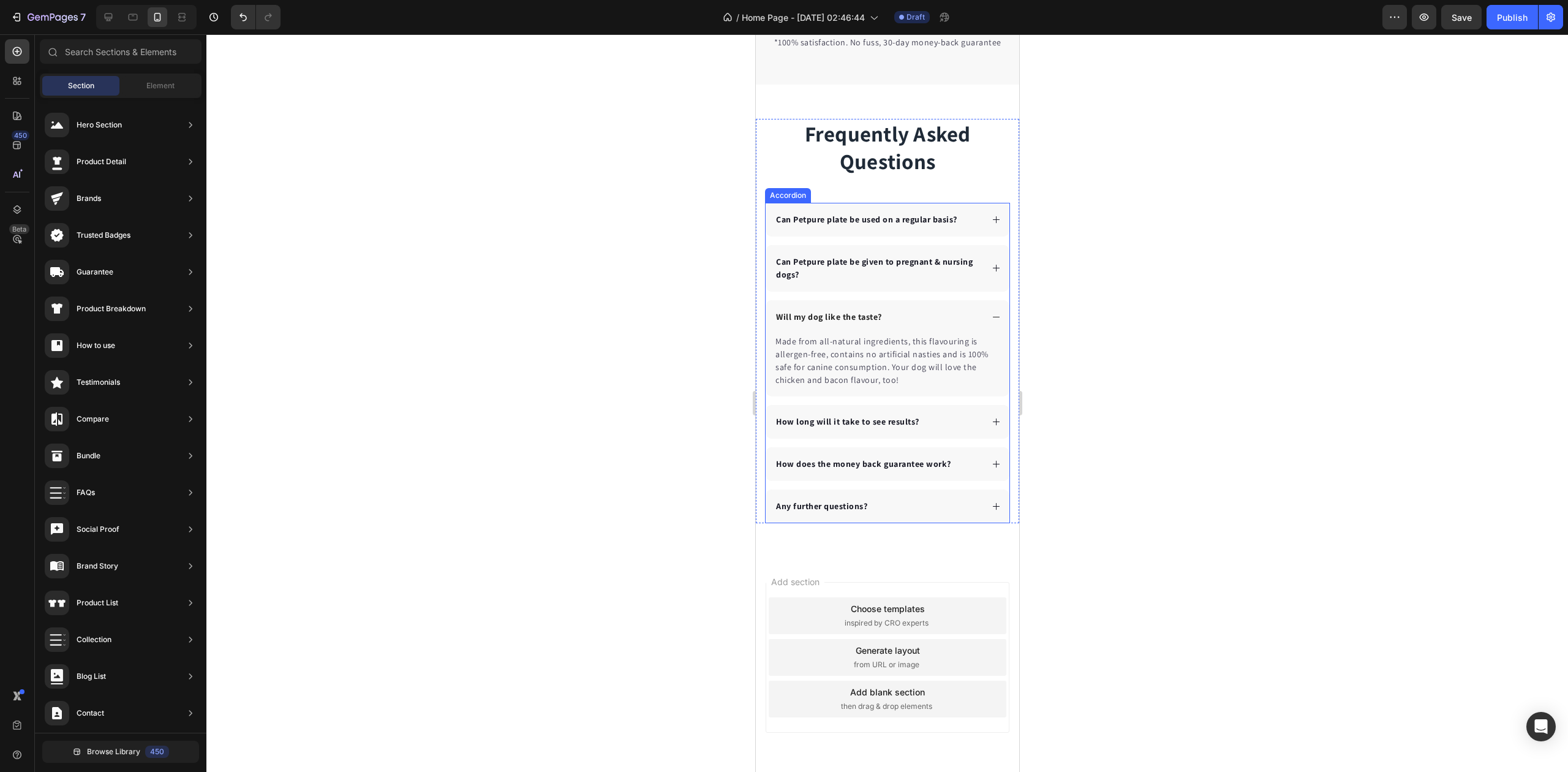
click at [993, 223] on icon at bounding box center [996, 220] width 7 height 7
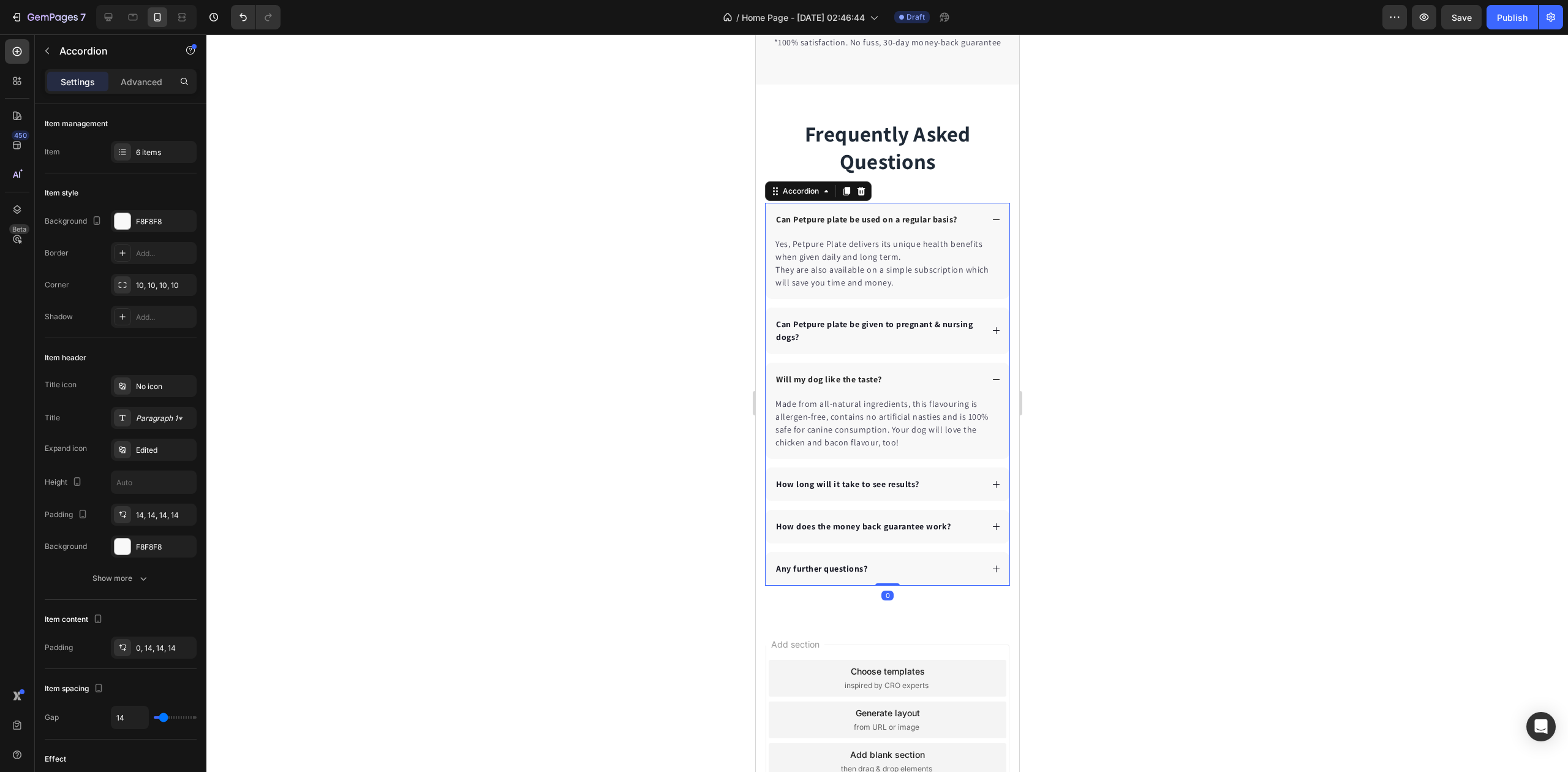
click at [860, 226] on p "Can Petpure plate be used on a regular basis?" at bounding box center [866, 220] width 181 height 13
click at [859, 226] on p "Can Petpure plate be used on a regular basis?" at bounding box center [866, 220] width 181 height 13
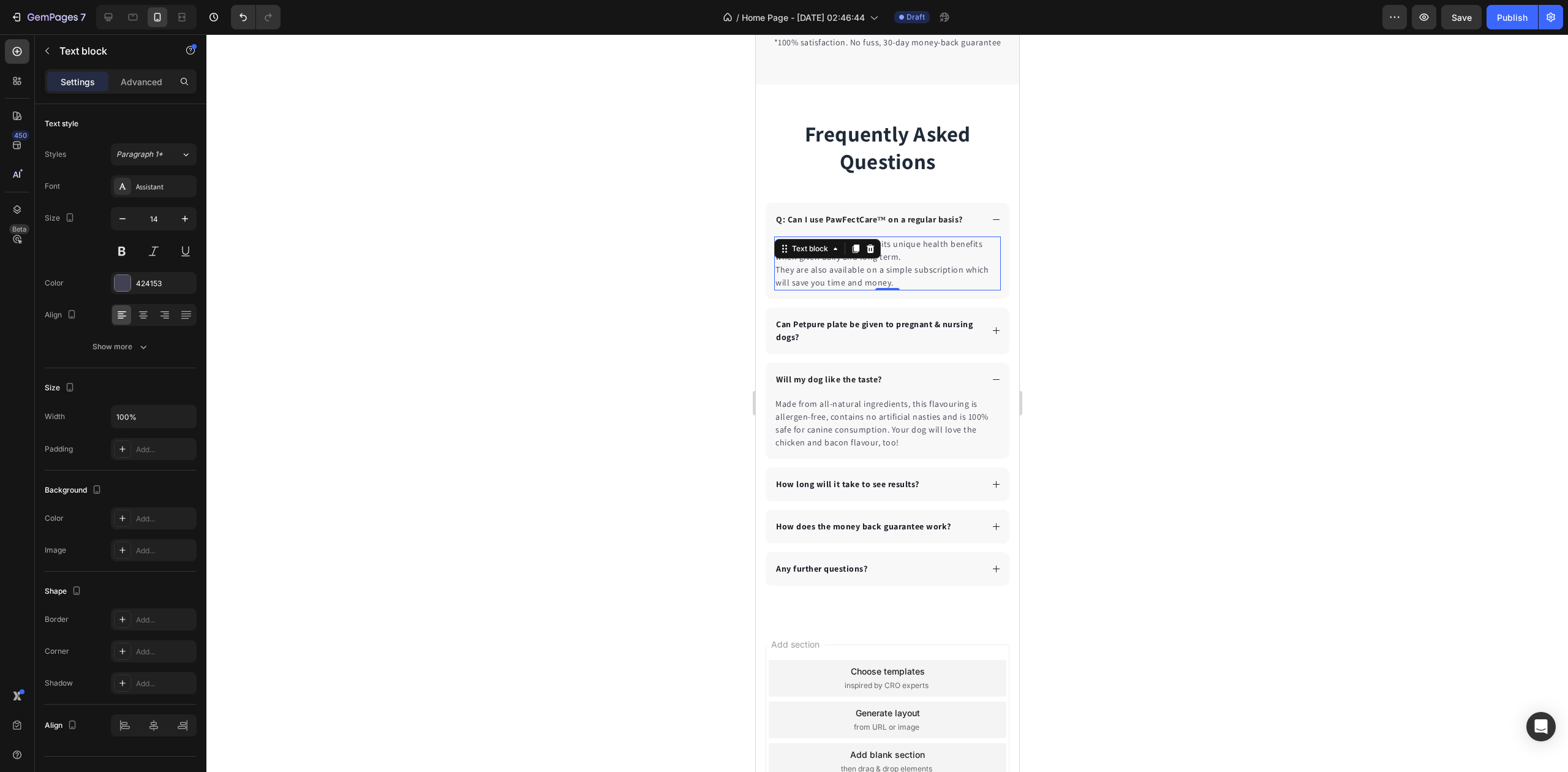
click at [805, 258] on div "Text block" at bounding box center [827, 248] width 106 height 19
click at [813, 285] on p "Yes, Petpure Plate delivers its unique health benefits when given daily and lon…" at bounding box center [887, 263] width 224 height 51
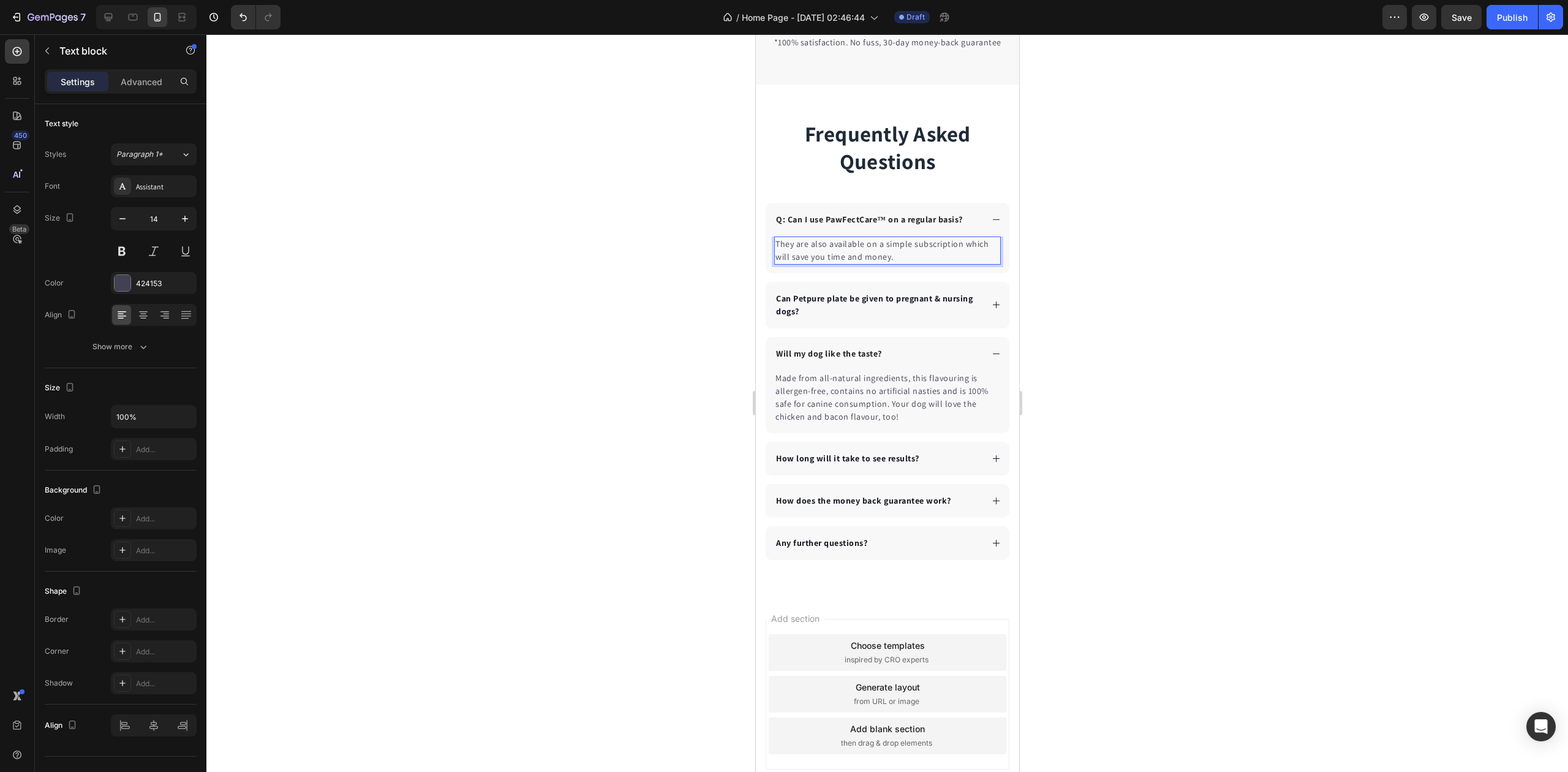
click at [823, 263] on p "They are also available on a simple subscription which will save you time and m…" at bounding box center [887, 250] width 224 height 26
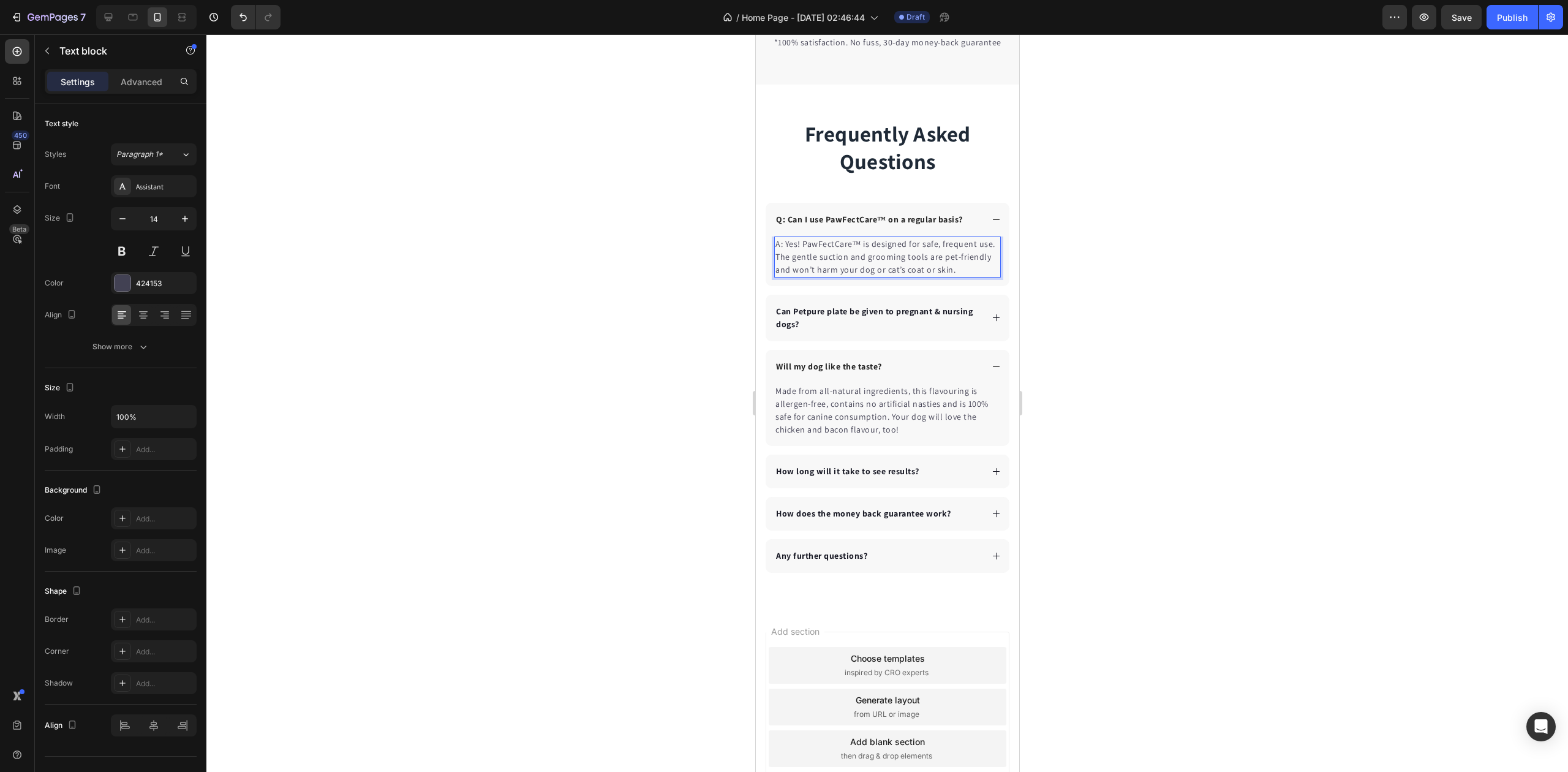
click at [786, 277] on p "A: Yes! PawFectCare™ is designed for safe, frequent use. The gentle suction and…" at bounding box center [887, 257] width 224 height 39
drag, startPoint x: 783, startPoint y: 278, endPoint x: 772, endPoint y: 283, distance: 12.1
click at [767, 277] on div "A: Yes! PawFectCare™ is designed for safe, frequent use. The gentle suction and…" at bounding box center [887, 261] width 244 height 49
click at [784, 226] on p "Q: Can I use PawFectCare™ on a regular basis?" at bounding box center [869, 220] width 187 height 13
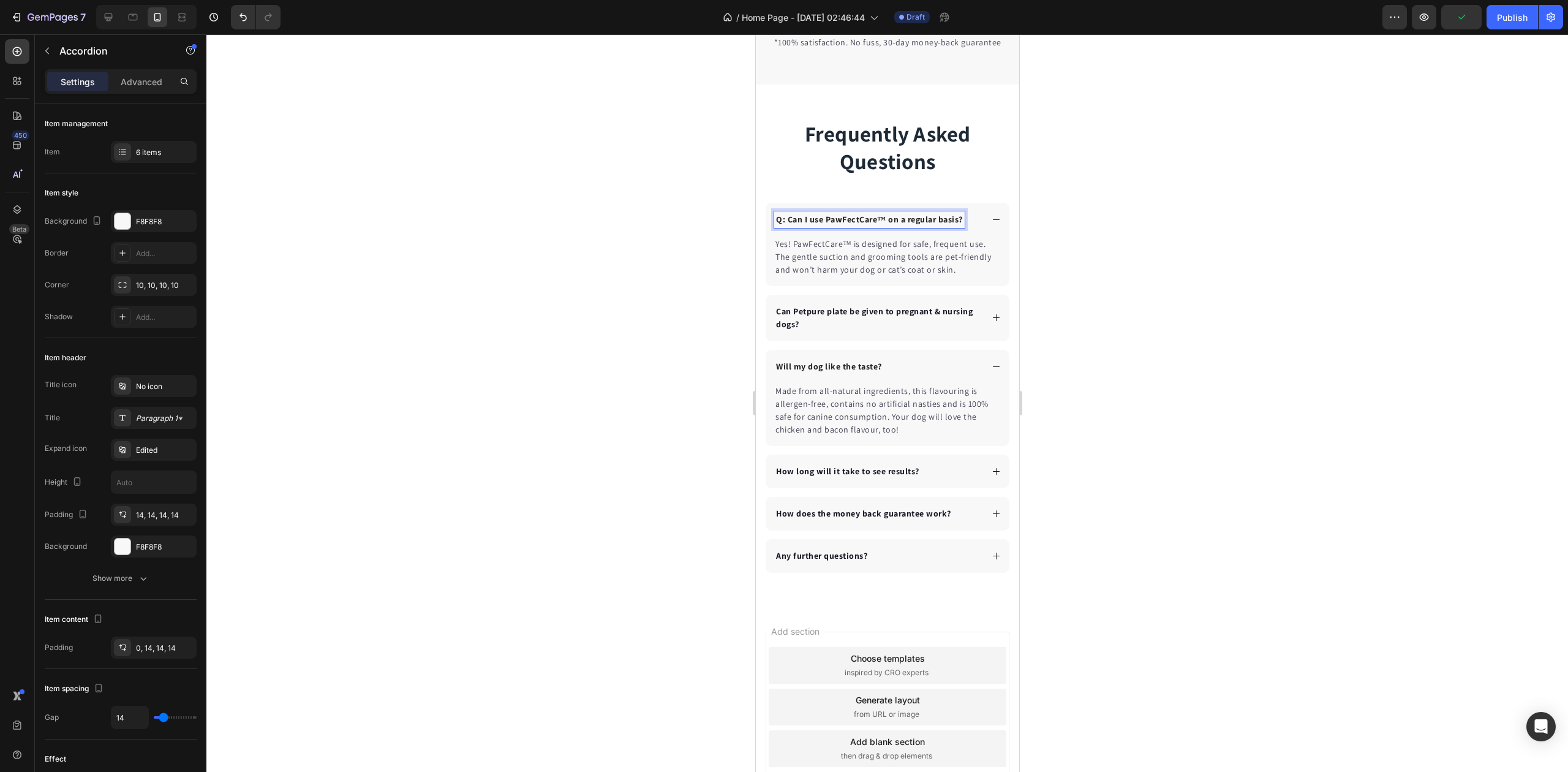
drag, startPoint x: 784, startPoint y: 253, endPoint x: 773, endPoint y: 253, distance: 11.0
click at [783, 226] on p "Q: Can I use PawFectCare™ on a regular basis?" at bounding box center [869, 220] width 187 height 13
click at [784, 226] on p "Q: Can I use PawFectCare™ on a regular basis?" at bounding box center [869, 220] width 187 height 13
click at [993, 321] on icon at bounding box center [996, 317] width 7 height 7
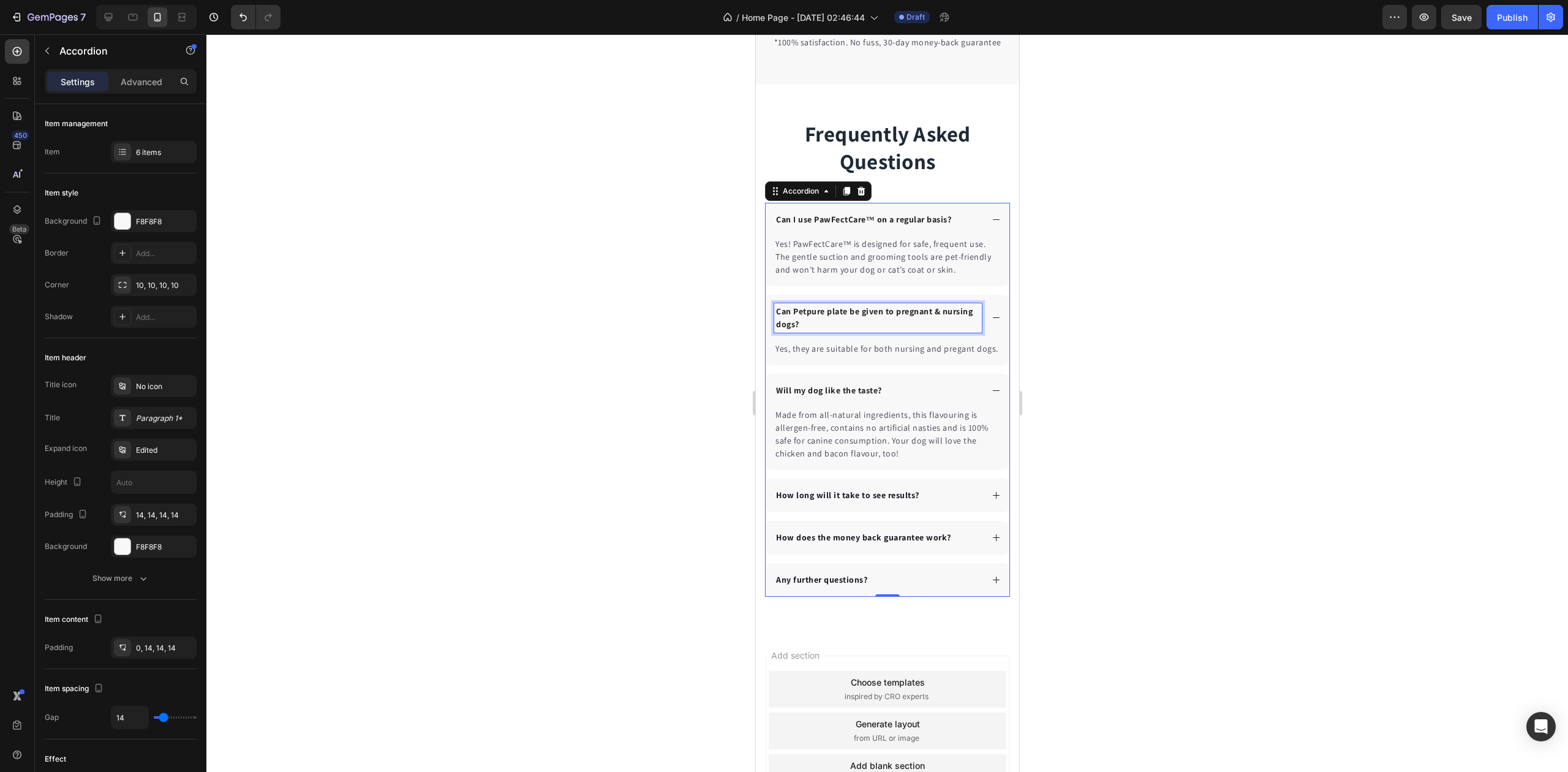
click at [846, 331] on p "Can Petpure plate be given to pregnant & nursing dogs?" at bounding box center [878, 318] width 204 height 26
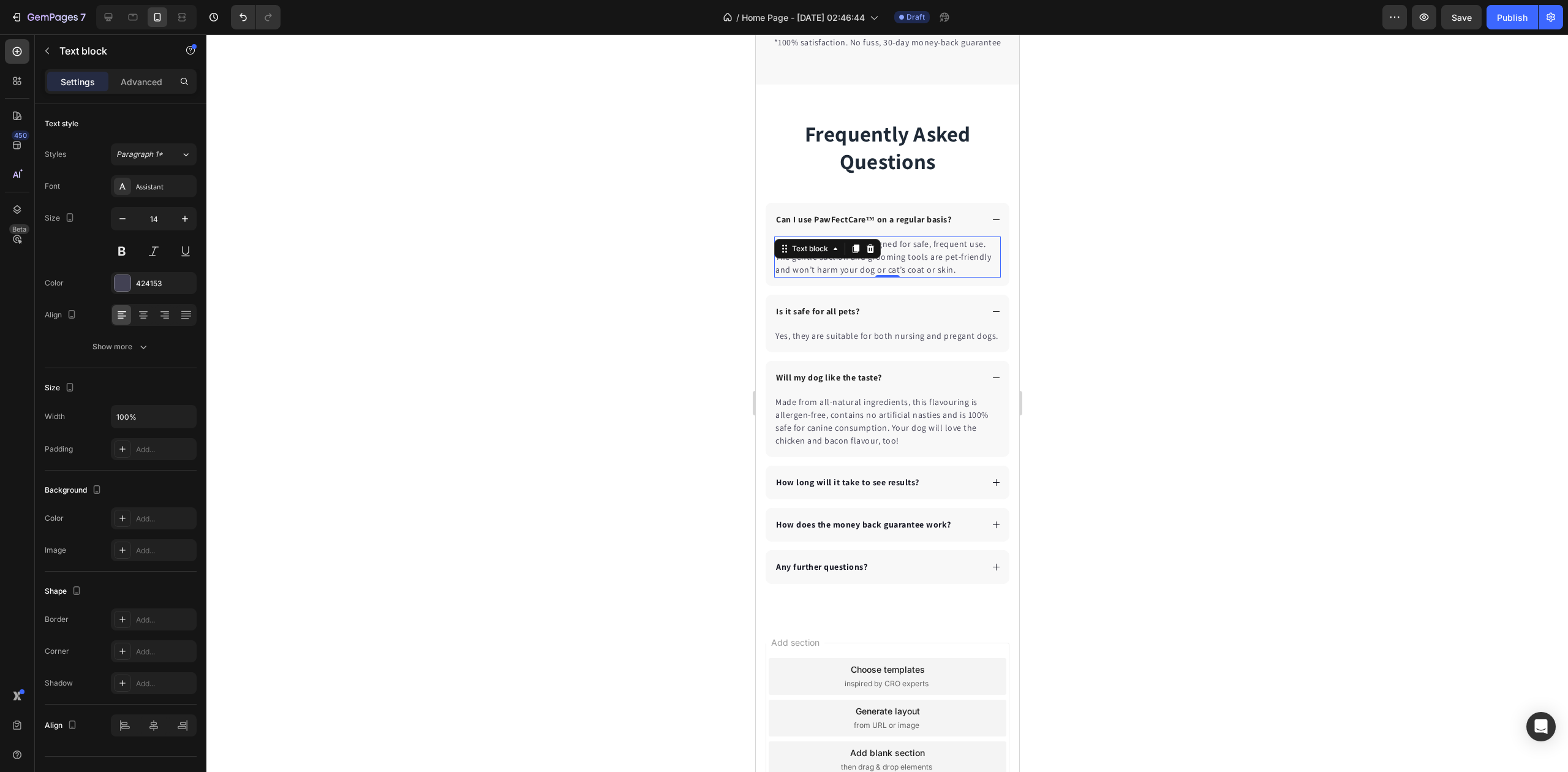
click at [806, 278] on div "Yes! PawFectCare™ is designed for safe, frequent use. The gentle suction and gr…" at bounding box center [887, 257] width 226 height 41
click at [805, 343] on p "Yes, they are suitable for both nursing and pregant dogs." at bounding box center [887, 336] width 224 height 13
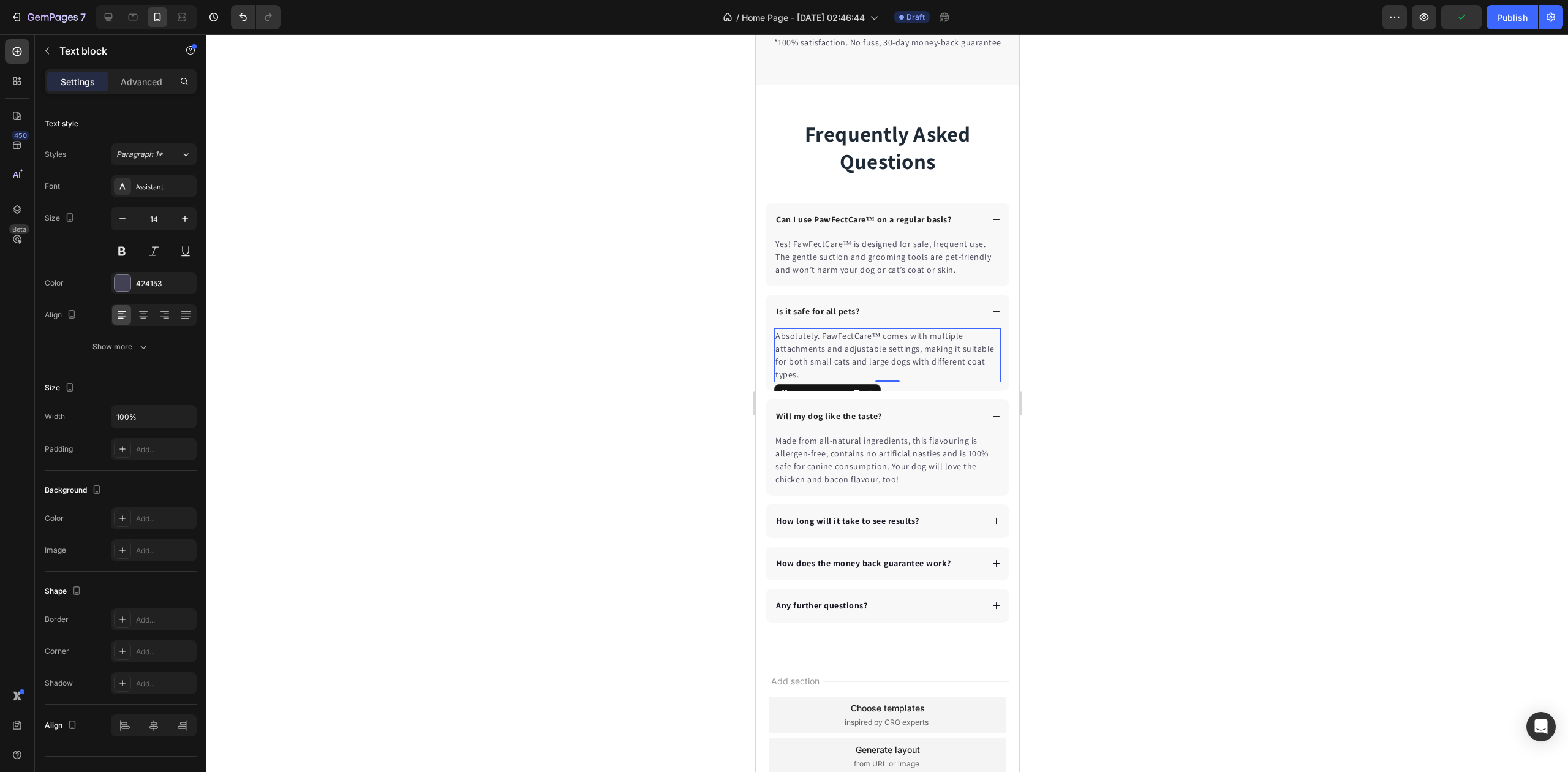
drag, startPoint x: 555, startPoint y: 307, endPoint x: 286, endPoint y: 21, distance: 392.6
click at [555, 307] on div at bounding box center [887, 403] width 1362 height 738
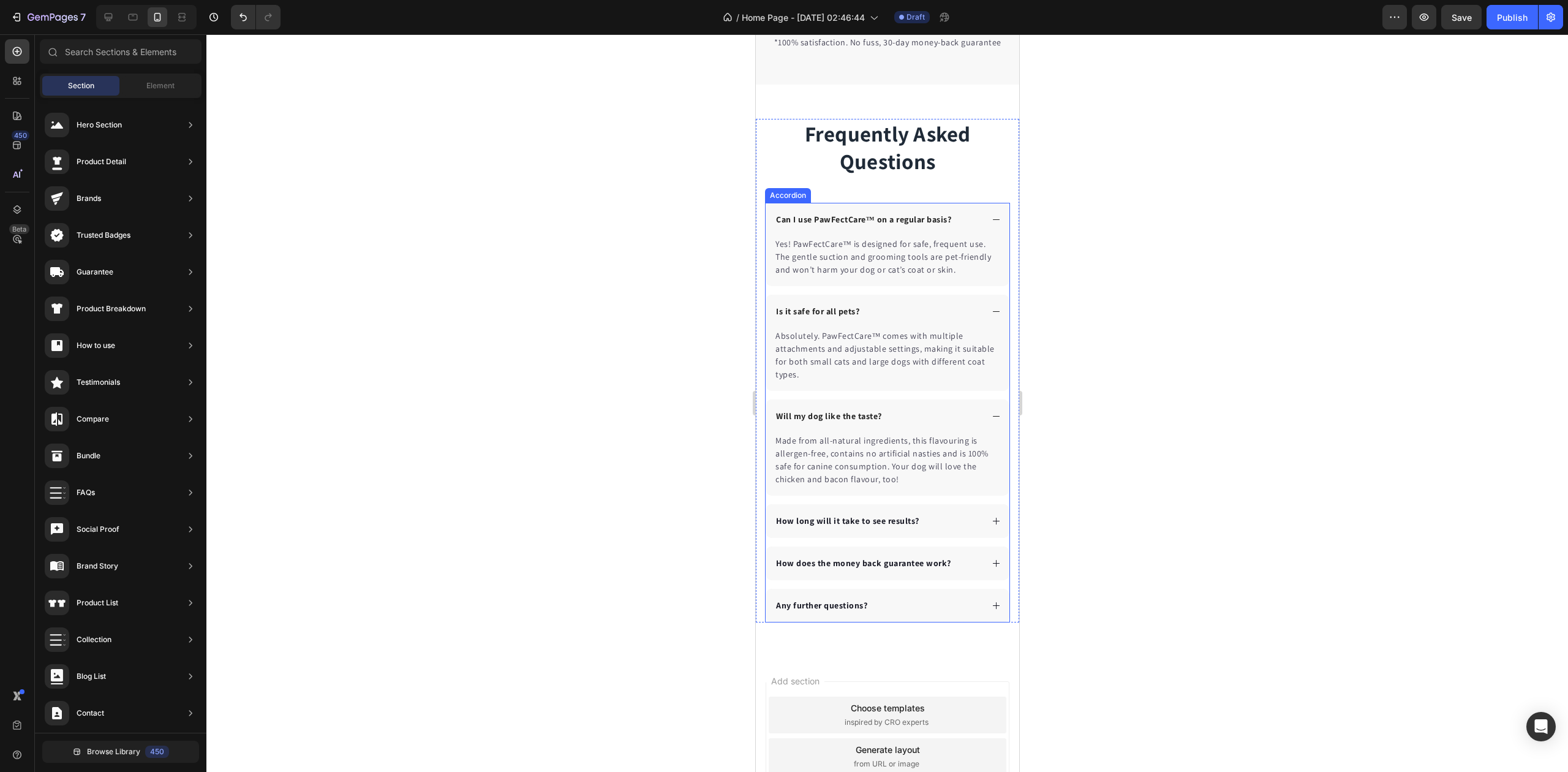
click at [836, 318] on p "Is it safe for all pets?" at bounding box center [817, 312] width 83 height 13
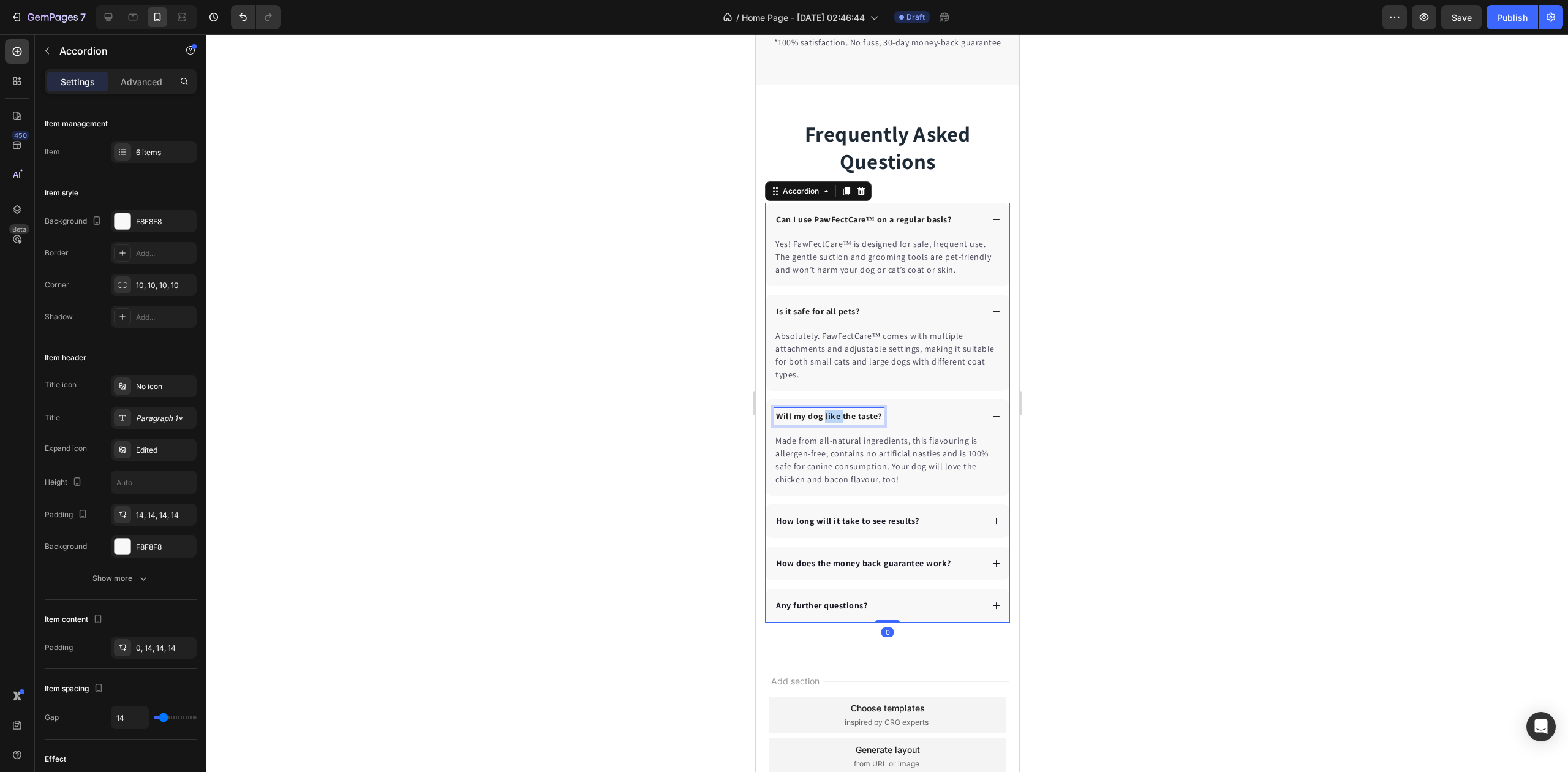
click at [825, 423] on p "Will my dog like the taste?" at bounding box center [828, 416] width 106 height 13
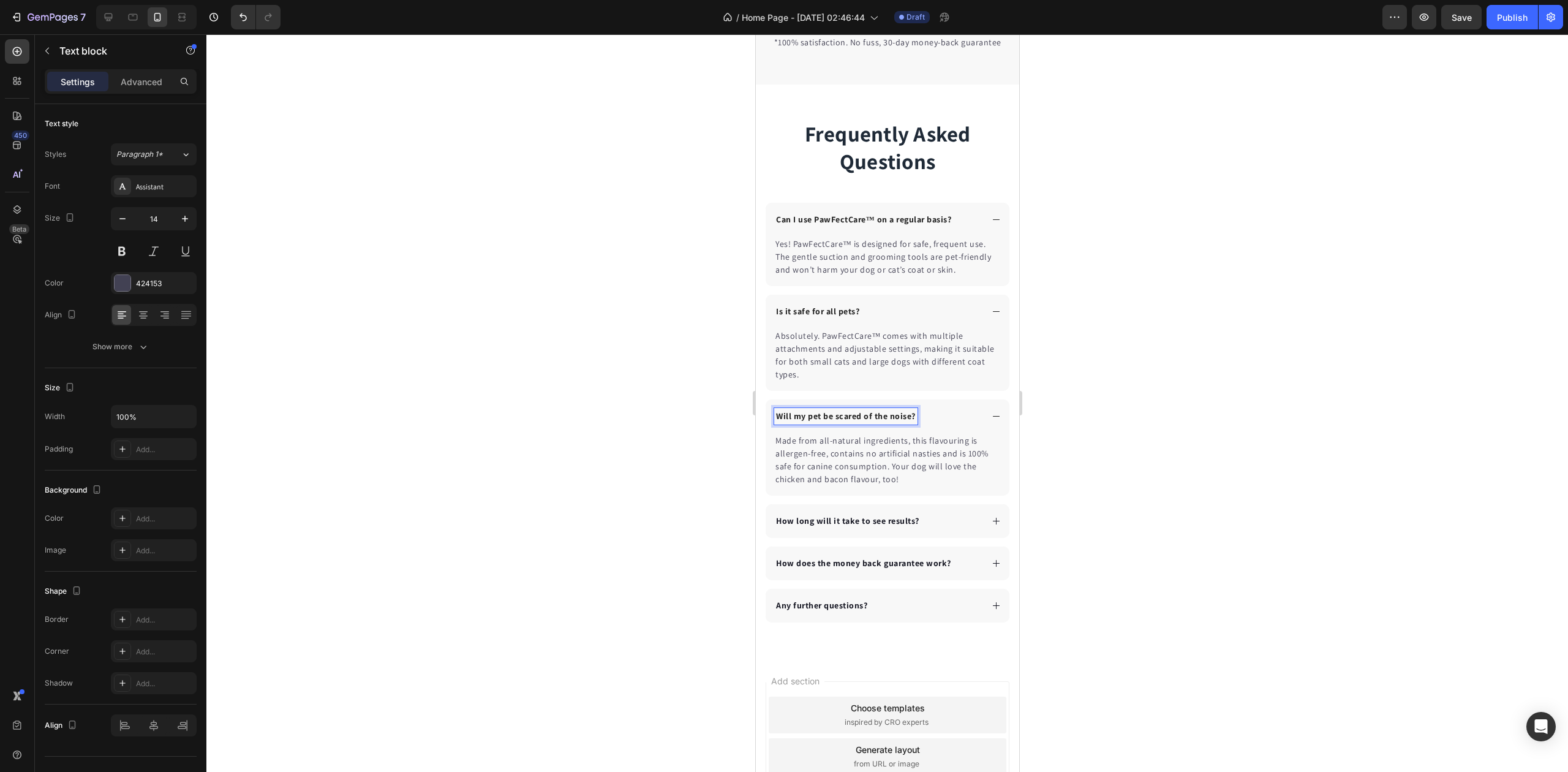
click at [848, 486] on p "Made from all-natural ingredients, this flavouring is allergen-free, contains n…" at bounding box center [887, 460] width 224 height 51
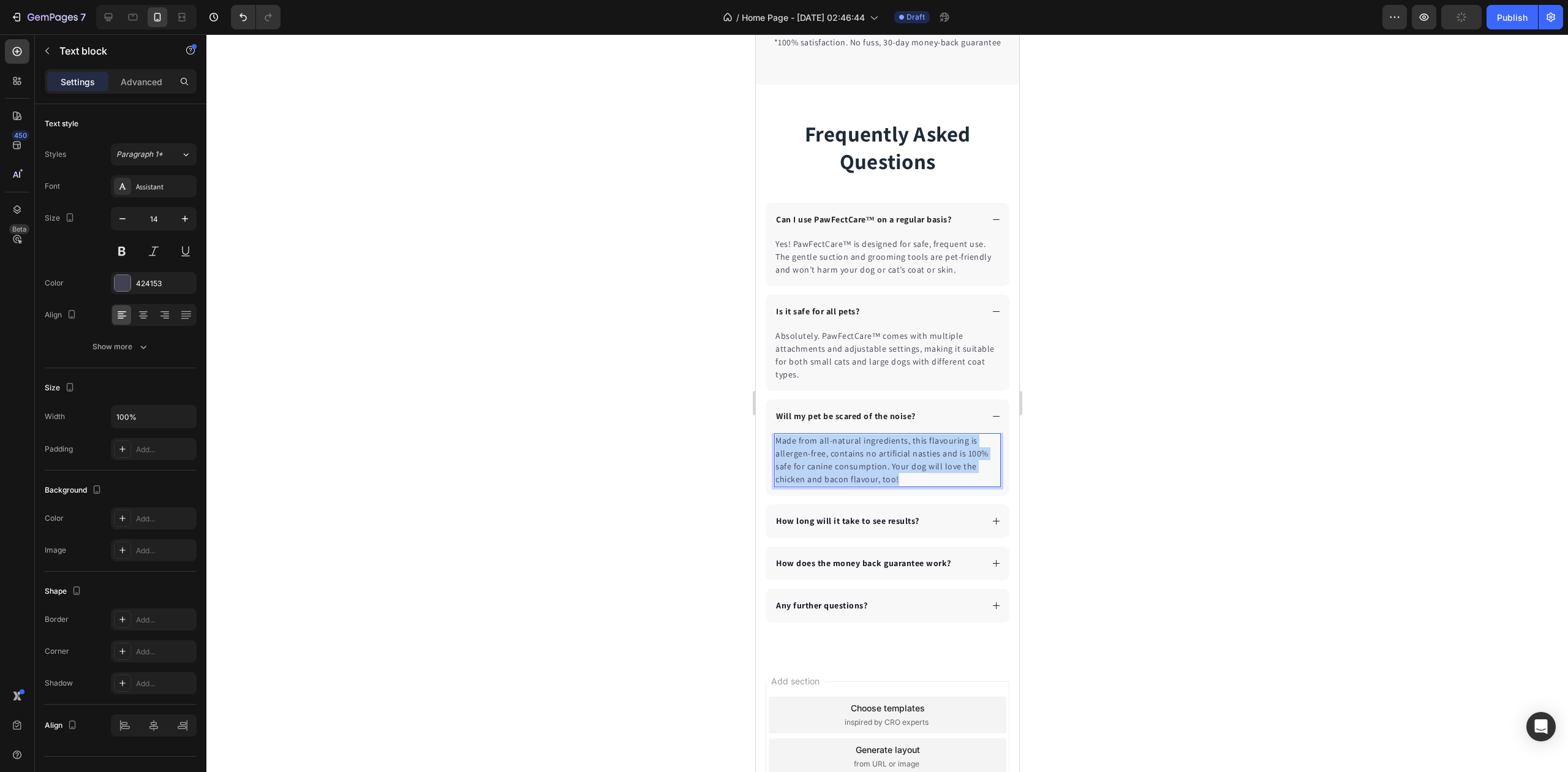
click at [848, 486] on p "Made from all-natural ingredients, this flavouring is allergen-free, contains n…" at bounding box center [887, 460] width 224 height 51
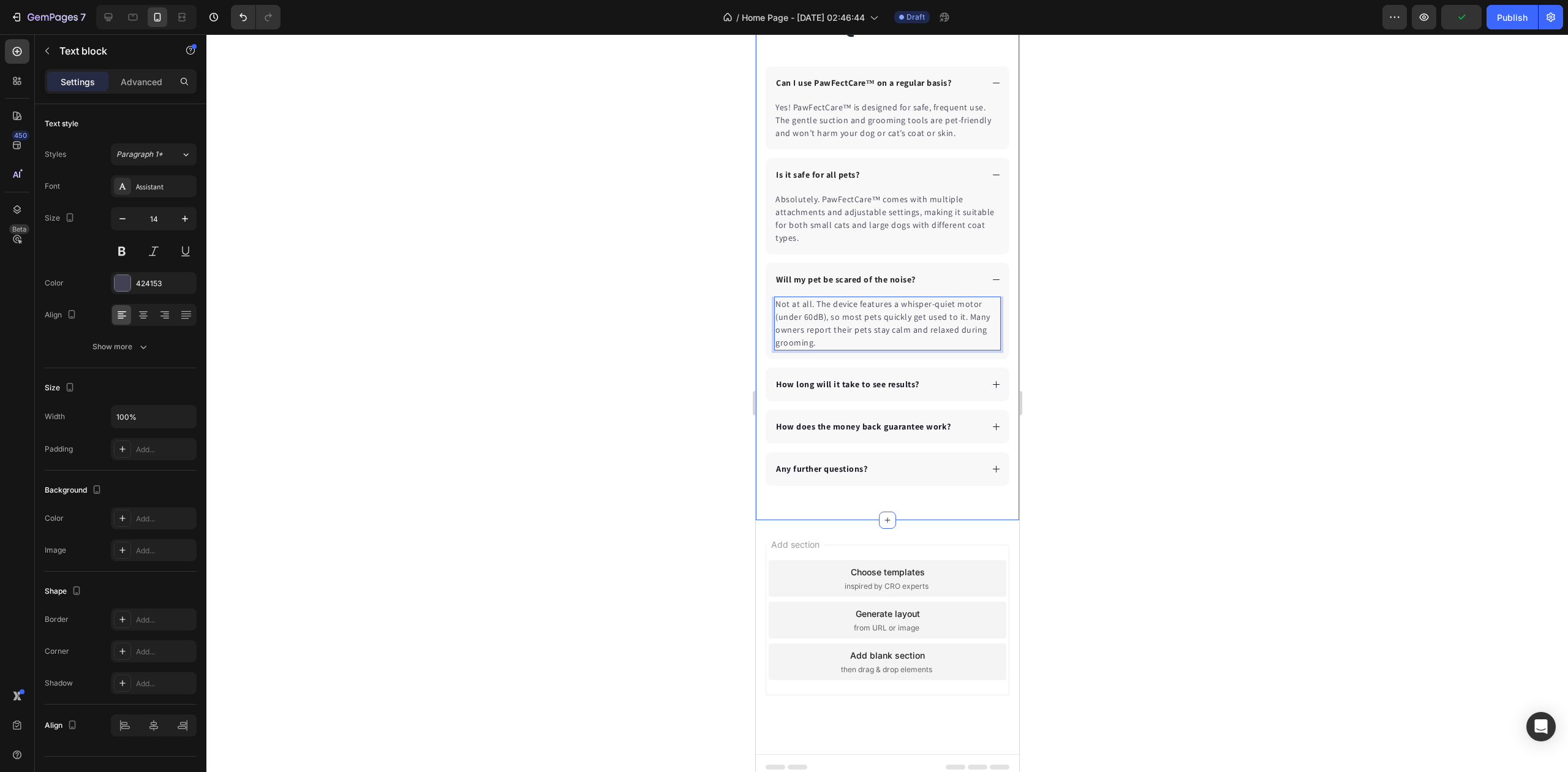
scroll to position [3428, 0]
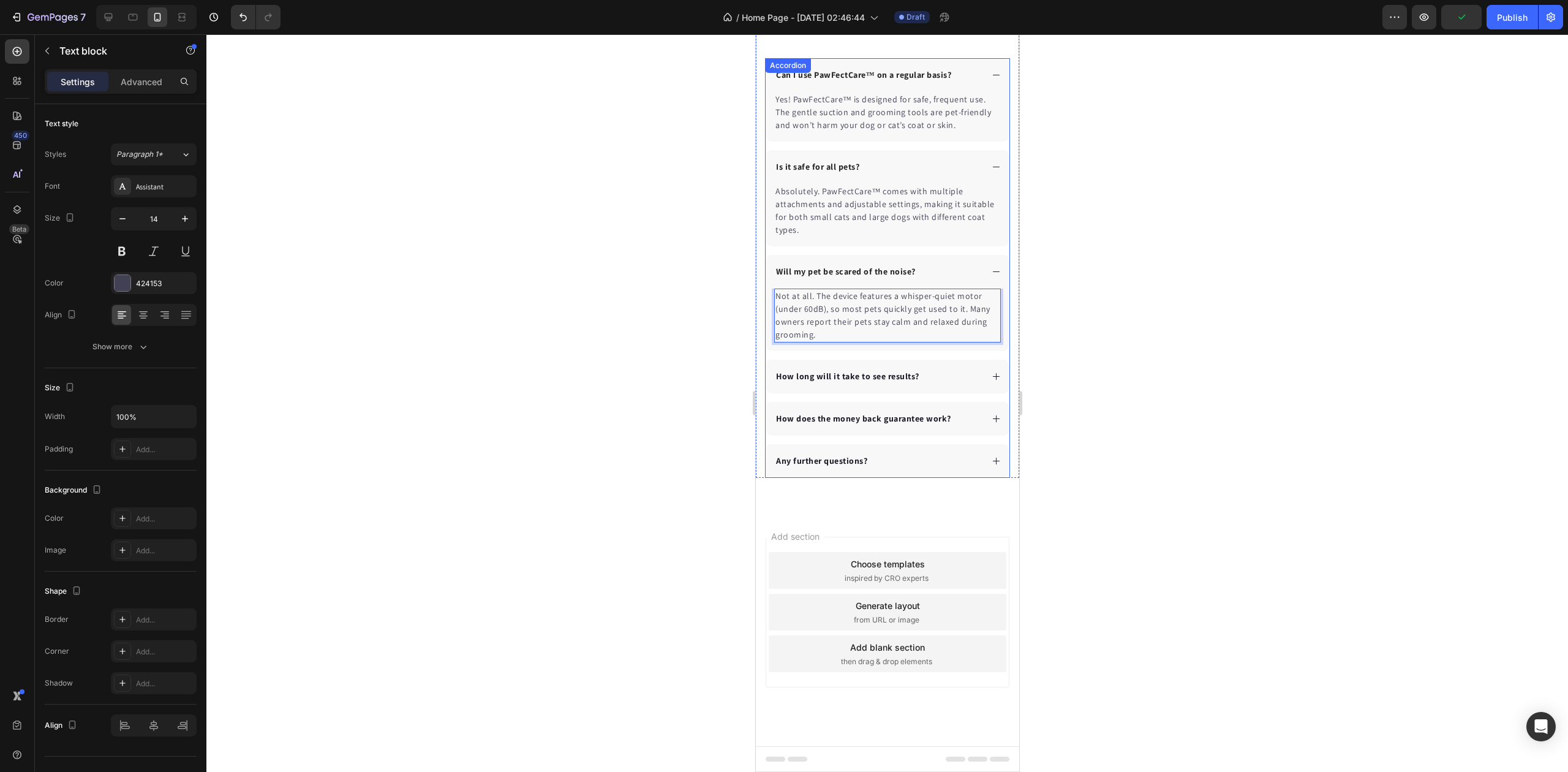
click at [991, 372] on icon at bounding box center [996, 377] width 9 height 9
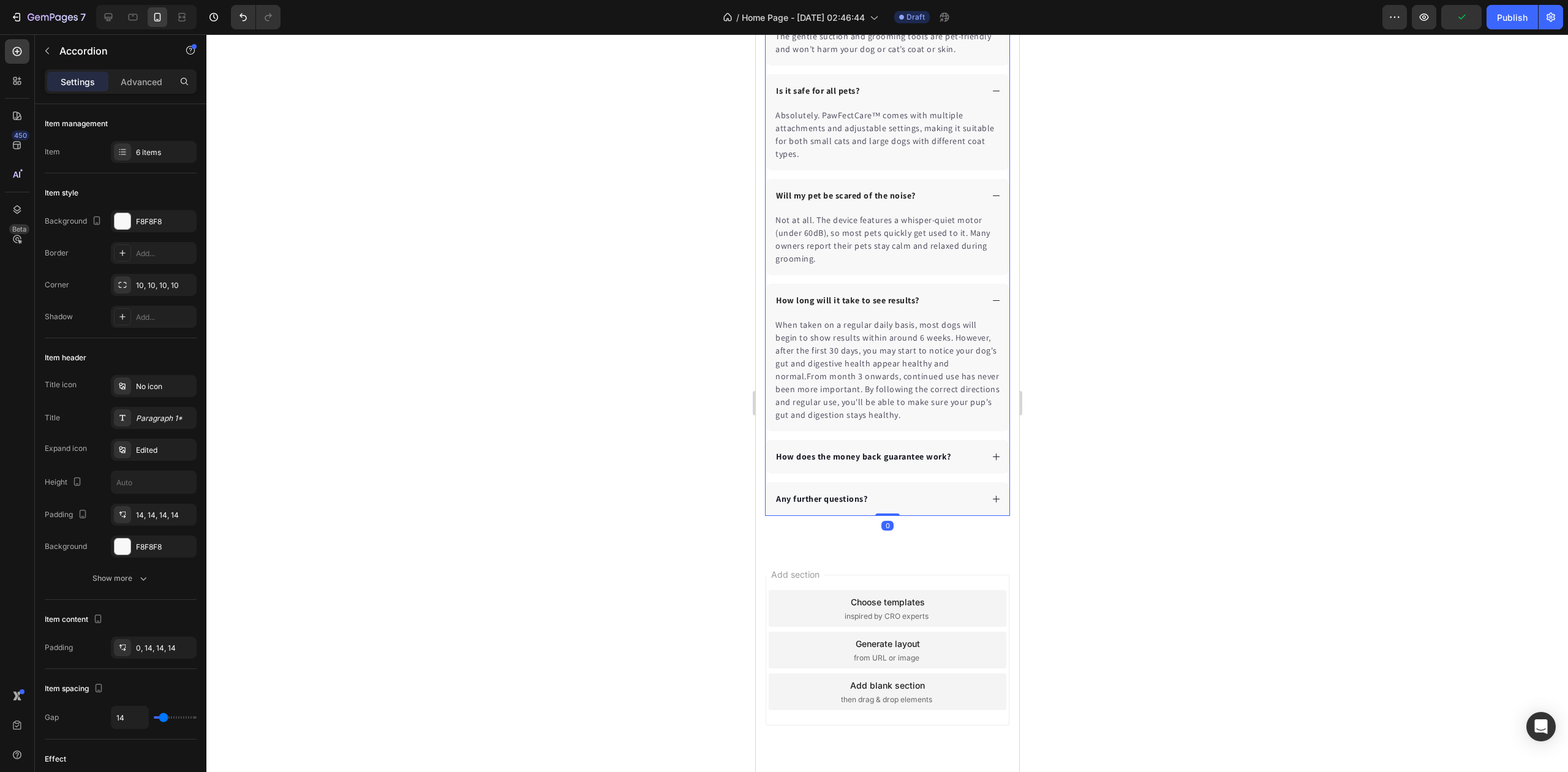
scroll to position [3510, 0]
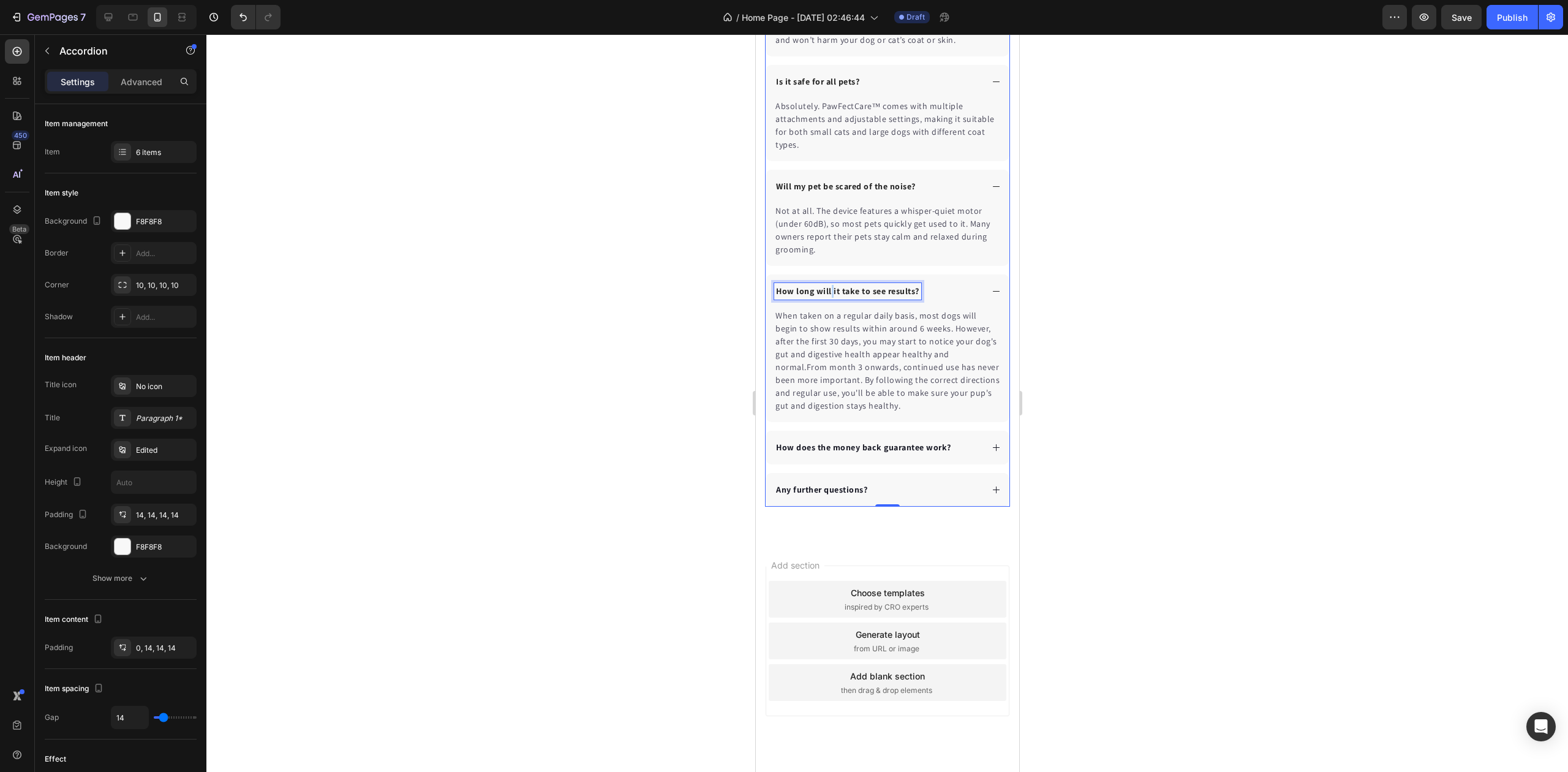
click at [830, 293] on p "How long will it take to see results?" at bounding box center [847, 291] width 143 height 13
click at [831, 373] on p "When taken on a regular daily basis, most dogs will begin to show results withi…" at bounding box center [887, 361] width 224 height 103
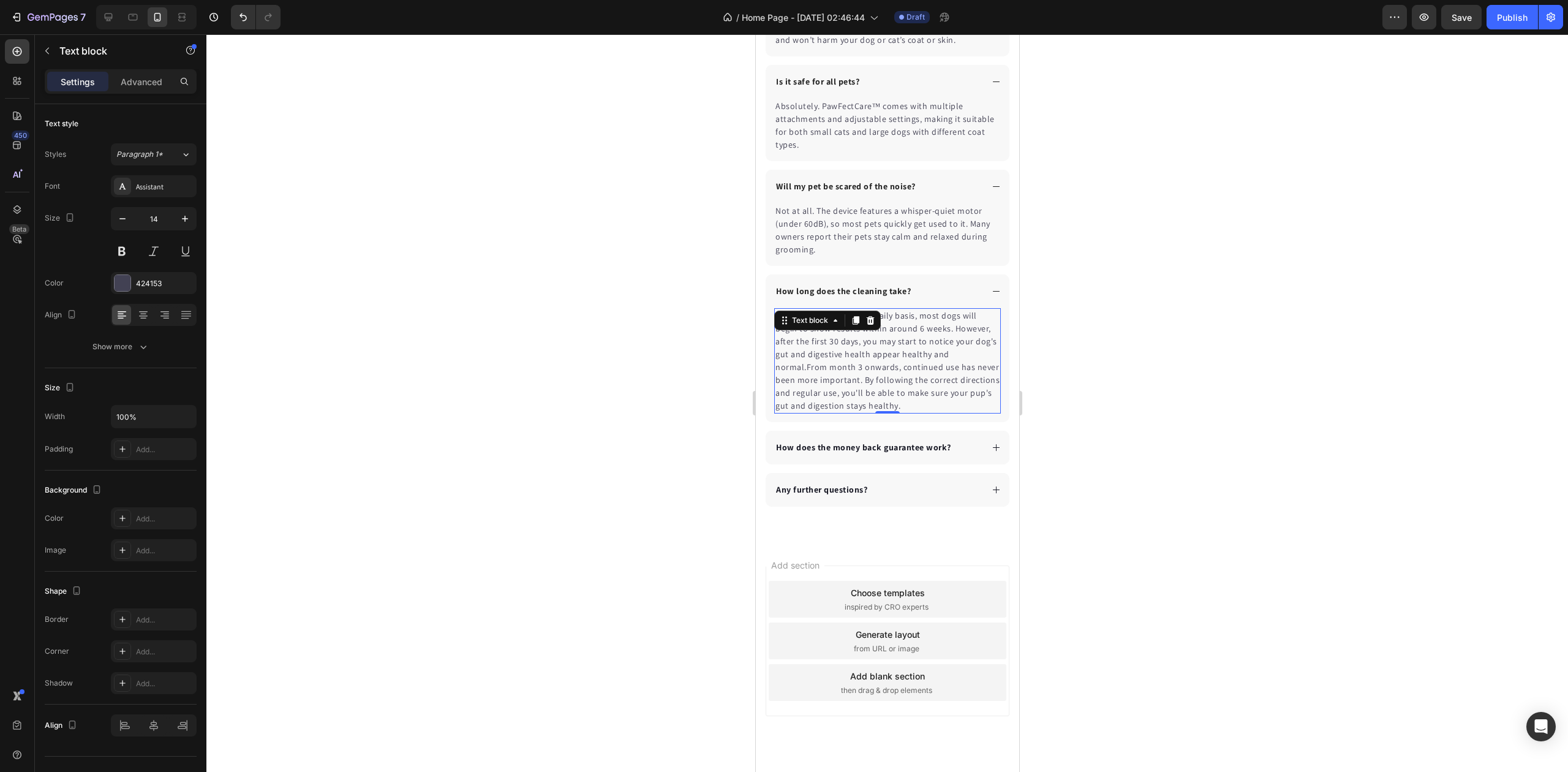
click at [831, 373] on p "When taken on a regular daily basis, most dogs will begin to show results withi…" at bounding box center [887, 361] width 224 height 103
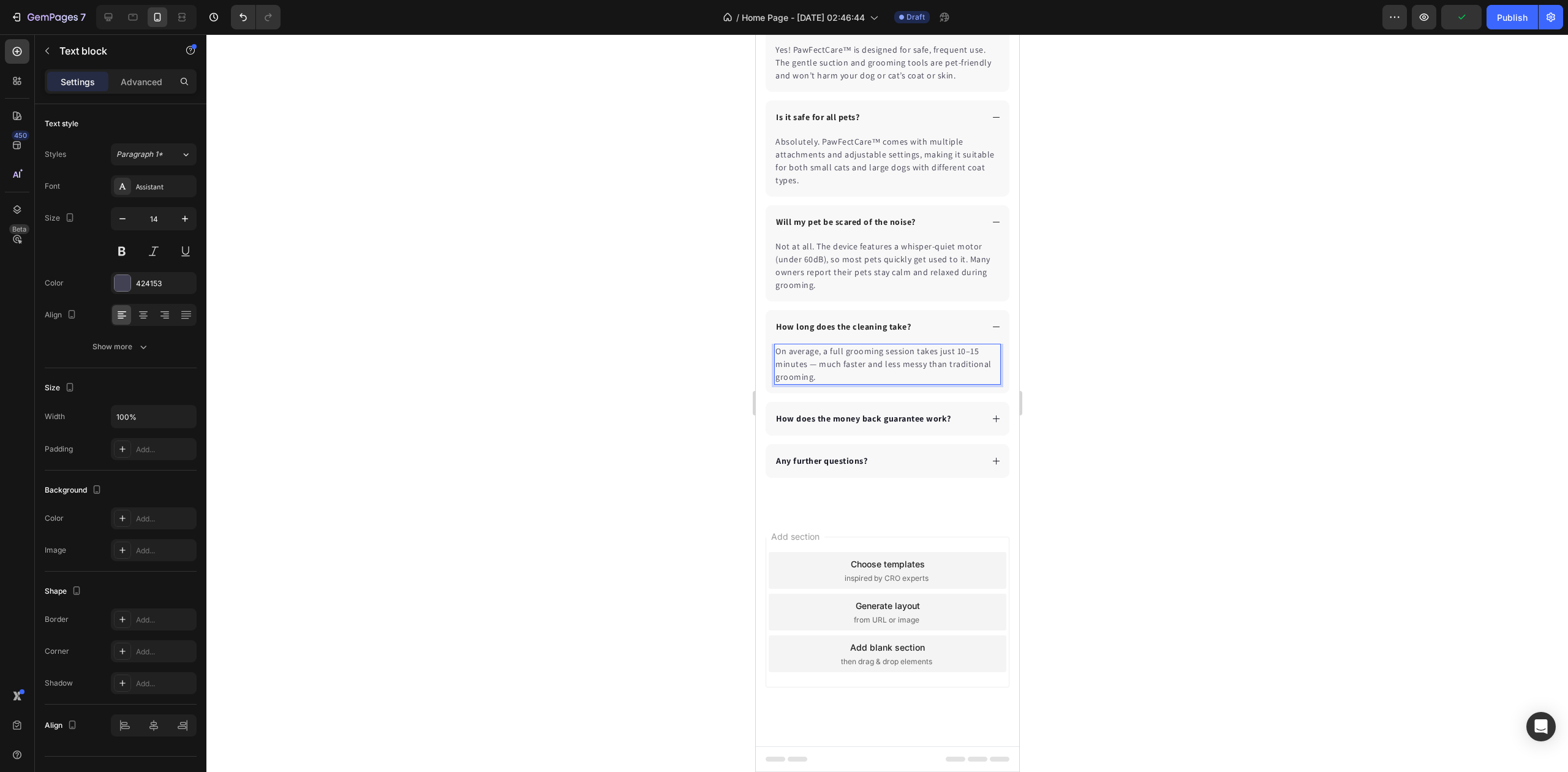
scroll to position [3478, 0]
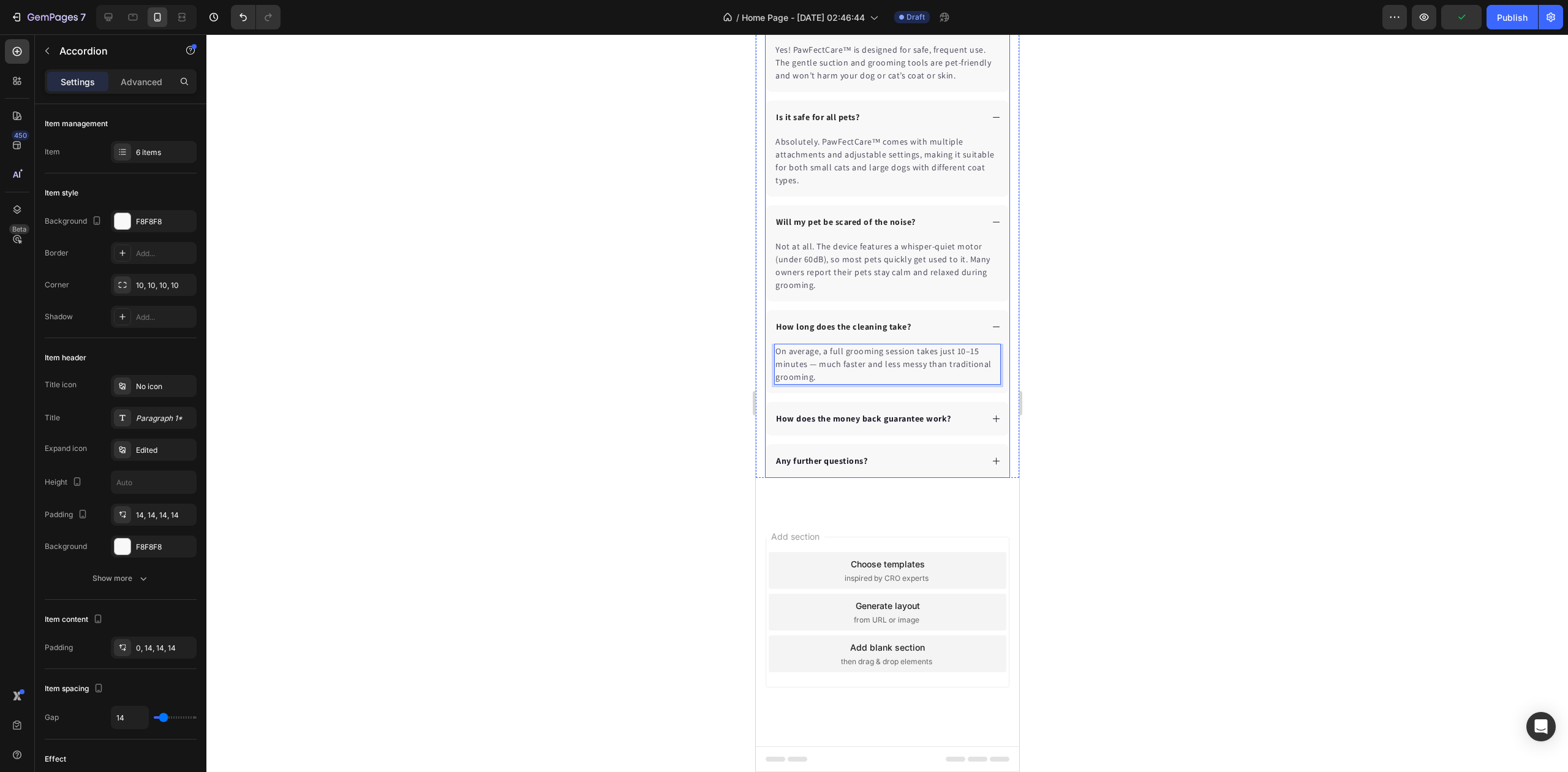
click at [993, 417] on icon at bounding box center [996, 419] width 7 height 7
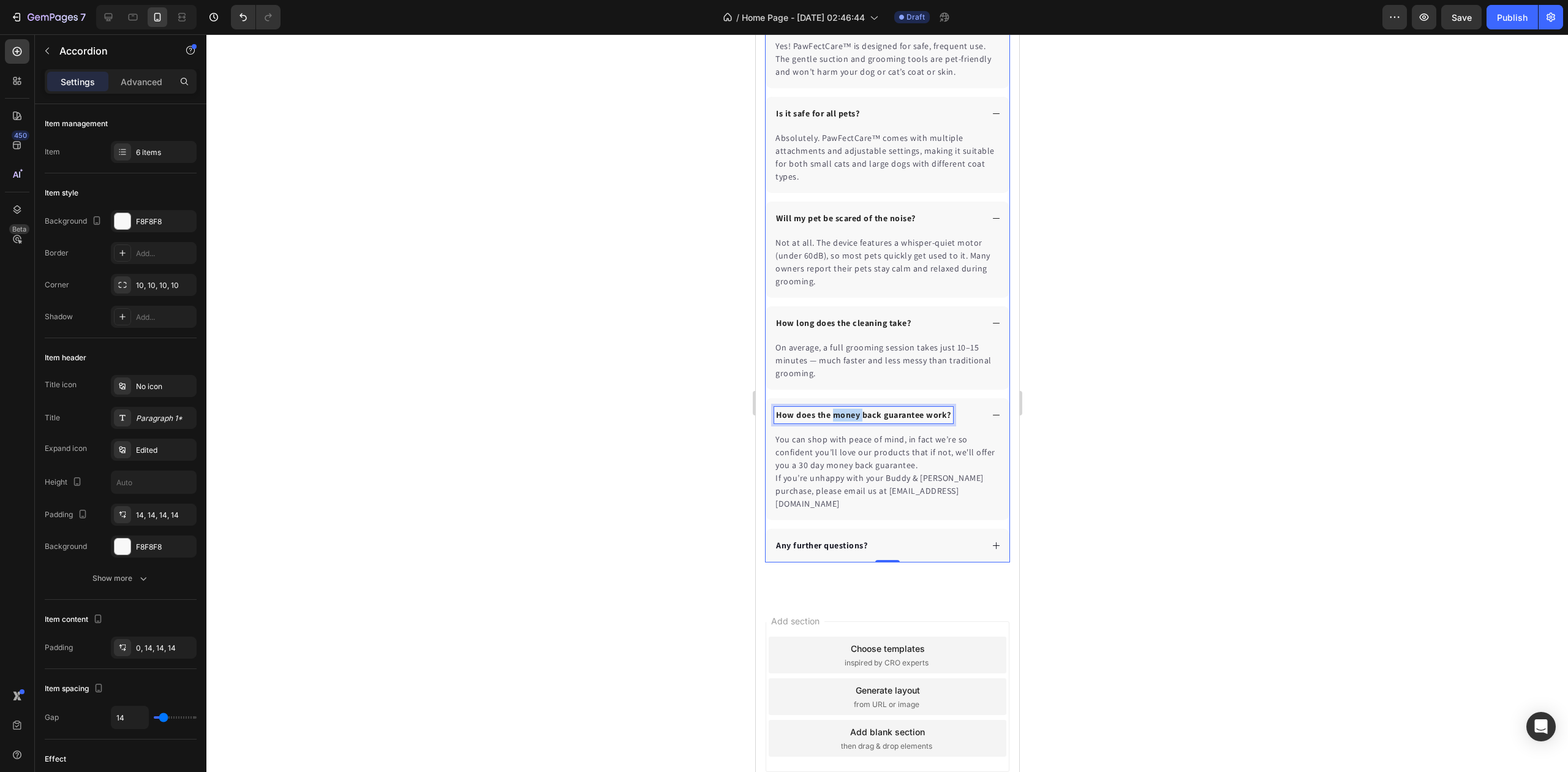
click at [849, 419] on p "How does the money back guarantee work?" at bounding box center [863, 415] width 175 height 13
click at [809, 459] on p "You can shop with peace of mind, in fact we’re so confident you’ll love our pro…" at bounding box center [887, 471] width 224 height 77
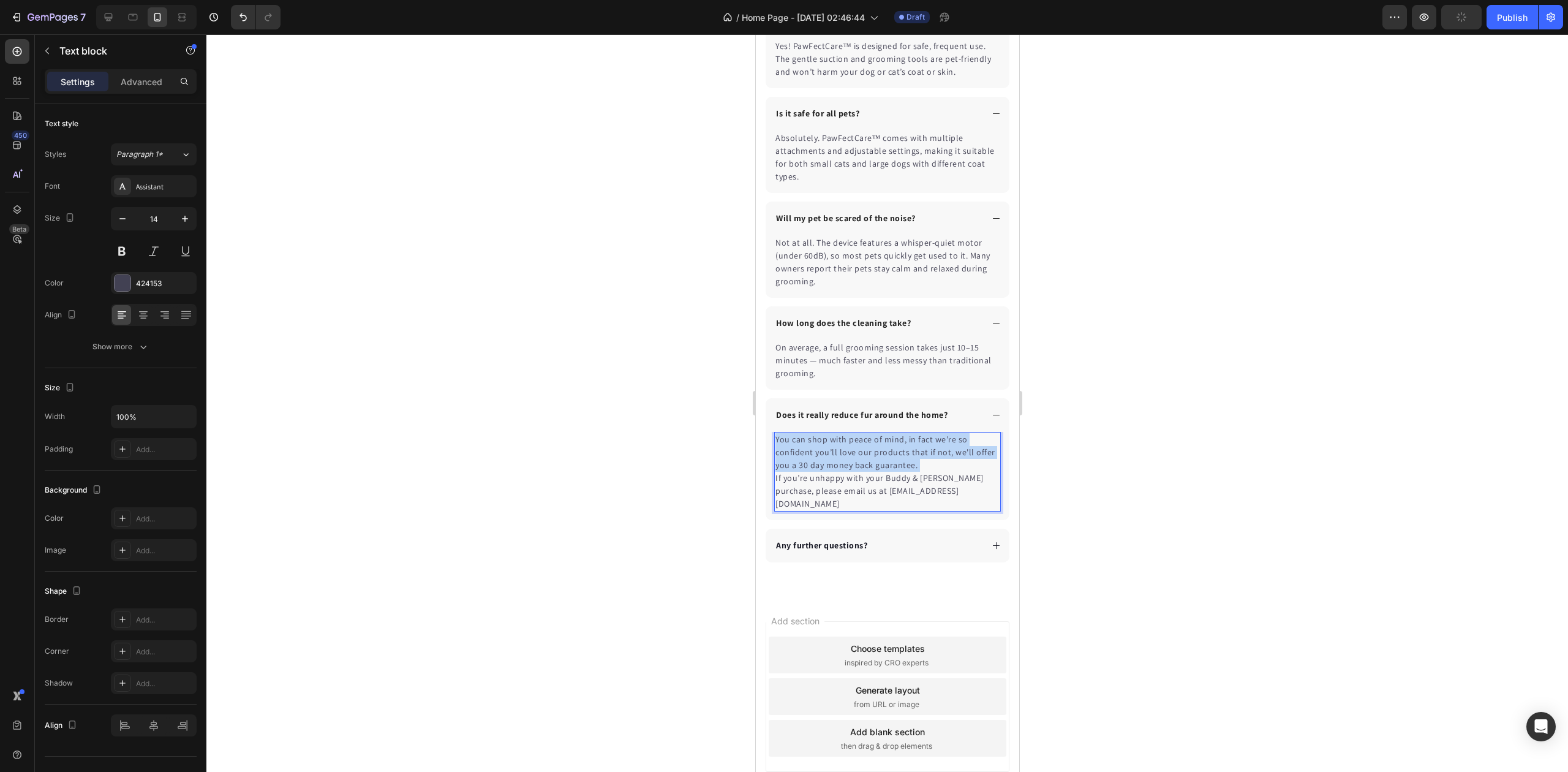
drag, startPoint x: 809, startPoint y: 459, endPoint x: 762, endPoint y: 441, distance: 50.3
click at [810, 459] on p "You can shop with peace of mind, in fact we’re so confident you’ll love our pro…" at bounding box center [887, 471] width 224 height 77
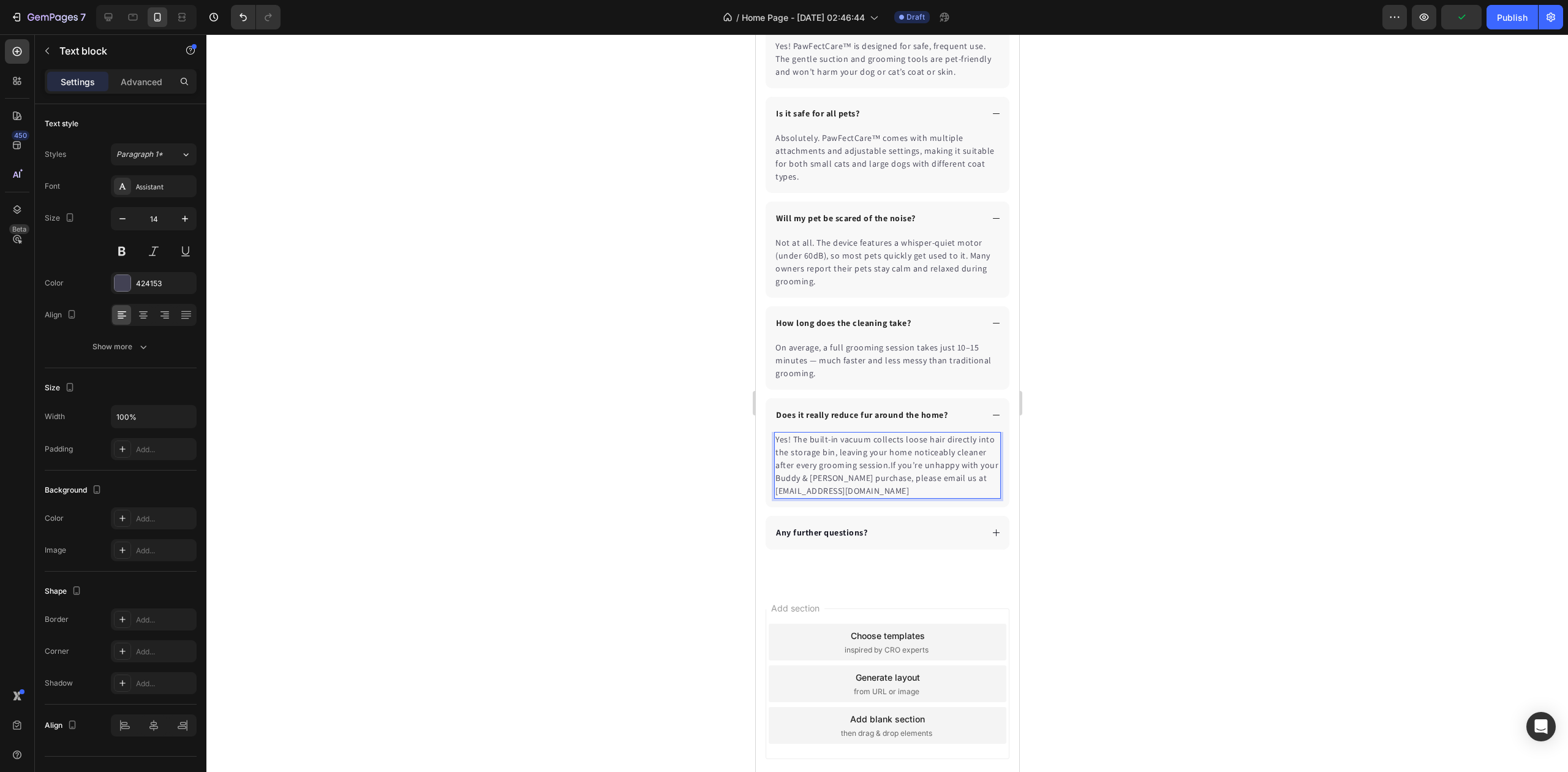
click at [830, 490] on p "Yes! The built-in vacuum collects loose hair directly into the storage bin, lea…" at bounding box center [887, 465] width 224 height 64
click at [830, 489] on p "Yes! The built-in vacuum collects loose hair directly into the storage bin, lea…" at bounding box center [887, 465] width 224 height 64
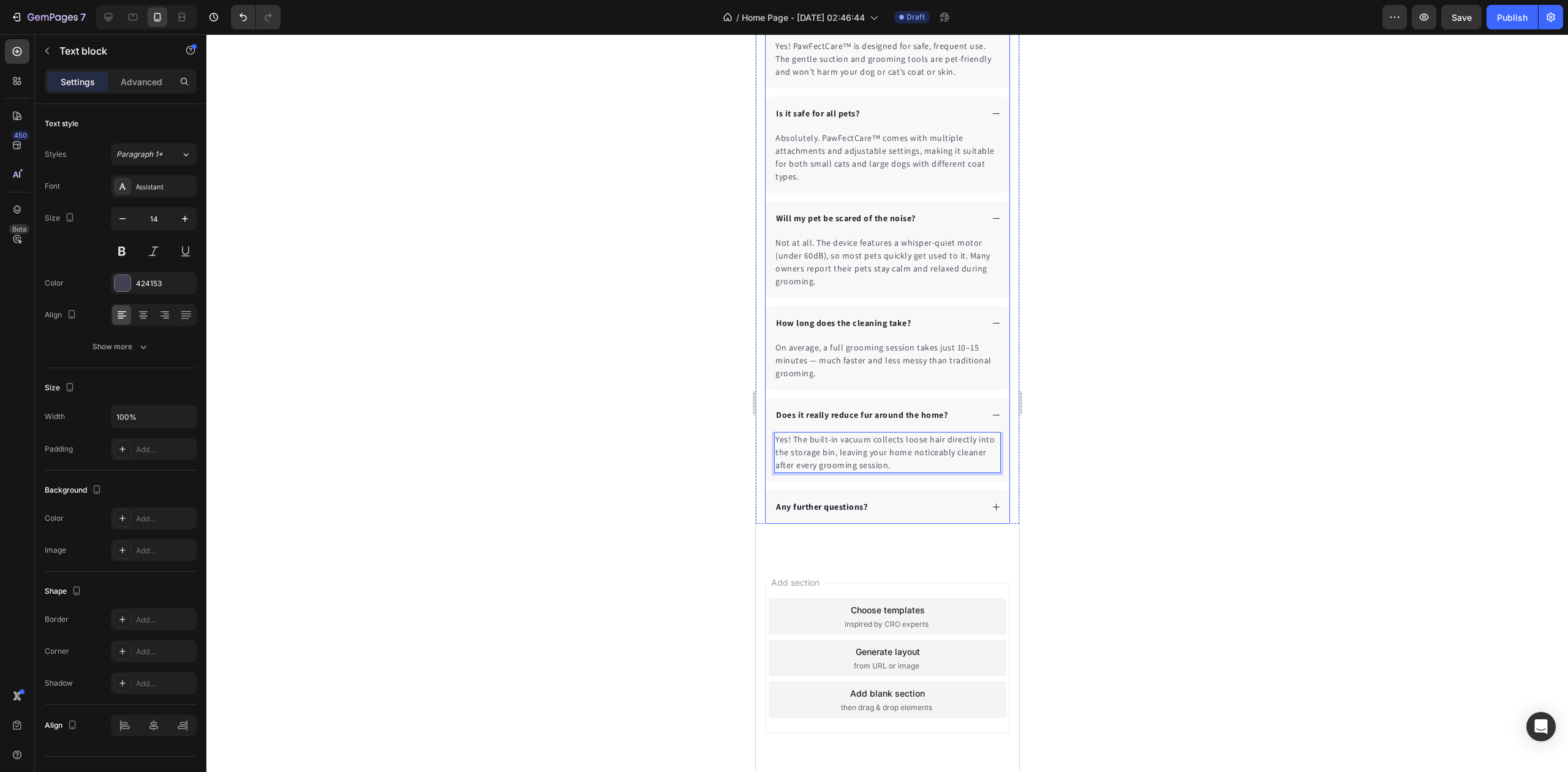
drag, startPoint x: 846, startPoint y: 505, endPoint x: 879, endPoint y: 528, distance: 40.2
click at [846, 506] on p "Any further questions?" at bounding box center [821, 507] width 91 height 13
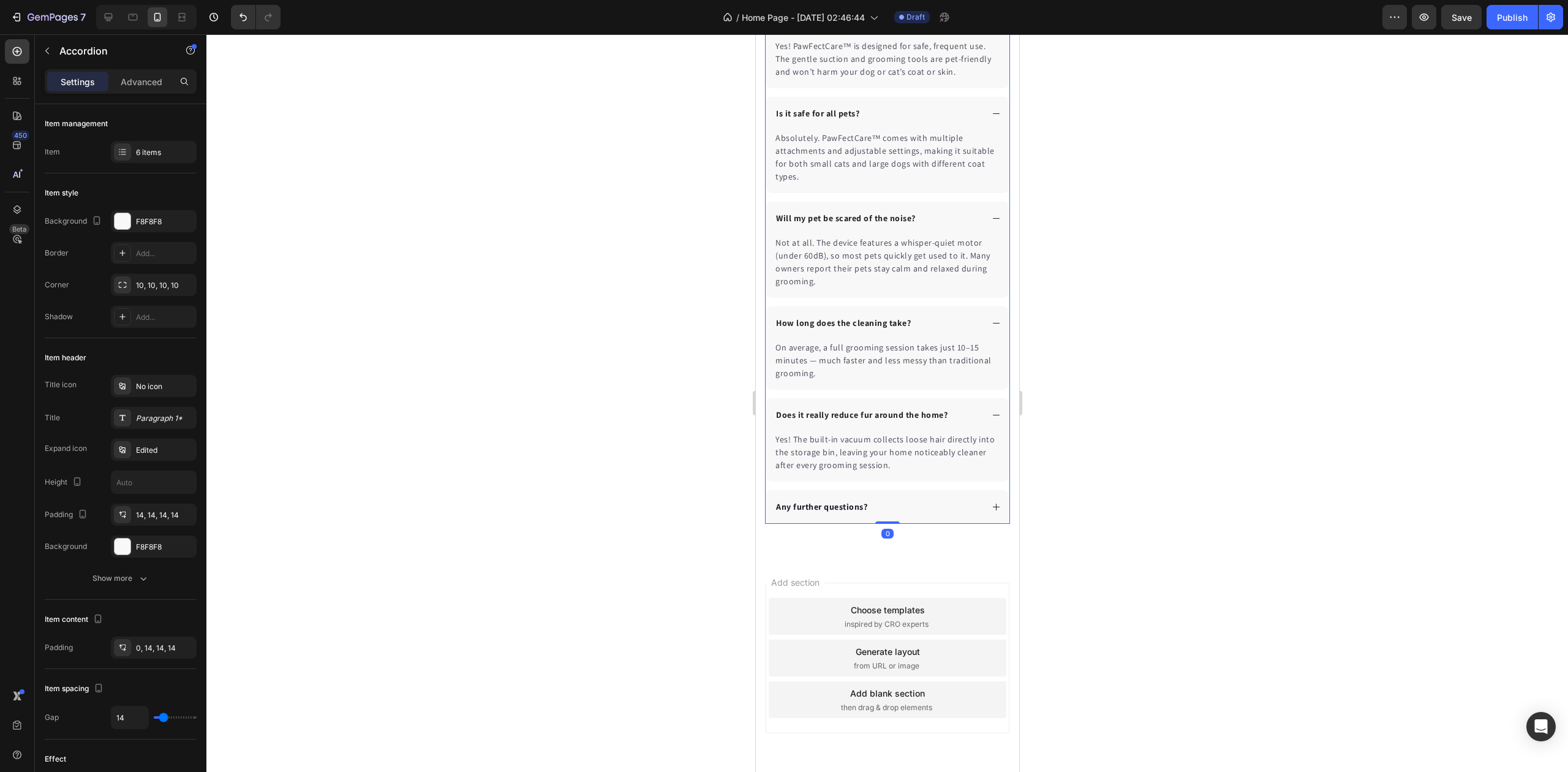
click at [991, 512] on icon at bounding box center [996, 507] width 9 height 9
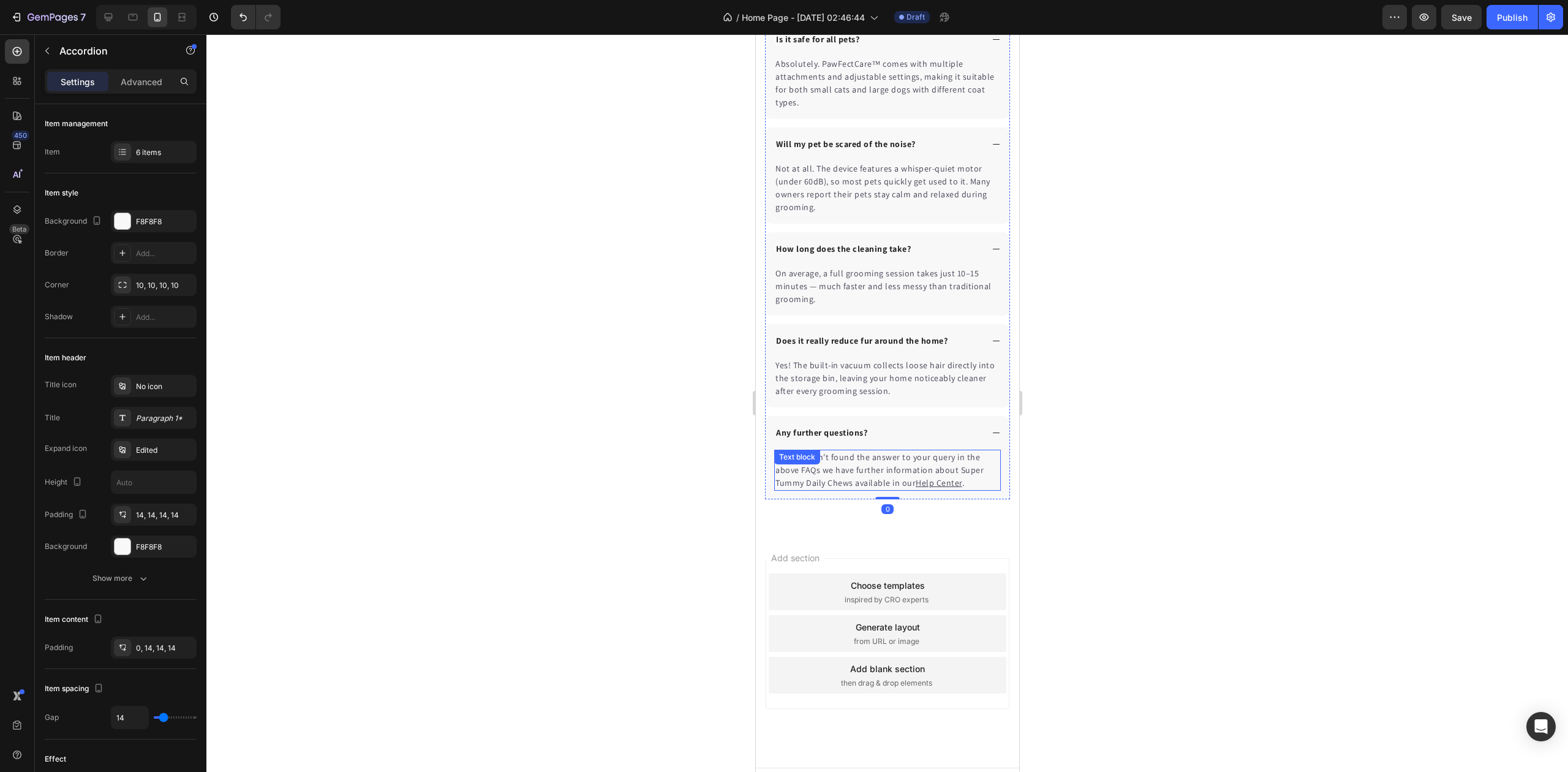
scroll to position [3560, 0]
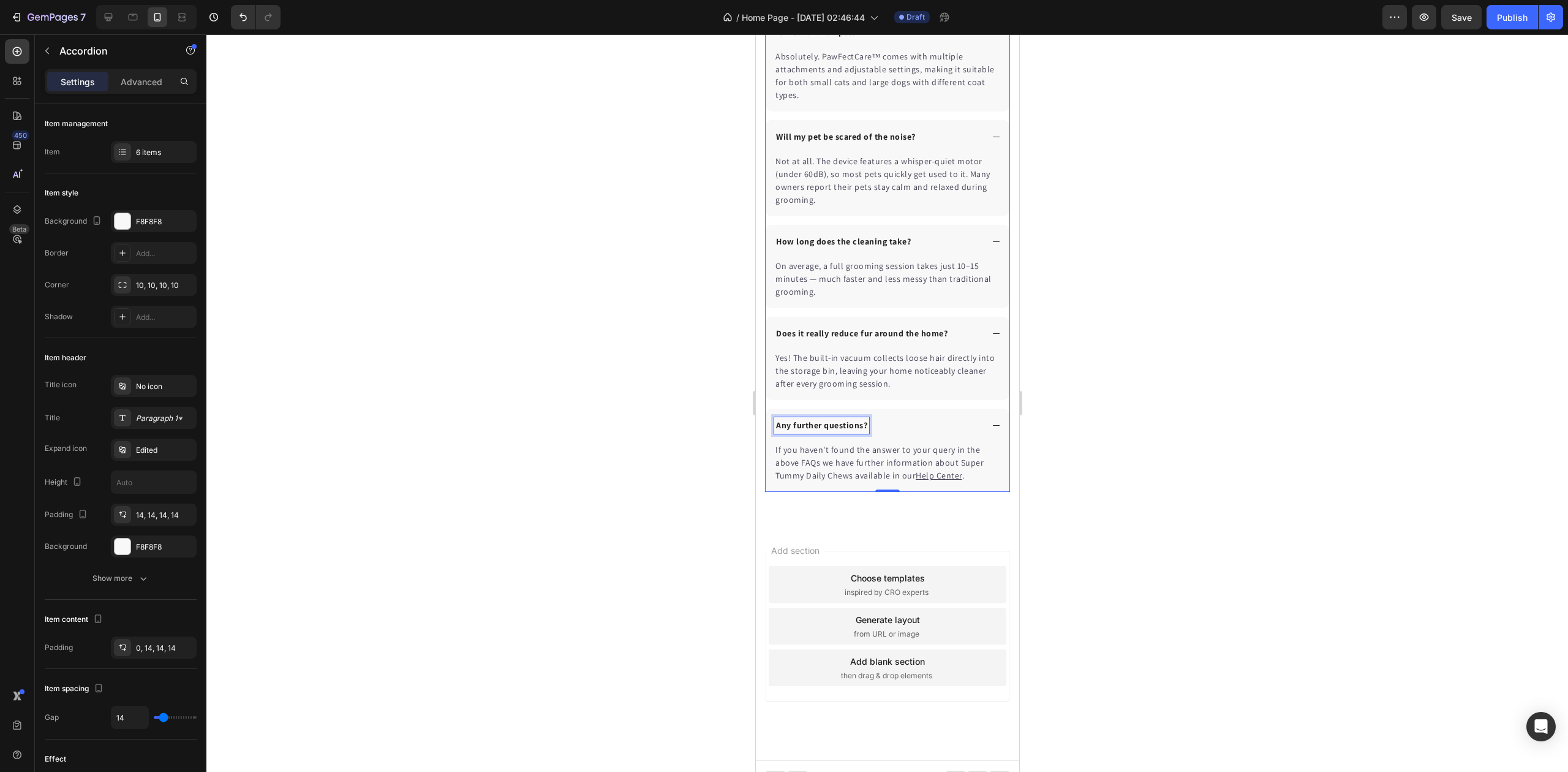
click at [827, 427] on p "Any further questions?" at bounding box center [821, 425] width 91 height 13
click at [818, 464] on div "If you haven't found the answer to your query in the above FAQs we have further…" at bounding box center [887, 463] width 226 height 41
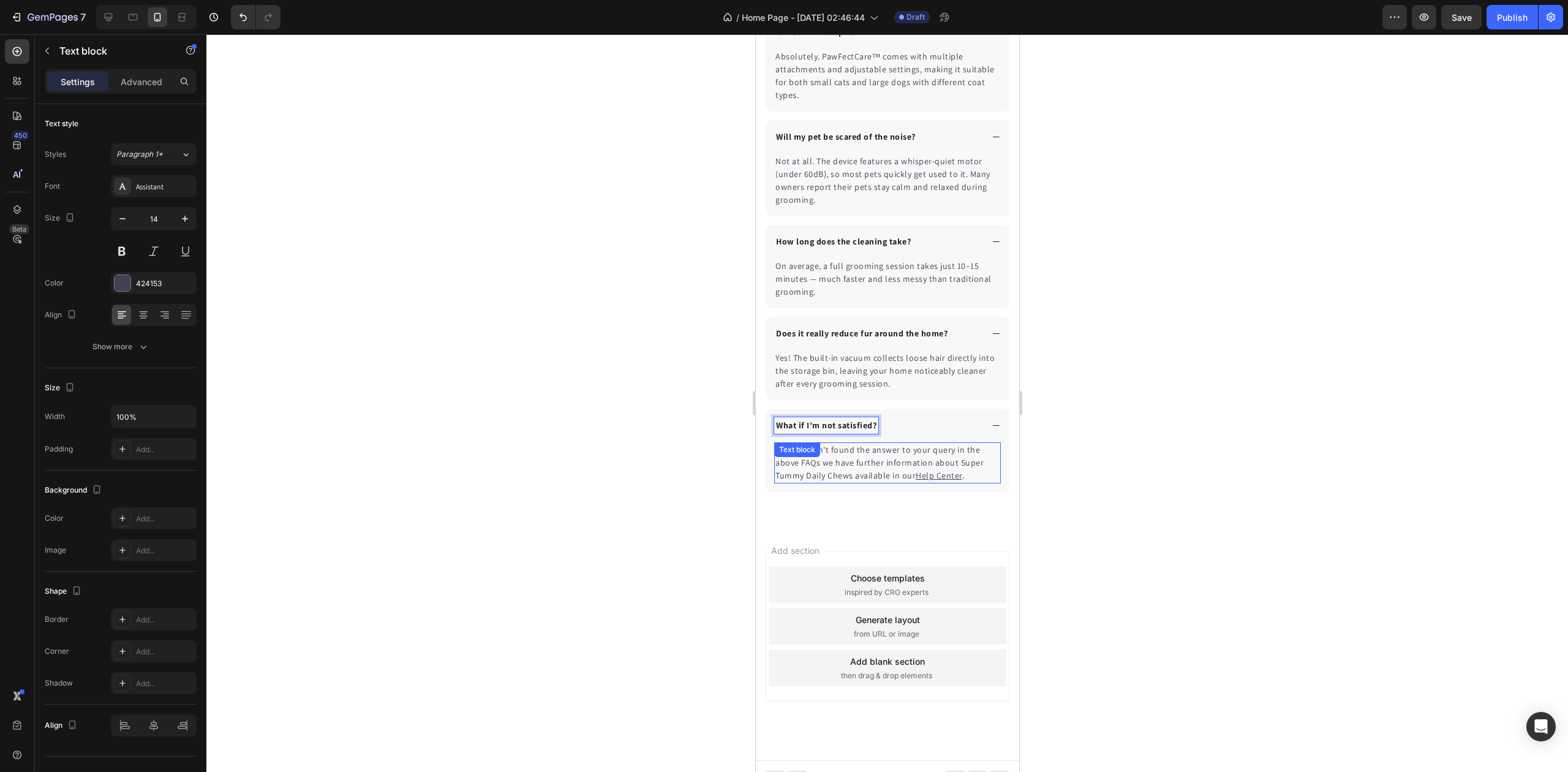
click at [817, 455] on div "Text block" at bounding box center [797, 450] width 41 height 11
click at [819, 462] on div "Text block" at bounding box center [809, 455] width 66 height 15
click at [926, 457] on p "If you haven't found the answer to your query in the above FAQs we have further…" at bounding box center [887, 463] width 224 height 39
drag, startPoint x: 926, startPoint y: 457, endPoint x: 777, endPoint y: 441, distance: 149.9
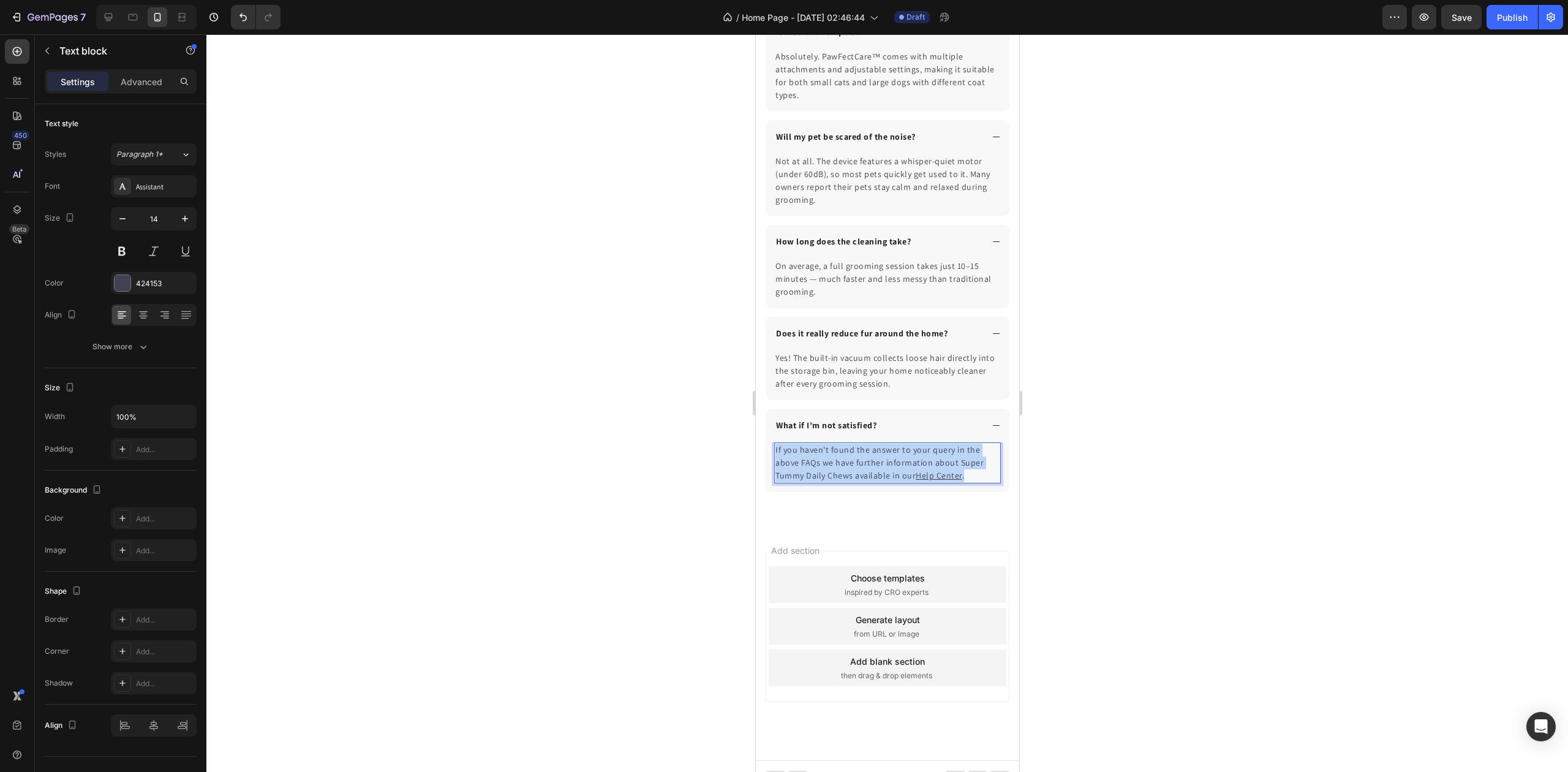
click at [926, 457] on p "If you haven't found the answer to your query in the above FAQs we have further…" at bounding box center [887, 463] width 224 height 39
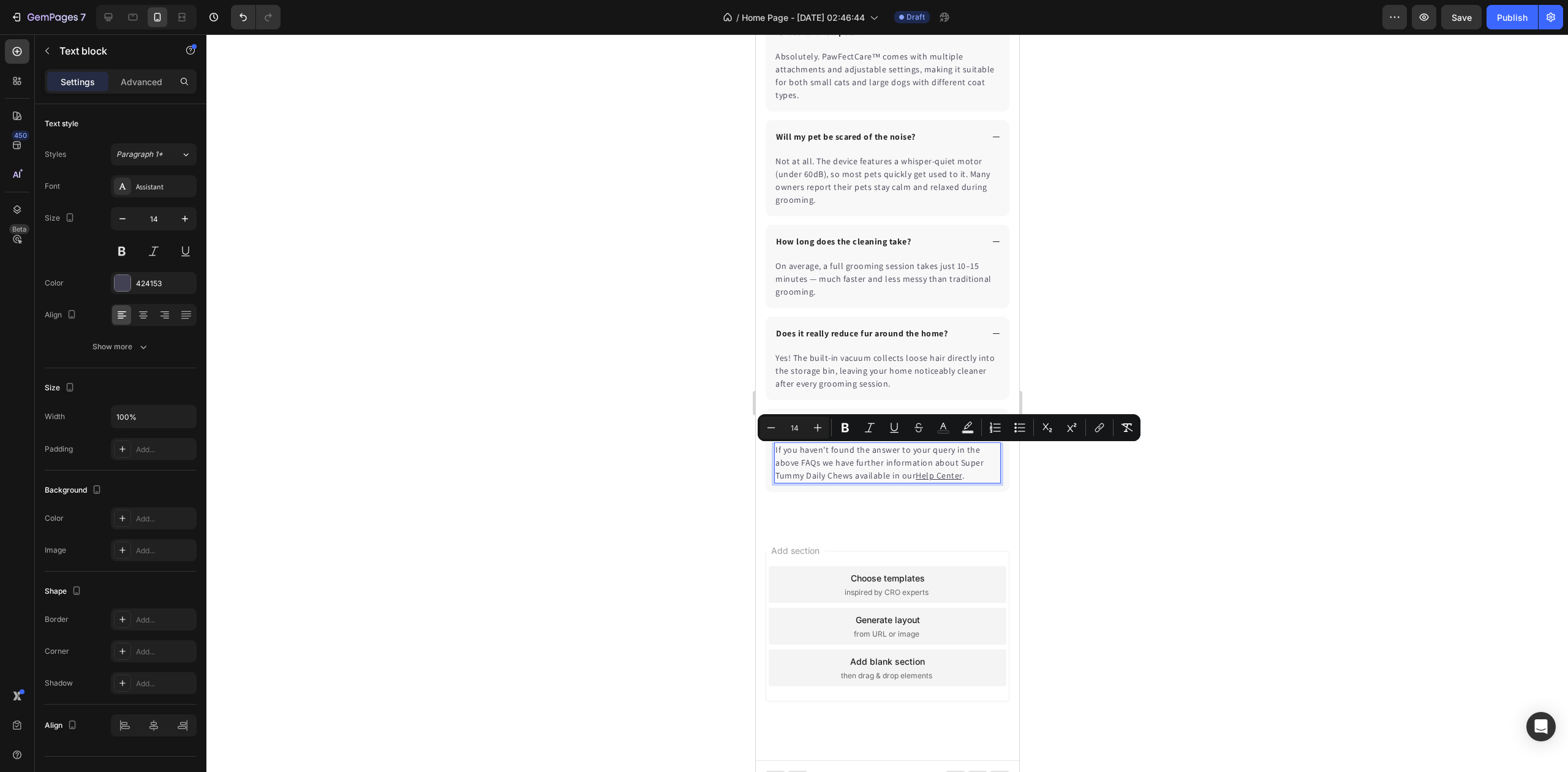
click at [588, 391] on div at bounding box center [887, 403] width 1362 height 738
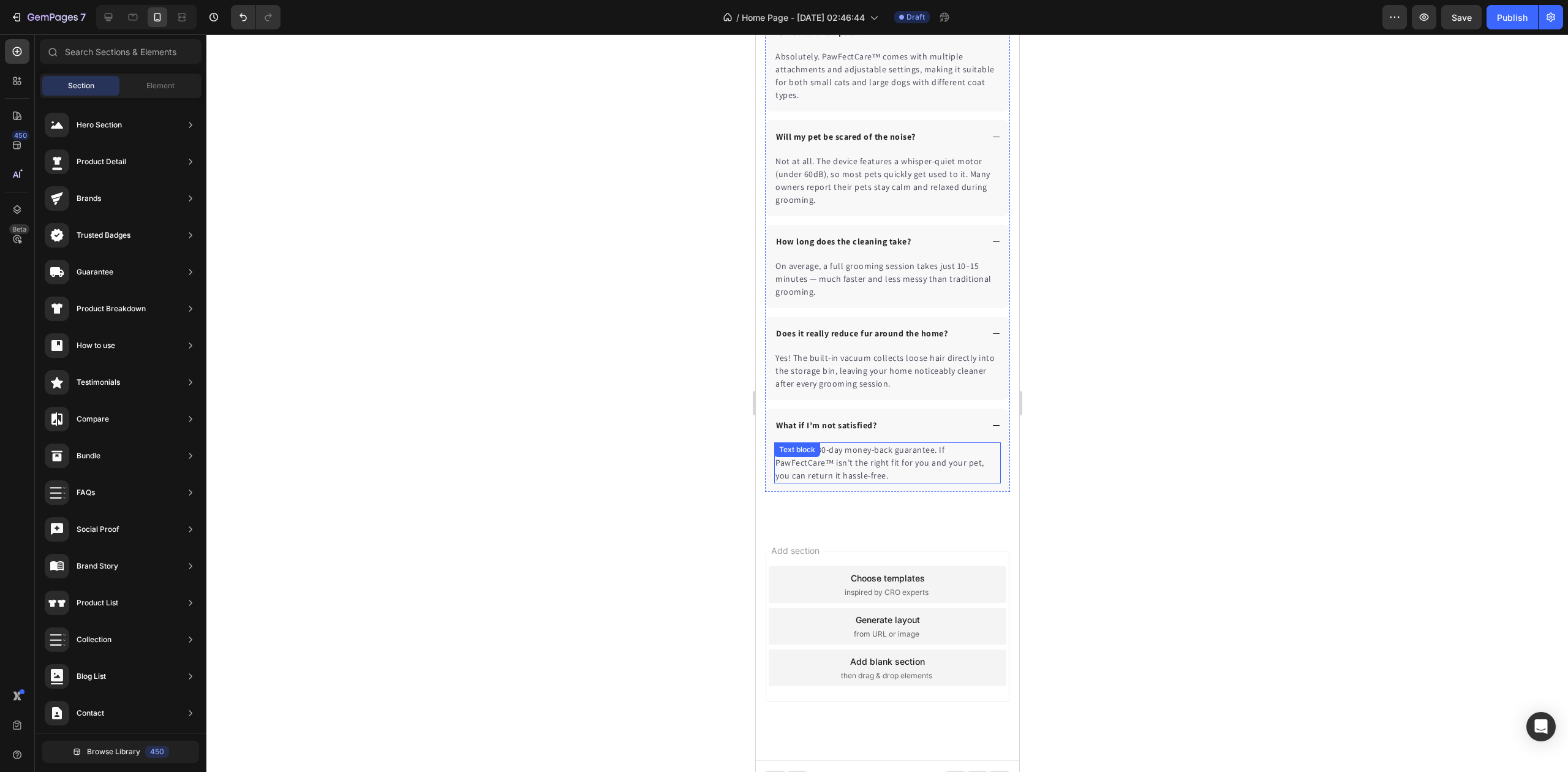
click at [832, 464] on div "We offer a 30-day money-back guarantee. If PawFectCare™ isn’t the right fit for…" at bounding box center [887, 463] width 226 height 41
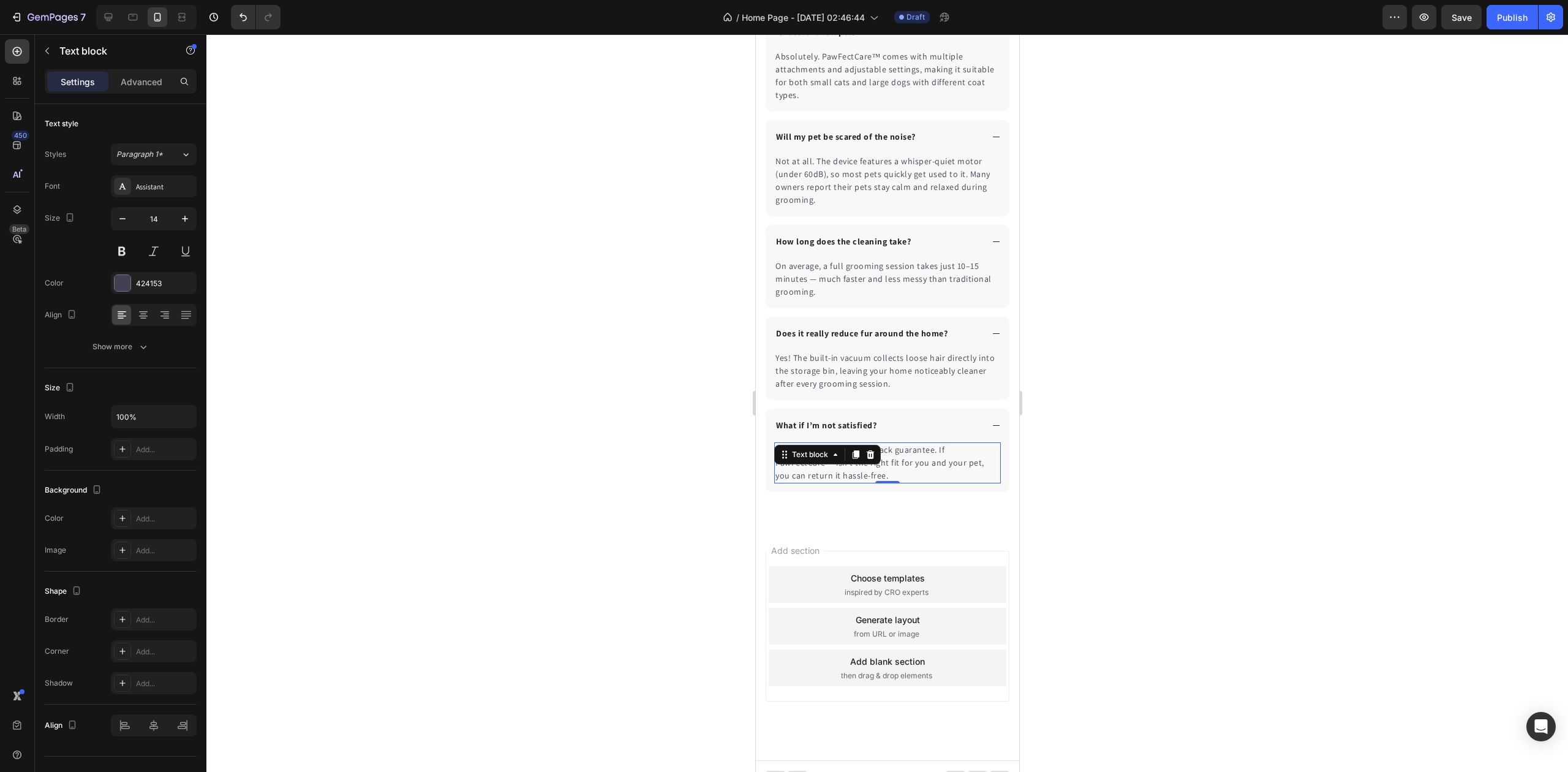
click at [833, 464] on div "Text block" at bounding box center [827, 454] width 106 height 19
drag, startPoint x: 1304, startPoint y: 482, endPoint x: 1297, endPoint y: 480, distance: 7.3
click at [1300, 481] on div at bounding box center [887, 403] width 1362 height 738
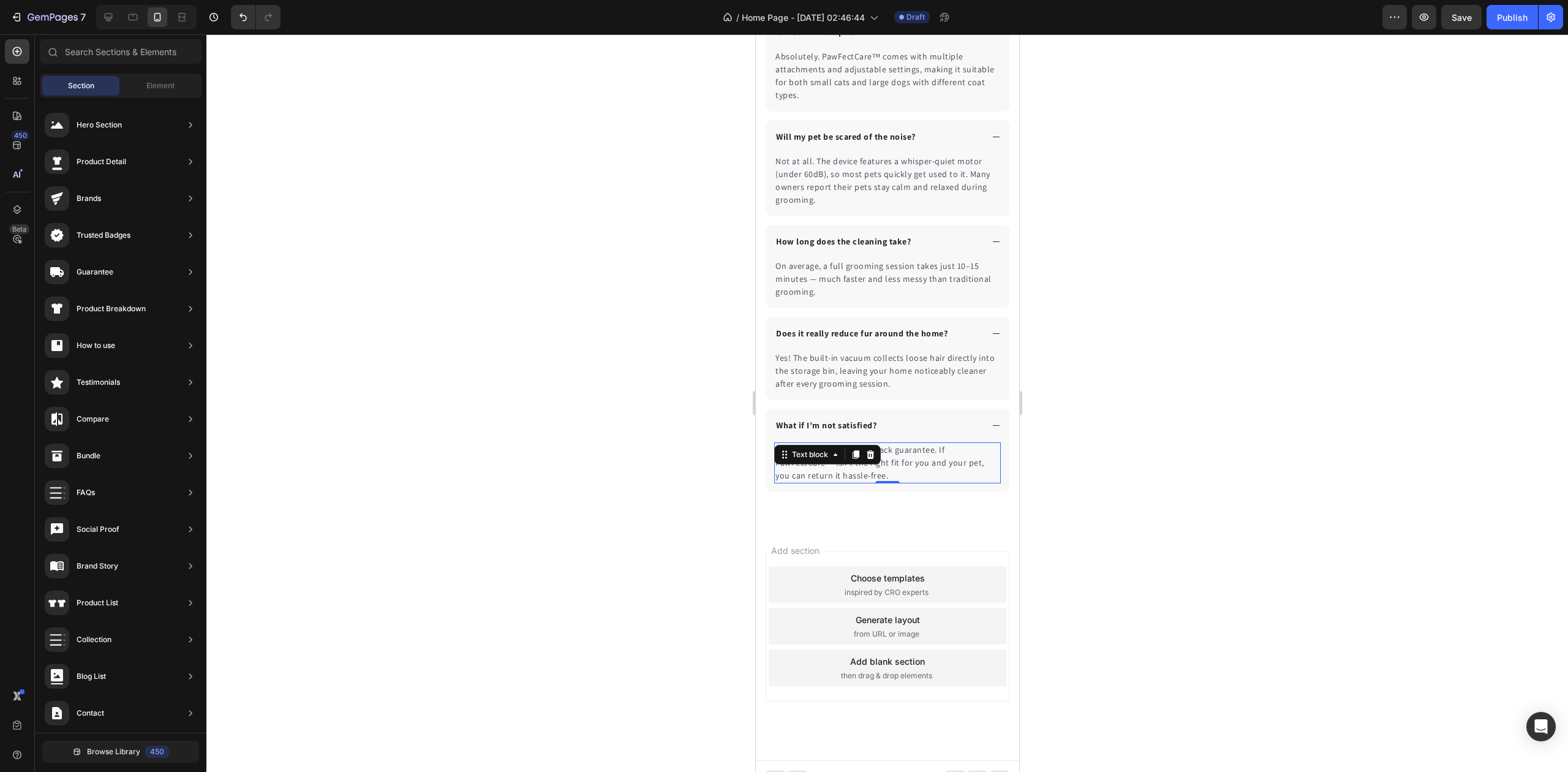
click at [835, 464] on div "We offer a 30-day money-back guarantee. If PawFectCare™ isn’t the right fit for…" at bounding box center [887, 463] width 226 height 41
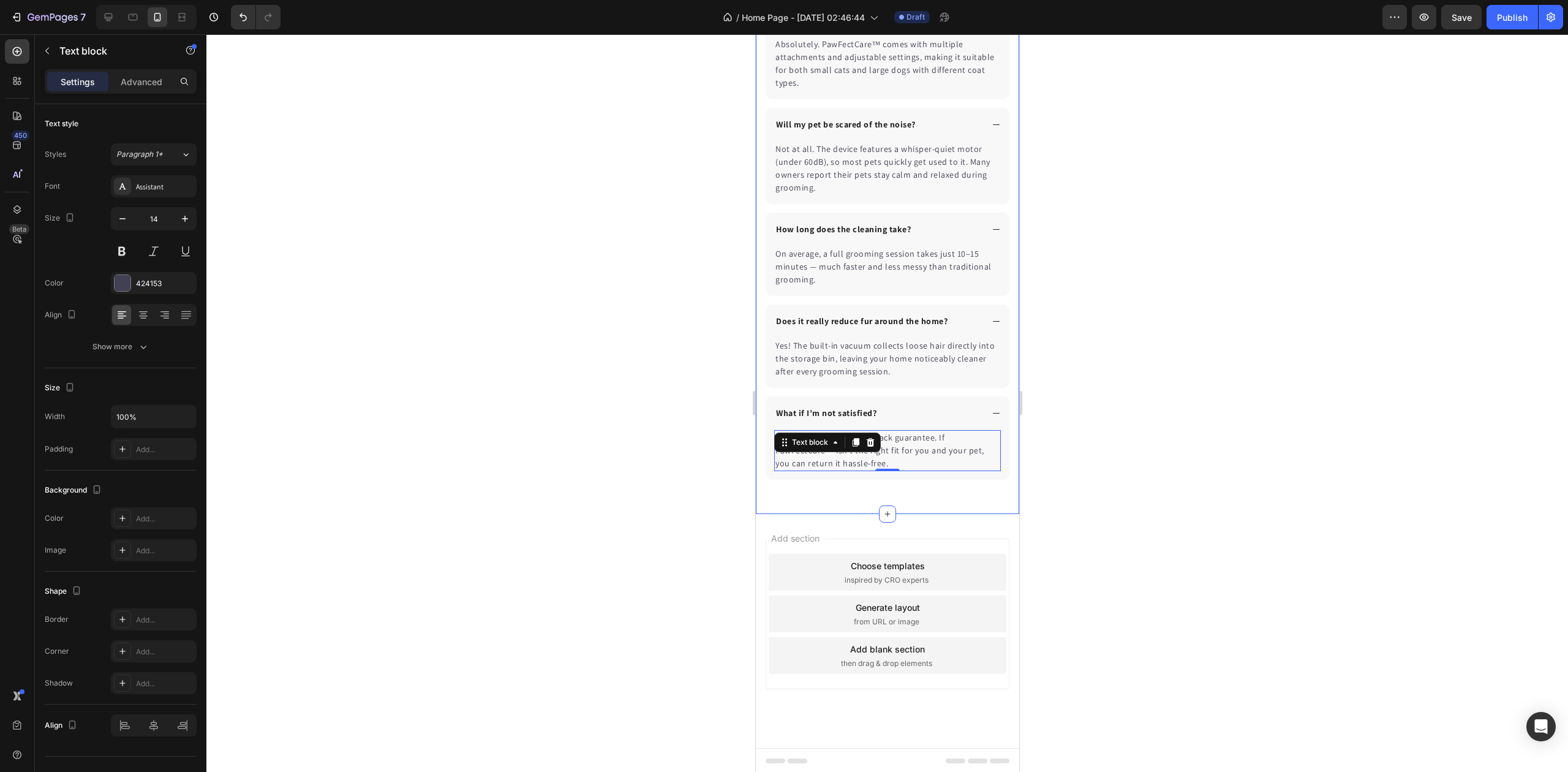
scroll to position [3577, 0]
drag, startPoint x: 1229, startPoint y: 437, endPoint x: 1032, endPoint y: 449, distance: 197.4
click at [1226, 437] on div at bounding box center [887, 403] width 1362 height 738
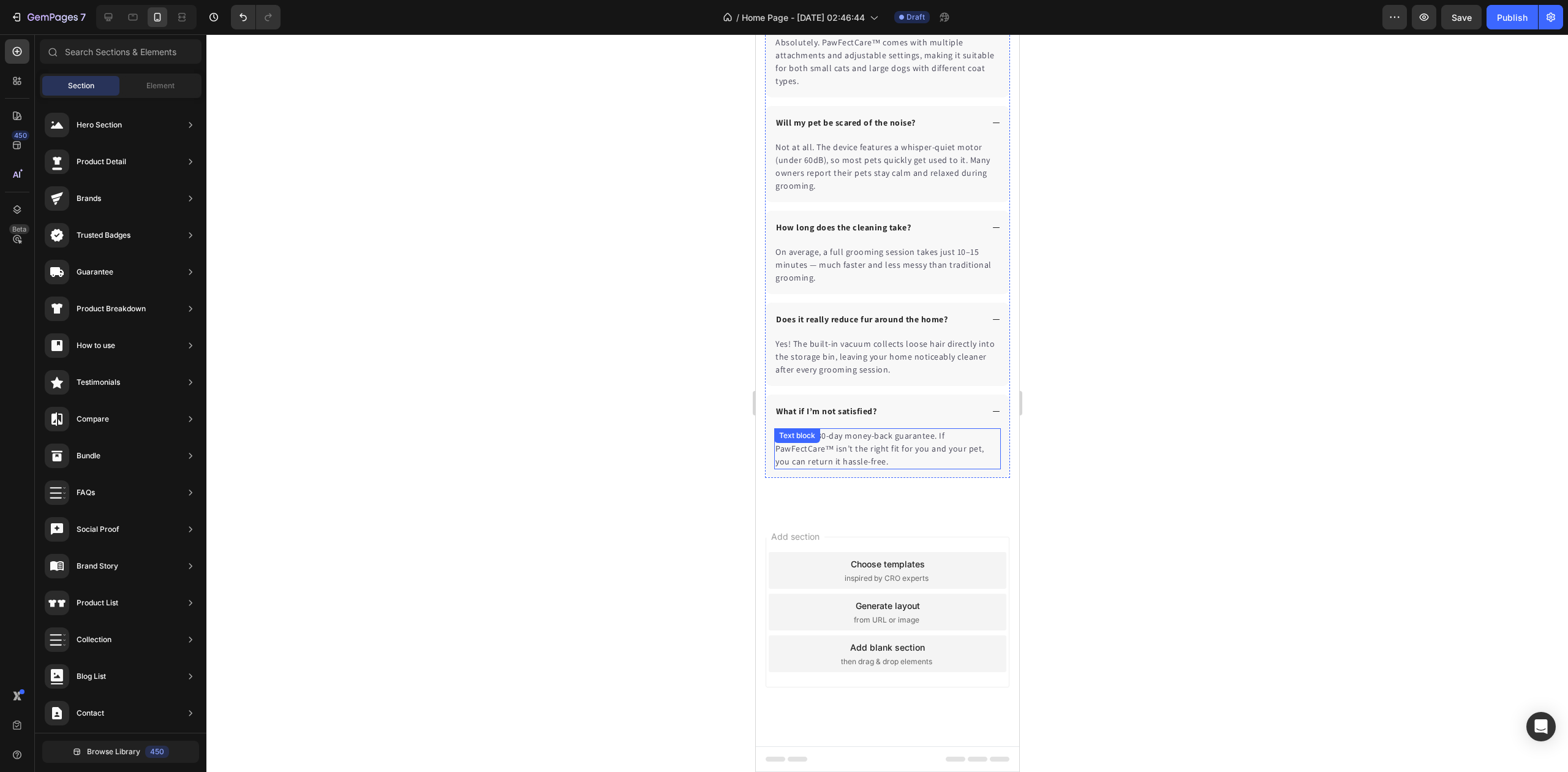
click at [835, 446] on div "We offer a 30-day money-back guarantee. If PawFectCare™ isn’t the right fit for…" at bounding box center [887, 449] width 226 height 41
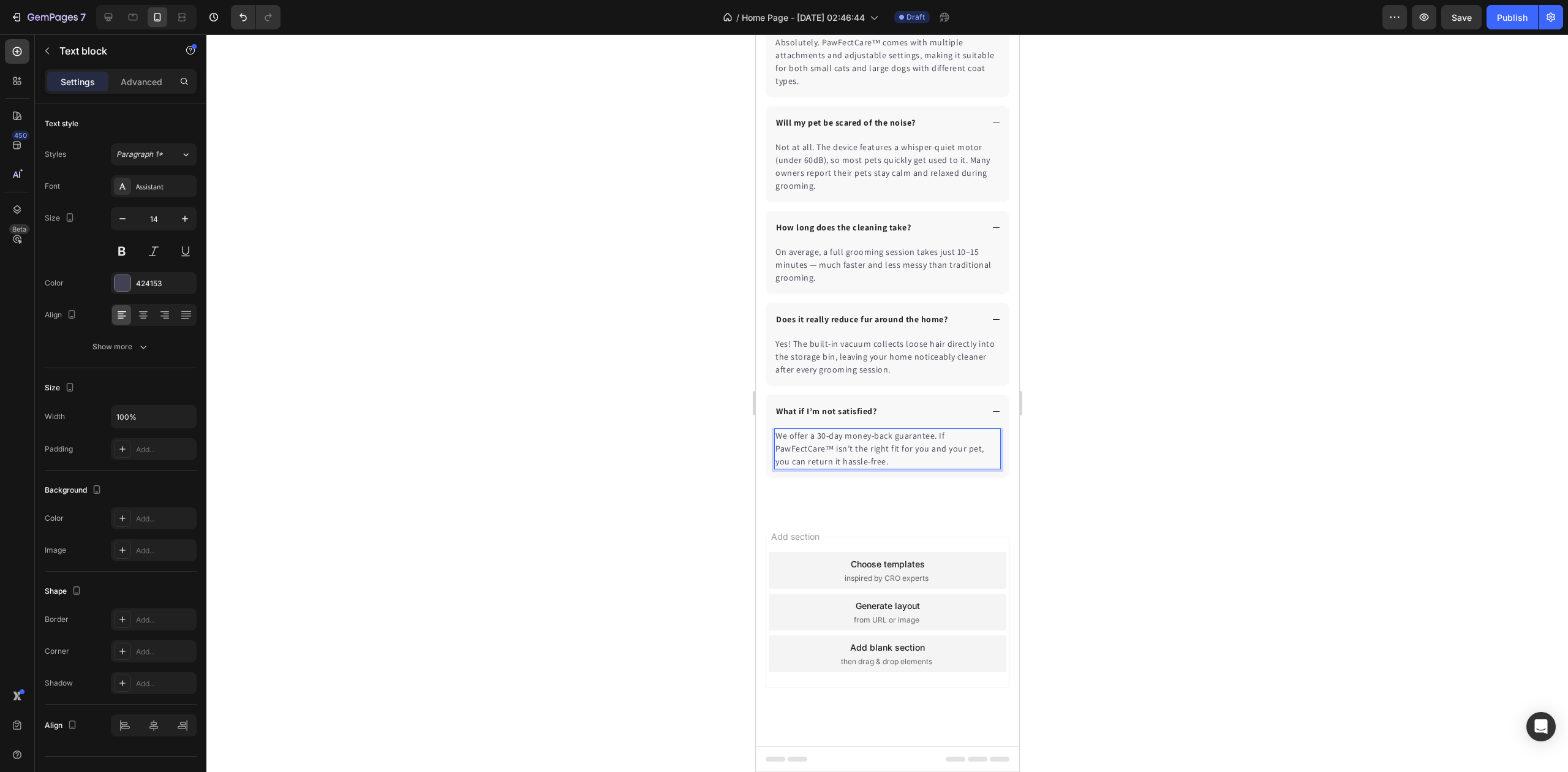
click at [894, 447] on p "We offer a 30-day money-back guarantee. If PawFectCare™ isn’t the right fit for…" at bounding box center [887, 449] width 224 height 39
click at [833, 447] on p "We offer a 30-day money-back guarantee. If PawFectCare™ isn’t the right fit for…" at bounding box center [887, 449] width 224 height 39
click at [1135, 456] on div at bounding box center [887, 403] width 1362 height 738
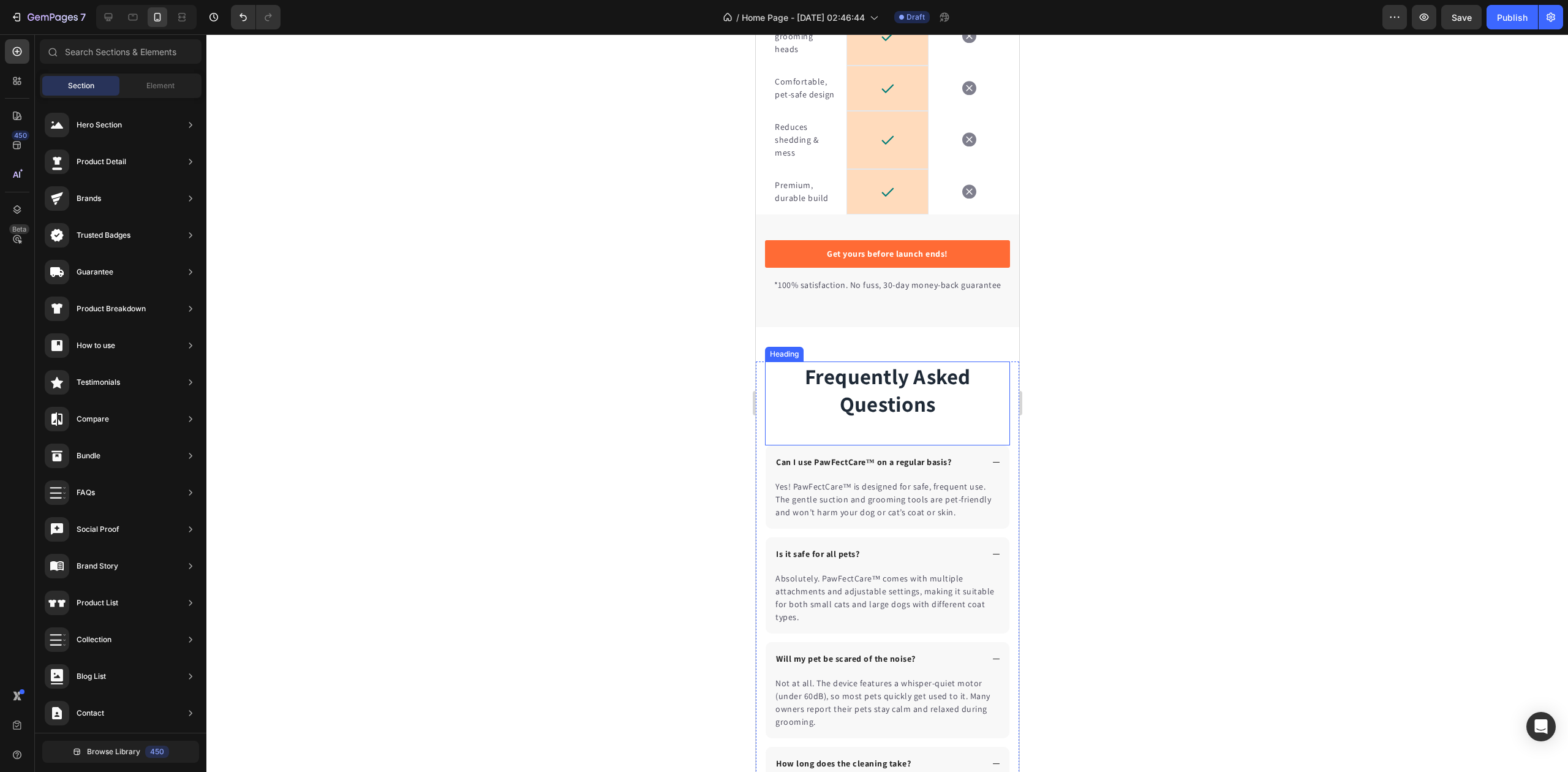
scroll to position [3331, 0]
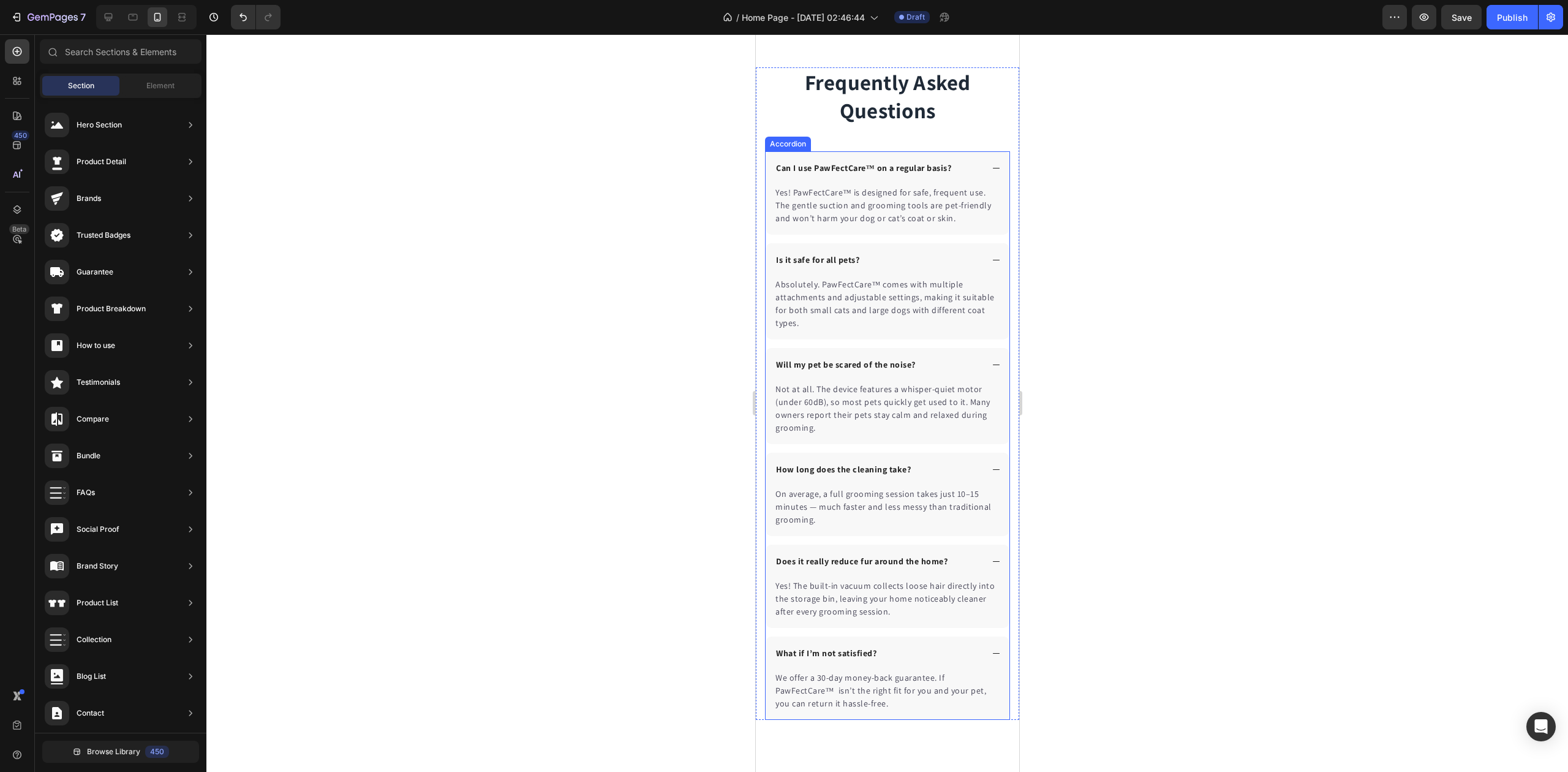
click at [981, 662] on div "What if I’m not satisfied?" at bounding box center [887, 654] width 244 height 34
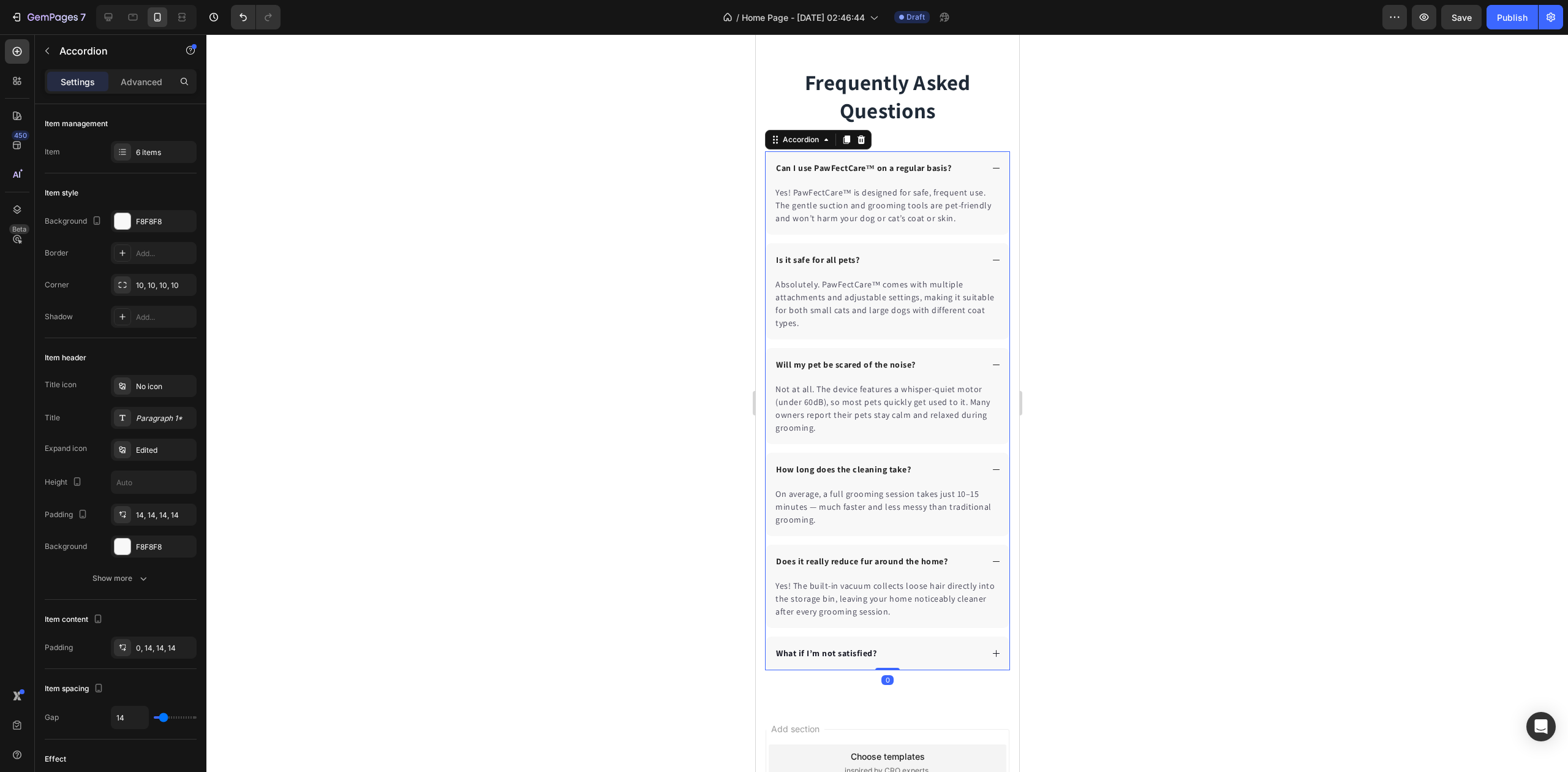
click at [987, 569] on div "Does it really reduce fur around the home?" at bounding box center [887, 562] width 244 height 34
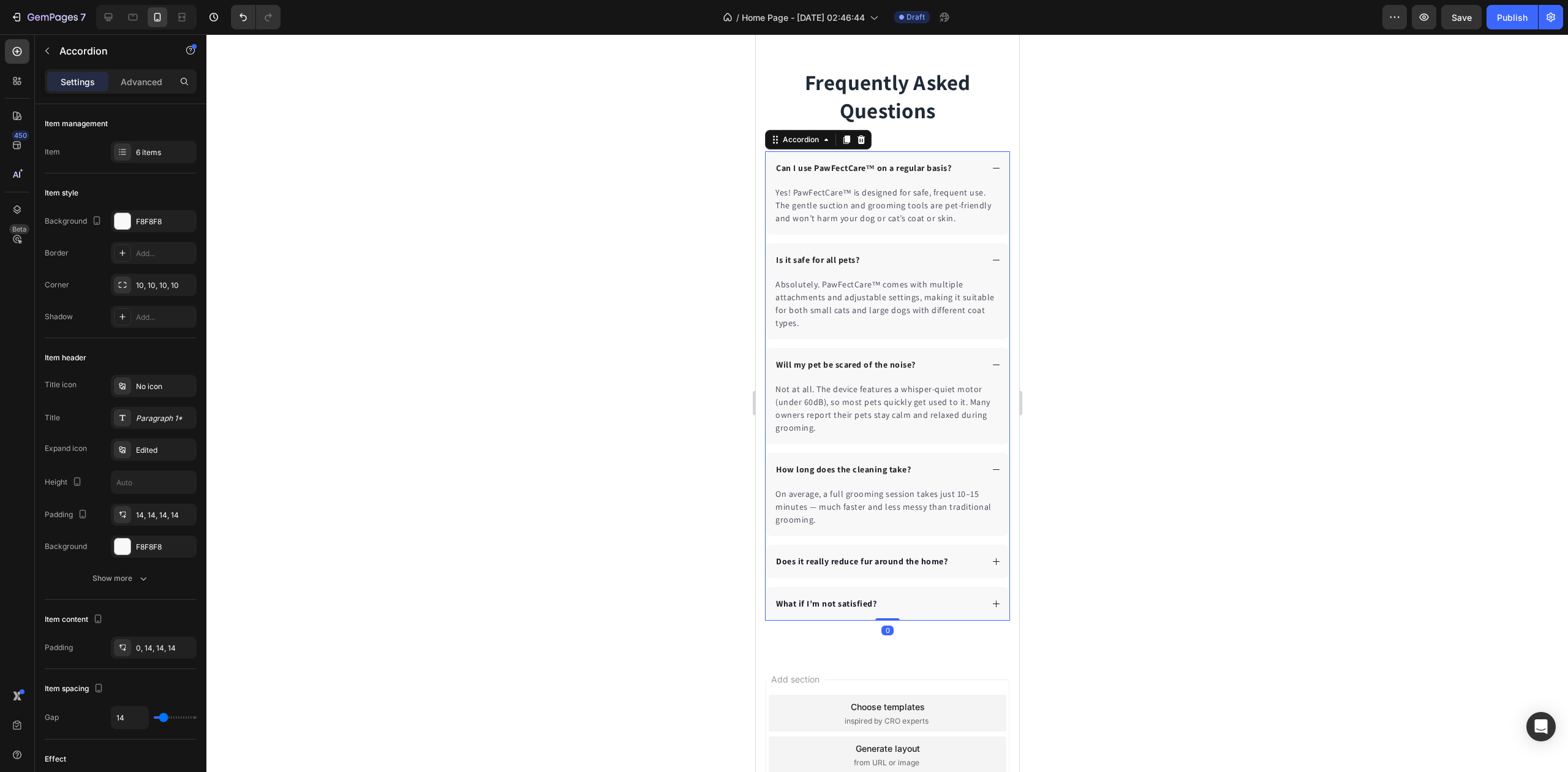
click at [991, 474] on icon at bounding box center [996, 469] width 9 height 9
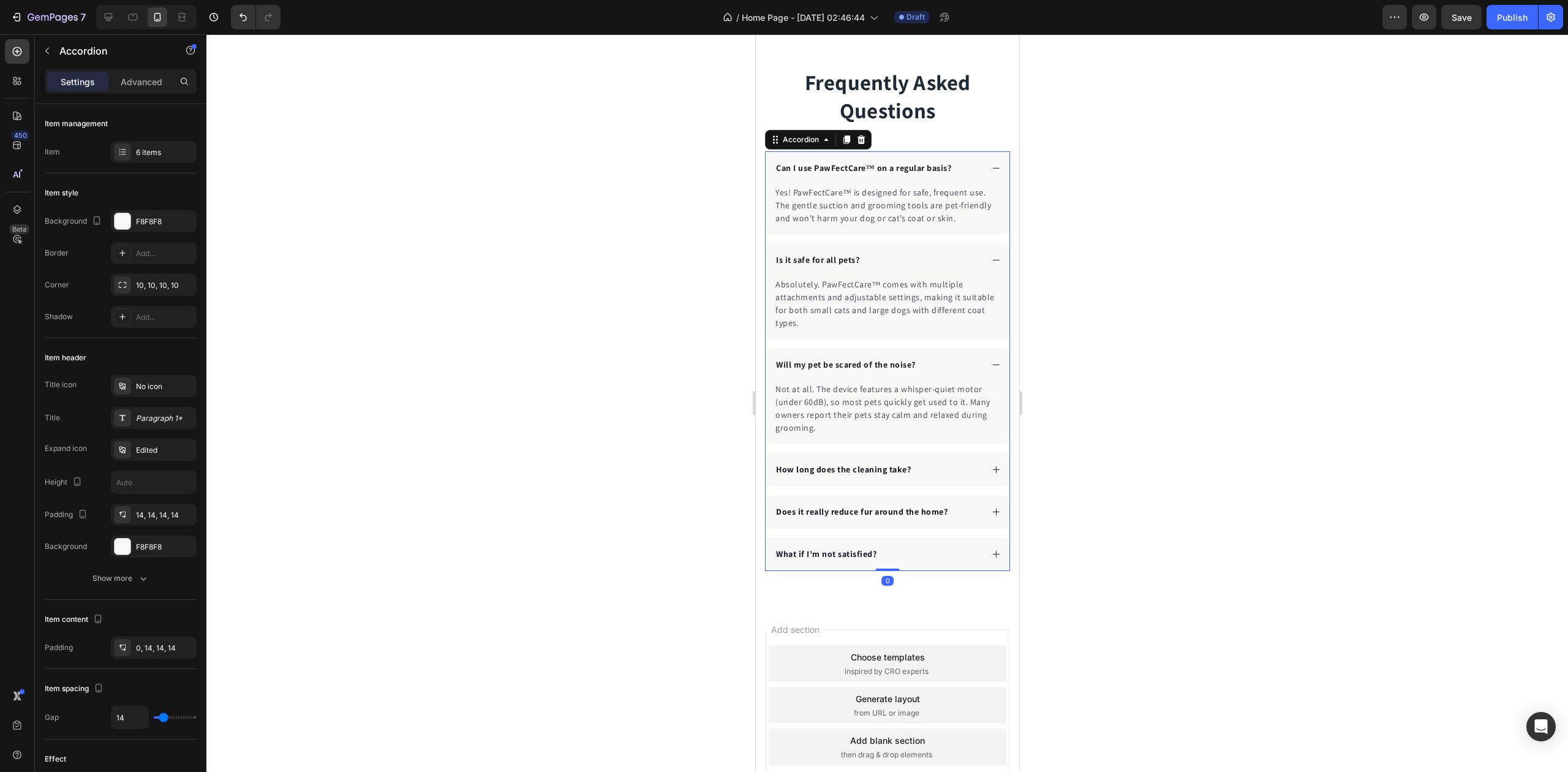
click at [984, 359] on div "Will my pet be scared of the noise?" at bounding box center [887, 365] width 244 height 34
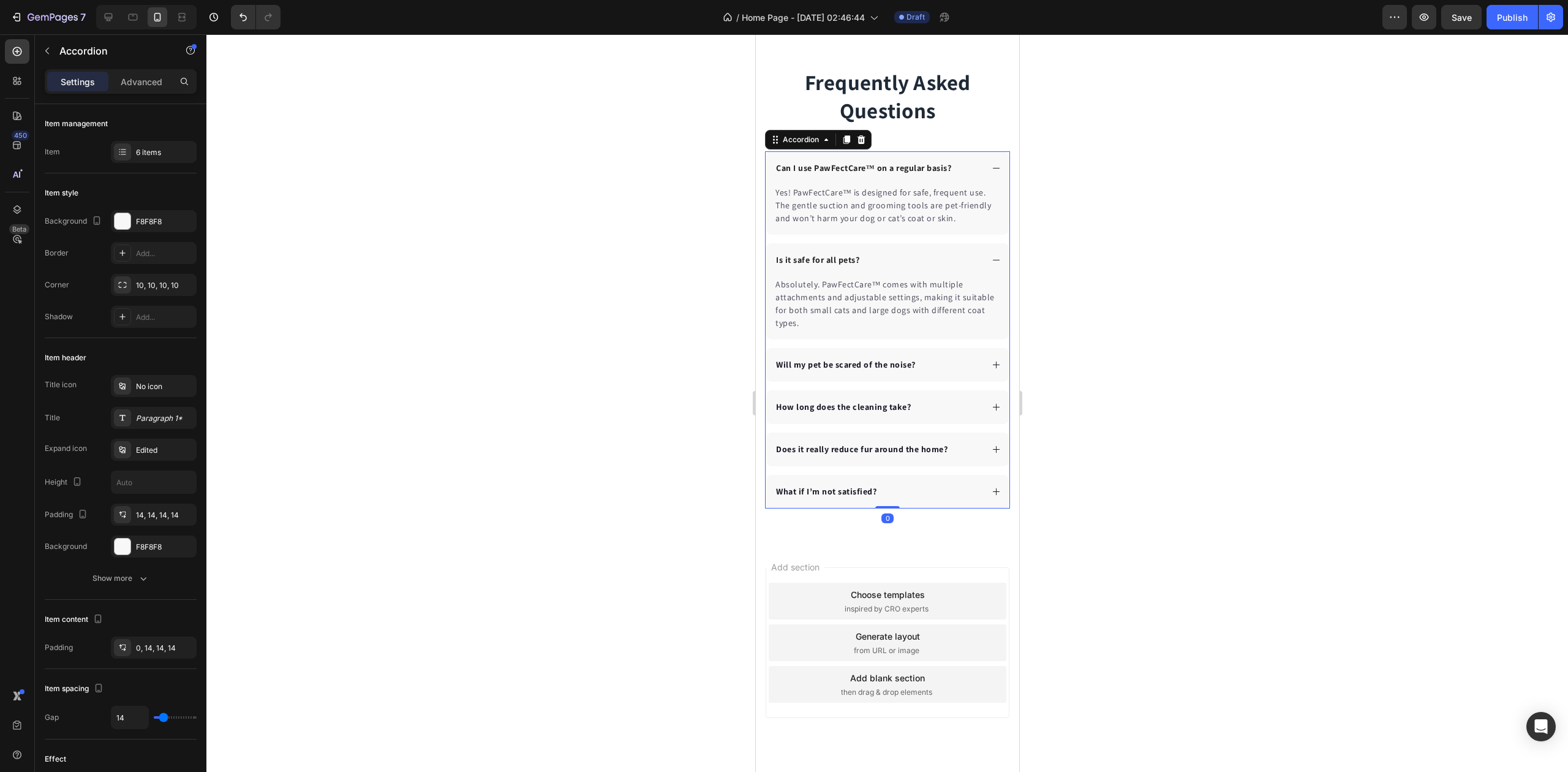
drag, startPoint x: 987, startPoint y: 253, endPoint x: 988, endPoint y: 226, distance: 27.0
click at [987, 251] on div "Is it safe for all pets?" at bounding box center [887, 260] width 244 height 34
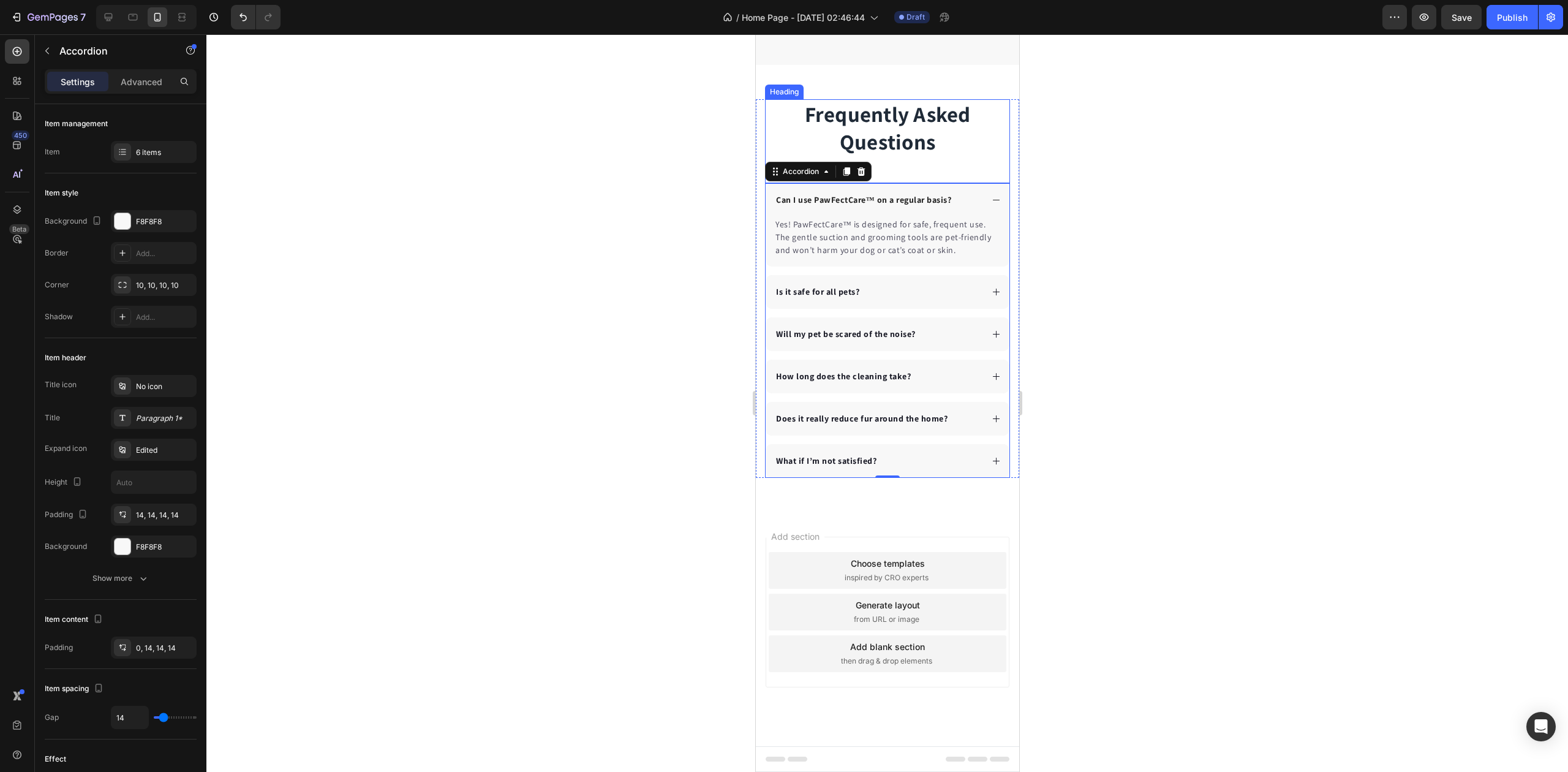
click at [982, 190] on div "Can I use PawFectCare™ on a regular basis?" at bounding box center [887, 200] width 244 height 34
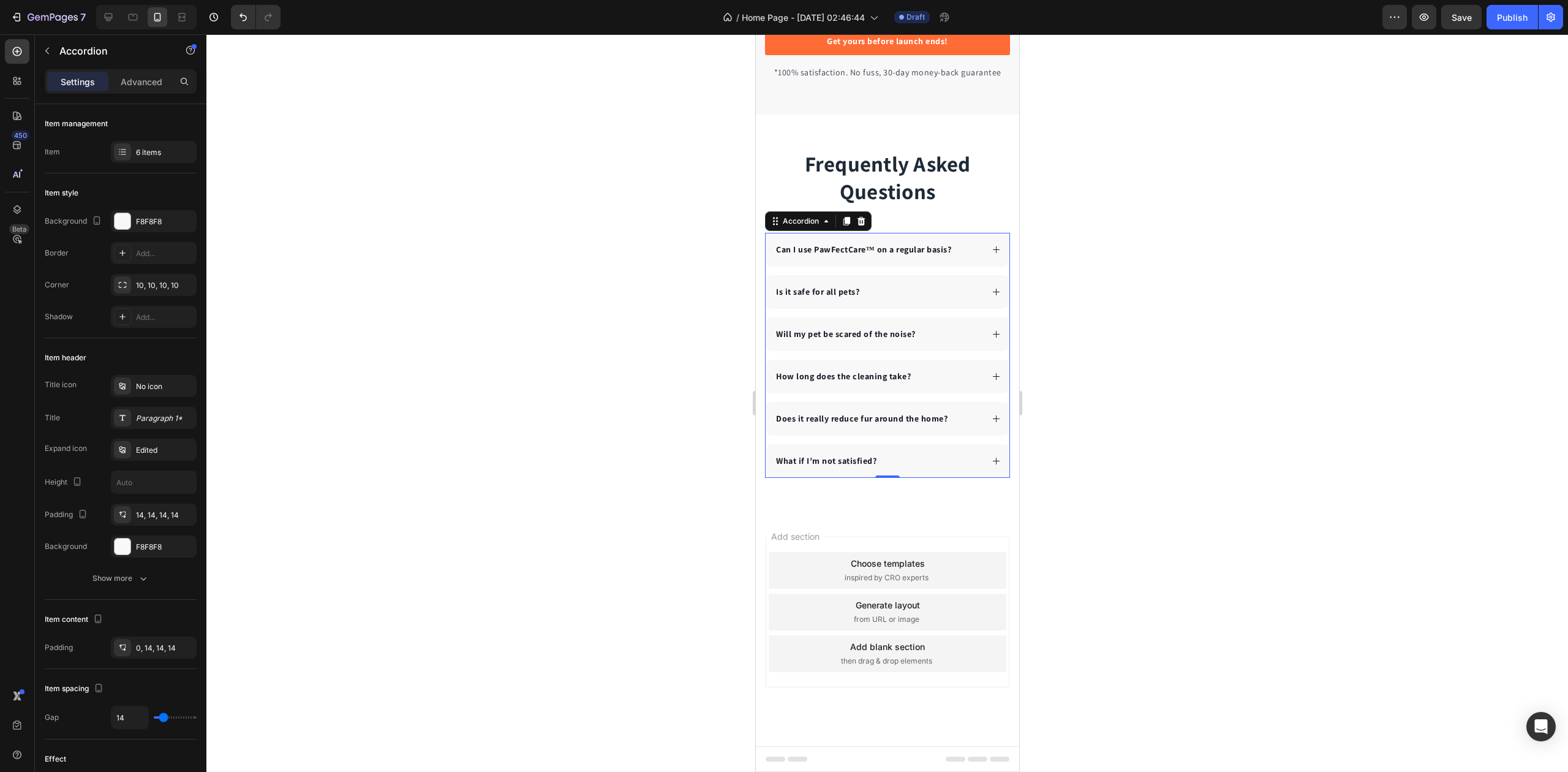
scroll to position [3253, 0]
click at [1113, 332] on div at bounding box center [887, 403] width 1362 height 738
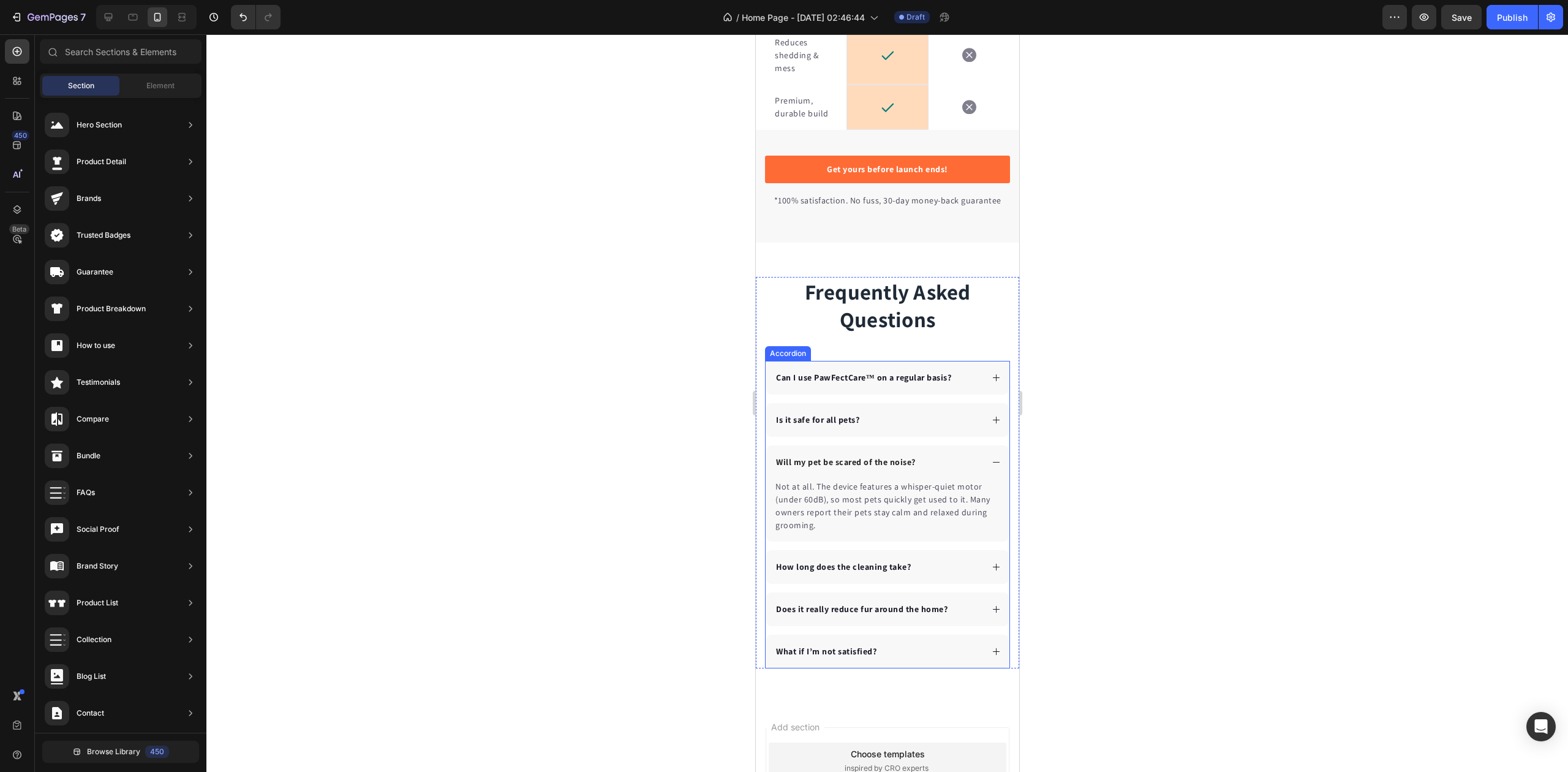
scroll to position [3316, 0]
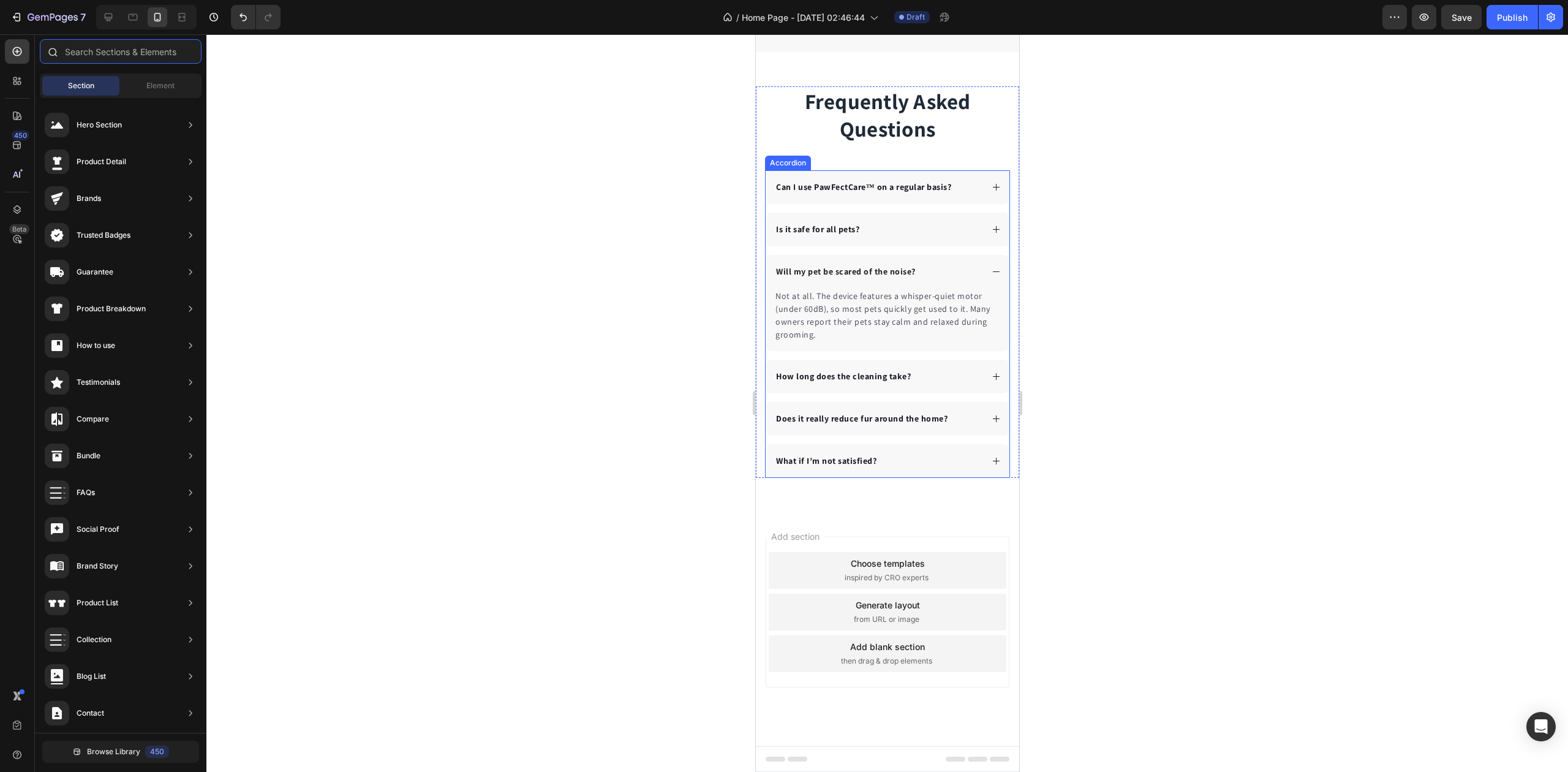
click at [123, 40] on input "text" at bounding box center [121, 51] width 162 height 24
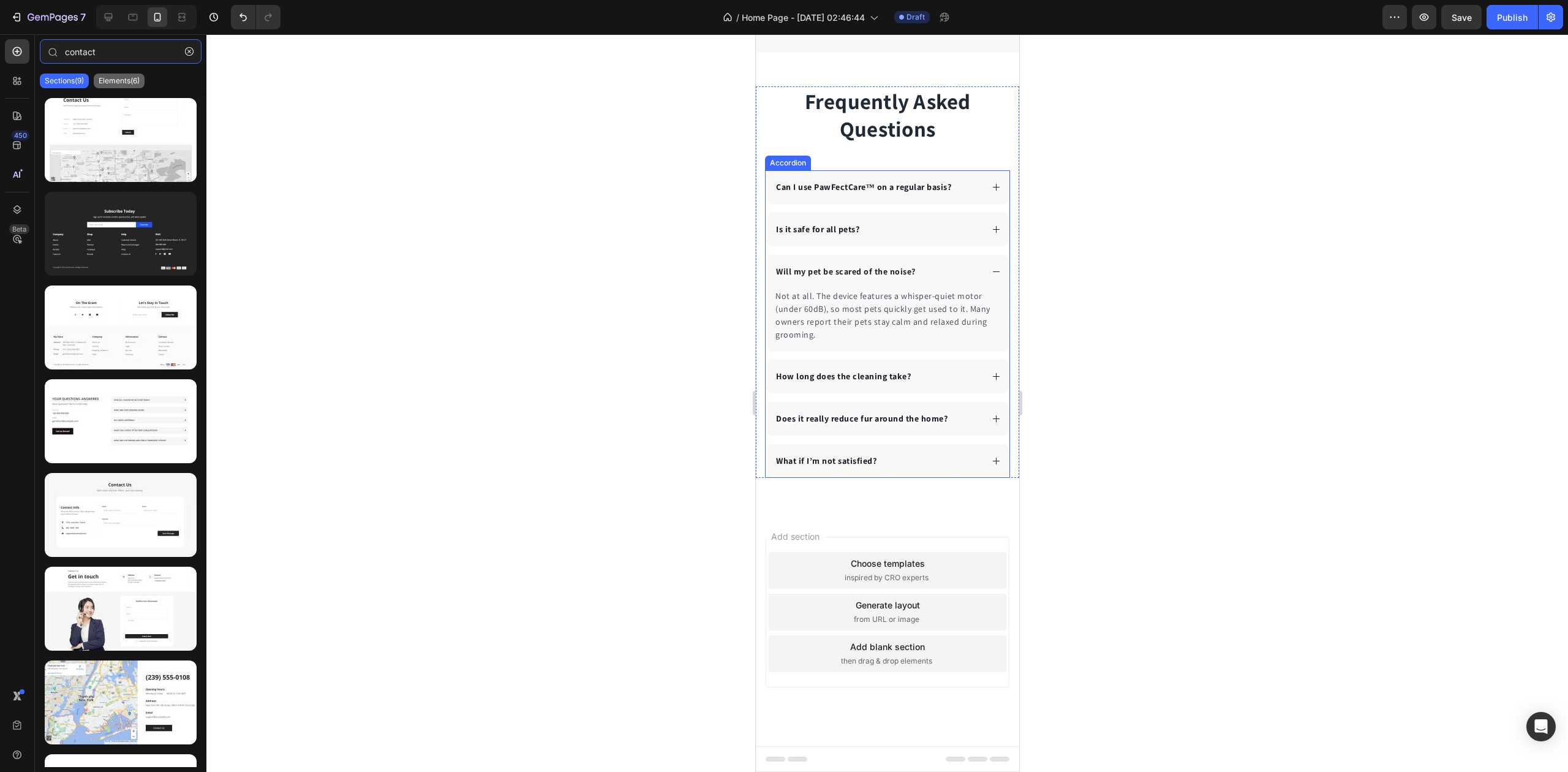
type input "contact"
click at [123, 83] on p "Elements(6)" at bounding box center [119, 81] width 41 height 10
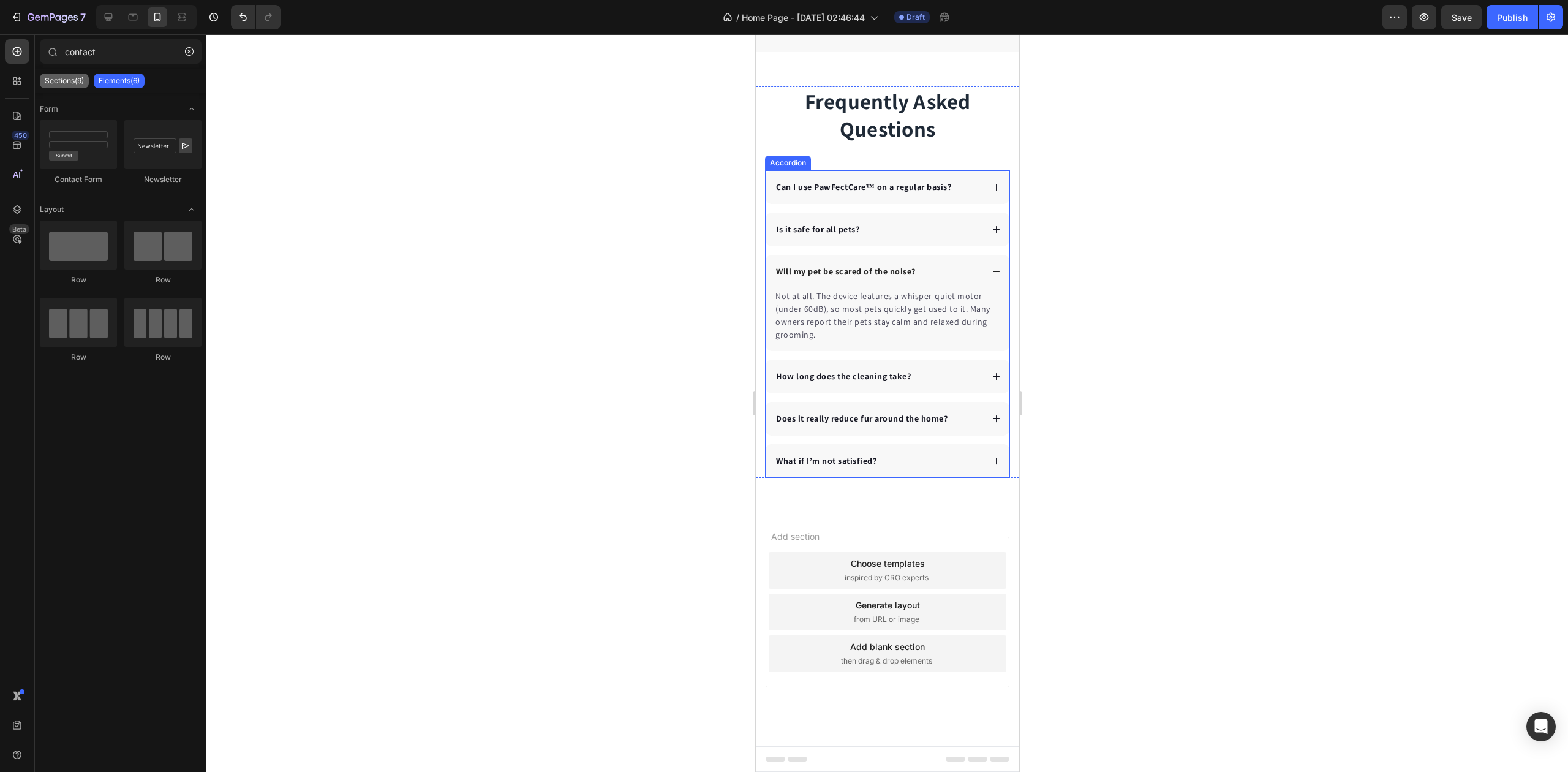
click at [66, 74] on div "Sections(9)" at bounding box center [64, 81] width 49 height 15
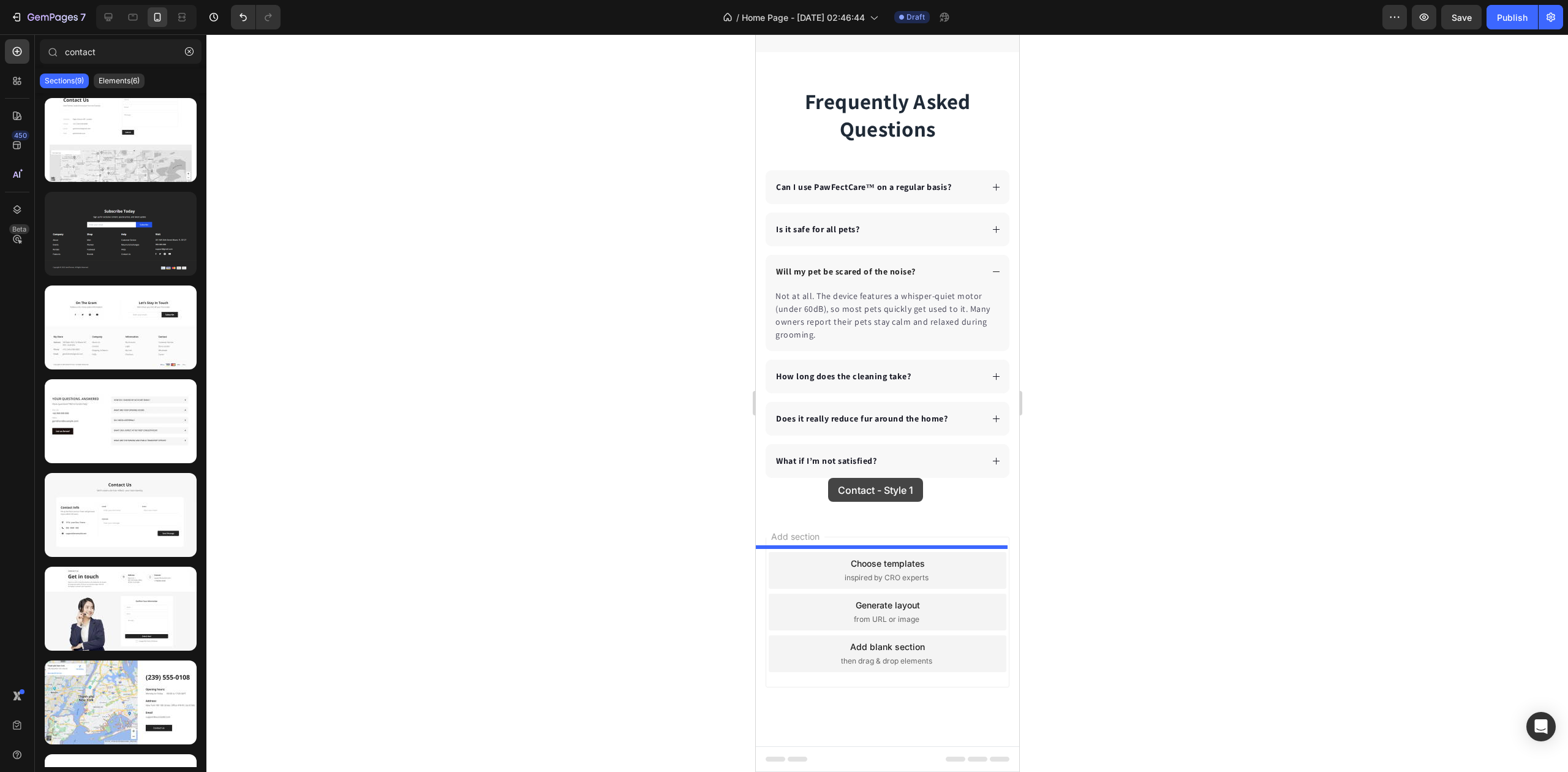
drag, startPoint x: 880, startPoint y: 197, endPoint x: 827, endPoint y: 483, distance: 290.9
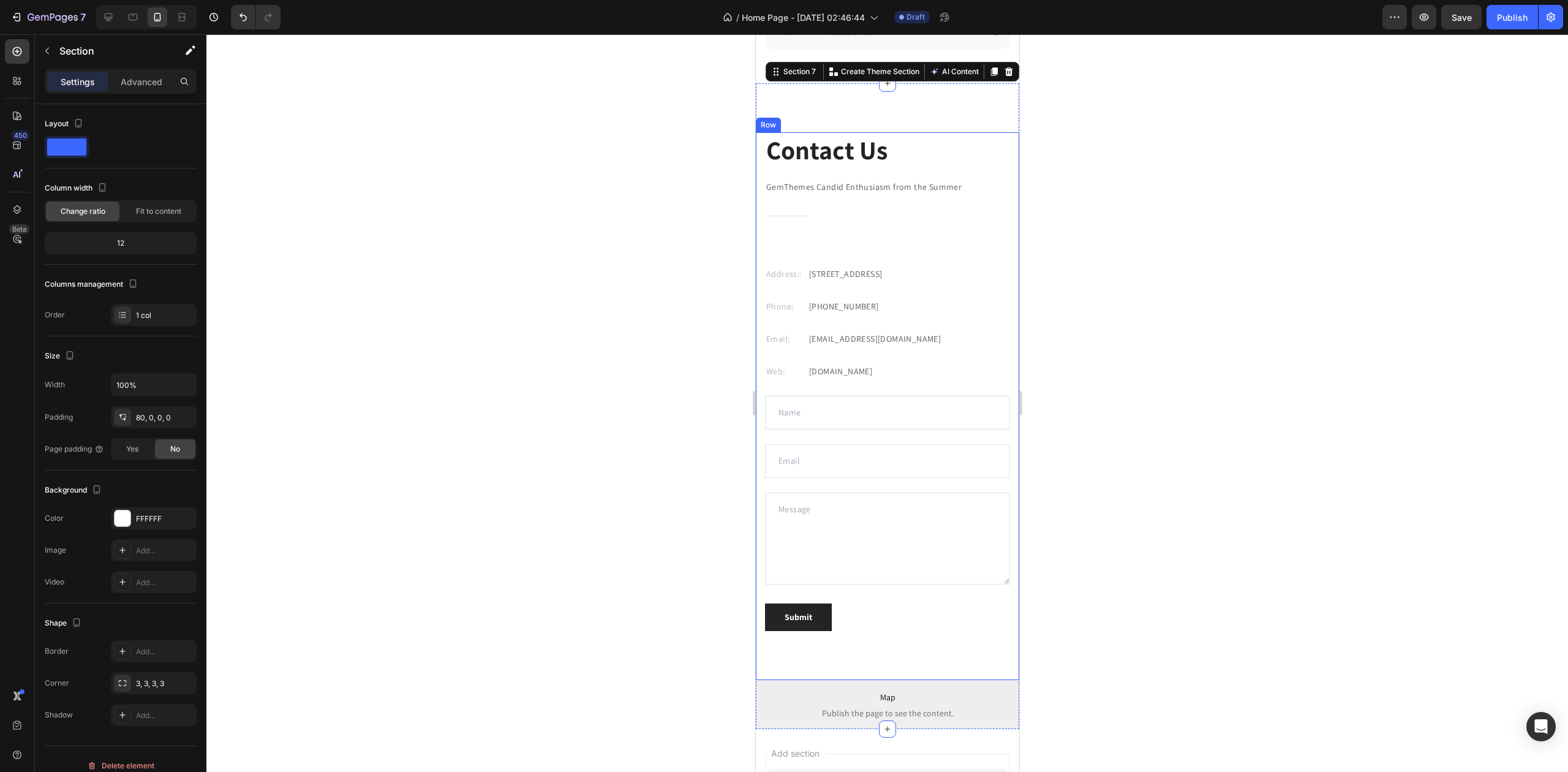
scroll to position [3750, 0]
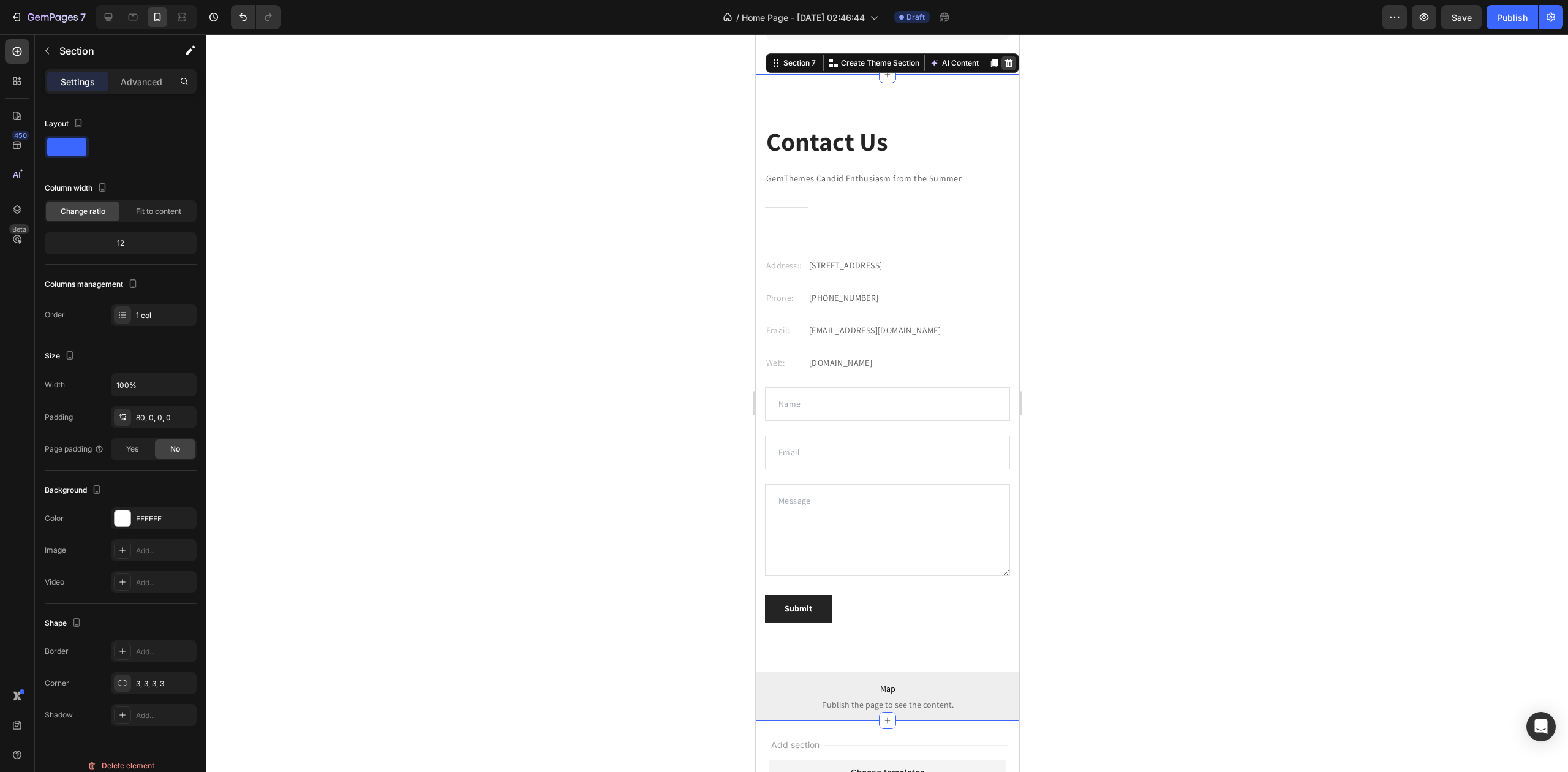
click at [1004, 66] on icon at bounding box center [1008, 63] width 8 height 9
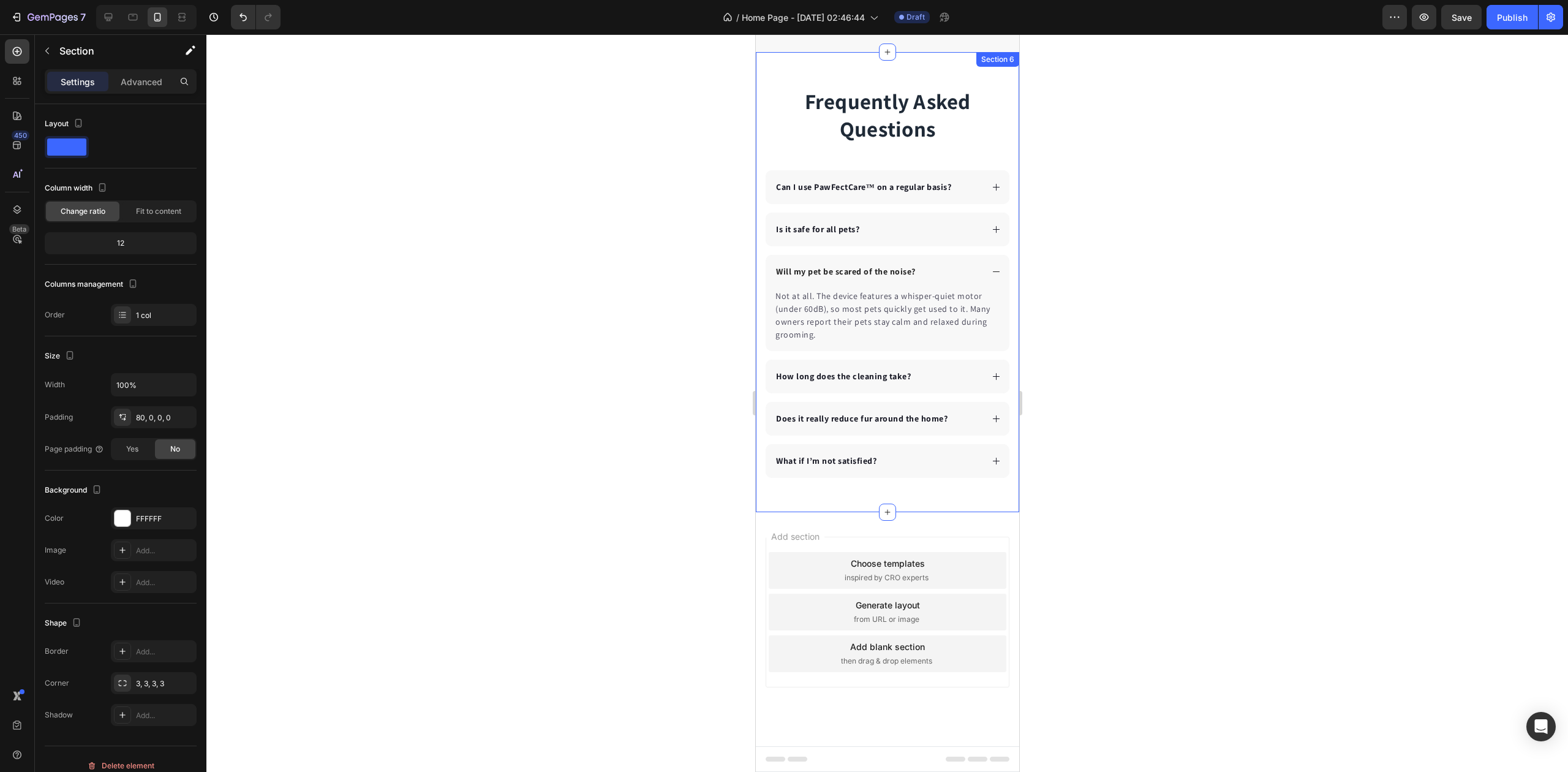
scroll to position [3316, 0]
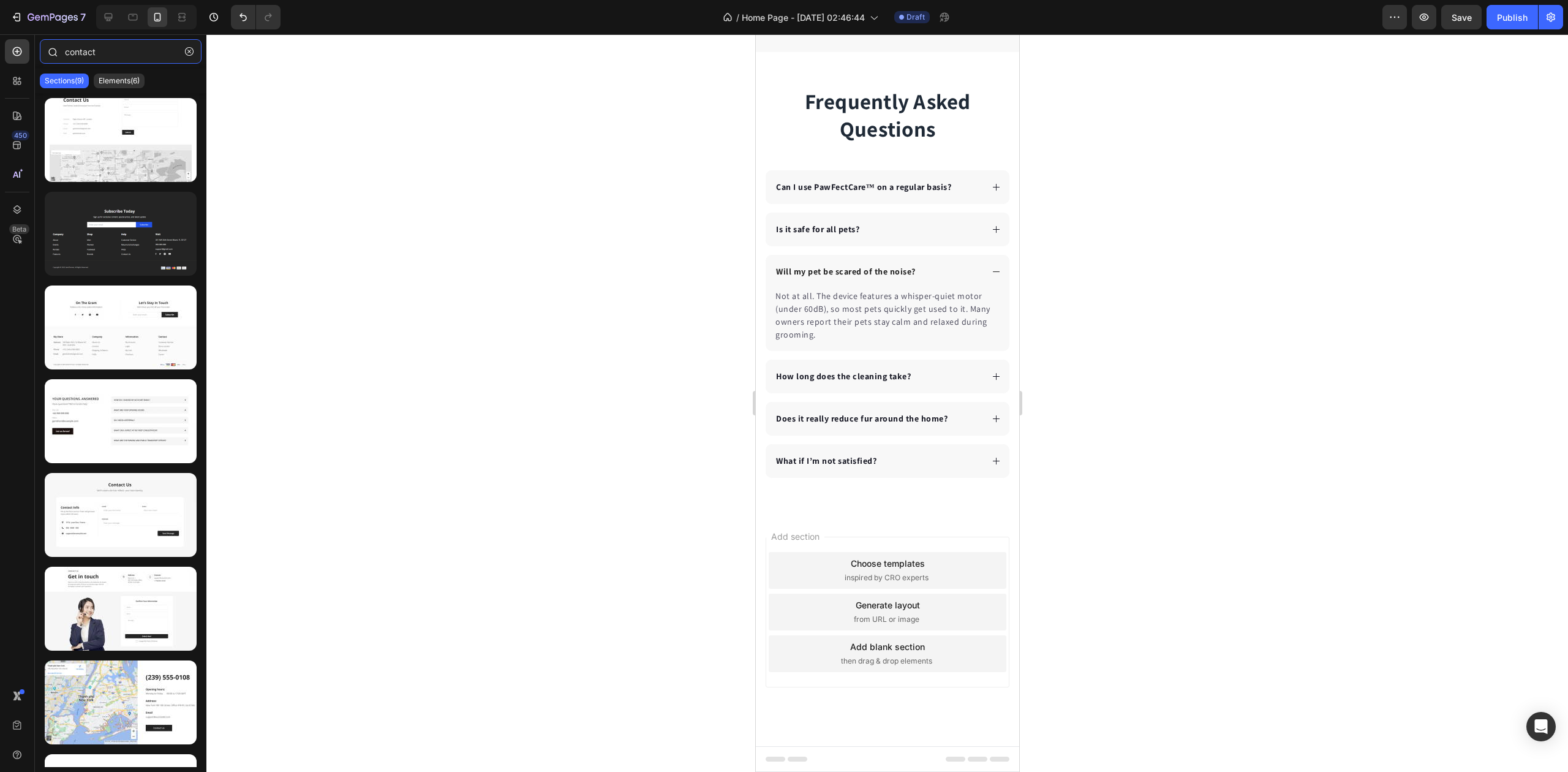
drag, startPoint x: 138, startPoint y: 51, endPoint x: 57, endPoint y: 46, distance: 81.2
click at [57, 46] on div "contact" at bounding box center [121, 54] width 171 height 29
click at [128, 81] on p "Elements(6)" at bounding box center [119, 81] width 41 height 10
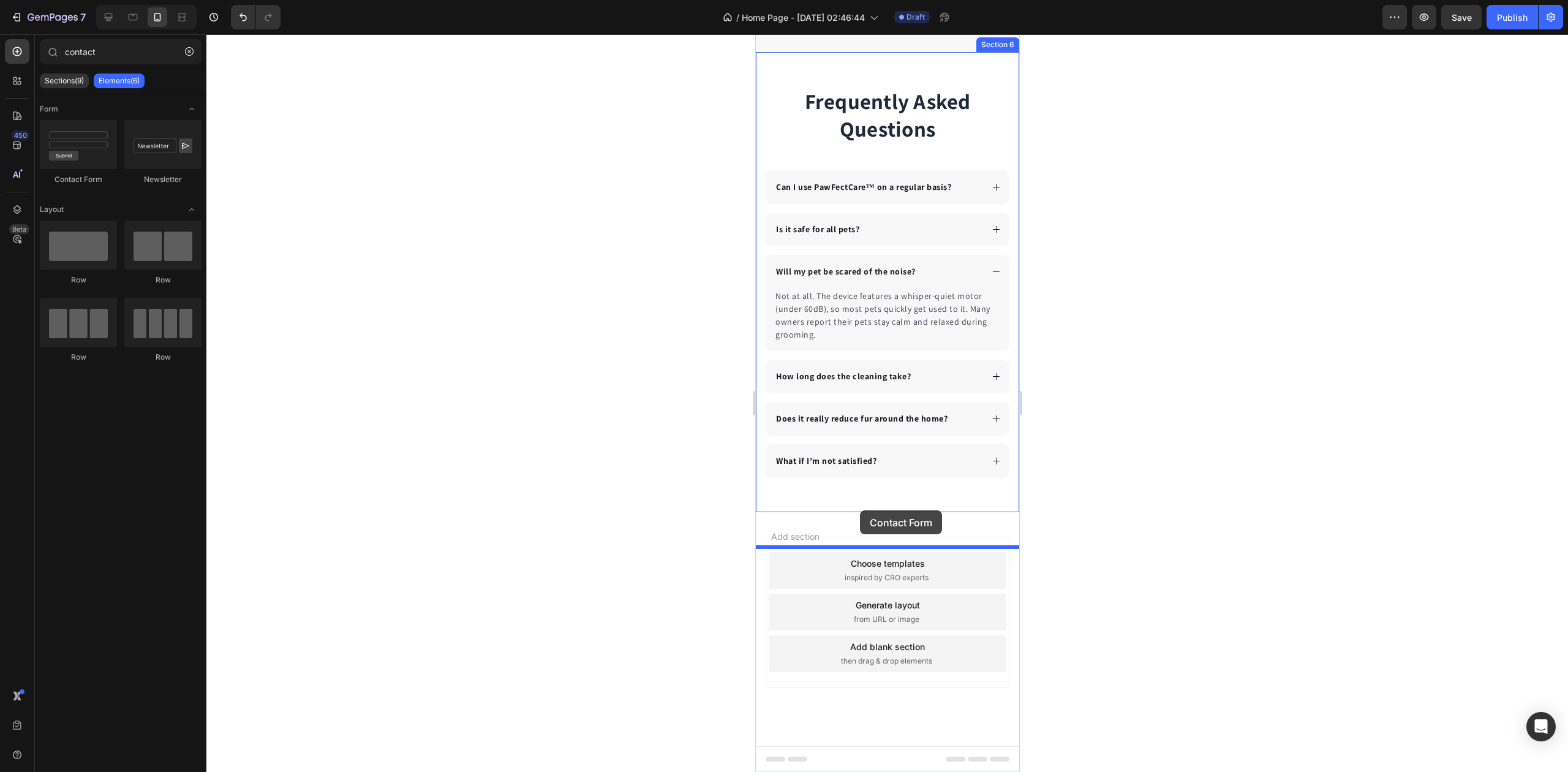
drag, startPoint x: 847, startPoint y: 188, endPoint x: 852, endPoint y: 489, distance: 301.0
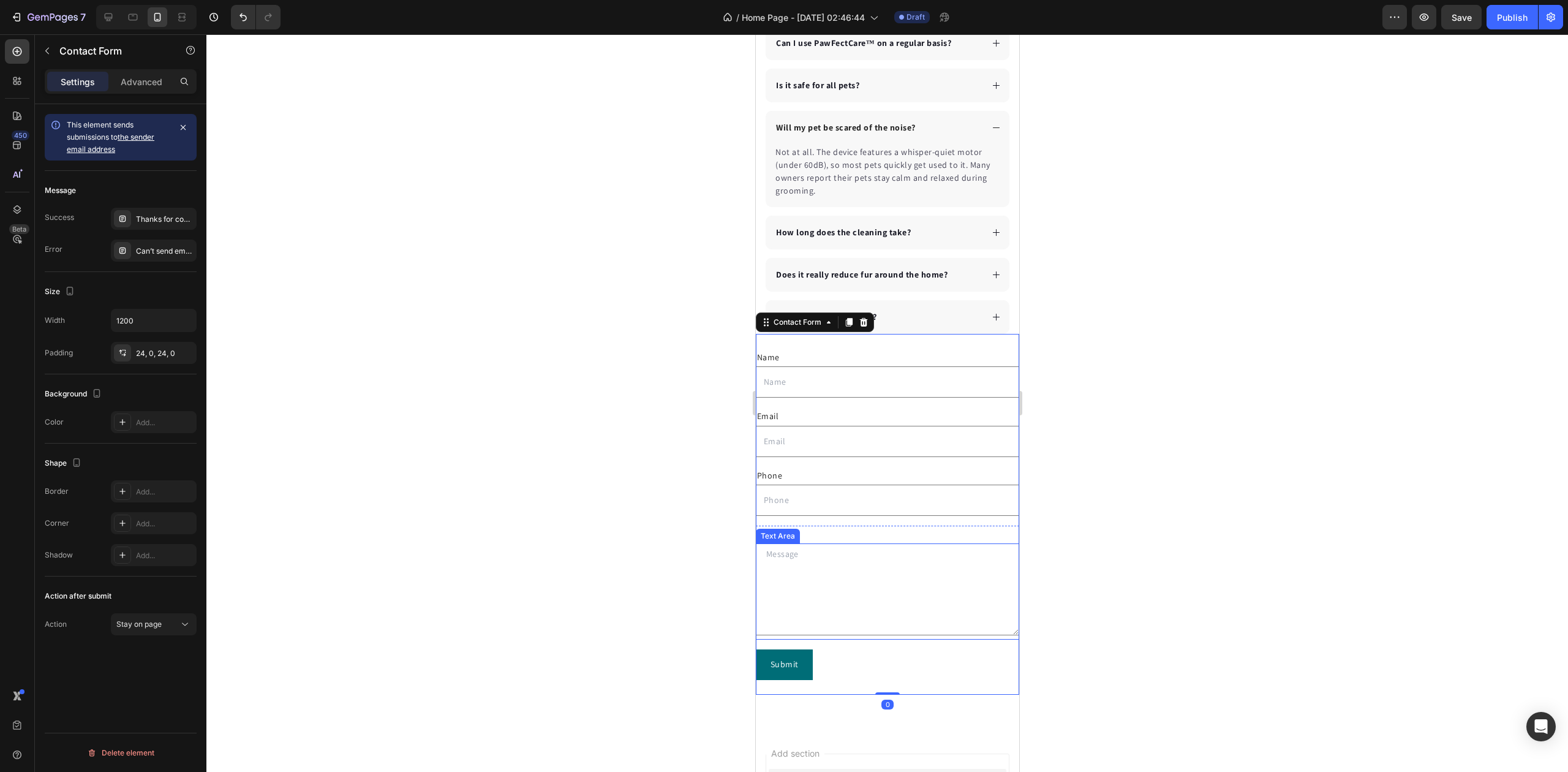
scroll to position [3433, 0]
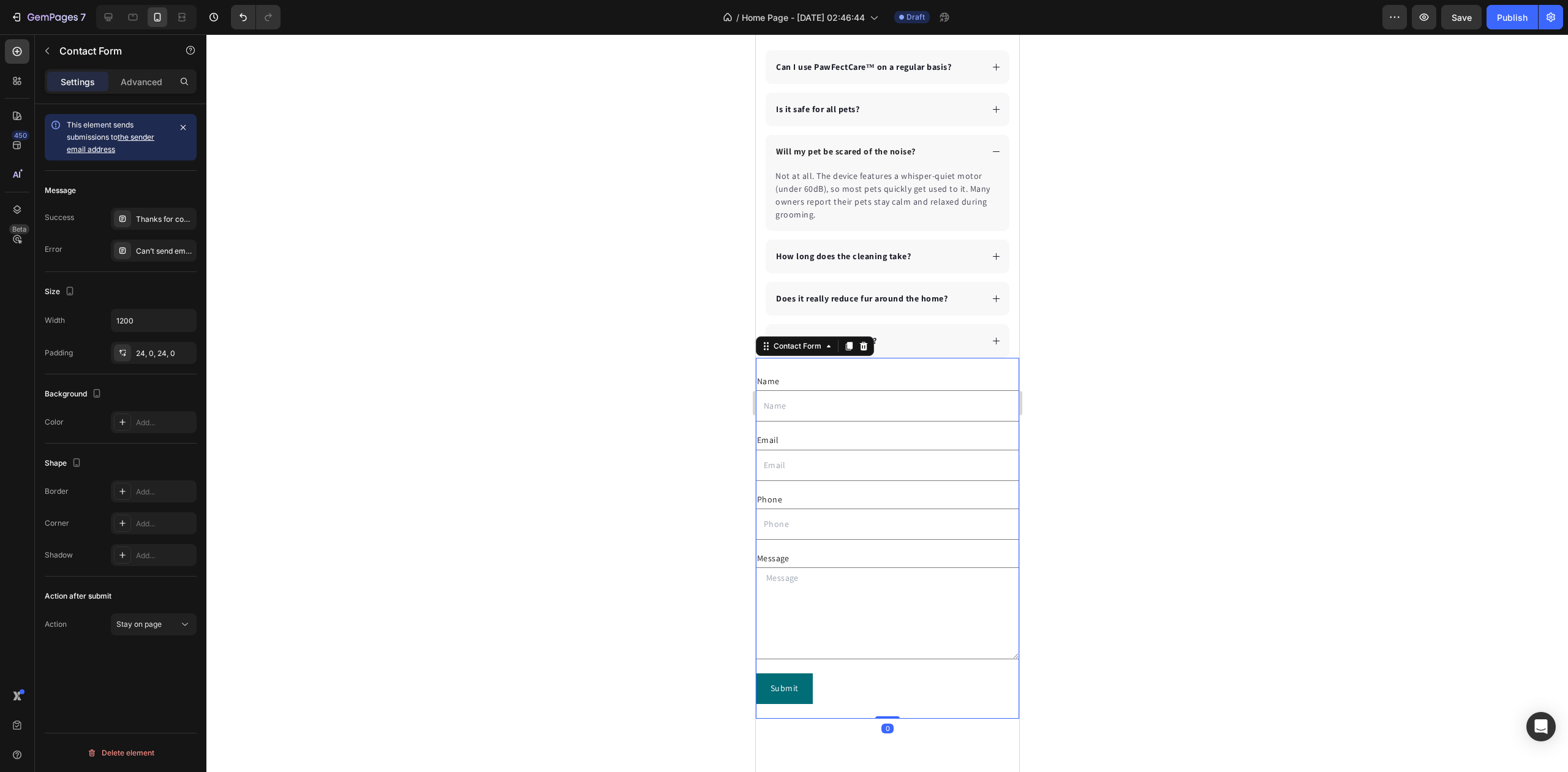
click at [1223, 444] on div at bounding box center [887, 403] width 1362 height 738
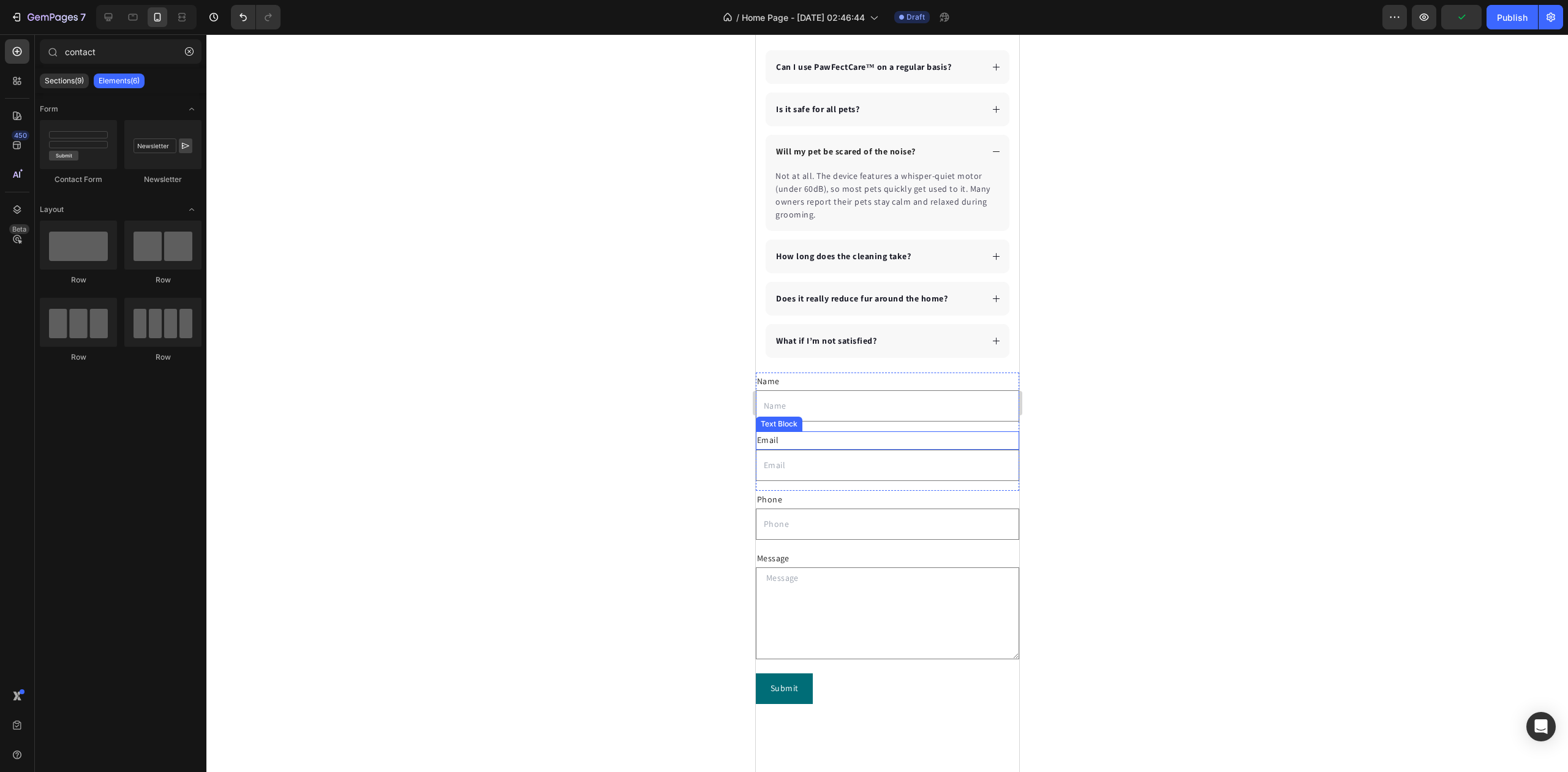
click at [830, 437] on div "Email" at bounding box center [887, 440] width 263 height 18
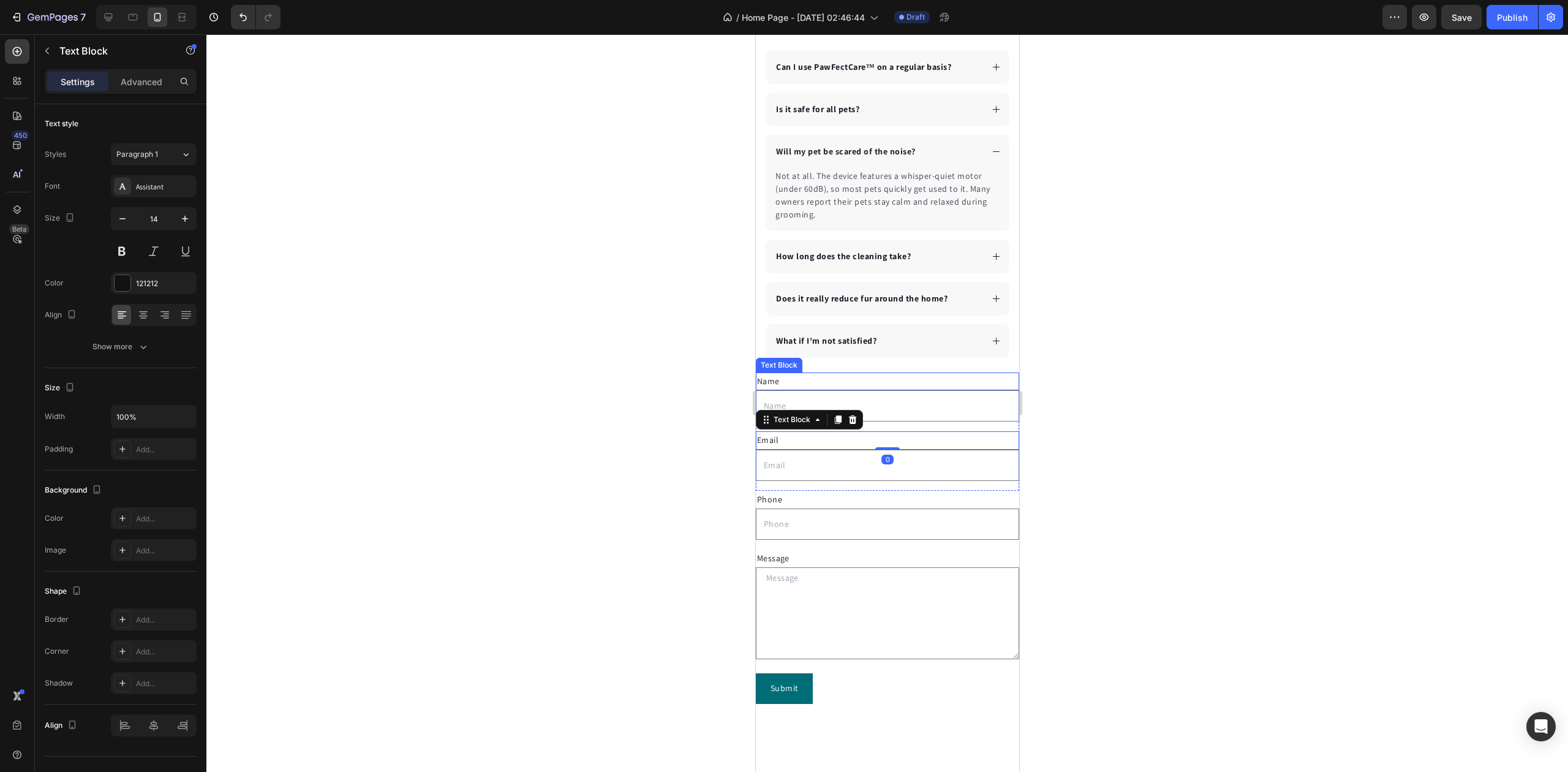
click at [866, 390] on div "Name" at bounding box center [887, 381] width 263 height 18
click at [854, 363] on icon at bounding box center [852, 361] width 8 height 9
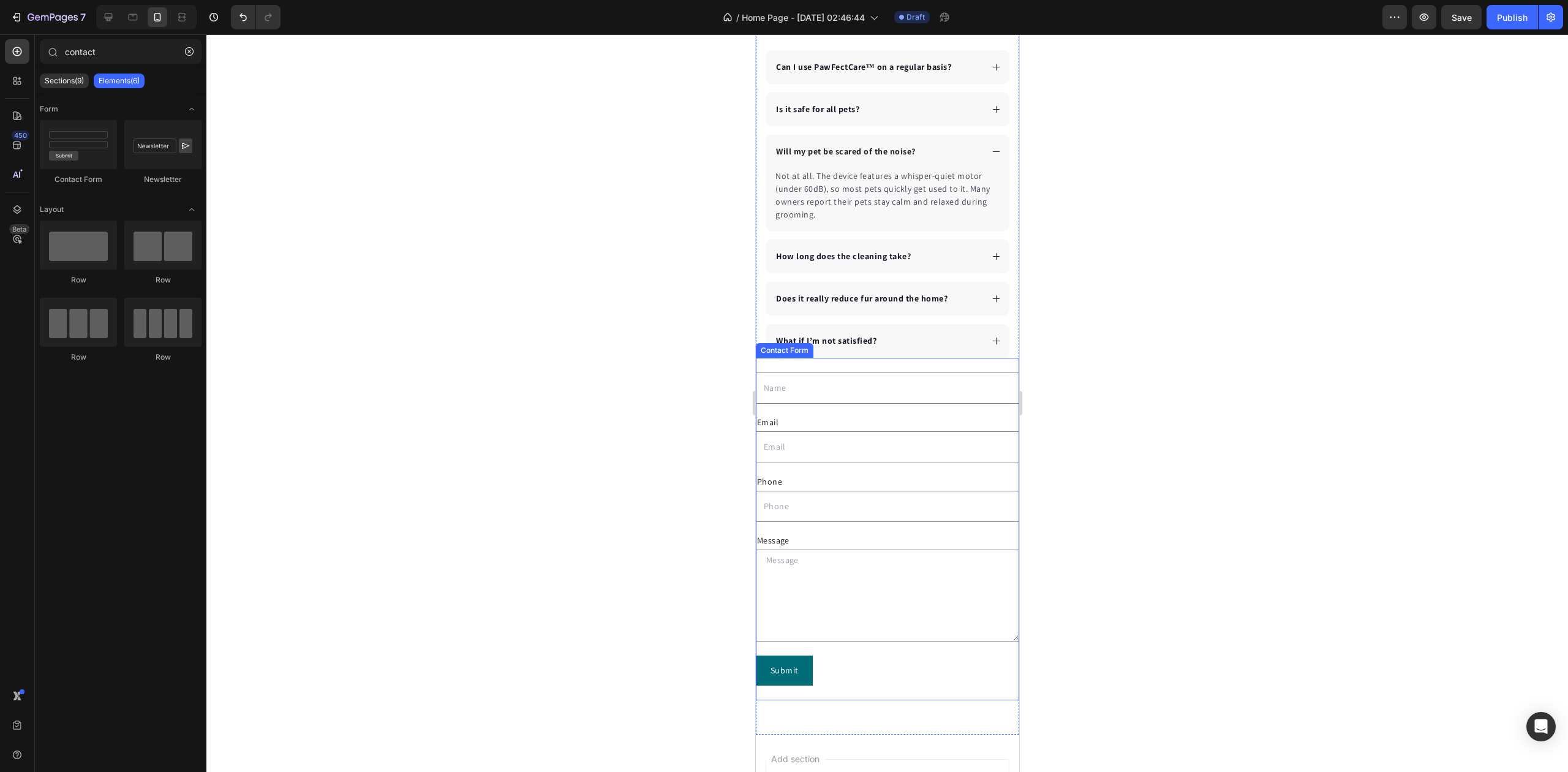
click at [826, 363] on div "Text Field Email Text Block Email Field Row Phone Text Block Text Field Row Mes…" at bounding box center [887, 529] width 263 height 343
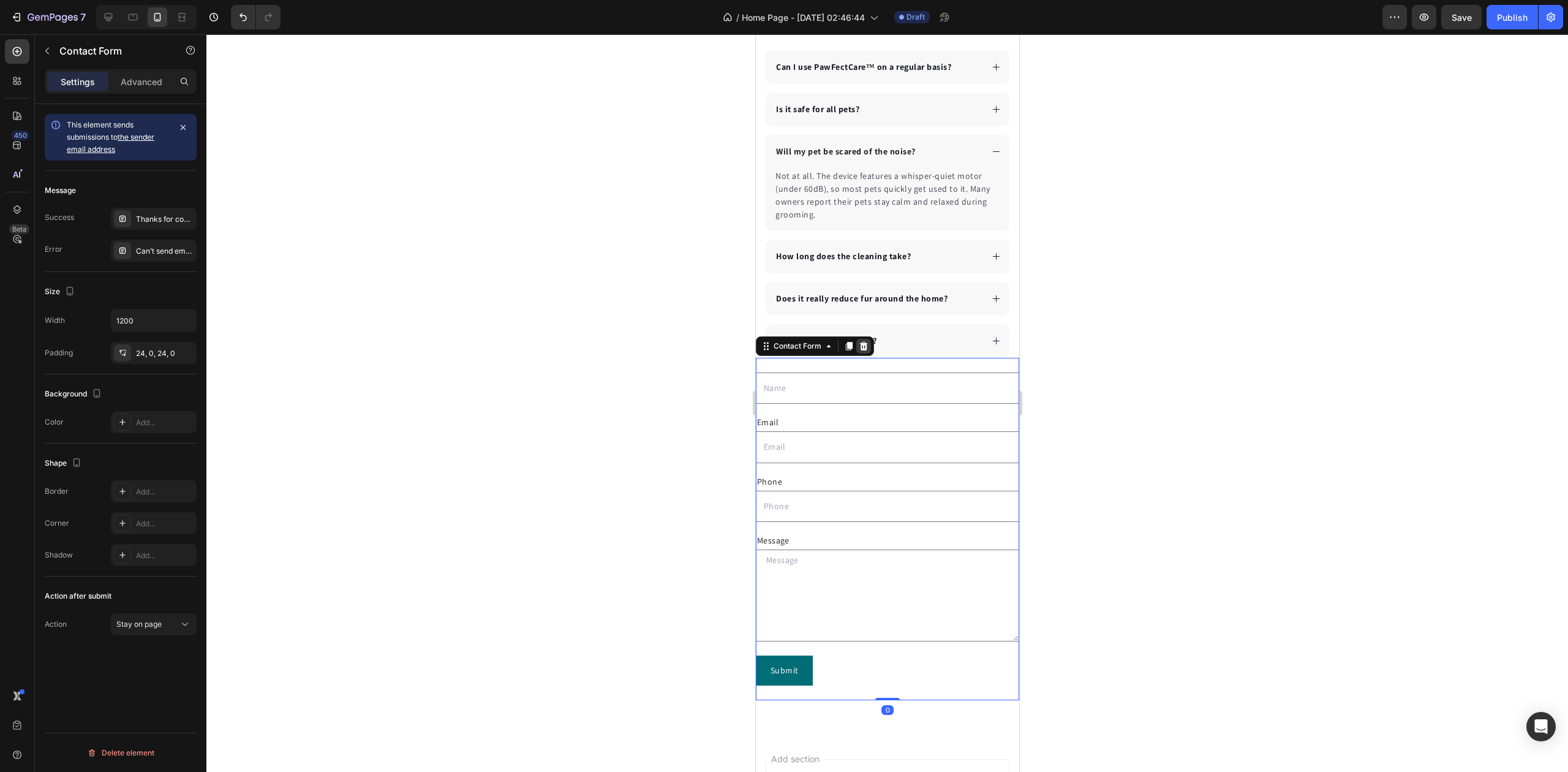
click at [857, 348] on div at bounding box center [863, 347] width 15 height 15
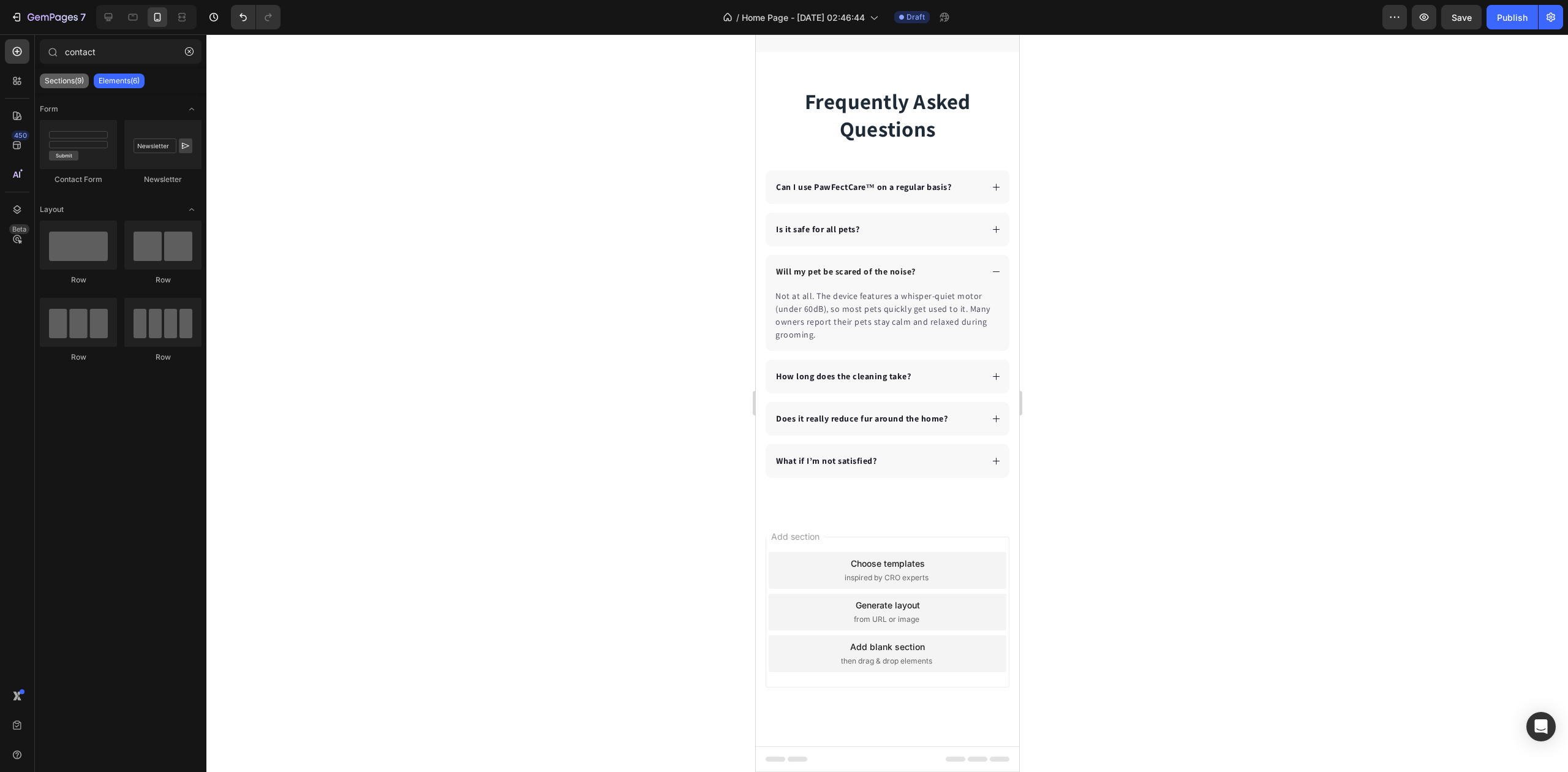
click at [64, 76] on p "Sections(9)" at bounding box center [64, 81] width 39 height 10
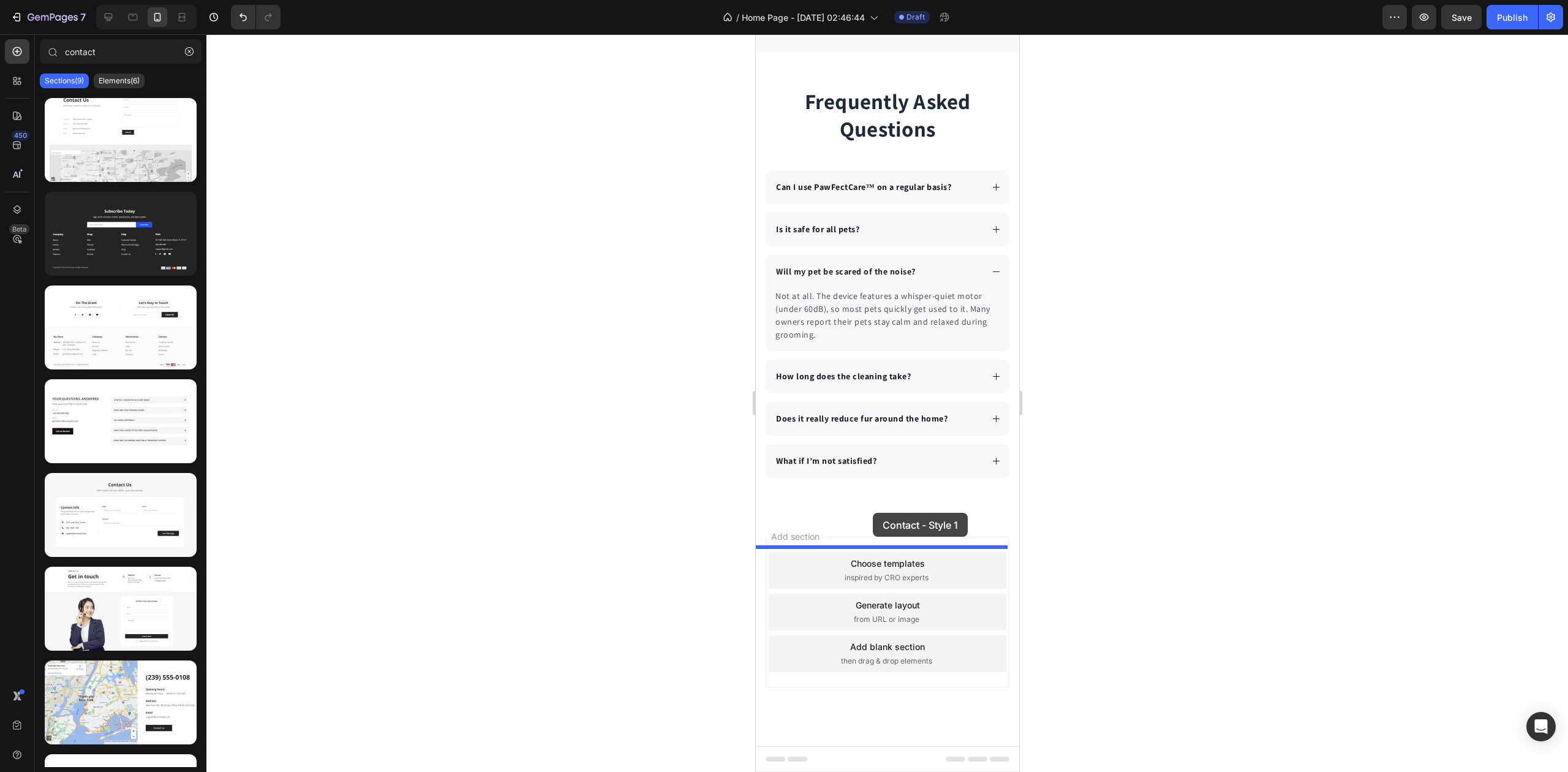
drag, startPoint x: 968, startPoint y: 228, endPoint x: 872, endPoint y: 514, distance: 301.7
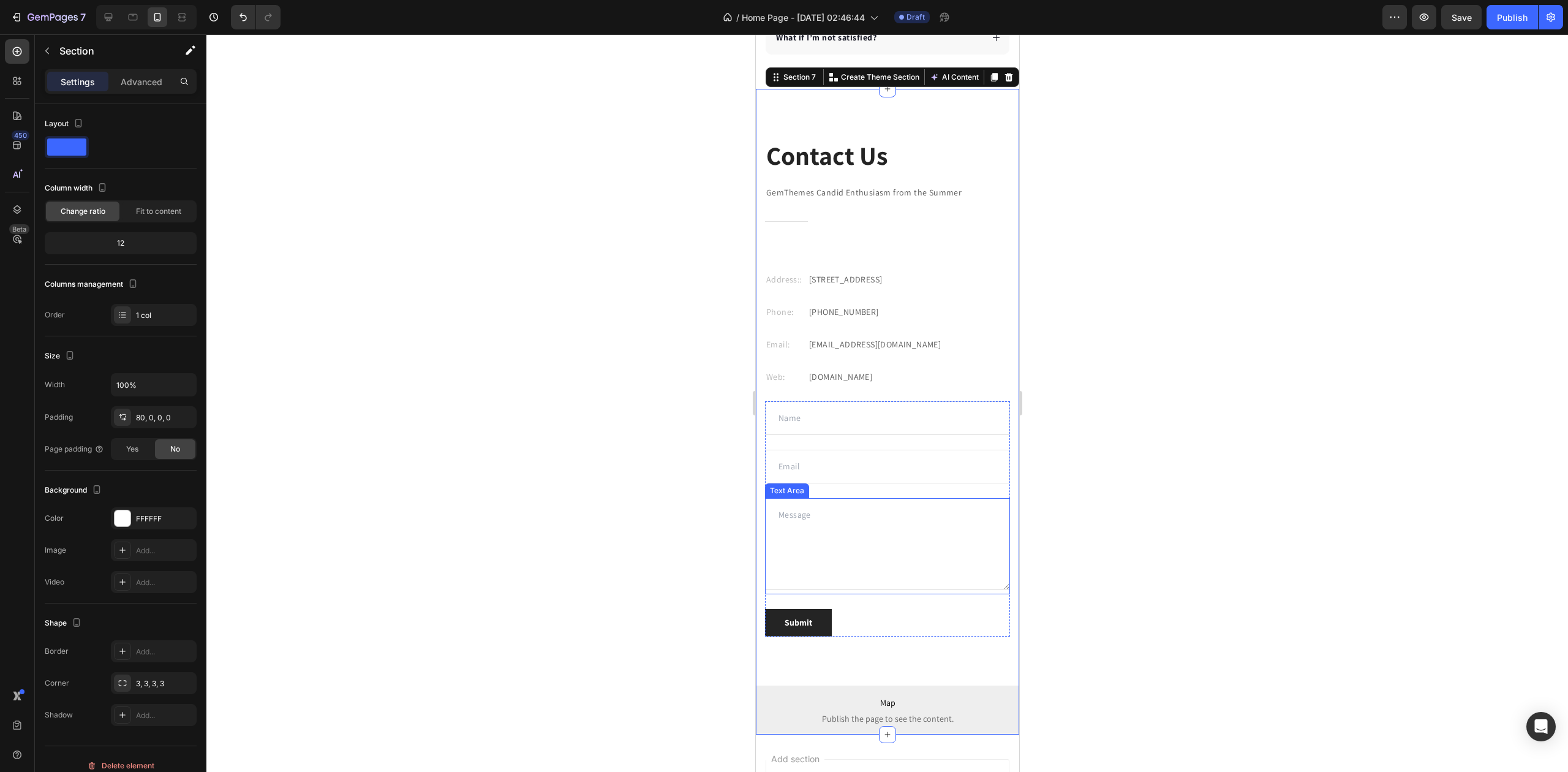
scroll to position [3750, 0]
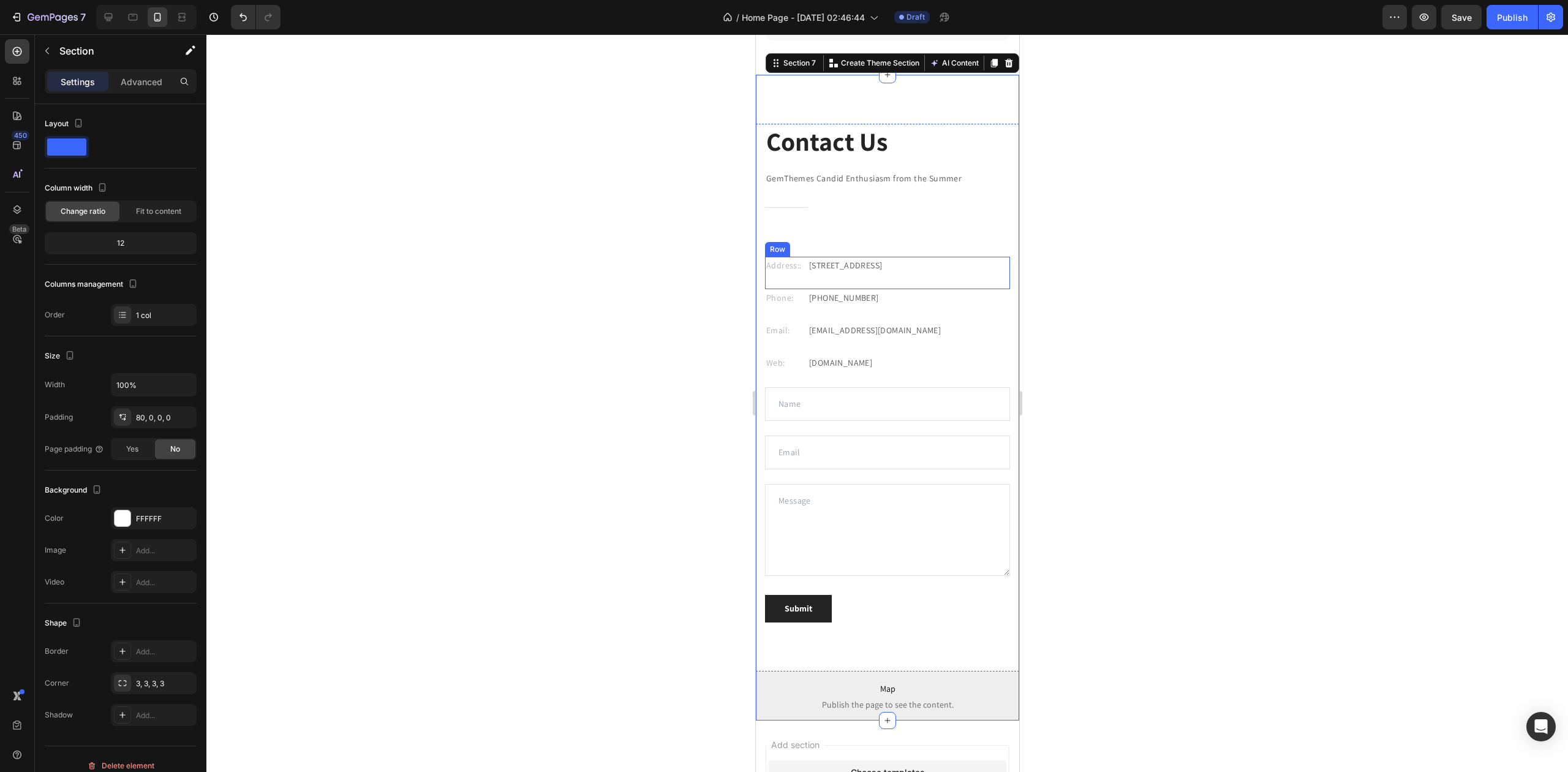
click at [928, 280] on div "Address:: [GEOGRAPHIC_DATA][STREET_ADDRESS]" at bounding box center [887, 273] width 245 height 33
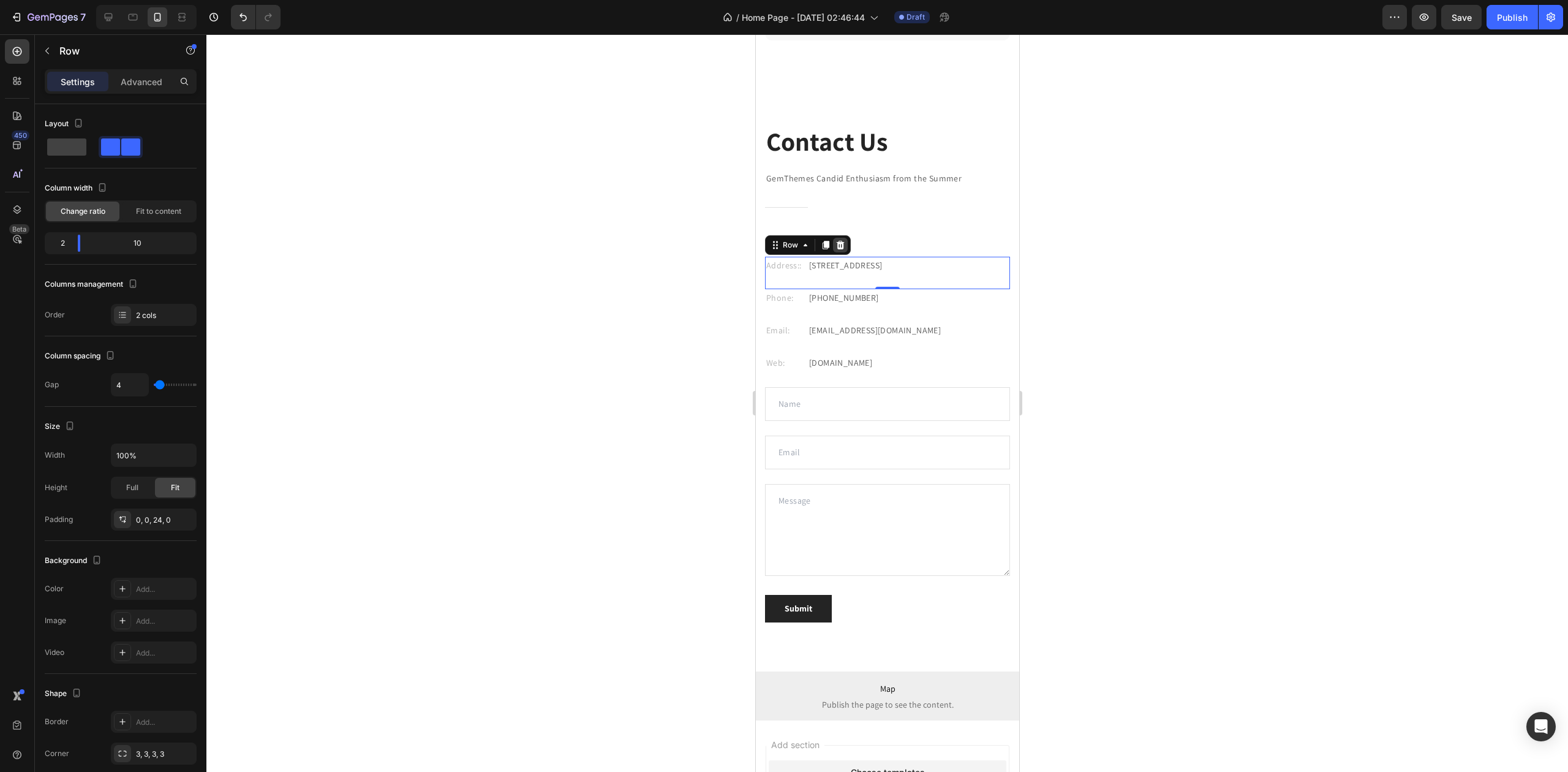
click at [841, 246] on icon at bounding box center [840, 245] width 8 height 9
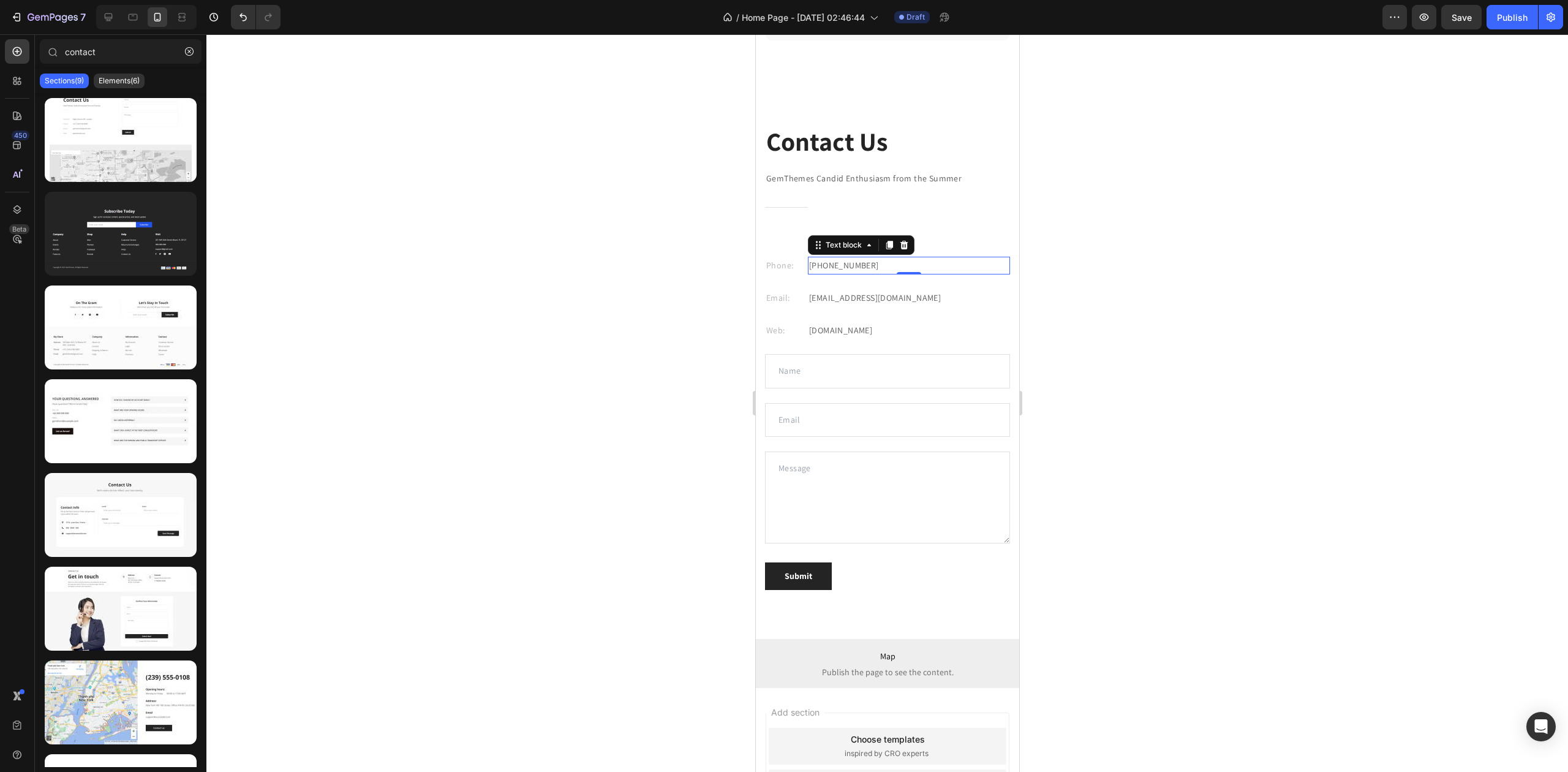
click at [899, 271] on p "[PHONE_NUMBER]" at bounding box center [908, 265] width 200 height 15
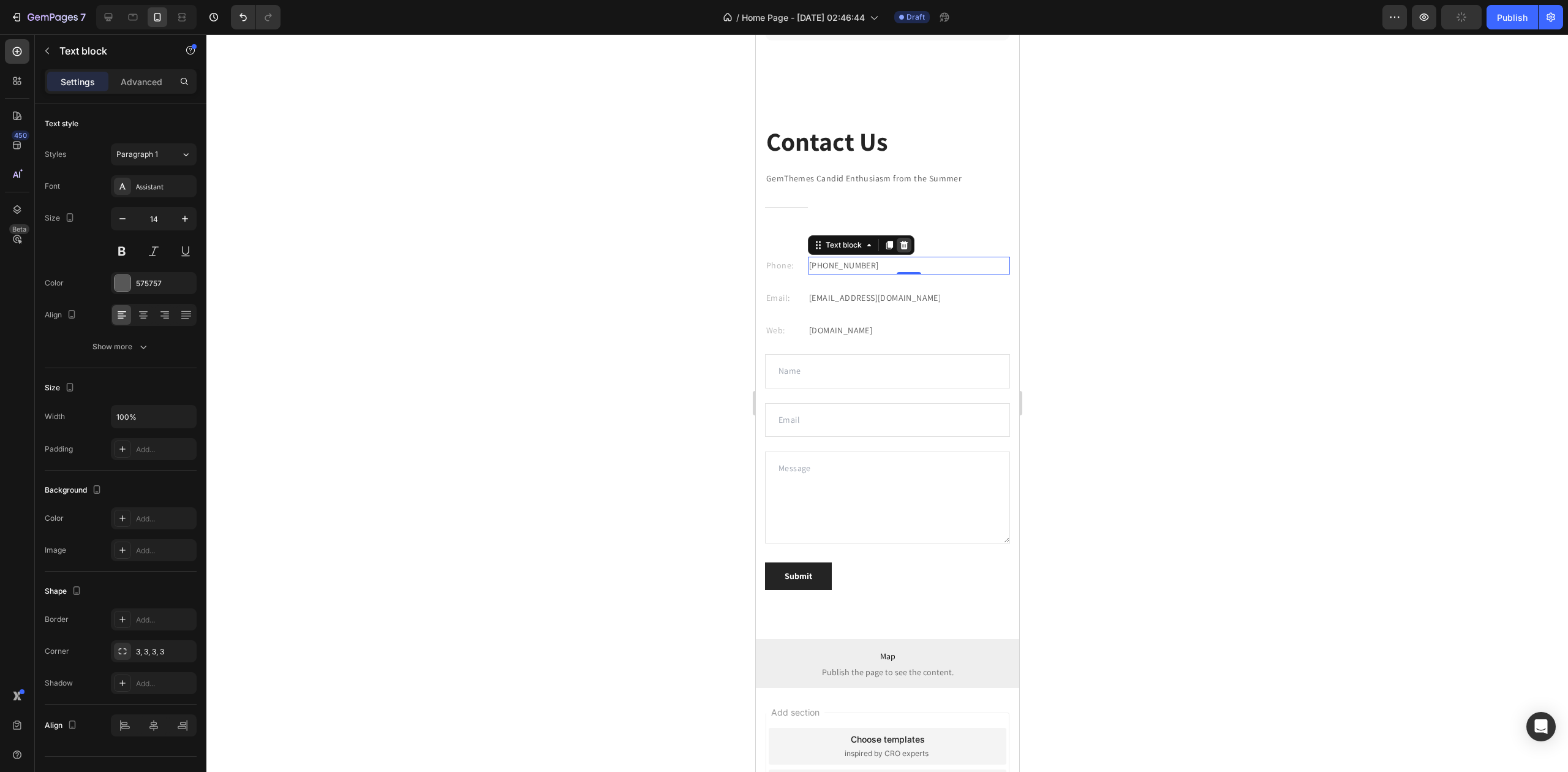
click at [901, 246] on icon at bounding box center [904, 245] width 8 height 9
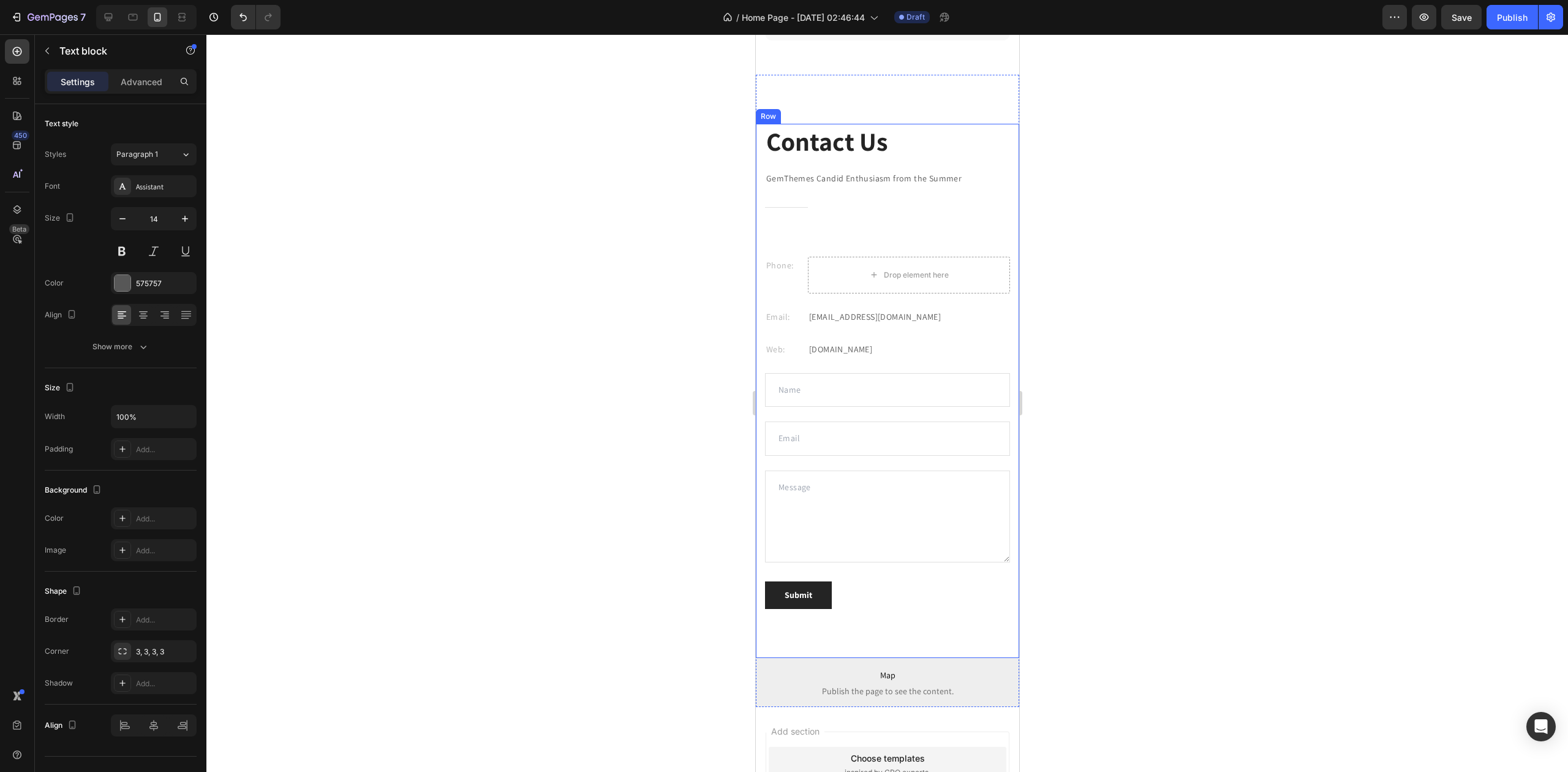
click at [886, 186] on p "GemThemes Candid Enthusiasm from the Summer" at bounding box center [887, 178] width 243 height 15
click at [1181, 250] on div at bounding box center [887, 403] width 1362 height 738
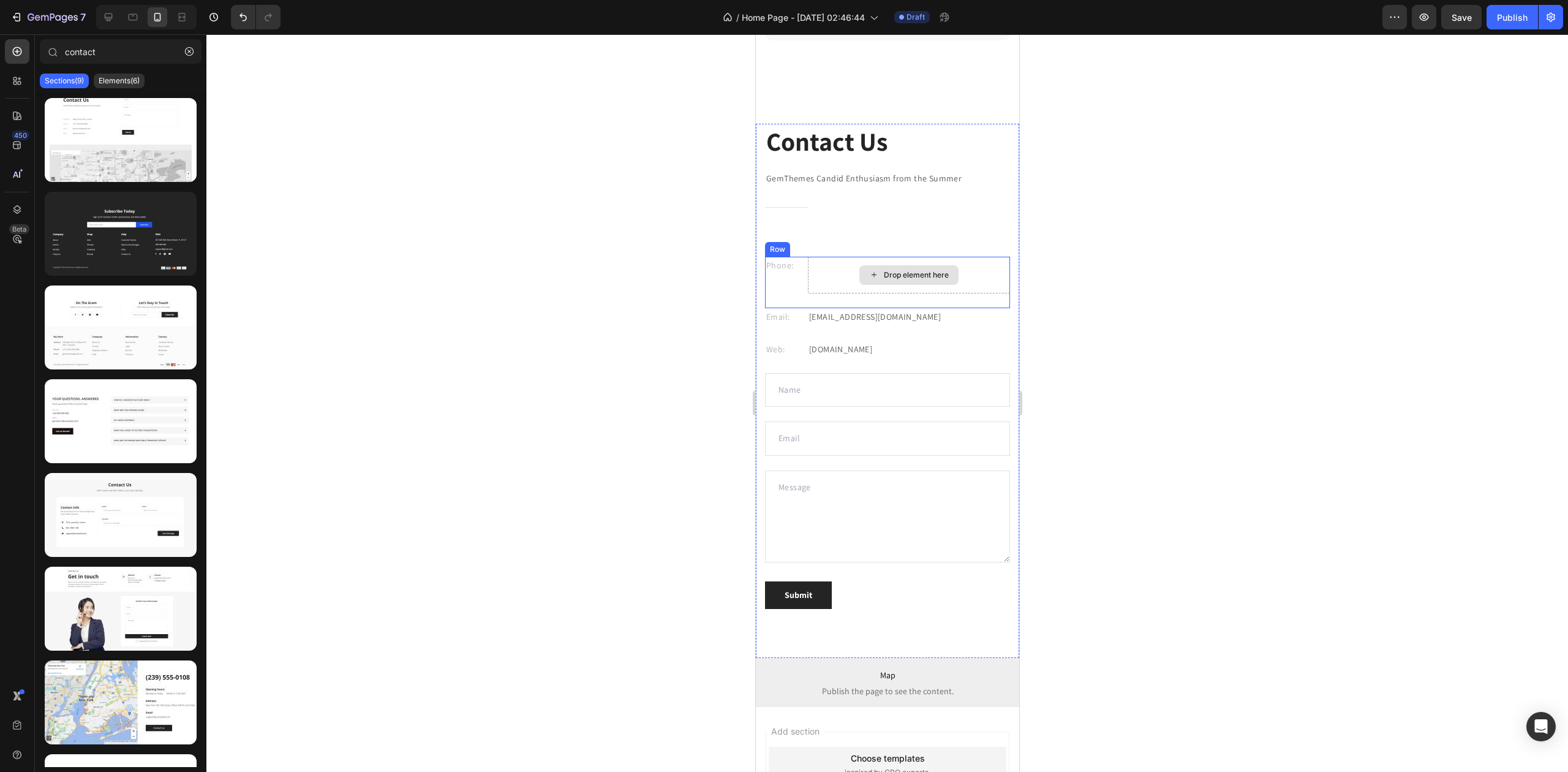
click at [986, 278] on div "Drop element here" at bounding box center [908, 275] width 202 height 37
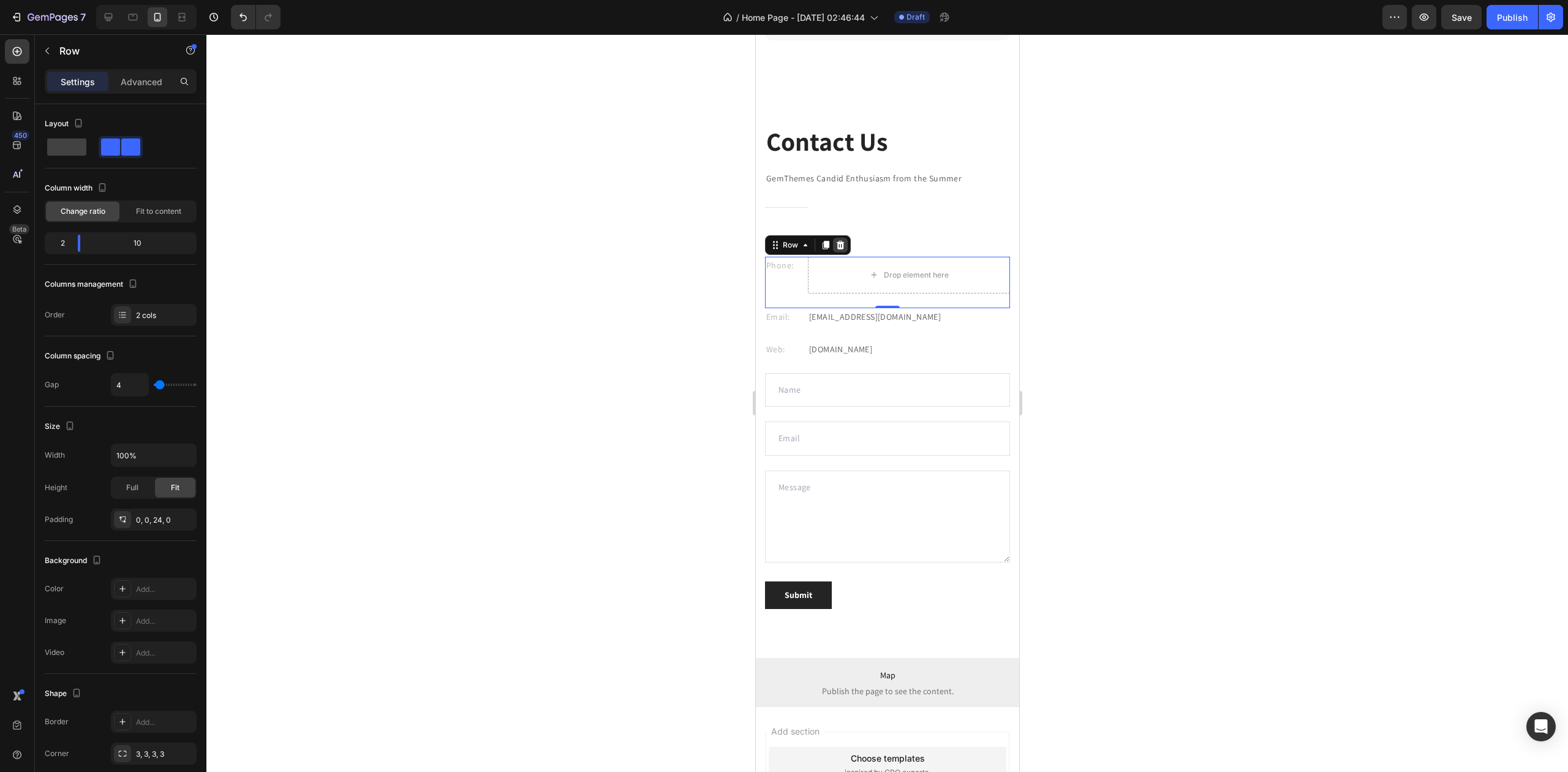
click at [840, 244] on icon at bounding box center [840, 245] width 10 height 10
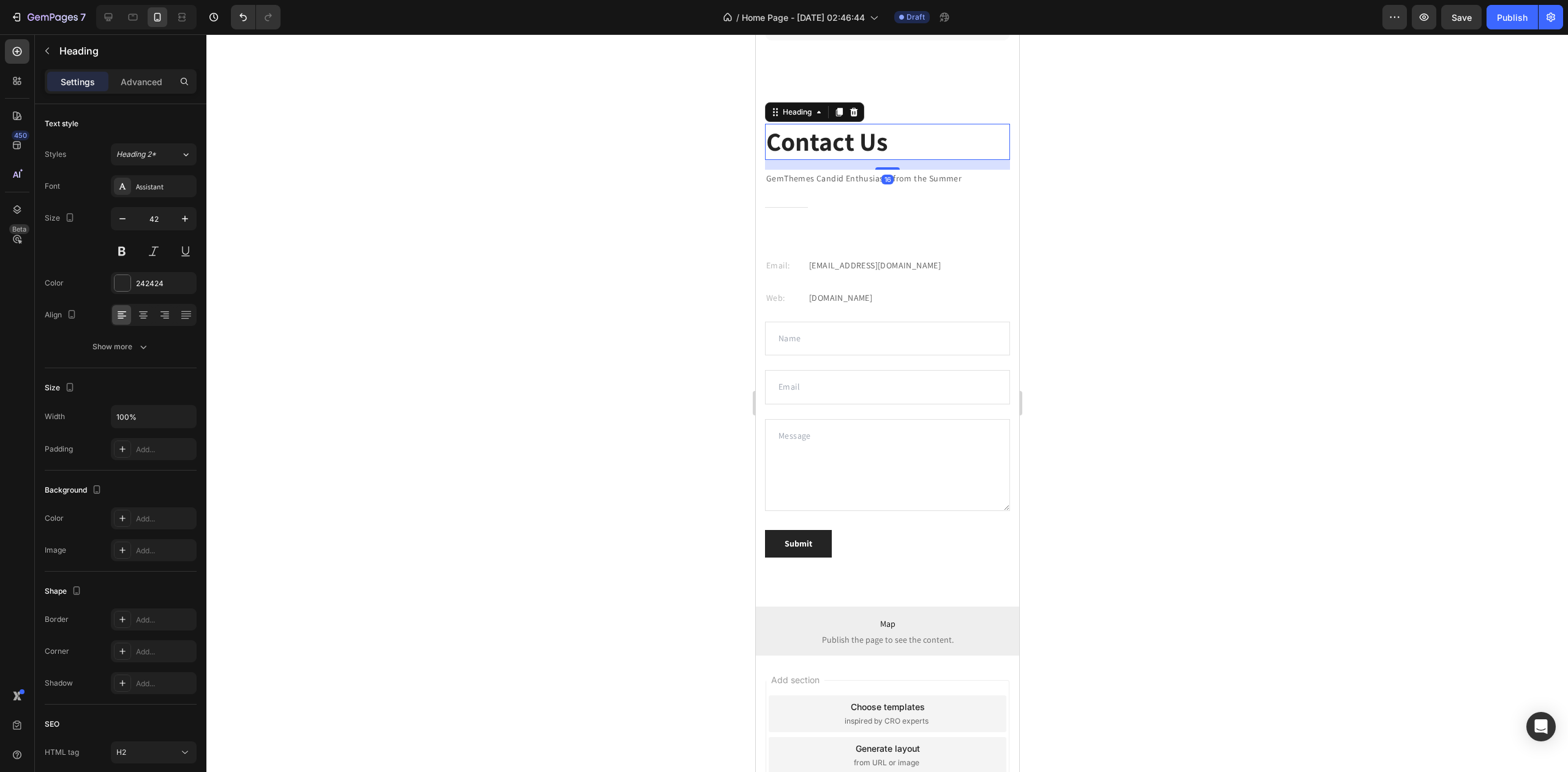
click at [838, 146] on p "Contact Us" at bounding box center [887, 142] width 243 height 34
click at [838, 145] on p "Contact Us" at bounding box center [887, 142] width 243 height 34
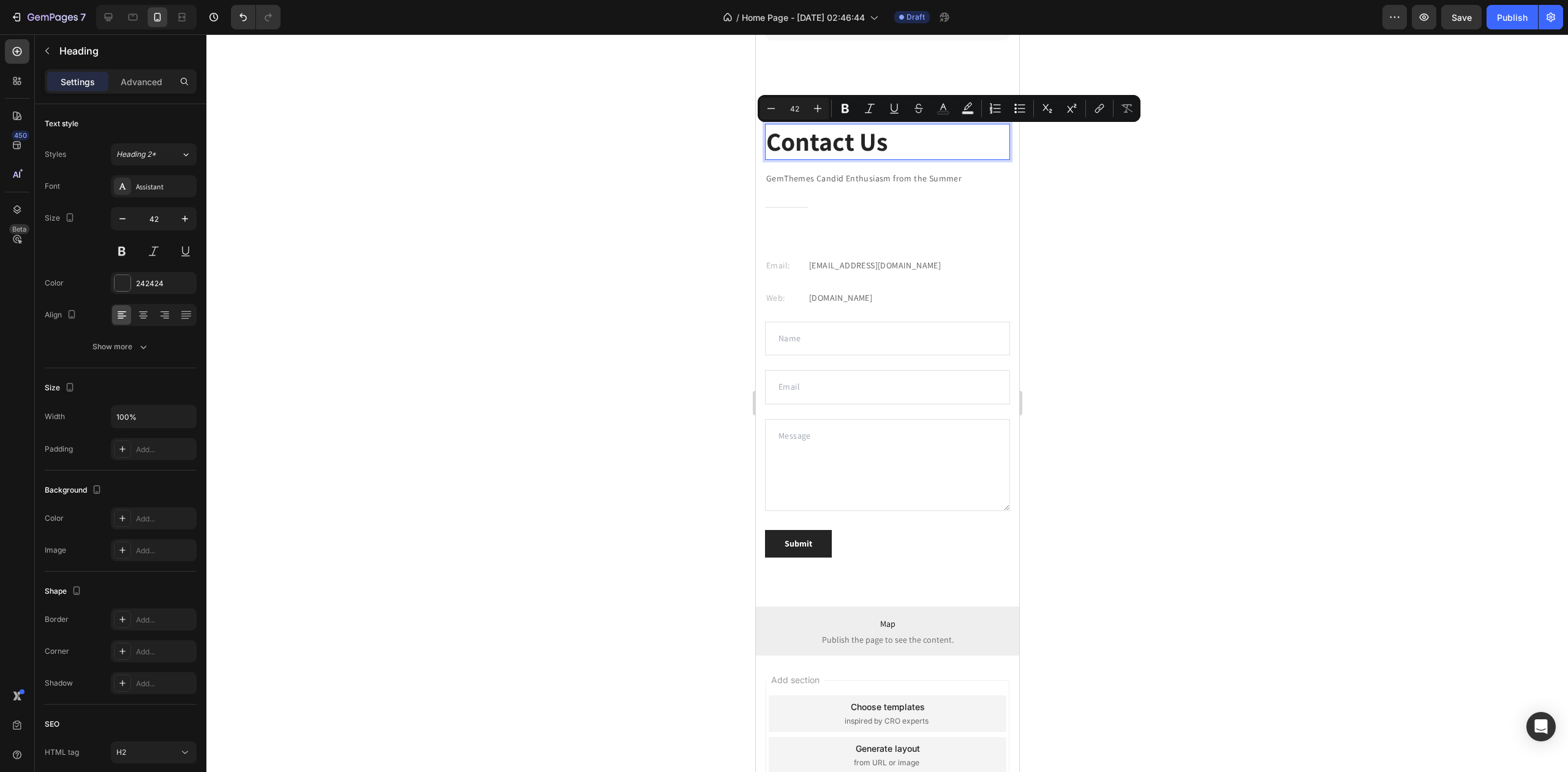
click at [857, 145] on p "Contact Us" at bounding box center [887, 142] width 243 height 34
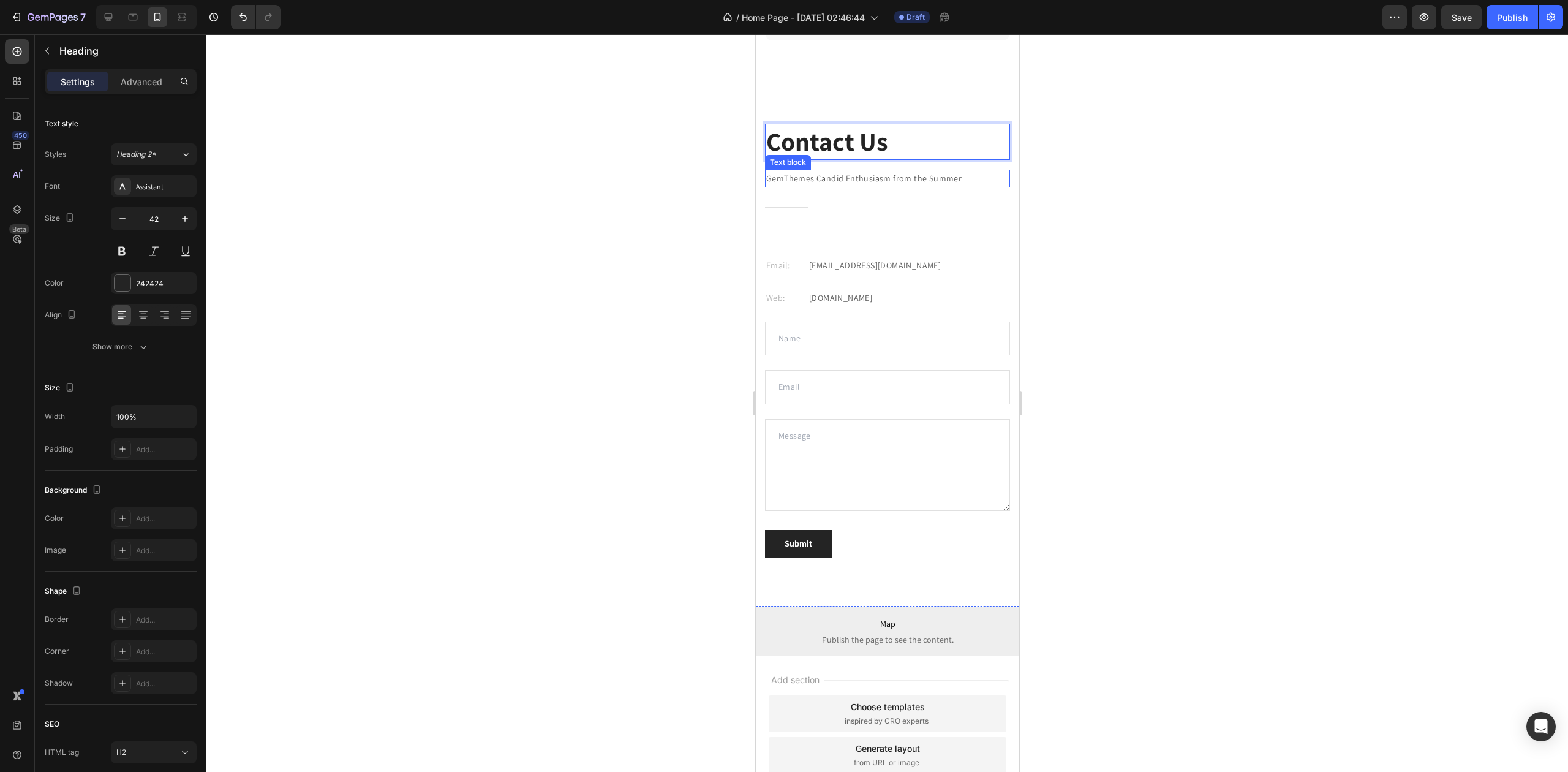
click at [857, 176] on p "GemThemes Candid Enthusiasm from the Summer" at bounding box center [887, 178] width 243 height 15
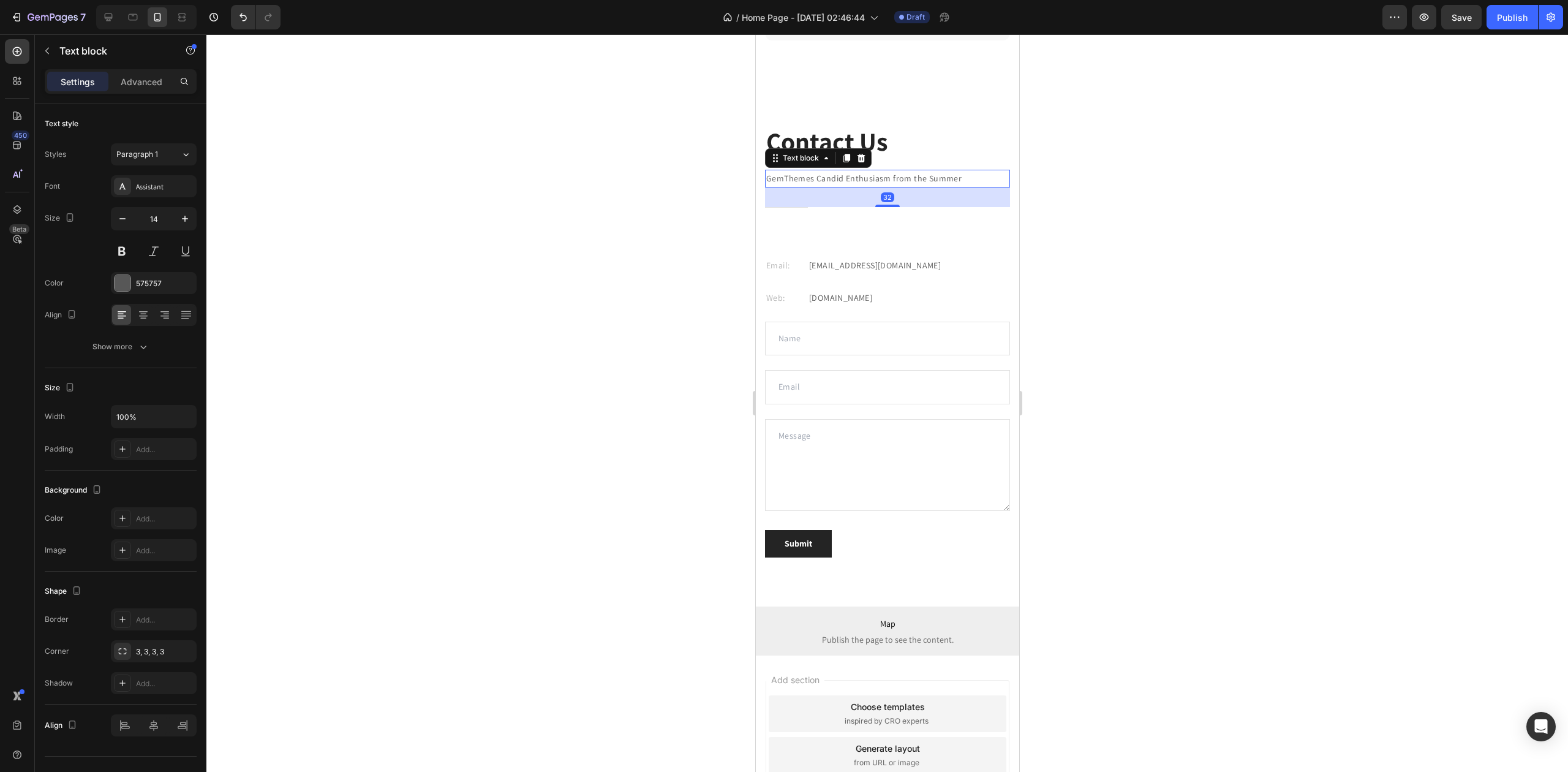
click at [857, 176] on p "GemThemes Candid Enthusiasm from the Summer" at bounding box center [887, 178] width 243 height 15
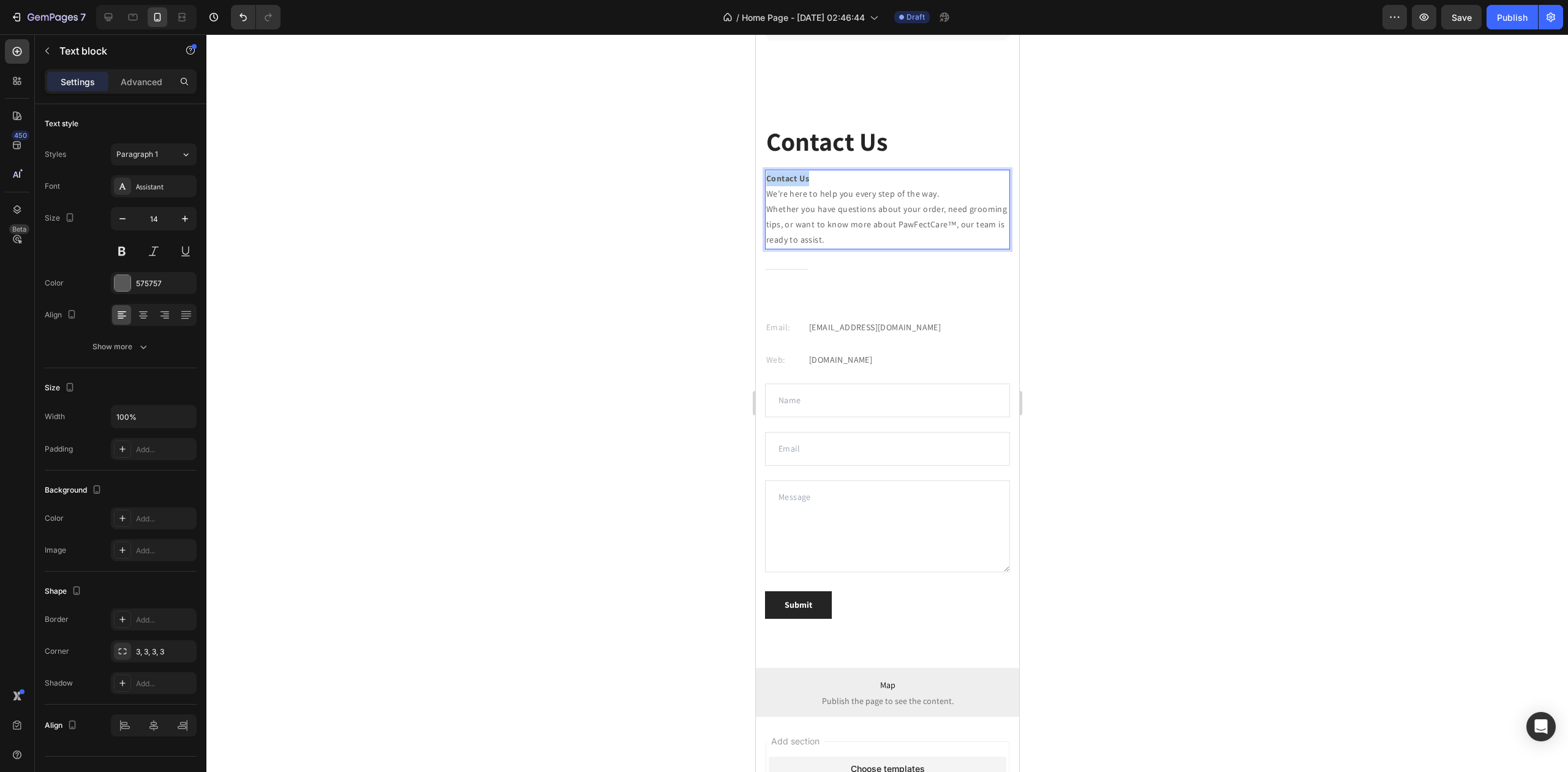
drag, startPoint x: 812, startPoint y: 182, endPoint x: 767, endPoint y: 181, distance: 45.0
click at [763, 179] on div "Contact Us Heading Contact Us We’re here to help you every step of the way. Whe…" at bounding box center [887, 396] width 263 height 544
click at [766, 194] on p "⁠⁠⁠⁠⁠⁠⁠ We’re here to help you every step of the way. Whether you have question…" at bounding box center [887, 209] width 243 height 77
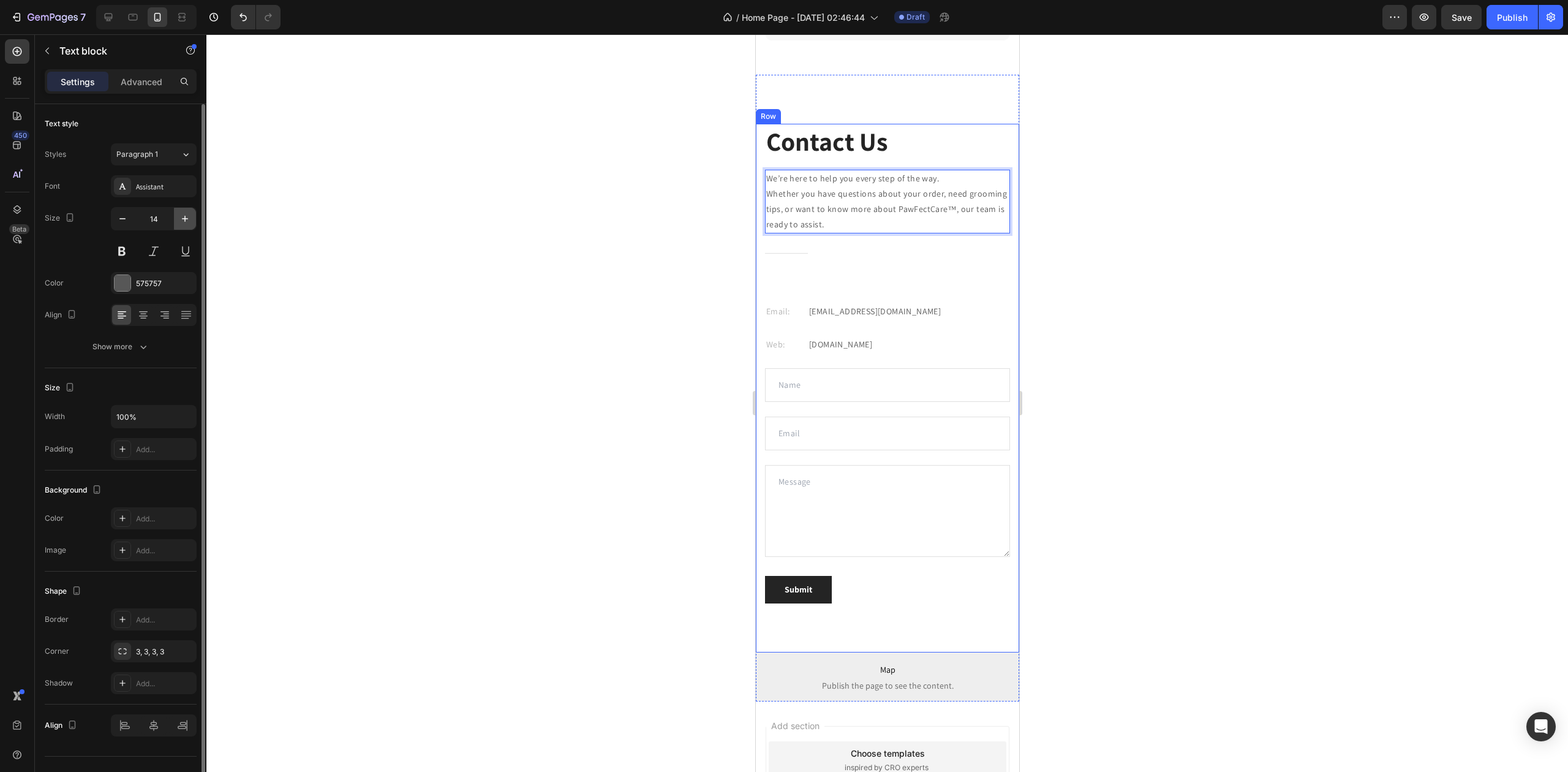
click at [185, 216] on icon "button" at bounding box center [185, 219] width 6 height 6
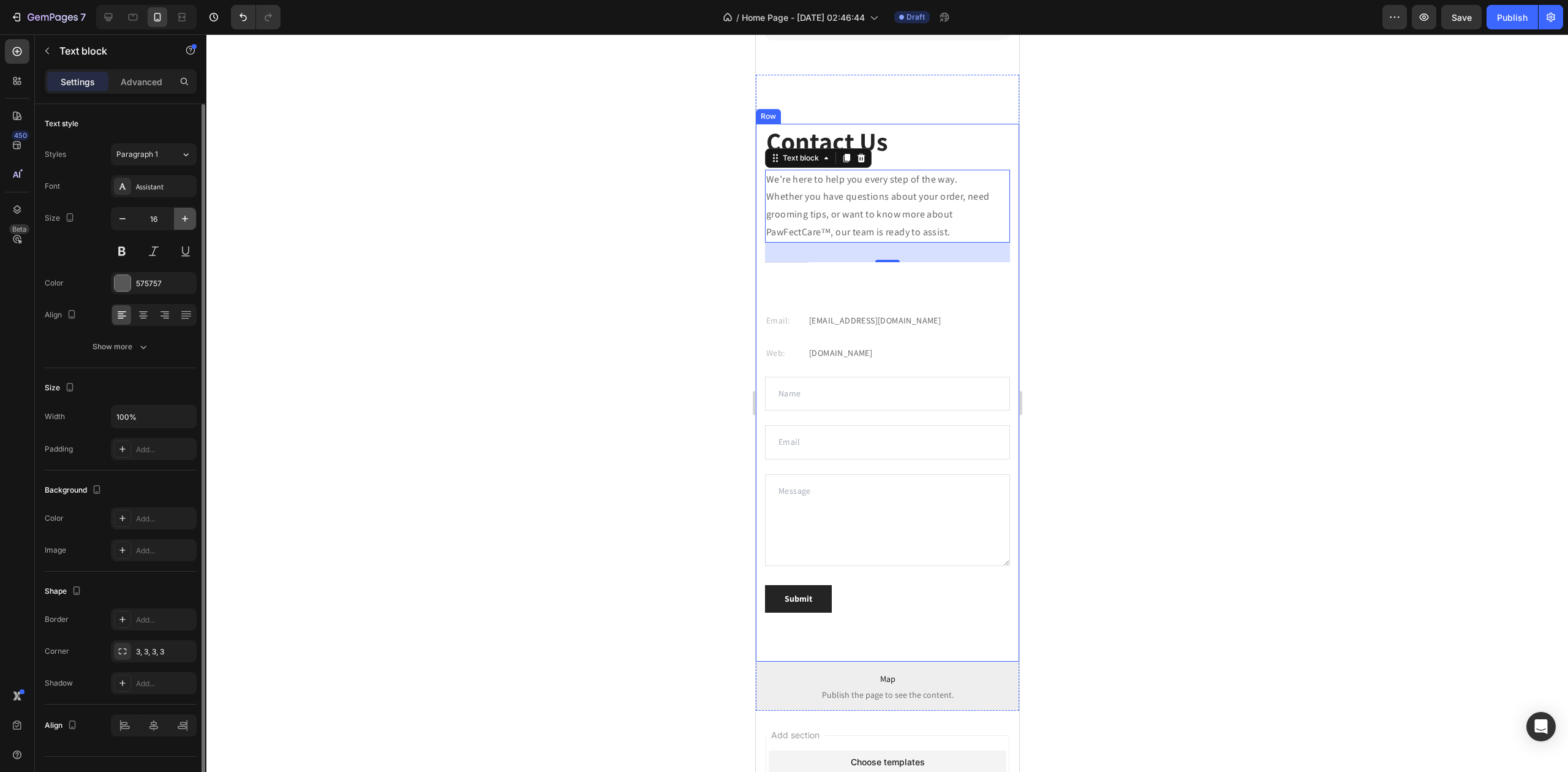
click at [185, 216] on icon "button" at bounding box center [185, 219] width 6 height 6
type input "18"
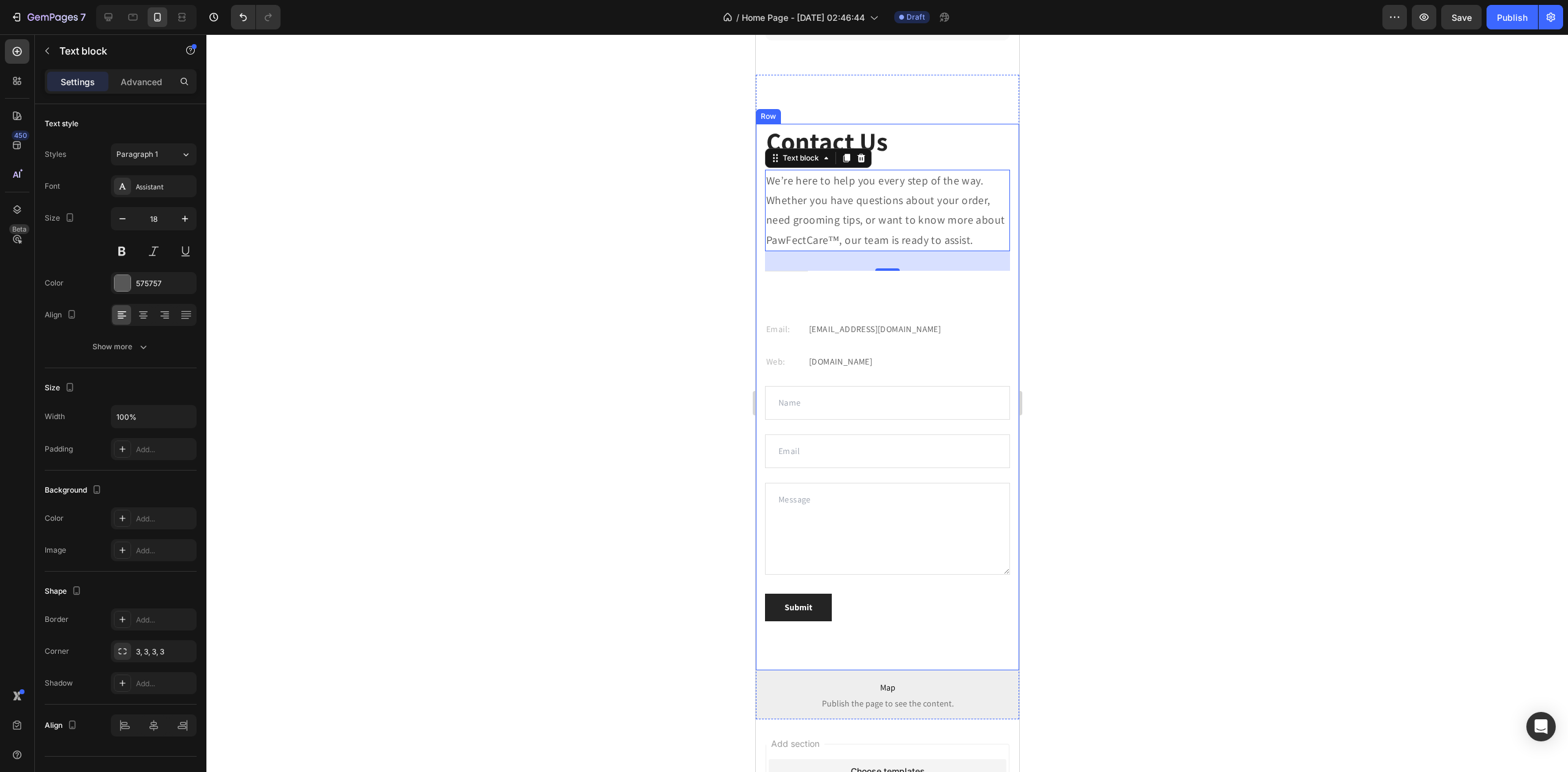
click at [375, 230] on div at bounding box center [887, 403] width 1362 height 738
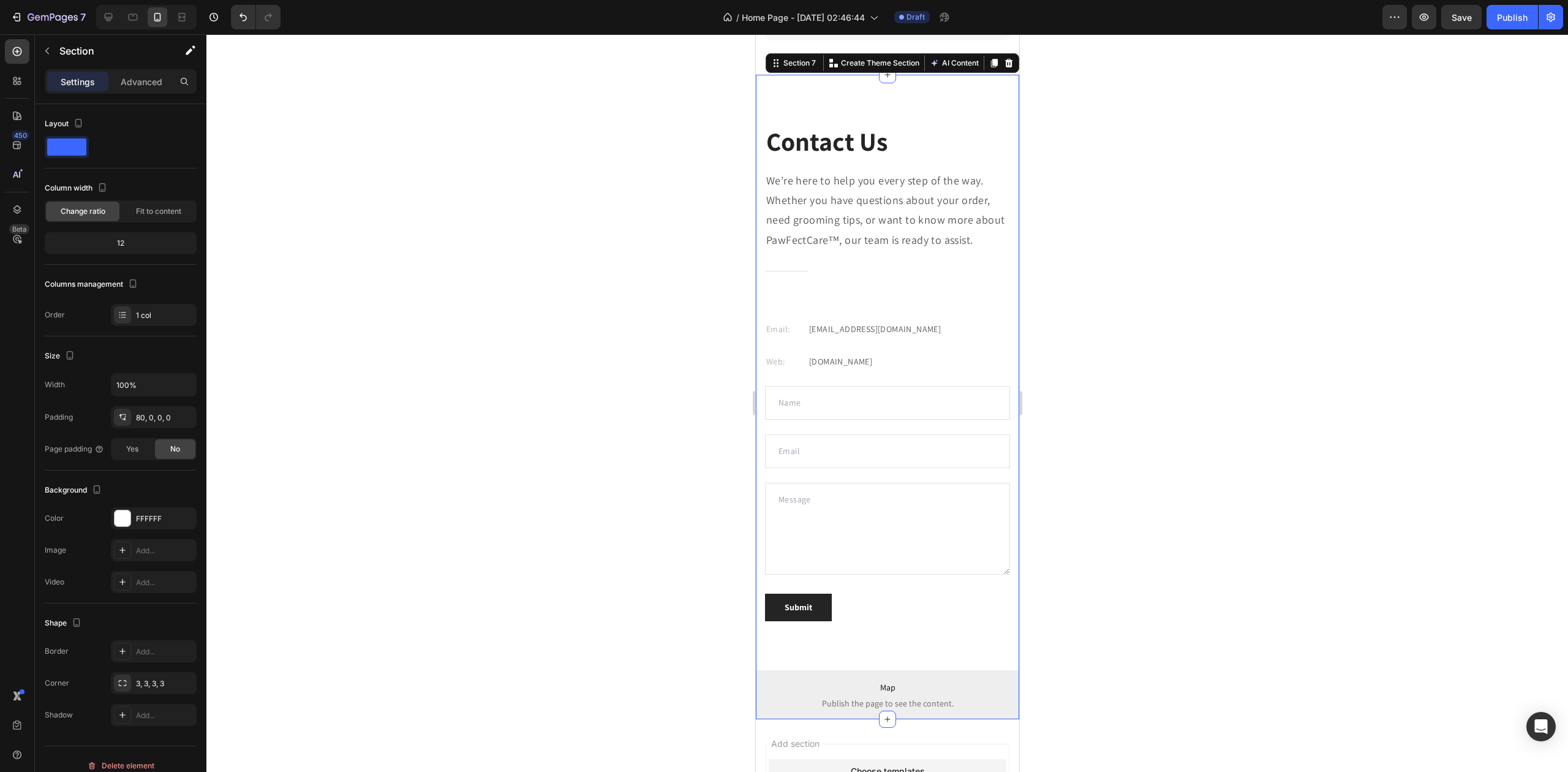
click at [843, 104] on div "Contact Us Heading We’re here to help you every step of the way. Whether you ha…" at bounding box center [887, 397] width 263 height 644
click at [139, 651] on div "Add..." at bounding box center [164, 652] width 58 height 11
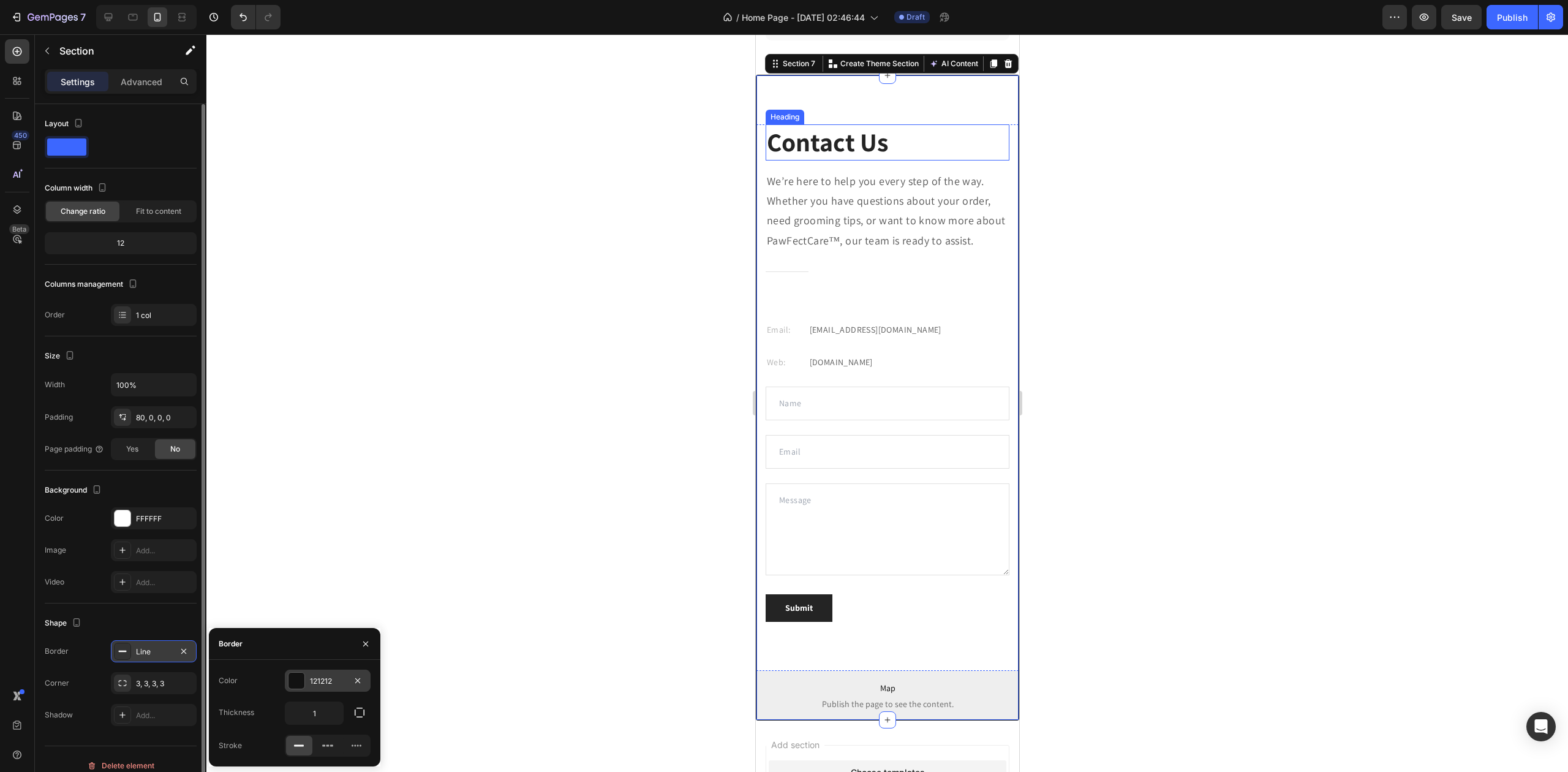
click at [295, 674] on div at bounding box center [296, 680] width 16 height 16
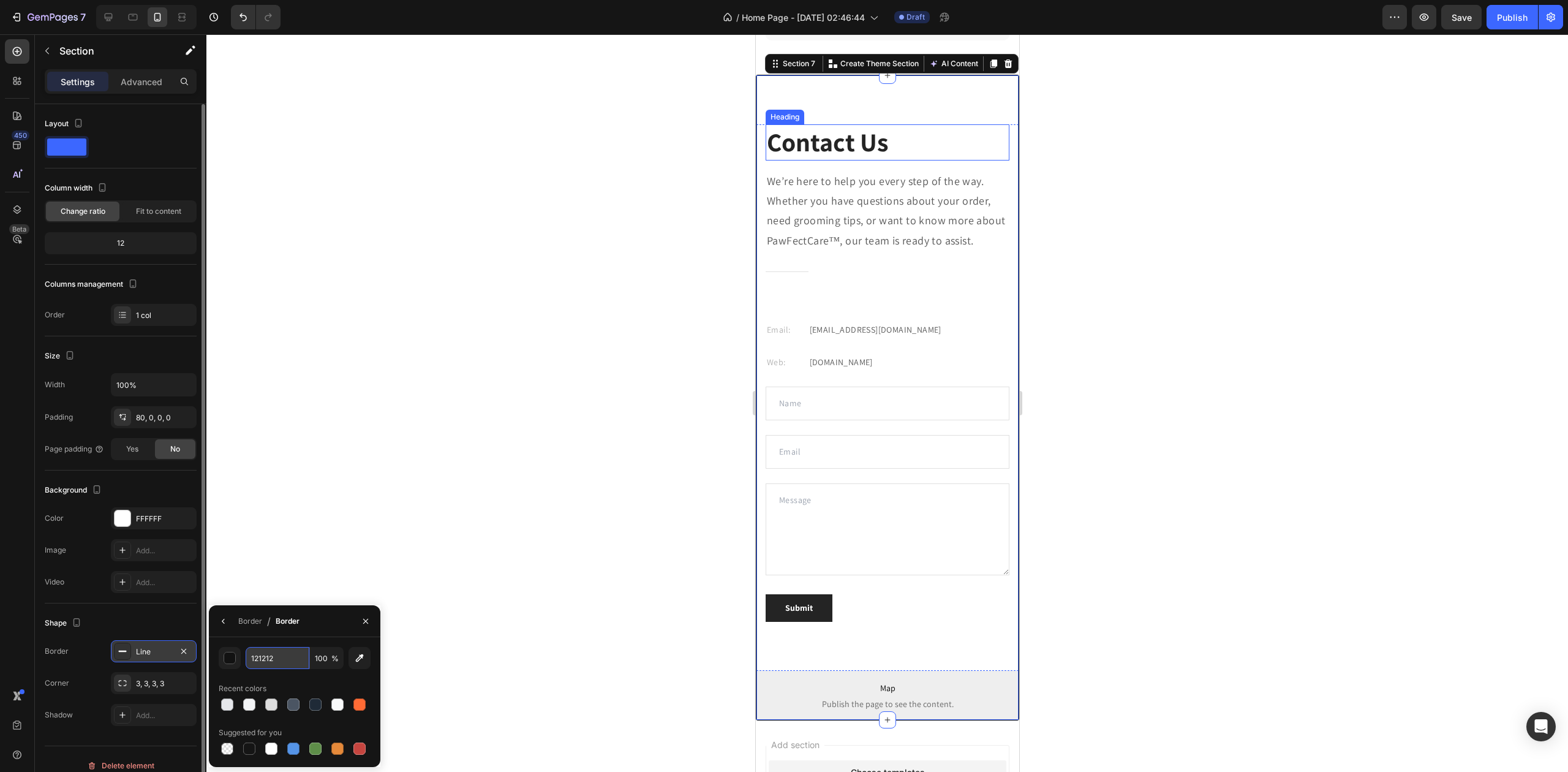
click at [268, 655] on input "121212" at bounding box center [278, 658] width 64 height 22
paste input "#E5E7EB"
type input "E5E7EB"
click at [283, 676] on div "E5E7EB 100 % Recent colors Suggested for you" at bounding box center [295, 702] width 152 height 110
drag, startPoint x: 601, startPoint y: 375, endPoint x: 584, endPoint y: 294, distance: 82.8
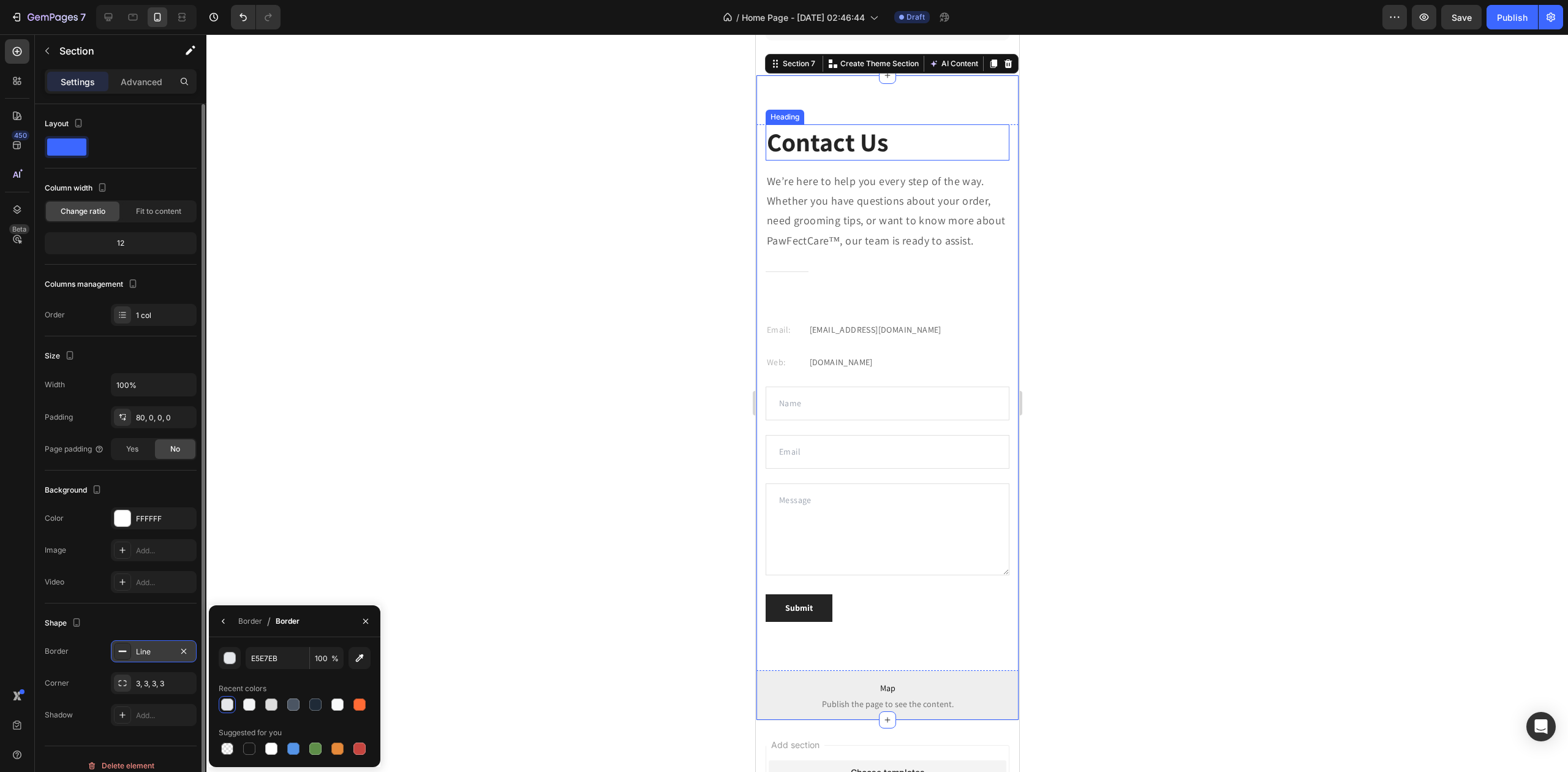
click at [603, 373] on div at bounding box center [887, 403] width 1362 height 738
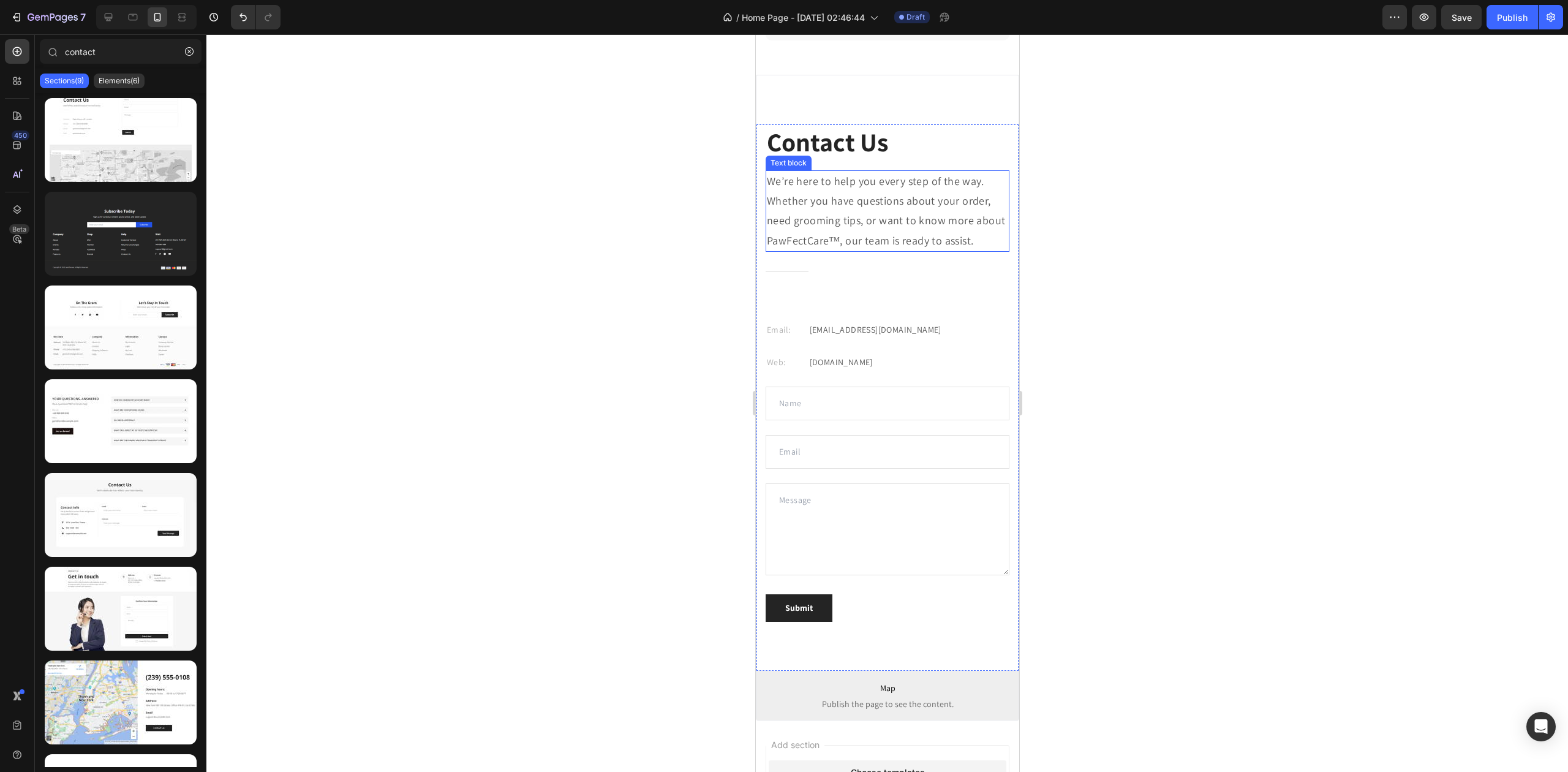
click at [835, 218] on p "We’re here to help you every step of the way. Whether you have questions about …" at bounding box center [887, 211] width 241 height 79
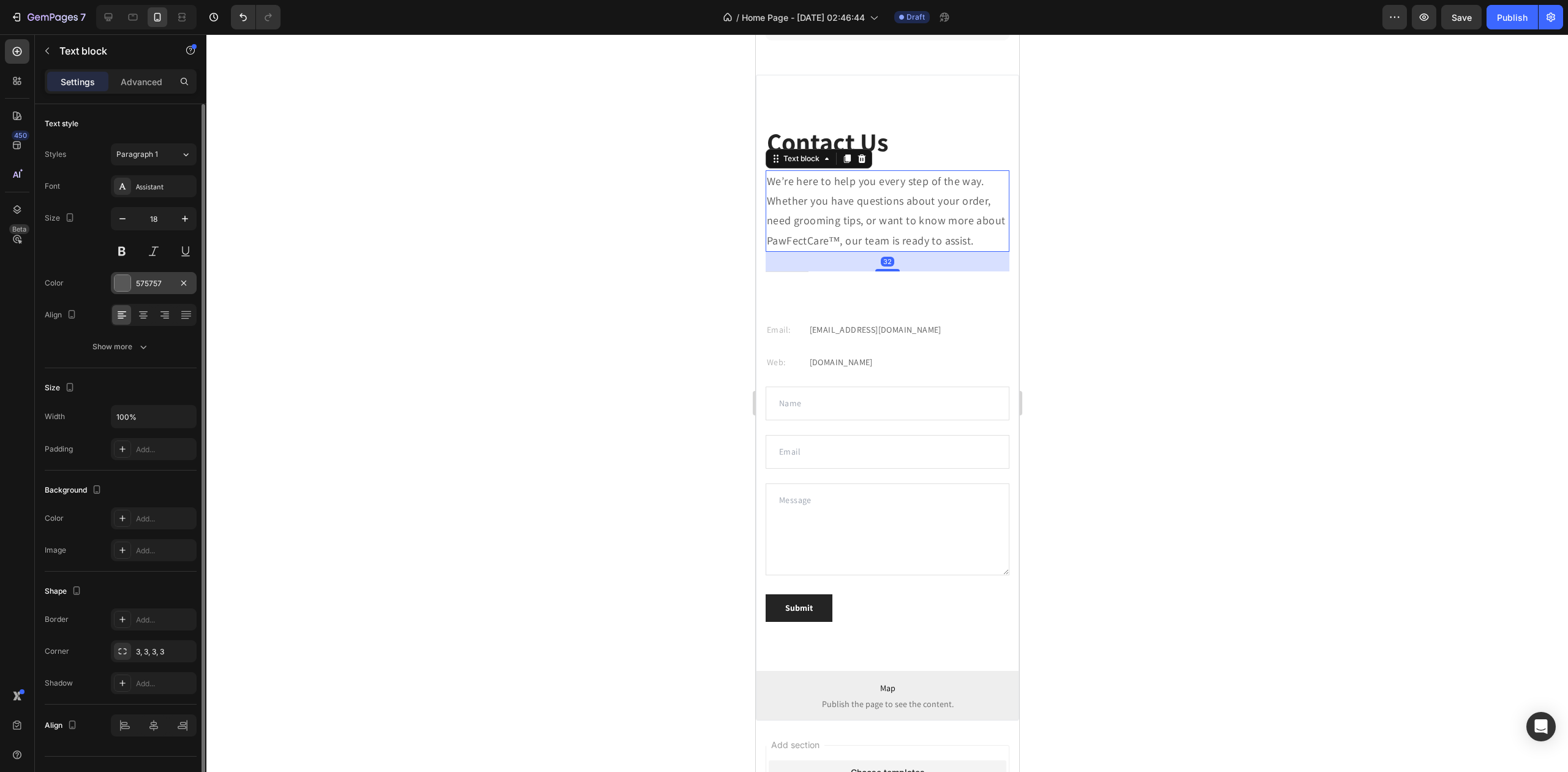
click at [134, 285] on div "575757" at bounding box center [153, 283] width 86 height 22
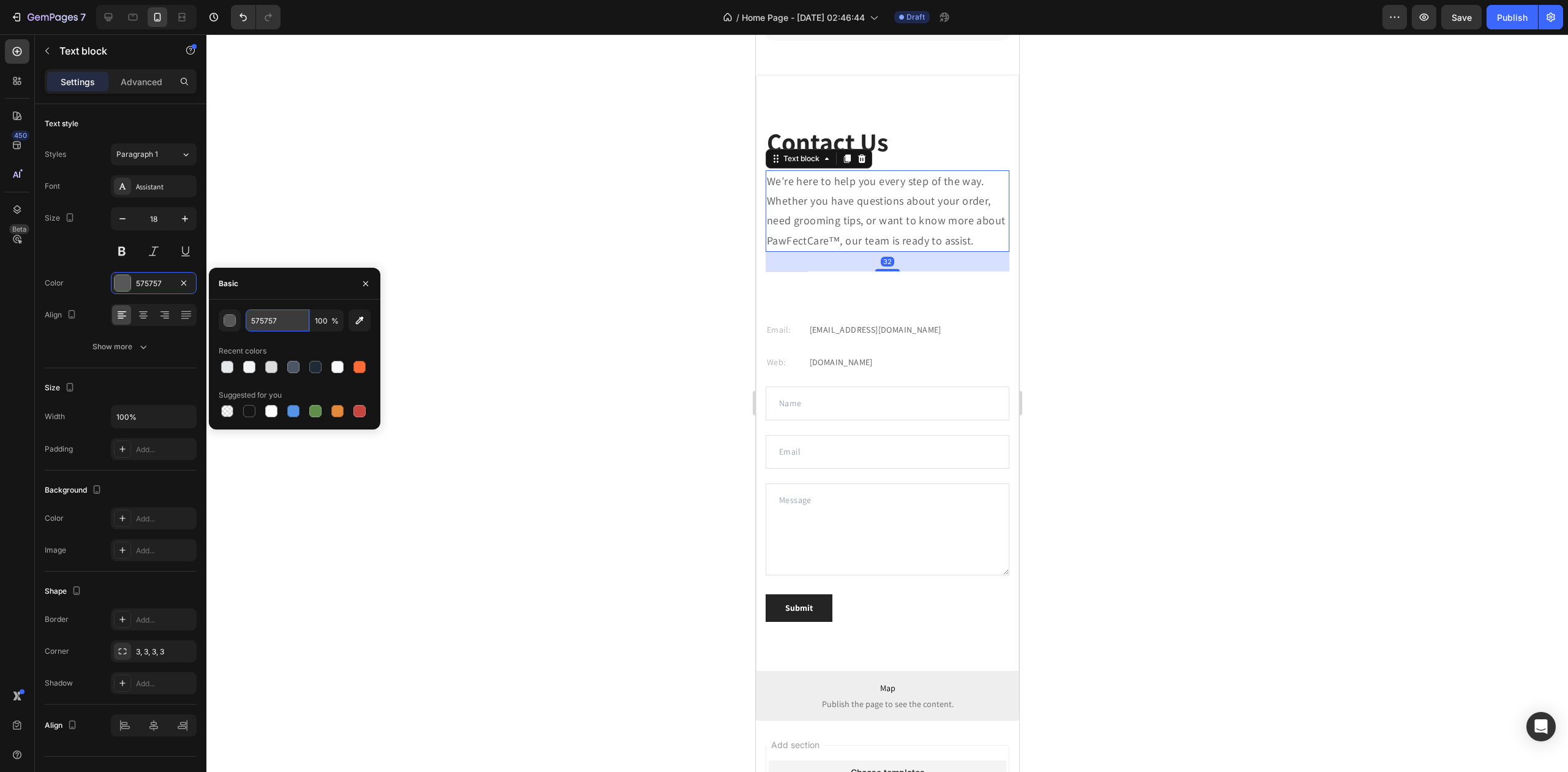
drag, startPoint x: 266, startPoint y: 319, endPoint x: 276, endPoint y: 329, distance: 14.1
click at [267, 319] on input "575757" at bounding box center [278, 320] width 64 height 22
paste input "#1E293B"
click at [290, 339] on div "#1E293B 100 % Recent colors Suggested for you" at bounding box center [295, 365] width 152 height 110
type input "1E293B"
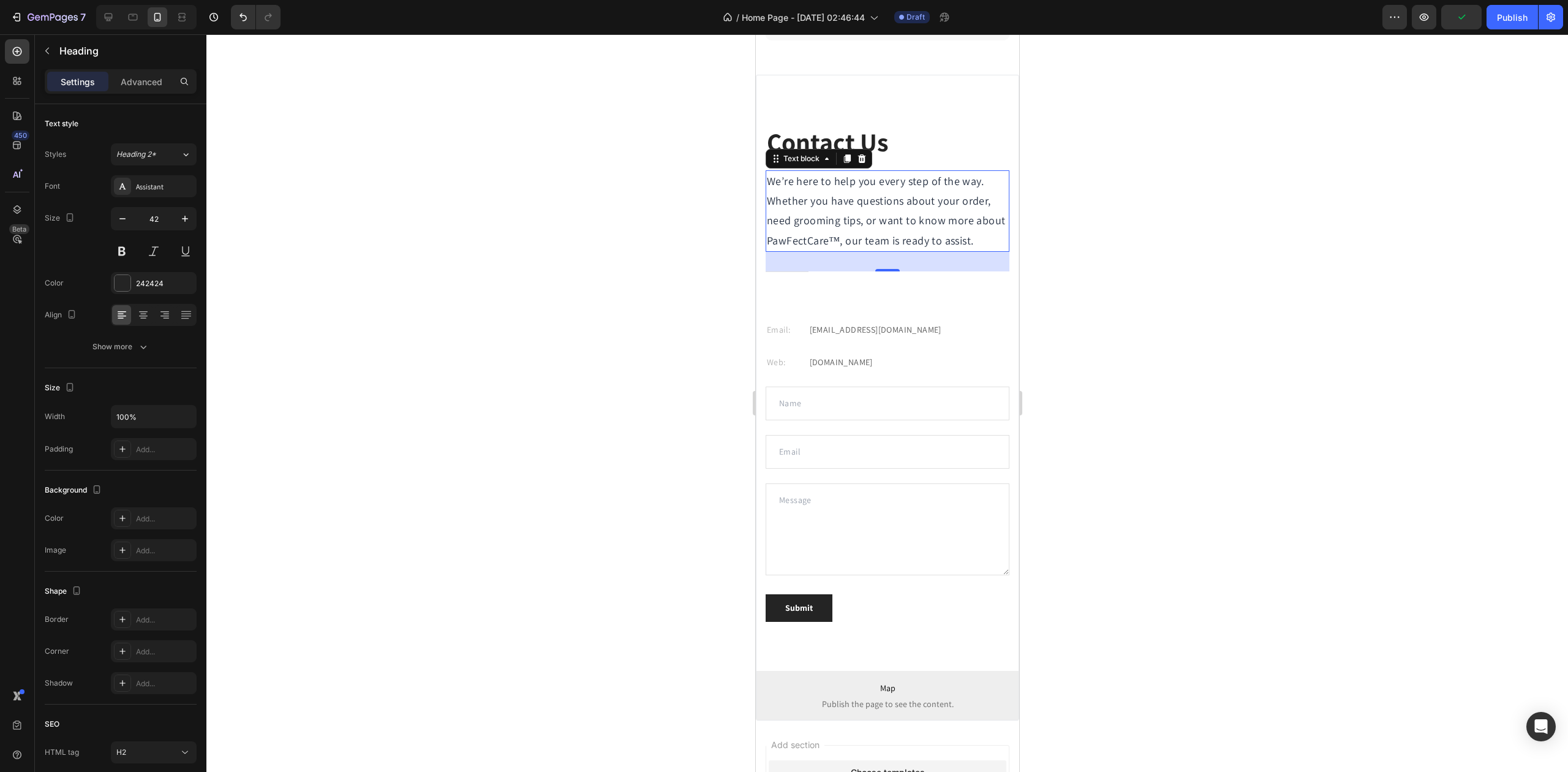
click at [849, 148] on p "Contact Us" at bounding box center [887, 143] width 241 height 34
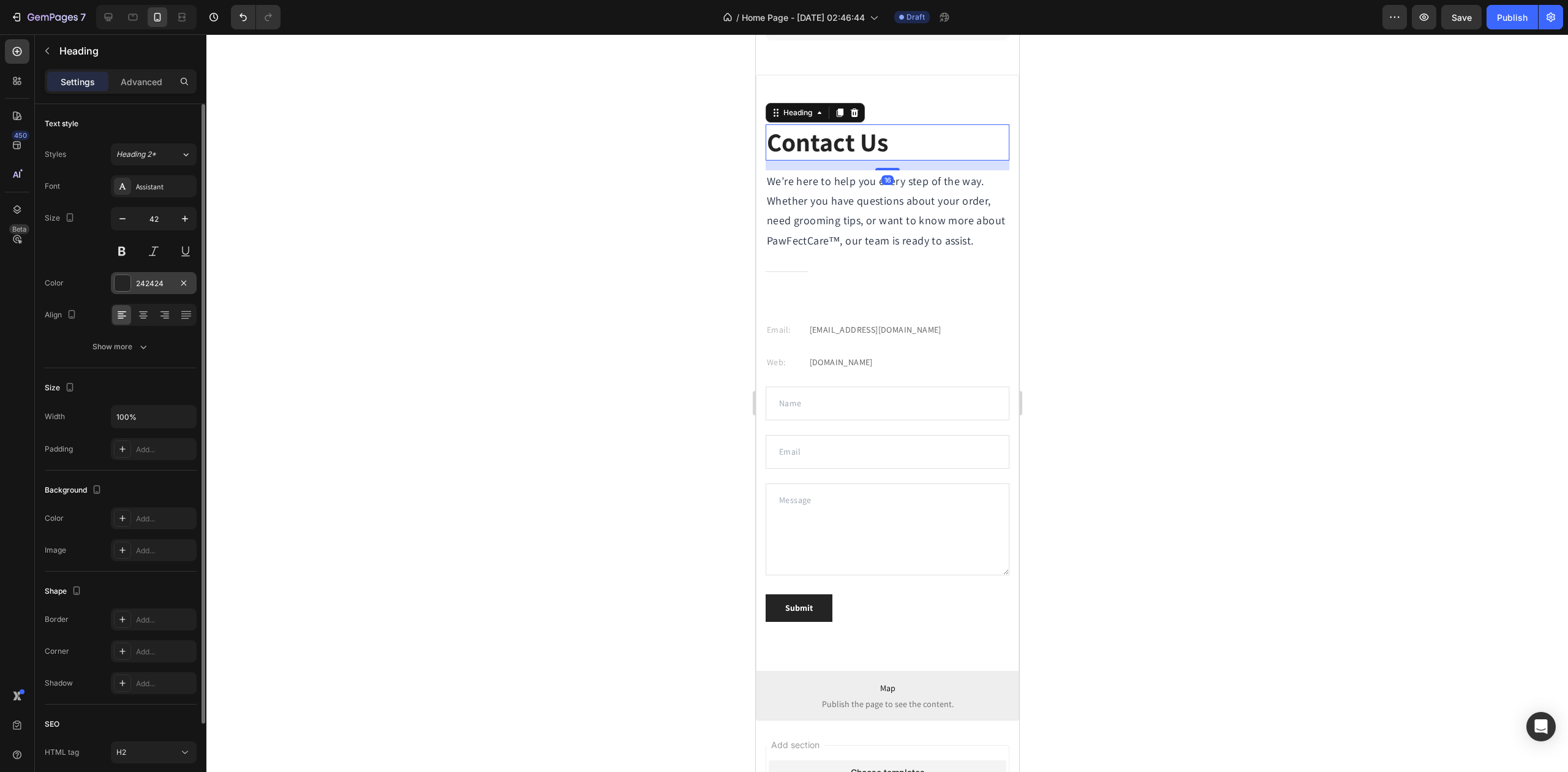
click at [164, 283] on div "242424" at bounding box center [153, 284] width 36 height 11
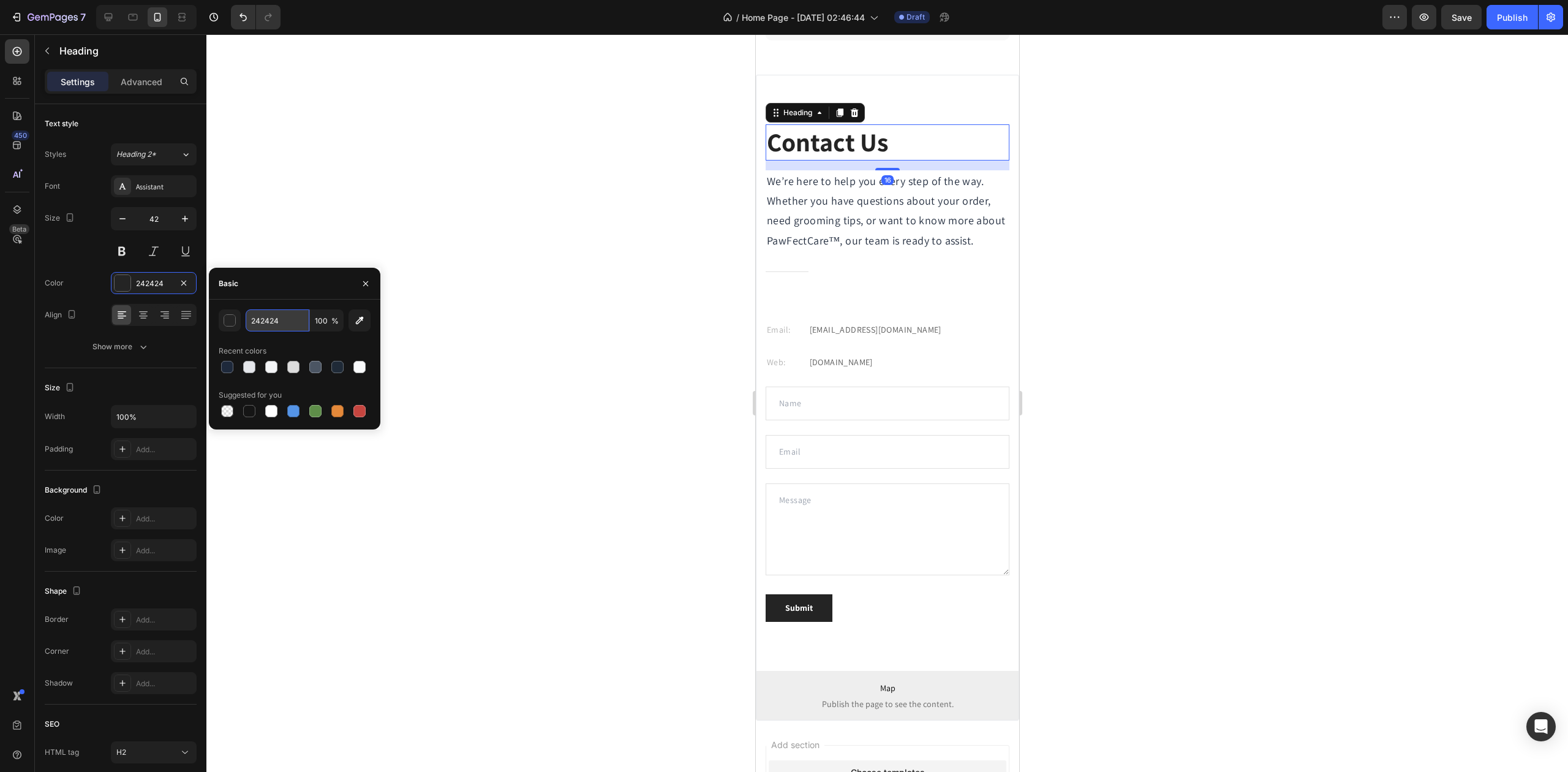
click at [280, 317] on input "242424" at bounding box center [278, 320] width 64 height 22
paste input "#1E293B"
click at [285, 342] on div "Recent colors" at bounding box center [295, 351] width 152 height 19
type input "1E293B"
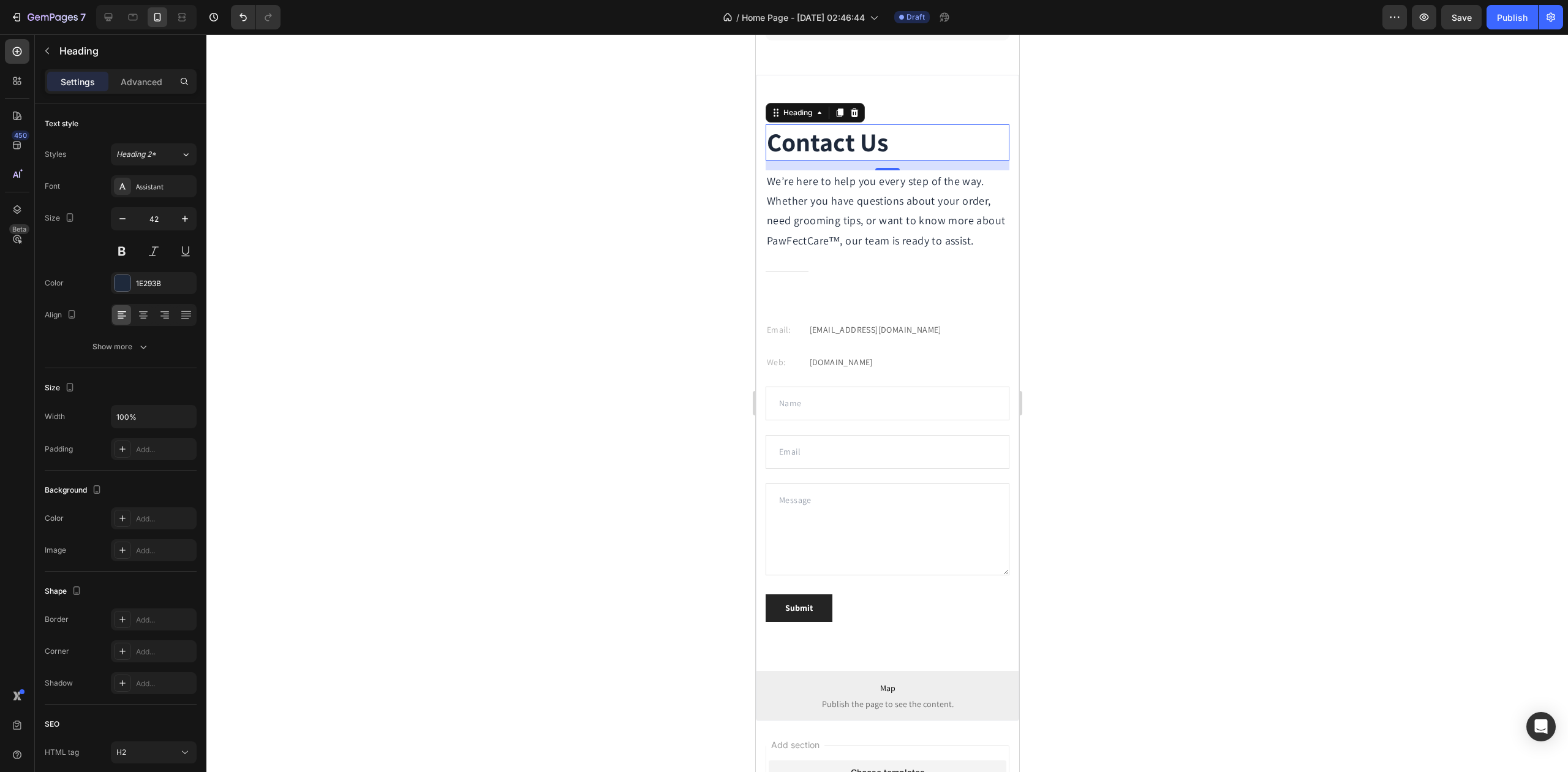
click at [527, 299] on div at bounding box center [887, 403] width 1362 height 738
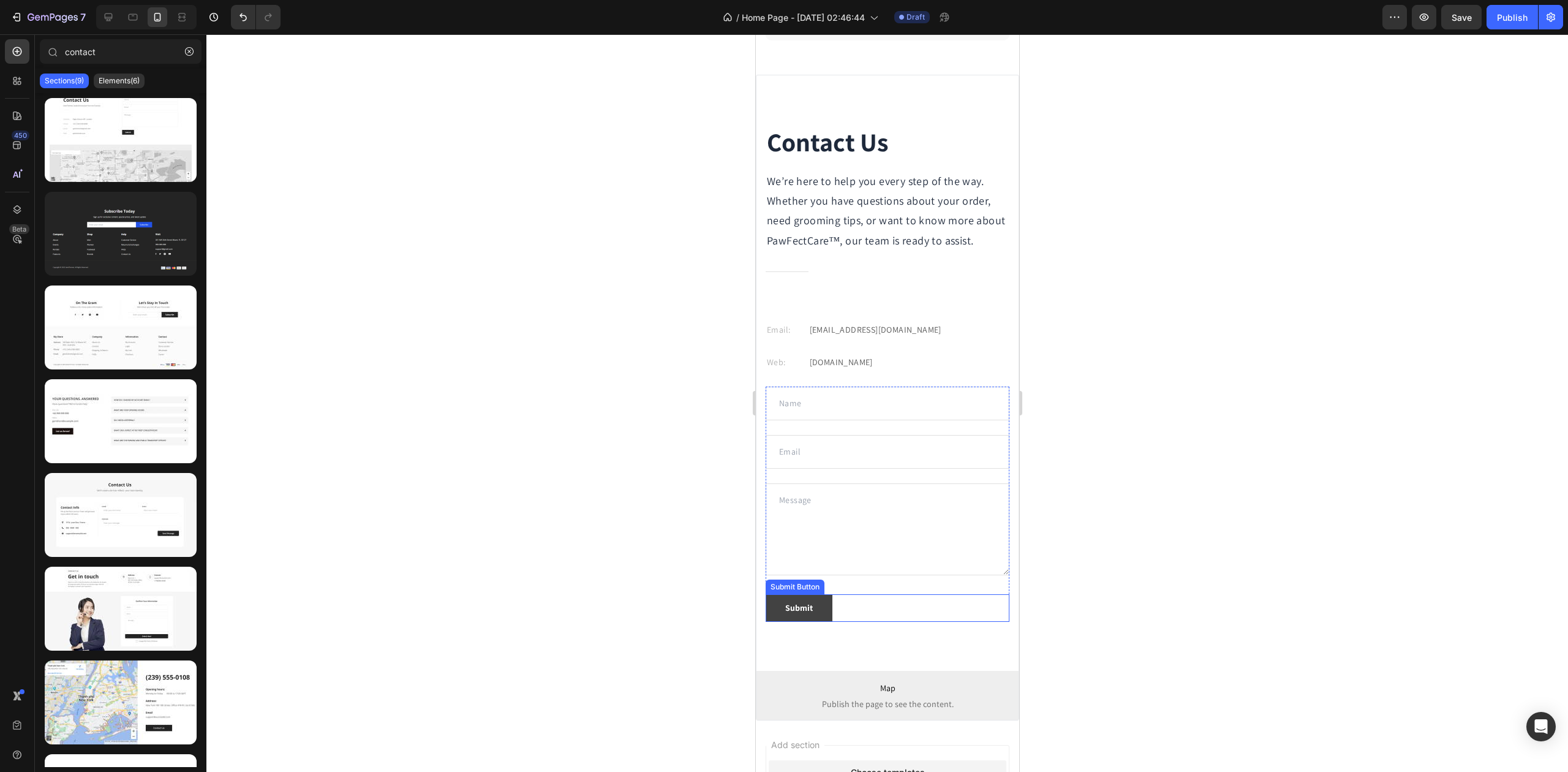
click at [820, 622] on button "Submit" at bounding box center [798, 608] width 67 height 28
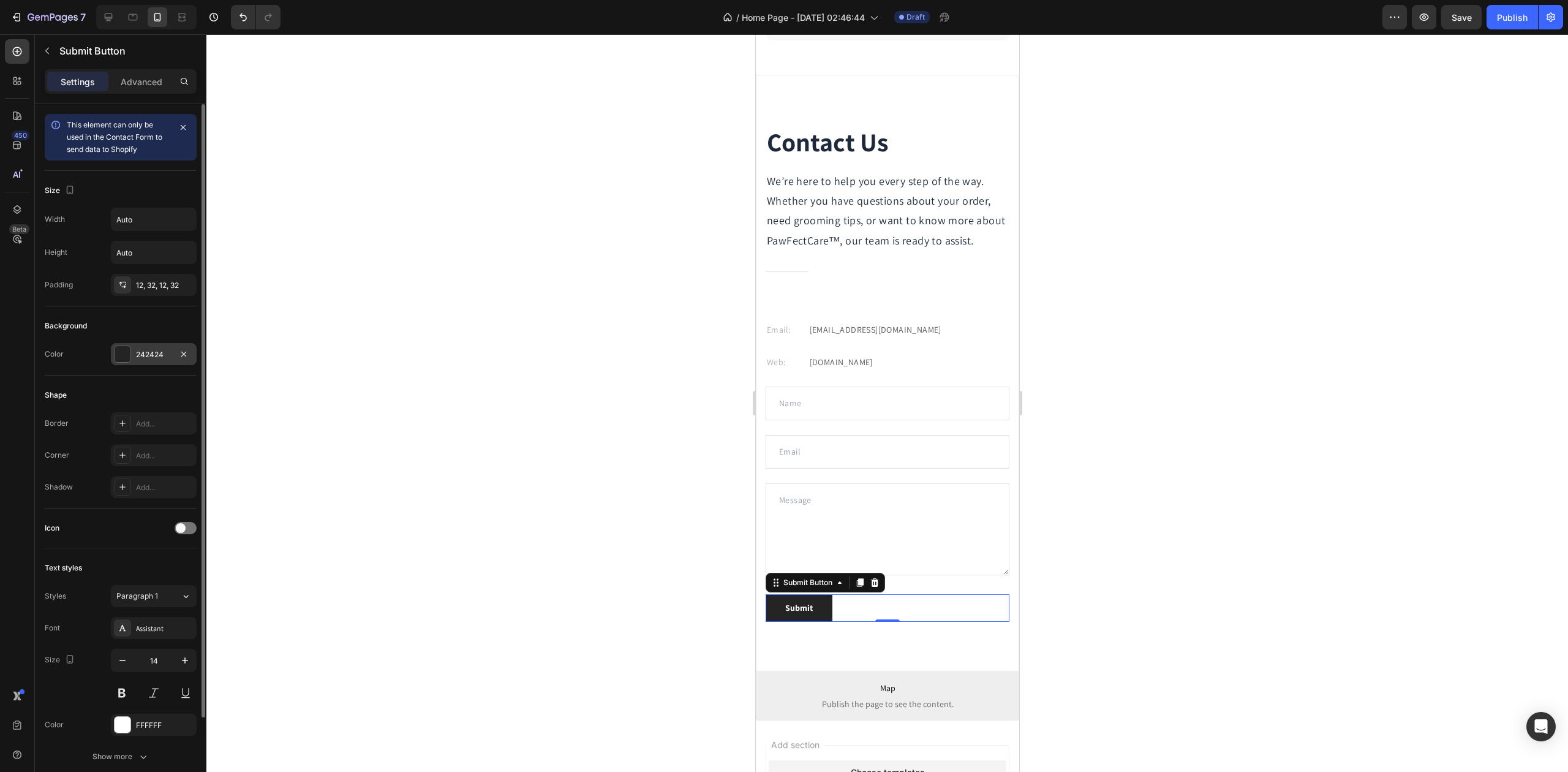
click at [138, 355] on div "242424" at bounding box center [153, 355] width 36 height 11
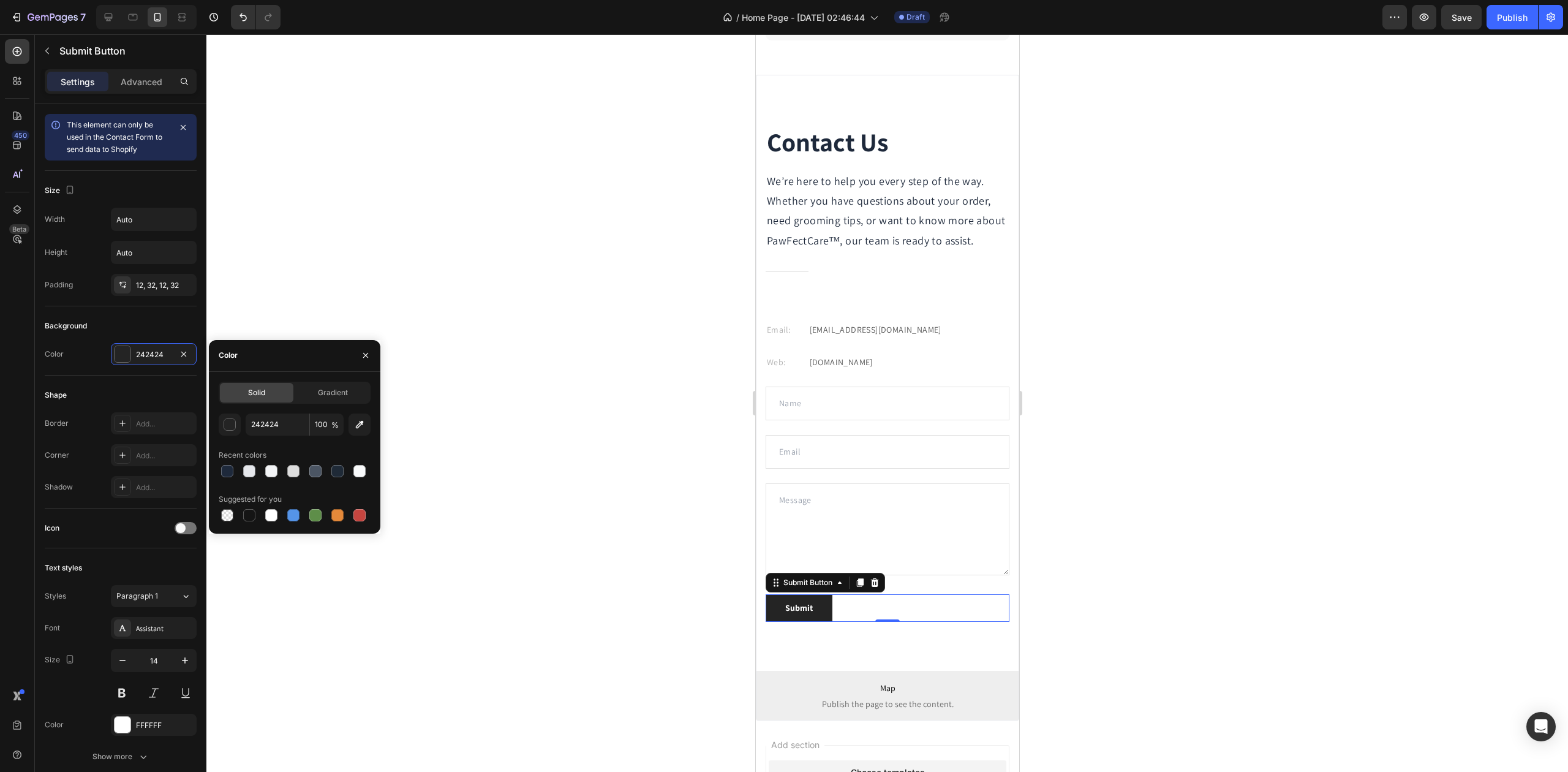
click at [280, 396] on div "Solid" at bounding box center [257, 392] width 74 height 19
click at [273, 425] on input "242424" at bounding box center [278, 424] width 64 height 22
paste input "#0F766E"
click at [285, 442] on div "#0F766E 100 % Recent colors Suggested for you" at bounding box center [295, 469] width 152 height 110
type input "0F766E"
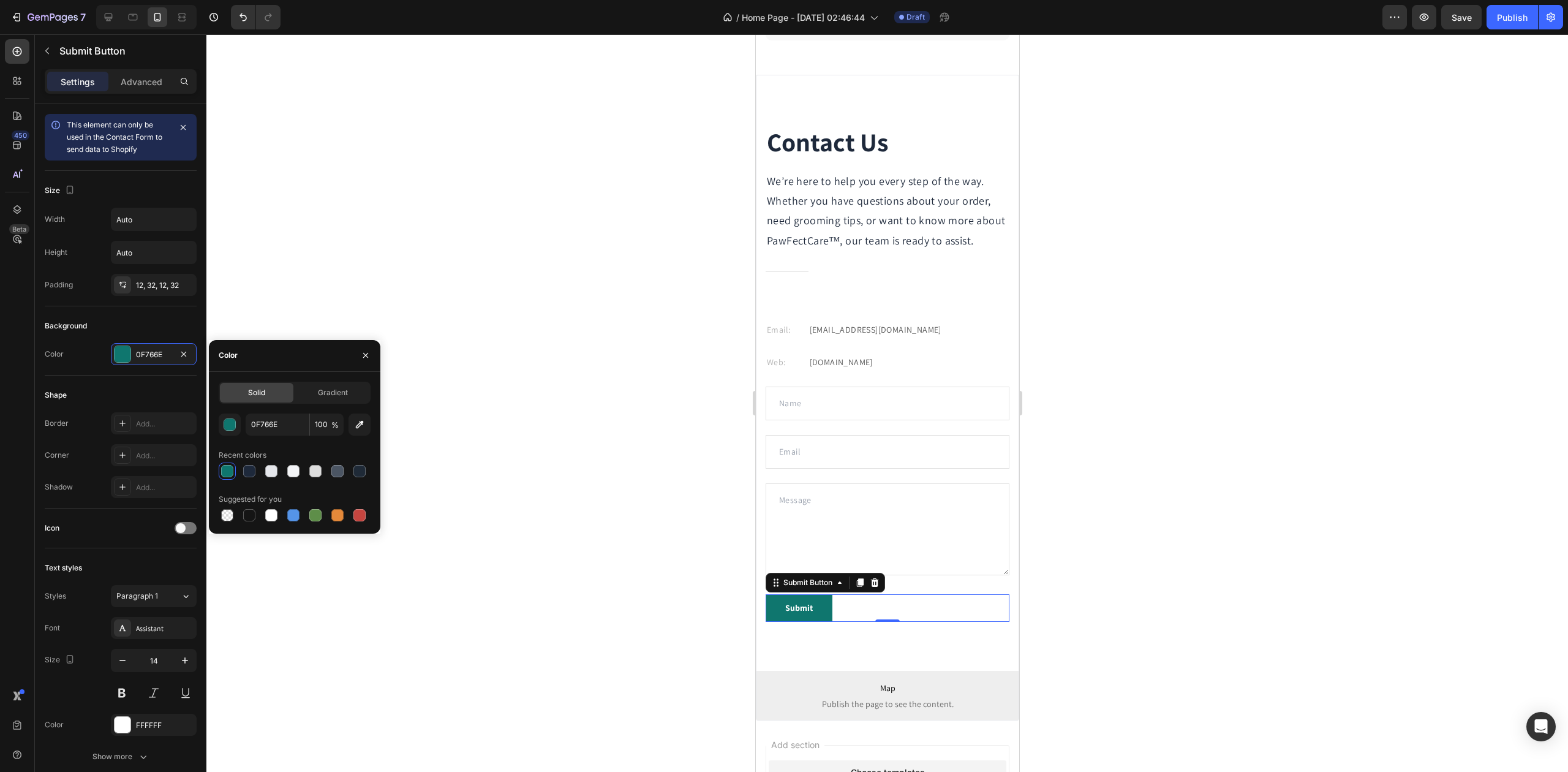
click at [620, 415] on div at bounding box center [887, 403] width 1362 height 738
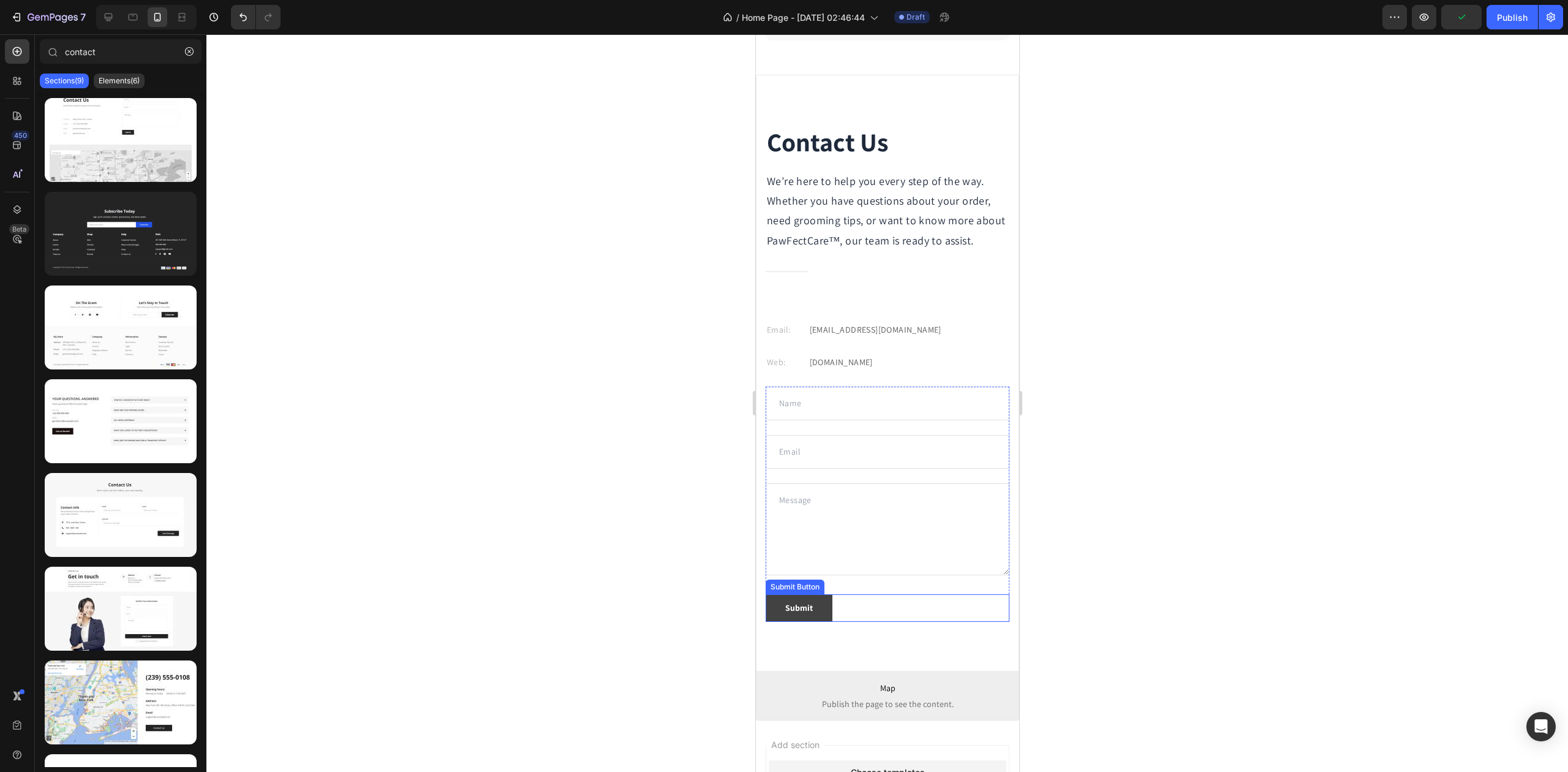
click at [813, 622] on button "Submit" at bounding box center [798, 608] width 67 height 28
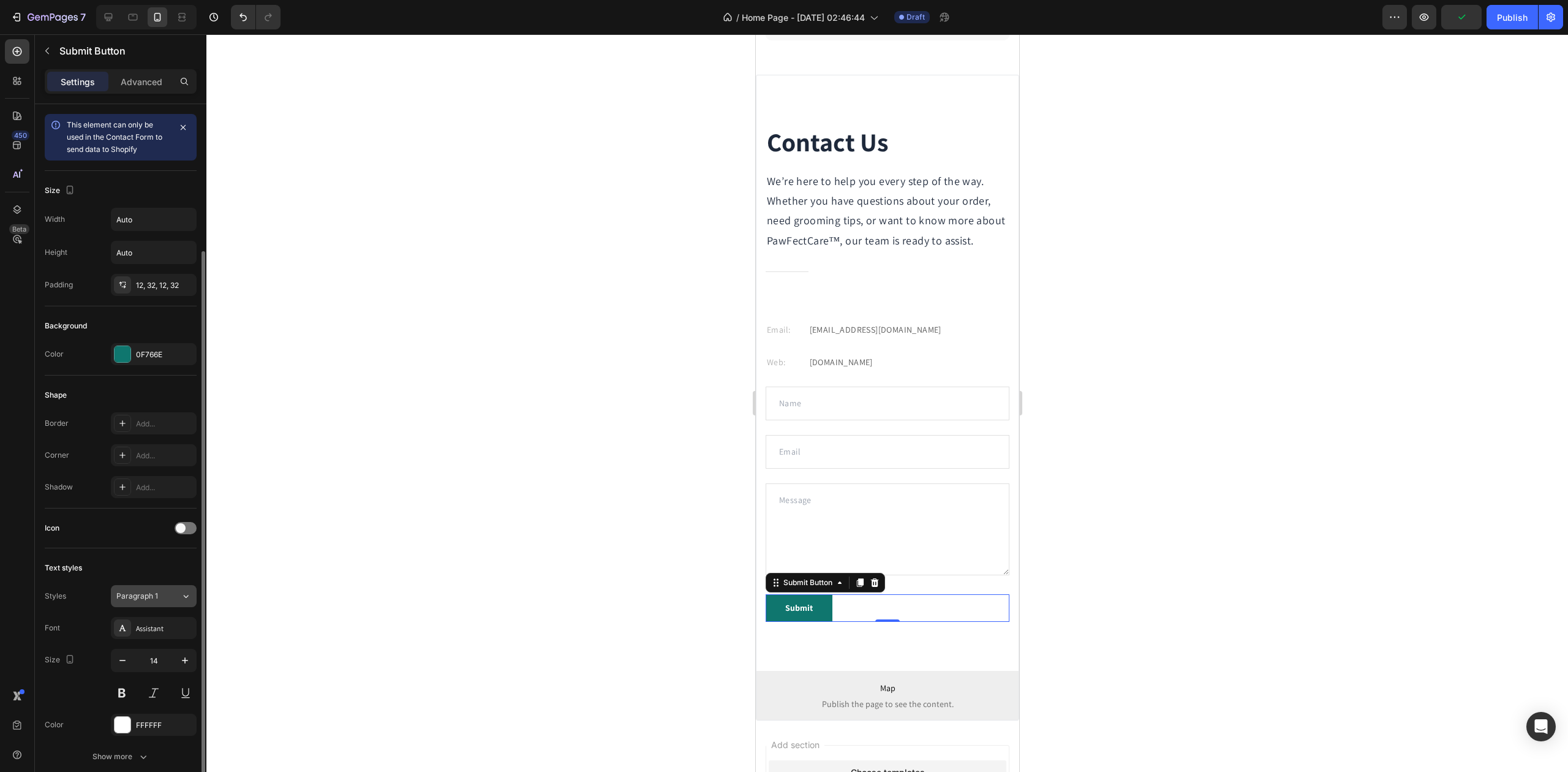
scroll to position [169, 0]
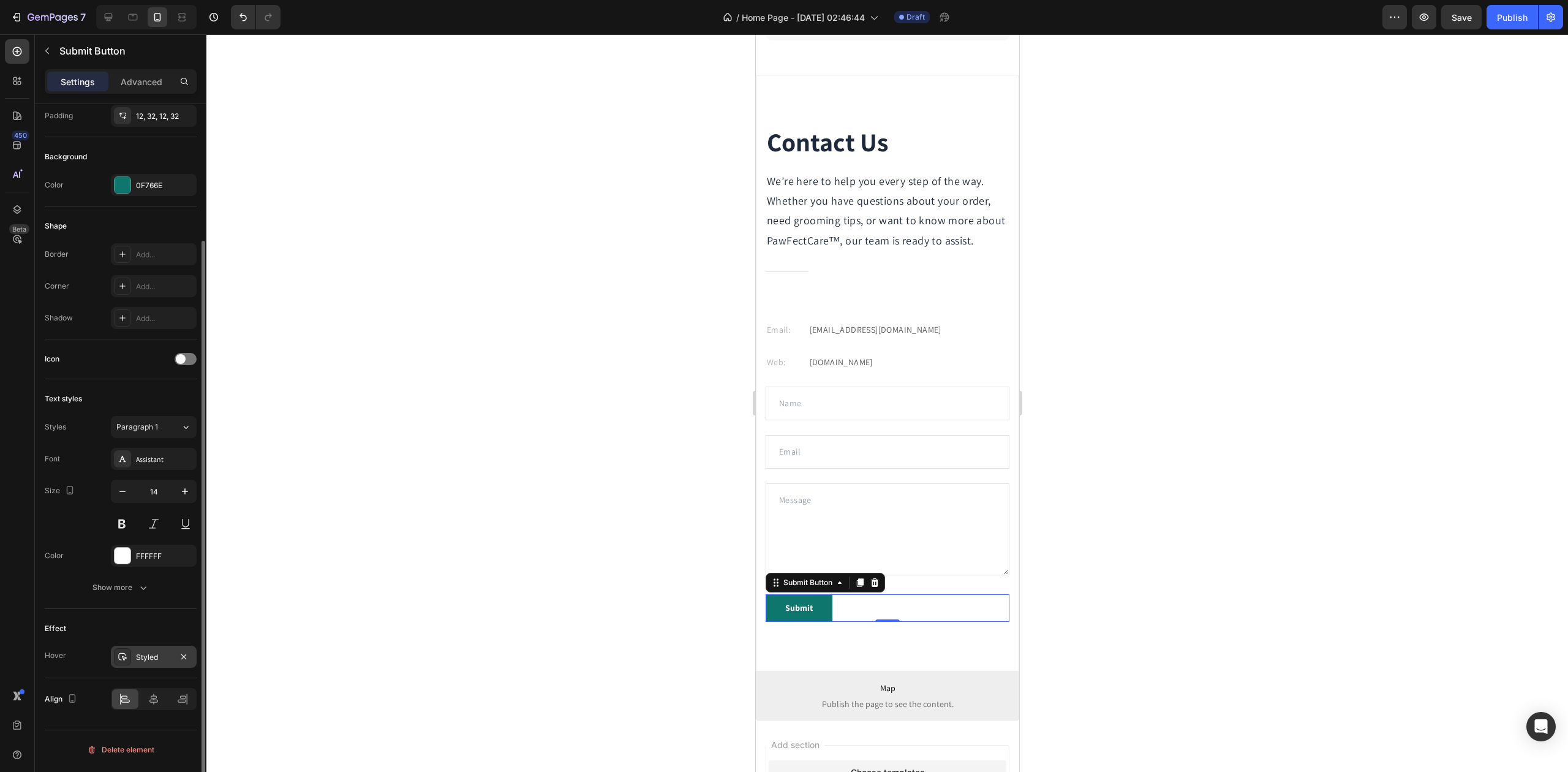
click at [149, 663] on div "Styled" at bounding box center [153, 658] width 36 height 11
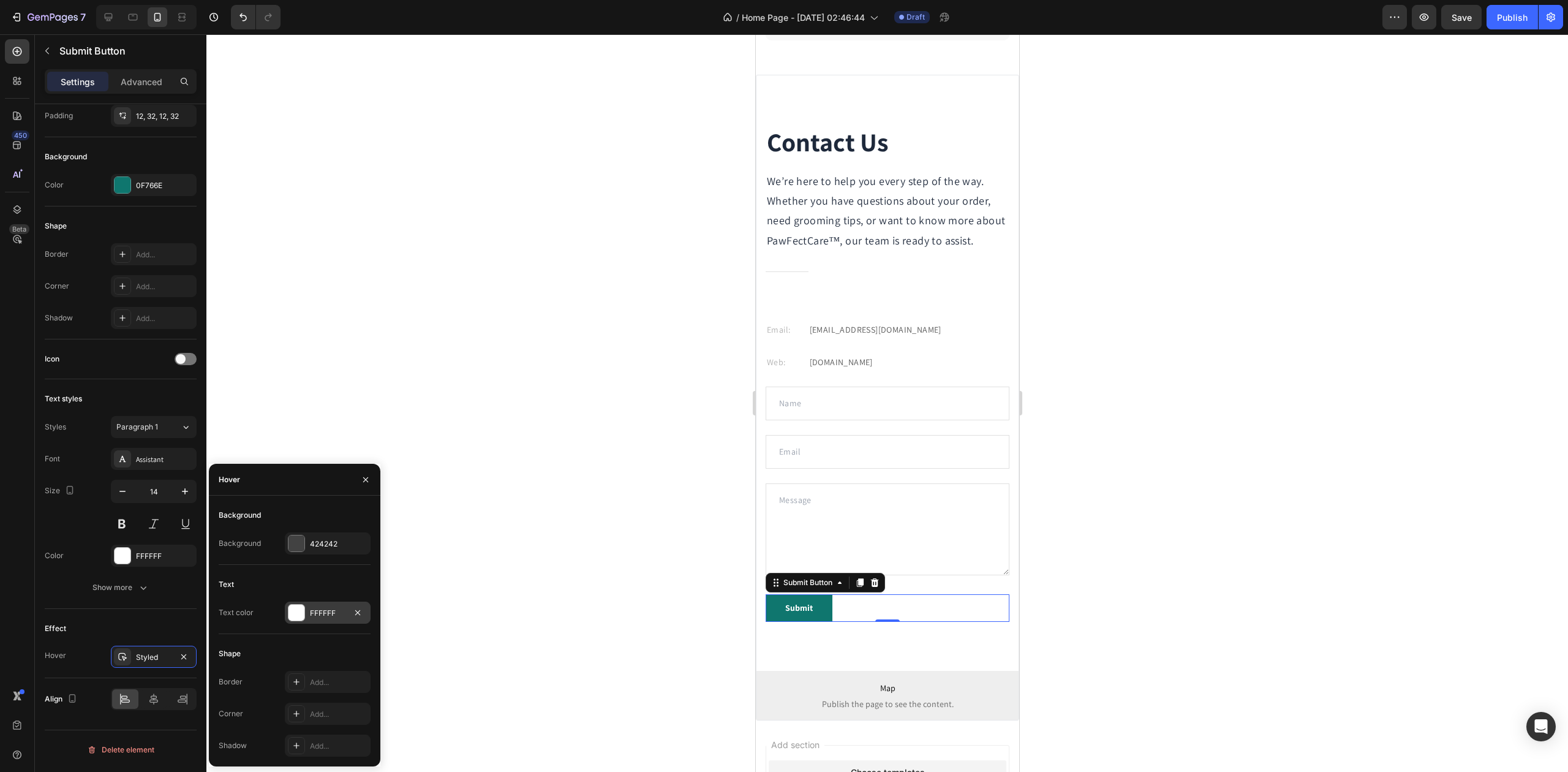
click at [306, 616] on div "FFFFFF" at bounding box center [327, 612] width 86 height 22
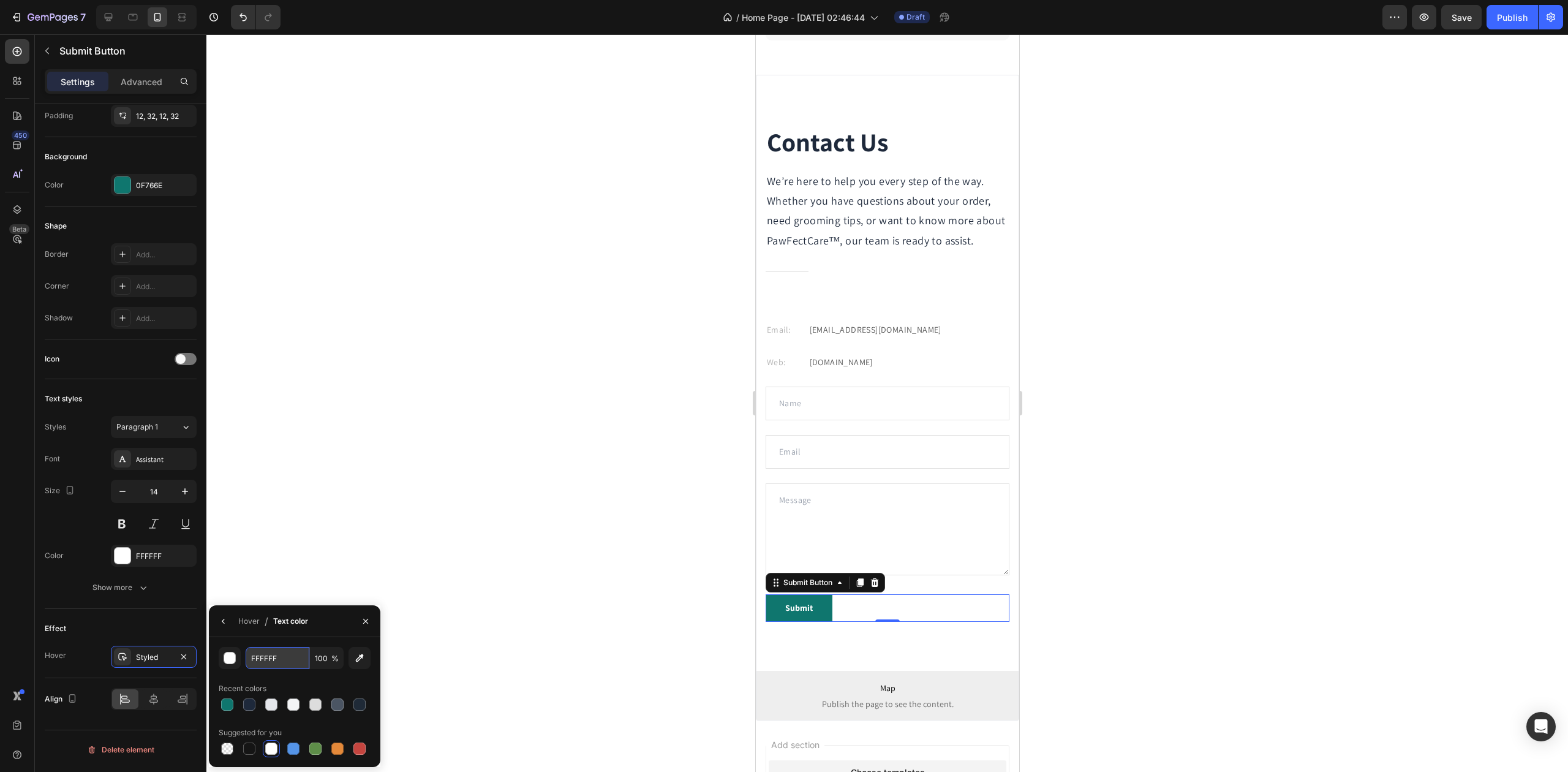
click at [266, 653] on input "FFFFFF" at bounding box center [278, 658] width 64 height 22
paste input "#115E59"
click at [278, 674] on div "#115E59 100 % Recent colors Suggested for you" at bounding box center [295, 702] width 152 height 110
type input "115E59"
click at [535, 520] on div at bounding box center [887, 403] width 1362 height 738
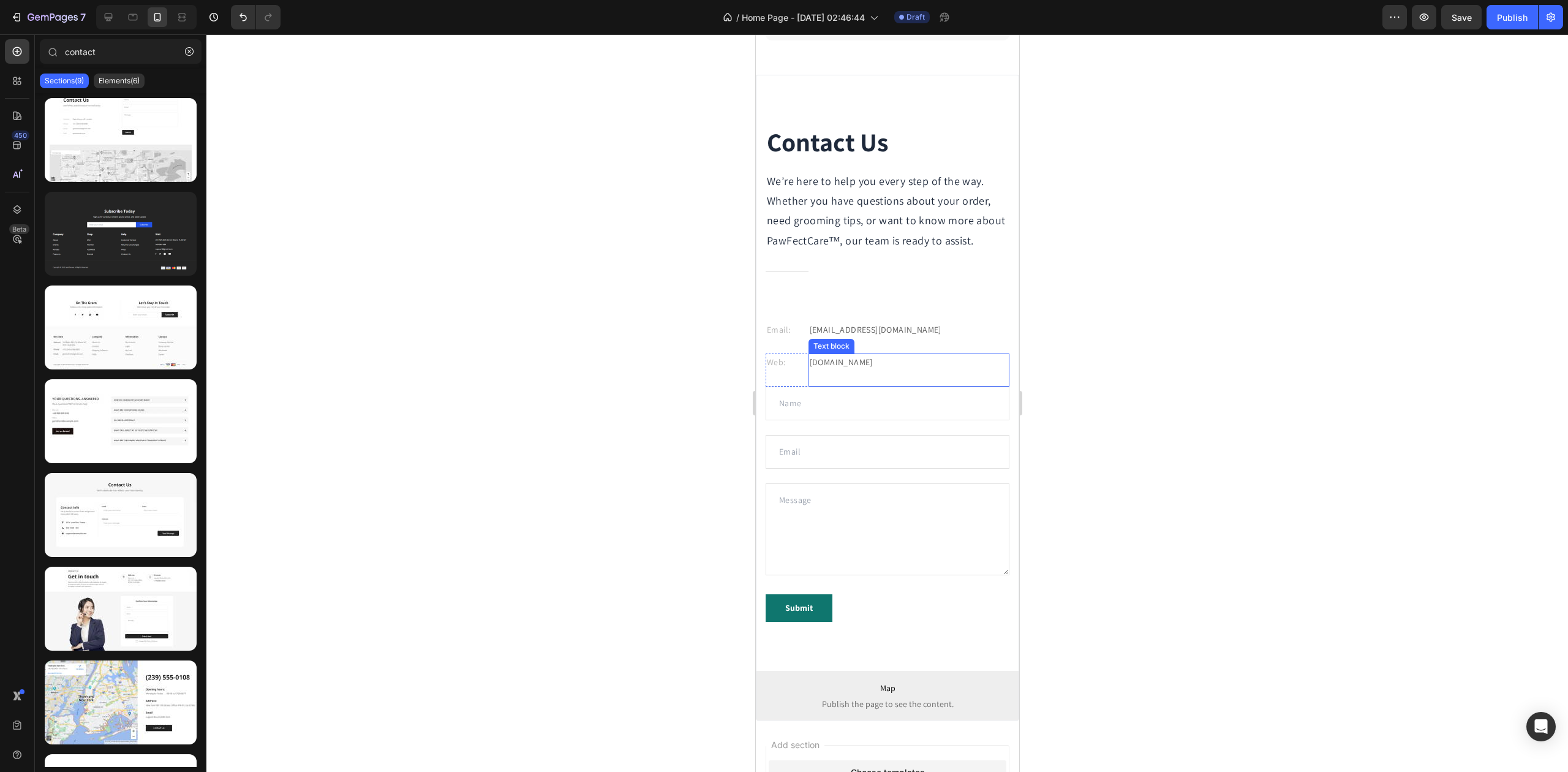
click at [877, 370] on p "gemthemes.com" at bounding box center [908, 362] width 198 height 15
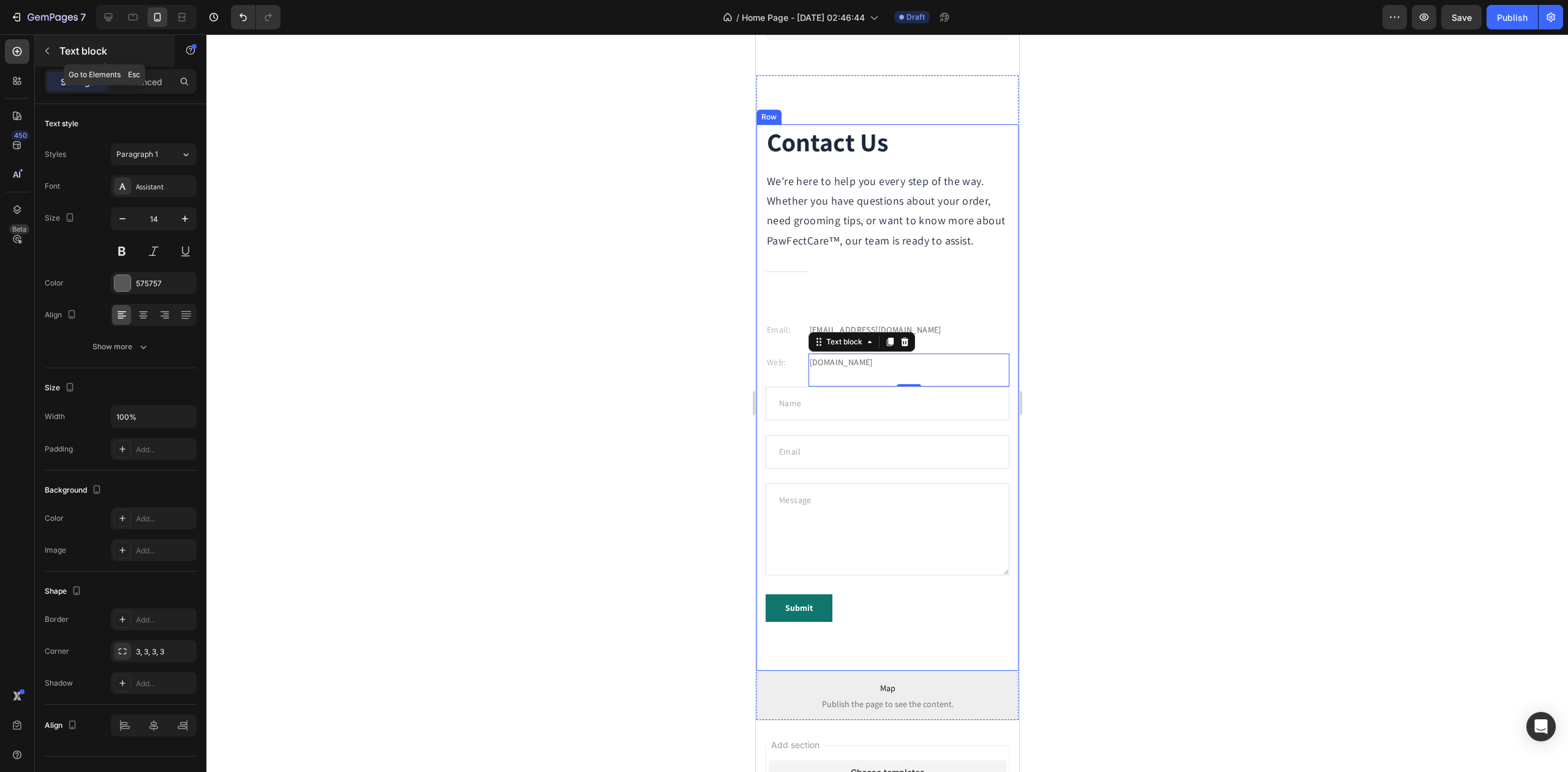
click at [66, 48] on p "Text block" at bounding box center [111, 51] width 104 height 15
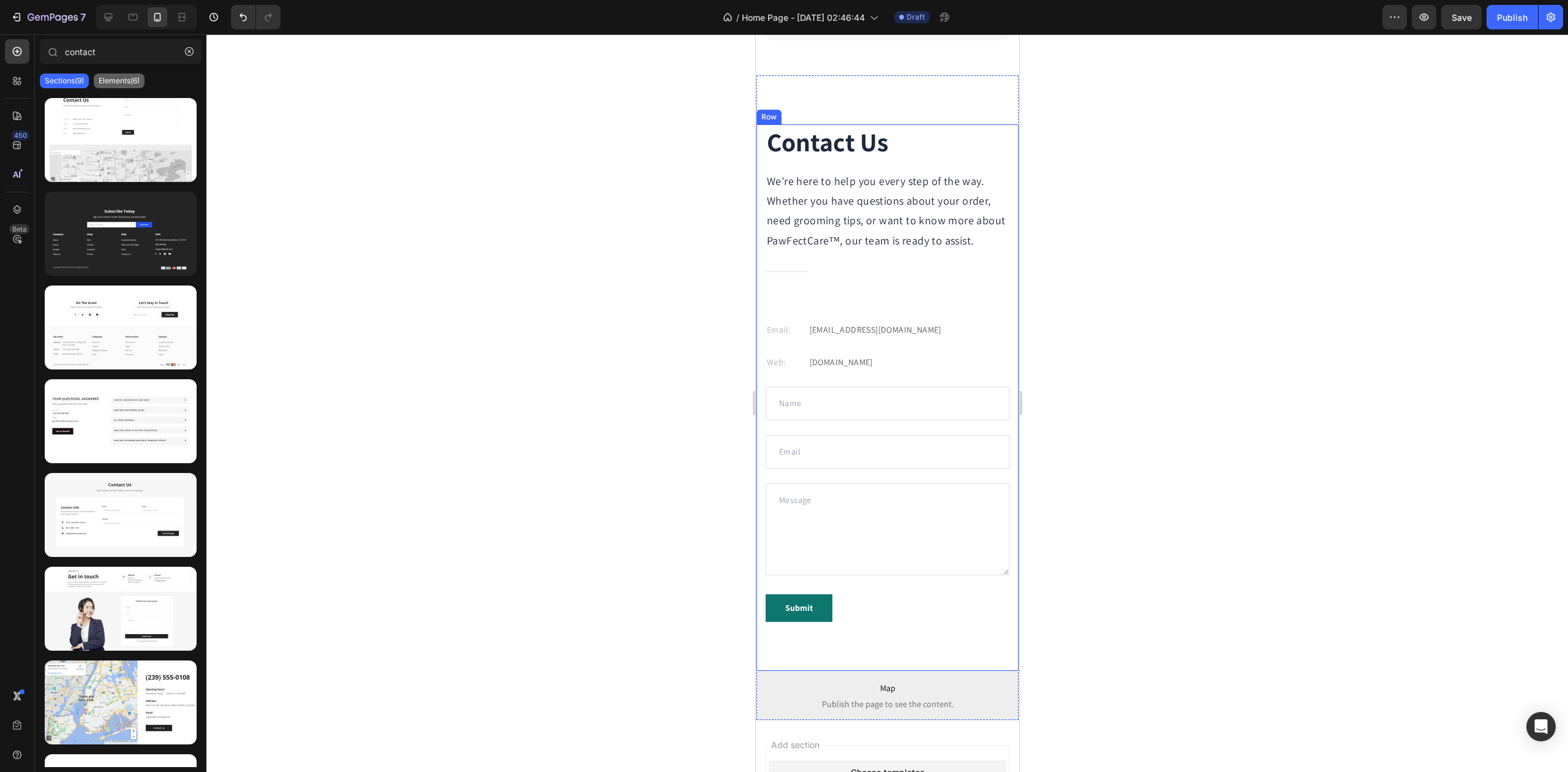
click at [118, 82] on p "Elements(6)" at bounding box center [119, 81] width 41 height 10
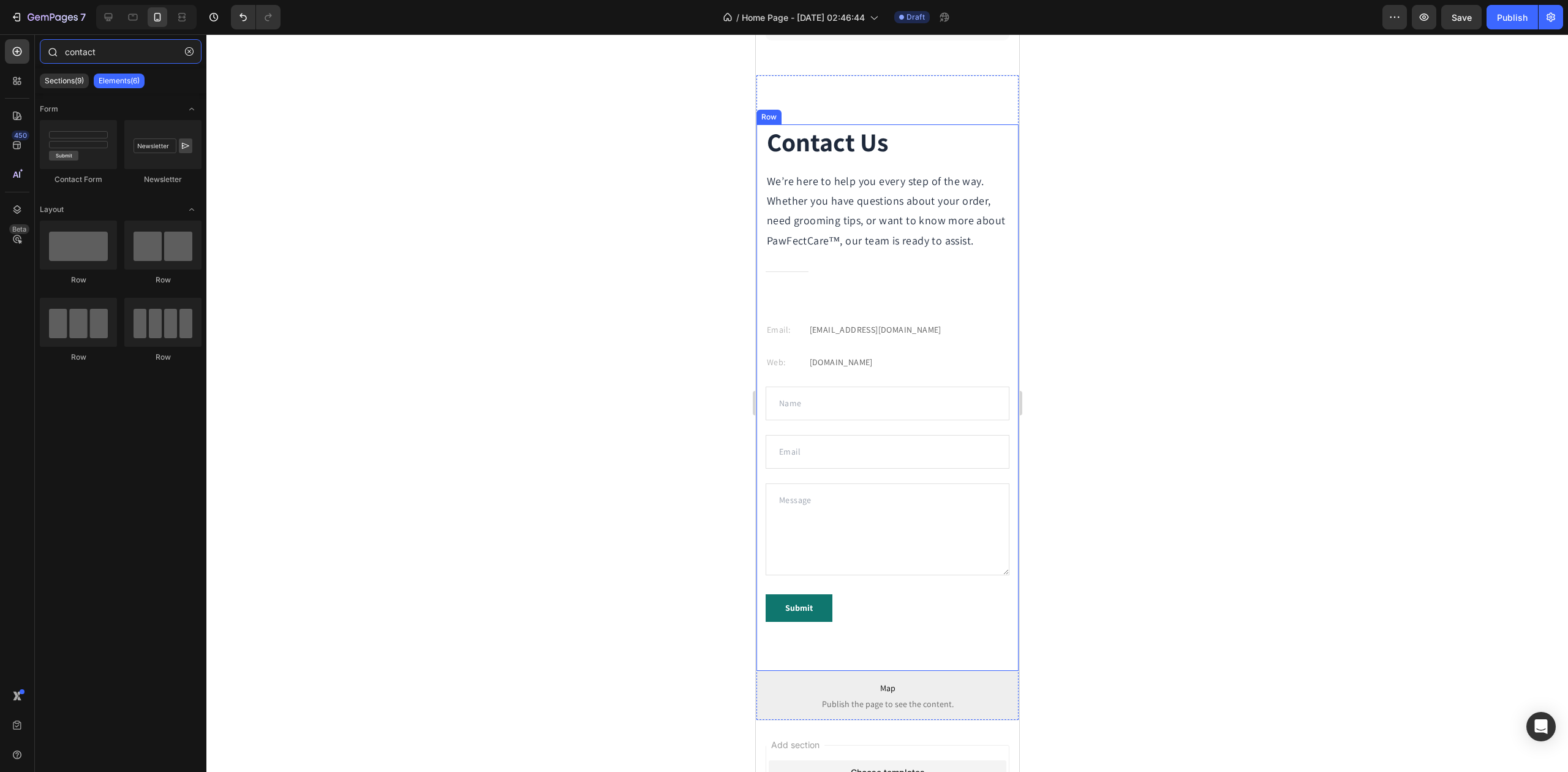
drag, startPoint x: 106, startPoint y: 54, endPoint x: 60, endPoint y: 50, distance: 46.2
click at [56, 48] on div "contact" at bounding box center [121, 54] width 171 height 29
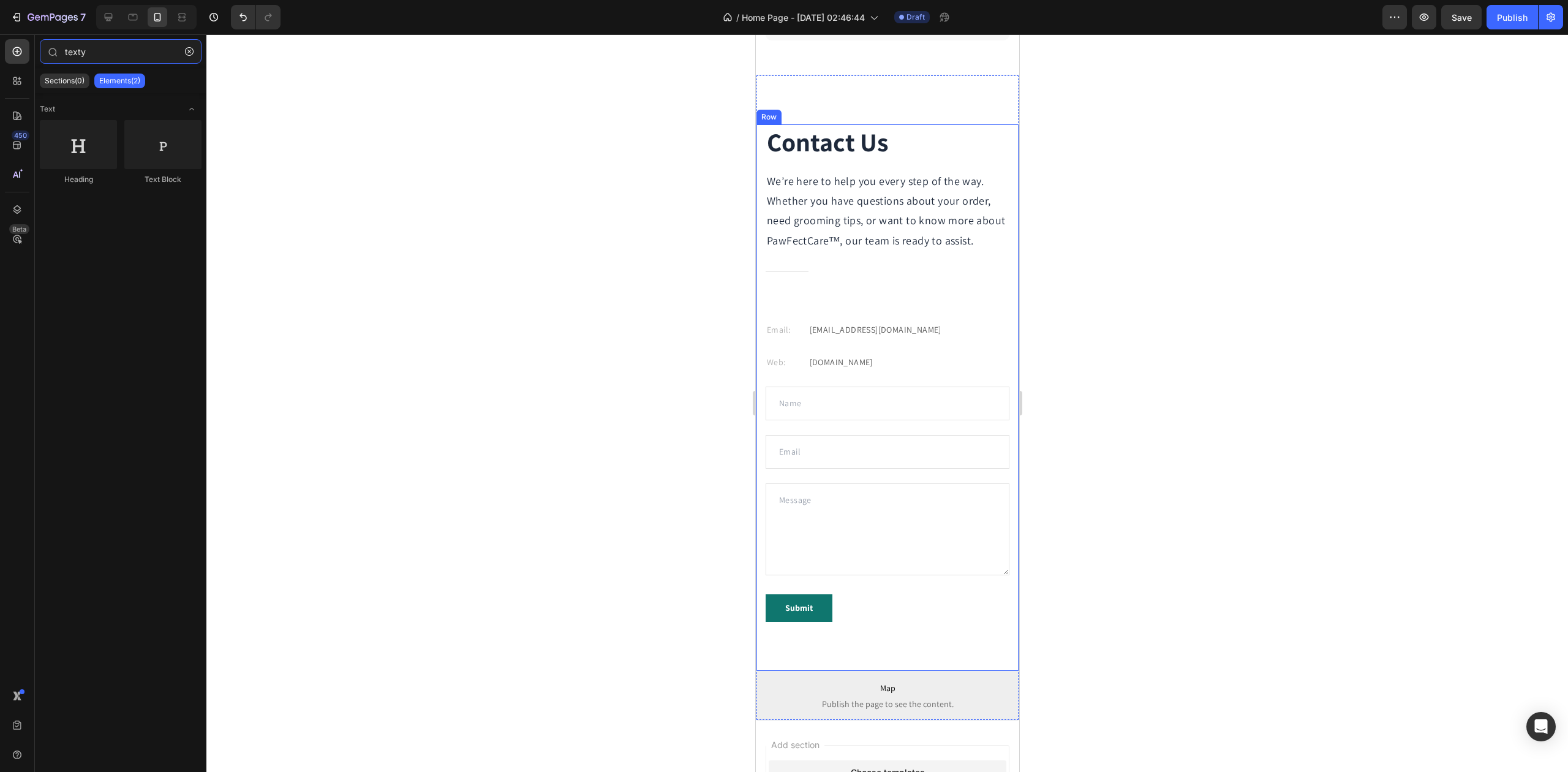
type input "texty"
drag, startPoint x: 1101, startPoint y: 221, endPoint x: 852, endPoint y: 400, distance: 306.7
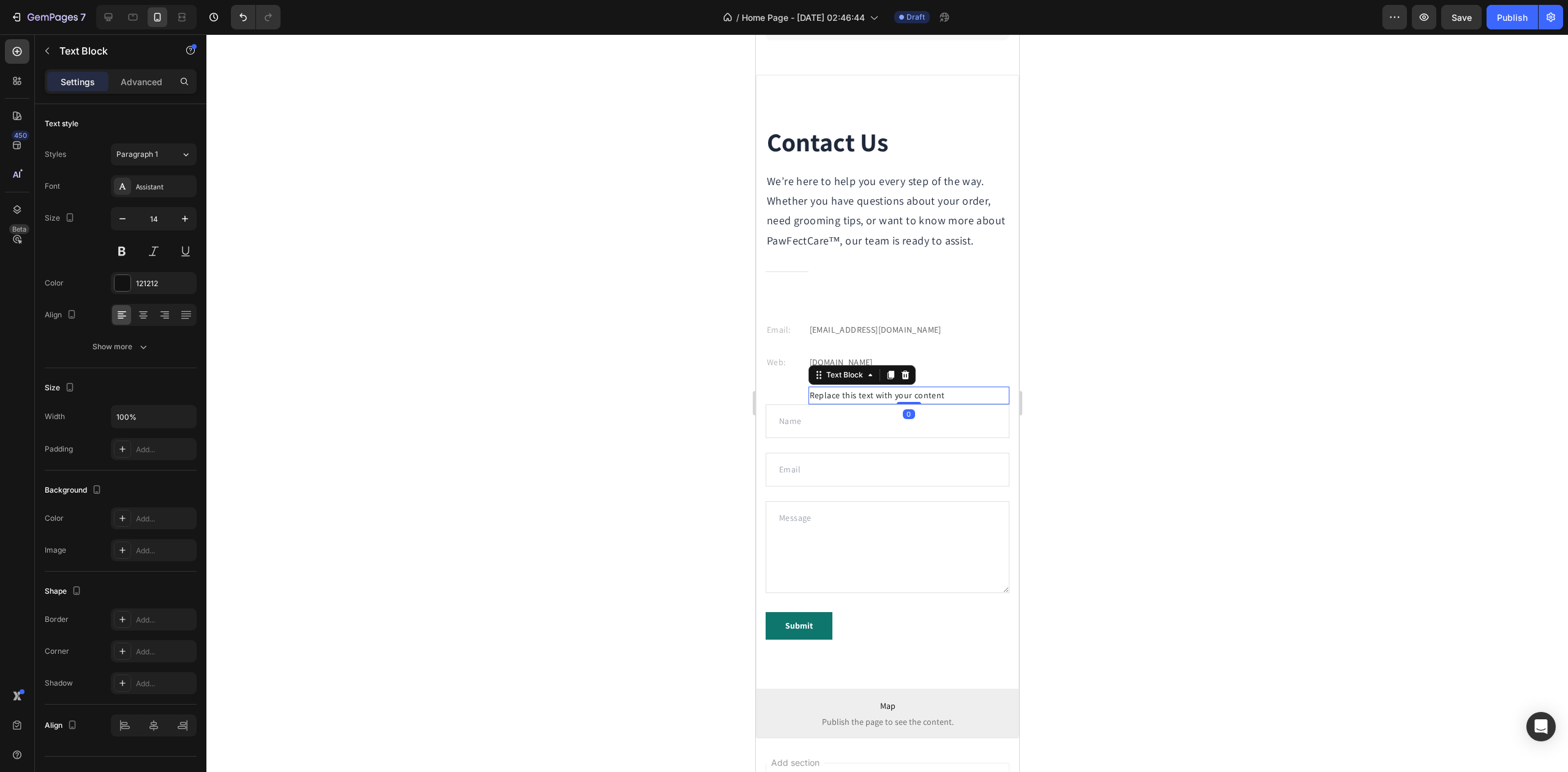
click at [854, 404] on div "Replace this text with your content" at bounding box center [908, 395] width 201 height 18
click at [854, 403] on p "Replace this text with your content" at bounding box center [908, 395] width 198 height 15
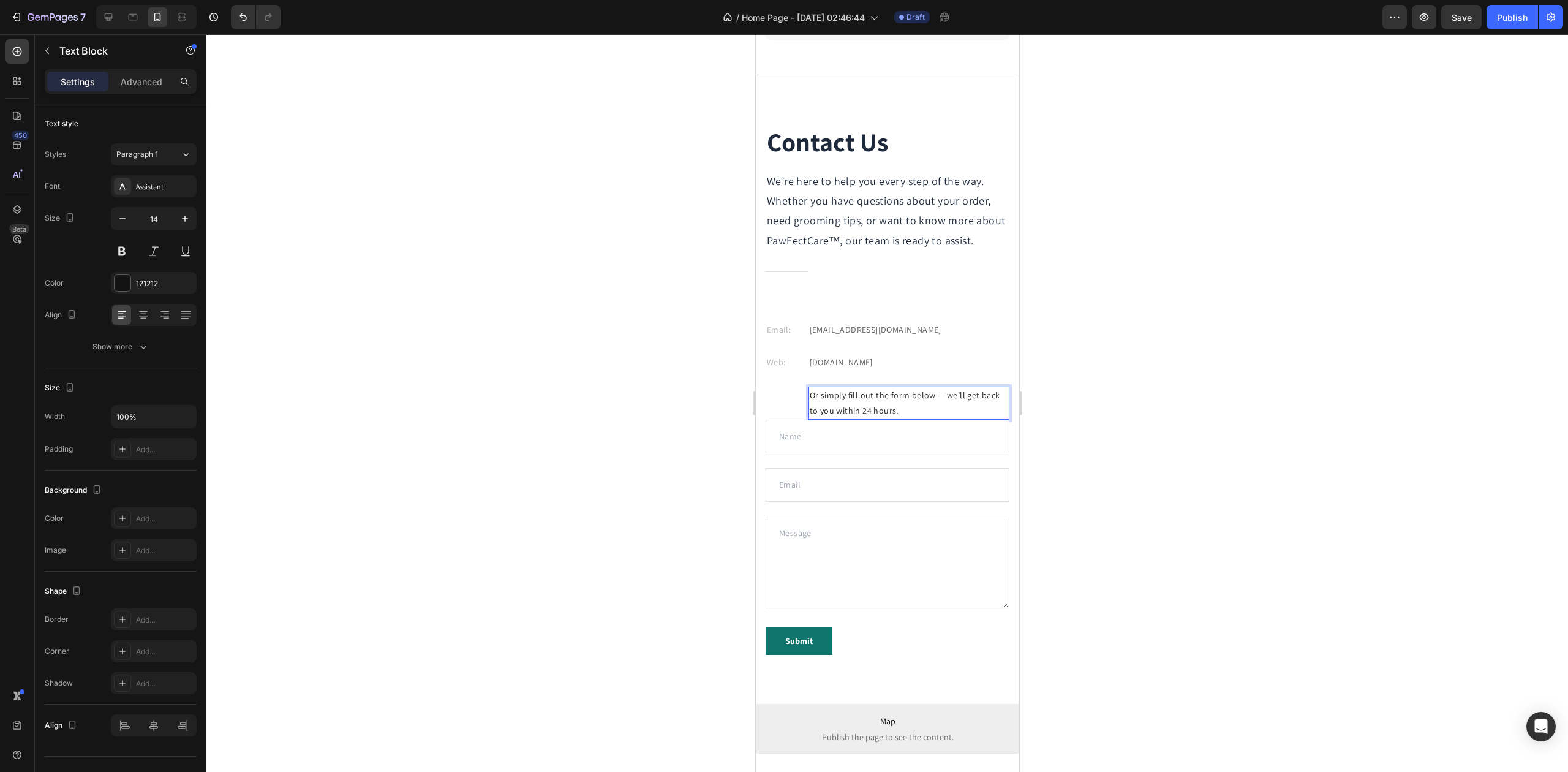
click at [1138, 392] on div at bounding box center [887, 403] width 1362 height 738
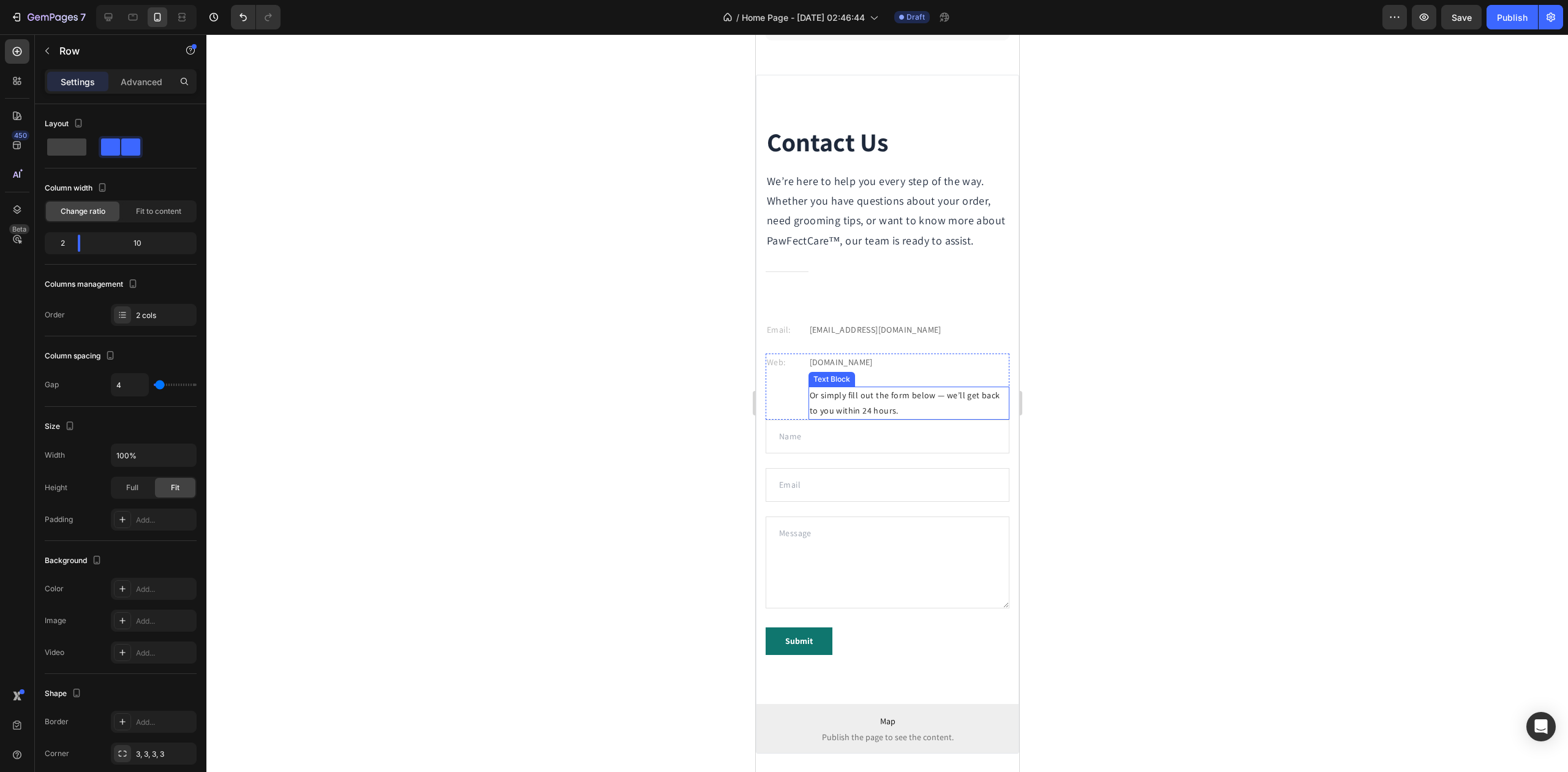
click at [791, 420] on div "Web: Text block" at bounding box center [785, 387] width 41 height 66
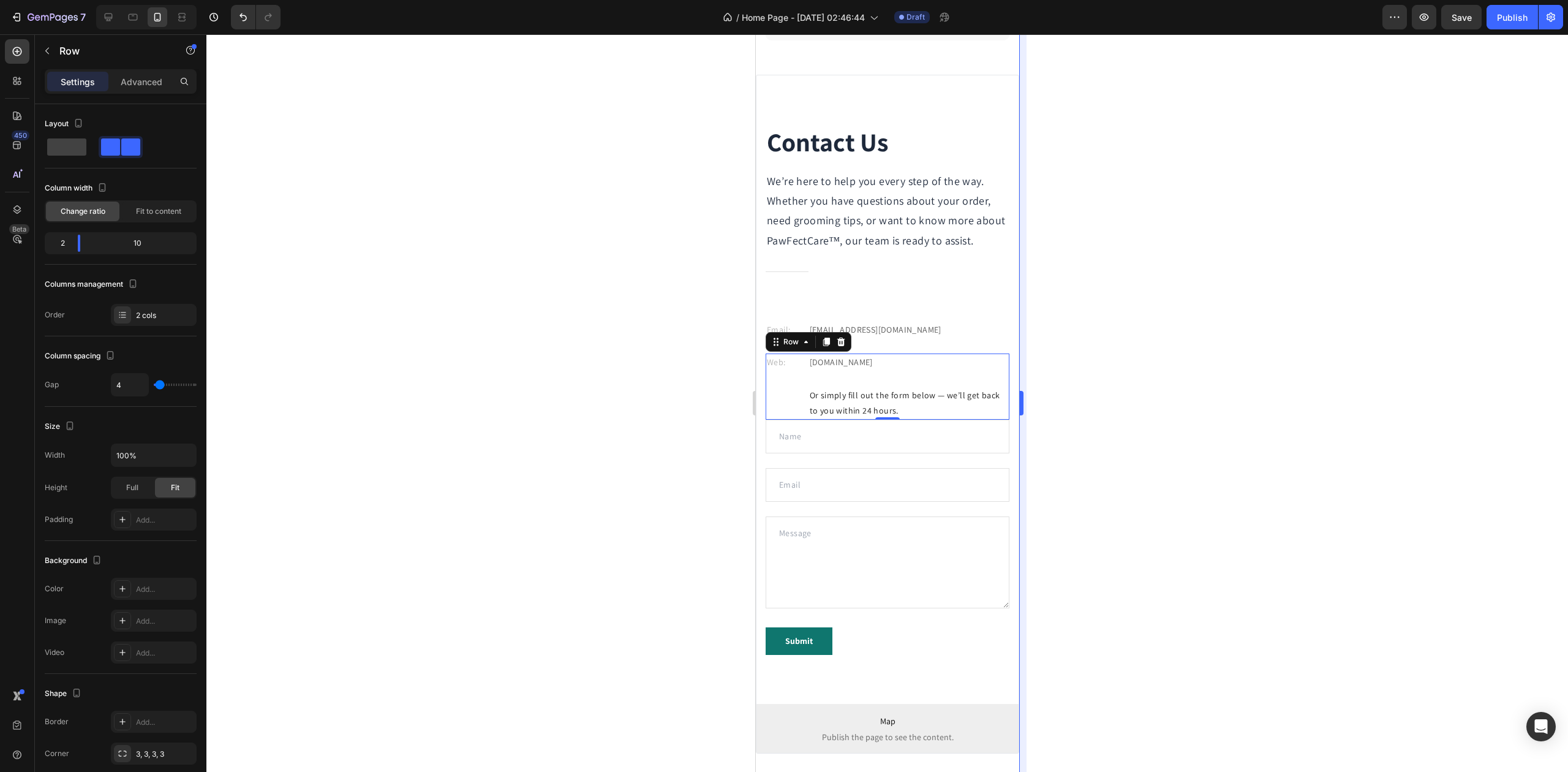
drag, startPoint x: 1155, startPoint y: 385, endPoint x: 1023, endPoint y: 390, distance: 132.1
click at [1155, 385] on div at bounding box center [887, 403] width 1362 height 738
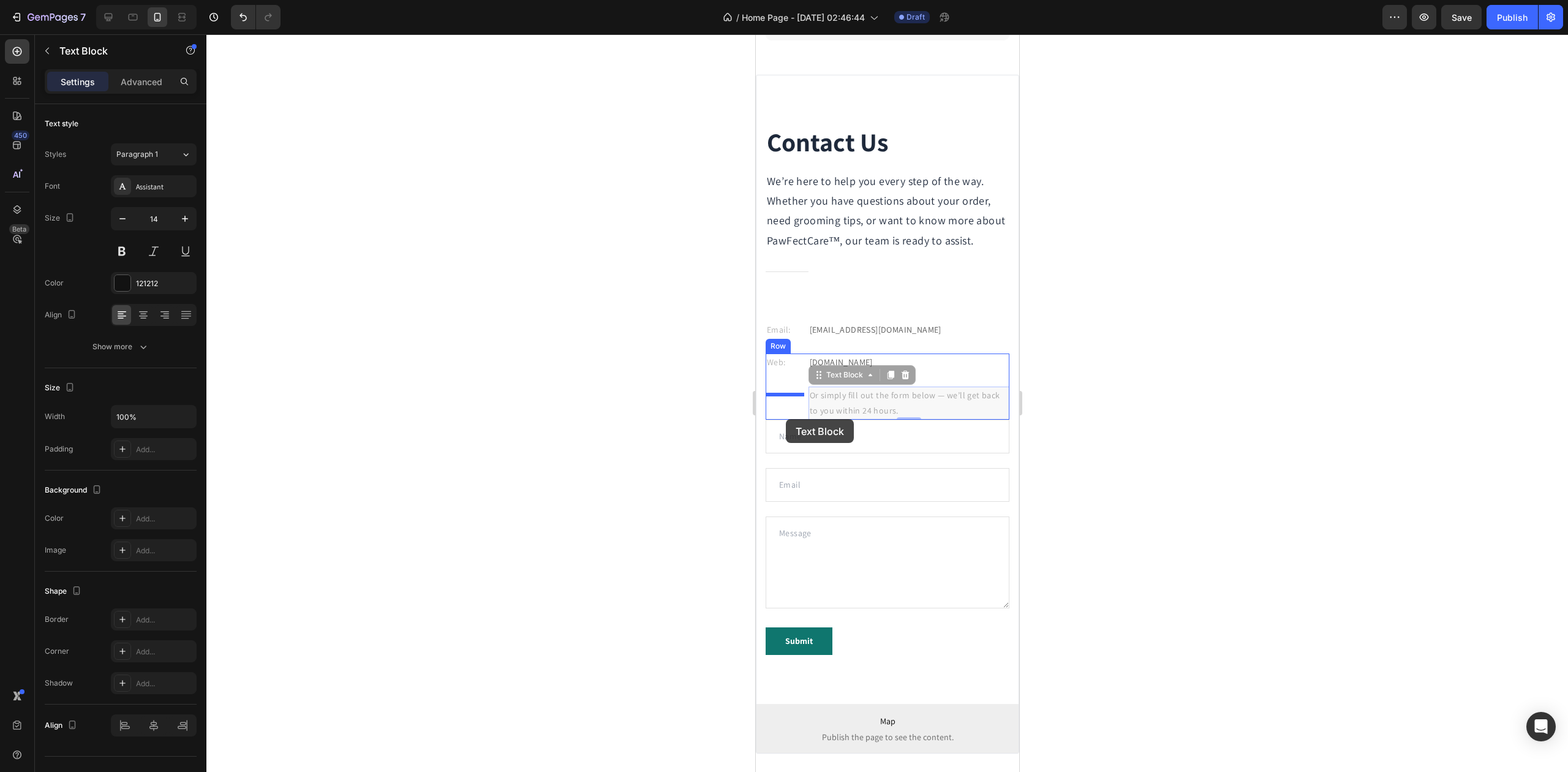
drag, startPoint x: 828, startPoint y: 425, endPoint x: 786, endPoint y: 420, distance: 42.3
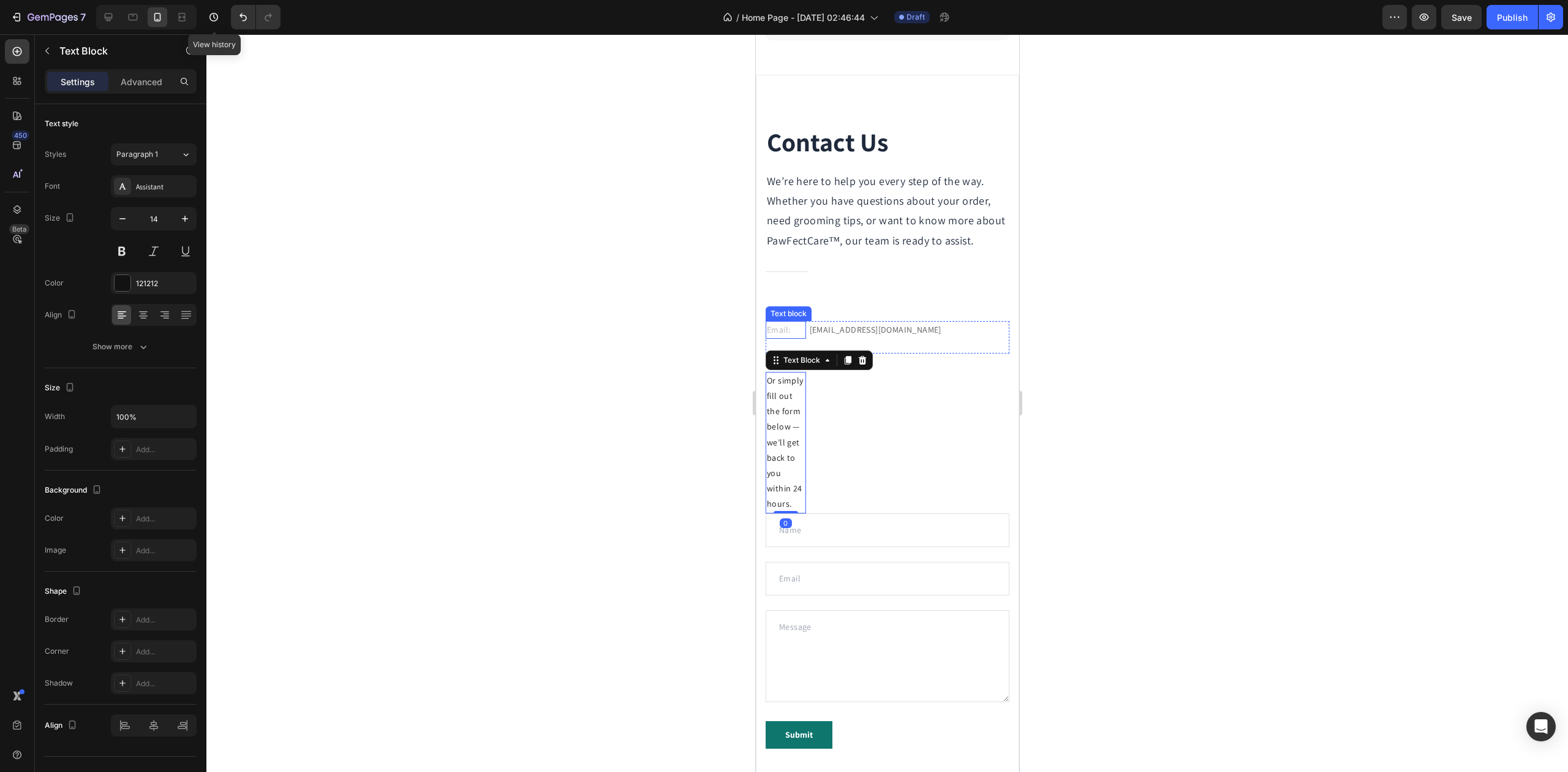
click at [230, 16] on div at bounding box center [253, 17] width 54 height 24
click at [239, 18] on icon "Undo/Redo" at bounding box center [243, 18] width 13 height 13
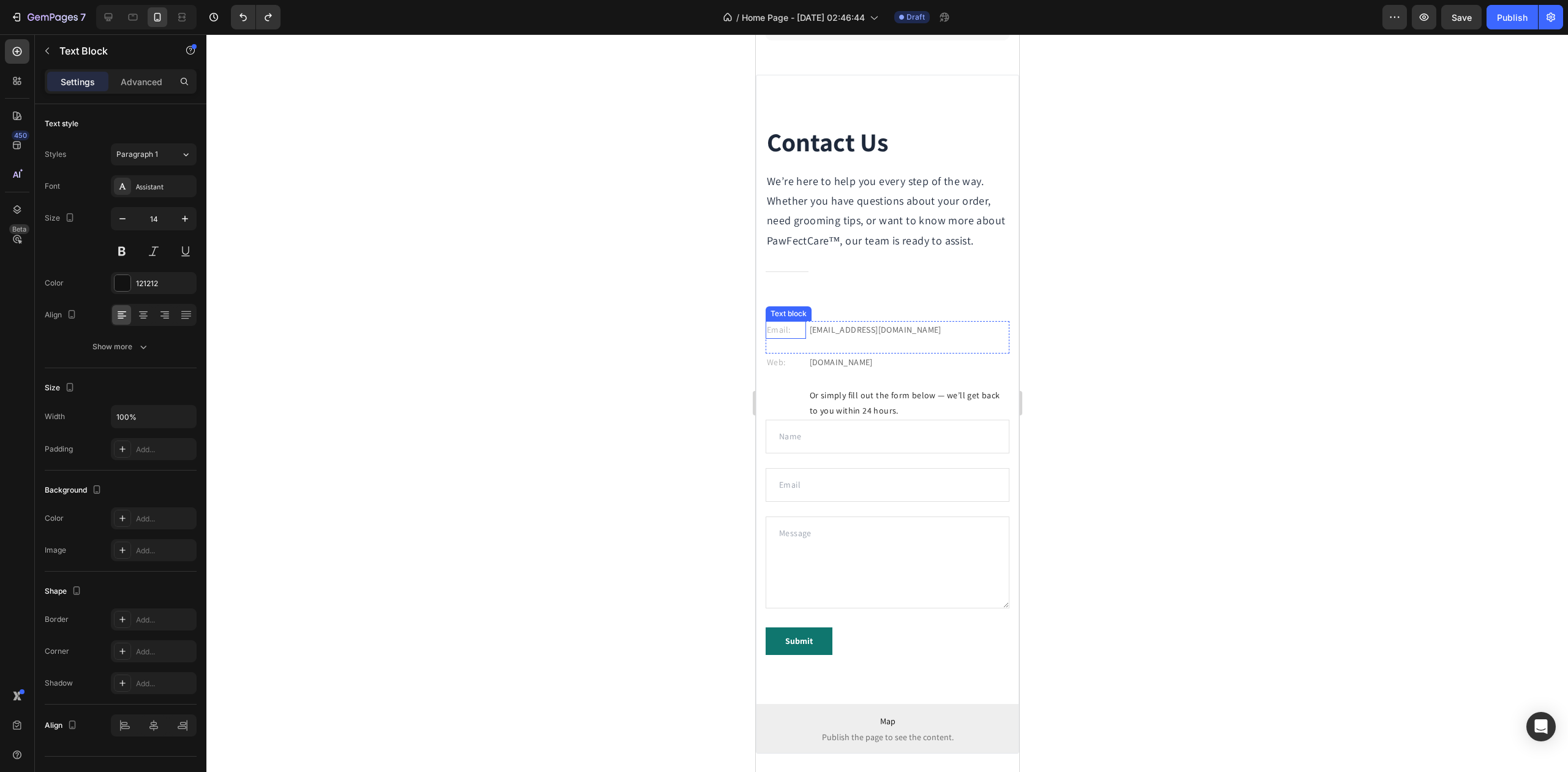
drag, startPoint x: 548, startPoint y: 310, endPoint x: 582, endPoint y: 333, distance: 41.0
click at [550, 313] on div at bounding box center [887, 403] width 1362 height 738
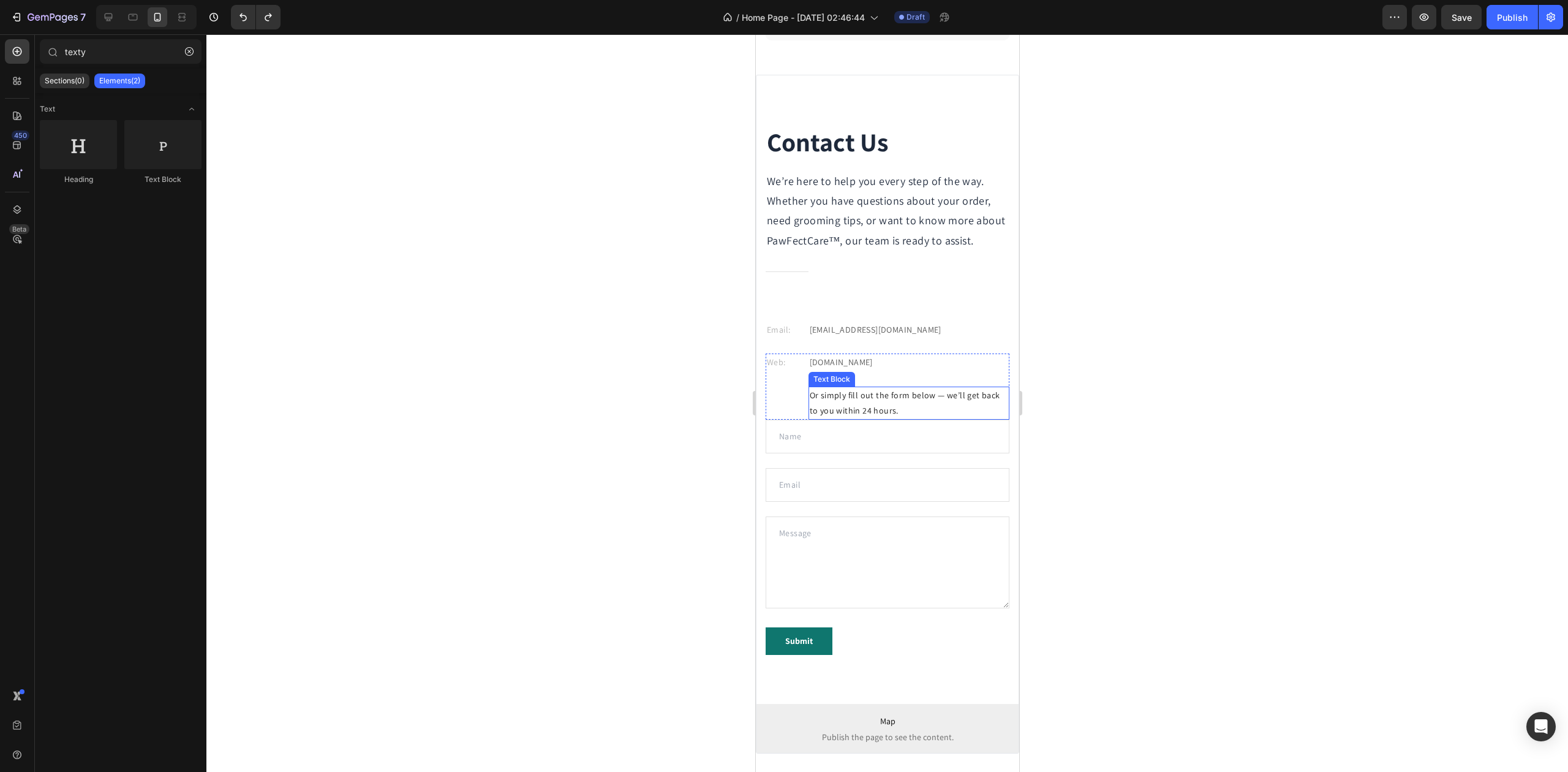
click at [862, 419] on p "Or simply fill out the form below — we’ll get back to you within 24 hours." at bounding box center [908, 403] width 198 height 31
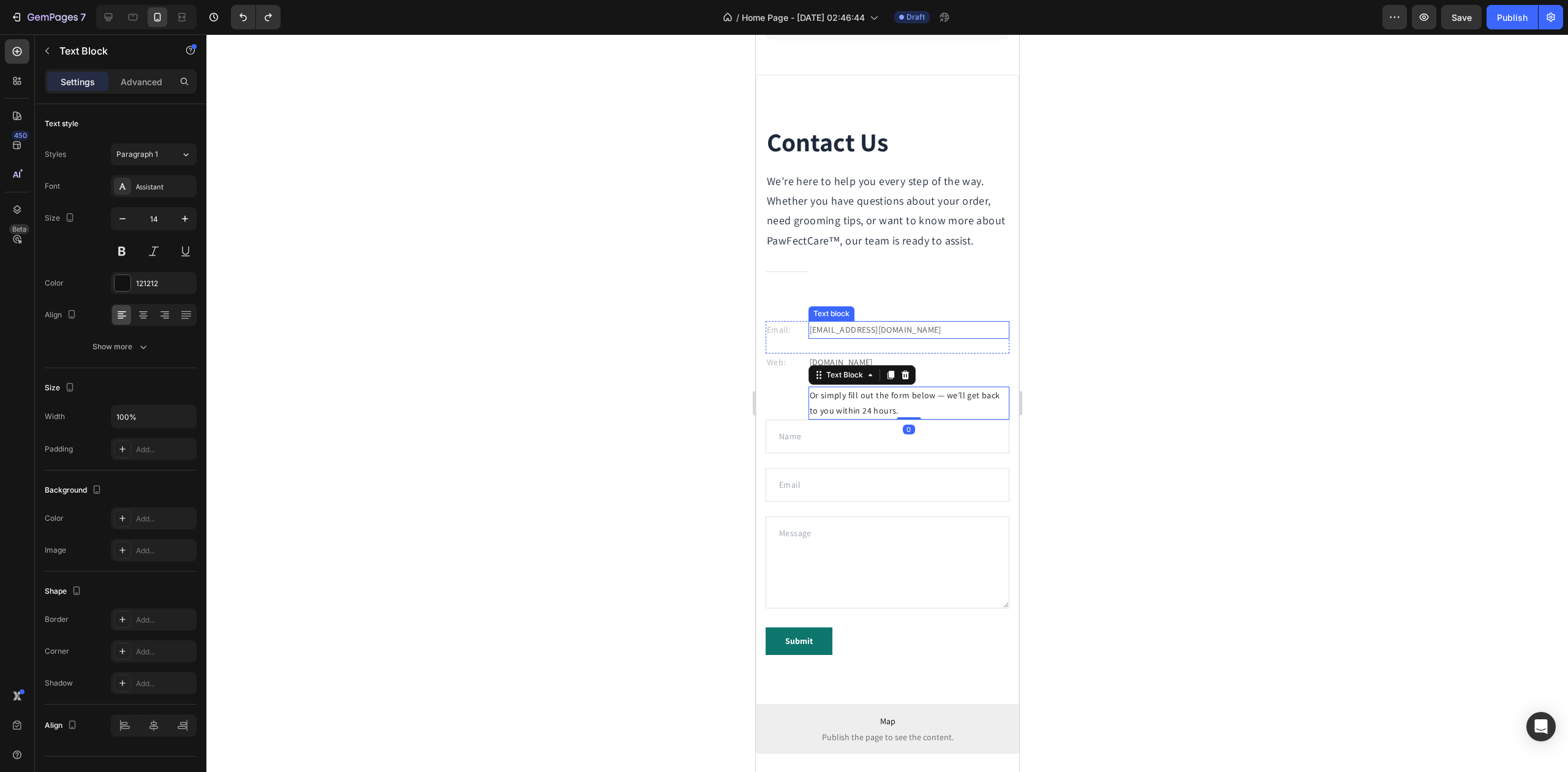
click at [841, 338] on p "gemthemes@gmail.com" at bounding box center [908, 330] width 198 height 15
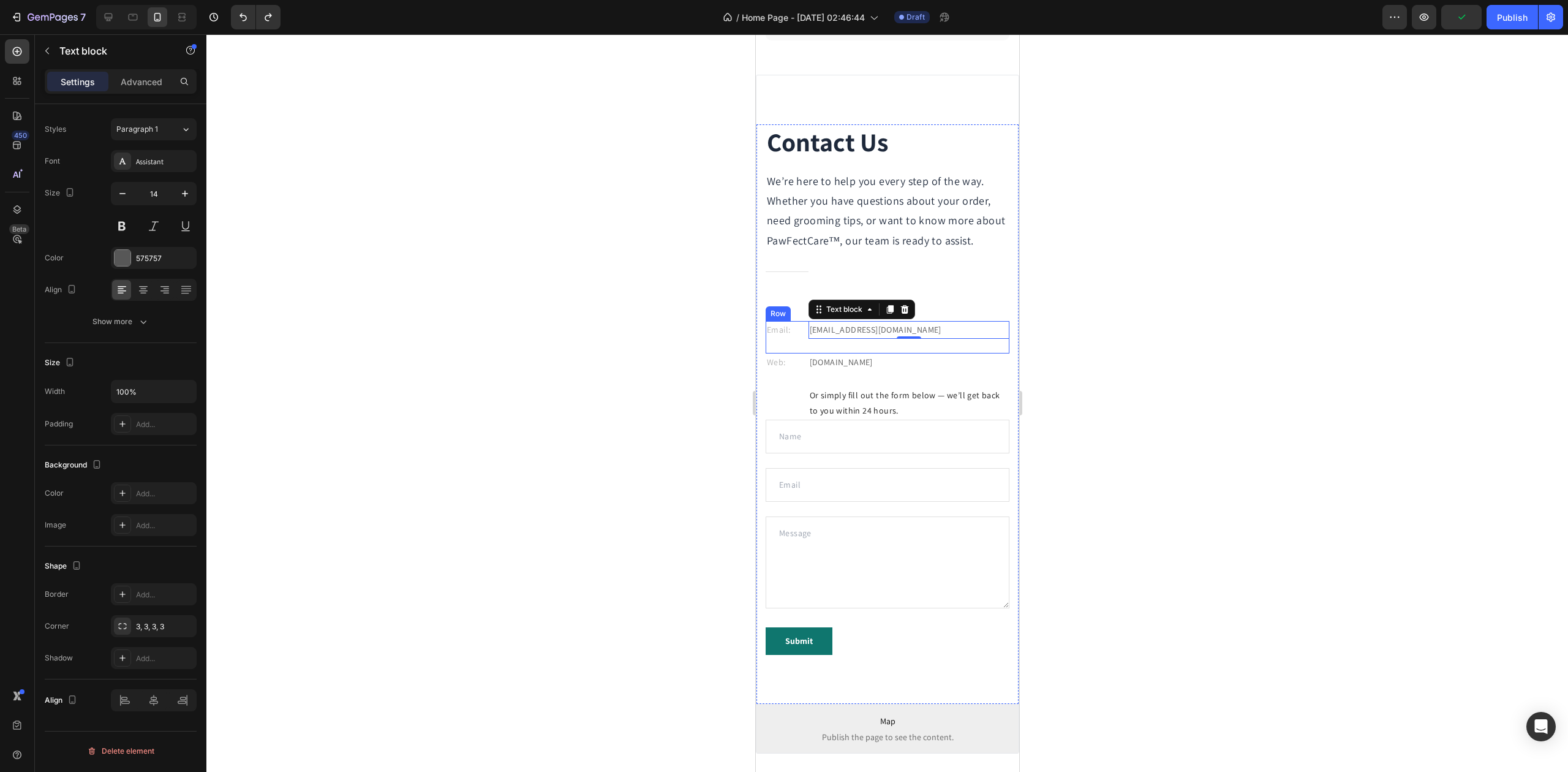
click at [949, 353] on div "Email: Text block gemthemes@gmail.com Text block 0 Row" at bounding box center [887, 337] width 244 height 33
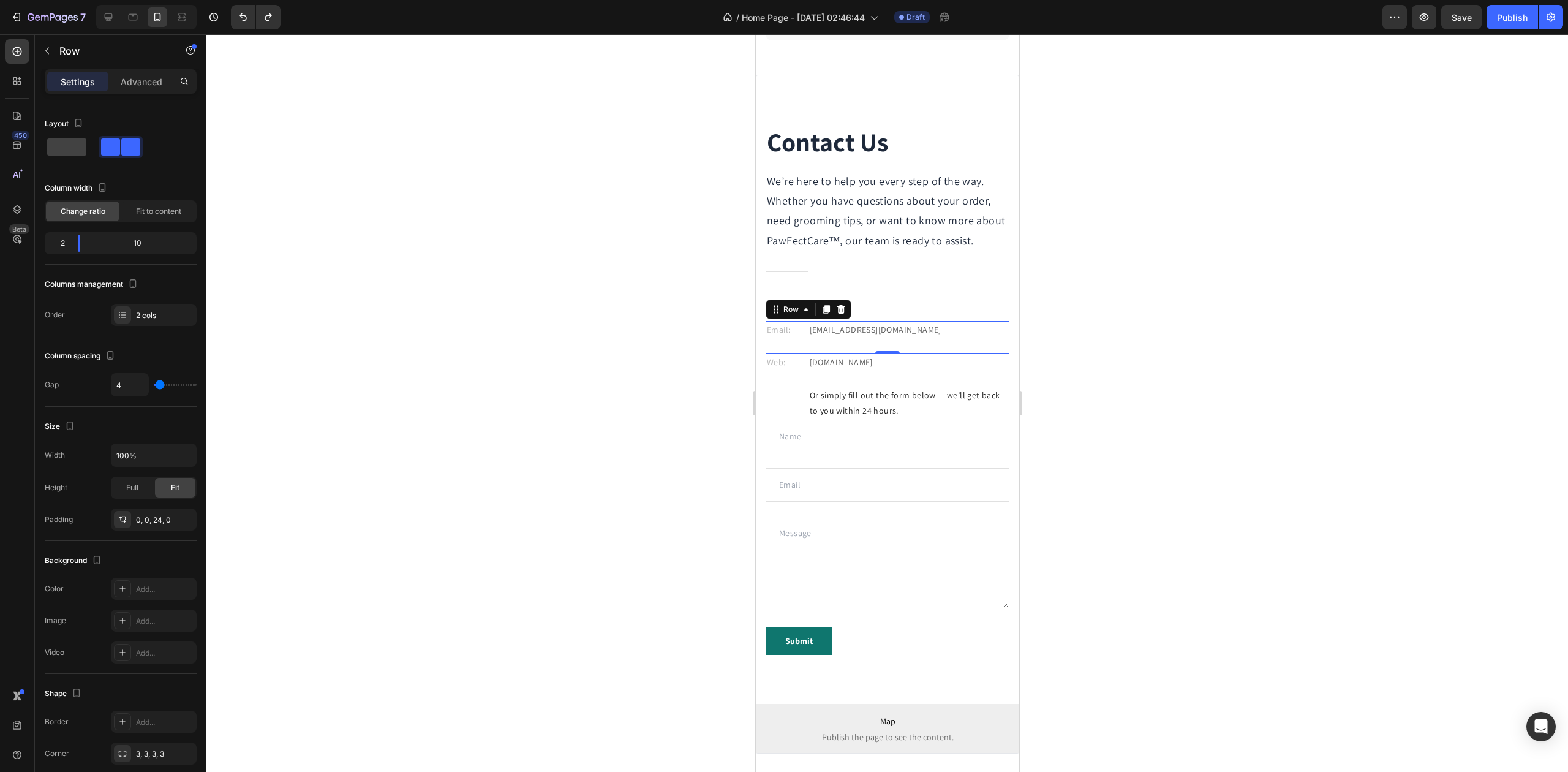
click at [385, 346] on div at bounding box center [887, 403] width 1362 height 738
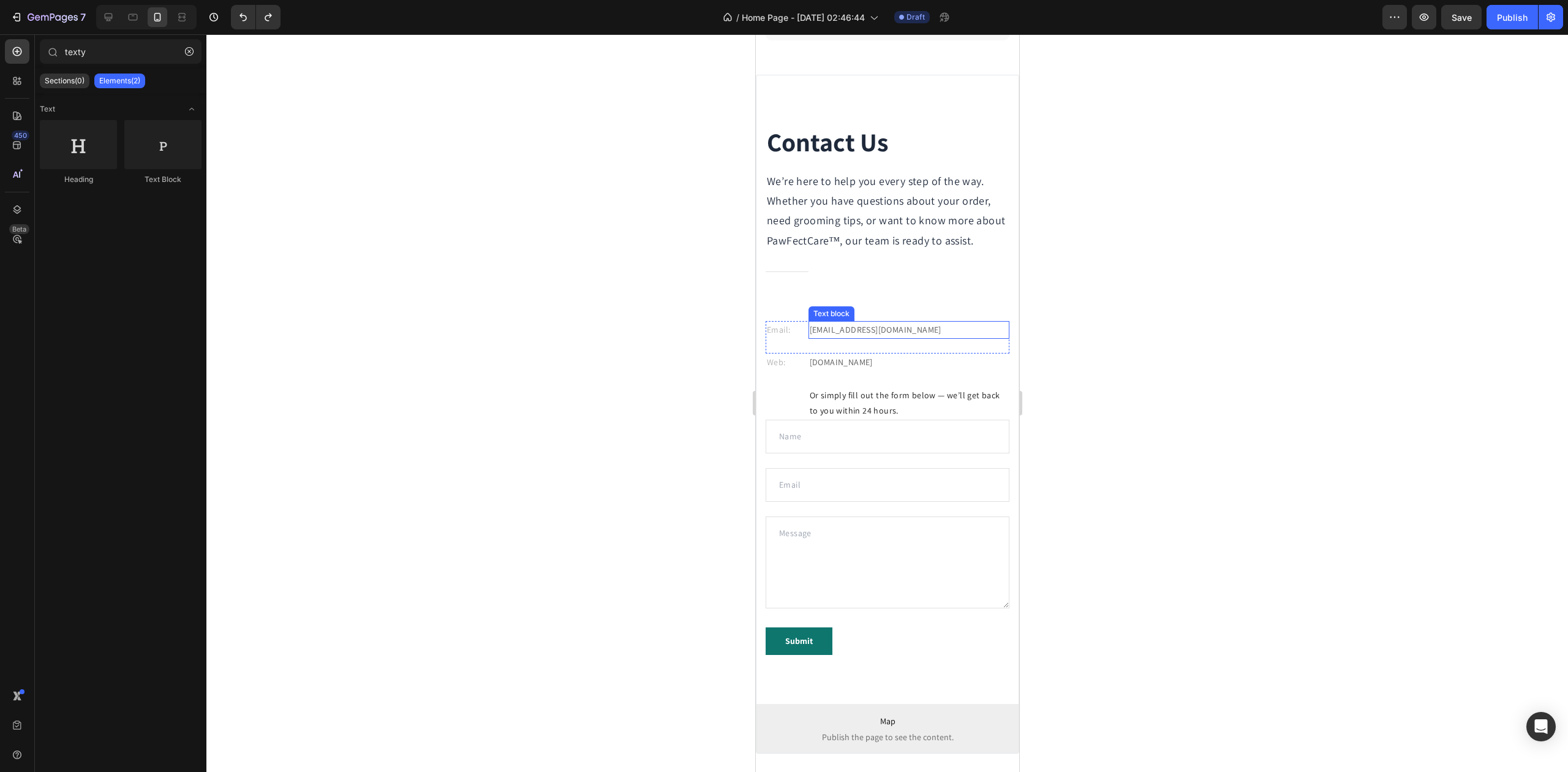
click at [842, 338] on p "gemthemes@gmail.com" at bounding box center [908, 330] width 198 height 15
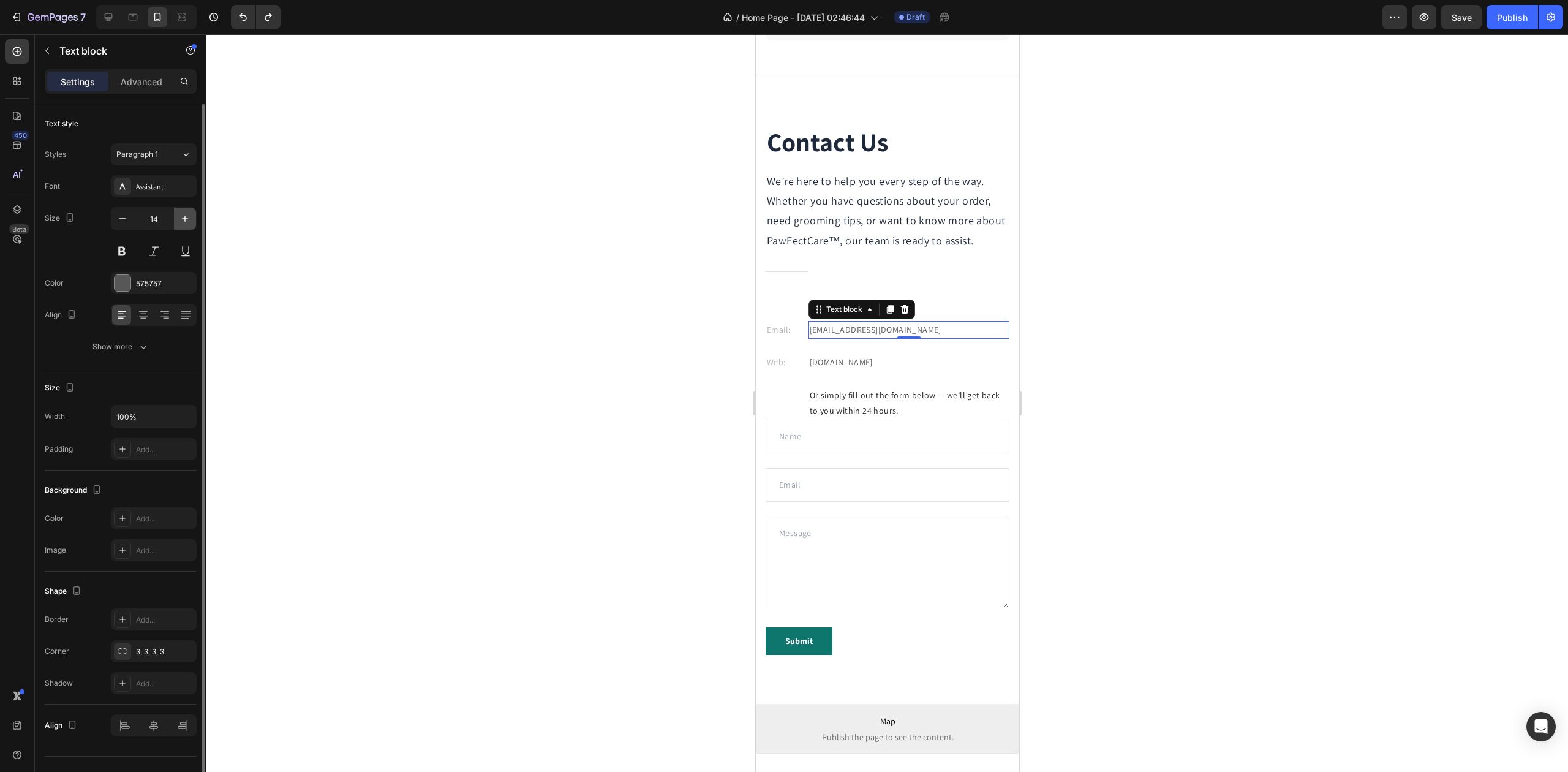
click at [184, 222] on icon "button" at bounding box center [185, 219] width 13 height 13
click at [185, 222] on icon "button" at bounding box center [185, 219] width 6 height 6
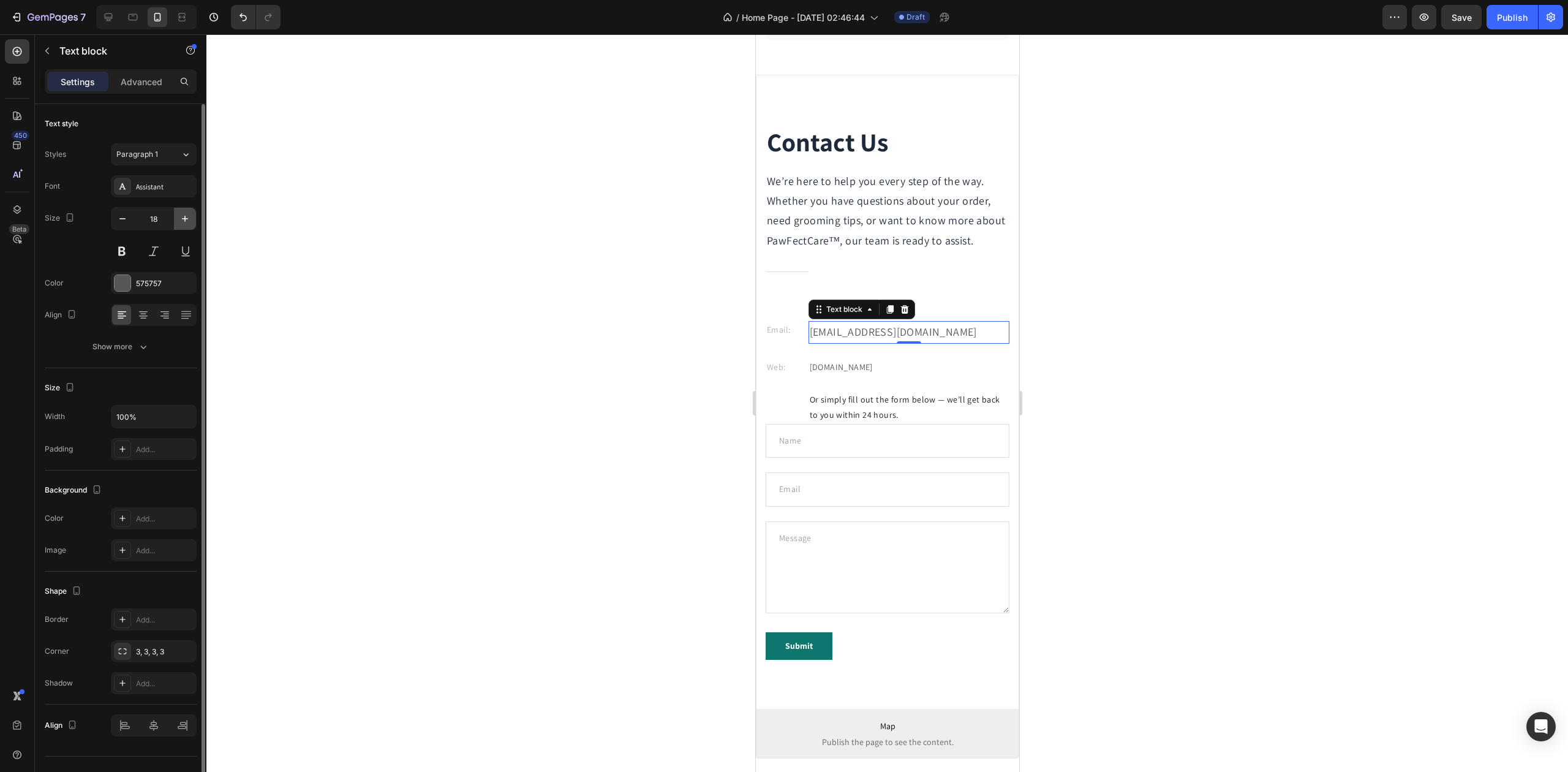
type input "19"
click at [784, 339] on div "Email: Text block" at bounding box center [785, 330] width 41 height 18
click at [189, 222] on icon "button" at bounding box center [185, 219] width 13 height 13
click at [188, 222] on icon "button" at bounding box center [185, 219] width 13 height 13
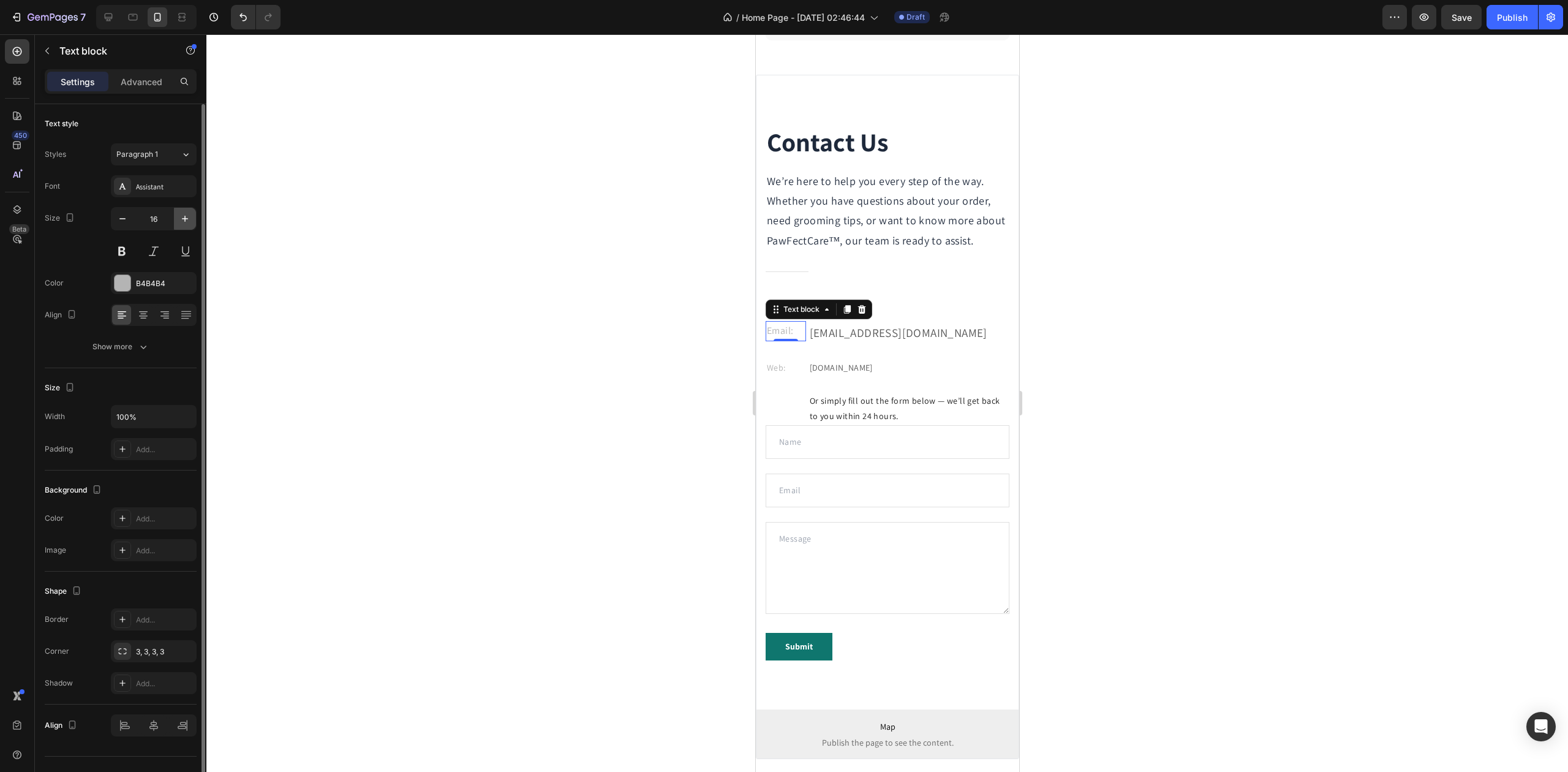
click at [188, 222] on icon "button" at bounding box center [185, 219] width 13 height 13
click at [187, 222] on icon "button" at bounding box center [185, 219] width 13 height 13
click at [186, 222] on icon "button" at bounding box center [185, 219] width 13 height 13
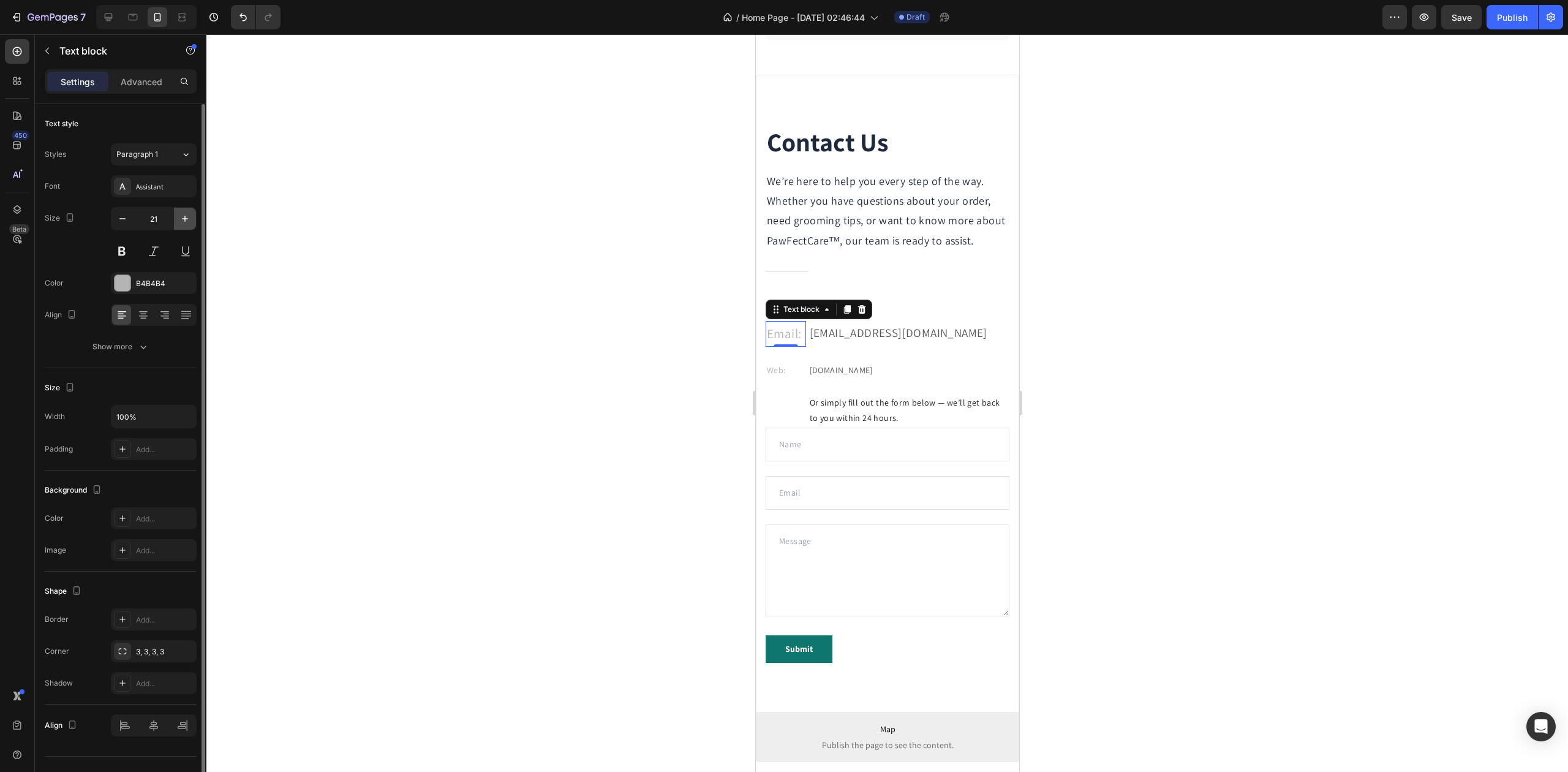
type input "22"
click at [569, 318] on div at bounding box center [887, 403] width 1362 height 738
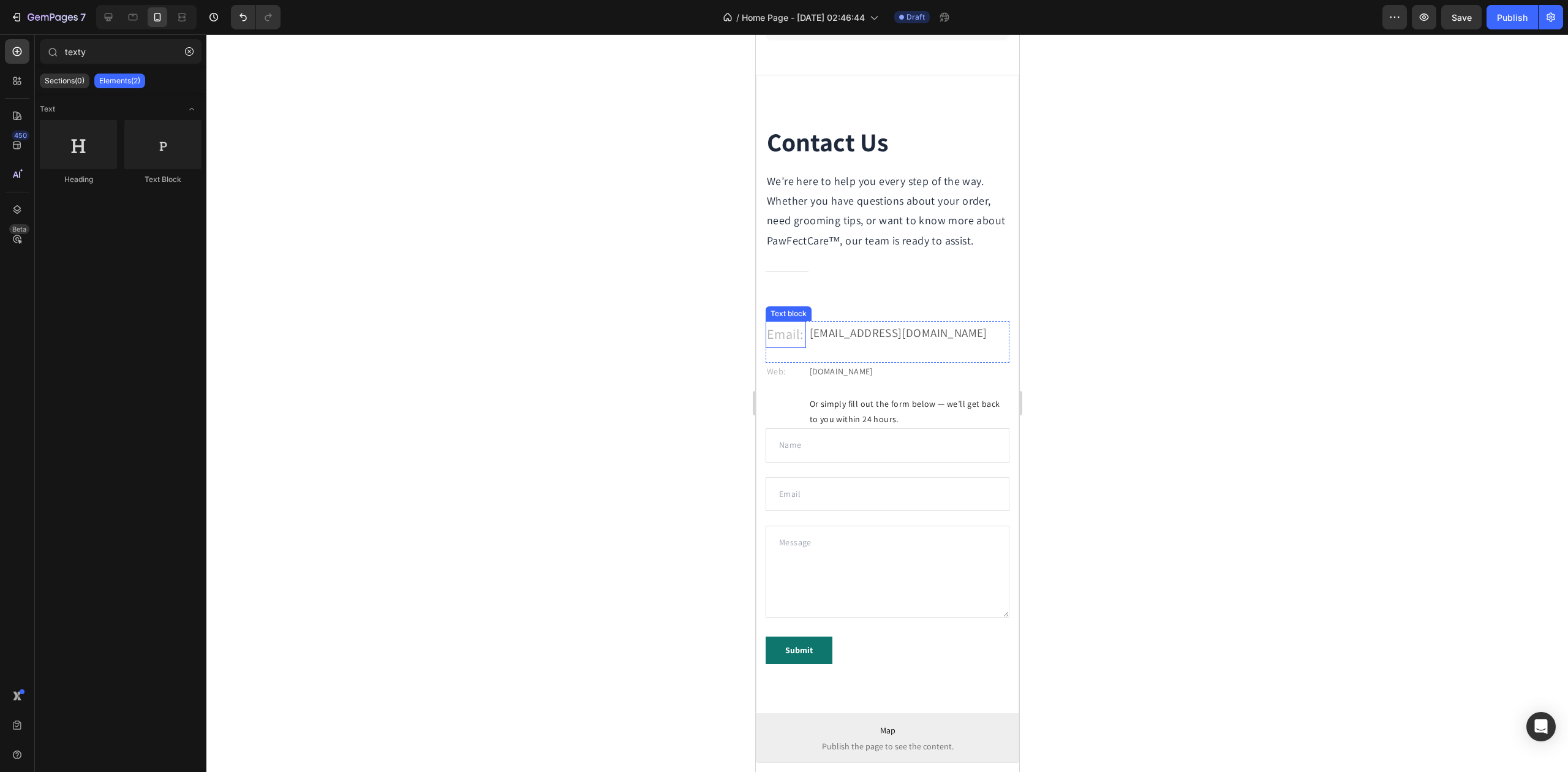
click at [786, 347] on p "Email:" at bounding box center [785, 334] width 38 height 24
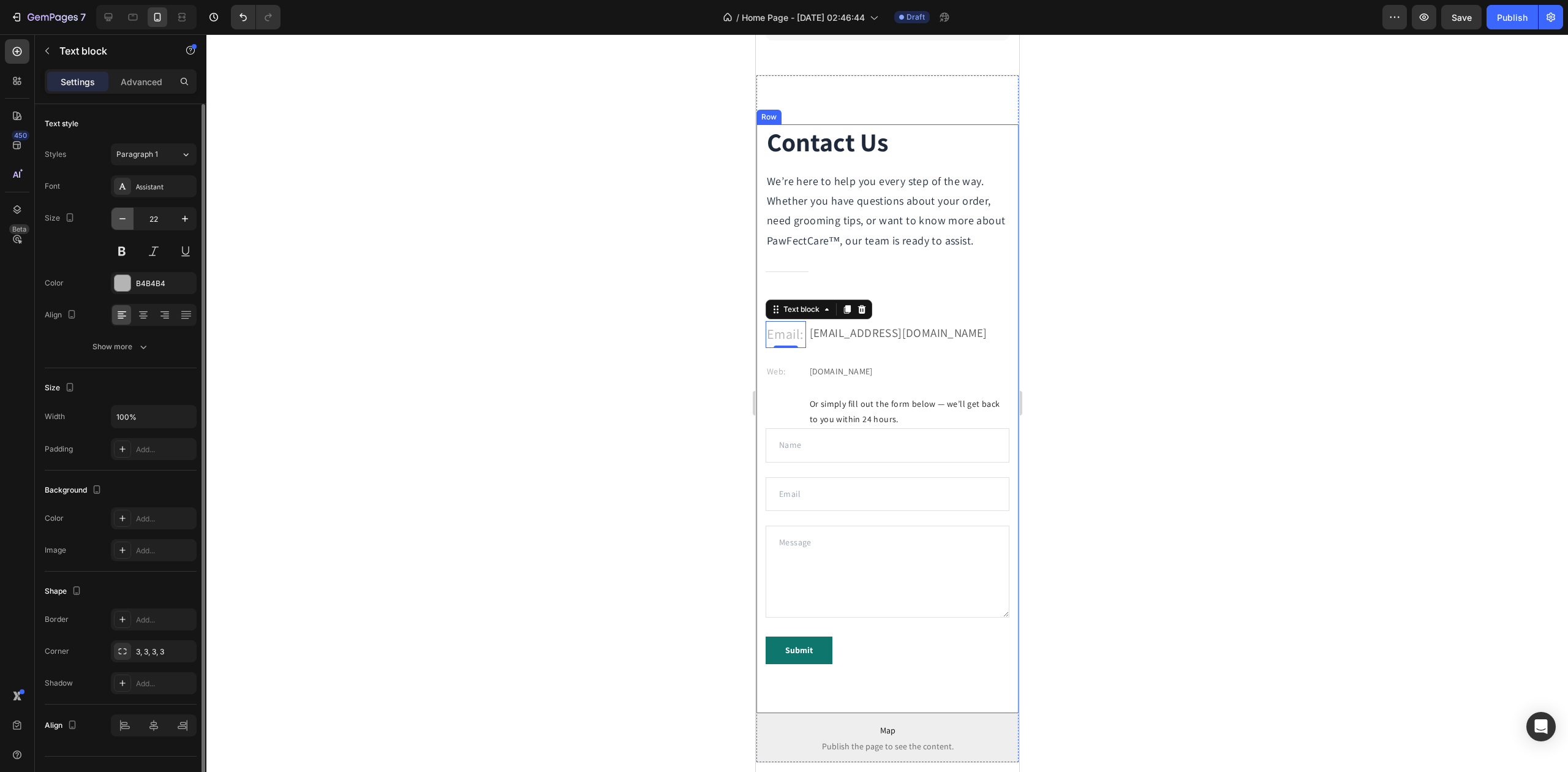
click at [126, 219] on icon "button" at bounding box center [123, 219] width 13 height 13
click at [126, 219] on icon "button" at bounding box center [123, 219] width 13 height 13
type input "20"
click at [465, 270] on div at bounding box center [887, 403] width 1362 height 738
click at [777, 344] on p "Email:" at bounding box center [785, 333] width 38 height 22
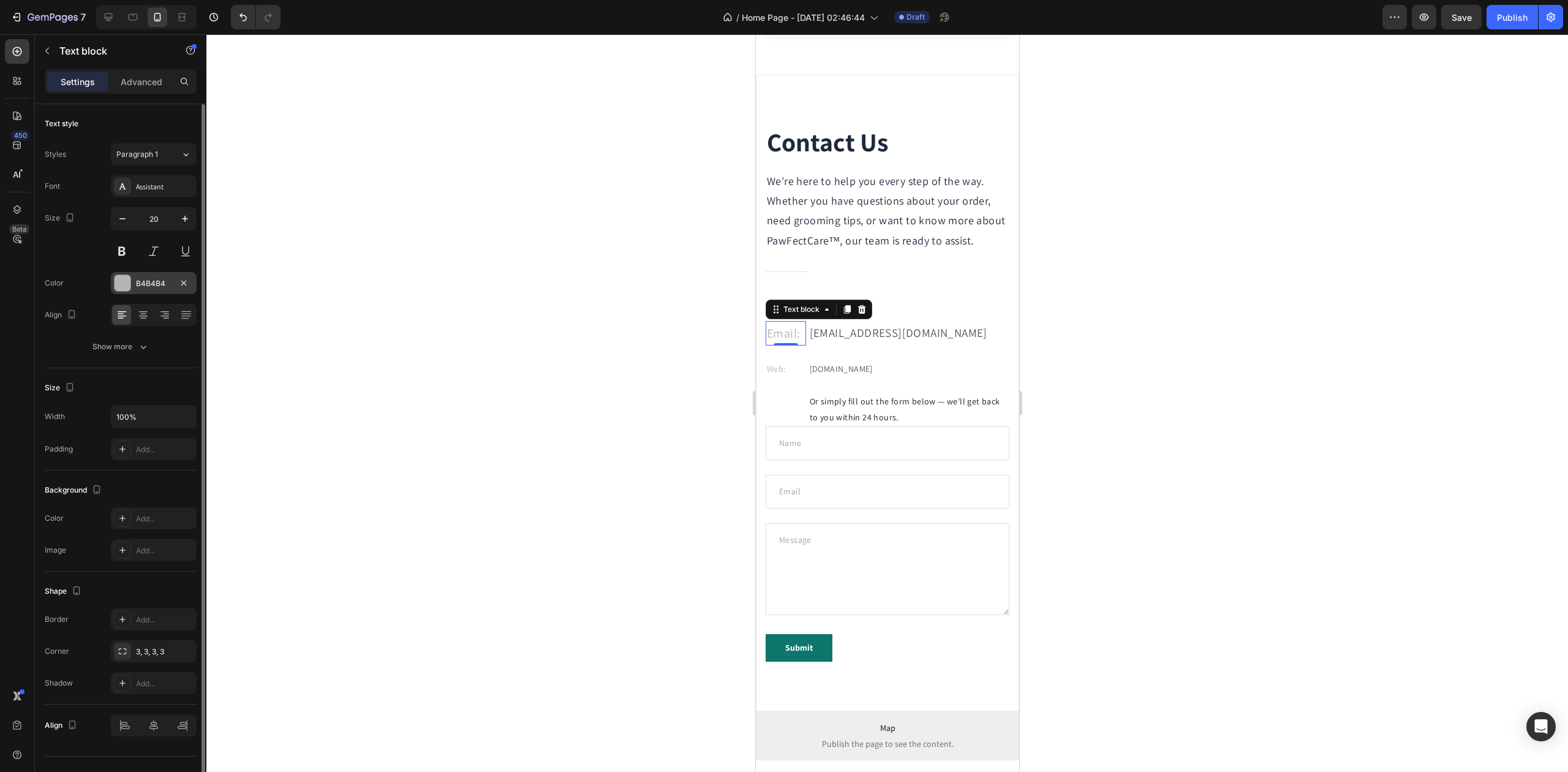
click at [163, 282] on div "B4B4B4" at bounding box center [153, 284] width 36 height 11
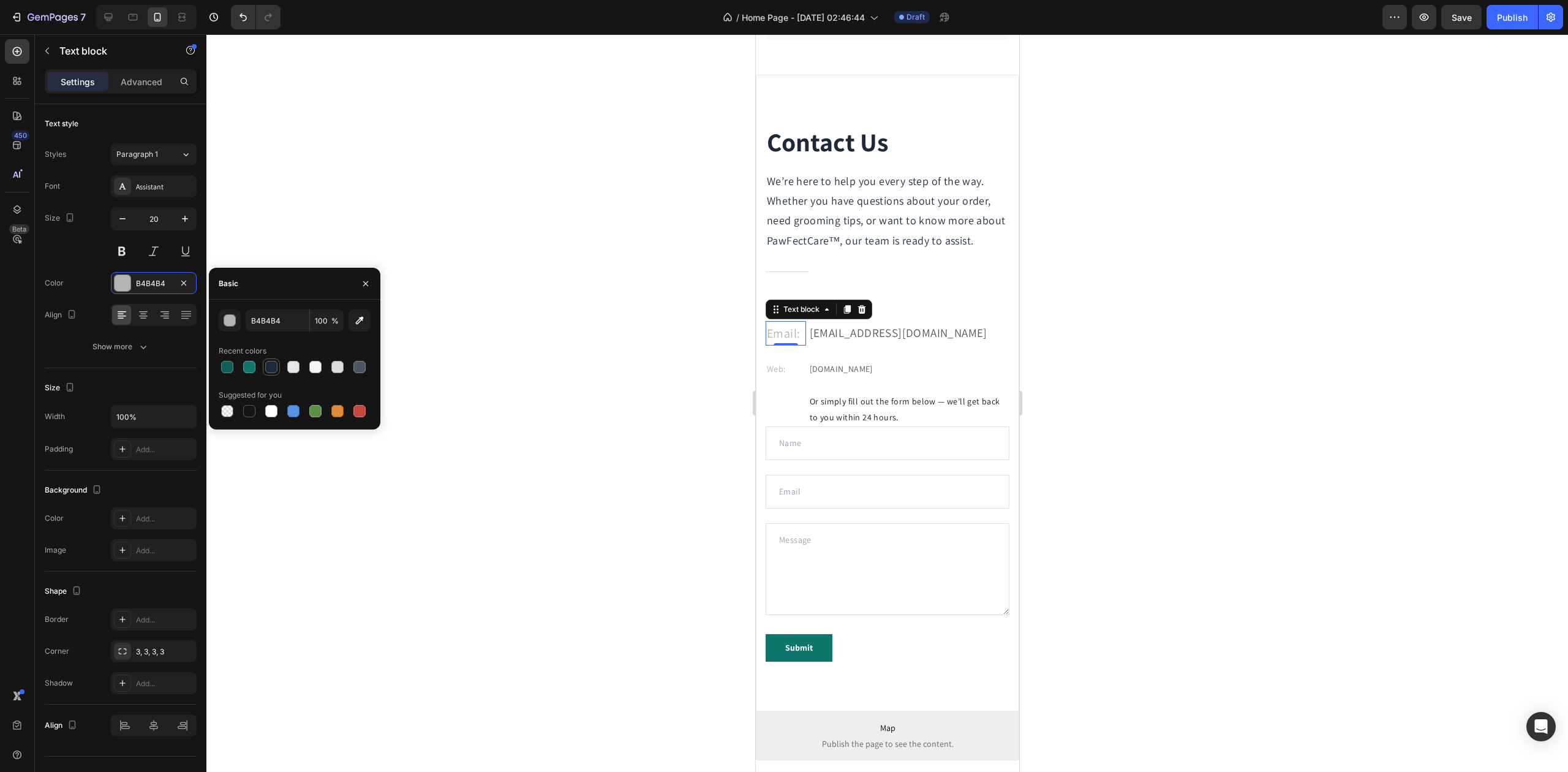
click at [270, 364] on div at bounding box center [271, 367] width 13 height 13
type input "1E293B"
click at [774, 377] on p "Web:" at bounding box center [785, 369] width 38 height 15
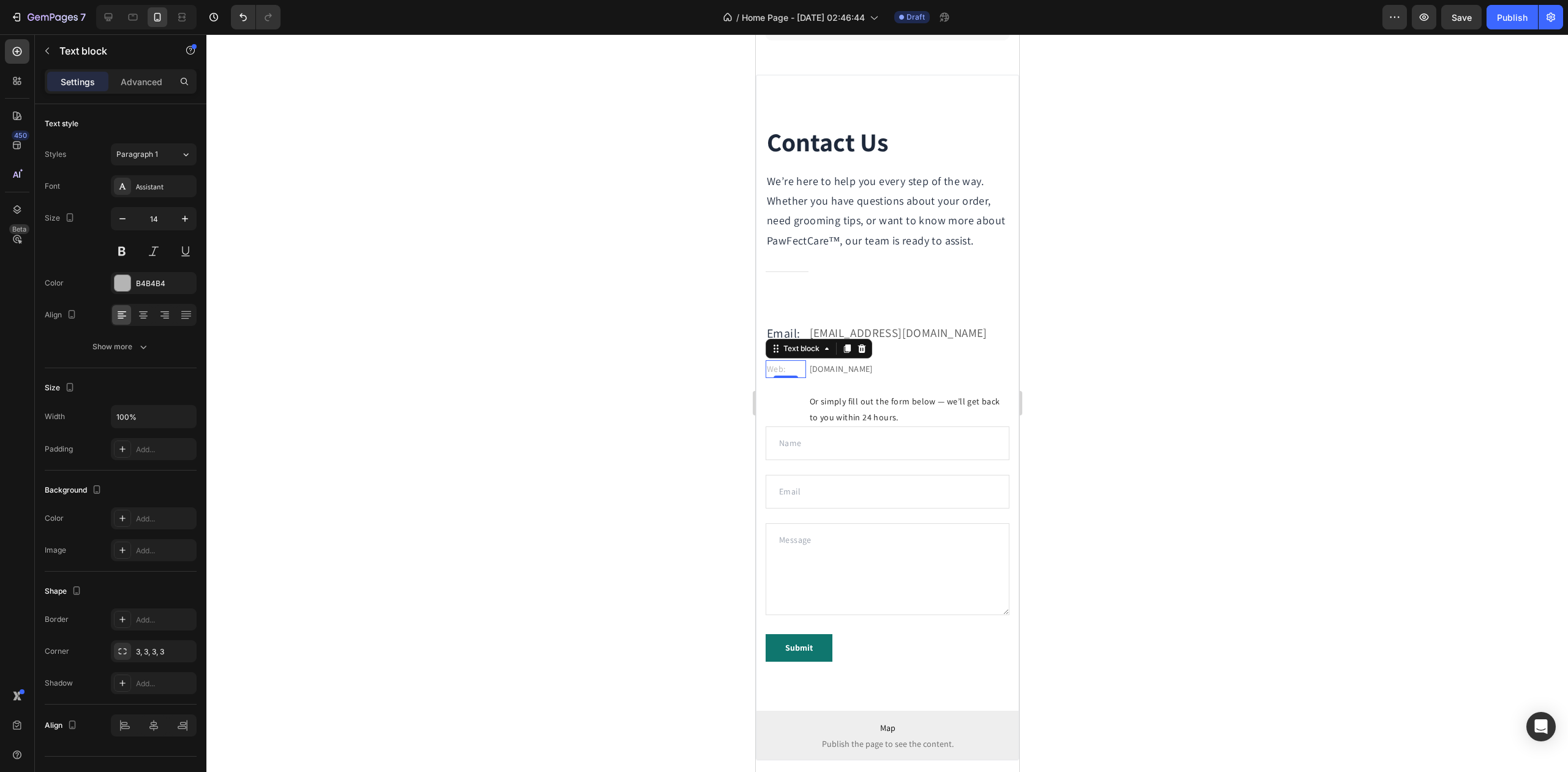
click at [783, 377] on p "Web:" at bounding box center [785, 369] width 38 height 15
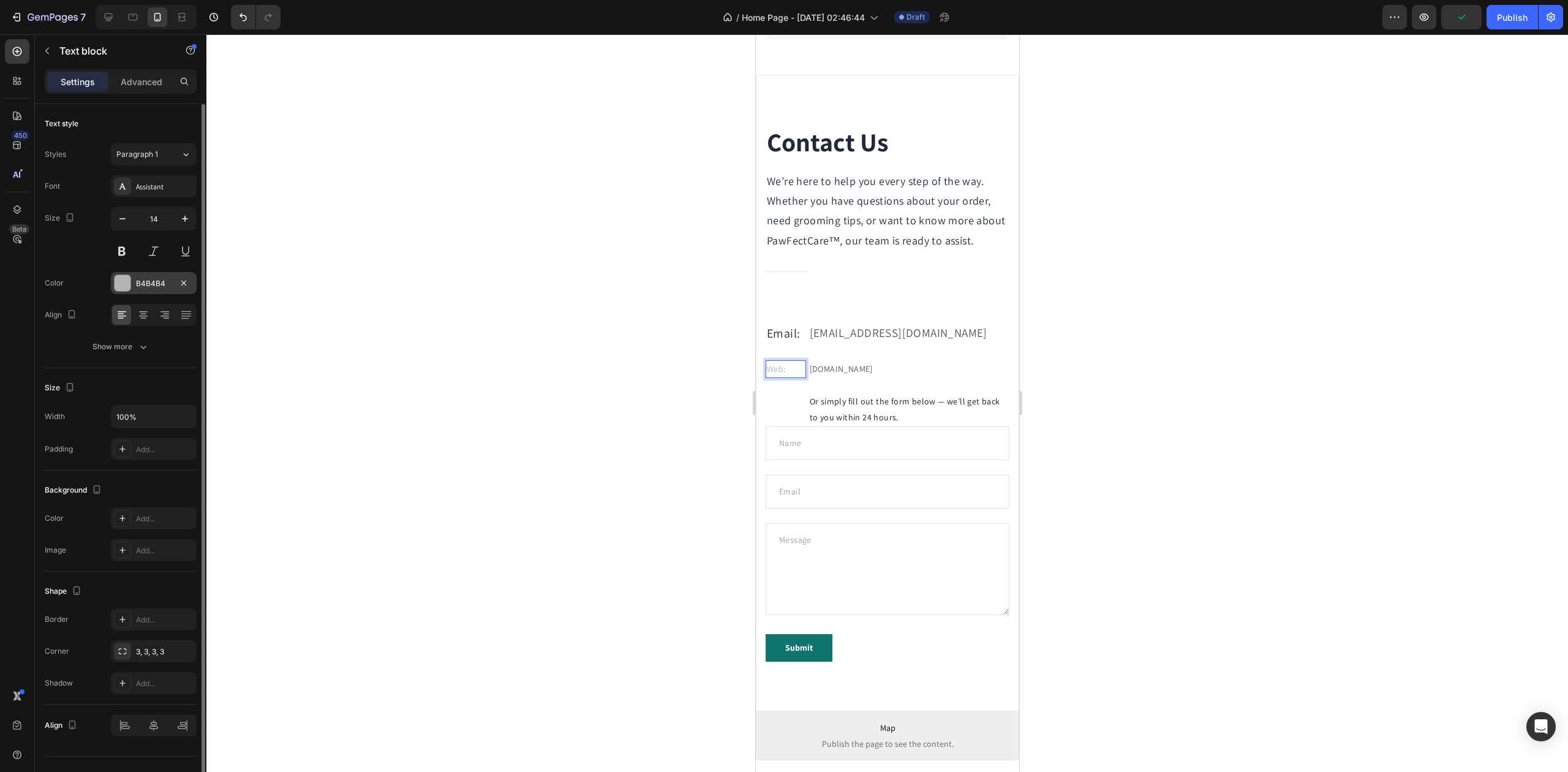
click at [155, 275] on div "B4B4B4" at bounding box center [153, 283] width 86 height 22
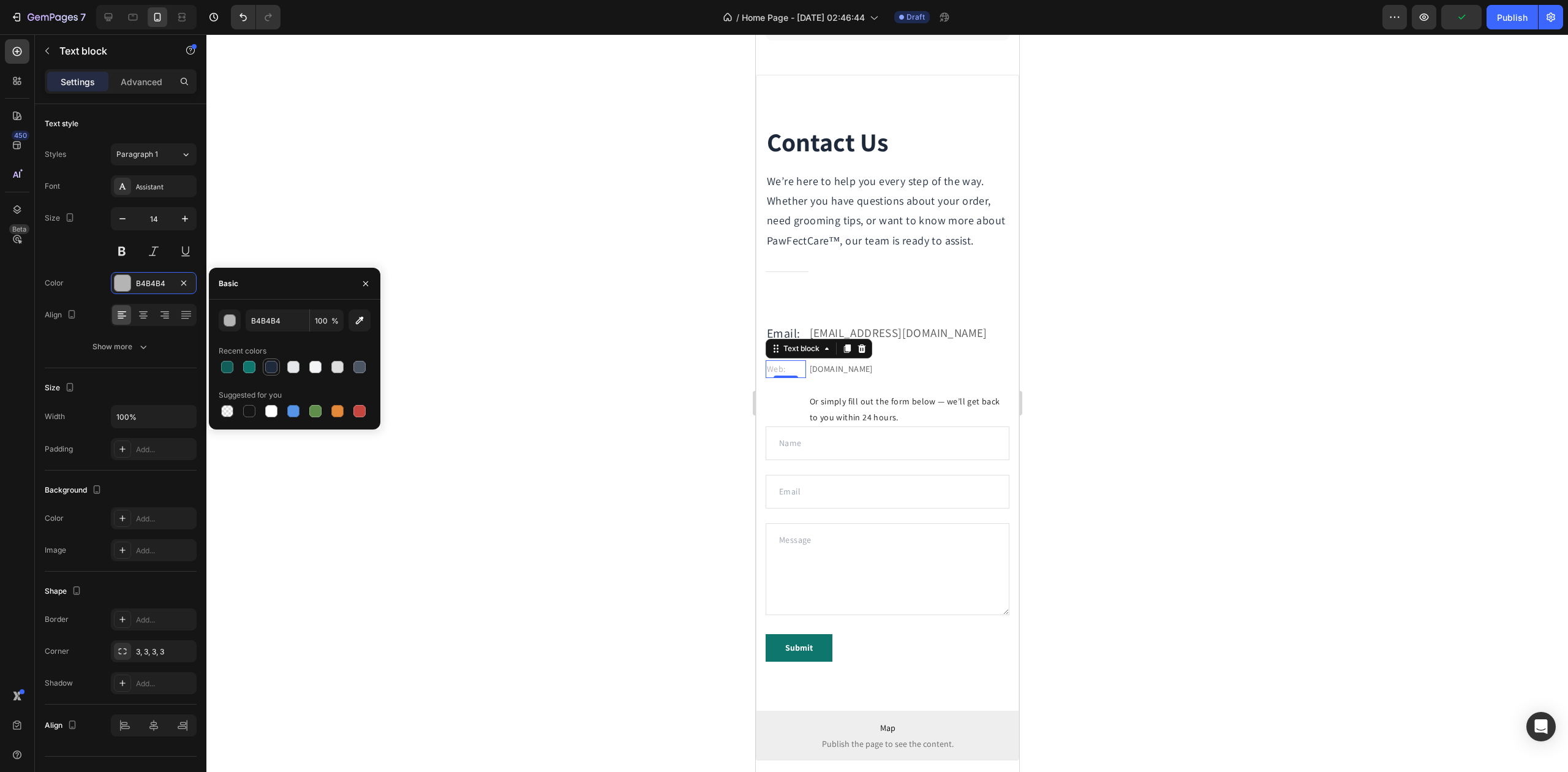
click at [268, 360] on div at bounding box center [271, 367] width 15 height 15
type input "1E293B"
click at [181, 221] on icon "button" at bounding box center [185, 219] width 13 height 13
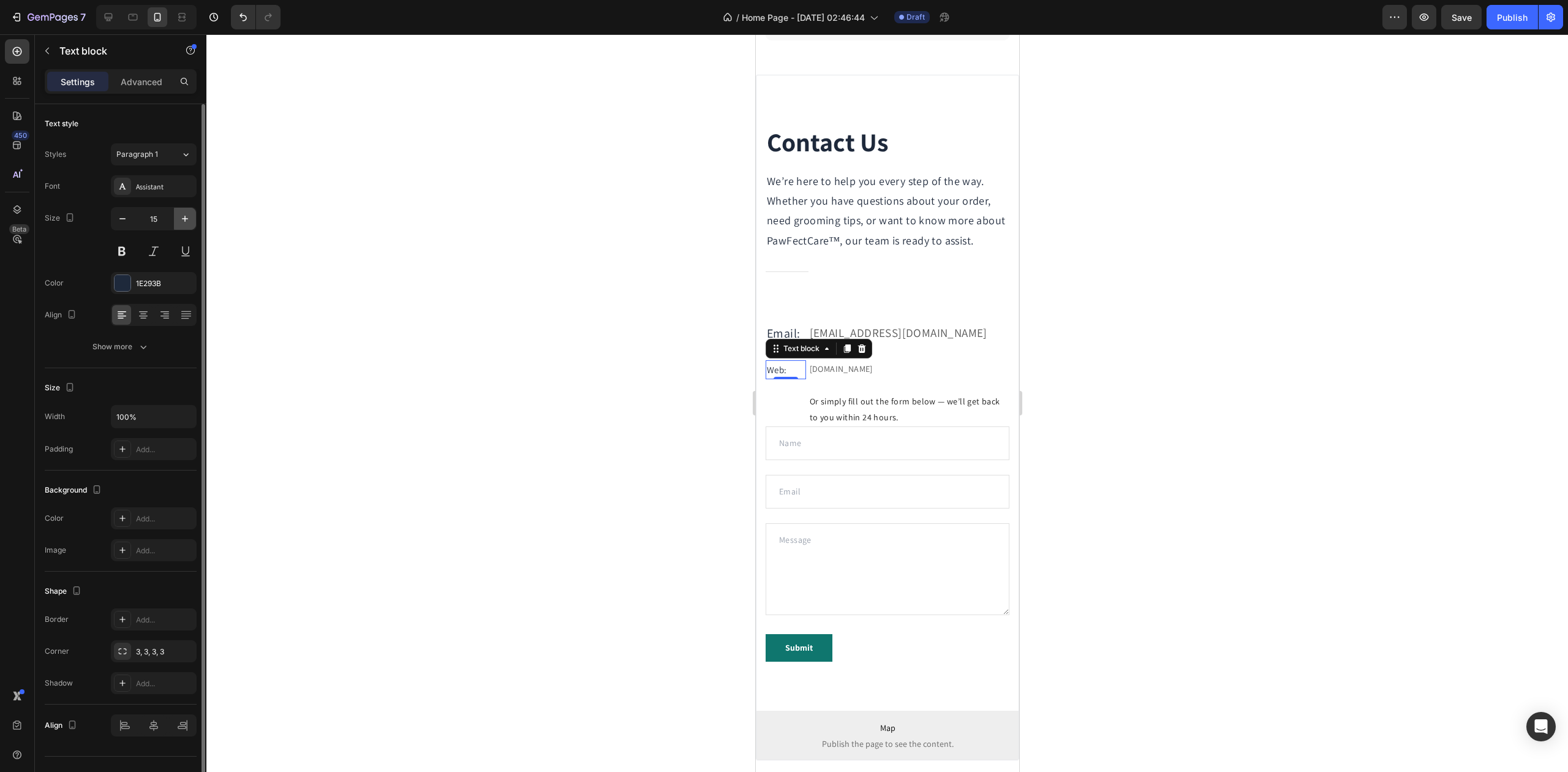
click at [181, 221] on icon "button" at bounding box center [185, 219] width 13 height 13
click at [182, 221] on icon "button" at bounding box center [185, 219] width 13 height 13
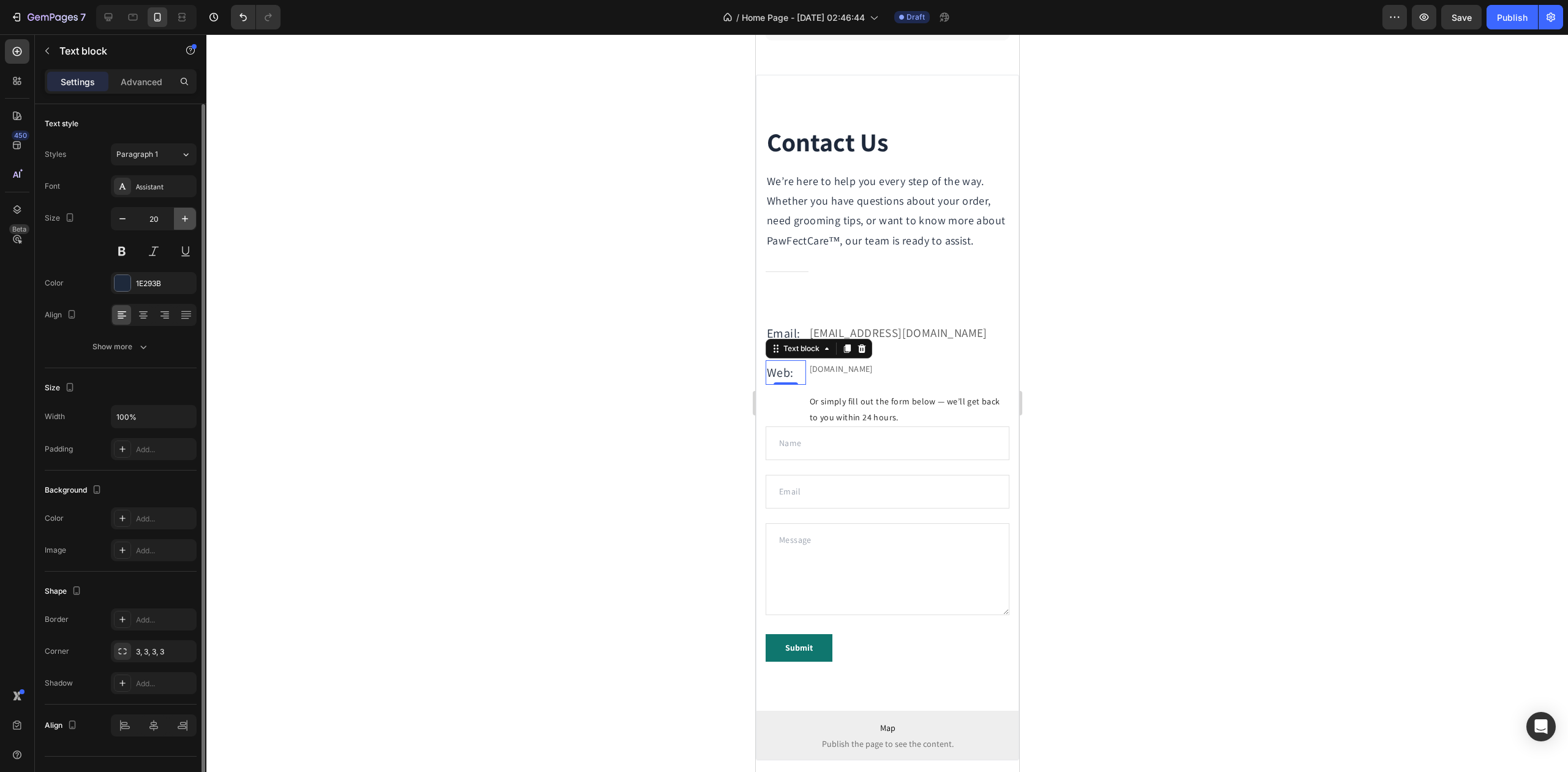
click at [184, 221] on icon "button" at bounding box center [185, 219] width 13 height 13
type input "22"
click at [355, 246] on div at bounding box center [887, 403] width 1362 height 738
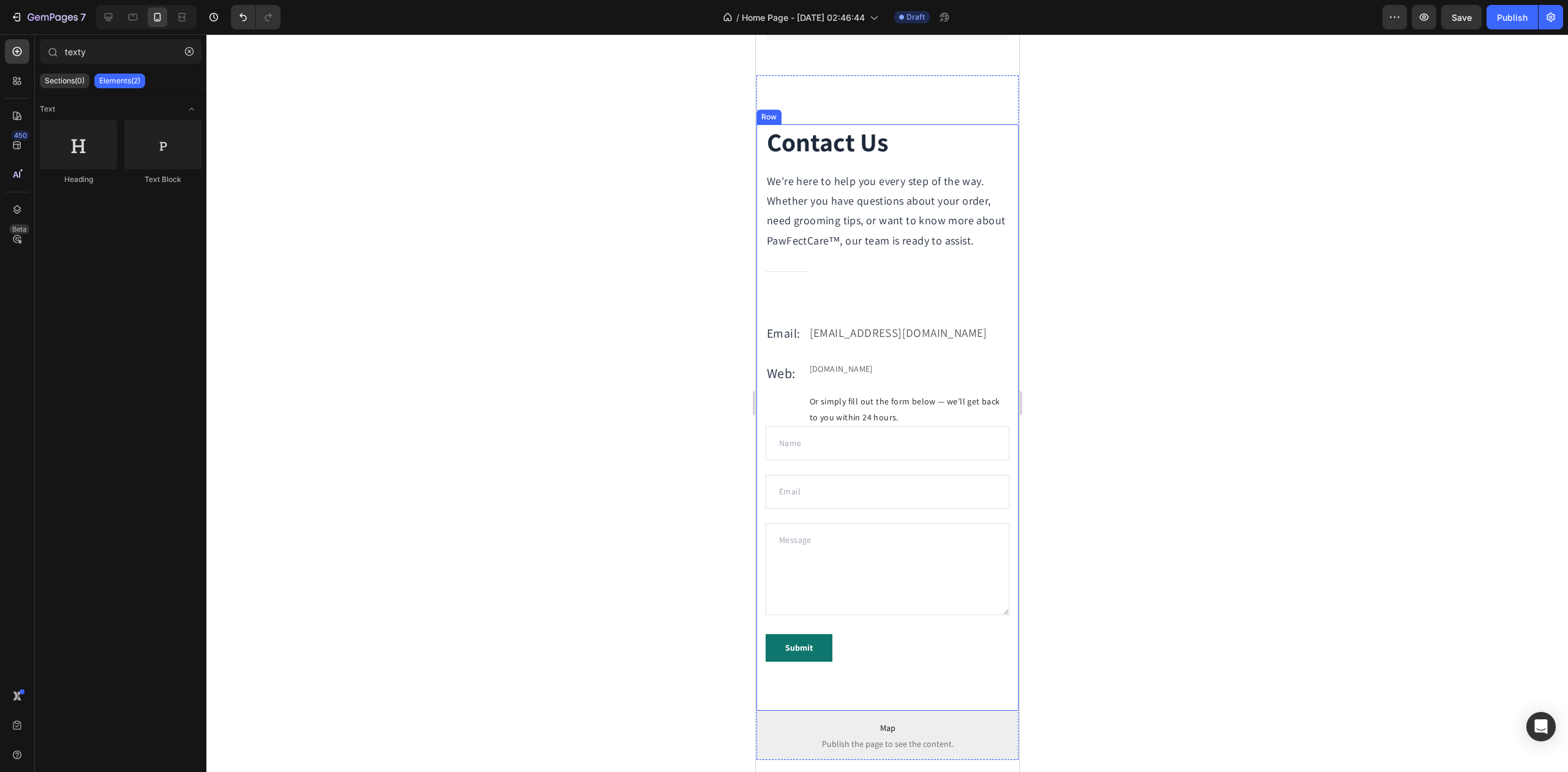
click at [784, 344] on p "Email:" at bounding box center [785, 333] width 38 height 22
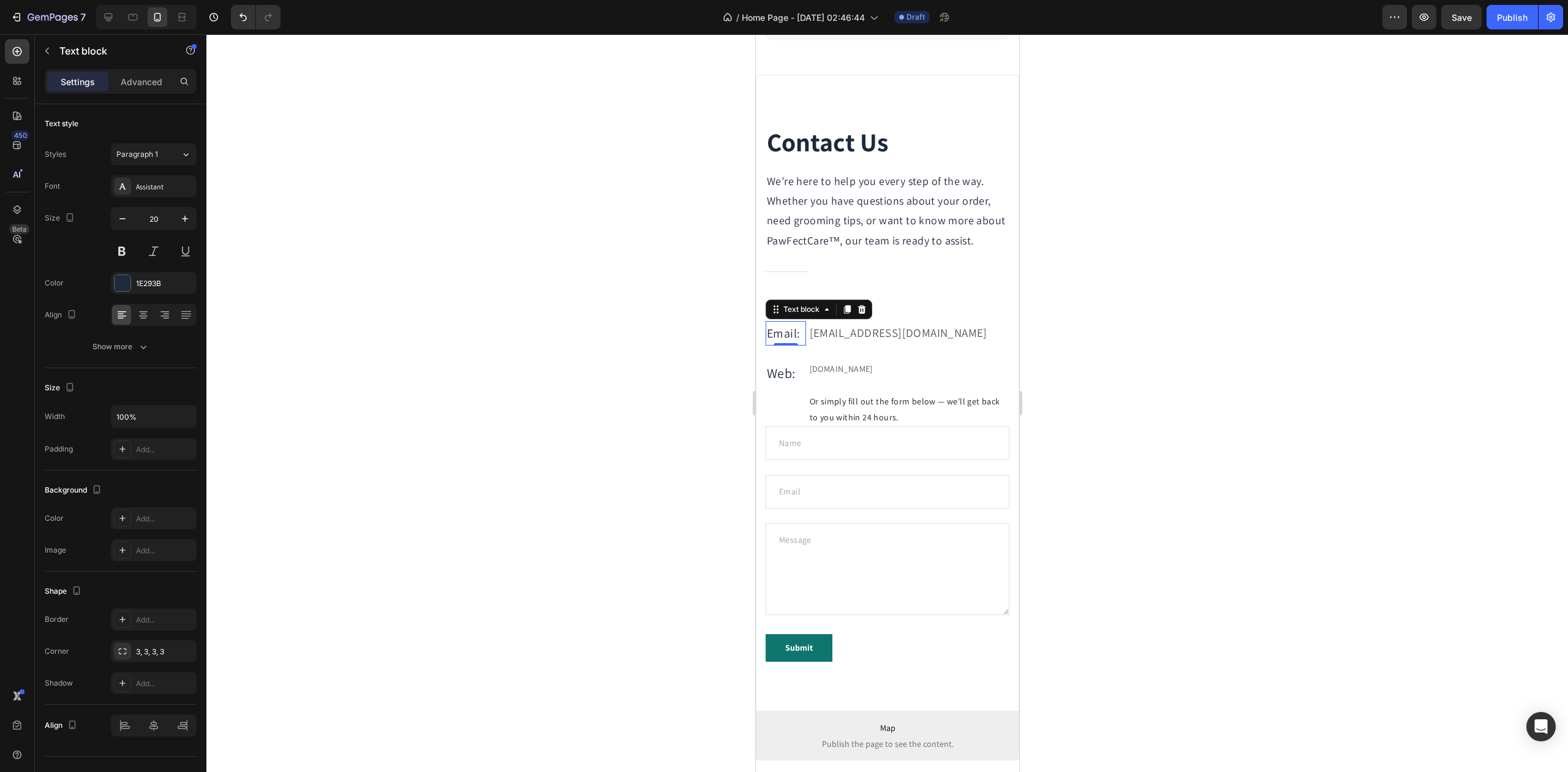
drag, startPoint x: 532, startPoint y: 366, endPoint x: 729, endPoint y: 392, distance: 198.7
click at [535, 368] on div at bounding box center [887, 403] width 1362 height 738
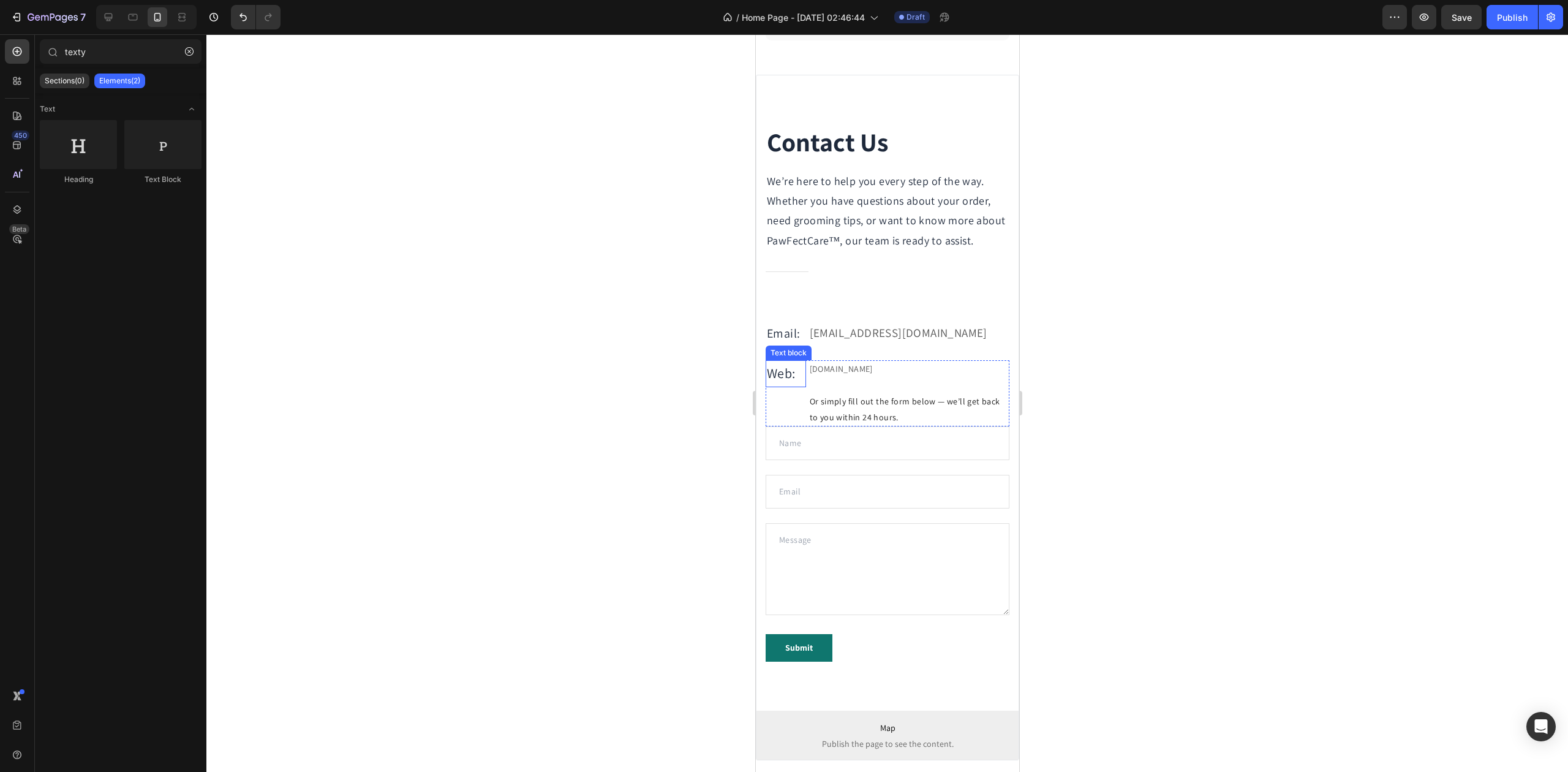
click at [786, 386] on p "Web:" at bounding box center [785, 373] width 38 height 24
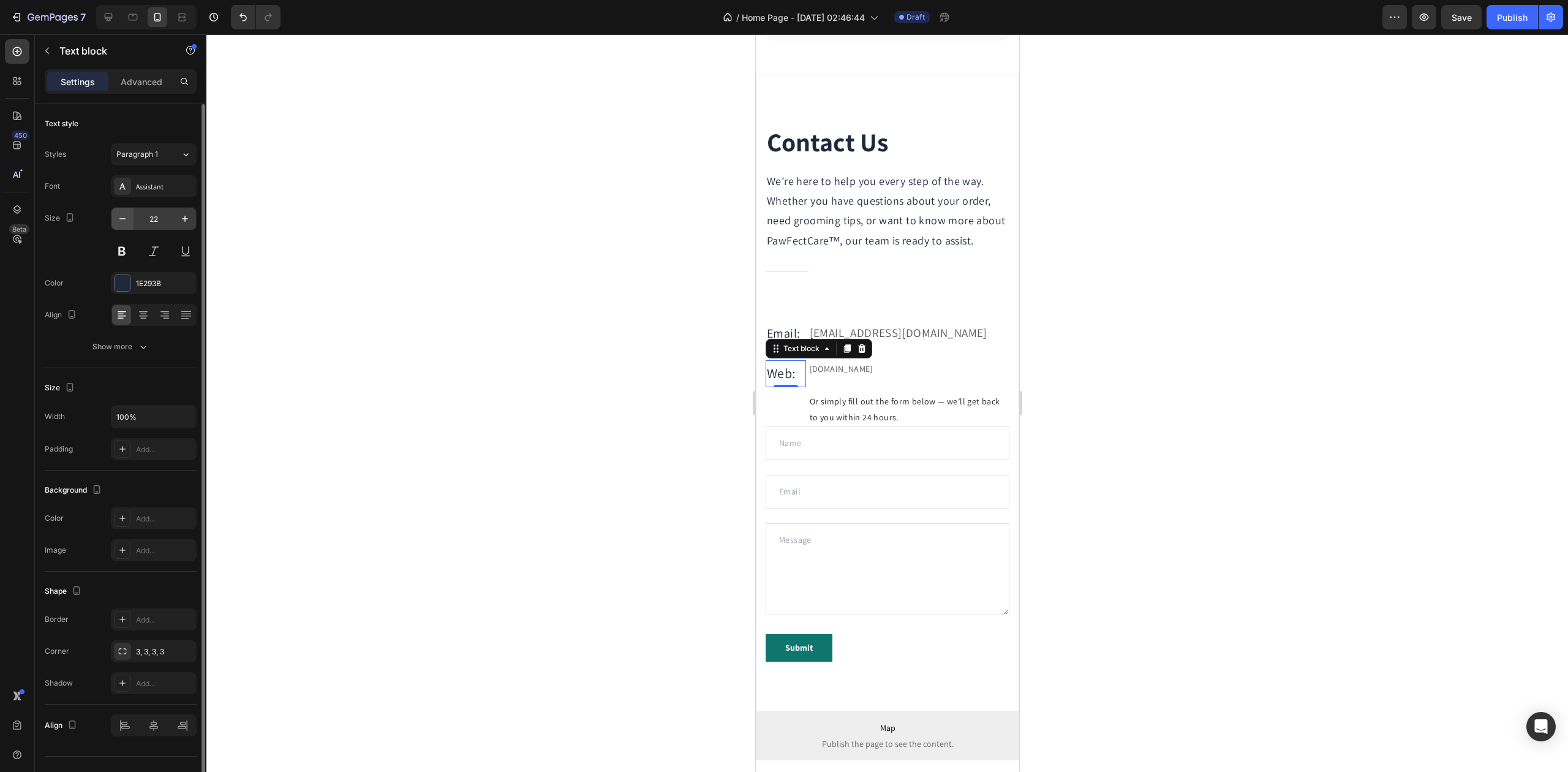
click at [120, 214] on icon "button" at bounding box center [123, 219] width 13 height 13
type input "20"
click at [417, 282] on div at bounding box center [887, 403] width 1362 height 738
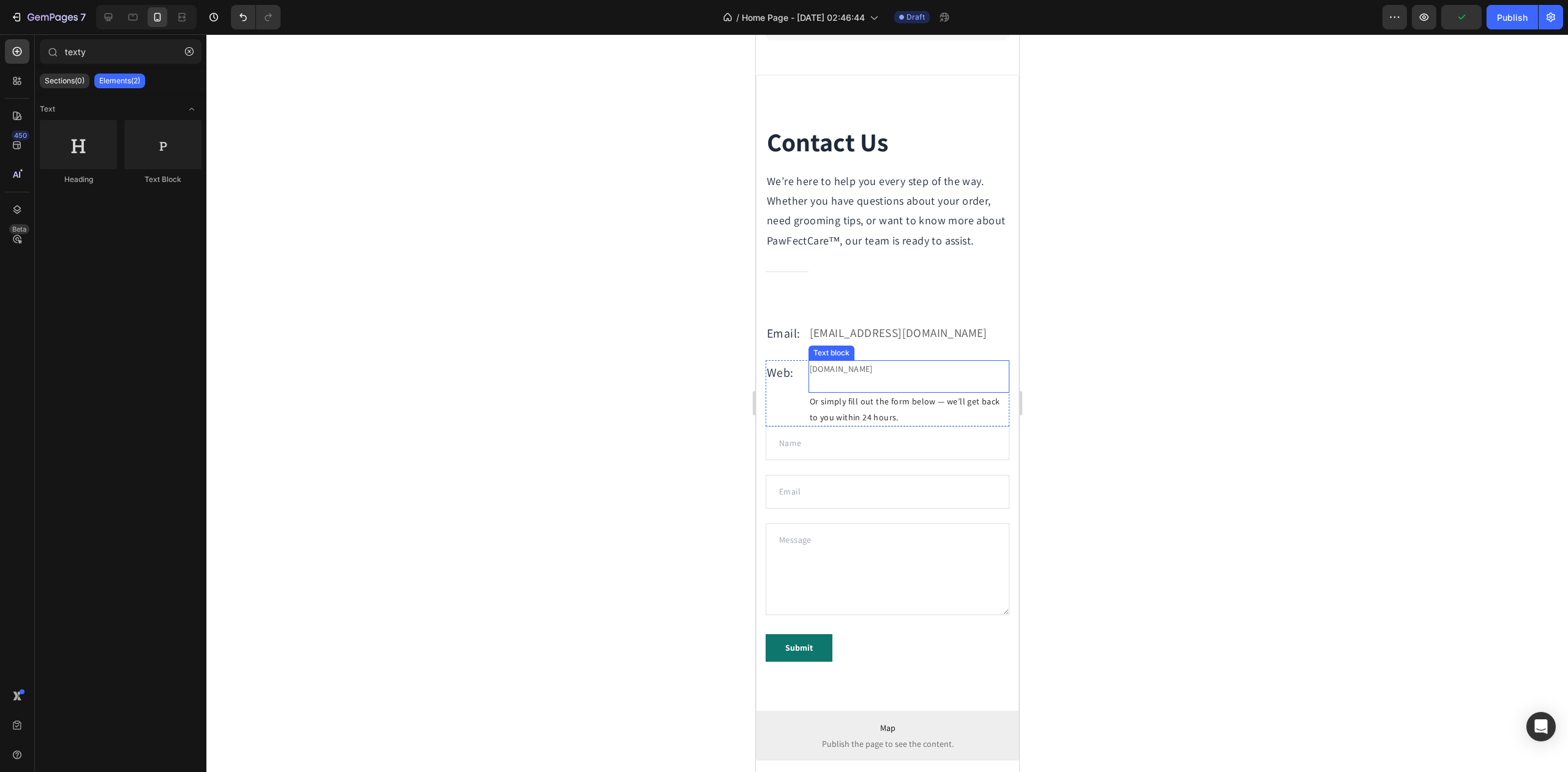
click at [848, 377] on p "gemthemes.com" at bounding box center [908, 369] width 198 height 15
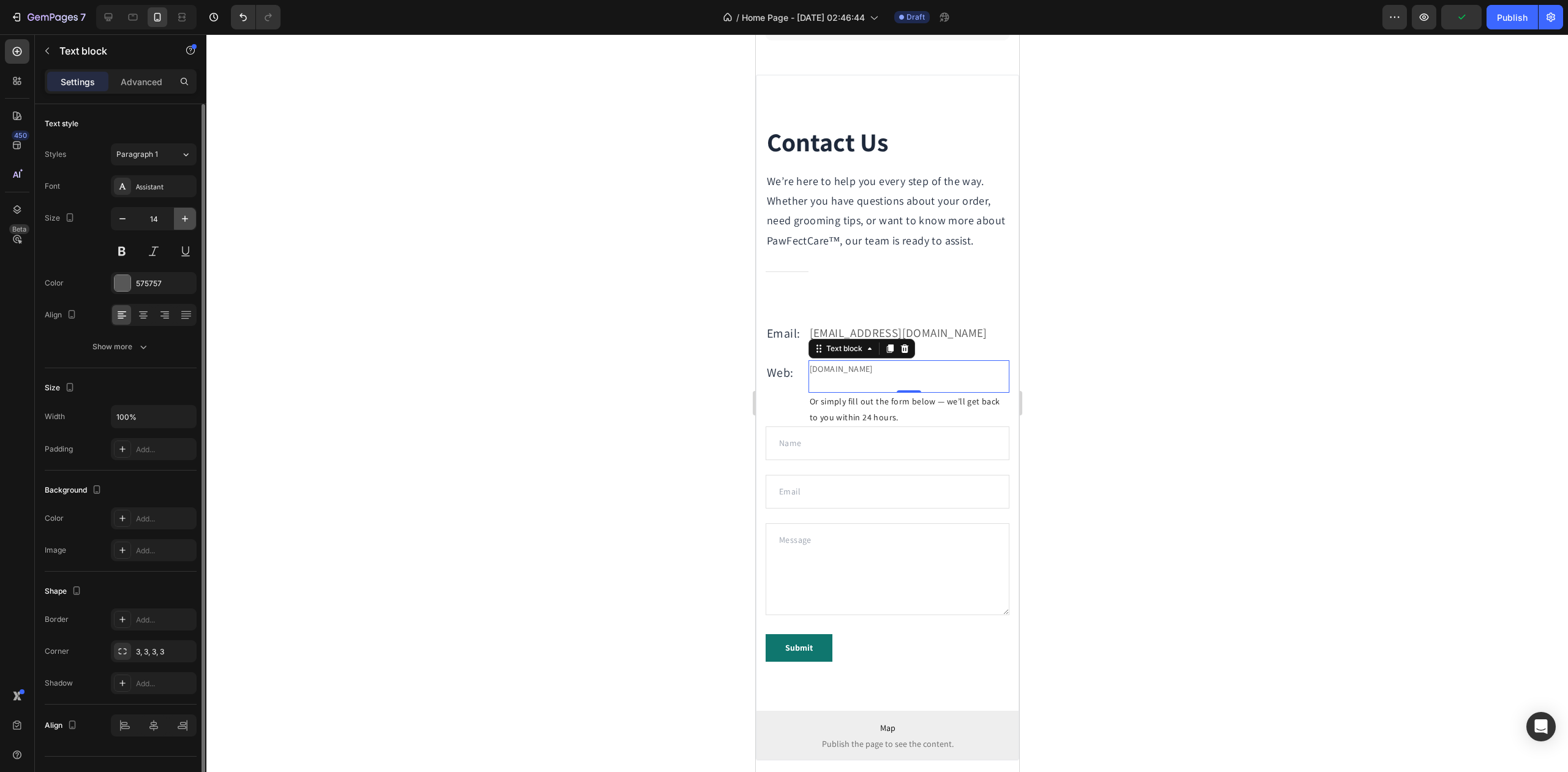
click at [192, 211] on button "button" at bounding box center [185, 218] width 22 height 22
click at [190, 210] on button "button" at bounding box center [185, 218] width 22 height 22
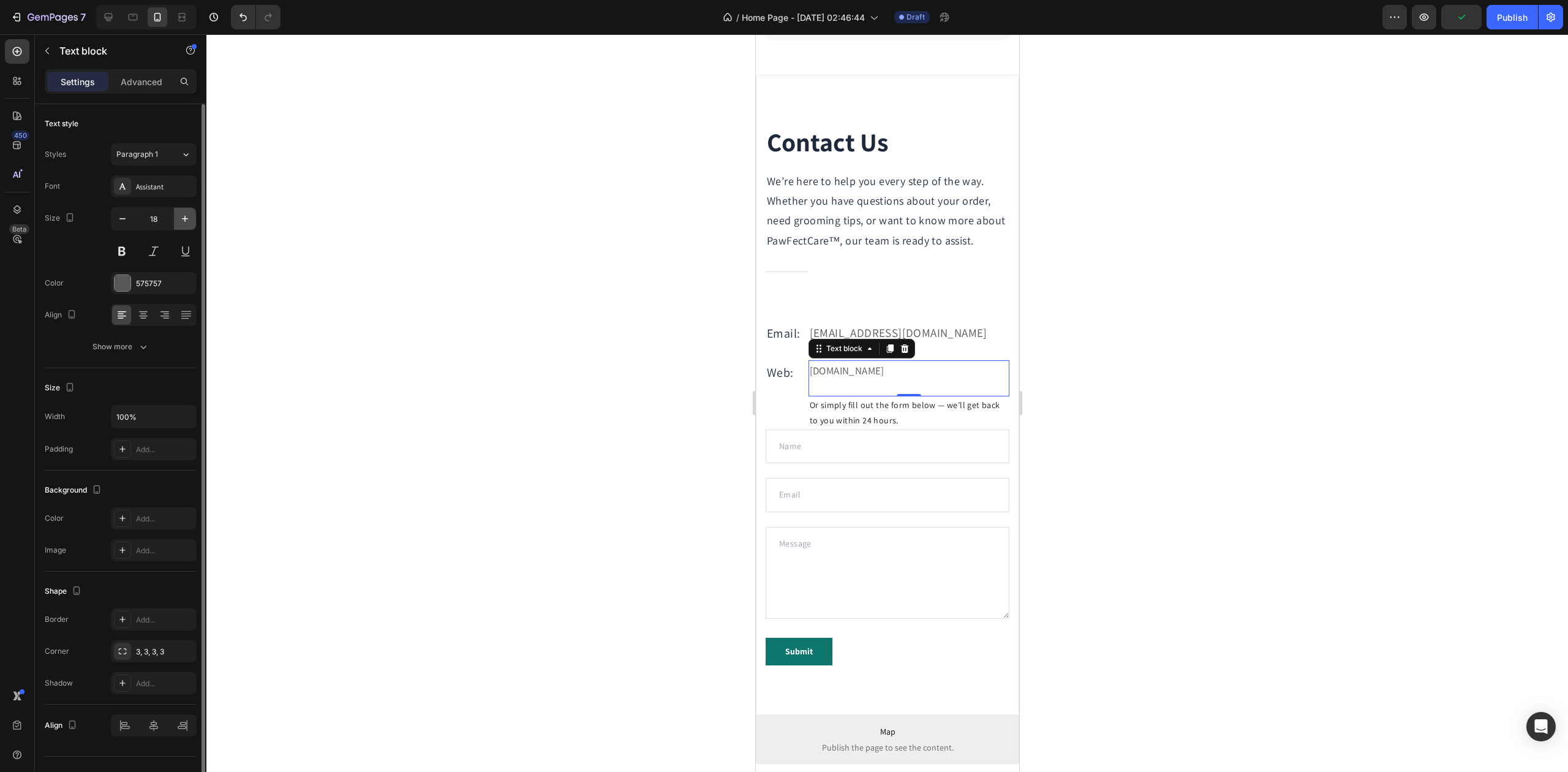
type input "19"
click at [889, 343] on p "gemthemes@gmail.com" at bounding box center [908, 332] width 198 height 21
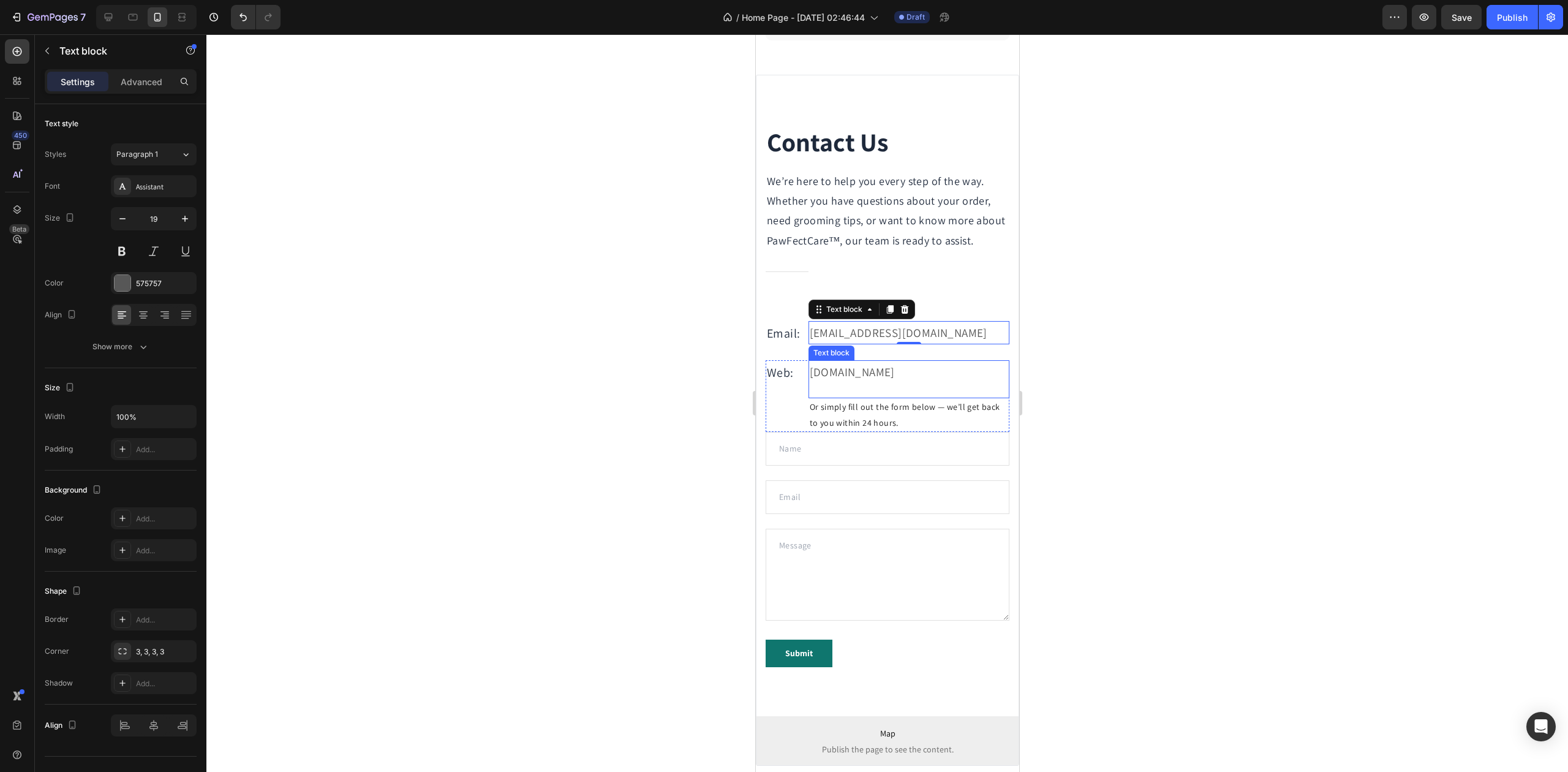
click at [872, 382] on p "gemthemes.com" at bounding box center [908, 372] width 198 height 21
drag, startPoint x: 835, startPoint y: 355, endPoint x: 1406, endPoint y: 400, distance: 572.8
click at [835, 343] on p "gemthemes@gmail.com" at bounding box center [908, 332] width 198 height 21
drag, startPoint x: 457, startPoint y: 316, endPoint x: 483, endPoint y: 325, distance: 27.5
click at [447, 316] on div at bounding box center [887, 403] width 1362 height 738
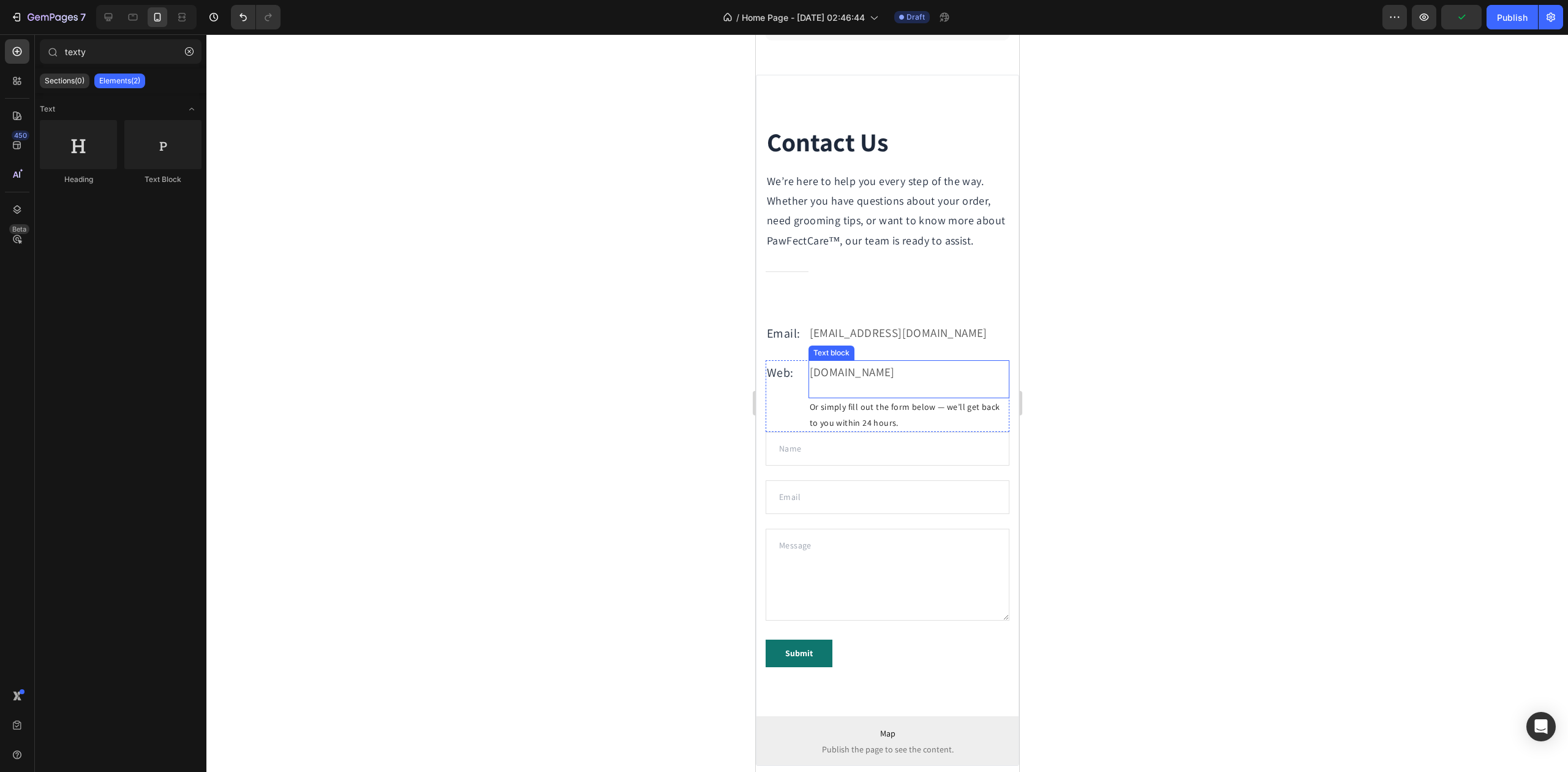
click at [911, 345] on div "gemthemes@gmail.com Text block" at bounding box center [908, 333] width 201 height 24
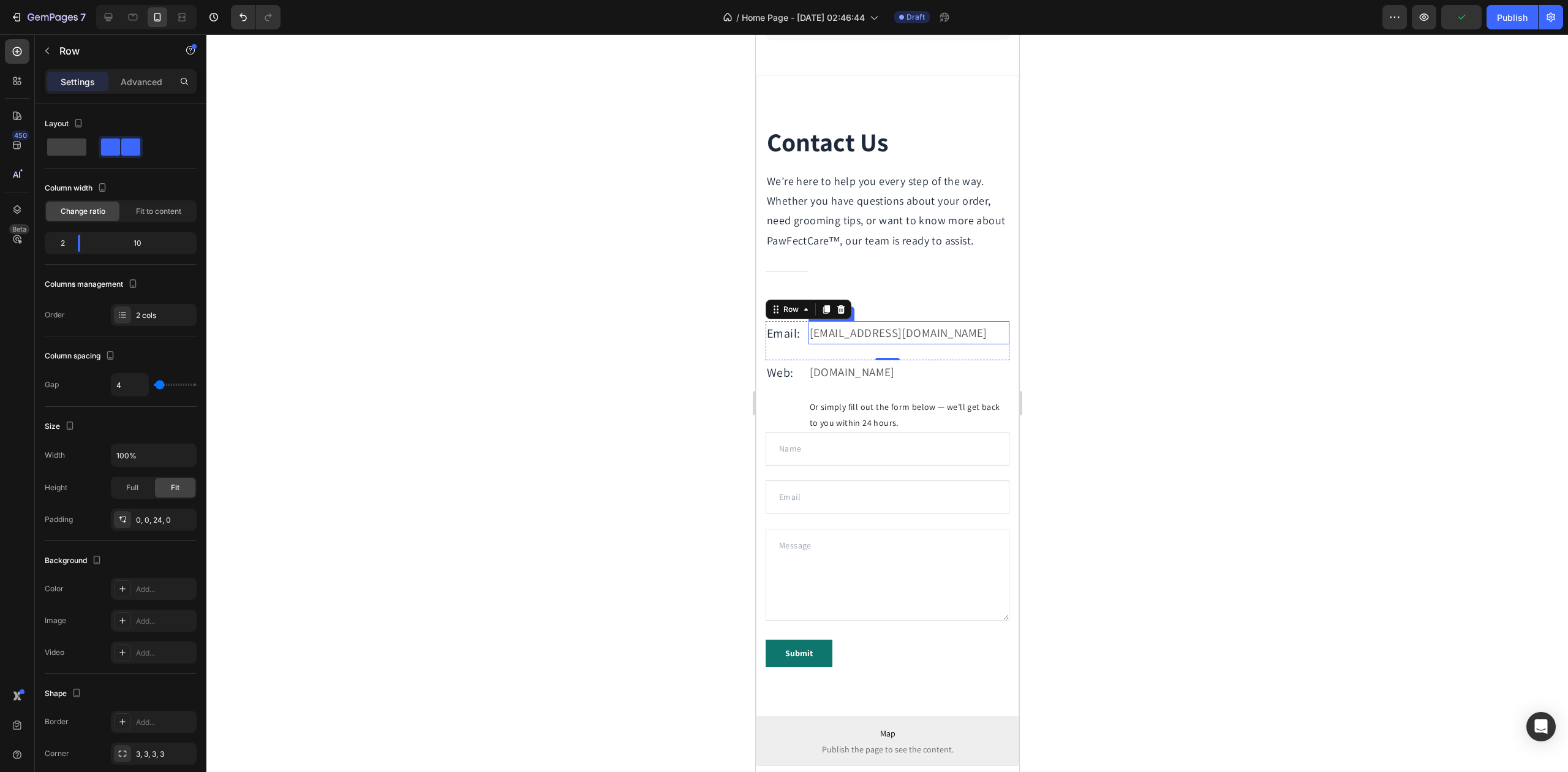
click at [908, 343] on p "gemthemes@gmail.com" at bounding box center [908, 332] width 198 height 21
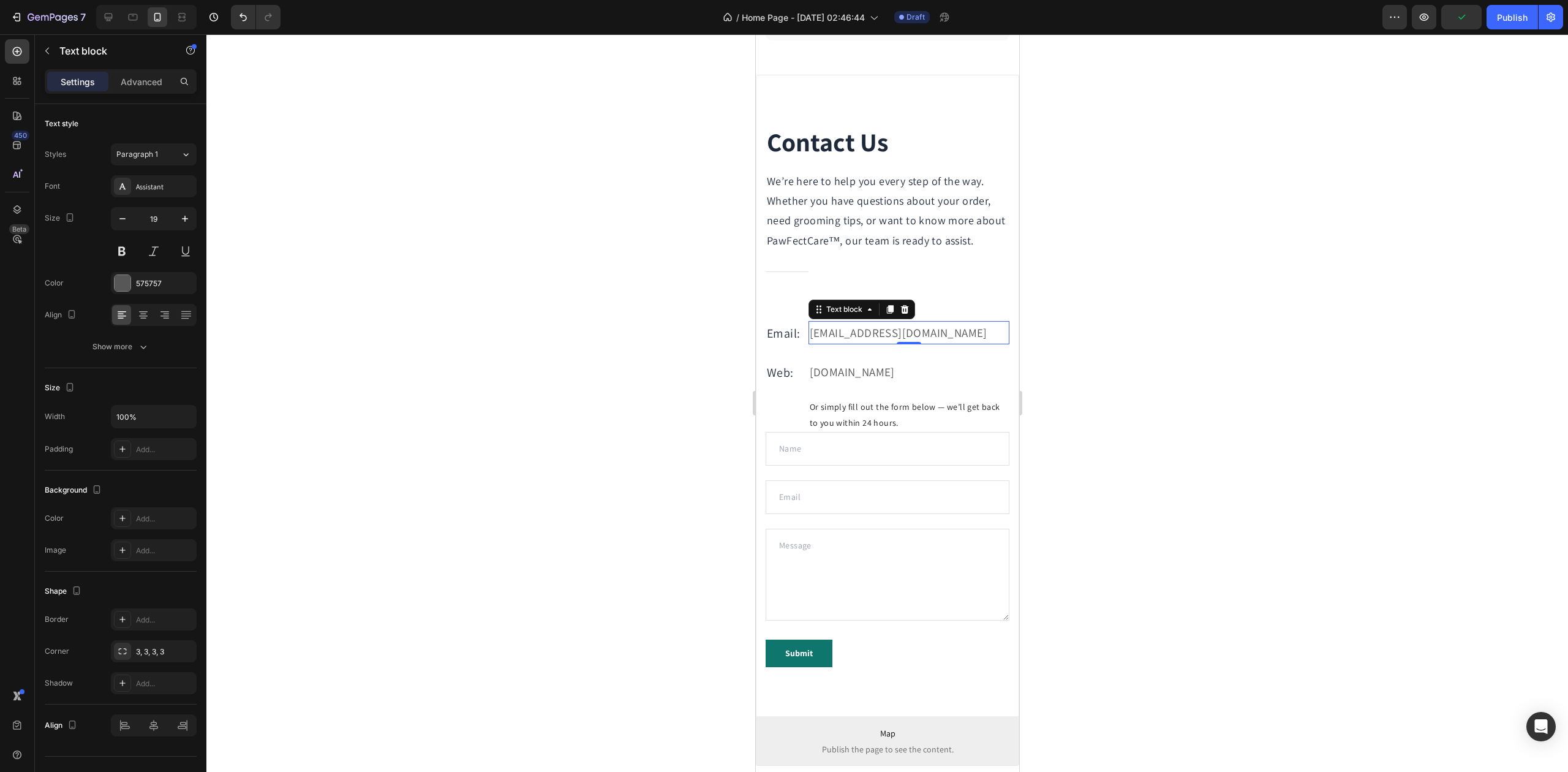
click at [908, 343] on p "gemthemes@gmail.com" at bounding box center [908, 332] width 198 height 21
click at [570, 330] on div at bounding box center [887, 403] width 1362 height 738
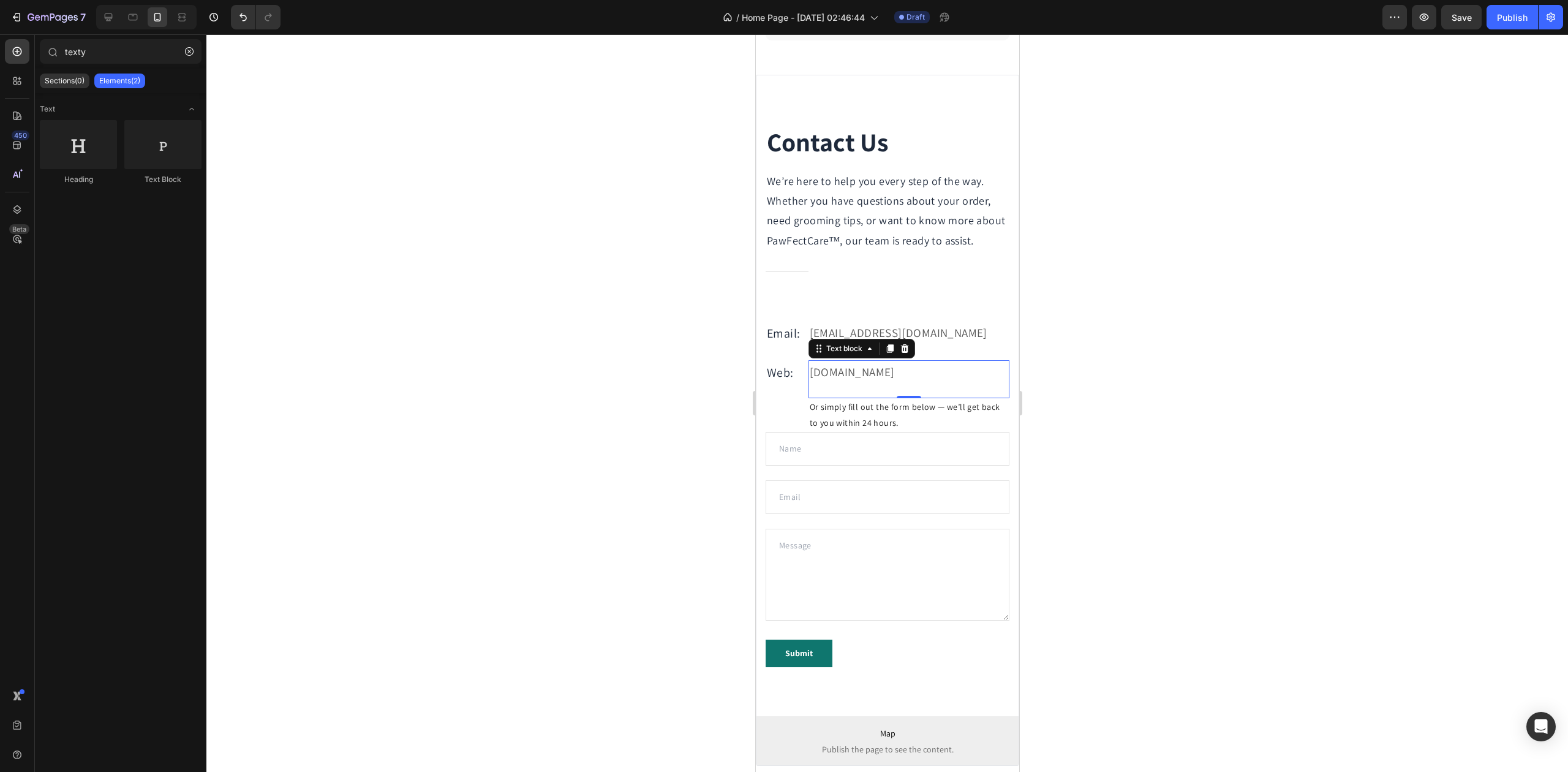
click at [862, 382] on p "gemthemes.com" at bounding box center [908, 372] width 198 height 21
click at [862, 382] on p "gemthemes.com" at bounding box center [908, 372] width 198 height 21
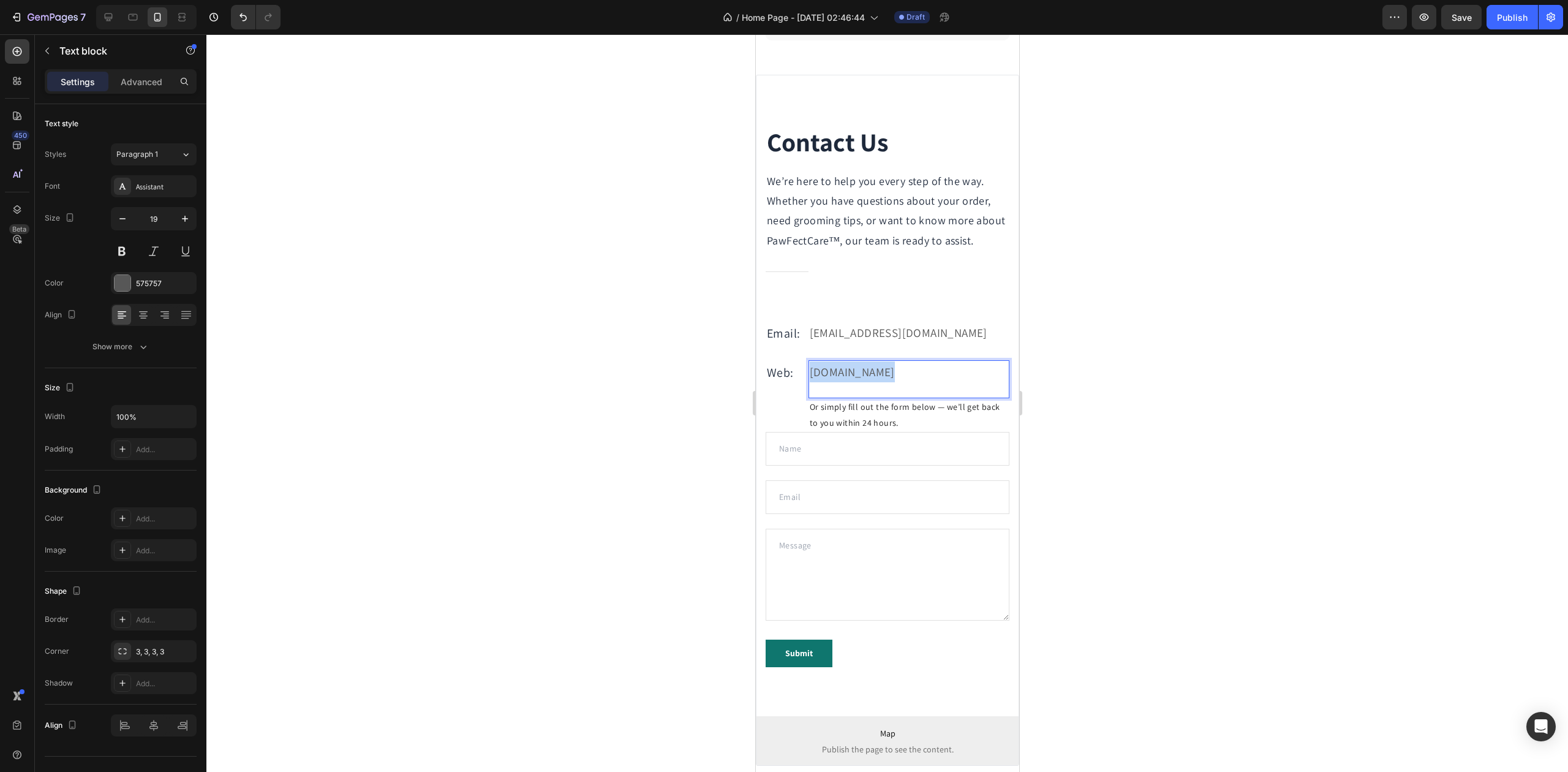
click at [862, 382] on p "gemthemes.com" at bounding box center [908, 372] width 198 height 21
click at [645, 361] on div at bounding box center [887, 403] width 1362 height 738
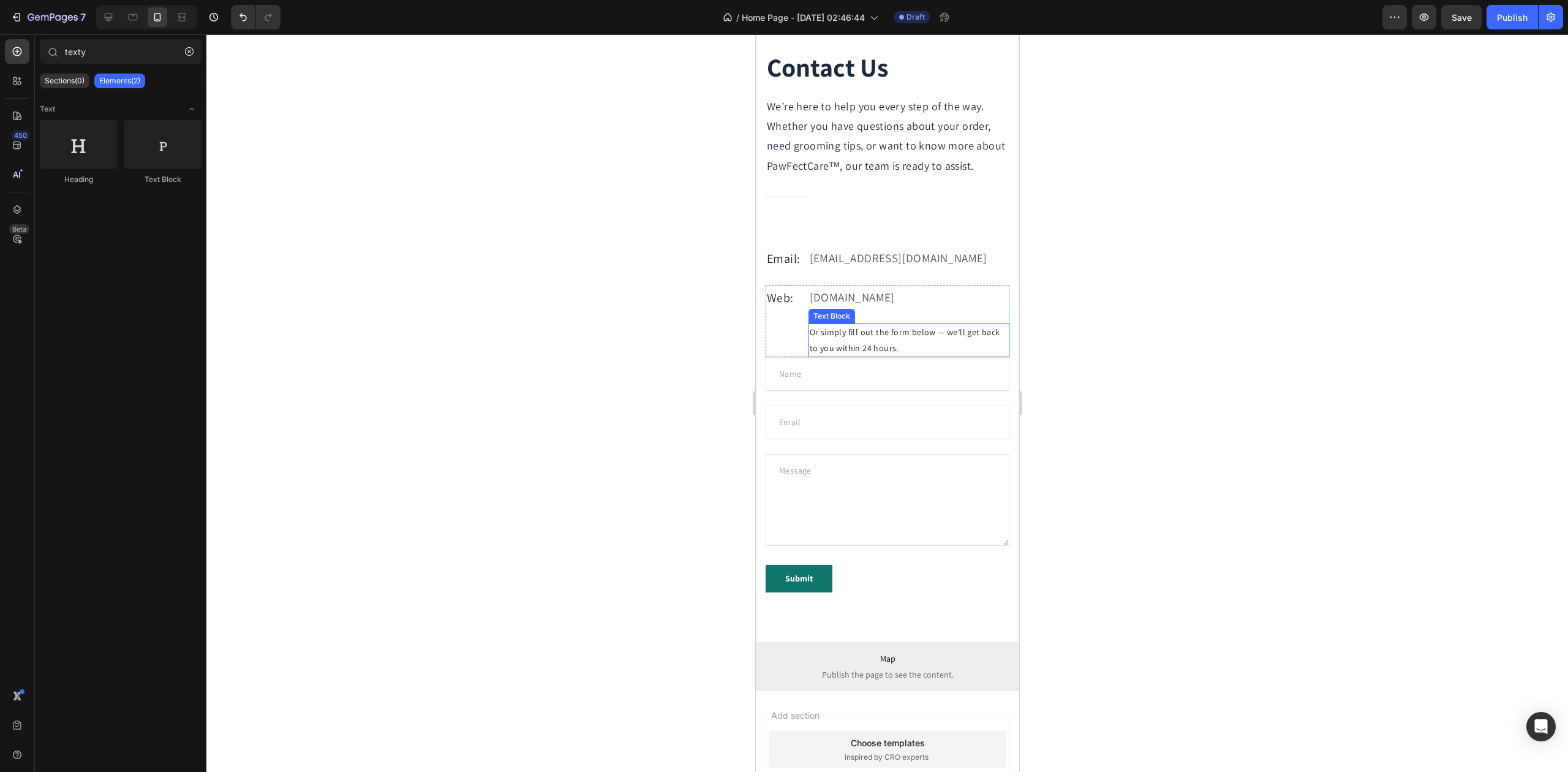
scroll to position [3831, 0]
click at [877, 303] on p "[DOMAIN_NAME]" at bounding box center [908, 293] width 198 height 21
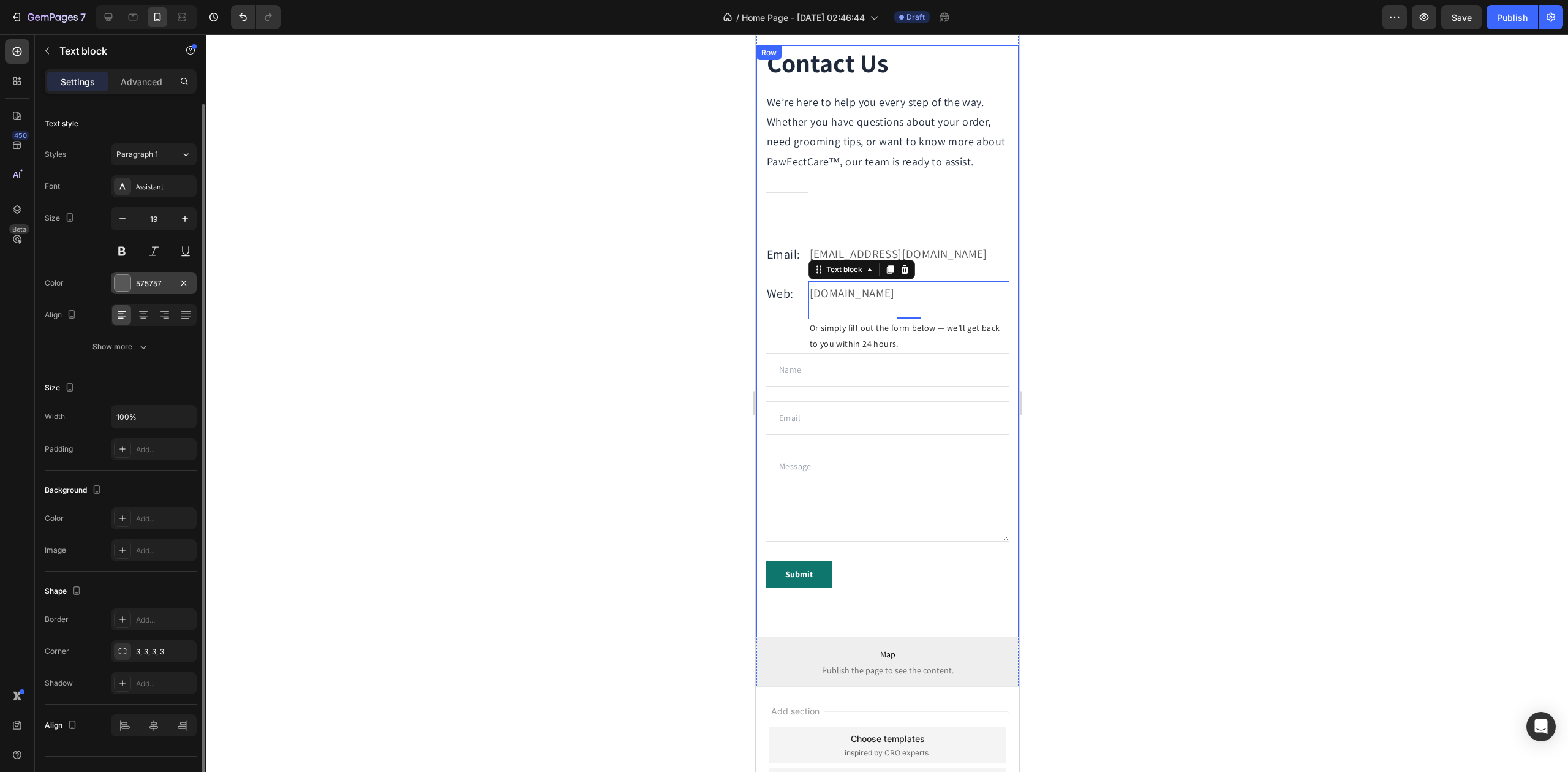
click at [161, 275] on div "575757" at bounding box center [153, 283] width 86 height 22
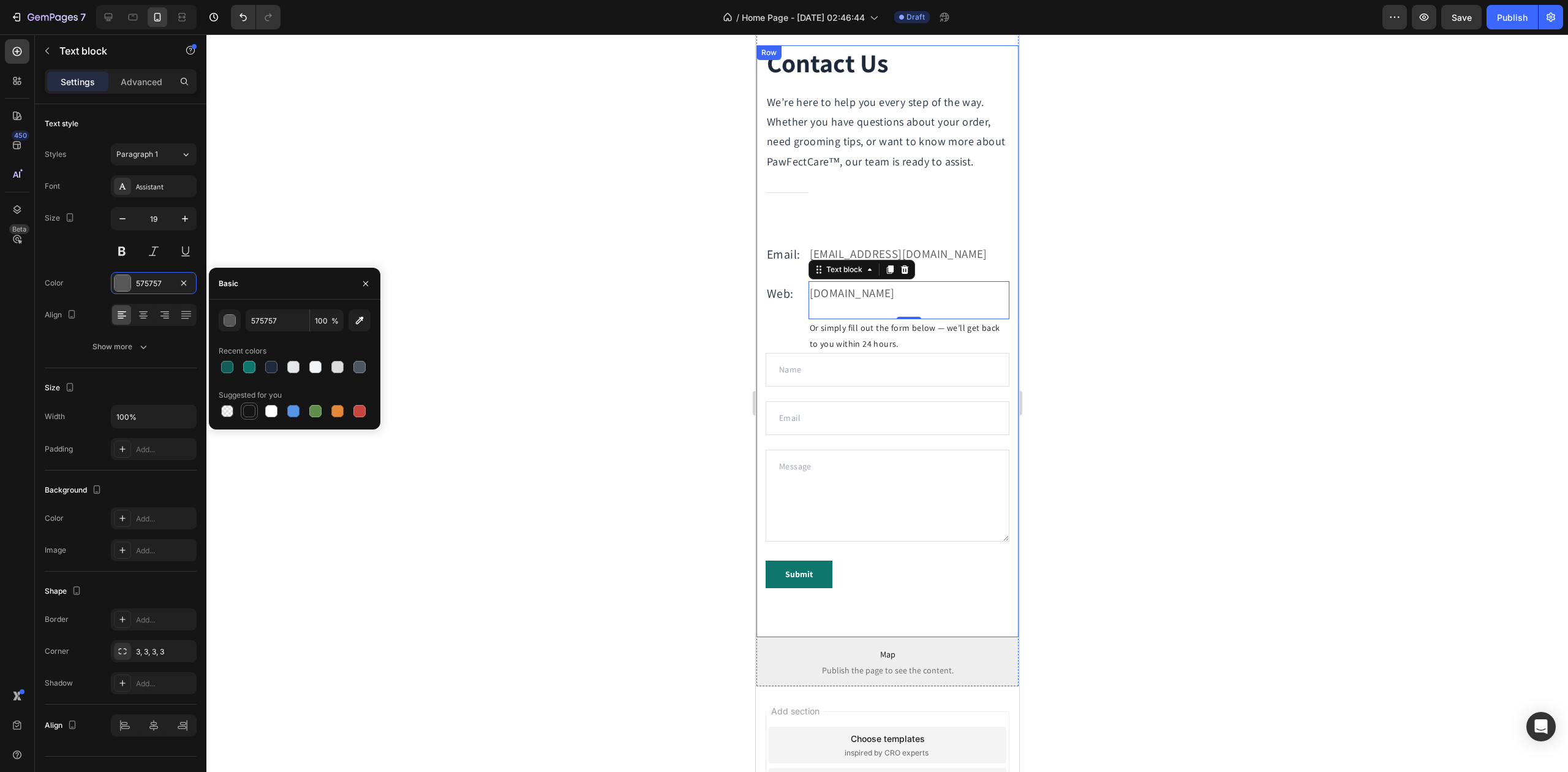
click at [255, 410] on div at bounding box center [250, 411] width 13 height 13
type input "151515"
click at [928, 264] on p "[EMAIL_ADDRESS][DOMAIN_NAME]" at bounding box center [908, 253] width 198 height 21
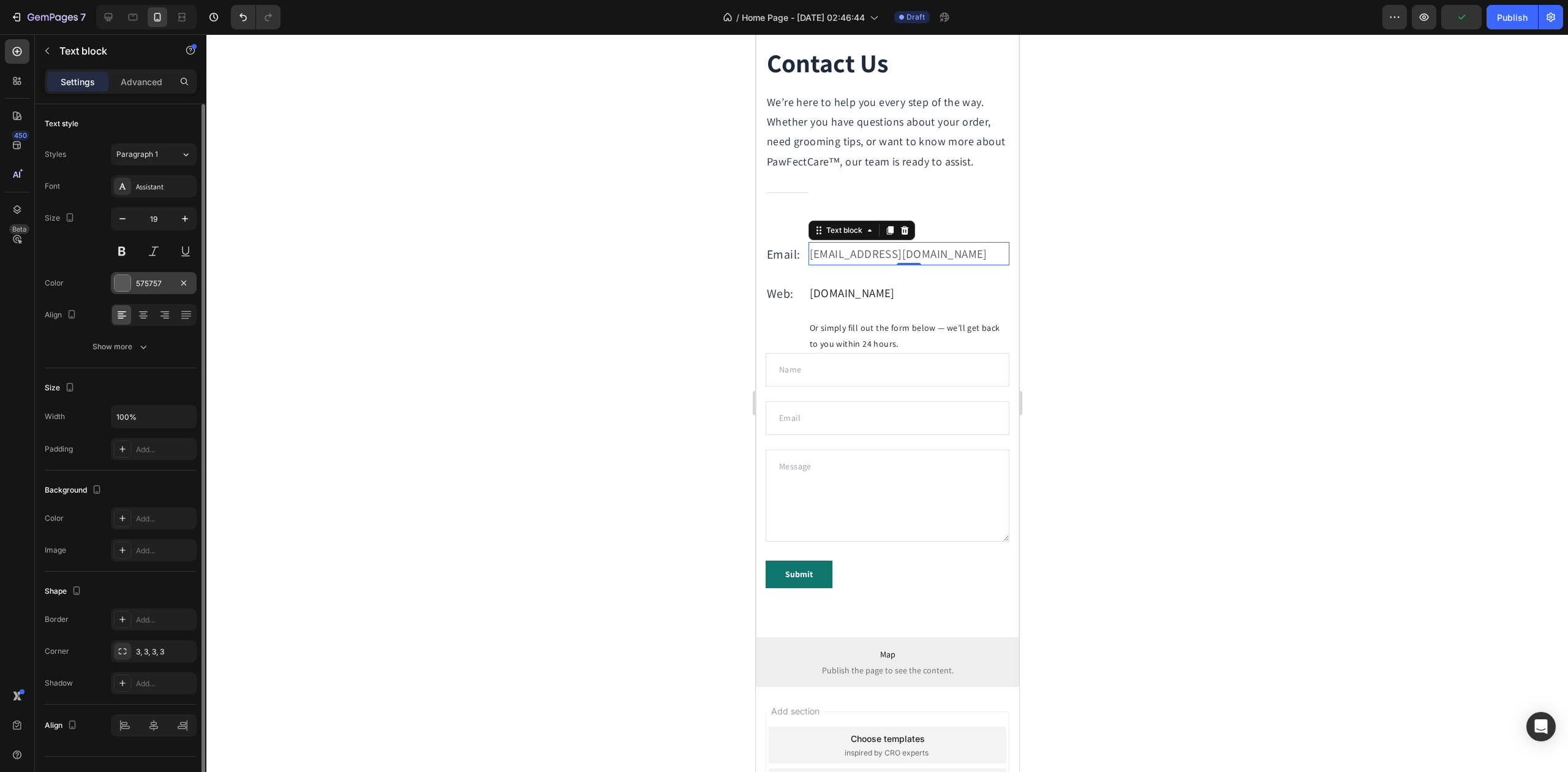
click at [145, 290] on div "575757" at bounding box center [153, 283] width 86 height 22
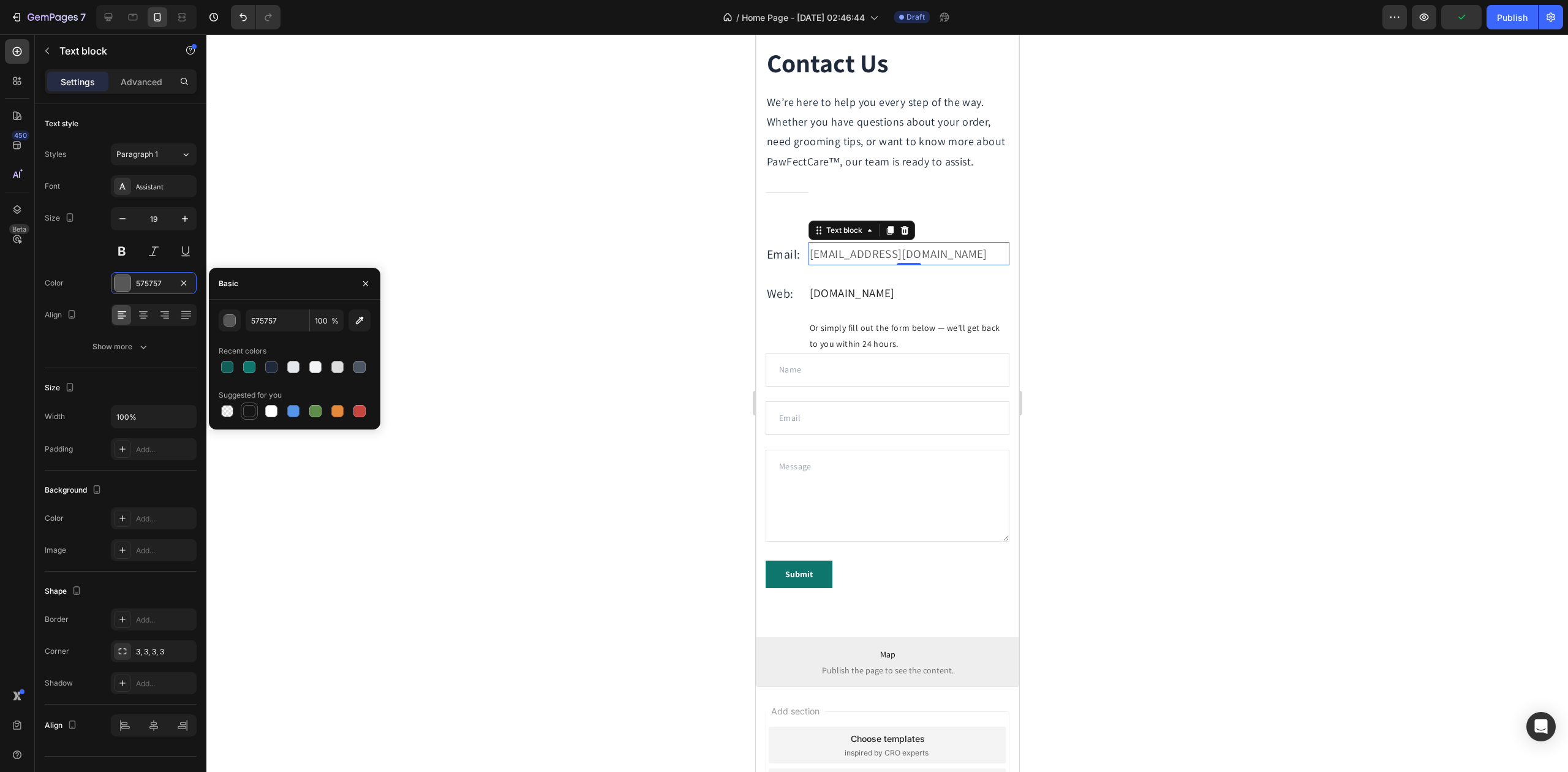
click at [253, 414] on div at bounding box center [250, 411] width 13 height 13
type input "151515"
click at [572, 337] on div at bounding box center [887, 403] width 1362 height 738
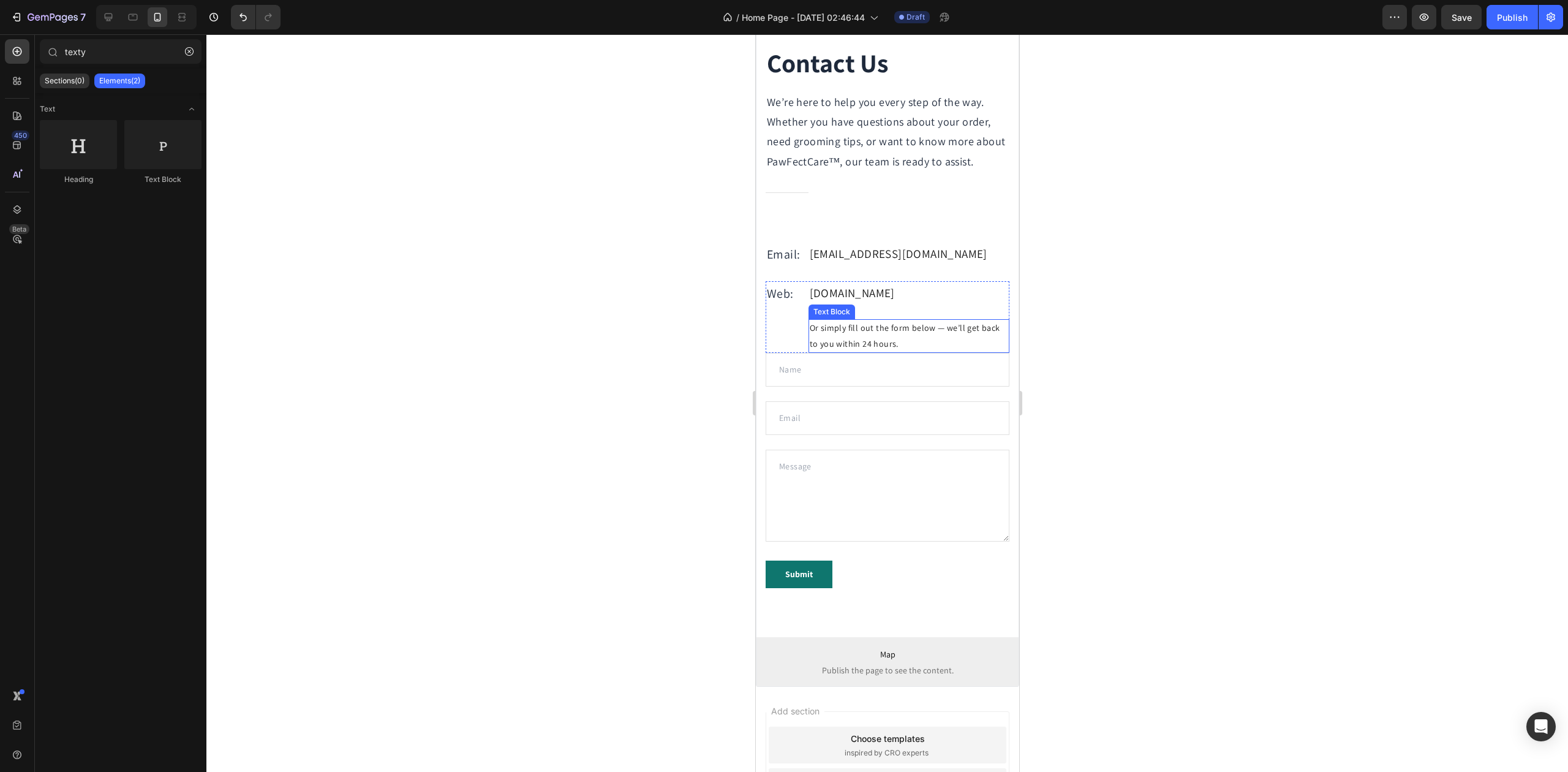
click at [874, 346] on p "Or simply fill out the form below — we’ll get back to you within 24 hours." at bounding box center [908, 335] width 198 height 31
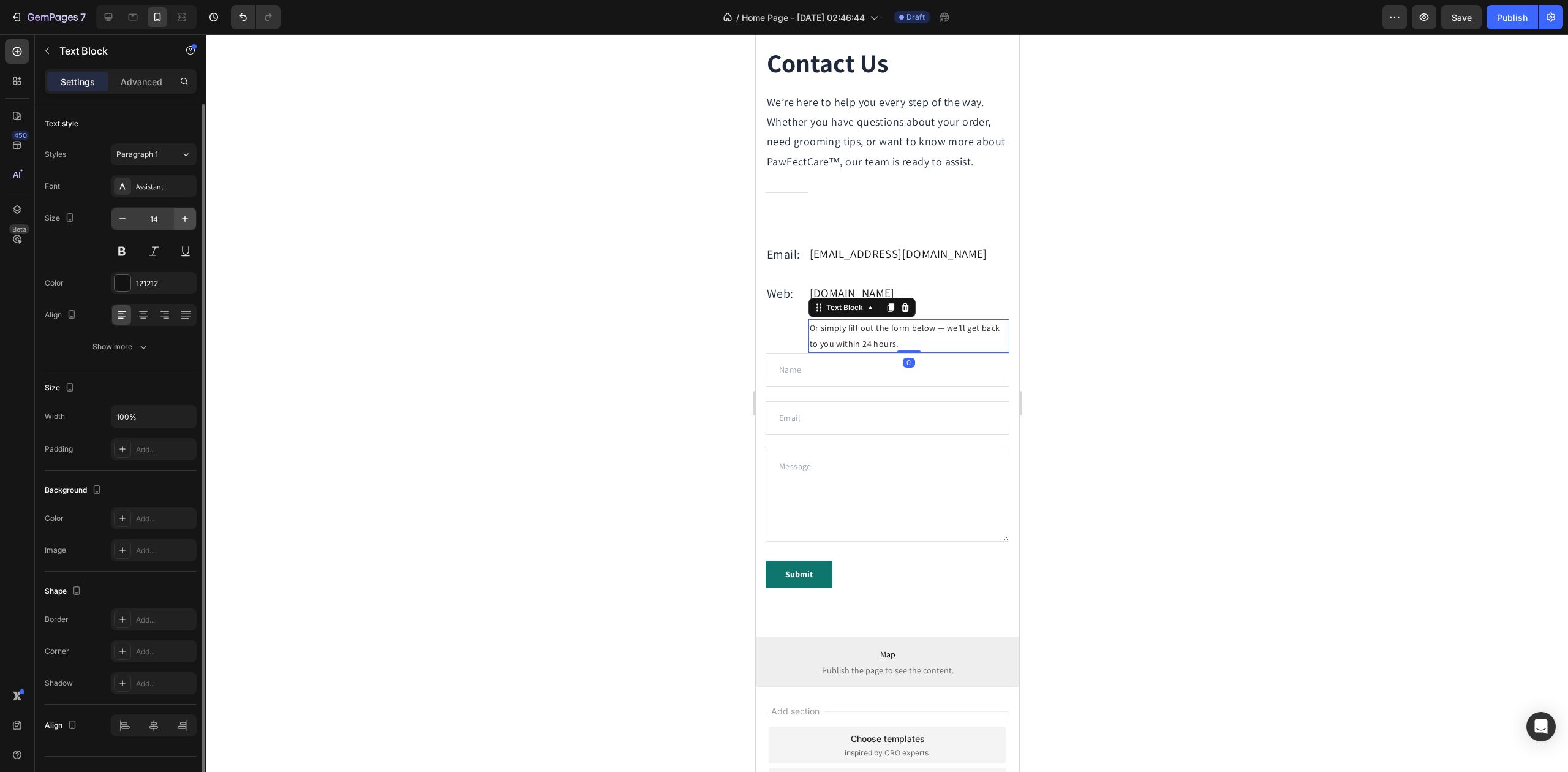
click at [185, 222] on icon "button" at bounding box center [185, 219] width 13 height 13
click at [186, 222] on icon "button" at bounding box center [185, 219] width 13 height 13
click at [185, 223] on icon "button" at bounding box center [185, 219] width 13 height 13
click at [186, 223] on icon "button" at bounding box center [185, 219] width 13 height 13
click at [186, 224] on icon "button" at bounding box center [185, 219] width 13 height 13
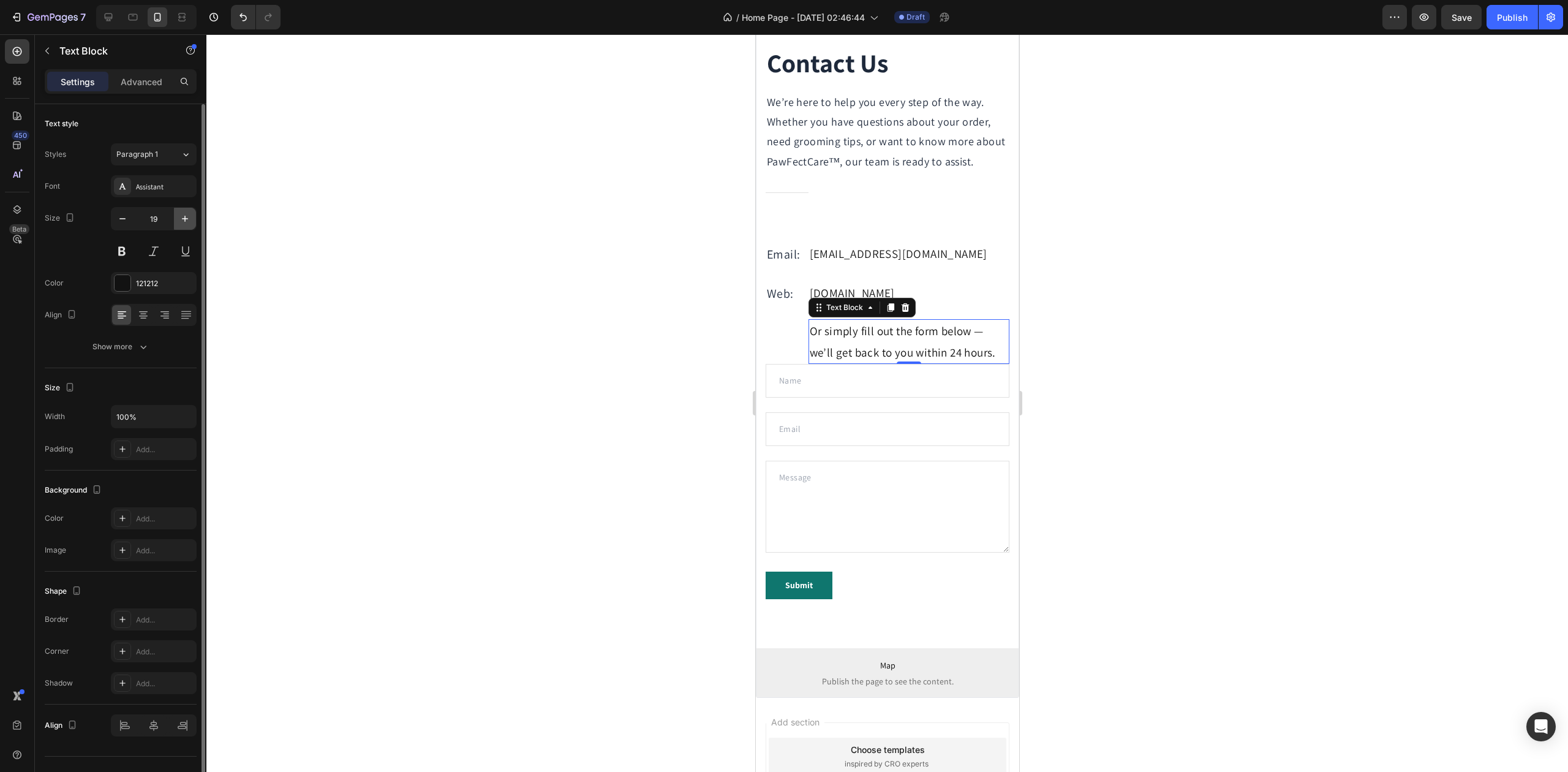
click at [189, 218] on icon "button" at bounding box center [185, 219] width 13 height 13
click at [123, 250] on button at bounding box center [121, 251] width 22 height 22
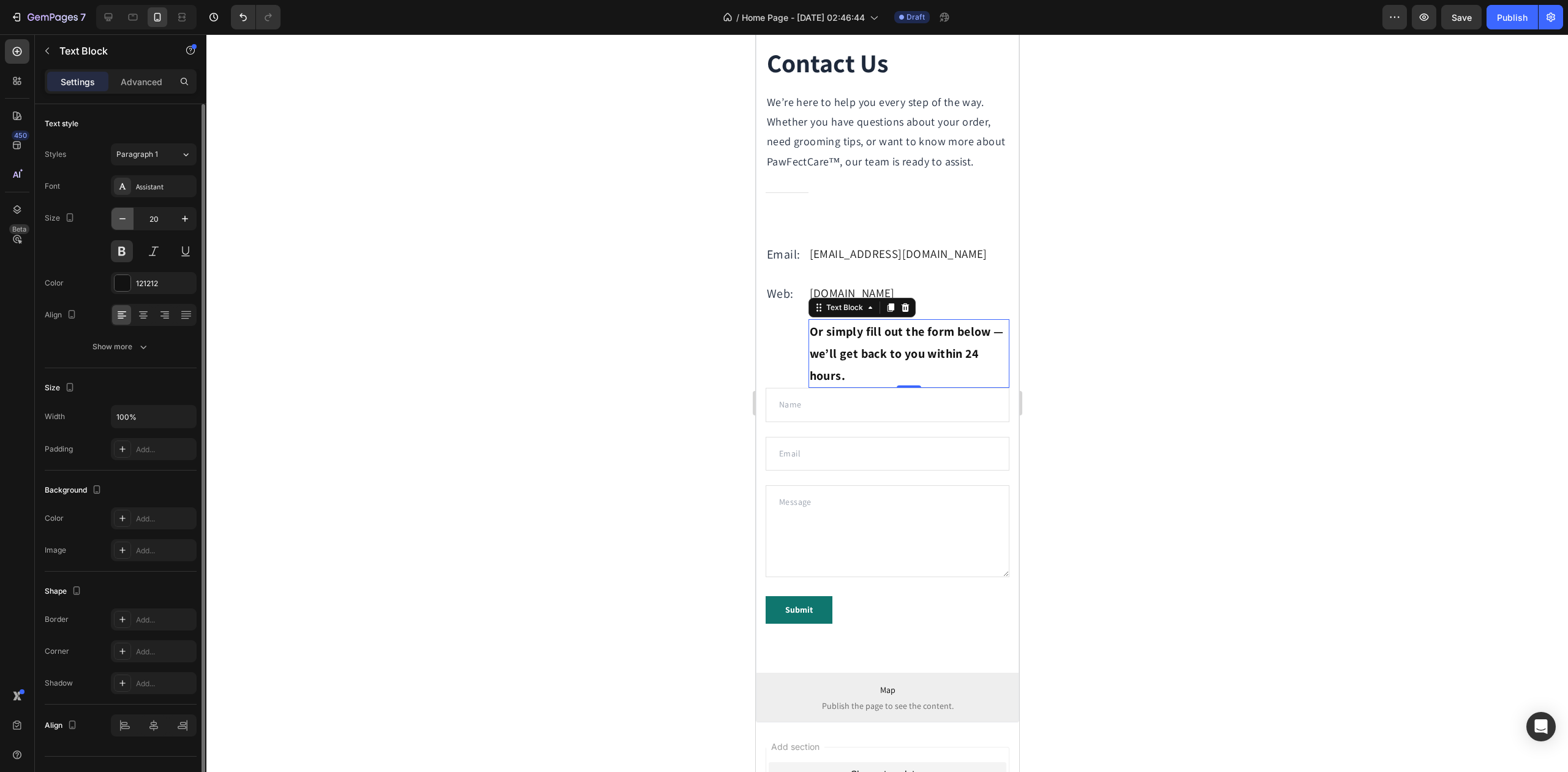
click at [121, 218] on icon "button" at bounding box center [123, 219] width 13 height 13
click at [124, 219] on icon "button" at bounding box center [123, 219] width 6 height 1
type input "17"
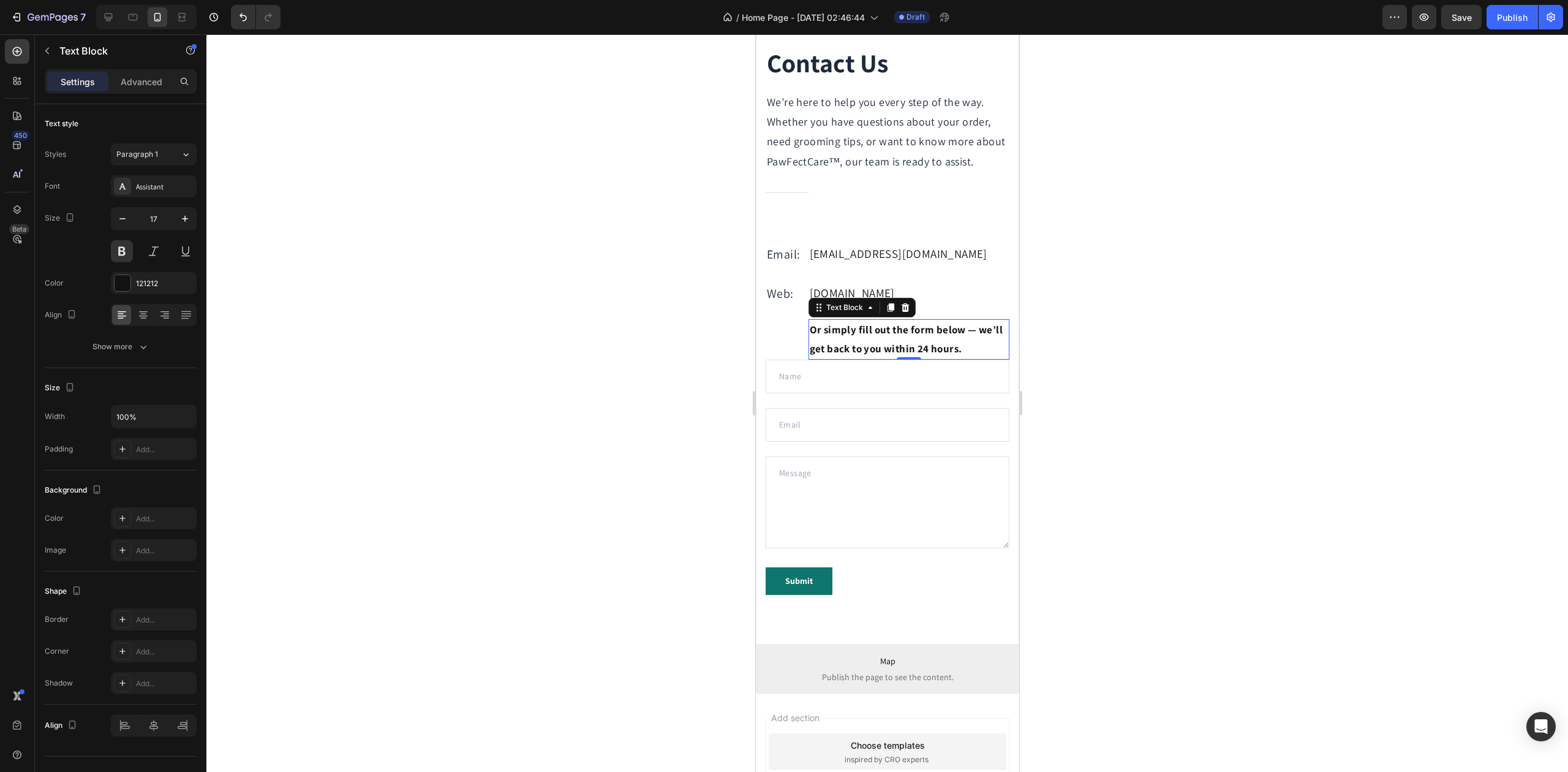
click at [320, 262] on div at bounding box center [887, 403] width 1362 height 738
click at [772, 305] on p "Web:" at bounding box center [785, 293] width 38 height 22
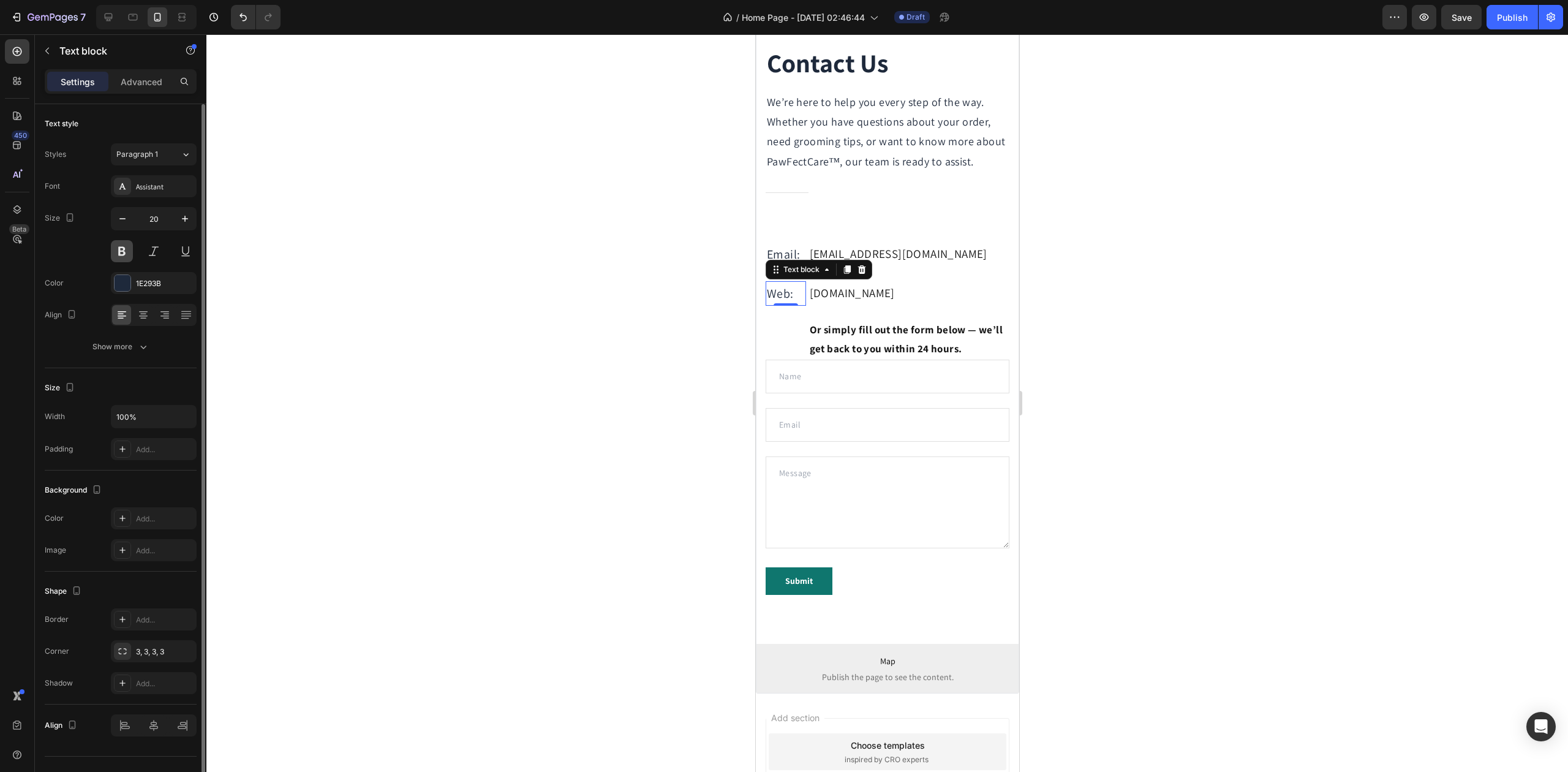
click at [131, 249] on button at bounding box center [121, 251] width 22 height 22
click at [781, 265] on p "Email:" at bounding box center [785, 254] width 38 height 22
click at [123, 253] on button at bounding box center [121, 251] width 22 height 22
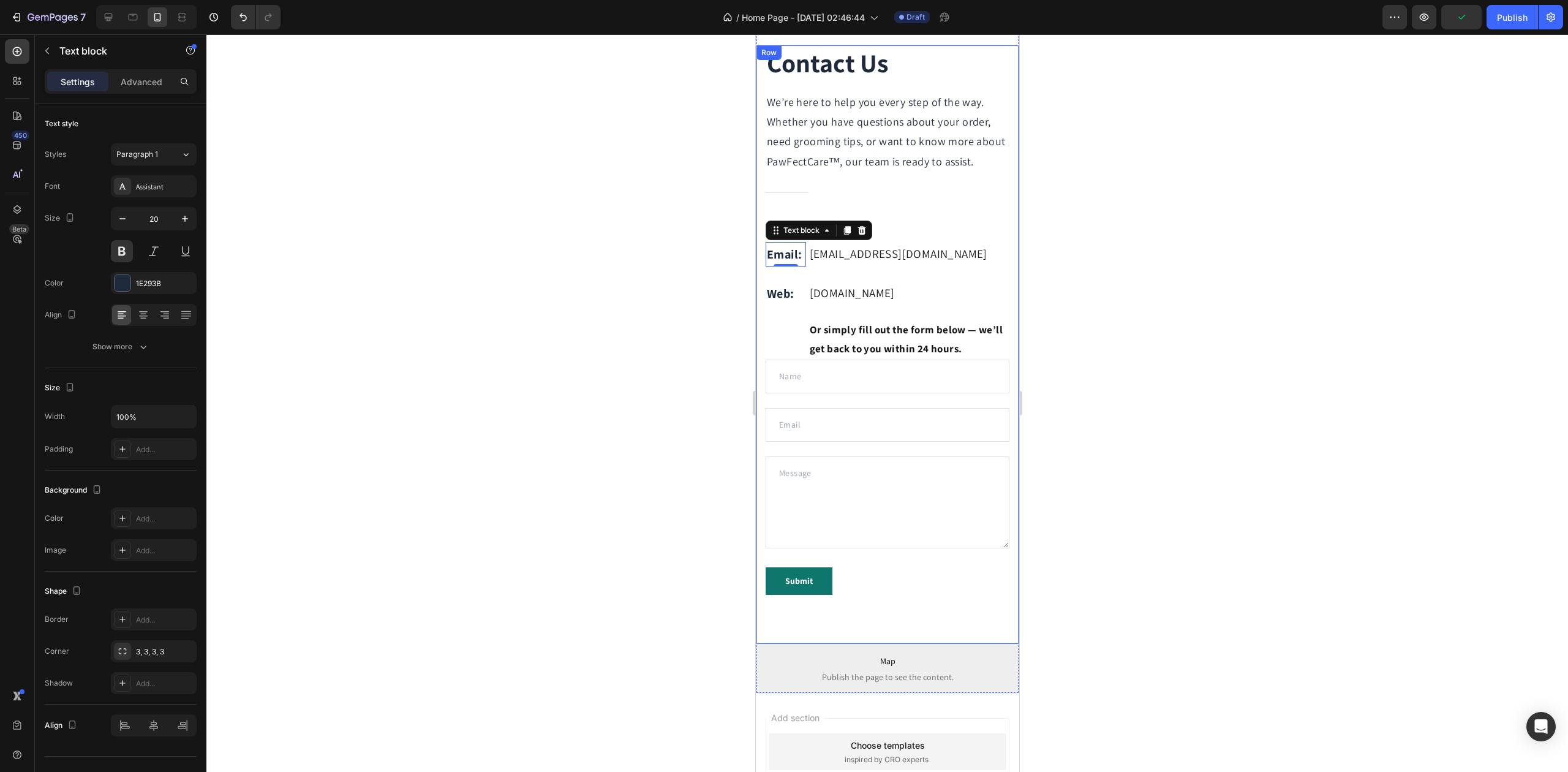
click at [382, 318] on div at bounding box center [887, 403] width 1362 height 738
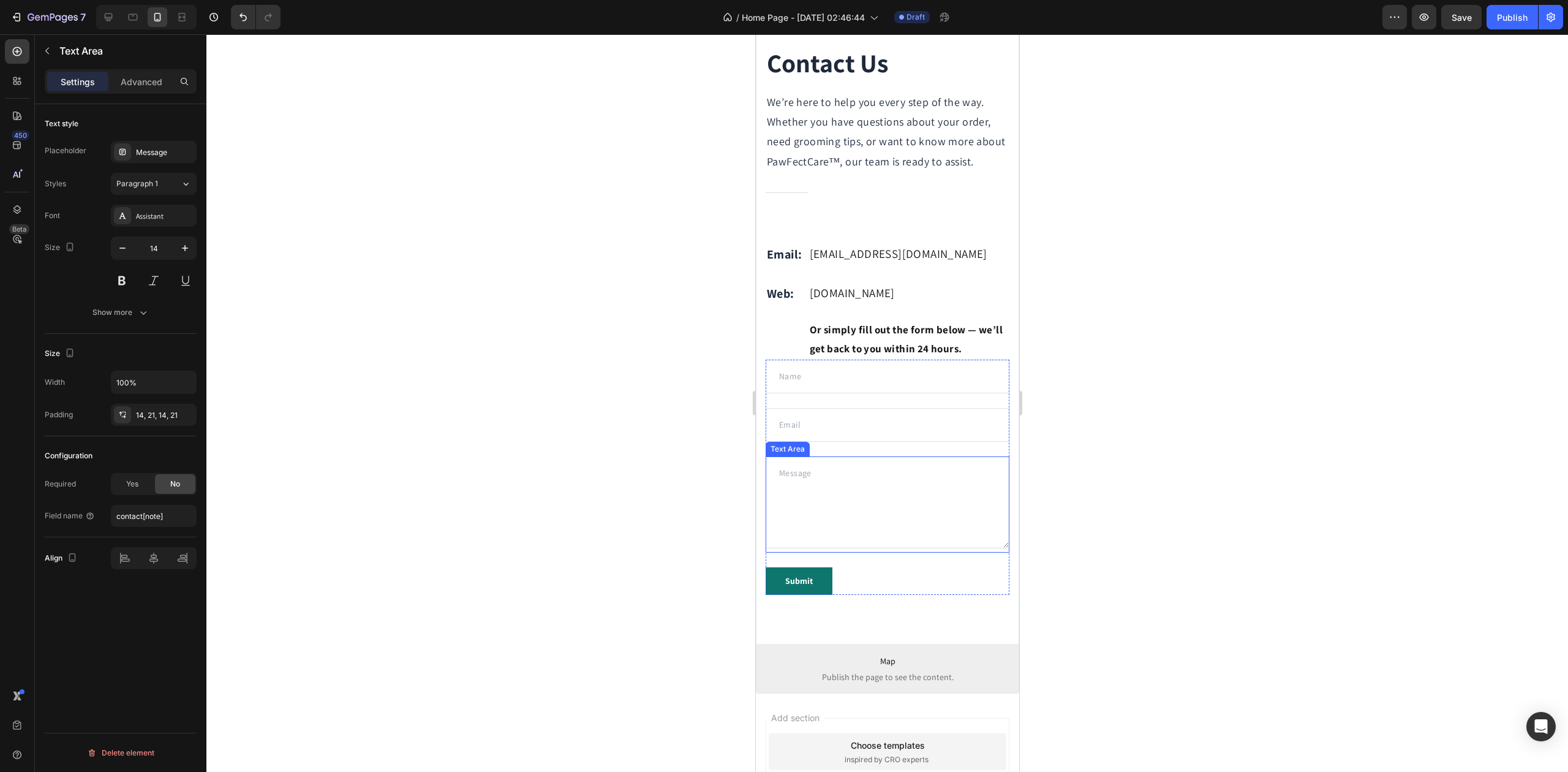
click at [848, 507] on textarea at bounding box center [887, 502] width 244 height 92
click at [759, 400] on div "Contact Us Heading We’re here to help you every step of the way. Whether you ha…" at bounding box center [887, 344] width 262 height 599
click at [825, 394] on input "text" at bounding box center [887, 377] width 244 height 34
click at [826, 506] on textarea at bounding box center [887, 502] width 244 height 92
click at [879, 442] on input "email" at bounding box center [887, 425] width 244 height 34
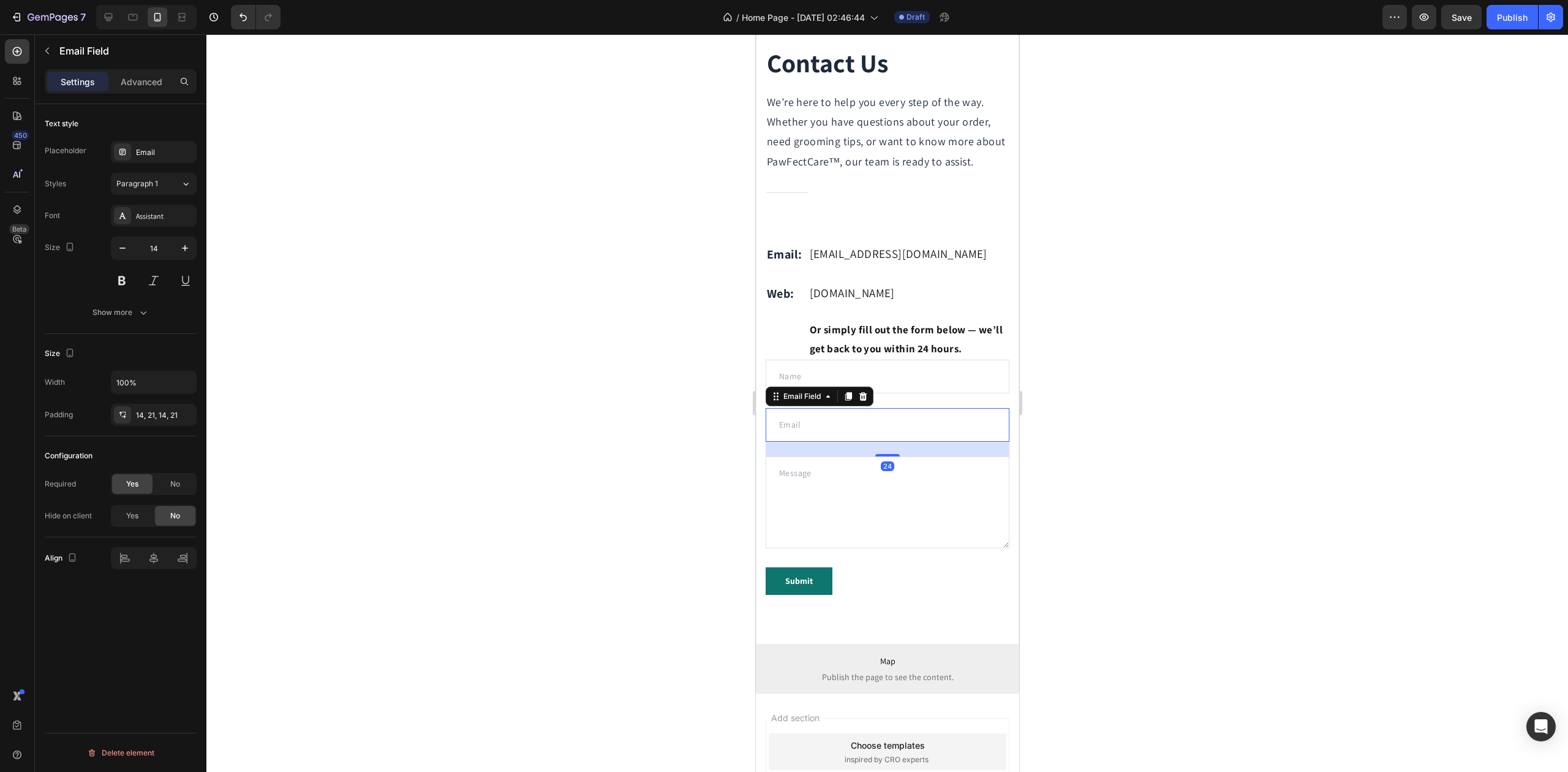
click at [521, 408] on div at bounding box center [887, 403] width 1362 height 738
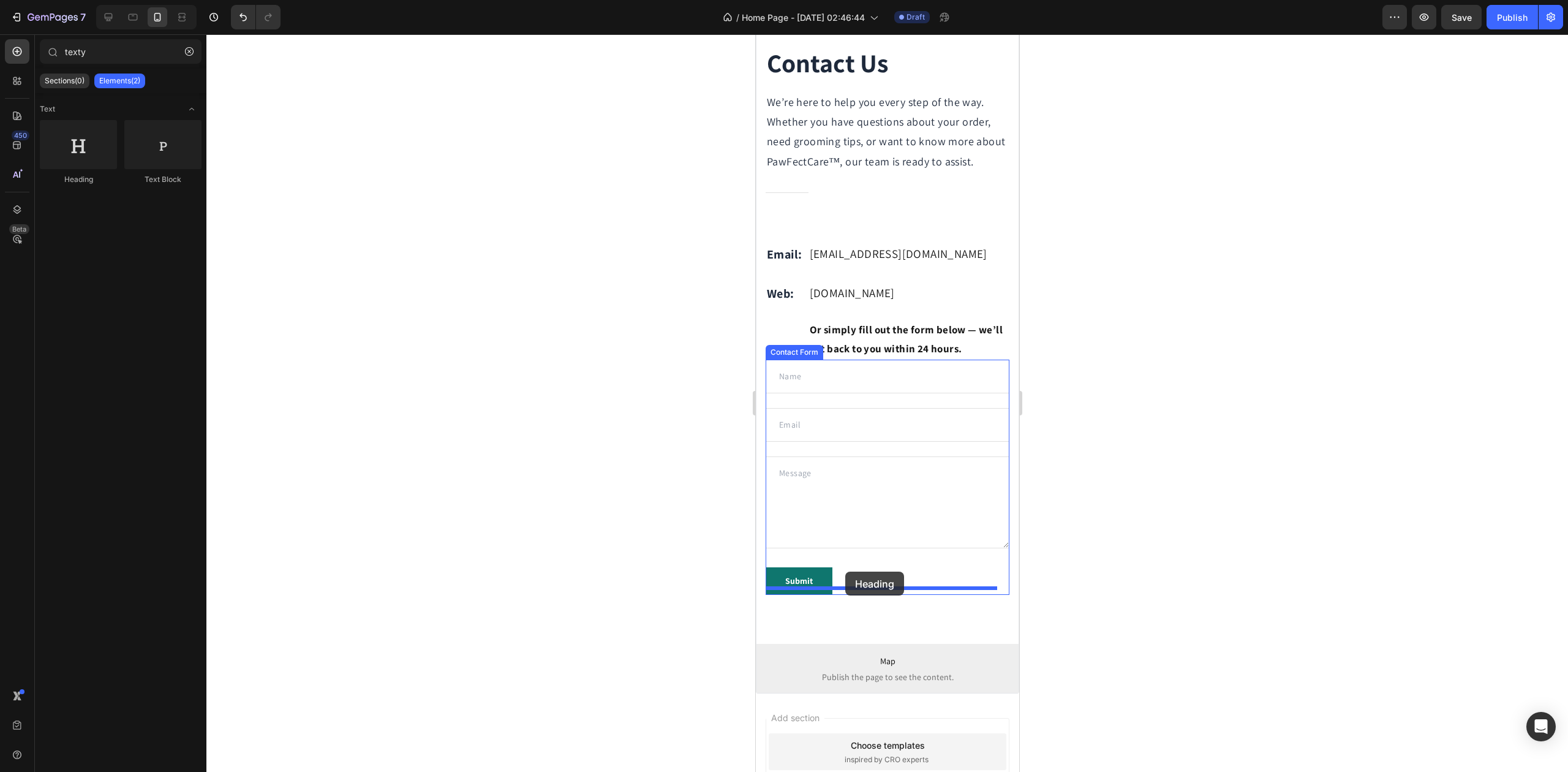
drag, startPoint x: 1080, startPoint y: 258, endPoint x: 842, endPoint y: 576, distance: 397.2
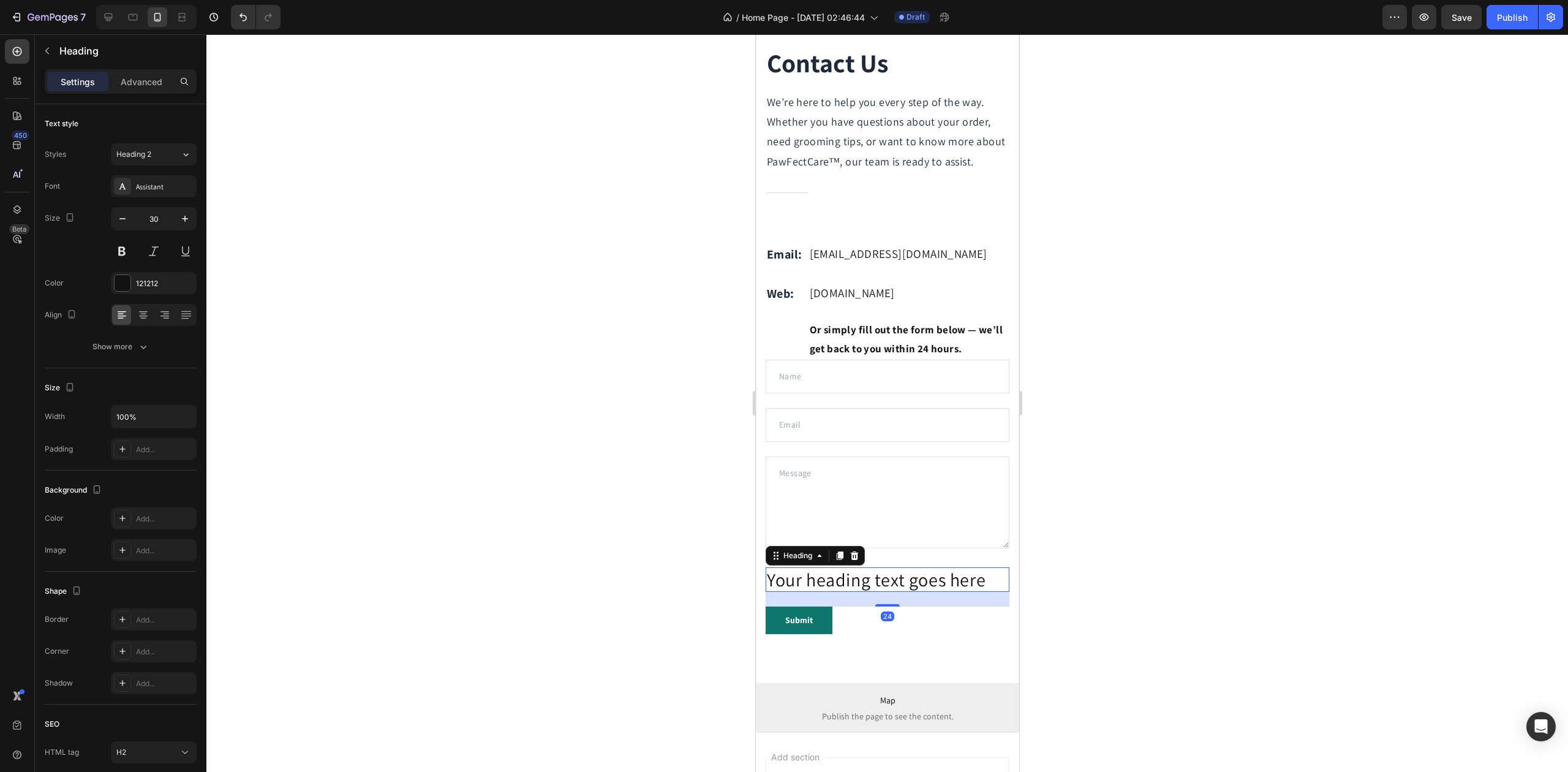
click at [864, 592] on h2 "Your heading text goes here" at bounding box center [887, 579] width 244 height 24
click at [864, 591] on p "Your heading text goes here" at bounding box center [887, 579] width 241 height 22
click at [862, 591] on p "Your heading text goes here" at bounding box center [887, 579] width 241 height 22
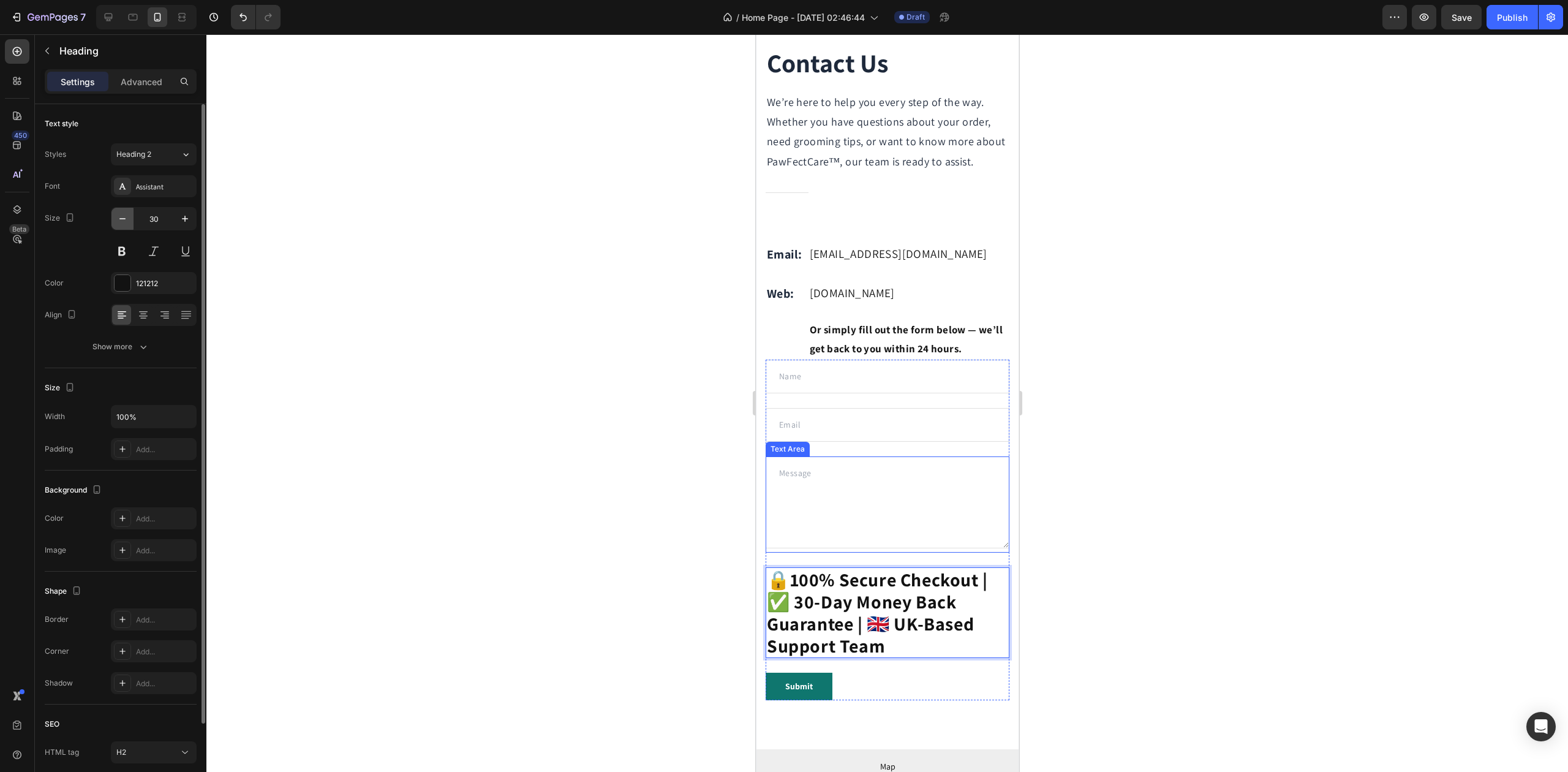
click at [119, 216] on icon "button" at bounding box center [123, 219] width 13 height 13
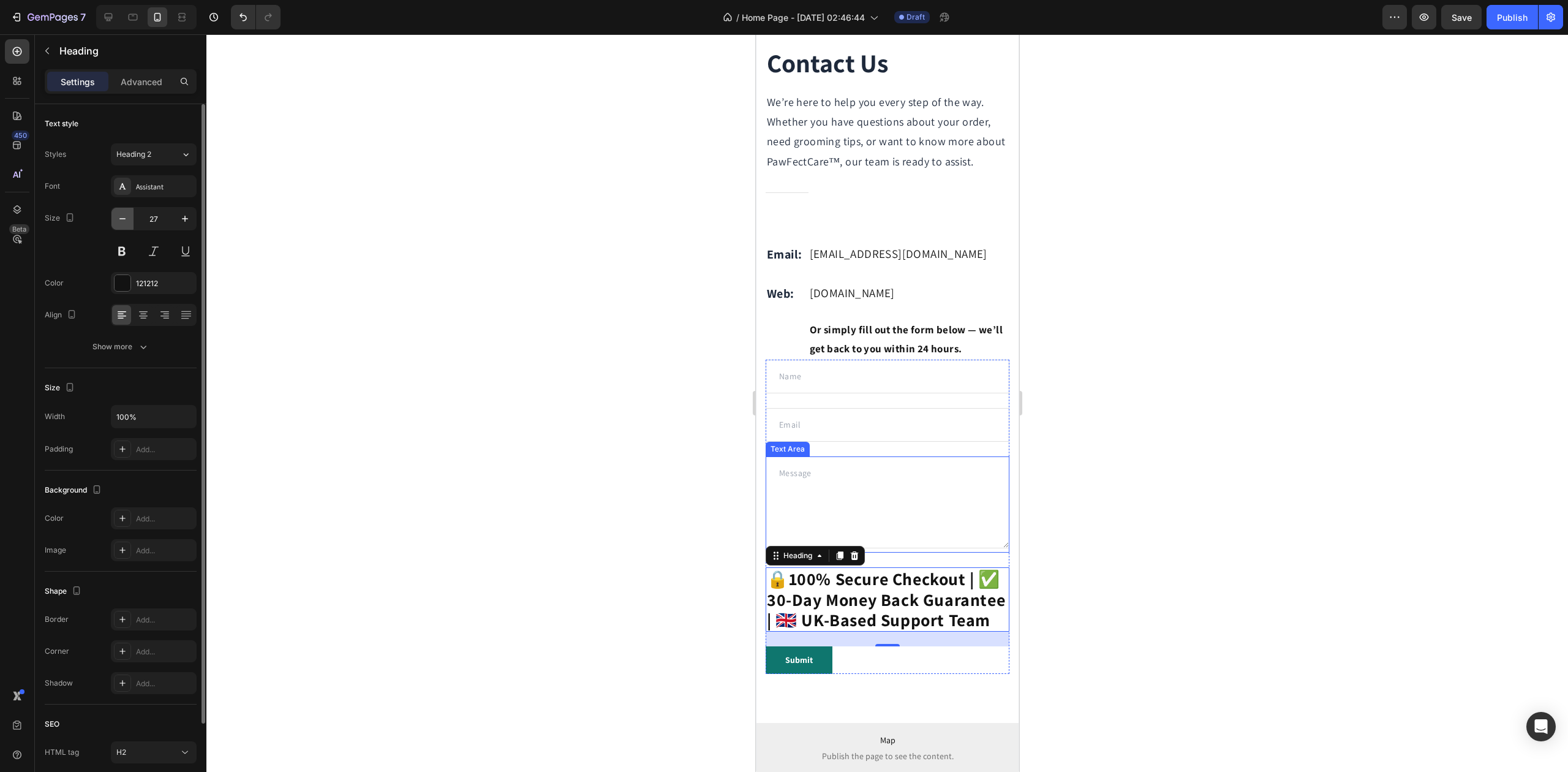
click at [119, 216] on icon "button" at bounding box center [123, 219] width 13 height 13
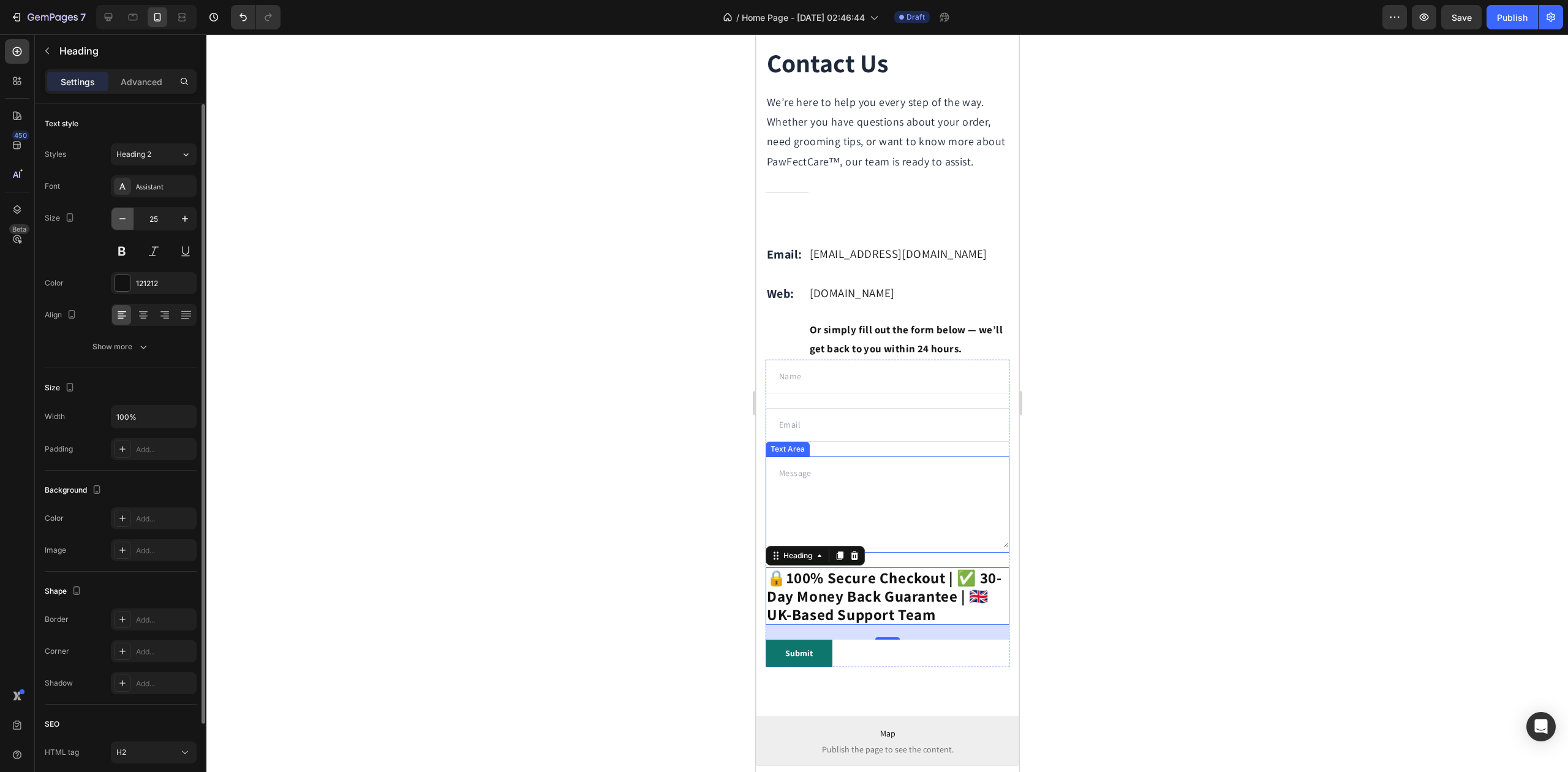
click at [119, 216] on icon "button" at bounding box center [123, 219] width 13 height 13
click at [120, 216] on icon "button" at bounding box center [123, 219] width 13 height 13
click at [120, 217] on icon "button" at bounding box center [123, 219] width 13 height 13
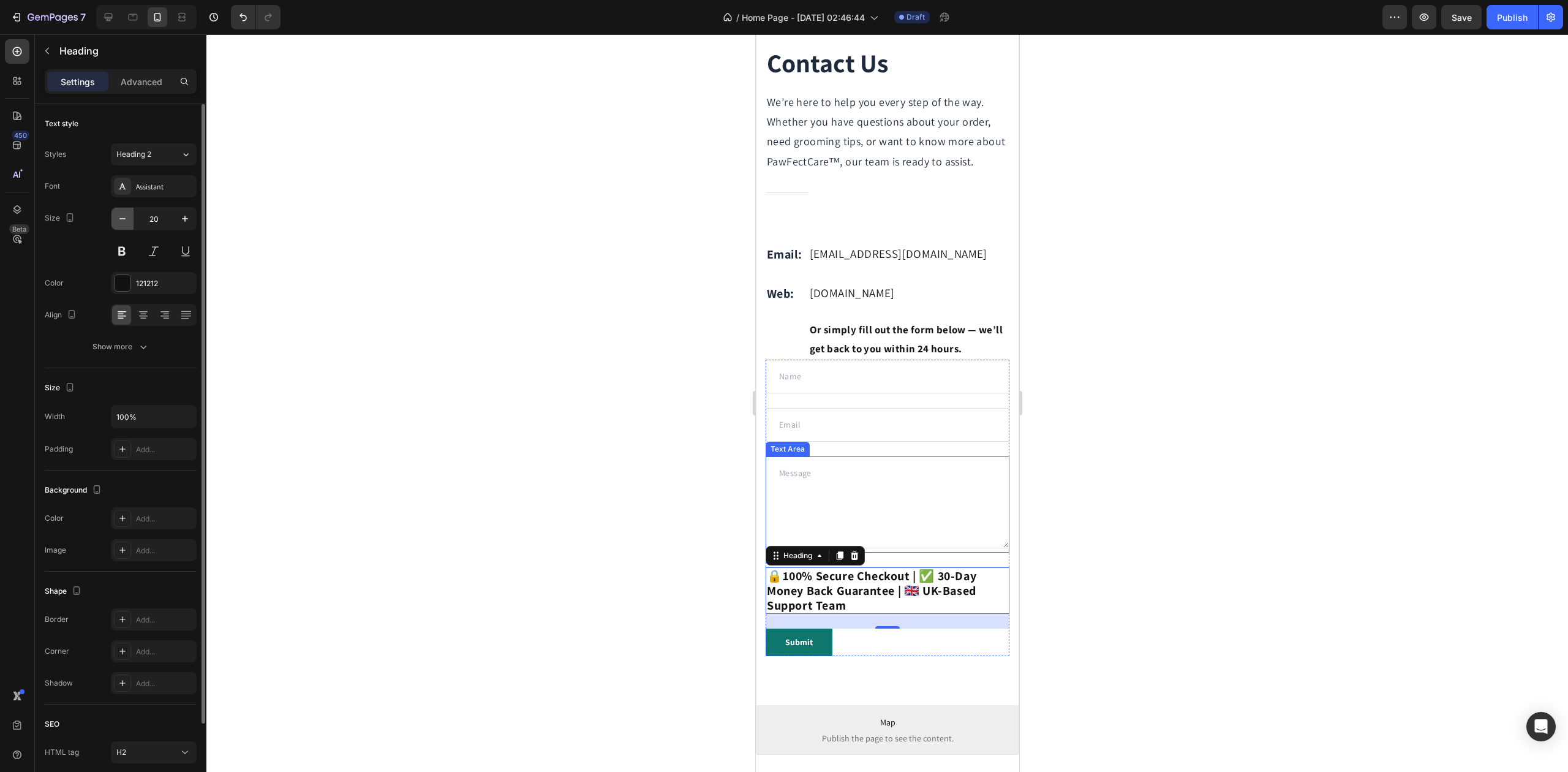
click at [120, 217] on icon "button" at bounding box center [123, 219] width 13 height 13
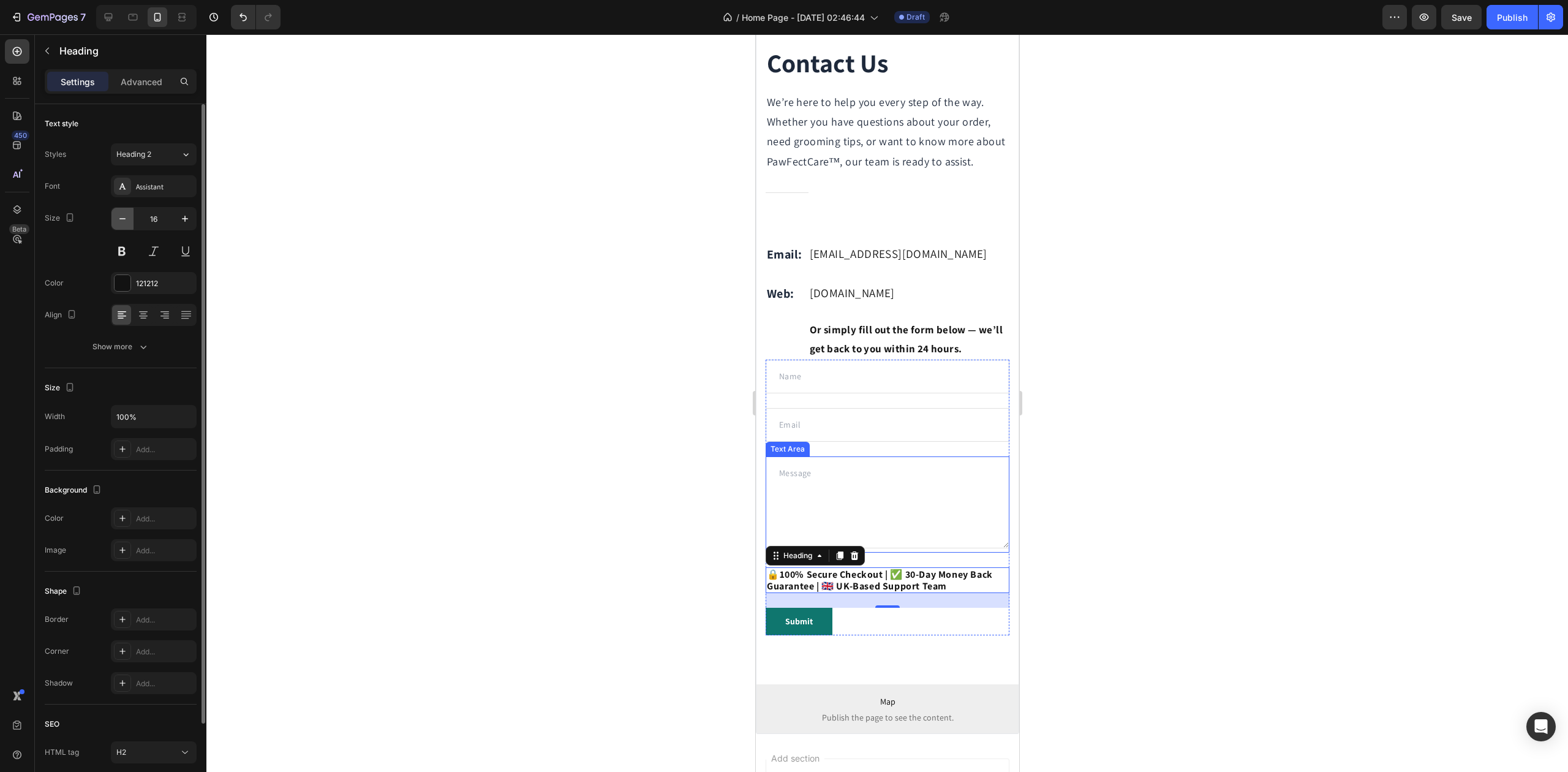
click at [120, 217] on icon "button" at bounding box center [123, 219] width 13 height 13
click at [192, 219] on button "button" at bounding box center [185, 218] width 22 height 22
type input "15"
drag, startPoint x: 432, startPoint y: 369, endPoint x: 445, endPoint y: 373, distance: 13.6
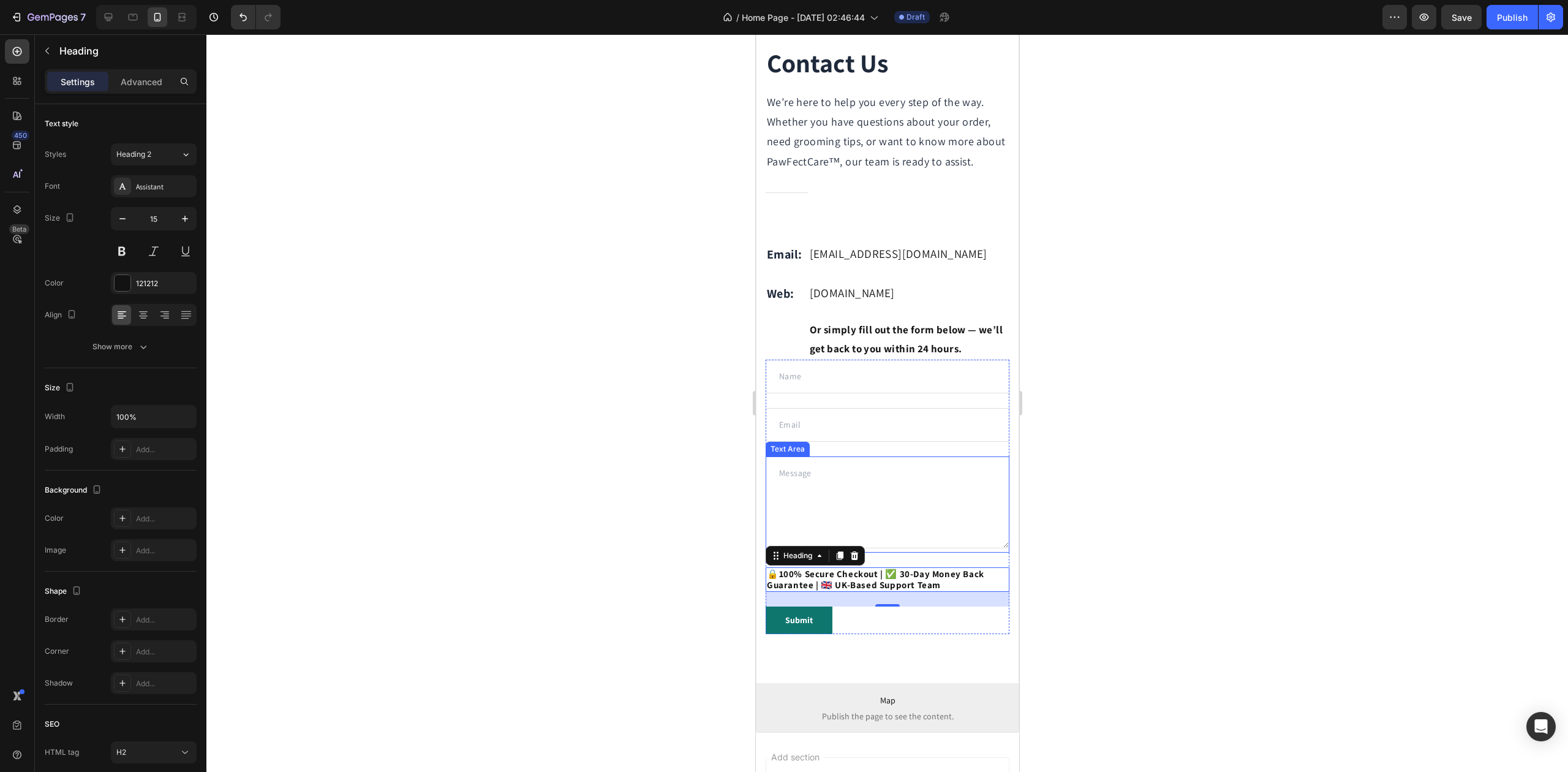
click at [432, 369] on div at bounding box center [887, 403] width 1362 height 738
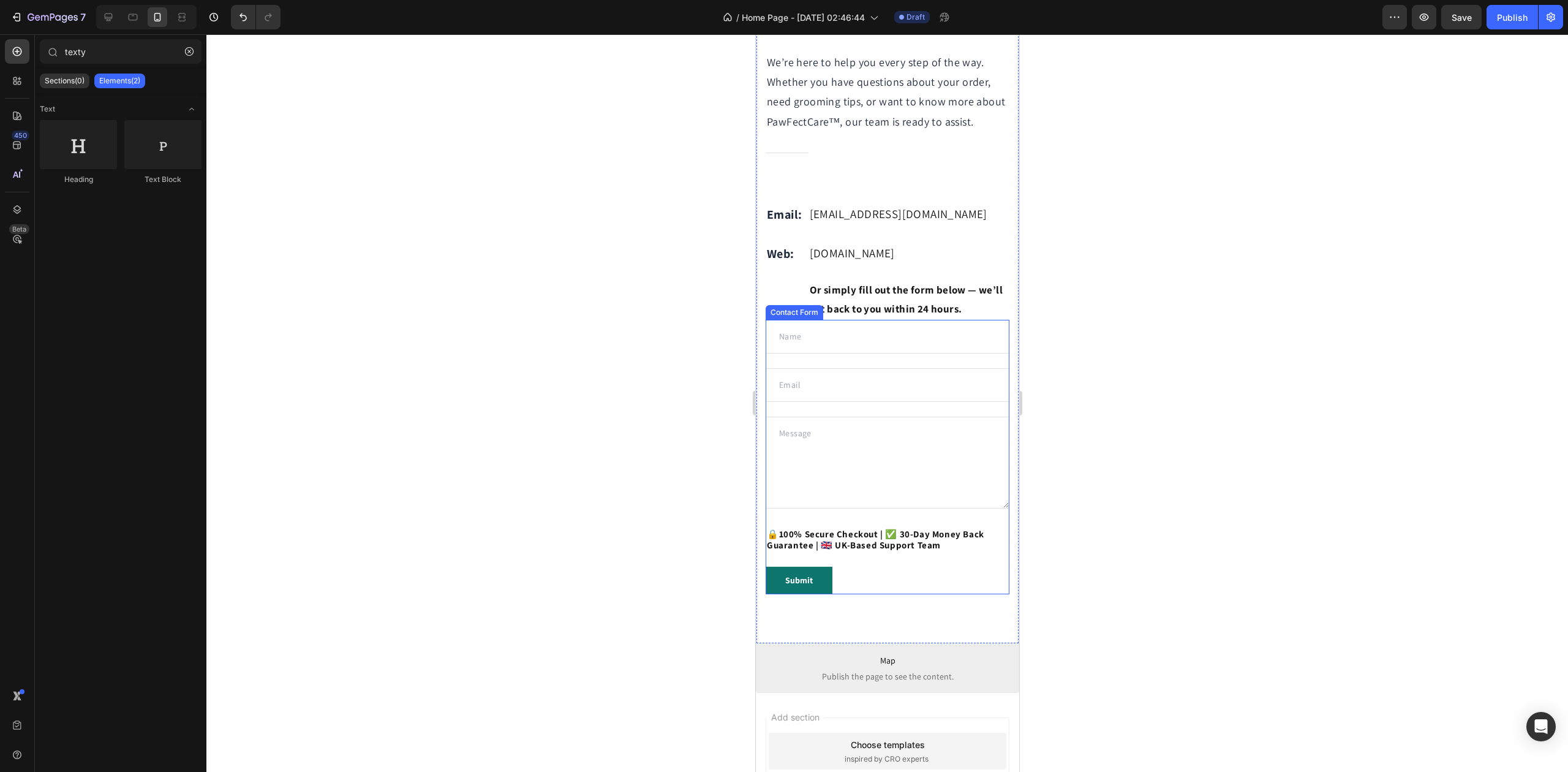
scroll to position [3995, 0]
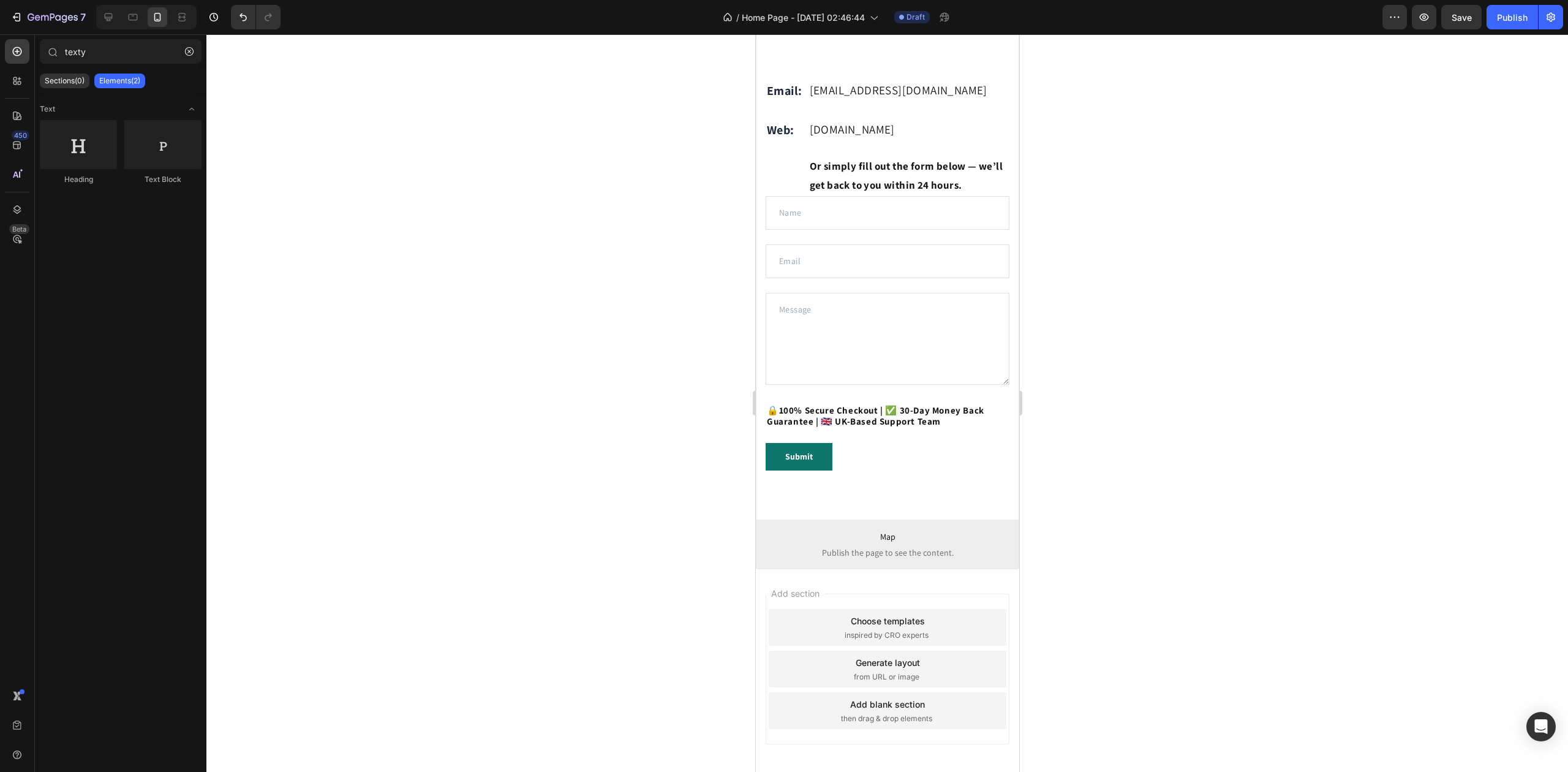
click at [1093, 461] on div at bounding box center [887, 403] width 1362 height 738
click at [822, 427] on strong "100% Secure Checkout | ✅ 30-Day Money Back Guarantee | 🇬🇧 UK-Based Support Team" at bounding box center [875, 415] width 218 height 23
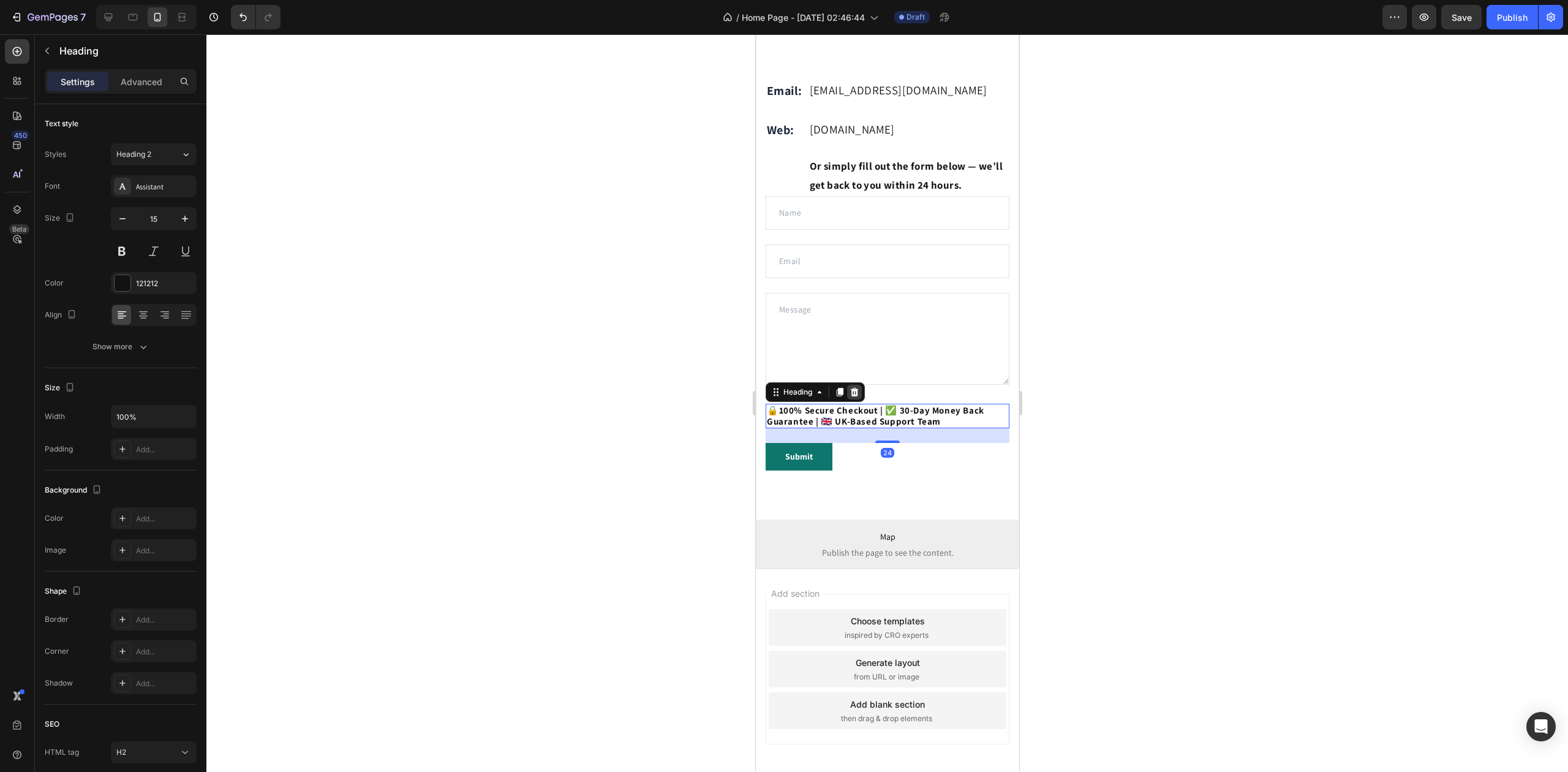
drag, startPoint x: 850, startPoint y: 412, endPoint x: 1373, endPoint y: 395, distance: 523.3
click at [850, 397] on icon at bounding box center [854, 392] width 10 height 10
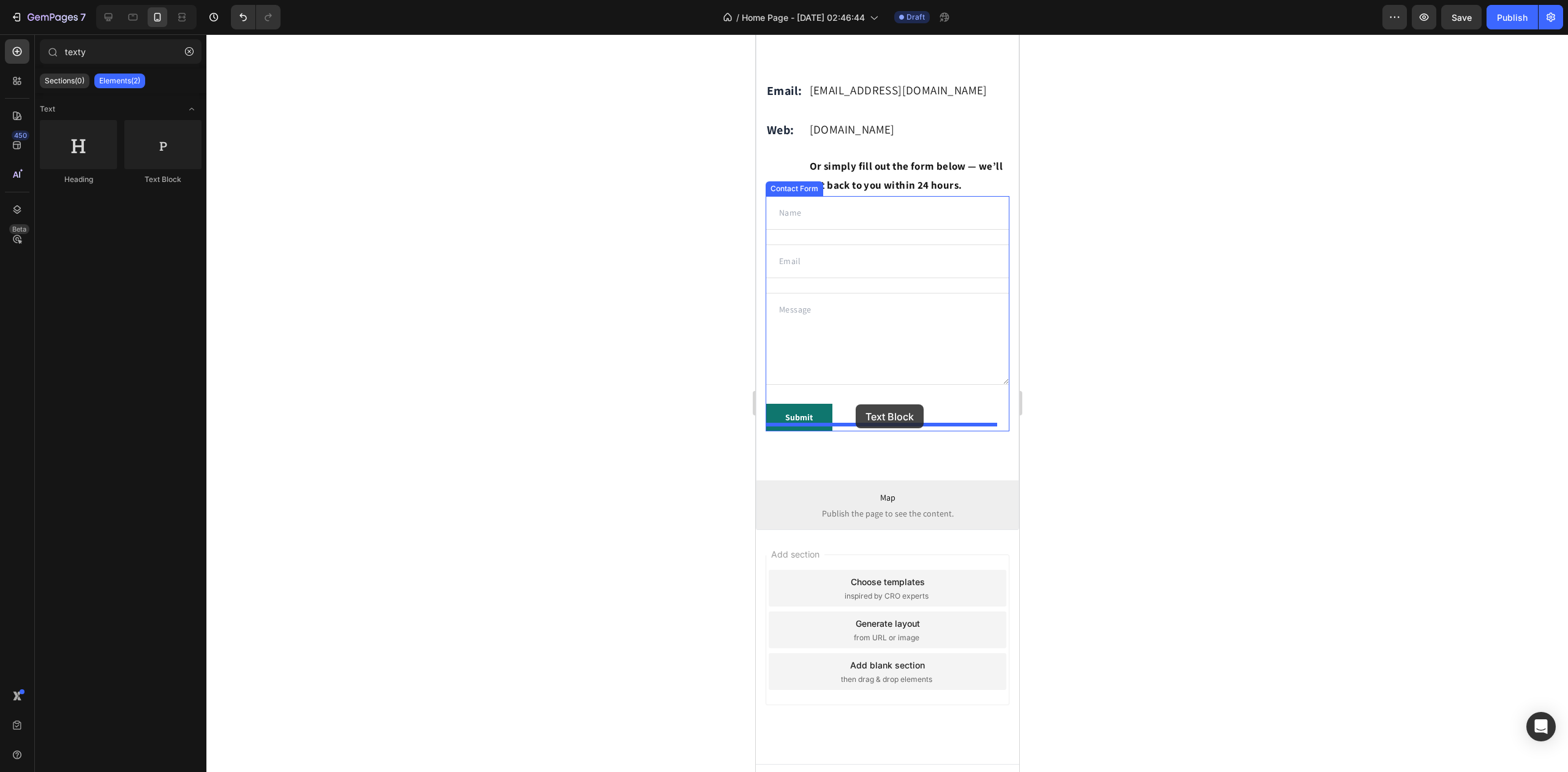
drag, startPoint x: 912, startPoint y: 180, endPoint x: 855, endPoint y: 410, distance: 237.0
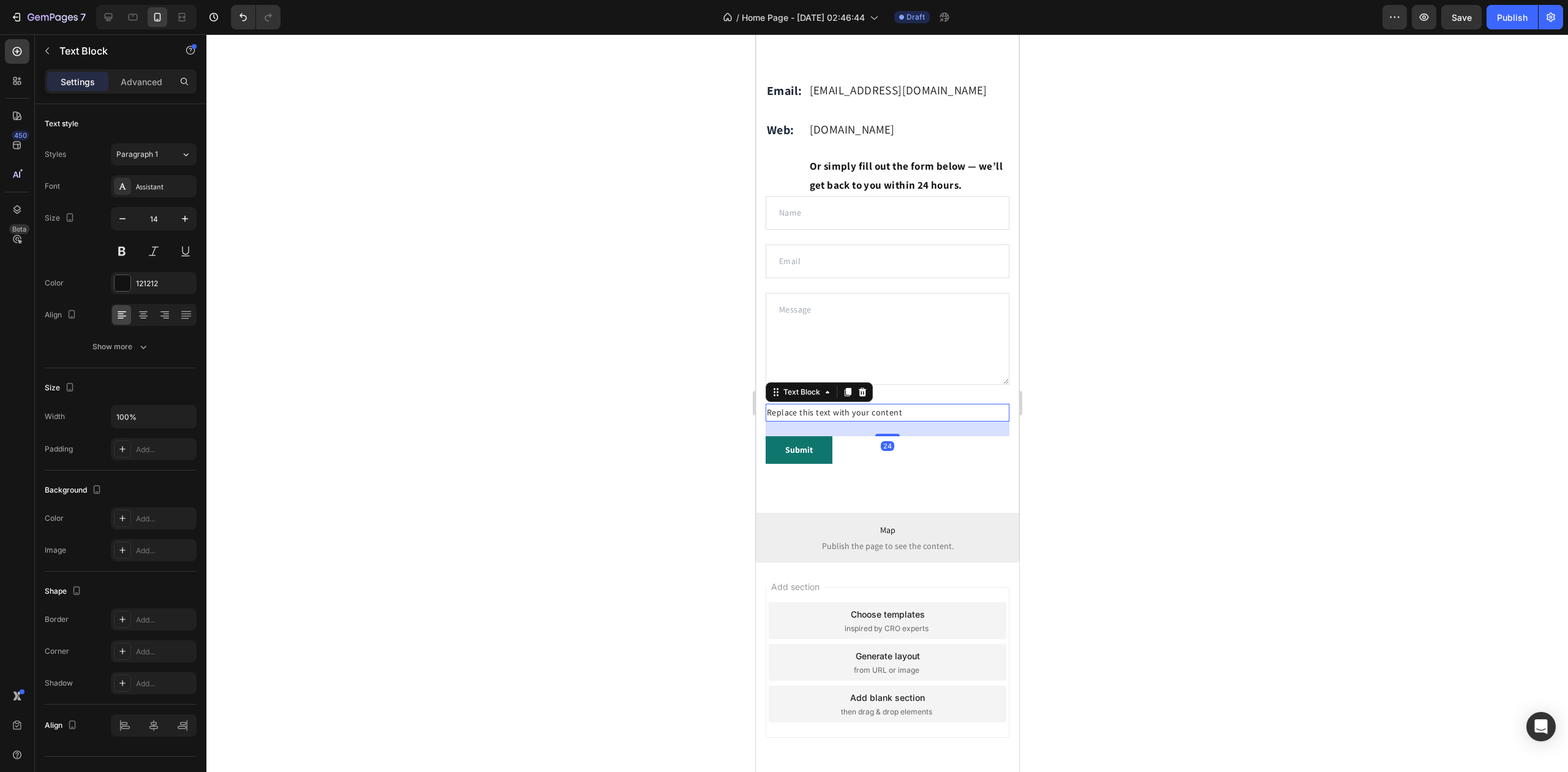
click at [862, 422] on div "Replace this text with your content" at bounding box center [887, 412] width 244 height 18
click at [862, 420] on p "Replace this text with your content" at bounding box center [887, 412] width 241 height 15
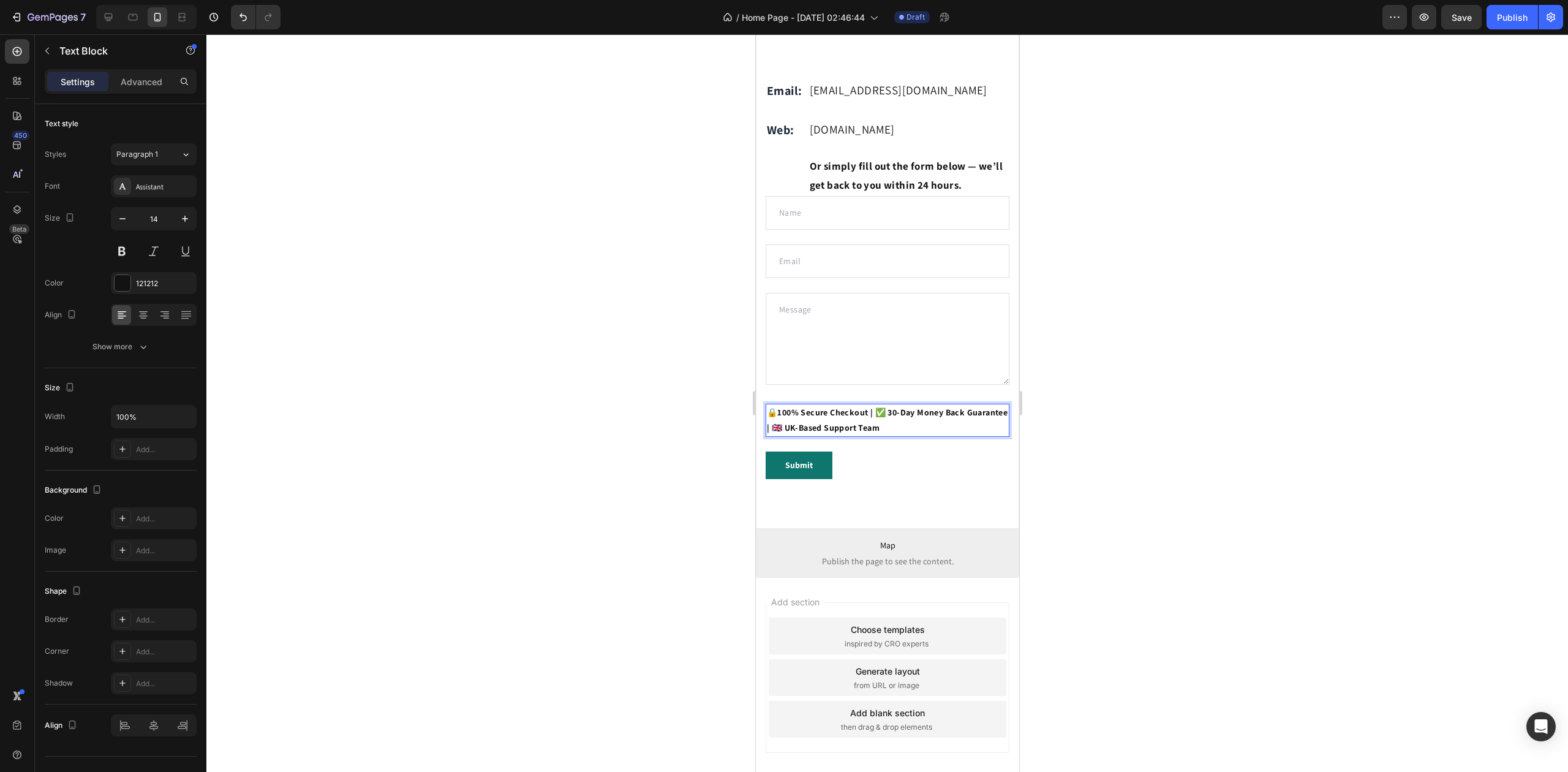
click at [1136, 435] on div at bounding box center [887, 403] width 1362 height 738
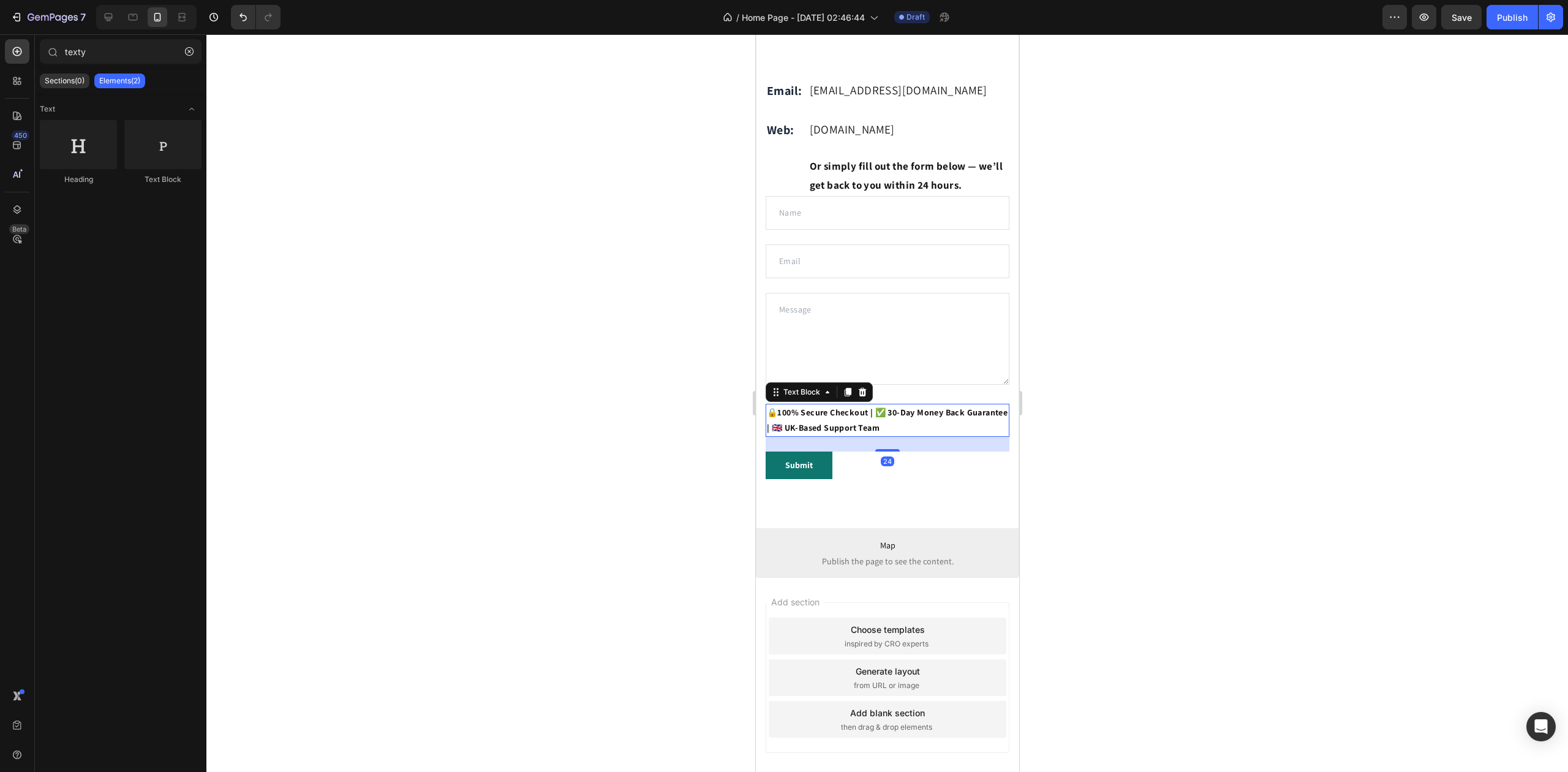
click at [874, 433] on strong "100% Secure Checkout | ✅ 30-Day Money Back Guarantee | 🇬🇧 UK-Based Support Team" at bounding box center [886, 420] width 241 height 26
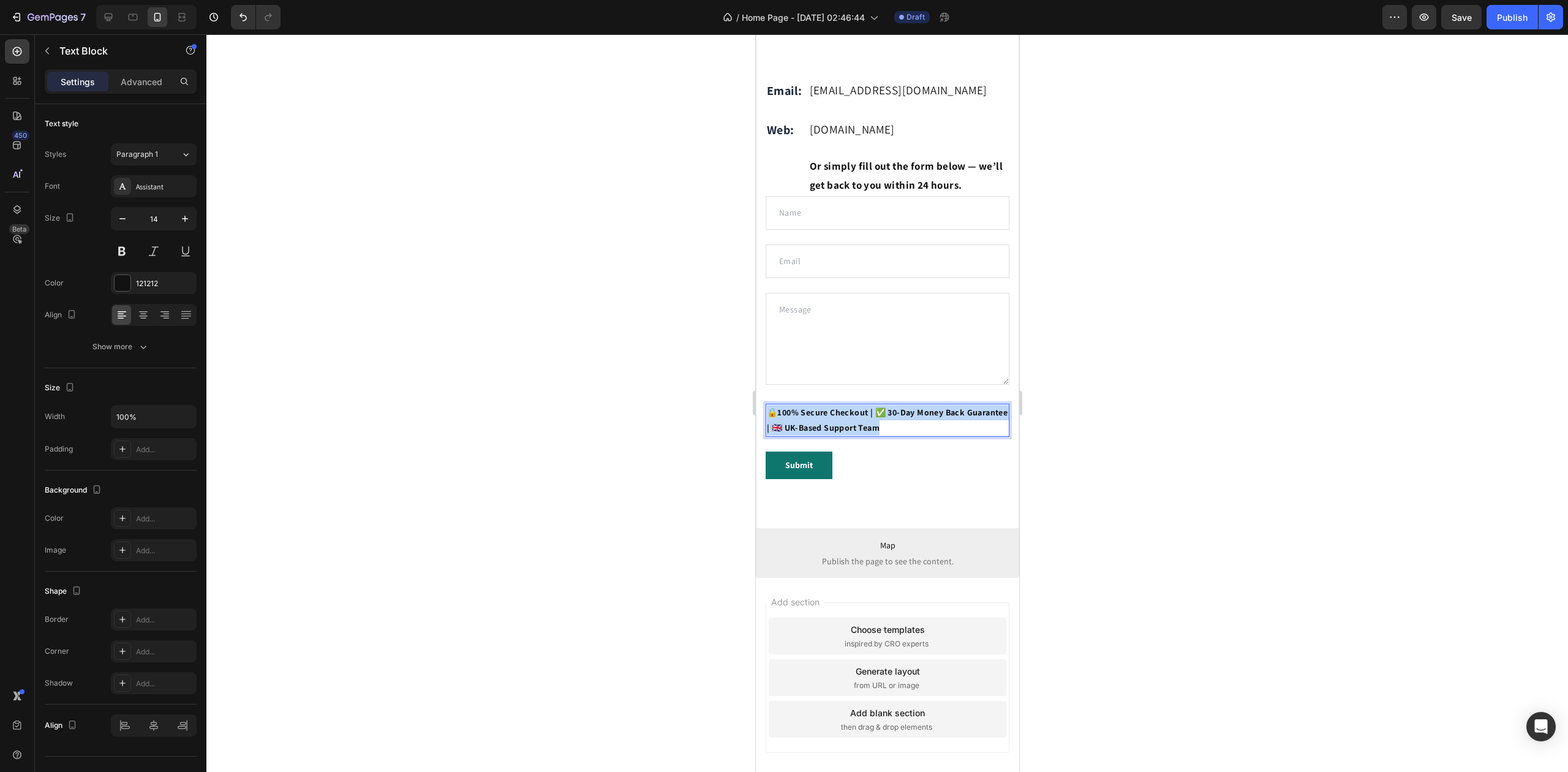
click at [873, 433] on strong "100% Secure Checkout | ✅ 30-Day Money Back Guarantee | 🇬🇧 UK-Based Support Team" at bounding box center [886, 420] width 241 height 26
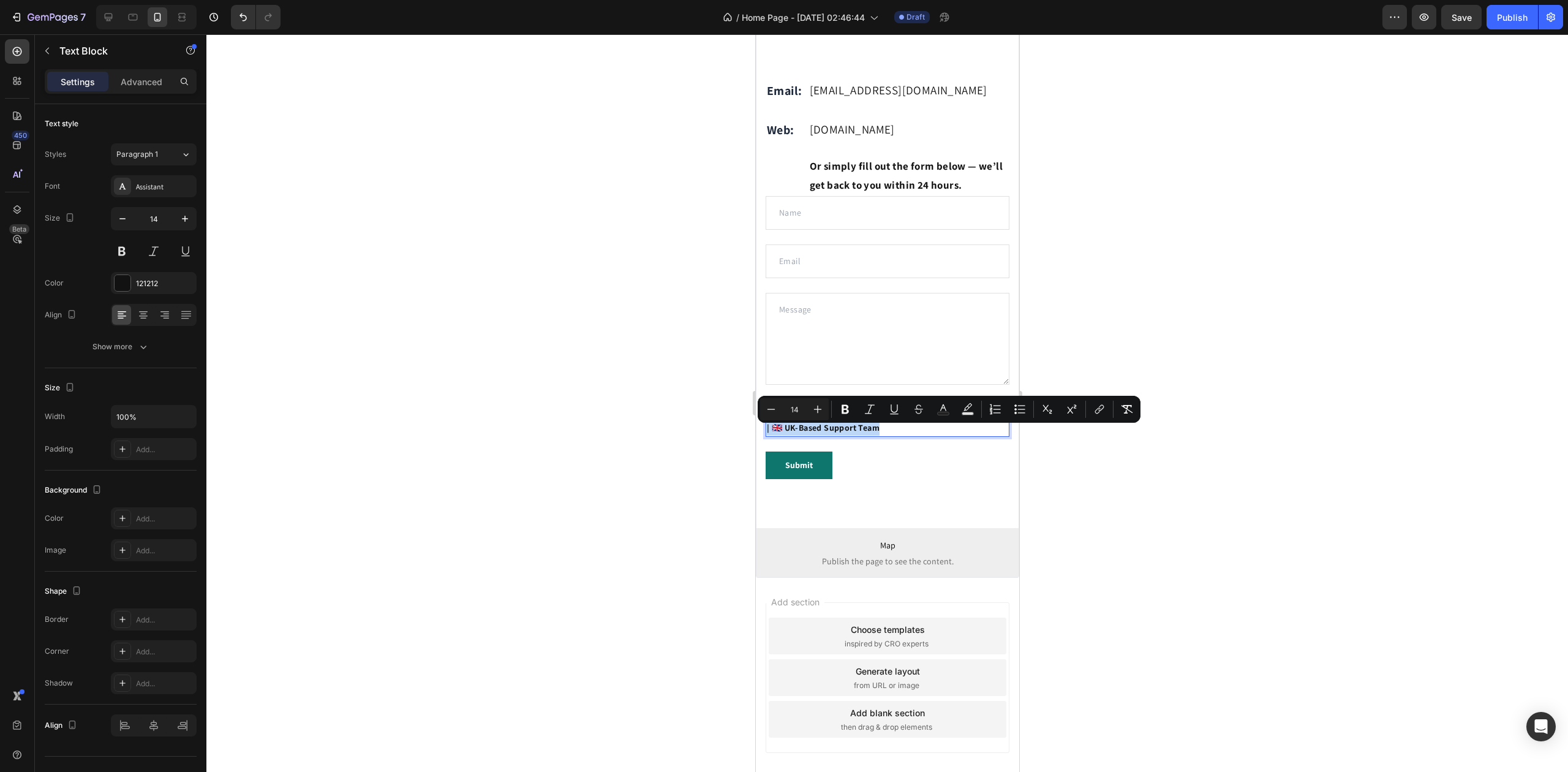
click at [874, 433] on strong "100% Secure Checkout | ✅ 30-Day Money Back Guarantee | 🇬🇧 UK-Based Support Team" at bounding box center [886, 420] width 241 height 26
click at [878, 432] on strong "100% Secure Checkout | ✅ 30-Day Money Back Guarantee | 🇬🇧 UK-Based Support Team" at bounding box center [886, 420] width 241 height 26
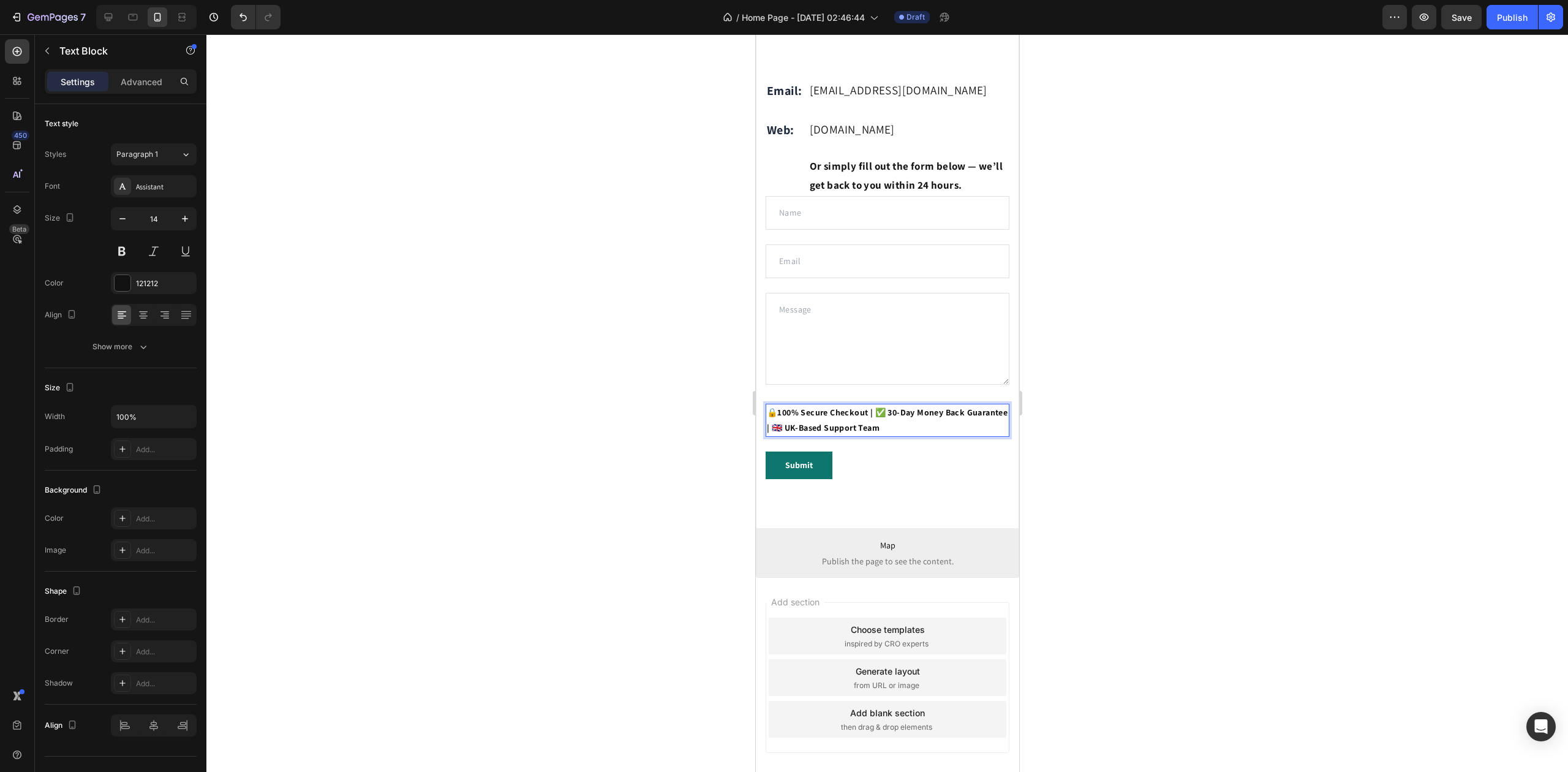
click at [874, 432] on strong "100% Secure Checkout | ✅ 30-Day Money Back Guarantee | 🇬🇧 UK-Based Support Team" at bounding box center [886, 420] width 241 height 26
click at [871, 432] on strong "100% Secure Checkout | ✅ 30-Day Money Back Guarantee | 🇬🇧 UK-Based Support Team" at bounding box center [886, 420] width 241 height 26
click at [875, 432] on strong "100% Secure Checkout | ✅ 30-Day Money Back Guarantee | 🇬🇧 UK-Based Support Team" at bounding box center [886, 420] width 241 height 26
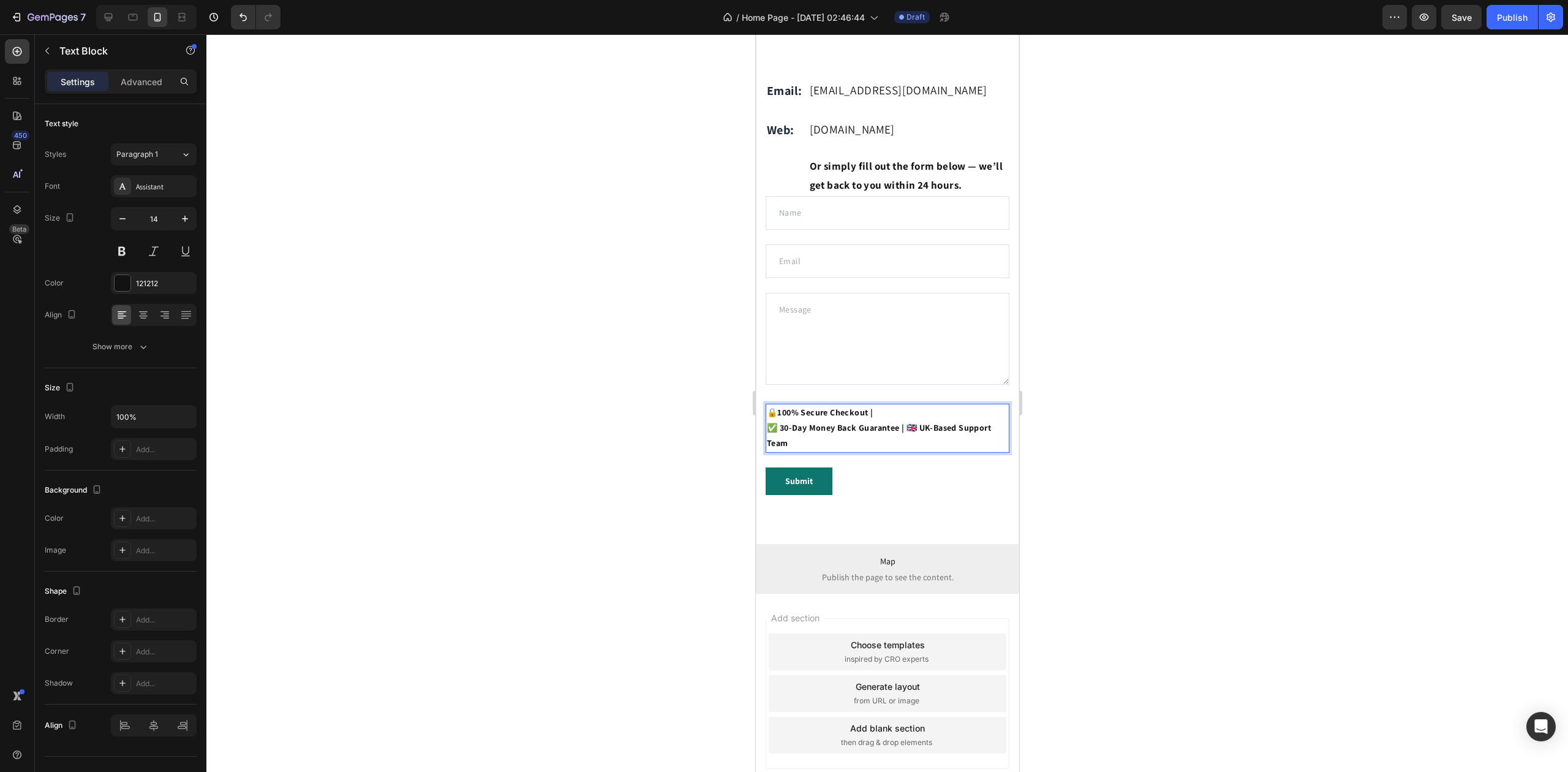
click at [906, 449] on strong "✅ 30-Day Money Back Guarantee | 🇬🇧 UK-Based Support Team" at bounding box center [878, 435] width 224 height 26
click at [1166, 432] on div at bounding box center [887, 403] width 1362 height 738
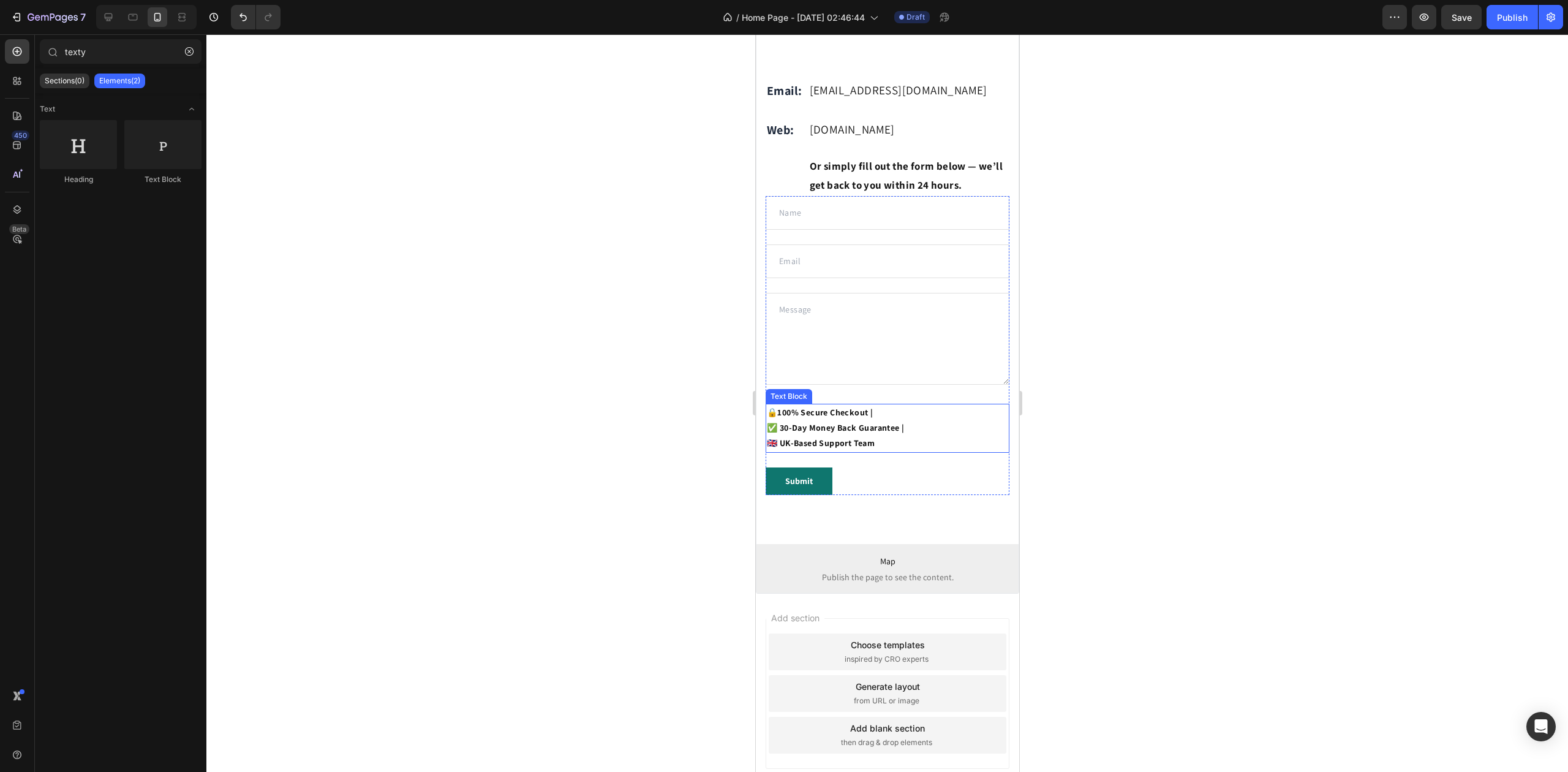
click at [875, 420] on p "🔒 100% Secure Checkout |" at bounding box center [887, 412] width 241 height 15
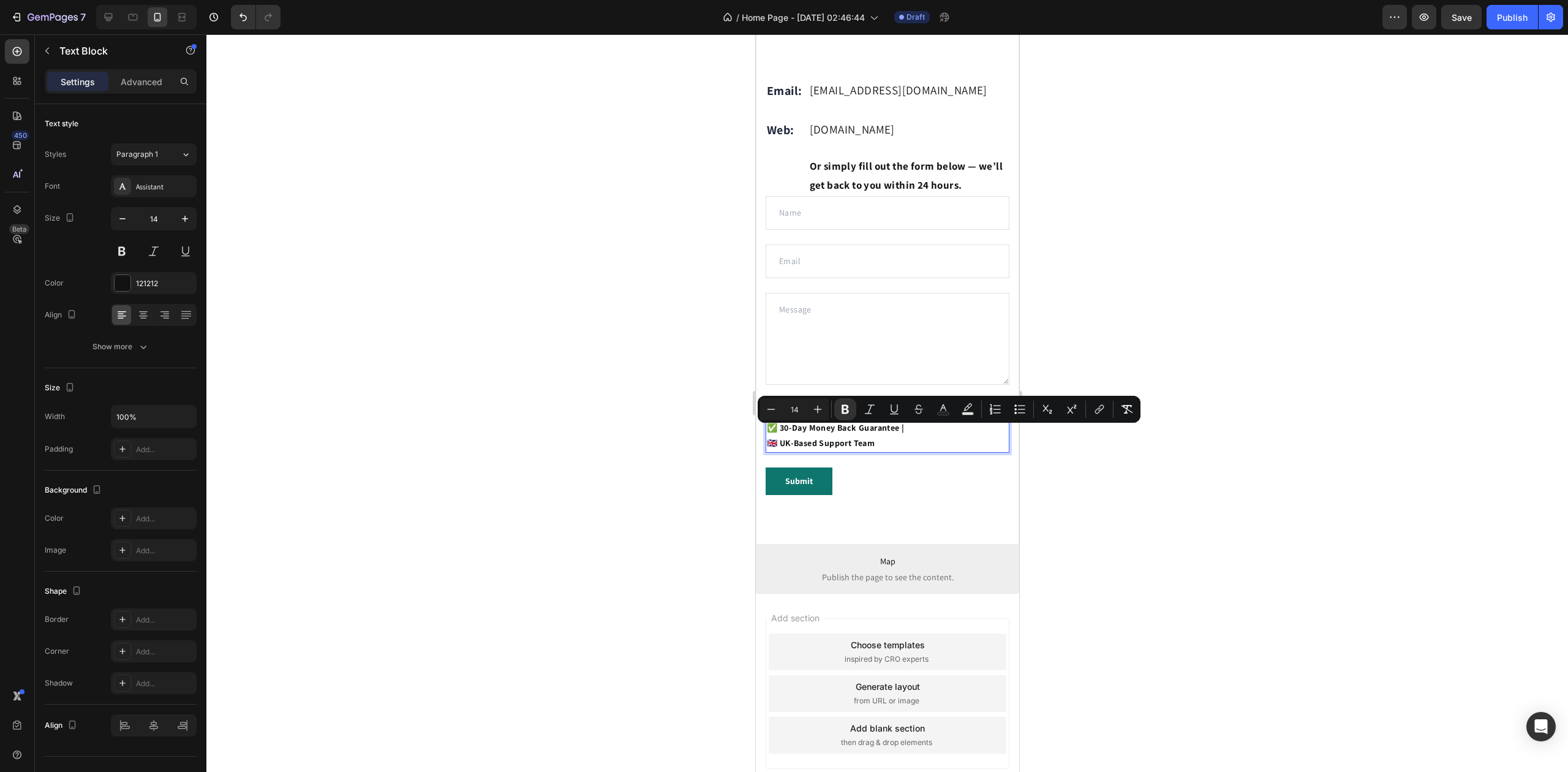
click at [873, 418] on strong "100% Secure Checkout |" at bounding box center [824, 412] width 96 height 11
click at [879, 420] on p "🔒 100% Secure Checkout |" at bounding box center [887, 412] width 241 height 15
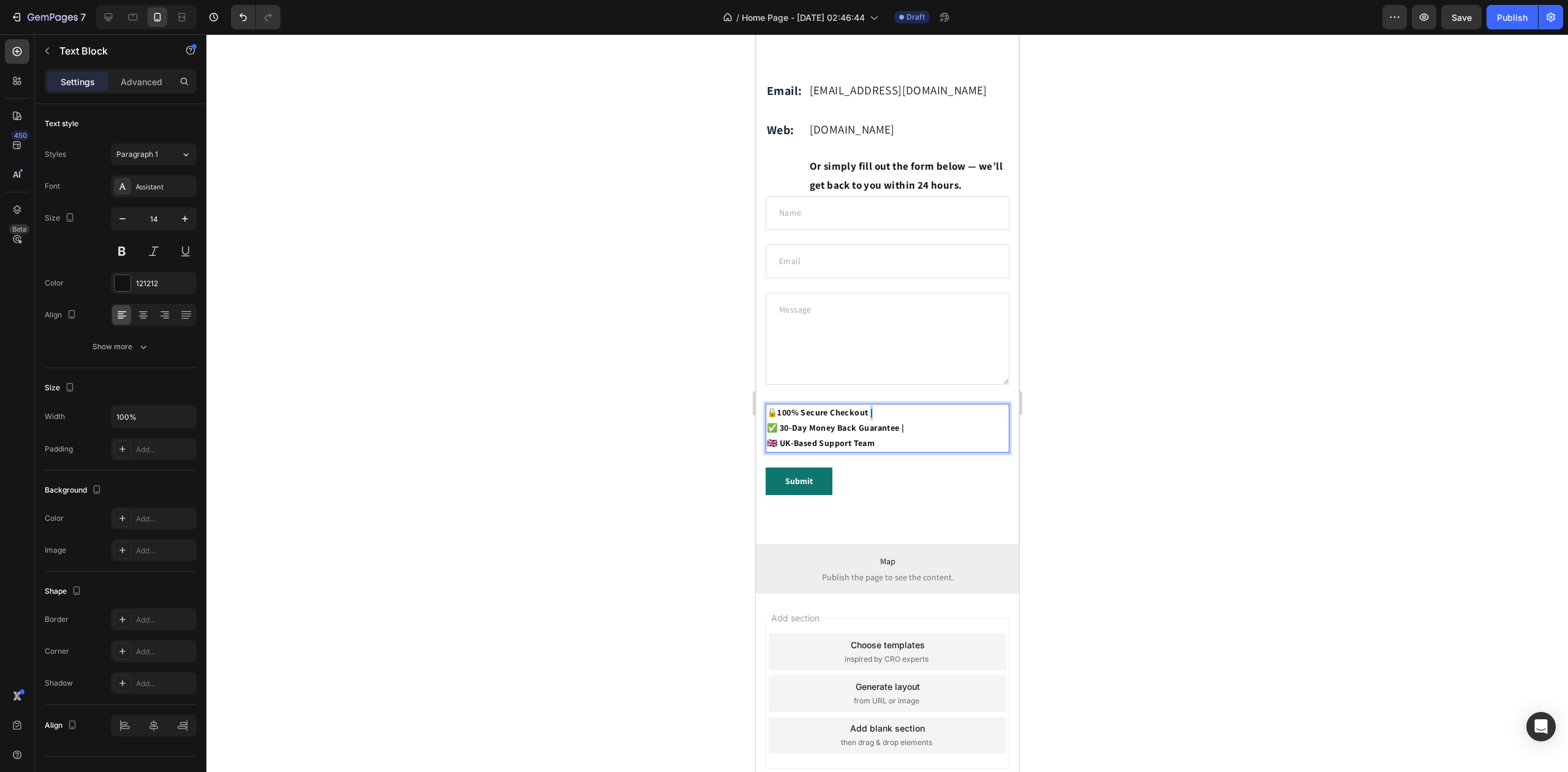
click at [872, 420] on p "🔒 100% Secure Checkout |" at bounding box center [887, 412] width 241 height 15
drag, startPoint x: 911, startPoint y: 452, endPoint x: 904, endPoint y: 452, distance: 7.0
click at [904, 435] on p "✅ 30-Day Money Back Guarantee |" at bounding box center [887, 428] width 241 height 15
click at [1158, 441] on div at bounding box center [887, 403] width 1362 height 738
click at [777, 449] on strong "🇬🇧 UK-Based Support Team" at bounding box center [820, 443] width 108 height 11
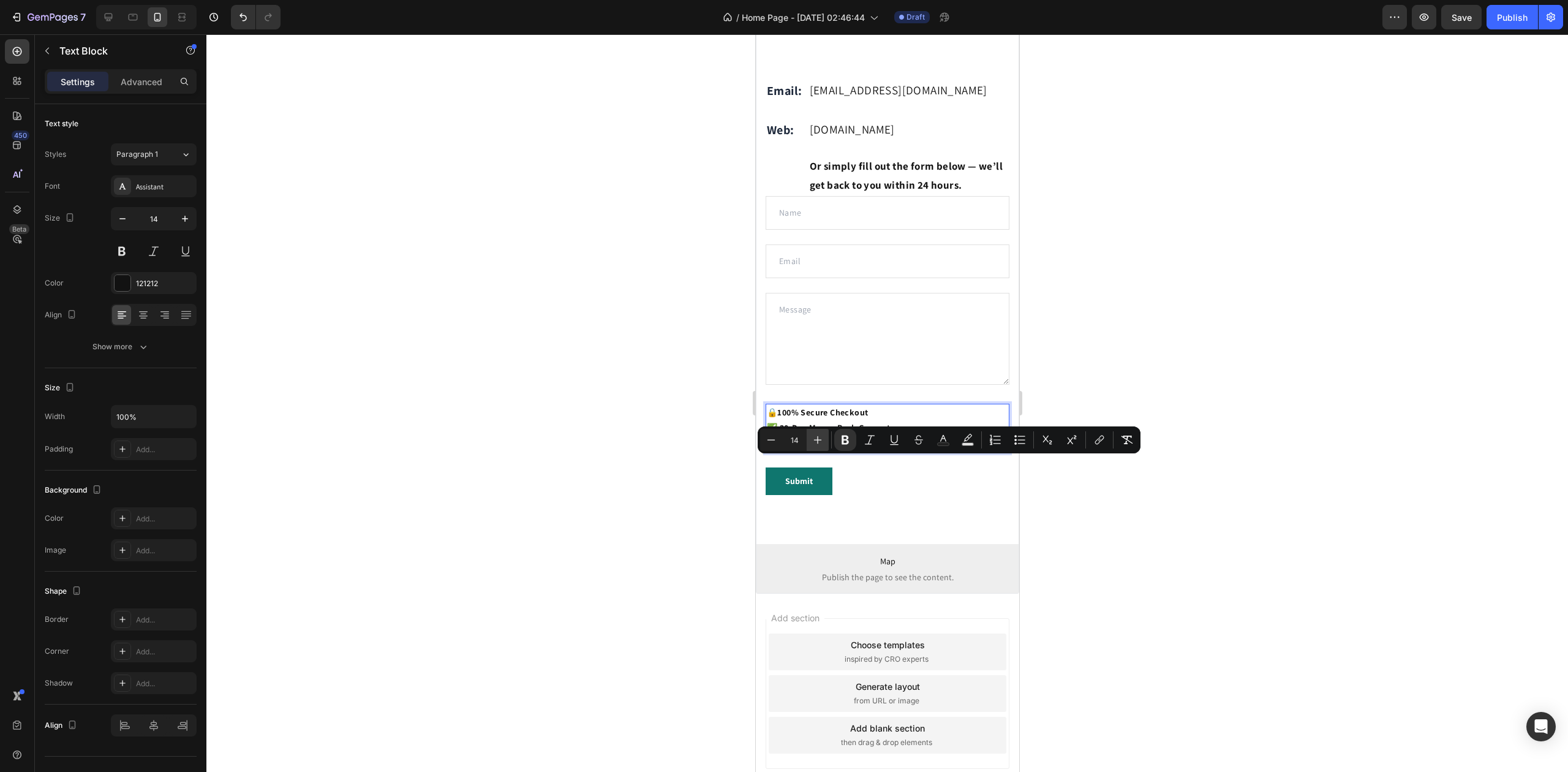
click at [815, 437] on icon "Editor contextual toolbar" at bounding box center [818, 440] width 13 height 13
click at [816, 437] on icon "Editor contextual toolbar" at bounding box center [818, 440] width 13 height 13
click at [817, 437] on icon "Editor contextual toolbar" at bounding box center [818, 440] width 13 height 13
click at [819, 437] on icon "Editor contextual toolbar" at bounding box center [818, 440] width 13 height 13
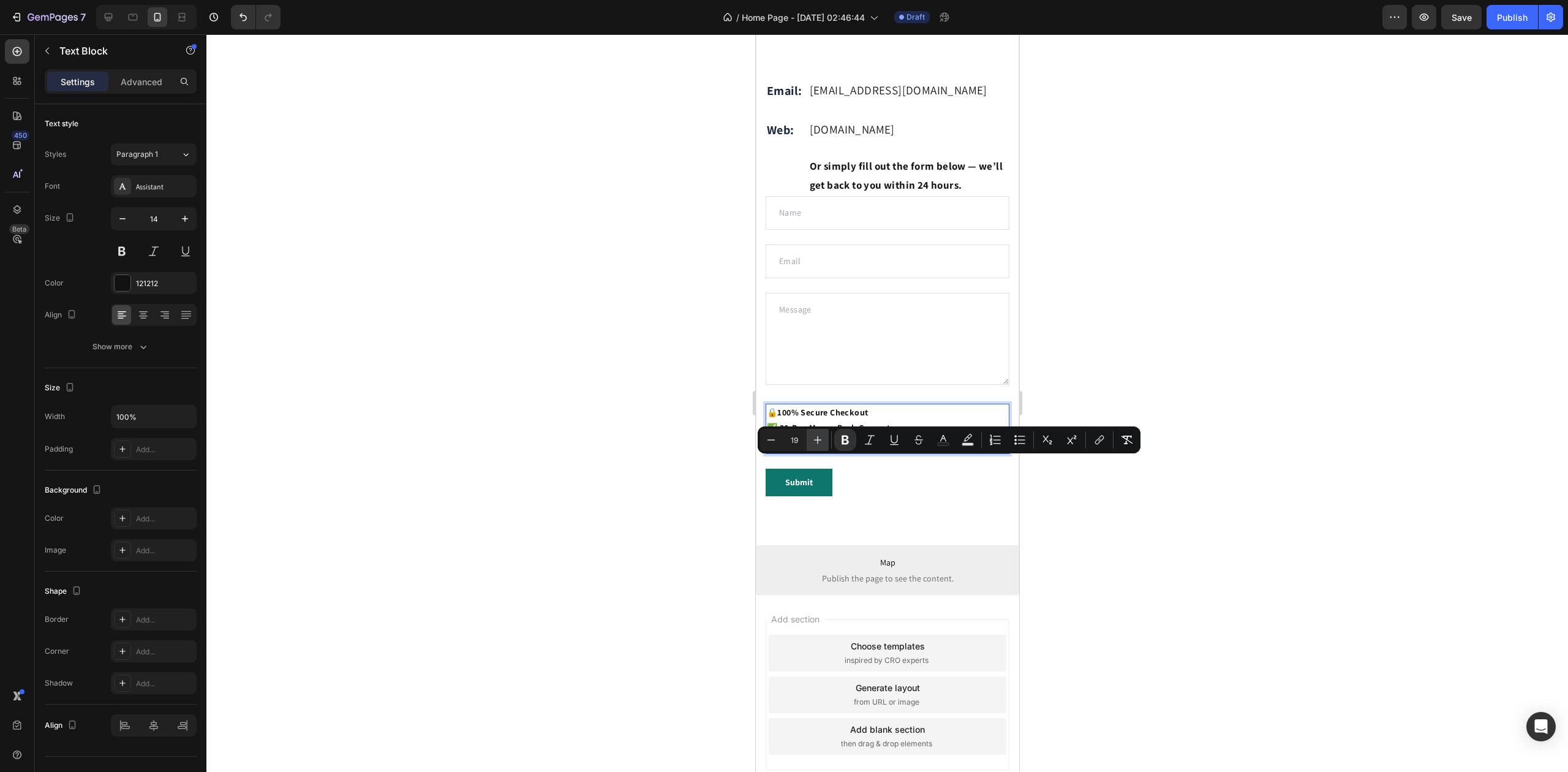
click at [819, 437] on icon "Editor contextual toolbar" at bounding box center [818, 440] width 13 height 13
type input "20"
click at [630, 440] on div at bounding box center [887, 403] width 1362 height 738
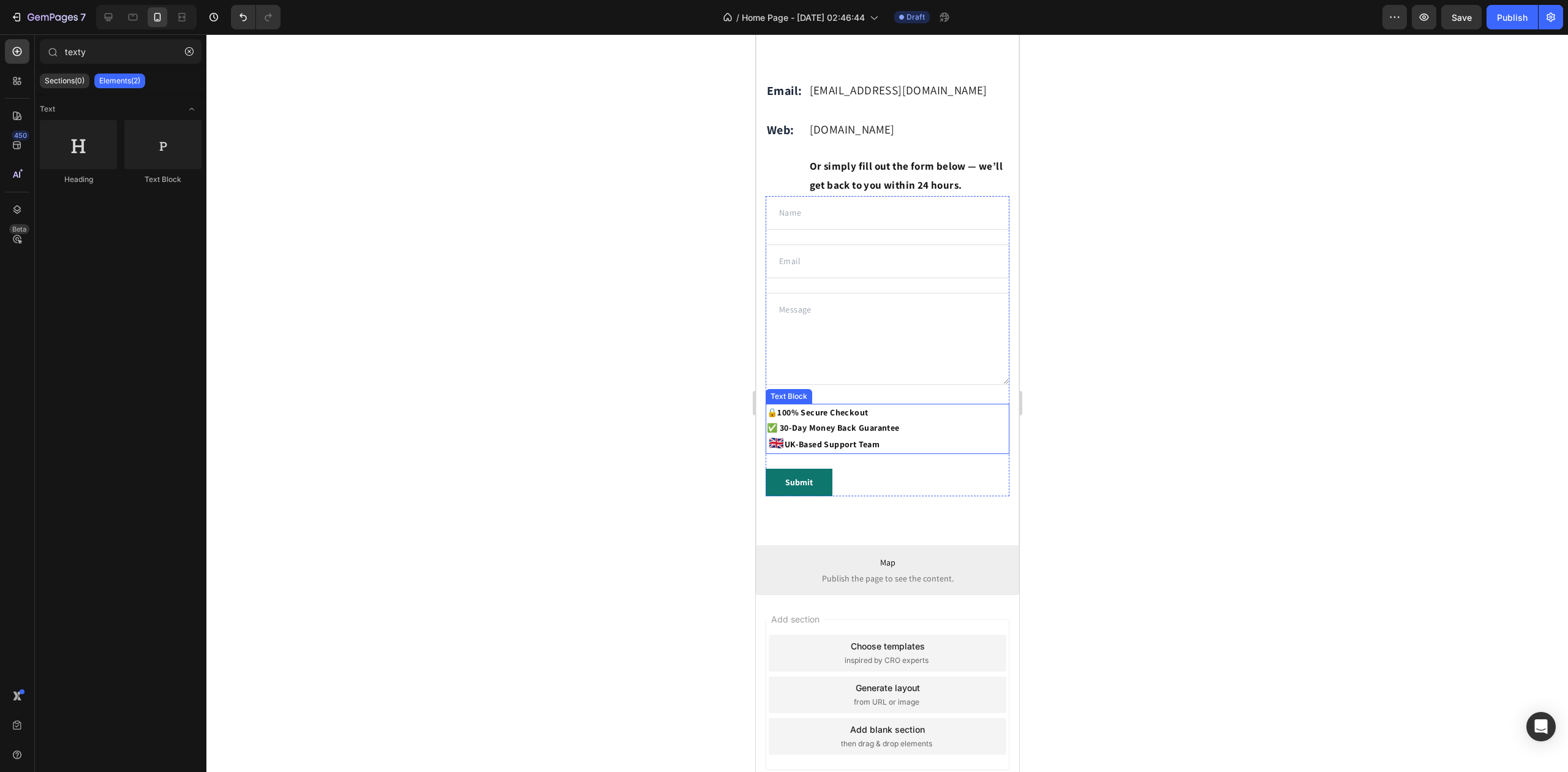
click at [778, 433] on strong "✅ 30-Day Money Back Guarantee" at bounding box center [832, 428] width 133 height 11
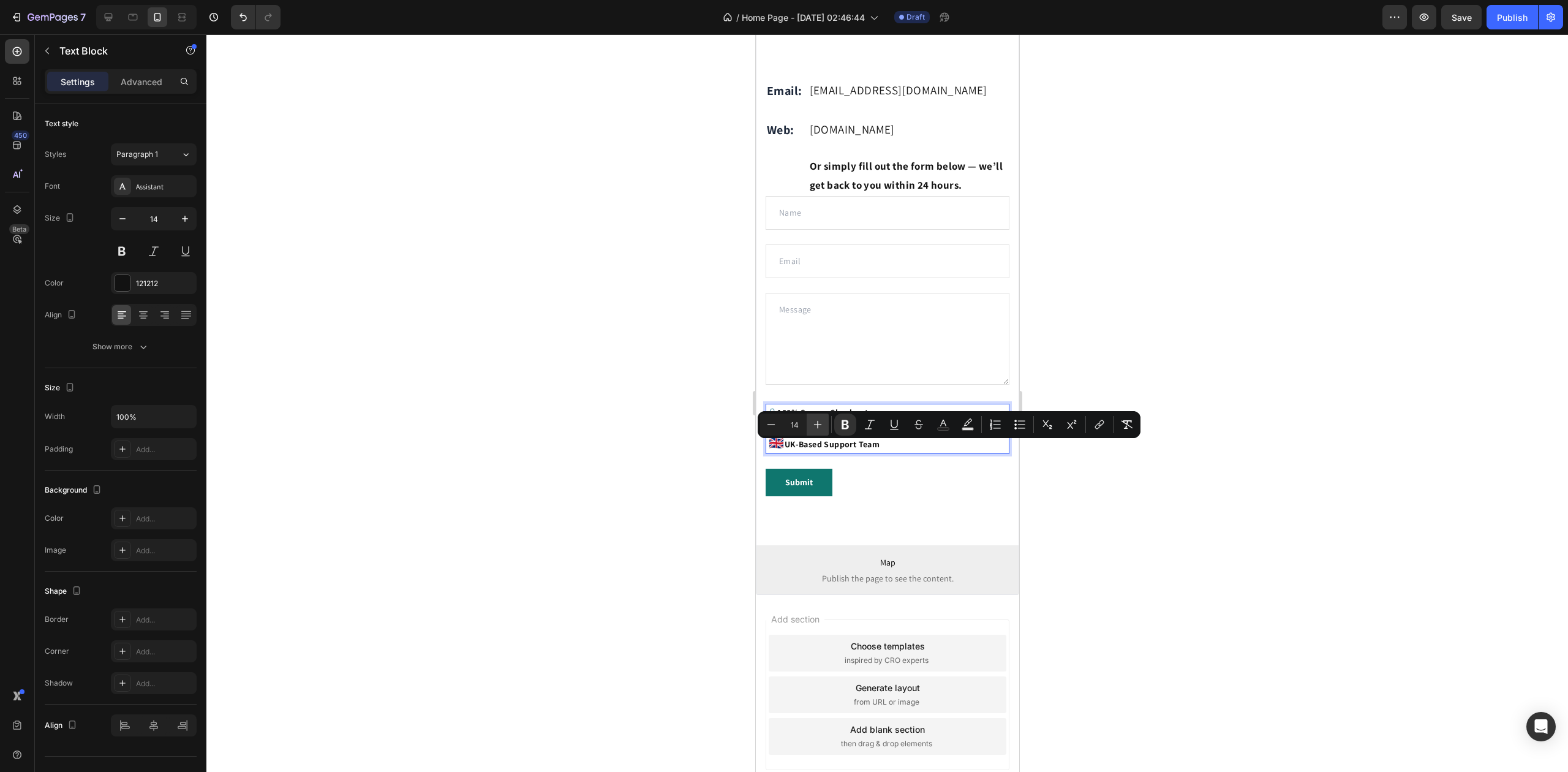
click at [817, 429] on icon "Editor contextual toolbar" at bounding box center [818, 425] width 13 height 13
type input "18"
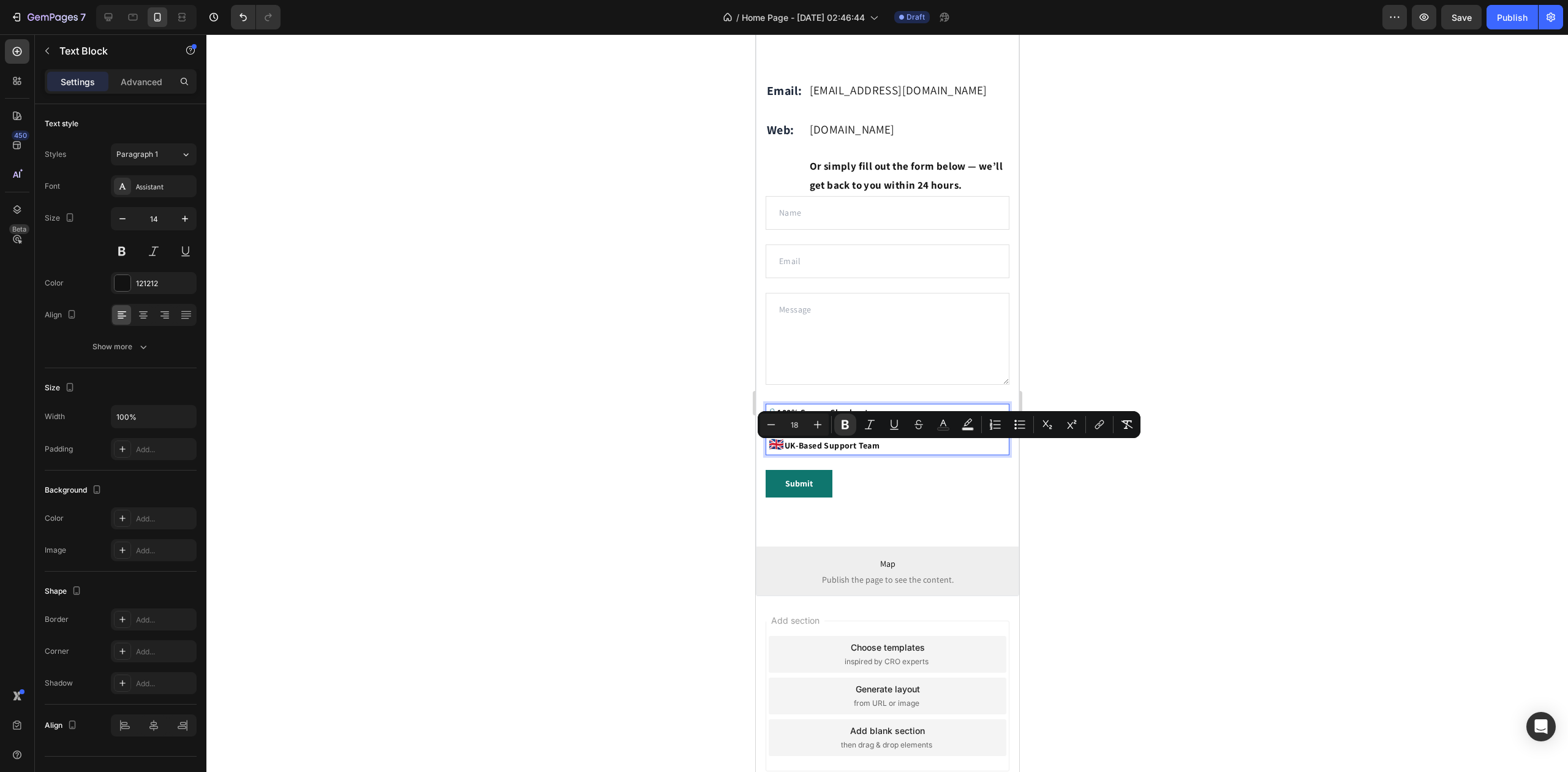
drag, startPoint x: 679, startPoint y: 441, endPoint x: 700, endPoint y: 442, distance: 21.0
click at [680, 441] on div at bounding box center [887, 403] width 1362 height 738
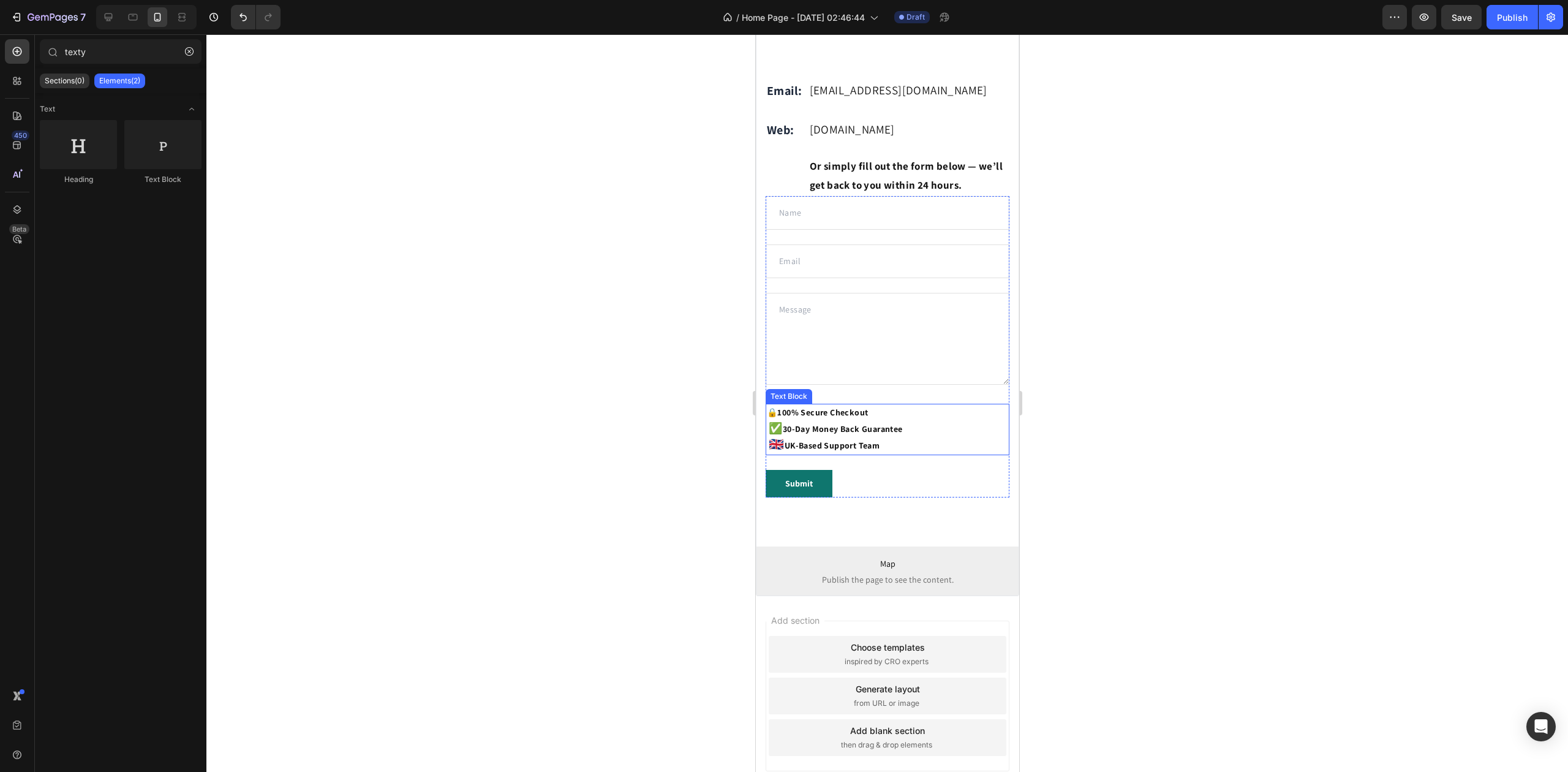
click at [776, 420] on p "🔒 100% Secure Checkout" at bounding box center [887, 412] width 241 height 15
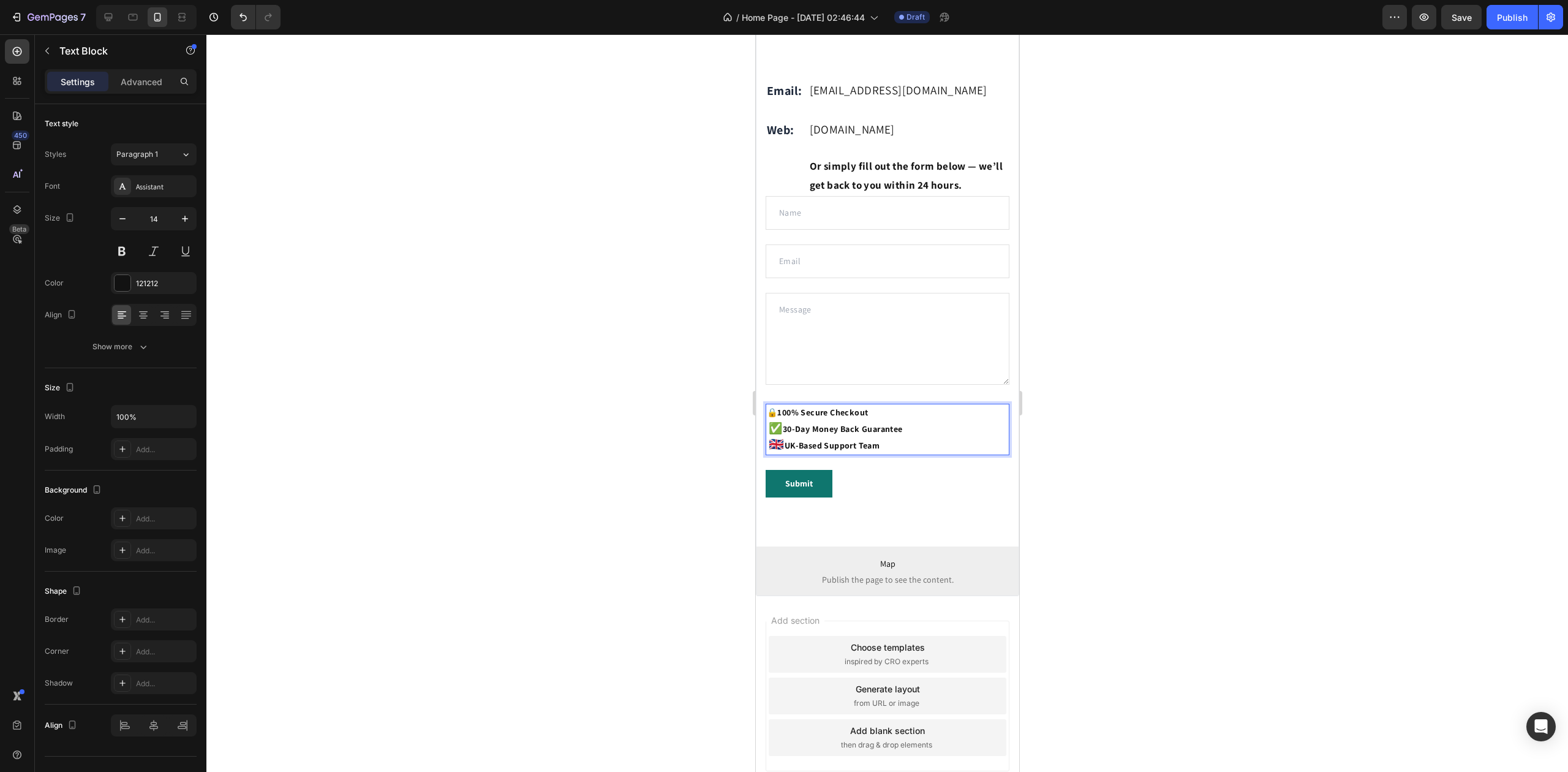
drag, startPoint x: 776, startPoint y: 434, endPoint x: 767, endPoint y: 434, distance: 9.0
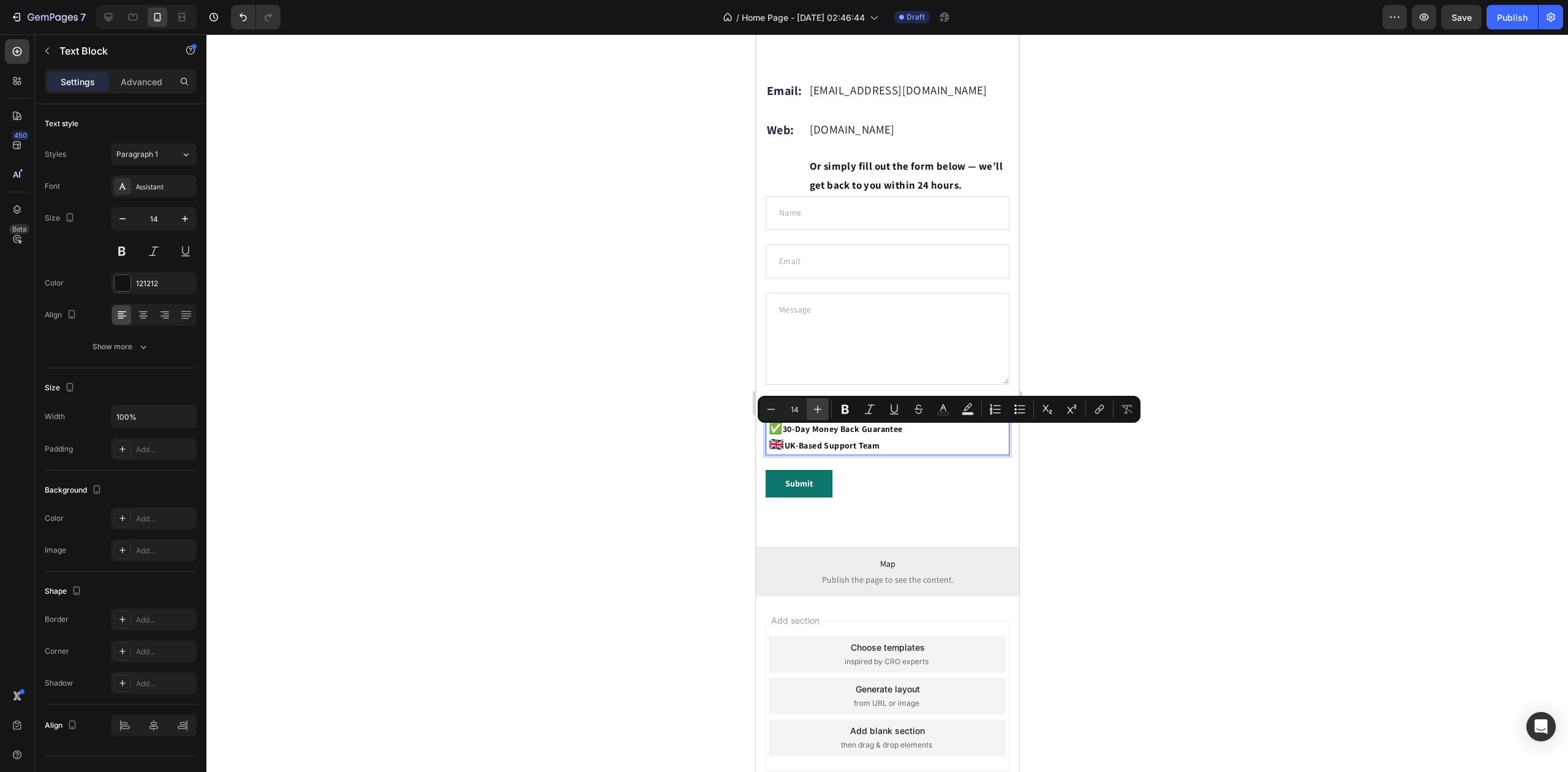
click at [819, 413] on icon "Editor contextual toolbar" at bounding box center [818, 409] width 13 height 13
click at [819, 413] on icon "Editor contextual toolbar" at bounding box center [818, 409] width 13 height 13
click at [815, 410] on icon "Editor contextual toolbar" at bounding box center [818, 409] width 13 height 13
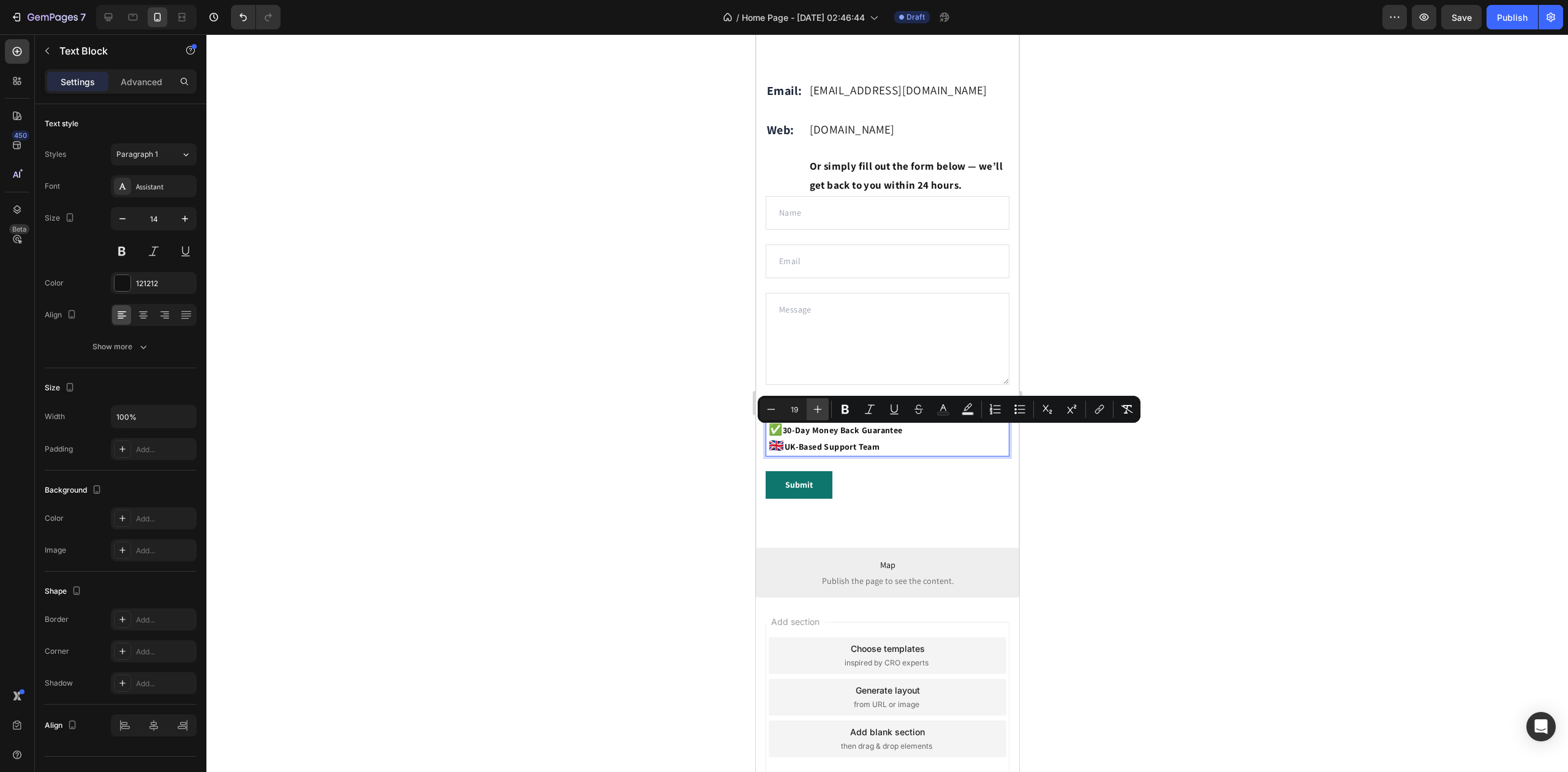
click at [816, 410] on icon "Editor contextual toolbar" at bounding box center [818, 409] width 13 height 13
type input "20"
drag, startPoint x: 609, startPoint y: 428, endPoint x: 647, endPoint y: 432, distance: 38.2
click at [610, 428] on div at bounding box center [887, 403] width 1362 height 738
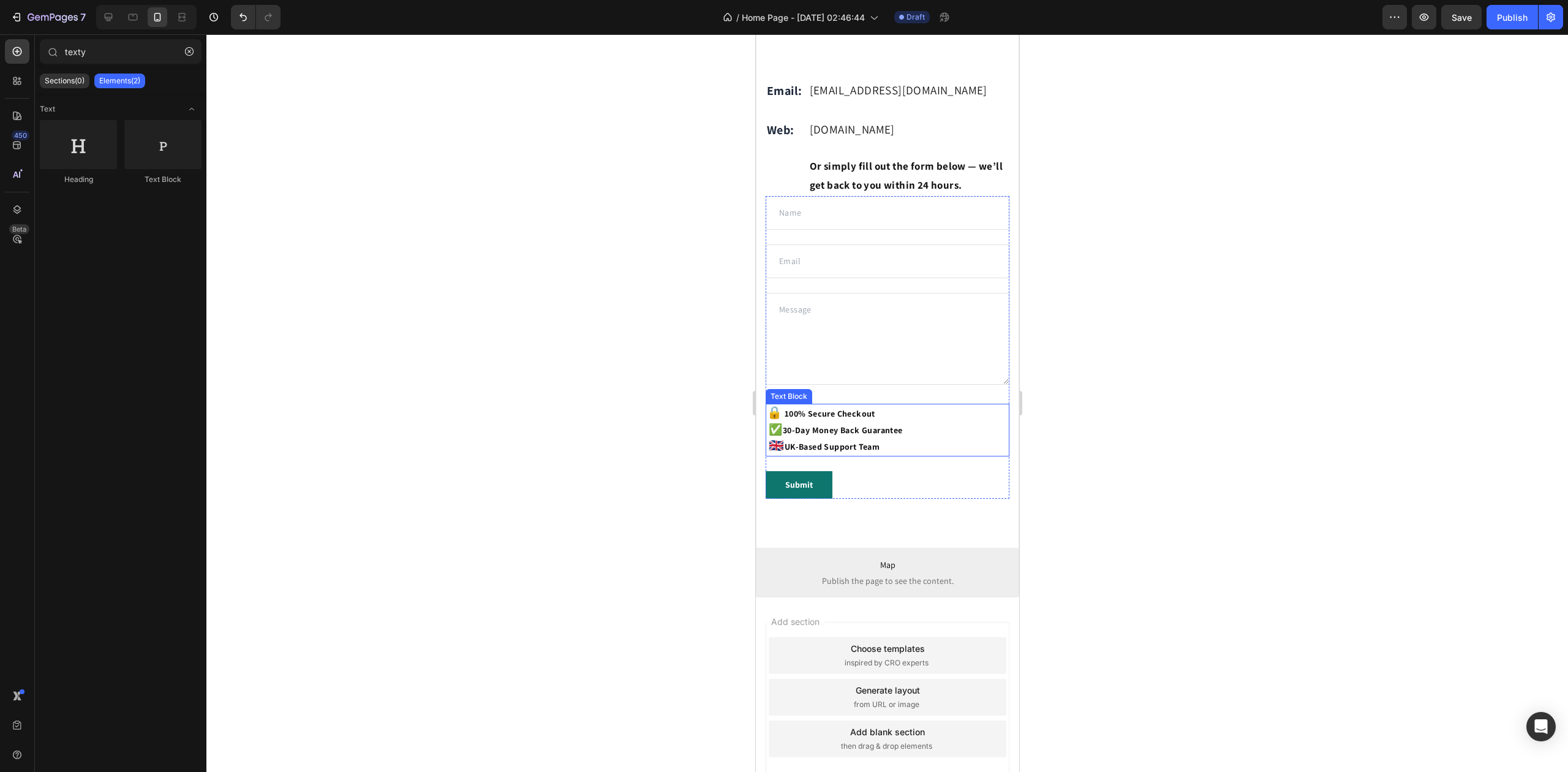
click at [771, 436] on strong "✅" at bounding box center [775, 429] width 14 height 14
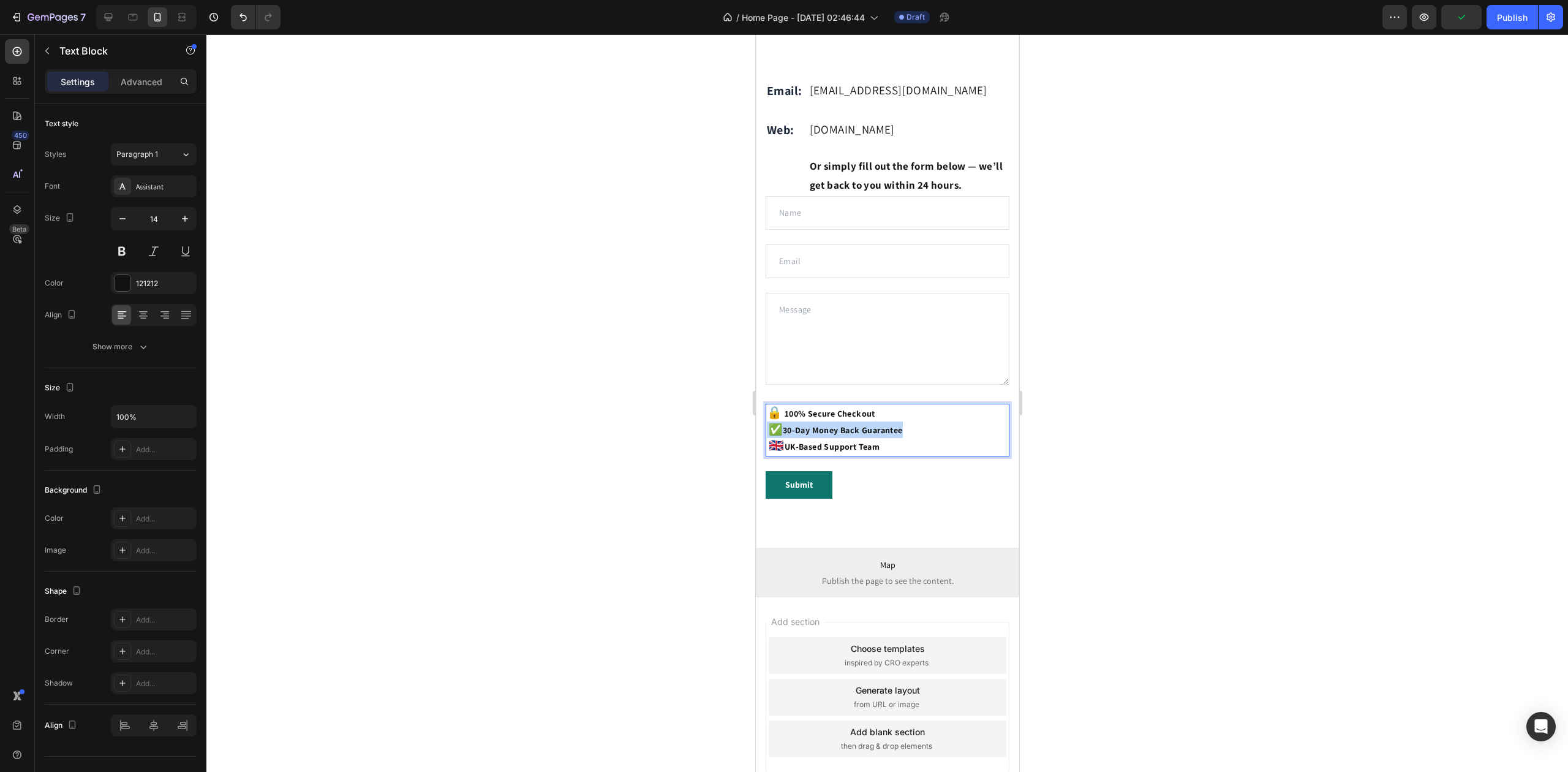
click at [771, 436] on strong "✅" at bounding box center [775, 429] width 14 height 14
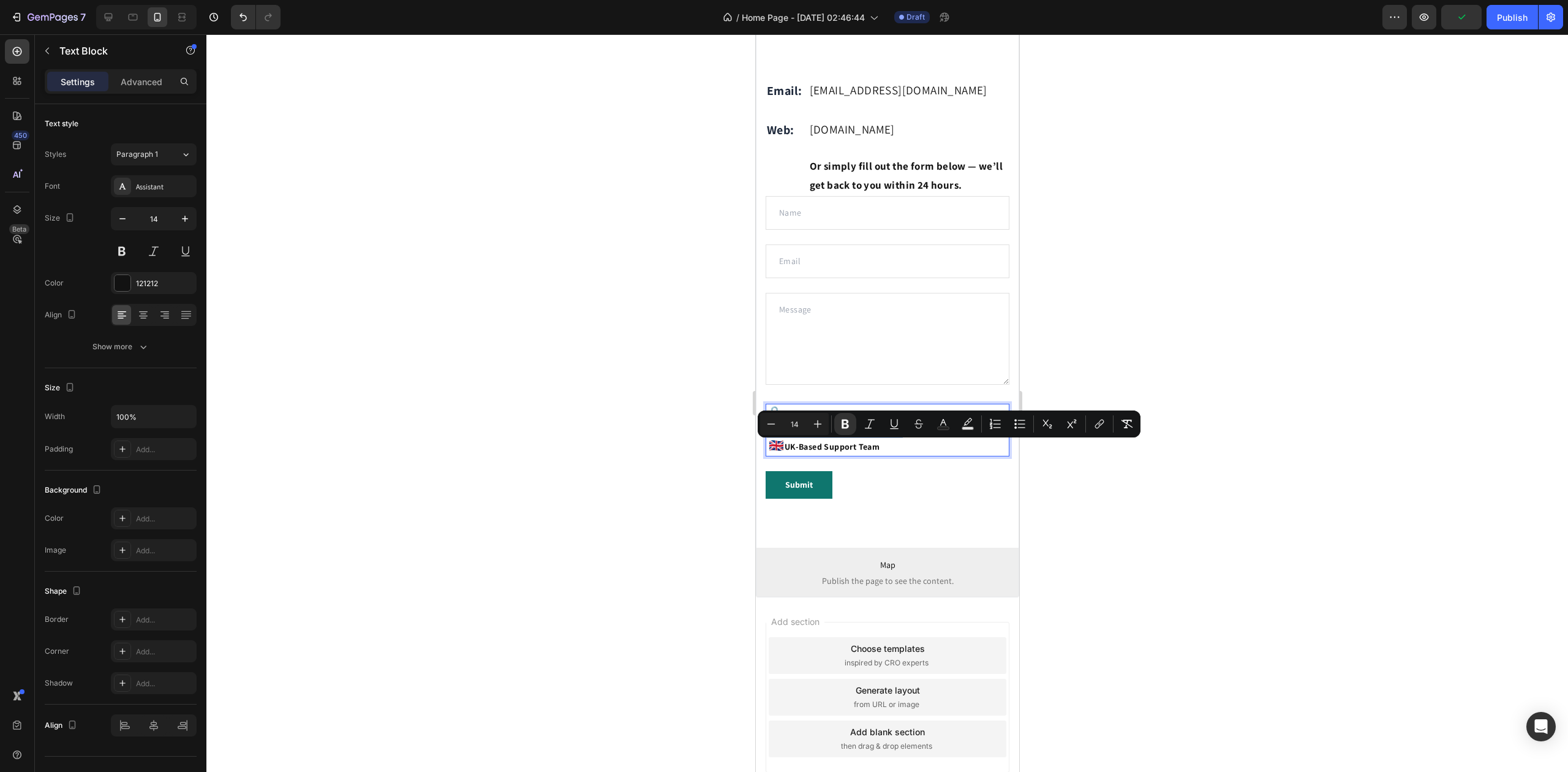
click at [771, 436] on strong "✅" at bounding box center [775, 429] width 14 height 14
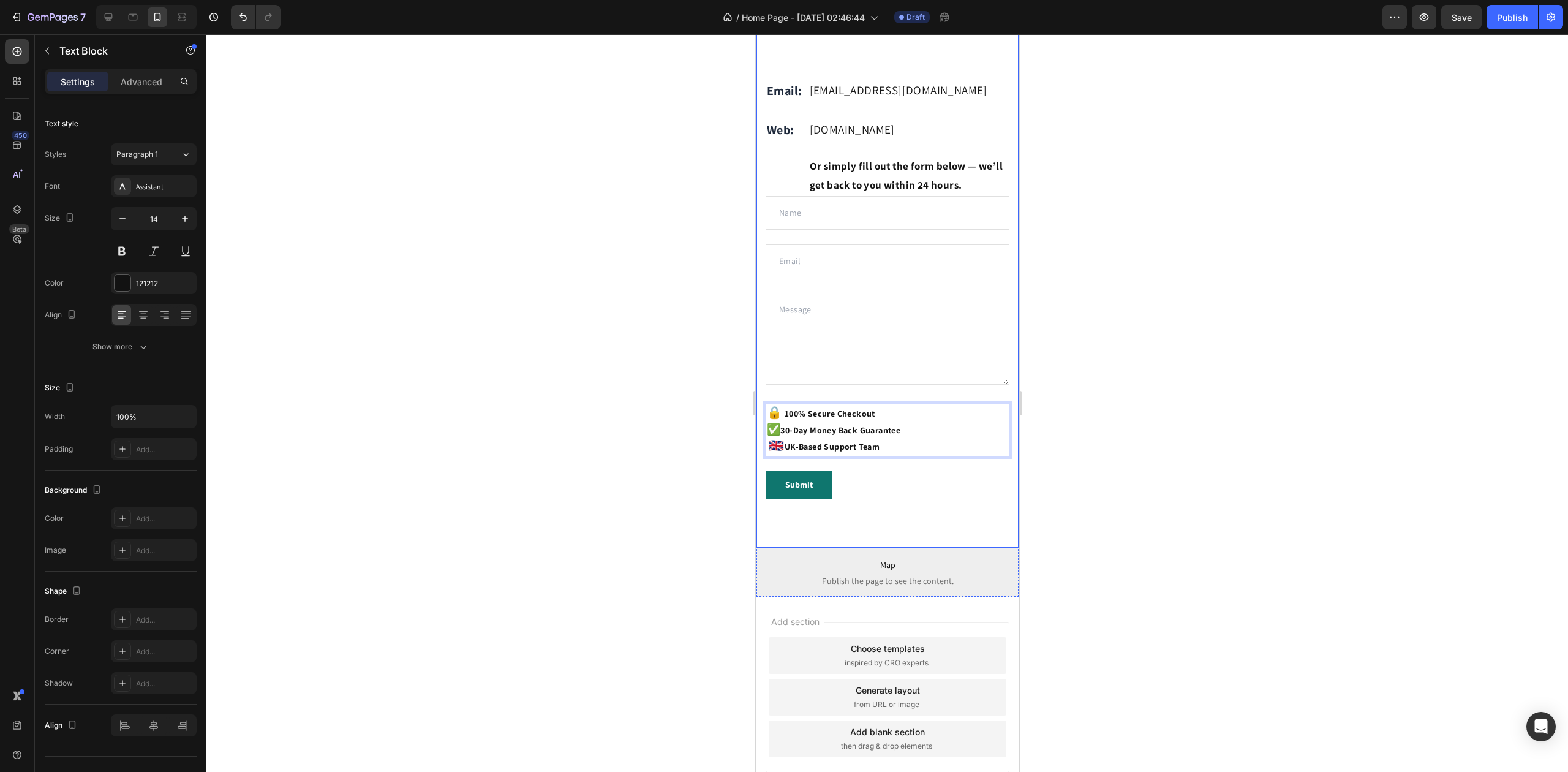
drag, startPoint x: 670, startPoint y: 437, endPoint x: 735, endPoint y: 451, distance: 66.5
click at [669, 437] on div at bounding box center [887, 403] width 1362 height 738
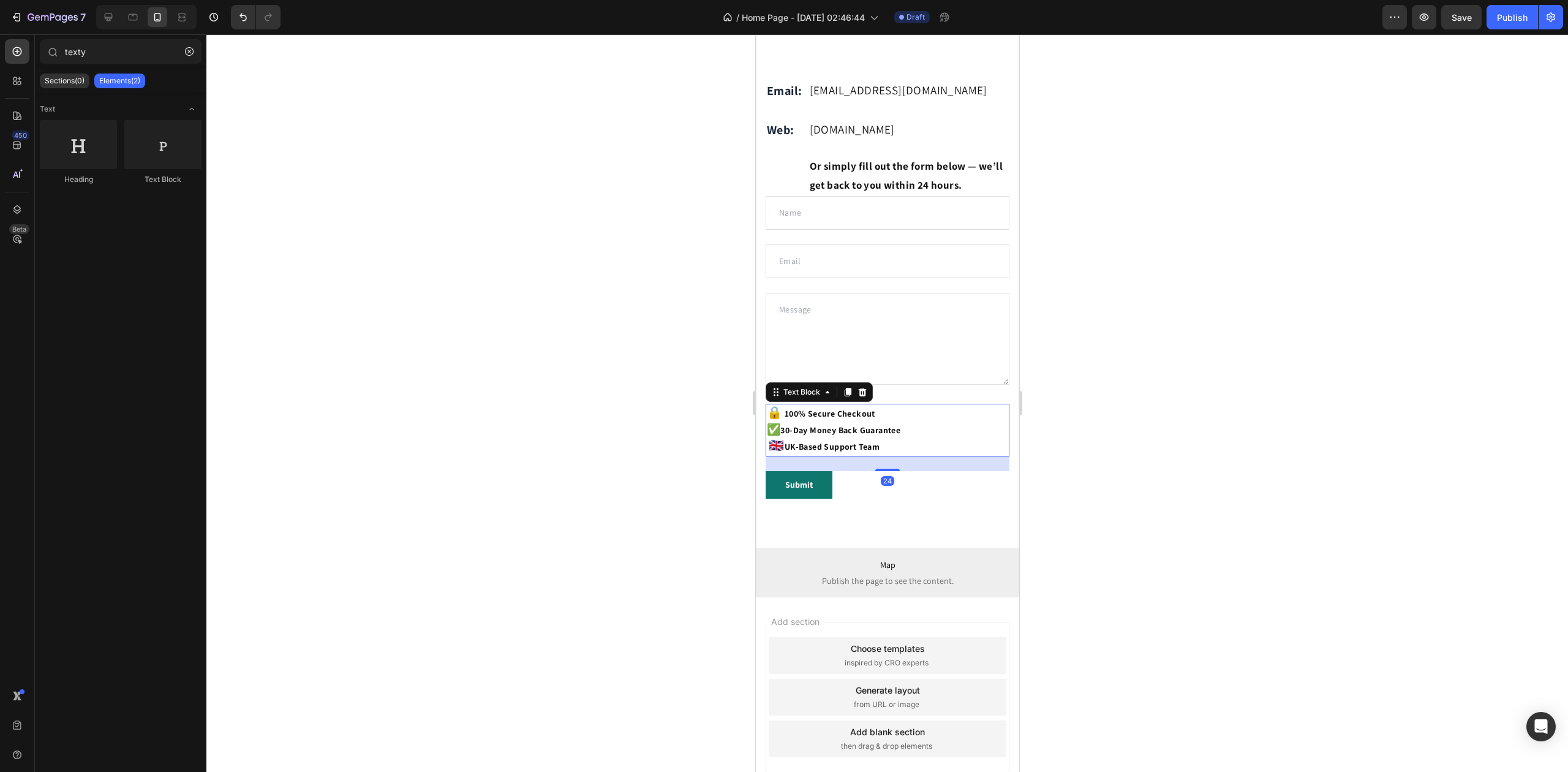
click at [768, 454] on strong "🇬🇧" at bounding box center [776, 445] width 15 height 16
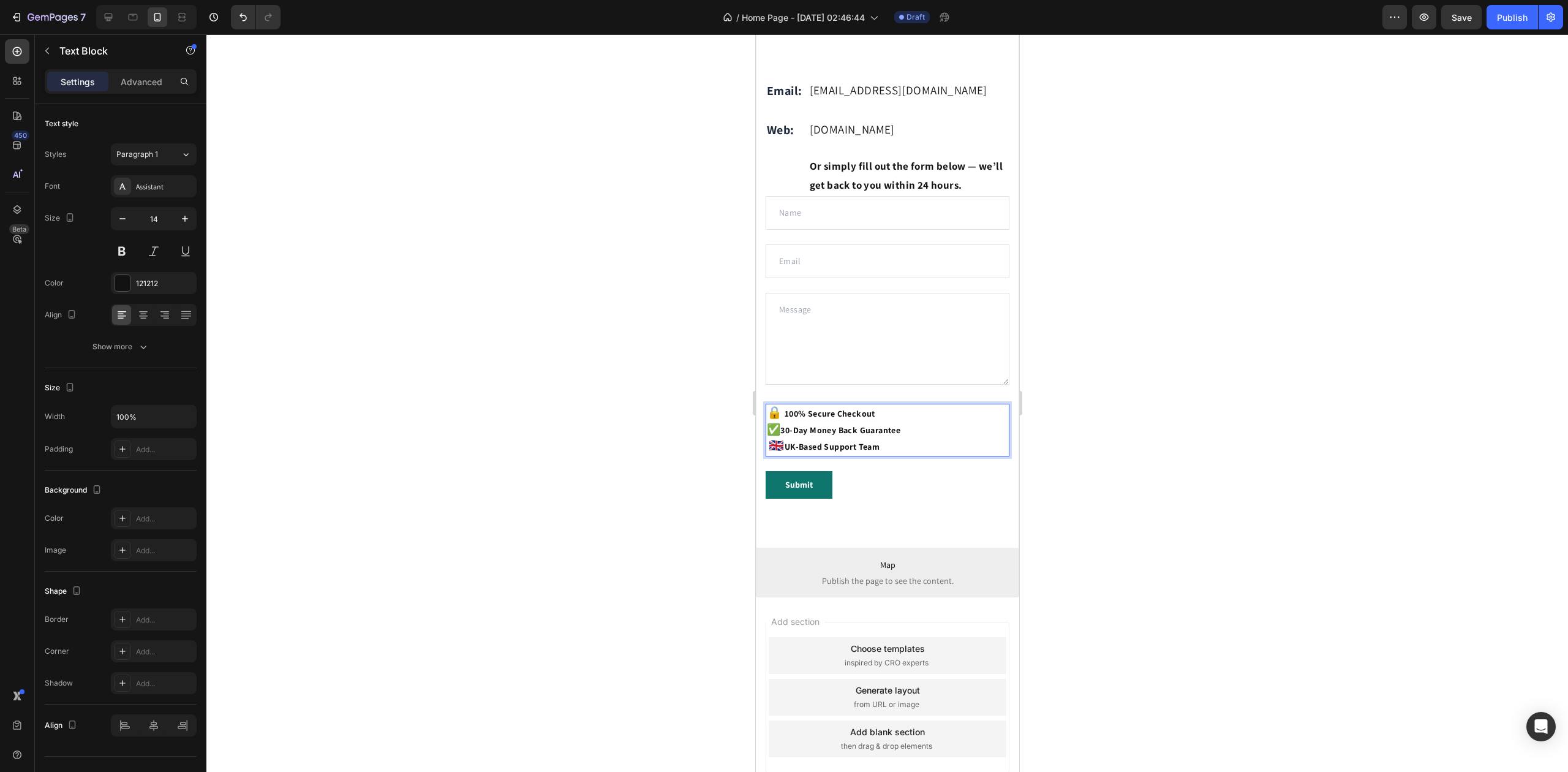
click at [769, 454] on strong "🇬🇧" at bounding box center [776, 445] width 15 height 16
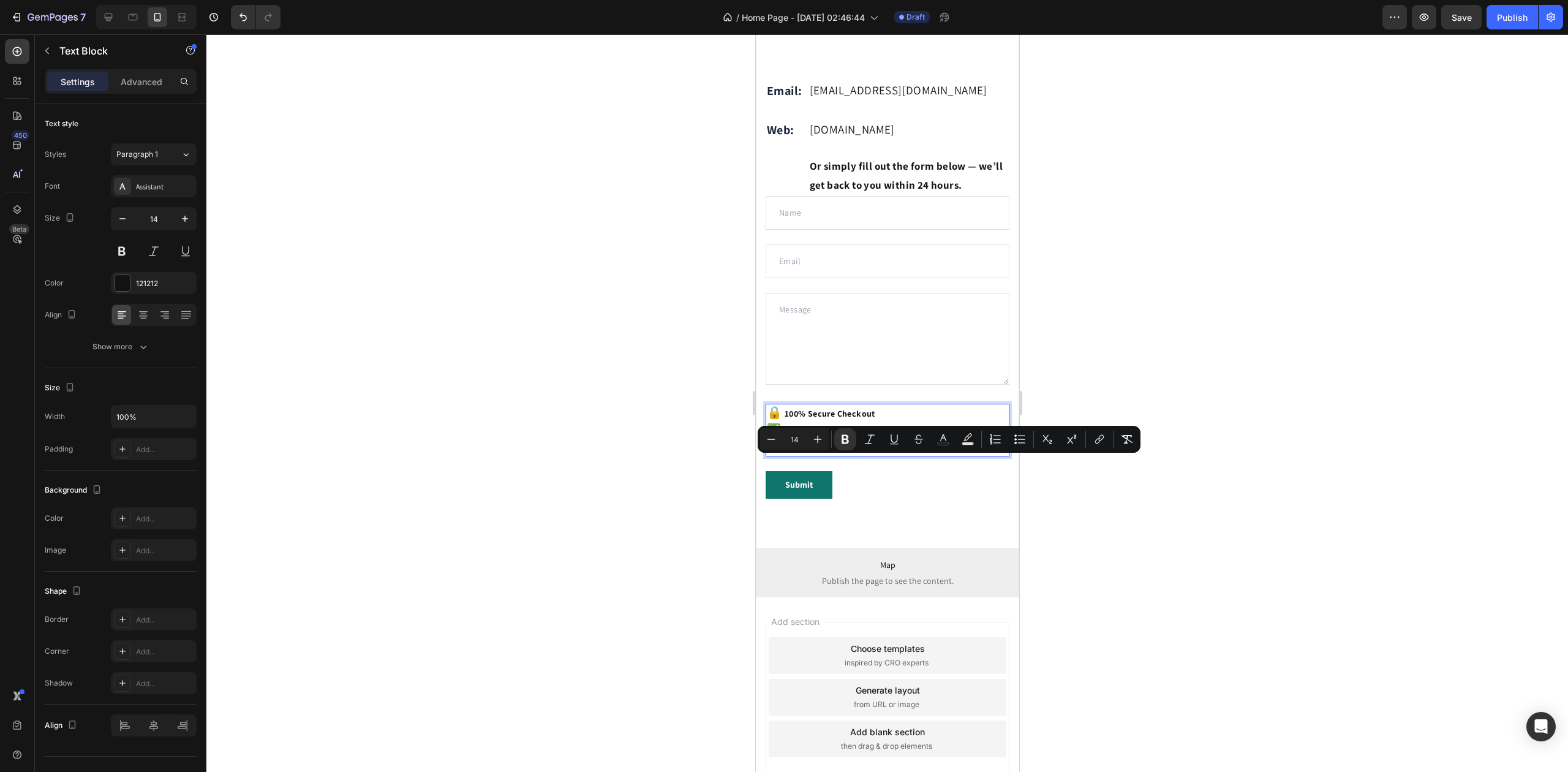
click at [768, 454] on strong "🇬🇧" at bounding box center [776, 445] width 15 height 16
click at [766, 452] on strong "Rich Text Editor. Editing area: main" at bounding box center [767, 447] width 2 height 11
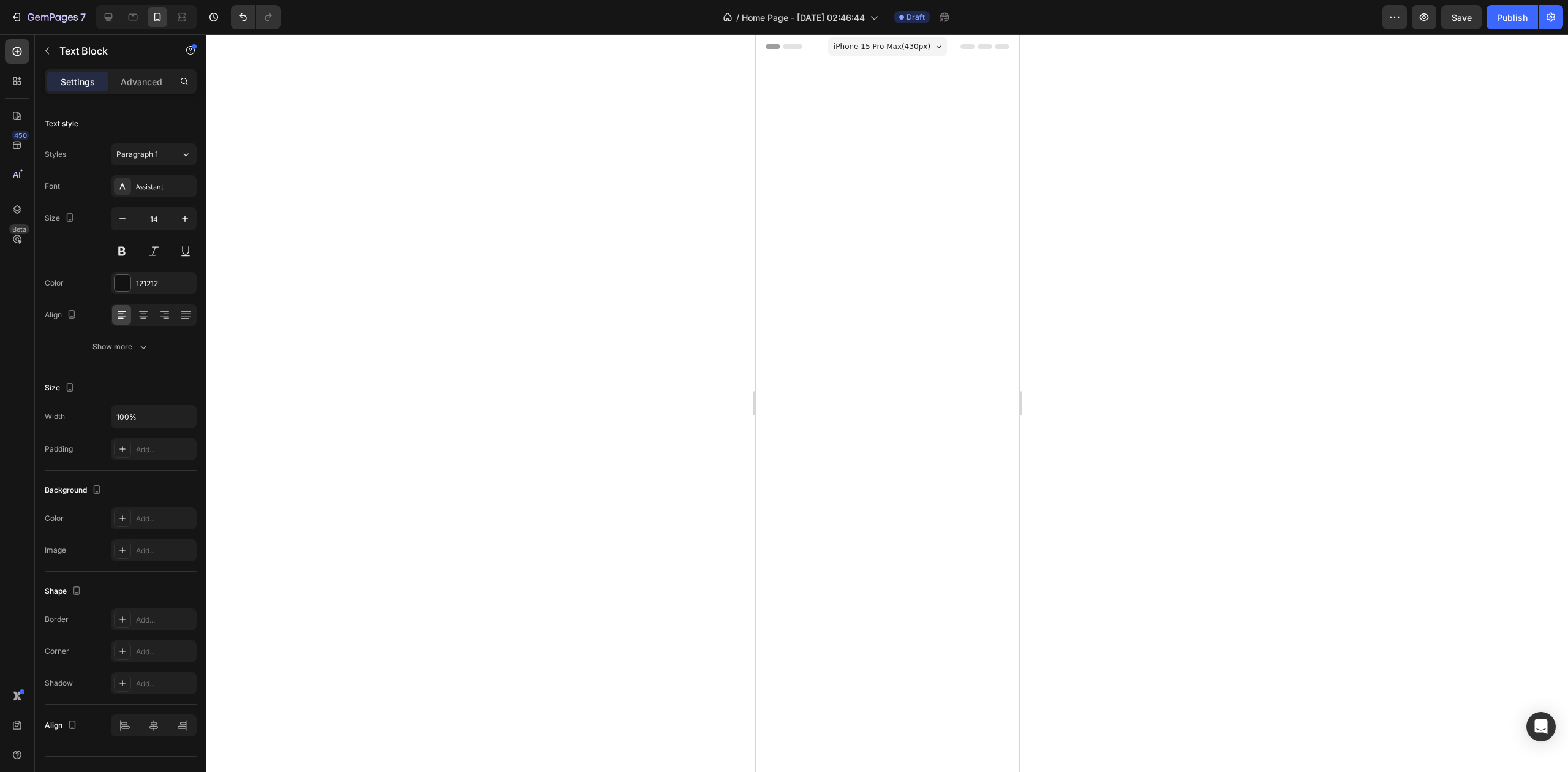
scroll to position [3995, 0]
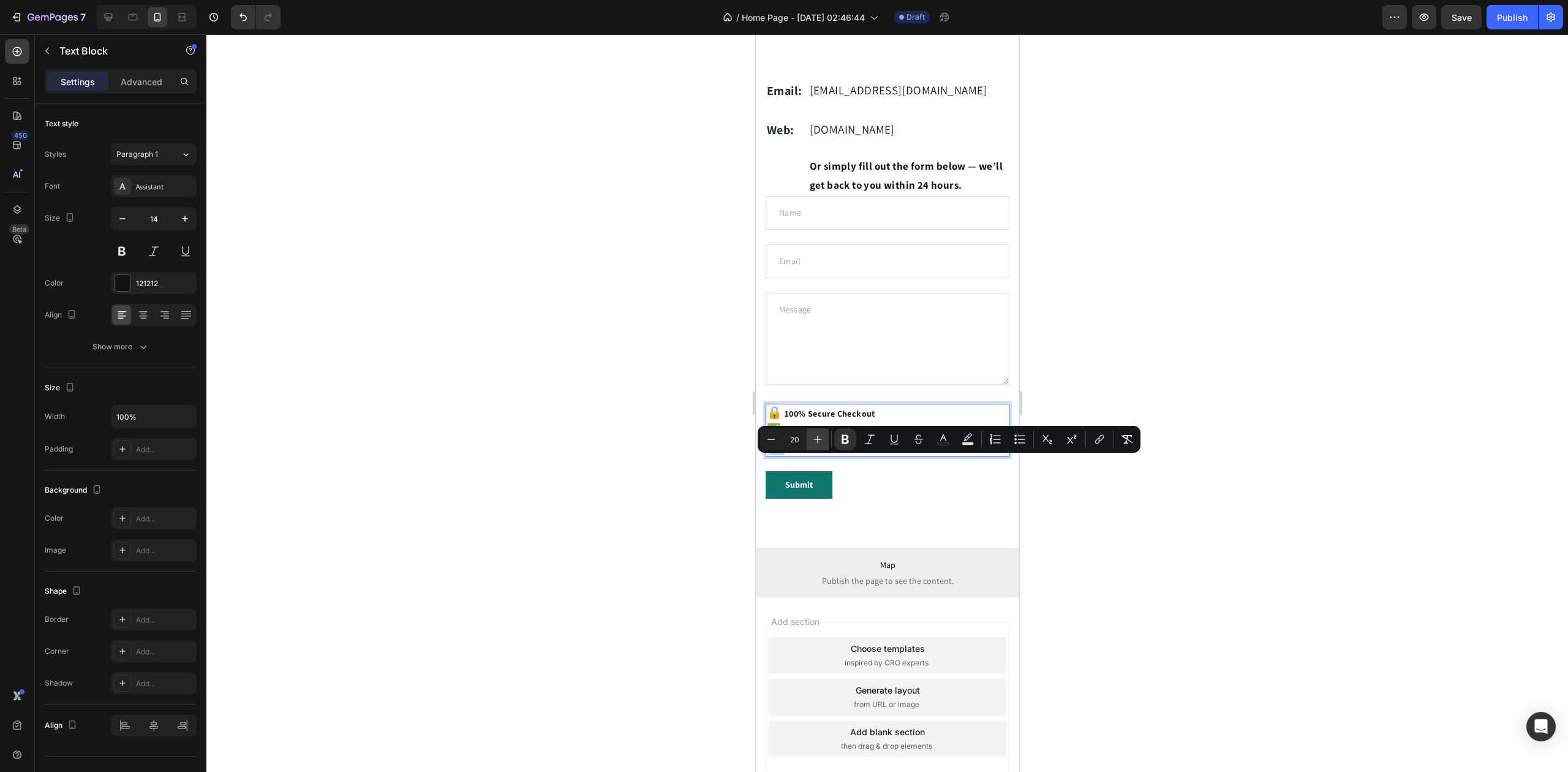
click at [810, 439] on button "Plus" at bounding box center [817, 439] width 22 height 22
type input "22"
click at [603, 446] on div at bounding box center [887, 403] width 1362 height 738
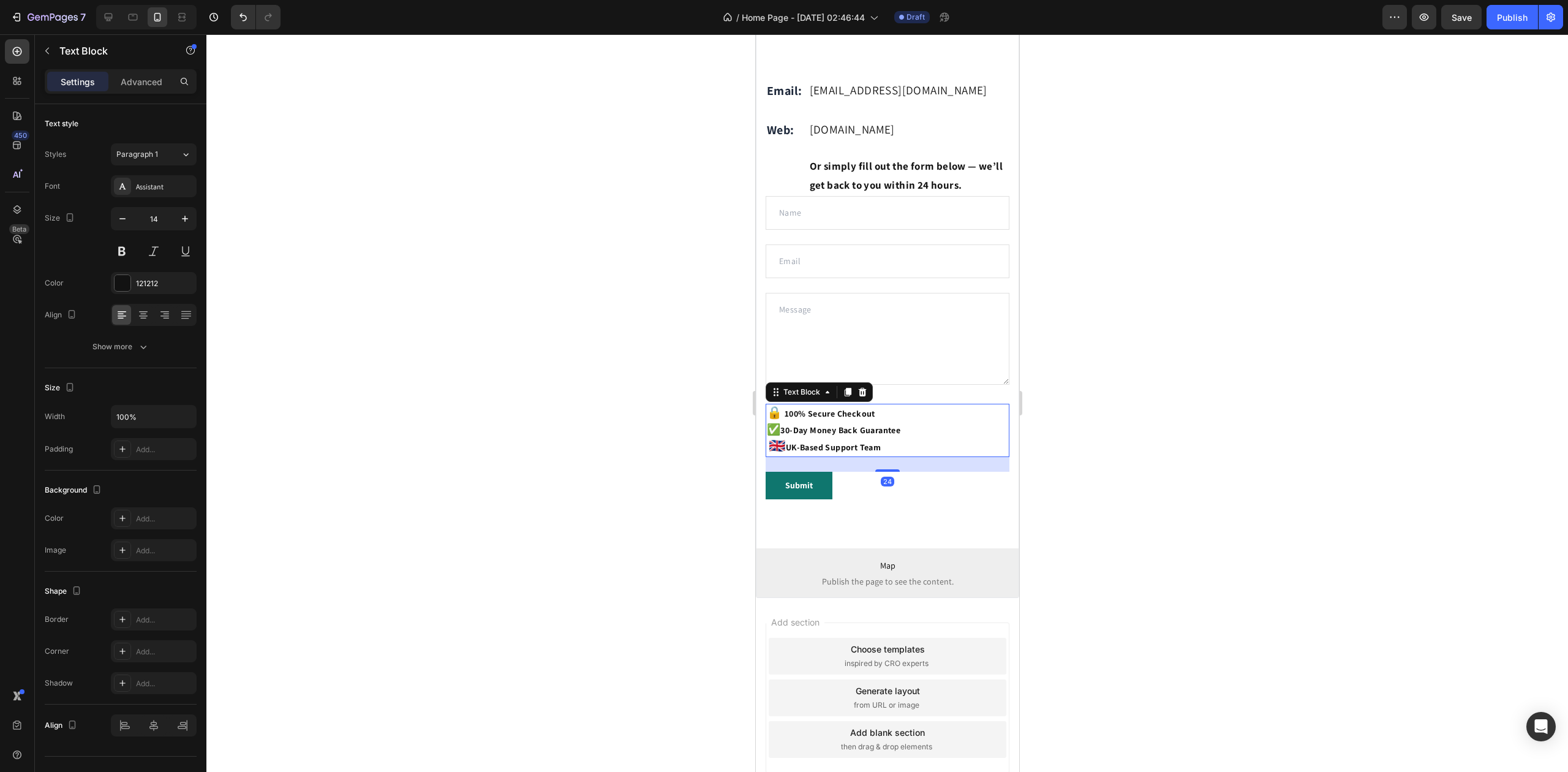
click at [795, 453] on strong "UK-Based Support Team" at bounding box center [833, 447] width 95 height 11
drag, startPoint x: 781, startPoint y: 466, endPoint x: 772, endPoint y: 466, distance: 9.0
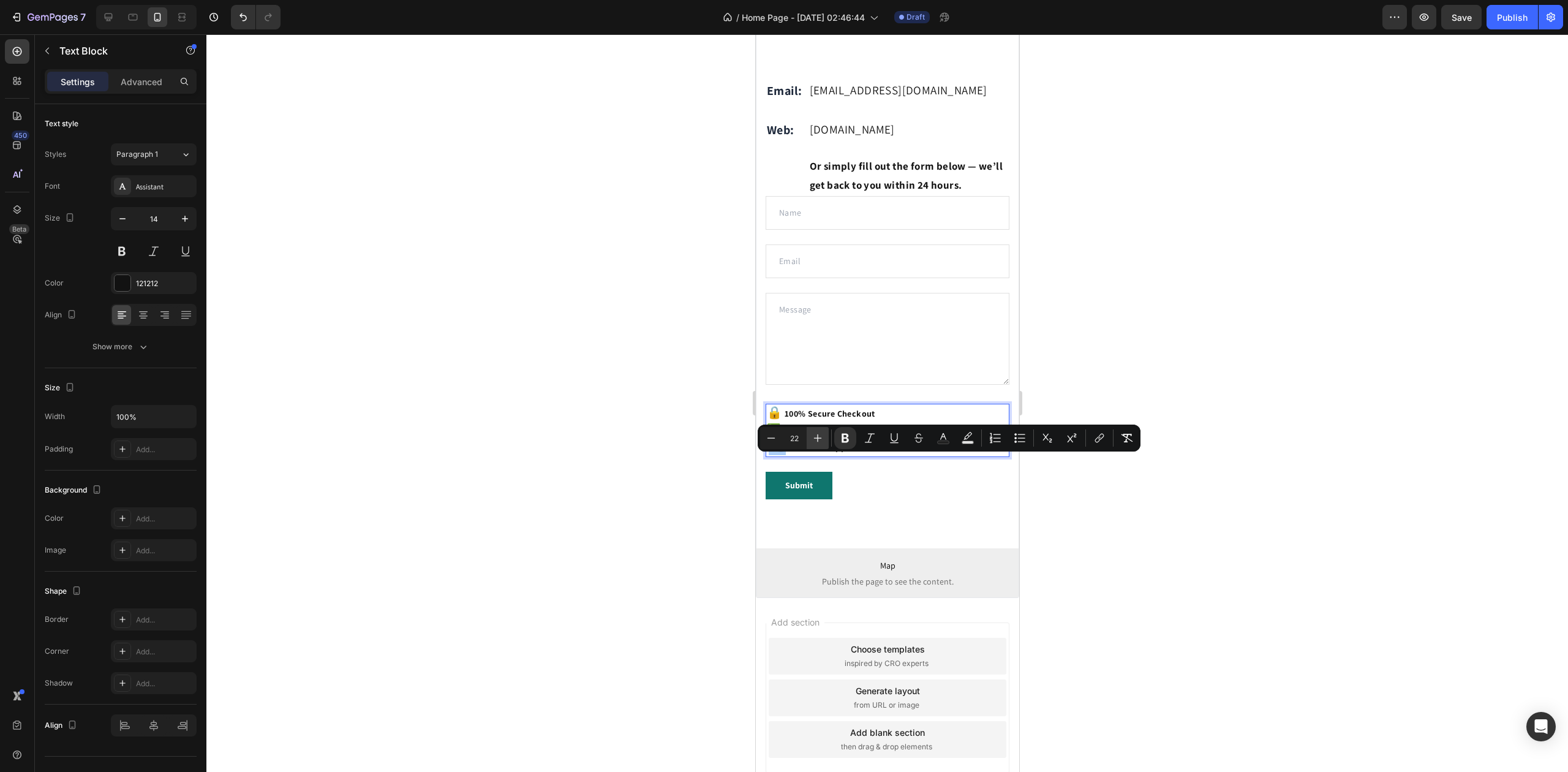
click at [812, 442] on icon "Editor contextual toolbar" at bounding box center [818, 439] width 13 height 13
click at [812, 442] on icon "Editor contextual toolbar" at bounding box center [818, 439] width 13 height 13
click at [814, 442] on icon "Editor contextual toolbar" at bounding box center [818, 439] width 13 height 13
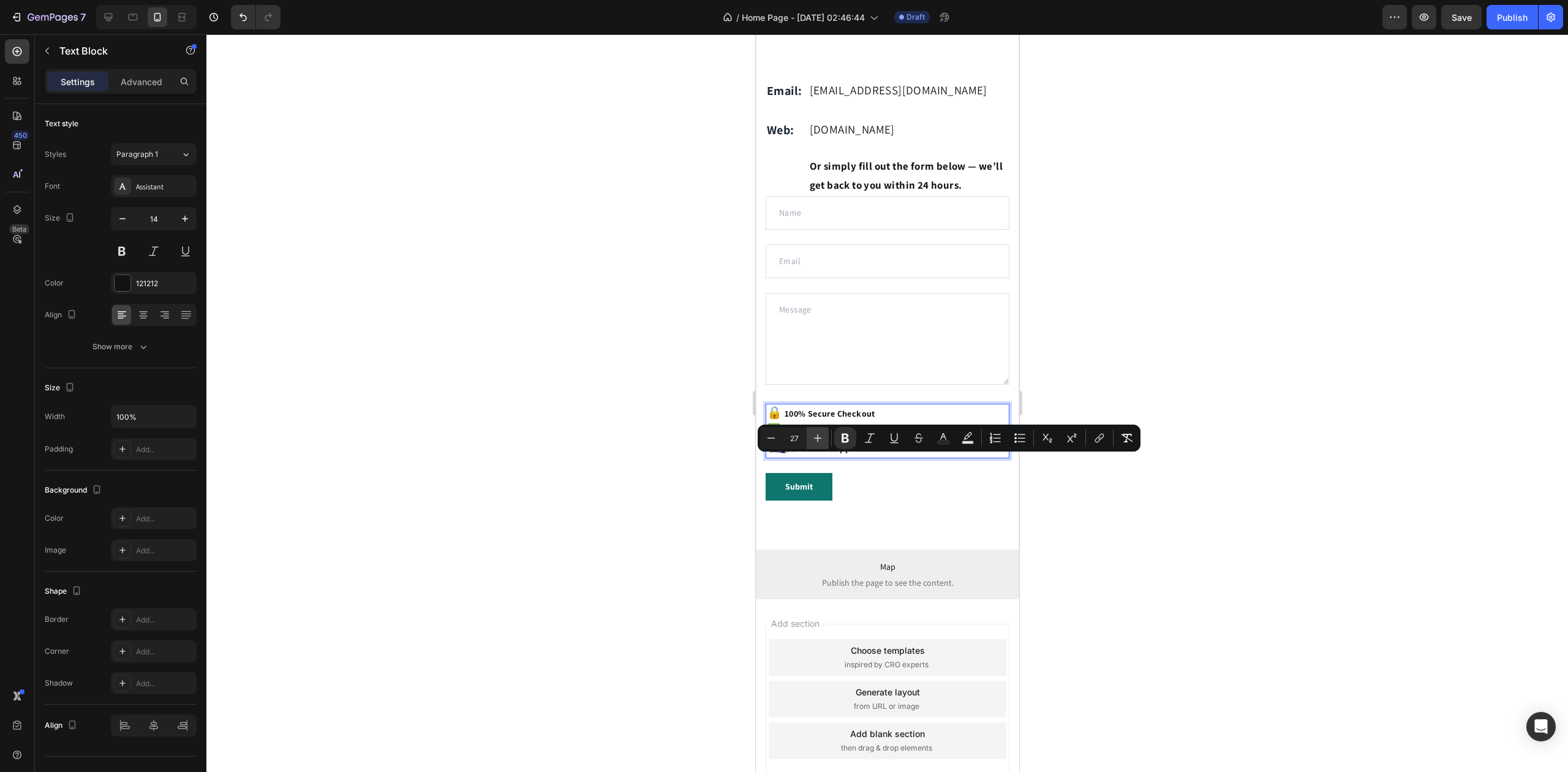
click at [814, 442] on icon "Editor contextual toolbar" at bounding box center [818, 439] width 13 height 13
type input "28"
click at [662, 451] on div at bounding box center [887, 403] width 1362 height 738
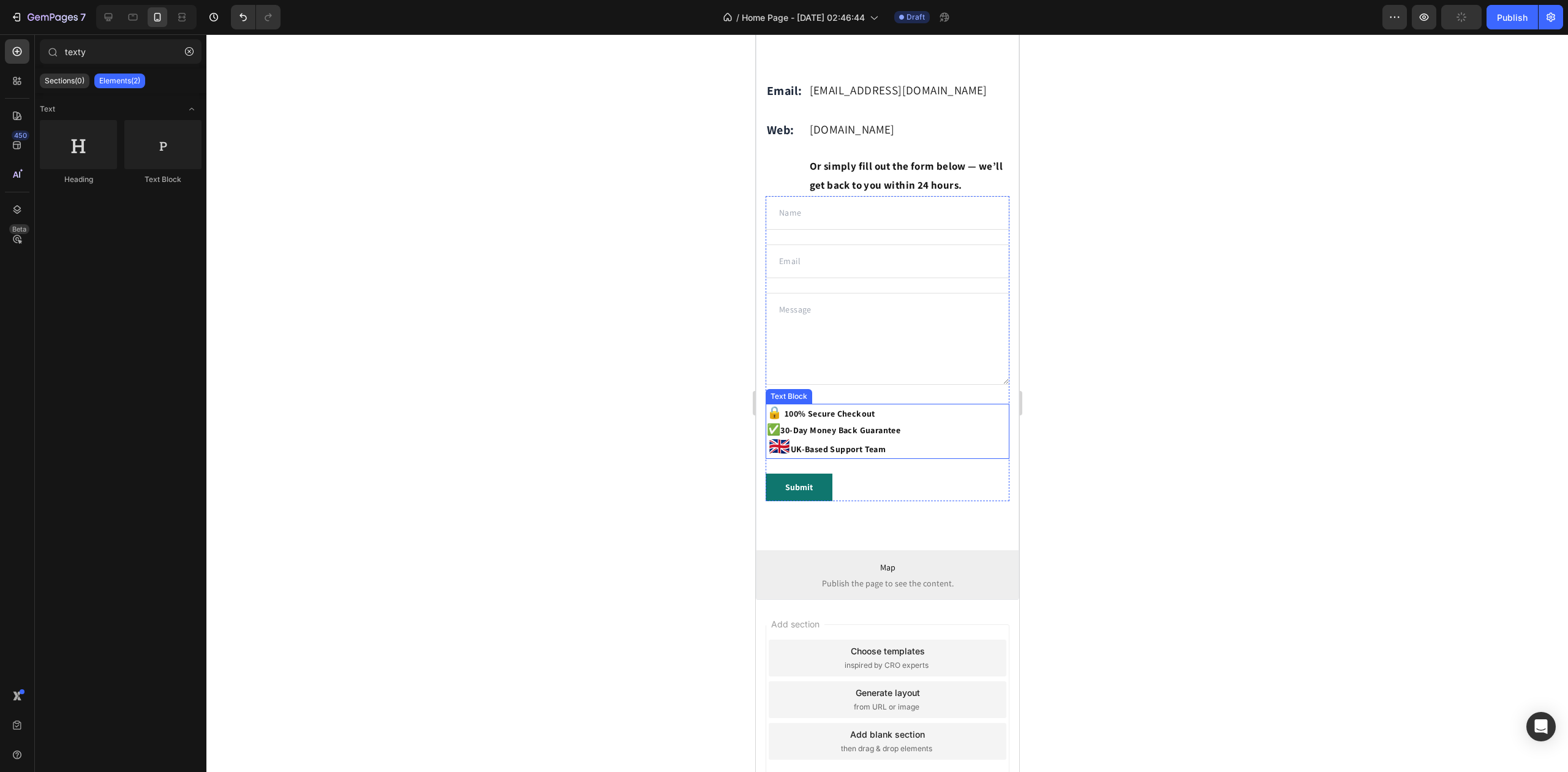
click at [774, 436] on strong "✅" at bounding box center [773, 429] width 14 height 14
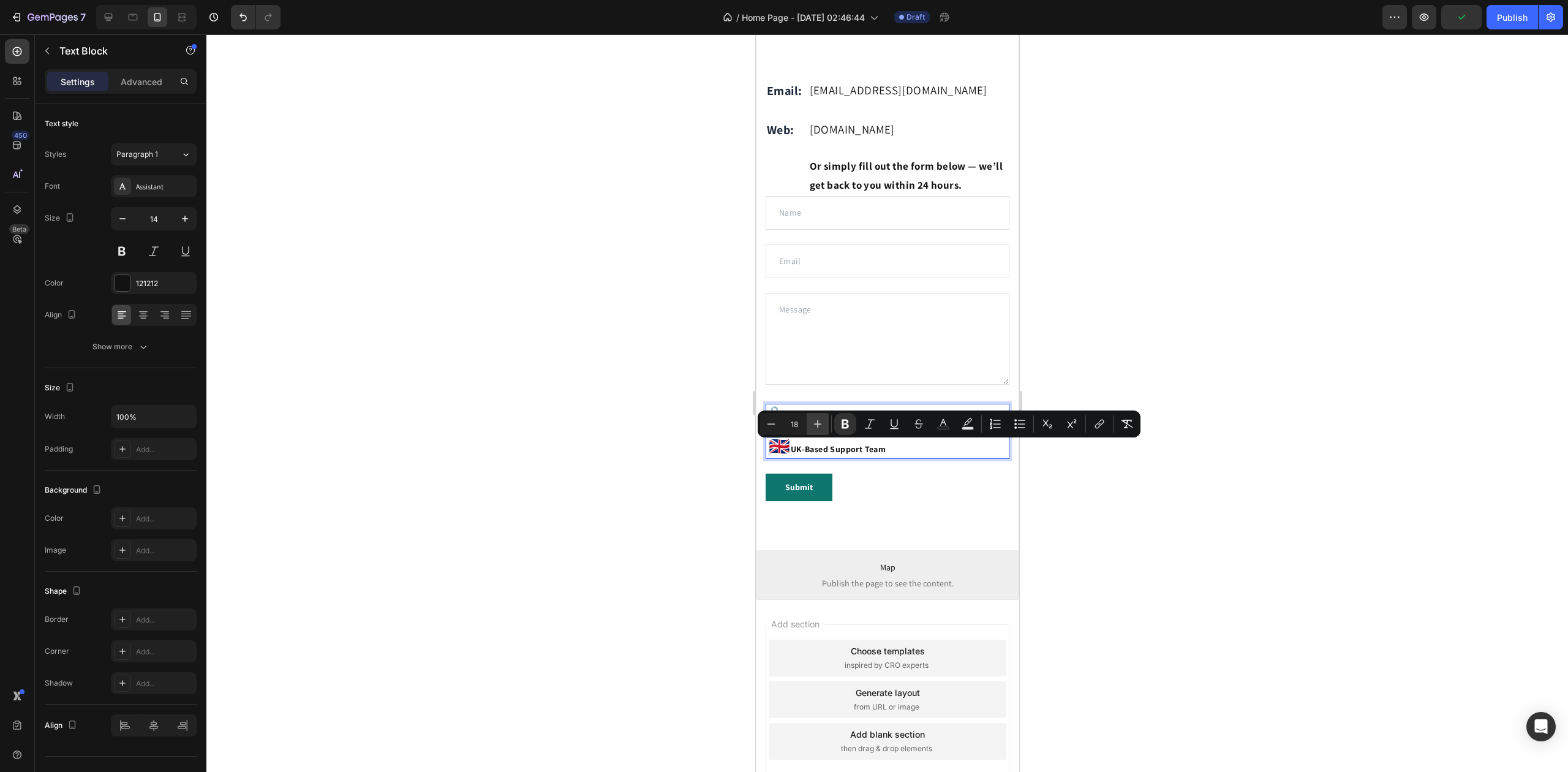
click at [812, 423] on button "Plus" at bounding box center [817, 424] width 22 height 22
click at [815, 424] on icon "Editor contextual toolbar" at bounding box center [818, 424] width 13 height 13
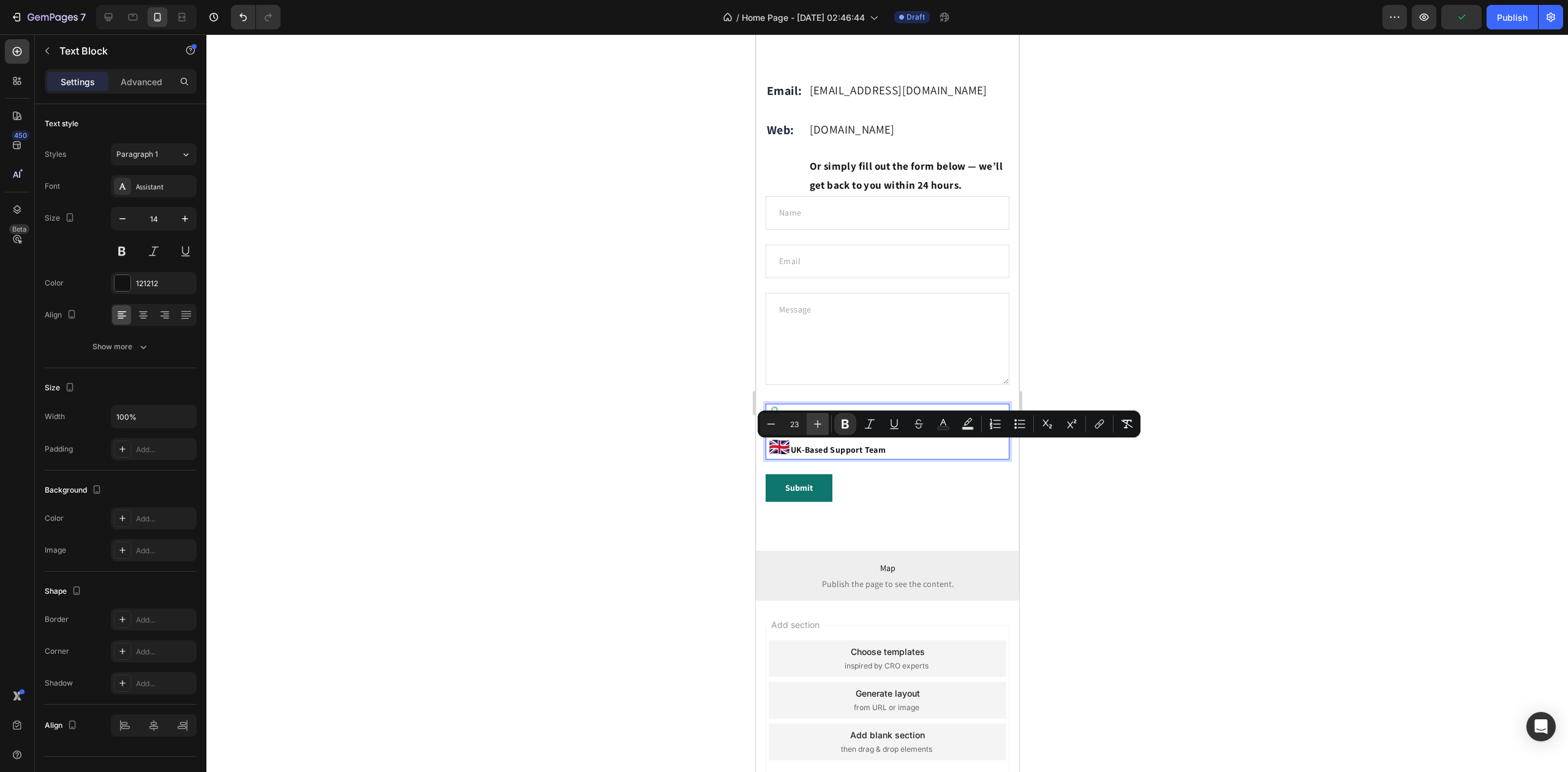
click at [816, 424] on icon "Editor contextual toolbar" at bounding box center [818, 424] width 13 height 13
click at [817, 425] on icon "Editor contextual toolbar" at bounding box center [818, 424] width 13 height 13
type input "28"
click at [783, 459] on strong "🇬🇧" at bounding box center [779, 447] width 21 height 23
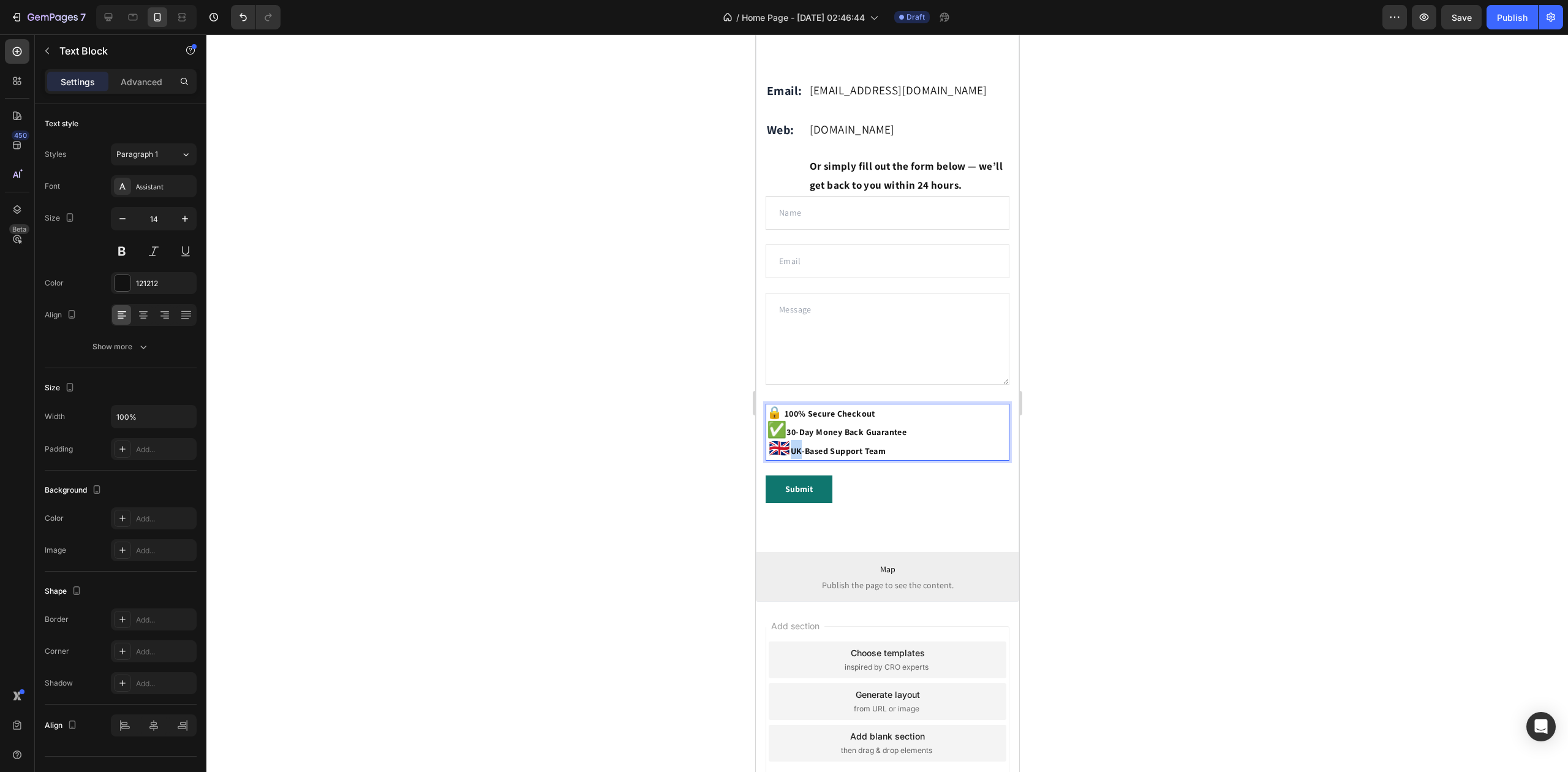
drag, startPoint x: 791, startPoint y: 467, endPoint x: 779, endPoint y: 468, distance: 12.0
click at [779, 459] on p "🇬🇧 UK-Based Support Team" at bounding box center [887, 449] width 241 height 19
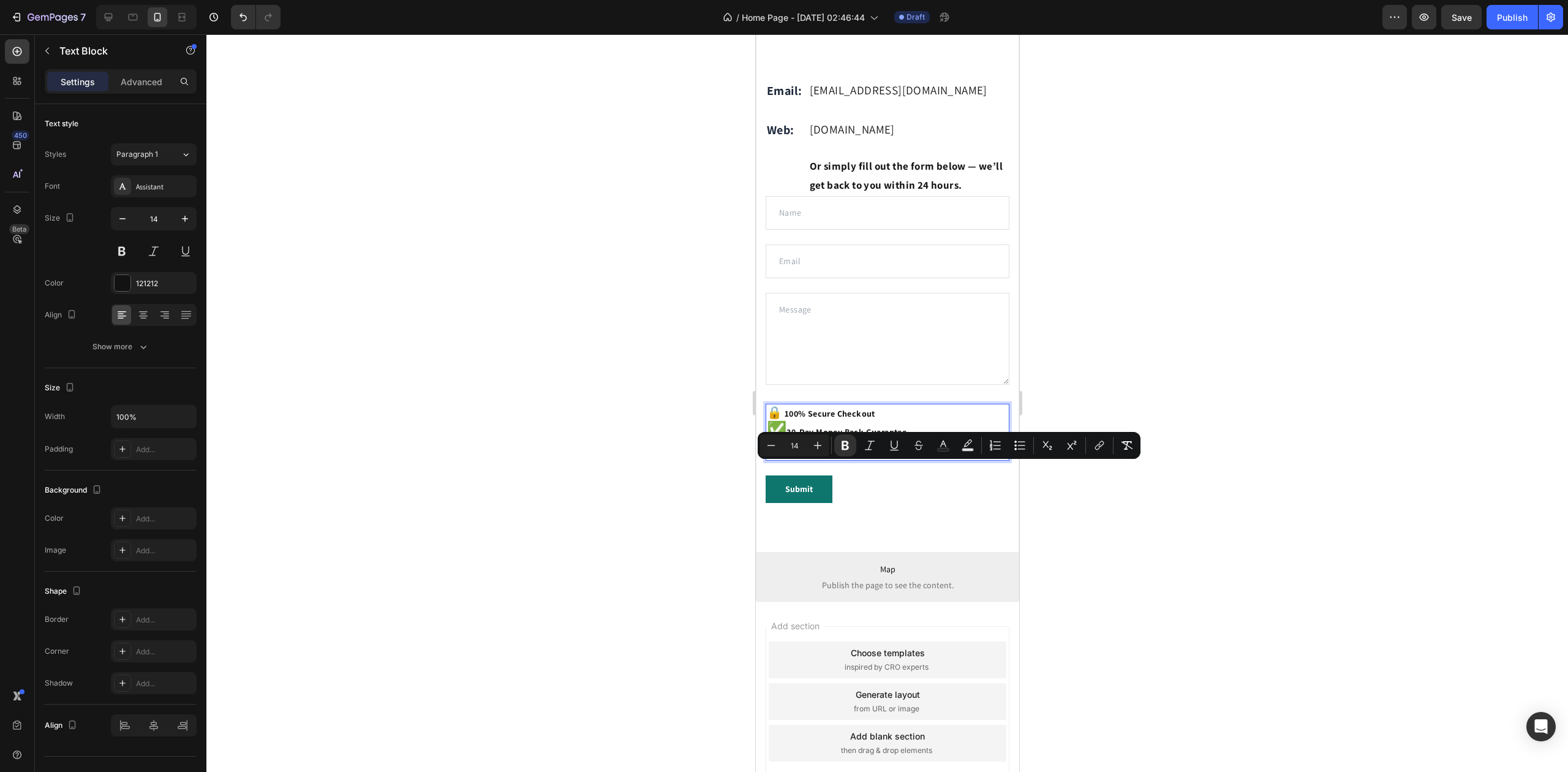
click at [790, 457] on strong "UK-Based Support Team" at bounding box center [837, 451] width 95 height 11
click at [784, 459] on strong "🇬🇧" at bounding box center [779, 447] width 21 height 23
type input "28"
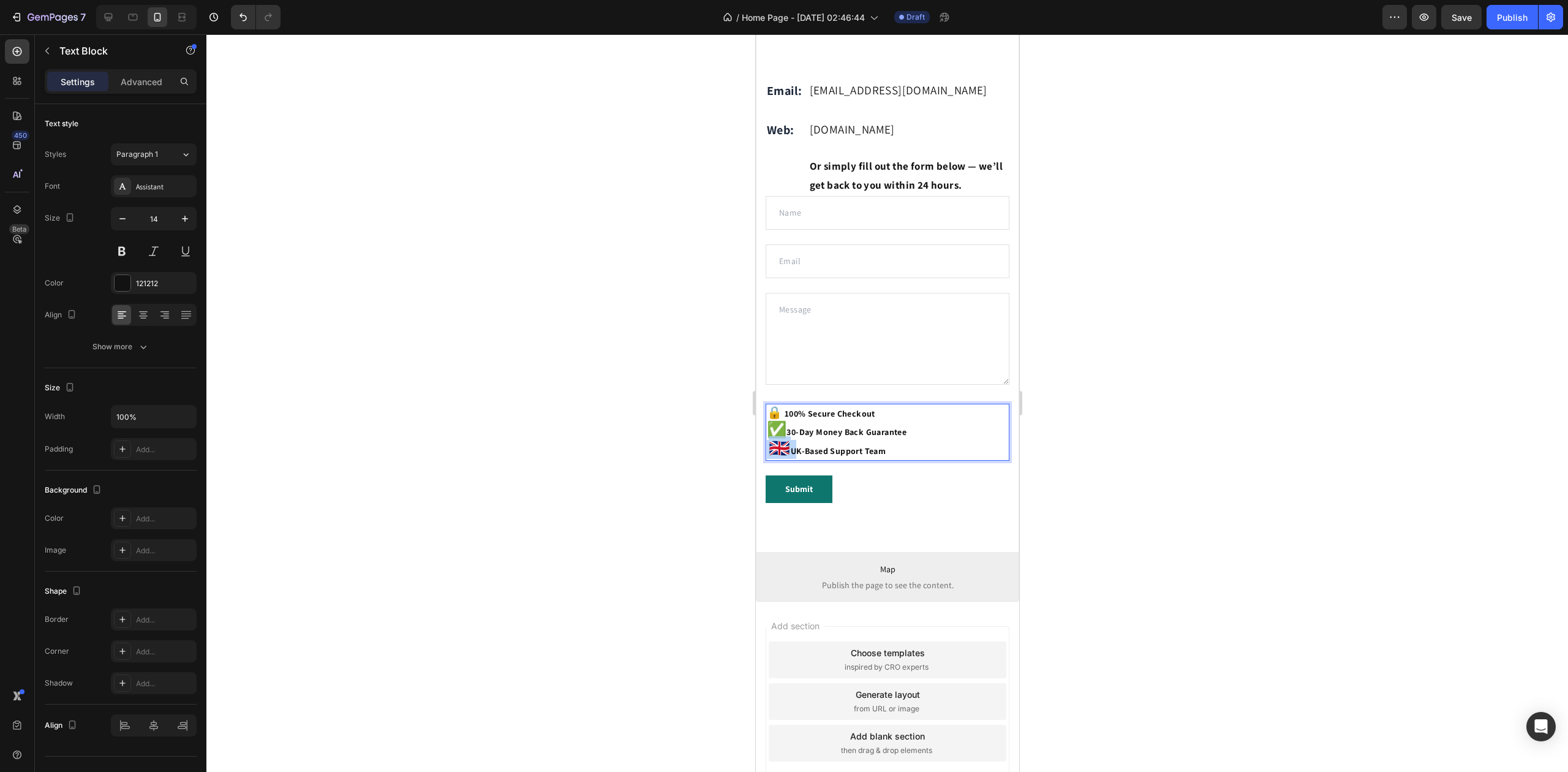
drag, startPoint x: 784, startPoint y: 466, endPoint x: 771, endPoint y: 467, distance: 13.0
click at [771, 459] on strong "🇬🇧" at bounding box center [779, 447] width 21 height 23
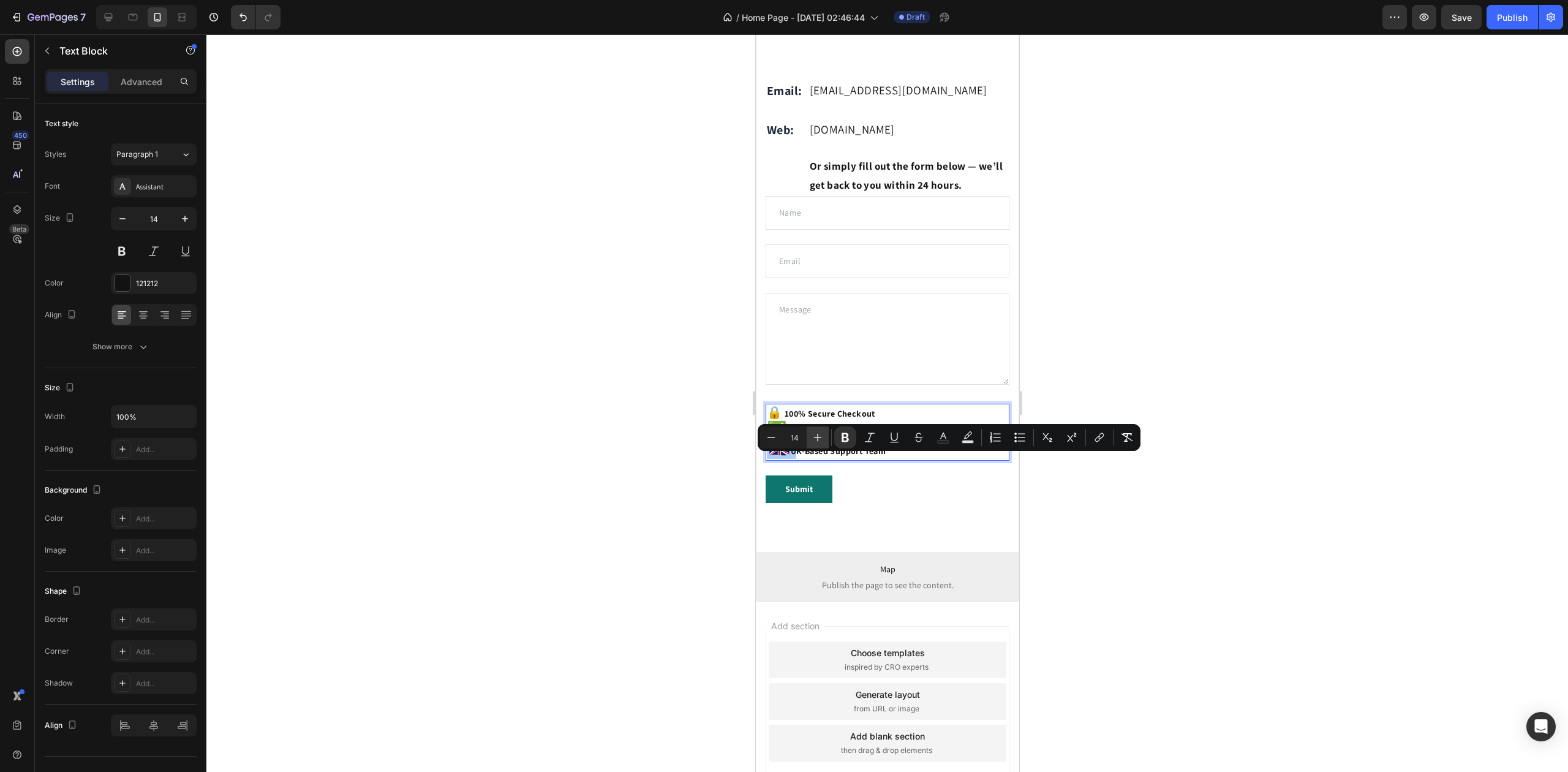
click at [819, 440] on icon "Editor contextual toolbar" at bounding box center [818, 438] width 13 height 13
click at [771, 441] on icon "Editor contextual toolbar" at bounding box center [771, 438] width 13 height 13
click at [829, 441] on div "Minus 14 Plus Bold Italic Underline Strikethrough Text Color Text Background Co…" at bounding box center [949, 437] width 378 height 22
click at [824, 440] on button "Plus" at bounding box center [817, 437] width 22 height 22
click at [822, 440] on icon "Editor contextual toolbar" at bounding box center [818, 438] width 13 height 13
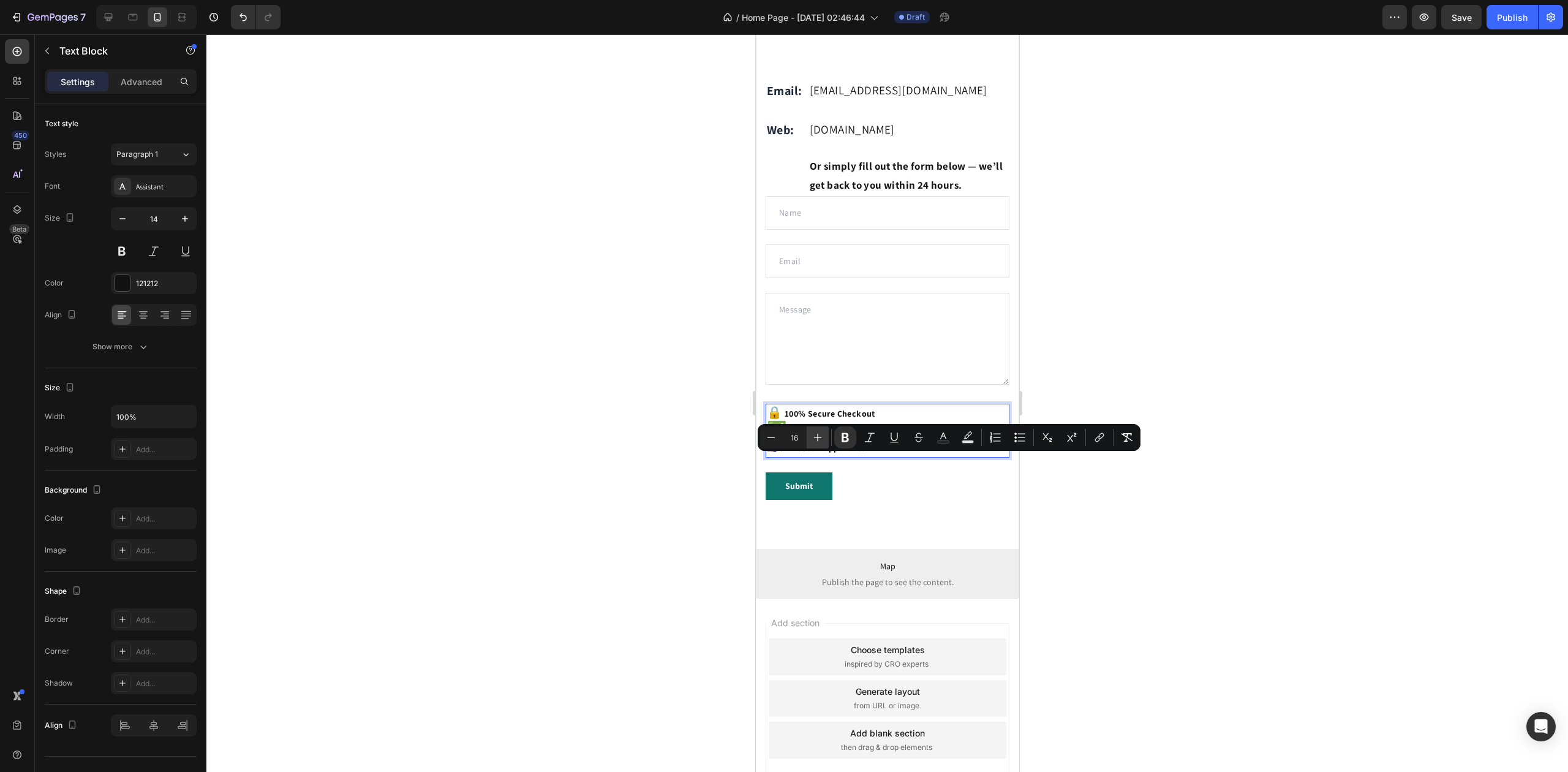
click at [822, 440] on icon "Editor contextual toolbar" at bounding box center [818, 438] width 13 height 13
click at [821, 440] on icon "Editor contextual toolbar" at bounding box center [818, 438] width 13 height 13
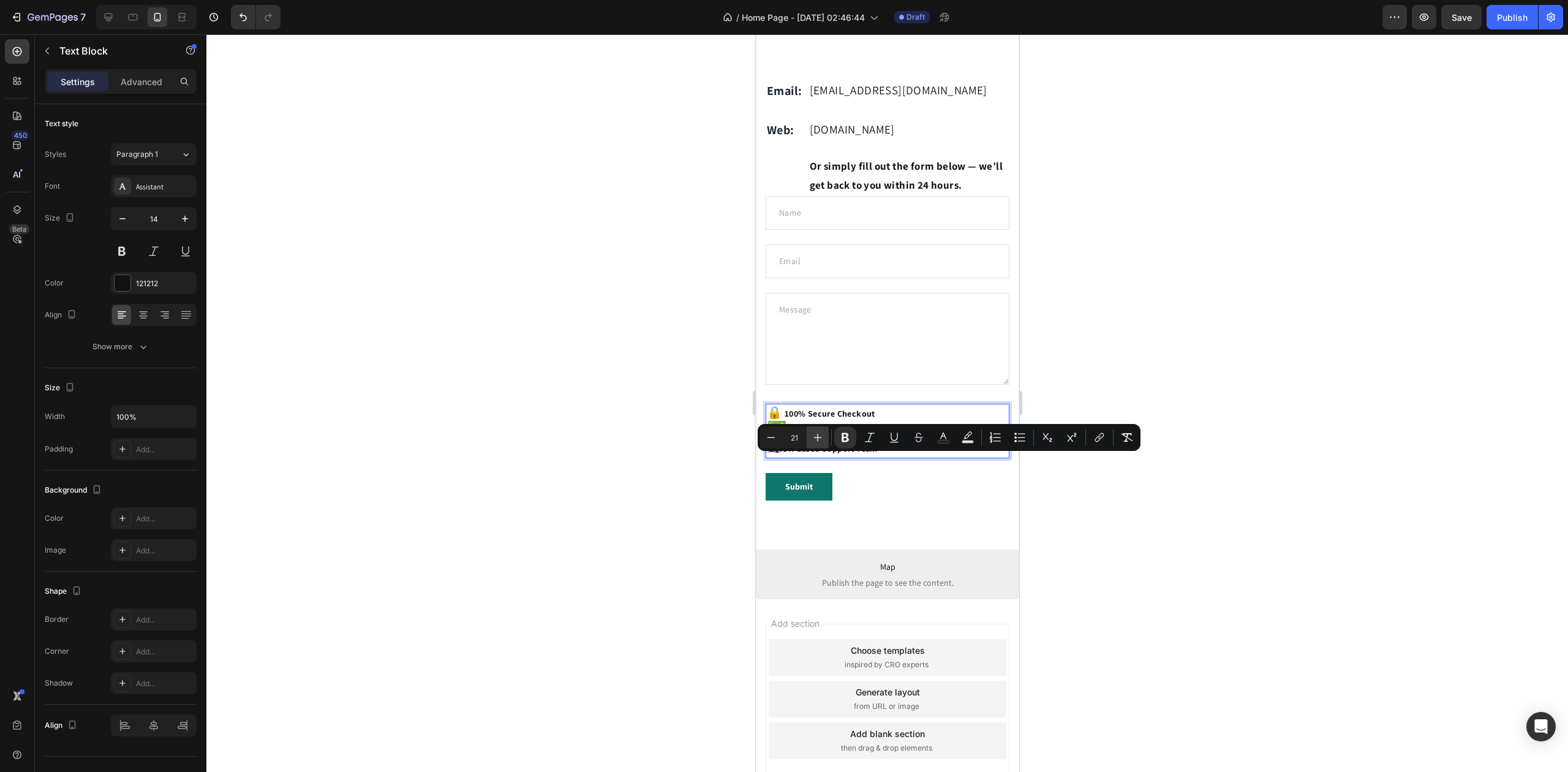
click at [819, 440] on icon "Editor contextual toolbar" at bounding box center [818, 438] width 13 height 13
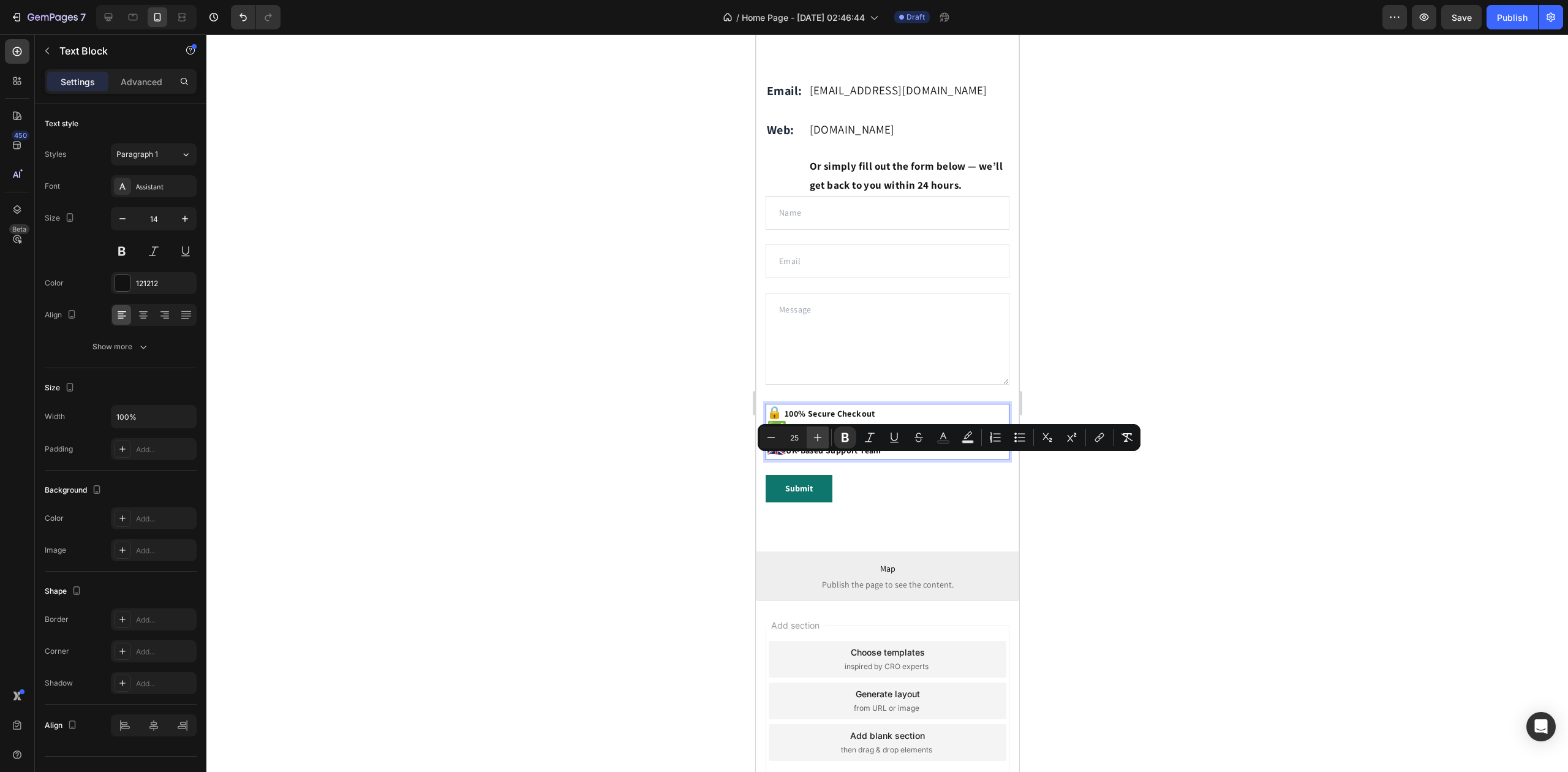
type input "26"
click at [667, 454] on div at bounding box center [887, 403] width 1362 height 738
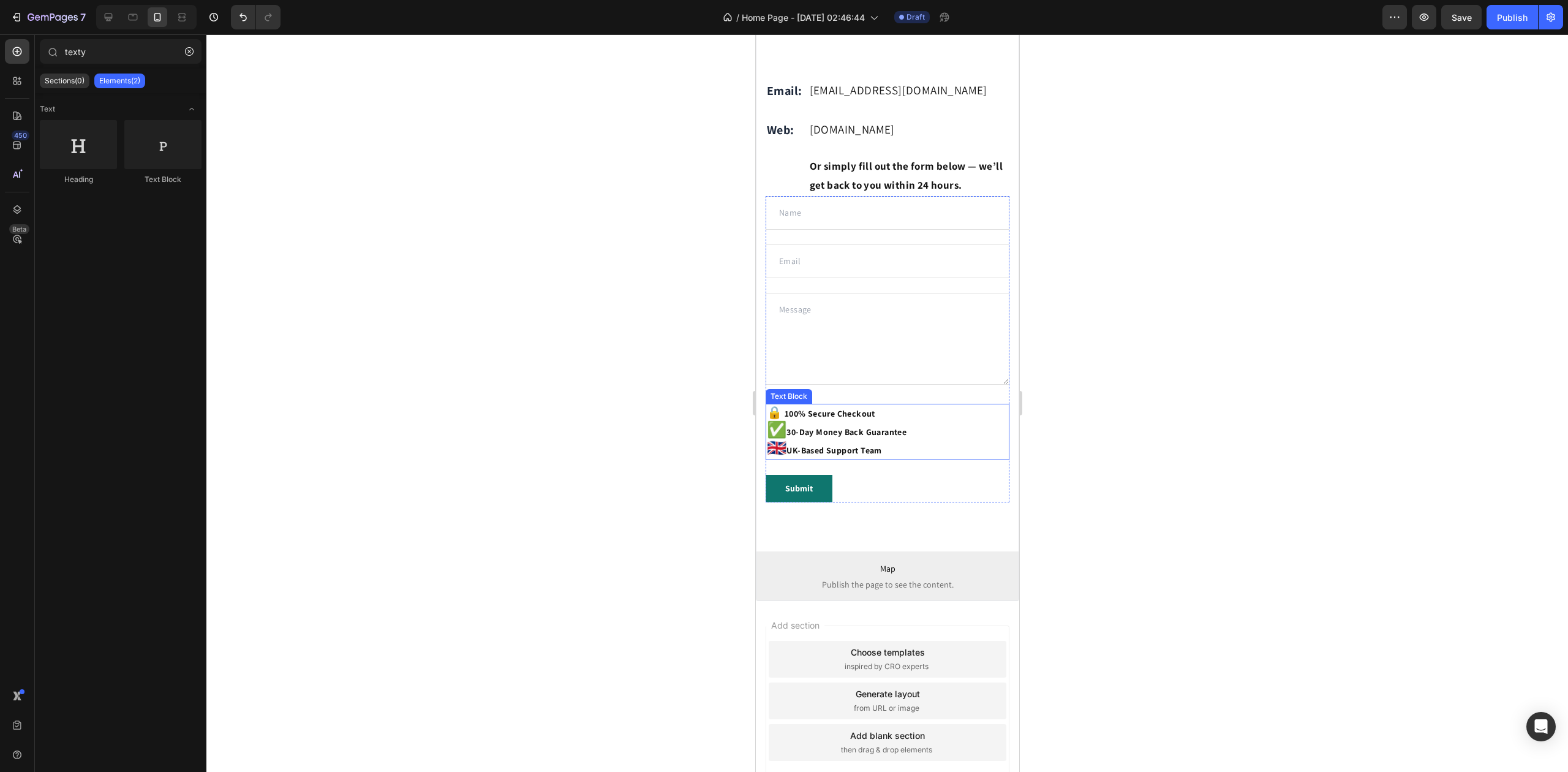
click at [773, 420] on span "🔒" at bounding box center [774, 412] width 15 height 16
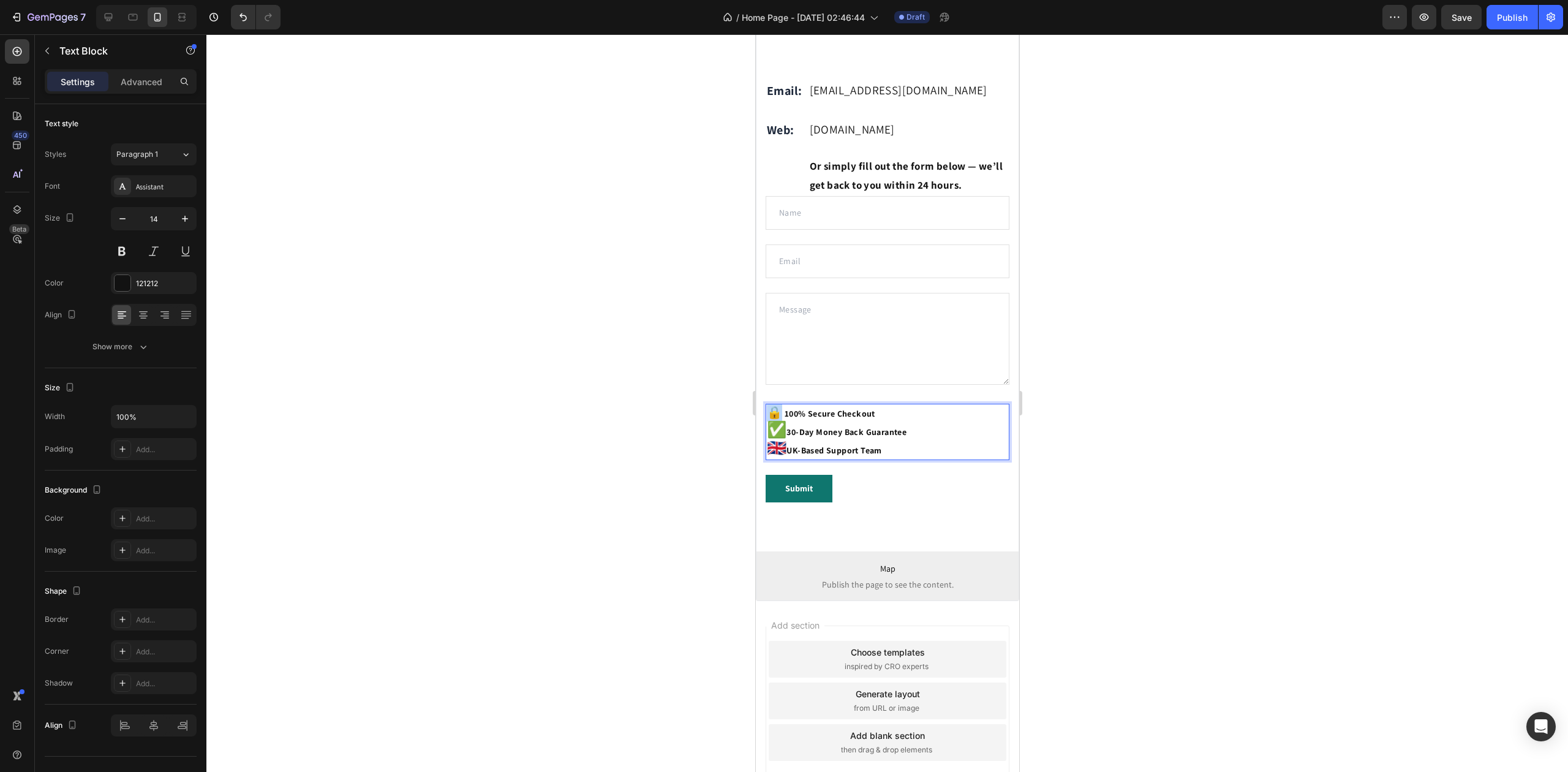
drag, startPoint x: 778, startPoint y: 434, endPoint x: 764, endPoint y: 434, distance: 14.0
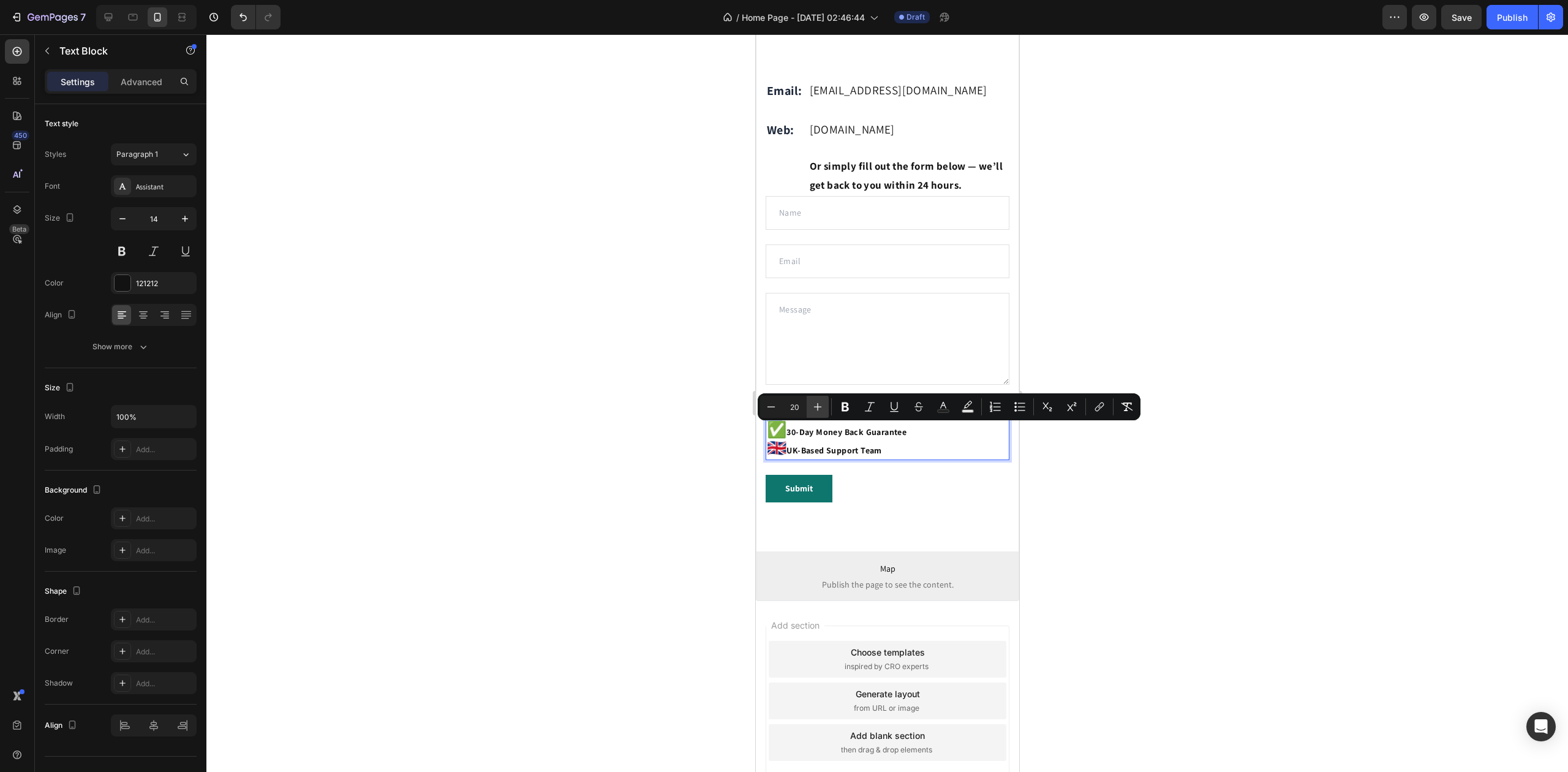
click at [819, 414] on button "Plus" at bounding box center [817, 407] width 22 height 22
click at [821, 414] on button "Plus" at bounding box center [817, 407] width 22 height 22
click at [821, 413] on button "Plus" at bounding box center [817, 407] width 22 height 22
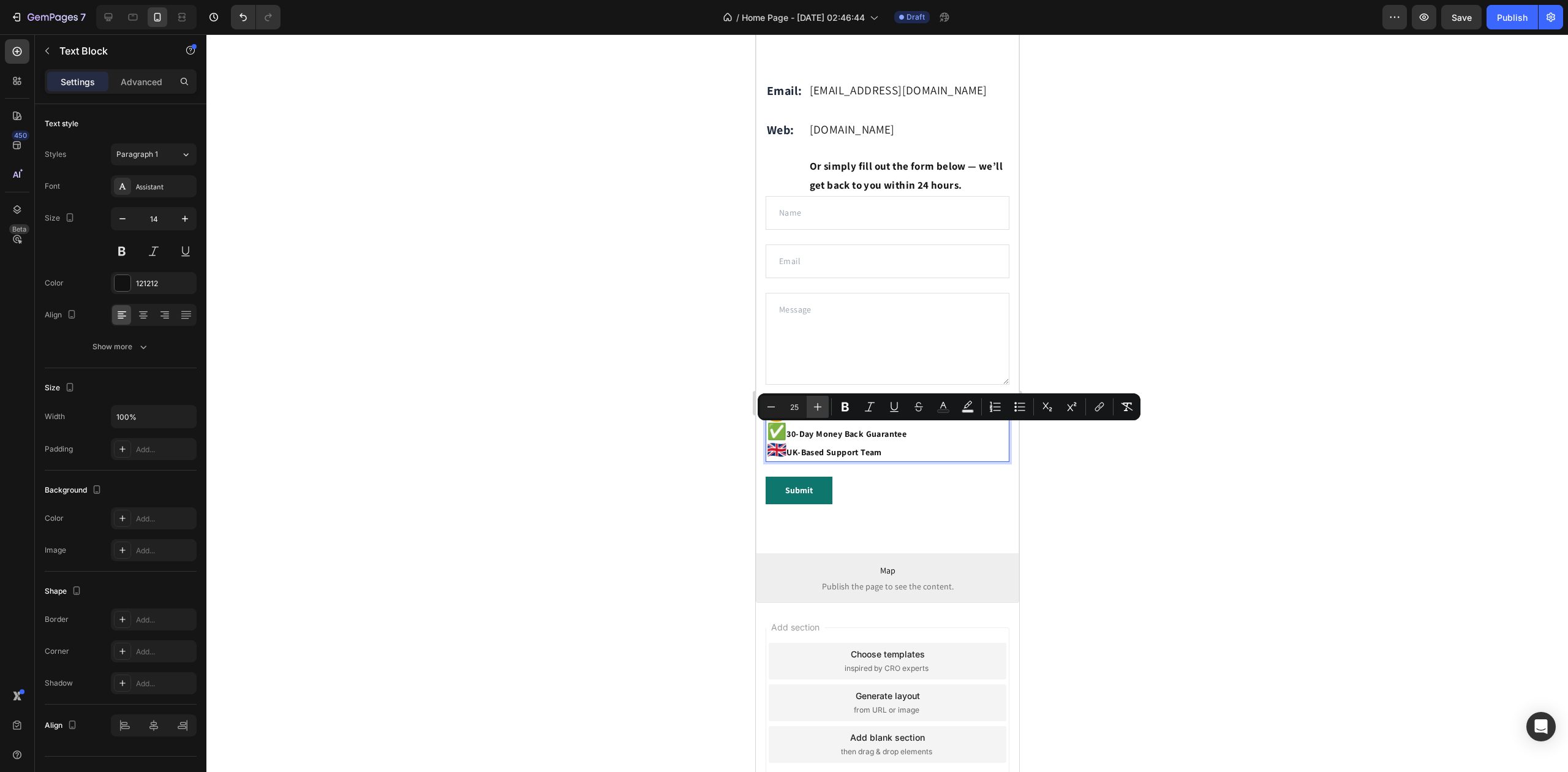
click at [821, 413] on button "Plus" at bounding box center [817, 407] width 22 height 22
type input "26"
click at [672, 440] on div at bounding box center [887, 403] width 1362 height 738
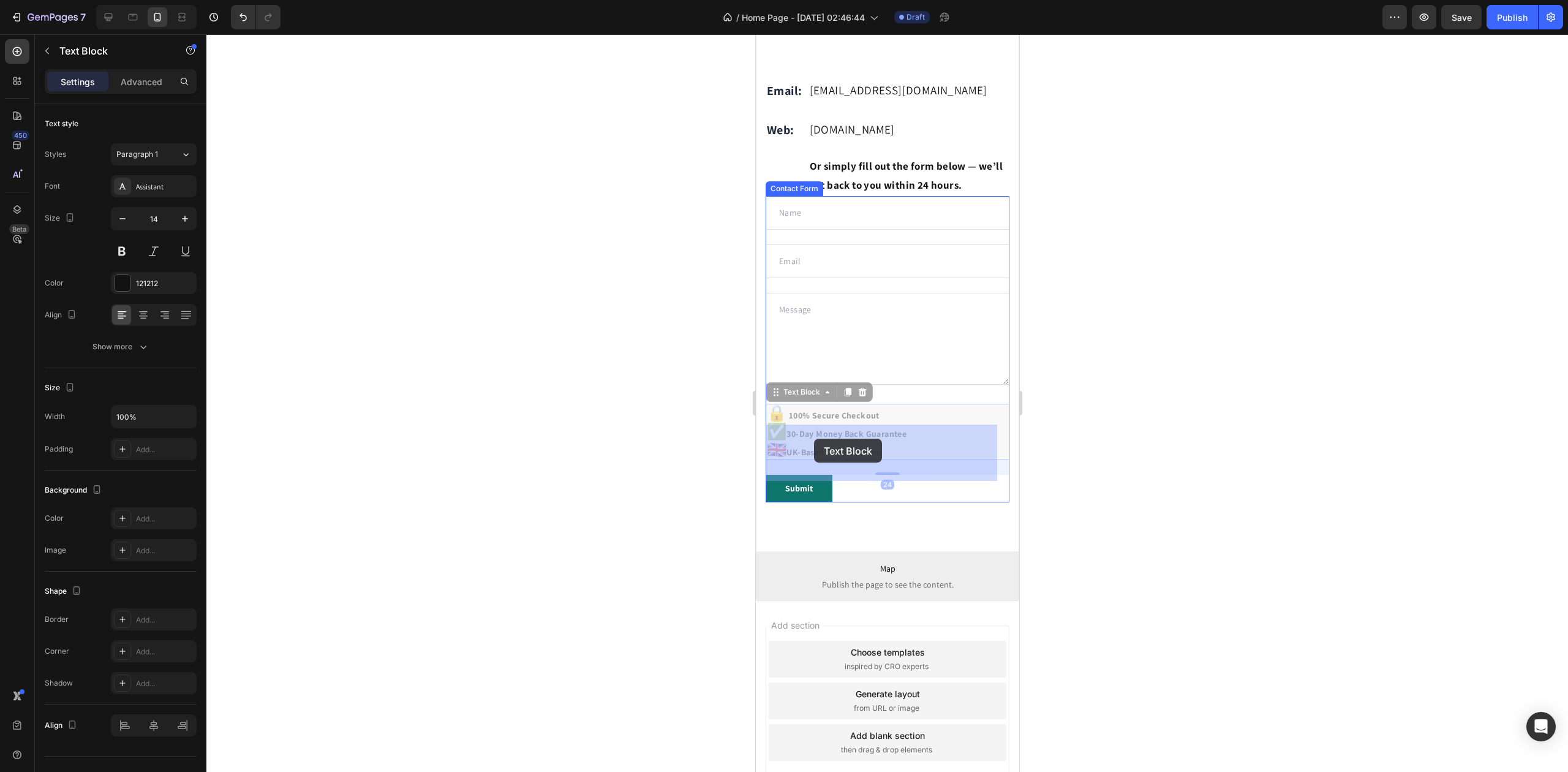
drag, startPoint x: 881, startPoint y: 435, endPoint x: 815, endPoint y: 437, distance: 66.0
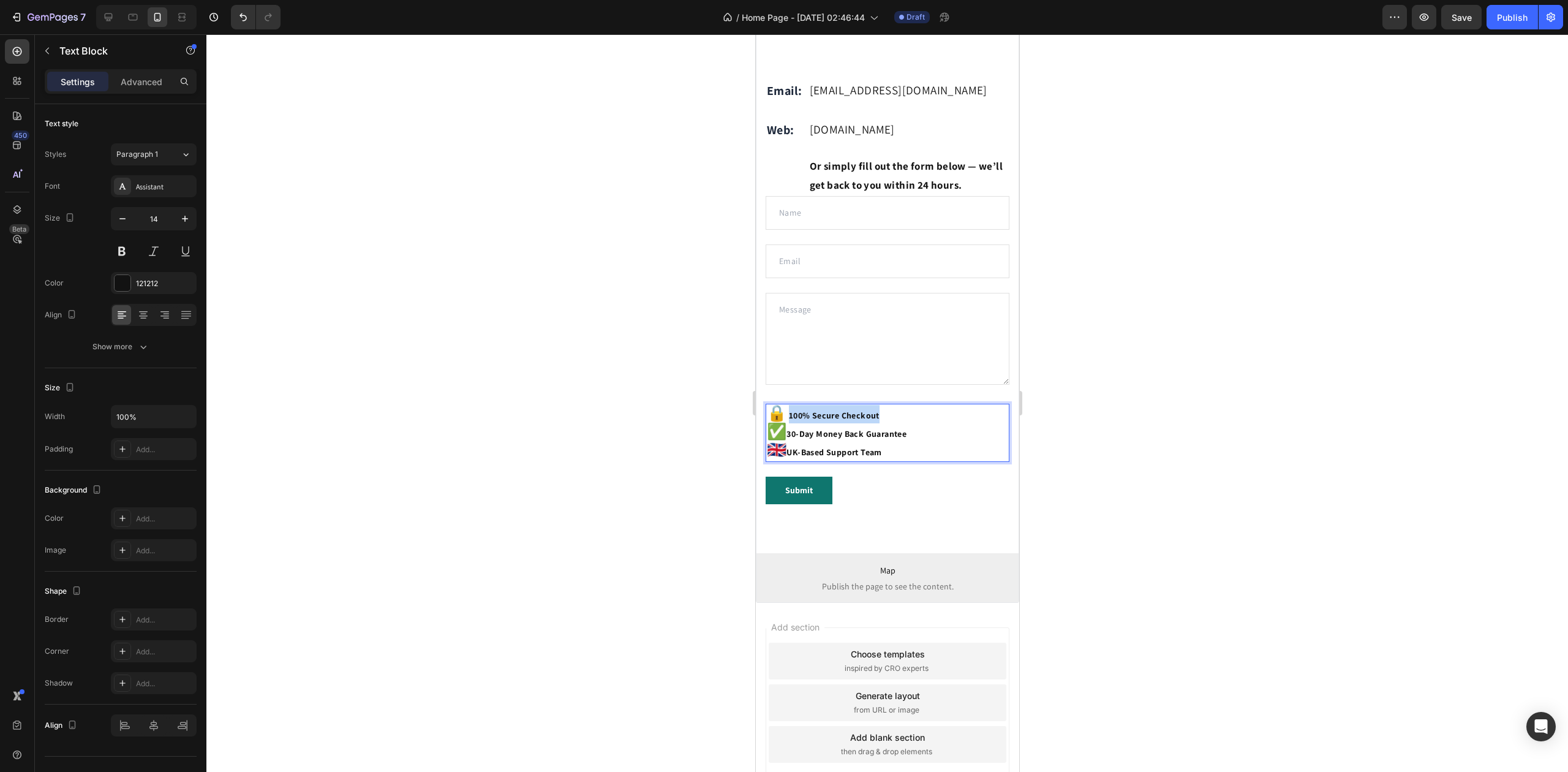
drag, startPoint x: 879, startPoint y: 435, endPoint x: 791, endPoint y: 439, distance: 88.1
click at [791, 421] on strong "100% Secure Checkout" at bounding box center [834, 415] width 91 height 11
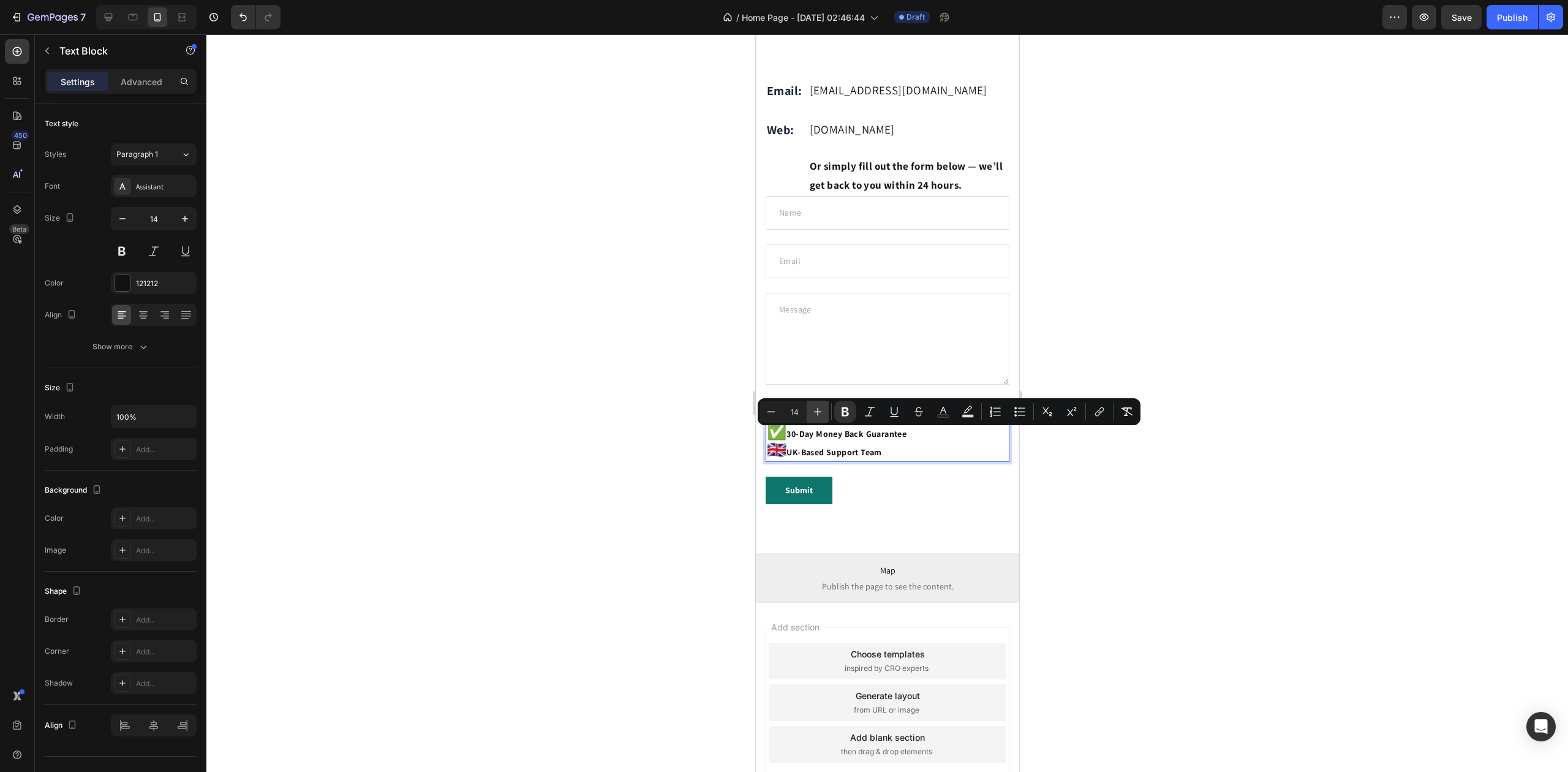
click at [814, 414] on icon "Editor contextual toolbar" at bounding box center [818, 412] width 13 height 13
click at [814, 414] on icon "Editor contextual toolbar" at bounding box center [818, 412] width 13 height 13
click at [815, 413] on icon "Editor contextual toolbar" at bounding box center [818, 412] width 13 height 13
click at [817, 413] on icon "Editor contextual toolbar" at bounding box center [818, 412] width 13 height 13
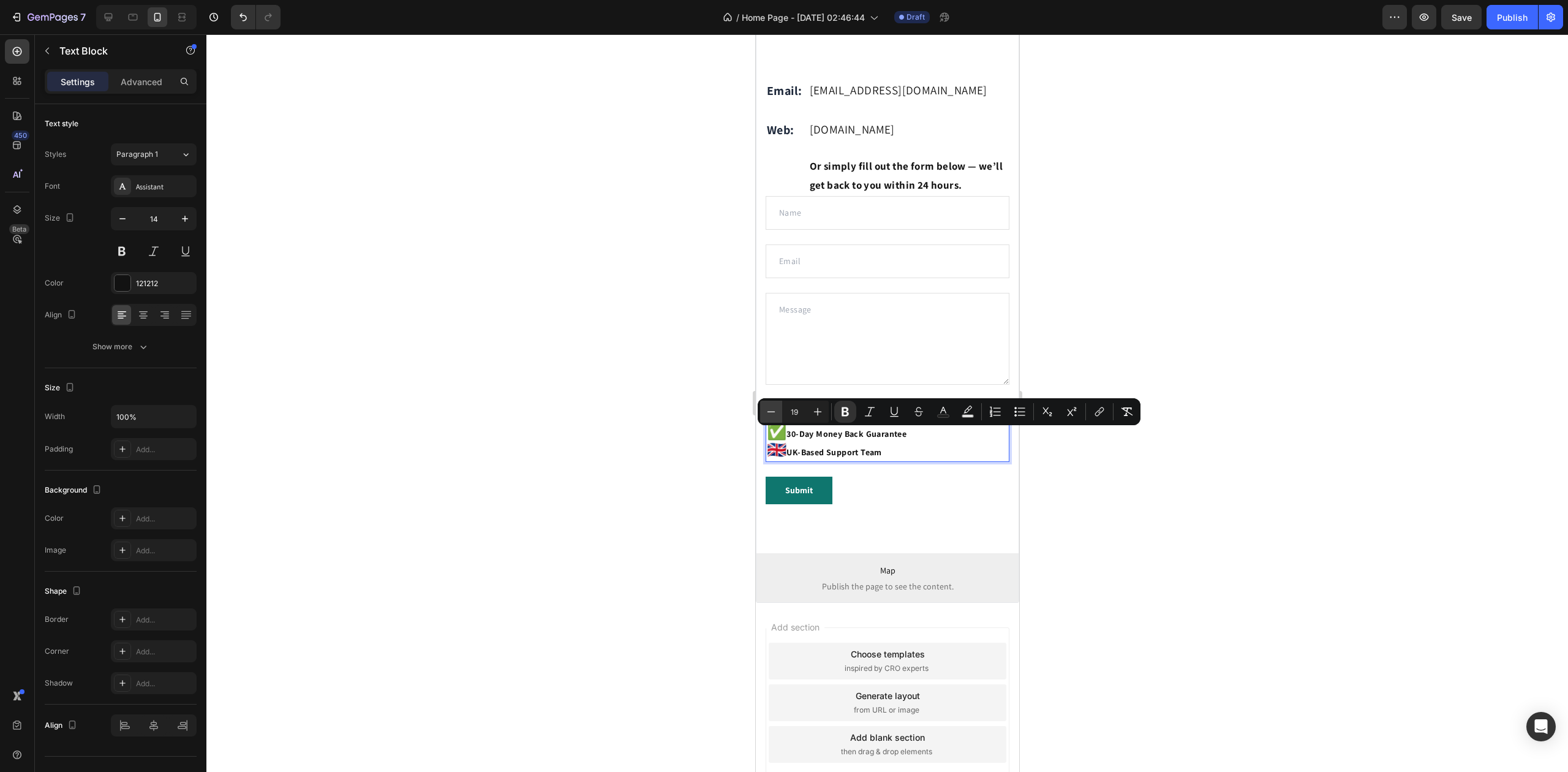
click at [765, 413] on icon "Editor contextual toolbar" at bounding box center [771, 412] width 13 height 13
type input "18"
click at [714, 413] on div at bounding box center [887, 403] width 1362 height 738
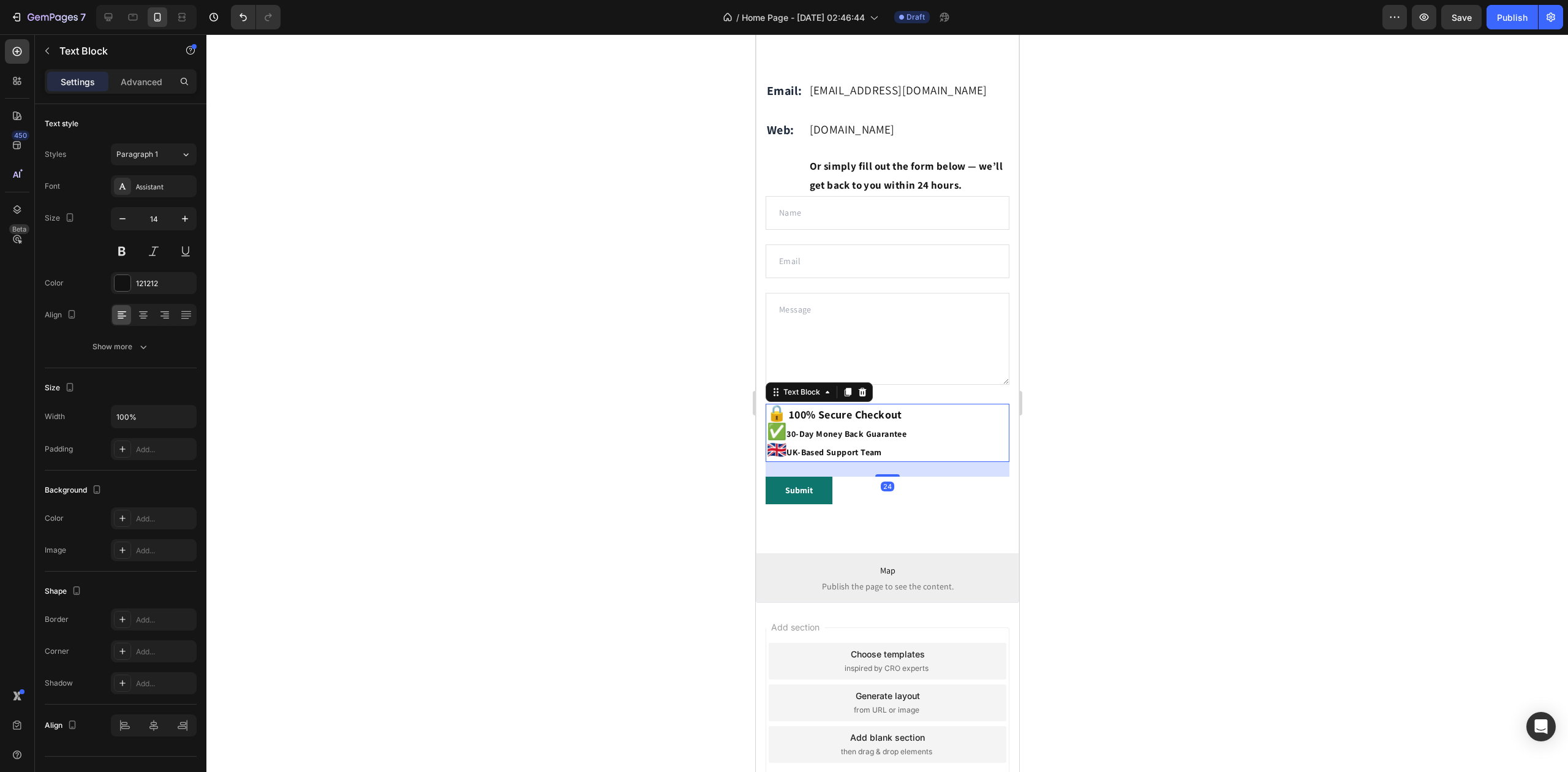
click at [901, 439] on strong "30-Day Money Back Guarantee" at bounding box center [846, 434] width 120 height 11
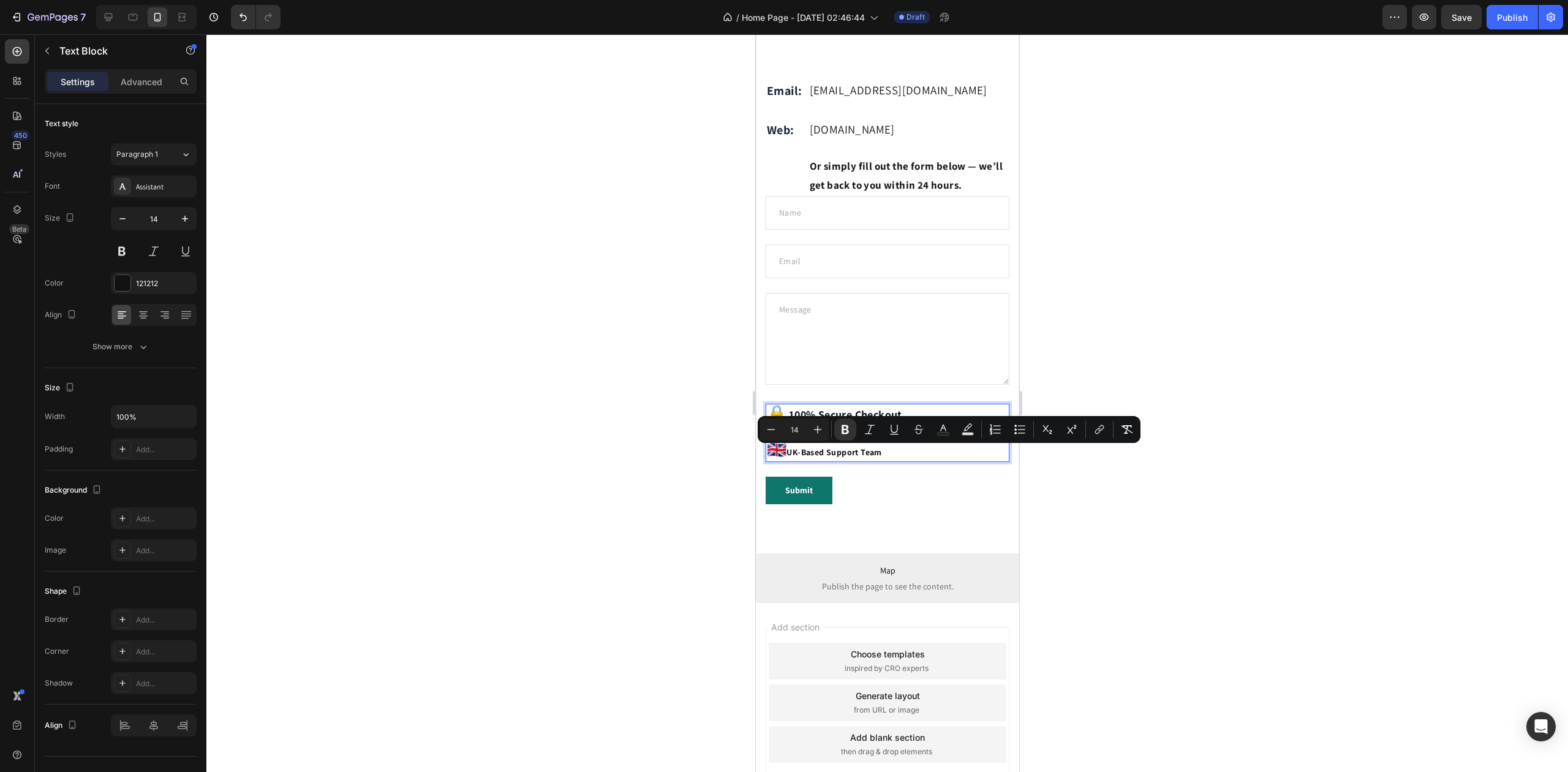
drag, startPoint x: 908, startPoint y: 452, endPoint x: 790, endPoint y: 454, distance: 118.0
click at [824, 432] on button "Plus" at bounding box center [817, 429] width 22 height 22
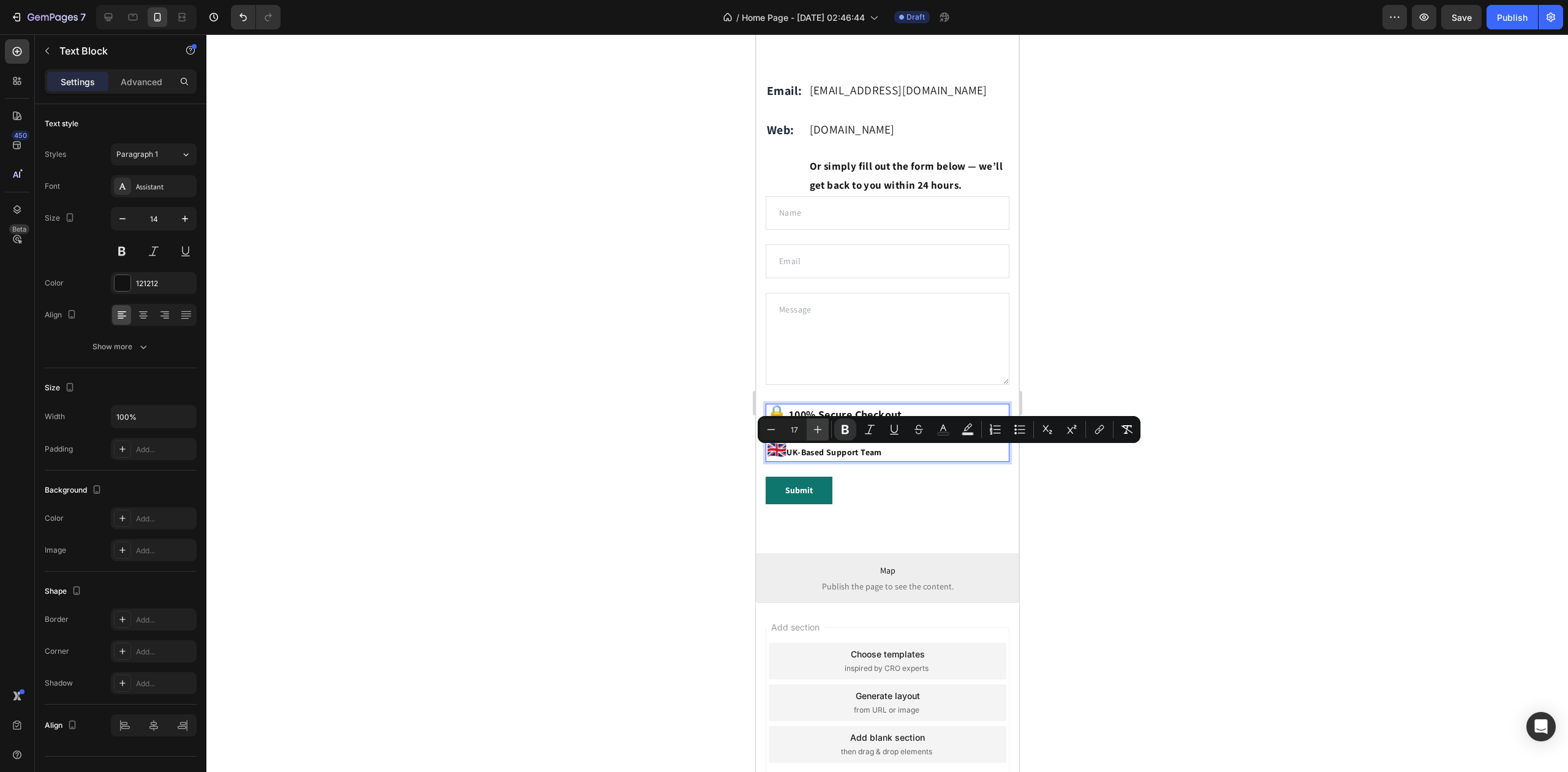
type input "18"
click at [675, 437] on div at bounding box center [887, 403] width 1362 height 738
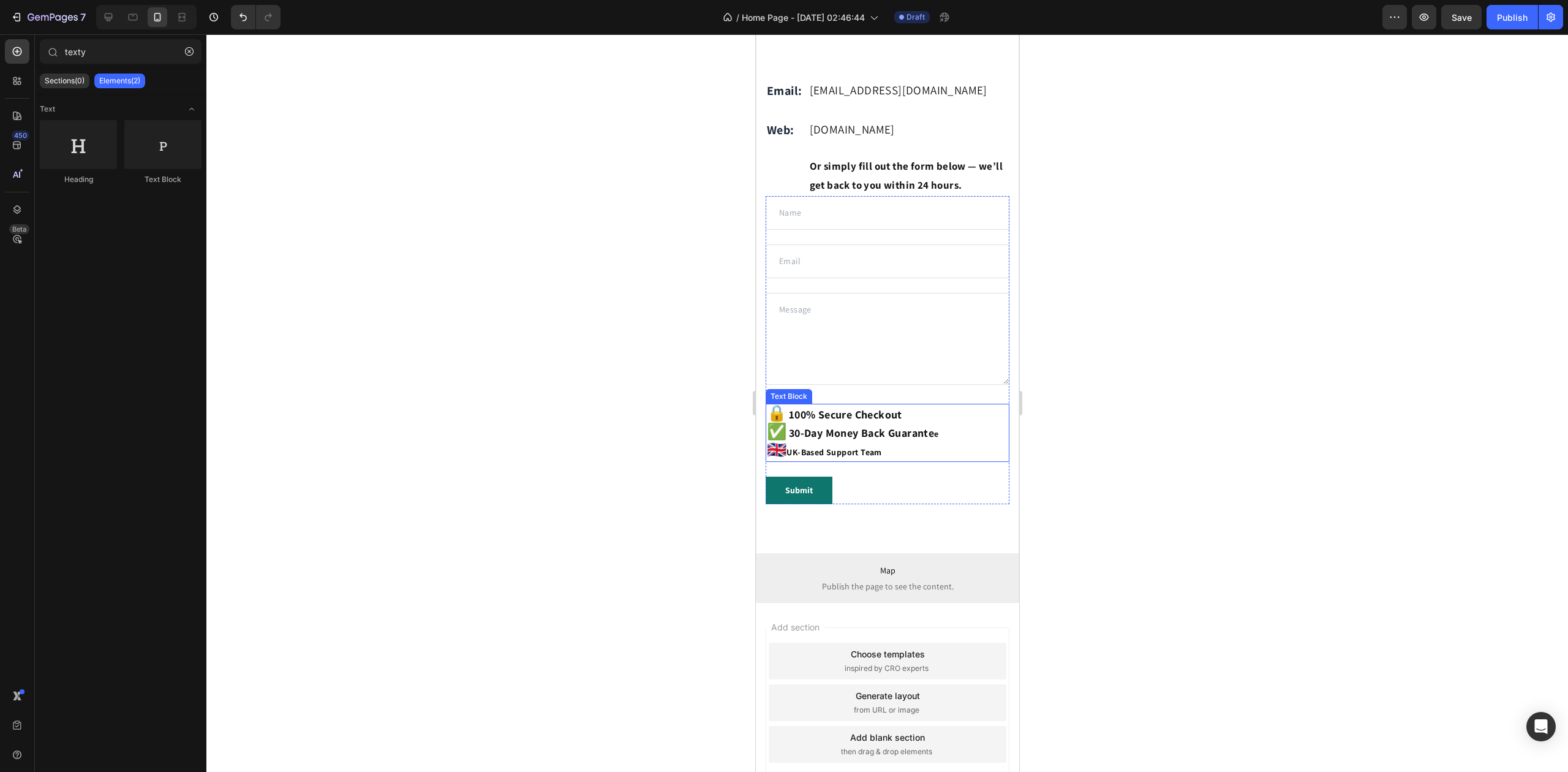
click at [879, 458] on strong "UK-Based Support Team" at bounding box center [834, 452] width 95 height 11
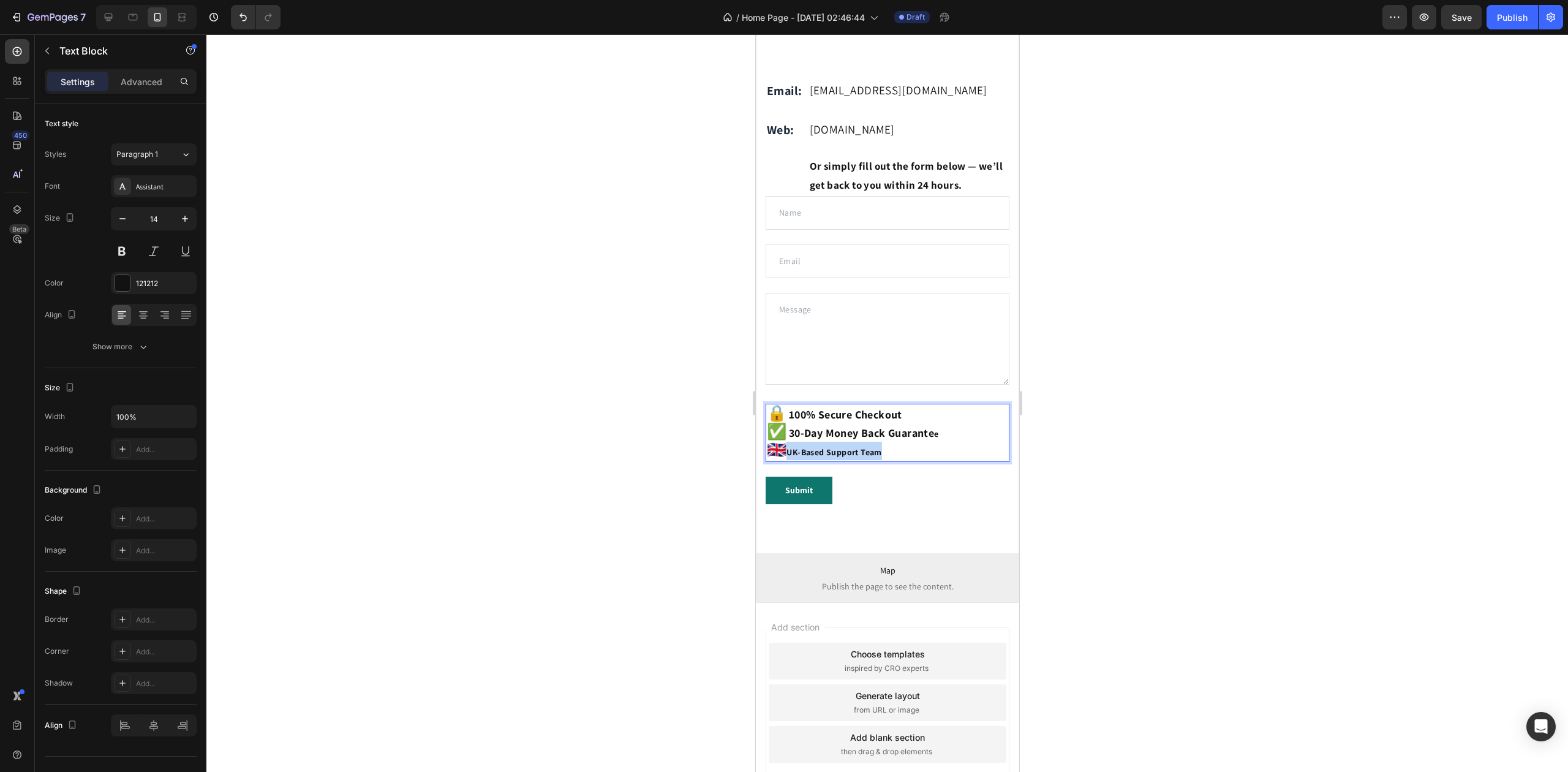
drag, startPoint x: 887, startPoint y: 471, endPoint x: 790, endPoint y: 467, distance: 97.1
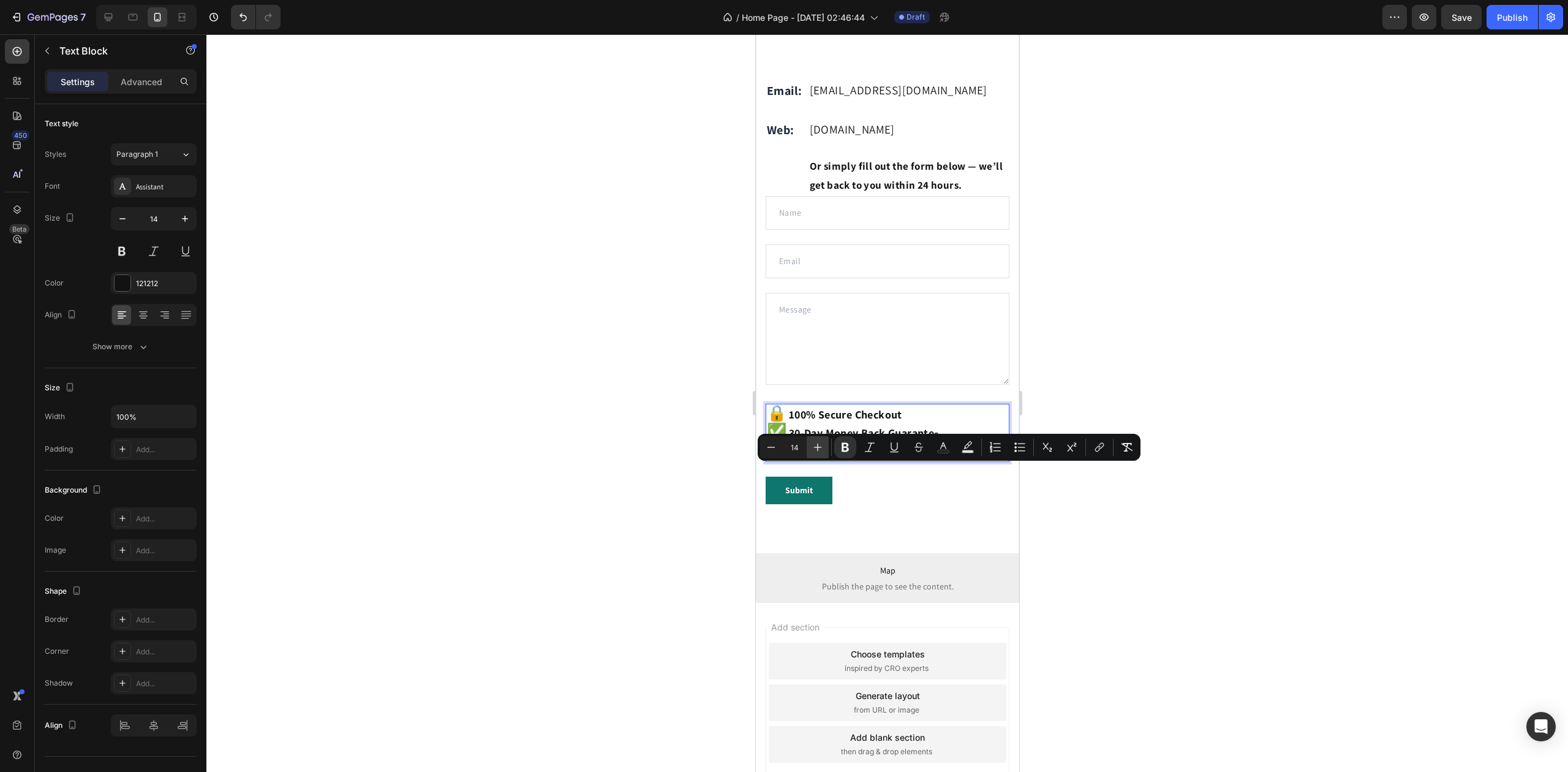
click at [811, 446] on button "Plus" at bounding box center [817, 447] width 22 height 22
click at [814, 447] on icon "Editor contextual toolbar" at bounding box center [818, 447] width 13 height 13
click at [814, 447] on icon "Editor contextual toolbar" at bounding box center [818, 447] width 13 height 13
click at [815, 447] on icon "Editor contextual toolbar" at bounding box center [818, 447] width 13 height 13
type input "18"
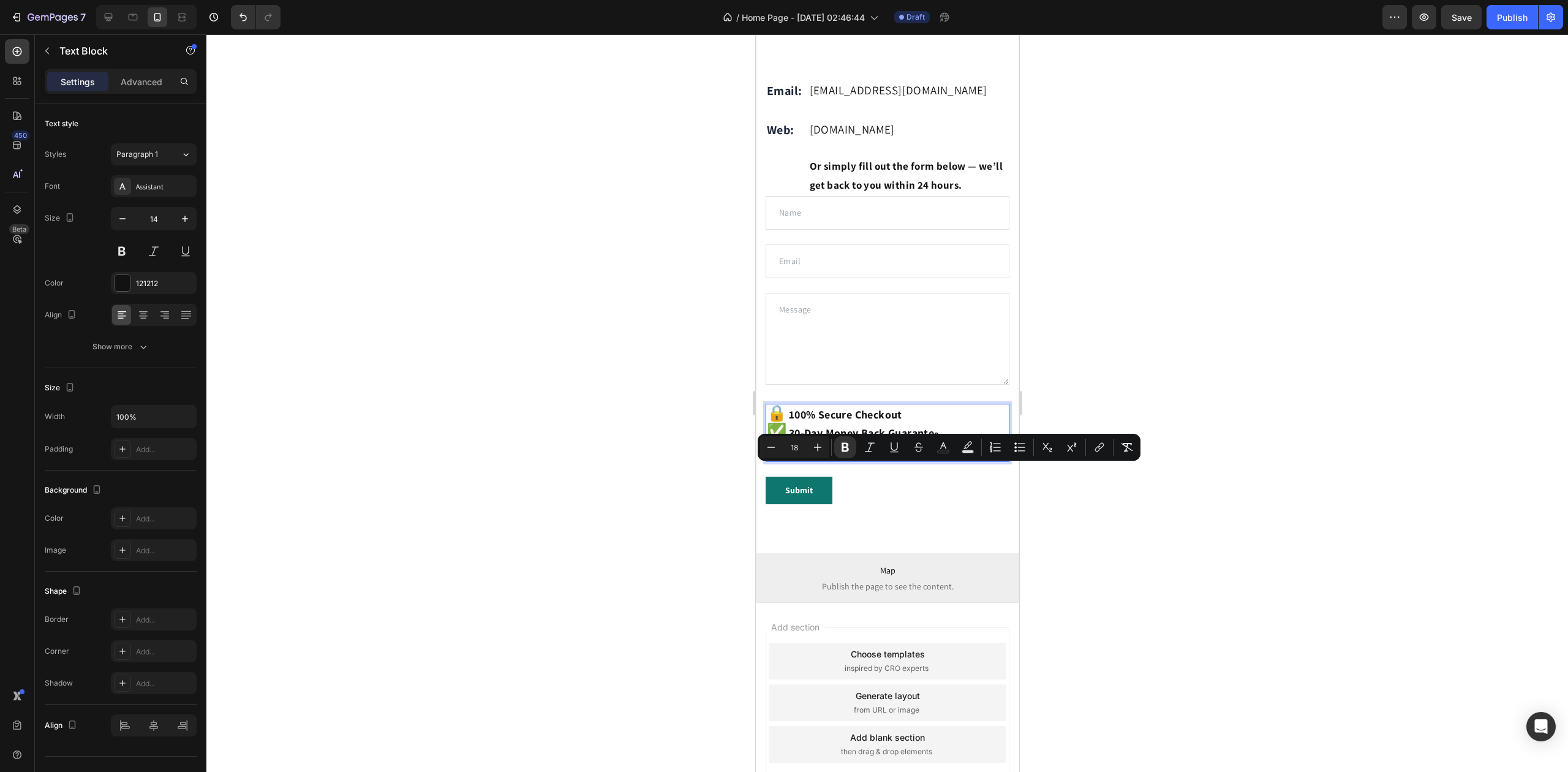
click at [643, 434] on div at bounding box center [887, 403] width 1362 height 738
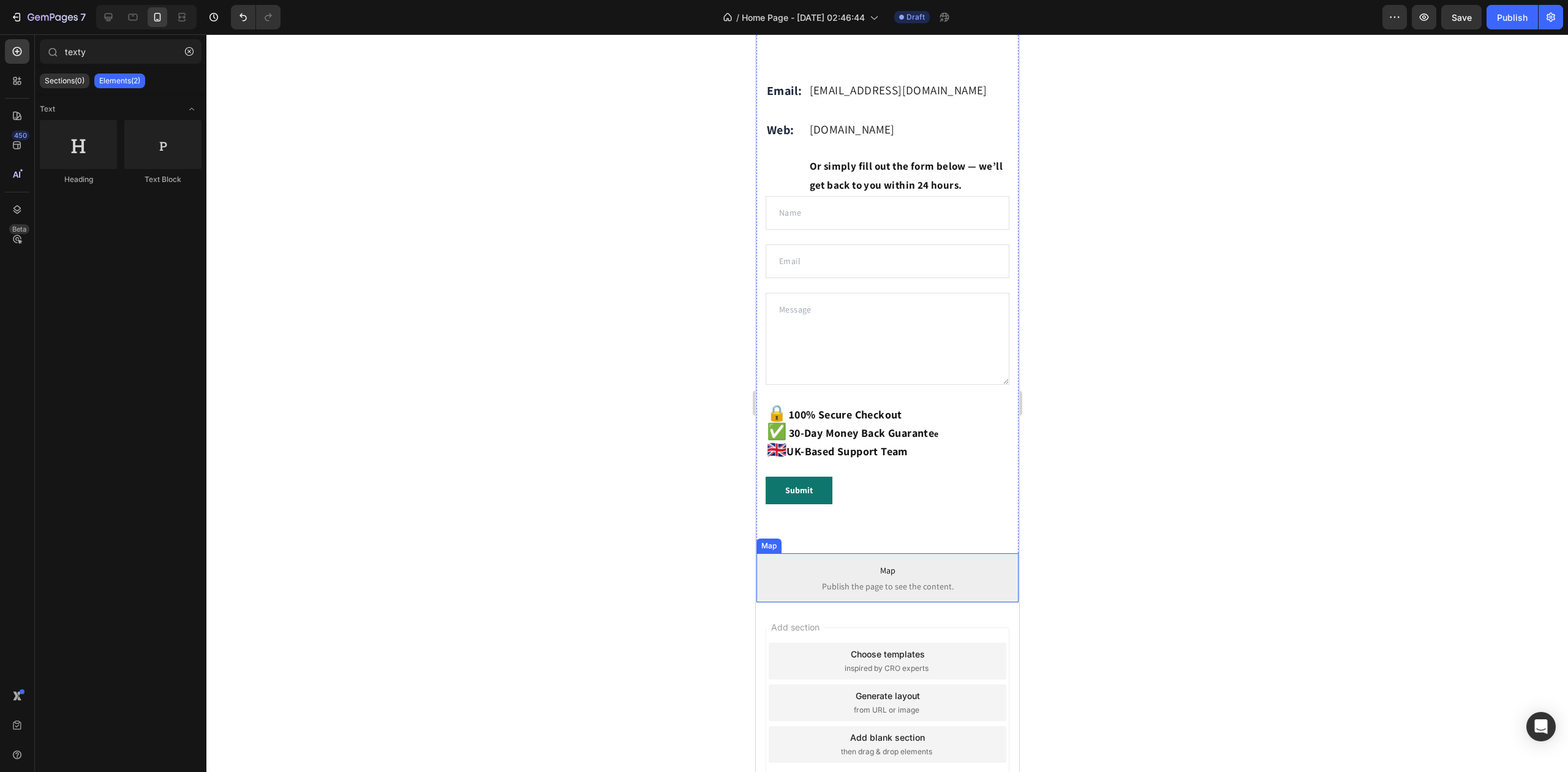
click at [938, 578] on span "Map" at bounding box center [887, 571] width 262 height 15
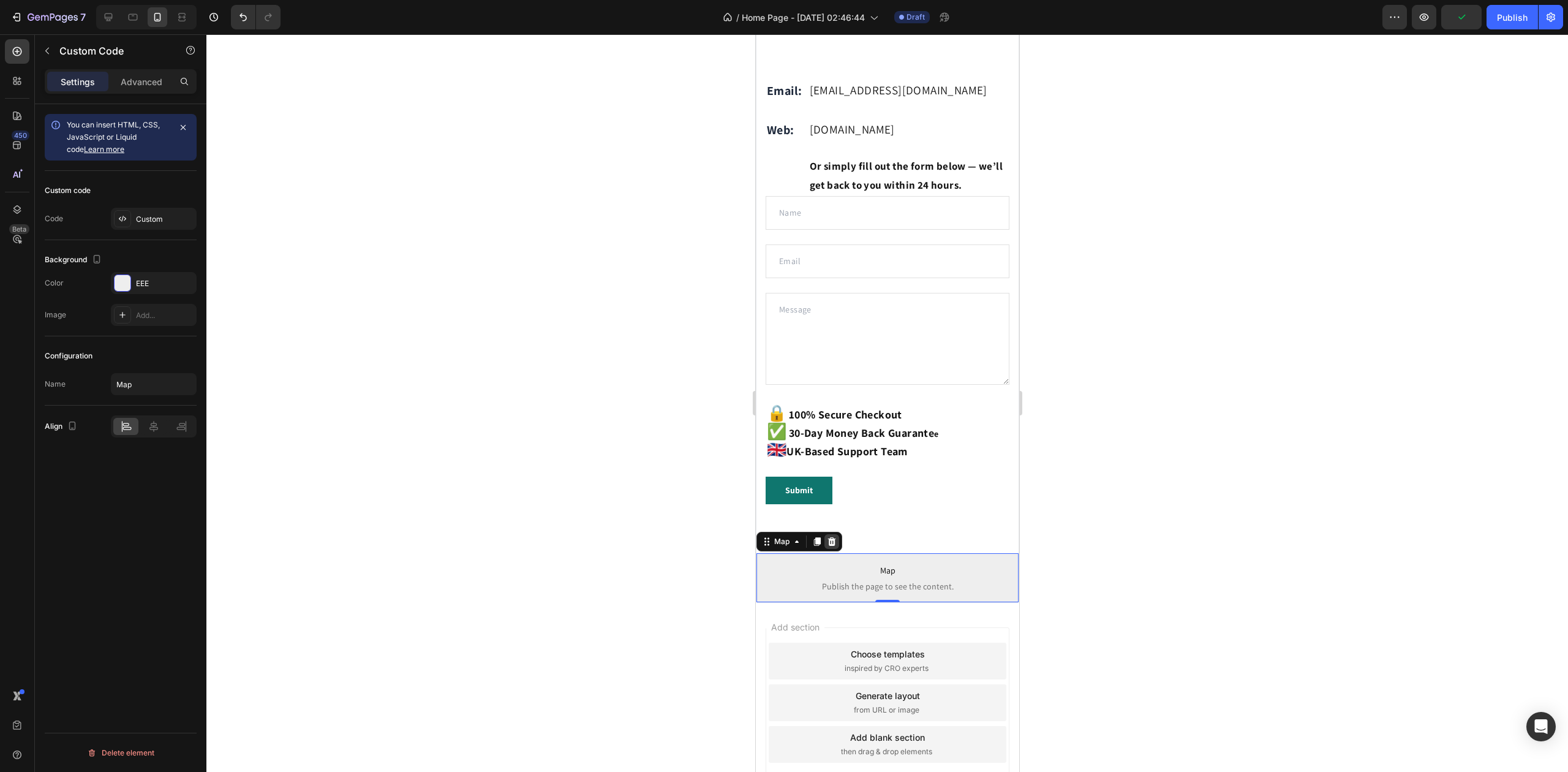
click at [832, 547] on icon at bounding box center [831, 542] width 10 height 10
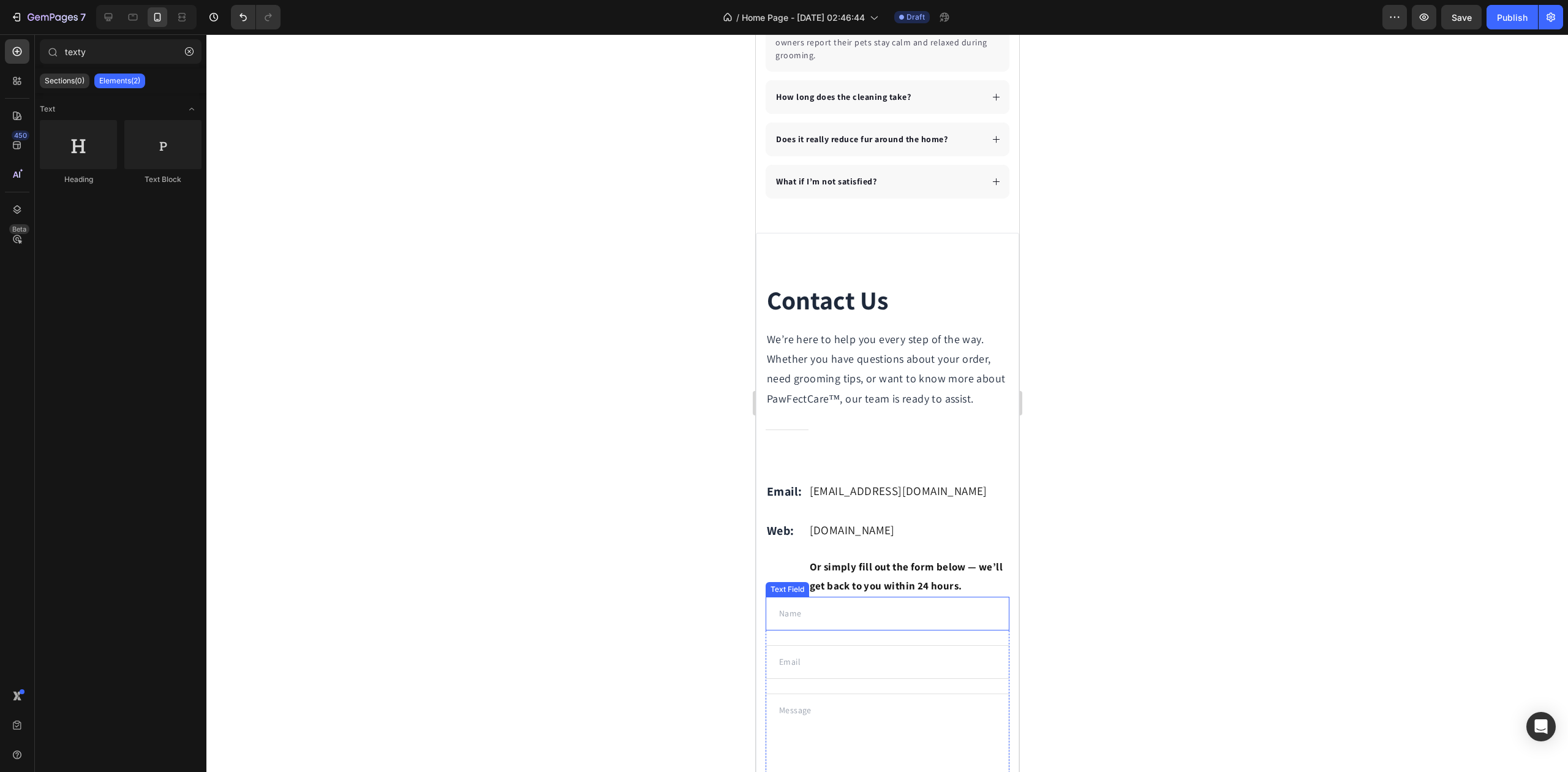
scroll to position [3587, 0]
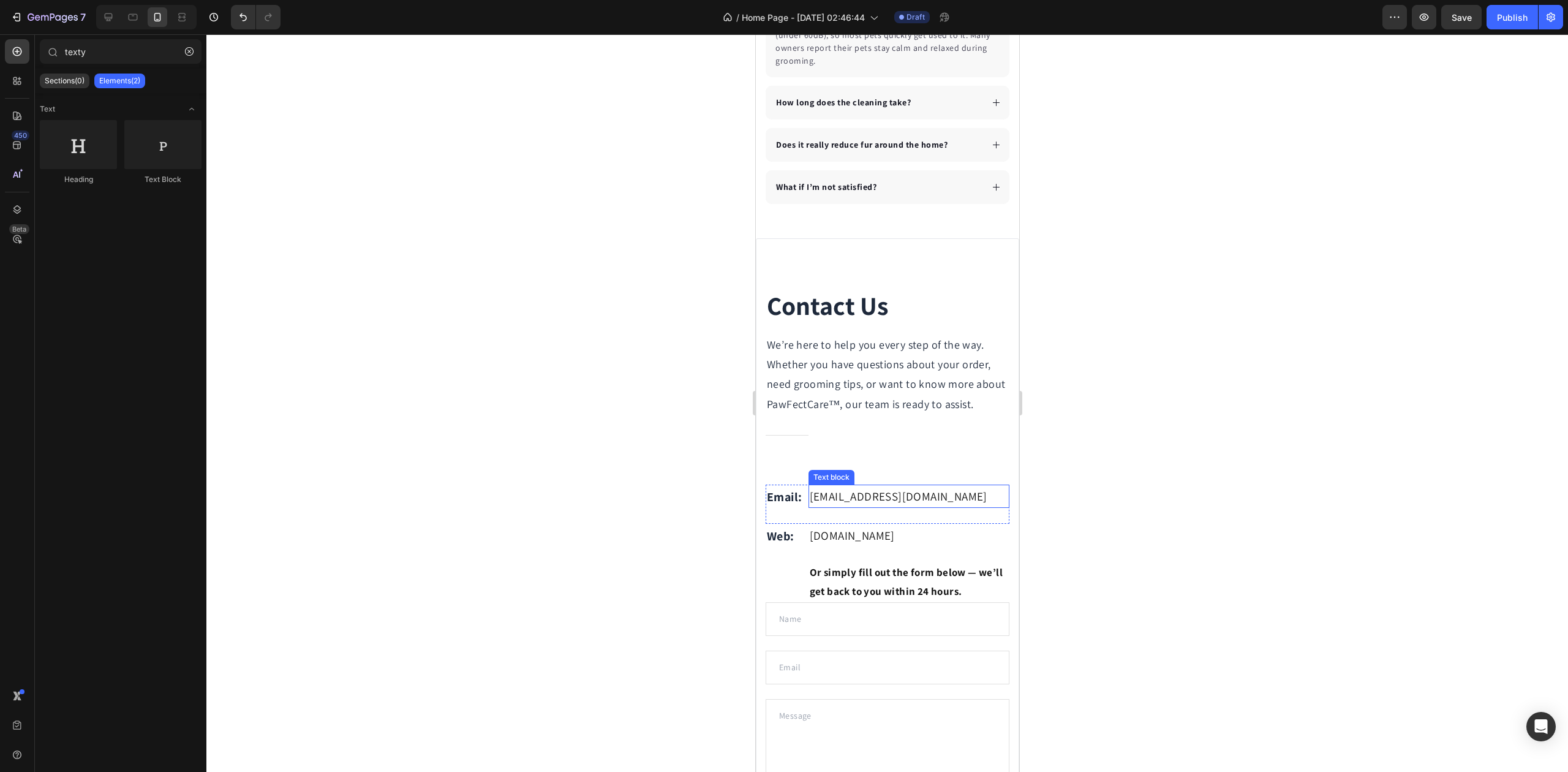
click at [833, 478] on div "Contact Us Heading We’re here to help you every step of the way. Whether you ha…" at bounding box center [887, 445] width 244 height 314
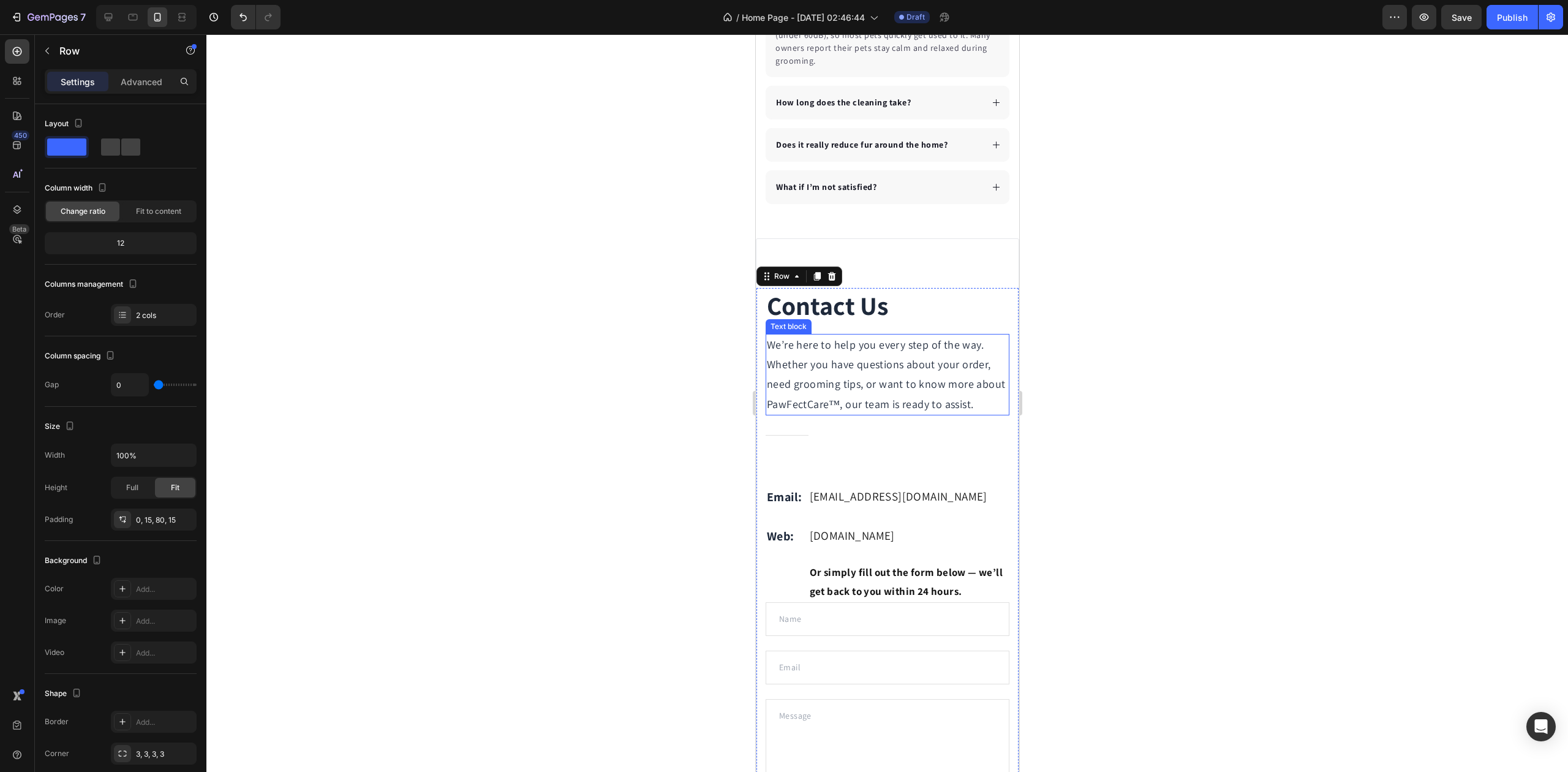
click at [816, 369] on p "We’re here to help you every step of the way. Whether you have questions about …" at bounding box center [887, 375] width 241 height 79
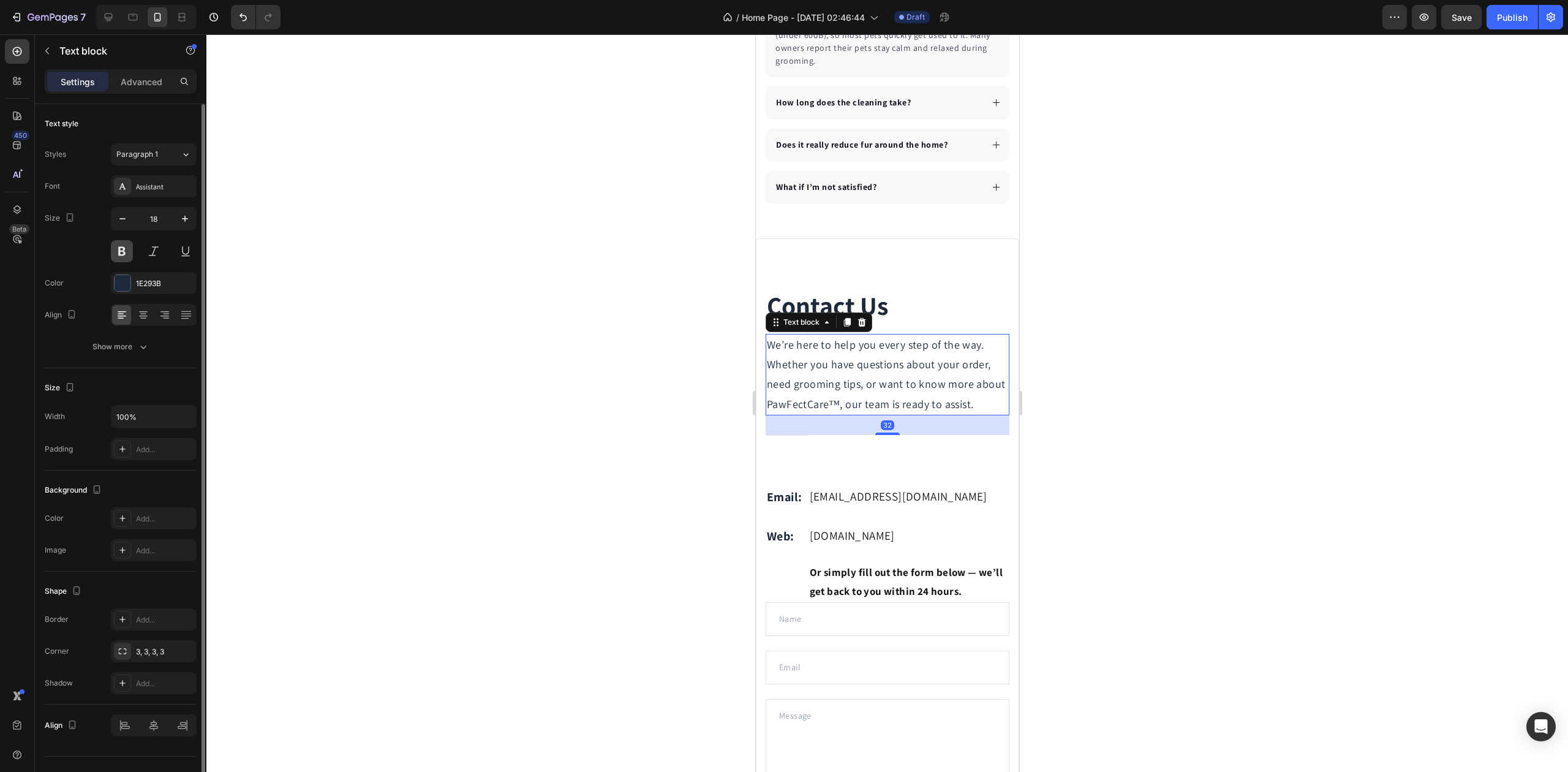
click at [123, 248] on button at bounding box center [121, 251] width 22 height 22
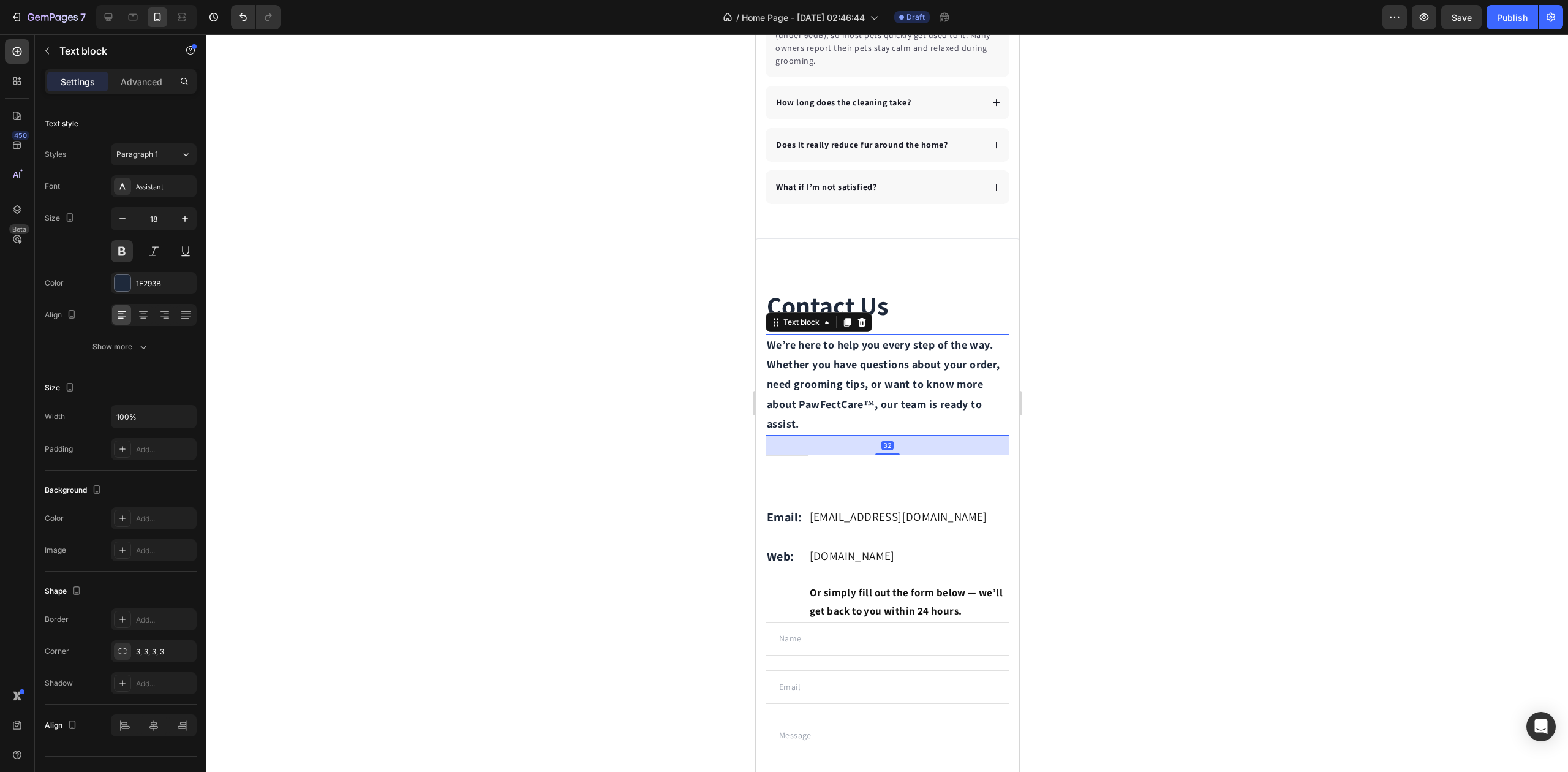
click at [724, 402] on div at bounding box center [887, 403] width 1362 height 738
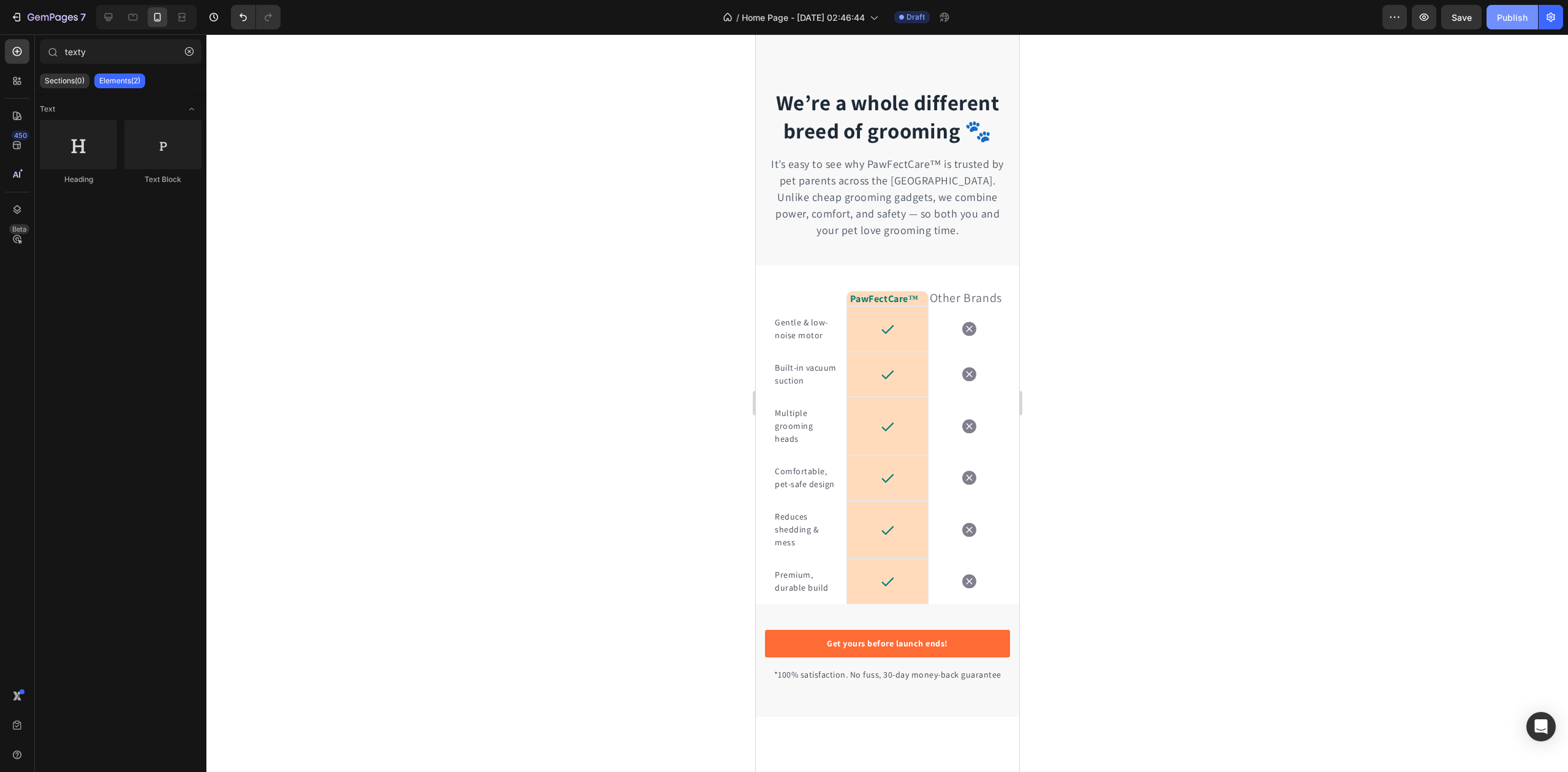
scroll to position [2034, 0]
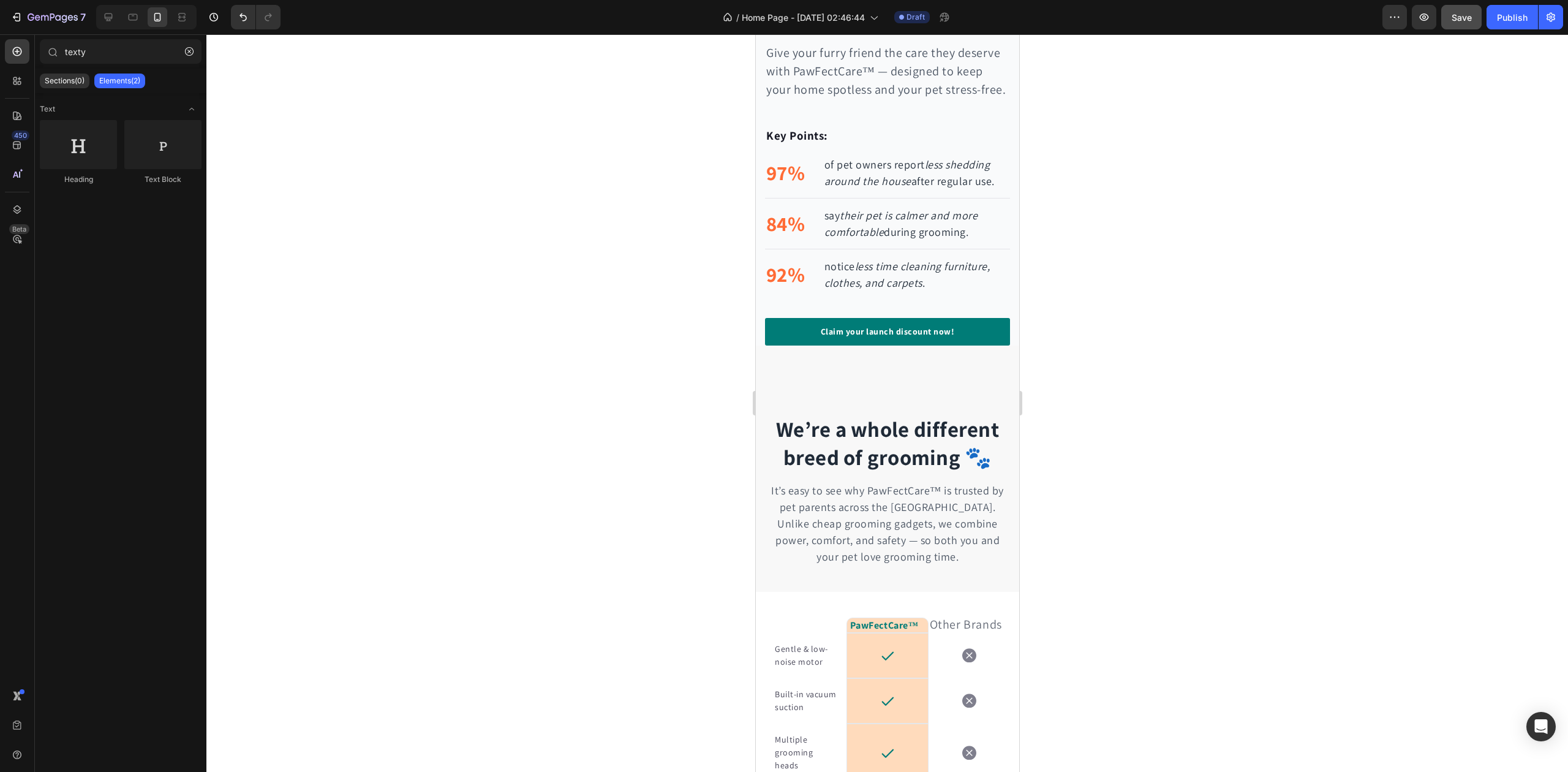
click at [1458, 27] on button "Save" at bounding box center [1462, 17] width 41 height 24
click at [1504, 24] on button "Publish" at bounding box center [1512, 17] width 51 height 24
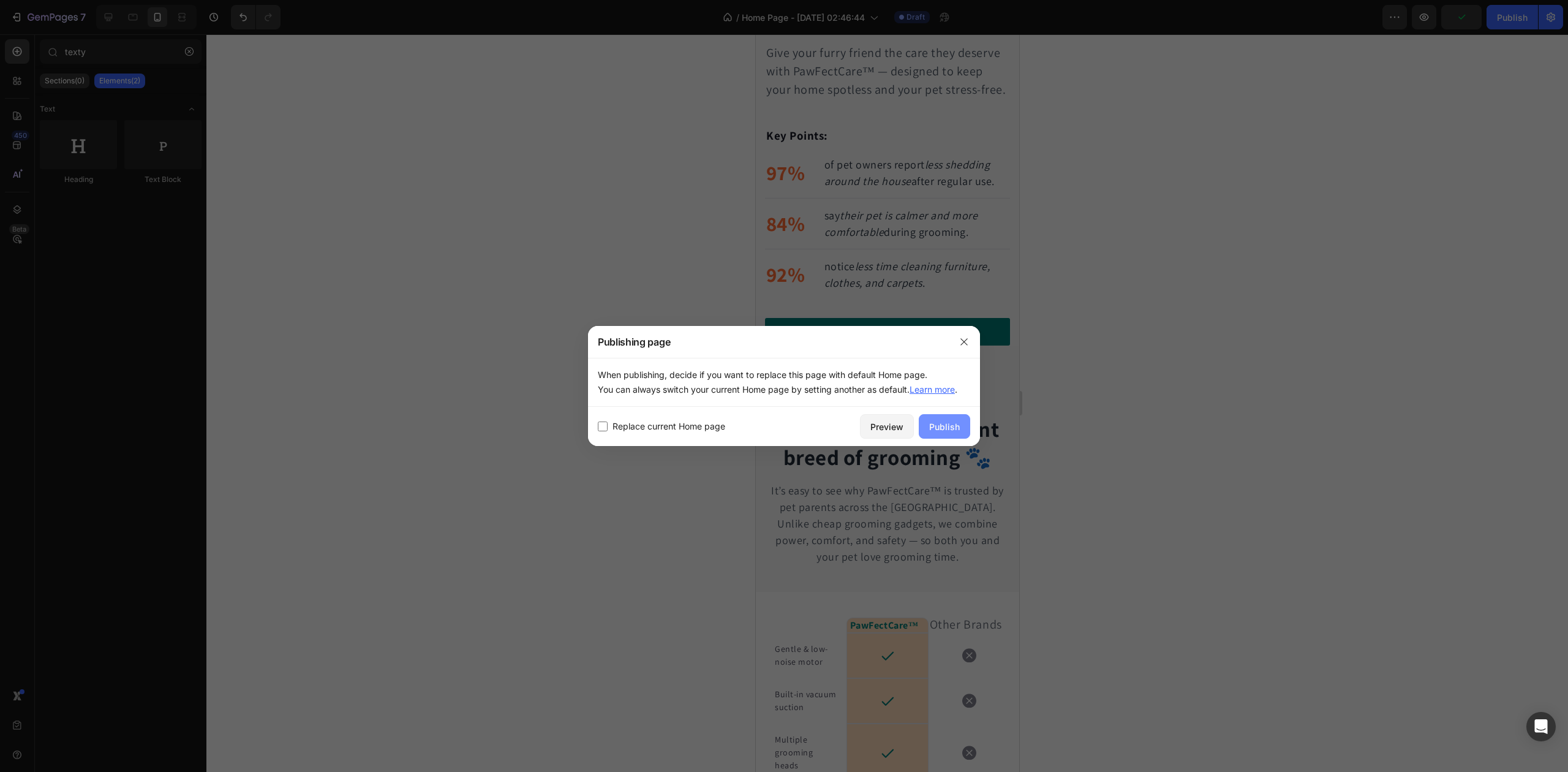
click at [935, 420] on div "Publish" at bounding box center [944, 427] width 31 height 13
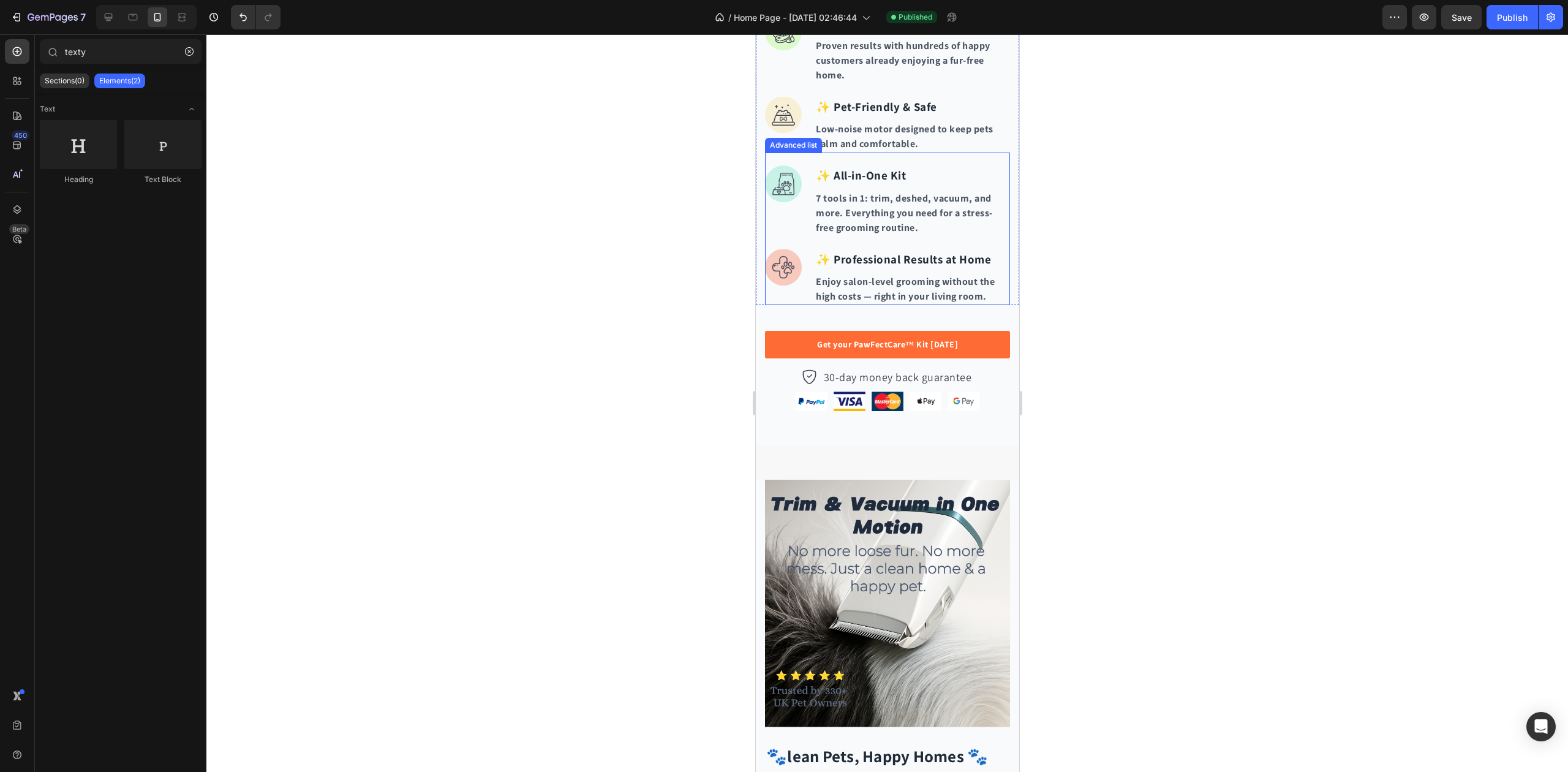
scroll to position [1299, 0]
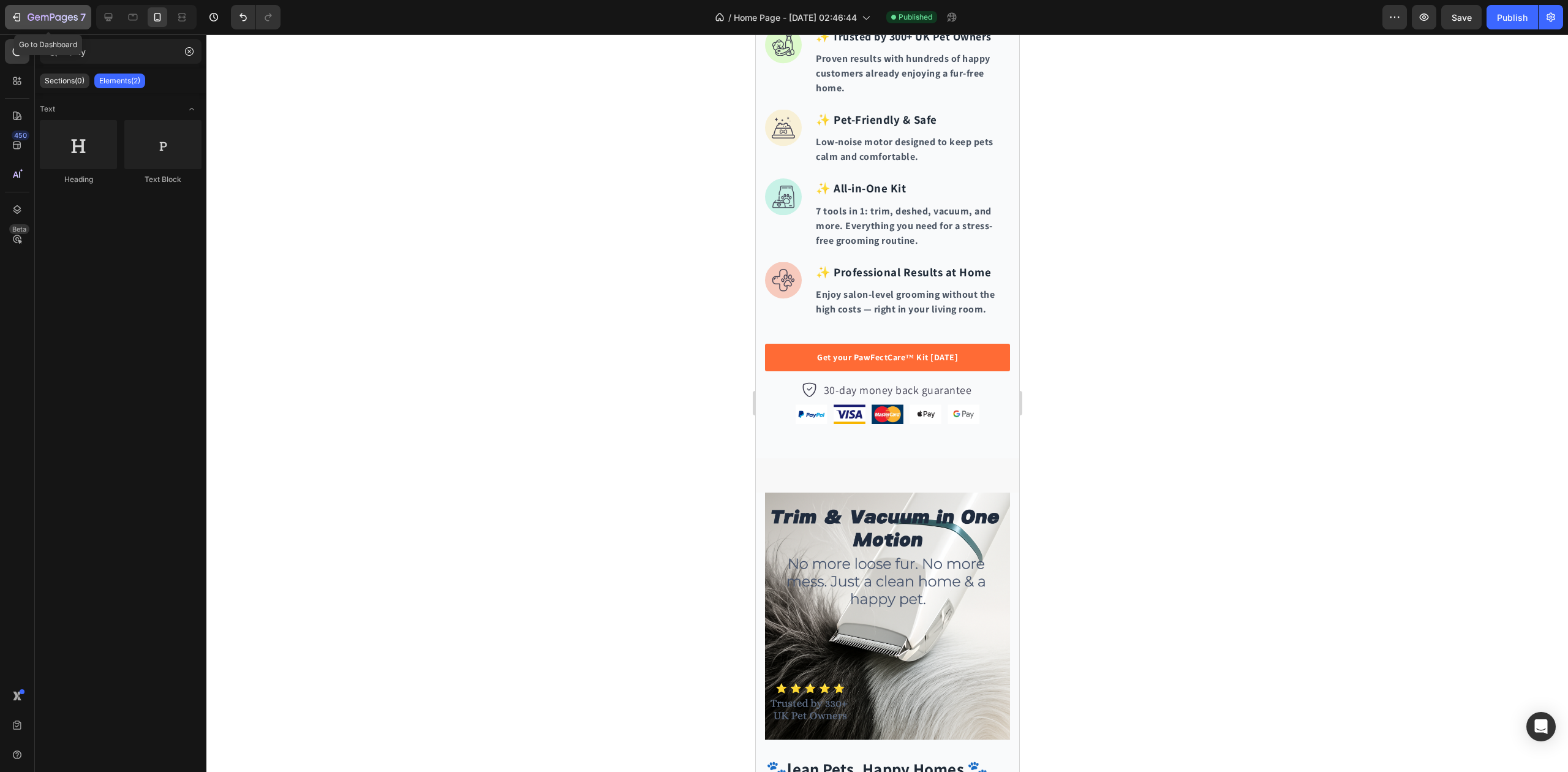
click at [35, 16] on icon "button" at bounding box center [53, 18] width 50 height 11
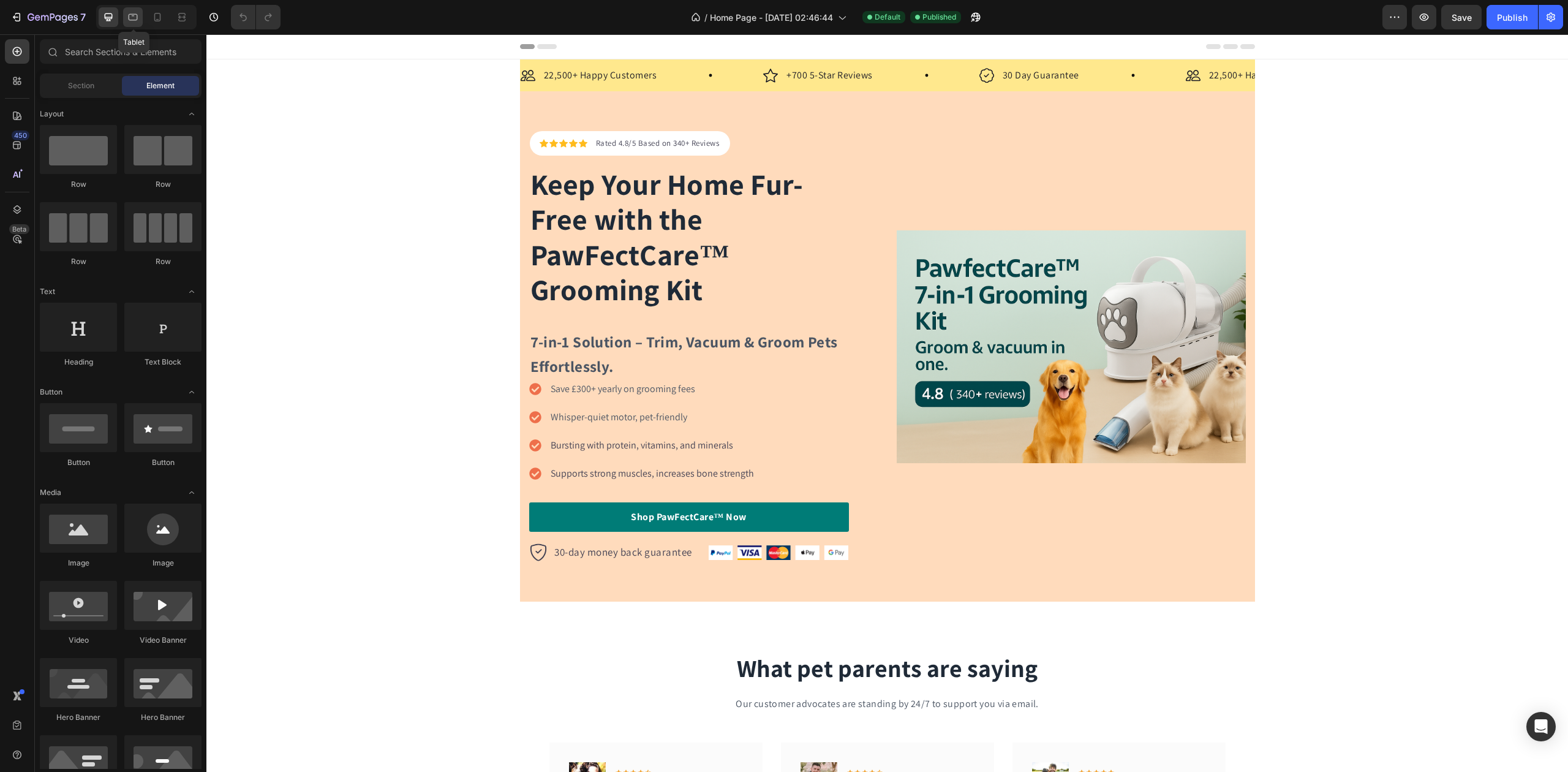
click at [134, 14] on icon at bounding box center [133, 18] width 9 height 7
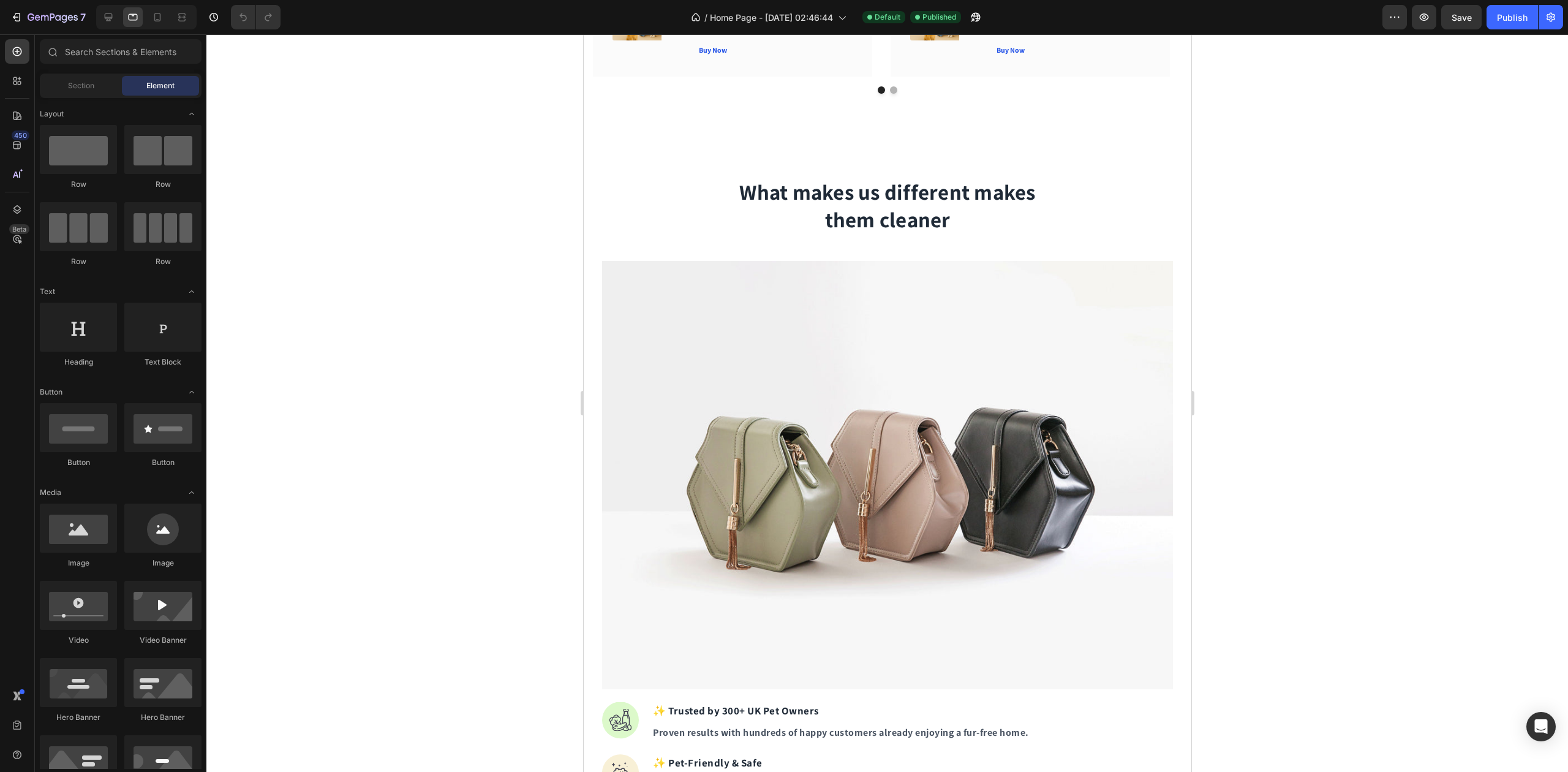
scroll to position [898, 0]
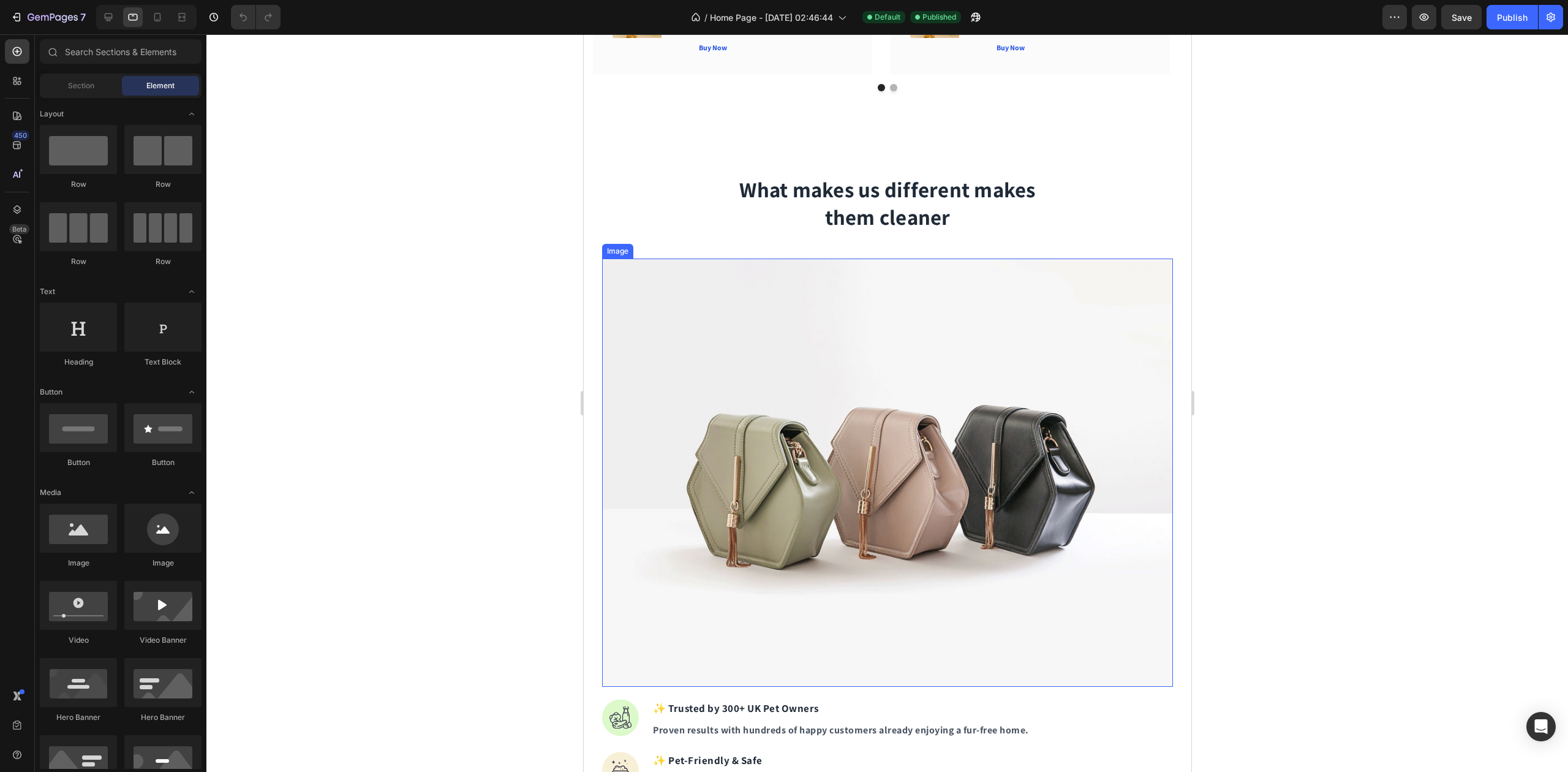
click at [764, 335] on img at bounding box center [887, 472] width 571 height 429
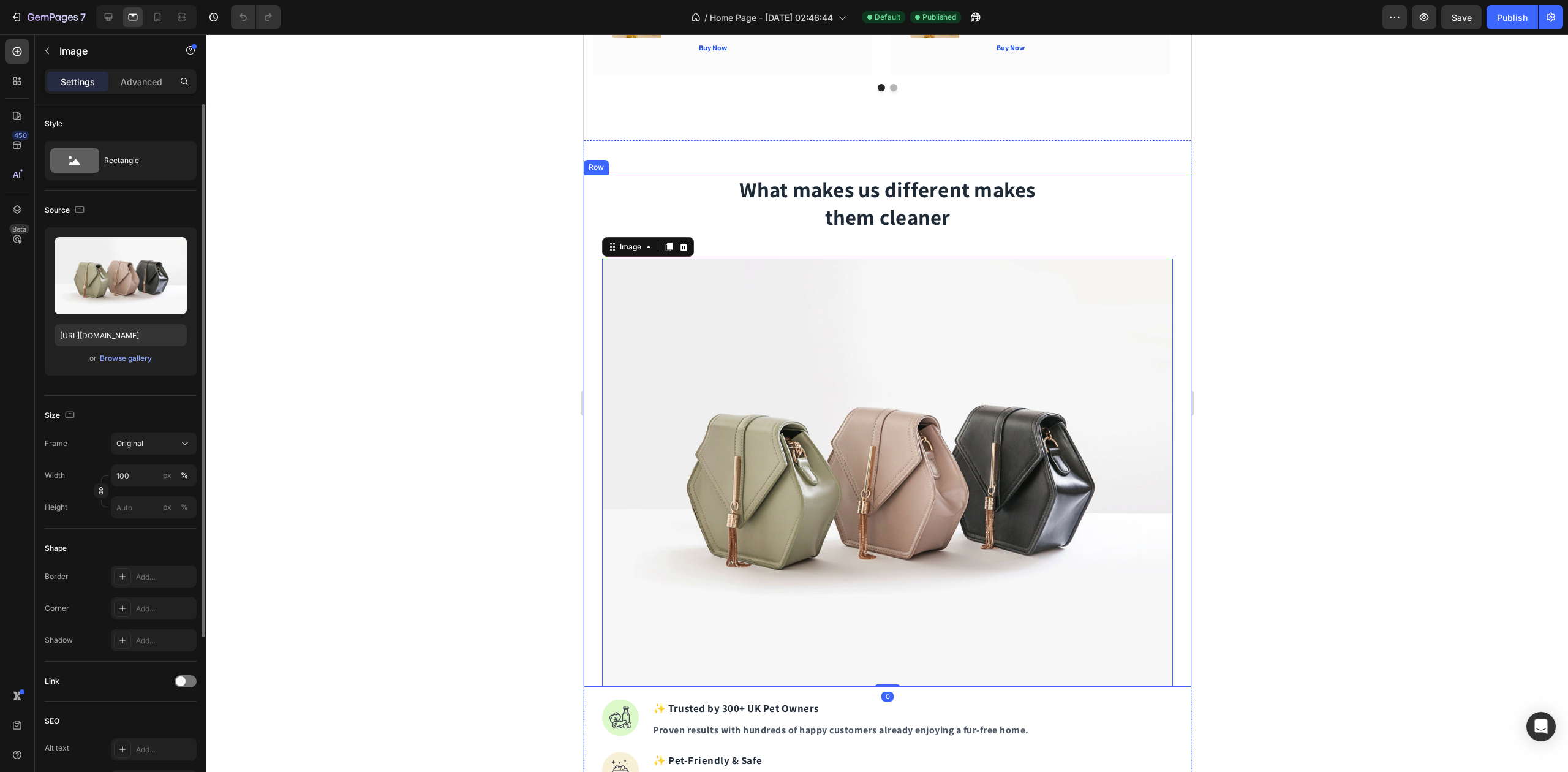
click at [131, 352] on div "or Browse gallery" at bounding box center [121, 358] width 133 height 15
click at [131, 353] on button "Browse gallery" at bounding box center [126, 358] width 53 height 13
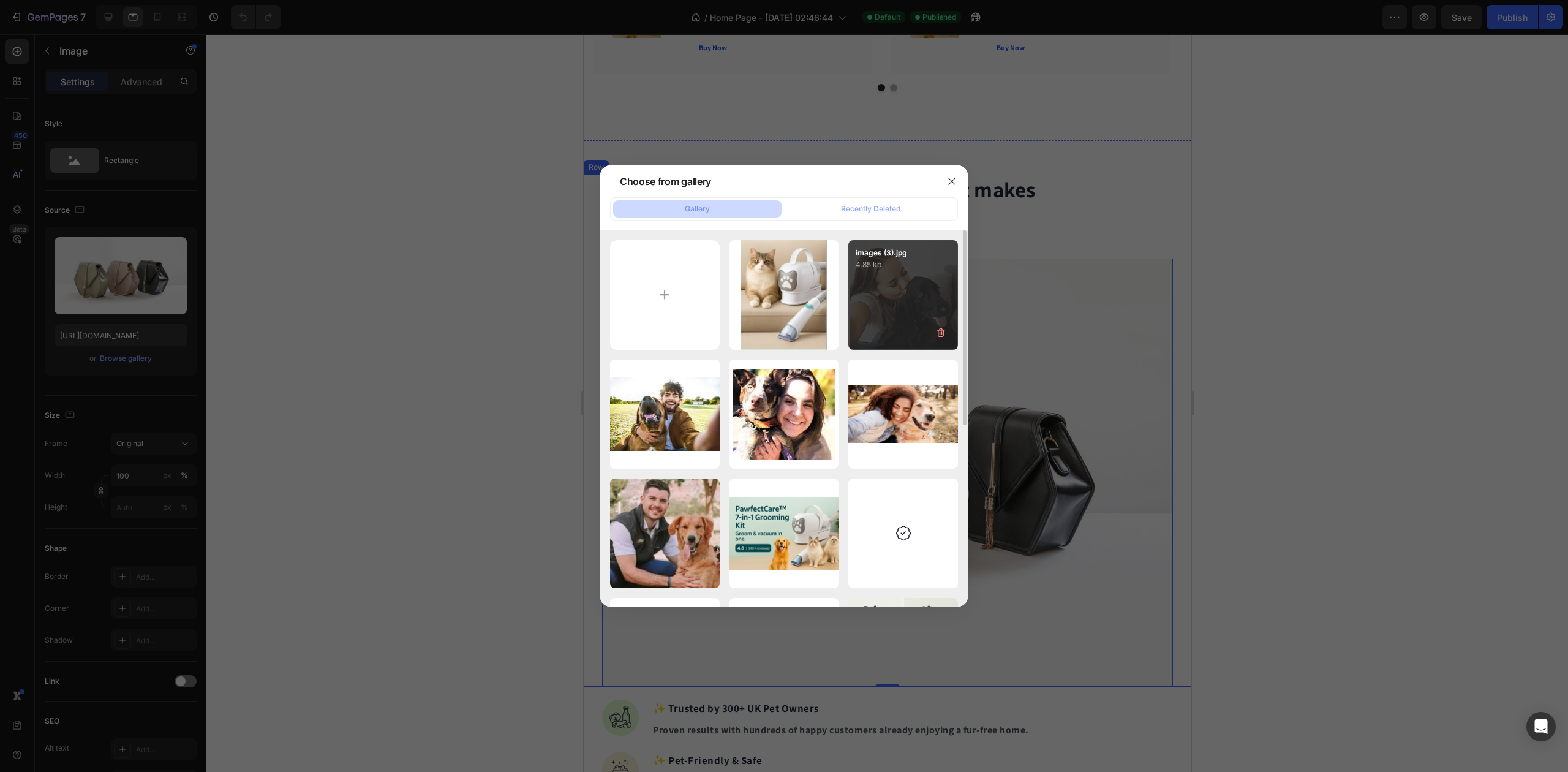
scroll to position [245, 0]
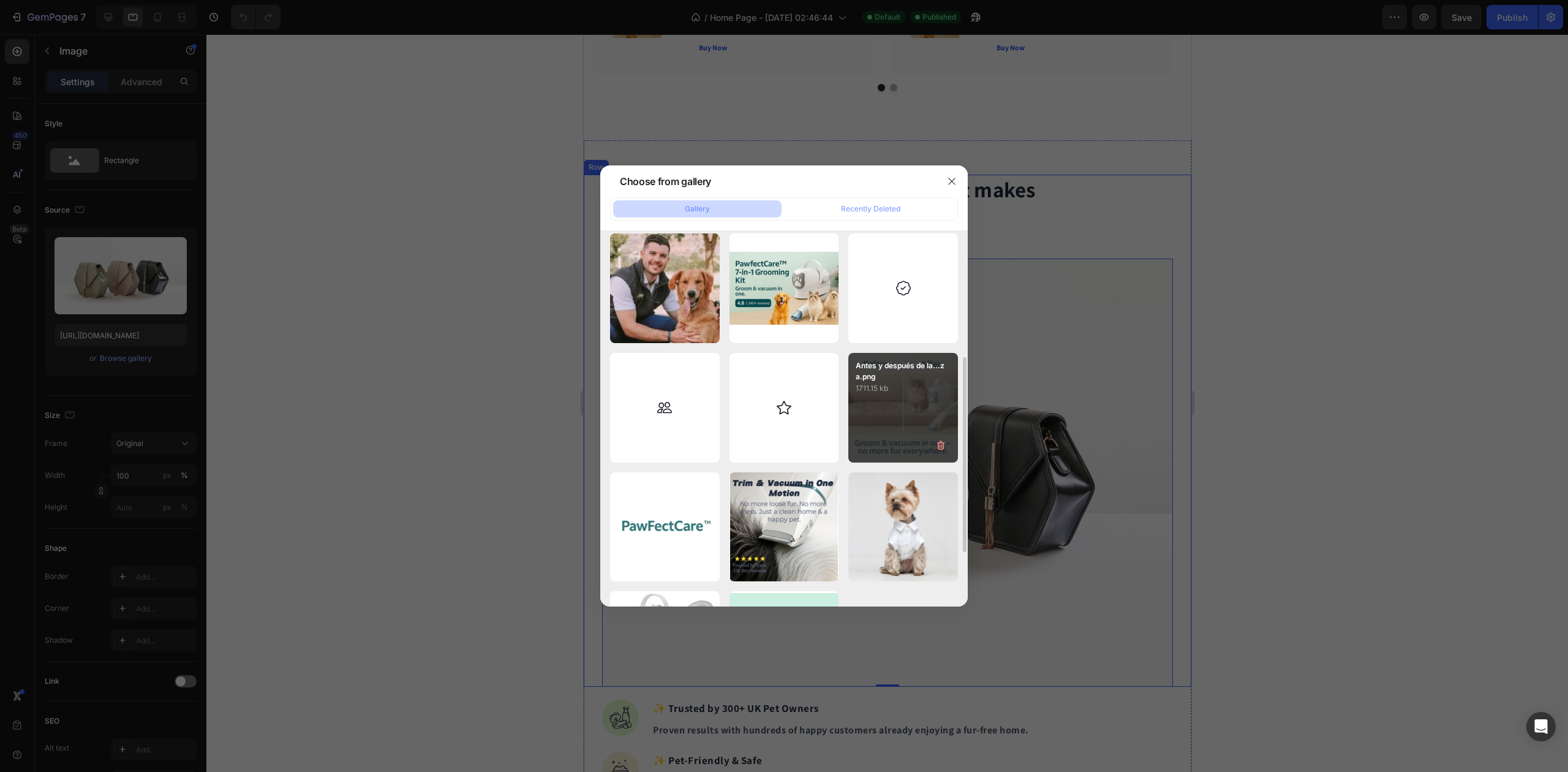
click at [921, 399] on div "Antes y después de la...za.png 1711.15 kb" at bounding box center [903, 407] width 109 height 109
type input "[URL][DOMAIN_NAME]"
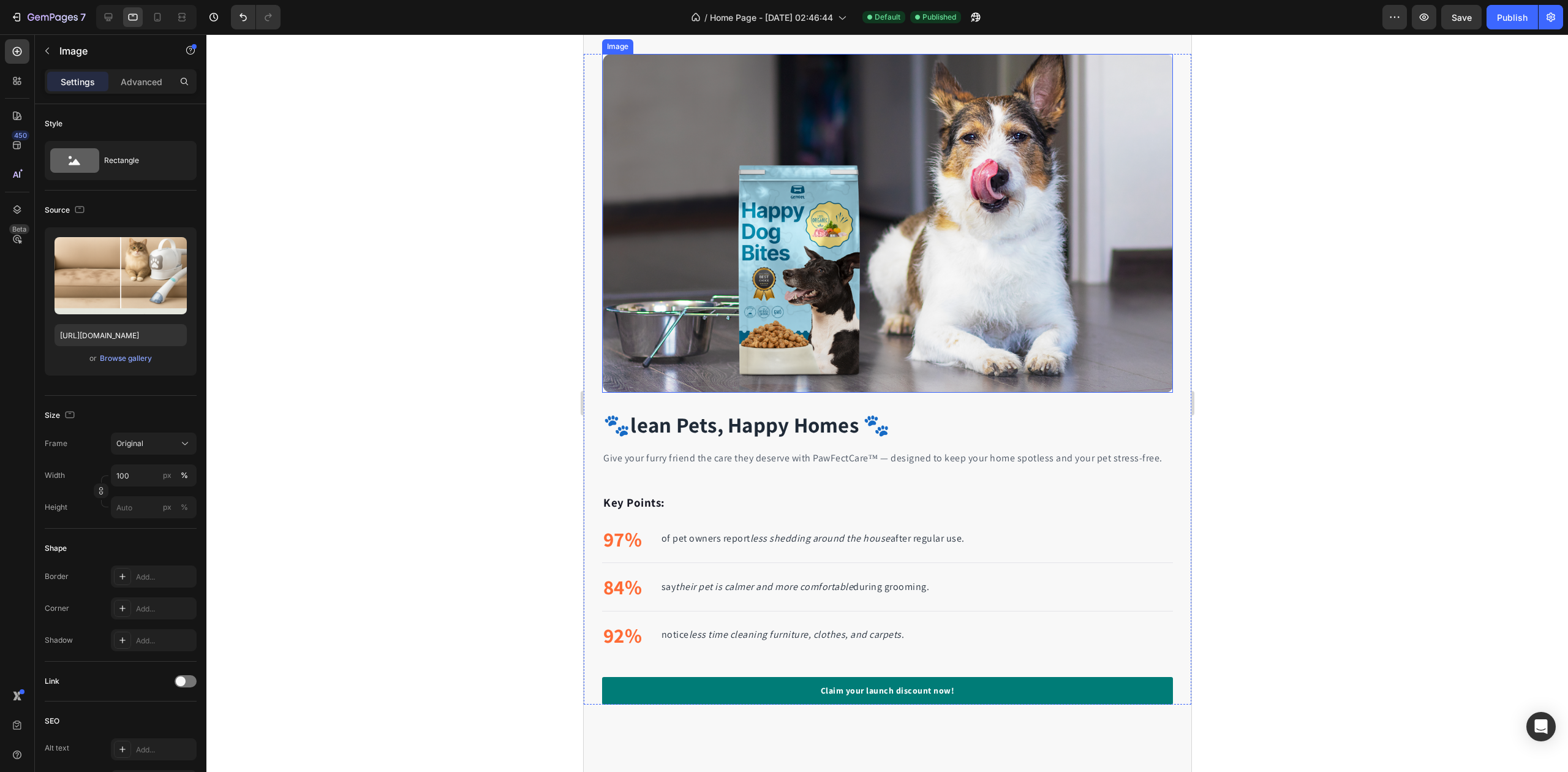
click at [811, 341] on img at bounding box center [887, 223] width 571 height 339
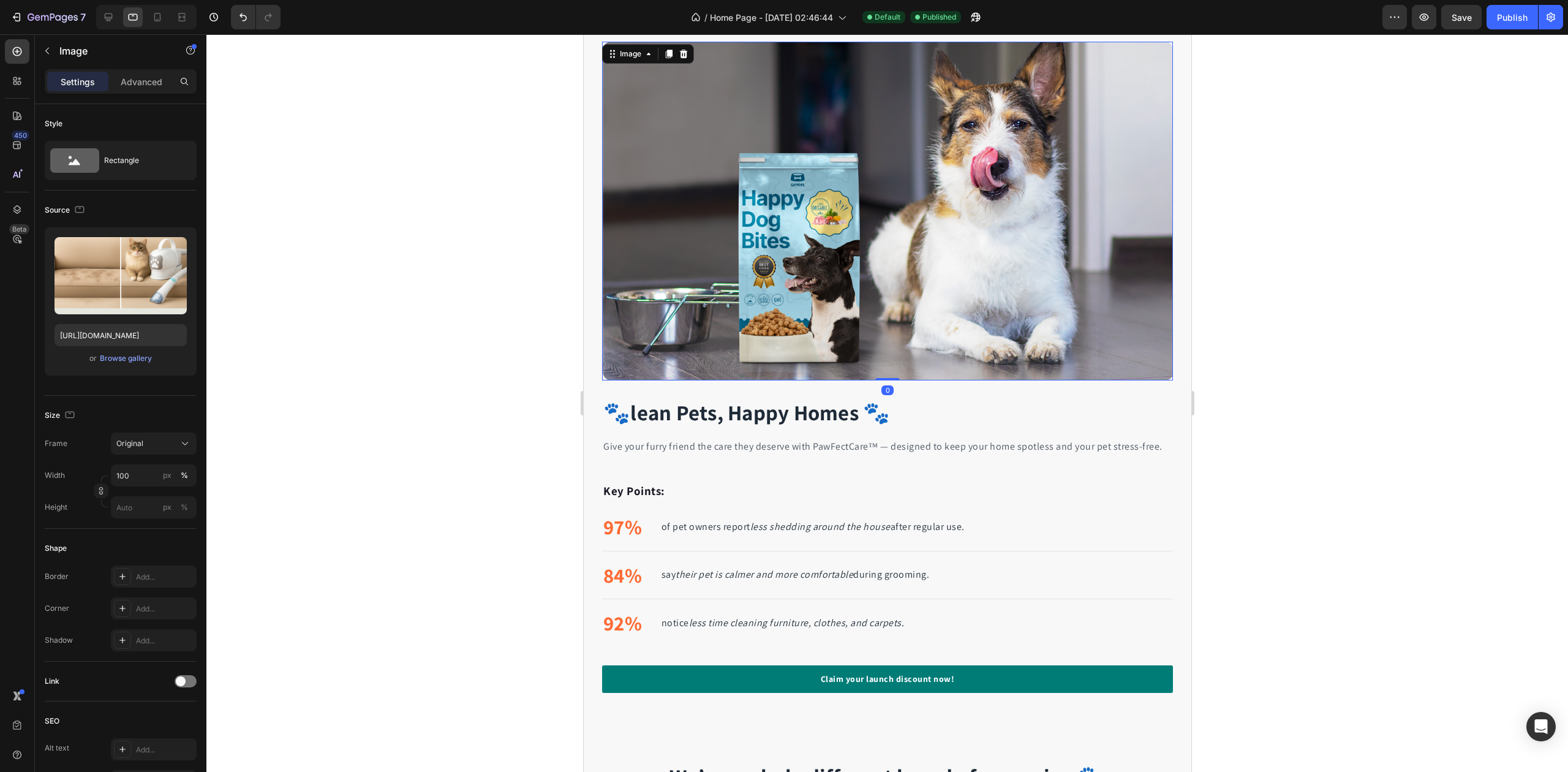
scroll to position [2042, 0]
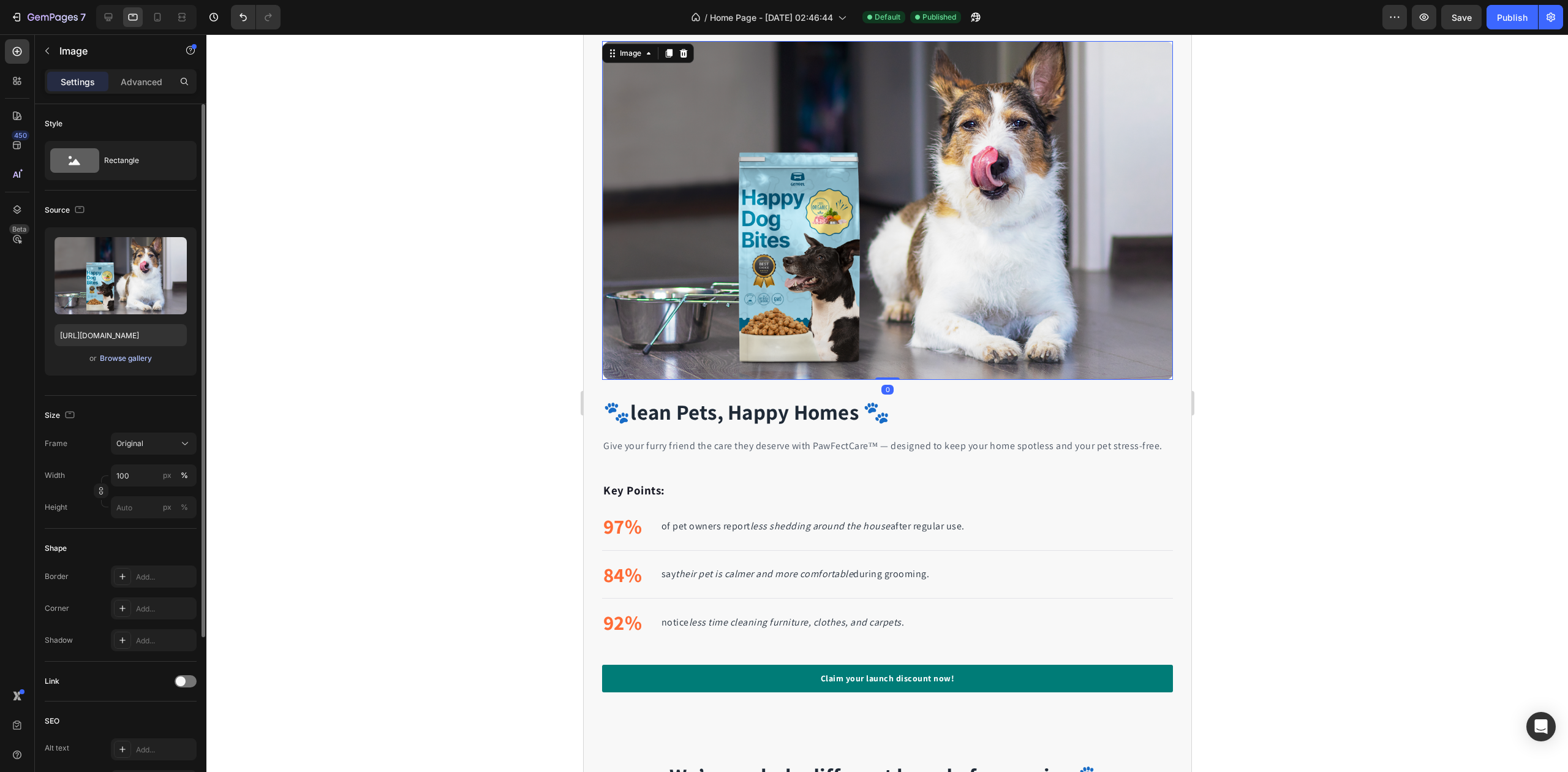
click at [120, 363] on div "Browse gallery" at bounding box center [126, 358] width 52 height 11
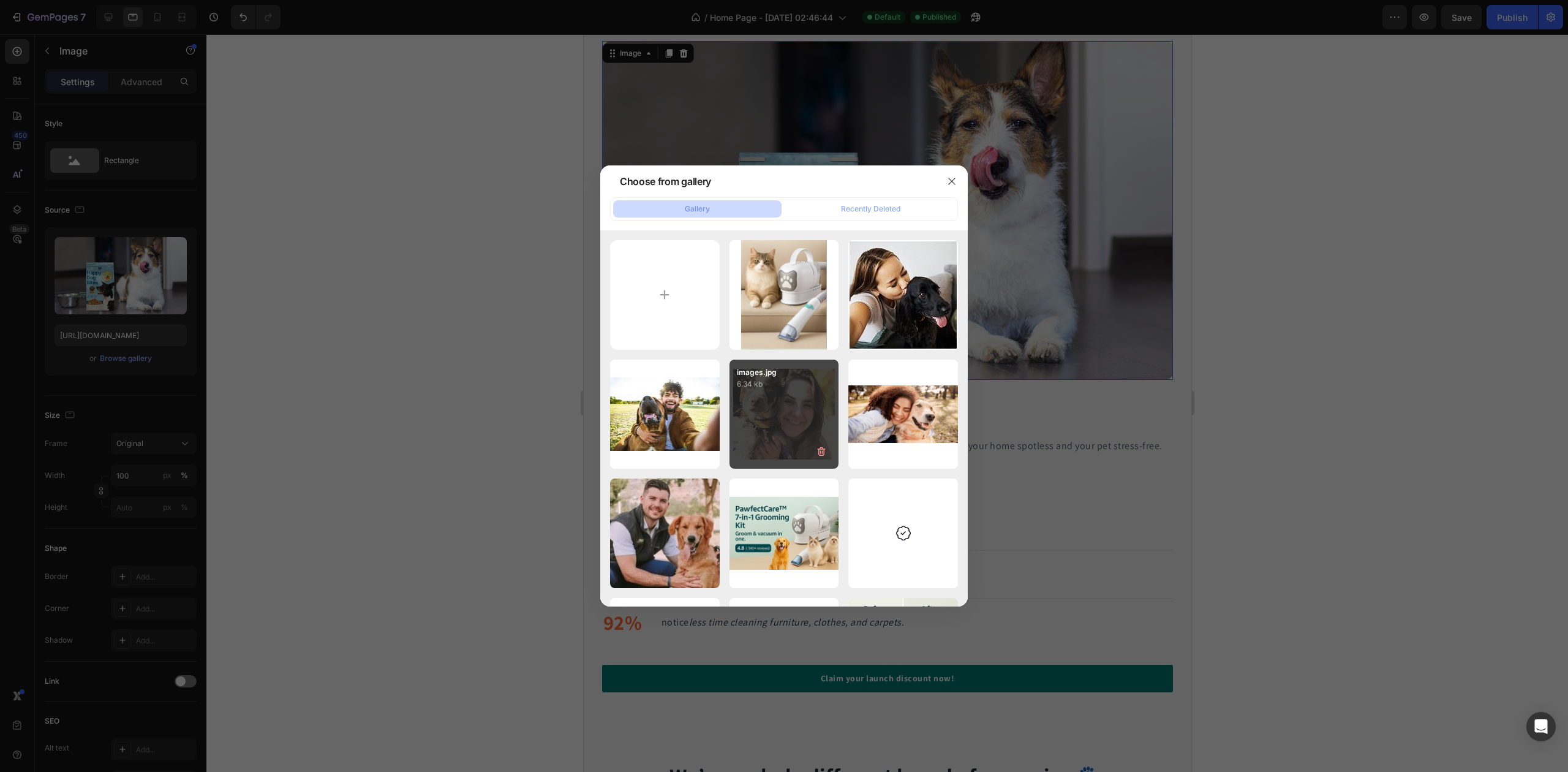
scroll to position [327, 0]
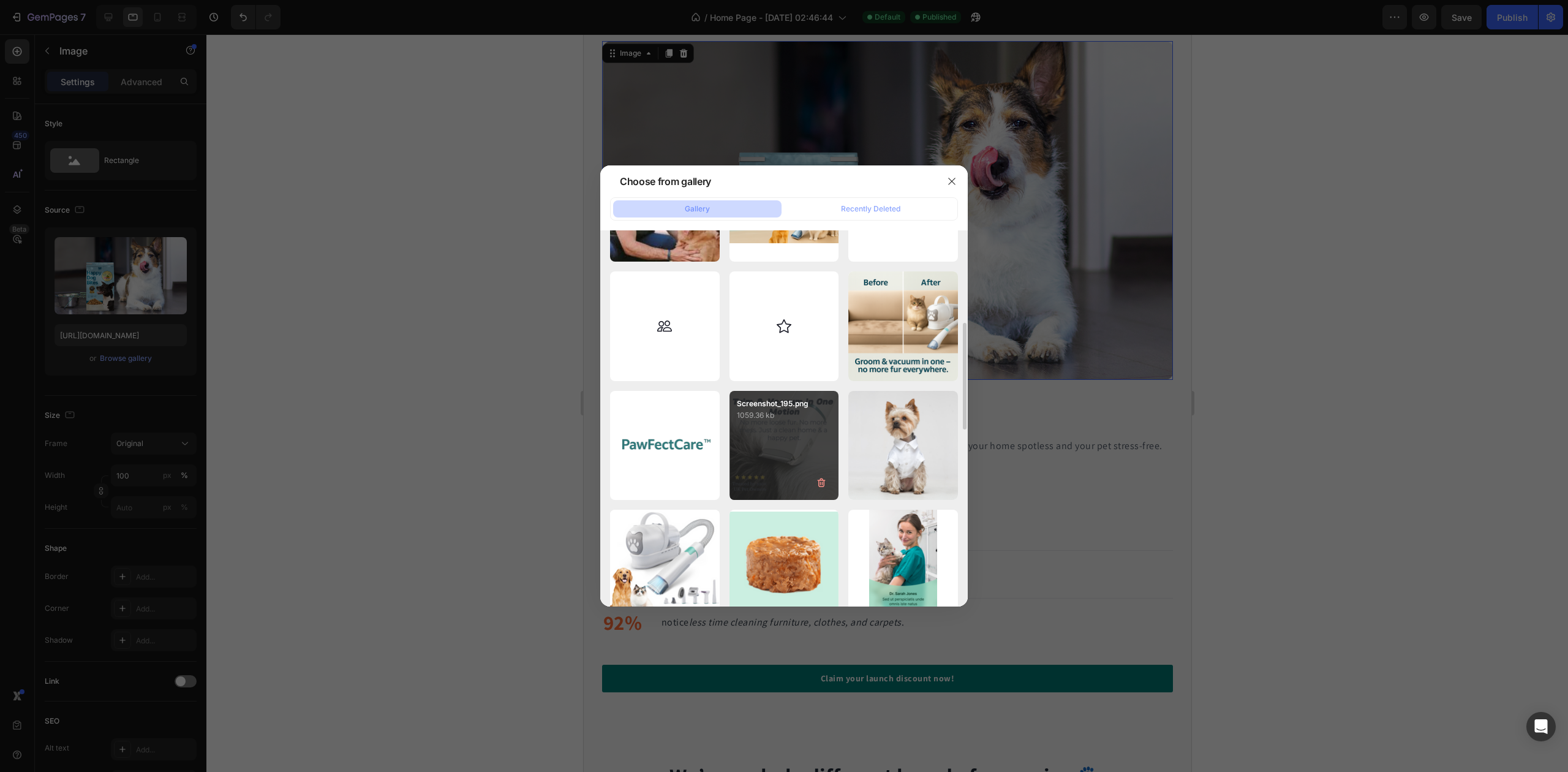
click at [777, 417] on p "1059.36 kb" at bounding box center [784, 415] width 95 height 13
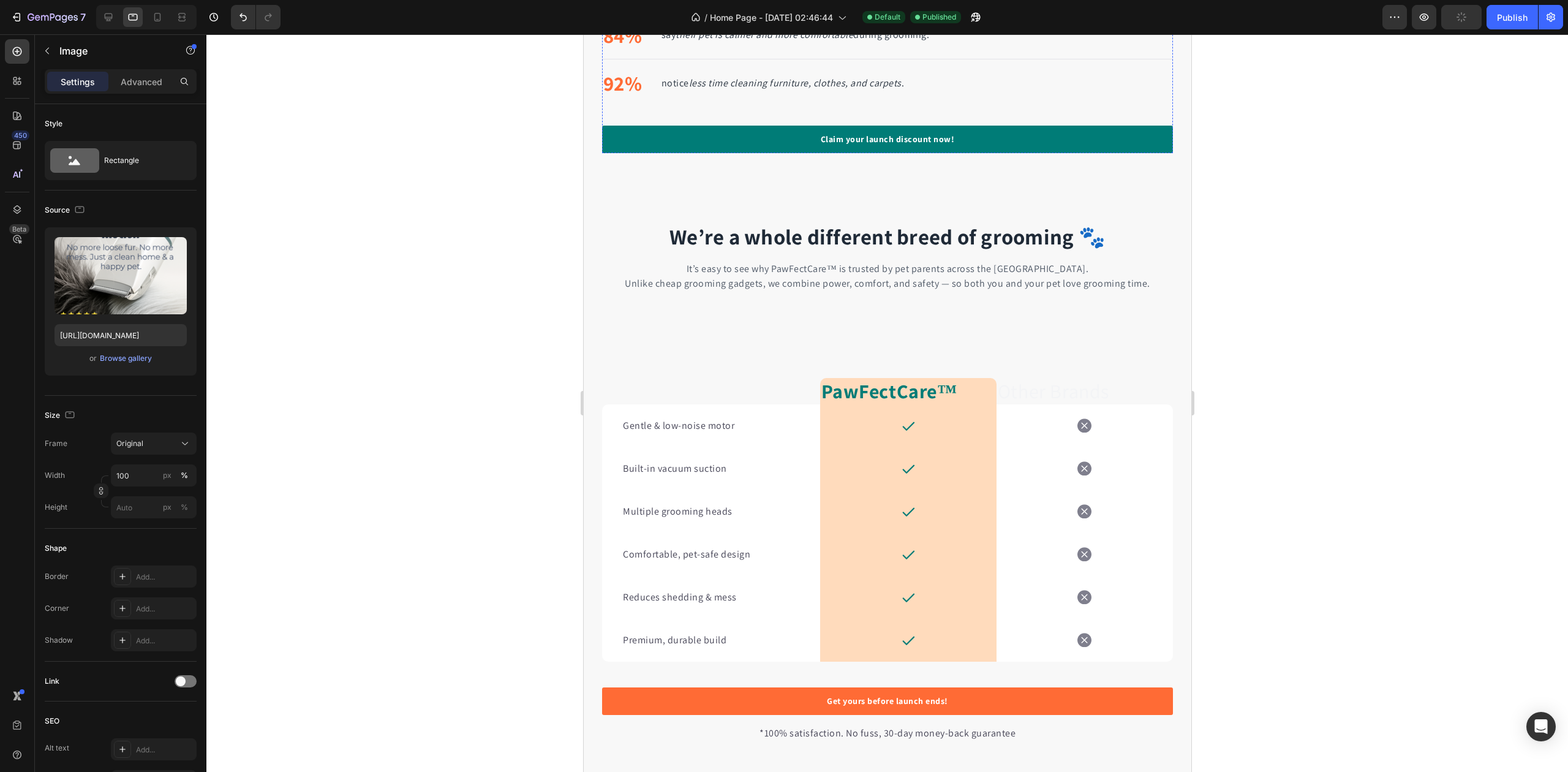
scroll to position [1179, 0]
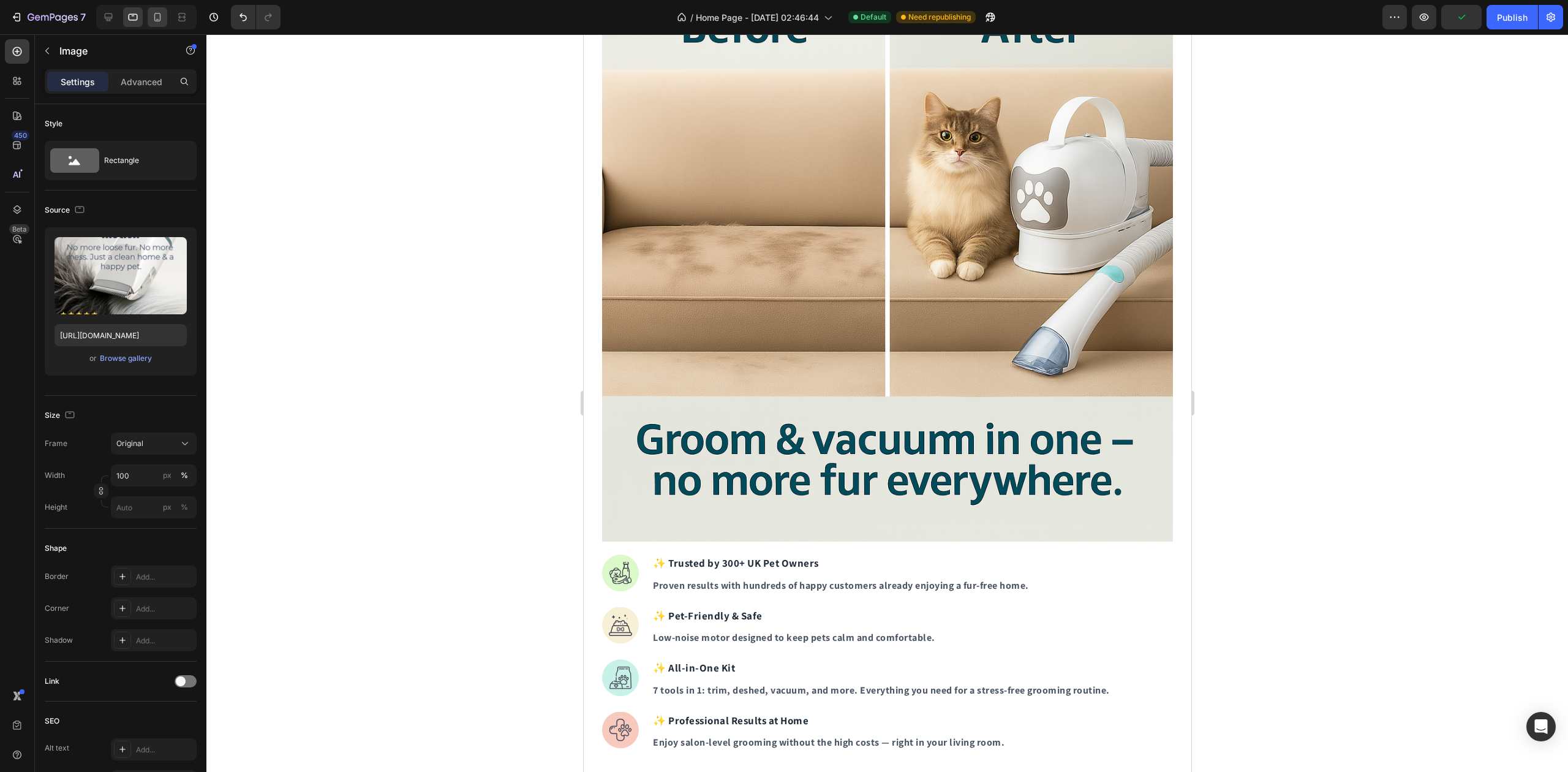
click at [168, 15] on div at bounding box center [146, 17] width 101 height 24
click at [164, 16] on div at bounding box center [157, 17] width 19 height 19
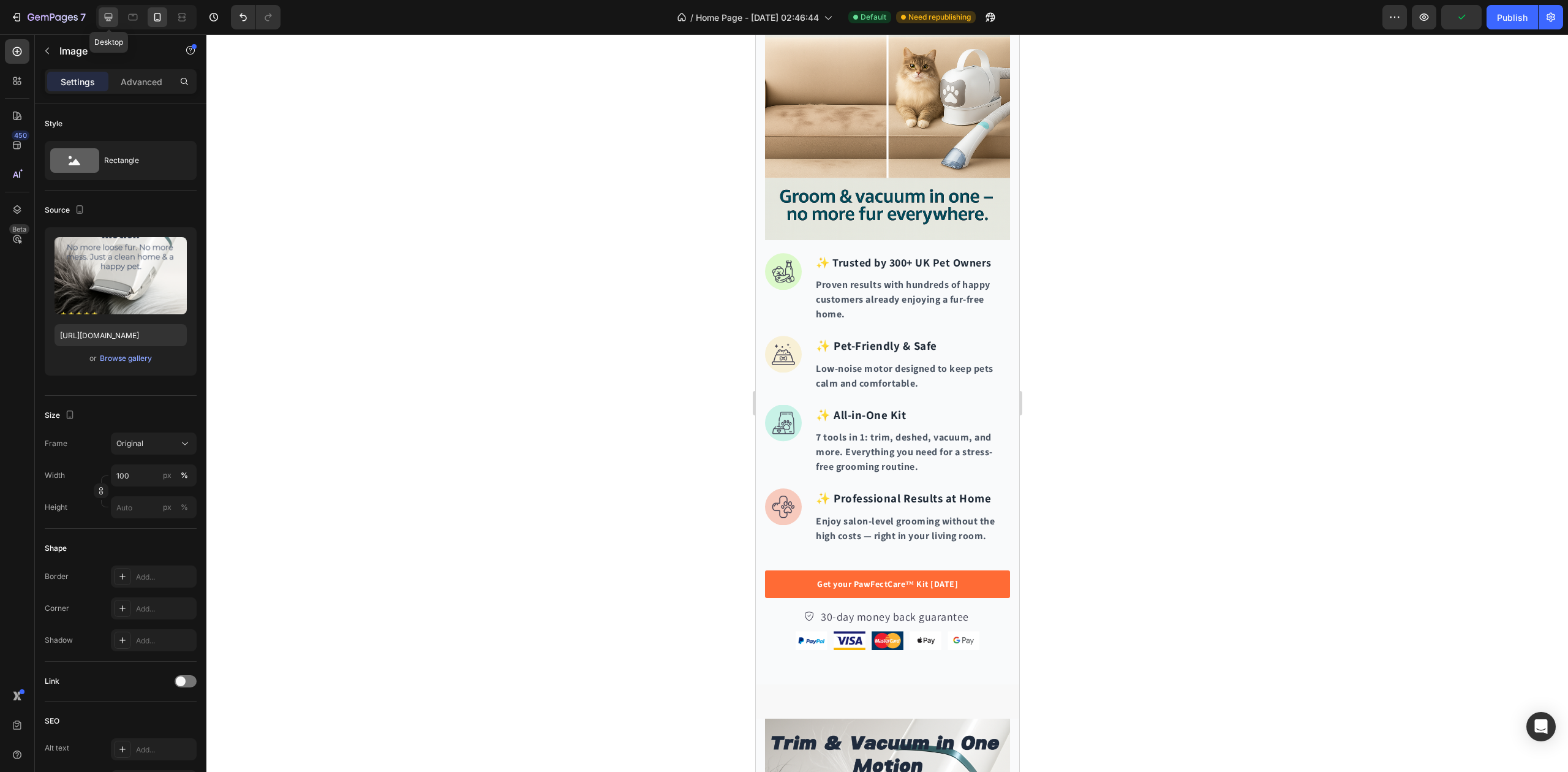
click at [116, 11] on div at bounding box center [108, 17] width 19 height 19
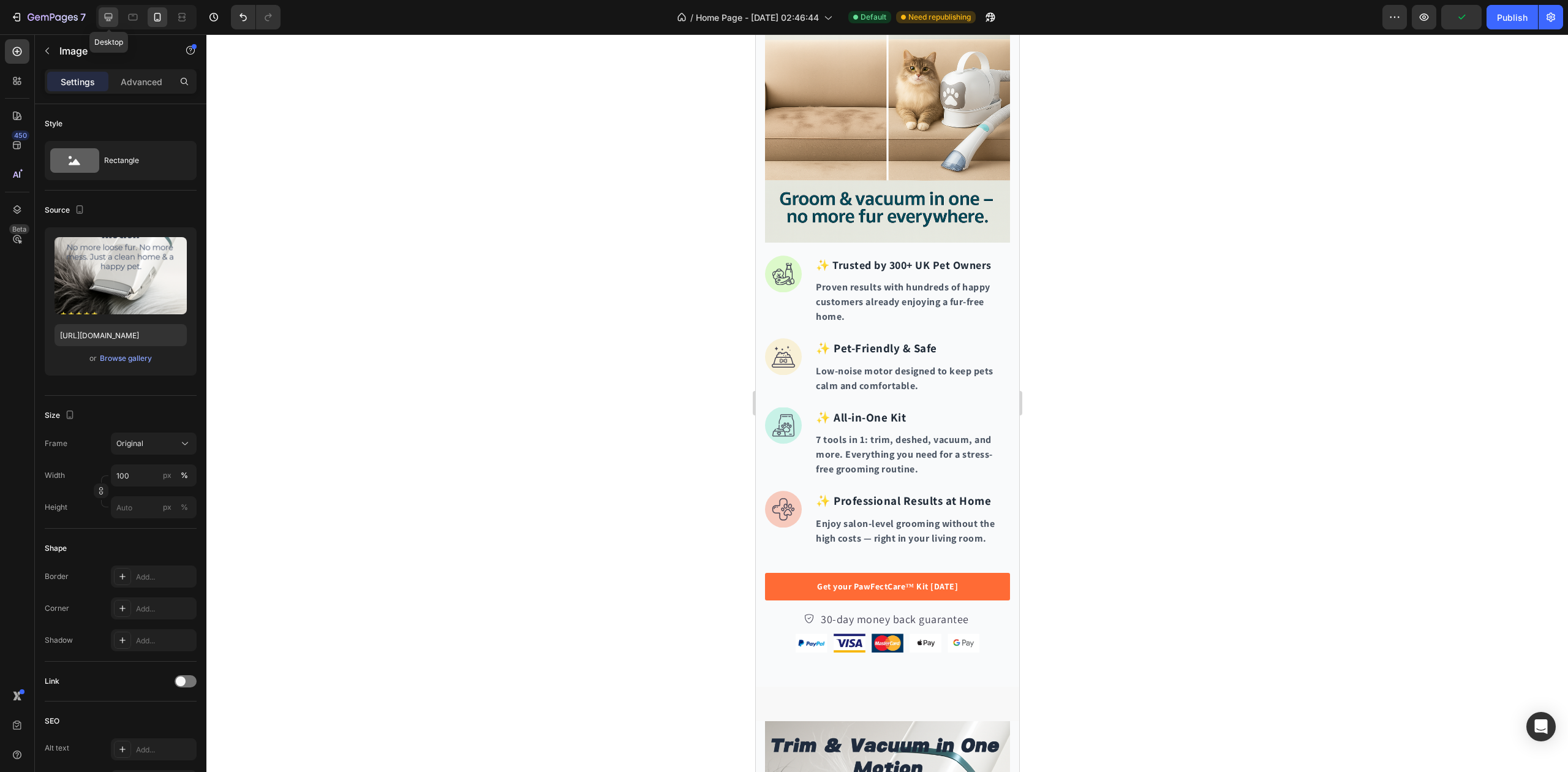
type input "[URL][DOMAIN_NAME]"
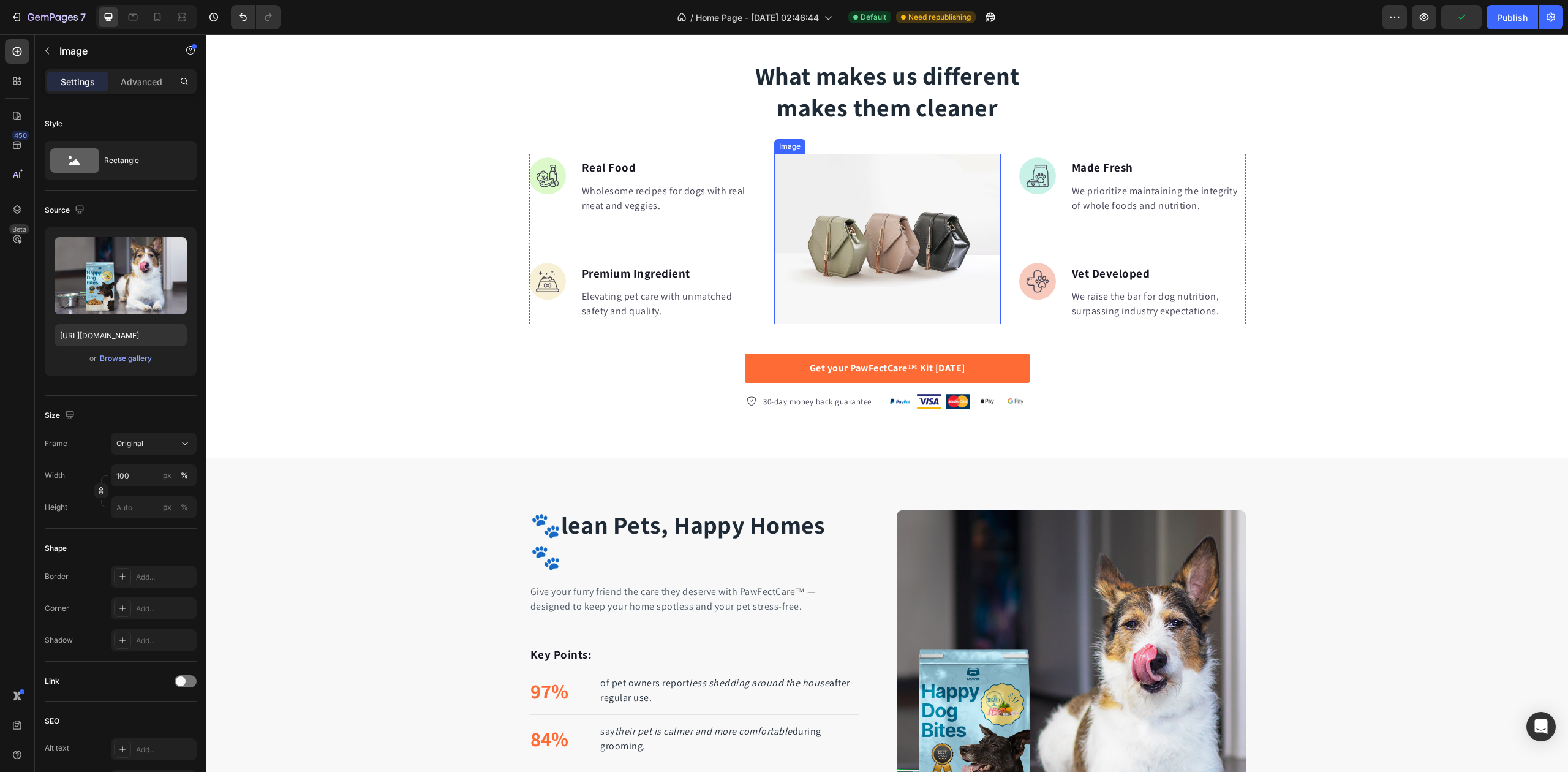
scroll to position [777, 0]
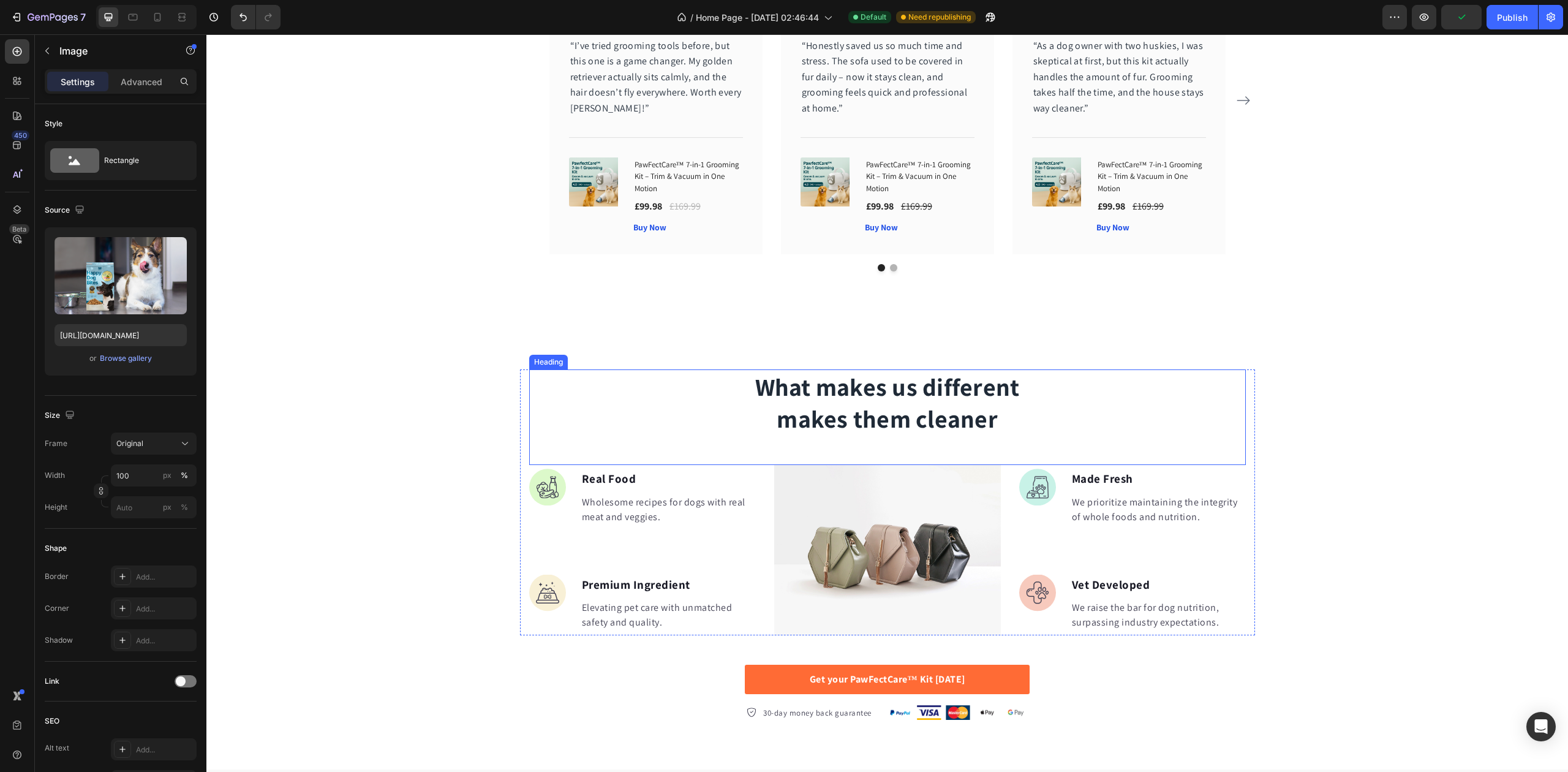
click at [900, 370] on h2 "What makes us different makes them cleaner" at bounding box center [888, 403] width 328 height 66
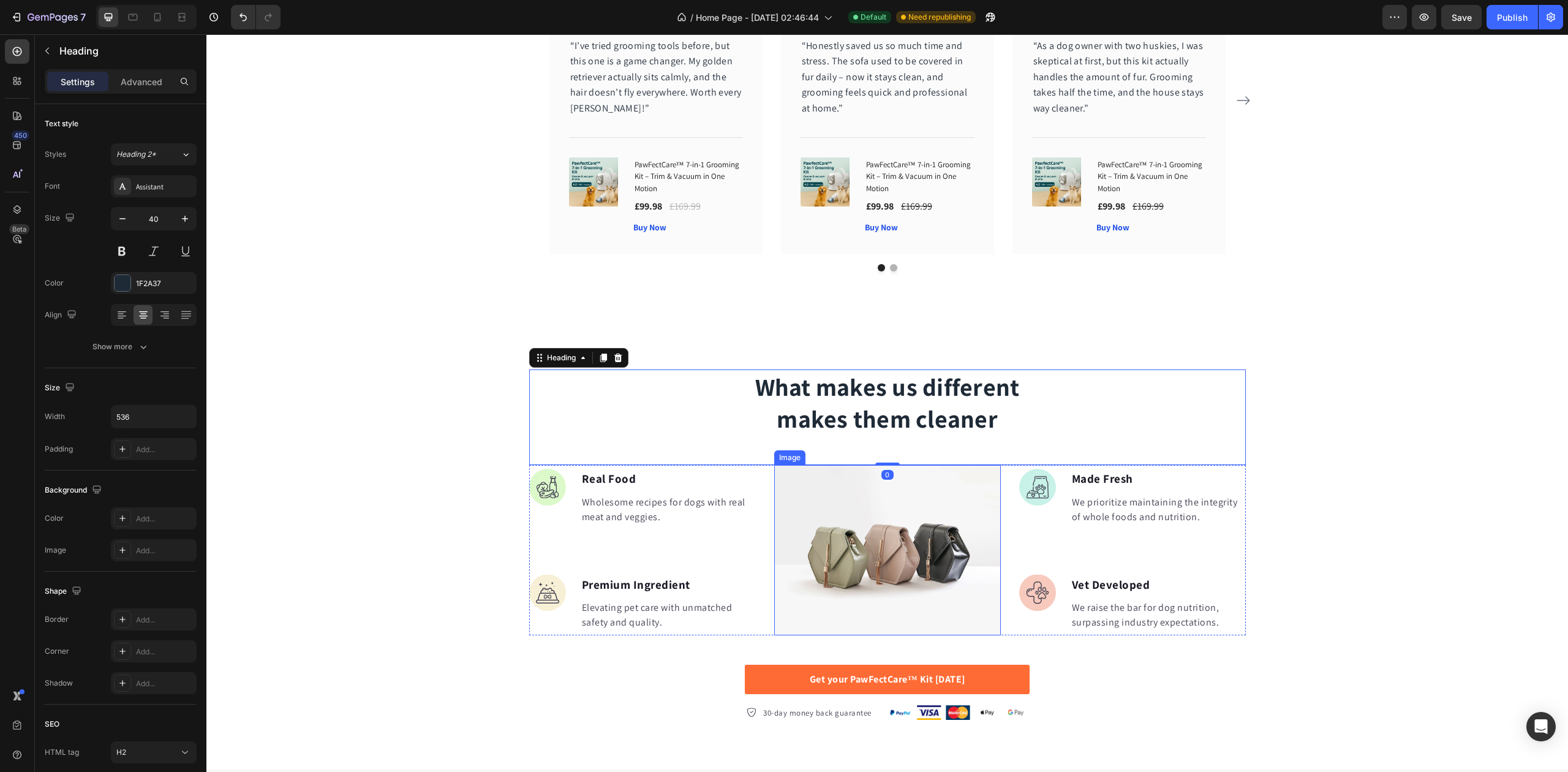
click at [859, 484] on img at bounding box center [888, 550] width 226 height 170
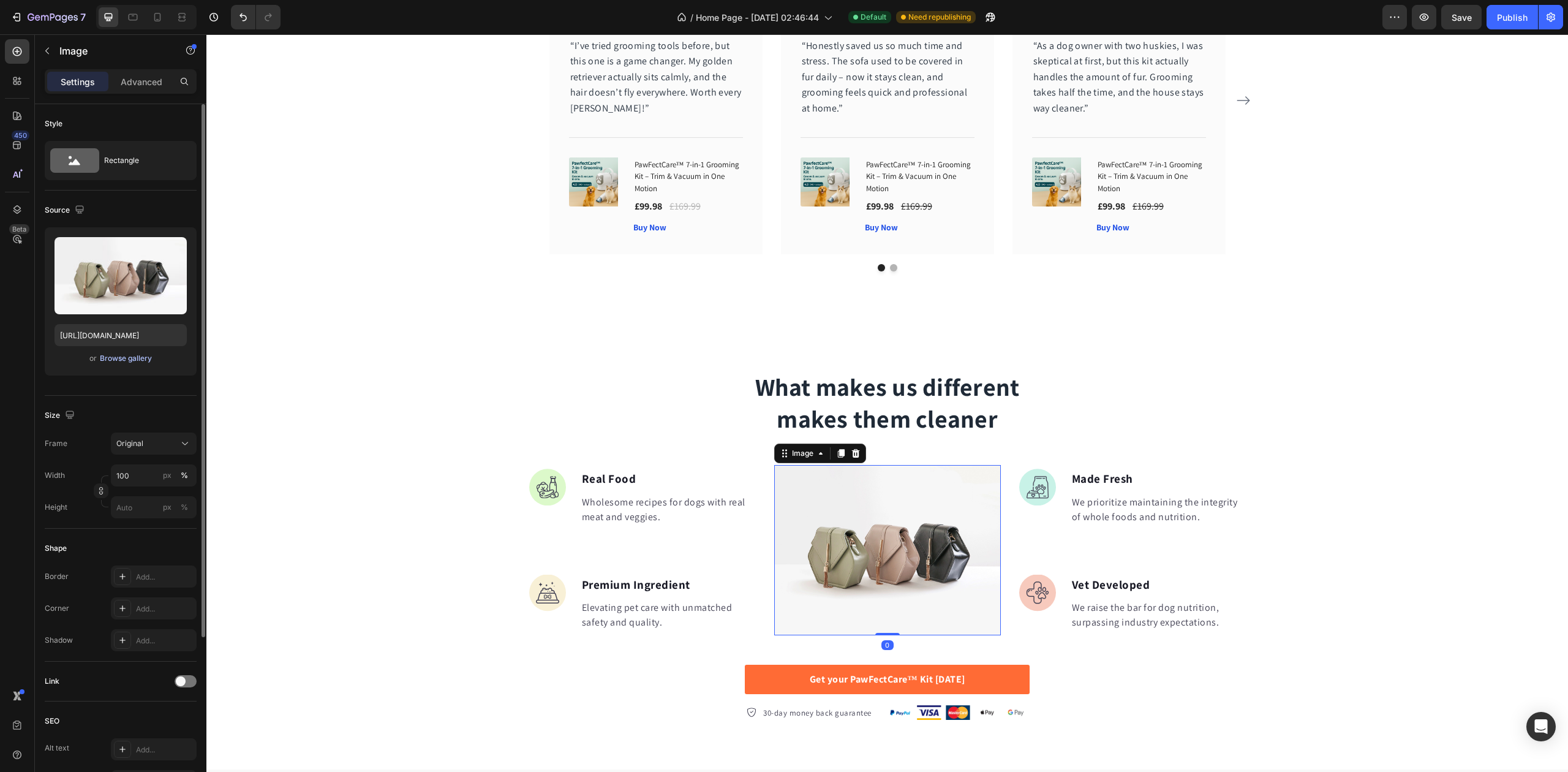
click at [130, 364] on button "Browse gallery" at bounding box center [126, 358] width 53 height 13
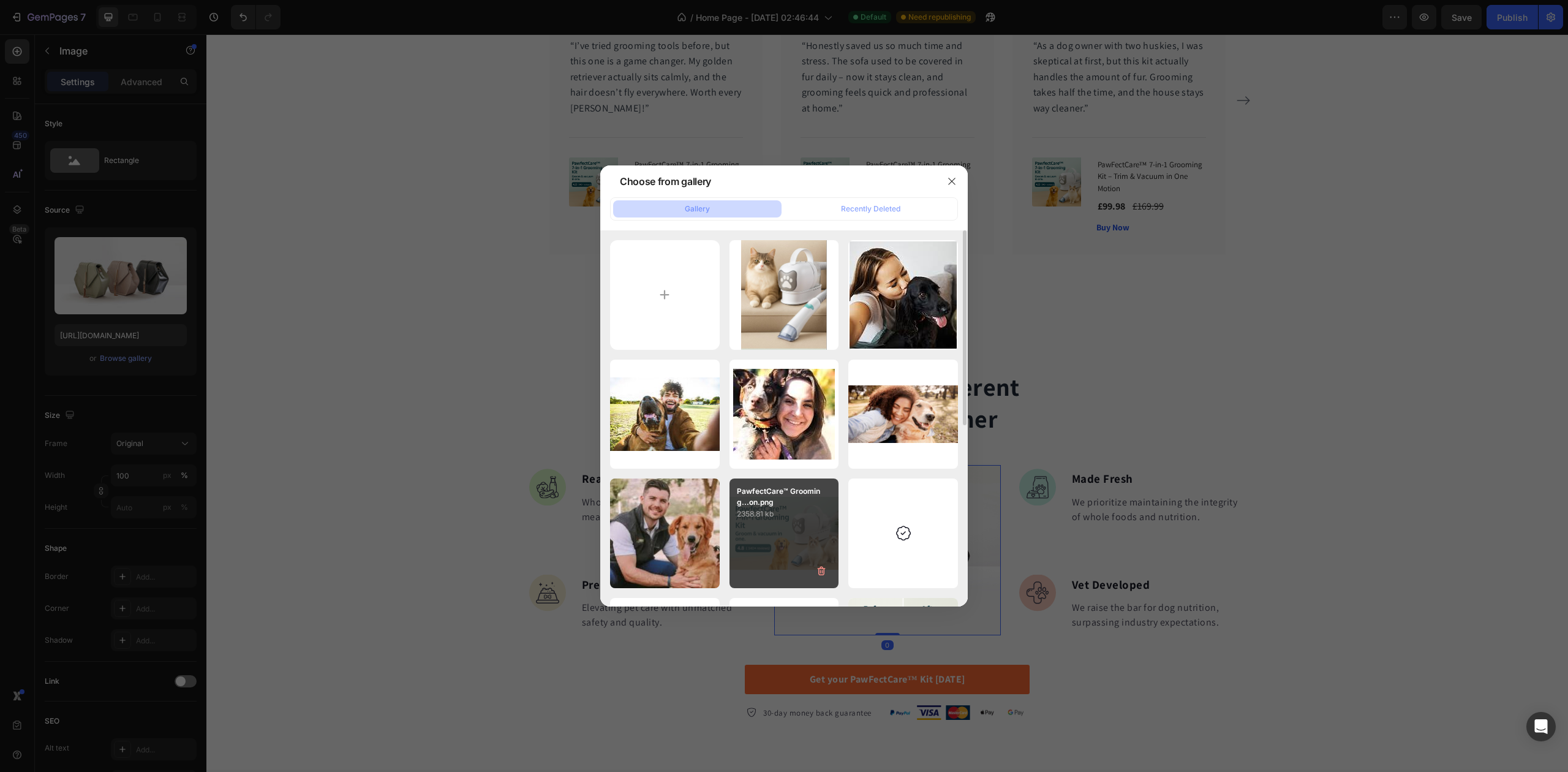
scroll to position [163, 0]
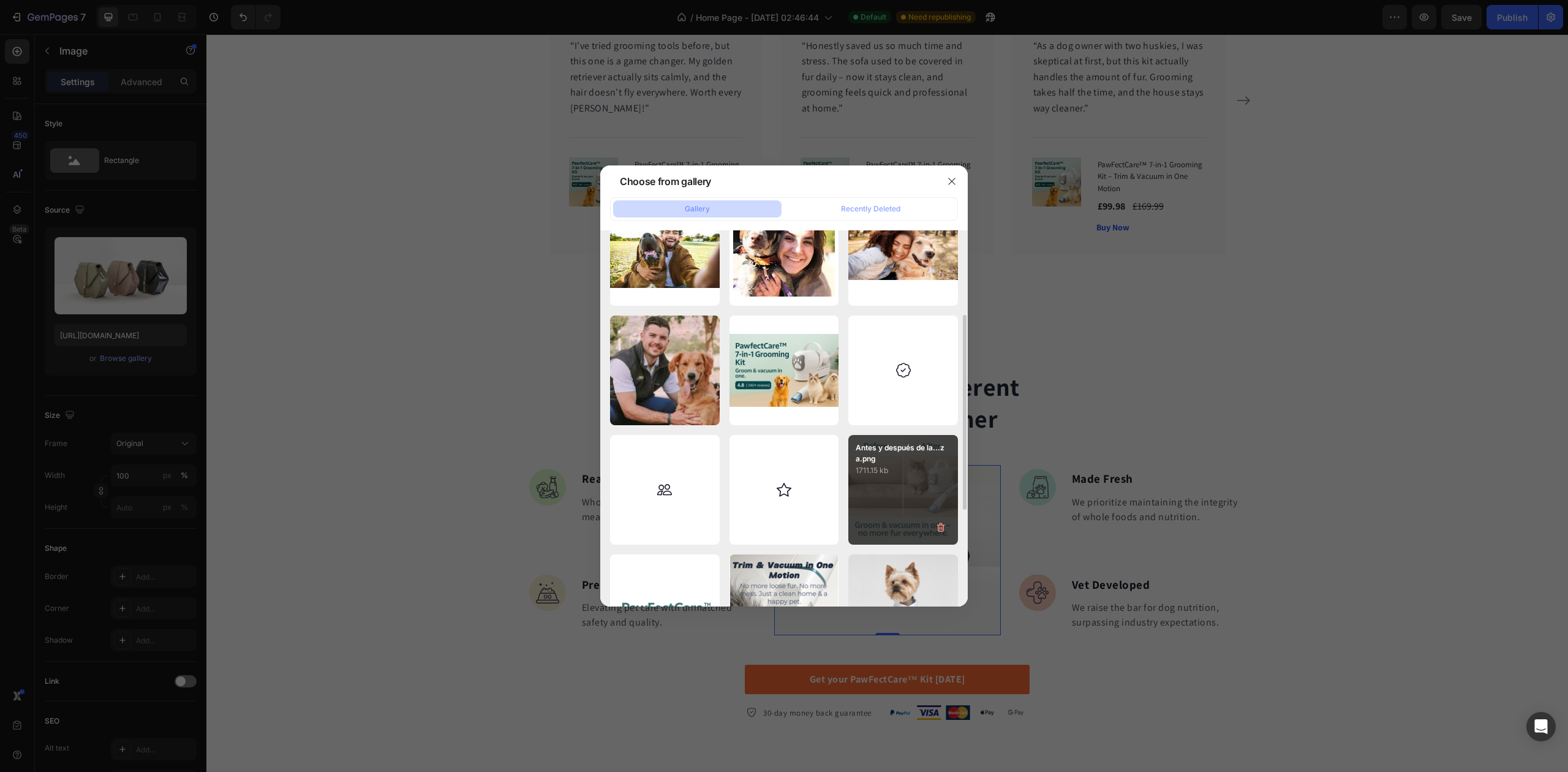
click at [880, 480] on div "Antes y después de la...za.png 1711.15 kb" at bounding box center [903, 489] width 109 height 109
type input "[URL][DOMAIN_NAME]"
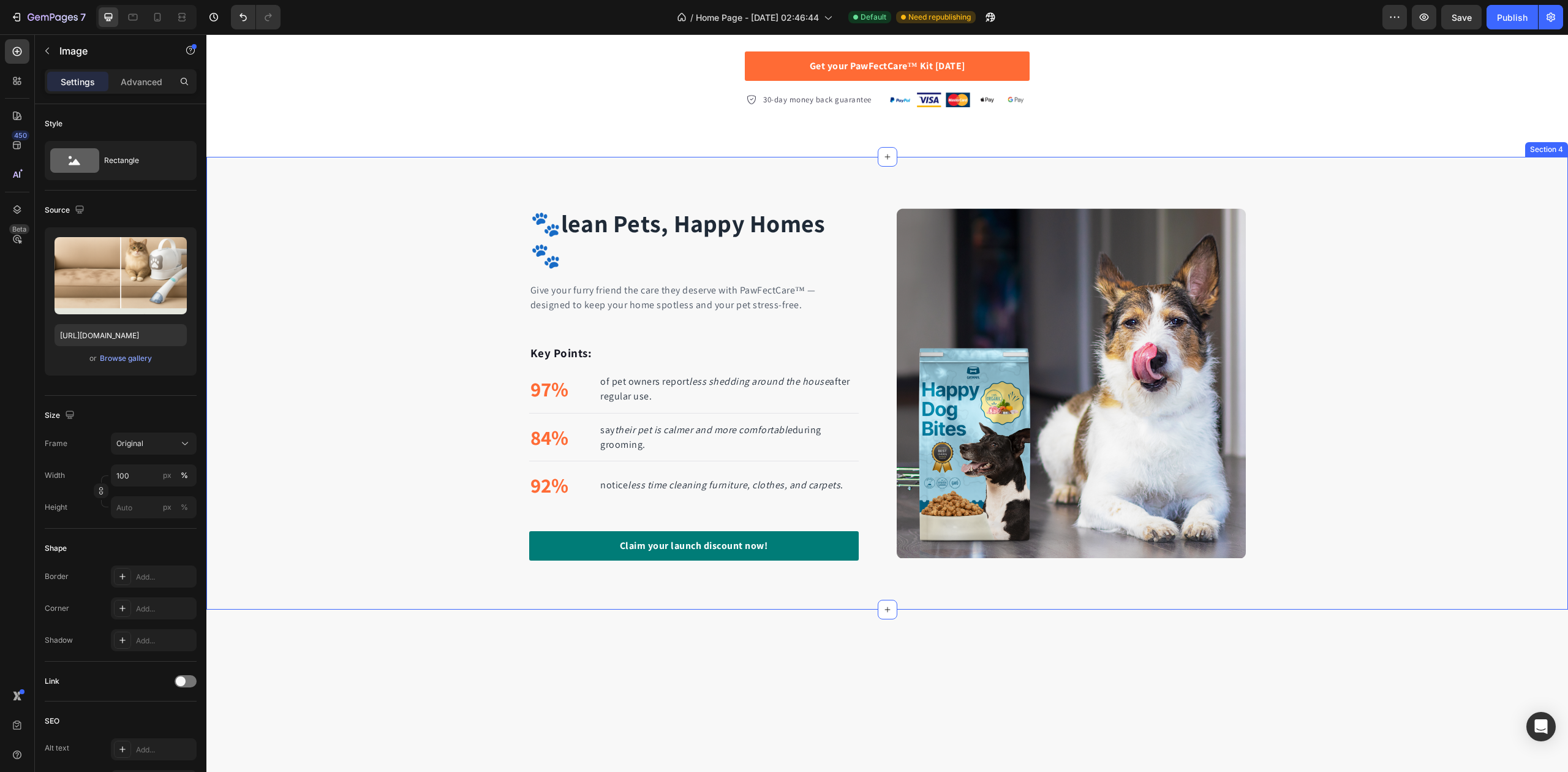
scroll to position [1430, 0]
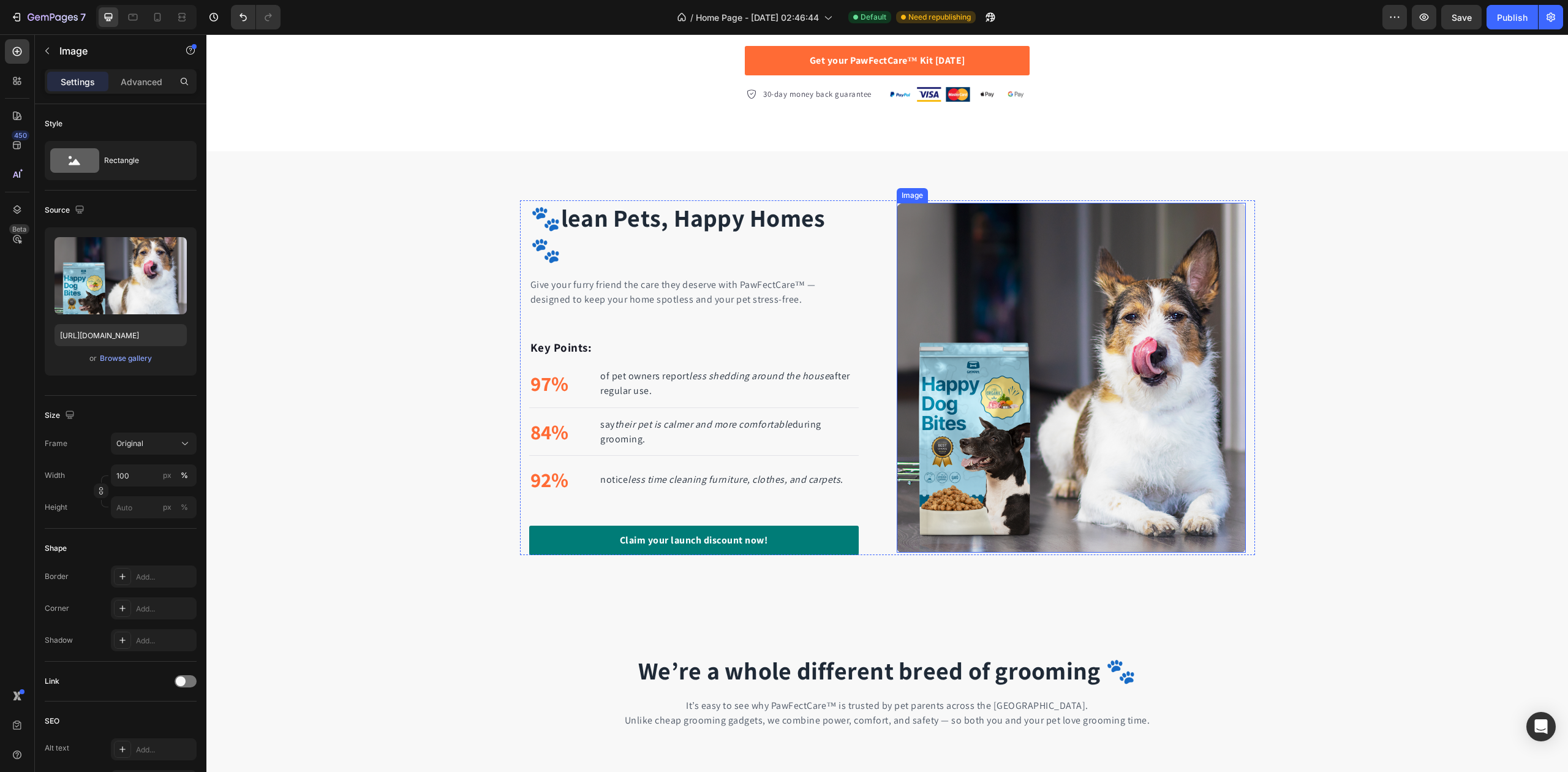
click at [962, 395] on img at bounding box center [1071, 377] width 349 height 349
click at [131, 363] on div "Browse gallery" at bounding box center [126, 358] width 52 height 11
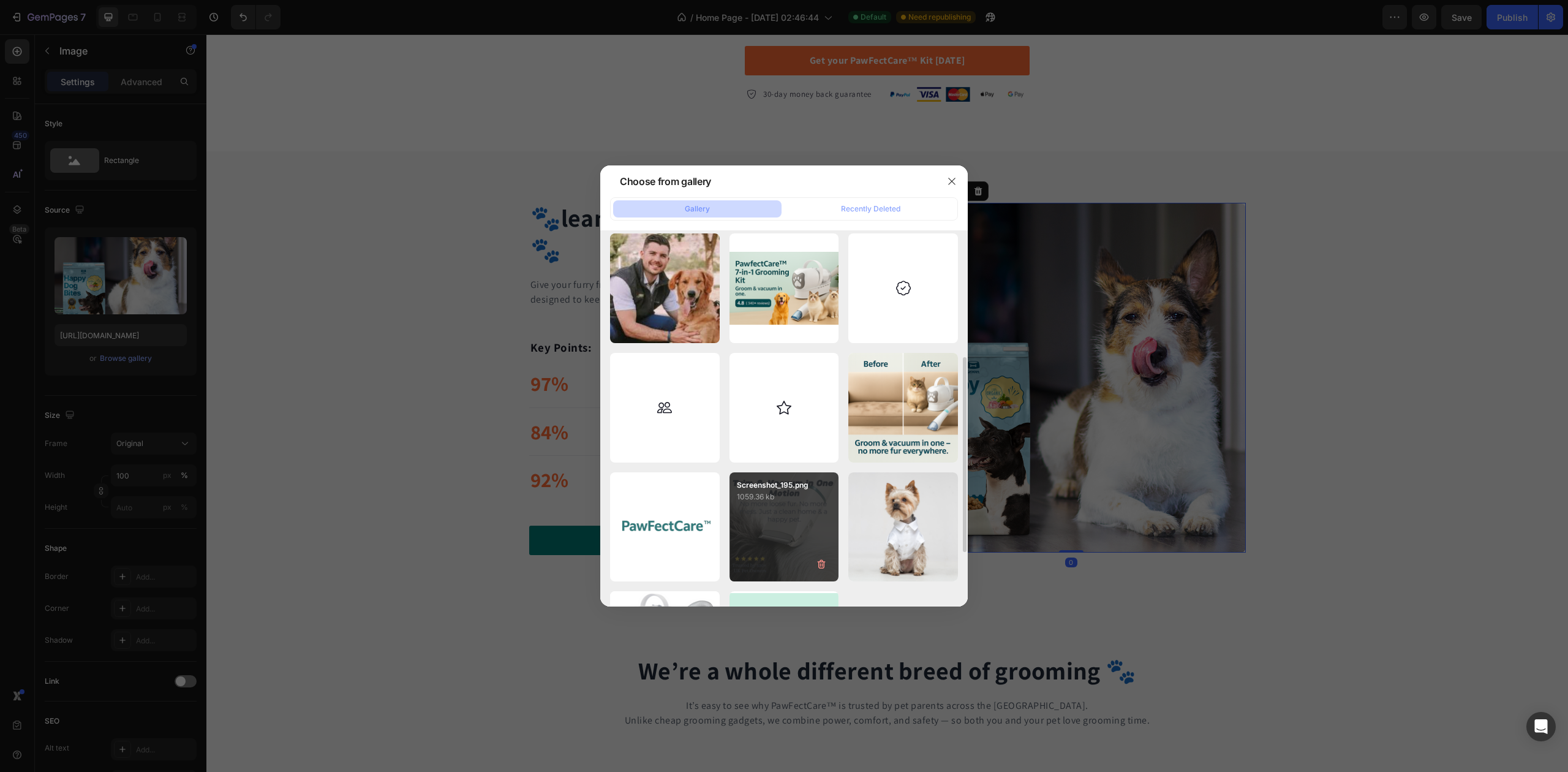
scroll to position [408, 0]
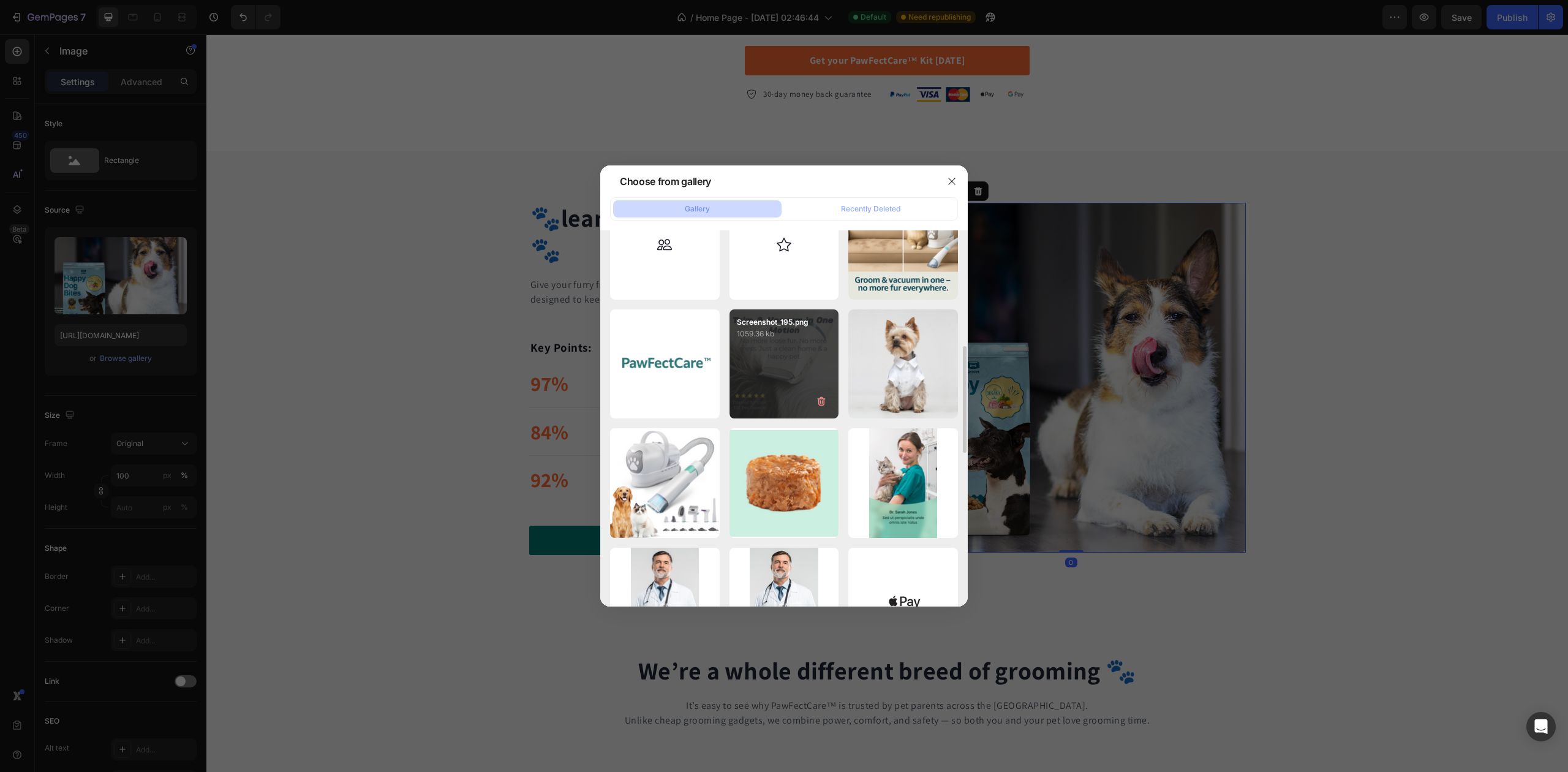
click at [772, 339] on p "1059.36 kb" at bounding box center [784, 334] width 95 height 13
type input "[URL][DOMAIN_NAME]"
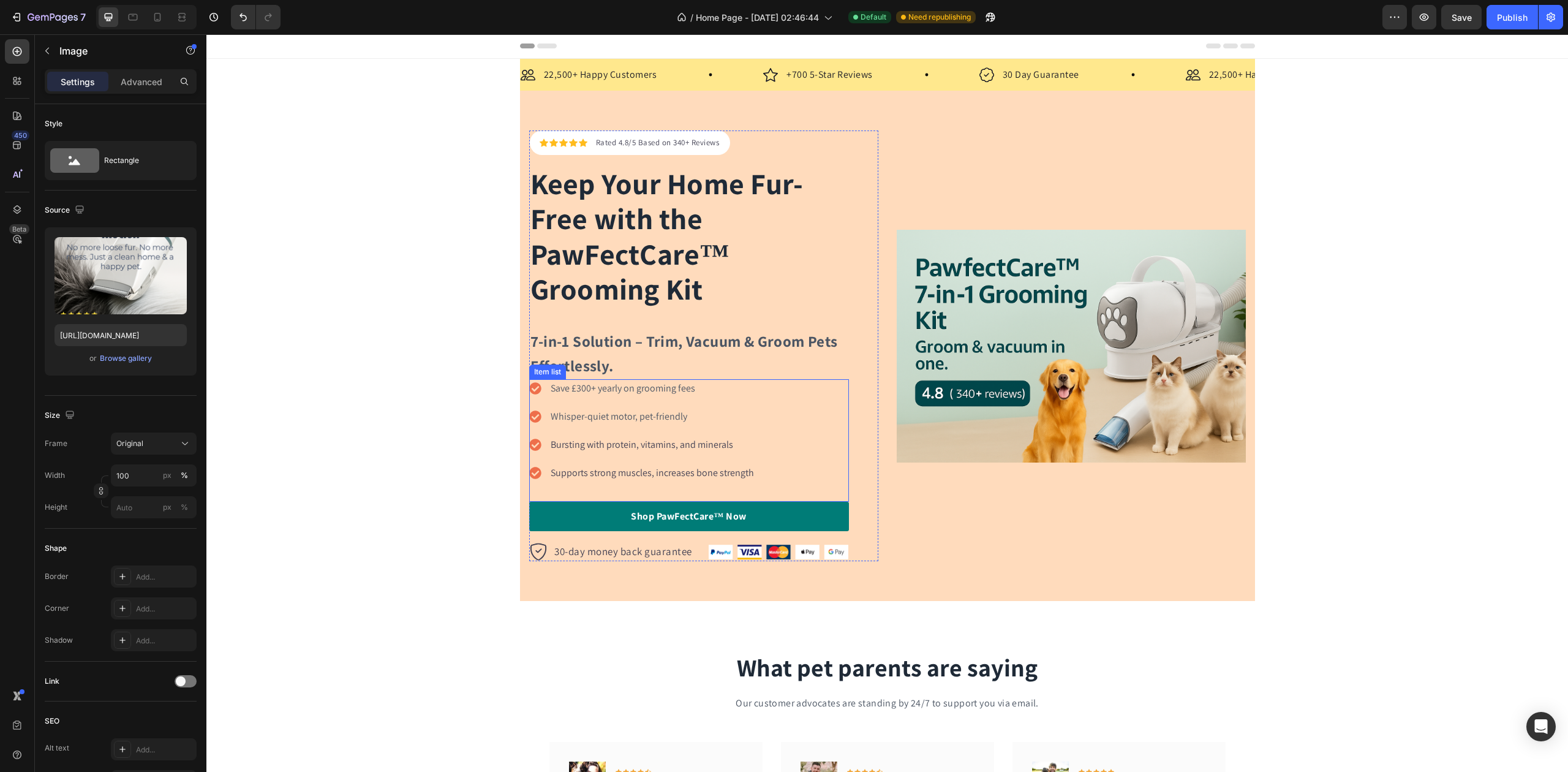
scroll to position [0, 0]
click at [130, 10] on div at bounding box center [133, 17] width 19 height 19
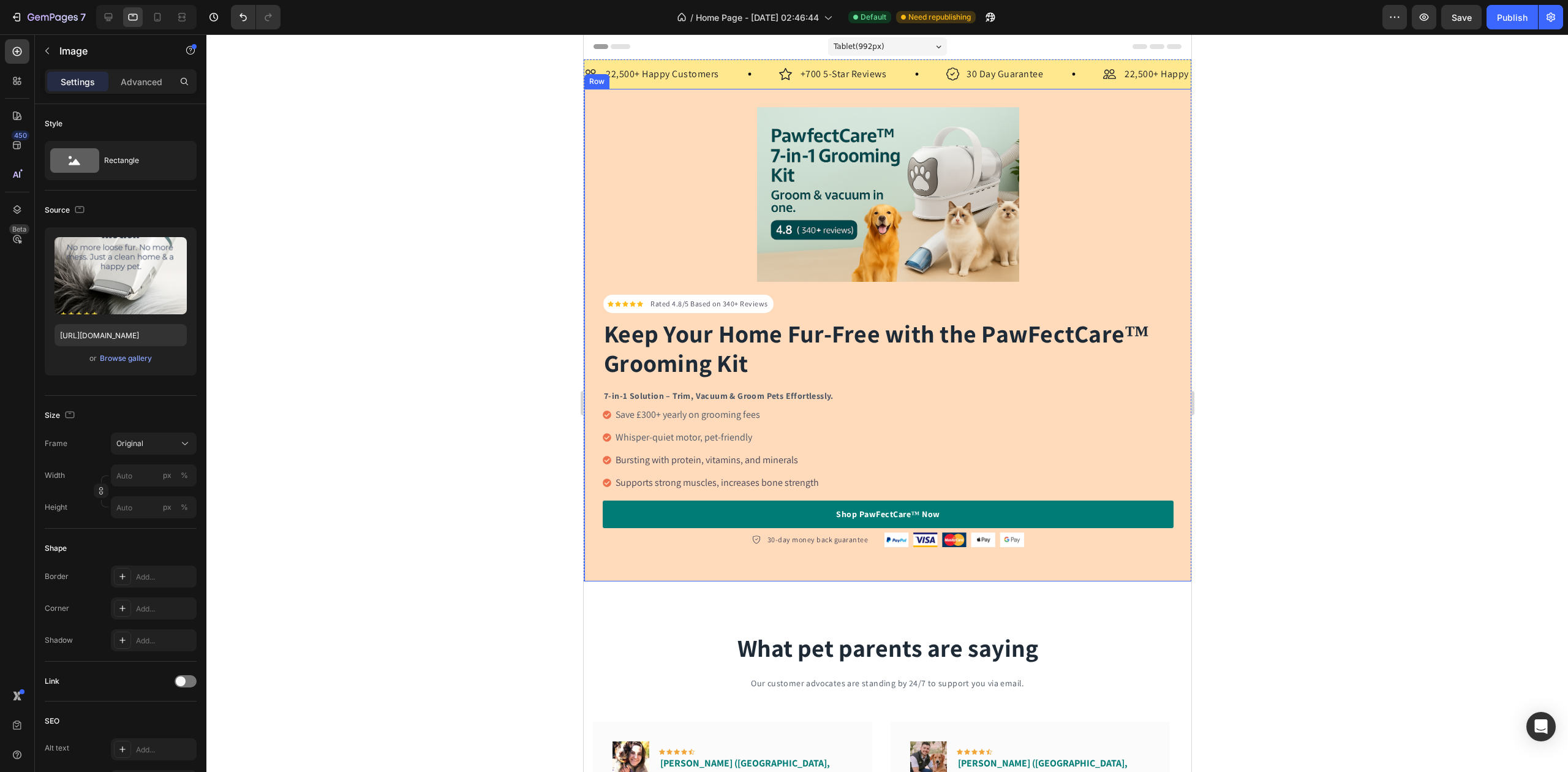
click at [1166, 101] on div "Icon Icon Icon Icon Icon Icon List Hoz Rated 4.8/5 Based on 340+ Reviews Text b…" at bounding box center [888, 335] width 608 height 492
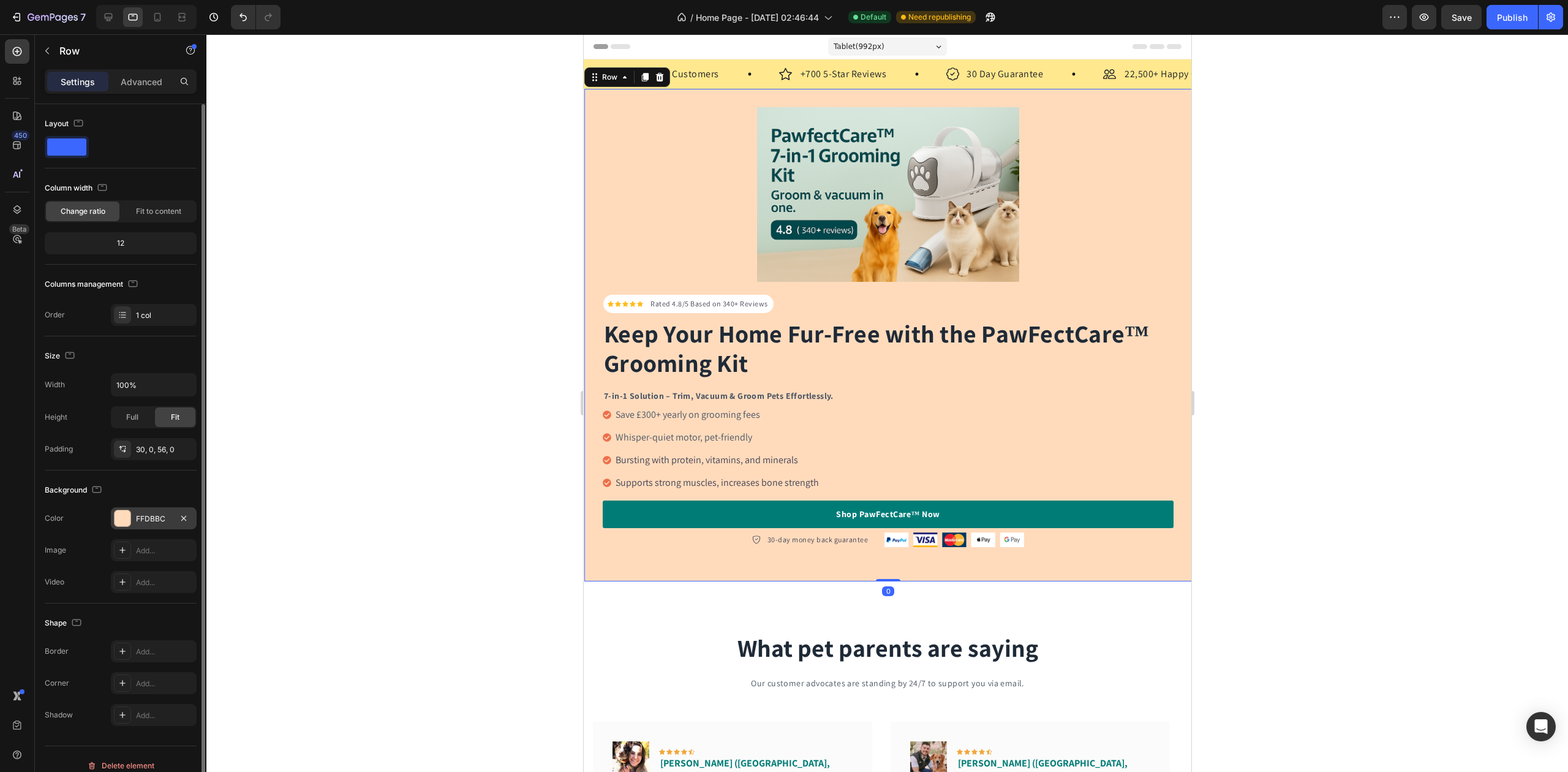
click at [157, 520] on div "FFDBBC" at bounding box center [153, 519] width 36 height 11
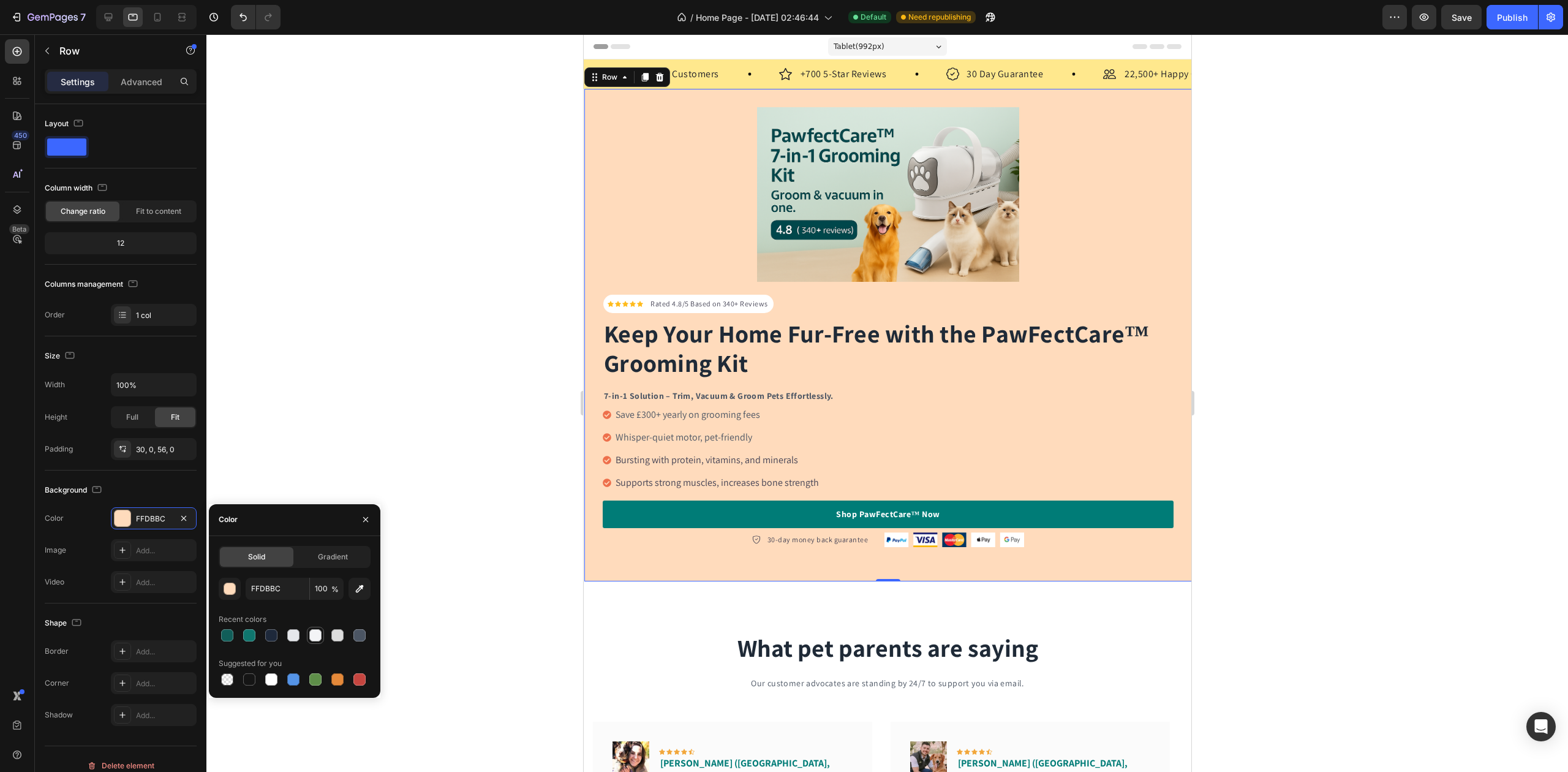
click at [314, 638] on div at bounding box center [316, 636] width 13 height 13
type input "F3F4F6"
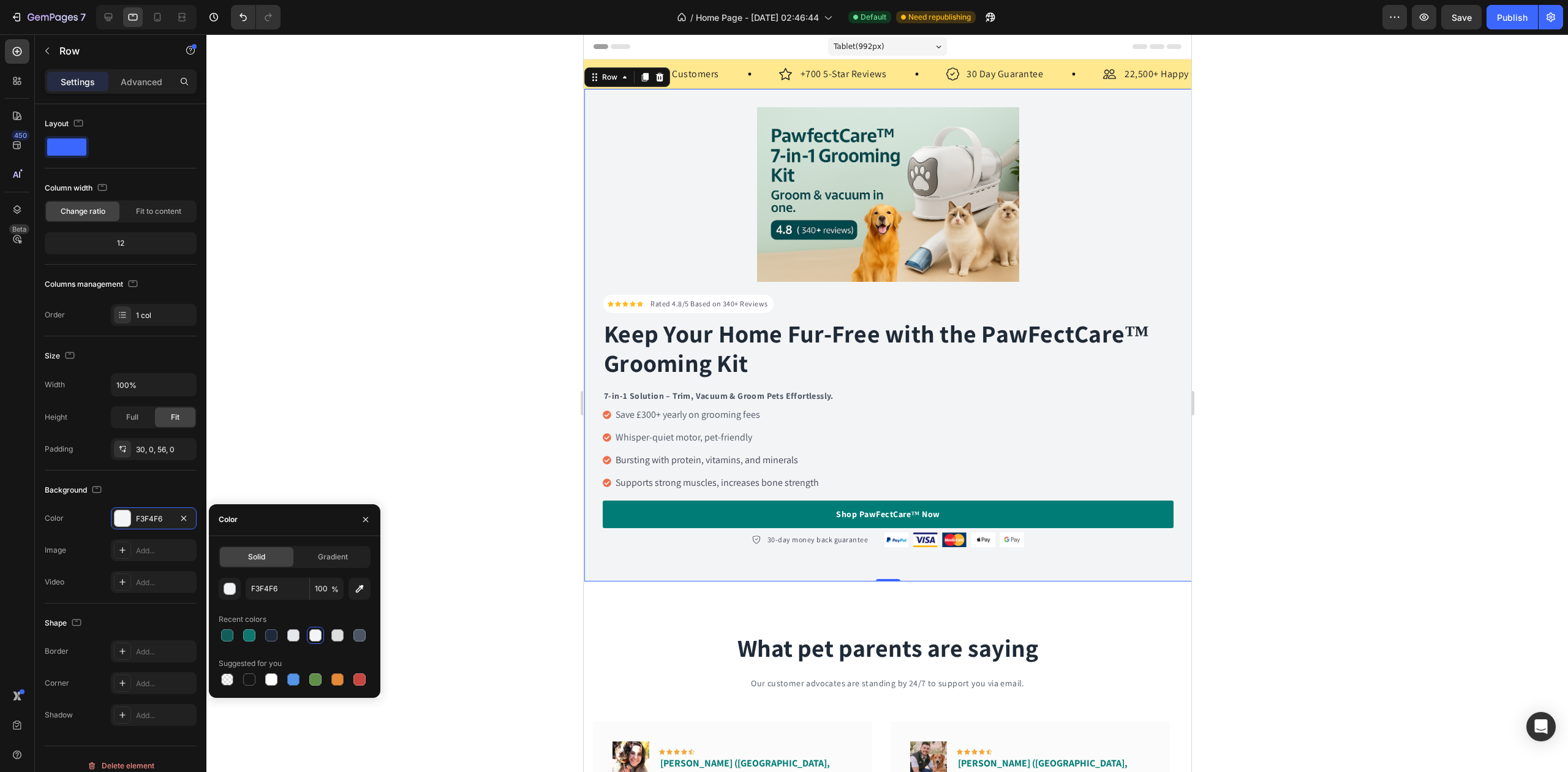
click at [371, 309] on div at bounding box center [887, 403] width 1362 height 738
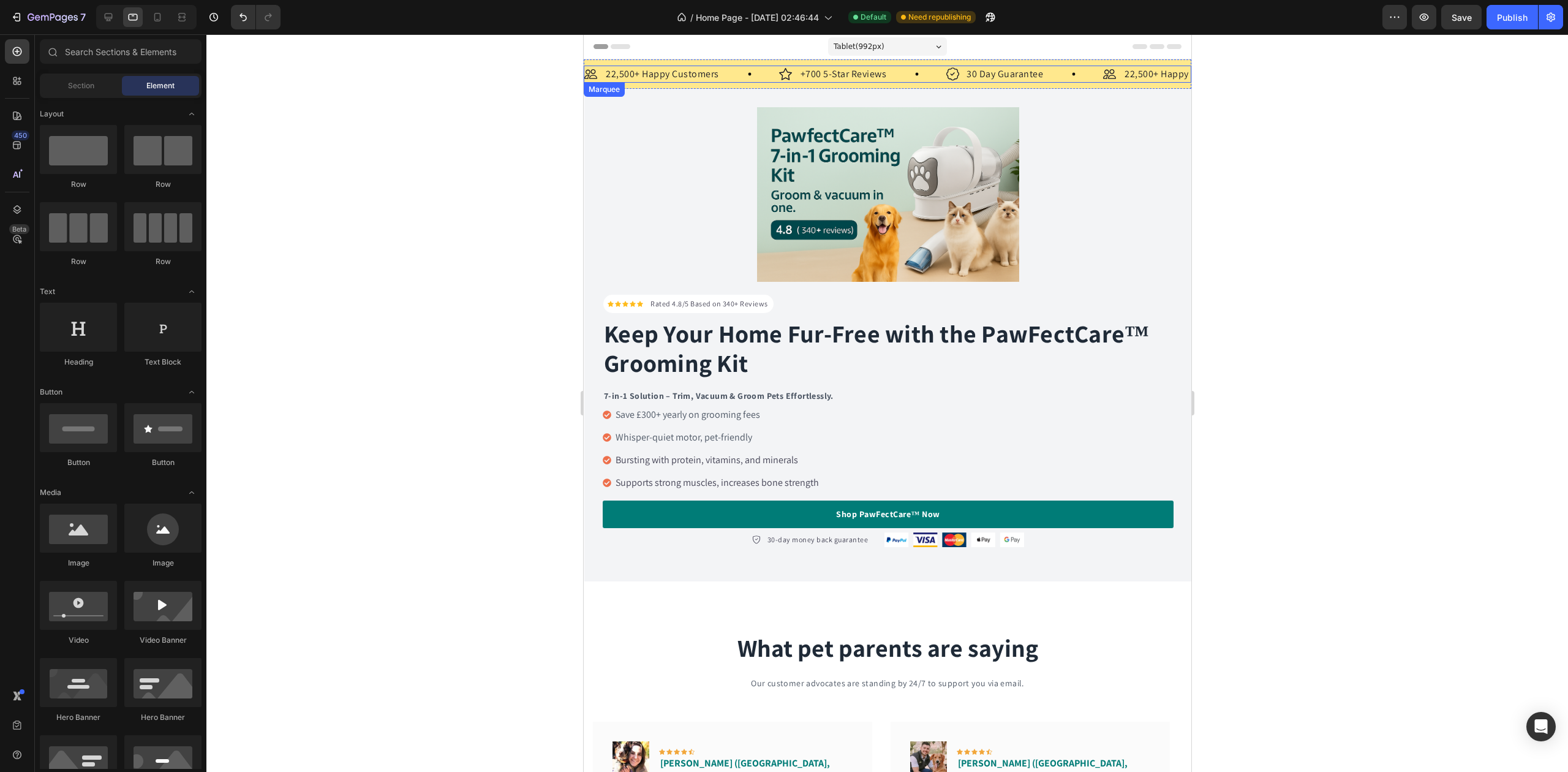
click at [730, 71] on div "Image 22,500+ Happy Customers Text Block Row" at bounding box center [680, 74] width 195 height 17
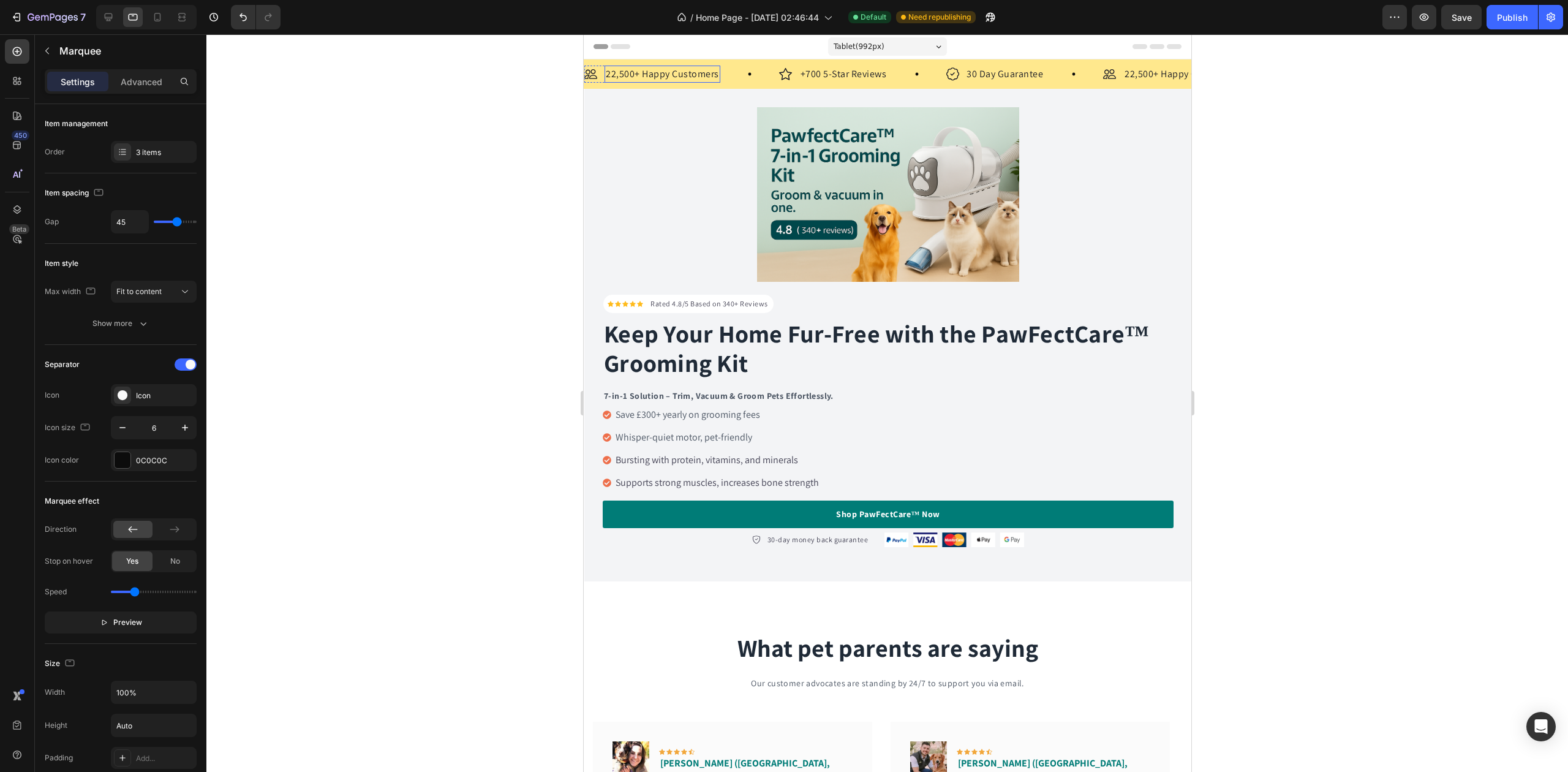
click at [609, 74] on p "22,500+ Happy Customers" at bounding box center [662, 74] width 113 height 15
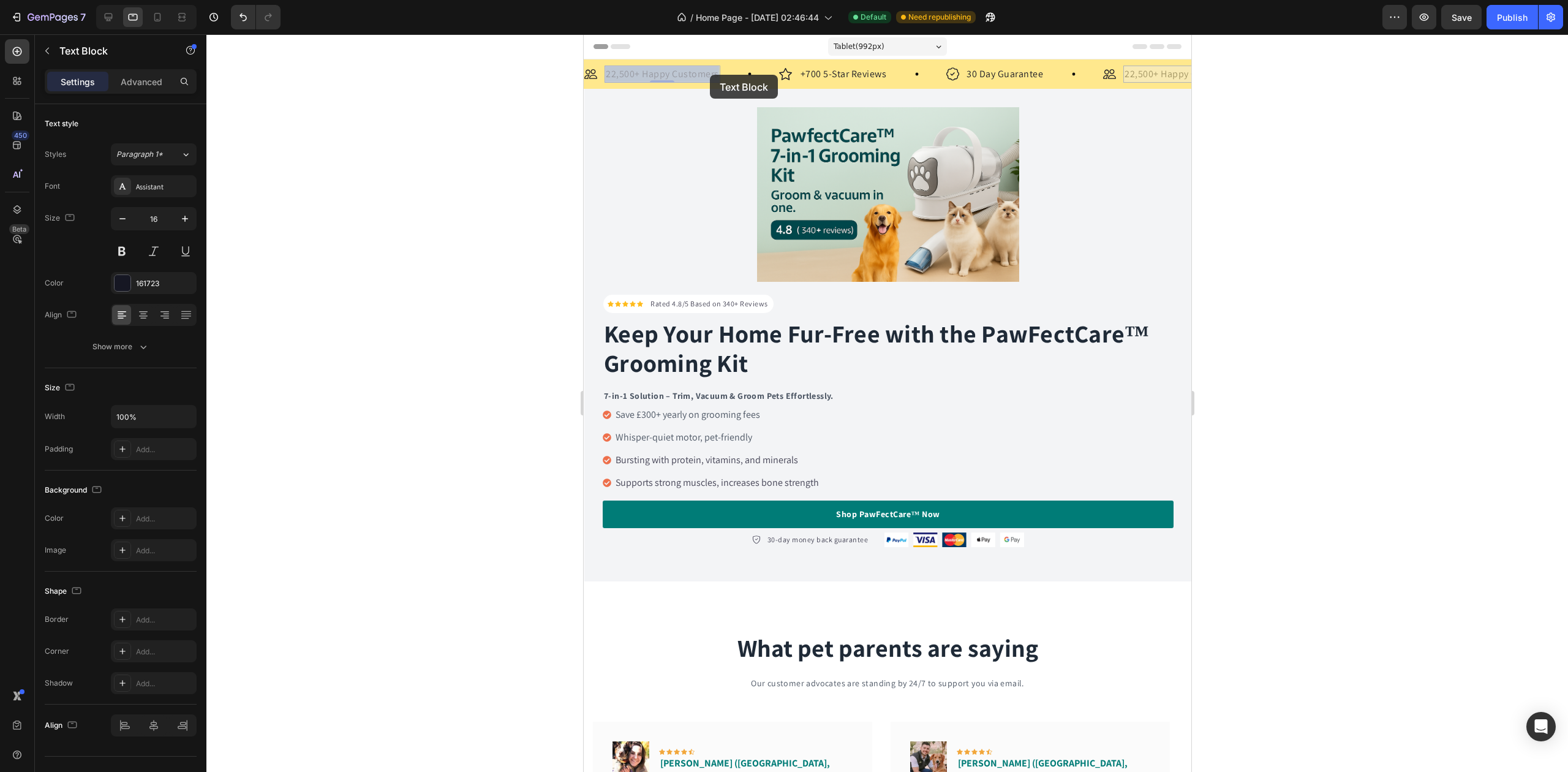
drag, startPoint x: 607, startPoint y: 74, endPoint x: 712, endPoint y: 74, distance: 105.0
click at [703, 76] on p "22,500+ Happy Customers" at bounding box center [662, 74] width 113 height 15
click at [702, 76] on p "22,500+ Happy Customers" at bounding box center [662, 74] width 113 height 15
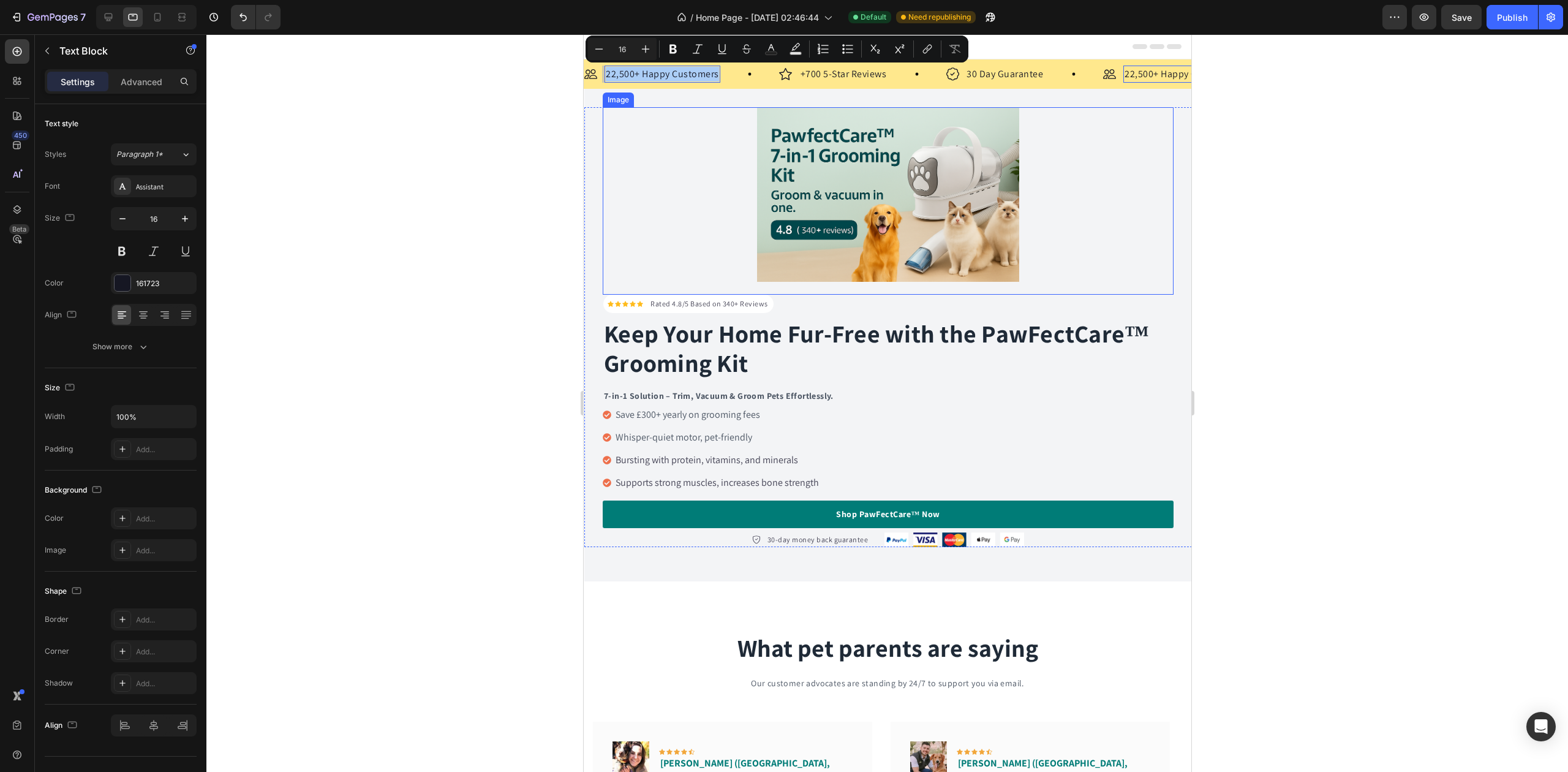
click at [741, 142] on div at bounding box center [888, 194] width 571 height 175
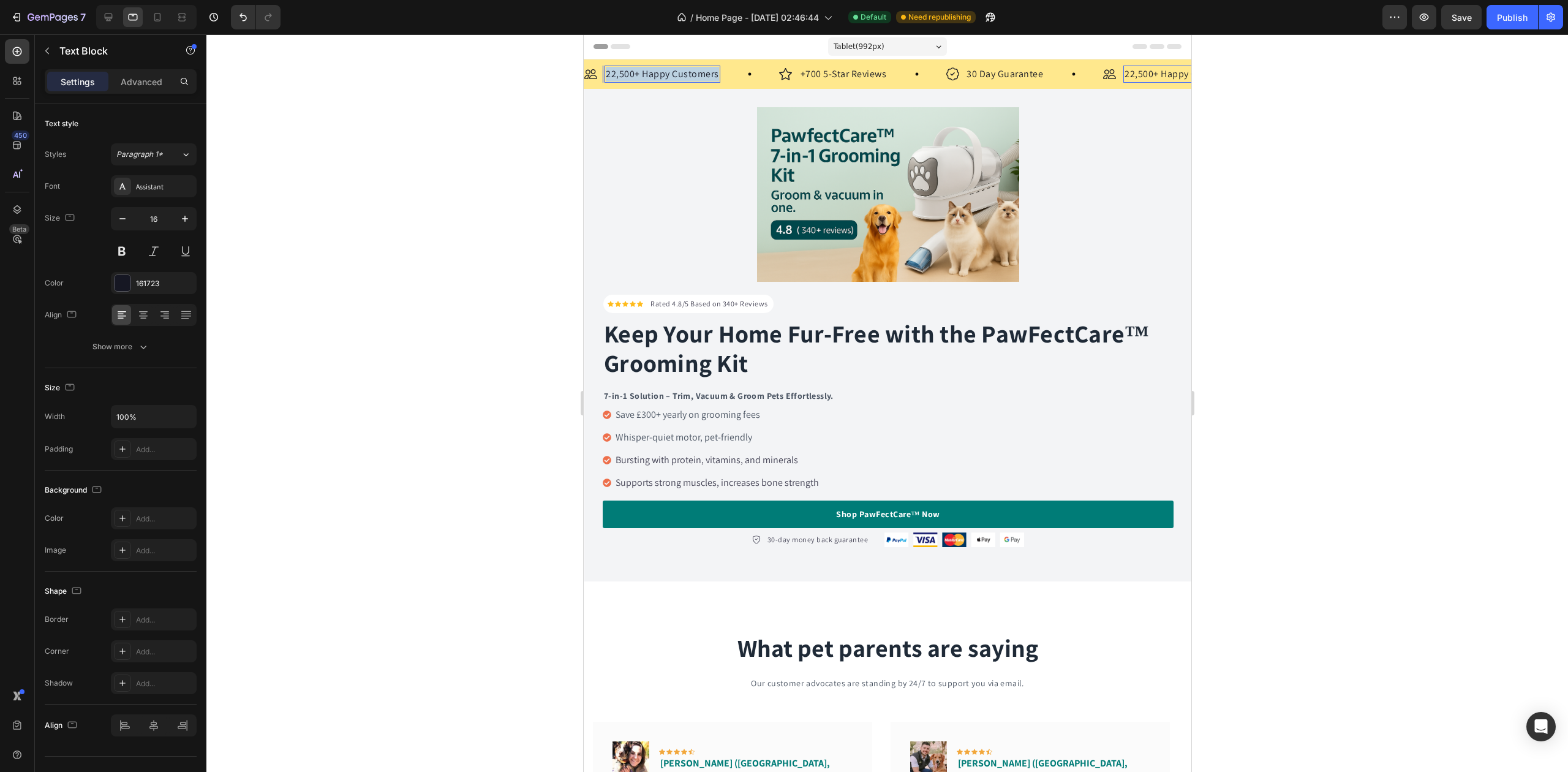
click at [649, 74] on p "22,500+ Happy Customers" at bounding box center [662, 74] width 113 height 15
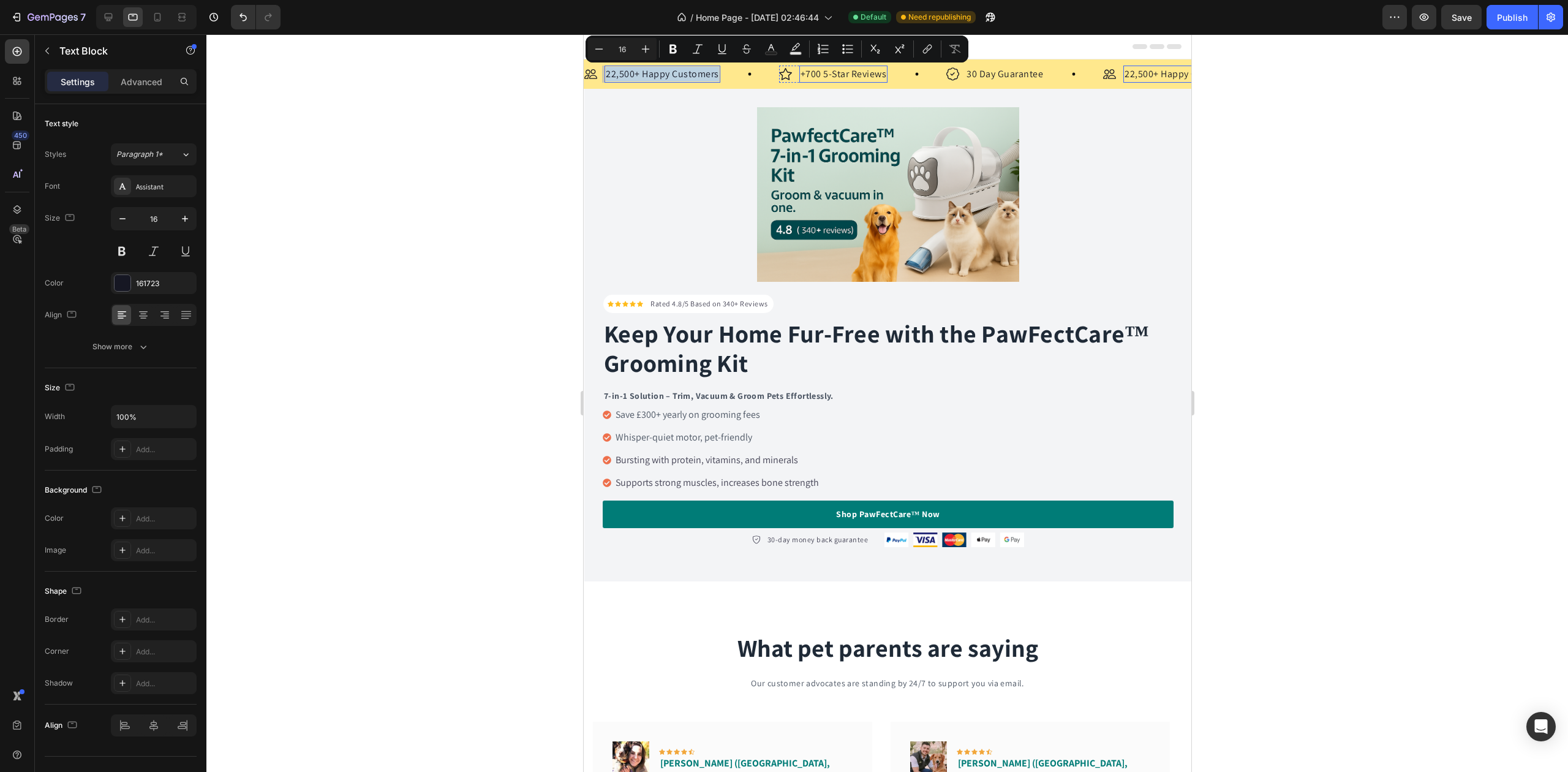
click at [817, 70] on p "+700 5-Star Reviews" at bounding box center [843, 74] width 86 height 15
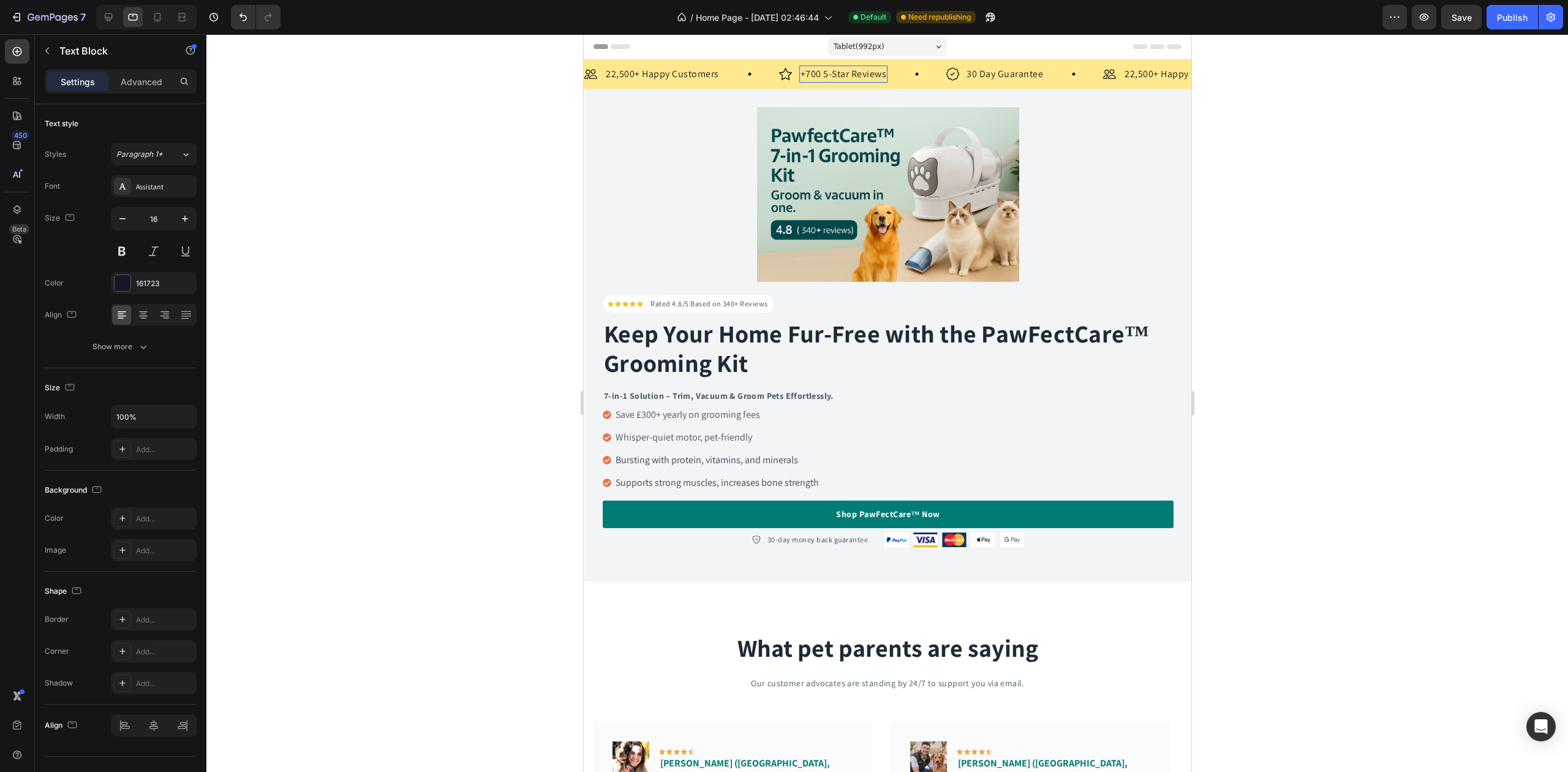
click at [817, 70] on p "+700 5-Star Reviews" at bounding box center [843, 74] width 86 height 15
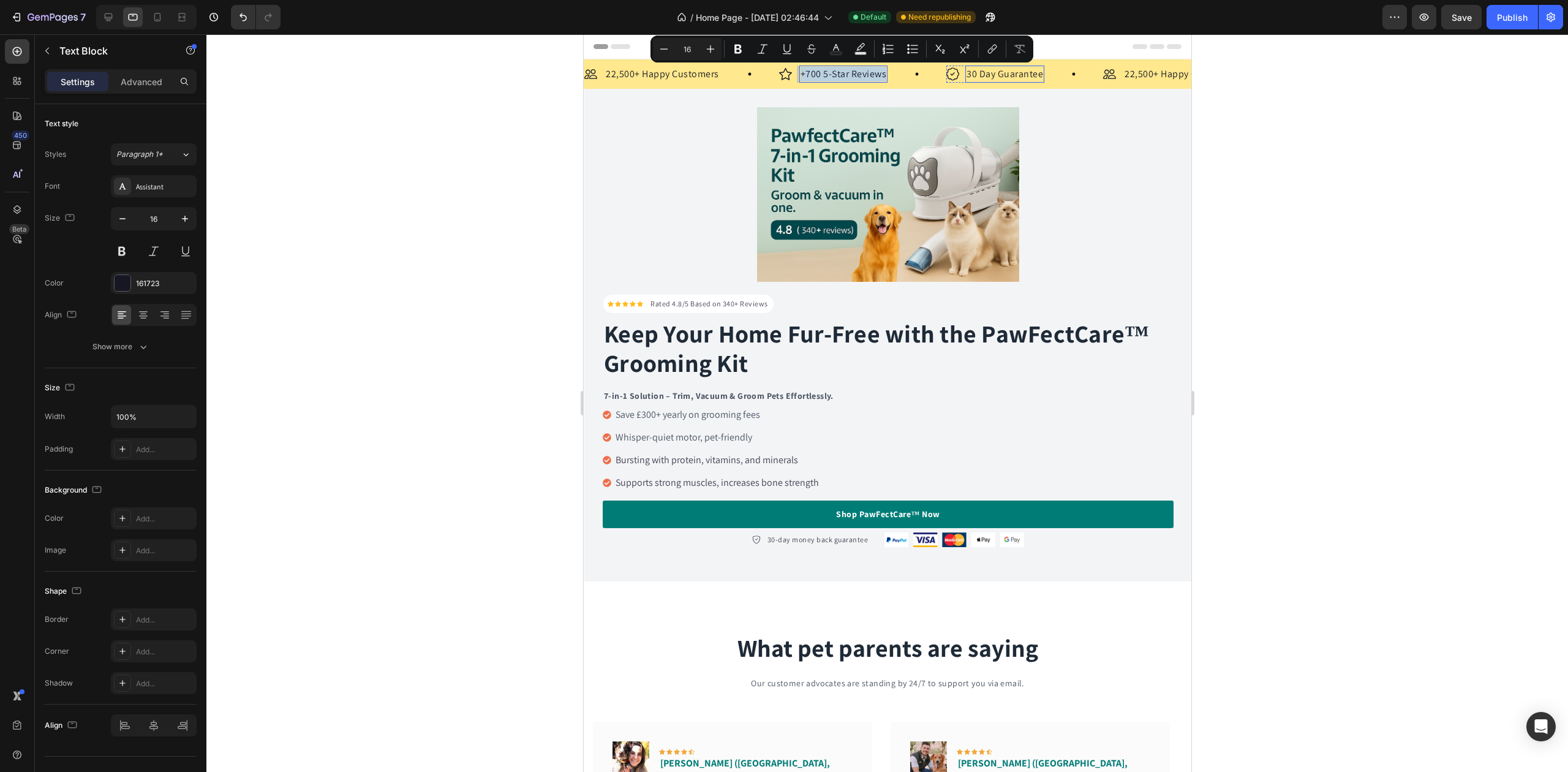
click at [1012, 74] on p "30 Day Guarantee" at bounding box center [1004, 74] width 76 height 15
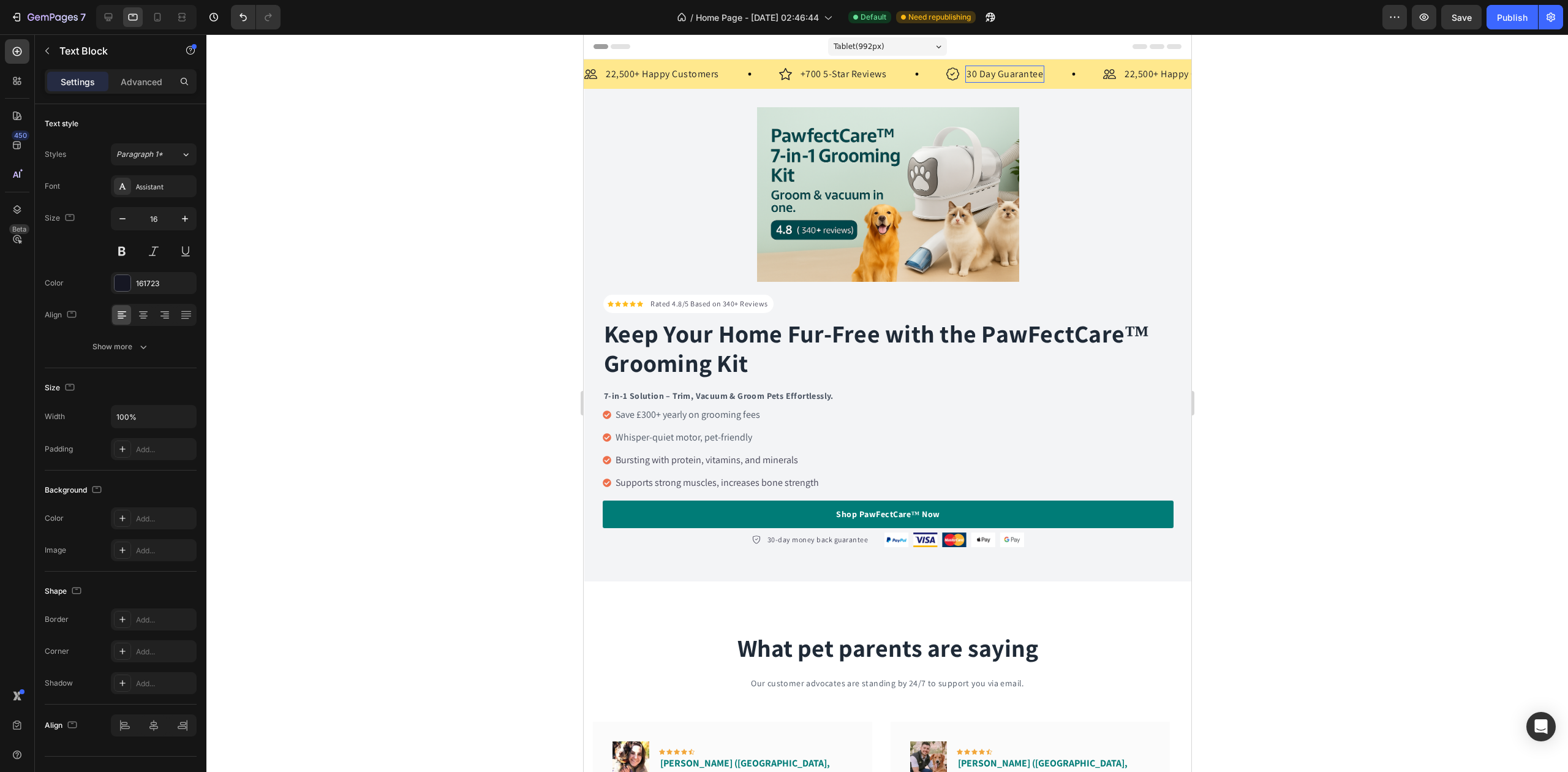
click at [1012, 74] on p "30 Day Guarantee" at bounding box center [1004, 74] width 76 height 15
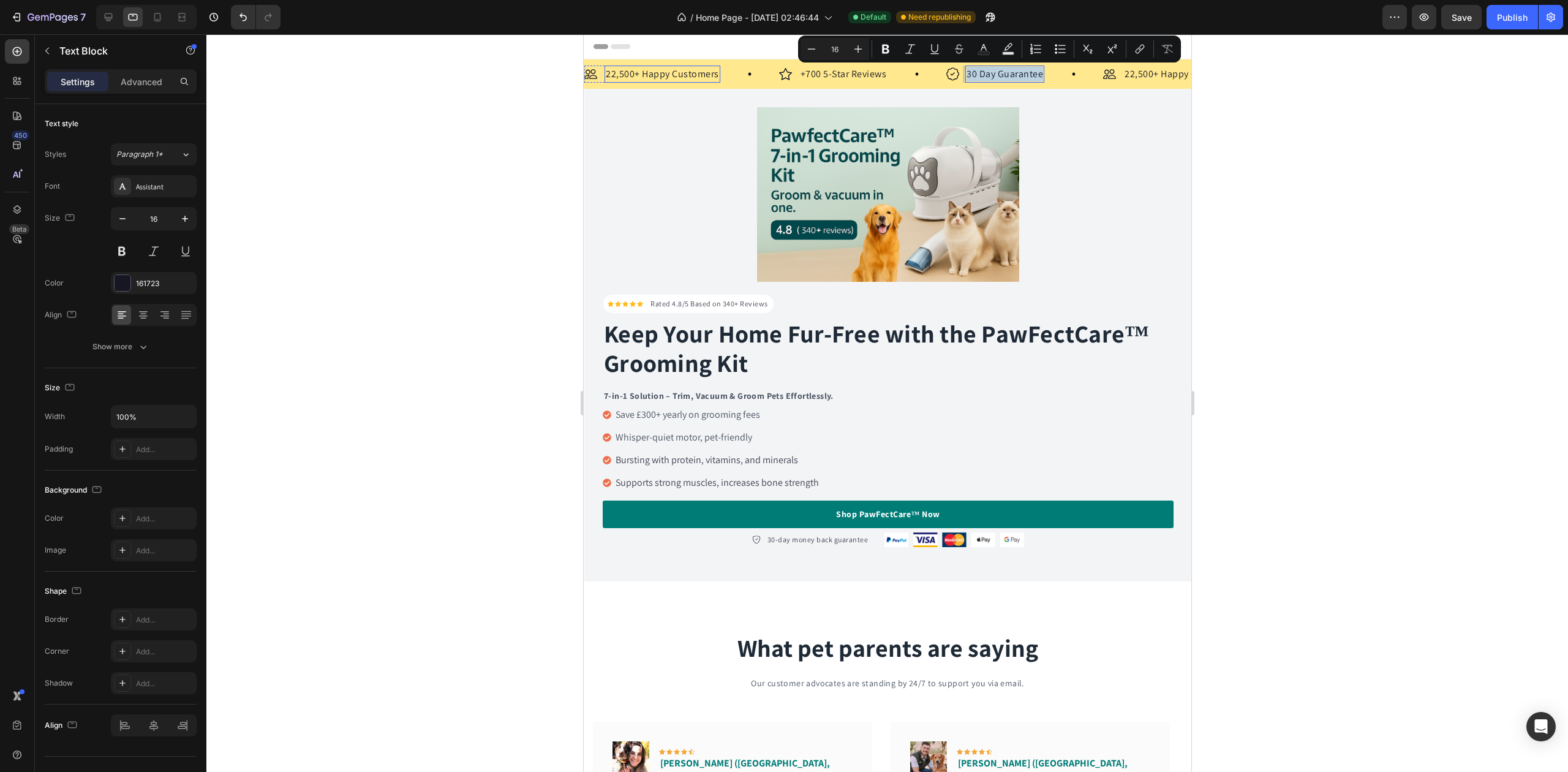
click at [664, 66] on div "22,500+ Happy Customers" at bounding box center [662, 74] width 116 height 17
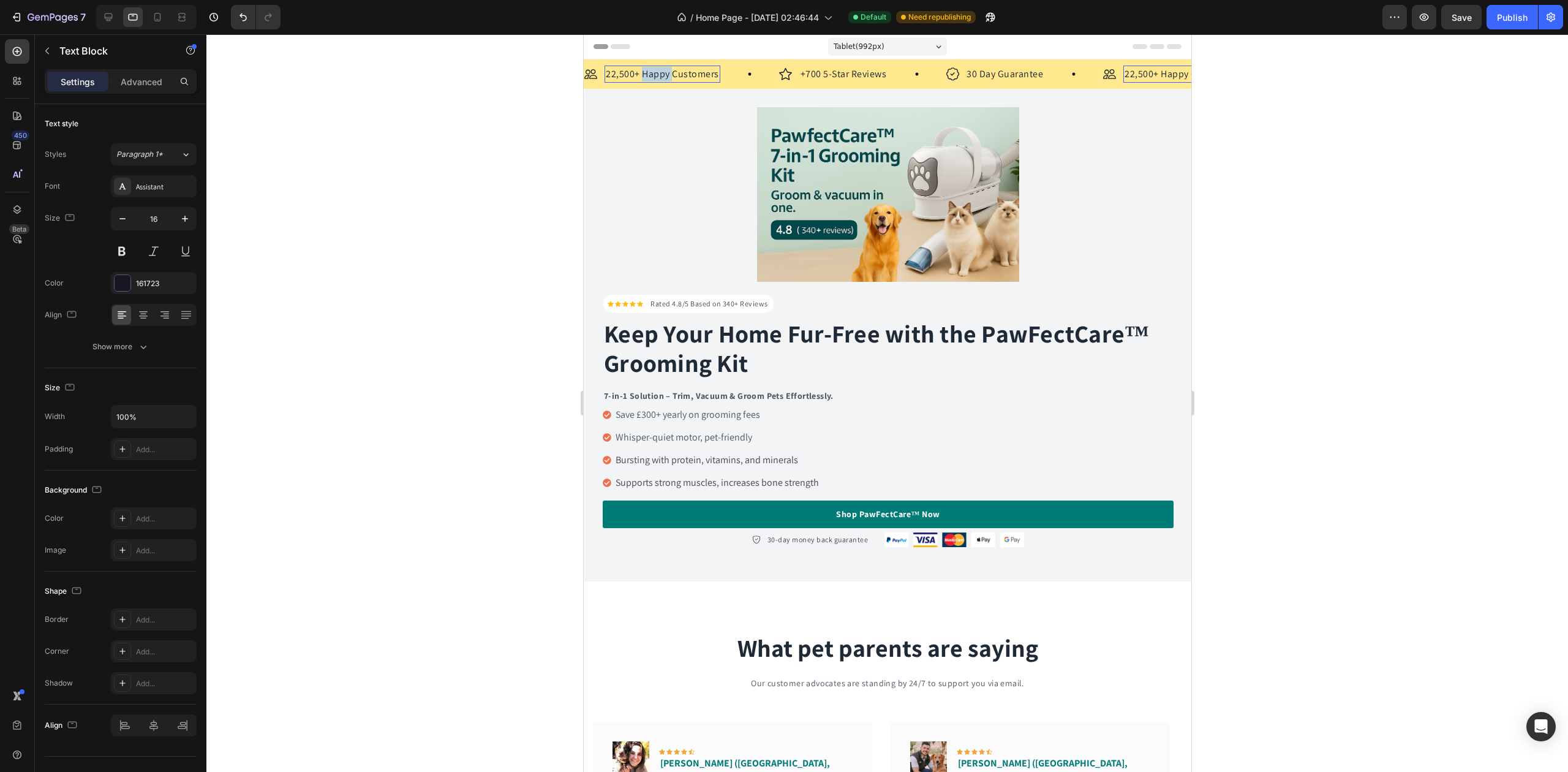
click at [664, 66] on div "22,500+ Happy Customers" at bounding box center [662, 74] width 116 height 17
click at [849, 76] on p "+700 5-Star Reviews" at bounding box center [847, 74] width 86 height 15
click at [1008, 68] on p "30 Day Guarantee" at bounding box center [1008, 74] width 76 height 15
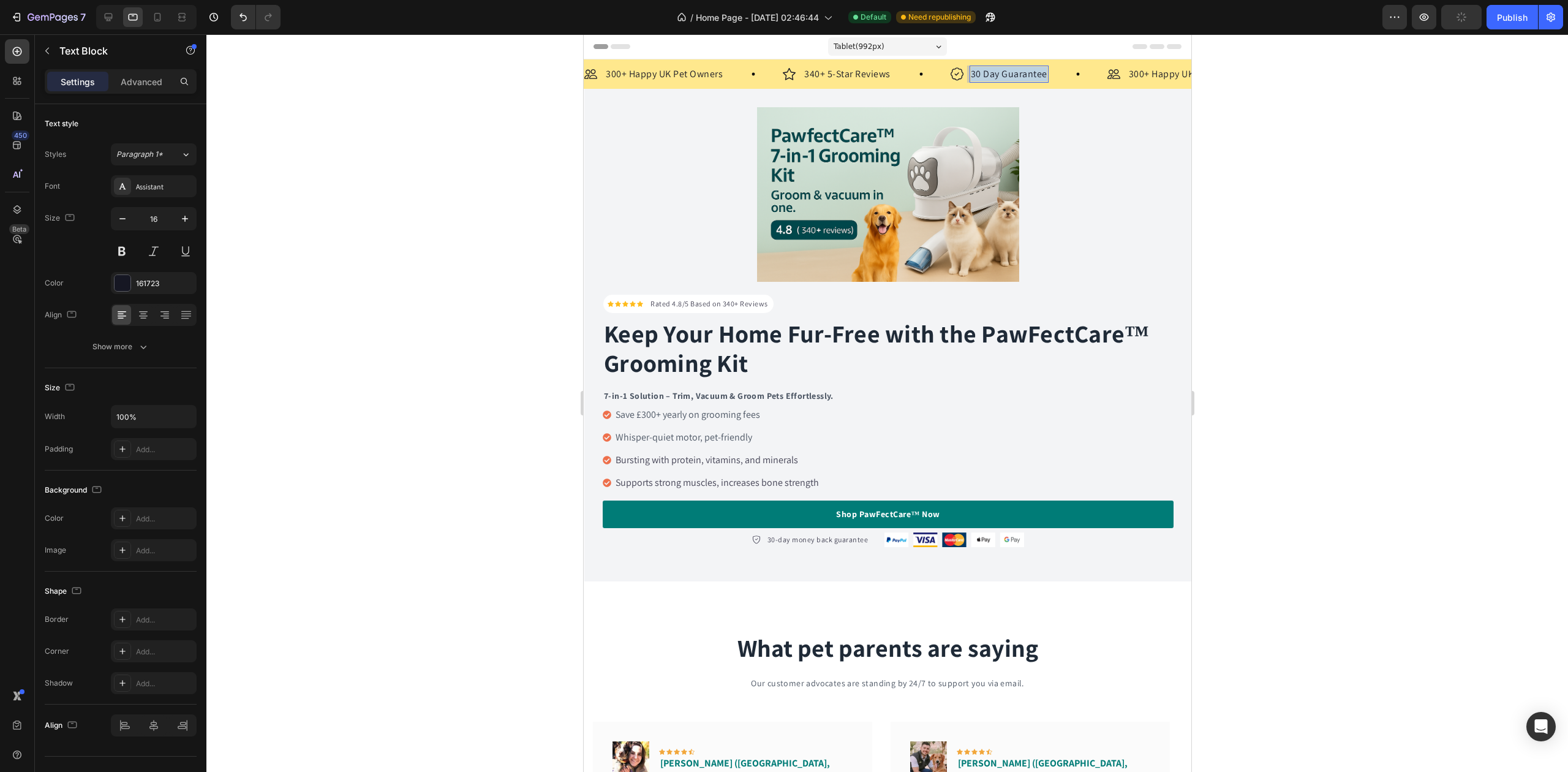
click at [1008, 68] on p "30 Day Guarantee" at bounding box center [1008, 74] width 76 height 15
drag, startPoint x: 380, startPoint y: 141, endPoint x: 523, endPoint y: 178, distance: 147.7
click at [380, 141] on div at bounding box center [887, 403] width 1362 height 738
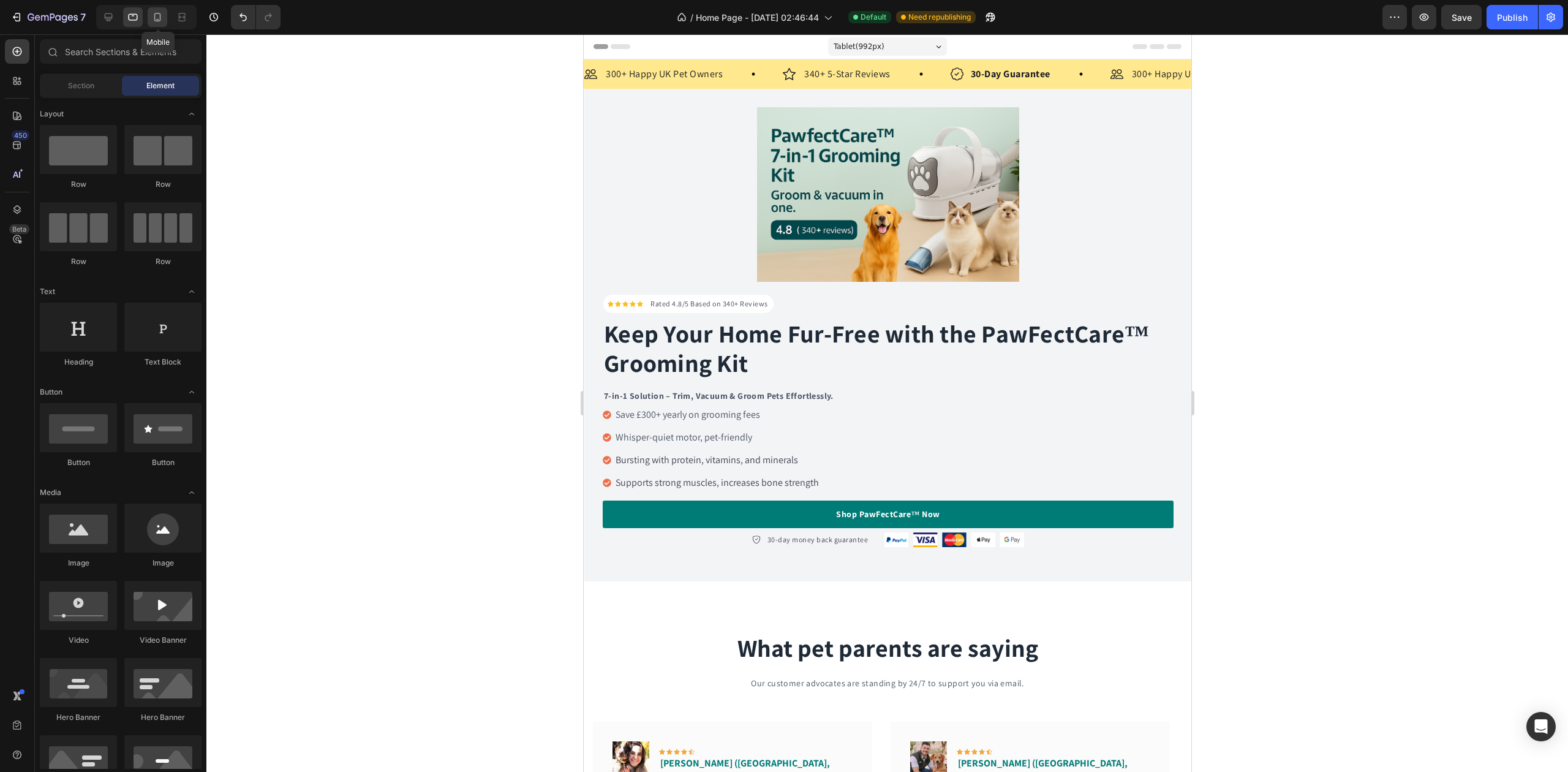
click at [153, 15] on icon at bounding box center [158, 18] width 13 height 13
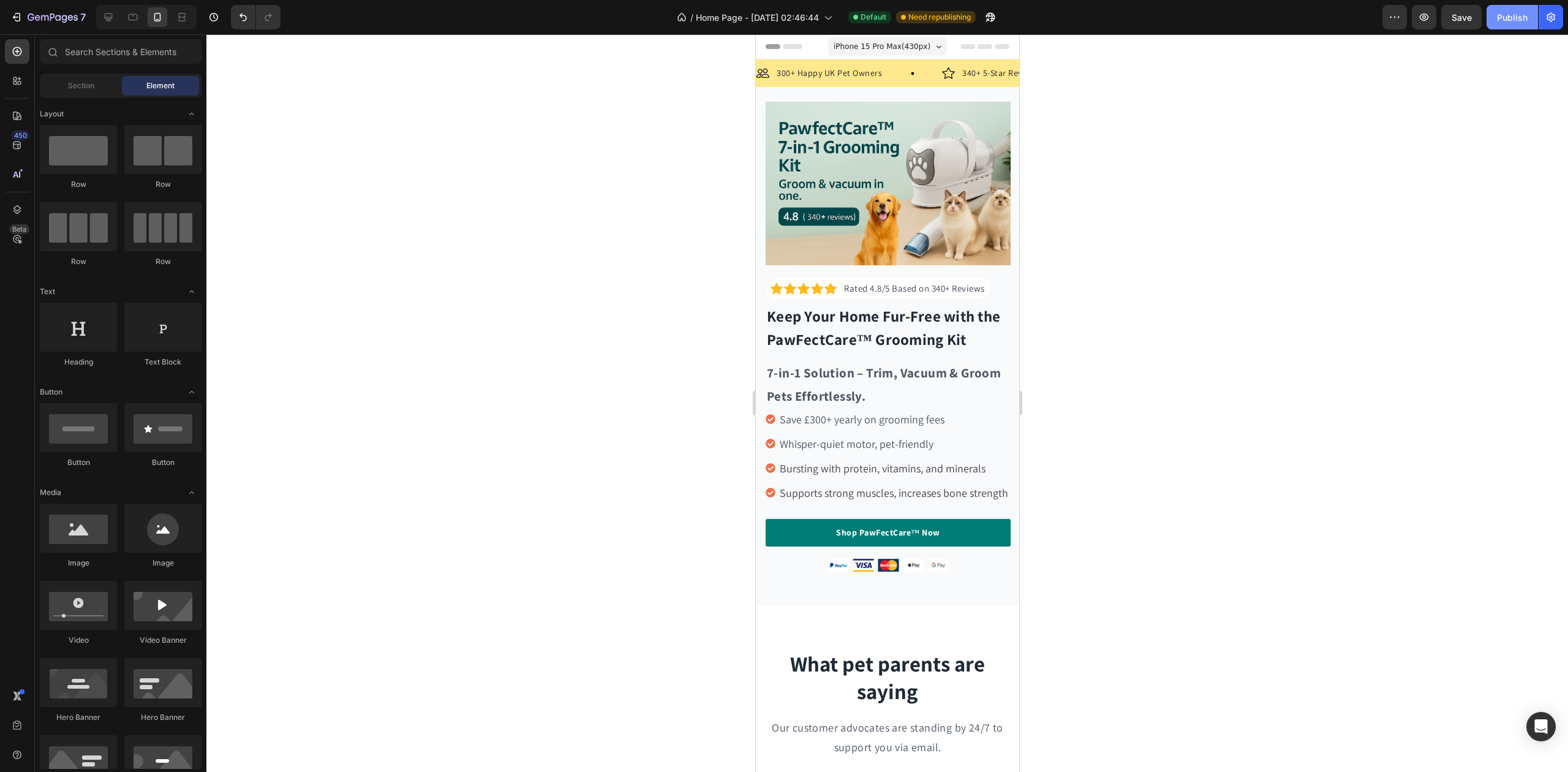
click at [1518, 16] on div "Publish" at bounding box center [1512, 18] width 31 height 13
